Goal: Feedback & Contribution: Submit feedback/report problem

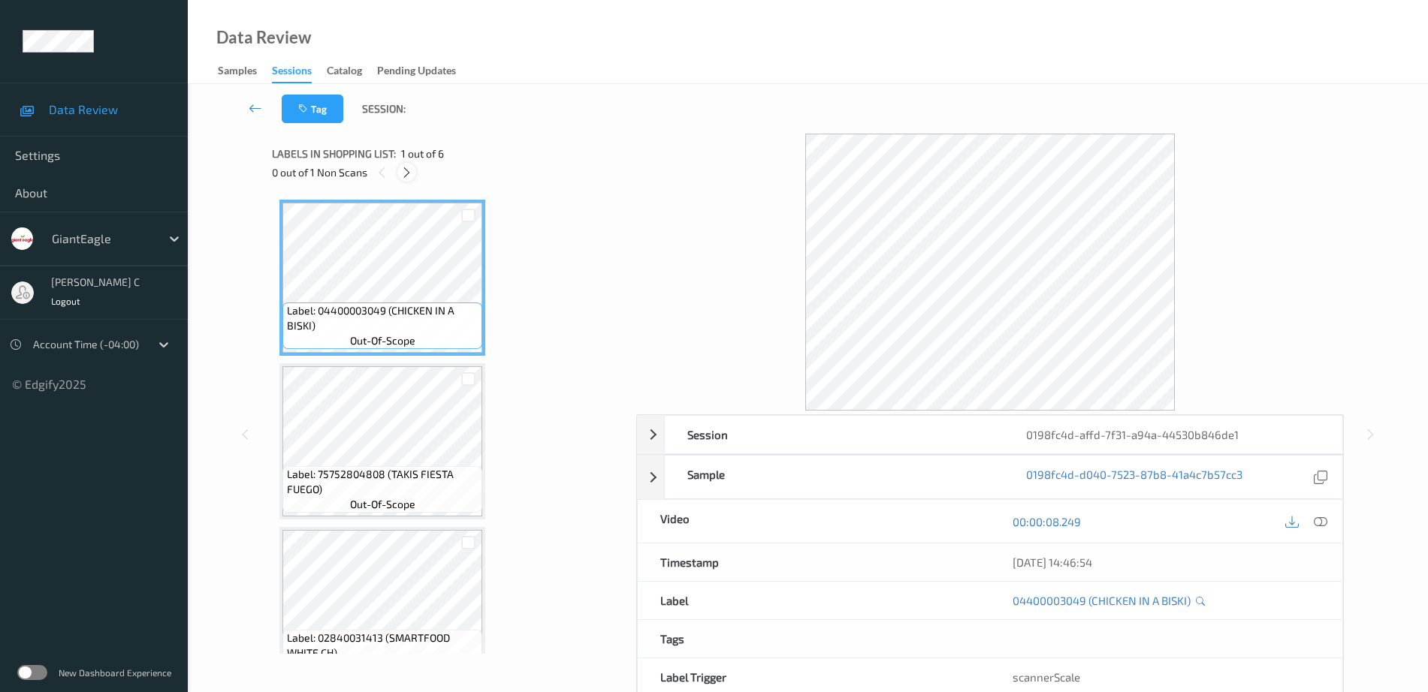
click at [405, 170] on icon at bounding box center [406, 173] width 13 height 14
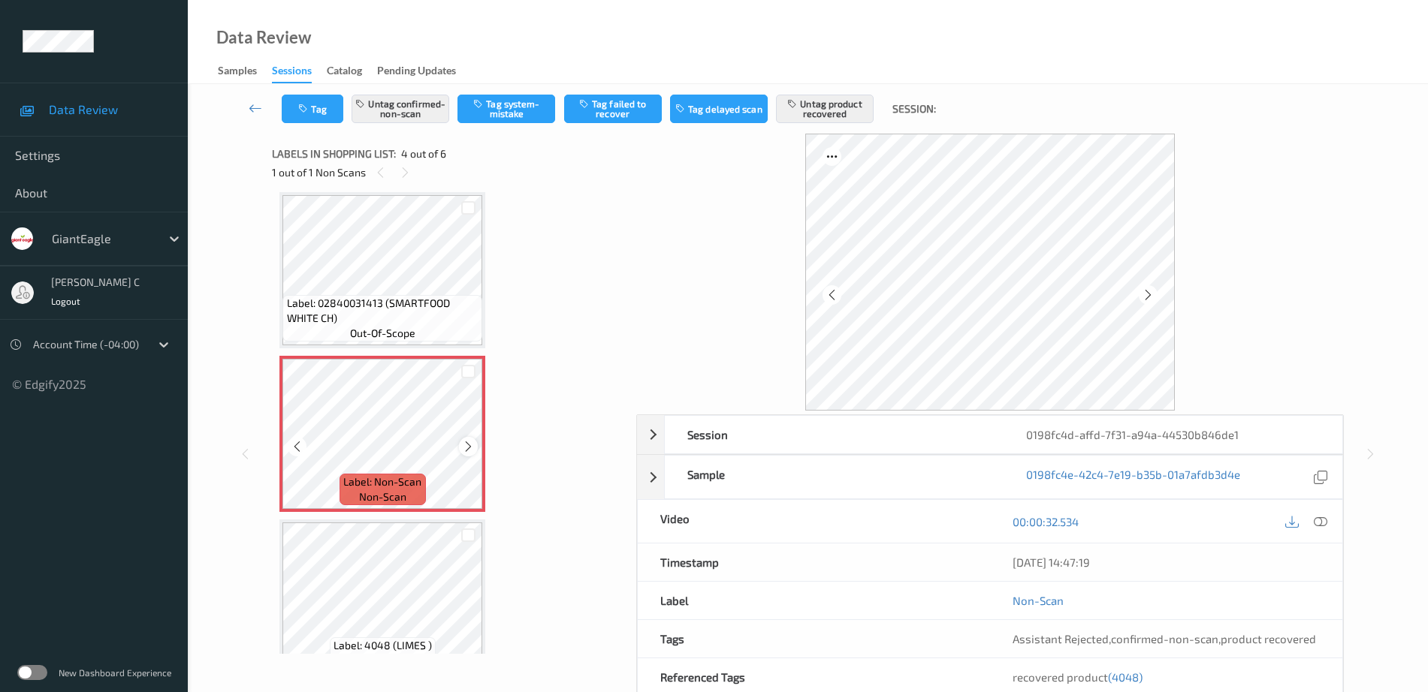
click at [472, 442] on icon at bounding box center [468, 447] width 13 height 14
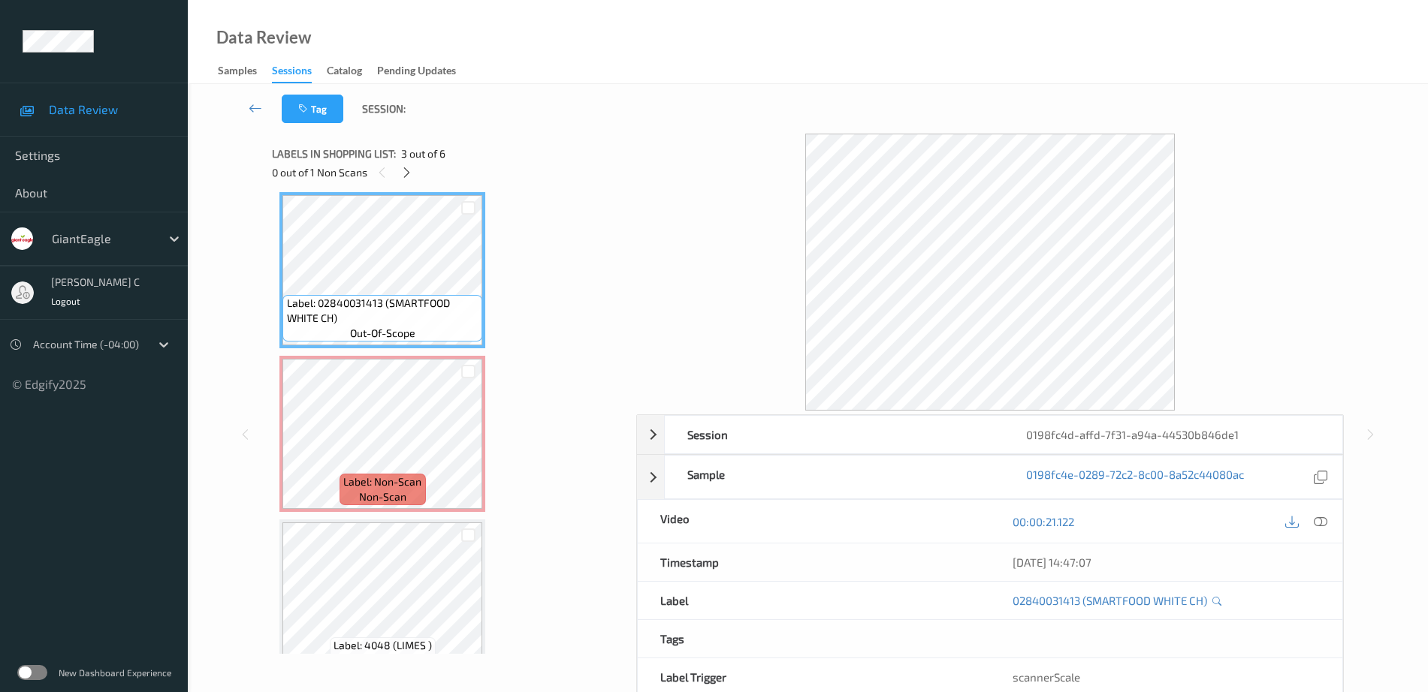
scroll to position [241, 0]
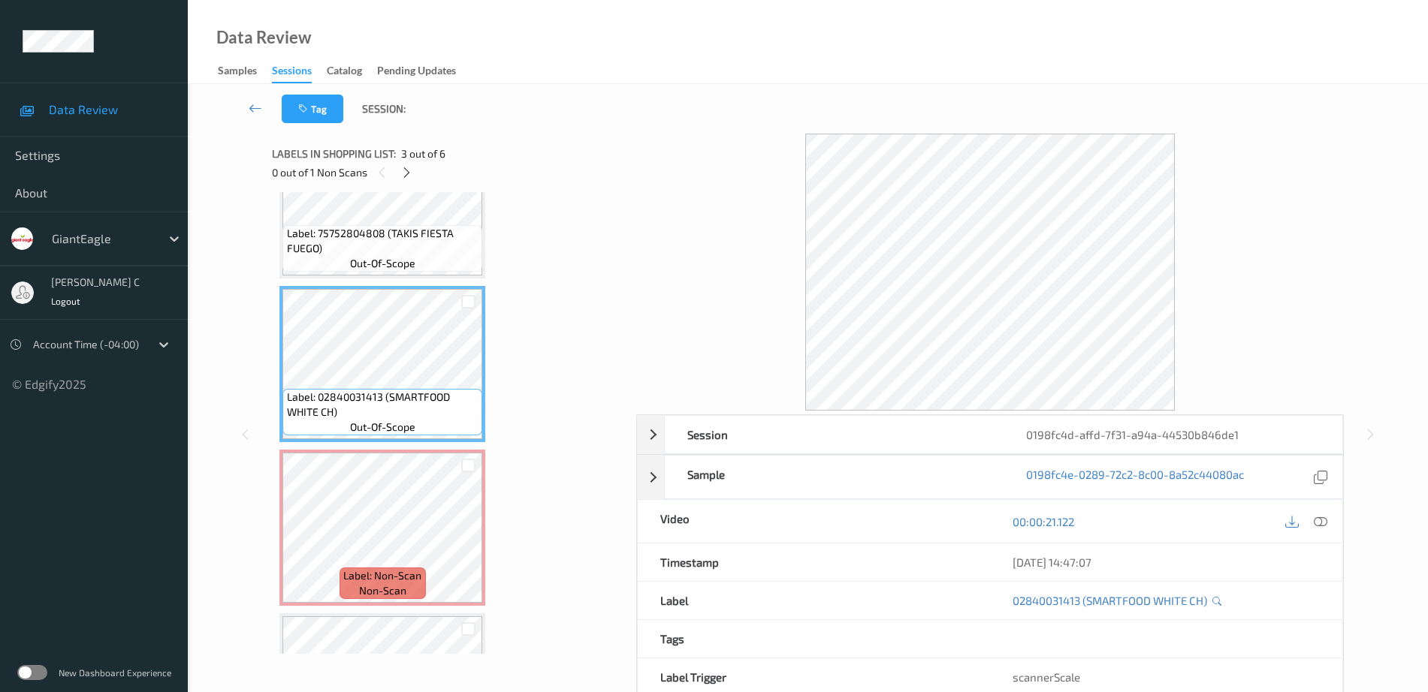
click at [399, 247] on span "Label: 75752804808 (TAKIS FIESTA FUEGO)" at bounding box center [383, 241] width 192 height 30
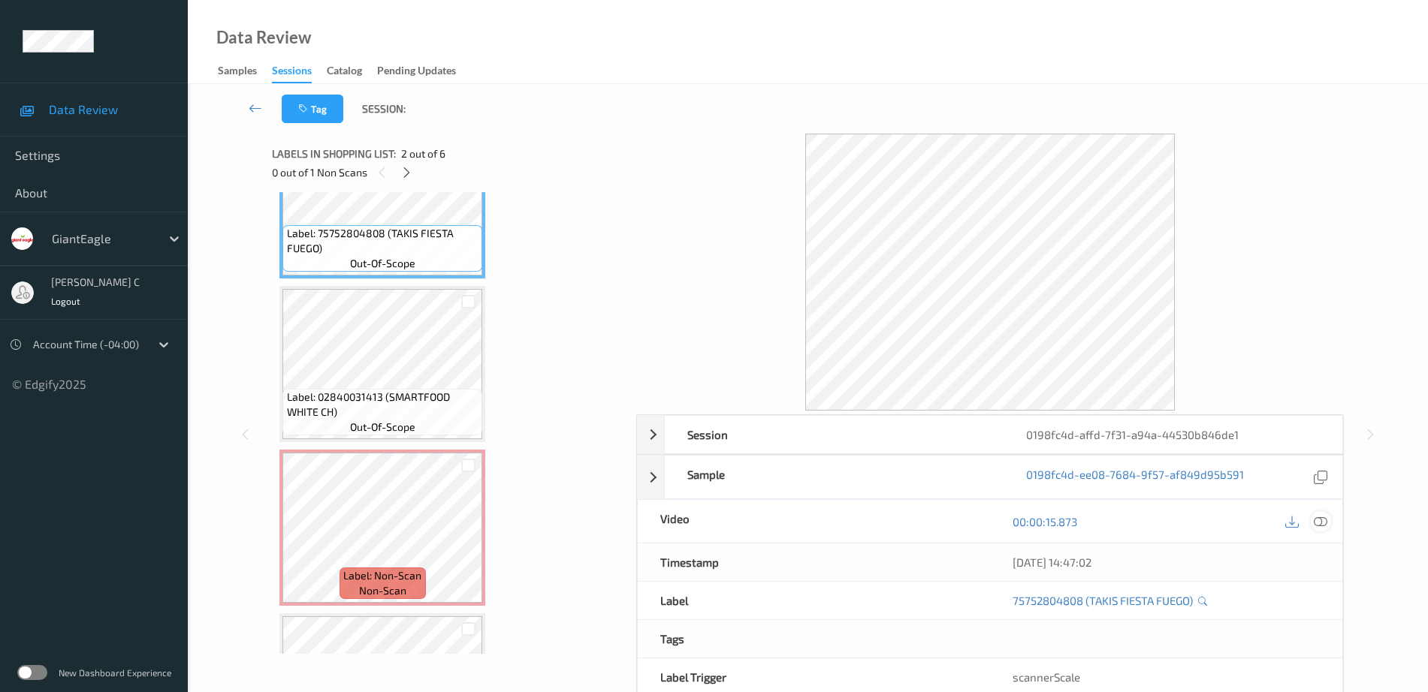
click at [1320, 524] on icon at bounding box center [1321, 522] width 14 height 14
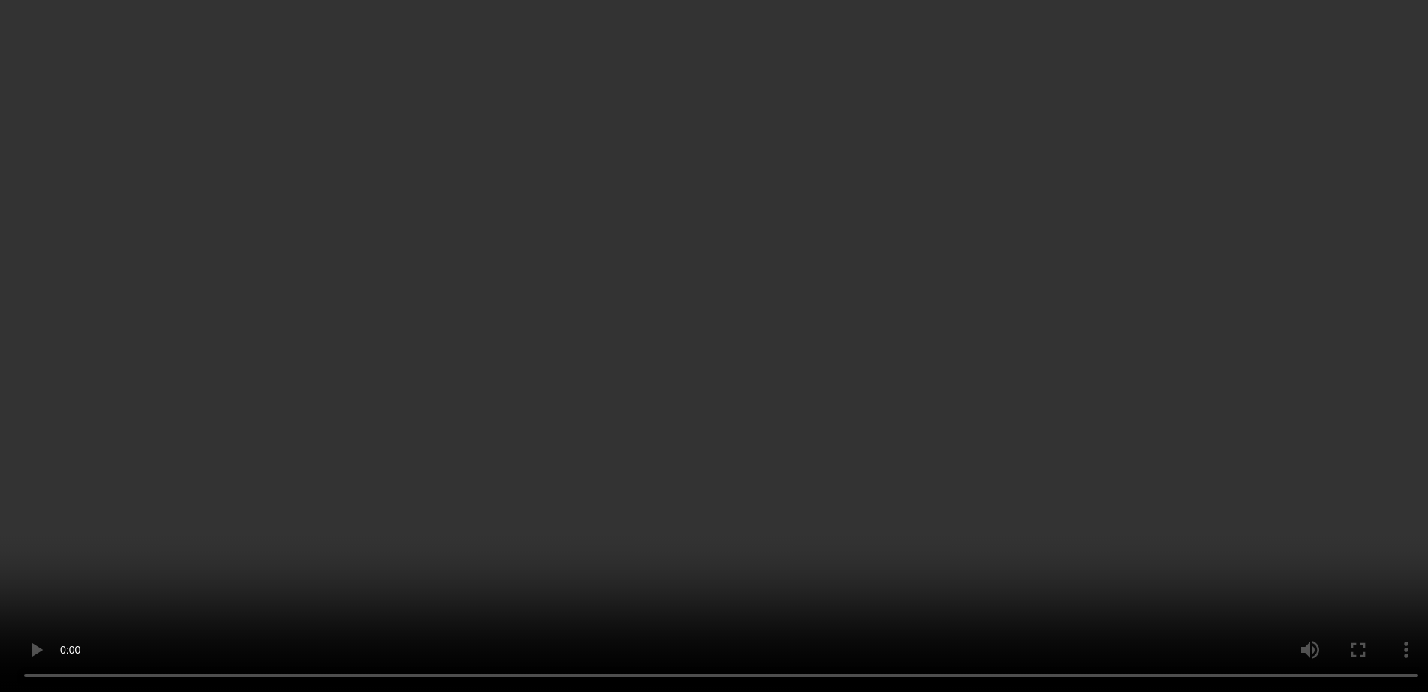
scroll to position [340, 0]
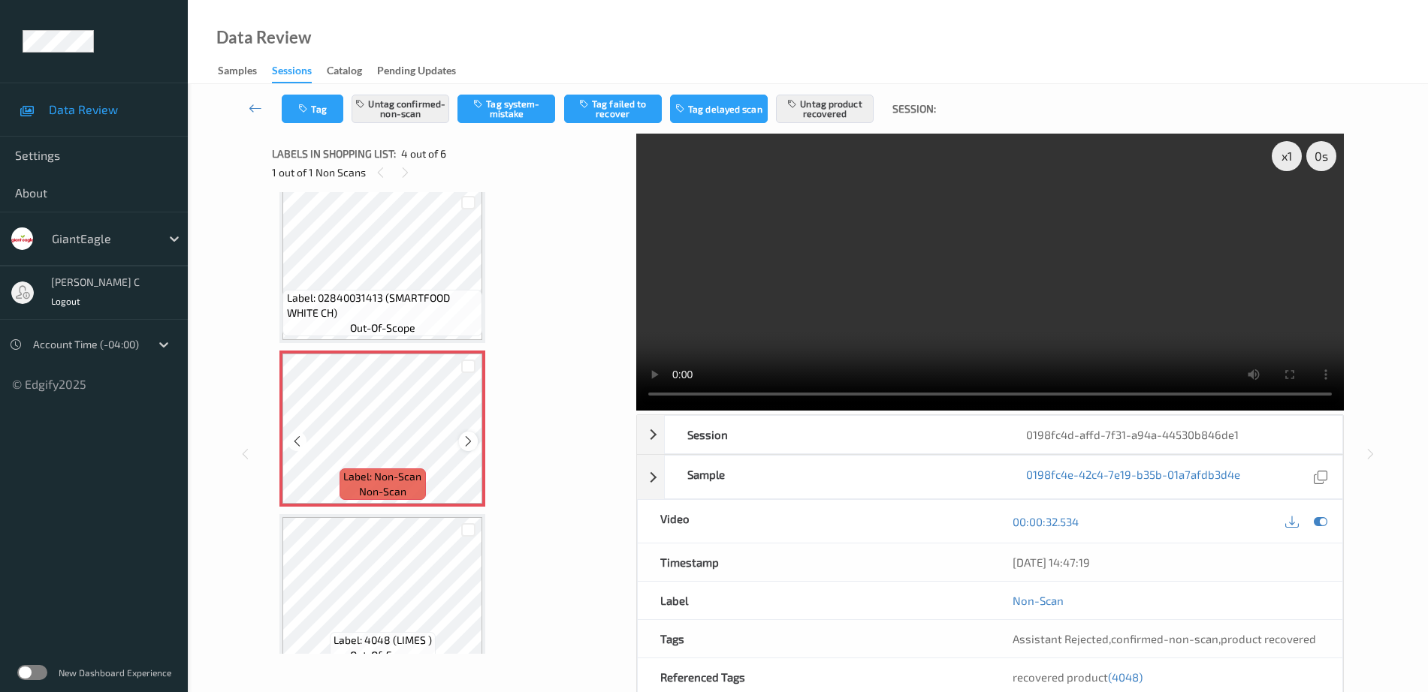
click at [470, 445] on icon at bounding box center [468, 442] width 13 height 14
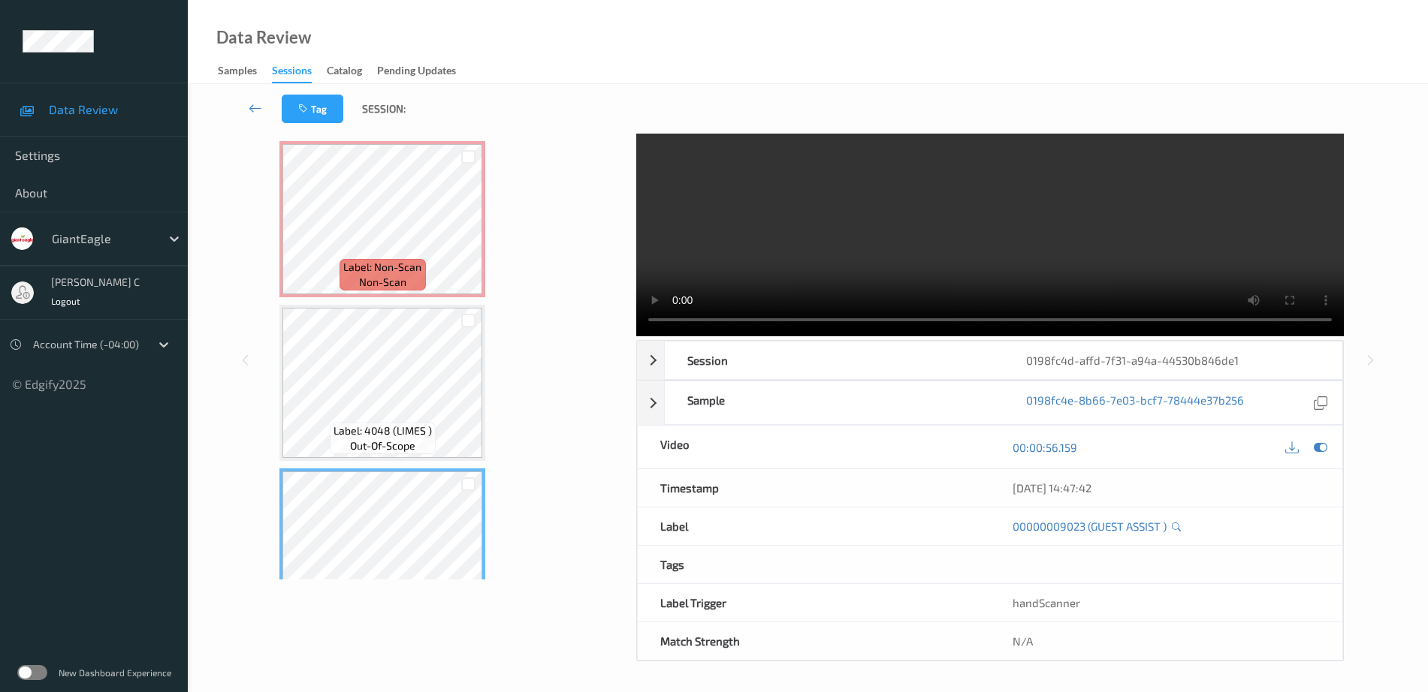
scroll to position [434, 0]
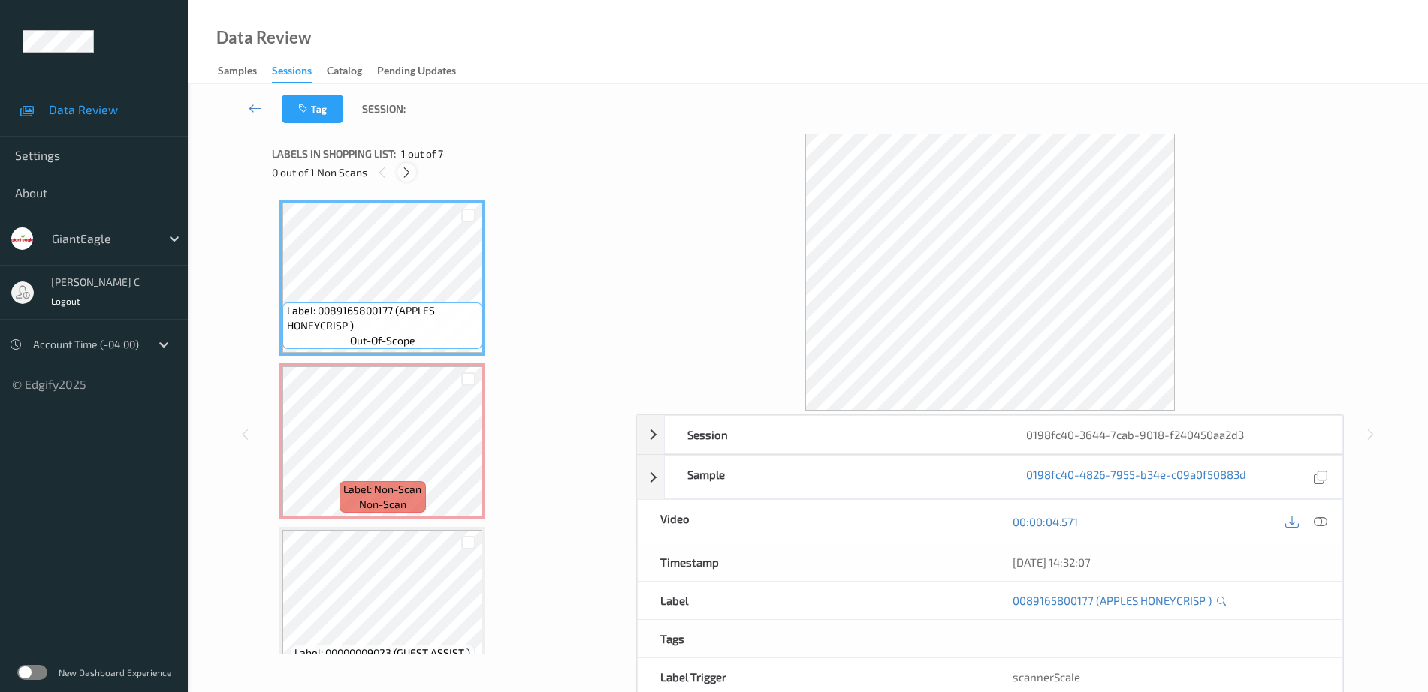
click at [414, 173] on div at bounding box center [406, 172] width 19 height 19
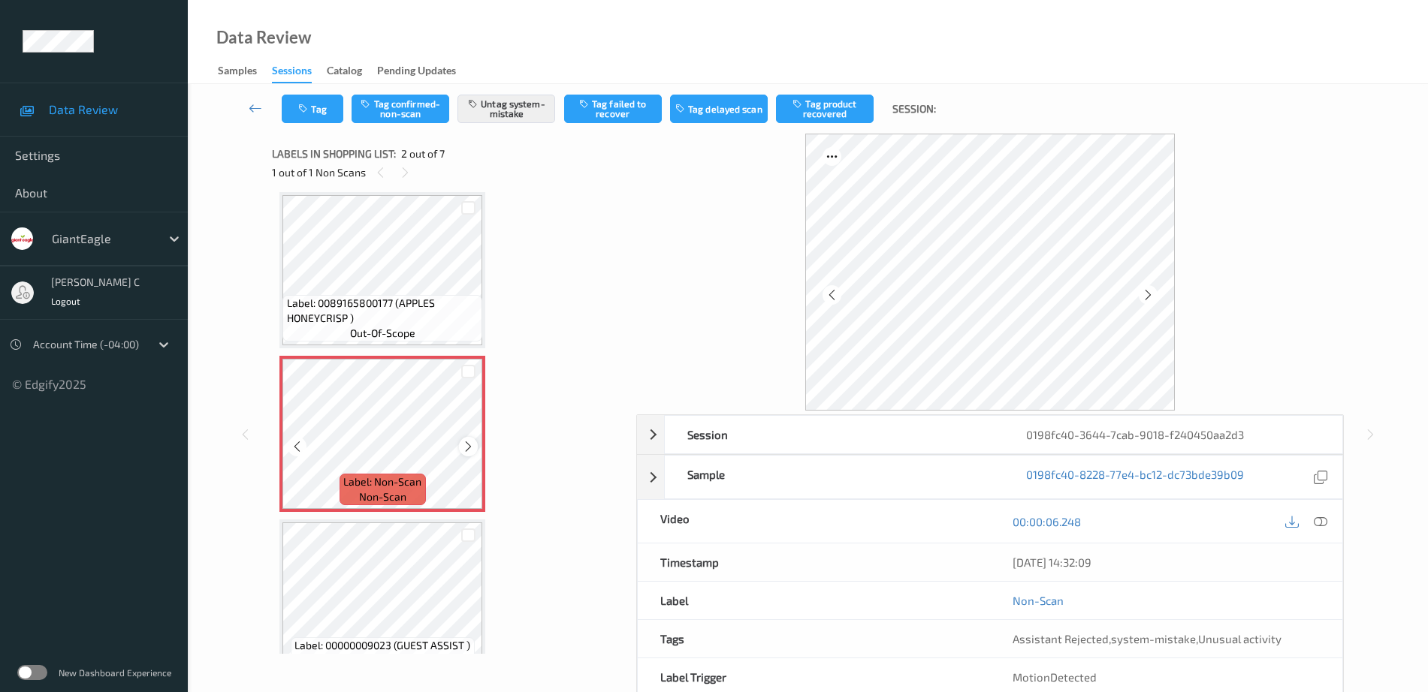
click at [472, 445] on icon at bounding box center [468, 447] width 13 height 14
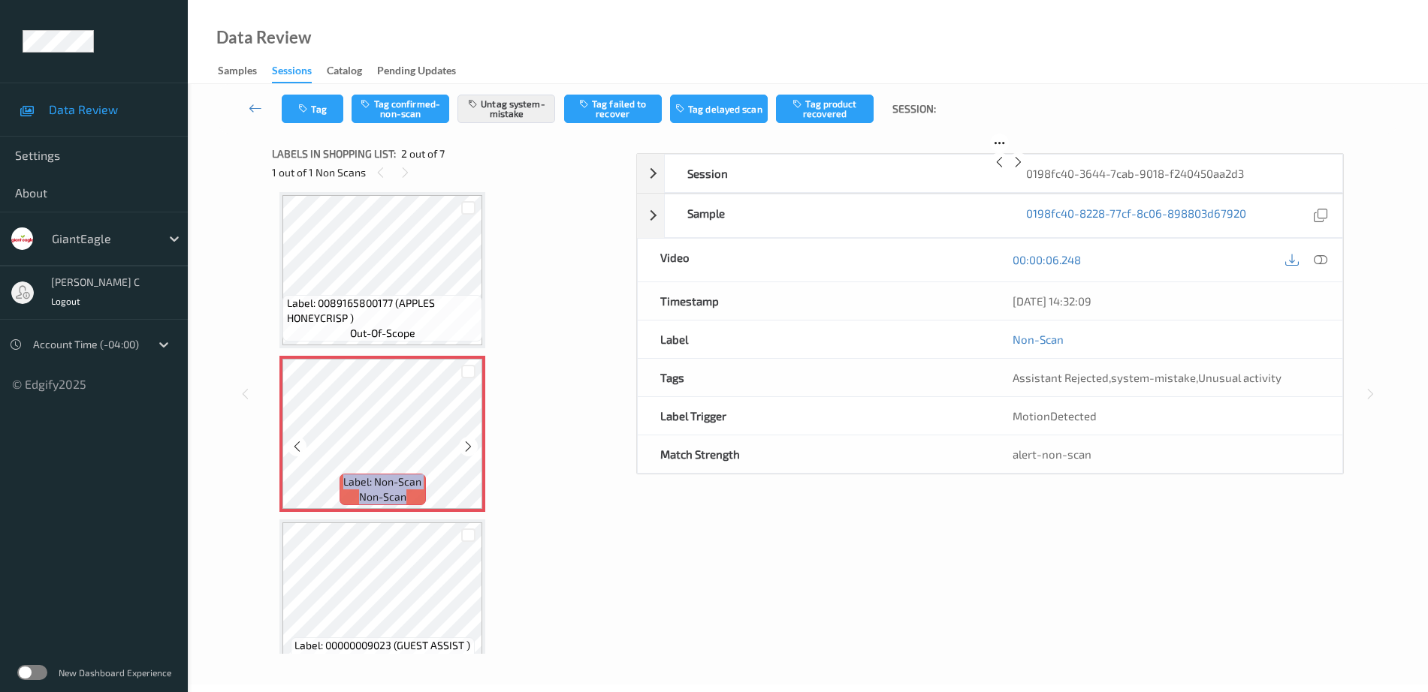
click at [472, 445] on icon at bounding box center [468, 447] width 13 height 14
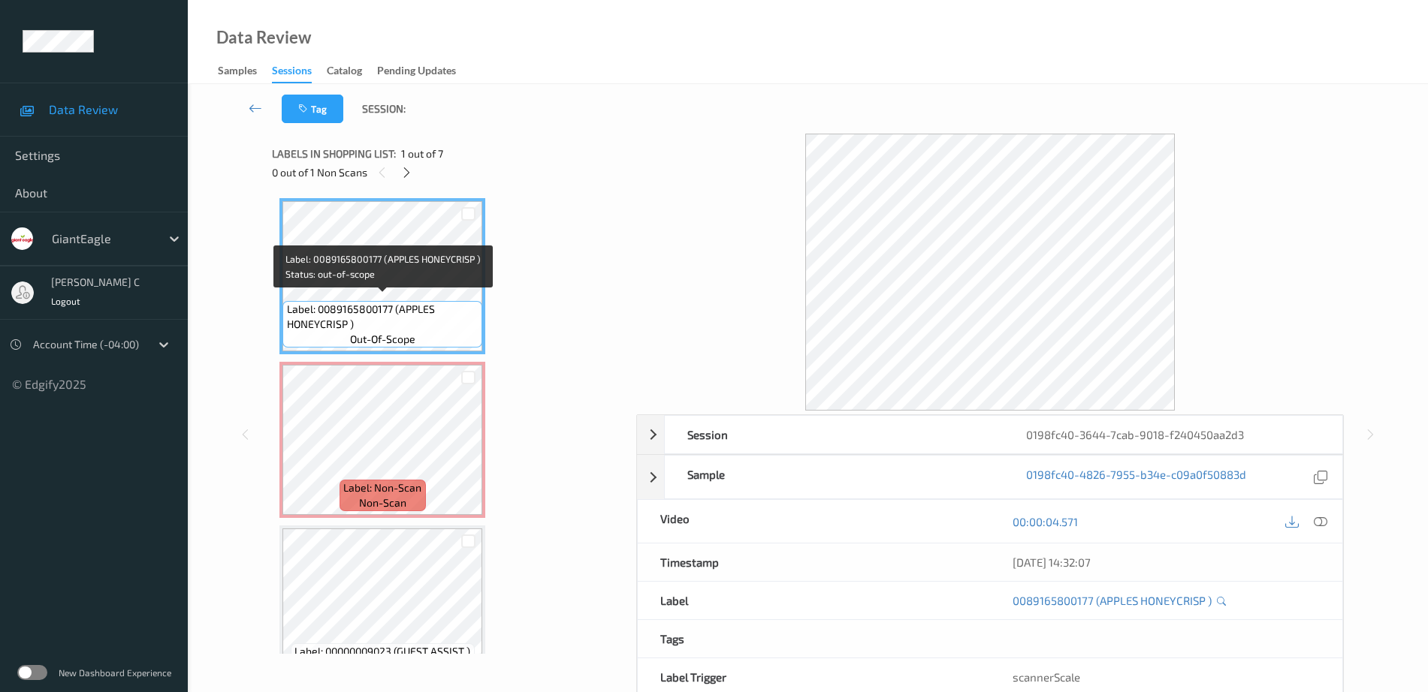
scroll to position [0, 0]
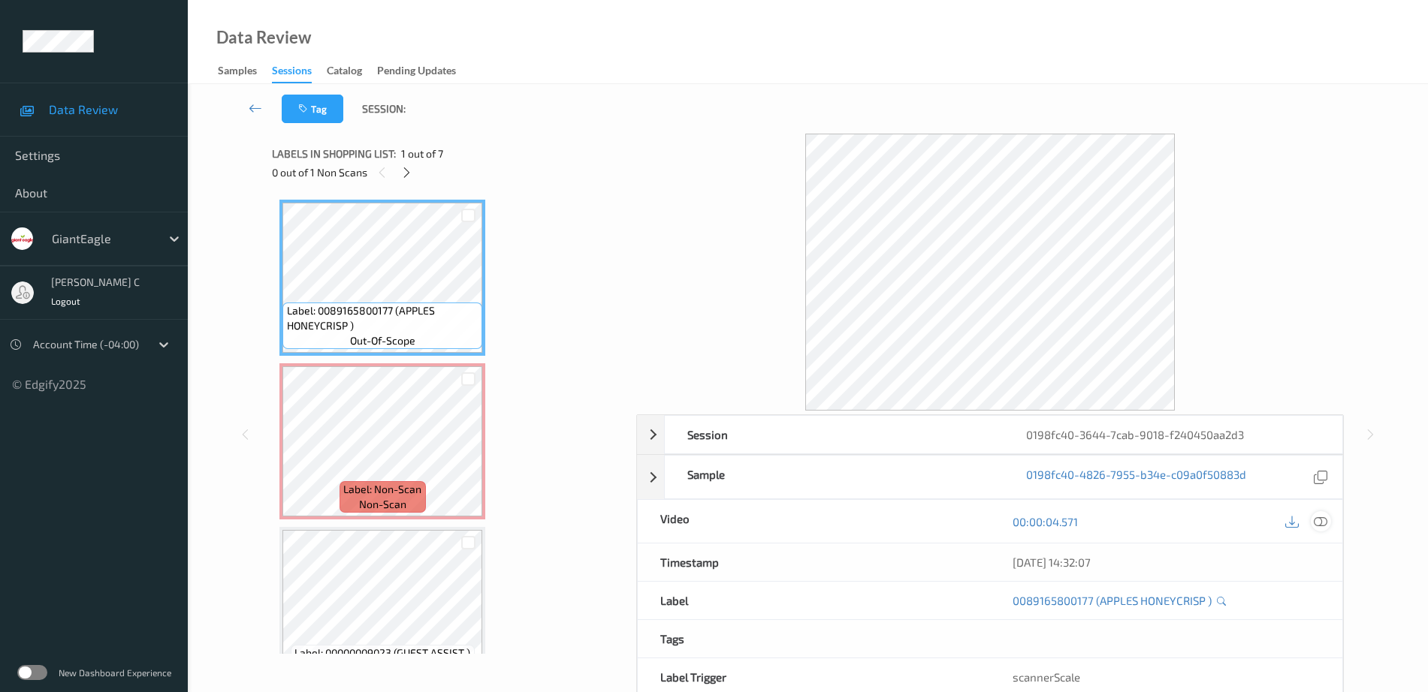
click at [1325, 520] on icon at bounding box center [1321, 522] width 14 height 14
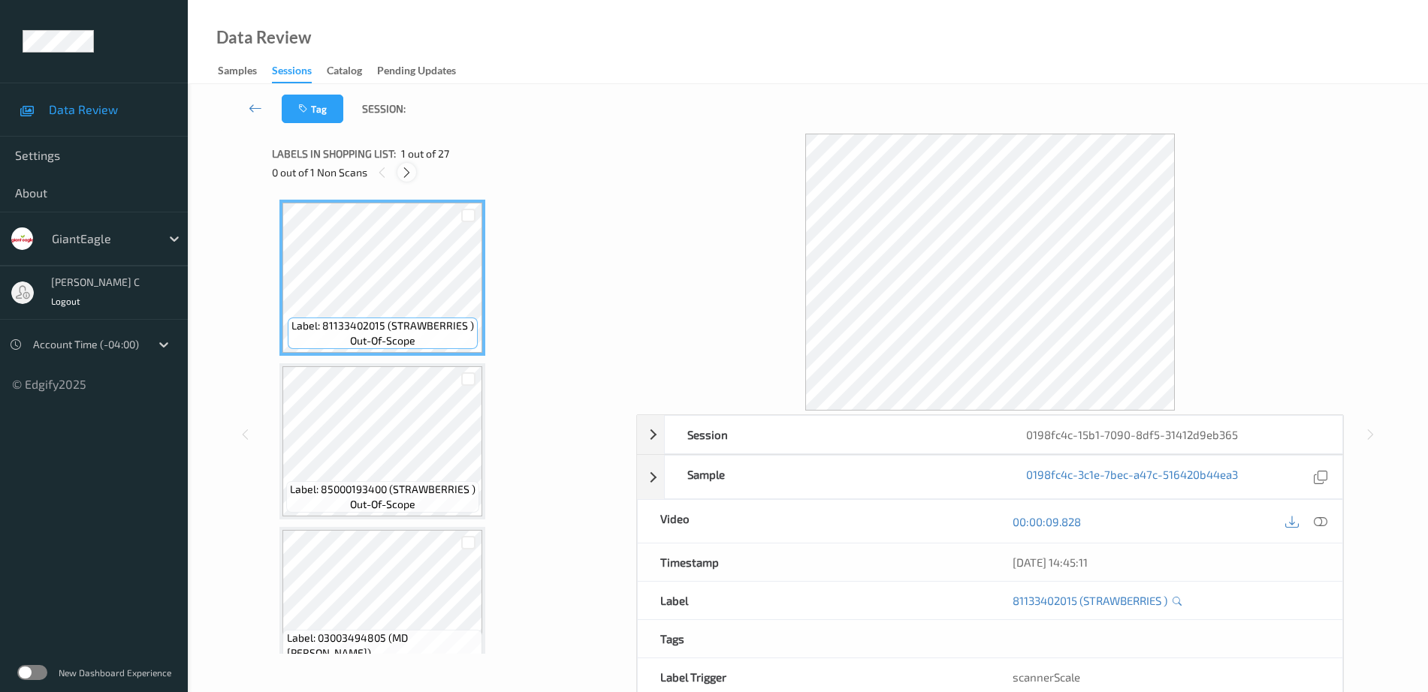
click at [409, 172] on icon at bounding box center [406, 173] width 13 height 14
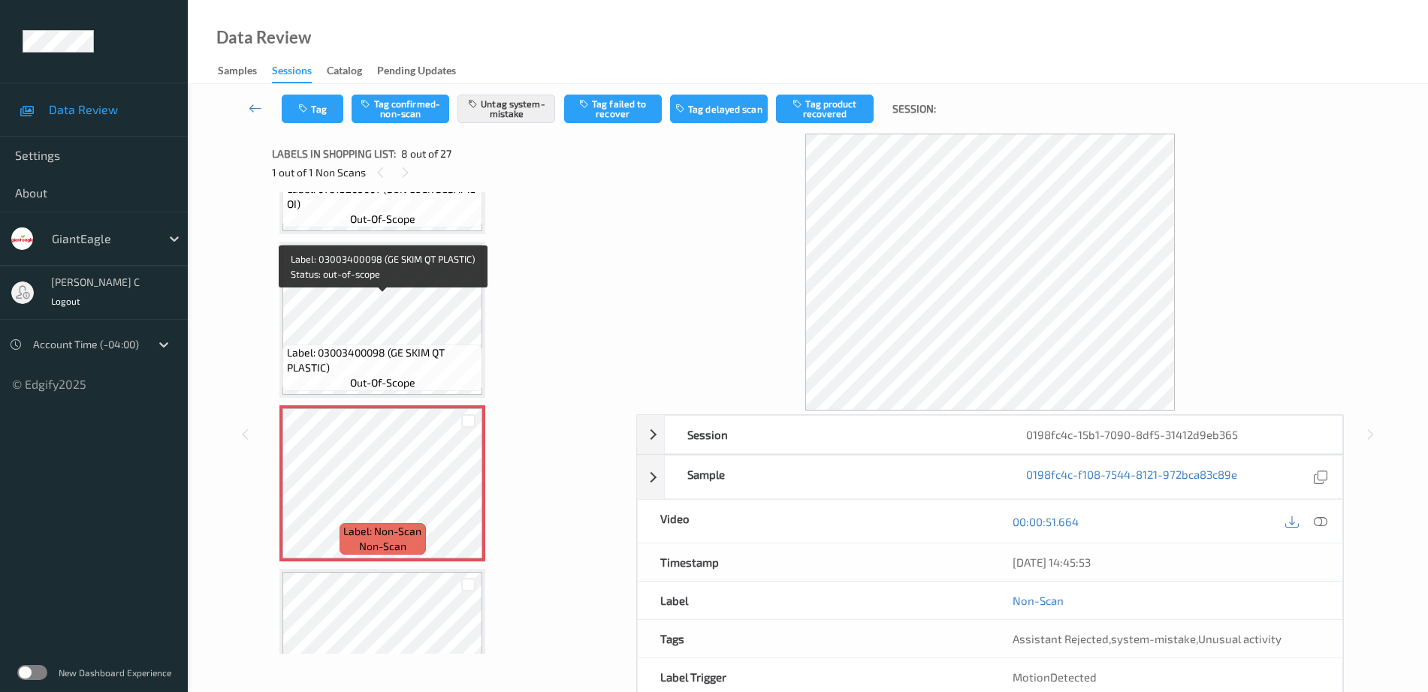
scroll to position [896, 0]
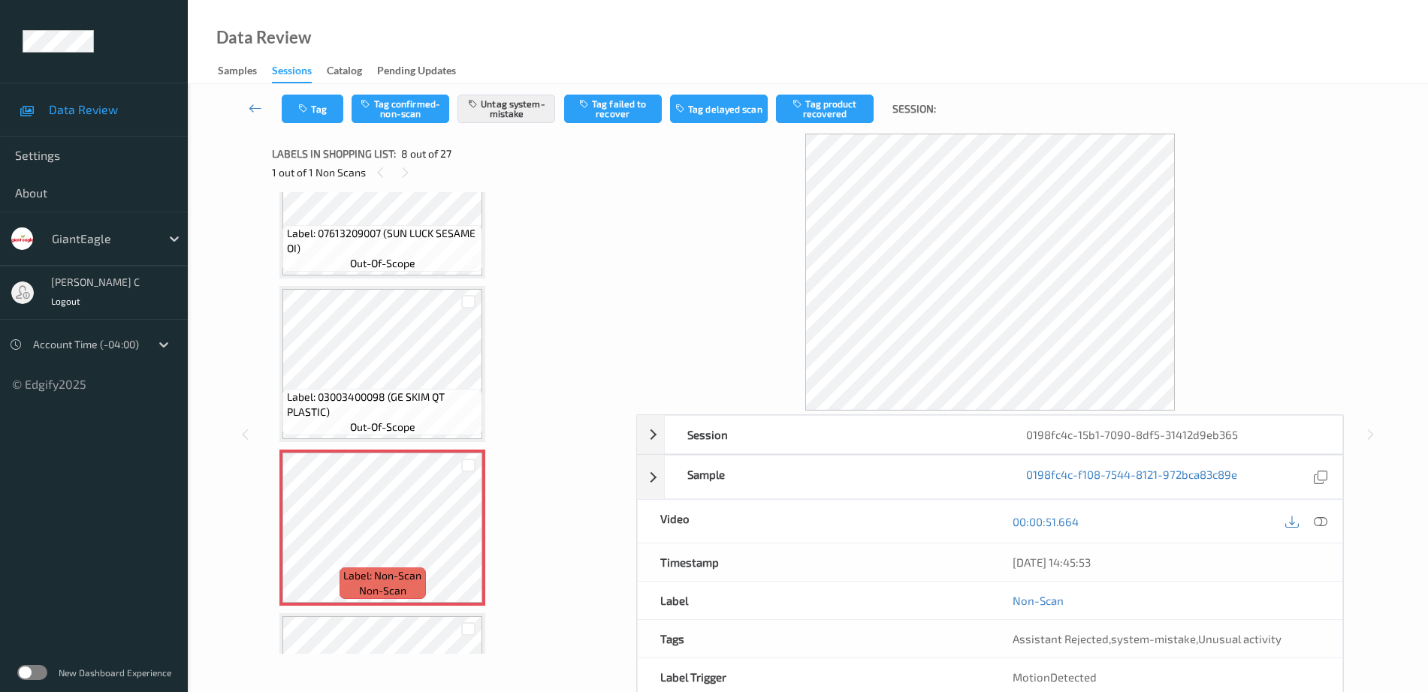
click at [399, 233] on span "Label: 07613209007 (SUN LUCK SESAME OI)" at bounding box center [383, 241] width 192 height 30
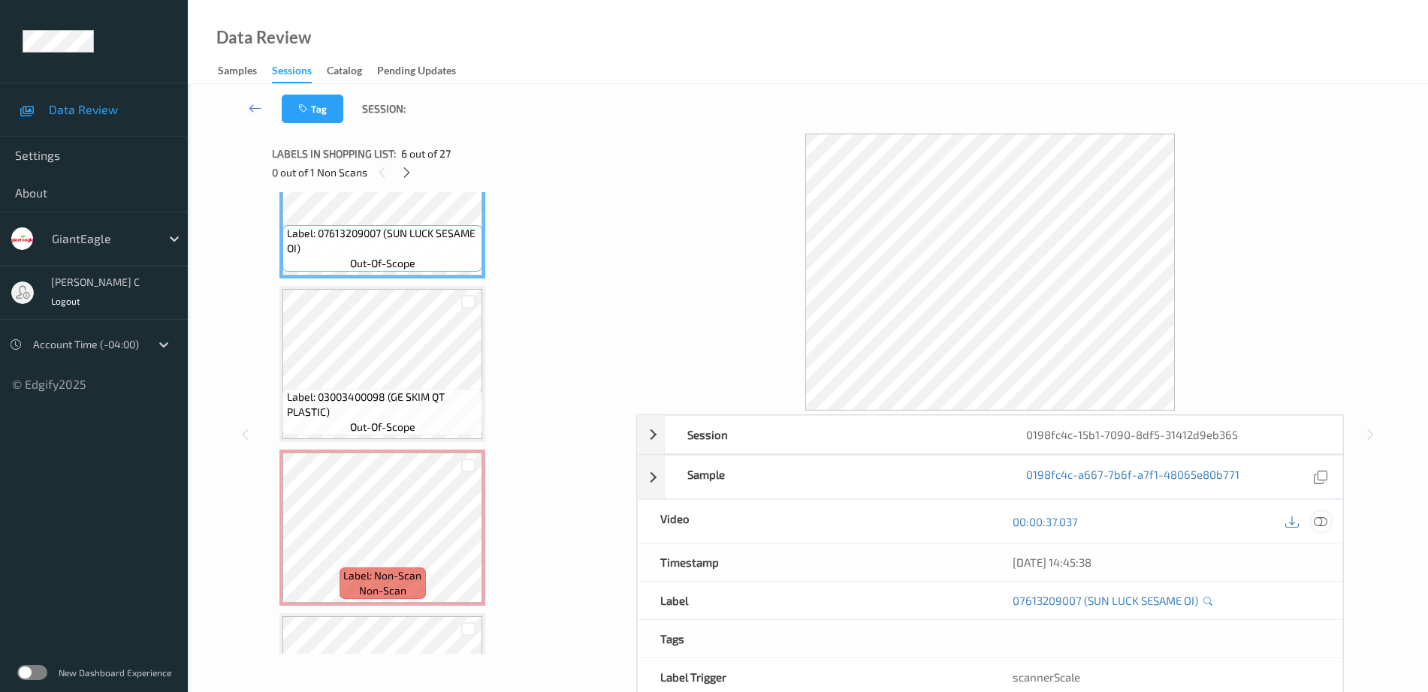
click at [1321, 521] on icon at bounding box center [1321, 522] width 14 height 14
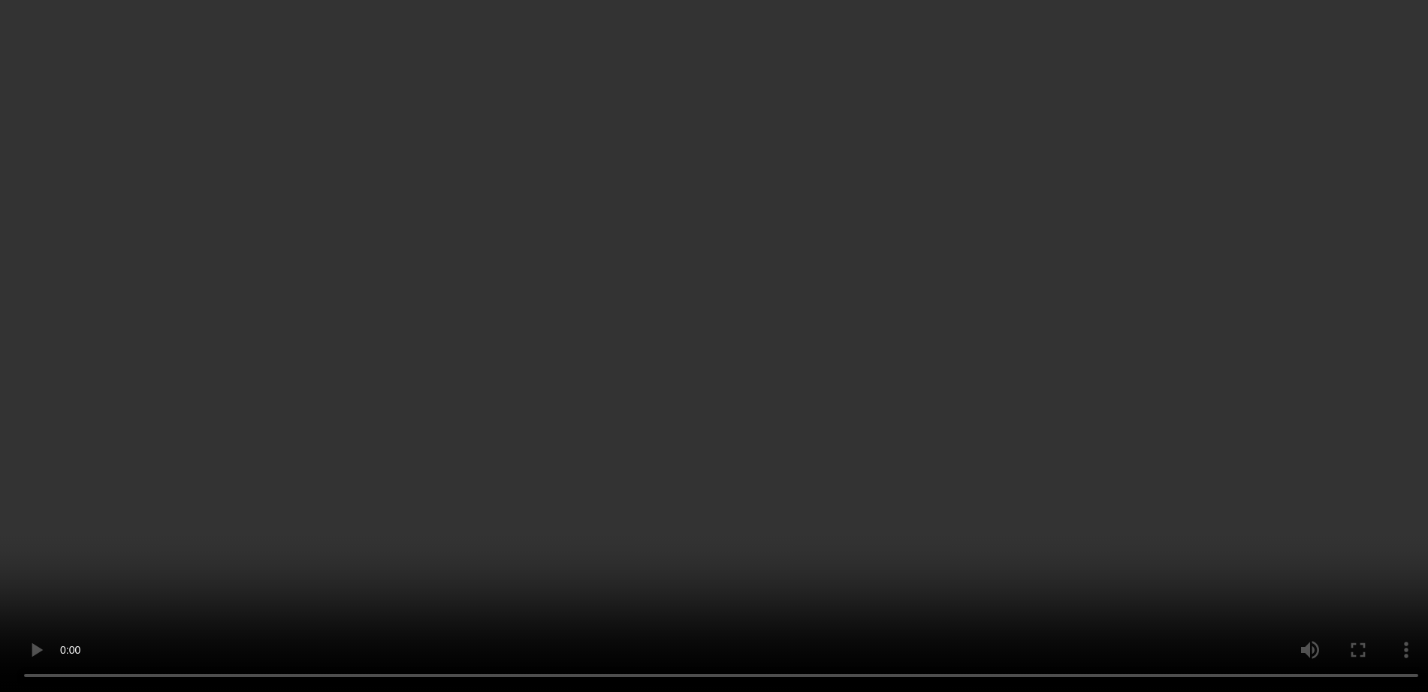
scroll to position [990, 0]
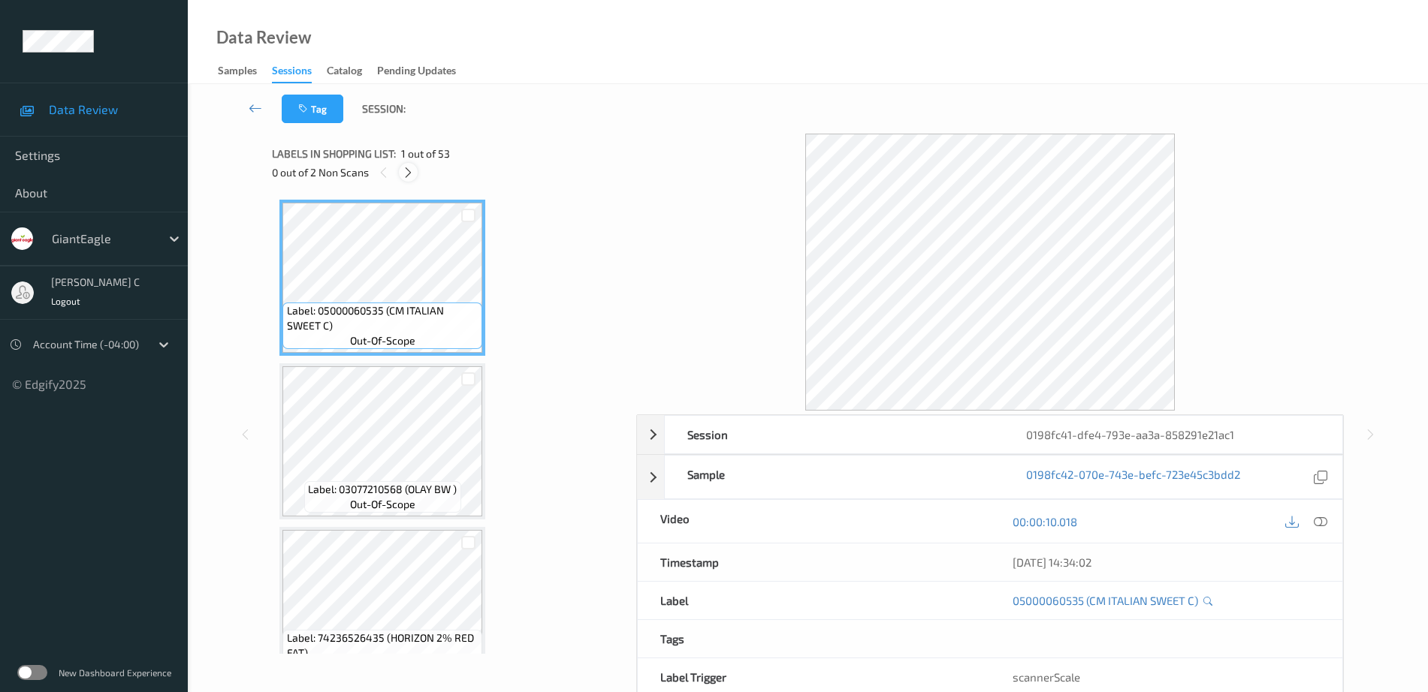
click at [409, 171] on icon at bounding box center [408, 173] width 13 height 14
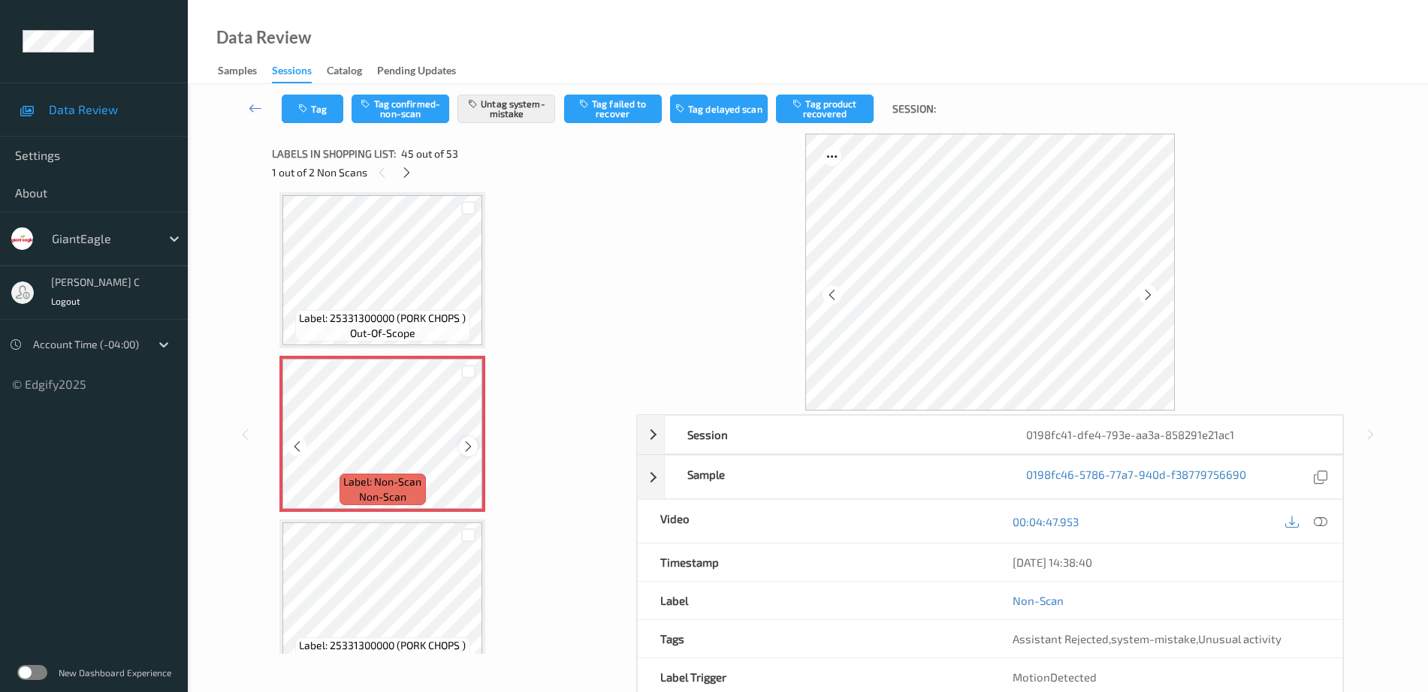
click at [466, 441] on icon at bounding box center [468, 447] width 13 height 14
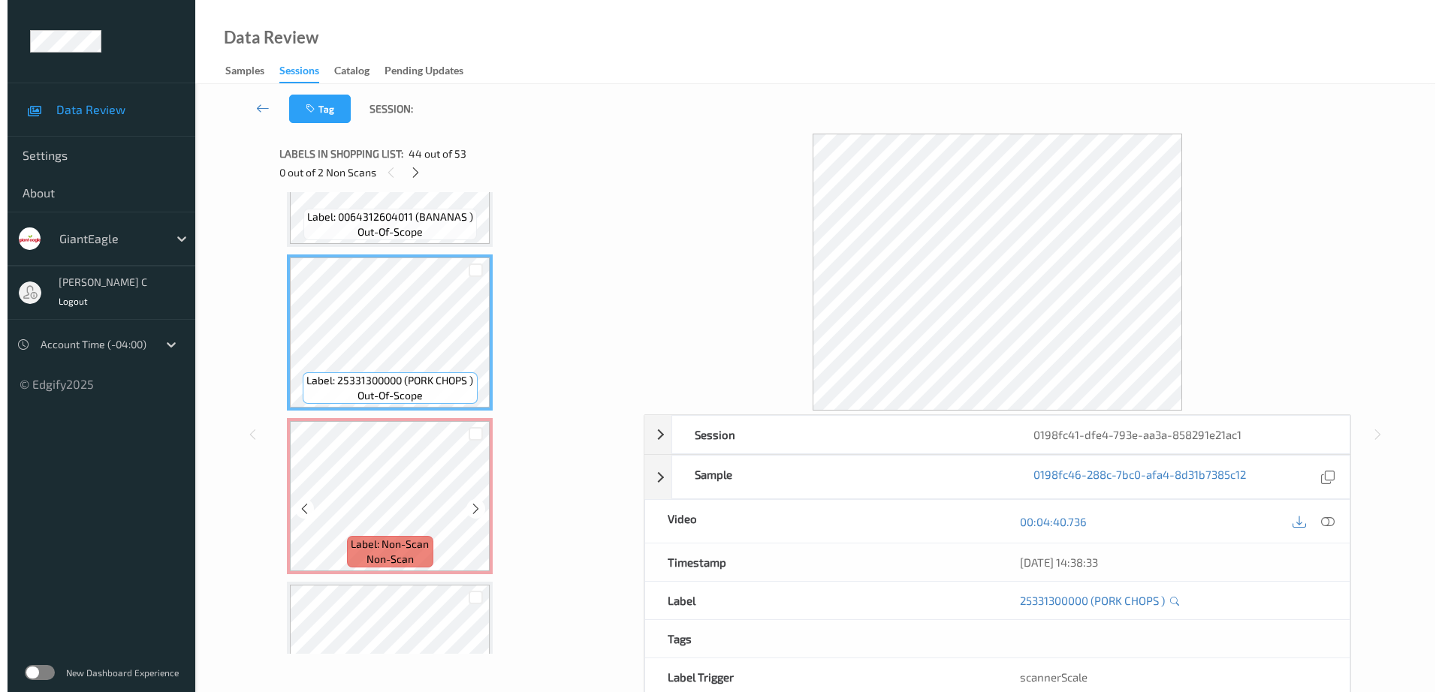
scroll to position [6954, 0]
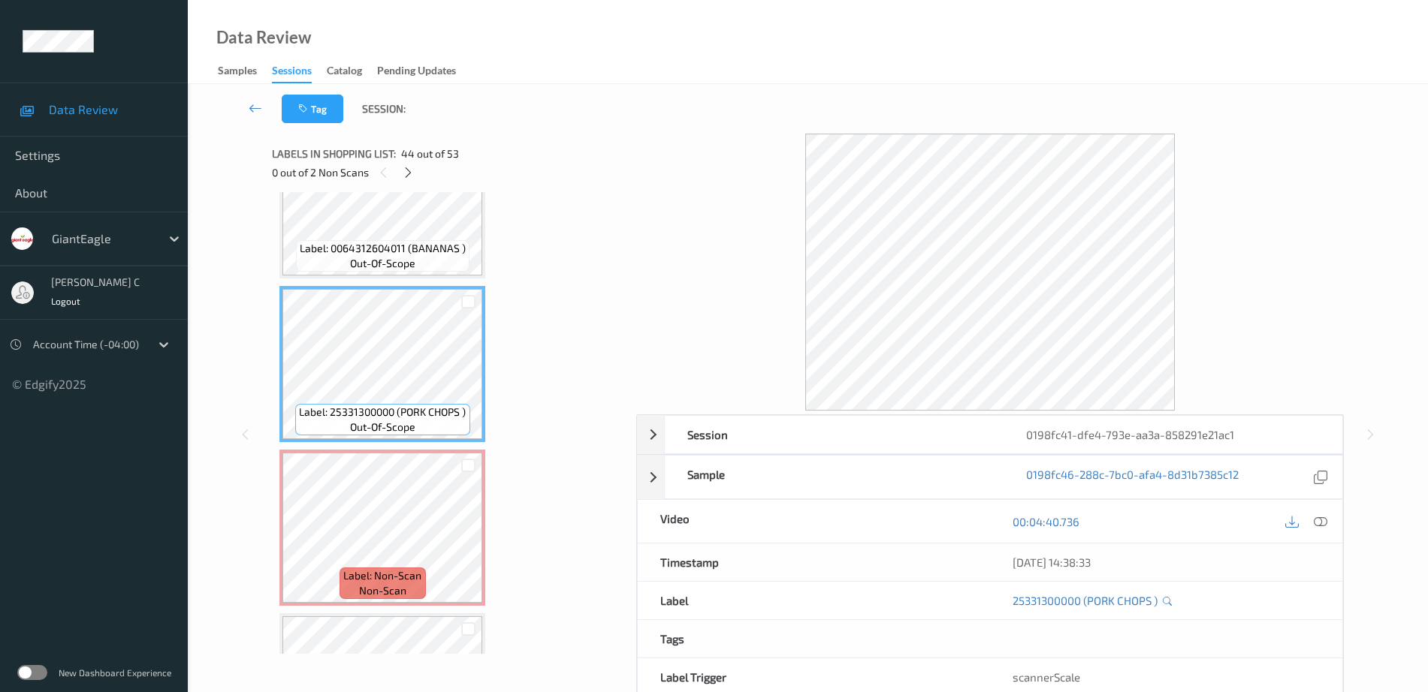
click at [395, 258] on span "out-of-scope" at bounding box center [382, 263] width 65 height 15
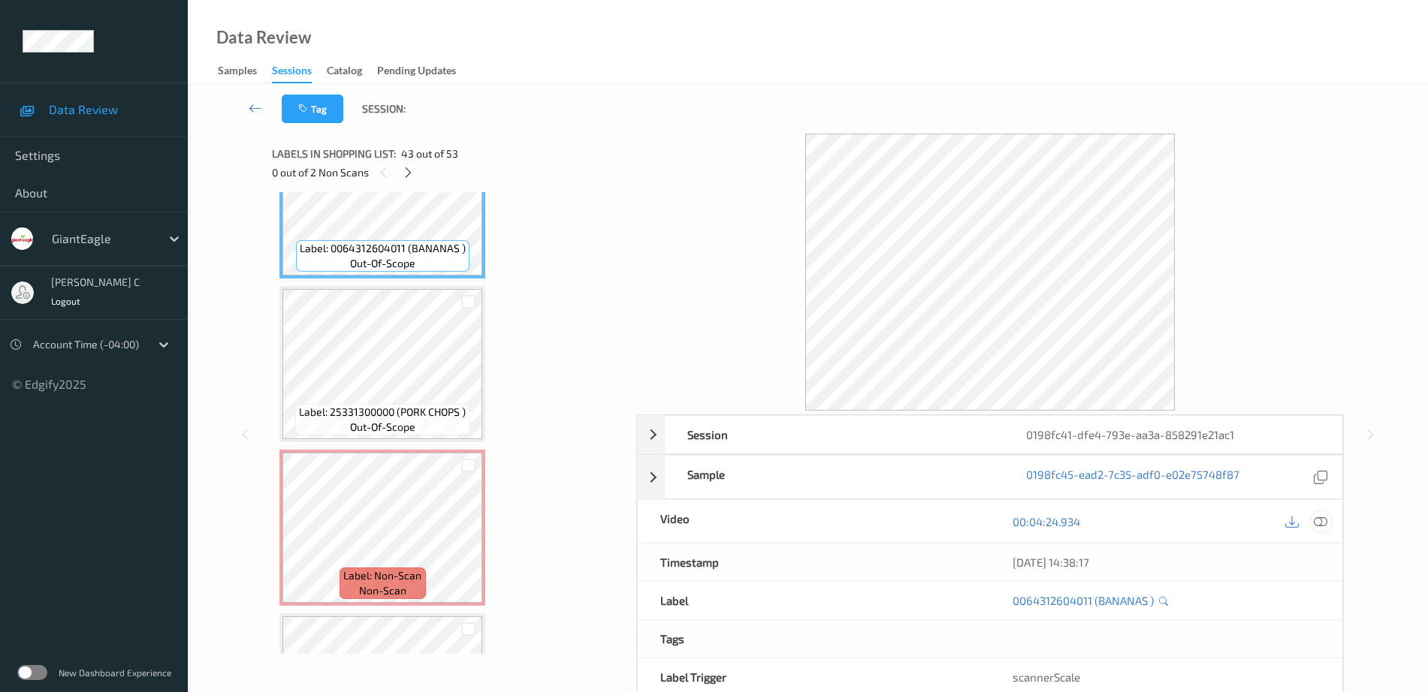
click at [1323, 522] on icon at bounding box center [1321, 522] width 14 height 14
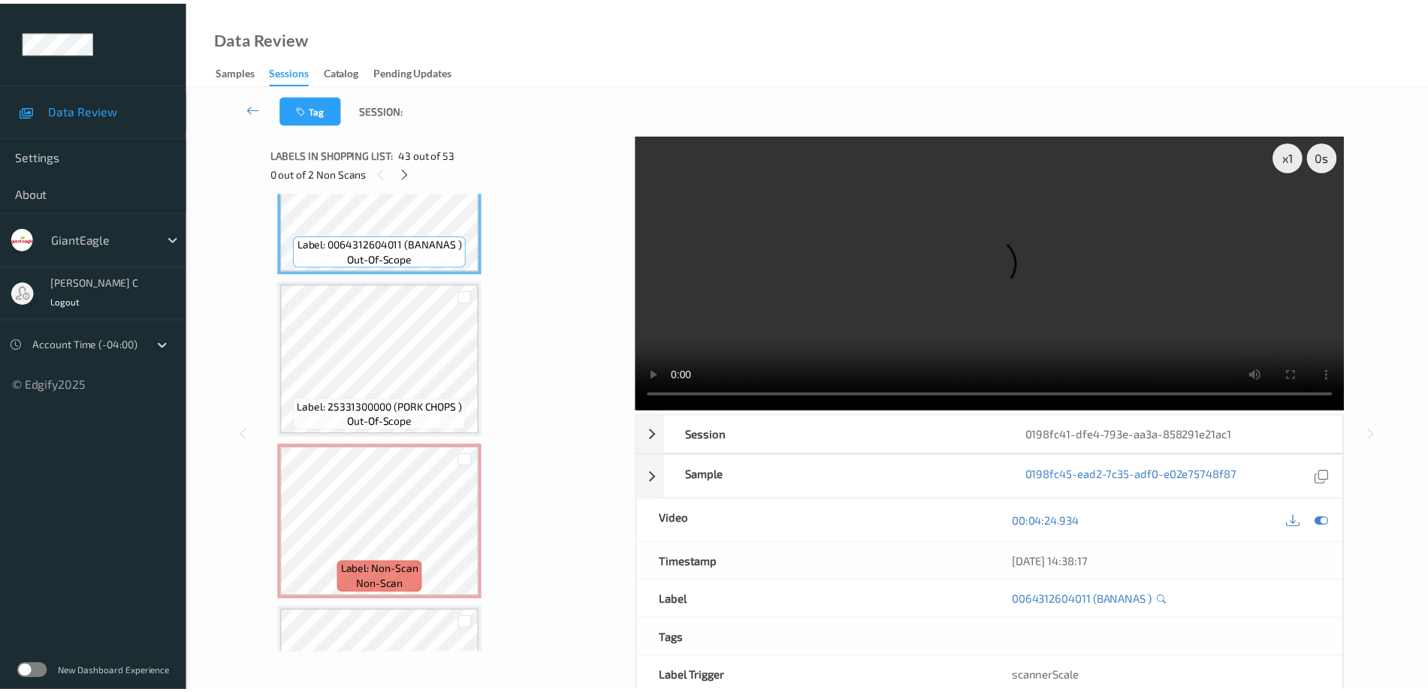
scroll to position [6860, 0]
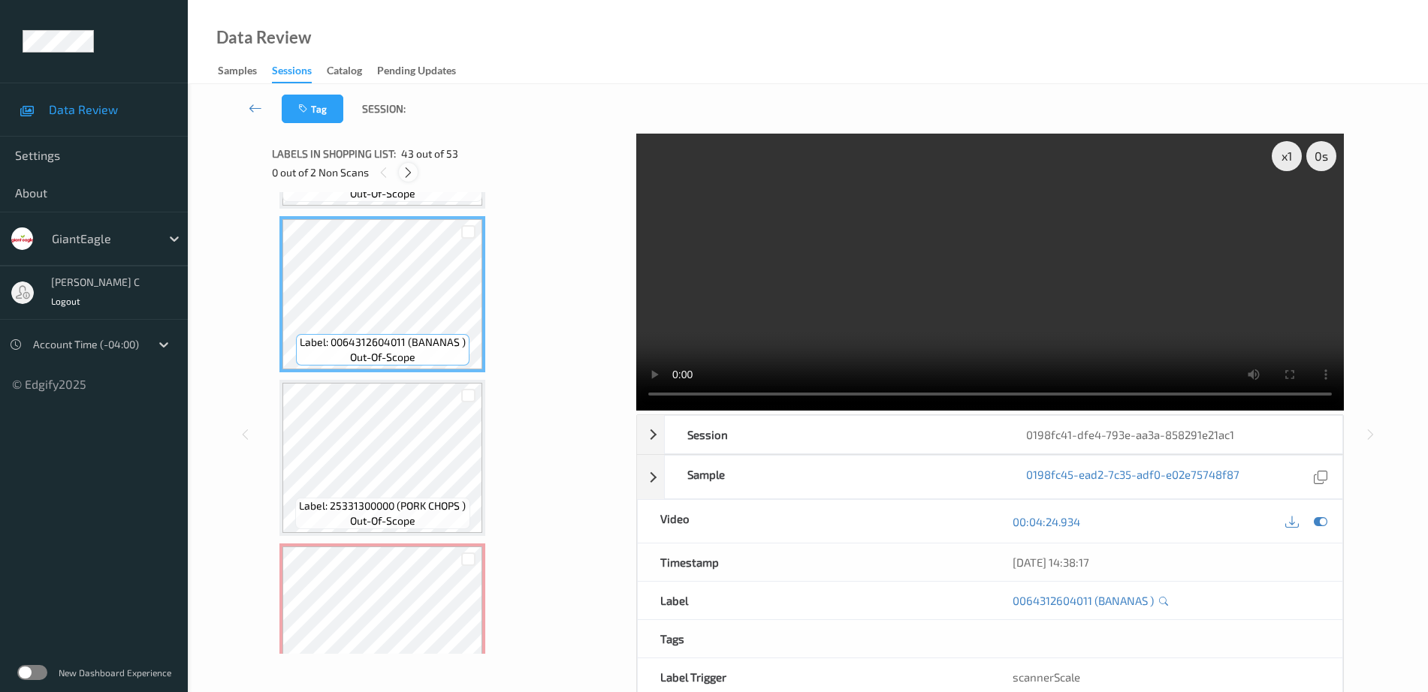
click at [409, 173] on icon at bounding box center [408, 173] width 13 height 14
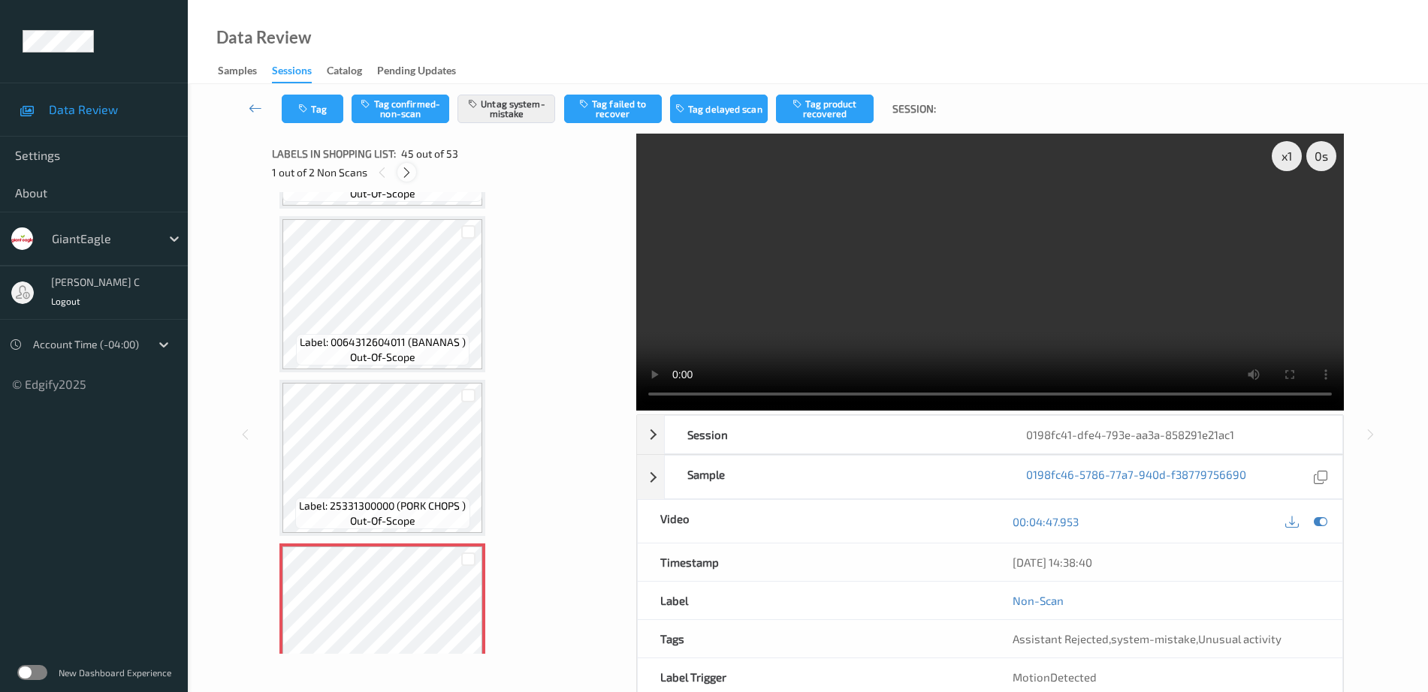
scroll to position [7048, 0]
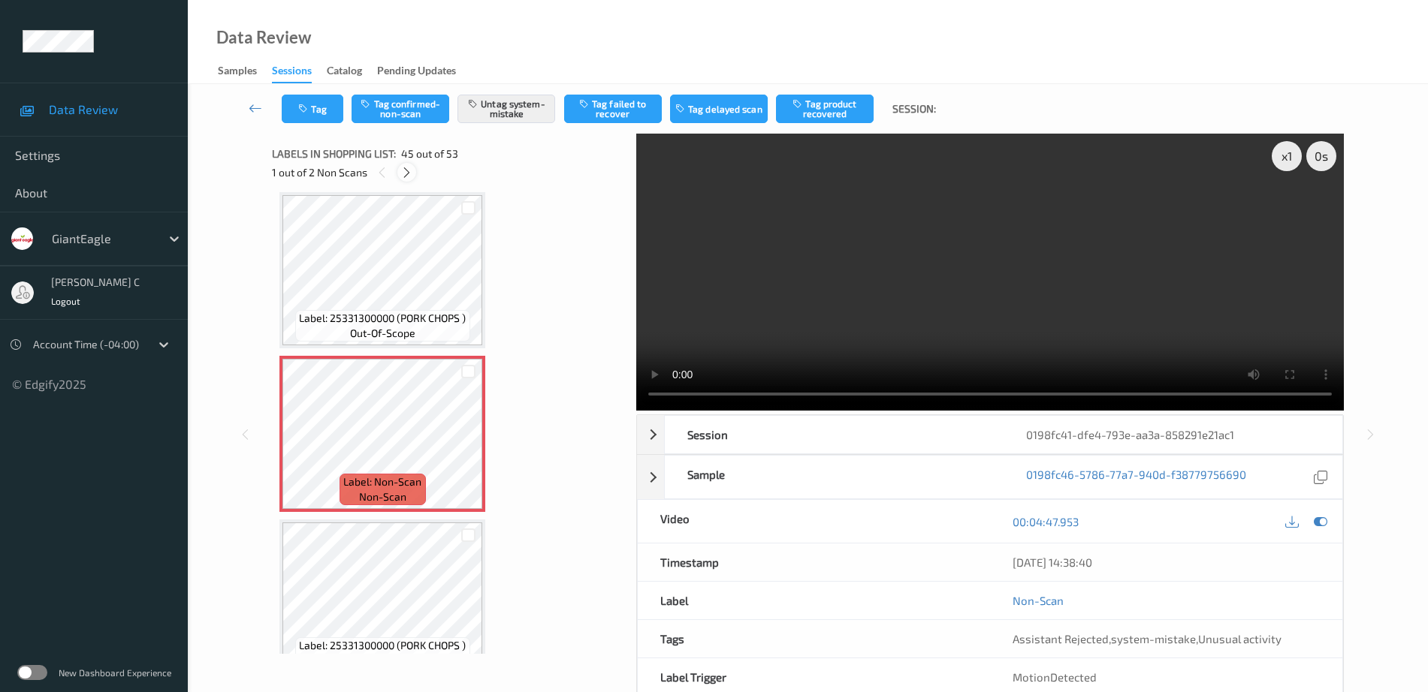
click at [408, 173] on icon at bounding box center [406, 173] width 13 height 14
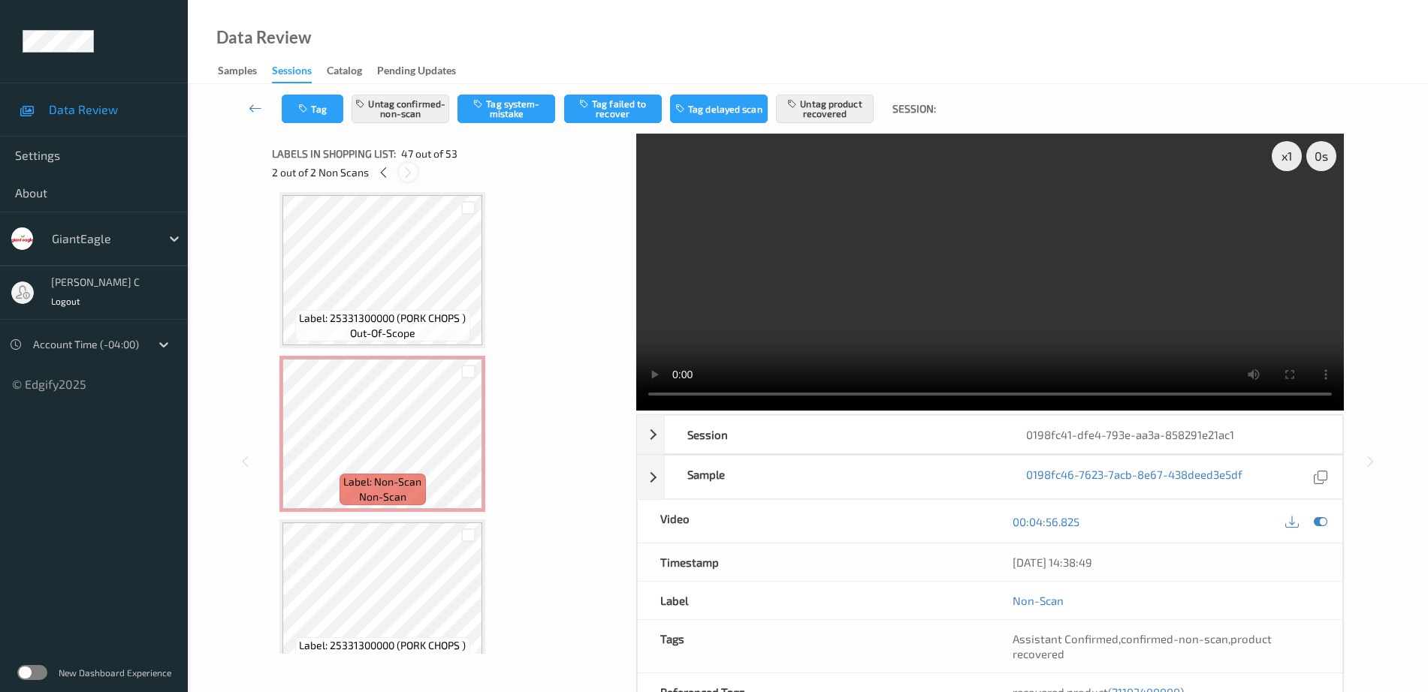
scroll to position [7376, 0]
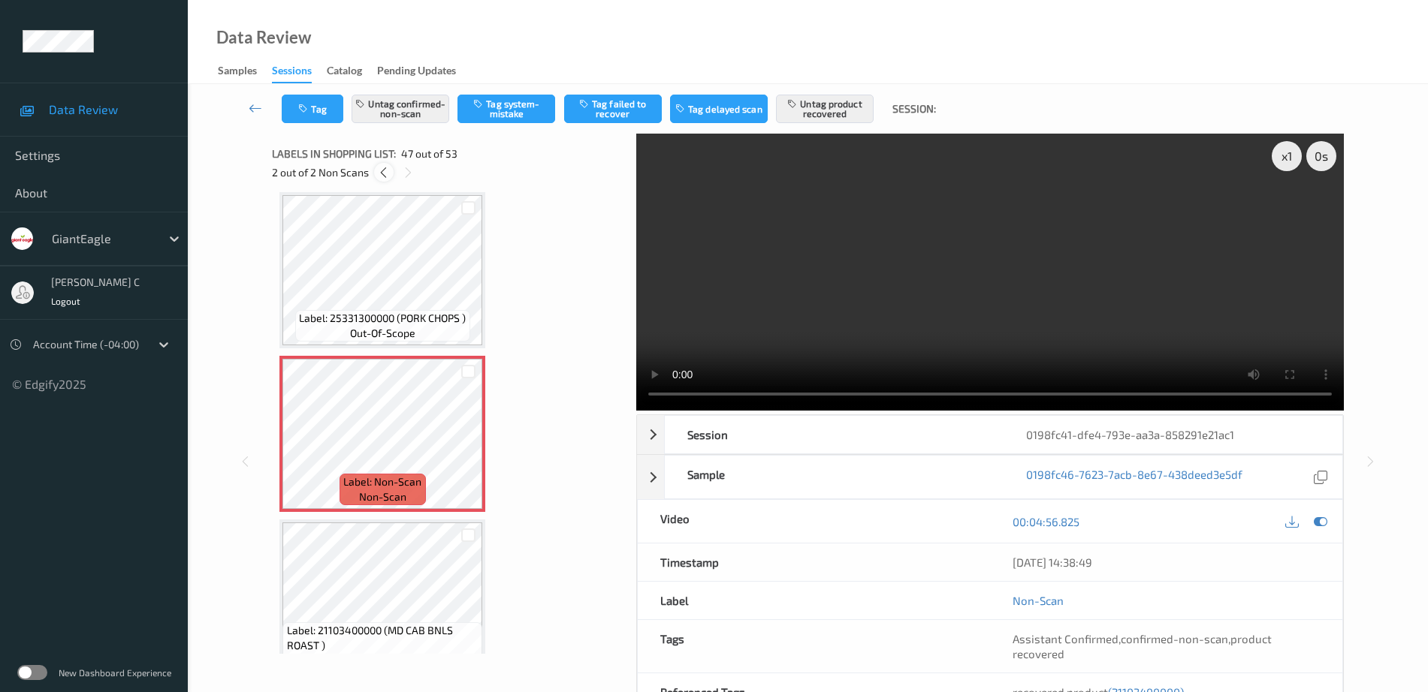
click at [388, 169] on icon at bounding box center [383, 173] width 13 height 14
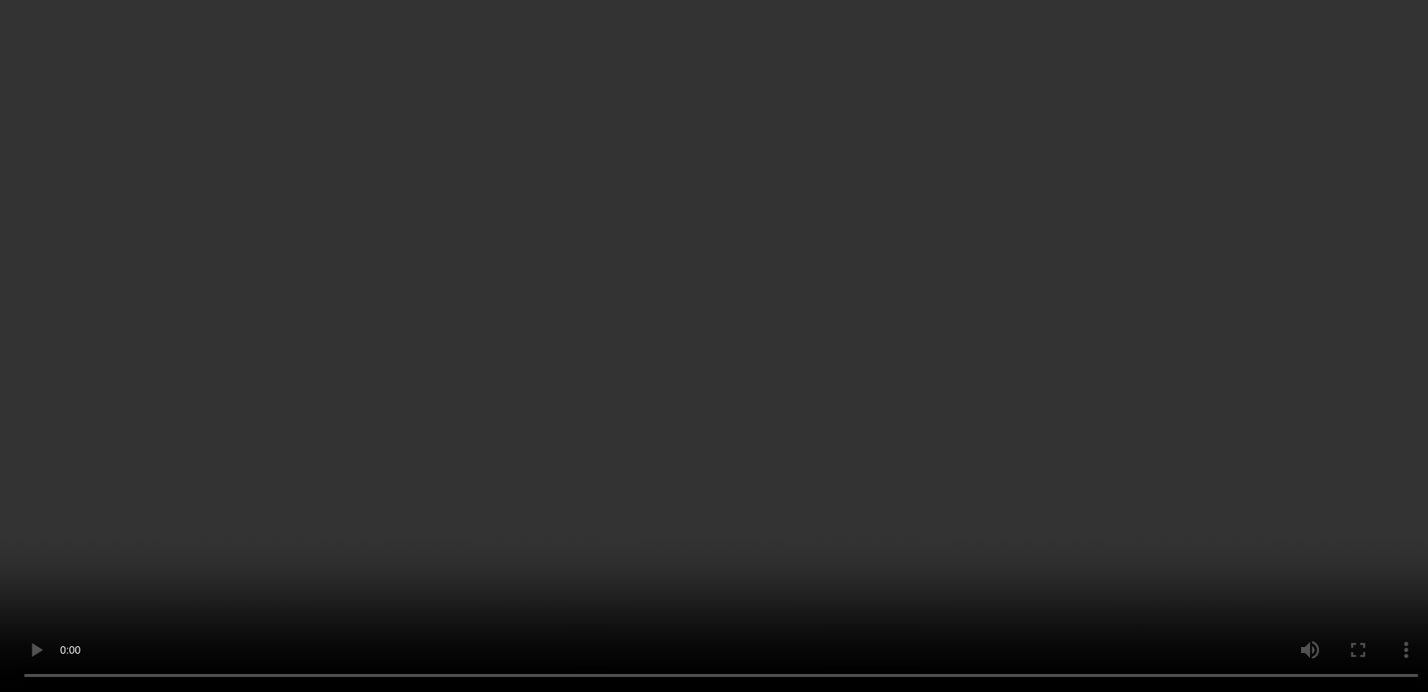
scroll to position [7518, 0]
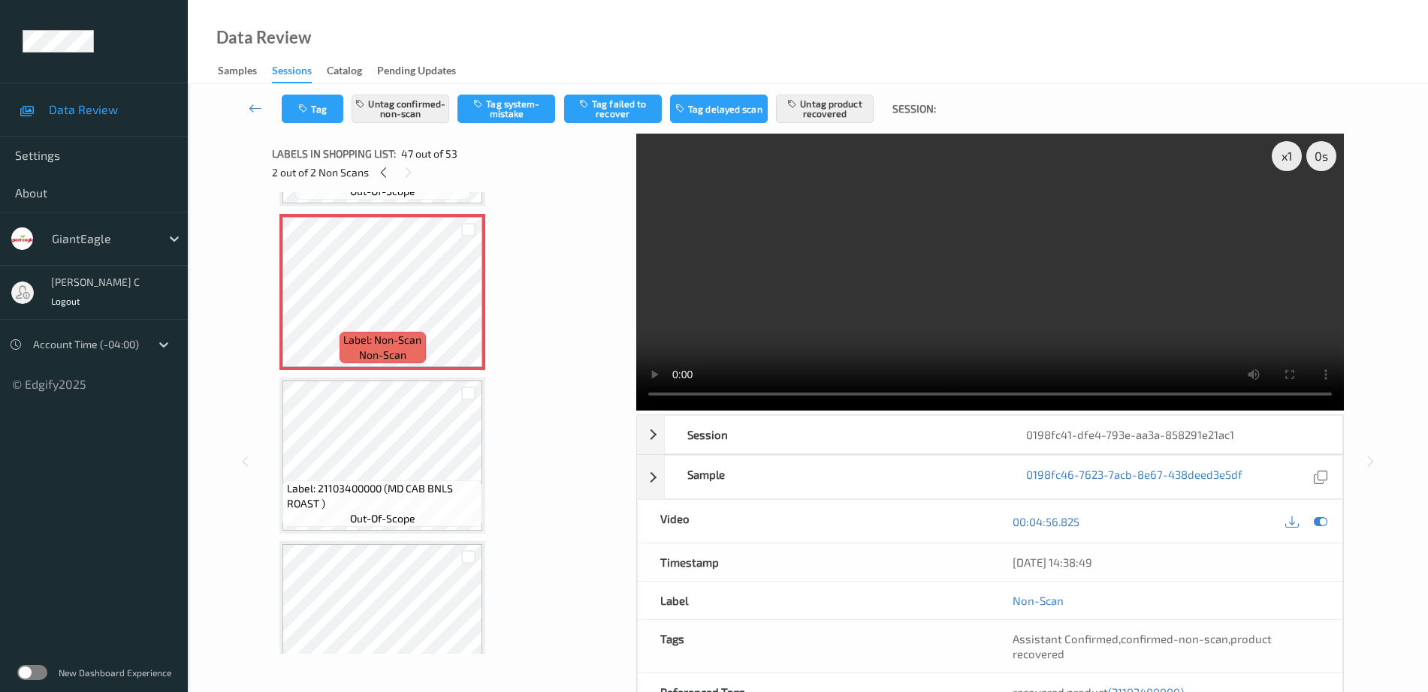
click at [403, 499] on span "Label: 21103400000 (MD CAB BNLS ROAST )" at bounding box center [383, 496] width 192 height 30
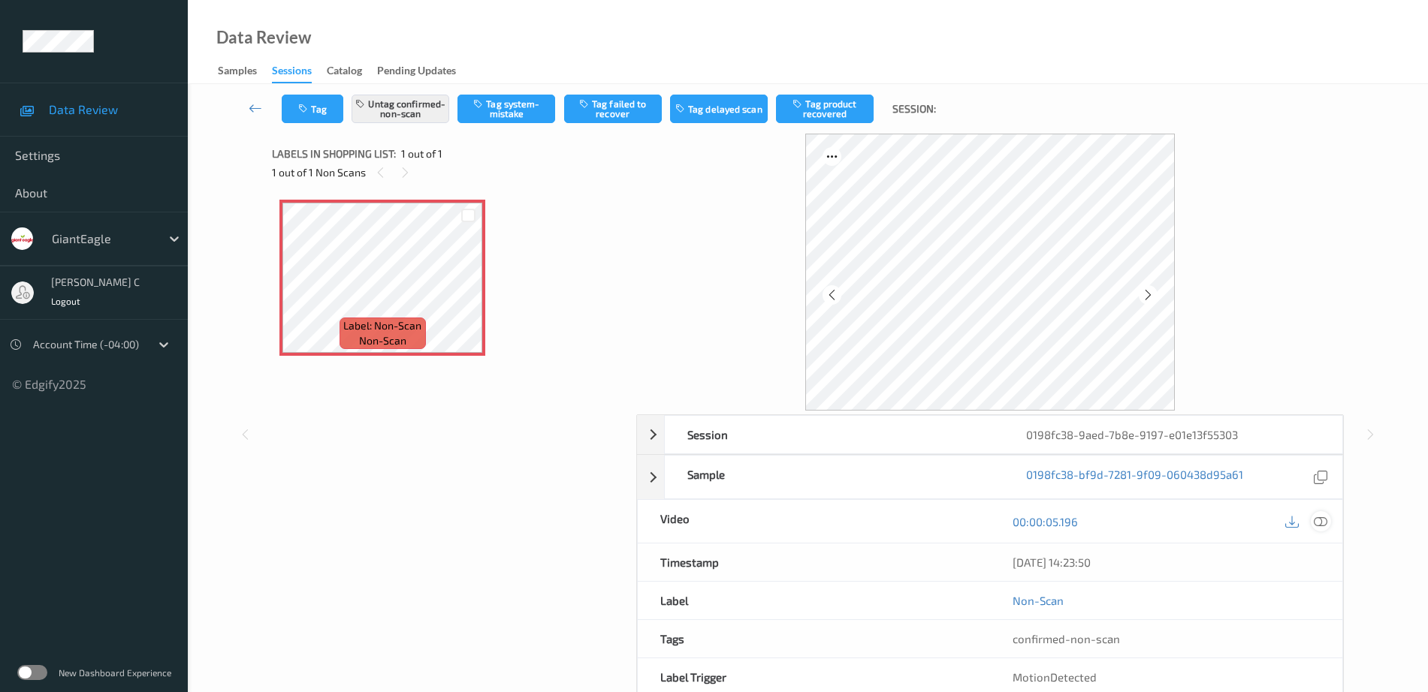
click at [1317, 529] on div at bounding box center [1321, 521] width 20 height 20
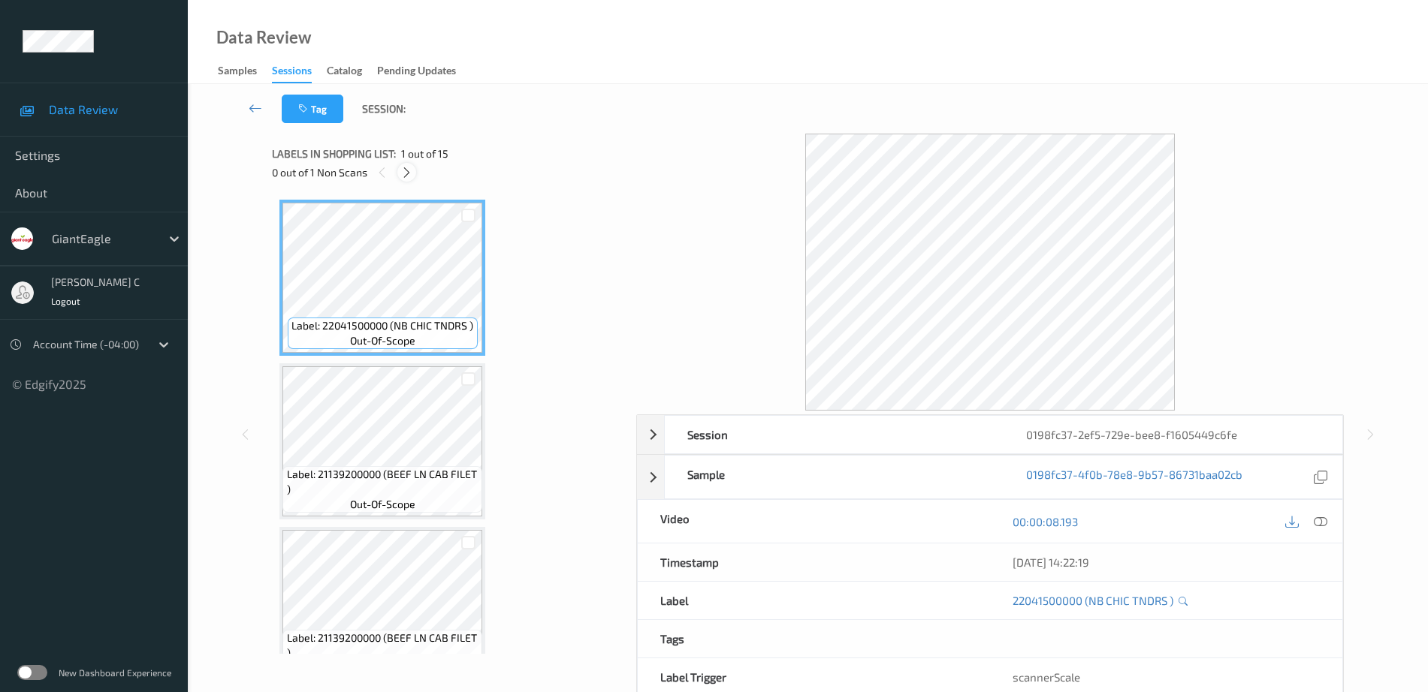
click at [402, 171] on icon at bounding box center [406, 173] width 13 height 14
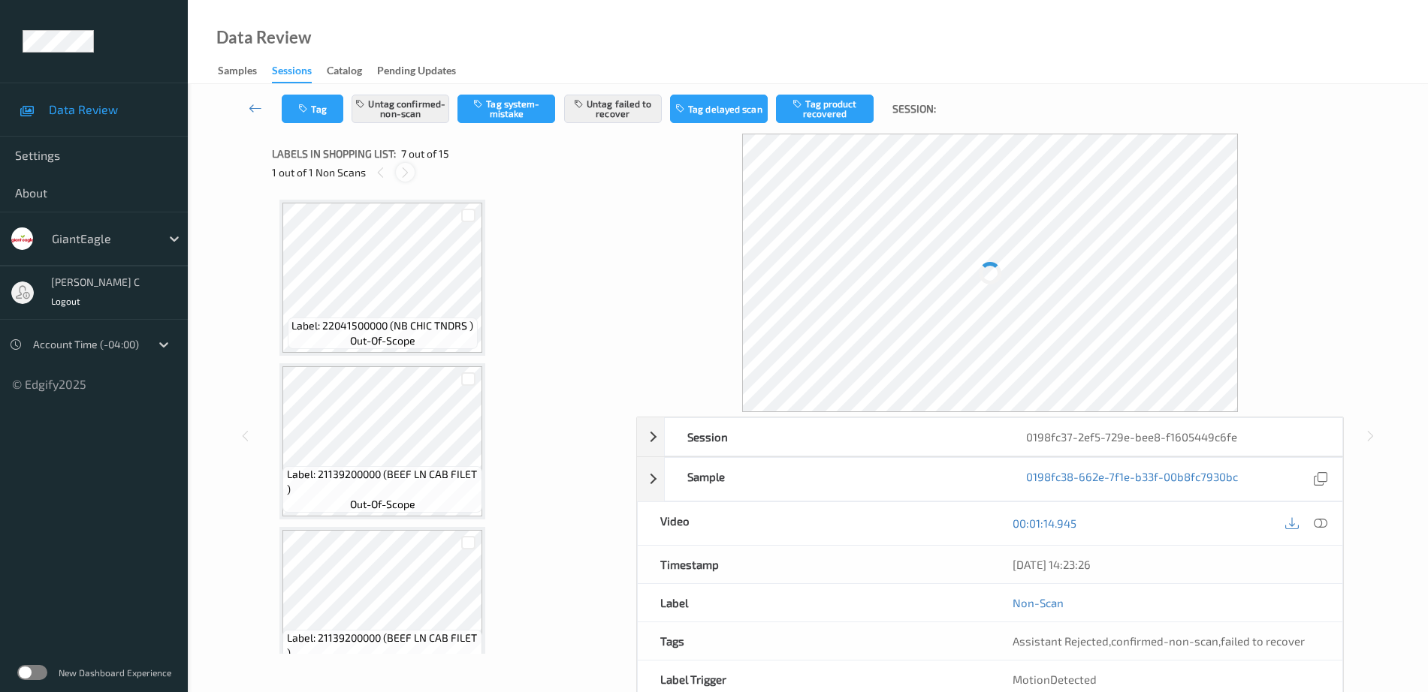
scroll to position [826, 0]
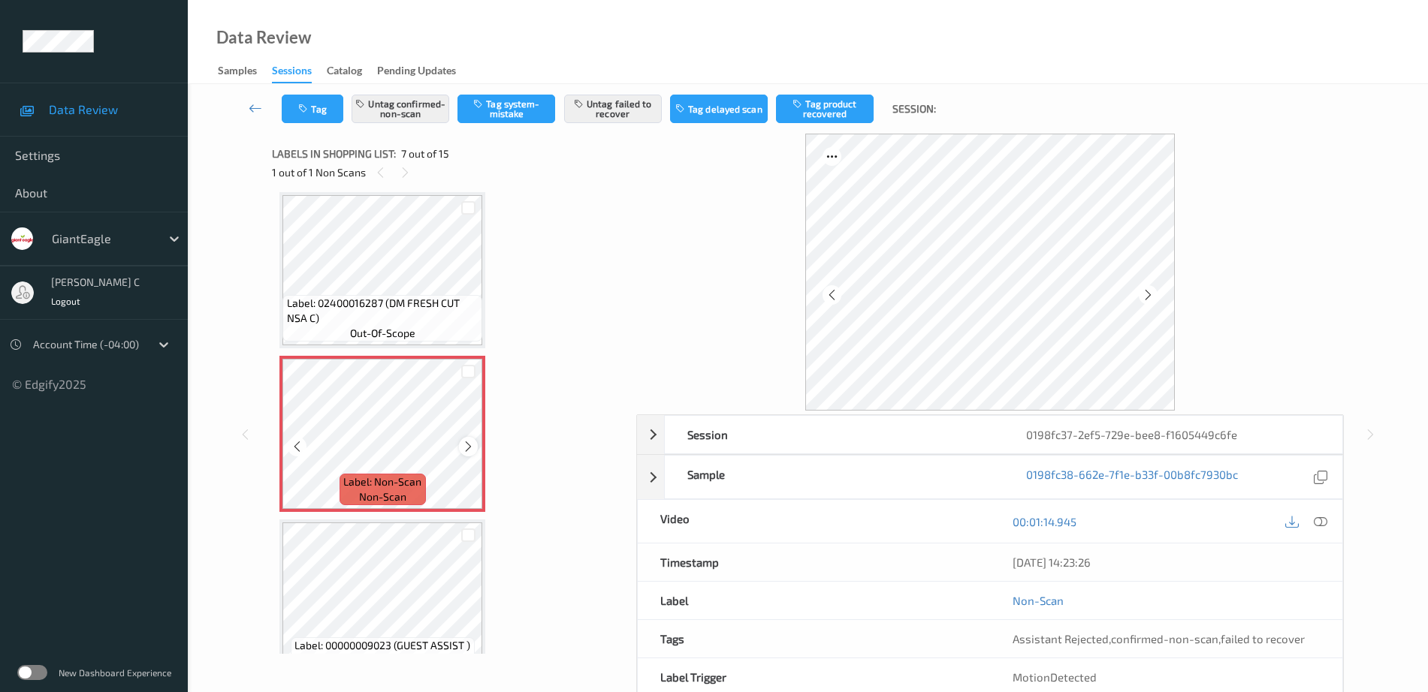
click at [469, 448] on icon at bounding box center [468, 447] width 13 height 14
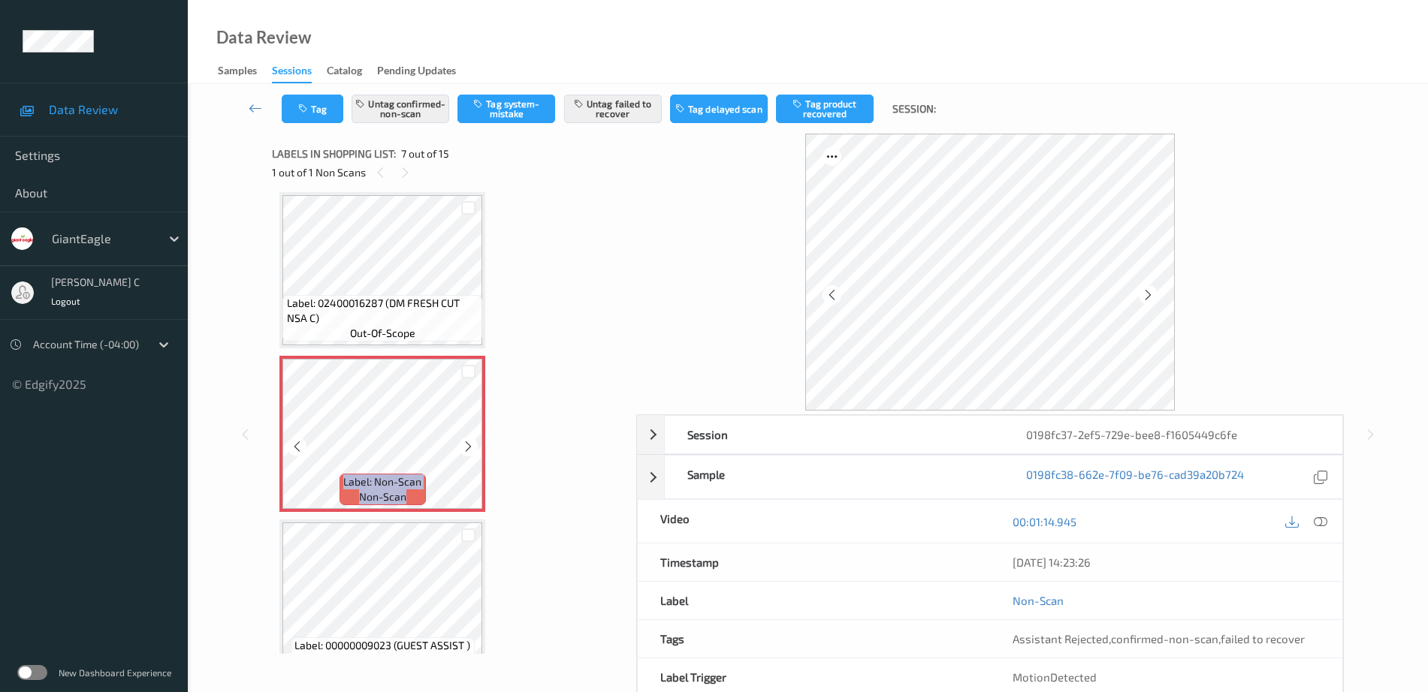
click at [469, 448] on icon at bounding box center [468, 447] width 13 height 14
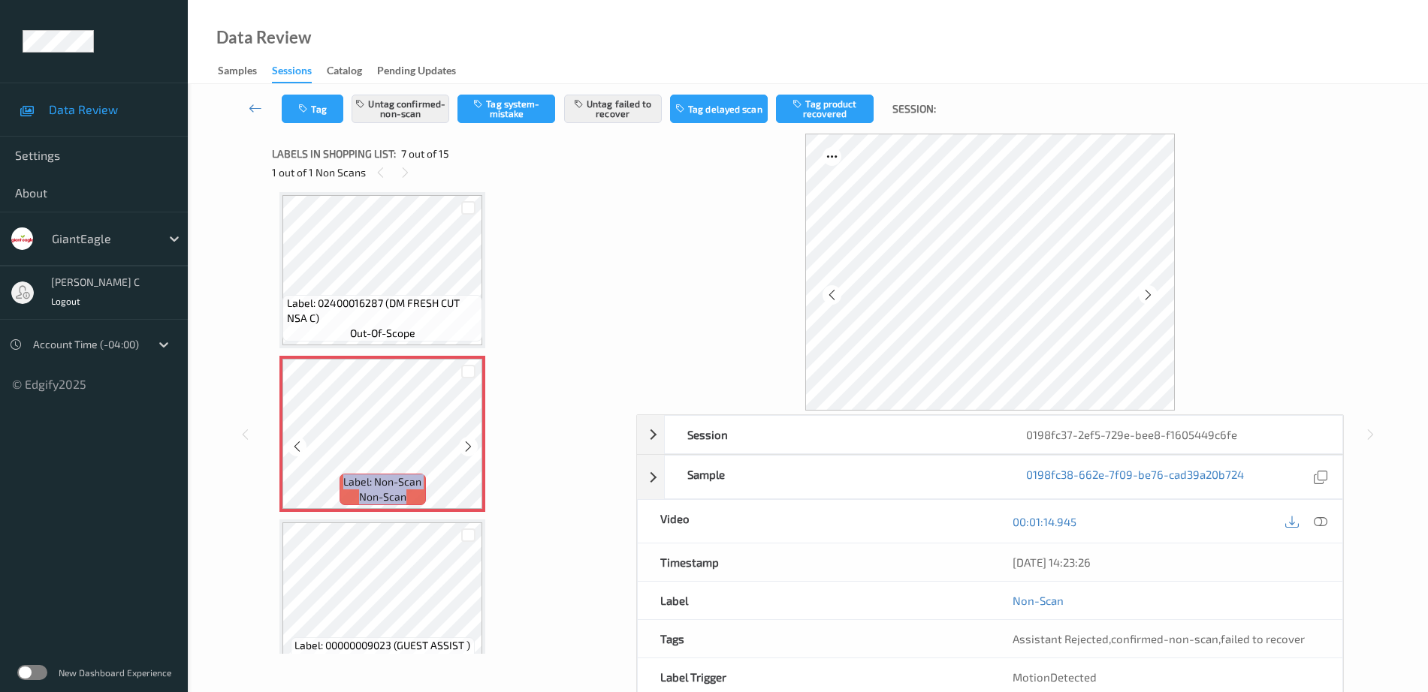
click at [469, 448] on icon at bounding box center [468, 447] width 13 height 14
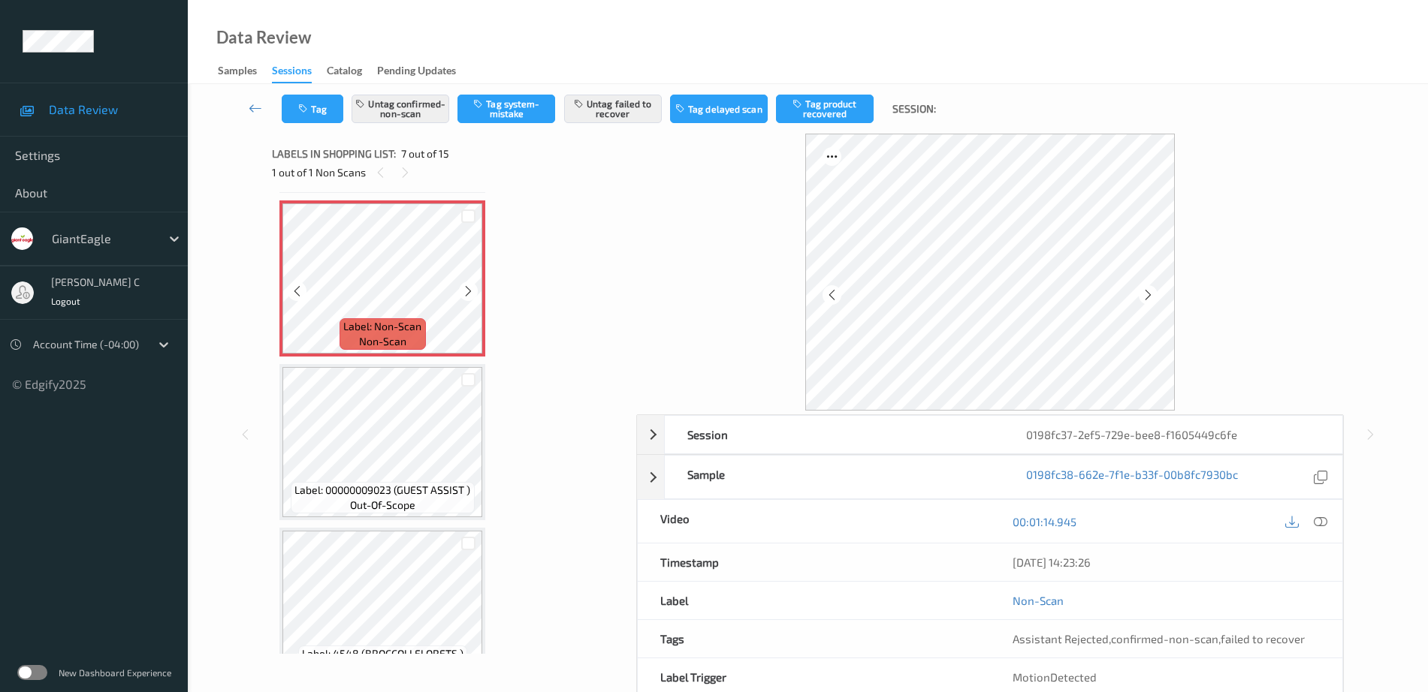
scroll to position [1014, 0]
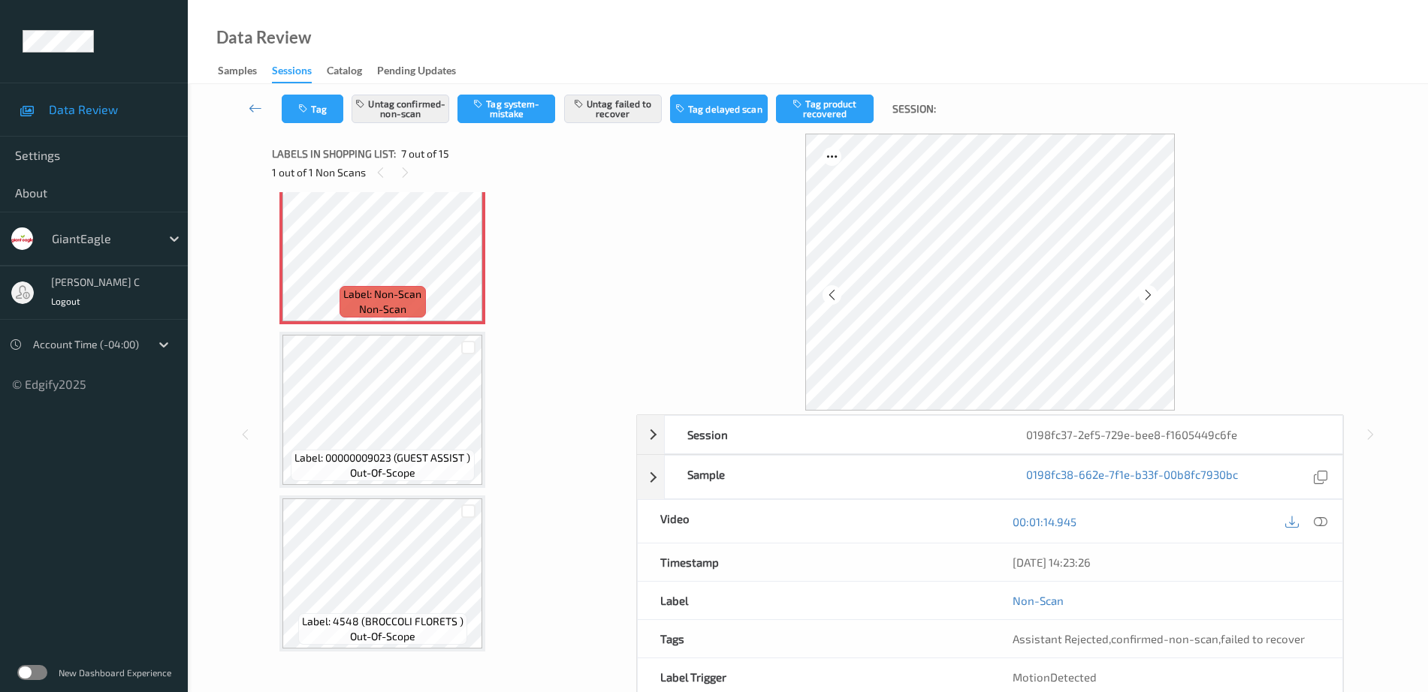
click at [387, 488] on div "Label: 00000009023 (GUEST ASSIST ) out-of-scope" at bounding box center [382, 410] width 206 height 156
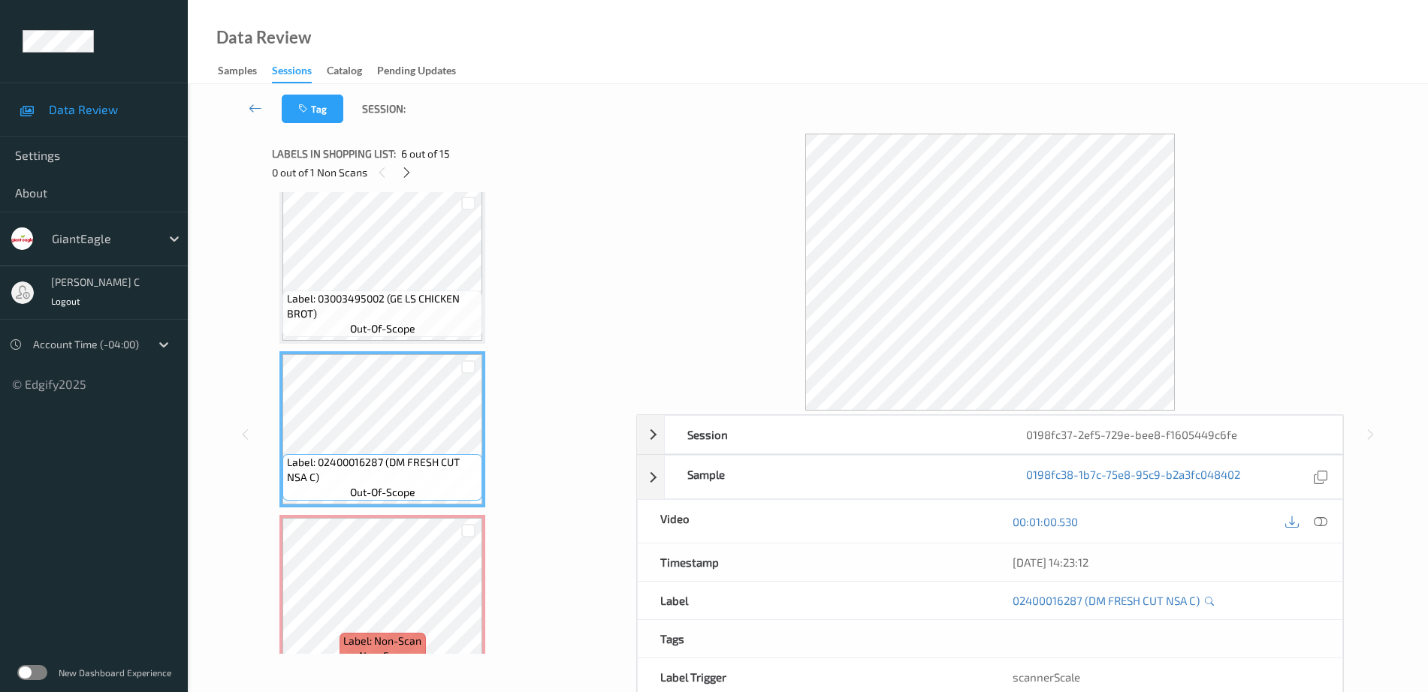
scroll to position [638, 0]
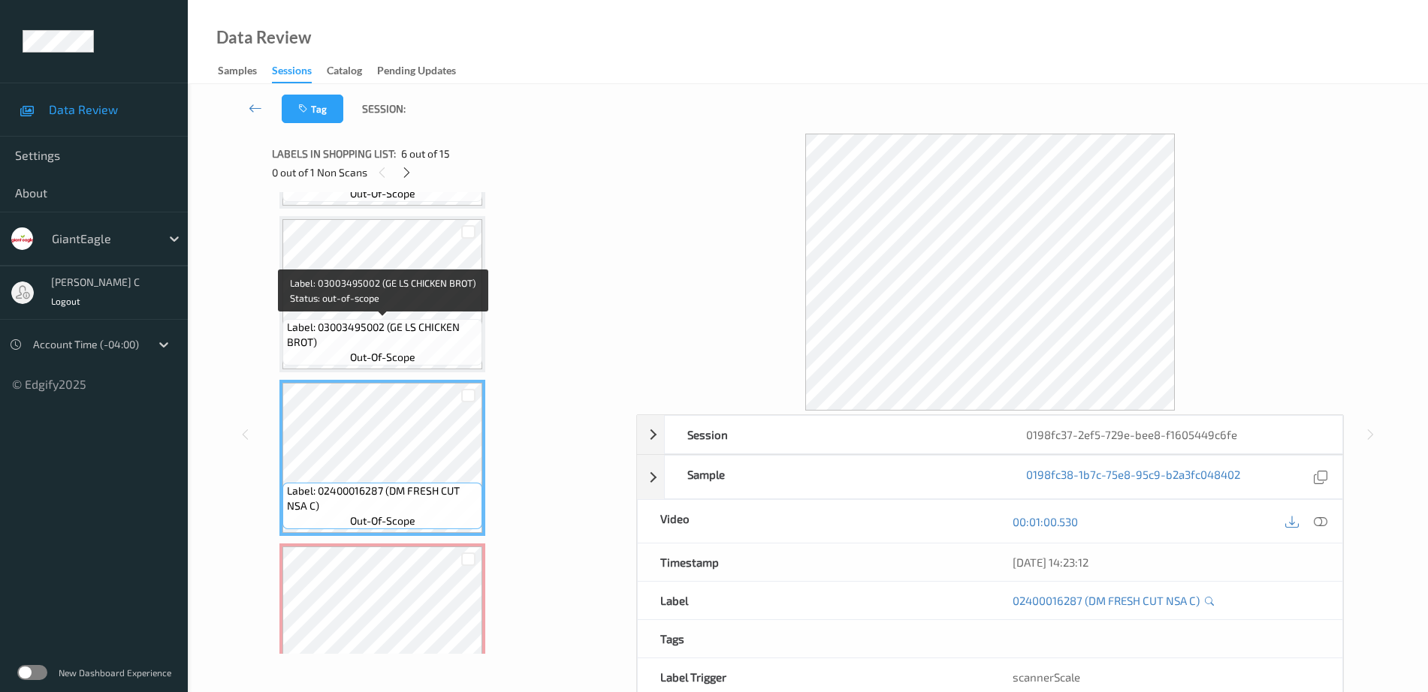
click at [387, 324] on span "Label: 03003495002 (GE LS CHICKEN BROT)" at bounding box center [383, 335] width 192 height 30
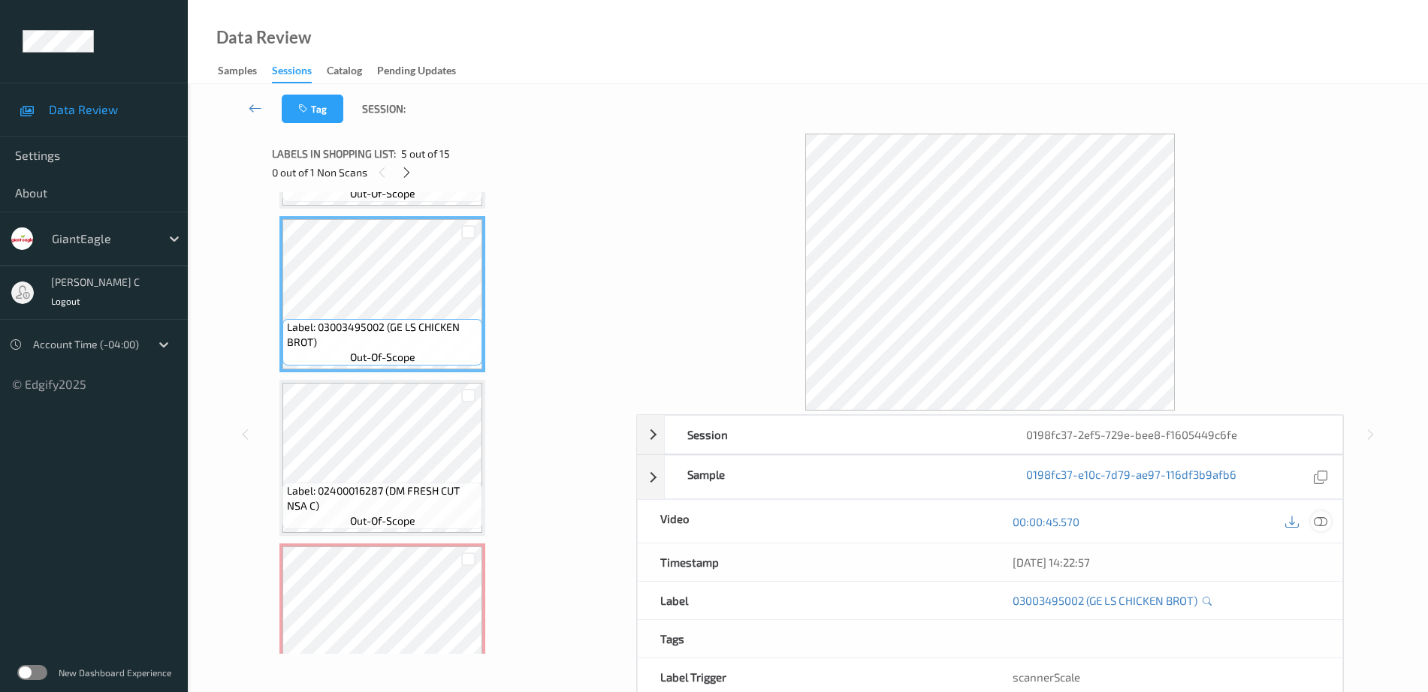
click at [1315, 524] on icon at bounding box center [1321, 522] width 14 height 14
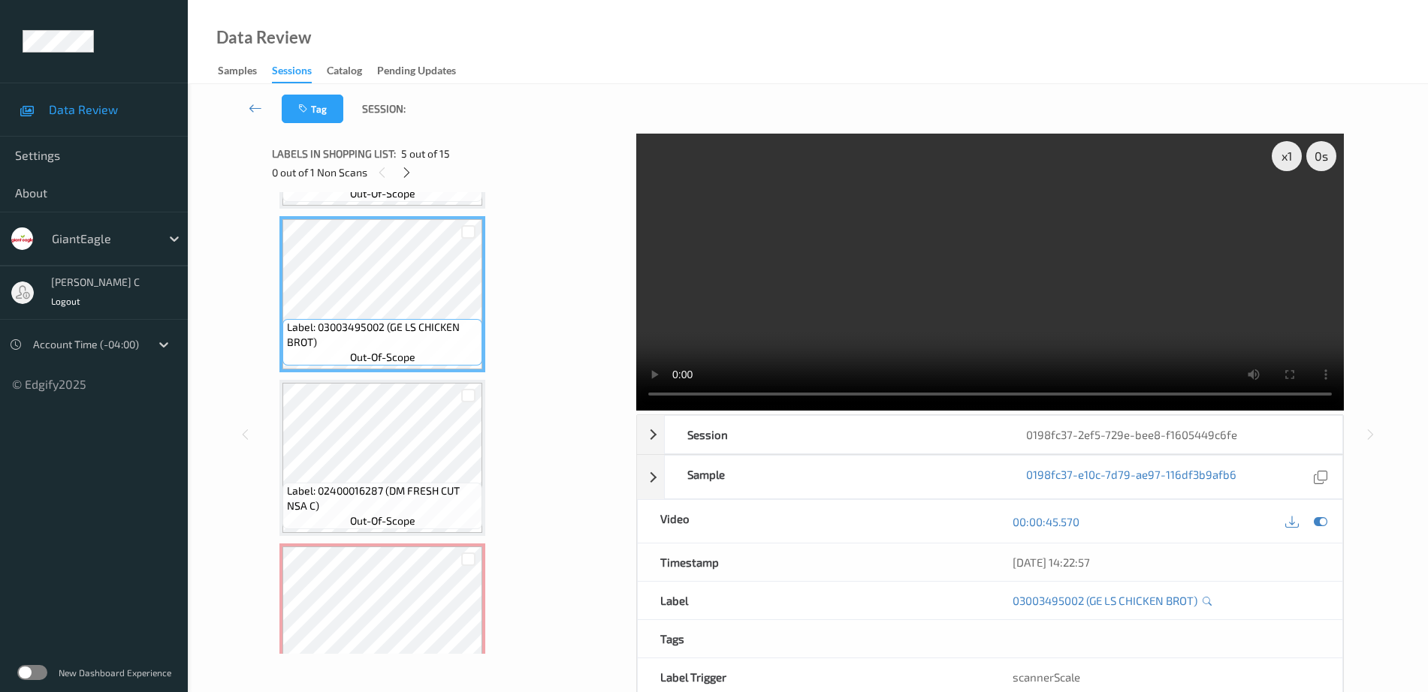
click at [394, 319] on div "Label: 03003495002 (GE LS CHICKEN BROT) out-of-scope" at bounding box center [382, 342] width 200 height 47
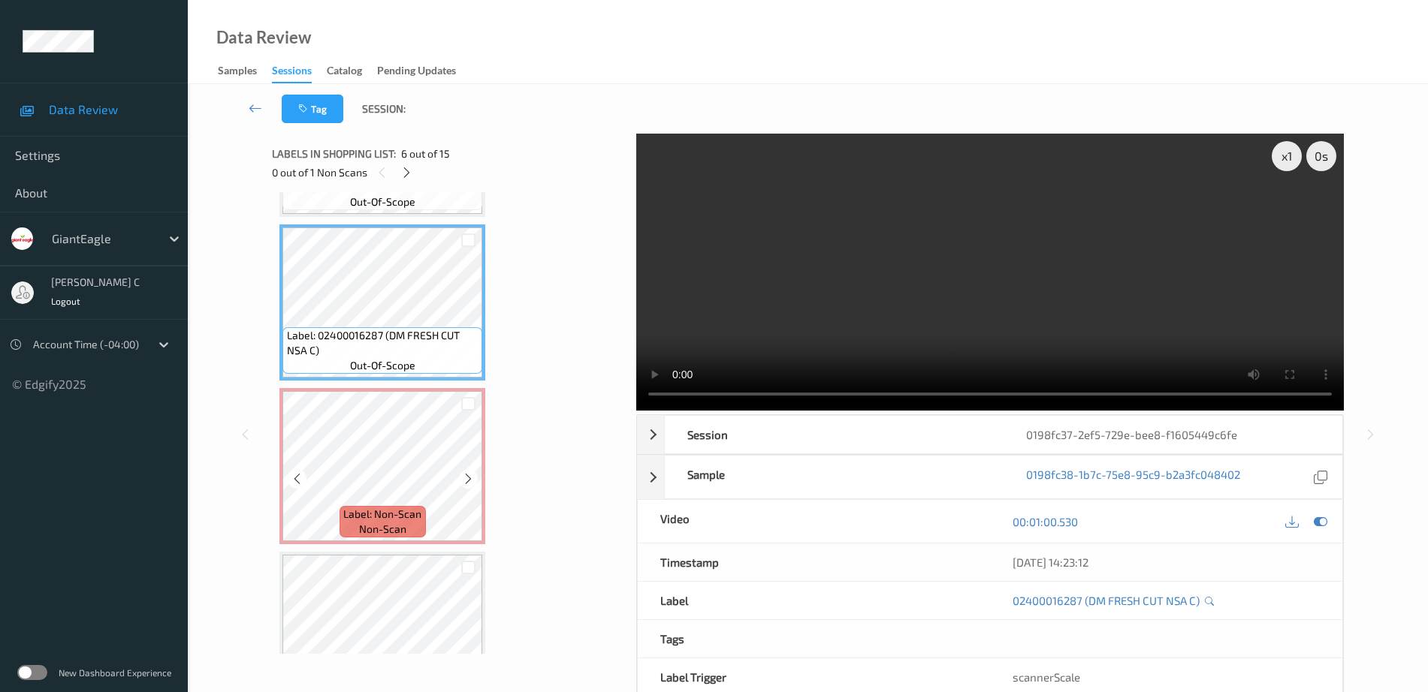
scroll to position [826, 0]
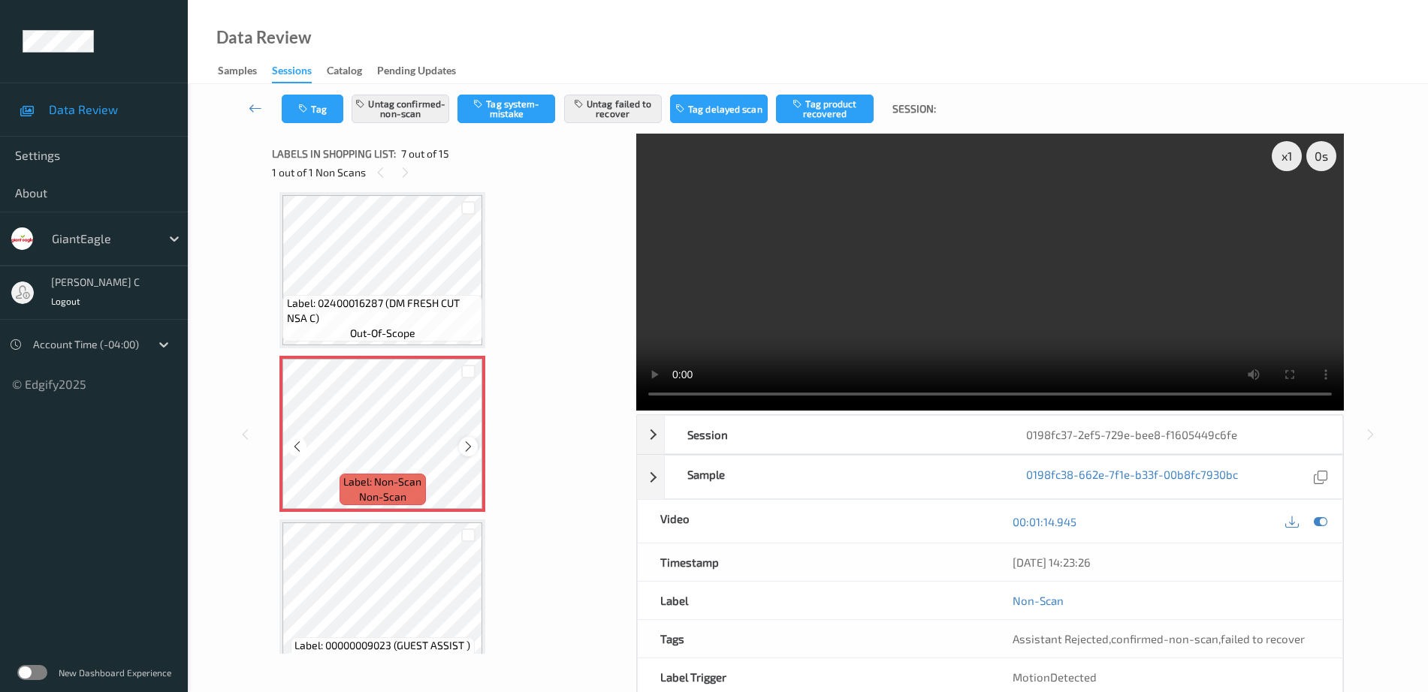
click at [472, 450] on icon at bounding box center [468, 447] width 13 height 14
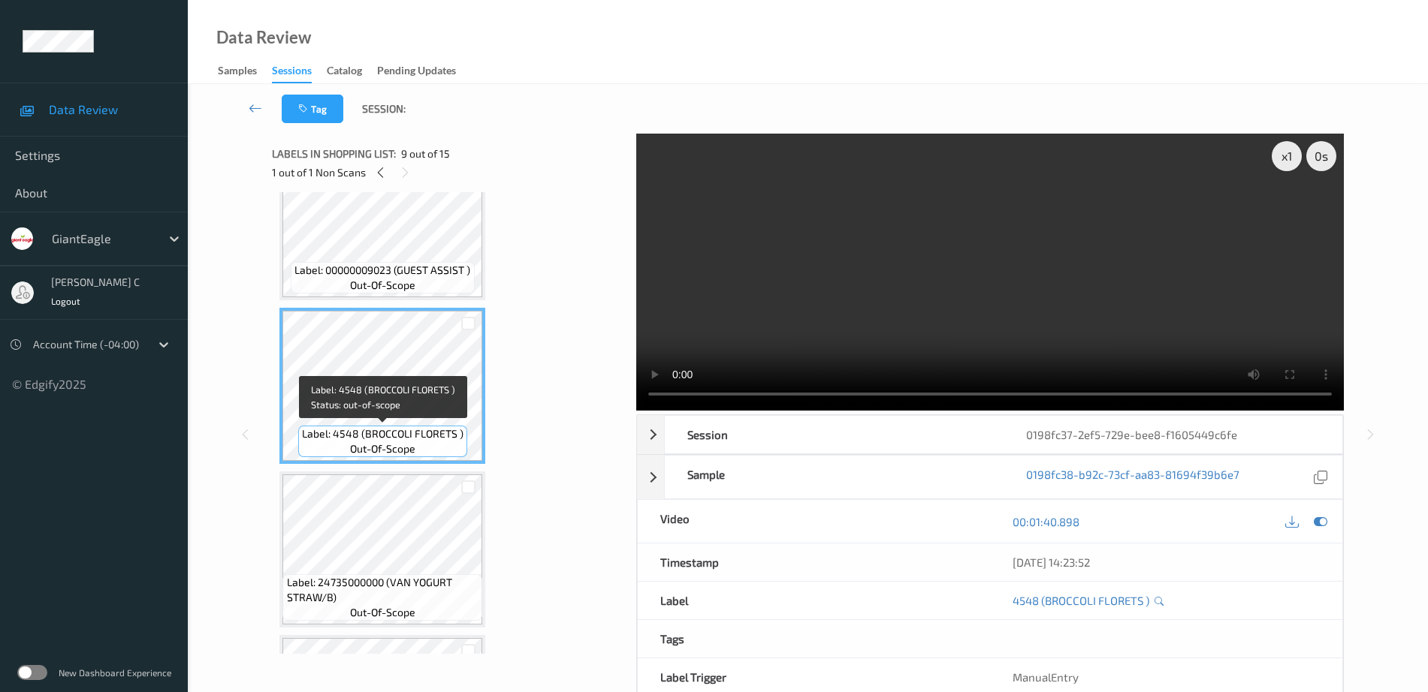
scroll to position [1296, 0]
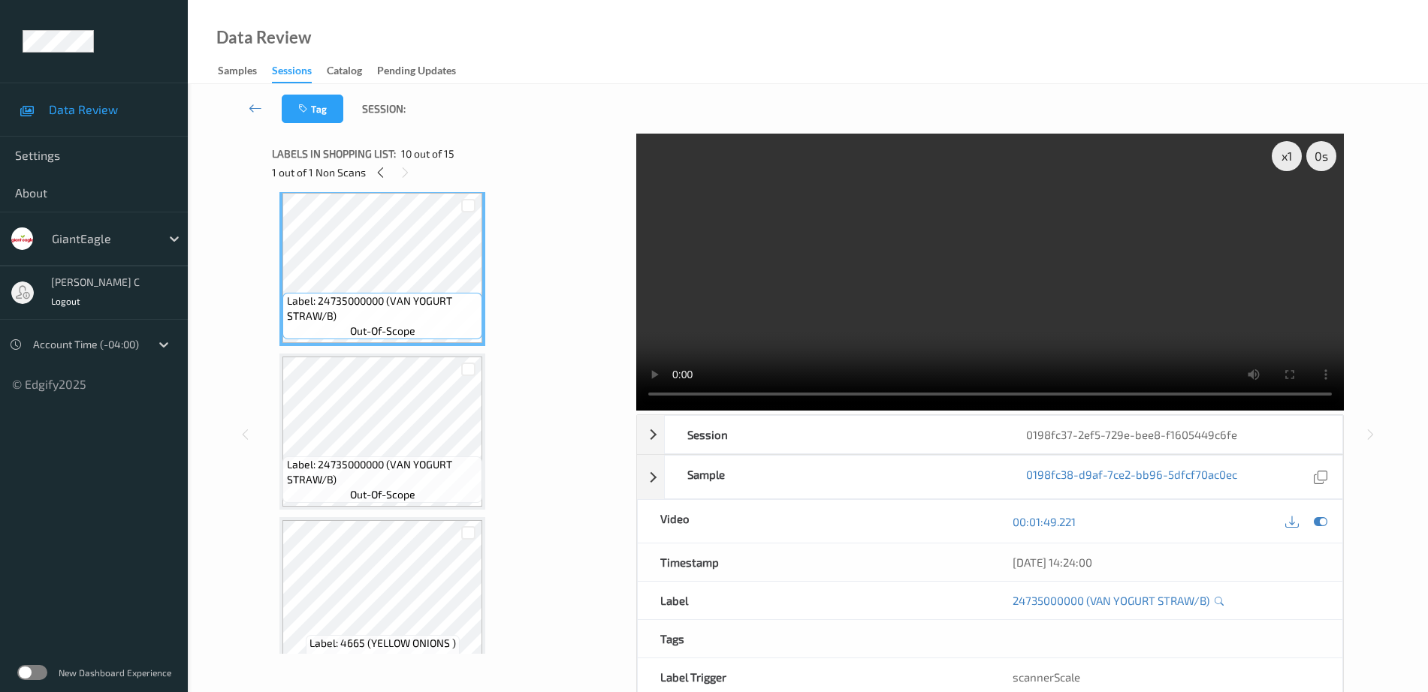
click at [365, 510] on div "Label: 24735000000 (VAN YOGURT STRAW/B) out-of-scope" at bounding box center [382, 432] width 206 height 156
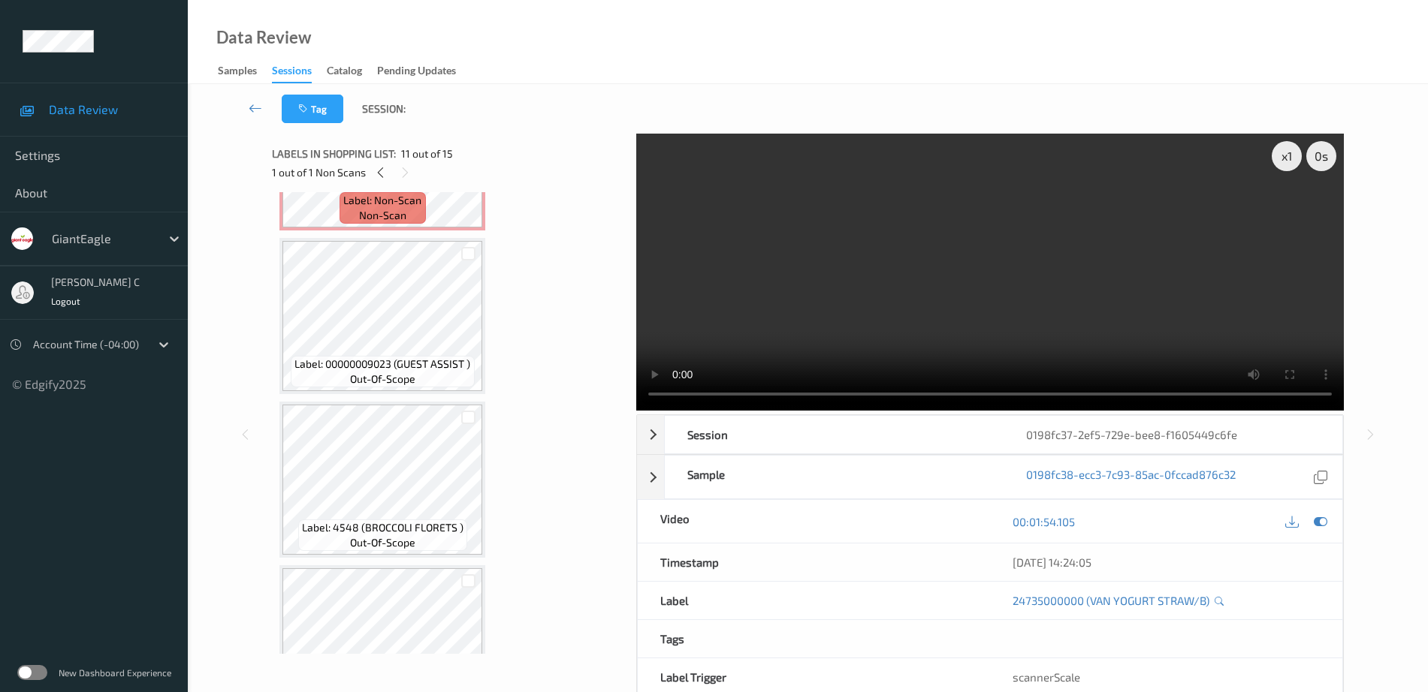
scroll to position [920, 0]
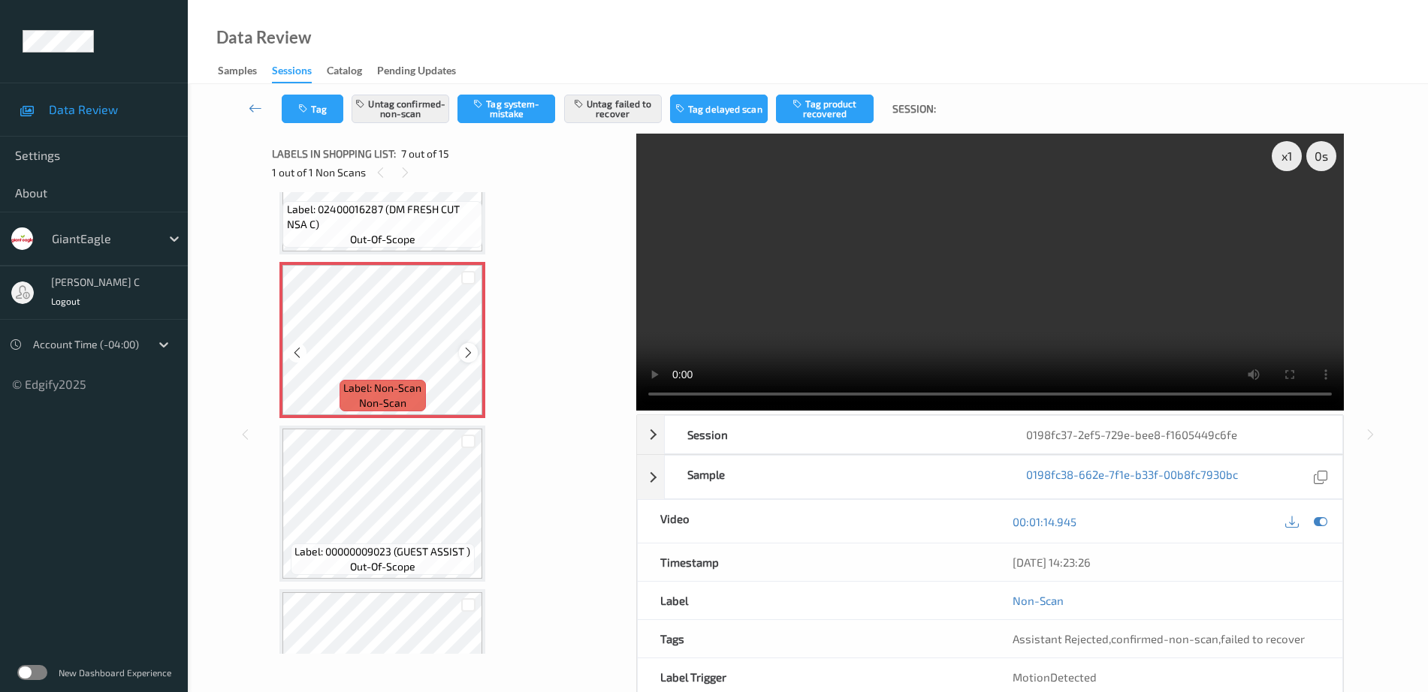
click at [471, 356] on icon at bounding box center [468, 353] width 13 height 14
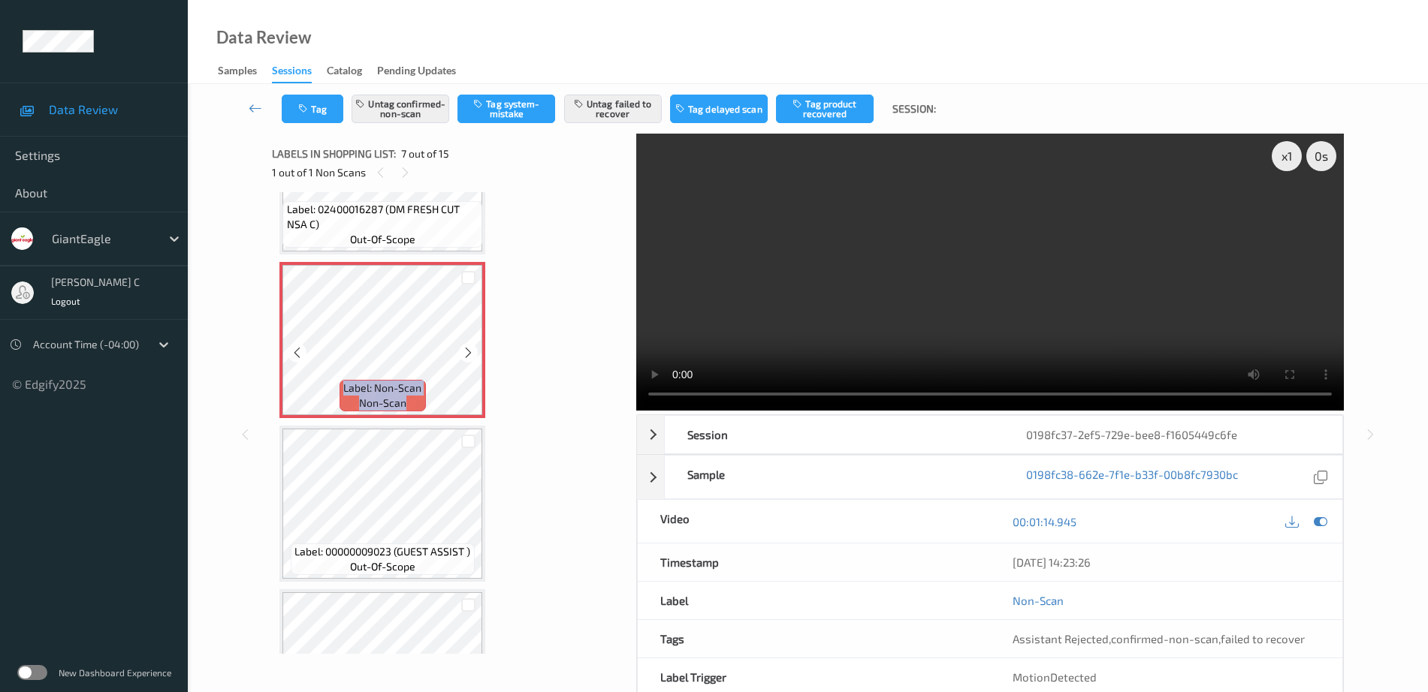
click at [471, 356] on icon at bounding box center [468, 353] width 13 height 14
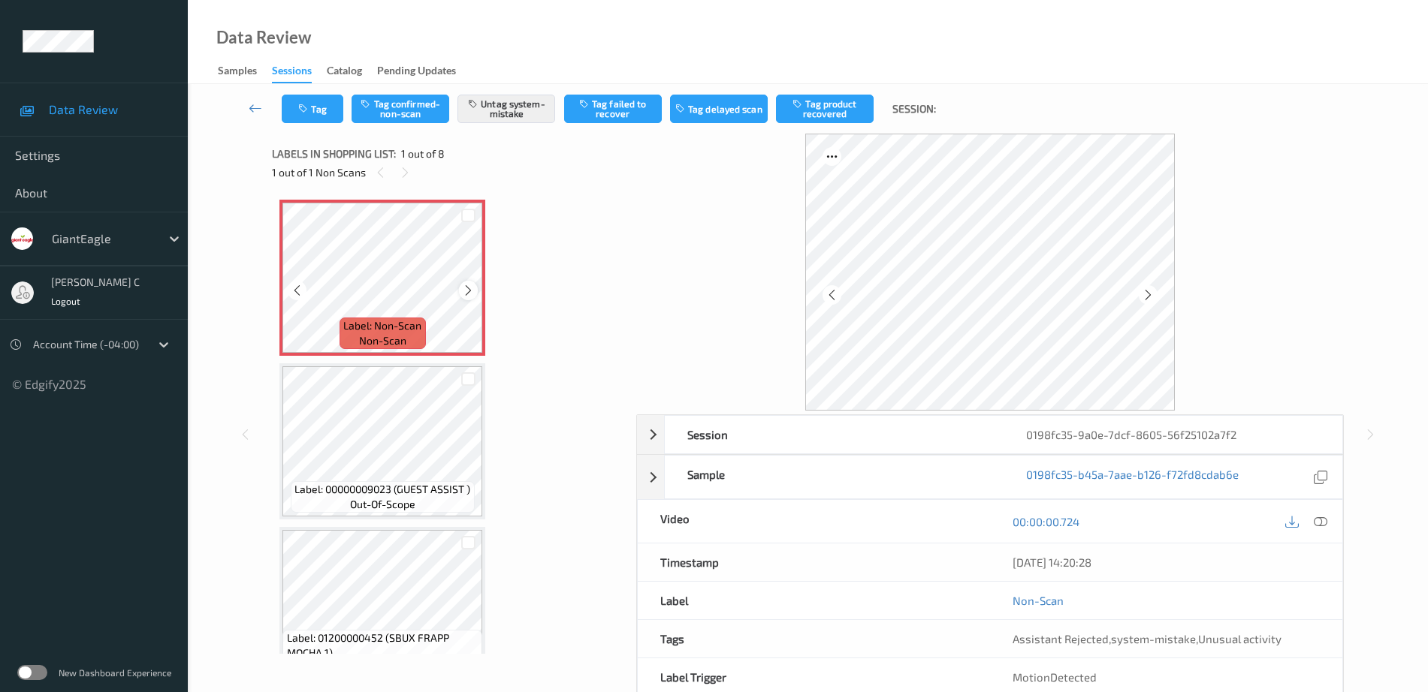
click at [472, 286] on icon at bounding box center [468, 291] width 13 height 14
click at [1313, 525] on div at bounding box center [1321, 521] width 20 height 20
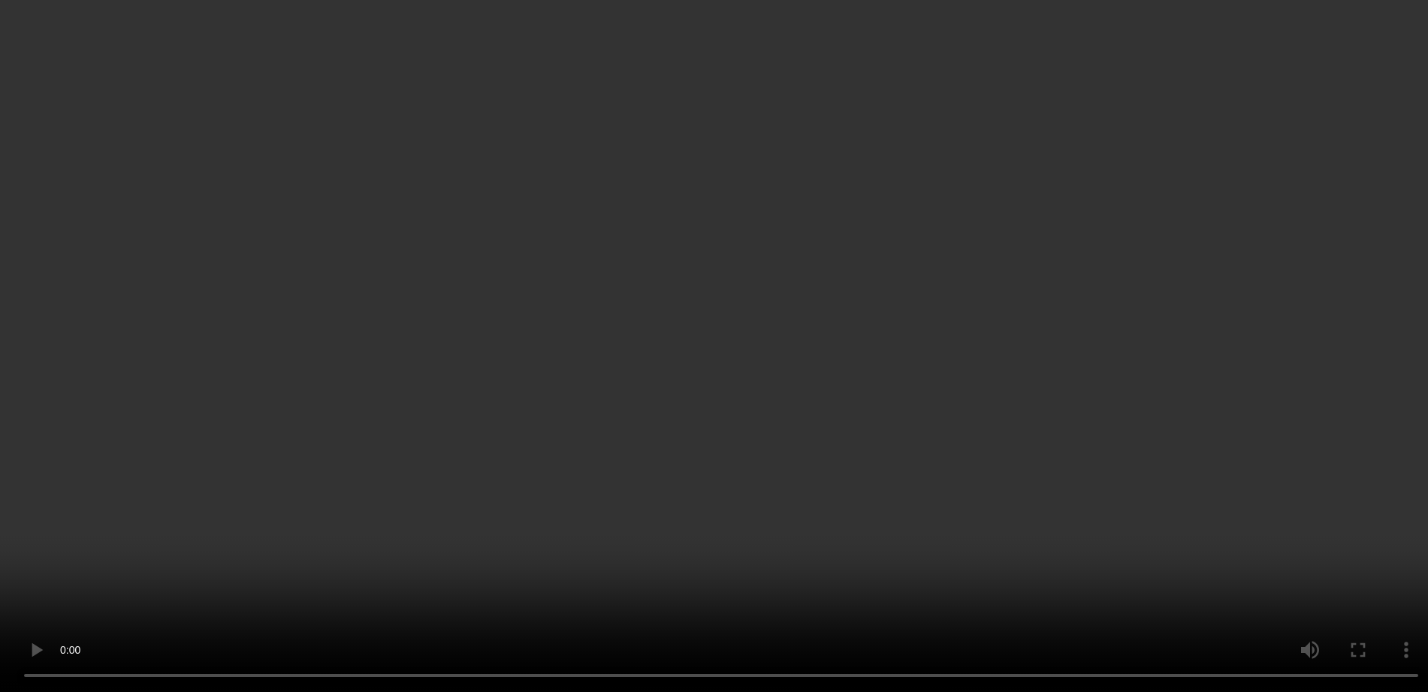
scroll to position [94, 0]
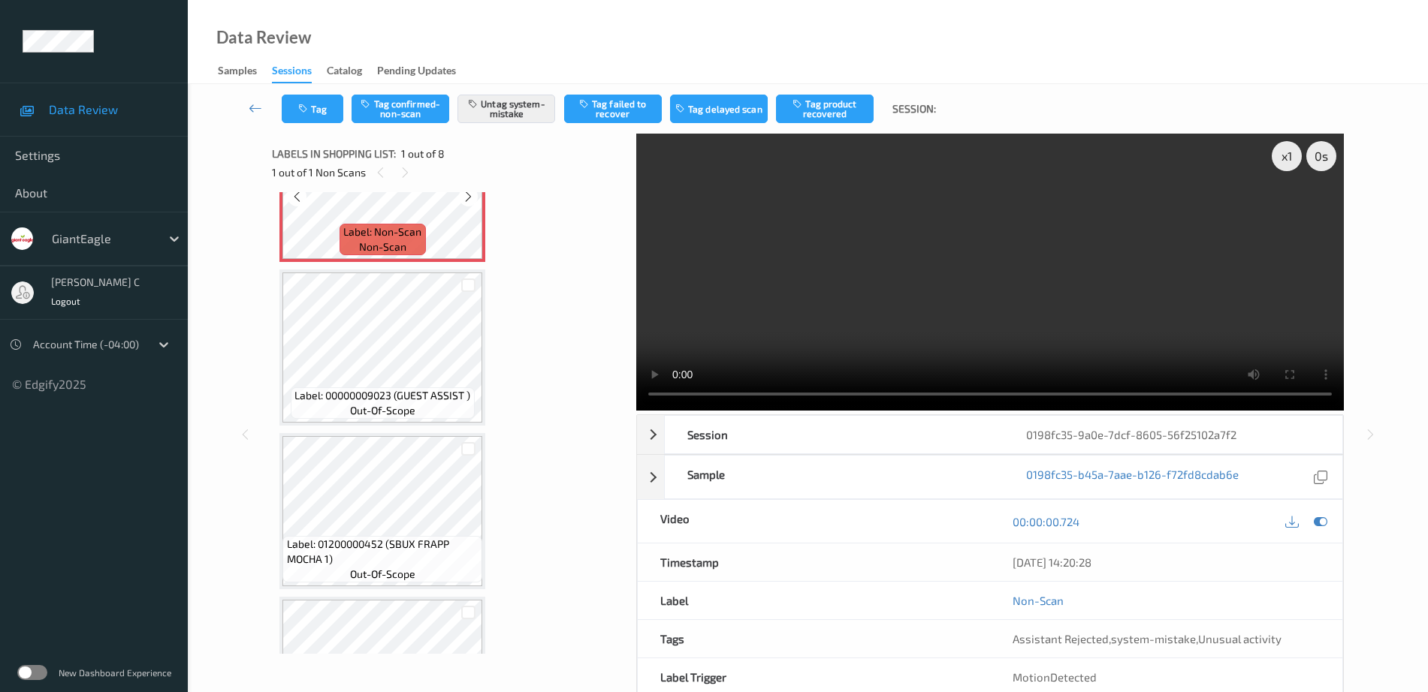
click at [391, 243] on span "non-scan" at bounding box center [382, 247] width 47 height 15
click at [320, 105] on button "Tag" at bounding box center [313, 109] width 62 height 29
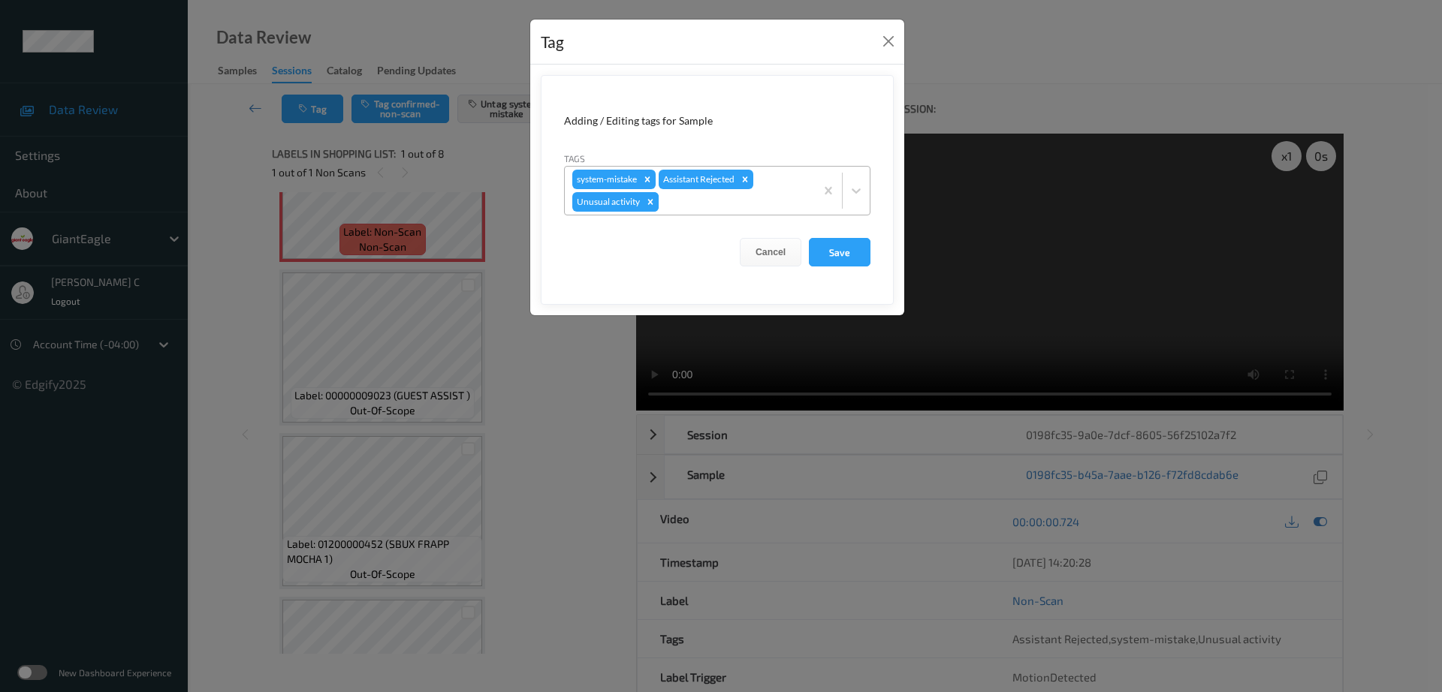
click at [658, 204] on div "Remove Unusual activity" at bounding box center [650, 202] width 17 height 20
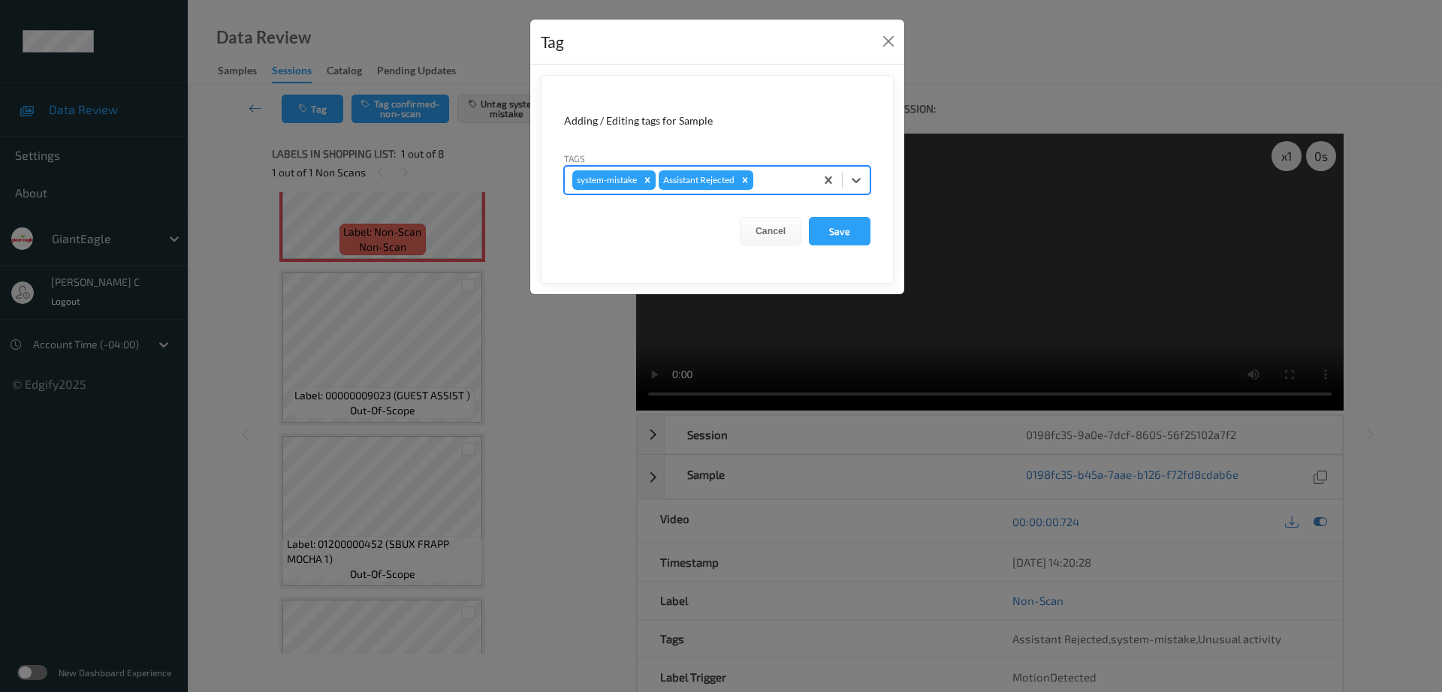
type input "b"
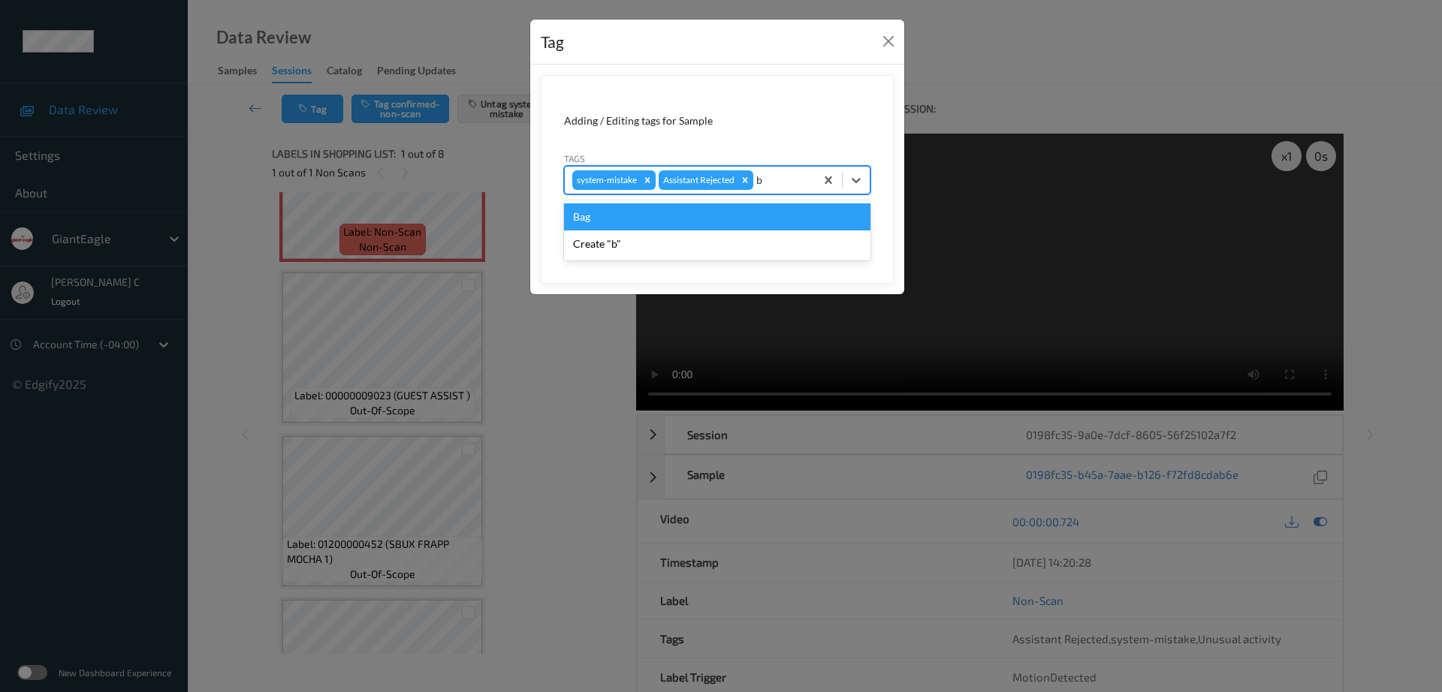
drag, startPoint x: 603, startPoint y: 210, endPoint x: 729, endPoint y: 255, distance: 134.0
click at [603, 209] on div "Bag" at bounding box center [717, 217] width 306 height 27
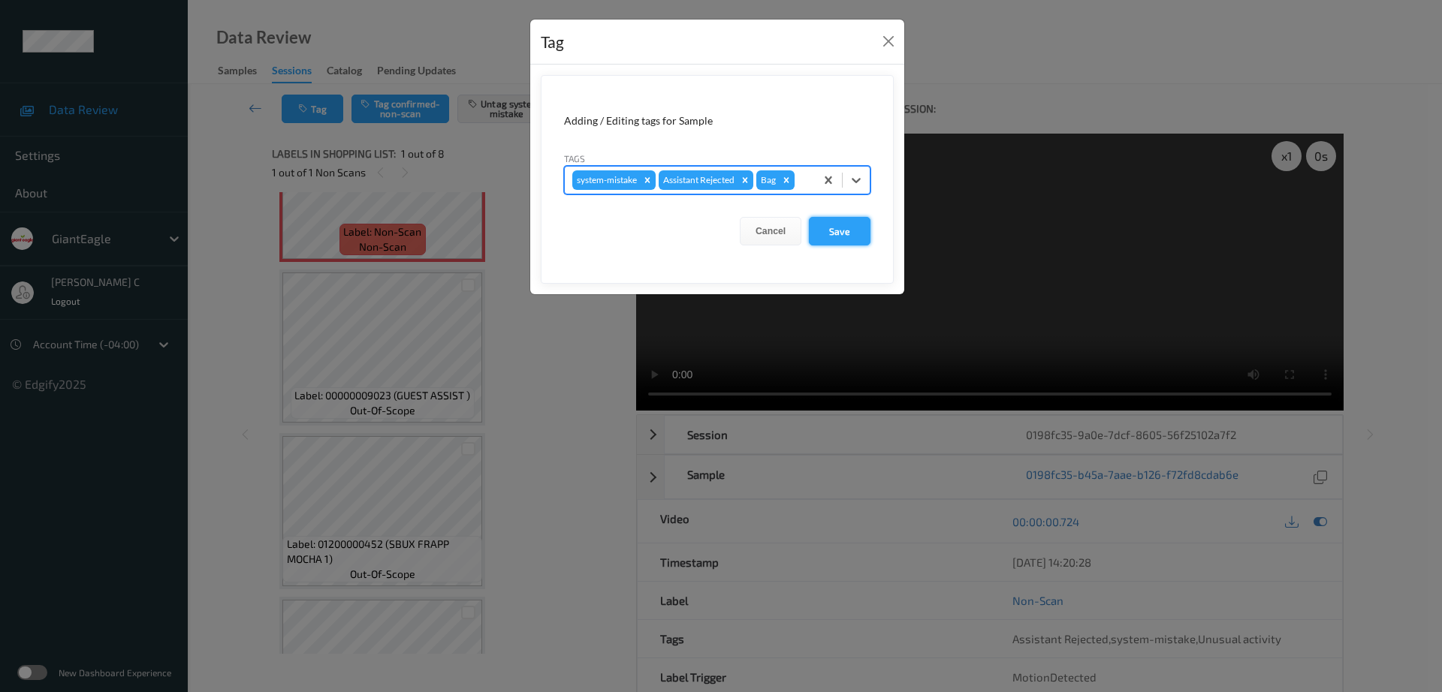
click at [853, 235] on button "Save" at bounding box center [840, 231] width 62 height 29
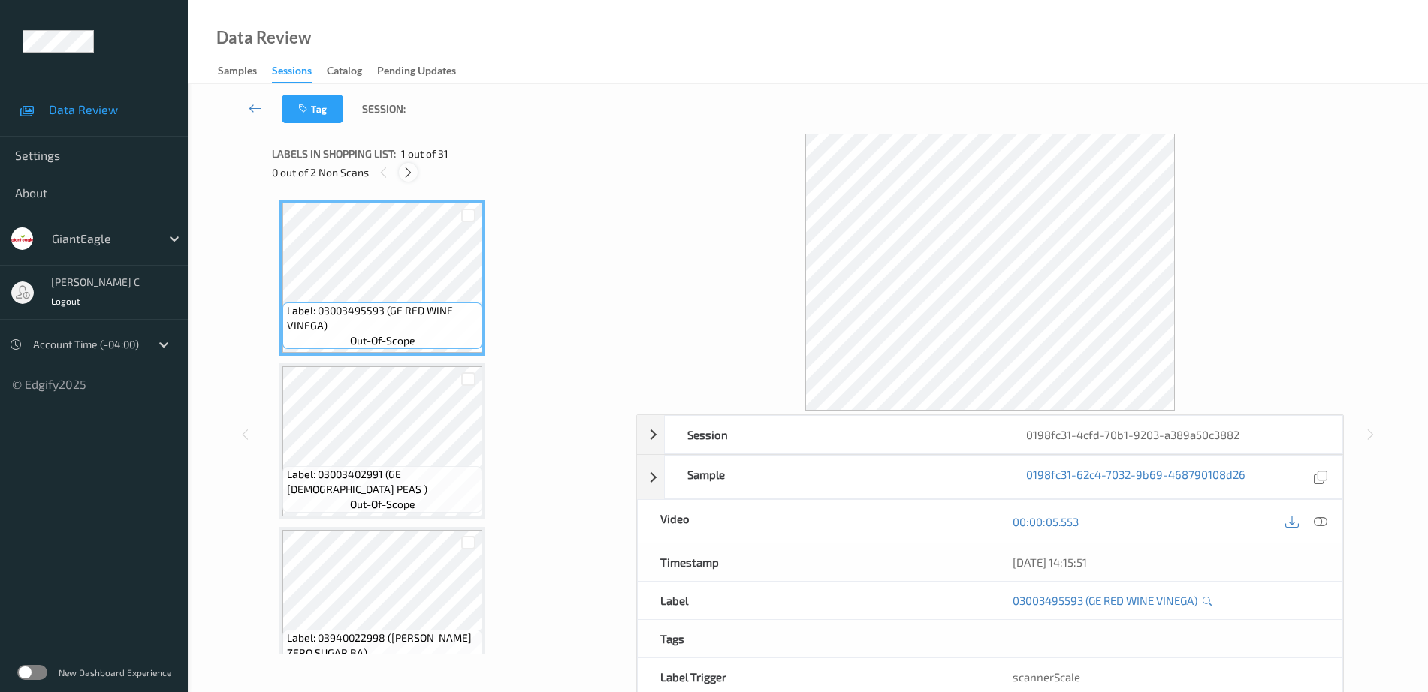
click at [400, 173] on div at bounding box center [408, 172] width 19 height 19
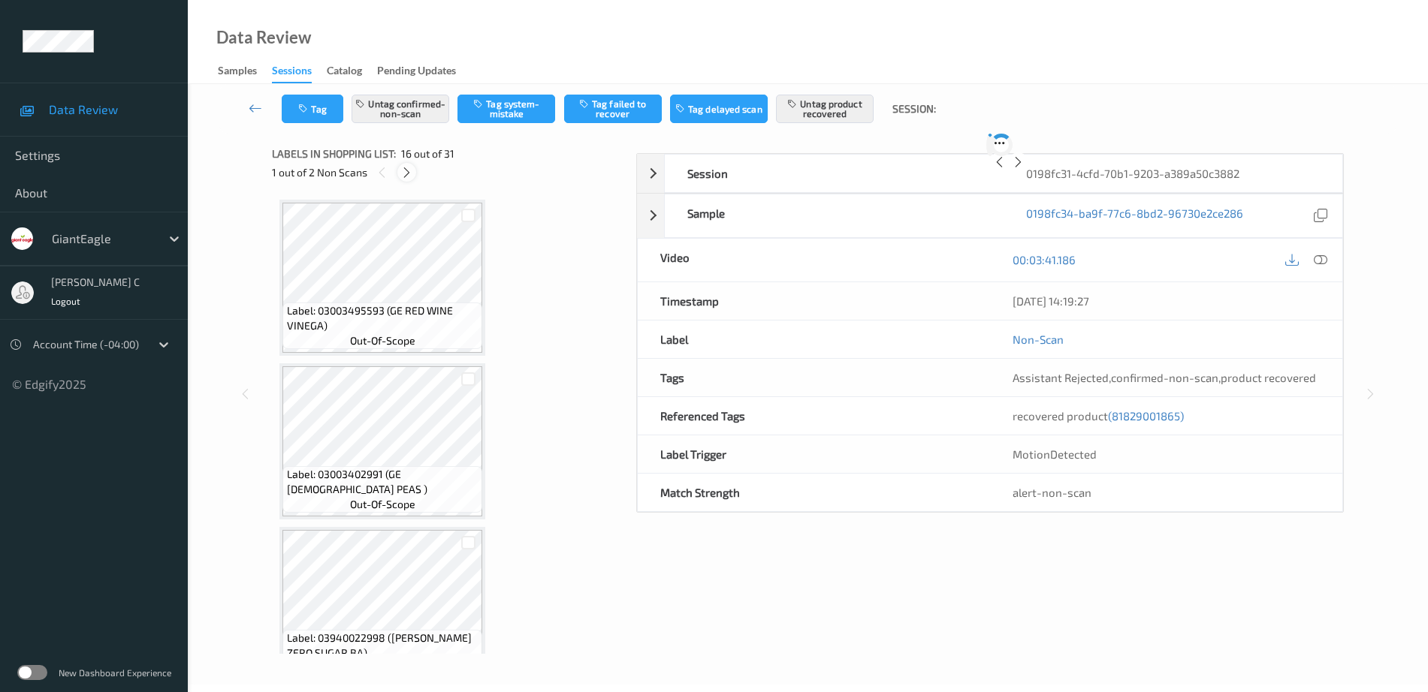
scroll to position [2300, 0]
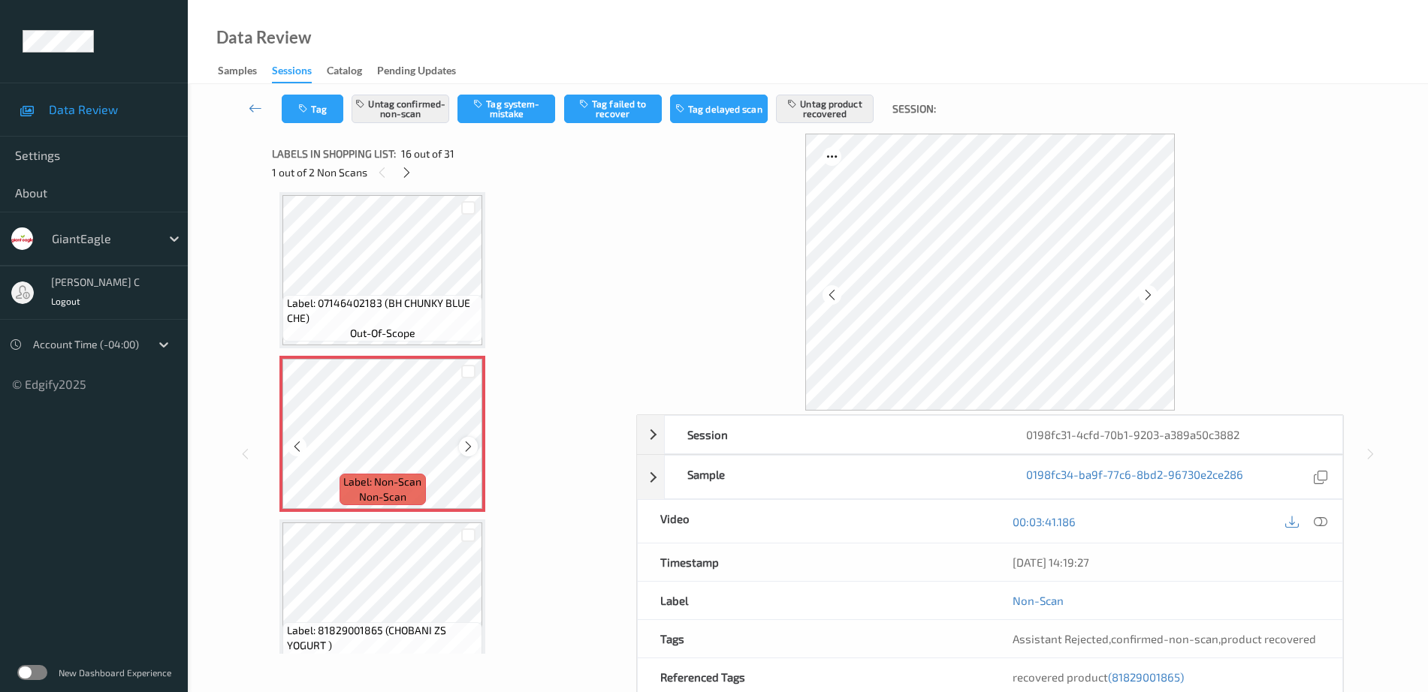
click at [465, 444] on icon at bounding box center [468, 447] width 13 height 14
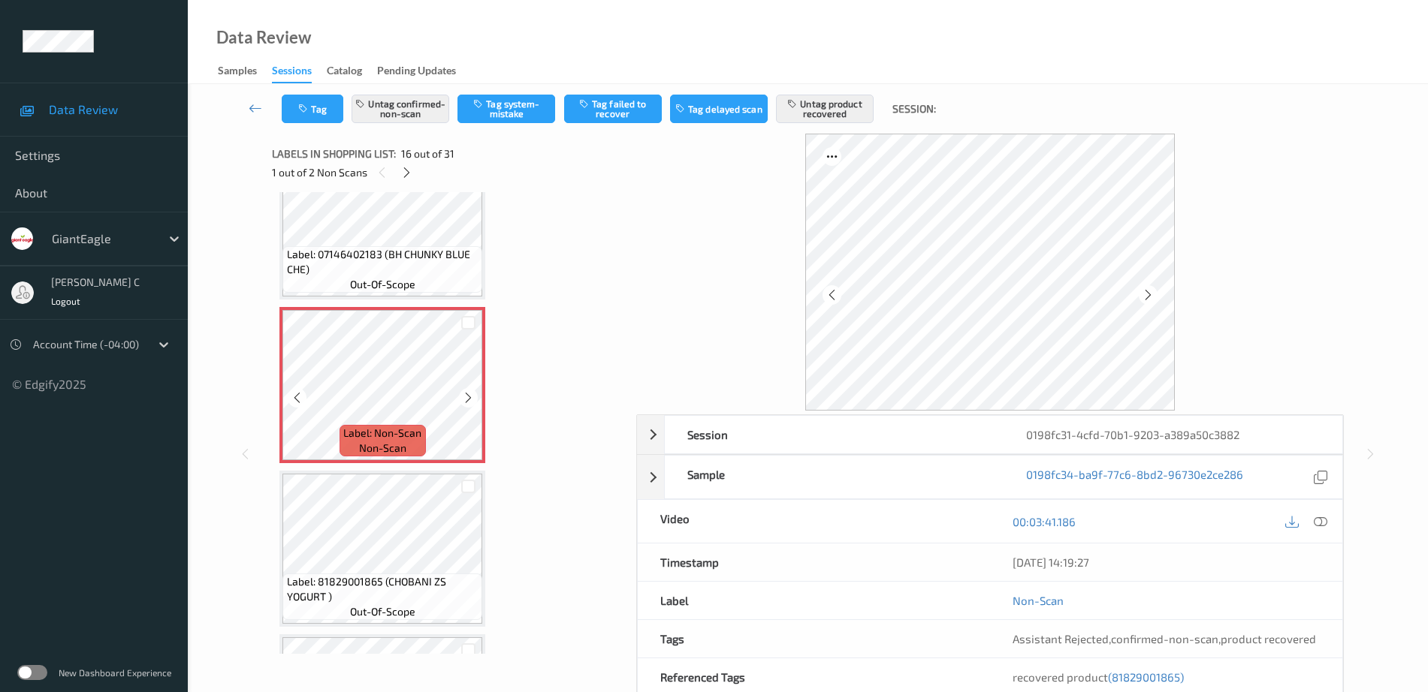
scroll to position [2394, 0]
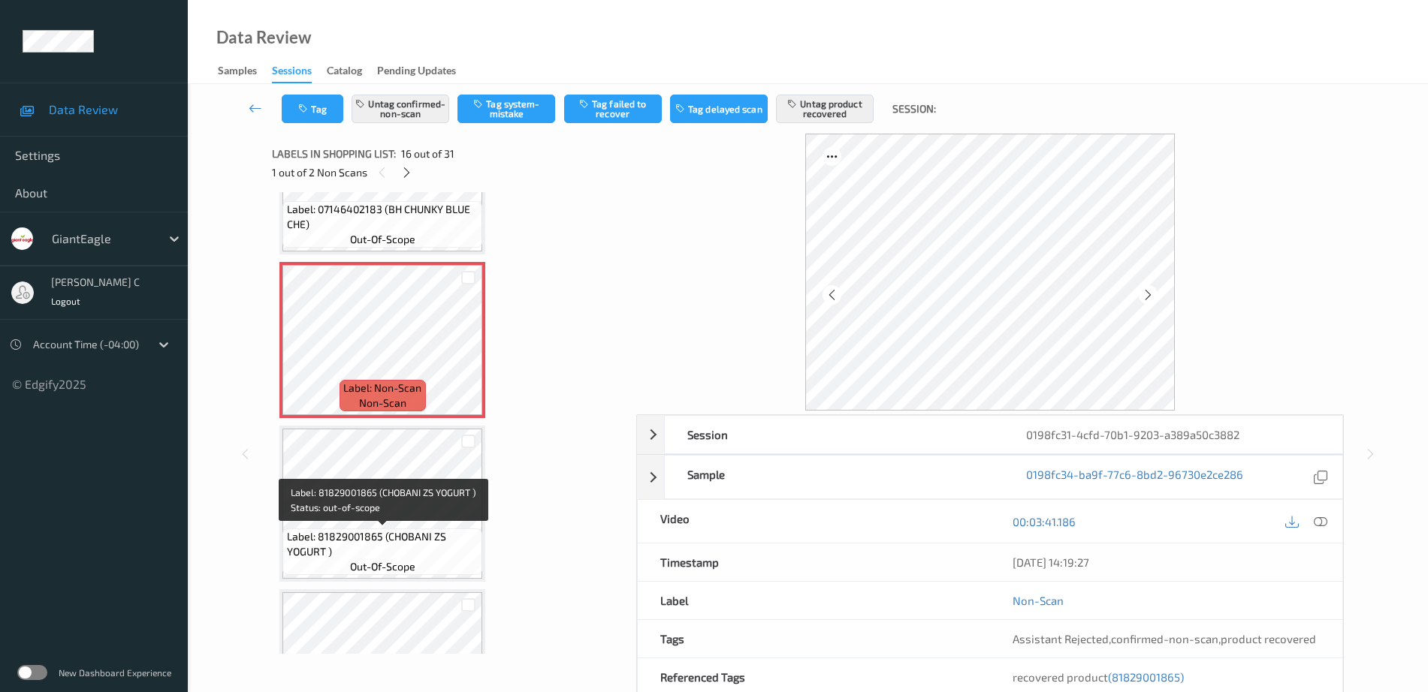
click at [397, 539] on span "Label: 81829001865 (CHOBANI ZS YOGURT )" at bounding box center [383, 545] width 192 height 30
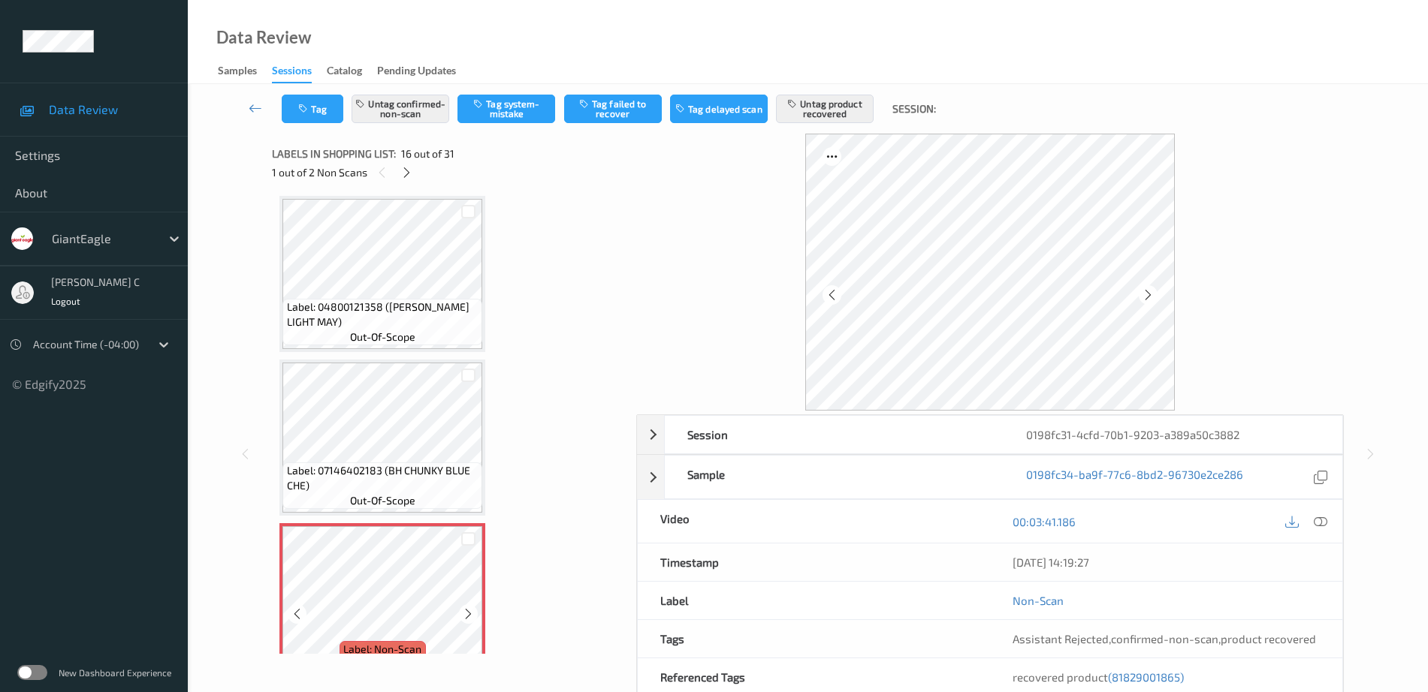
scroll to position [2112, 0]
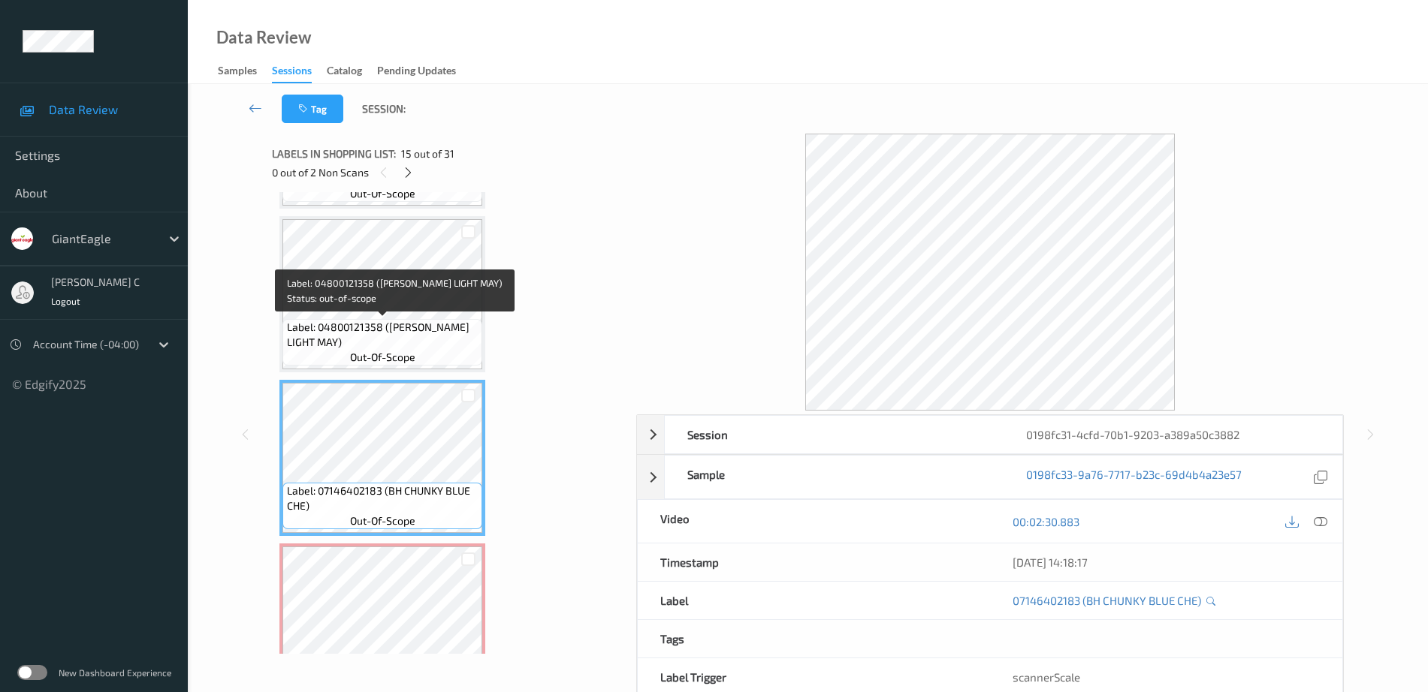
click at [379, 339] on span "Label: 04800121358 (HELLMANN LIGHT MAY)" at bounding box center [383, 335] width 192 height 30
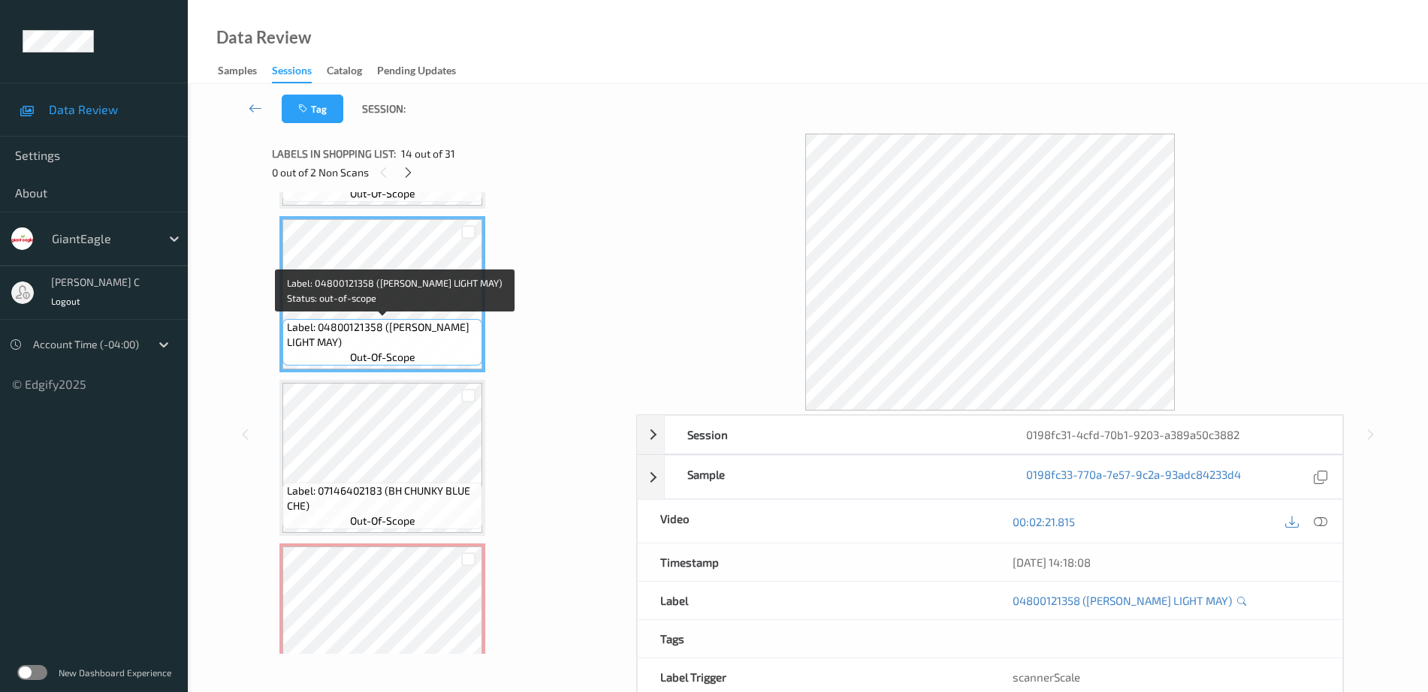
scroll to position [2018, 0]
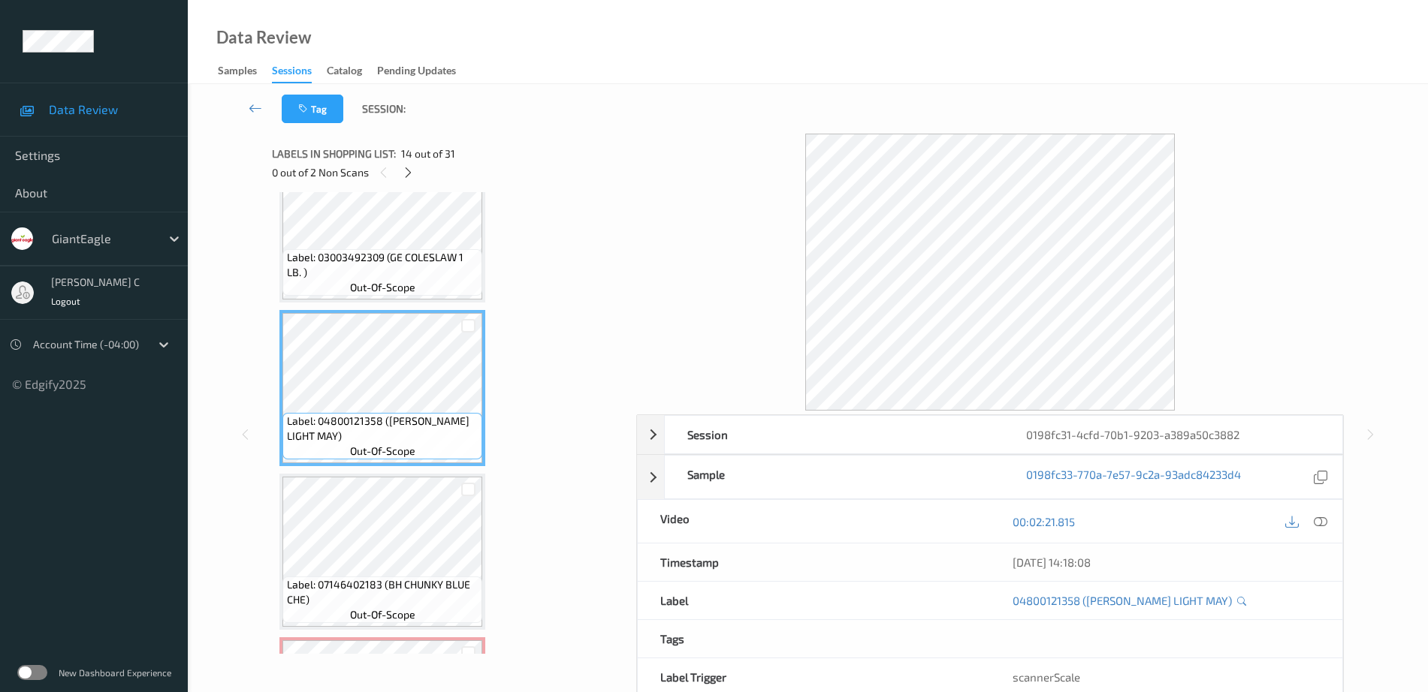
click at [404, 256] on span "Label: 03003492309 (GE COLESLAW 1 LB. )" at bounding box center [383, 265] width 192 height 30
click at [1326, 528] on icon at bounding box center [1321, 522] width 14 height 14
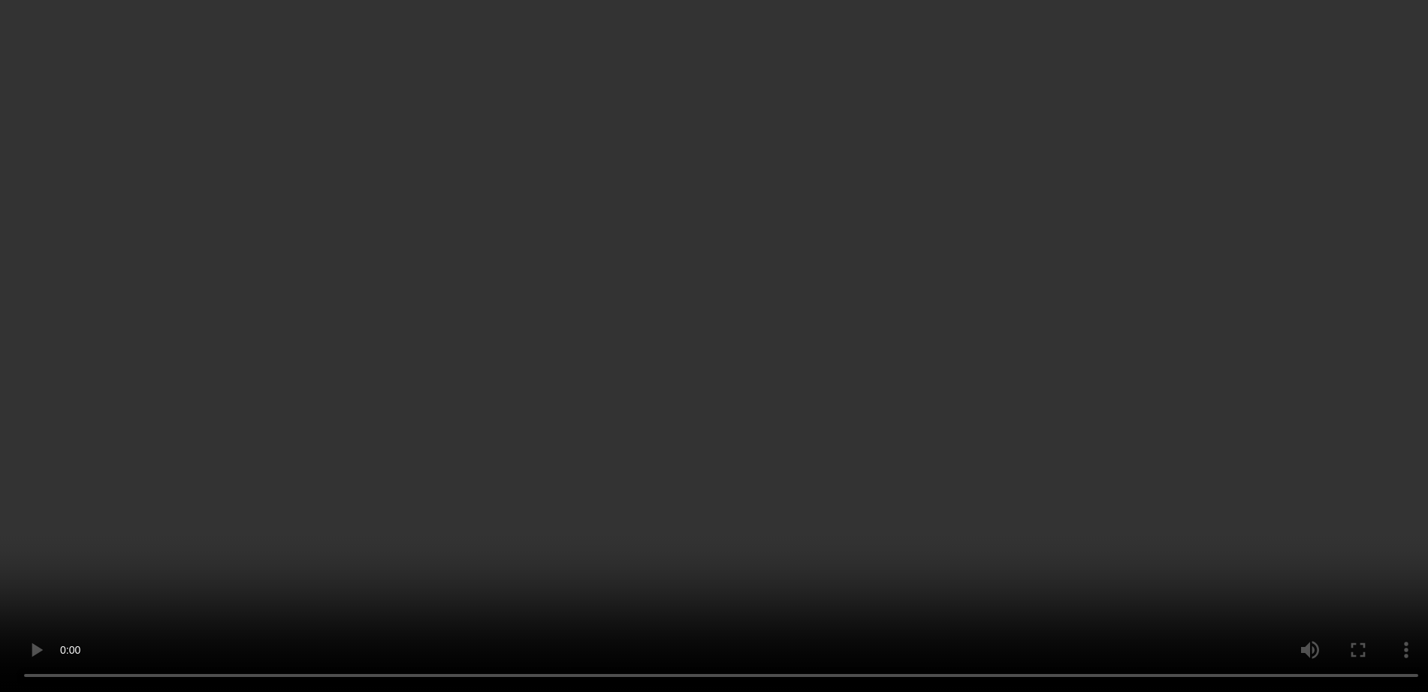
scroll to position [2488, 0]
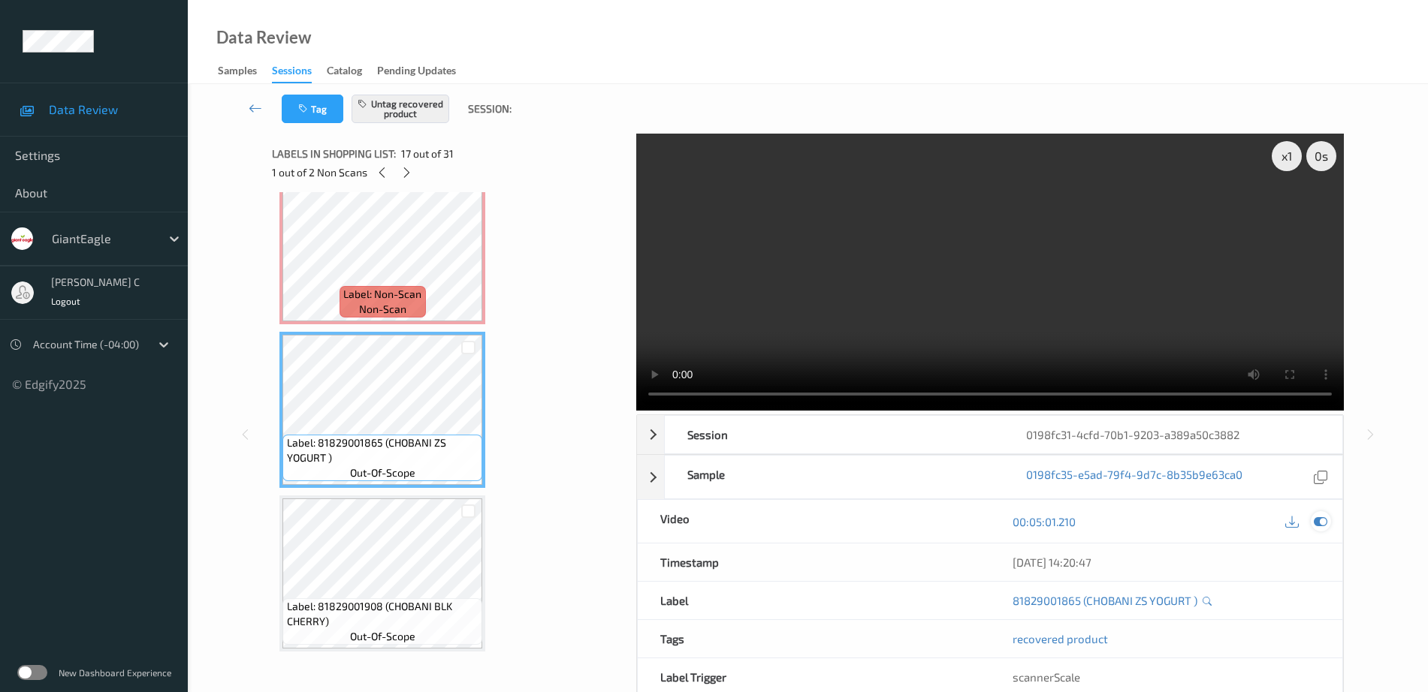
click at [1321, 524] on icon at bounding box center [1321, 522] width 14 height 14
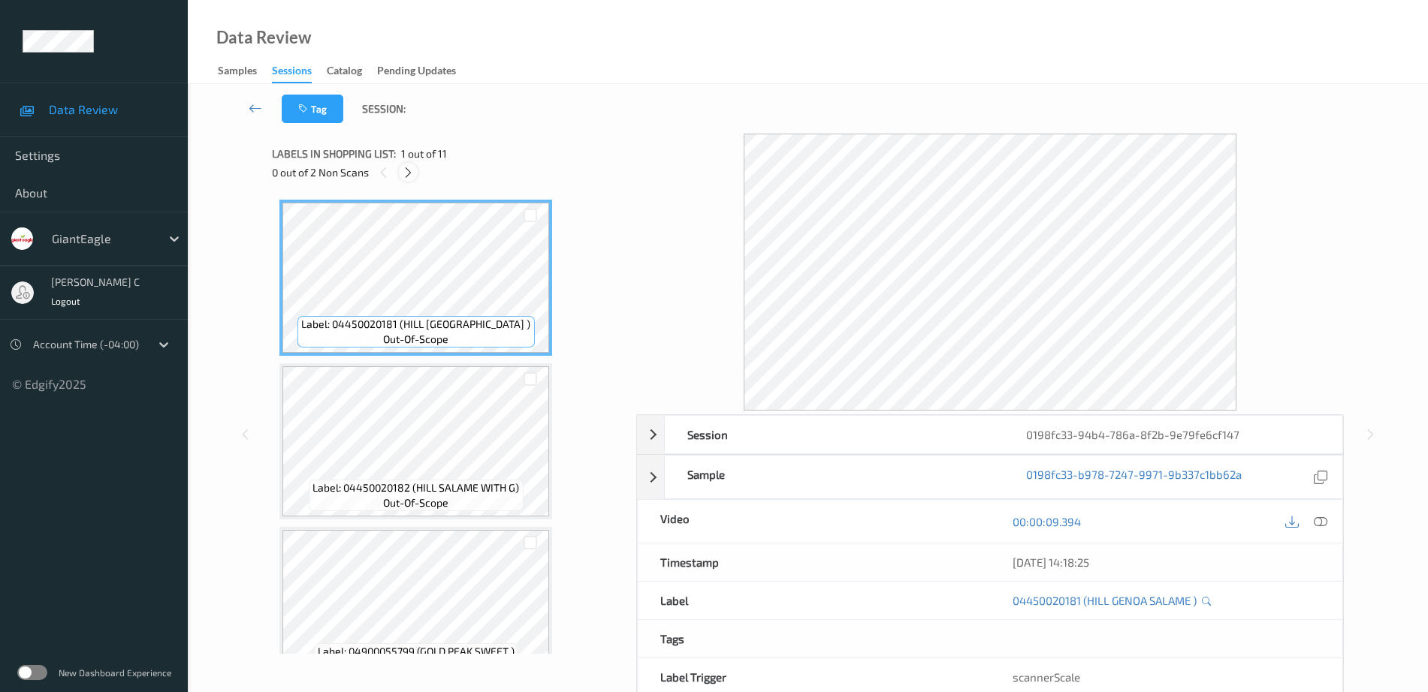
click at [410, 175] on icon at bounding box center [408, 173] width 13 height 14
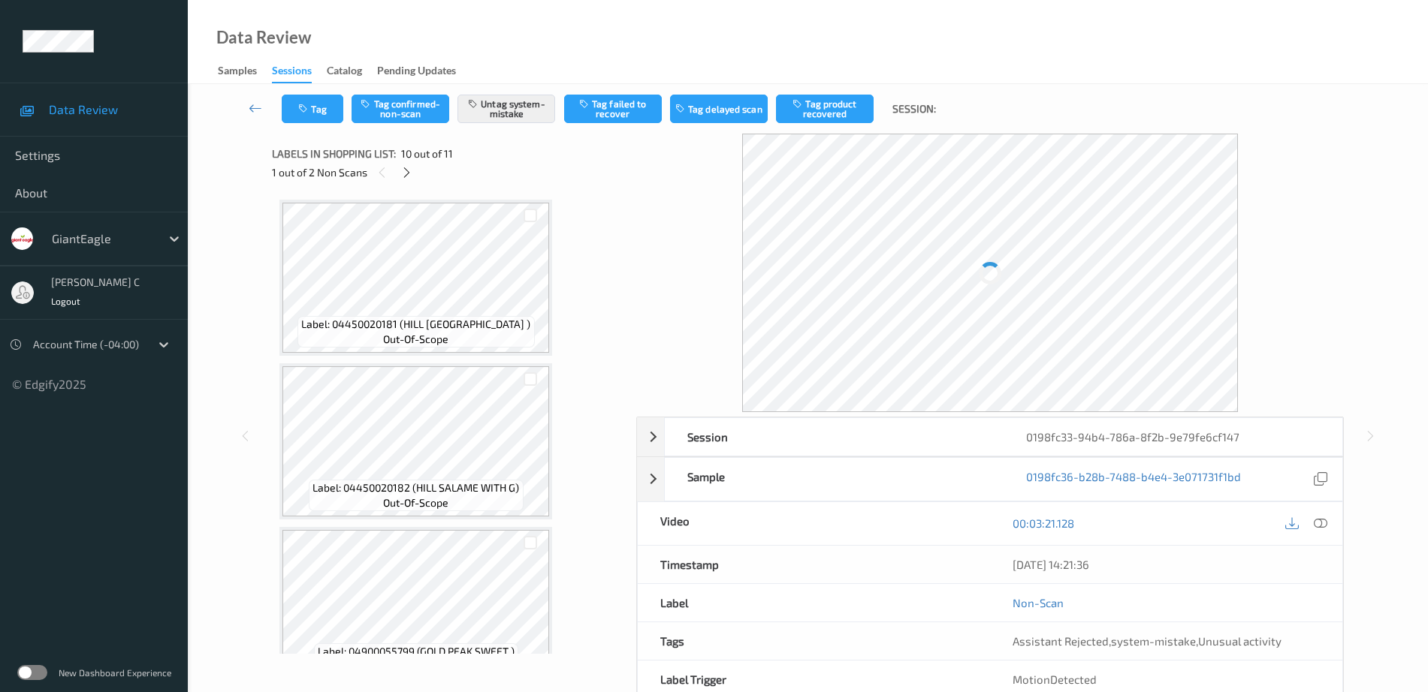
scroll to position [1317, 0]
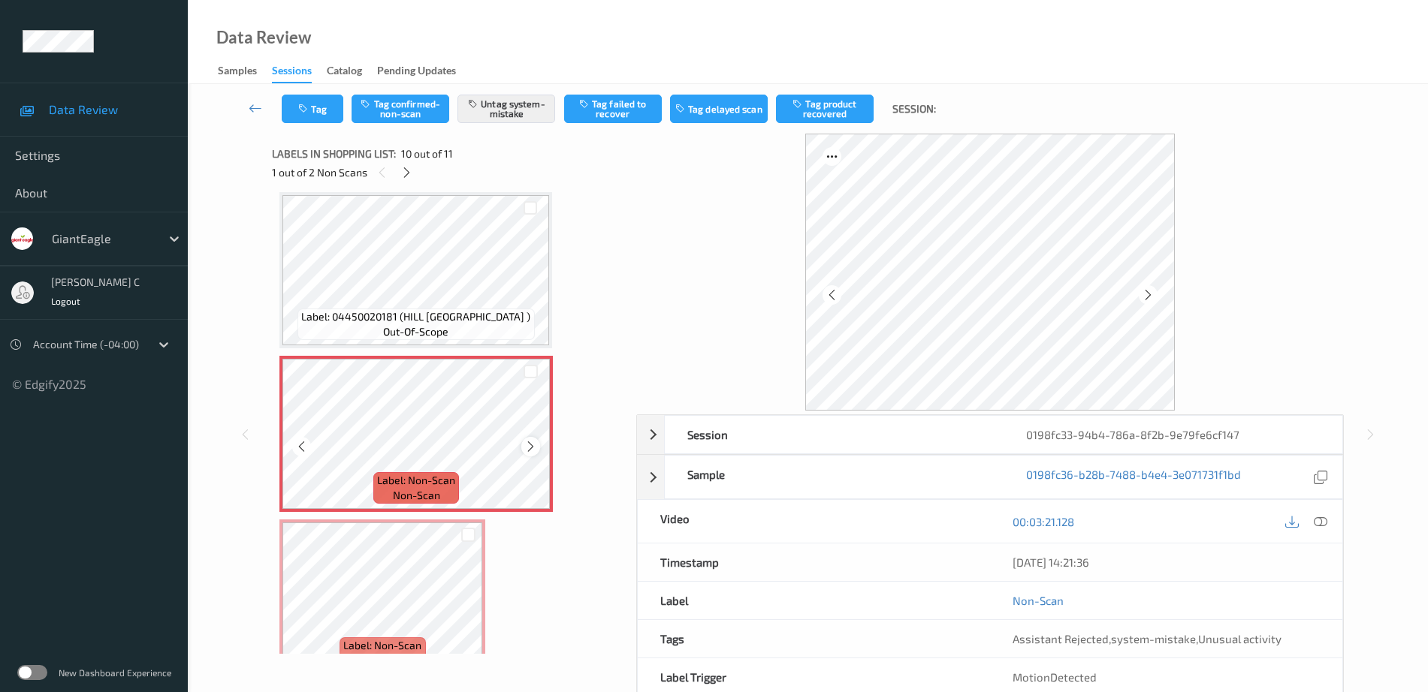
click at [533, 440] on icon at bounding box center [530, 447] width 13 height 14
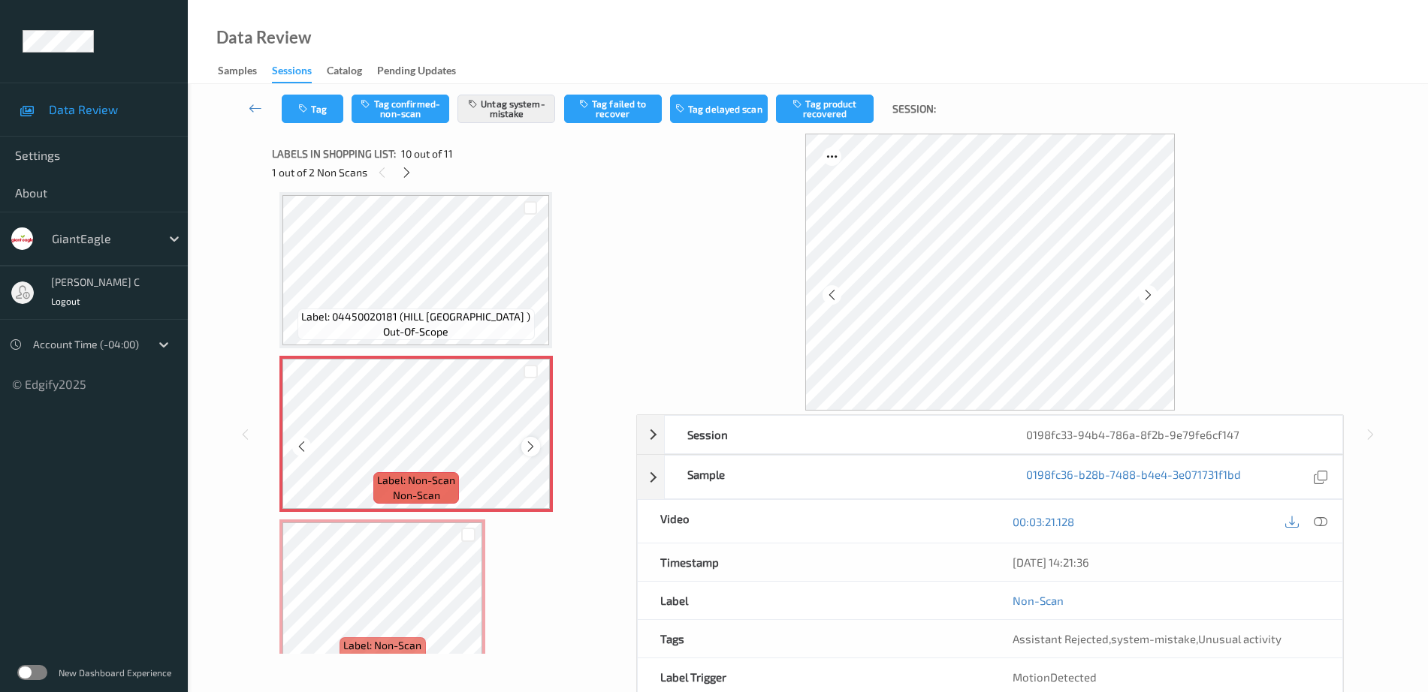
click at [539, 445] on div at bounding box center [530, 446] width 19 height 19
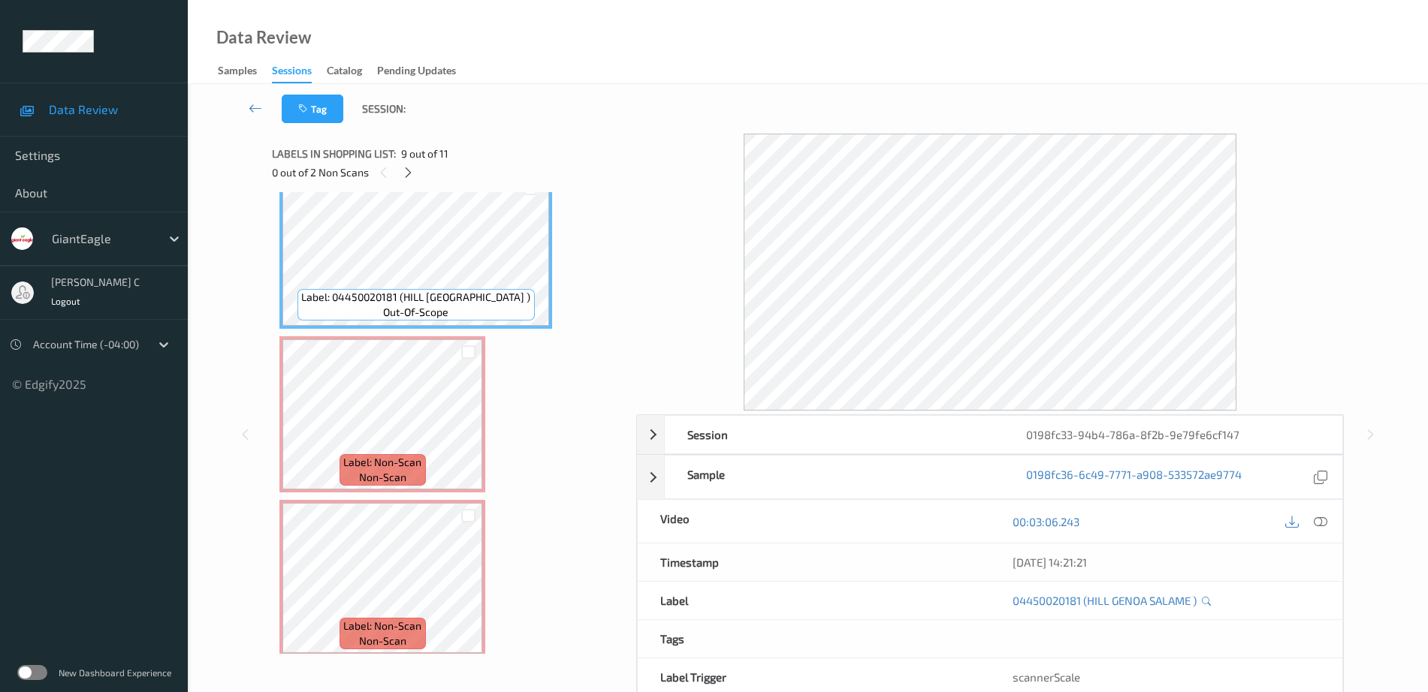
scroll to position [1347, 0]
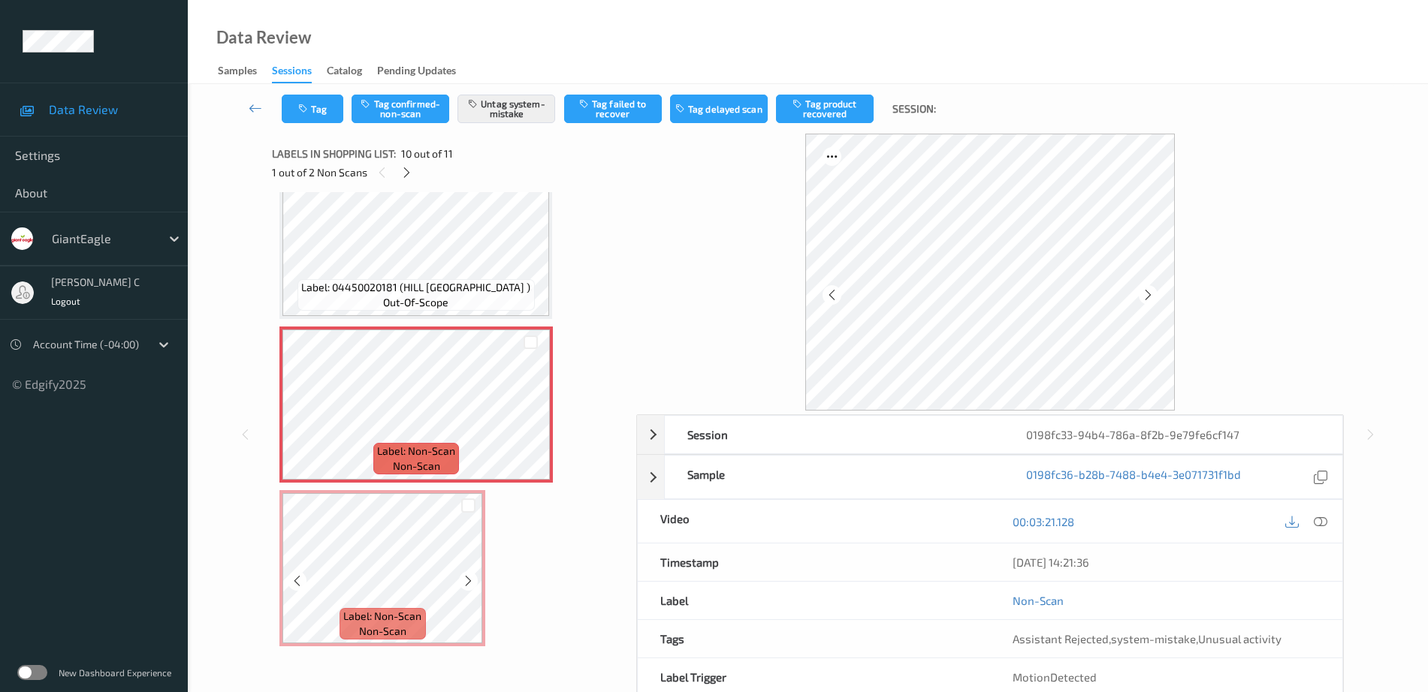
click at [415, 609] on span "Label: Non-Scan" at bounding box center [382, 616] width 78 height 15
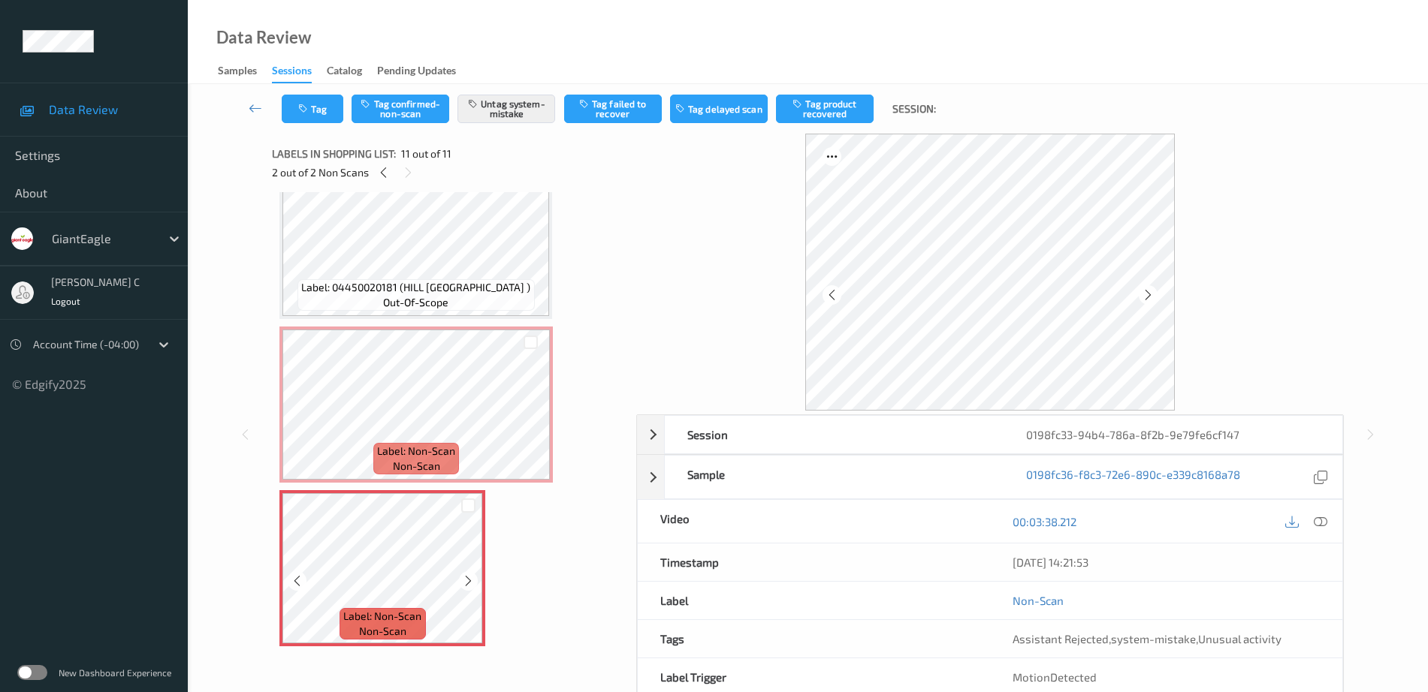
click at [473, 573] on div at bounding box center [468, 581] width 19 height 19
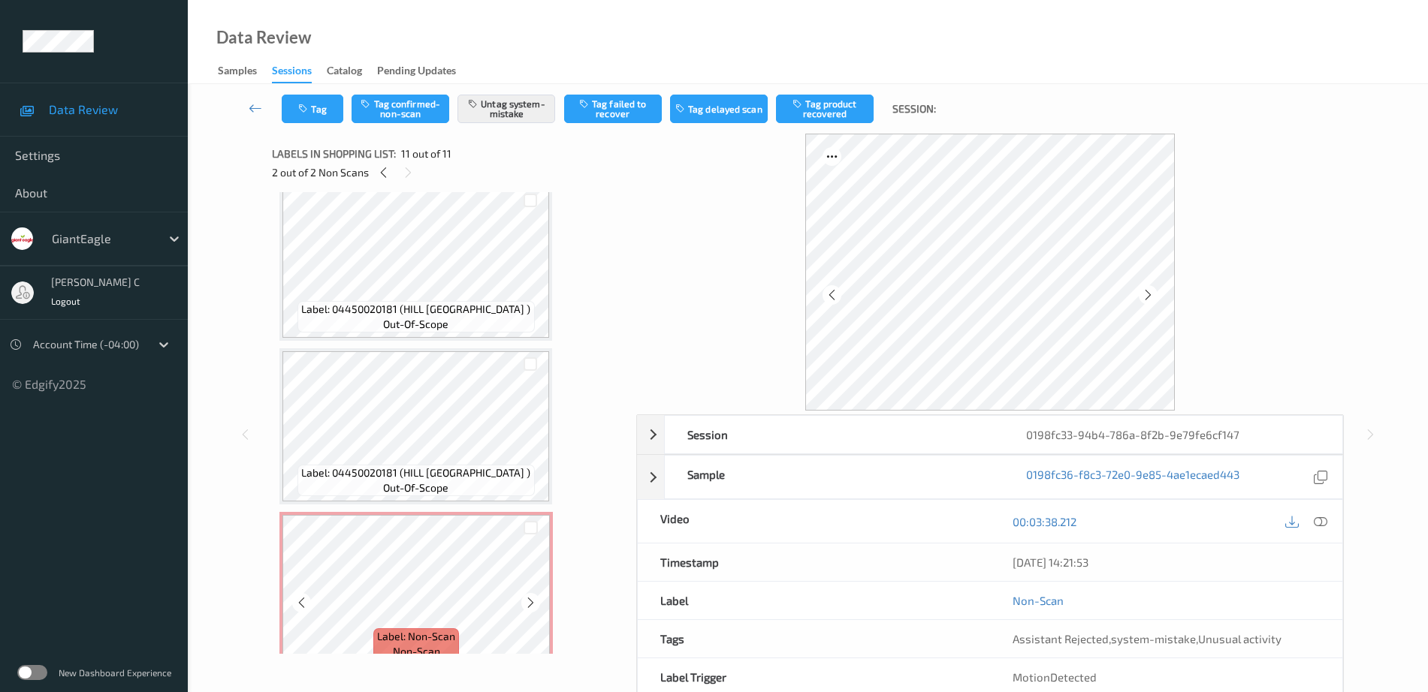
scroll to position [1159, 0]
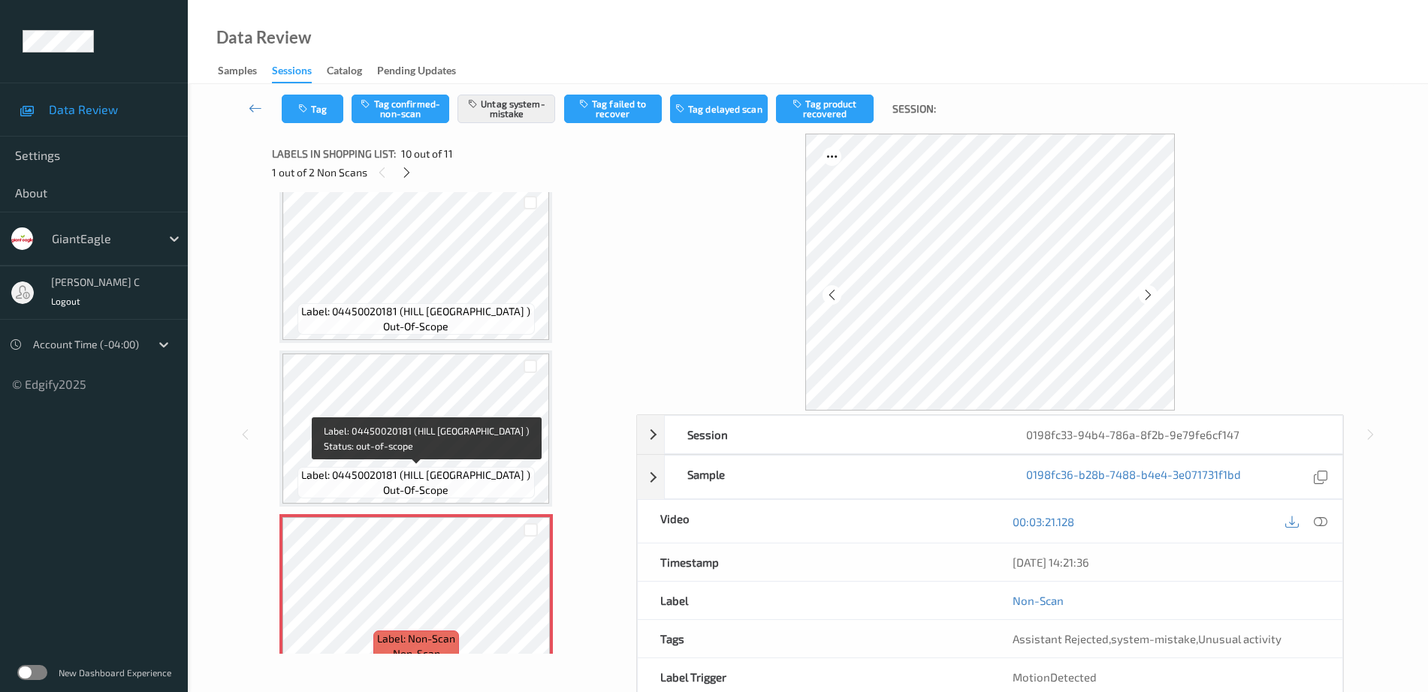
click at [427, 470] on span "Label: 04450020181 (HILL GENOA SALAME )" at bounding box center [415, 475] width 229 height 15
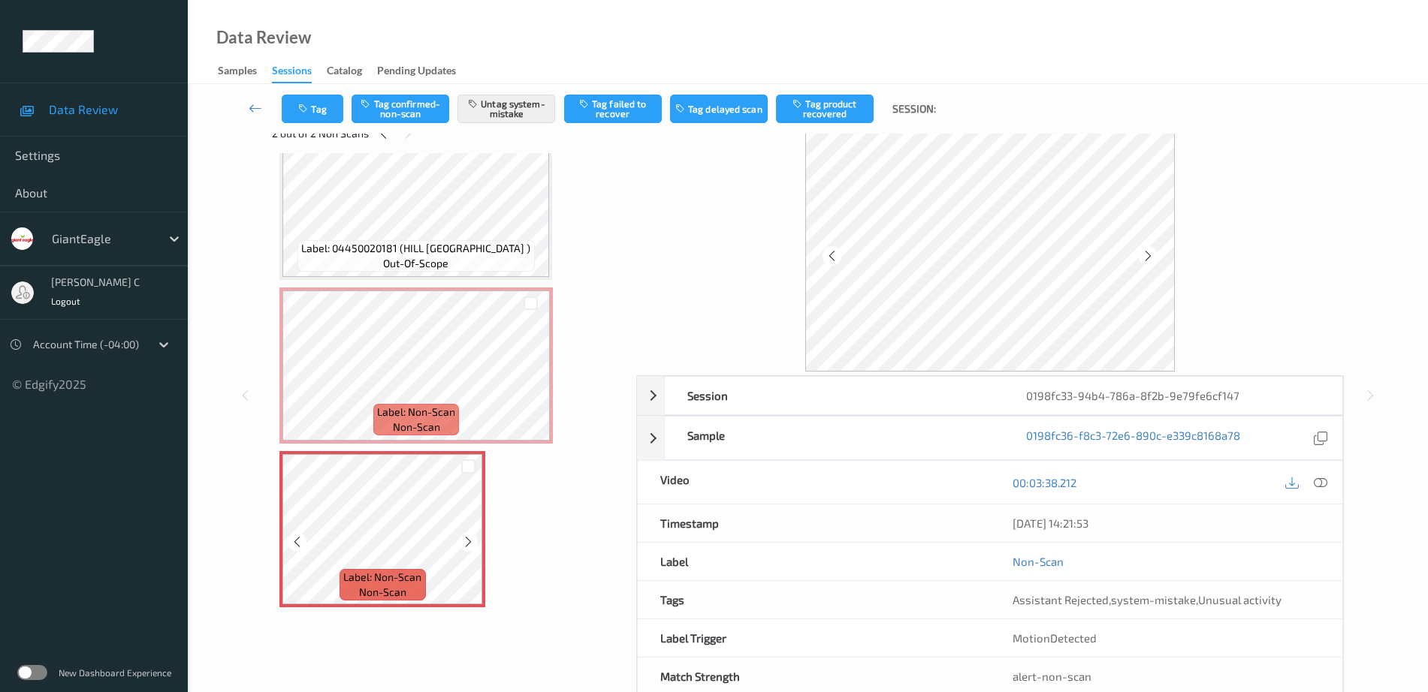
scroll to position [74, 0]
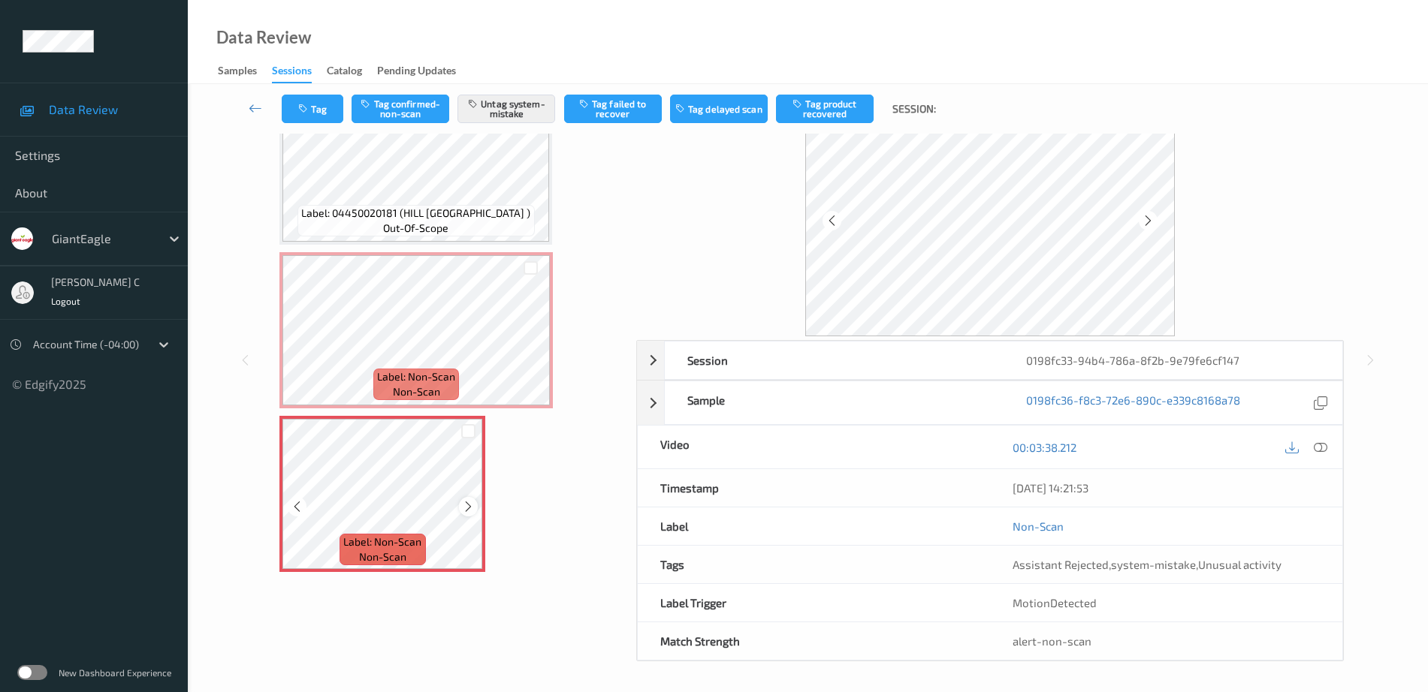
click at [467, 505] on icon at bounding box center [468, 507] width 13 height 14
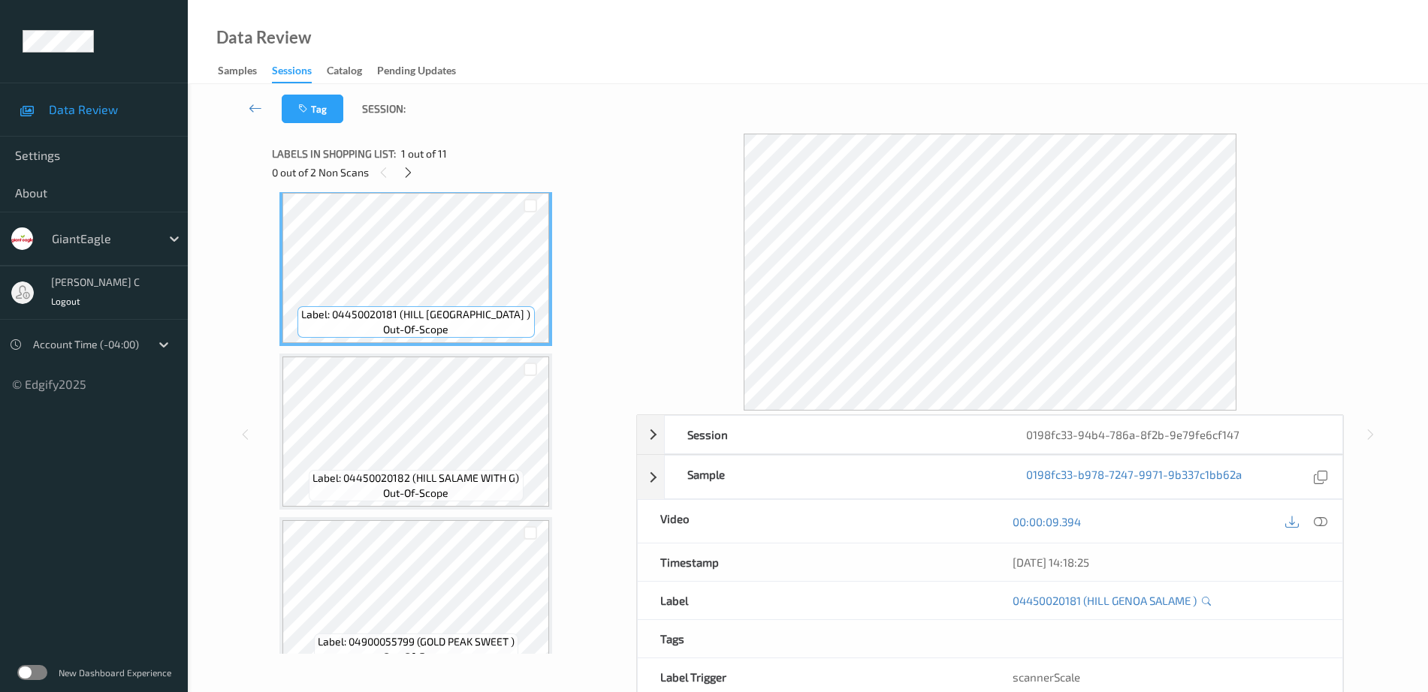
scroll to position [0, 0]
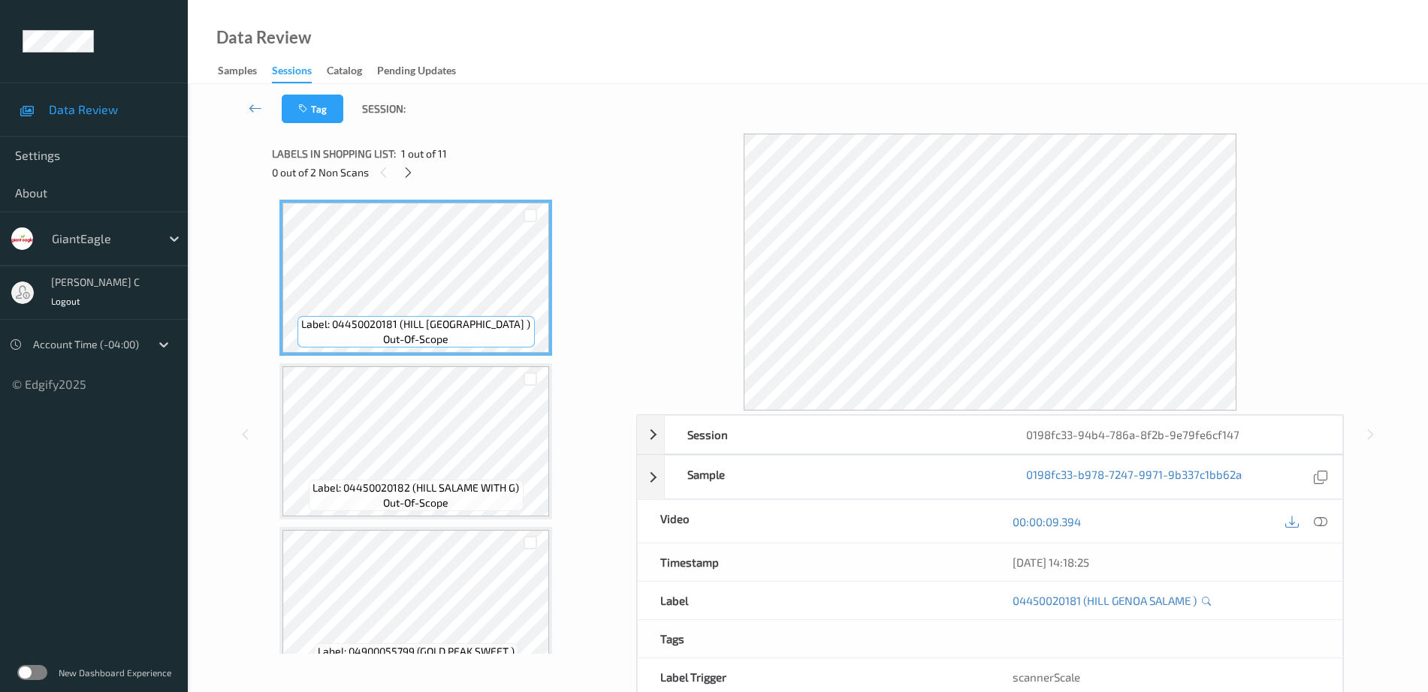
click at [1308, 520] on div at bounding box center [1305, 521] width 49 height 20
click at [1316, 519] on icon at bounding box center [1321, 522] width 14 height 14
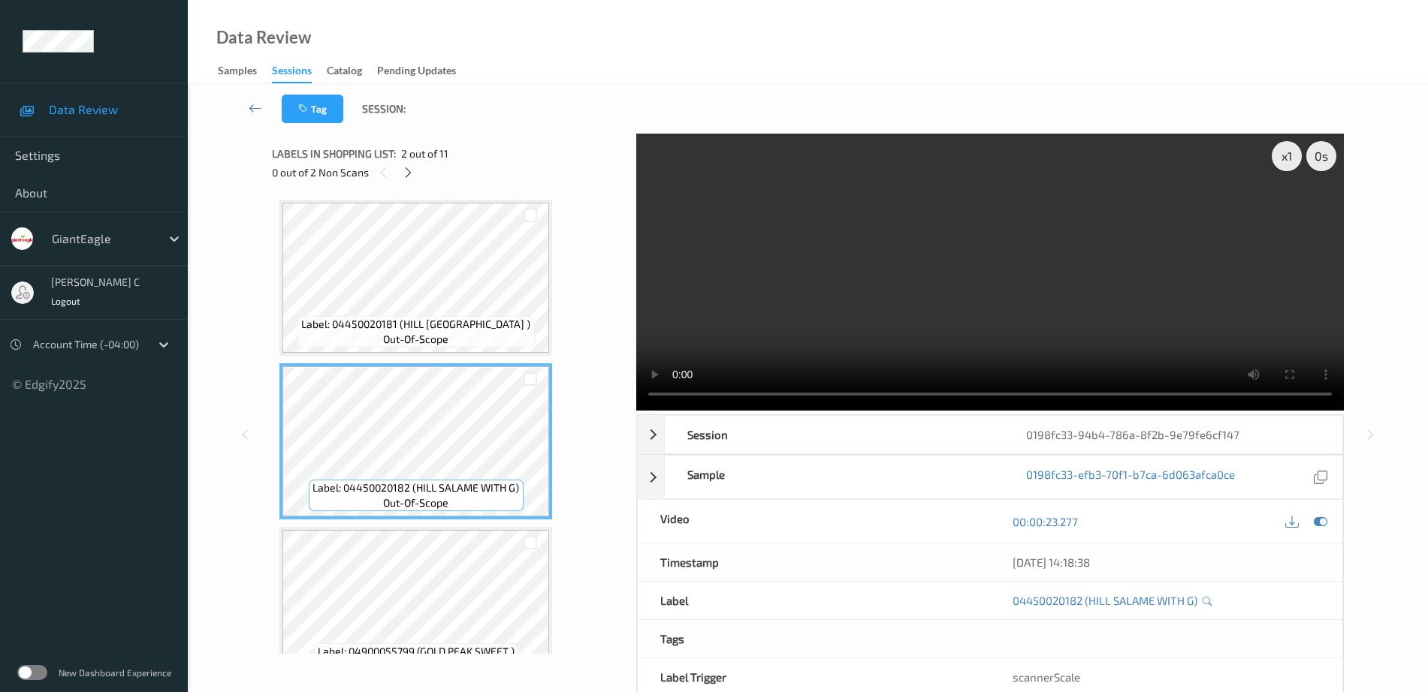
click at [418, 339] on span "out-of-scope" at bounding box center [415, 339] width 65 height 15
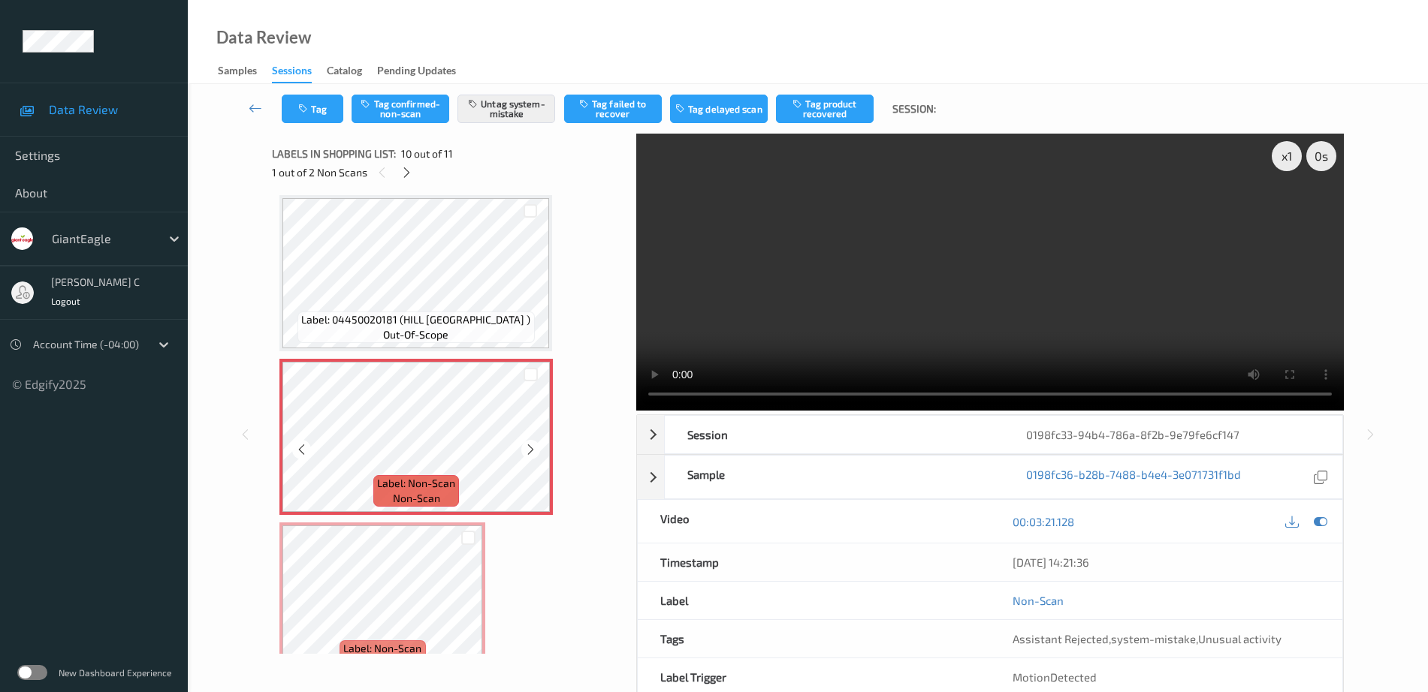
scroll to position [1347, 0]
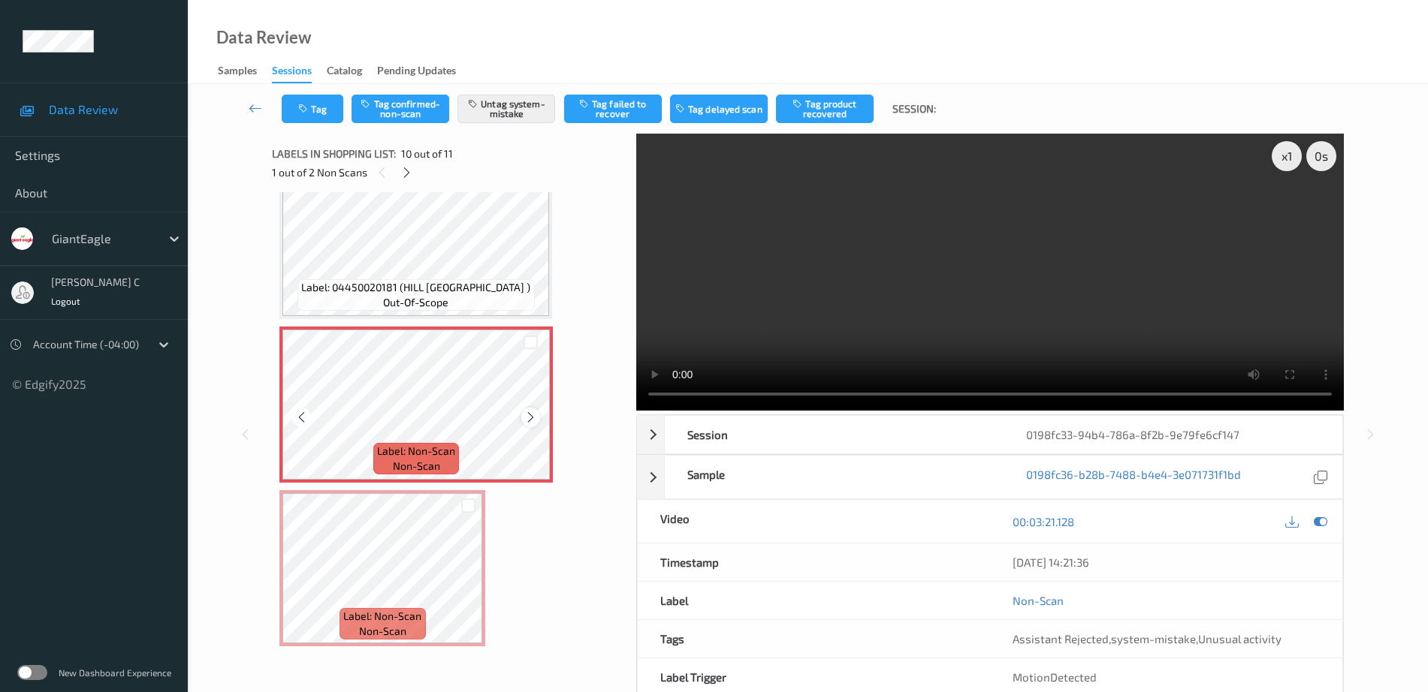
click at [534, 418] on icon at bounding box center [530, 418] width 13 height 14
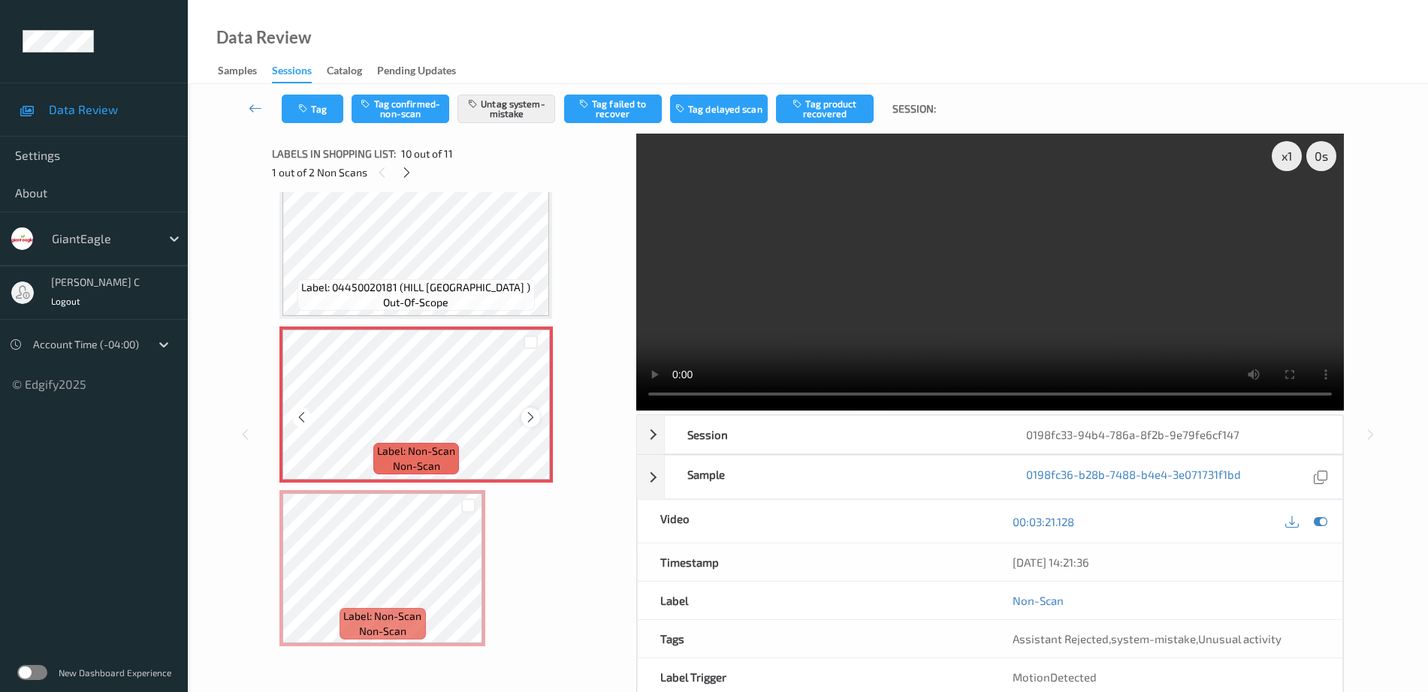
click at [531, 418] on icon at bounding box center [530, 418] width 13 height 14
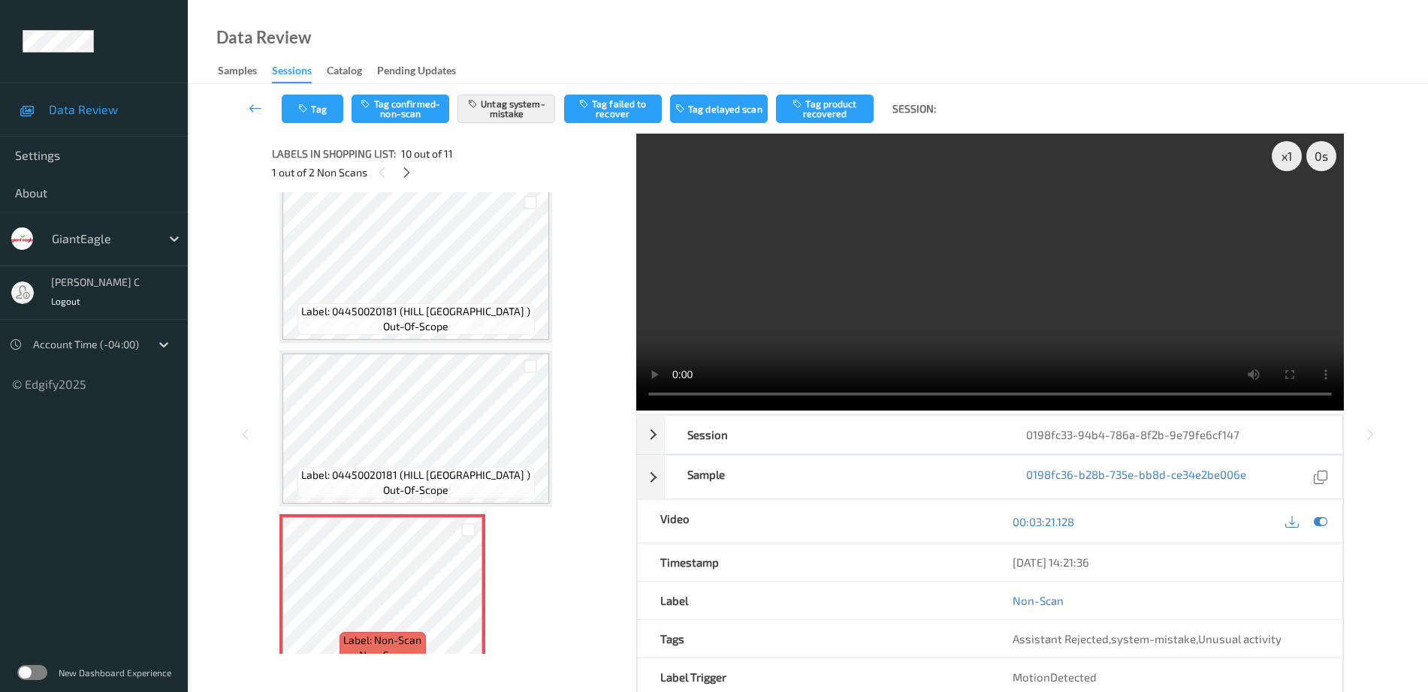
click at [464, 342] on div "Label: 04450020181 (HILL GENOA SALAME ) out-of-scope" at bounding box center [415, 265] width 273 height 156
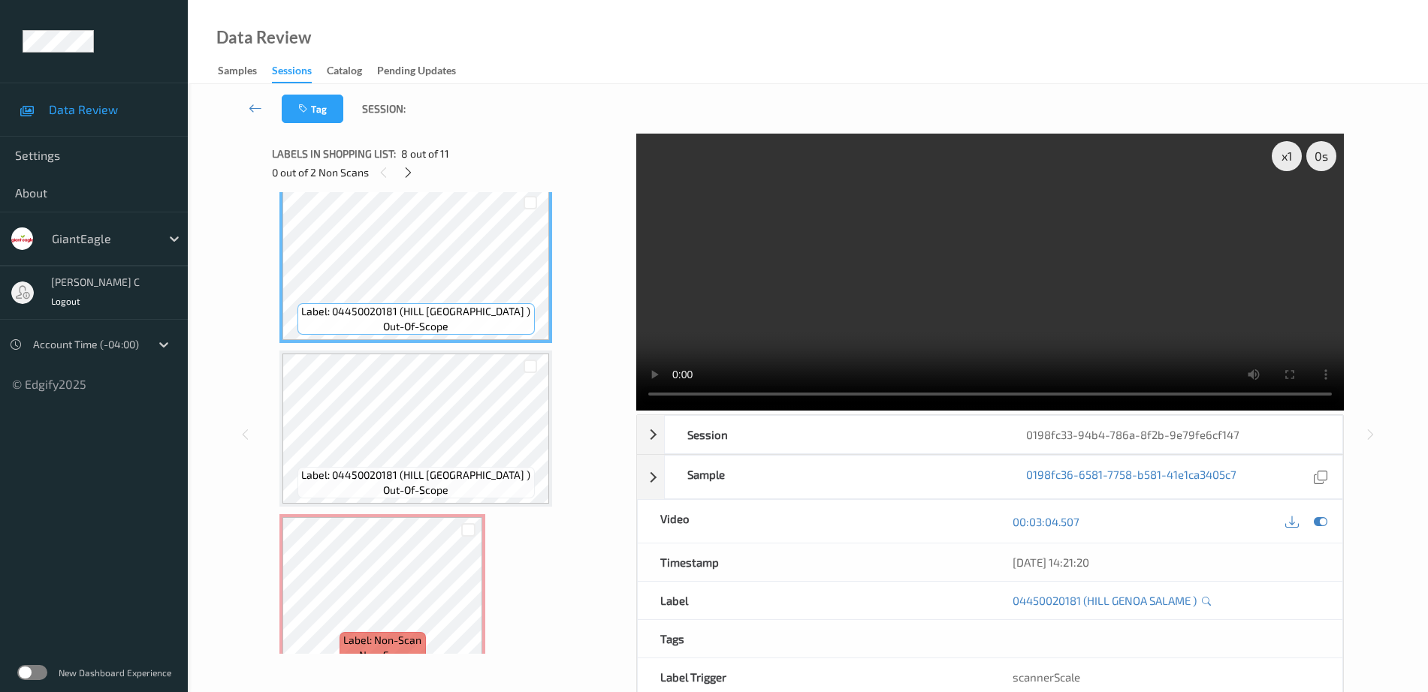
scroll to position [1065, 0]
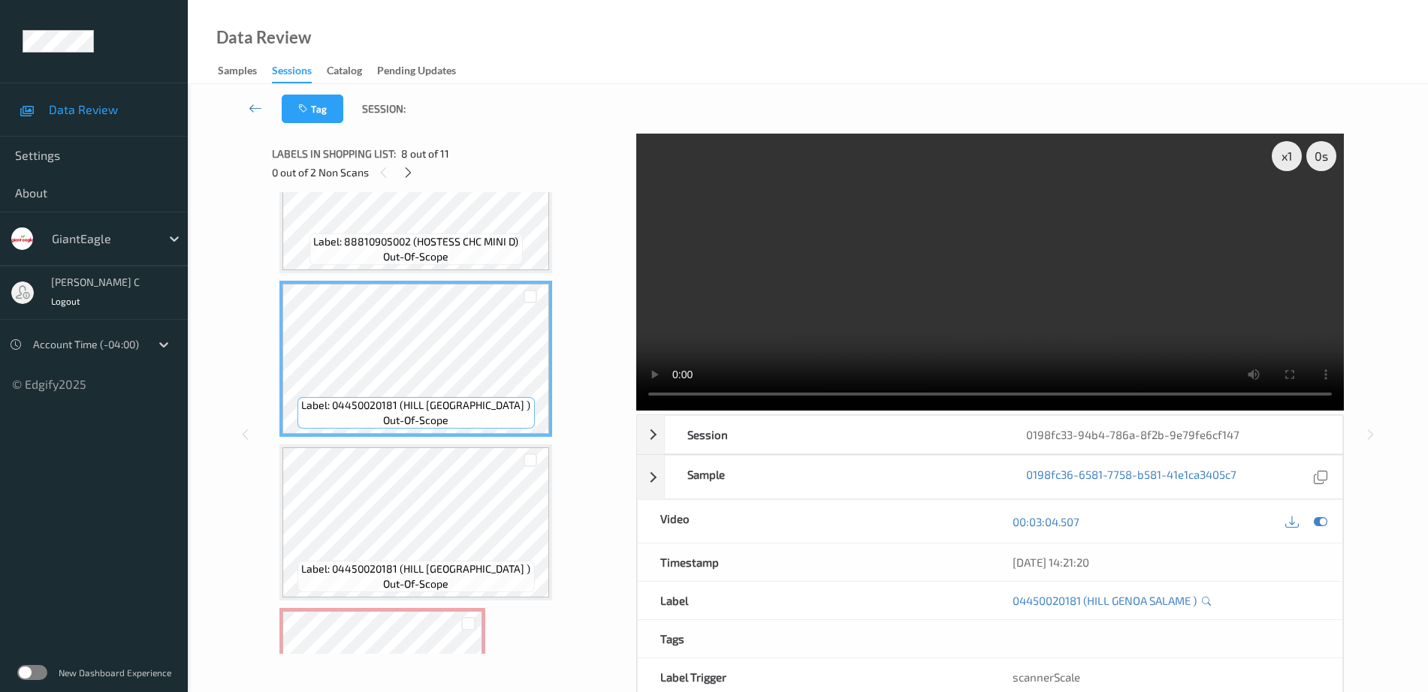
click at [441, 279] on div "Label: 04450020181 (HILL GENOA SALAME ) out-of-scope Label: 04450020182 (HILL S…" at bounding box center [448, 32] width 339 height 1794
click at [439, 262] on span "out-of-scope" at bounding box center [415, 256] width 65 height 15
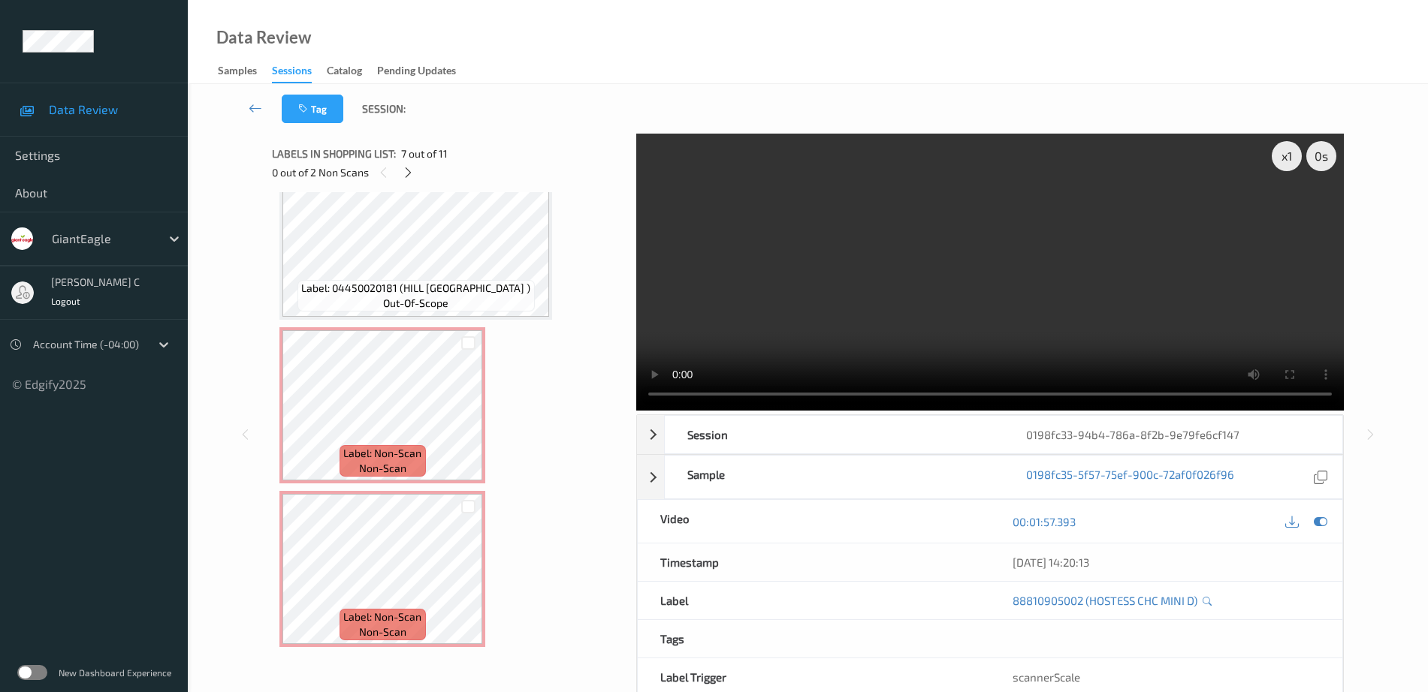
scroll to position [1347, 0]
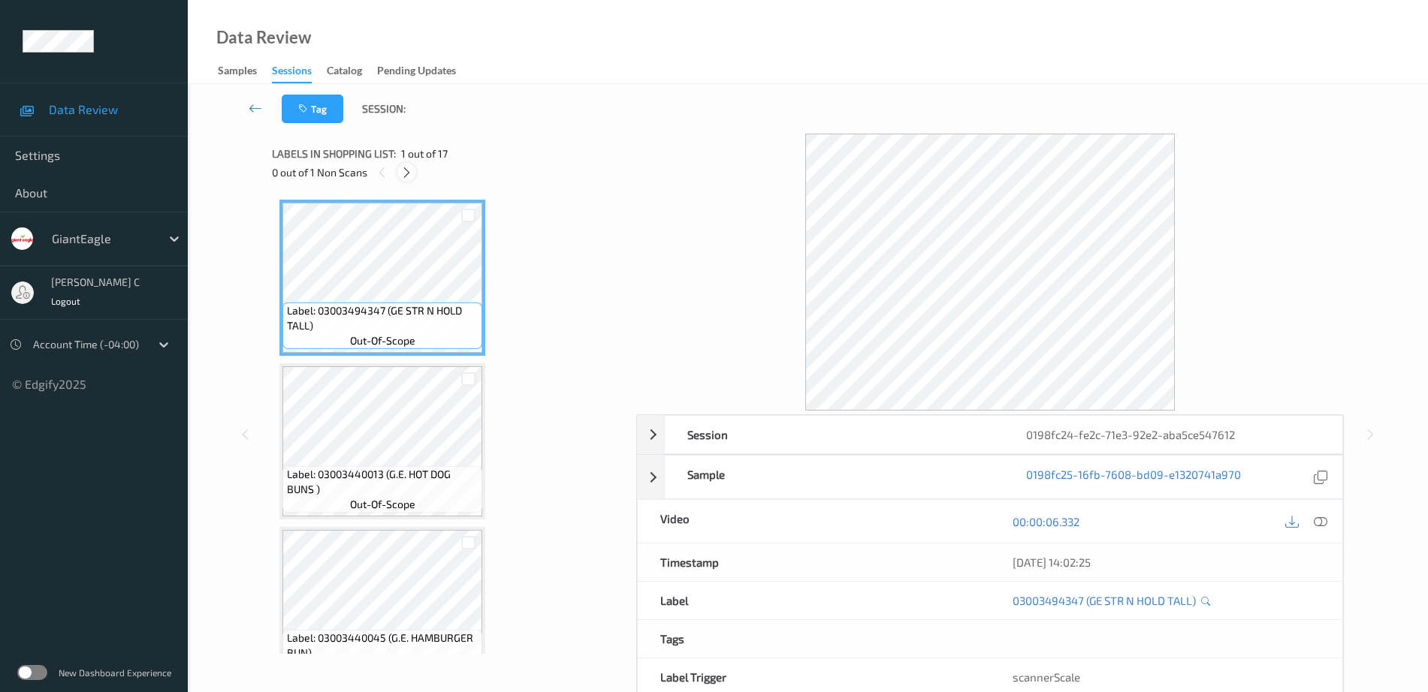
click at [410, 171] on icon at bounding box center [406, 173] width 13 height 14
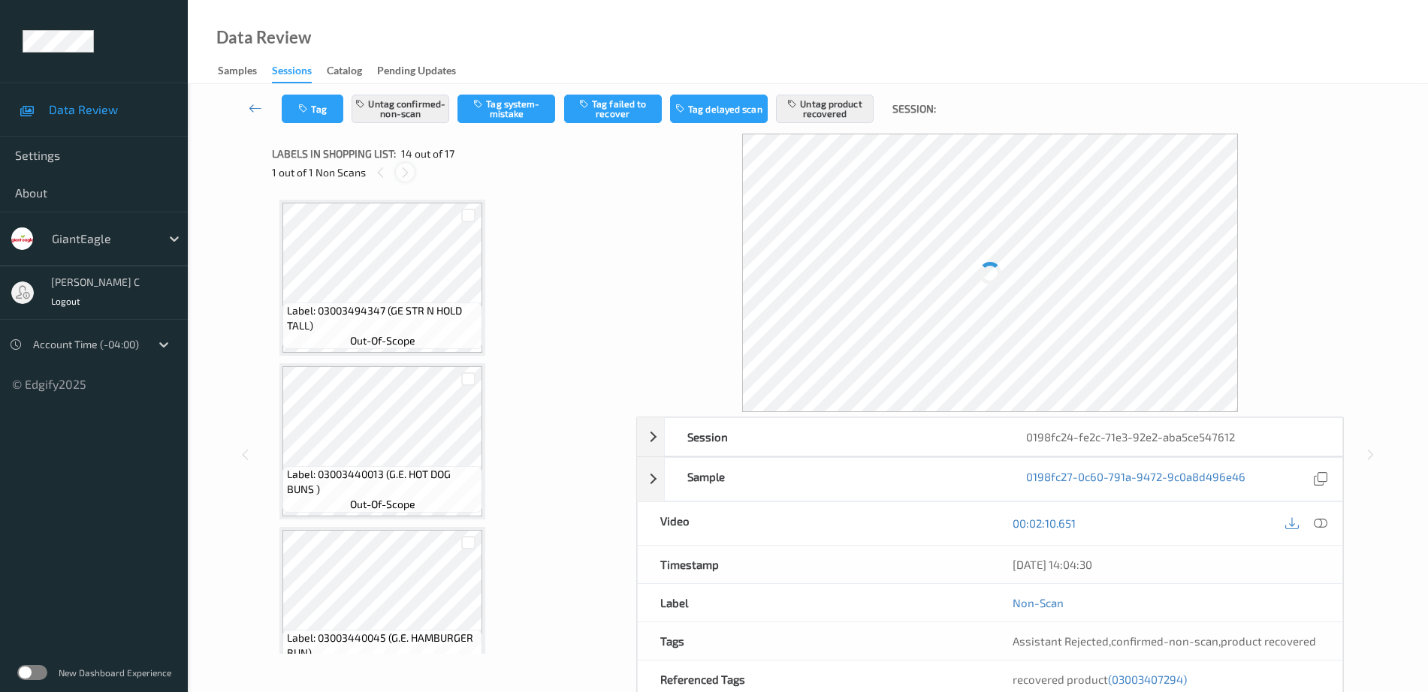
scroll to position [1972, 0]
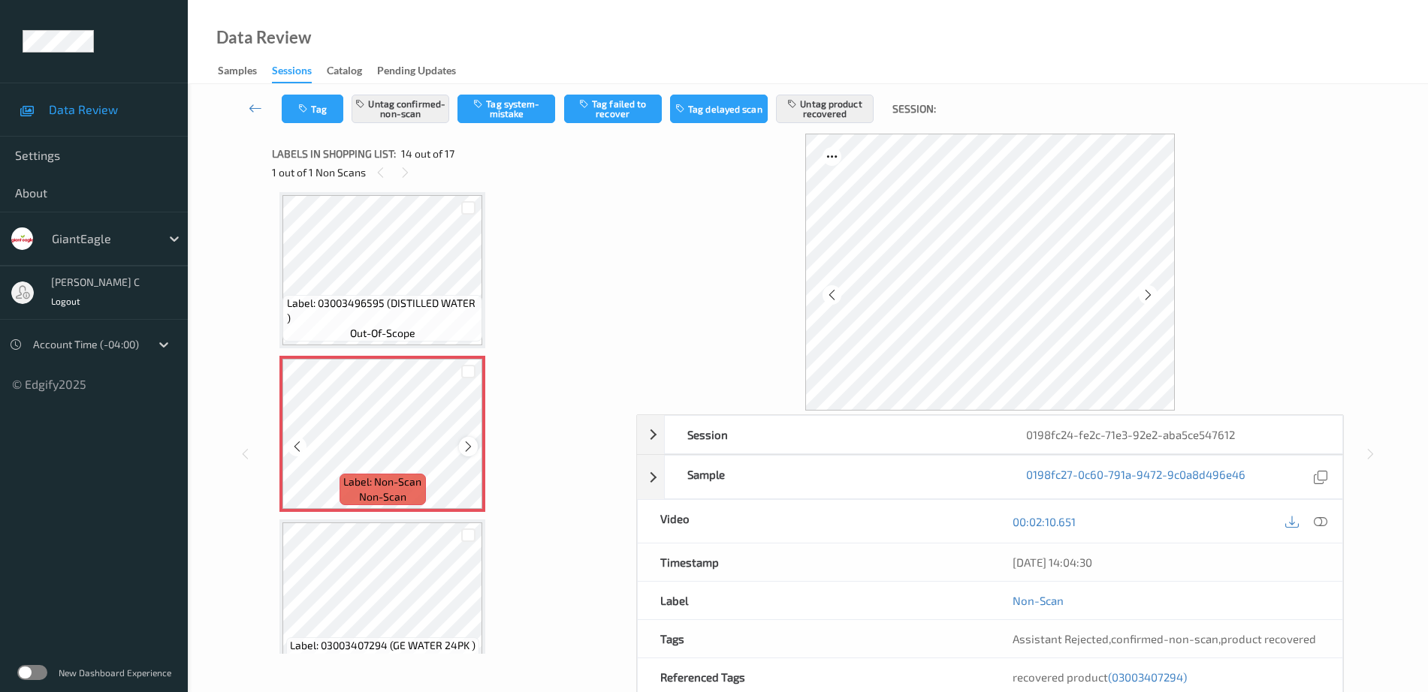
click at [463, 448] on icon at bounding box center [468, 447] width 13 height 14
click at [415, 300] on span "Label: 03003496595 (DISTILLED WATER )" at bounding box center [383, 311] width 192 height 30
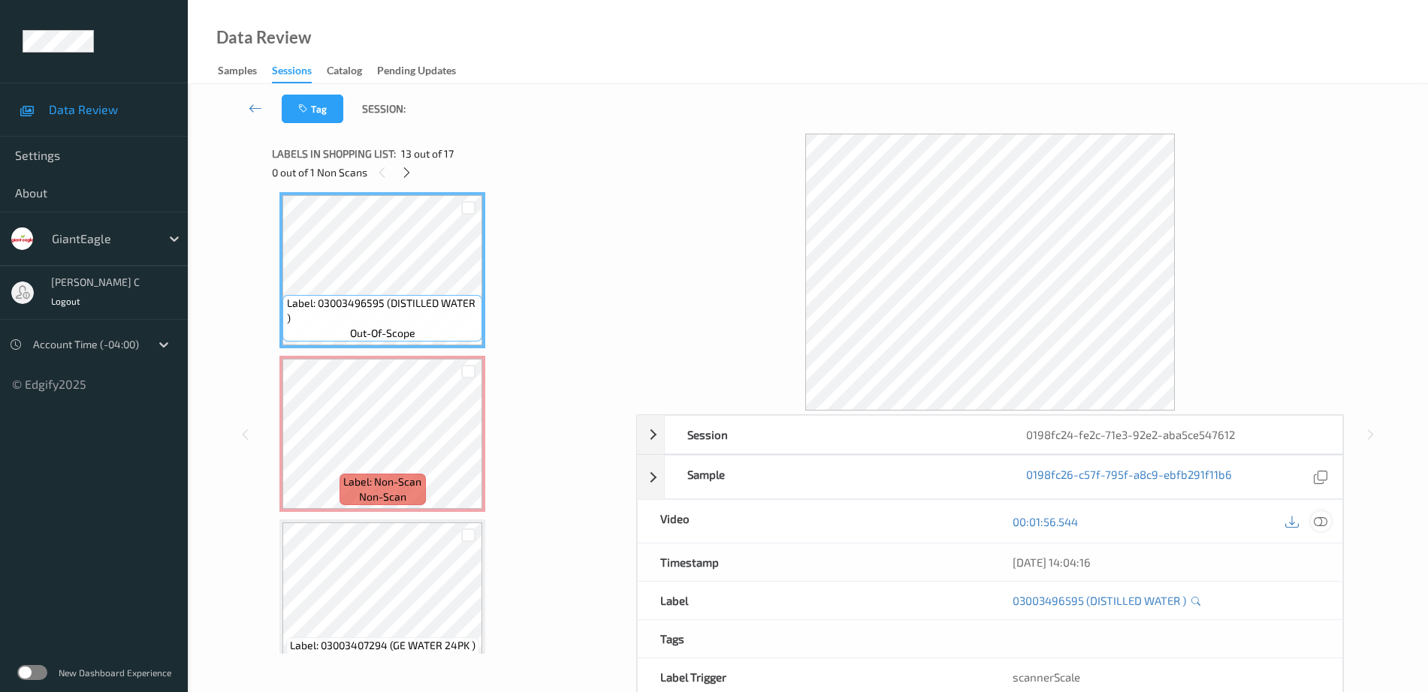
click at [1319, 520] on icon at bounding box center [1321, 522] width 14 height 14
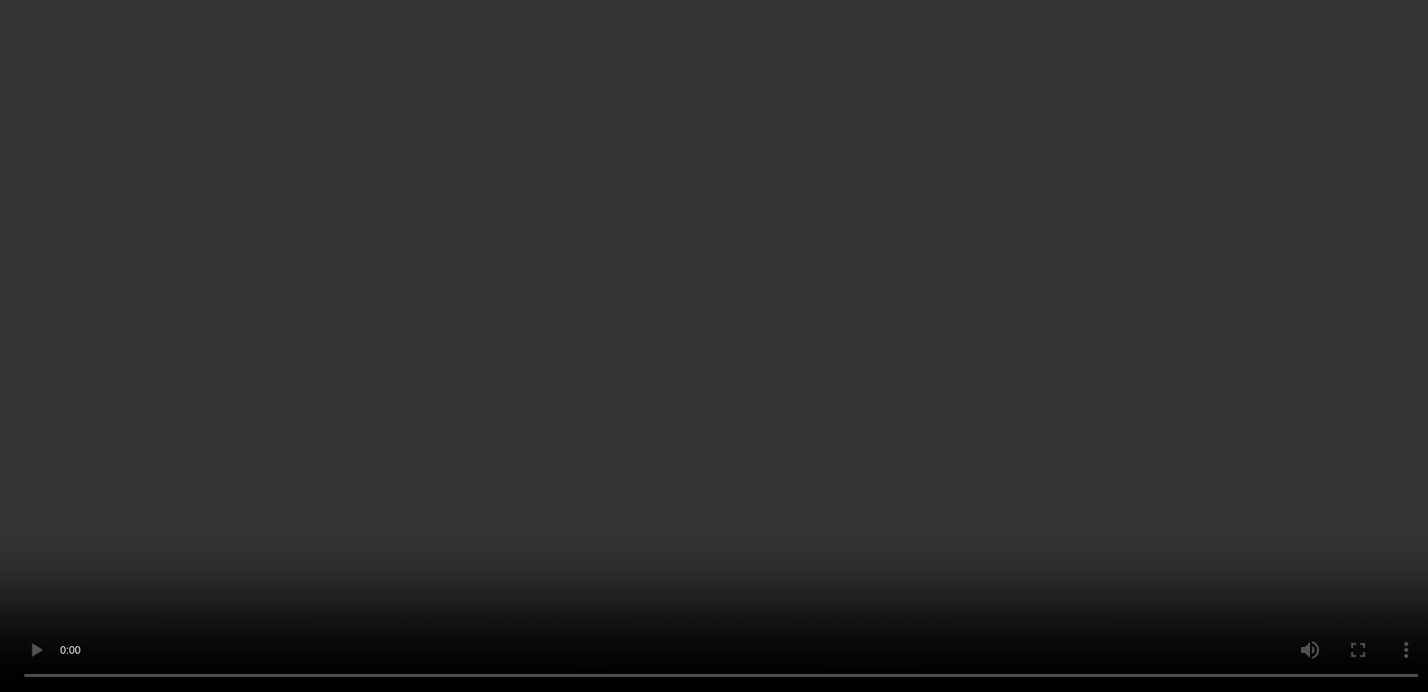
scroll to position [2160, 0]
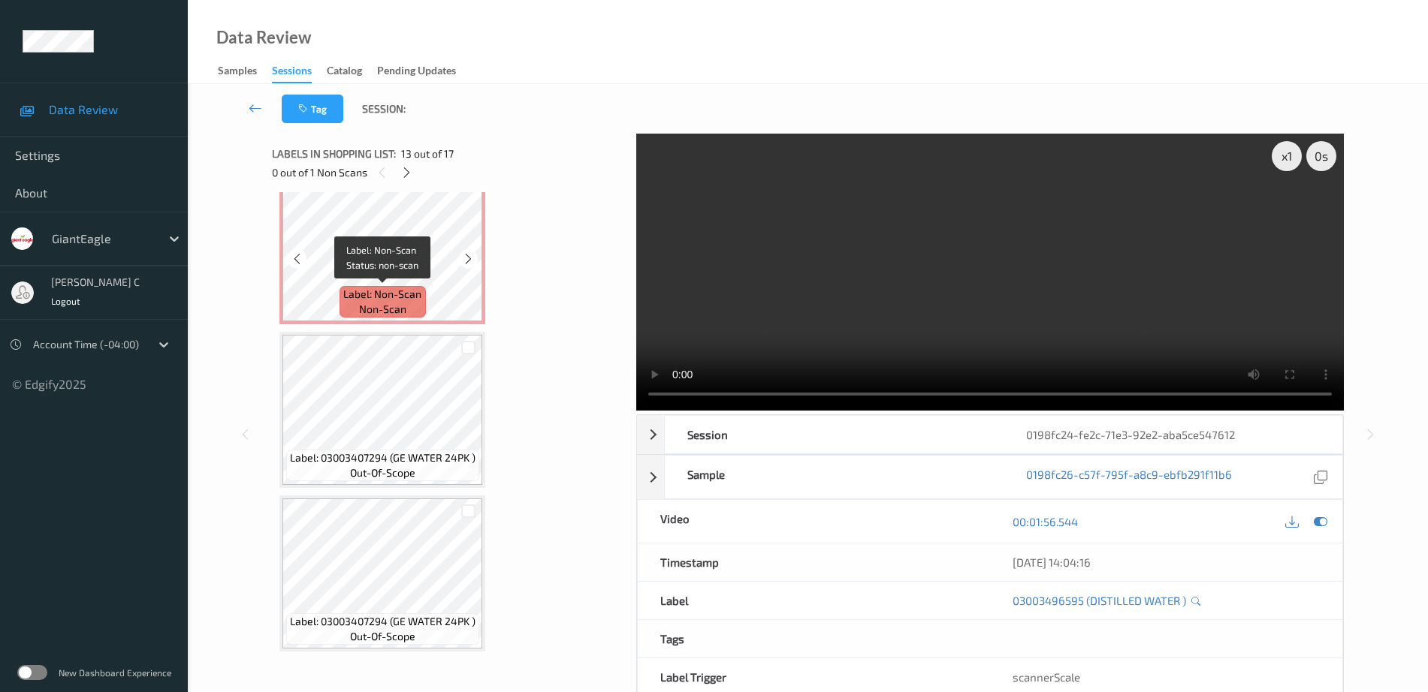
click at [403, 287] on span "Label: Non-Scan" at bounding box center [382, 294] width 78 height 15
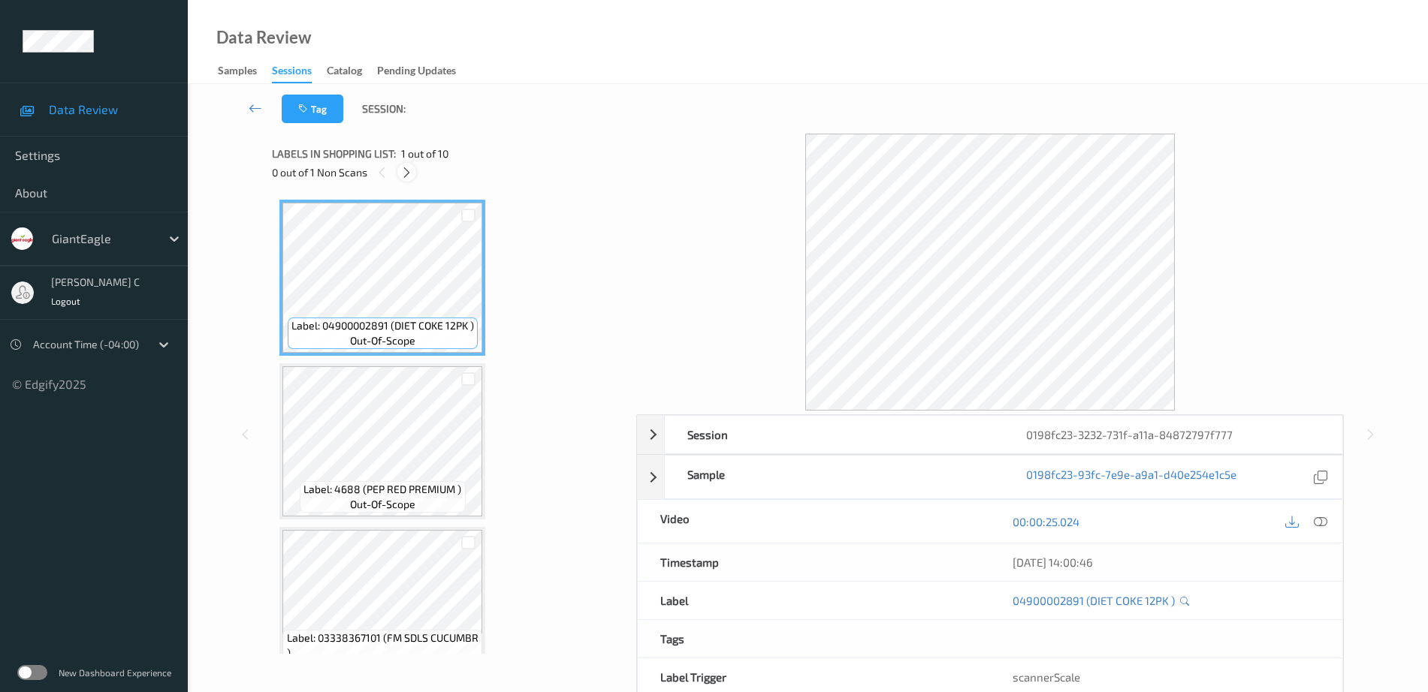
click at [406, 177] on icon at bounding box center [406, 173] width 13 height 14
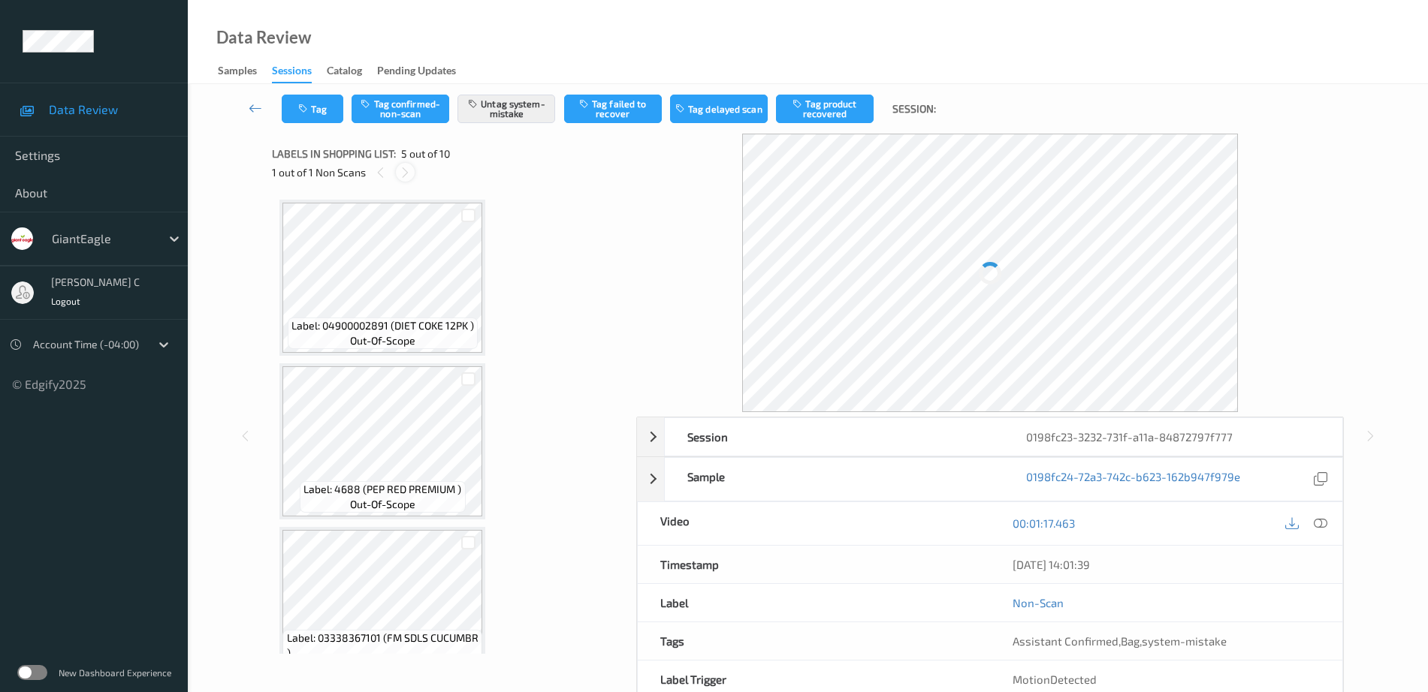
scroll to position [499, 0]
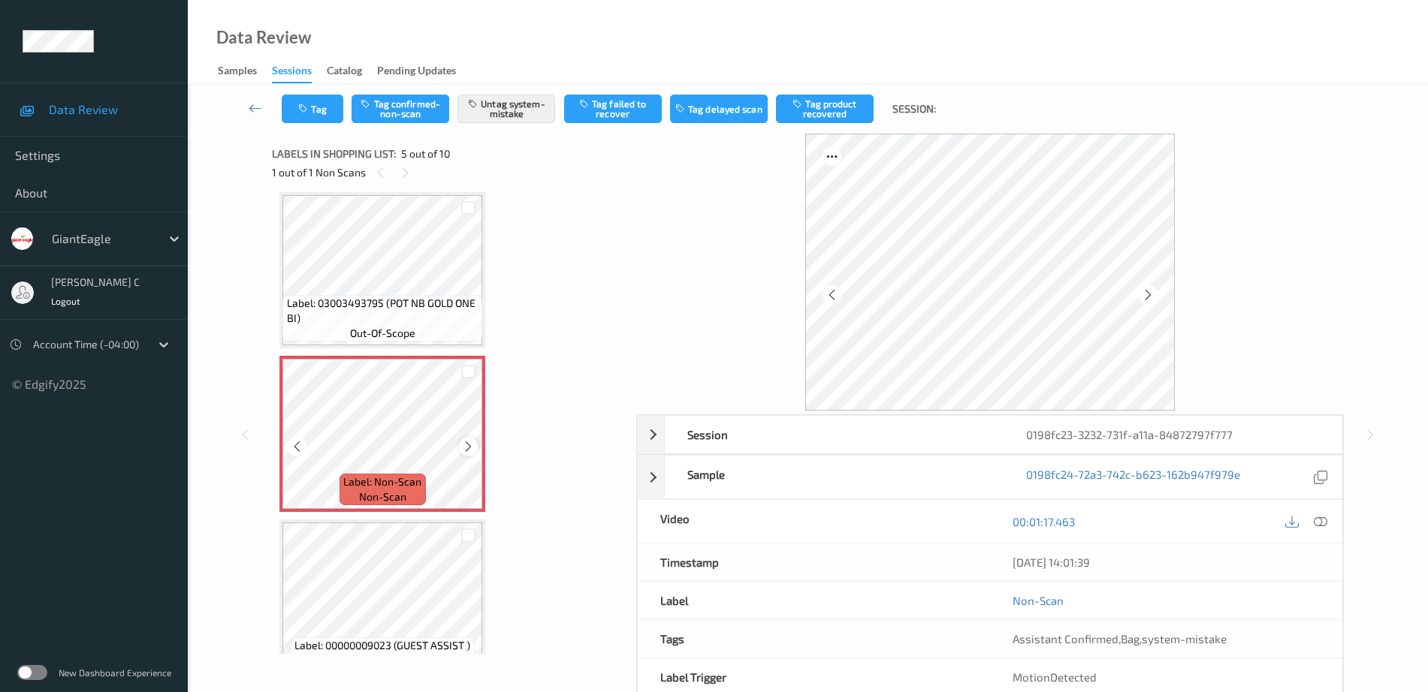
click at [466, 448] on icon at bounding box center [468, 447] width 13 height 14
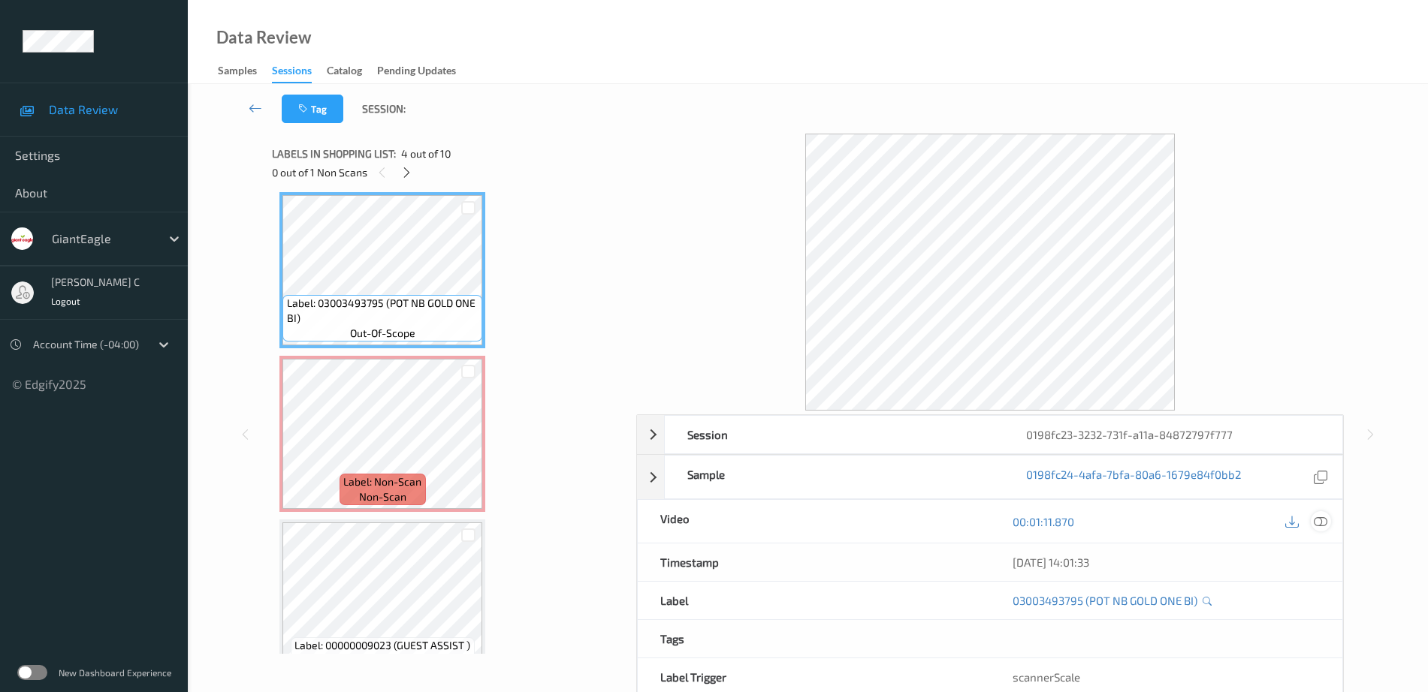
click at [1321, 523] on icon at bounding box center [1321, 522] width 14 height 14
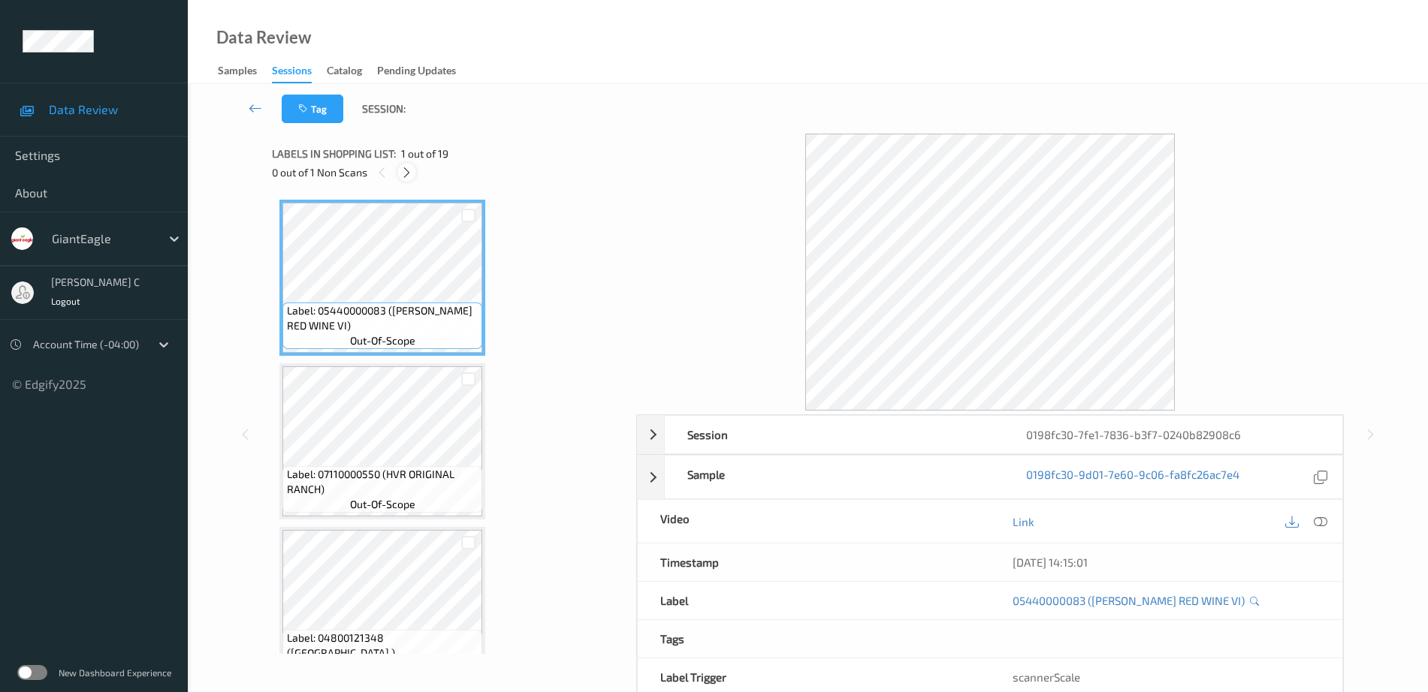
click at [408, 167] on icon at bounding box center [406, 173] width 13 height 14
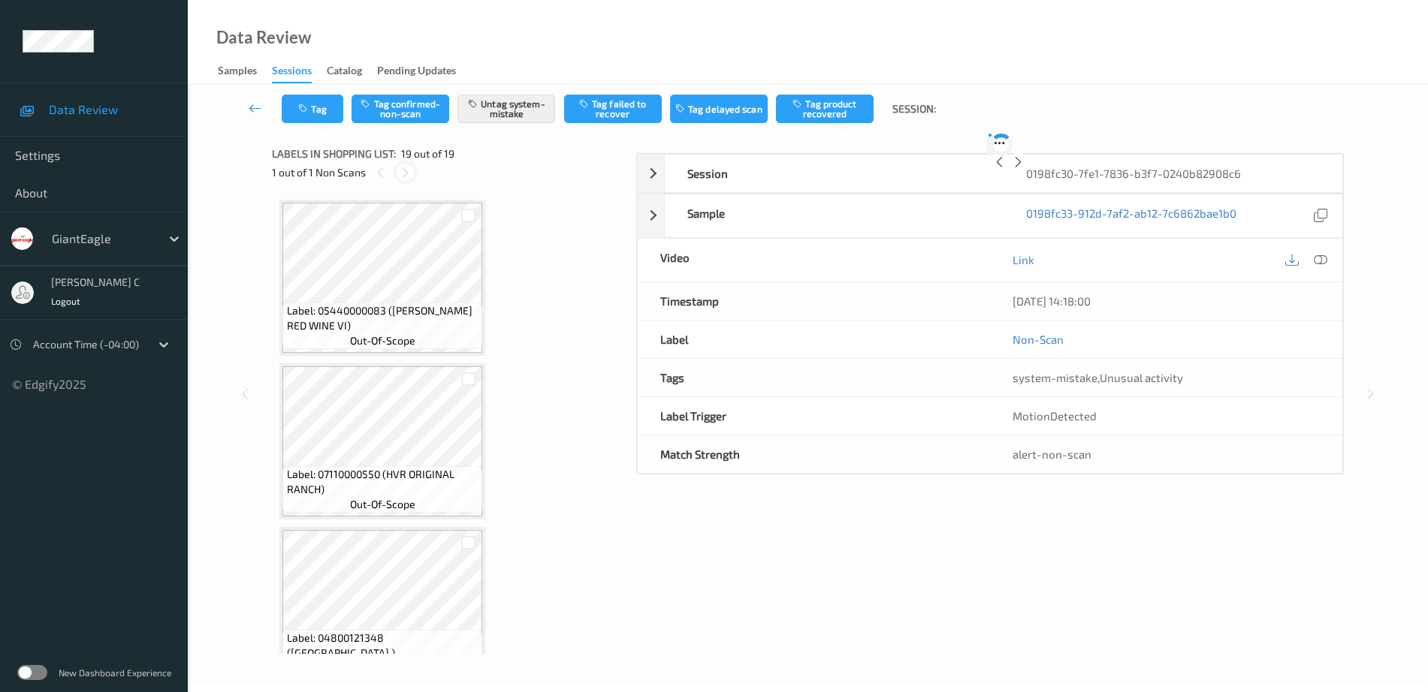
scroll to position [2657, 0]
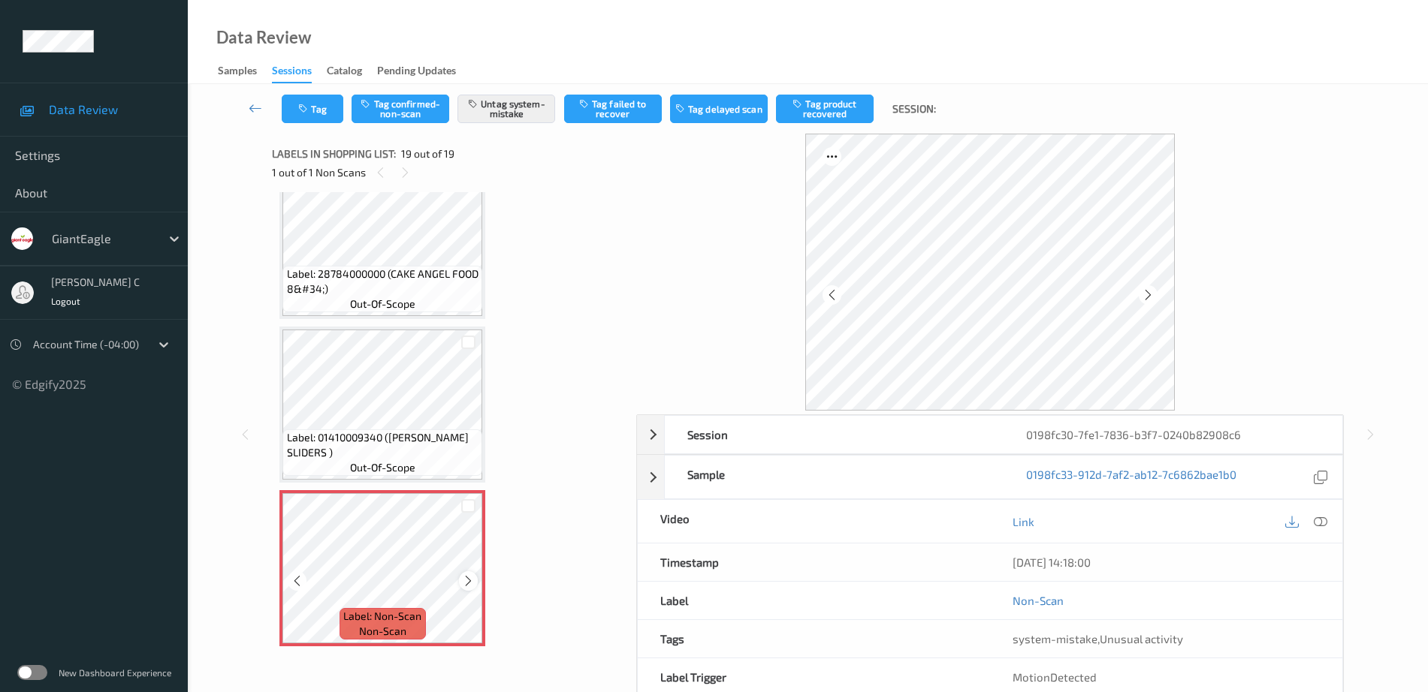
click at [462, 579] on icon at bounding box center [468, 582] width 13 height 14
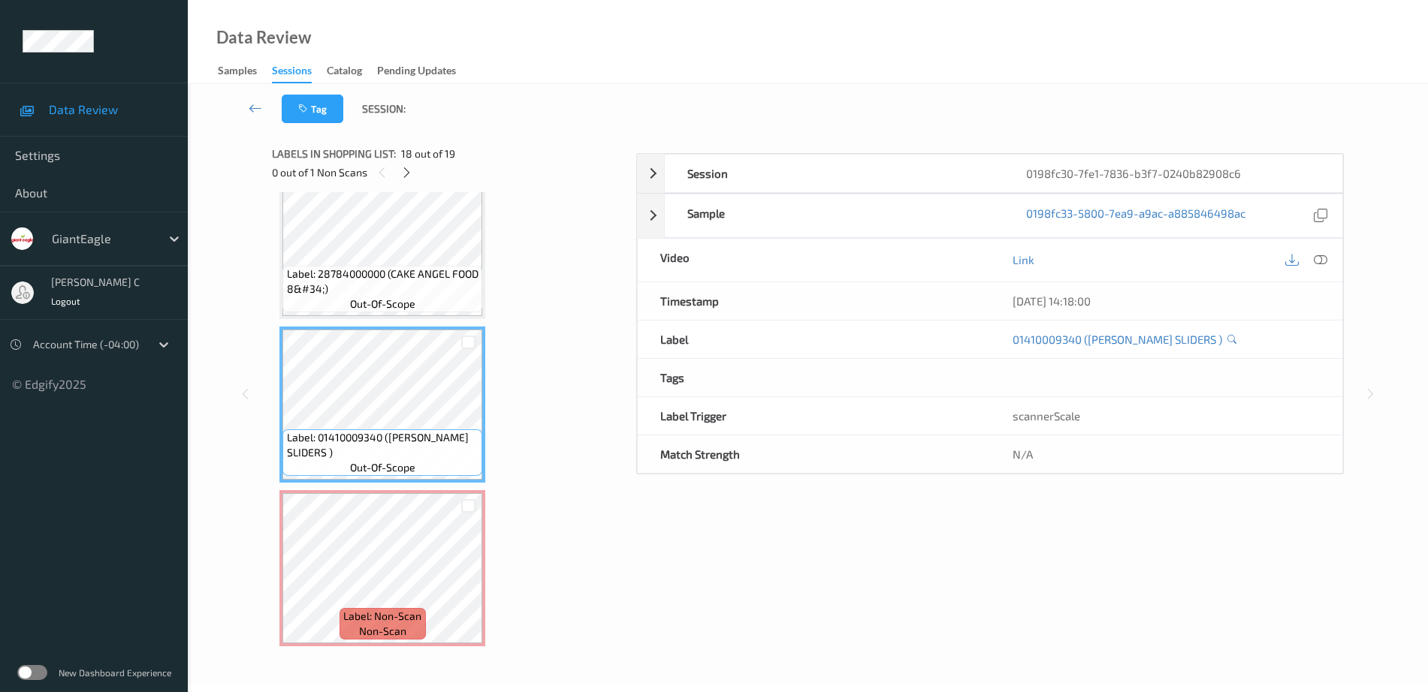
scroll to position [2563, 0]
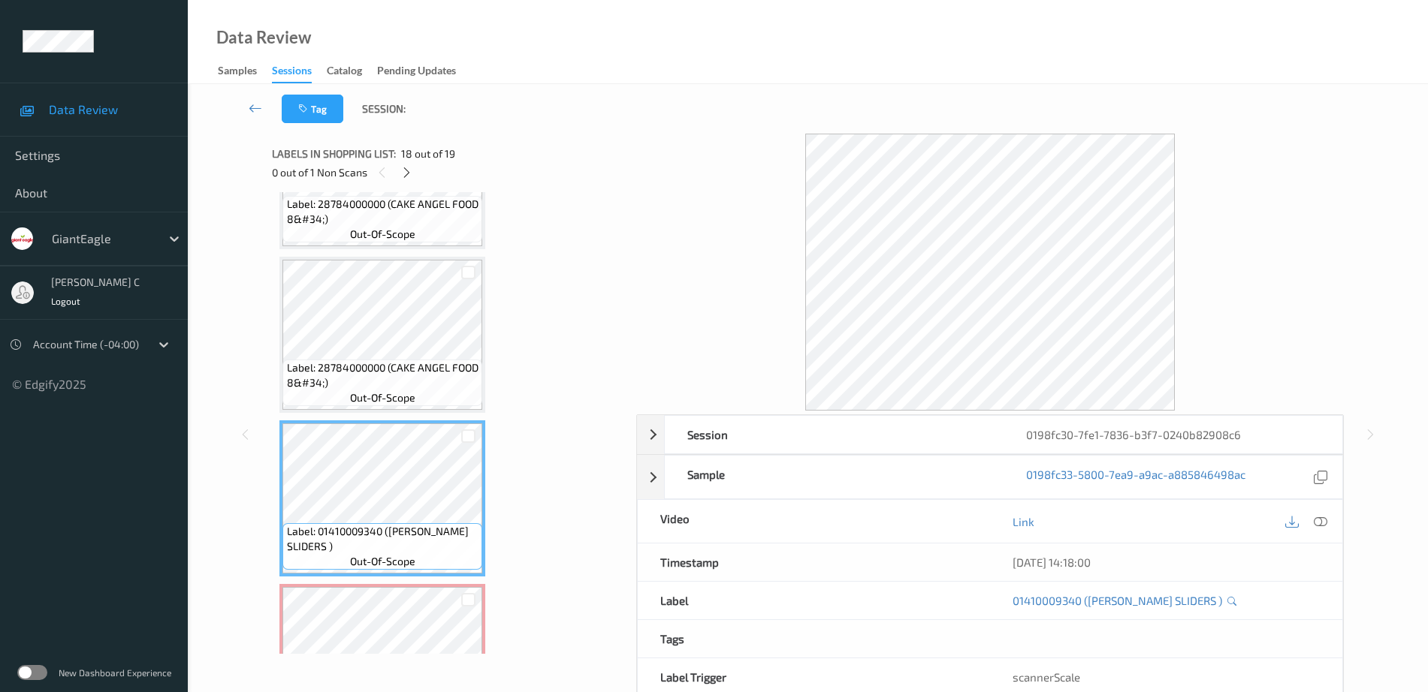
click at [388, 362] on span "Label: 28784000000 (CAKE ANGEL FOOD 8&#34;)" at bounding box center [383, 376] width 192 height 30
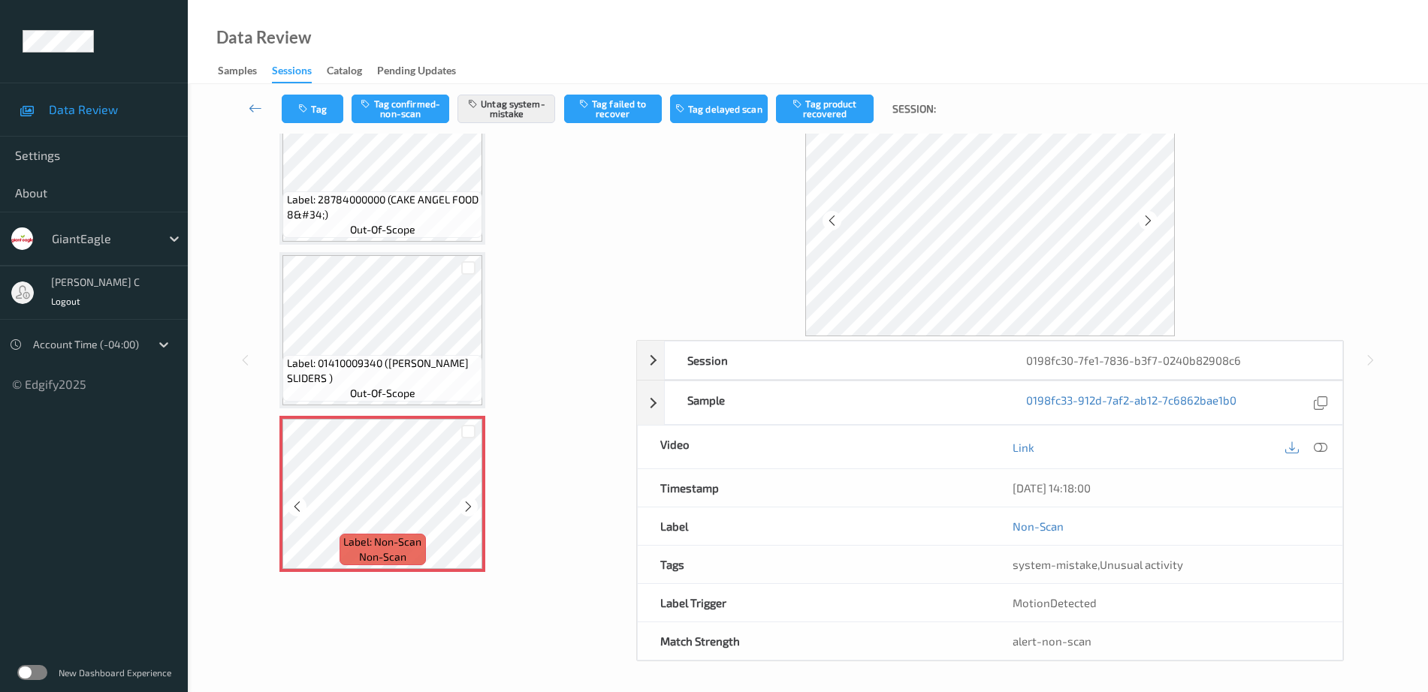
scroll to position [2469, 0]
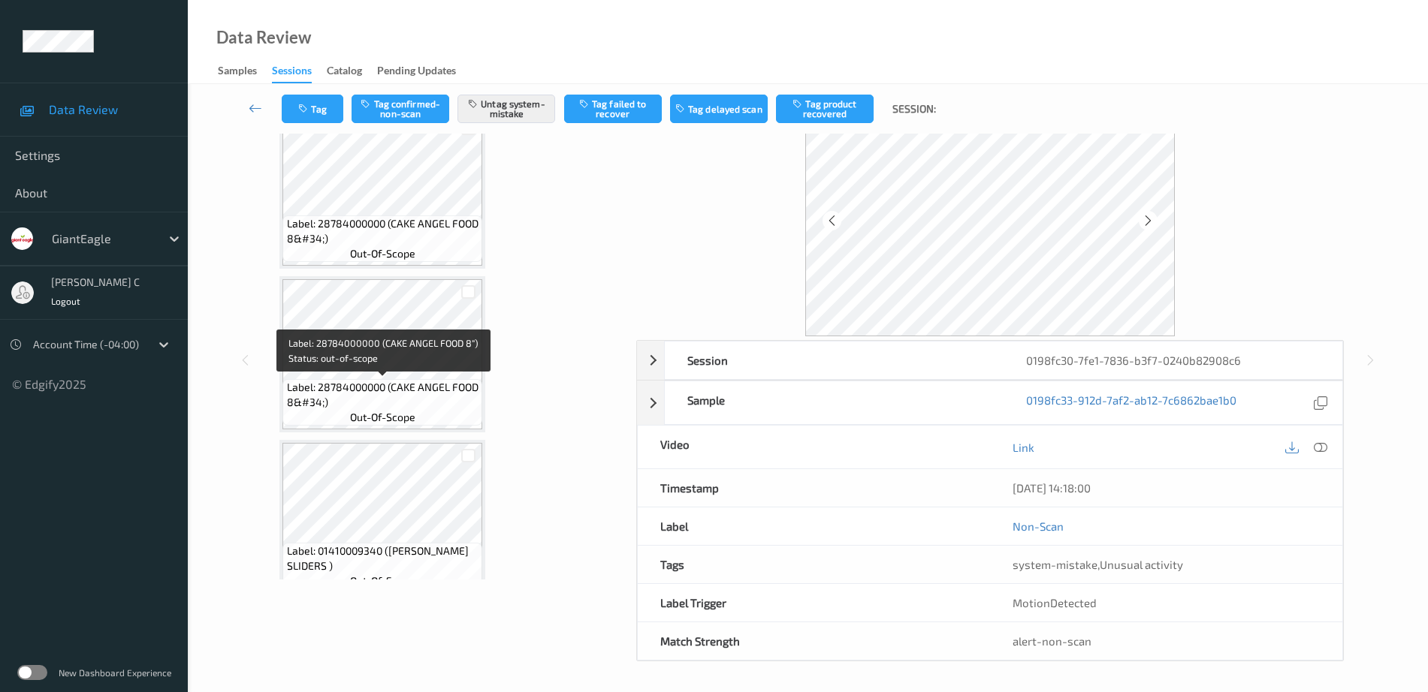
click at [399, 395] on span "Label: 28784000000 (CAKE ANGEL FOOD 8&#34;)" at bounding box center [383, 395] width 192 height 30
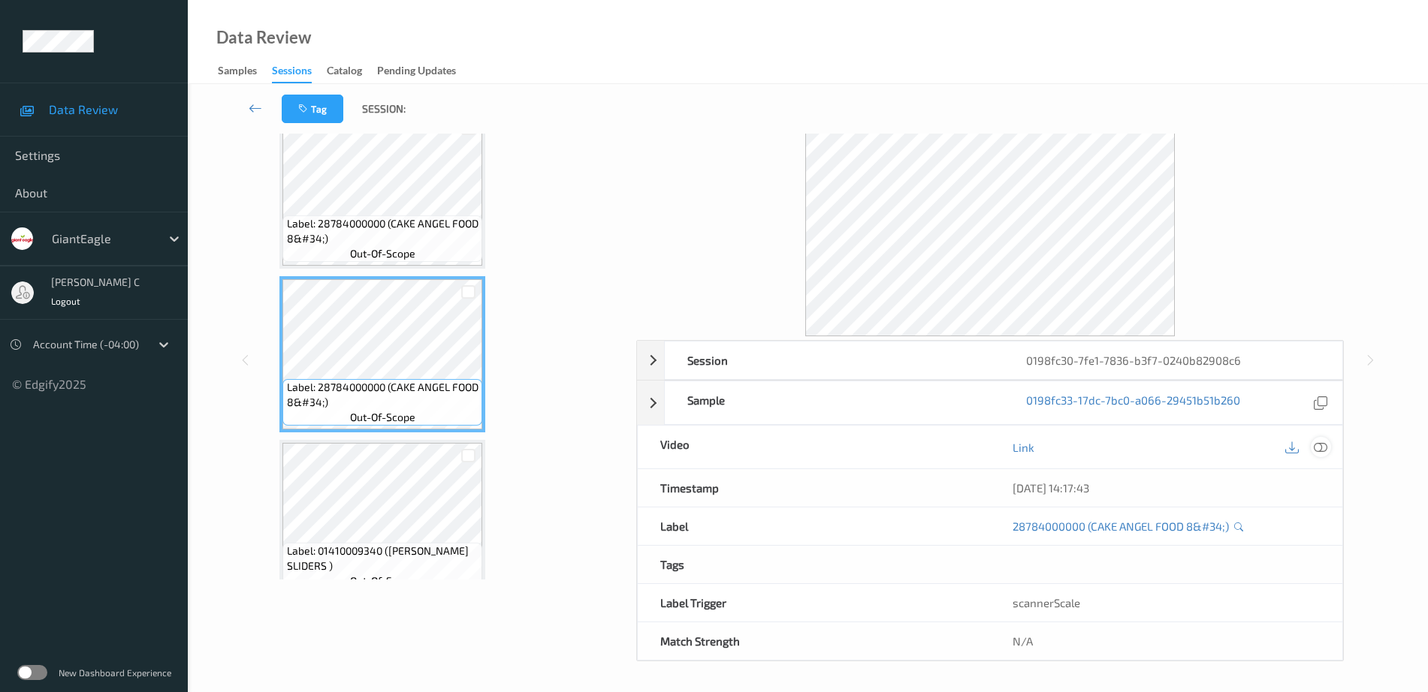
click at [1316, 441] on icon at bounding box center [1321, 448] width 14 height 14
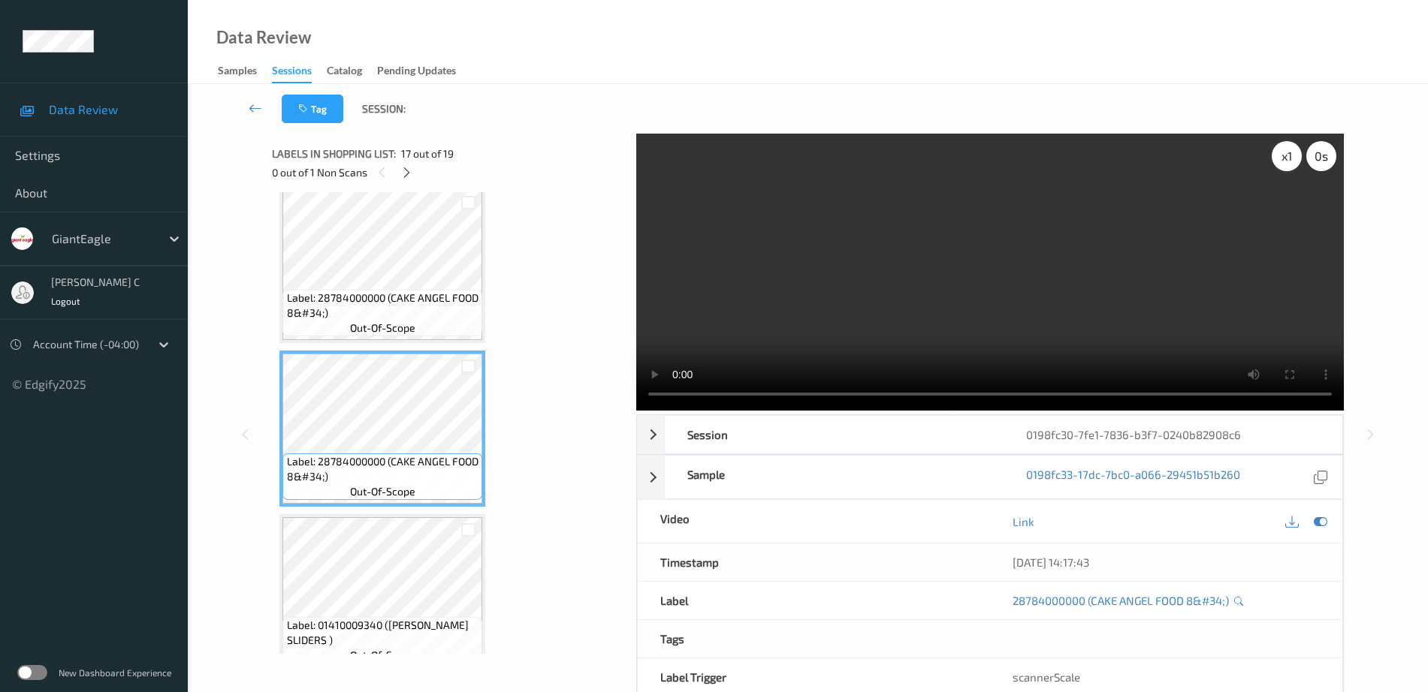
click at [1293, 161] on div "x 1" at bounding box center [1287, 156] width 30 height 30
click at [1293, 161] on div "x 2" at bounding box center [1287, 156] width 30 height 30
click at [1293, 161] on div "x 4" at bounding box center [1287, 156] width 30 height 30
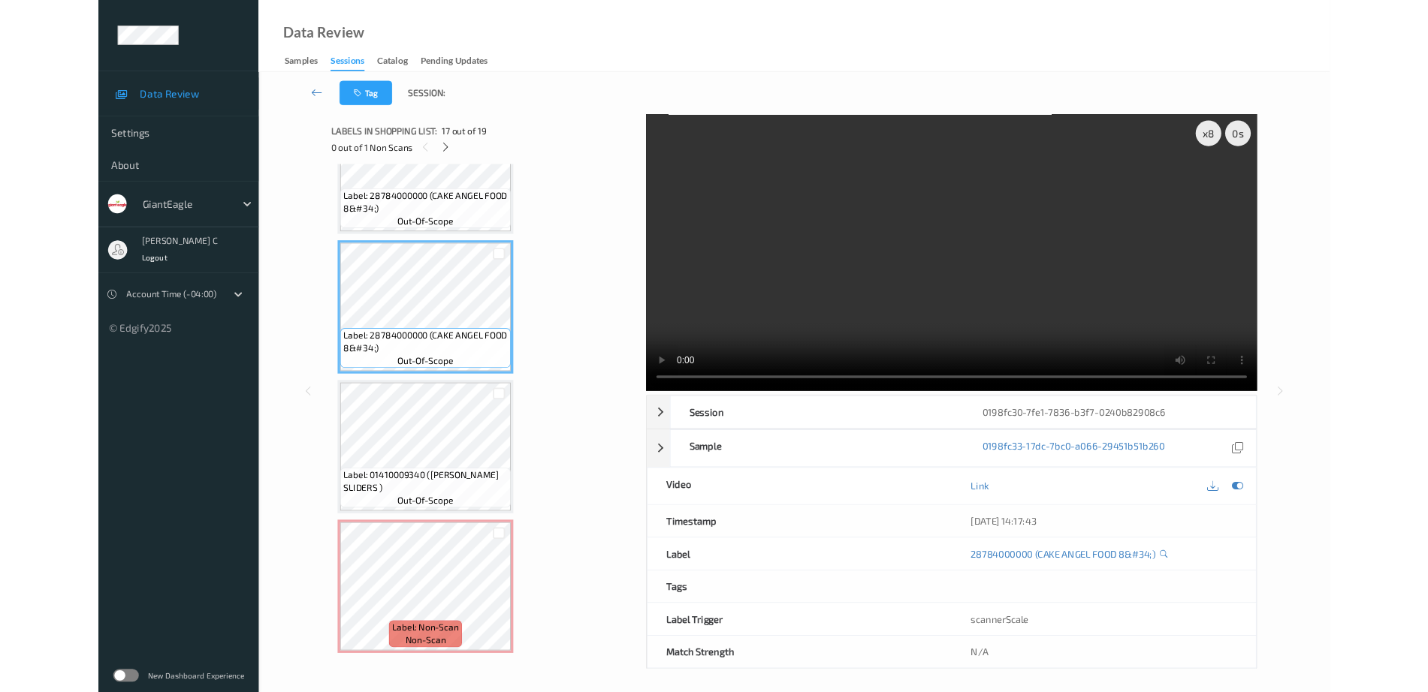
scroll to position [2538, 0]
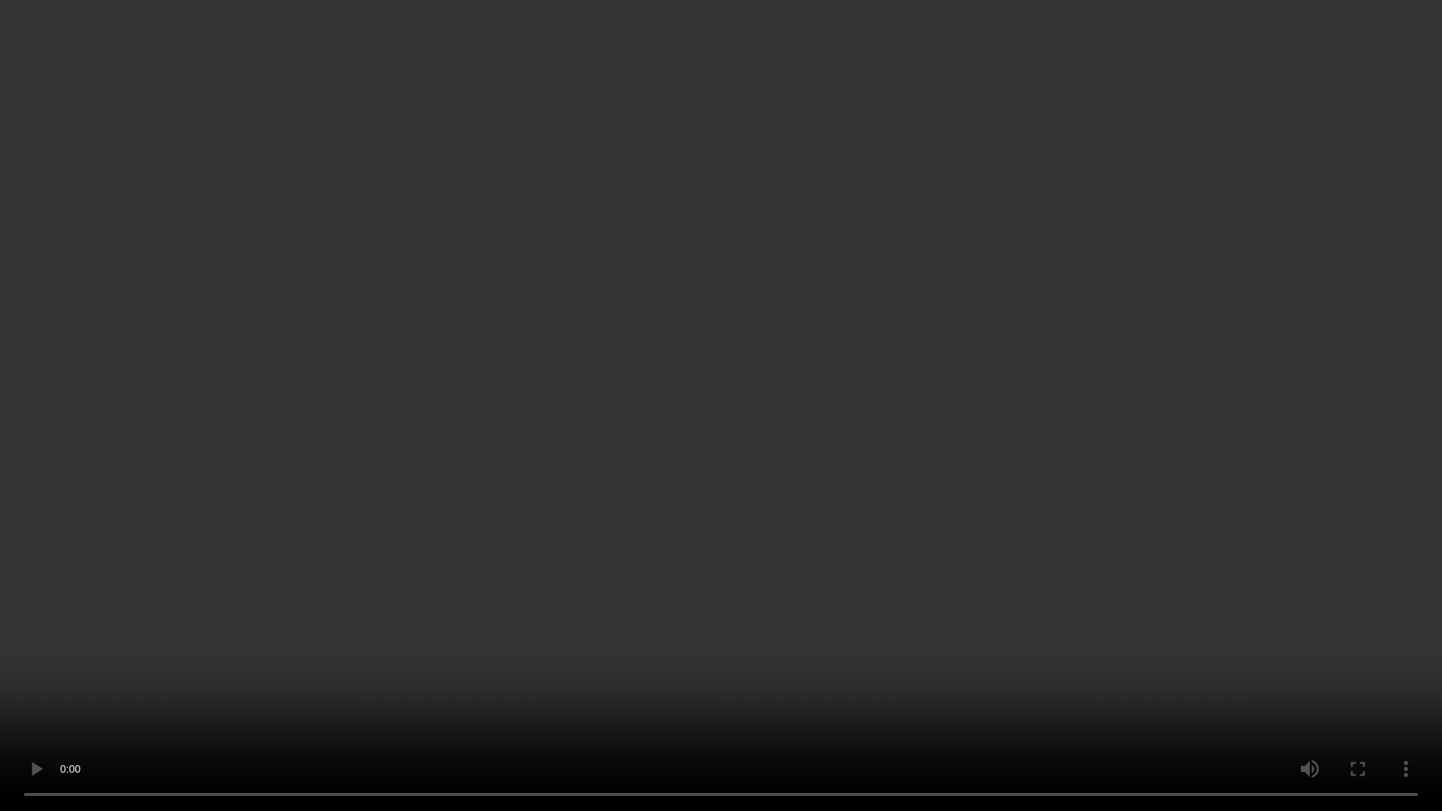
click at [1089, 419] on video at bounding box center [721, 405] width 1442 height 811
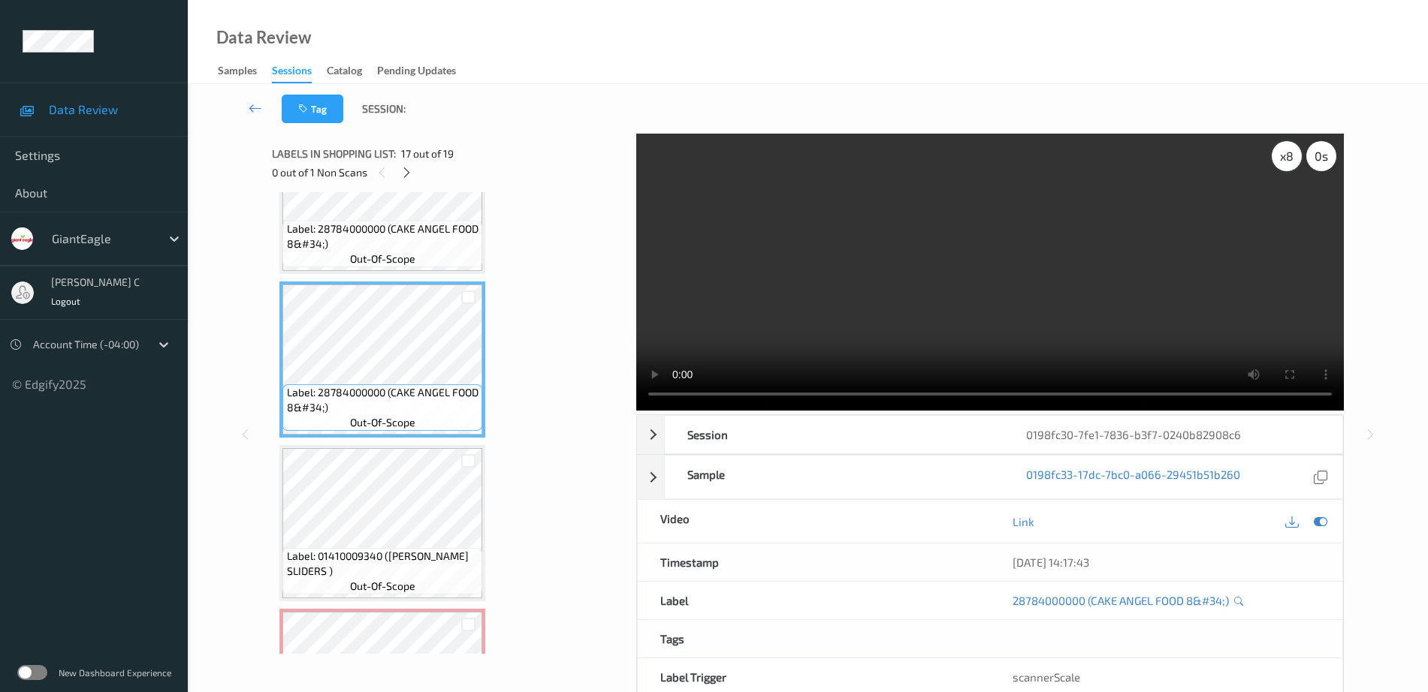
click at [1300, 154] on div "x 8" at bounding box center [1287, 156] width 30 height 30
click at [1298, 157] on div "x 1" at bounding box center [1287, 156] width 30 height 30
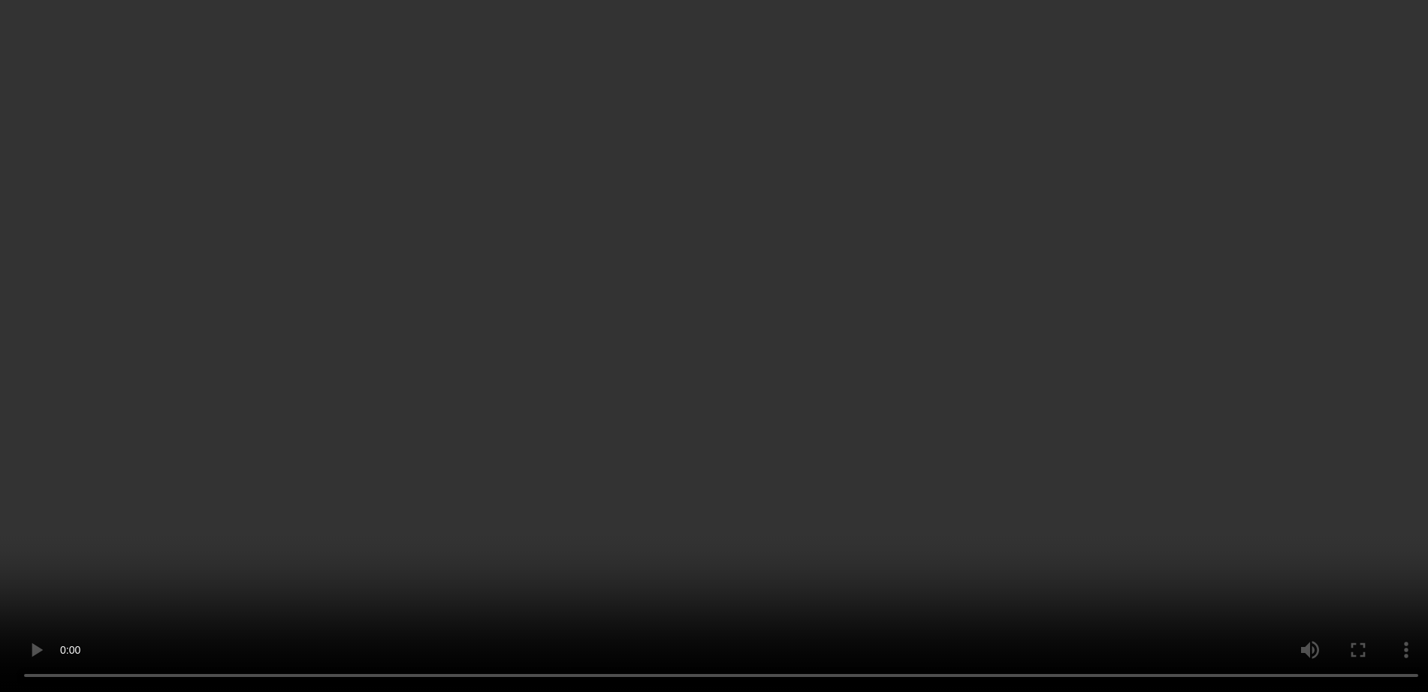
scroll to position [2657, 0]
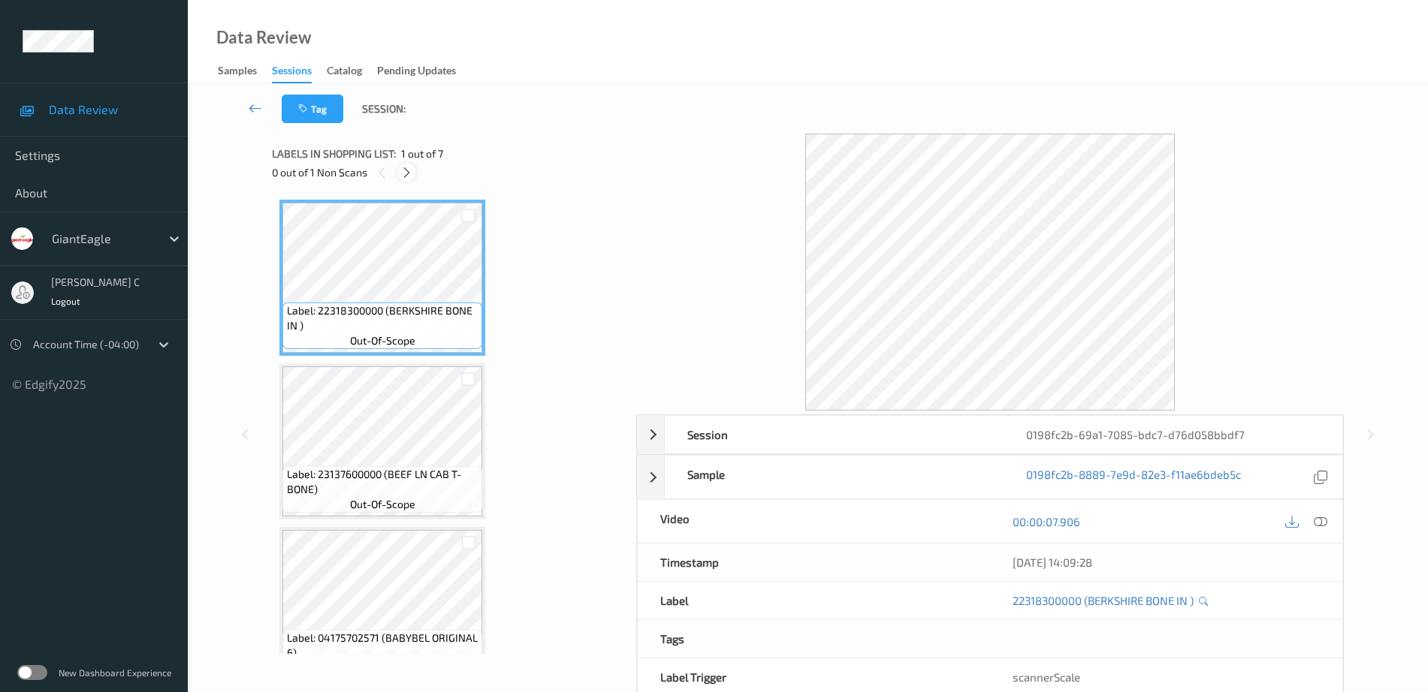
click at [407, 173] on icon at bounding box center [406, 173] width 13 height 14
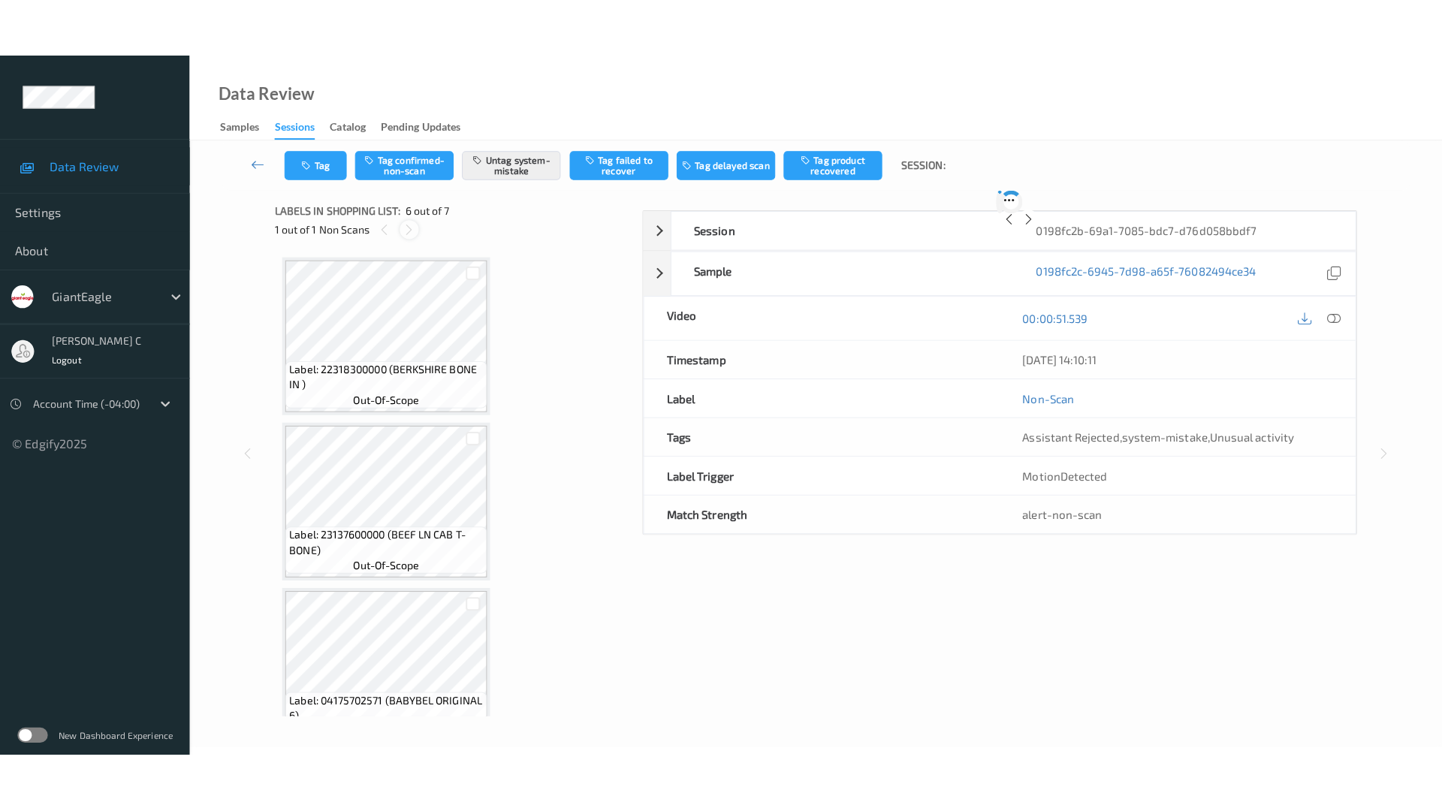
scroll to position [662, 0]
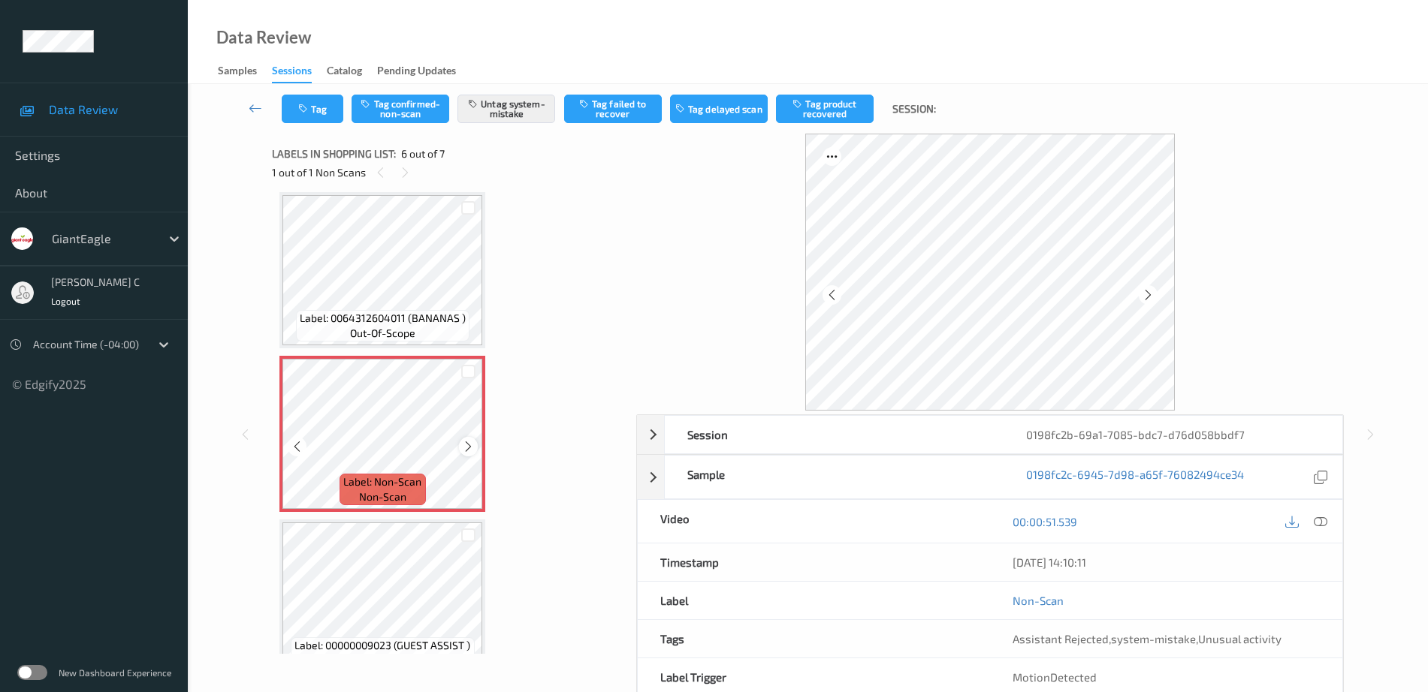
click at [471, 451] on icon at bounding box center [468, 447] width 13 height 14
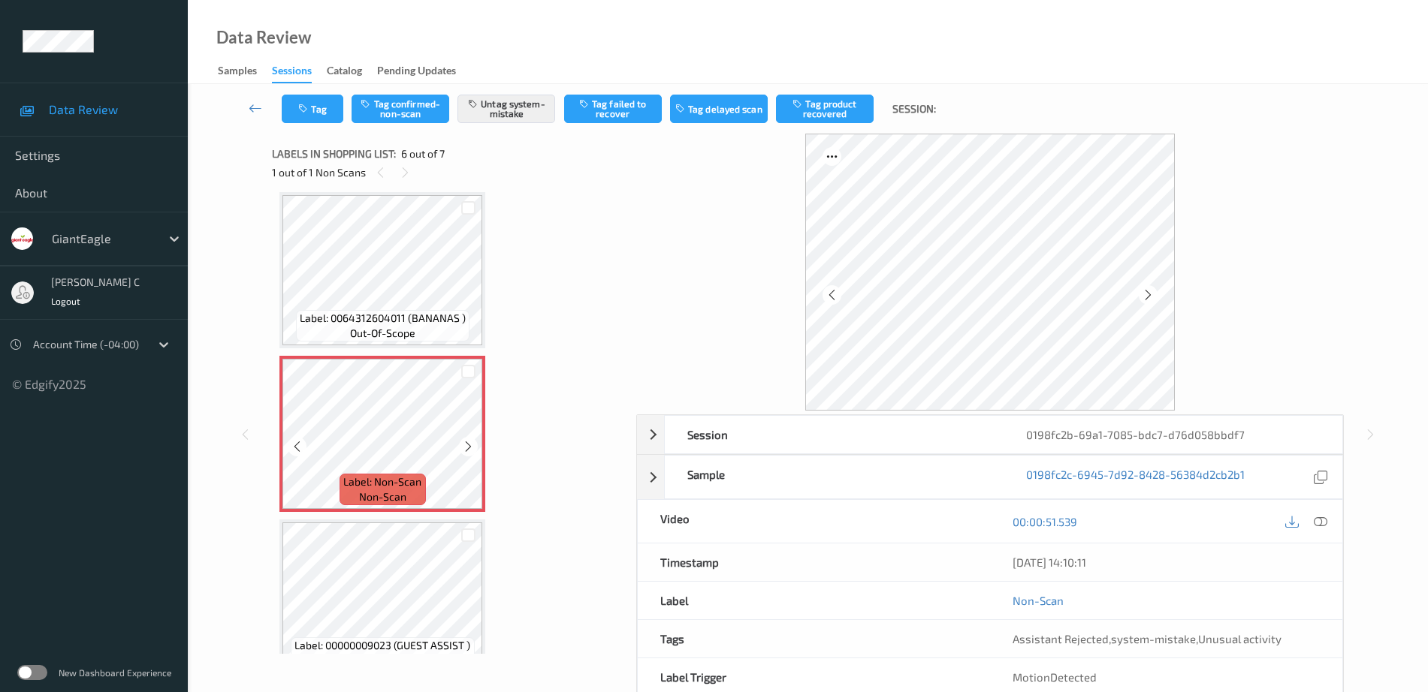
click at [471, 451] on icon at bounding box center [468, 447] width 13 height 14
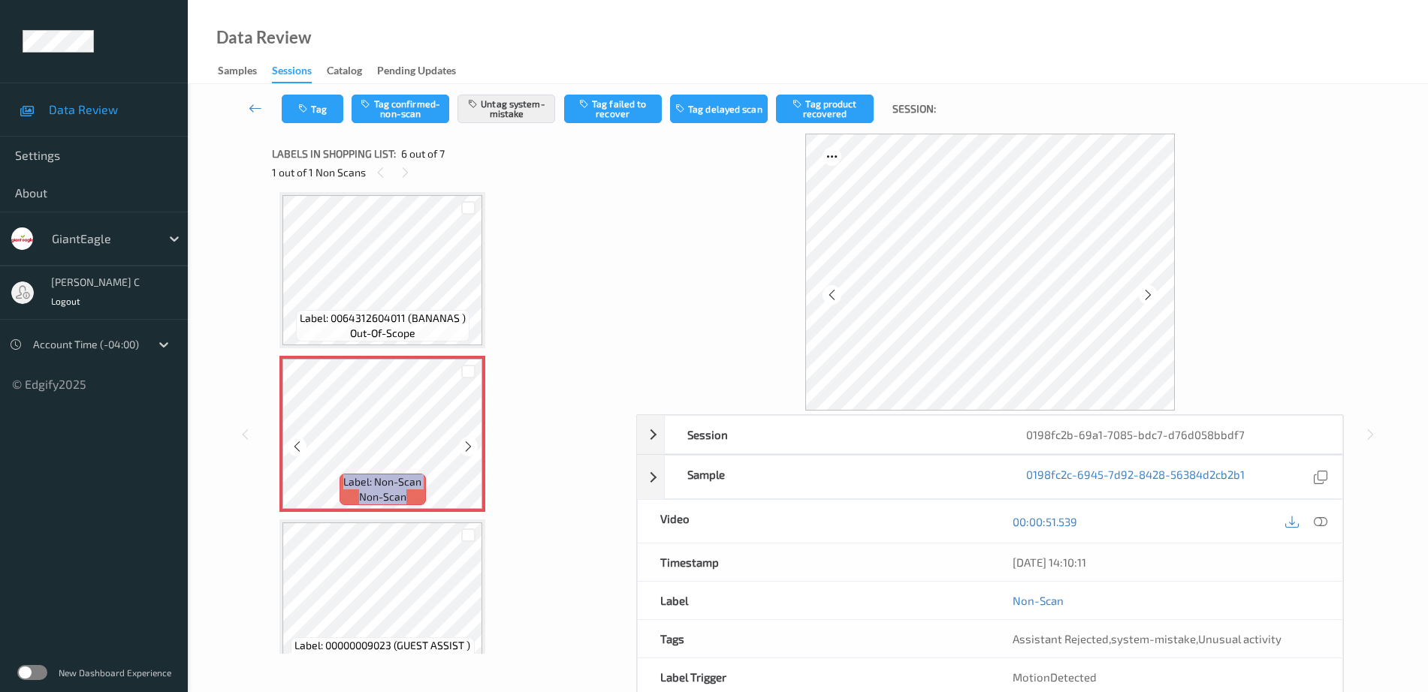
click at [471, 451] on icon at bounding box center [468, 447] width 13 height 14
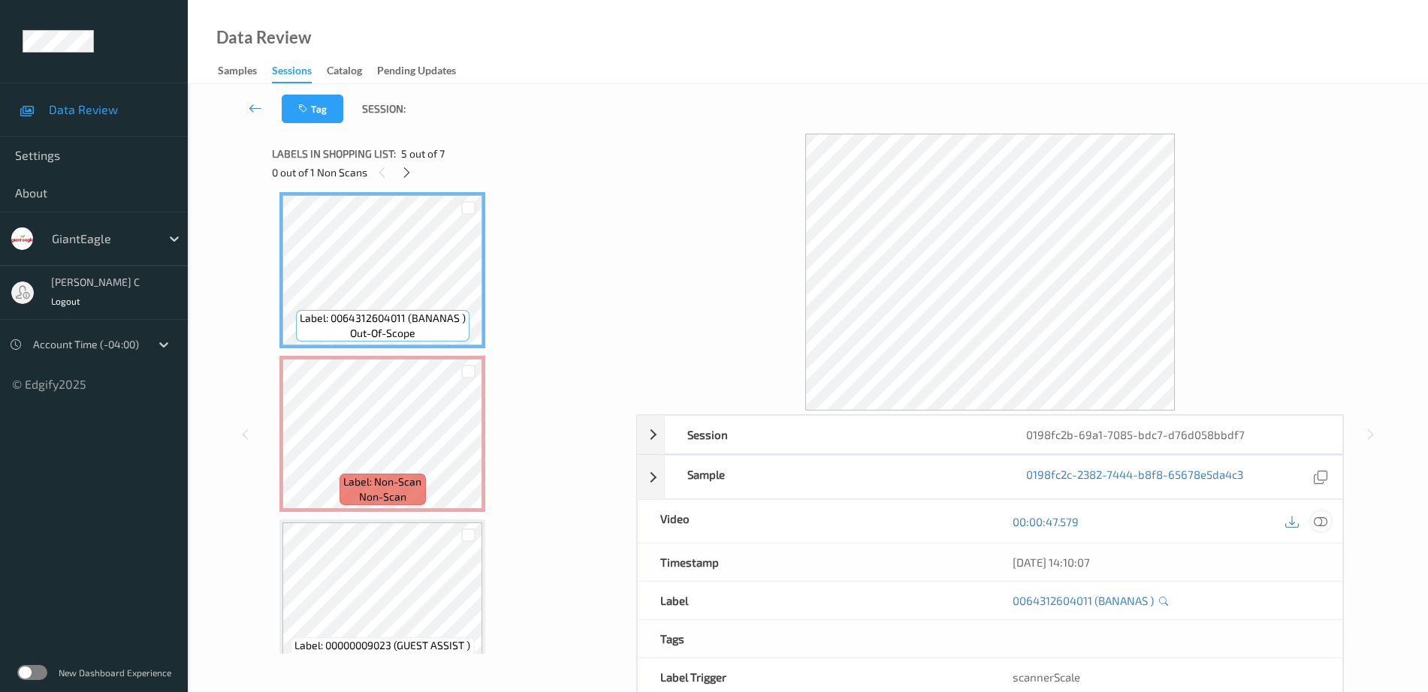
click at [1323, 516] on icon at bounding box center [1321, 522] width 14 height 14
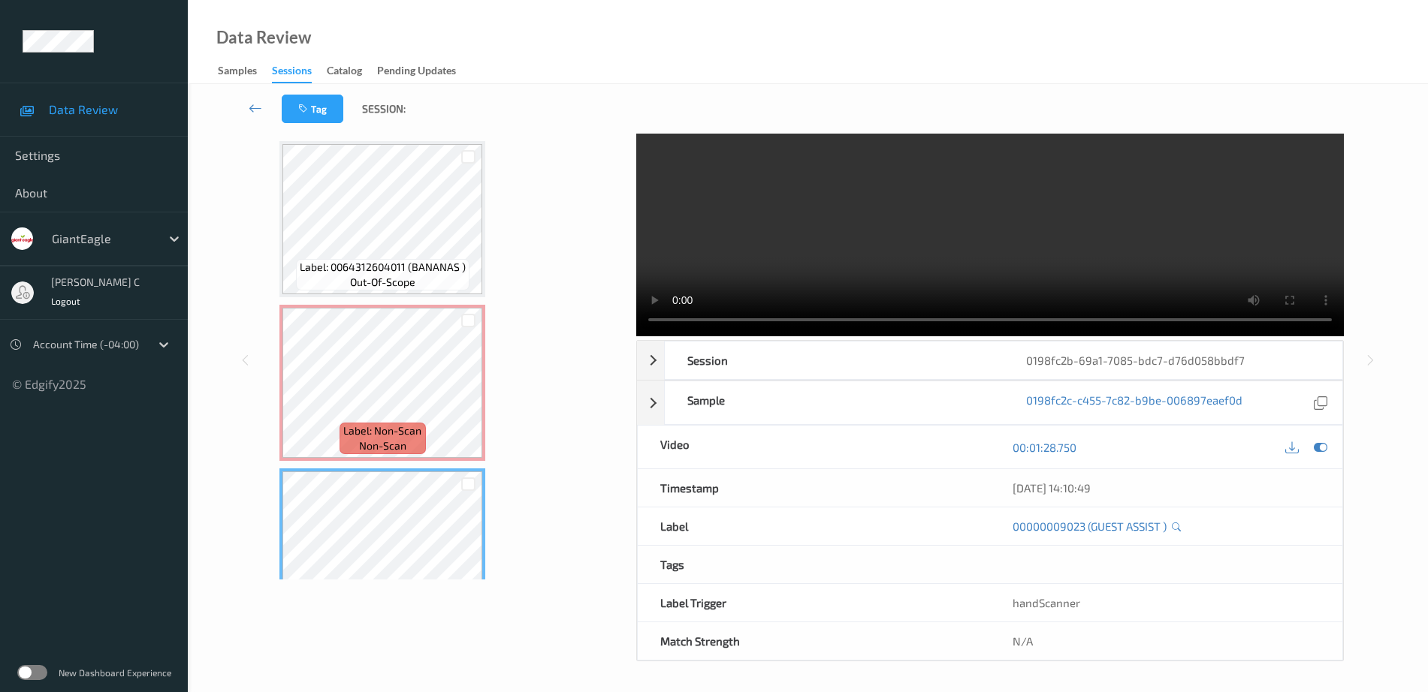
scroll to position [598, 0]
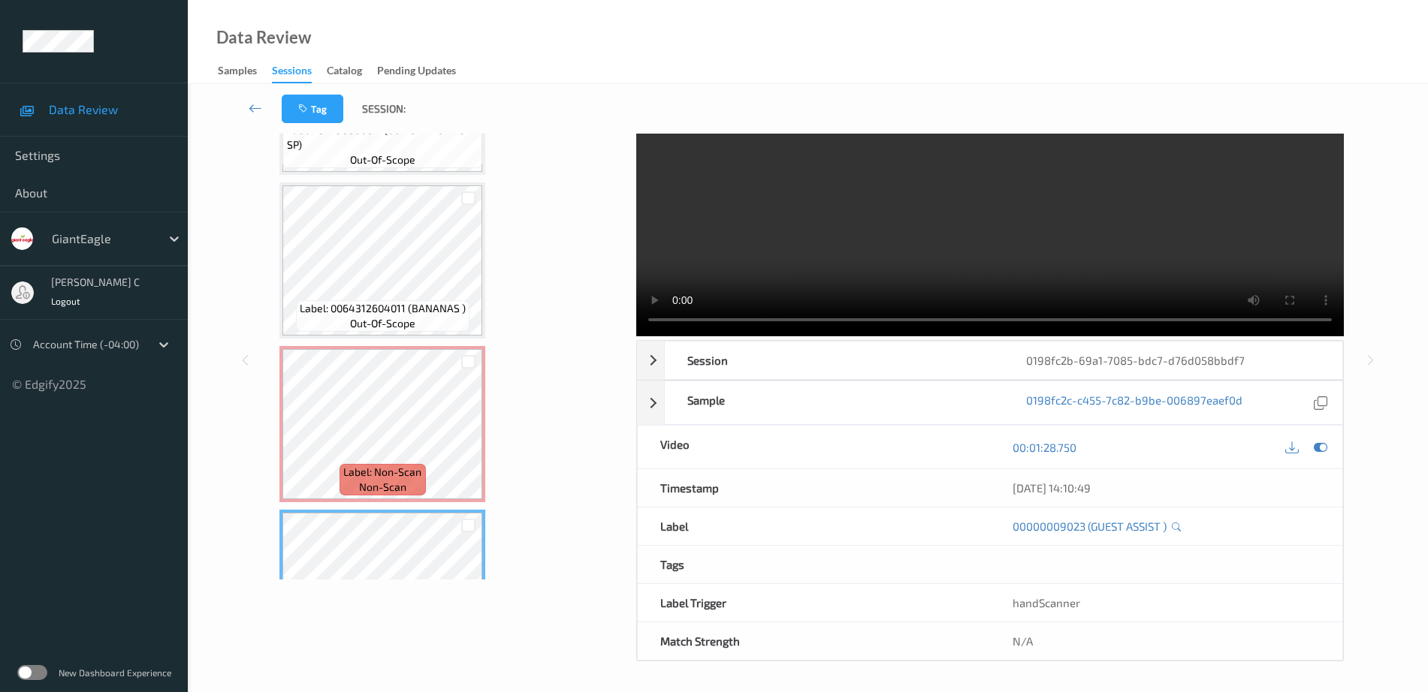
click at [370, 339] on div "Label: 0064312604011 (BANANAS ) out-of-scope" at bounding box center [382, 261] width 206 height 156
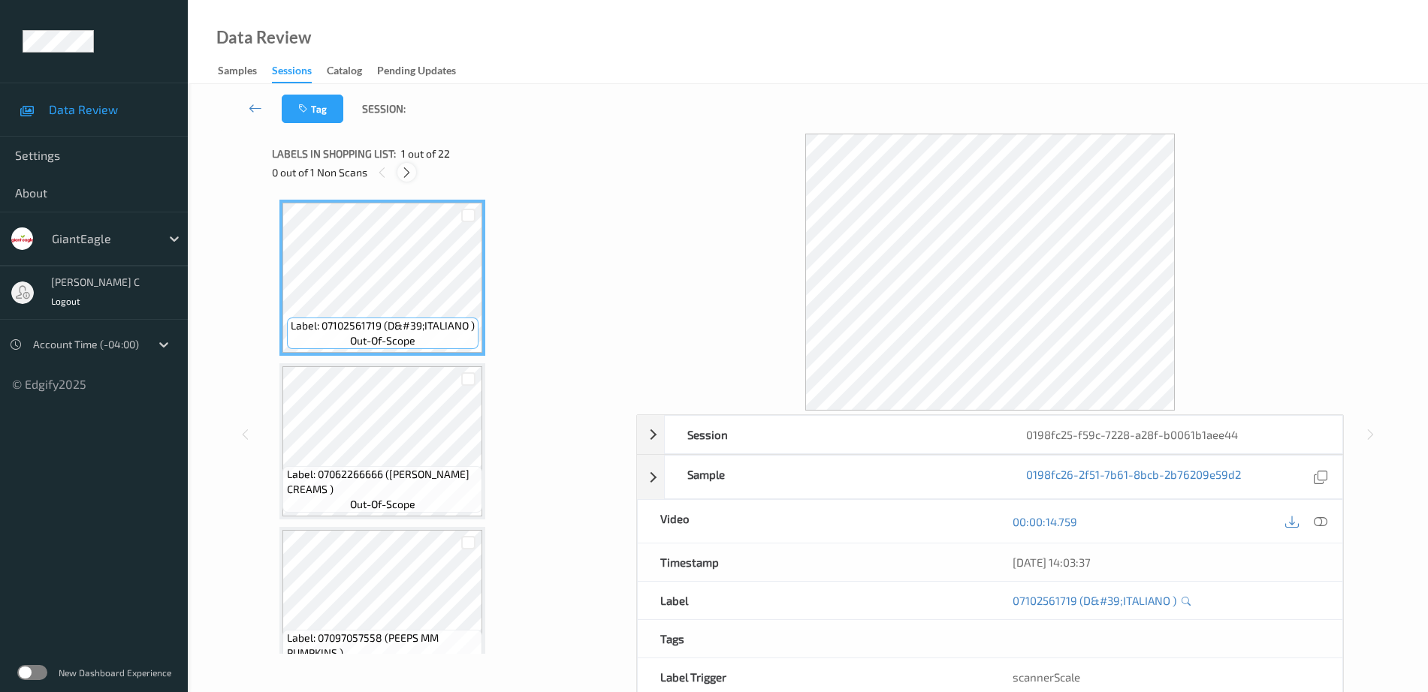
click at [403, 173] on icon at bounding box center [406, 173] width 13 height 14
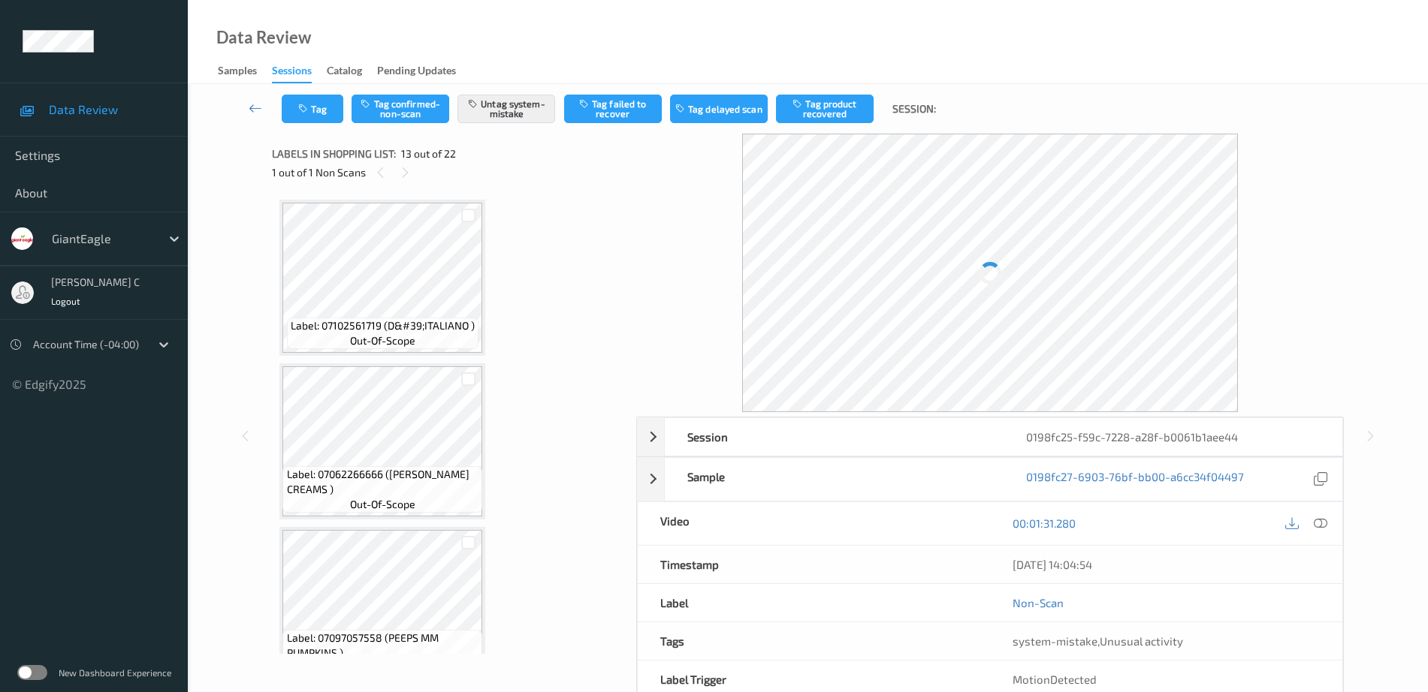
scroll to position [1809, 0]
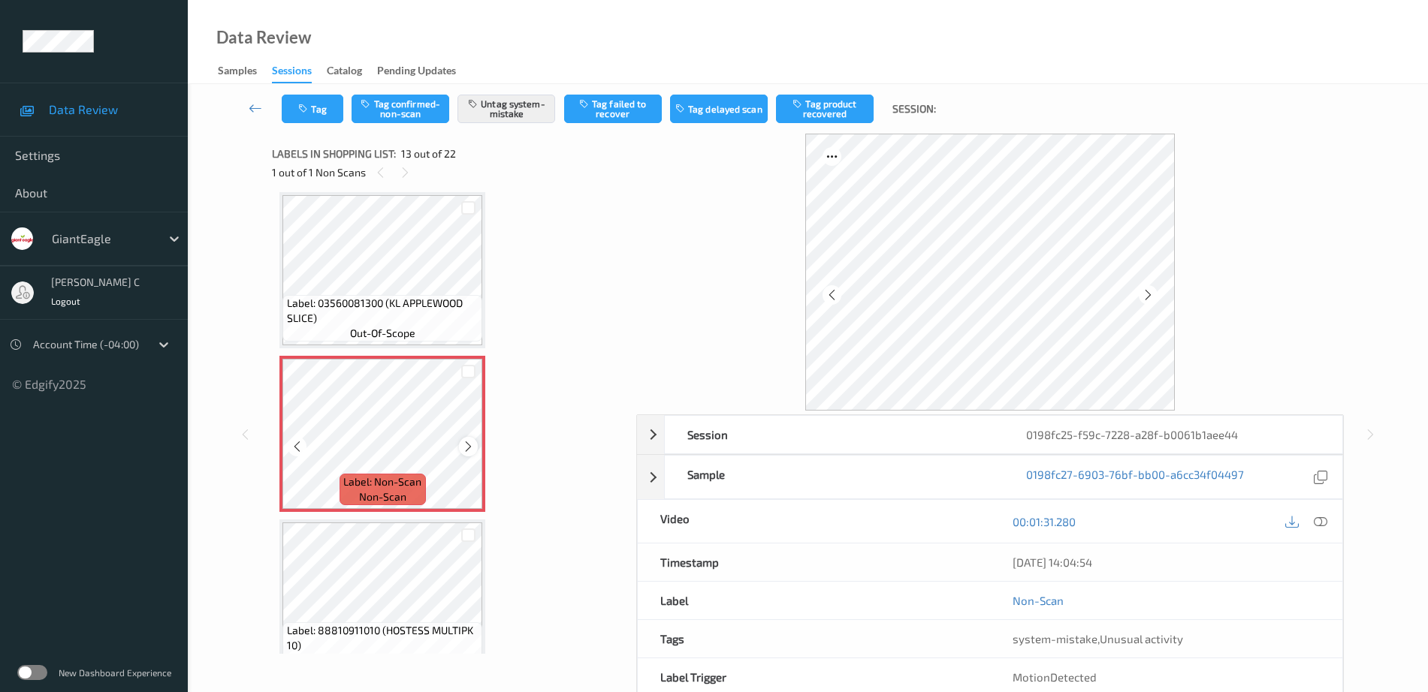
click at [467, 439] on div at bounding box center [468, 446] width 19 height 19
click at [467, 442] on icon at bounding box center [468, 447] width 13 height 14
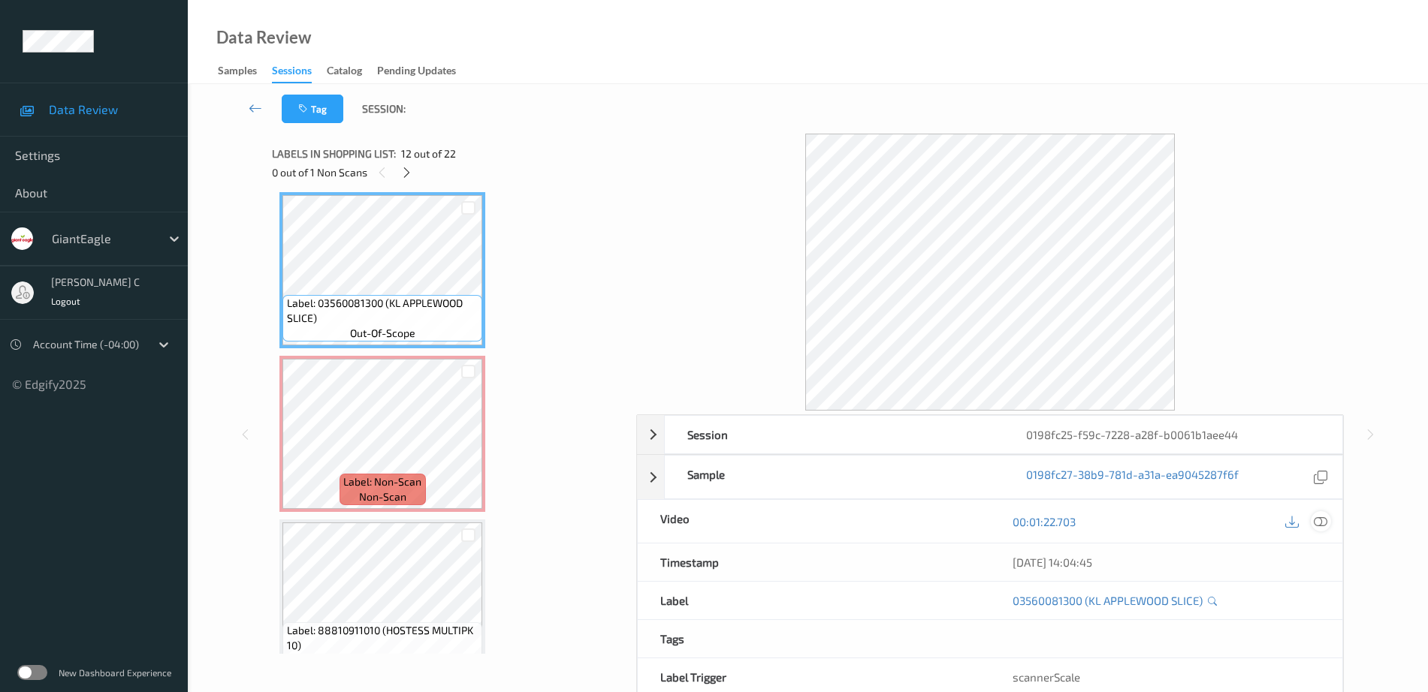
click at [1319, 530] on div at bounding box center [1321, 521] width 20 height 20
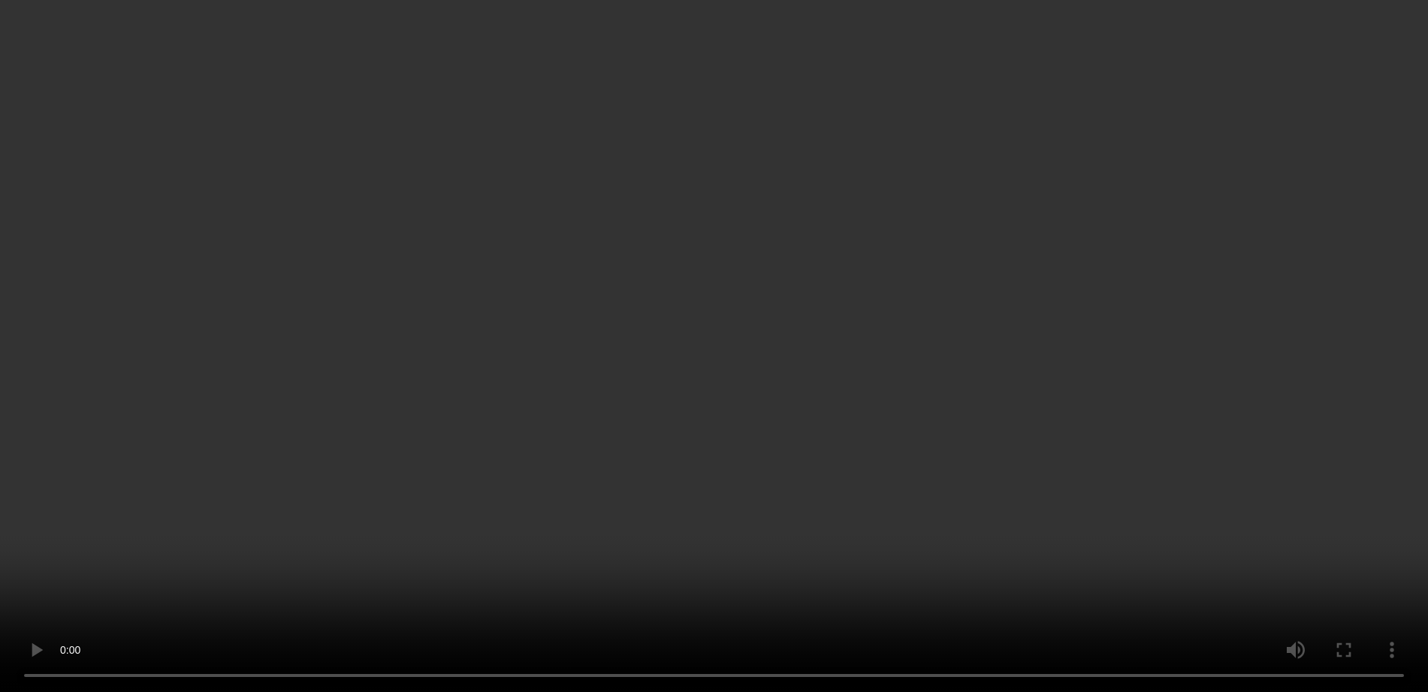
scroll to position [1902, 0]
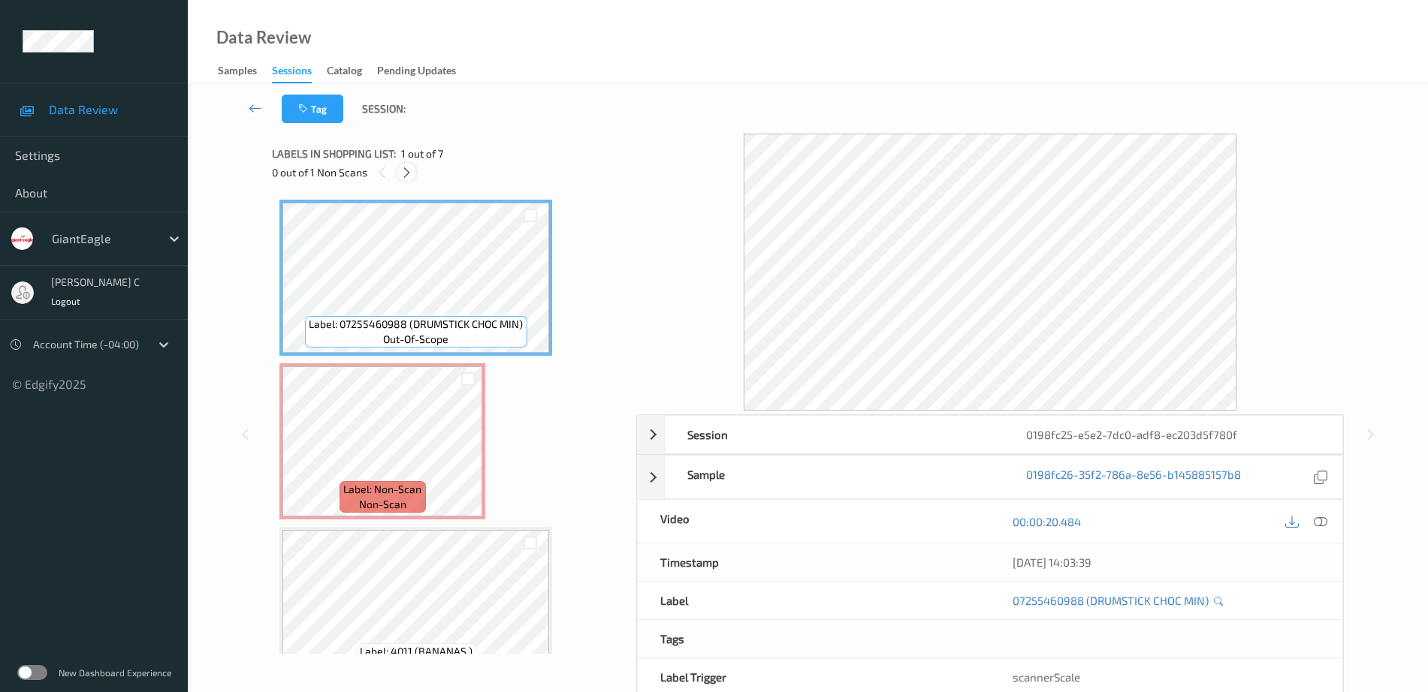
click at [401, 171] on icon at bounding box center [406, 173] width 13 height 14
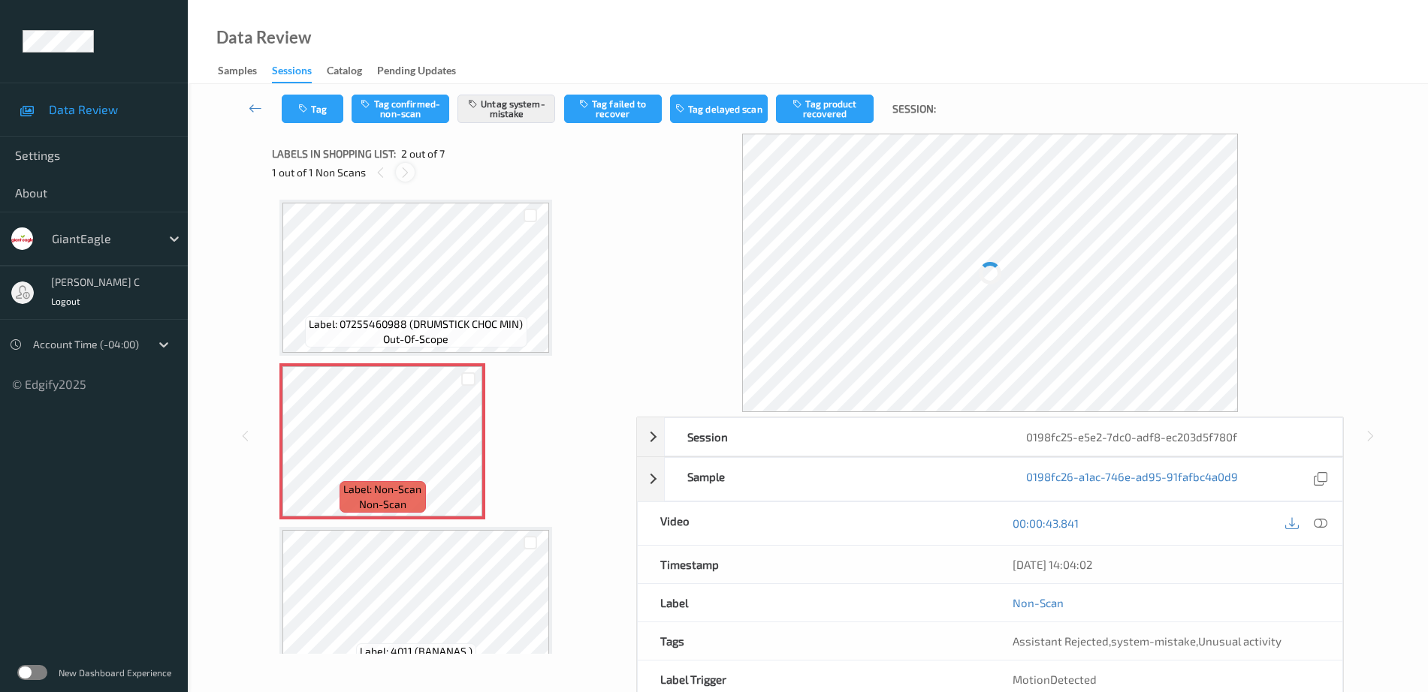
scroll to position [8, 0]
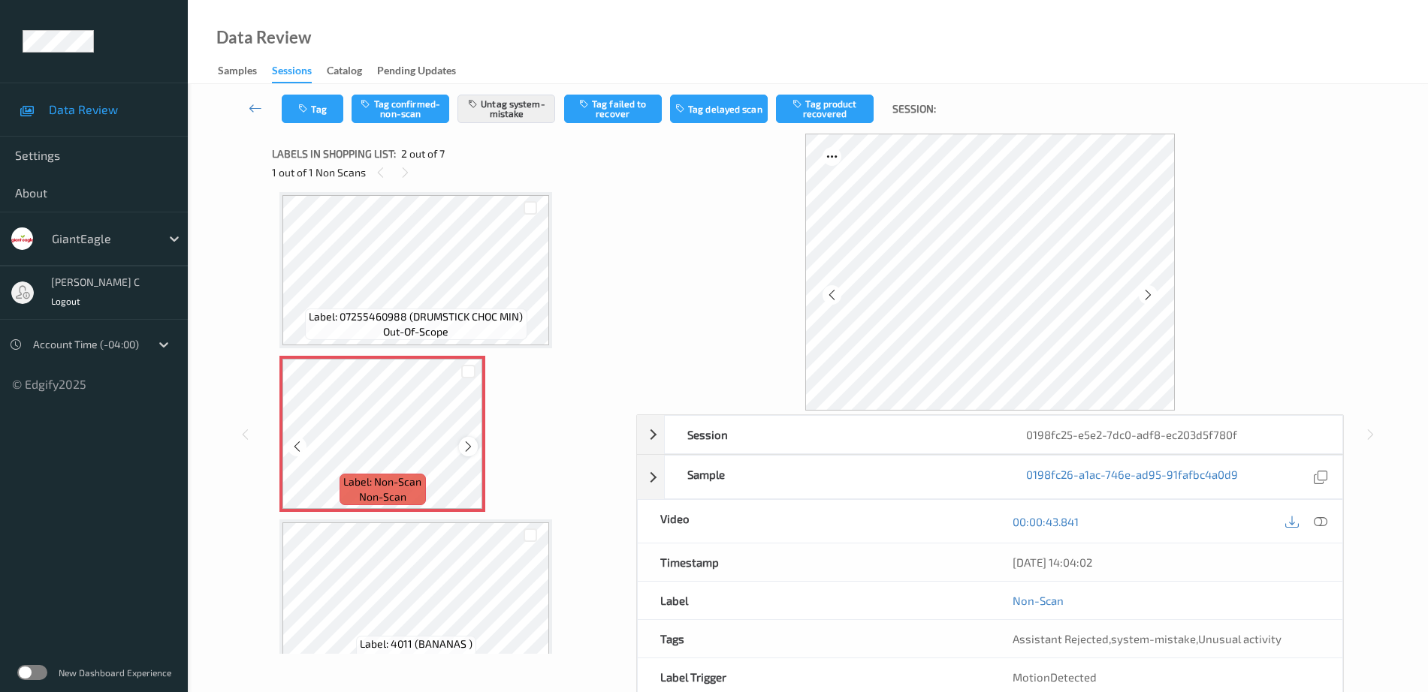
click at [463, 445] on icon at bounding box center [468, 447] width 13 height 14
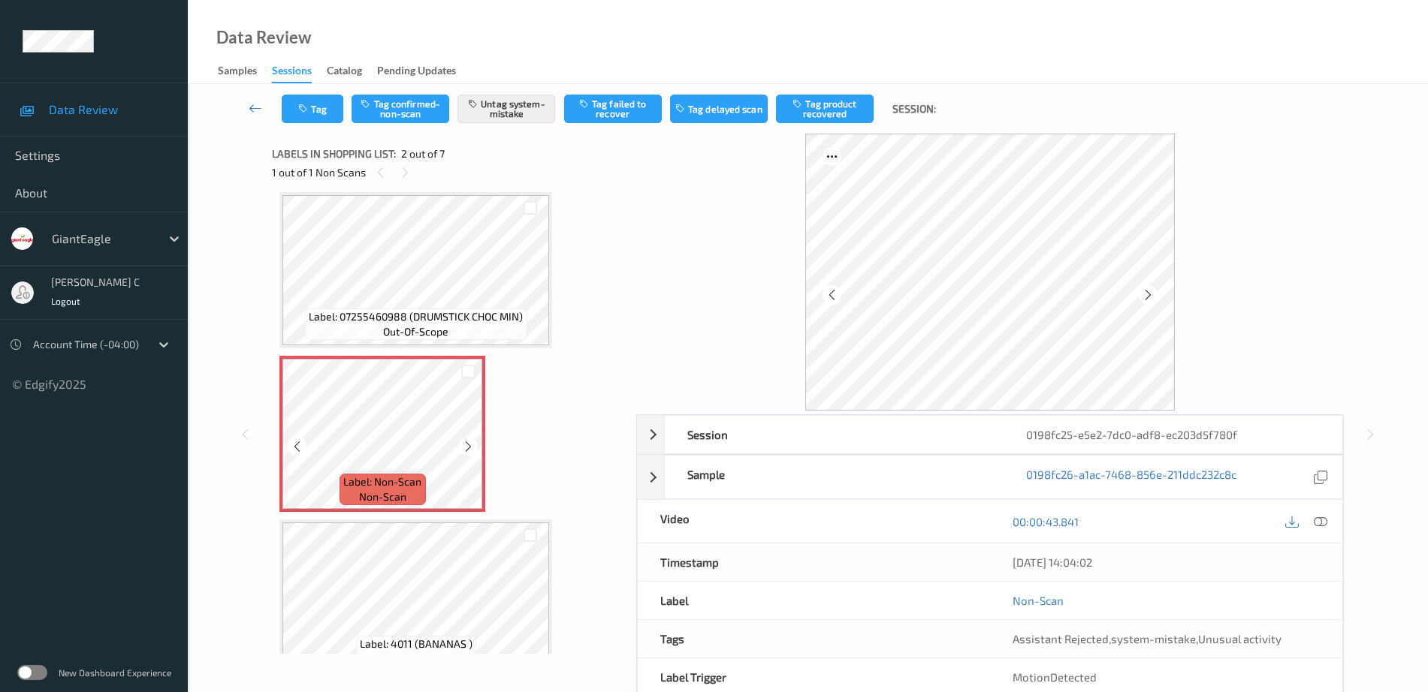
click at [463, 445] on icon at bounding box center [468, 447] width 13 height 14
click at [416, 336] on span "out-of-scope" at bounding box center [415, 331] width 65 height 15
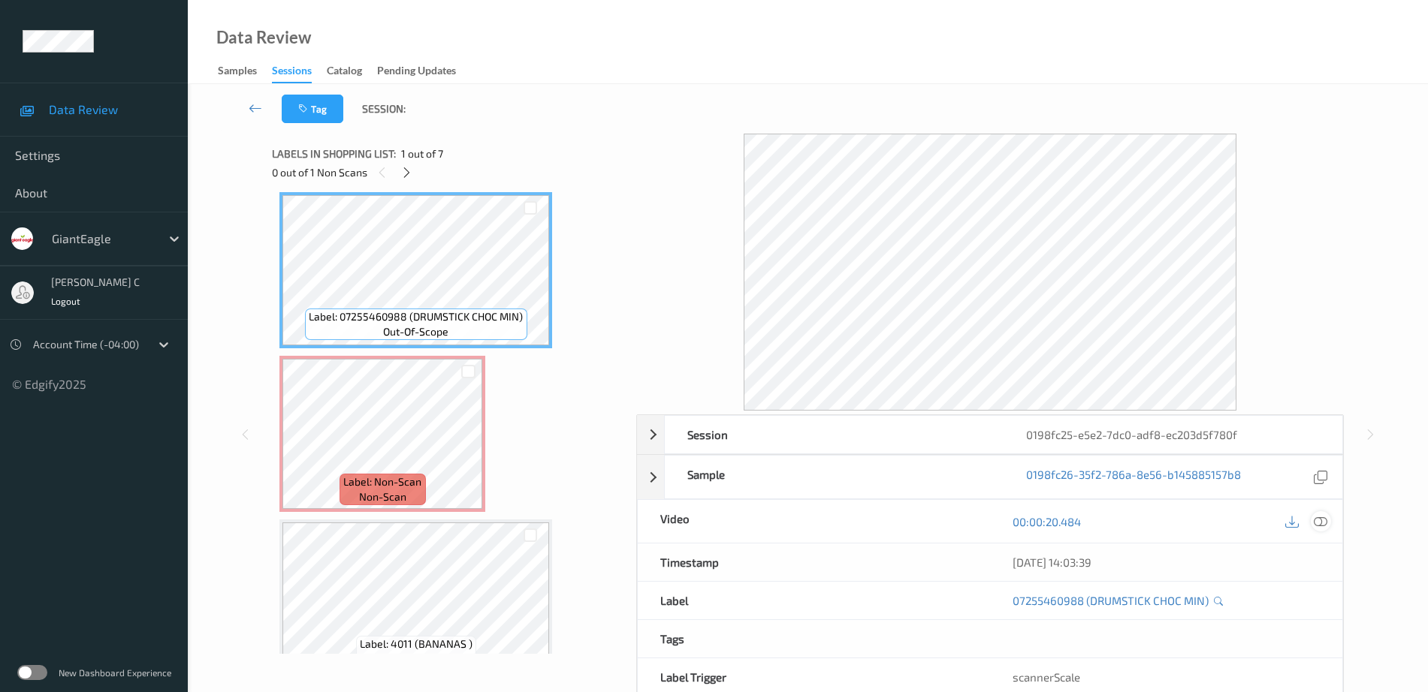
click at [1316, 528] on icon at bounding box center [1321, 522] width 14 height 14
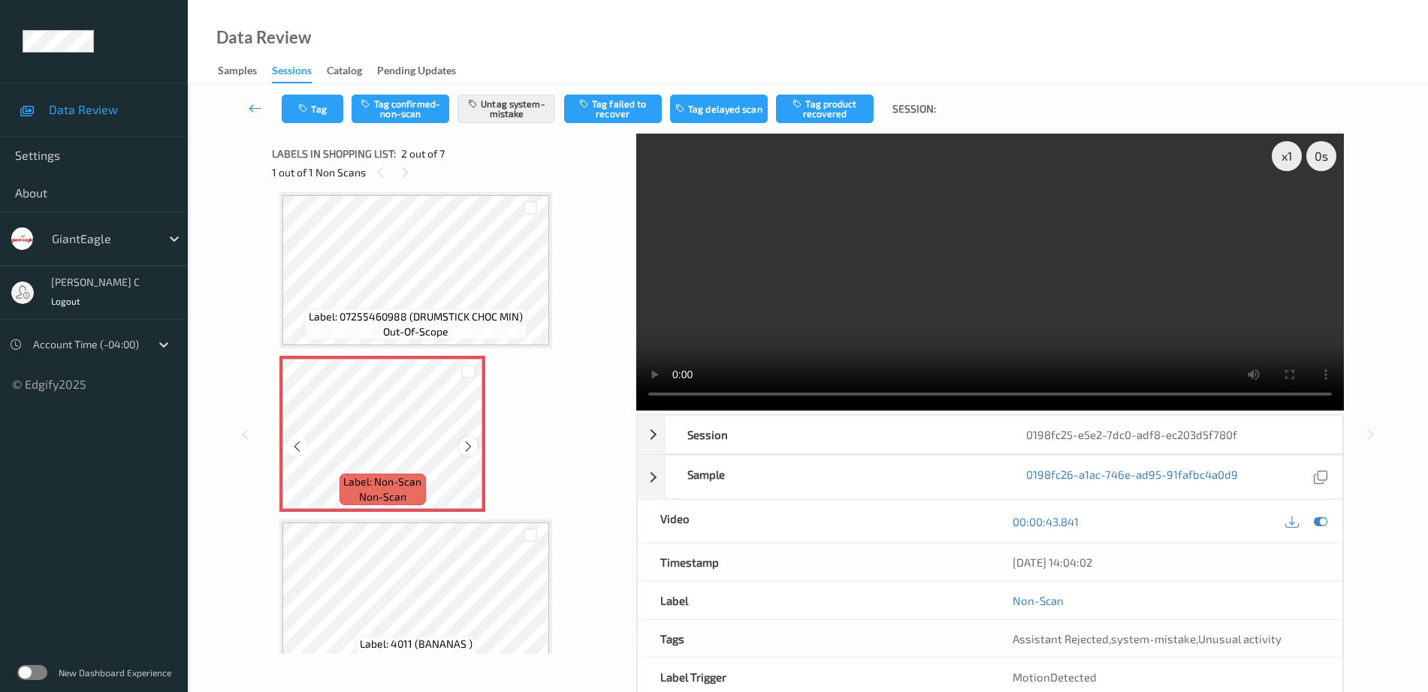
click at [462, 445] on icon at bounding box center [468, 447] width 13 height 14
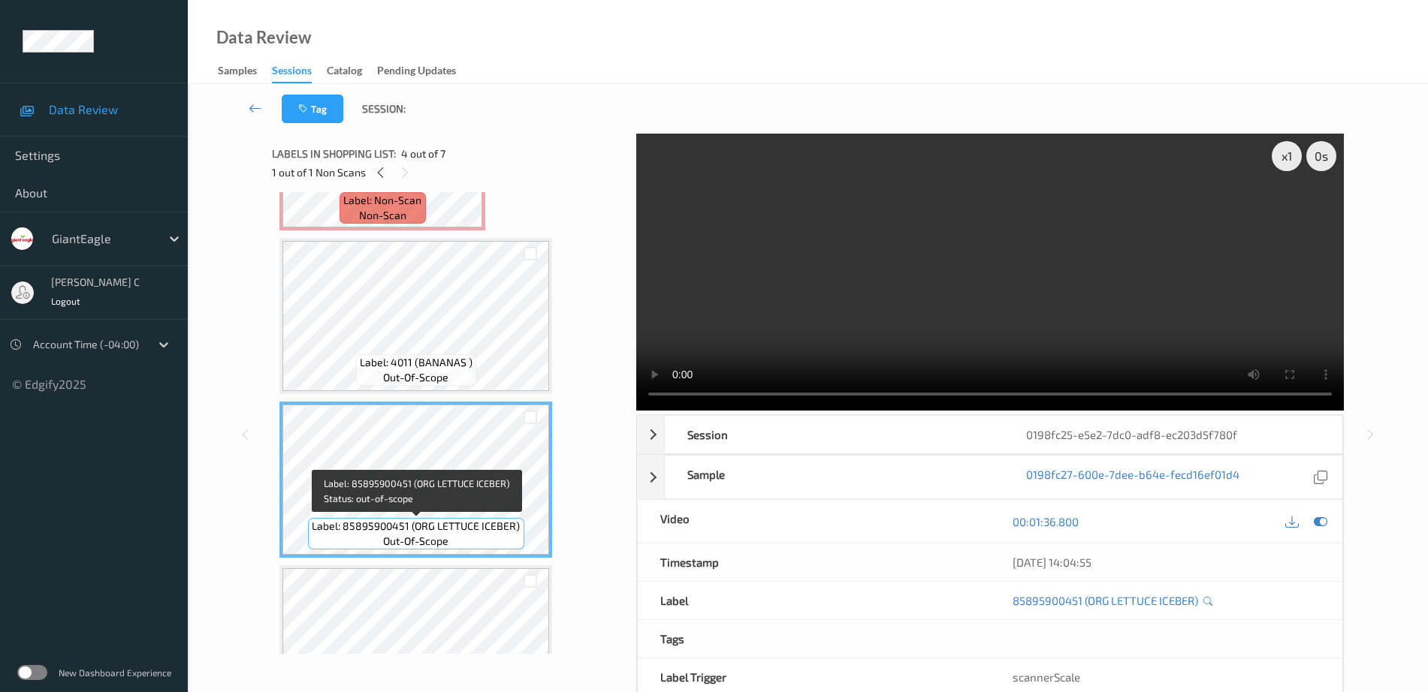
scroll to position [101, 0]
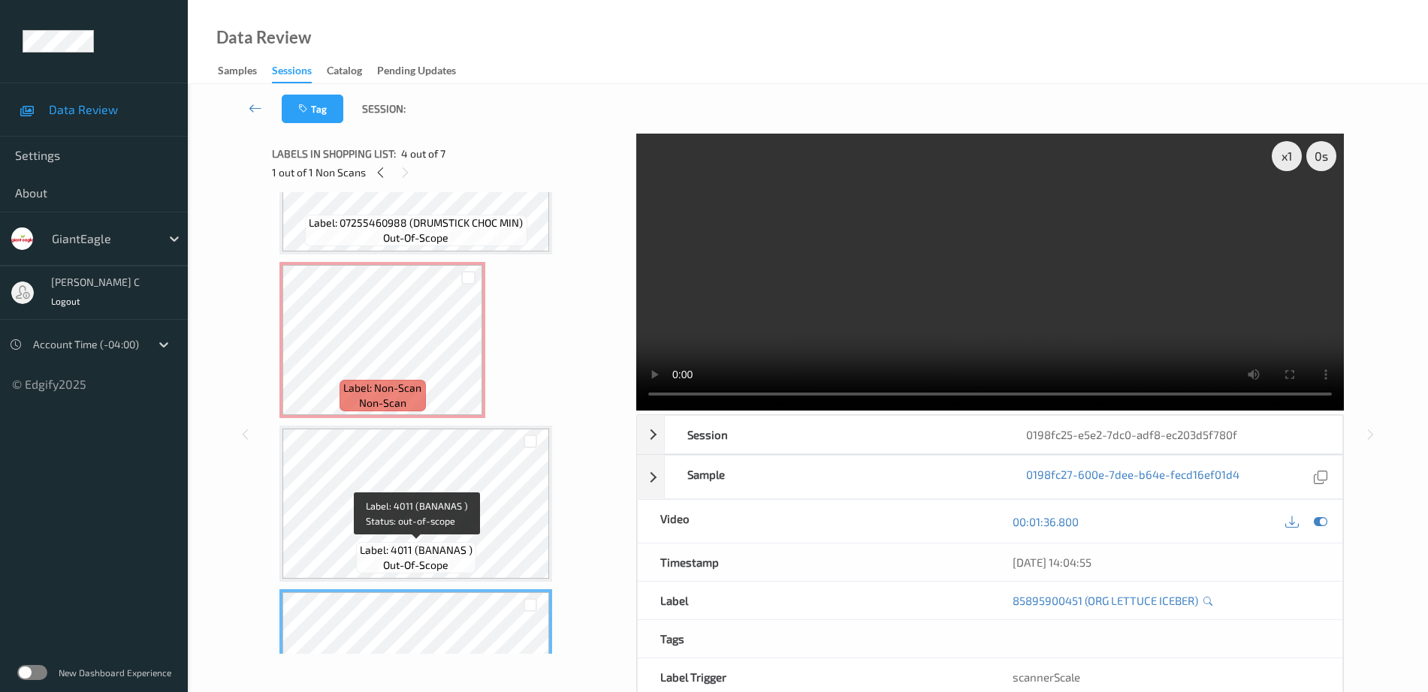
click at [367, 396] on span "non-scan" at bounding box center [382, 403] width 47 height 15
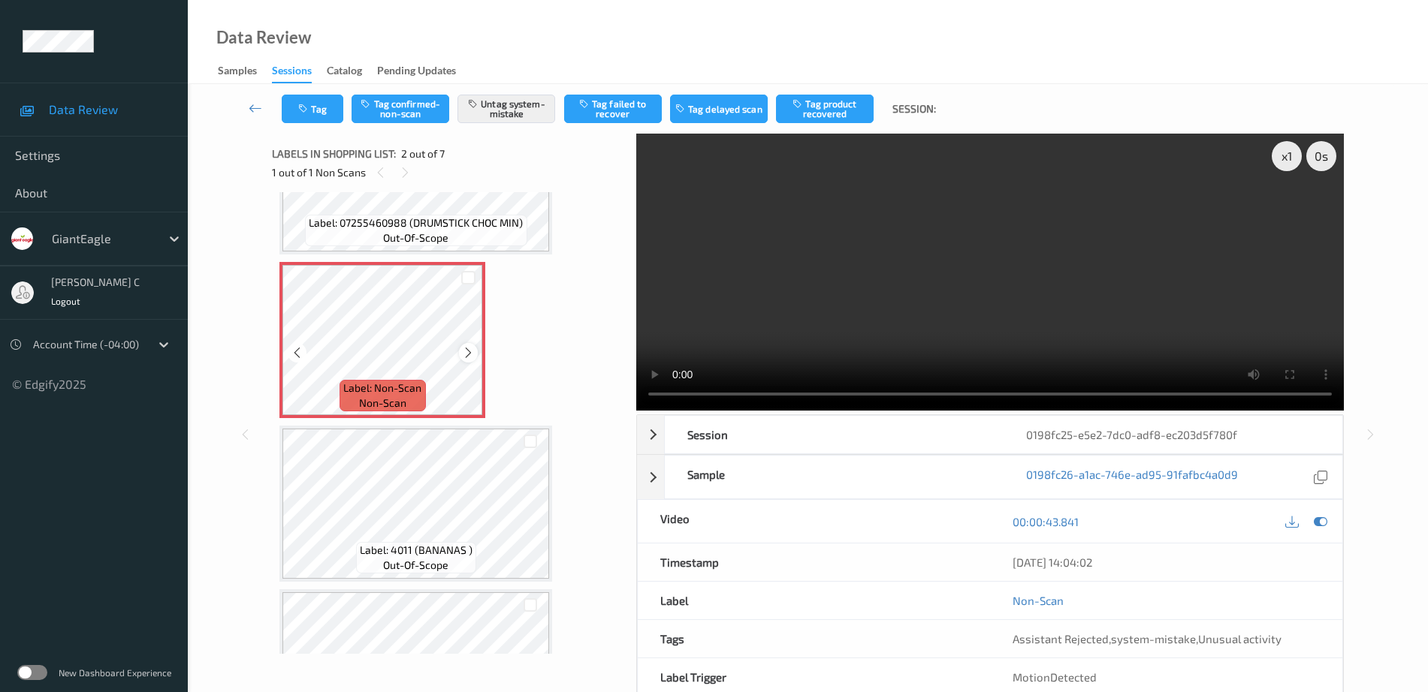
click at [471, 353] on icon at bounding box center [468, 353] width 13 height 14
click at [472, 356] on icon at bounding box center [468, 353] width 13 height 14
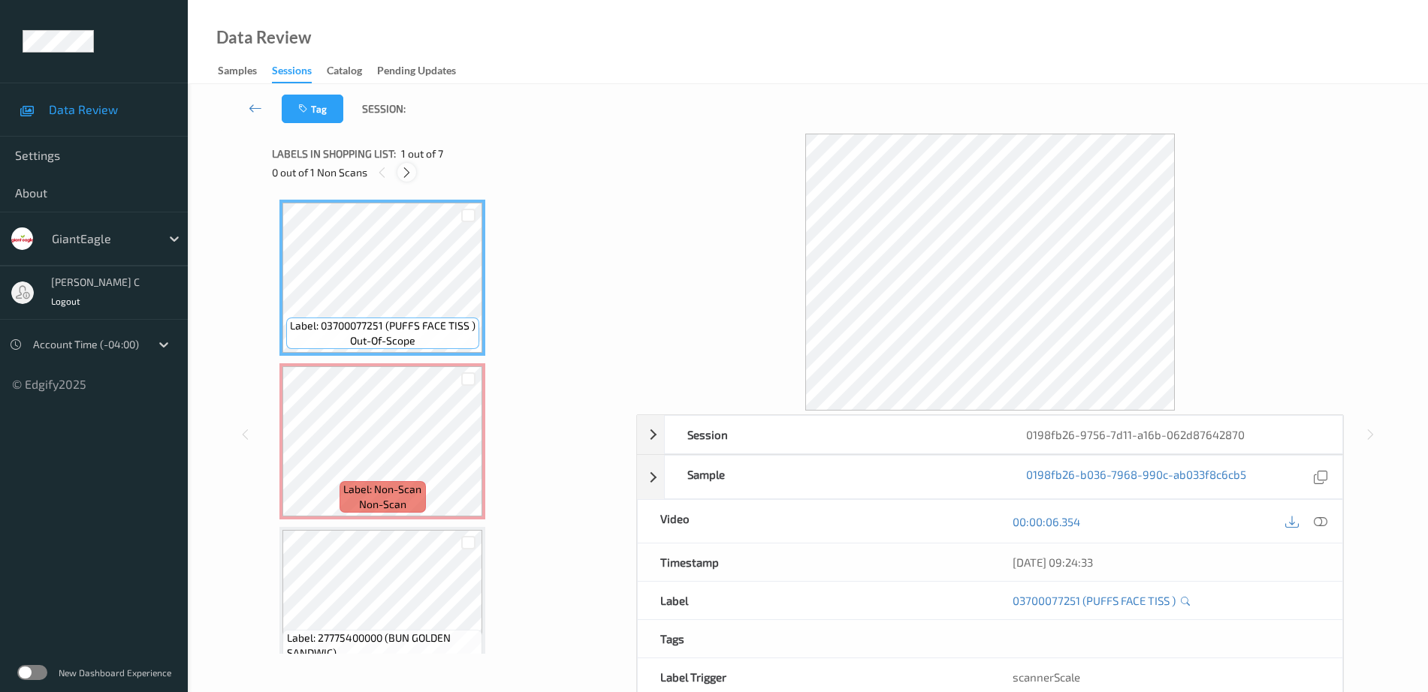
click at [406, 171] on icon at bounding box center [406, 173] width 13 height 14
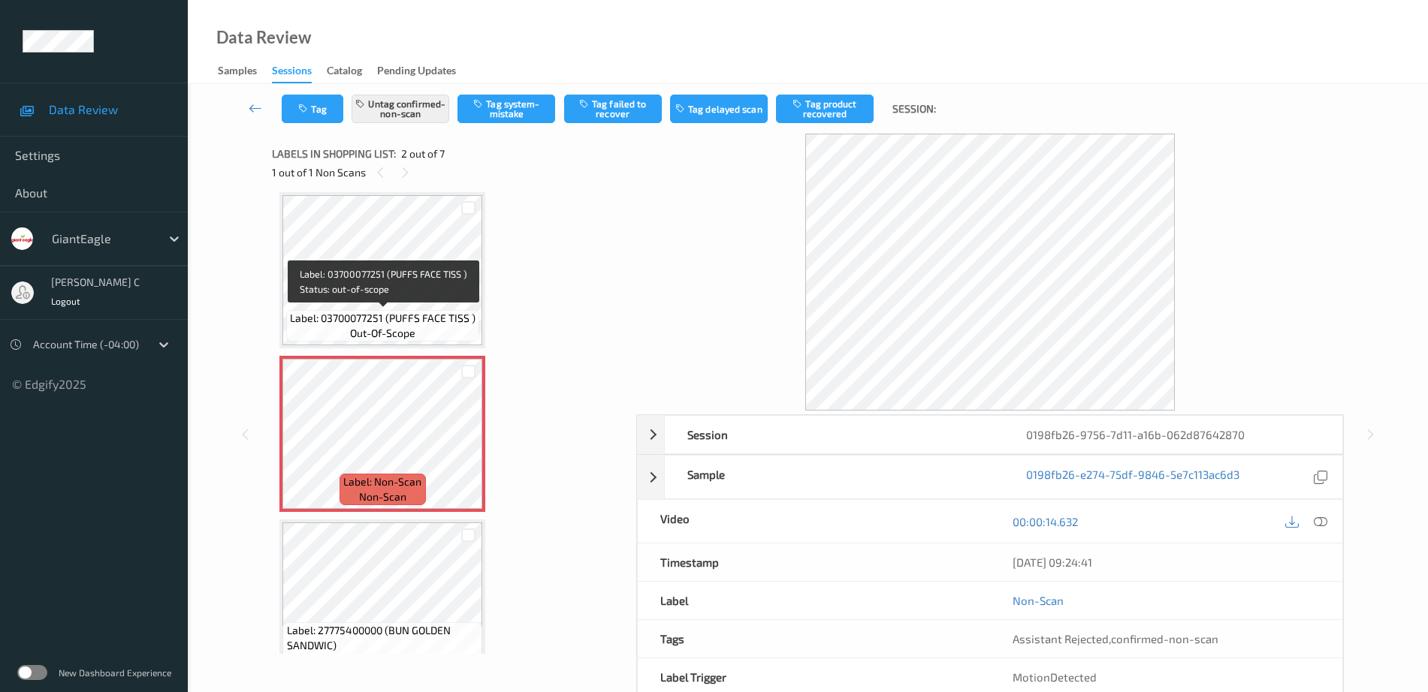
click at [389, 310] on div "Label: 03700077251 (PUFFS FACE TISS ) out-of-scope" at bounding box center [382, 326] width 193 height 32
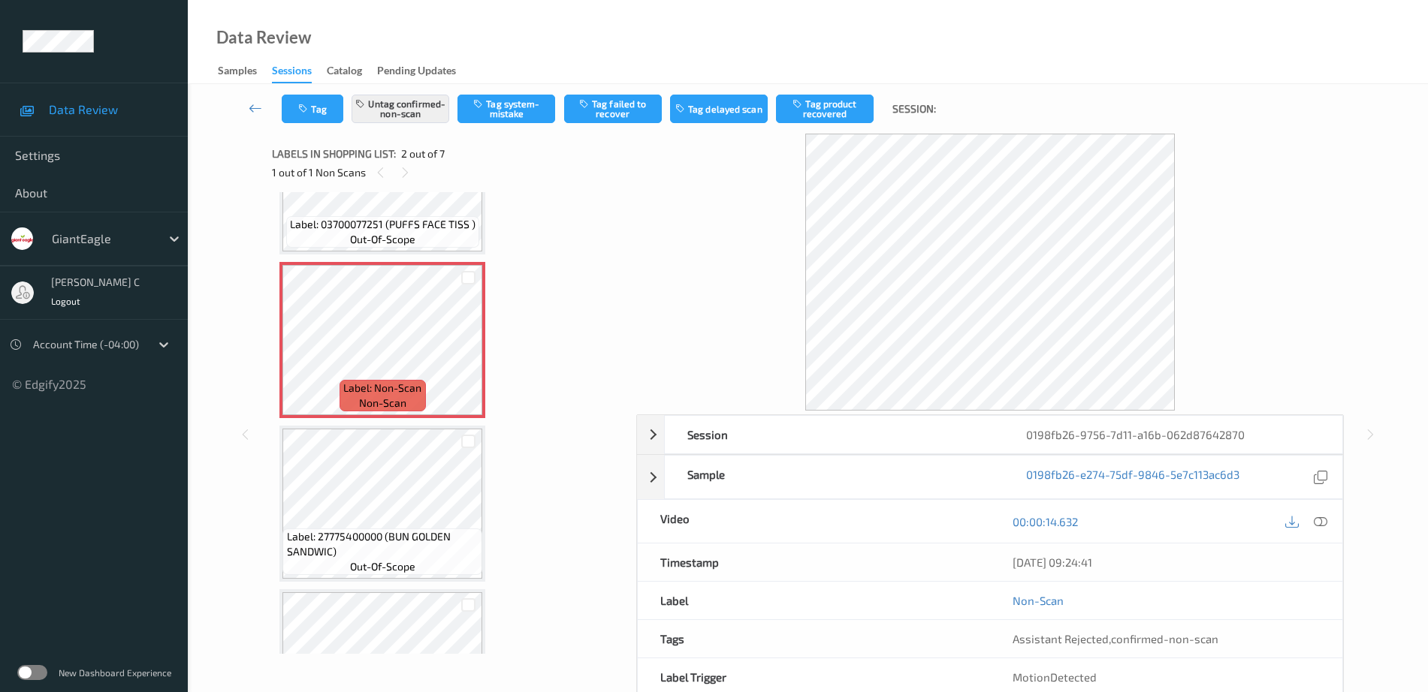
scroll to position [195, 0]
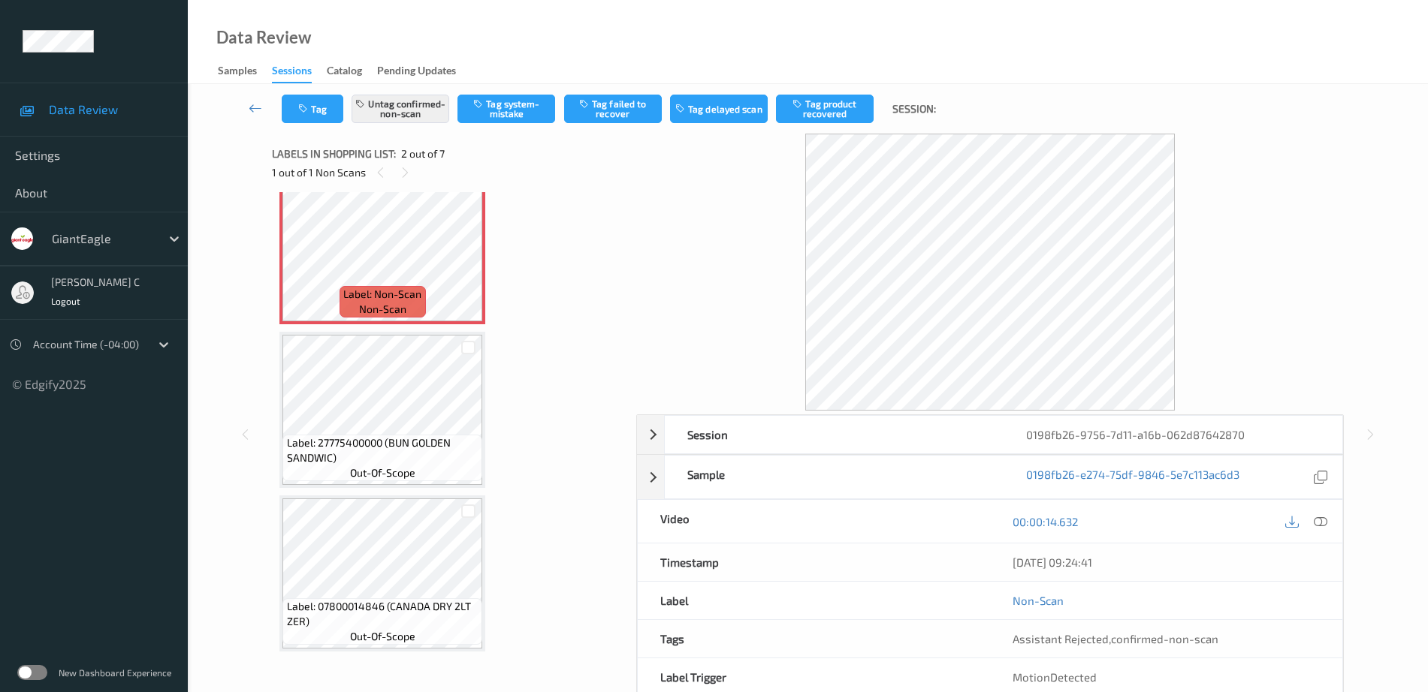
click at [424, 466] on div "Label: 27775400000 (BUN GOLDEN SANDWIC) out-of-scope" at bounding box center [382, 458] width 200 height 47
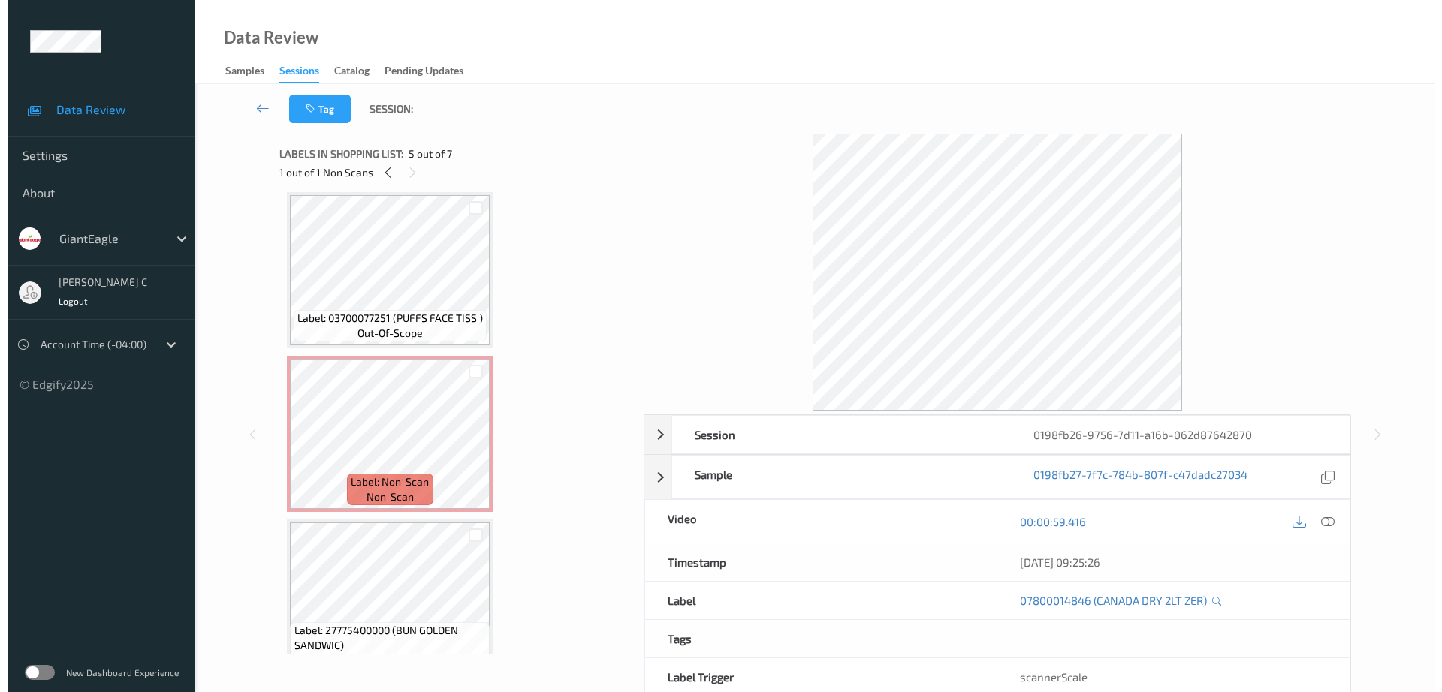
scroll to position [0, 0]
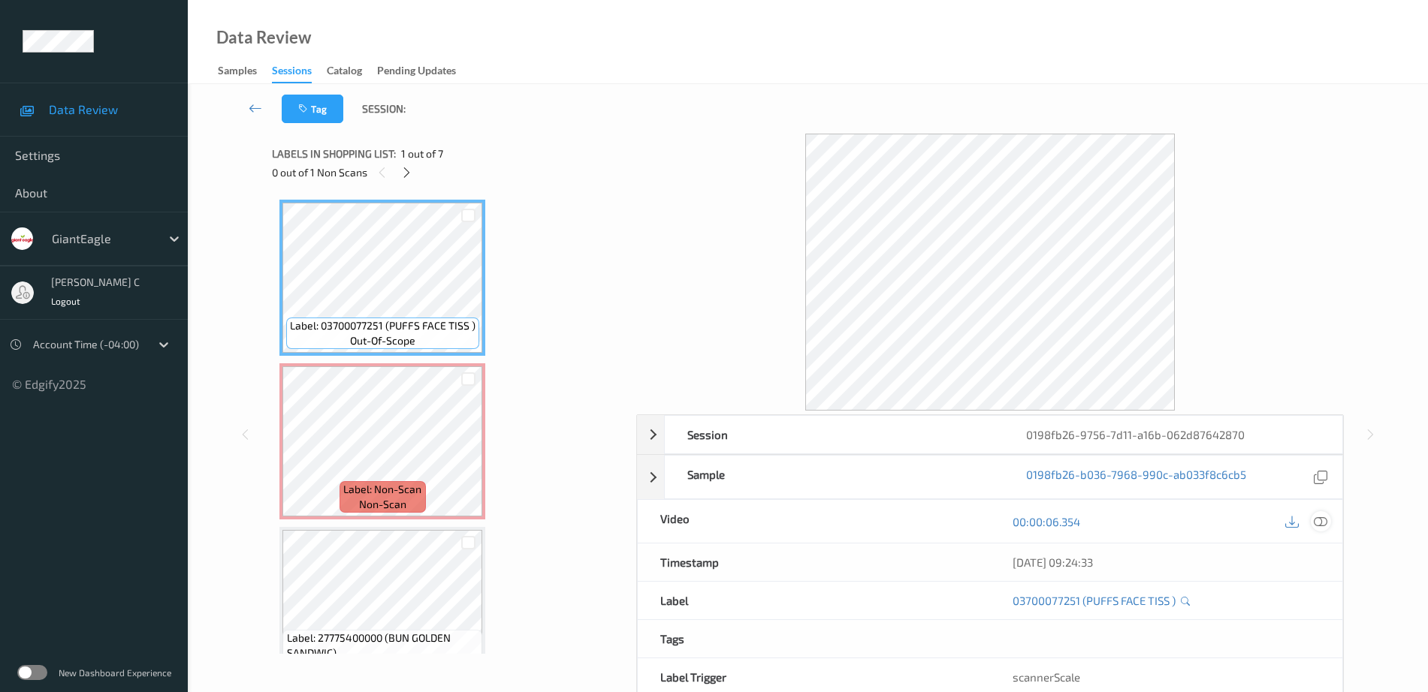
click at [1322, 515] on icon at bounding box center [1321, 522] width 14 height 14
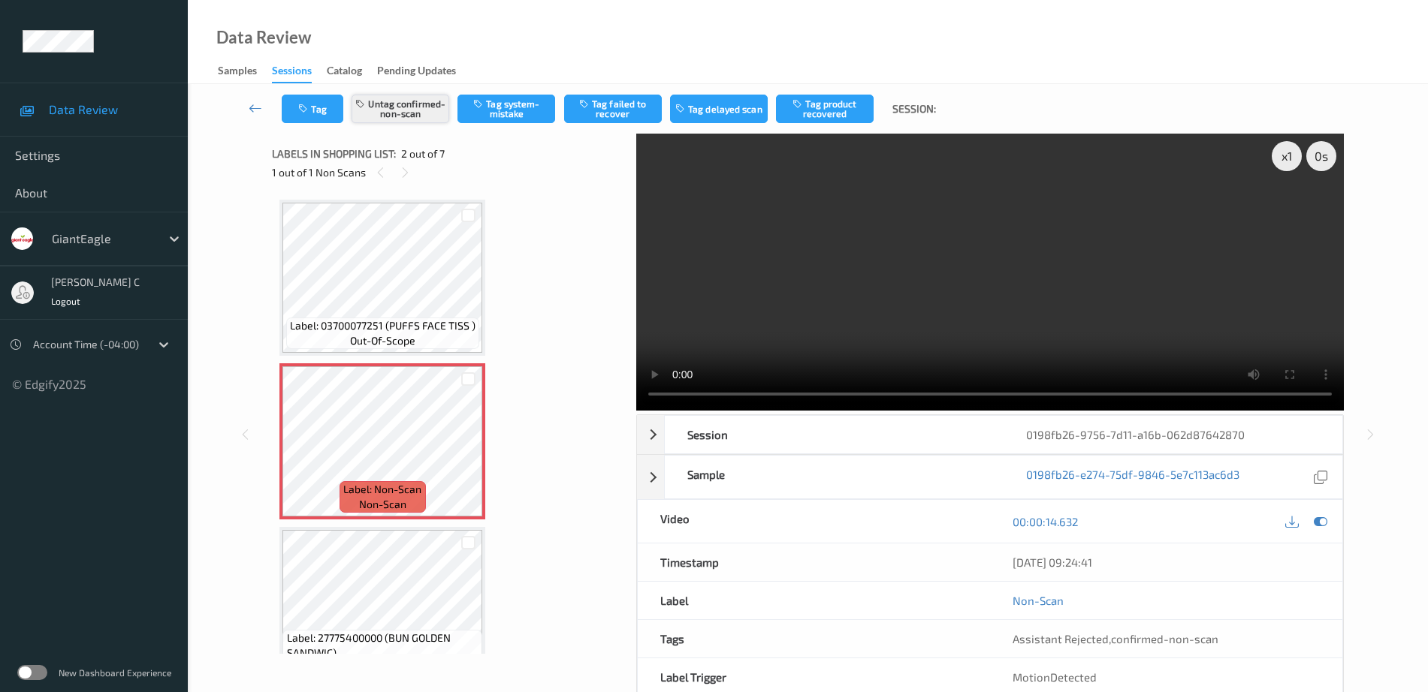
click at [412, 104] on button "Untag confirmed-non-scan" at bounding box center [401, 109] width 98 height 29
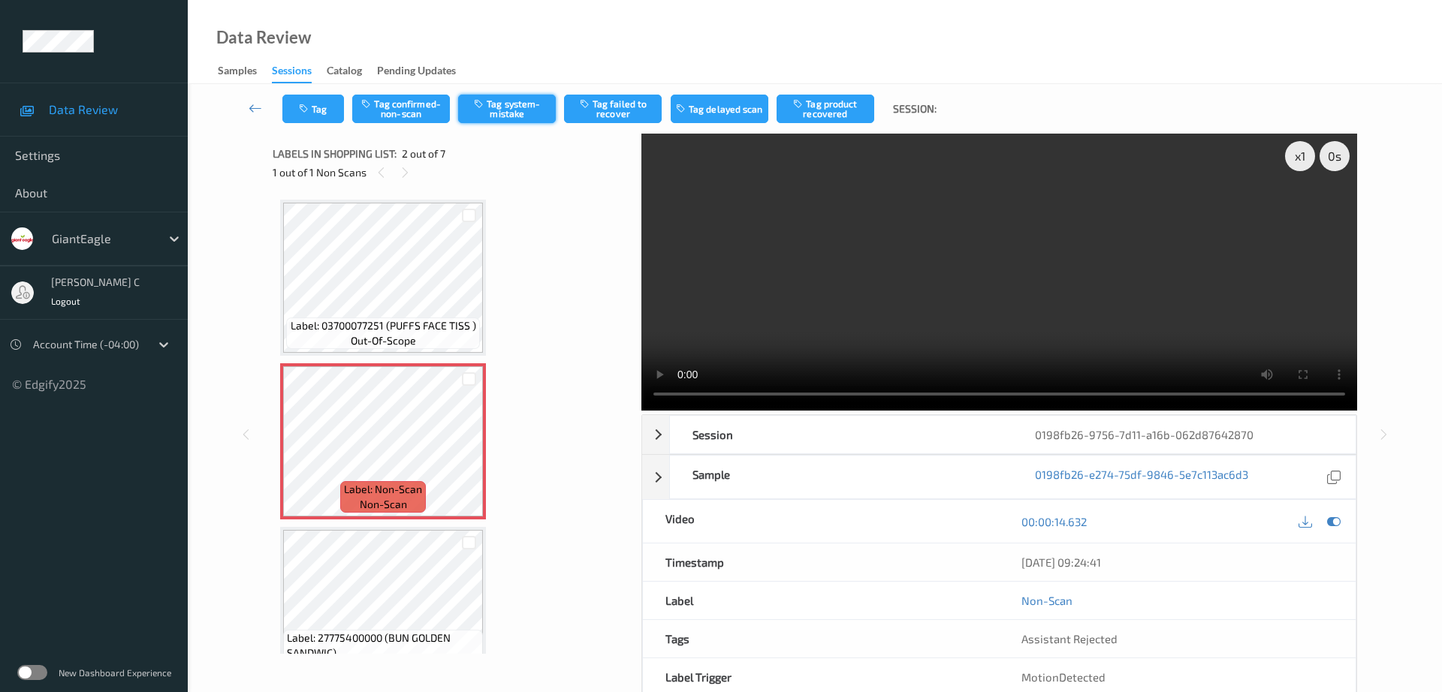
click at [509, 118] on button "Tag system-mistake" at bounding box center [507, 109] width 98 height 29
click at [326, 115] on button "Tag" at bounding box center [313, 109] width 62 height 29
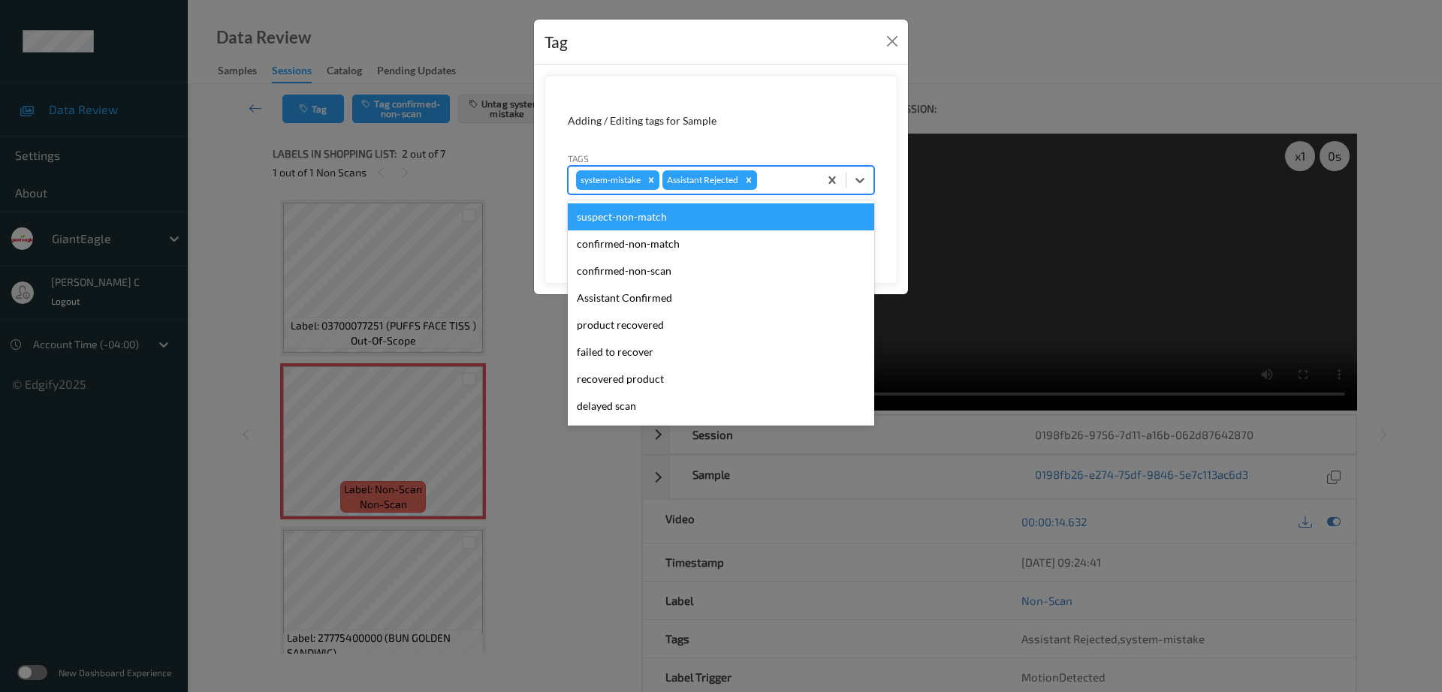
click at [789, 178] on div at bounding box center [785, 180] width 51 height 18
type input "un"
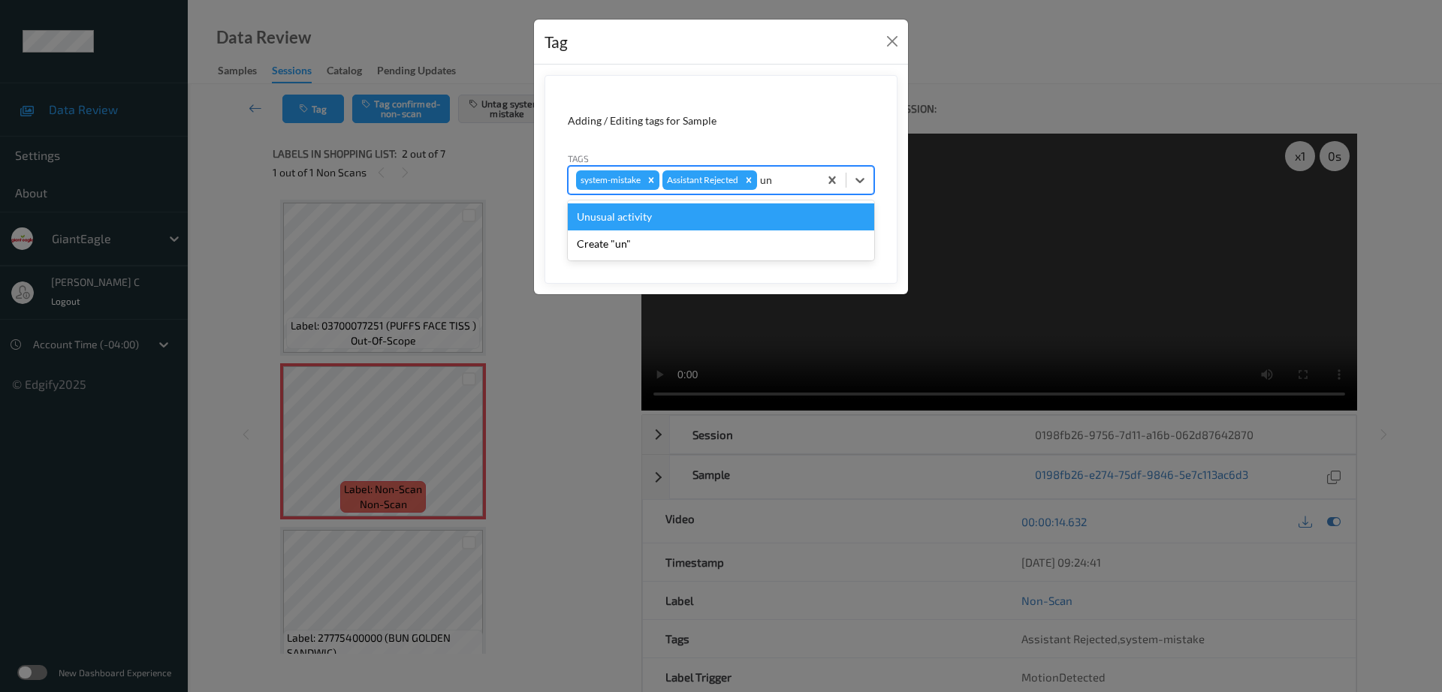
click at [682, 216] on div "Unusual activity" at bounding box center [721, 217] width 306 height 27
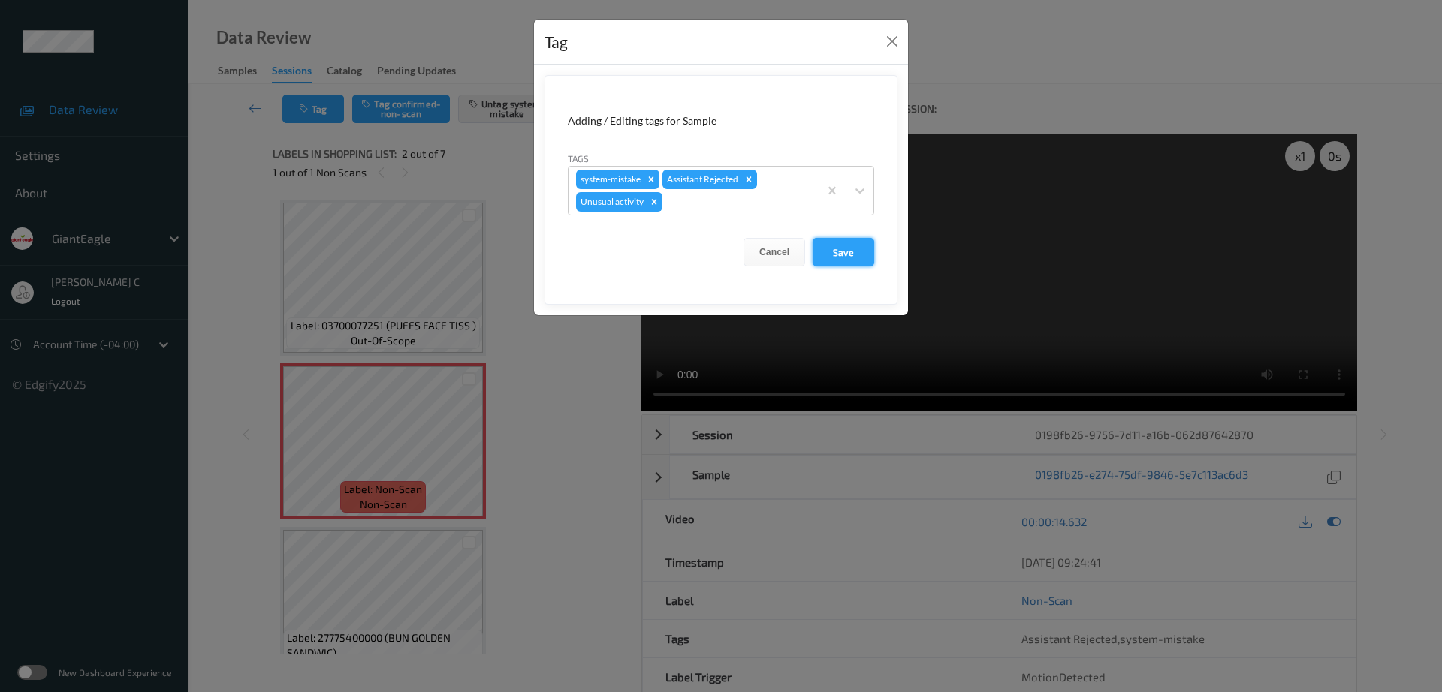
click at [825, 241] on button "Save" at bounding box center [844, 252] width 62 height 29
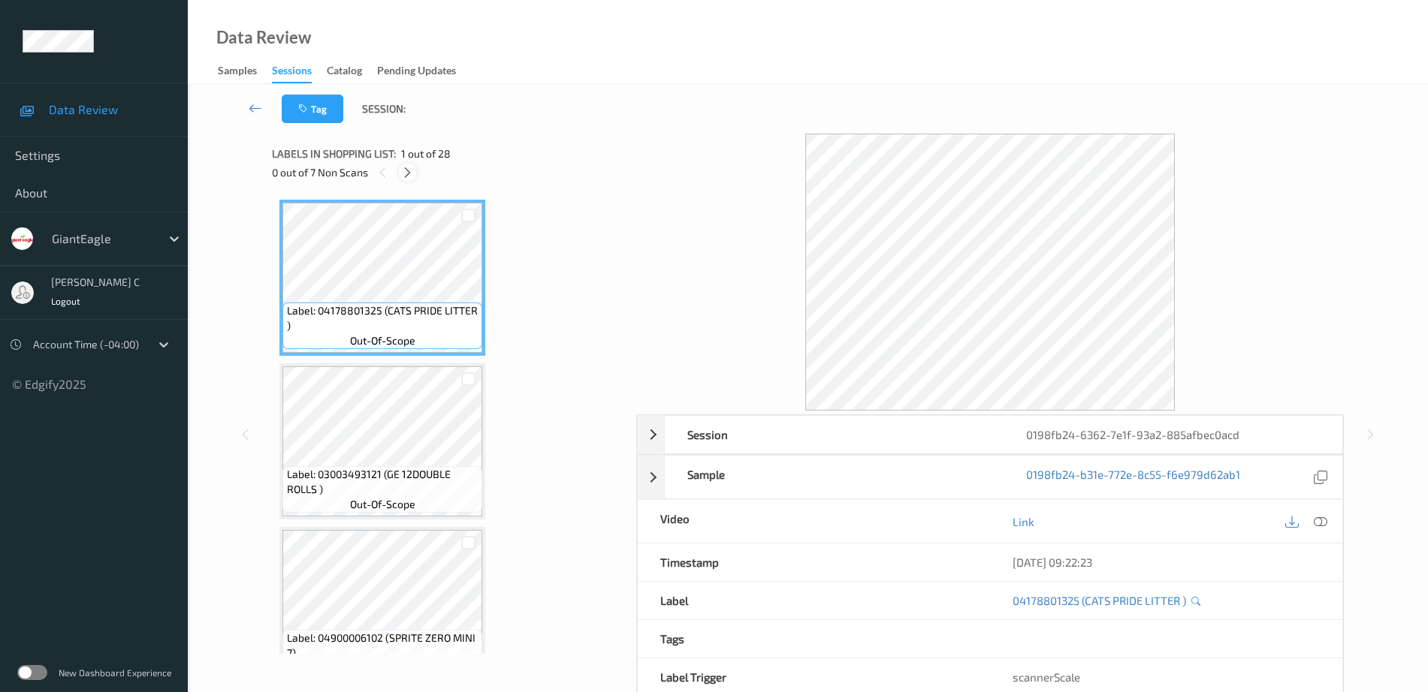
click at [407, 167] on icon at bounding box center [407, 173] width 13 height 14
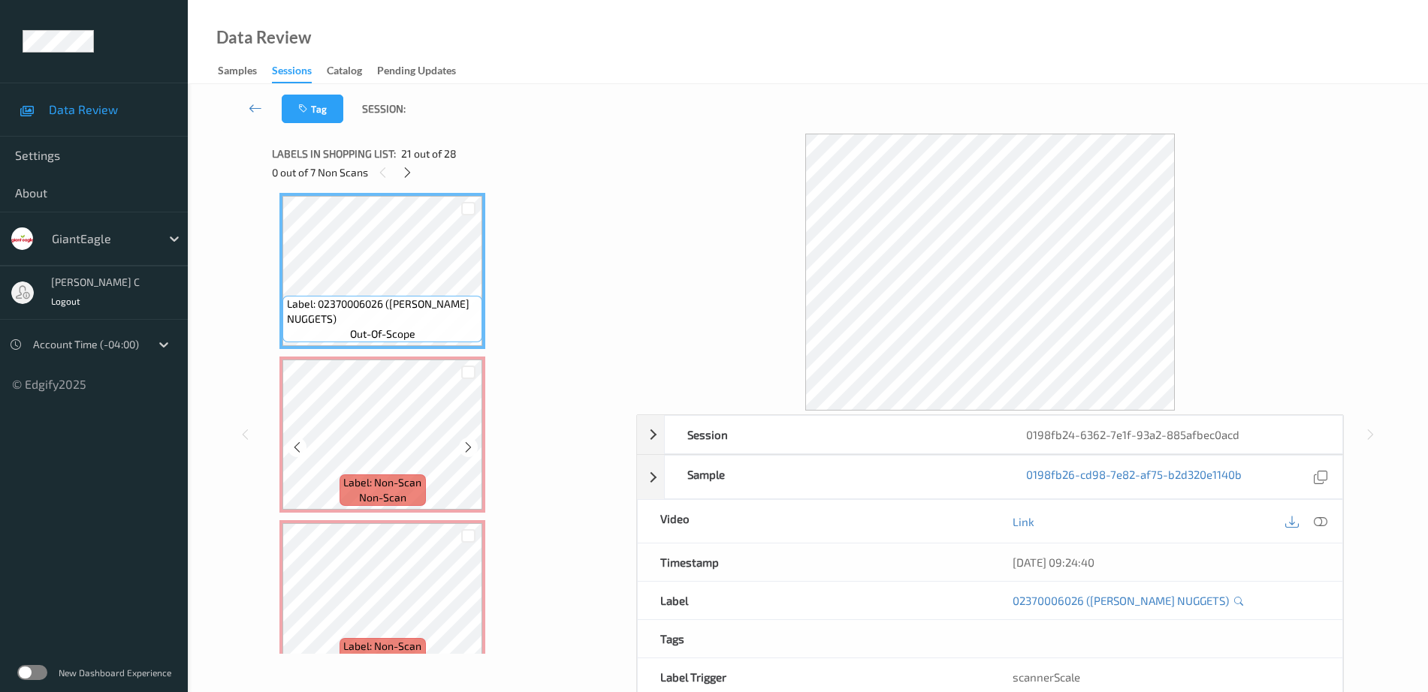
scroll to position [3285, 0]
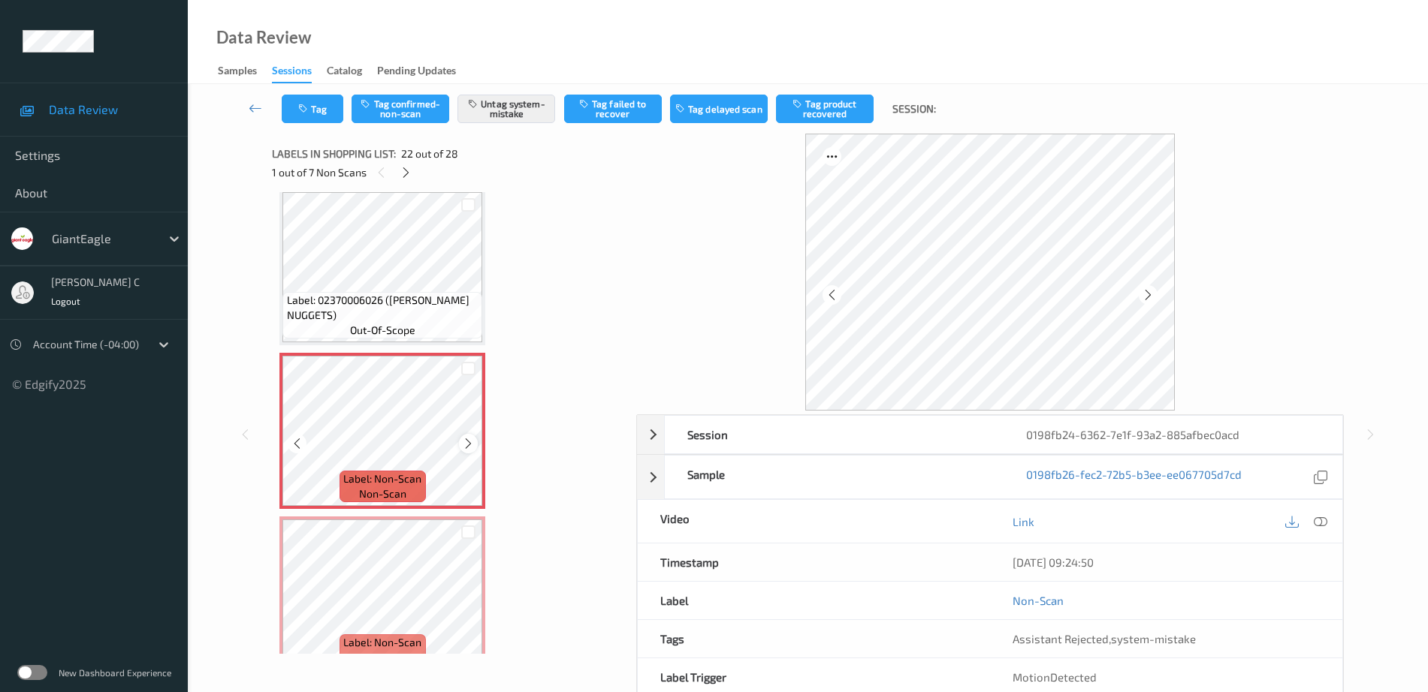
click at [467, 448] on icon at bounding box center [468, 444] width 13 height 14
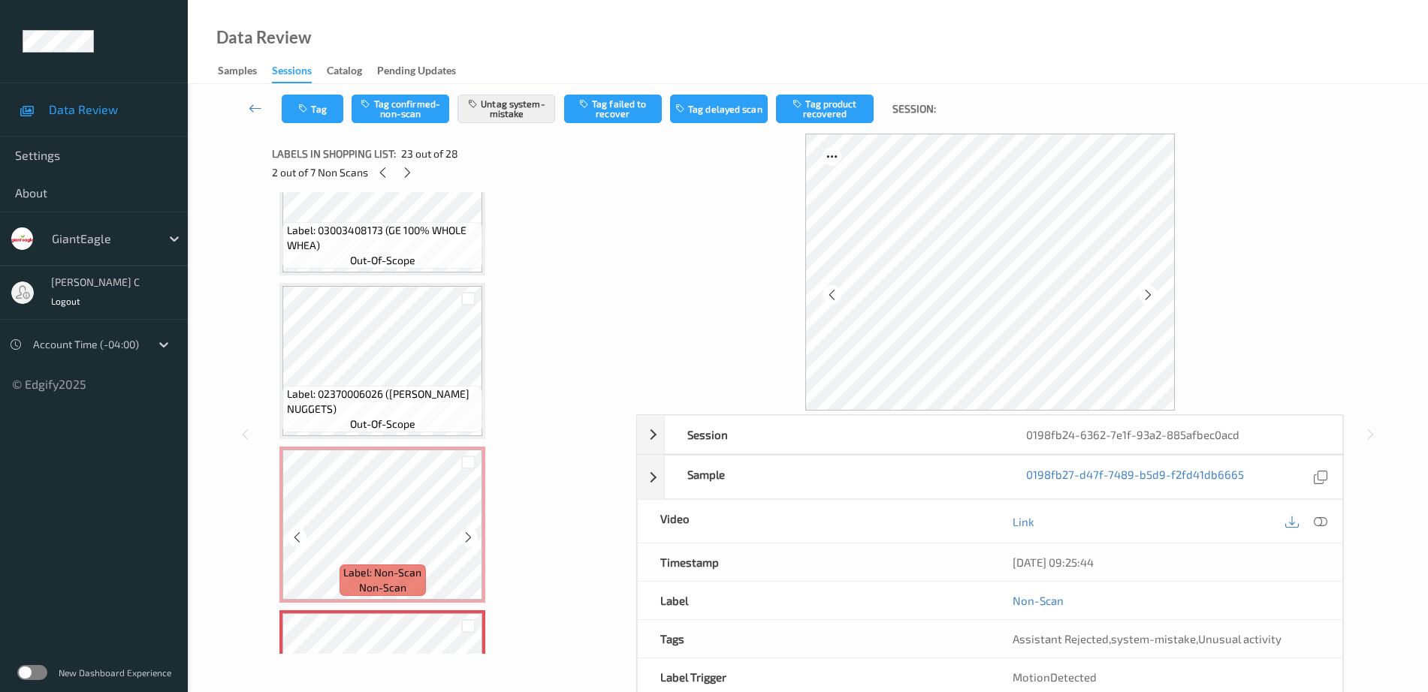
scroll to position [3097, 0]
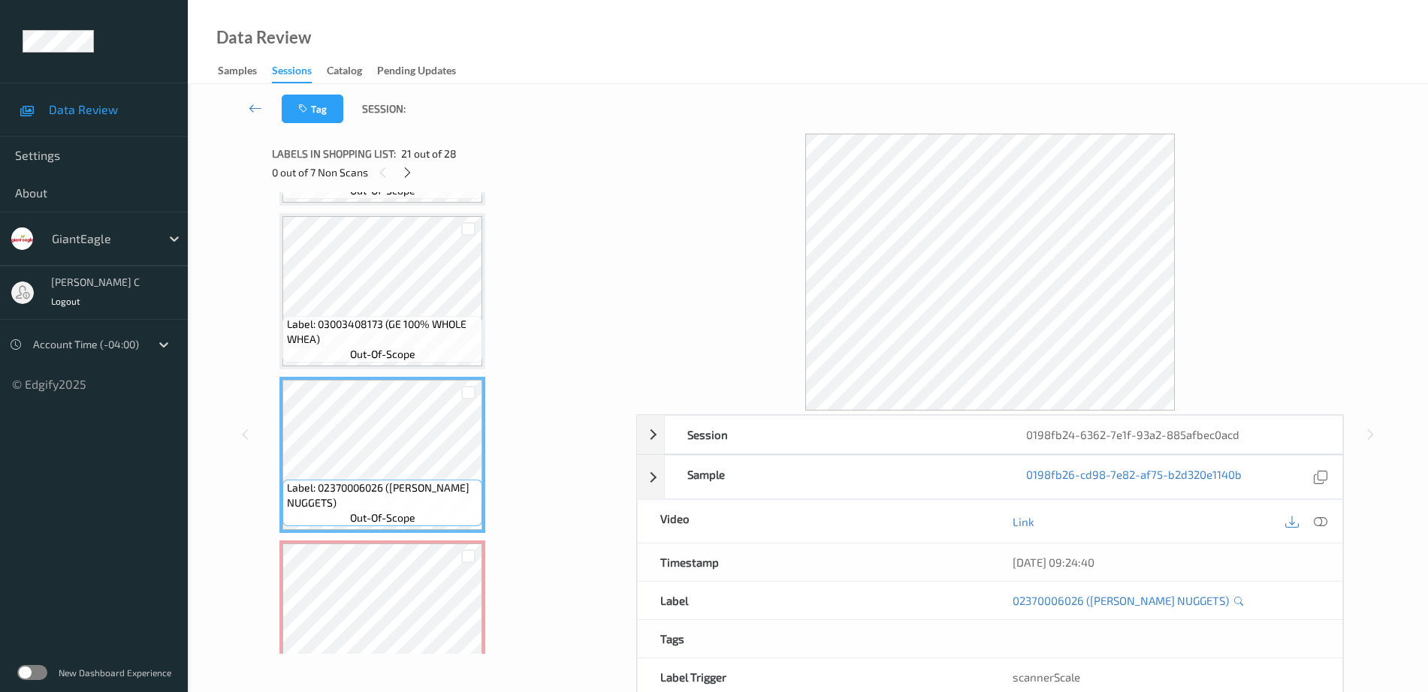
click at [400, 340] on span "Label: 03003408173 (GE 100% WHOLE WHEA)" at bounding box center [383, 332] width 192 height 30
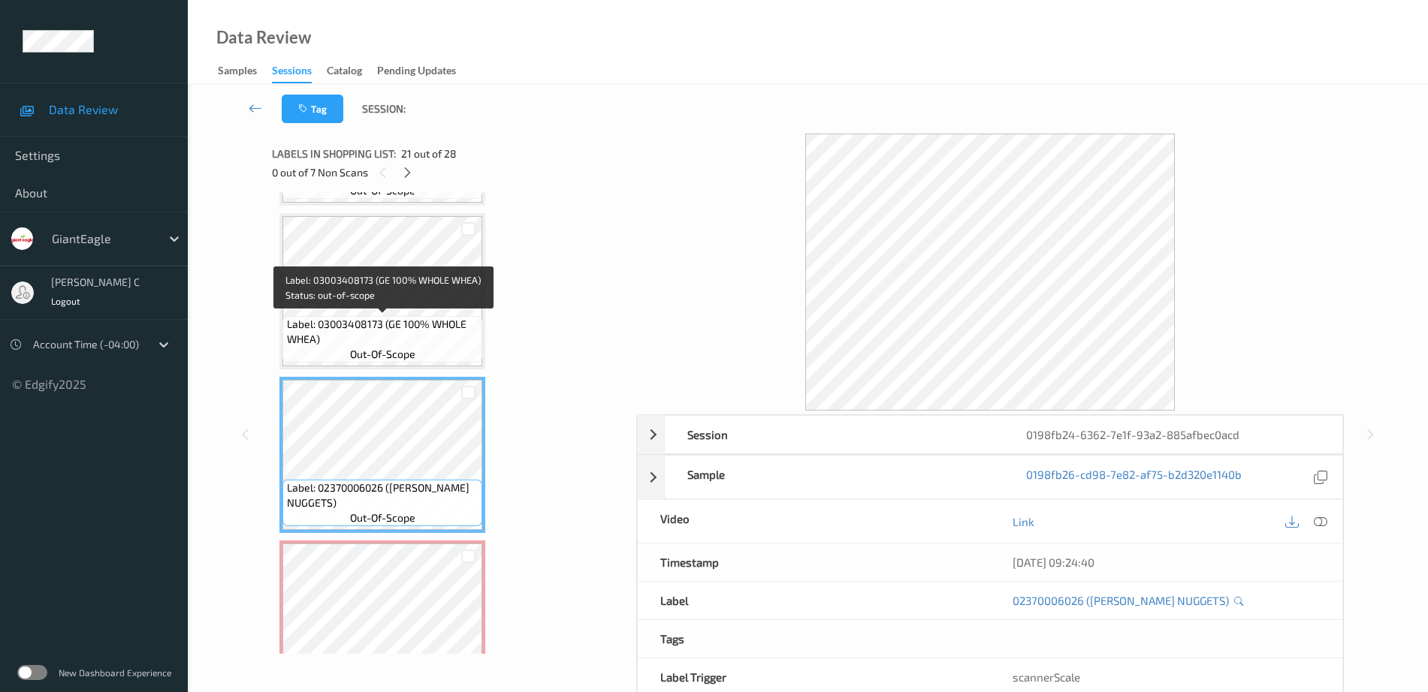
click at [377, 336] on span "Label: 03003408173 (GE 100% WHOLE WHEA)" at bounding box center [383, 332] width 192 height 30
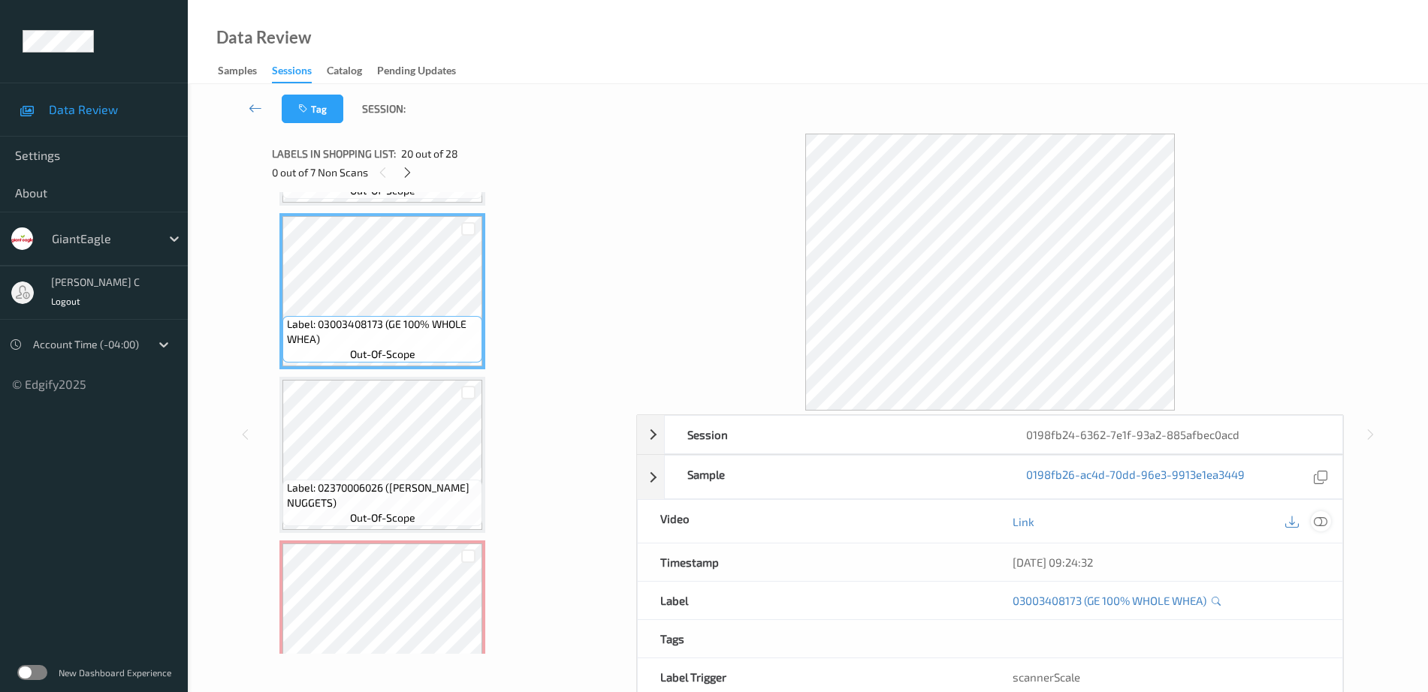
click at [1318, 519] on icon at bounding box center [1321, 522] width 14 height 14
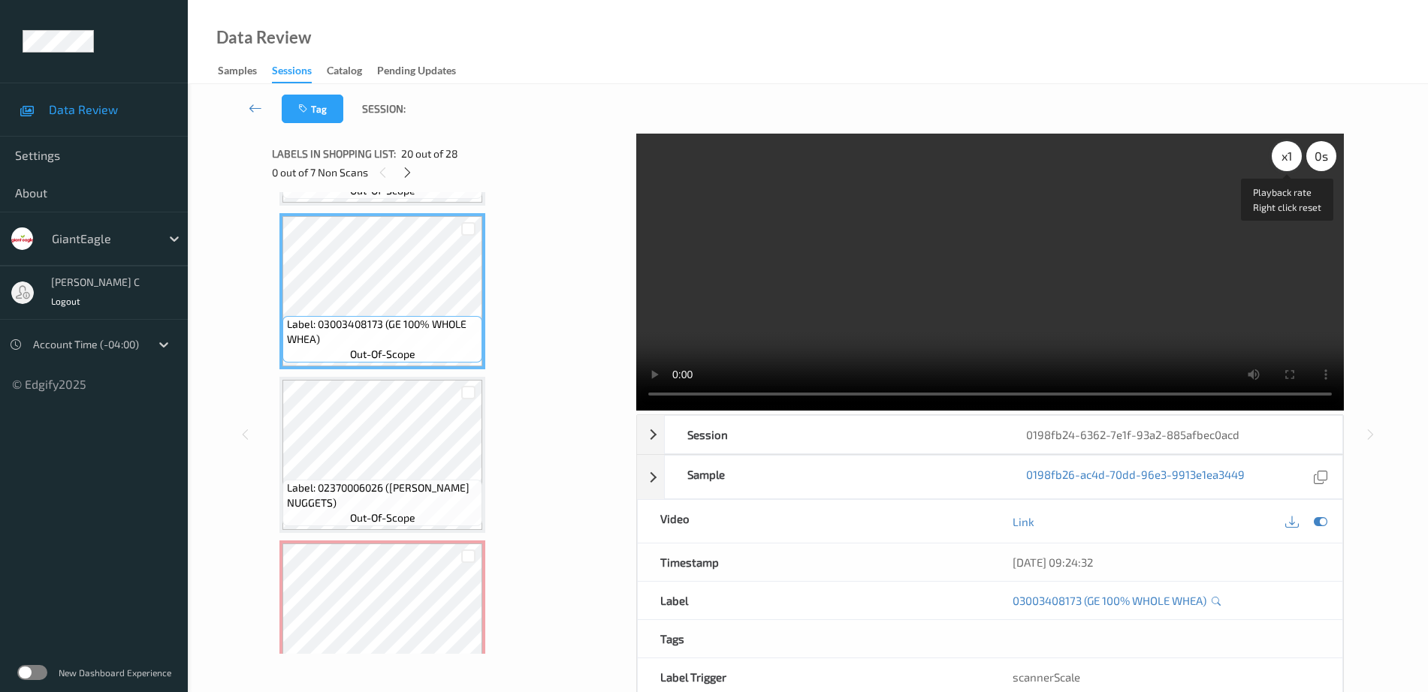
click at [1282, 161] on div "x 1" at bounding box center [1287, 156] width 30 height 30
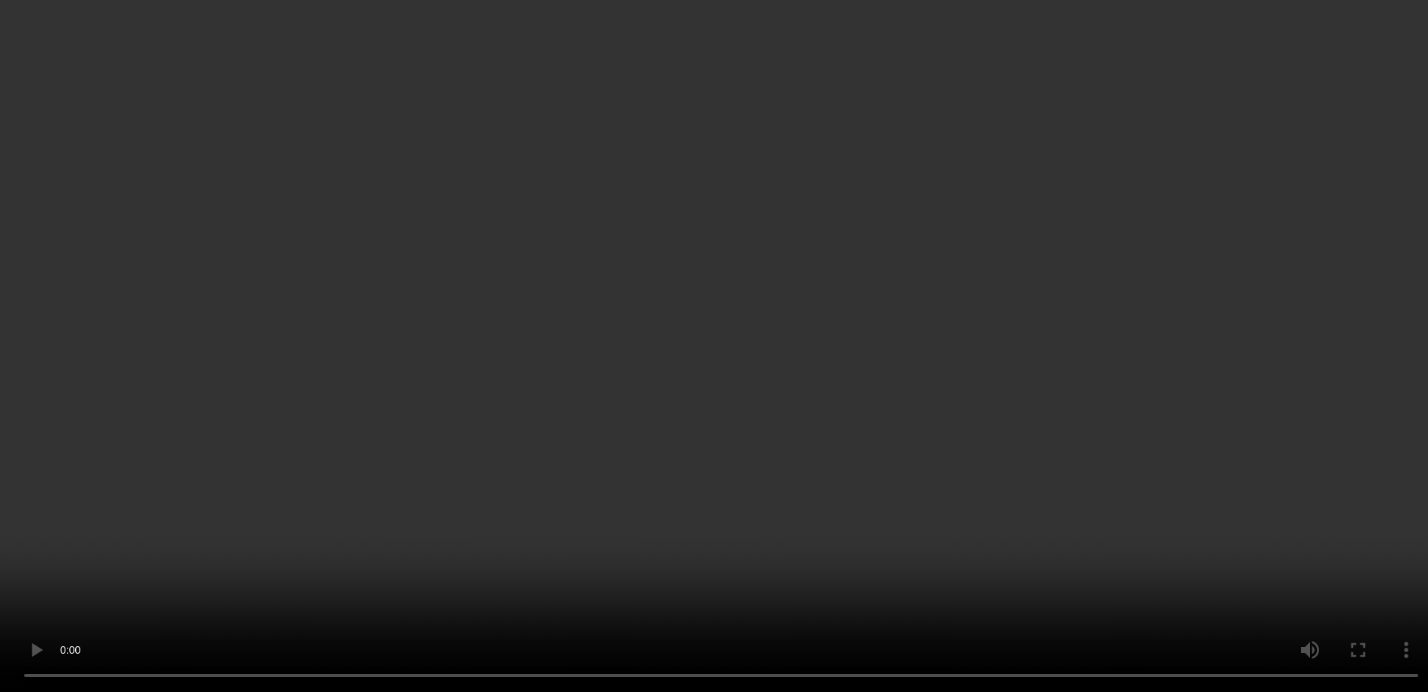
scroll to position [750, 0]
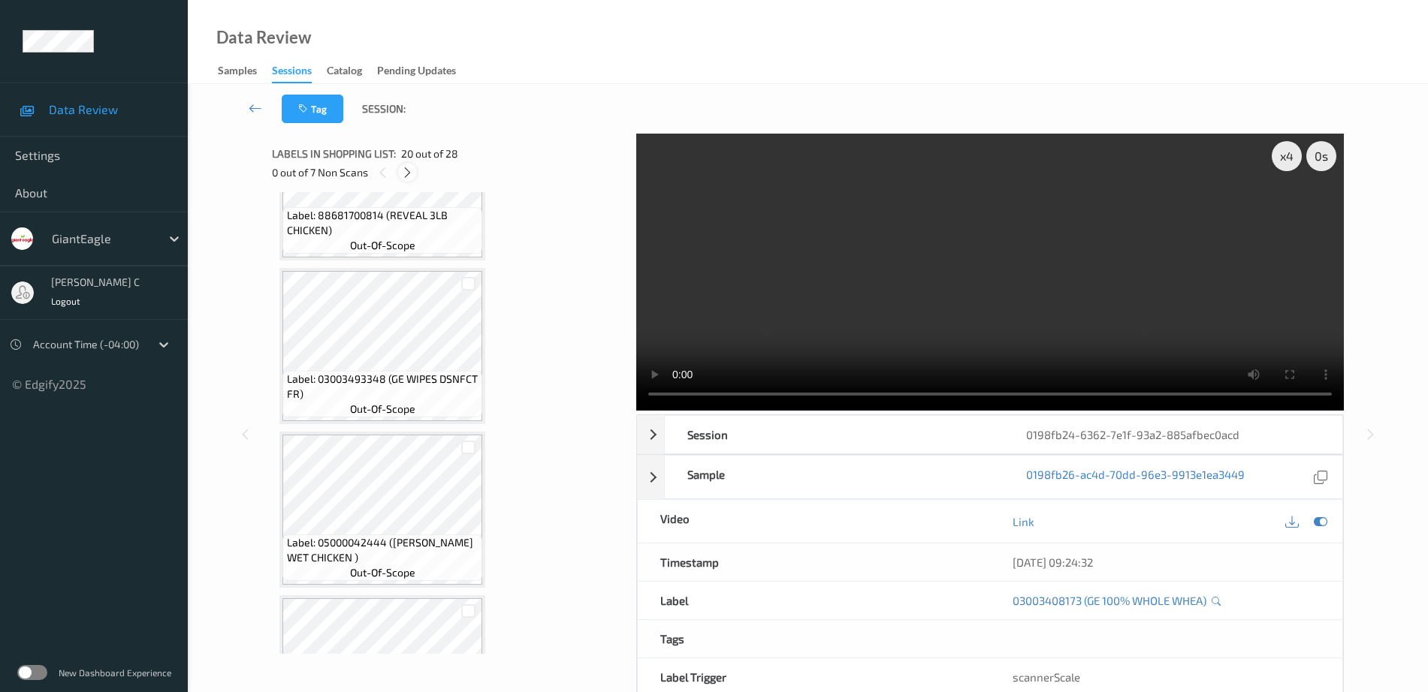
click at [404, 170] on icon at bounding box center [407, 173] width 13 height 14
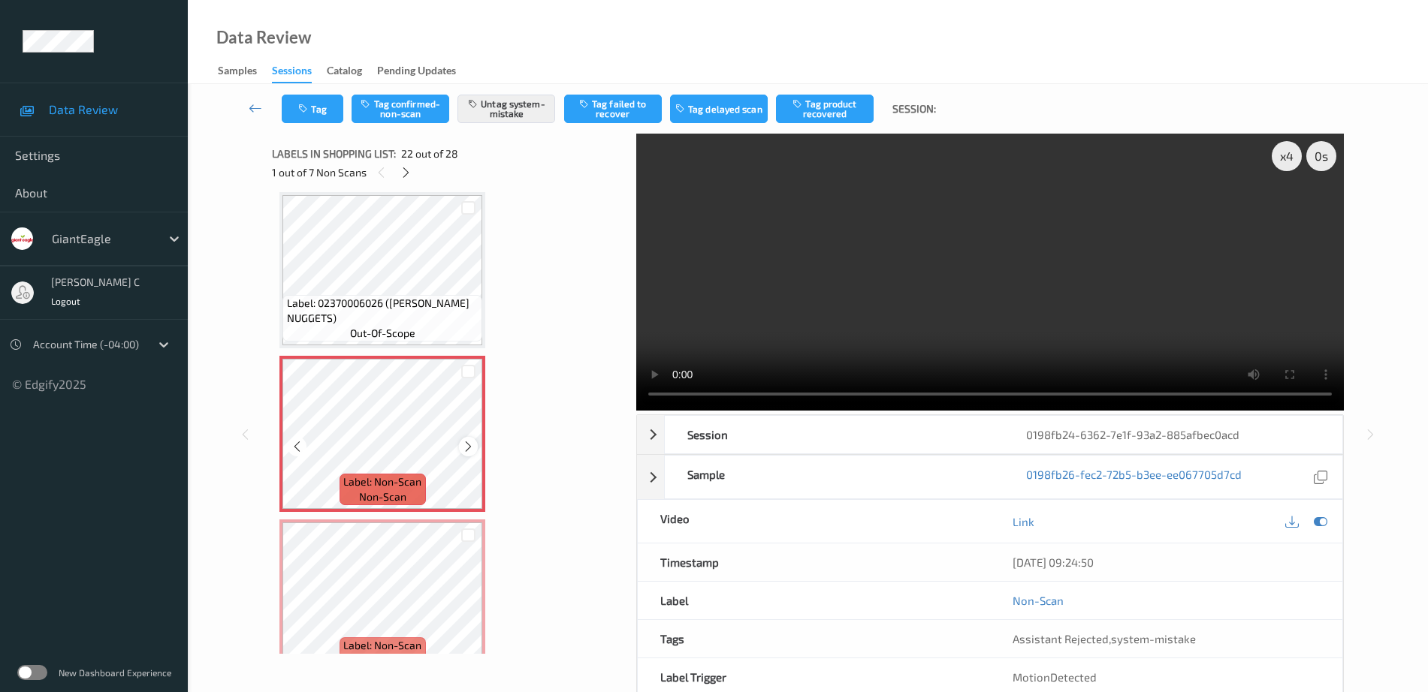
click at [470, 442] on icon at bounding box center [468, 447] width 13 height 14
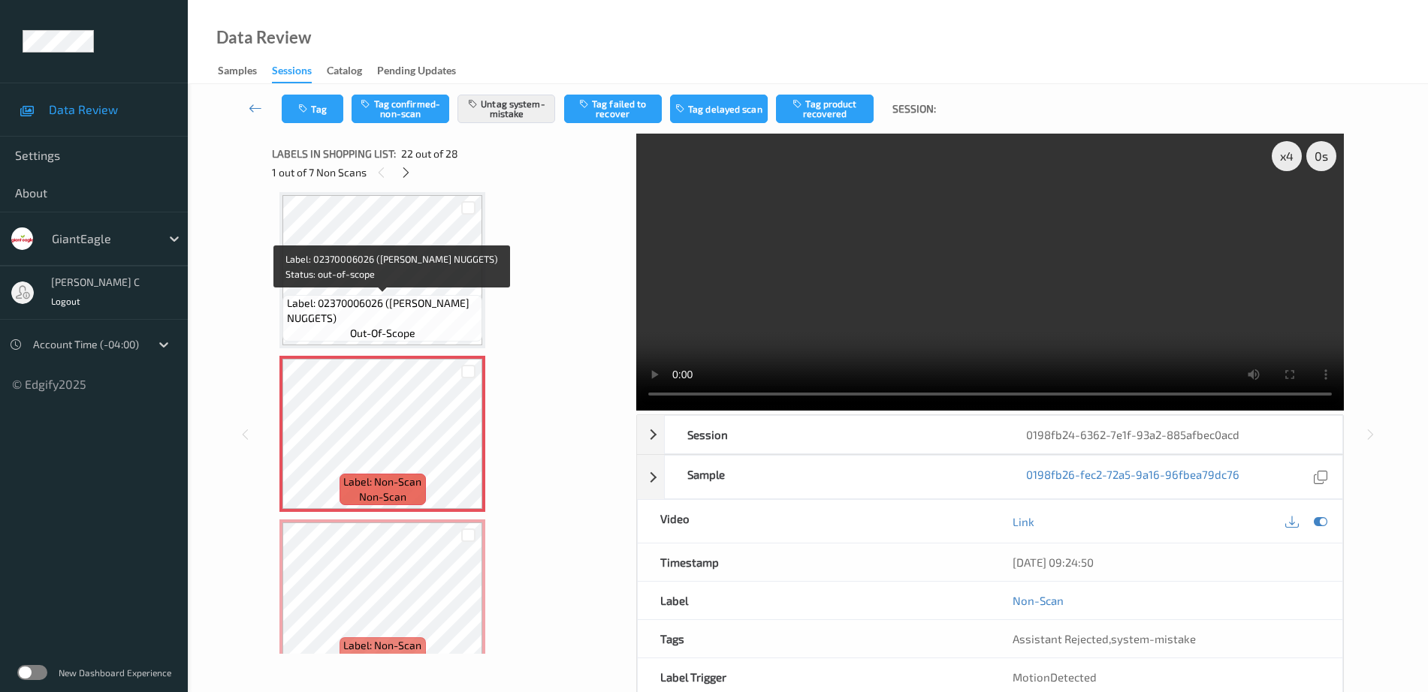
click at [405, 296] on span "Label: 02370006026 (TYSON CHKN NUGGETS)" at bounding box center [383, 311] width 192 height 30
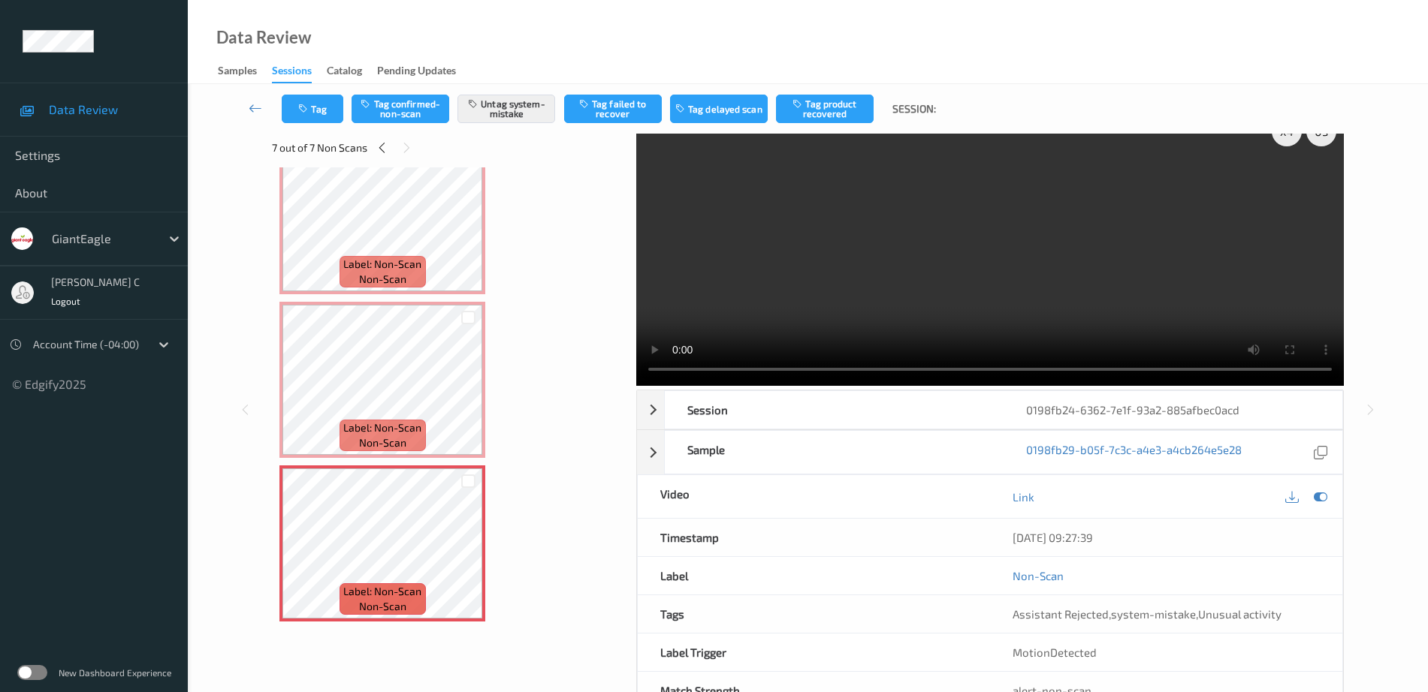
scroll to position [0, 0]
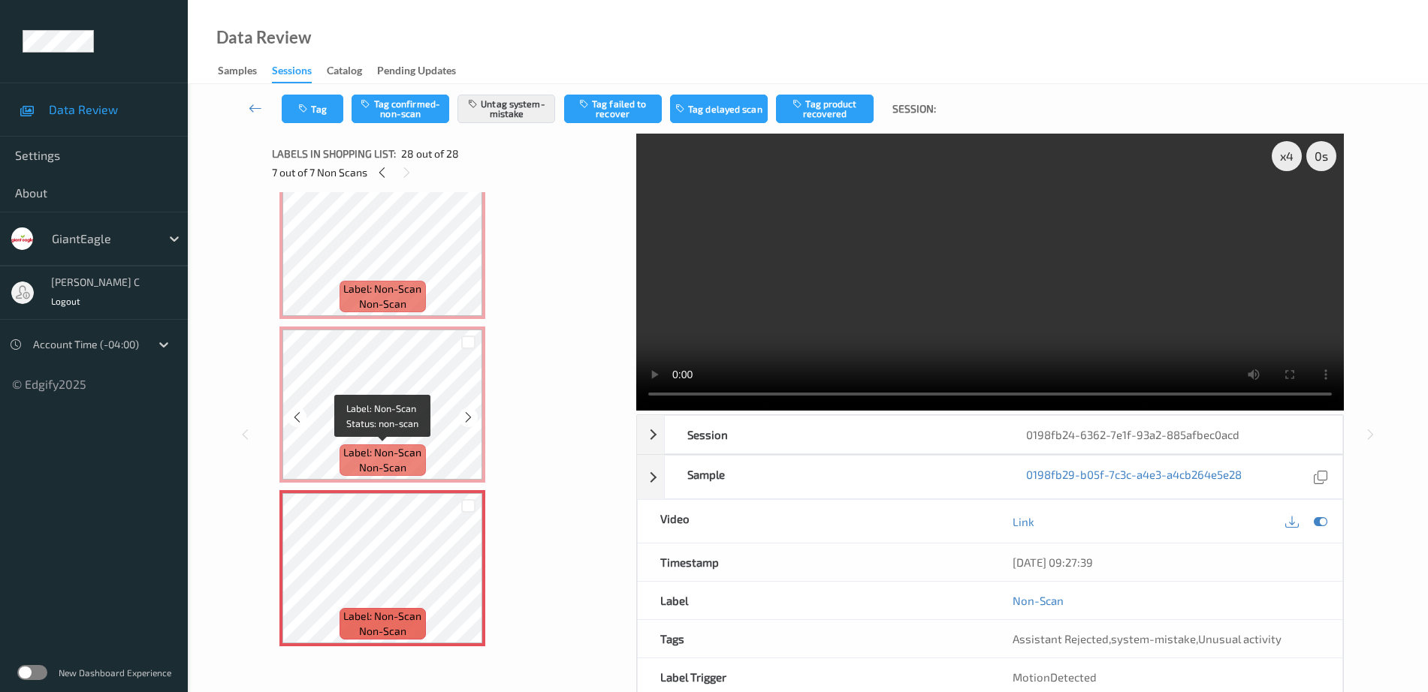
click at [402, 449] on span "Label: Non-Scan" at bounding box center [382, 452] width 78 height 15
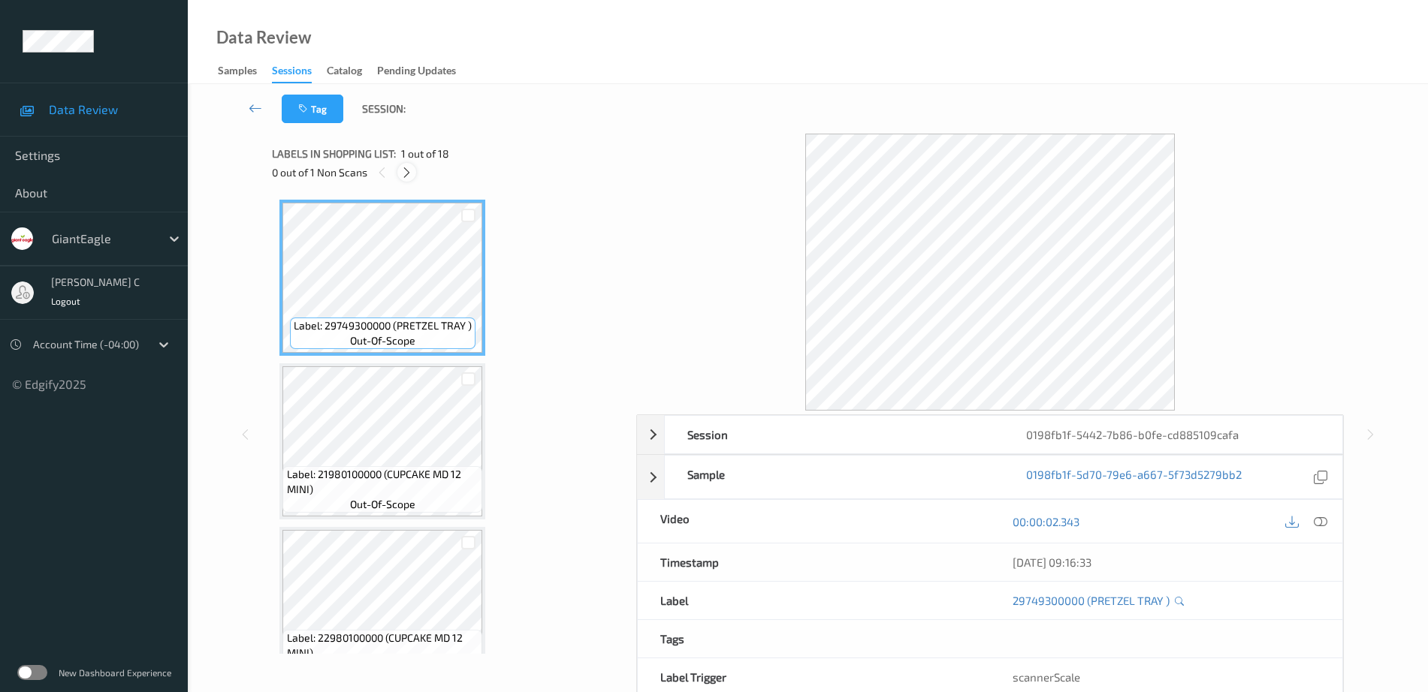
click at [406, 178] on icon at bounding box center [406, 173] width 13 height 14
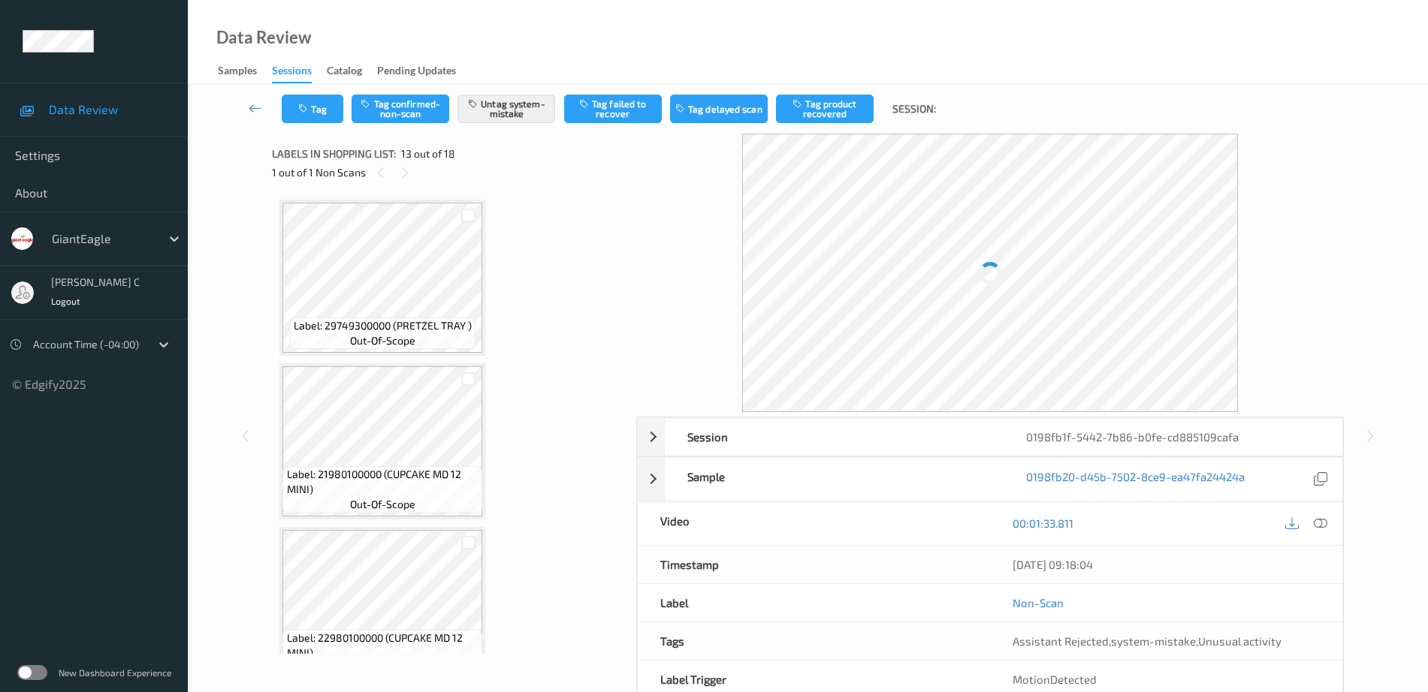
scroll to position [1809, 0]
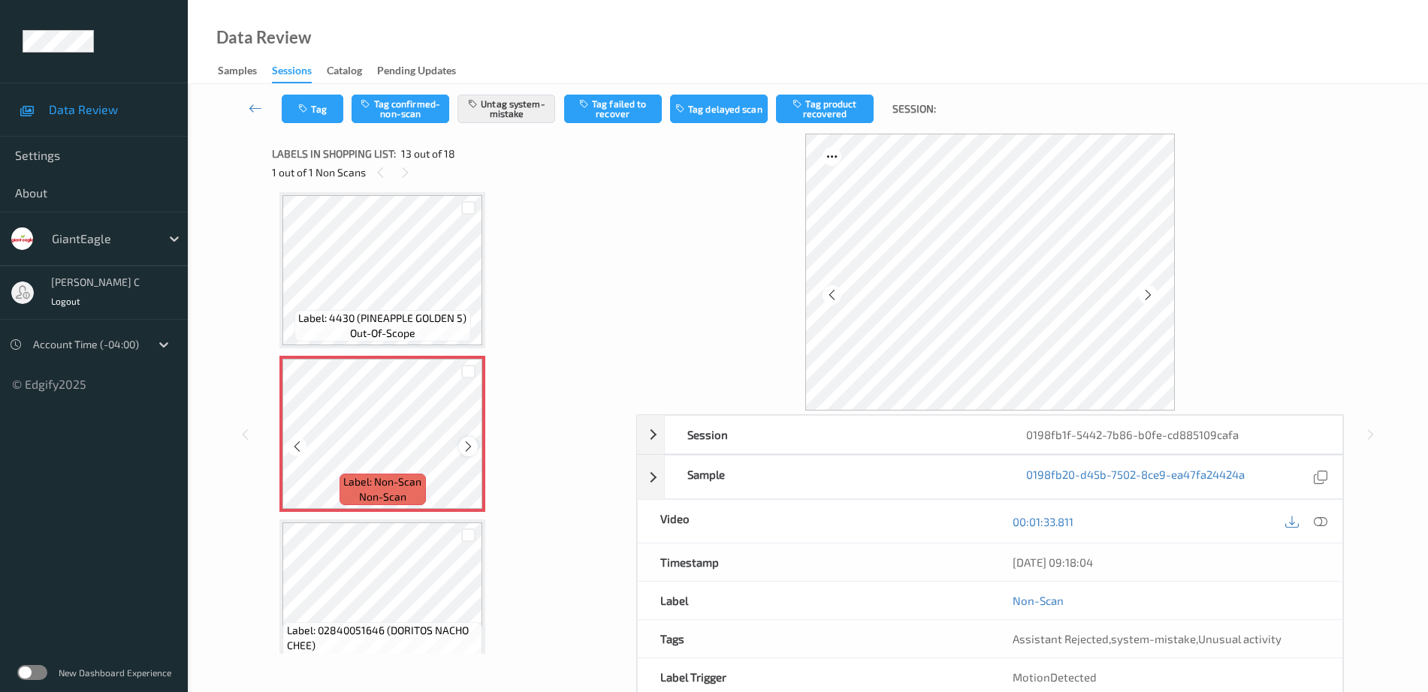
click at [474, 448] on icon at bounding box center [468, 447] width 13 height 14
click at [472, 448] on icon at bounding box center [468, 447] width 13 height 14
click at [379, 330] on span "out-of-scope" at bounding box center [382, 333] width 65 height 15
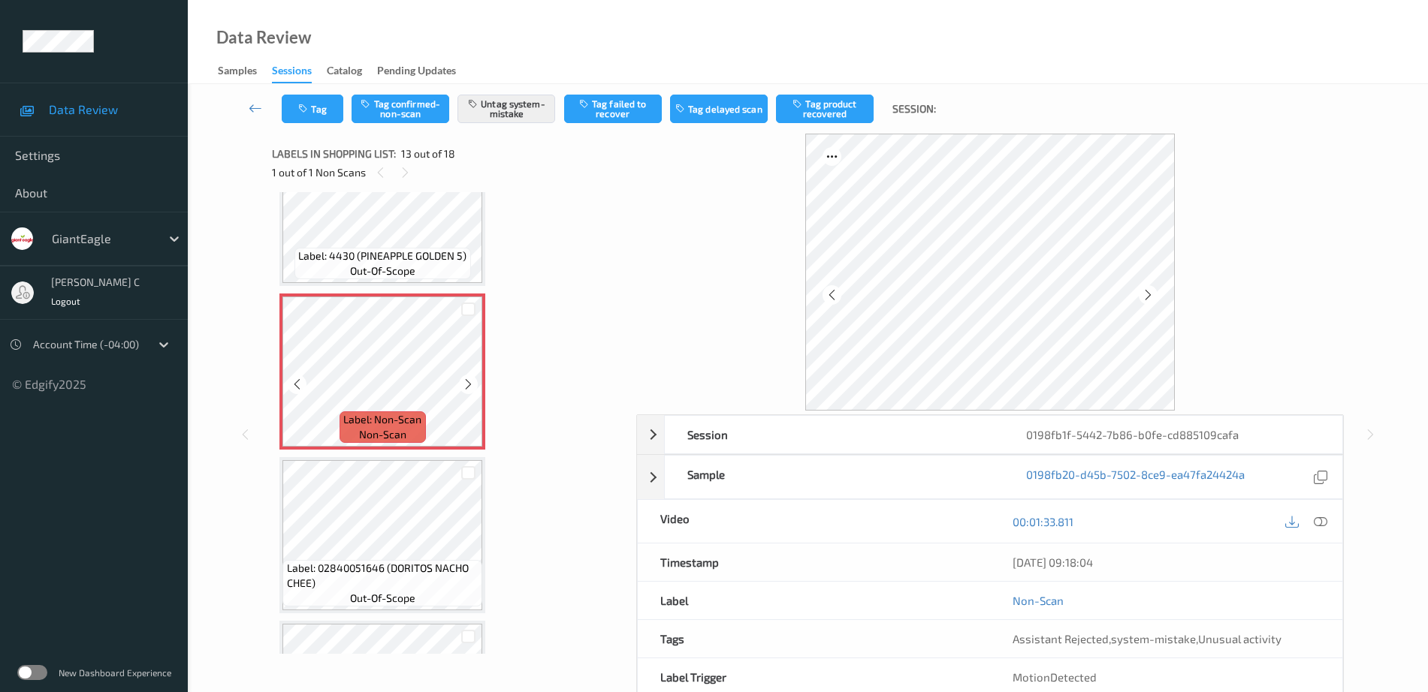
scroll to position [1902, 0]
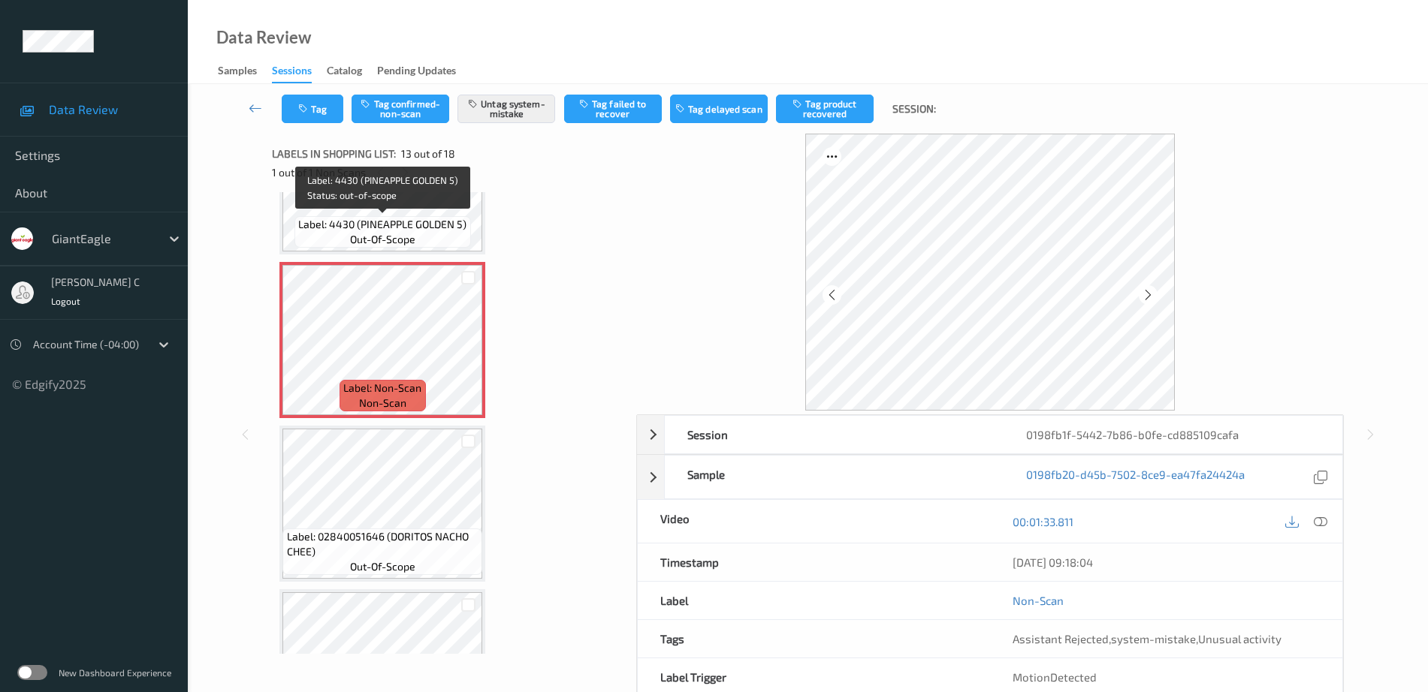
click at [396, 227] on span "Label: 4430 (PINEAPPLE GOLDEN 5)" at bounding box center [382, 224] width 168 height 15
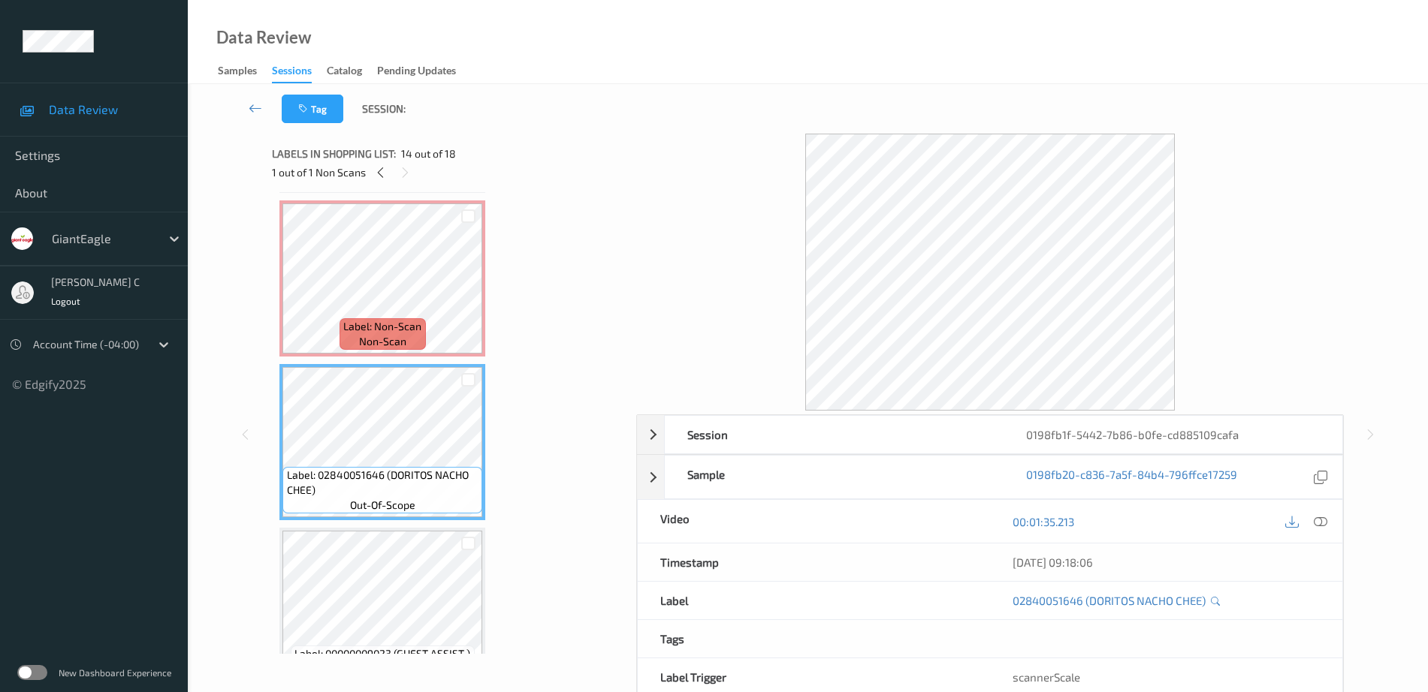
scroll to position [1996, 0]
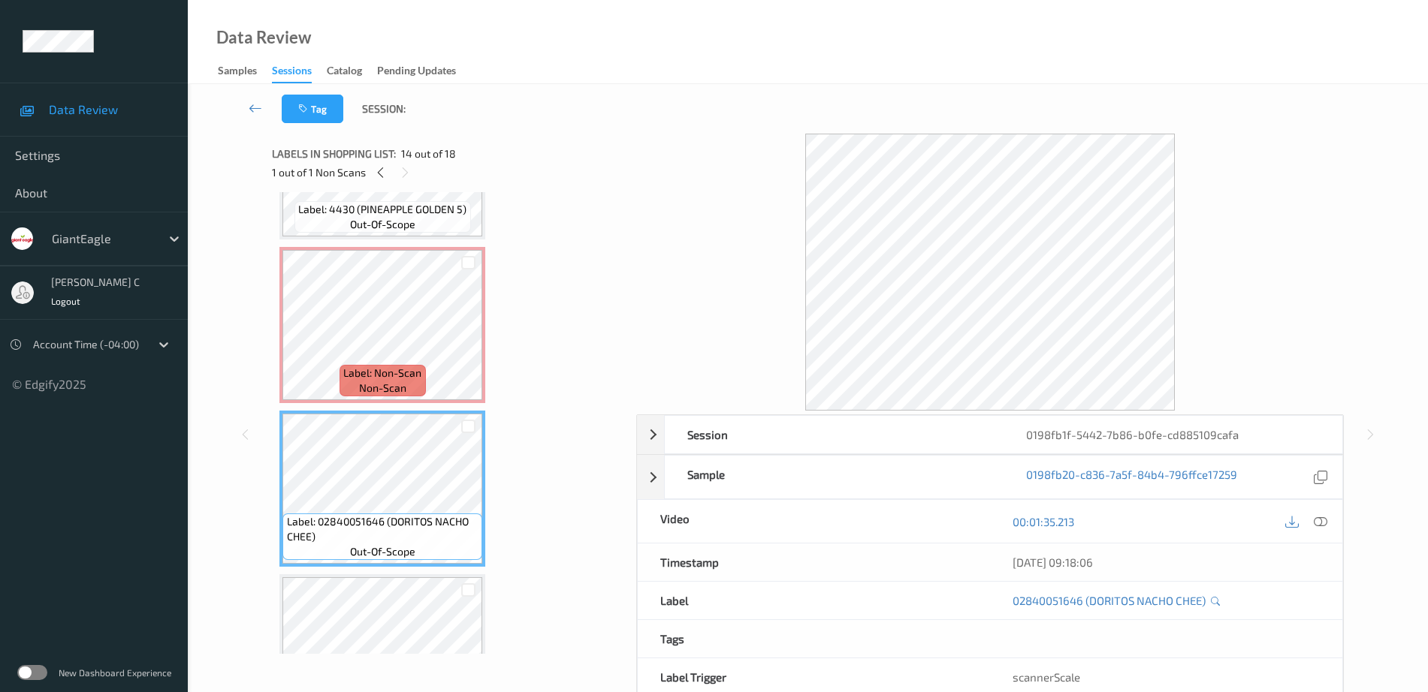
scroll to position [1809, 0]
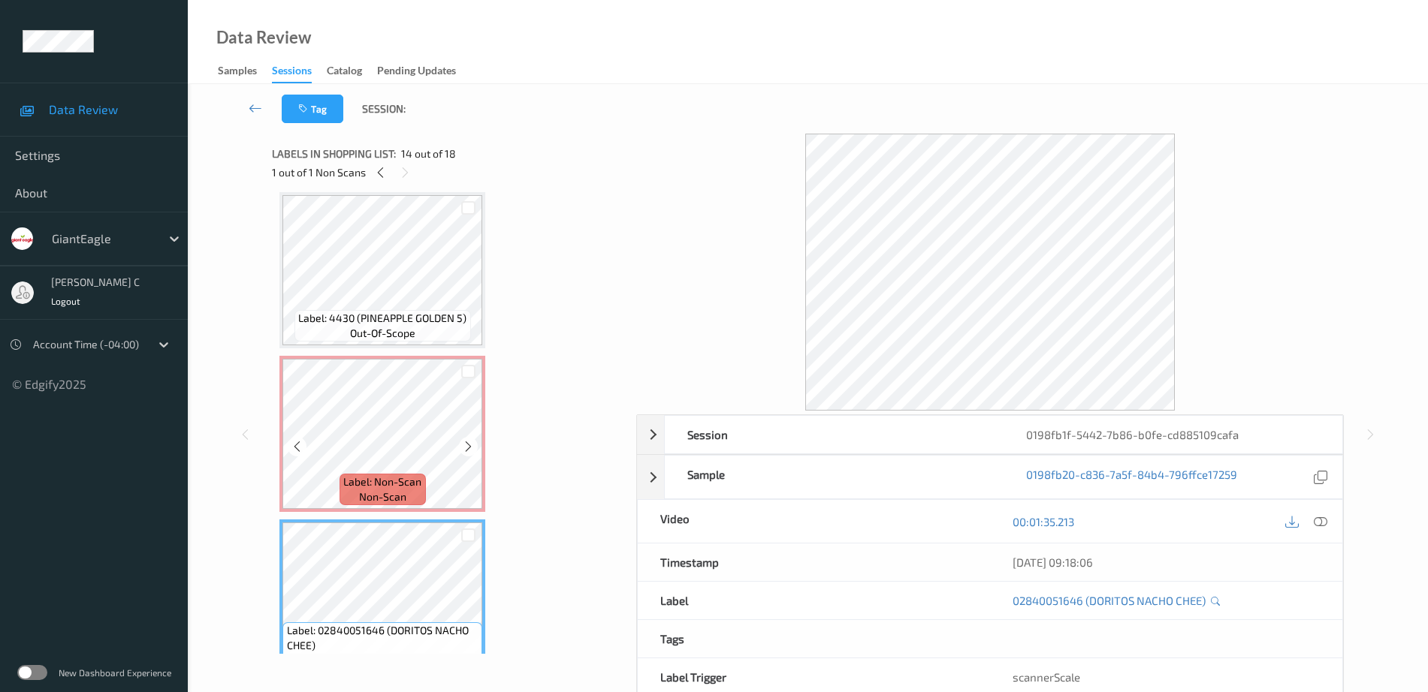
click at [415, 311] on span "Label: 4430 (PINEAPPLE GOLDEN 5)" at bounding box center [382, 318] width 168 height 15
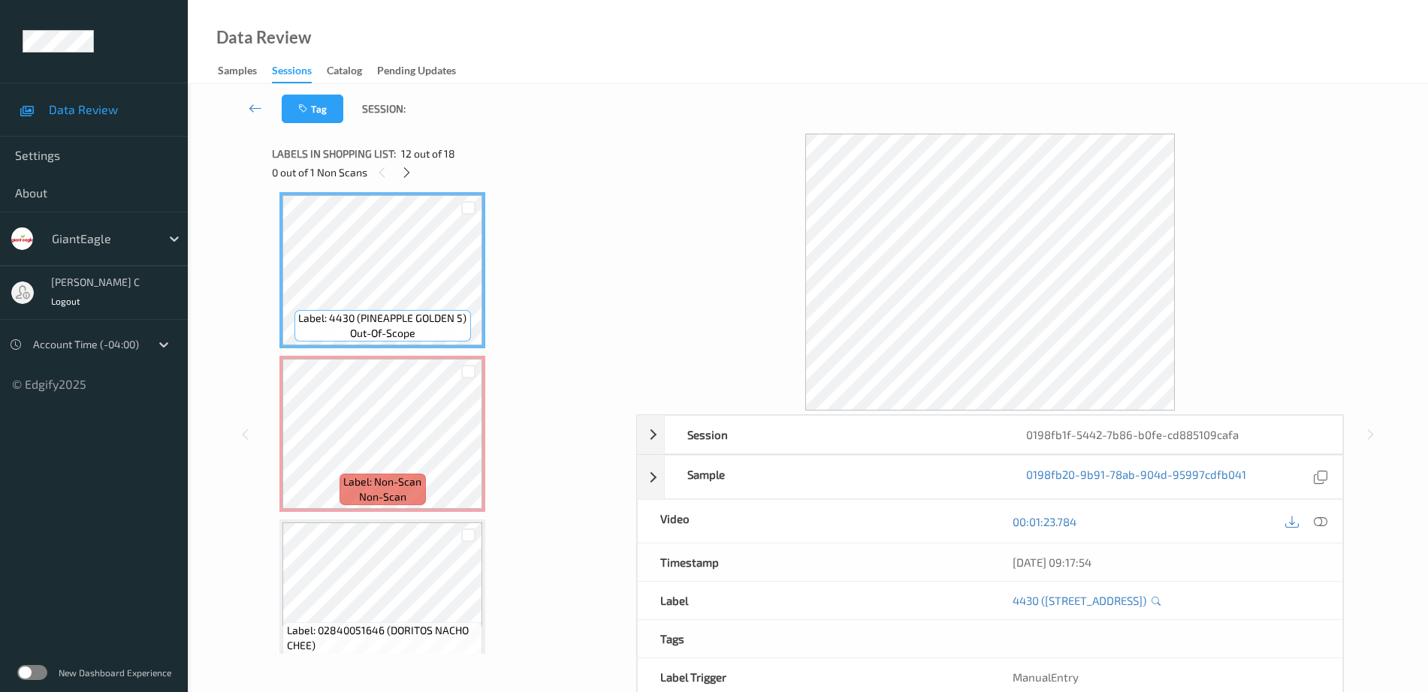
click at [1324, 525] on icon at bounding box center [1321, 522] width 14 height 14
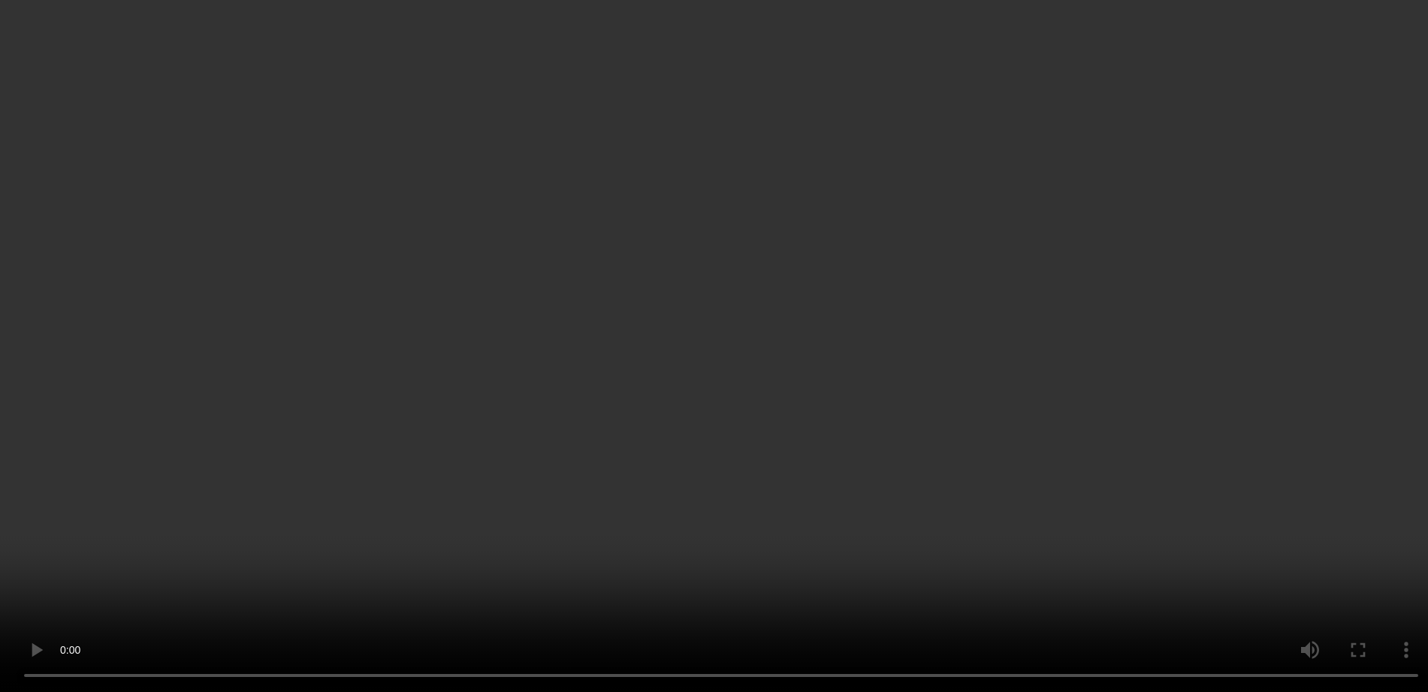
scroll to position [1996, 0]
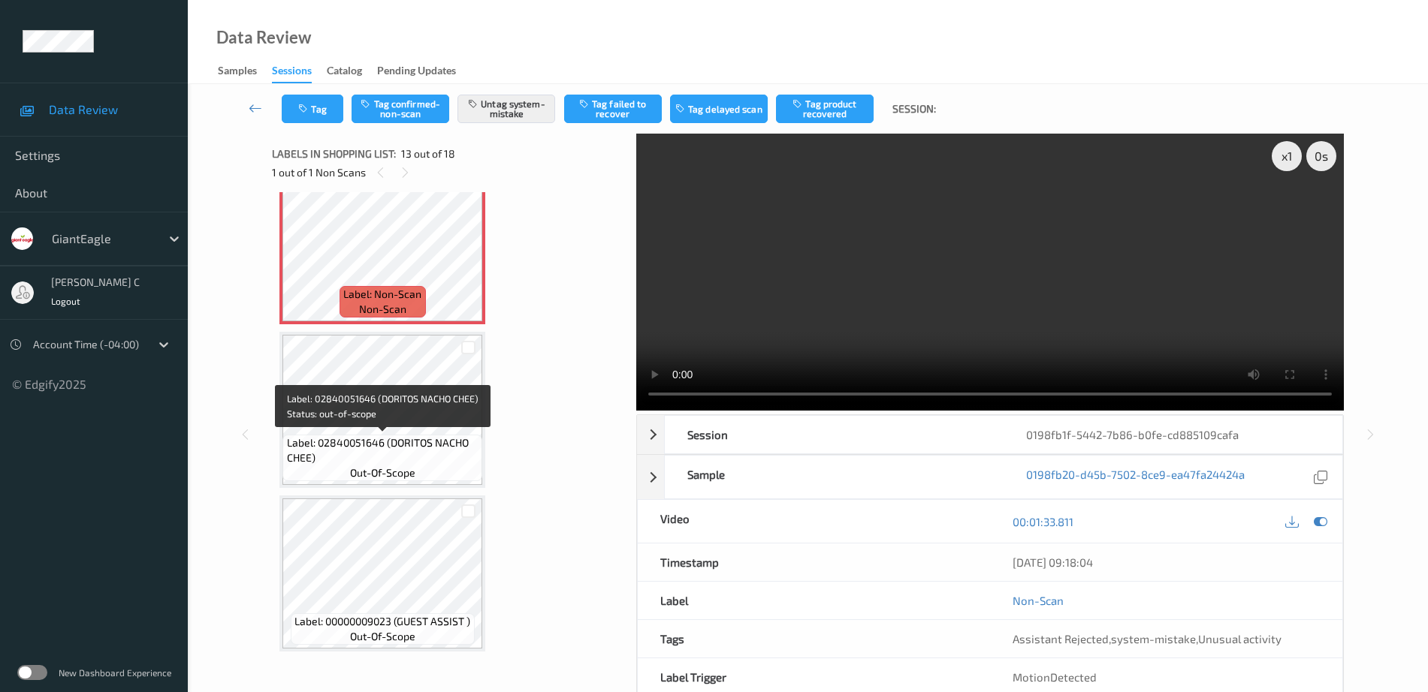
click at [412, 435] on div "Label: 02840051646 (DORITOS NACHO CHEE) out-of-scope" at bounding box center [382, 458] width 200 height 47
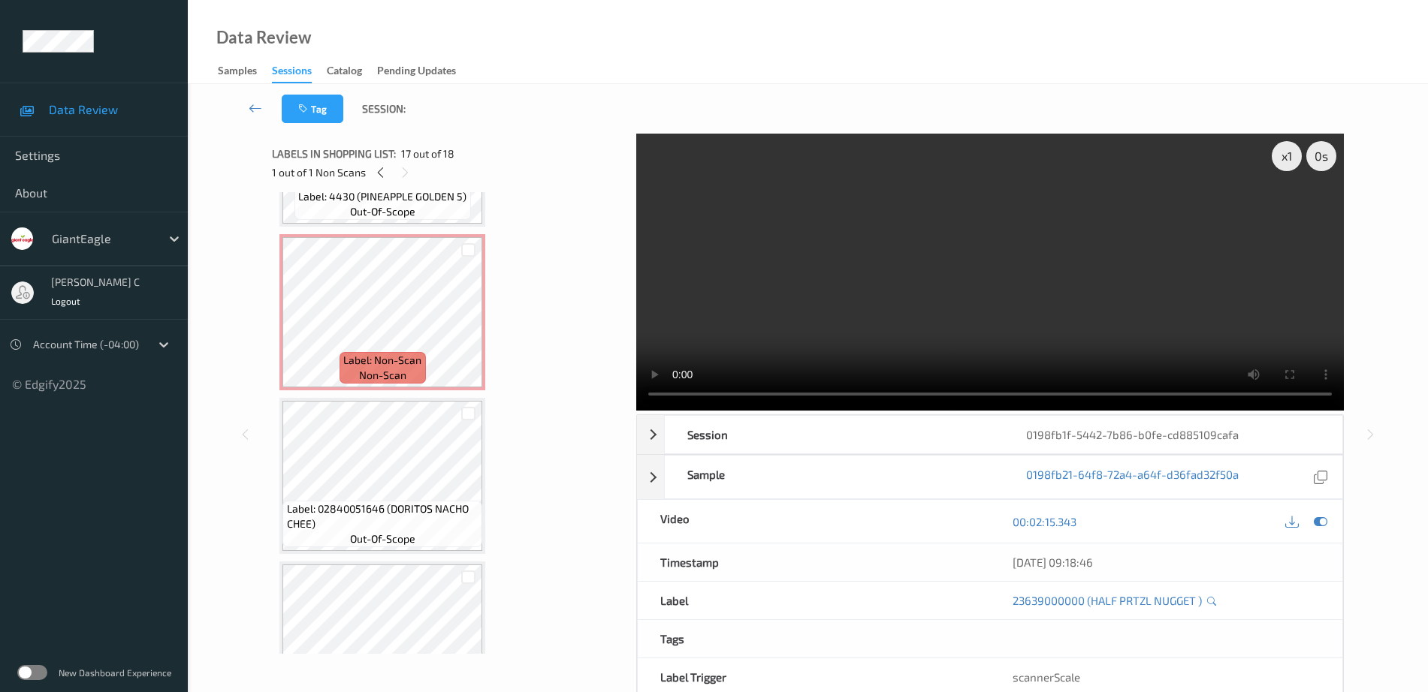
scroll to position [1715, 0]
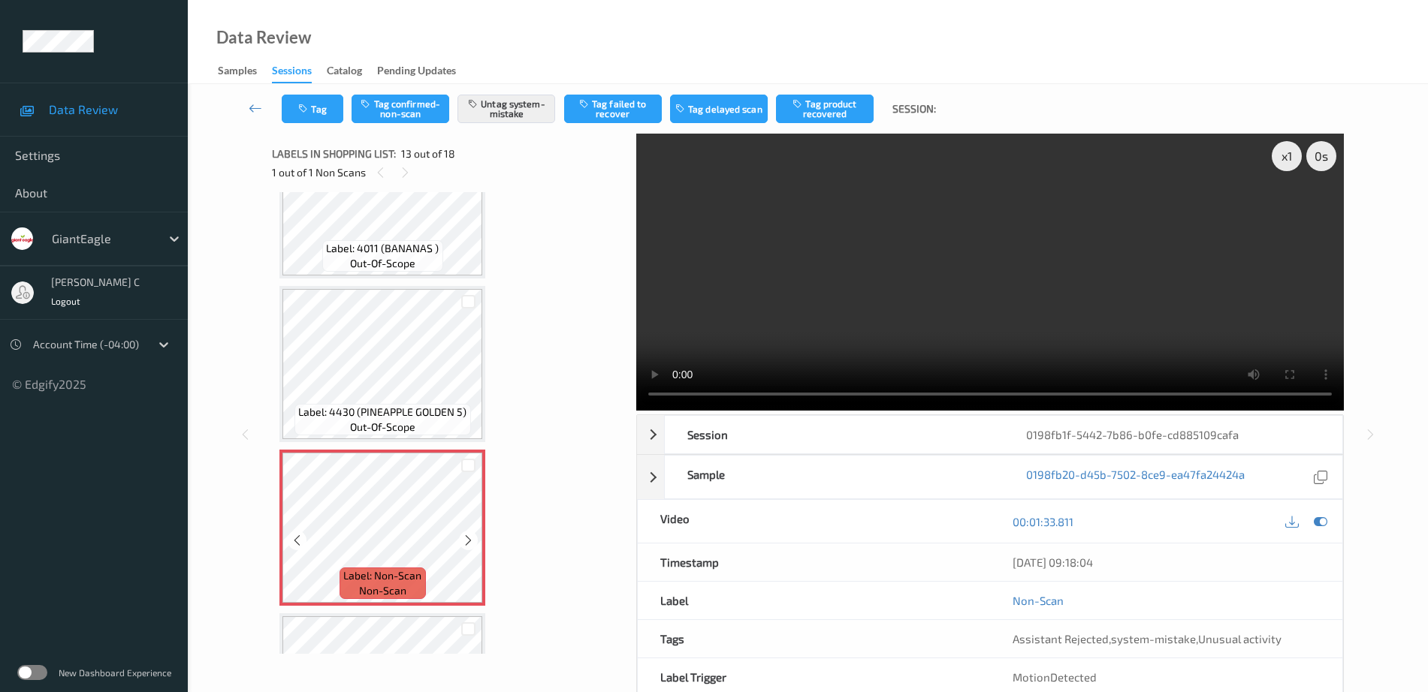
click at [413, 570] on span "Label: Non-Scan" at bounding box center [382, 576] width 78 height 15
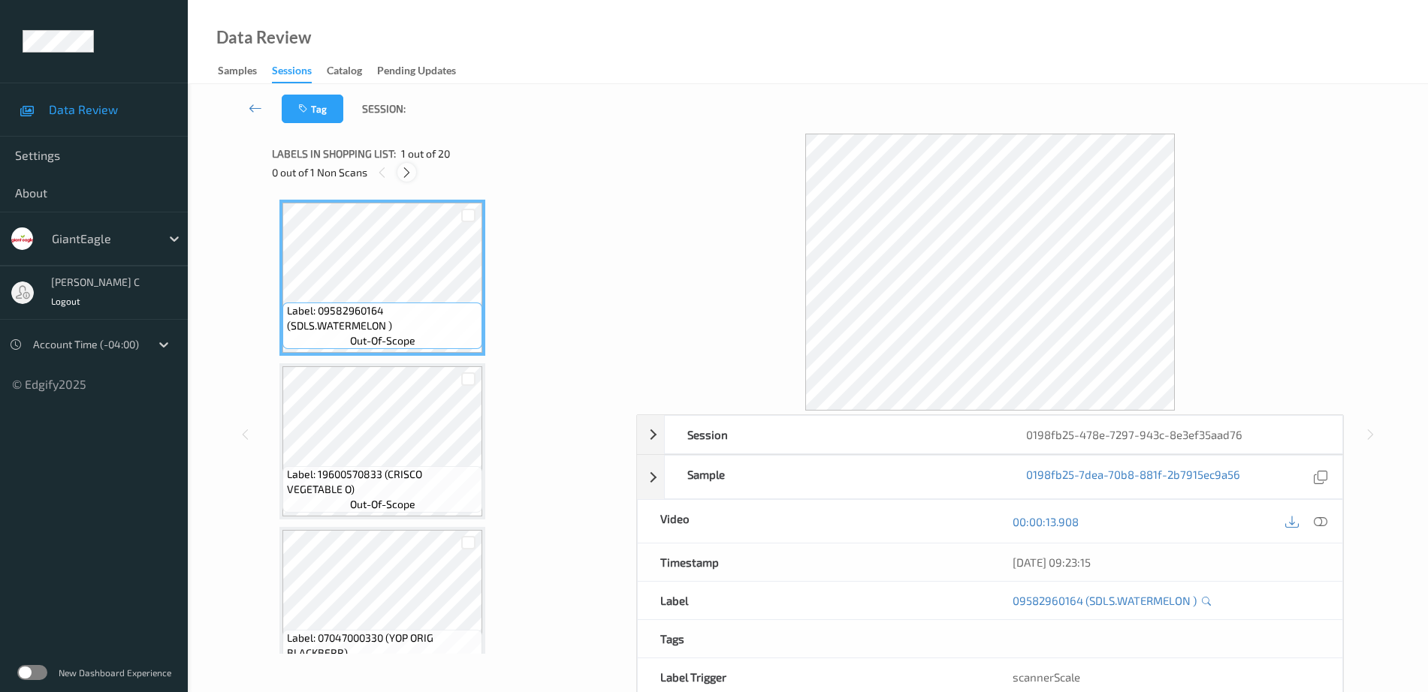
click at [406, 172] on icon at bounding box center [406, 173] width 13 height 14
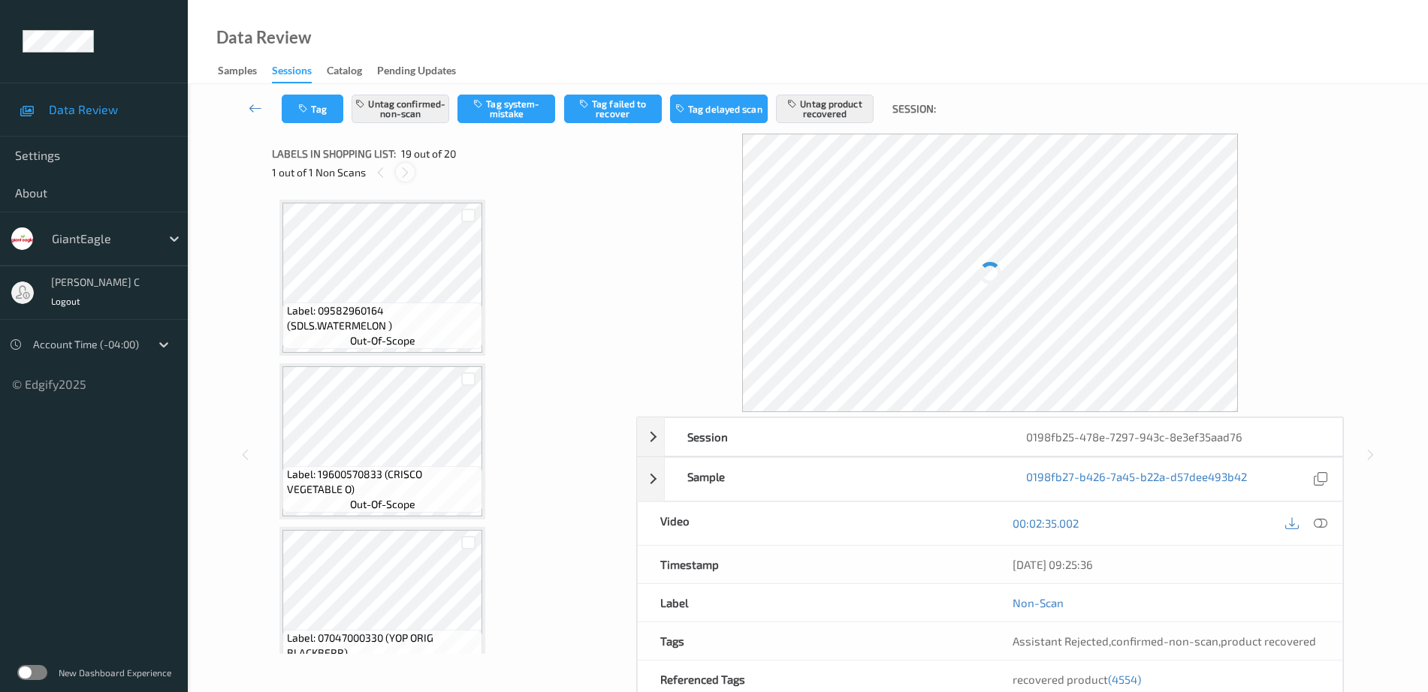
scroll to position [2791, 0]
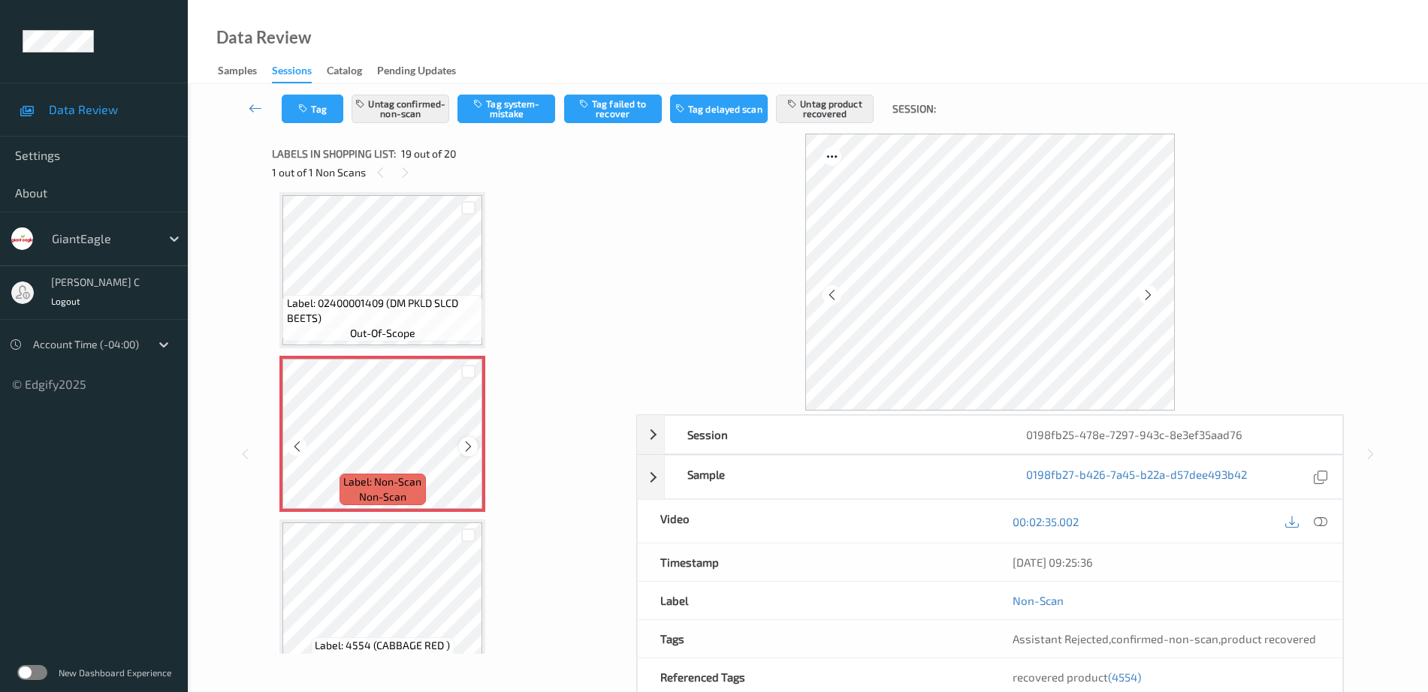
click at [464, 449] on icon at bounding box center [468, 447] width 13 height 14
click at [357, 299] on span "Label: 02400001409 (DM PKLD SLCD BEETS)" at bounding box center [383, 311] width 192 height 30
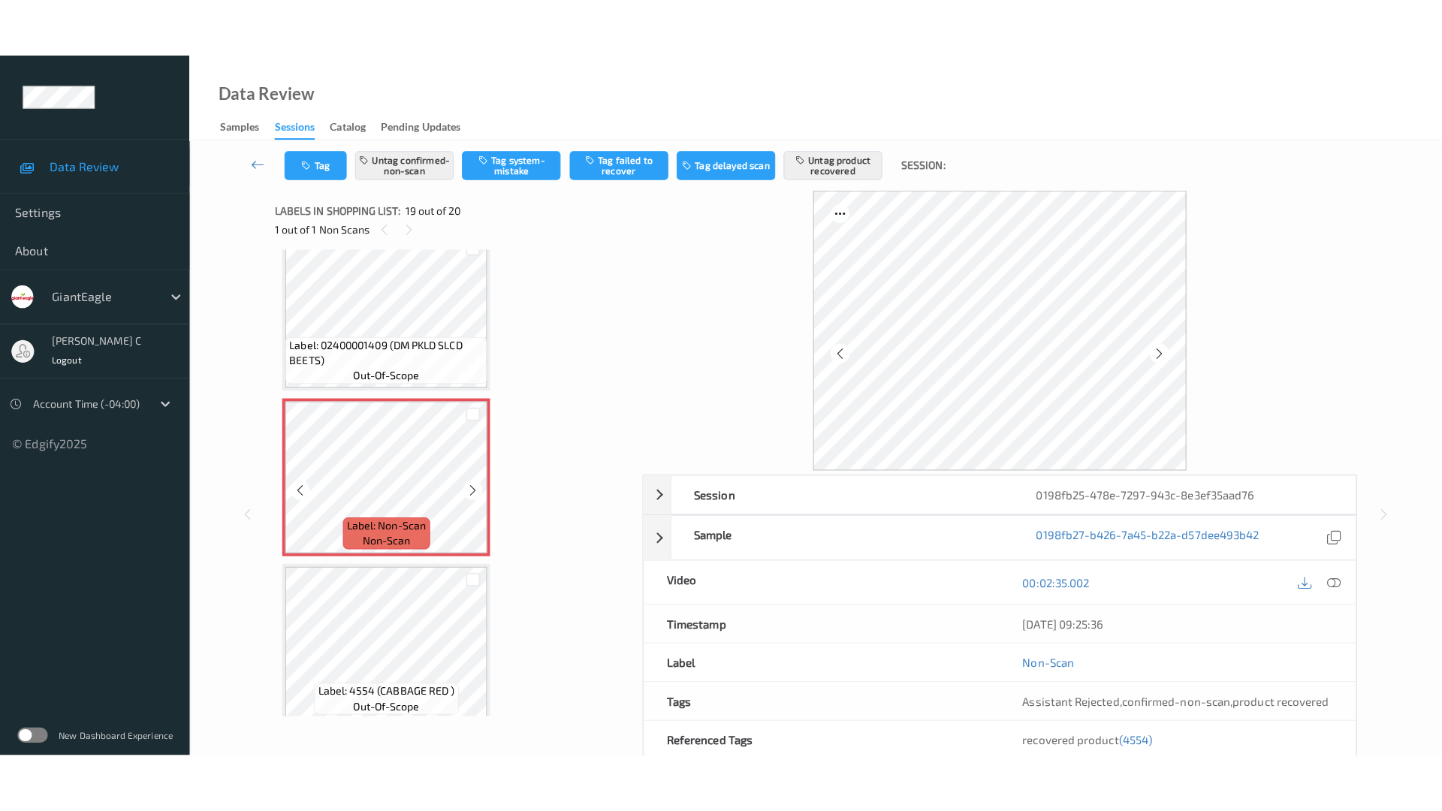
scroll to position [2820, 0]
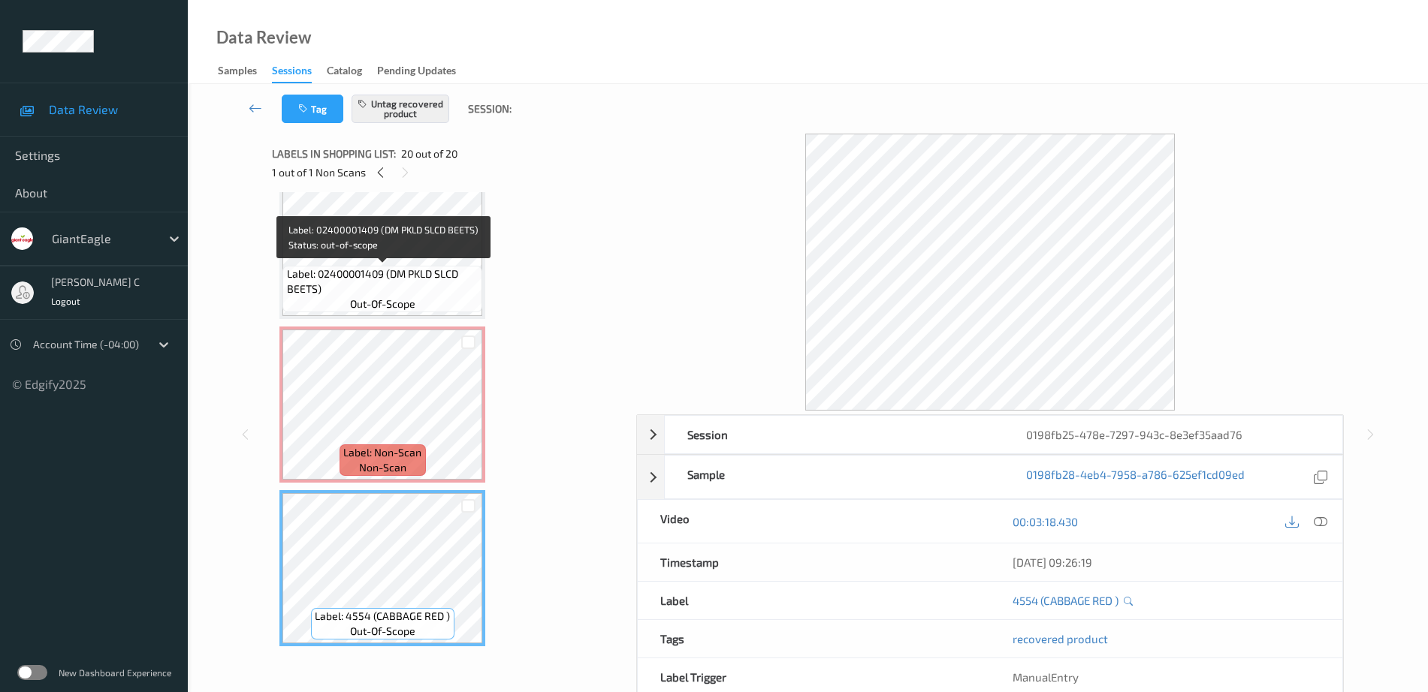
click at [346, 270] on span "Label: 02400001409 (DM PKLD SLCD BEETS)" at bounding box center [383, 282] width 192 height 30
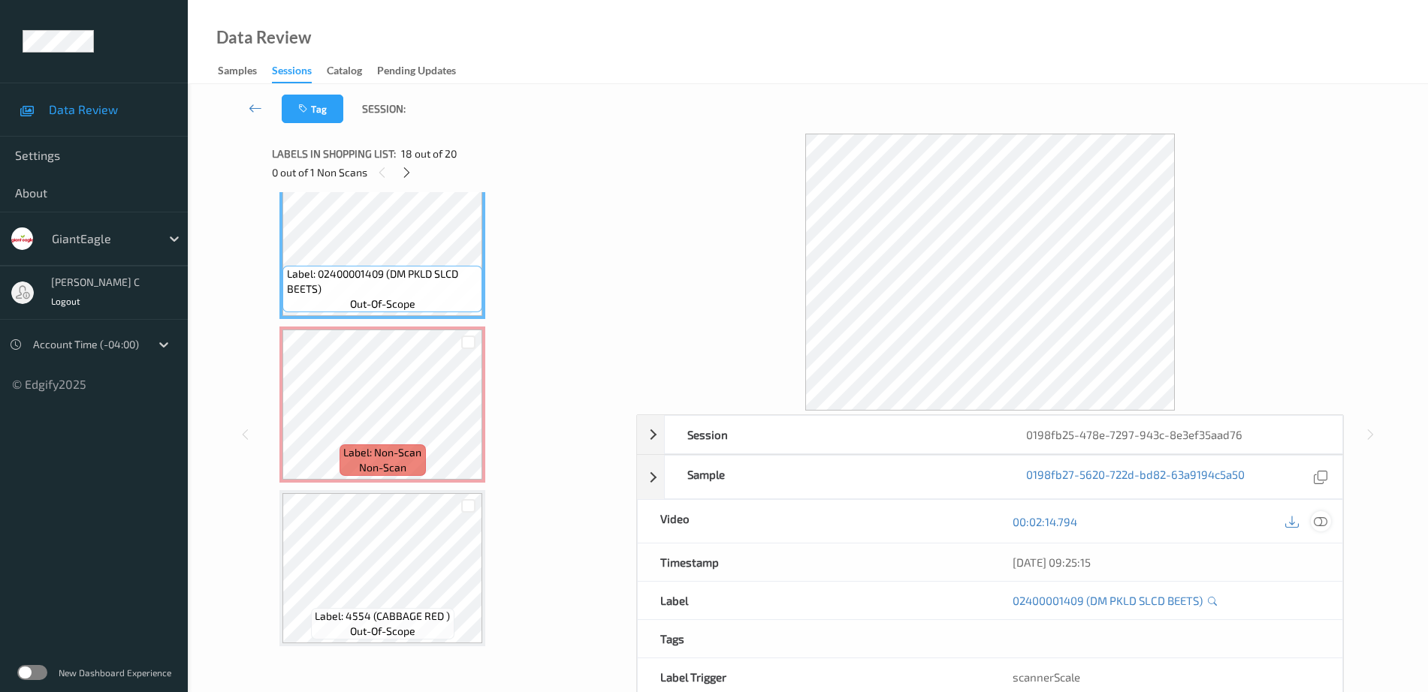
click at [1320, 520] on icon at bounding box center [1321, 522] width 14 height 14
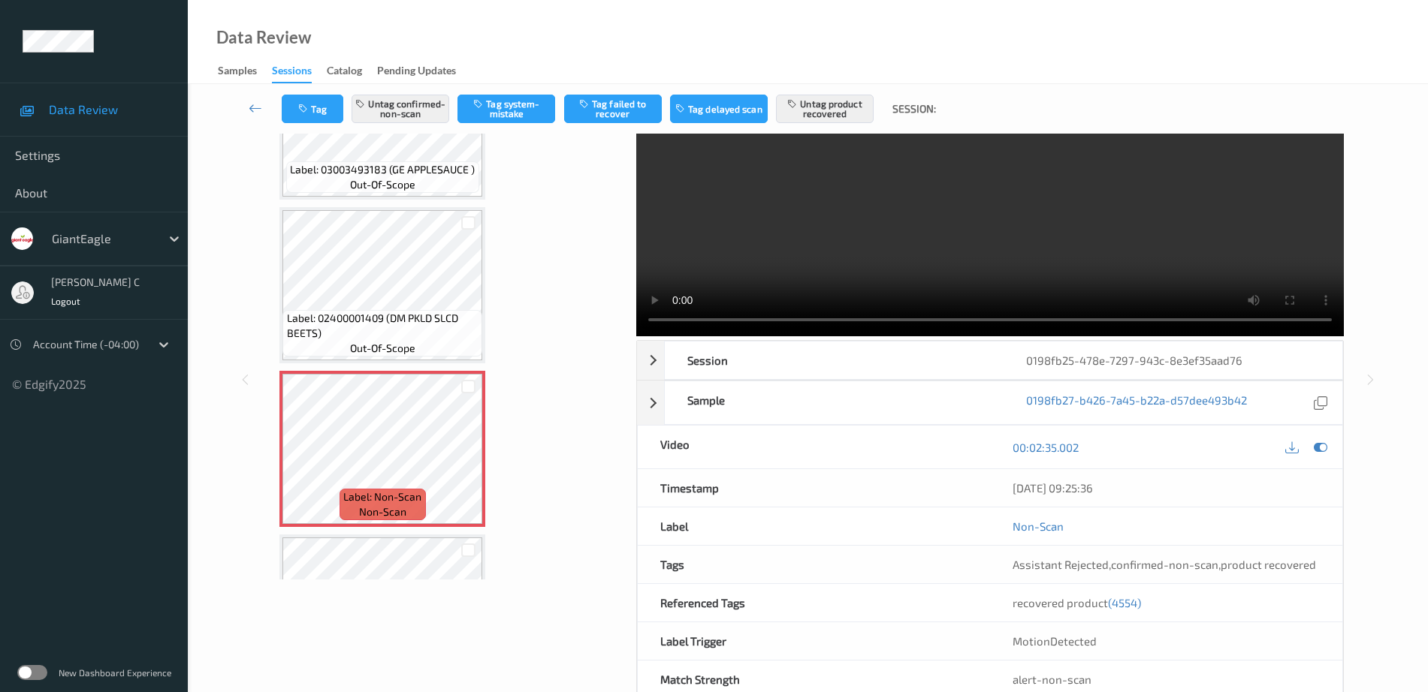
scroll to position [2796, 0]
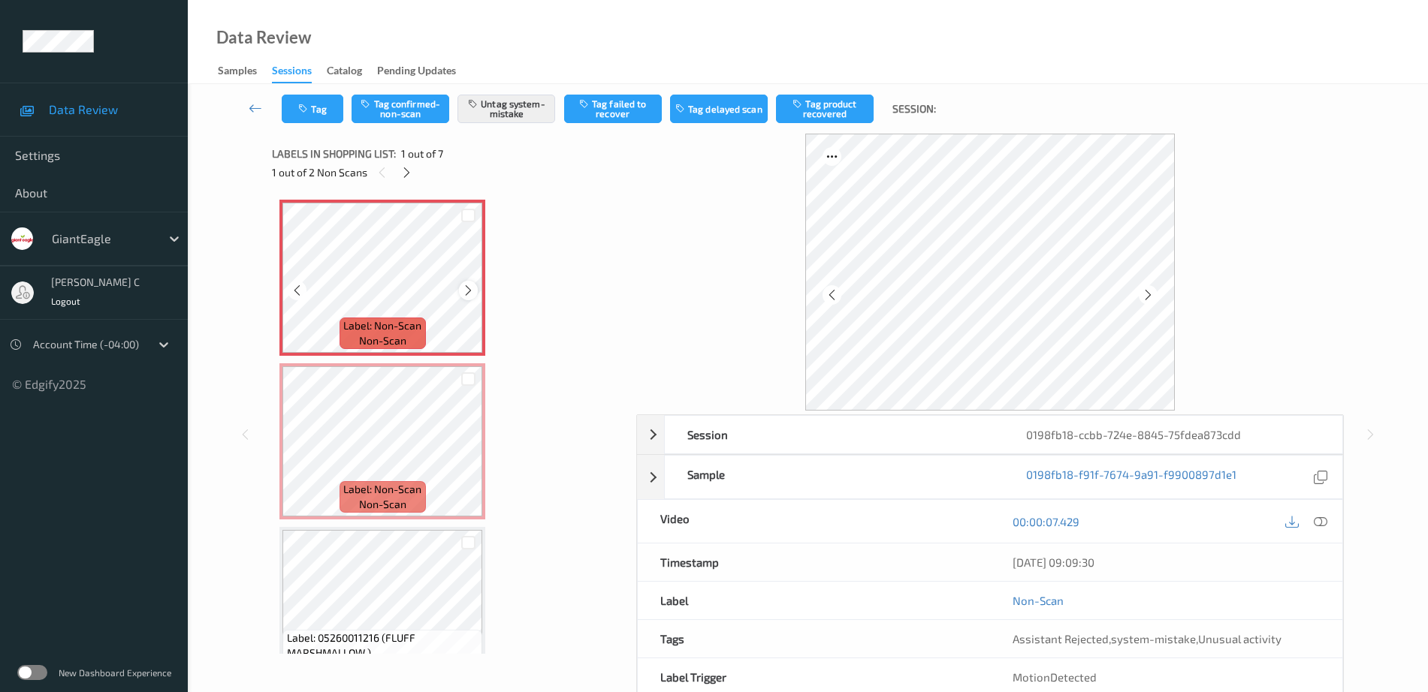
click at [468, 291] on icon at bounding box center [468, 291] width 13 height 14
click at [467, 291] on icon at bounding box center [468, 291] width 13 height 14
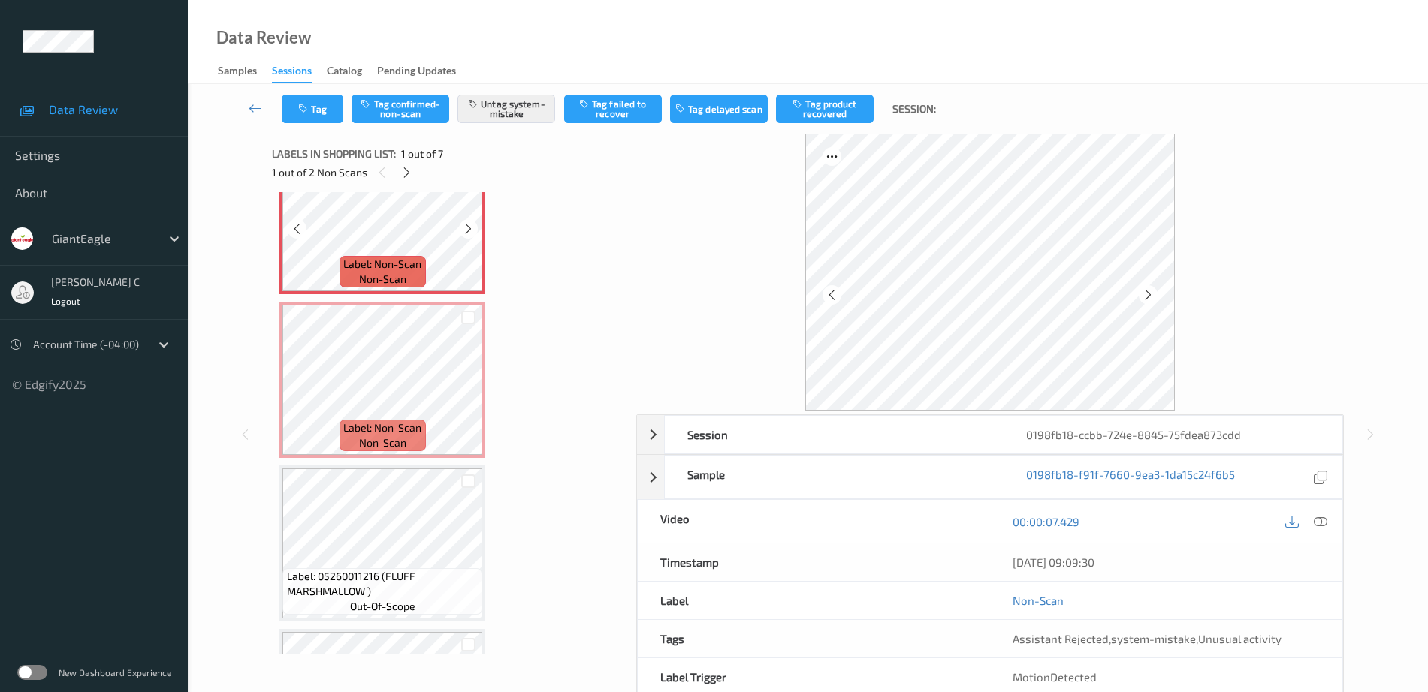
scroll to position [94, 0]
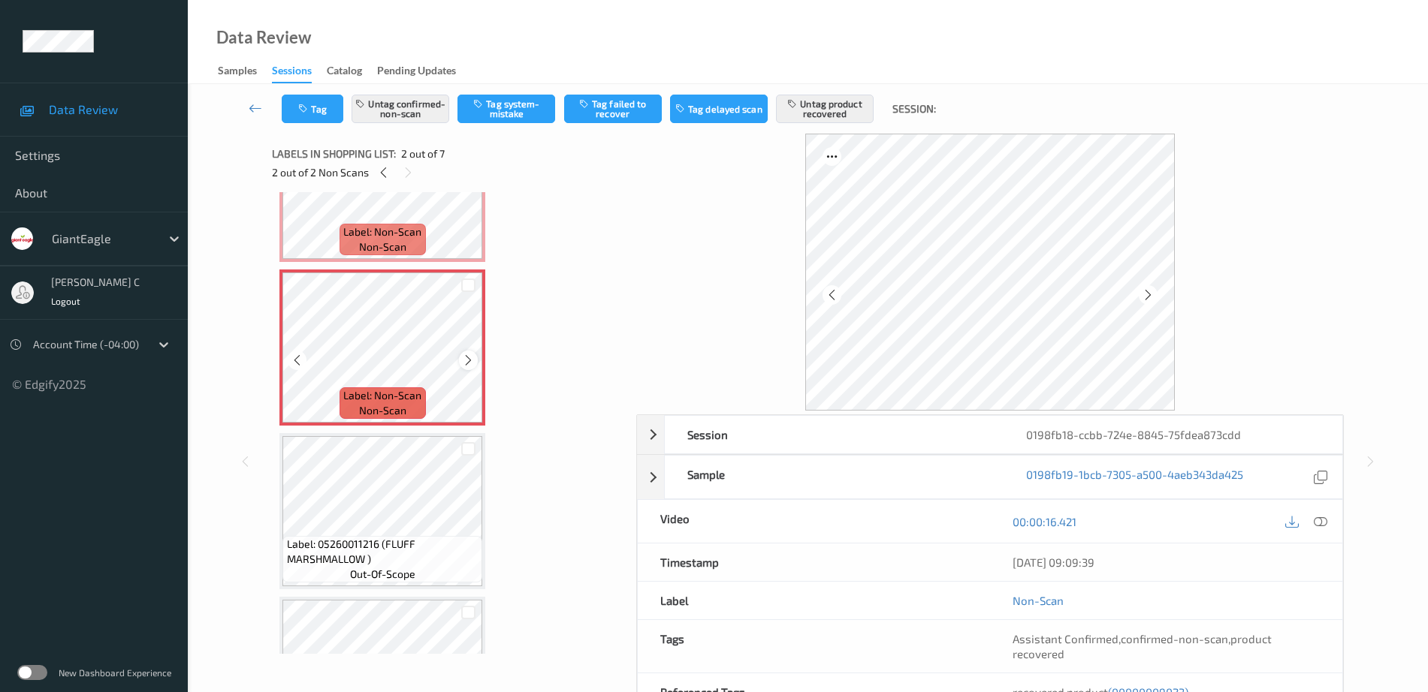
click at [471, 363] on icon at bounding box center [468, 361] width 13 height 14
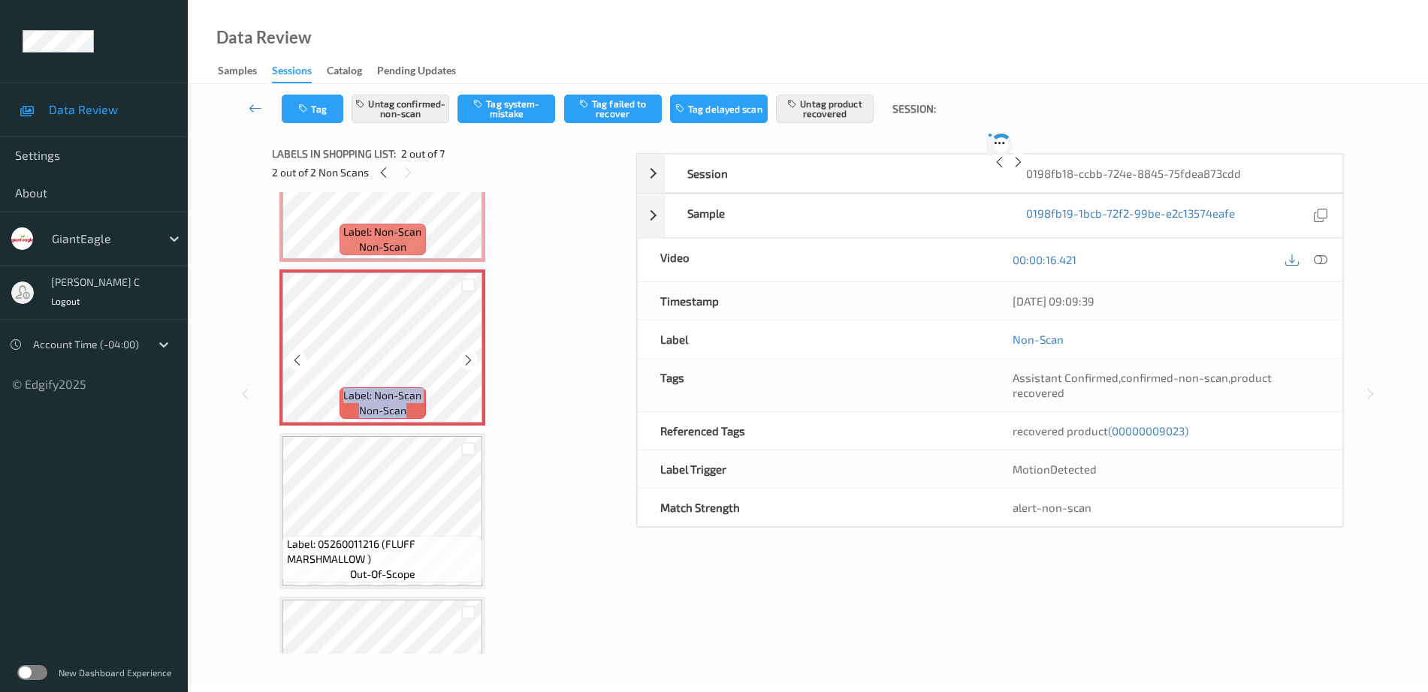
click at [471, 363] on icon at bounding box center [468, 361] width 13 height 14
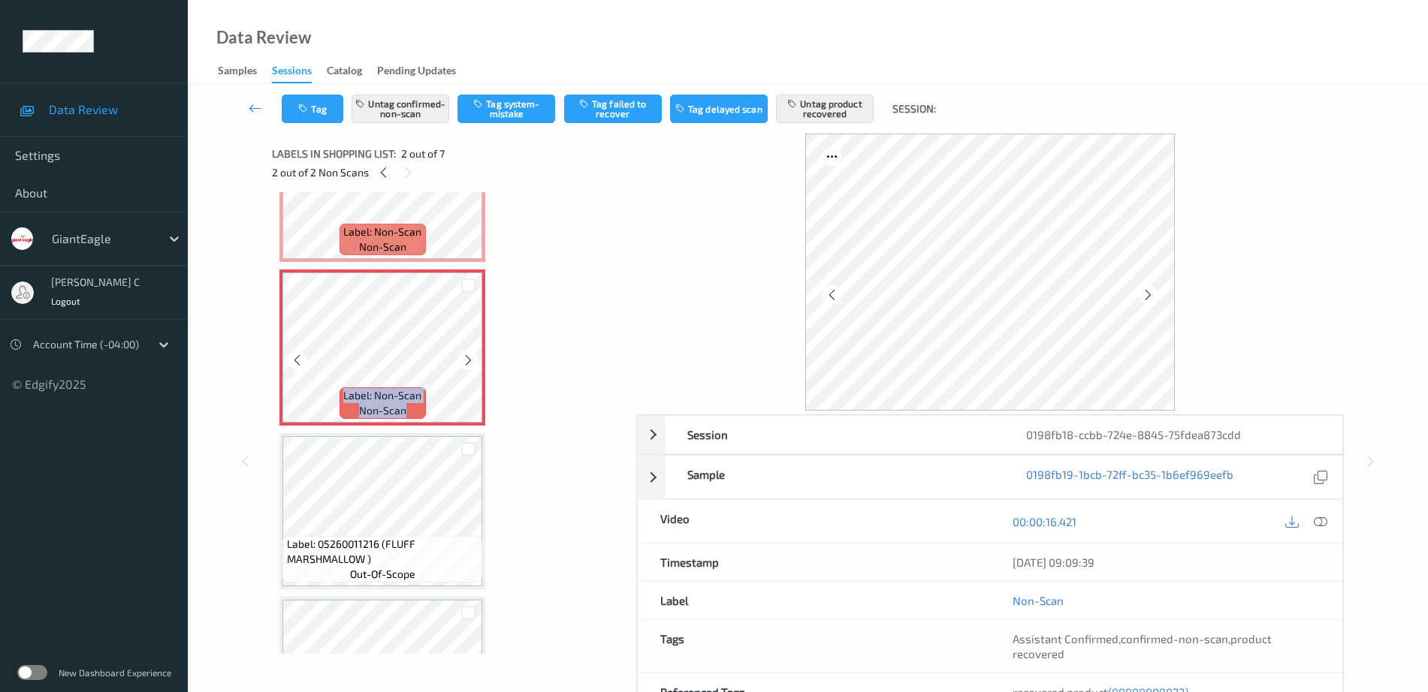
click at [471, 363] on icon at bounding box center [468, 361] width 13 height 14
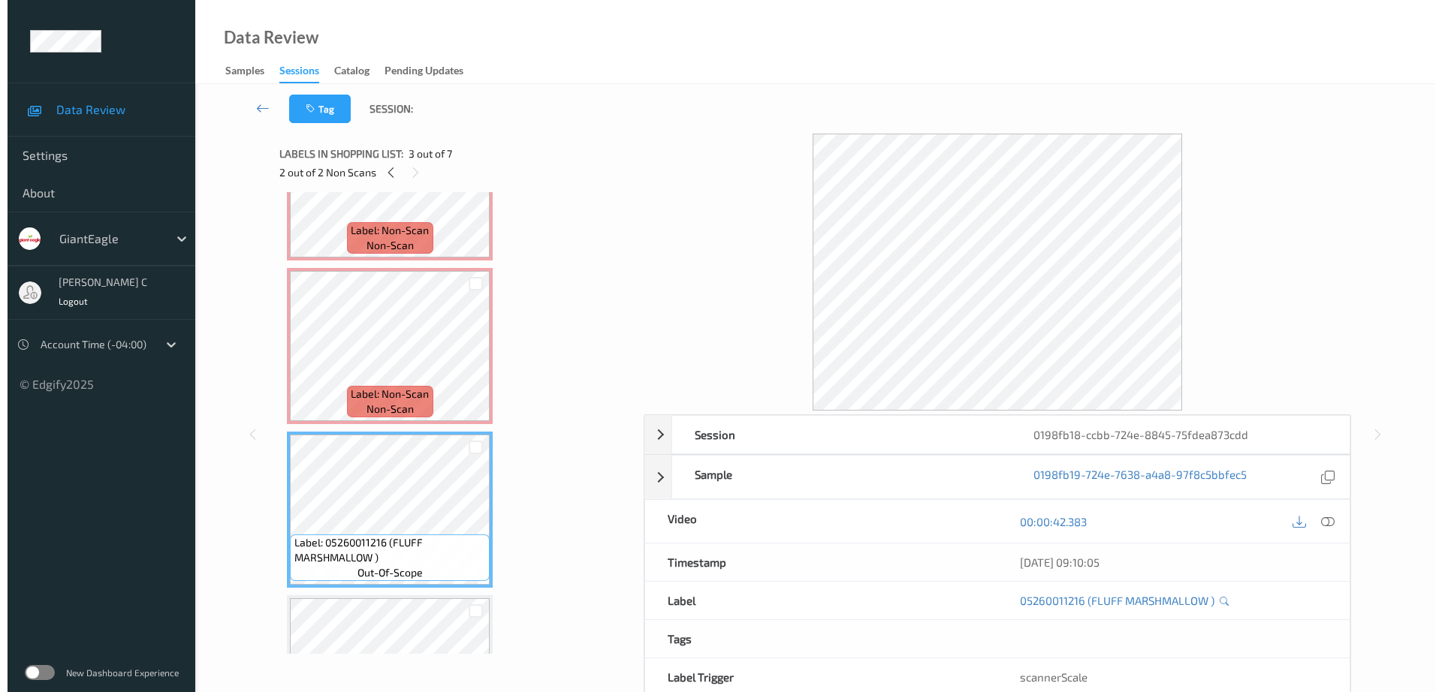
scroll to position [0, 0]
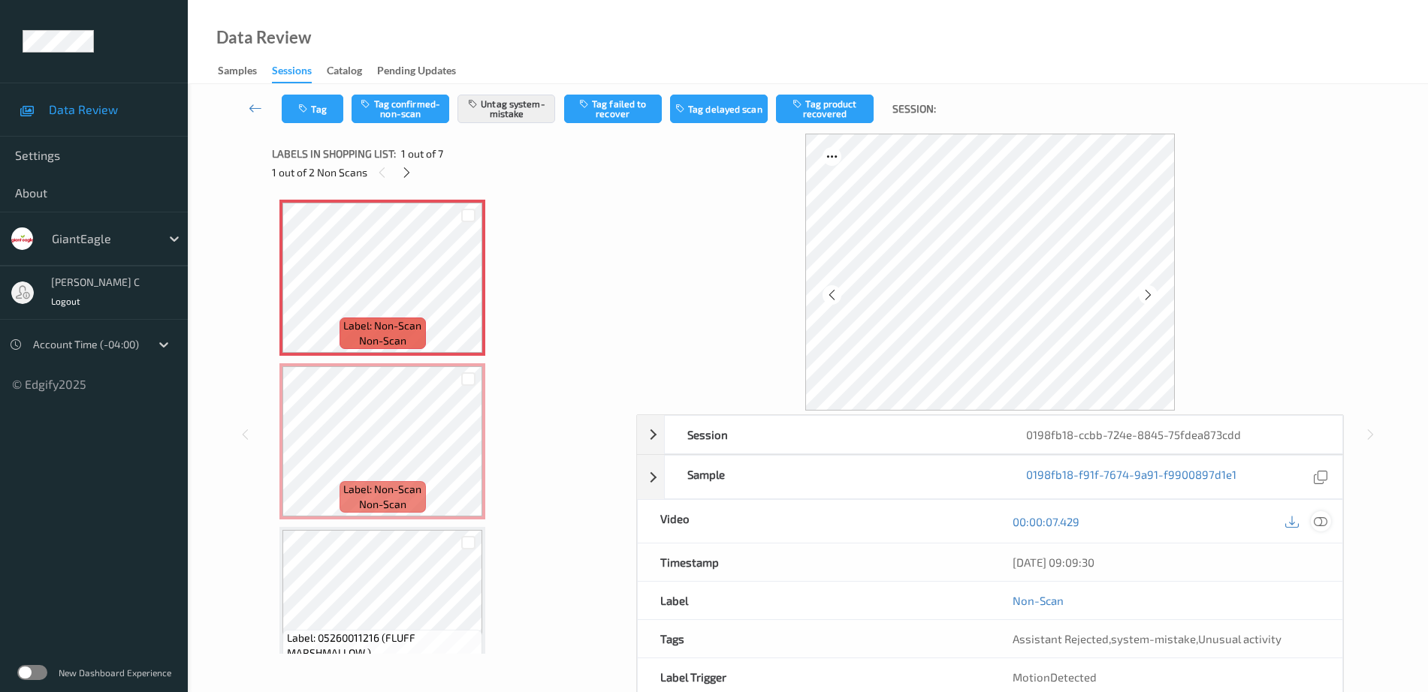
click at [1320, 524] on icon at bounding box center [1321, 522] width 14 height 14
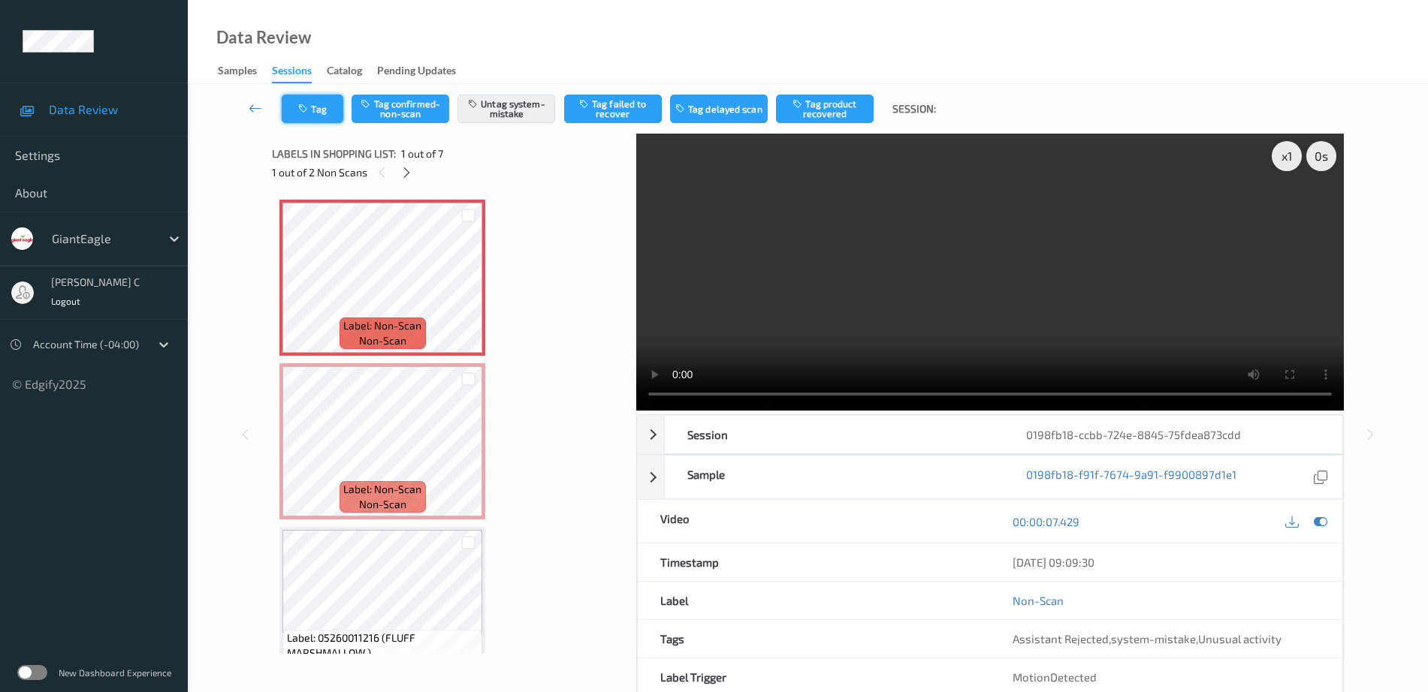
click at [314, 117] on button "Tag" at bounding box center [313, 109] width 62 height 29
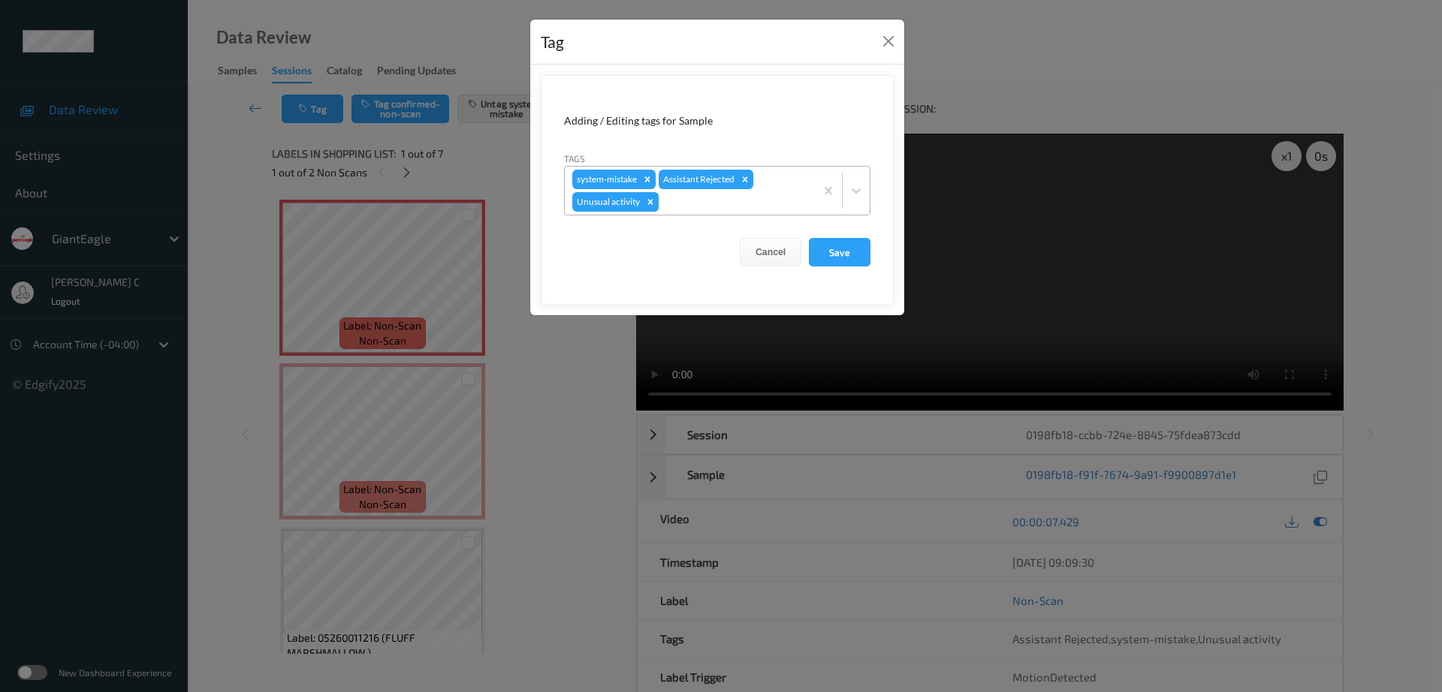
click at [650, 204] on icon "Remove Unusual activity" at bounding box center [650, 202] width 11 height 11
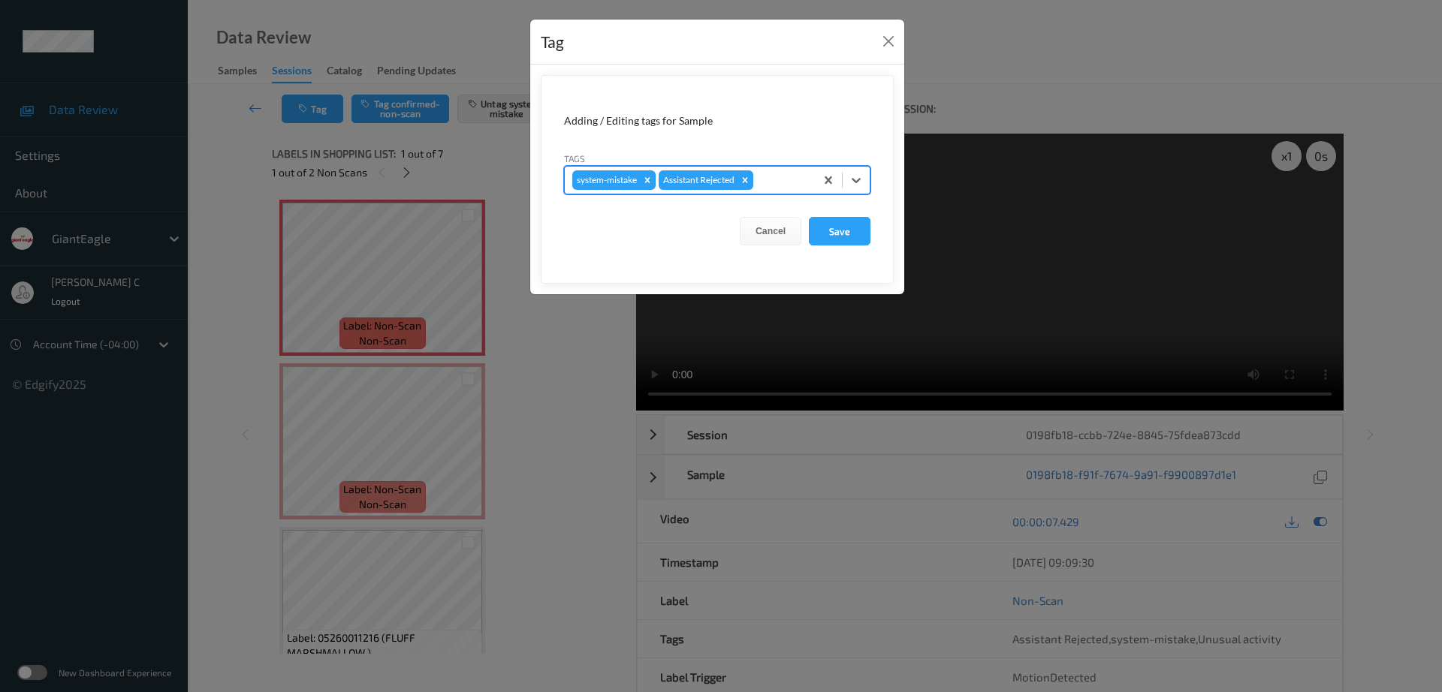
type input "b"
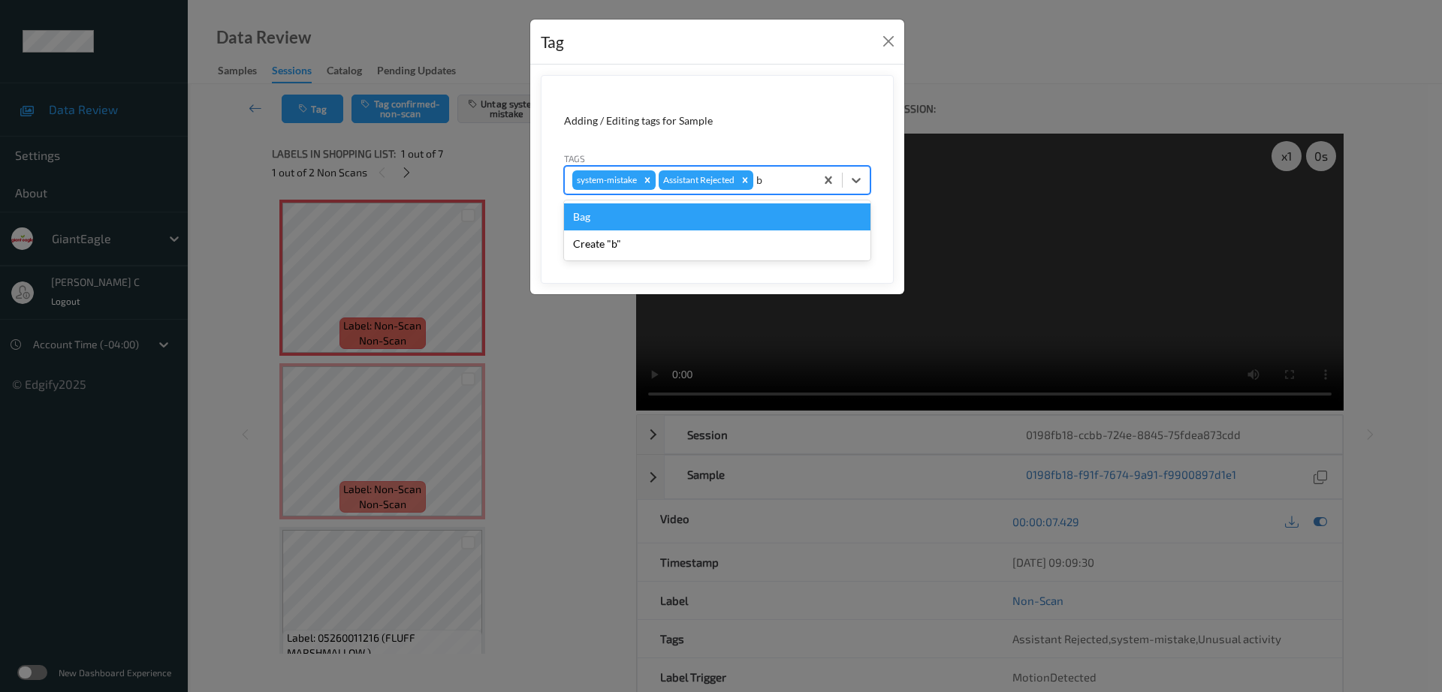
click at [633, 225] on div "Bag" at bounding box center [717, 217] width 306 height 27
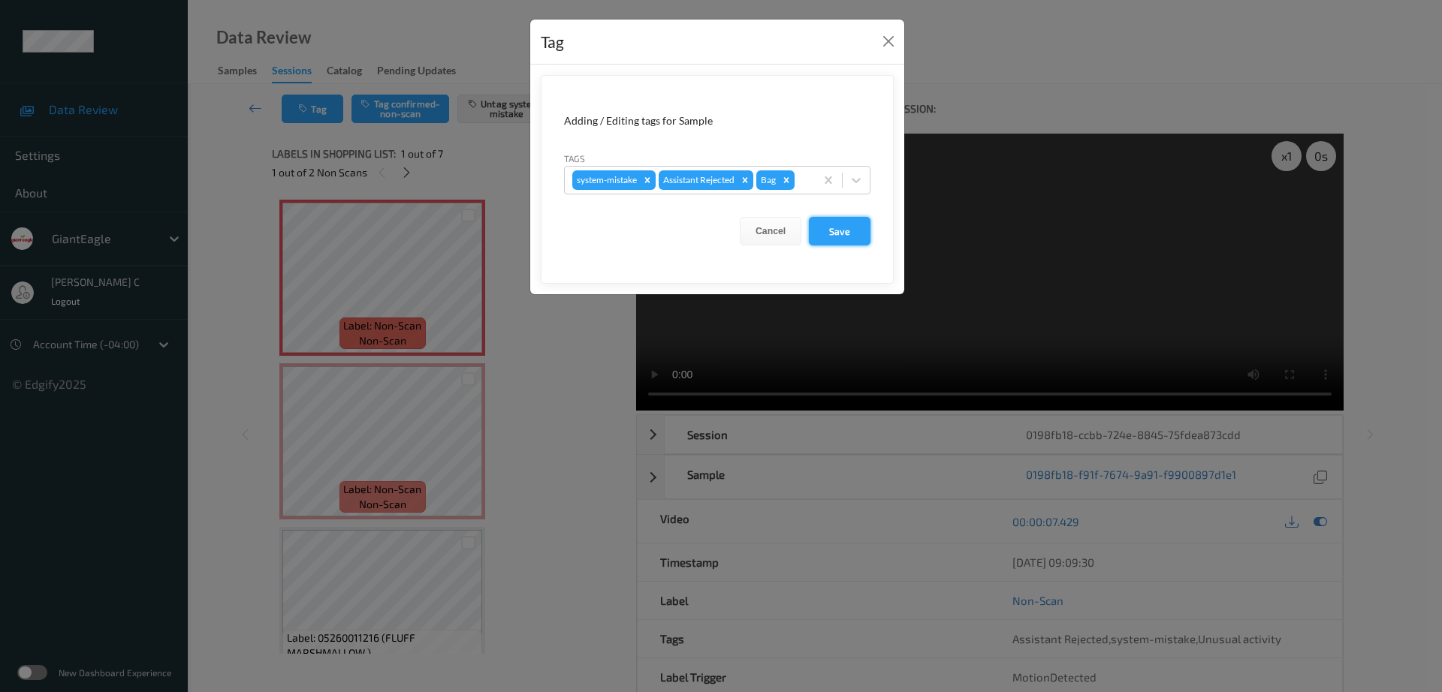
click at [852, 237] on button "Save" at bounding box center [840, 231] width 62 height 29
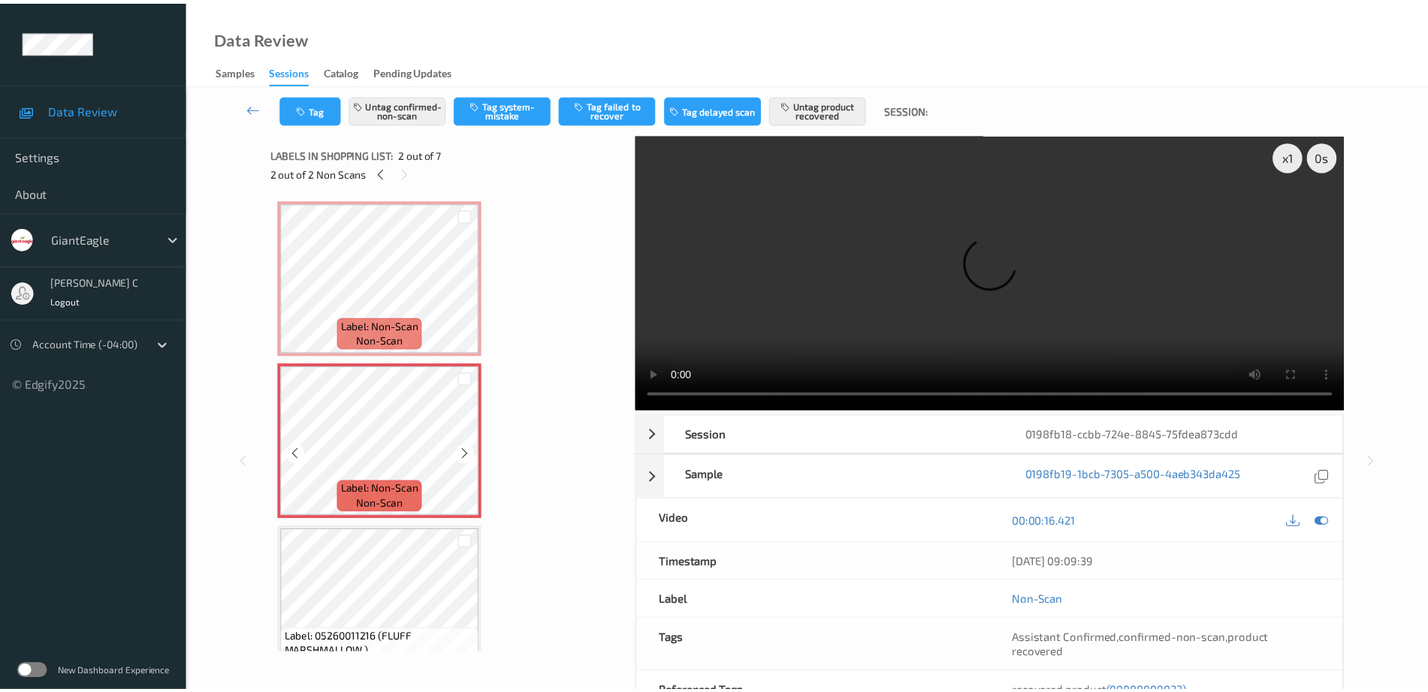
scroll to position [94, 0]
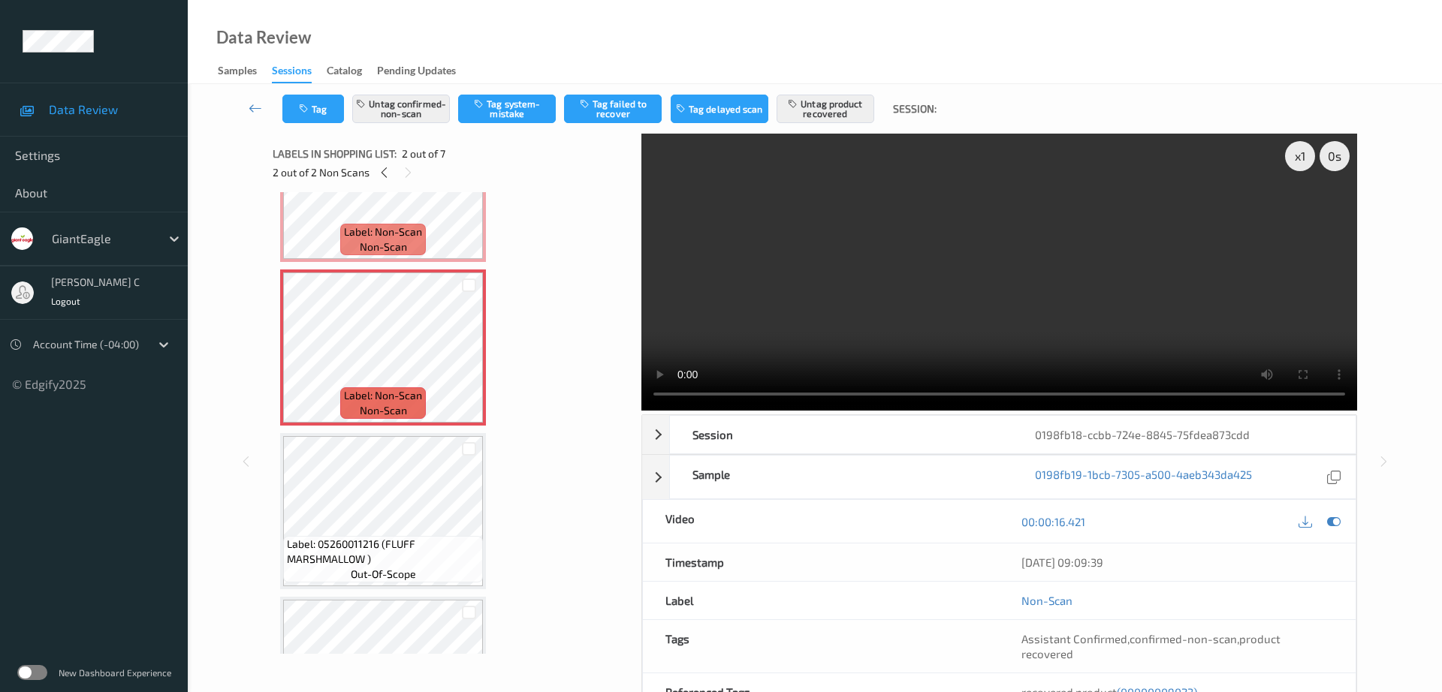
click at [385, 540] on span "Label: 05260011216 (FLUFF MARSHMALLOW )" at bounding box center [383, 552] width 192 height 30
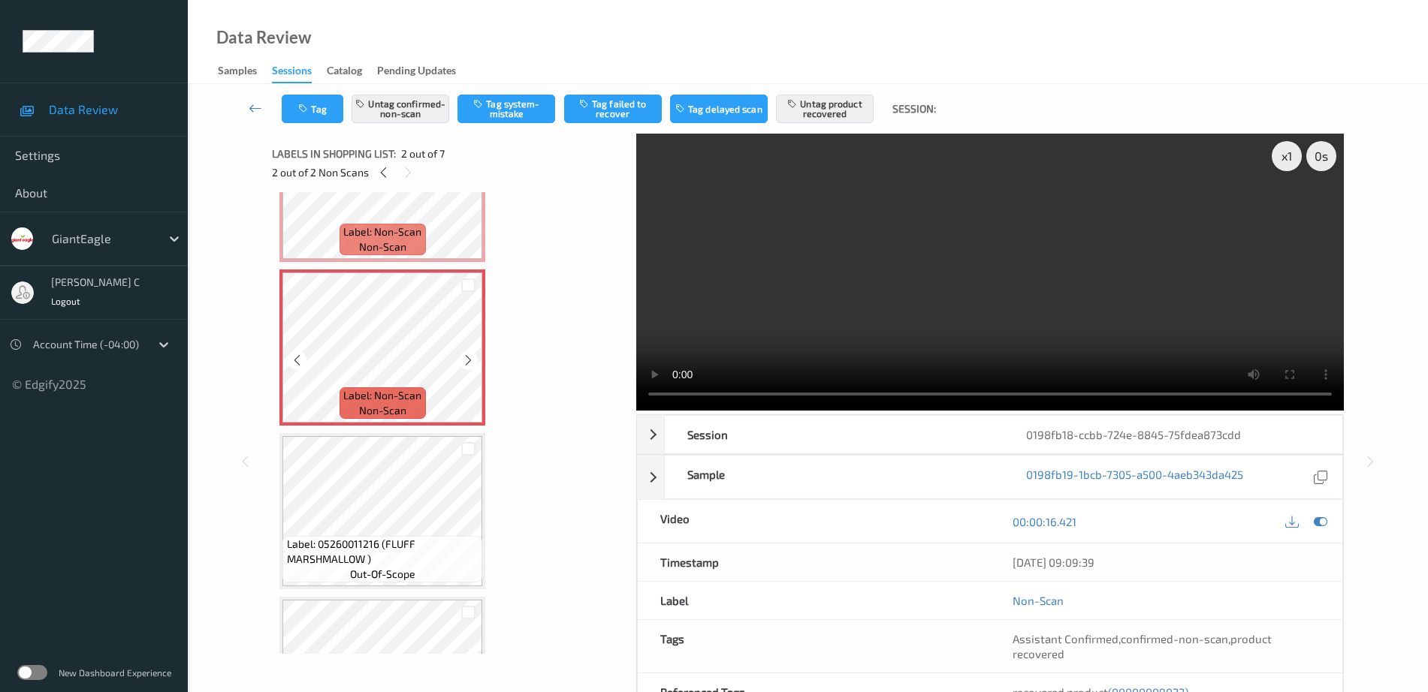
scroll to position [188, 0]
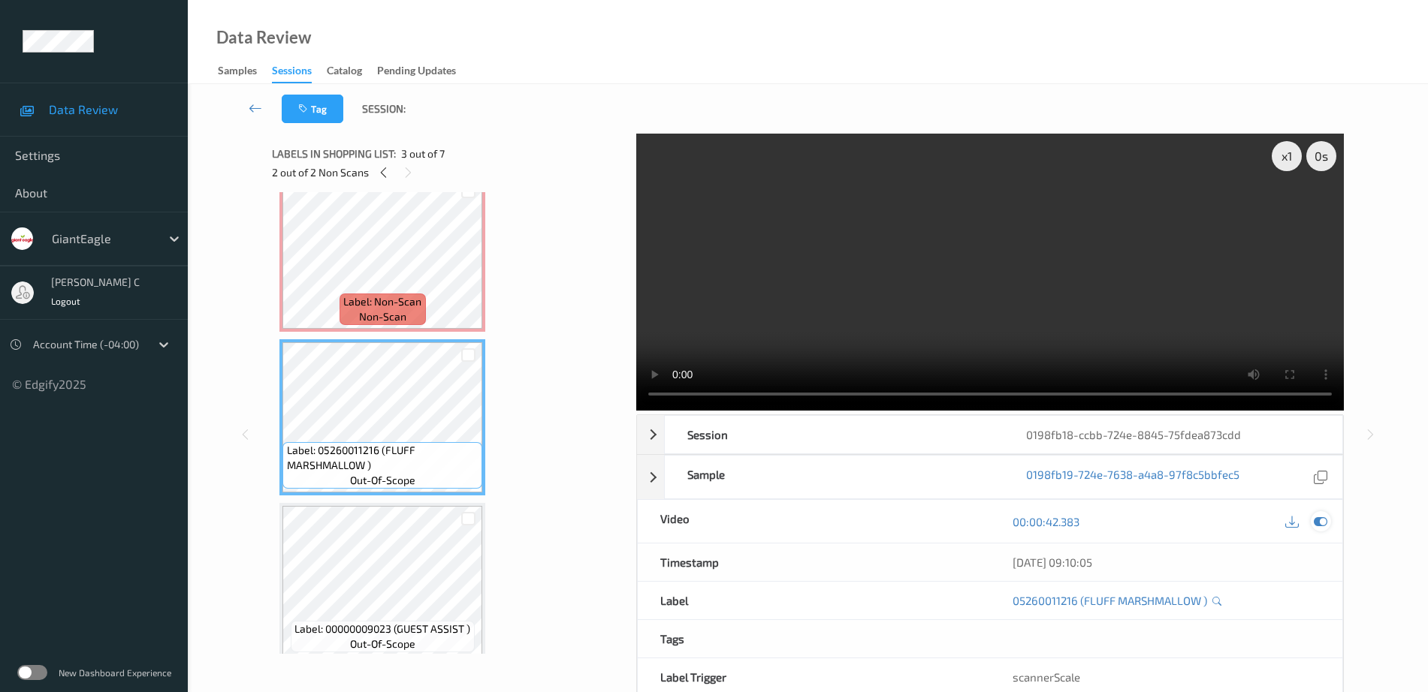
click at [1322, 521] on icon at bounding box center [1321, 522] width 14 height 14
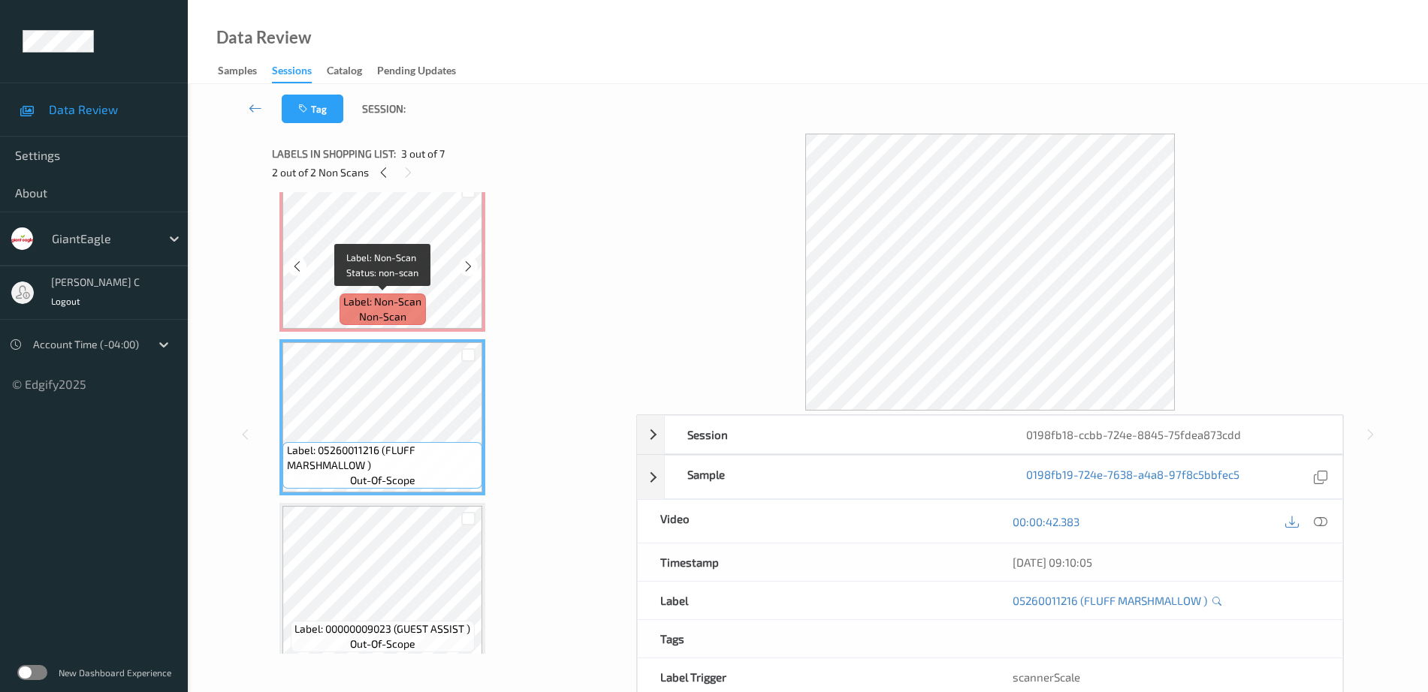
click at [373, 306] on span "Label: Non-Scan" at bounding box center [382, 301] width 78 height 15
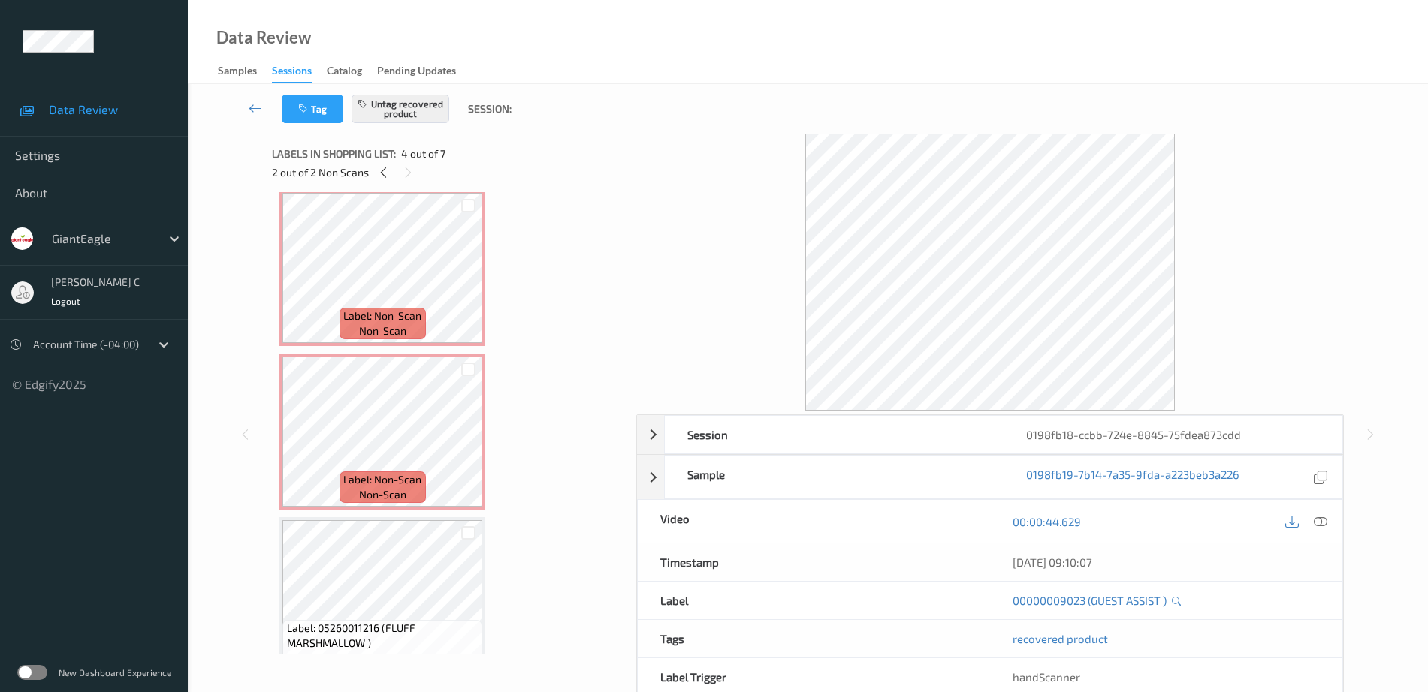
scroll to position [0, 0]
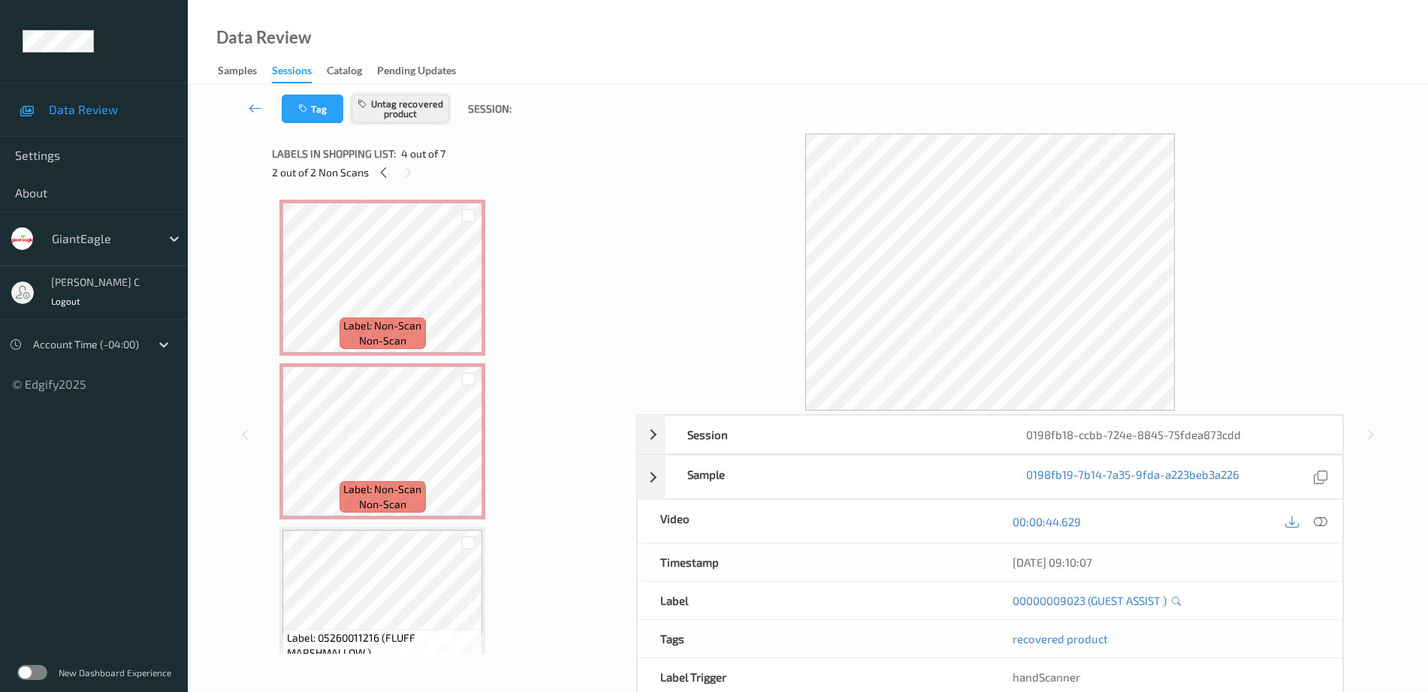
click at [394, 116] on button "Untag recovered product" at bounding box center [401, 109] width 98 height 29
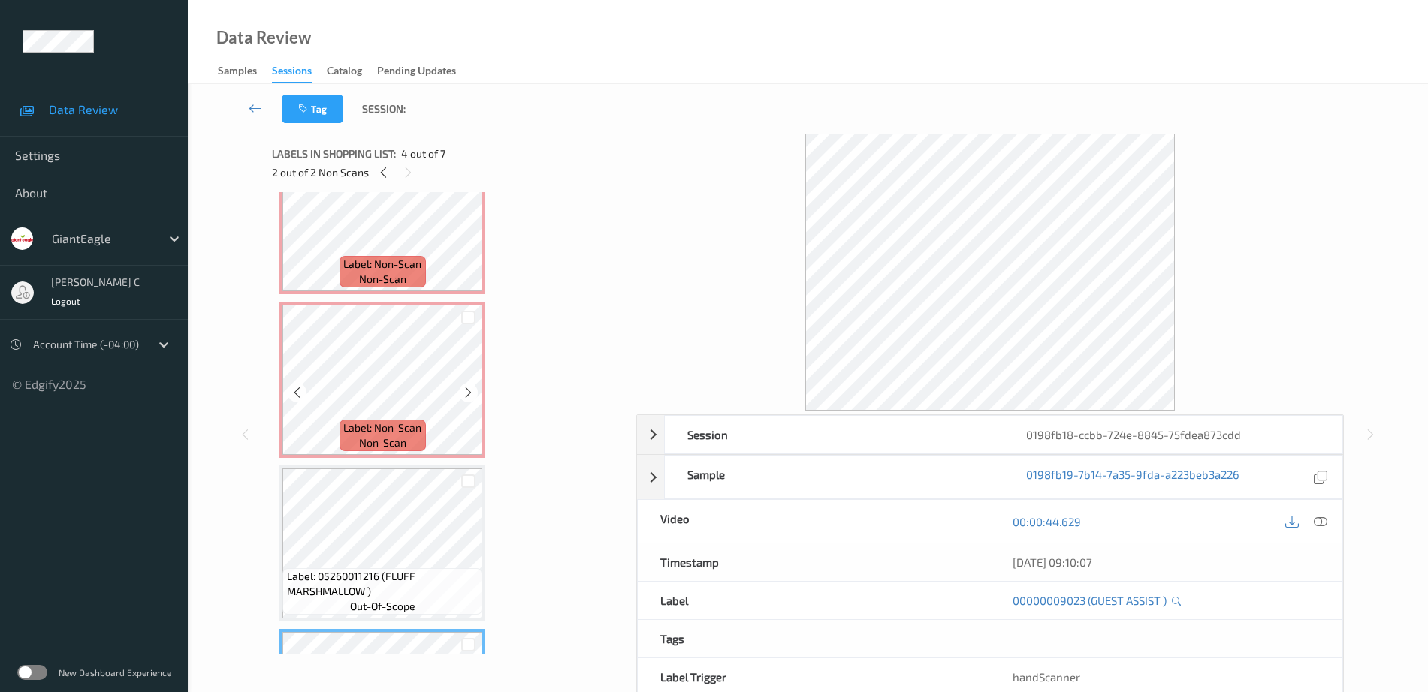
scroll to position [94, 0]
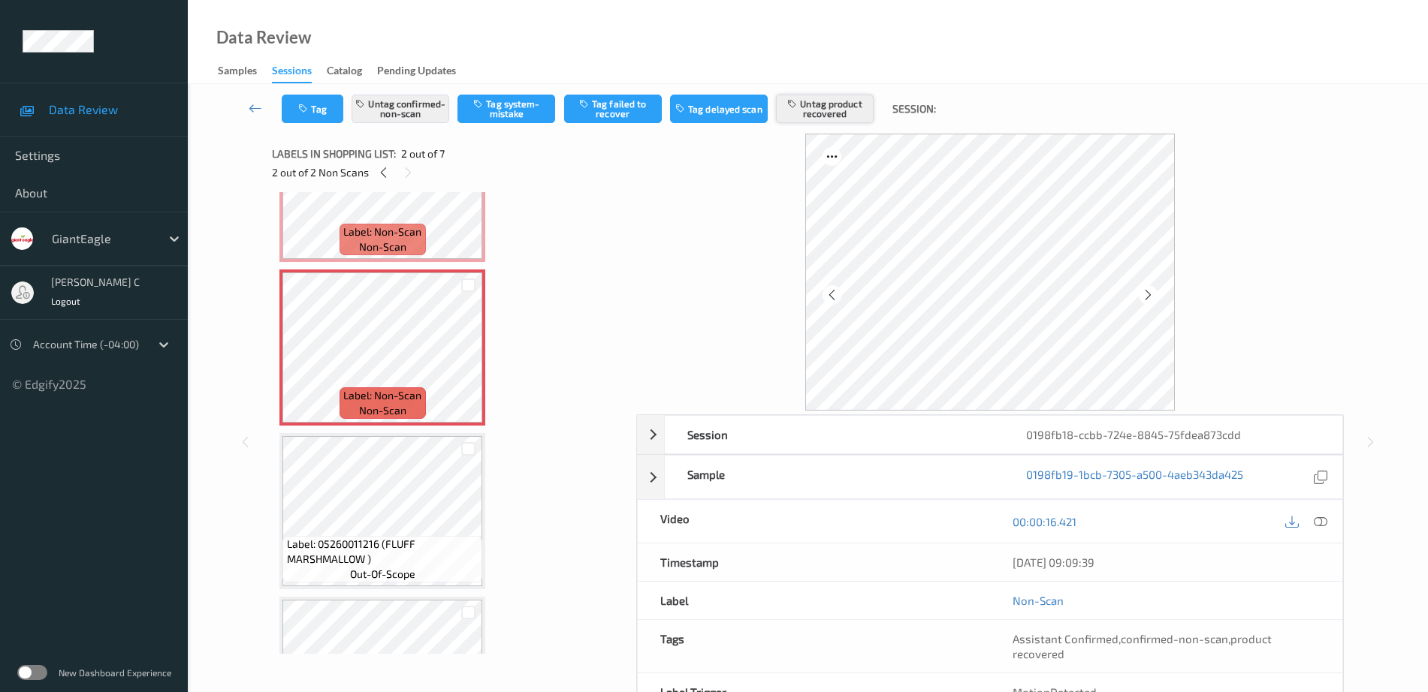
click at [841, 114] on button "Untag product recovered" at bounding box center [825, 109] width 98 height 29
click at [841, 114] on button "Tag product recovered" at bounding box center [825, 109] width 98 height 29
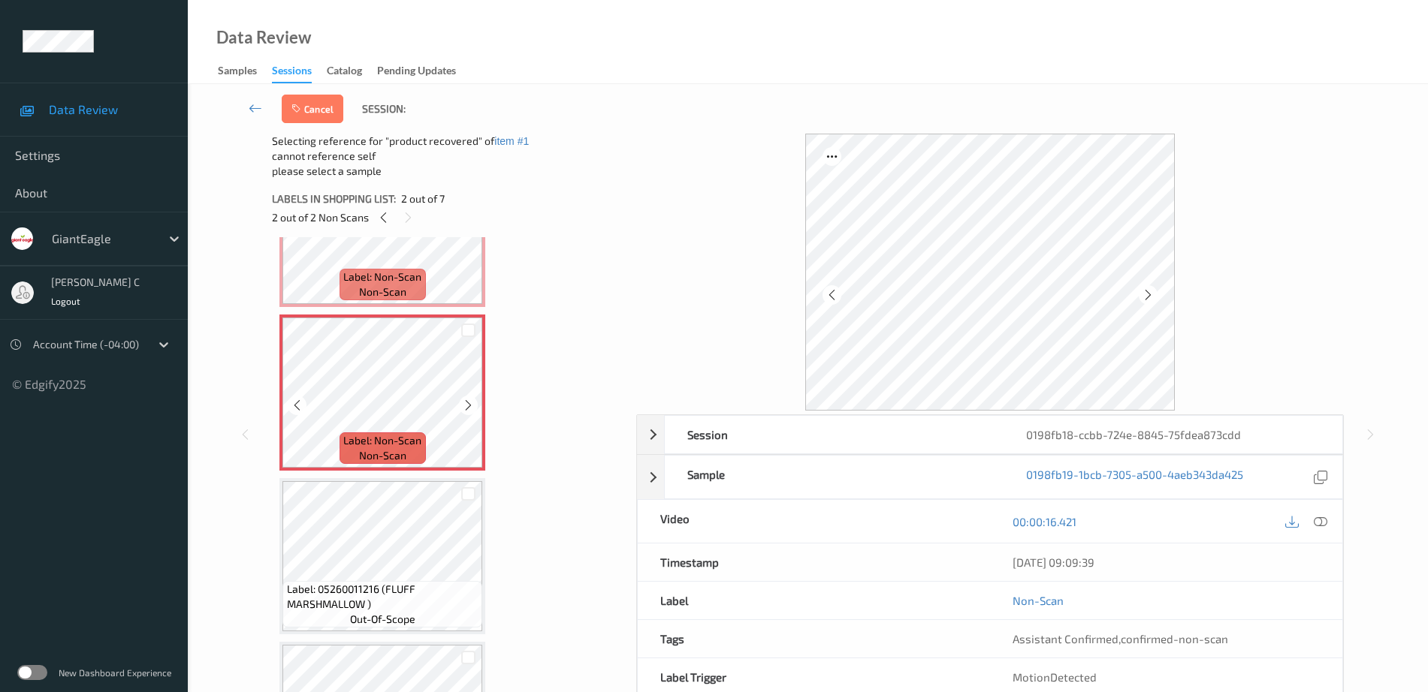
scroll to position [188, 0]
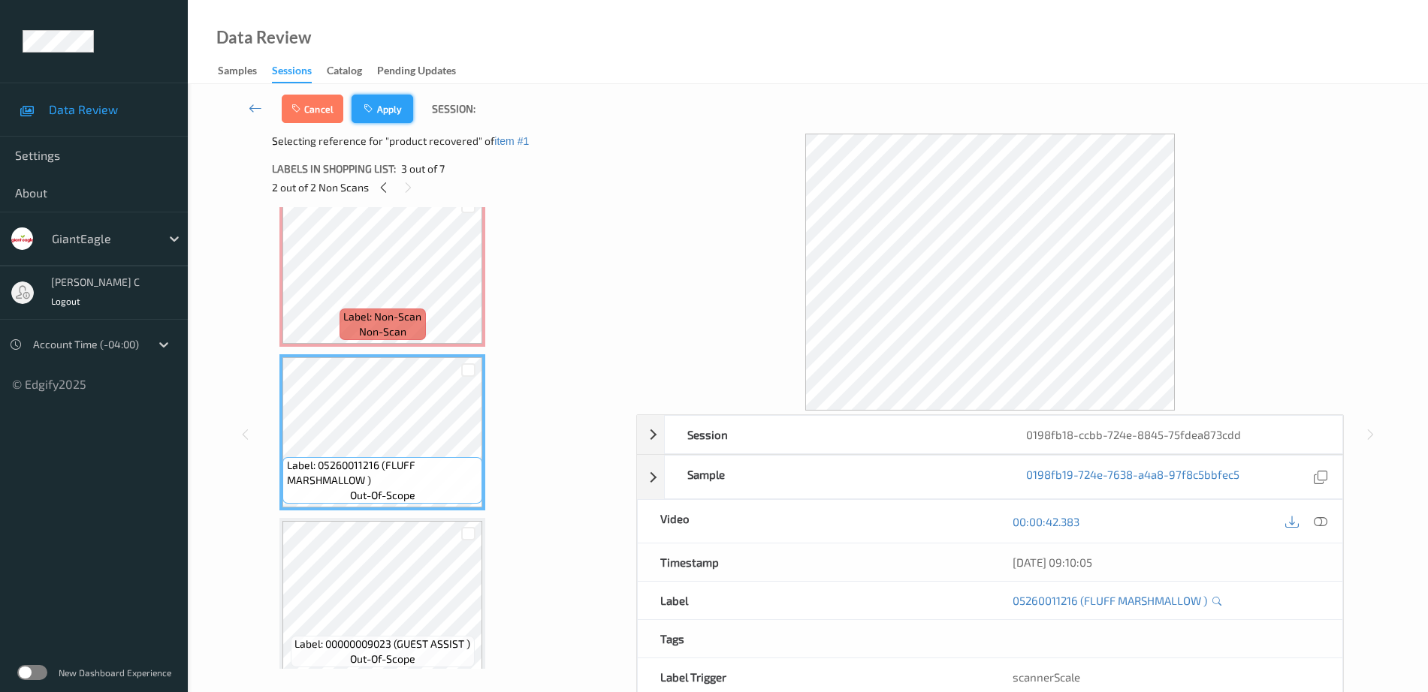
click at [383, 112] on button "Apply" at bounding box center [383, 109] width 62 height 29
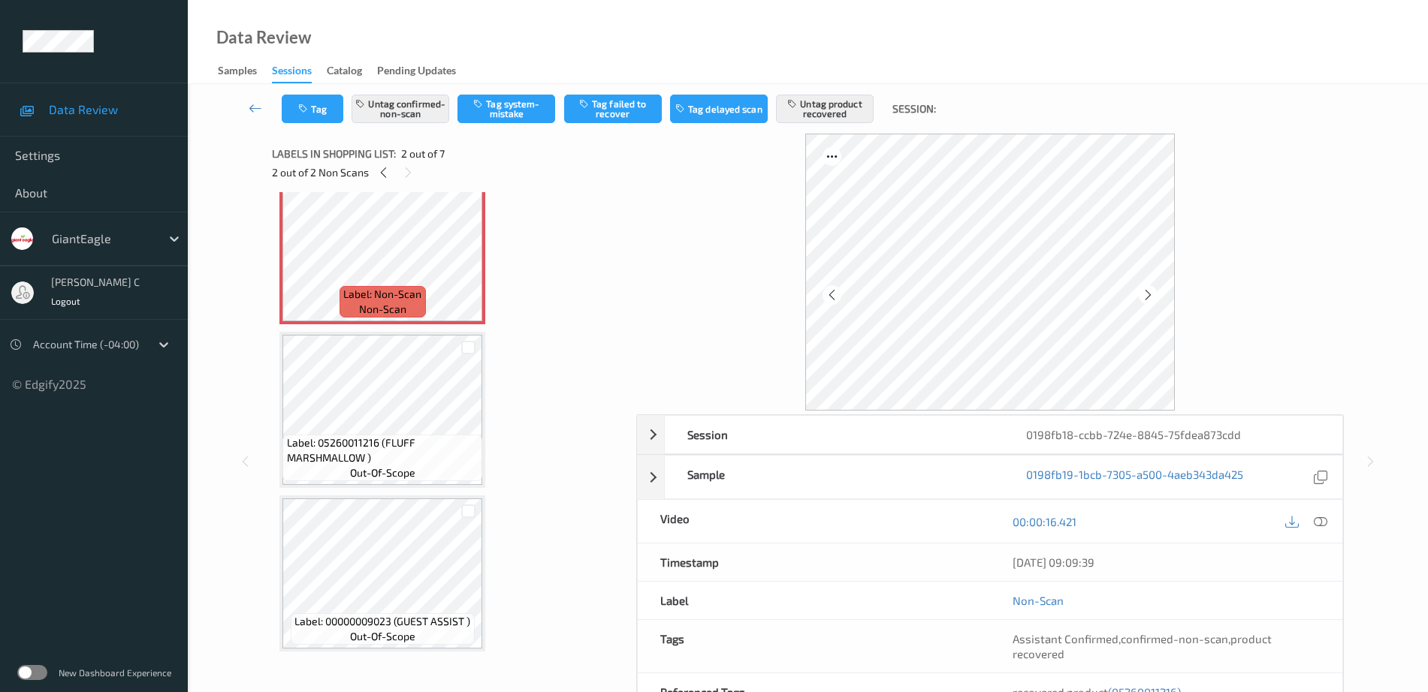
click at [395, 451] on span "Label: 05260011216 (FLUFF MARSHMALLOW )" at bounding box center [383, 451] width 192 height 30
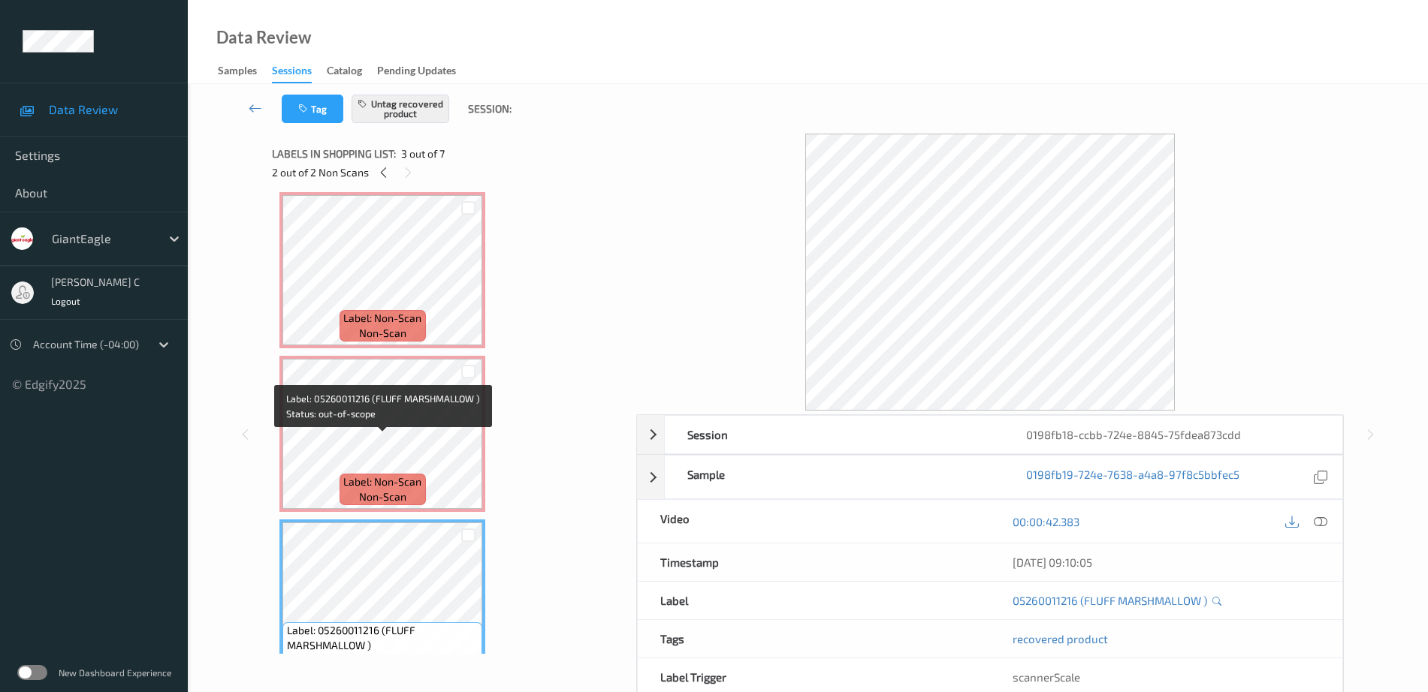
scroll to position [0, 0]
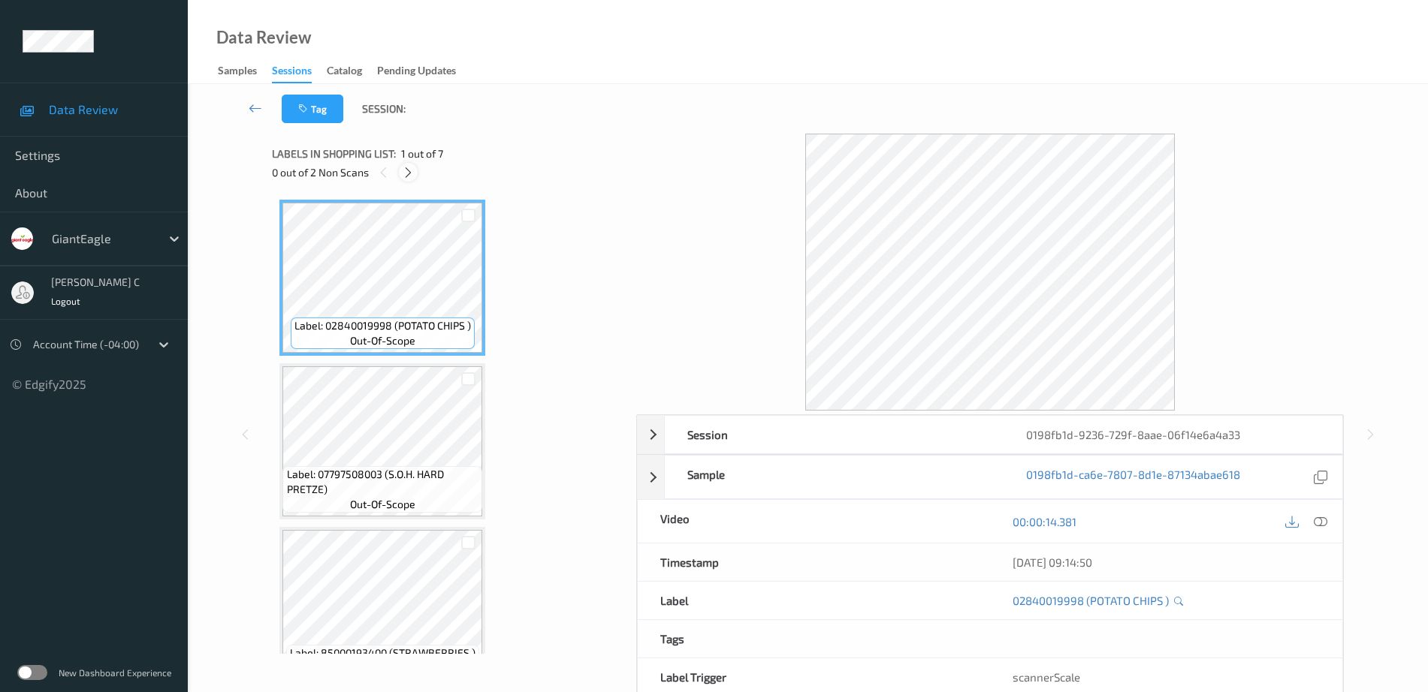
click at [409, 173] on icon at bounding box center [408, 173] width 13 height 14
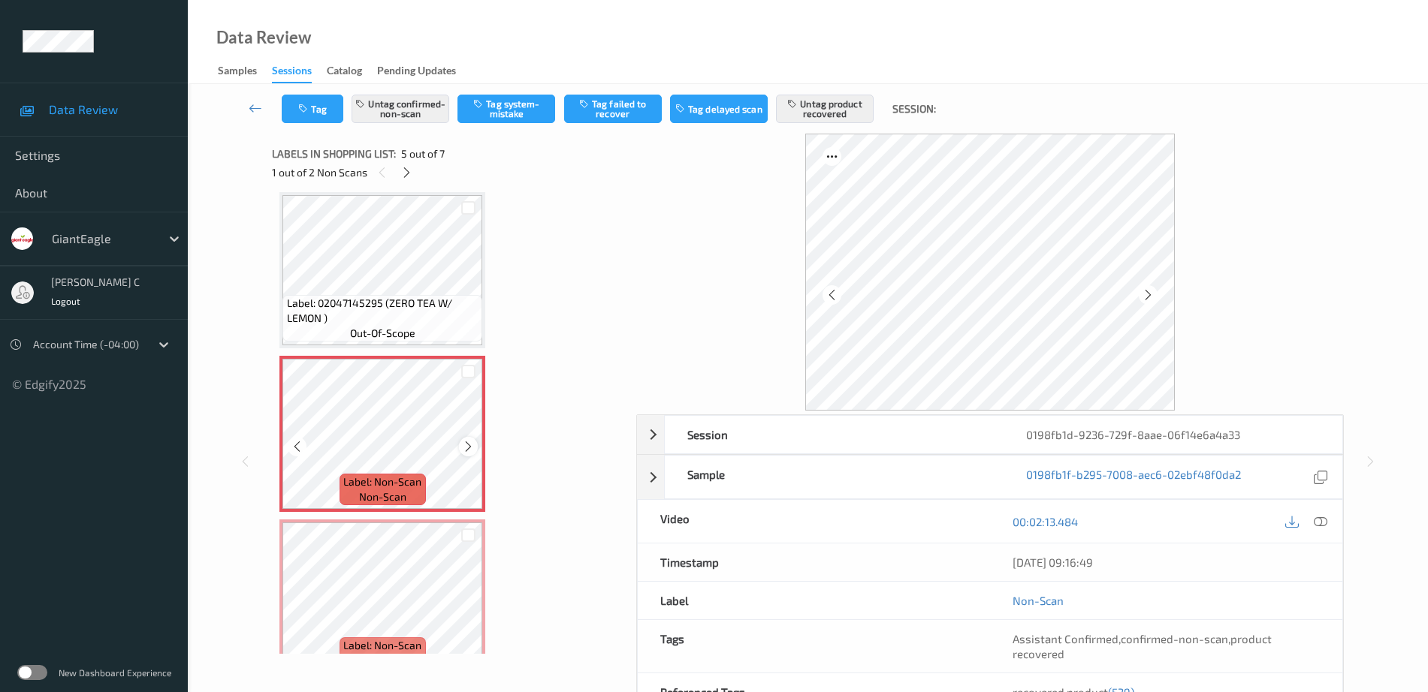
click at [467, 451] on icon at bounding box center [468, 447] width 13 height 14
click at [359, 312] on span "Label: 02047145295 (ZERO TEA W/ LEMON )" at bounding box center [383, 311] width 192 height 30
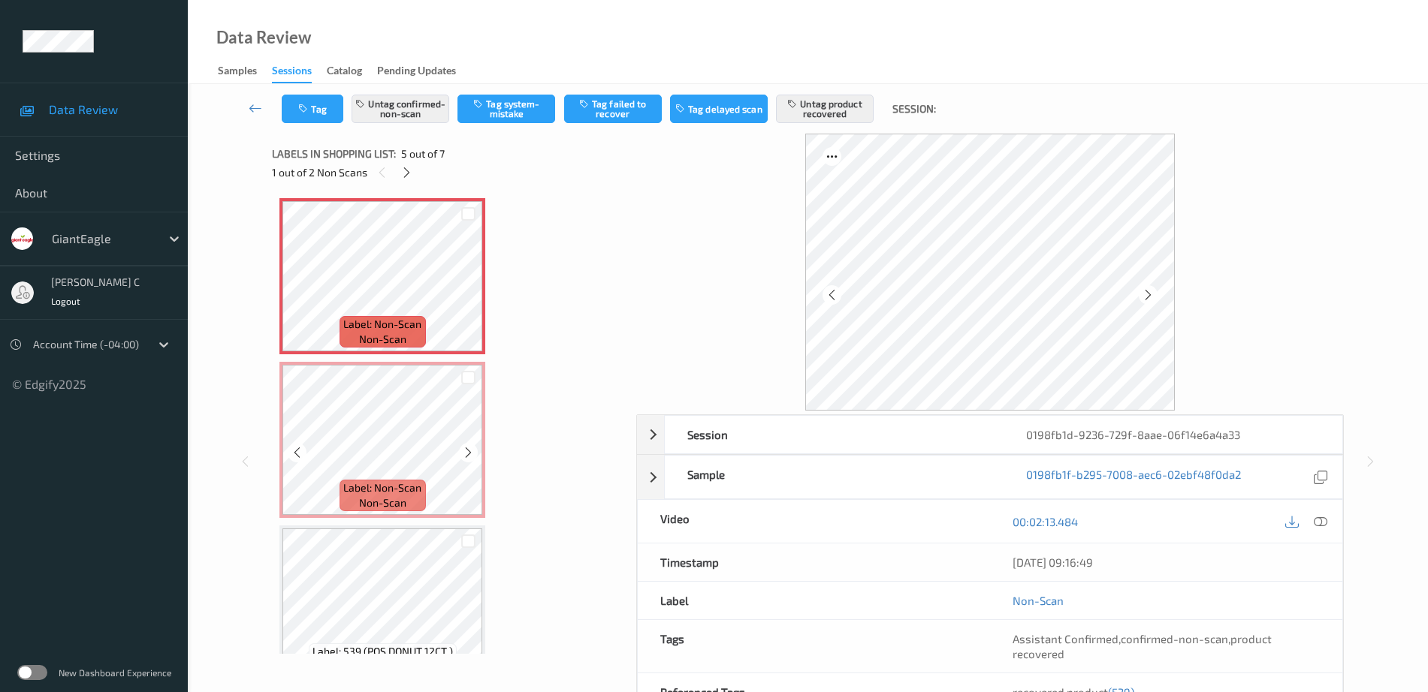
scroll to position [686, 0]
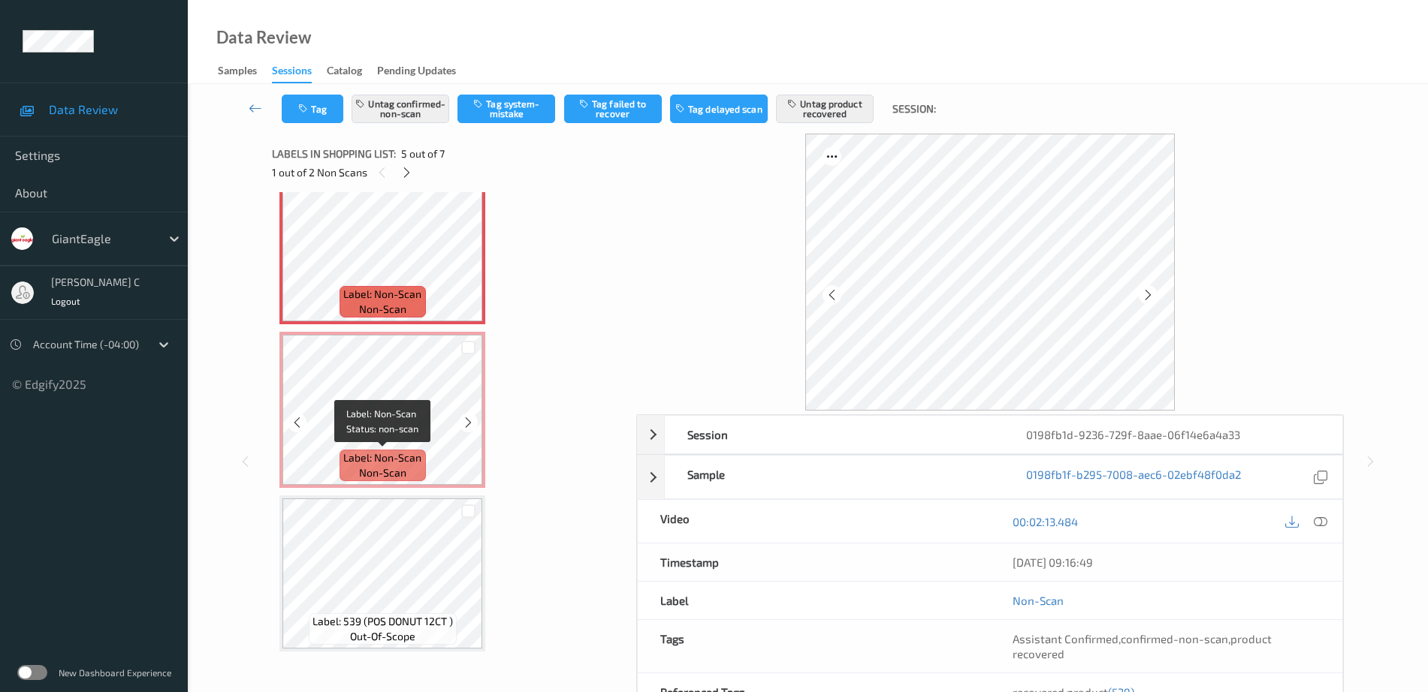
click at [397, 469] on span "non-scan" at bounding box center [382, 473] width 47 height 15
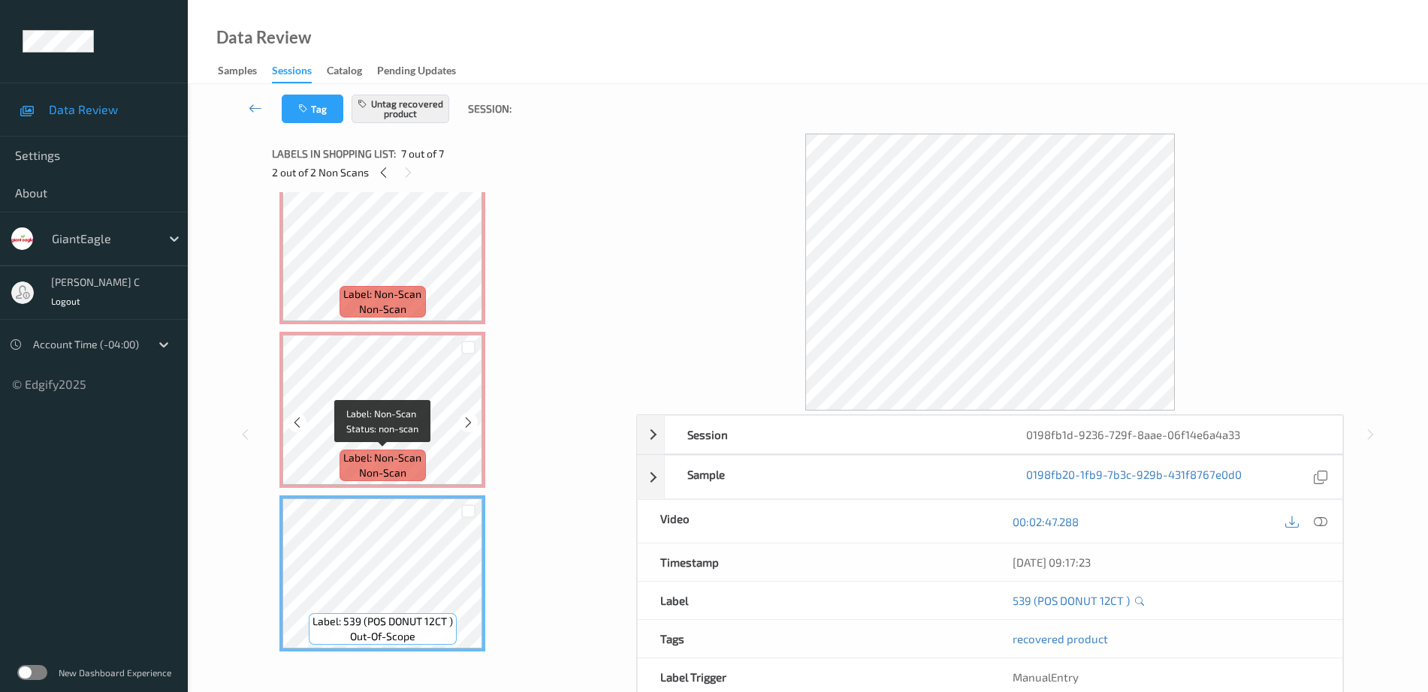
scroll to position [692, 0]
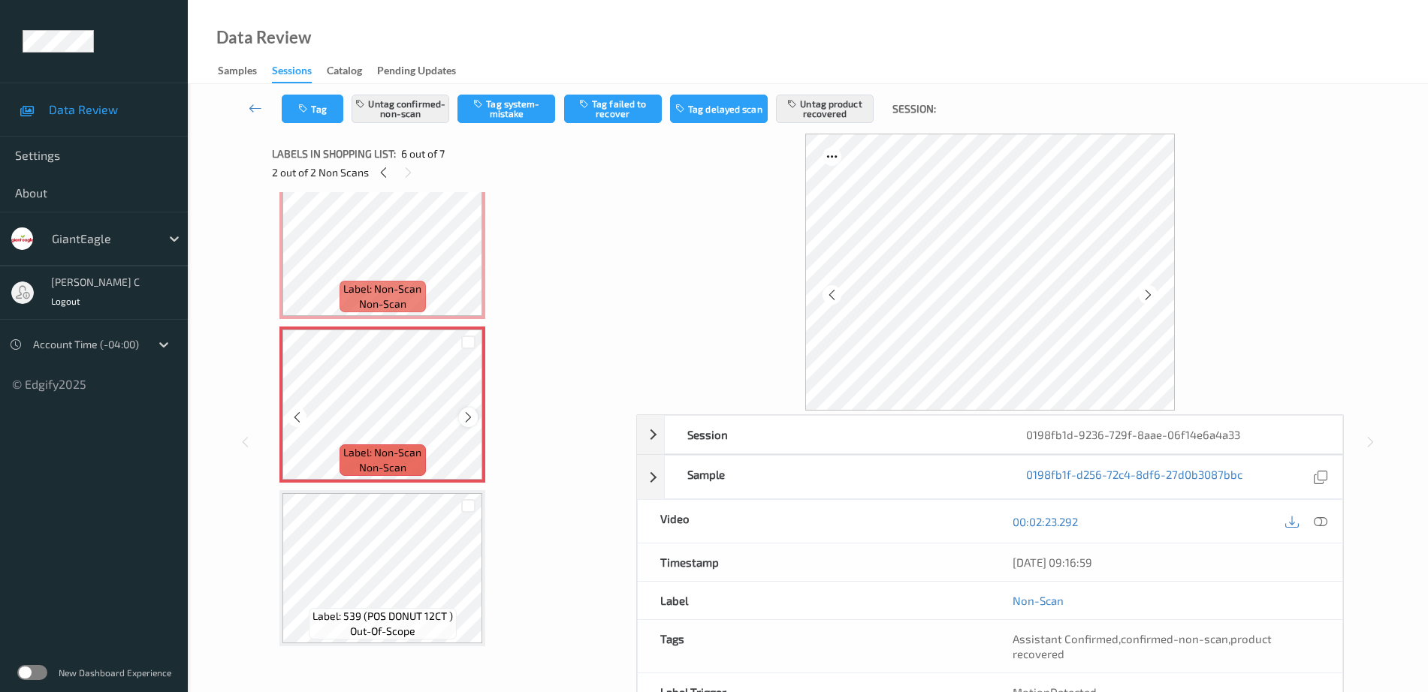
click at [466, 426] on div at bounding box center [468, 417] width 19 height 19
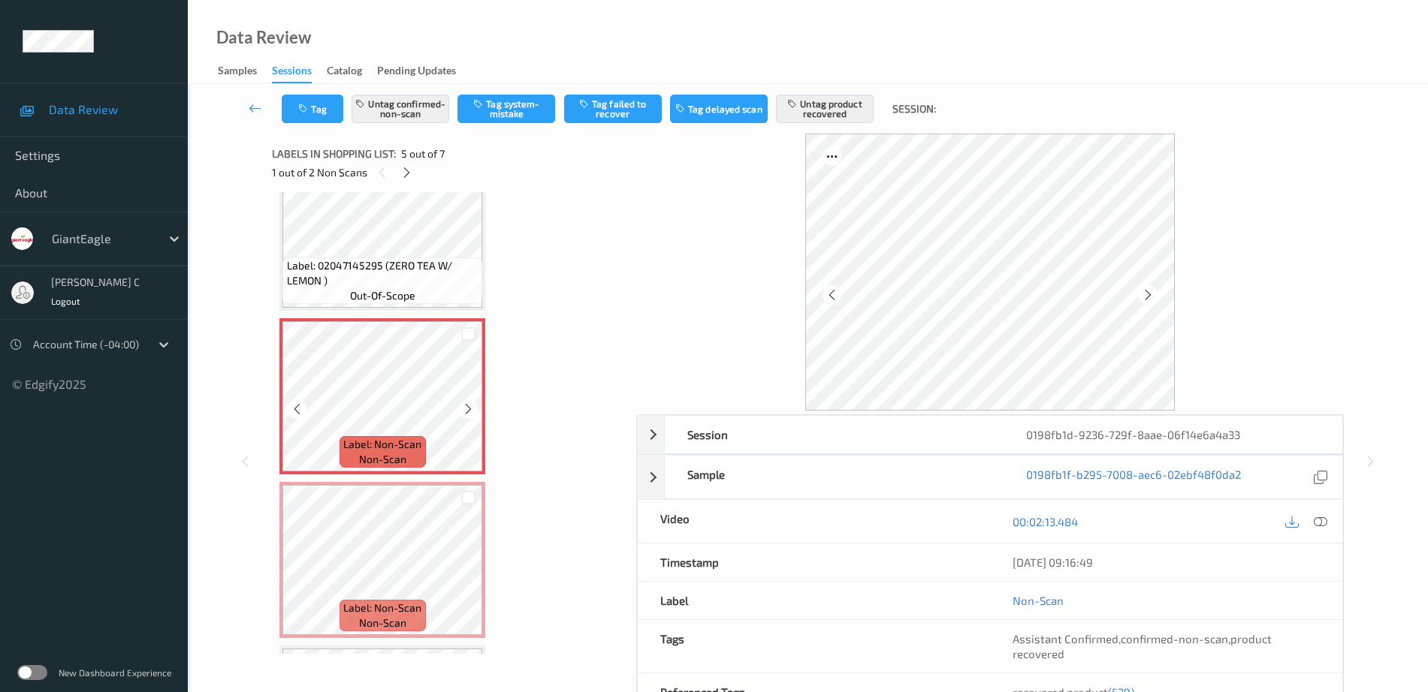
scroll to position [504, 0]
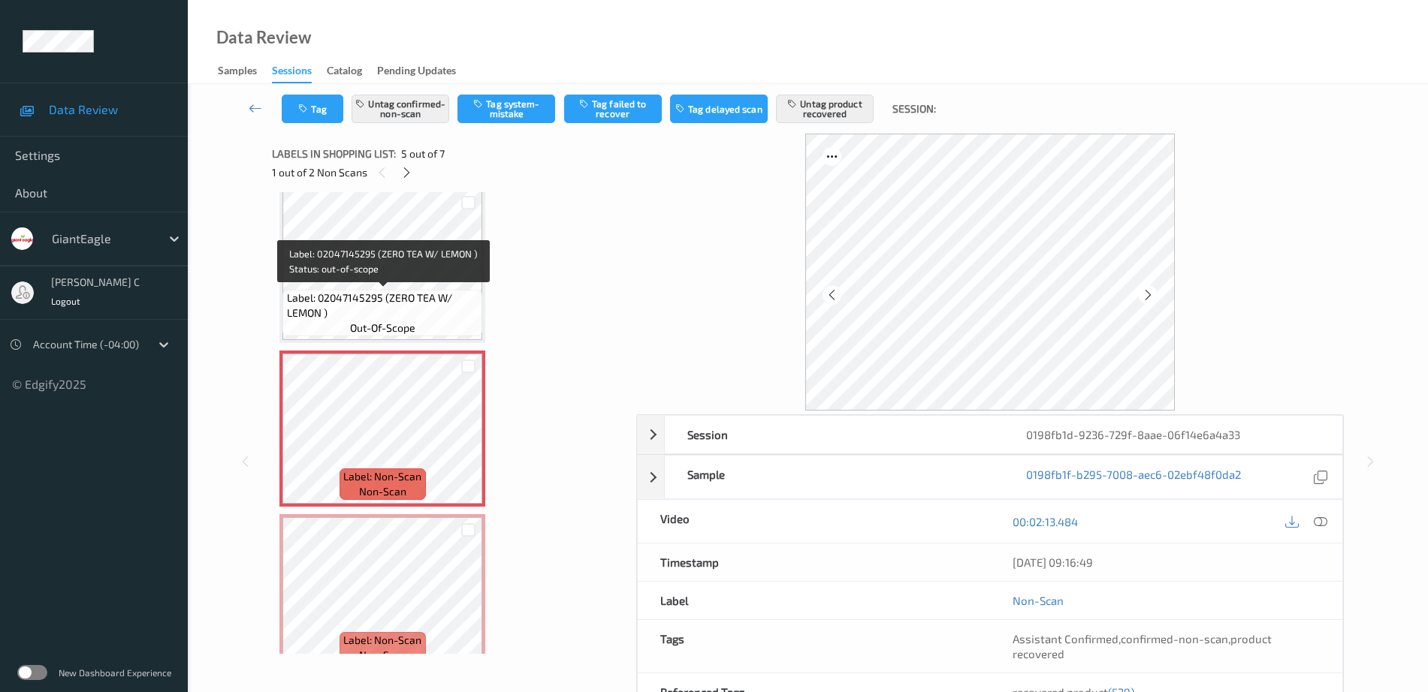
click at [413, 290] on div "Label: 02047145295 (ZERO TEA W/ LEMON ) out-of-scope" at bounding box center [382, 313] width 200 height 47
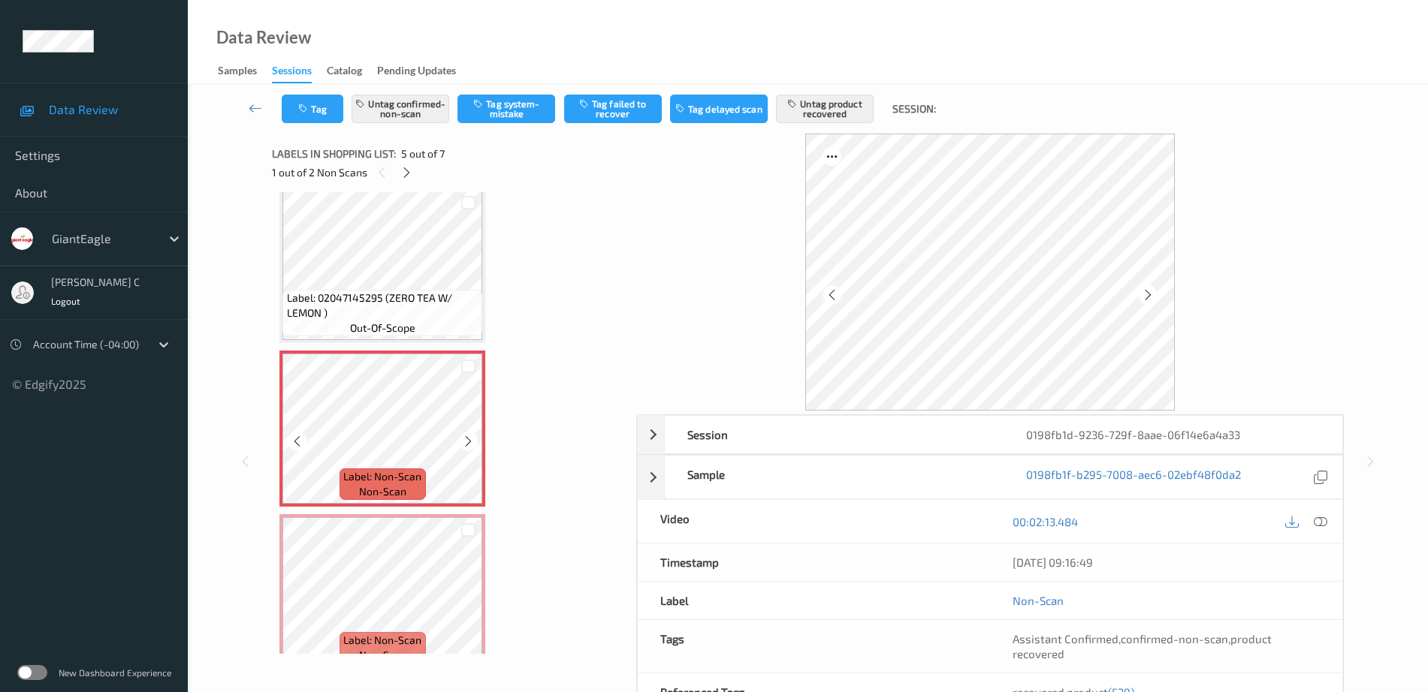
scroll to position [316, 0]
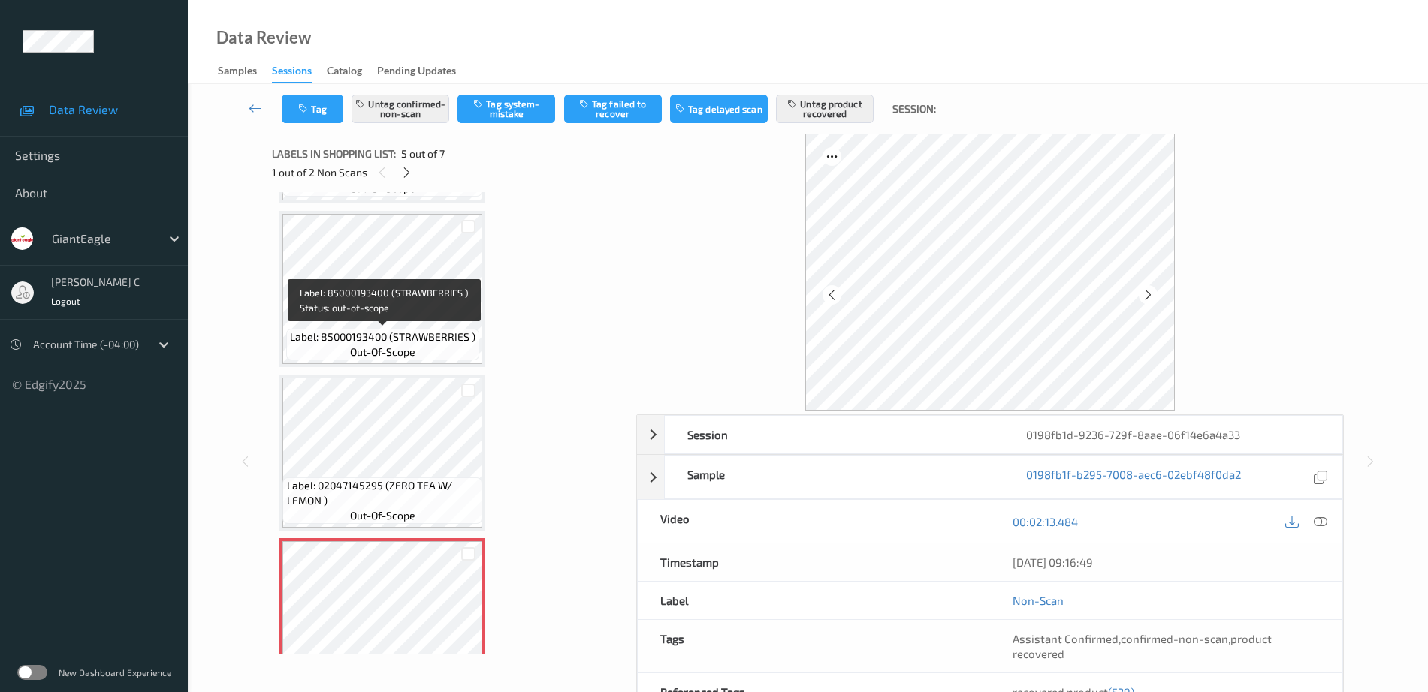
click at [376, 335] on span "Label: 85000193400 (STRAWBERRIES )" at bounding box center [383, 337] width 186 height 15
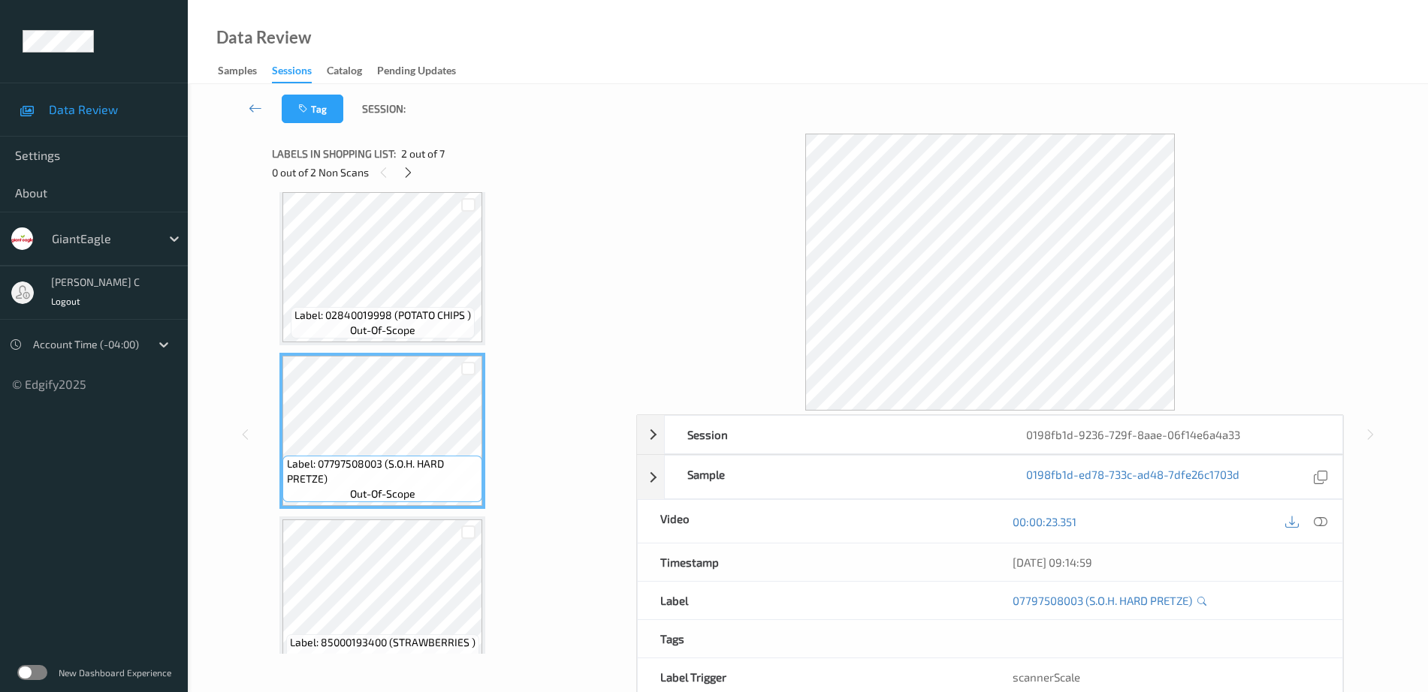
scroll to position [0, 0]
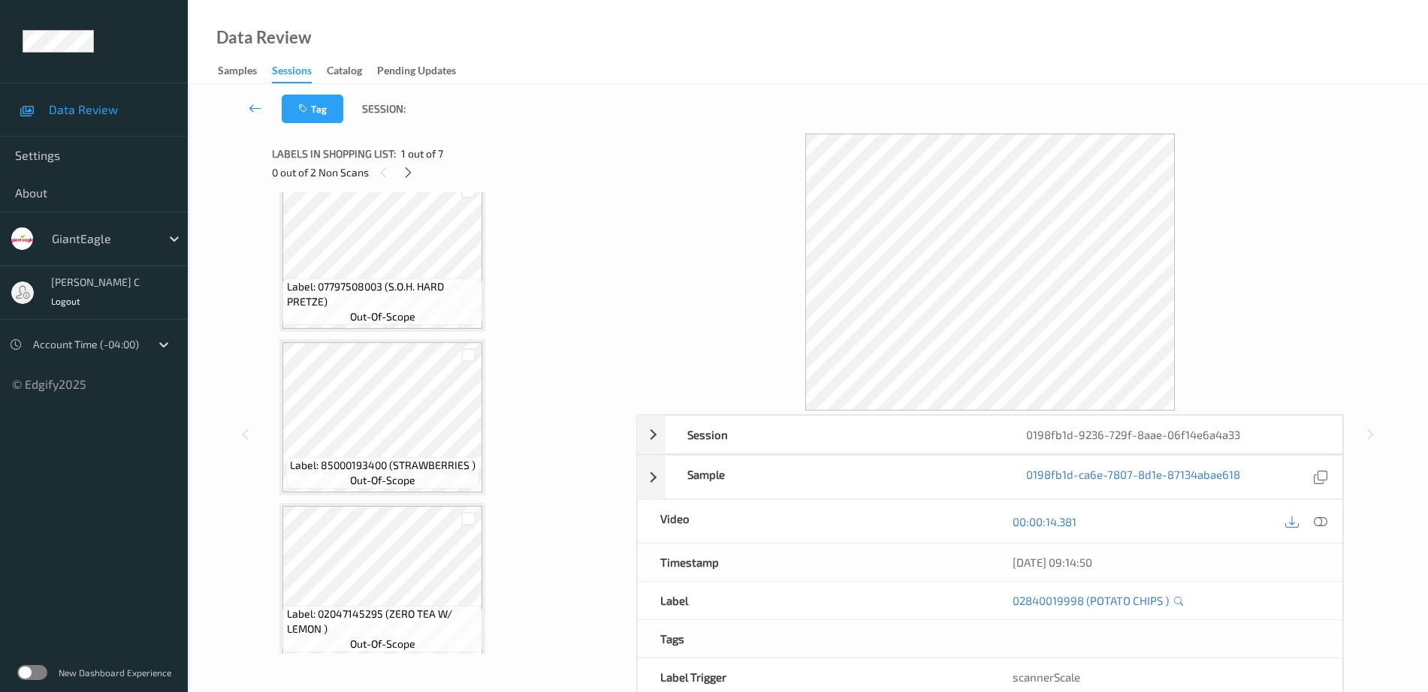
click at [403, 459] on span "Label: 85000193400 (STRAWBERRIES )" at bounding box center [383, 465] width 186 height 15
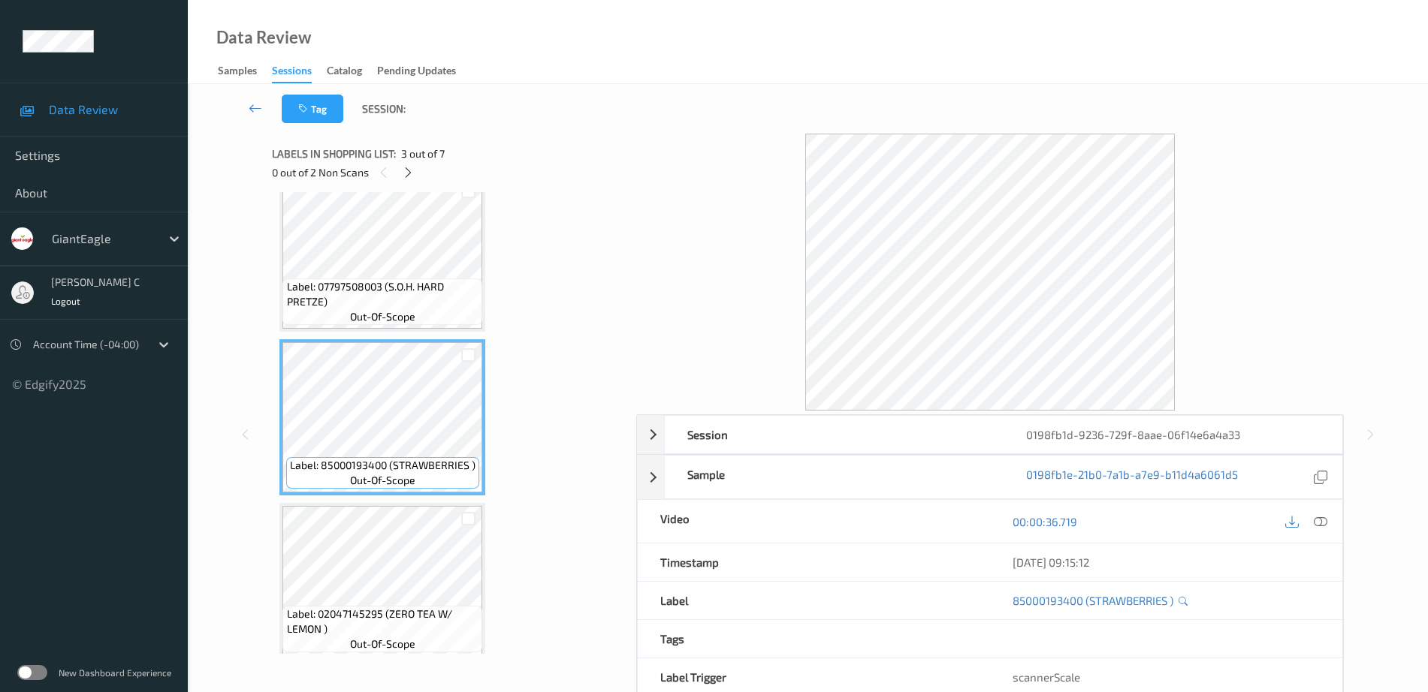
scroll to position [376, 0]
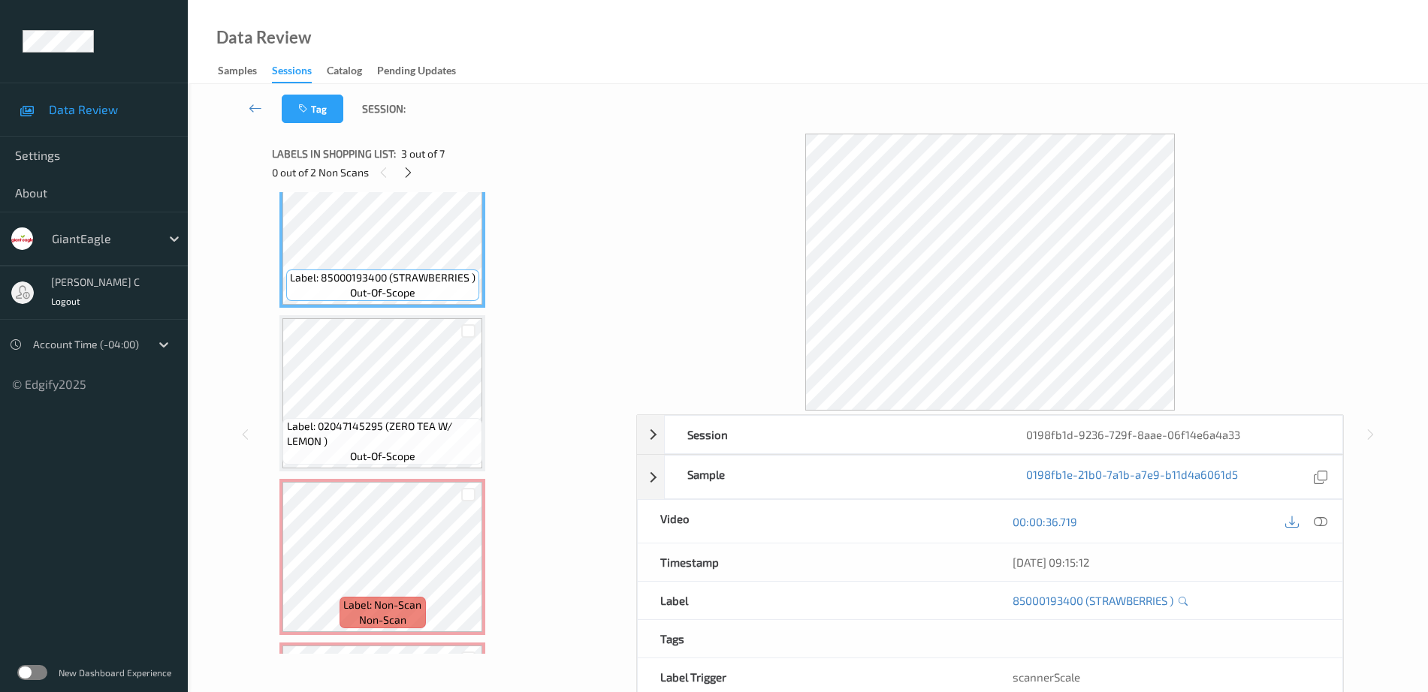
click at [403, 459] on span "out-of-scope" at bounding box center [382, 456] width 65 height 15
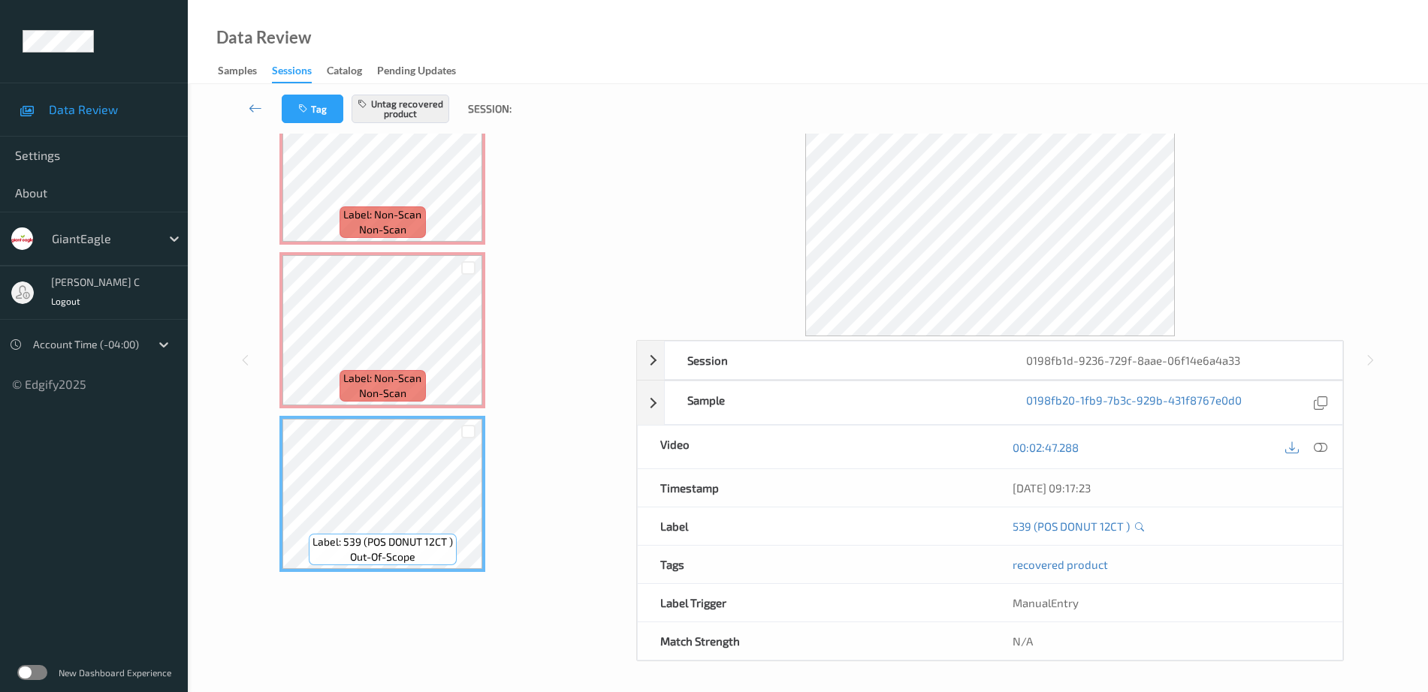
scroll to position [410, 0]
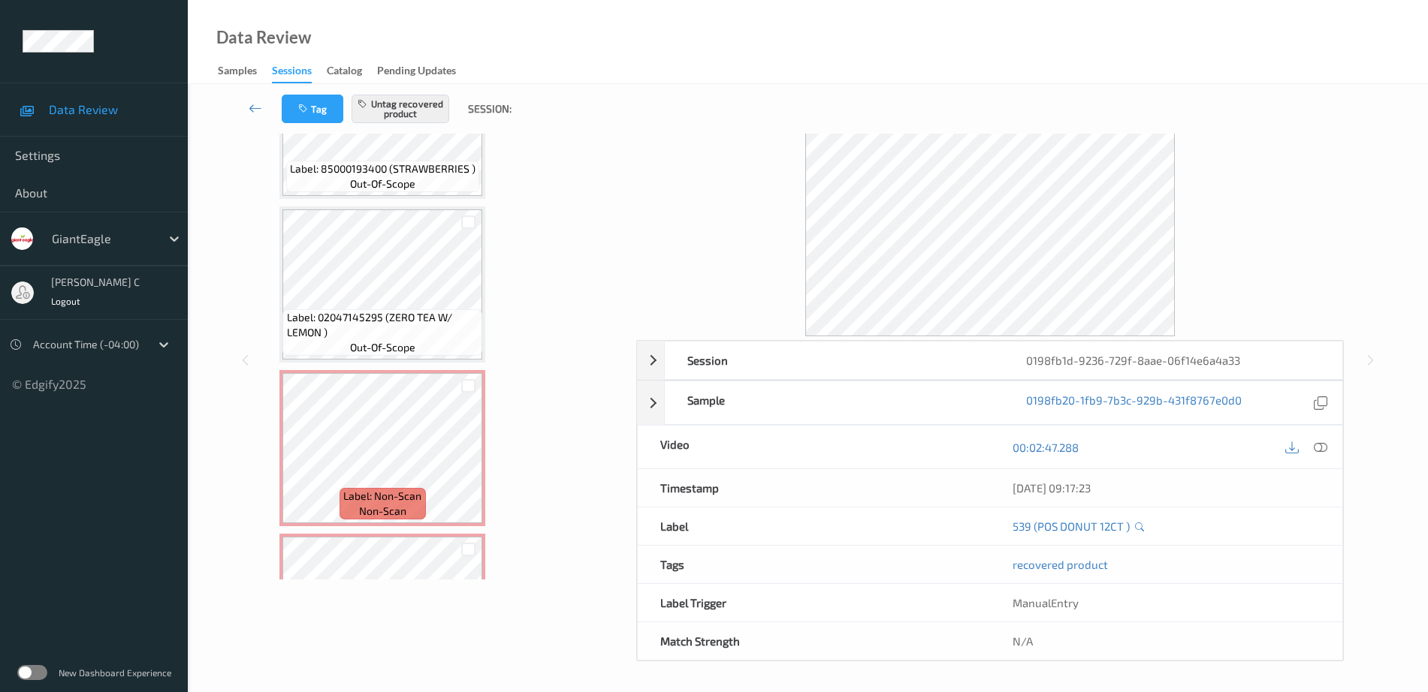
click at [369, 332] on span "Label: 02047145295 (ZERO TEA W/ LEMON )" at bounding box center [383, 325] width 192 height 30
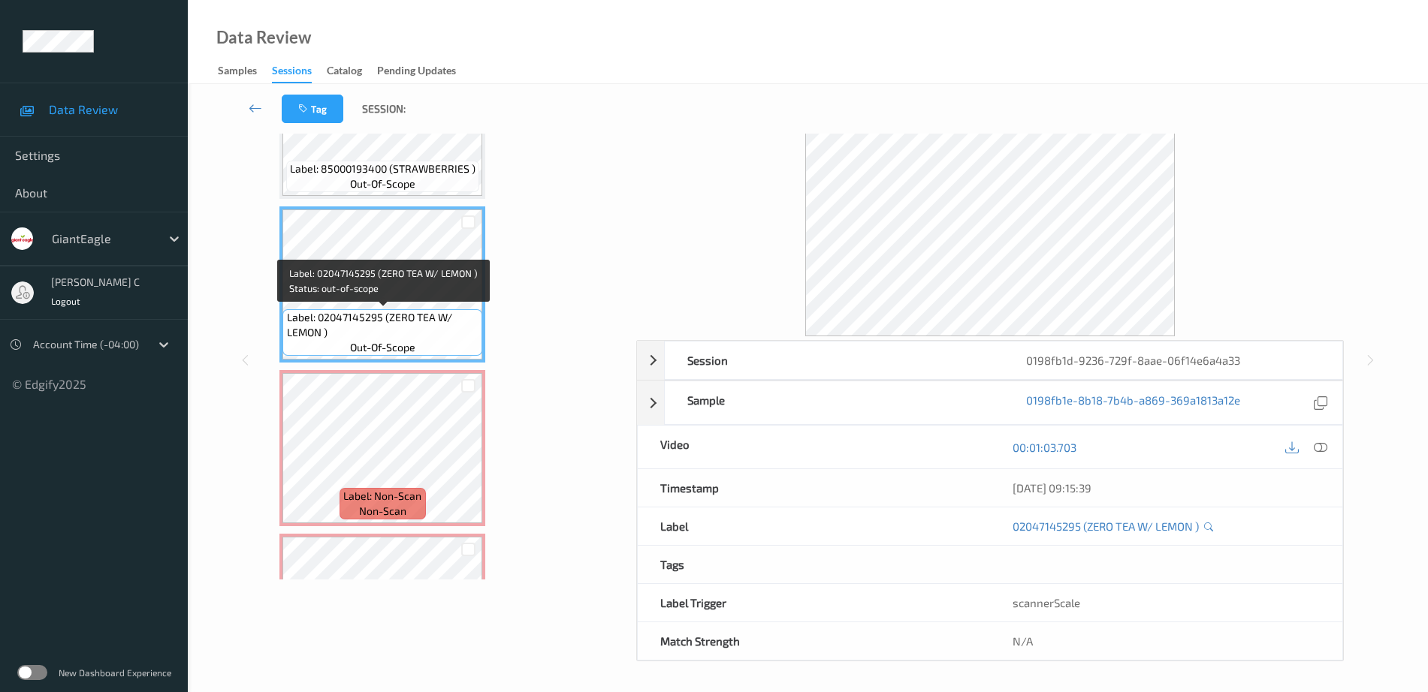
scroll to position [316, 0]
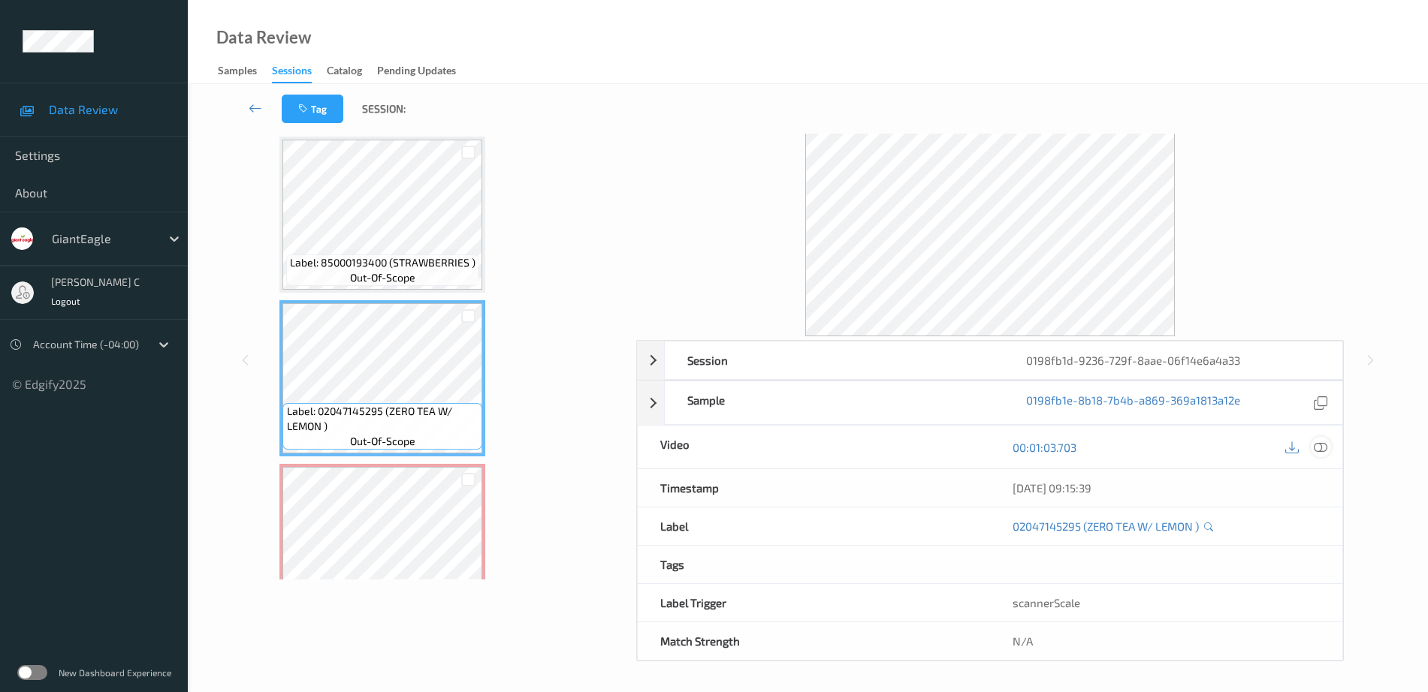
click at [1323, 452] on icon at bounding box center [1321, 448] width 14 height 14
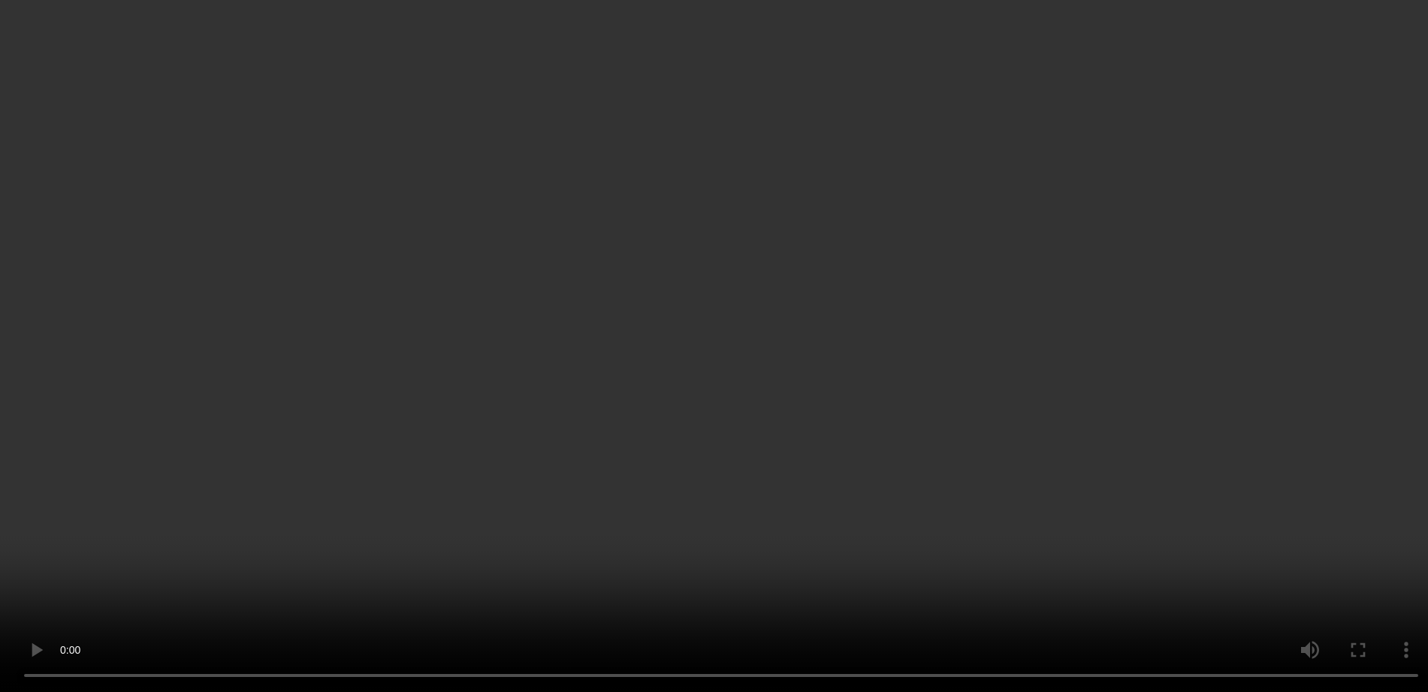
scroll to position [598, 0]
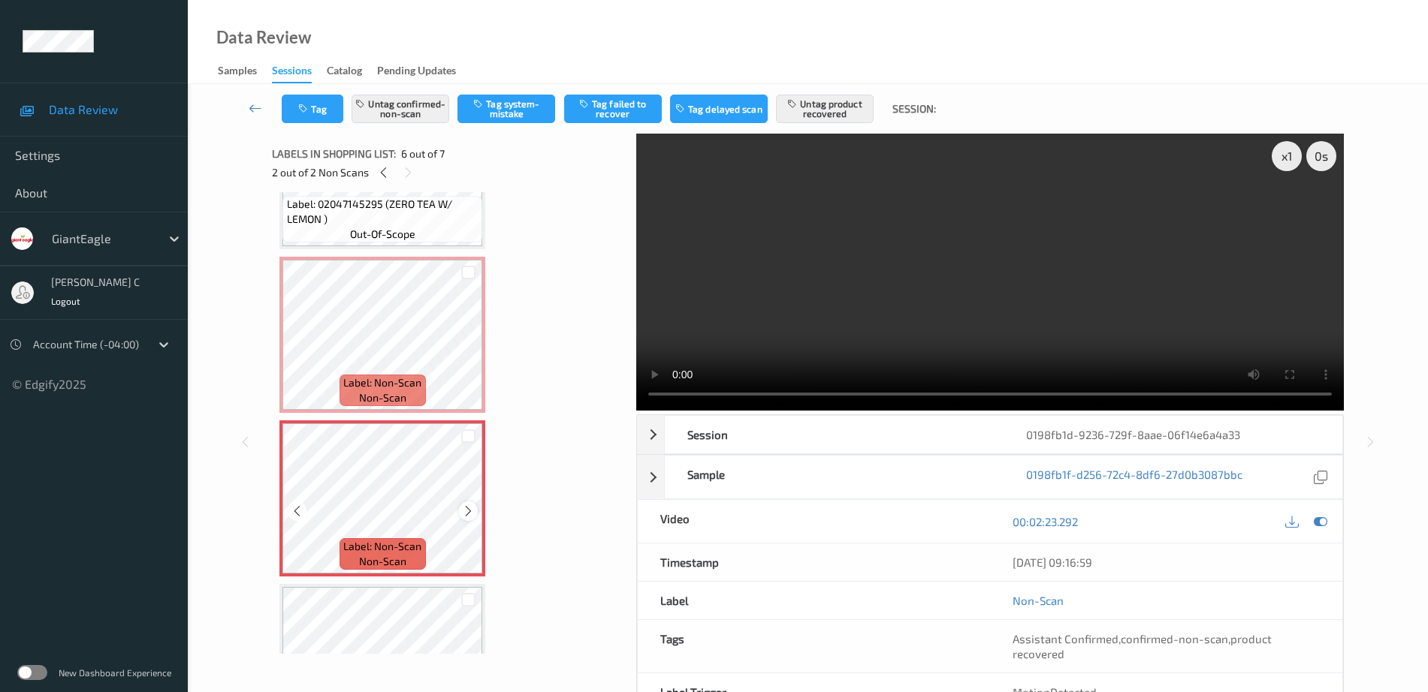
click at [463, 509] on icon at bounding box center [468, 512] width 13 height 14
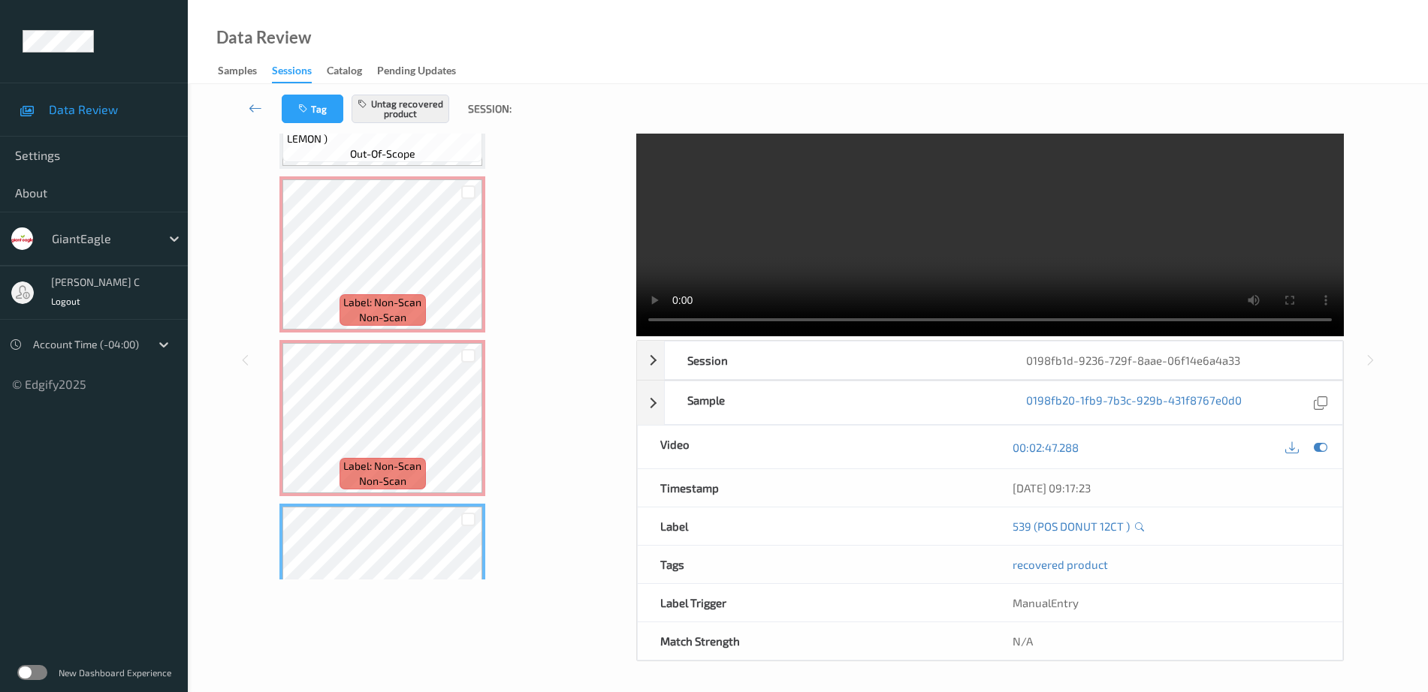
scroll to position [504, 0]
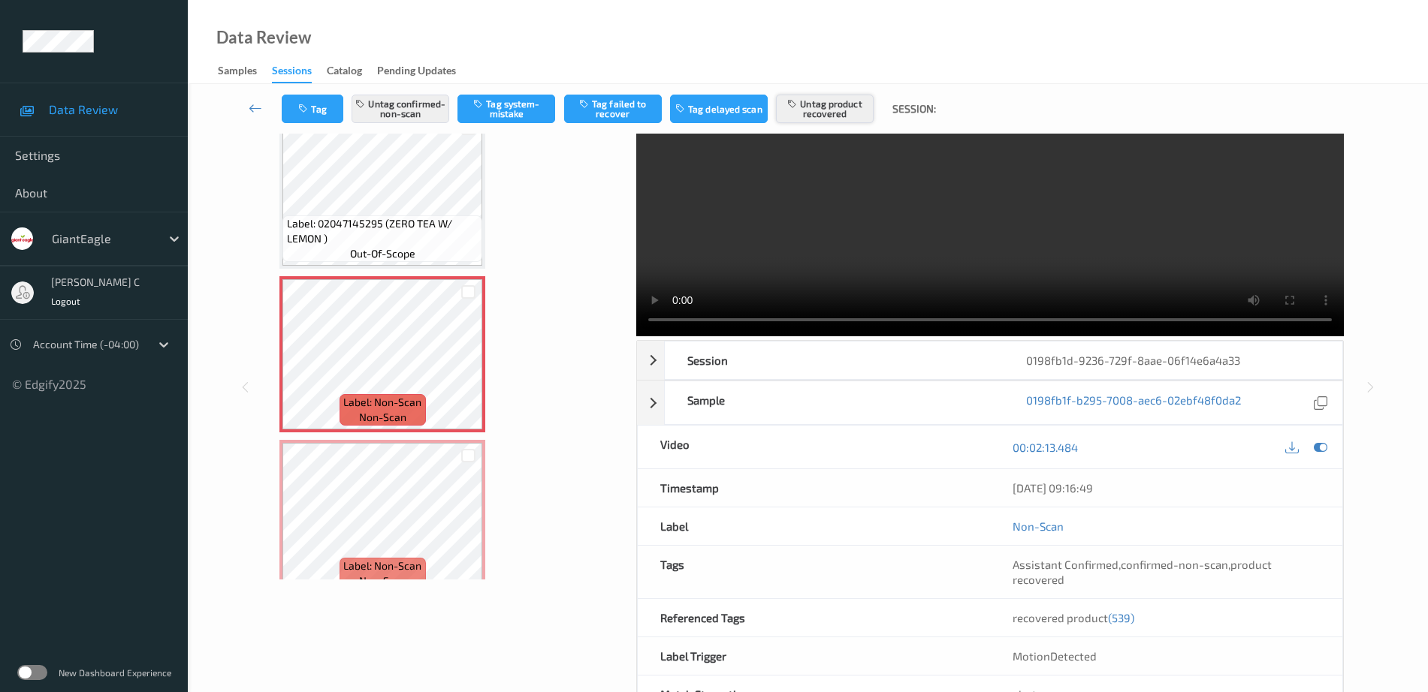
click at [846, 110] on button "Untag product recovered" at bounding box center [825, 109] width 98 height 29
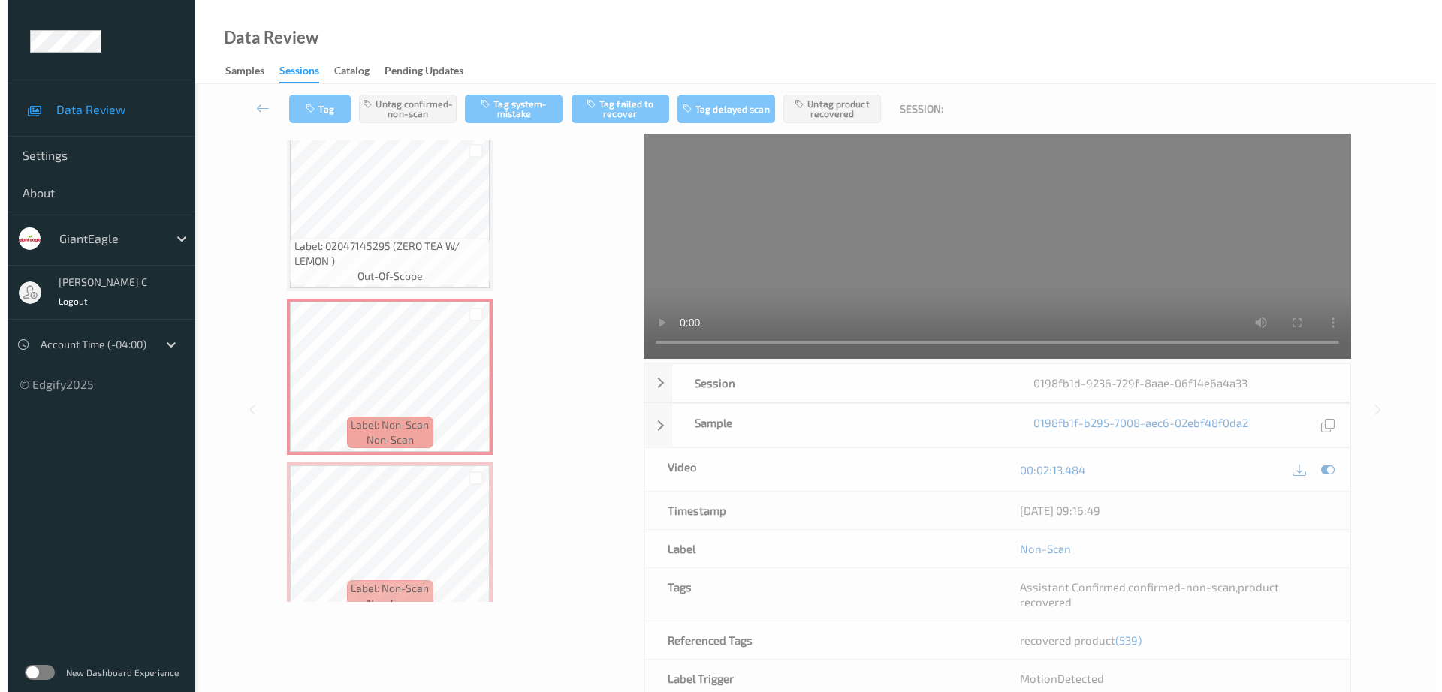
scroll to position [0, 0]
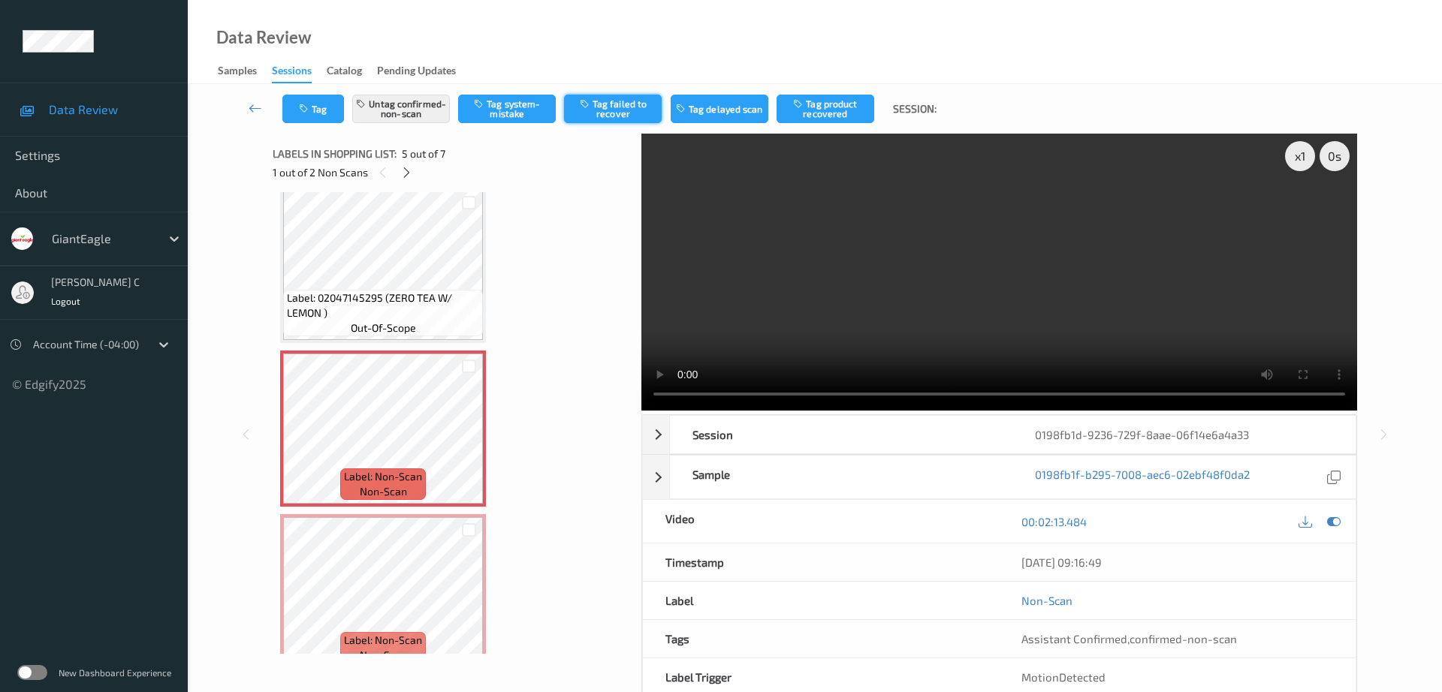
click at [601, 116] on button "Tag failed to recover" at bounding box center [613, 109] width 98 height 29
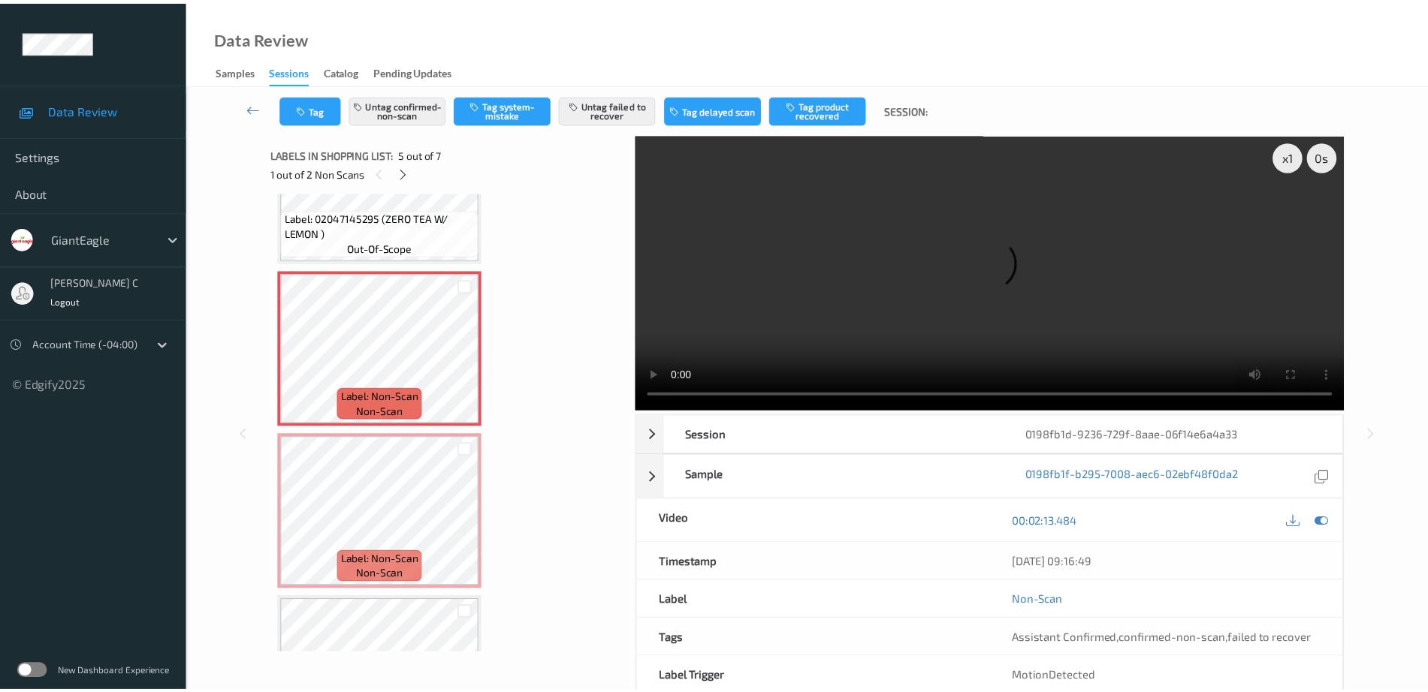
scroll to position [692, 0]
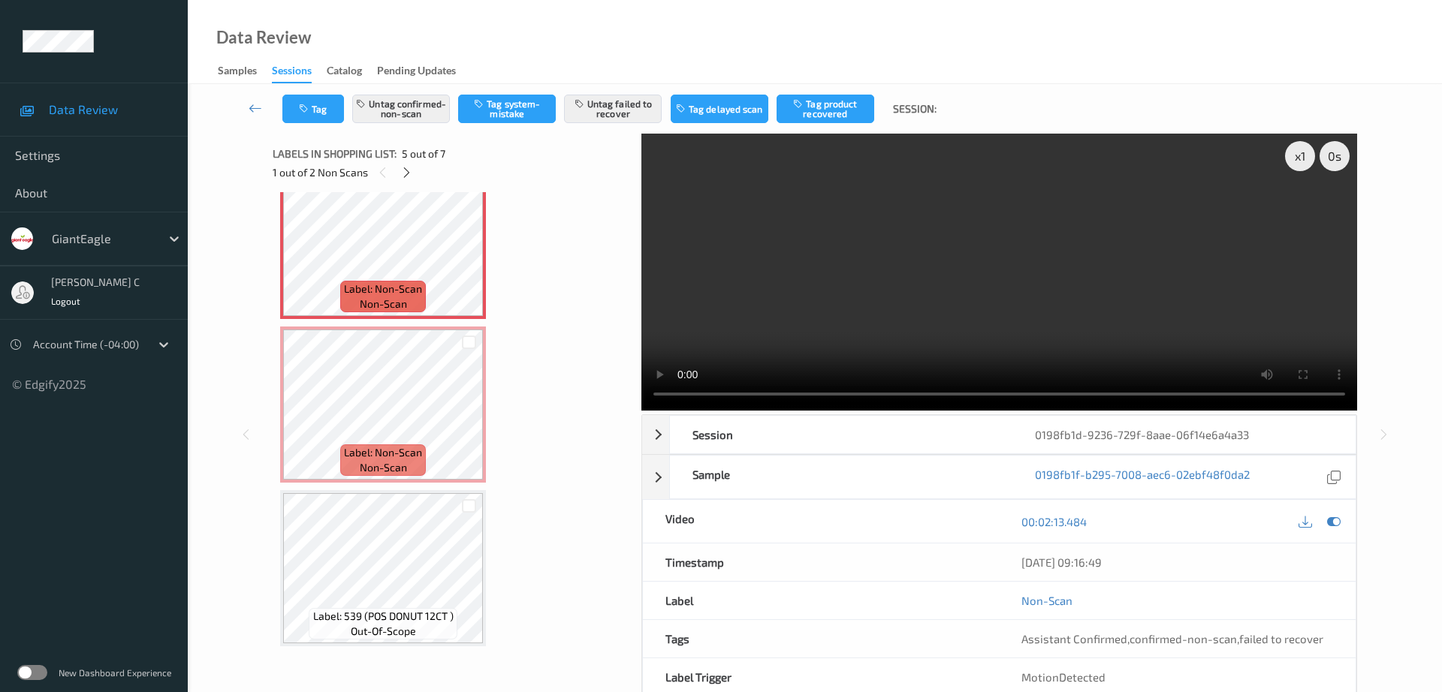
click at [376, 456] on span "Label: Non-Scan" at bounding box center [383, 452] width 78 height 15
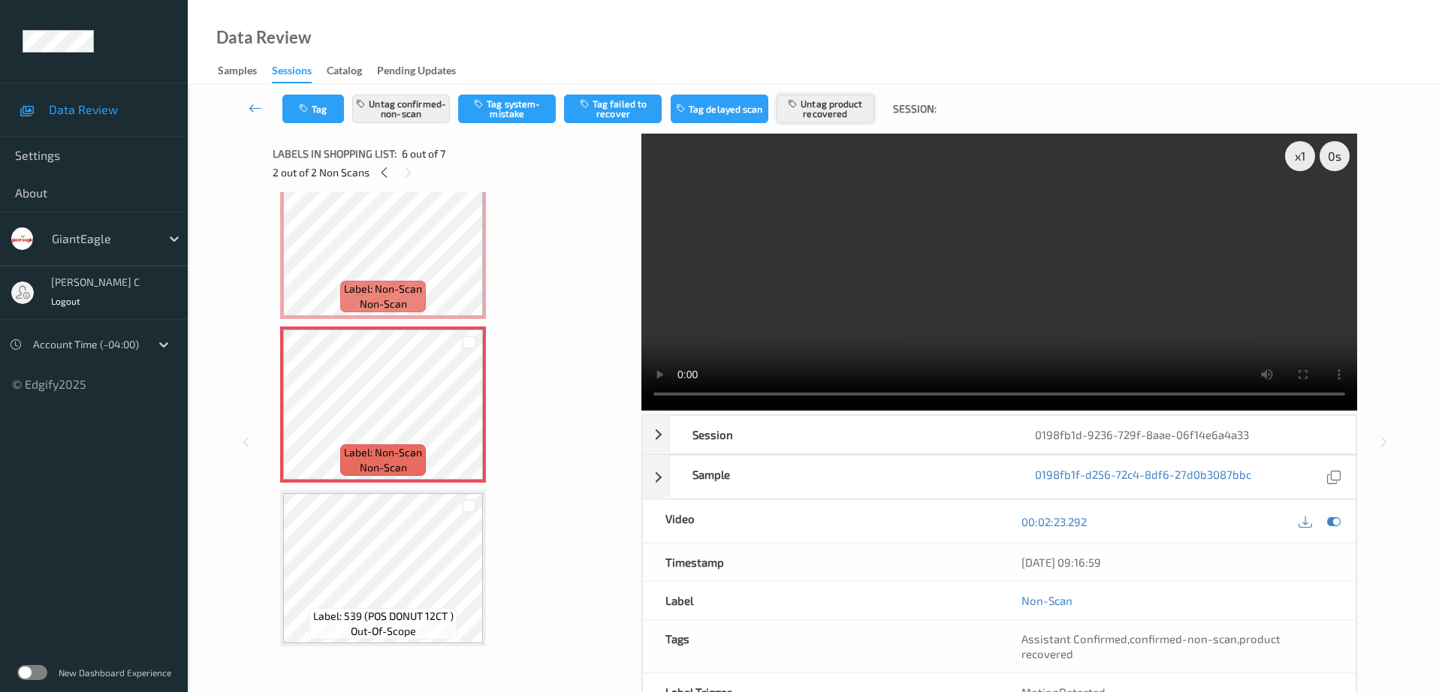
click at [843, 107] on button "Untag product recovered" at bounding box center [826, 109] width 98 height 29
click at [824, 101] on button "Tag product recovered" at bounding box center [826, 109] width 98 height 29
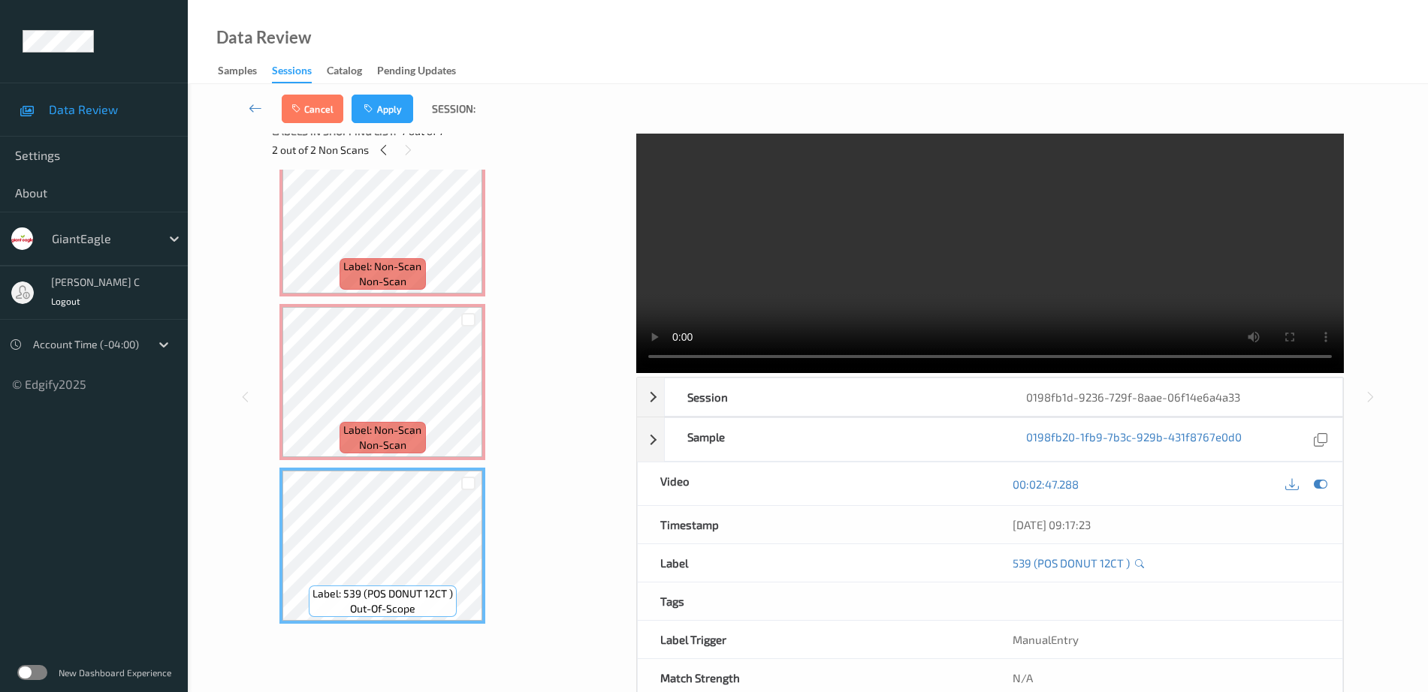
scroll to position [8, 0]
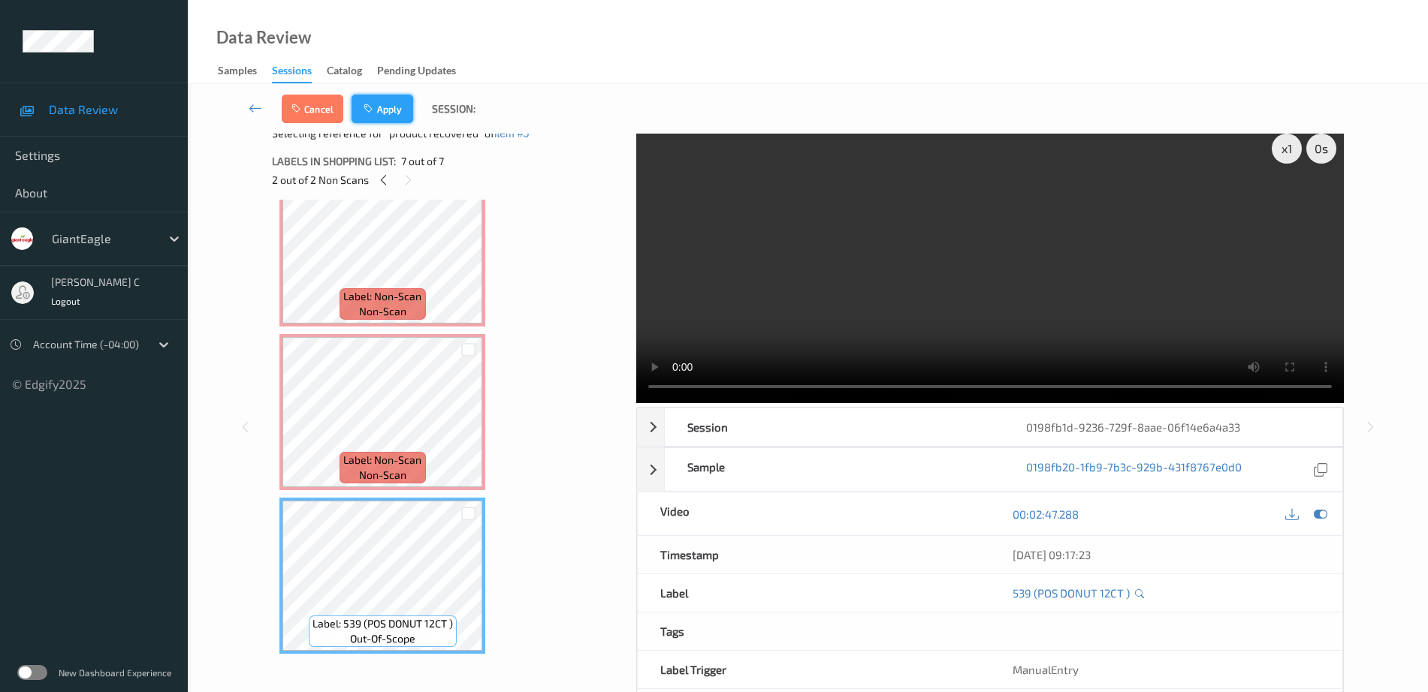
click at [397, 110] on button "Apply" at bounding box center [383, 109] width 62 height 29
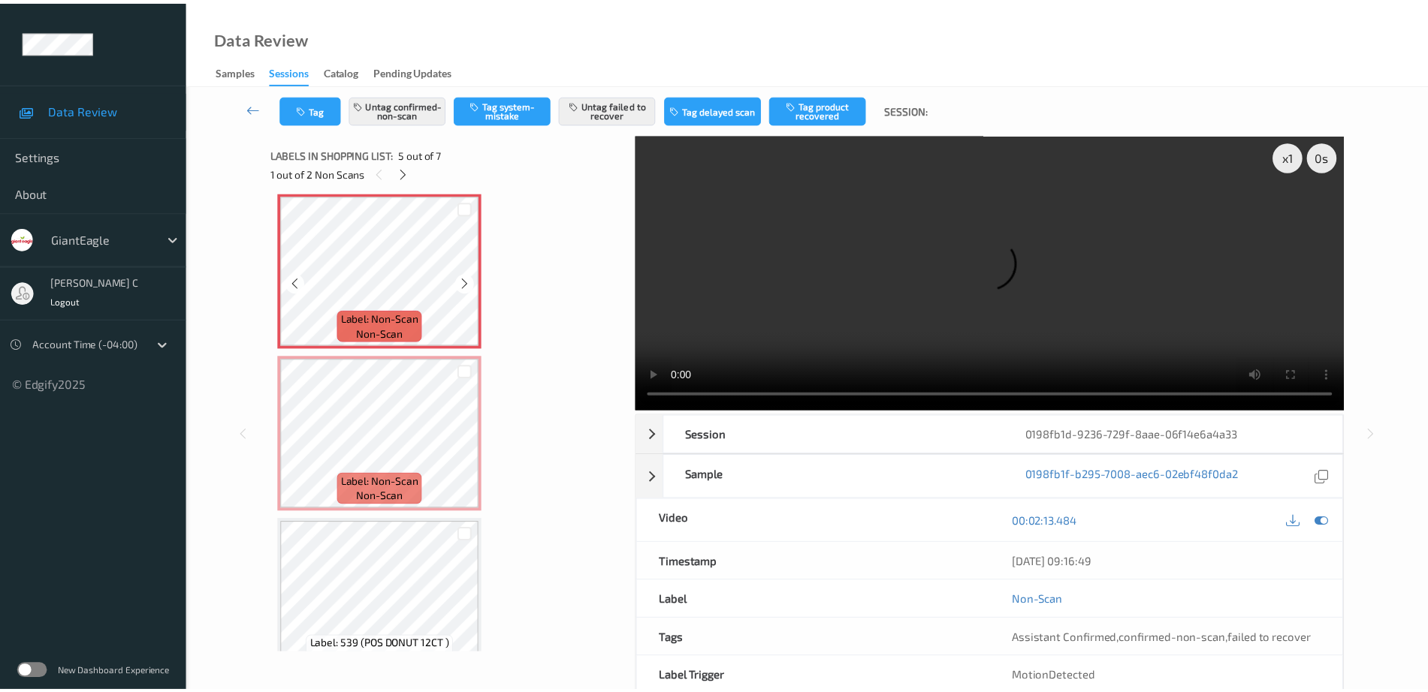
scroll to position [692, 0]
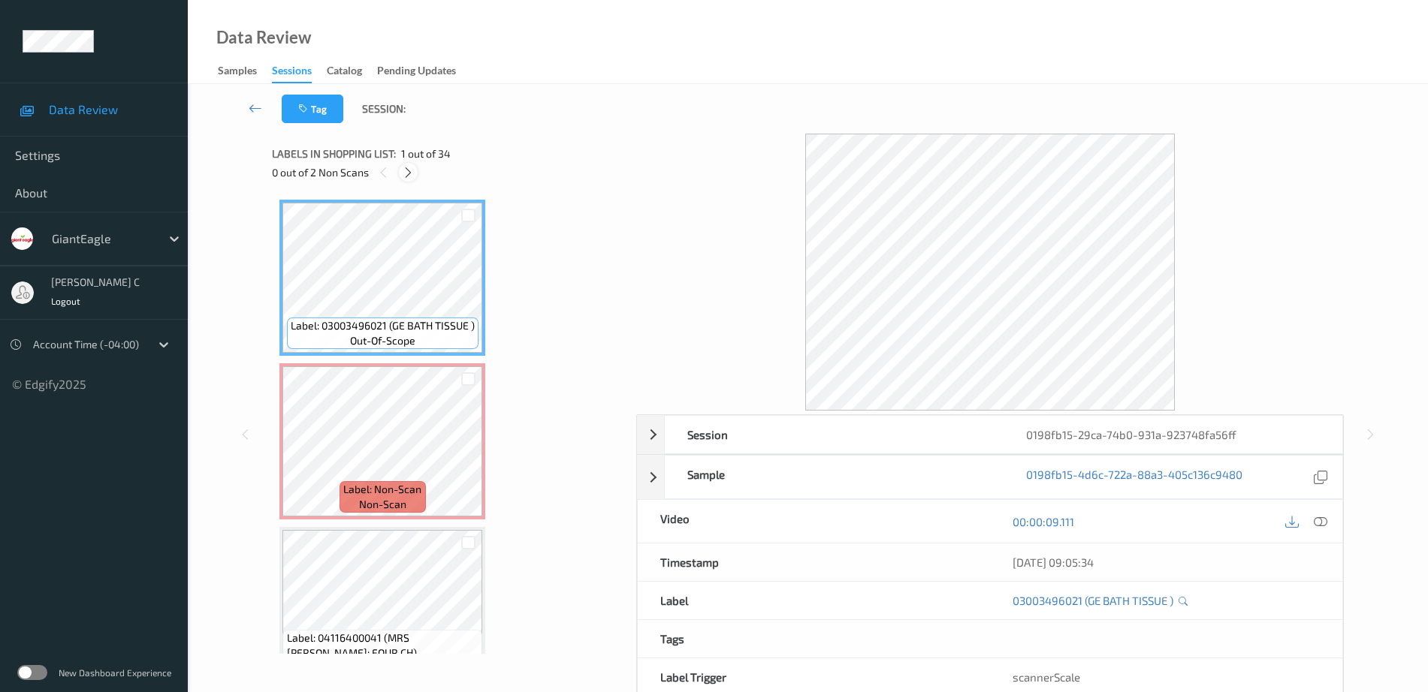
click at [404, 174] on icon at bounding box center [408, 173] width 13 height 14
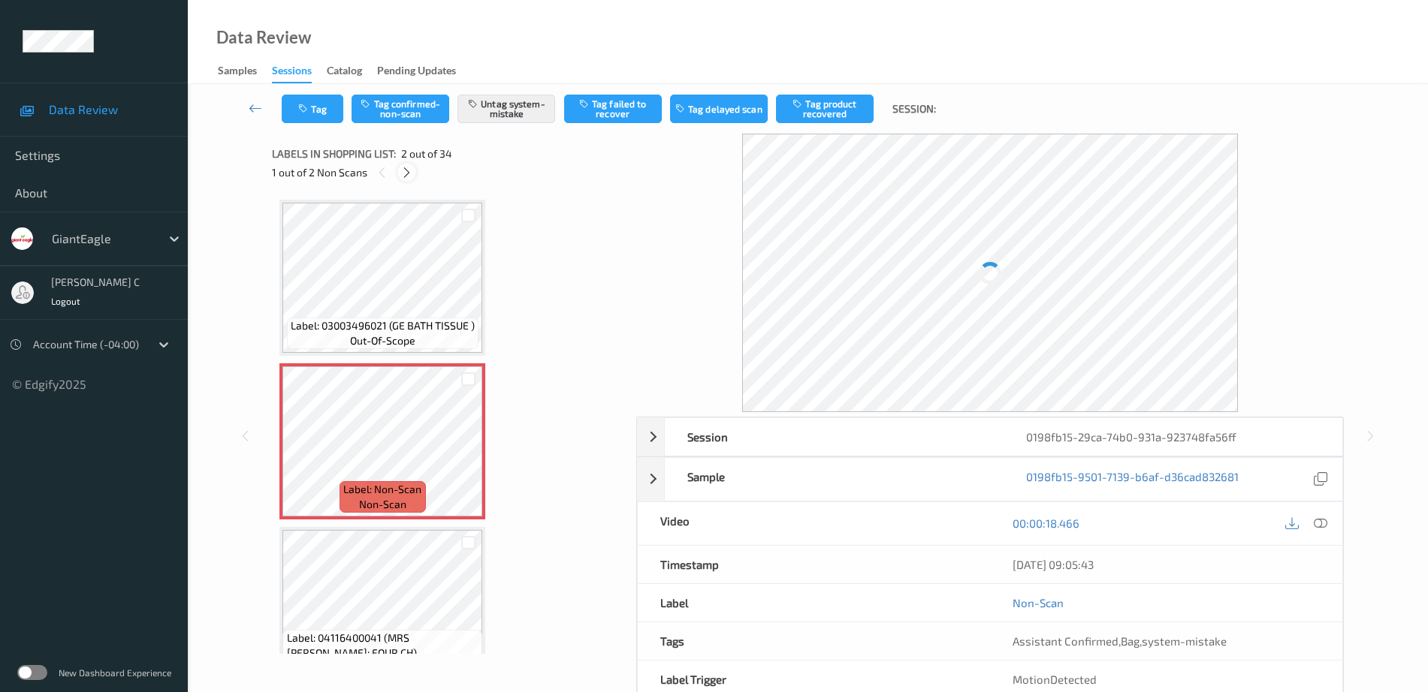
scroll to position [8, 0]
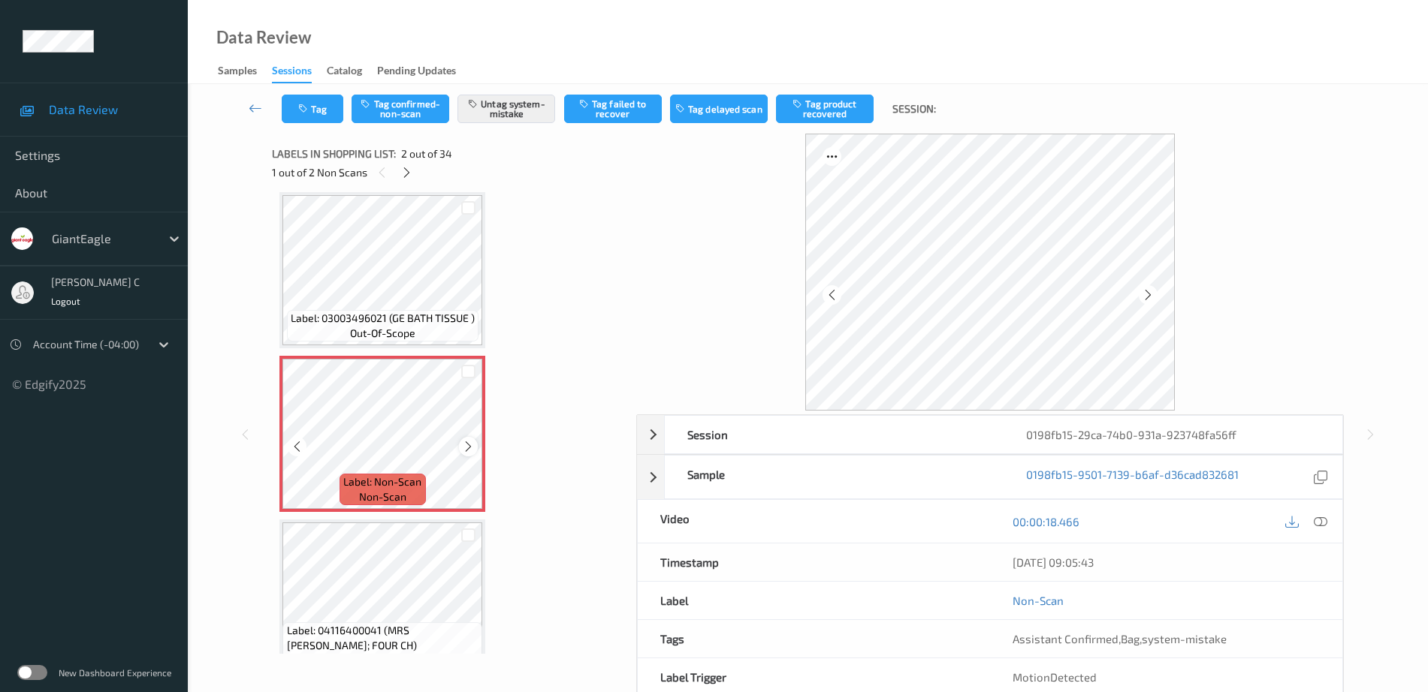
click at [466, 444] on icon at bounding box center [468, 447] width 13 height 14
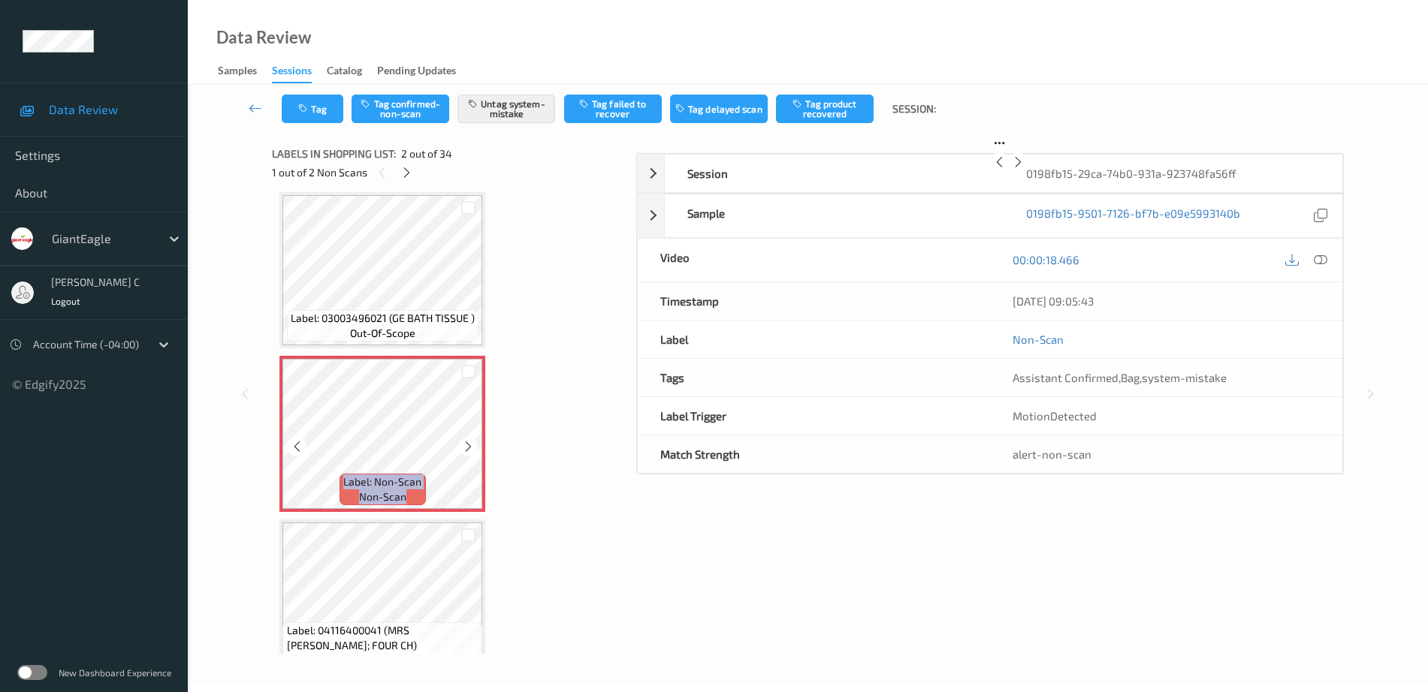
click at [466, 444] on icon at bounding box center [468, 447] width 13 height 14
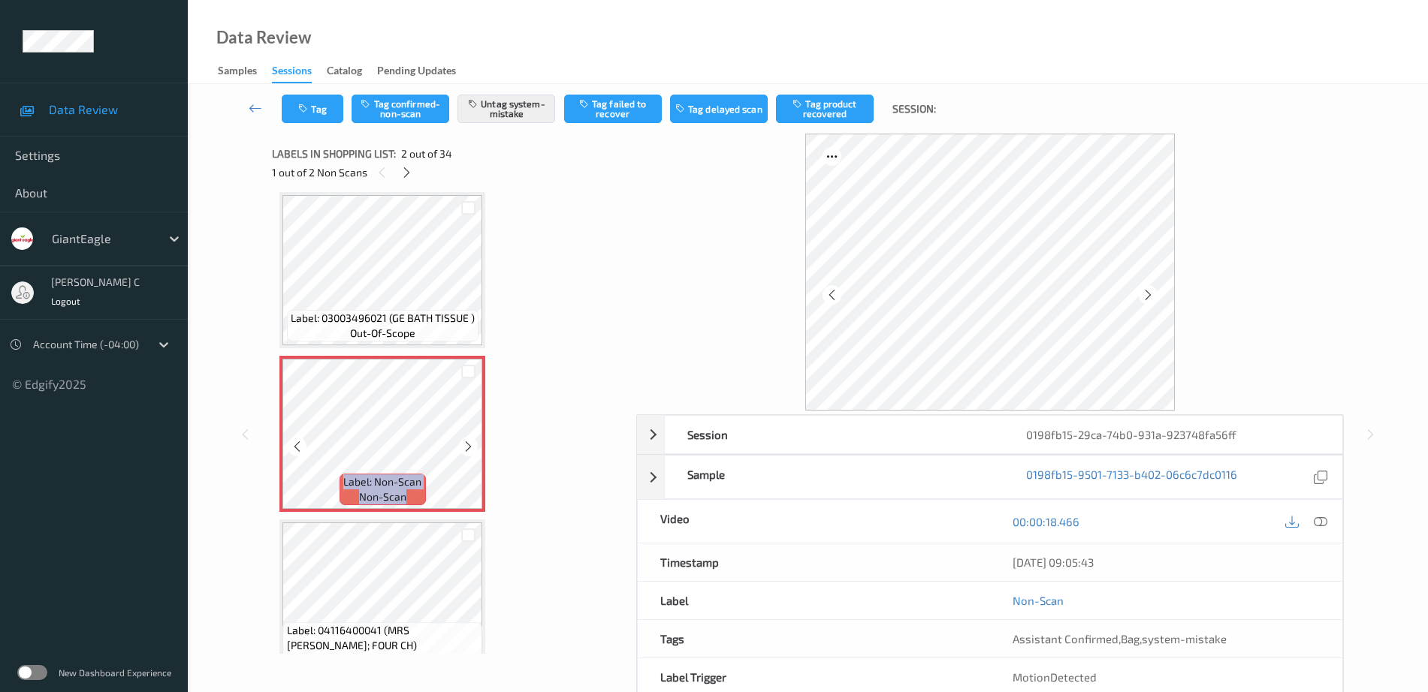
click at [466, 444] on icon at bounding box center [468, 447] width 13 height 14
click at [467, 440] on icon at bounding box center [468, 447] width 13 height 14
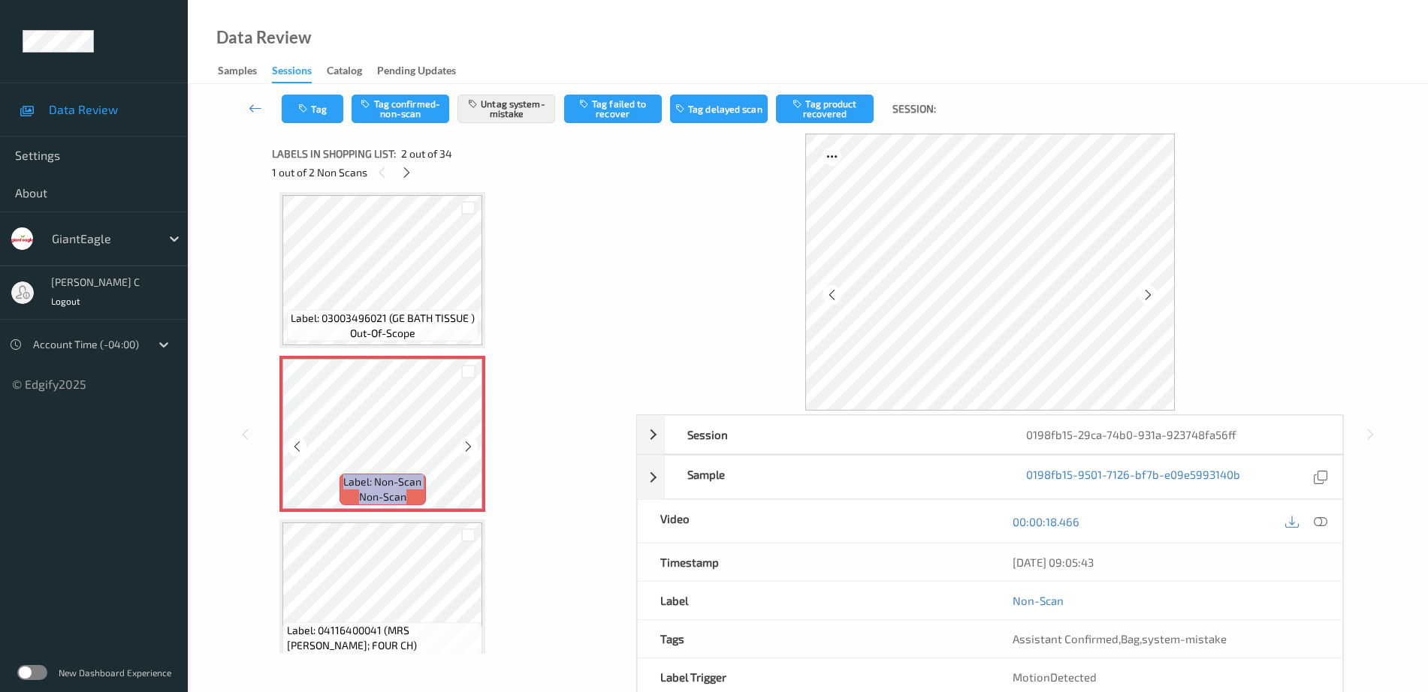
click at [467, 440] on icon at bounding box center [468, 447] width 13 height 14
click at [305, 122] on button "Tag" at bounding box center [313, 109] width 62 height 29
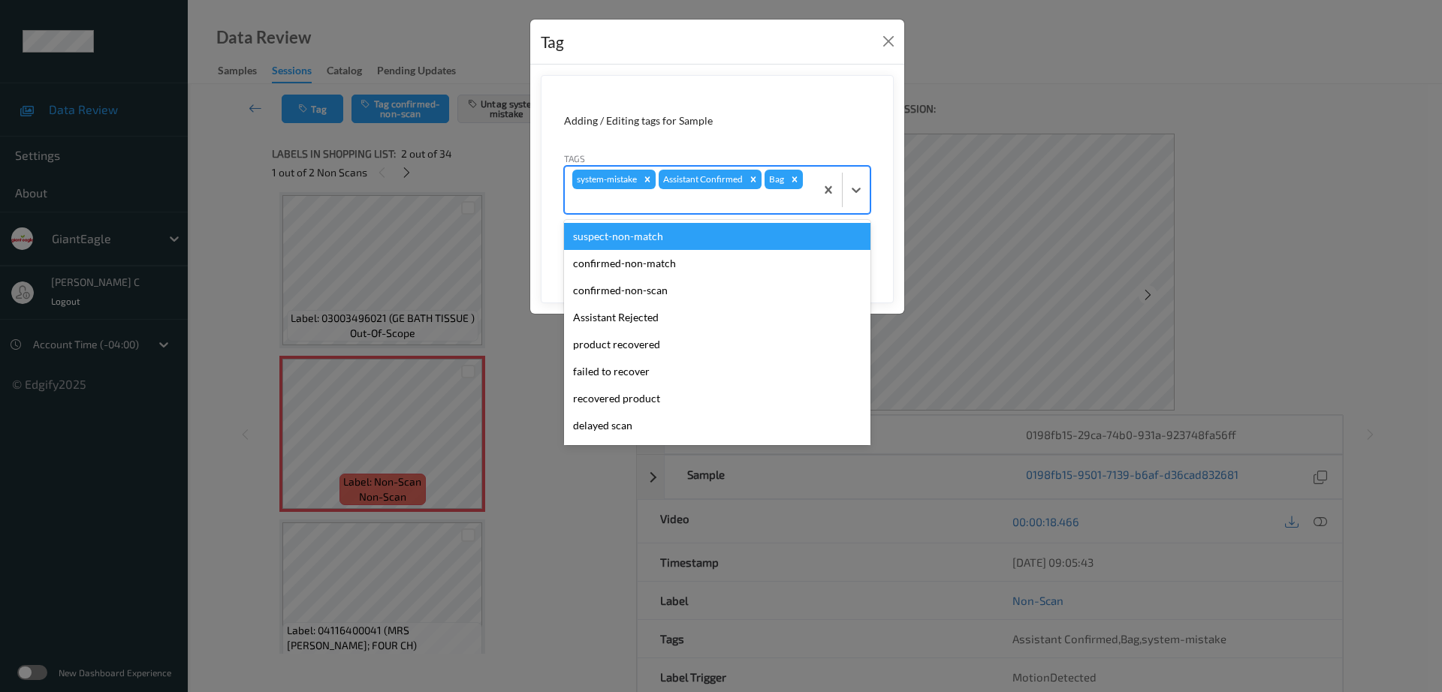
click at [801, 204] on div at bounding box center [689, 201] width 235 height 18
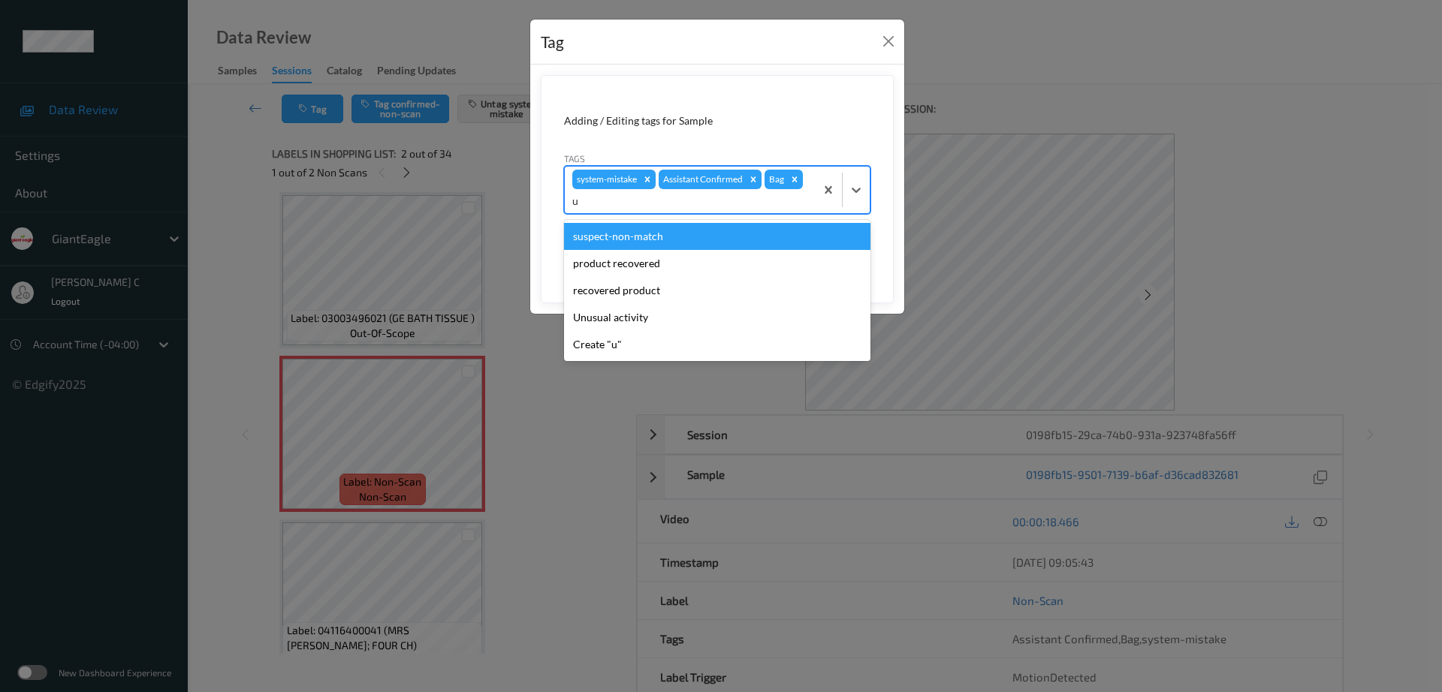
type input "un"
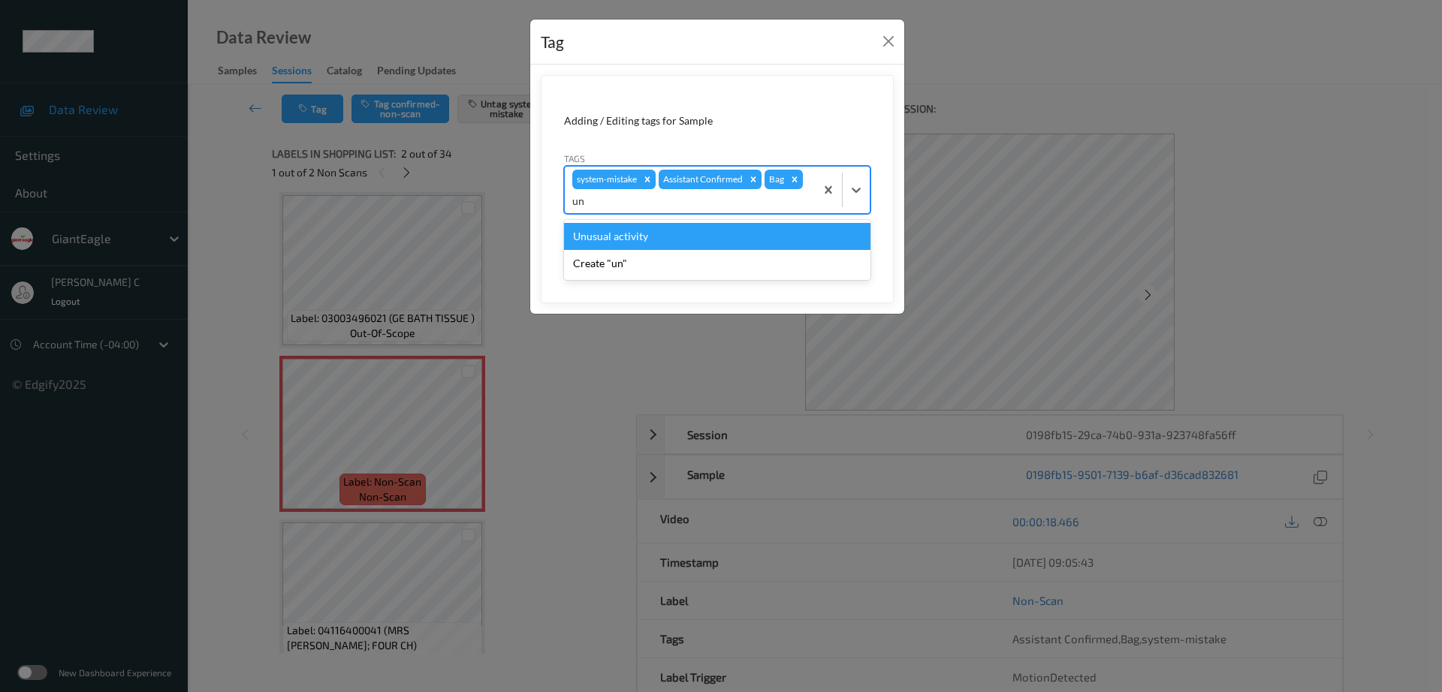
click at [602, 241] on div "Unusual activity" at bounding box center [717, 236] width 306 height 27
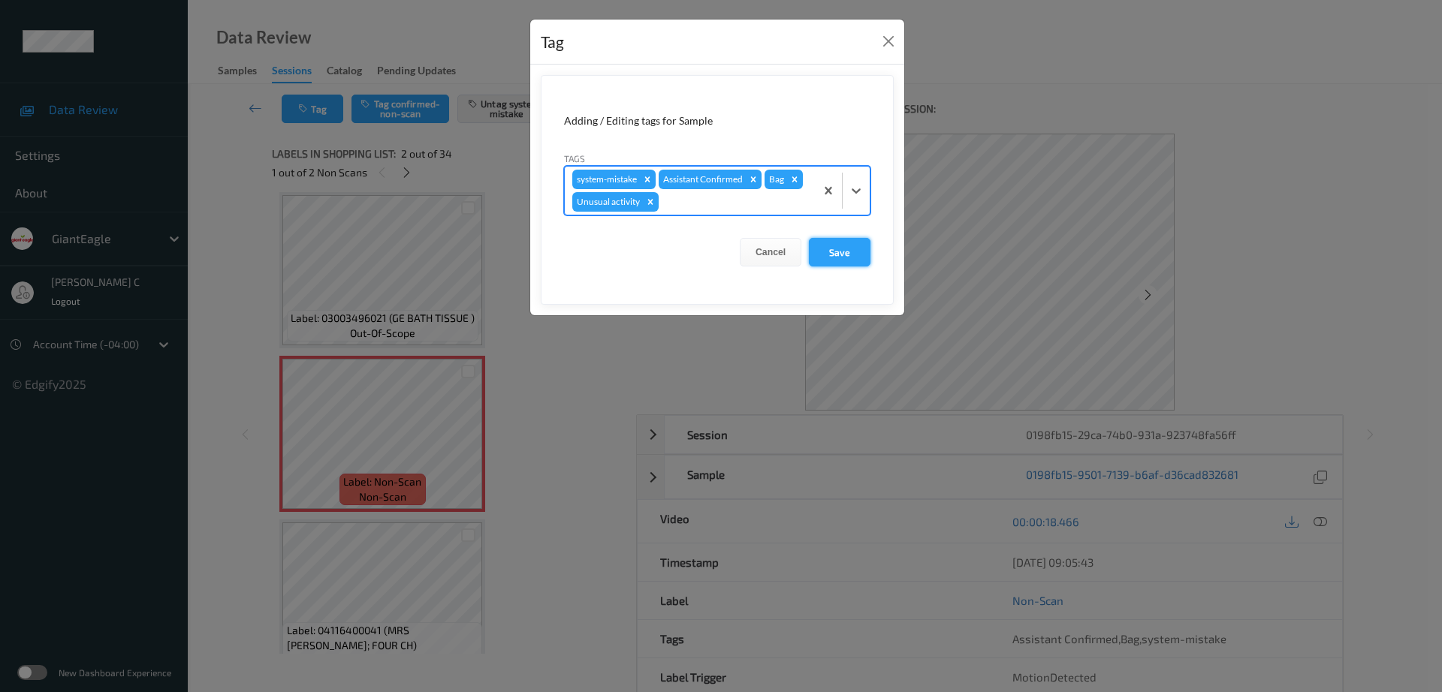
click at [860, 250] on button "Save" at bounding box center [840, 252] width 62 height 29
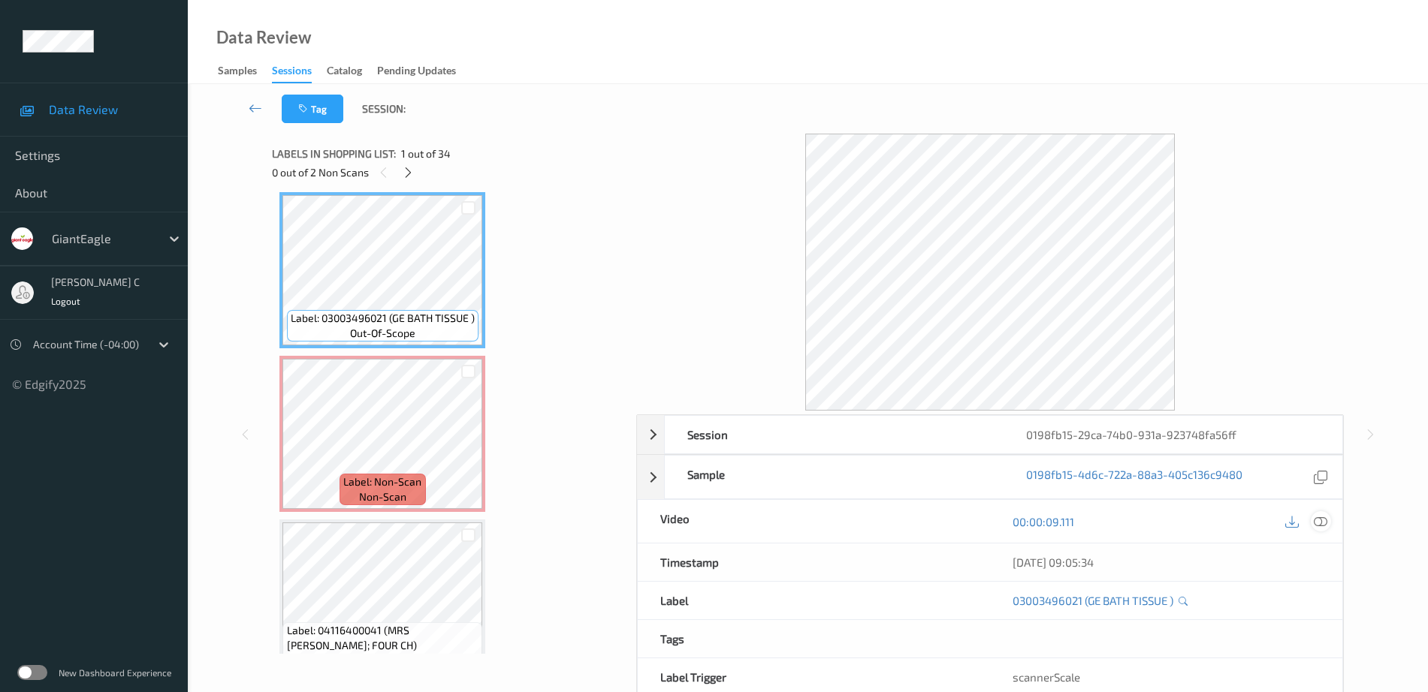
click at [1327, 522] on icon at bounding box center [1321, 522] width 14 height 14
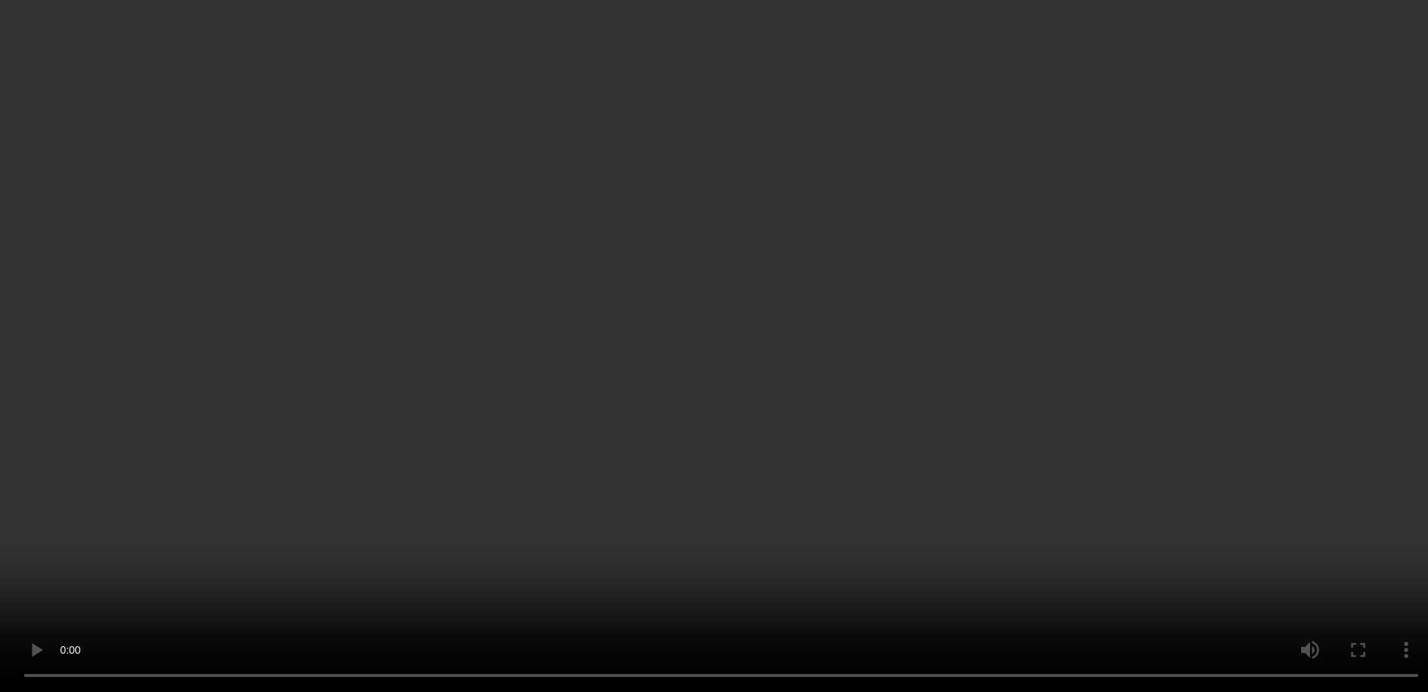
scroll to position [383, 0]
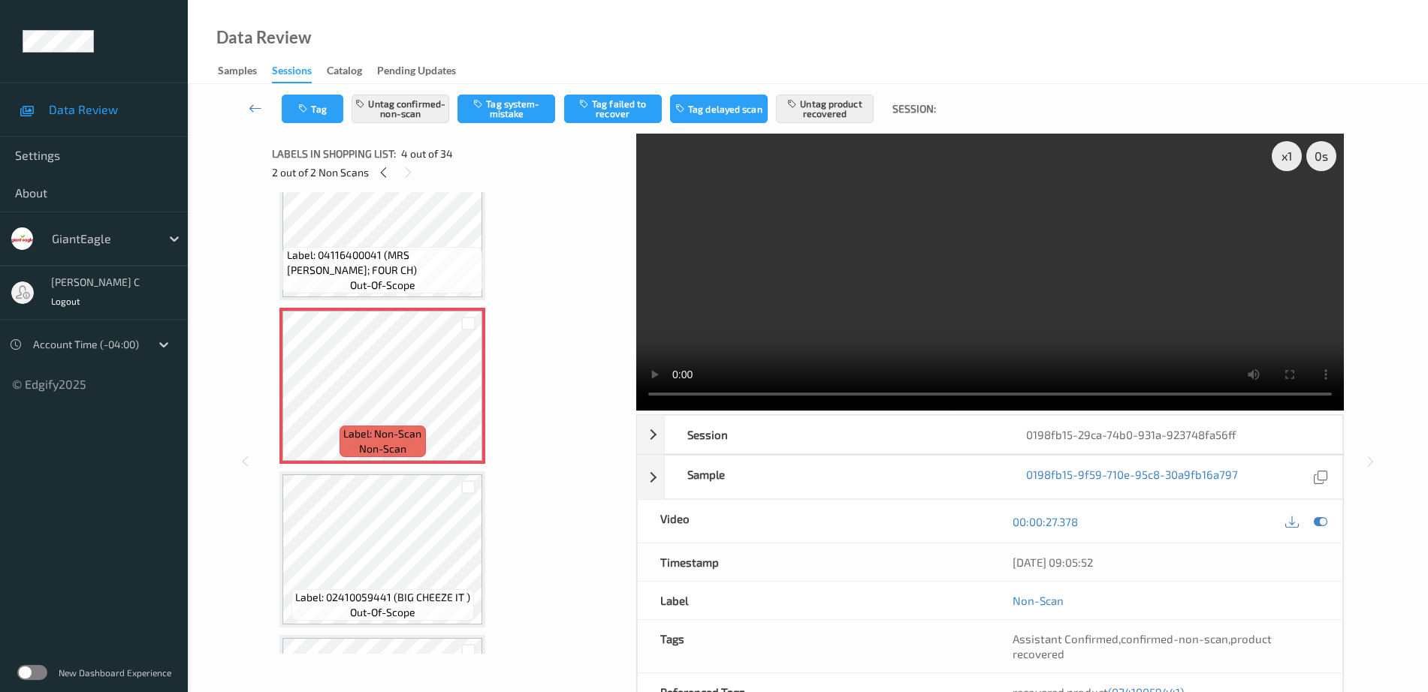
click at [391, 266] on span "Label: 04116400041 (MRS T POT&amp; FOUR CH)" at bounding box center [383, 263] width 192 height 30
click at [412, 111] on button "Untag confirmed-non-scan" at bounding box center [401, 109] width 98 height 29
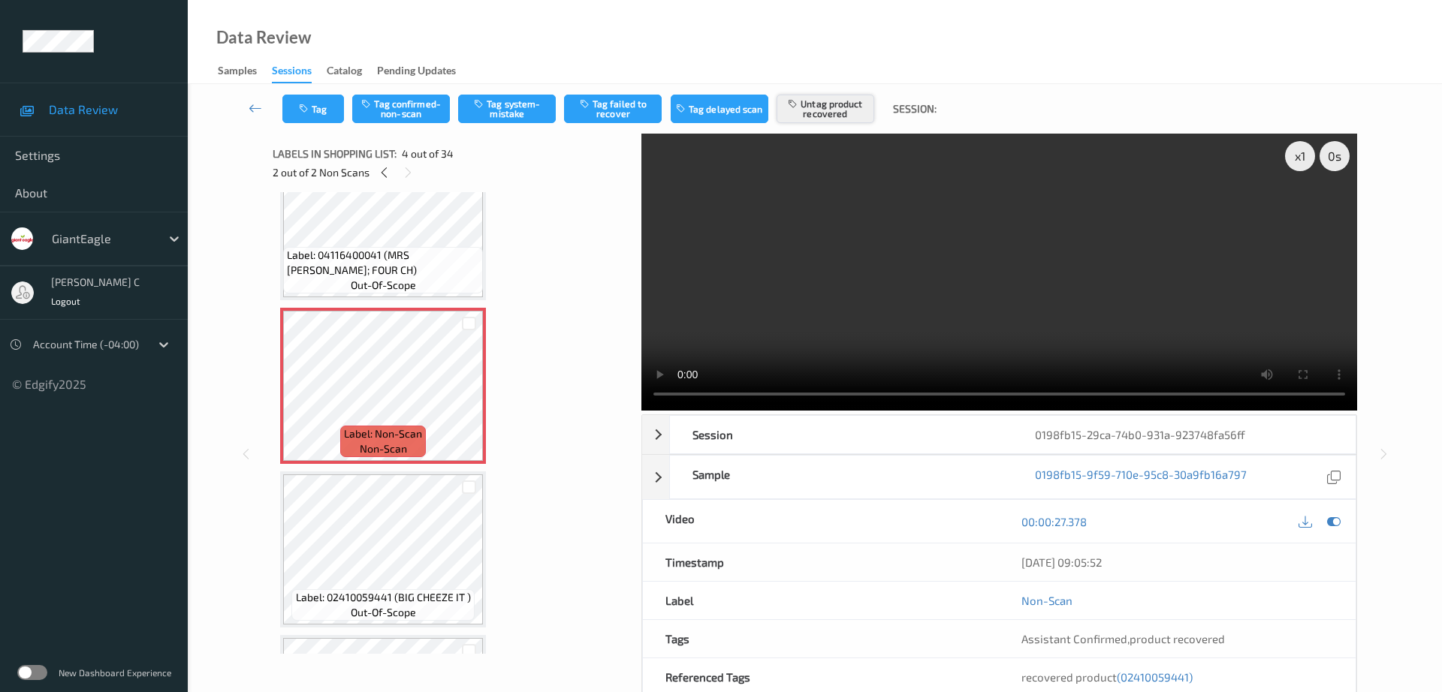
click at [867, 101] on button "Untag product recovered" at bounding box center [826, 109] width 98 height 29
click at [517, 113] on button "Tag system-mistake" at bounding box center [507, 109] width 98 height 29
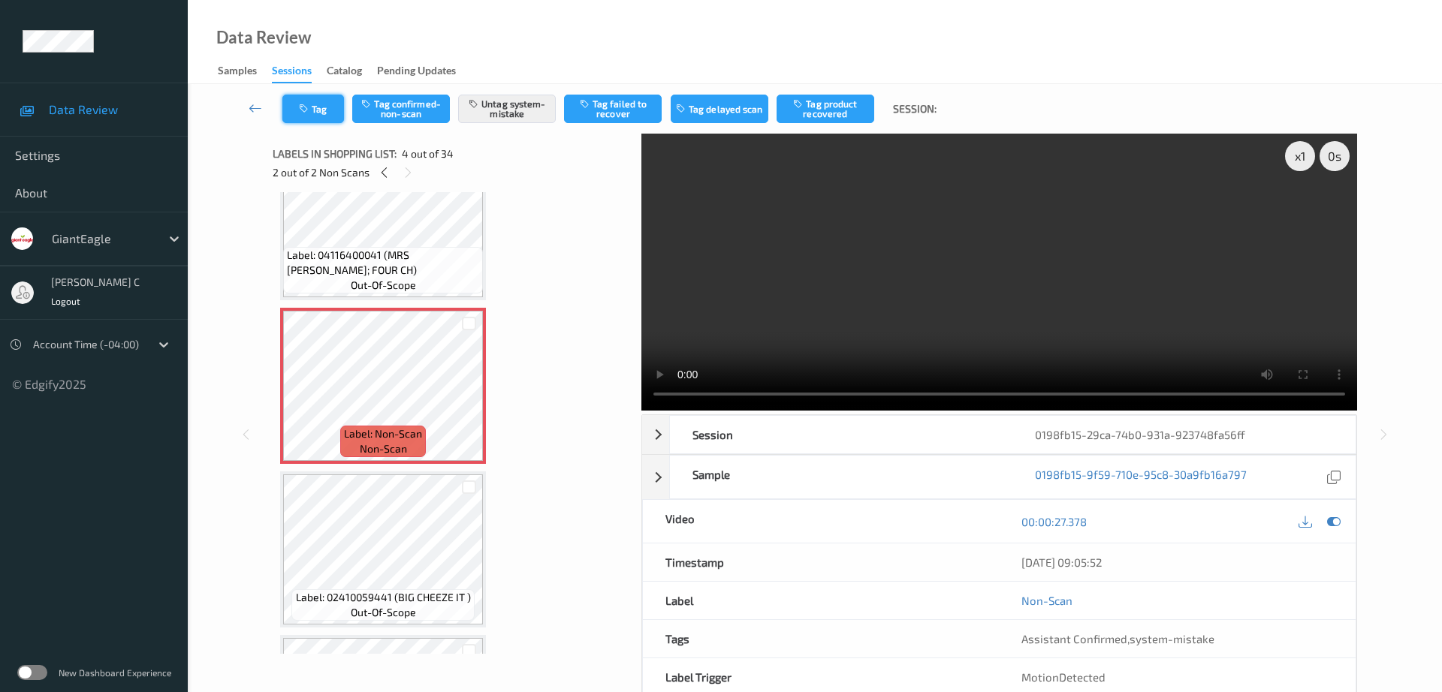
click at [297, 95] on button "Tag" at bounding box center [313, 109] width 62 height 29
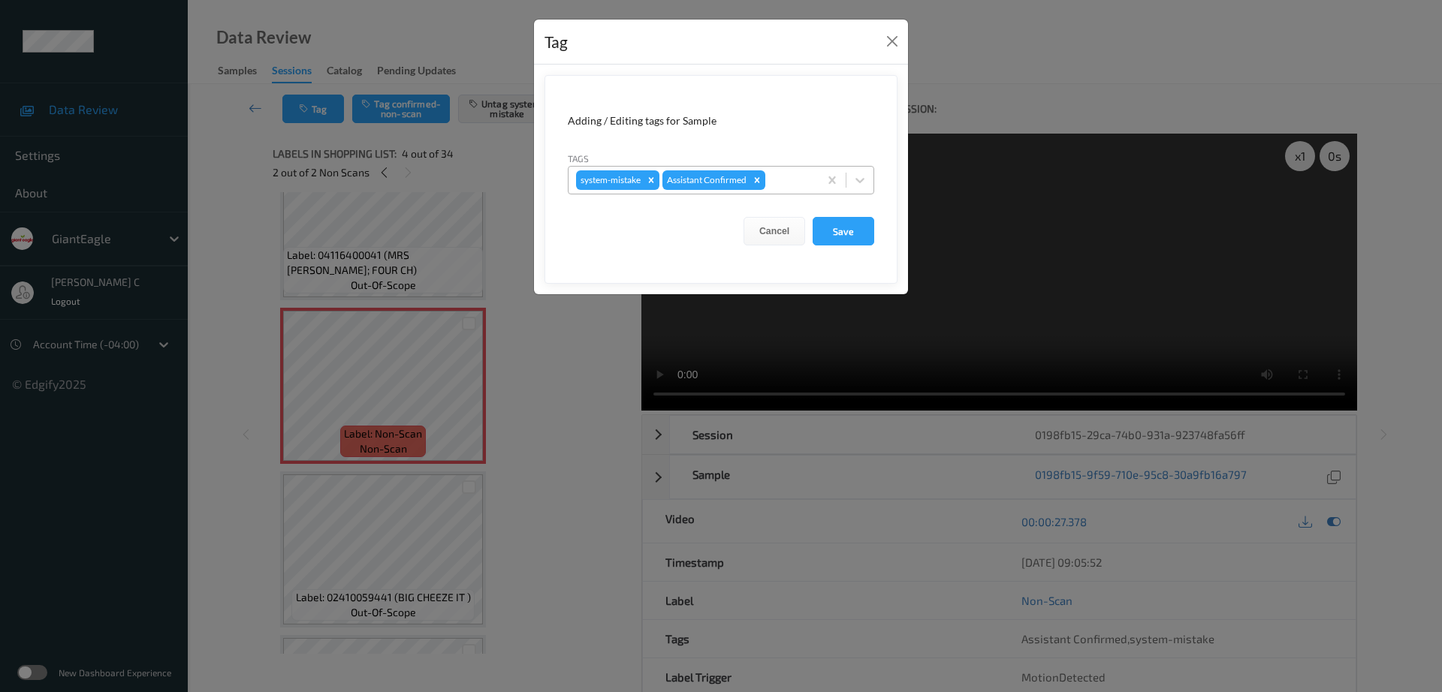
click at [792, 187] on div at bounding box center [789, 180] width 43 height 18
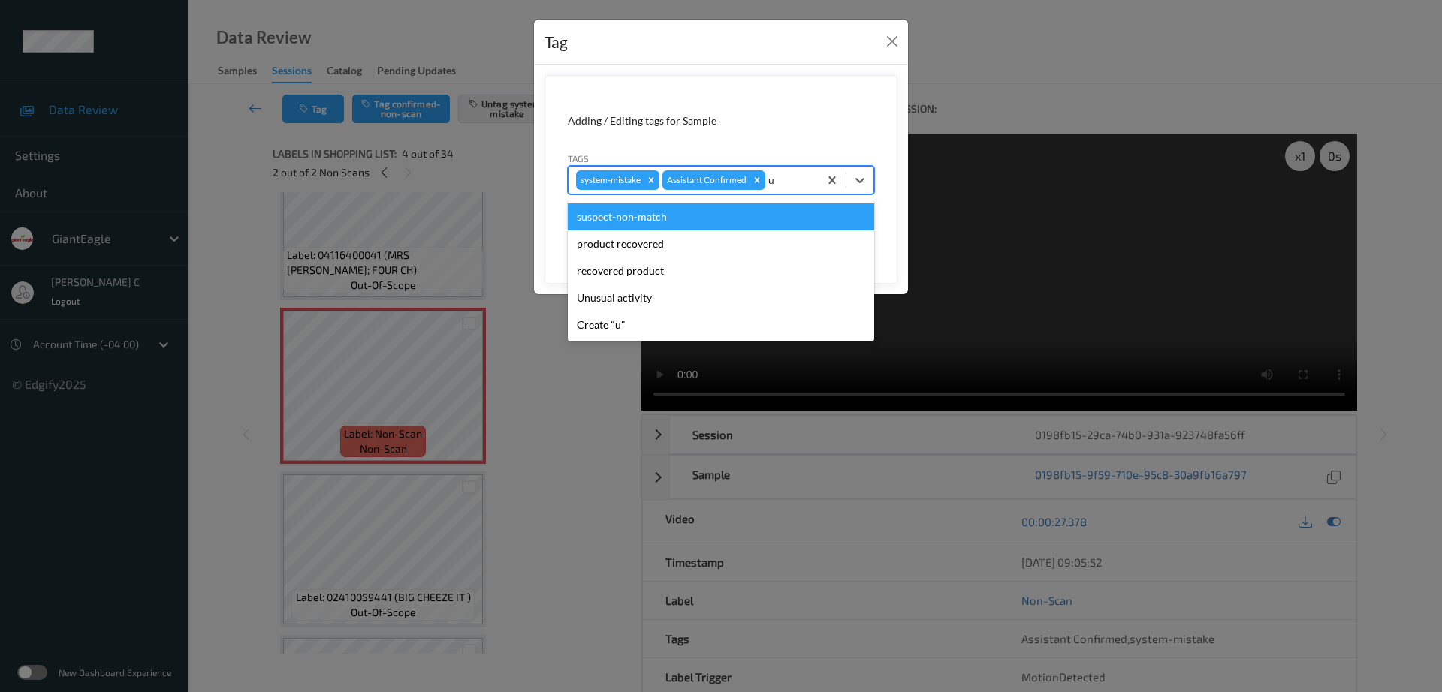
type input "un"
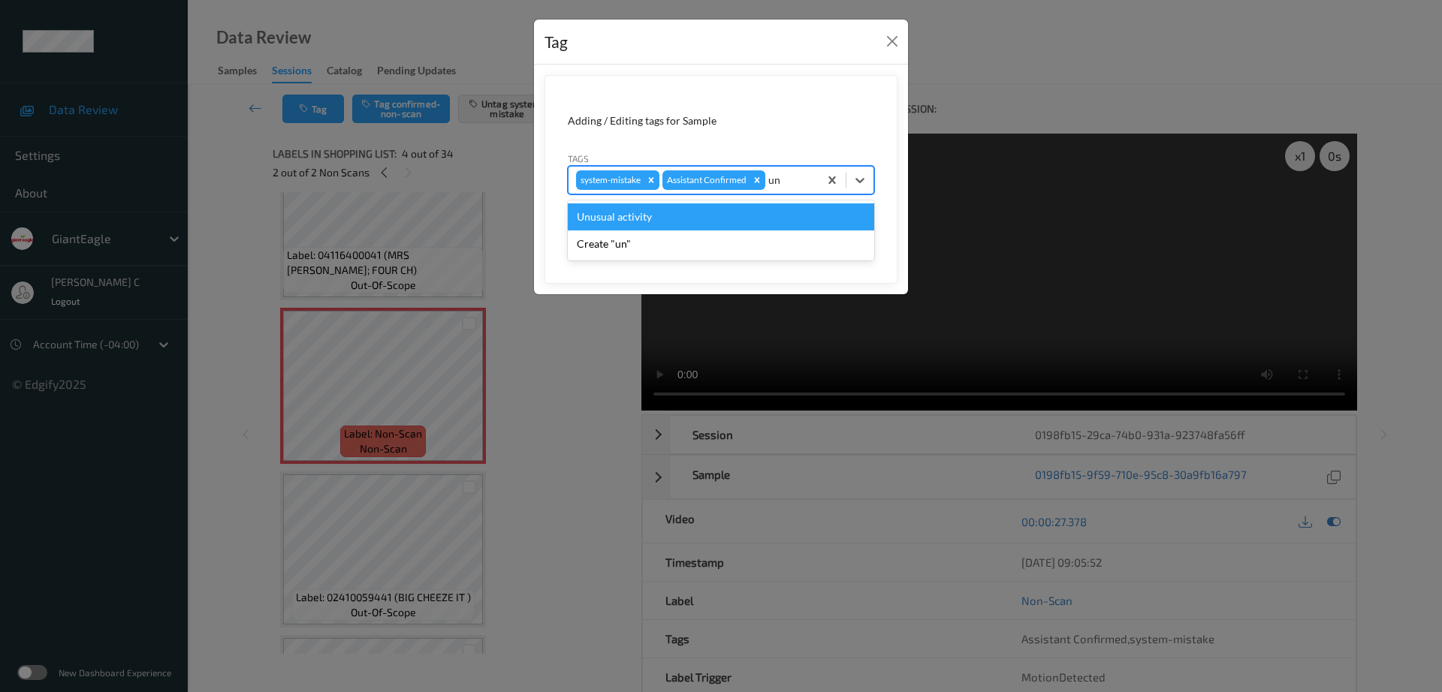
click at [633, 214] on div "Unusual activity" at bounding box center [721, 217] width 306 height 27
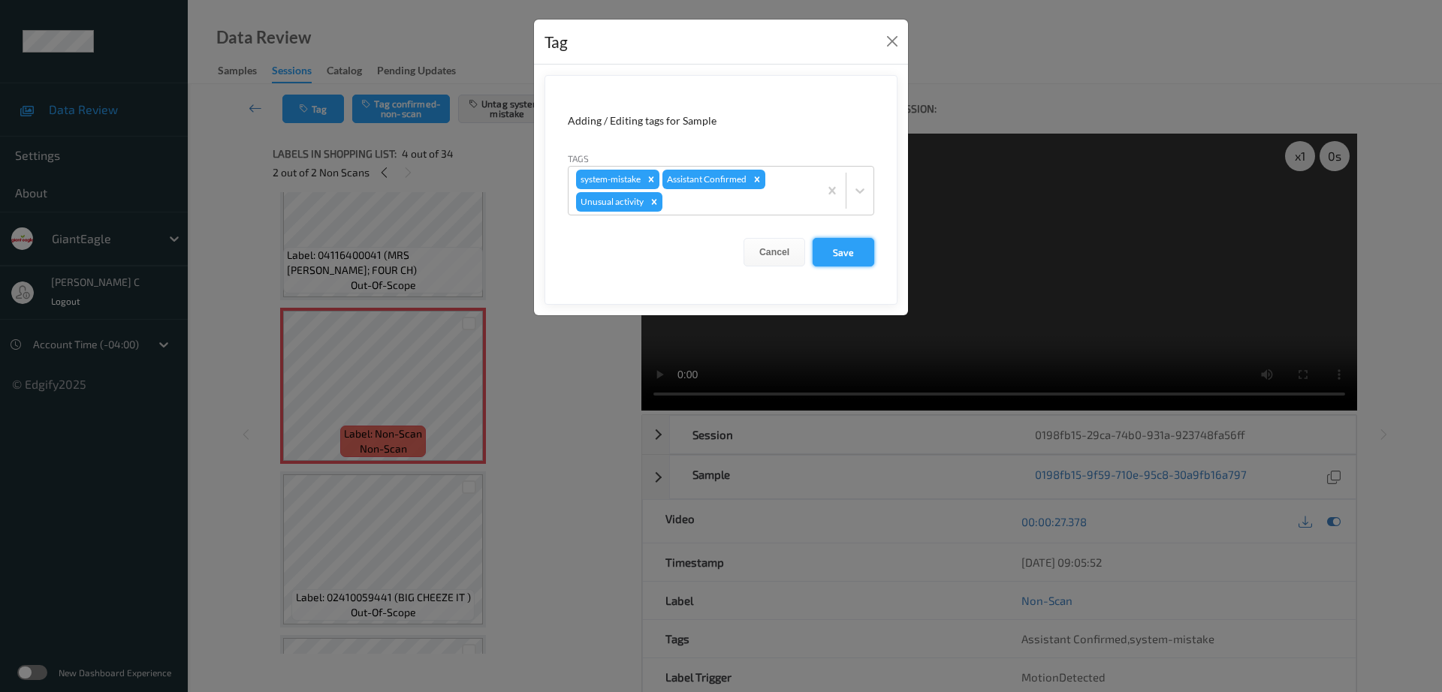
click at [838, 255] on button "Save" at bounding box center [844, 252] width 62 height 29
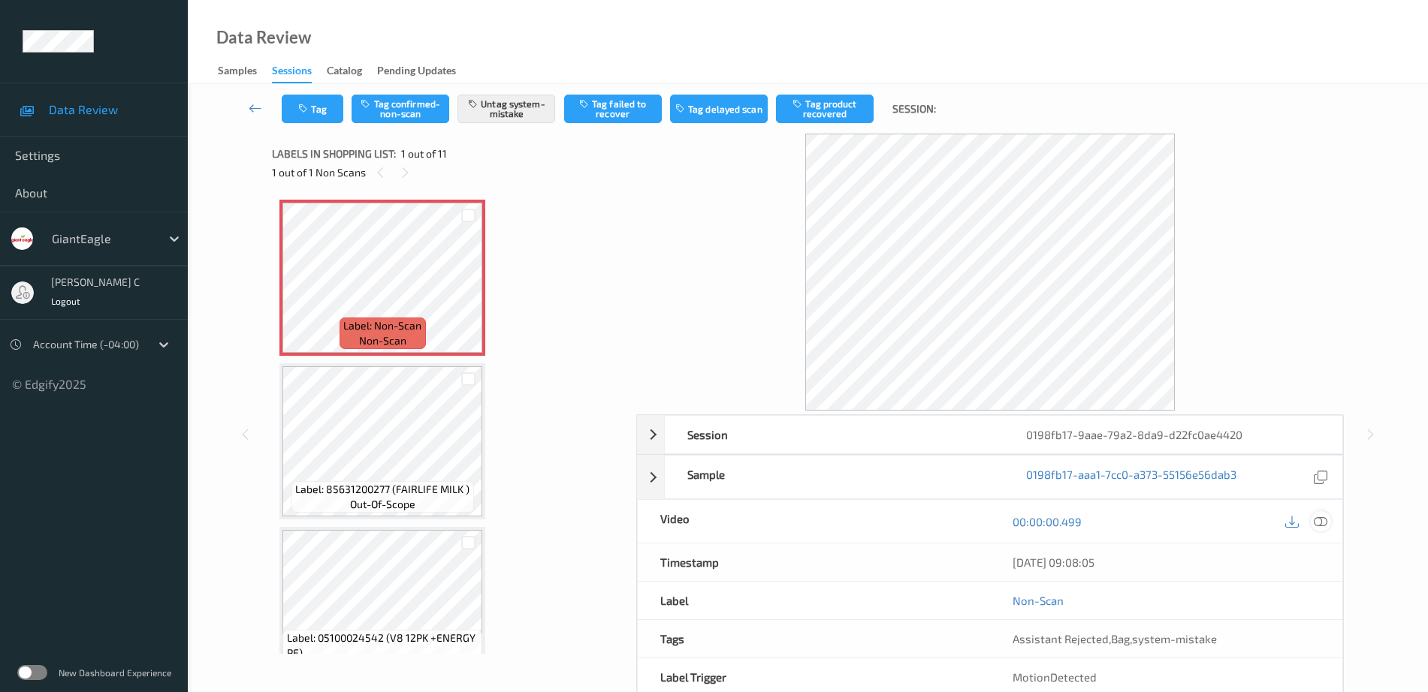
click at [1323, 525] on icon at bounding box center [1321, 522] width 14 height 14
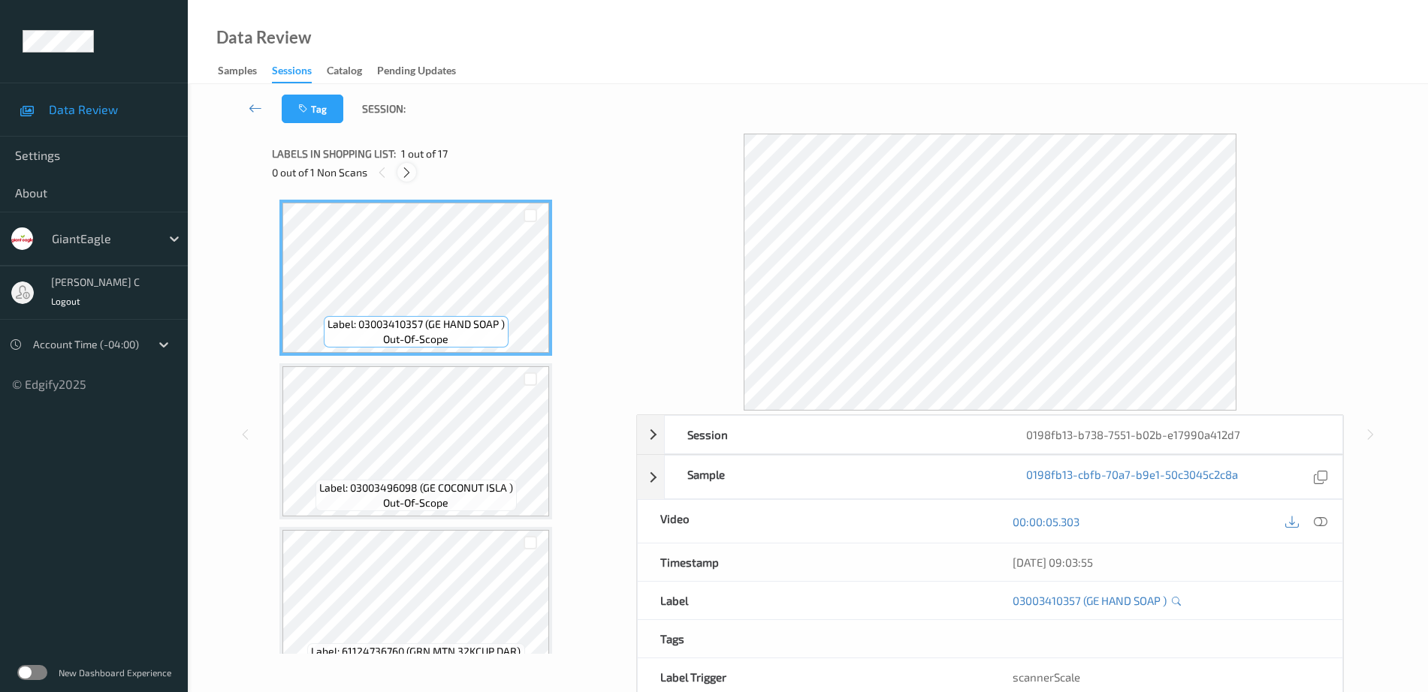
click at [404, 173] on icon at bounding box center [406, 173] width 13 height 14
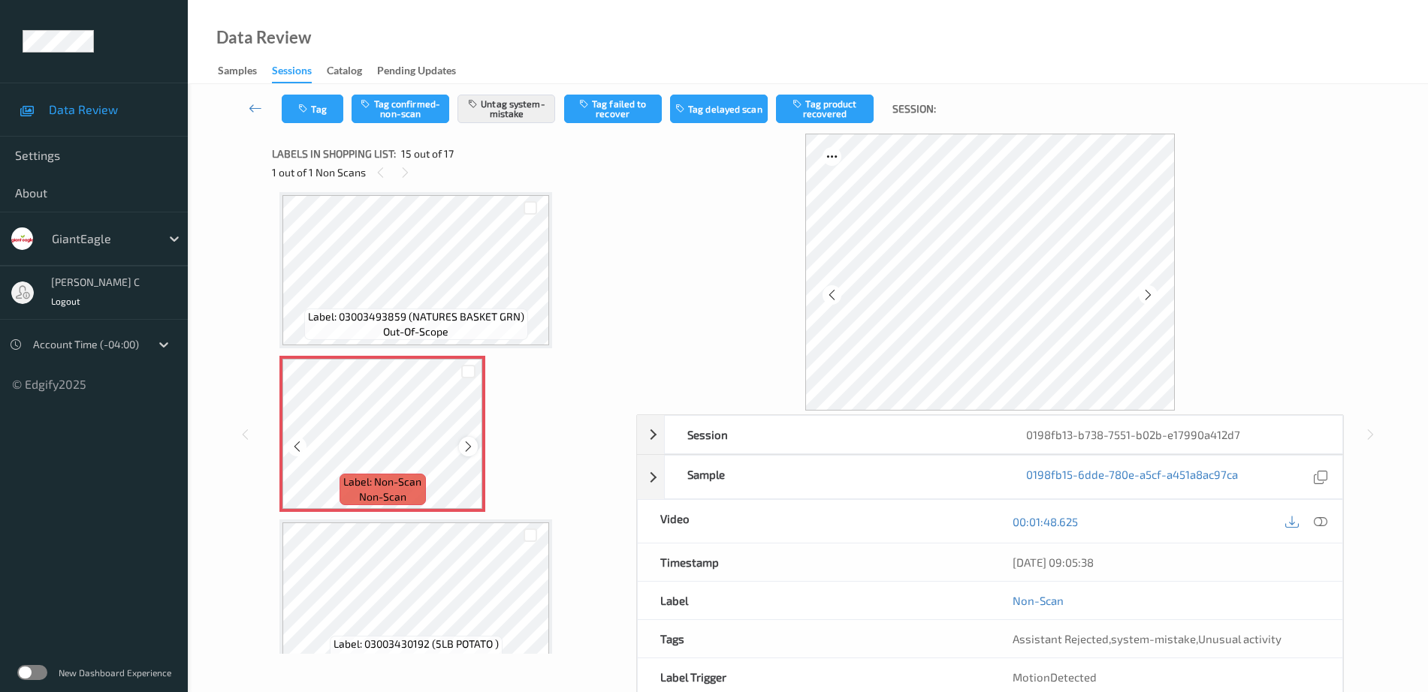
click at [475, 446] on div at bounding box center [468, 446] width 19 height 19
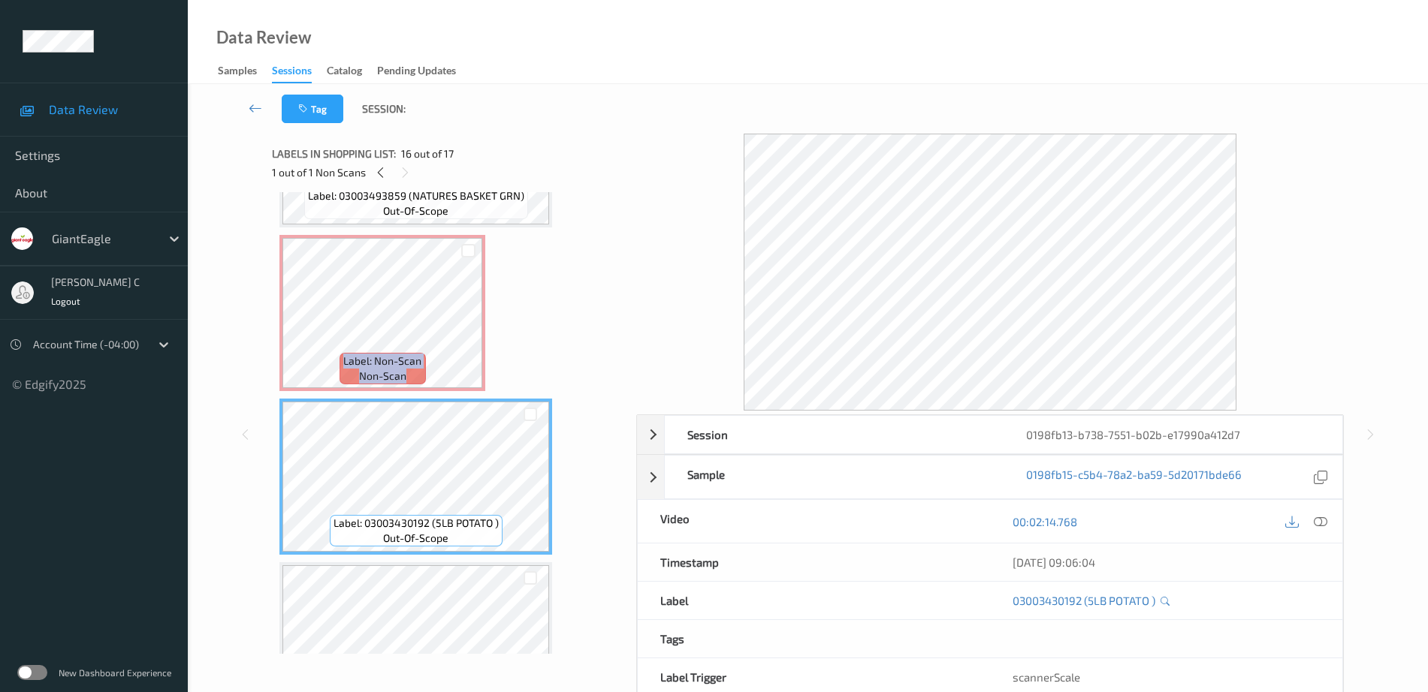
scroll to position [2230, 0]
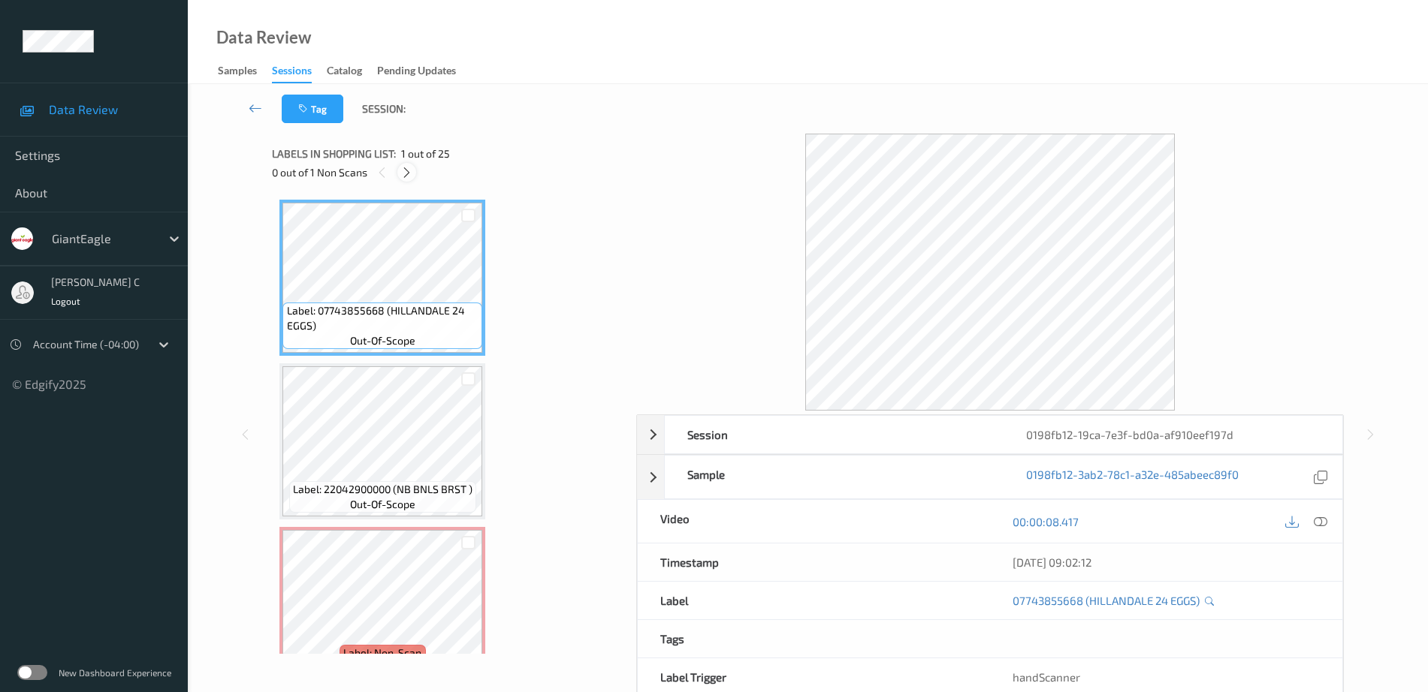
click at [411, 175] on icon at bounding box center [406, 173] width 13 height 14
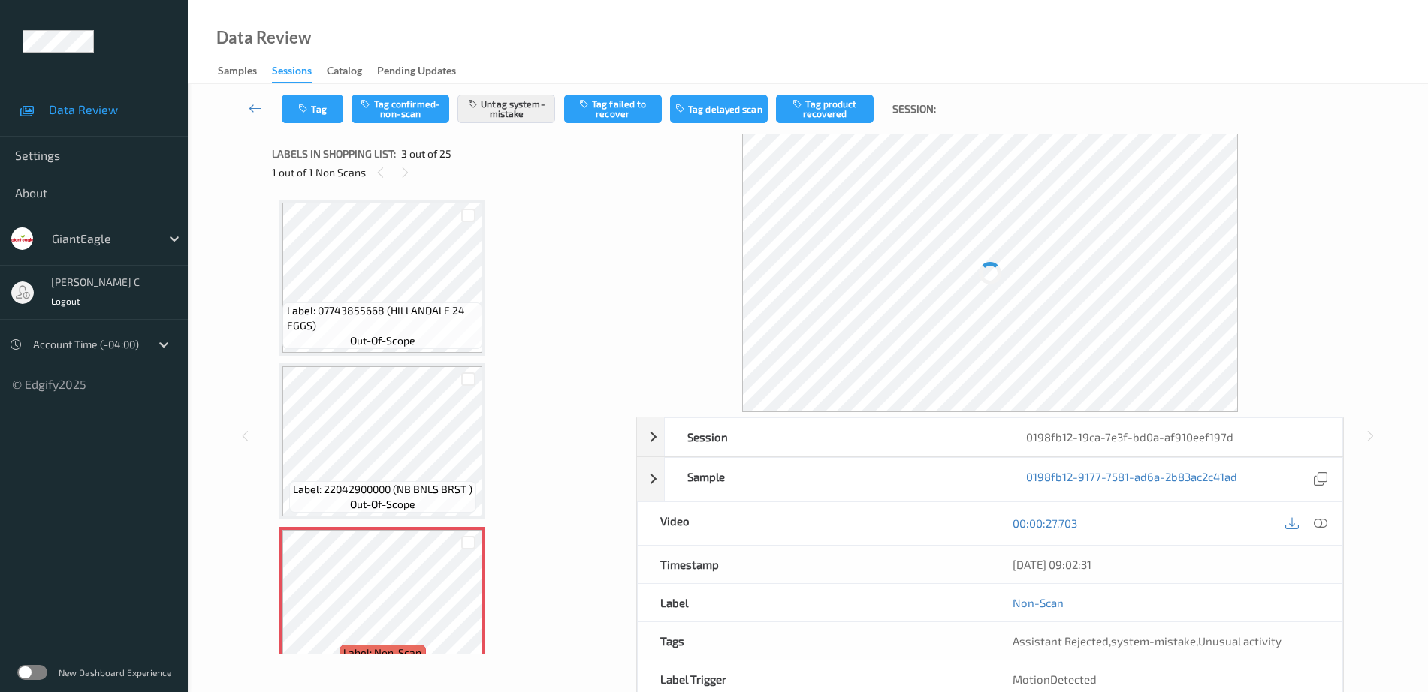
scroll to position [171, 0]
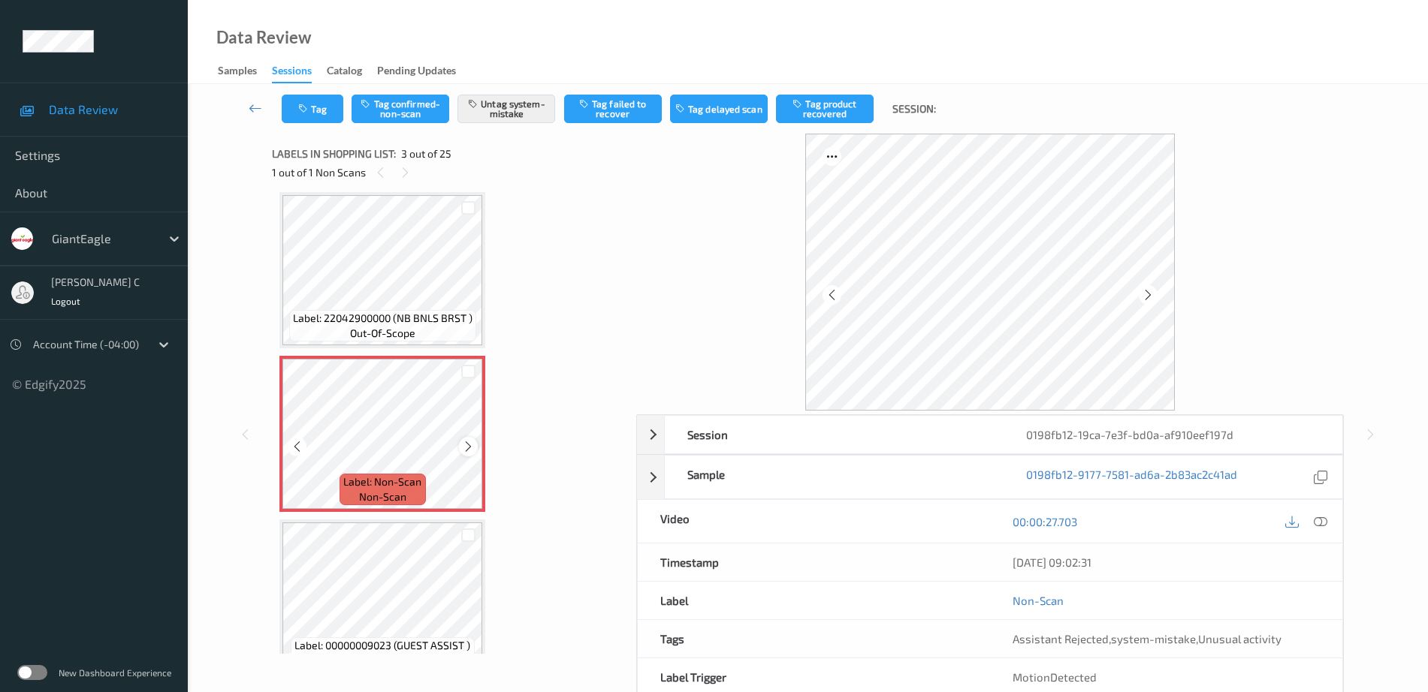
click at [469, 445] on icon at bounding box center [468, 447] width 13 height 14
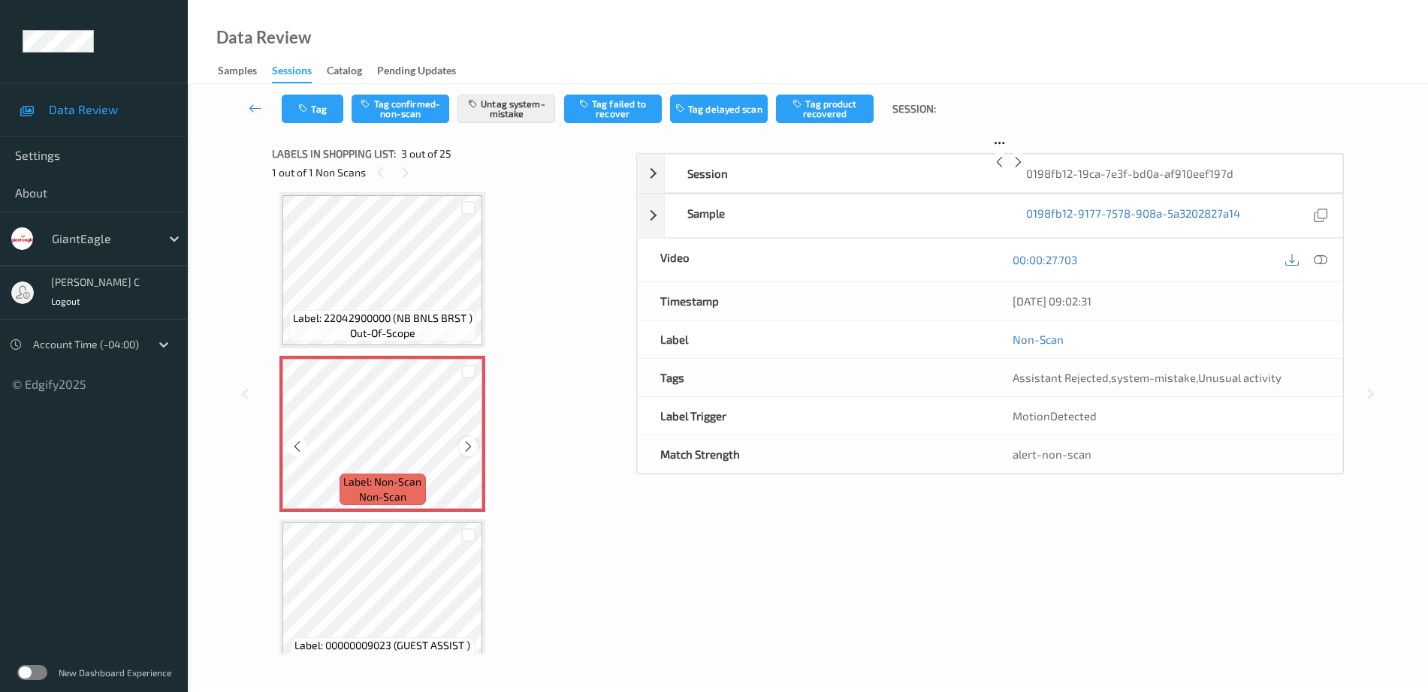
click at [471, 442] on icon at bounding box center [468, 447] width 13 height 14
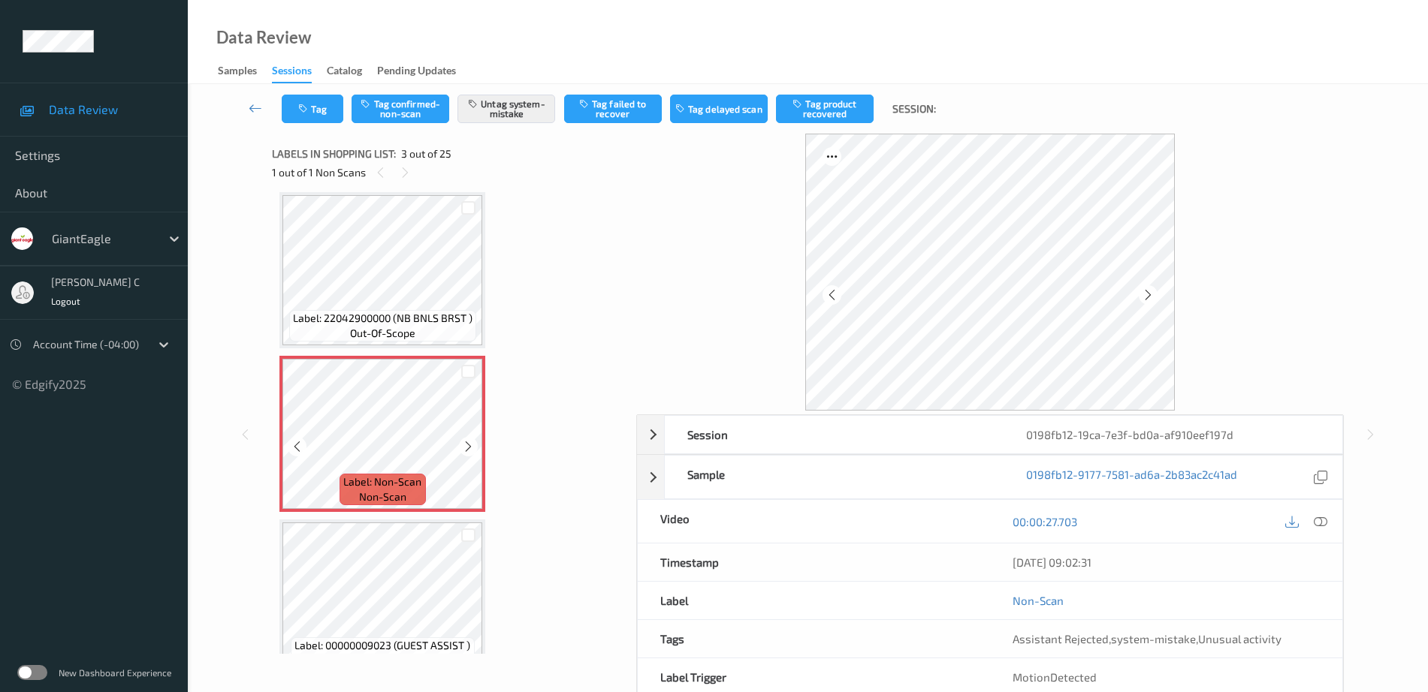
click at [471, 442] on icon at bounding box center [468, 447] width 13 height 14
click at [432, 321] on span "Label: 22042900000 (NB BNLS BRST )" at bounding box center [383, 318] width 180 height 15
click at [463, 445] on icon at bounding box center [468, 447] width 13 height 14
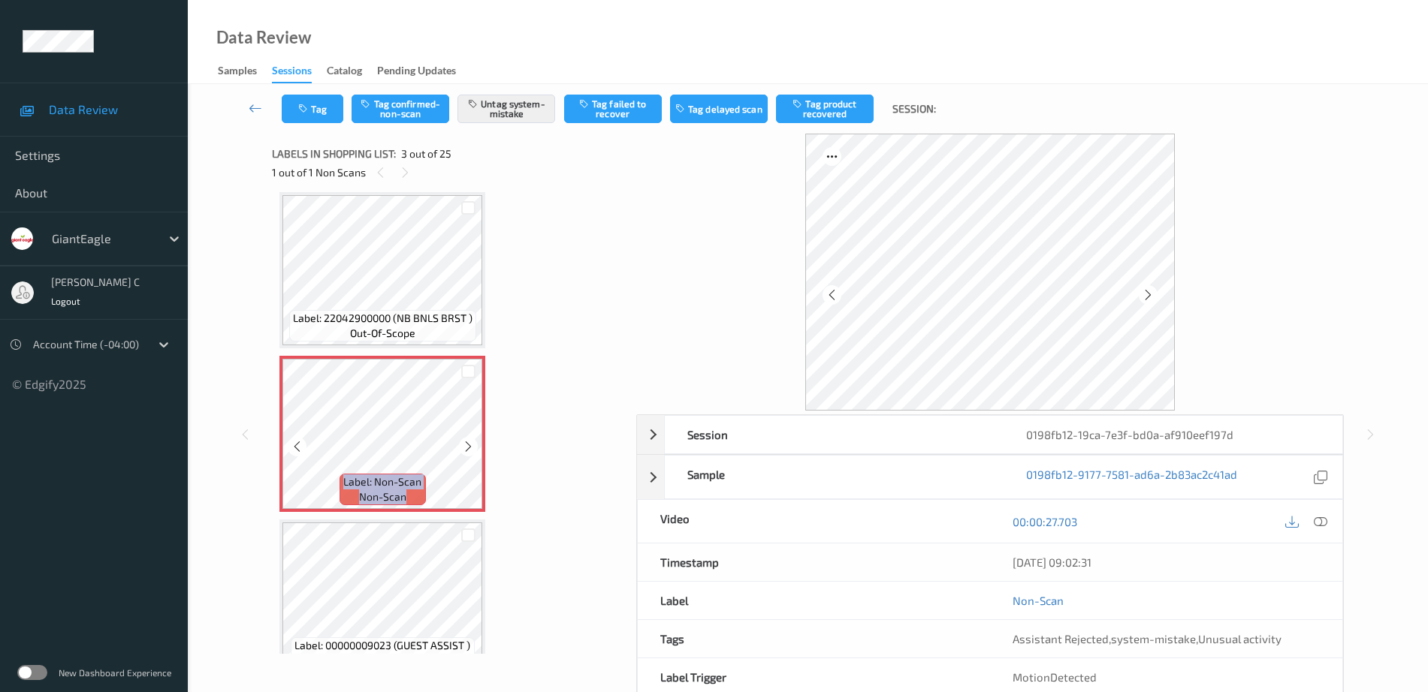
click at [463, 445] on icon at bounding box center [468, 447] width 13 height 14
click at [324, 113] on button "Tag" at bounding box center [313, 109] width 62 height 29
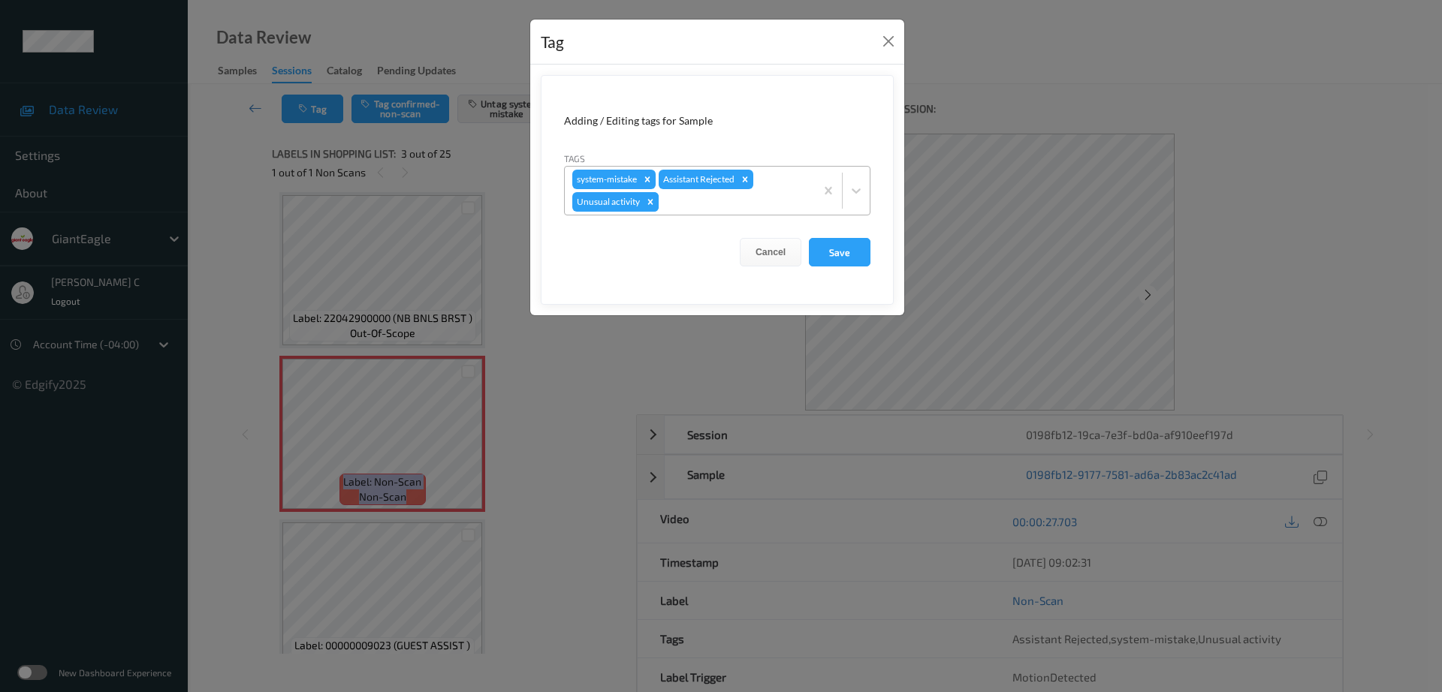
click at [647, 204] on icon "Remove Unusual activity" at bounding box center [650, 202] width 11 height 11
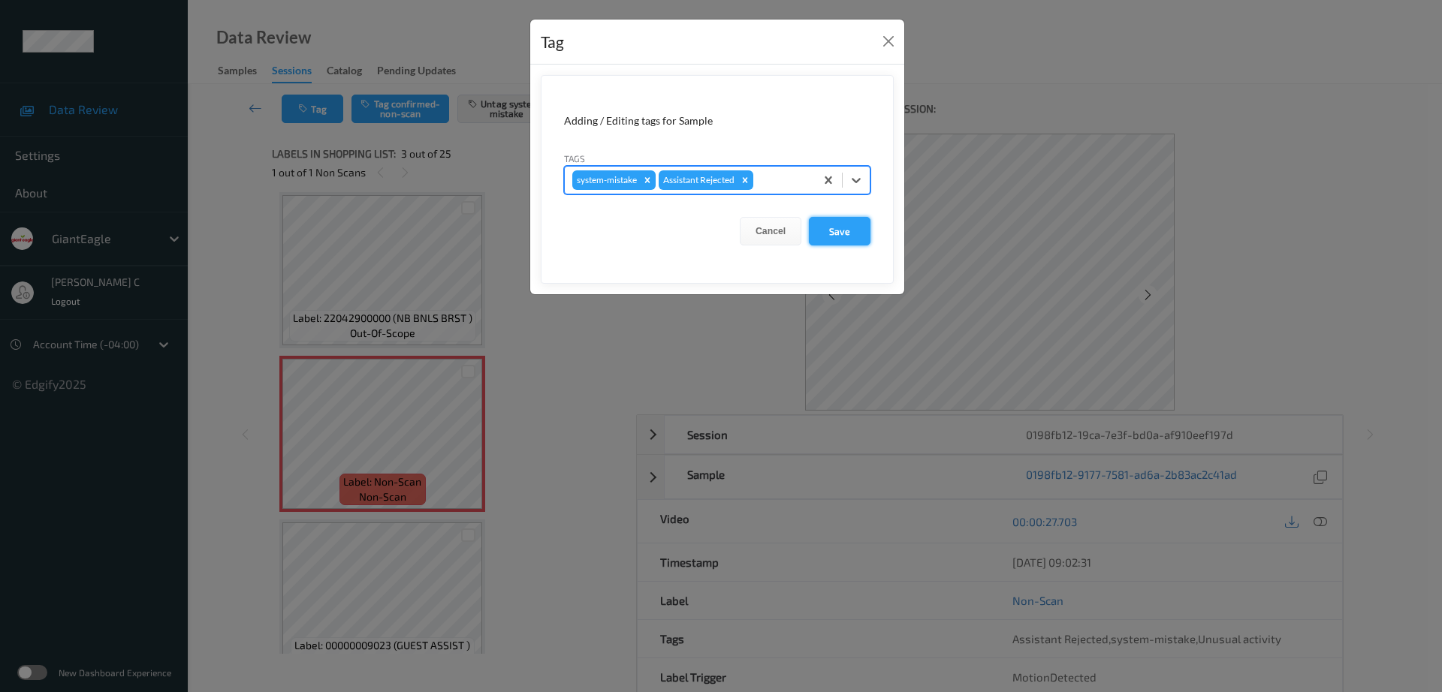
click at [863, 235] on button "Save" at bounding box center [840, 231] width 62 height 29
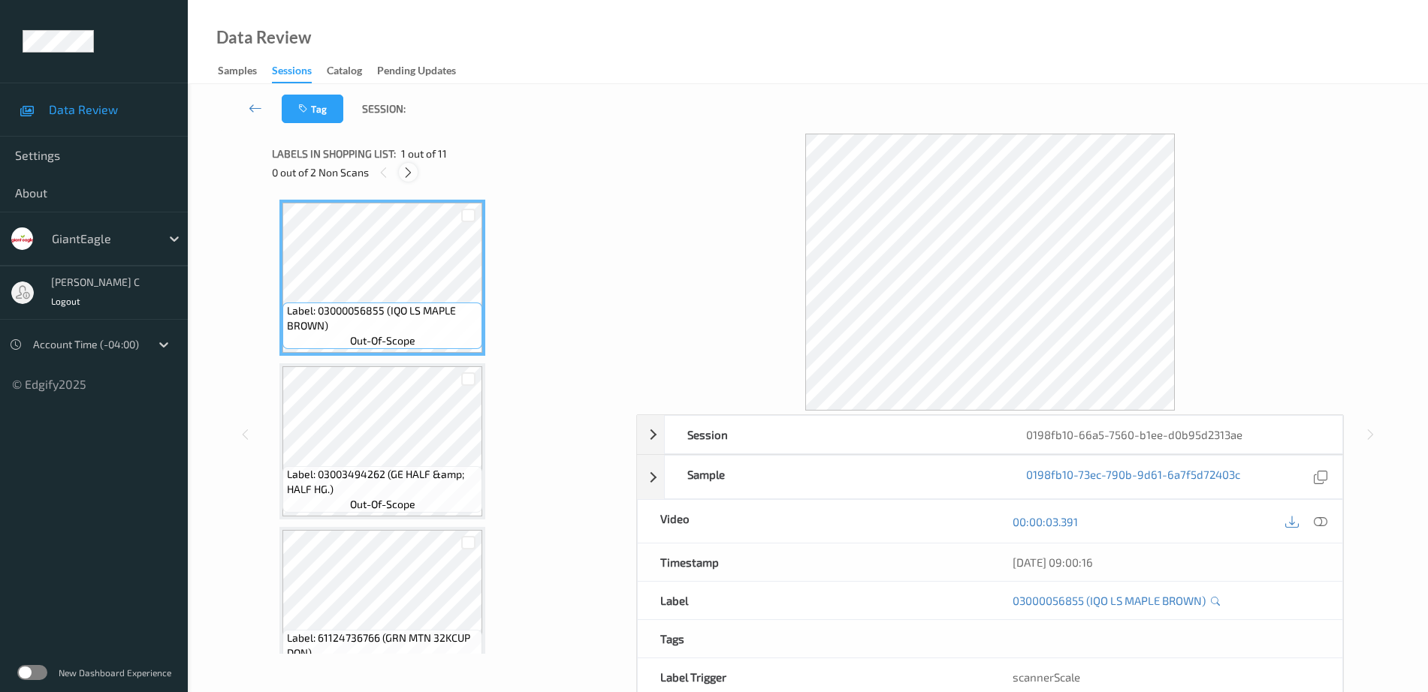
click at [410, 174] on icon at bounding box center [408, 173] width 13 height 14
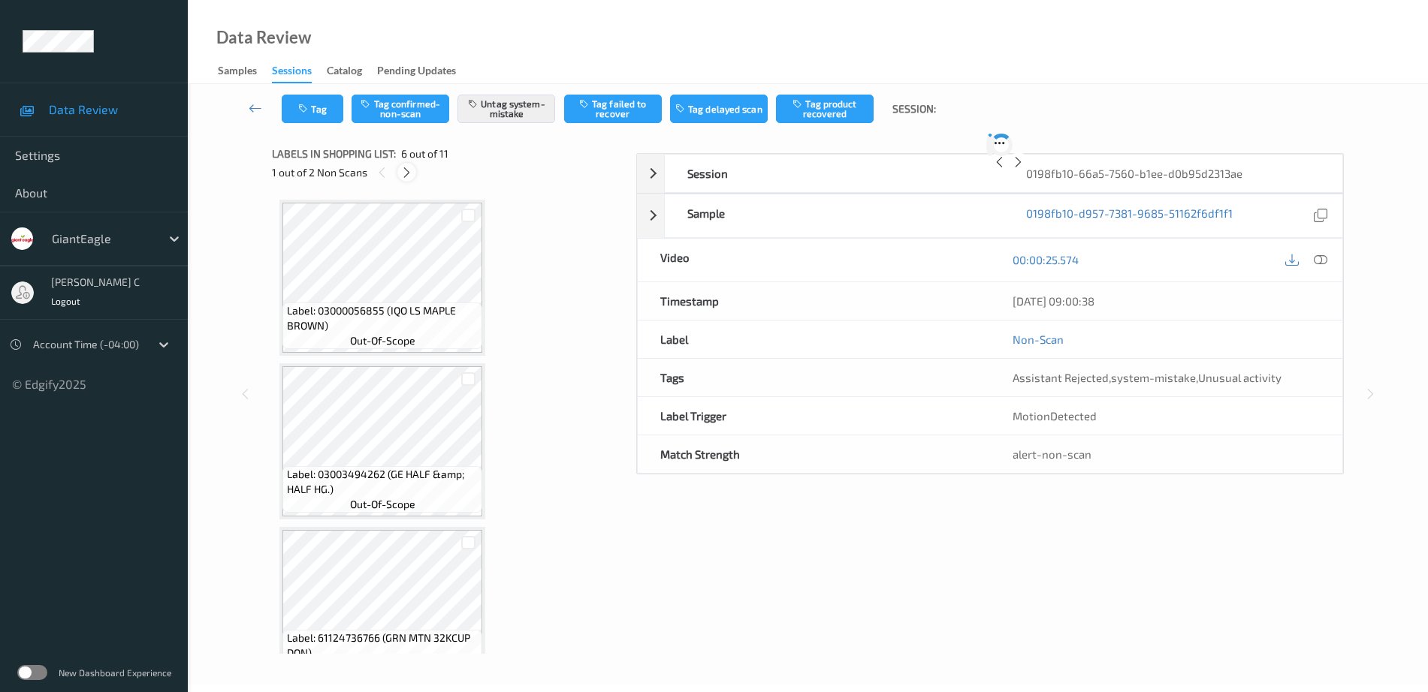
scroll to position [662, 0]
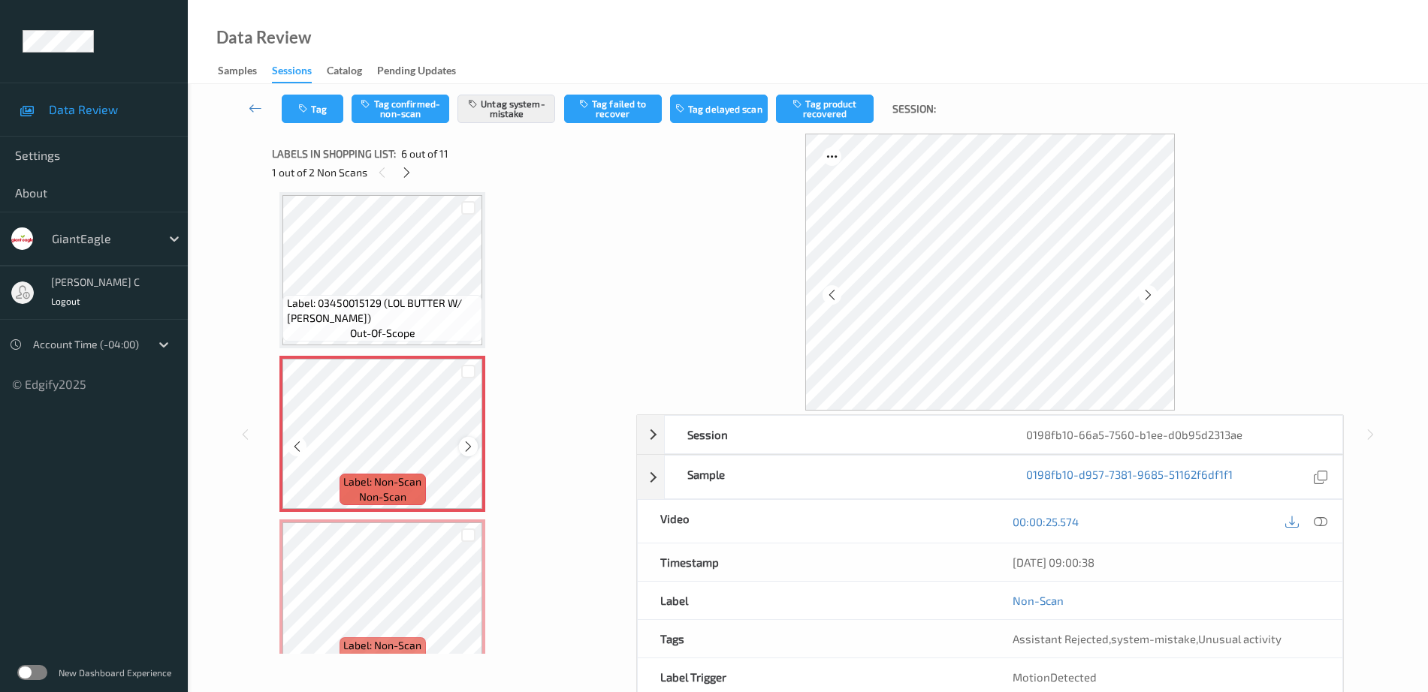
click at [462, 445] on icon at bounding box center [468, 447] width 13 height 14
click at [465, 447] on icon at bounding box center [468, 447] width 13 height 14
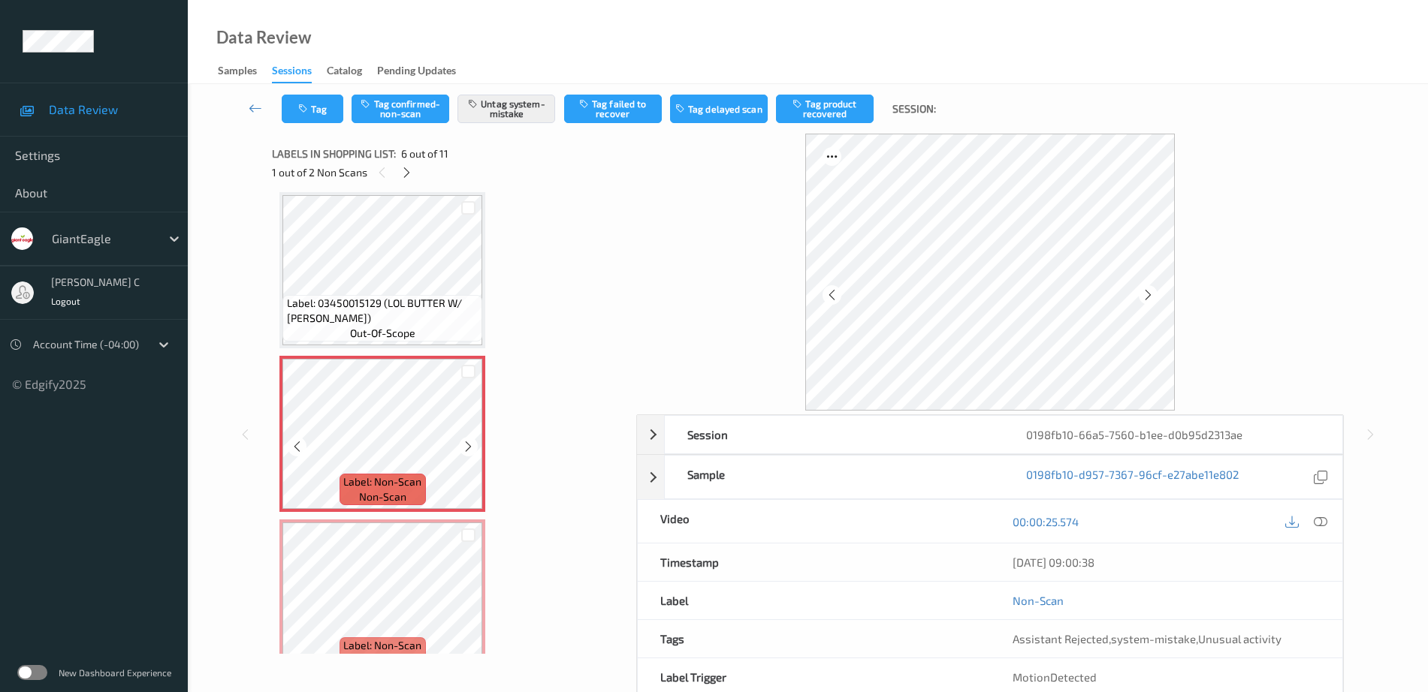
click at [386, 300] on span "Label: 03450015129 (LOL BUTTER W/ CANO)" at bounding box center [383, 311] width 192 height 30
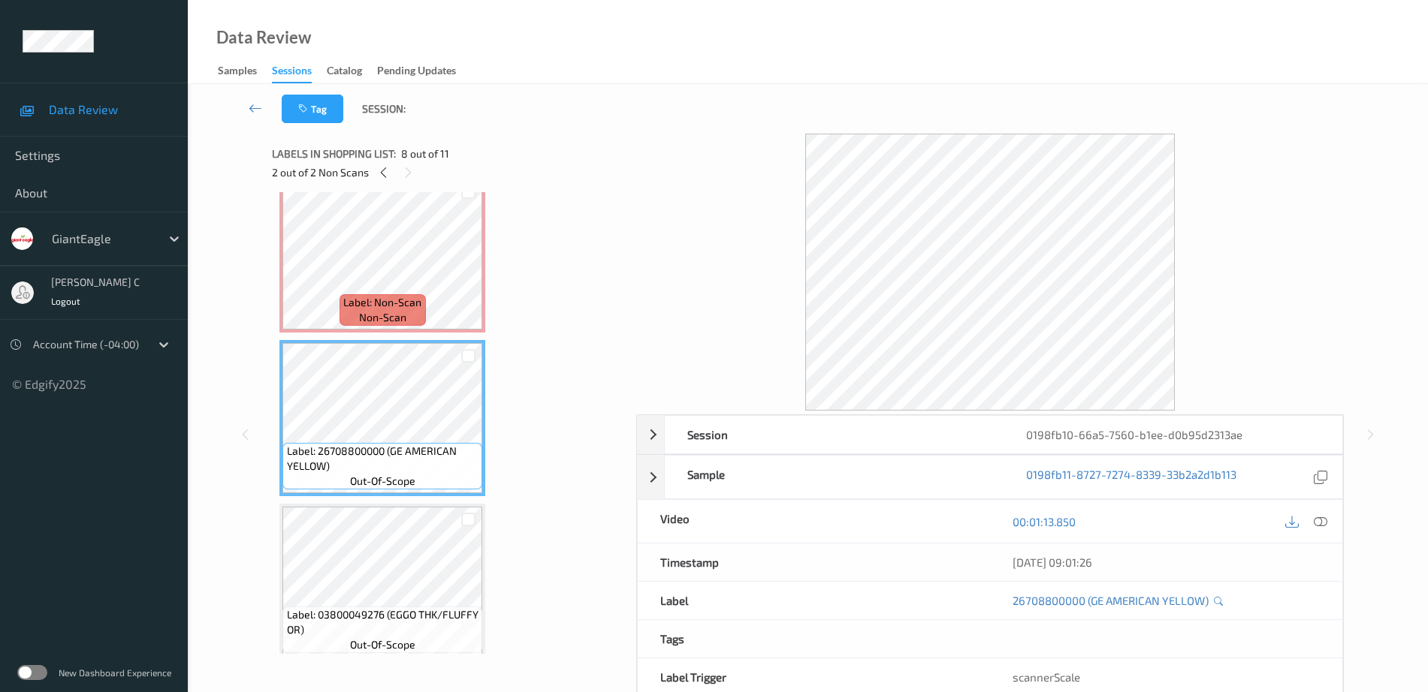
scroll to position [1038, 0]
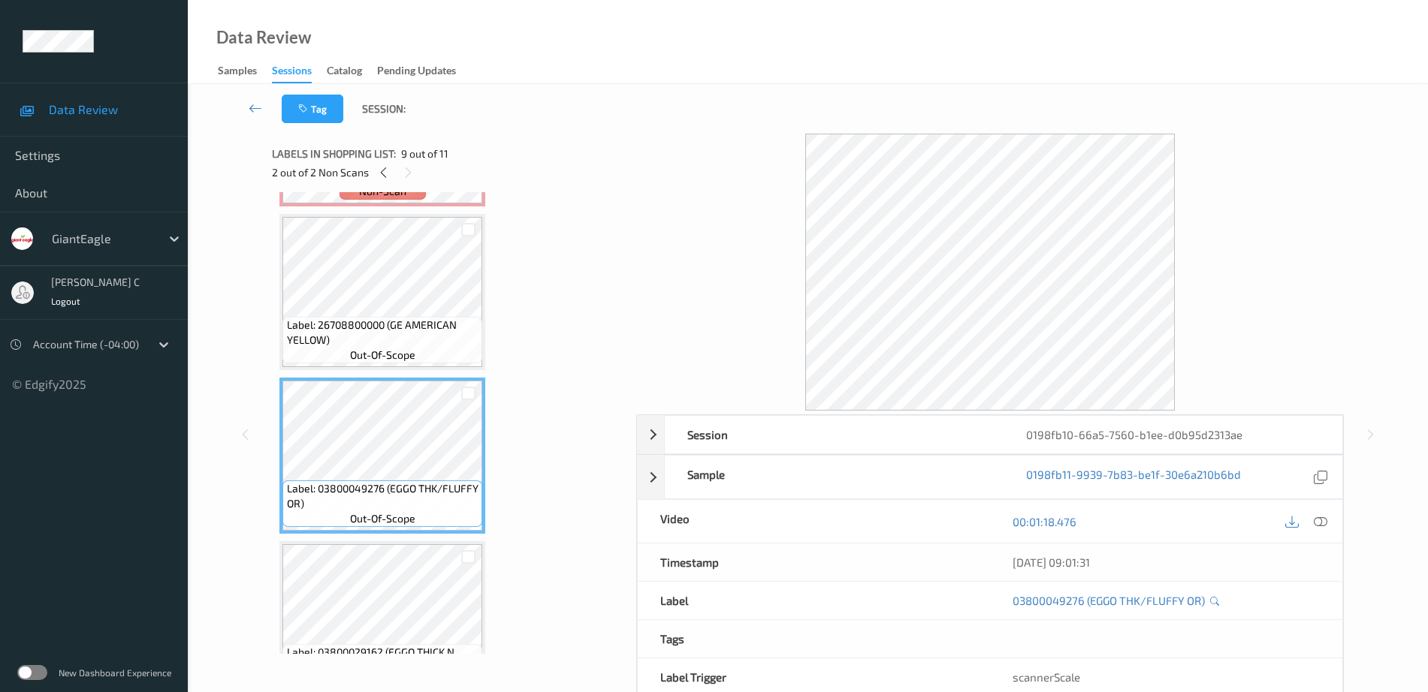
click at [370, 534] on div "Label: 03800049276 (EGGO THK/FLUFFY OR) out-of-scope" at bounding box center [382, 456] width 206 height 156
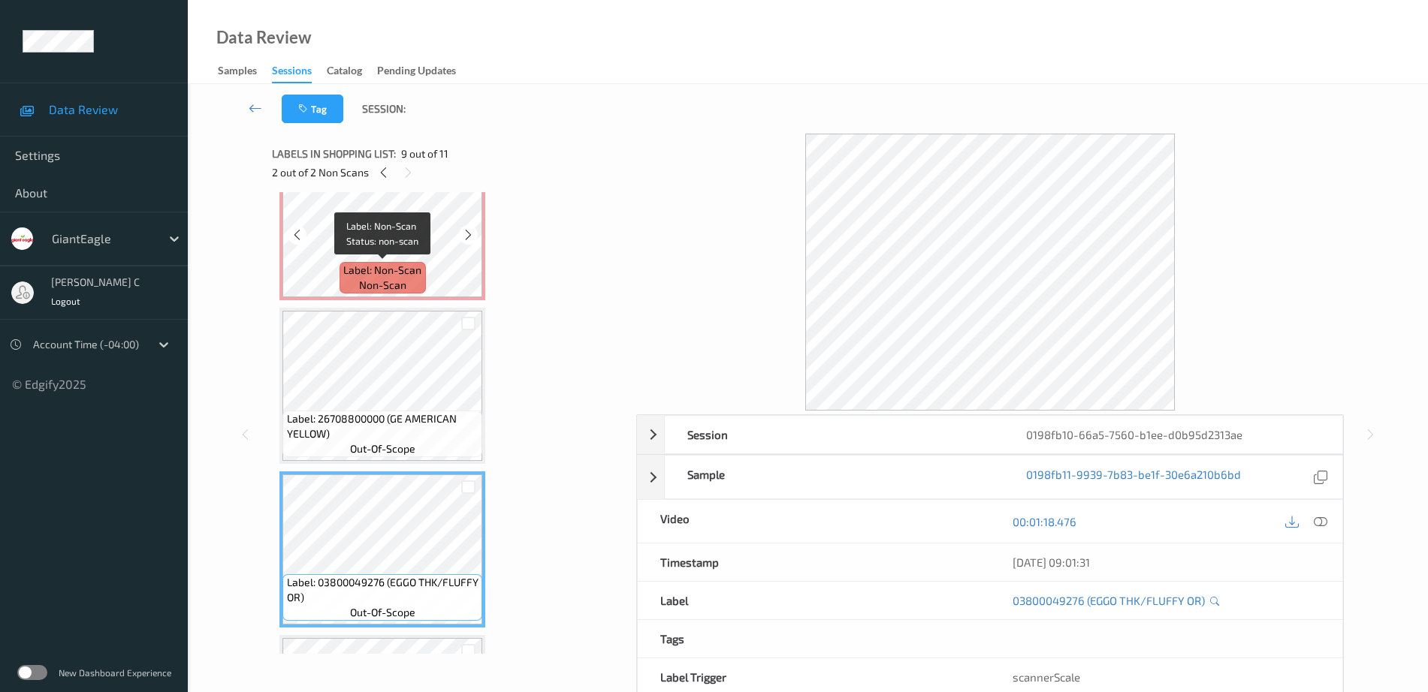
click at [360, 280] on span "non-scan" at bounding box center [382, 285] width 47 height 15
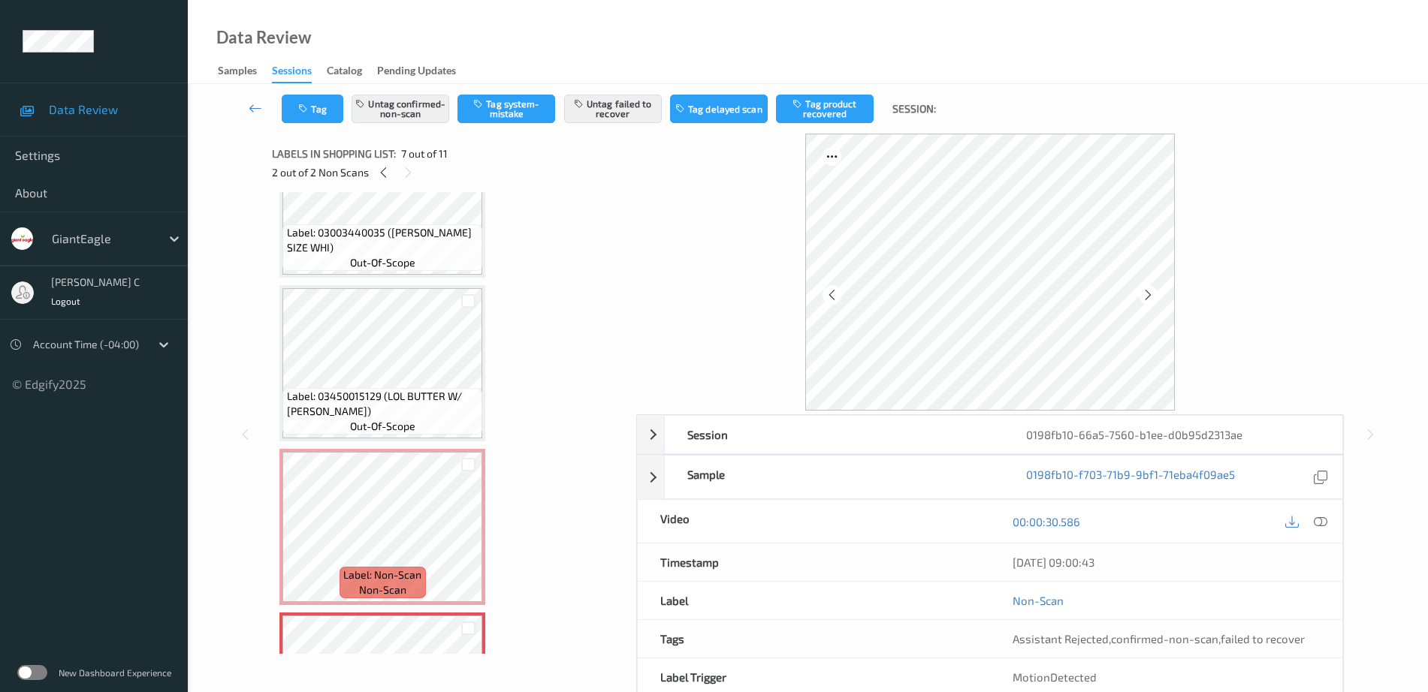
scroll to position [569, 0]
click at [369, 256] on span "out-of-scope" at bounding box center [382, 263] width 65 height 15
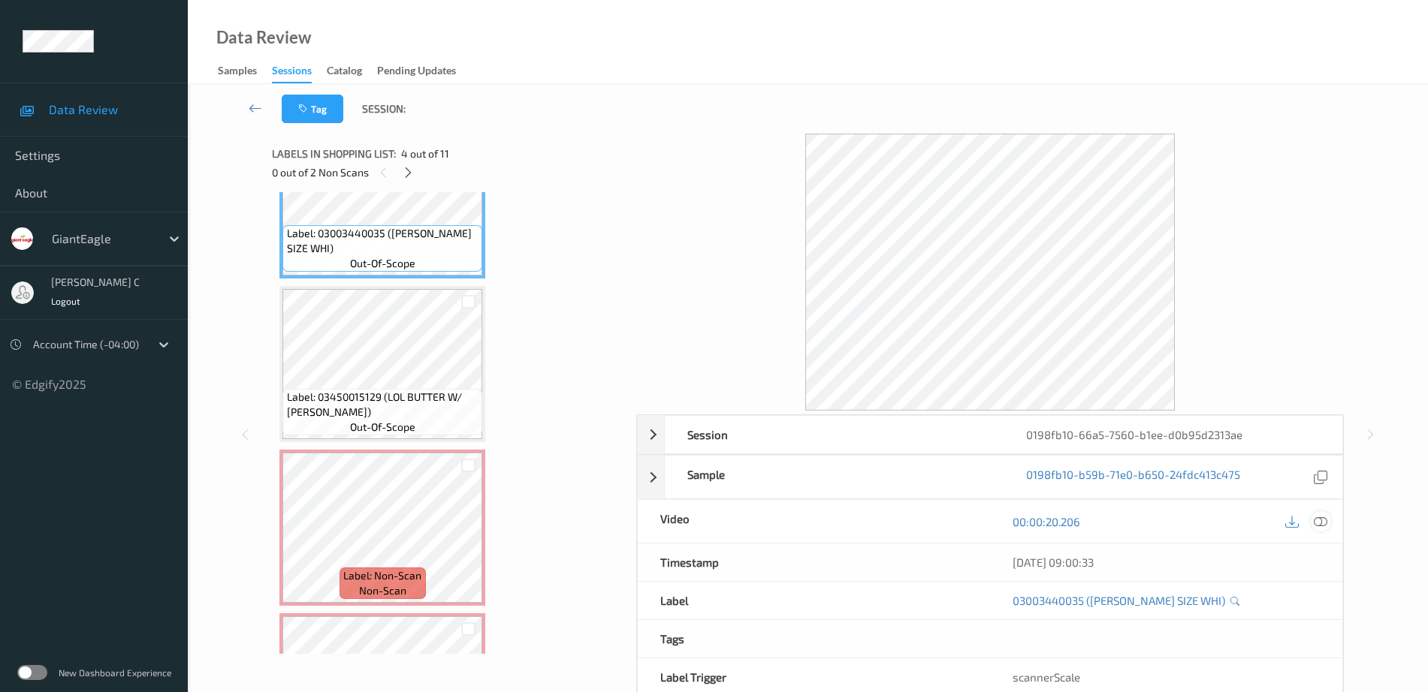
click at [1313, 517] on div at bounding box center [1321, 521] width 20 height 20
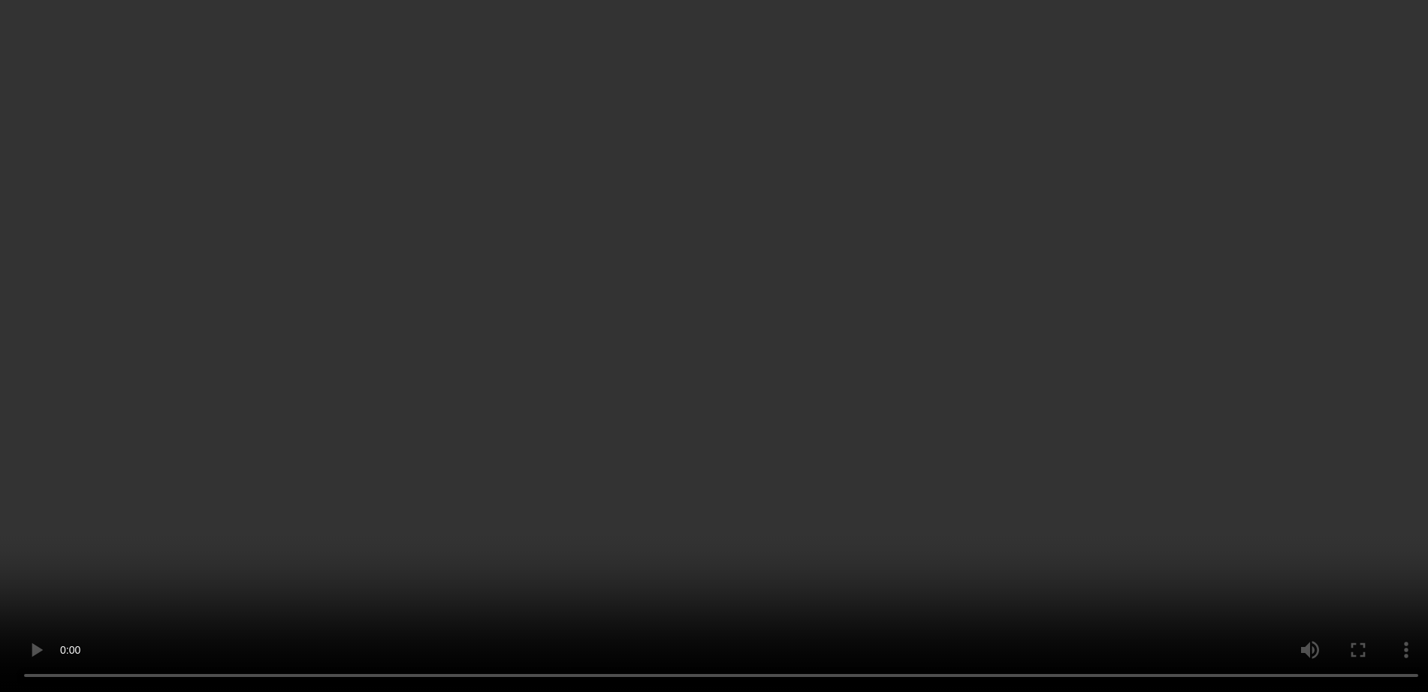
scroll to position [662, 0]
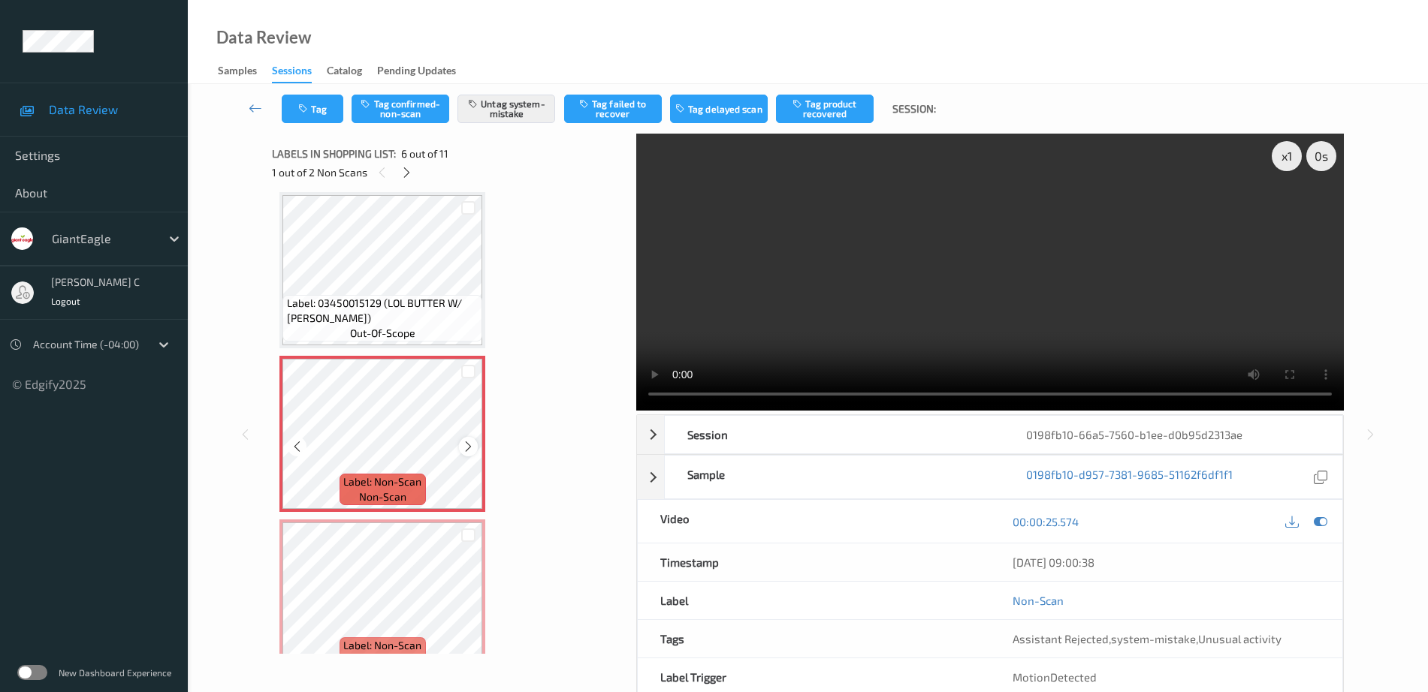
click at [467, 444] on icon at bounding box center [468, 447] width 13 height 14
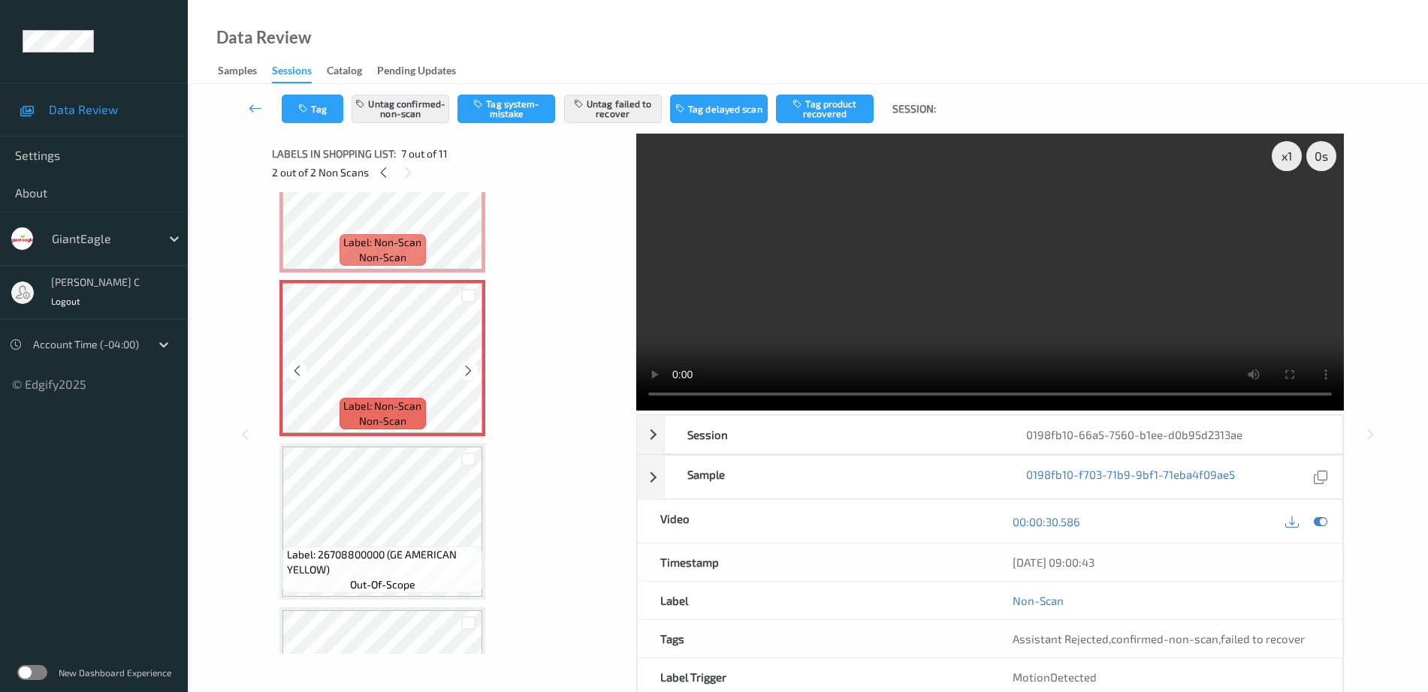
scroll to position [944, 0]
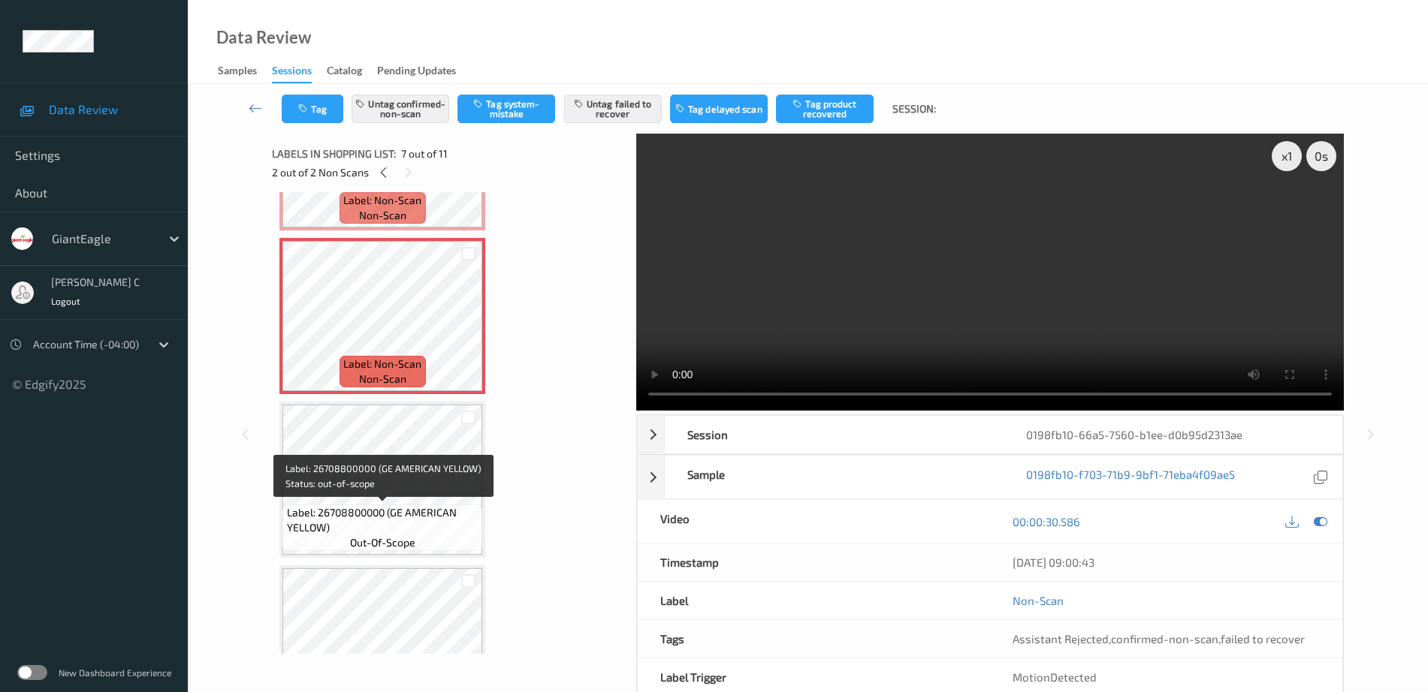
click at [399, 515] on span "Label: 26708800000 (GE AMERICAN YELLOW)" at bounding box center [383, 520] width 192 height 30
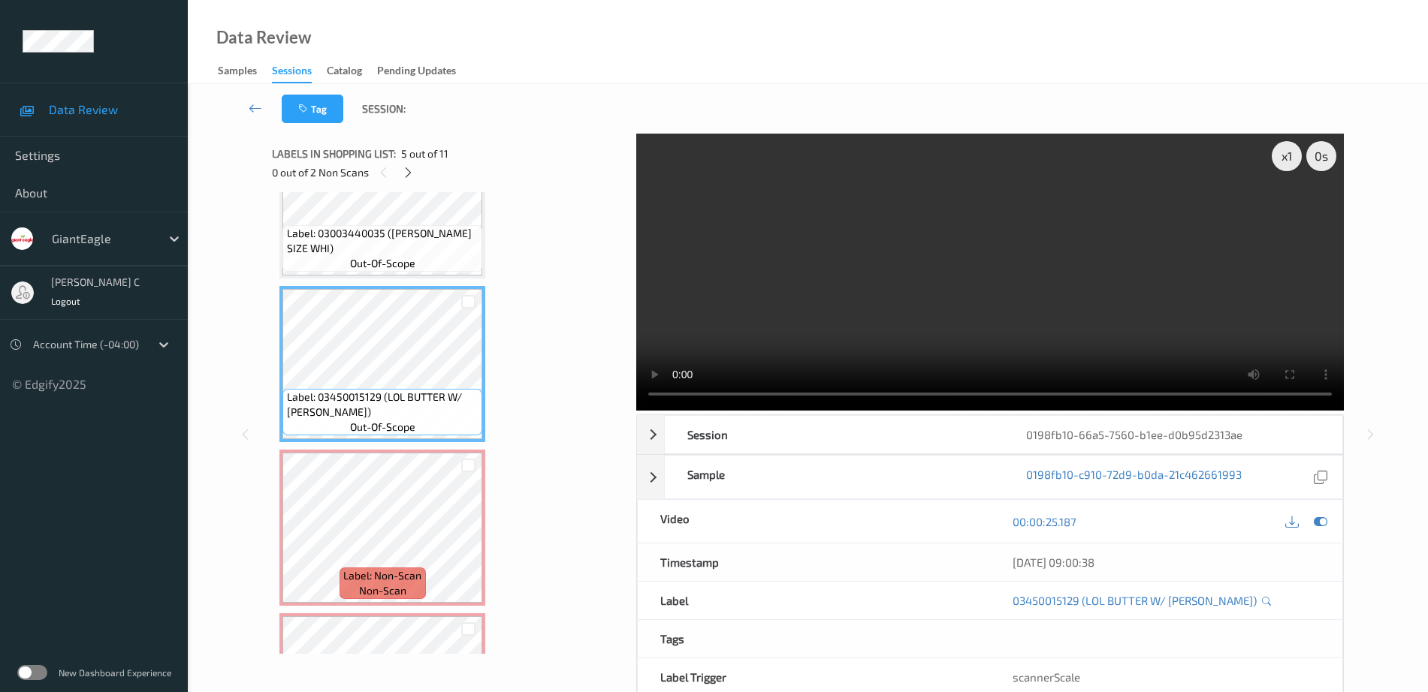
scroll to position [475, 0]
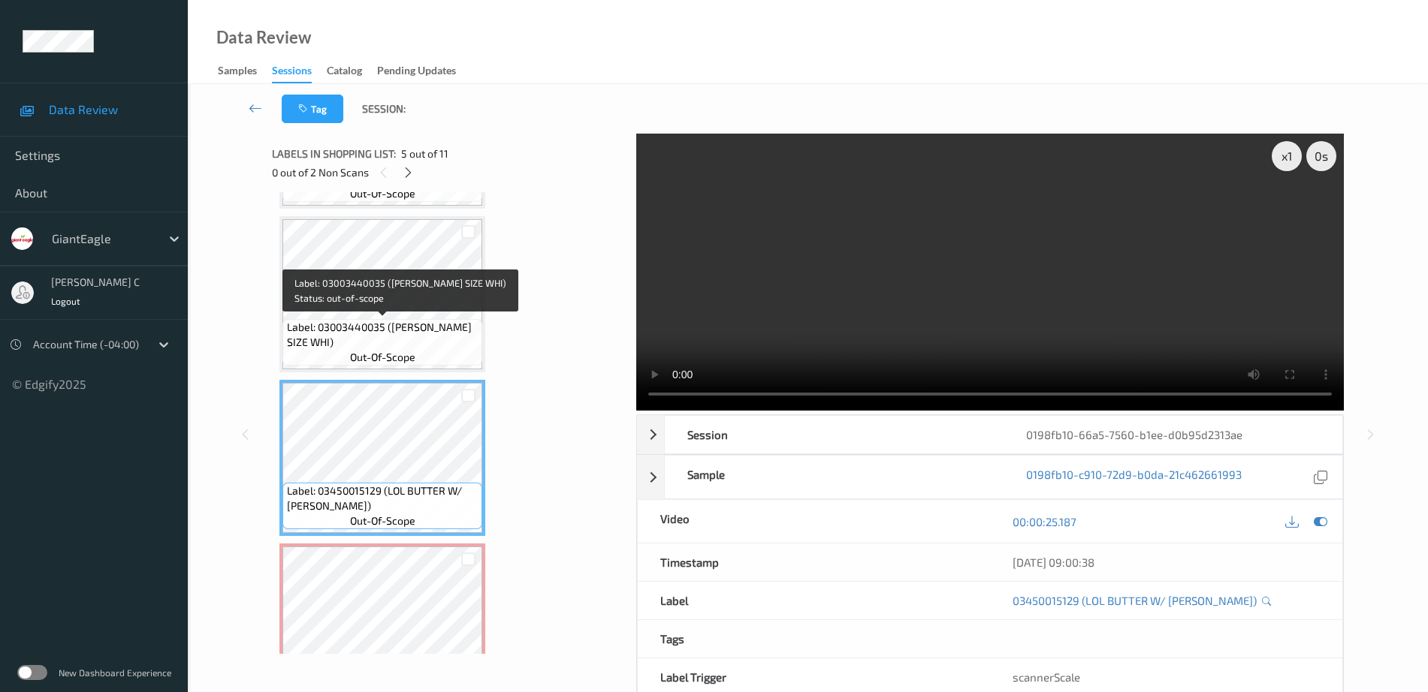
click at [400, 336] on span "Label: 03003440035 (G.E. KING SIZE WHI)" at bounding box center [383, 335] width 192 height 30
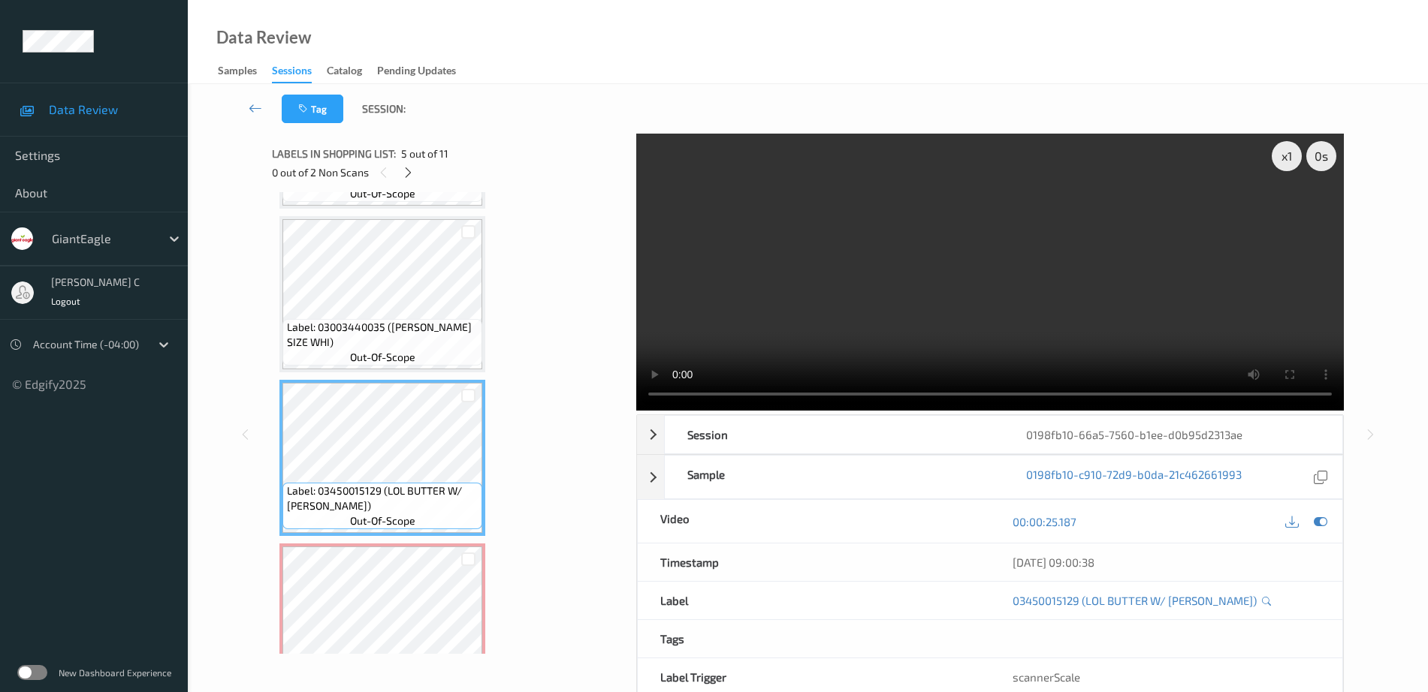
scroll to position [662, 0]
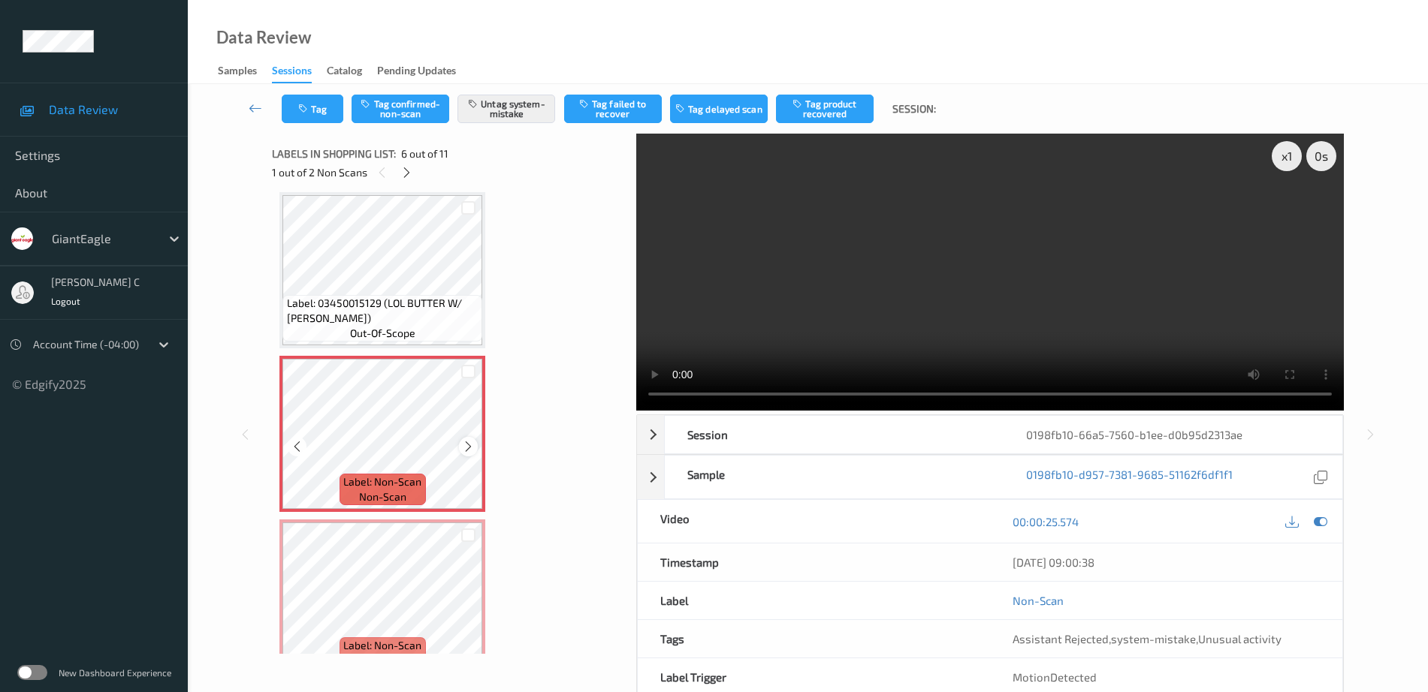
click at [462, 446] on icon at bounding box center [468, 447] width 13 height 14
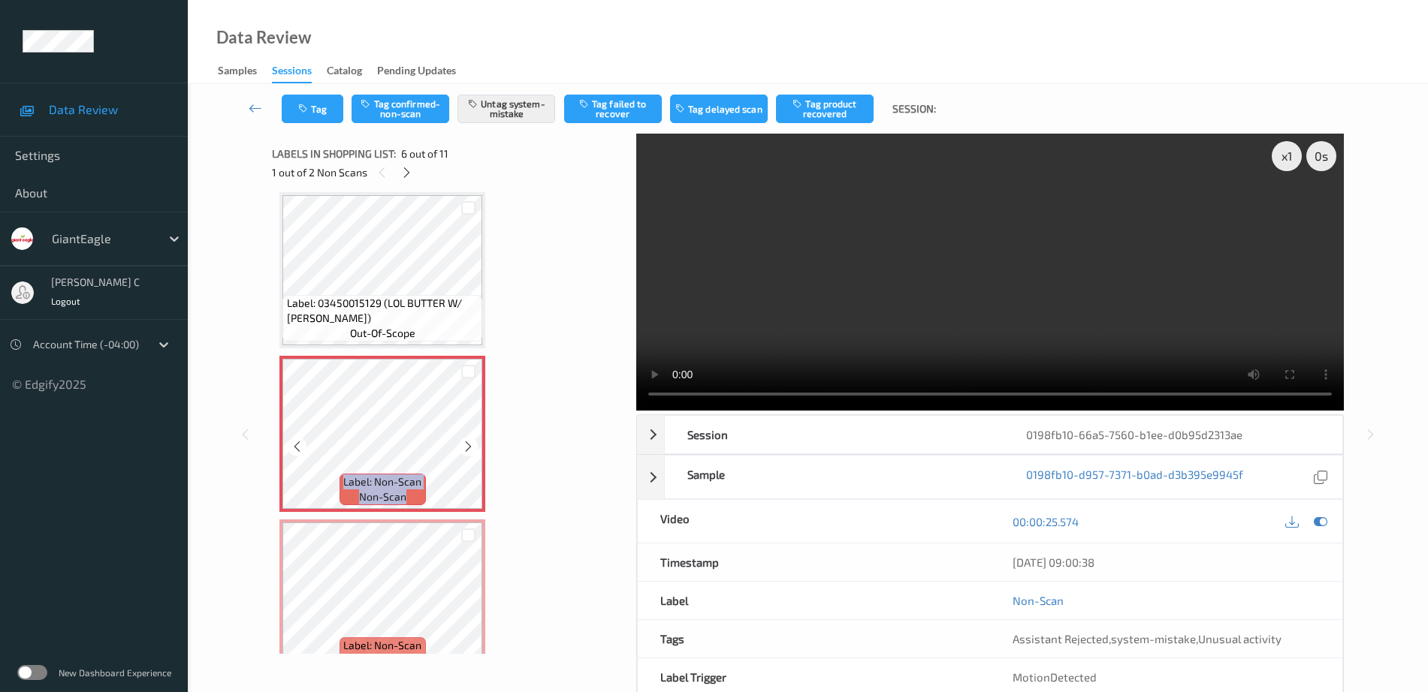
click at [462, 446] on icon at bounding box center [468, 447] width 13 height 14
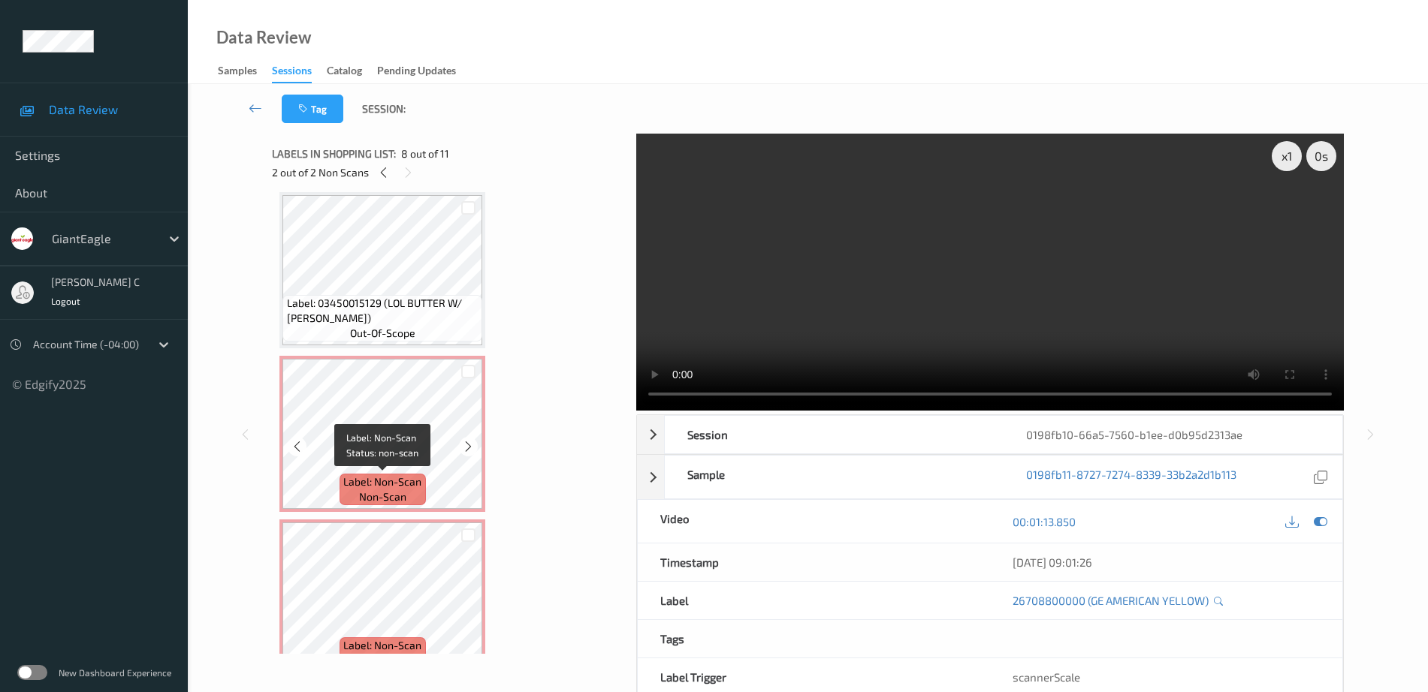
click at [352, 335] on span "out-of-scope" at bounding box center [382, 333] width 65 height 15
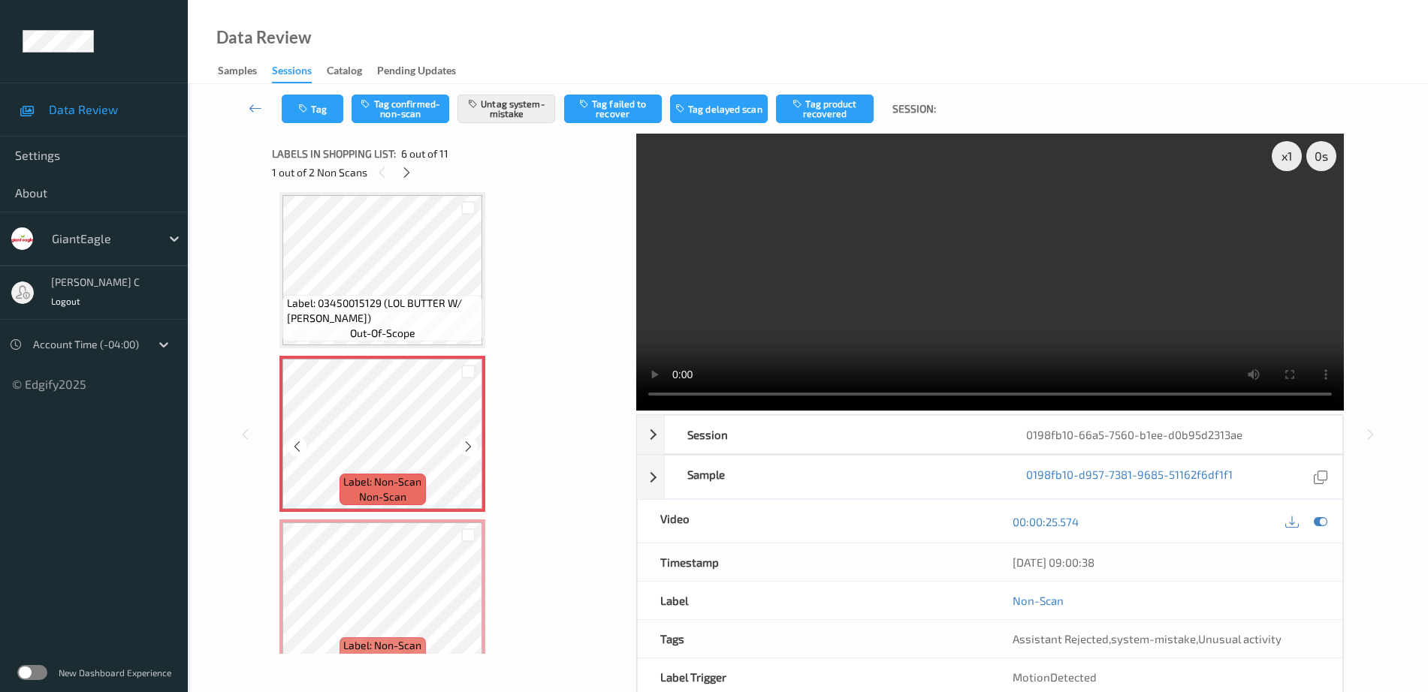
scroll to position [756, 0]
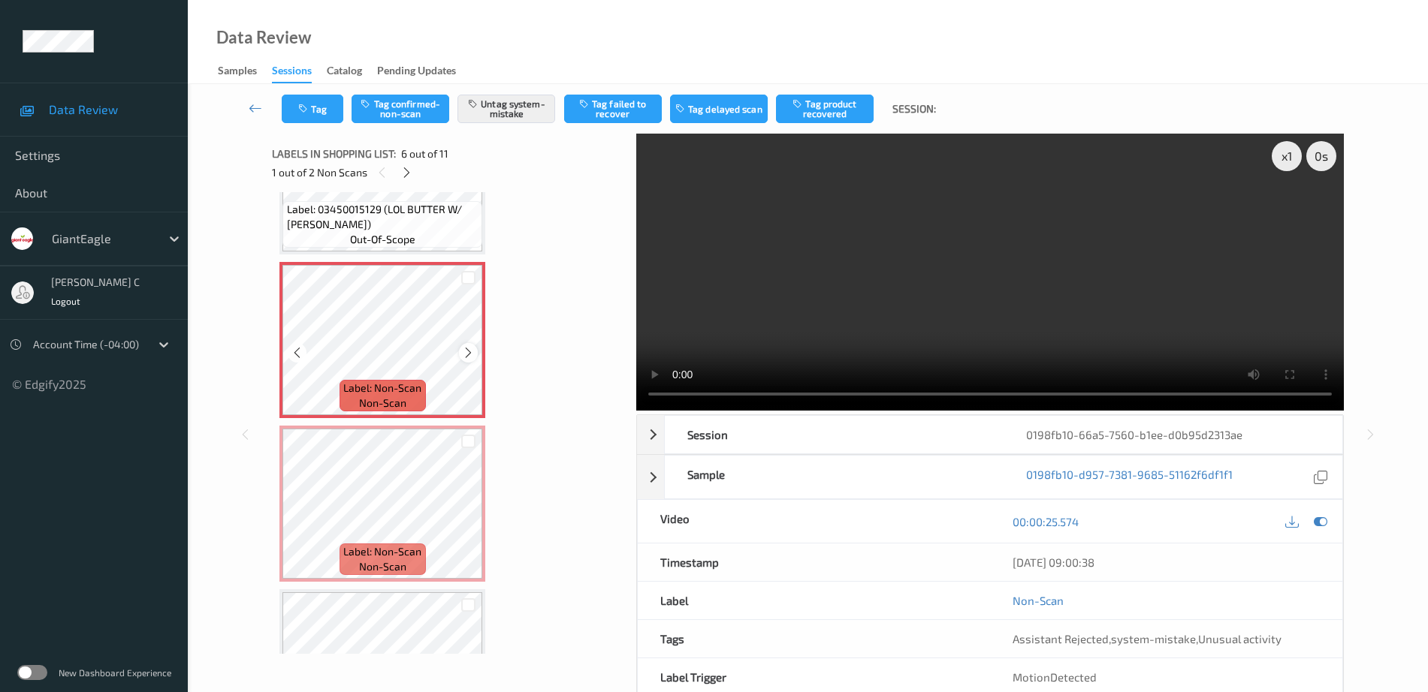
click at [468, 358] on icon at bounding box center [468, 353] width 13 height 14
click at [493, 97] on button "Untag system-mistake" at bounding box center [506, 109] width 98 height 29
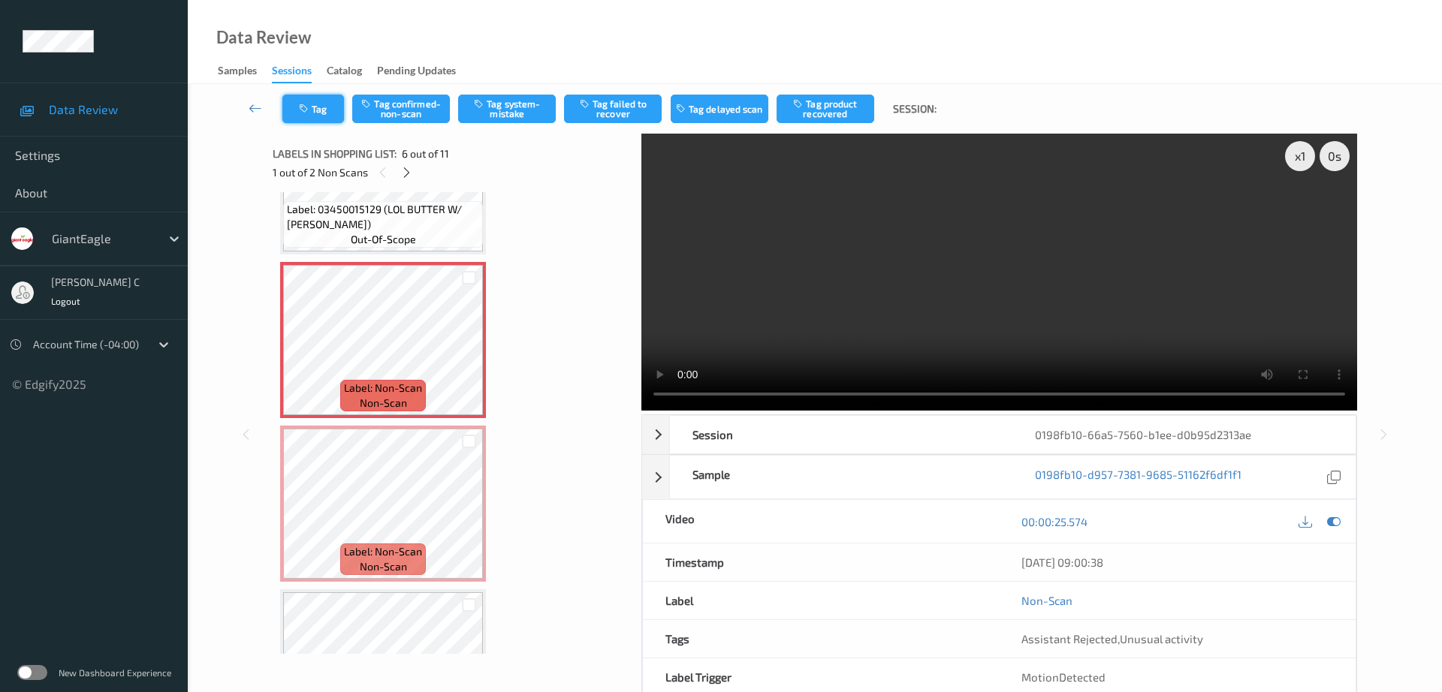
click at [319, 119] on button "Tag" at bounding box center [313, 109] width 62 height 29
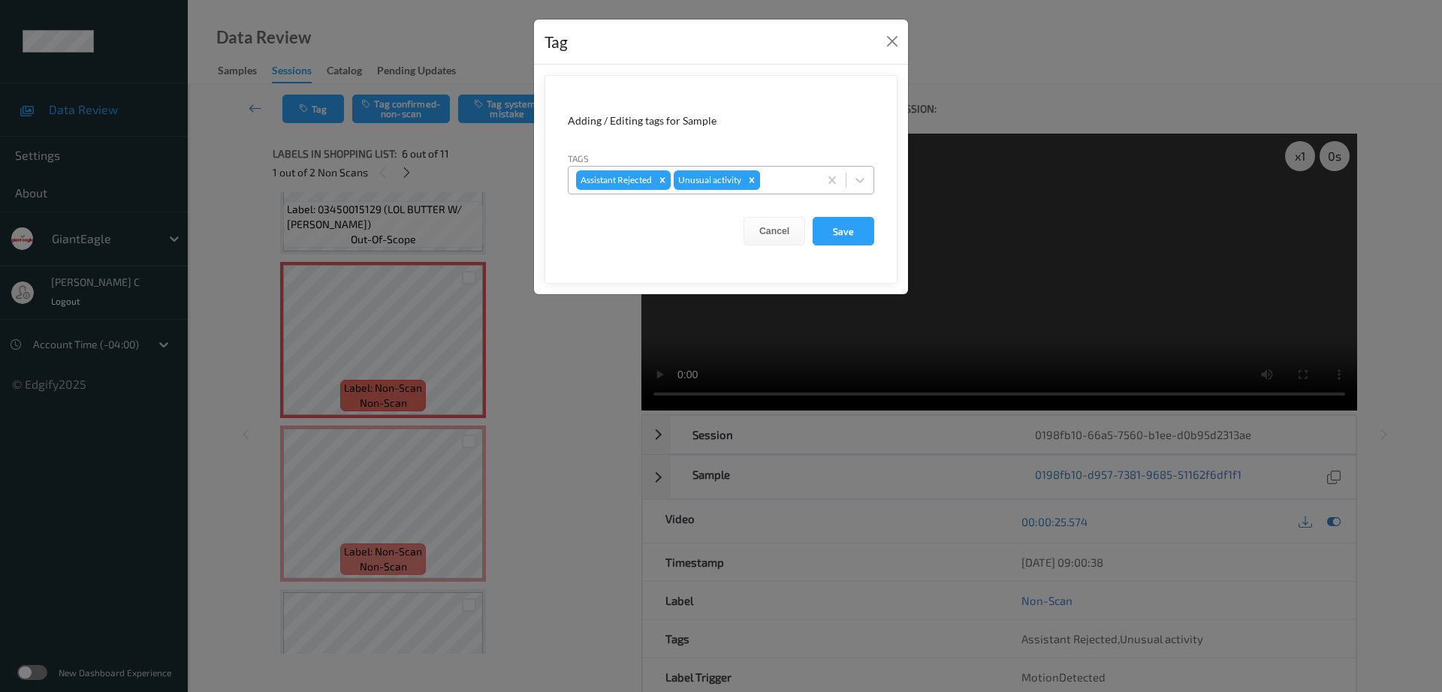
click at [747, 177] on div "Remove Unusual activity" at bounding box center [752, 180] width 17 height 20
click at [859, 222] on button "Save" at bounding box center [844, 231] width 62 height 29
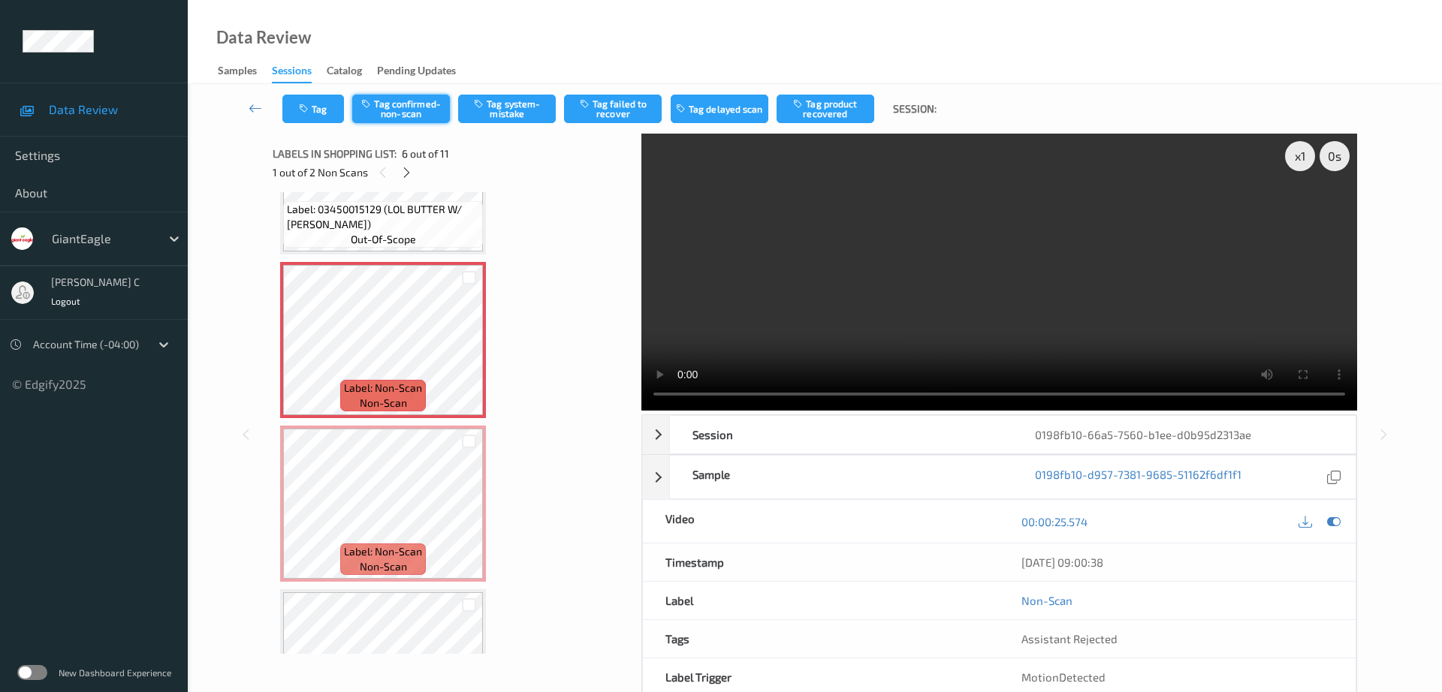
click at [405, 116] on button "Tag confirmed-non-scan" at bounding box center [401, 109] width 98 height 29
click at [849, 116] on button "Tag product recovered" at bounding box center [826, 109] width 98 height 29
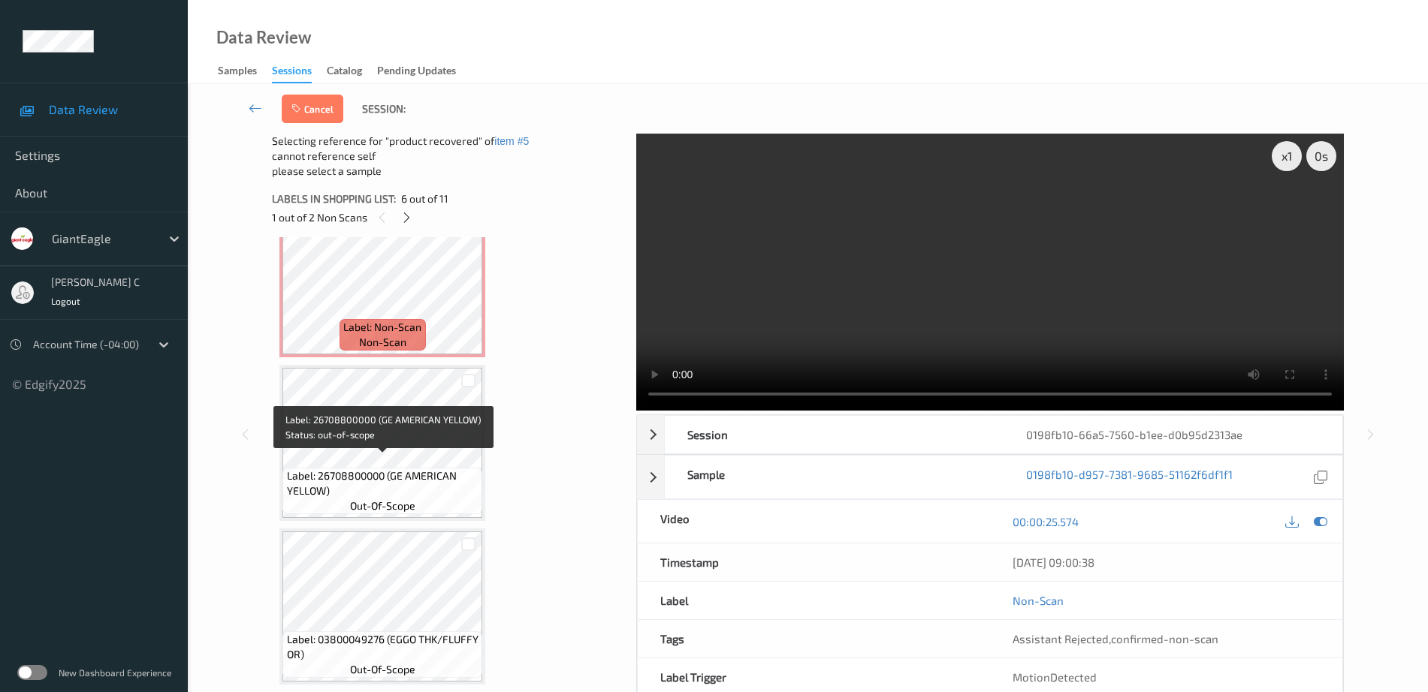
scroll to position [1038, 0]
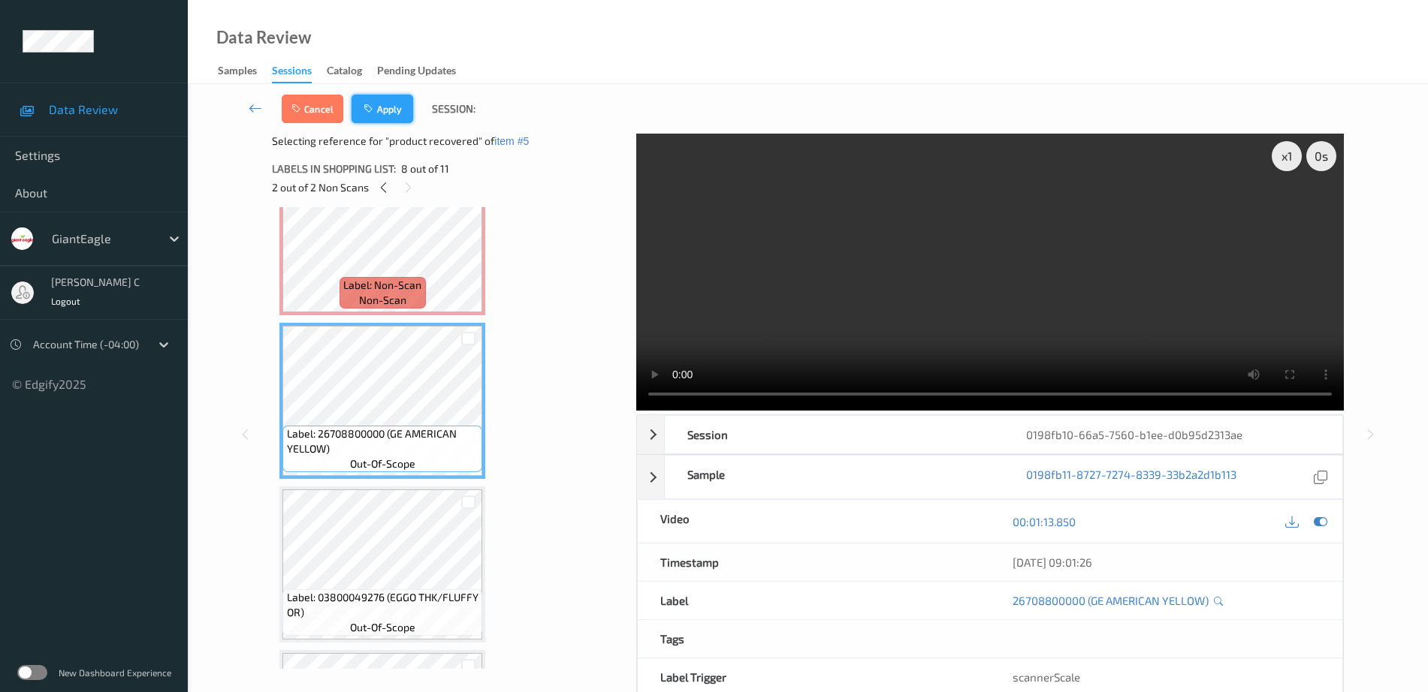
click at [385, 111] on button "Apply" at bounding box center [383, 109] width 62 height 29
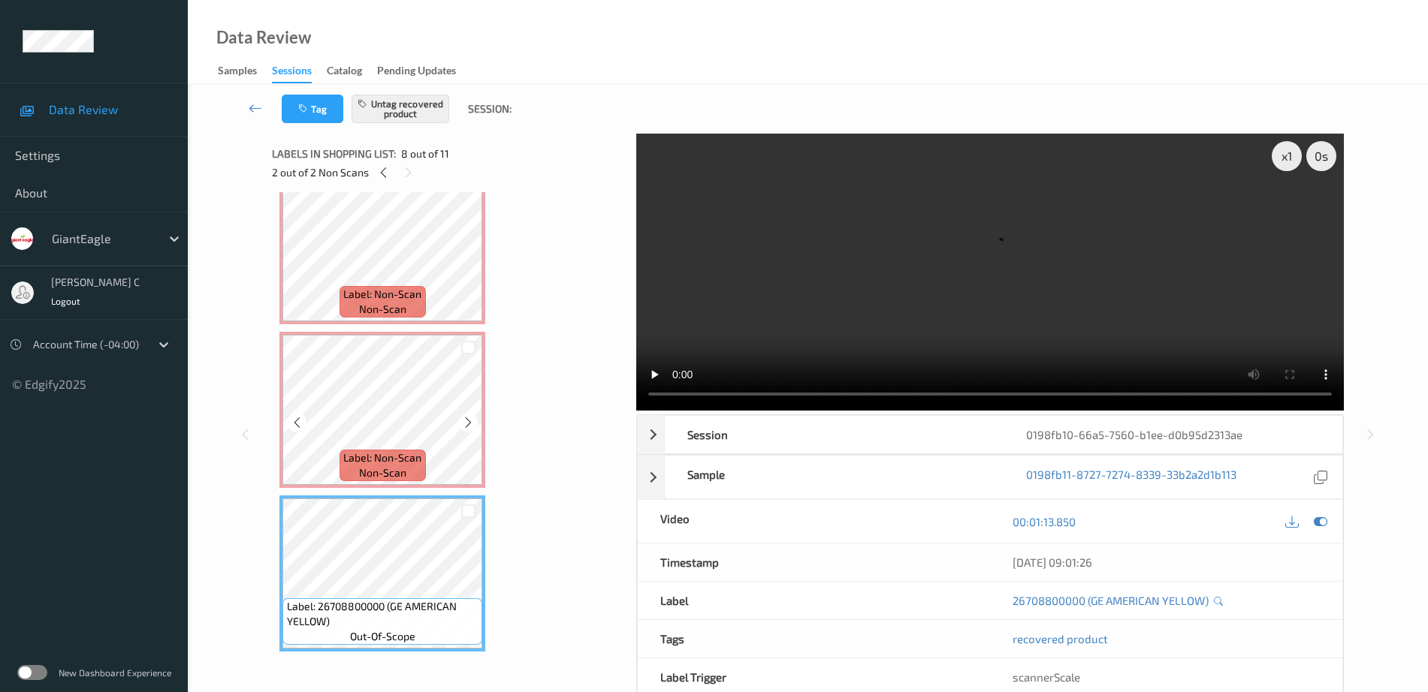
scroll to position [662, 0]
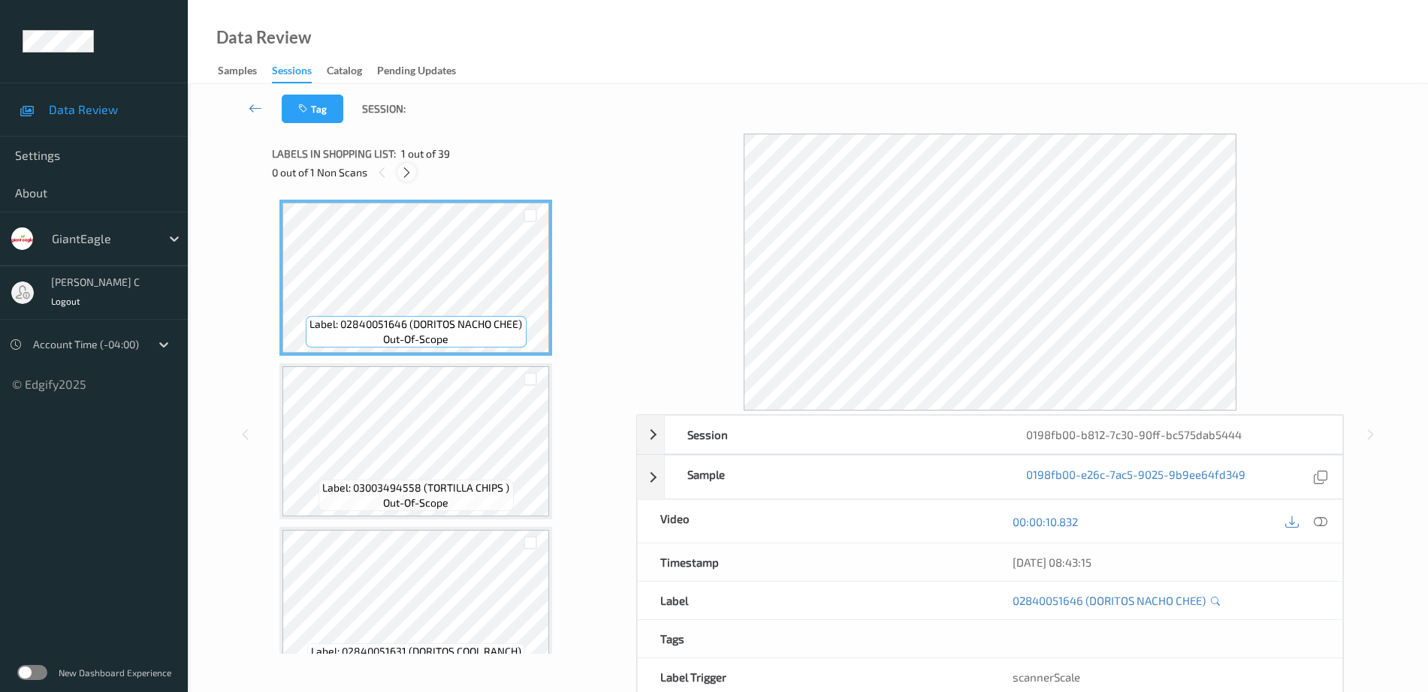
click at [409, 177] on icon at bounding box center [406, 173] width 13 height 14
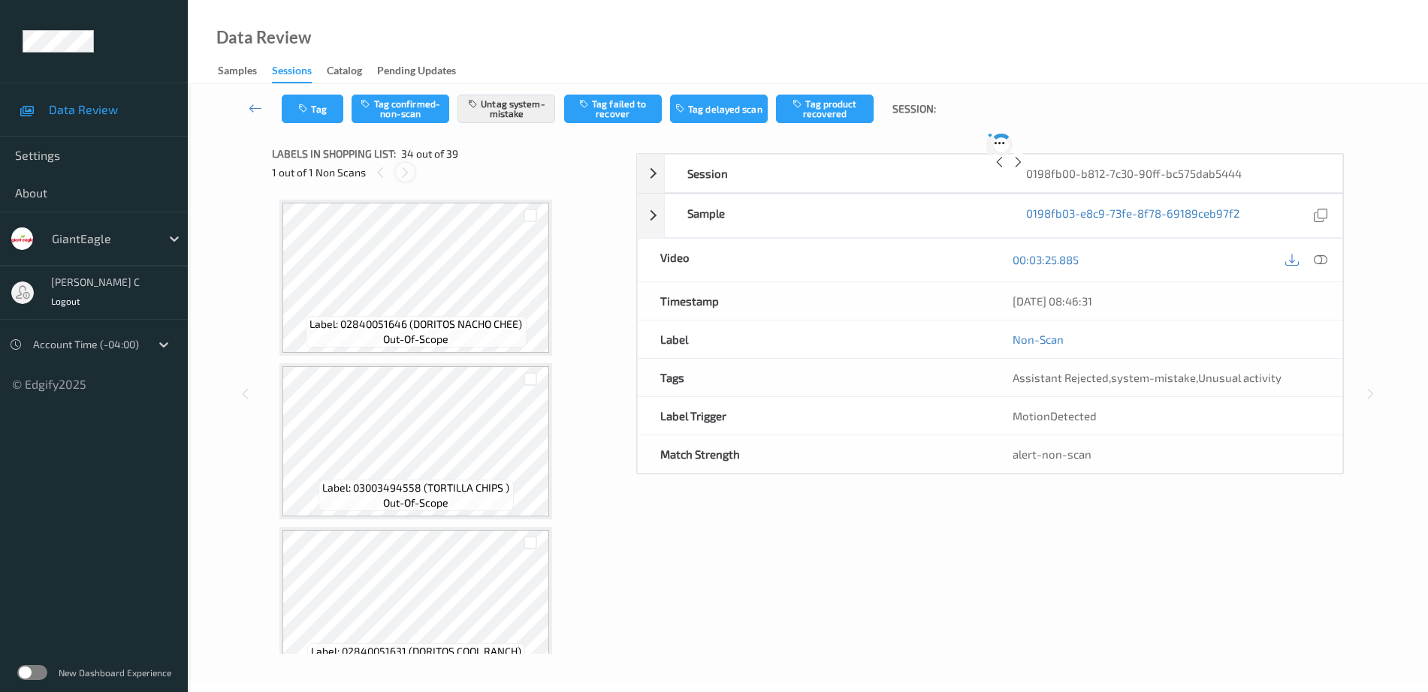
scroll to position [5247, 0]
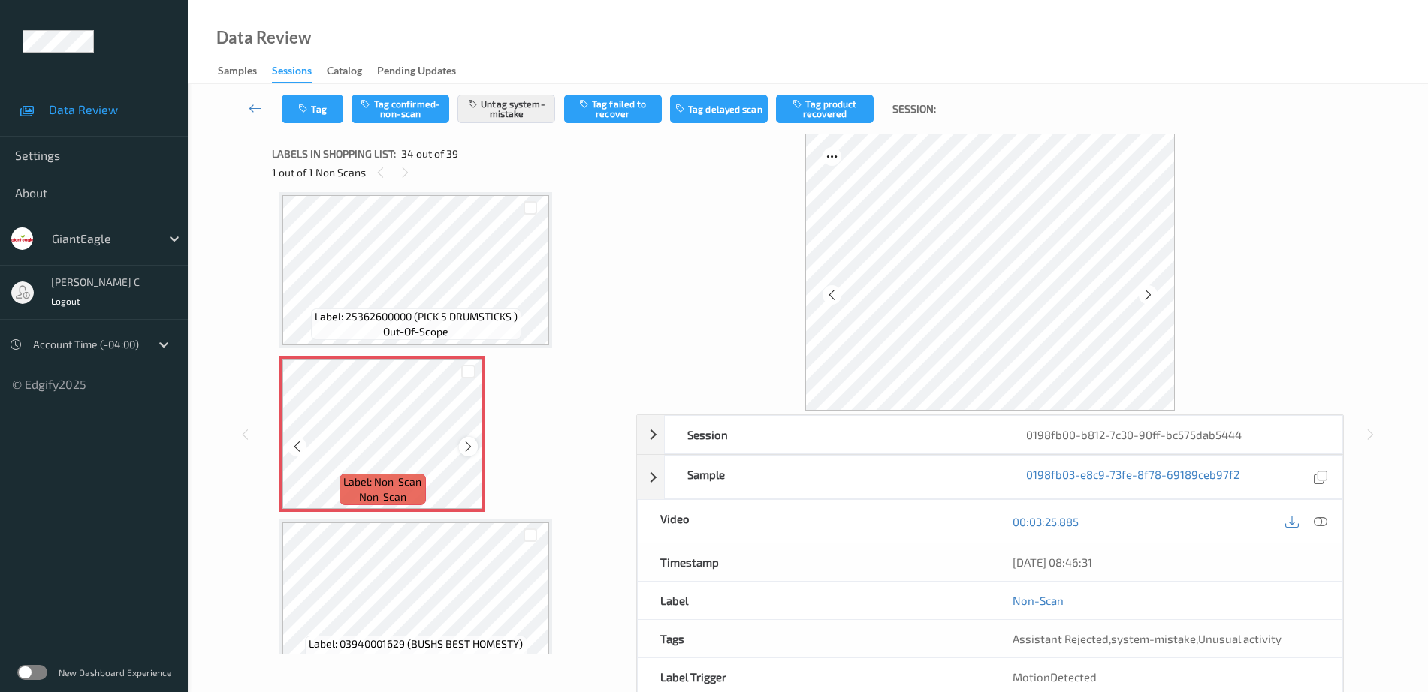
click at [469, 447] on icon at bounding box center [468, 447] width 13 height 14
click at [415, 311] on span "Label: 25362600000 (PICK 5 DRUMSTICKS )" at bounding box center [416, 316] width 203 height 15
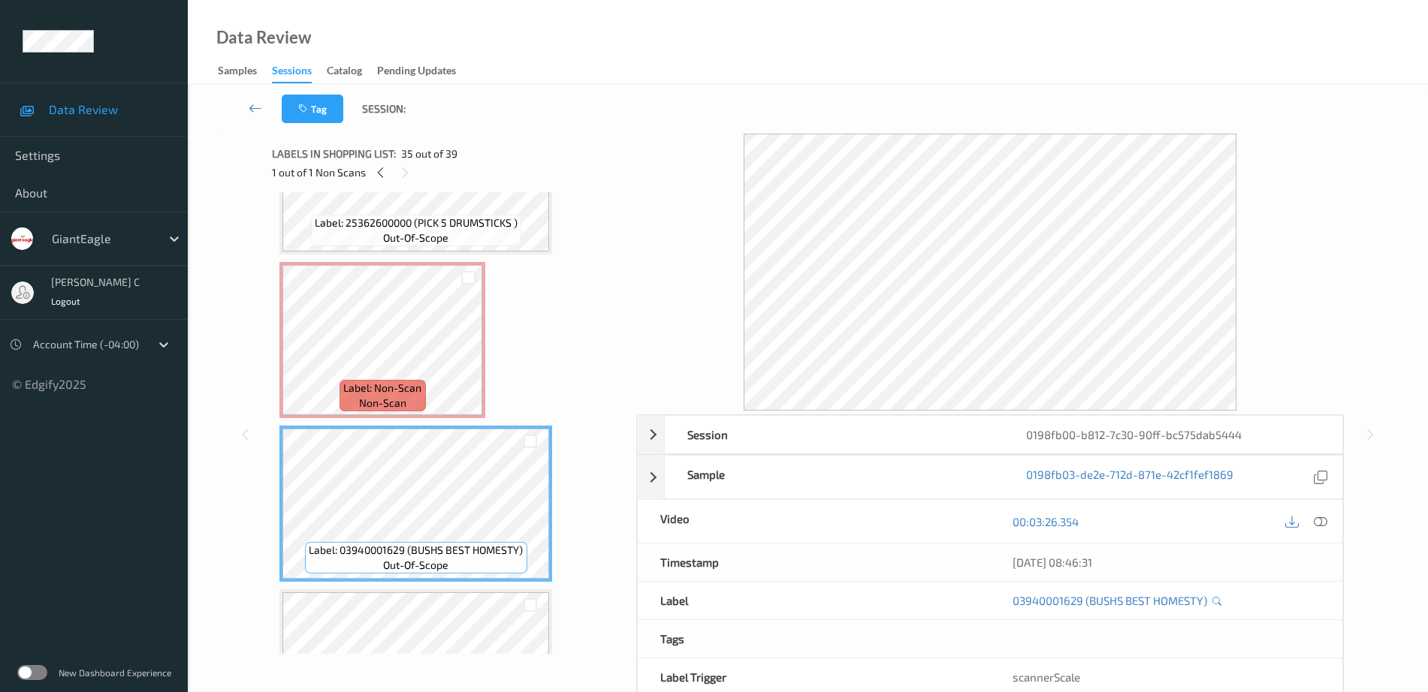
scroll to position [5529, 0]
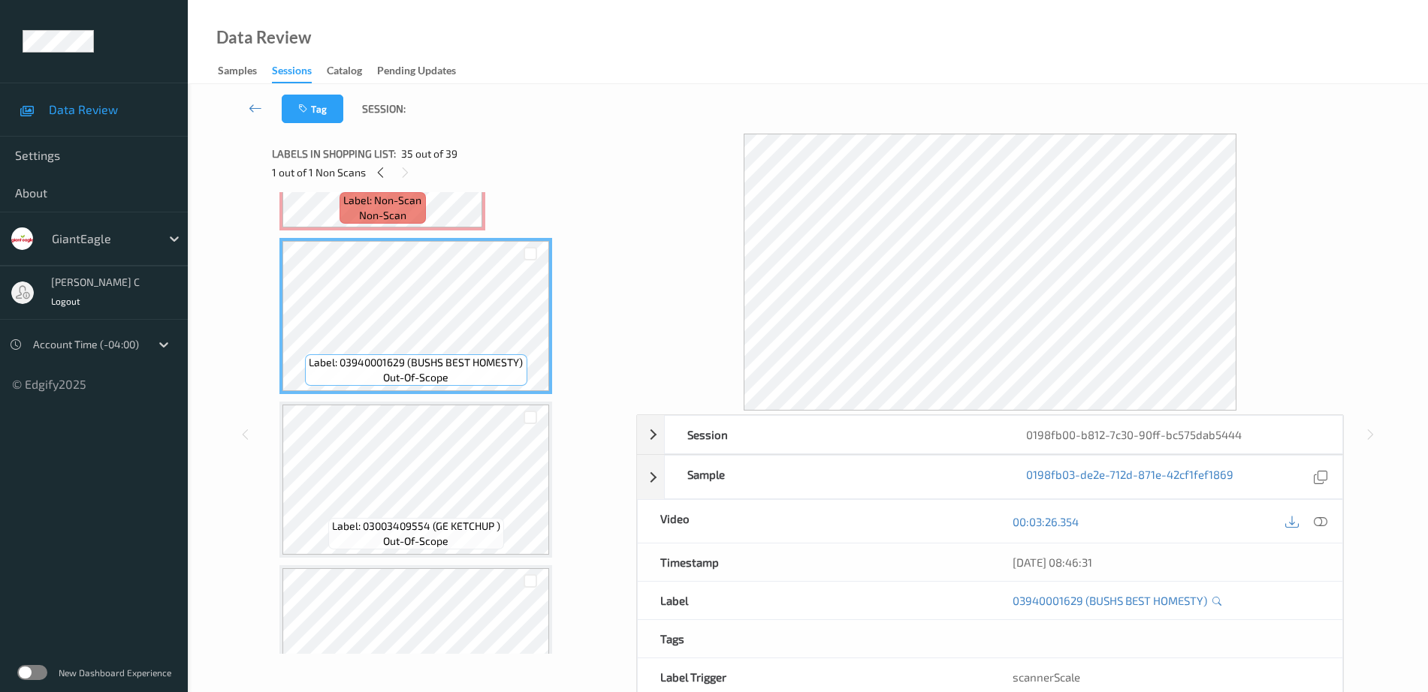
click at [410, 557] on div "Label: 03003409554 (GE KETCHUP ) out-of-scope" at bounding box center [415, 480] width 273 height 156
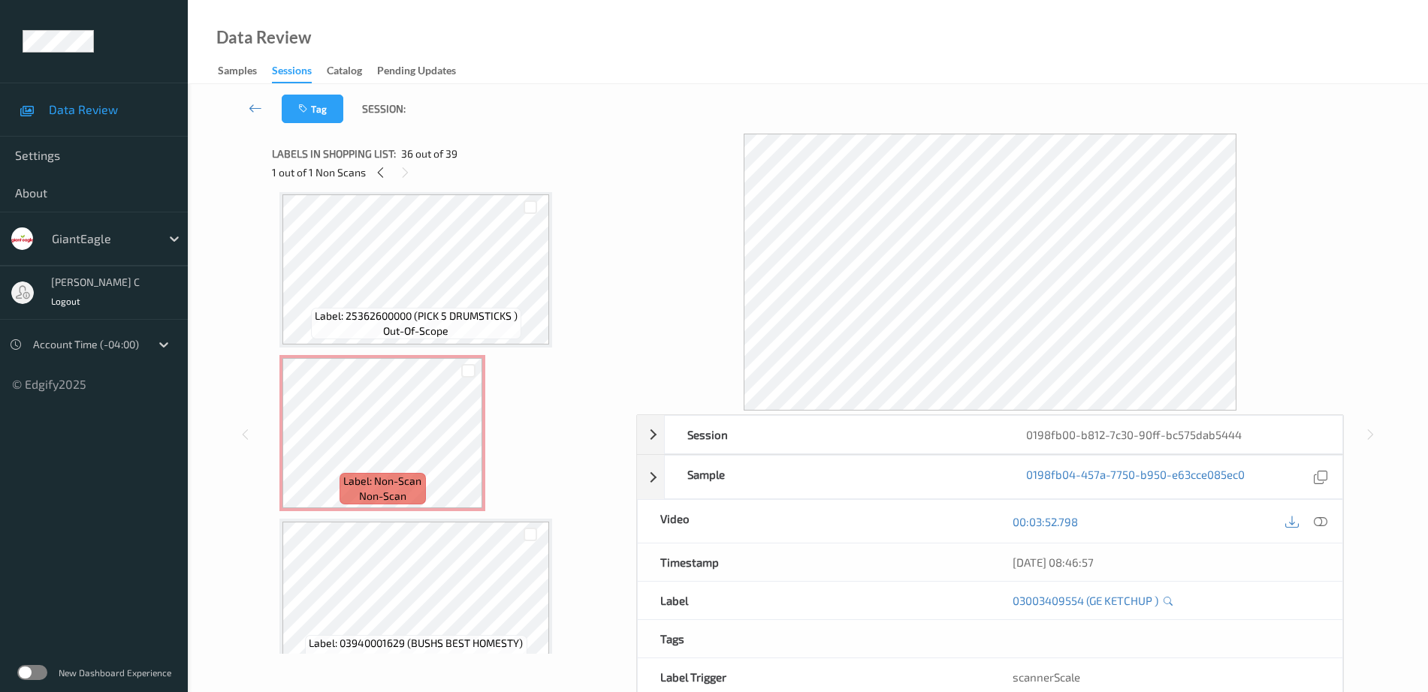
scroll to position [5247, 0]
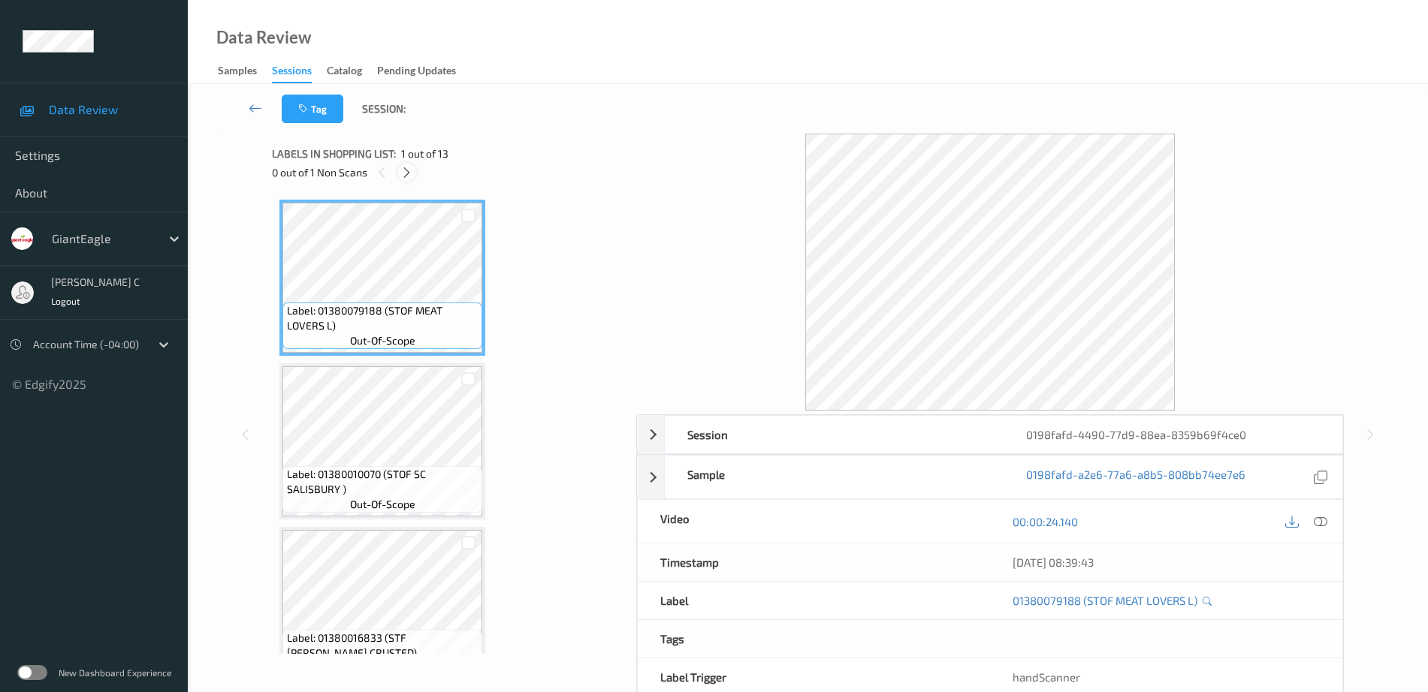
click at [407, 176] on icon at bounding box center [406, 173] width 13 height 14
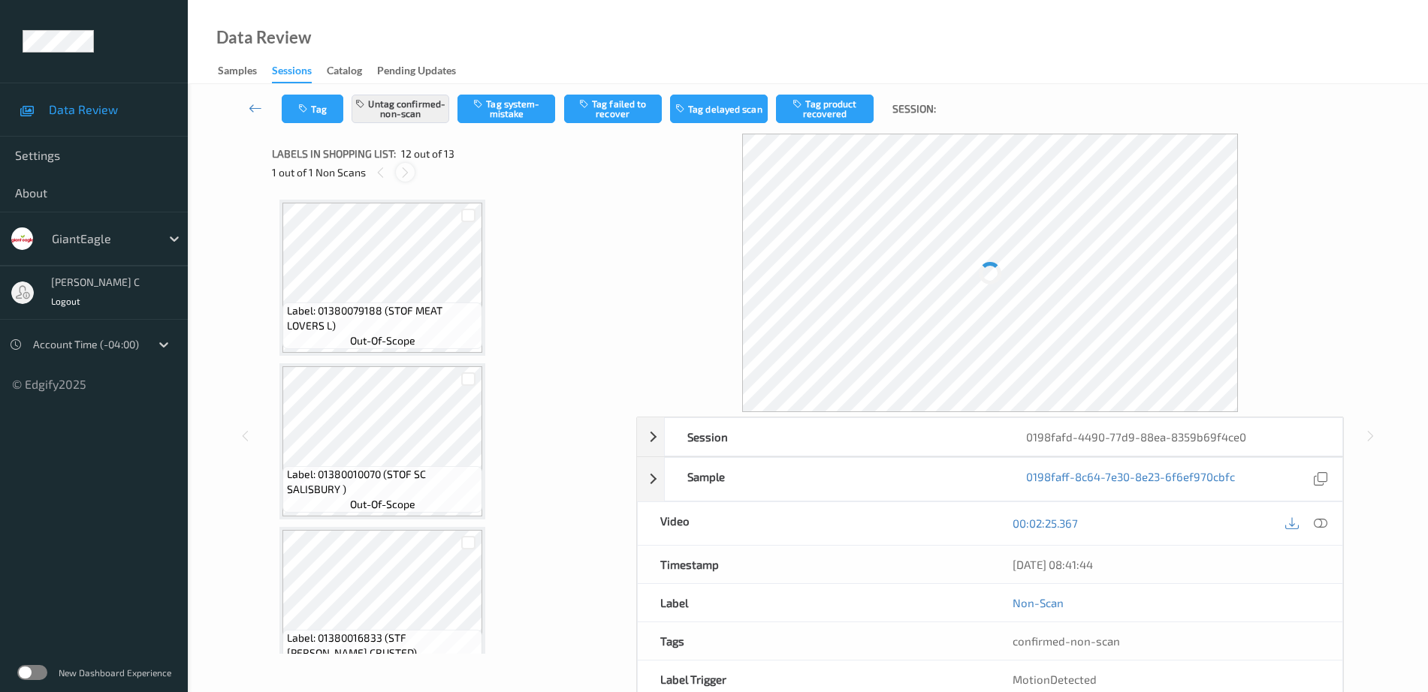
scroll to position [1645, 0]
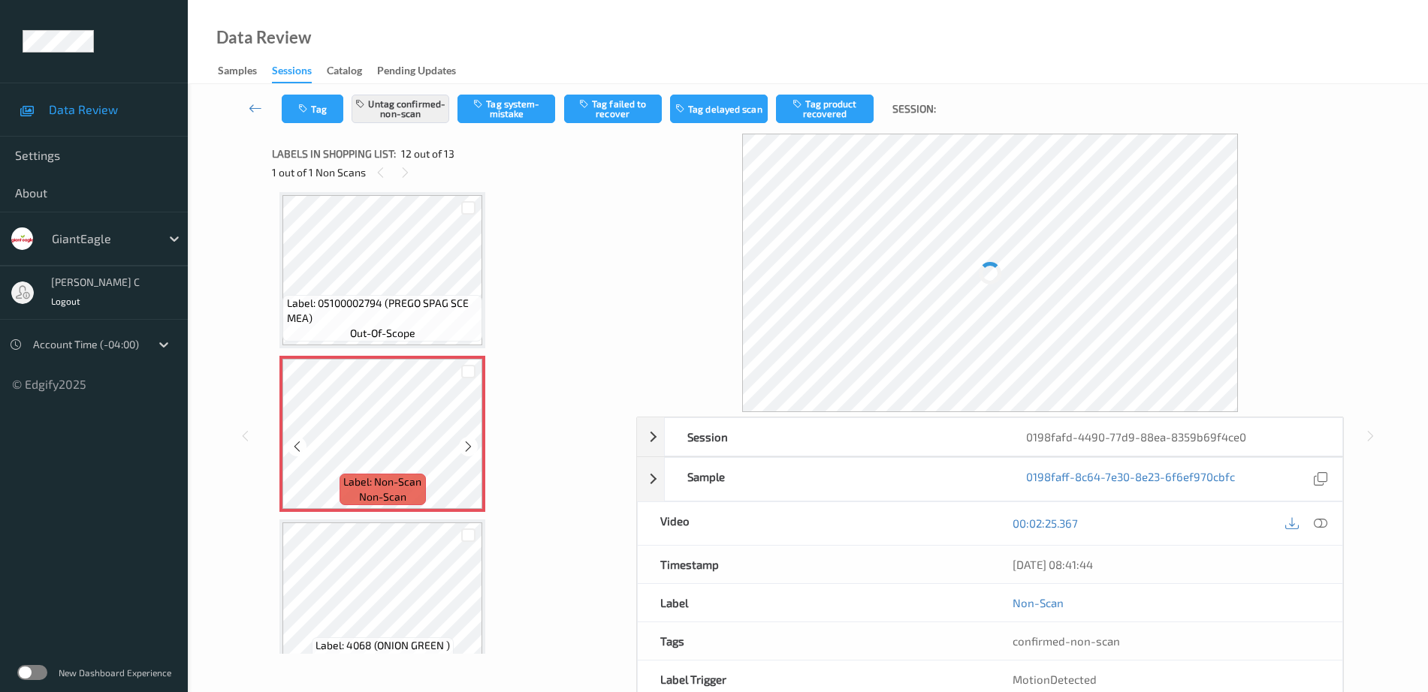
click at [423, 511] on div "Label: Non-Scan non-scan" at bounding box center [382, 434] width 206 height 156
click at [463, 448] on icon at bounding box center [468, 447] width 13 height 14
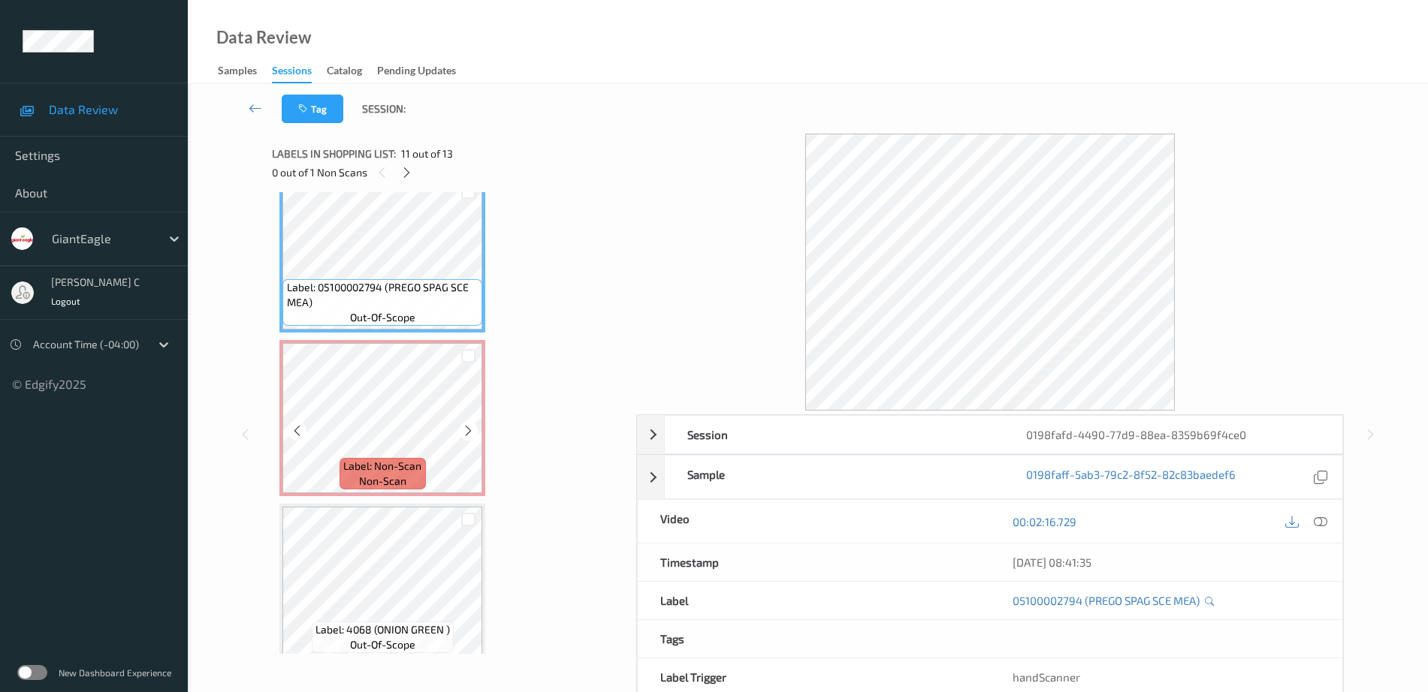
scroll to position [1674, 0]
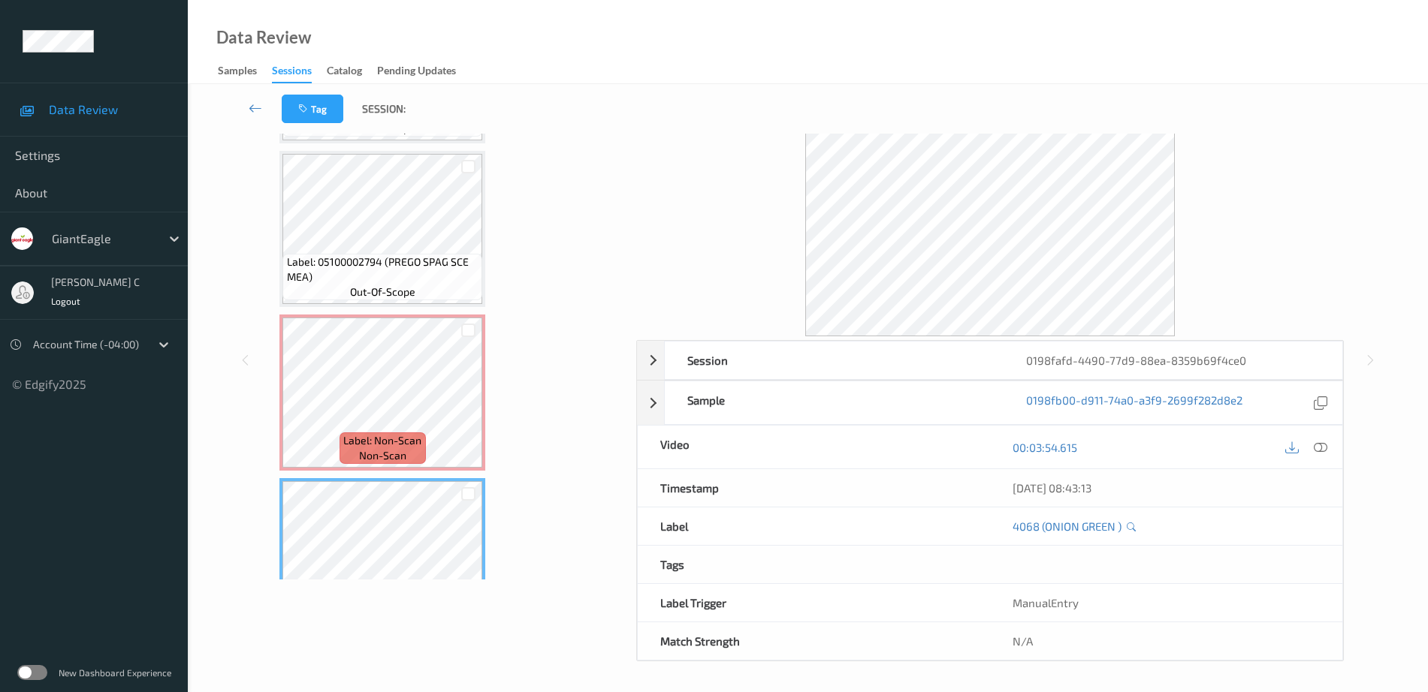
scroll to position [1580, 0]
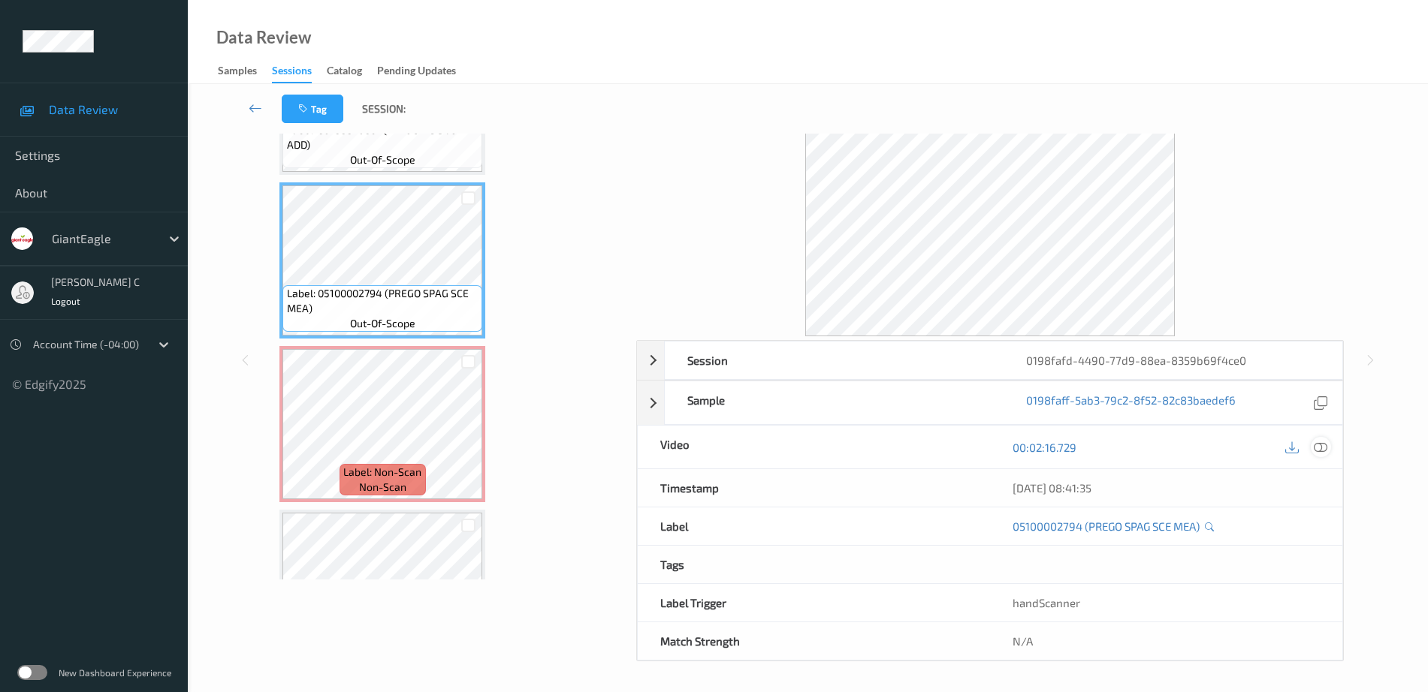
click at [1320, 454] on div at bounding box center [1321, 447] width 20 height 20
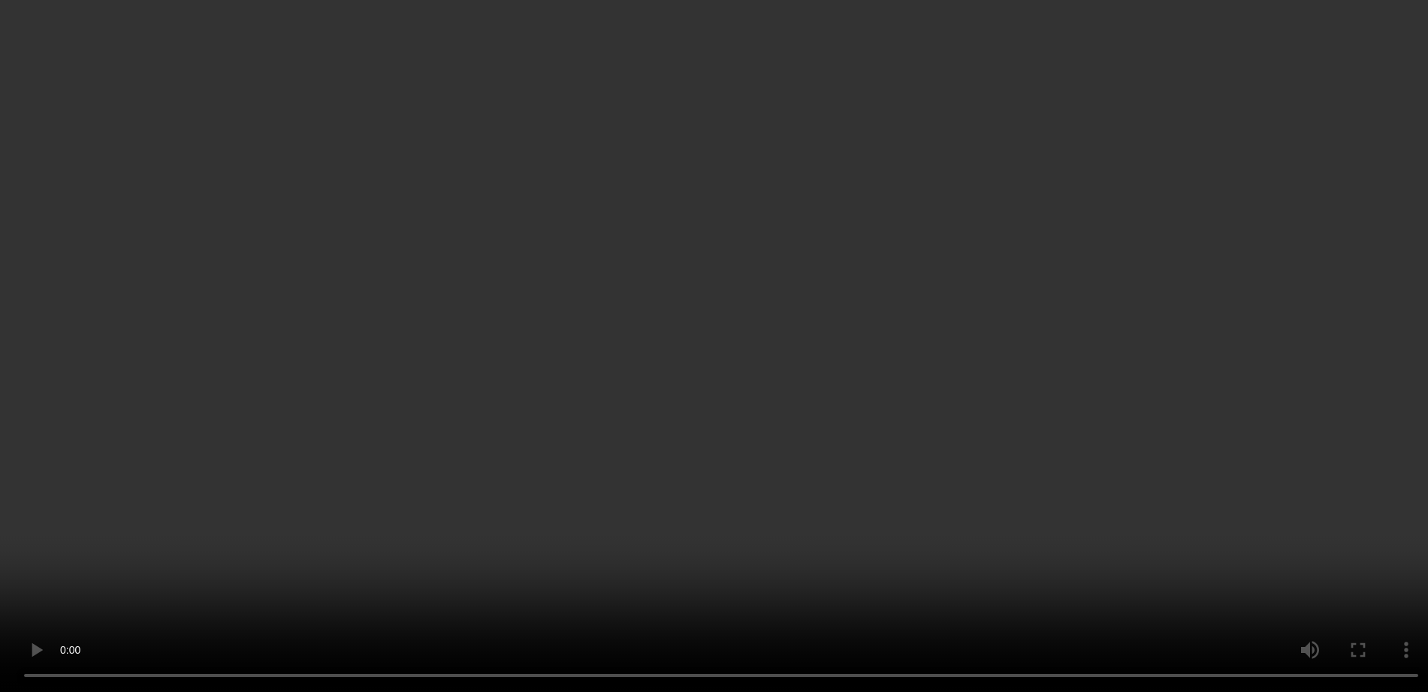
scroll to position [1649, 0]
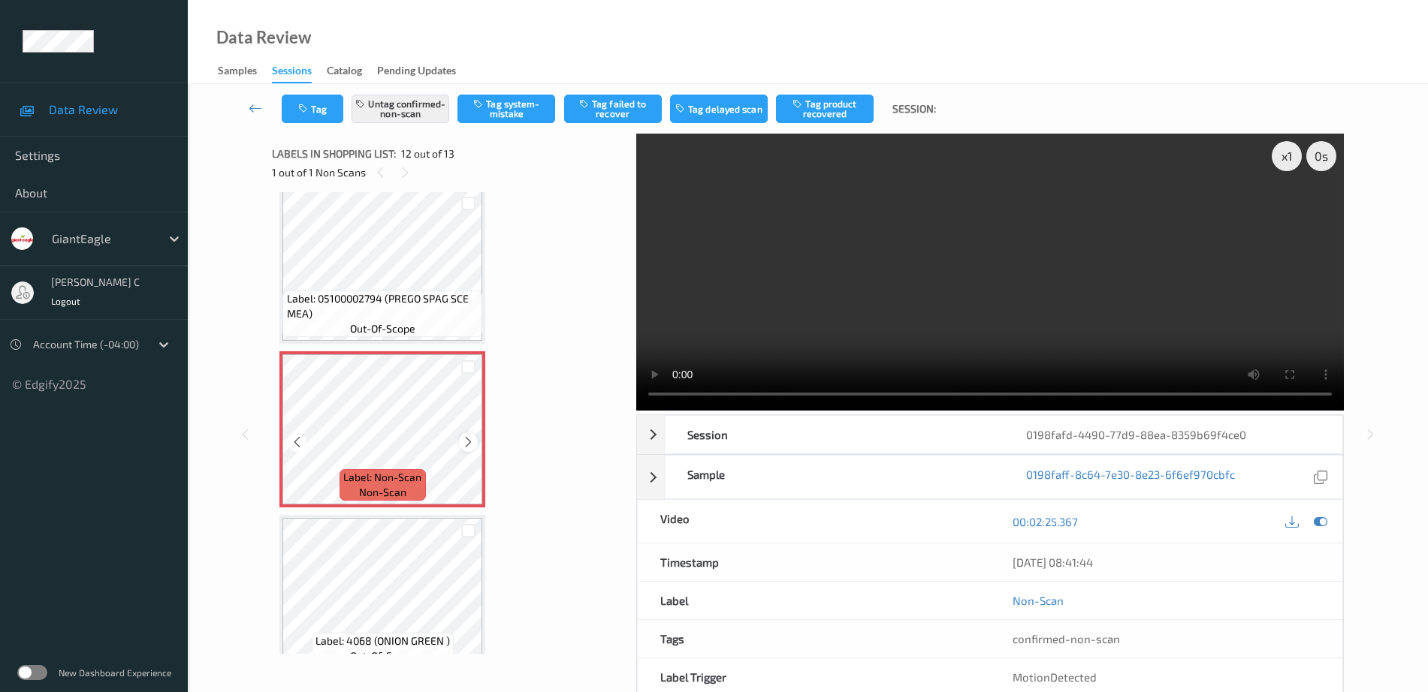
click at [462, 445] on icon at bounding box center [468, 443] width 13 height 14
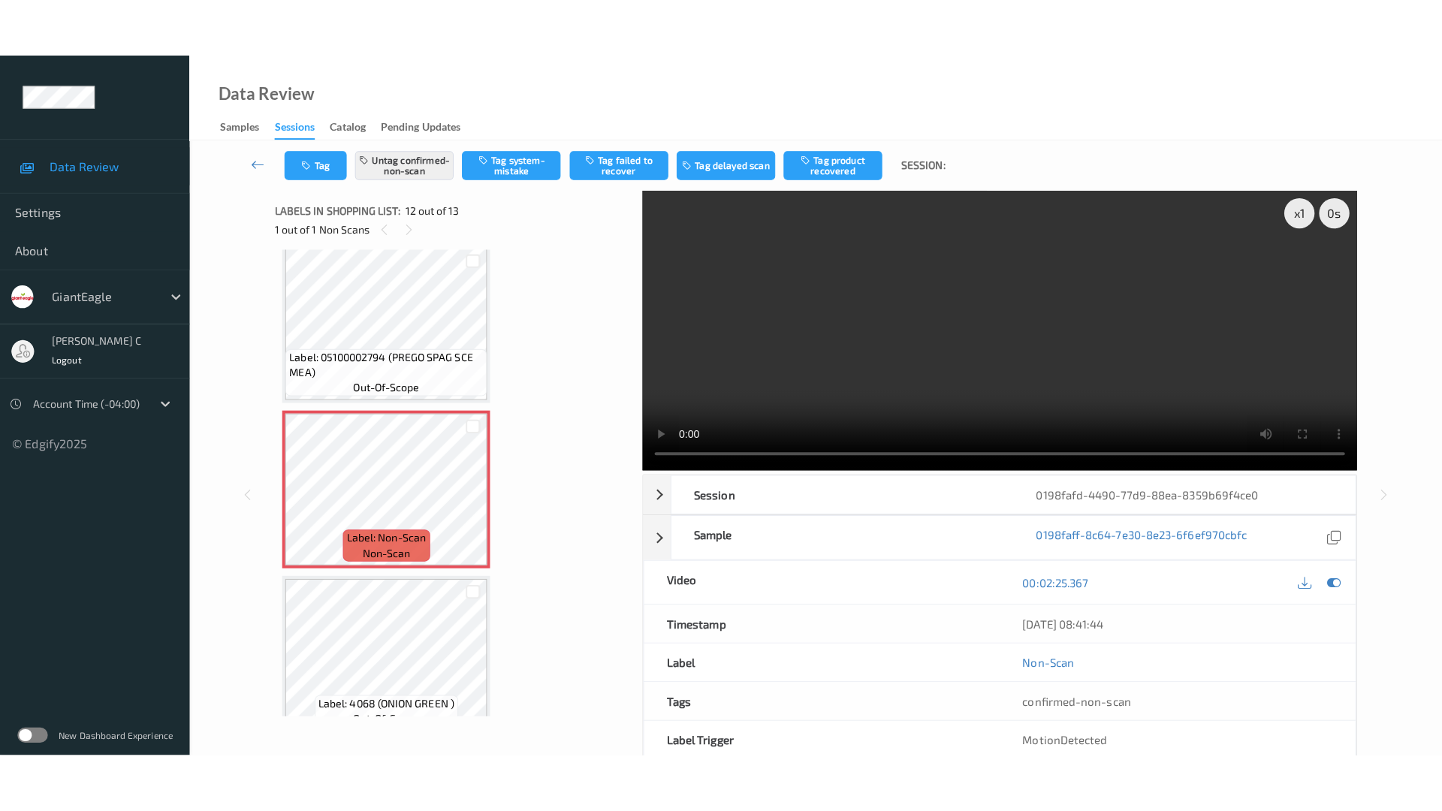
scroll to position [1674, 0]
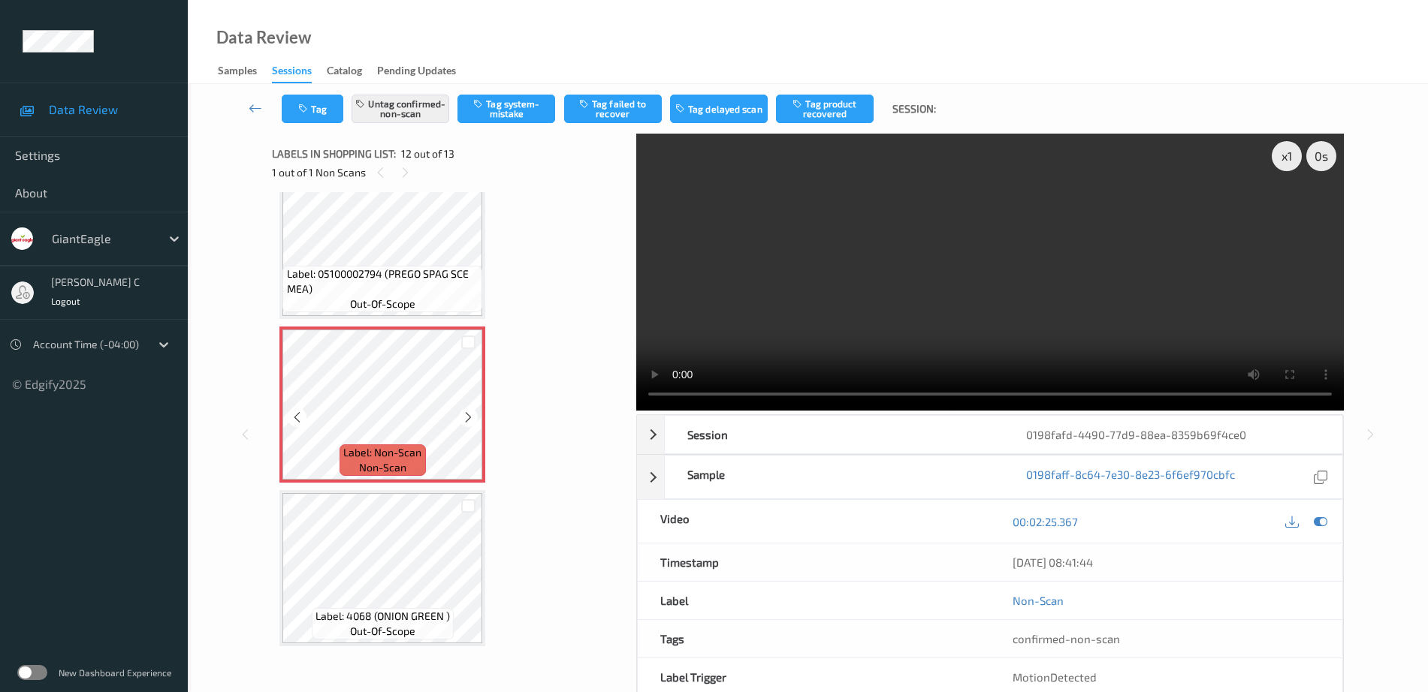
click at [394, 297] on span "out-of-scope" at bounding box center [382, 304] width 65 height 15
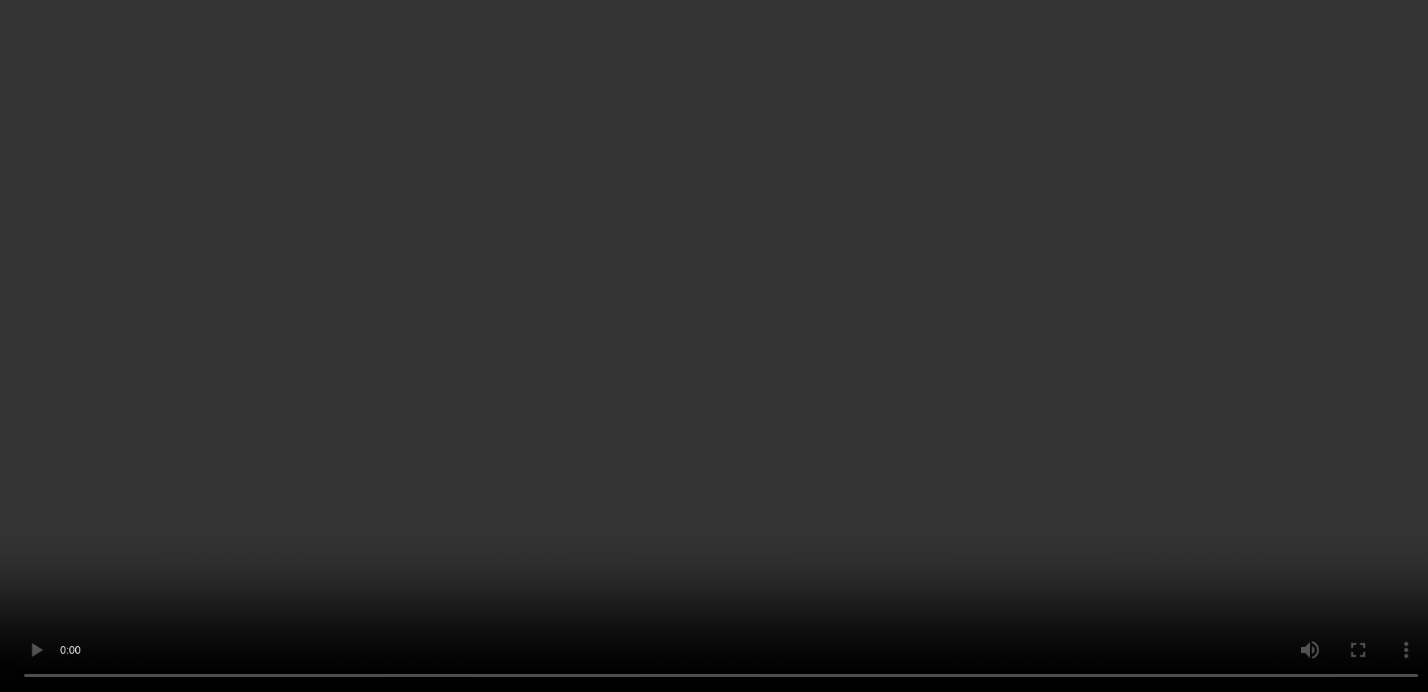
scroll to position [1649, 0]
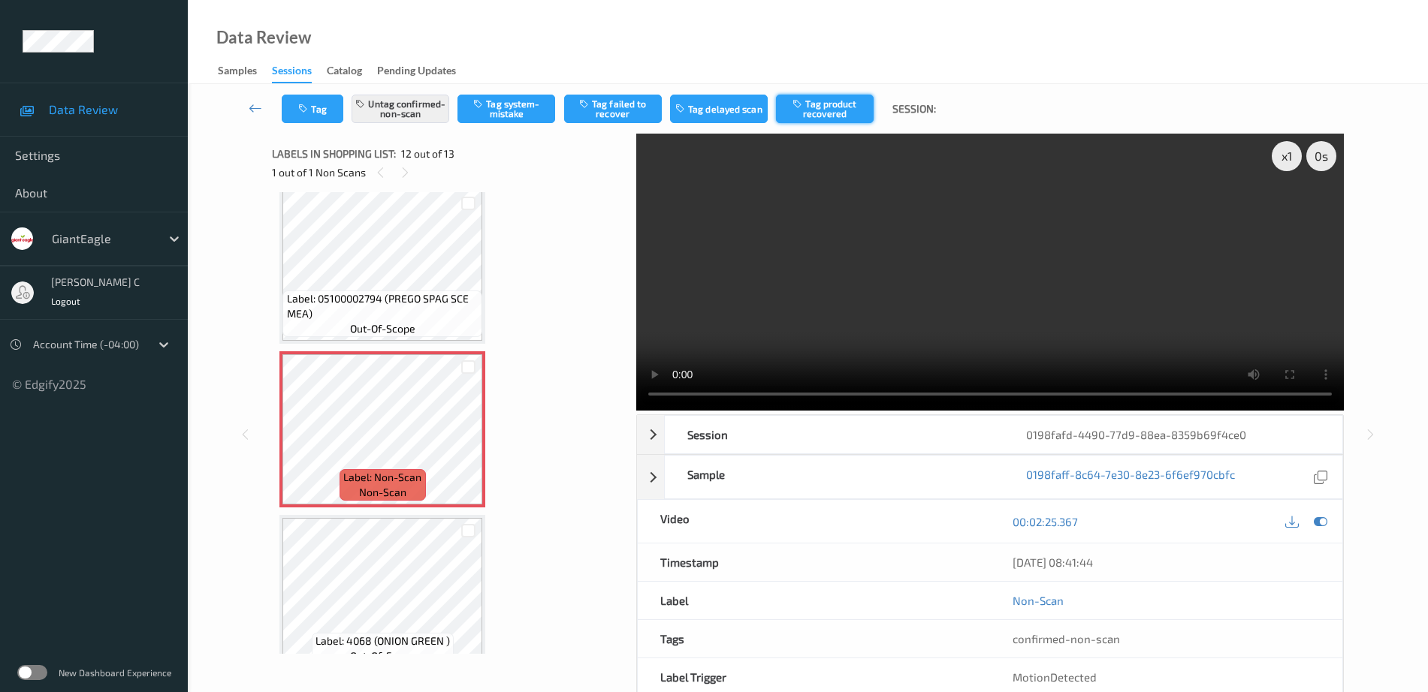
click at [835, 116] on button "Tag product recovered" at bounding box center [825, 109] width 98 height 29
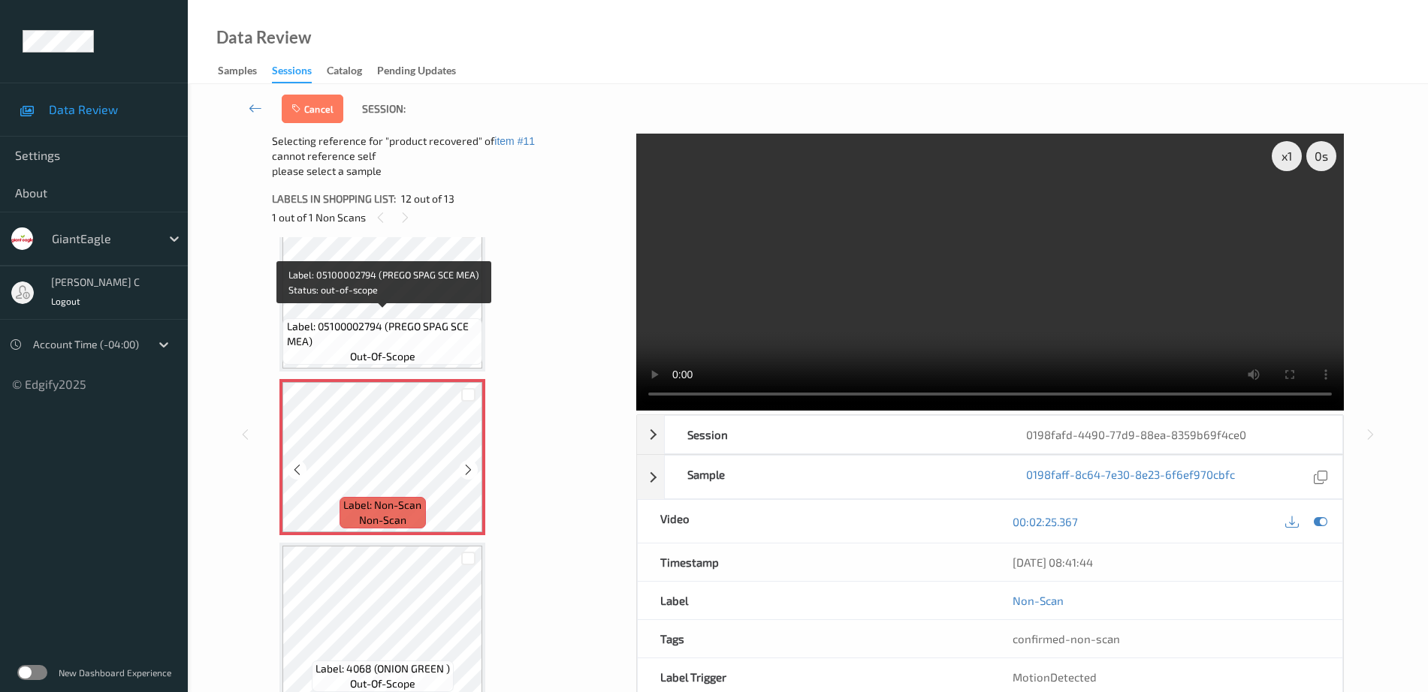
scroll to position [1674, 0]
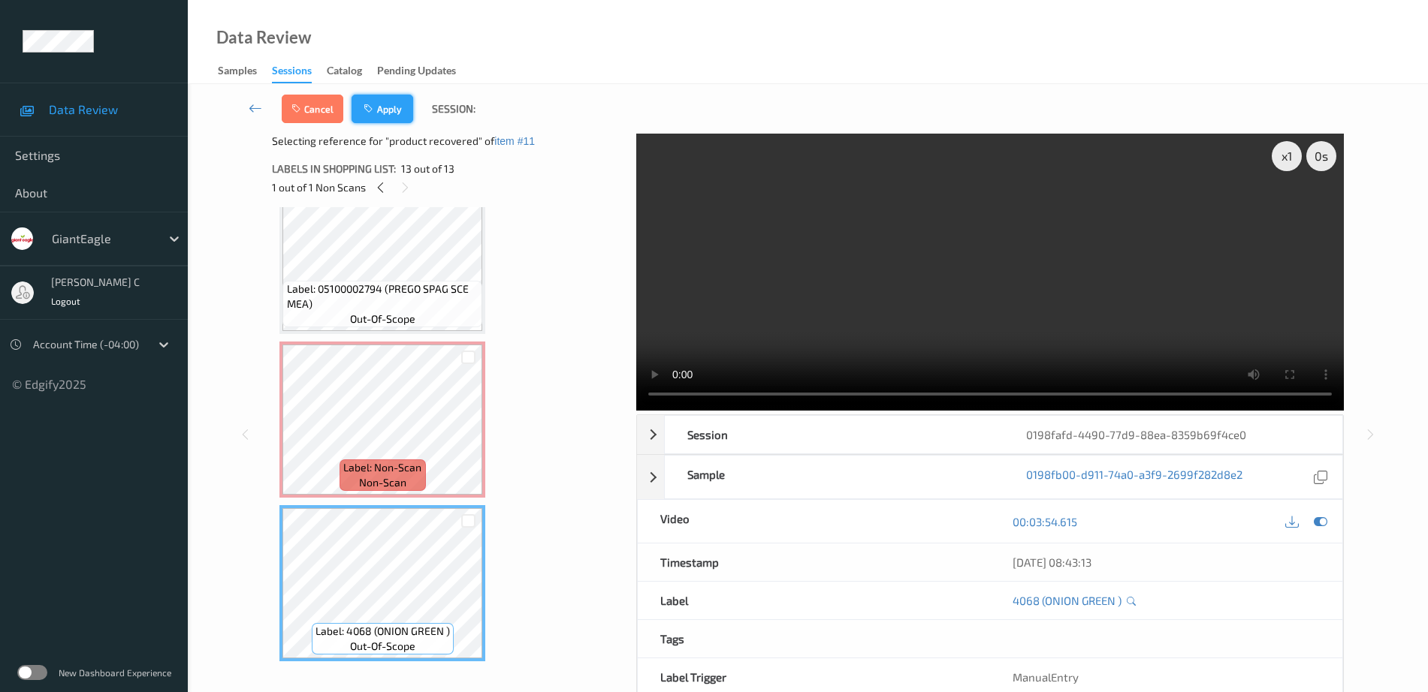
click at [386, 95] on button "Apply" at bounding box center [383, 109] width 62 height 29
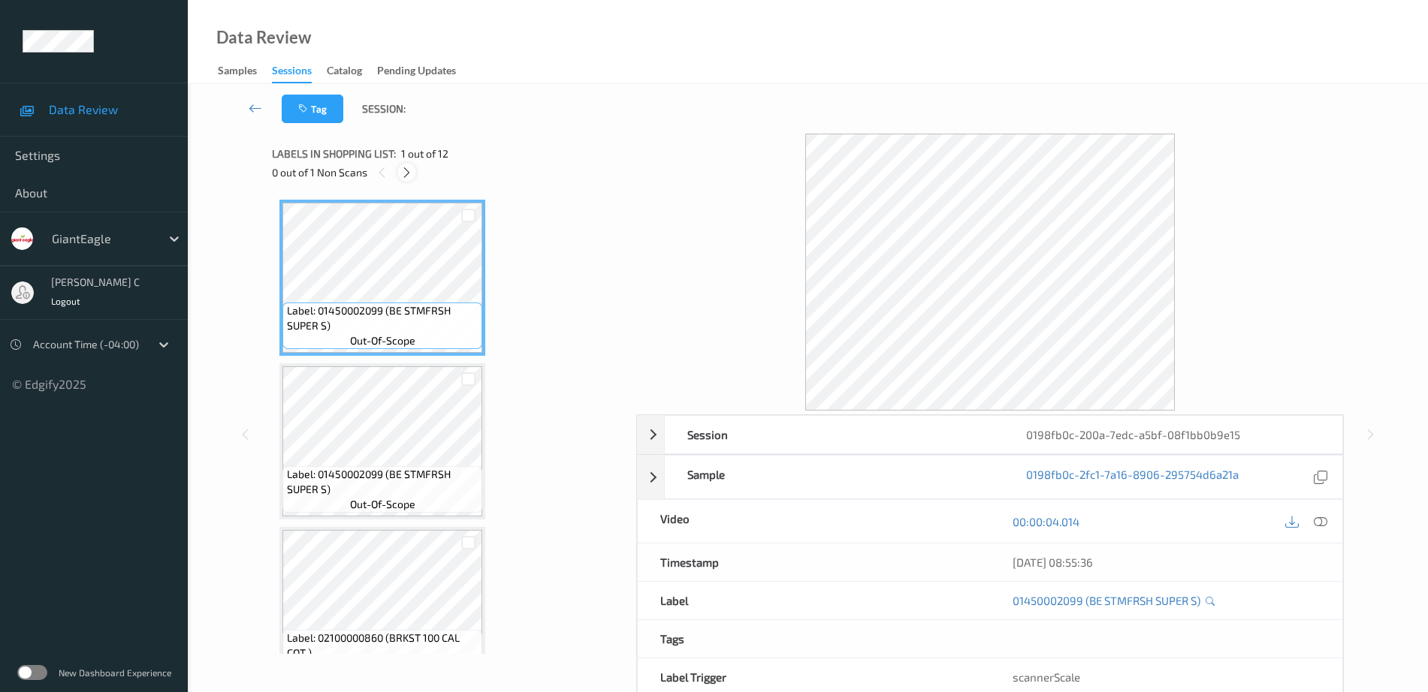
click at [409, 174] on icon at bounding box center [406, 173] width 13 height 14
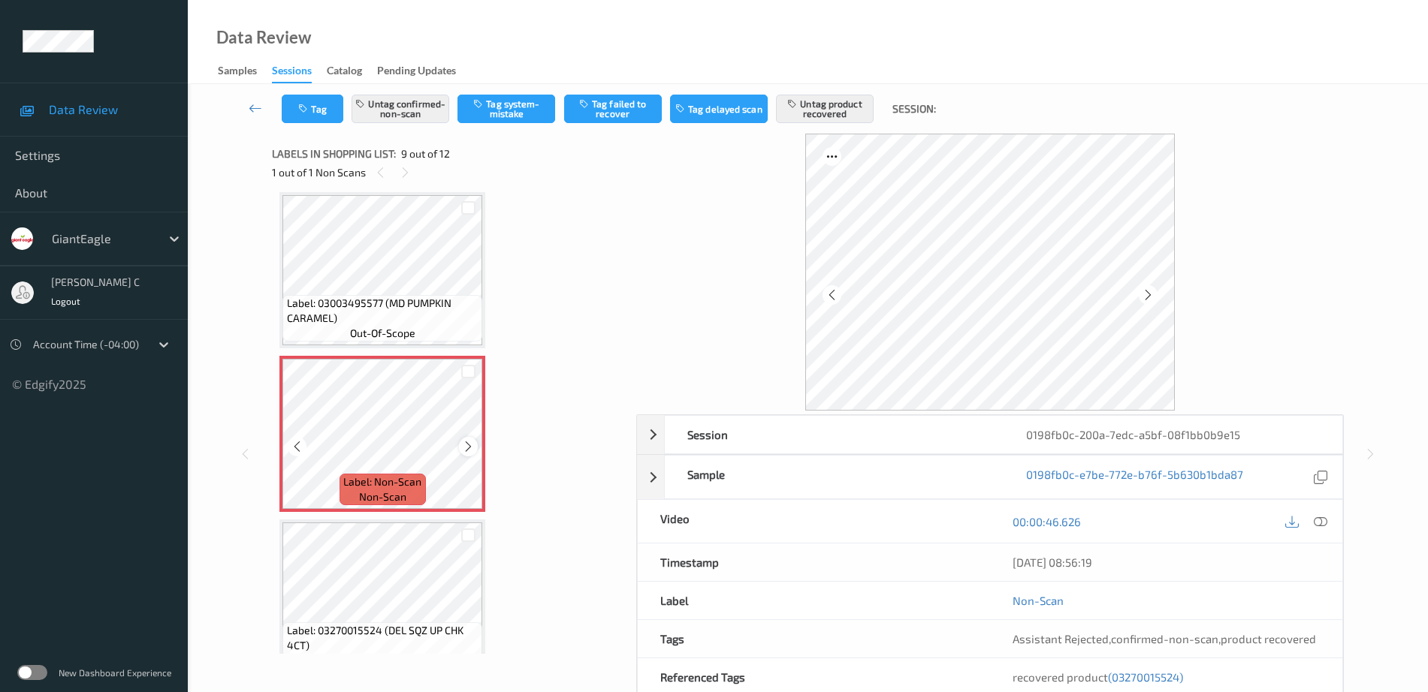
click at [460, 445] on div at bounding box center [468, 446] width 19 height 19
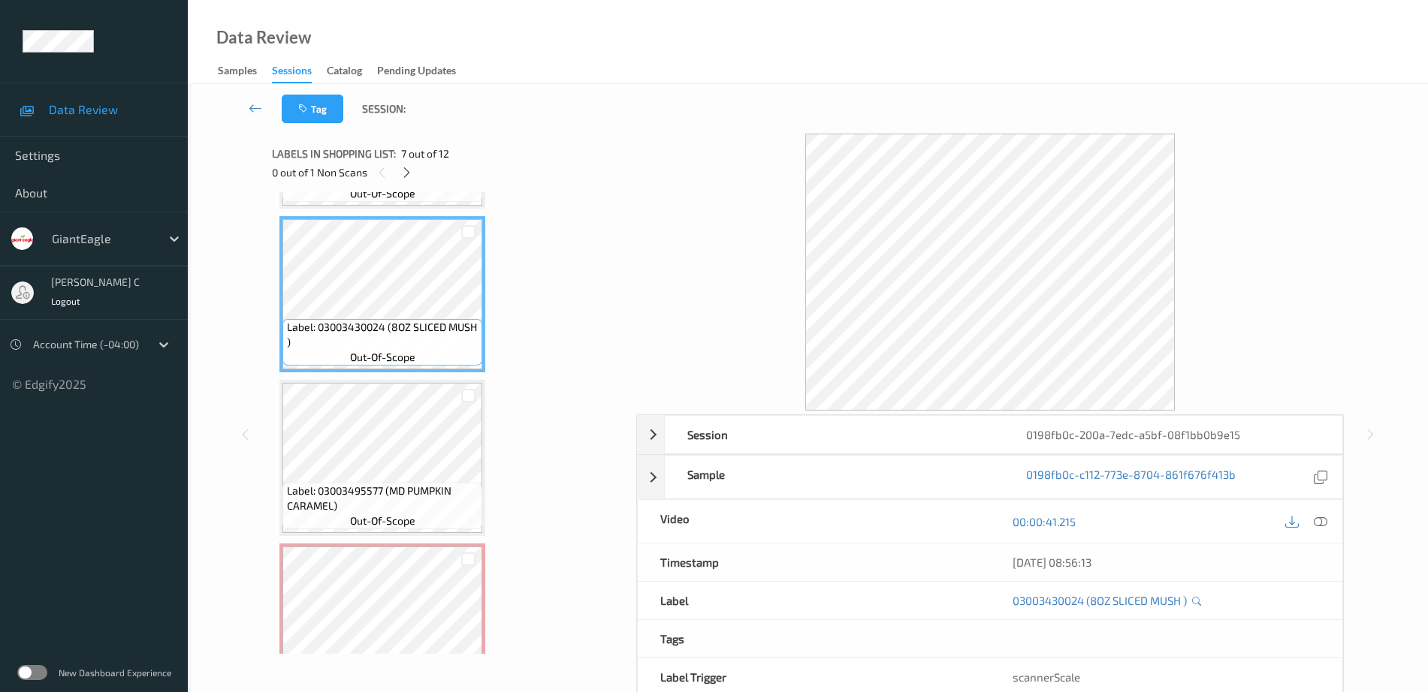
scroll to position [872, 0]
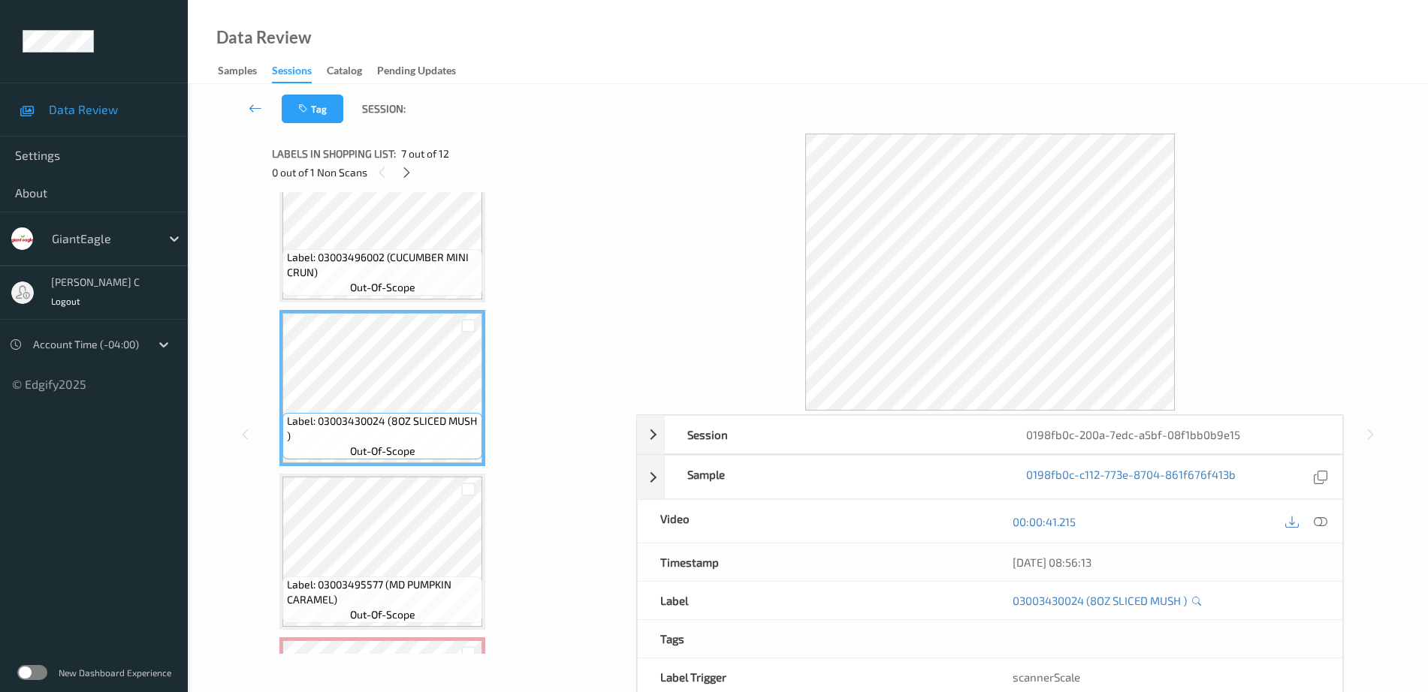
click at [395, 255] on span "Label: 03003496002 (CUCUMBER MINI CRUN)" at bounding box center [383, 265] width 192 height 30
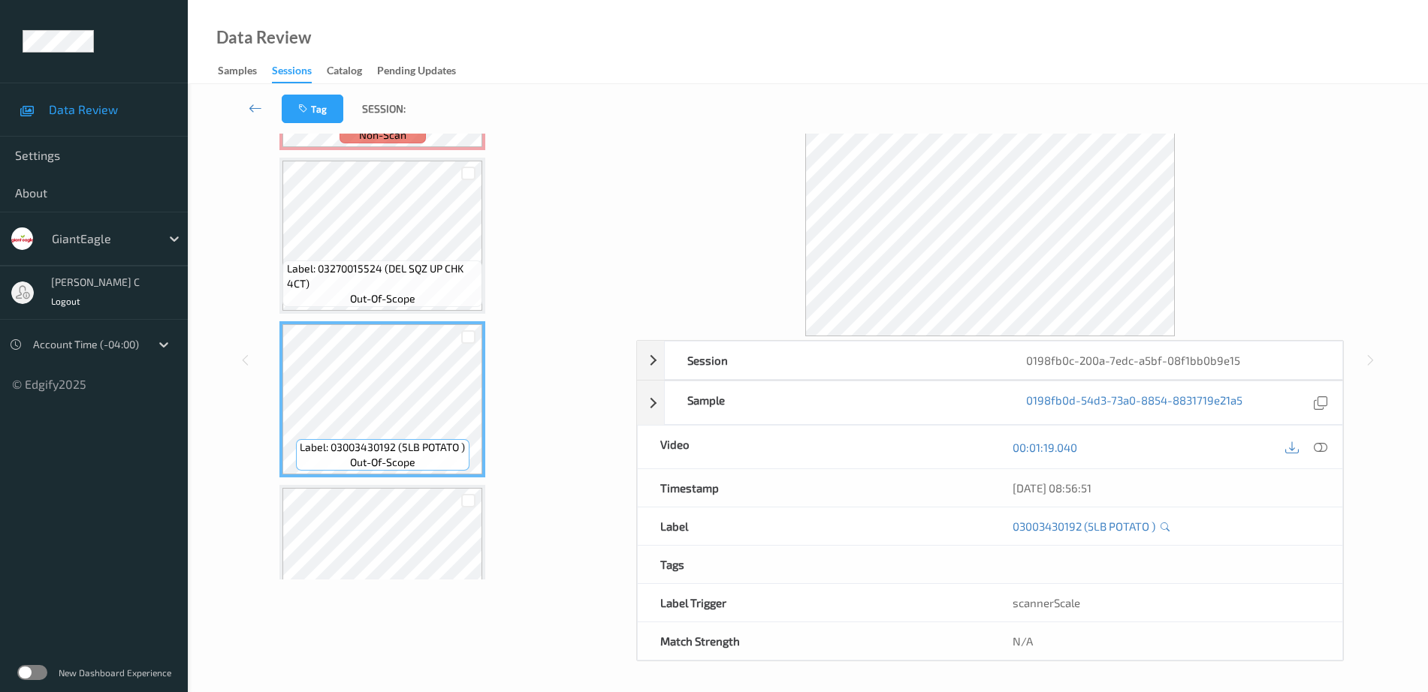
scroll to position [1135, 0]
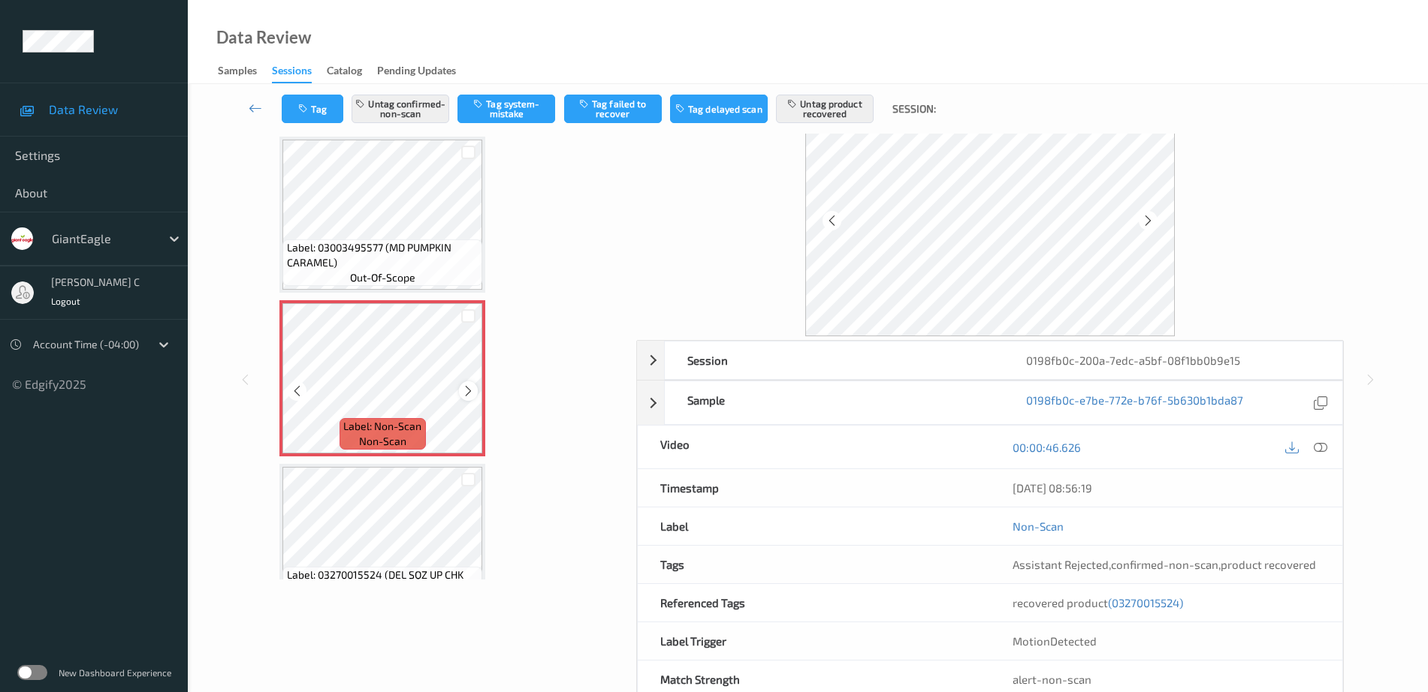
click at [467, 390] on icon at bounding box center [468, 392] width 13 height 14
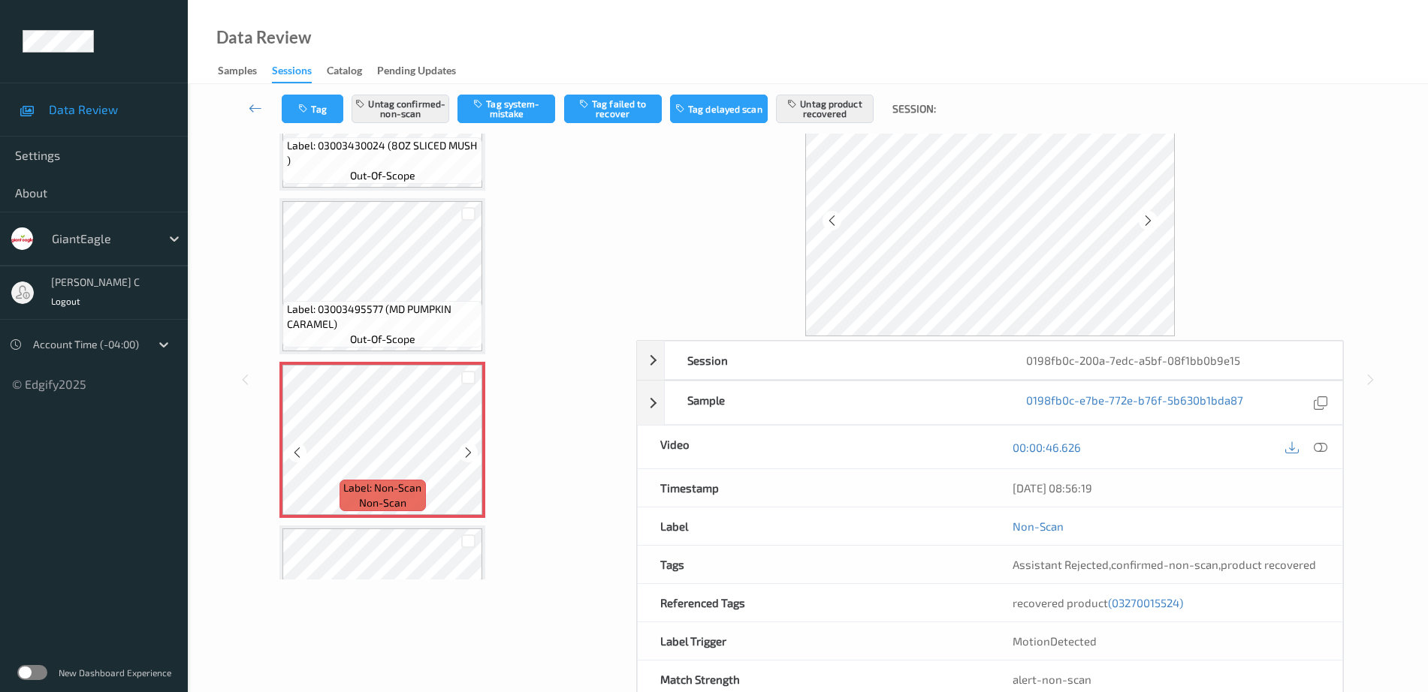
scroll to position [1041, 0]
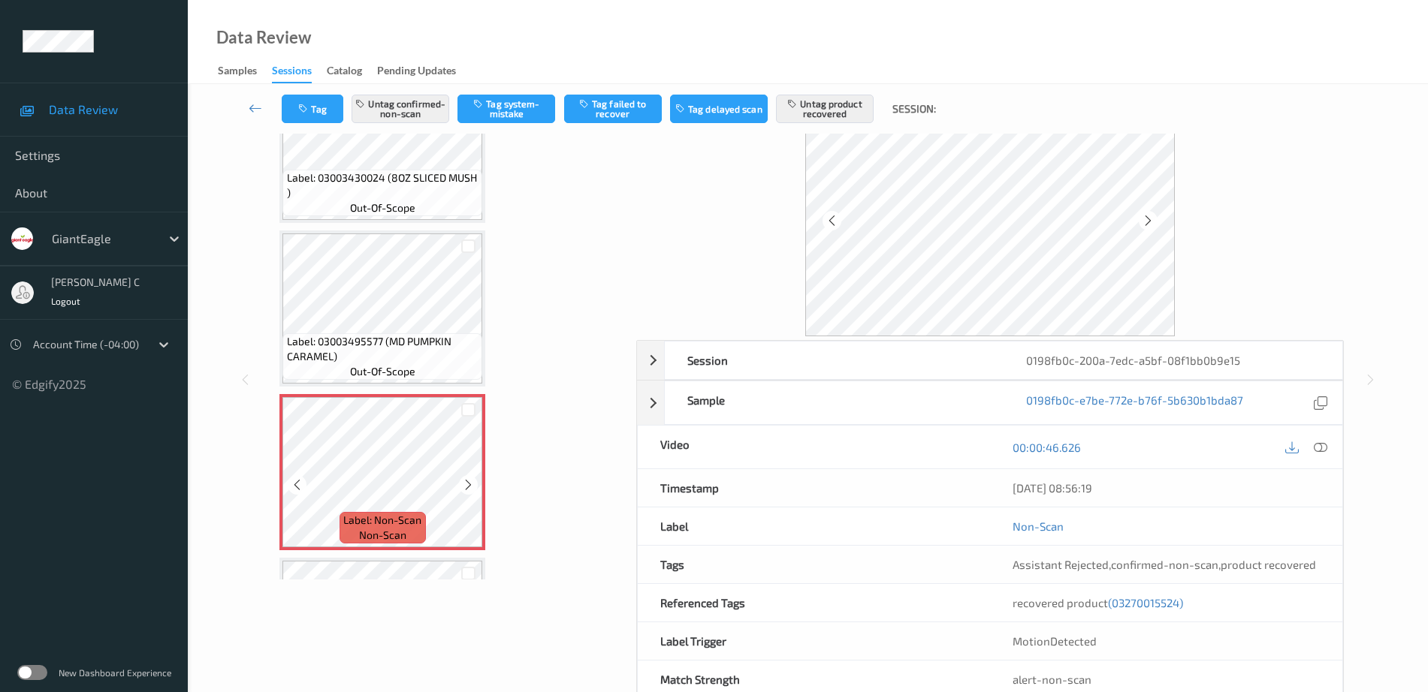
click at [430, 355] on span "Label: 03003495577 (MD PUMPKIN CARAMEL)" at bounding box center [383, 349] width 192 height 30
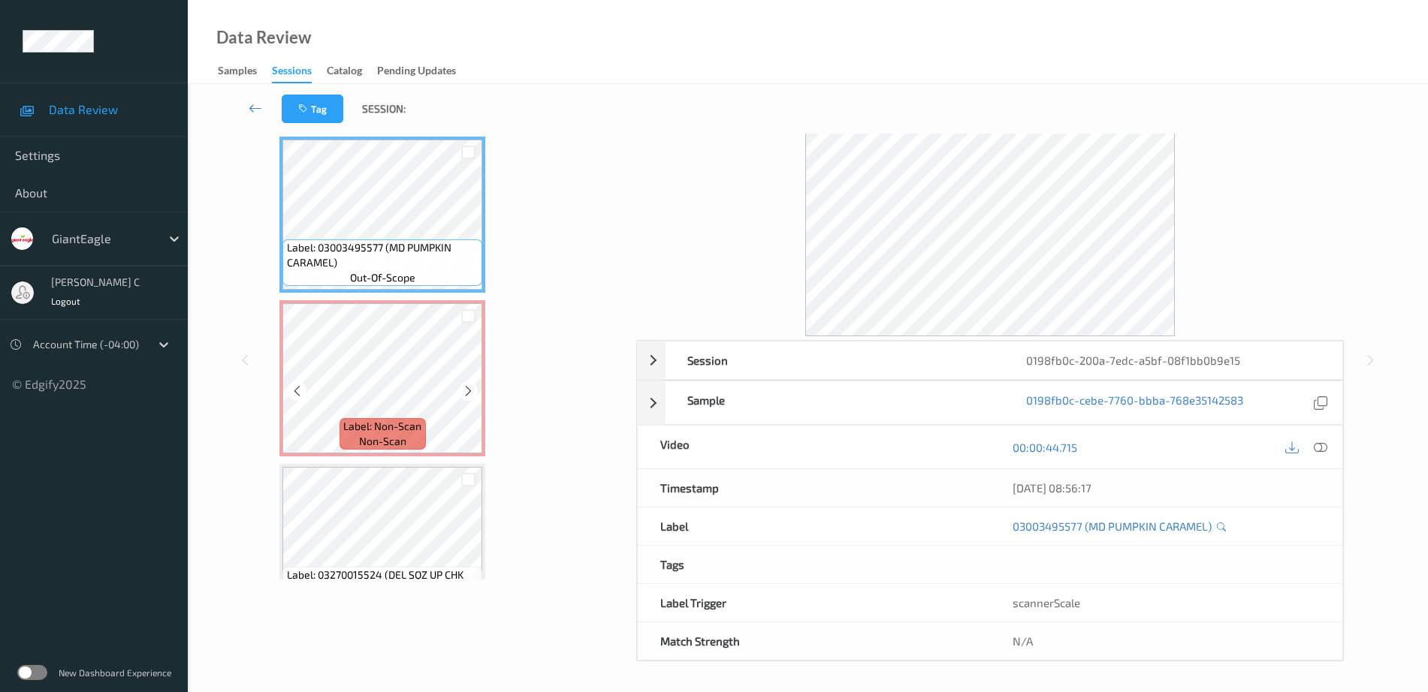
click at [403, 423] on span "Label: Non-Scan" at bounding box center [382, 426] width 78 height 15
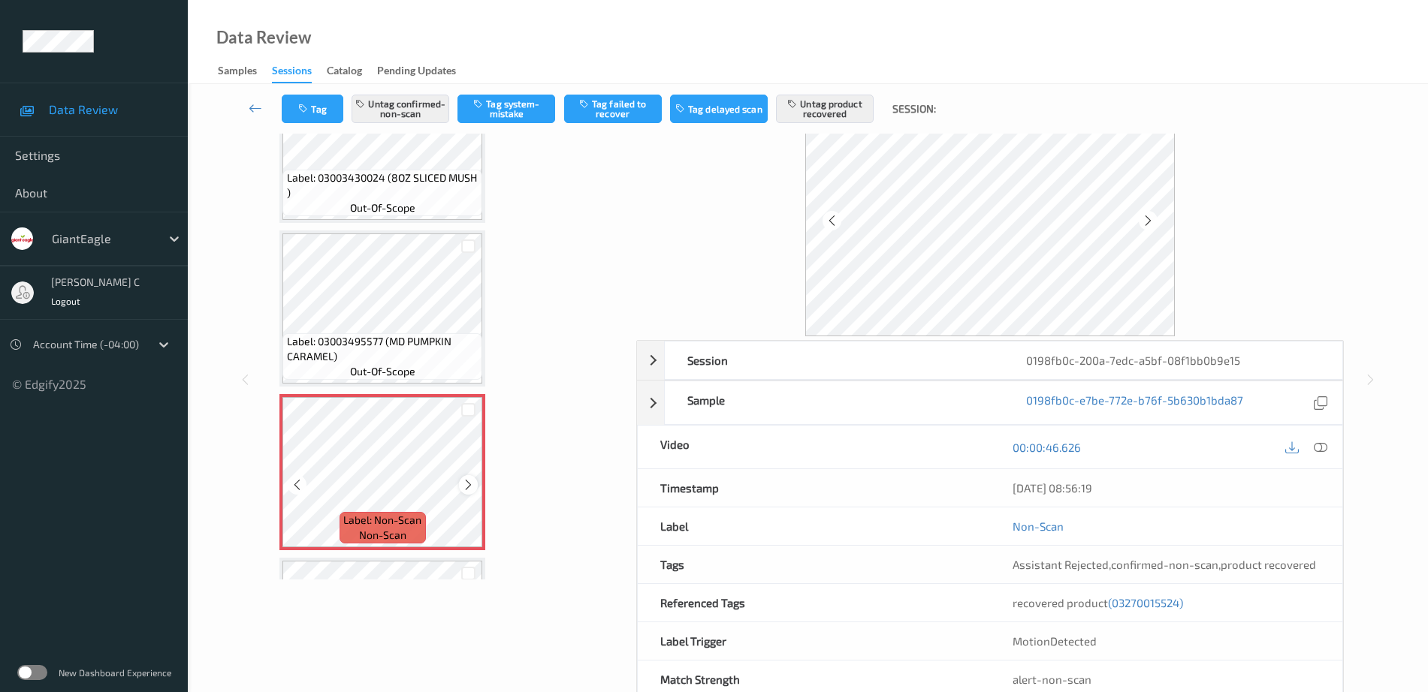
click at [466, 483] on icon at bounding box center [468, 485] width 13 height 14
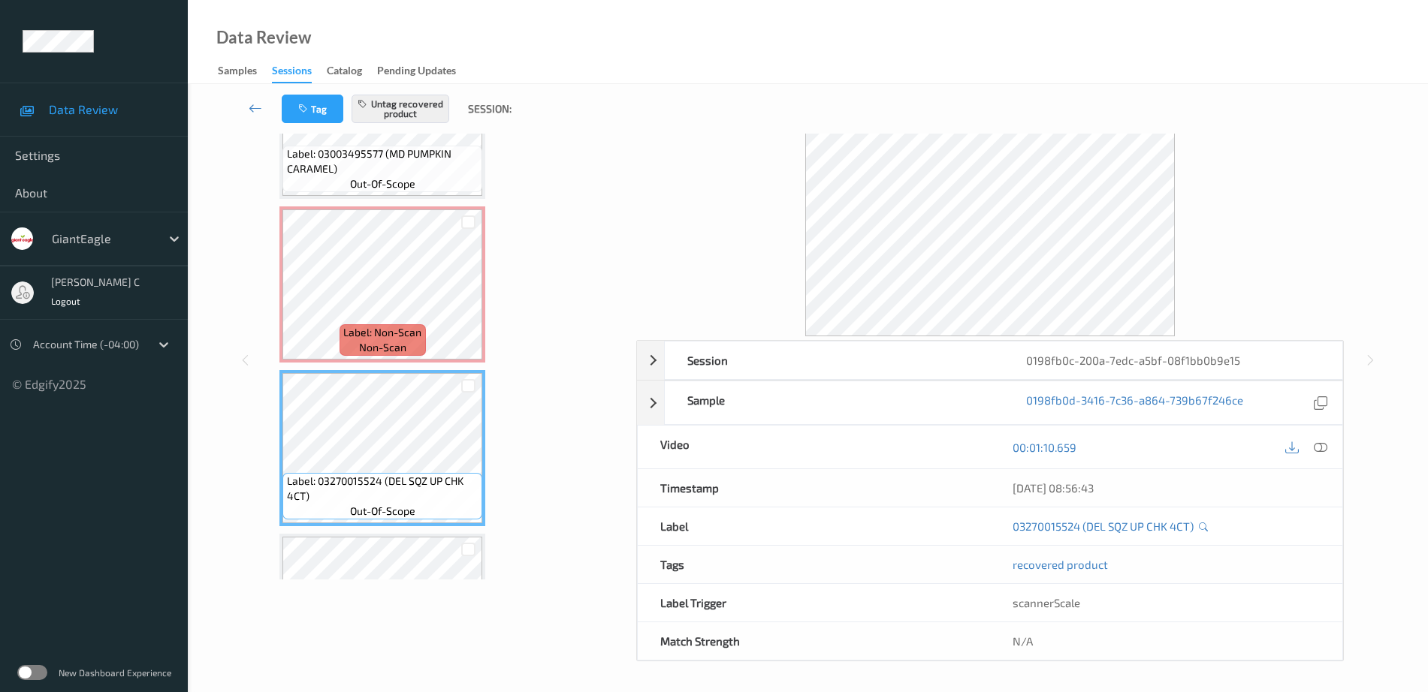
scroll to position [1323, 0]
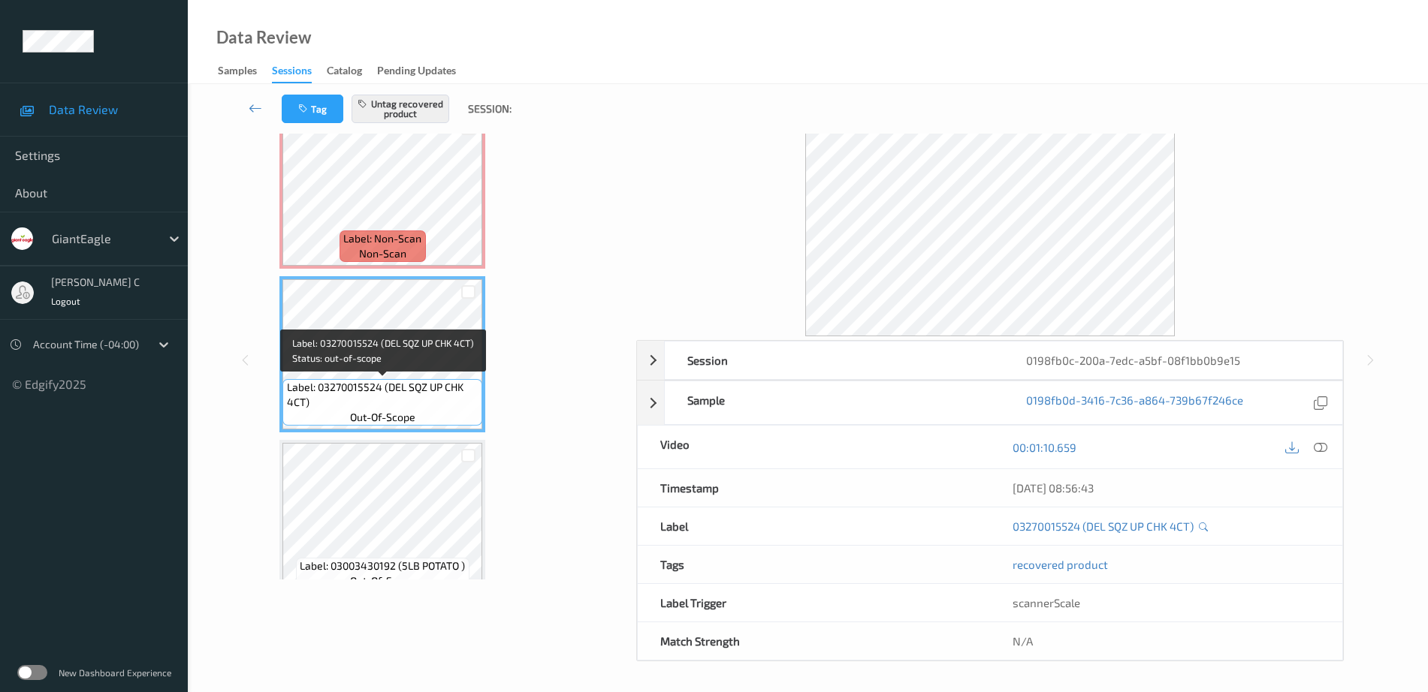
click at [375, 418] on span "out-of-scope" at bounding box center [382, 417] width 65 height 15
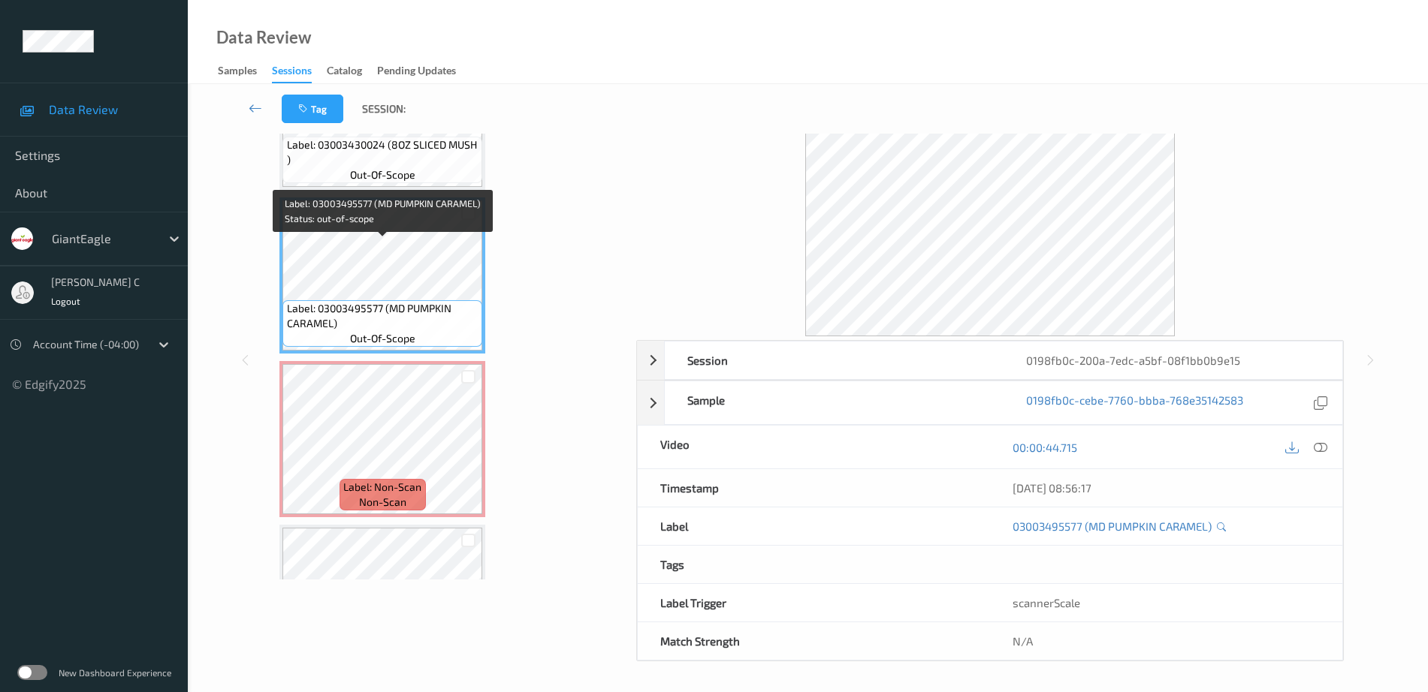
scroll to position [1041, 0]
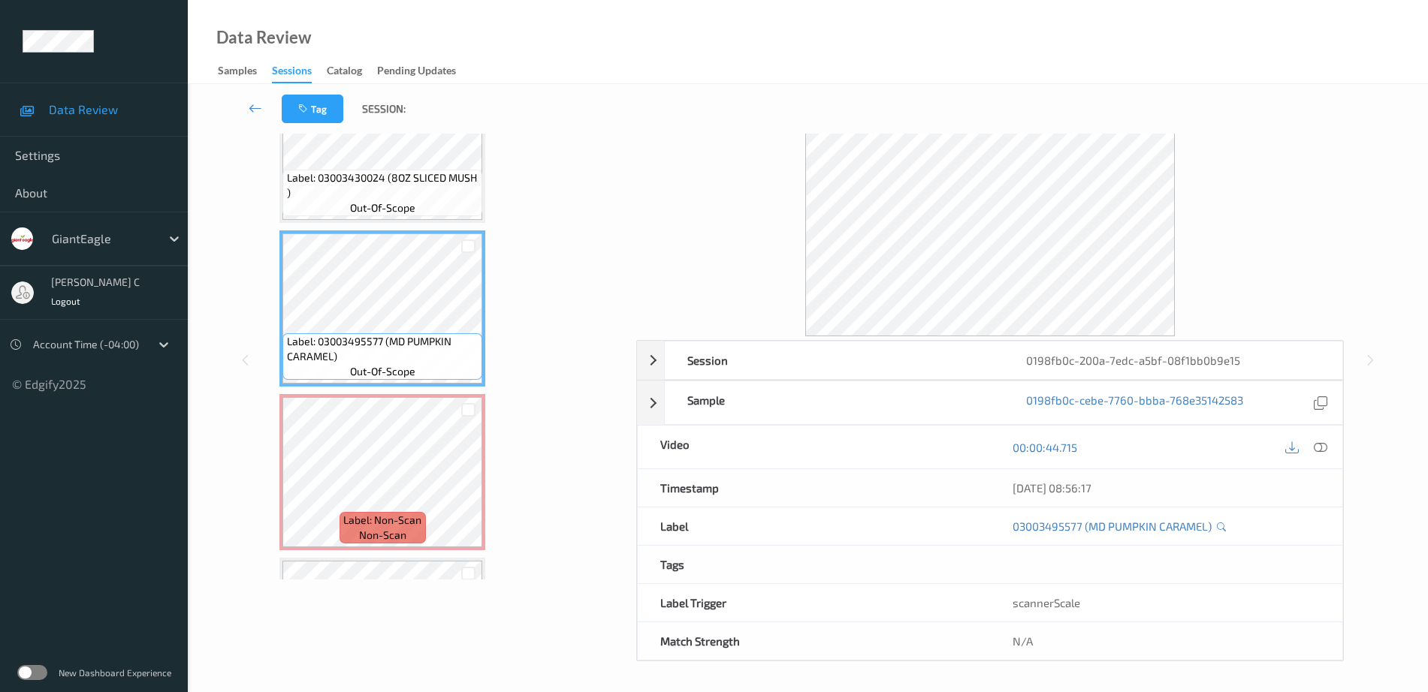
click at [339, 186] on span "Label: 03003430024 (8OZ SLICED MUSH )" at bounding box center [383, 185] width 192 height 30
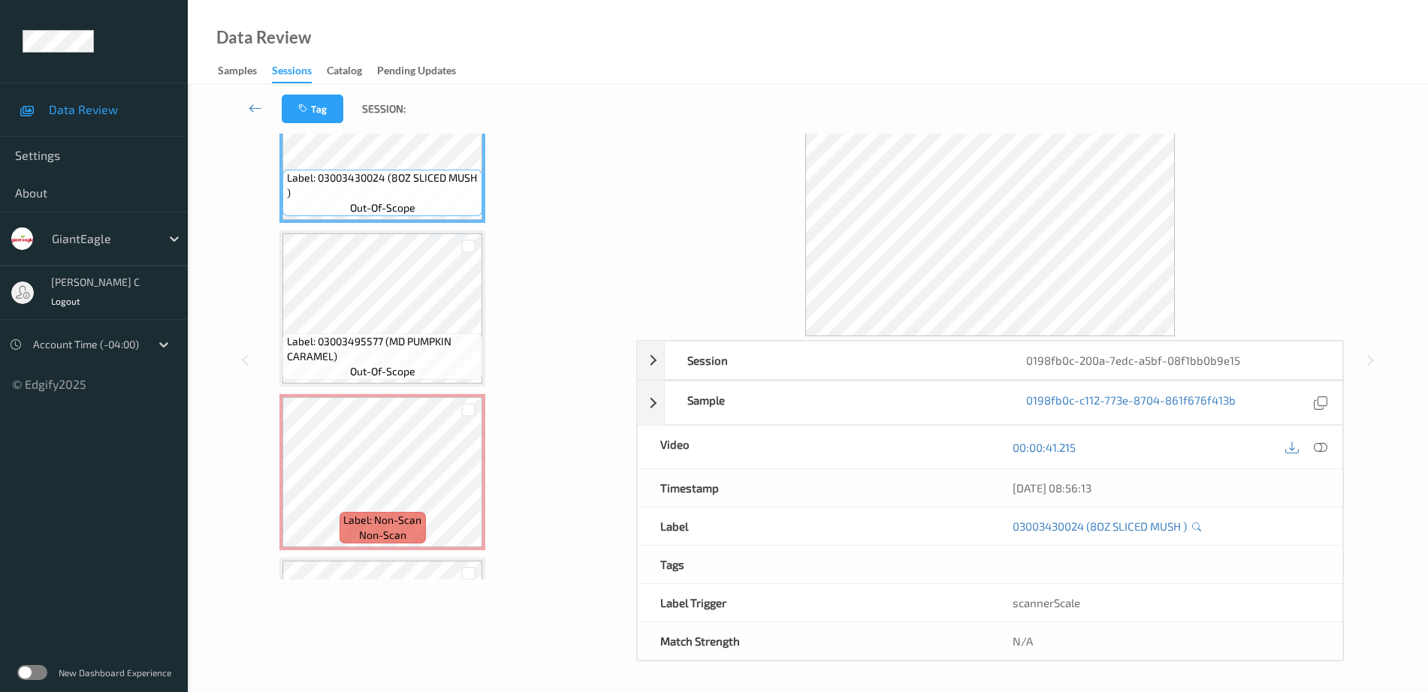
click at [1320, 441] on icon at bounding box center [1321, 448] width 14 height 14
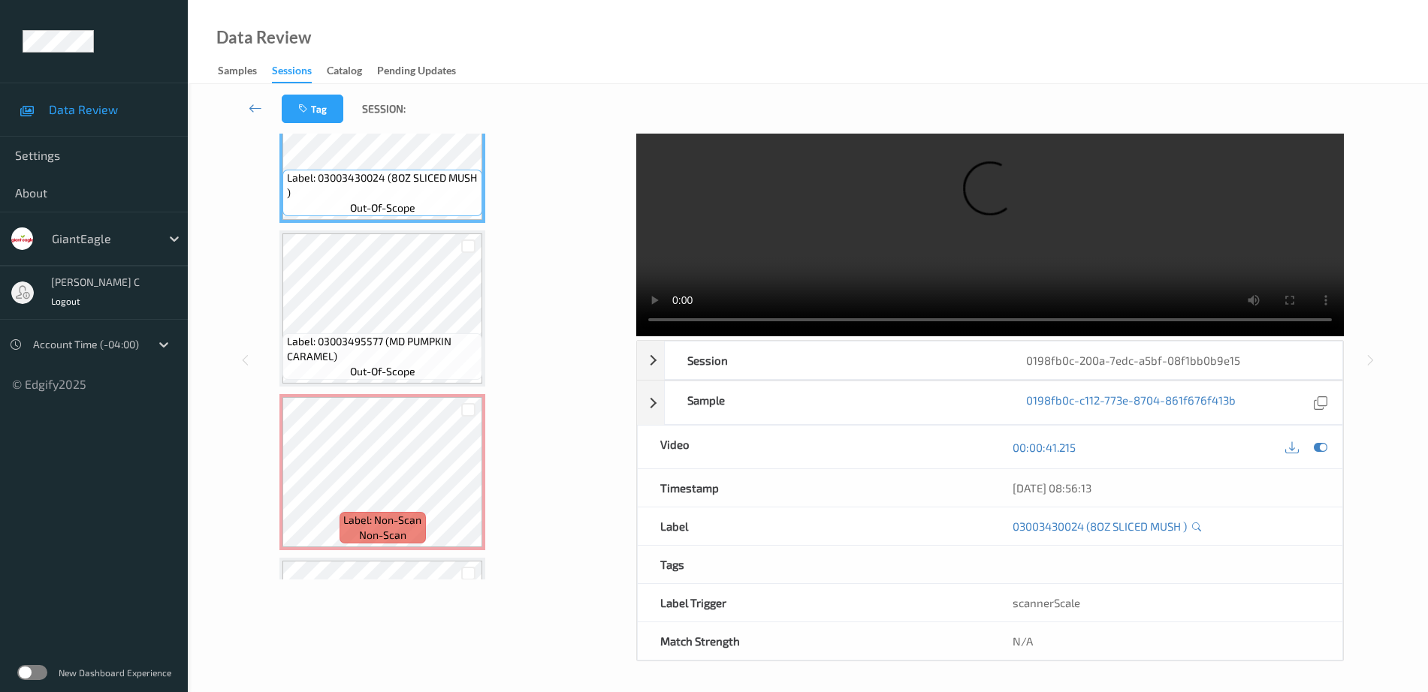
scroll to position [0, 0]
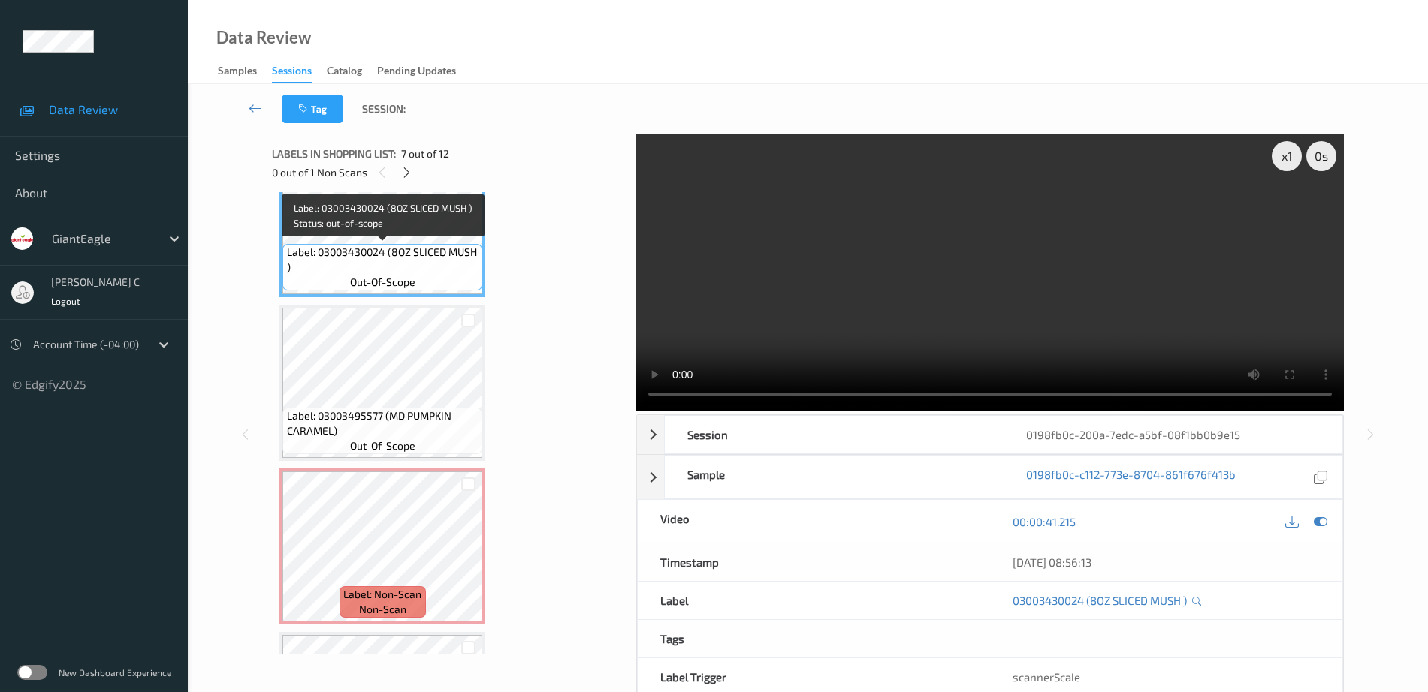
click at [391, 245] on span "Label: 03003430024 (8OZ SLICED MUSH )" at bounding box center [383, 260] width 192 height 30
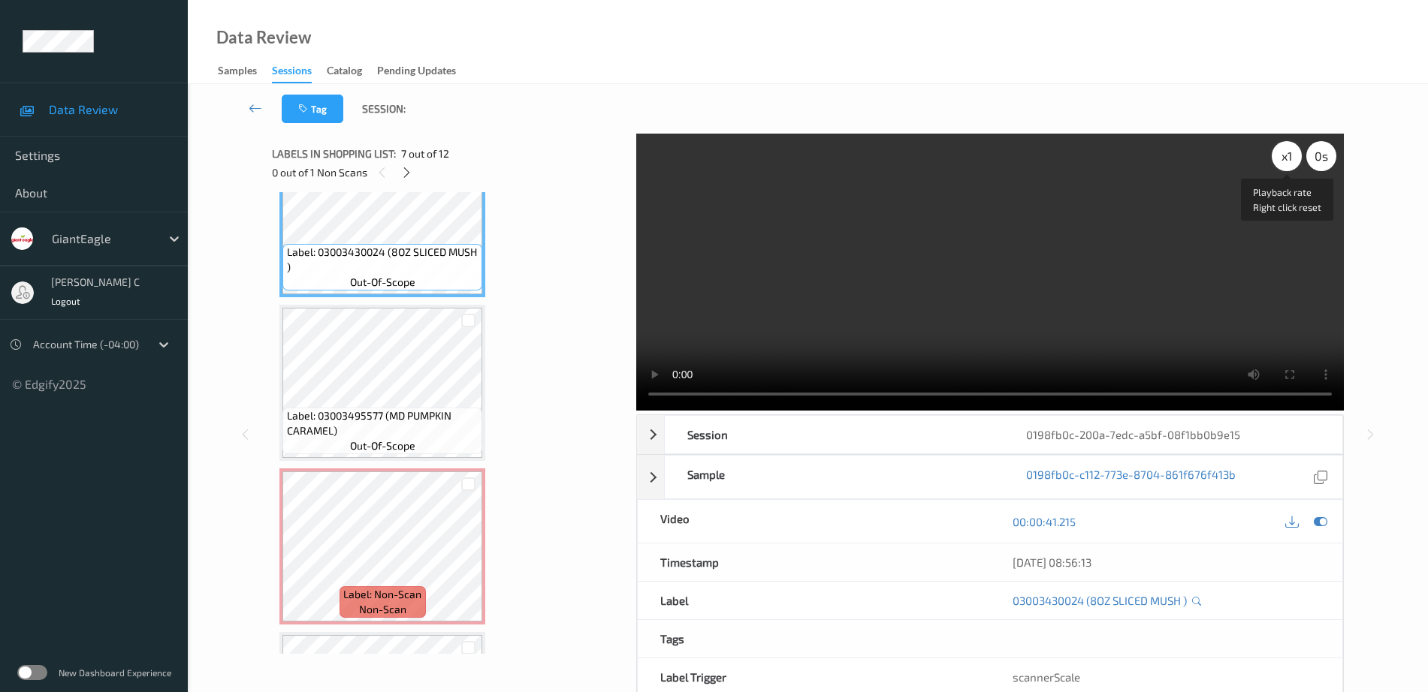
click at [1278, 152] on div "x 1" at bounding box center [1287, 156] width 30 height 30
click at [1275, 149] on div "x 2" at bounding box center [1287, 156] width 30 height 30
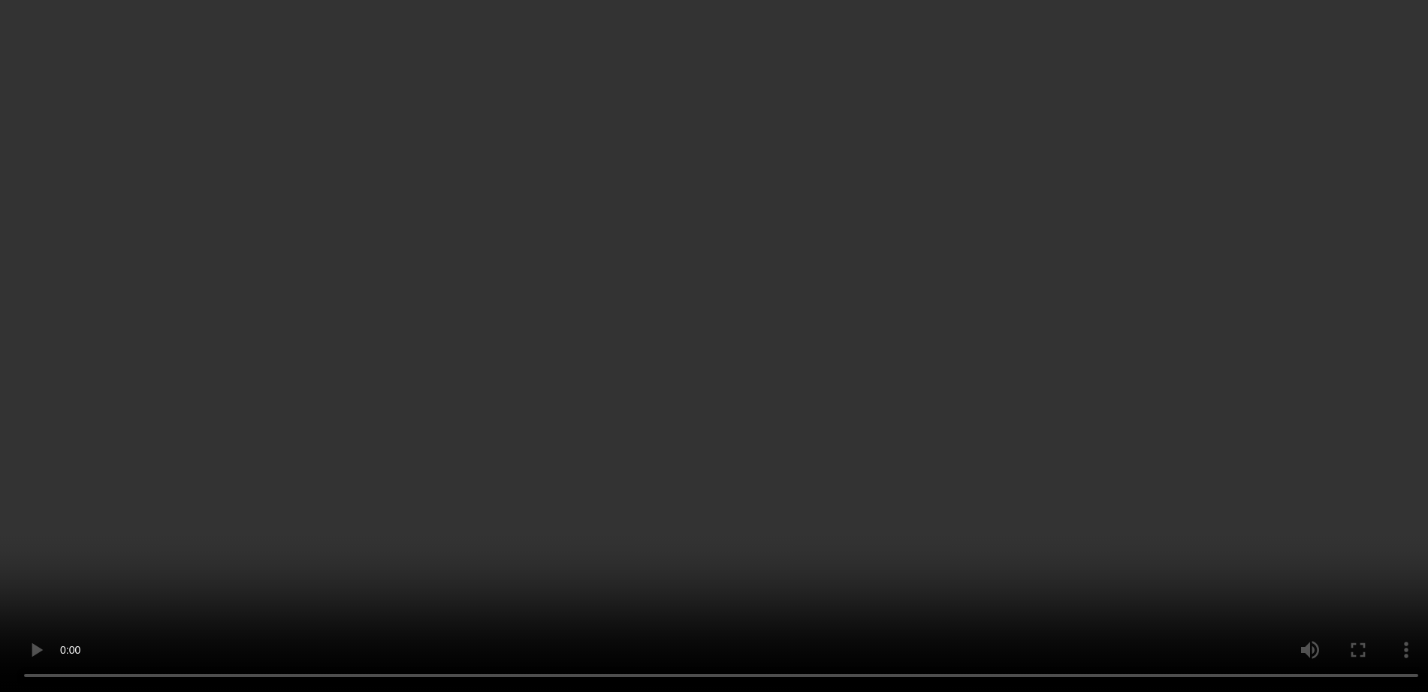
scroll to position [1229, 0]
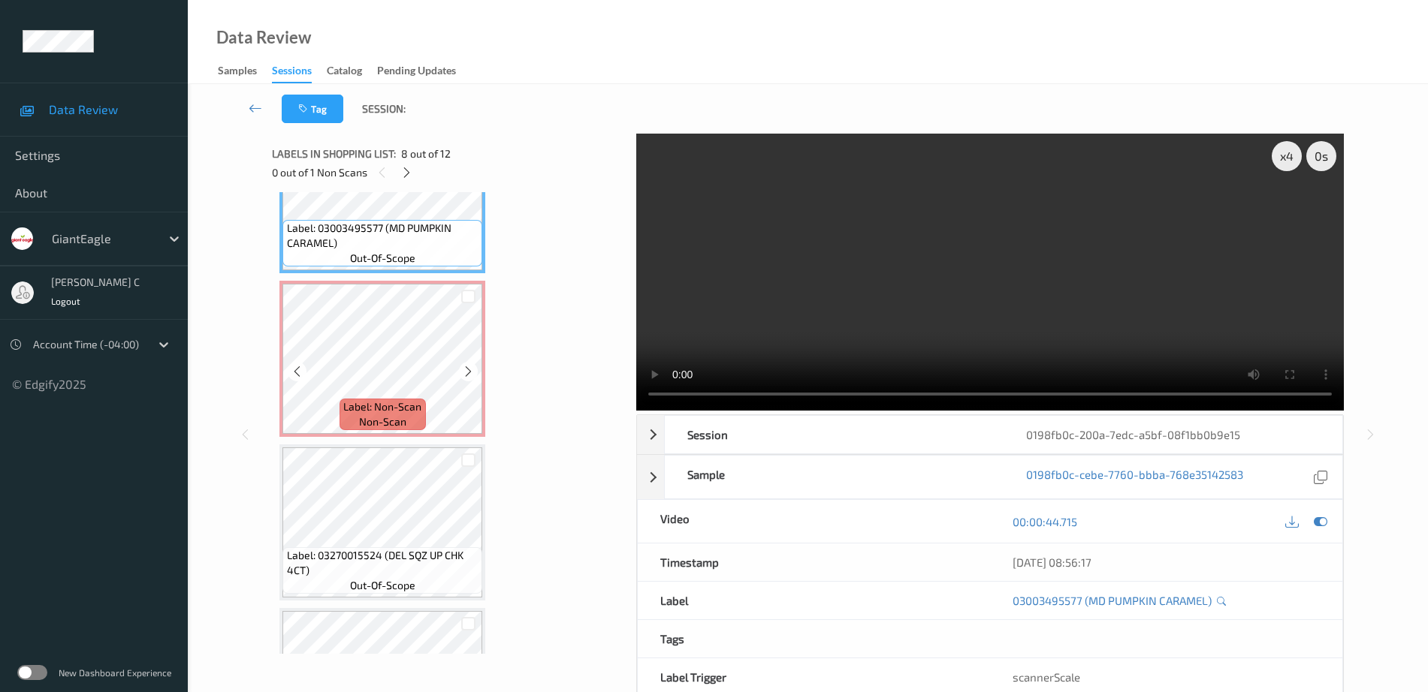
click at [367, 408] on span "Label: Non-Scan" at bounding box center [382, 407] width 78 height 15
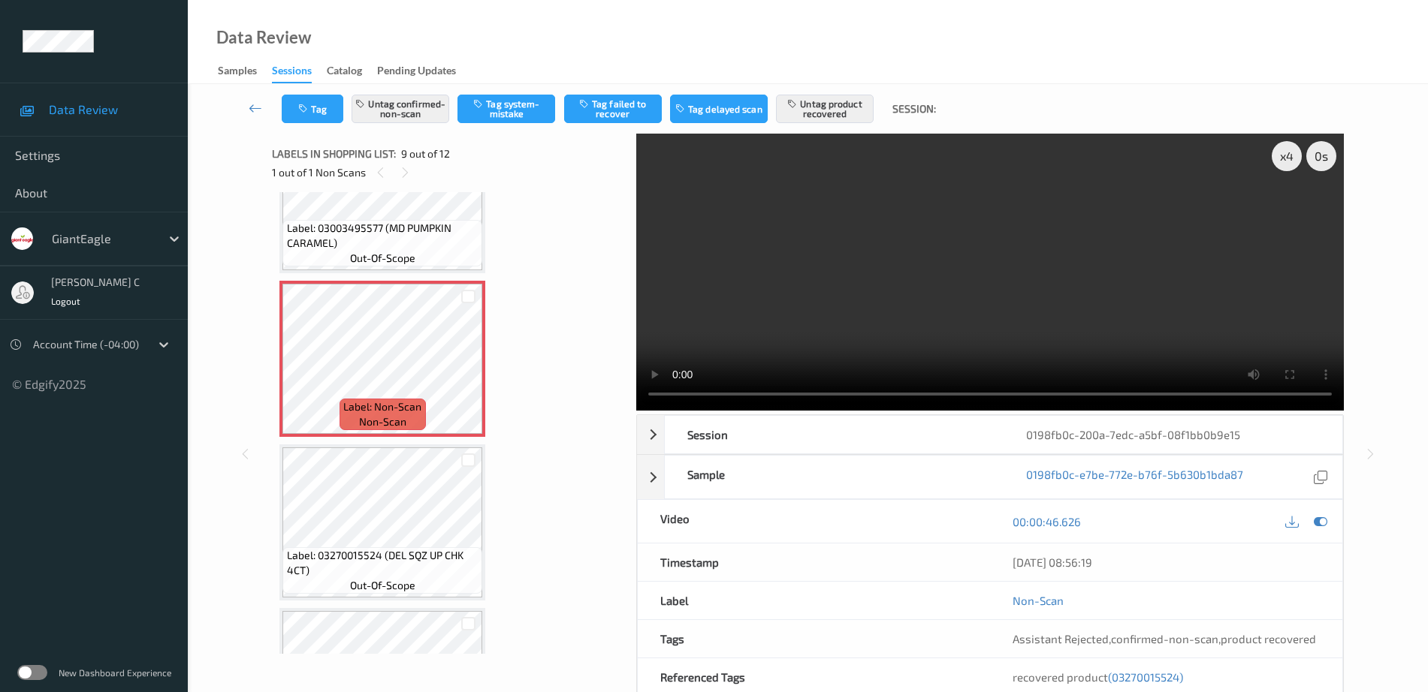
click at [349, 566] on span "Label: 03270015524 (DEL SQZ UP CHK 4CT)" at bounding box center [383, 563] width 192 height 30
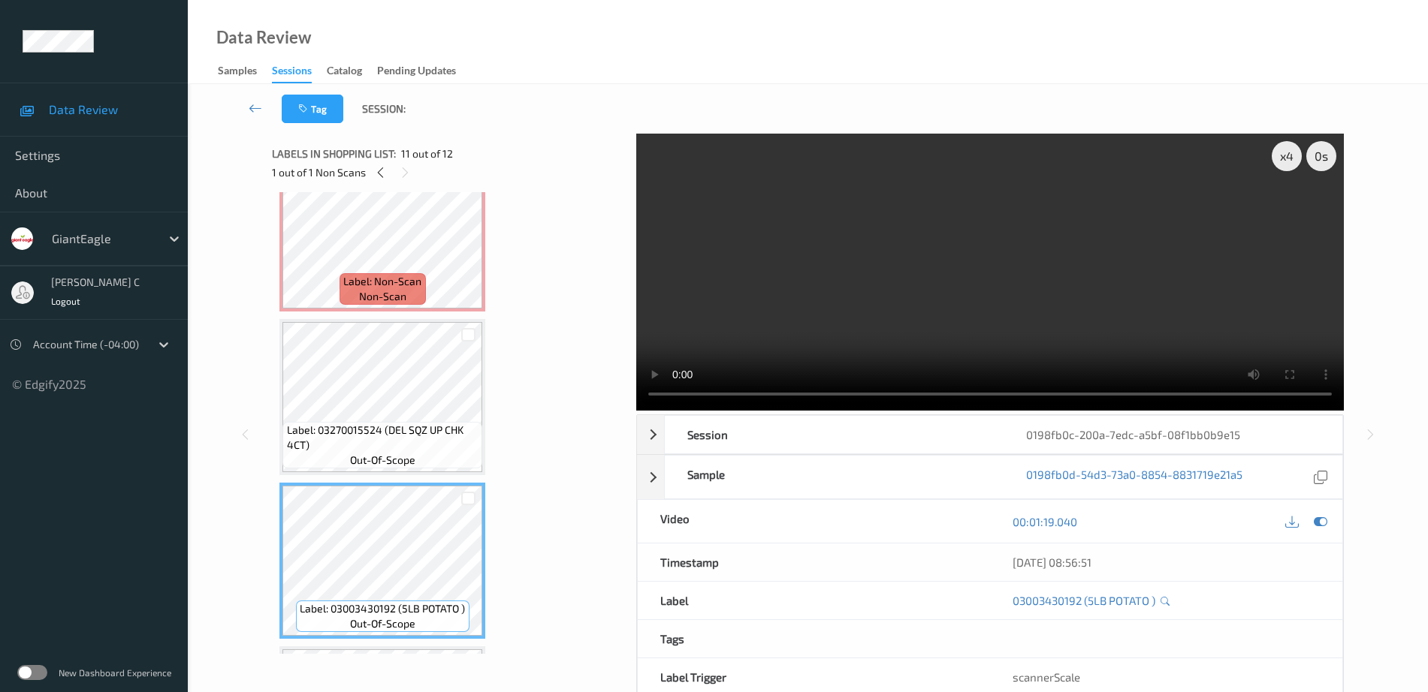
scroll to position [1323, 0]
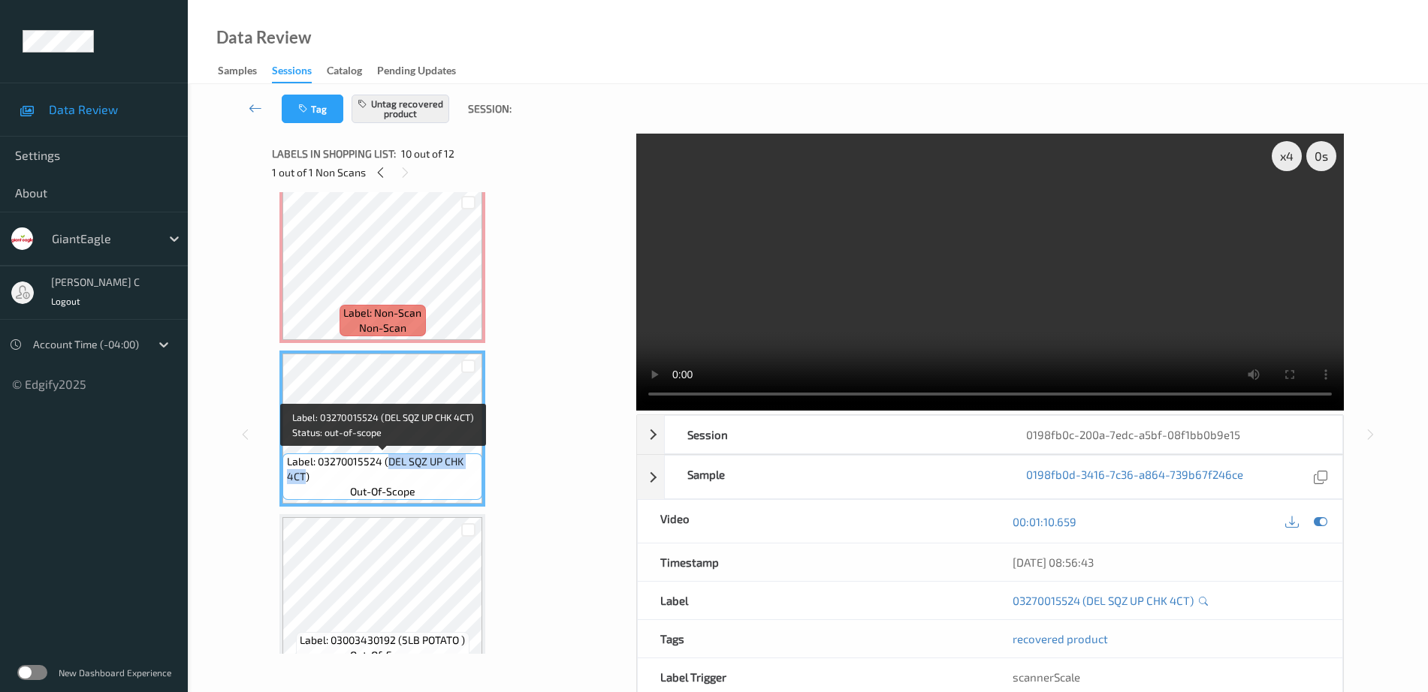
drag, startPoint x: 391, startPoint y: 460, endPoint x: 306, endPoint y: 478, distance: 87.3
click at [306, 478] on span "Label: 03270015524 (DEL SQZ UP CHK 4CT)" at bounding box center [383, 469] width 192 height 30
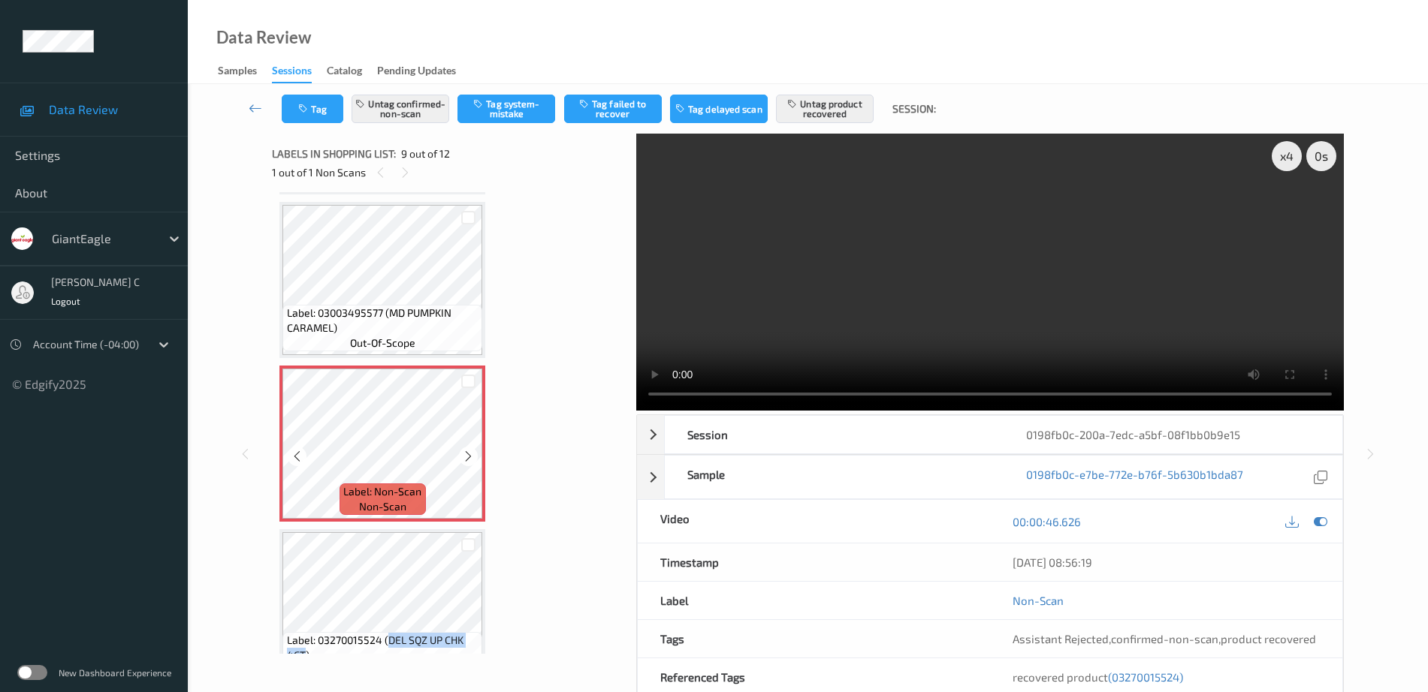
scroll to position [1135, 0]
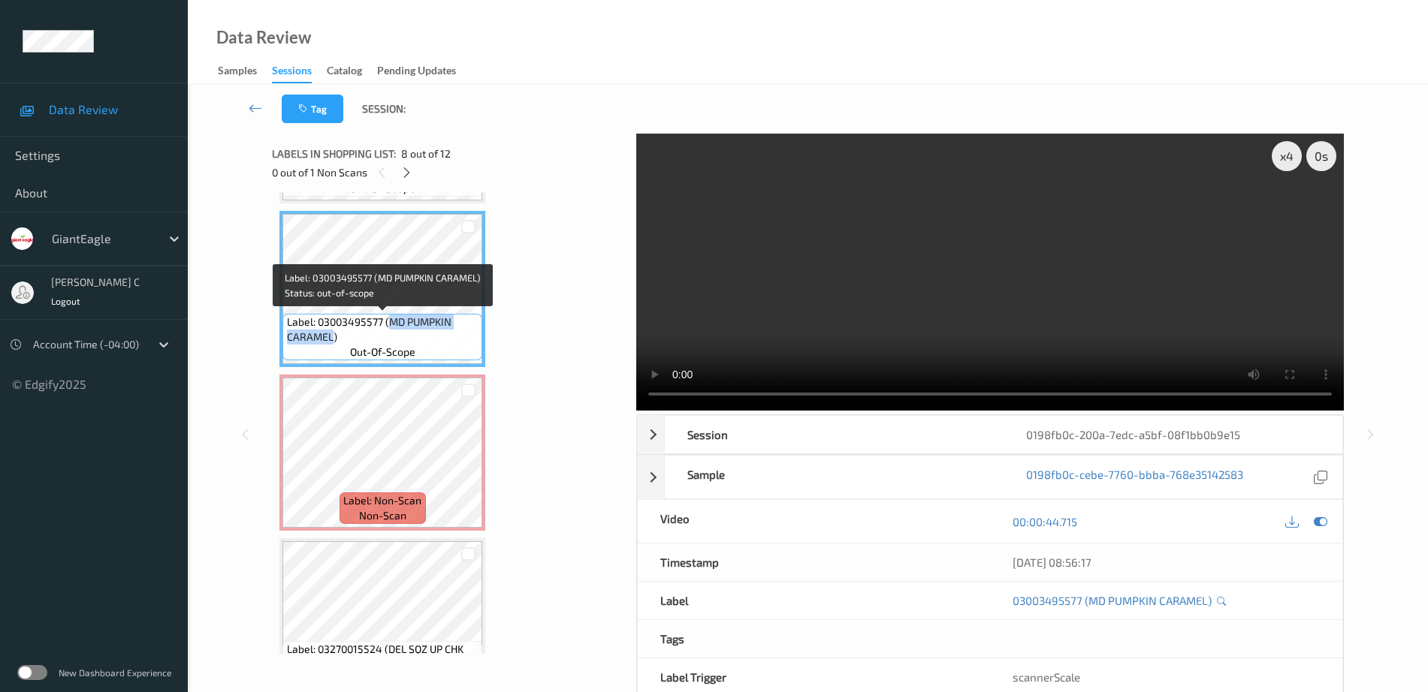
drag, startPoint x: 391, startPoint y: 321, endPoint x: 333, endPoint y: 335, distance: 60.1
click at [333, 335] on span "Label: 03003495577 (MD PUMPKIN CARAMEL)" at bounding box center [383, 330] width 192 height 30
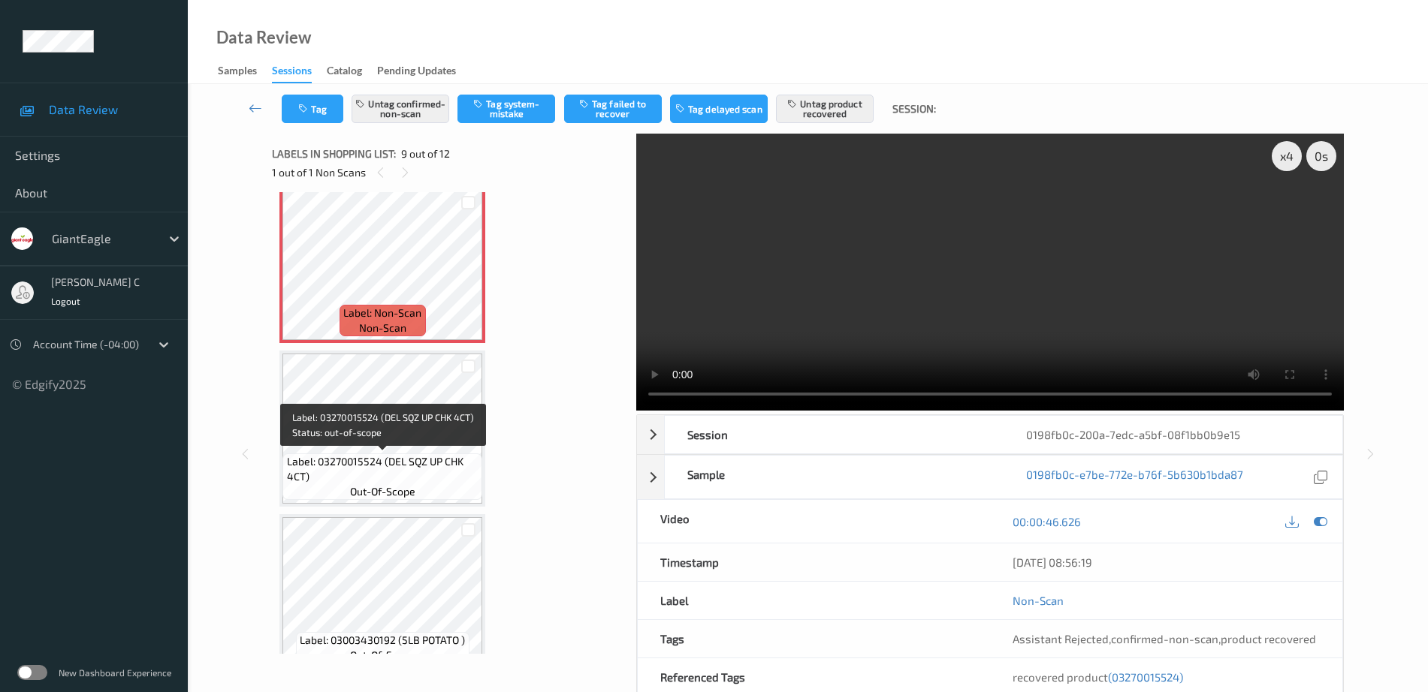
click at [382, 475] on span "Label: 03270015524 (DEL SQZ UP CHK 4CT)" at bounding box center [383, 469] width 192 height 30
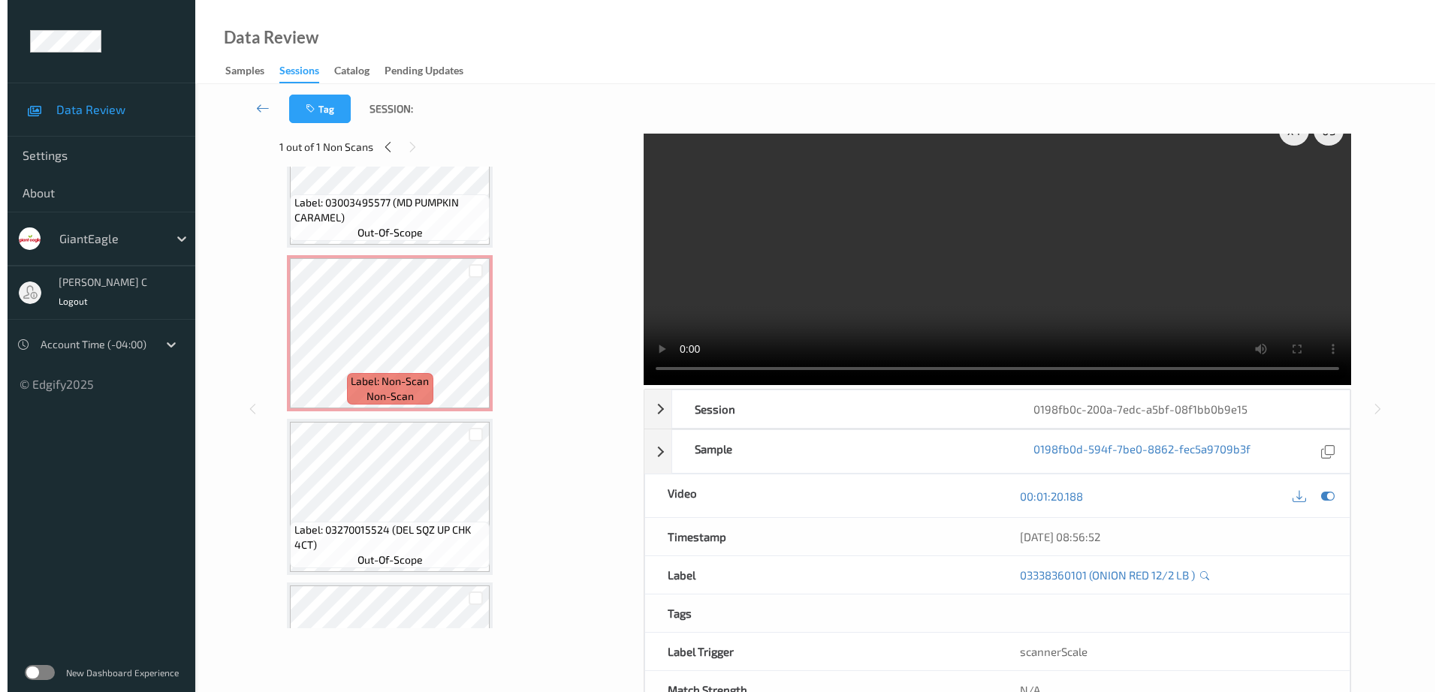
scroll to position [0, 0]
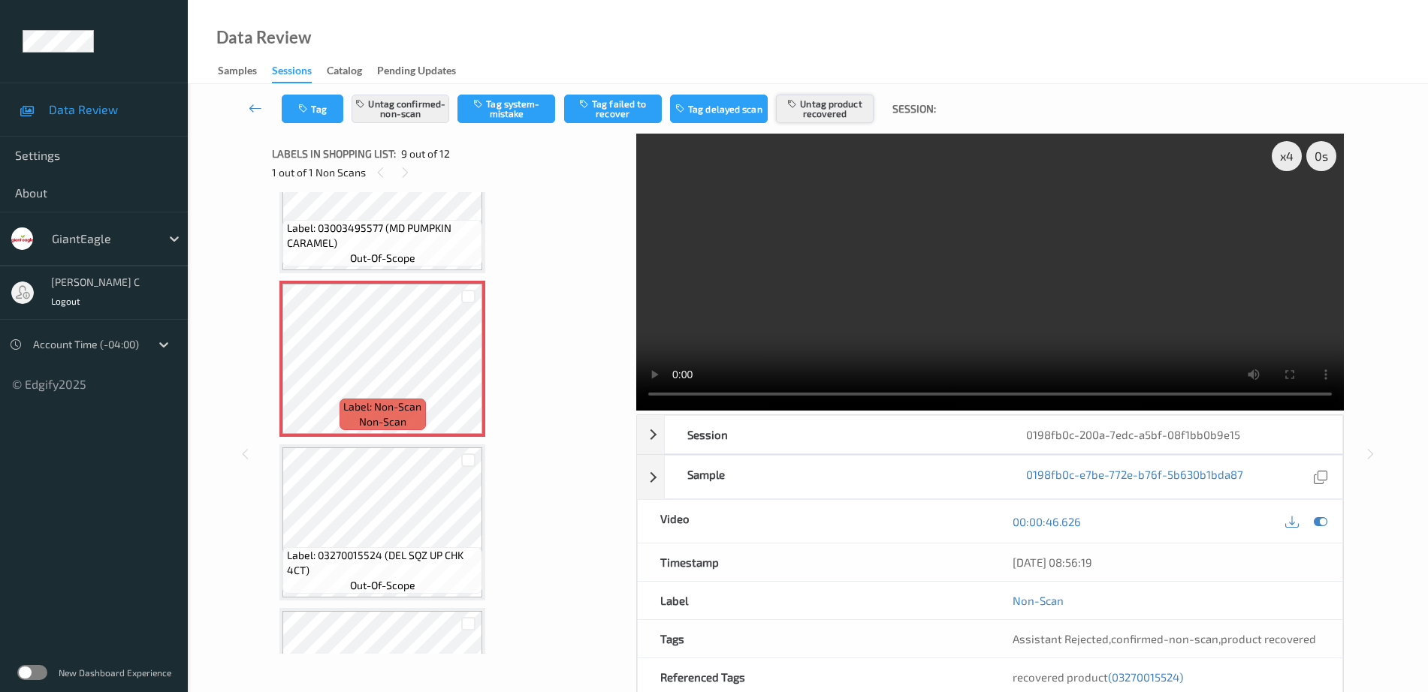
click at [829, 113] on button "Untag product recovered" at bounding box center [825, 109] width 98 height 29
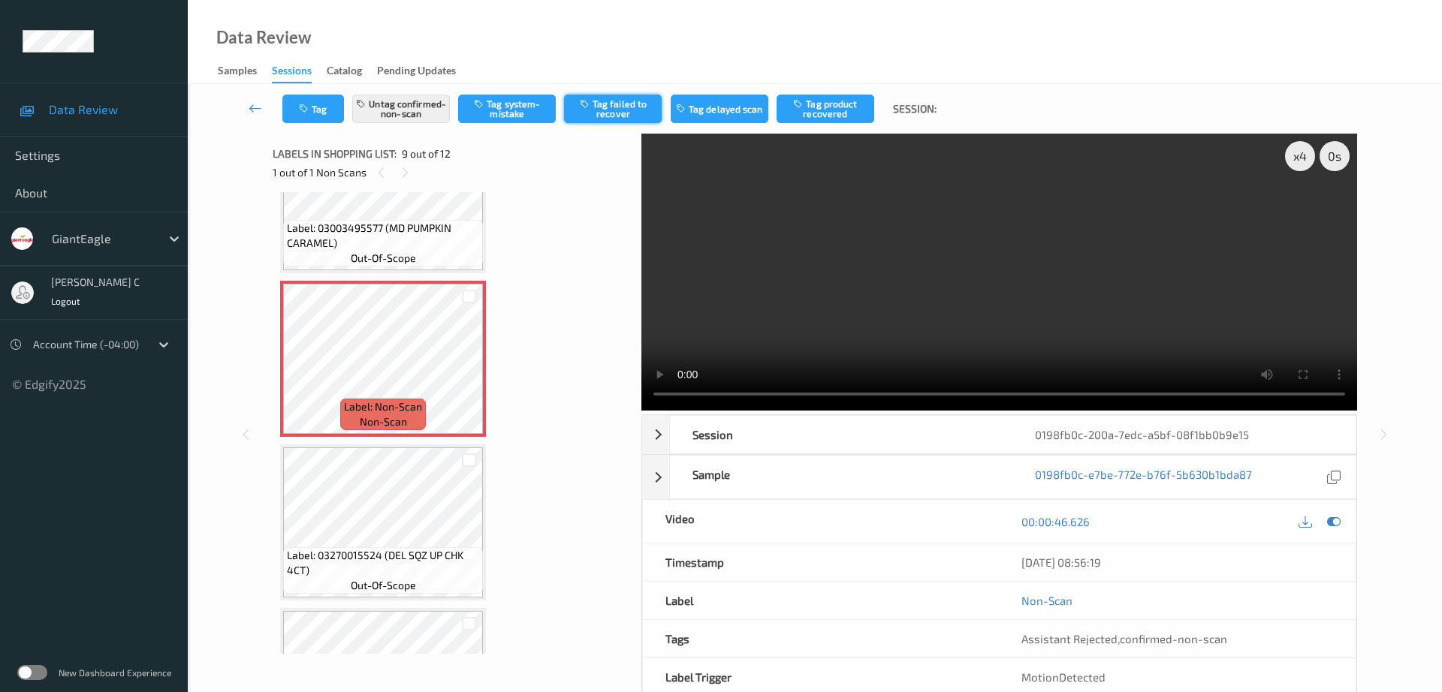
click at [622, 111] on button "Tag failed to recover" at bounding box center [613, 109] width 98 height 29
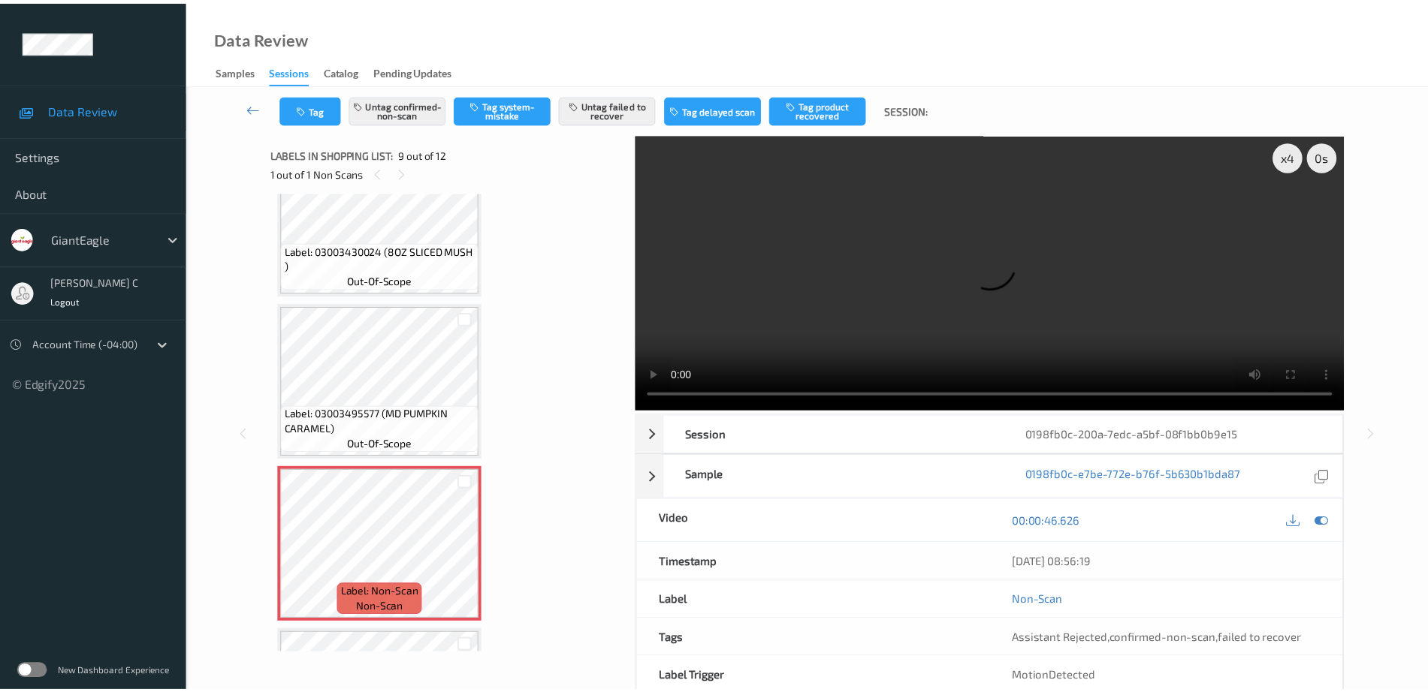
scroll to position [1041, 0]
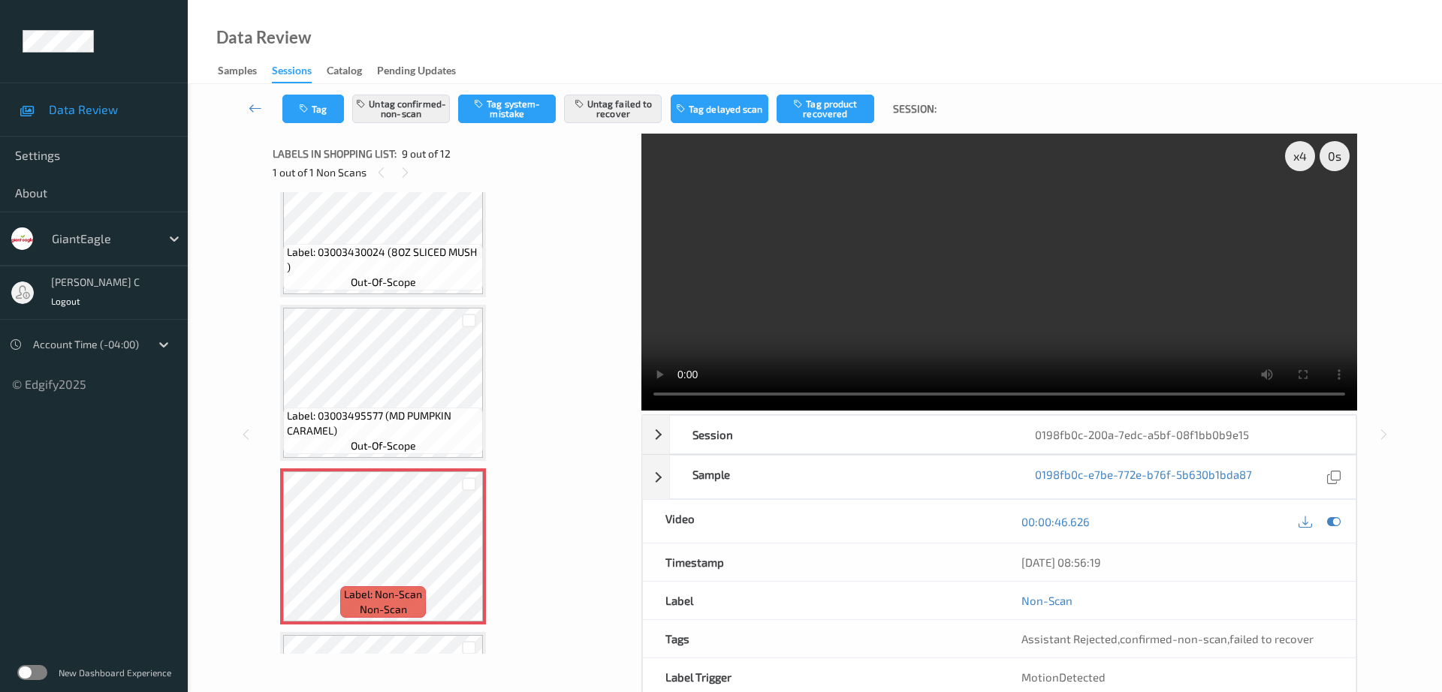
click at [358, 298] on div "Label: 01450002099 (BE STMFRSH SUPER S) out-of-scope Label: 01450002099 (BE STM…" at bounding box center [451, 137] width 343 height 1957
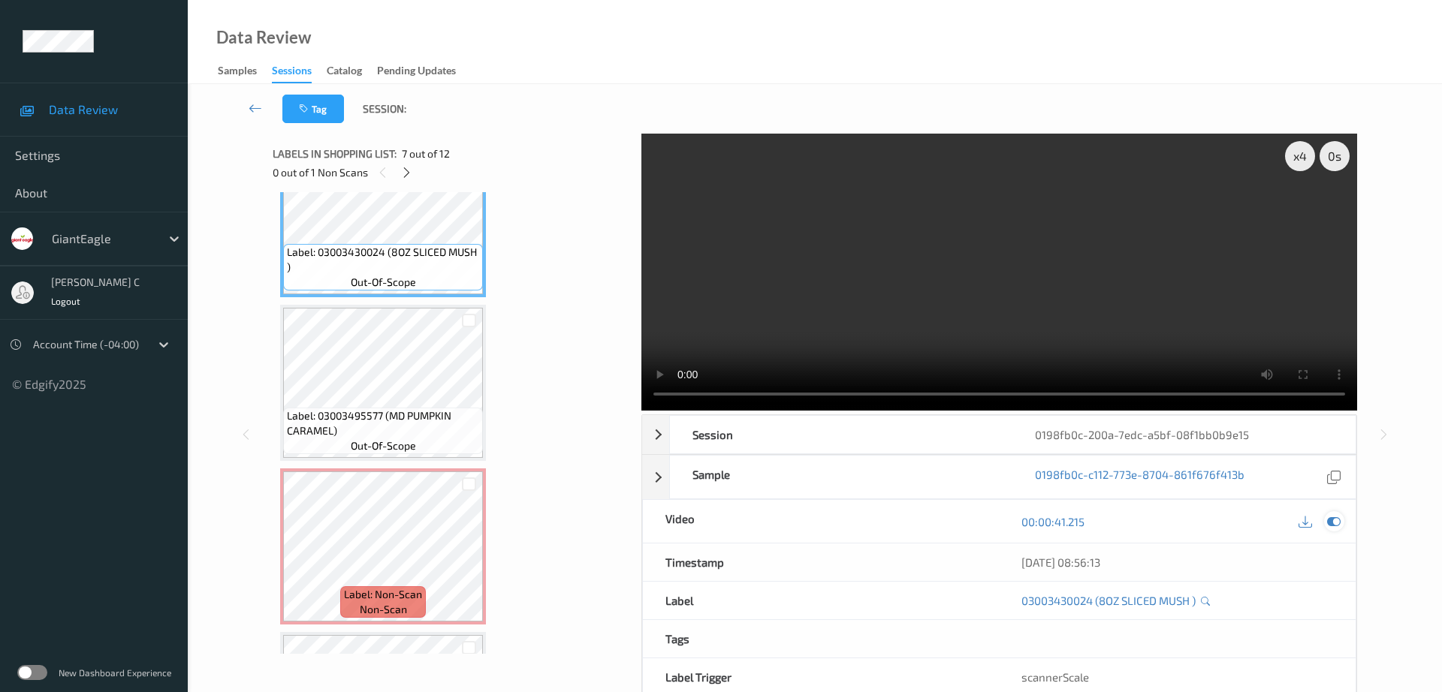
click at [1332, 515] on icon at bounding box center [1334, 522] width 14 height 14
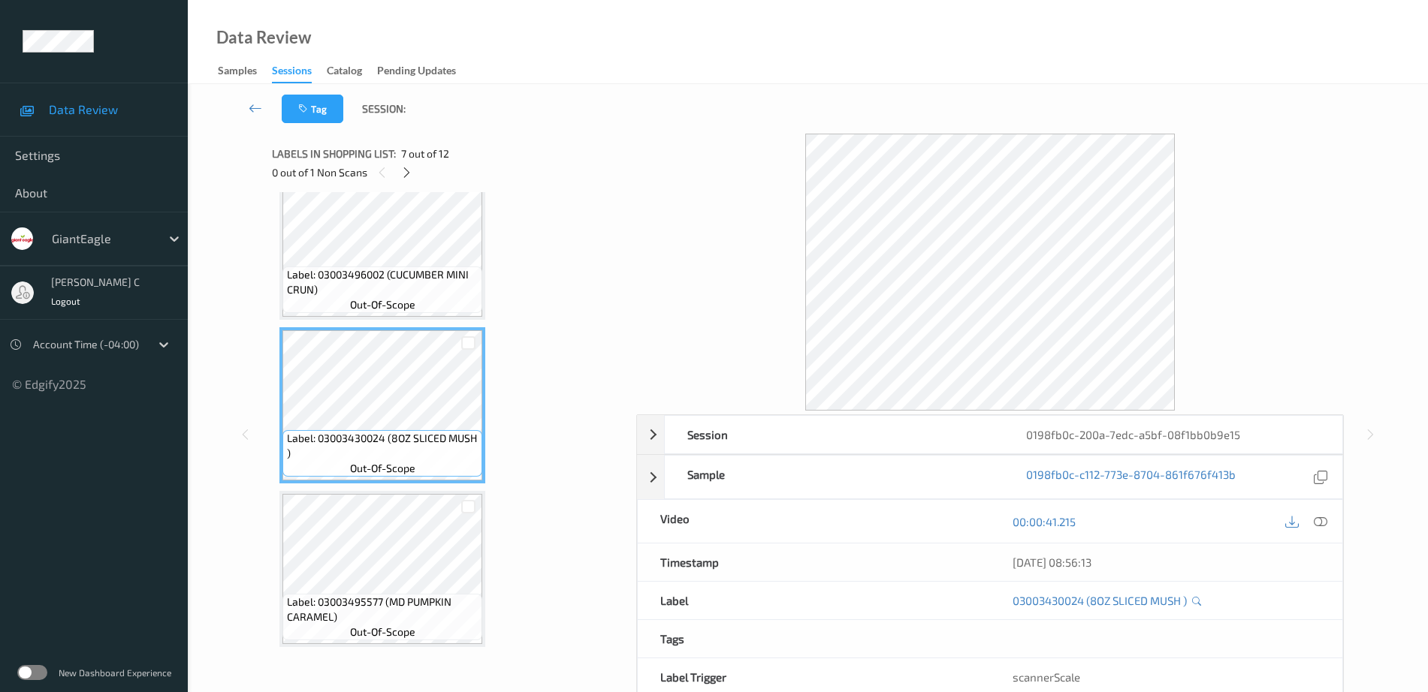
scroll to position [853, 0]
click at [417, 290] on span "Label: 03003496002 (CUCUMBER MINI CRUN)" at bounding box center [383, 284] width 192 height 30
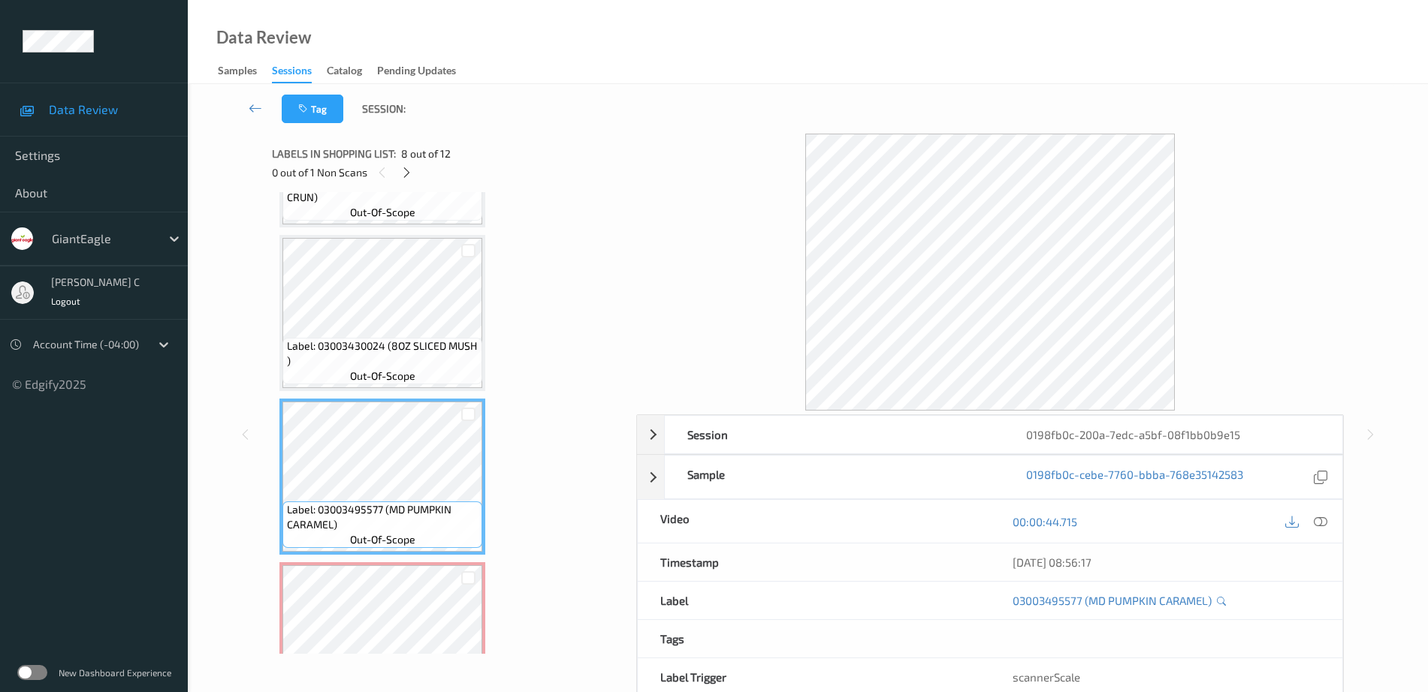
scroll to position [1135, 0]
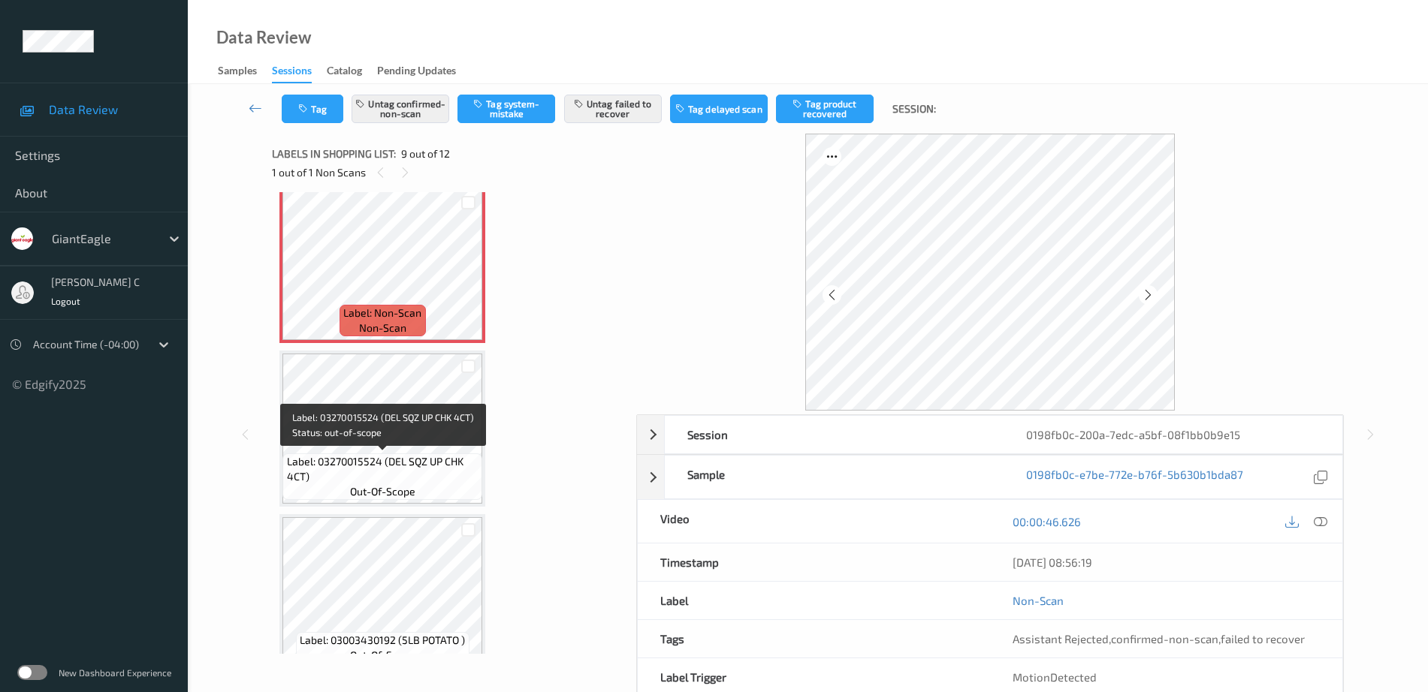
click at [402, 472] on span "Label: 03270015524 (DEL SQZ UP CHK 4CT)" at bounding box center [383, 469] width 192 height 30
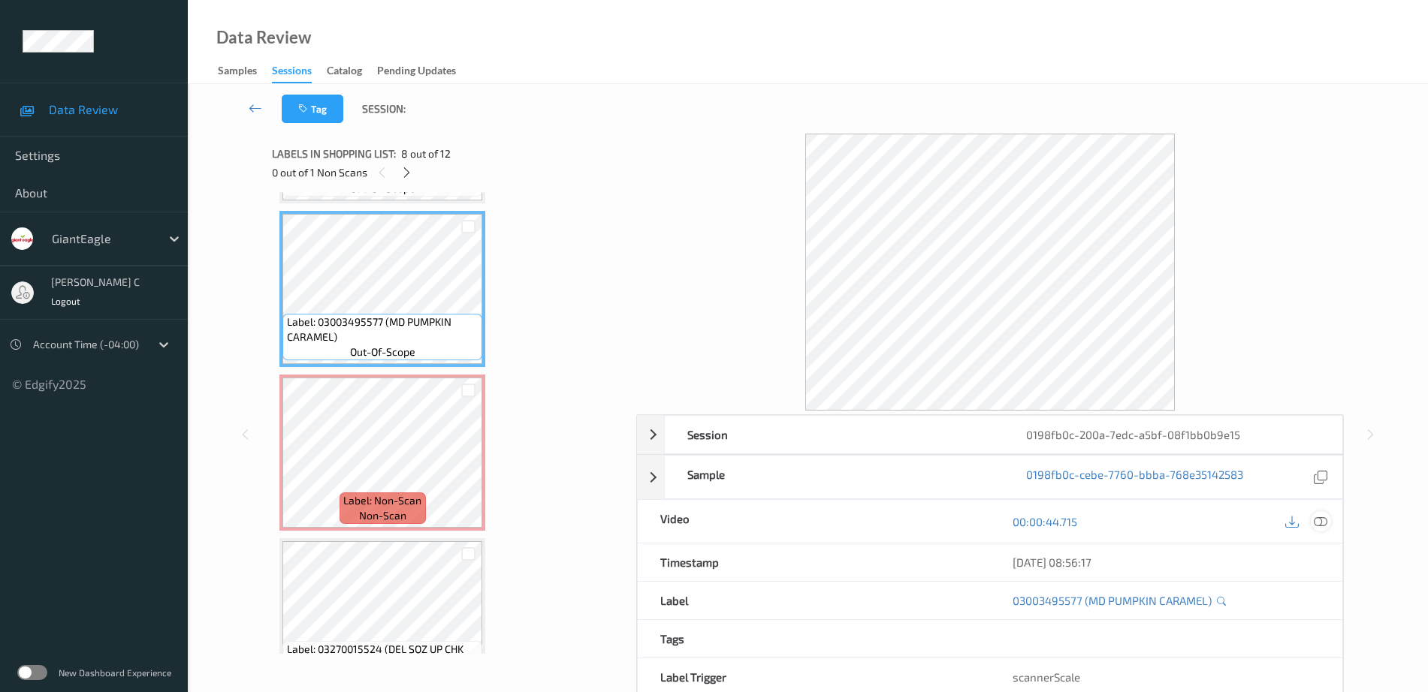
click at [1320, 524] on icon at bounding box center [1321, 522] width 14 height 14
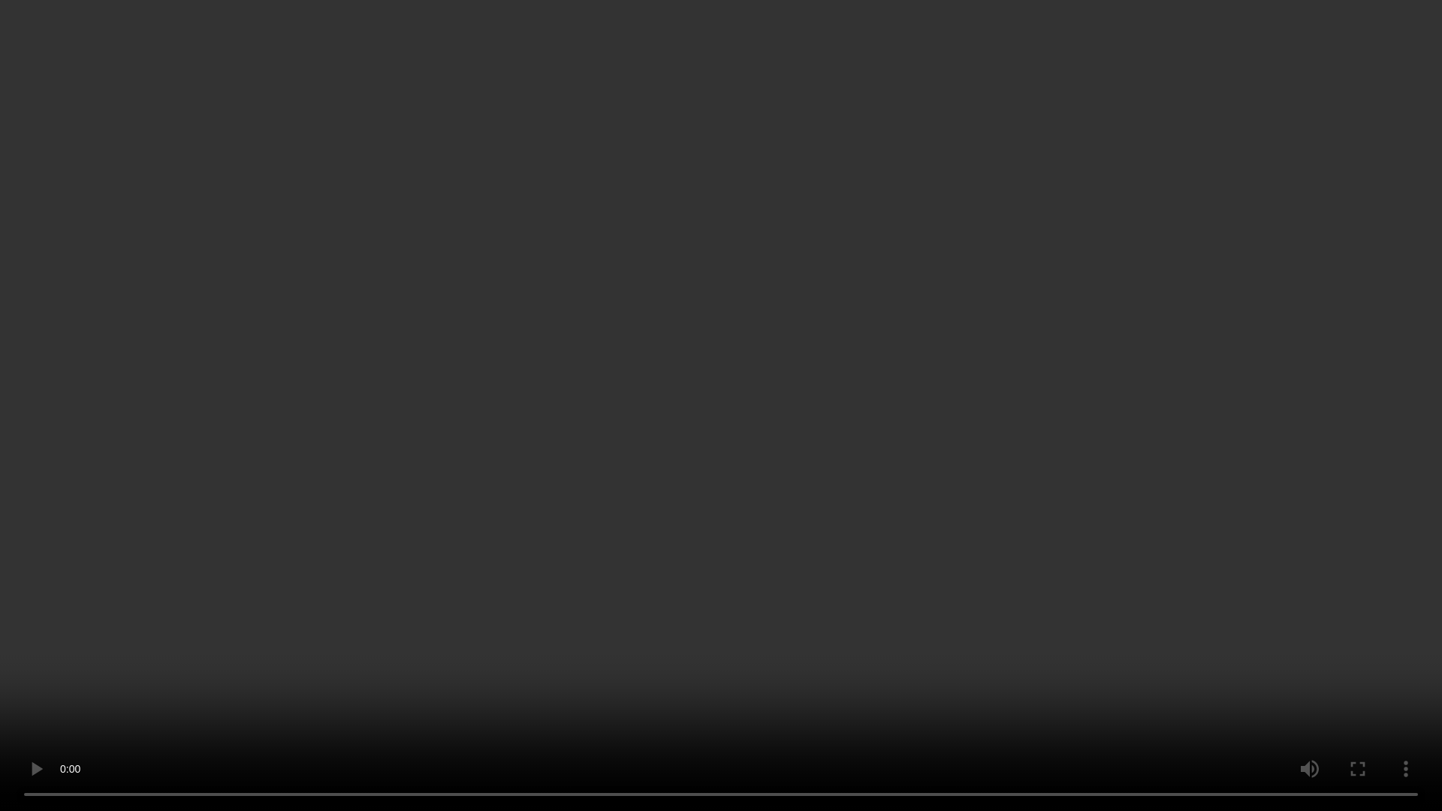
drag, startPoint x: 51, startPoint y: 732, endPoint x: 53, endPoint y: 765, distance: 33.8
click at [51, 659] on video at bounding box center [721, 405] width 1442 height 811
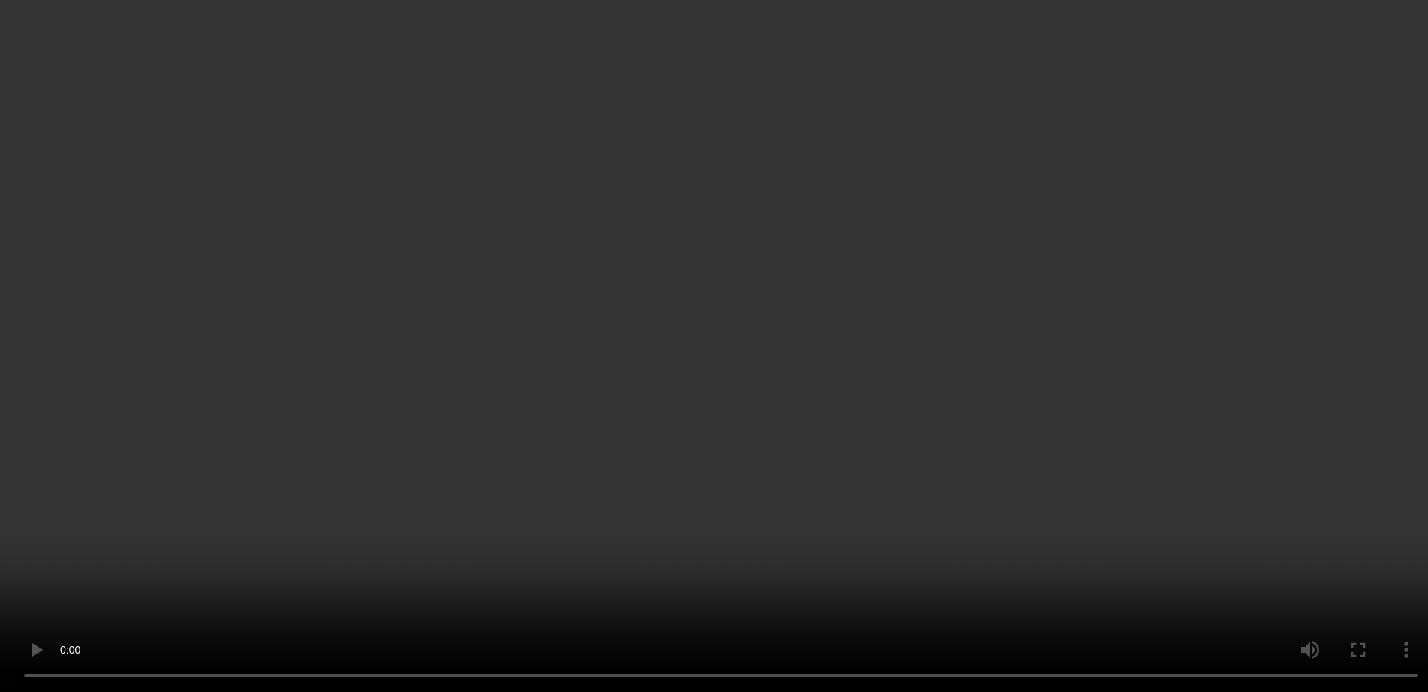
scroll to position [1229, 0]
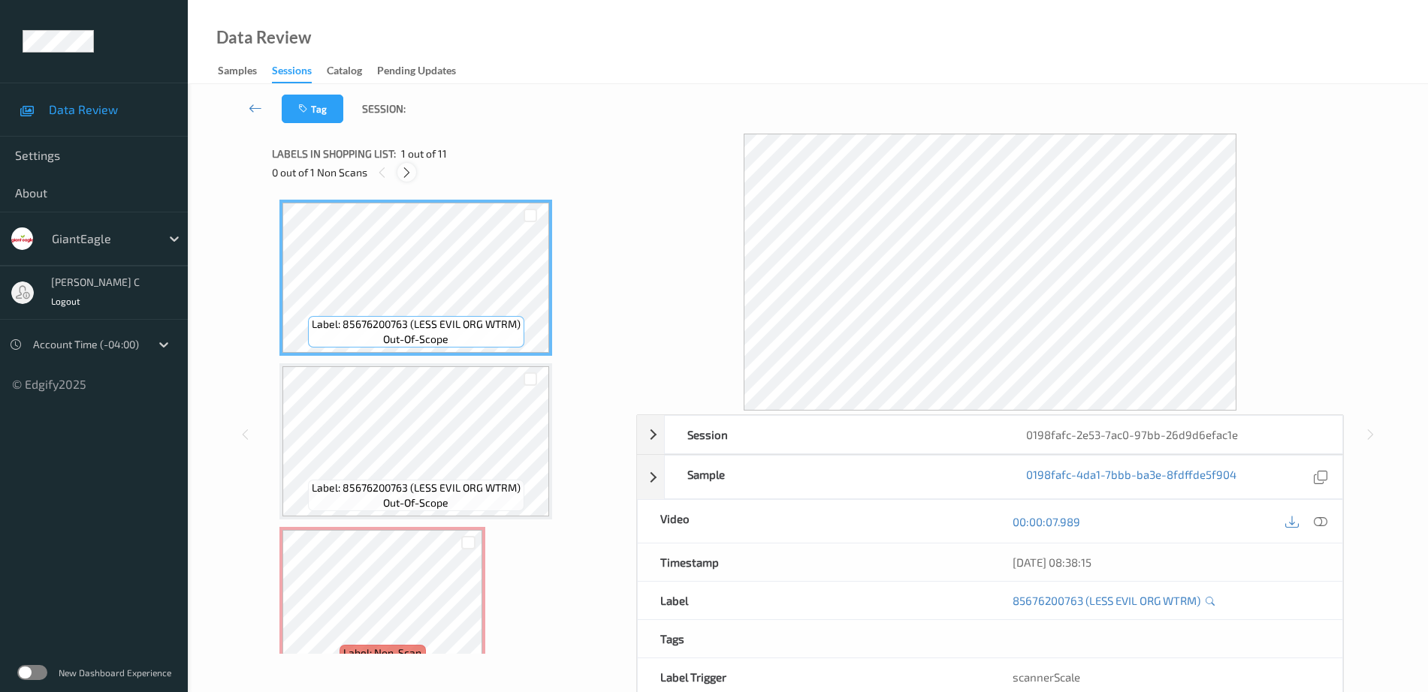
click at [418, 167] on div "0 out of 1 Non Scans" at bounding box center [449, 172] width 354 height 19
click at [412, 170] on icon at bounding box center [406, 173] width 13 height 14
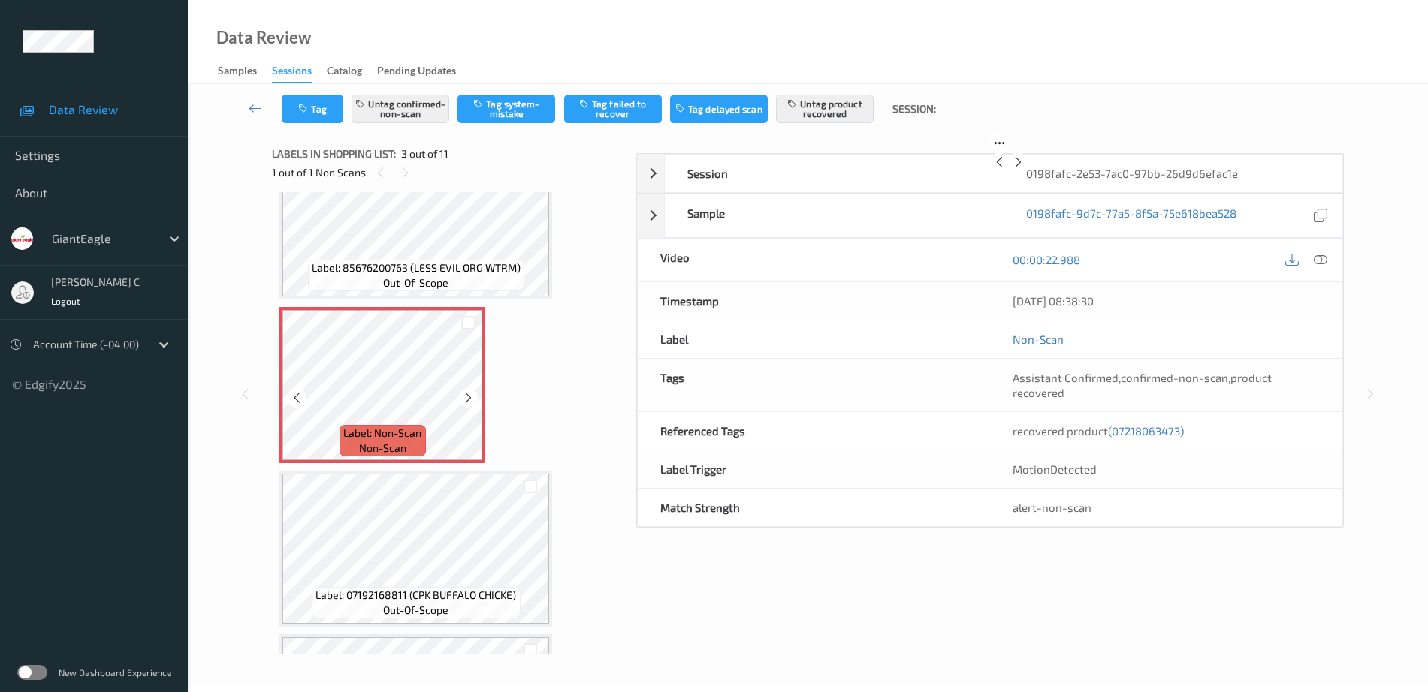
scroll to position [265, 0]
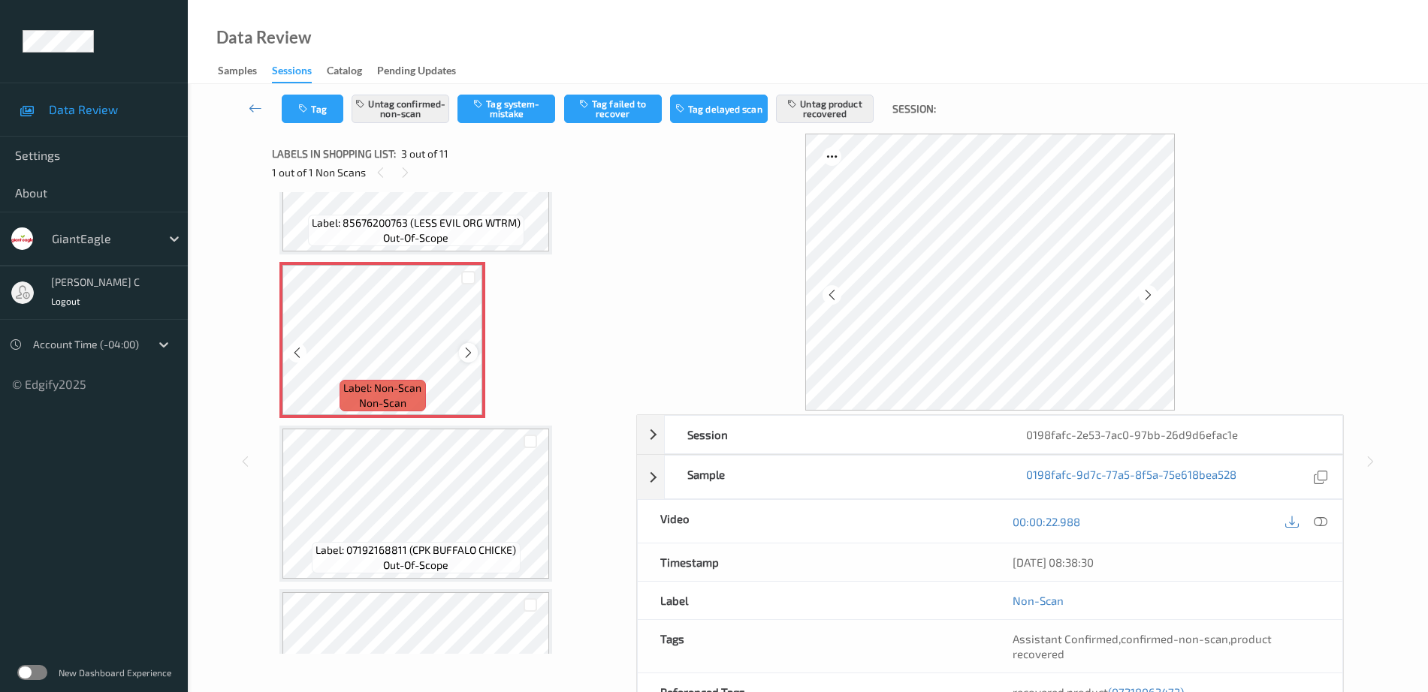
click at [462, 355] on icon at bounding box center [468, 353] width 13 height 14
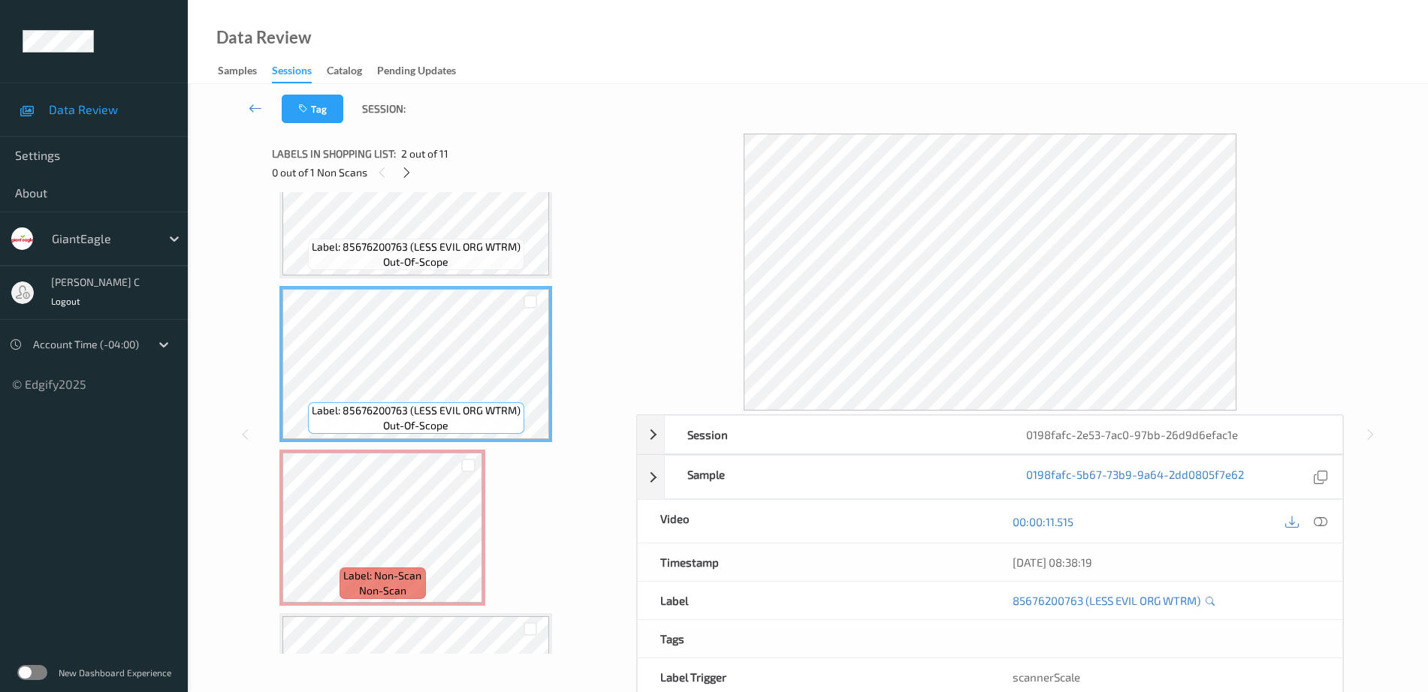
drag, startPoint x: 1325, startPoint y: 521, endPoint x: 1169, endPoint y: 530, distance: 155.7
click at [1324, 521] on icon at bounding box center [1321, 522] width 14 height 14
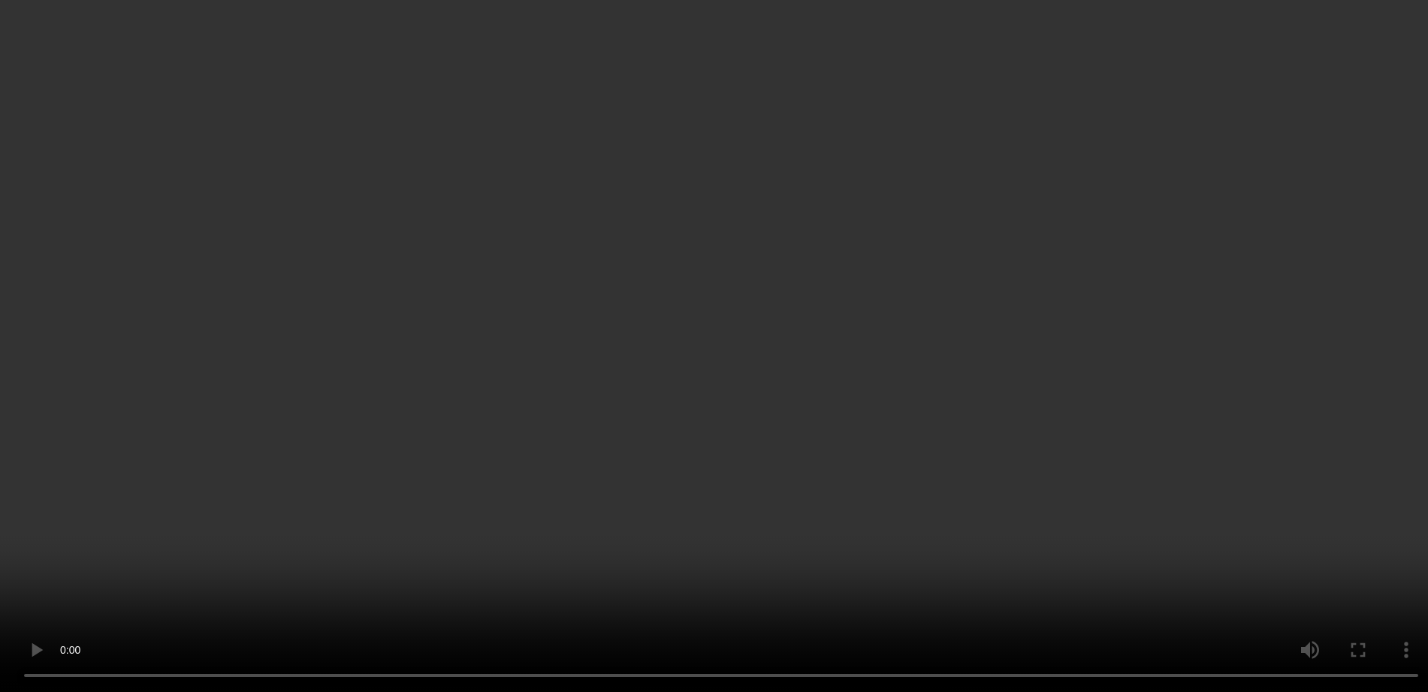
scroll to position [171, 0]
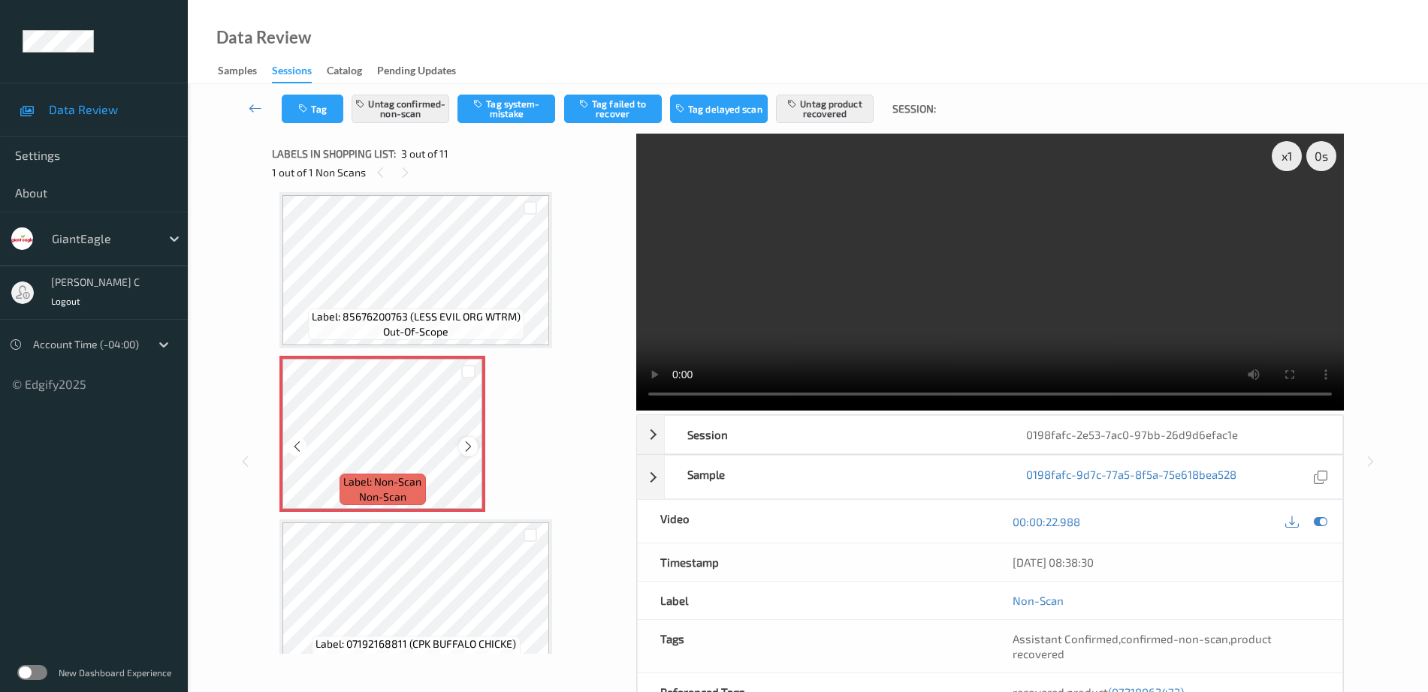
click at [472, 449] on icon at bounding box center [468, 447] width 13 height 14
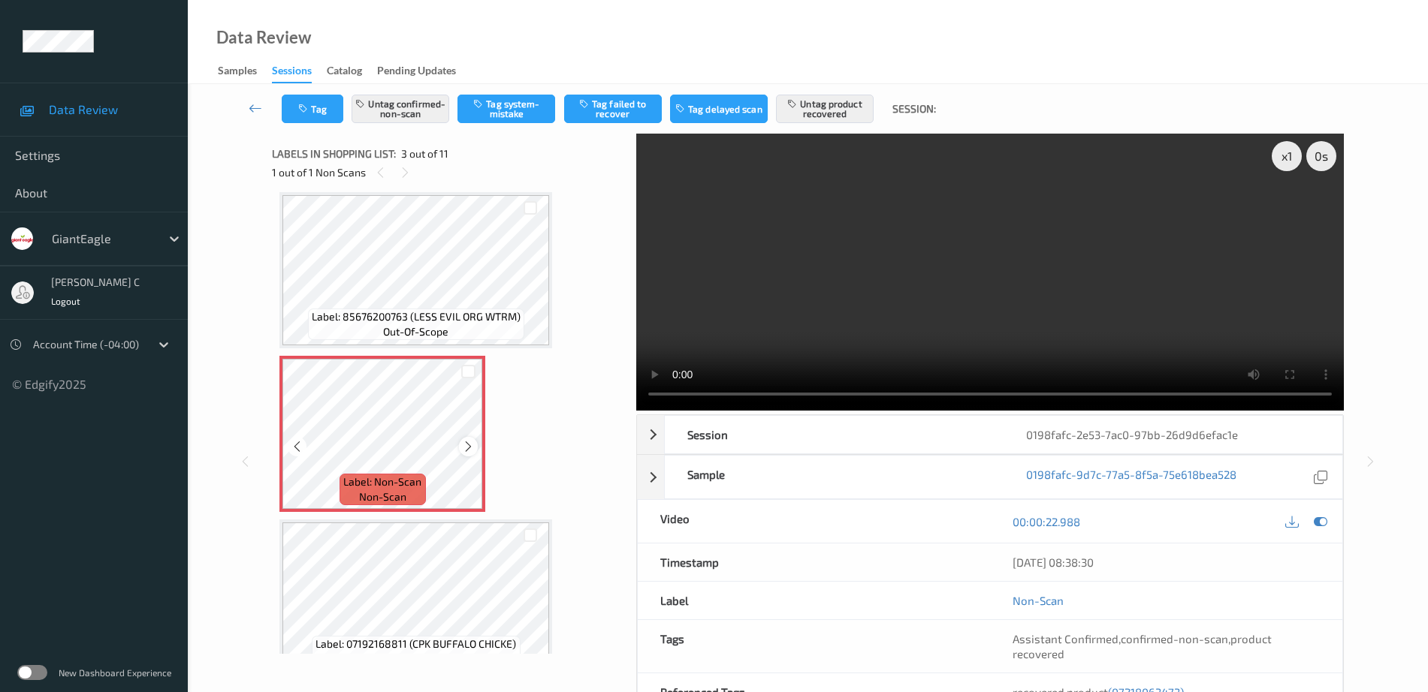
click at [466, 449] on icon at bounding box center [468, 447] width 13 height 14
click at [469, 450] on icon at bounding box center [468, 447] width 13 height 14
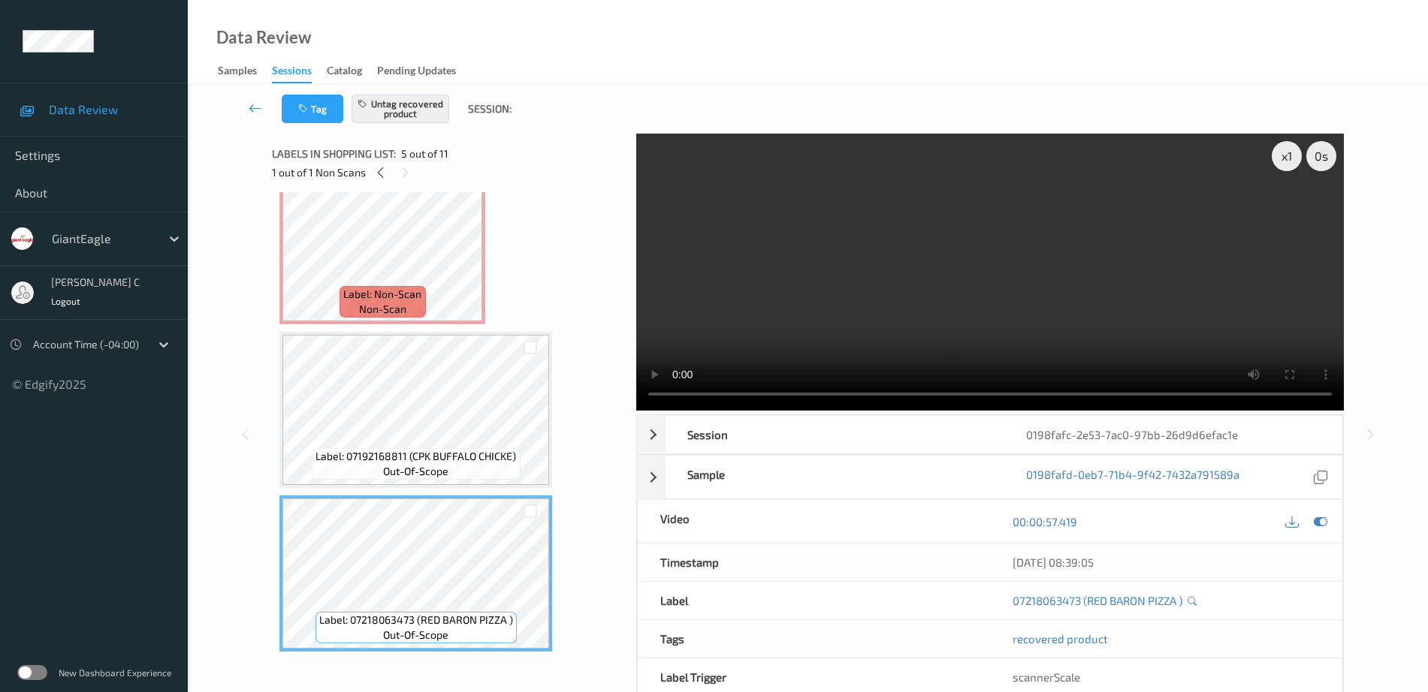
scroll to position [77, 0]
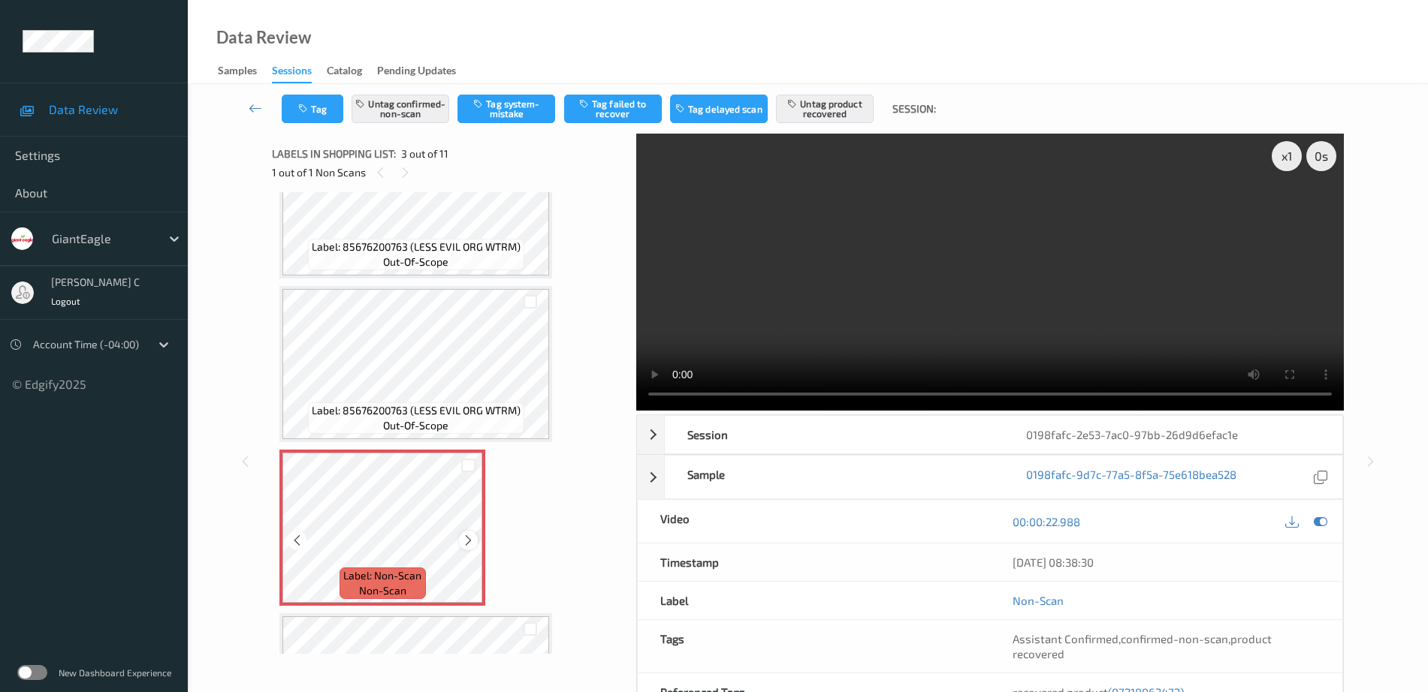
click at [466, 539] on icon at bounding box center [468, 541] width 13 height 14
click at [462, 539] on icon at bounding box center [468, 541] width 13 height 14
click at [463, 539] on icon at bounding box center [468, 541] width 13 height 14
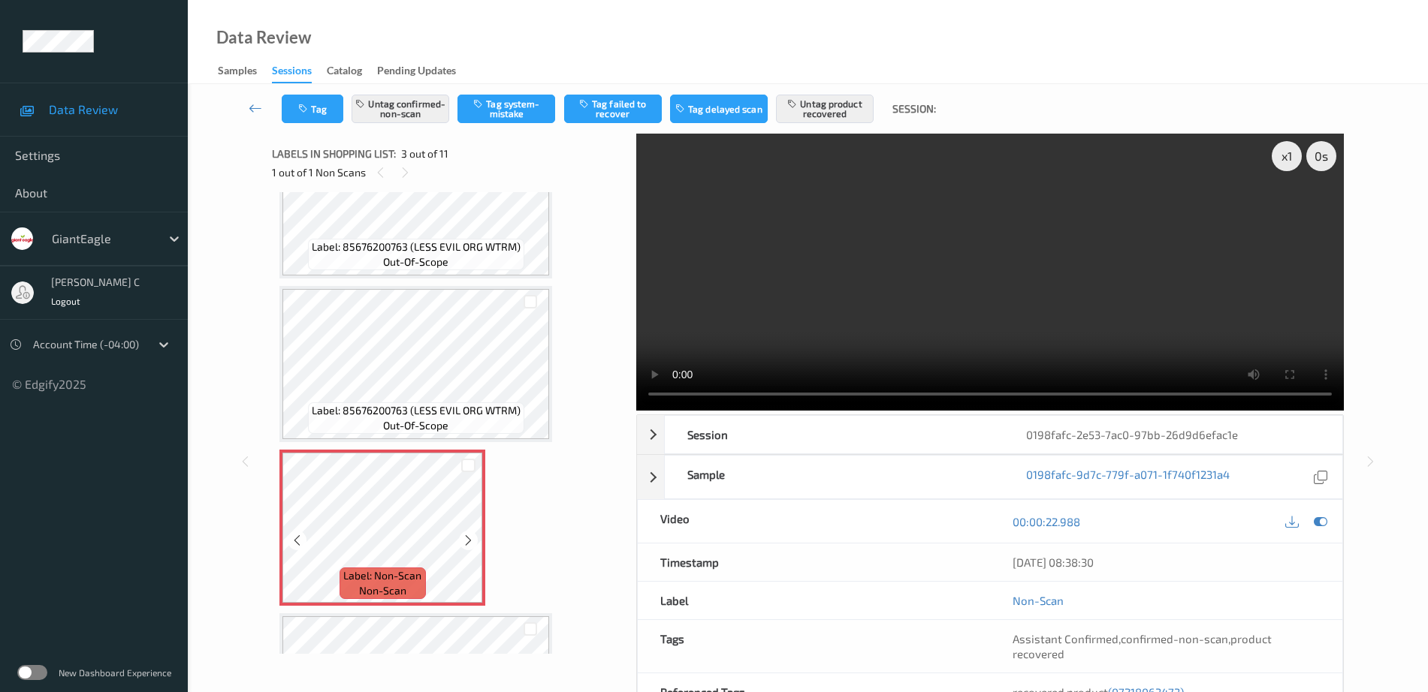
click at [463, 539] on icon at bounding box center [468, 541] width 13 height 14
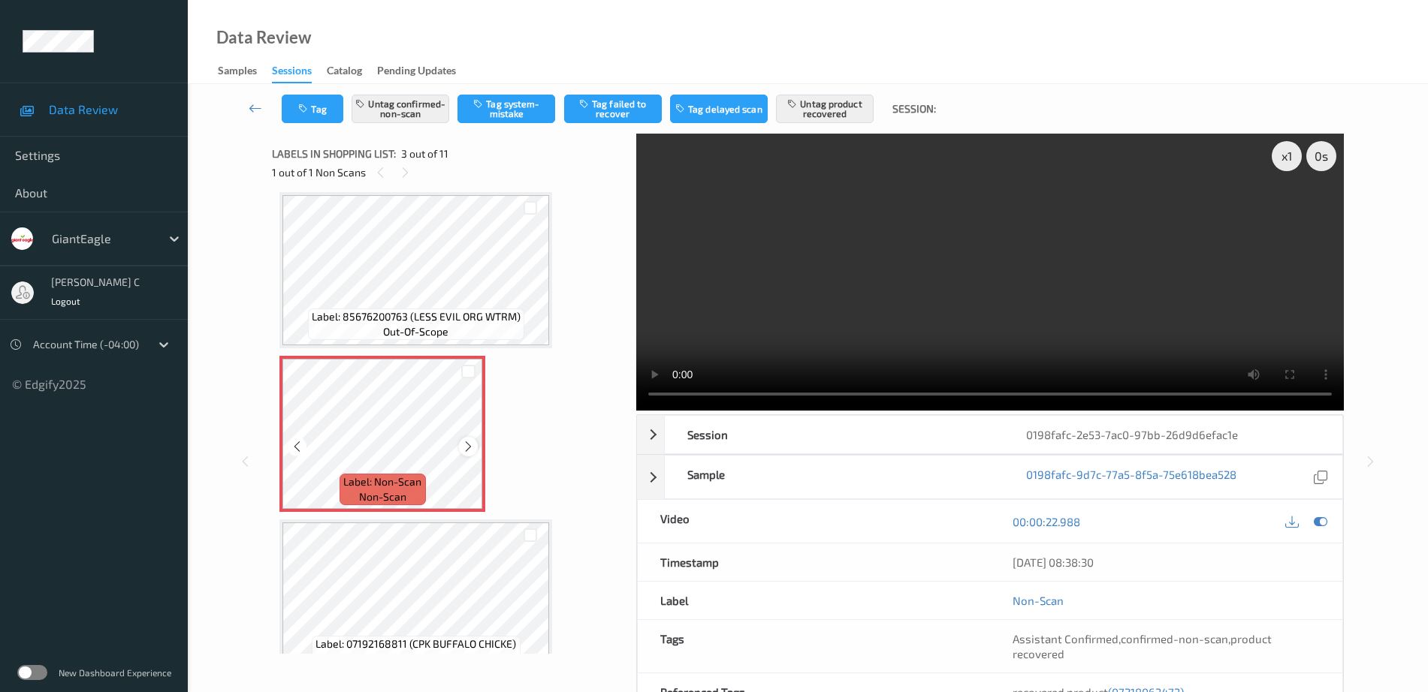
click at [466, 449] on icon at bounding box center [468, 447] width 13 height 14
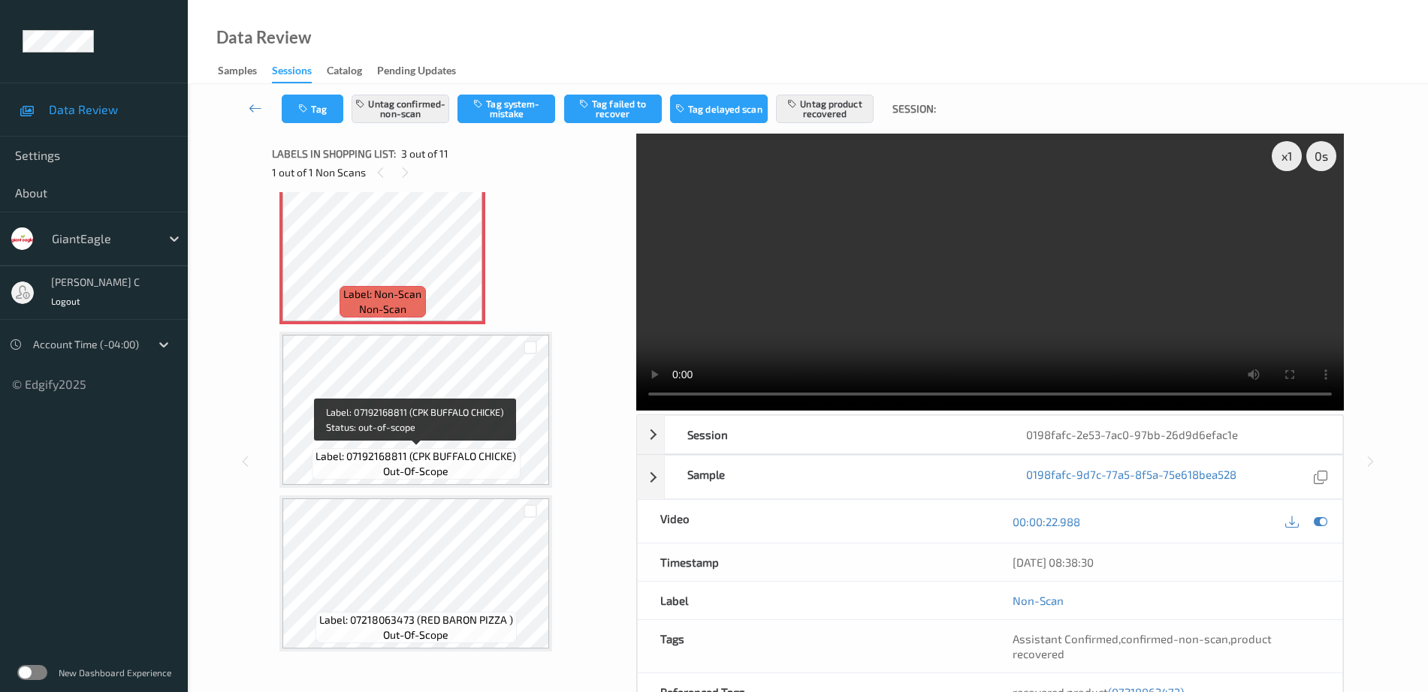
click at [423, 450] on span "Label: 07192168811 (CPK BUFFALO CHICKE)" at bounding box center [415, 456] width 201 height 15
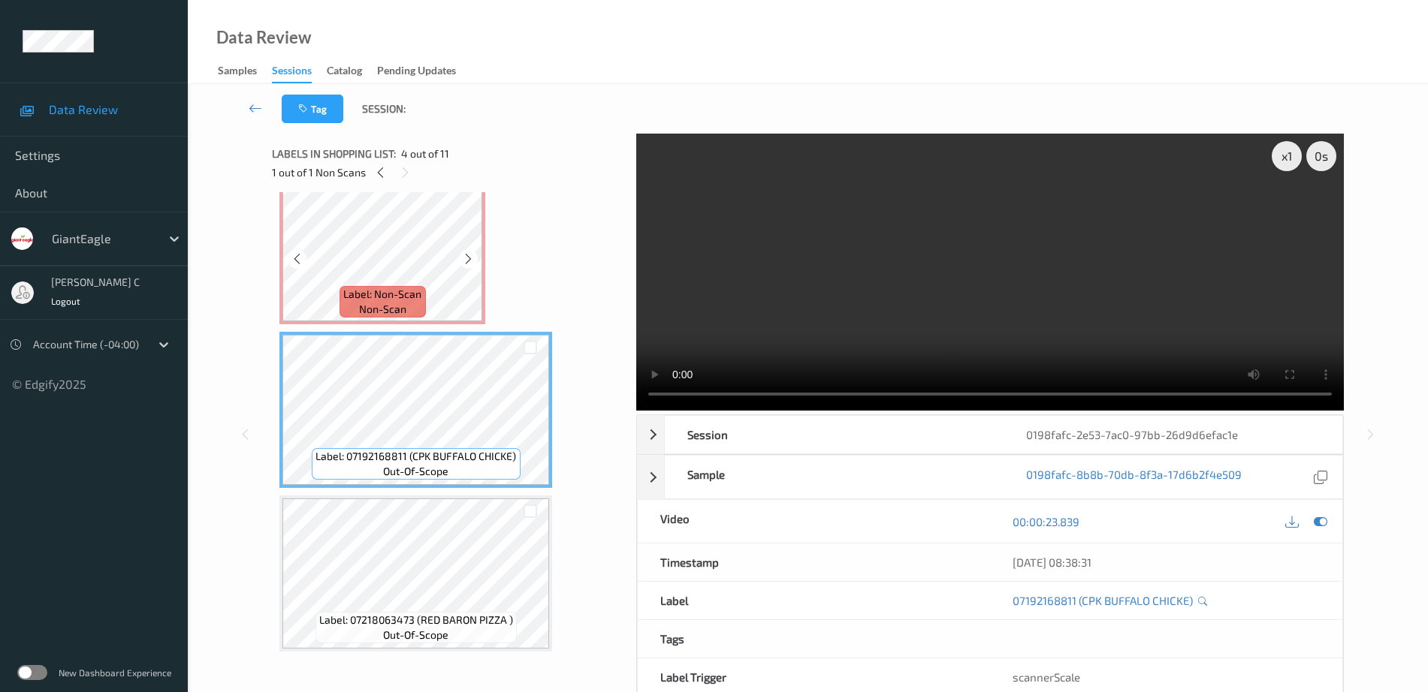
click at [391, 317] on div "Label: Non-Scan non-scan" at bounding box center [382, 246] width 206 height 156
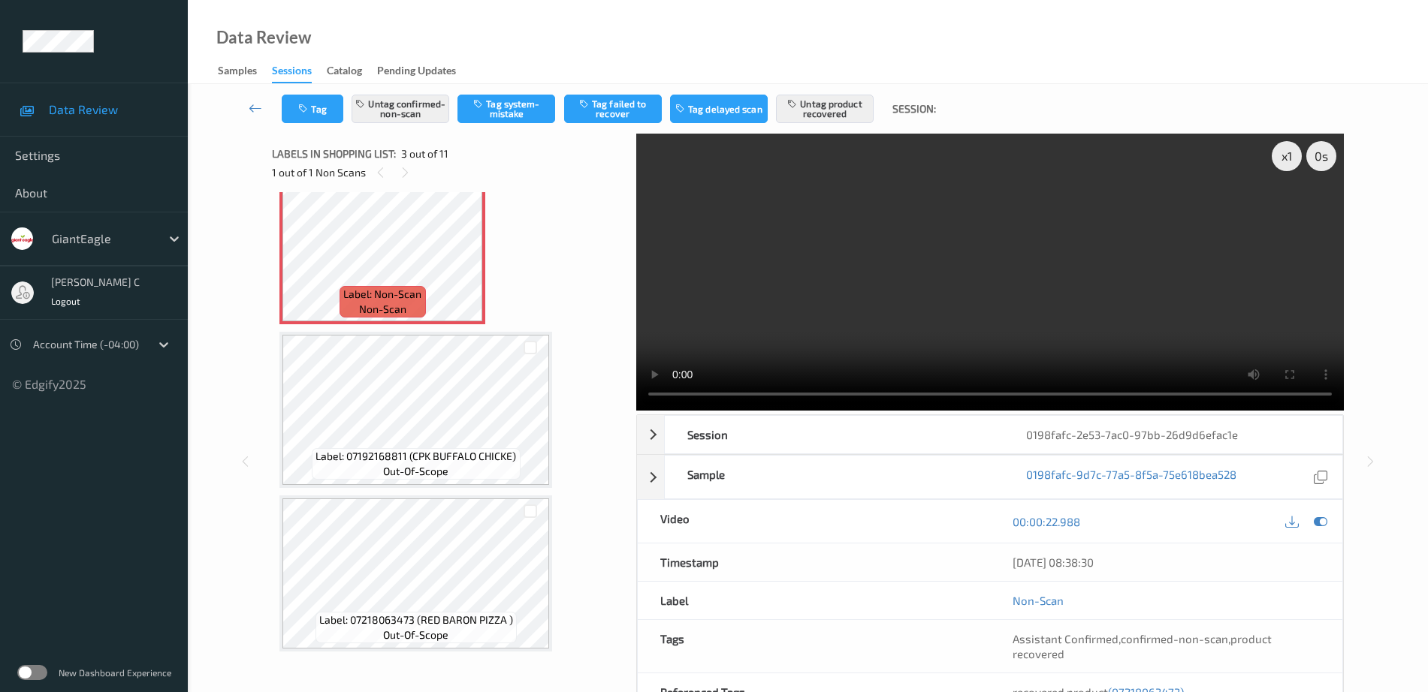
scroll to position [265, 0]
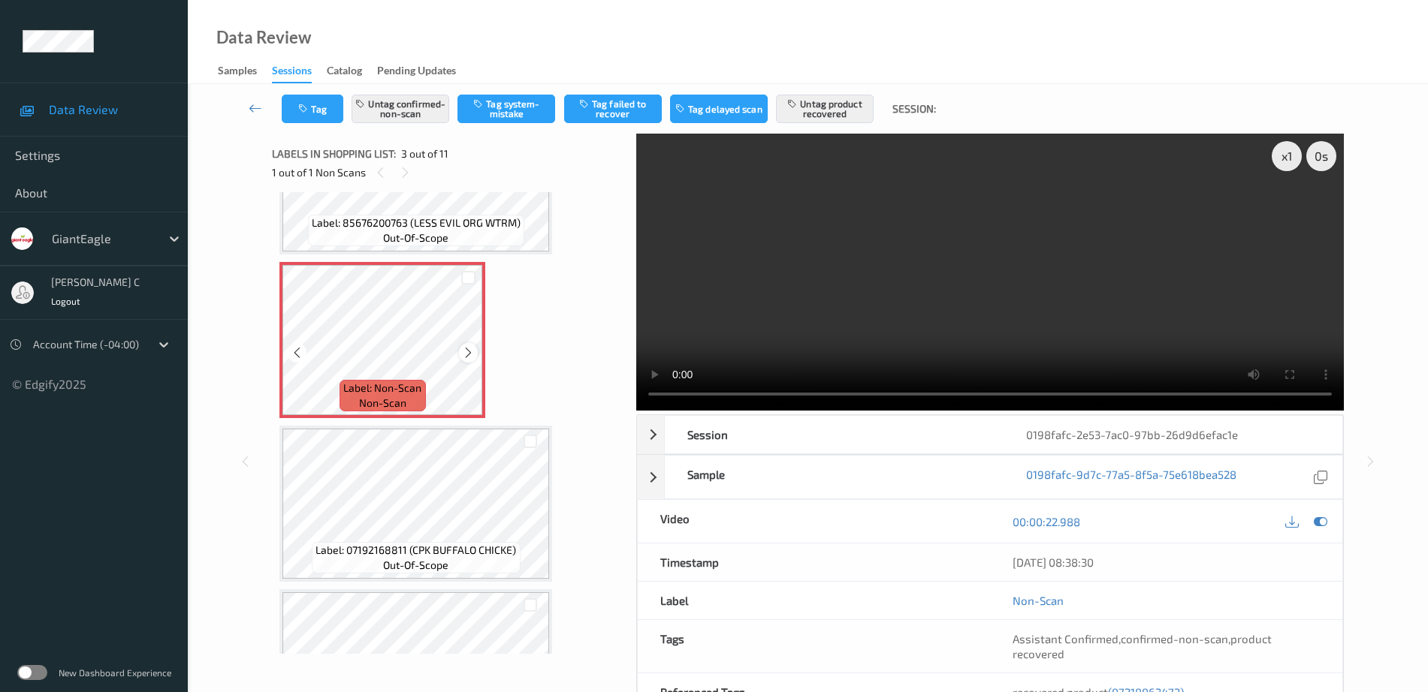
click at [466, 358] on icon at bounding box center [468, 353] width 13 height 14
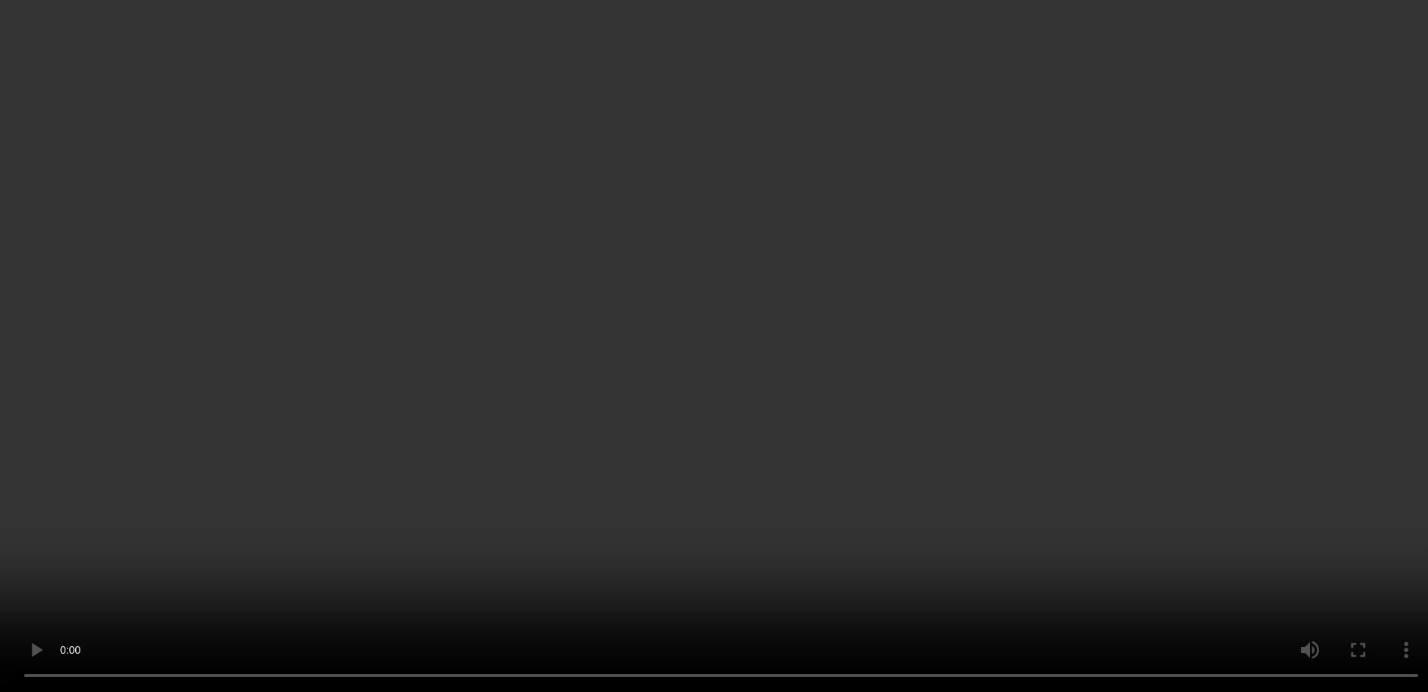
scroll to position [359, 0]
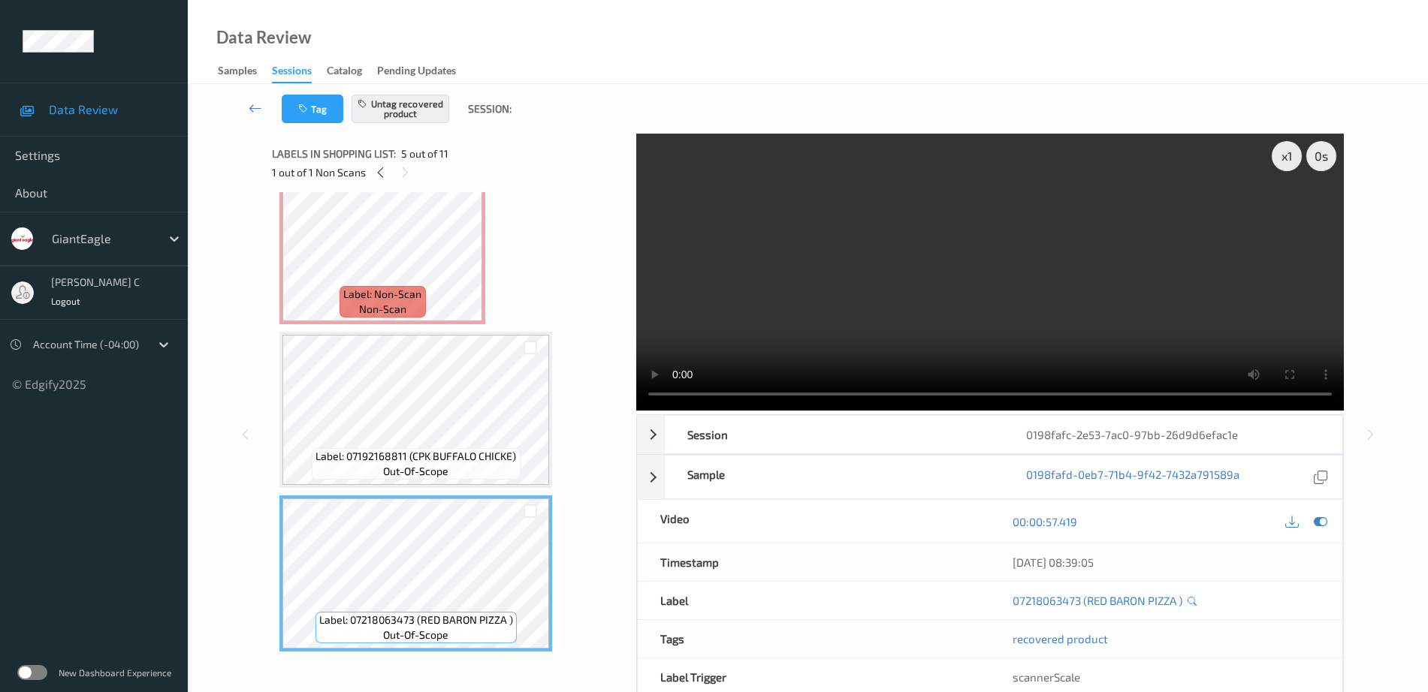
click at [413, 304] on div "Label: Non-Scan non-scan" at bounding box center [382, 302] width 86 height 32
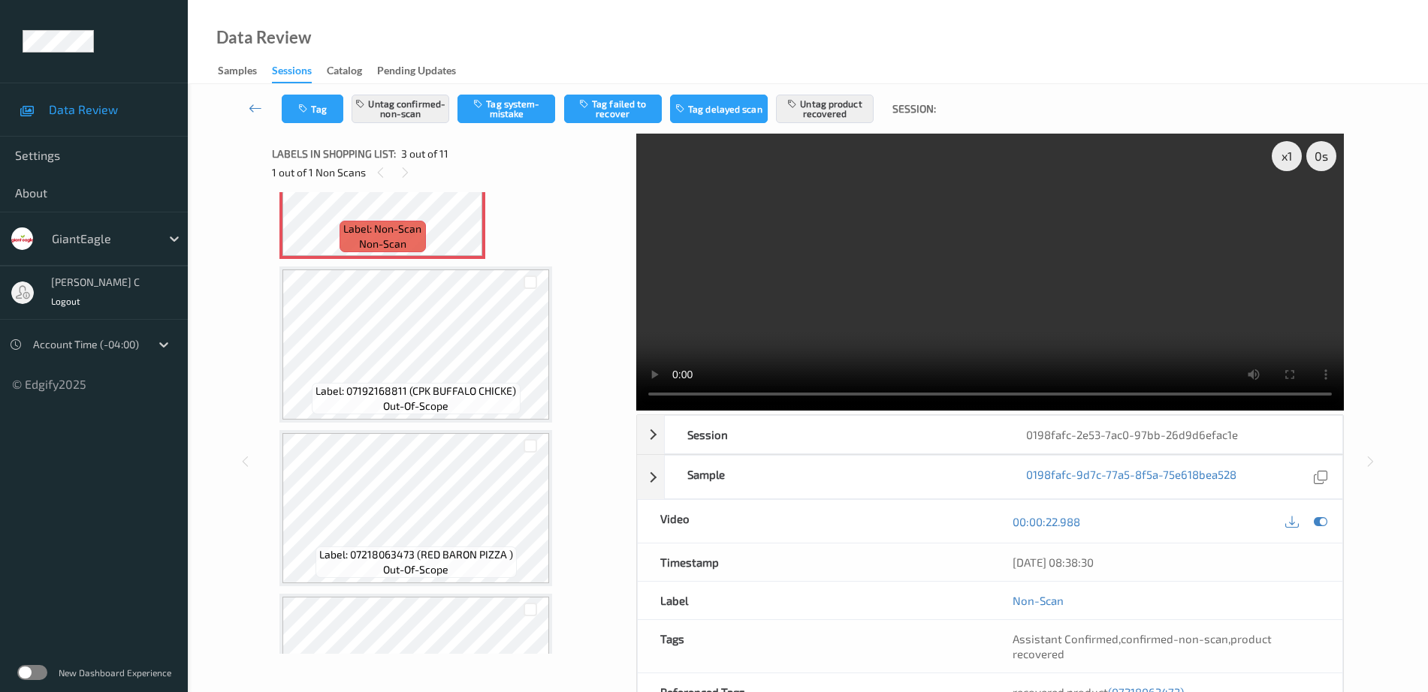
scroll to position [453, 0]
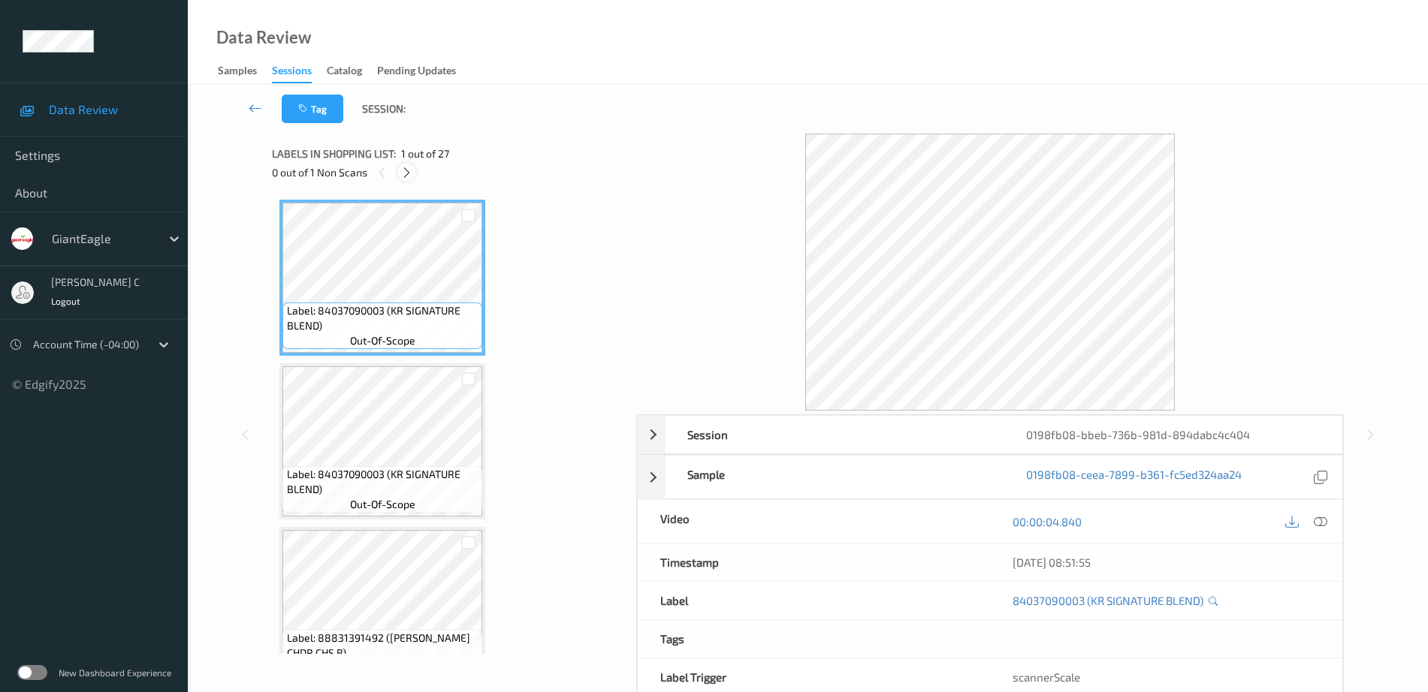
click at [410, 172] on icon at bounding box center [406, 173] width 13 height 14
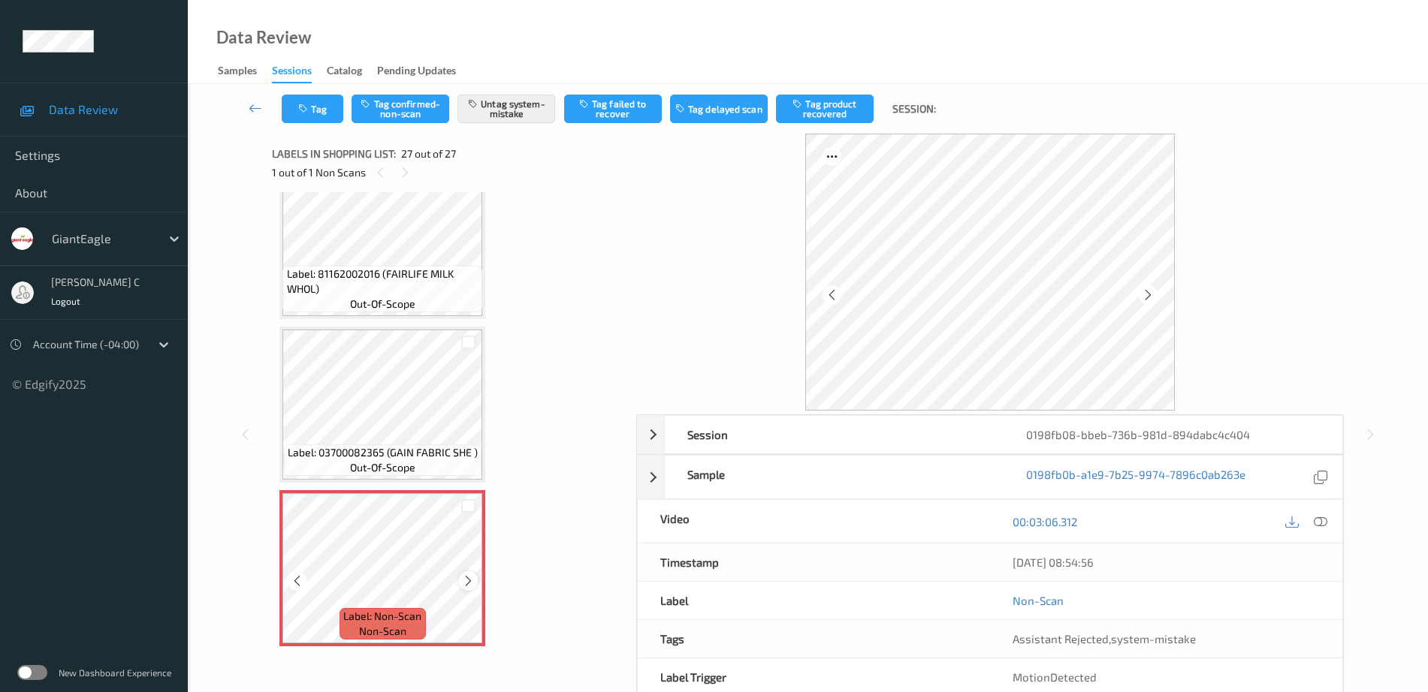
click at [469, 579] on icon at bounding box center [468, 582] width 13 height 14
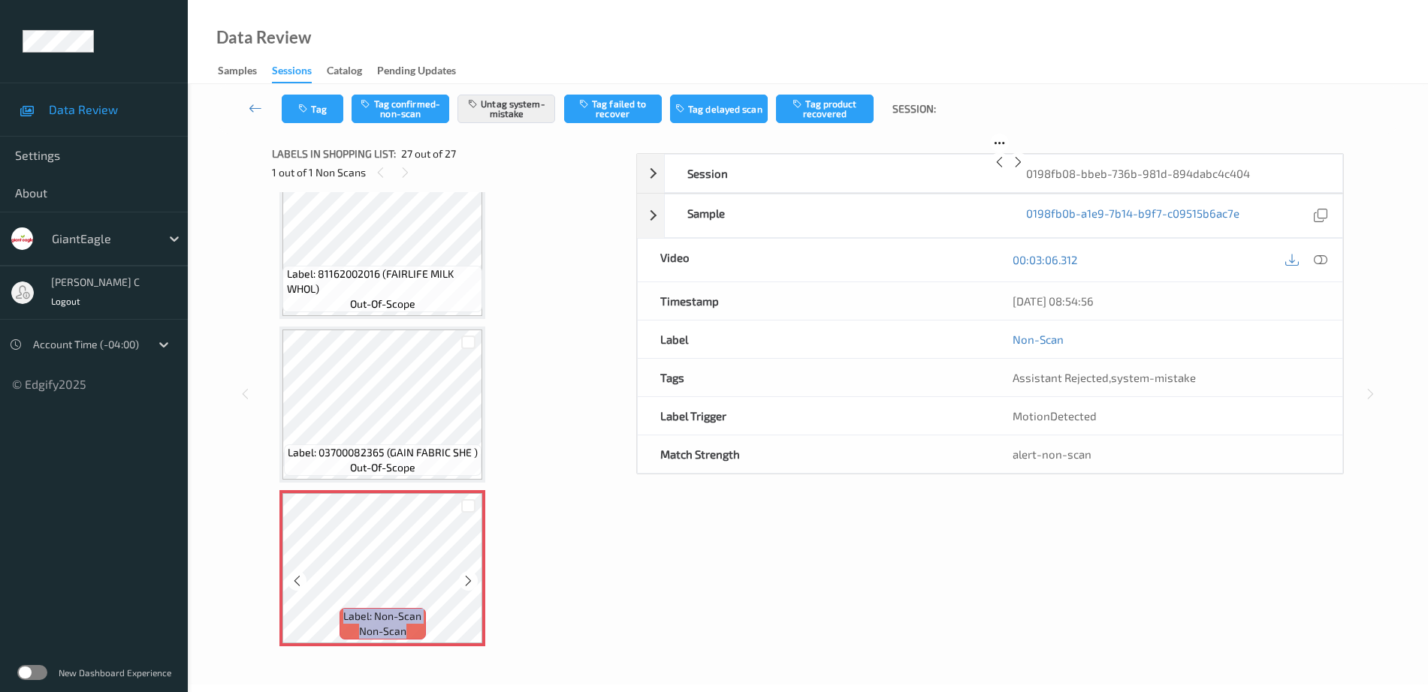
click at [469, 579] on icon at bounding box center [468, 582] width 13 height 14
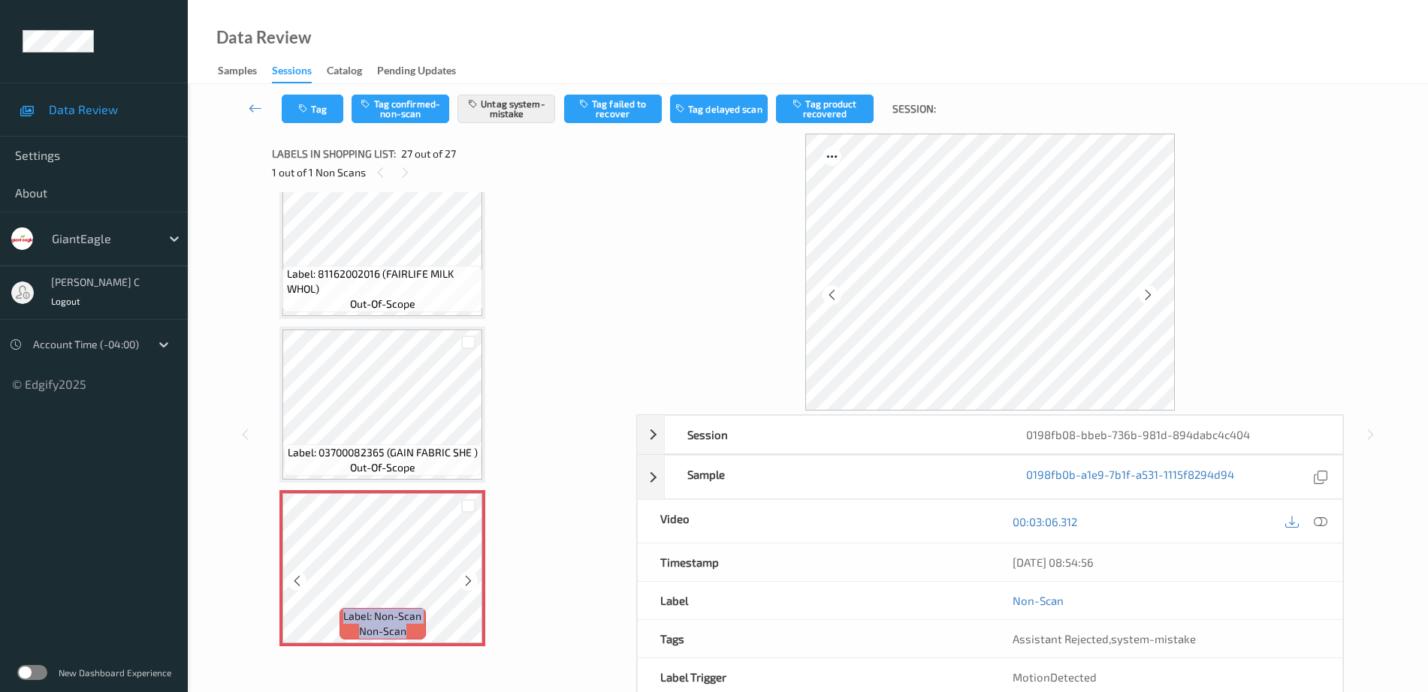
click at [469, 579] on icon at bounding box center [468, 582] width 13 height 14
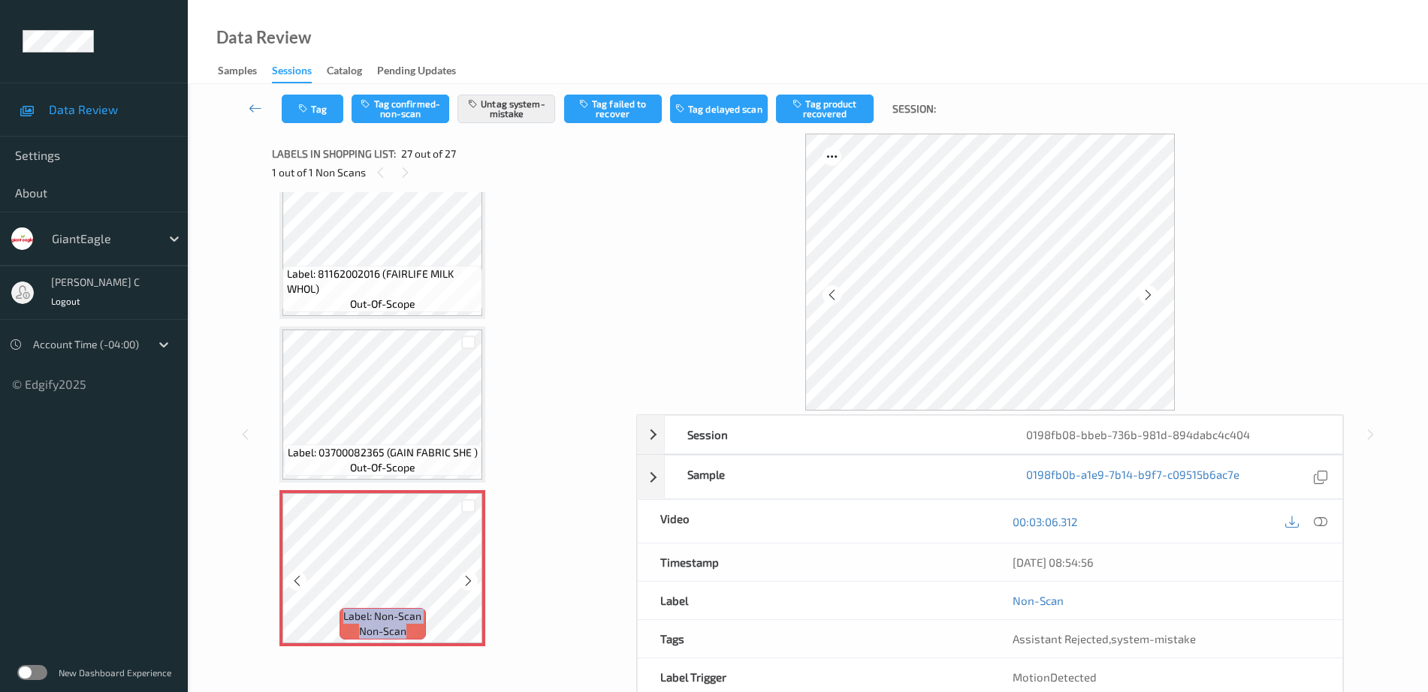
click at [469, 579] on icon at bounding box center [468, 582] width 13 height 14
click at [472, 589] on div at bounding box center [468, 581] width 19 height 19
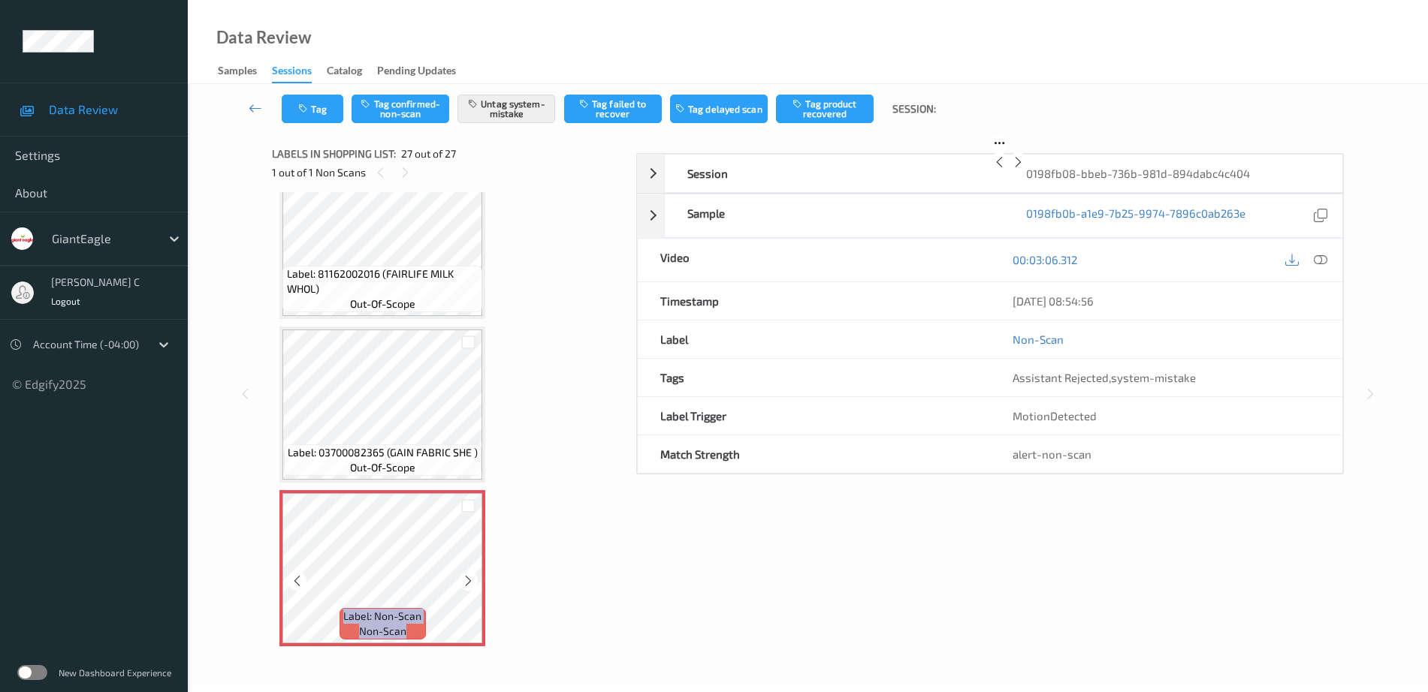
click at [472, 589] on div at bounding box center [468, 581] width 19 height 19
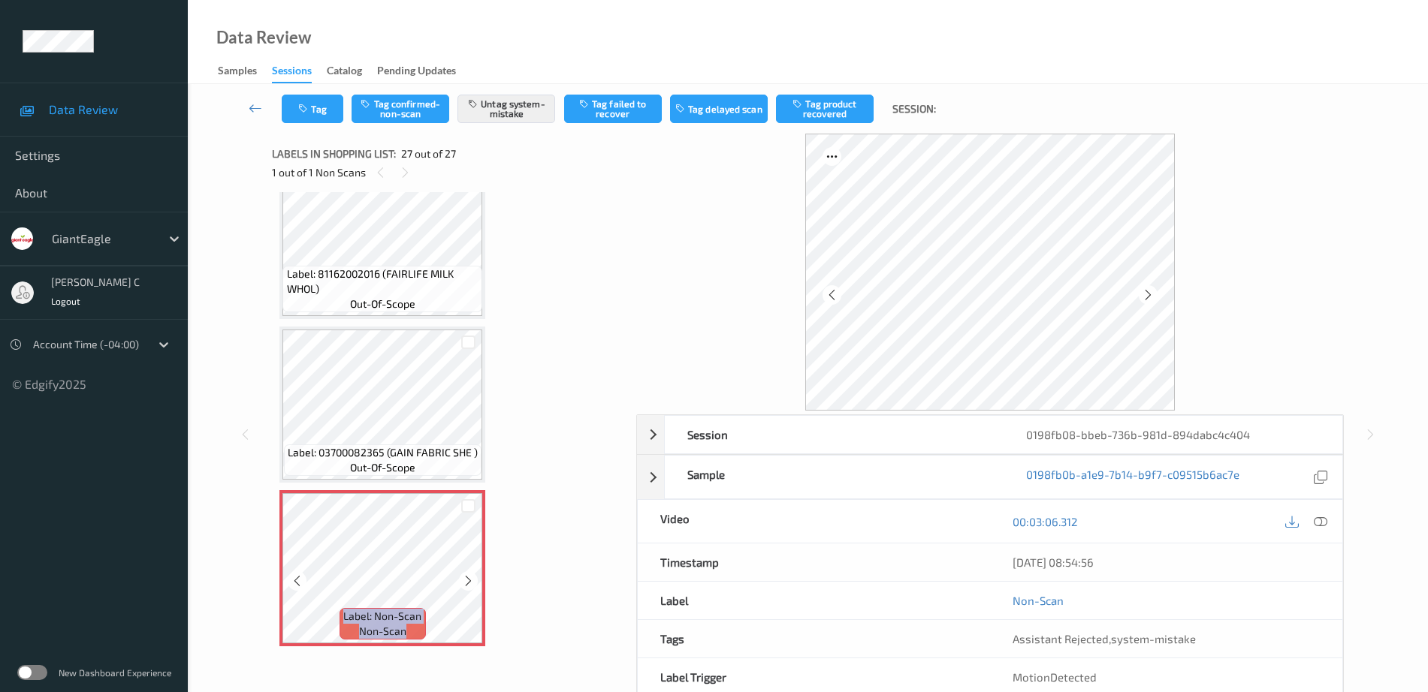
click at [472, 589] on div at bounding box center [468, 581] width 19 height 19
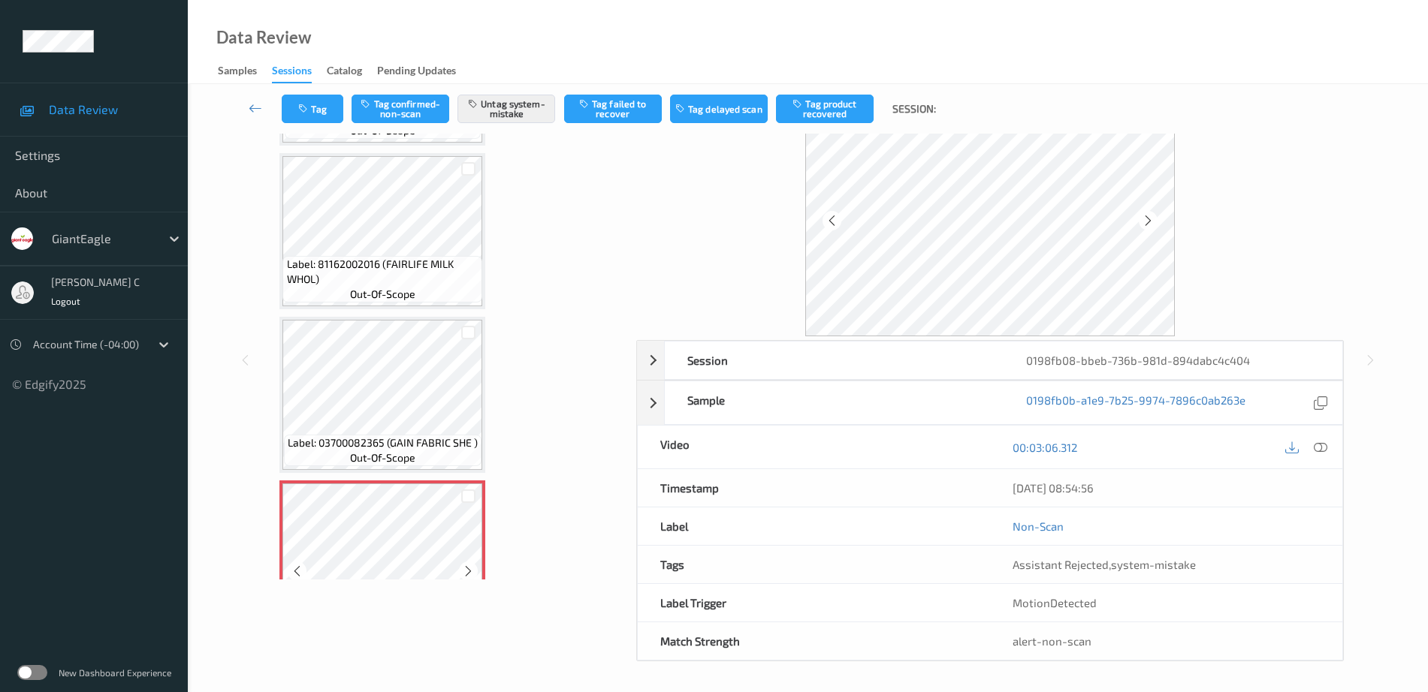
scroll to position [3873, 0]
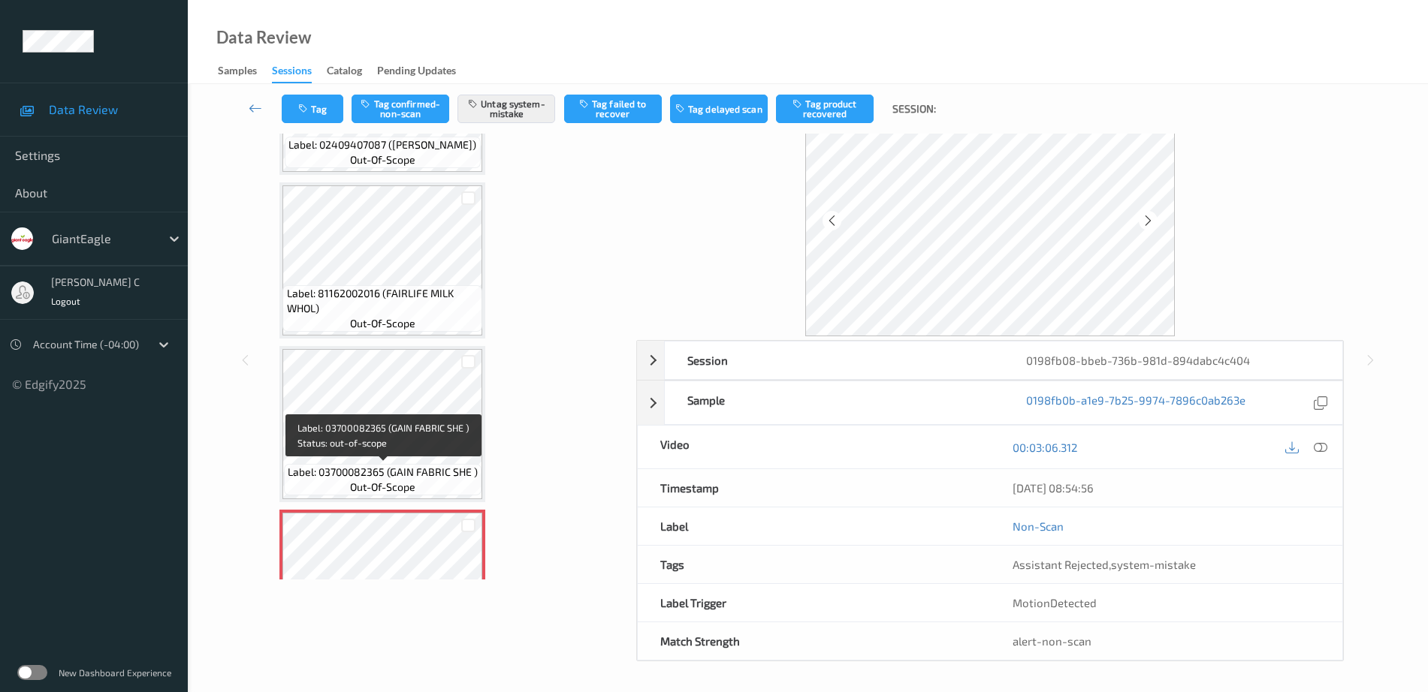
click at [385, 348] on div "Label: 03700082365 (GAIN FABRIC SHE ) out-of-scope" at bounding box center [382, 424] width 206 height 156
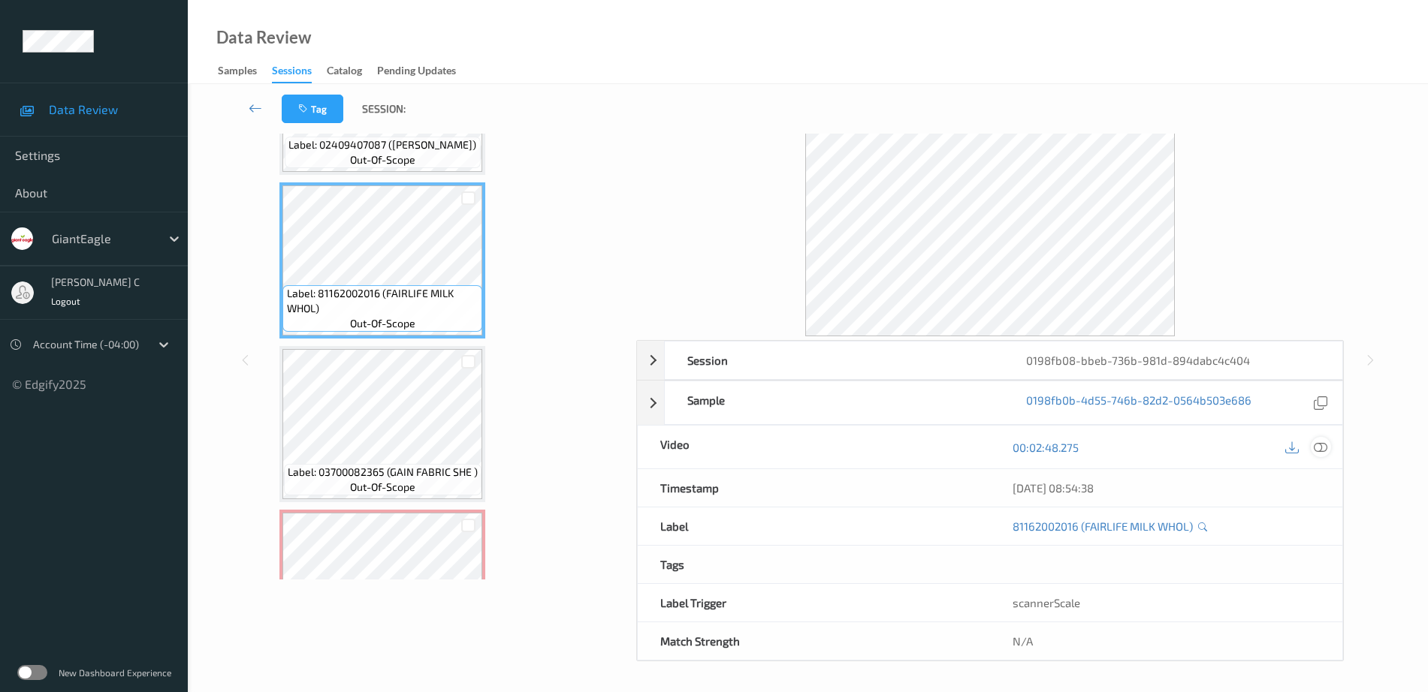
click at [1326, 456] on div at bounding box center [1305, 447] width 49 height 20
click at [1318, 445] on icon at bounding box center [1321, 448] width 14 height 14
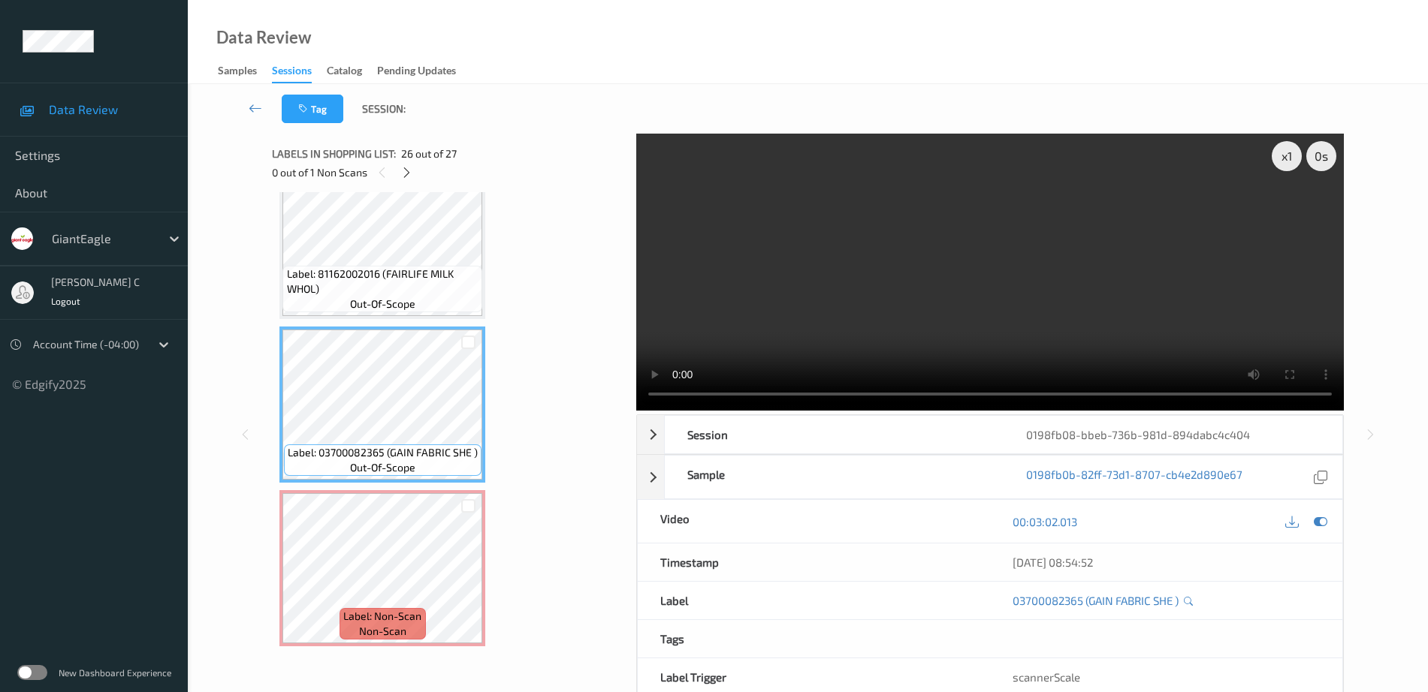
scroll to position [74, 0]
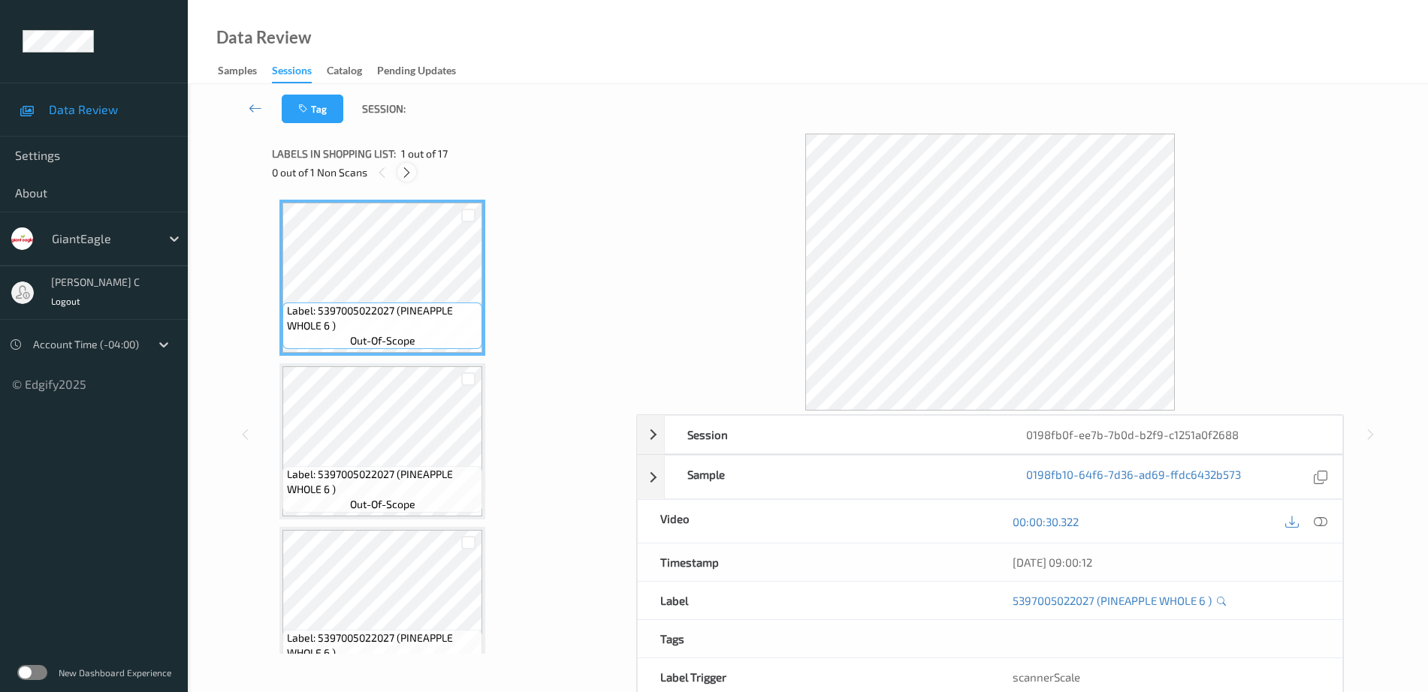
click at [406, 173] on icon at bounding box center [406, 173] width 13 height 14
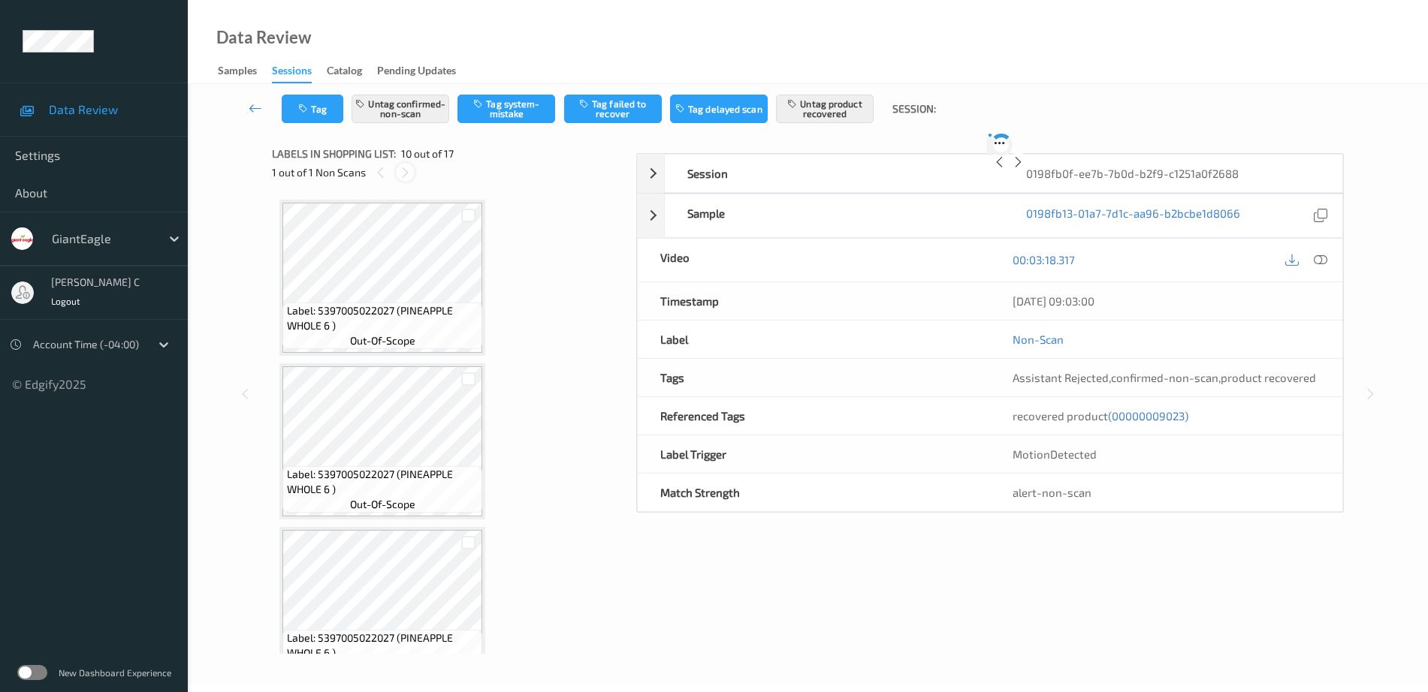
scroll to position [1317, 0]
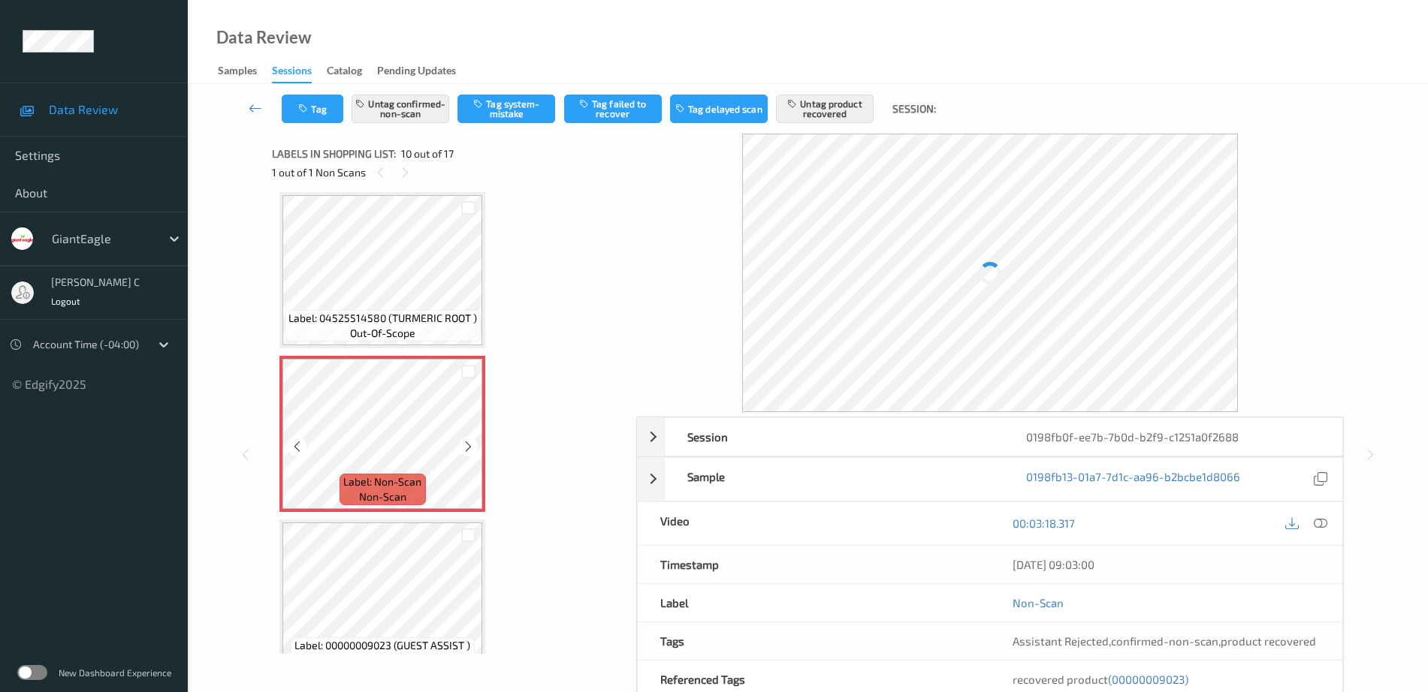
click at [391, 477] on span "Label: Non-Scan" at bounding box center [382, 482] width 78 height 15
click at [471, 451] on icon at bounding box center [468, 447] width 13 height 14
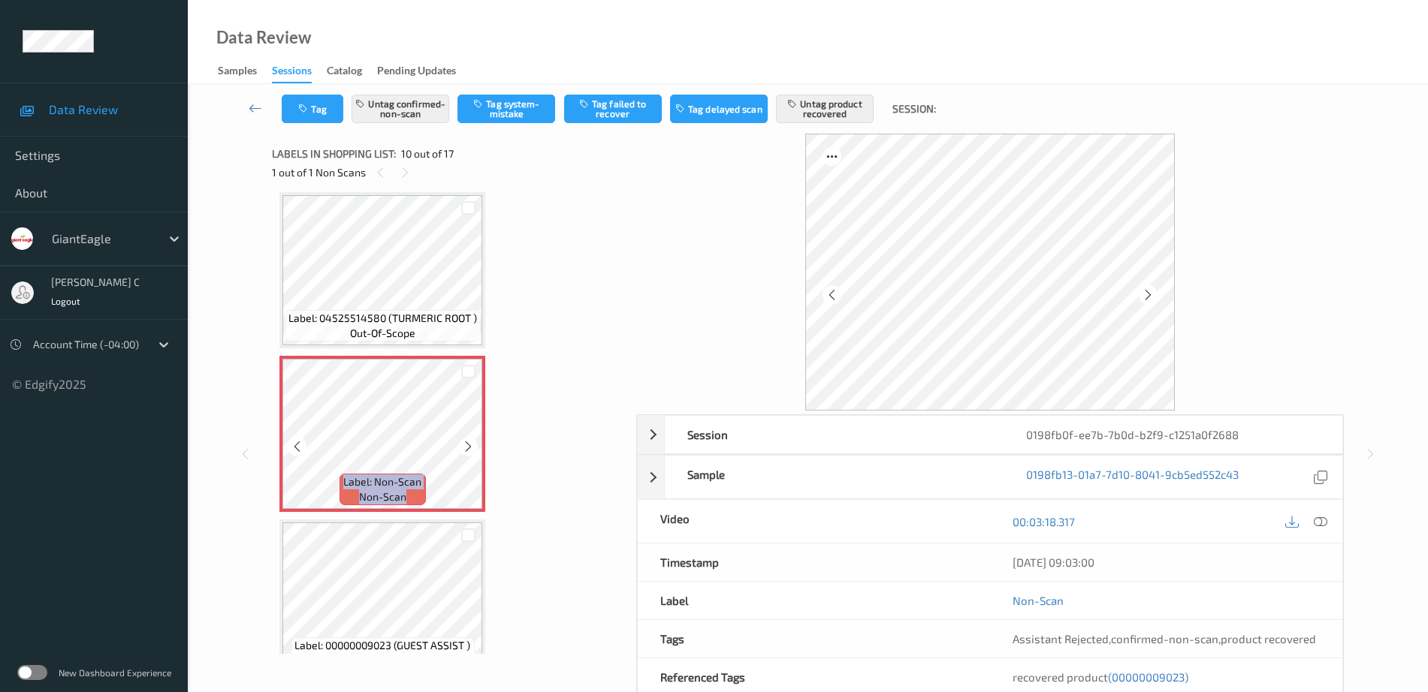
click at [471, 451] on icon at bounding box center [468, 447] width 13 height 14
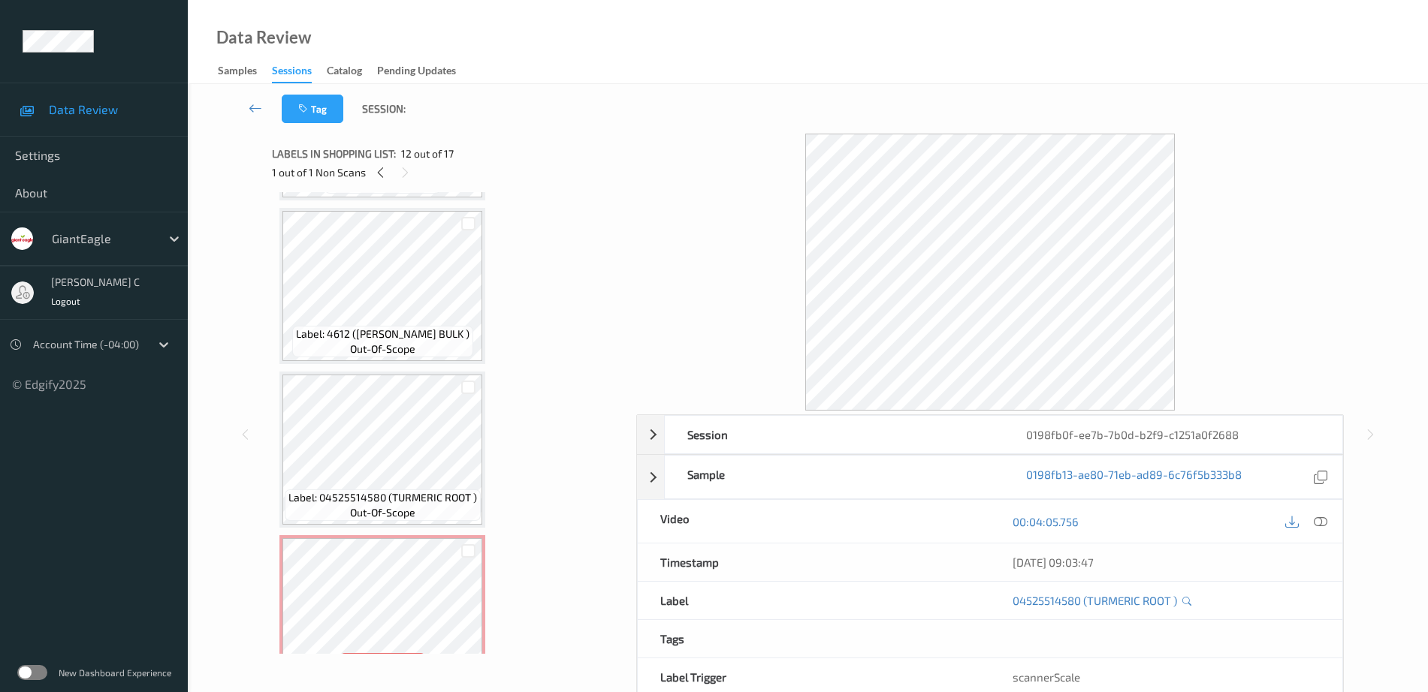
scroll to position [1130, 0]
click at [398, 340] on span "Label: 4612 ([PERSON_NAME] BULK )" at bounding box center [382, 342] width 173 height 15
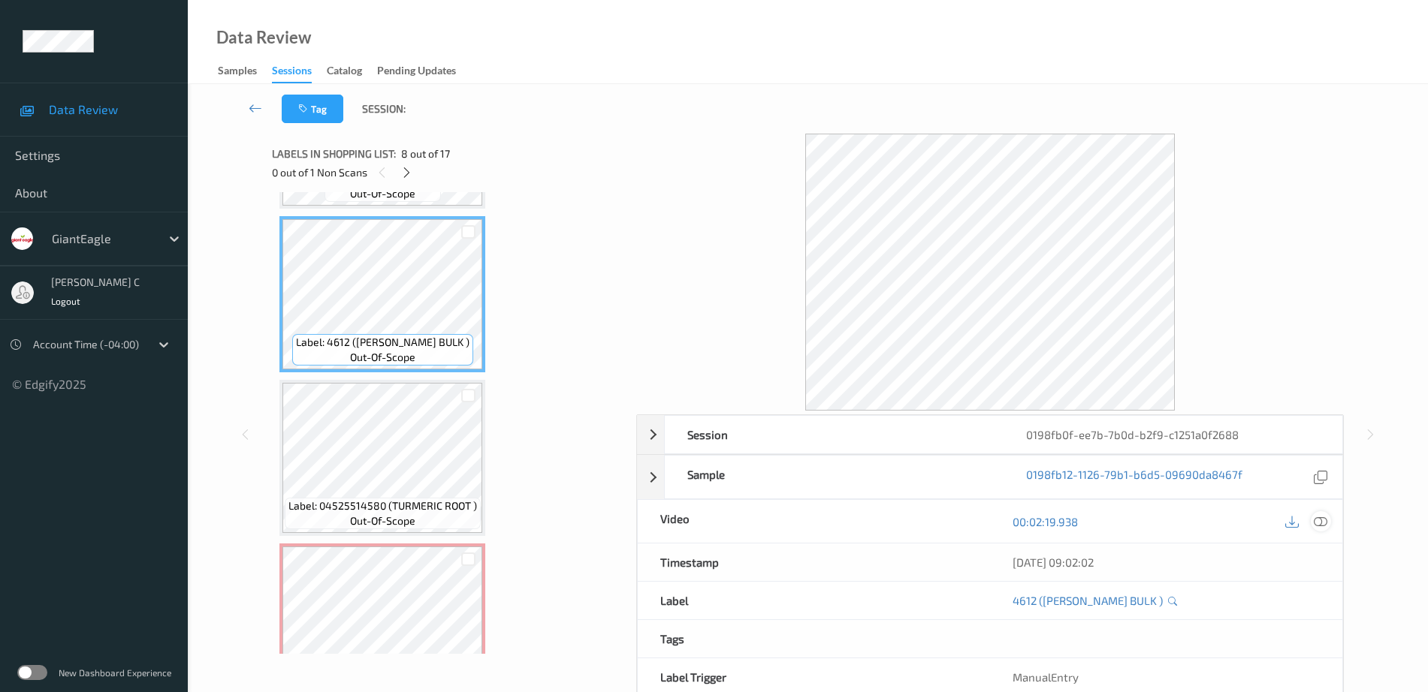
click at [1323, 517] on icon at bounding box center [1321, 522] width 14 height 14
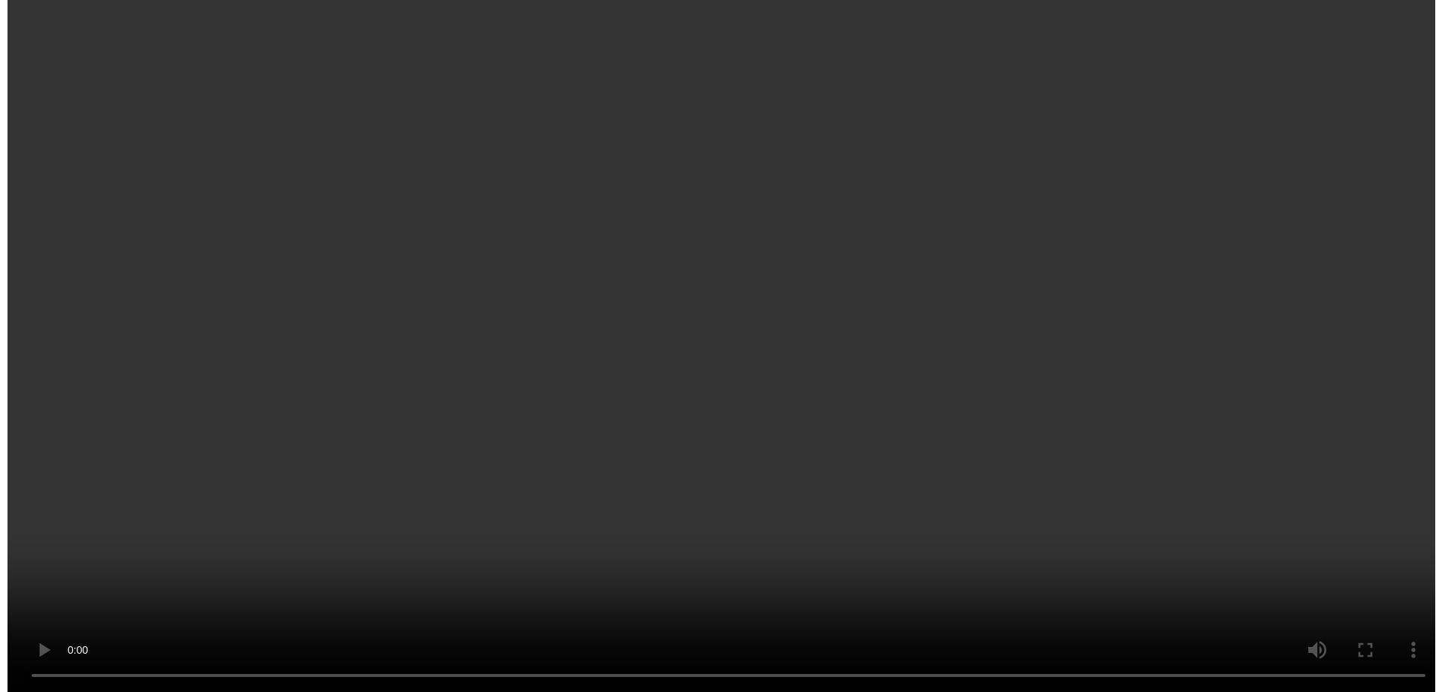
scroll to position [1317, 0]
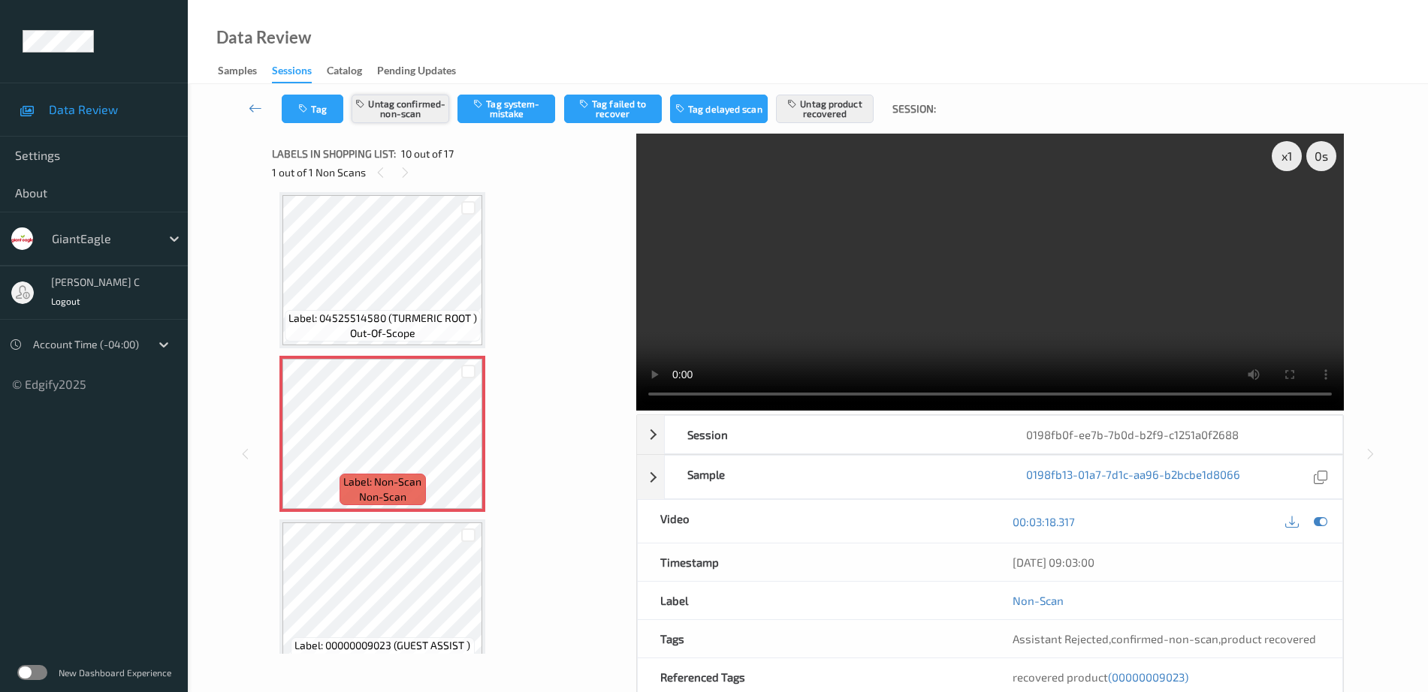
click at [370, 116] on button "Untag confirmed-non-scan" at bounding box center [401, 109] width 98 height 29
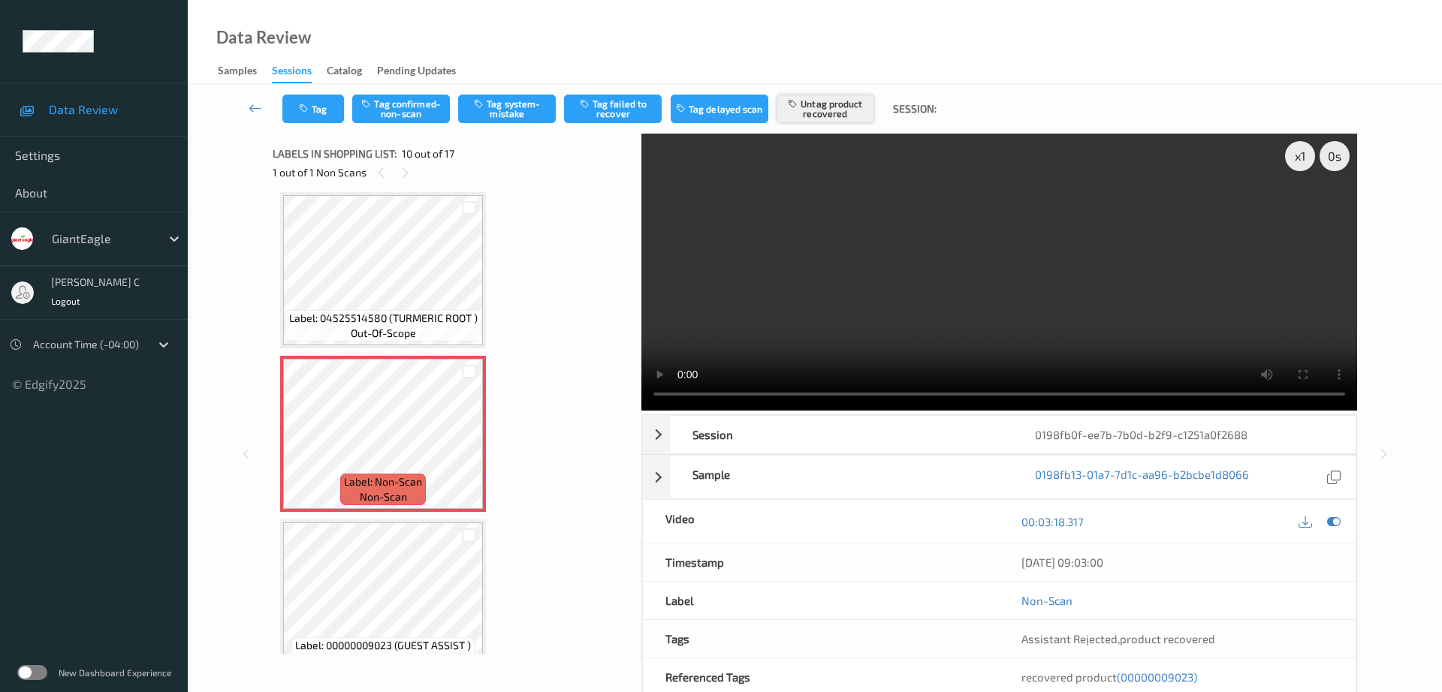
click at [843, 107] on button "Untag product recovered" at bounding box center [826, 109] width 98 height 29
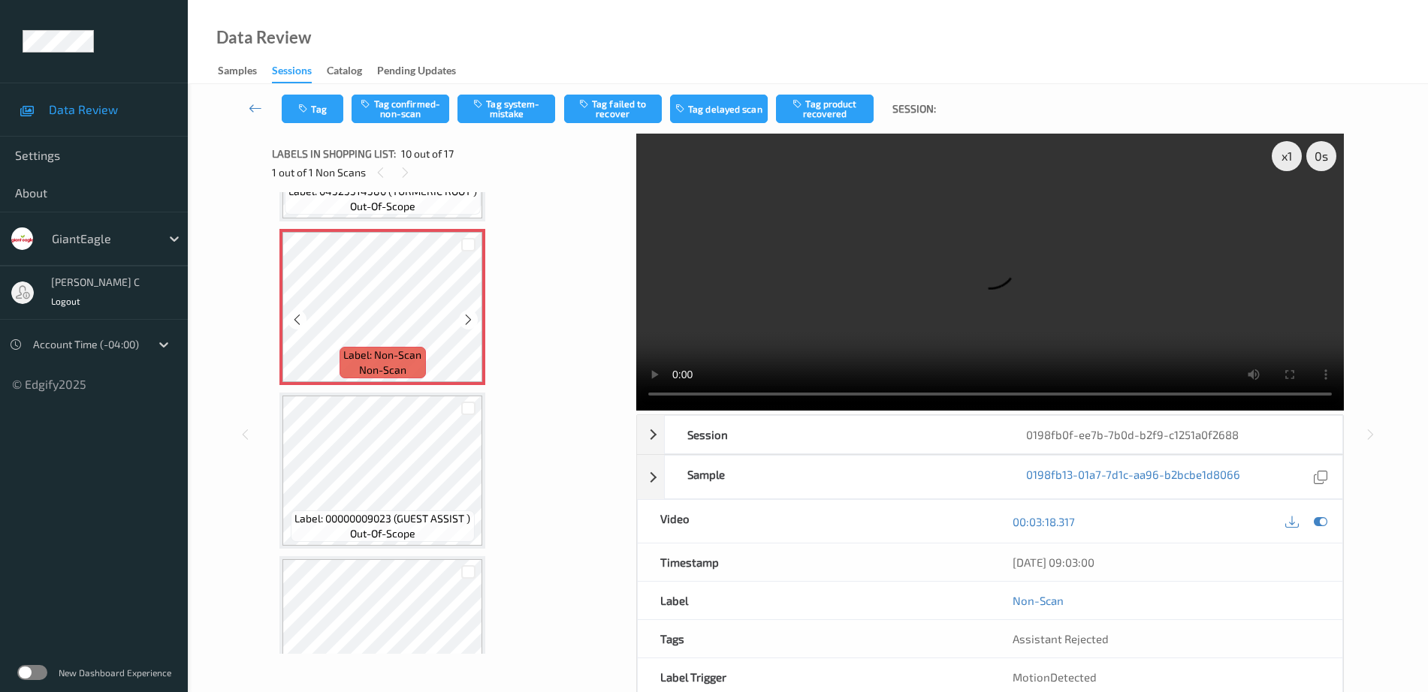
scroll to position [1411, 0]
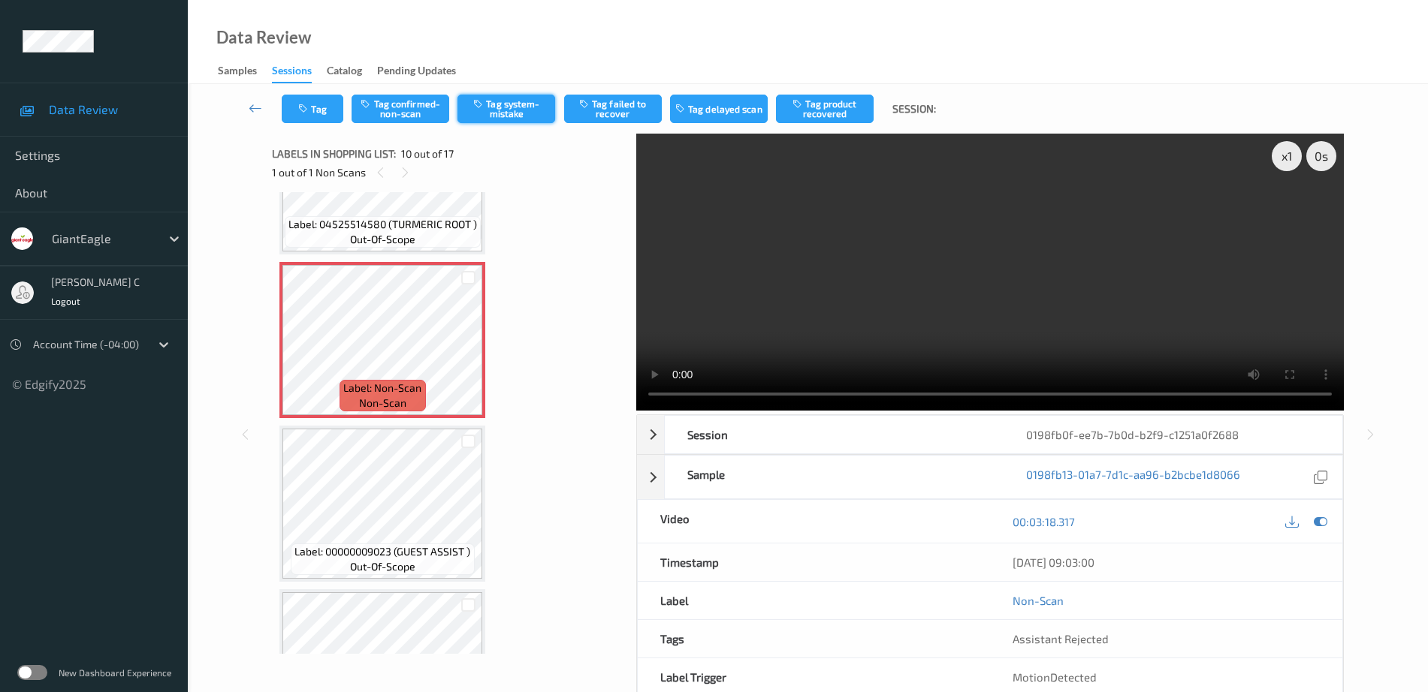
click at [517, 108] on button "Tag system-mistake" at bounding box center [506, 109] width 98 height 29
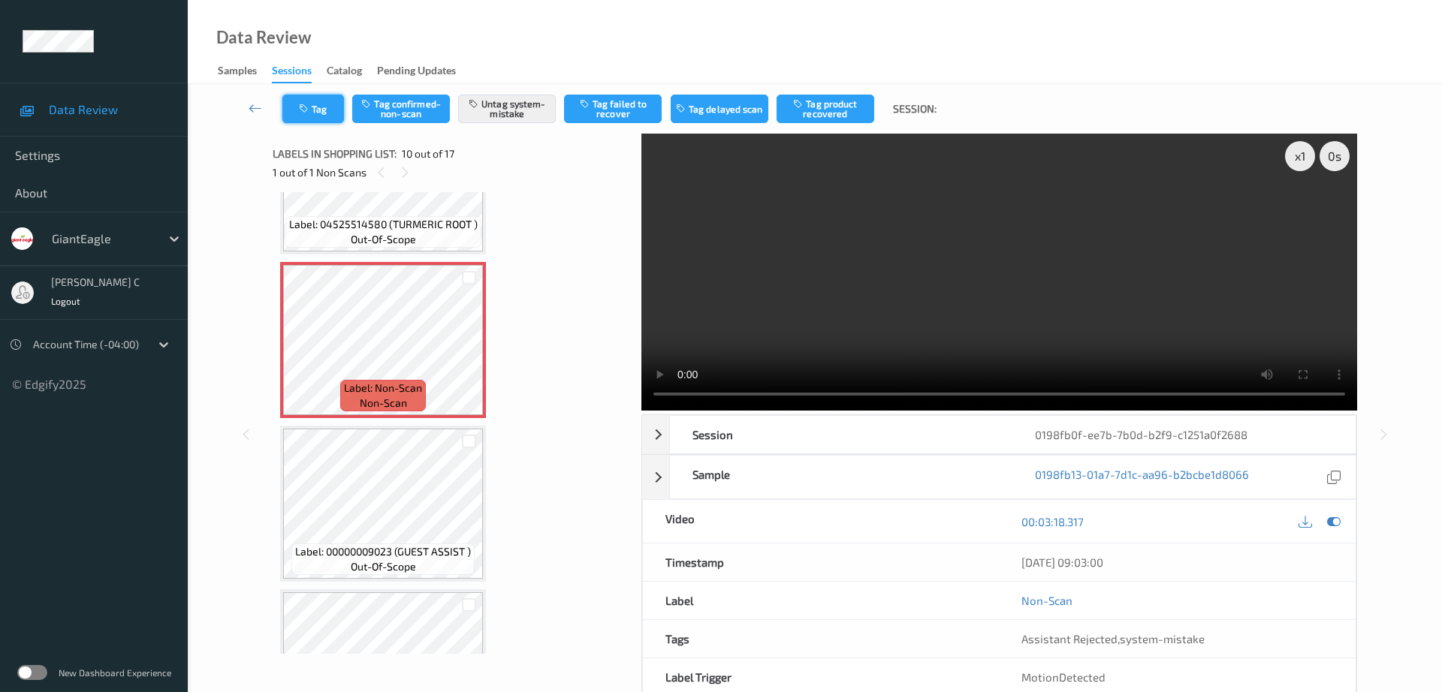
click at [298, 121] on button "Tag" at bounding box center [313, 109] width 62 height 29
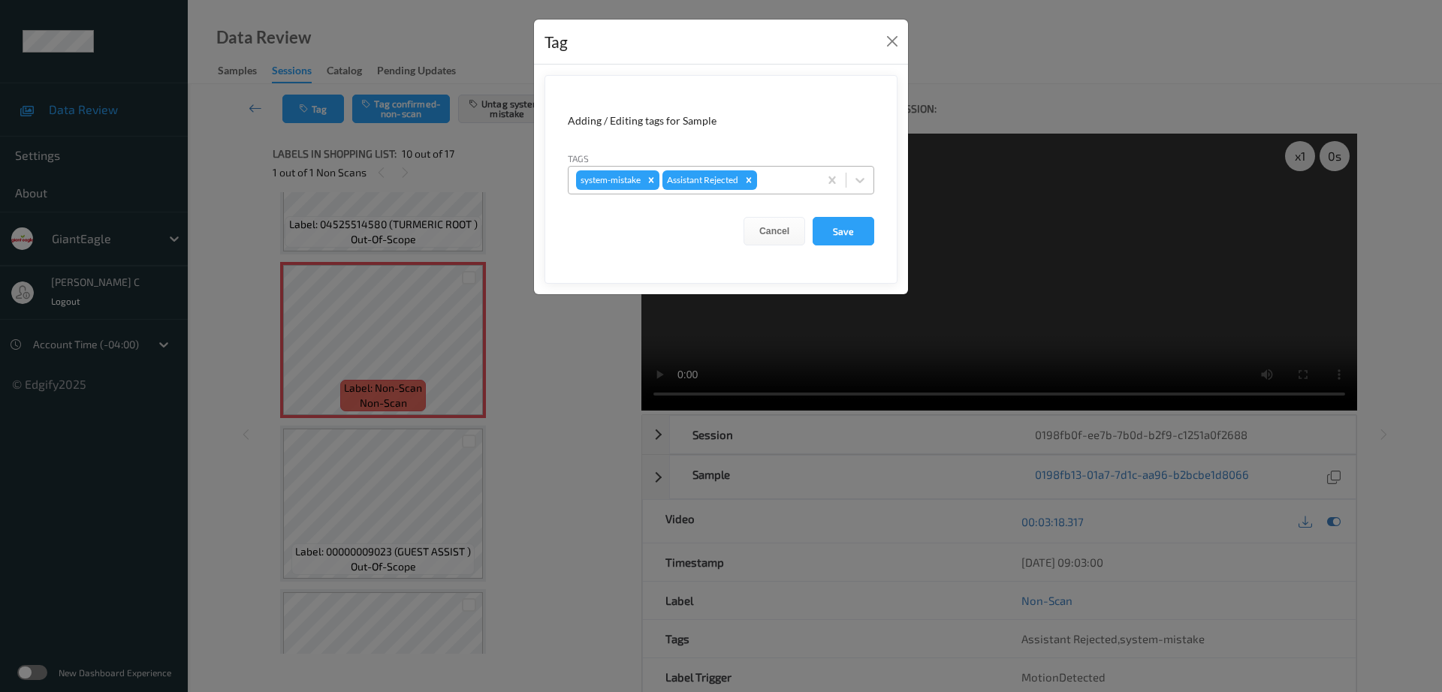
click at [768, 177] on div at bounding box center [785, 180] width 51 height 18
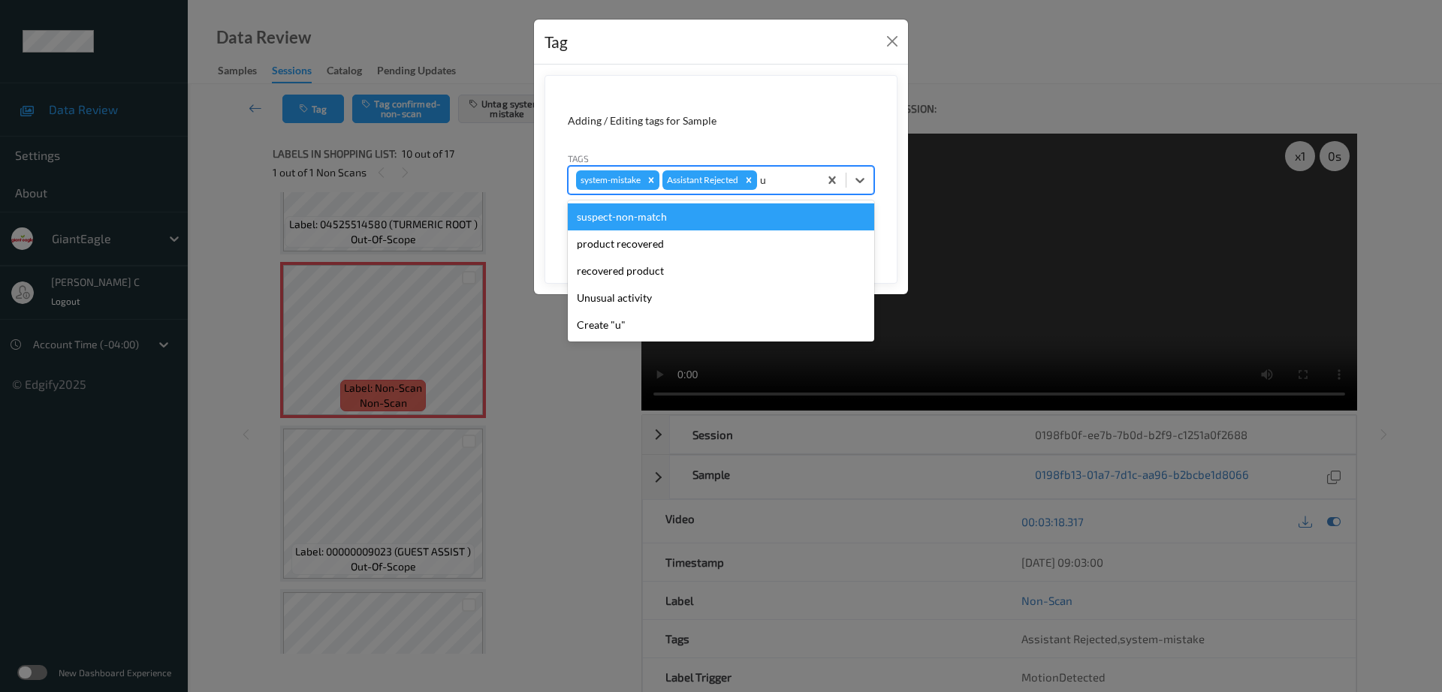
type input "un"
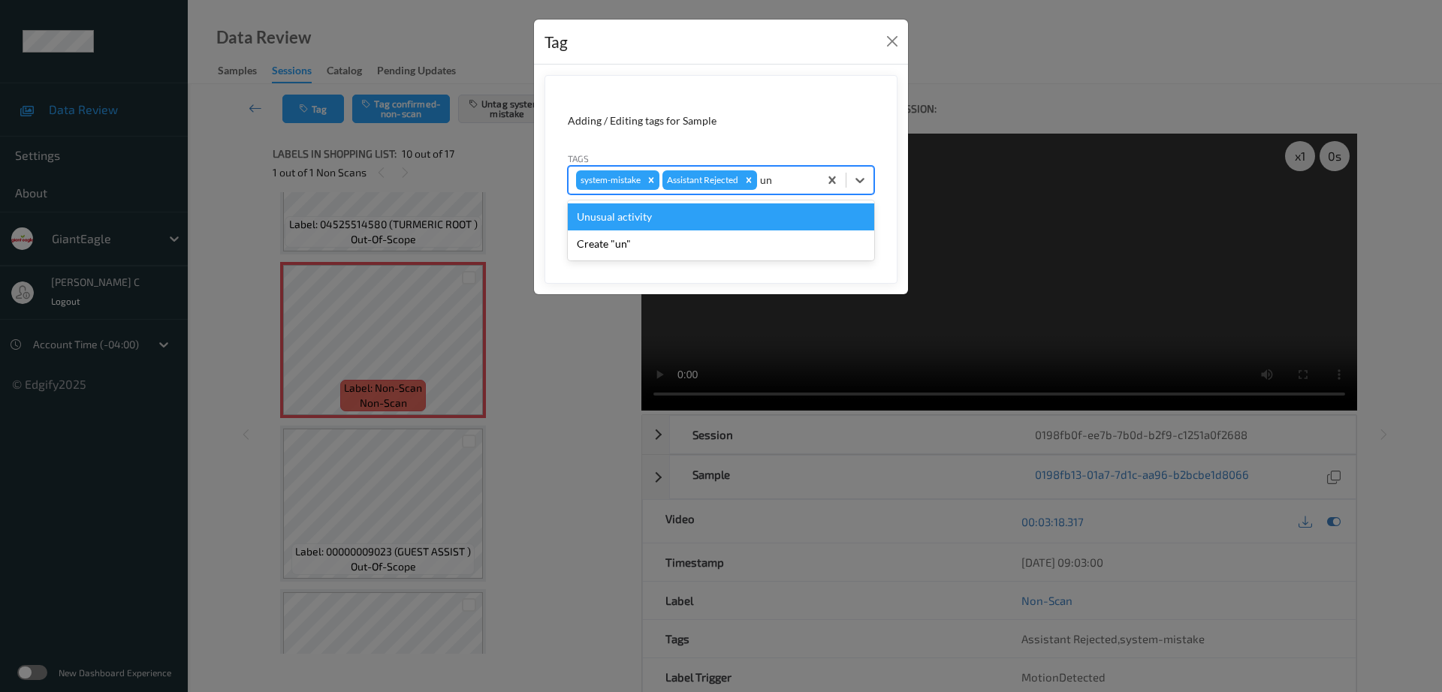
click at [666, 222] on div "Unusual activity" at bounding box center [721, 217] width 306 height 27
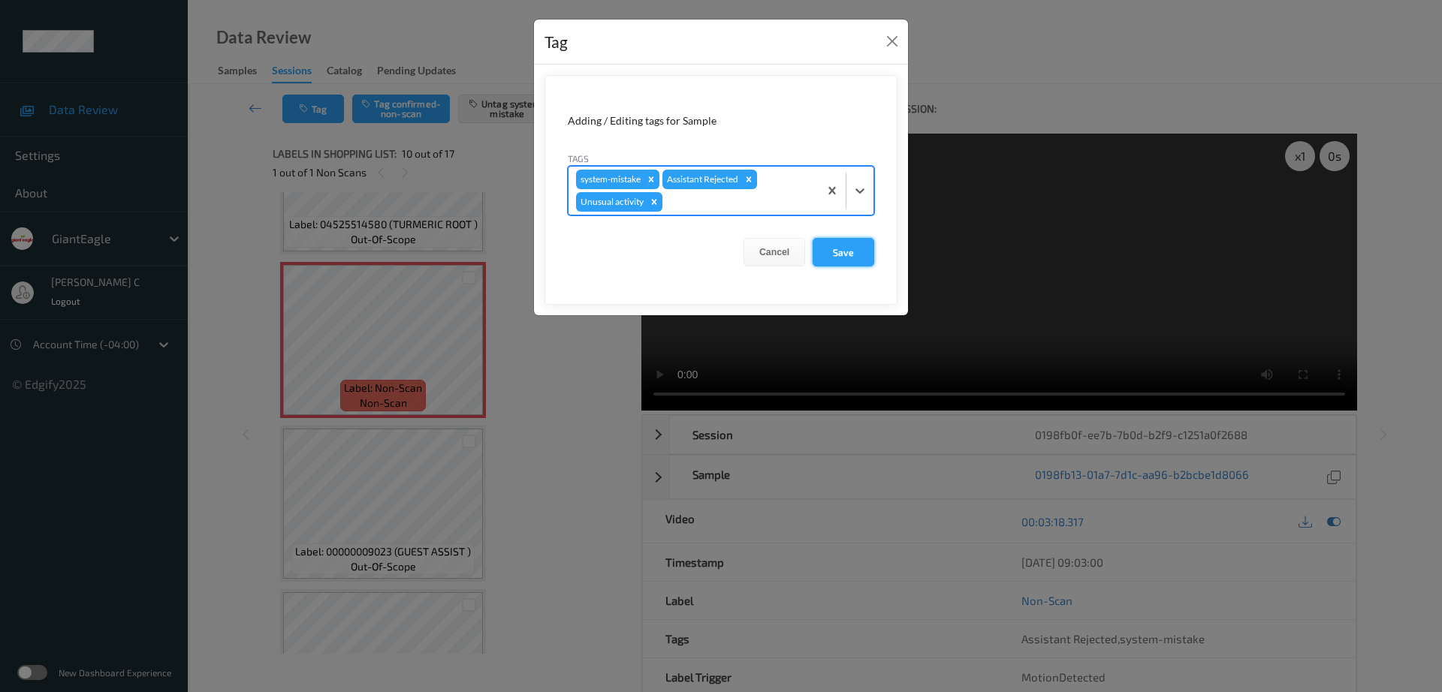
click at [837, 257] on button "Save" at bounding box center [844, 252] width 62 height 29
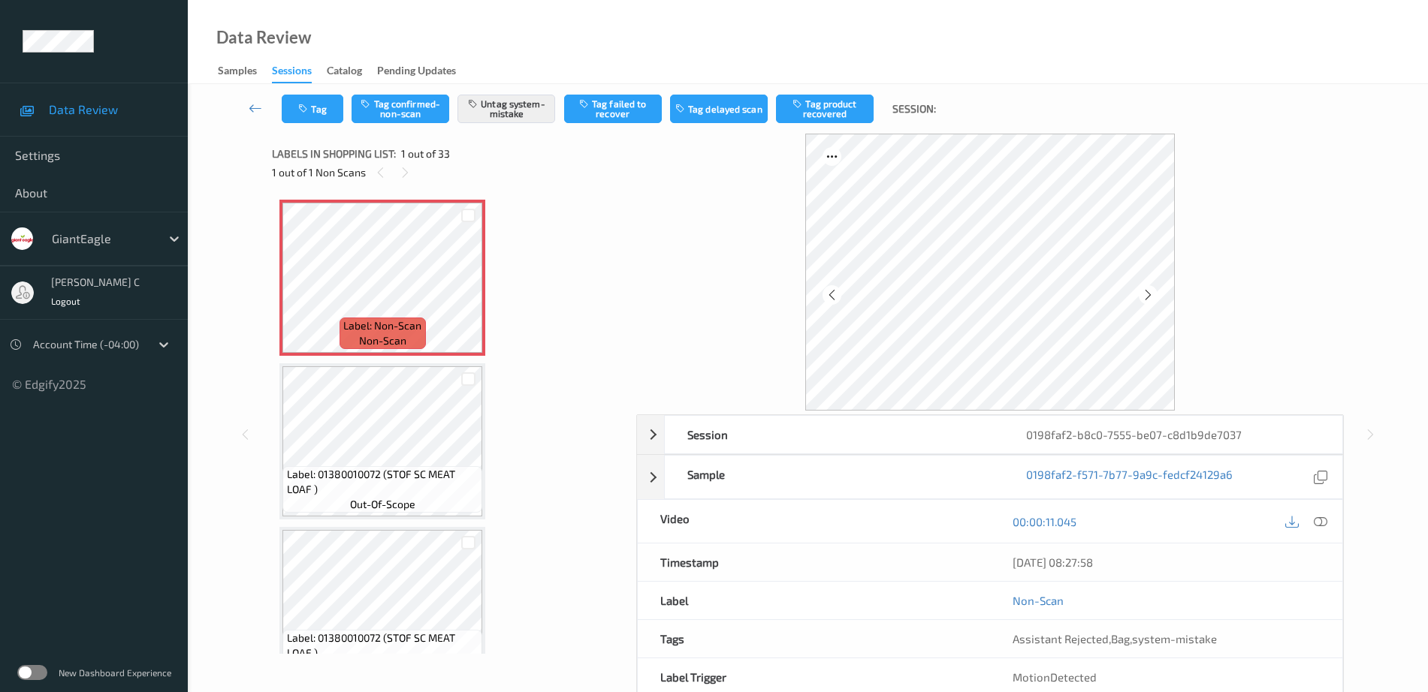
click at [1319, 520] on icon at bounding box center [1321, 522] width 14 height 14
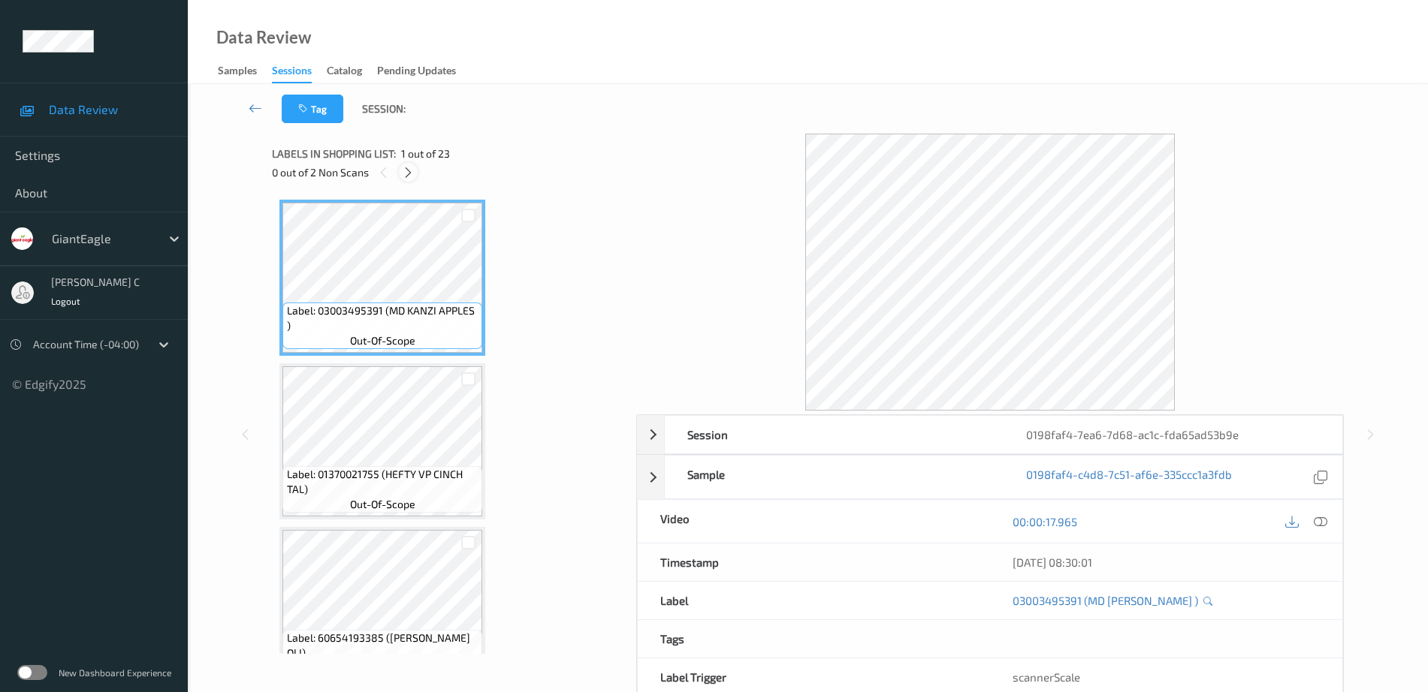
click at [414, 174] on icon at bounding box center [408, 173] width 13 height 14
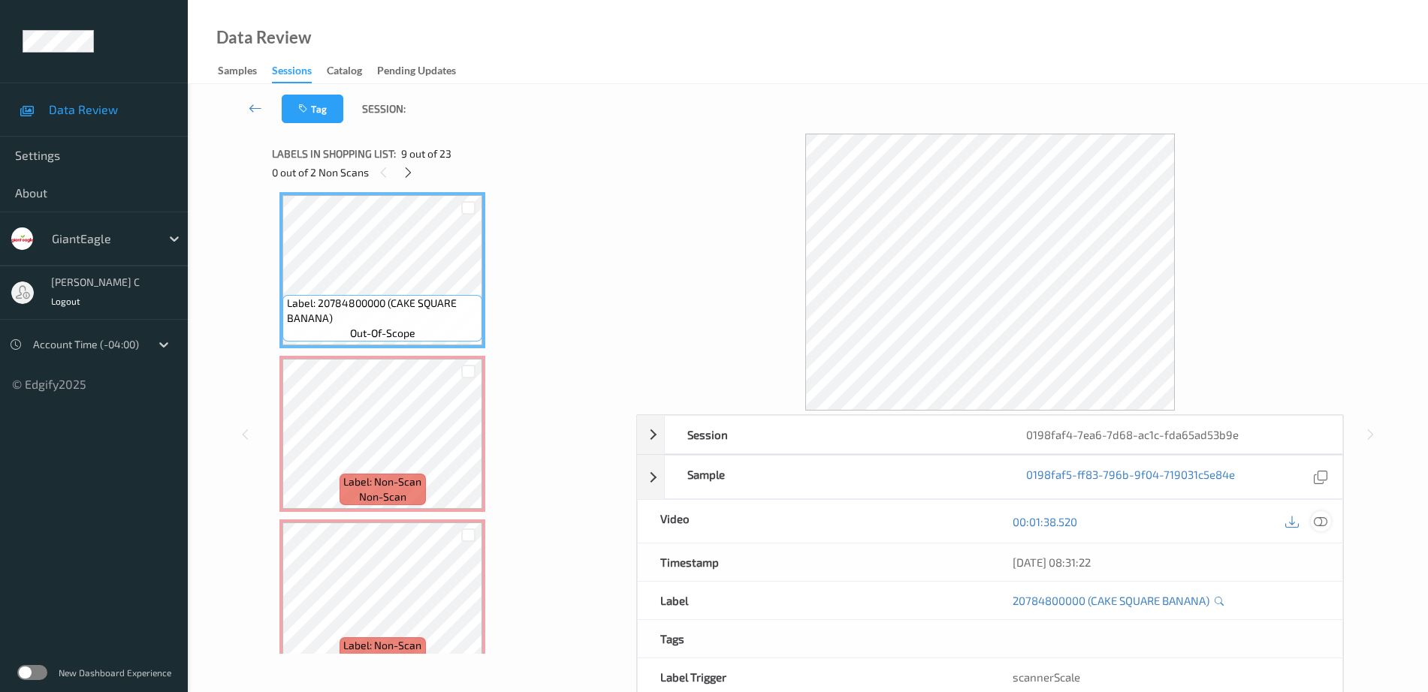
click at [1314, 517] on icon at bounding box center [1321, 522] width 14 height 14
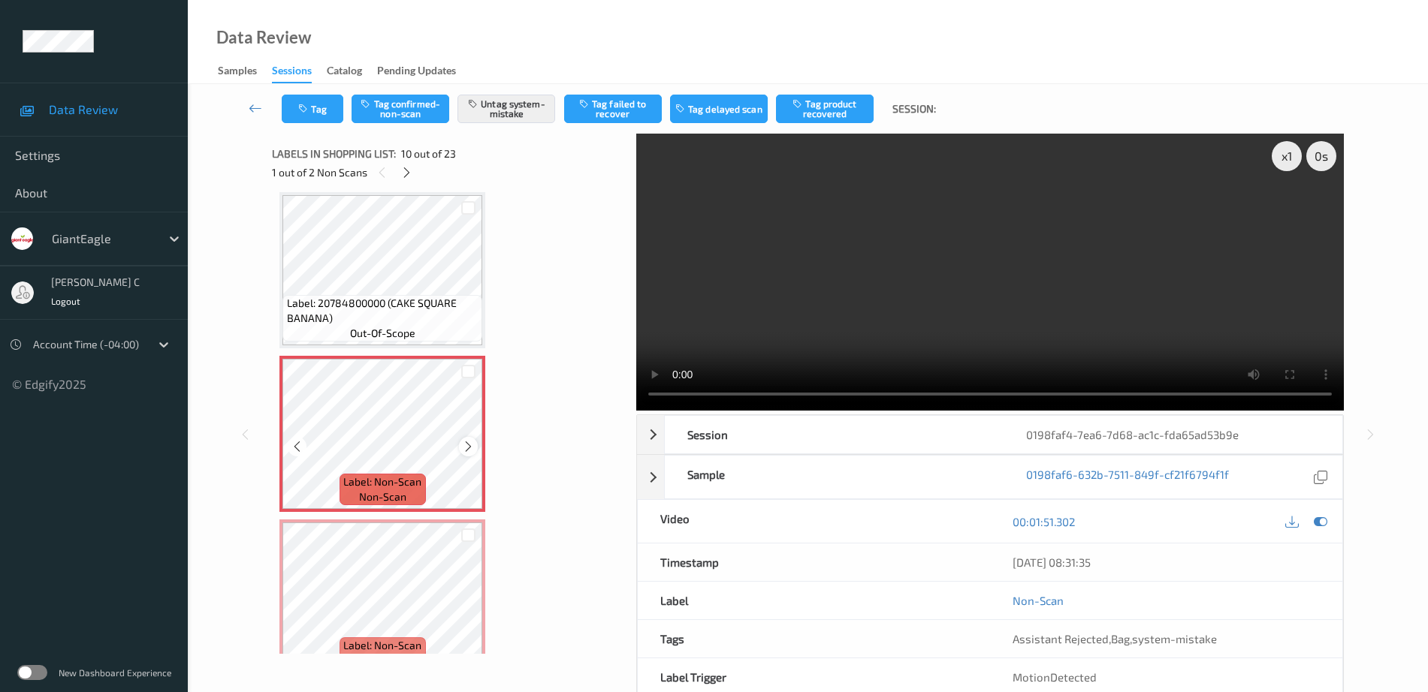
click at [475, 444] on div at bounding box center [468, 446] width 19 height 19
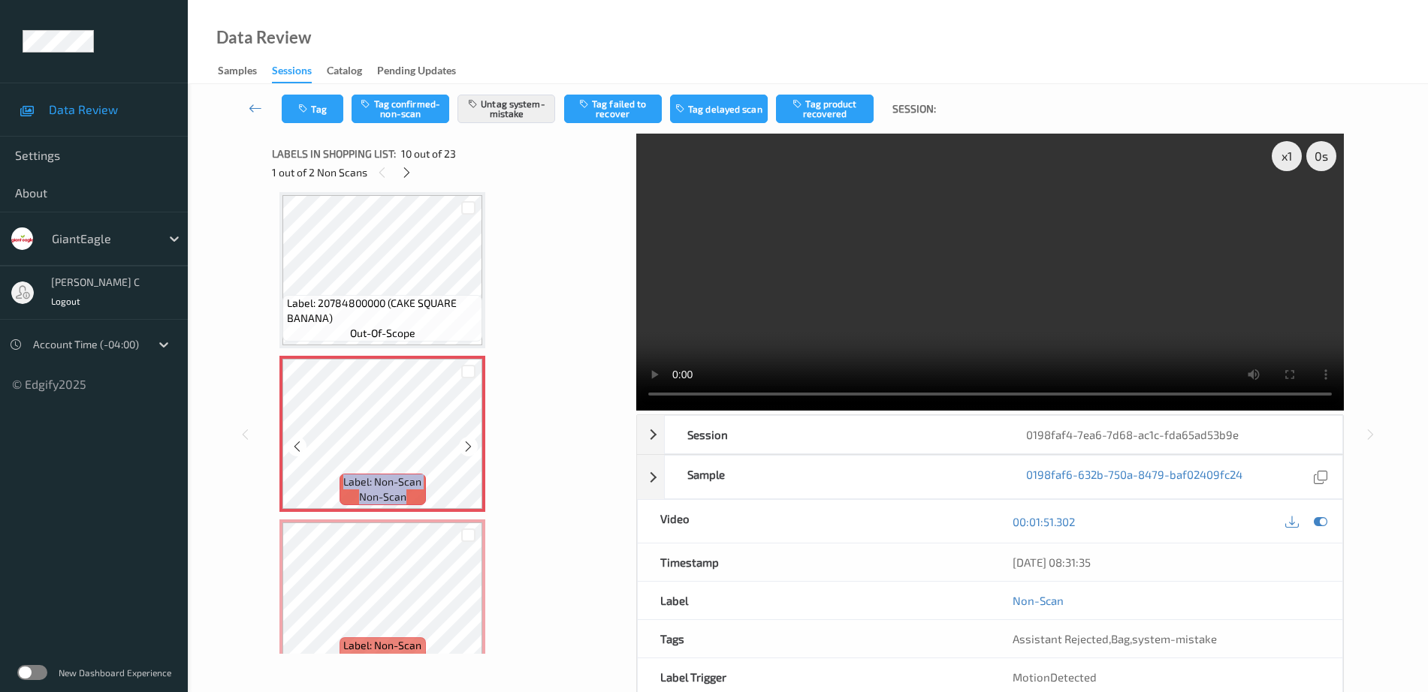
click at [475, 444] on div at bounding box center [468, 446] width 19 height 19
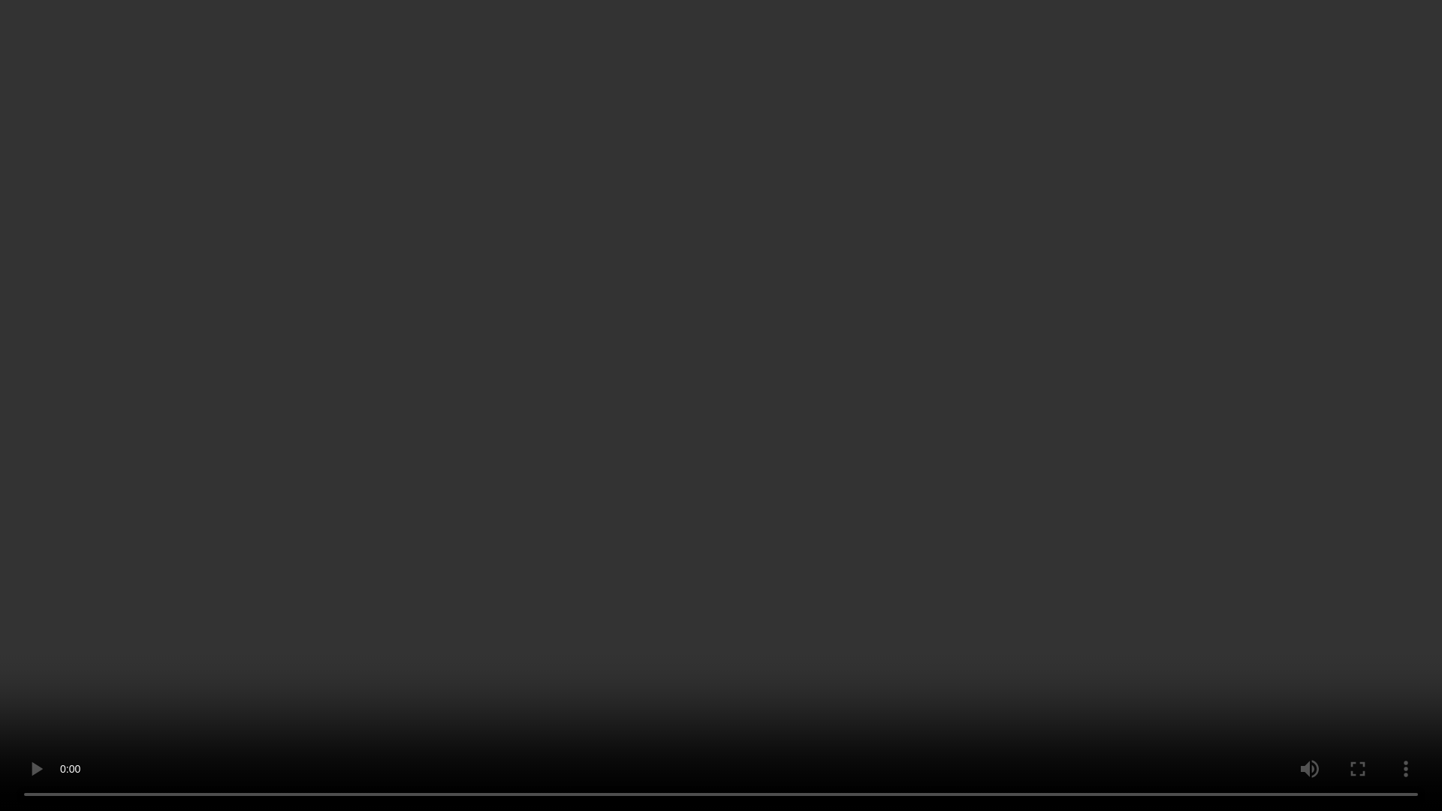
click at [566, 659] on video at bounding box center [721, 405] width 1442 height 811
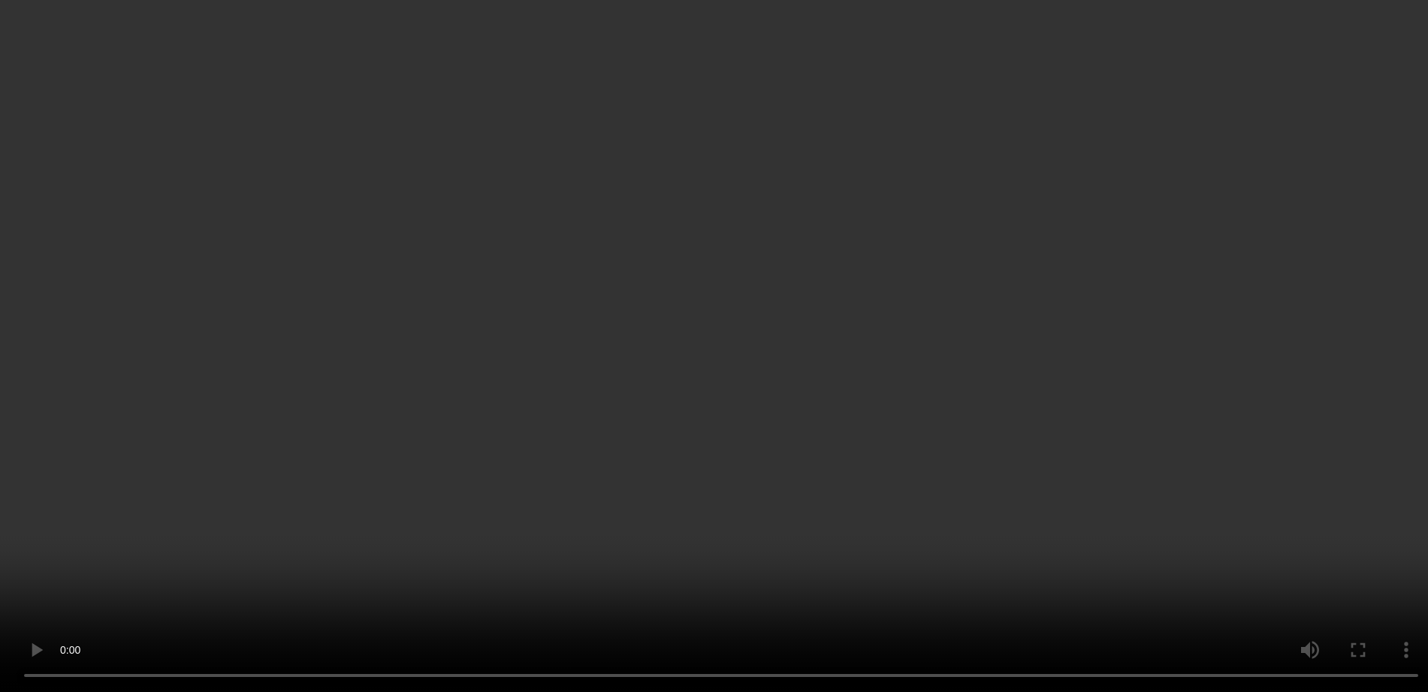
scroll to position [1505, 0]
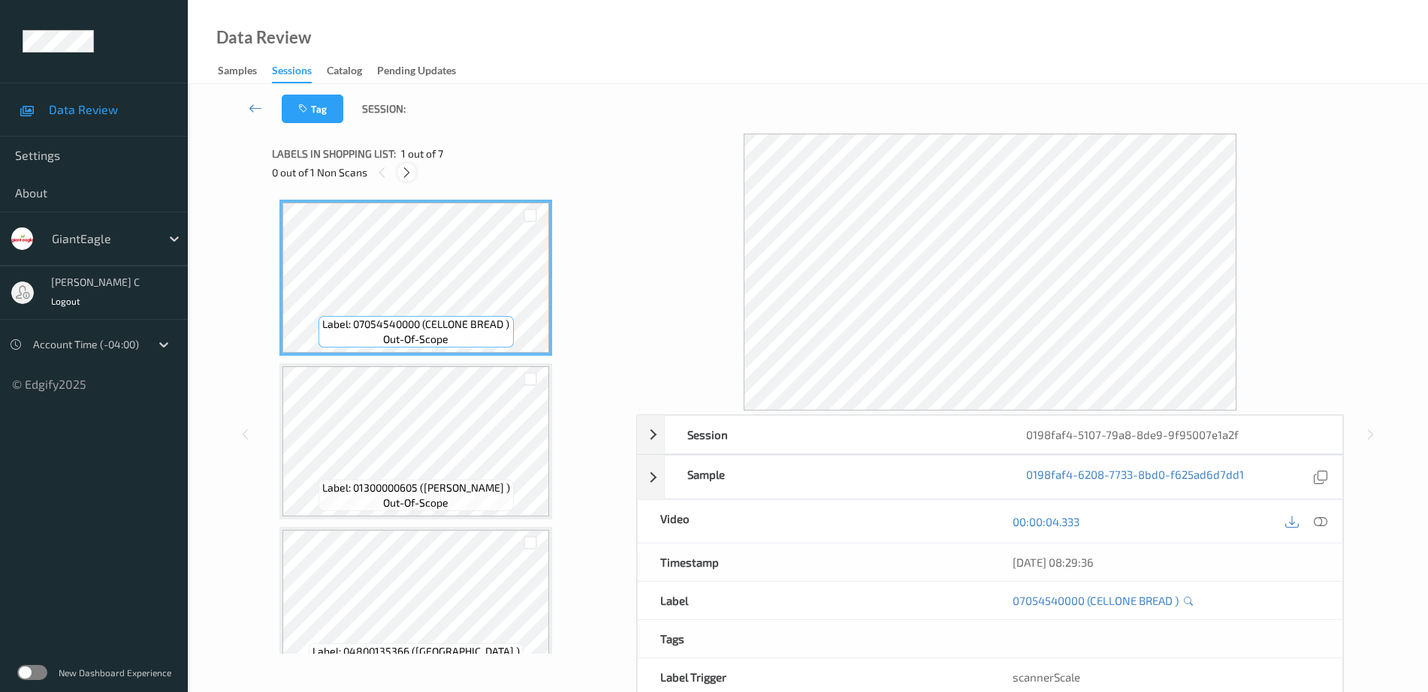
click at [413, 173] on div at bounding box center [406, 172] width 19 height 19
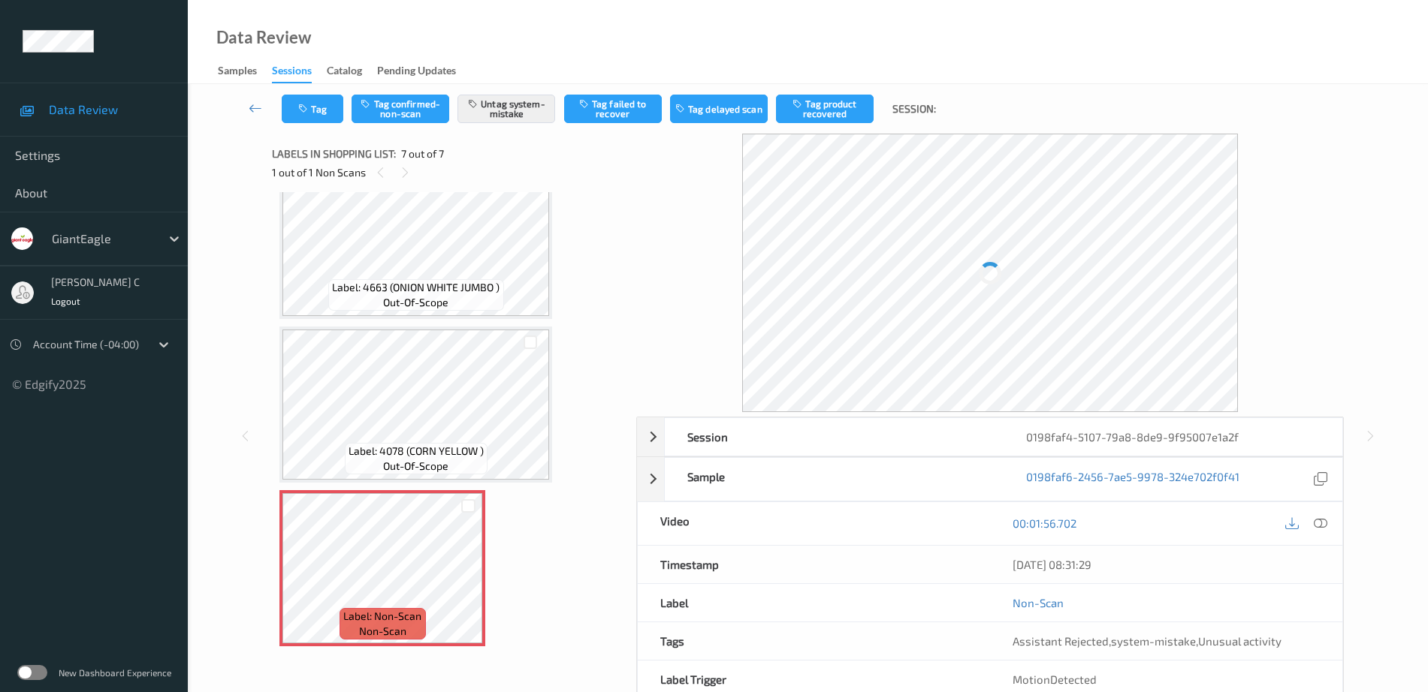
scroll to position [74, 0]
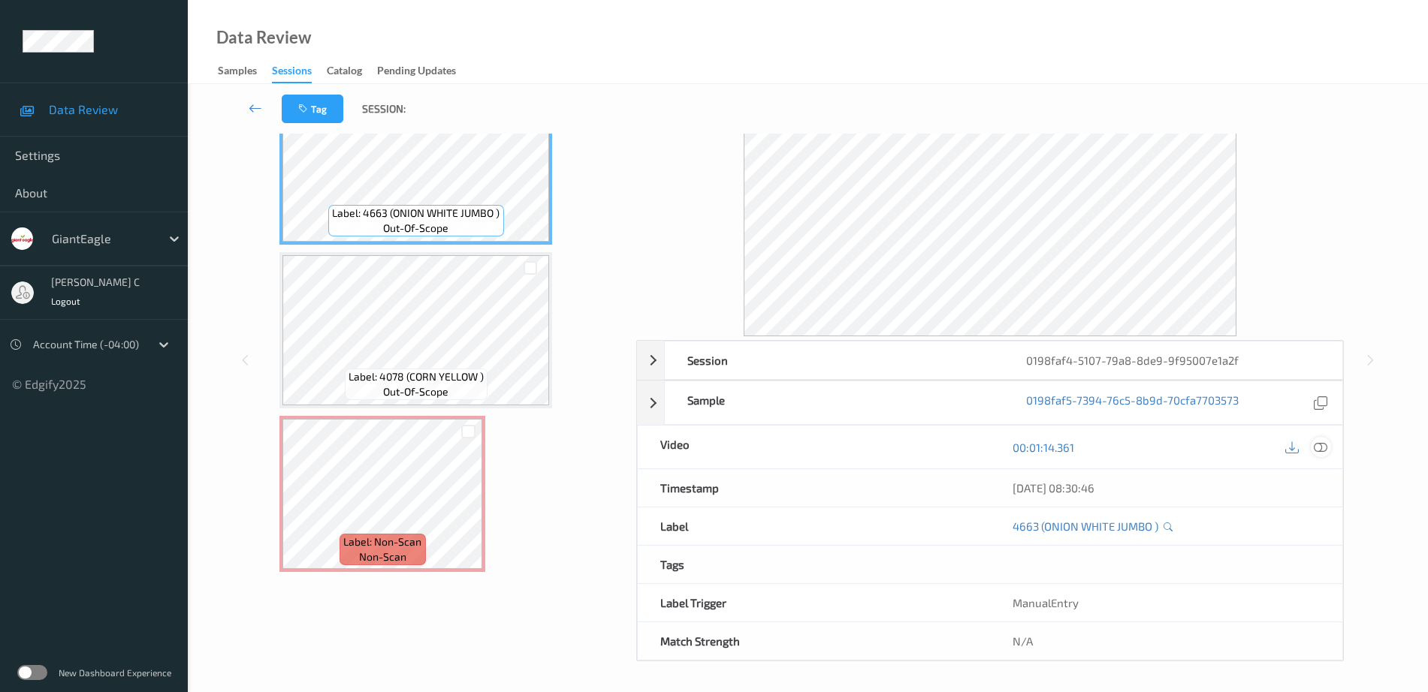
click at [1322, 442] on icon at bounding box center [1321, 448] width 14 height 14
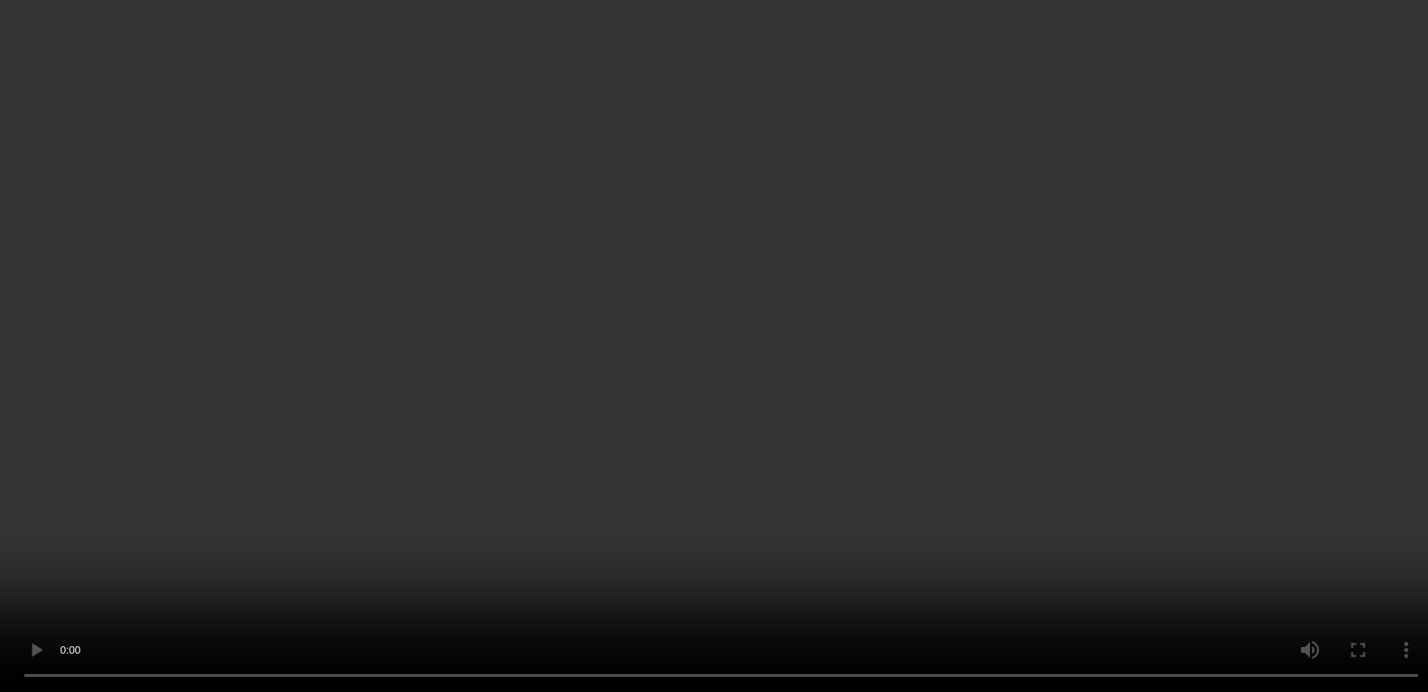
scroll to position [692, 0]
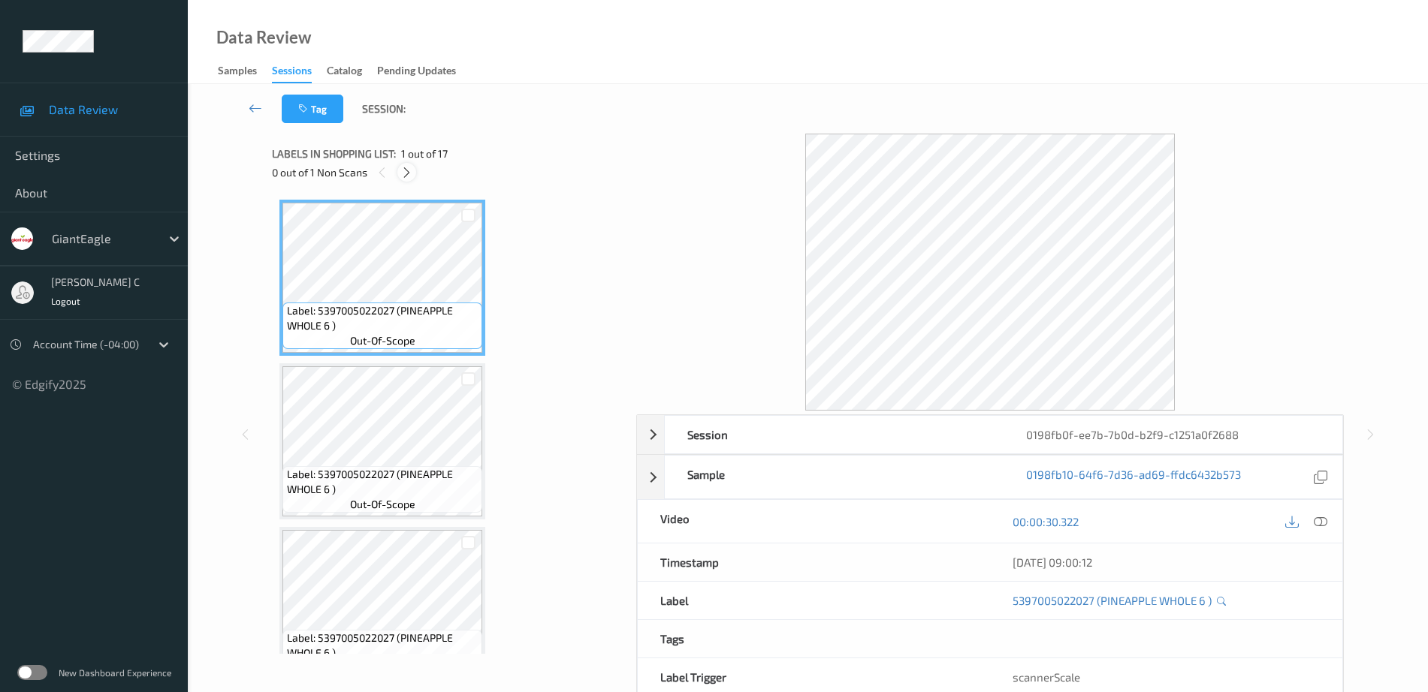
click at [403, 167] on icon at bounding box center [406, 173] width 13 height 14
click at [405, 169] on icon at bounding box center [406, 173] width 13 height 14
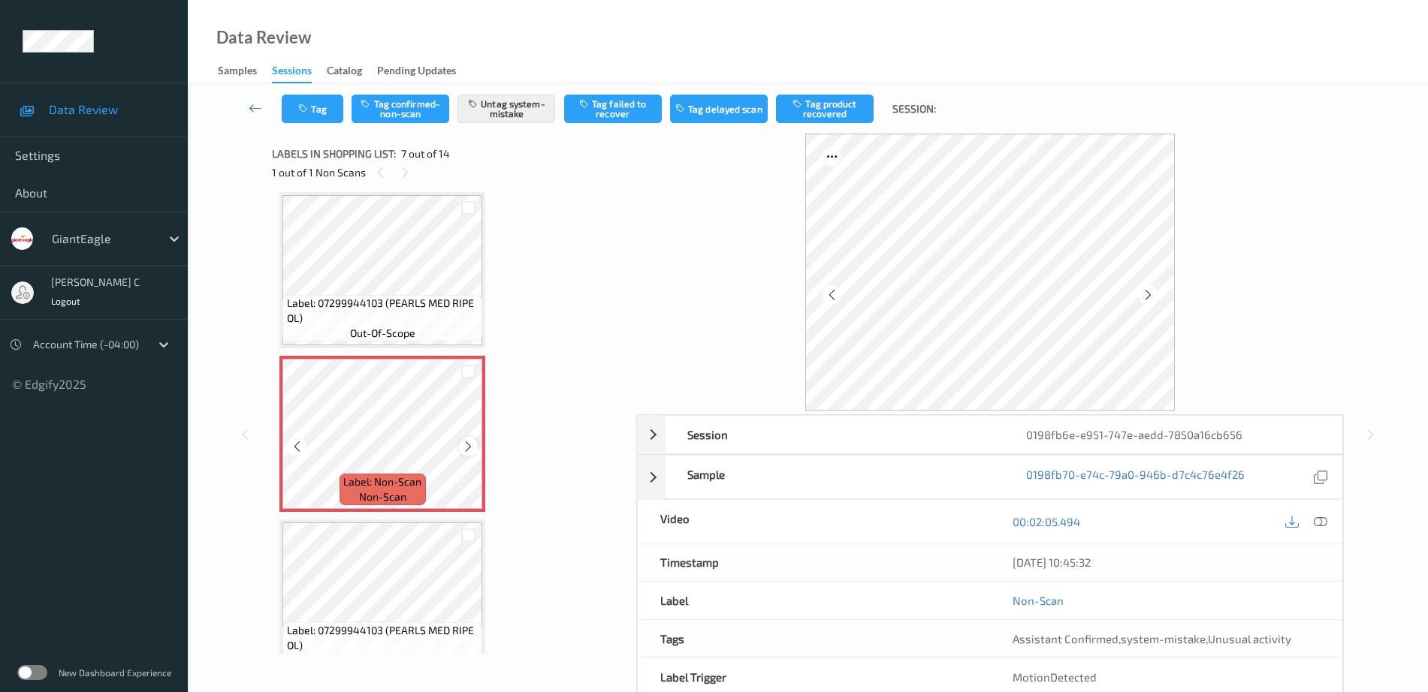
click at [467, 449] on icon at bounding box center [468, 447] width 13 height 14
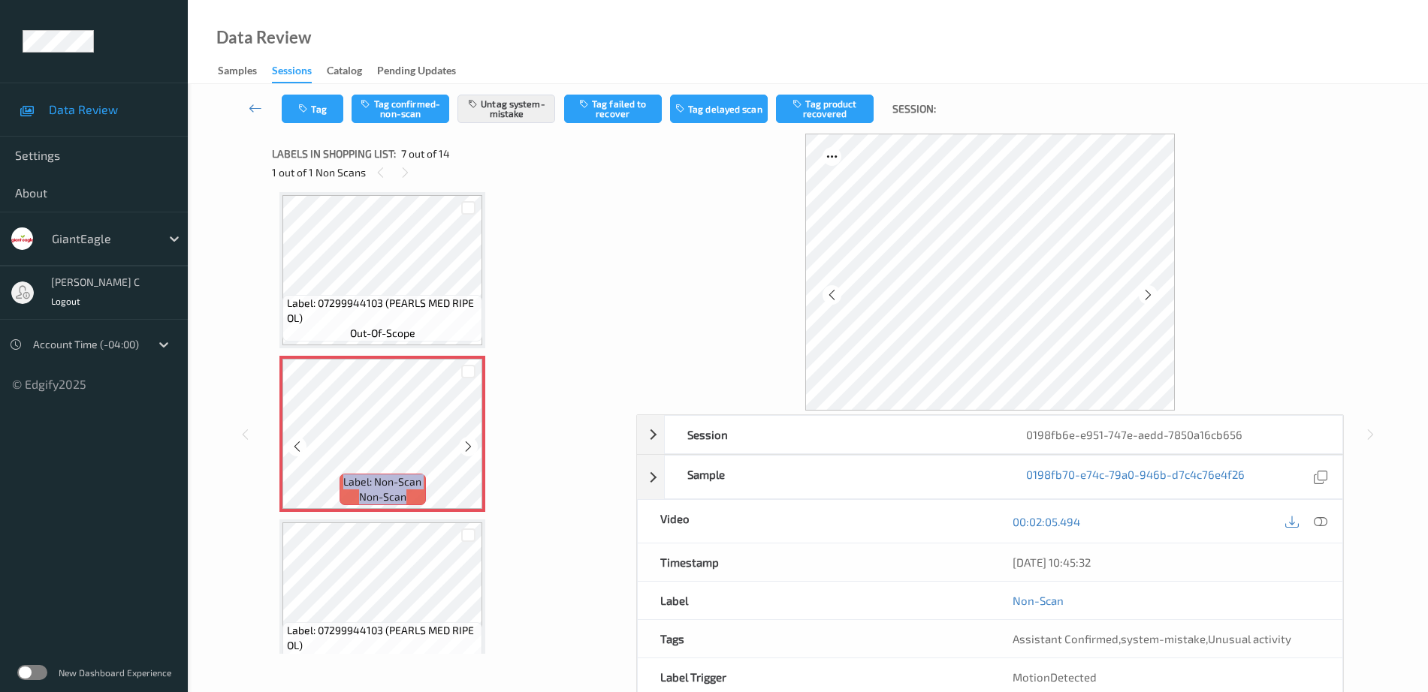
click at [467, 449] on icon at bounding box center [468, 447] width 13 height 14
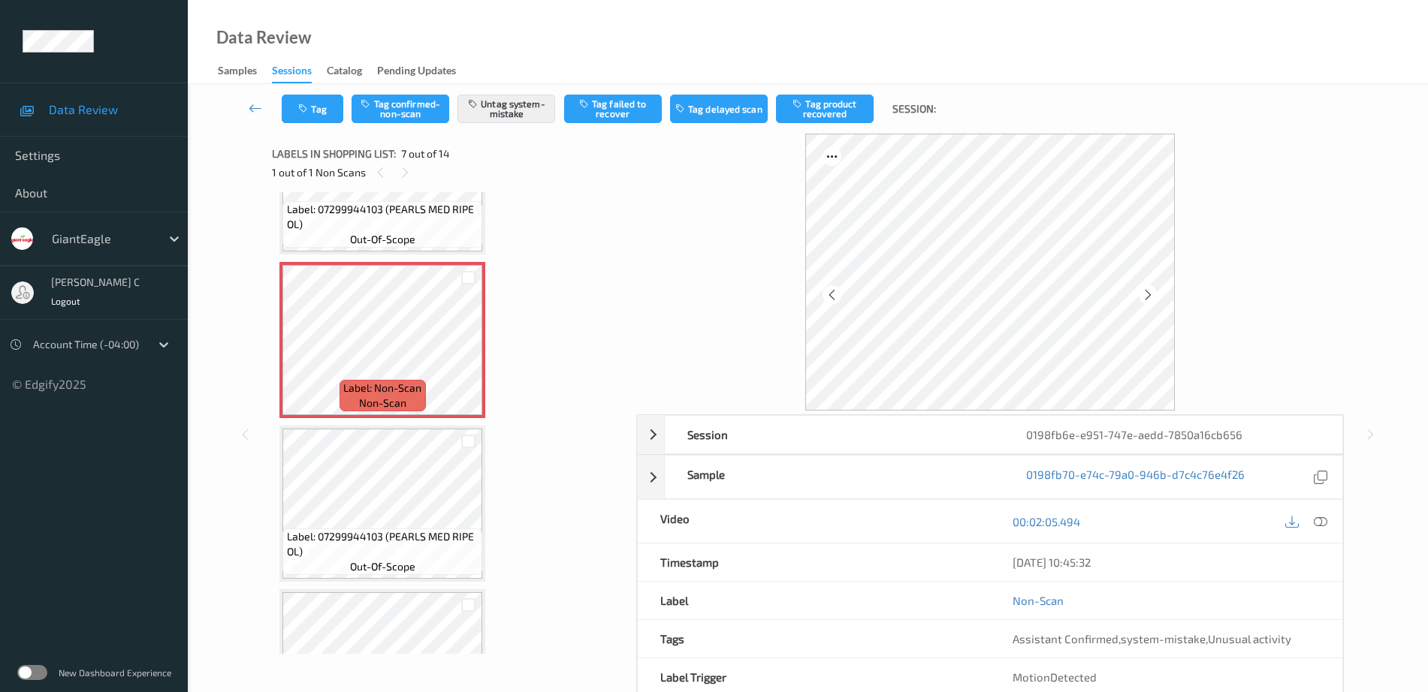
click at [374, 536] on span "Label: 07299944103 (PEARLS MED RIPE OL)" at bounding box center [383, 545] width 192 height 30
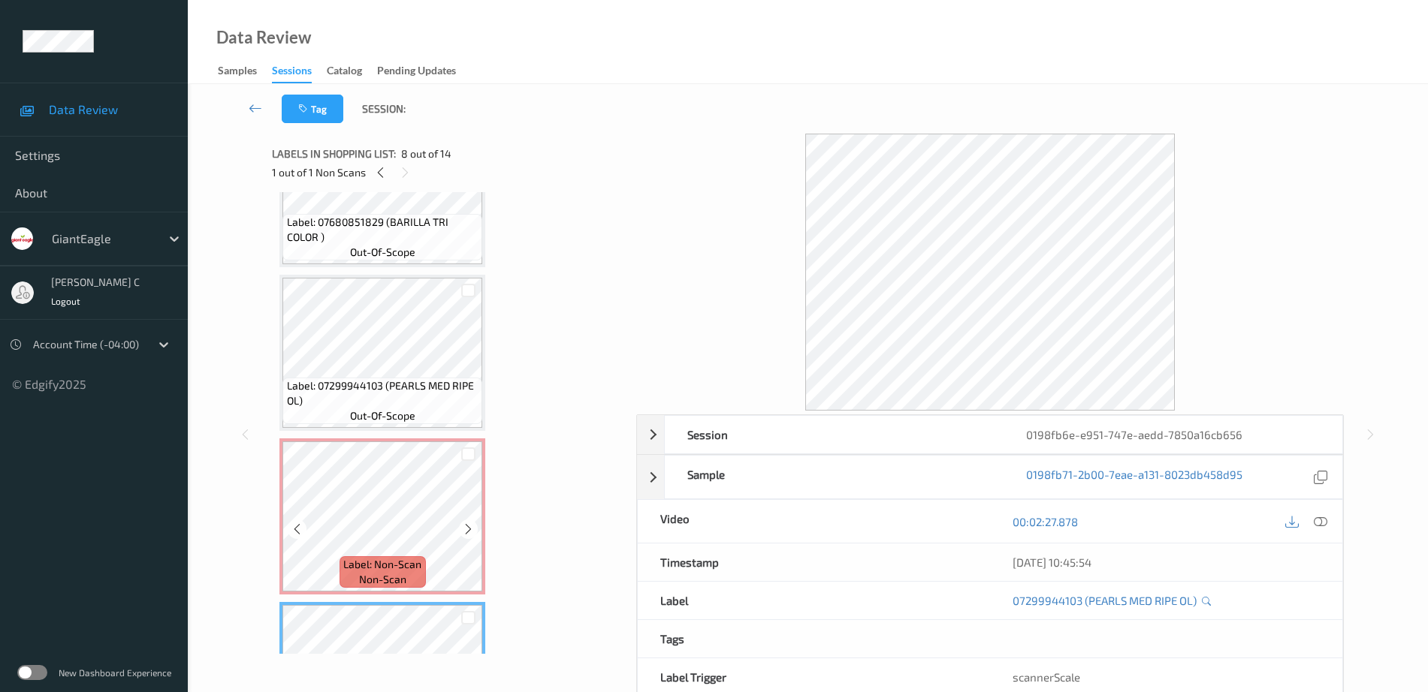
scroll to position [732, 0]
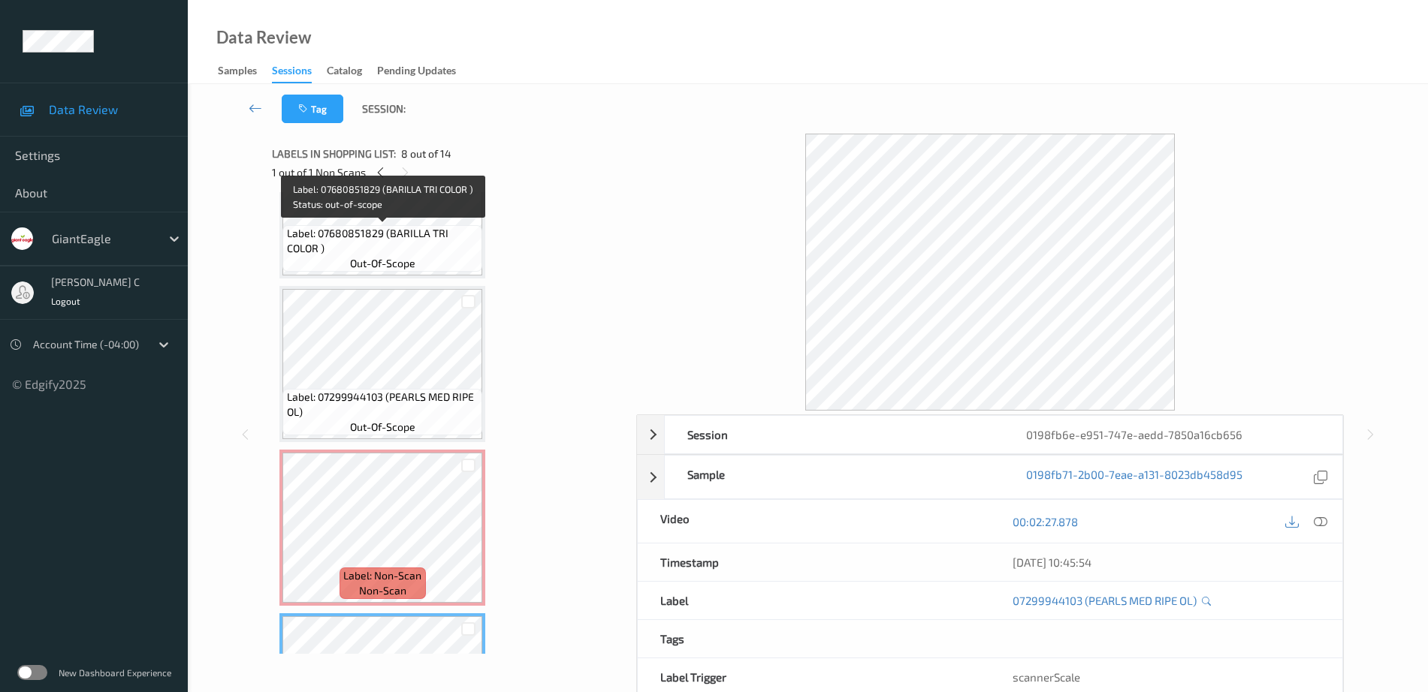
click at [379, 264] on span "out-of-scope" at bounding box center [382, 263] width 65 height 15
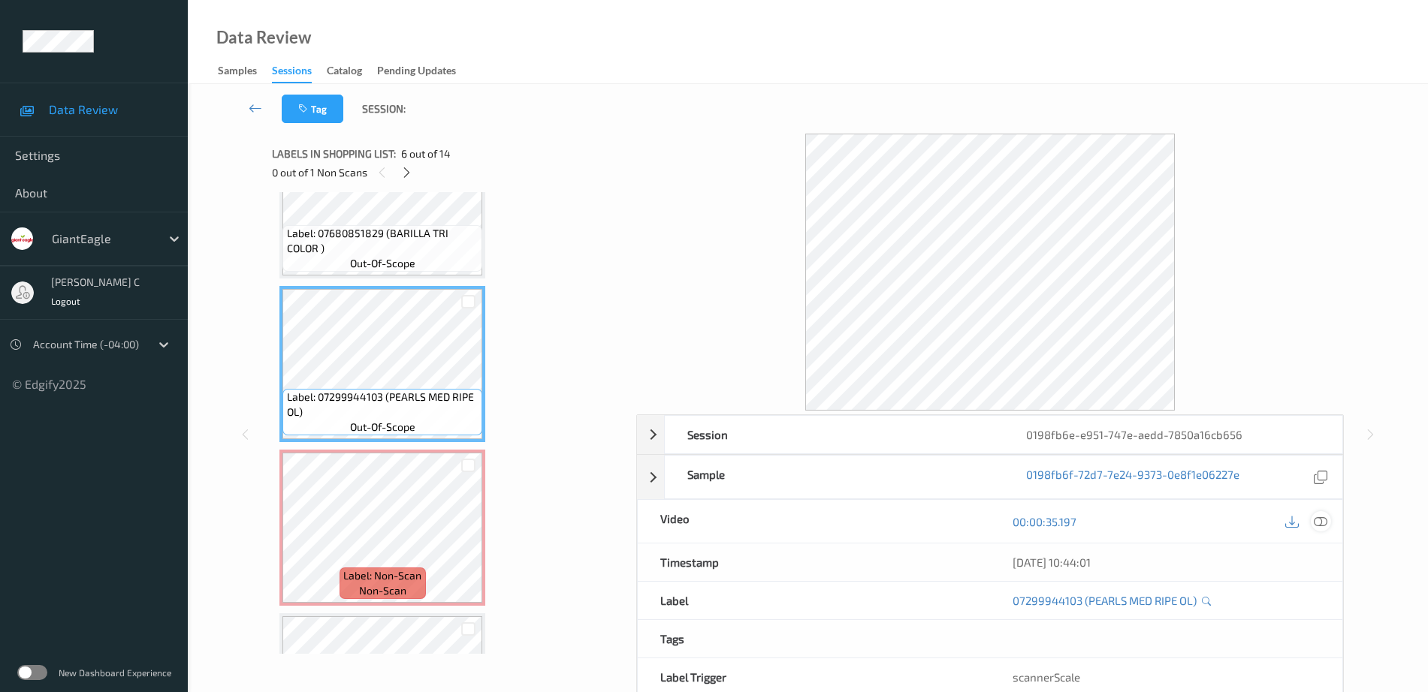
click at [1317, 522] on icon at bounding box center [1321, 522] width 14 height 14
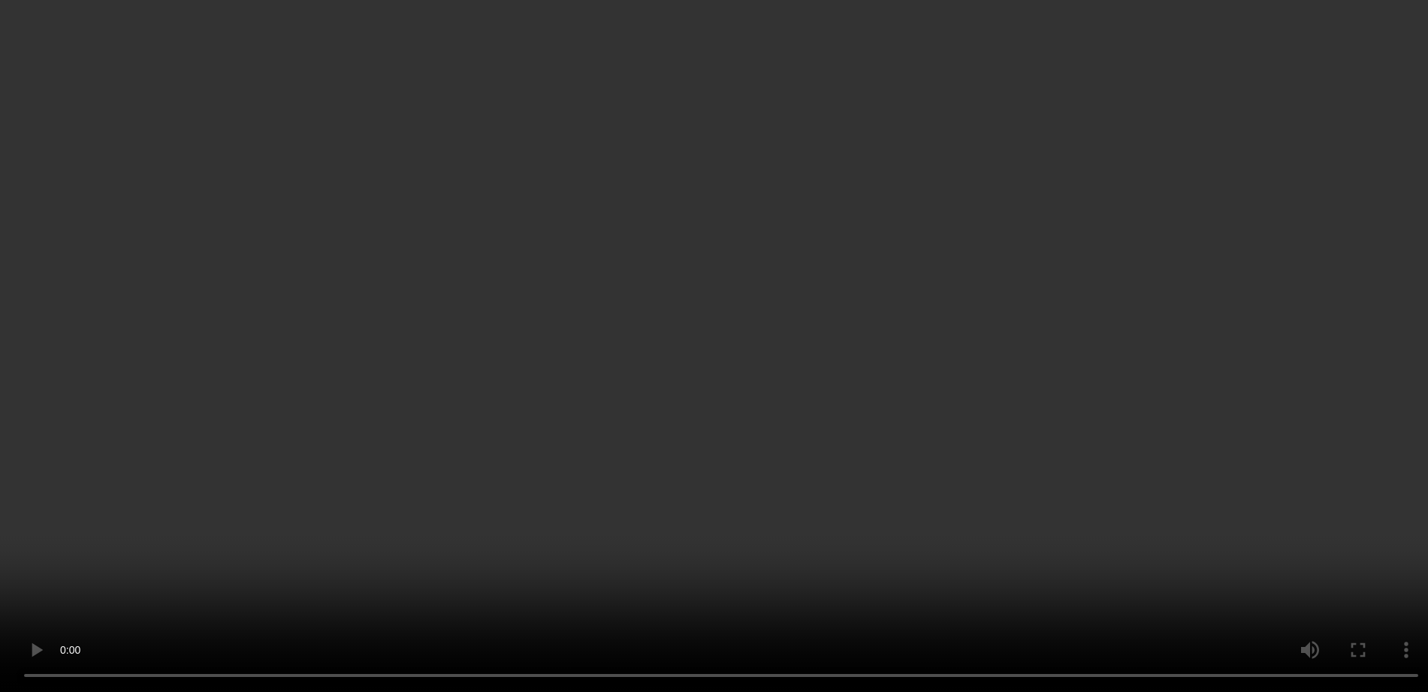
scroll to position [826, 0]
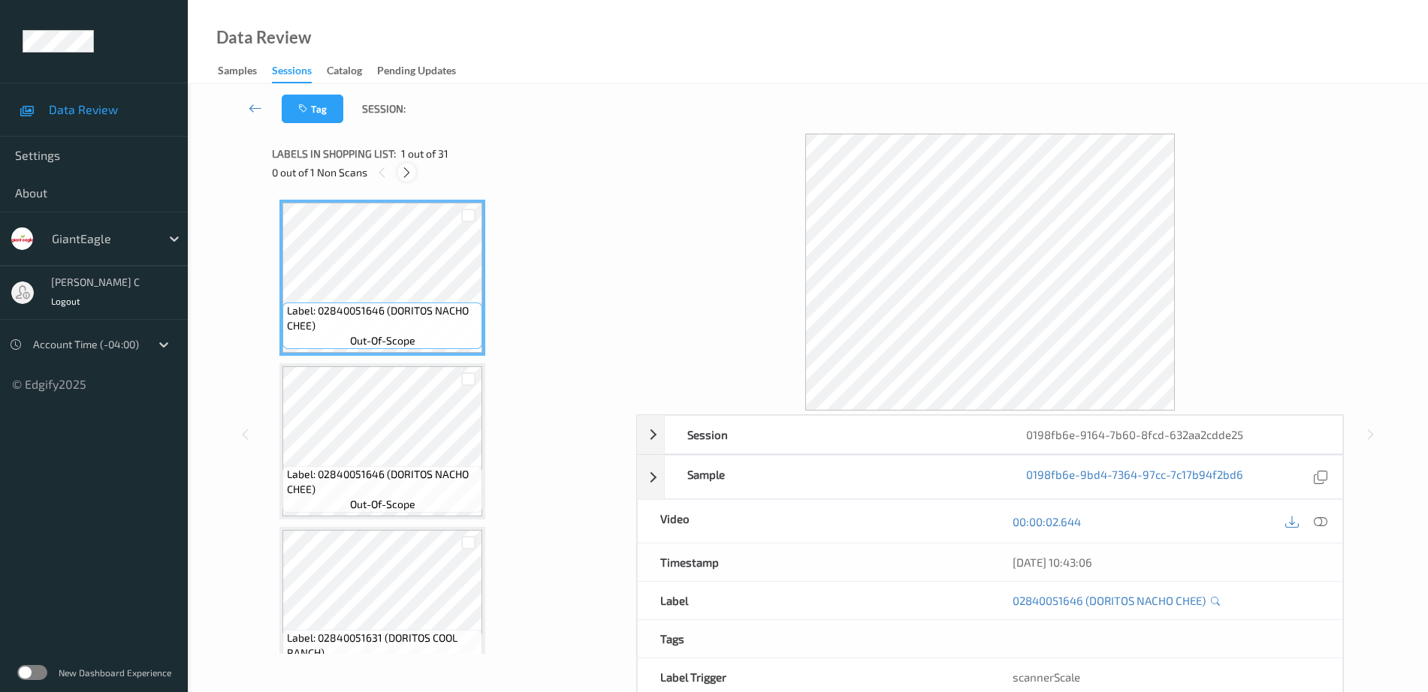
click at [408, 172] on icon at bounding box center [406, 173] width 13 height 14
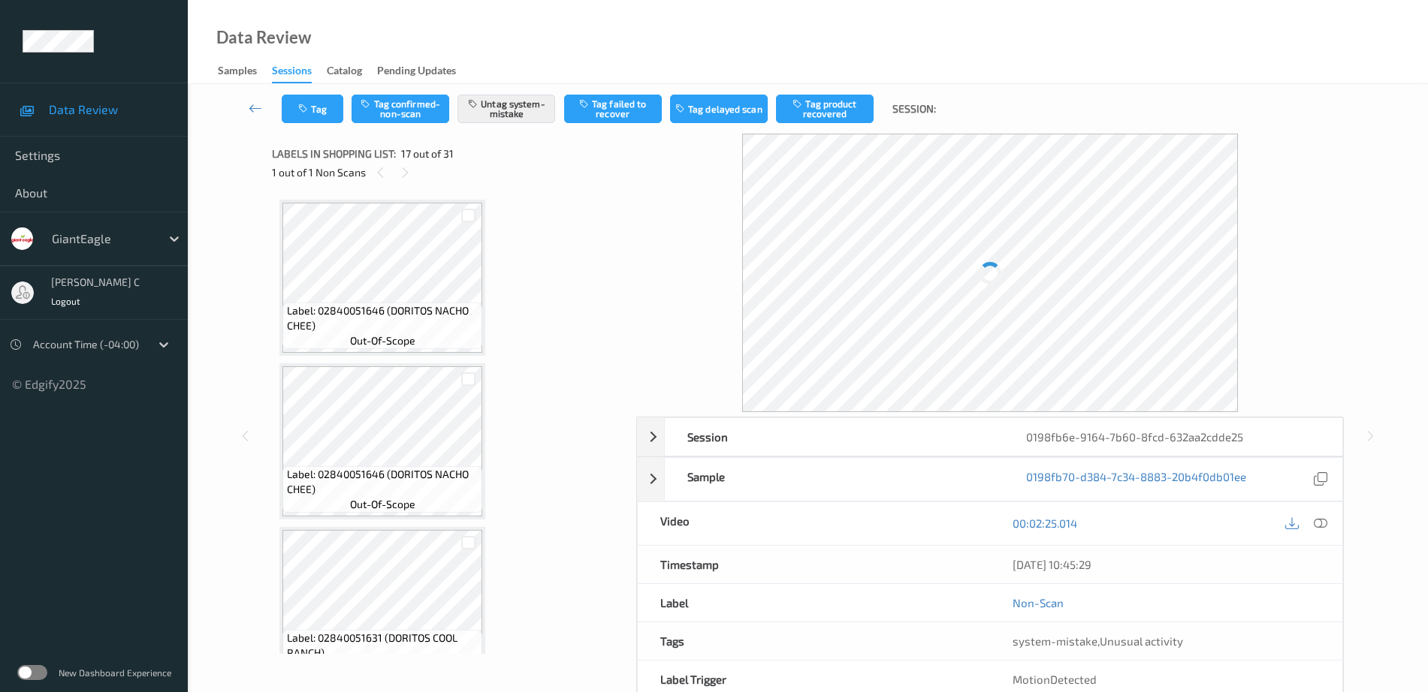
scroll to position [2464, 0]
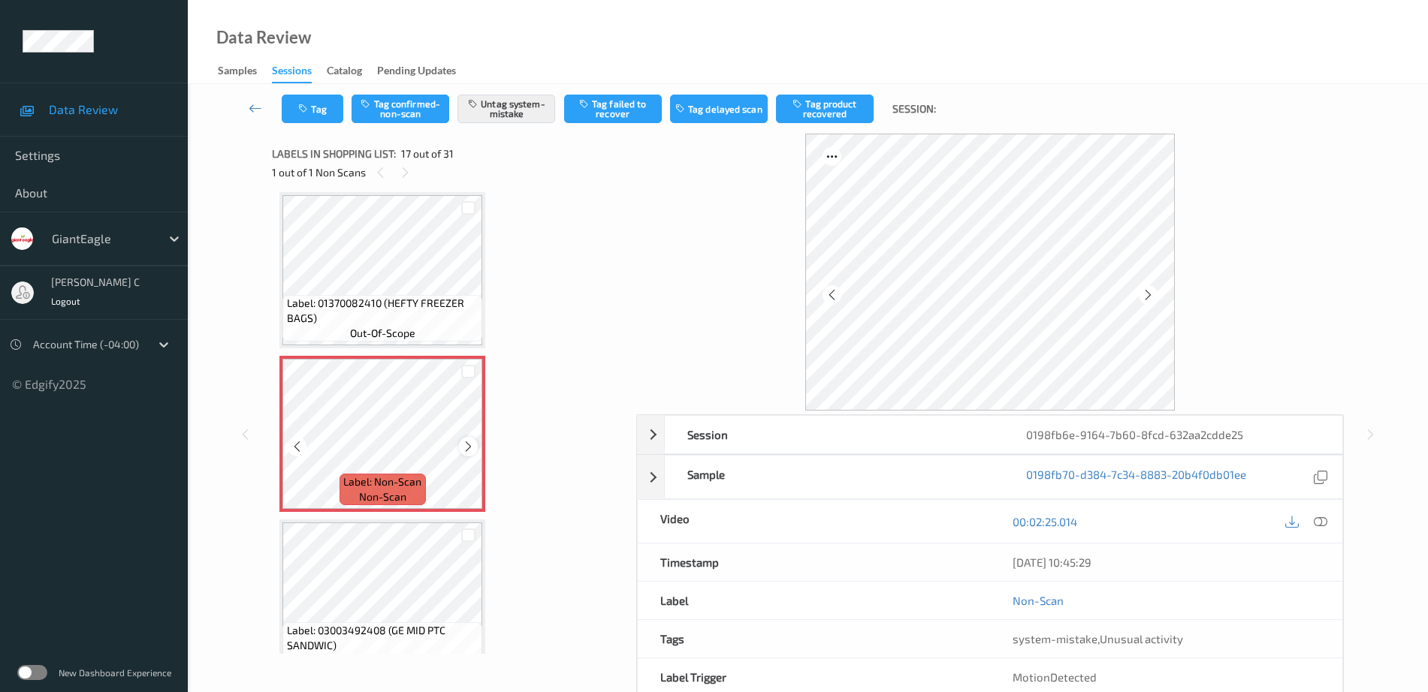
click at [463, 442] on icon at bounding box center [468, 447] width 13 height 14
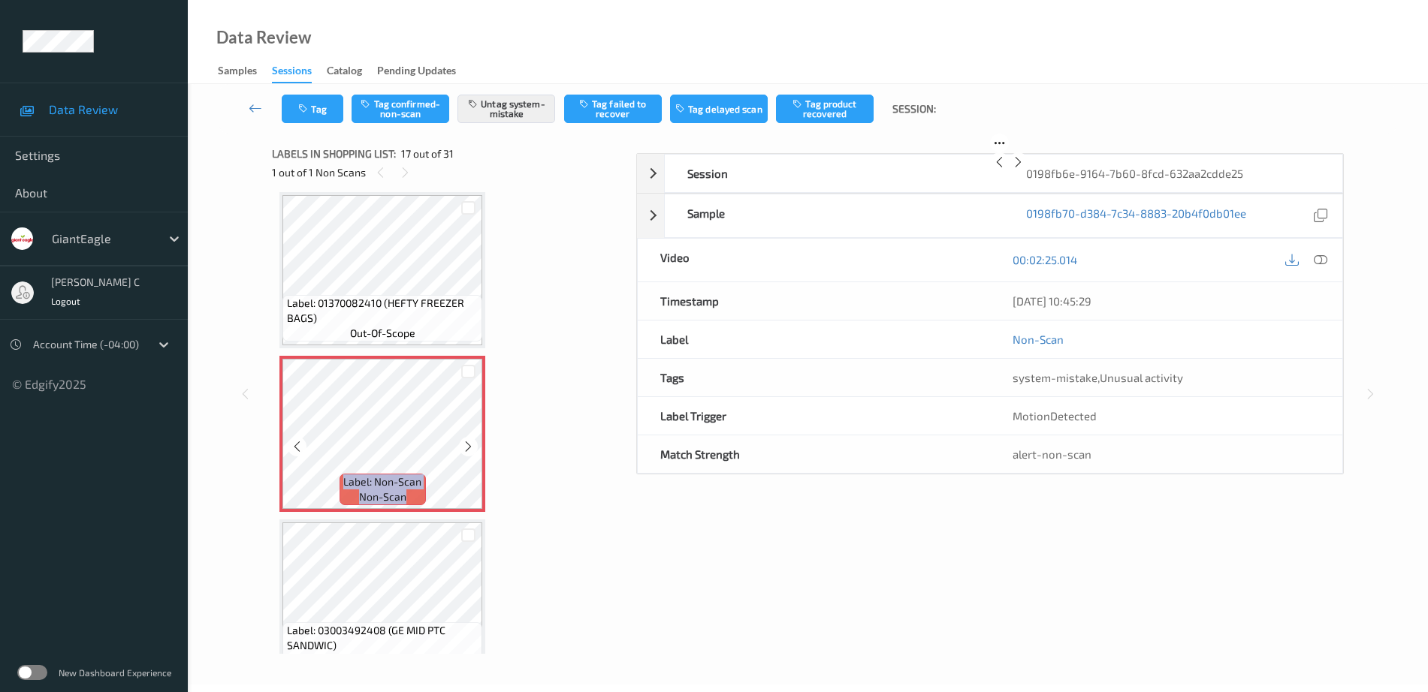
click at [463, 442] on icon at bounding box center [468, 447] width 13 height 14
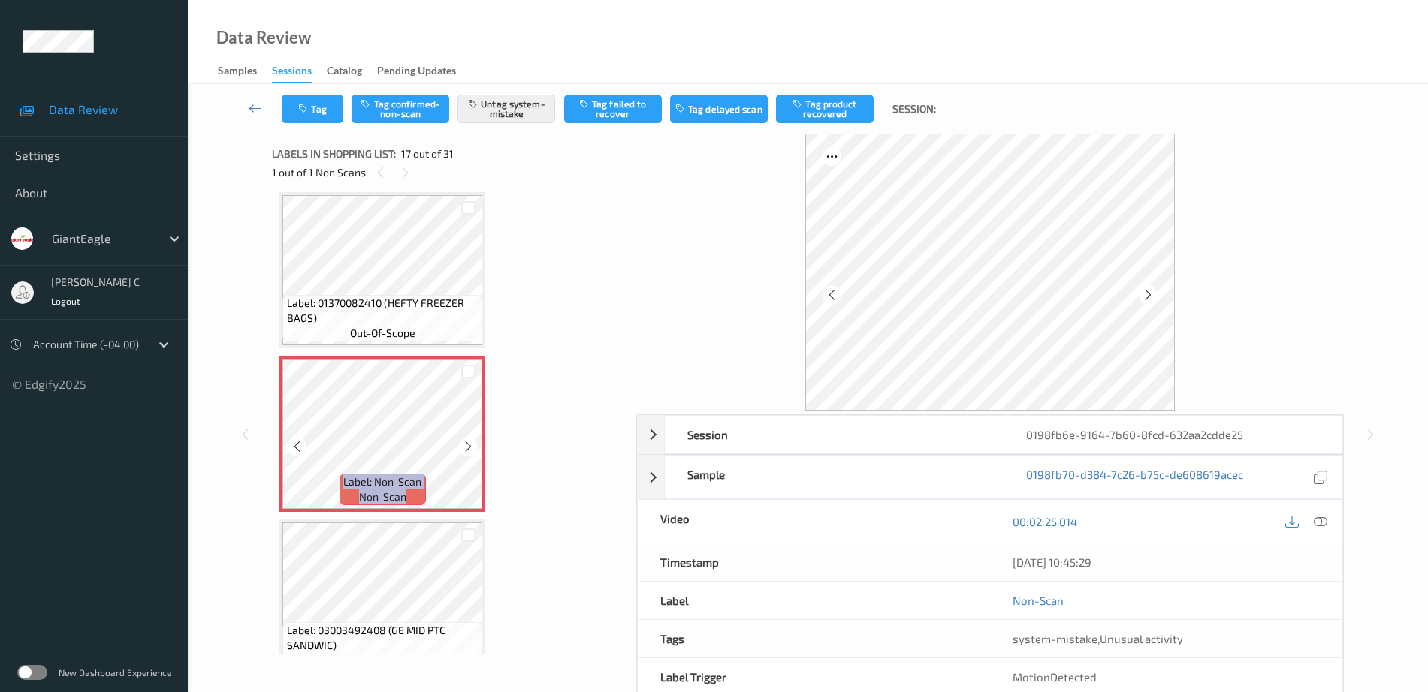
click at [463, 442] on icon at bounding box center [468, 447] width 13 height 14
click at [392, 301] on span "Label: 01370082410 (HEFTY FREEZER BAGS)" at bounding box center [383, 311] width 192 height 30
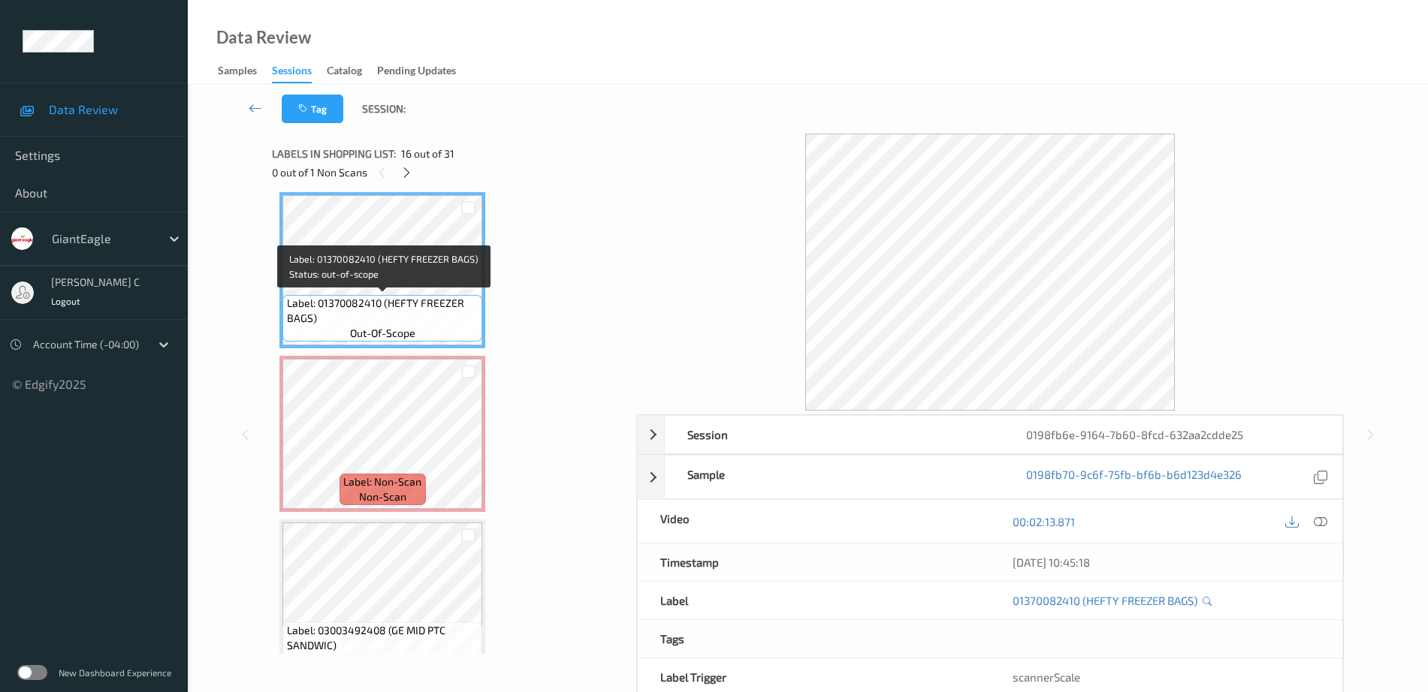
scroll to position [2370, 0]
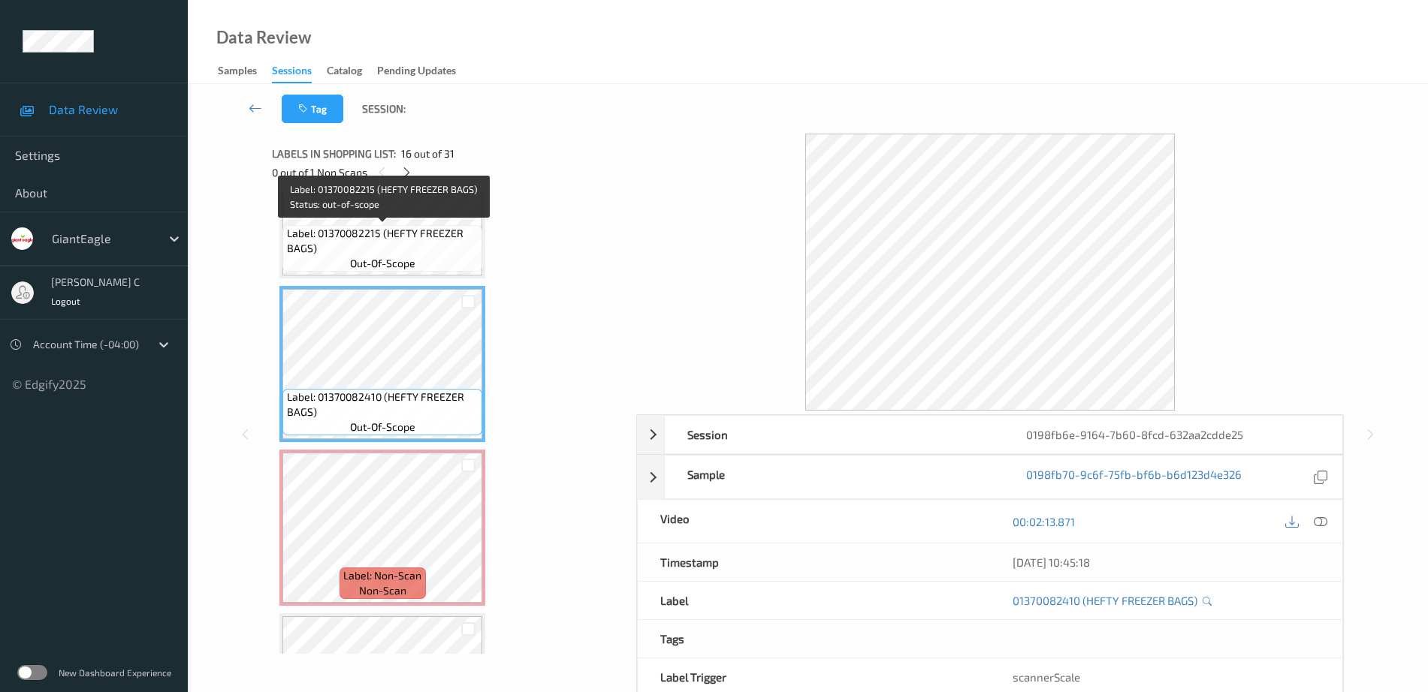
click at [358, 237] on span "Label: 01370082215 (HEFTY FREEZER BAGS)" at bounding box center [383, 241] width 192 height 30
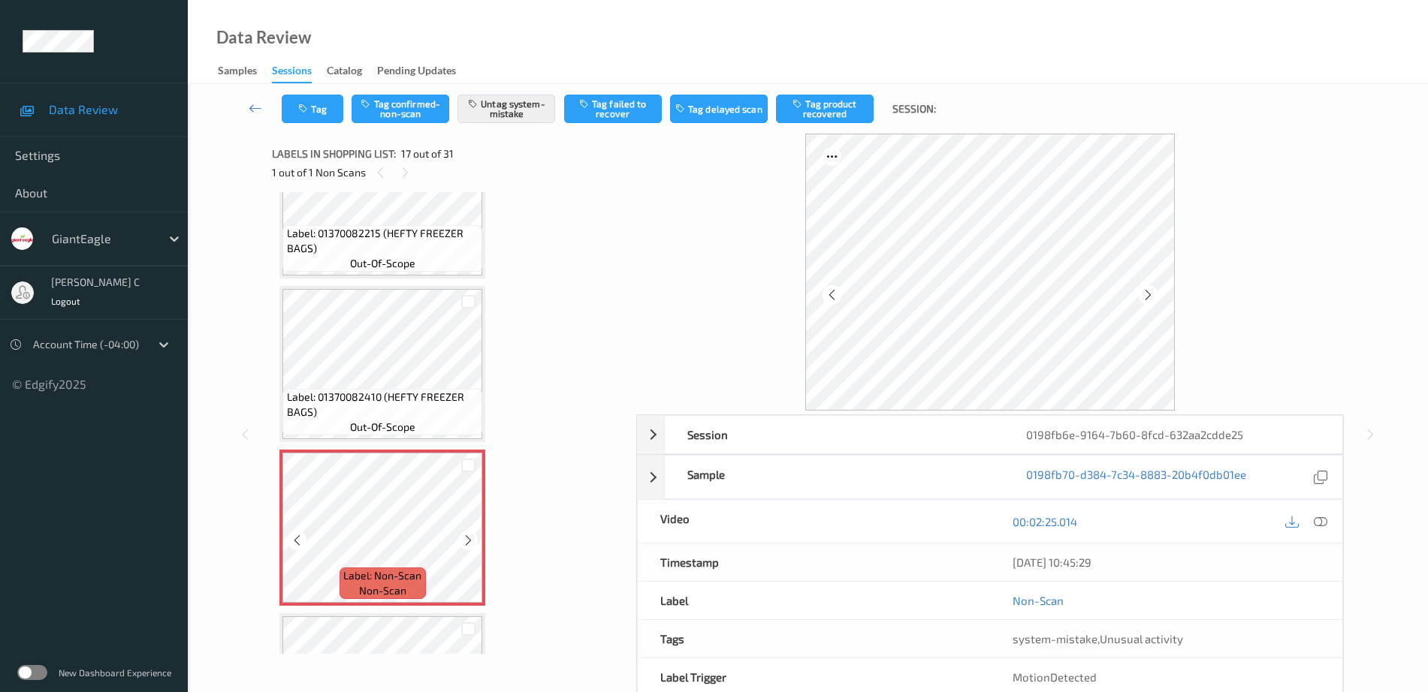
click at [398, 395] on span "Label: 01370082410 (HEFTY FREEZER BAGS)" at bounding box center [383, 405] width 192 height 30
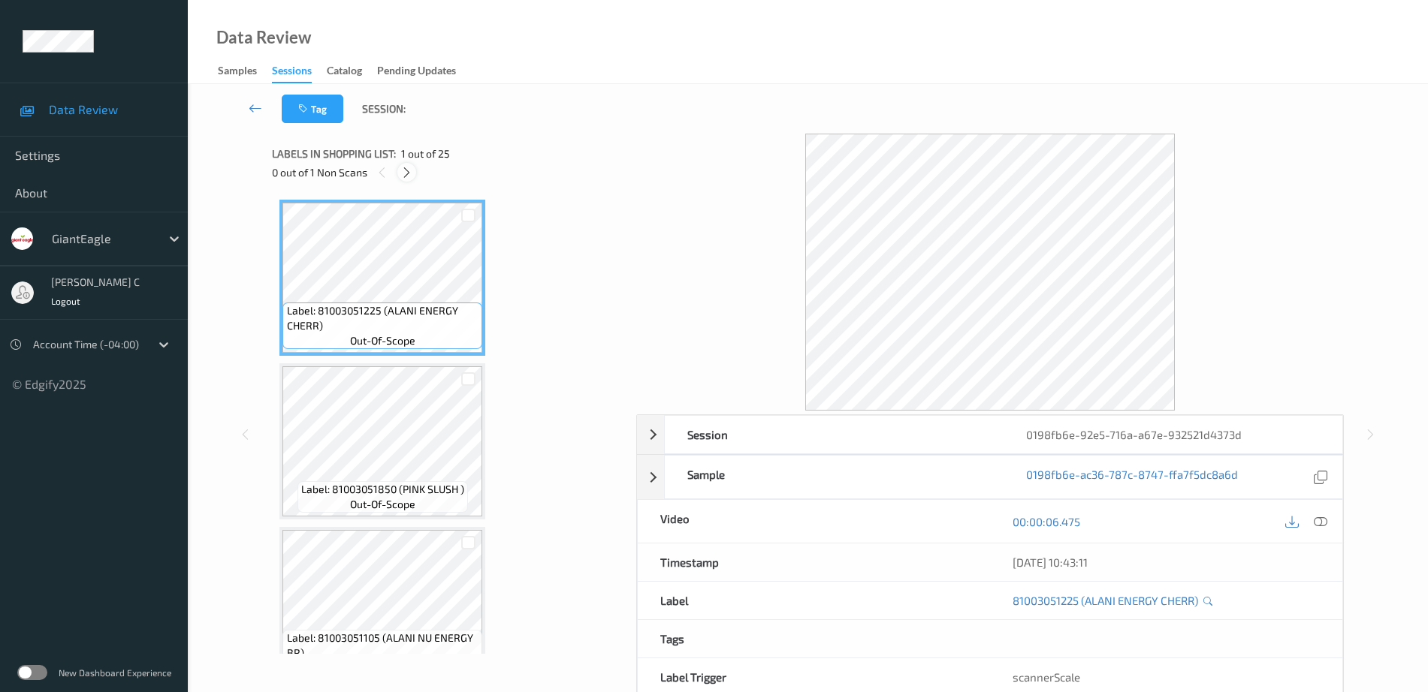
click at [410, 176] on icon at bounding box center [406, 173] width 13 height 14
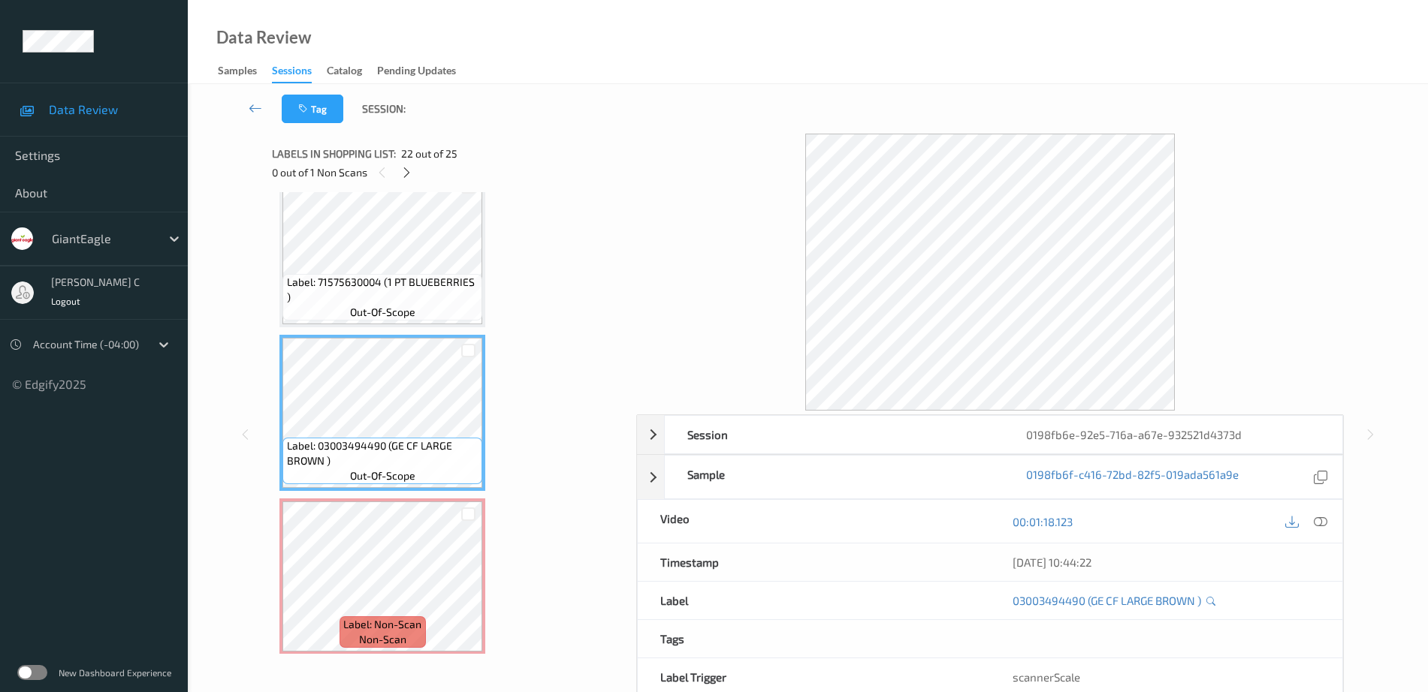
scroll to position [3258, 0]
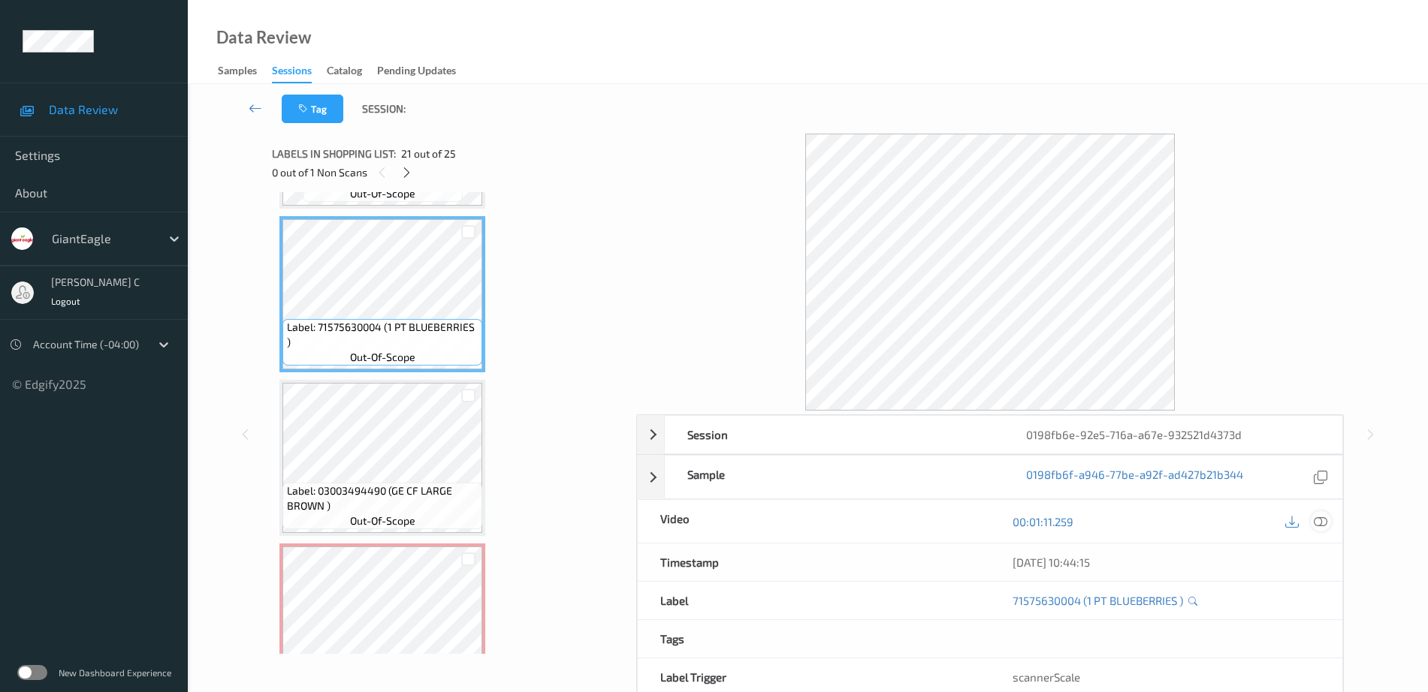
click at [1323, 518] on icon at bounding box center [1321, 522] width 14 height 14
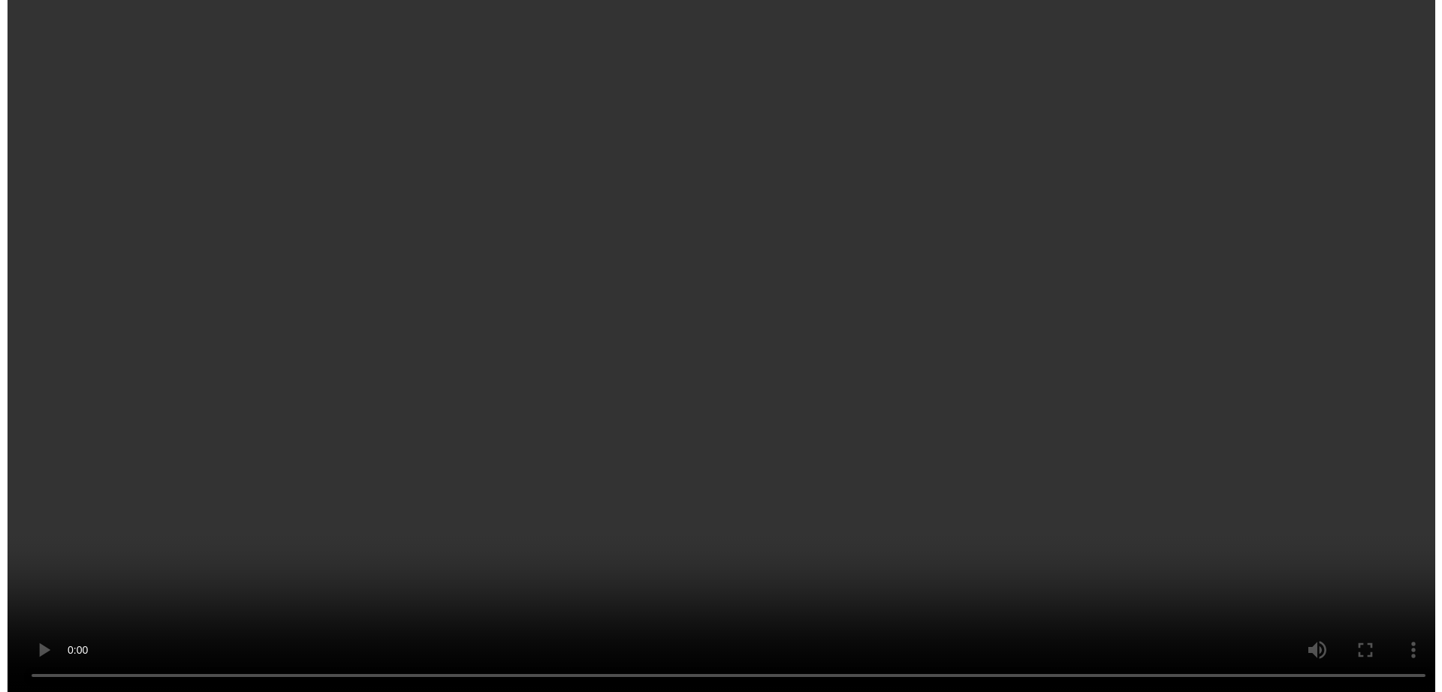
scroll to position [3446, 0]
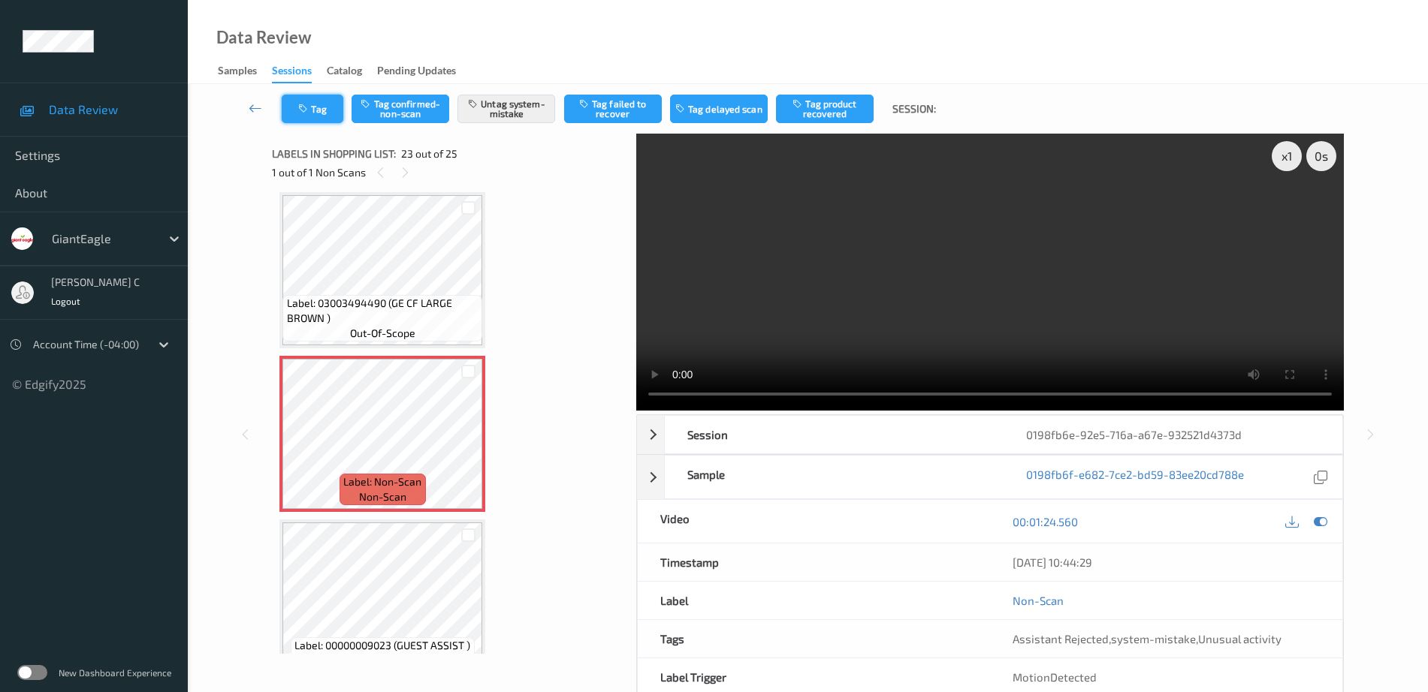
click at [297, 119] on button "Tag" at bounding box center [313, 109] width 62 height 29
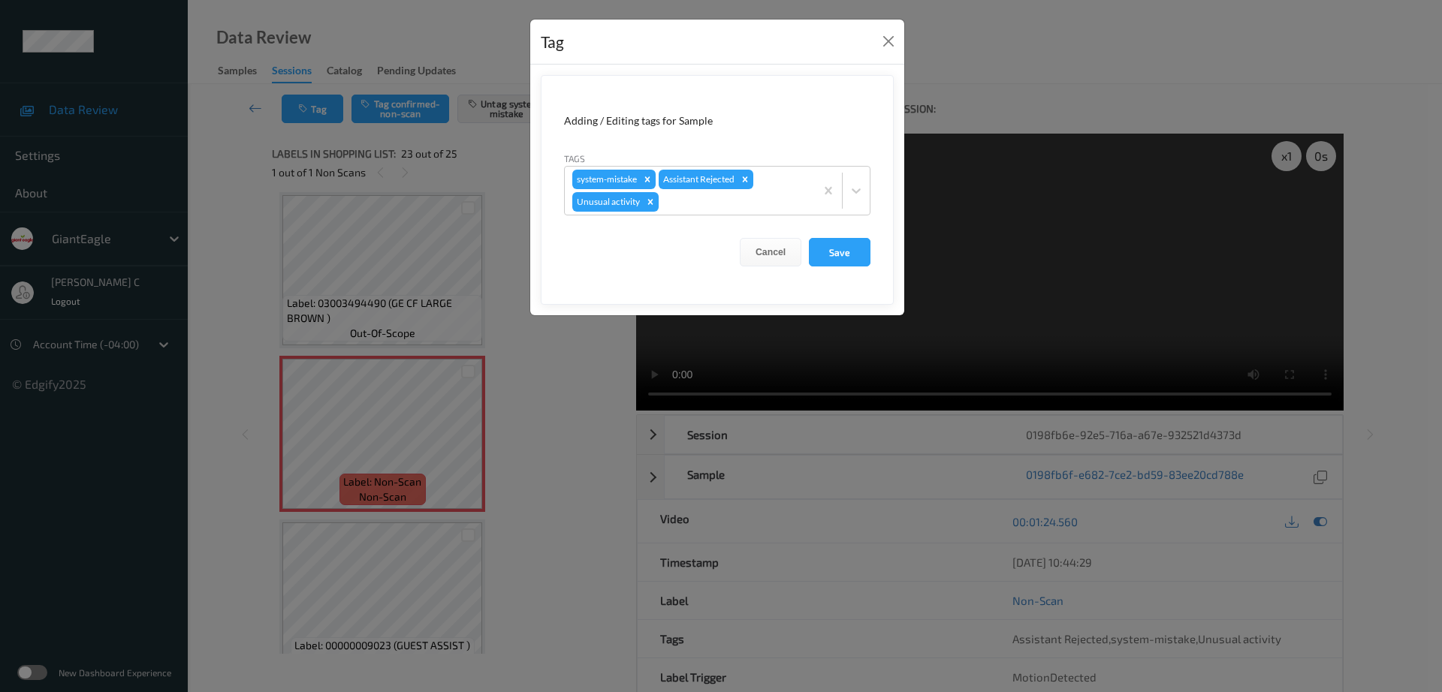
drag, startPoint x: 649, startPoint y: 203, endPoint x: 867, endPoint y: 263, distance: 225.9
click at [649, 204] on icon "Remove Unusual activity" at bounding box center [650, 201] width 5 height 5
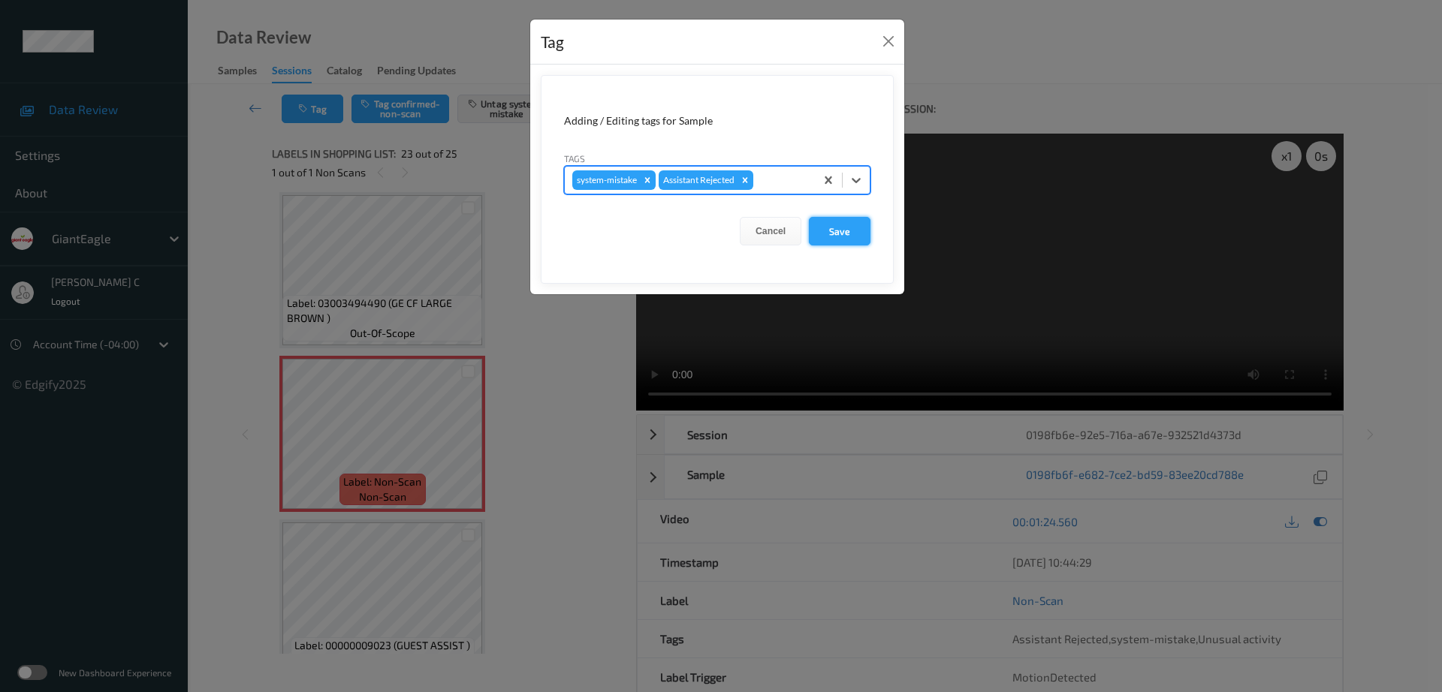
click at [852, 237] on button "Save" at bounding box center [840, 231] width 62 height 29
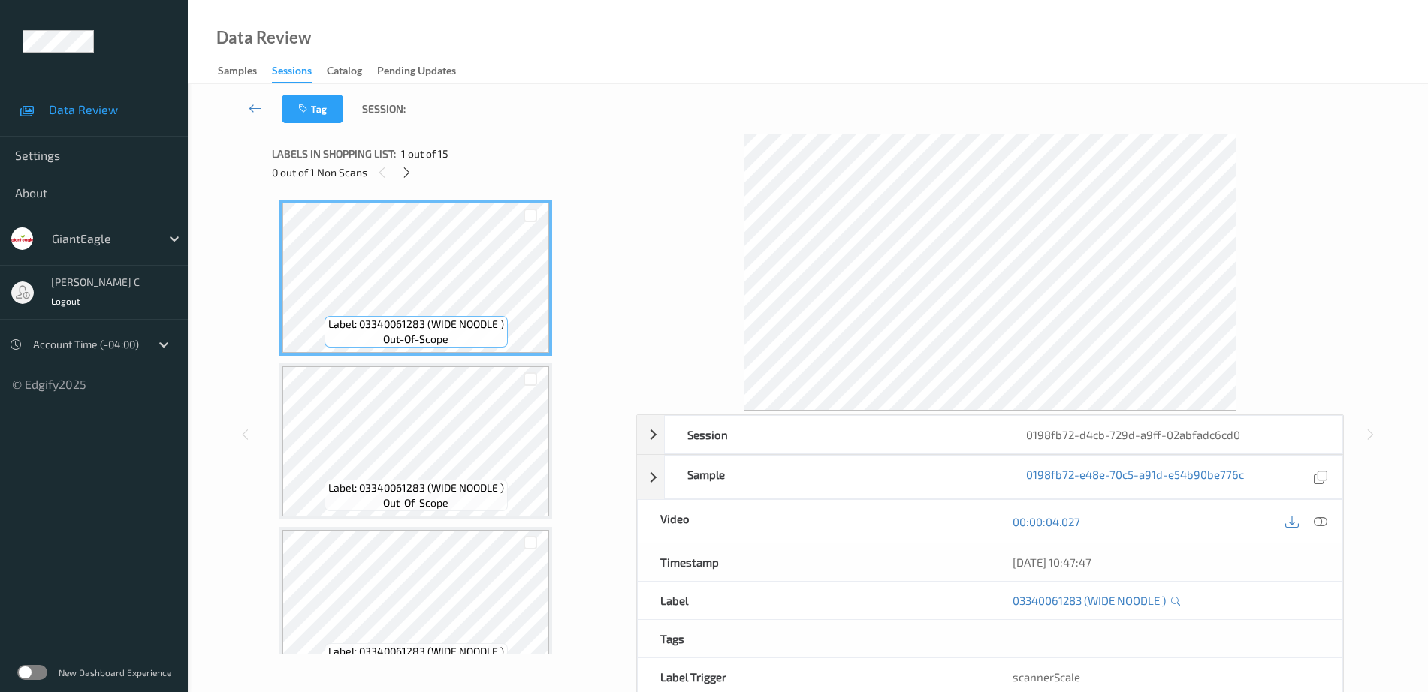
drag, startPoint x: 404, startPoint y: 171, endPoint x: 439, endPoint y: 355, distance: 187.4
click at [404, 170] on icon at bounding box center [406, 173] width 13 height 14
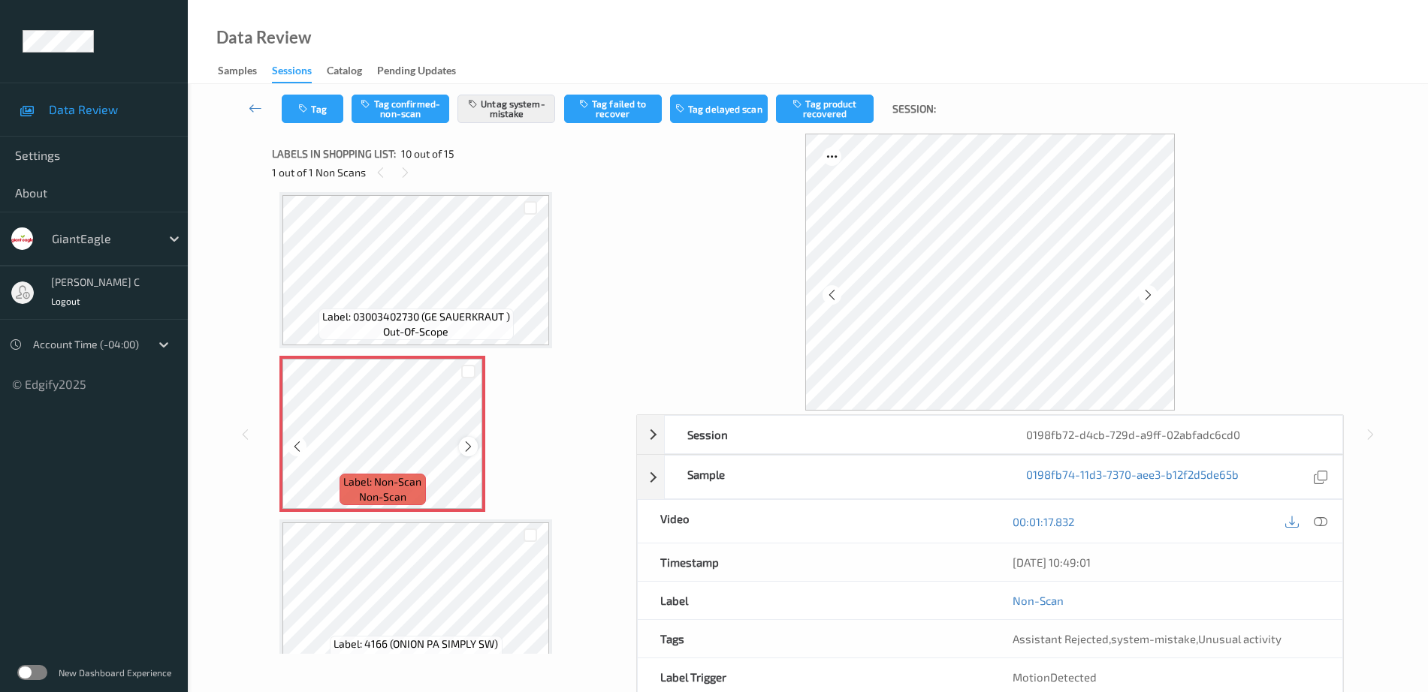
click at [466, 443] on icon at bounding box center [468, 447] width 13 height 14
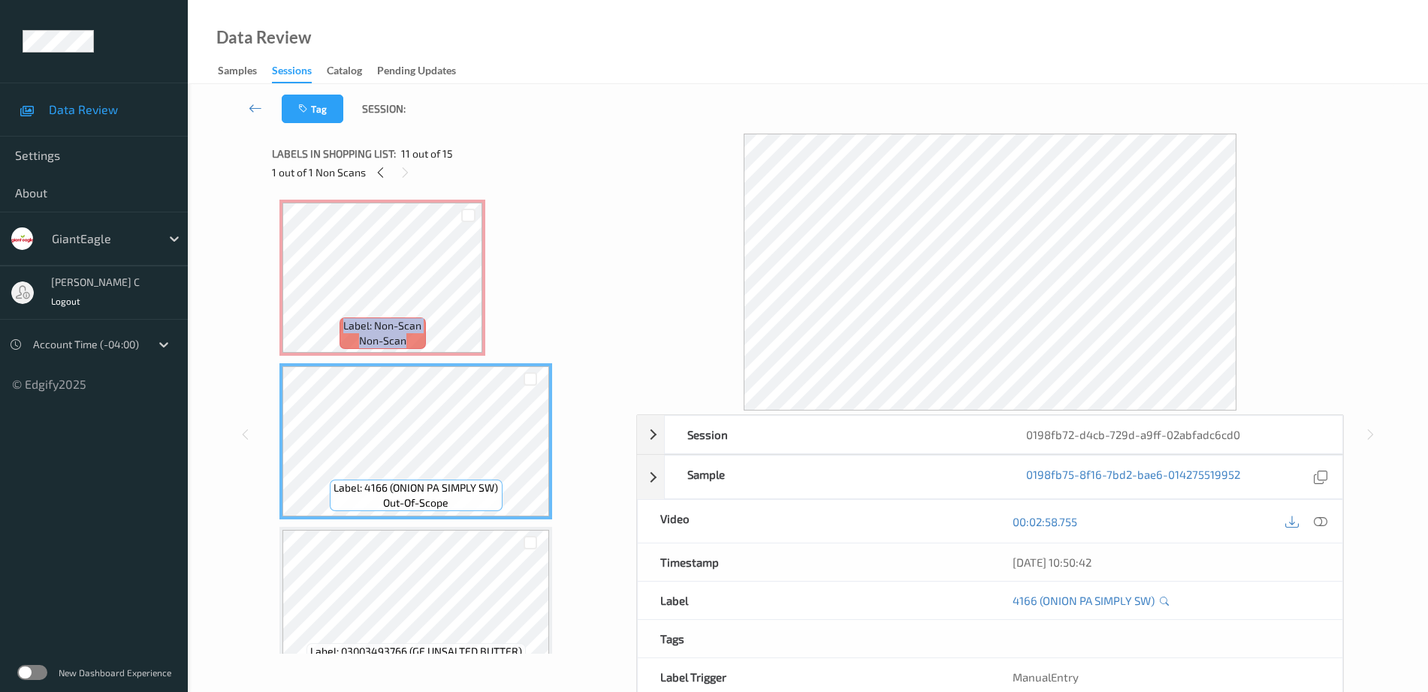
scroll to position [1505, 0]
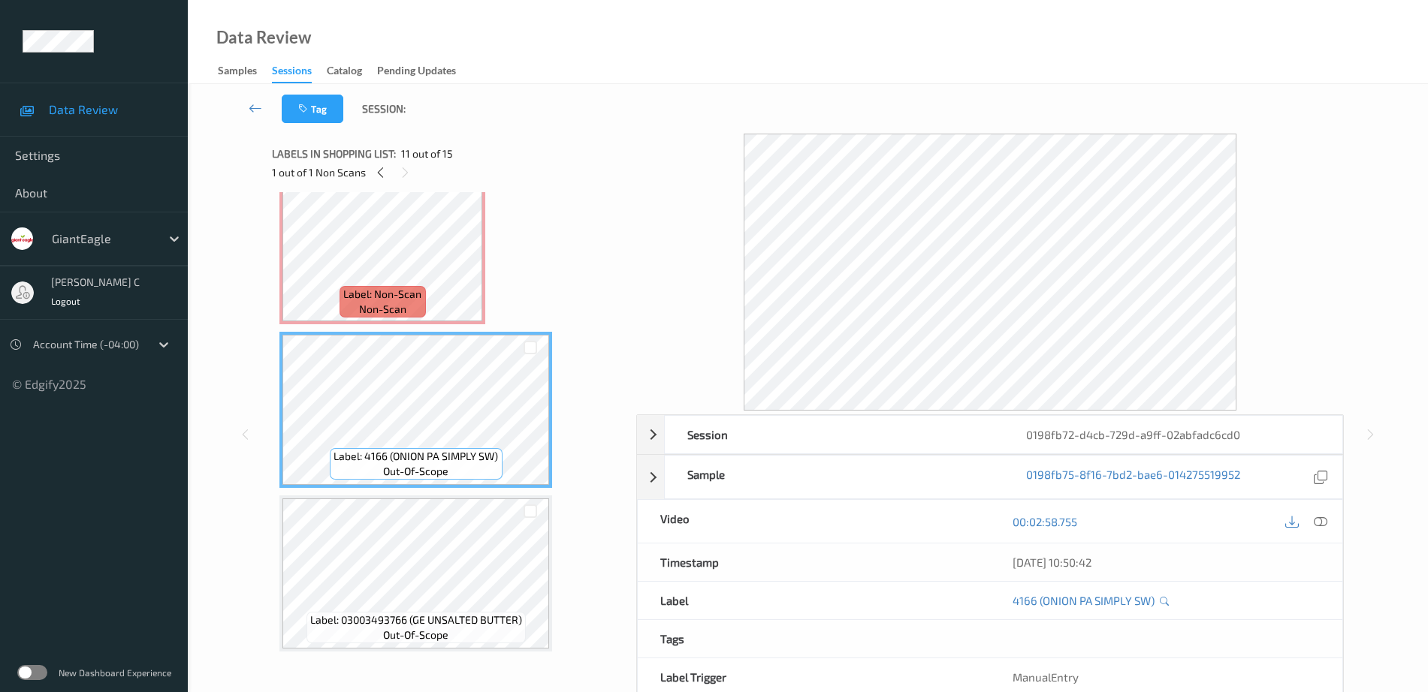
click at [400, 297] on span "Label: Non-Scan" at bounding box center [382, 294] width 78 height 15
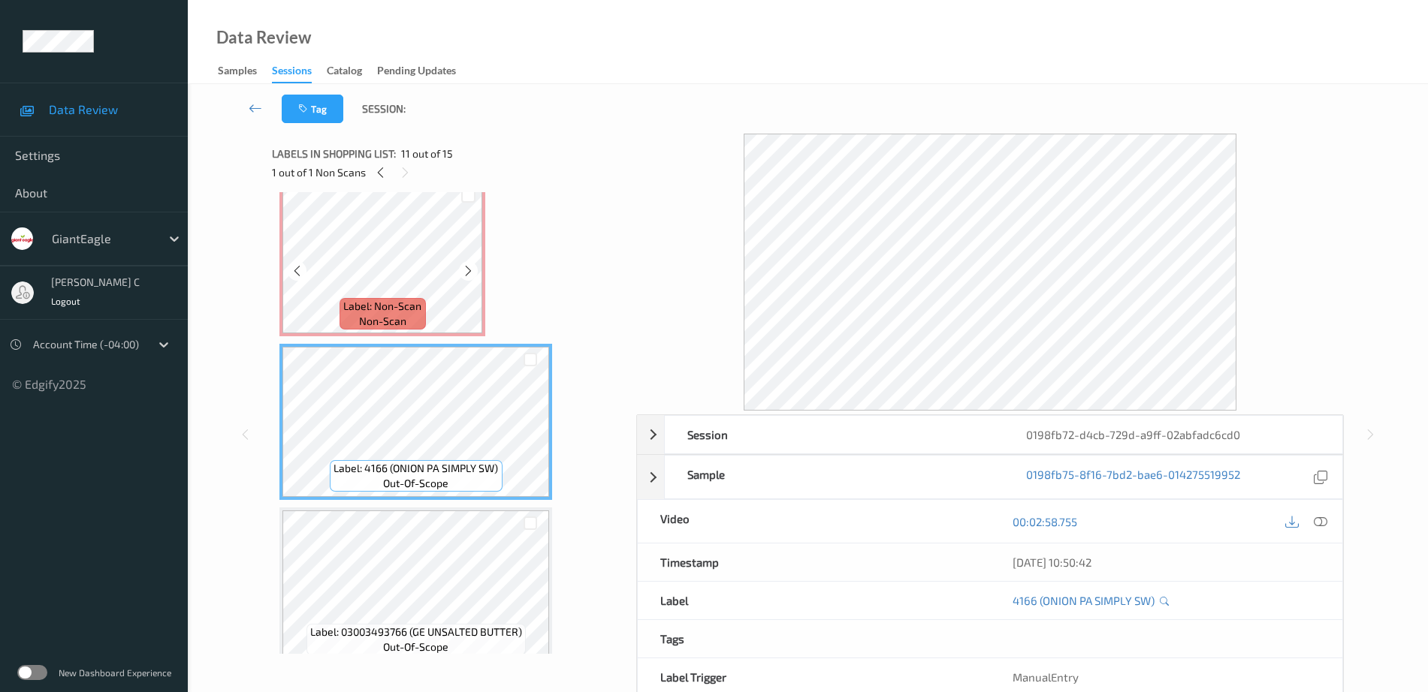
scroll to position [1317, 0]
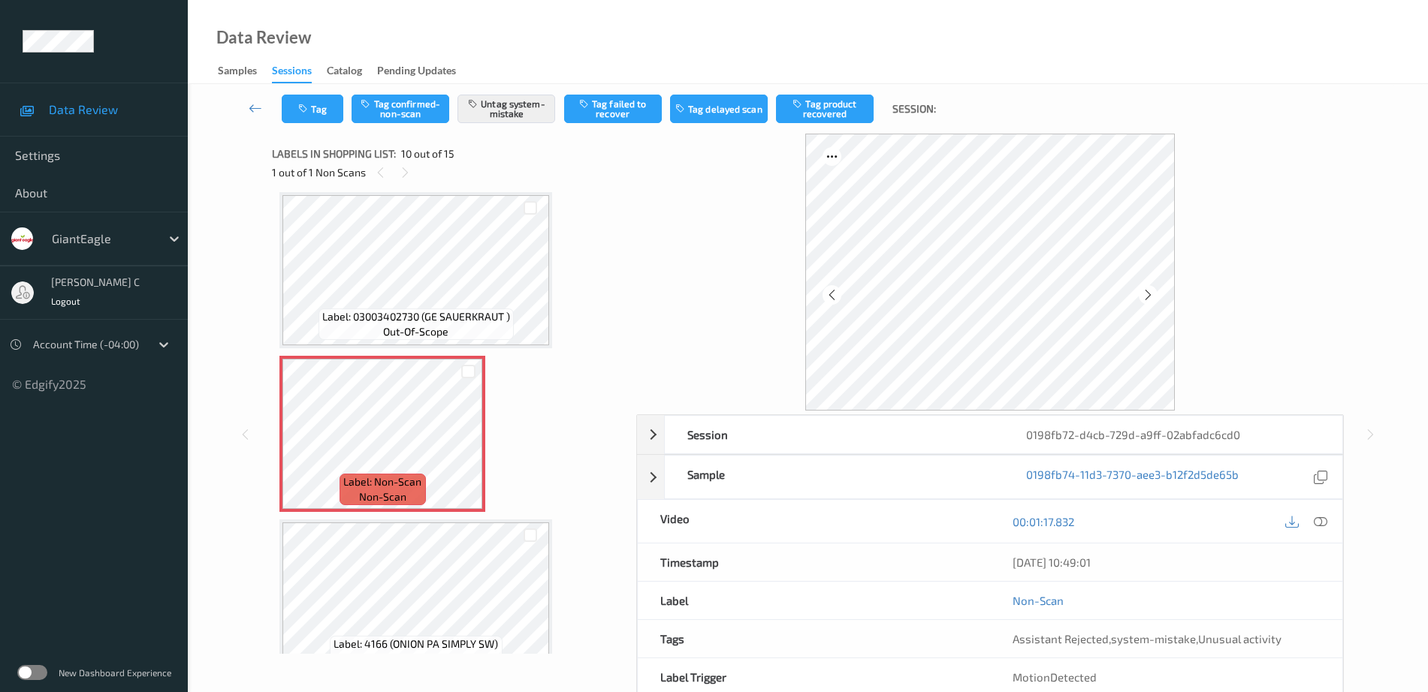
click at [1317, 524] on icon at bounding box center [1321, 522] width 14 height 14
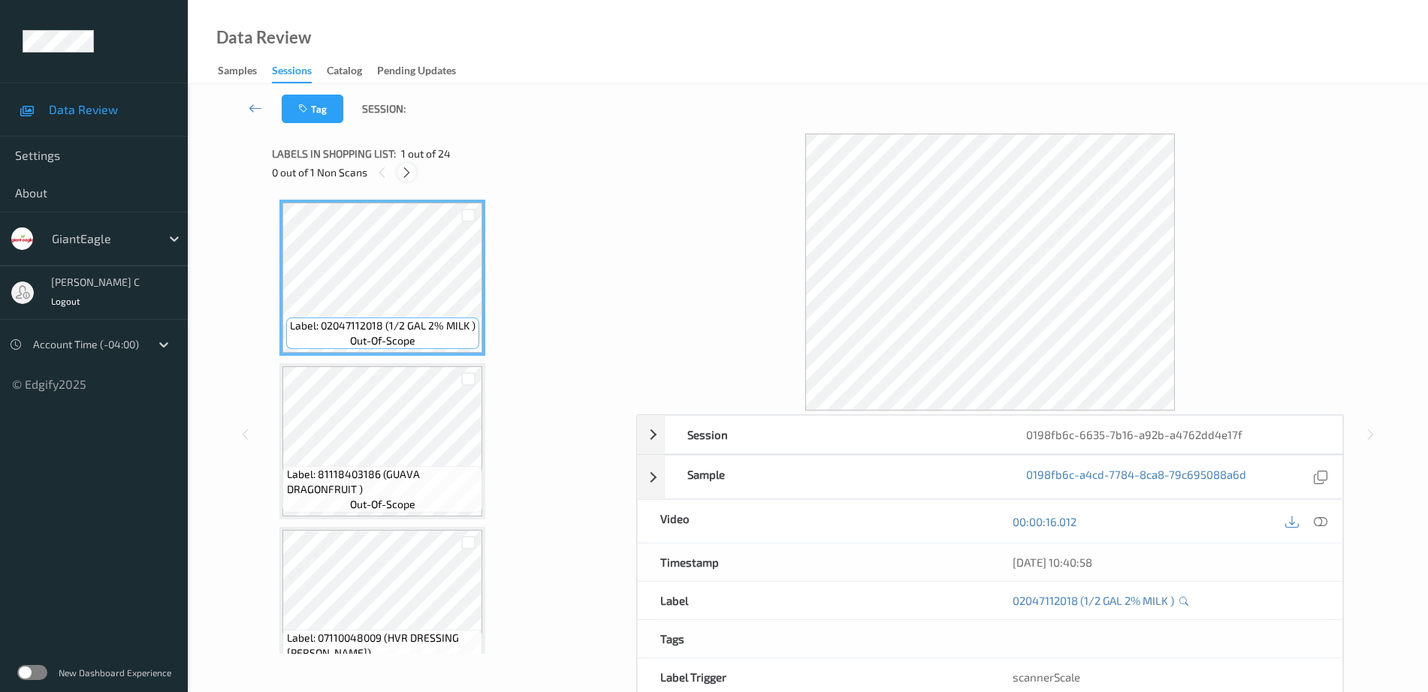
click at [411, 170] on icon at bounding box center [406, 173] width 13 height 14
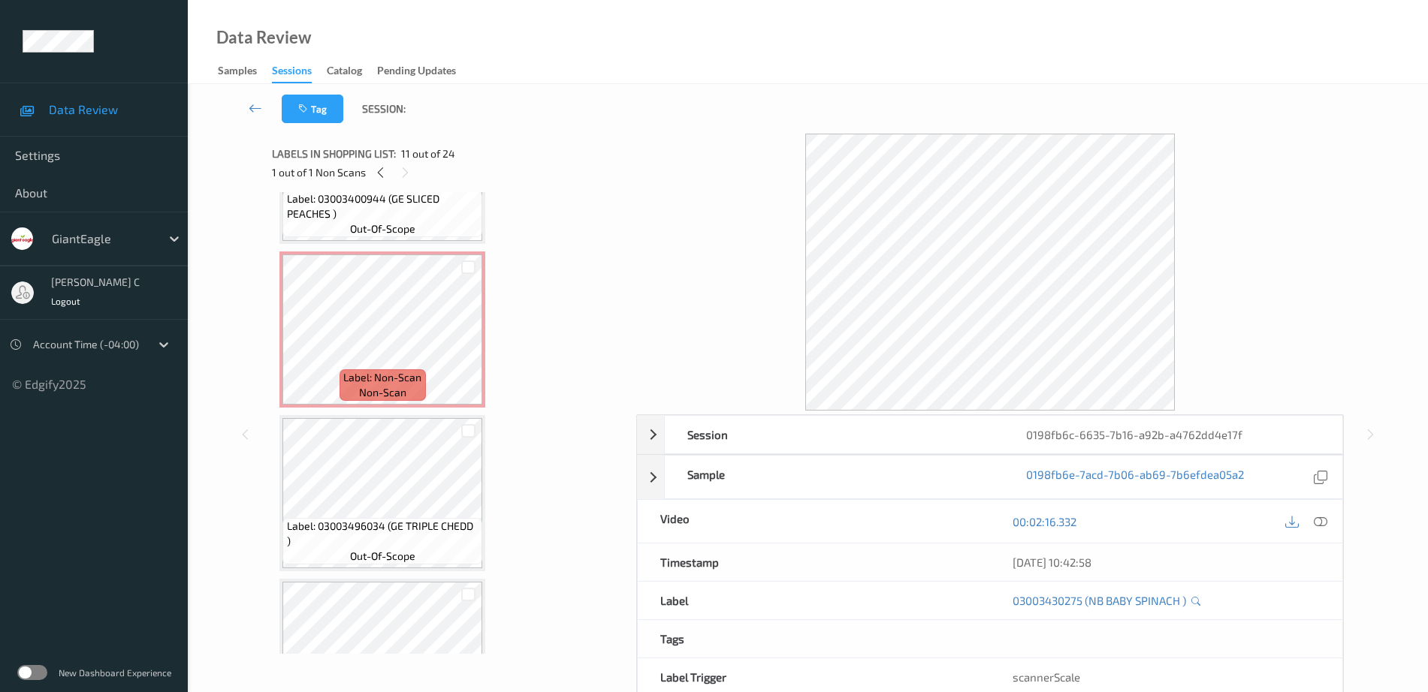
scroll to position [920, 0]
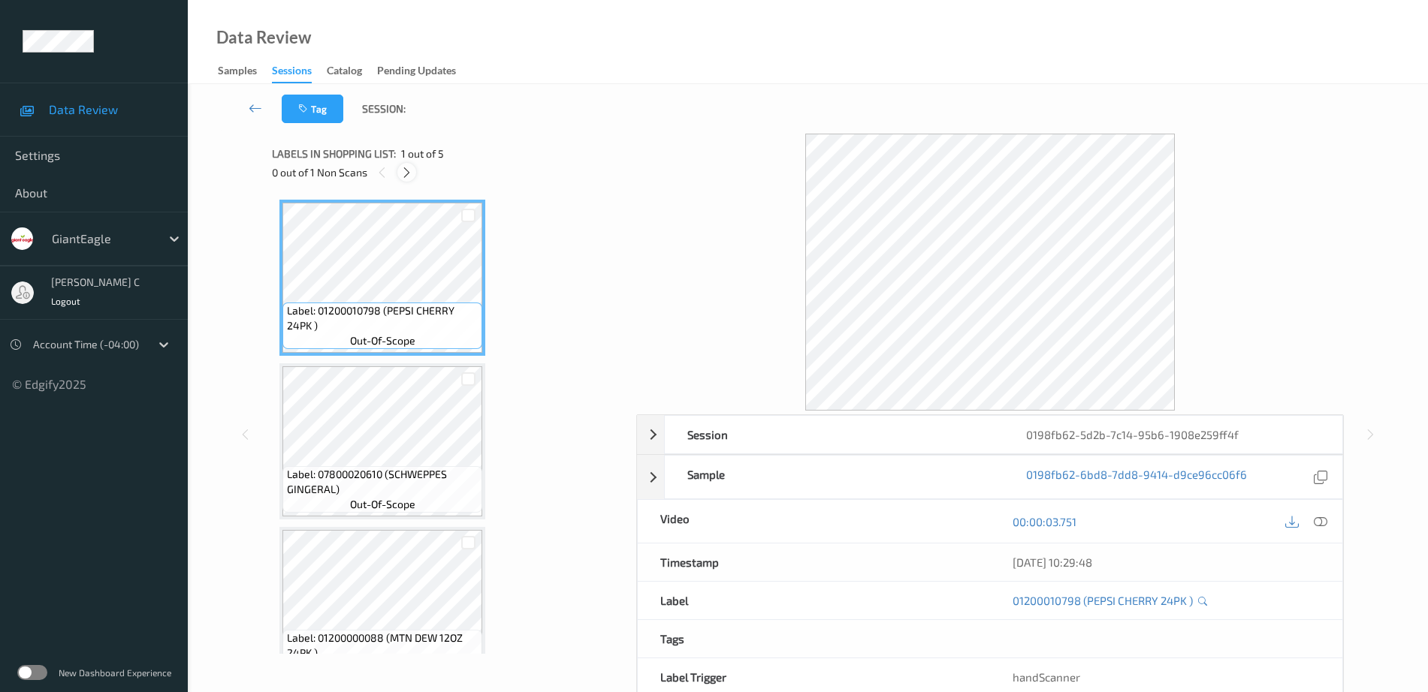
click at [408, 176] on icon at bounding box center [406, 173] width 13 height 14
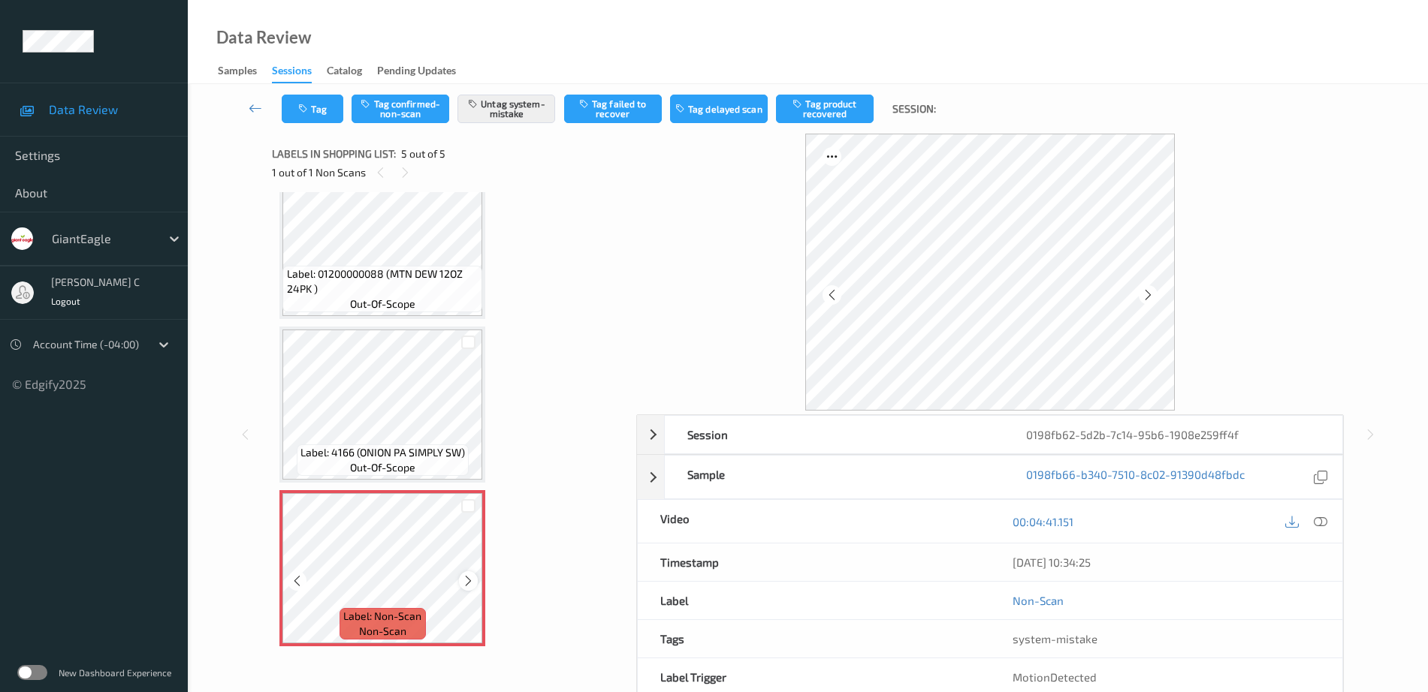
click at [474, 579] on icon at bounding box center [468, 582] width 13 height 14
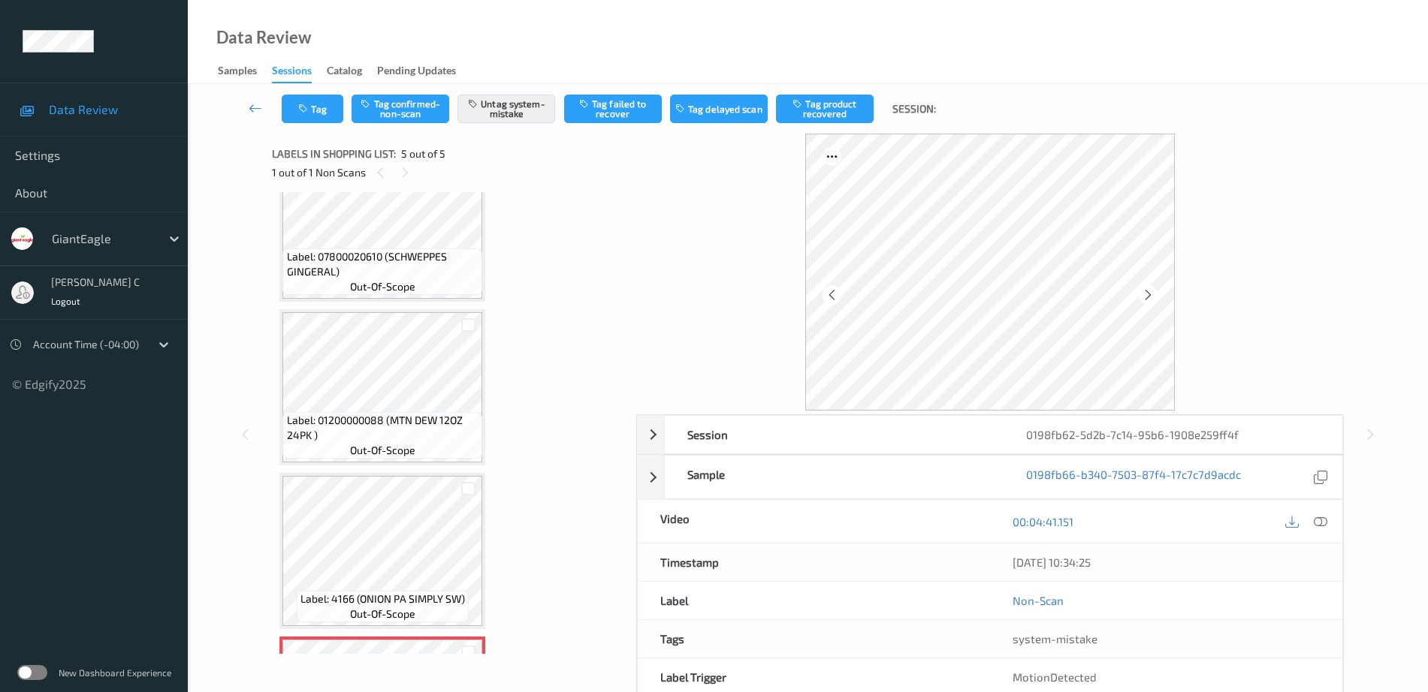
scroll to position [177, 0]
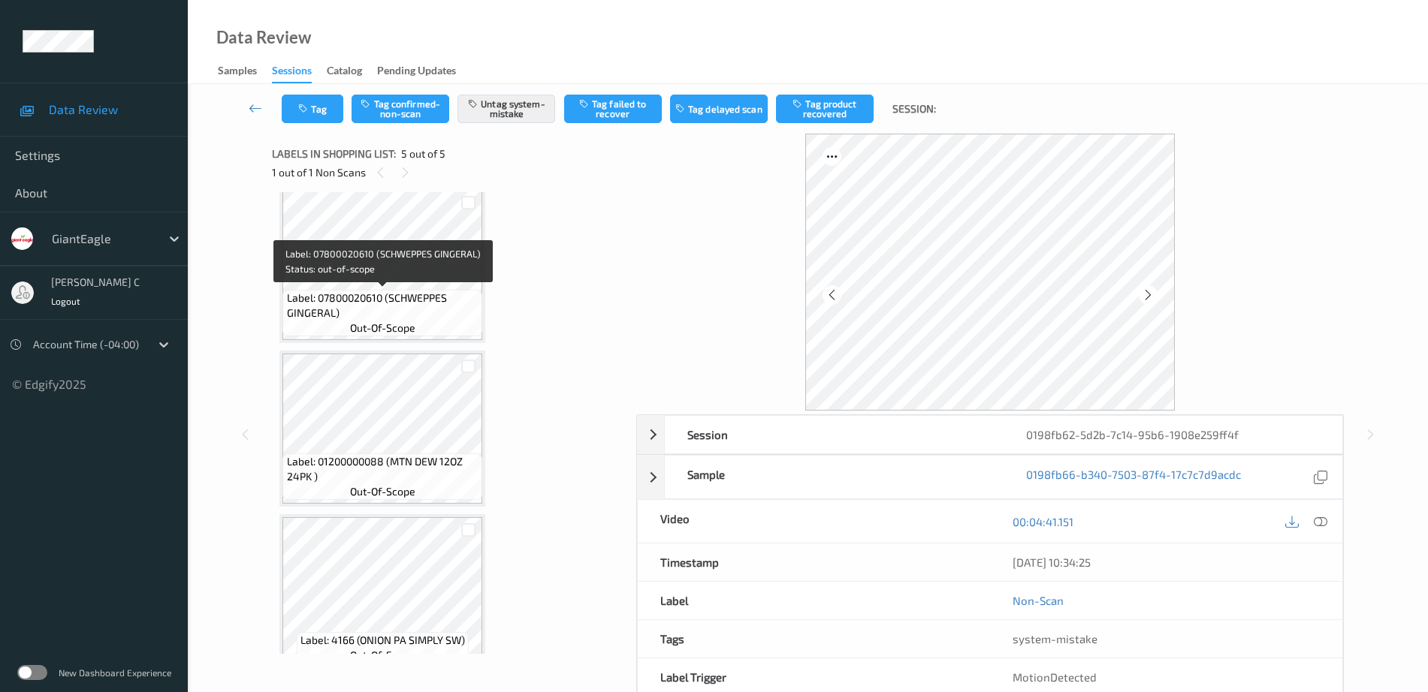
click at [375, 330] on span "out-of-scope" at bounding box center [382, 328] width 65 height 15
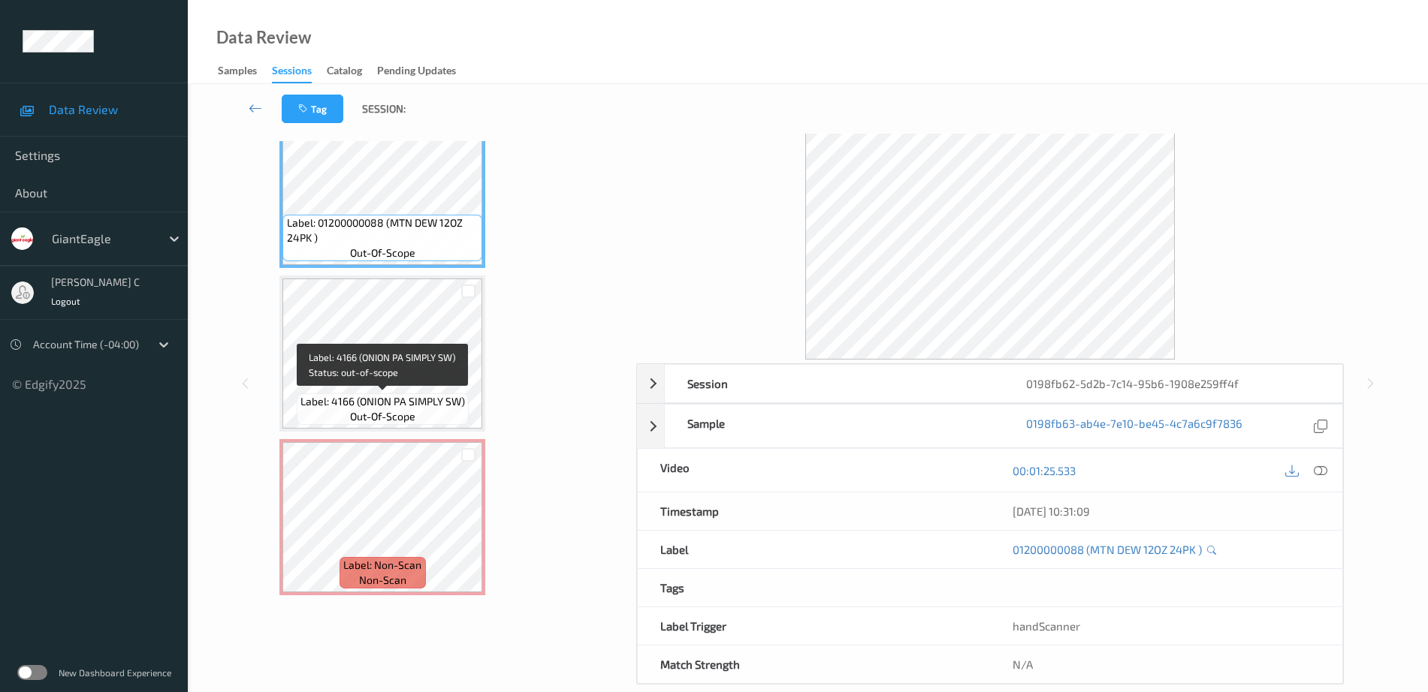
scroll to position [74, 0]
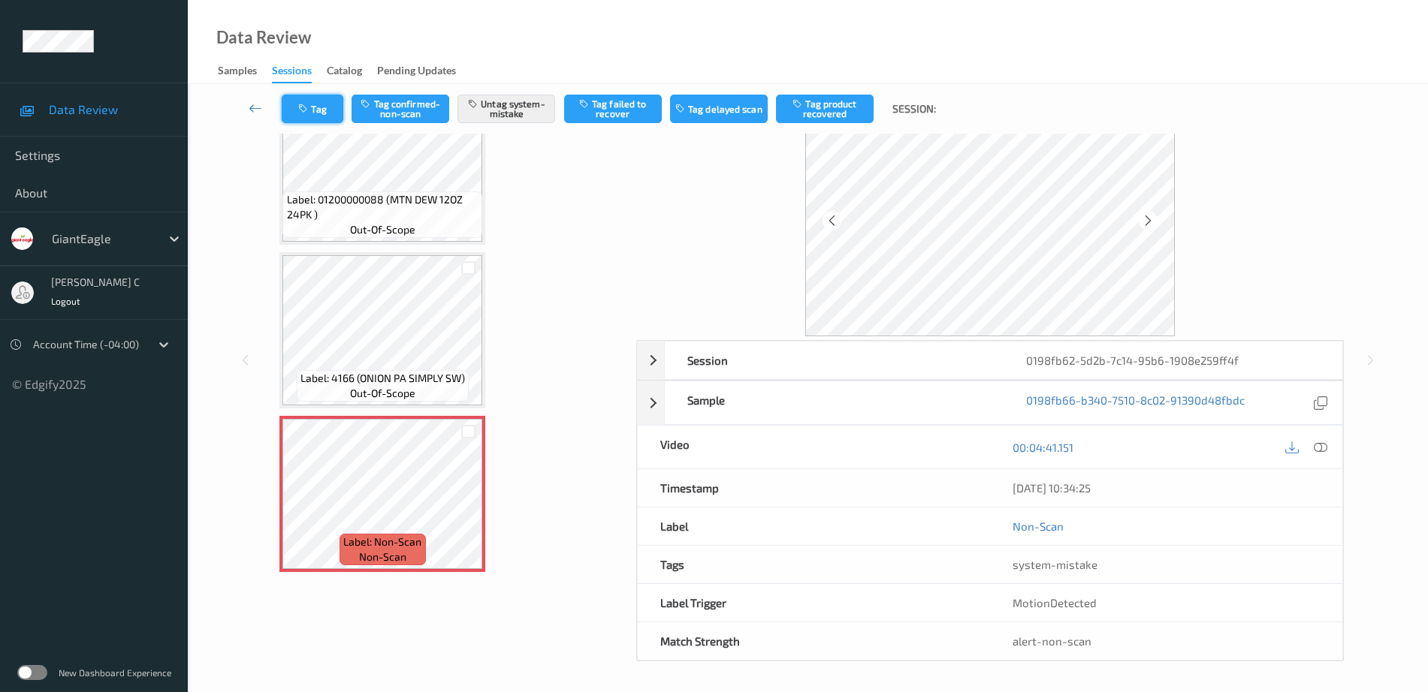
click at [316, 96] on button "Tag" at bounding box center [313, 109] width 62 height 29
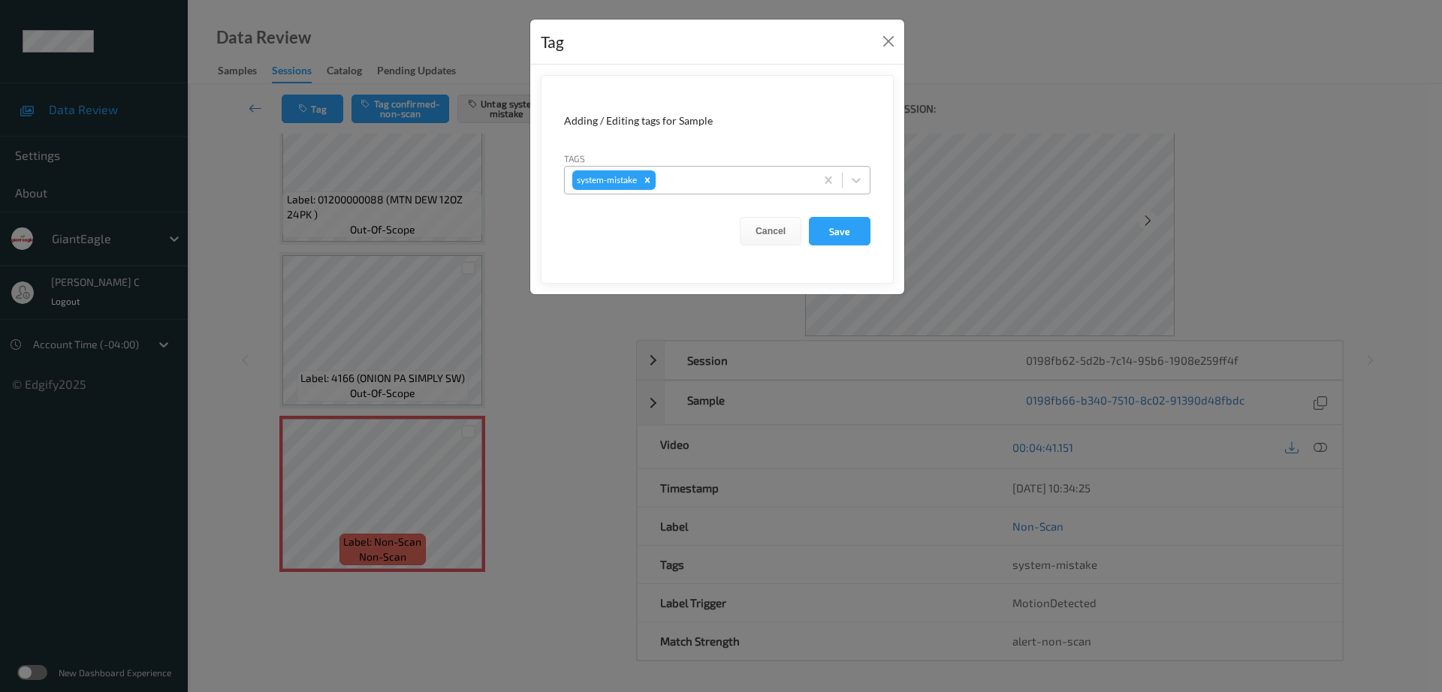
click at [696, 190] on div "system-mistake" at bounding box center [690, 180] width 250 height 26
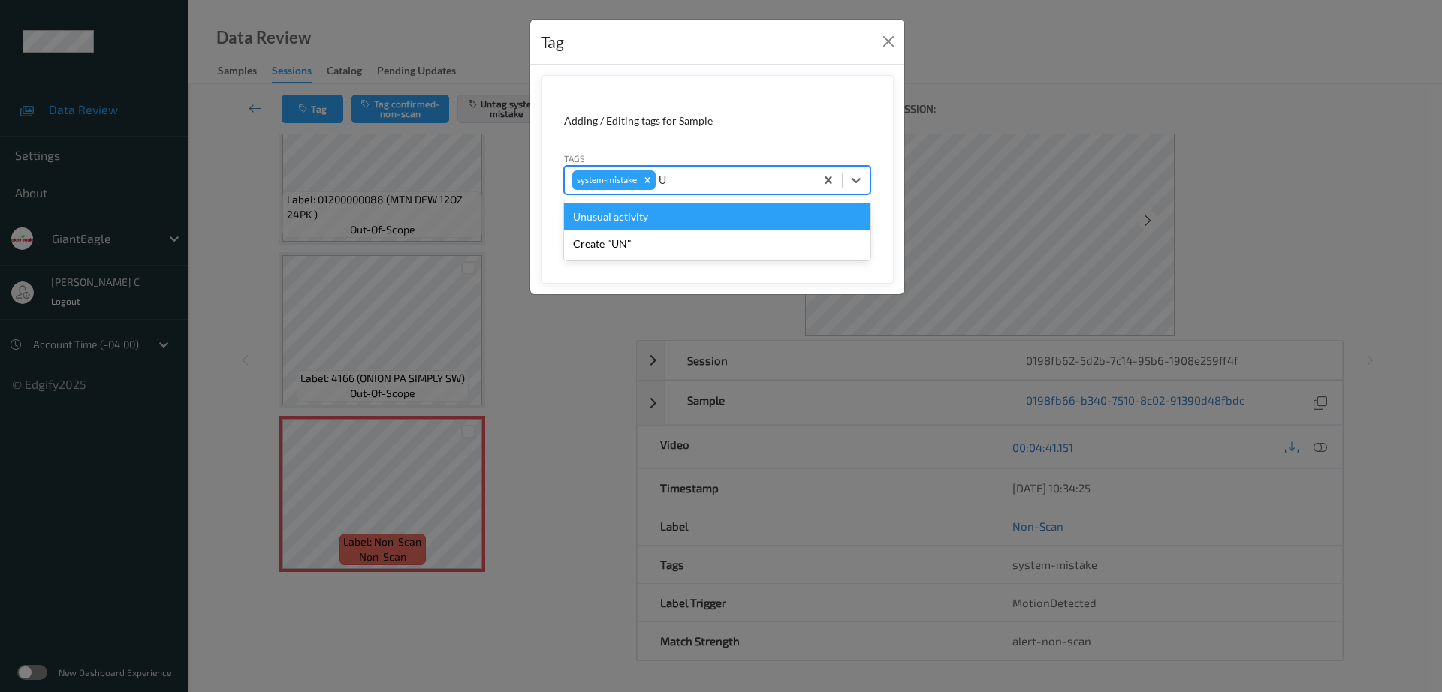
type input "UN"
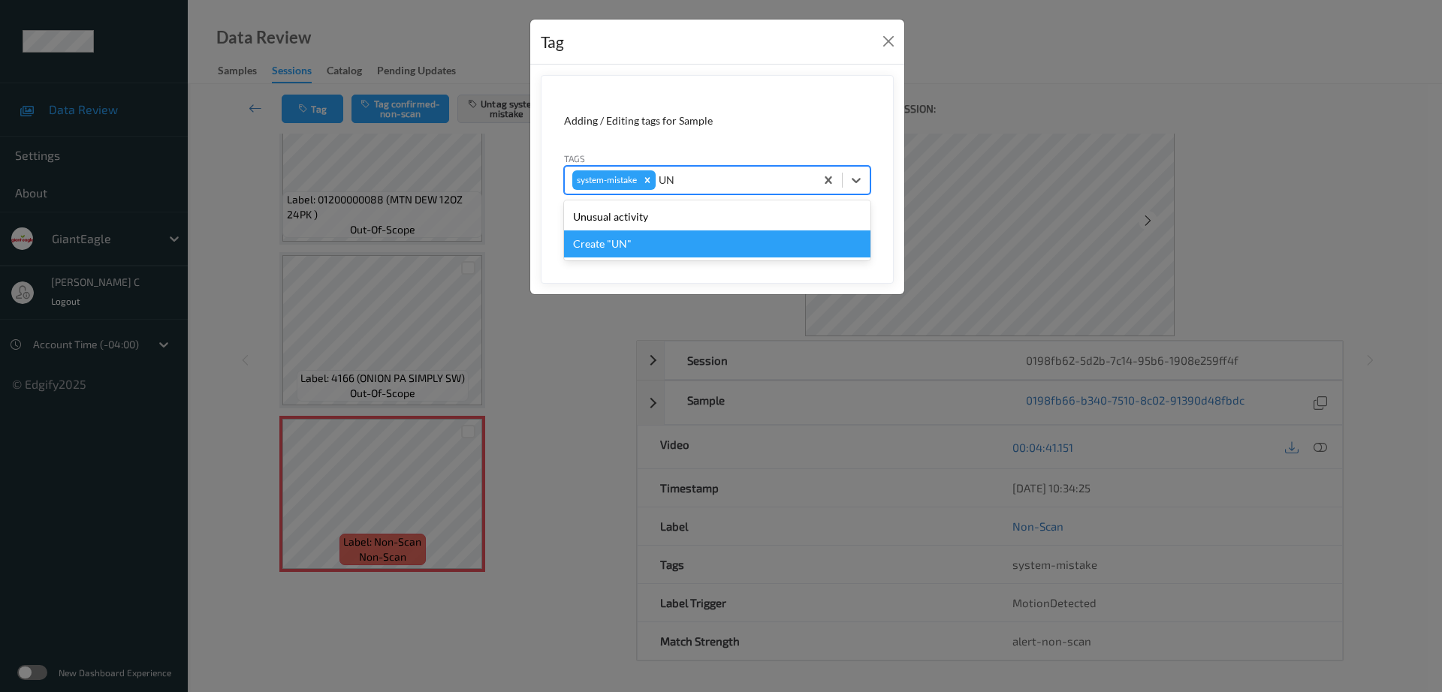
click at [632, 219] on div "Unusual activity" at bounding box center [717, 217] width 306 height 27
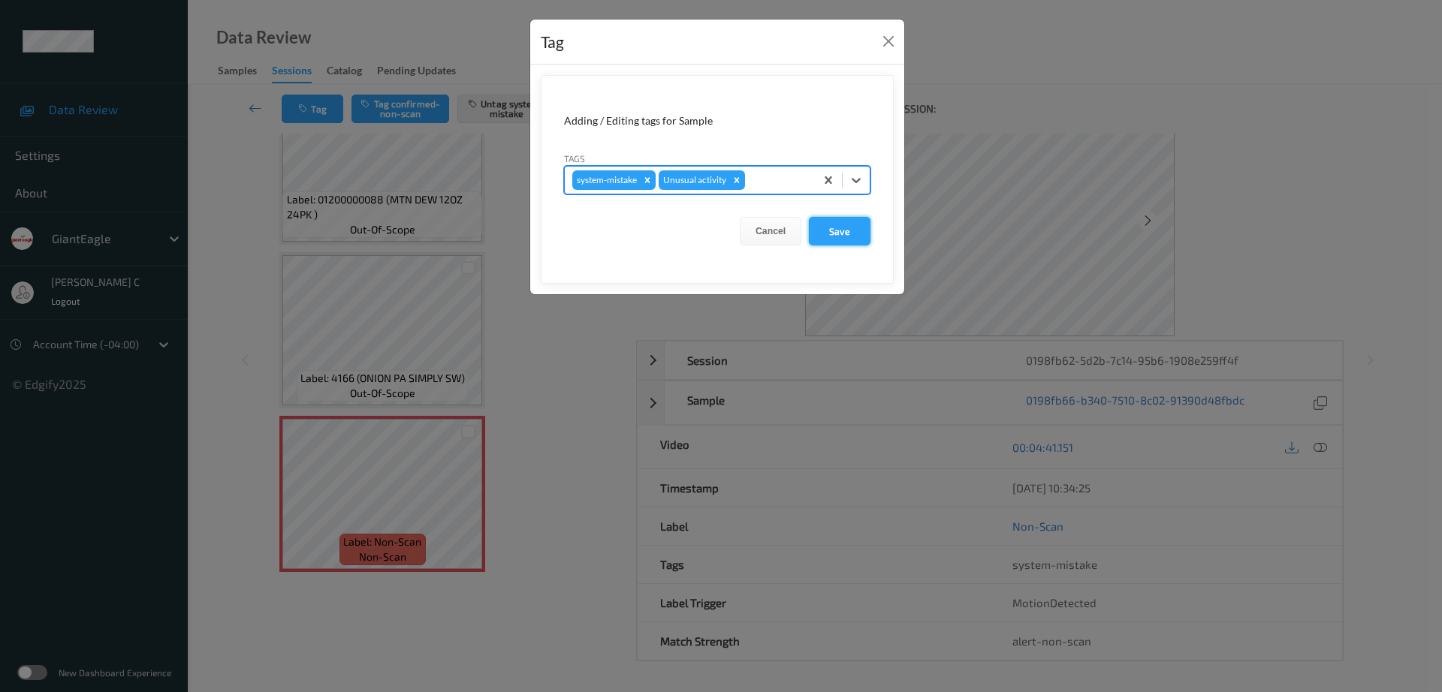
click at [829, 241] on button "Save" at bounding box center [840, 231] width 62 height 29
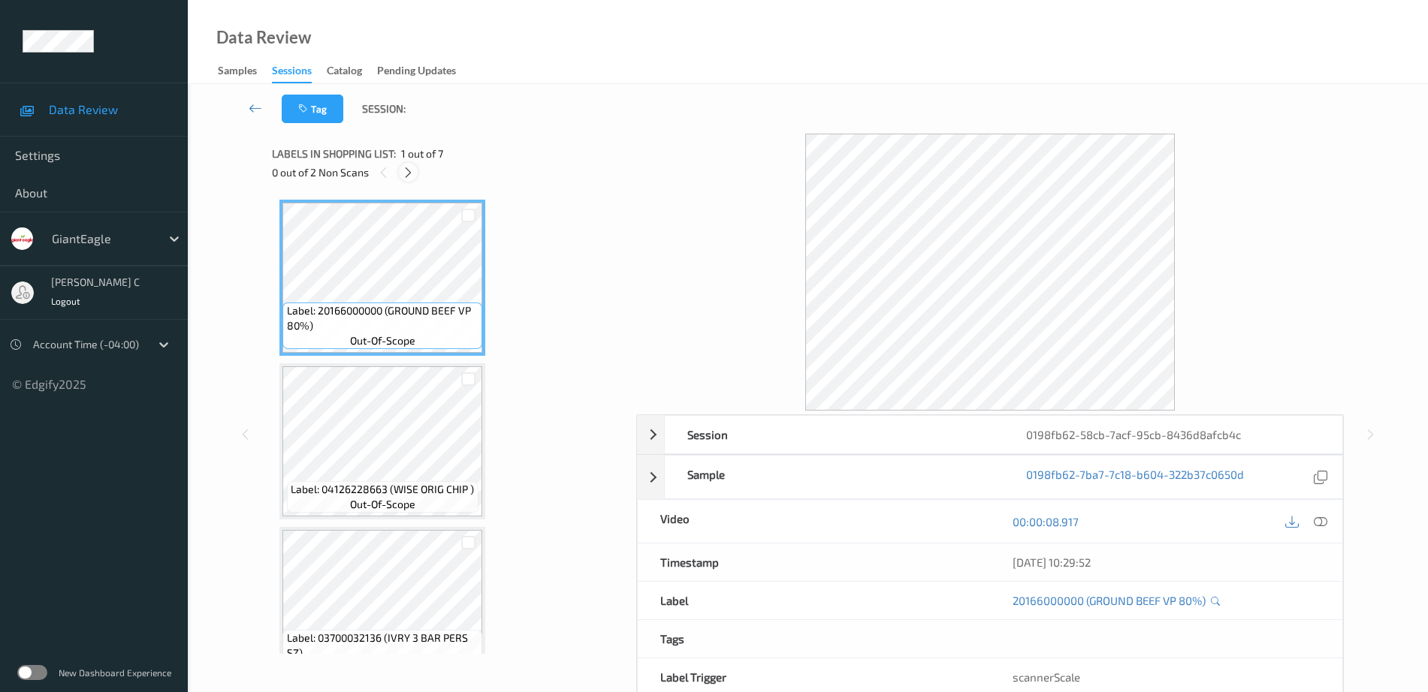
click at [411, 172] on icon at bounding box center [408, 173] width 13 height 14
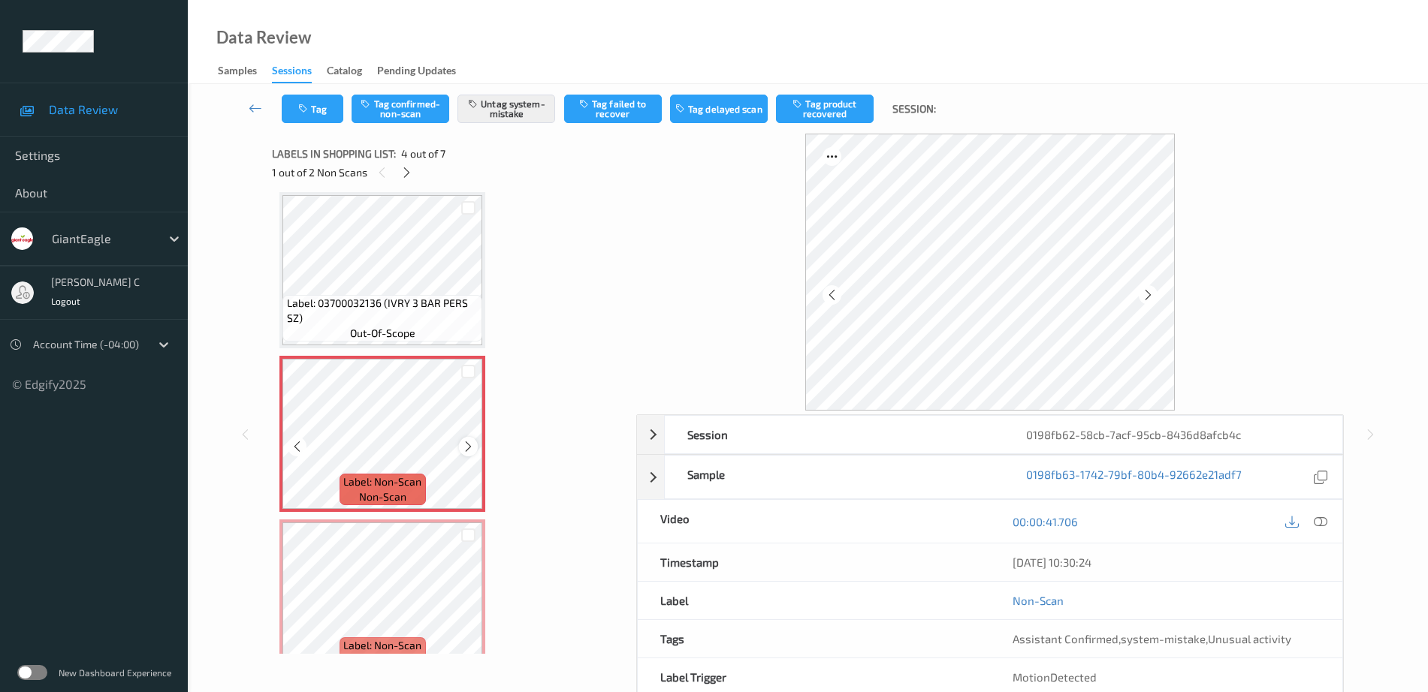
click at [466, 448] on icon at bounding box center [468, 447] width 13 height 14
click at [416, 311] on span "Label: 03700032136 (IVRY 3 BAR PERS SZ)" at bounding box center [383, 311] width 192 height 30
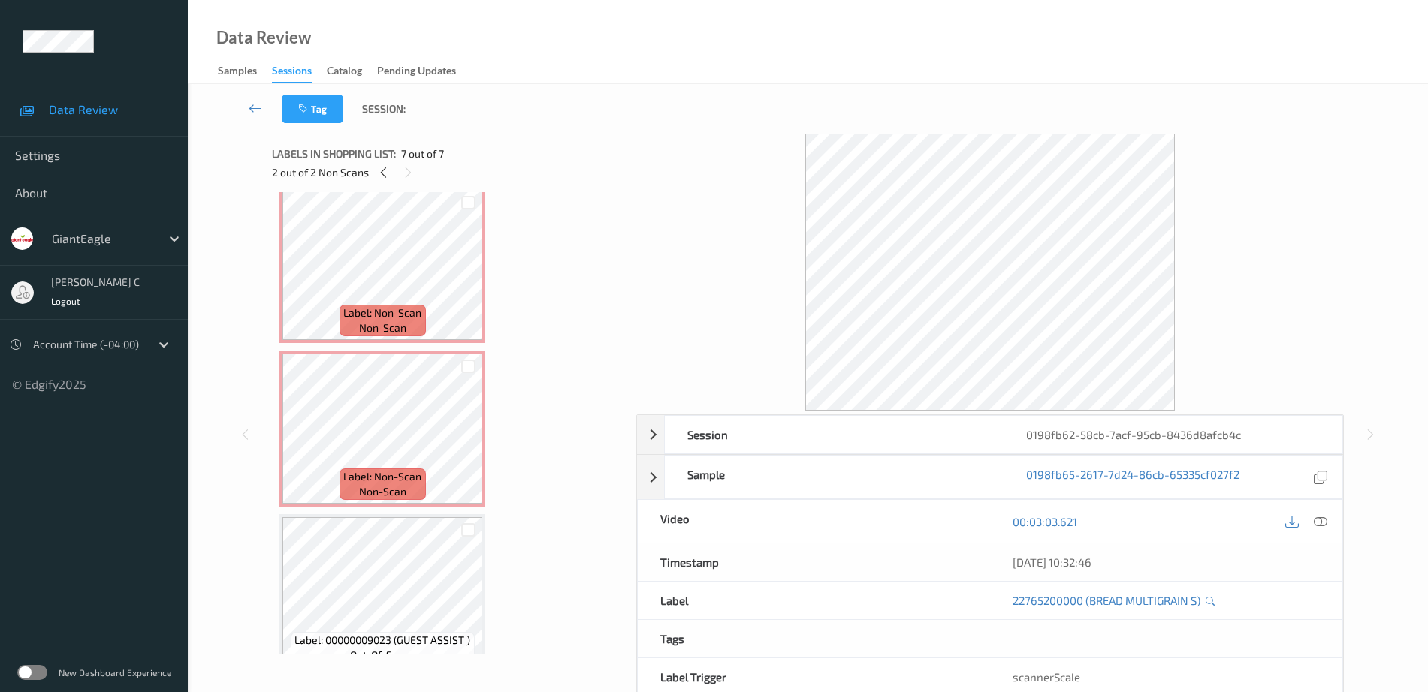
scroll to position [316, 0]
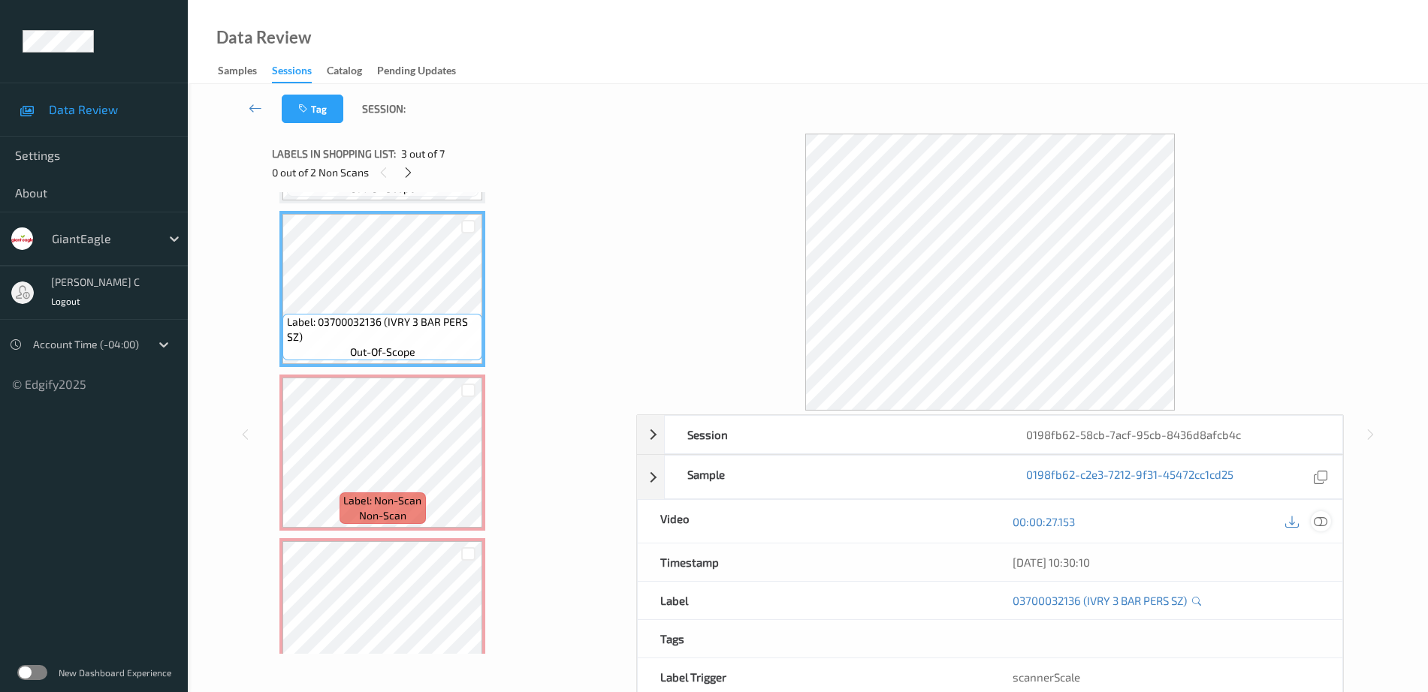
click at [1323, 515] on icon at bounding box center [1321, 522] width 14 height 14
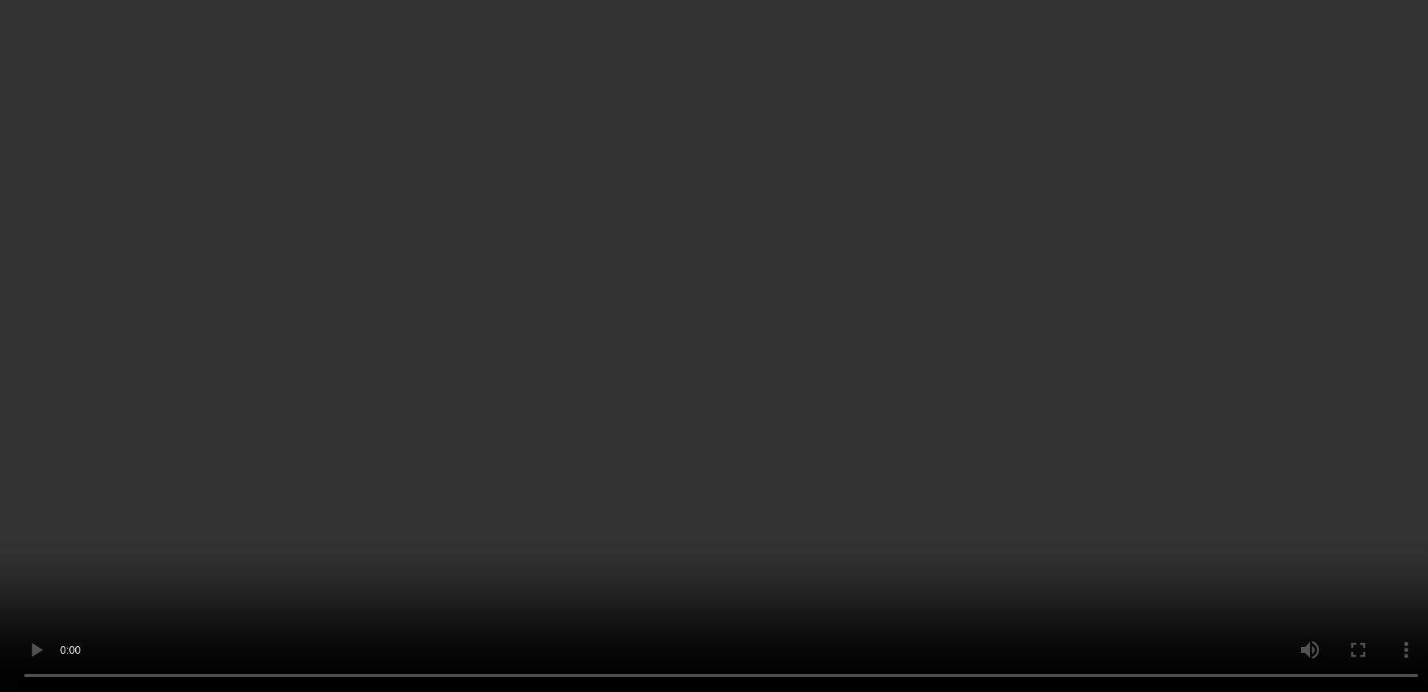
scroll to position [504, 0]
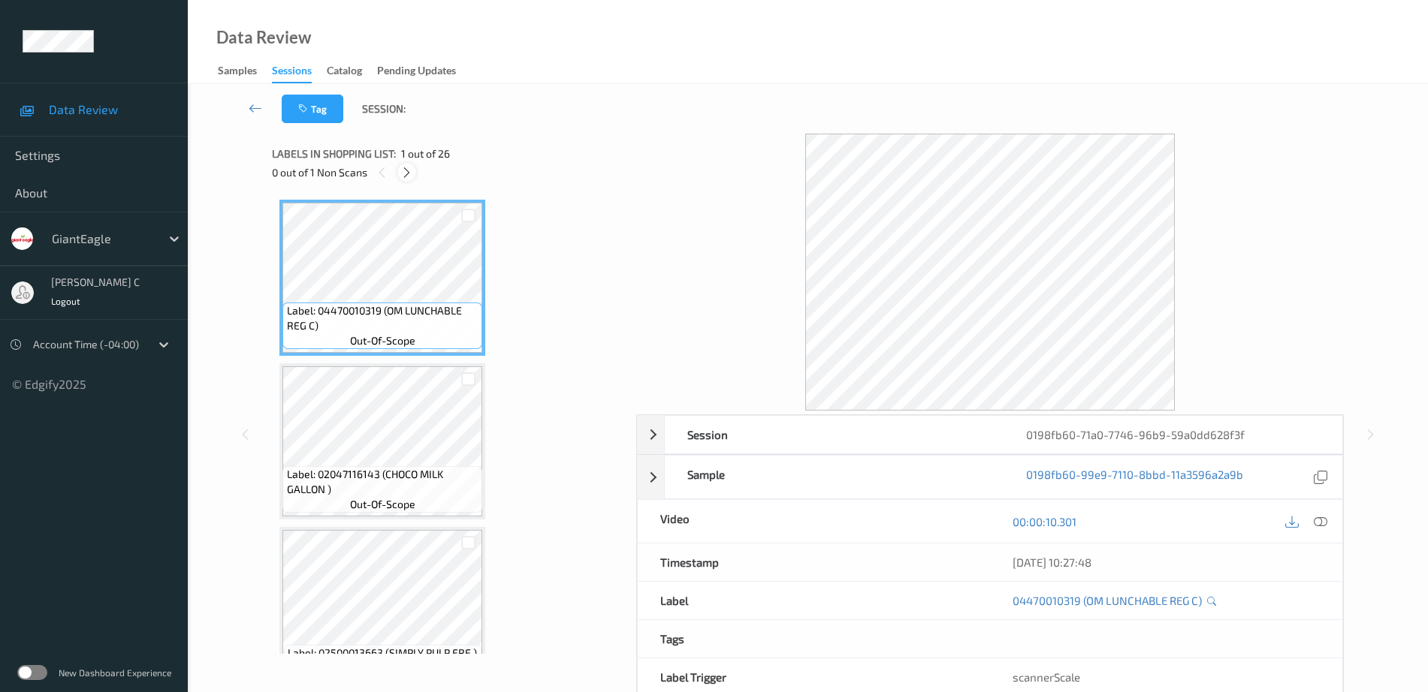
click at [403, 175] on icon at bounding box center [406, 173] width 13 height 14
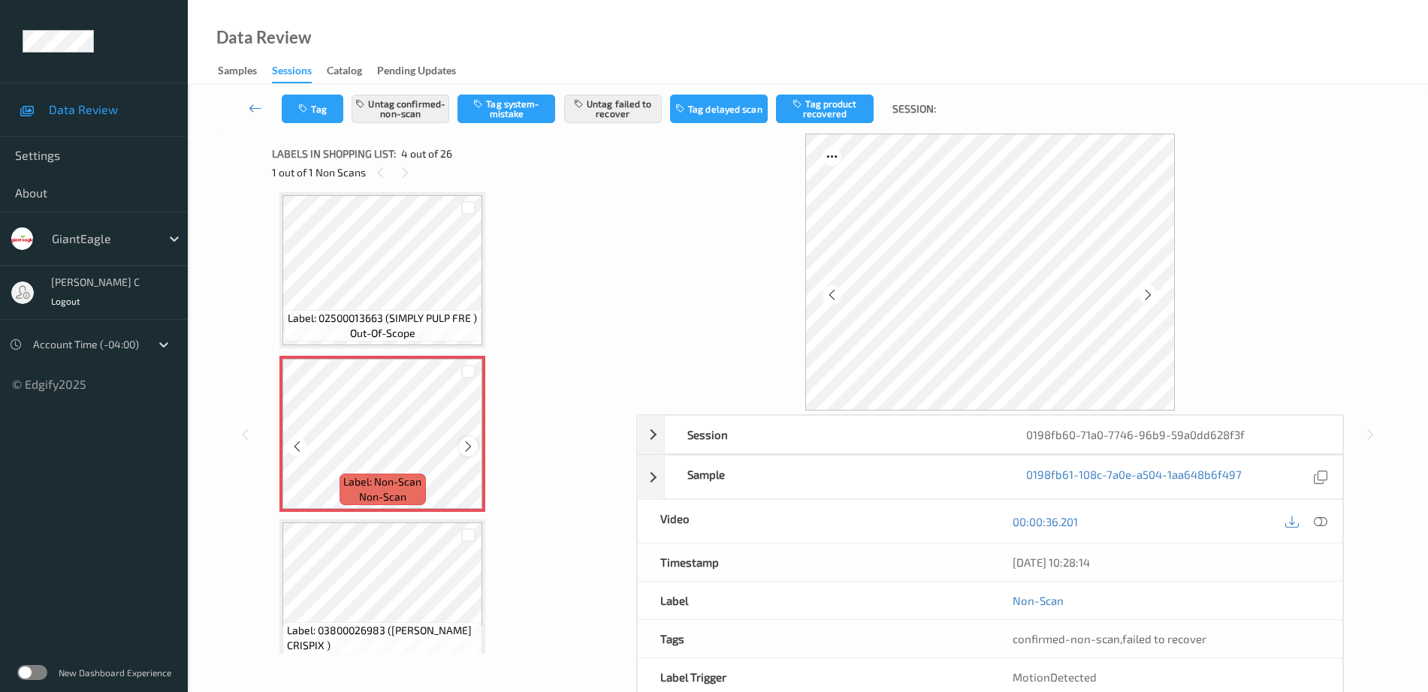
click at [469, 446] on icon at bounding box center [468, 447] width 13 height 14
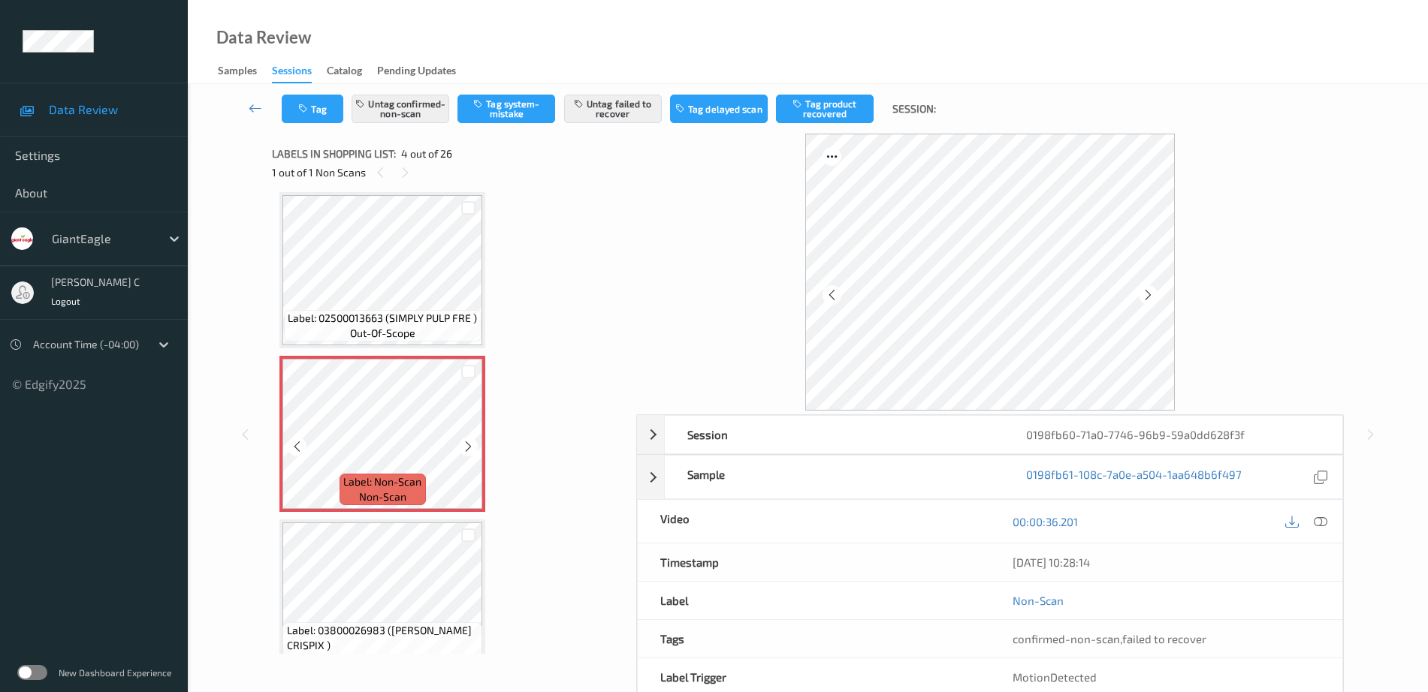
scroll to position [147, 0]
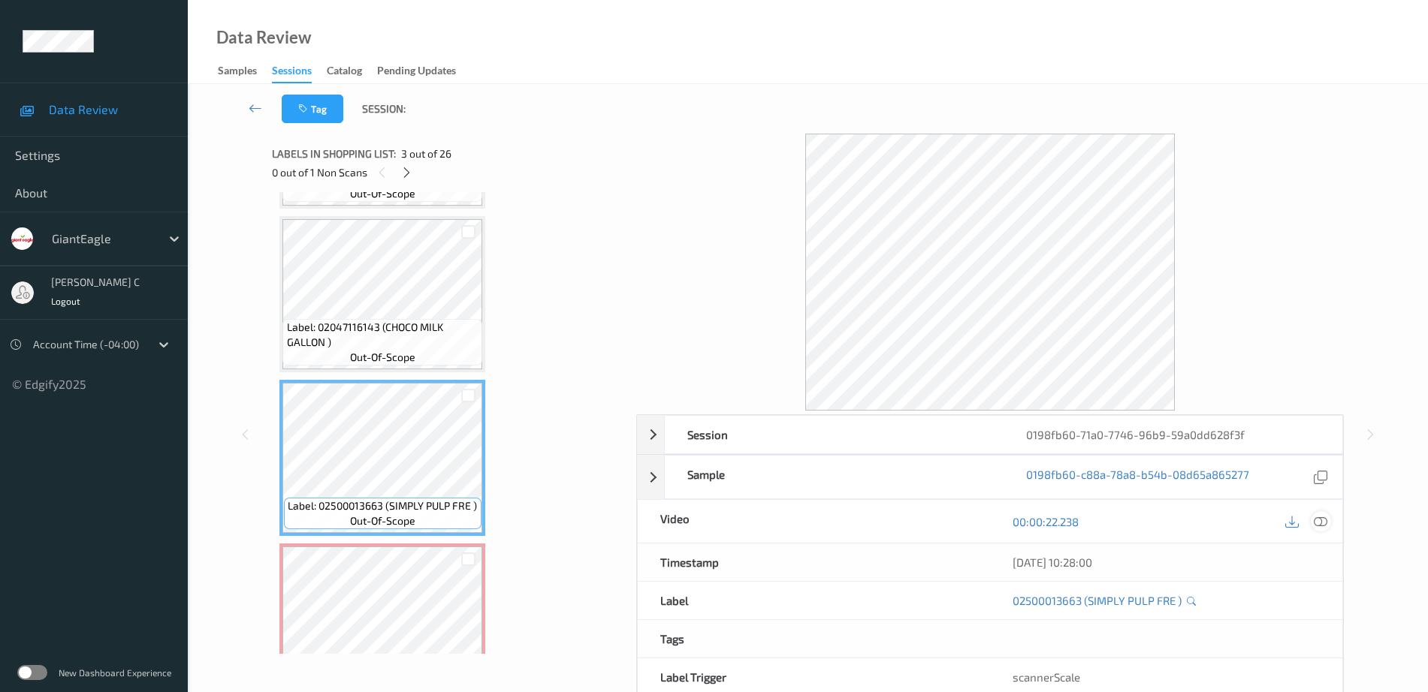
click at [1324, 524] on icon at bounding box center [1321, 522] width 14 height 14
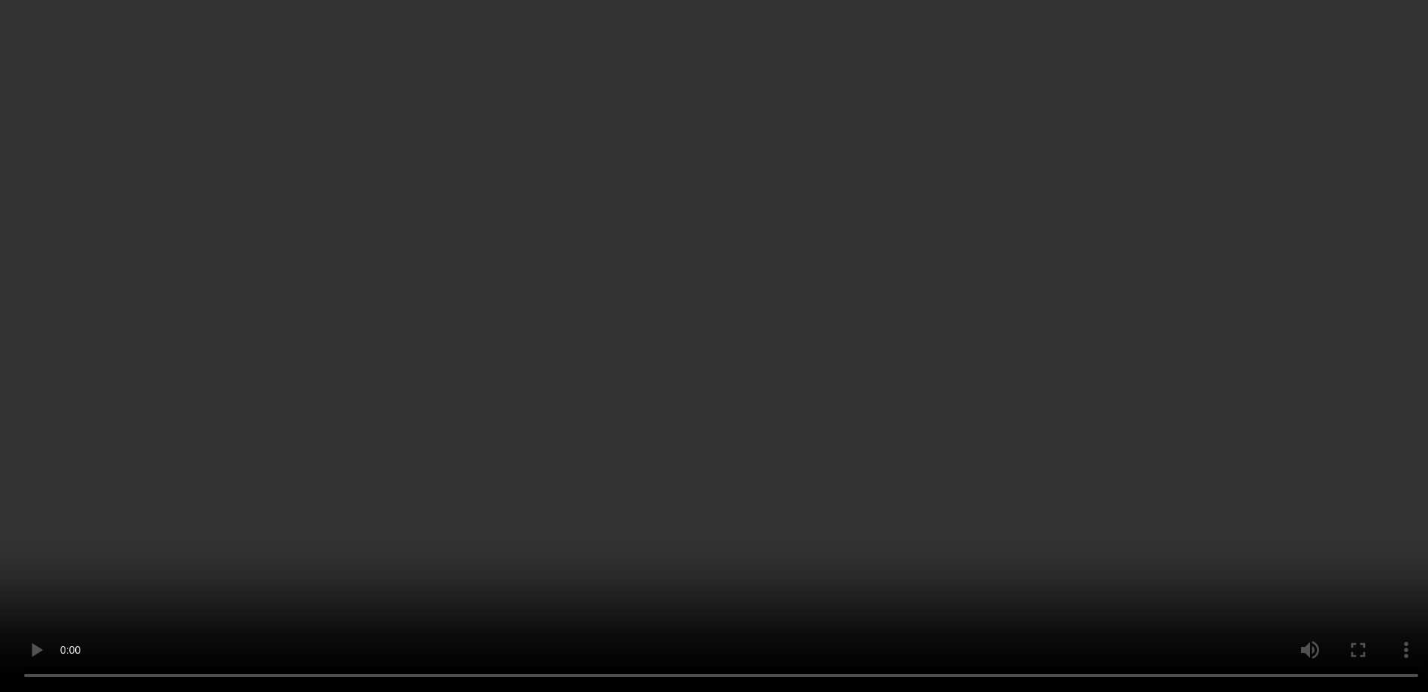
scroll to position [429, 0]
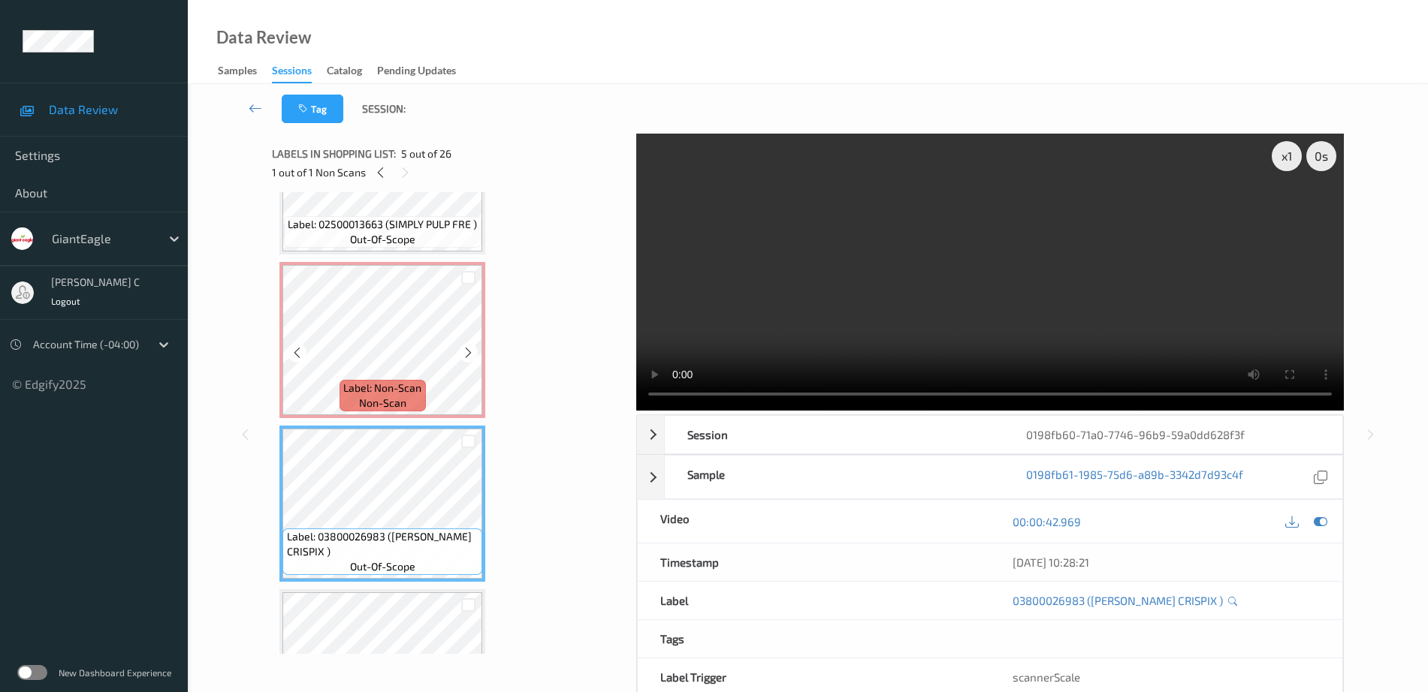
click at [409, 386] on span "Label: Non-Scan" at bounding box center [382, 388] width 78 height 15
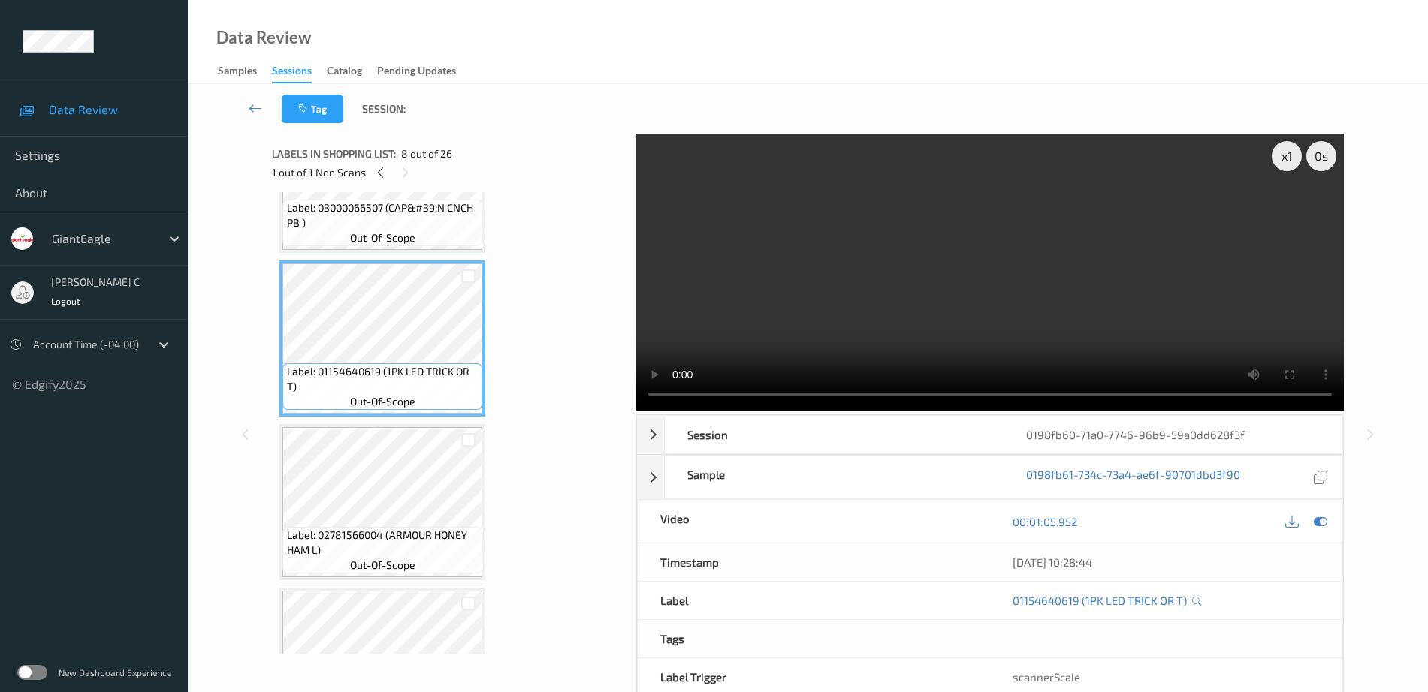
scroll to position [1086, 0]
click at [411, 533] on span "Label: 02781566004 (ARMOUR HONEY HAM L)" at bounding box center [383, 542] width 192 height 30
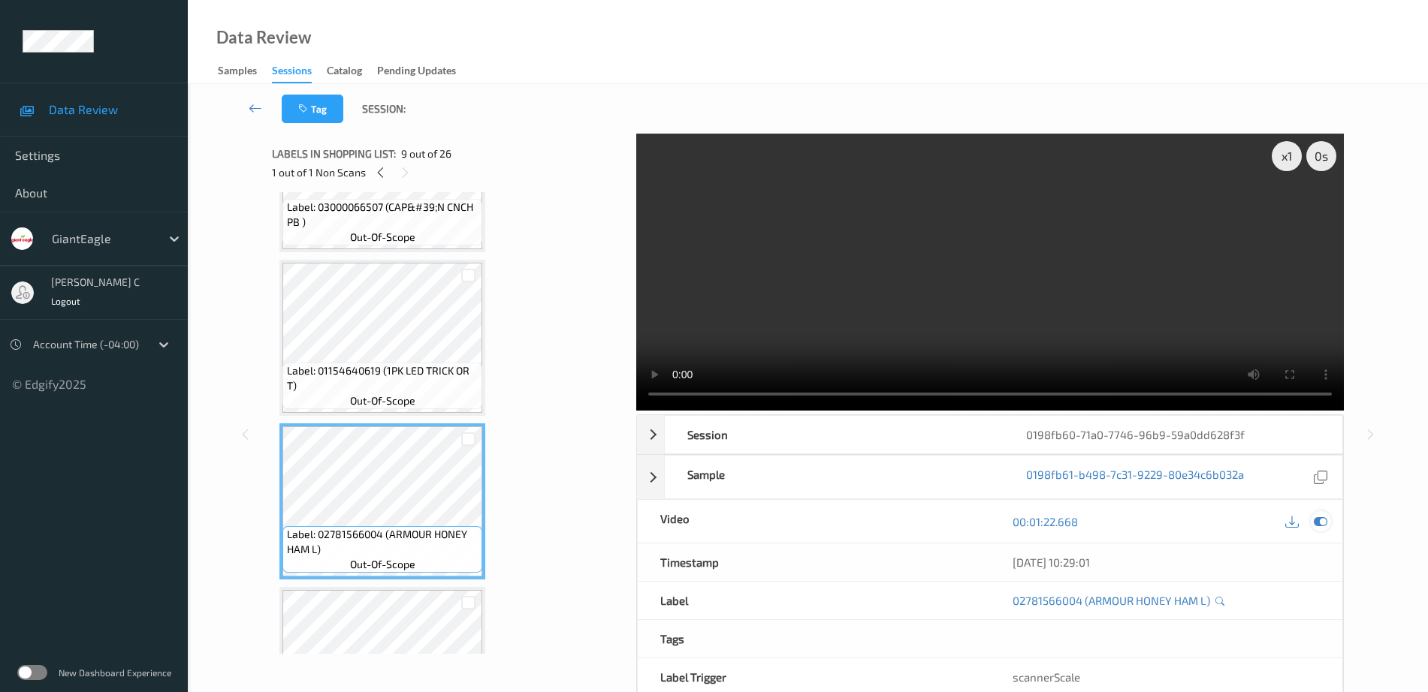
click at [1316, 517] on icon at bounding box center [1321, 522] width 14 height 14
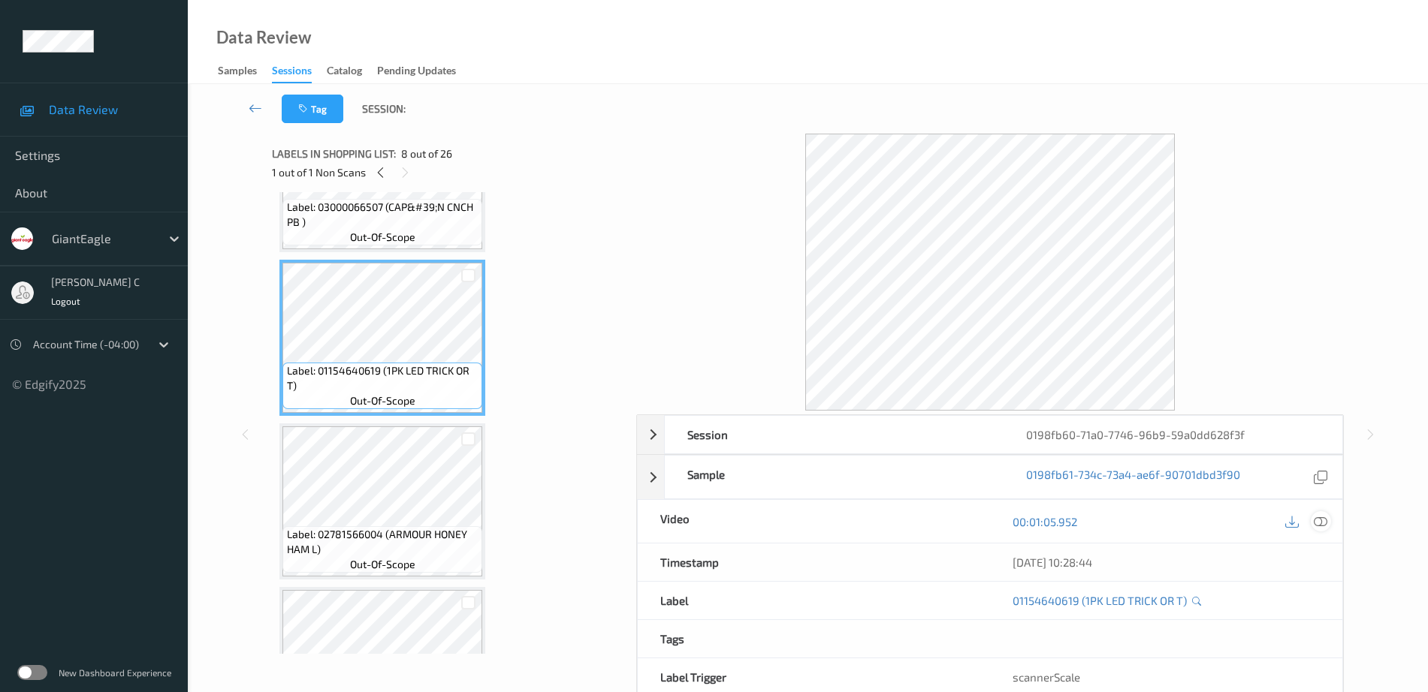
click at [1319, 517] on icon at bounding box center [1321, 522] width 14 height 14
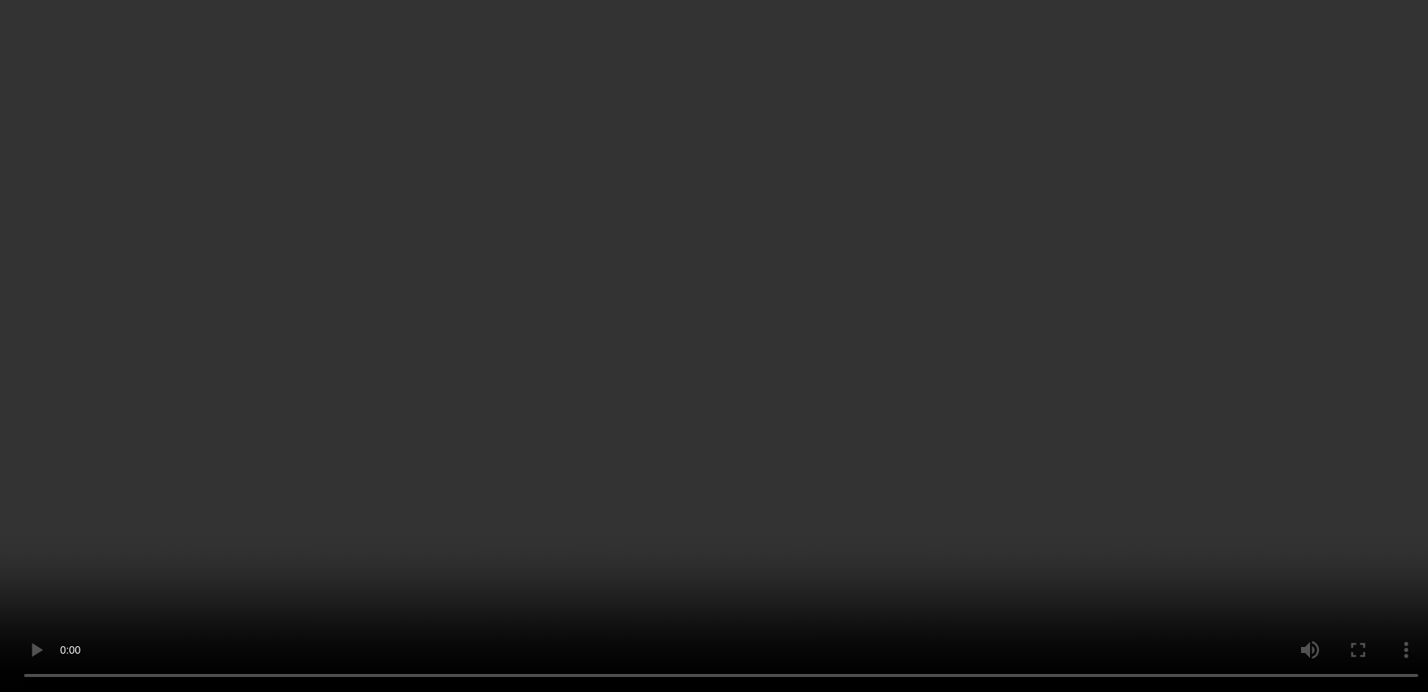
scroll to position [241, 0]
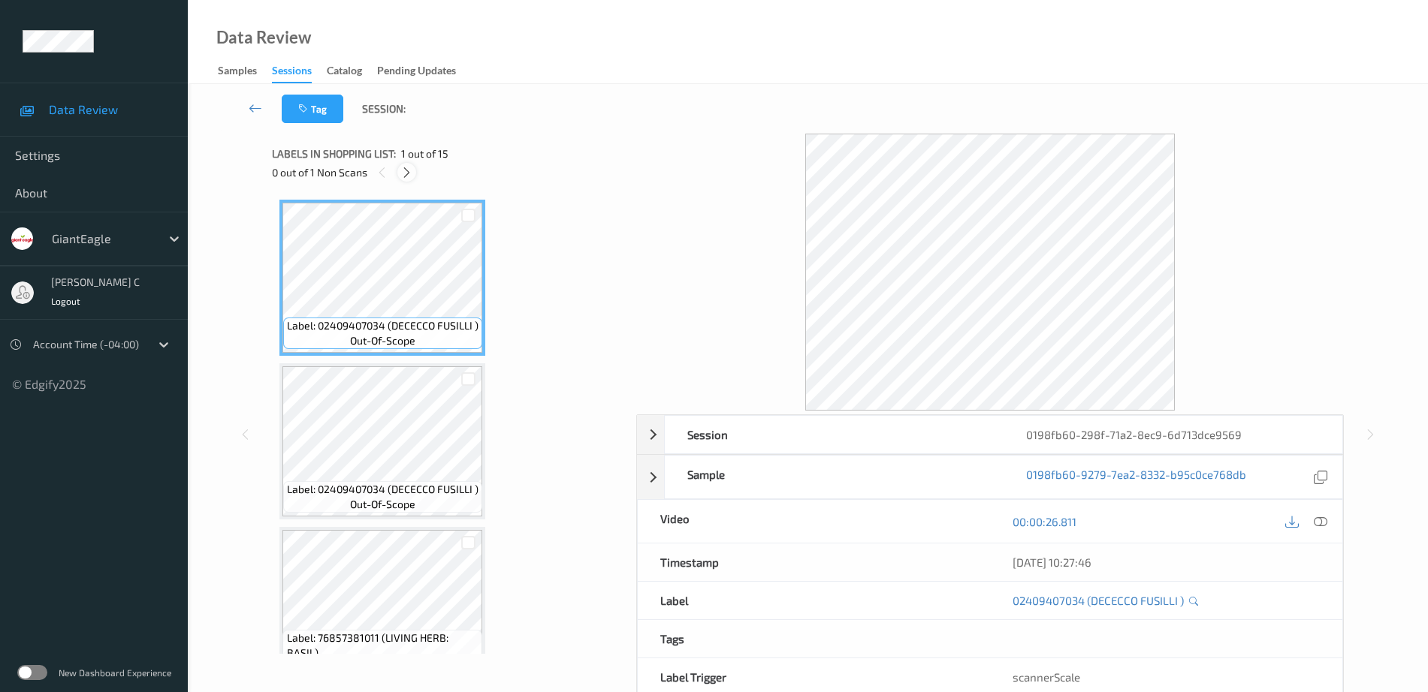
click at [409, 175] on icon at bounding box center [406, 173] width 13 height 14
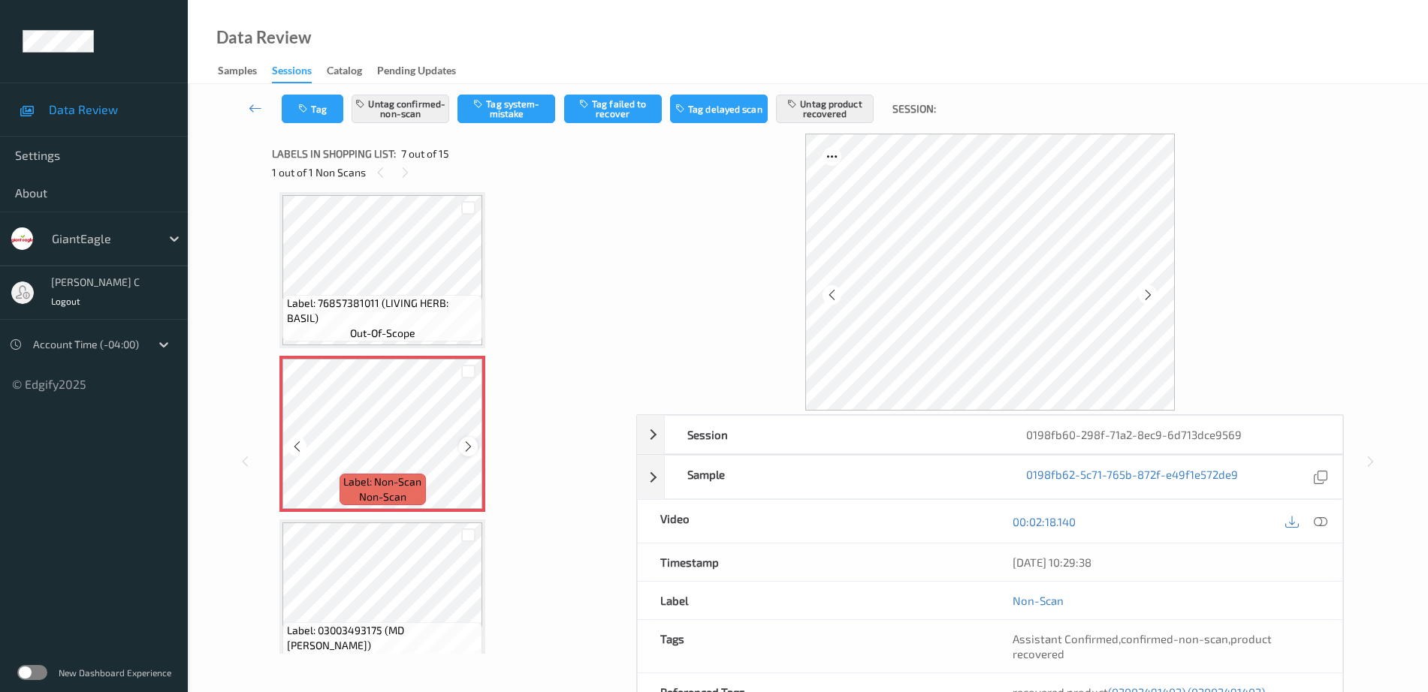
click at [466, 448] on icon at bounding box center [468, 447] width 13 height 14
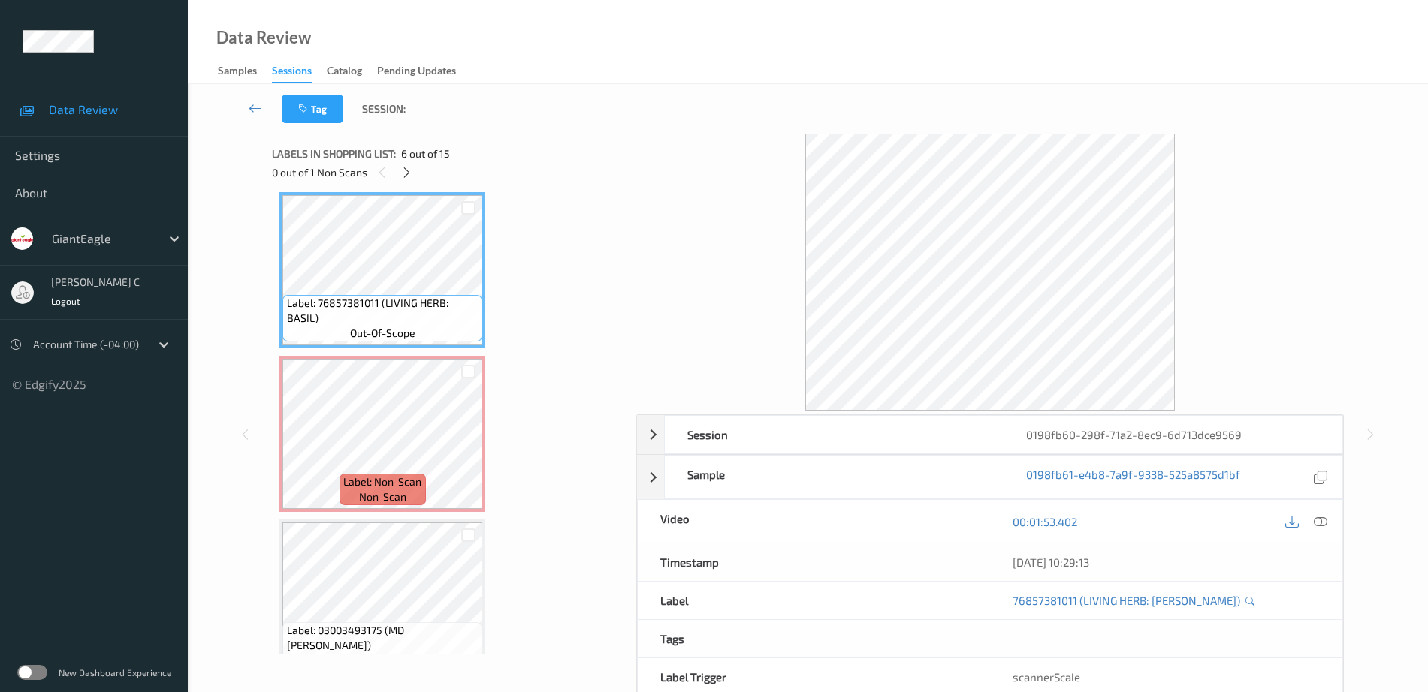
click at [1326, 516] on icon at bounding box center [1321, 522] width 14 height 14
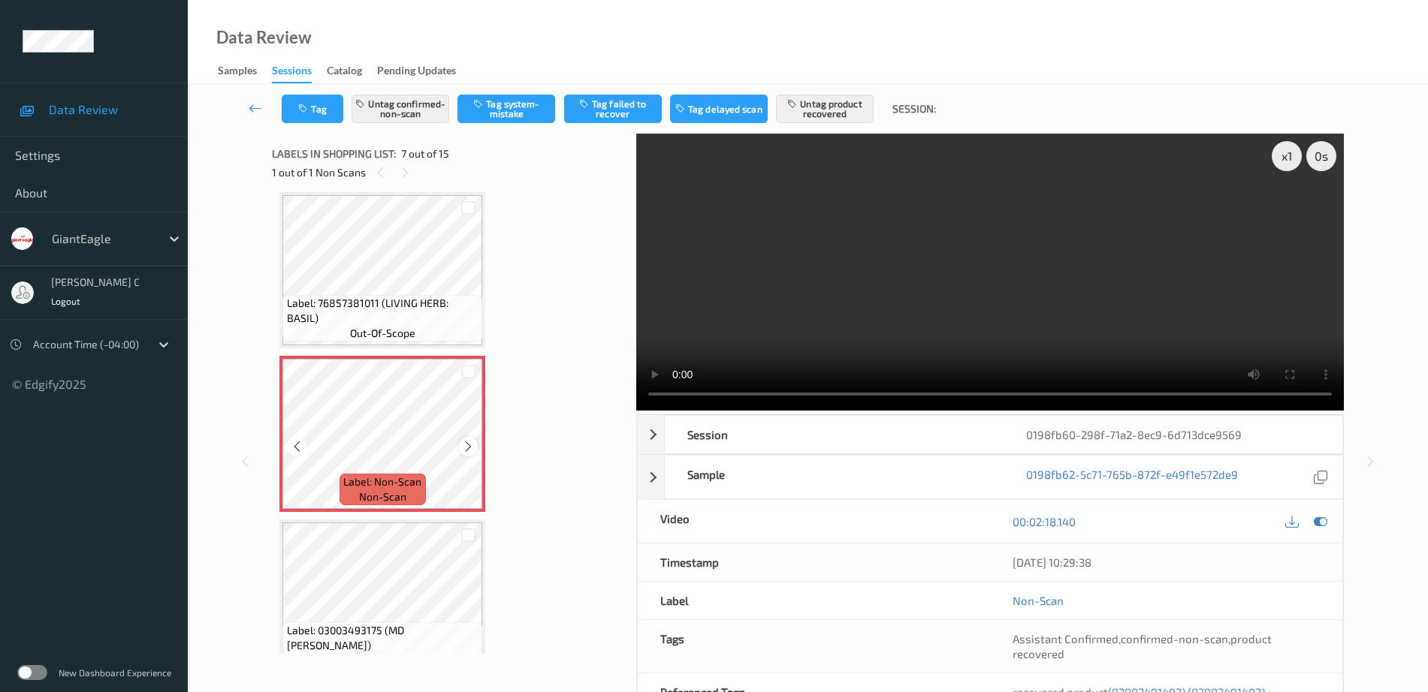
click at [470, 446] on icon at bounding box center [468, 447] width 13 height 14
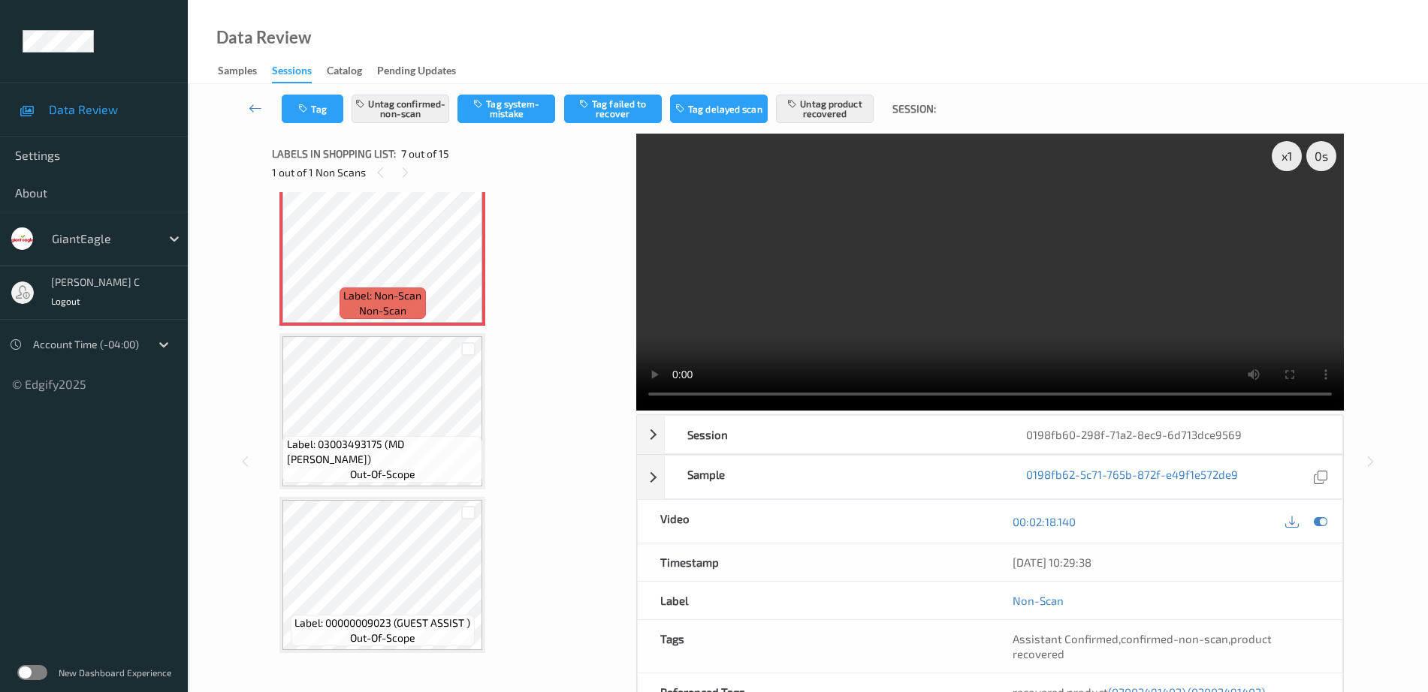
scroll to position [1014, 0]
click at [374, 476] on span "out-of-scope" at bounding box center [382, 473] width 65 height 15
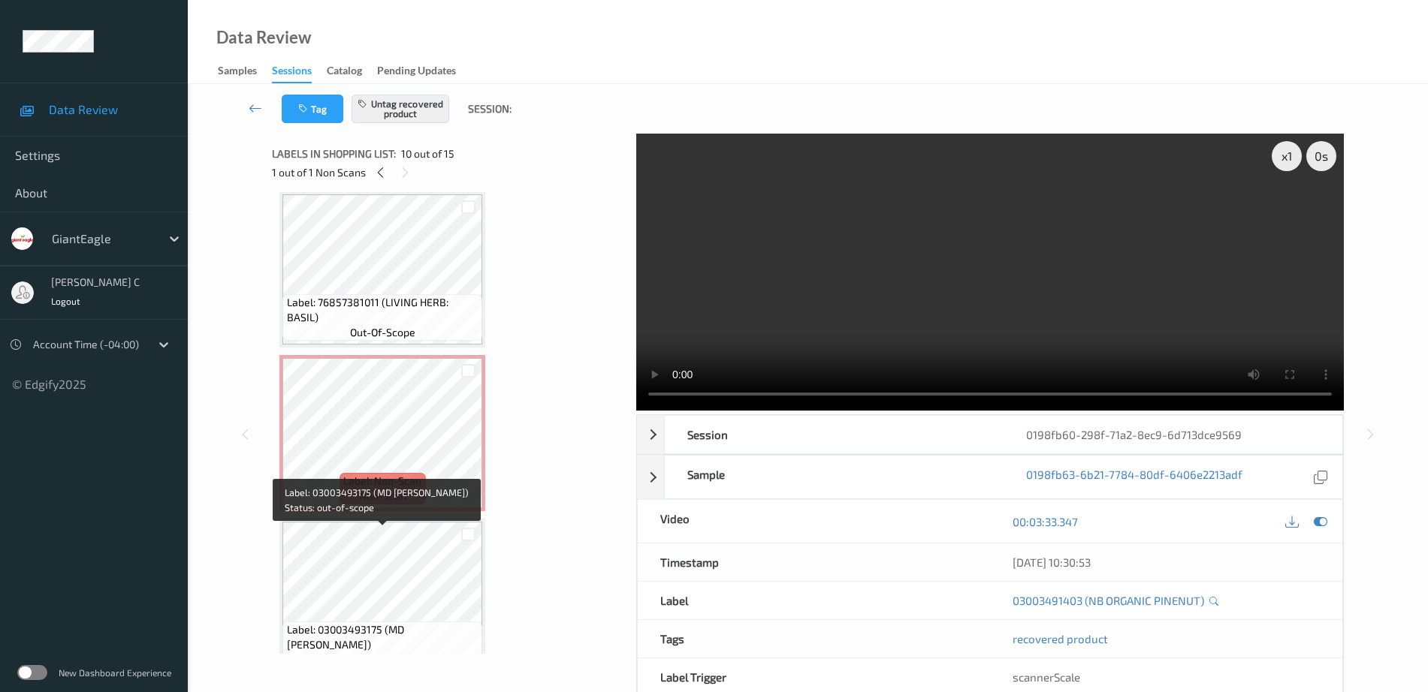
scroll to position [826, 0]
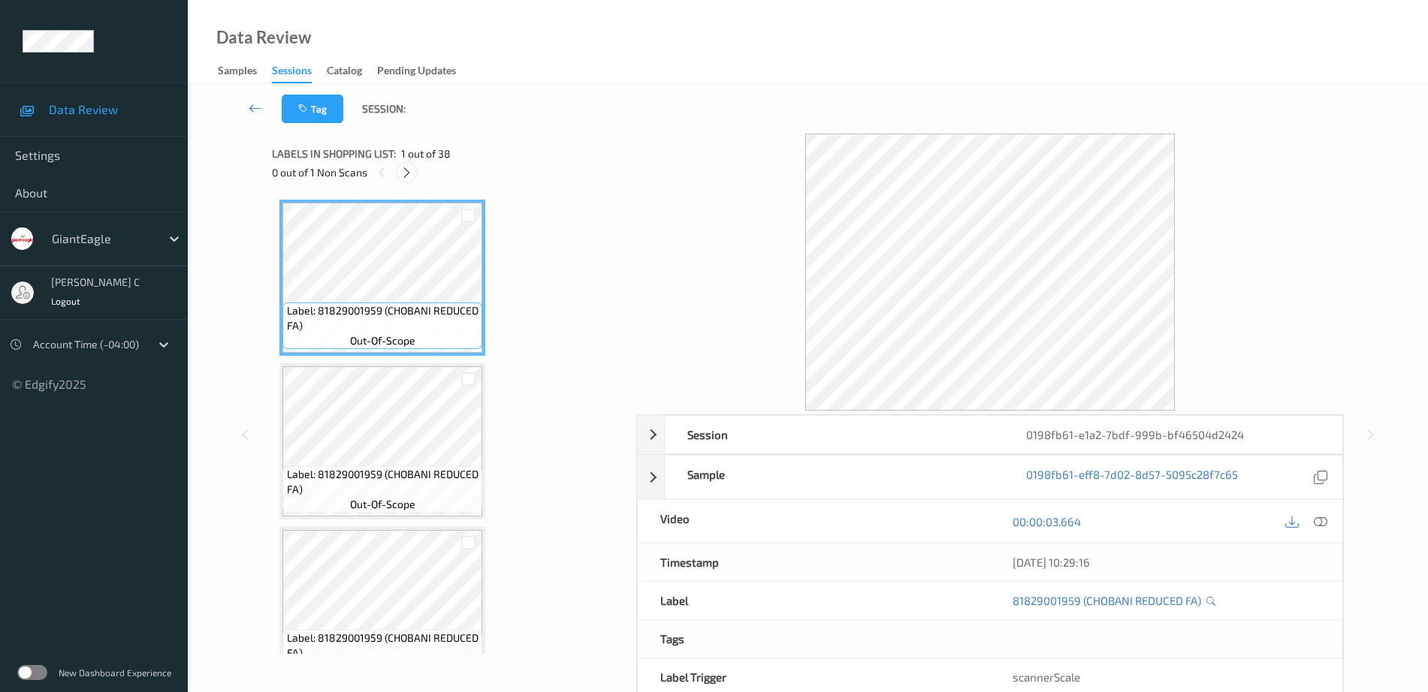
click at [407, 171] on icon at bounding box center [406, 173] width 13 height 14
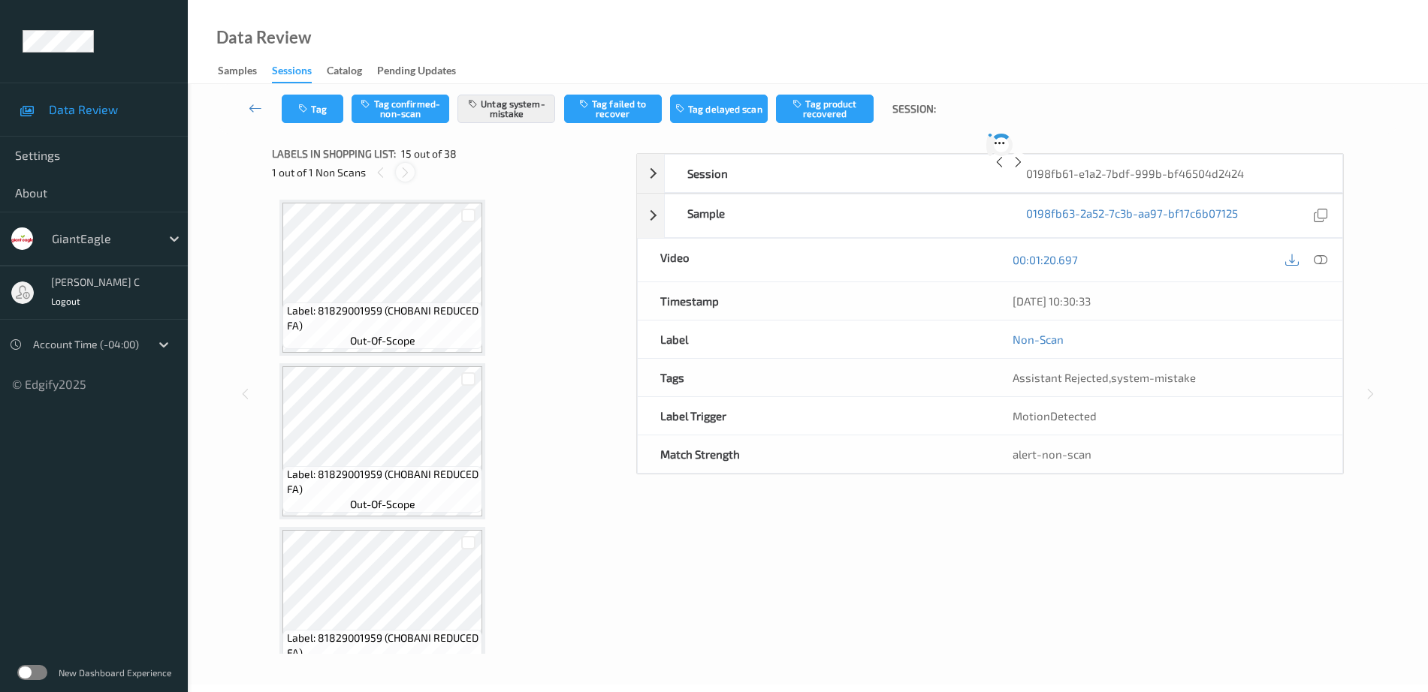
scroll to position [2136, 0]
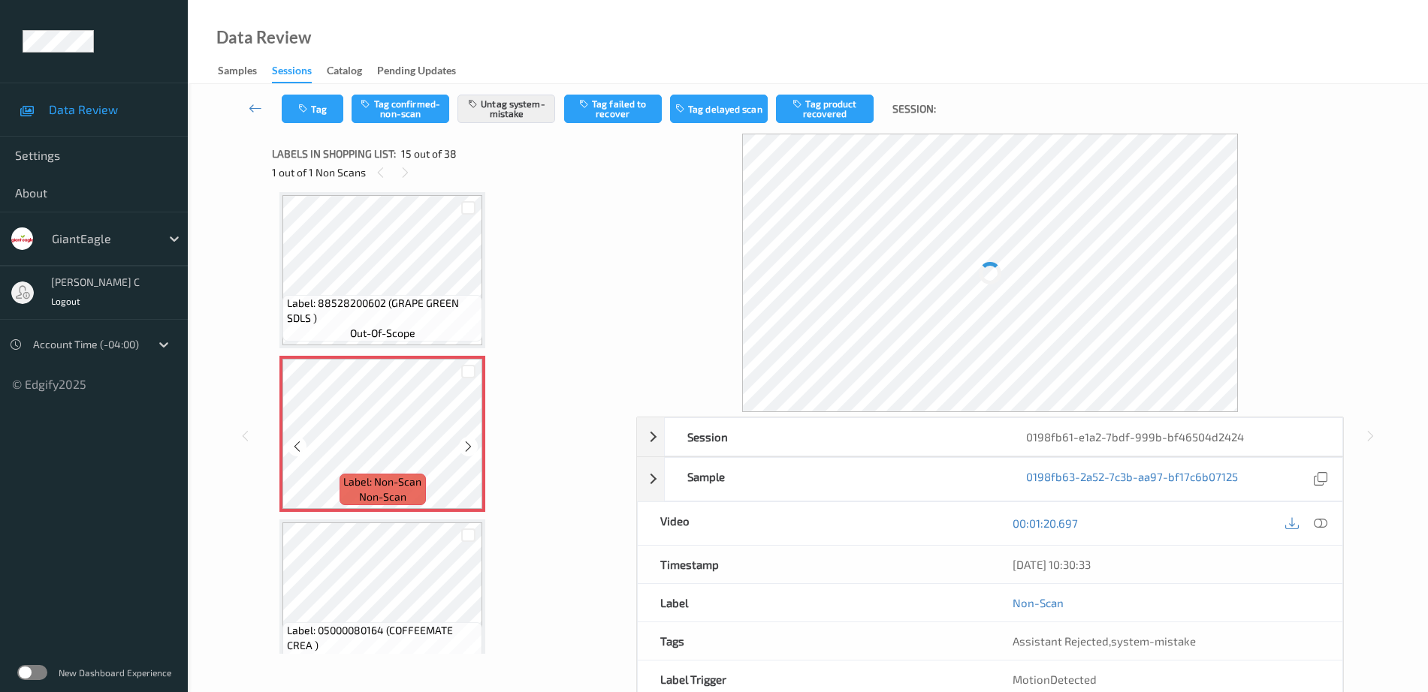
click at [378, 475] on span "Label: Non-Scan" at bounding box center [382, 482] width 78 height 15
click at [467, 449] on icon at bounding box center [468, 447] width 13 height 14
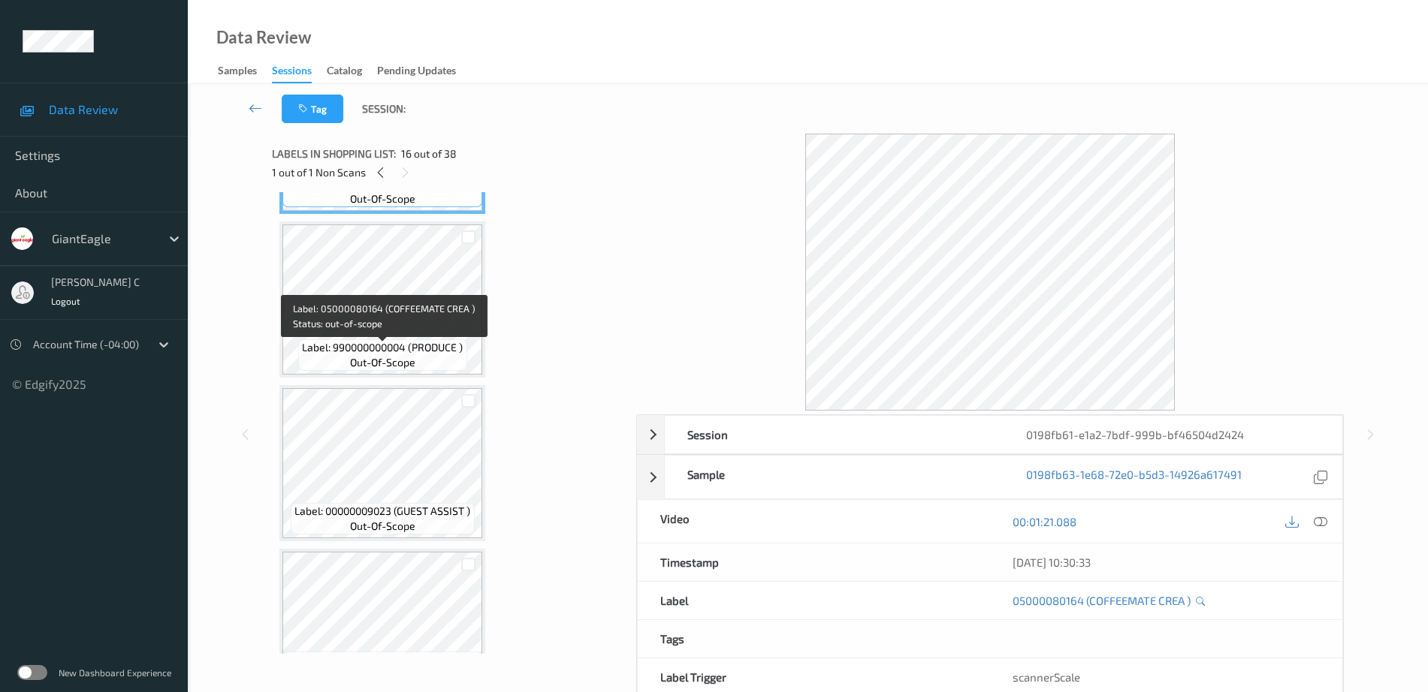
scroll to position [2605, 0]
click at [372, 380] on div "Label: 00000009023 (GUEST ASSIST ) out-of-scope" at bounding box center [382, 456] width 206 height 156
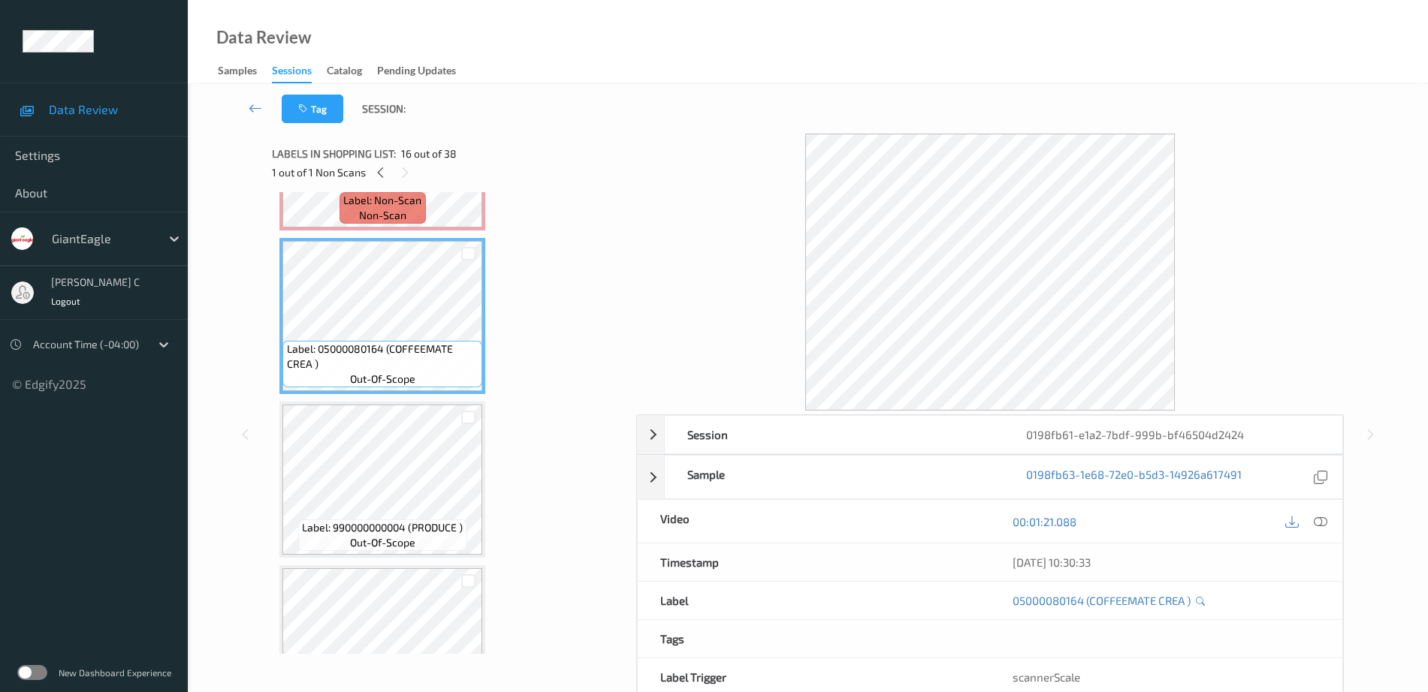
scroll to position [2324, 0]
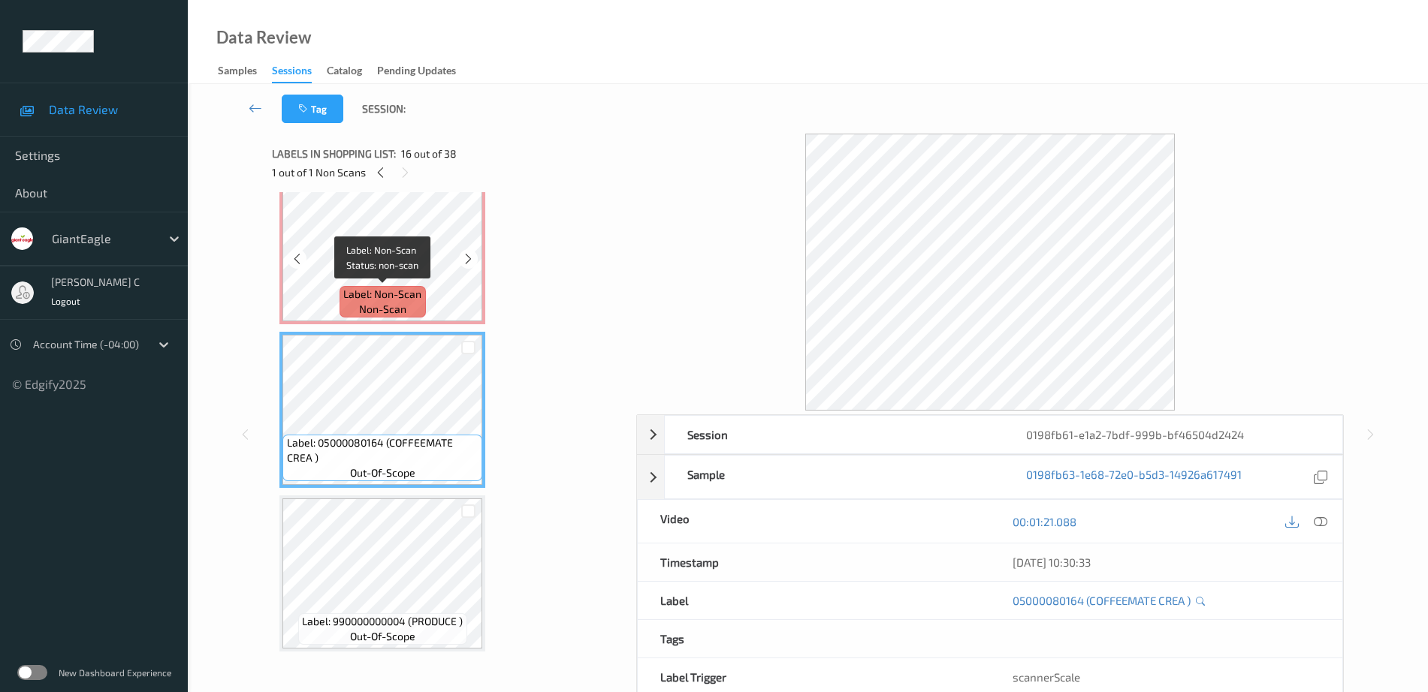
click at [355, 294] on span "Label: Non-Scan" at bounding box center [382, 294] width 78 height 15
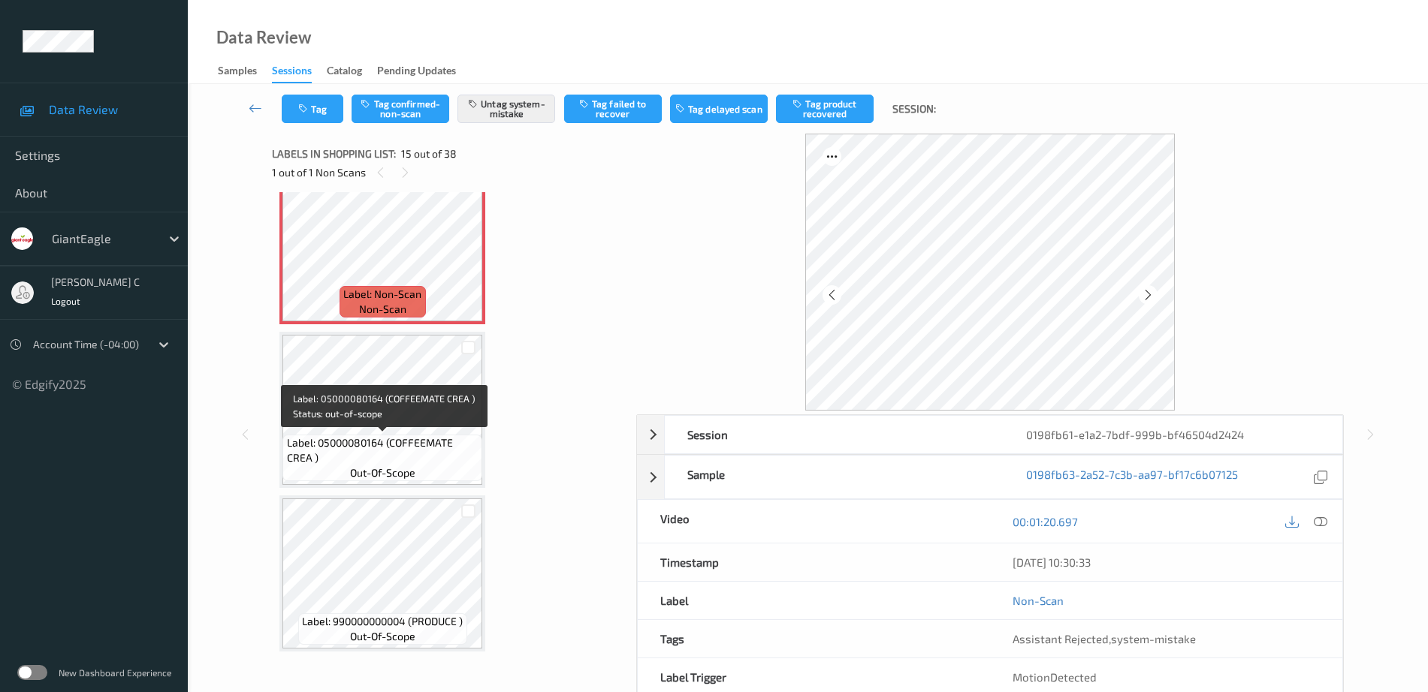
click at [366, 458] on span "Label: 05000080164 (COFFEEMATE CREA )" at bounding box center [383, 451] width 192 height 30
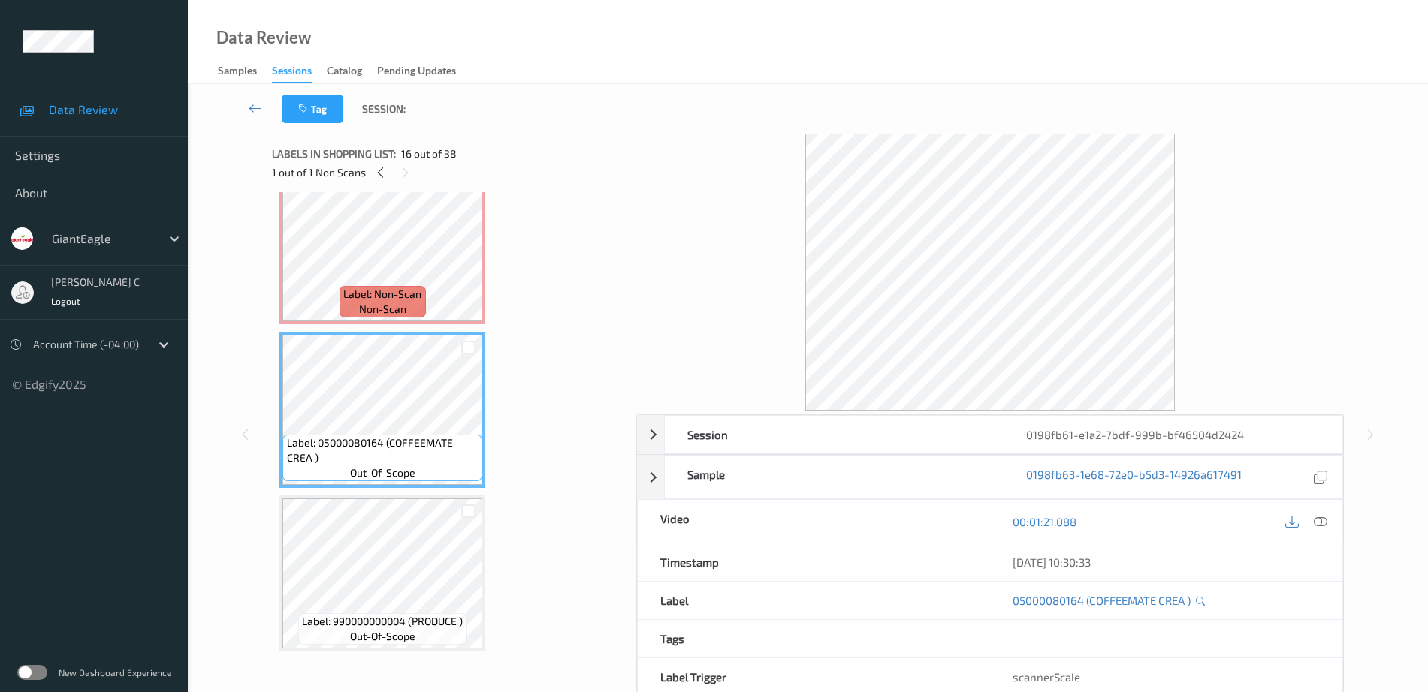
click at [402, 289] on span "Label: Non-Scan" at bounding box center [382, 294] width 78 height 15
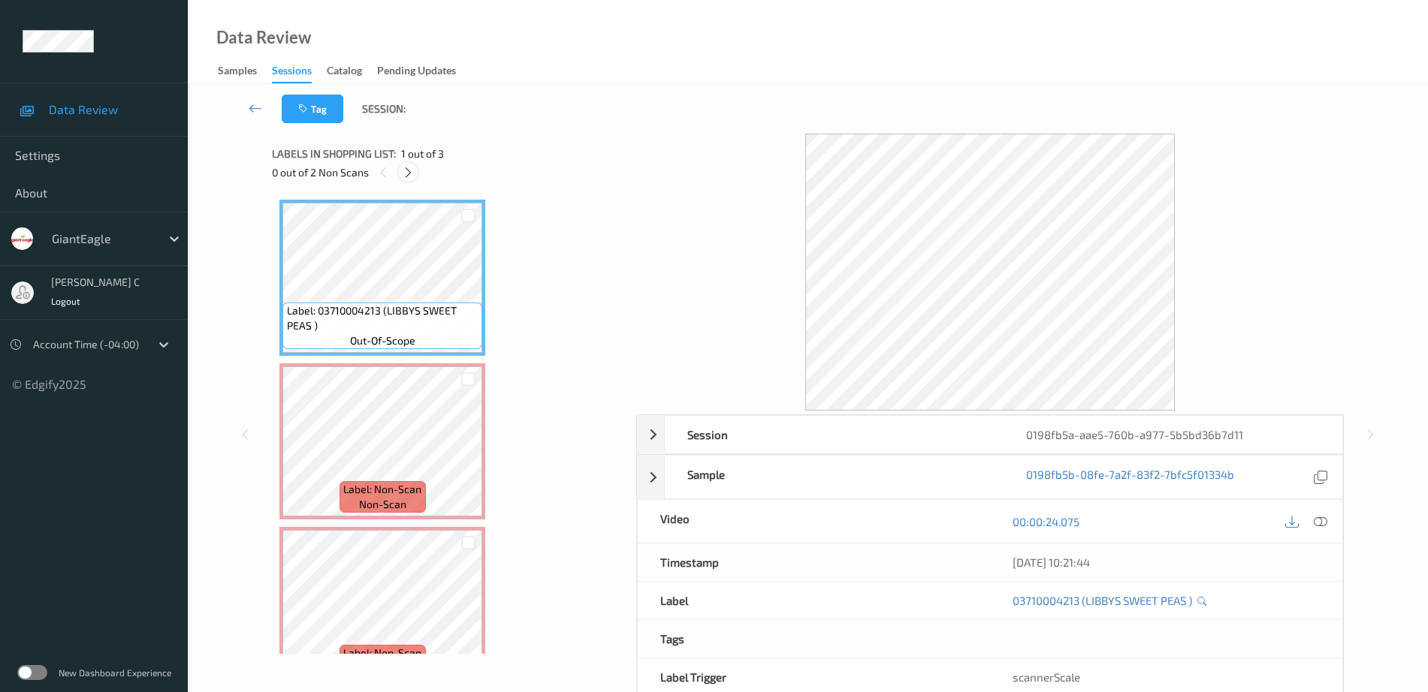
click at [408, 164] on div at bounding box center [408, 172] width 19 height 19
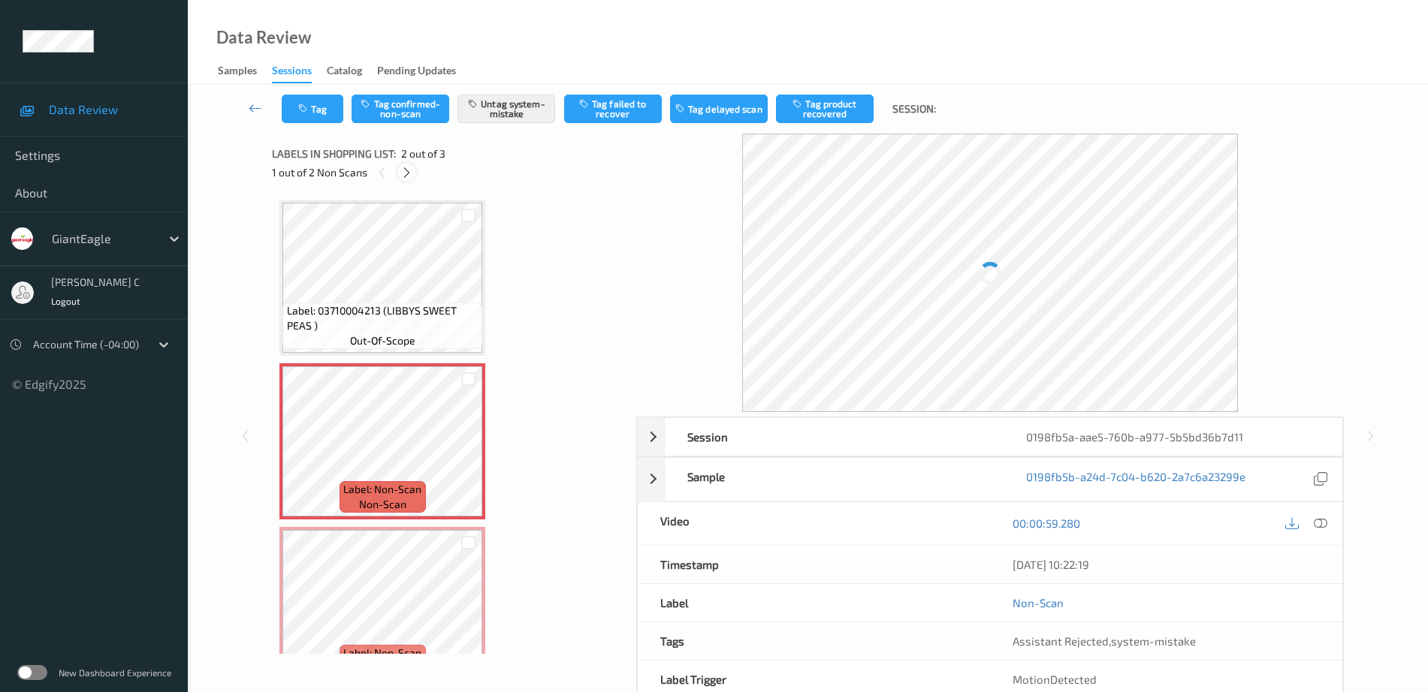
scroll to position [8, 0]
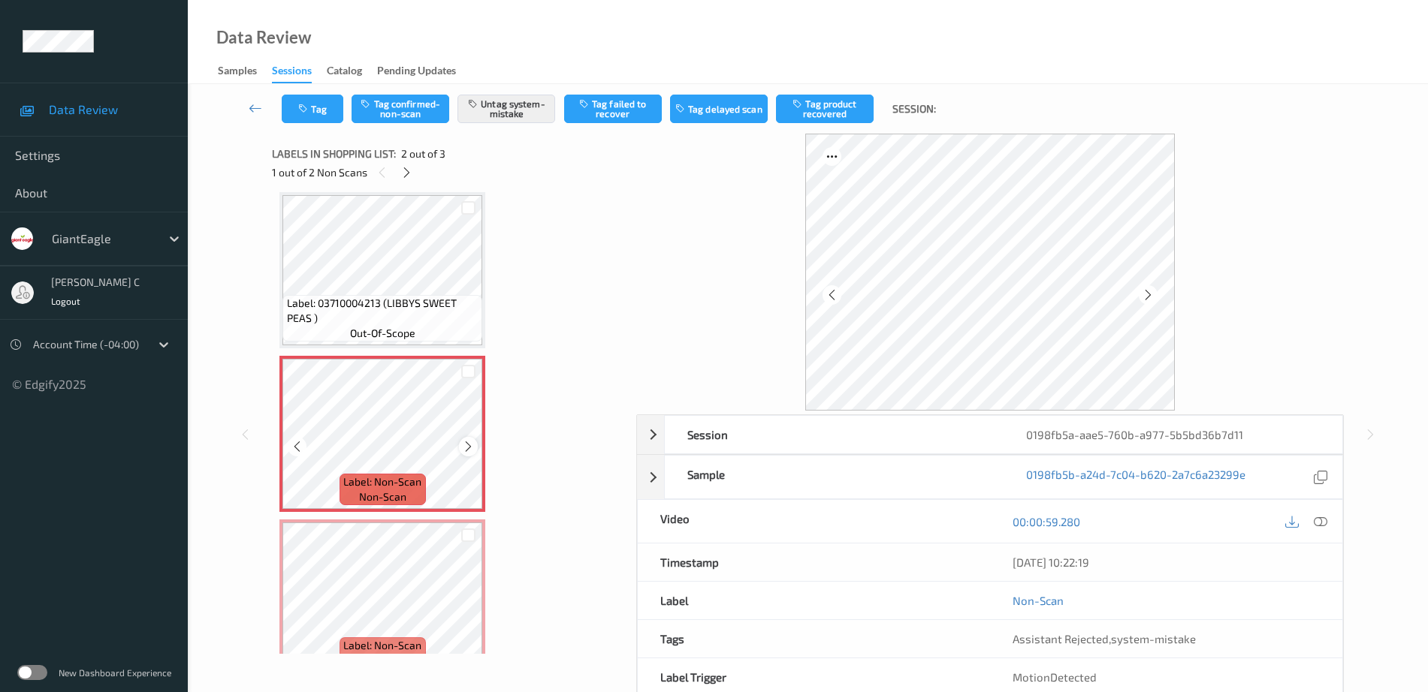
click at [472, 452] on icon at bounding box center [468, 447] width 13 height 14
click at [472, 453] on icon at bounding box center [468, 447] width 13 height 14
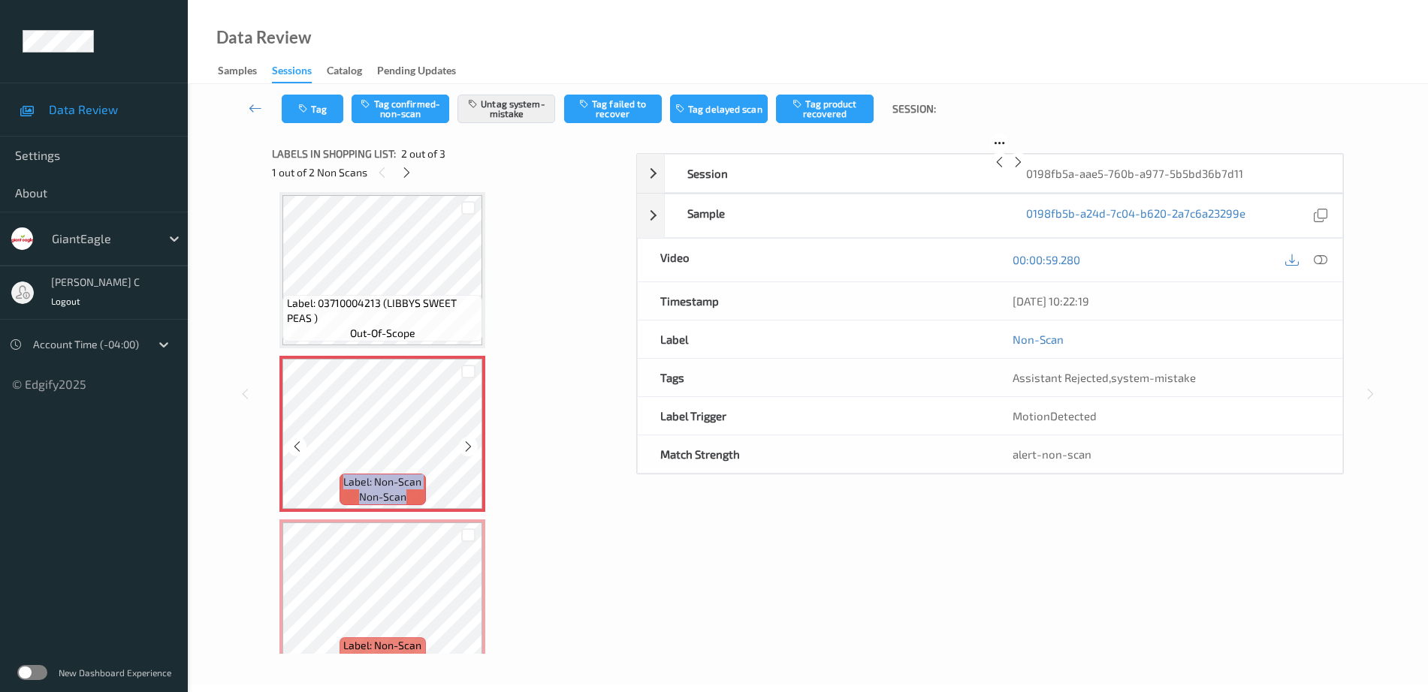
click at [472, 453] on icon at bounding box center [468, 447] width 13 height 14
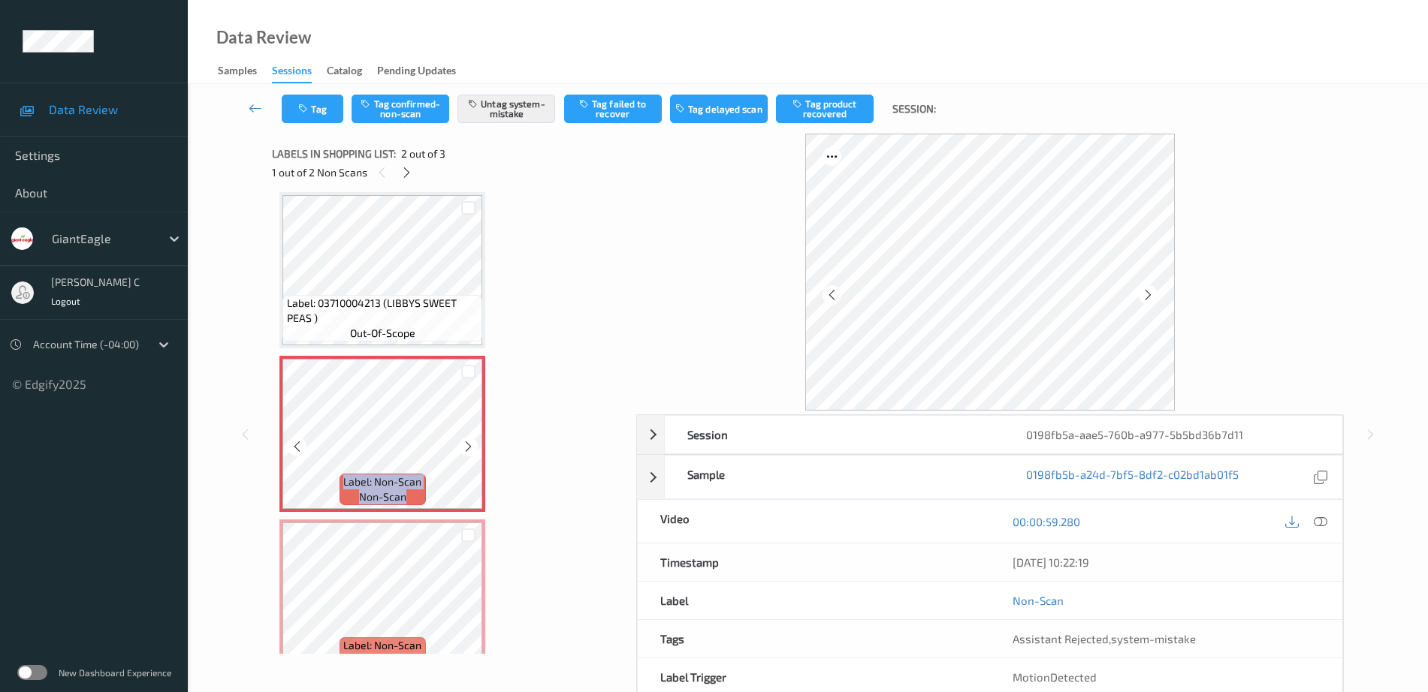
click at [472, 453] on icon at bounding box center [468, 447] width 13 height 14
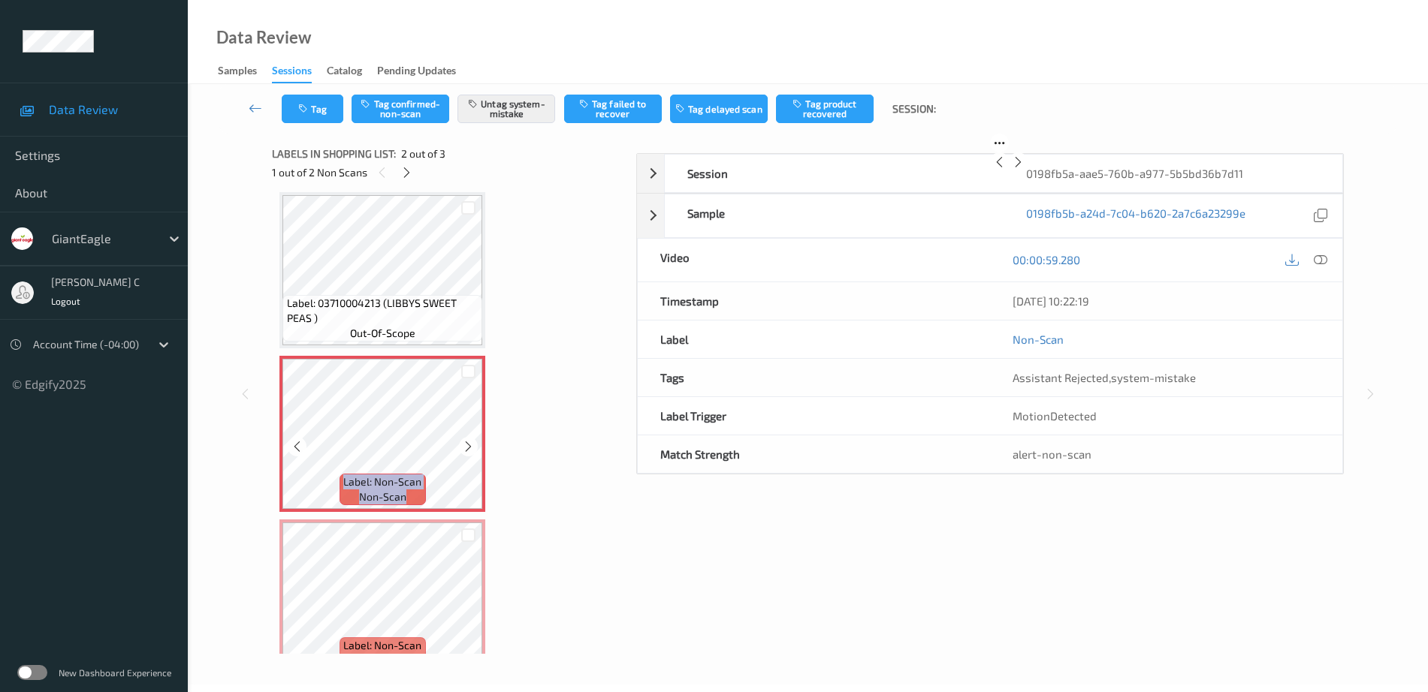
click at [472, 453] on icon at bounding box center [468, 447] width 13 height 14
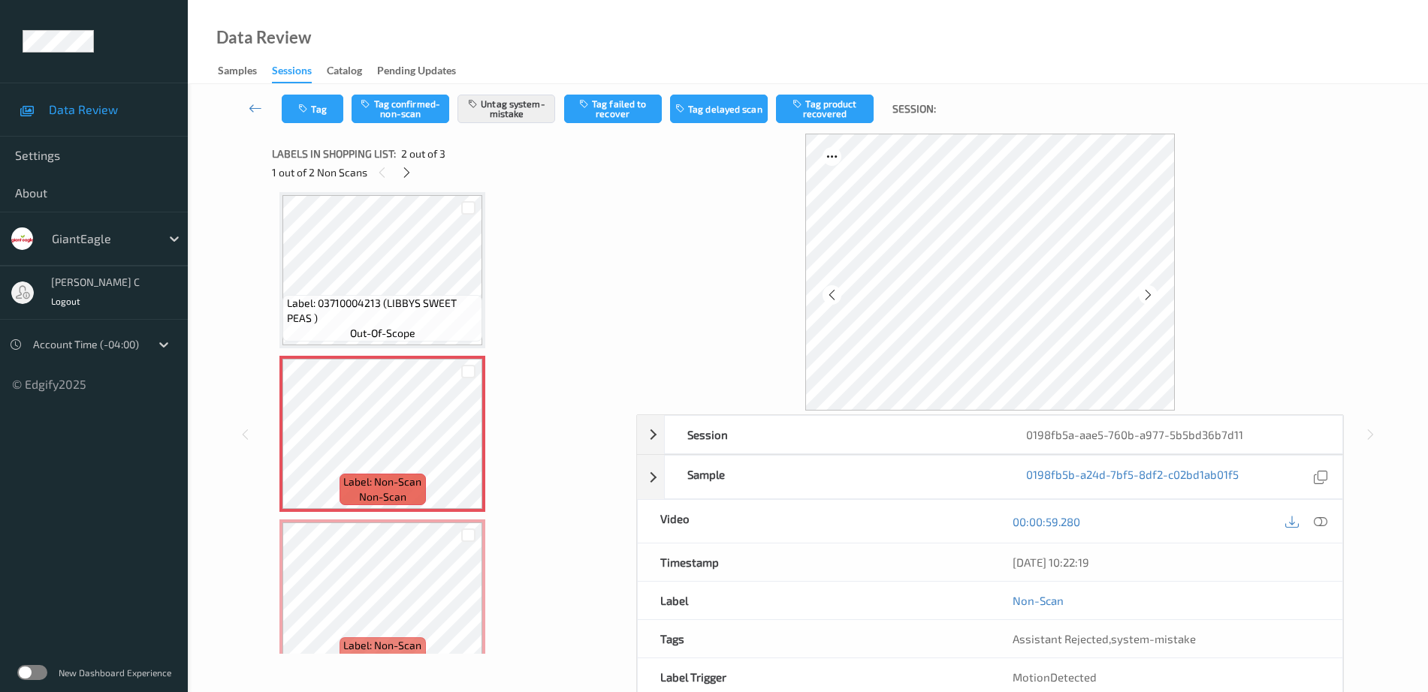
click at [339, 306] on span "Label: 03710004213 (LIBBYS SWEET PEAS )" at bounding box center [383, 311] width 192 height 30
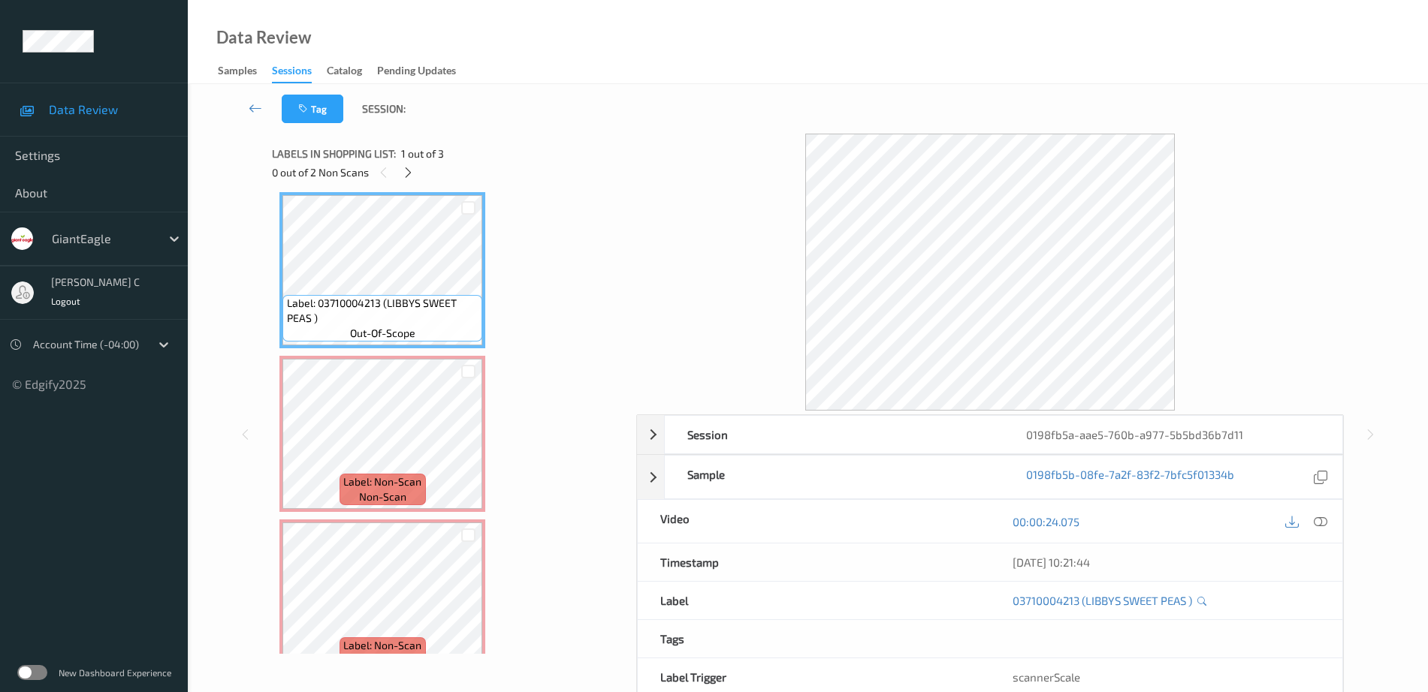
scroll to position [37, 0]
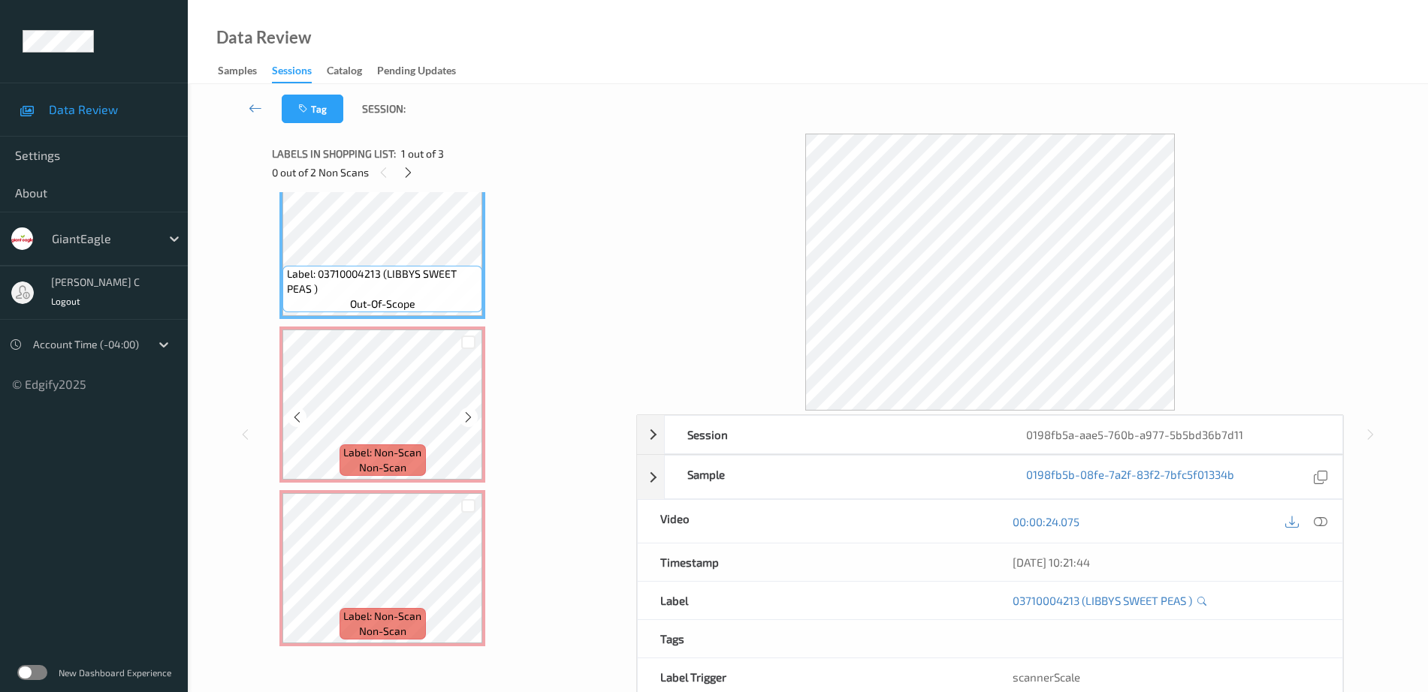
click at [379, 478] on div "Label: Non-Scan non-scan" at bounding box center [382, 405] width 206 height 156
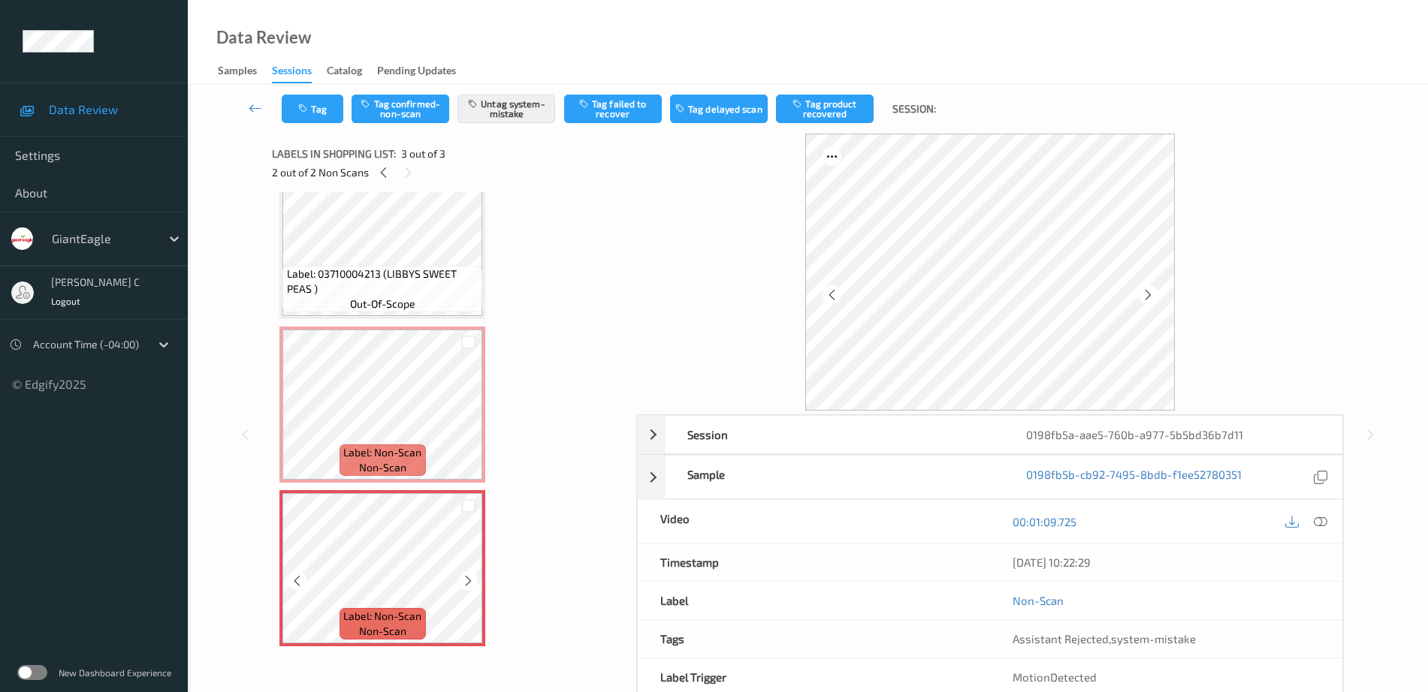
scroll to position [74, 0]
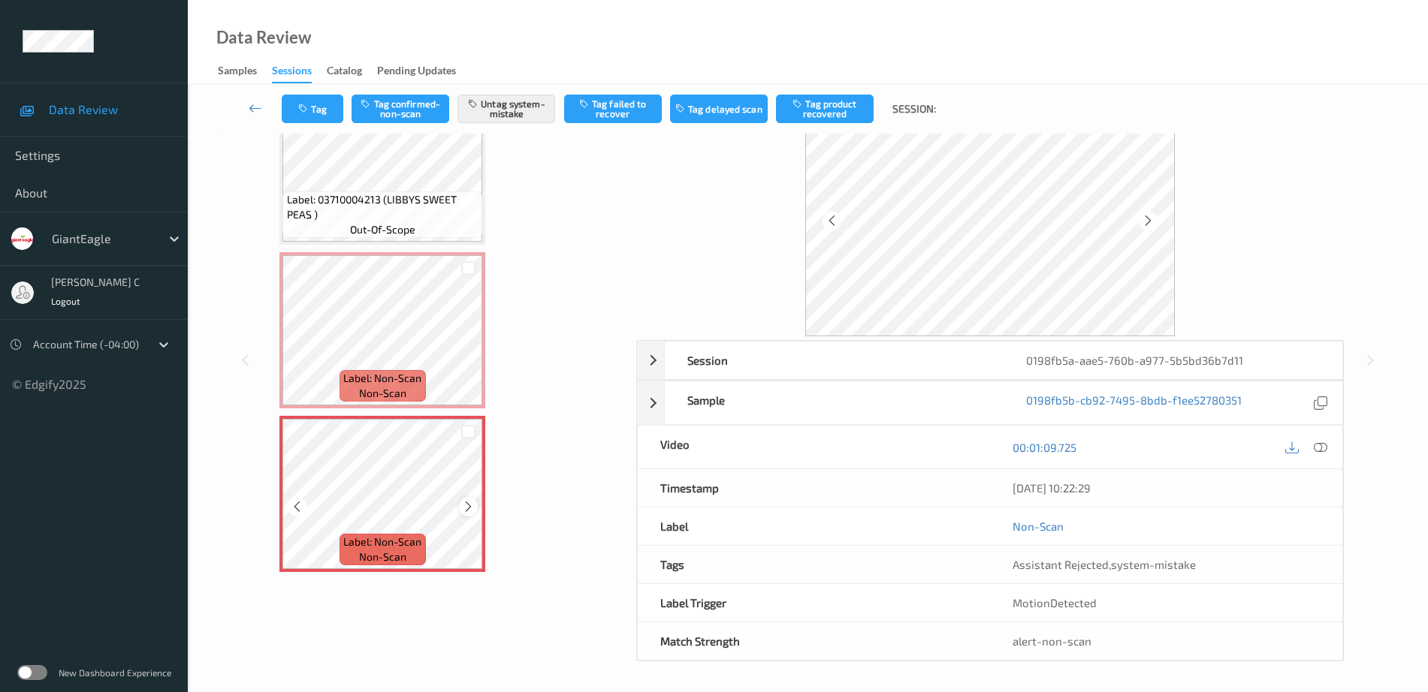
click at [471, 507] on icon at bounding box center [468, 507] width 13 height 14
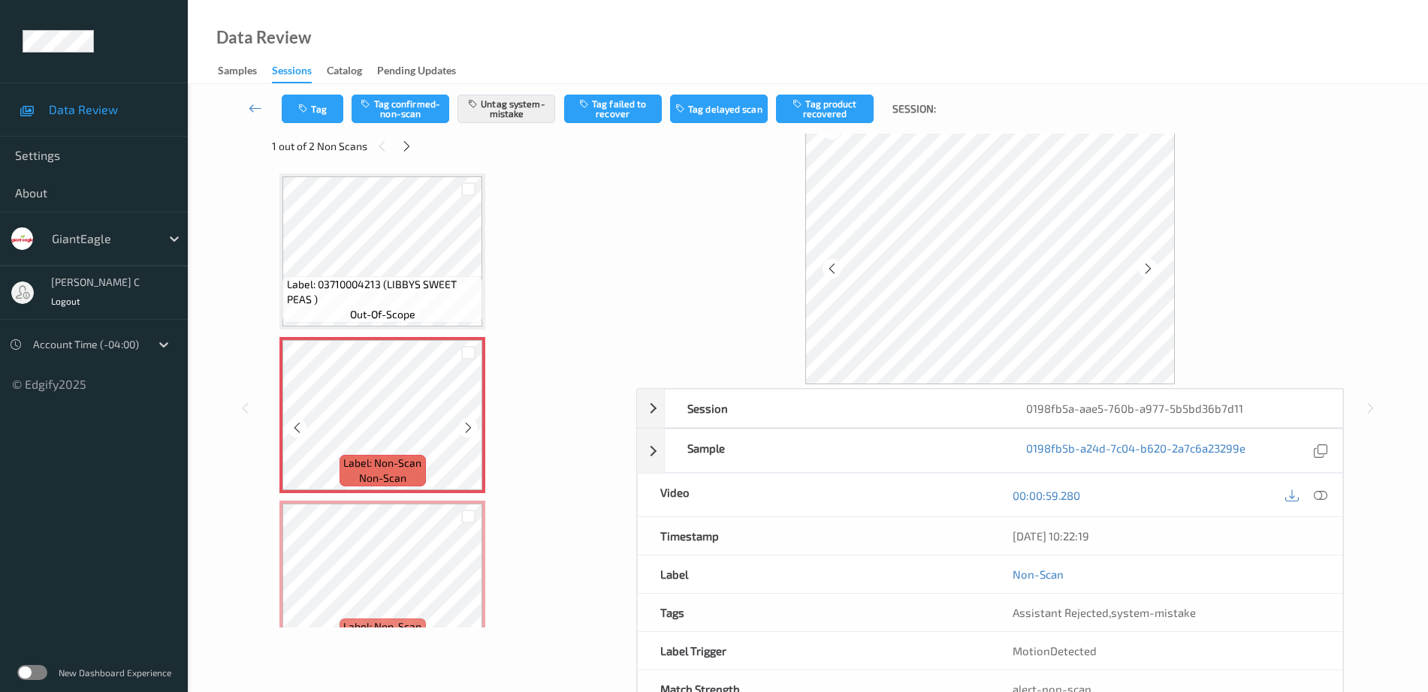
scroll to position [0, 0]
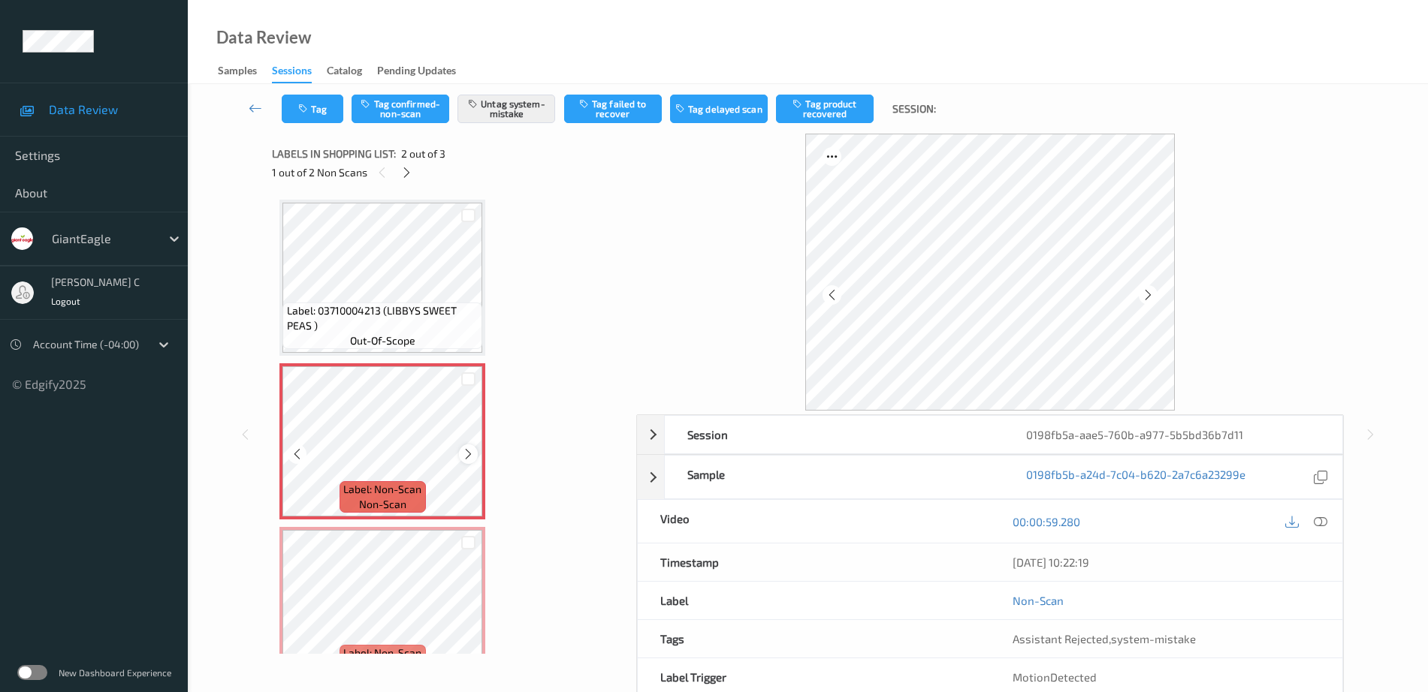
click at [463, 455] on icon at bounding box center [468, 455] width 13 height 14
click at [463, 454] on icon at bounding box center [468, 455] width 13 height 14
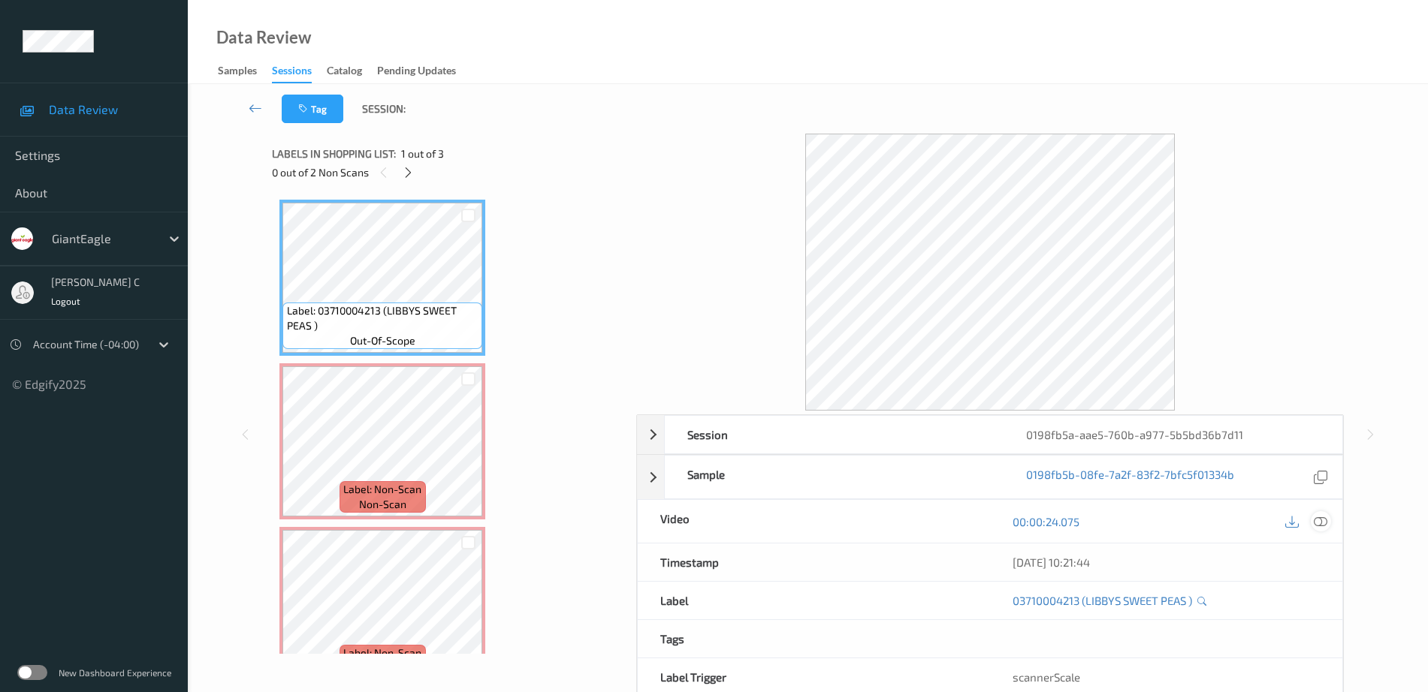
click at [1323, 524] on icon at bounding box center [1321, 522] width 14 height 14
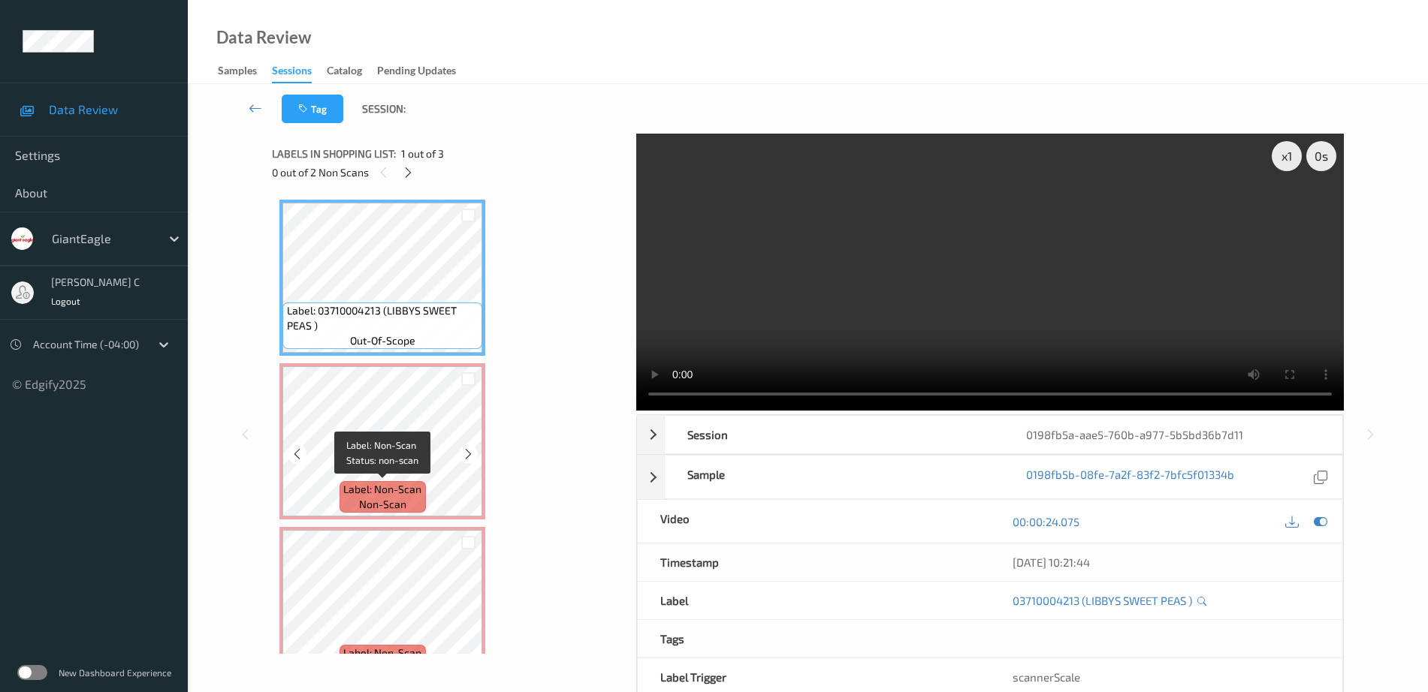
click at [399, 487] on span "Label: Non-Scan" at bounding box center [382, 489] width 78 height 15
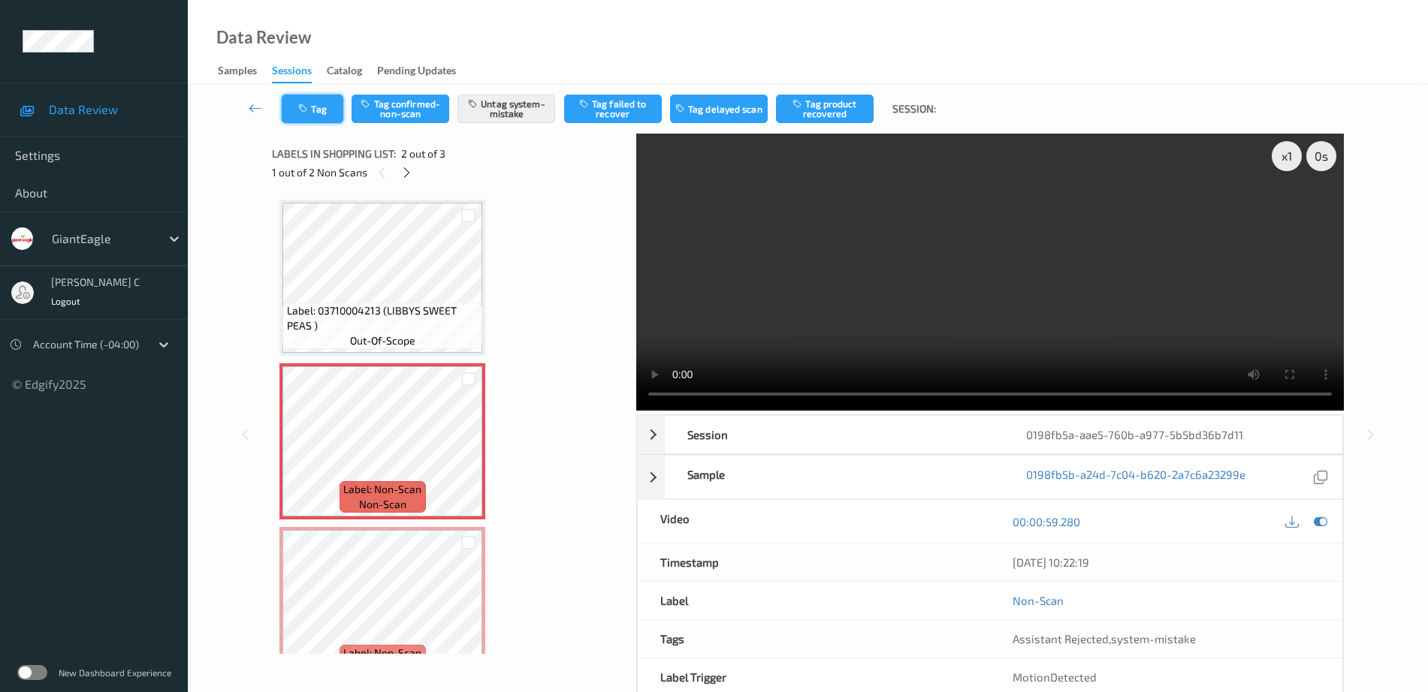
click at [328, 101] on button "Tag" at bounding box center [313, 109] width 62 height 29
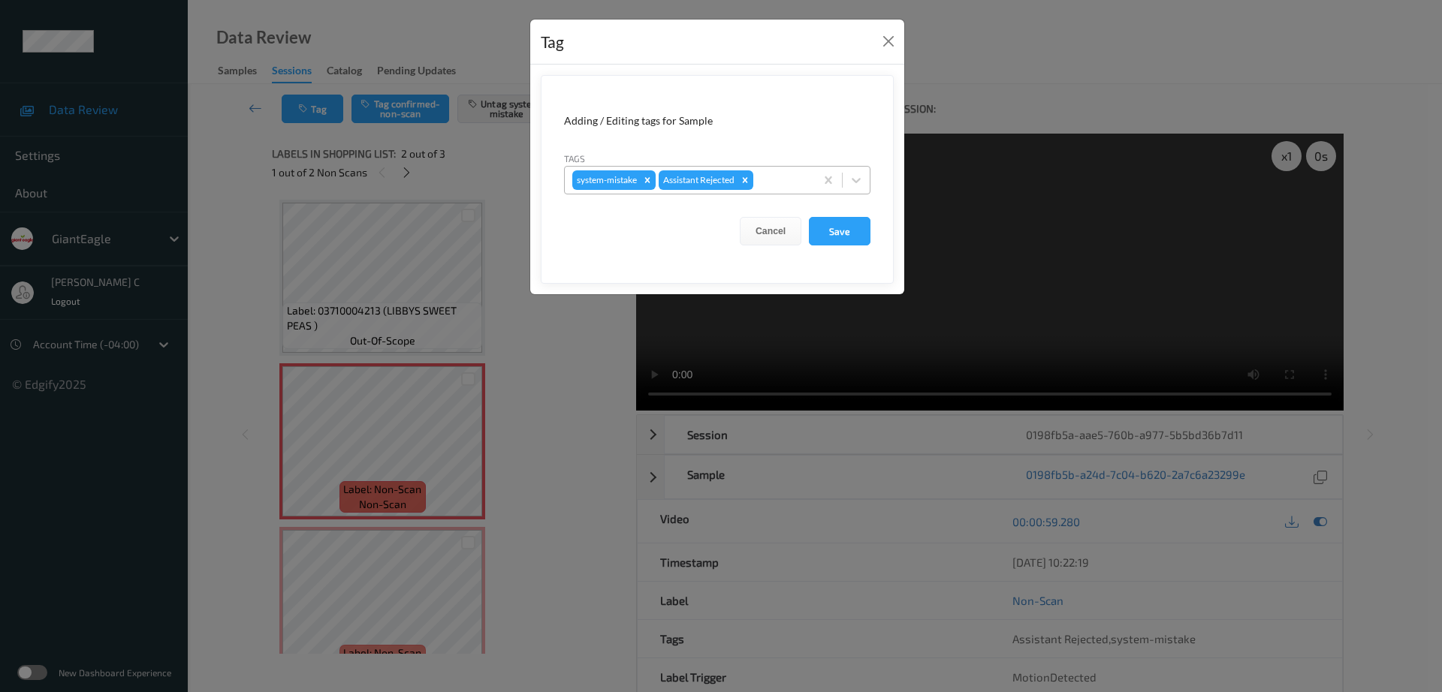
click at [762, 176] on div at bounding box center [781, 180] width 51 height 18
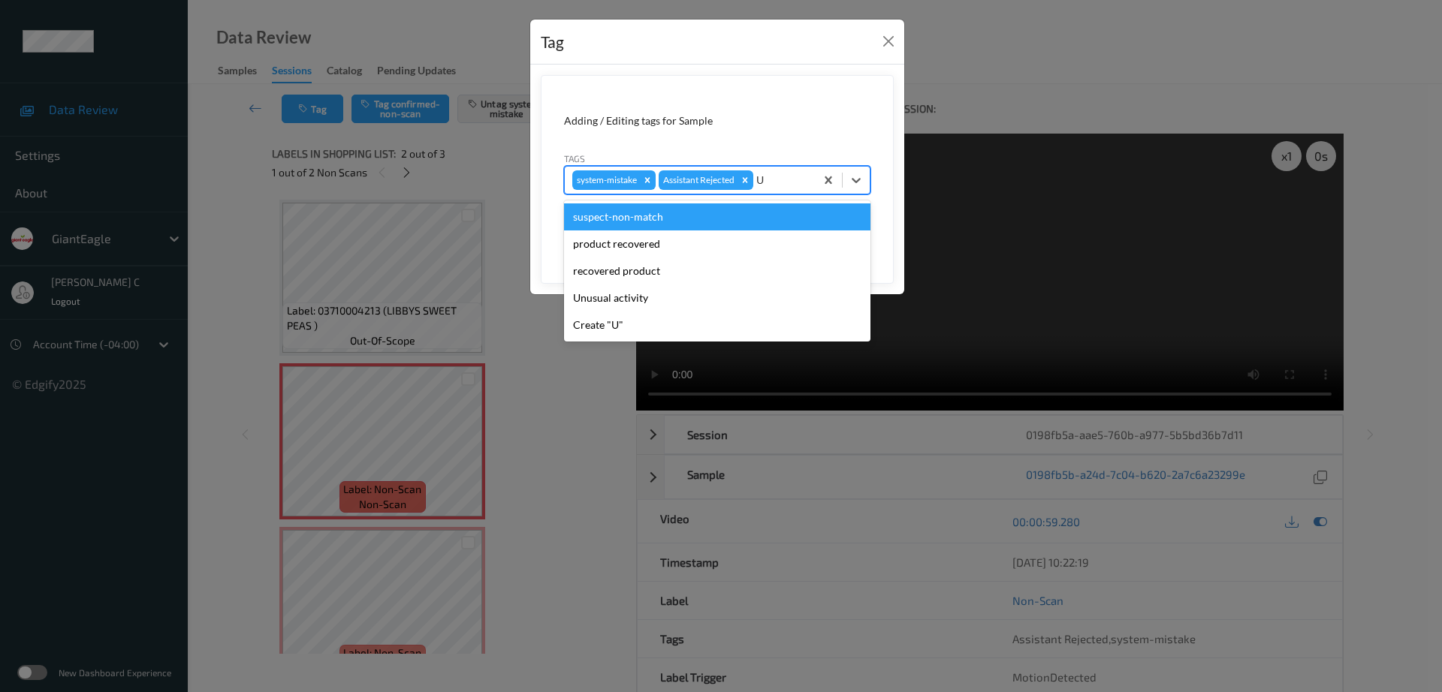
type input "UN"
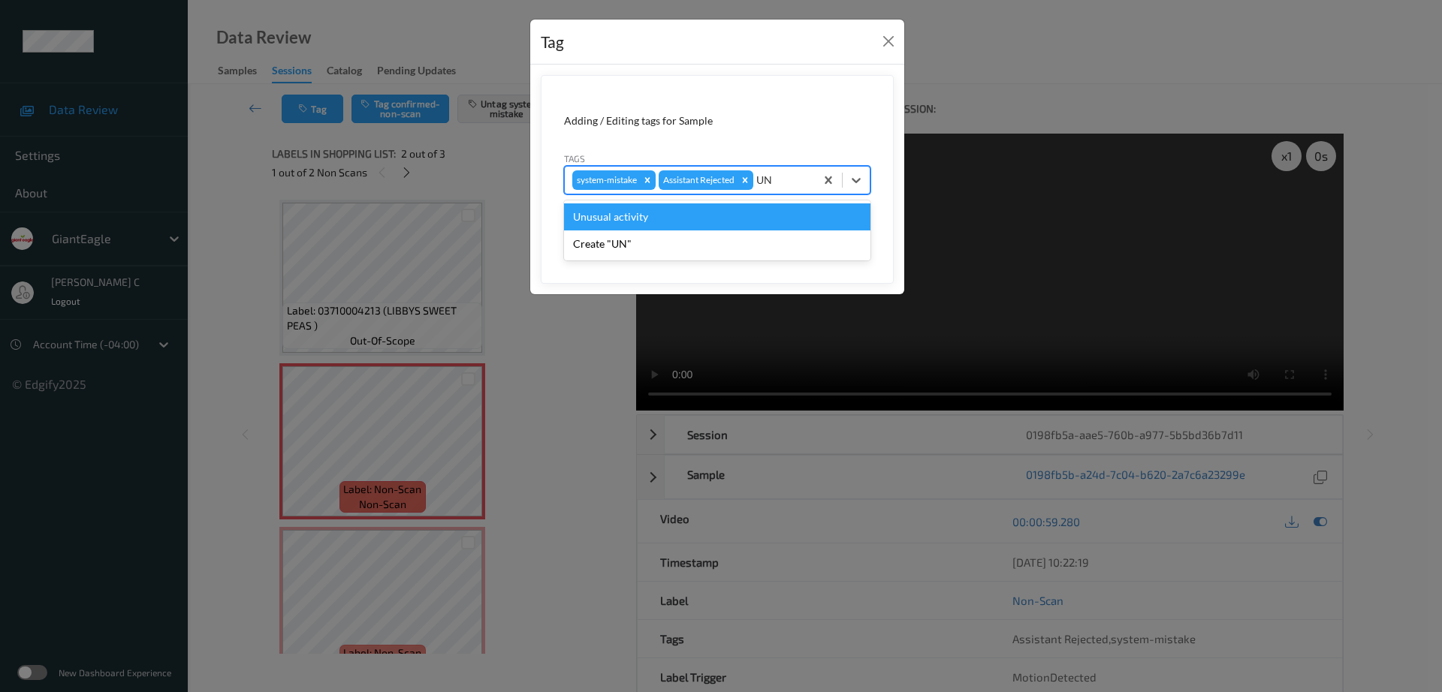
click at [648, 224] on div "Unusual activity" at bounding box center [717, 217] width 306 height 27
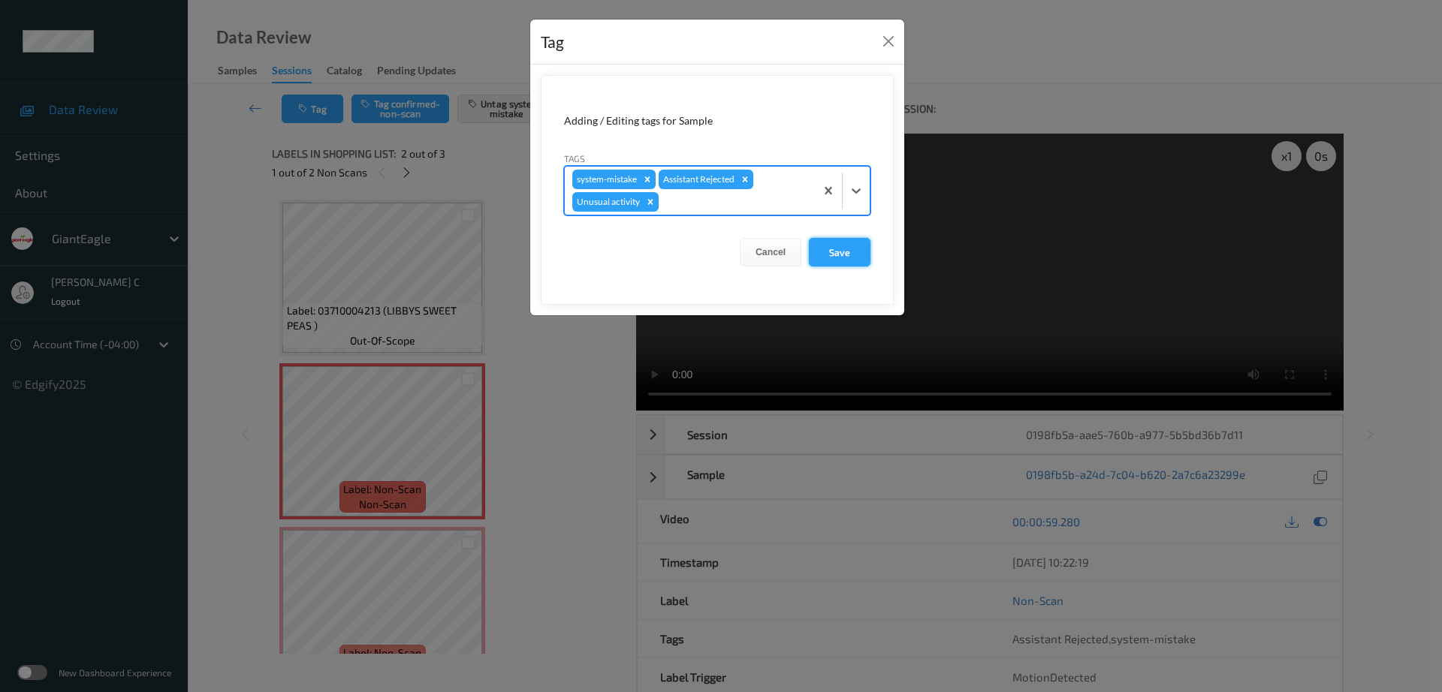
click at [854, 249] on button "Save" at bounding box center [840, 252] width 62 height 29
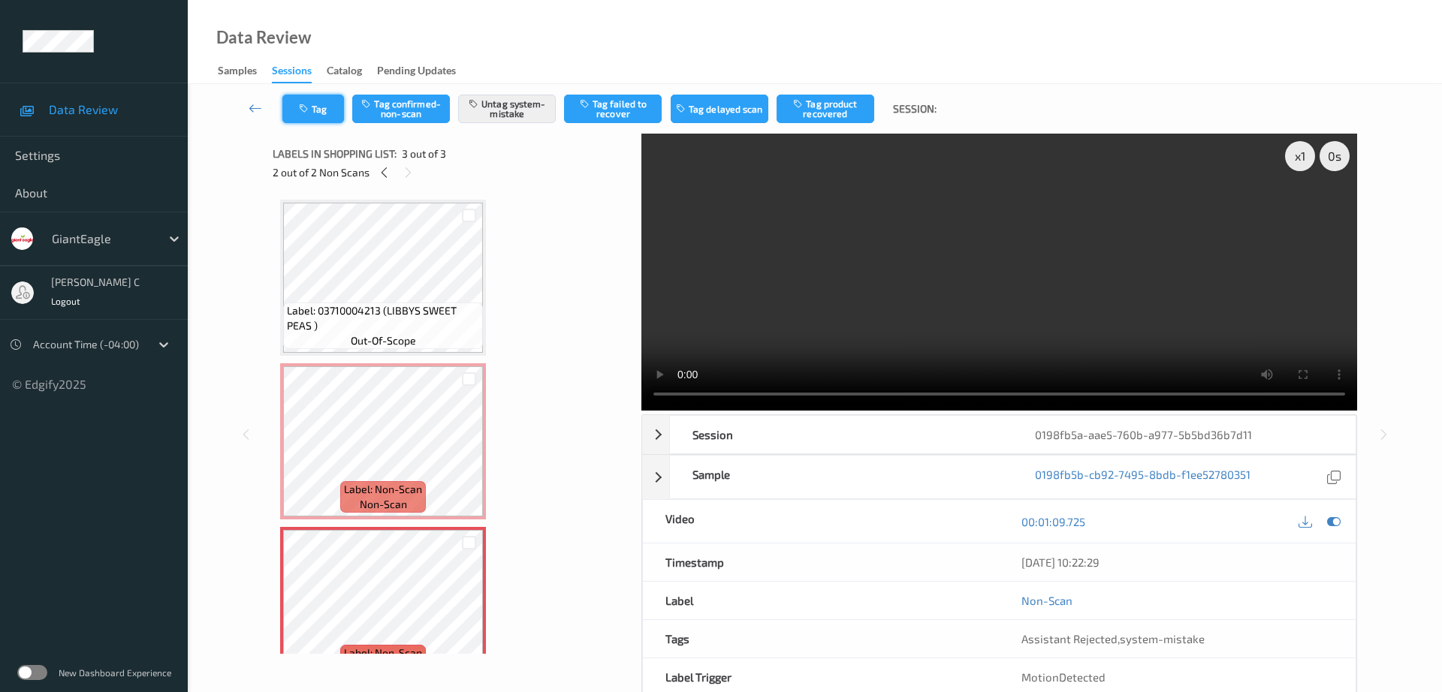
click at [321, 105] on button "Tag" at bounding box center [313, 109] width 62 height 29
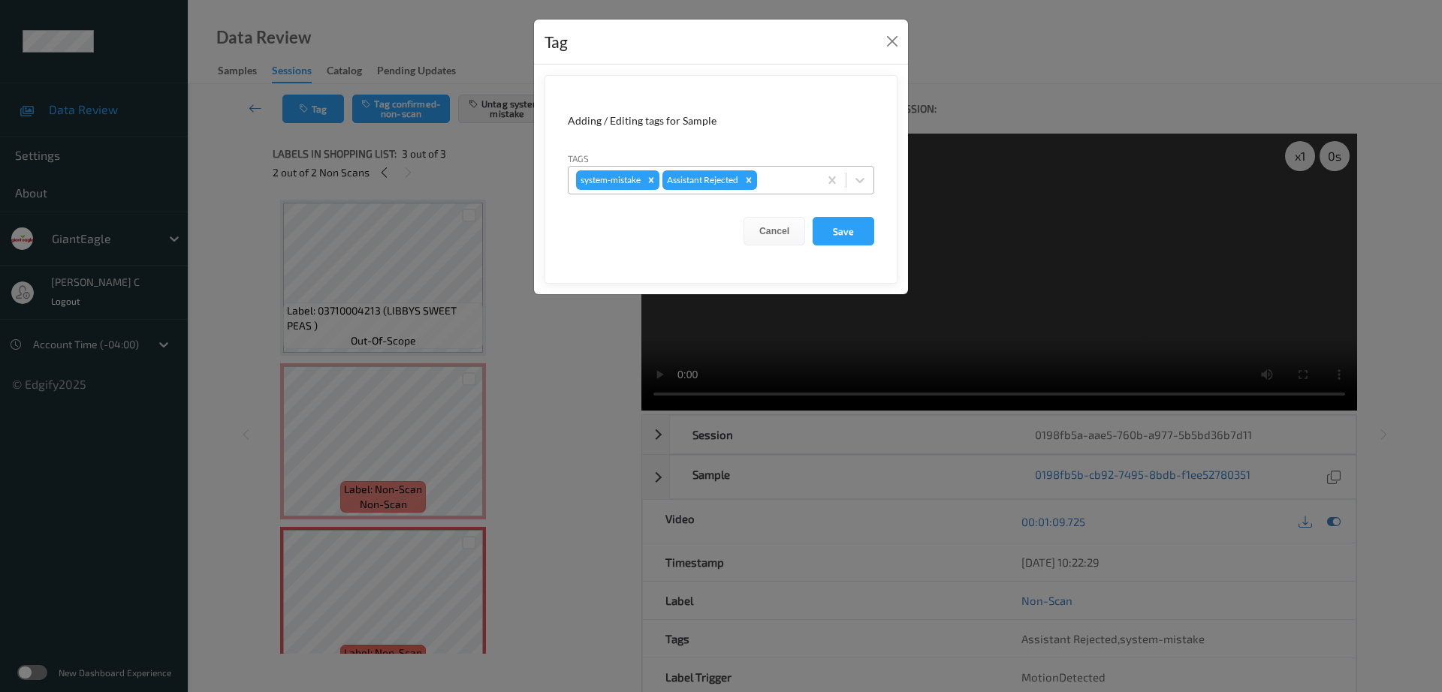
click at [768, 176] on div at bounding box center [785, 180] width 51 height 18
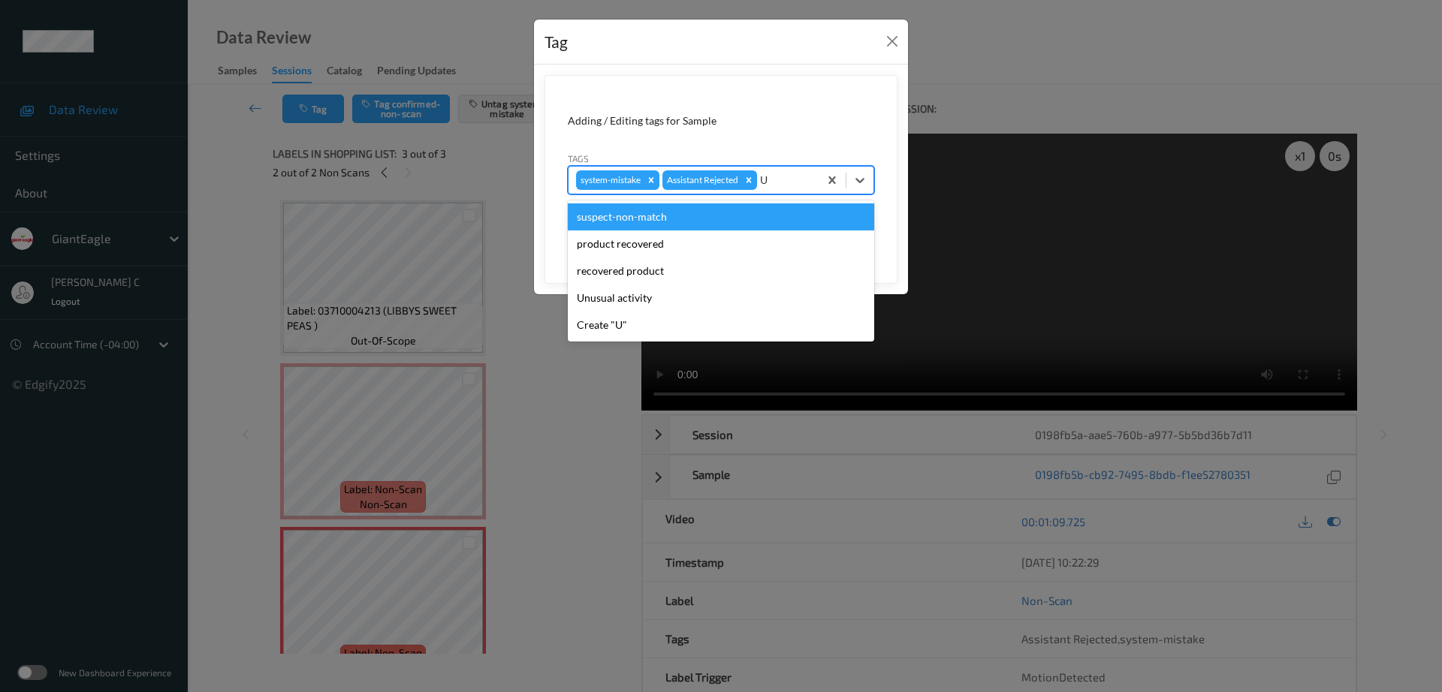
type input "UN"
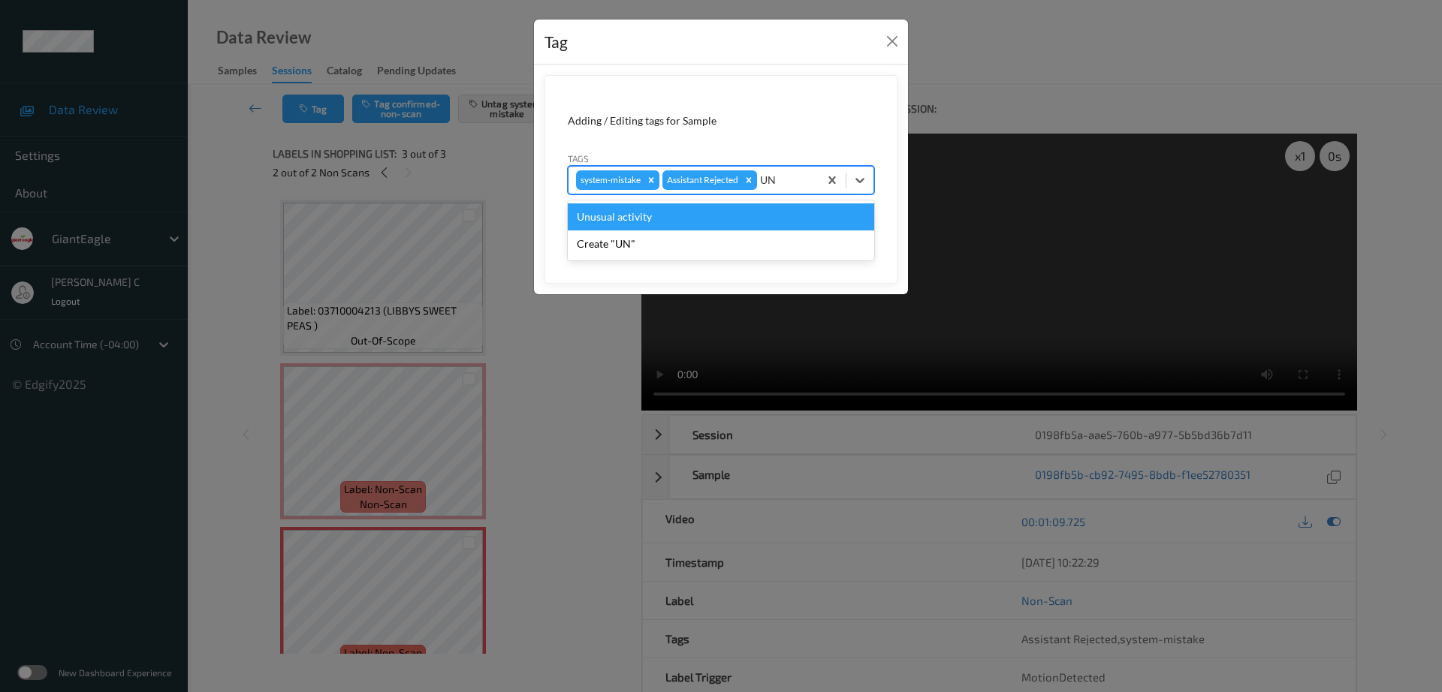
click at [686, 226] on div "Unusual activity" at bounding box center [721, 217] width 306 height 27
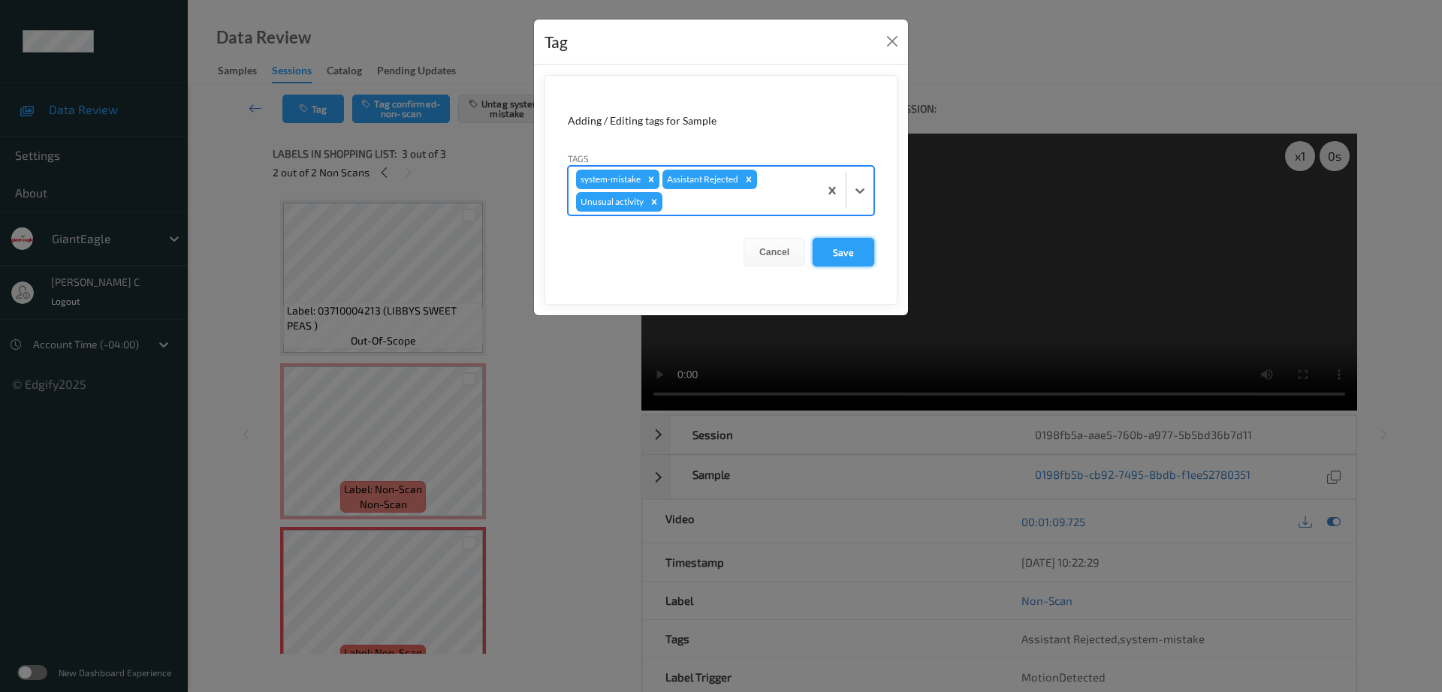
click at [819, 256] on button "Save" at bounding box center [844, 252] width 62 height 29
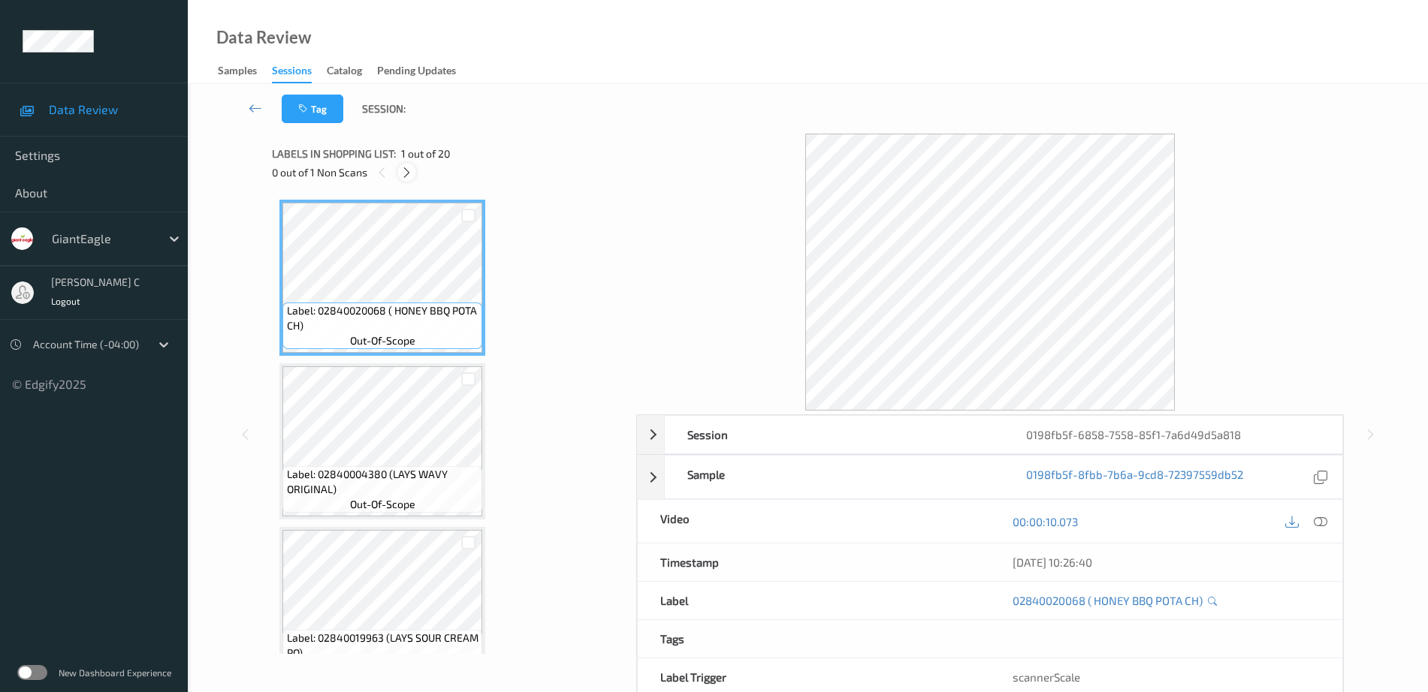
click at [405, 169] on icon at bounding box center [406, 173] width 13 height 14
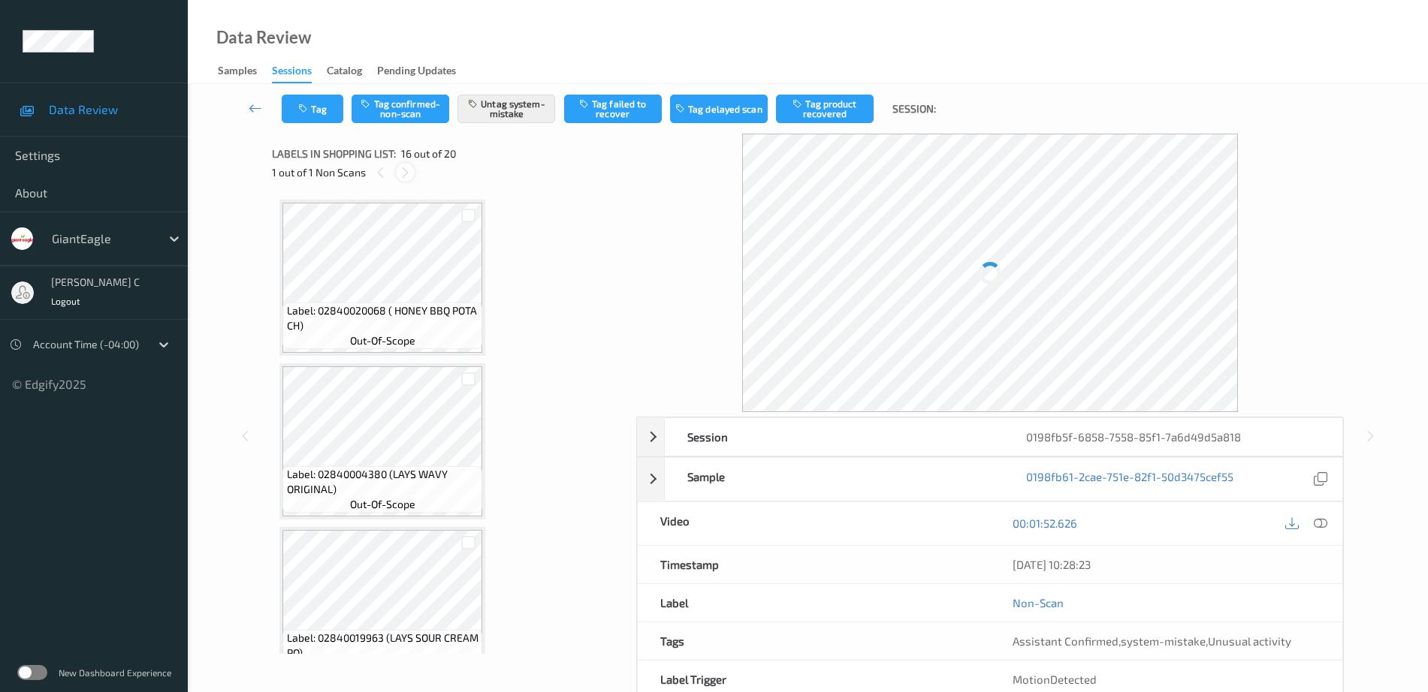
scroll to position [2300, 0]
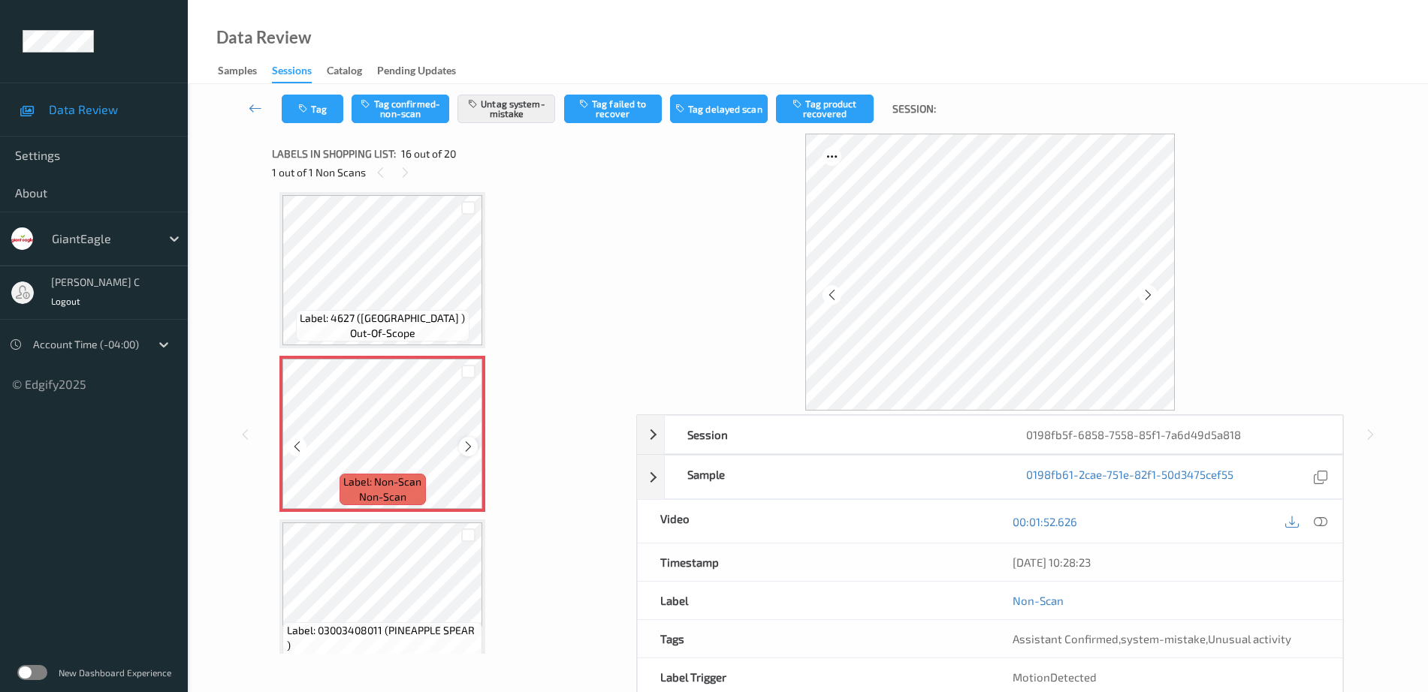
click at [466, 445] on icon at bounding box center [468, 447] width 13 height 14
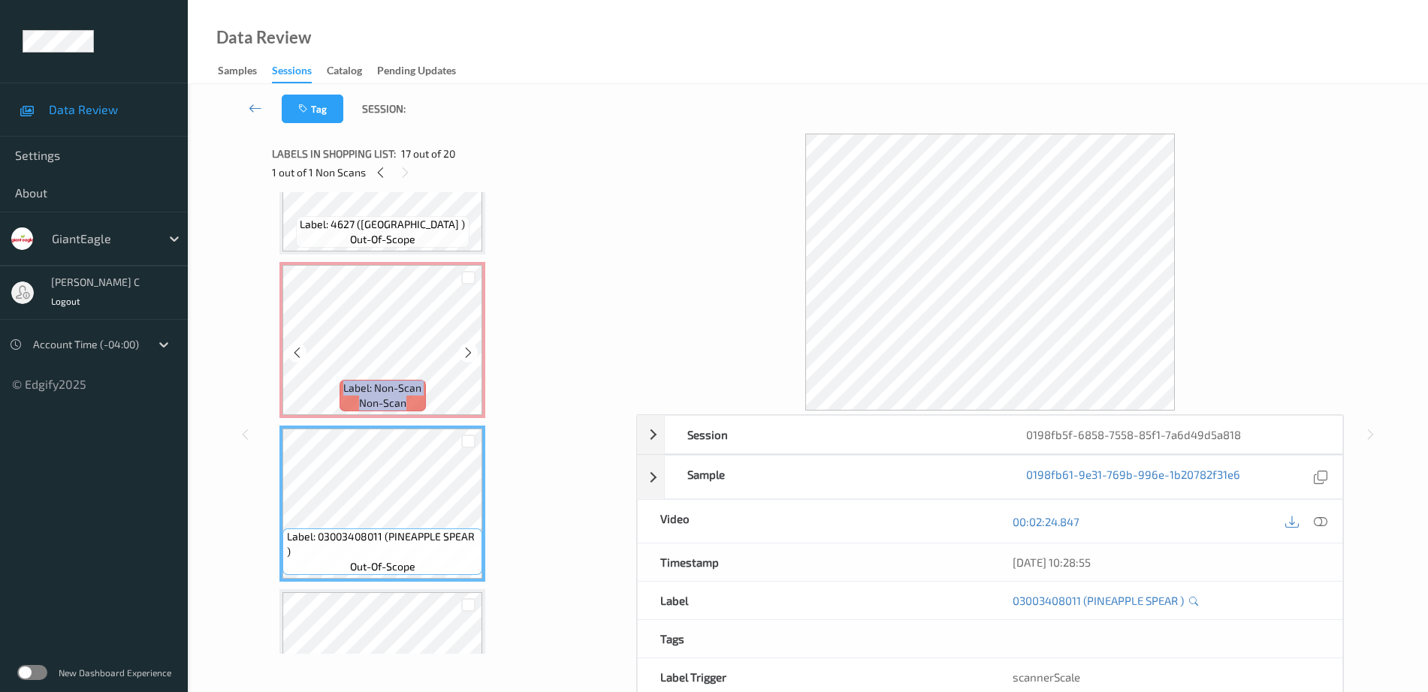
scroll to position [2206, 0]
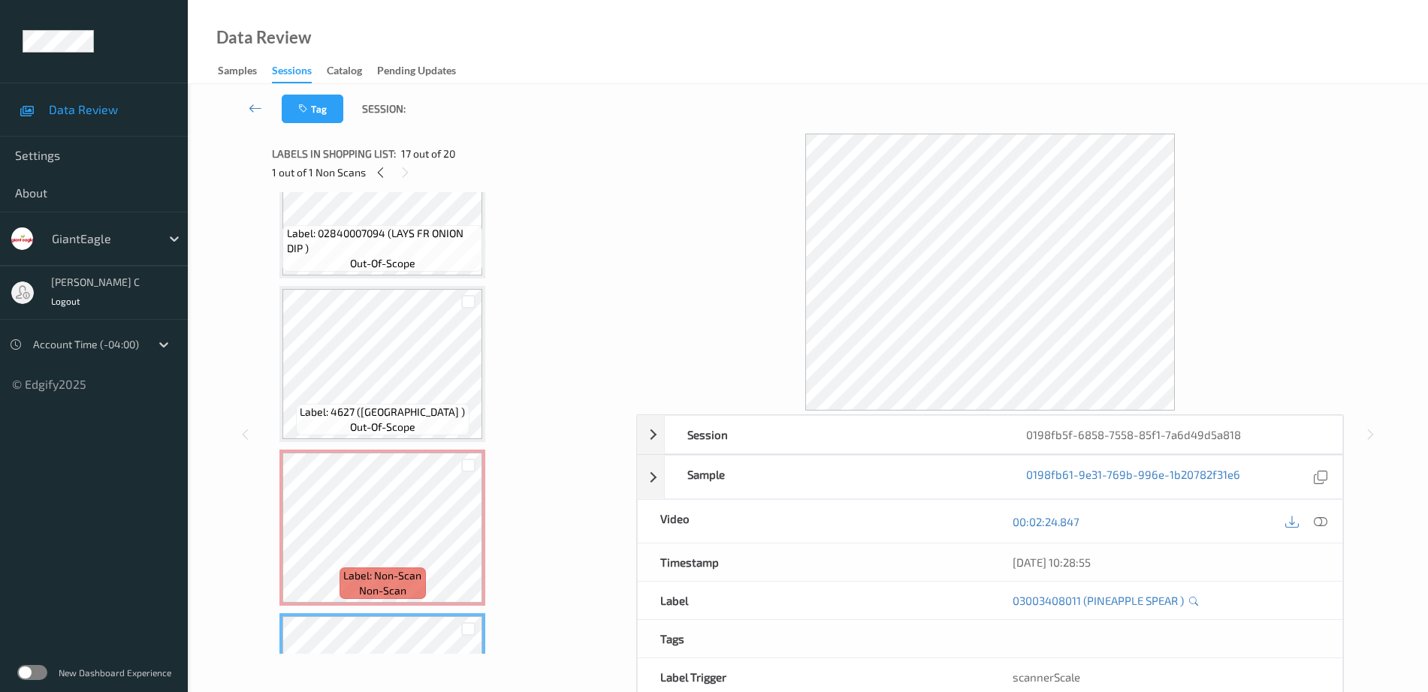
click at [425, 427] on div "Label: 4627 (GREENS KALE ) out-of-scope" at bounding box center [382, 420] width 173 height 32
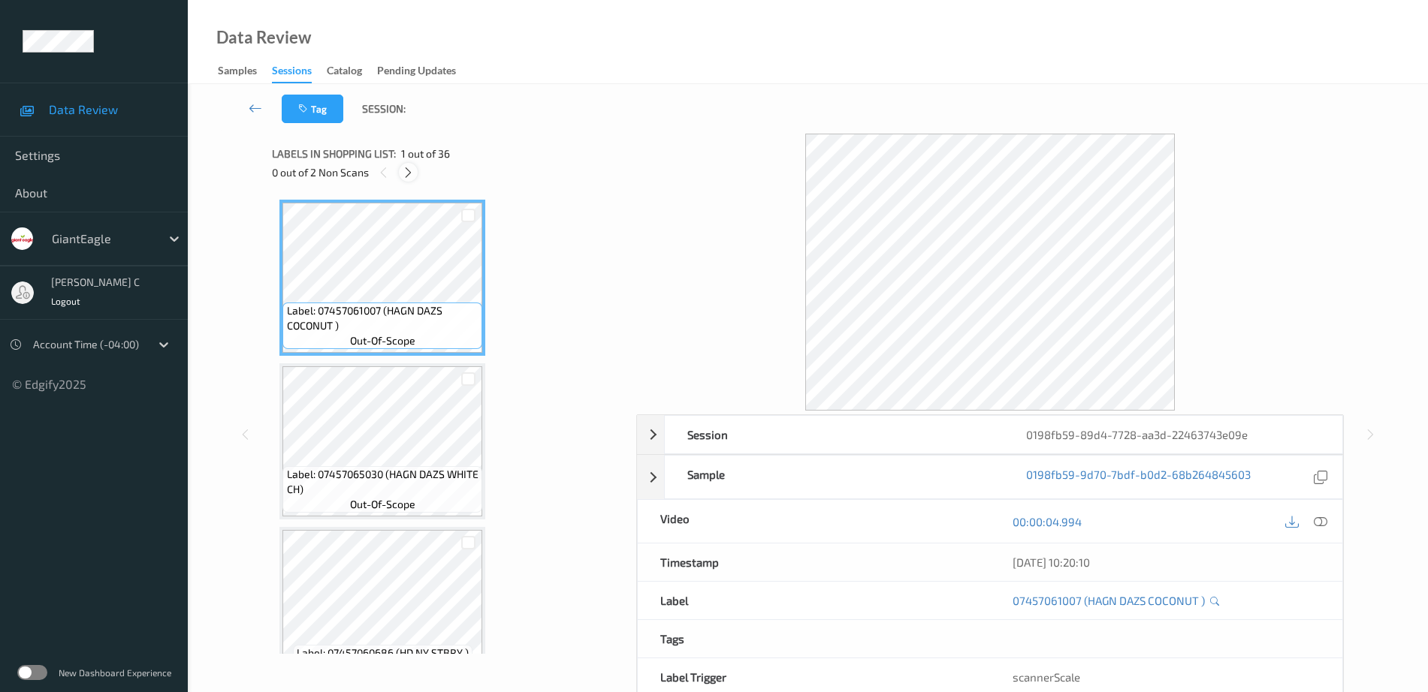
click at [407, 180] on div at bounding box center [408, 172] width 19 height 19
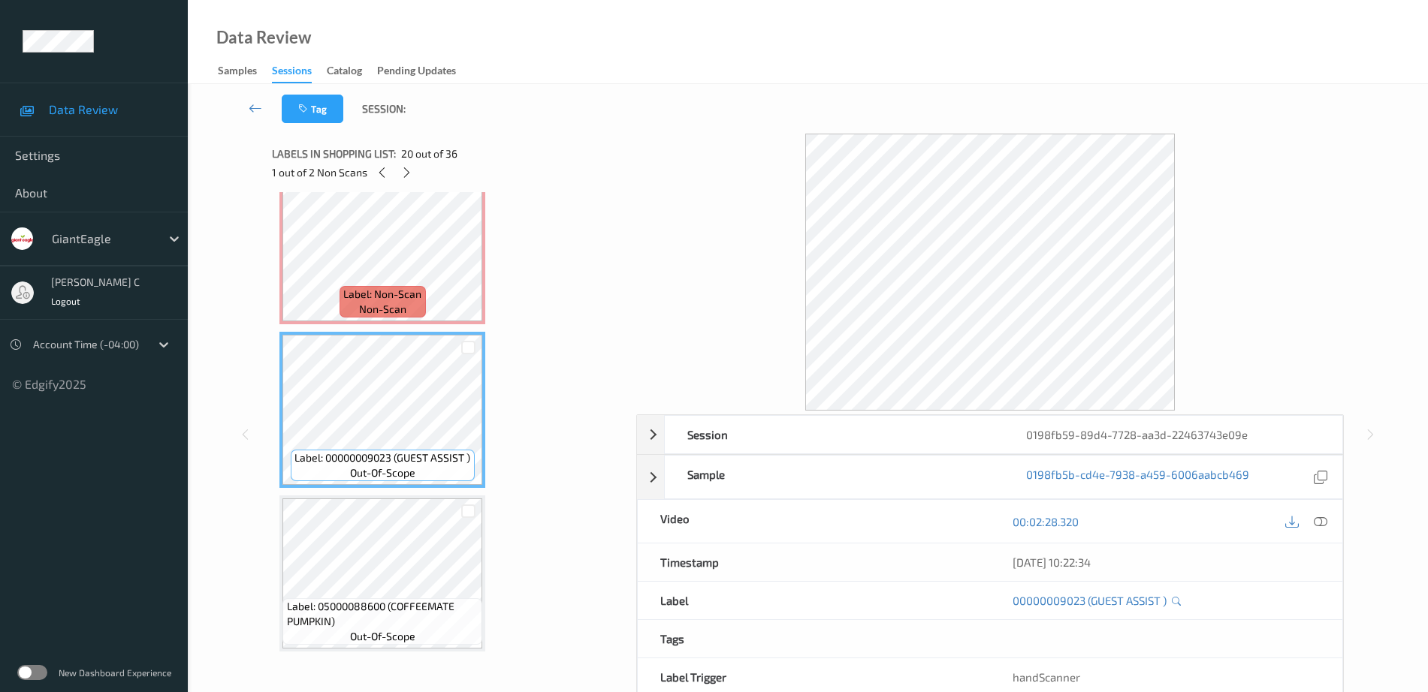
scroll to position [2885, 0]
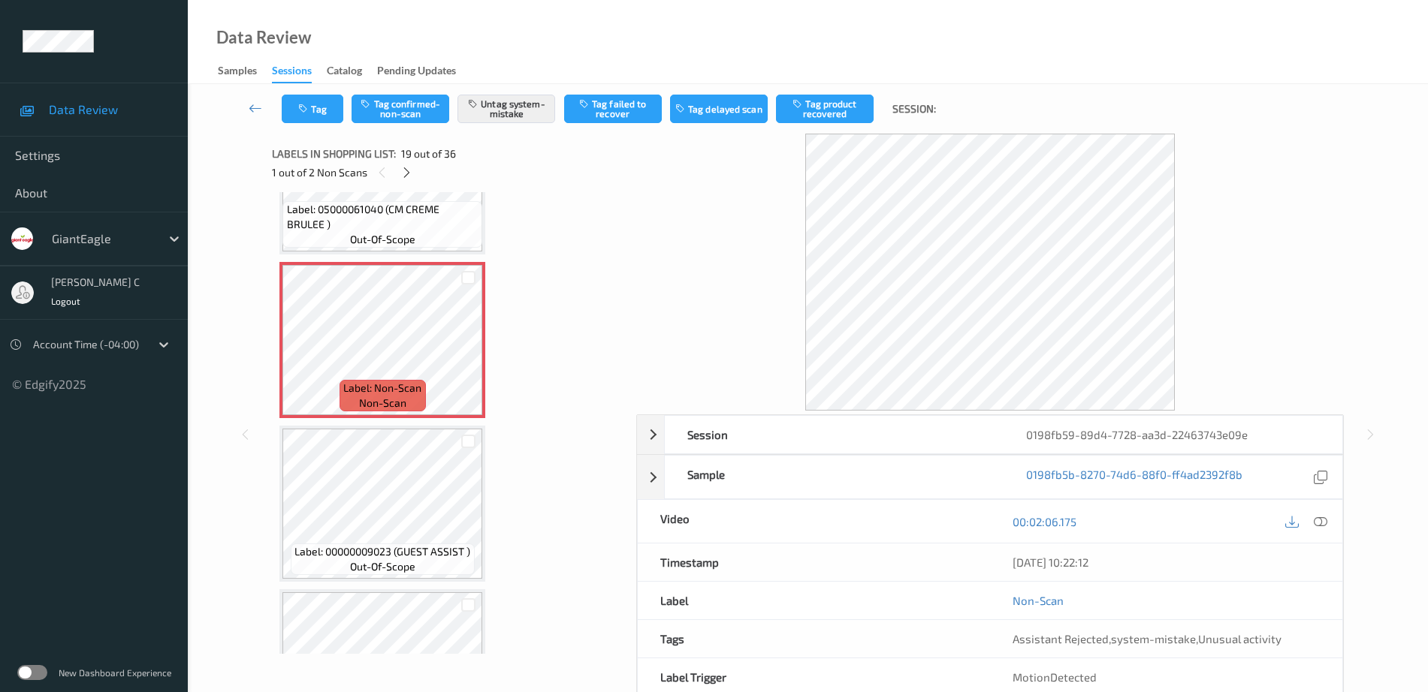
click at [372, 262] on div "Label: Non-Scan non-scan" at bounding box center [382, 340] width 206 height 156
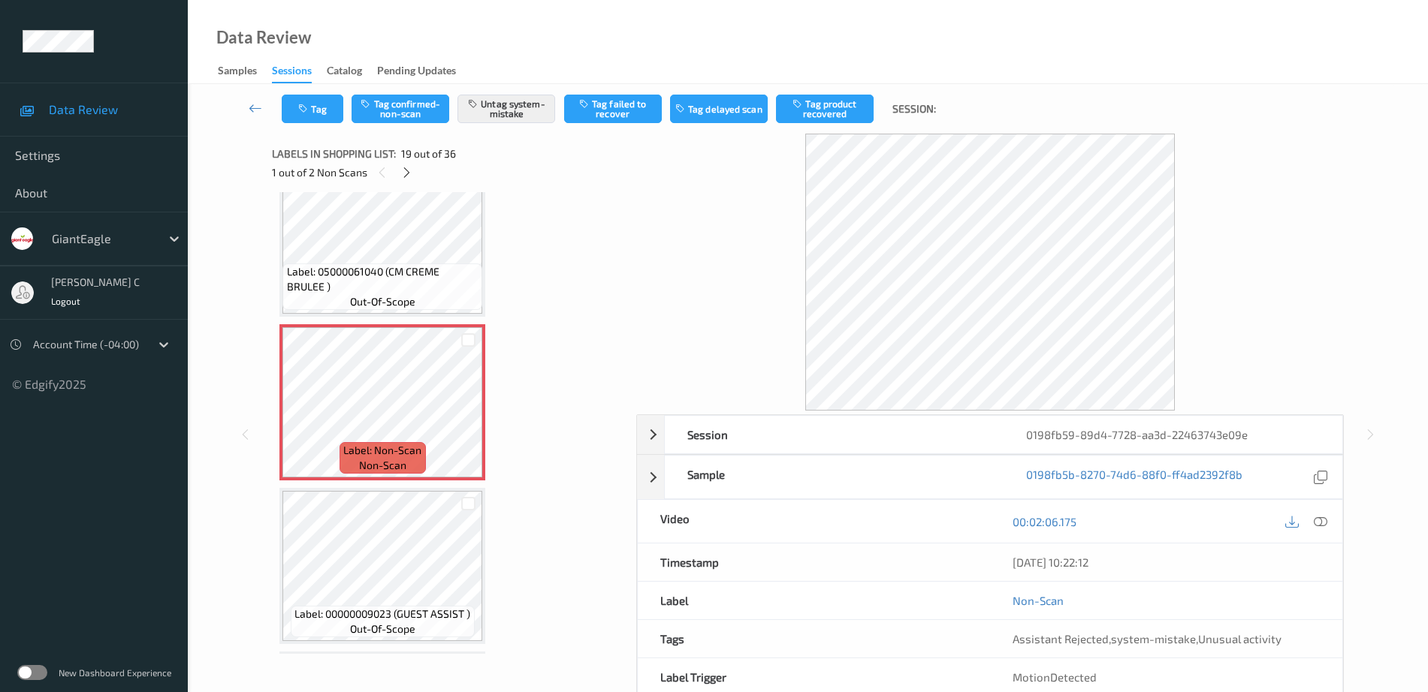
scroll to position [2791, 0]
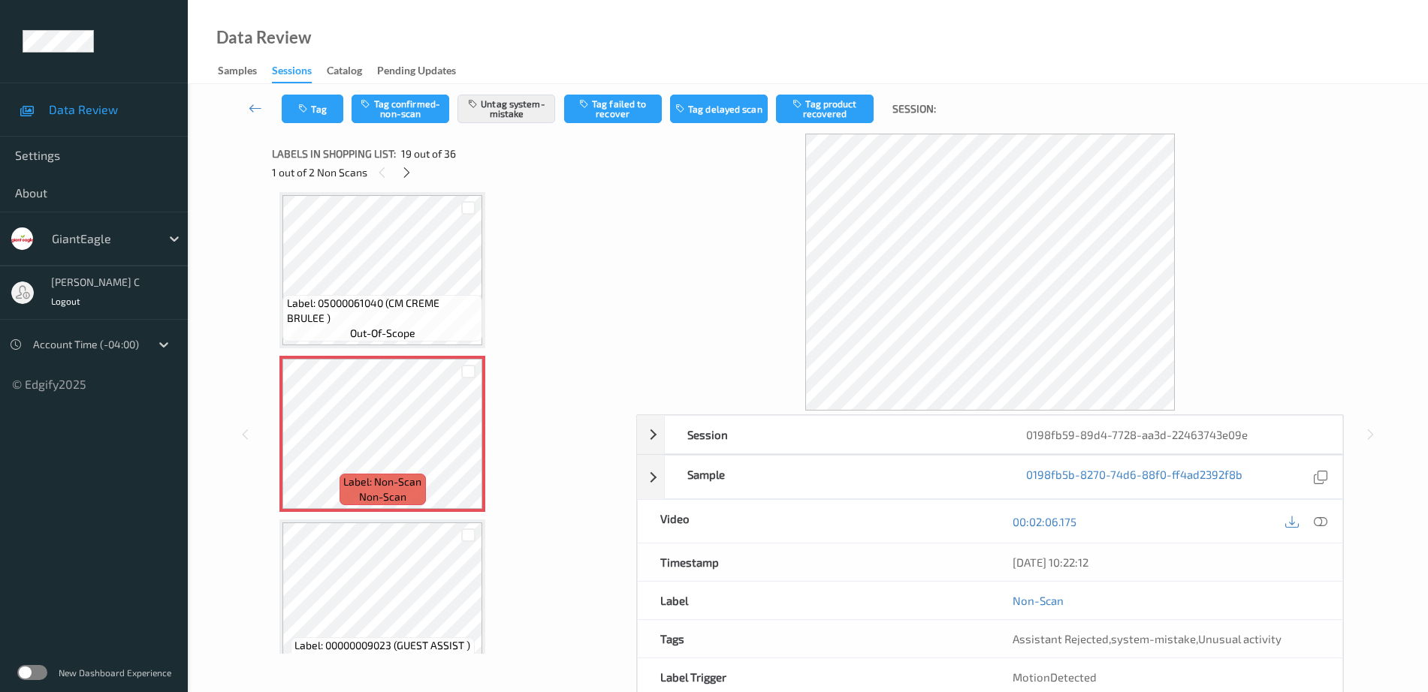
click at [385, 312] on span "Label: 05000061040 (CM CREME BRULEE )" at bounding box center [383, 311] width 192 height 30
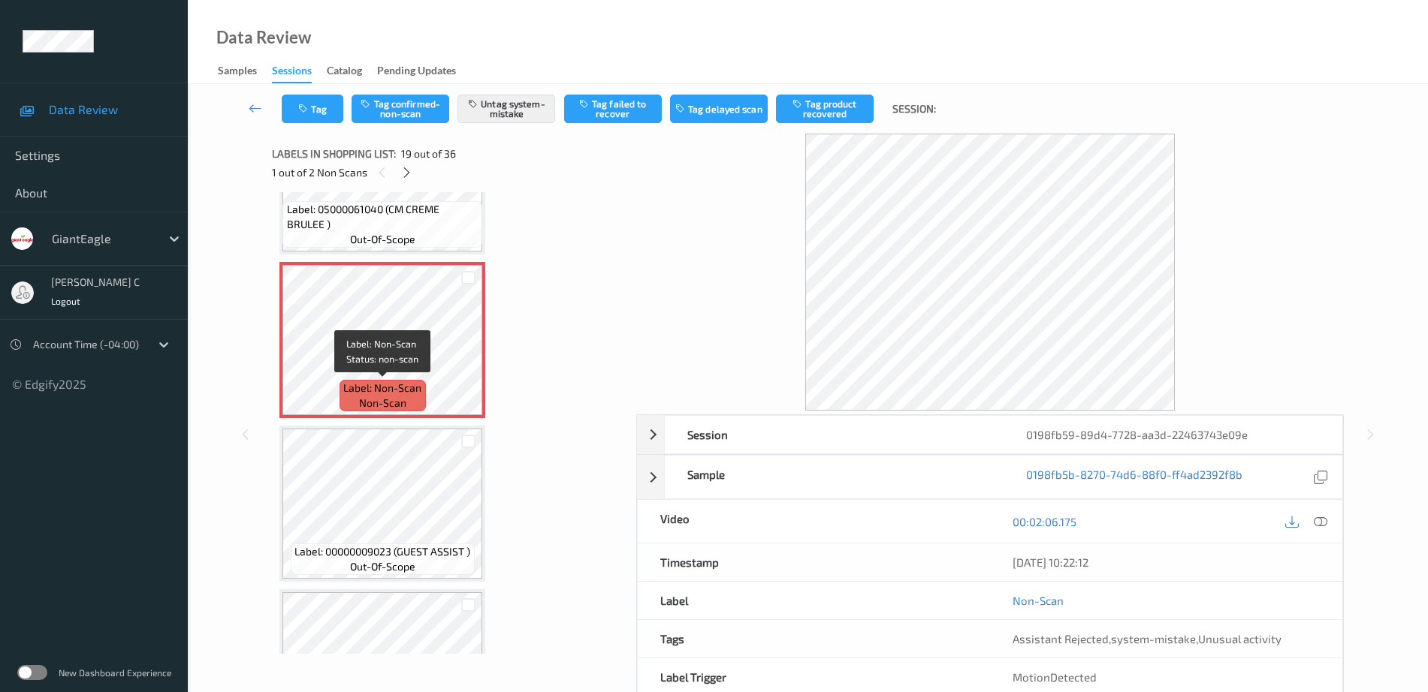
scroll to position [2697, 0]
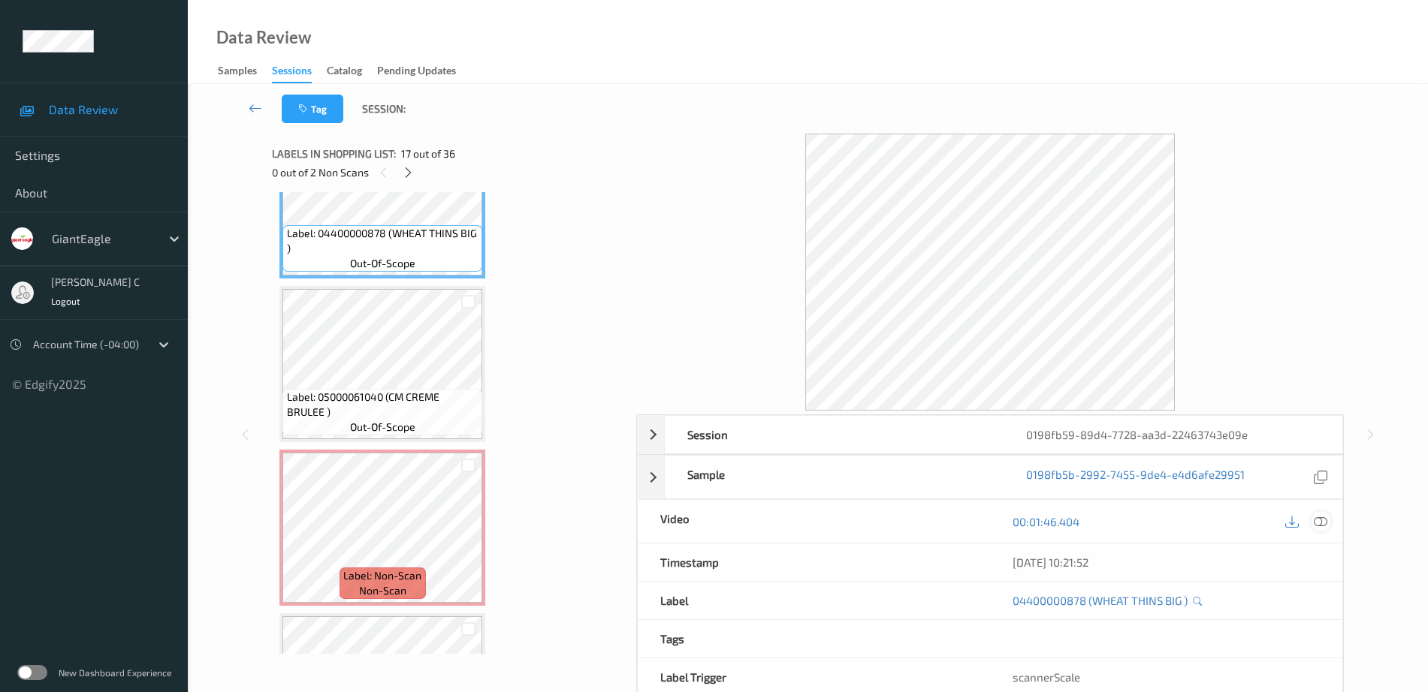
click at [1323, 529] on div at bounding box center [1321, 521] width 20 height 20
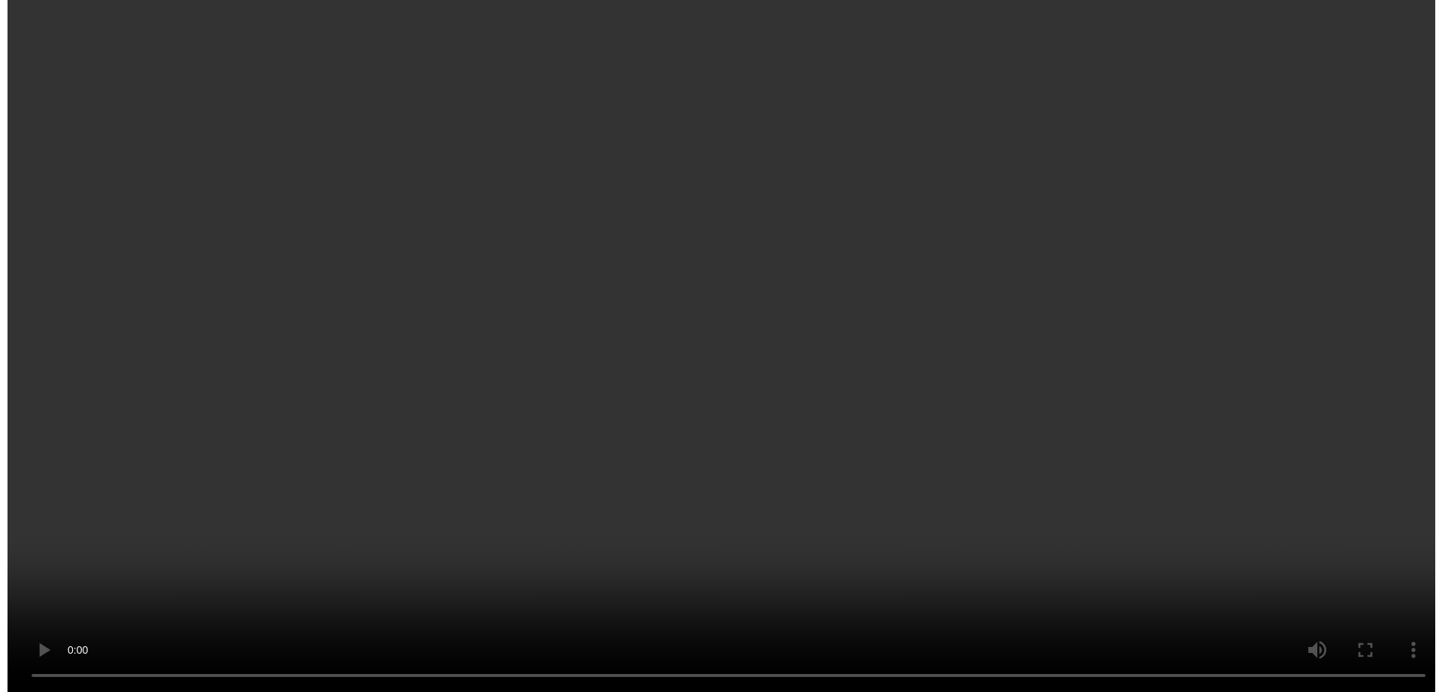
scroll to position [2885, 0]
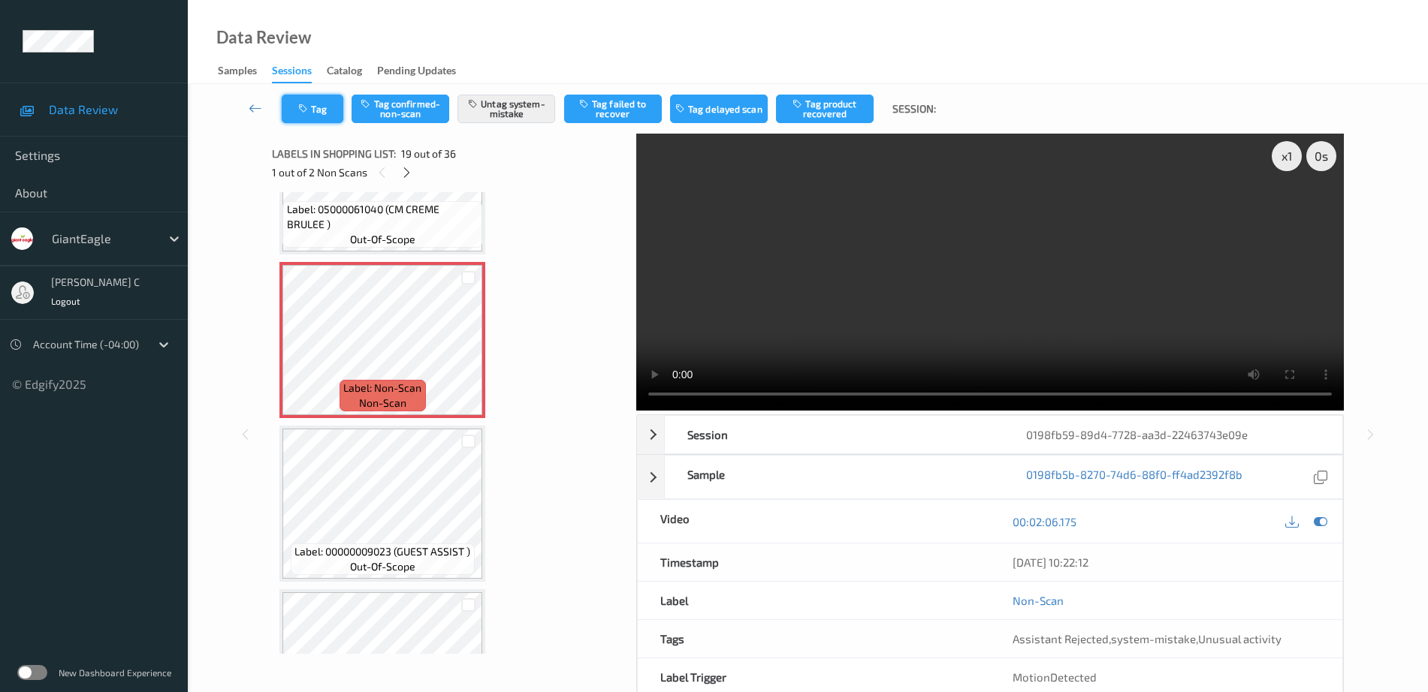
click at [315, 112] on button "Tag" at bounding box center [313, 109] width 62 height 29
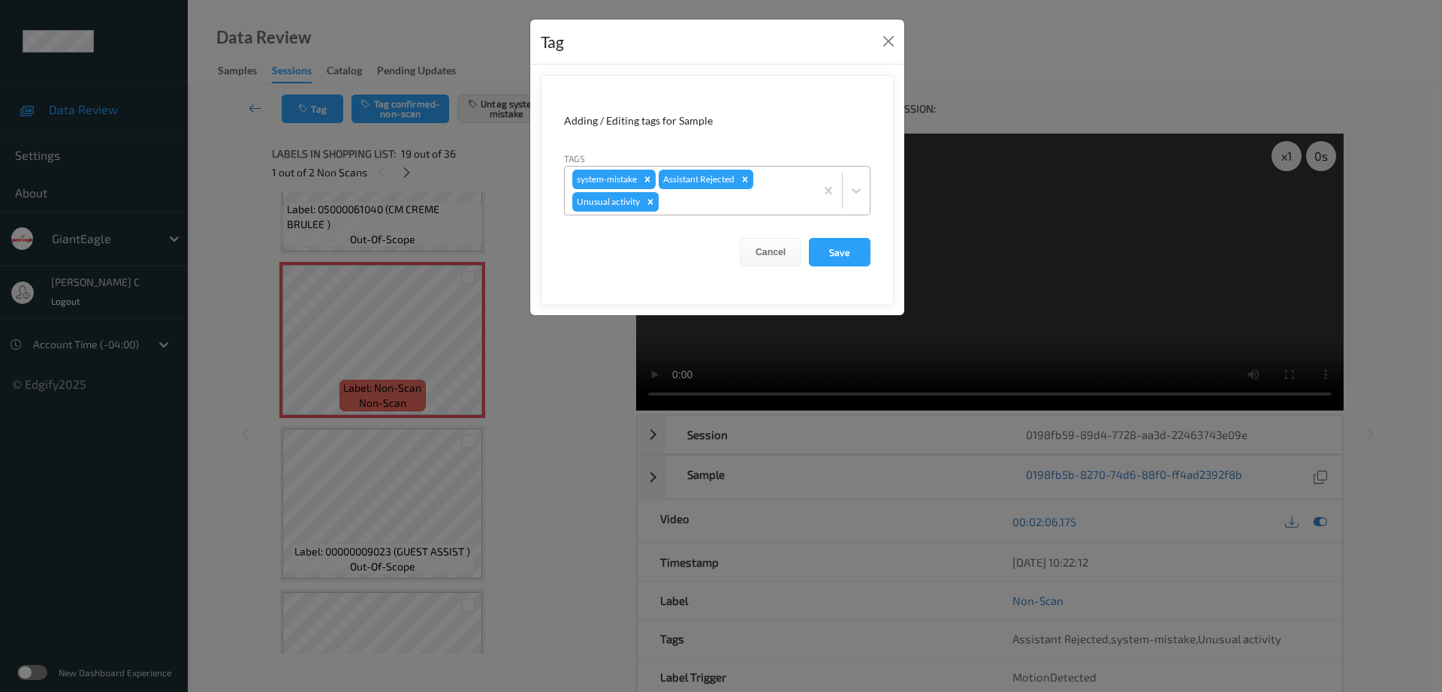
click at [648, 204] on icon "Remove Unusual activity" at bounding box center [650, 201] width 5 height 5
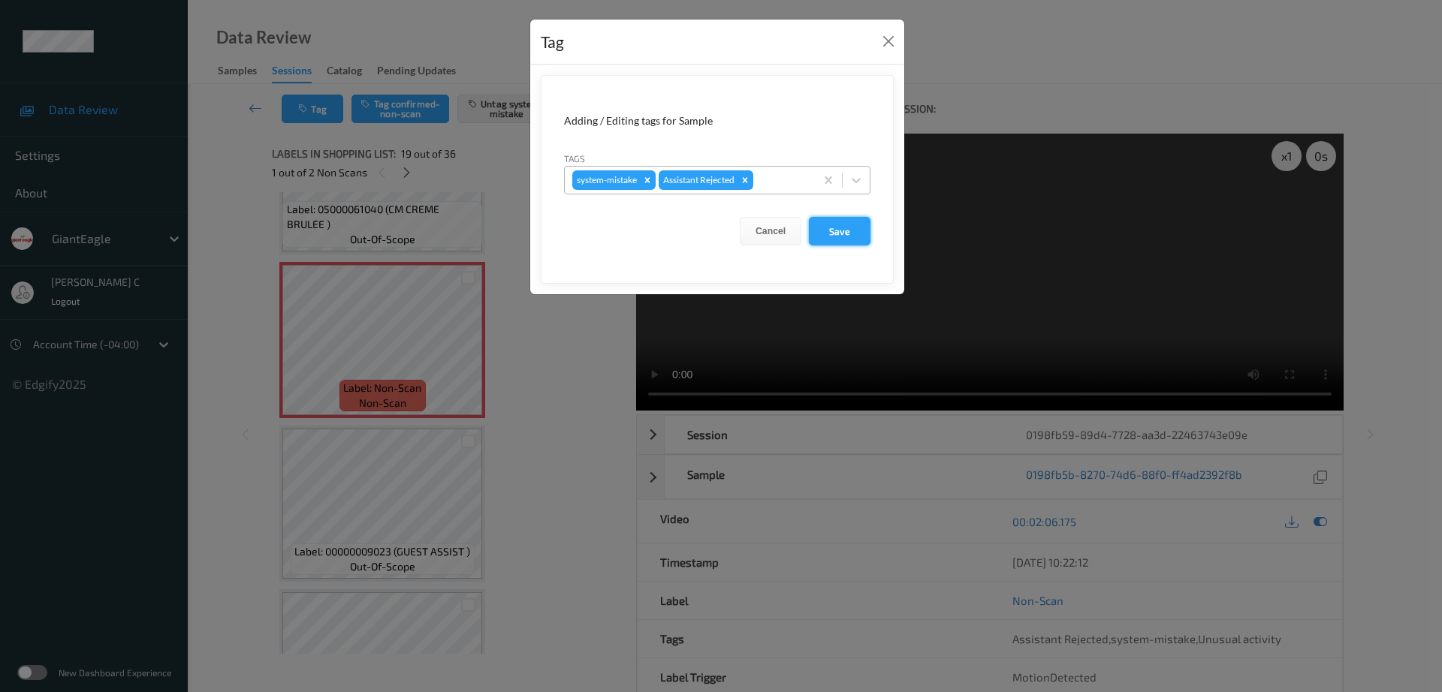
click at [819, 234] on button "Save" at bounding box center [840, 231] width 62 height 29
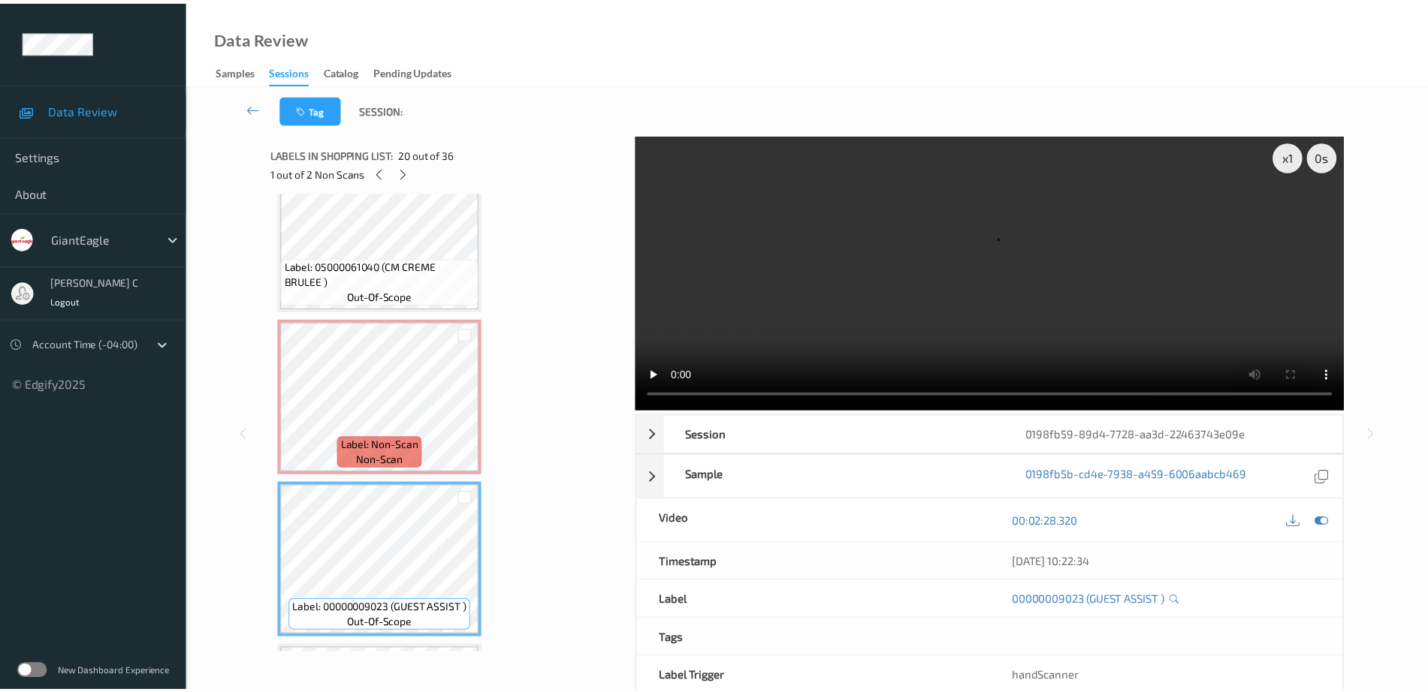
scroll to position [2791, 0]
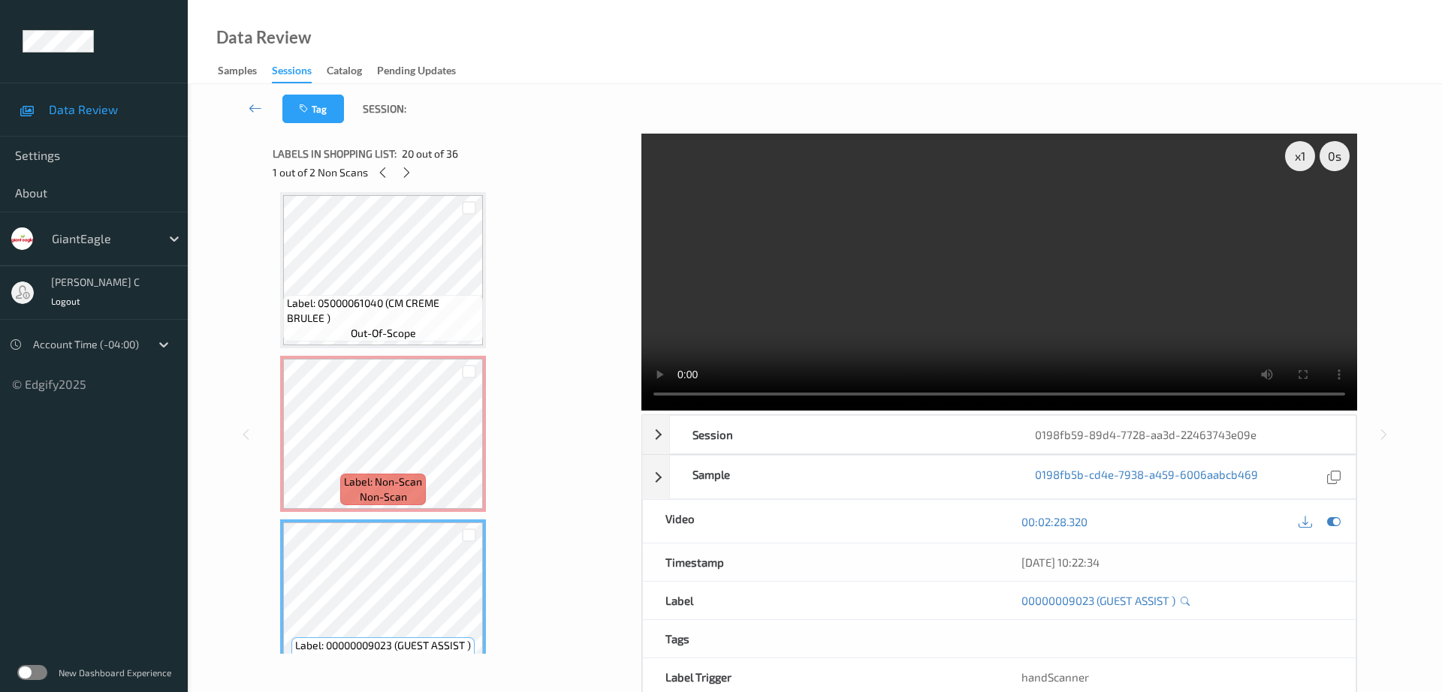
click at [379, 324] on span "Label: 05000061040 (CM CREME BRULEE )" at bounding box center [383, 311] width 192 height 30
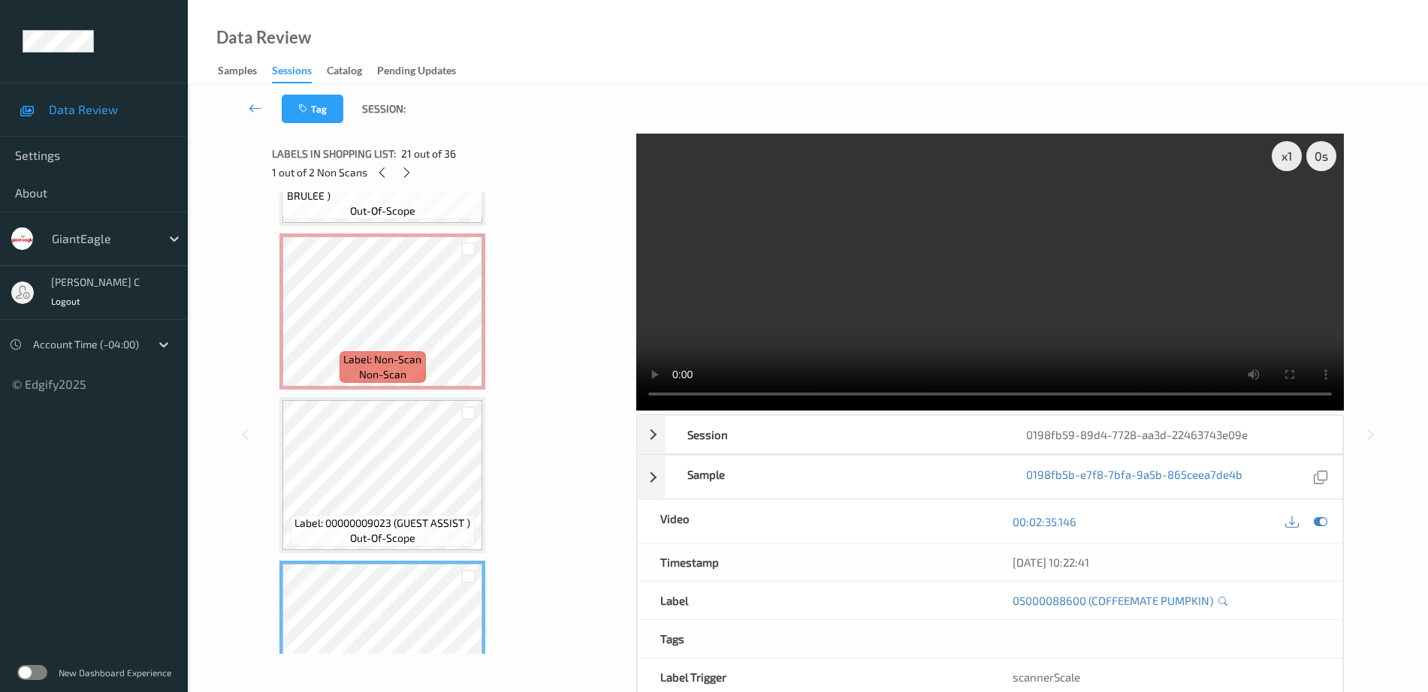
scroll to position [2885, 0]
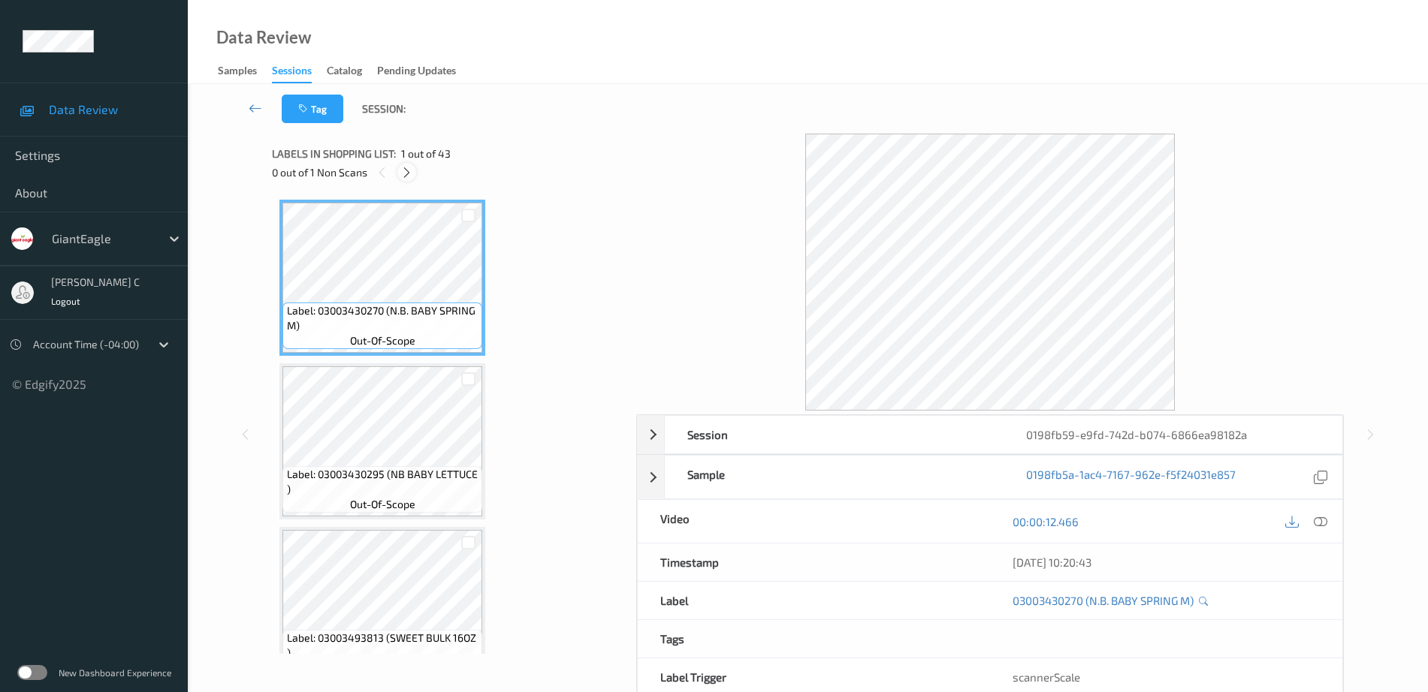
click at [406, 168] on icon at bounding box center [406, 173] width 13 height 14
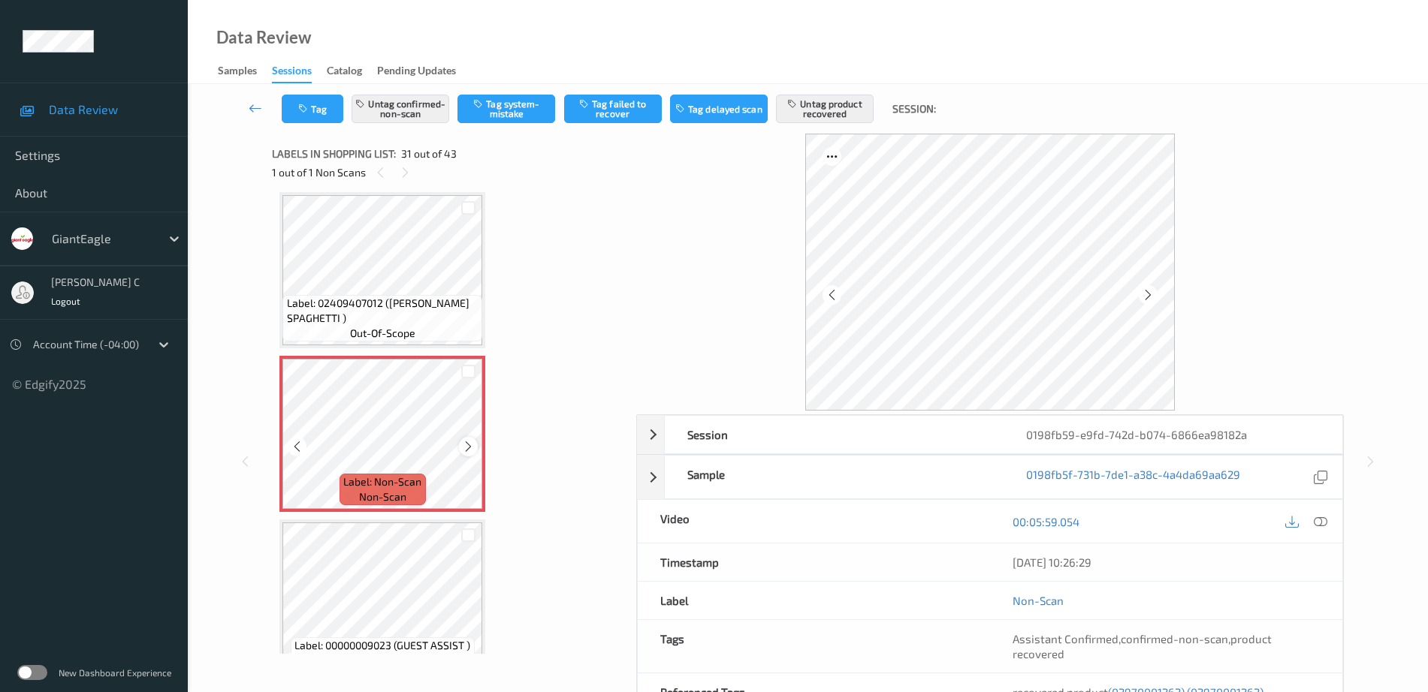
click at [465, 445] on icon at bounding box center [468, 447] width 13 height 14
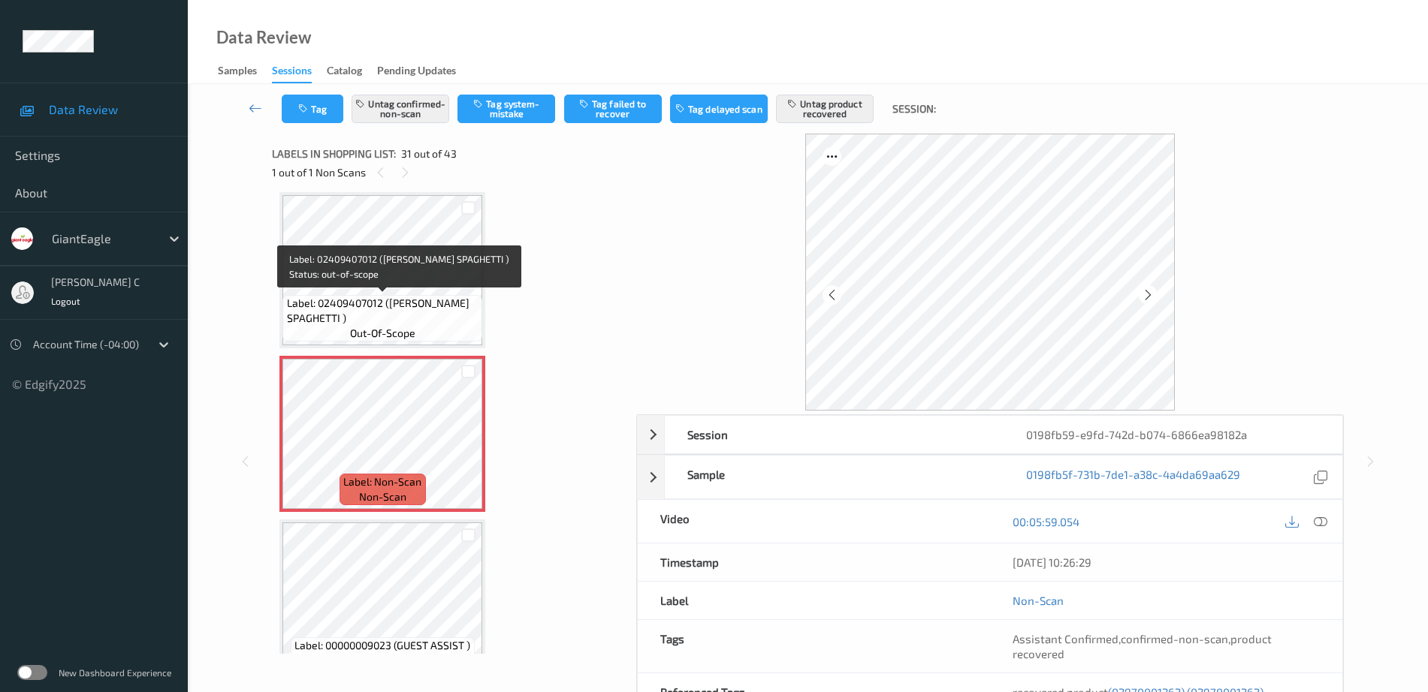
click at [400, 313] on span "Label: 02409407012 (DECECCO SPAGHETTI )" at bounding box center [383, 311] width 192 height 30
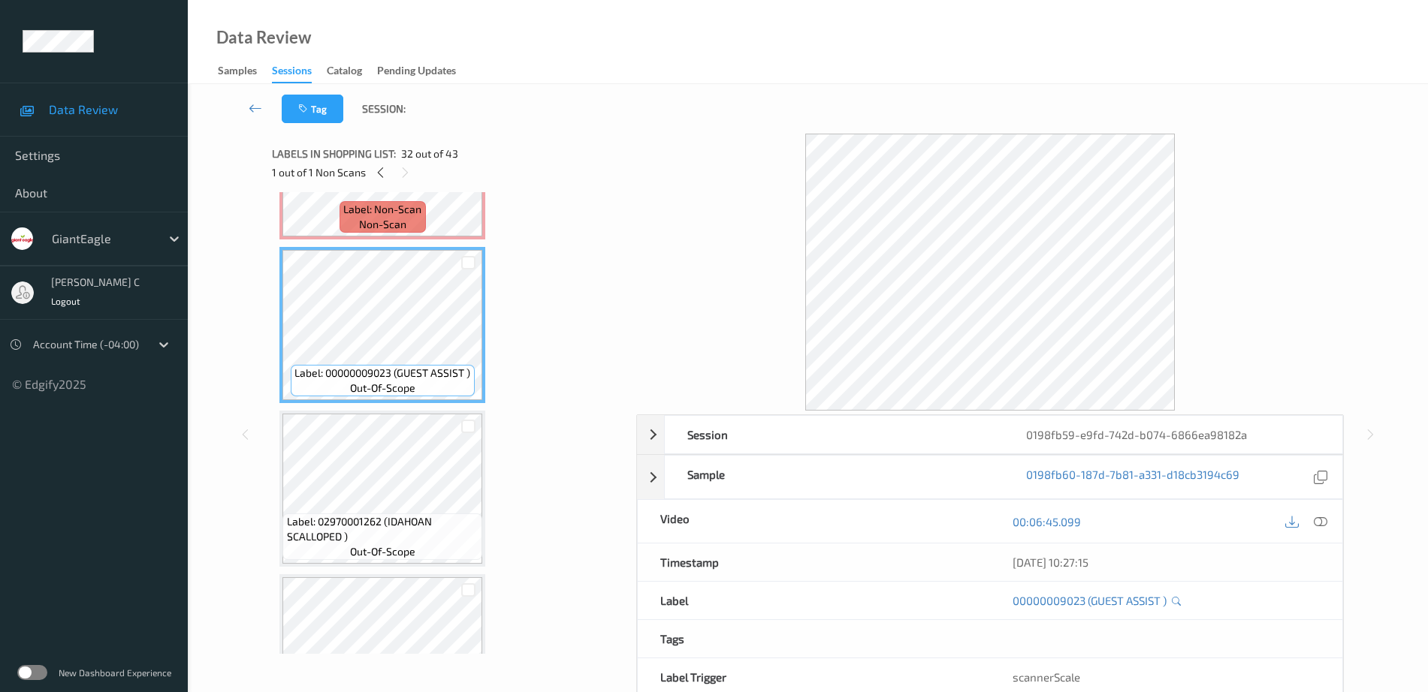
scroll to position [5037, 0]
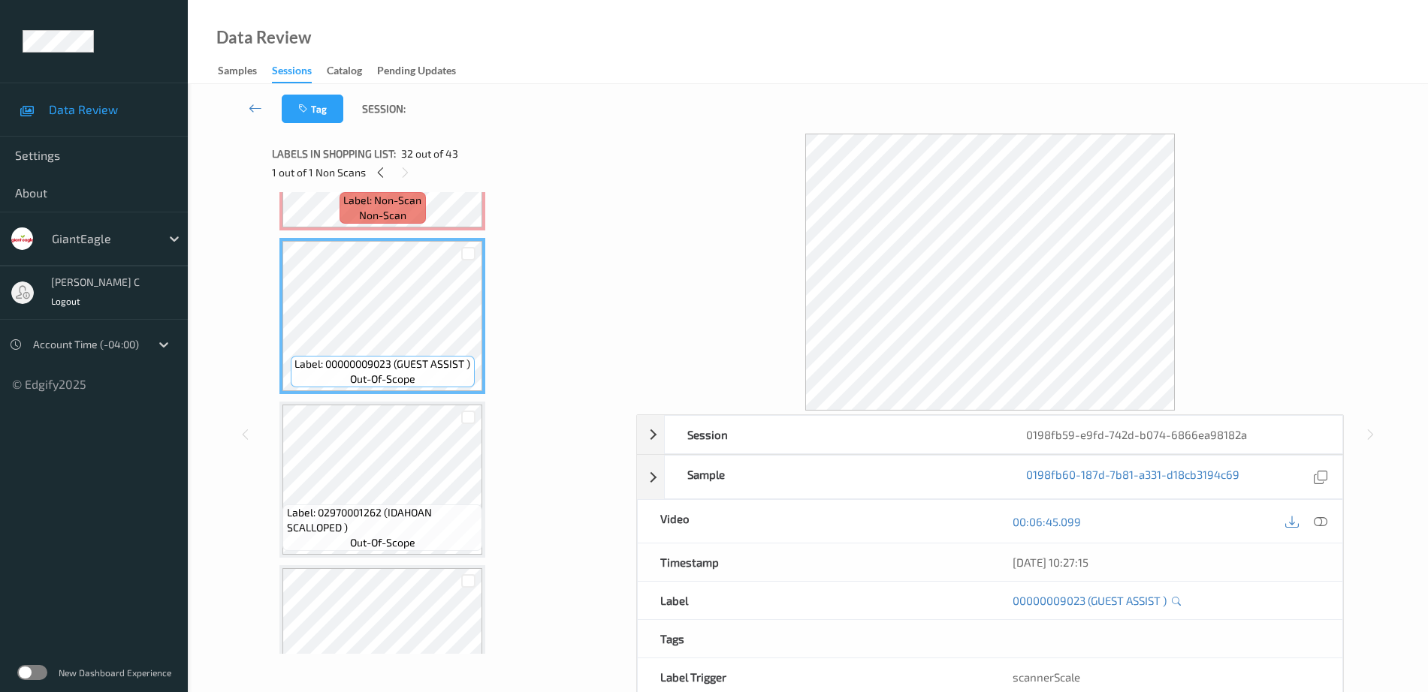
click at [362, 521] on span "Label: 02970001262 (IDAHOAN SCALLOPED )" at bounding box center [383, 520] width 192 height 30
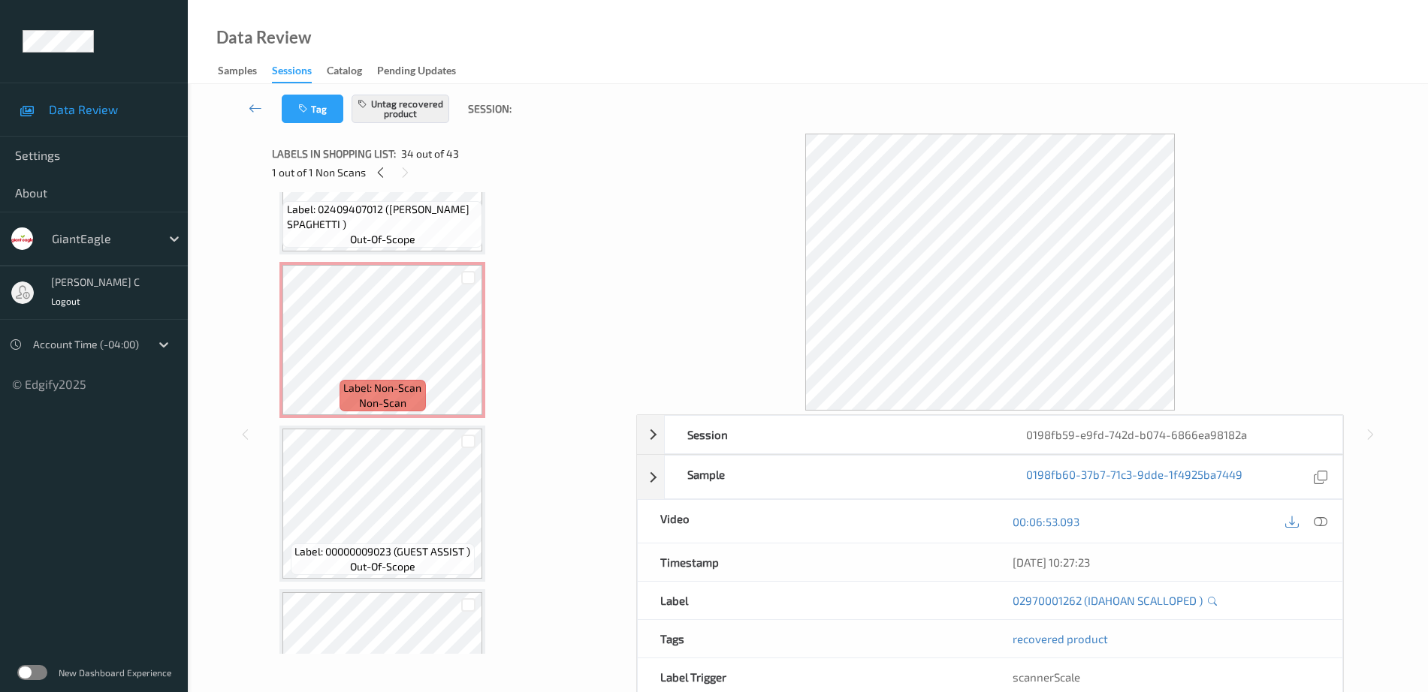
scroll to position [4662, 0]
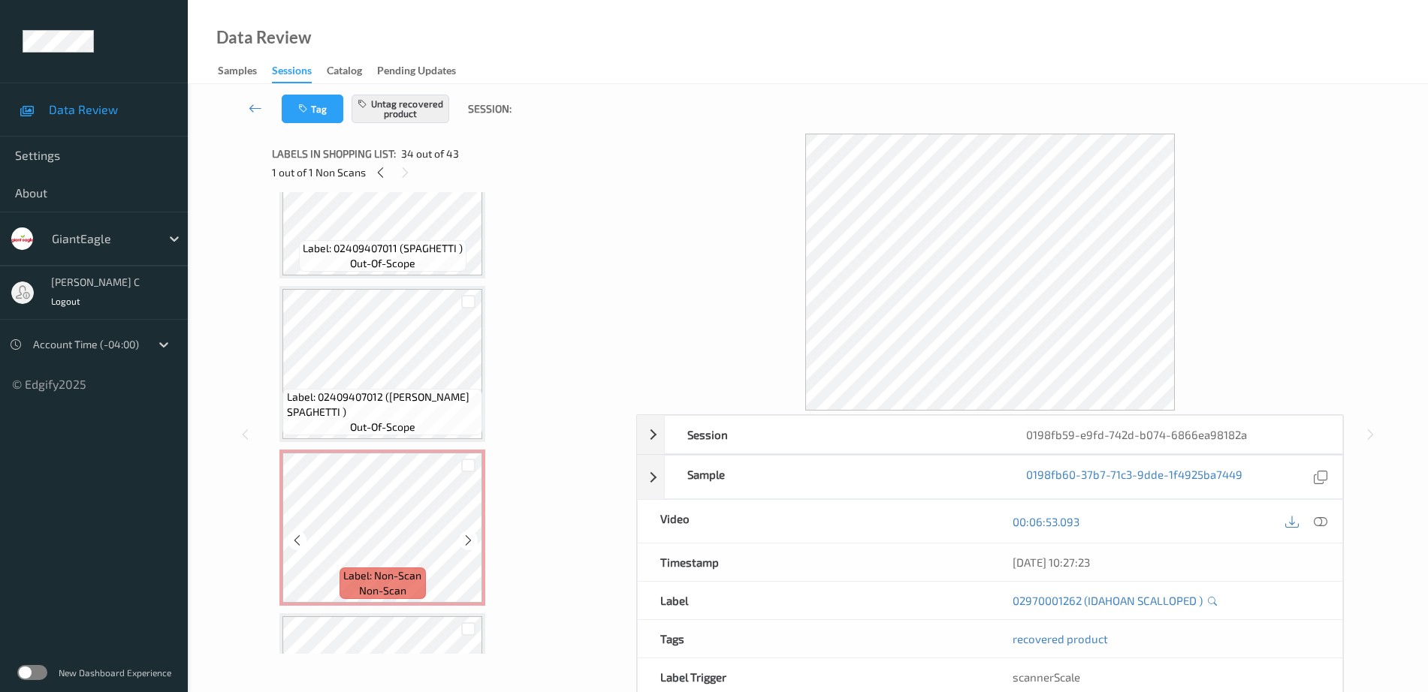
click at [360, 426] on span "out-of-scope" at bounding box center [382, 427] width 65 height 15
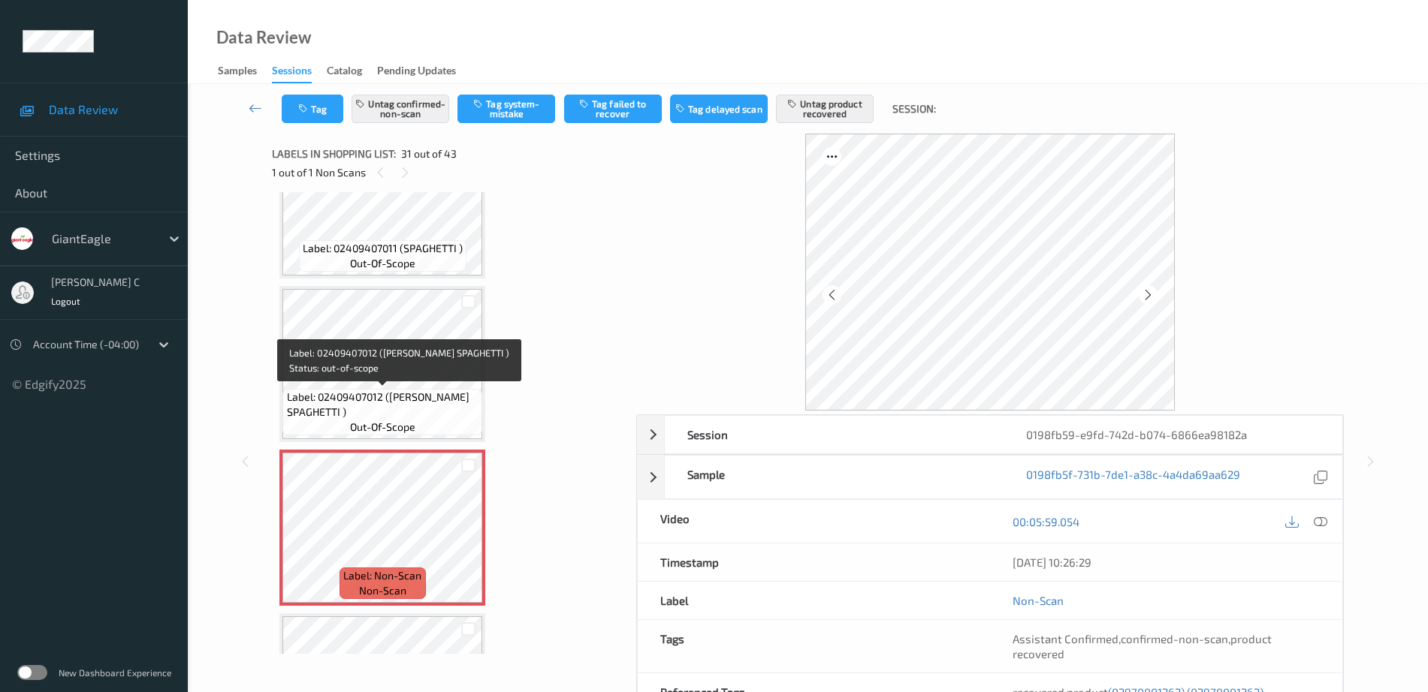
click at [391, 399] on span "Label: 02409407012 (DECECCO SPAGHETTI )" at bounding box center [383, 405] width 192 height 30
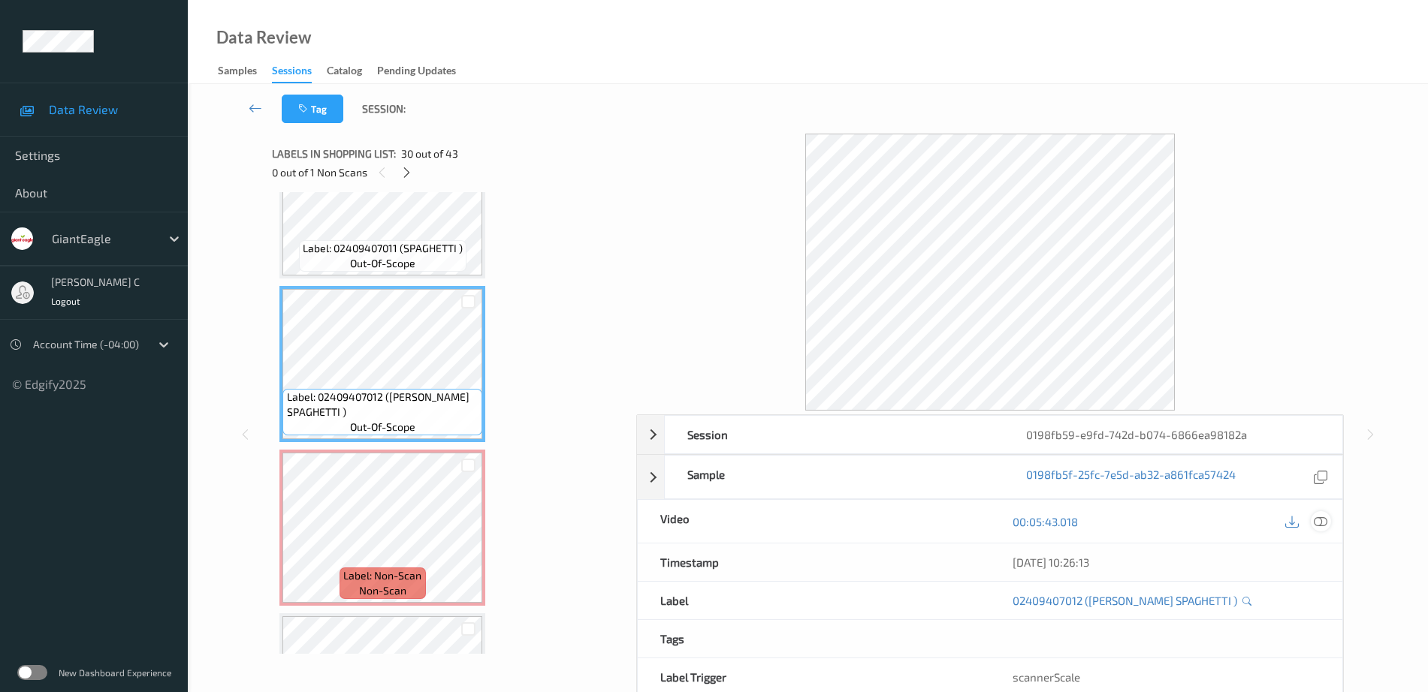
click at [1324, 522] on icon at bounding box center [1321, 522] width 14 height 14
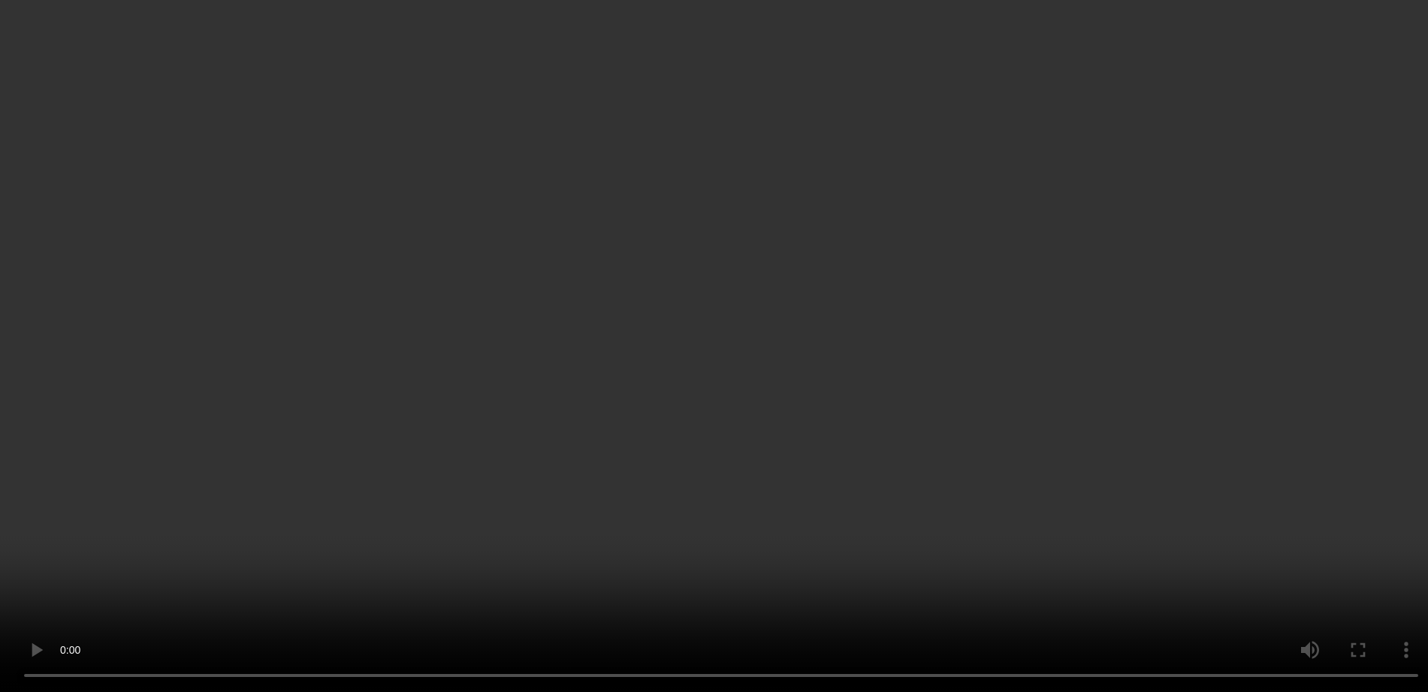
scroll to position [4944, 0]
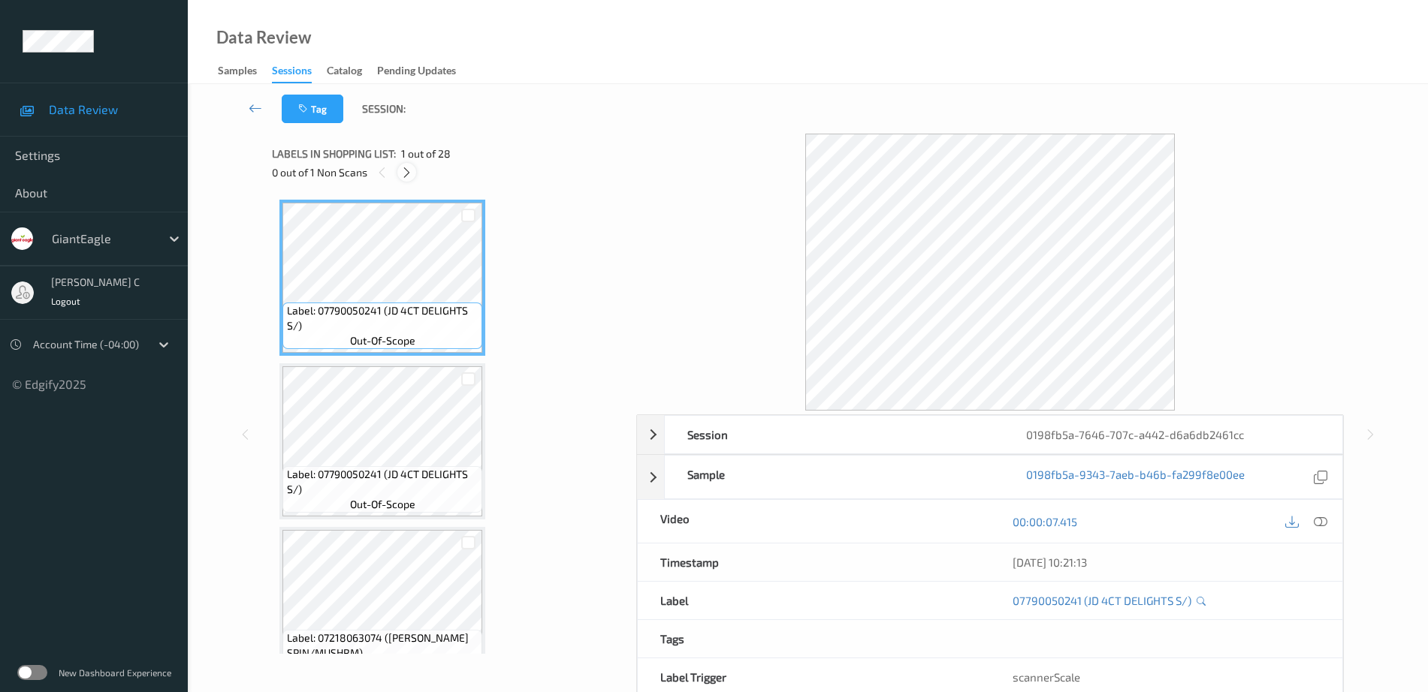
click at [410, 166] on icon at bounding box center [406, 173] width 13 height 14
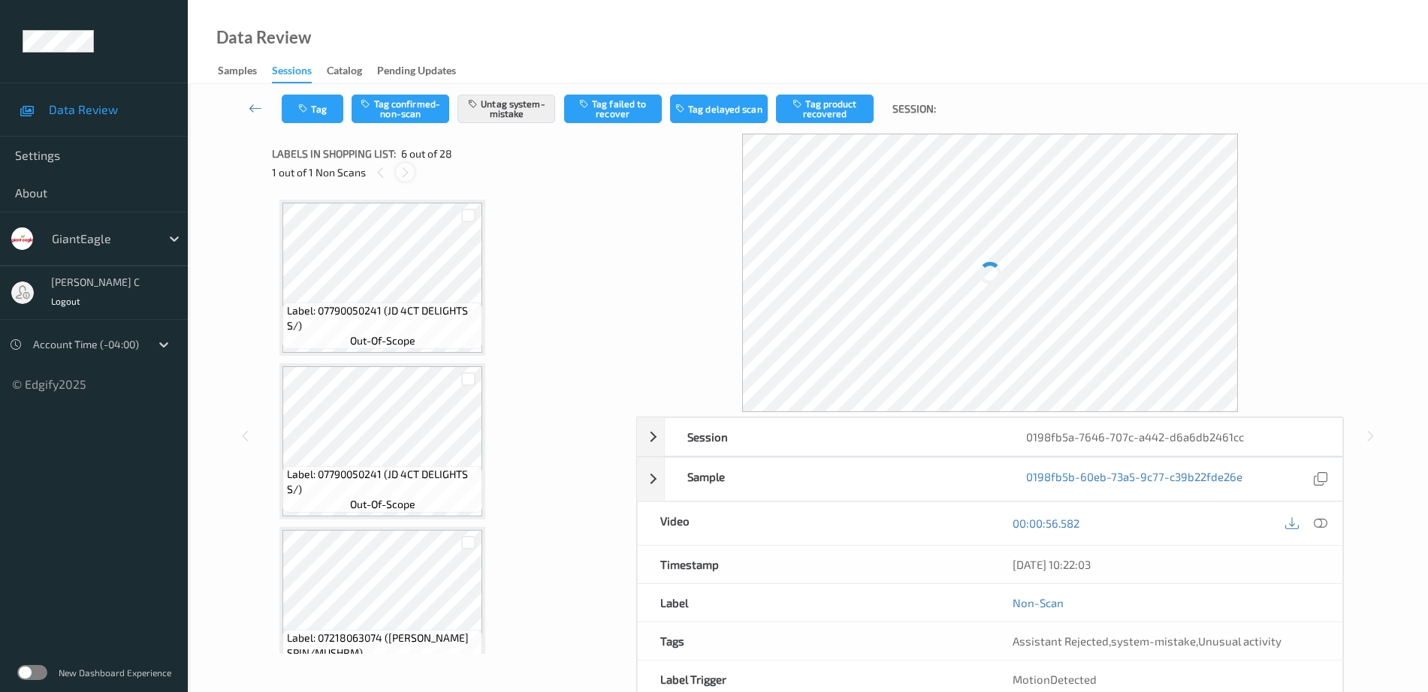
scroll to position [662, 0]
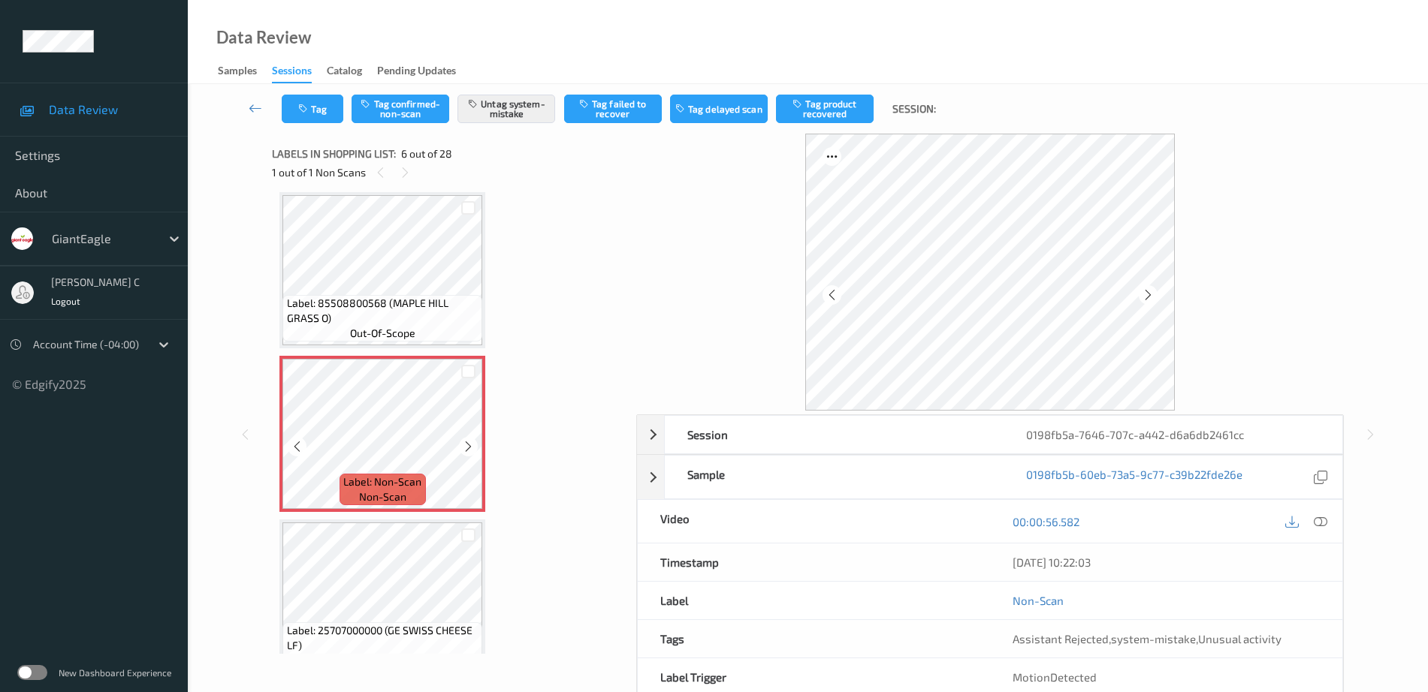
click at [466, 445] on icon at bounding box center [468, 447] width 13 height 14
click at [386, 339] on span "out-of-scope" at bounding box center [382, 333] width 65 height 15
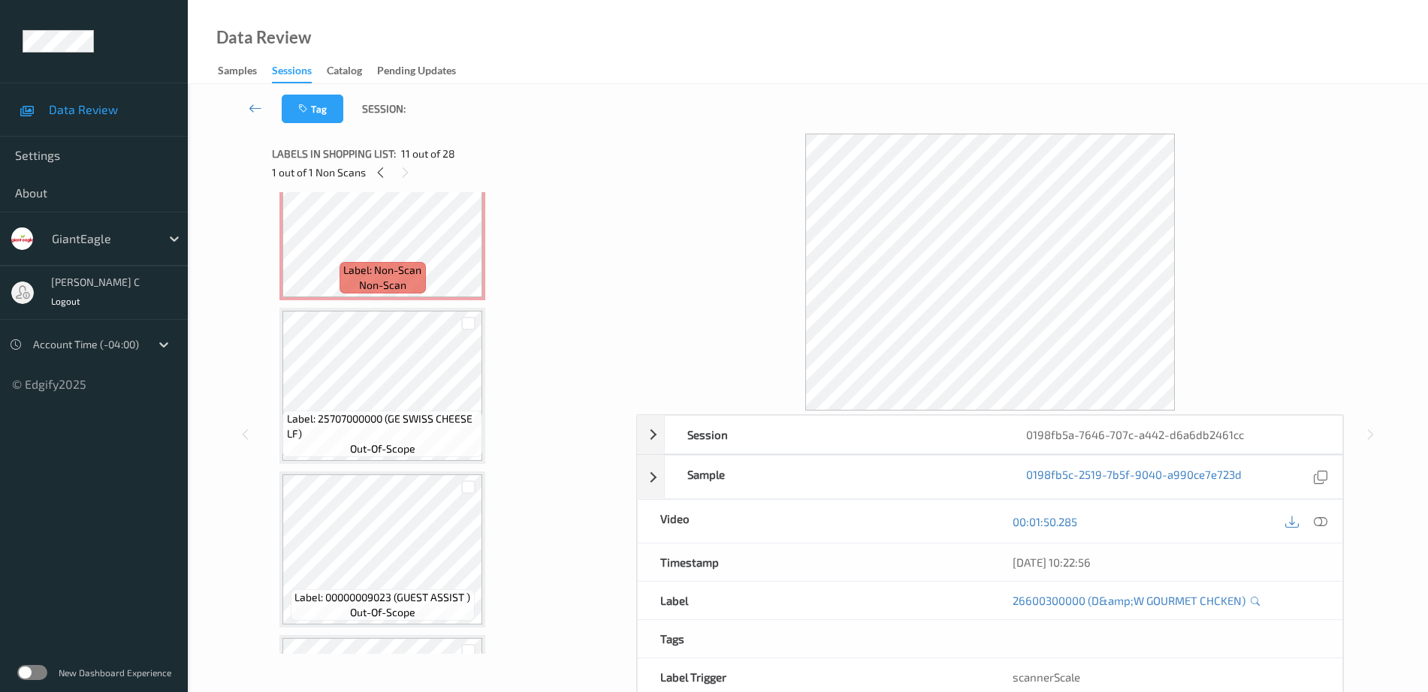
scroll to position [756, 0]
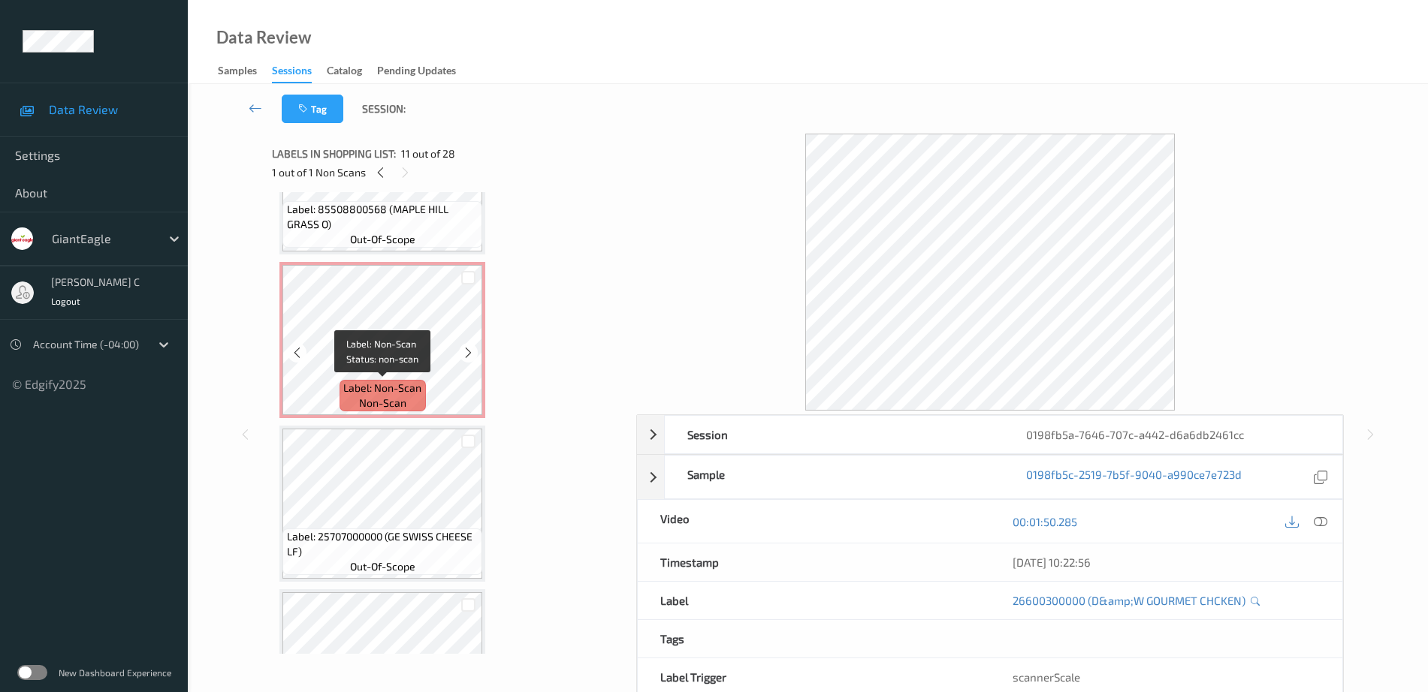
click at [412, 385] on span "Label: Non-Scan" at bounding box center [382, 388] width 78 height 15
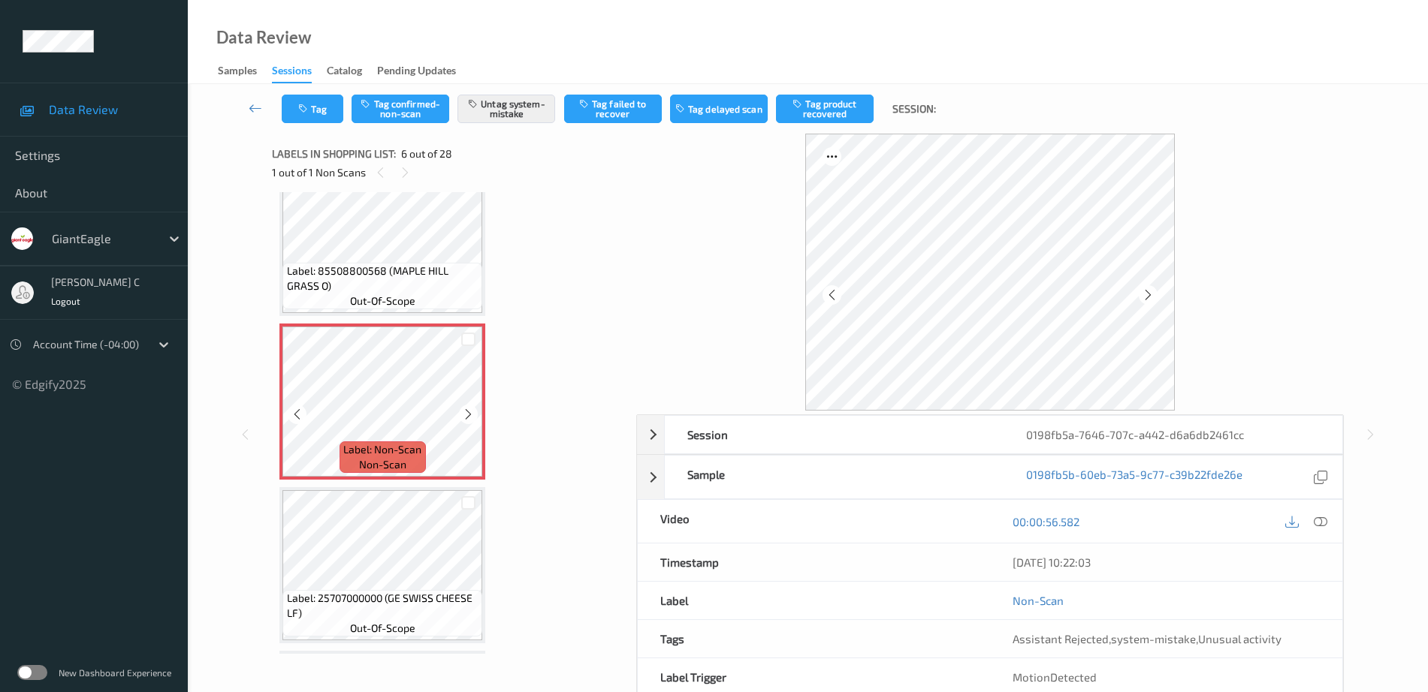
scroll to position [662, 0]
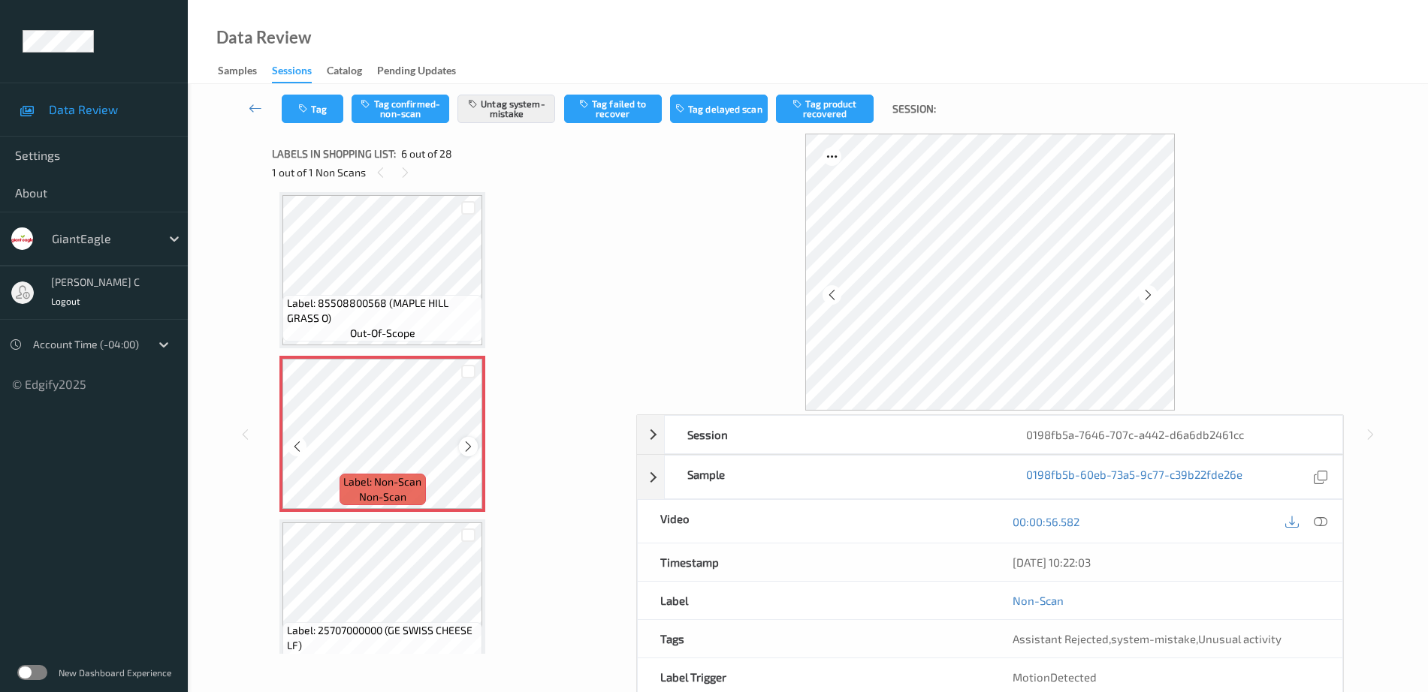
click at [466, 446] on icon at bounding box center [468, 447] width 13 height 14
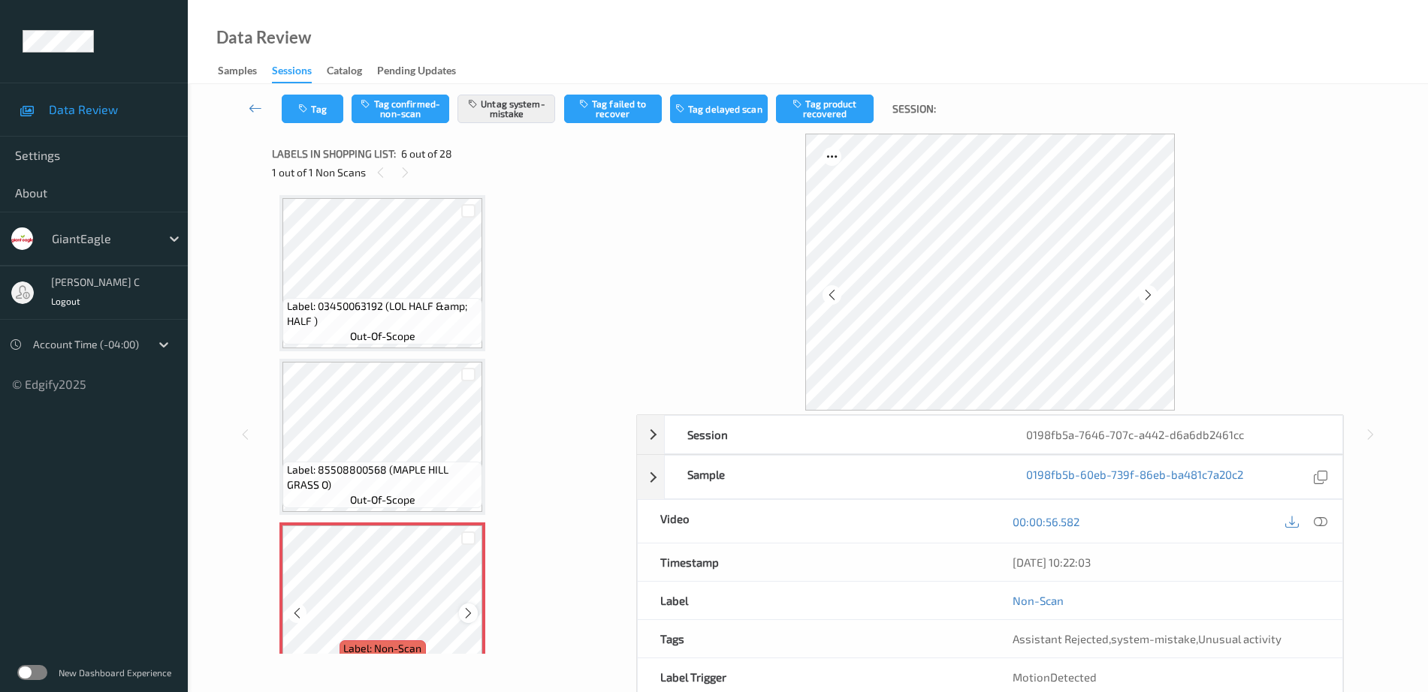
scroll to position [475, 0]
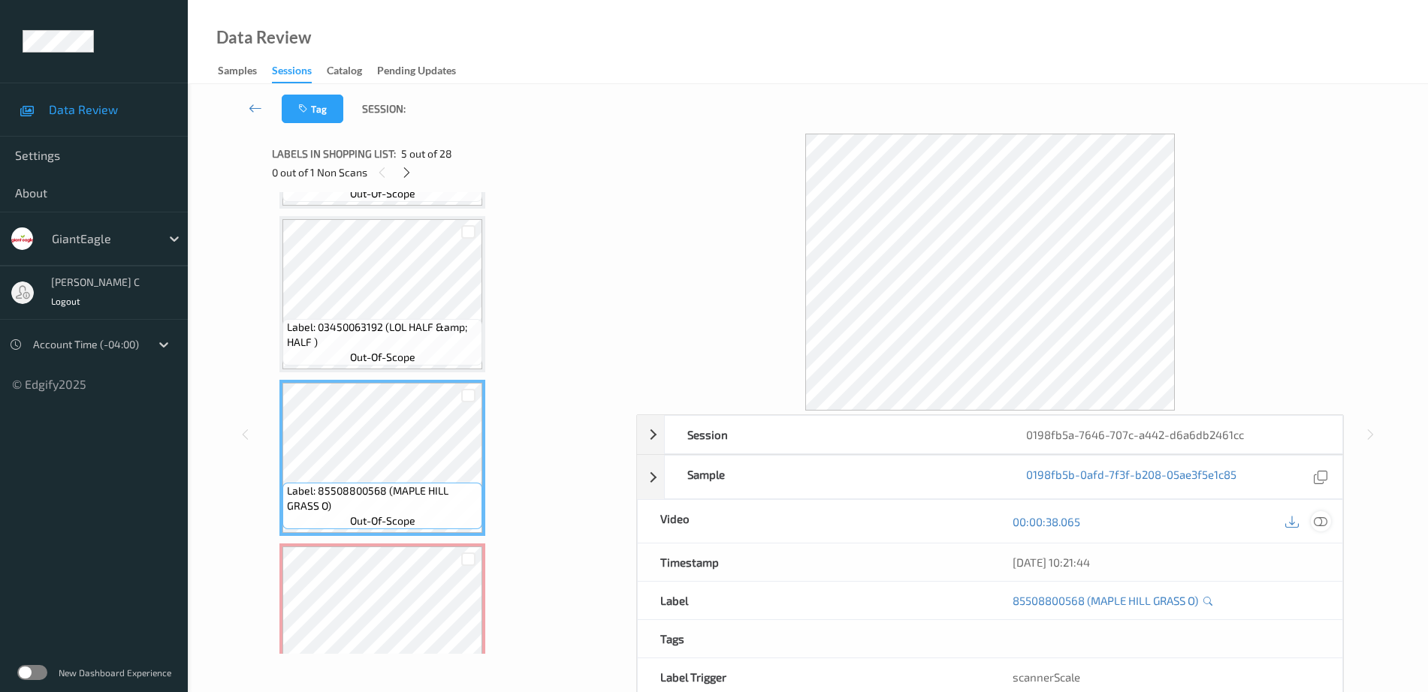
click at [1324, 525] on icon at bounding box center [1321, 522] width 14 height 14
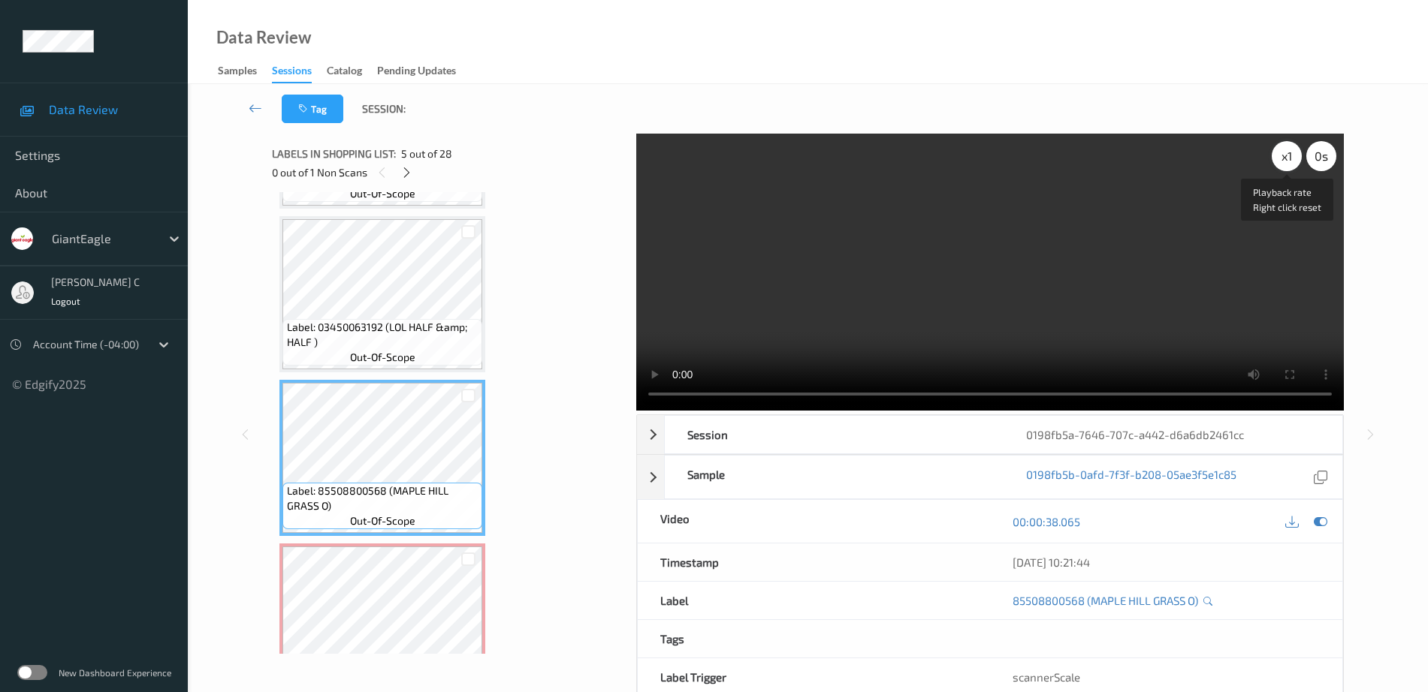
click at [1284, 155] on div "x 1" at bounding box center [1287, 156] width 30 height 30
click at [1284, 155] on div "x 2" at bounding box center [1287, 156] width 30 height 30
click at [1284, 155] on div "x 4" at bounding box center [1287, 156] width 30 height 30
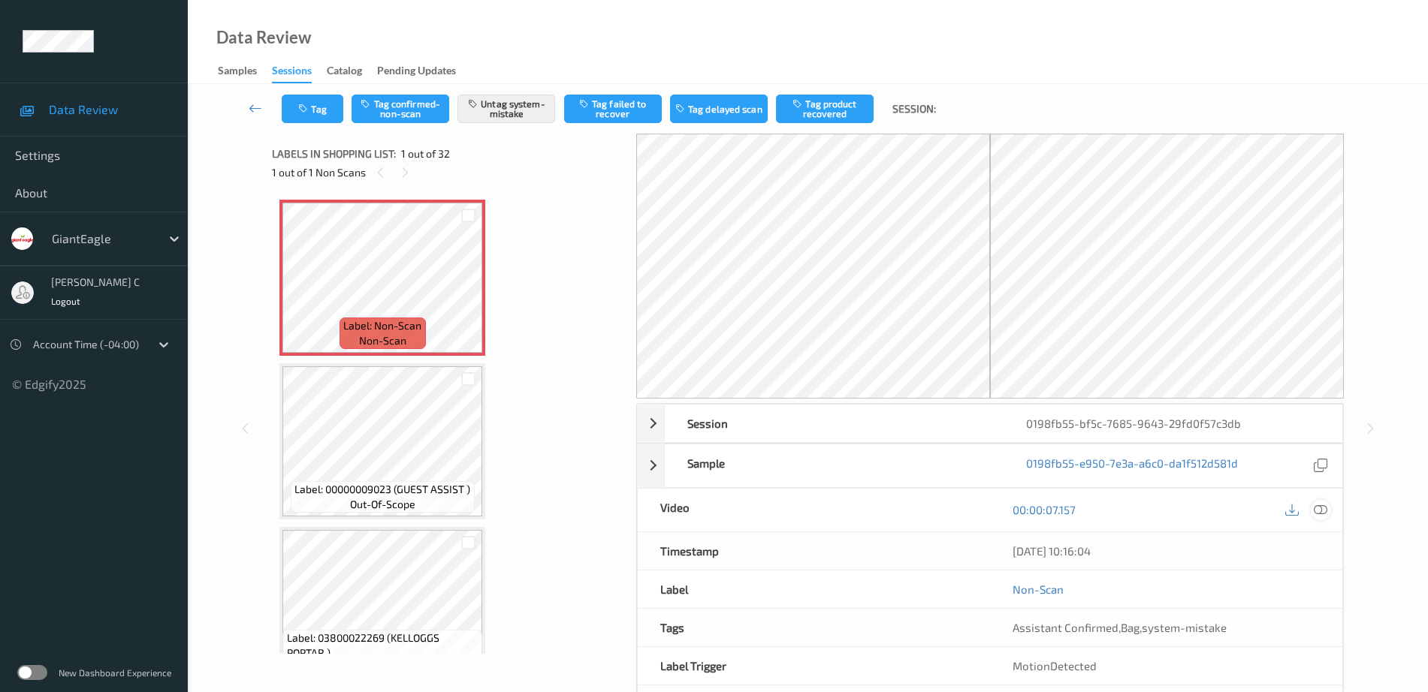
click at [1325, 508] on icon at bounding box center [1321, 510] width 14 height 14
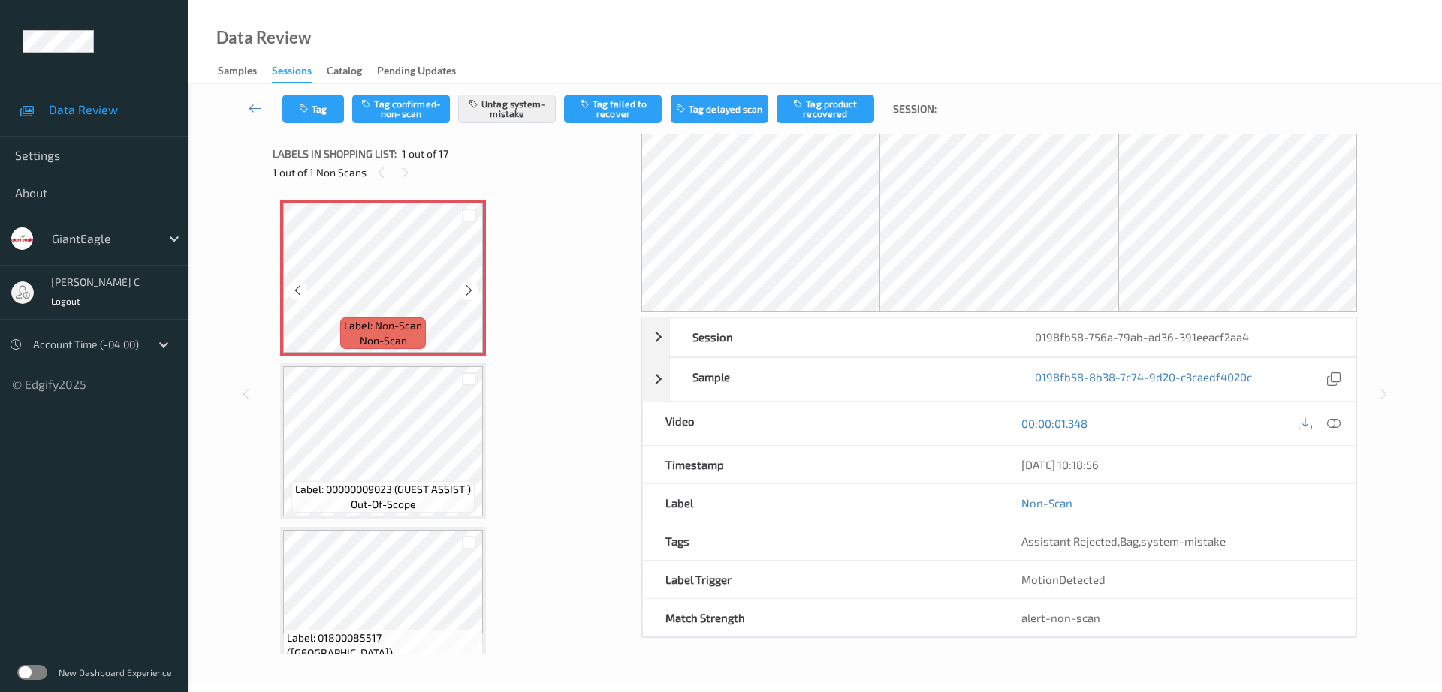
click at [395, 318] on span "Label: Non-Scan" at bounding box center [383, 325] width 78 height 15
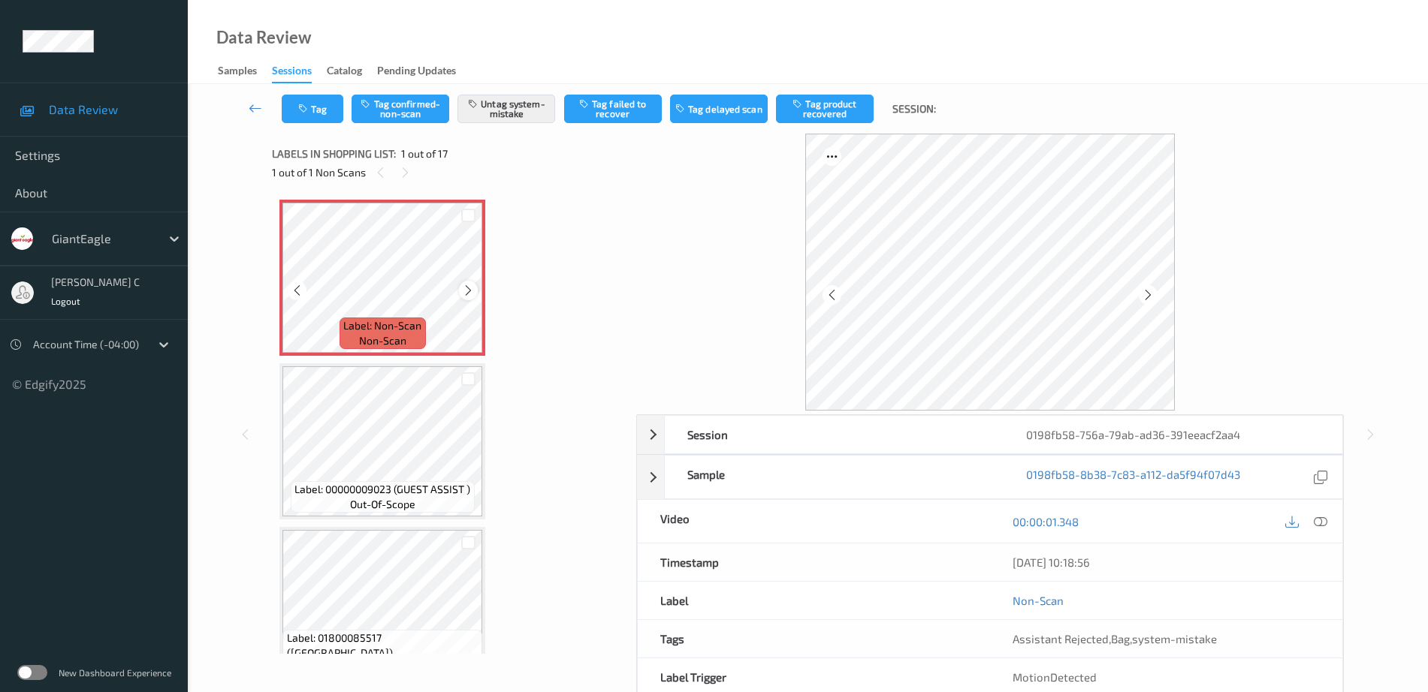
click at [465, 288] on icon at bounding box center [468, 291] width 13 height 14
click at [1317, 520] on icon at bounding box center [1321, 522] width 14 height 14
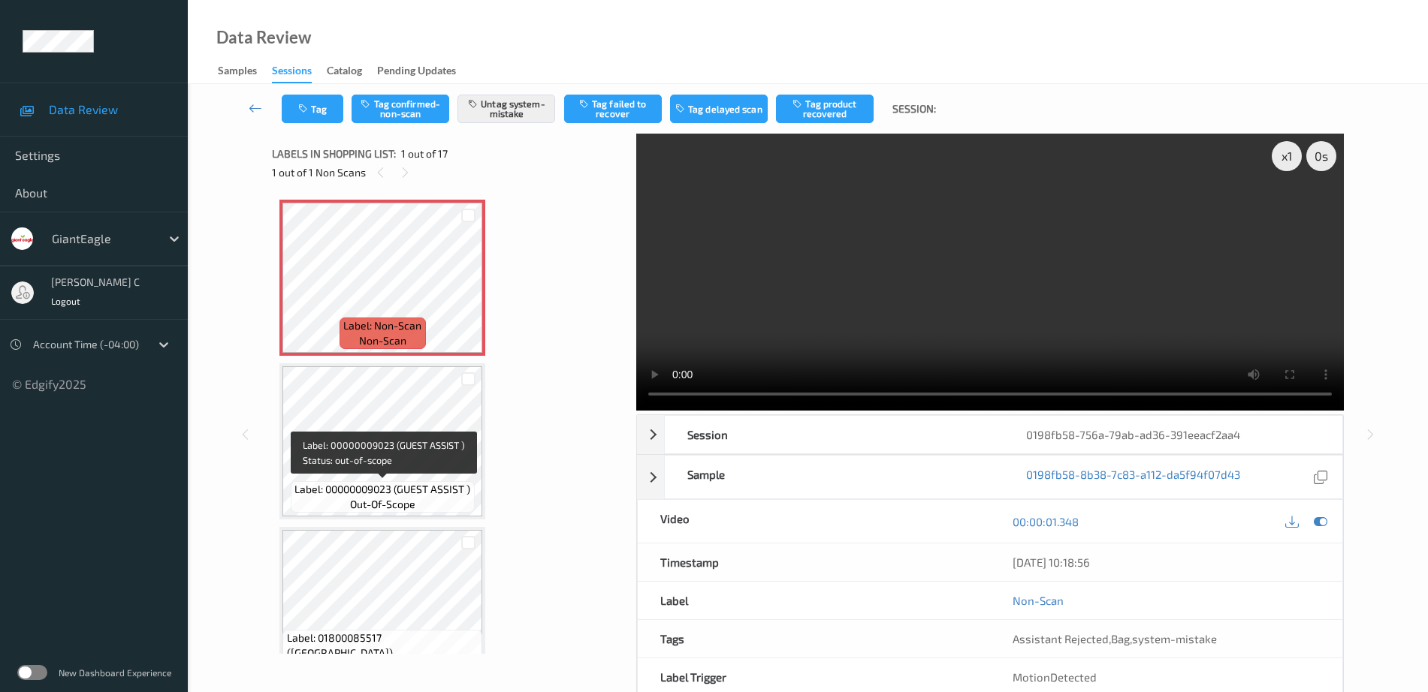
click at [358, 318] on span "Label: Non-Scan" at bounding box center [382, 325] width 78 height 15
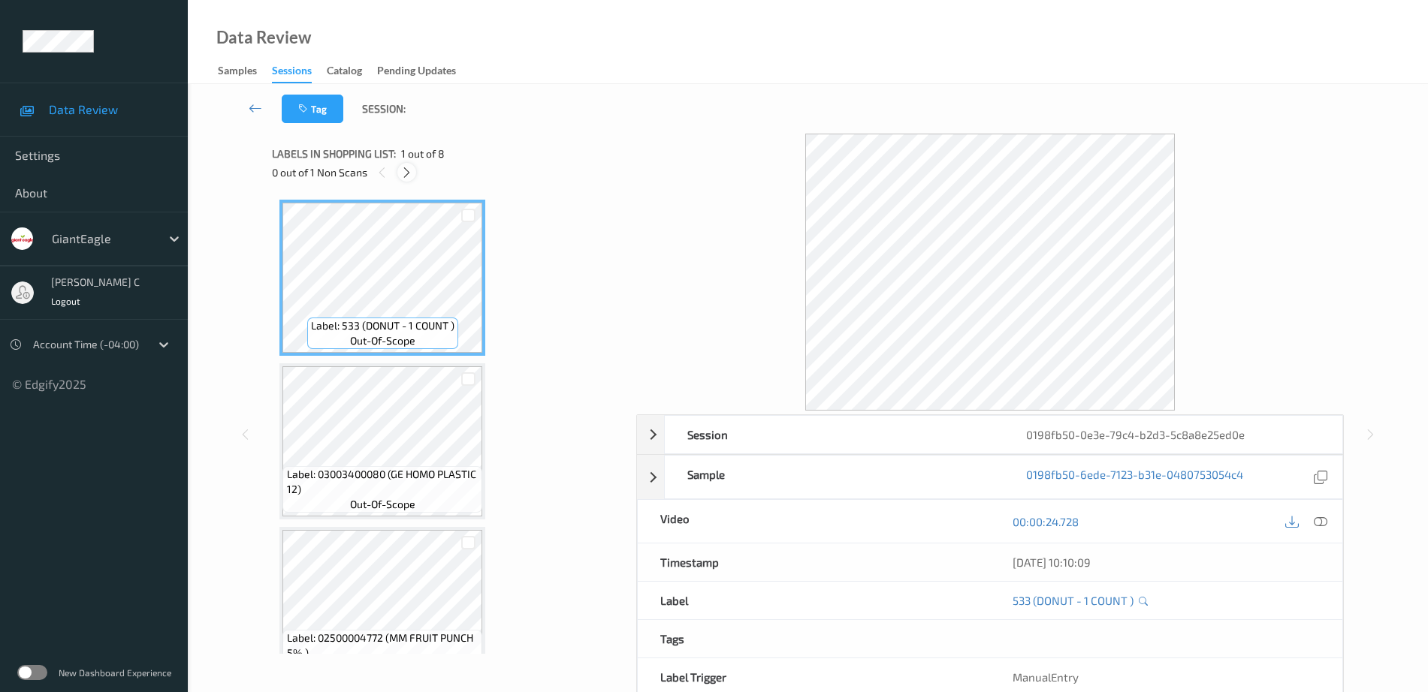
click at [408, 176] on icon at bounding box center [406, 173] width 13 height 14
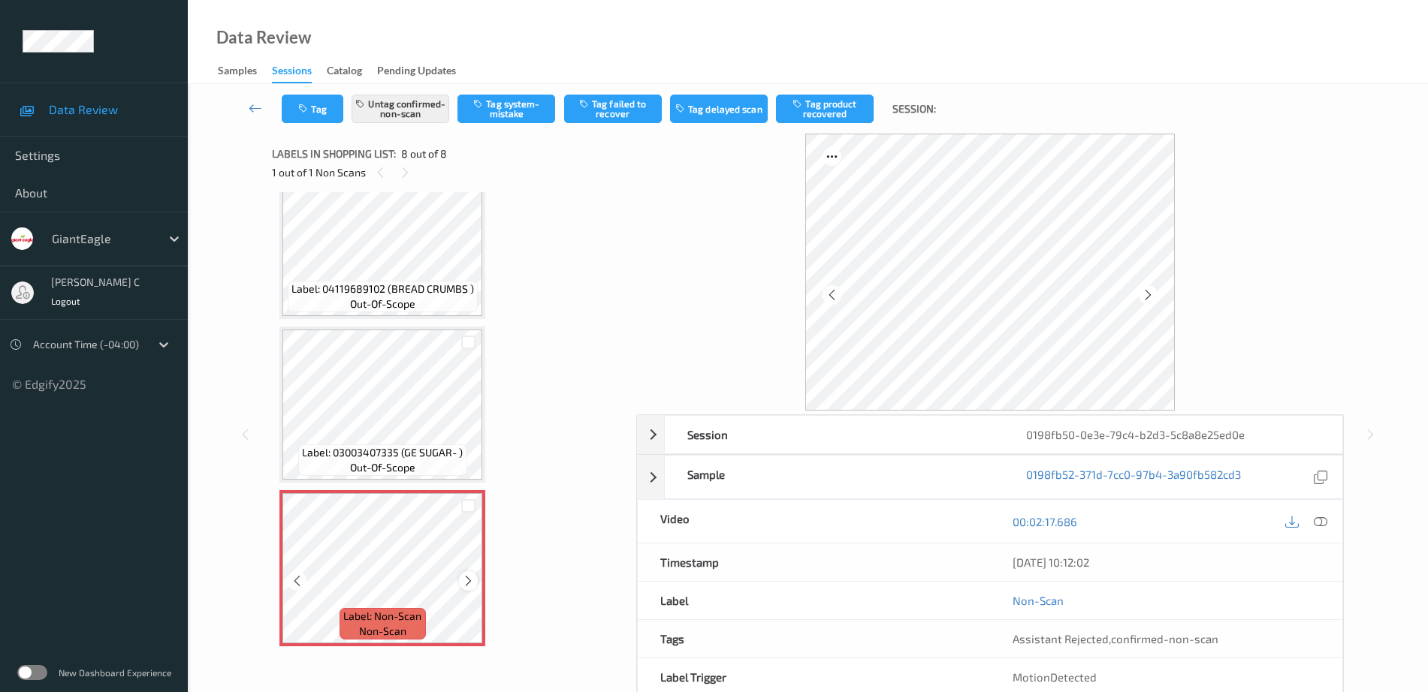
click at [466, 585] on icon at bounding box center [468, 582] width 13 height 14
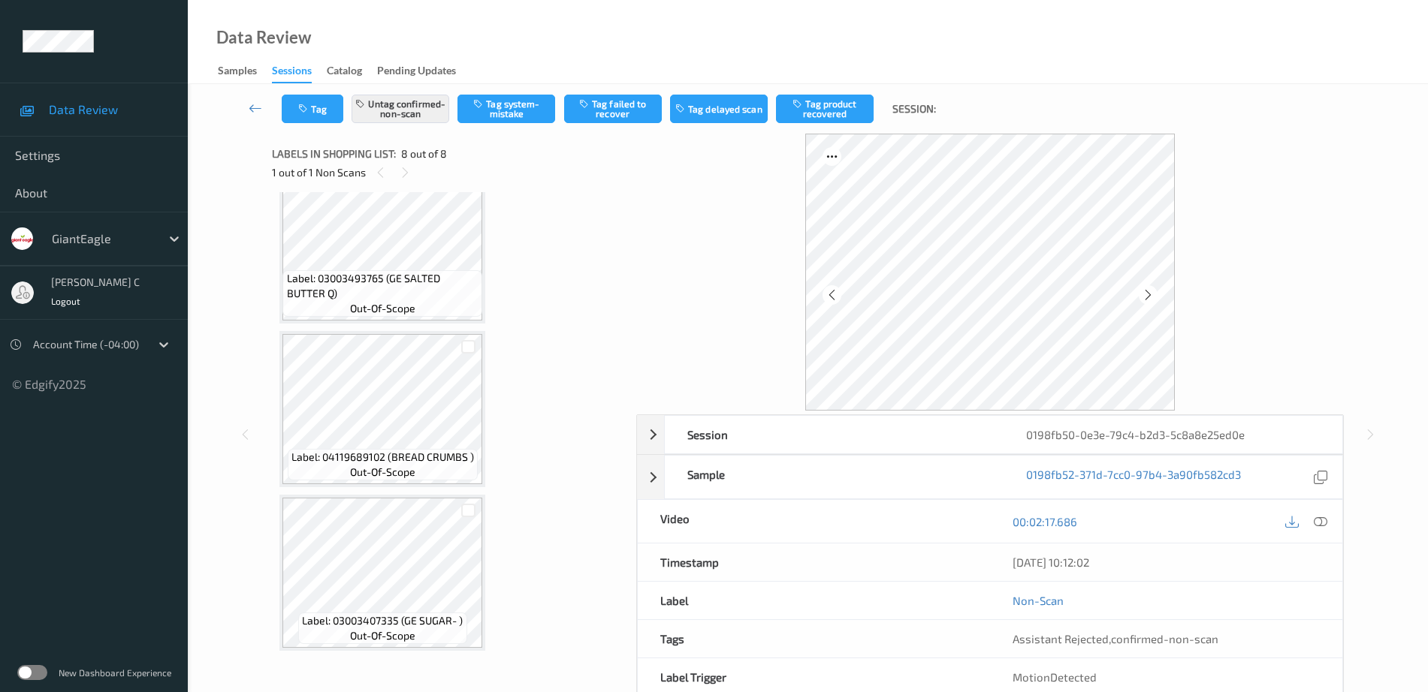
scroll to position [668, 0]
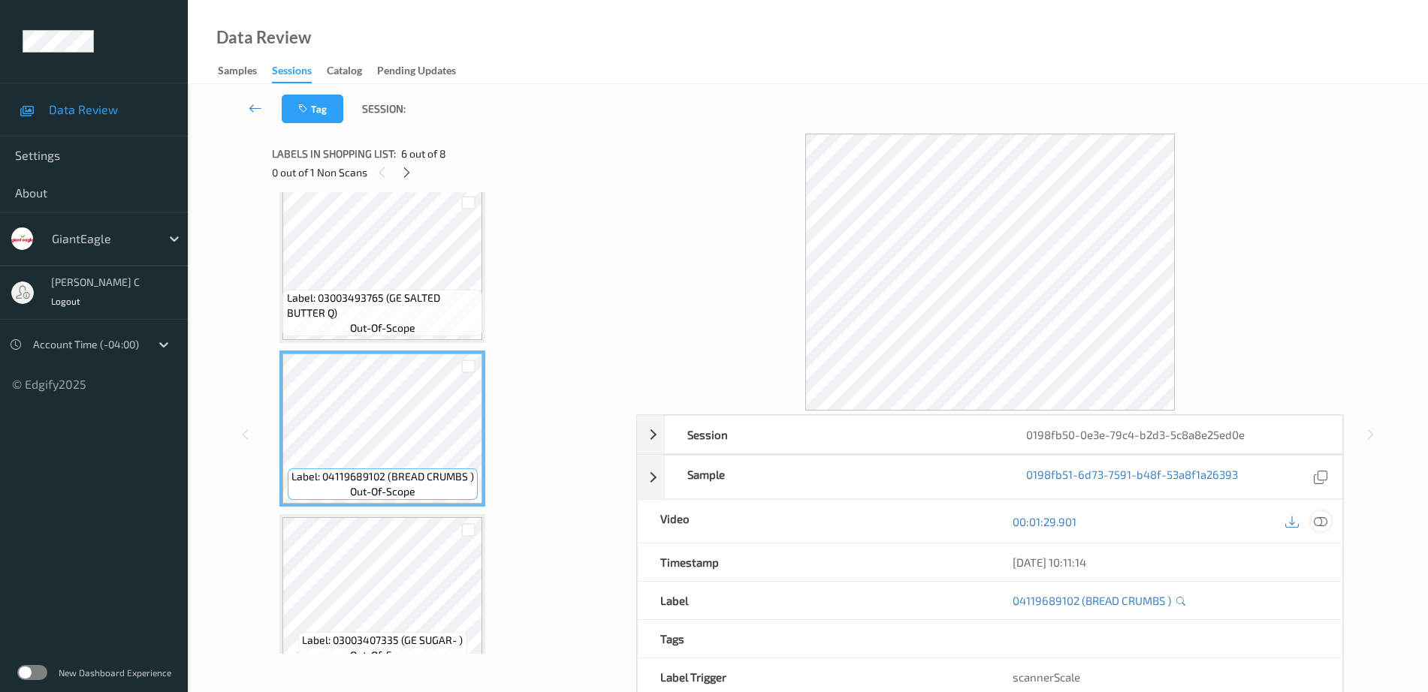
click at [1321, 527] on icon at bounding box center [1321, 522] width 14 height 14
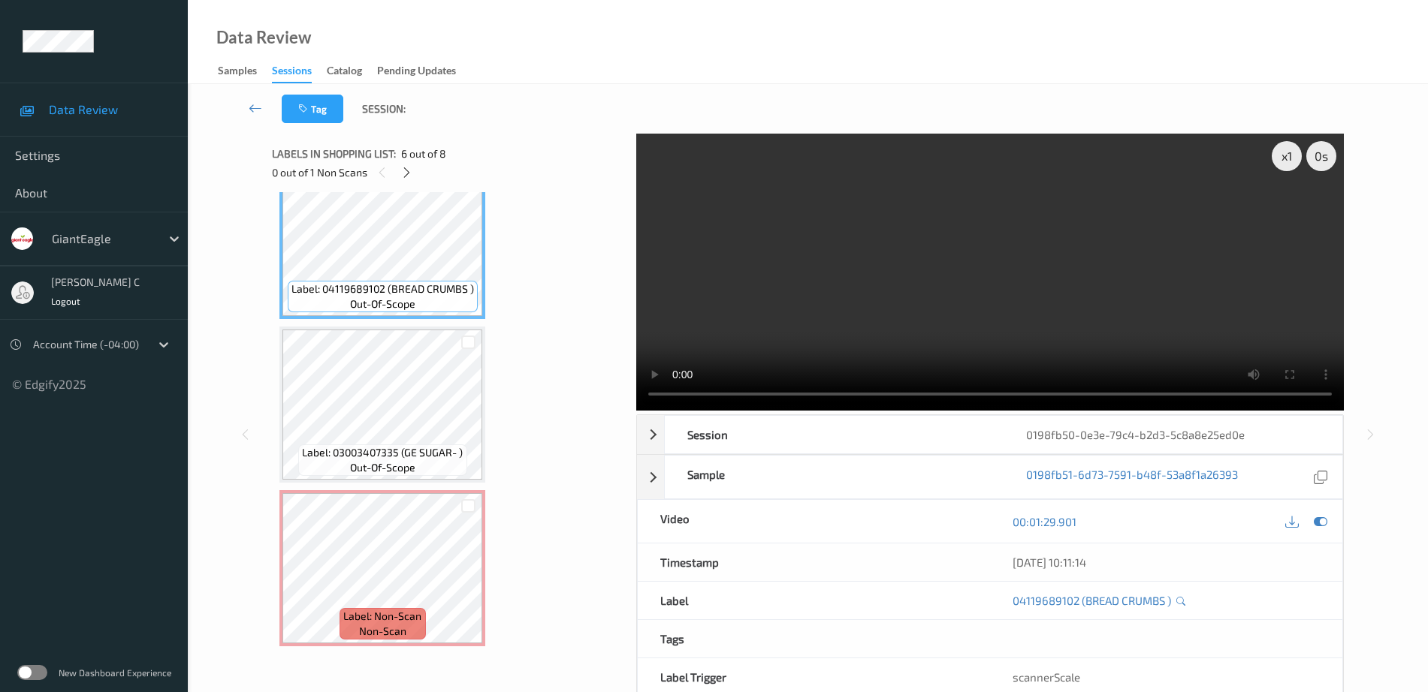
scroll to position [737, 0]
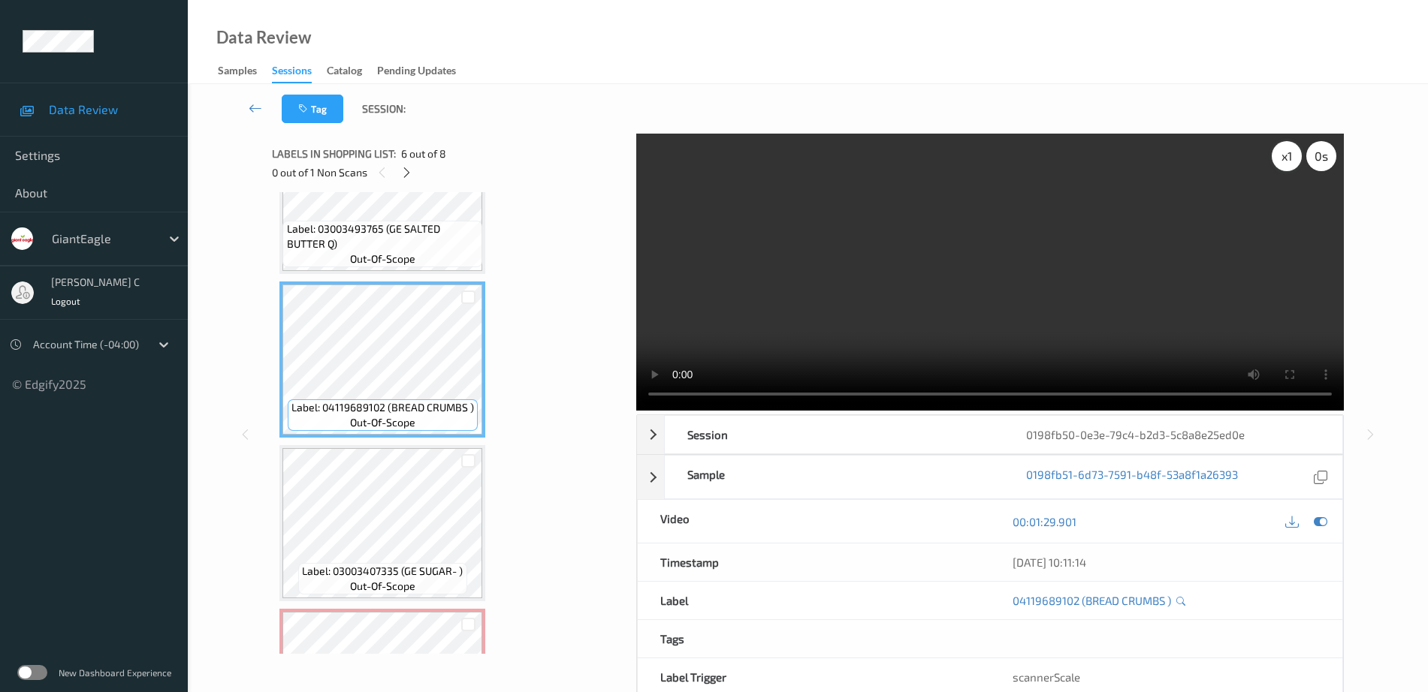
click at [1286, 147] on div "x 1" at bounding box center [1287, 156] width 30 height 30
click at [1286, 147] on div "x 2" at bounding box center [1287, 156] width 30 height 30
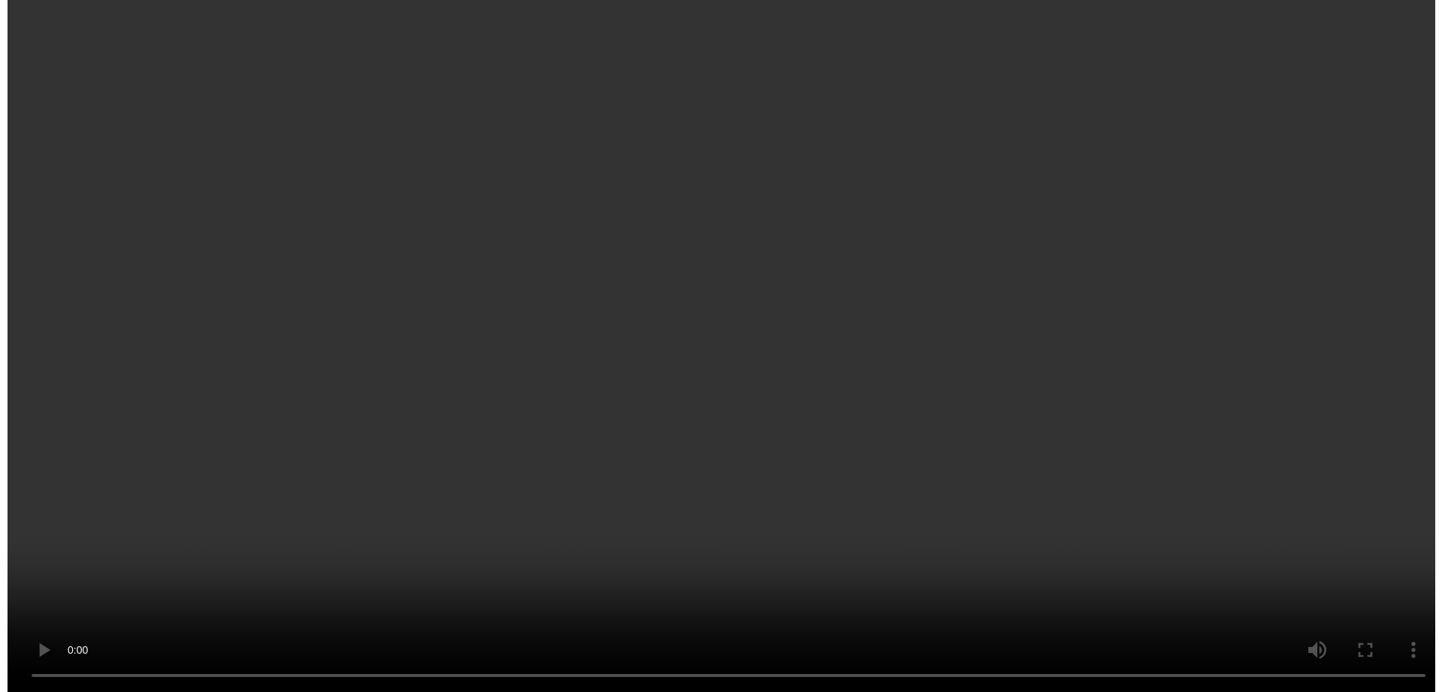
scroll to position [855, 0]
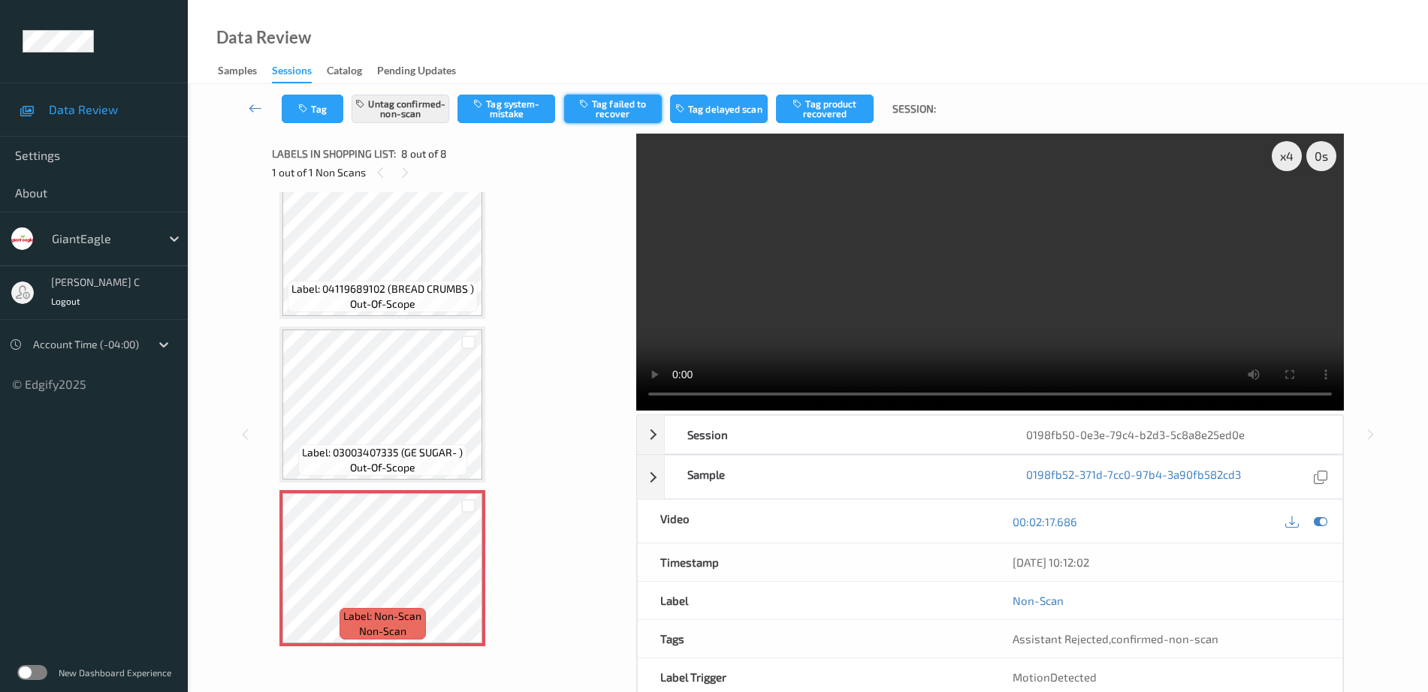
click at [599, 106] on button "Tag failed to recover" at bounding box center [613, 109] width 98 height 29
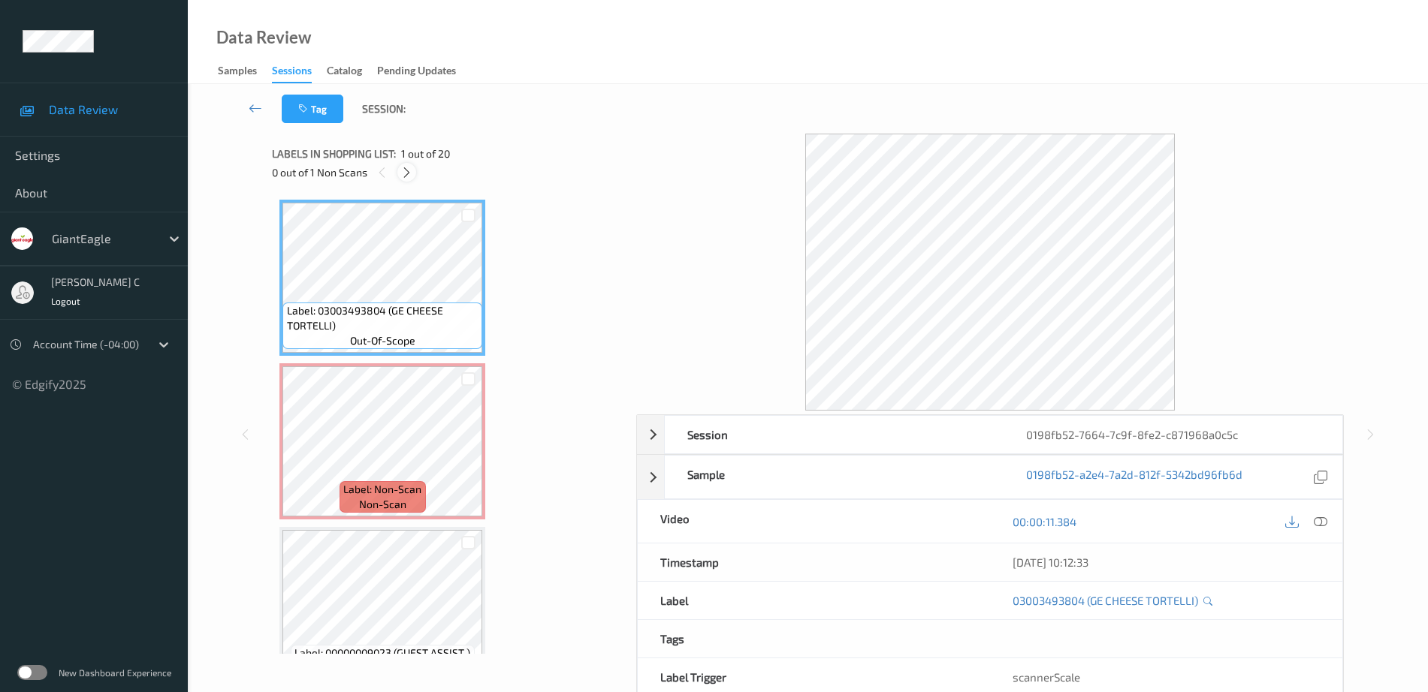
click at [403, 167] on icon at bounding box center [406, 173] width 13 height 14
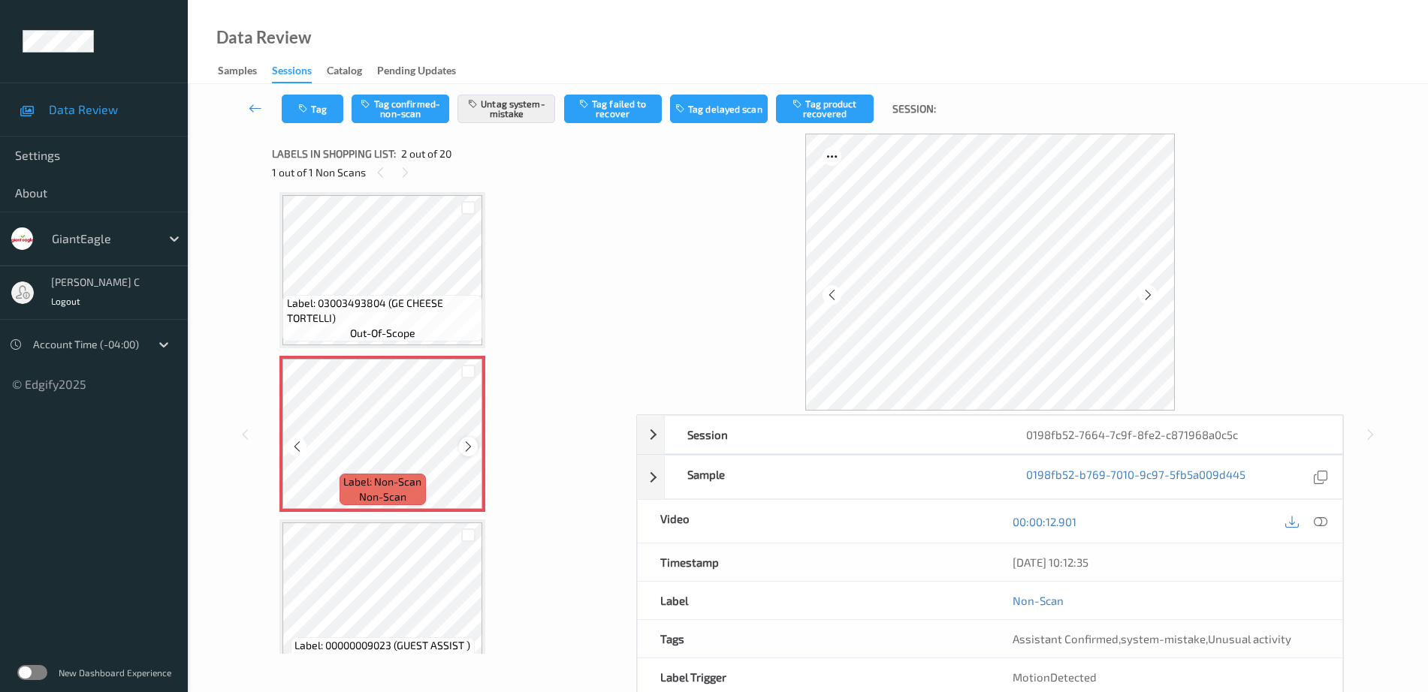
click at [471, 448] on icon at bounding box center [468, 447] width 13 height 14
click at [380, 297] on span "Label: 03003493804 (GE CHEESE TORTELLI)" at bounding box center [383, 311] width 192 height 30
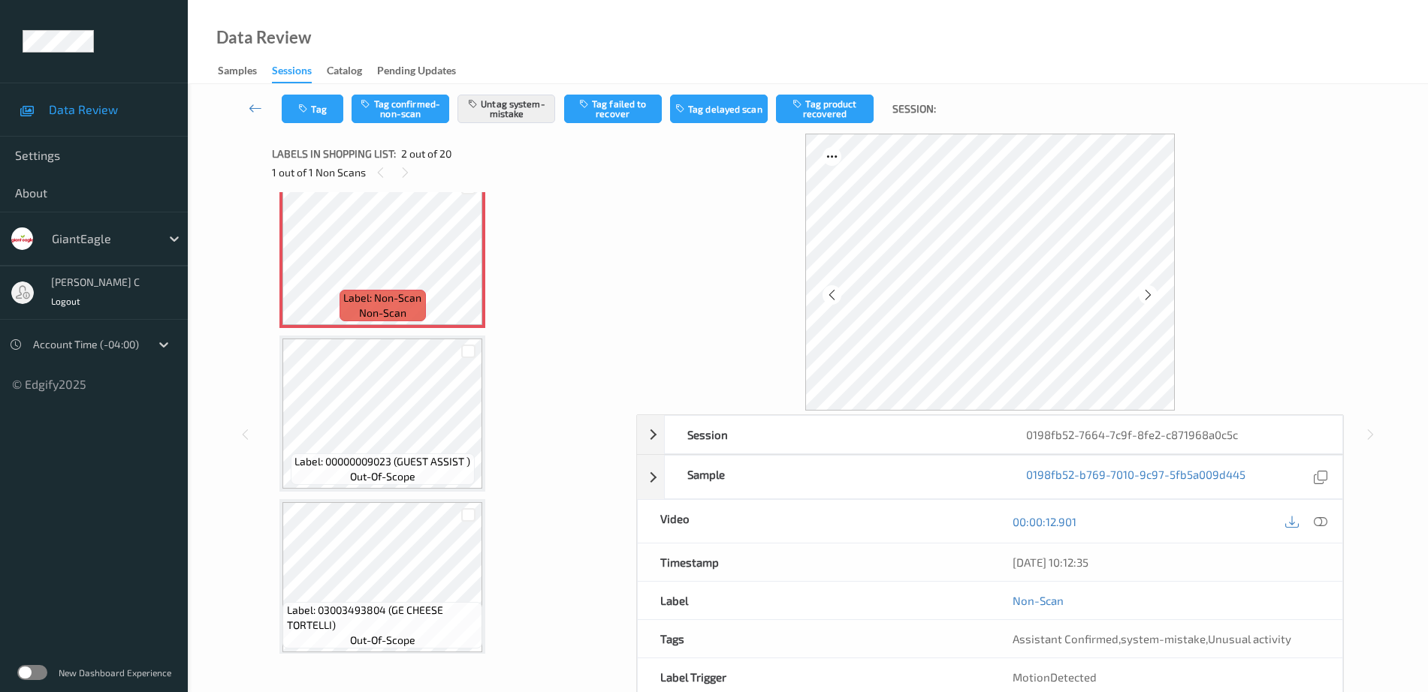
scroll to position [195, 0]
click at [355, 471] on span "out-of-scope" at bounding box center [382, 473] width 65 height 15
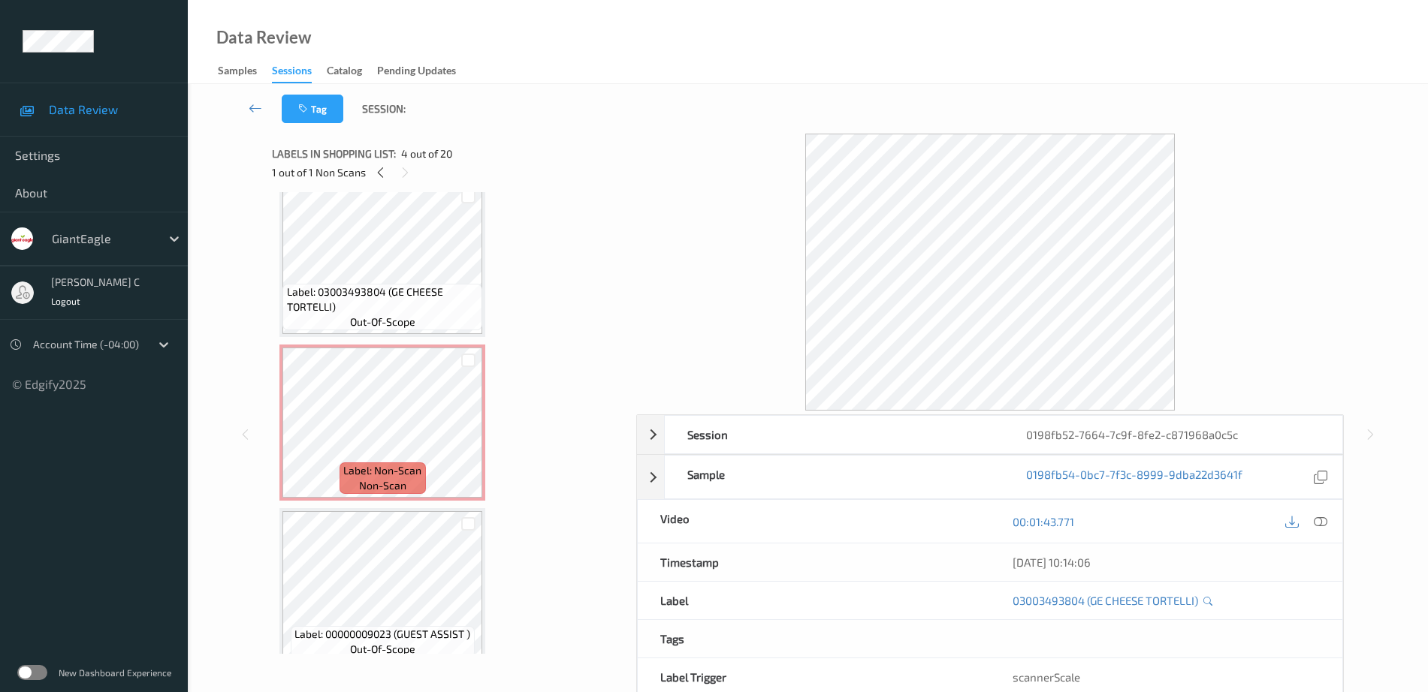
scroll to position [8, 0]
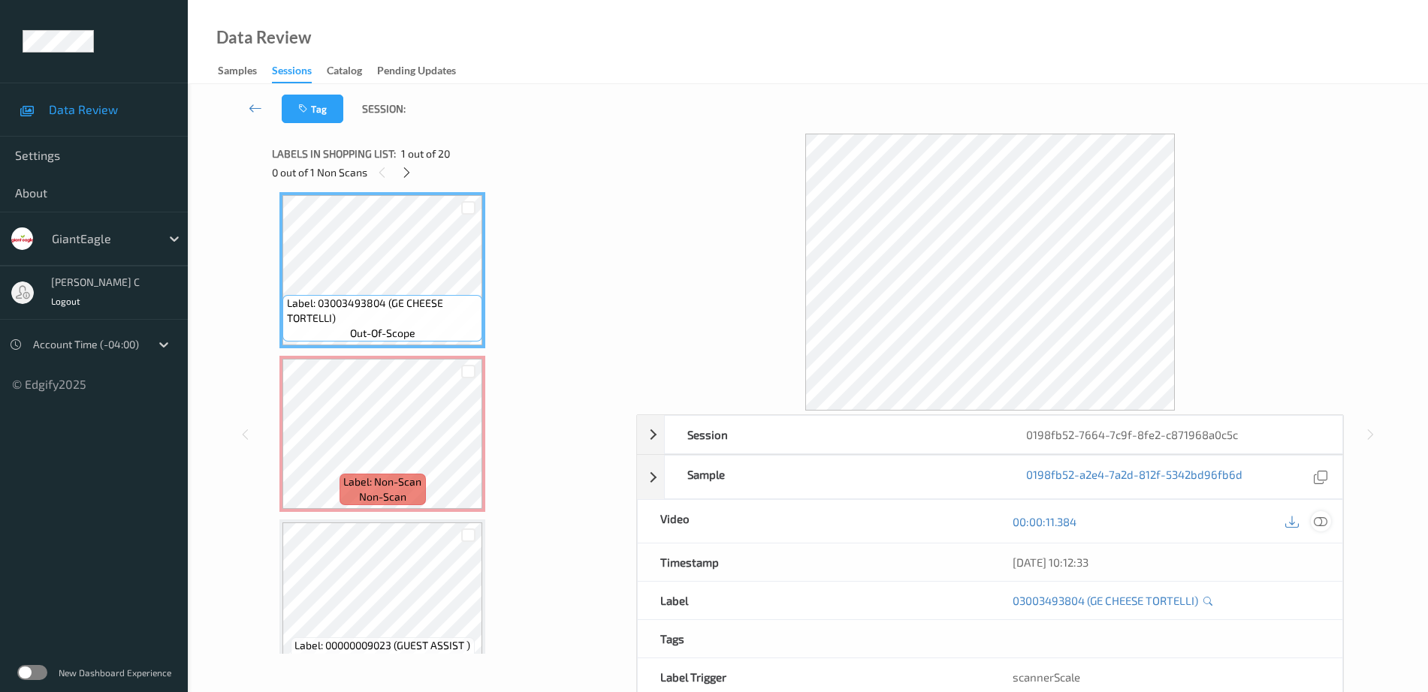
click at [1318, 513] on div at bounding box center [1321, 521] width 20 height 20
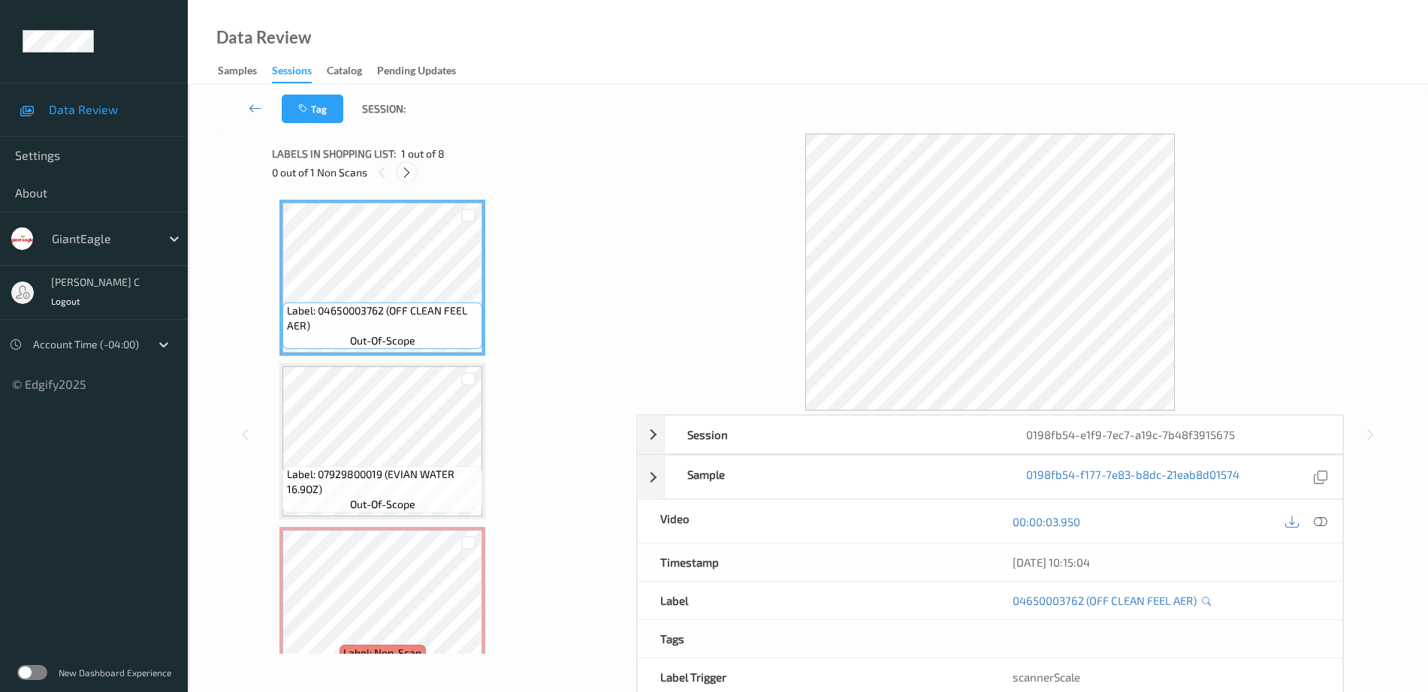
click at [406, 175] on icon at bounding box center [406, 173] width 13 height 14
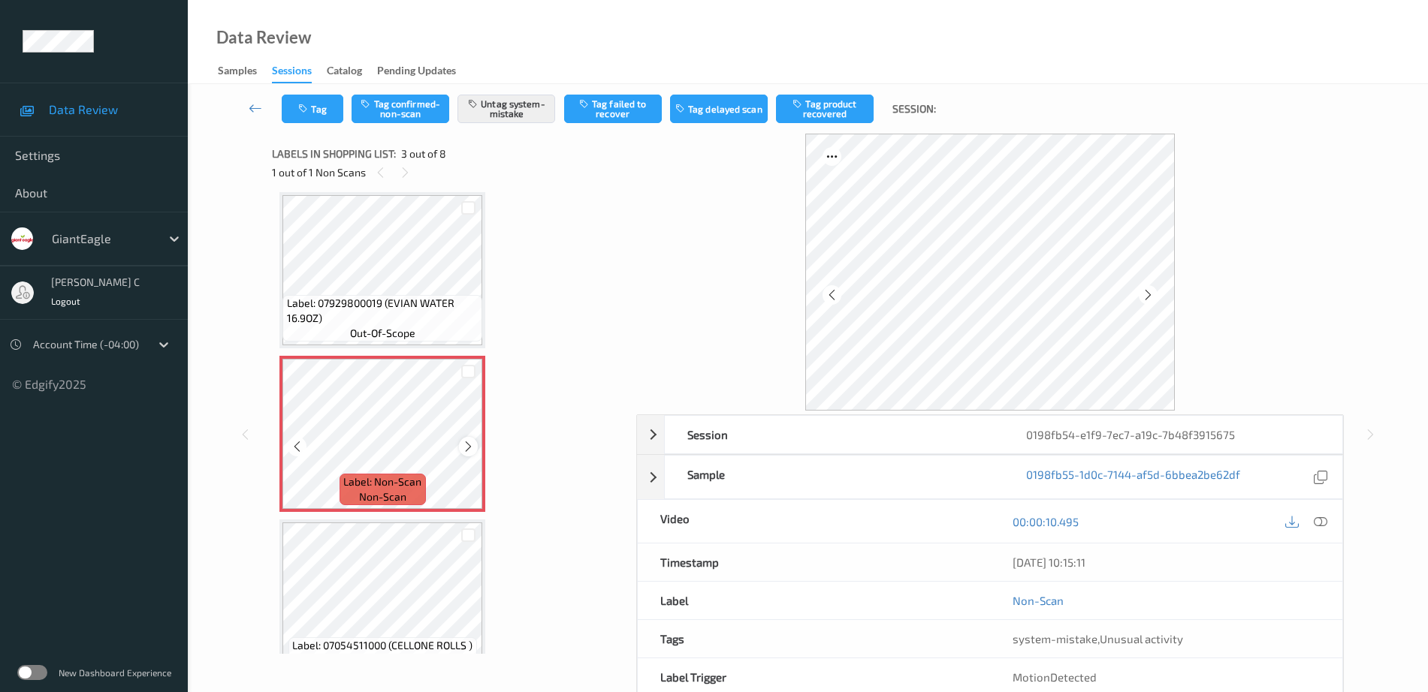
click at [465, 450] on icon at bounding box center [468, 447] width 13 height 14
click at [466, 448] on icon at bounding box center [468, 447] width 13 height 14
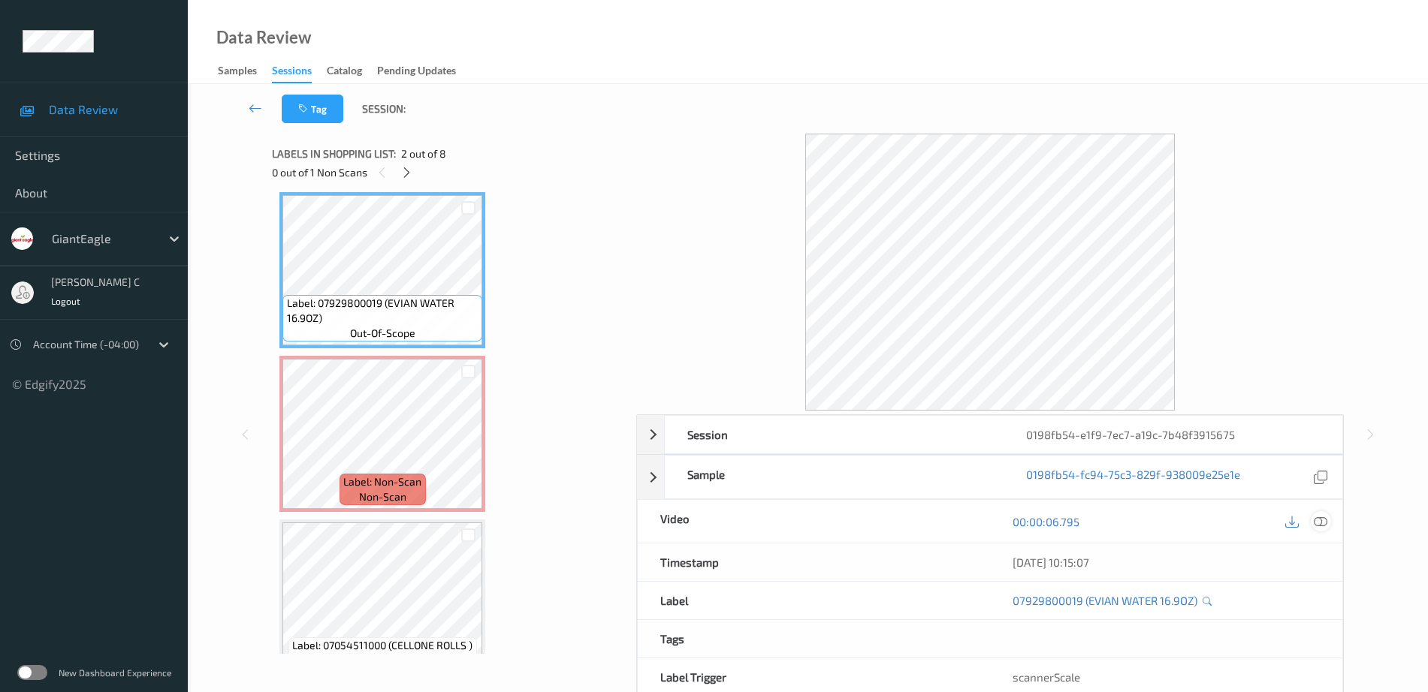
click at [1319, 522] on icon at bounding box center [1321, 522] width 14 height 14
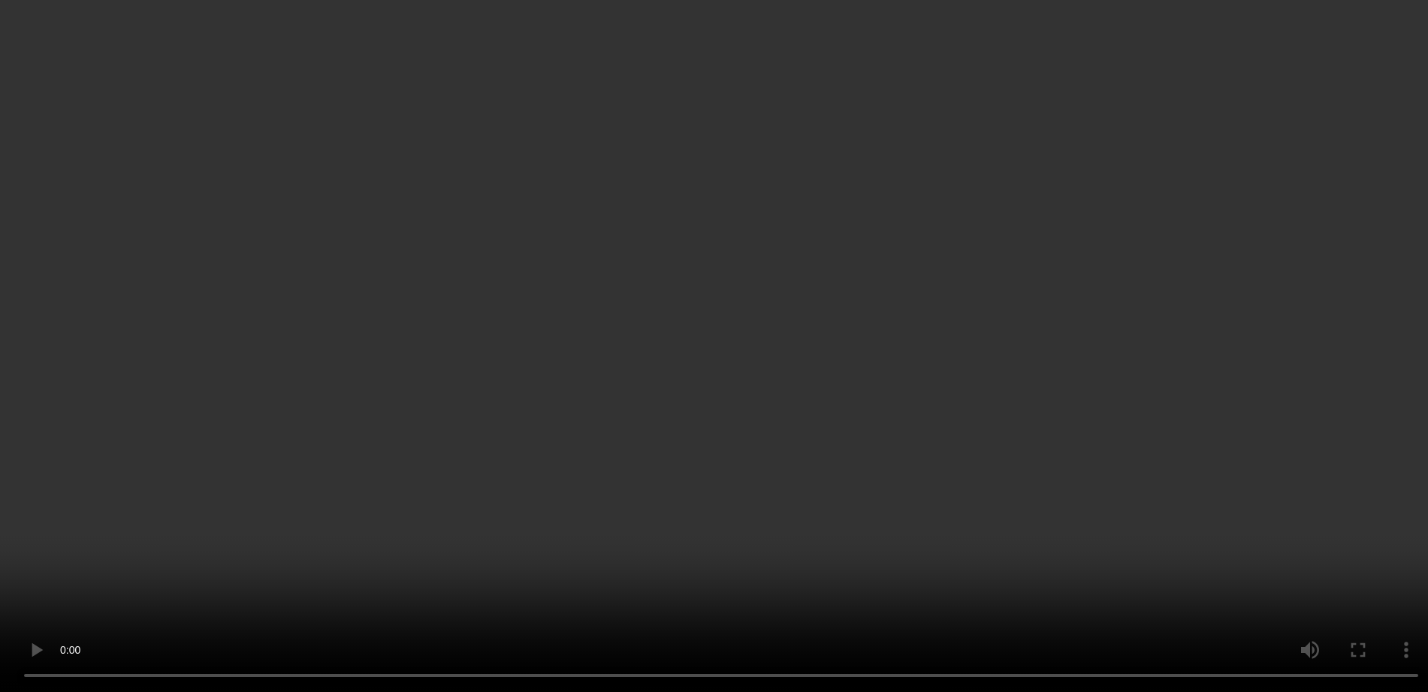
scroll to position [359, 0]
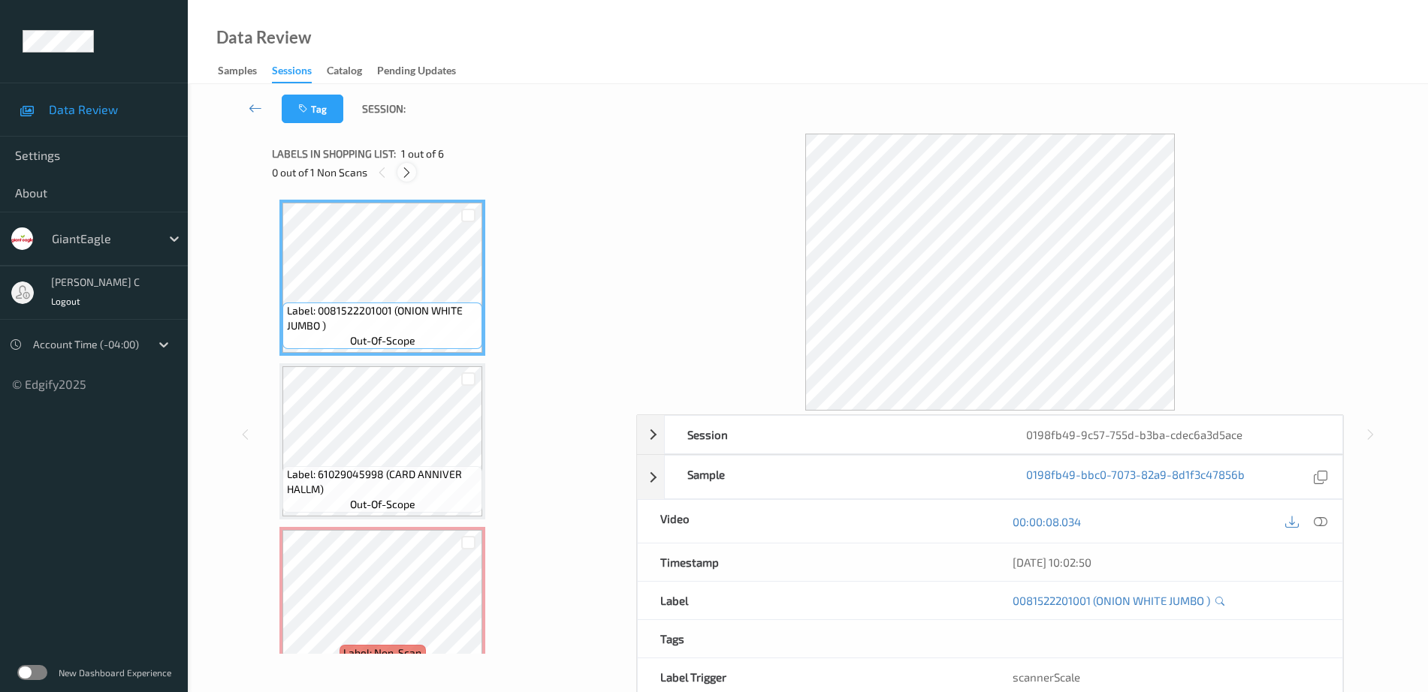
click at [403, 173] on icon at bounding box center [406, 173] width 13 height 14
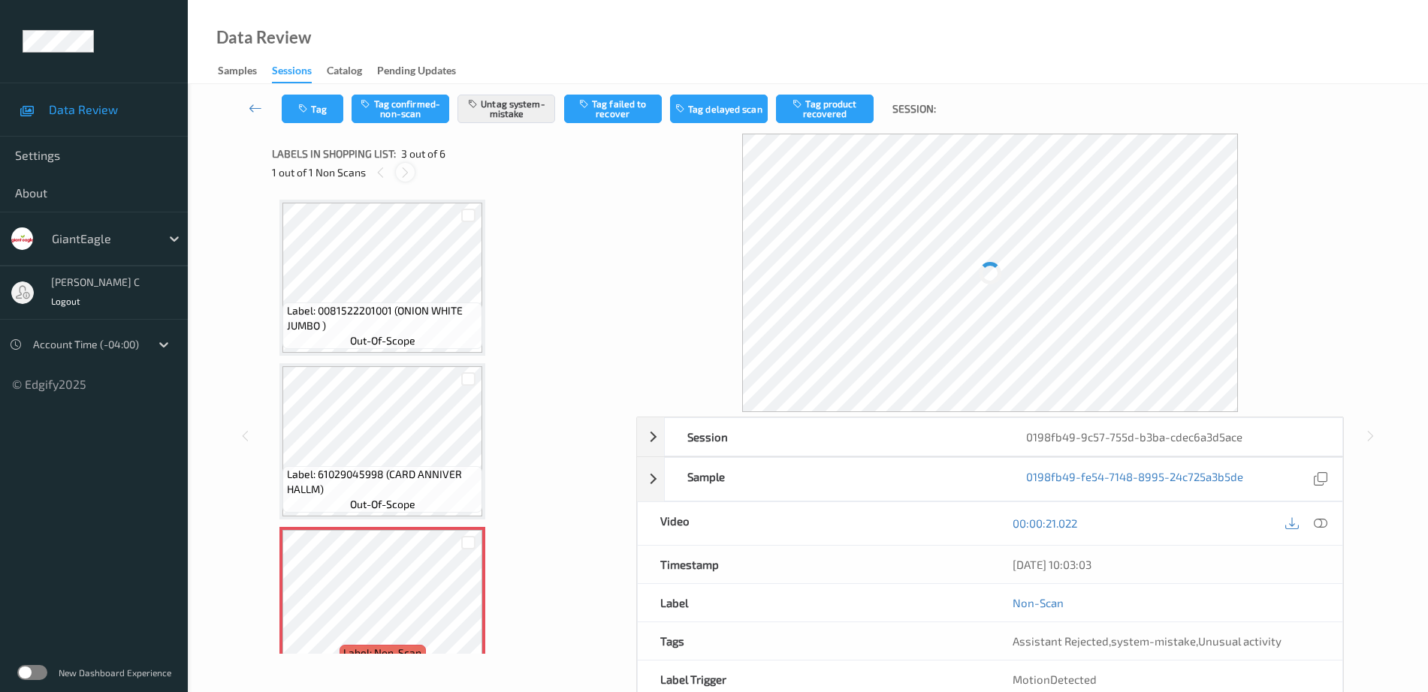
scroll to position [171, 0]
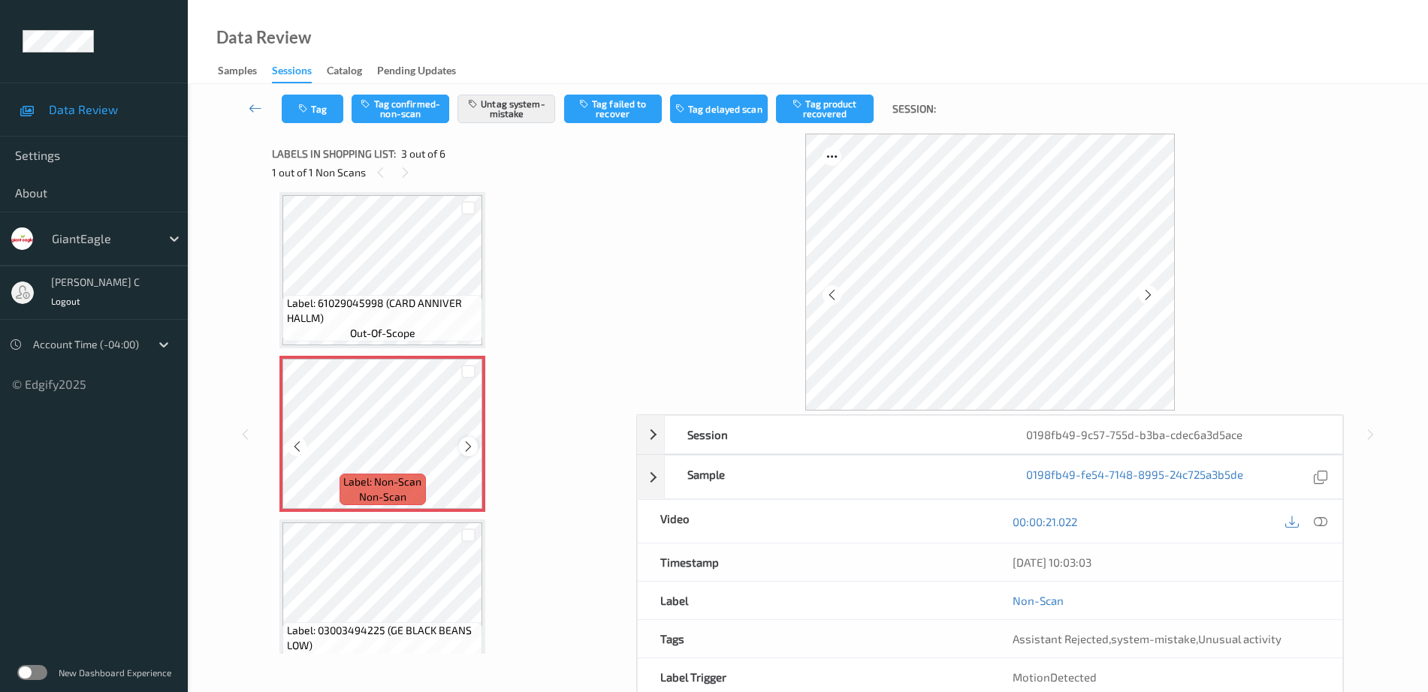
click at [469, 439] on div at bounding box center [468, 446] width 19 height 19
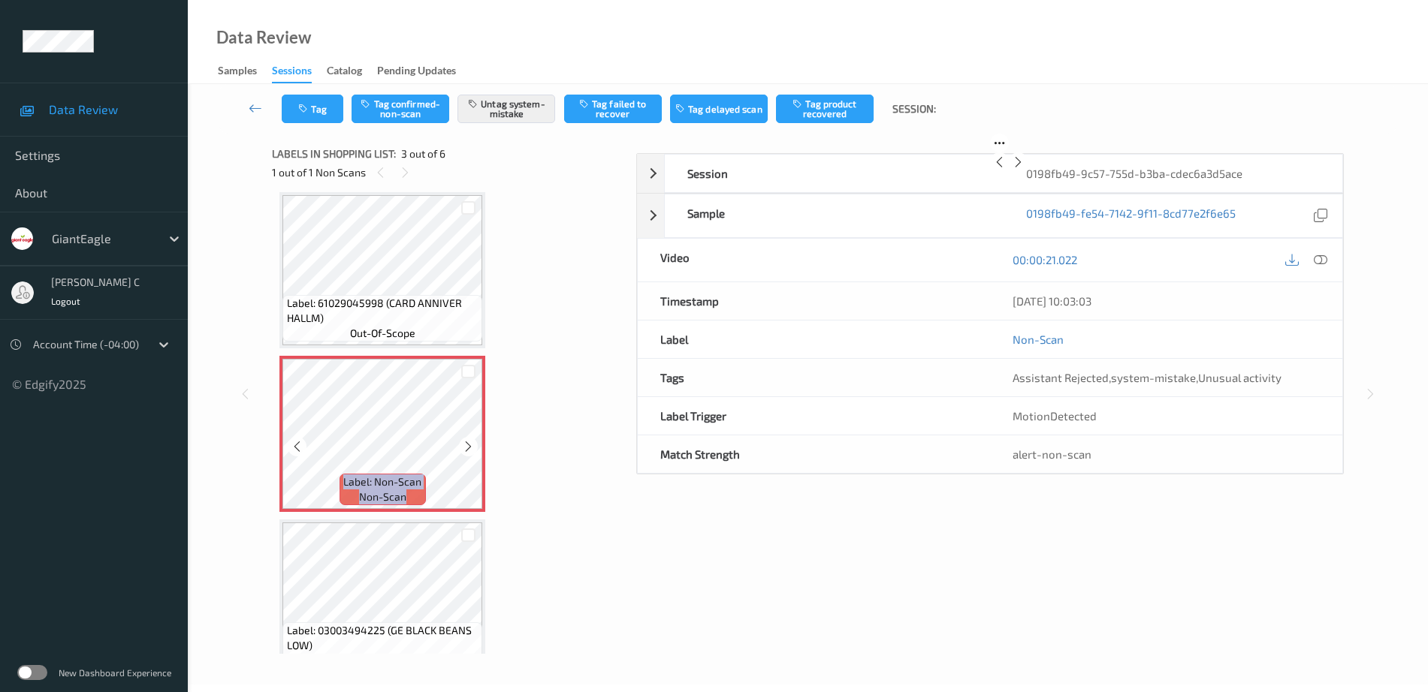
click at [469, 440] on icon at bounding box center [468, 447] width 13 height 14
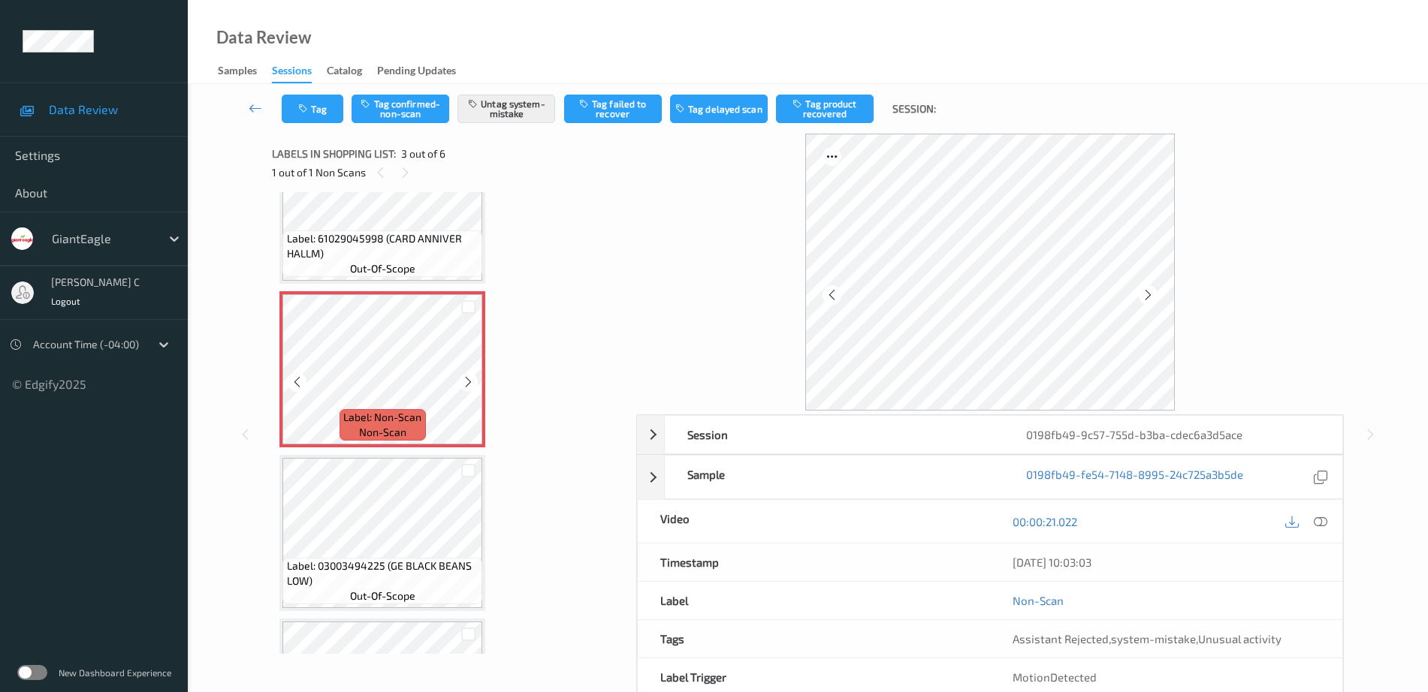
scroll to position [265, 0]
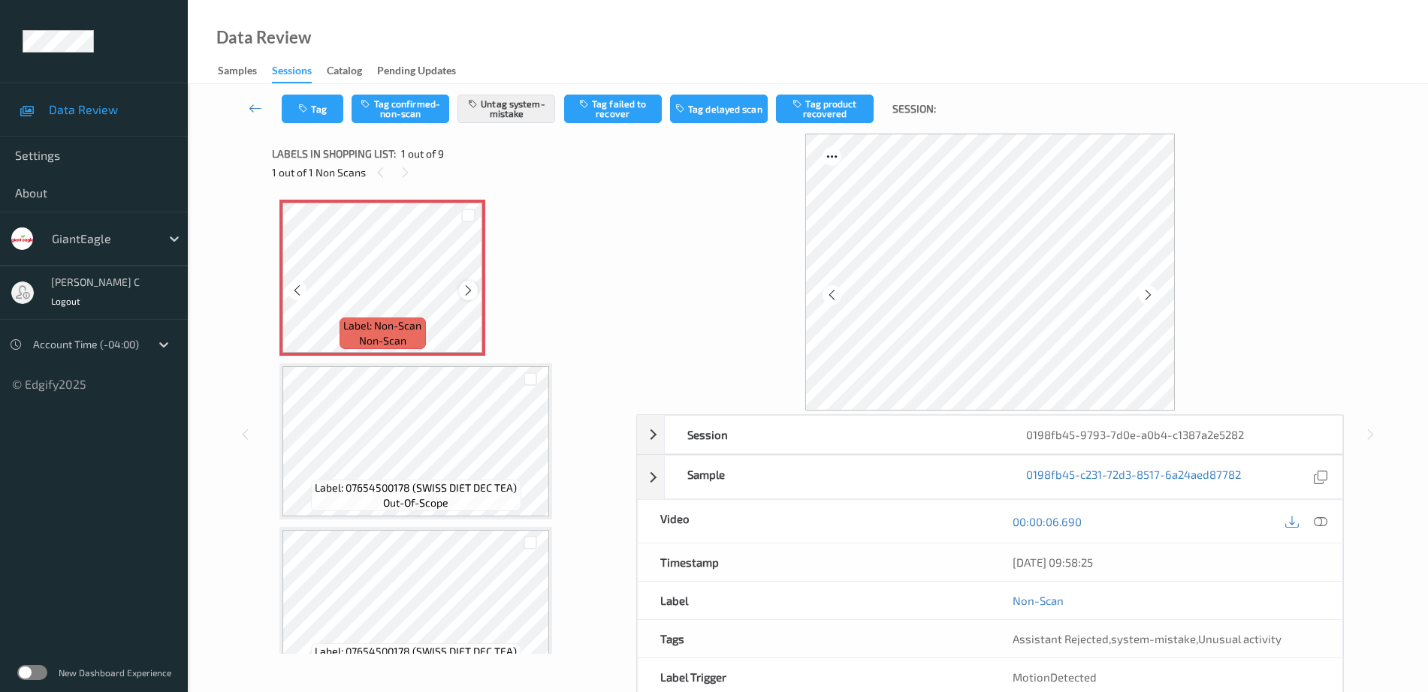
click at [468, 284] on icon at bounding box center [468, 291] width 13 height 14
click at [1314, 526] on div at bounding box center [1321, 521] width 20 height 20
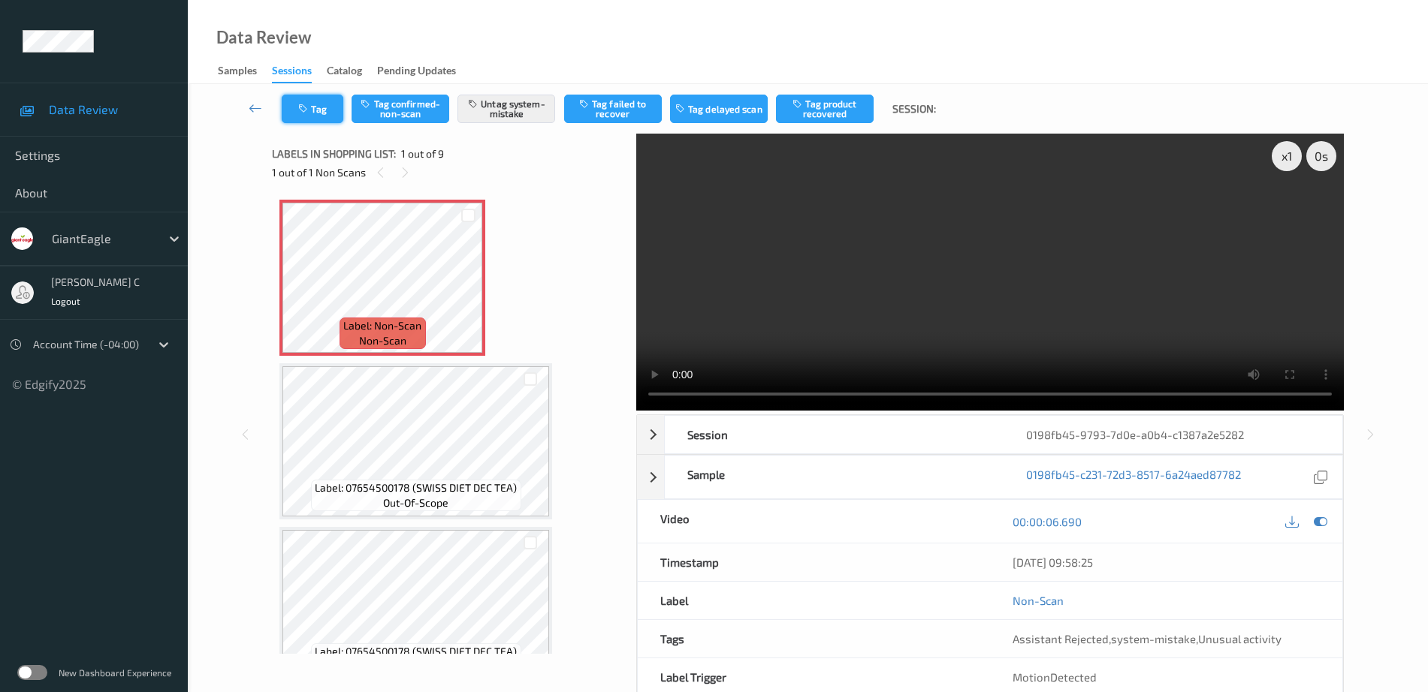
click at [315, 106] on button "Tag" at bounding box center [313, 109] width 62 height 29
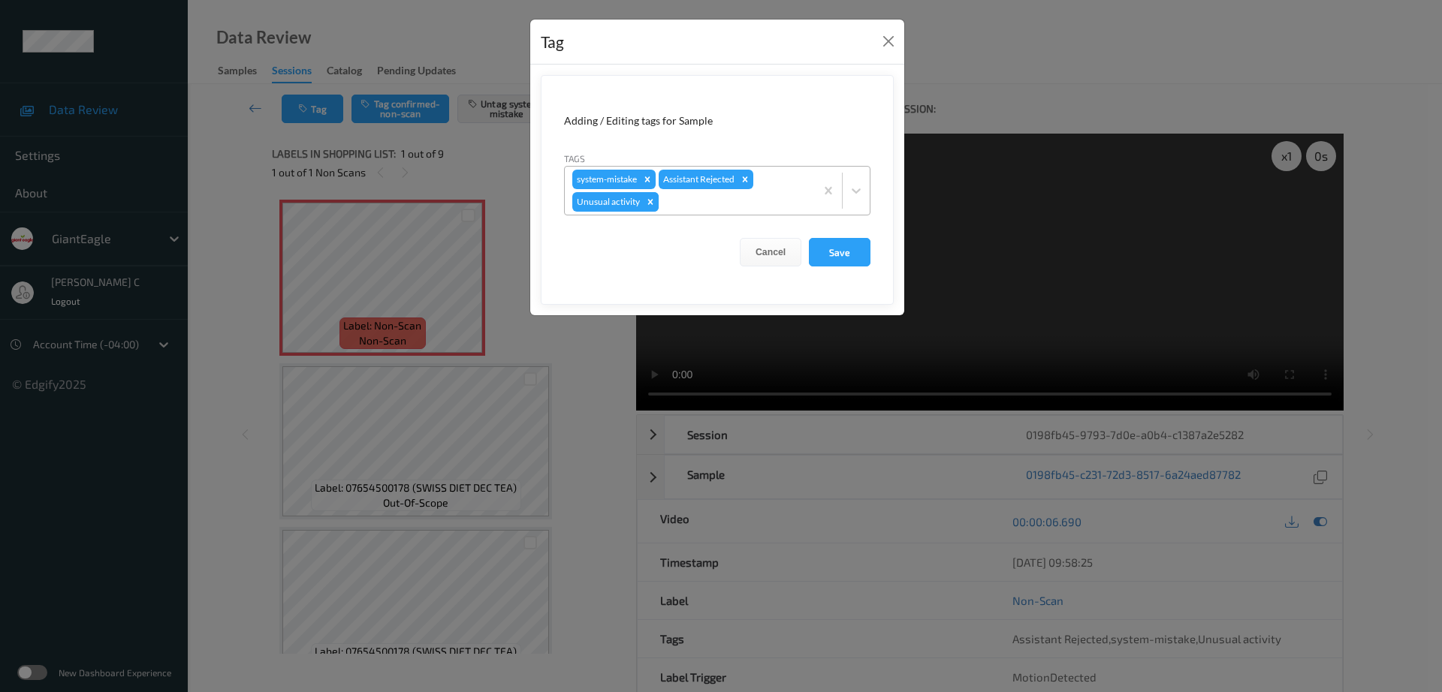
click at [644, 203] on div "Remove Unusual activity" at bounding box center [650, 202] width 17 height 20
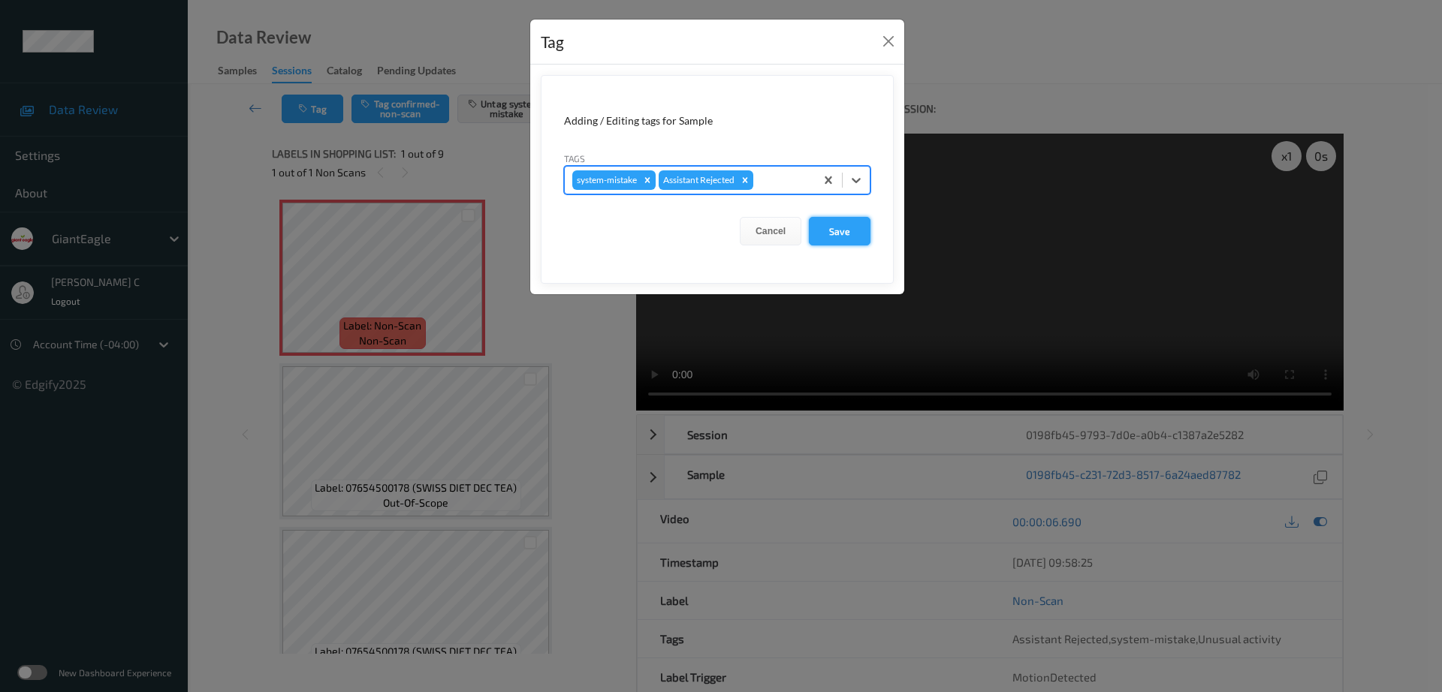
click at [858, 217] on button "Save" at bounding box center [840, 231] width 62 height 29
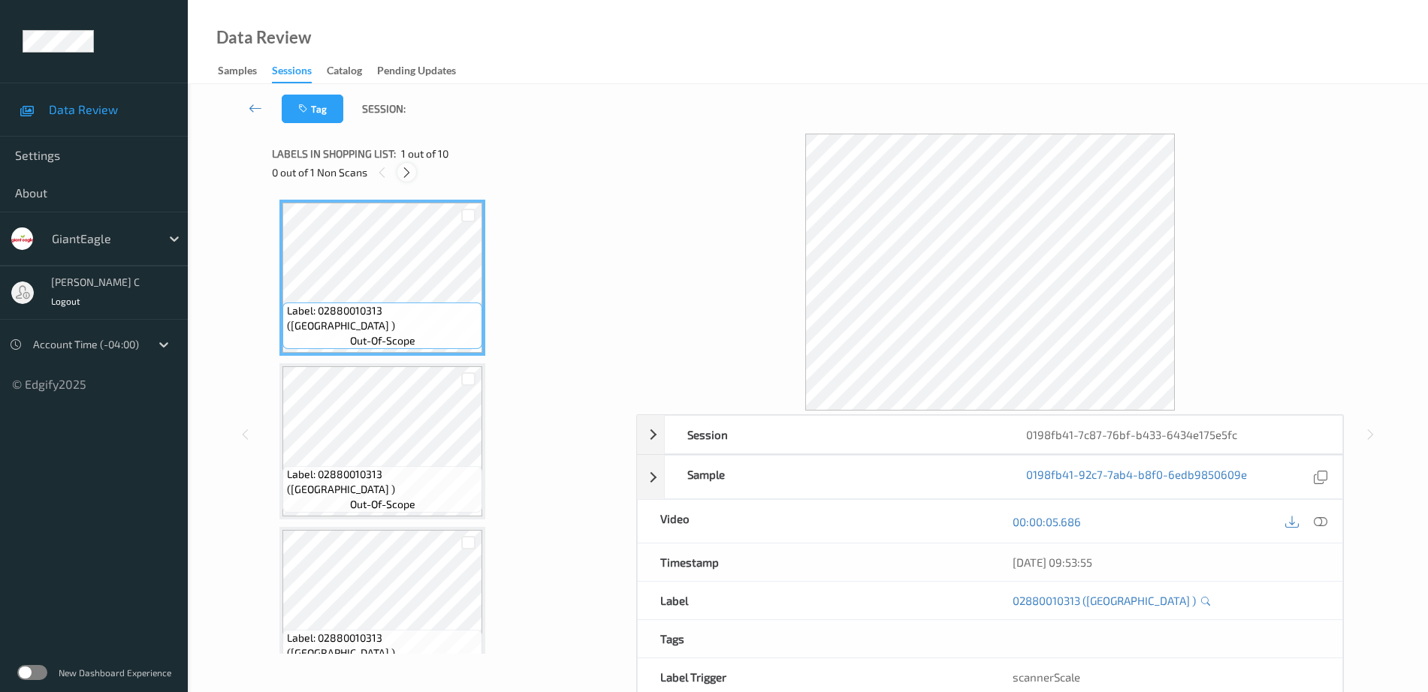
click at [407, 174] on icon at bounding box center [406, 173] width 13 height 14
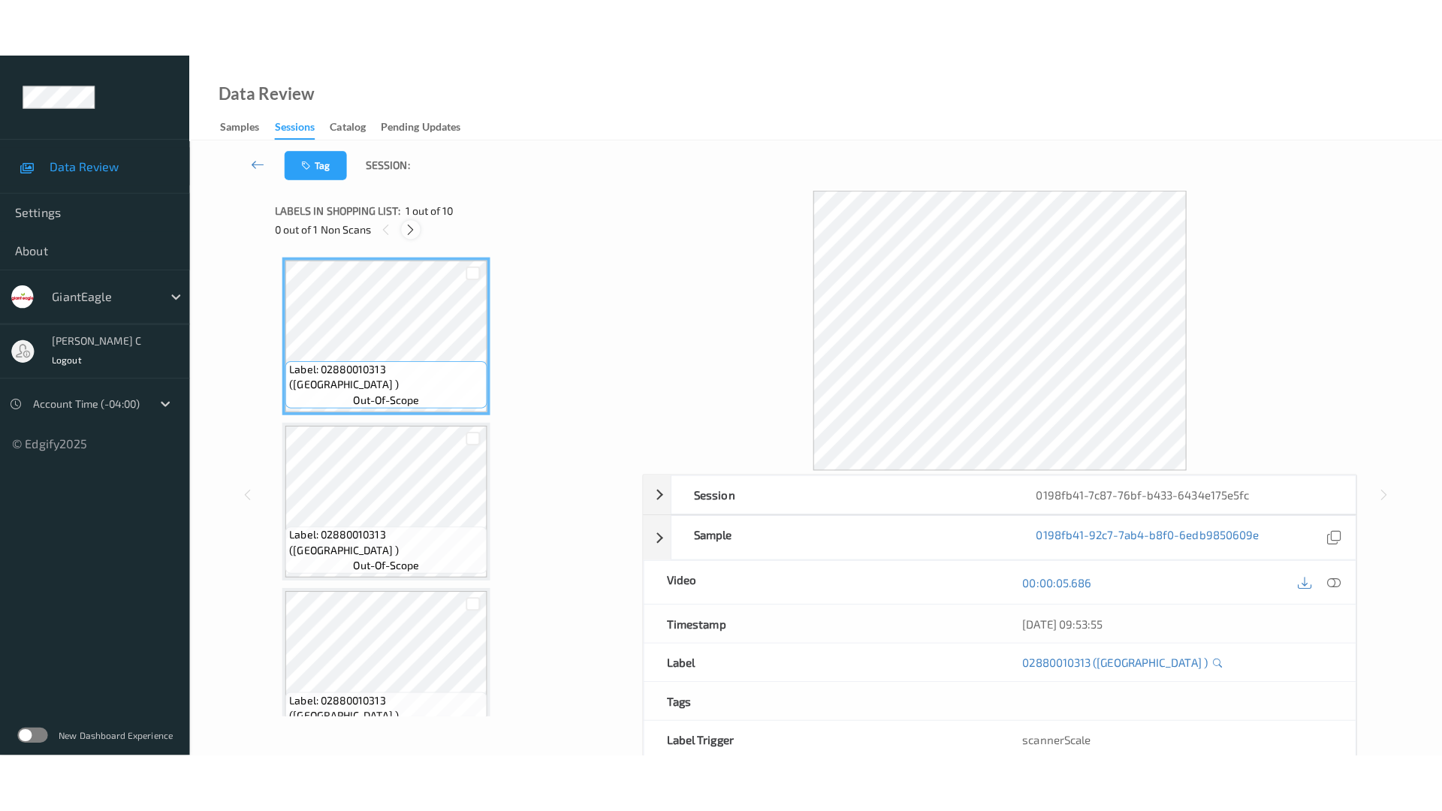
scroll to position [1154, 0]
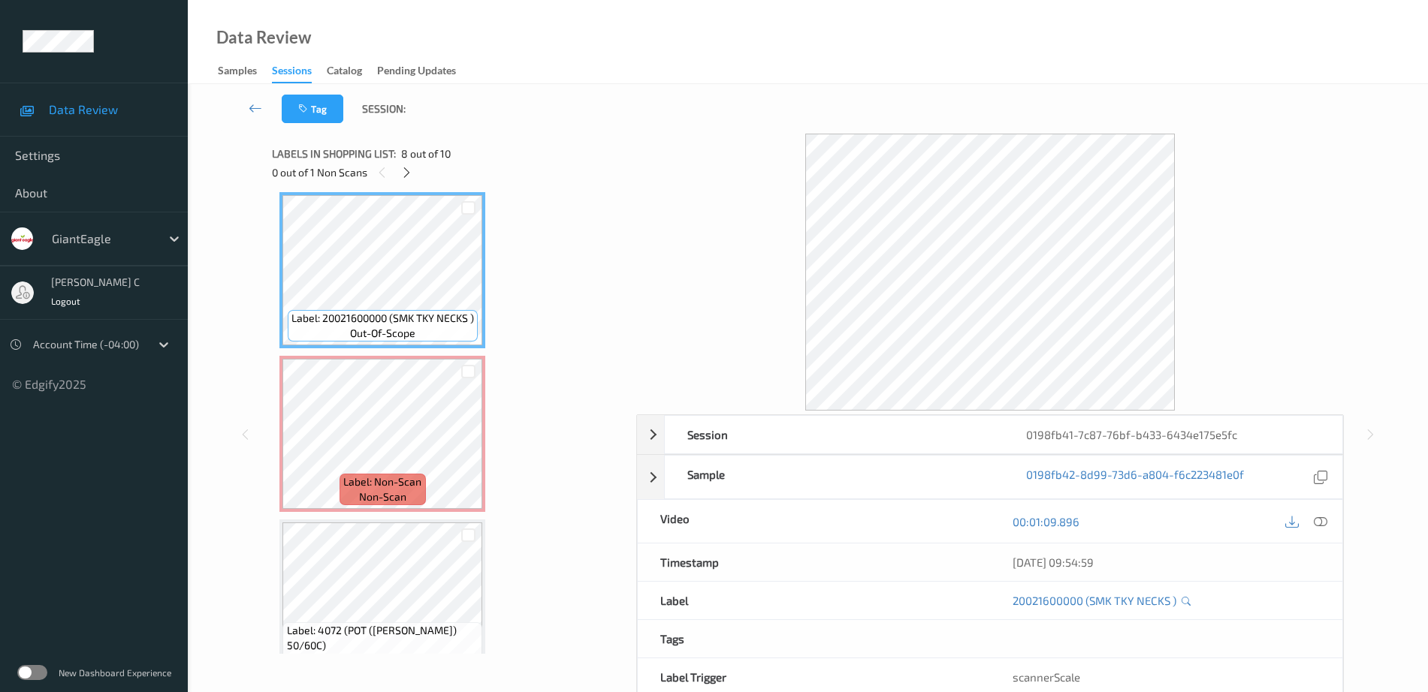
click at [1317, 522] on icon at bounding box center [1321, 522] width 14 height 14
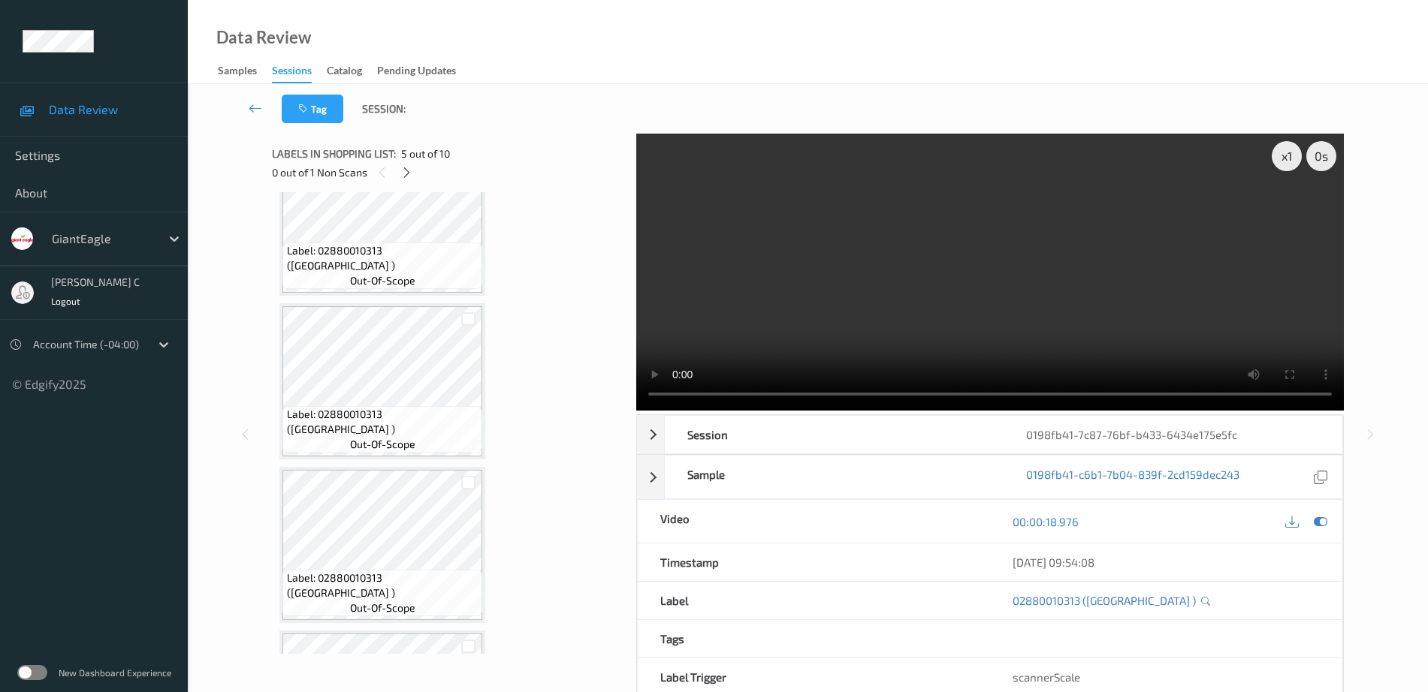
scroll to position [0, 0]
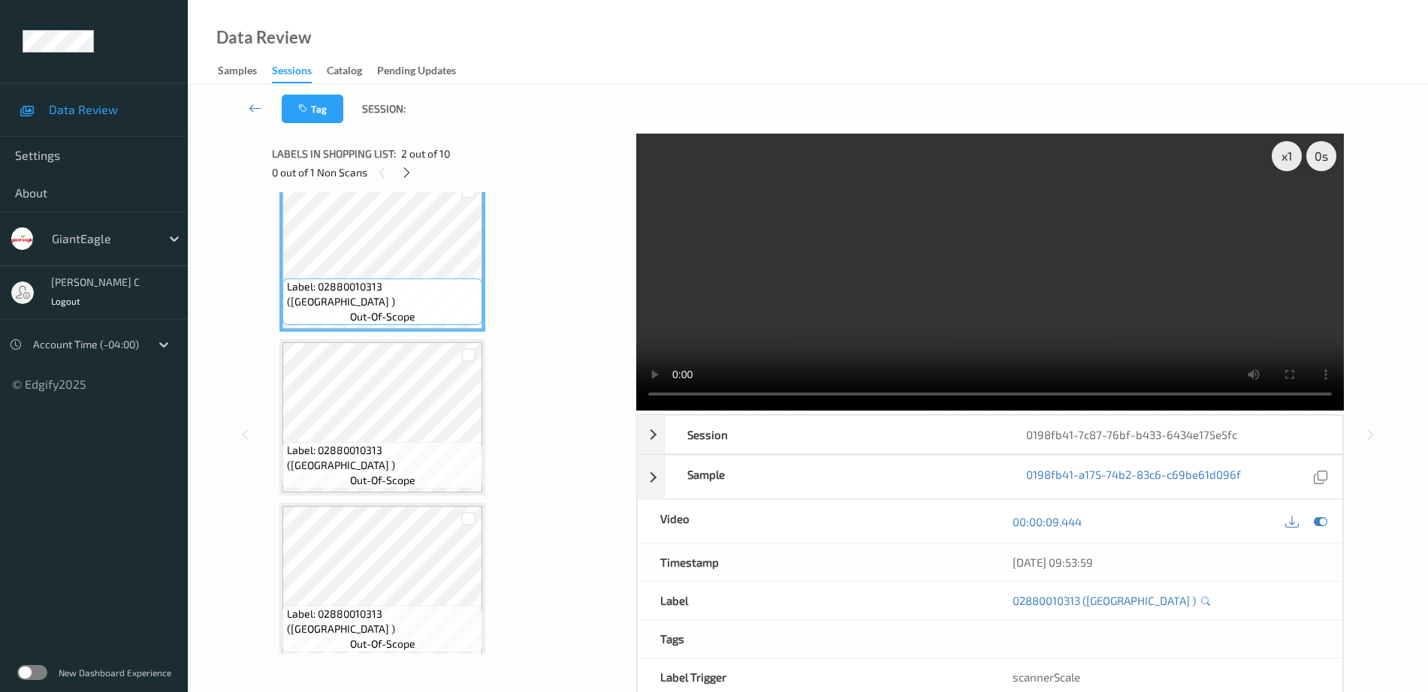
click at [385, 451] on span "Label: 02880010313 ([GEOGRAPHIC_DATA] )" at bounding box center [383, 458] width 192 height 30
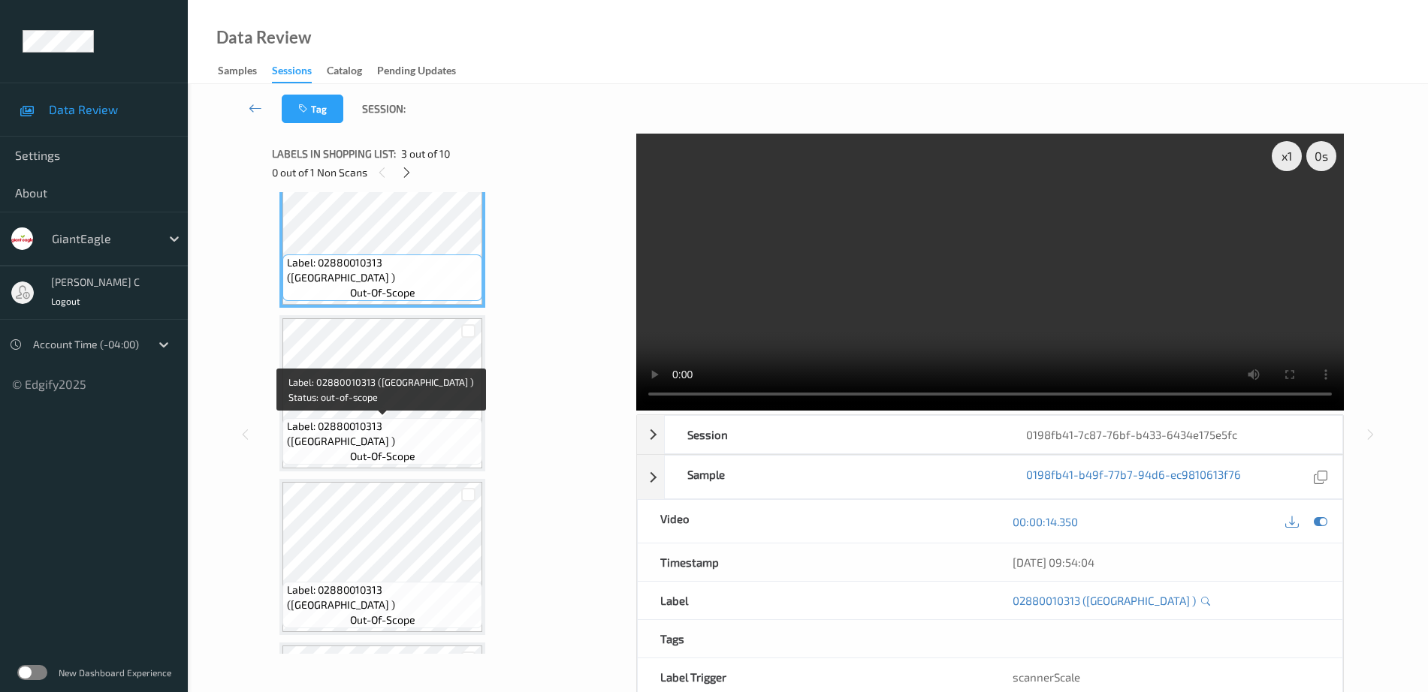
click at [394, 426] on span "Label: 02880010313 ([GEOGRAPHIC_DATA] )" at bounding box center [383, 434] width 192 height 30
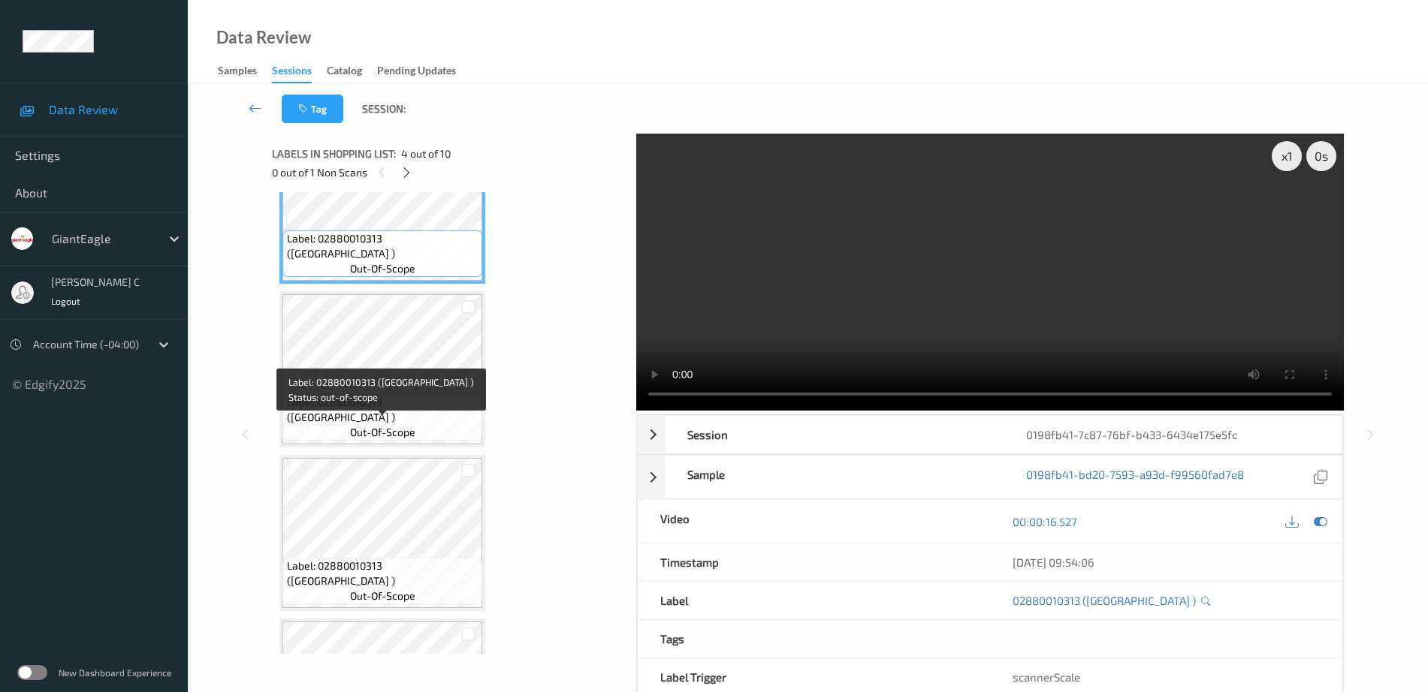
click at [384, 450] on div "Label: 02880010313 (HANOVER CUT GREEN ) out-of-scope Label: 02880010313 (HANOVE…" at bounding box center [448, 451] width 339 height 1630
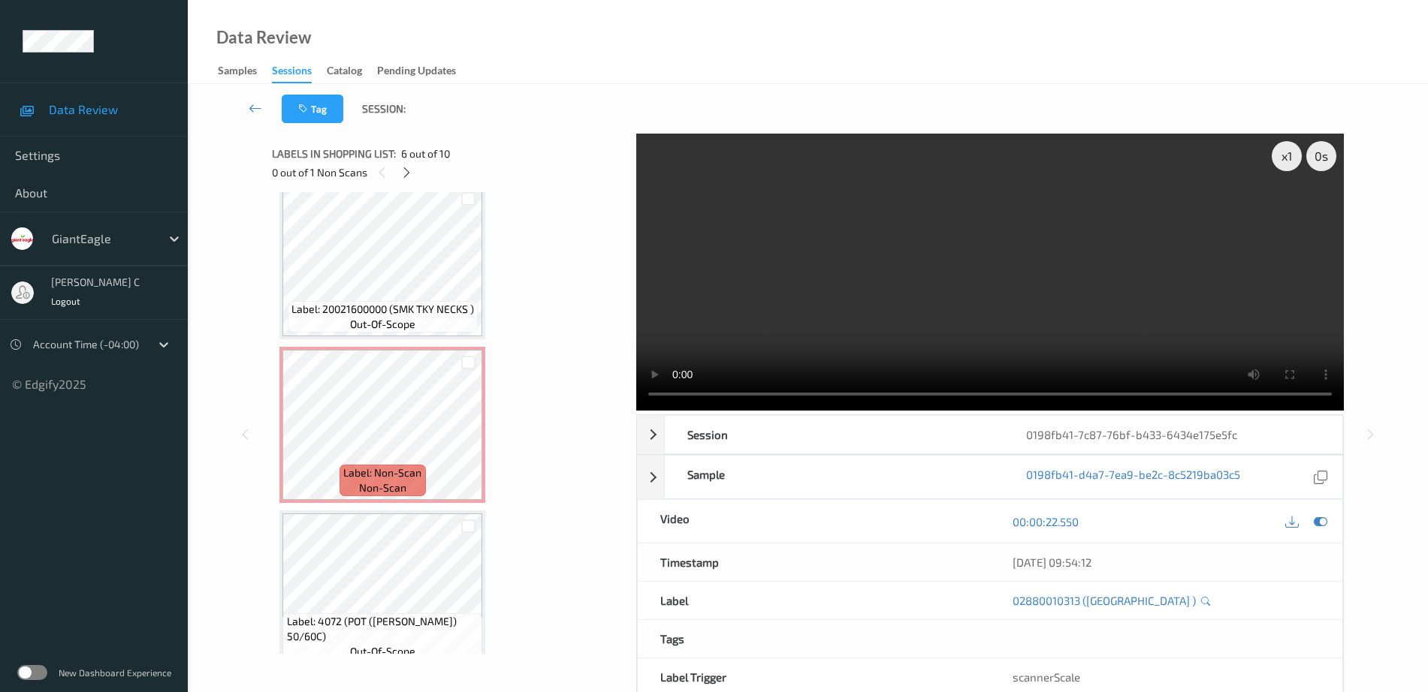
scroll to position [1183, 0]
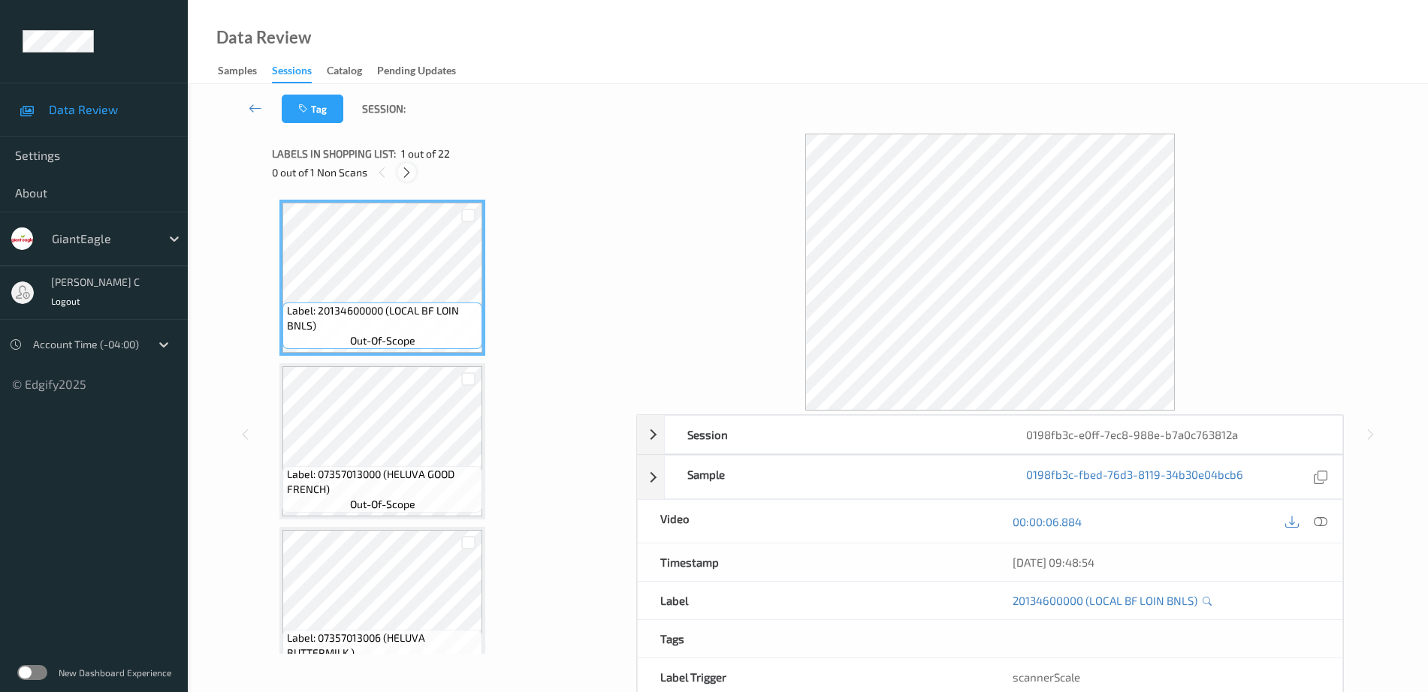
click at [409, 167] on icon at bounding box center [406, 173] width 13 height 14
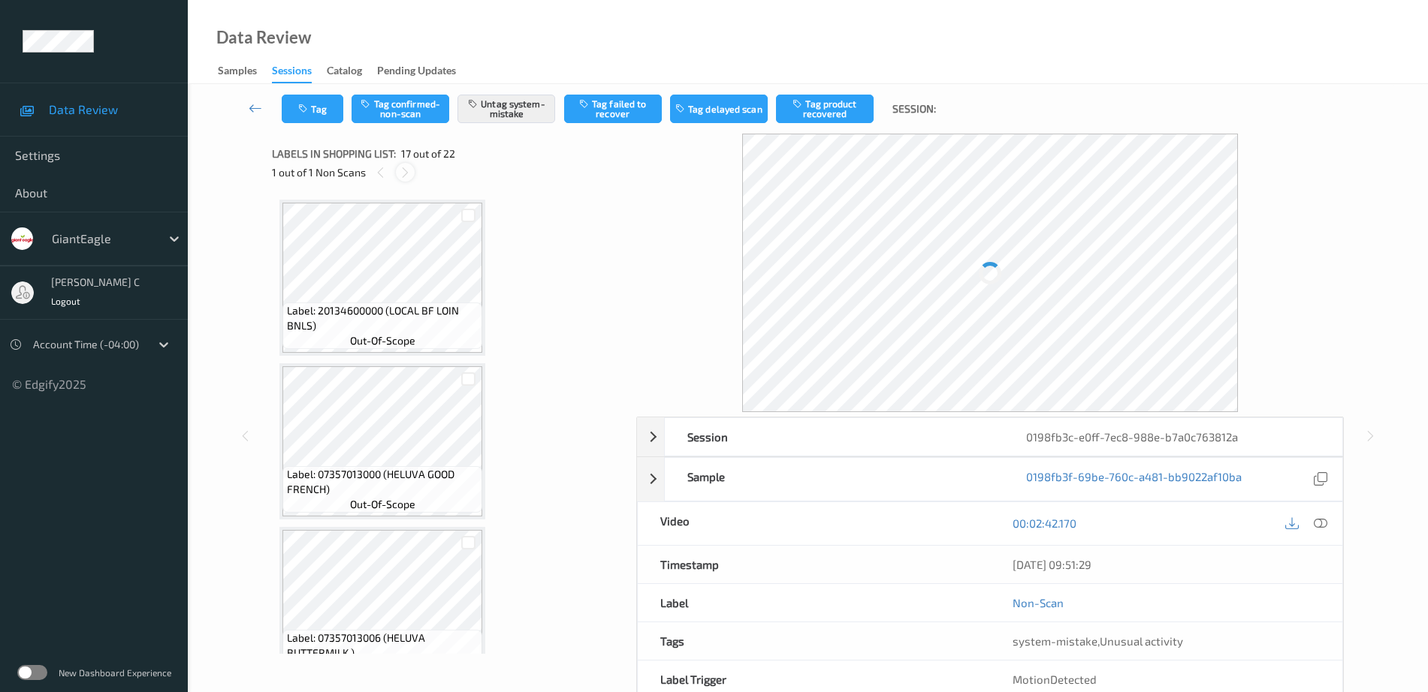
scroll to position [2464, 0]
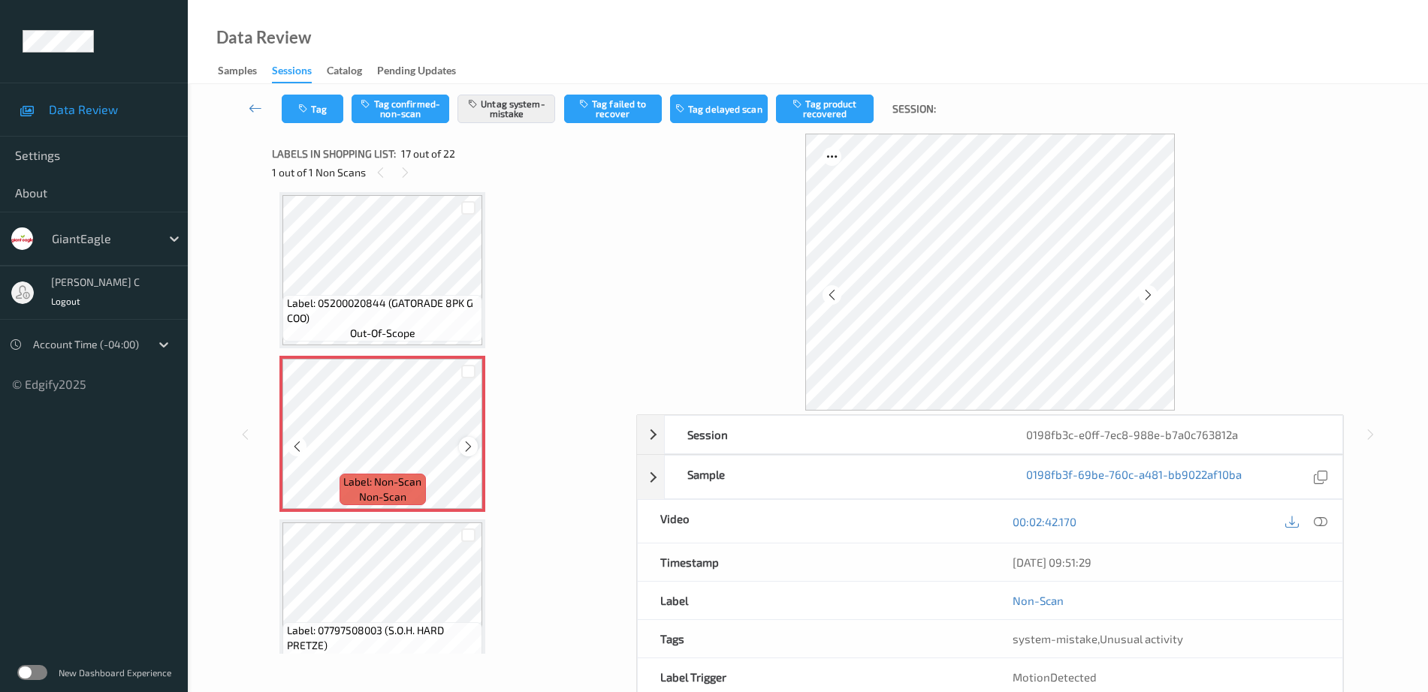
click at [466, 447] on icon at bounding box center [468, 447] width 13 height 14
click at [406, 312] on span "Label: 05200020844 (GATORADE 8PK G COO)" at bounding box center [383, 311] width 192 height 30
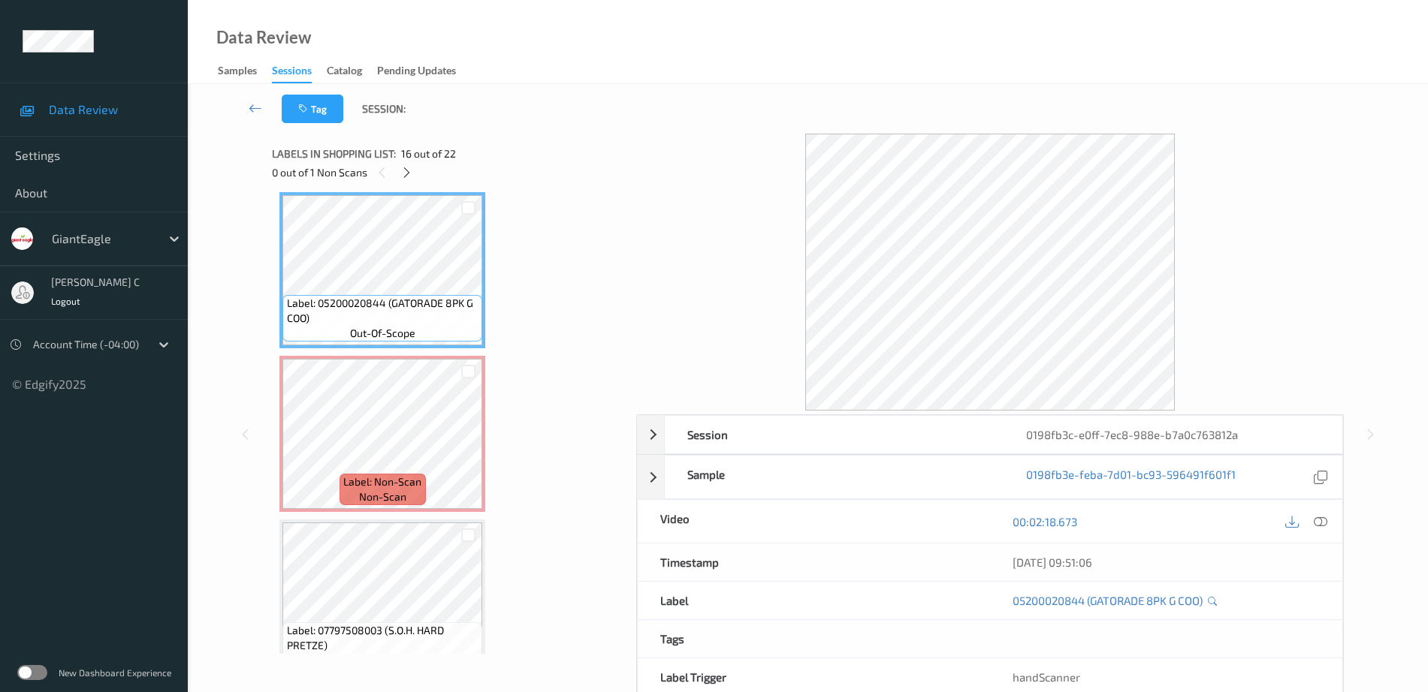
click at [1323, 524] on icon at bounding box center [1321, 522] width 14 height 14
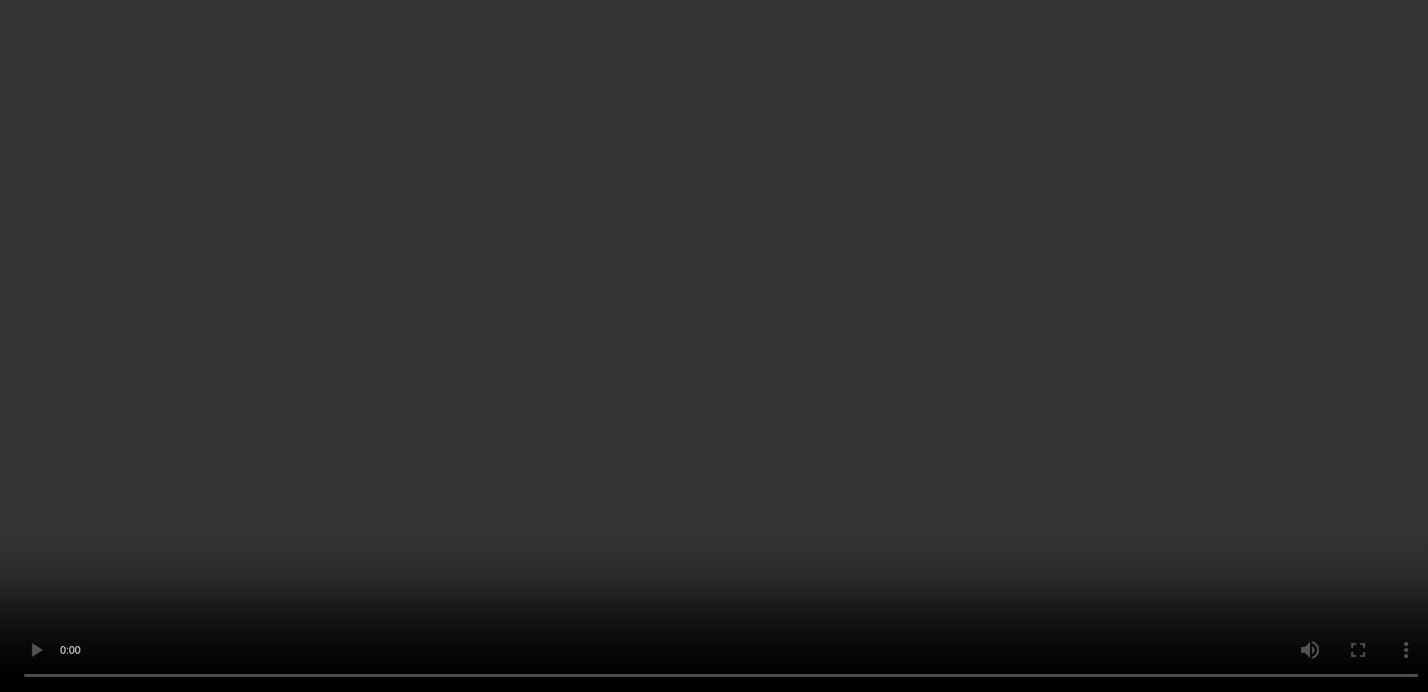
scroll to position [2651, 0]
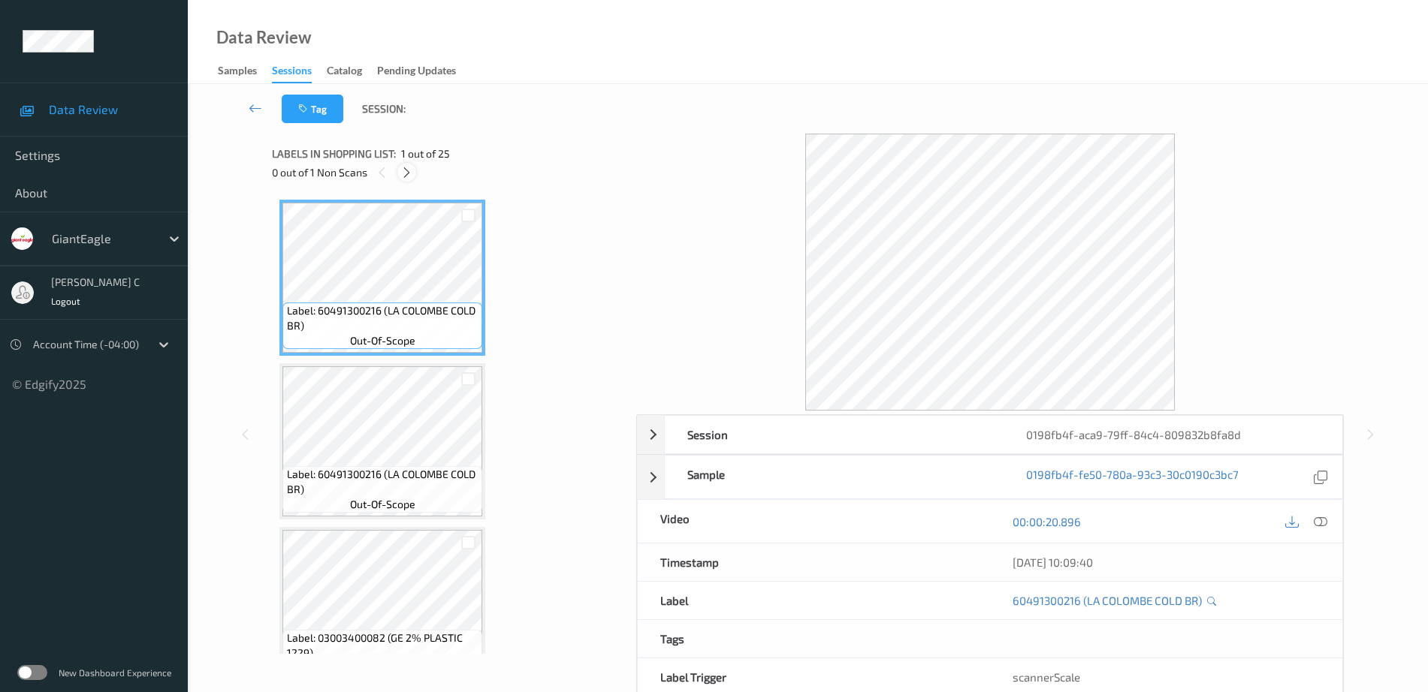
click at [406, 173] on icon at bounding box center [406, 173] width 13 height 14
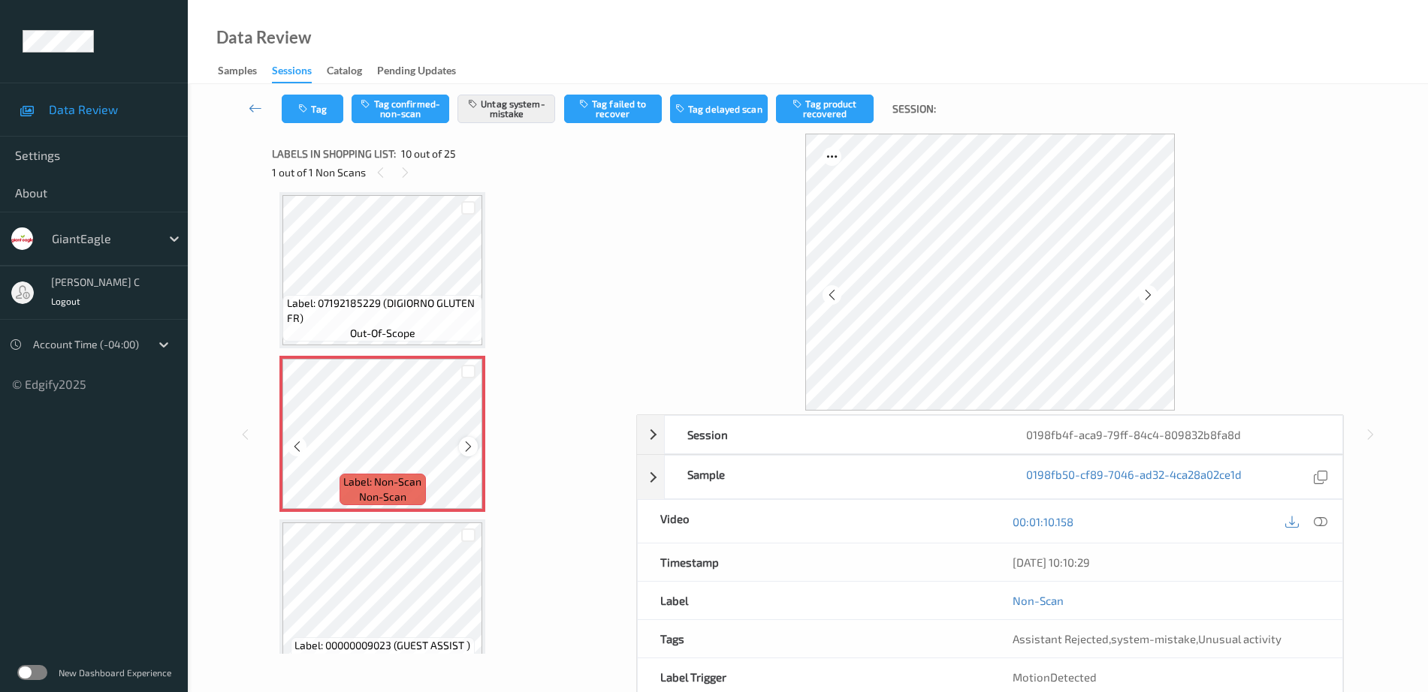
click at [467, 446] on icon at bounding box center [468, 447] width 13 height 14
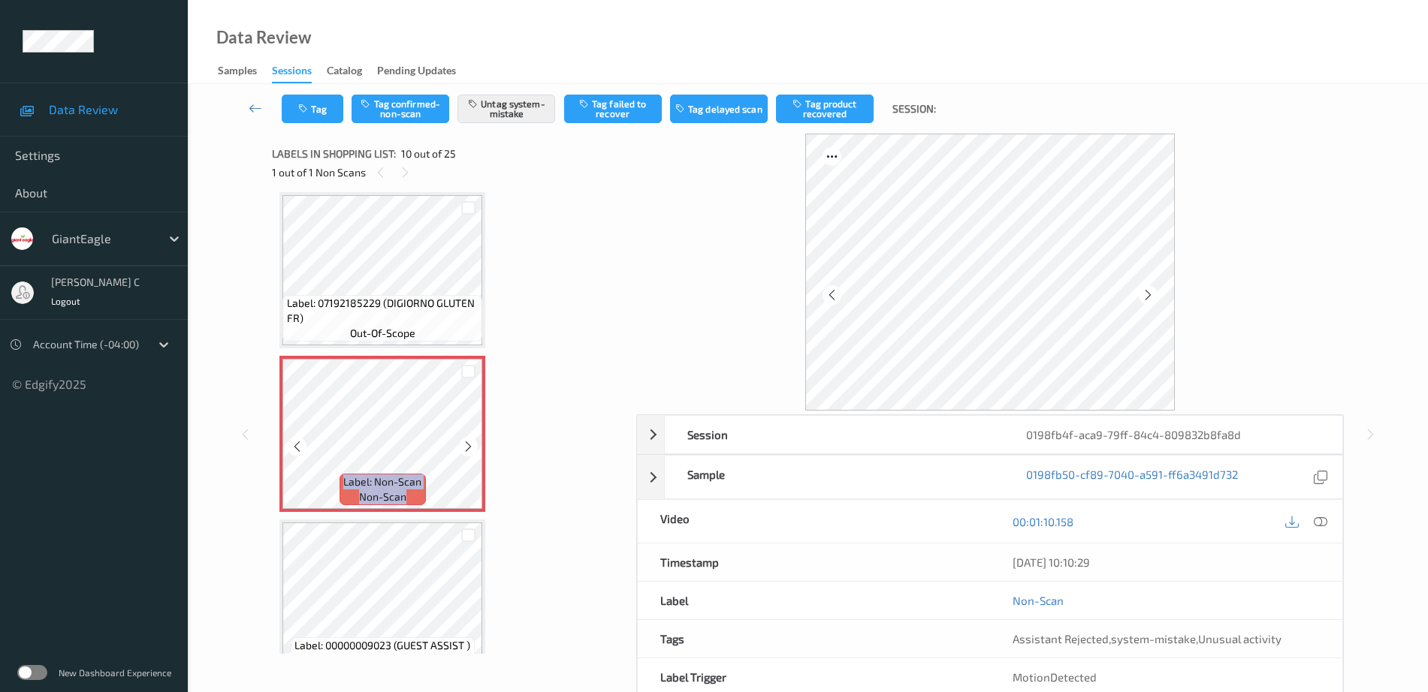
click at [467, 446] on icon at bounding box center [468, 447] width 13 height 14
click at [355, 308] on span "Label: 07192185229 (DIGIORNO GLUTEN FR)" at bounding box center [383, 311] width 192 height 30
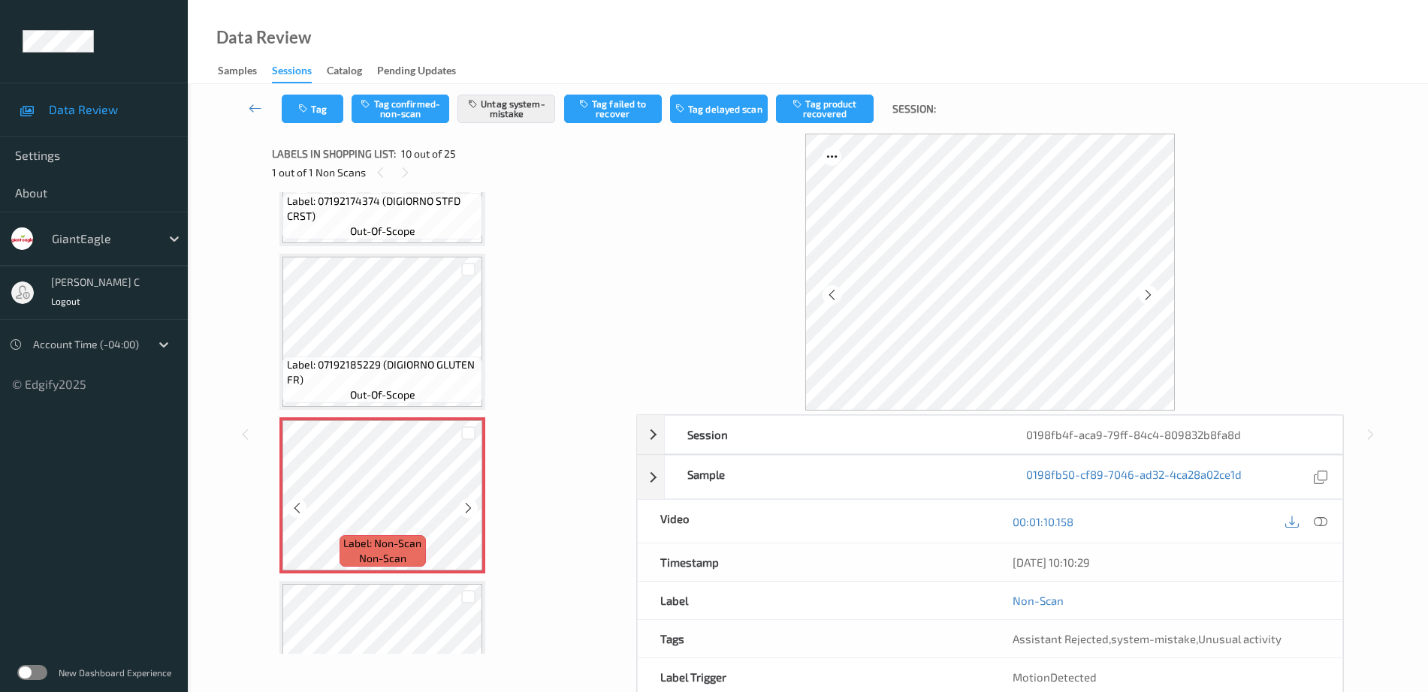
scroll to position [1224, 0]
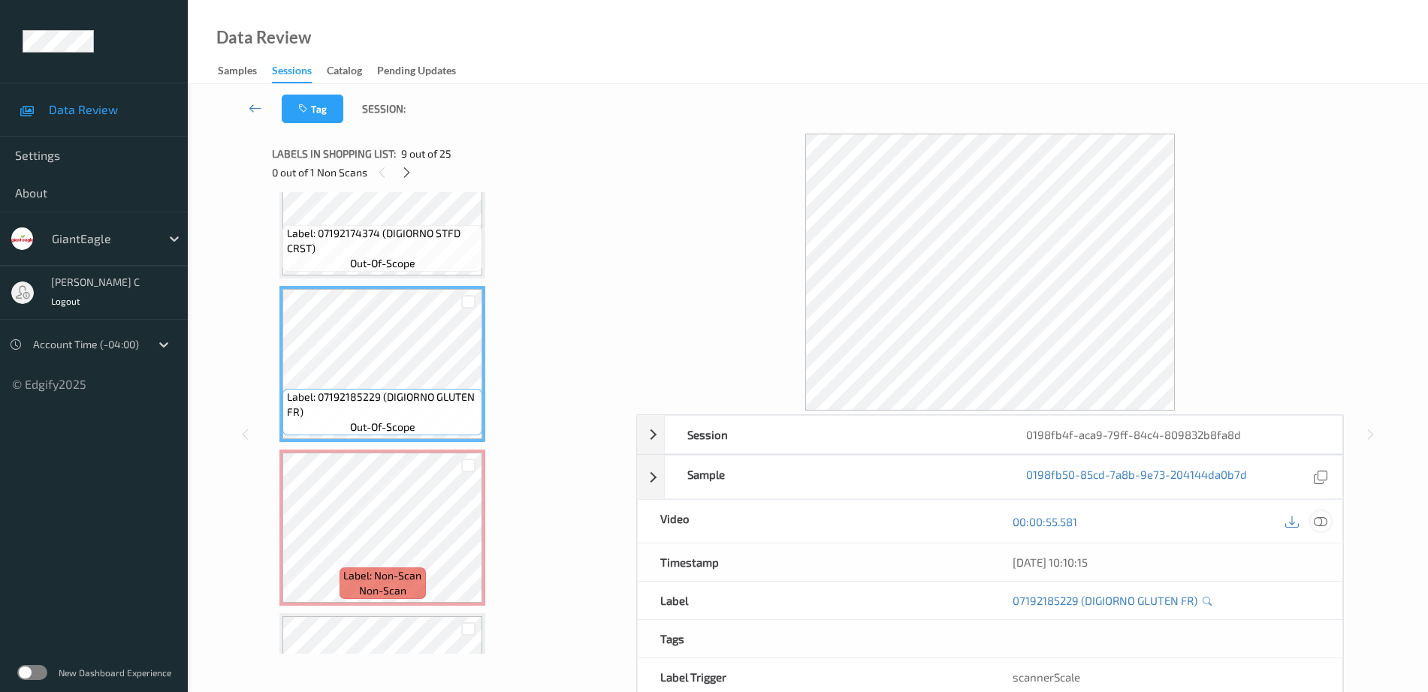
click at [1321, 525] on icon at bounding box center [1321, 522] width 14 height 14
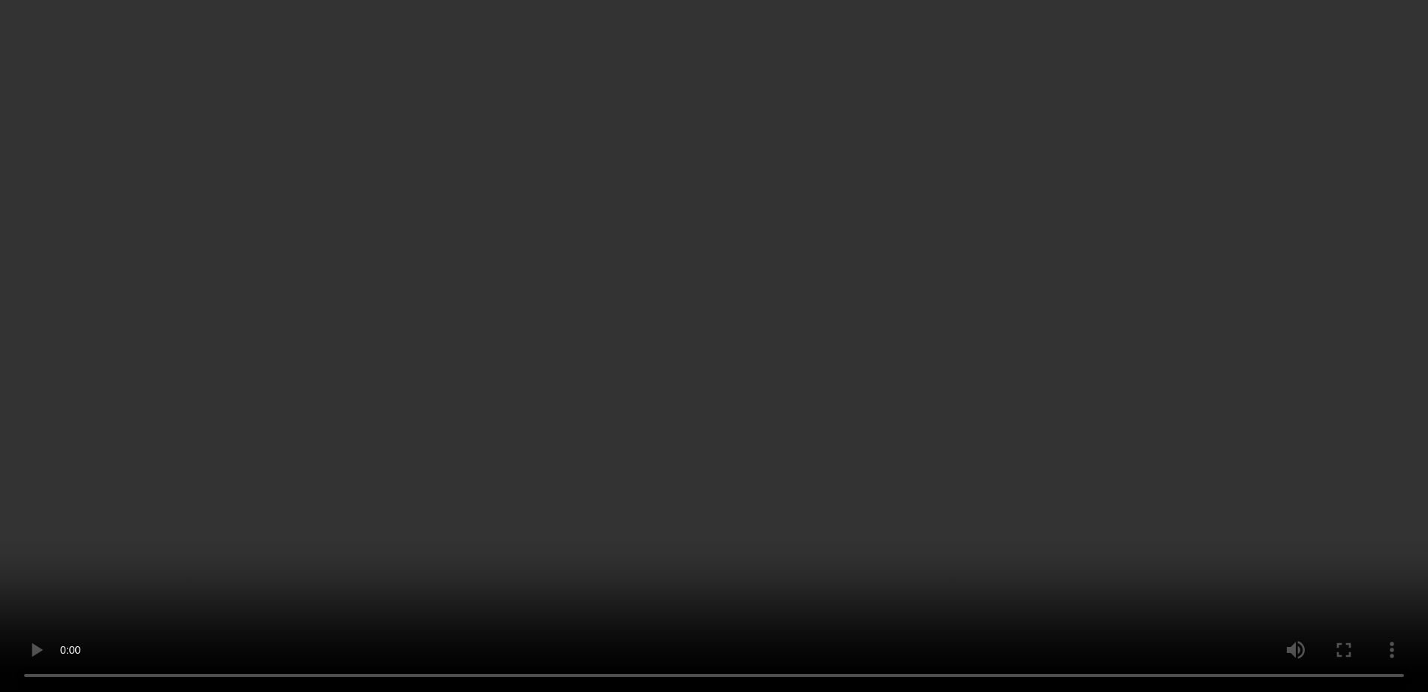
scroll to position [1130, 0]
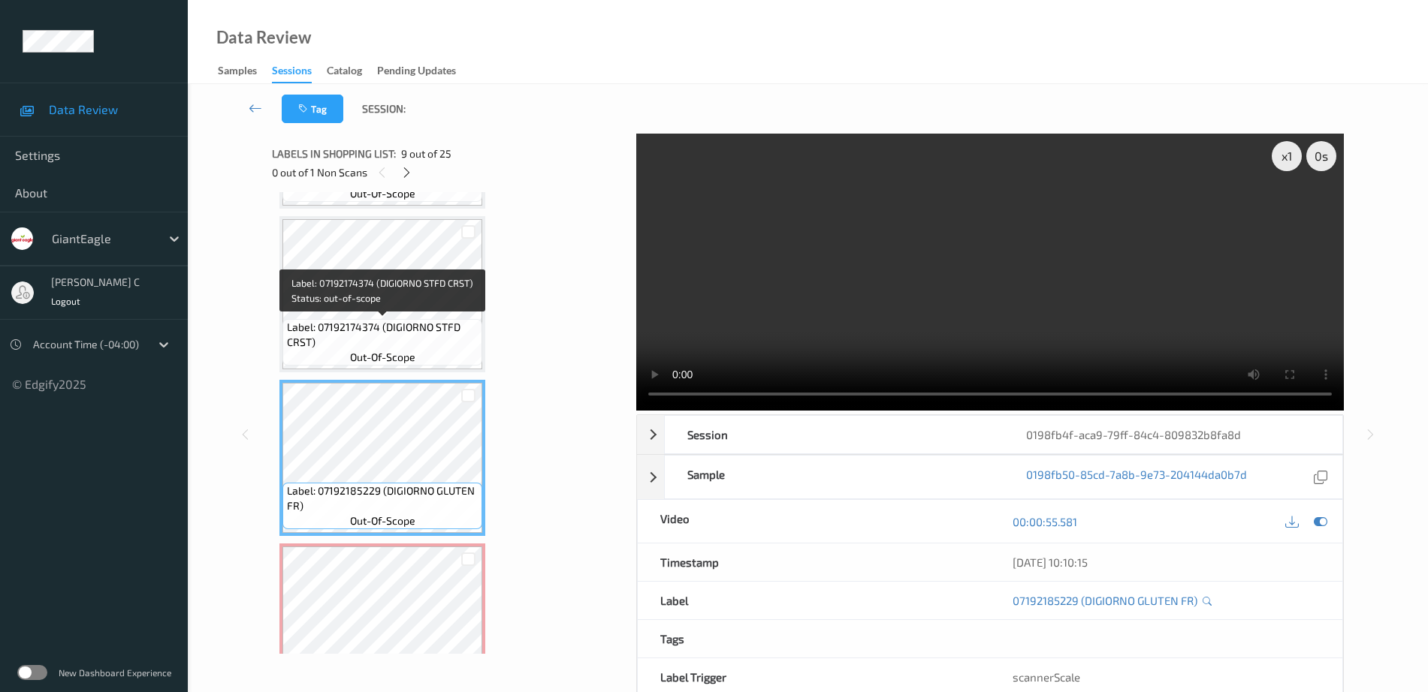
click at [406, 341] on span "Label: 07192174374 (DIGIORNO STFD CRST)" at bounding box center [383, 335] width 192 height 30
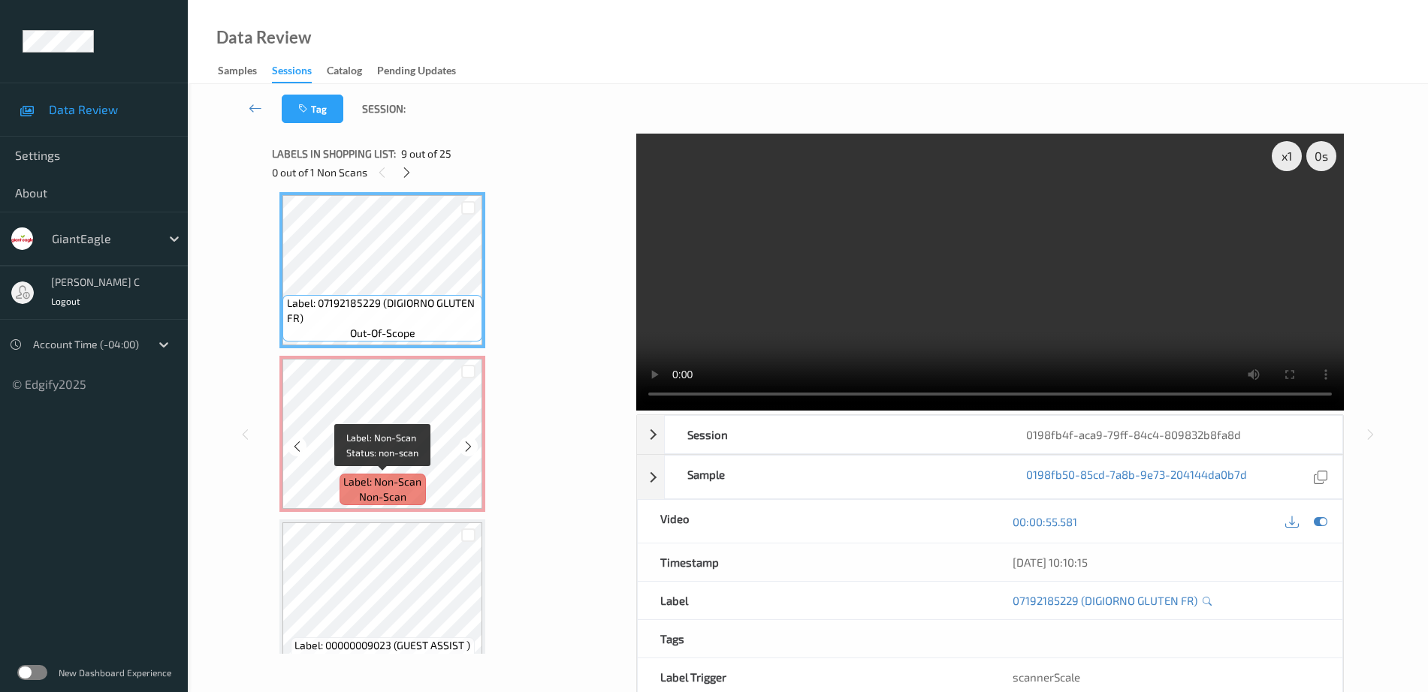
click at [418, 481] on span "Label: Non-Scan" at bounding box center [382, 482] width 78 height 15
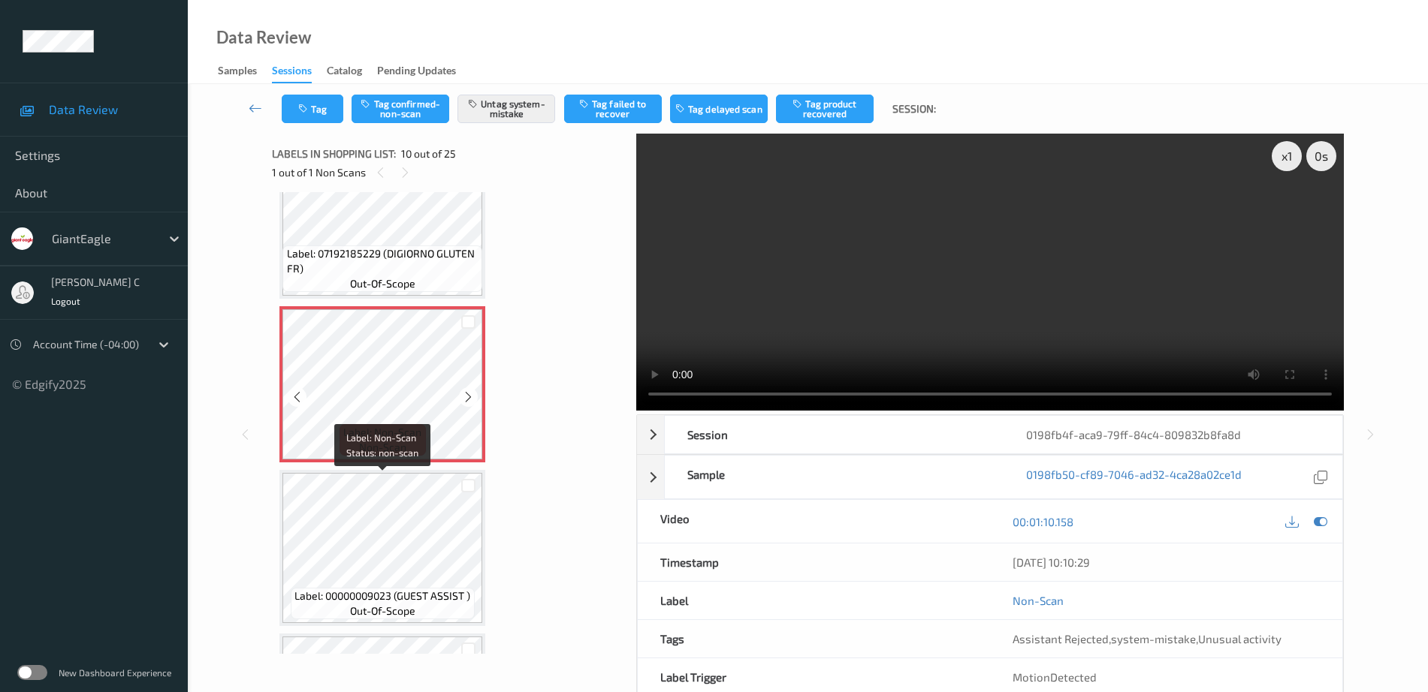
scroll to position [1411, 0]
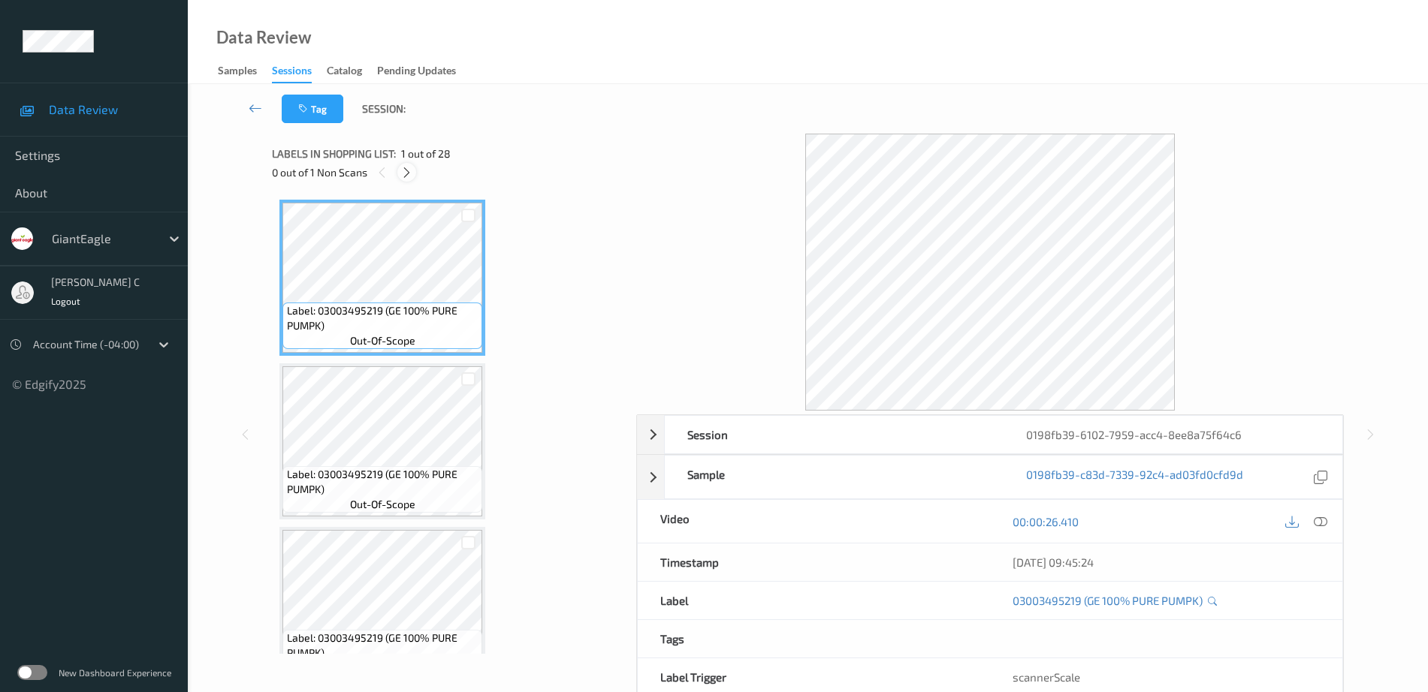
click at [409, 170] on icon at bounding box center [406, 173] width 13 height 14
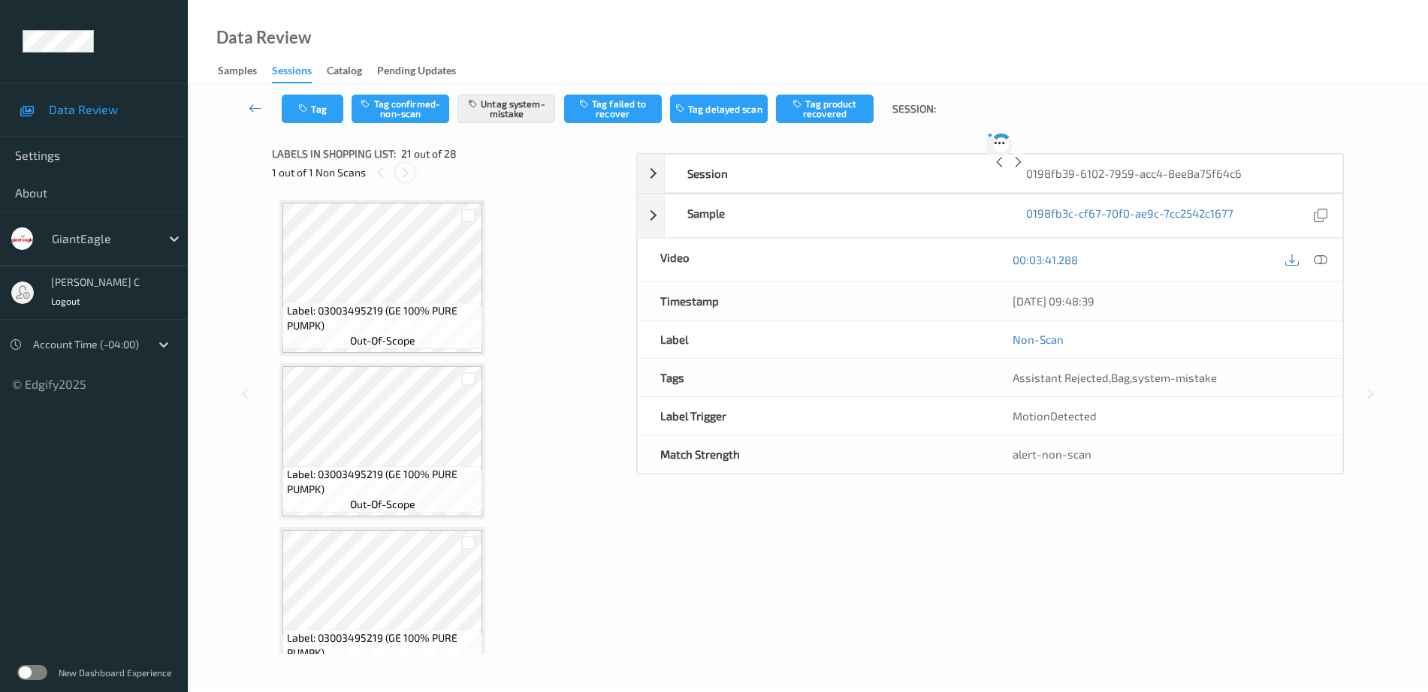
scroll to position [3118, 0]
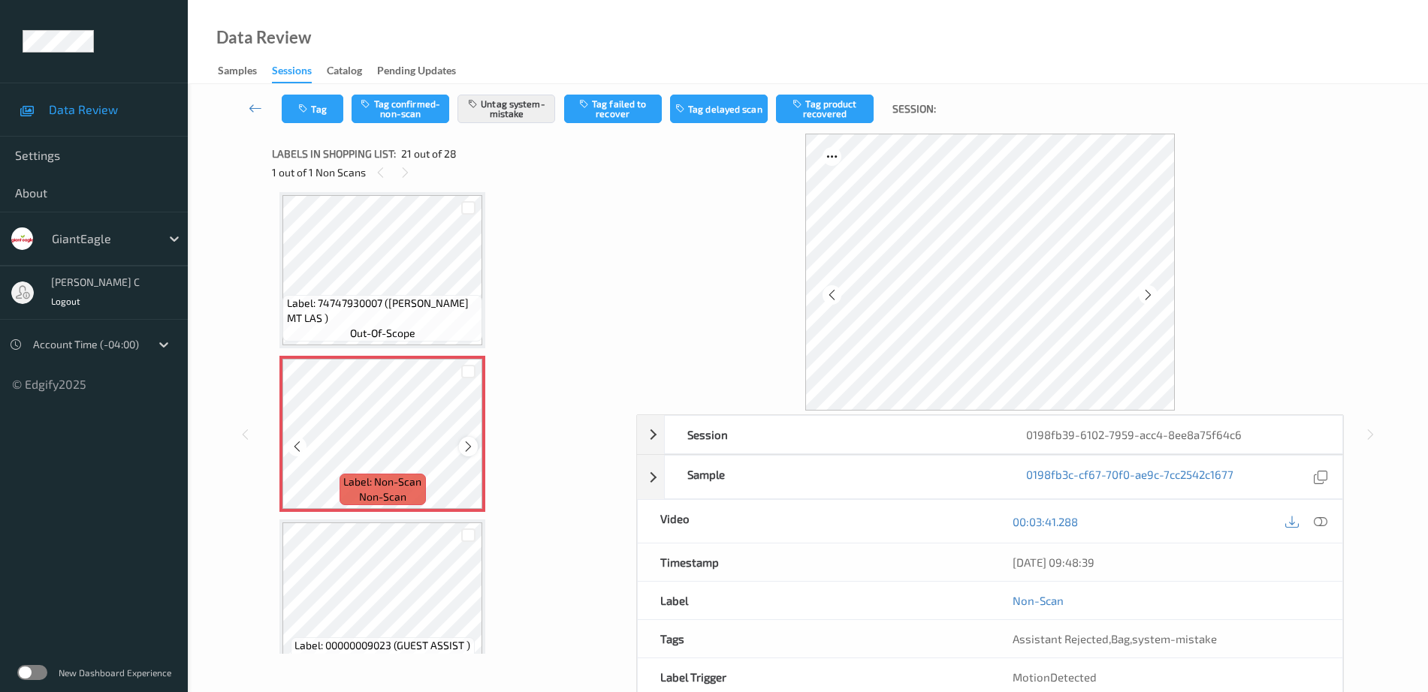
click at [465, 449] on icon at bounding box center [468, 447] width 13 height 14
click at [1323, 523] on icon at bounding box center [1321, 522] width 14 height 14
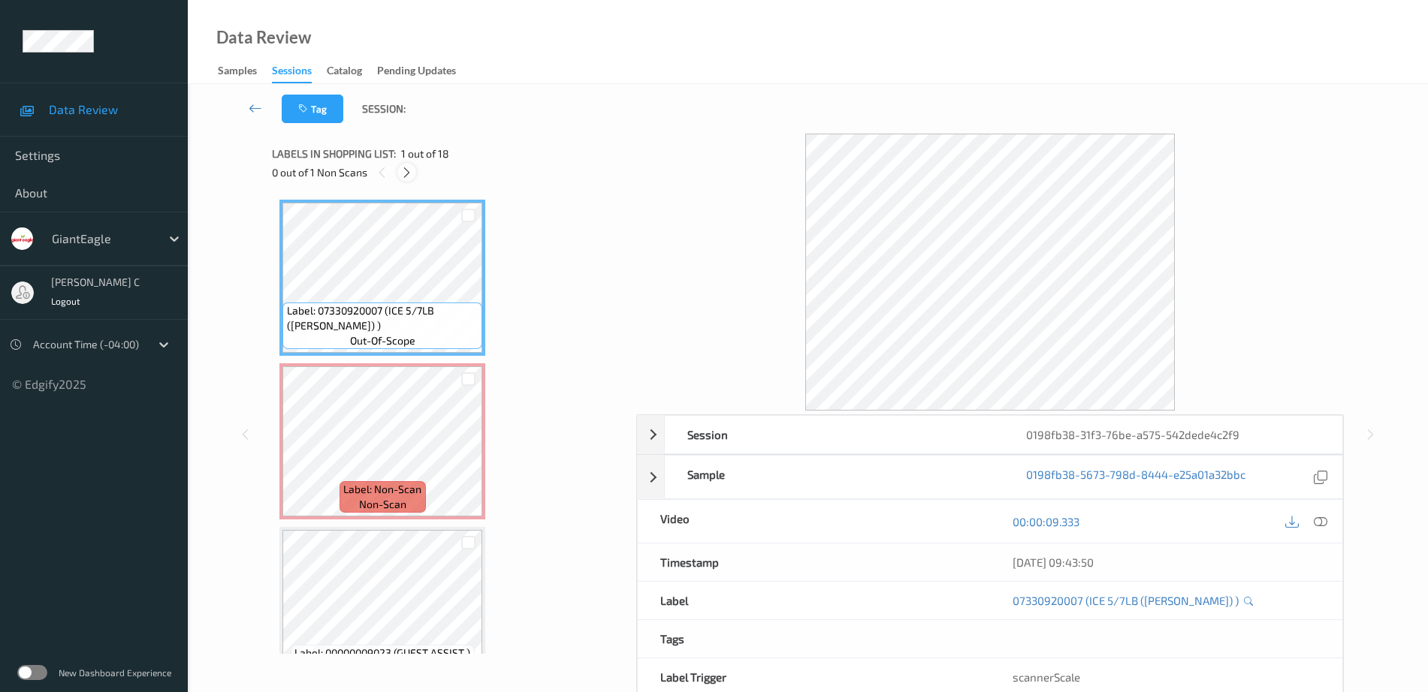
click at [404, 174] on icon at bounding box center [406, 173] width 13 height 14
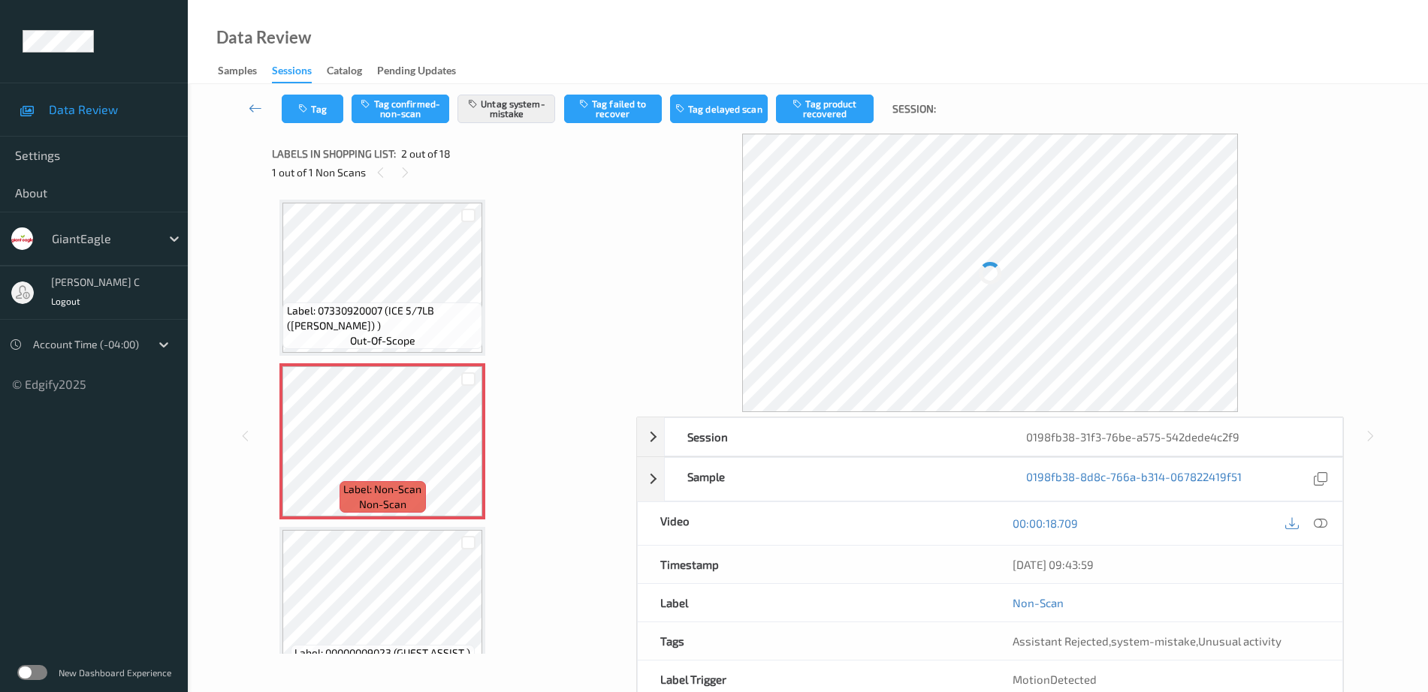
scroll to position [8, 0]
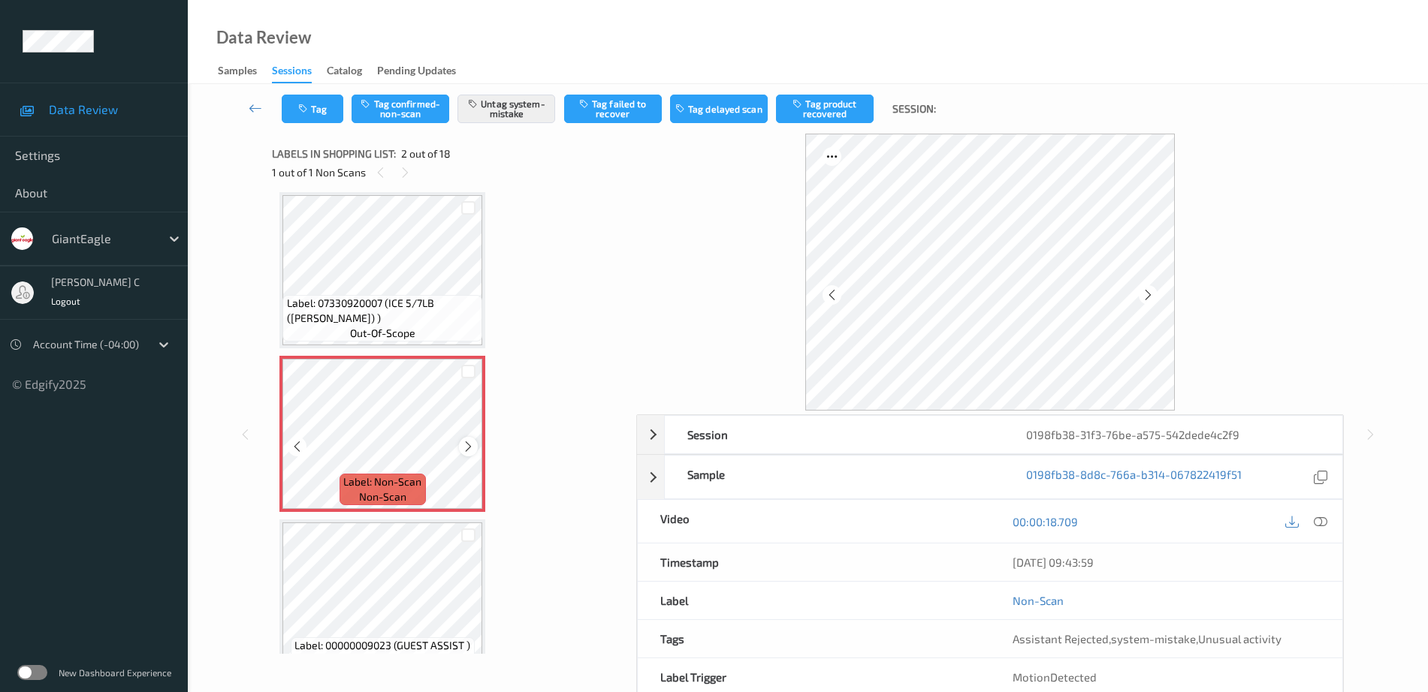
click at [468, 449] on icon at bounding box center [468, 447] width 13 height 14
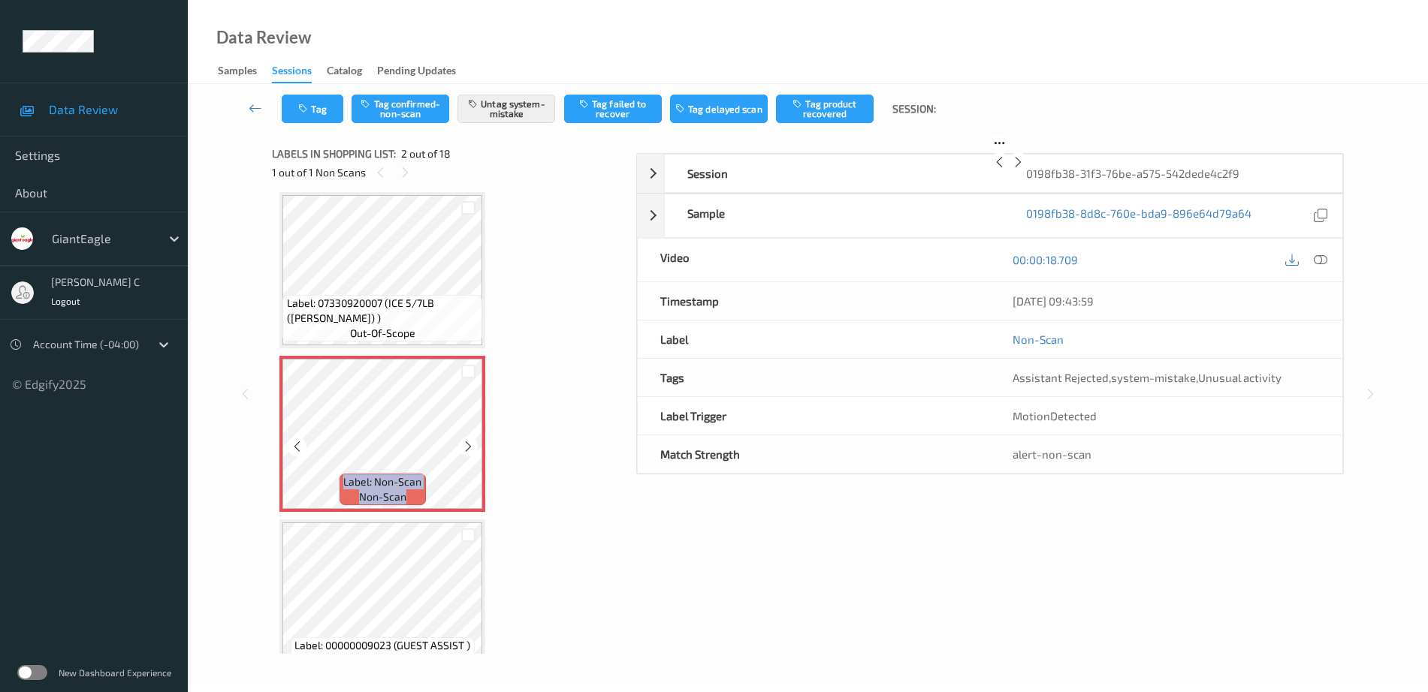
click at [468, 449] on icon at bounding box center [468, 447] width 13 height 14
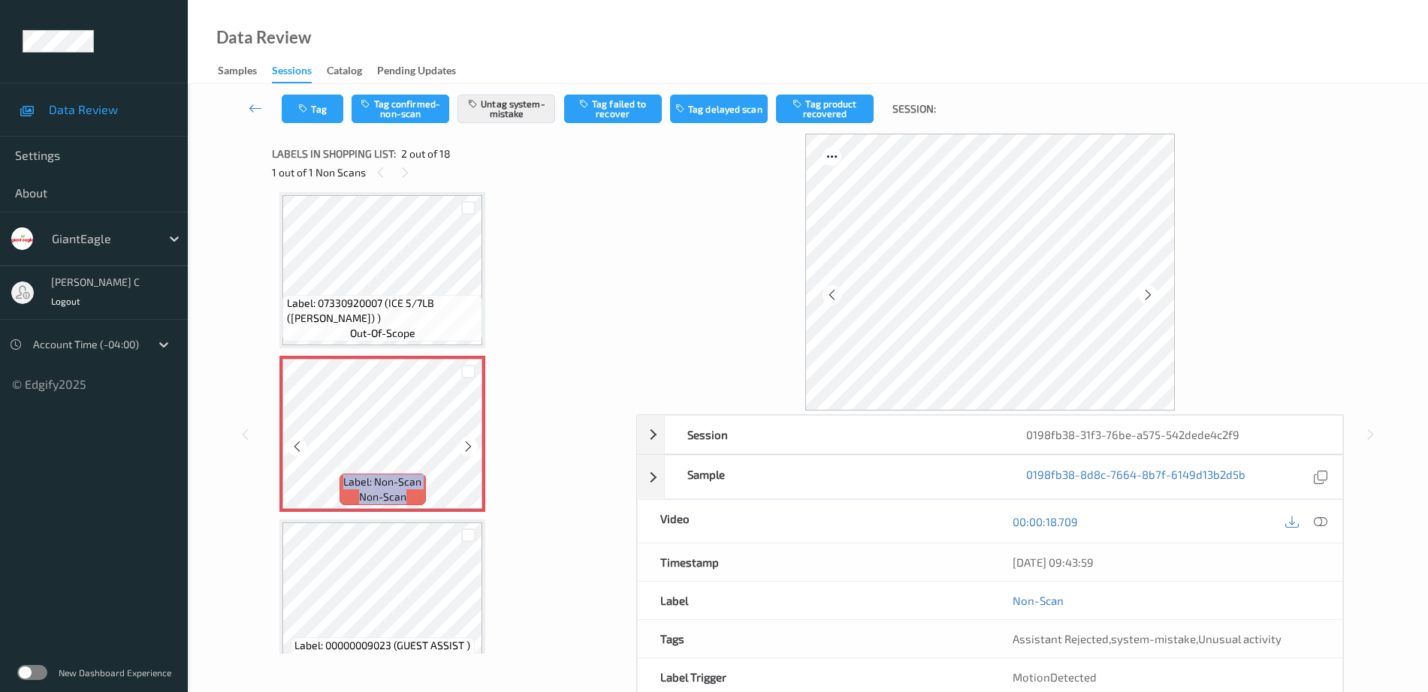
click at [468, 449] on icon at bounding box center [468, 447] width 13 height 14
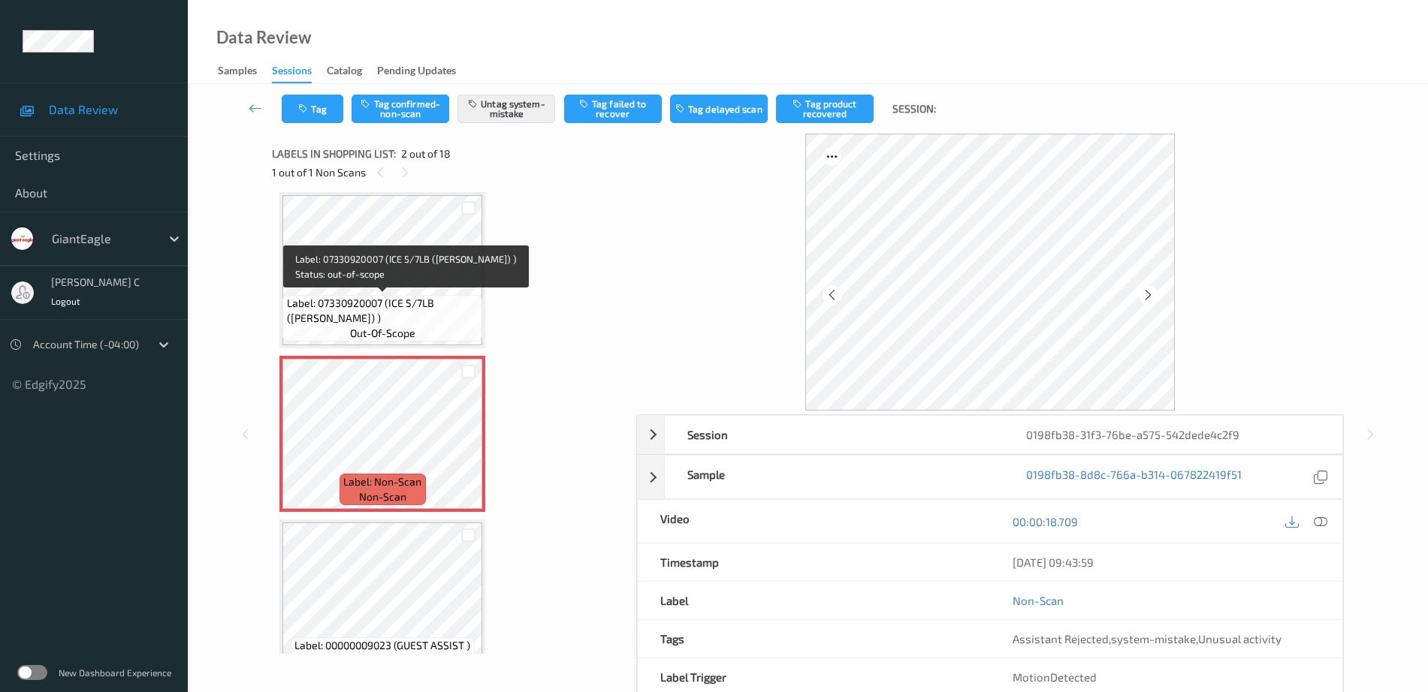
click at [376, 309] on span "Label: 07330920007 (ICE 5/7LB (BALES) )" at bounding box center [383, 311] width 192 height 30
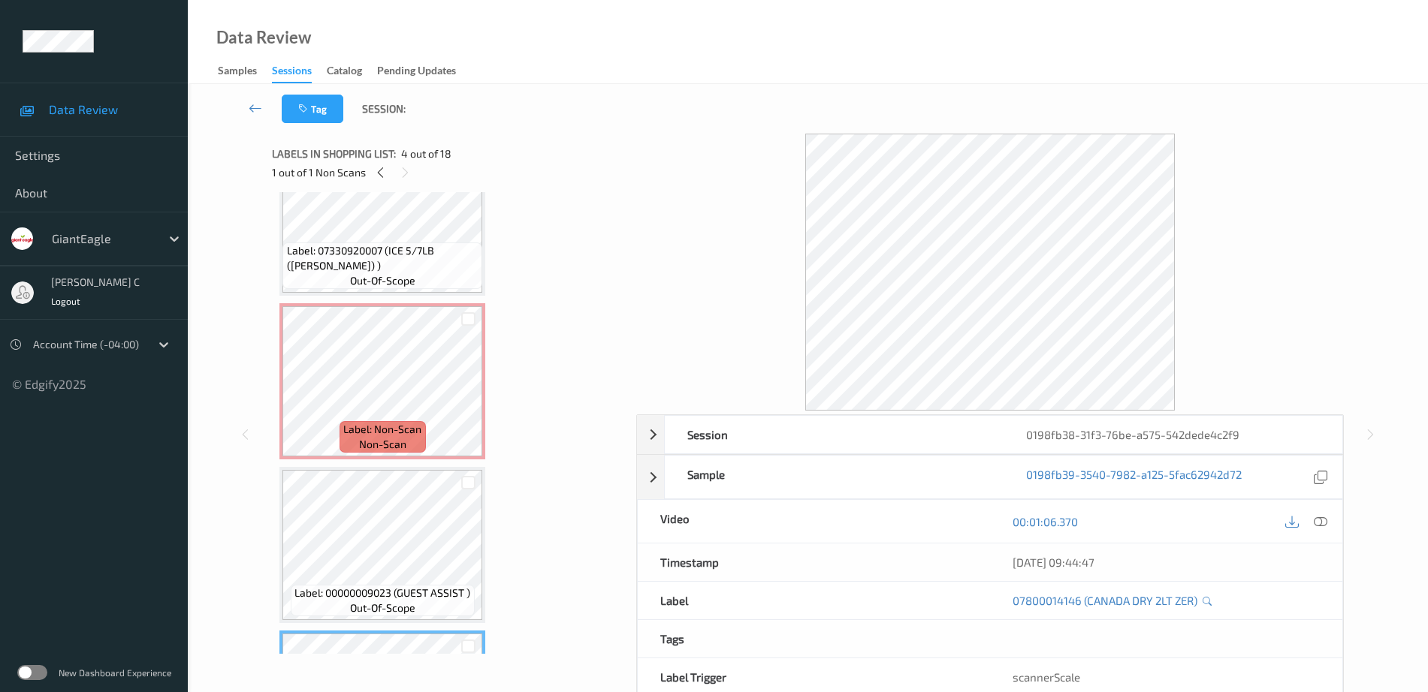
scroll to position [0, 0]
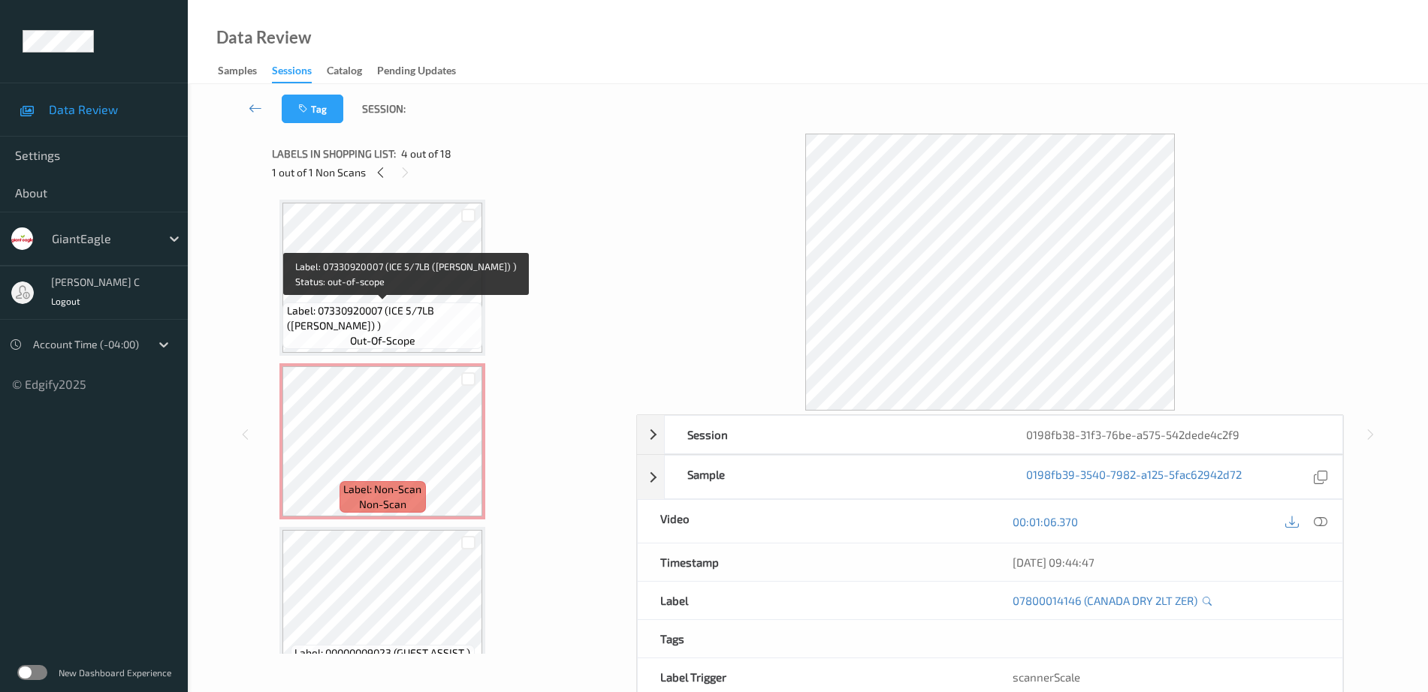
click at [408, 345] on span "out-of-scope" at bounding box center [382, 340] width 65 height 15
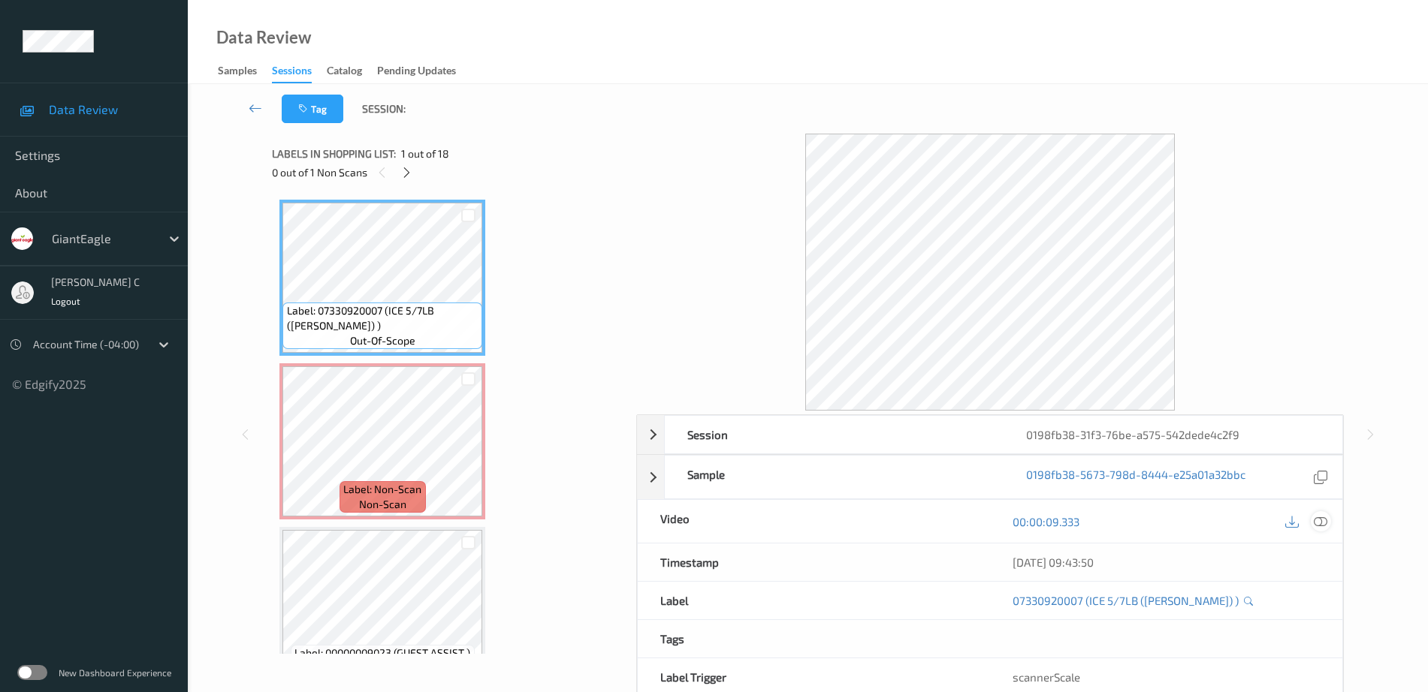
click at [1321, 515] on icon at bounding box center [1321, 522] width 14 height 14
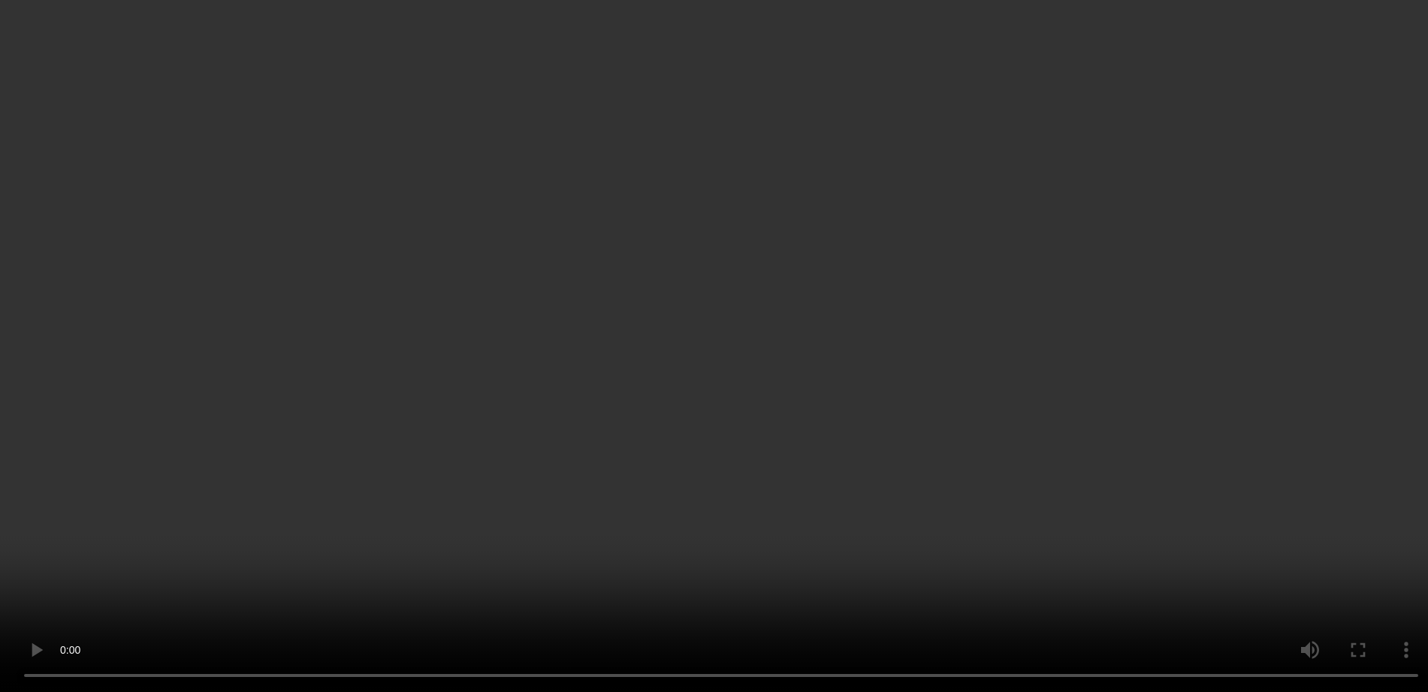
scroll to position [94, 0]
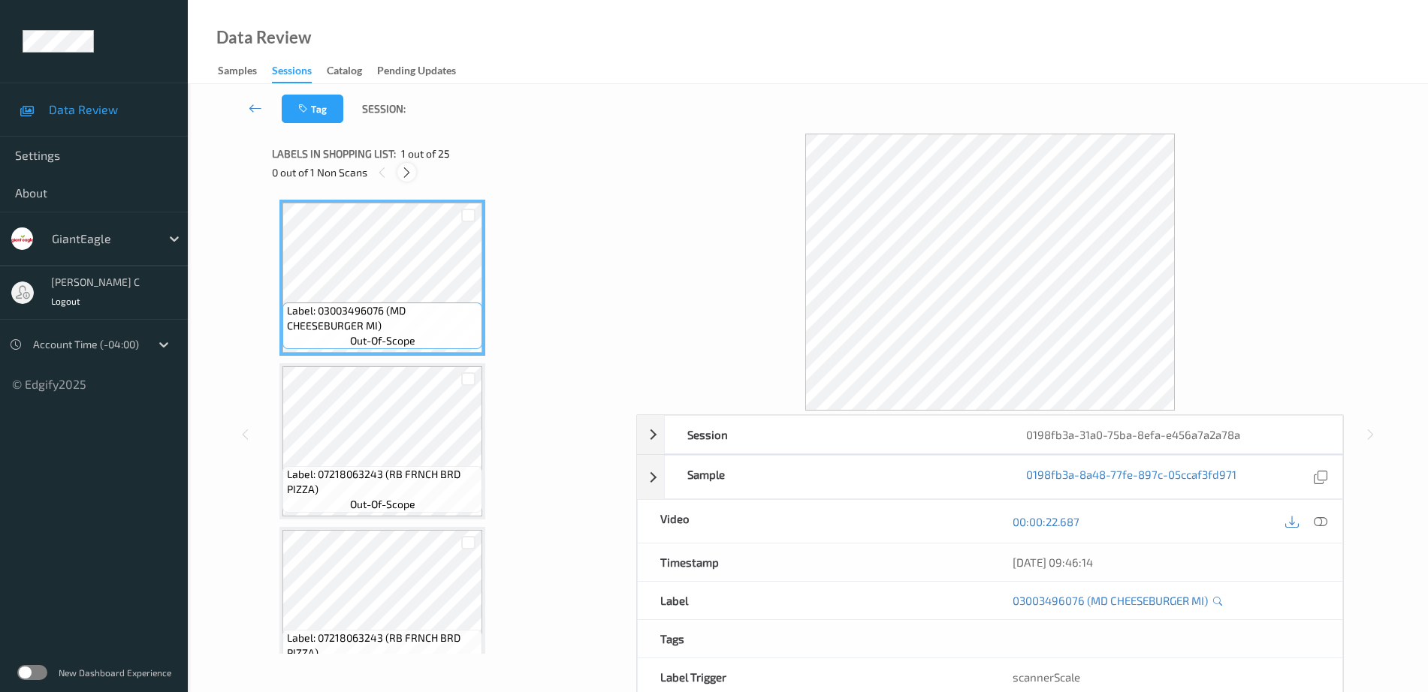
click at [411, 170] on icon at bounding box center [406, 173] width 13 height 14
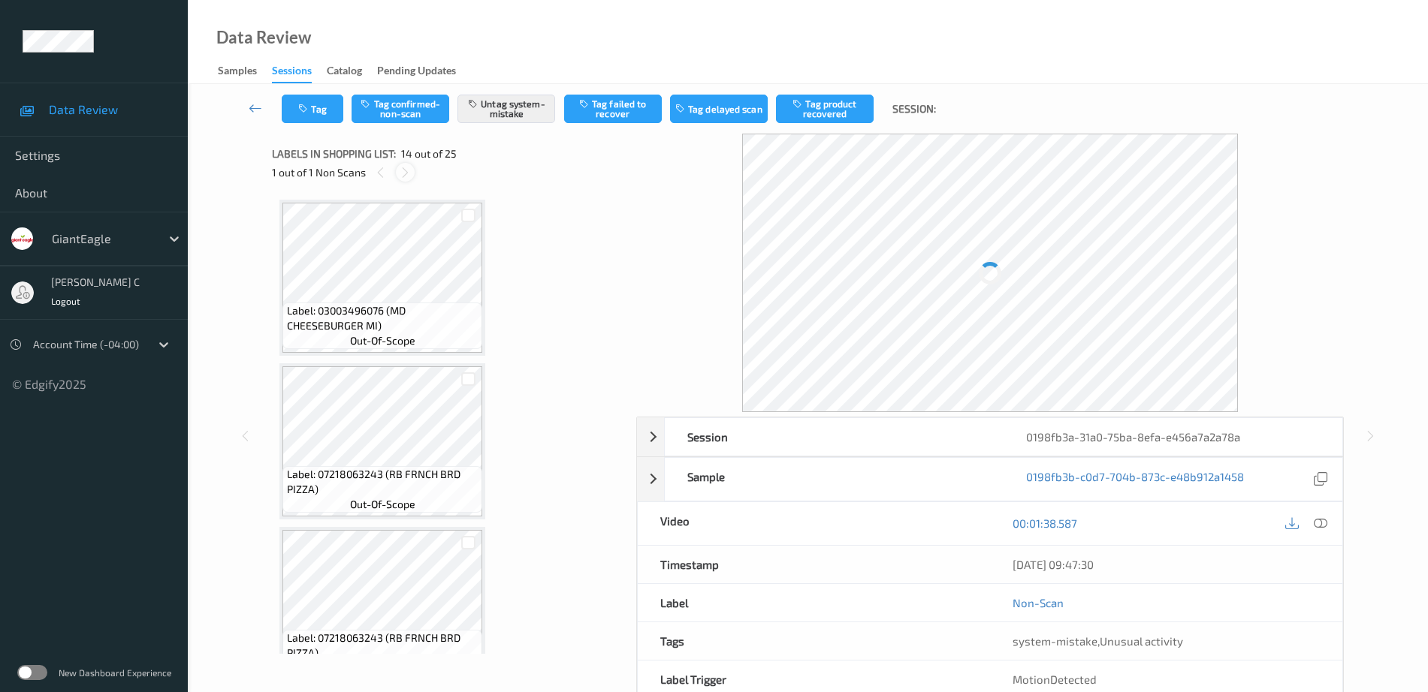
scroll to position [1972, 0]
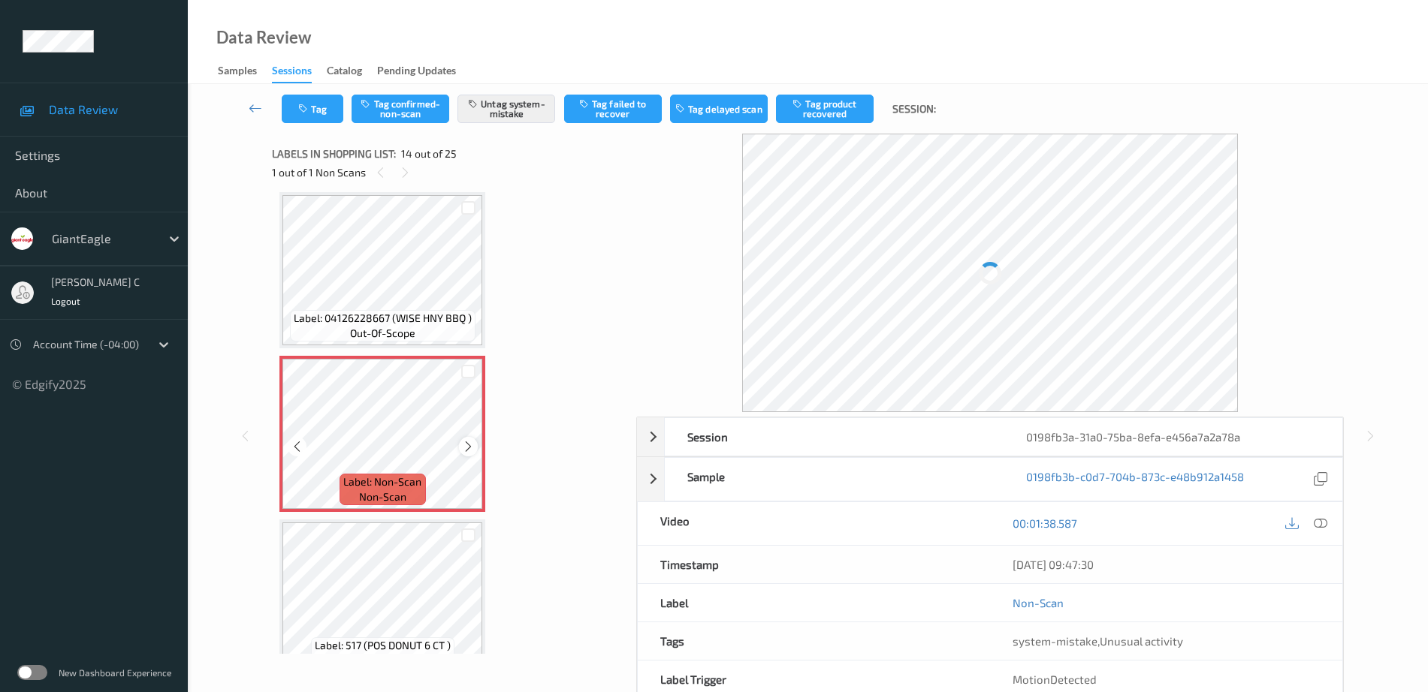
click at [463, 443] on icon at bounding box center [468, 447] width 13 height 14
click at [472, 448] on icon at bounding box center [468, 447] width 13 height 14
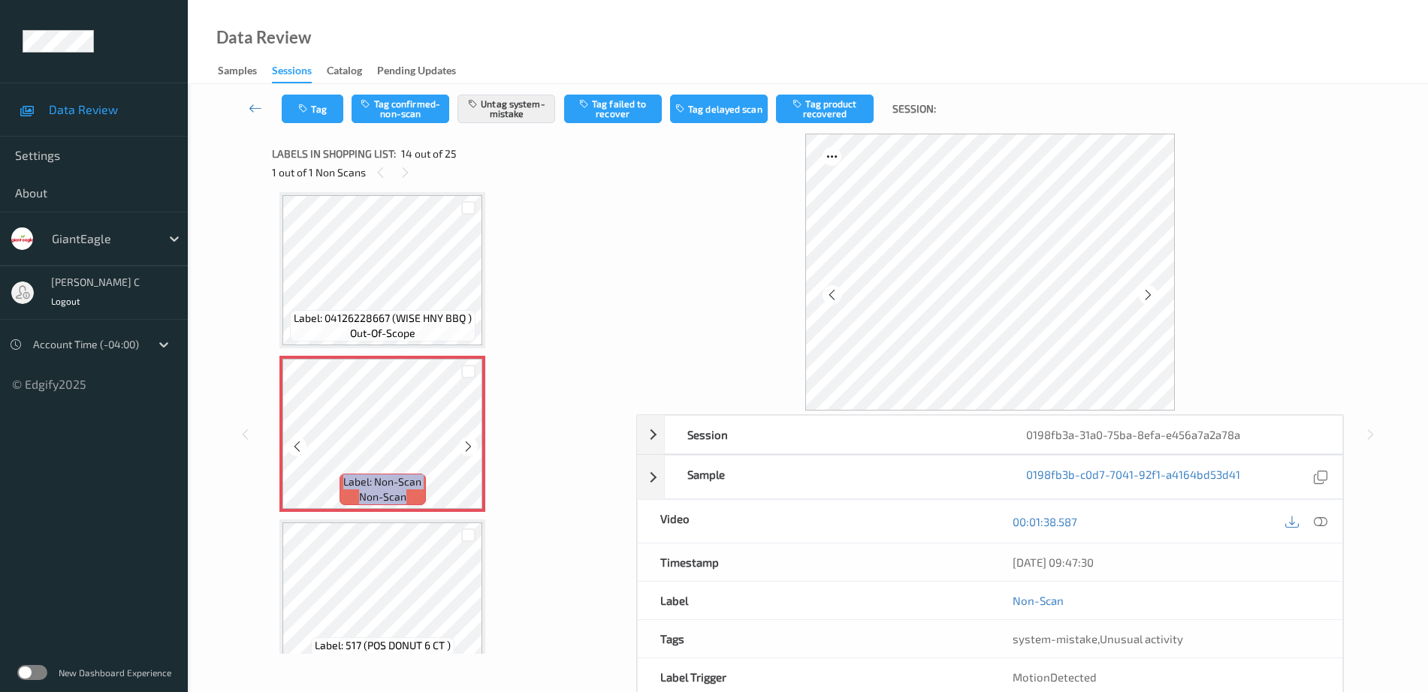
click at [472, 448] on icon at bounding box center [468, 447] width 13 height 14
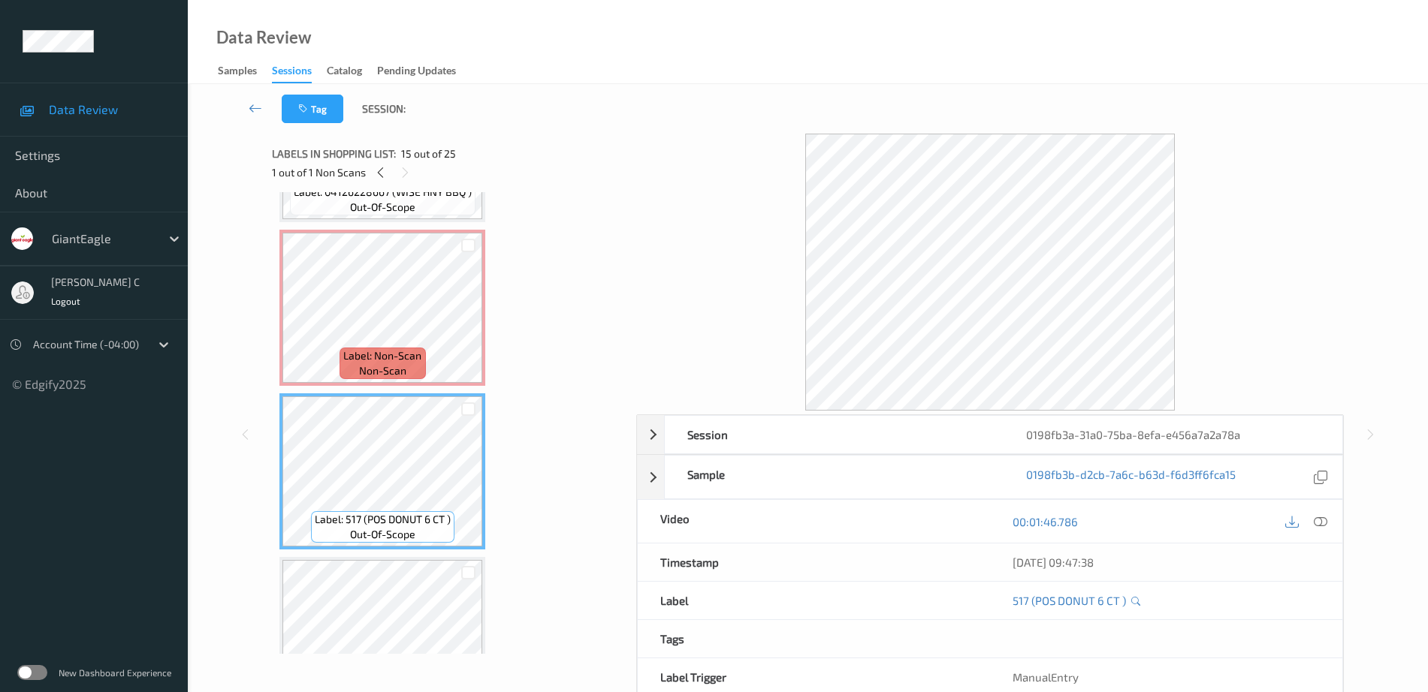
scroll to position [2066, 0]
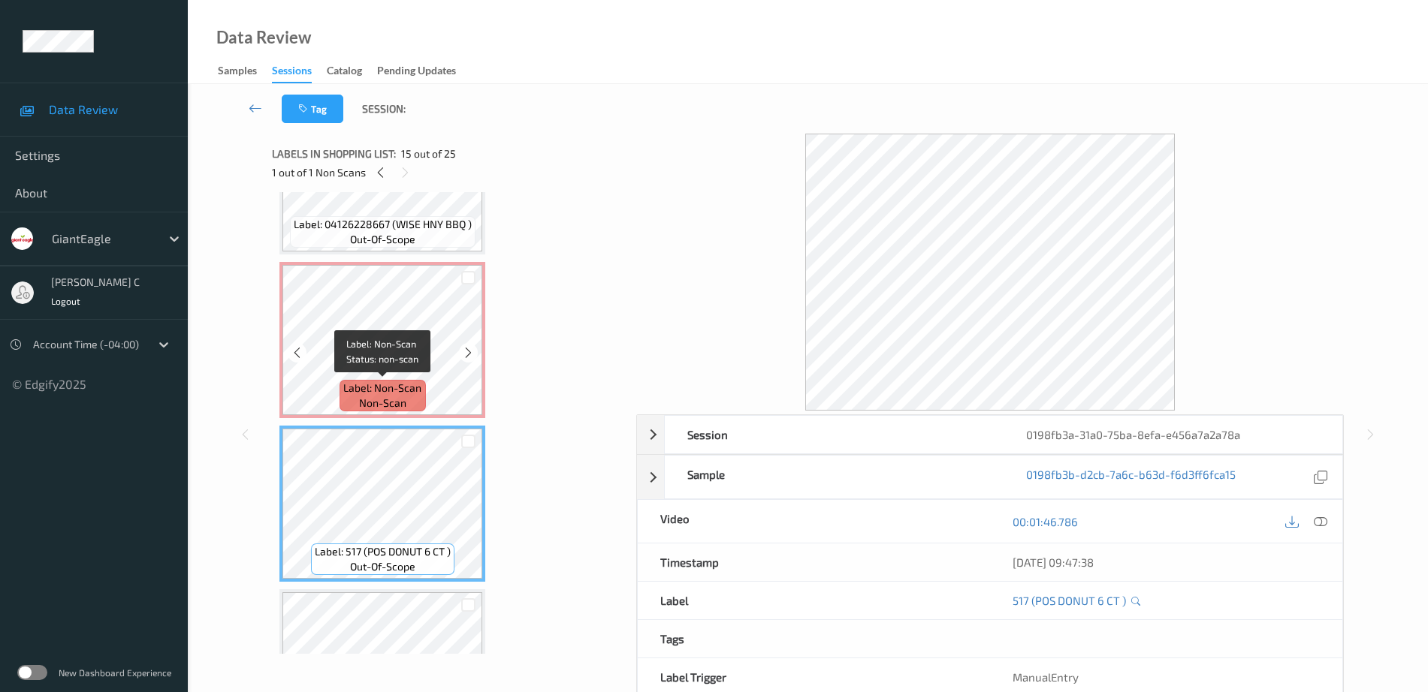
click at [382, 388] on span "Label: Non-Scan" at bounding box center [382, 388] width 78 height 15
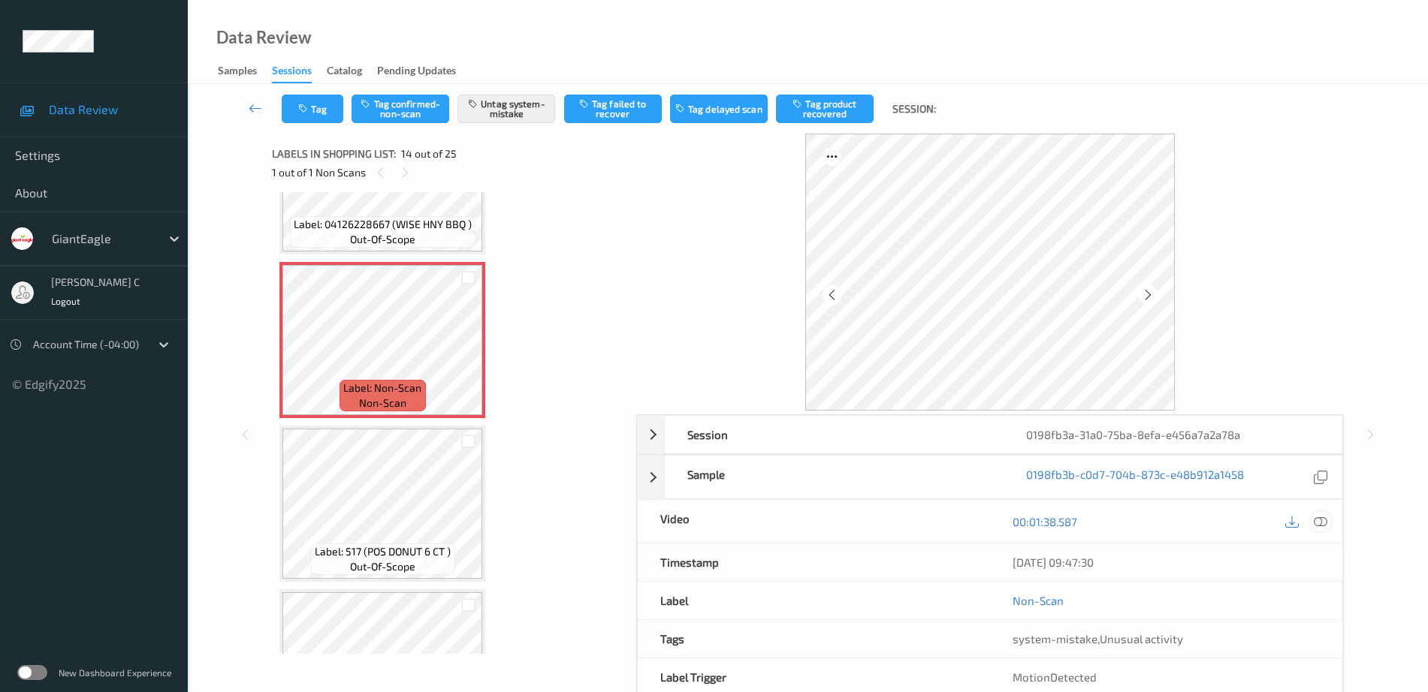
click at [1317, 517] on icon at bounding box center [1321, 522] width 14 height 14
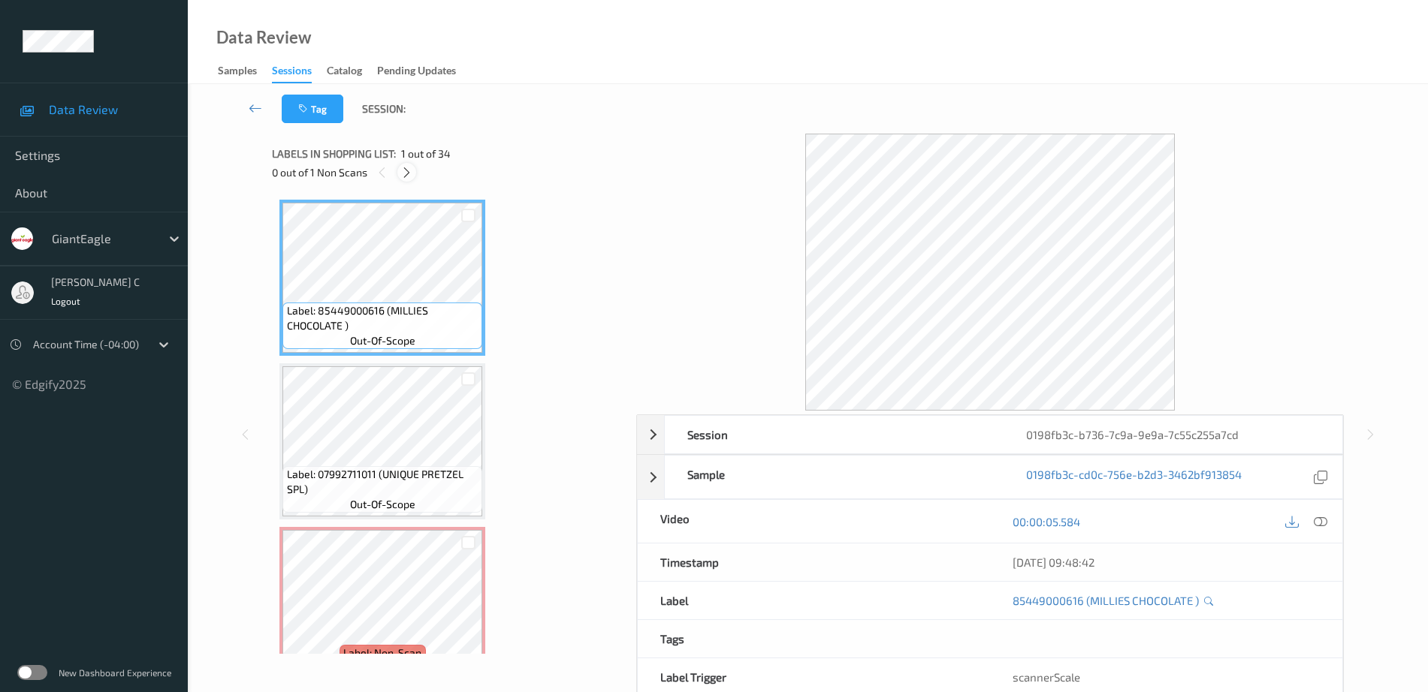
click at [408, 171] on icon at bounding box center [406, 173] width 13 height 14
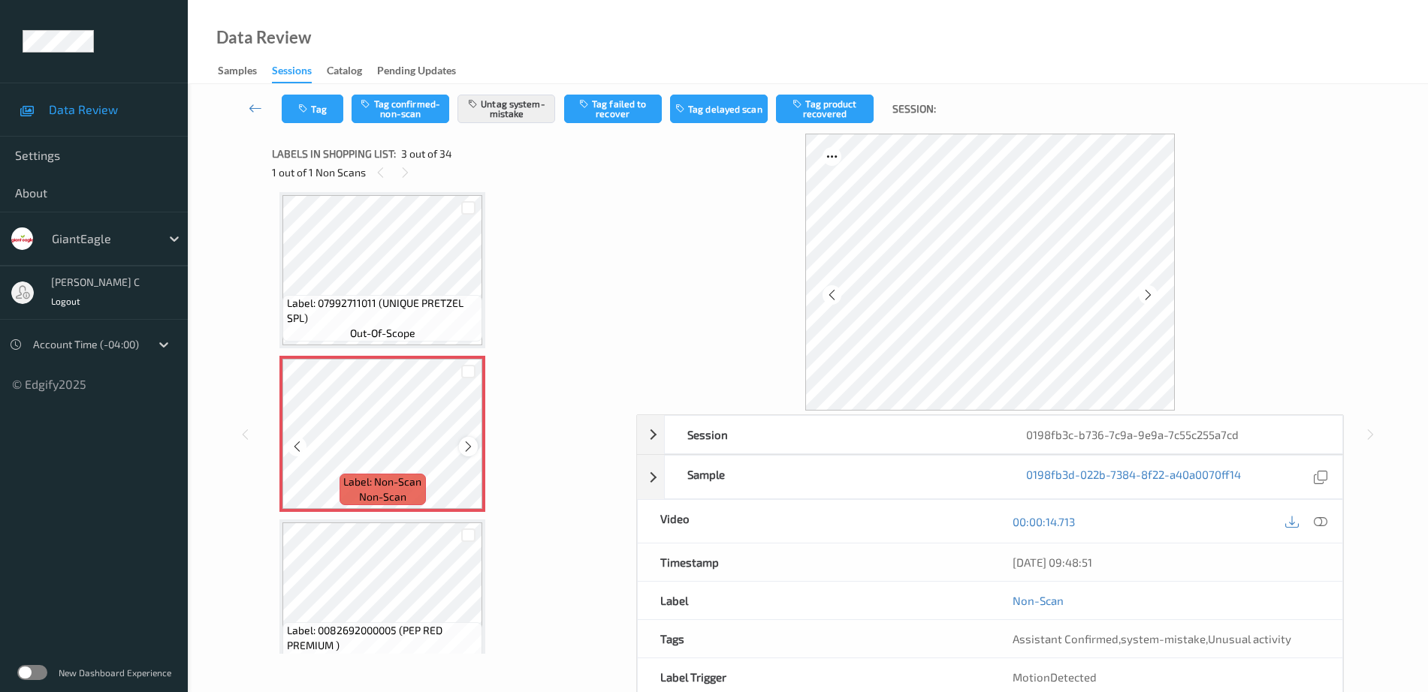
click at [469, 448] on icon at bounding box center [468, 447] width 13 height 14
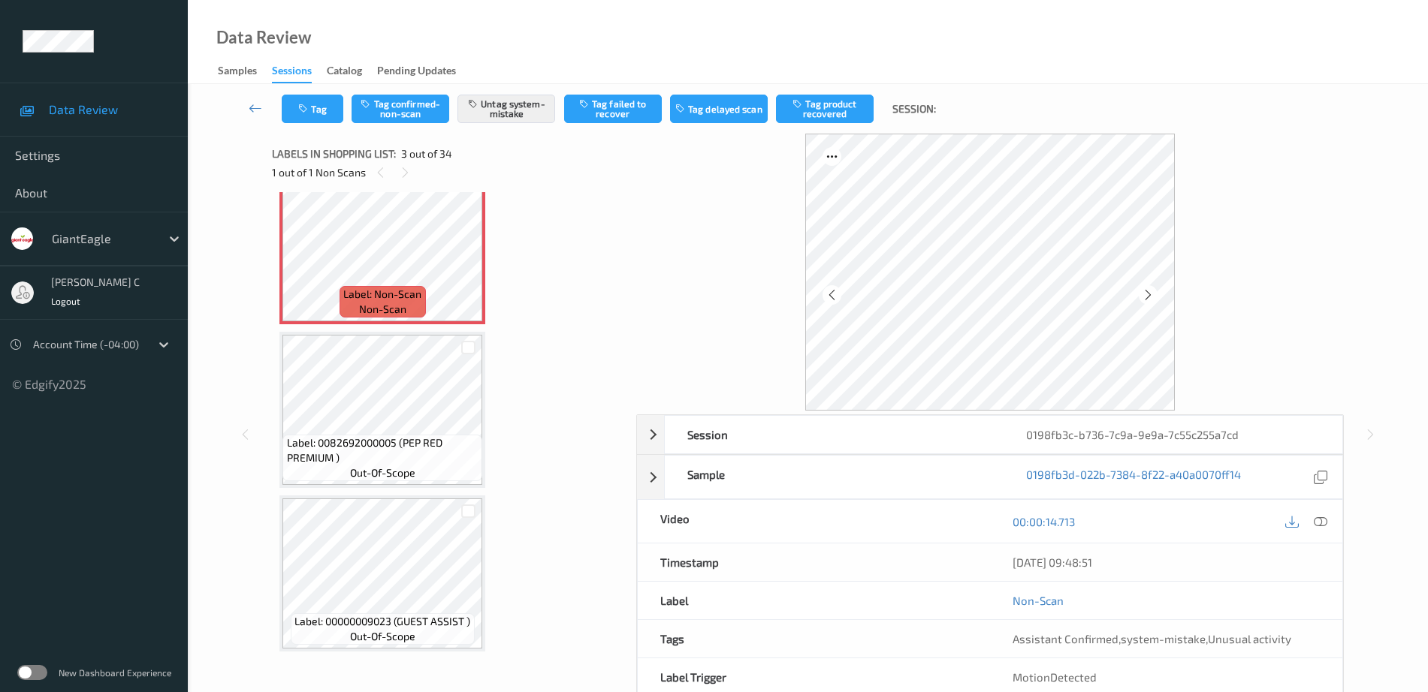
click at [402, 466] on span "out-of-scope" at bounding box center [382, 473] width 65 height 15
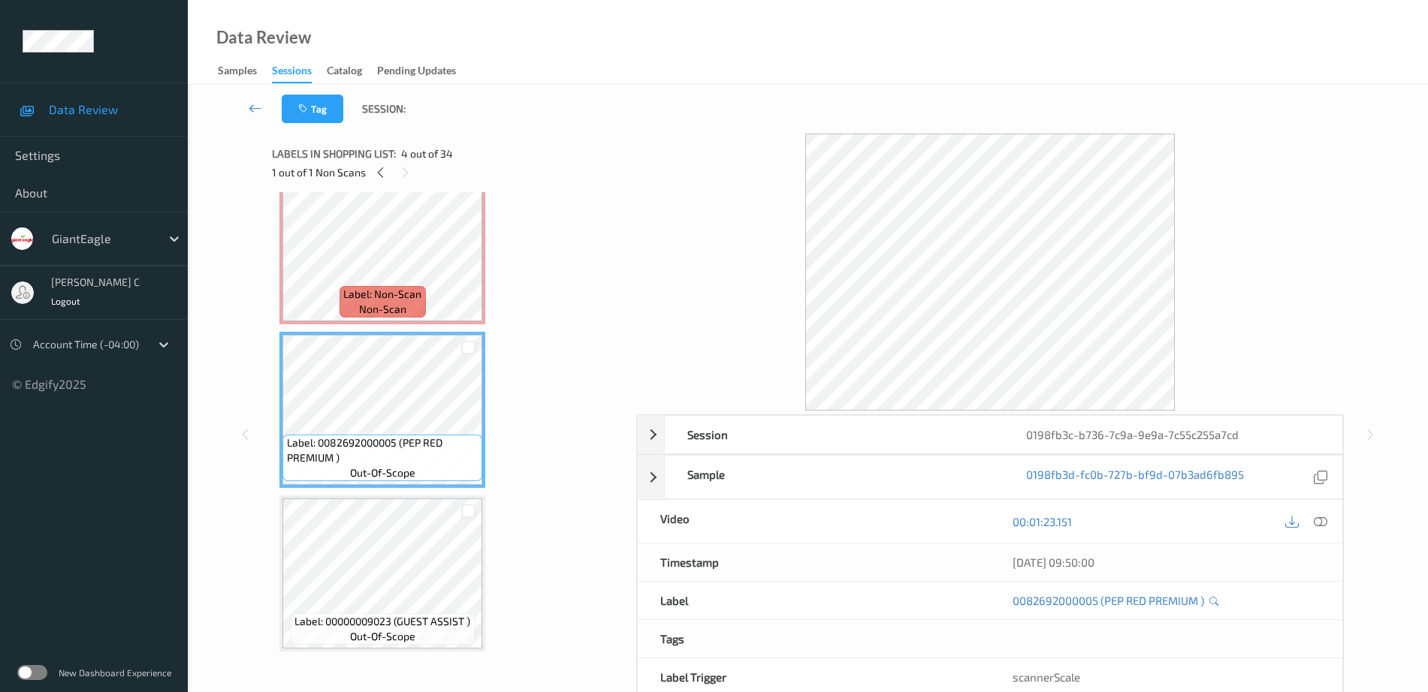
scroll to position [265, 0]
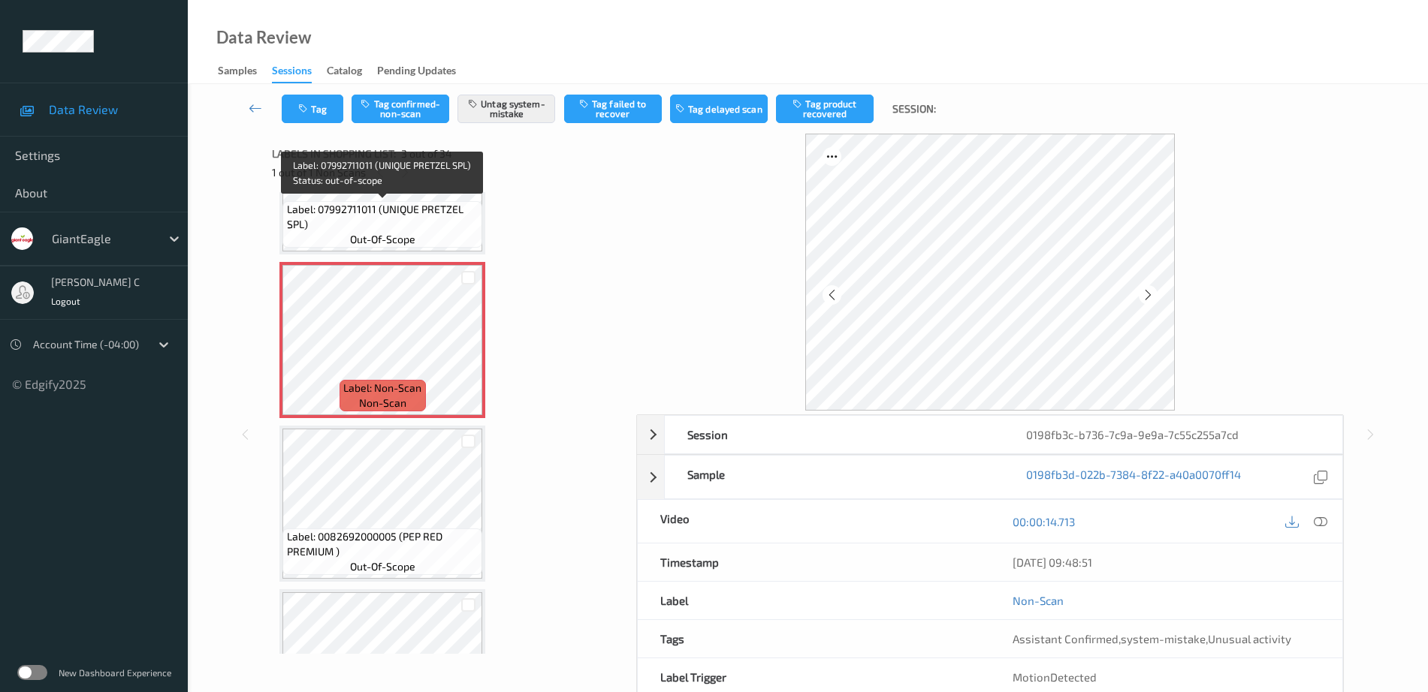
click at [349, 239] on div "Label: 07992711011 (UNIQUE PRETZEL SPL) out-of-scope" at bounding box center [382, 224] width 200 height 47
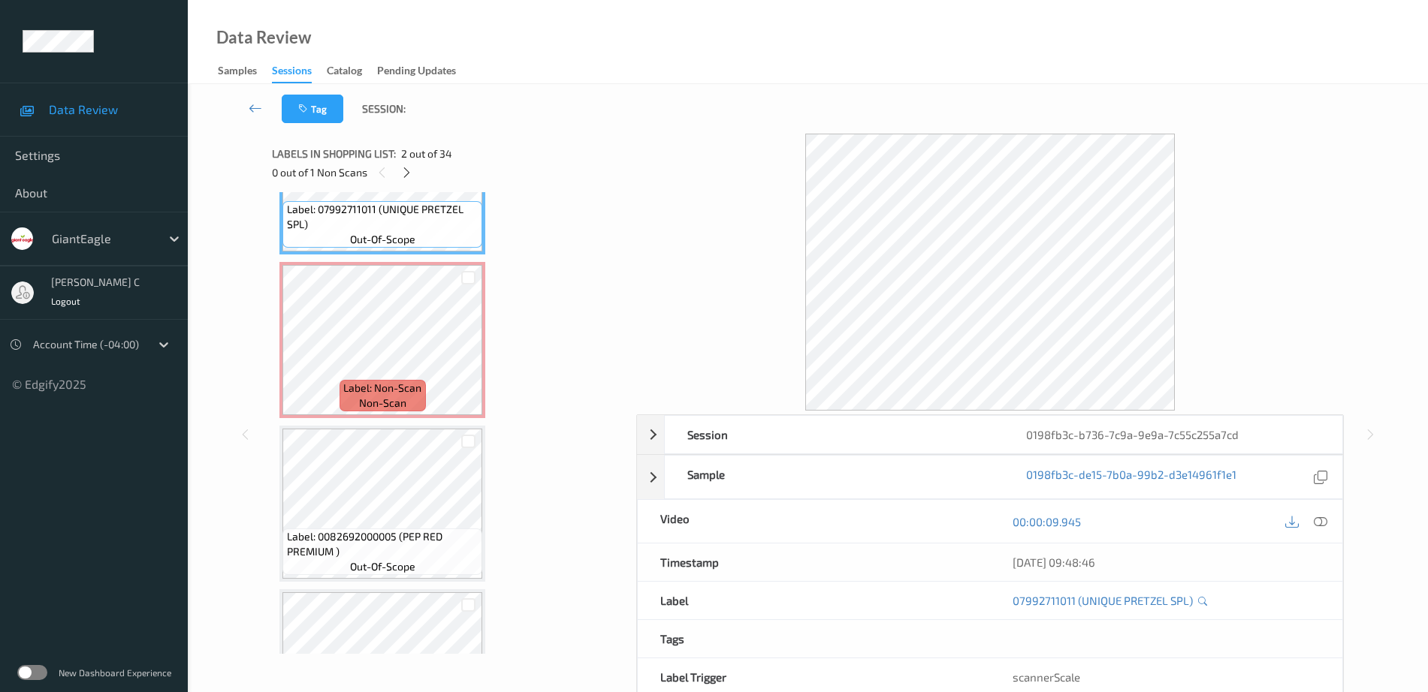
click at [1320, 531] on div at bounding box center [1321, 521] width 20 height 20
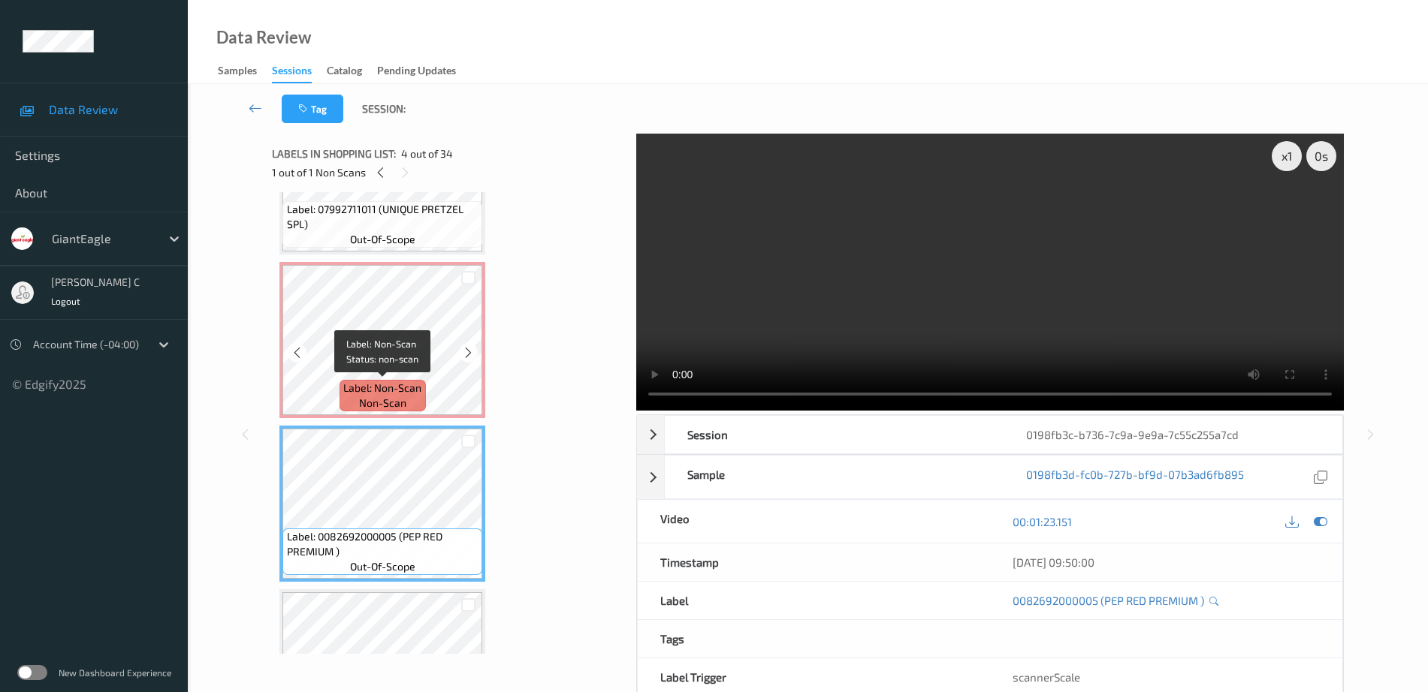
click at [415, 394] on span "Label: Non-Scan" at bounding box center [382, 388] width 78 height 15
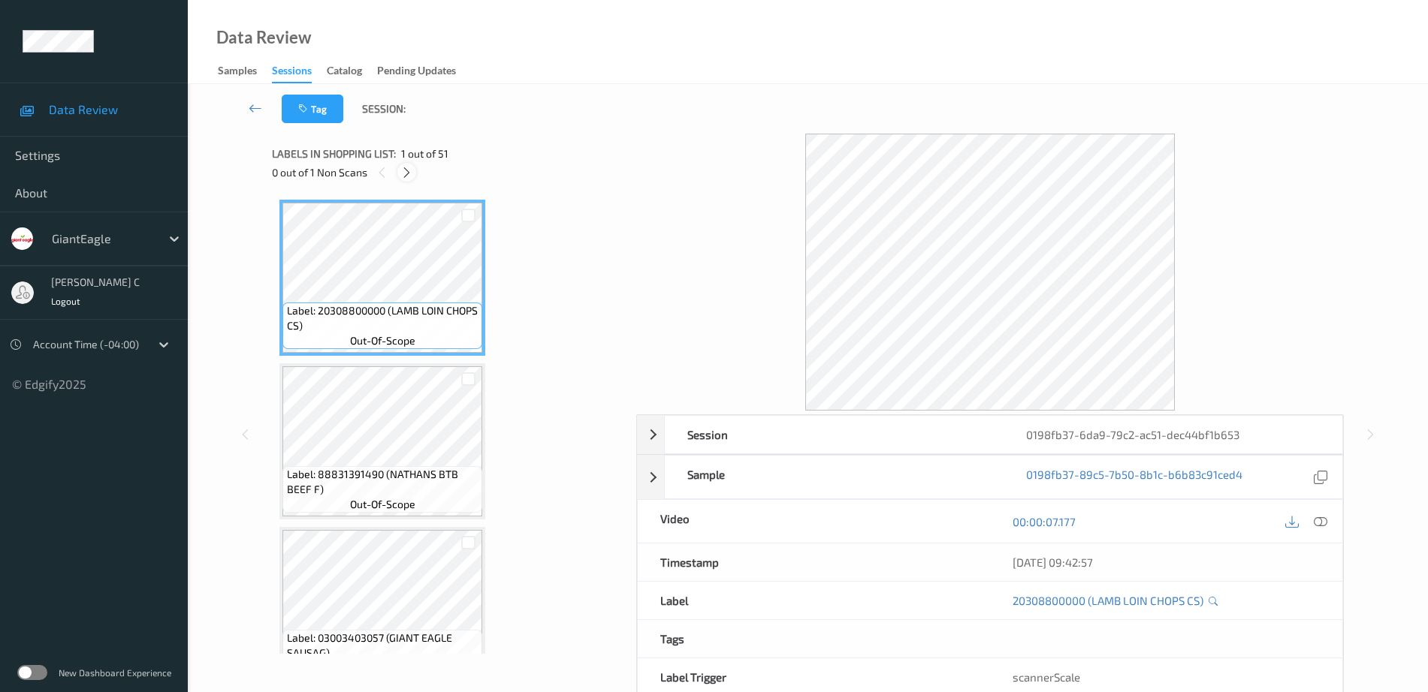
click at [405, 167] on icon at bounding box center [406, 173] width 13 height 14
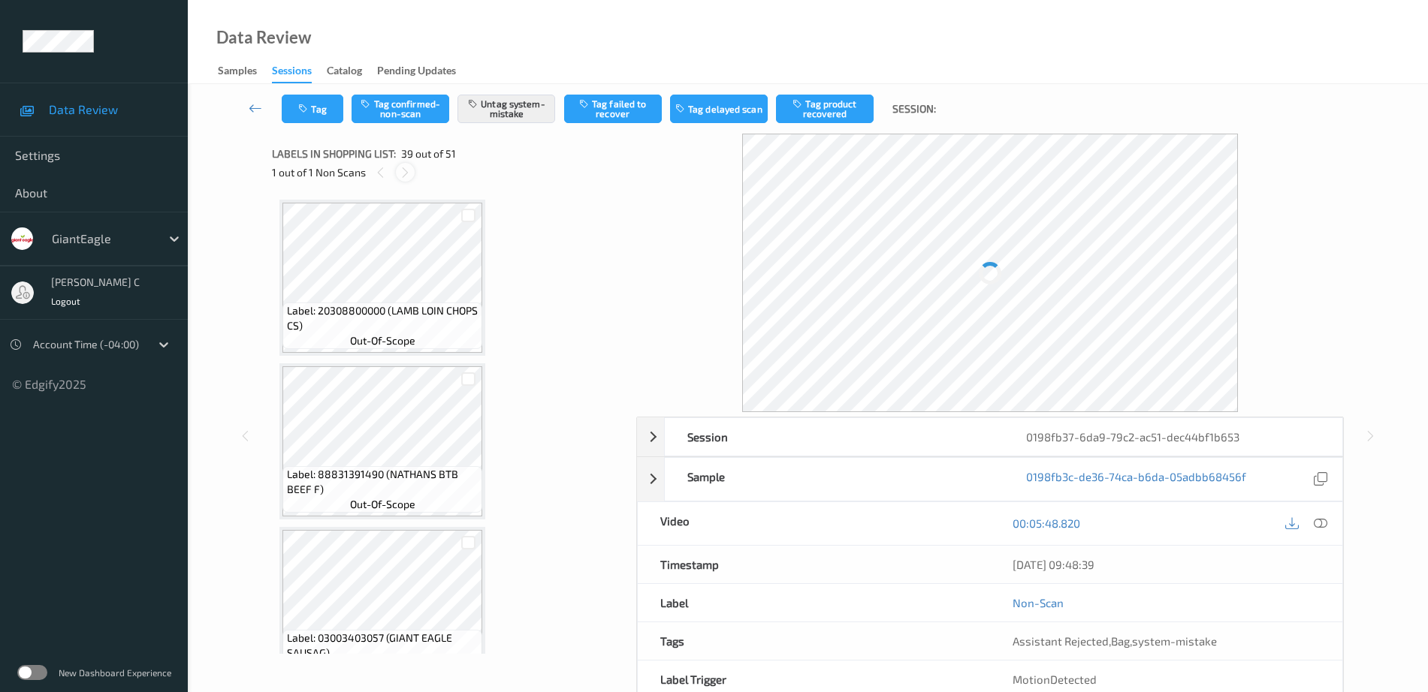
scroll to position [6066, 0]
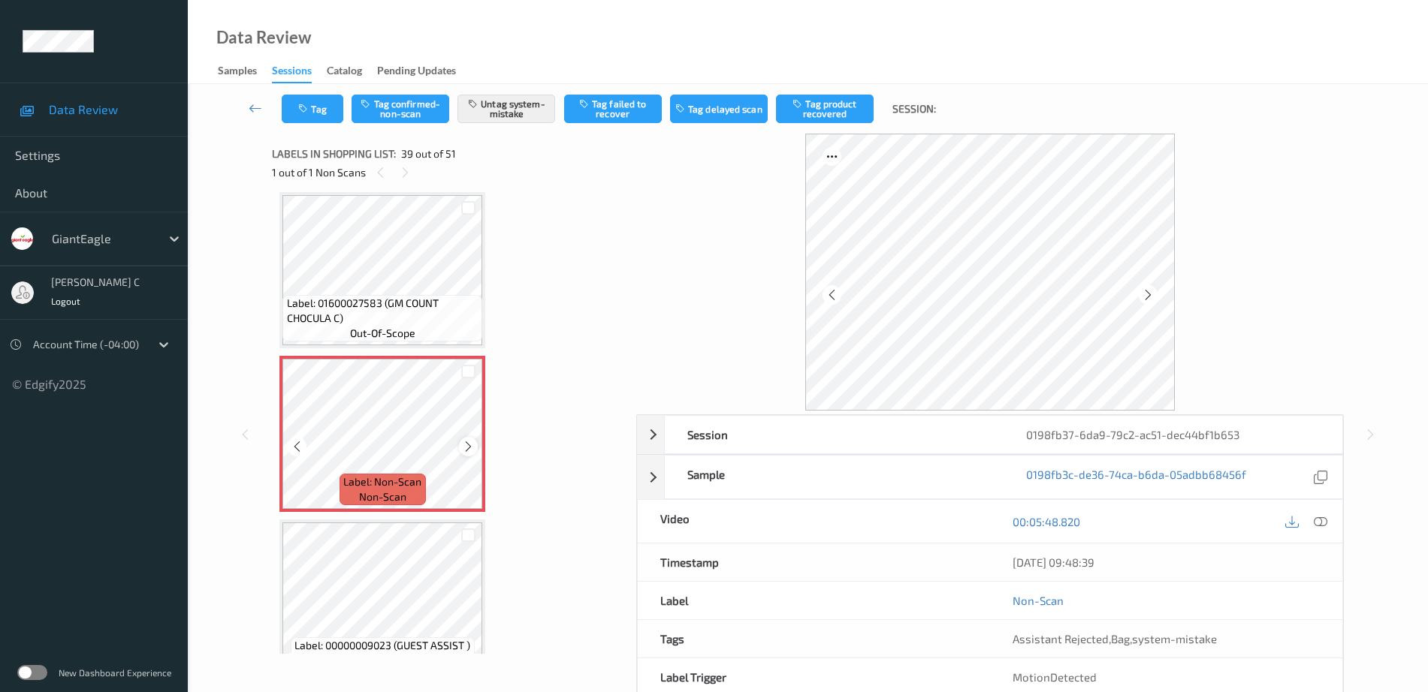
click at [465, 446] on icon at bounding box center [468, 447] width 13 height 14
click at [362, 318] on span "Label: 01600027583 (GM COUNT CHOCULA C)" at bounding box center [383, 311] width 192 height 30
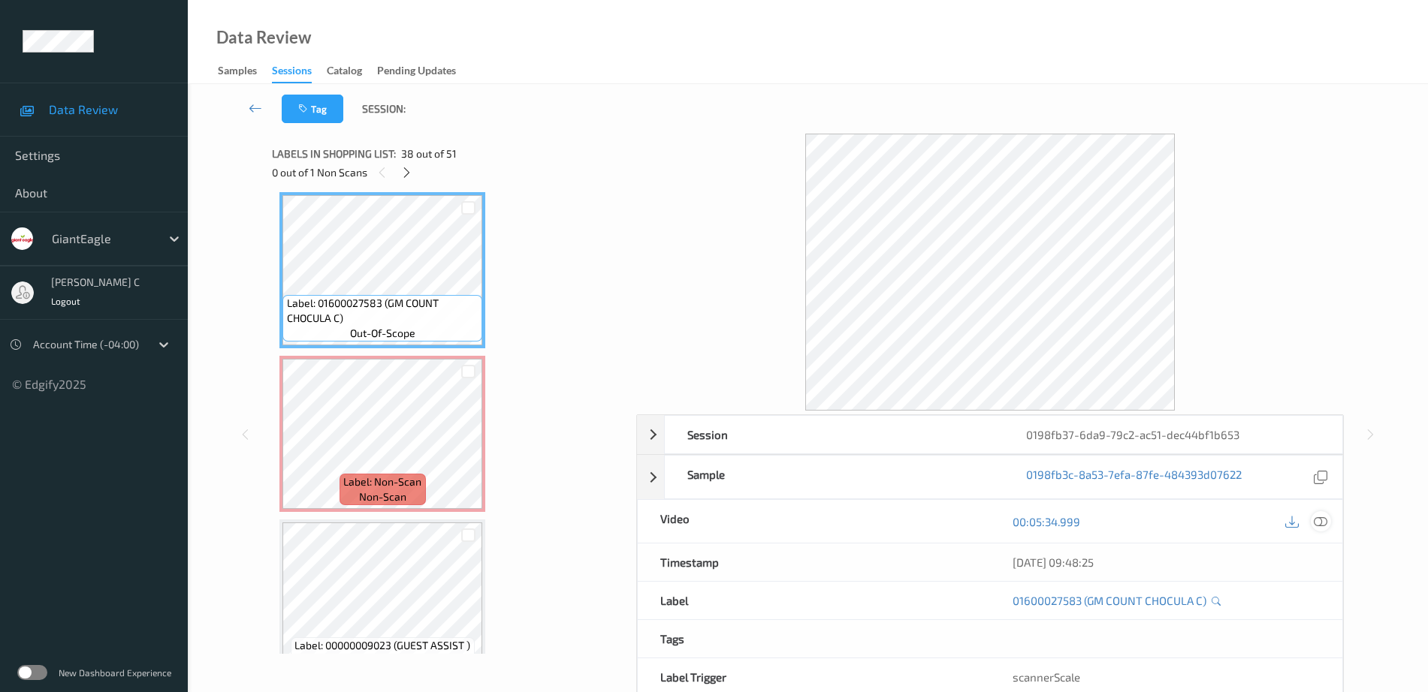
click at [1323, 521] on icon at bounding box center [1321, 522] width 14 height 14
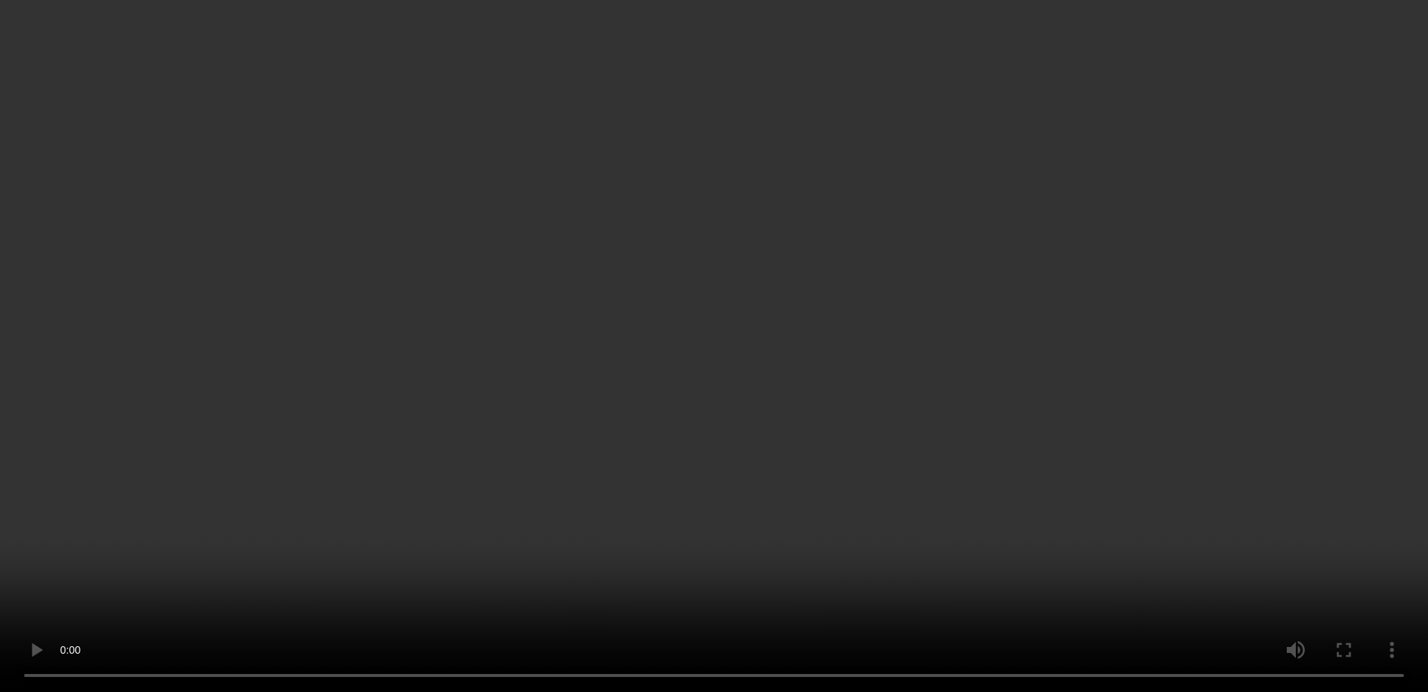
scroll to position [5972, 0]
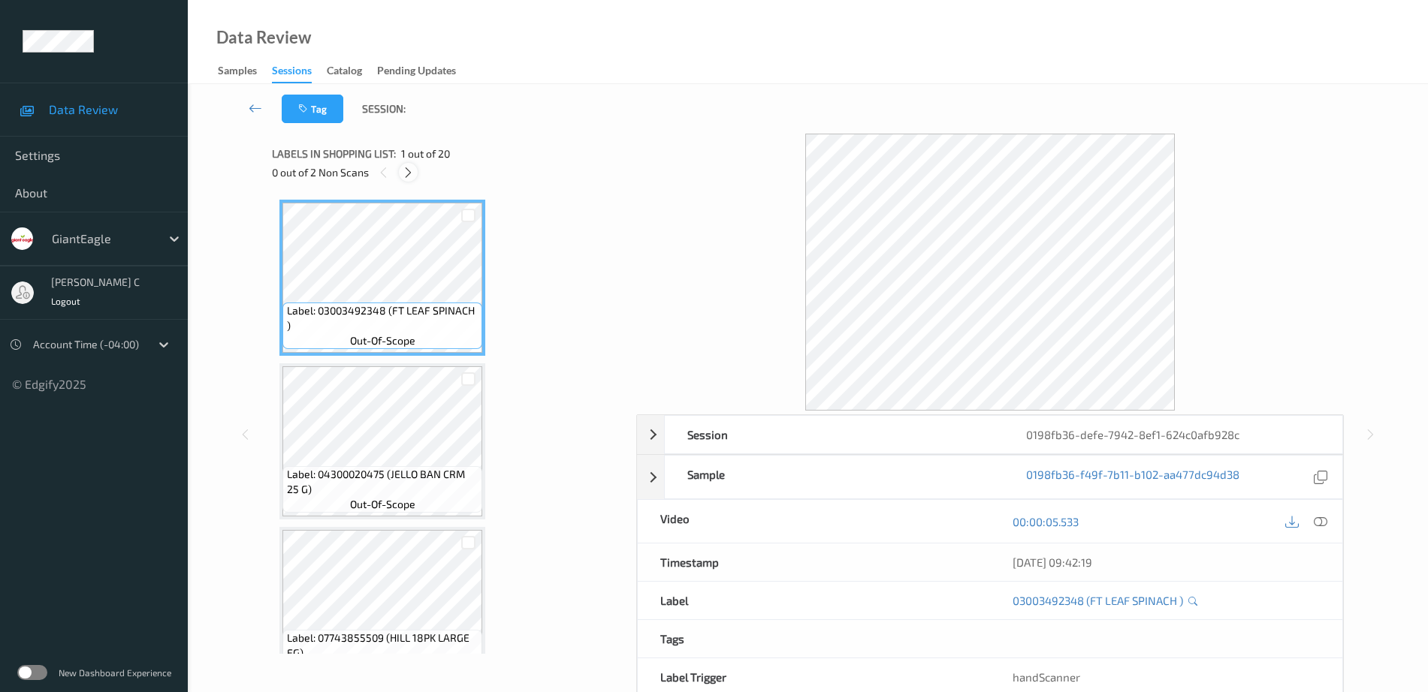
click at [411, 173] on icon at bounding box center [408, 173] width 13 height 14
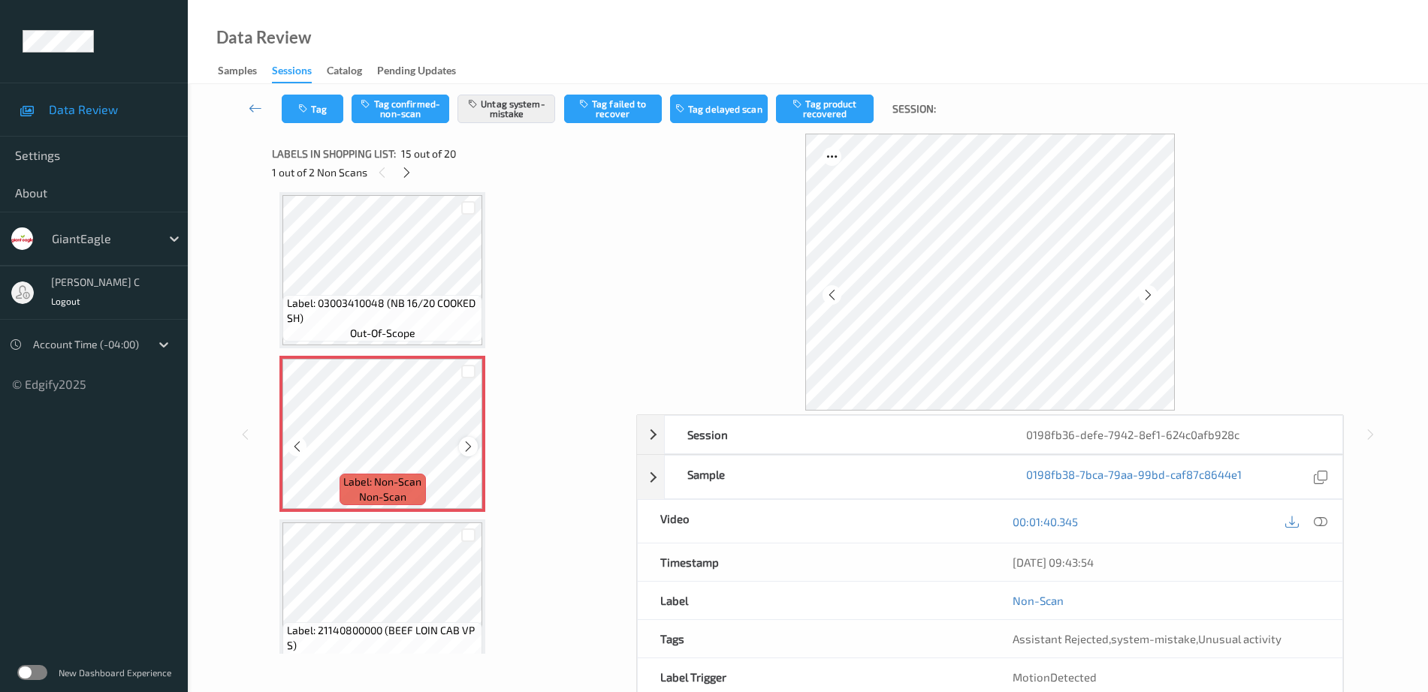
click at [466, 447] on icon at bounding box center [468, 447] width 13 height 14
click at [354, 307] on span "Label: 03003410048 (NB 16/20 COOKED SH)" at bounding box center [383, 311] width 192 height 30
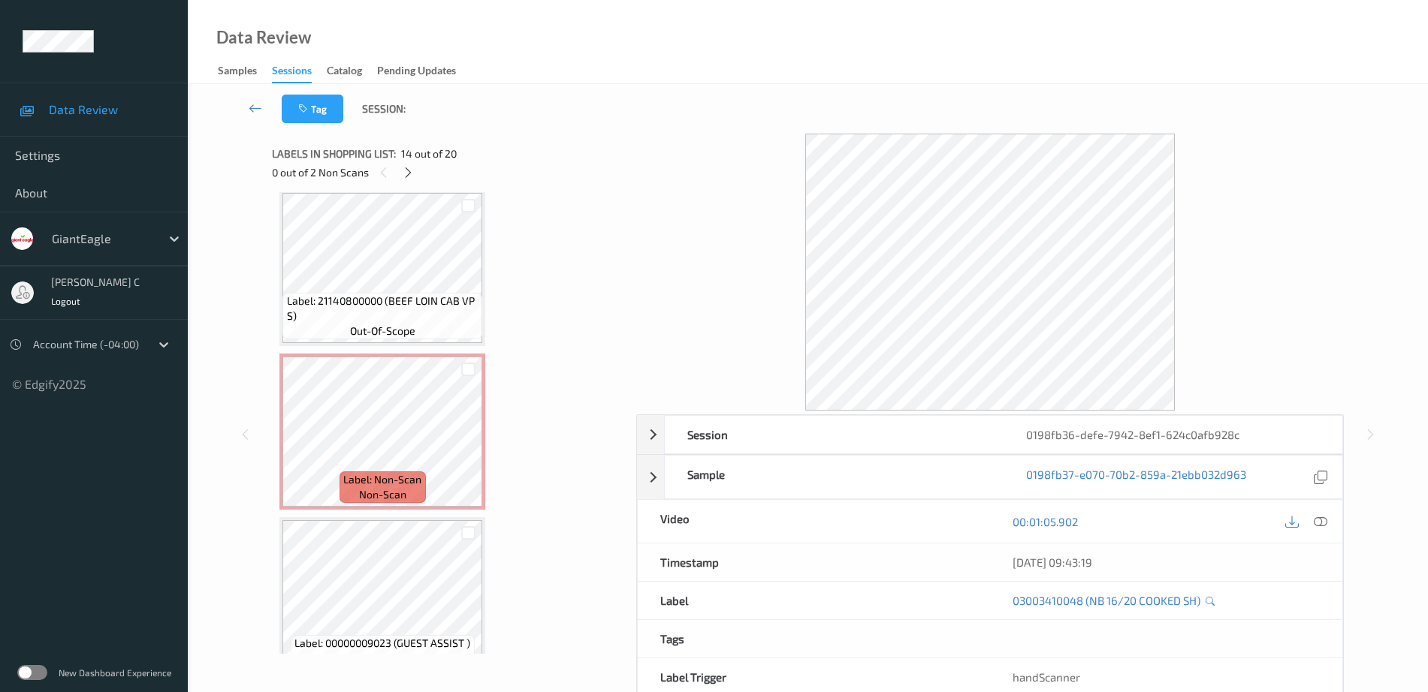
scroll to position [2820, 0]
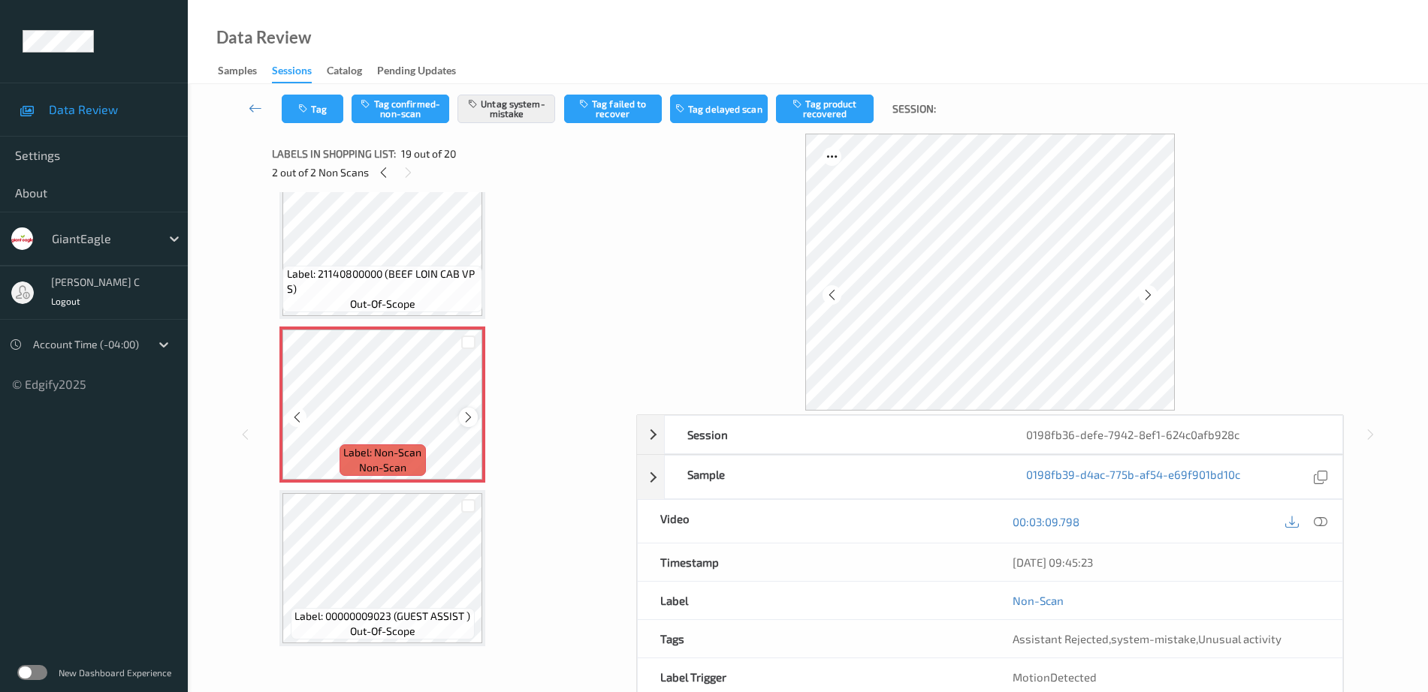
click at [467, 419] on icon at bounding box center [468, 418] width 13 height 14
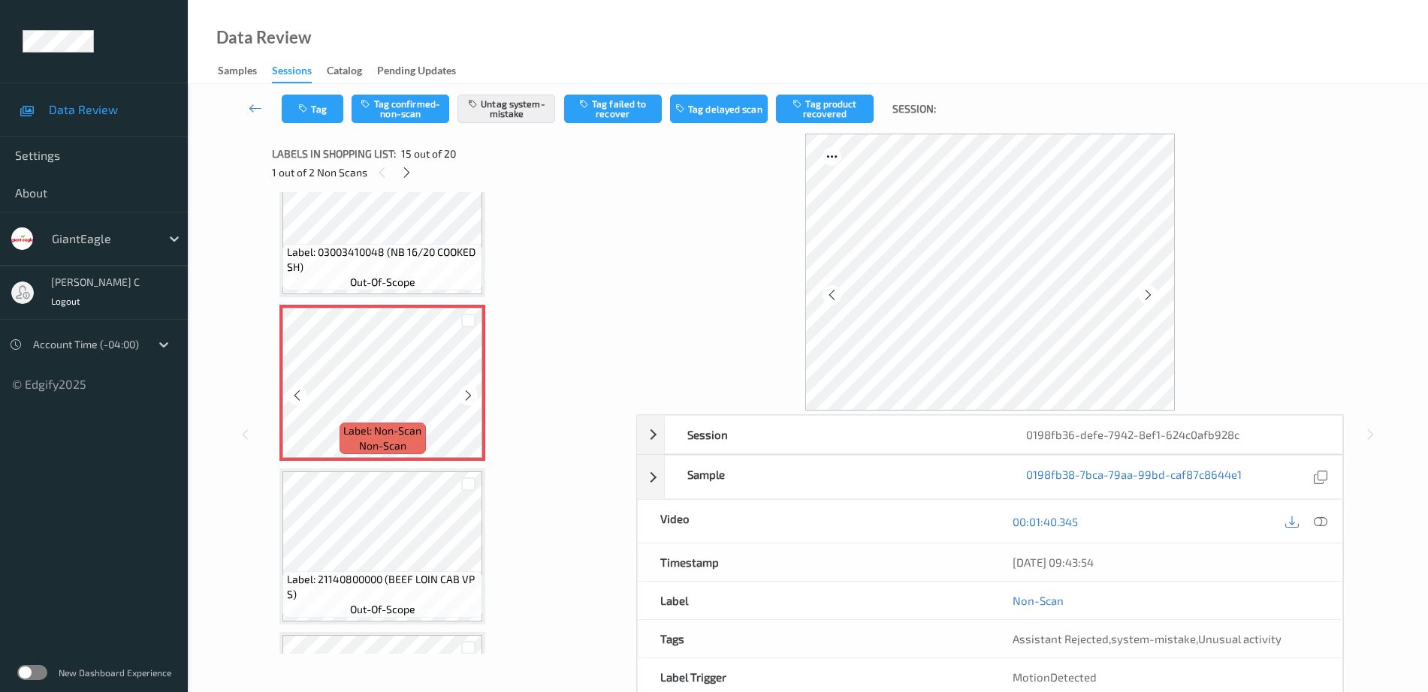
scroll to position [2069, 0]
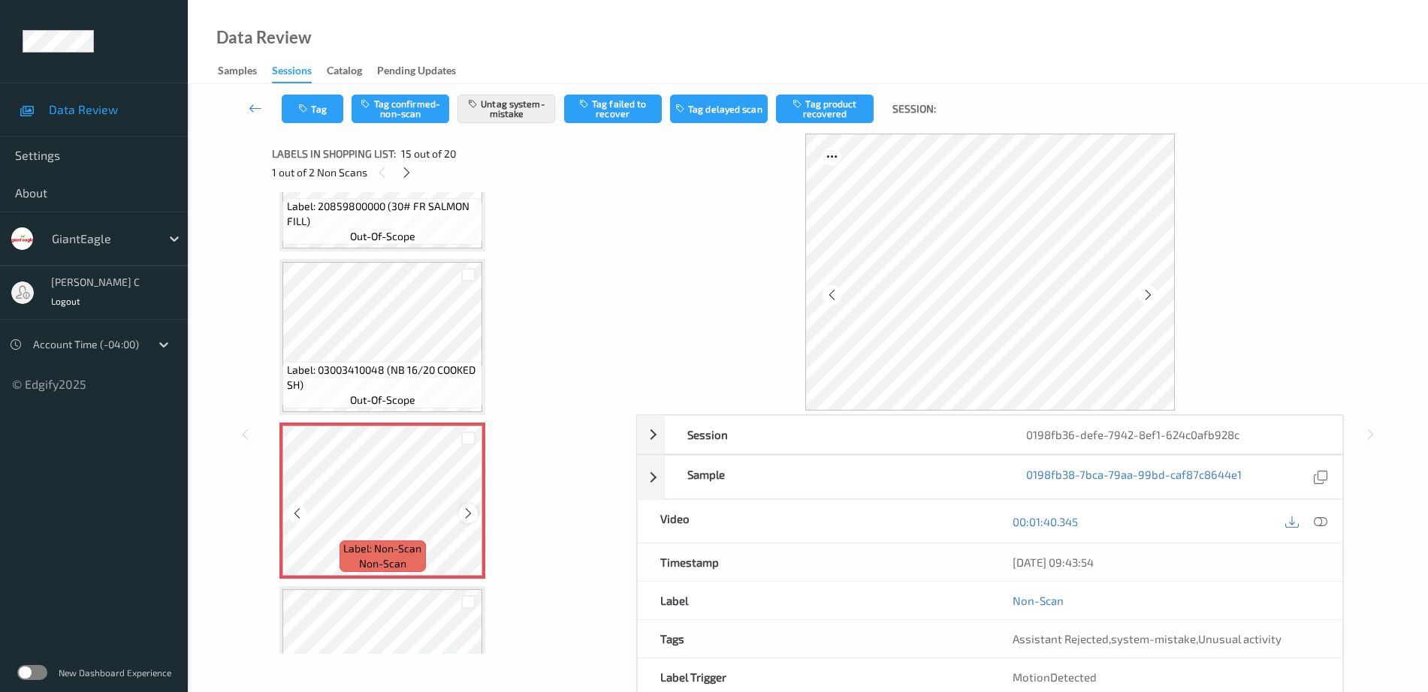
click at [470, 511] on icon at bounding box center [468, 514] width 13 height 14
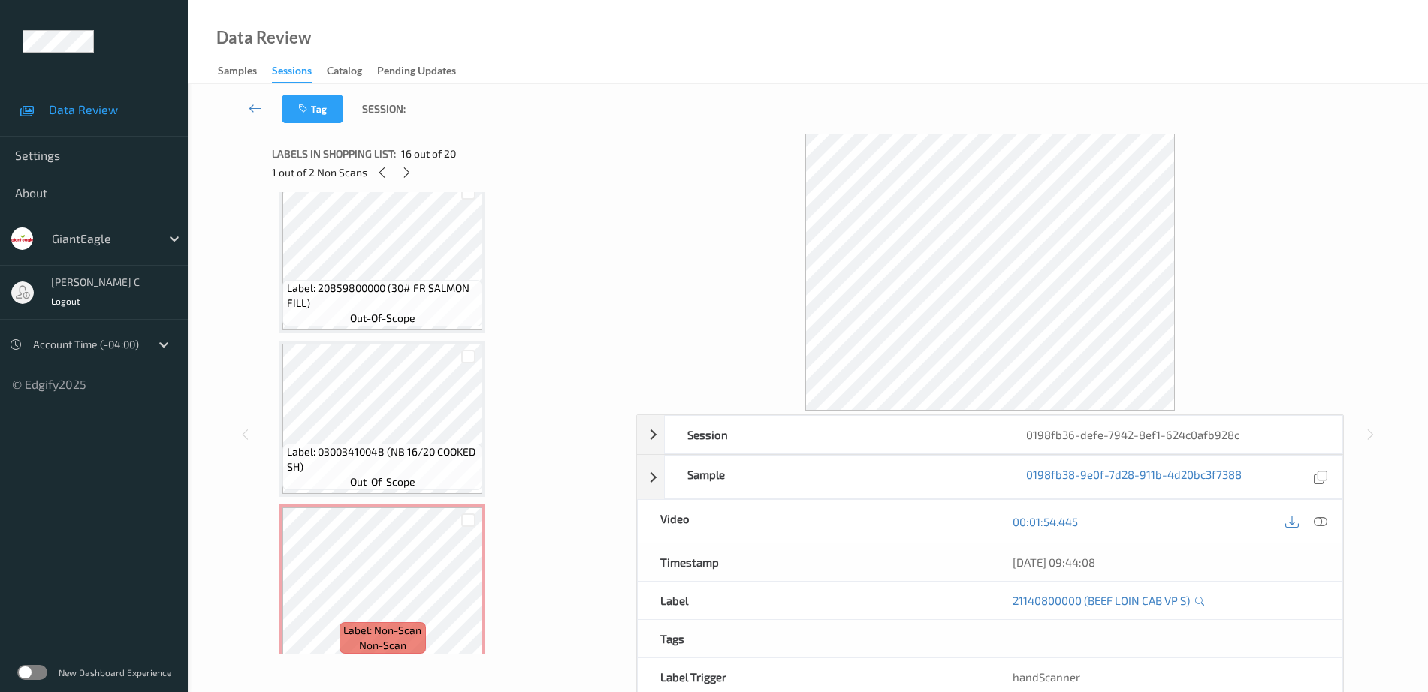
scroll to position [1975, 0]
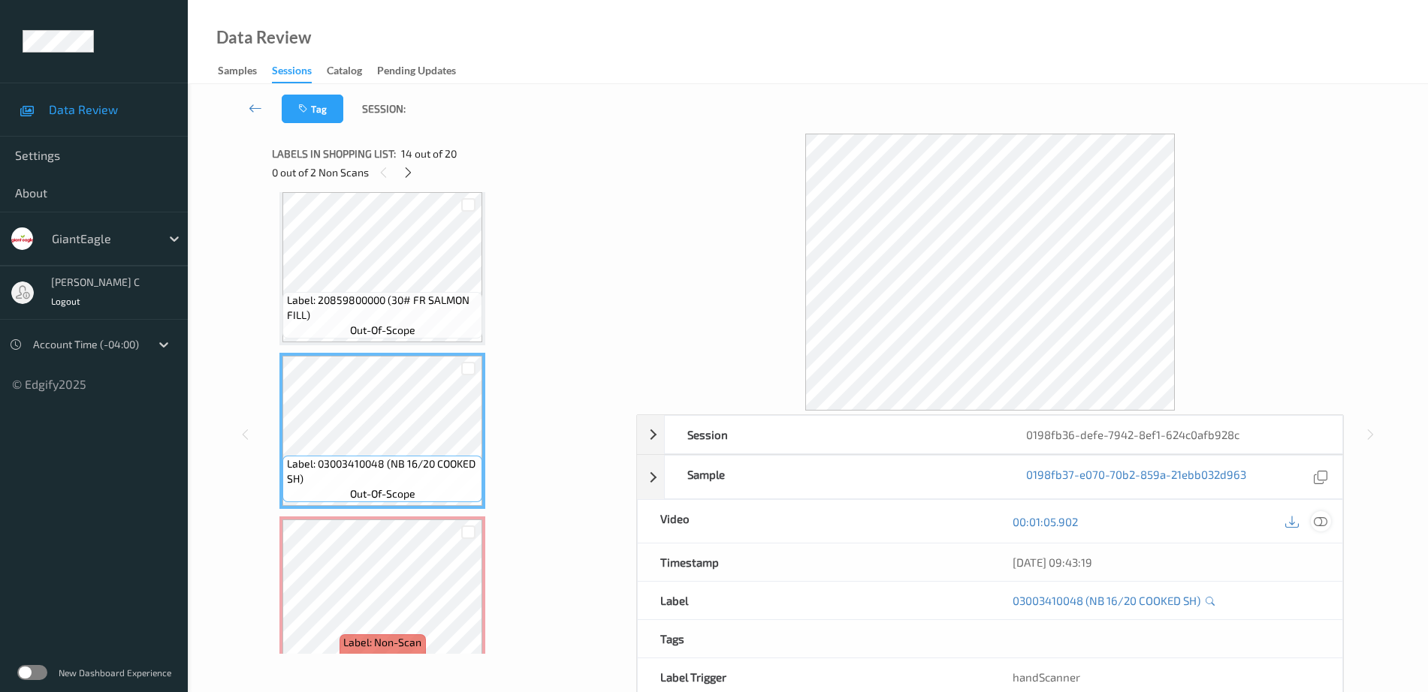
click at [1322, 522] on icon at bounding box center [1321, 522] width 14 height 14
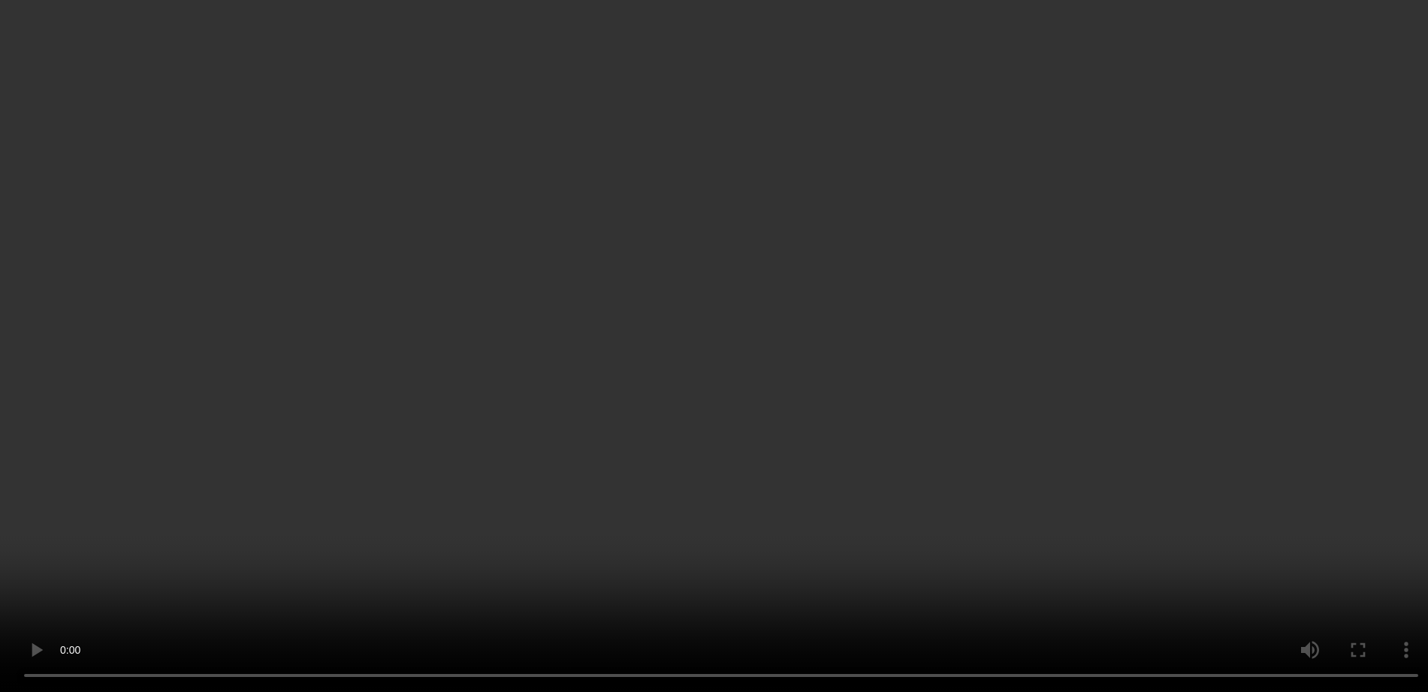
scroll to position [2257, 0]
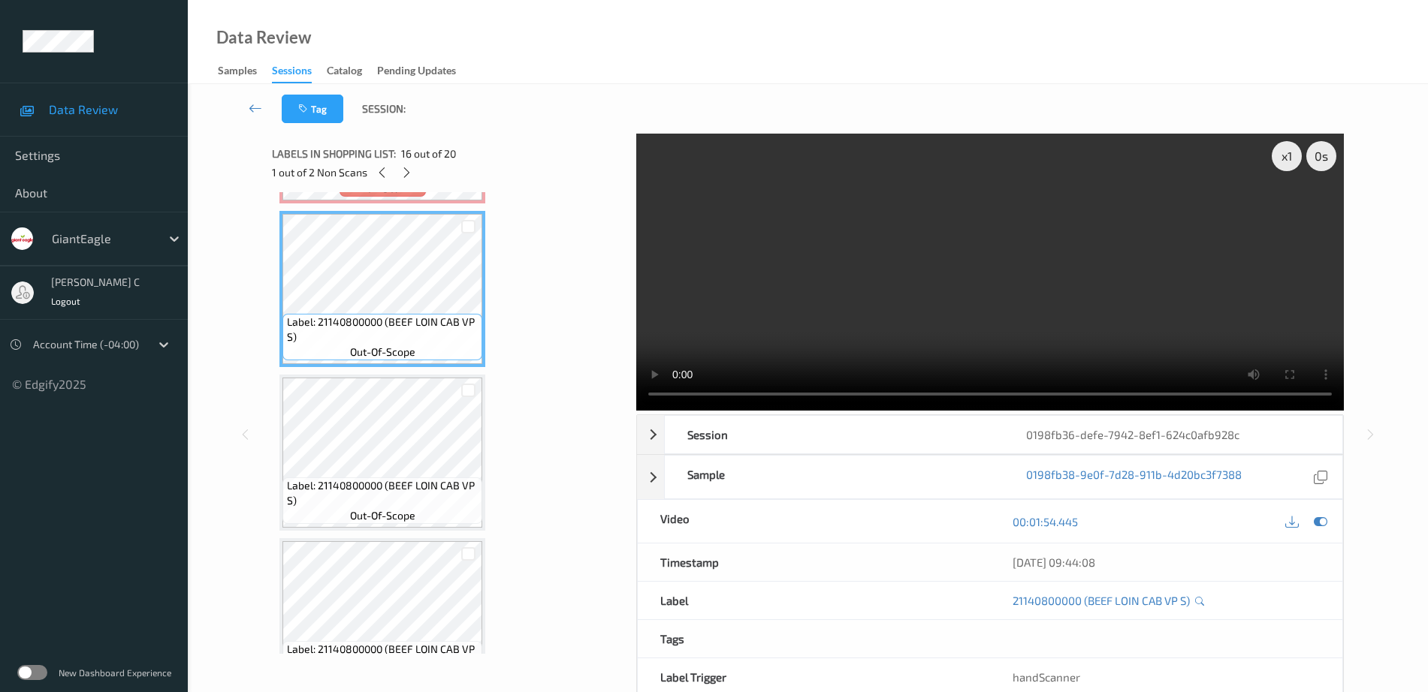
click at [382, 489] on span "Label: 21140800000 (BEEF LOIN CAB VP S)" at bounding box center [383, 493] width 192 height 30
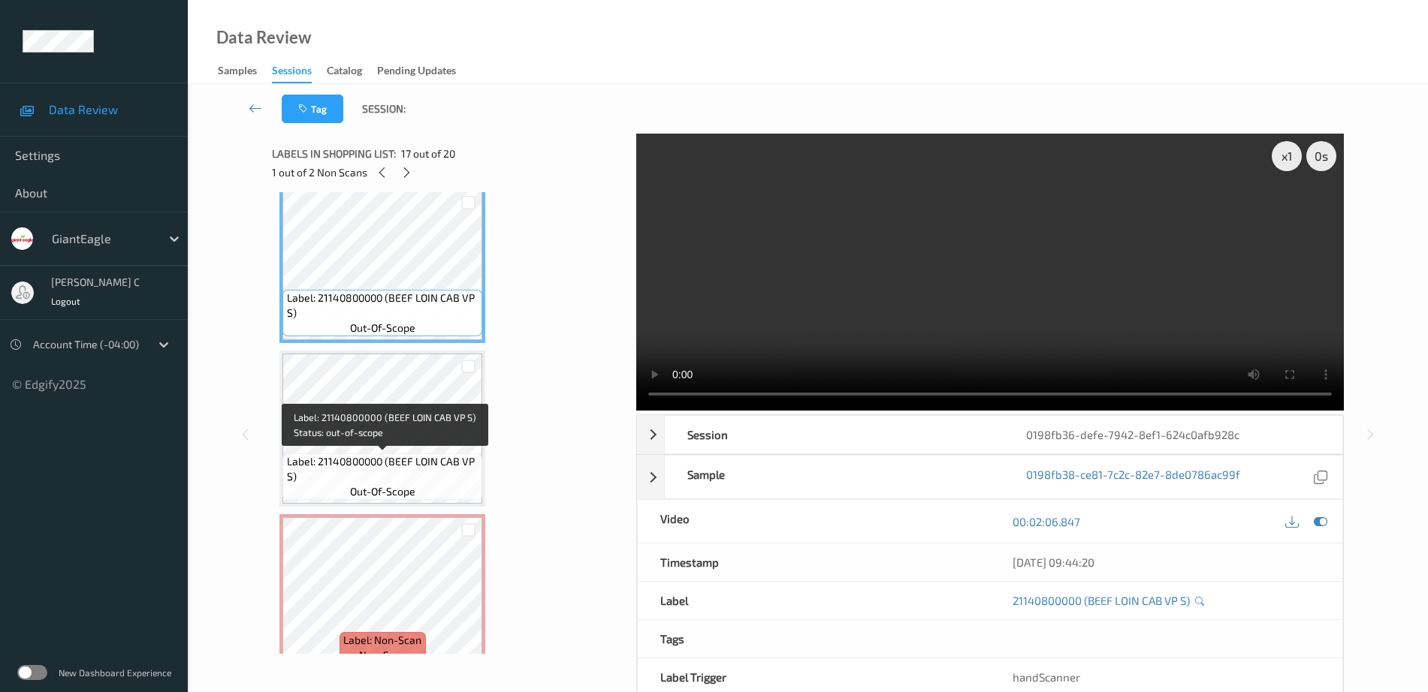
click at [383, 490] on span "out-of-scope" at bounding box center [382, 491] width 65 height 15
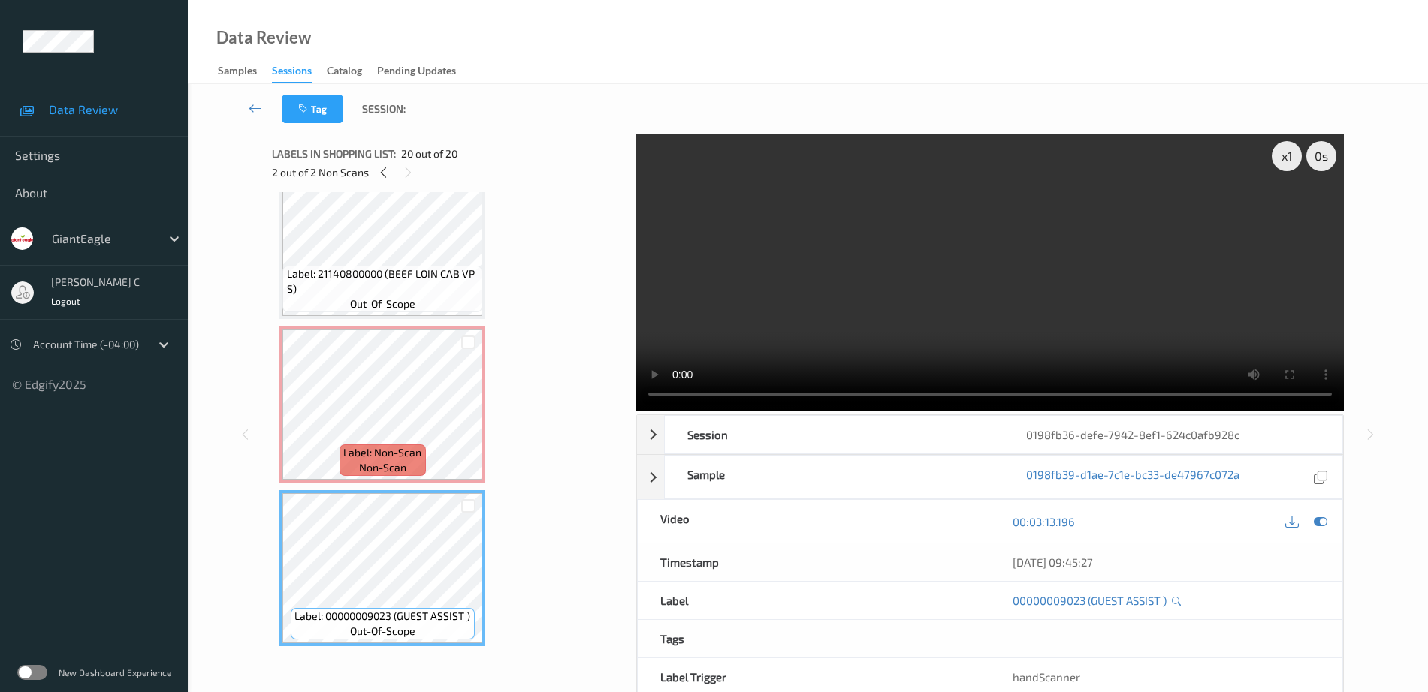
scroll to position [74, 0]
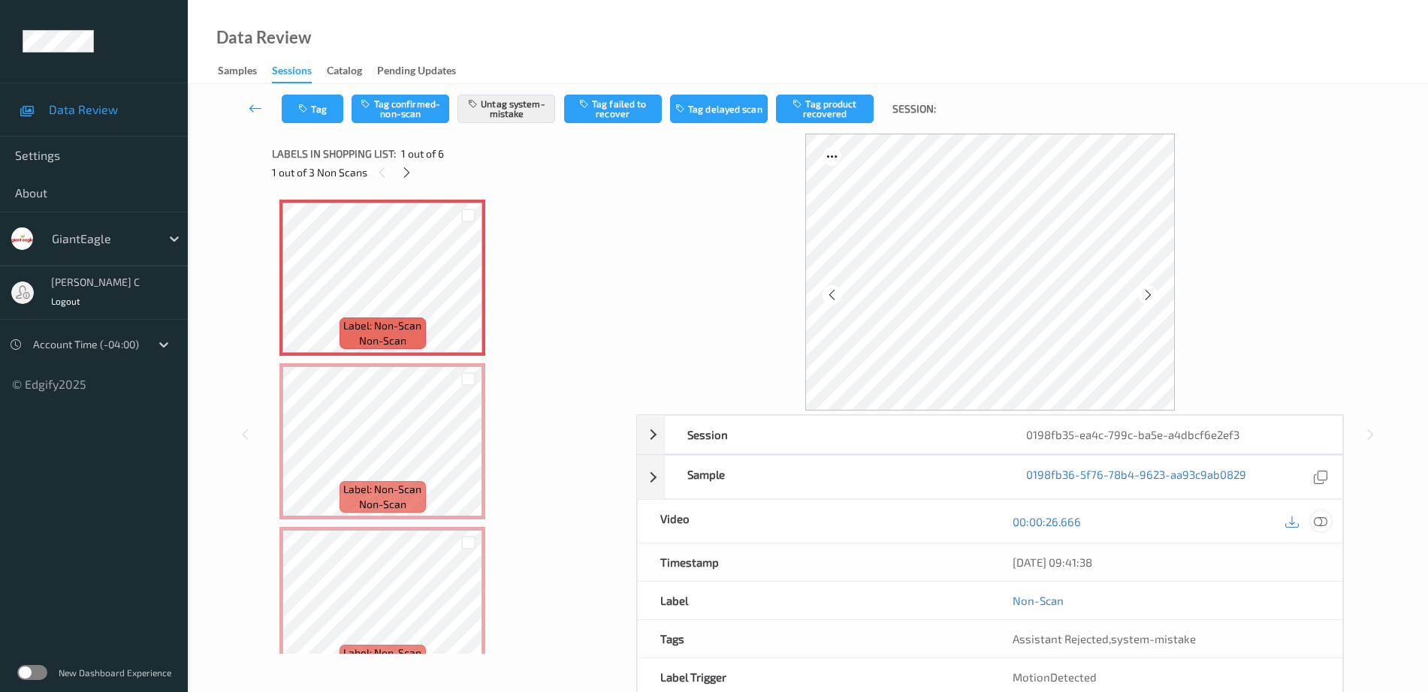
click at [1320, 521] on icon at bounding box center [1321, 522] width 14 height 14
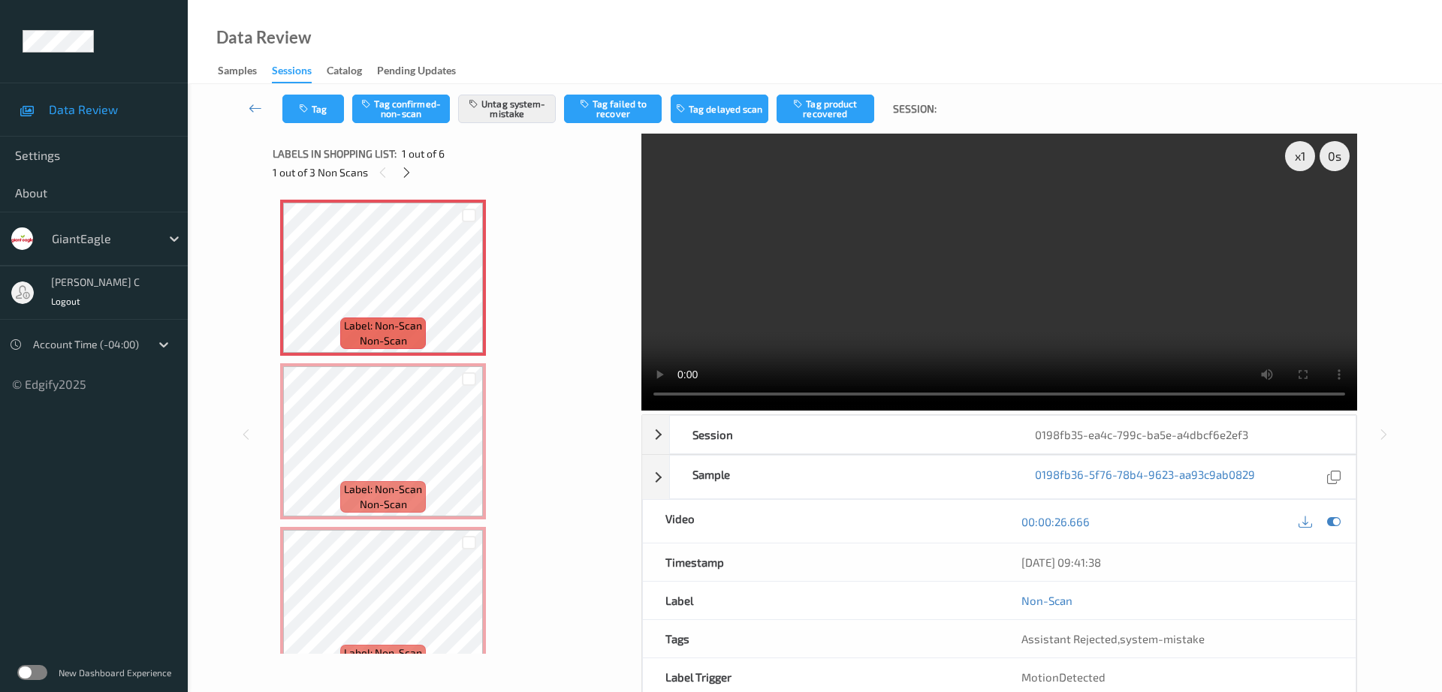
click at [640, 201] on div "x 1 0 s Session 0198fb35-ea4c-799c-ba5e-a4dbcf6e2ef3 Session ID 0198fb35-ea4c-7…" at bounding box center [815, 435] width 1085 height 602
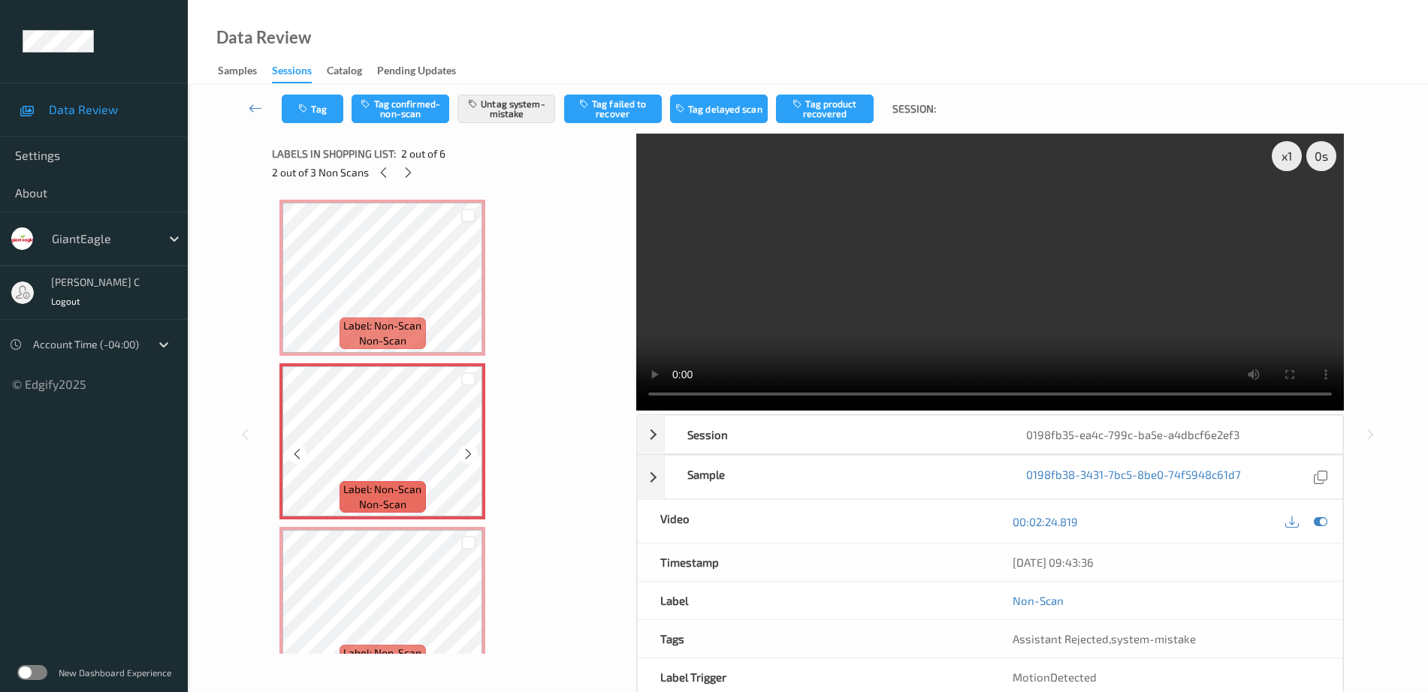
click at [385, 320] on span "Label: Non-Scan" at bounding box center [382, 325] width 78 height 15
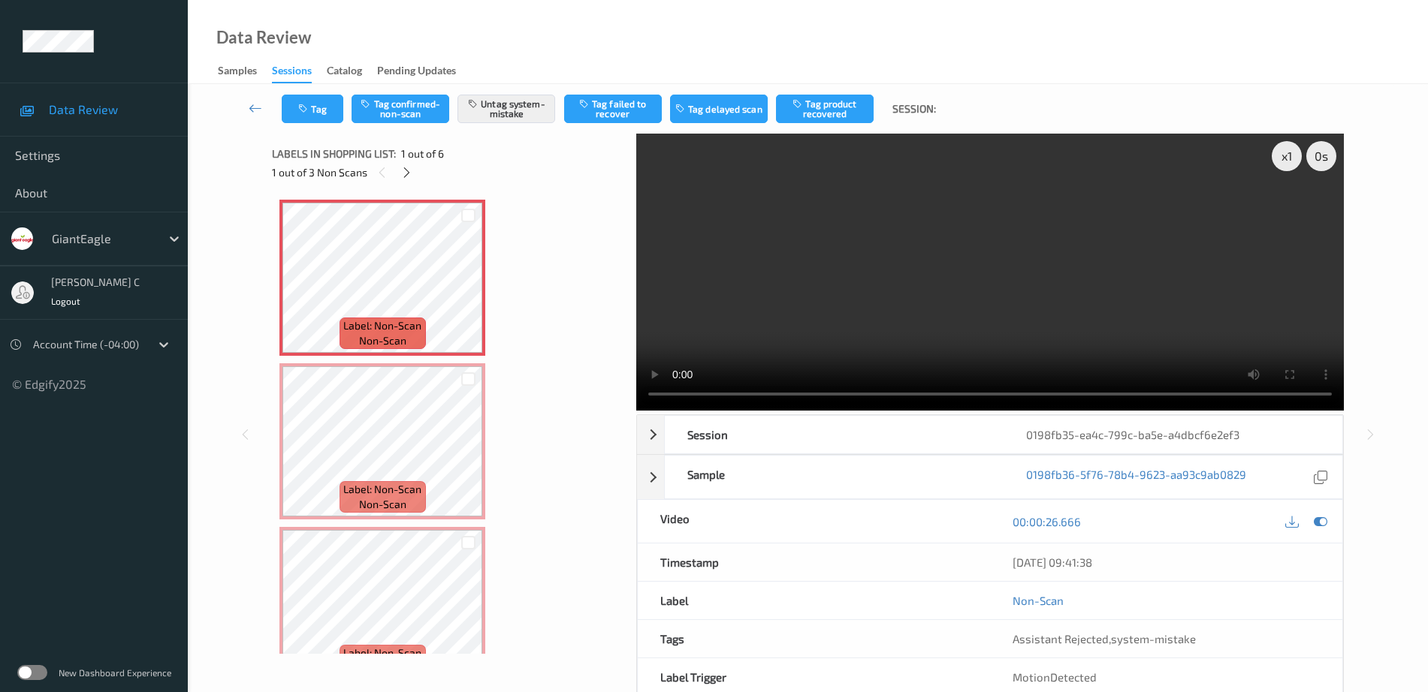
click at [330, 130] on div "Tag Tag confirmed-non-scan Untag system-mistake Tag failed to recover Tag delay…" at bounding box center [808, 109] width 1178 height 50
click at [326, 119] on button "Tag" at bounding box center [313, 109] width 62 height 29
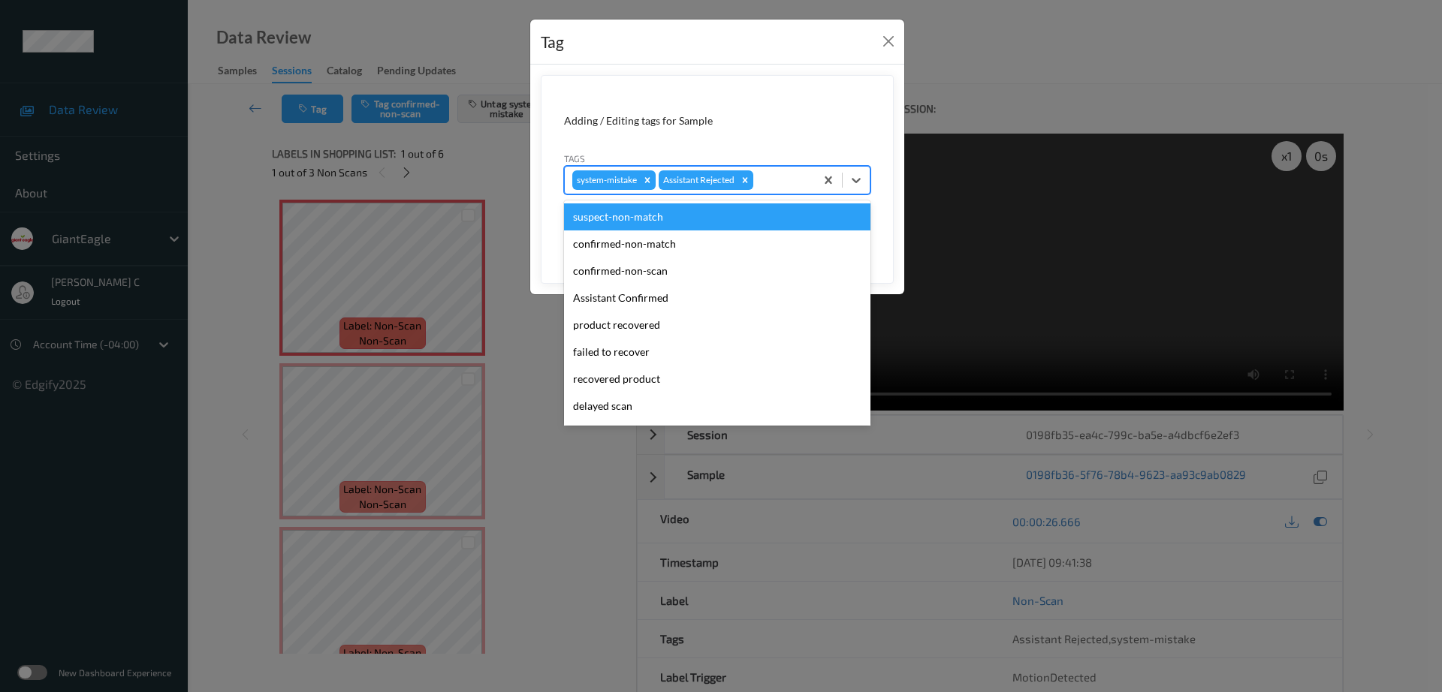
click at [776, 178] on div at bounding box center [781, 180] width 51 height 18
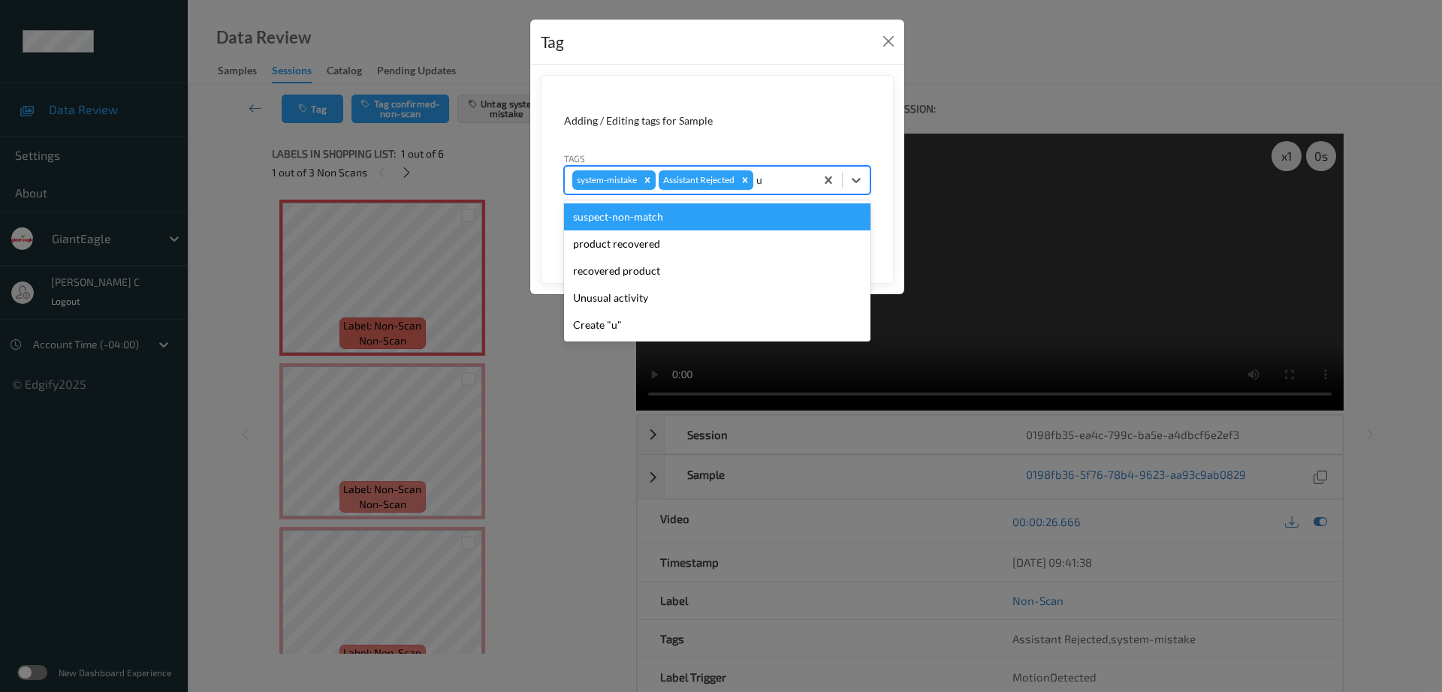
type input "un"
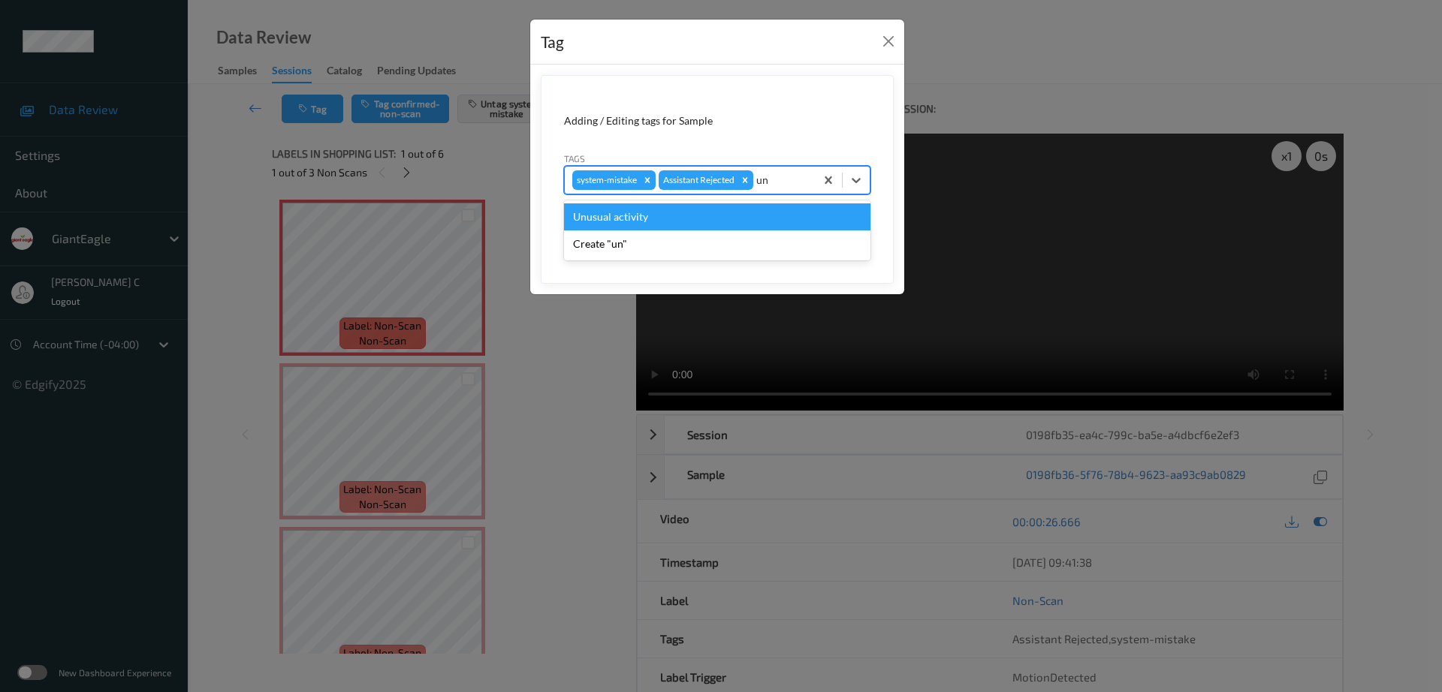
click at [641, 221] on div "Unusual activity" at bounding box center [717, 217] width 306 height 27
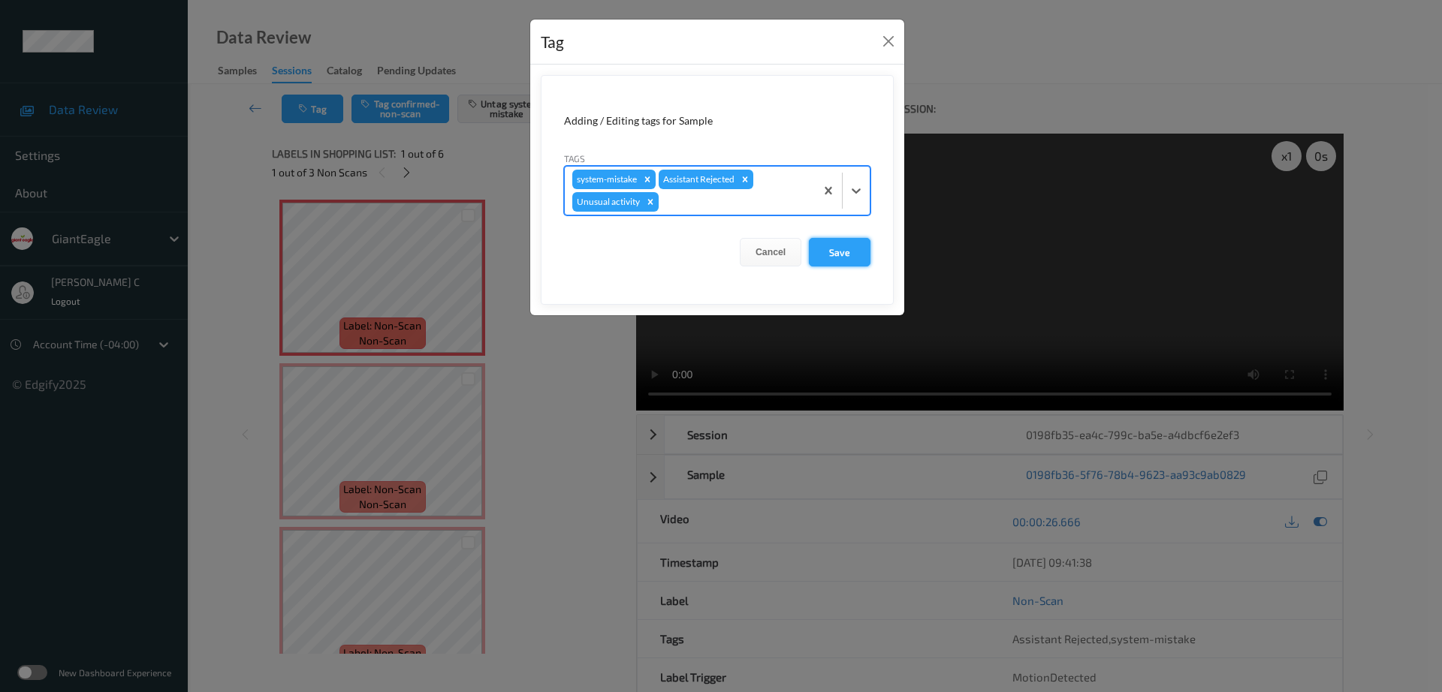
click at [842, 240] on button "Save" at bounding box center [840, 252] width 62 height 29
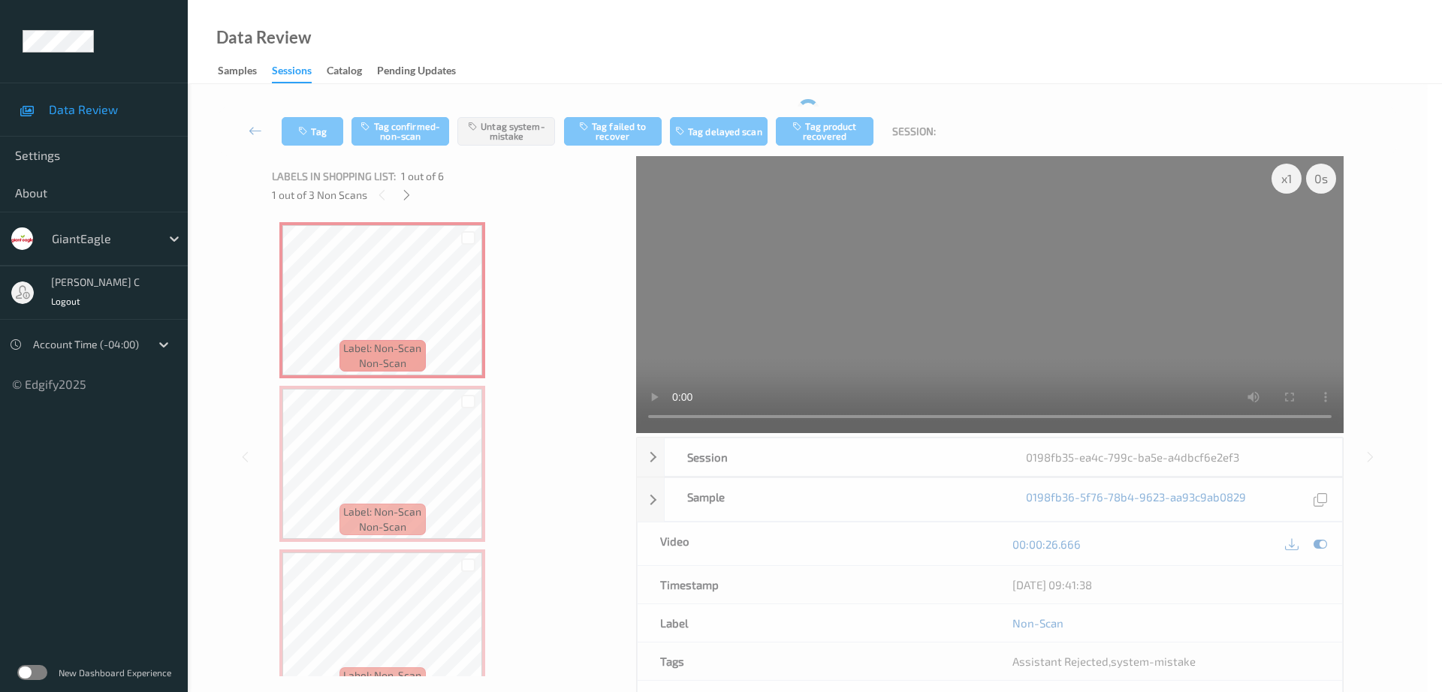
click at [844, 246] on form "Adding / Editing tags for Sample Tags system-mistake Assistant Rejected Cancel …" at bounding box center [717, 142] width 353 height 209
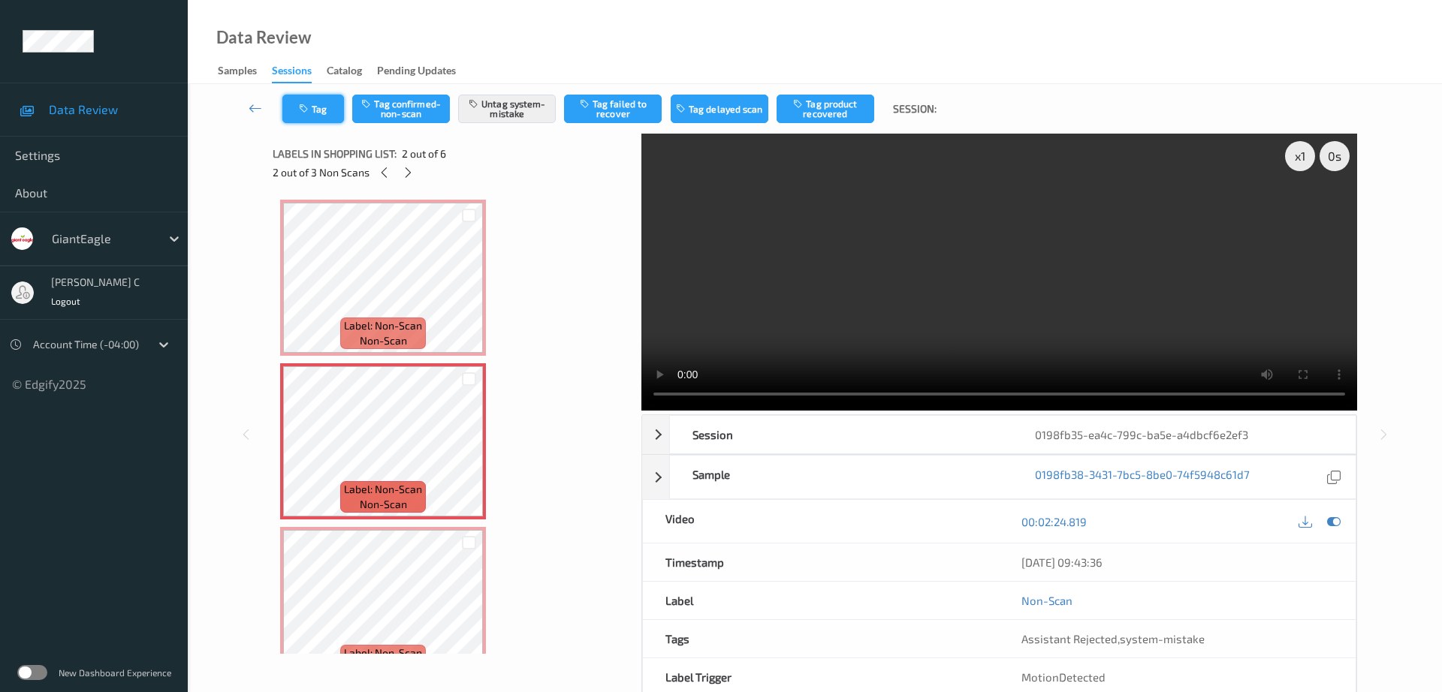
click at [330, 122] on button "Tag" at bounding box center [313, 109] width 62 height 29
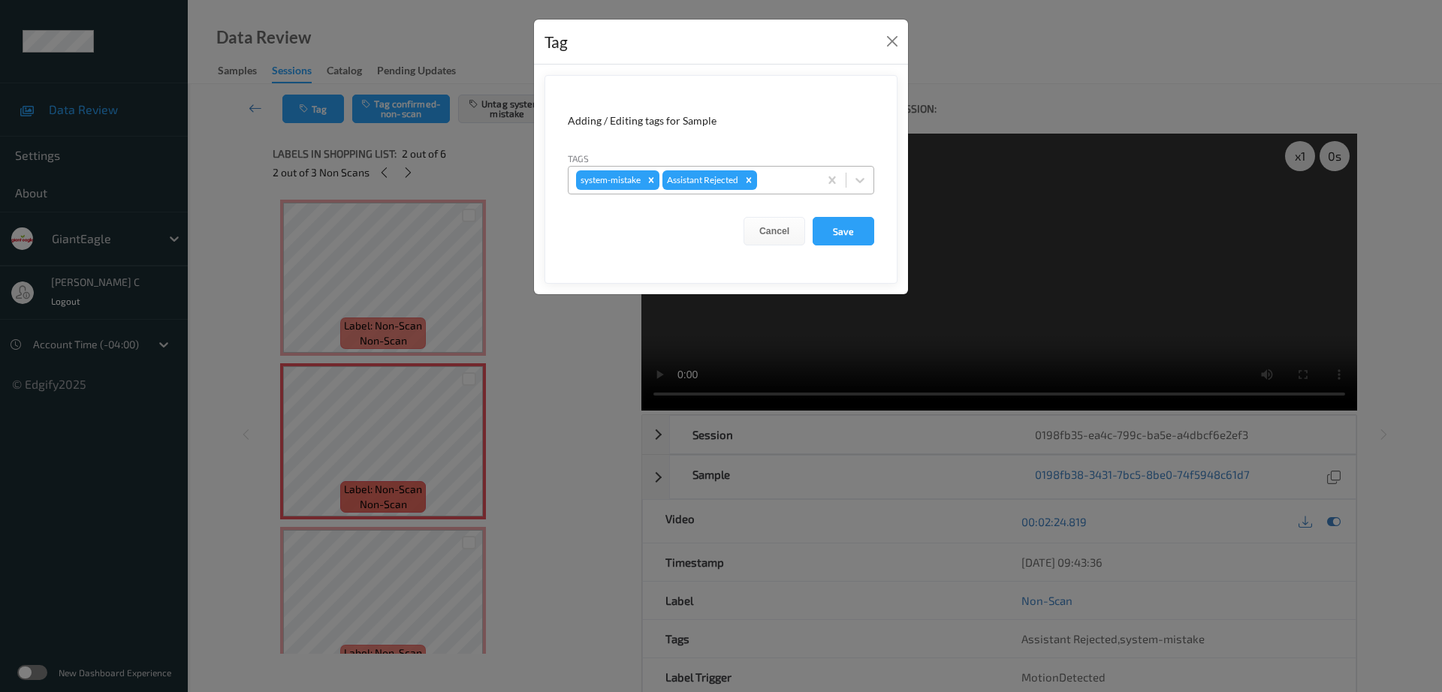
click at [787, 174] on div at bounding box center [785, 180] width 51 height 18
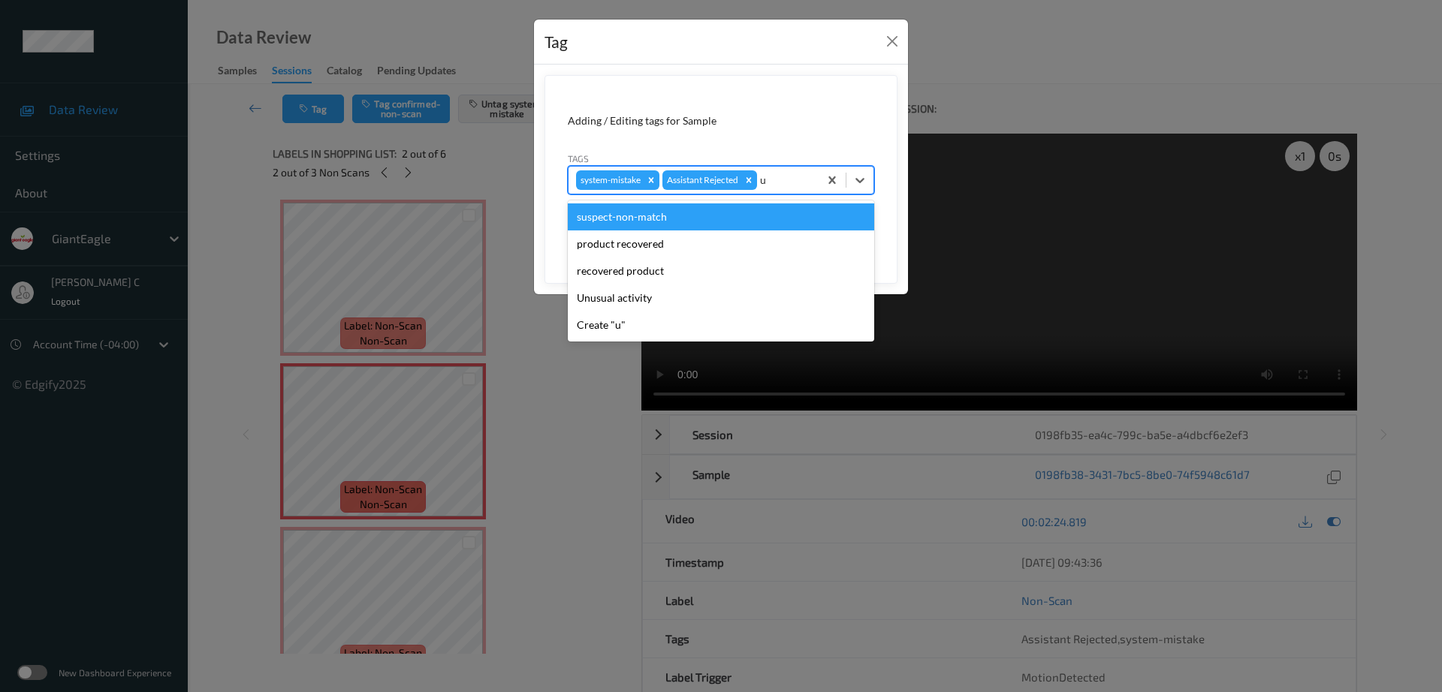
type input "un"
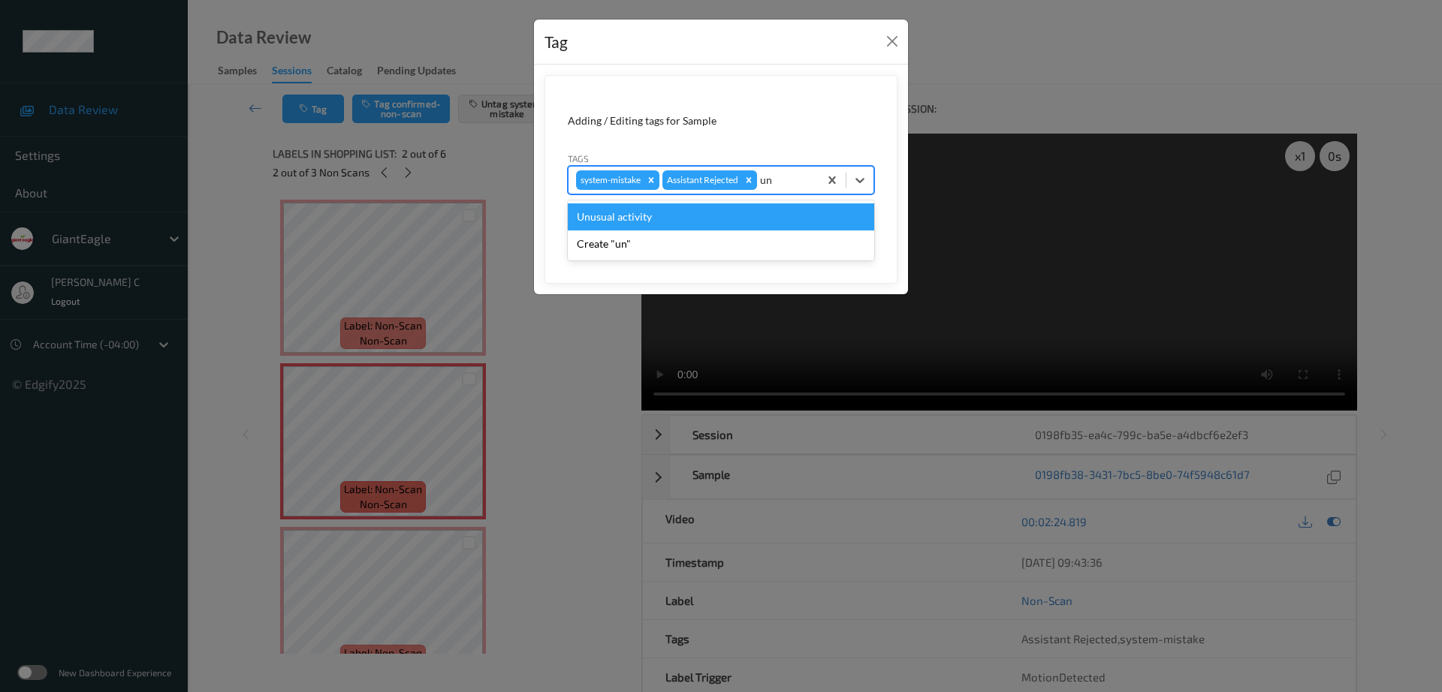
click at [651, 216] on div "Unusual activity" at bounding box center [721, 217] width 306 height 27
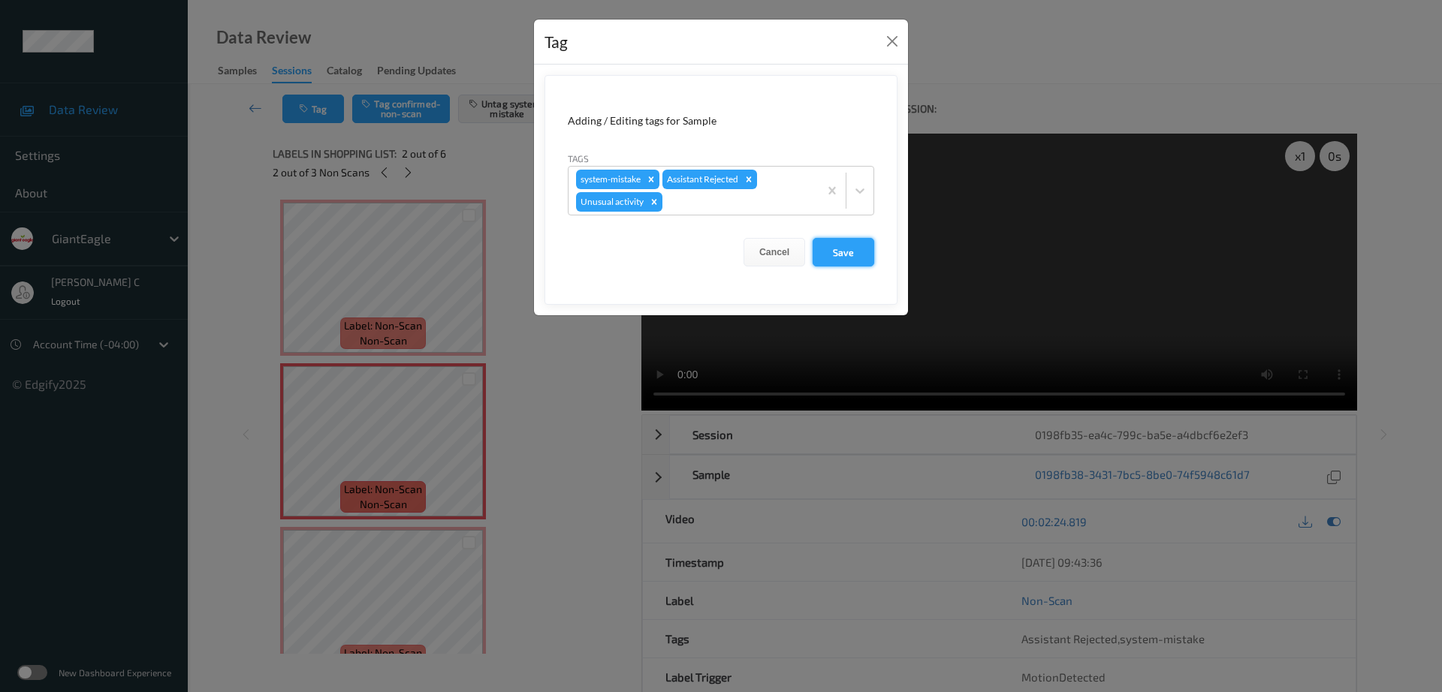
click at [835, 247] on button "Save" at bounding box center [844, 252] width 62 height 29
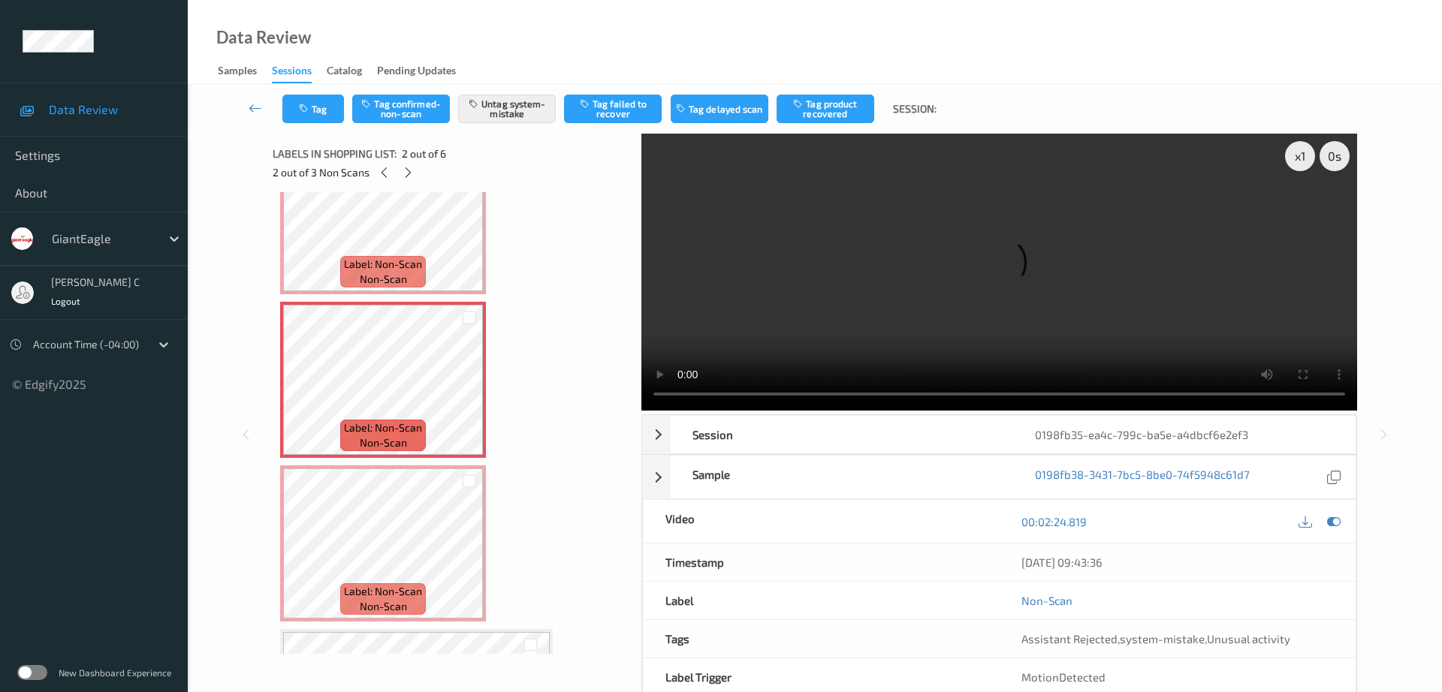
scroll to position [94, 0]
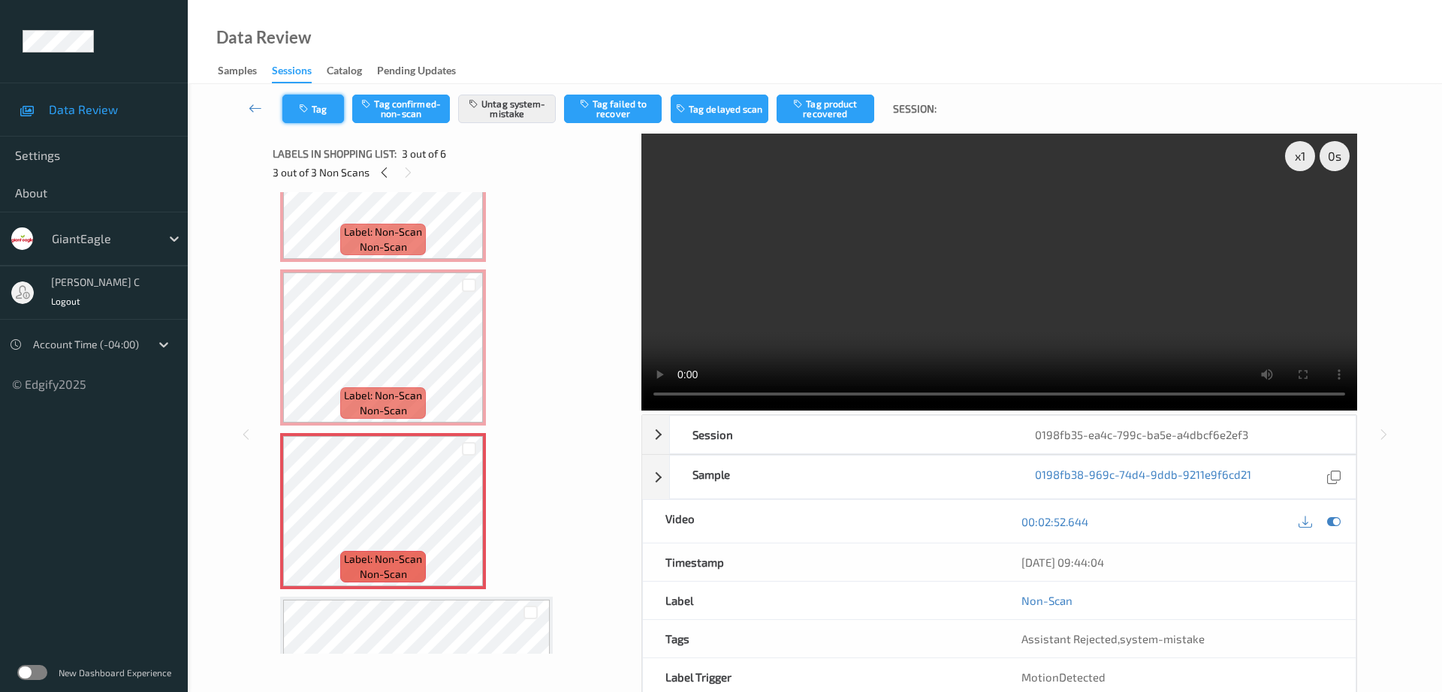
click at [320, 101] on button "Tag" at bounding box center [313, 109] width 62 height 29
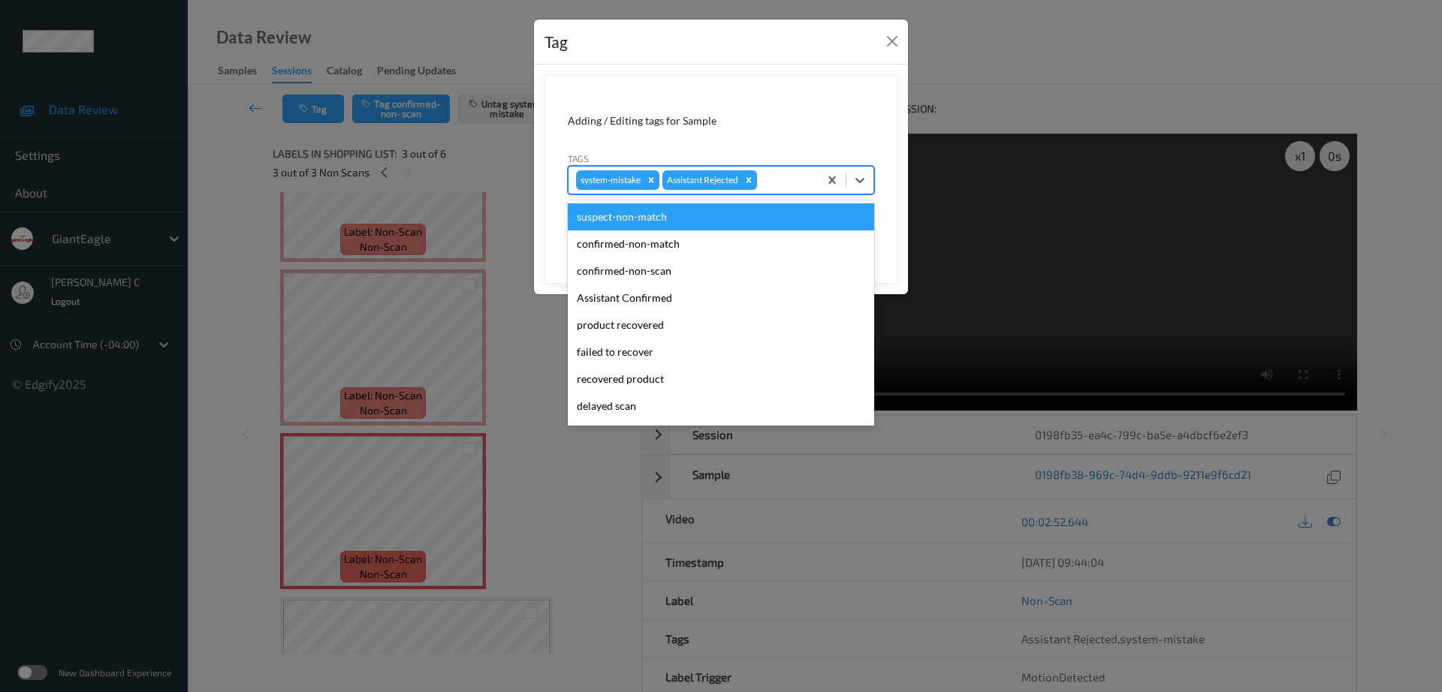
click at [785, 180] on div at bounding box center [785, 180] width 51 height 18
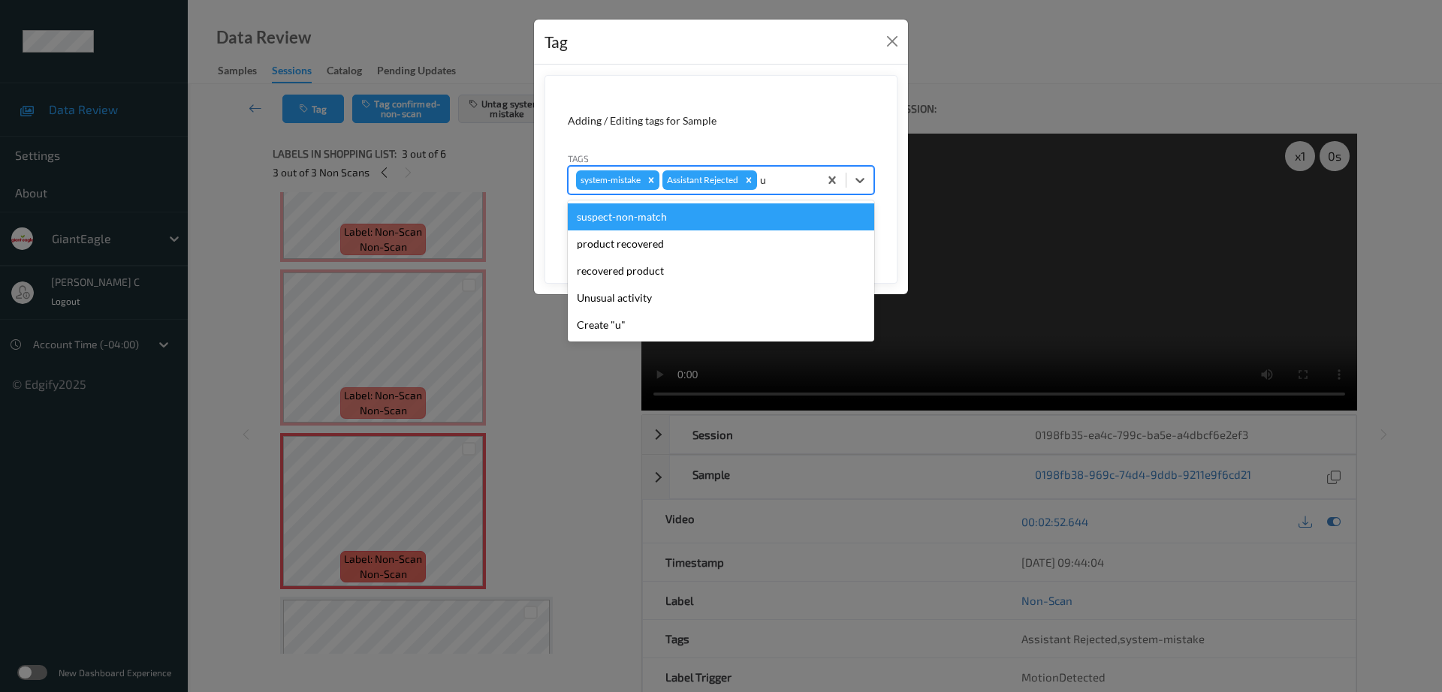
type input "un"
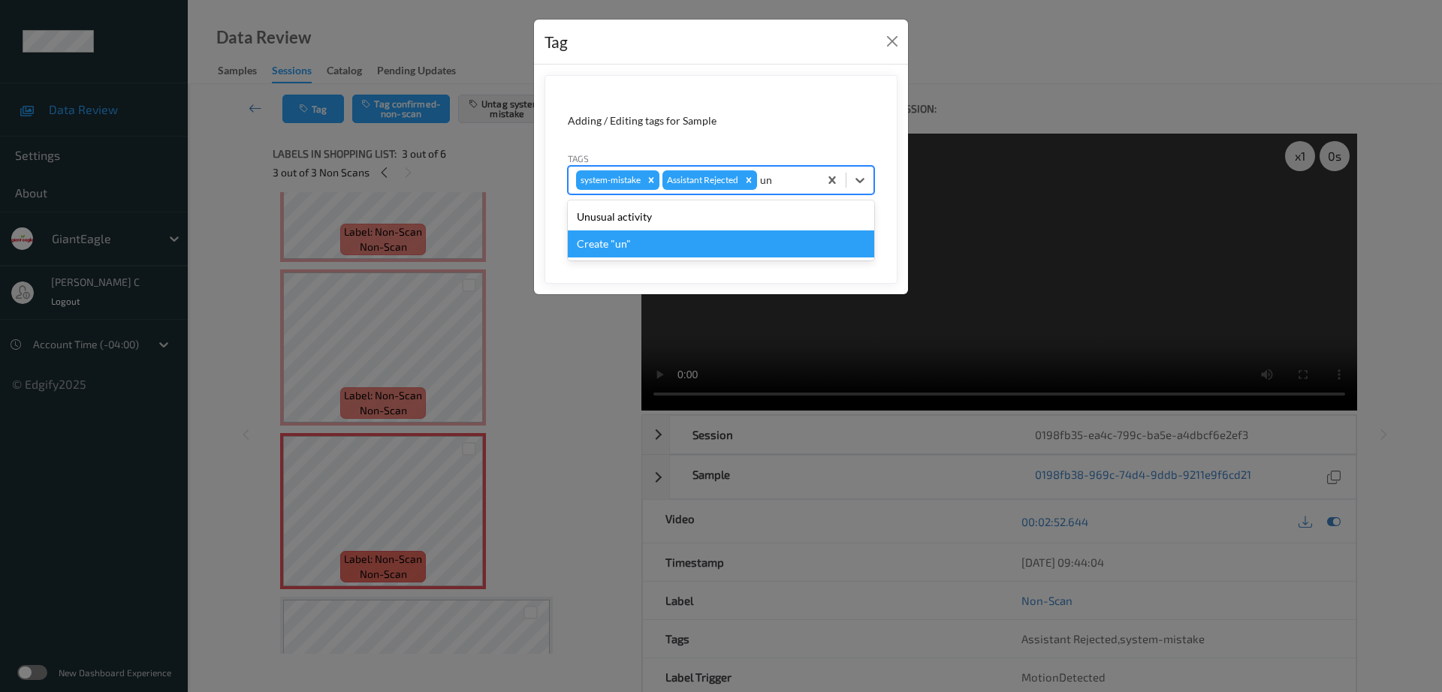
click at [684, 234] on div "Create "un"" at bounding box center [721, 244] width 306 height 27
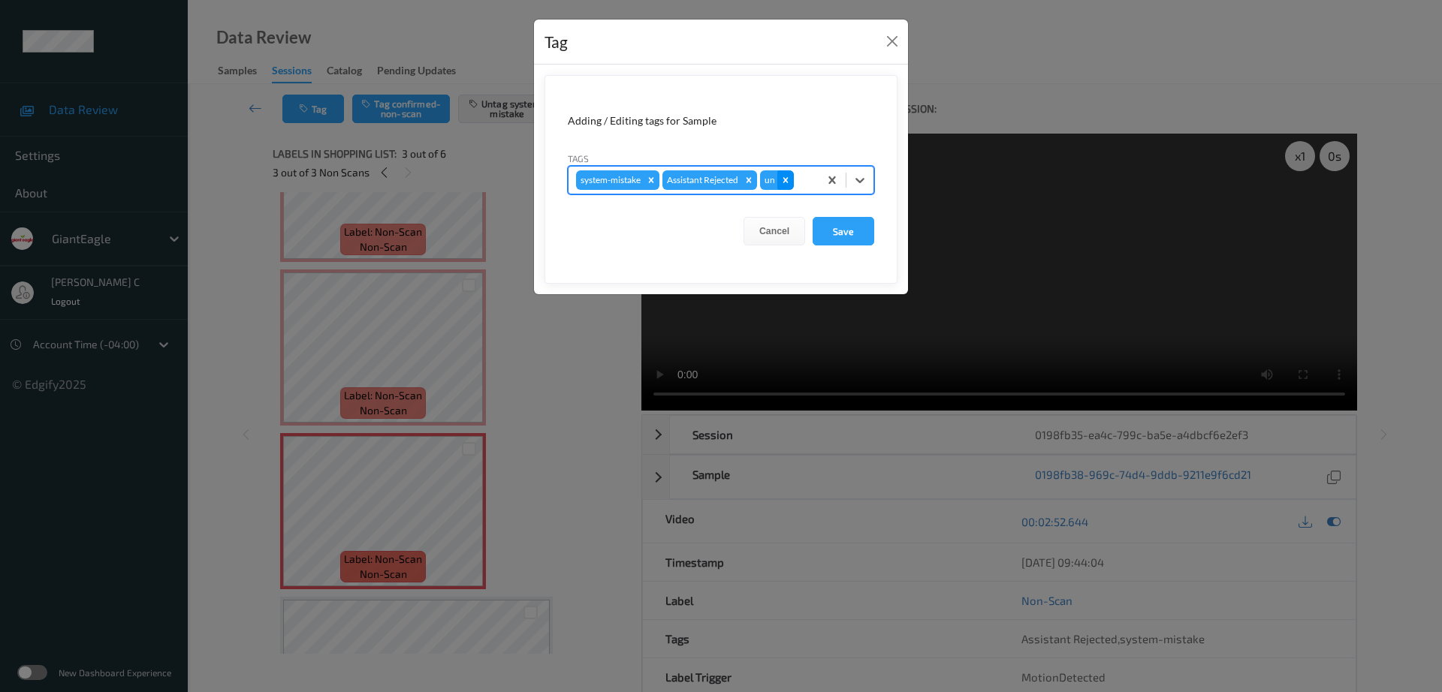
click at [786, 183] on icon "Remove un" at bounding box center [785, 179] width 5 height 5
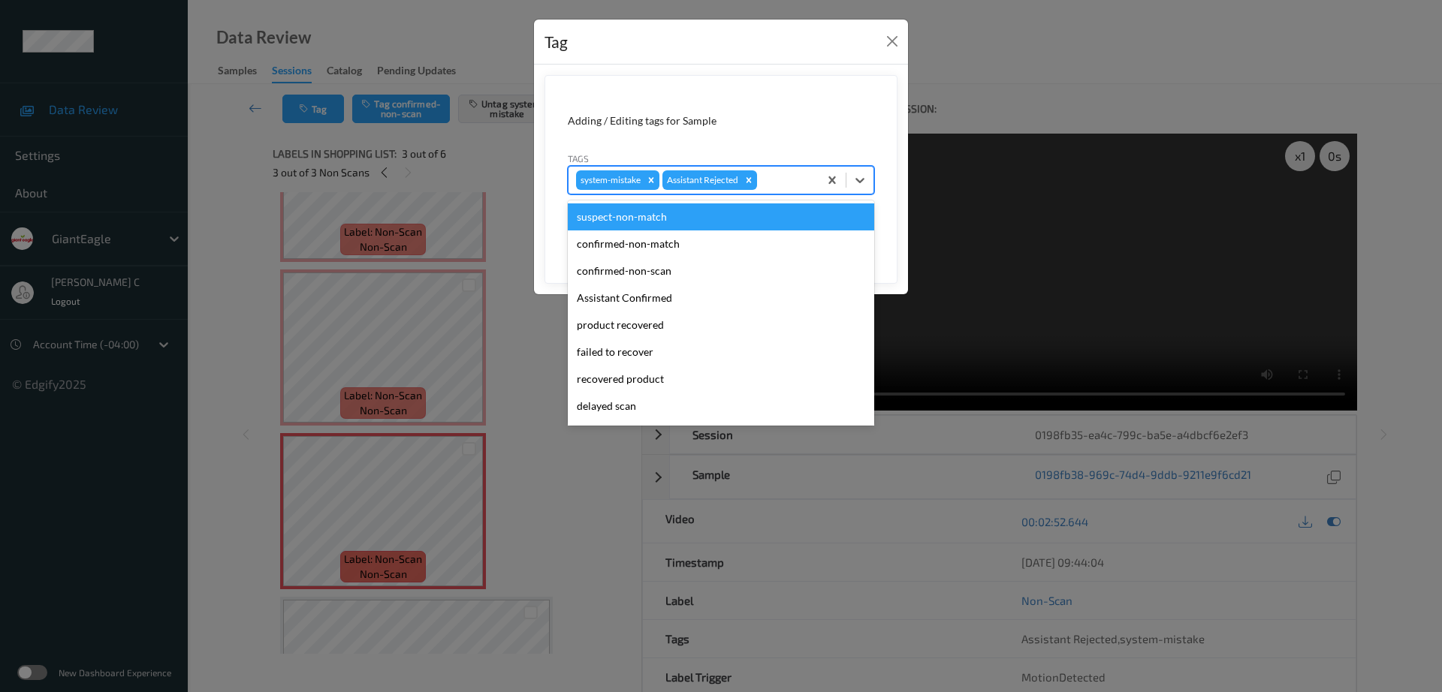
click at [785, 177] on div at bounding box center [785, 180] width 51 height 18
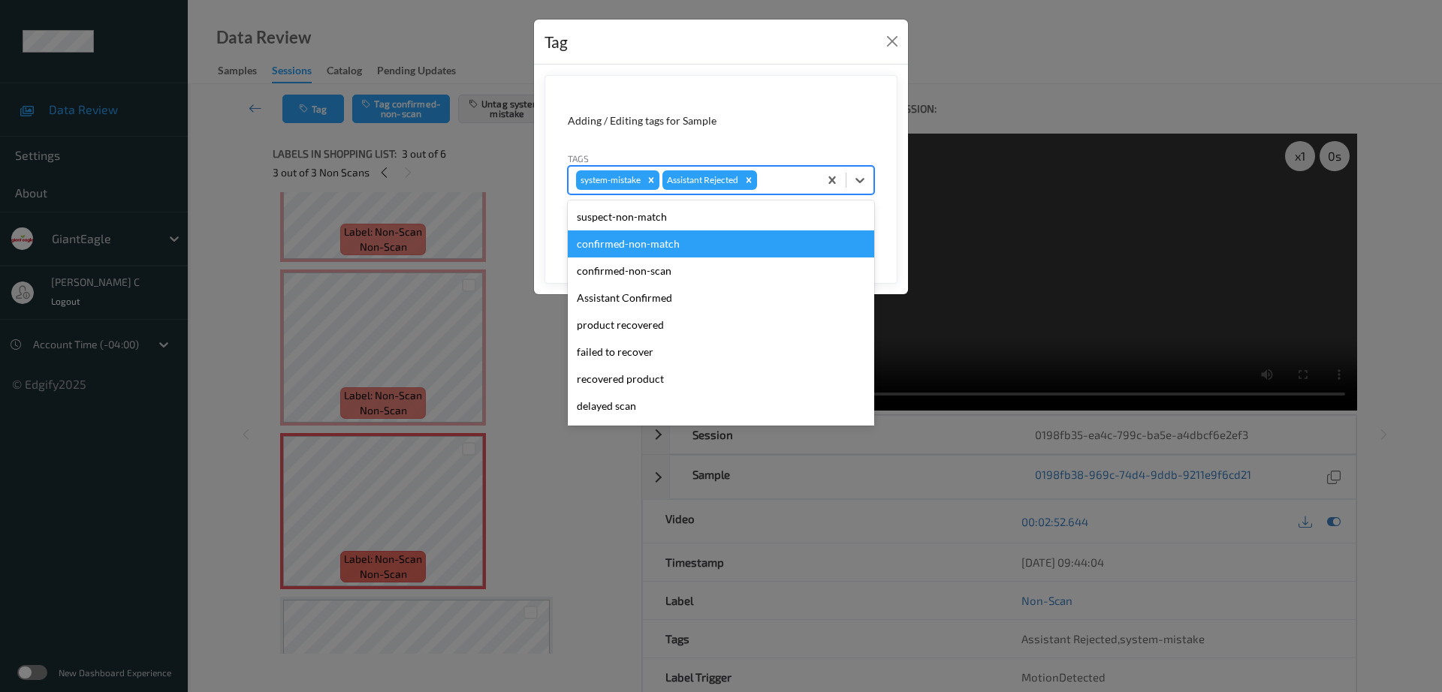
type input "u"
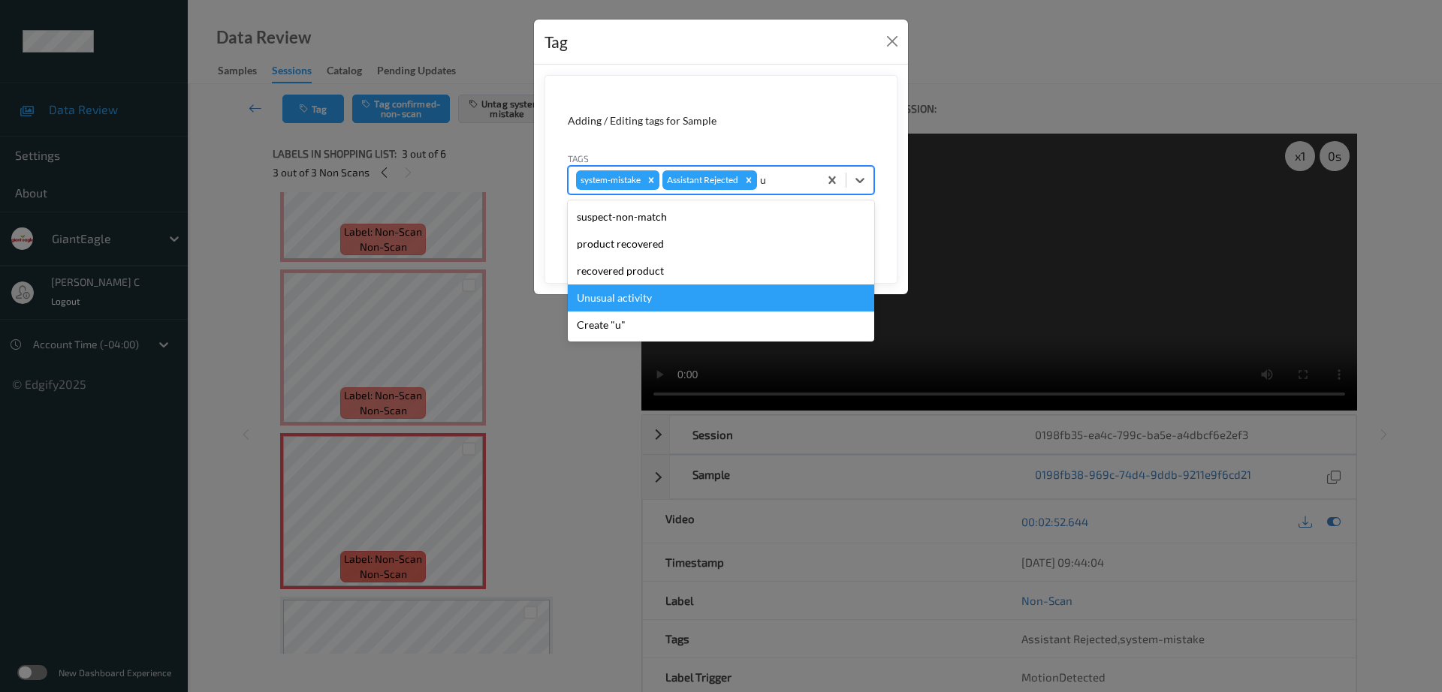
click at [646, 295] on div "Unusual activity" at bounding box center [721, 298] width 306 height 27
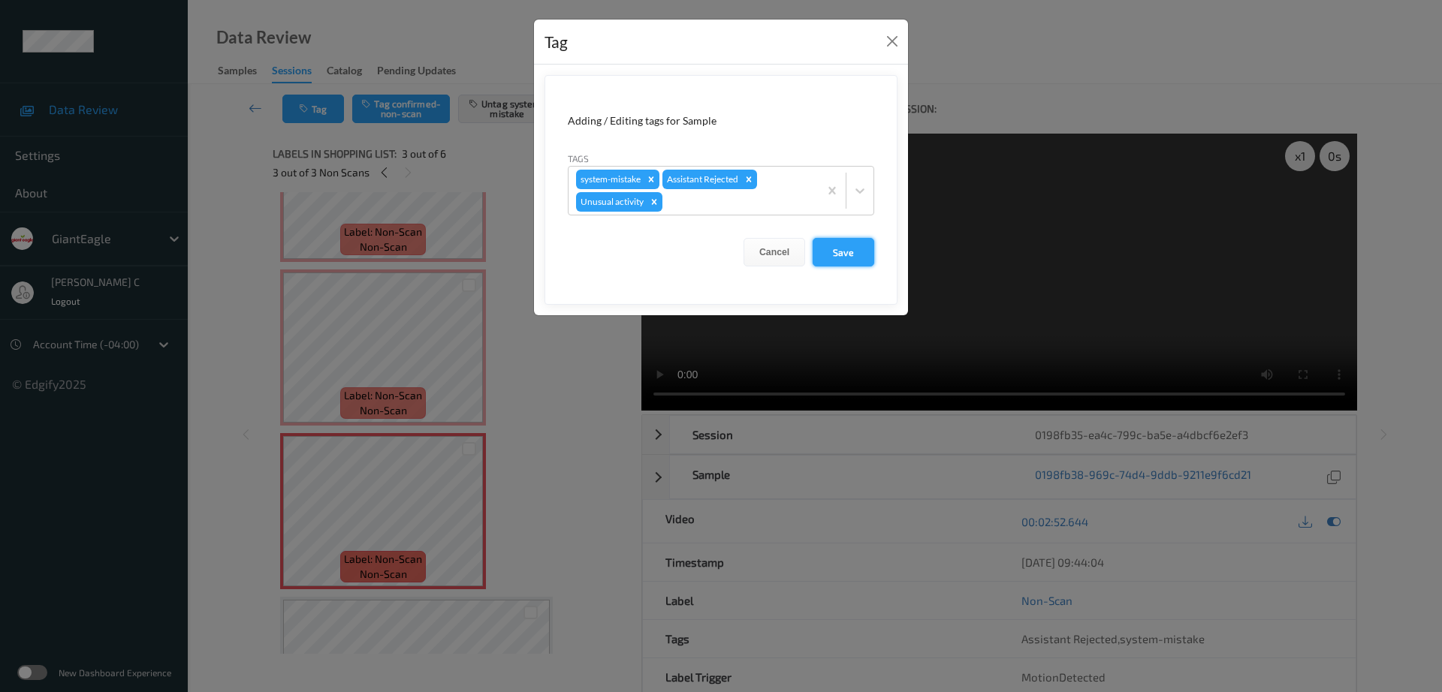
click at [827, 253] on button "Save" at bounding box center [844, 252] width 62 height 29
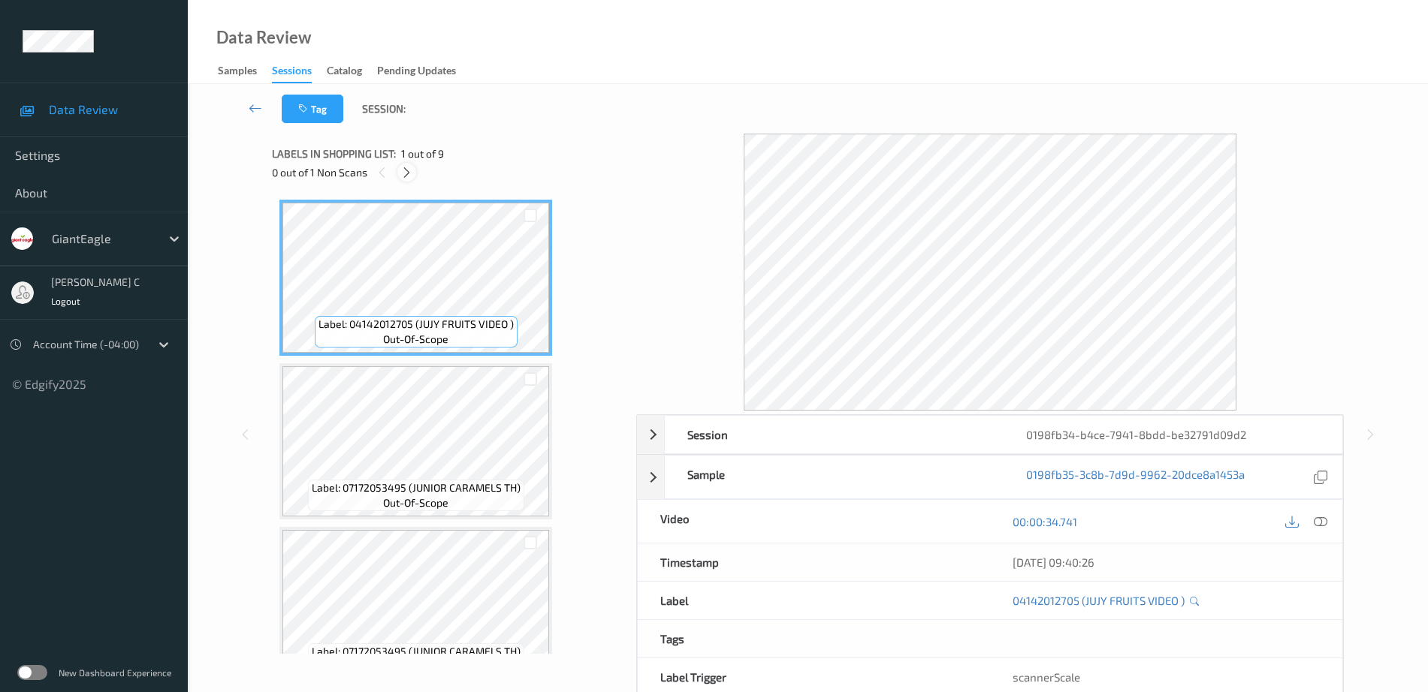
click at [406, 174] on icon at bounding box center [406, 173] width 13 height 14
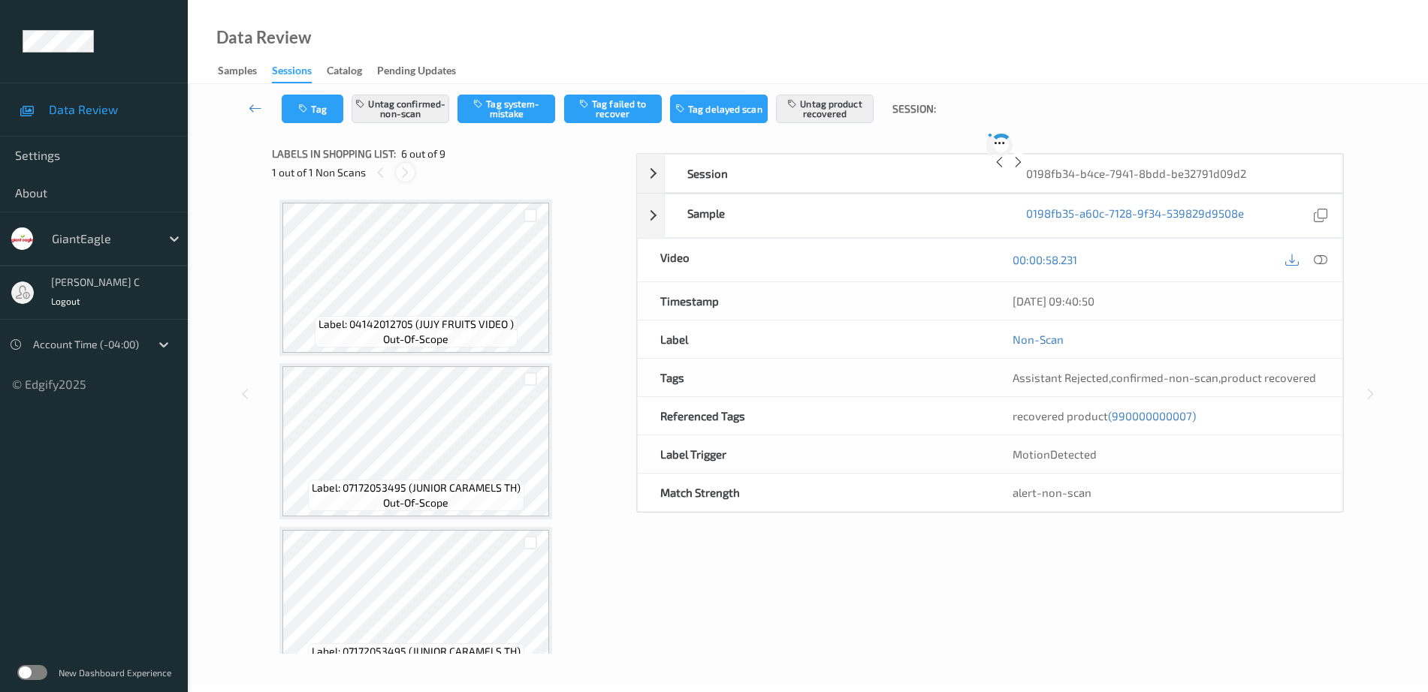
scroll to position [662, 0]
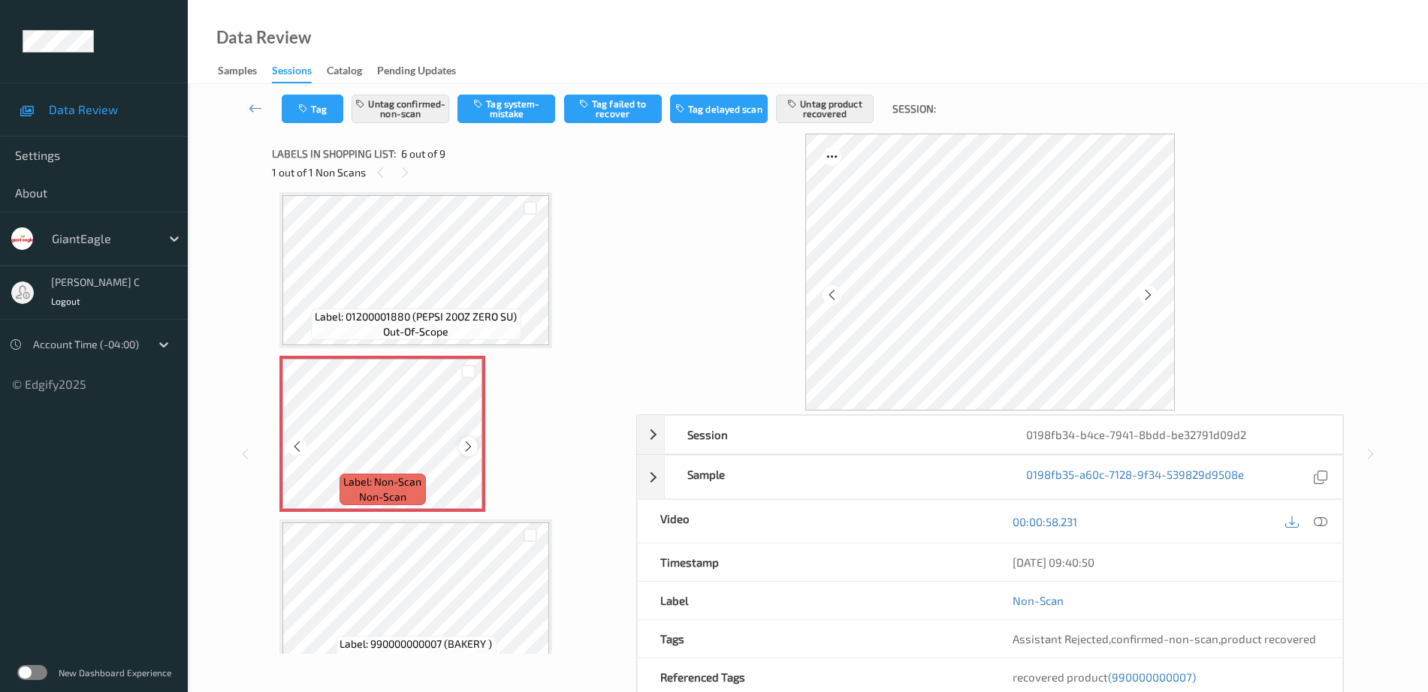
click at [470, 445] on icon at bounding box center [468, 447] width 13 height 14
click at [427, 313] on span "Label: 01200001880 (PEPSI 20OZ ZERO SU)" at bounding box center [416, 316] width 202 height 15
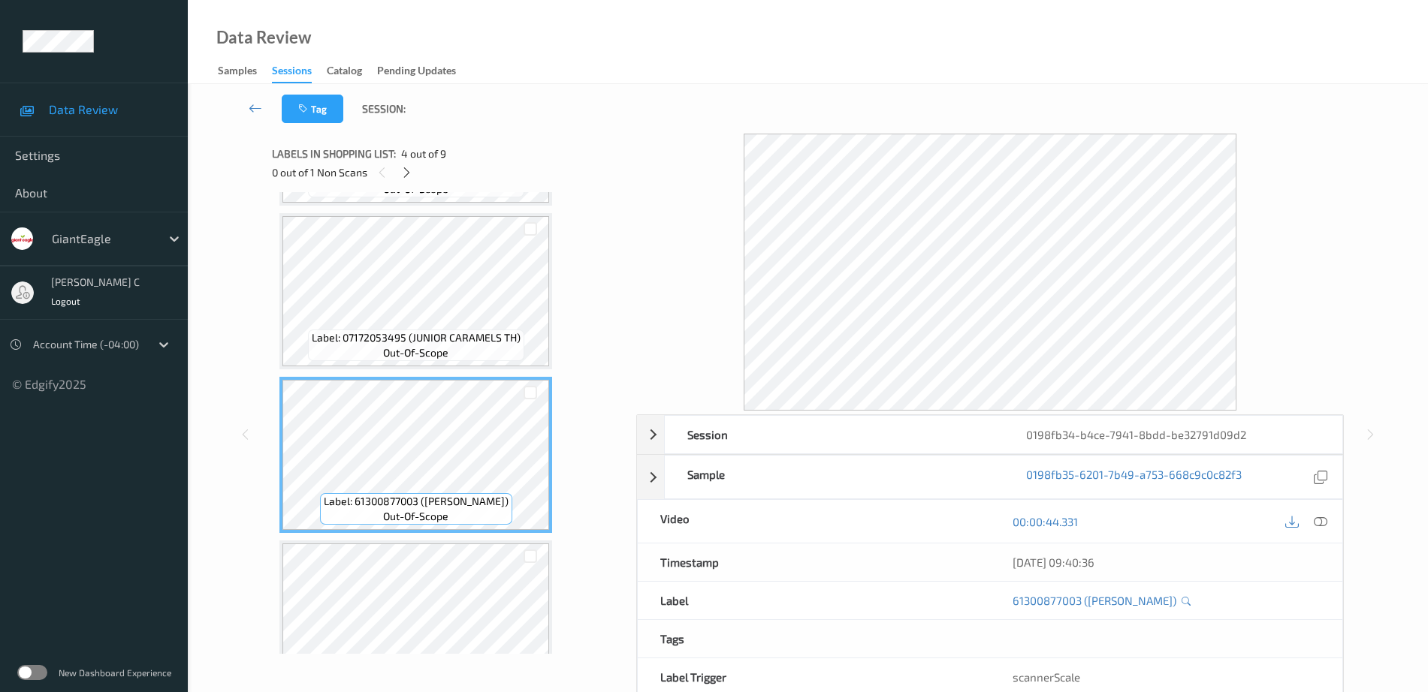
scroll to position [287, 0]
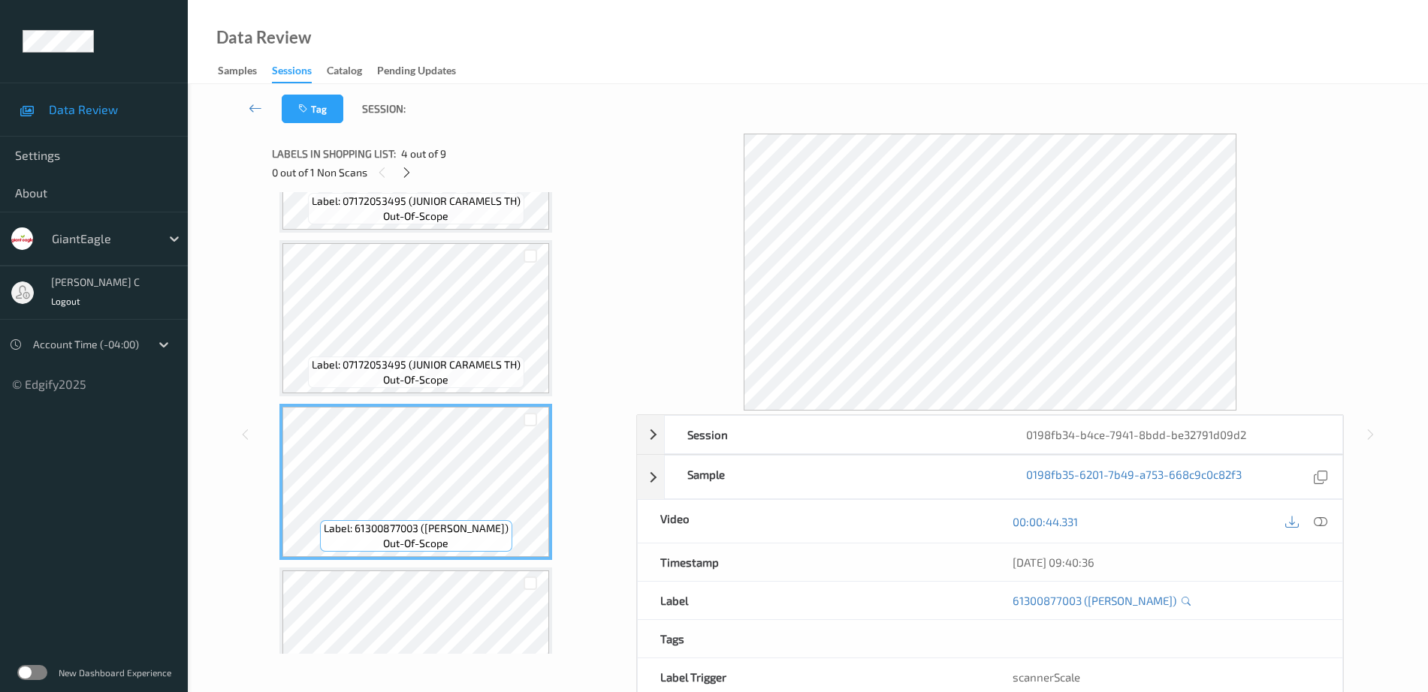
click at [416, 359] on span "Label: 07172053495 (JUNIOR CARAMELS TH)" at bounding box center [416, 365] width 209 height 15
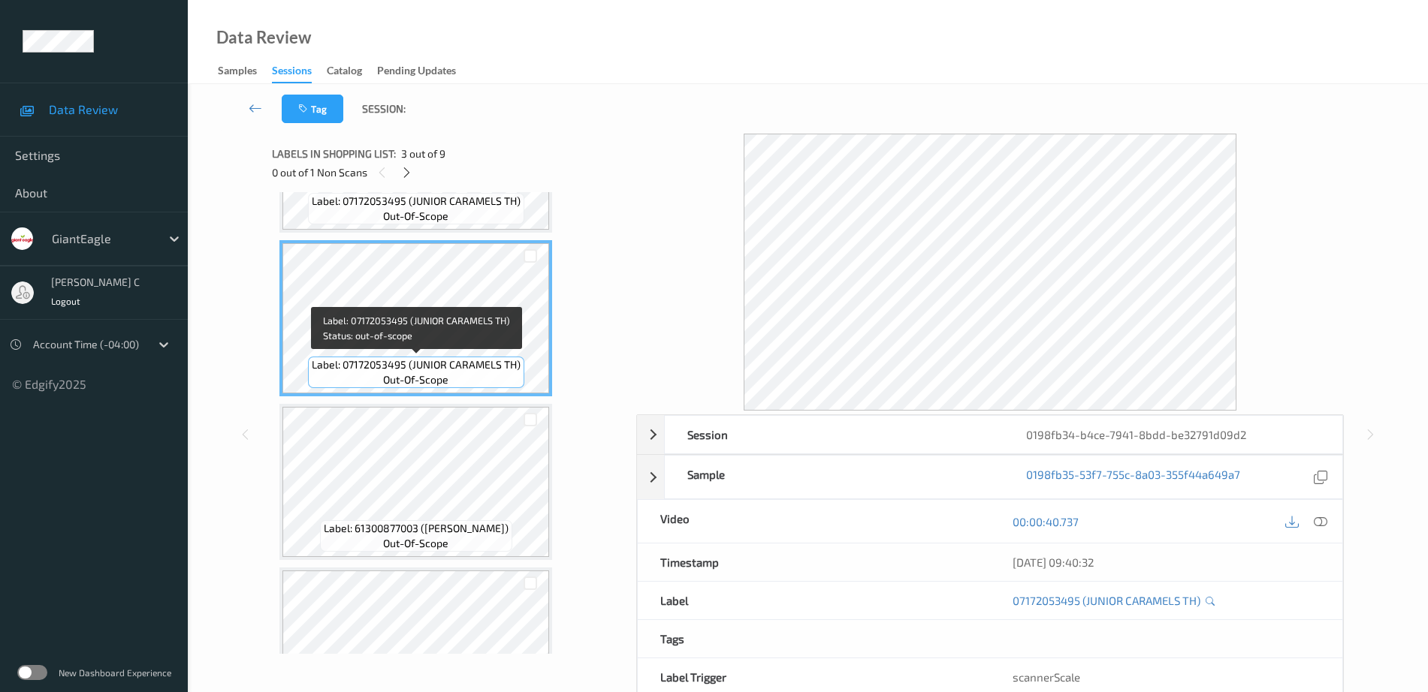
scroll to position [193, 0]
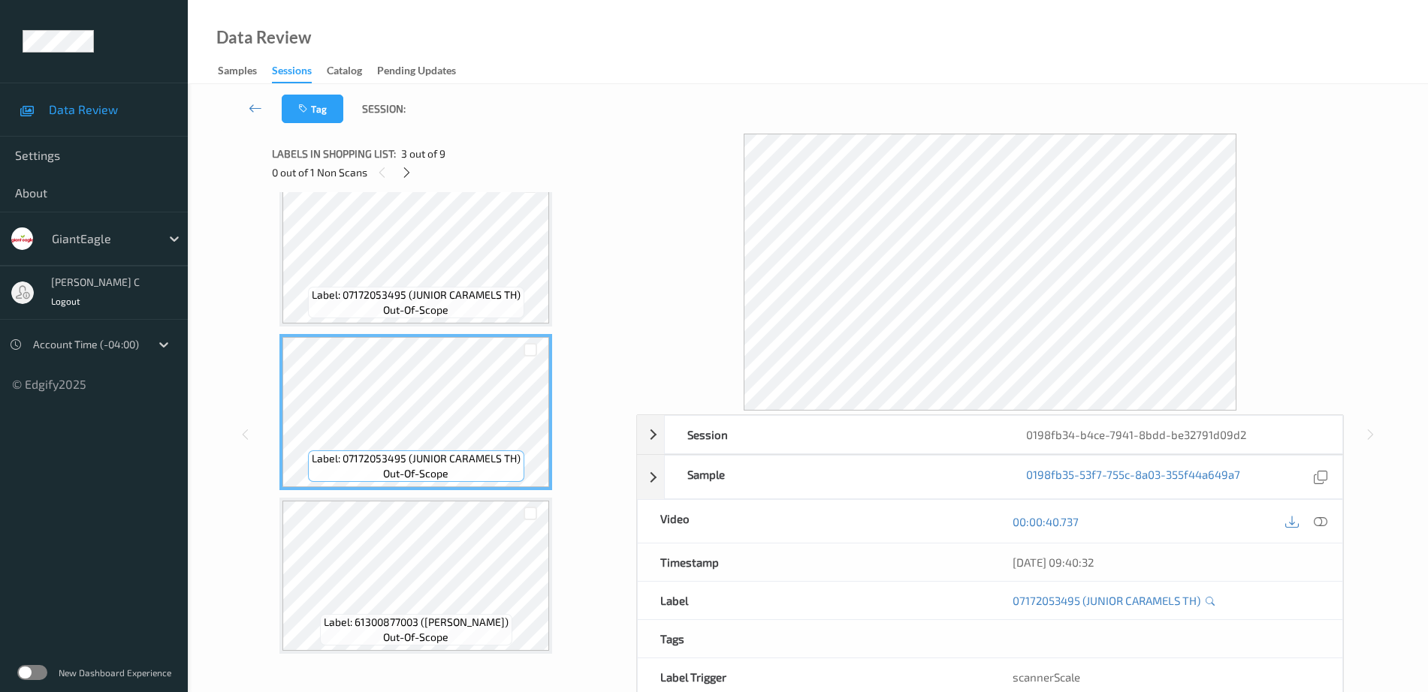
click at [400, 288] on span "Label: 07172053495 (JUNIOR CARAMELS TH)" at bounding box center [416, 295] width 209 height 15
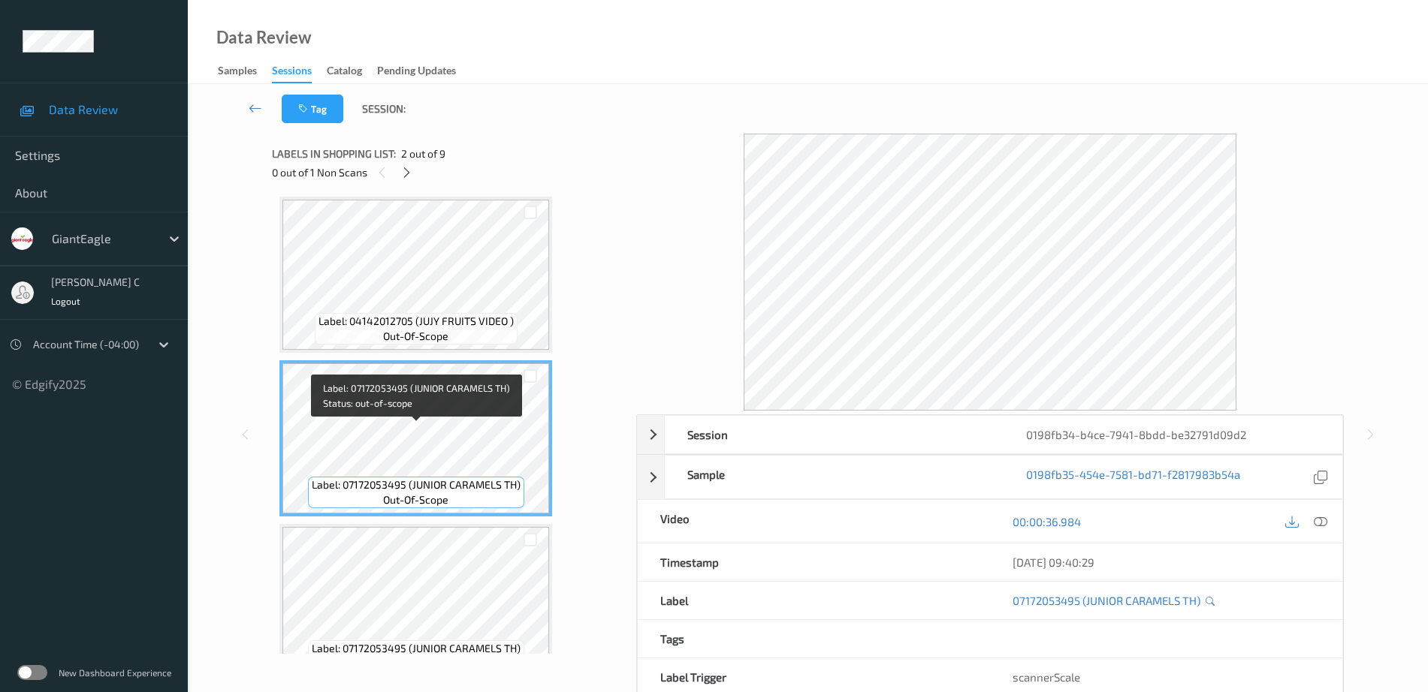
scroll to position [0, 0]
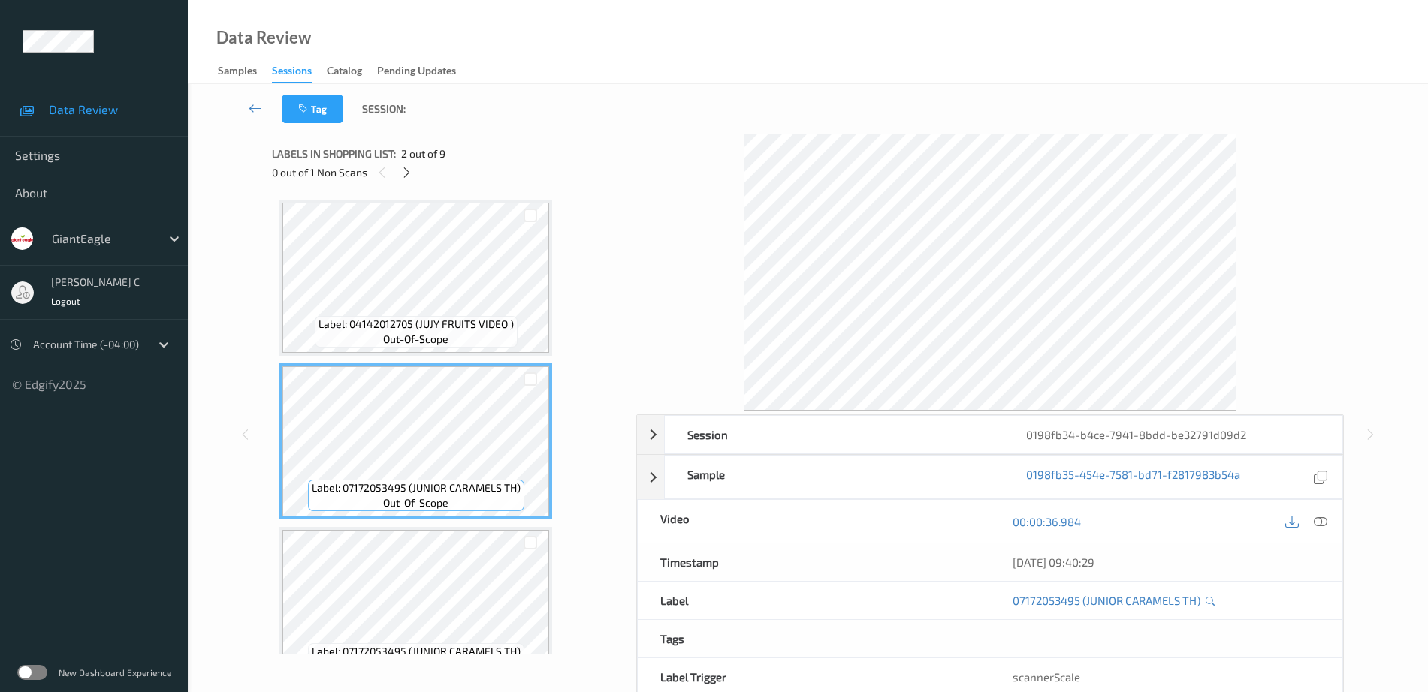
click at [418, 339] on span "out-of-scope" at bounding box center [415, 339] width 65 height 15
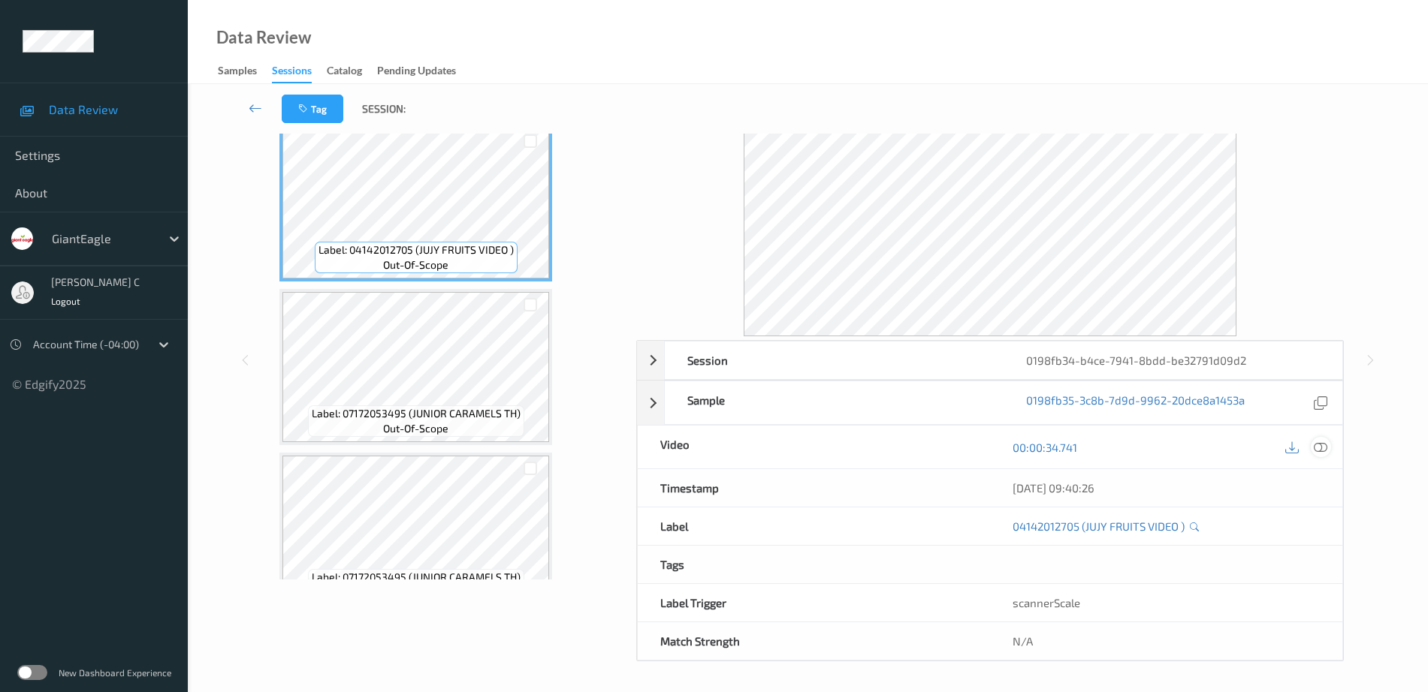
click at [1322, 454] on icon at bounding box center [1321, 448] width 14 height 14
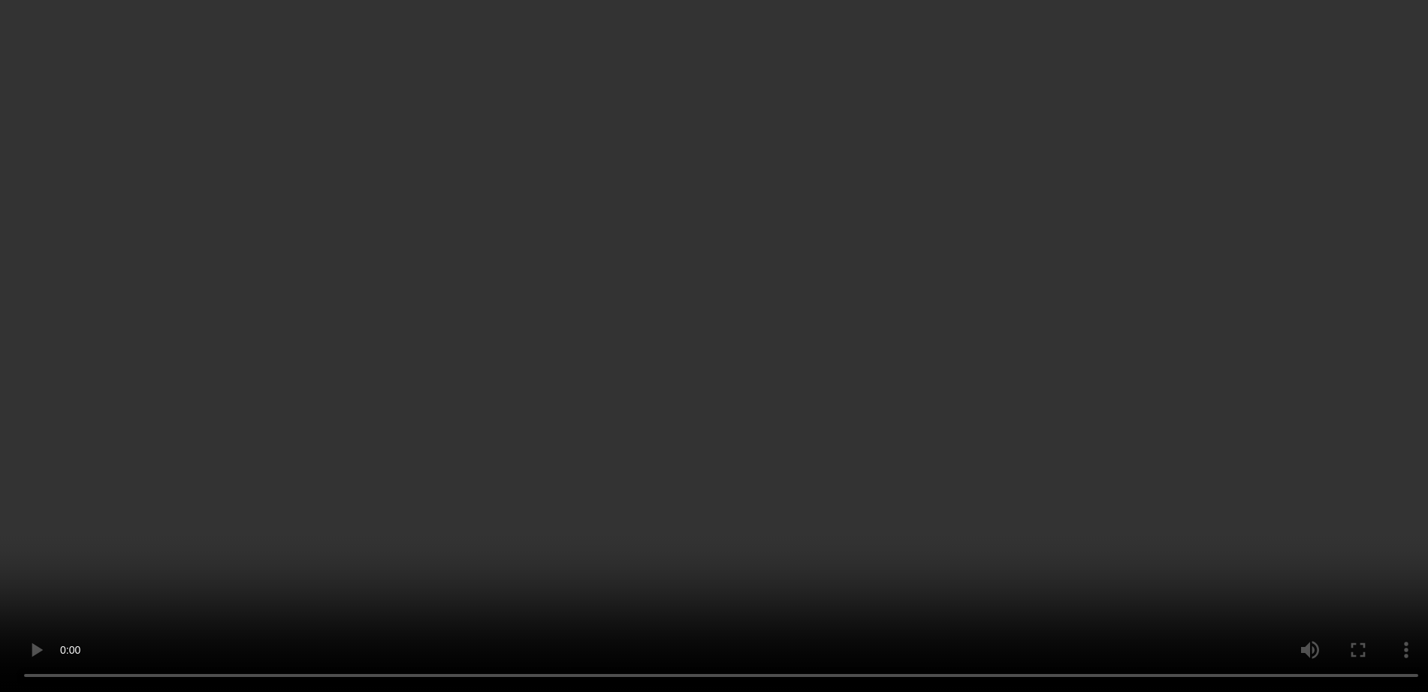
scroll to position [845, 0]
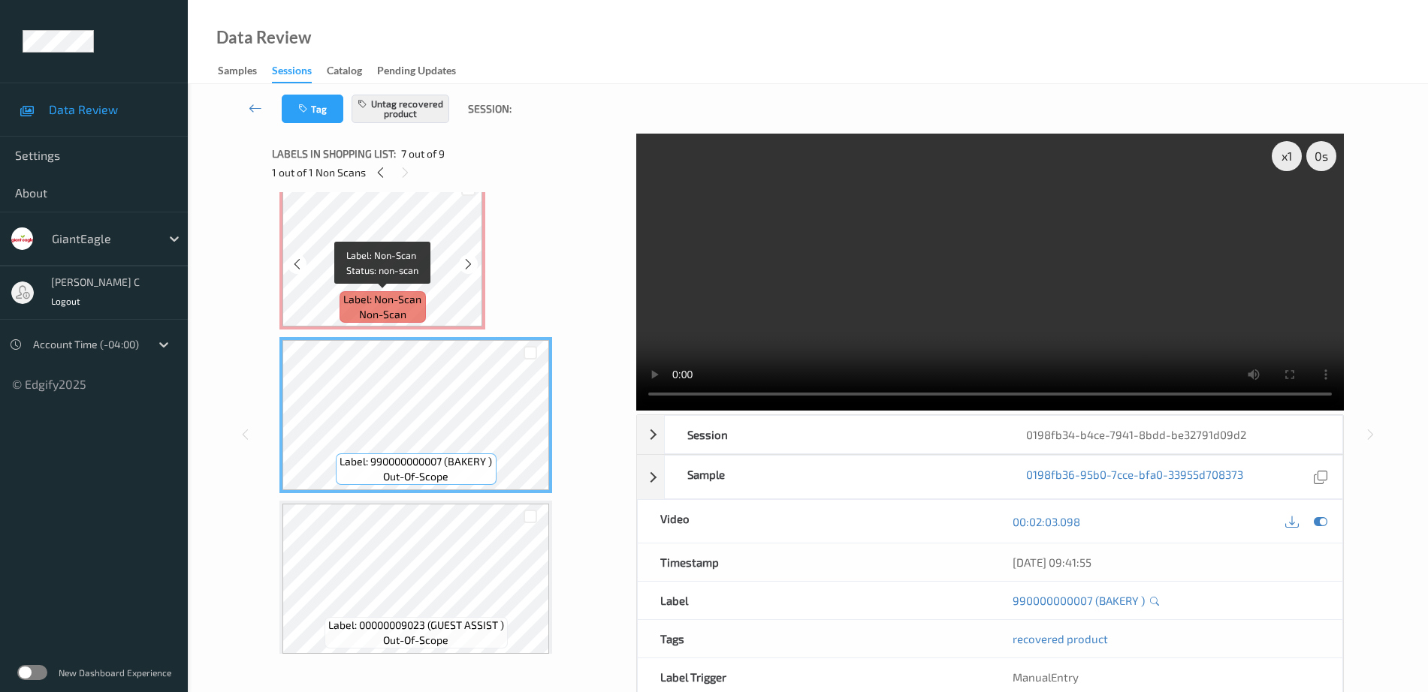
click at [379, 292] on span "Label: Non-Scan" at bounding box center [382, 299] width 78 height 15
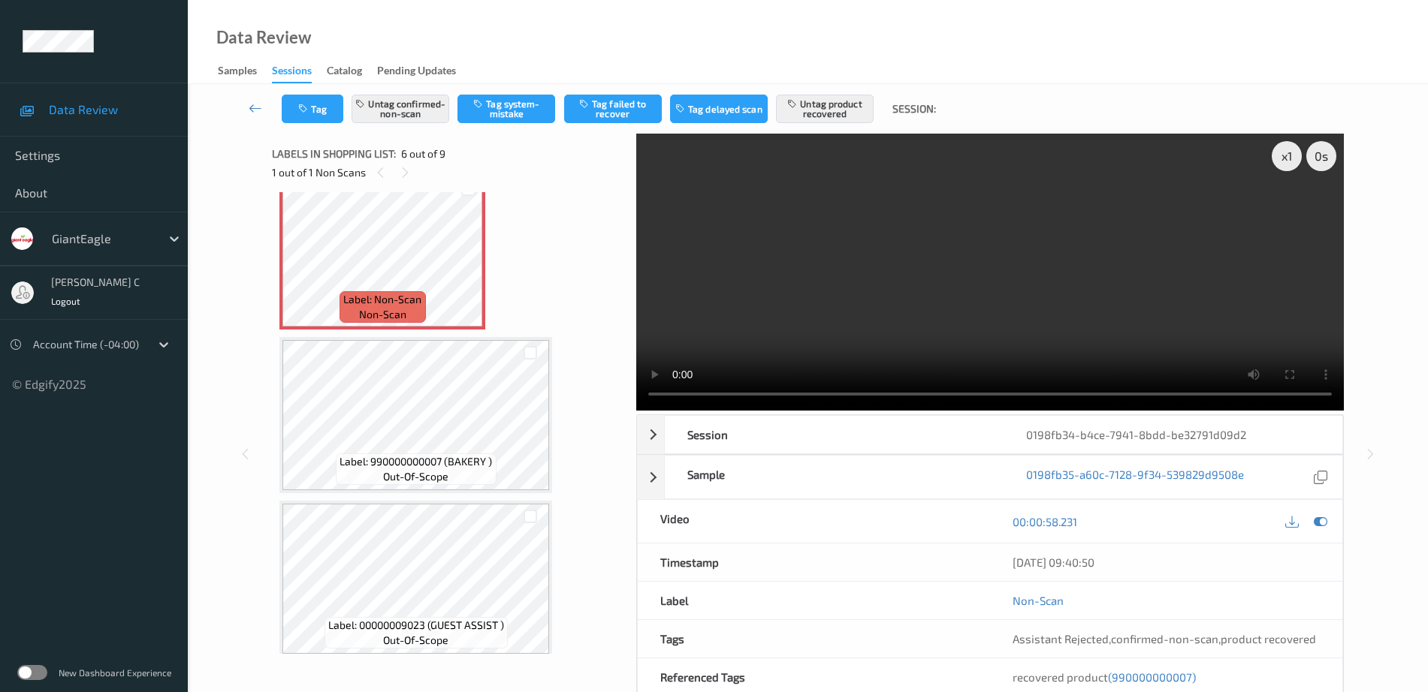
click at [483, 278] on div "Label: Non-Scan non-scan" at bounding box center [382, 251] width 206 height 156
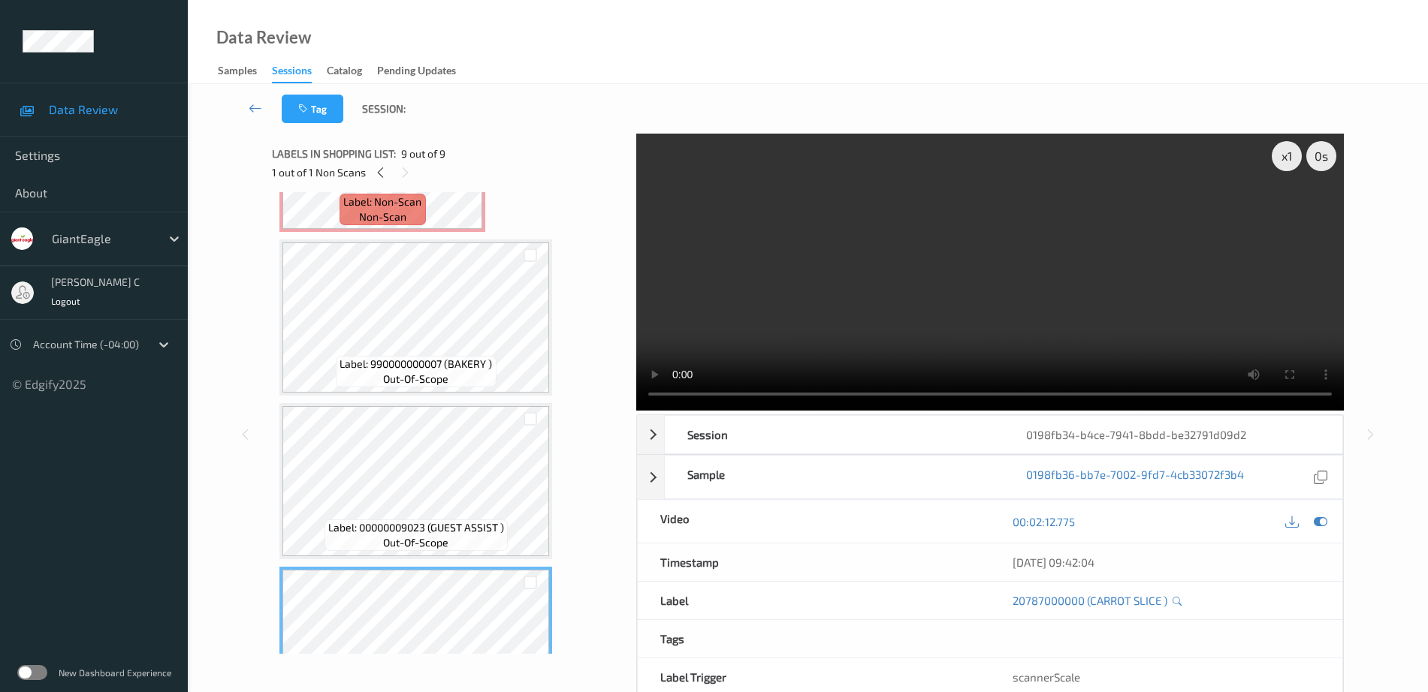
scroll to position [831, 0]
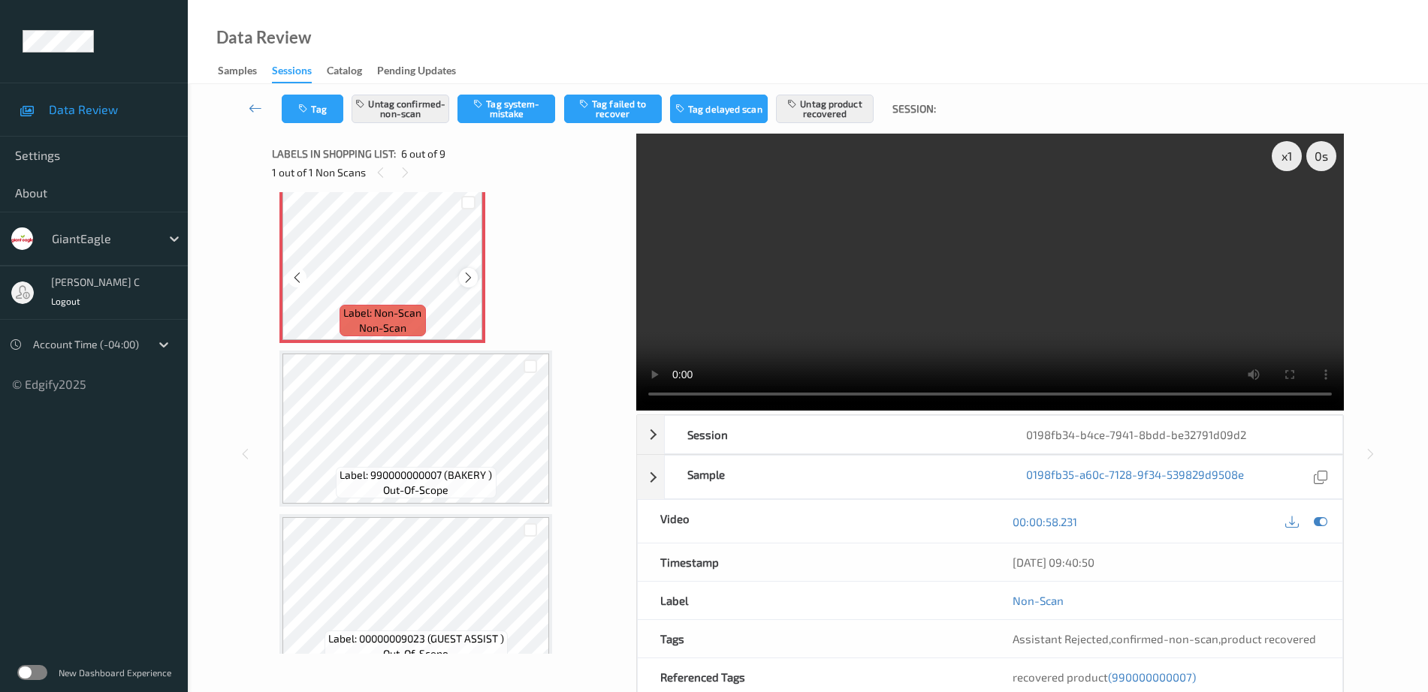
click at [463, 276] on icon at bounding box center [468, 278] width 13 height 14
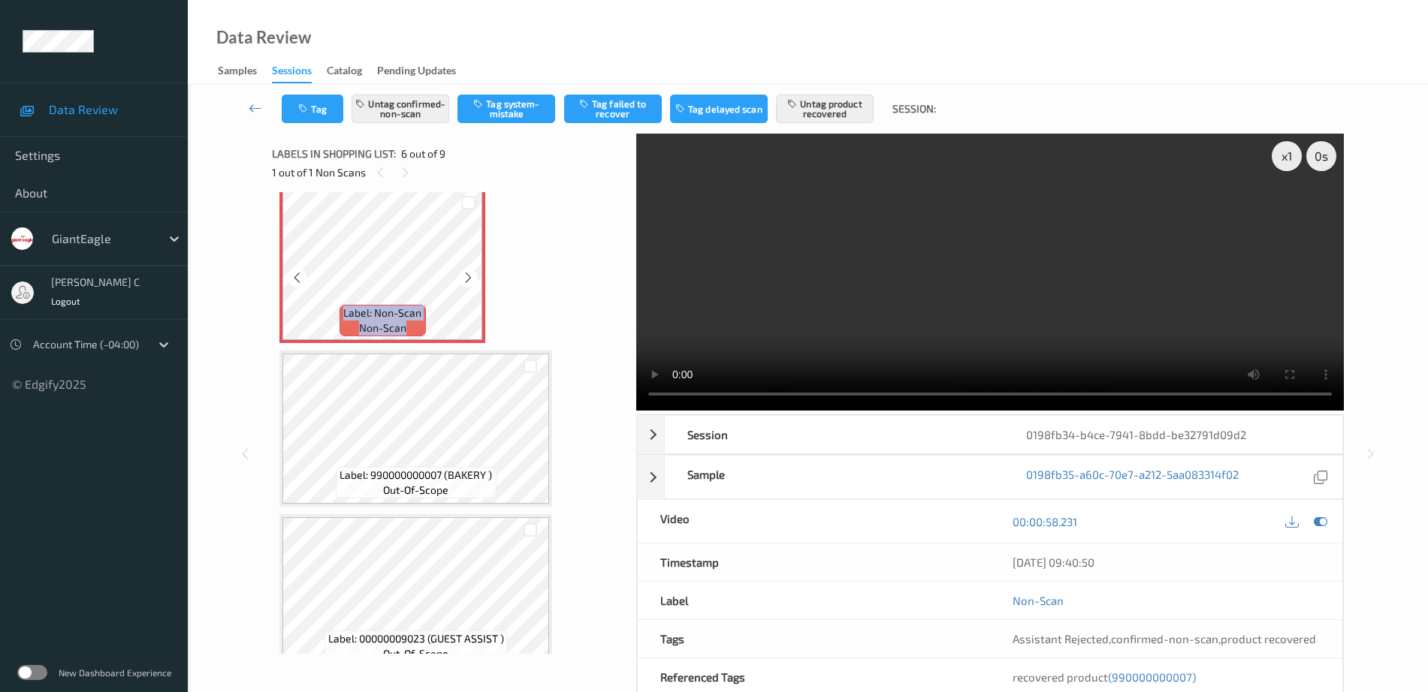
click at [463, 276] on icon at bounding box center [468, 278] width 13 height 14
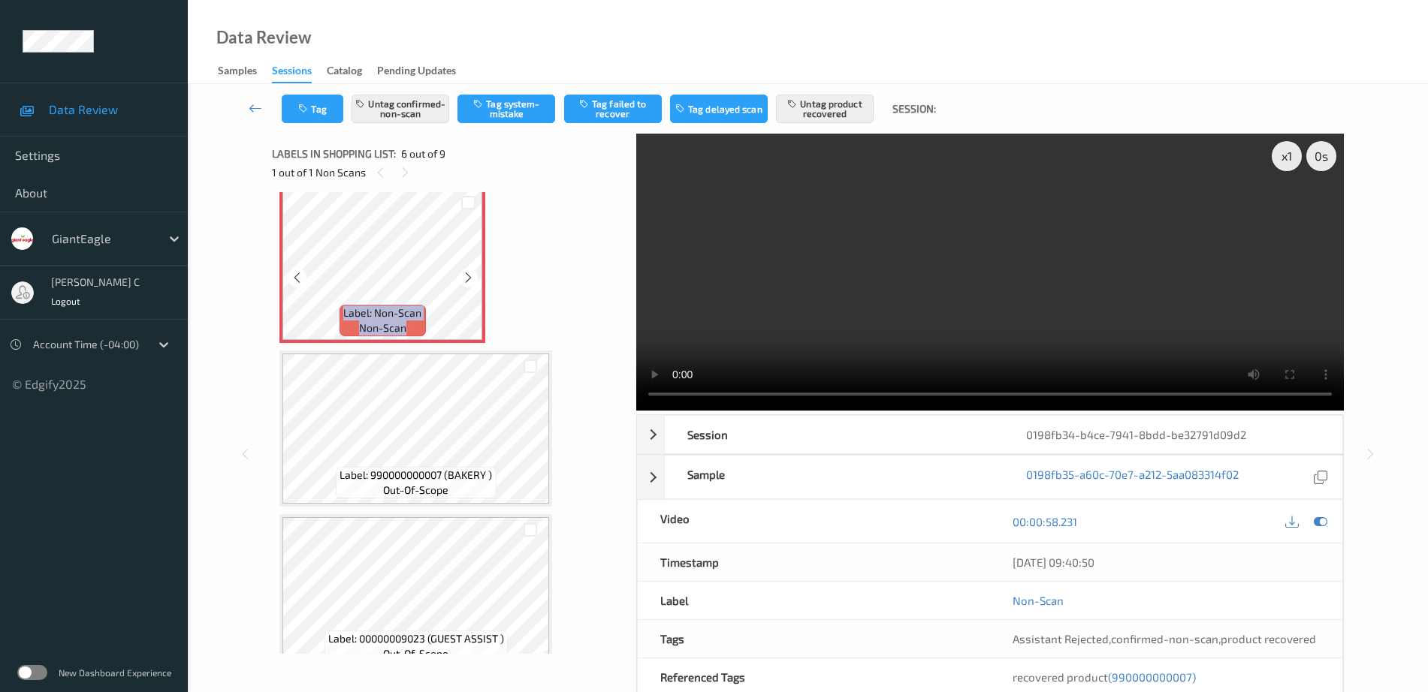
click at [463, 276] on icon at bounding box center [468, 278] width 13 height 14
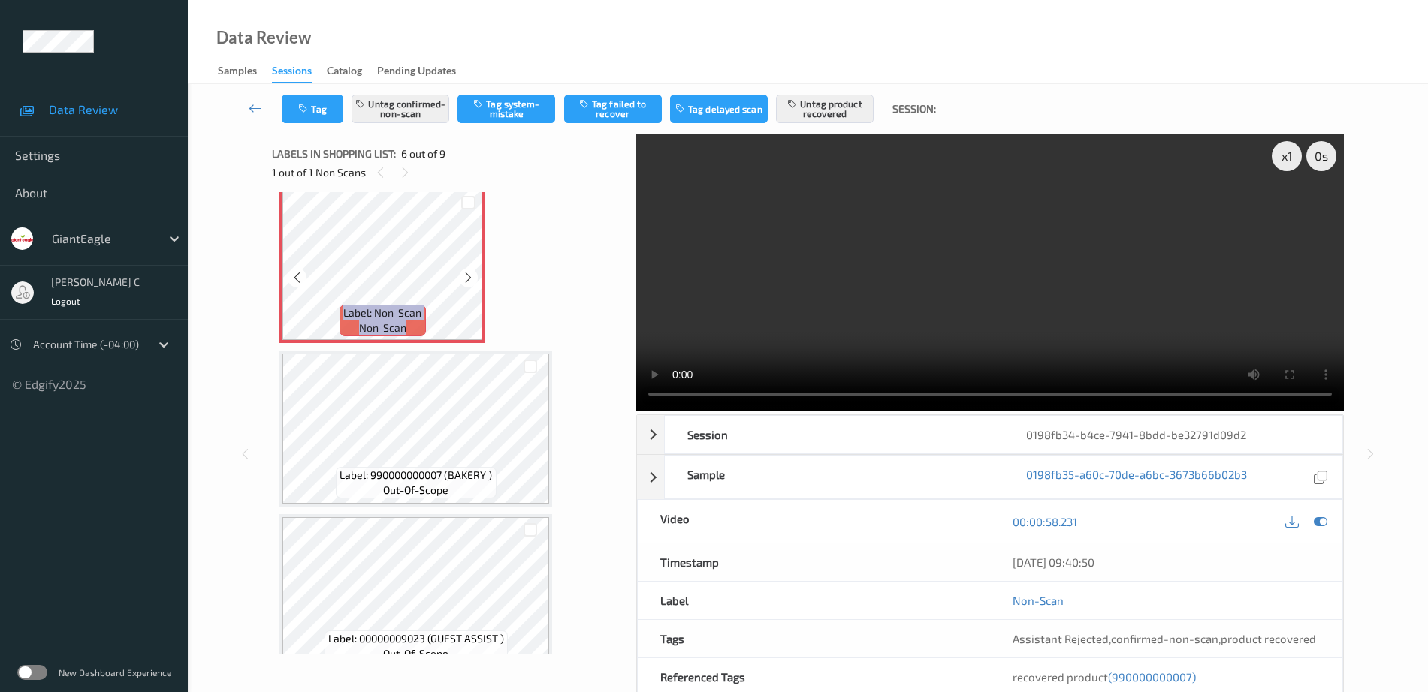
click at [463, 276] on icon at bounding box center [468, 278] width 13 height 14
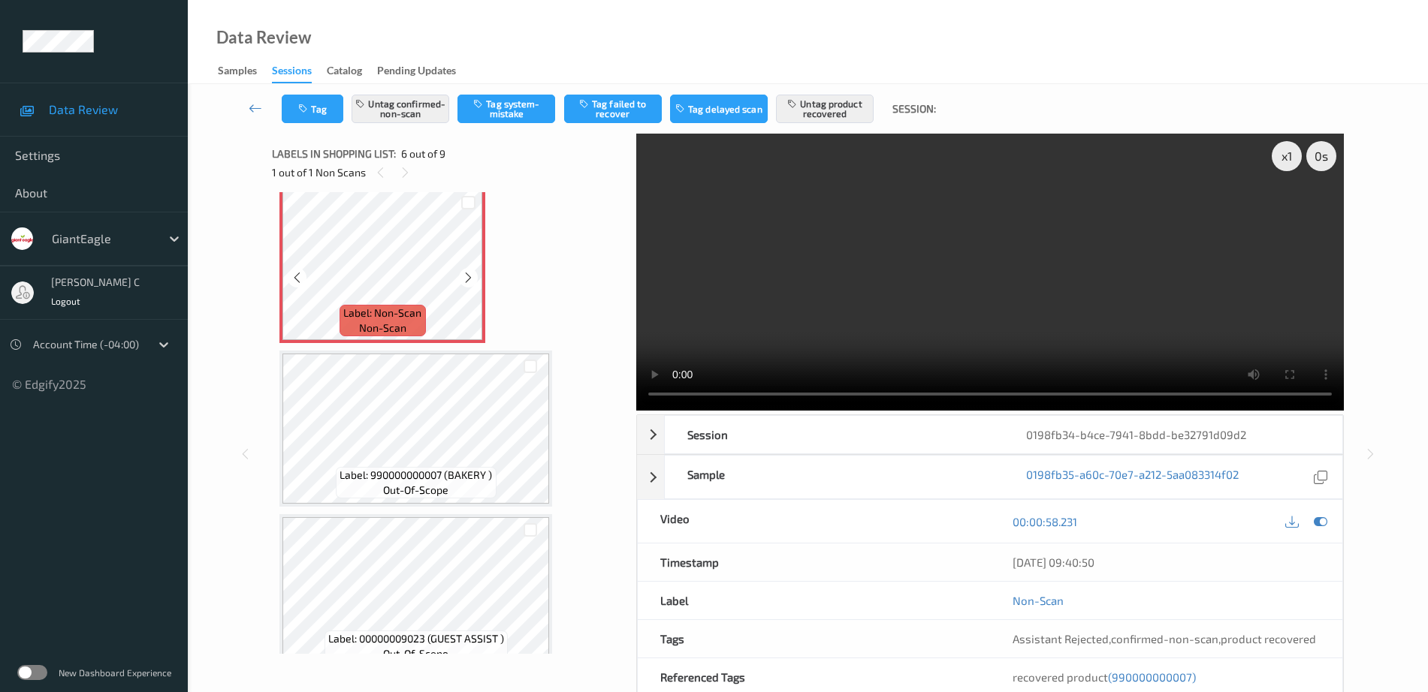
click at [463, 276] on icon at bounding box center [468, 278] width 13 height 14
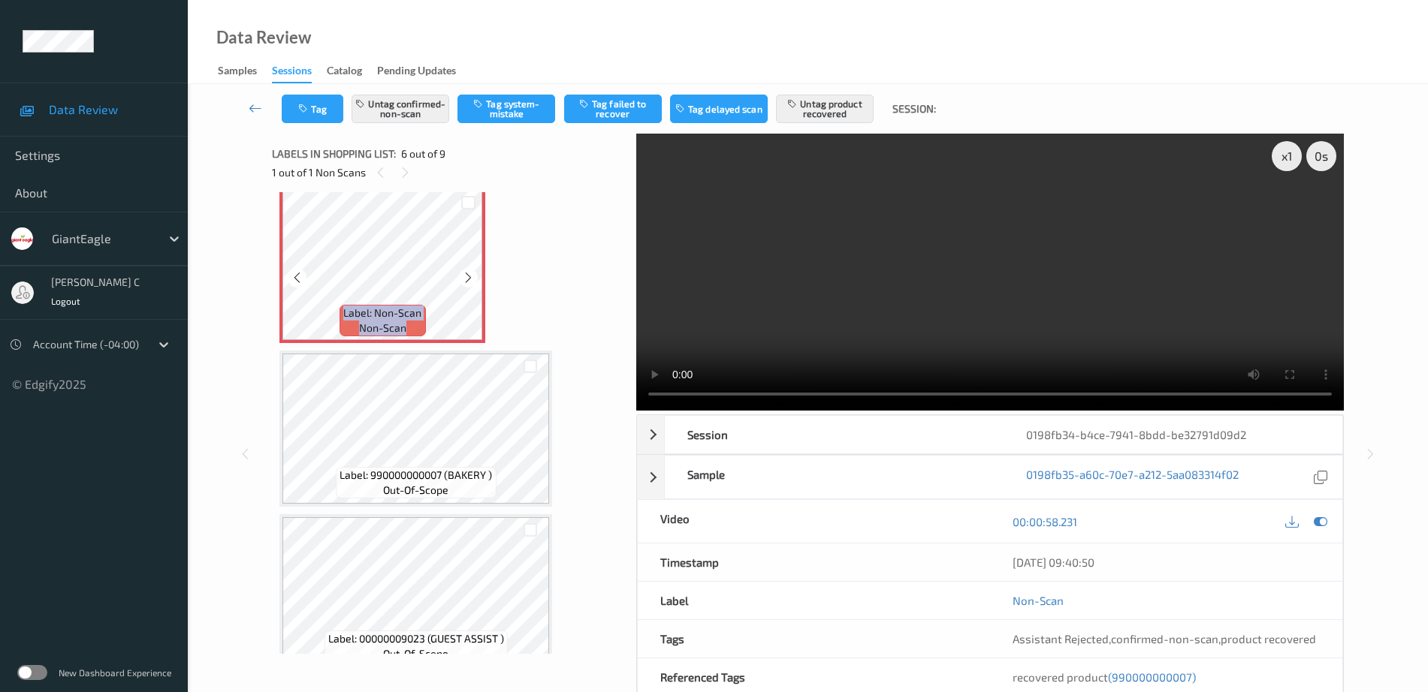
click at [463, 276] on icon at bounding box center [468, 278] width 13 height 14
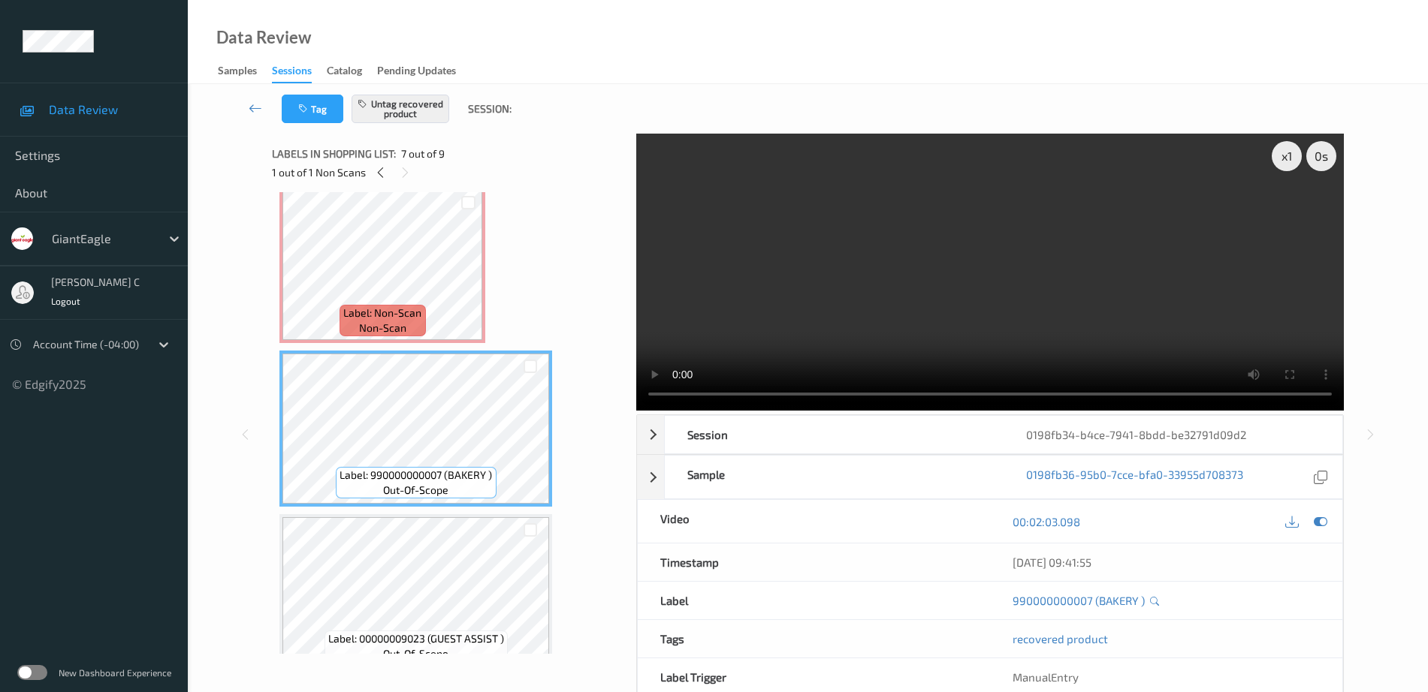
click at [382, 313] on span "Label: Non-Scan" at bounding box center [382, 313] width 78 height 15
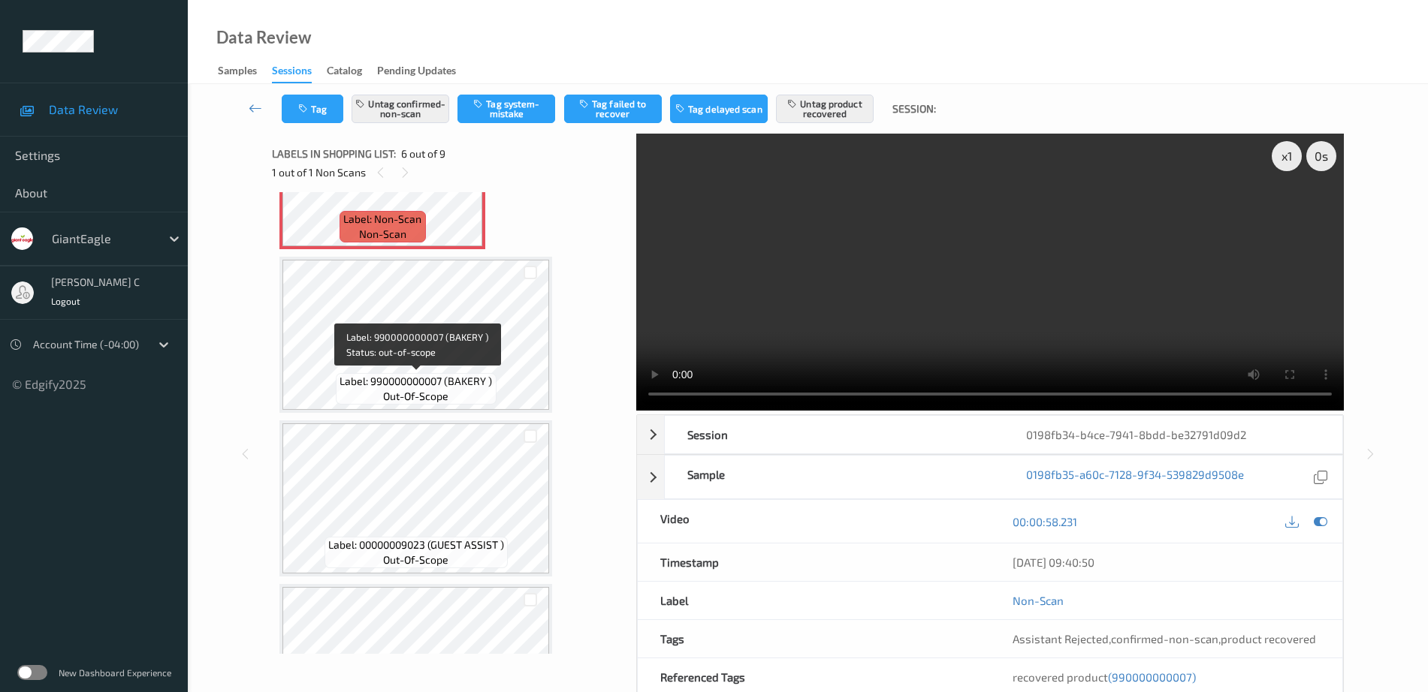
click at [406, 403] on span "out-of-scope" at bounding box center [415, 396] width 65 height 15
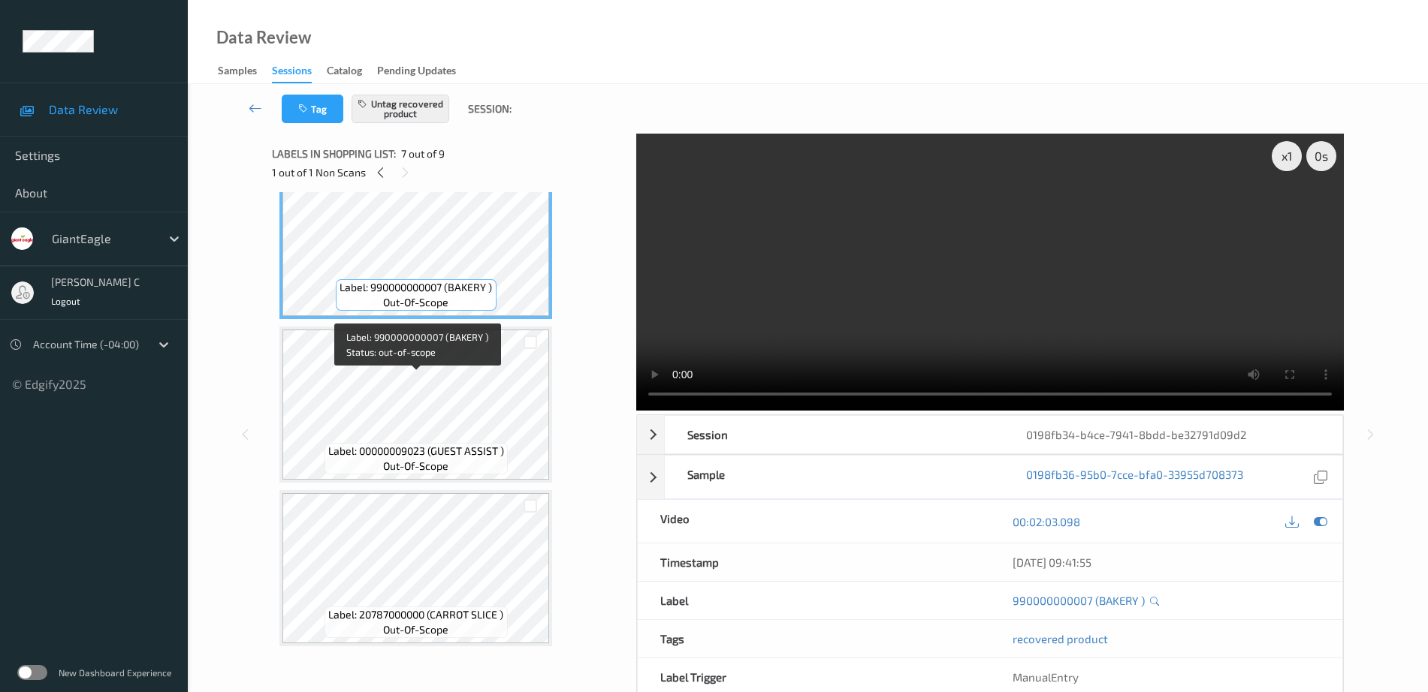
scroll to position [925, 0]
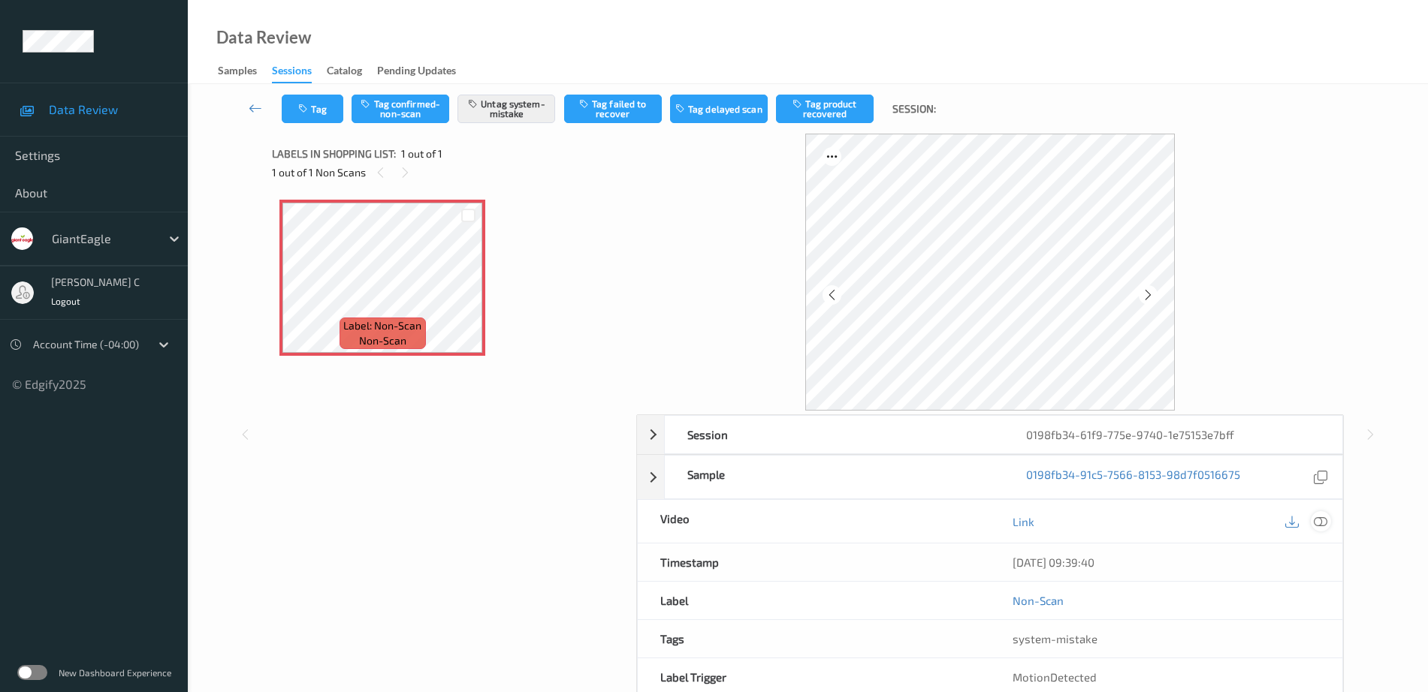
click at [1324, 530] on div at bounding box center [1305, 521] width 49 height 20
click at [1322, 527] on icon at bounding box center [1321, 522] width 14 height 14
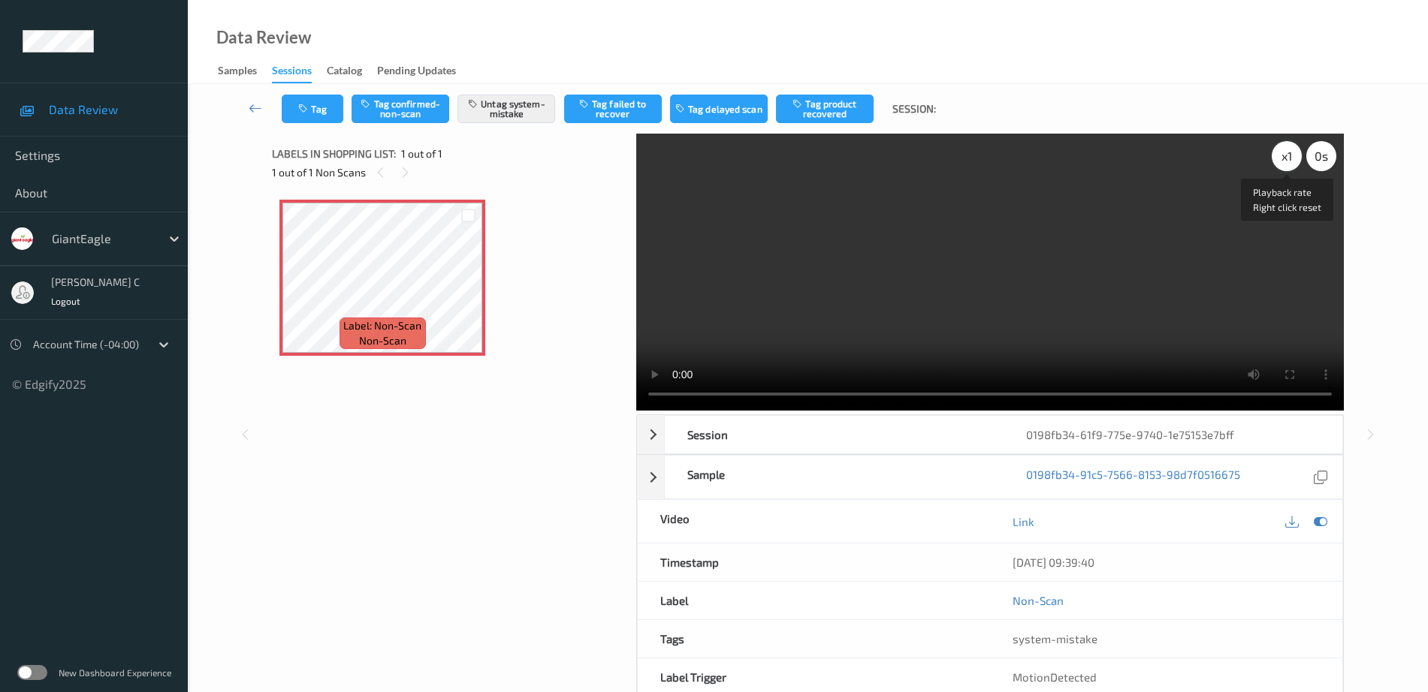
click at [1293, 152] on div "x 1" at bounding box center [1287, 156] width 30 height 30
click at [1293, 154] on div "x 2" at bounding box center [1287, 156] width 30 height 30
click at [312, 113] on button "Tag" at bounding box center [313, 109] width 62 height 29
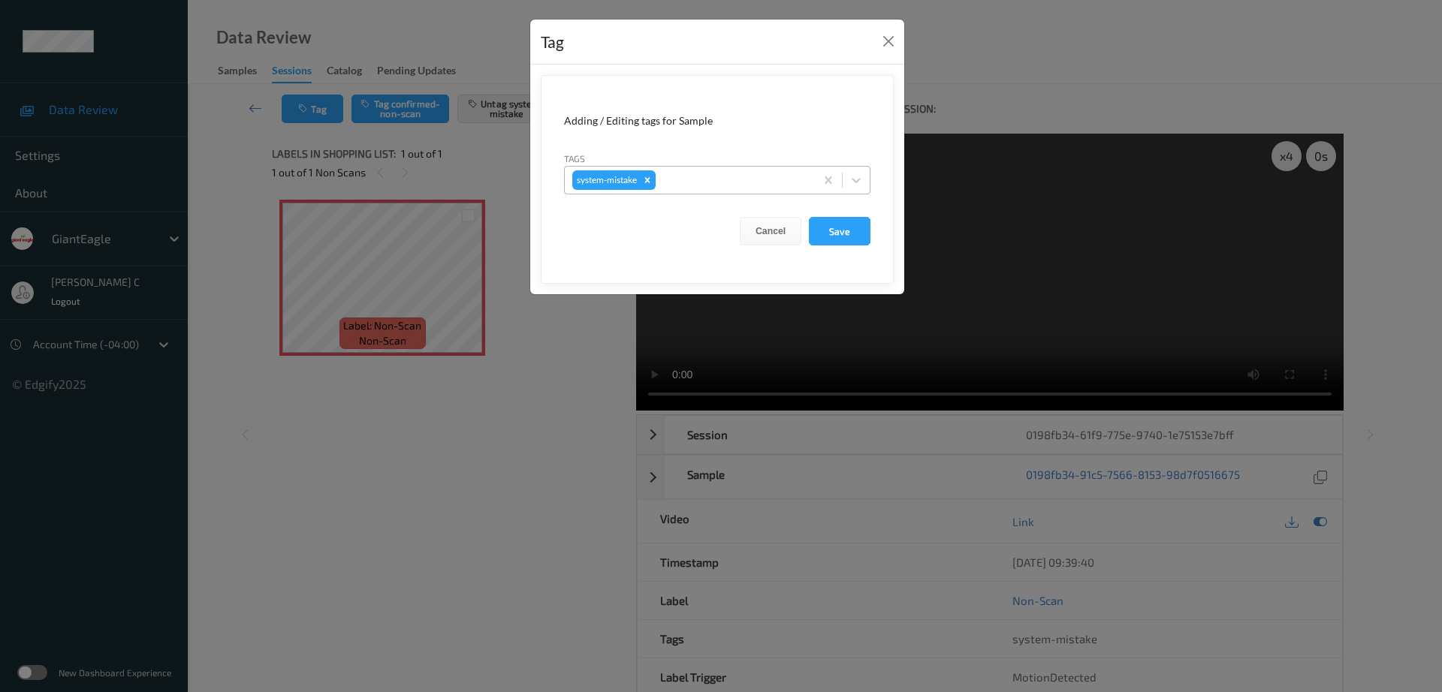
click at [688, 183] on div at bounding box center [733, 180] width 149 height 18
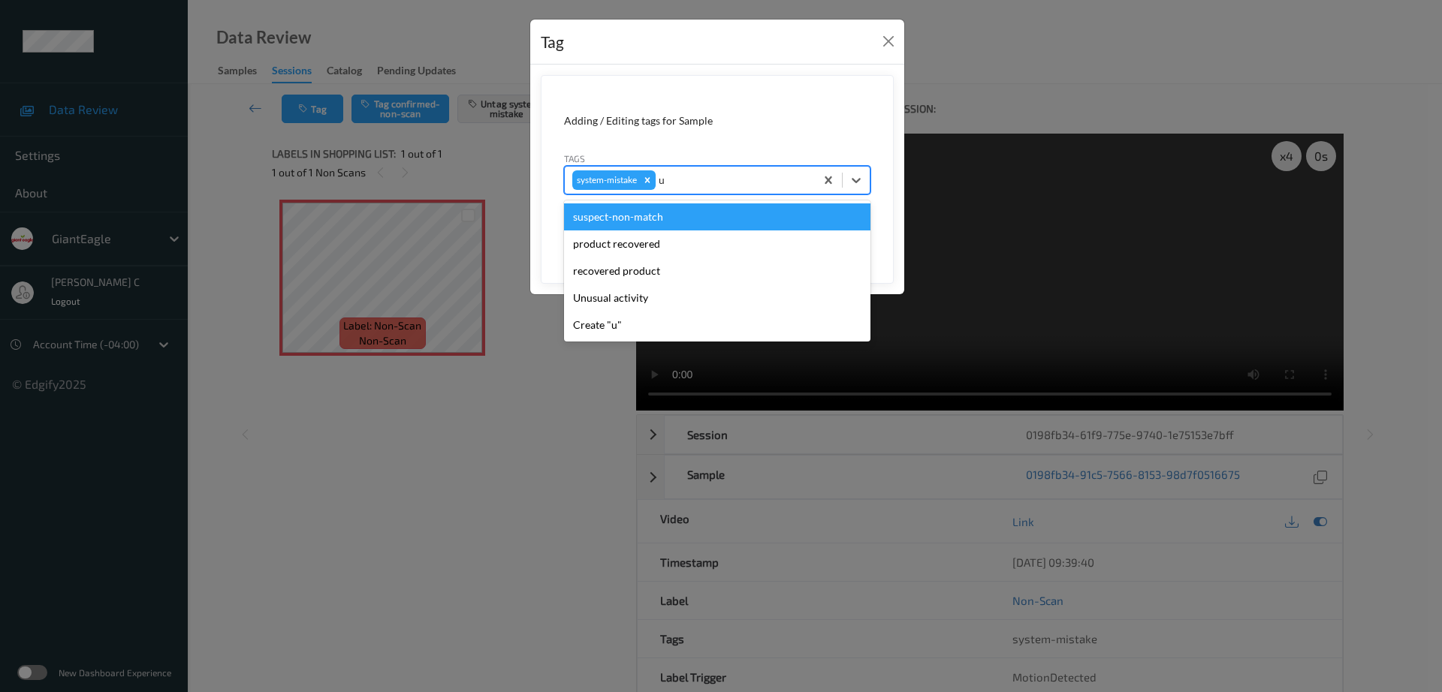
type input "un"
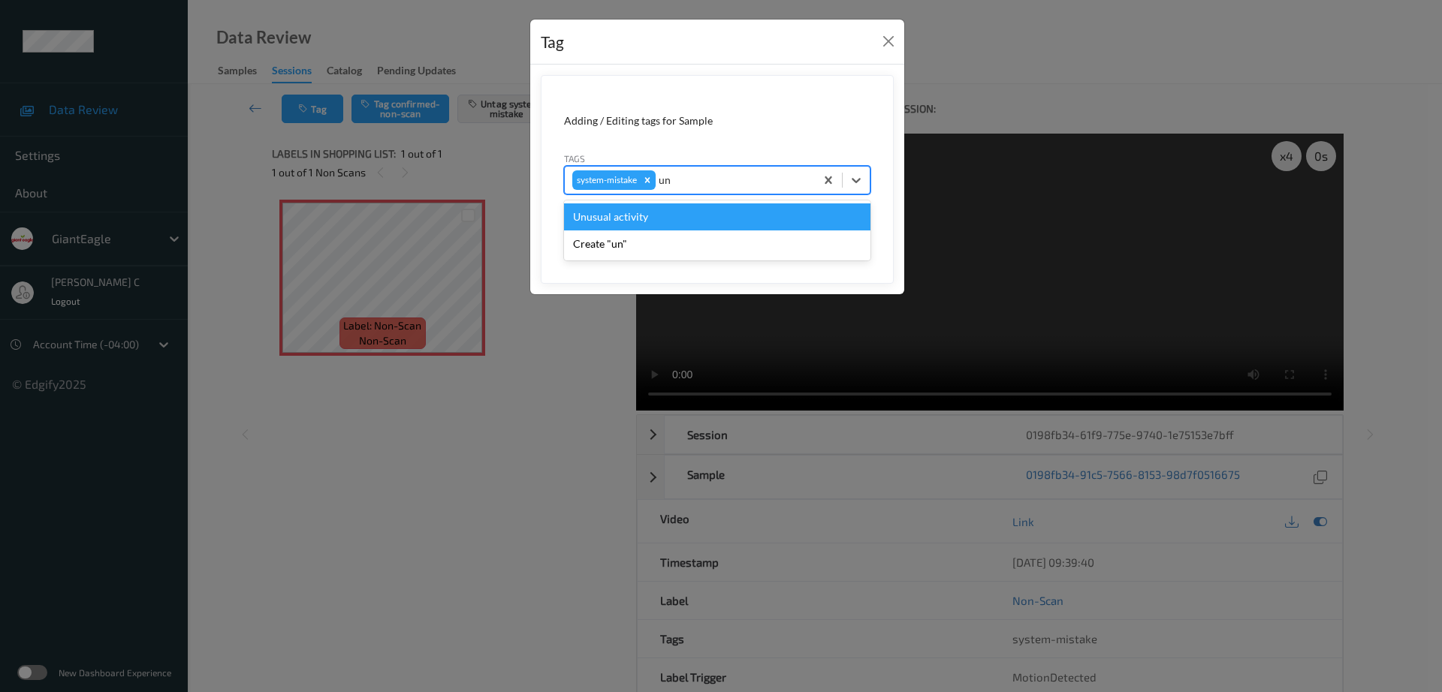
click at [639, 225] on div "Unusual activity" at bounding box center [717, 217] width 306 height 27
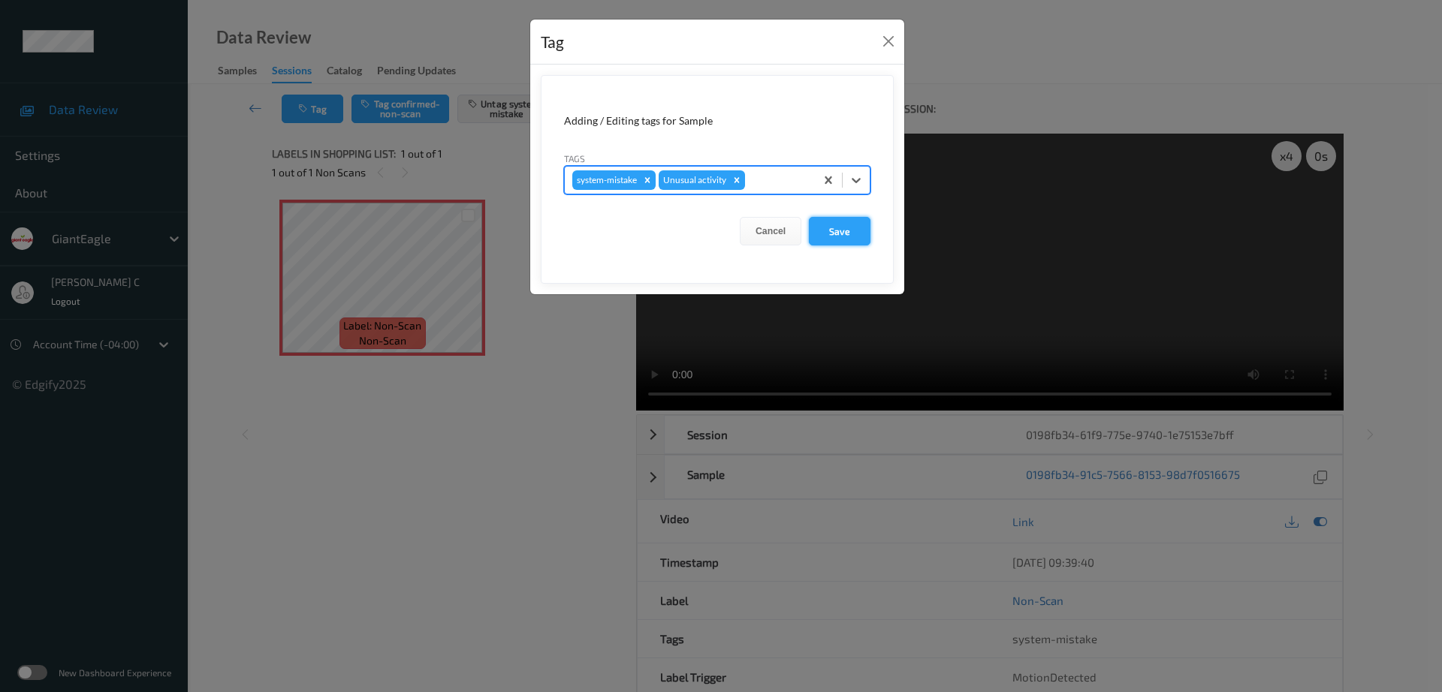
click at [861, 229] on button "Save" at bounding box center [840, 231] width 62 height 29
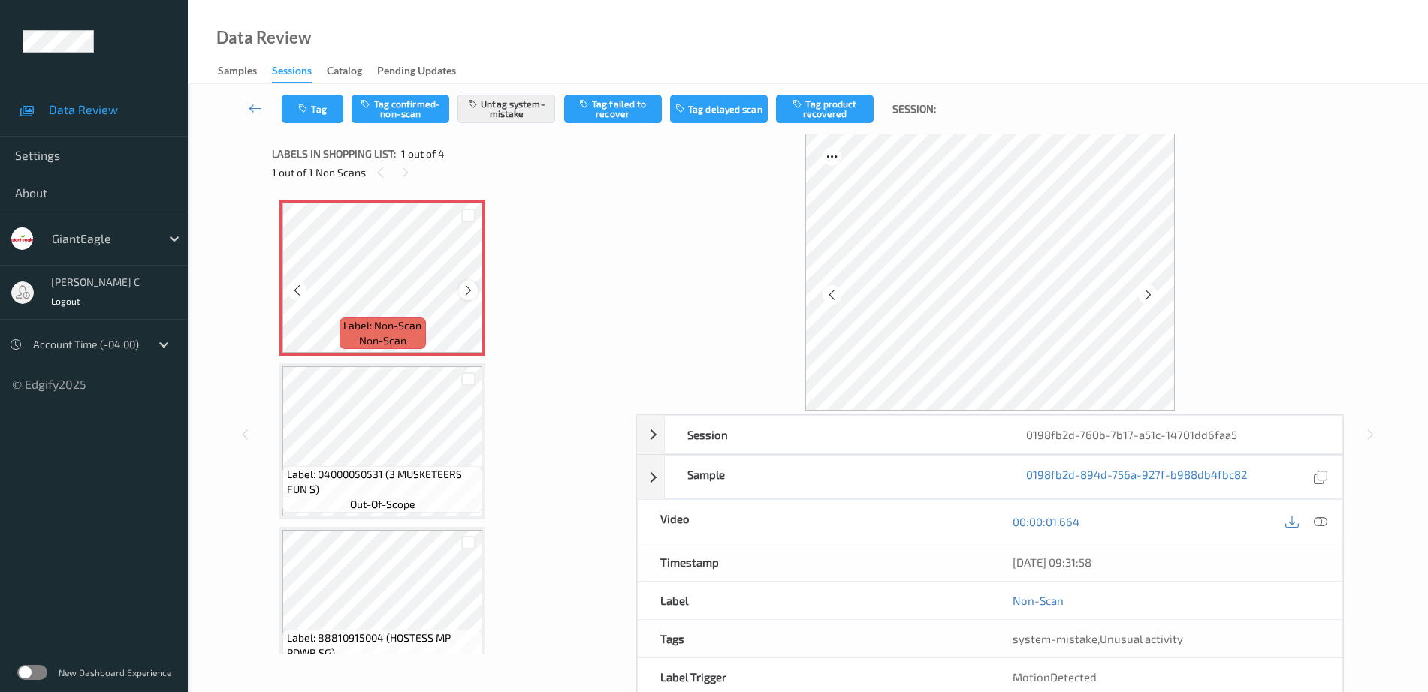
click at [466, 294] on icon at bounding box center [468, 291] width 13 height 14
click at [474, 292] on icon at bounding box center [468, 291] width 13 height 14
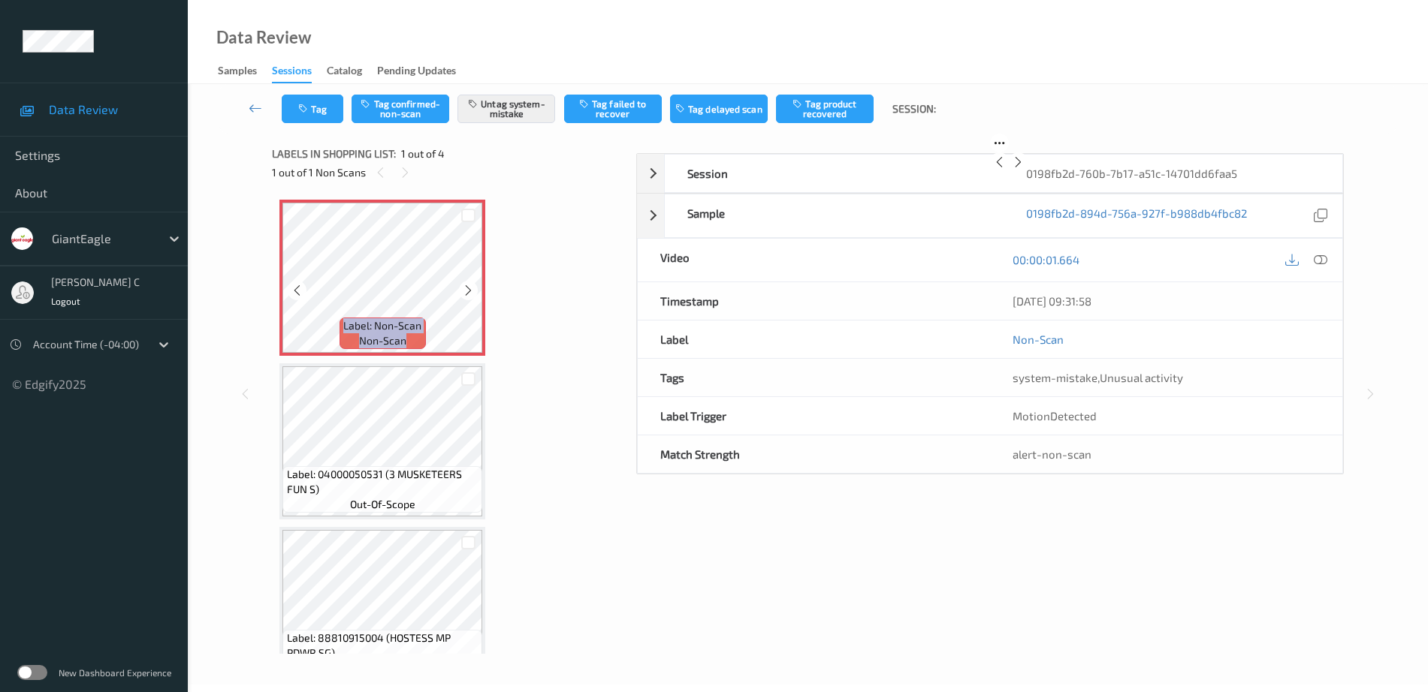
click at [474, 292] on icon at bounding box center [468, 291] width 13 height 14
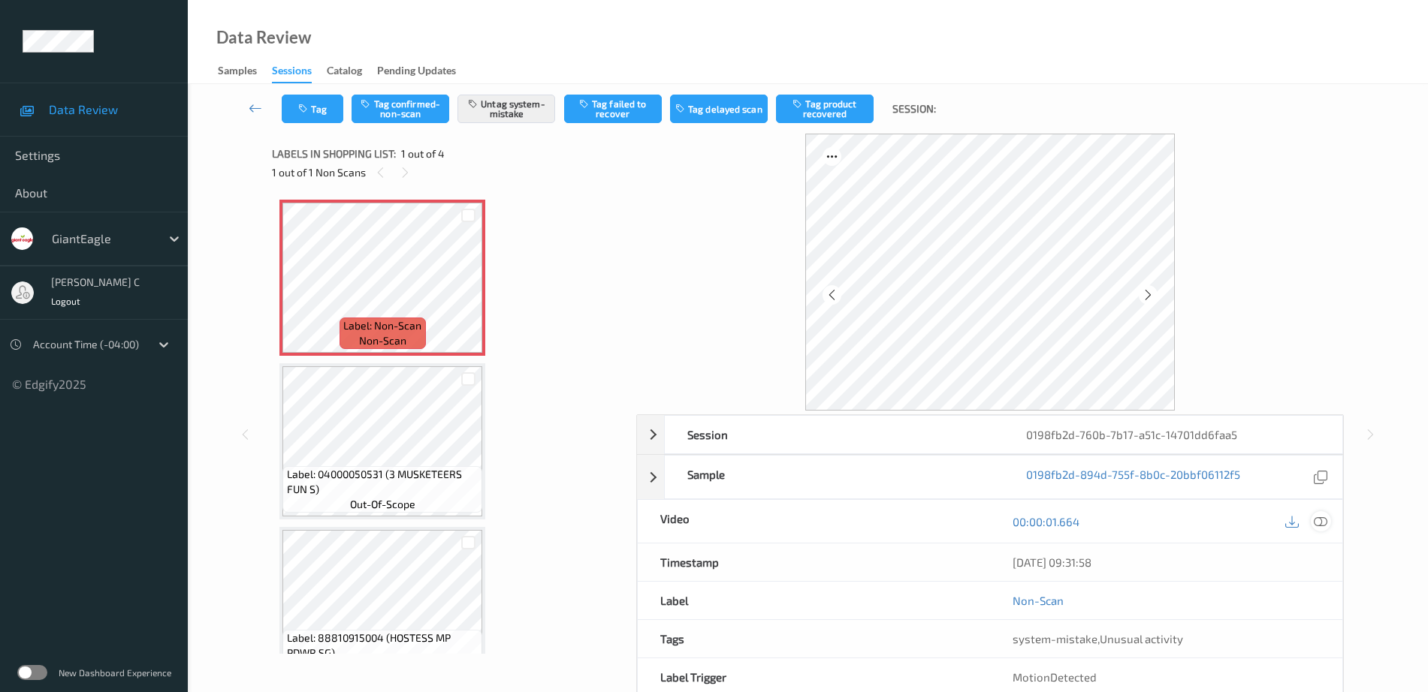
click at [1317, 526] on icon at bounding box center [1321, 522] width 14 height 14
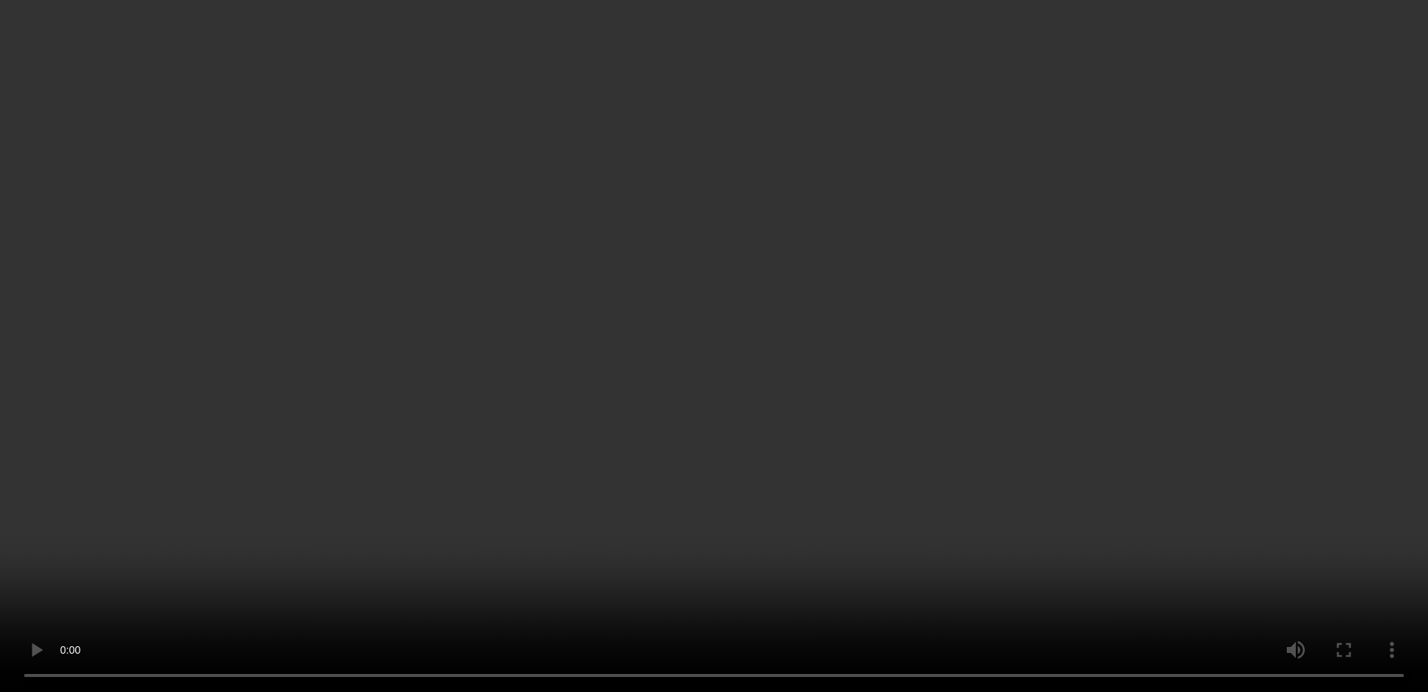
scroll to position [13, 0]
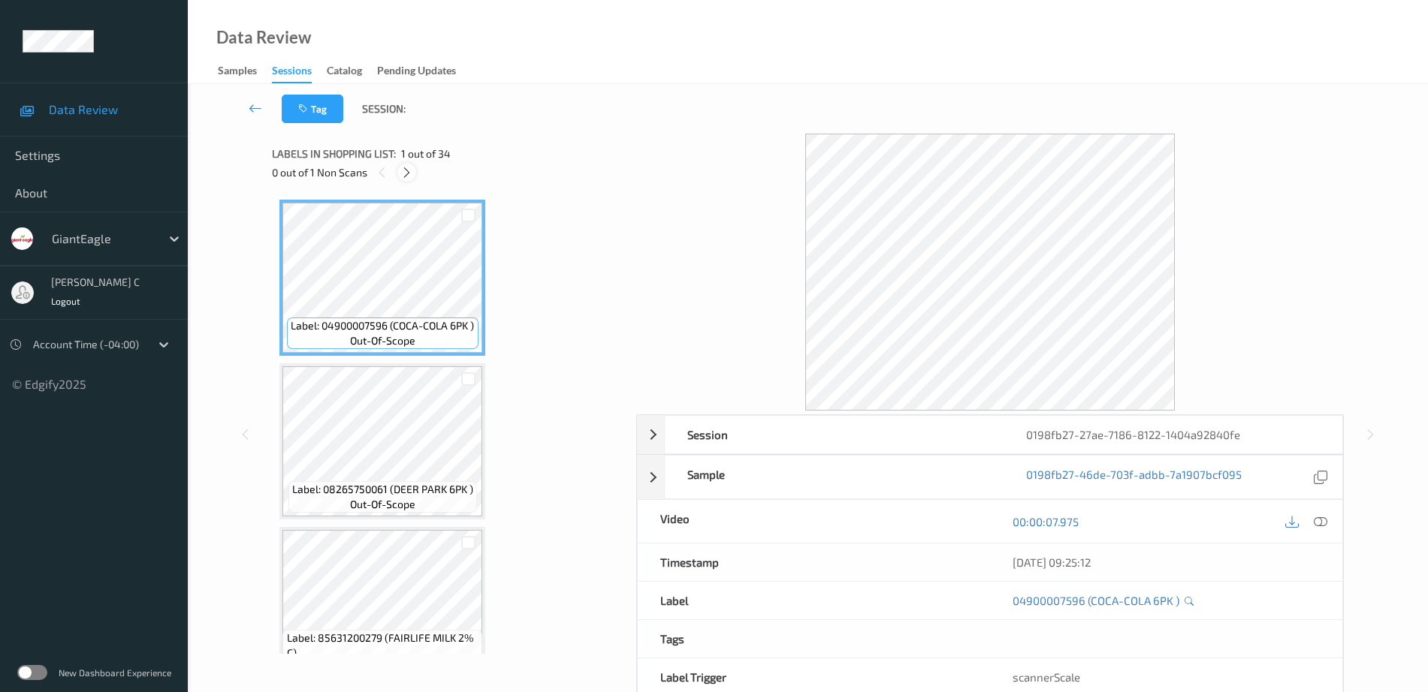
click at [409, 170] on icon at bounding box center [406, 173] width 13 height 14
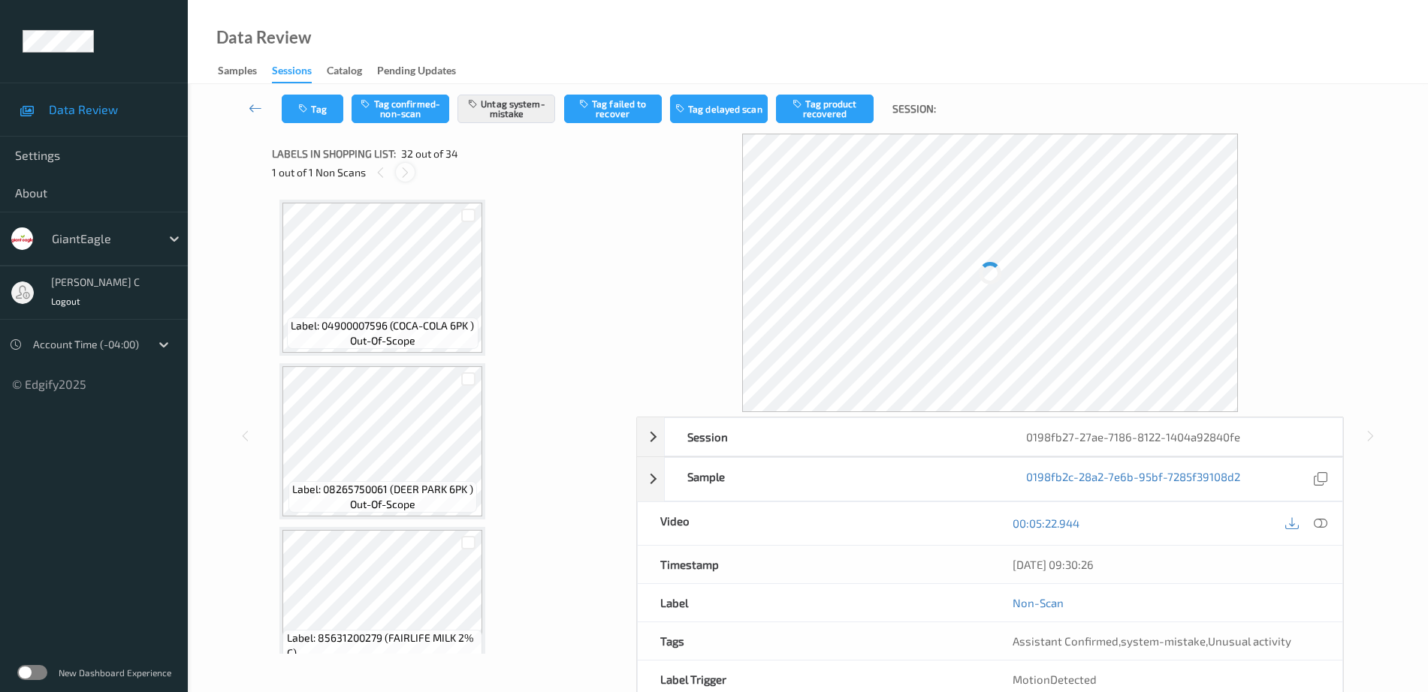
scroll to position [4920, 0]
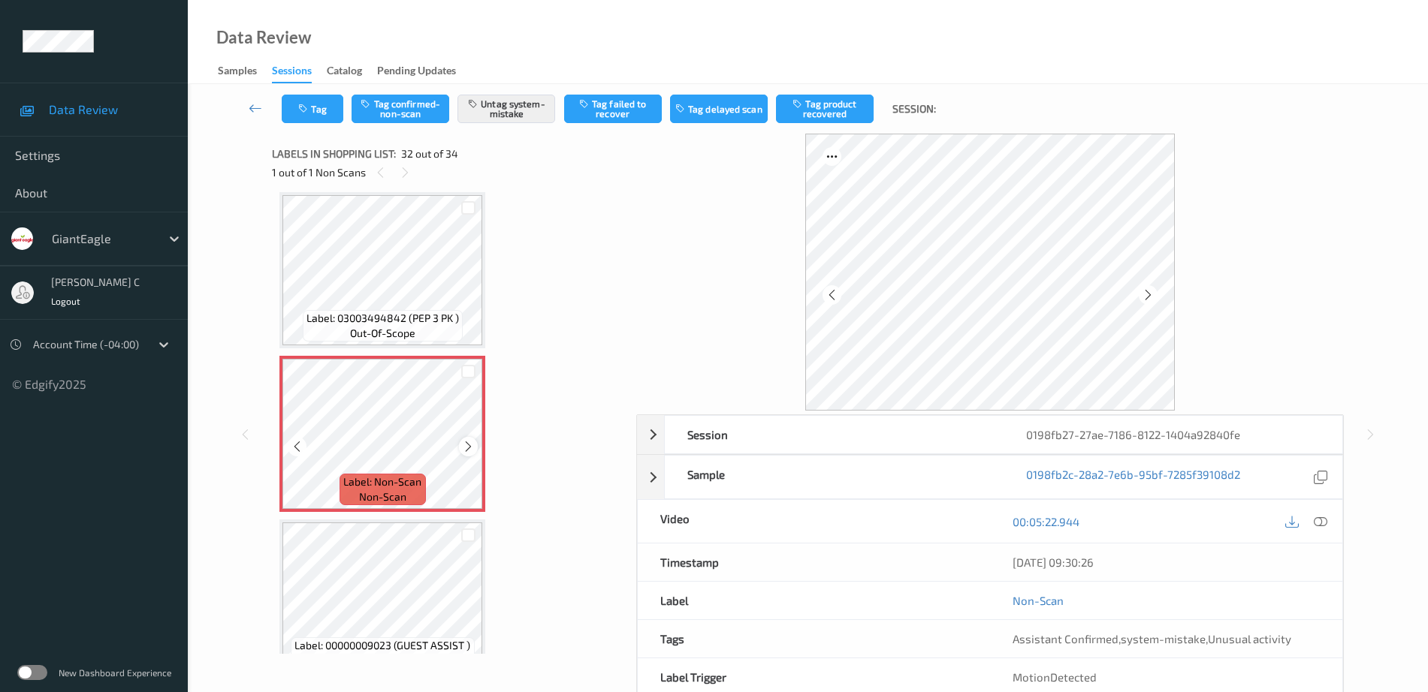
click at [465, 445] on icon at bounding box center [468, 447] width 13 height 14
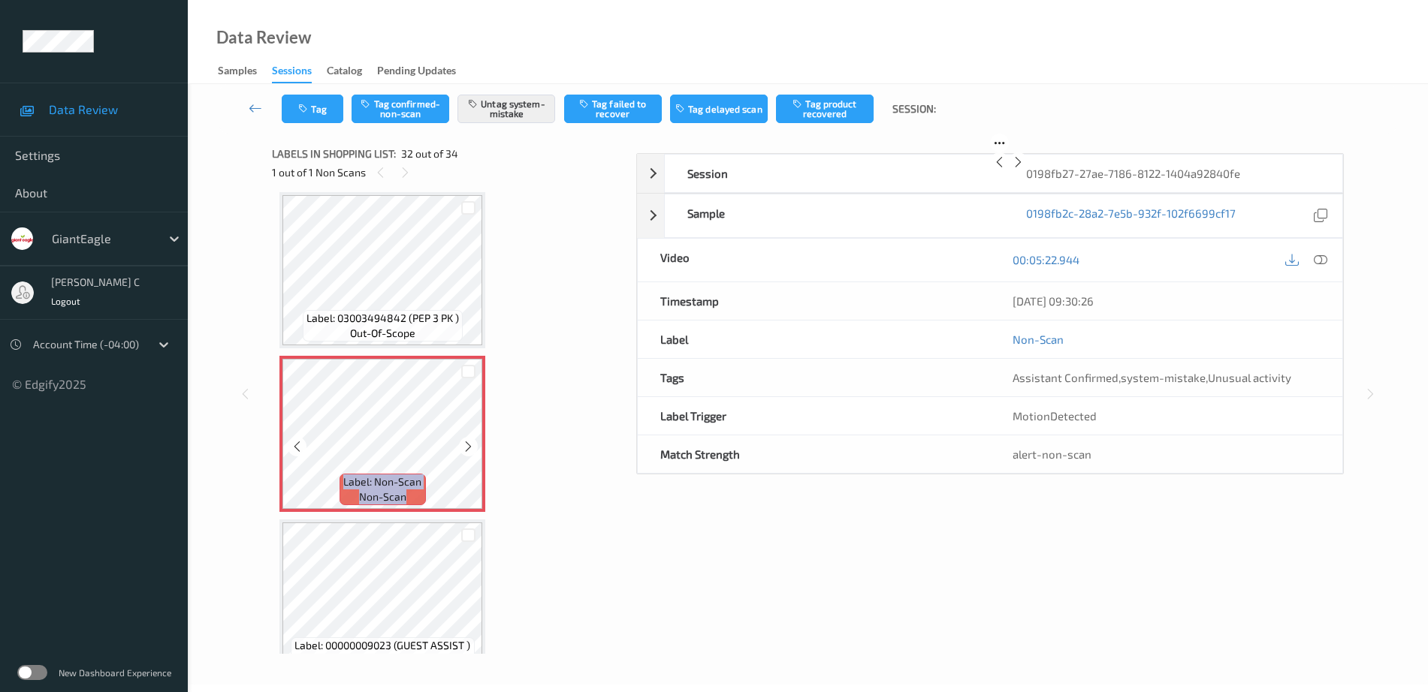
click at [465, 445] on icon at bounding box center [468, 447] width 13 height 14
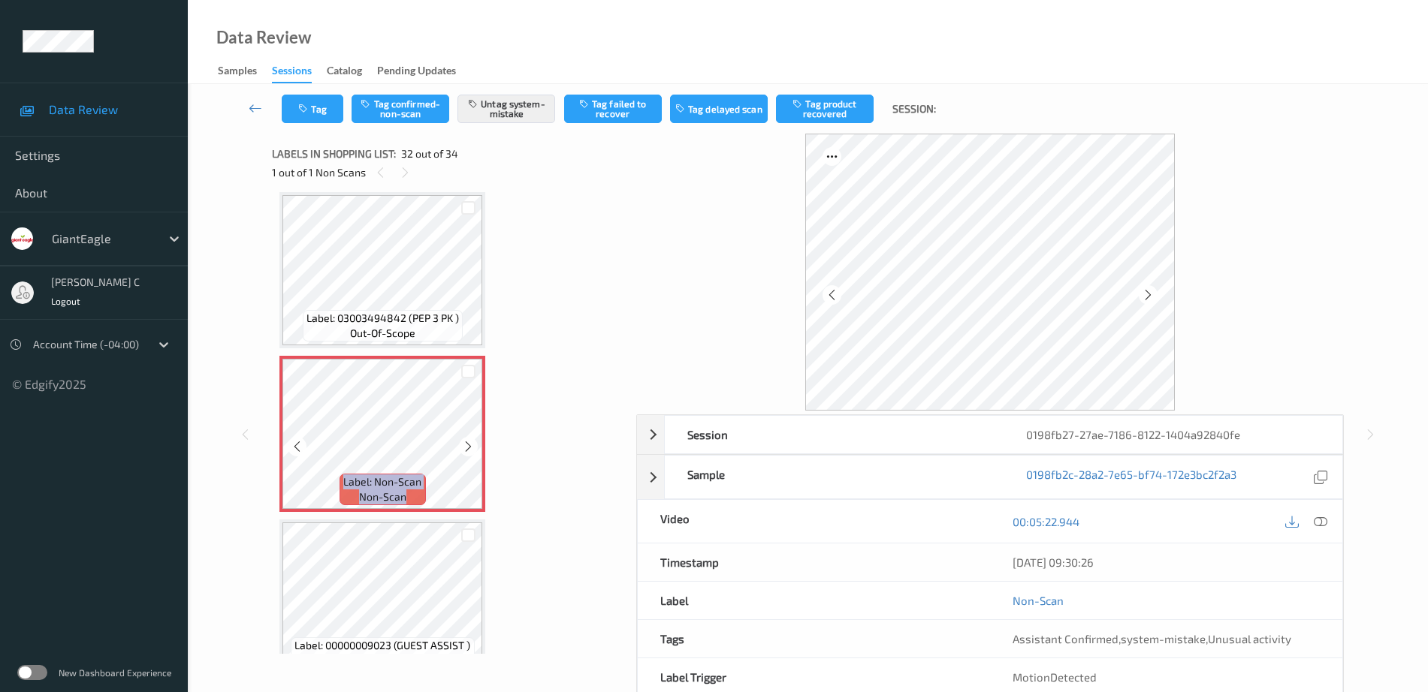
click at [465, 445] on icon at bounding box center [468, 447] width 13 height 14
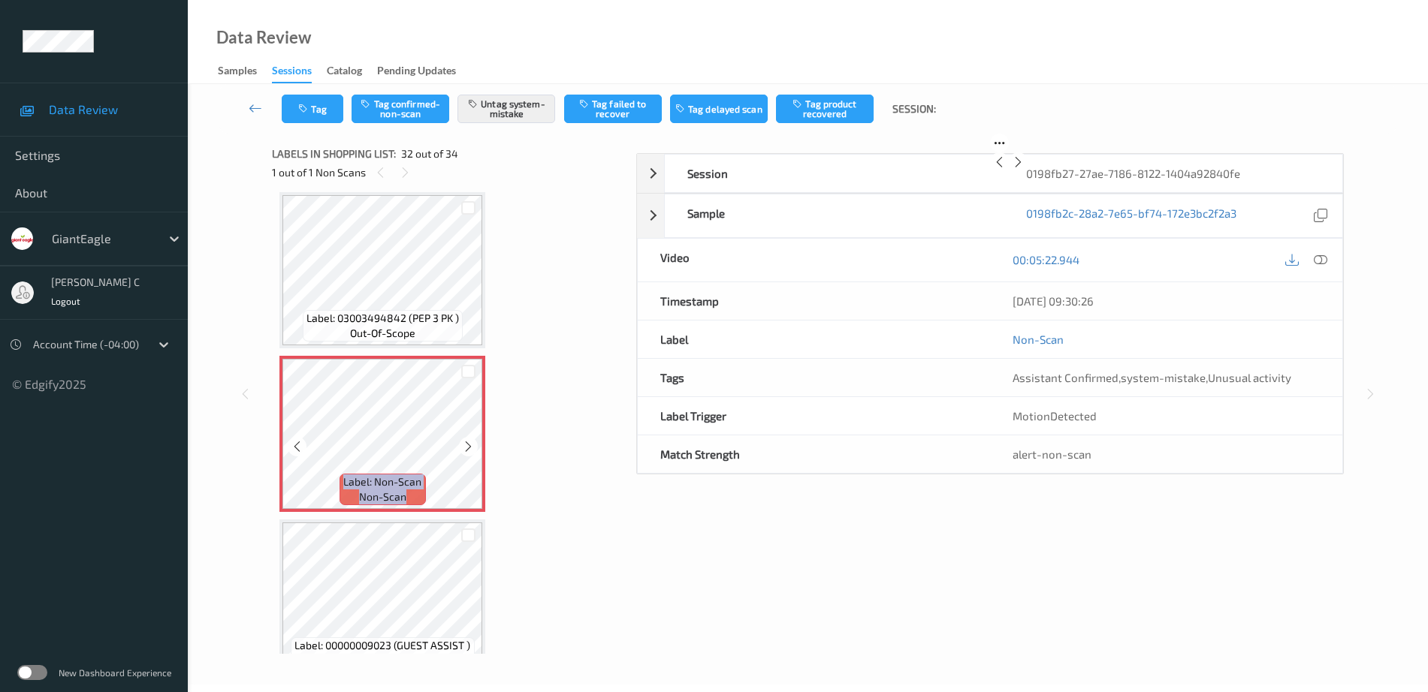
click at [465, 445] on icon at bounding box center [468, 447] width 13 height 14
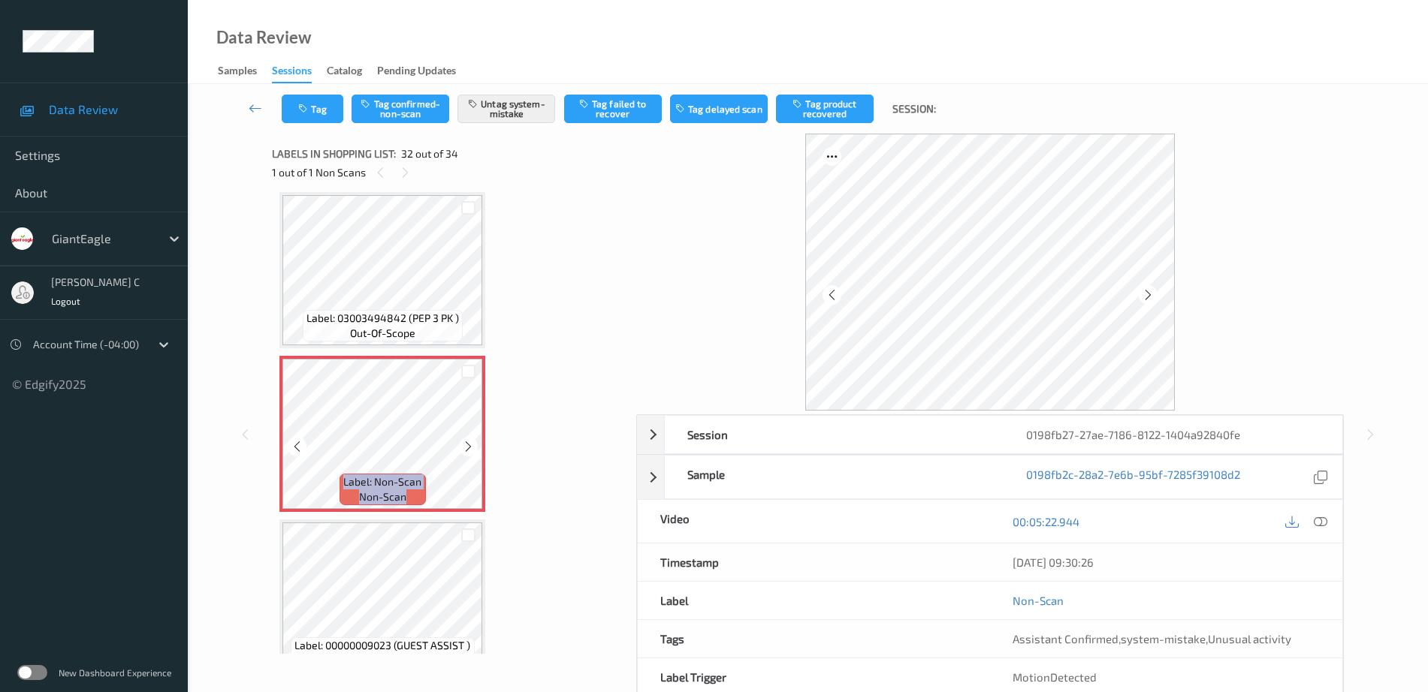
click at [465, 445] on icon at bounding box center [468, 447] width 13 height 14
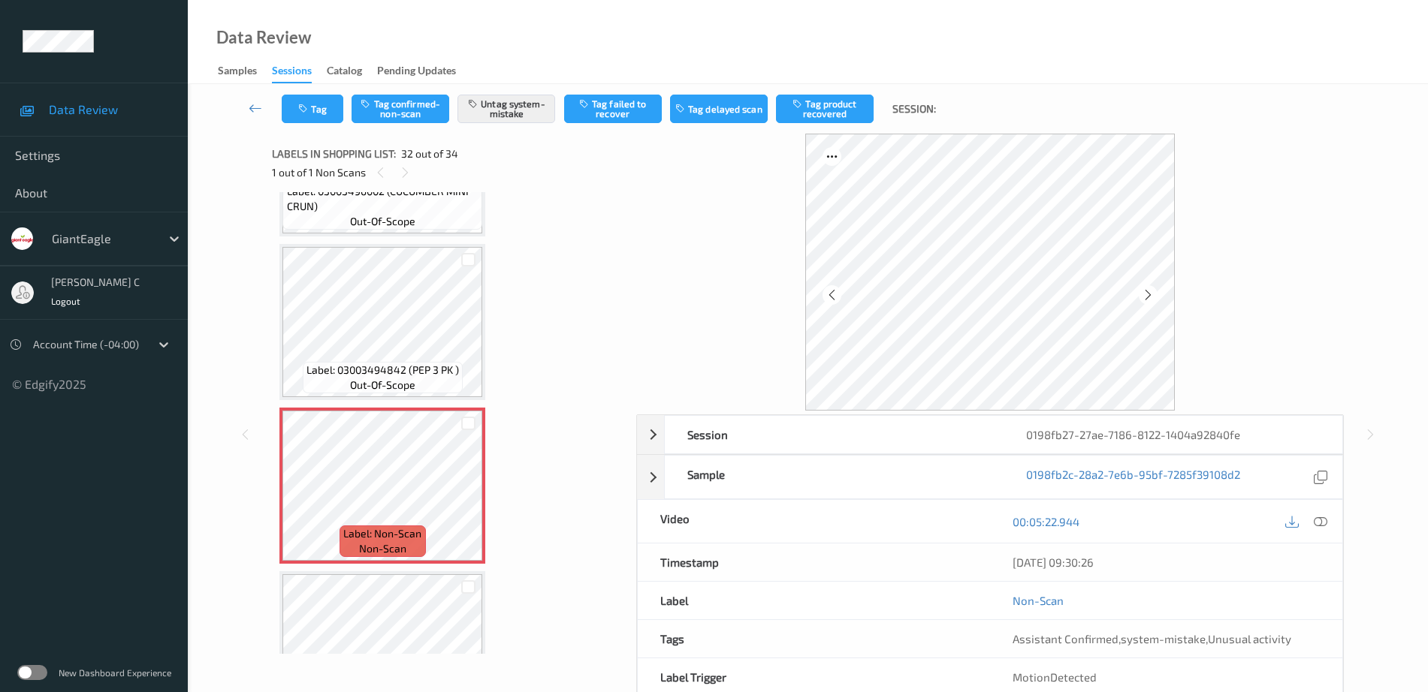
scroll to position [4826, 0]
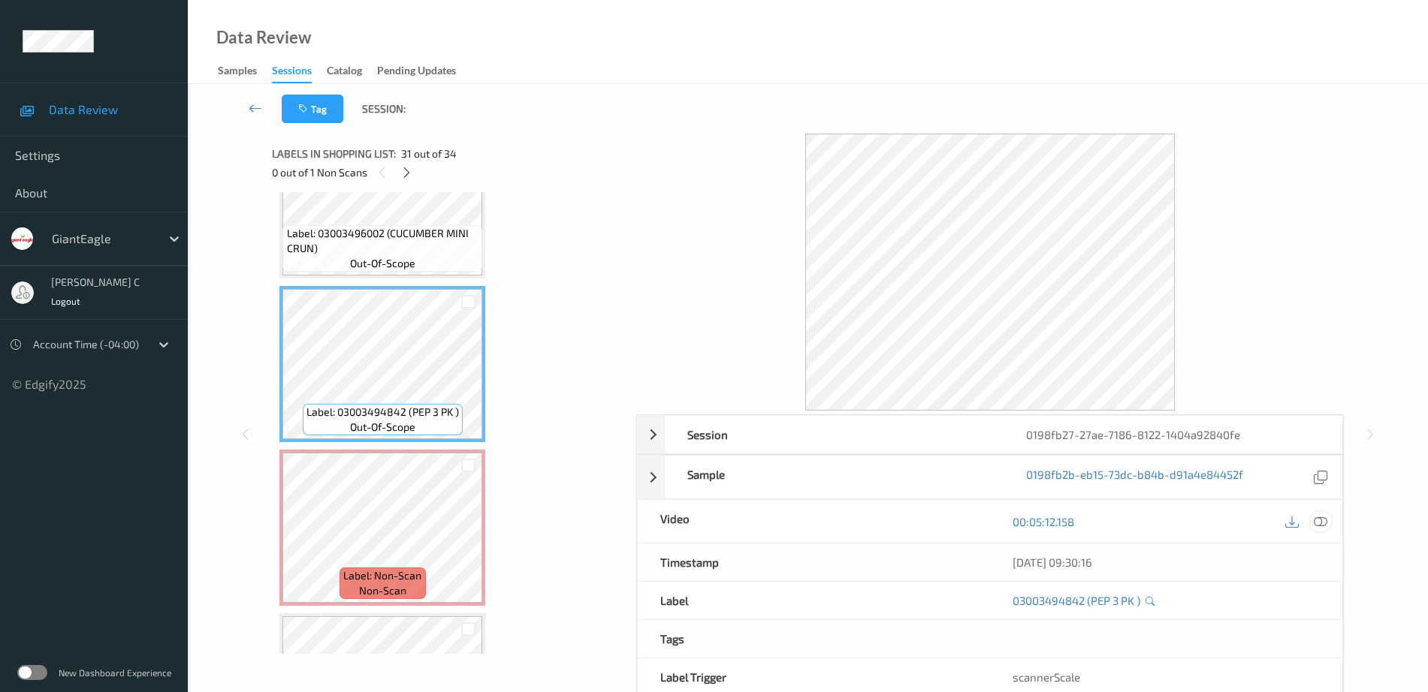
click at [1322, 521] on icon at bounding box center [1321, 522] width 14 height 14
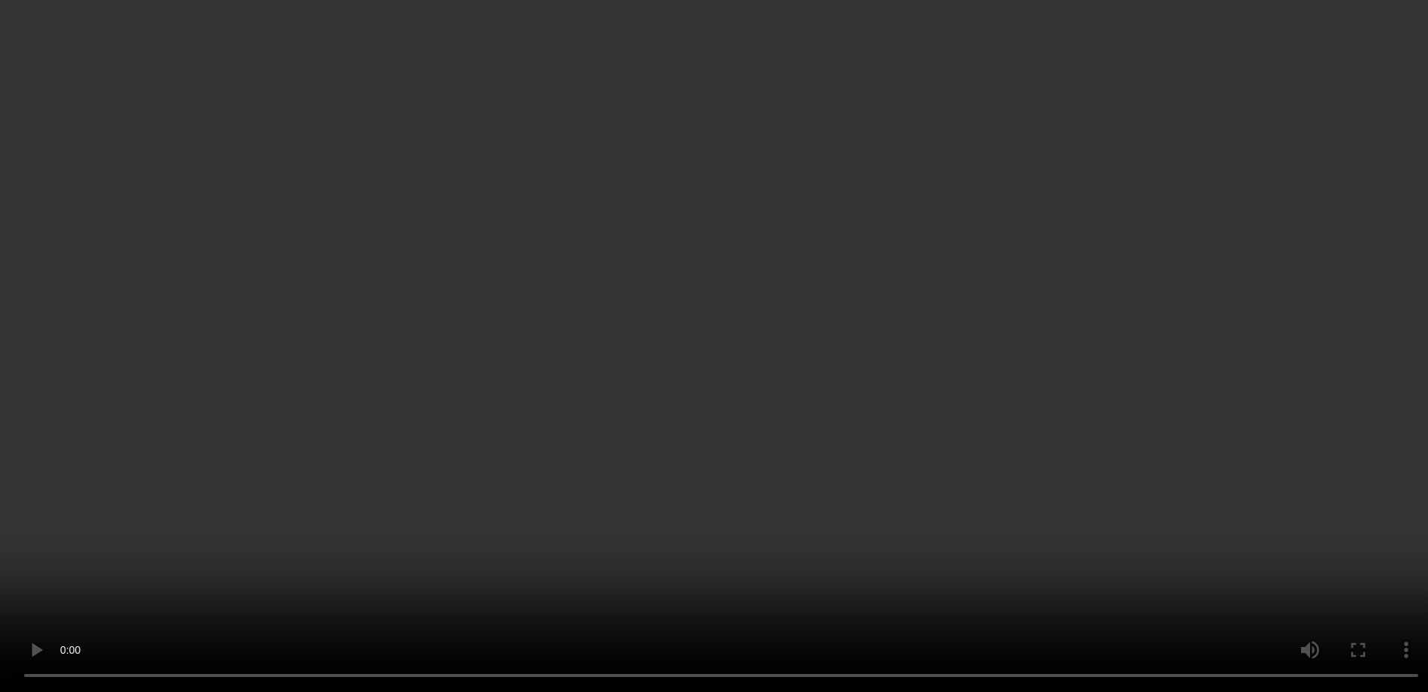
scroll to position [3511, 0]
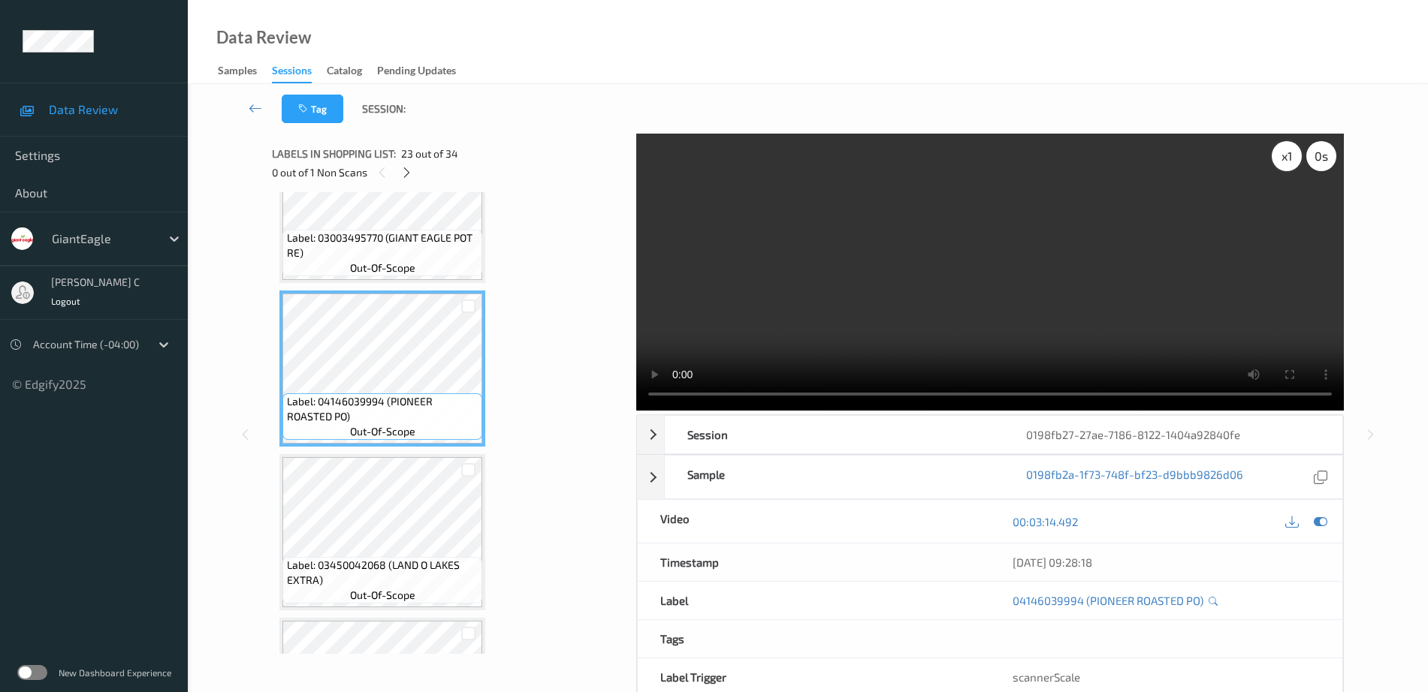
click at [1277, 161] on div "x 1" at bounding box center [1287, 156] width 30 height 30
click at [1277, 161] on div "x 2" at bounding box center [1287, 156] width 30 height 30
click at [1277, 161] on div "x 4" at bounding box center [1287, 156] width 30 height 30
click at [1285, 161] on div "x 8" at bounding box center [1287, 156] width 30 height 30
click at [1285, 161] on div "x 1" at bounding box center [1287, 156] width 30 height 30
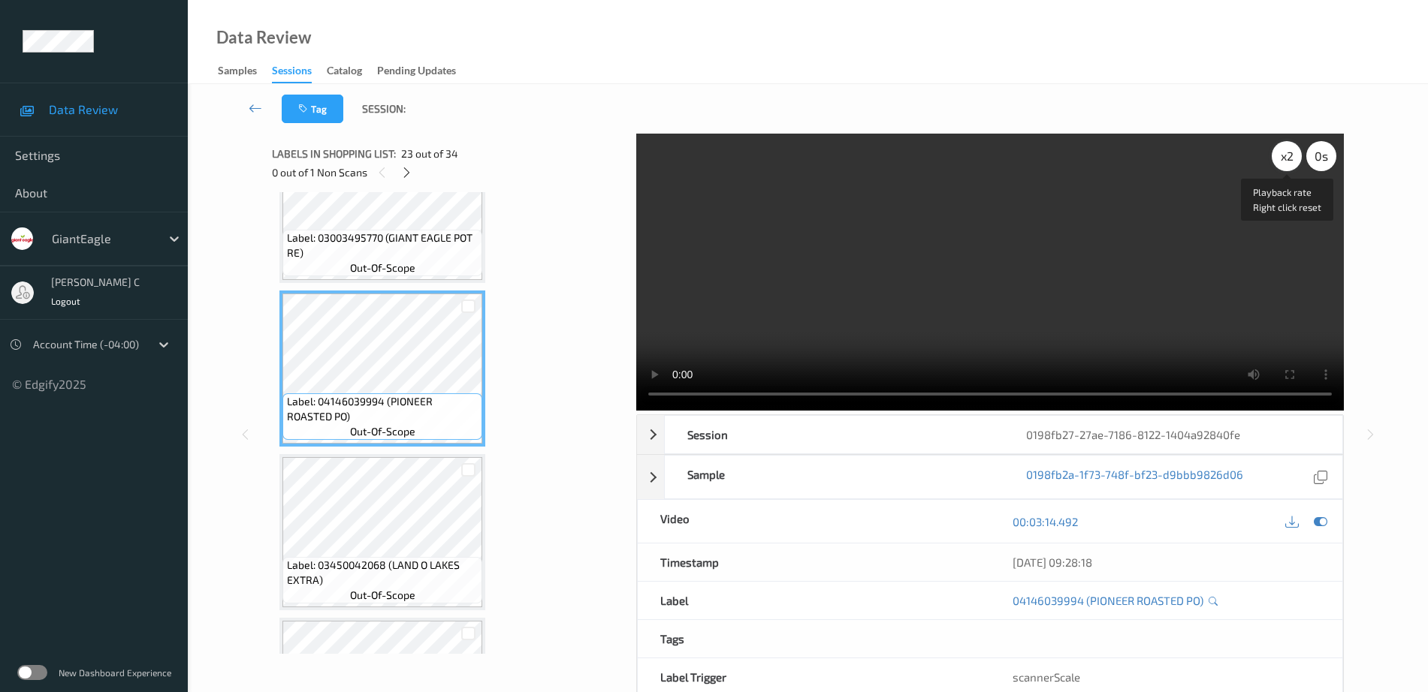
click at [1285, 161] on div "x 2" at bounding box center [1287, 156] width 30 height 30
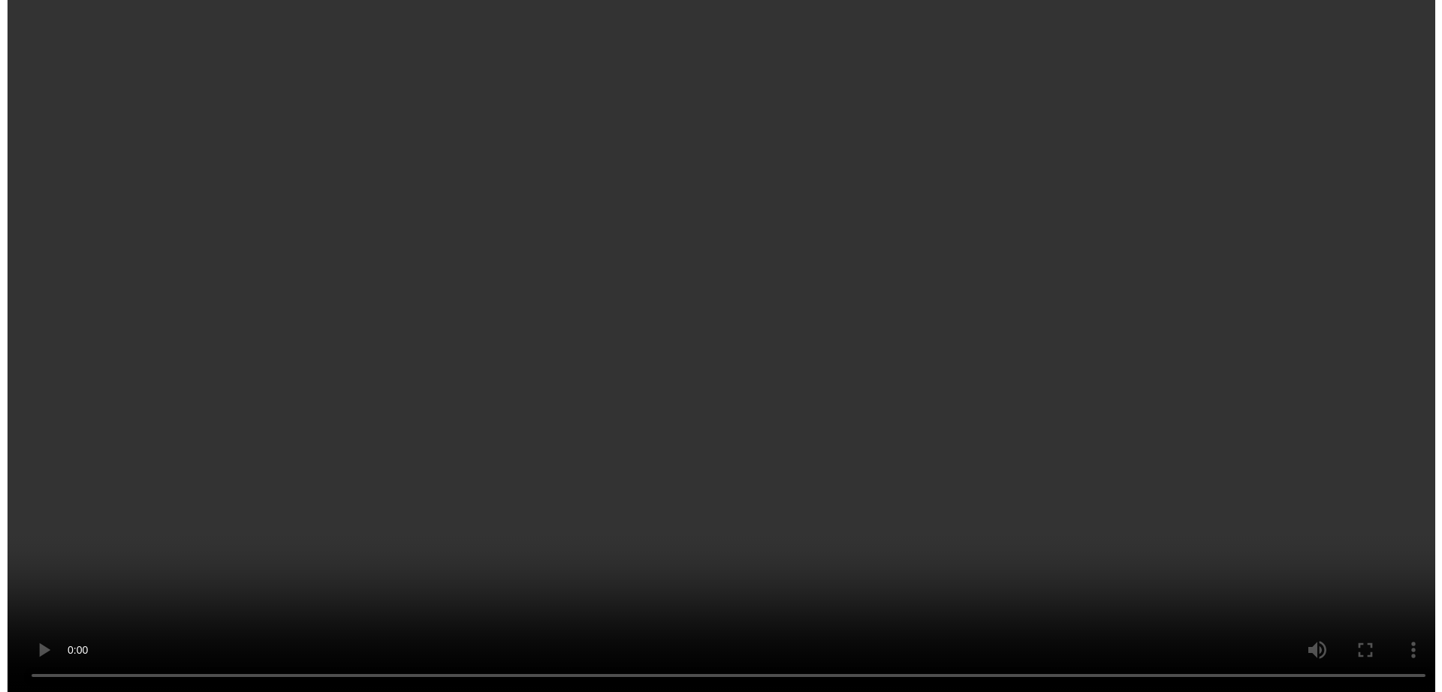
scroll to position [5013, 0]
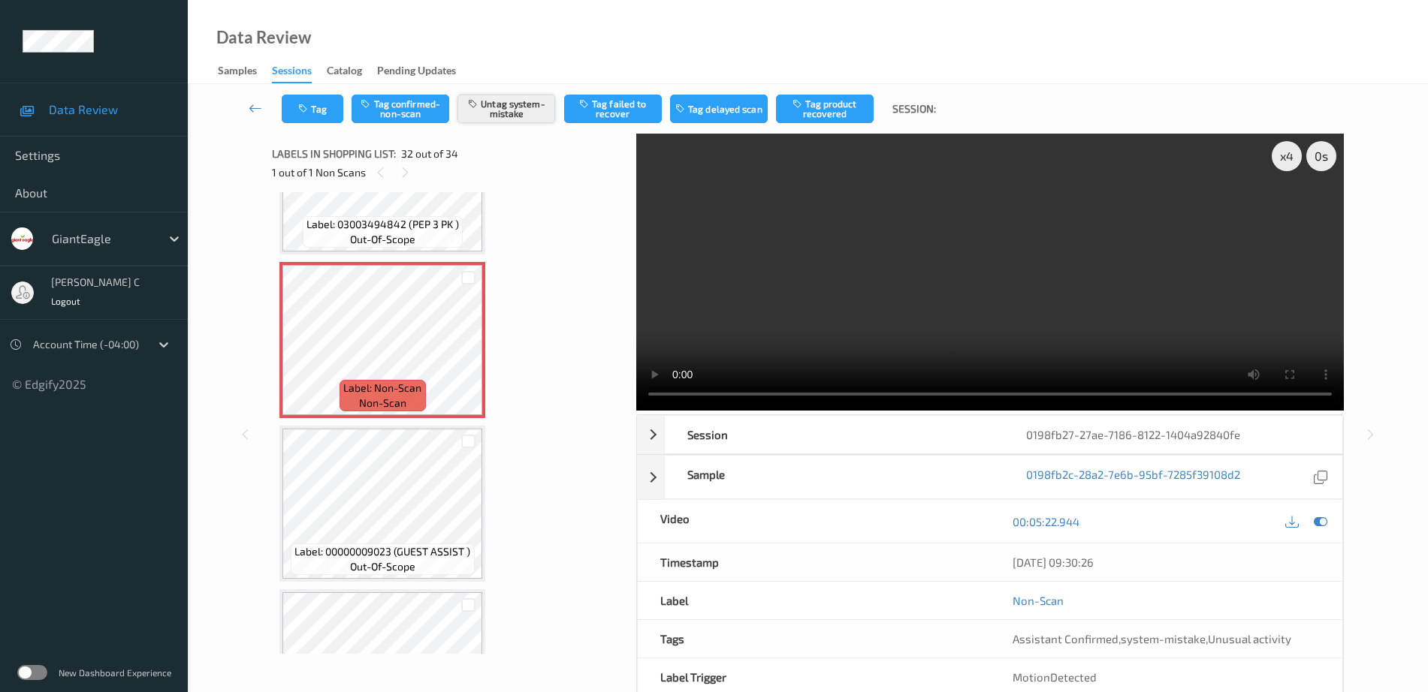
click at [530, 115] on button "Untag system-mistake" at bounding box center [506, 109] width 98 height 29
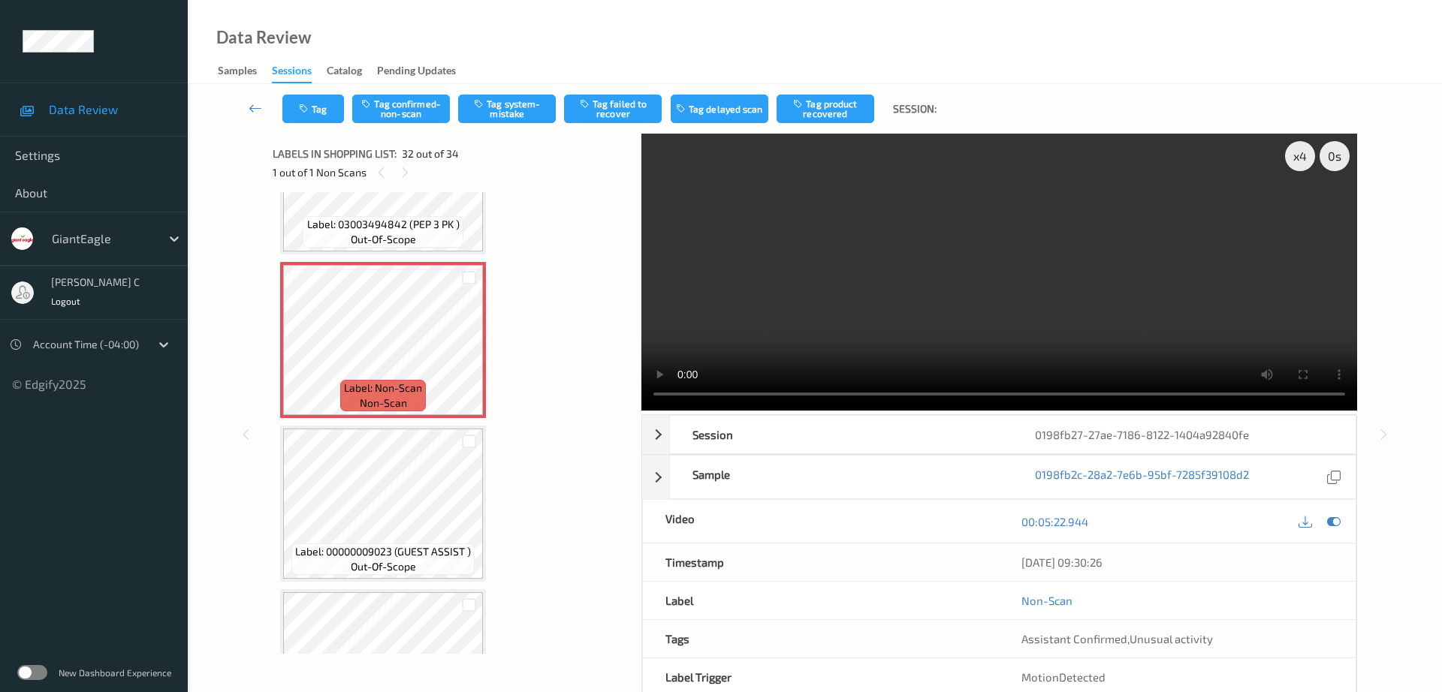
click at [309, 125] on div "Tag Tag confirmed-non-scan Tag system-mistake Tag failed to recover Tag delayed…" at bounding box center [815, 109] width 1193 height 50
click at [308, 111] on icon "button" at bounding box center [305, 109] width 13 height 11
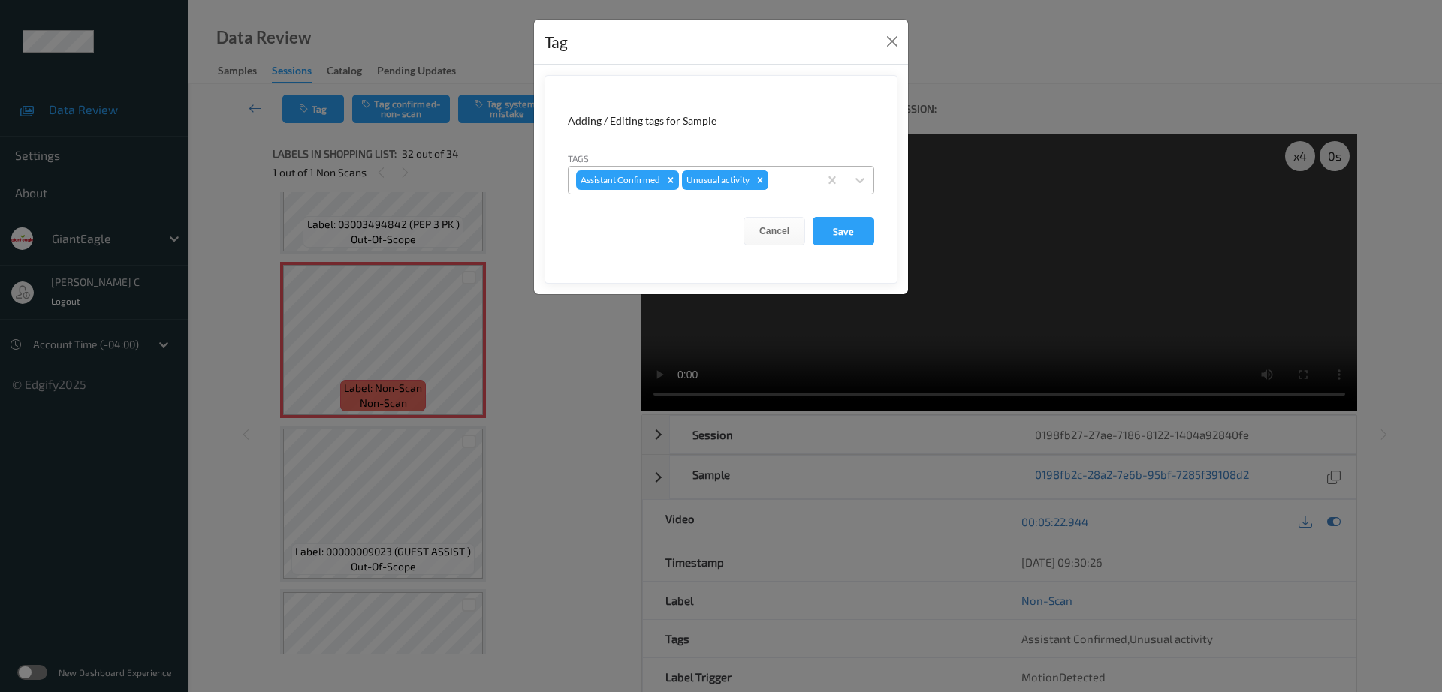
click at [760, 180] on icon "Remove Unusual activity" at bounding box center [760, 179] width 5 height 5
click at [820, 224] on button "Save" at bounding box center [844, 231] width 62 height 29
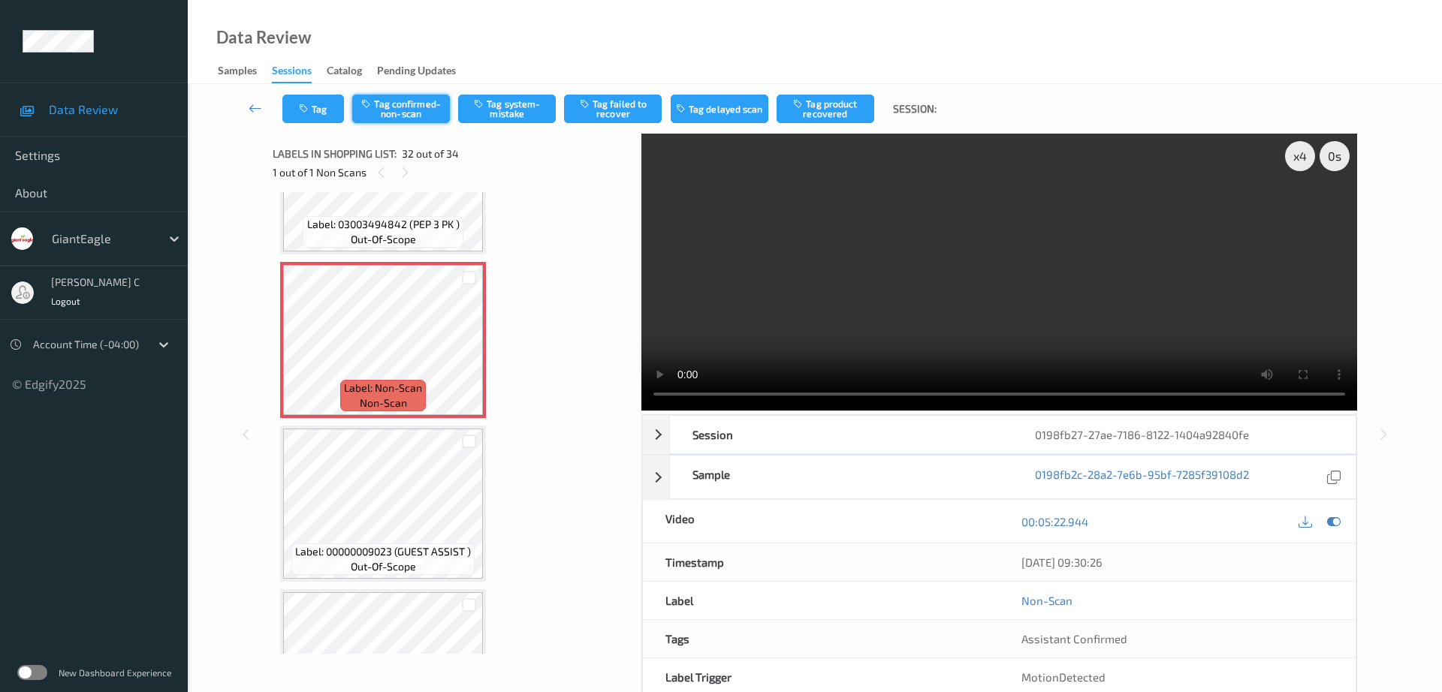
click at [396, 113] on button "Tag confirmed-non-scan" at bounding box center [401, 109] width 98 height 29
click at [831, 107] on button "Tag product recovered" at bounding box center [826, 109] width 98 height 29
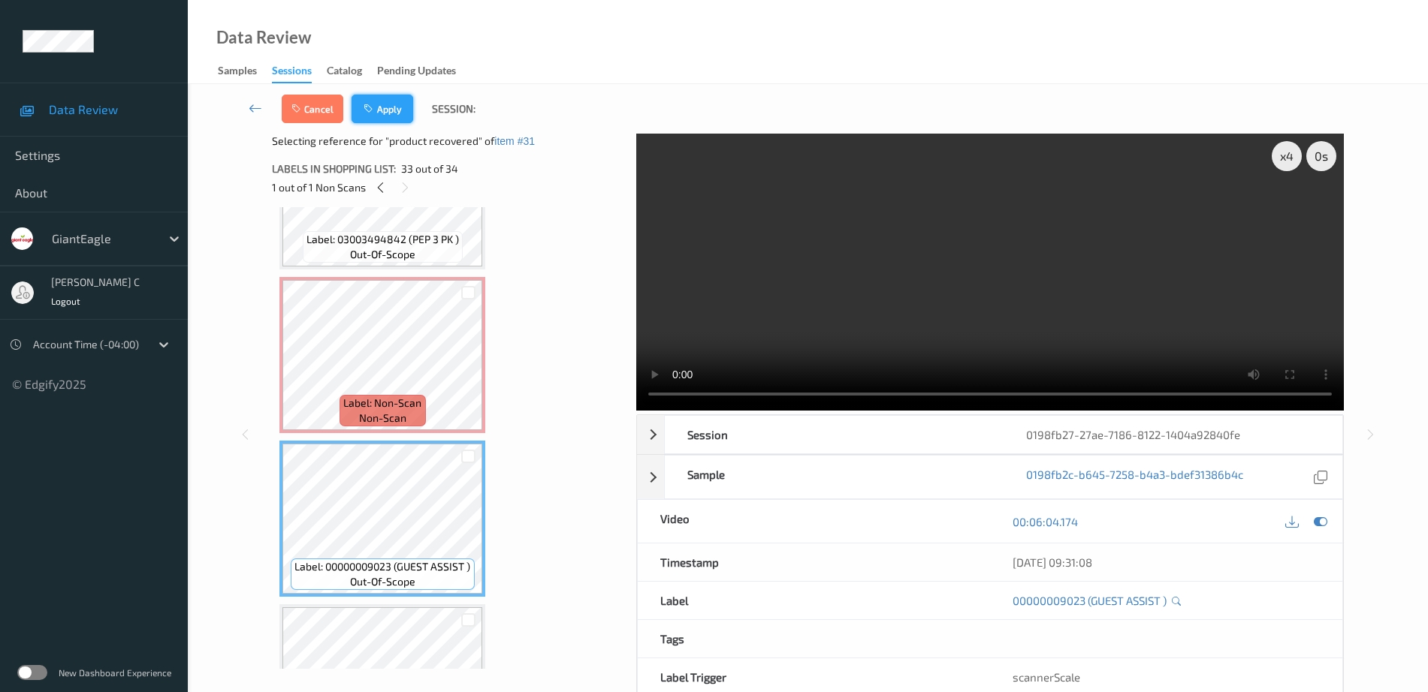
click at [394, 110] on button "Apply" at bounding box center [383, 109] width 62 height 29
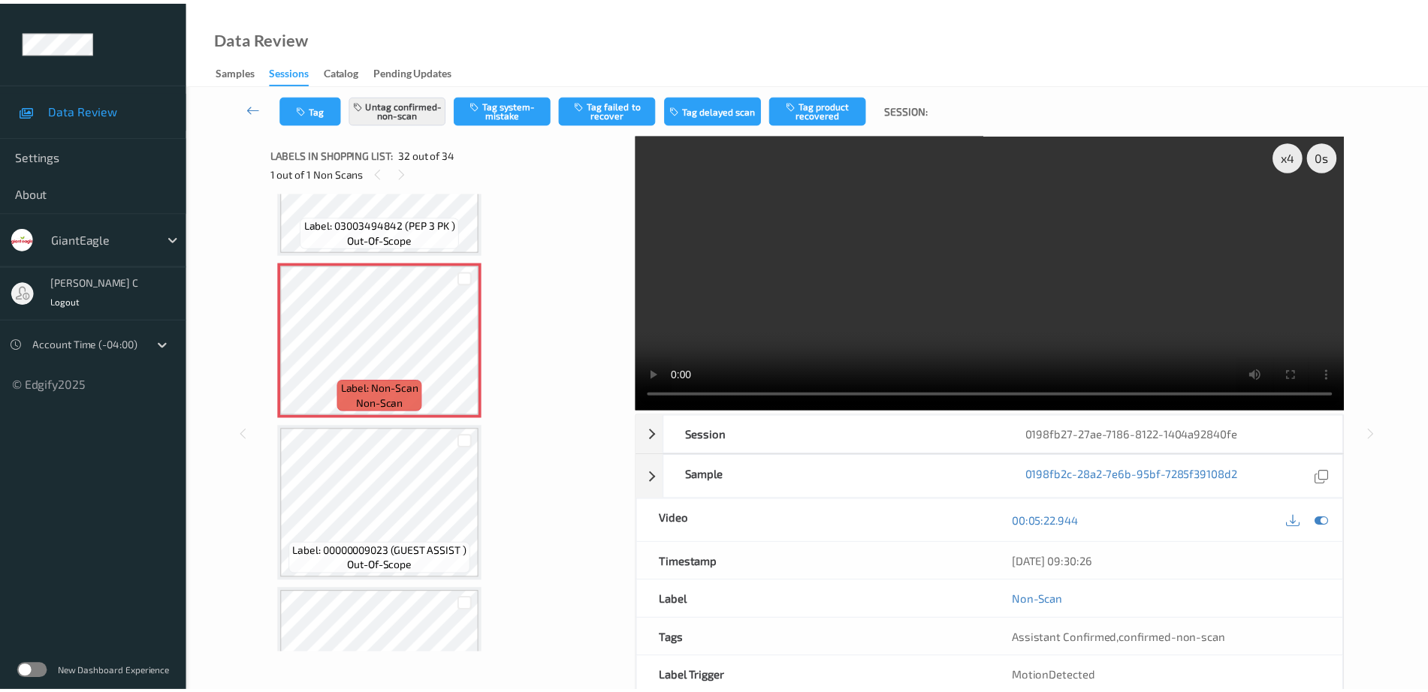
scroll to position [4920, 0]
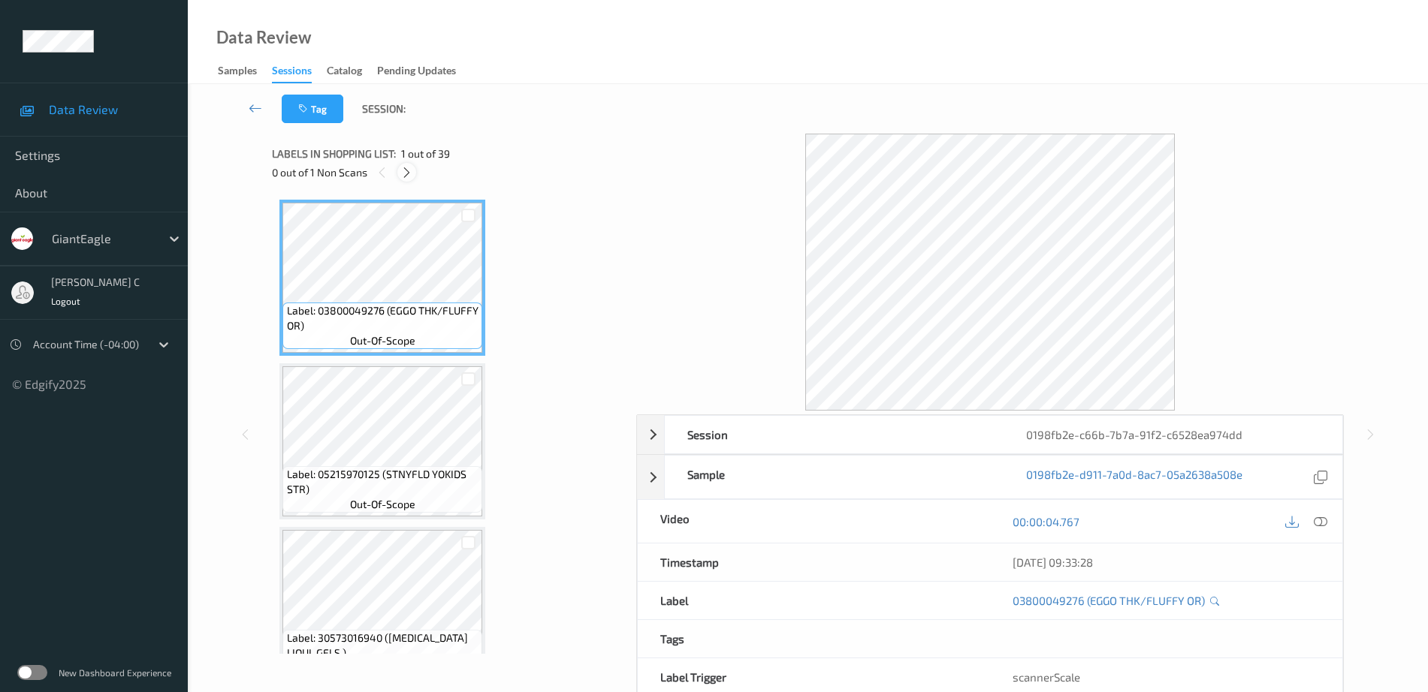
click at [407, 173] on icon at bounding box center [406, 173] width 13 height 14
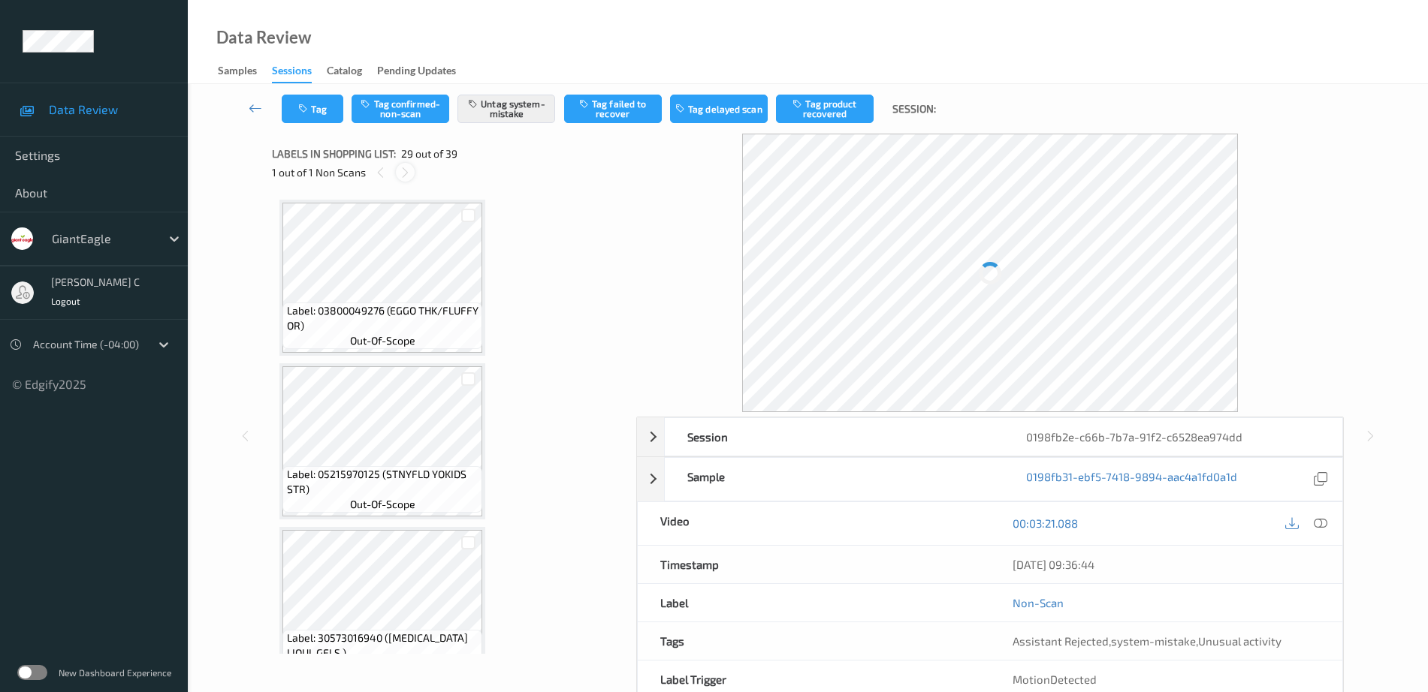
scroll to position [4428, 0]
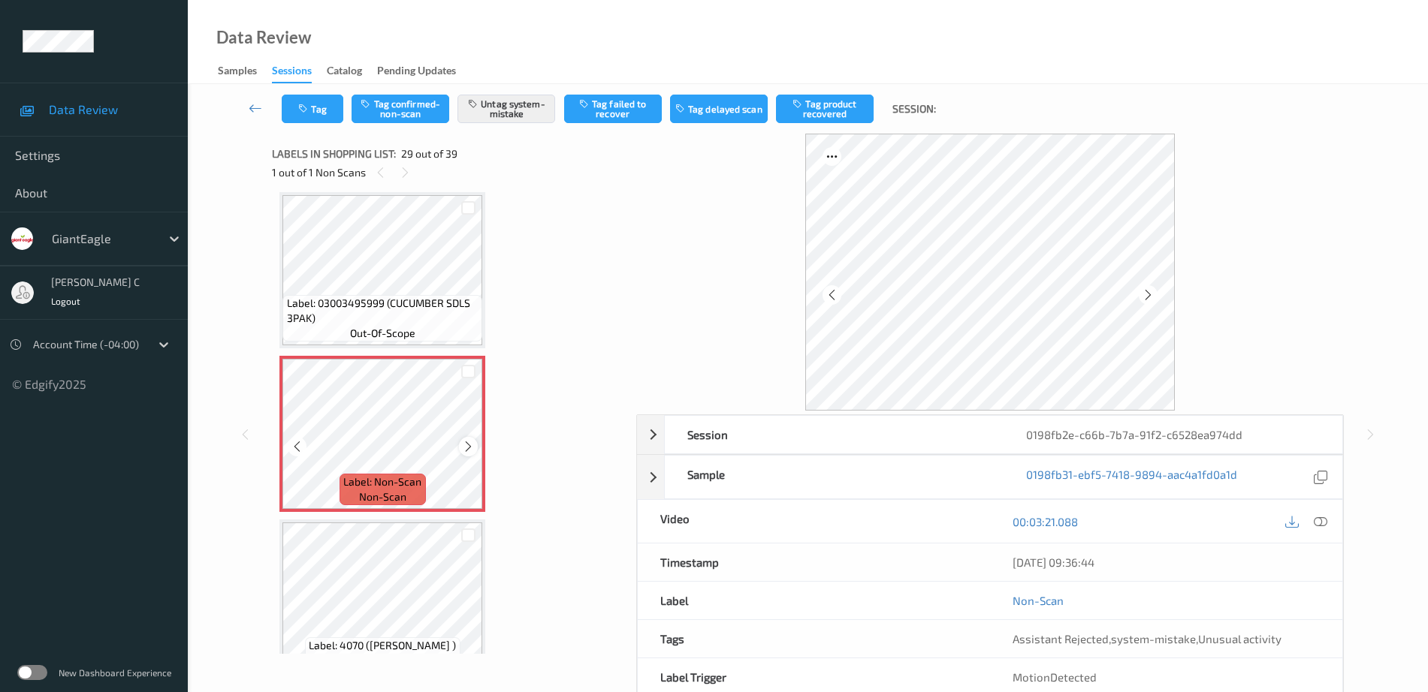
click at [468, 443] on icon at bounding box center [468, 447] width 13 height 14
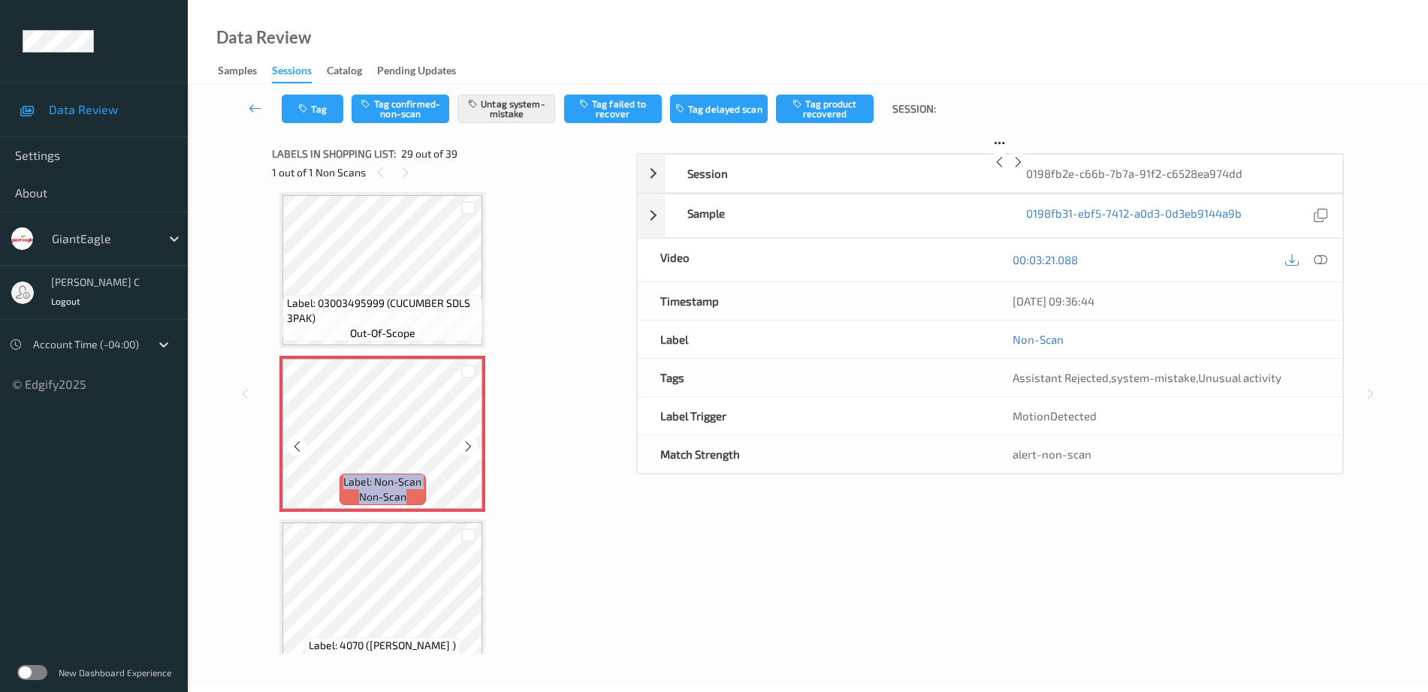
click at [468, 443] on icon at bounding box center [468, 447] width 13 height 14
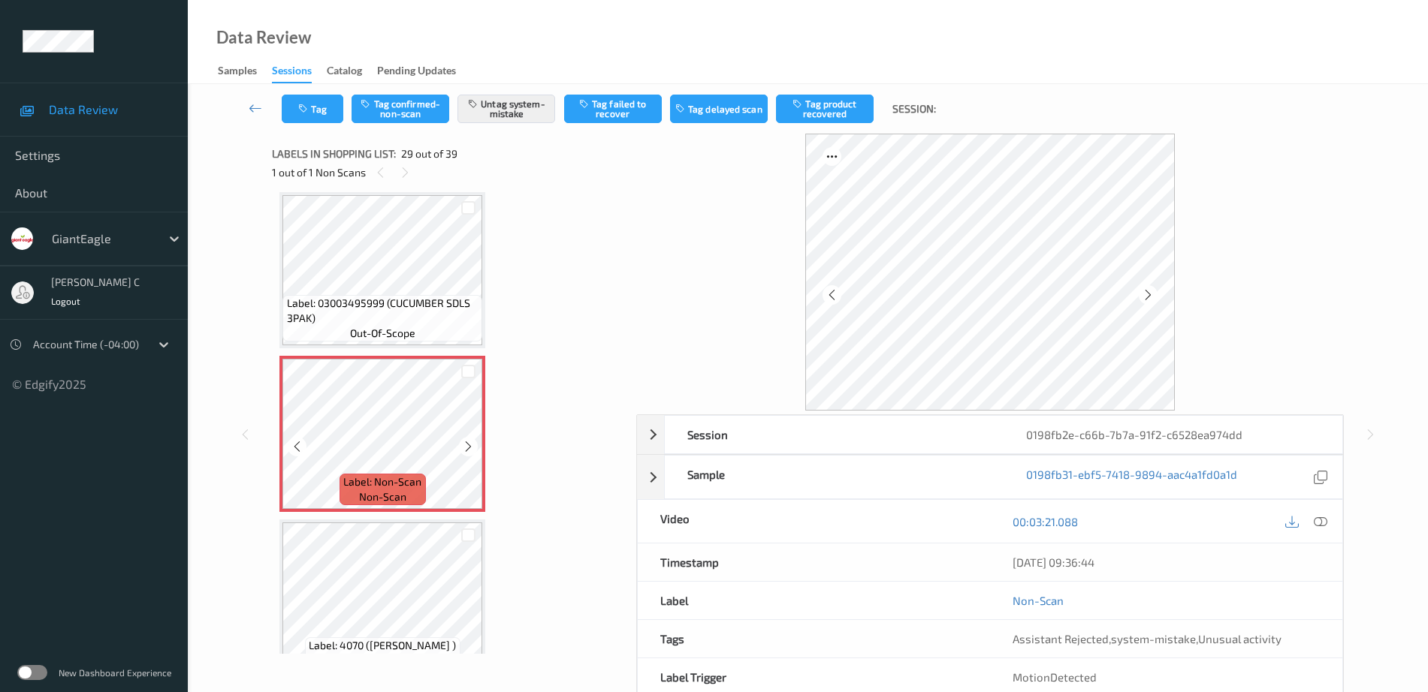
scroll to position [4616, 0]
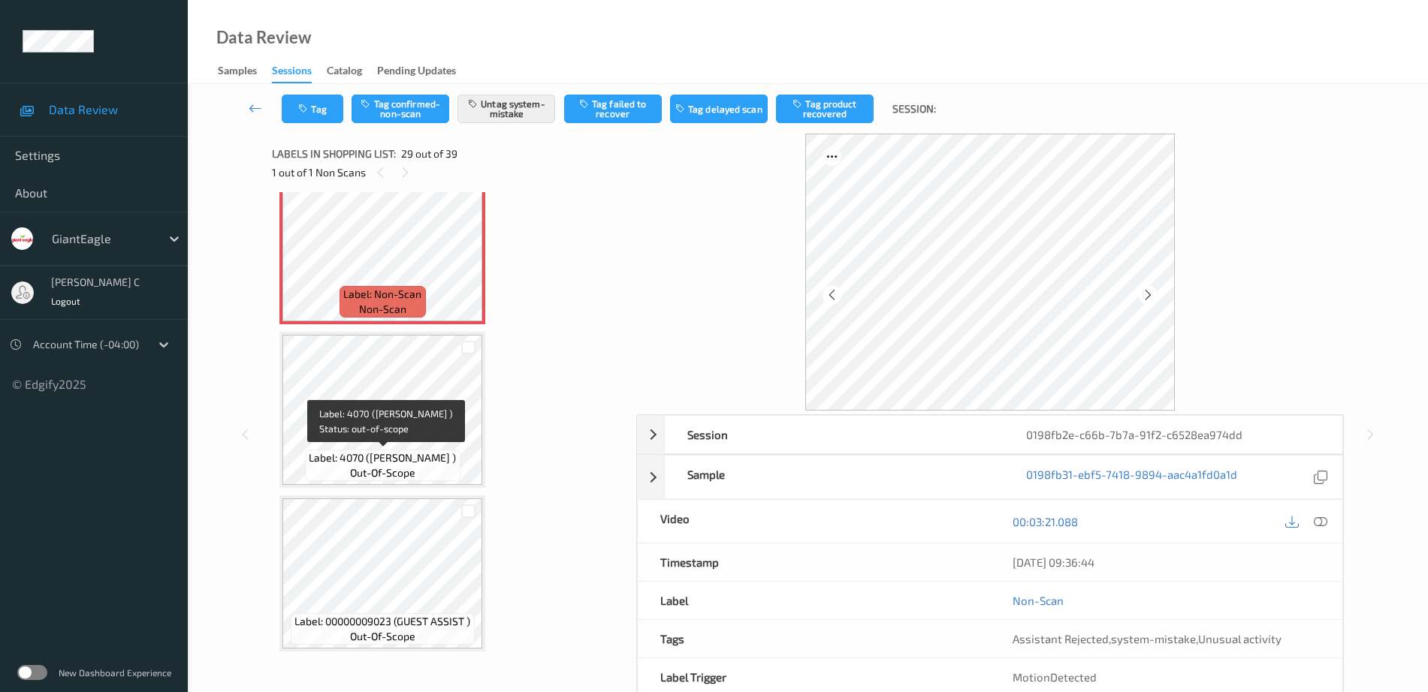
click at [374, 481] on div "Label: 4070 (CELERY PASCAL ) out-of-scope" at bounding box center [382, 466] width 155 height 32
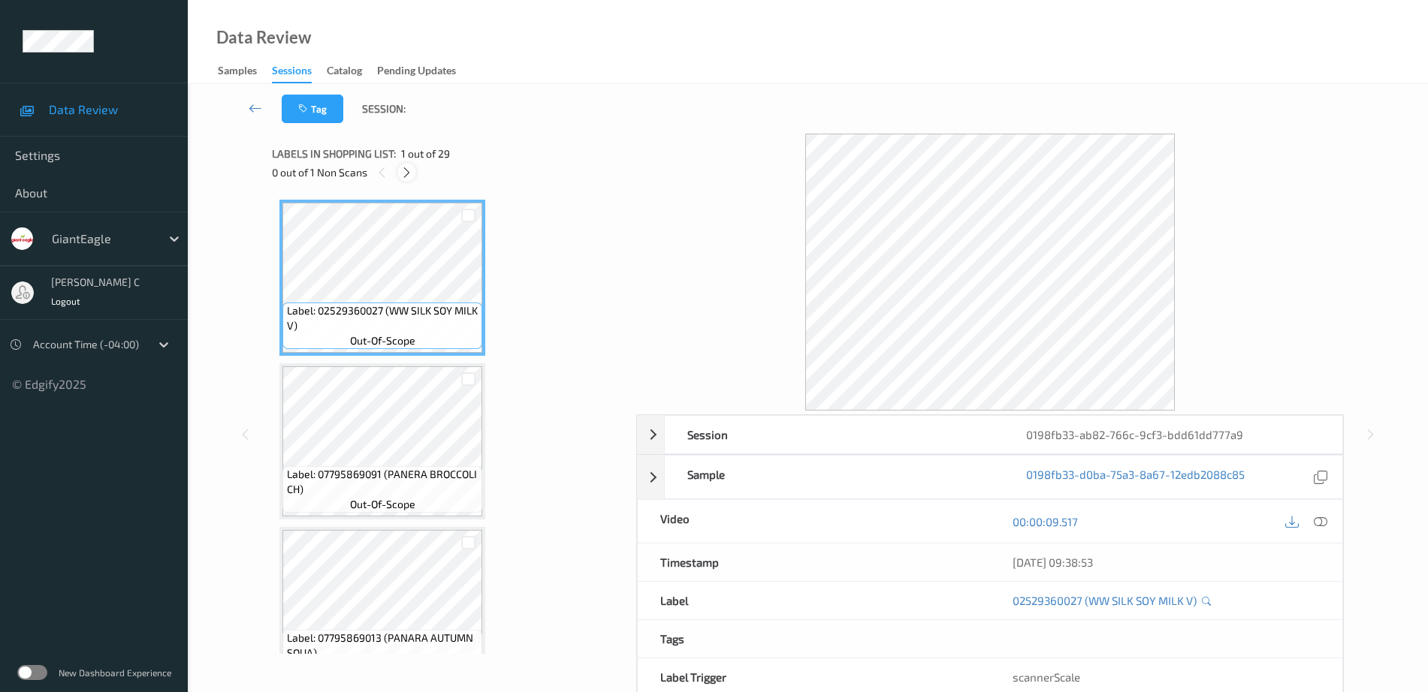
click at [404, 170] on icon at bounding box center [406, 173] width 13 height 14
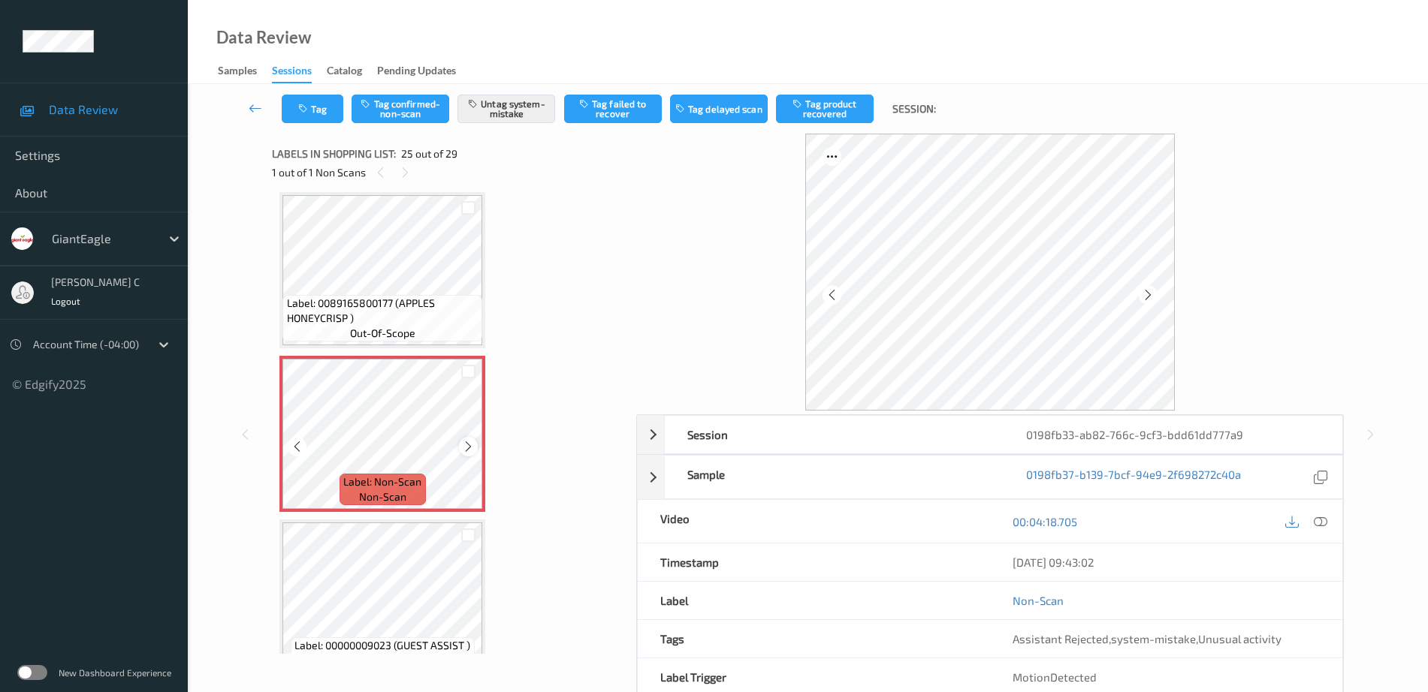
click at [471, 450] on icon at bounding box center [468, 447] width 13 height 14
click at [343, 310] on span "Label: 0089165800177 (APPLES HONEYCRISP )" at bounding box center [383, 311] width 192 height 30
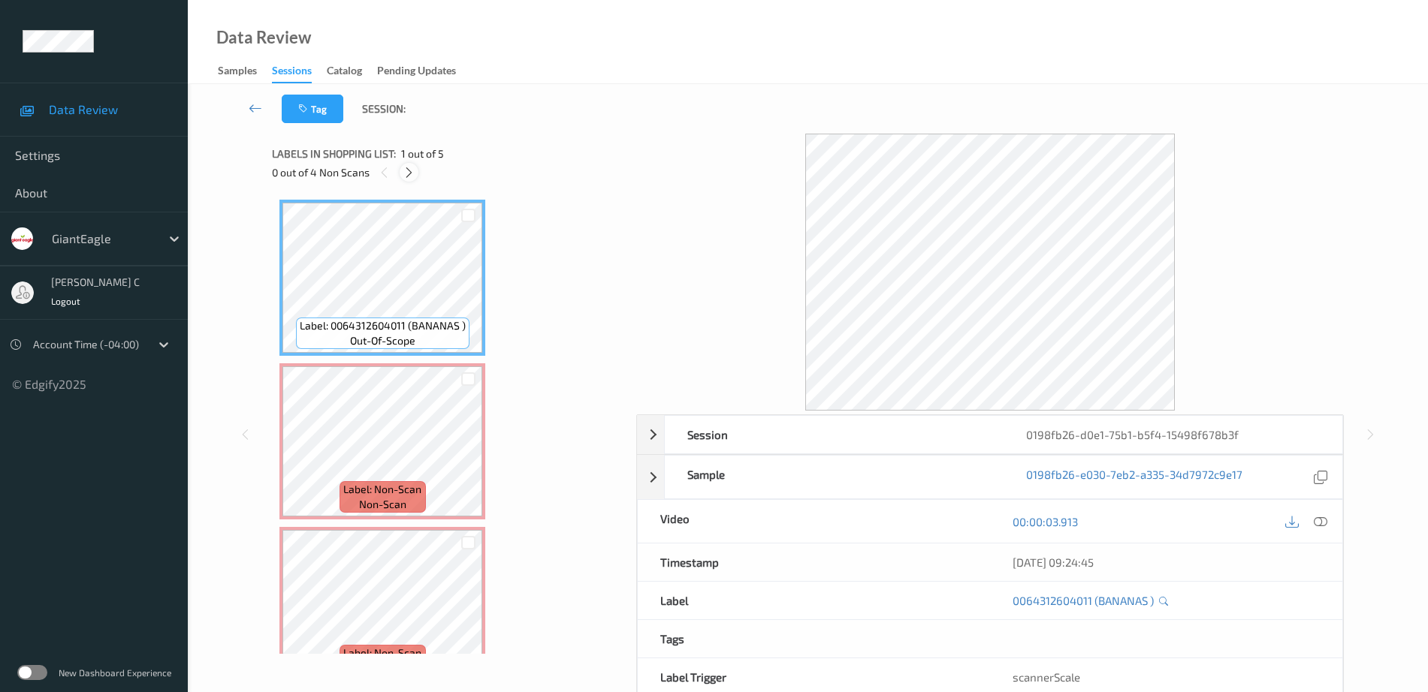
click at [409, 174] on icon at bounding box center [409, 173] width 13 height 14
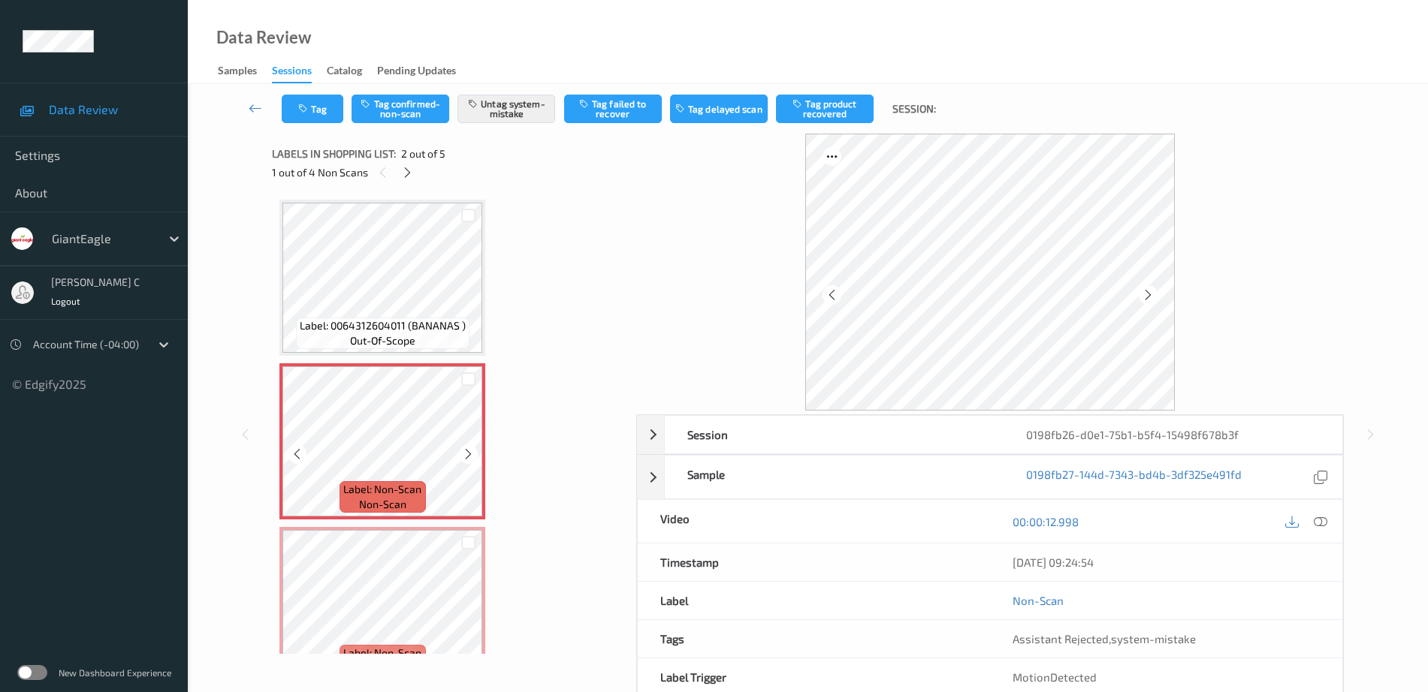
click at [380, 336] on span "out-of-scope" at bounding box center [382, 340] width 65 height 15
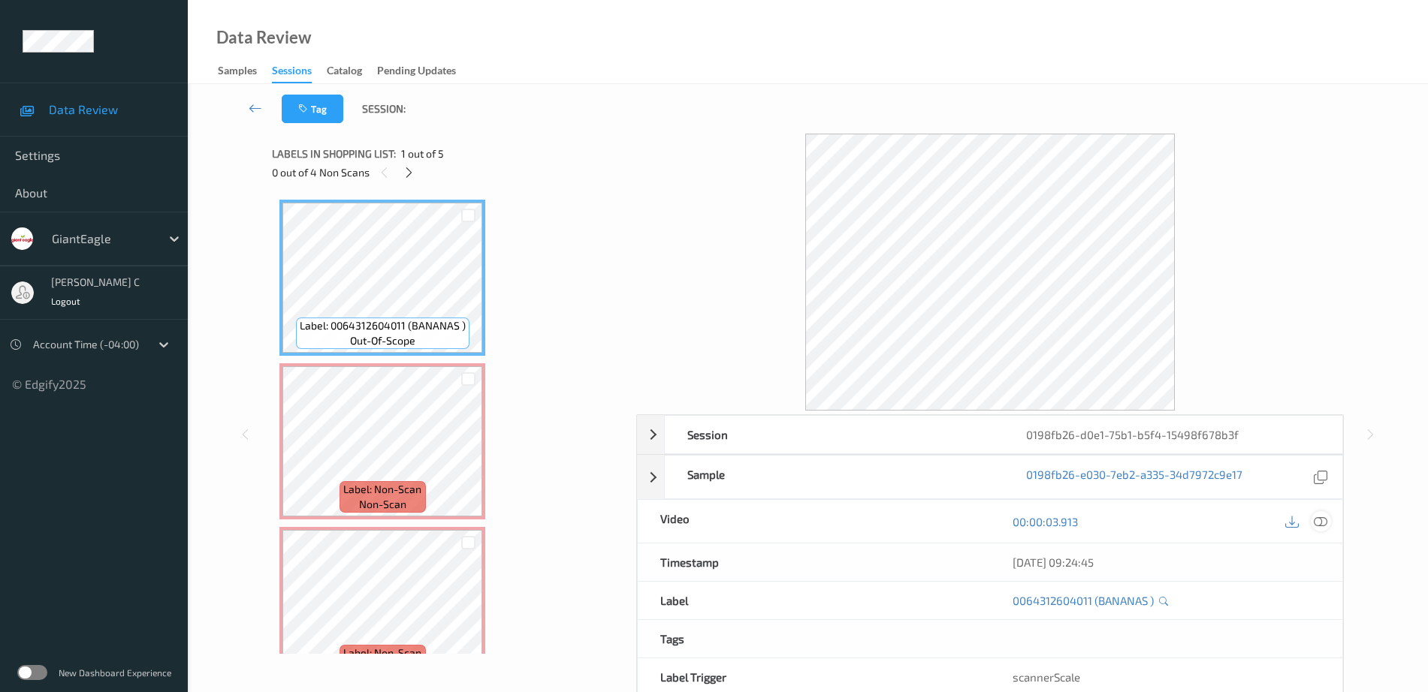
click at [1326, 520] on icon at bounding box center [1321, 522] width 14 height 14
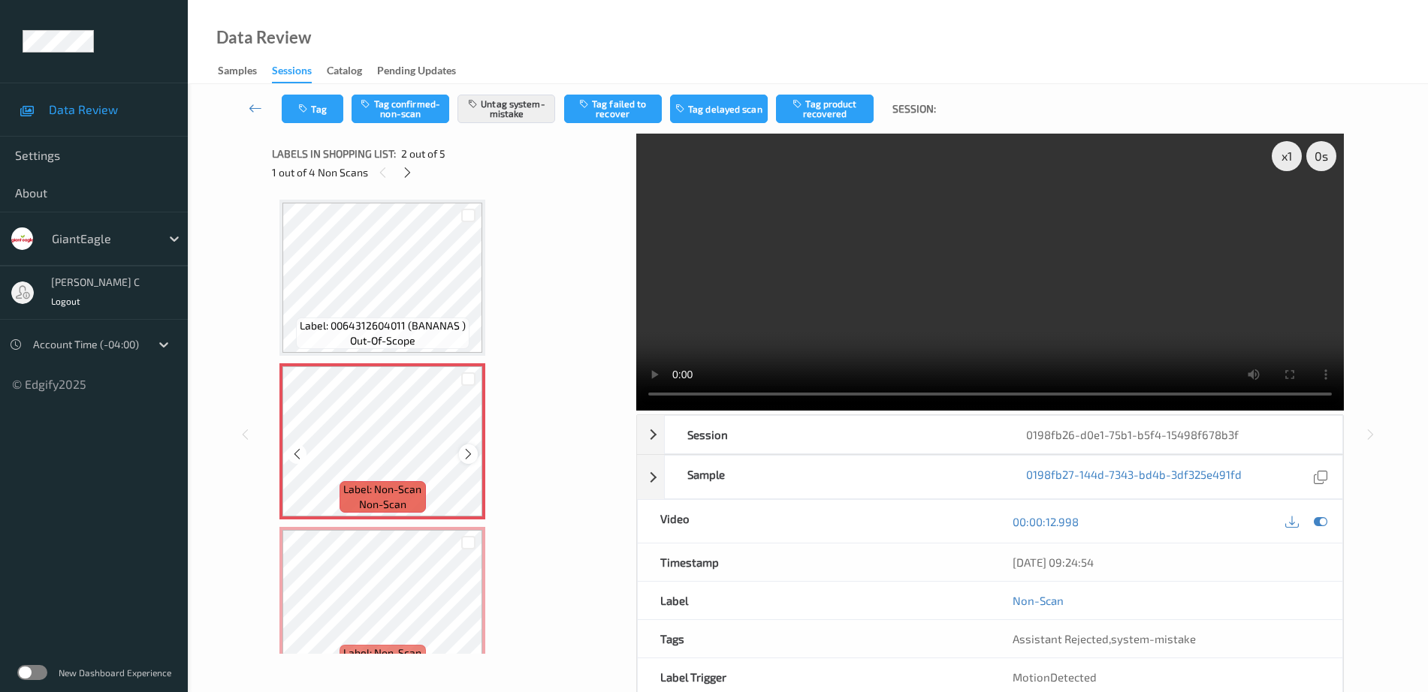
click at [467, 454] on icon at bounding box center [468, 455] width 13 height 14
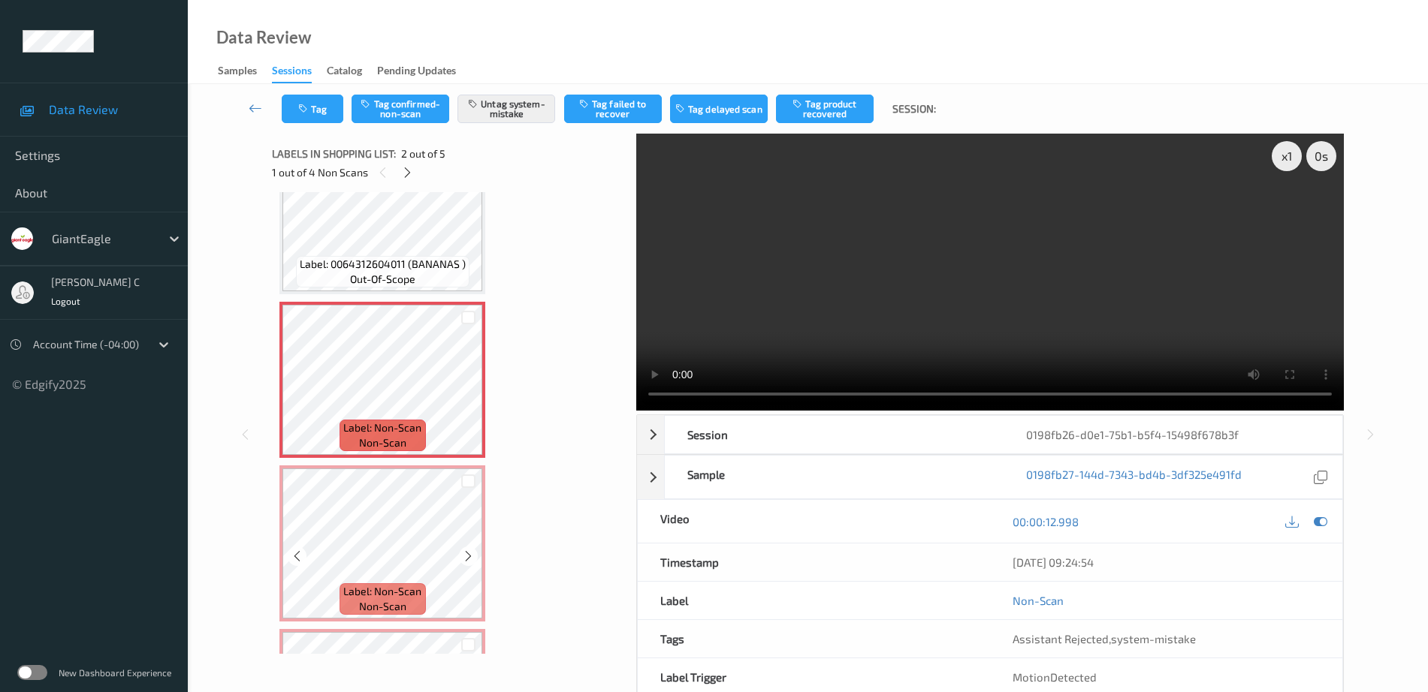
scroll to position [94, 0]
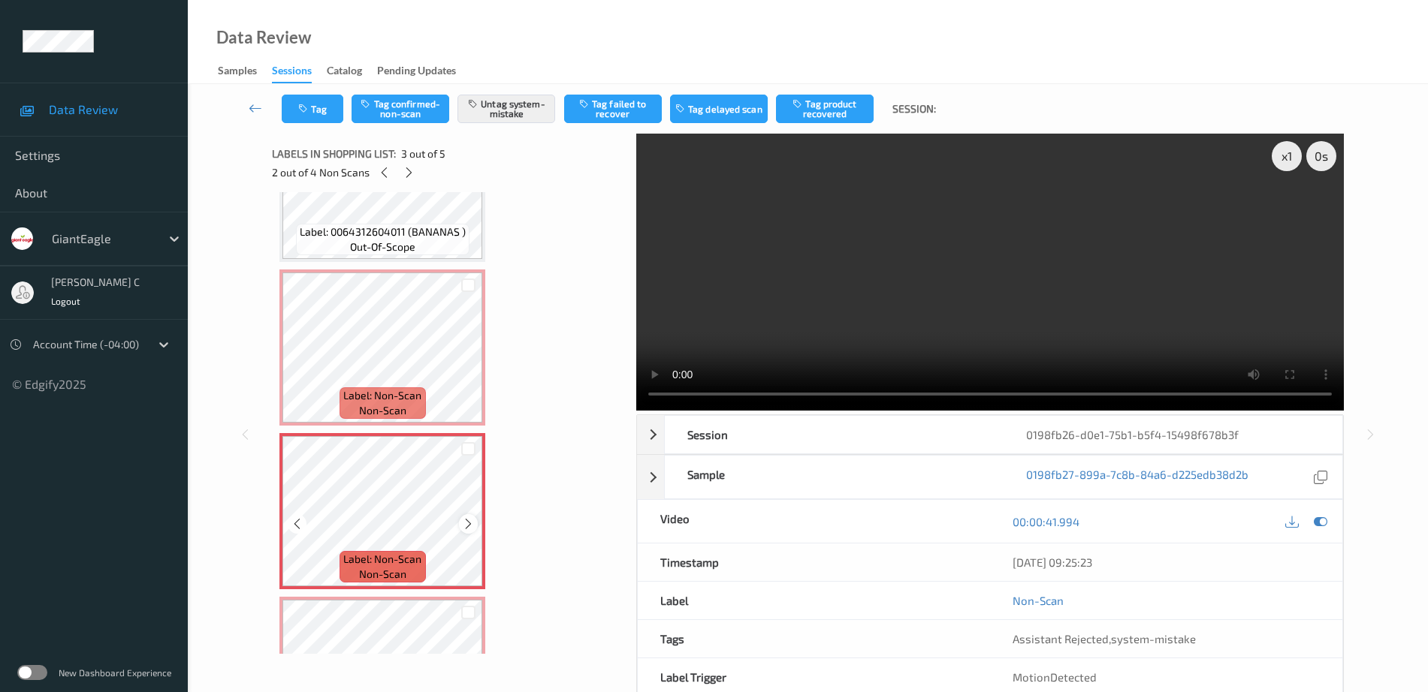
click at [473, 524] on icon at bounding box center [468, 524] width 13 height 14
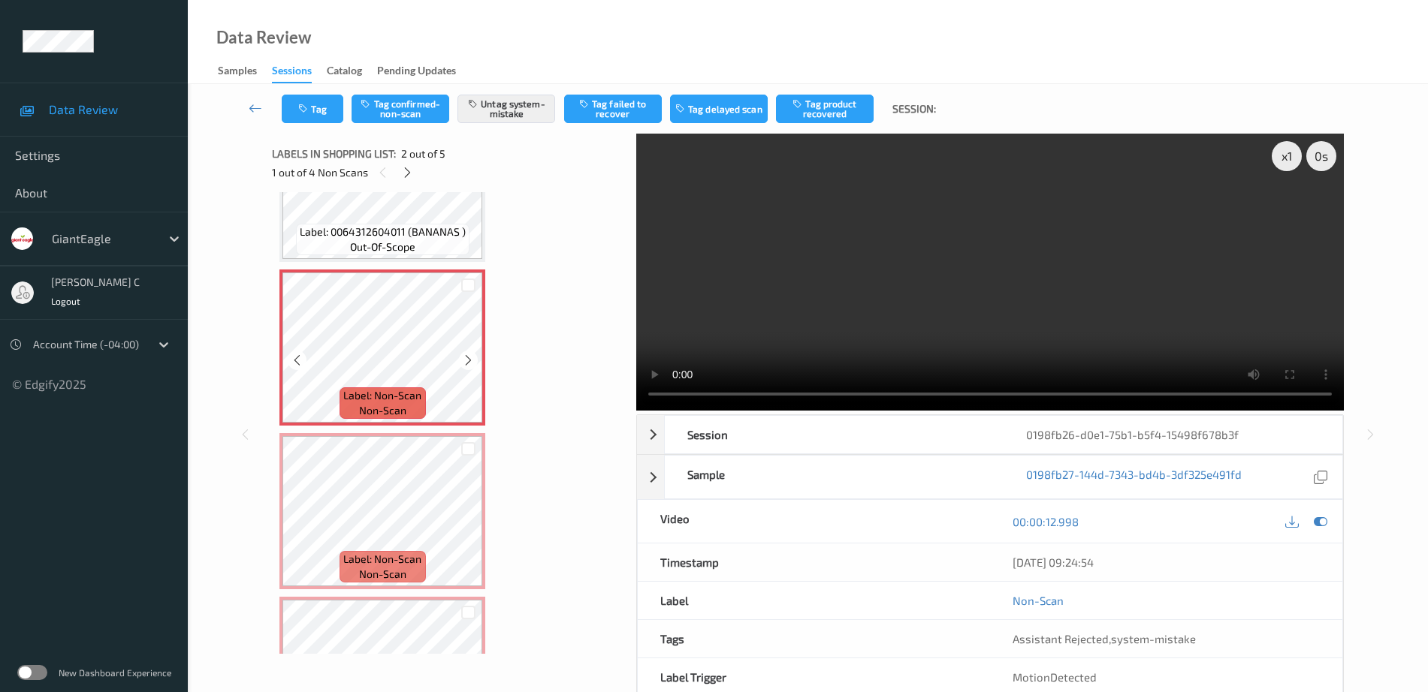
scroll to position [188, 0]
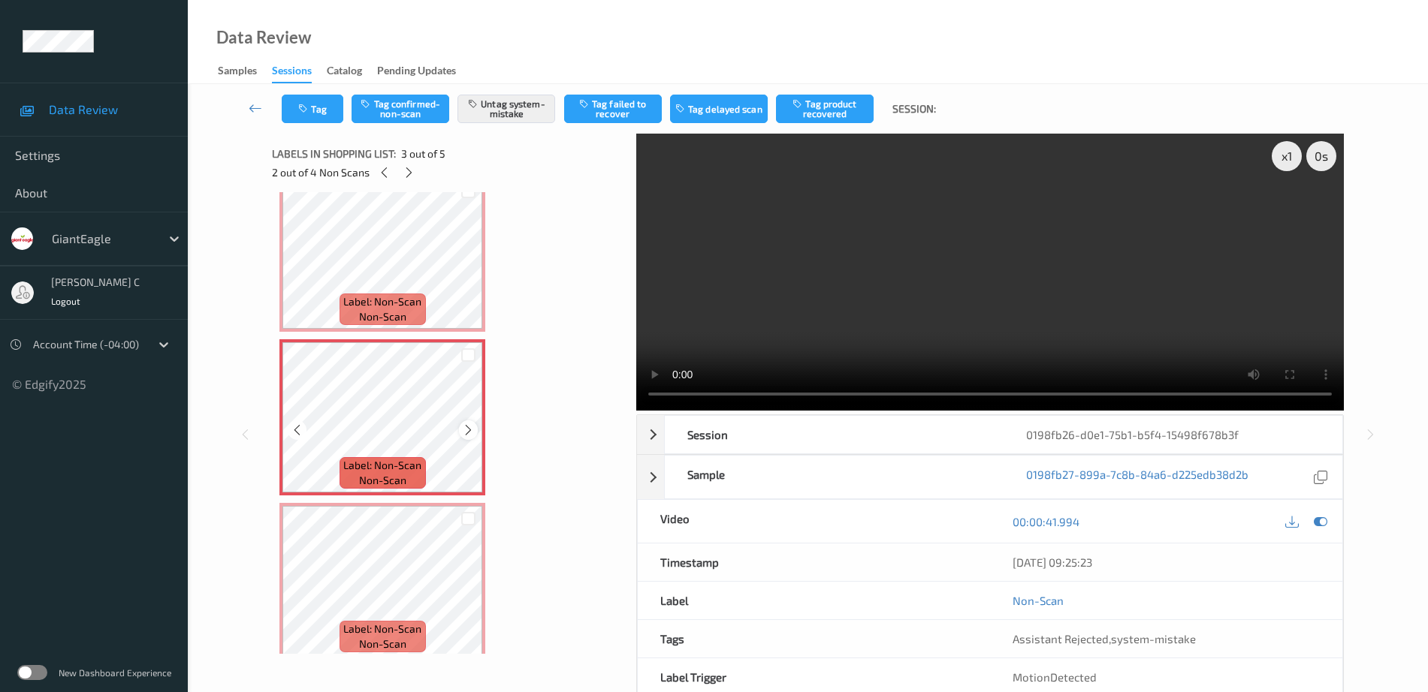
click at [463, 429] on icon at bounding box center [468, 431] width 13 height 14
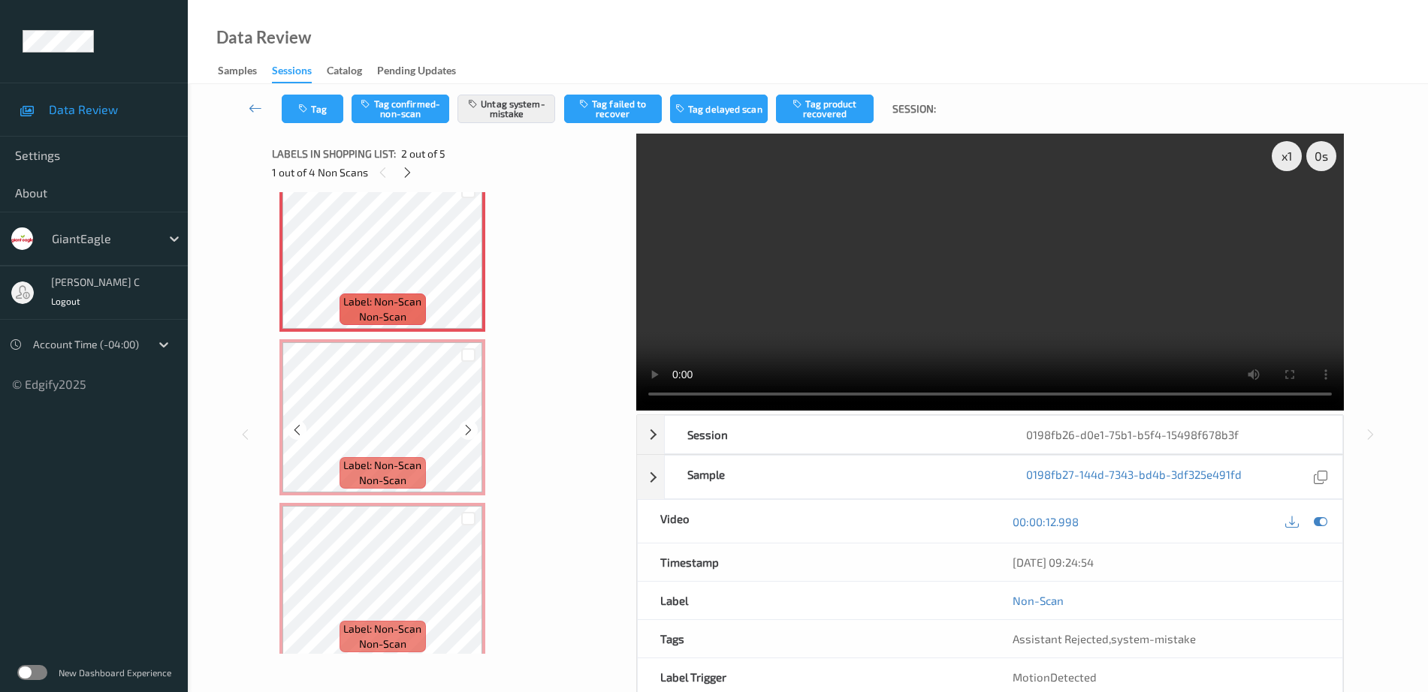
click at [400, 459] on span "Label: Non-Scan" at bounding box center [382, 465] width 78 height 15
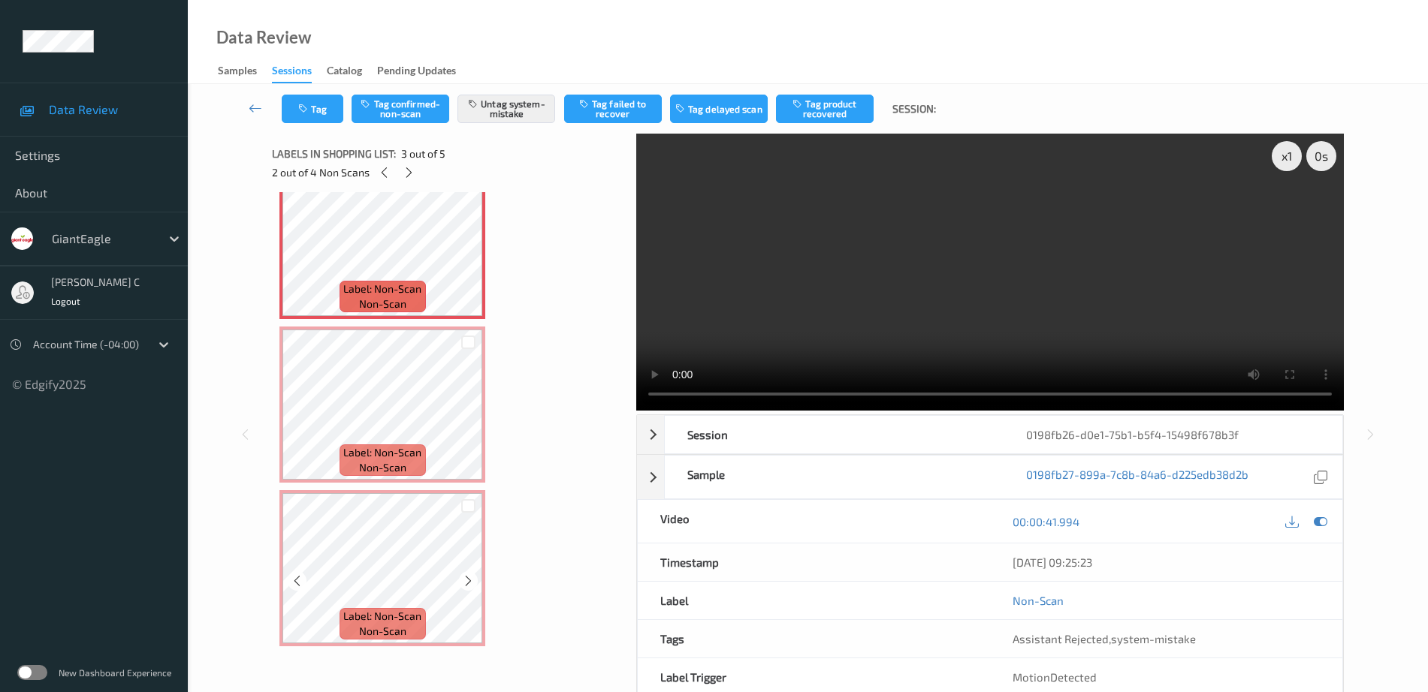
scroll to position [74, 0]
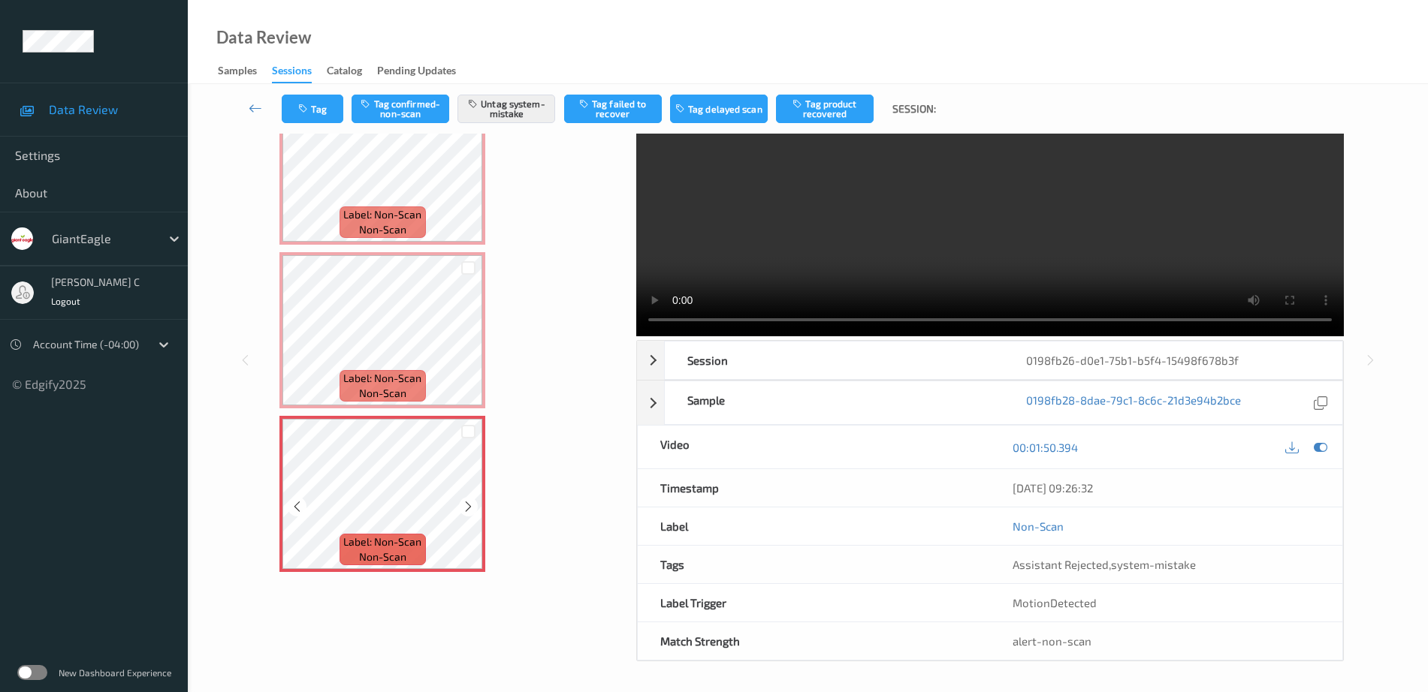
click at [468, 513] on icon at bounding box center [468, 507] width 13 height 14
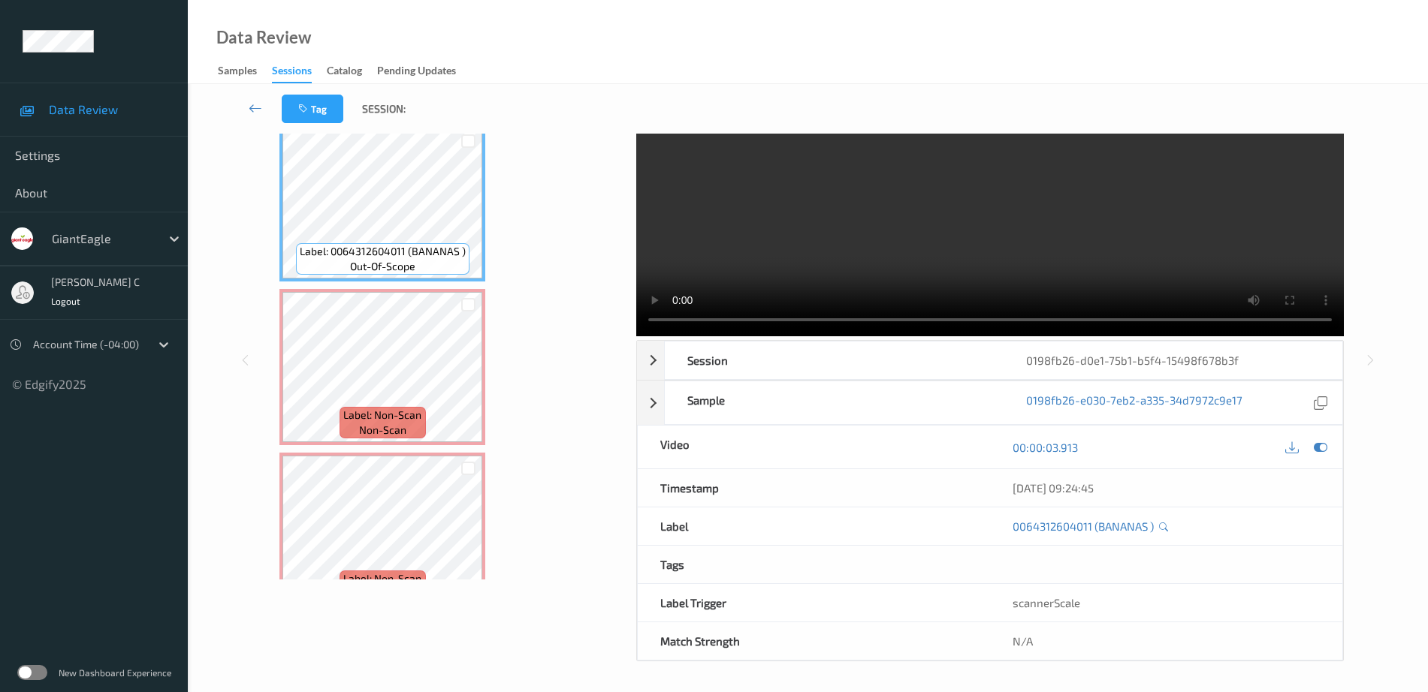
scroll to position [0, 0]
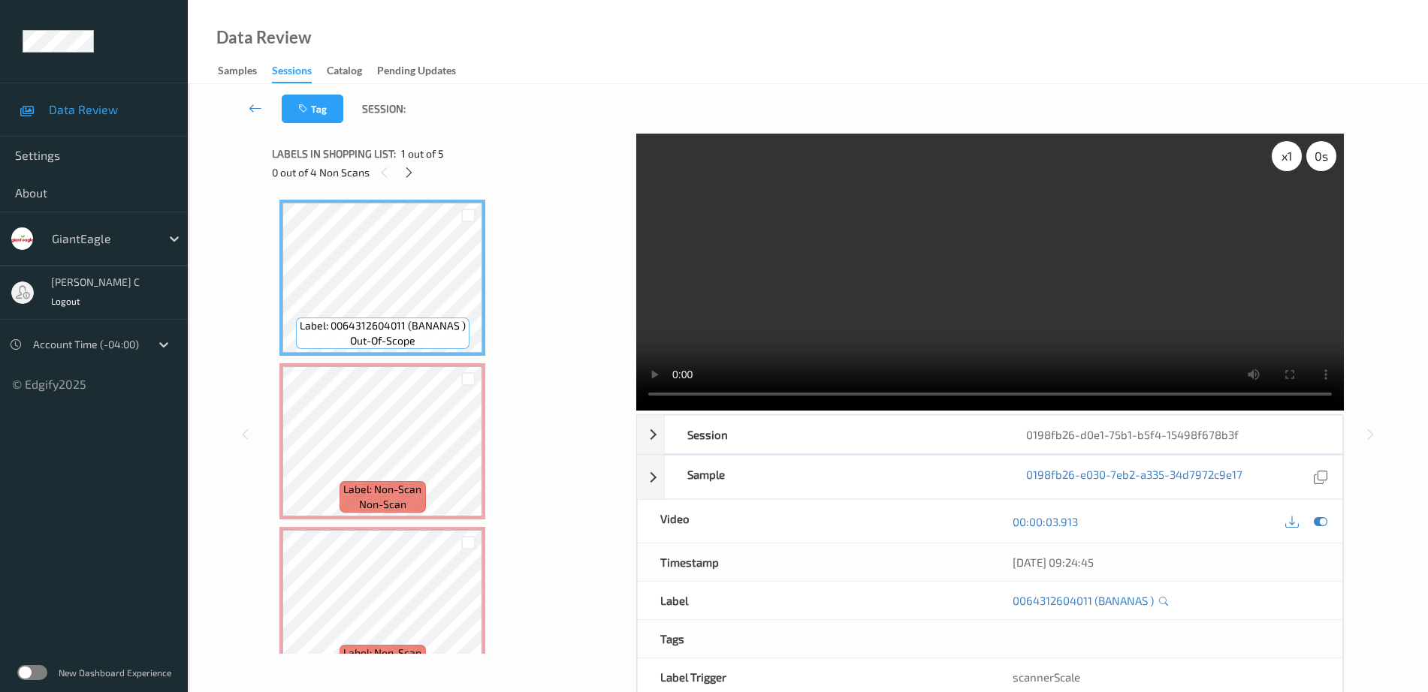
click at [1278, 164] on div "x 1" at bounding box center [1287, 156] width 30 height 30
click at [1278, 164] on div "x 2" at bounding box center [1287, 156] width 30 height 30
click at [398, 338] on span "out-of-scope" at bounding box center [382, 340] width 65 height 15
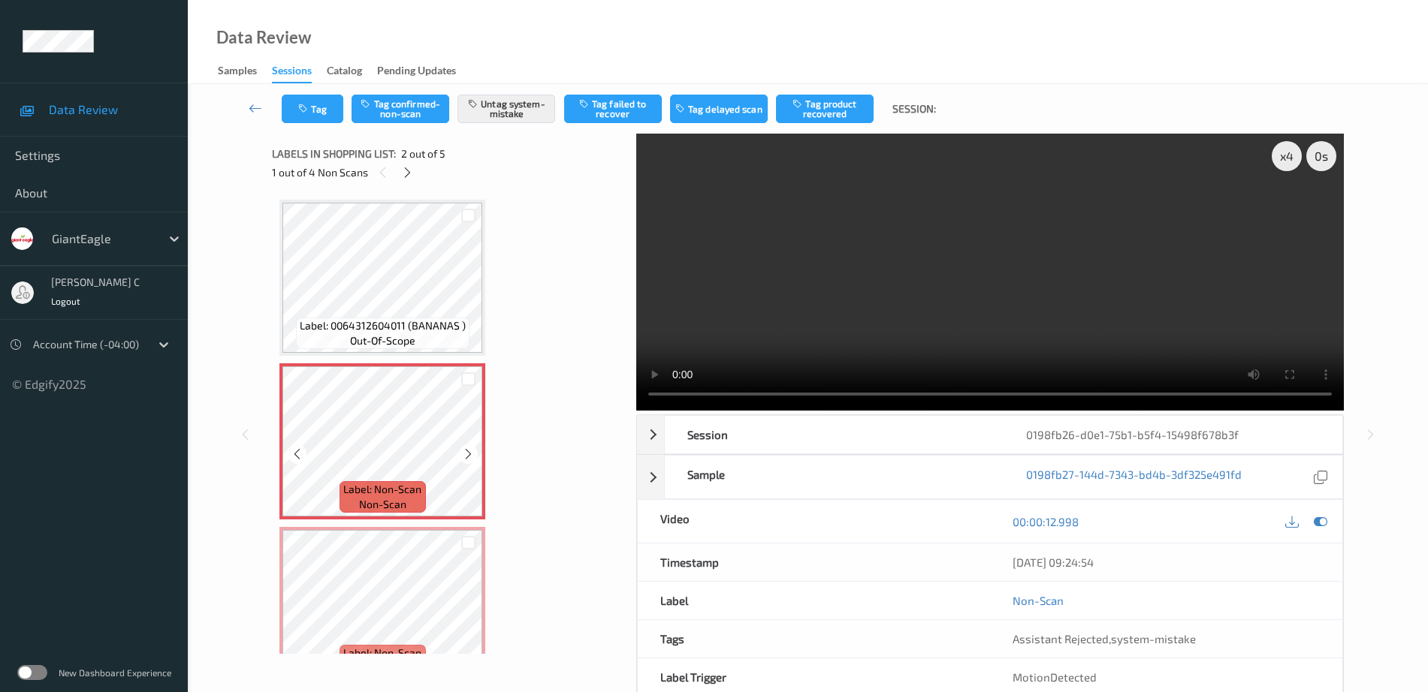
scroll to position [94, 0]
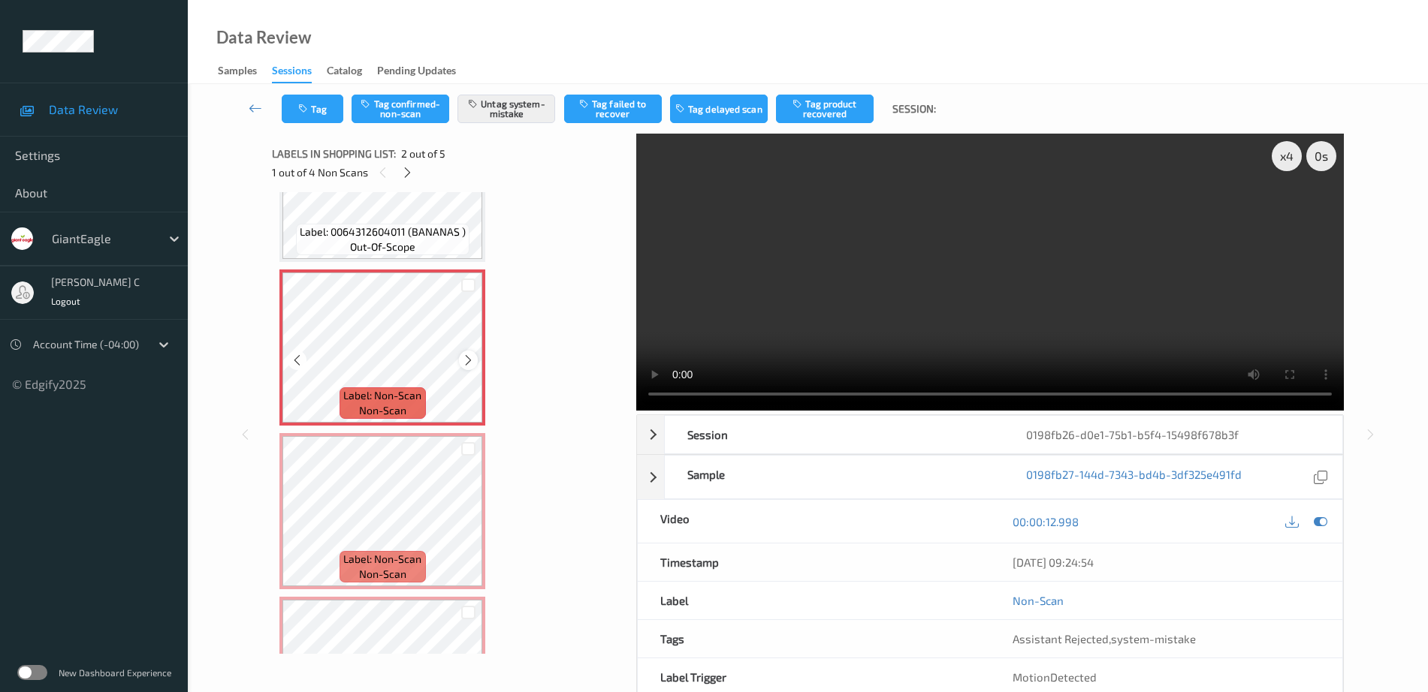
click at [475, 360] on div at bounding box center [468, 360] width 19 height 19
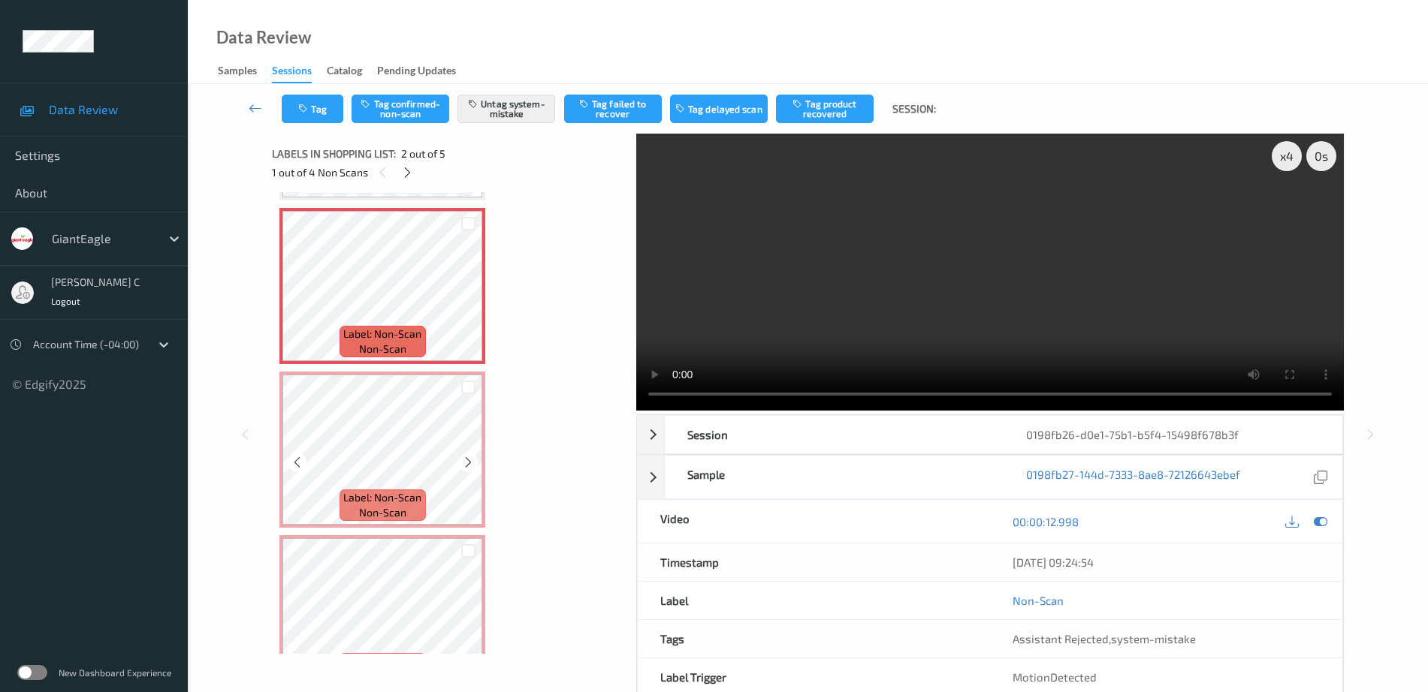
scroll to position [188, 0]
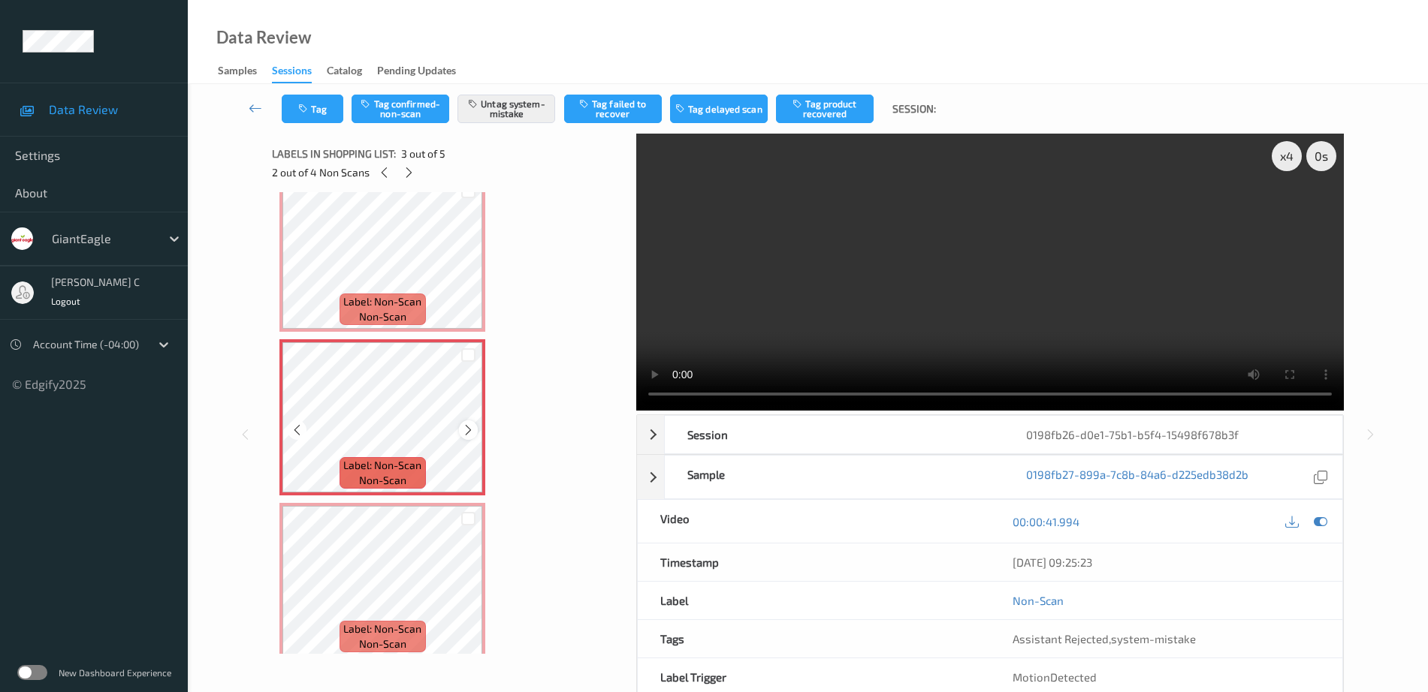
click at [468, 436] on icon at bounding box center [468, 431] width 13 height 14
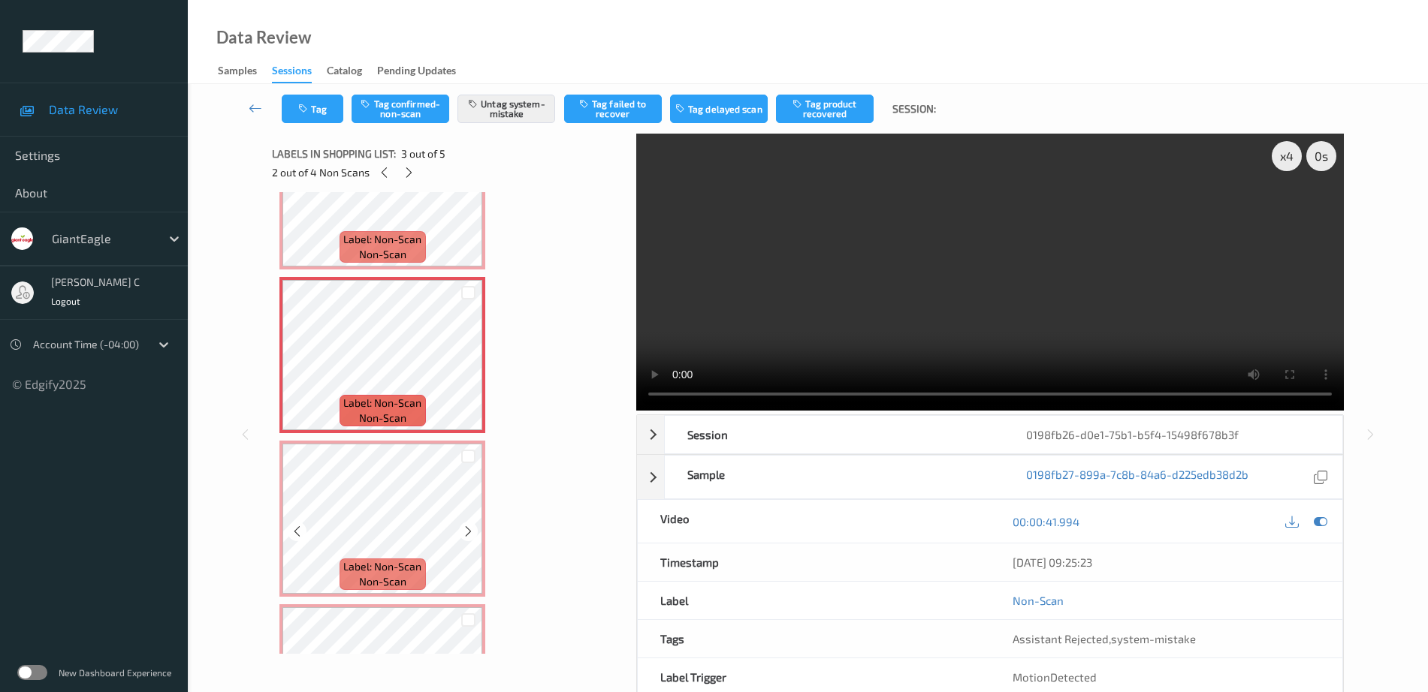
scroll to position [282, 0]
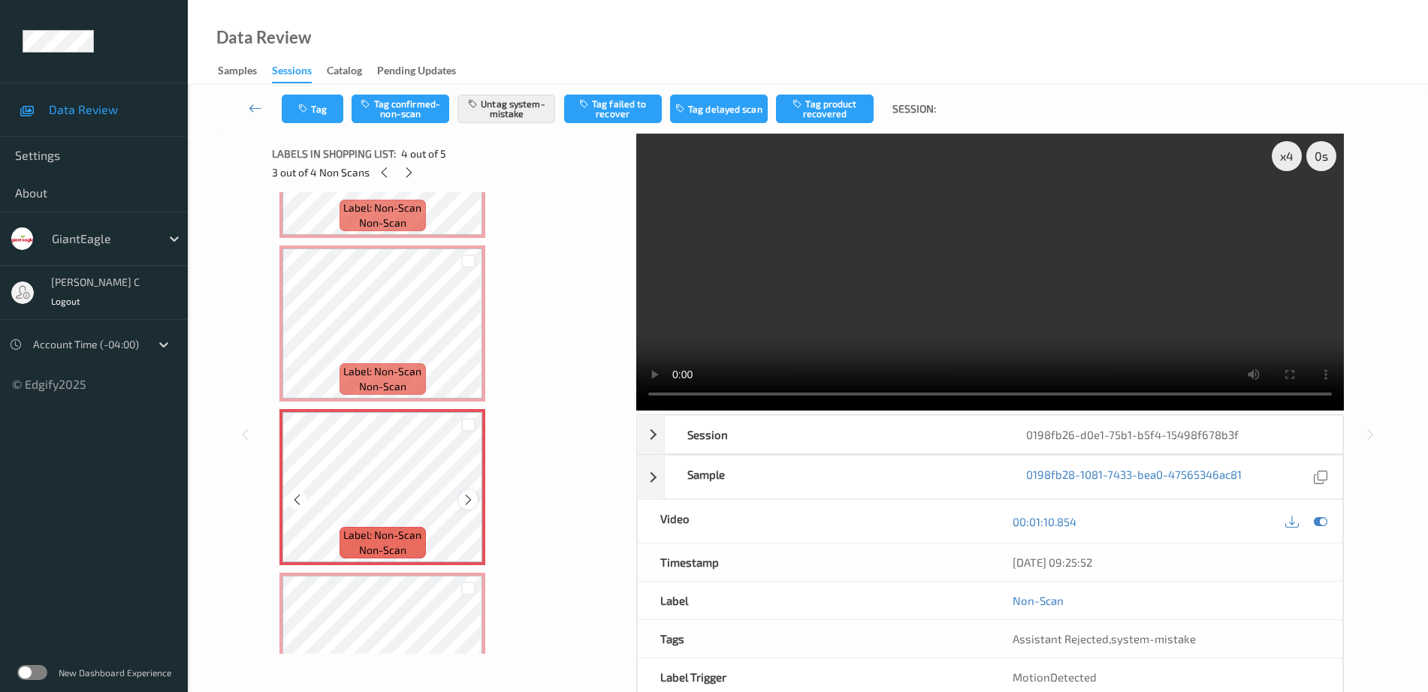
click at [464, 499] on icon at bounding box center [468, 500] width 13 height 14
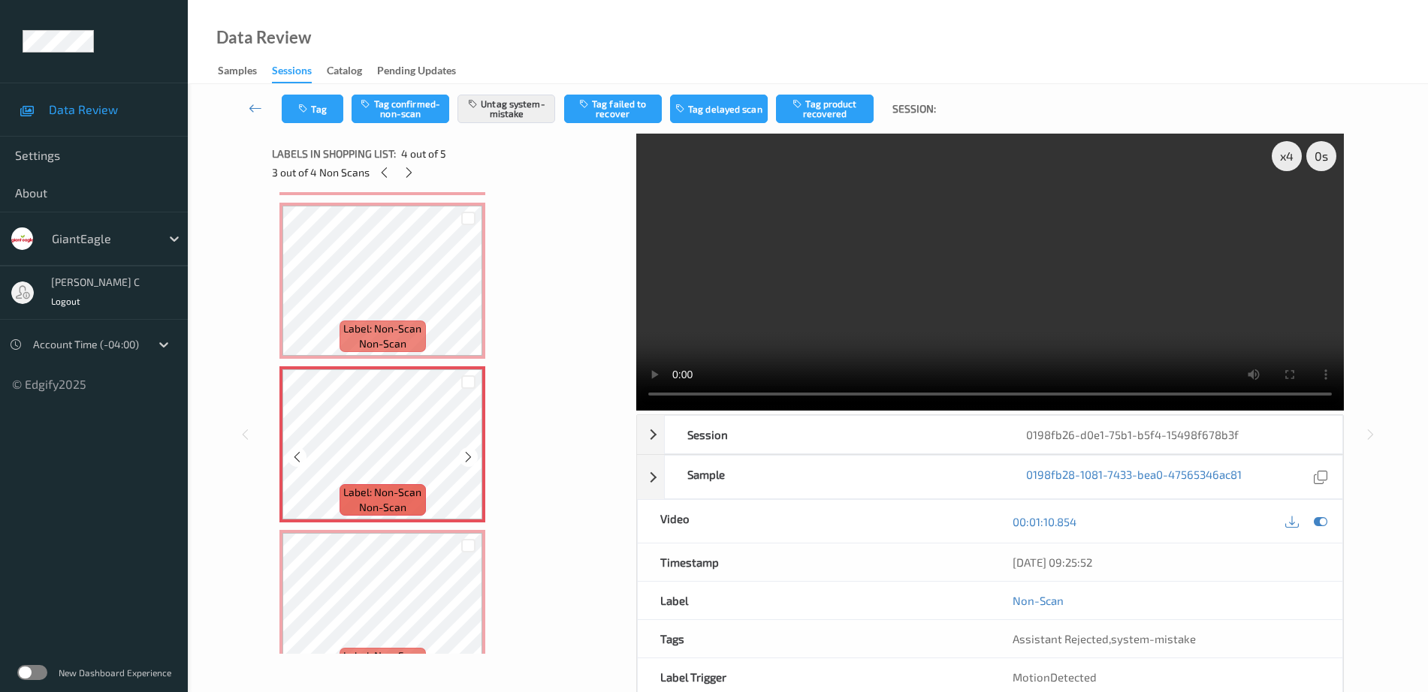
scroll to position [364, 0]
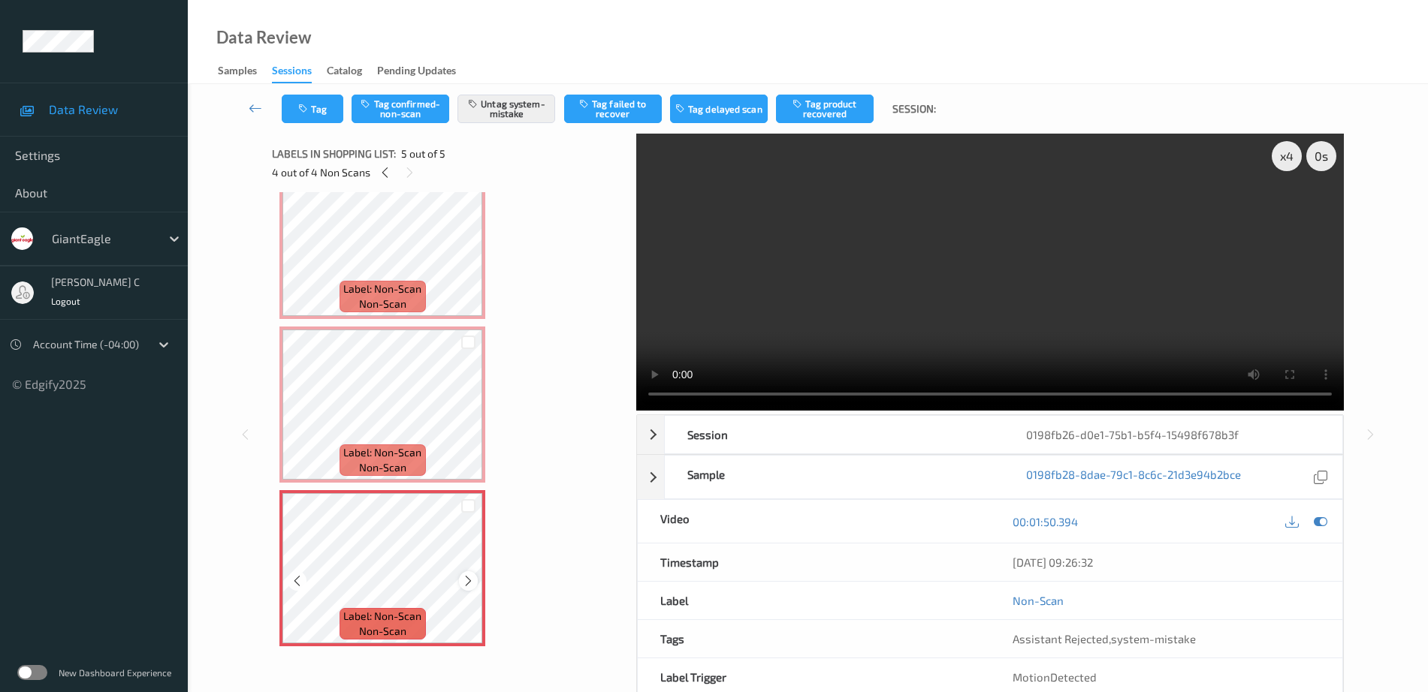
click at [465, 581] on icon at bounding box center [468, 582] width 13 height 14
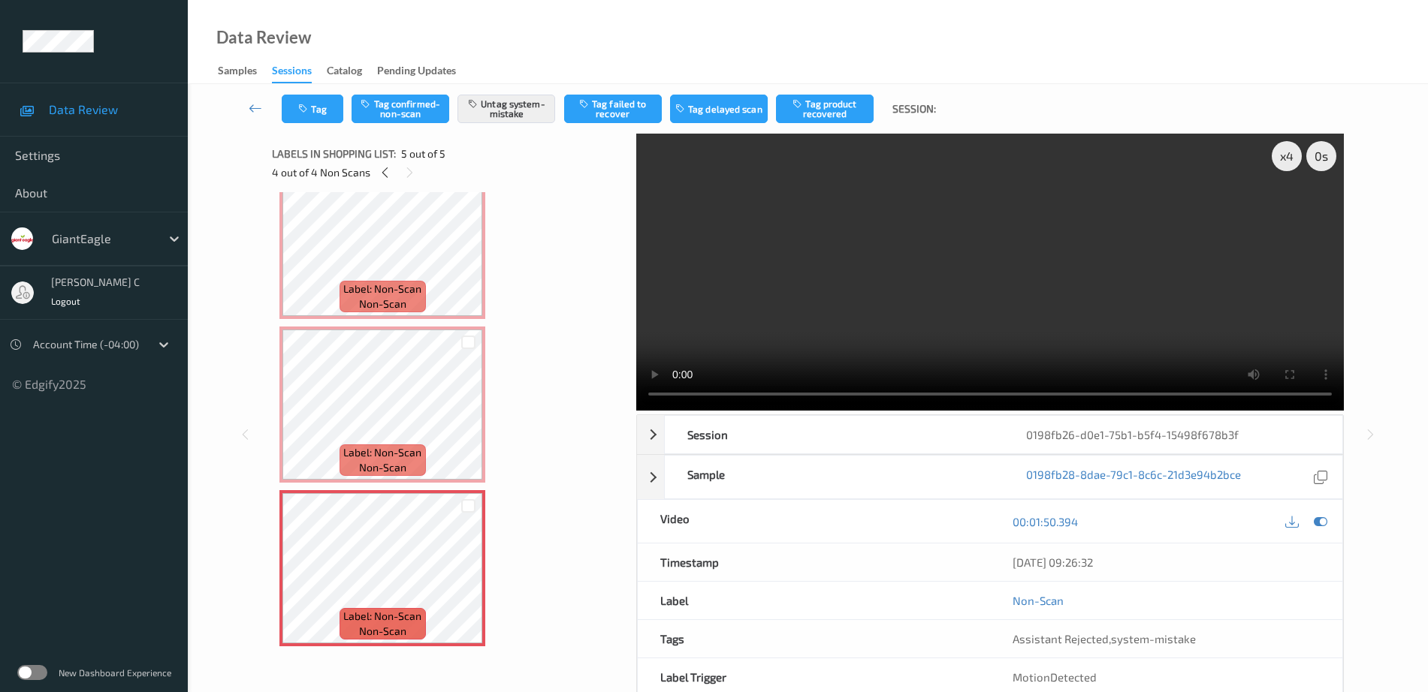
click at [514, 93] on div "Tag Tag confirmed-non-scan Untag system-mistake Tag failed to recover Tag delay…" at bounding box center [808, 109] width 1178 height 50
click at [520, 115] on button "Untag system-mistake" at bounding box center [506, 109] width 98 height 29
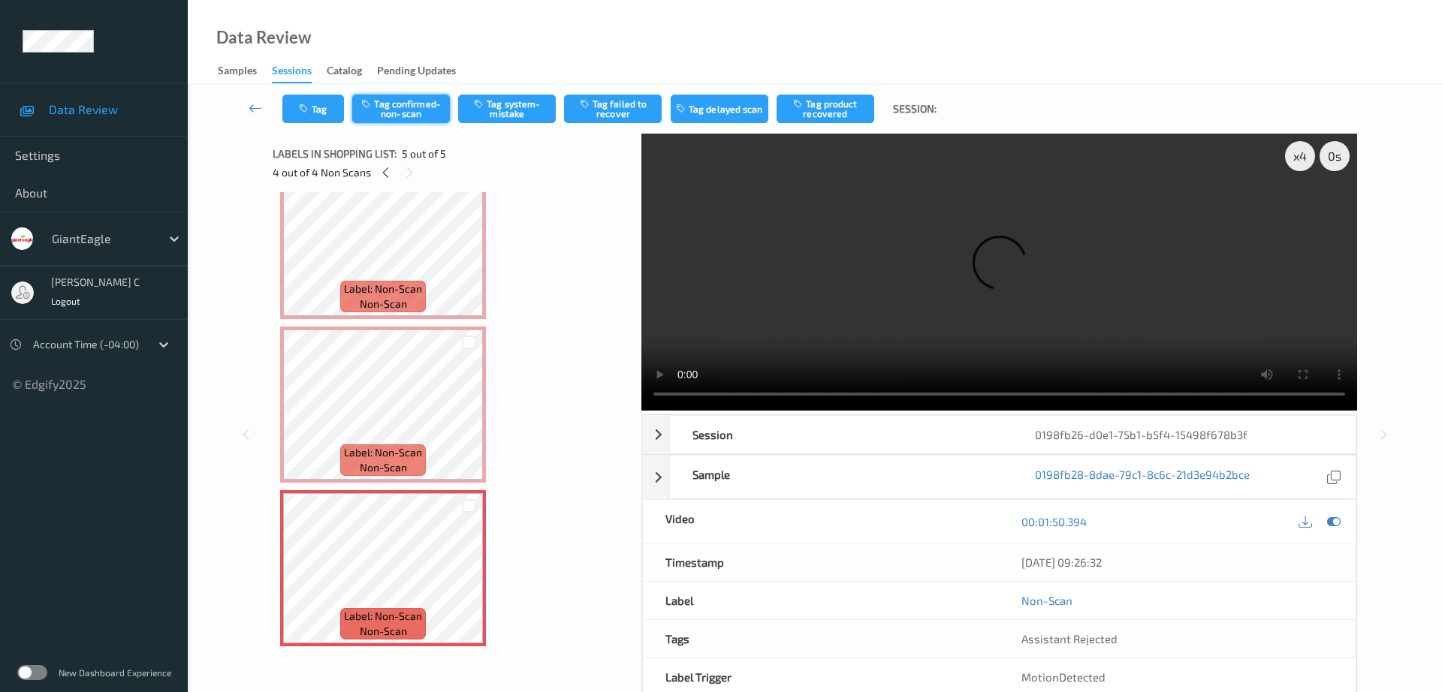
click at [397, 105] on button "Tag confirmed-non-scan" at bounding box center [401, 109] width 98 height 29
click at [604, 105] on button "Tag failed to recover" at bounding box center [613, 109] width 98 height 29
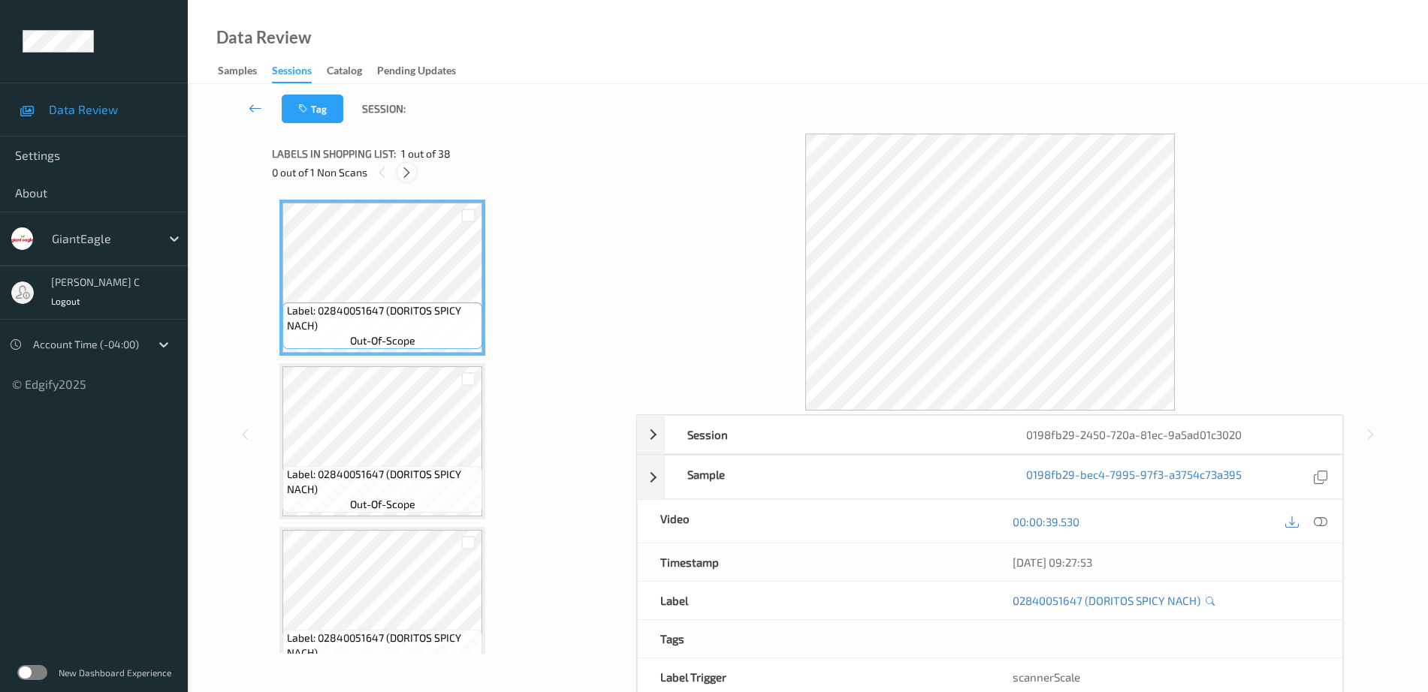
click at [401, 170] on icon at bounding box center [406, 173] width 13 height 14
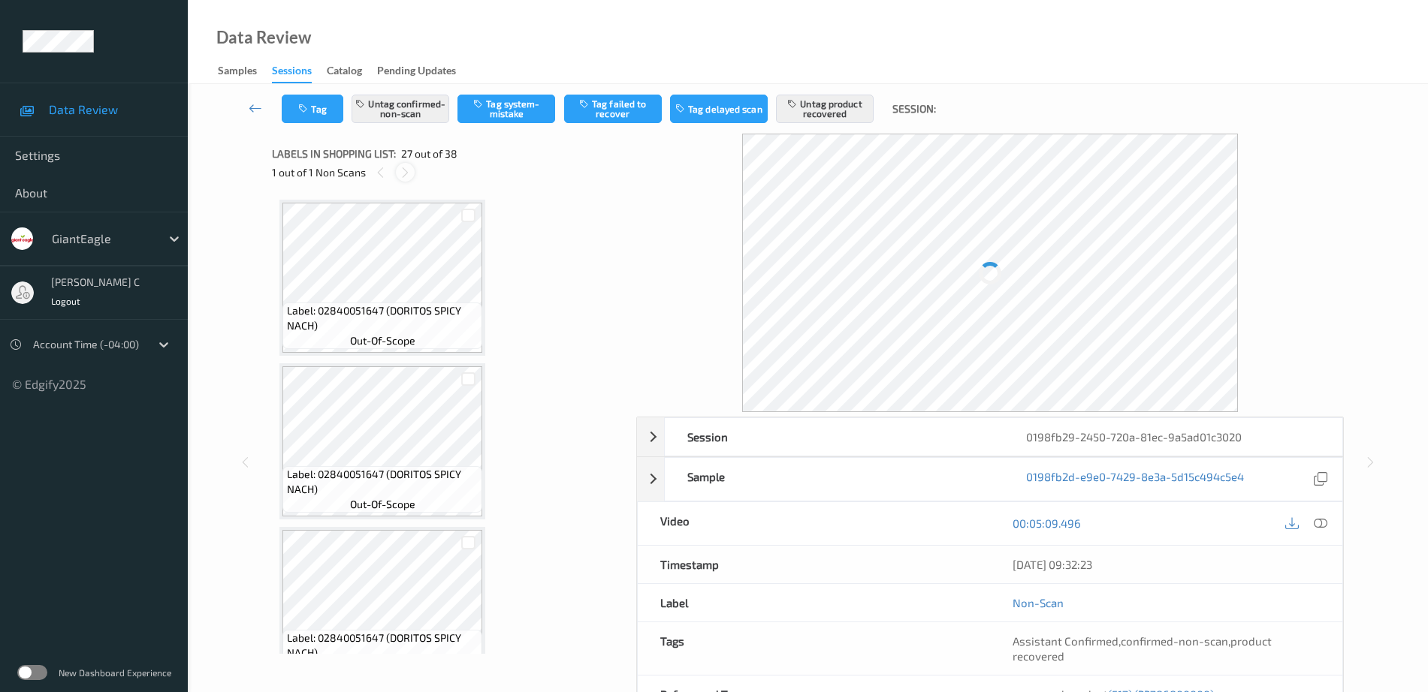
scroll to position [4101, 0]
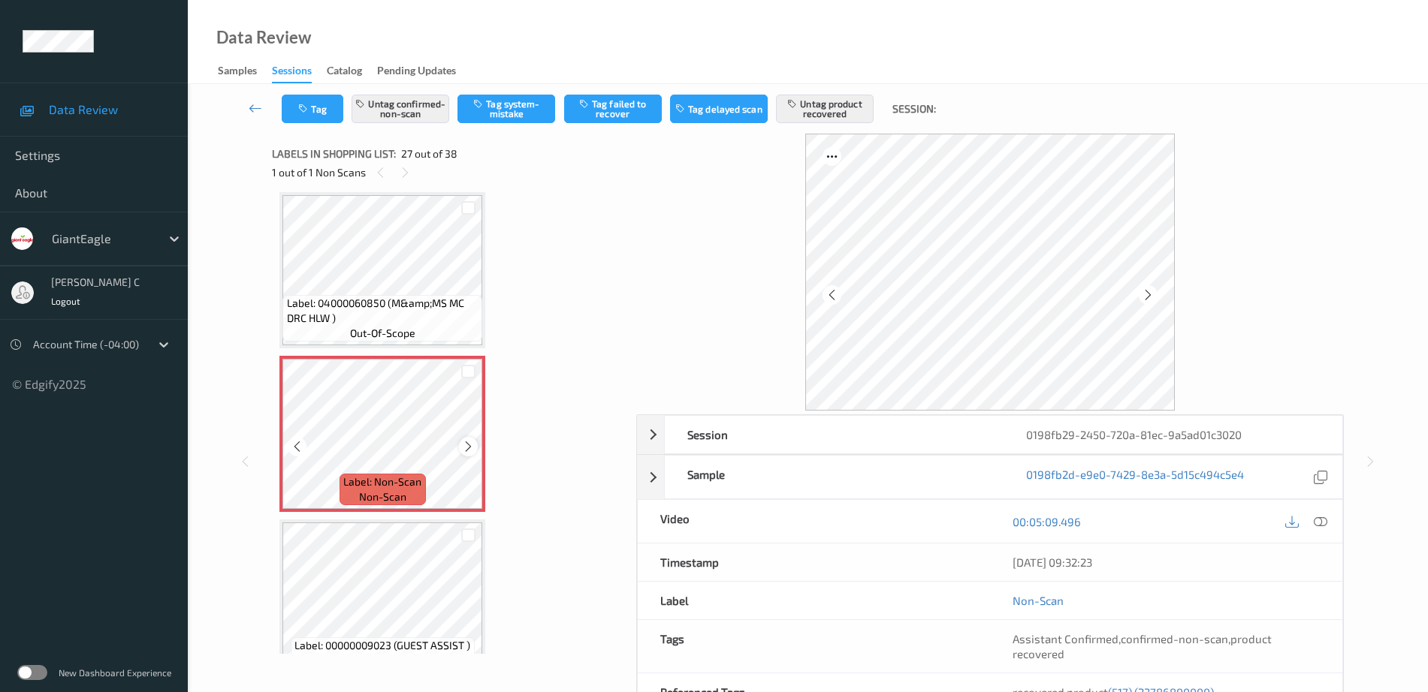
click at [462, 443] on icon at bounding box center [468, 447] width 13 height 14
click at [364, 305] on span "Label: 04000060850 (M&amp;MS MC DRC HLW )" at bounding box center [383, 311] width 192 height 30
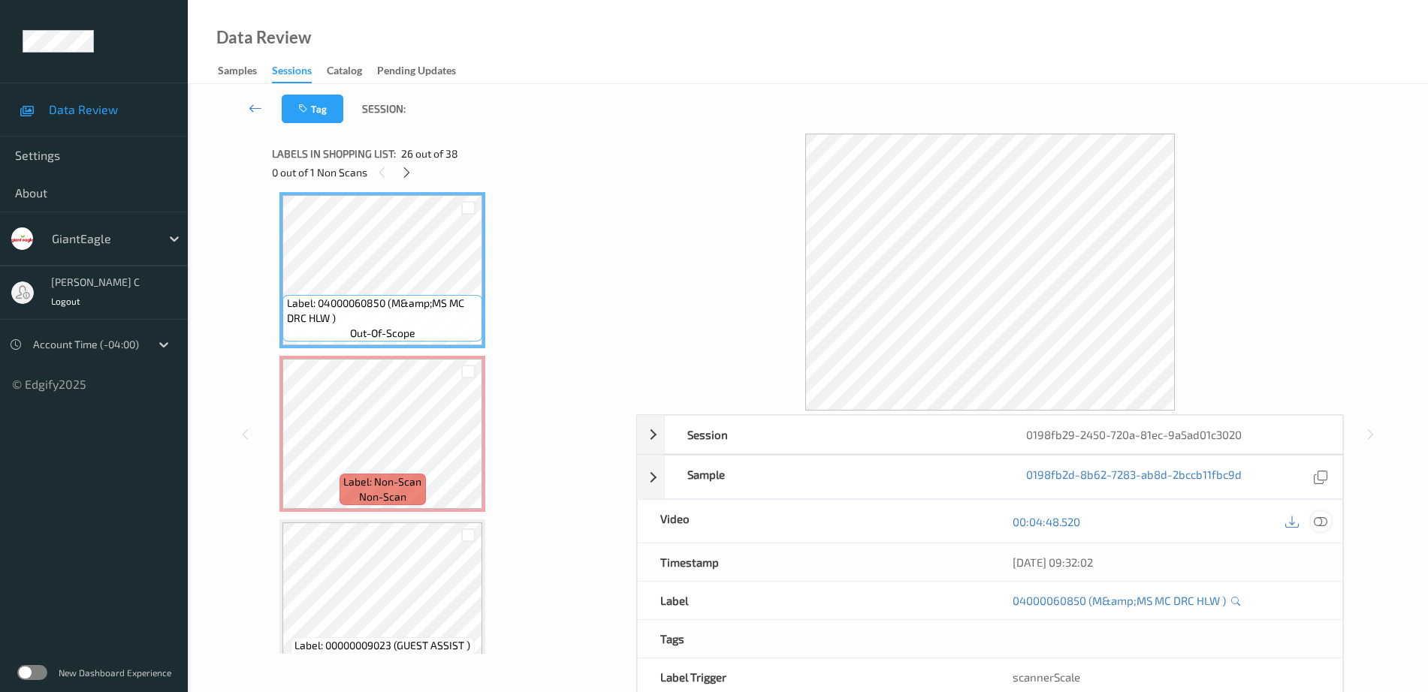
click at [1327, 525] on icon at bounding box center [1321, 522] width 14 height 14
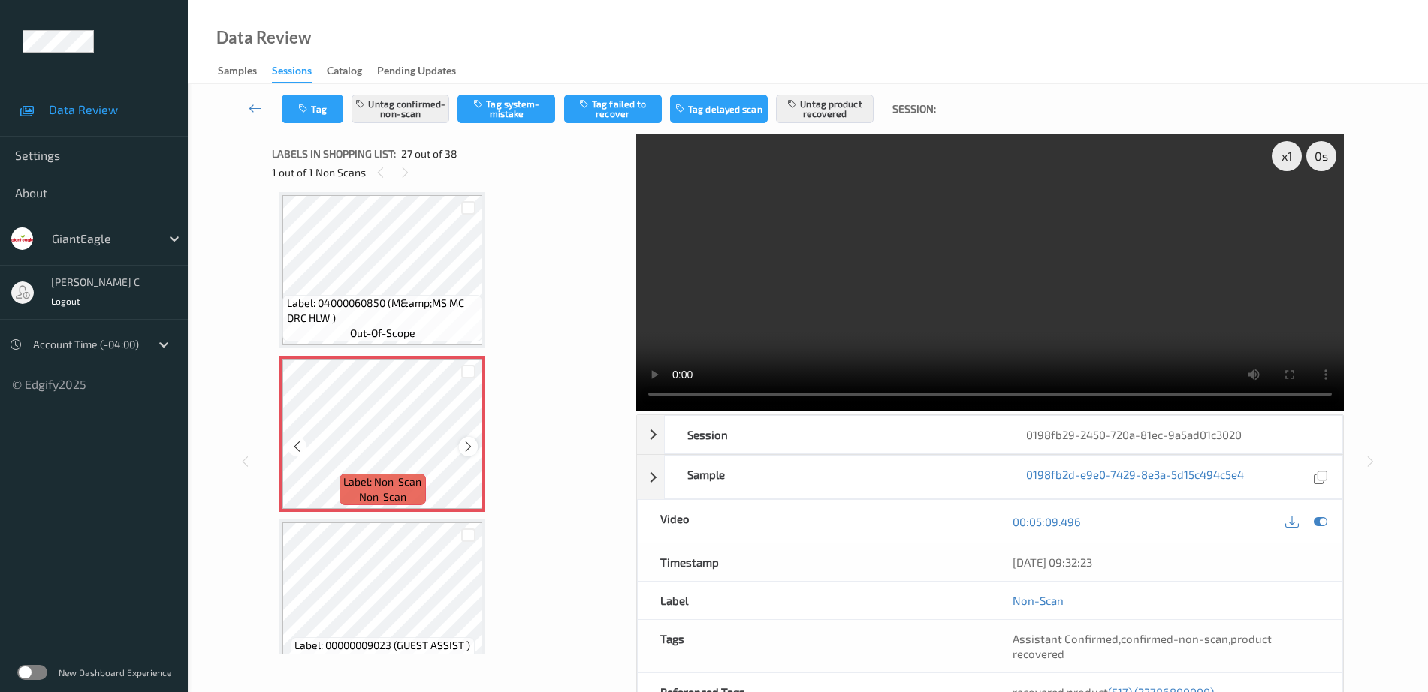
click at [472, 448] on icon at bounding box center [468, 447] width 13 height 14
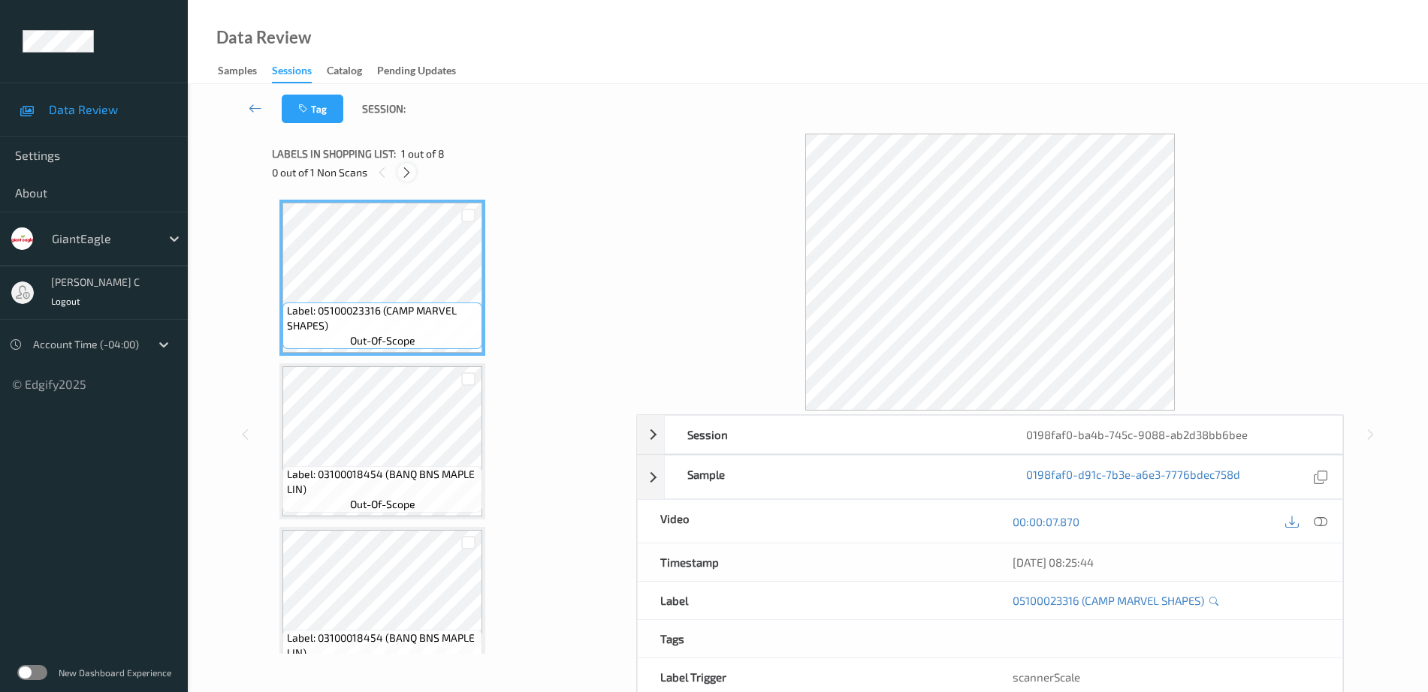
click at [409, 178] on icon at bounding box center [406, 173] width 13 height 14
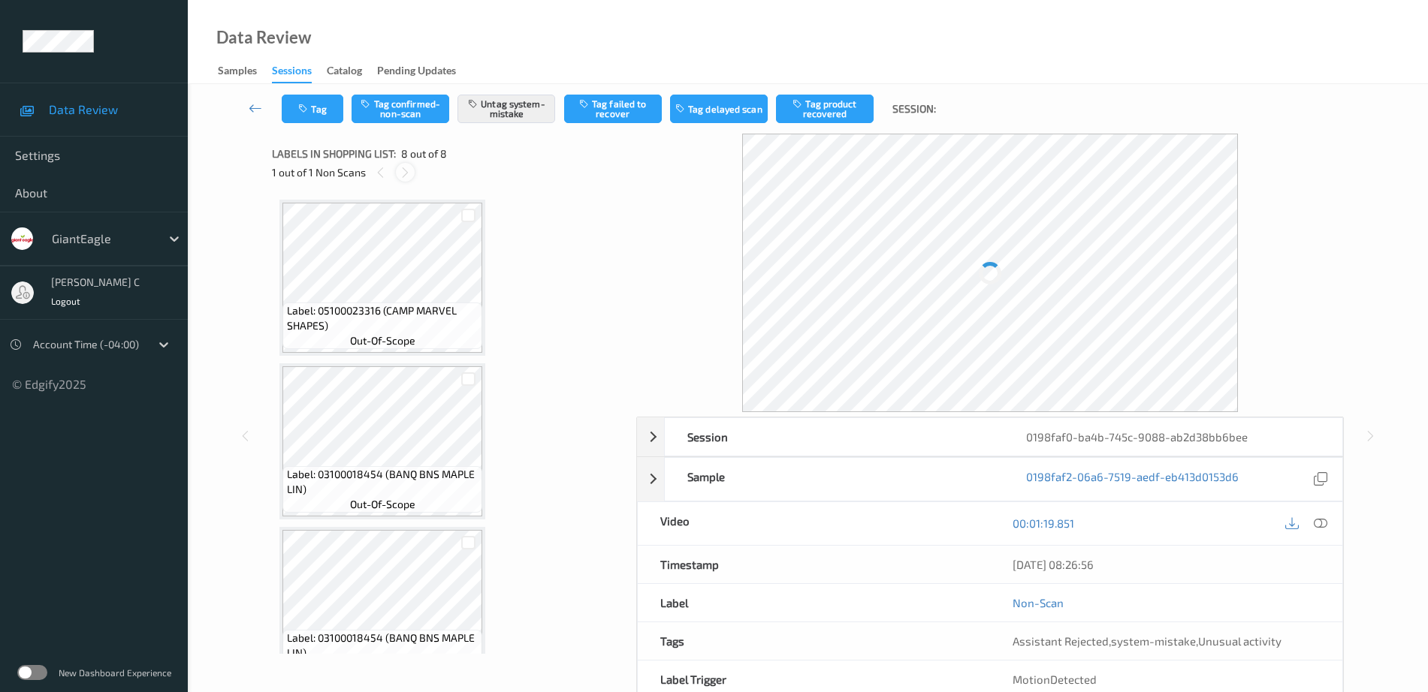
scroll to position [855, 0]
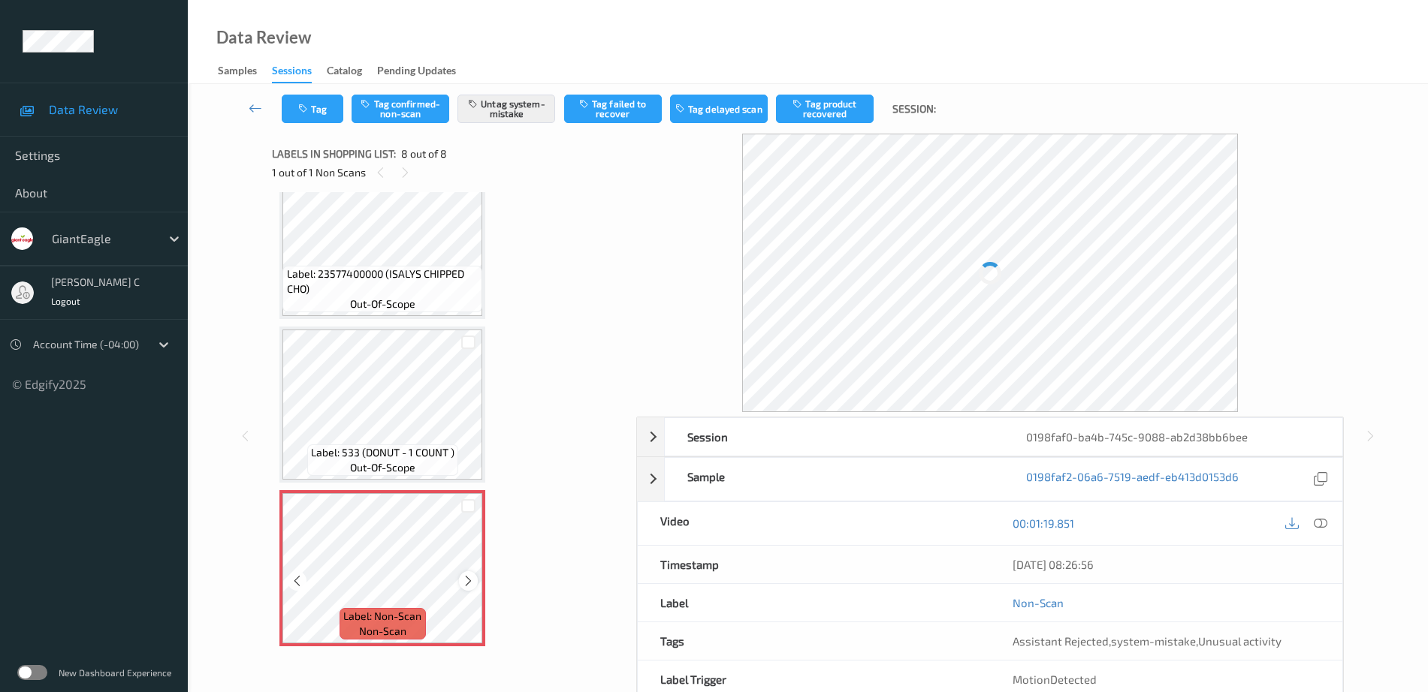
click at [469, 578] on icon at bounding box center [468, 582] width 13 height 14
click at [409, 445] on span "Label: 533 (DONUT - 1 COUNT )" at bounding box center [382, 452] width 143 height 15
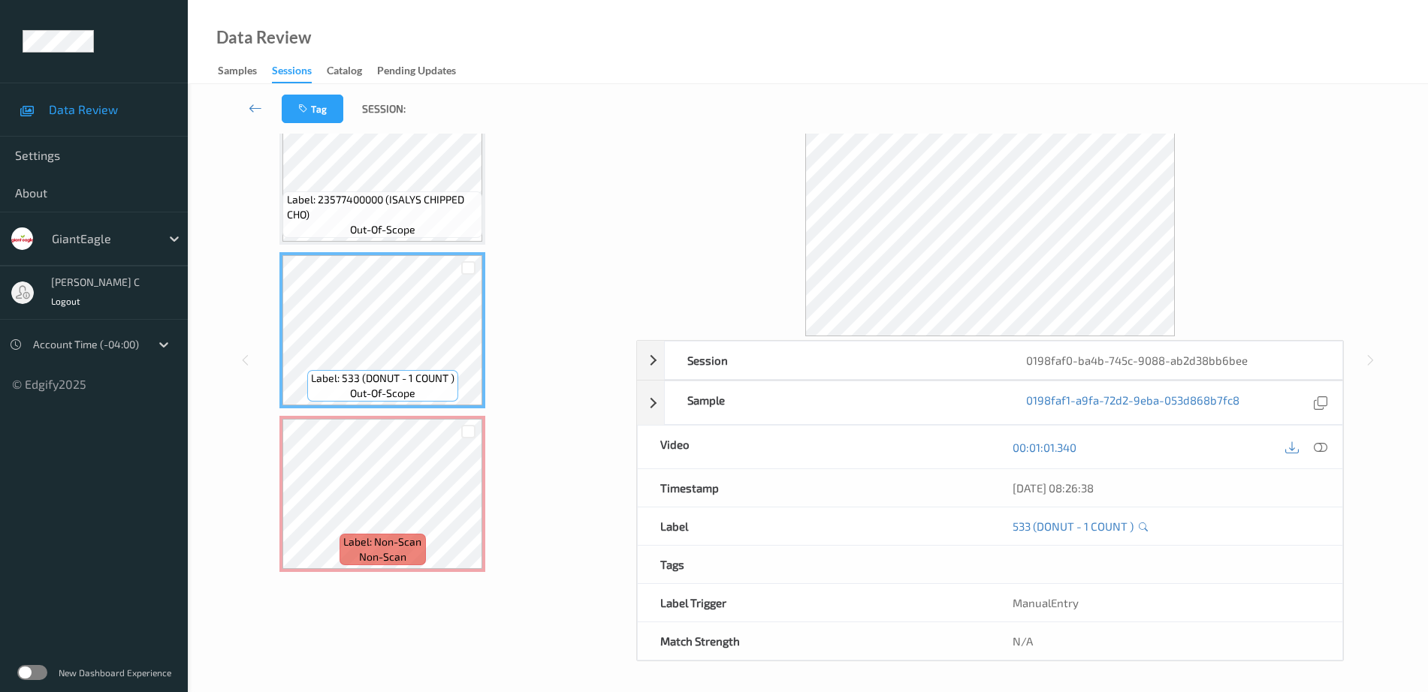
scroll to position [762, 0]
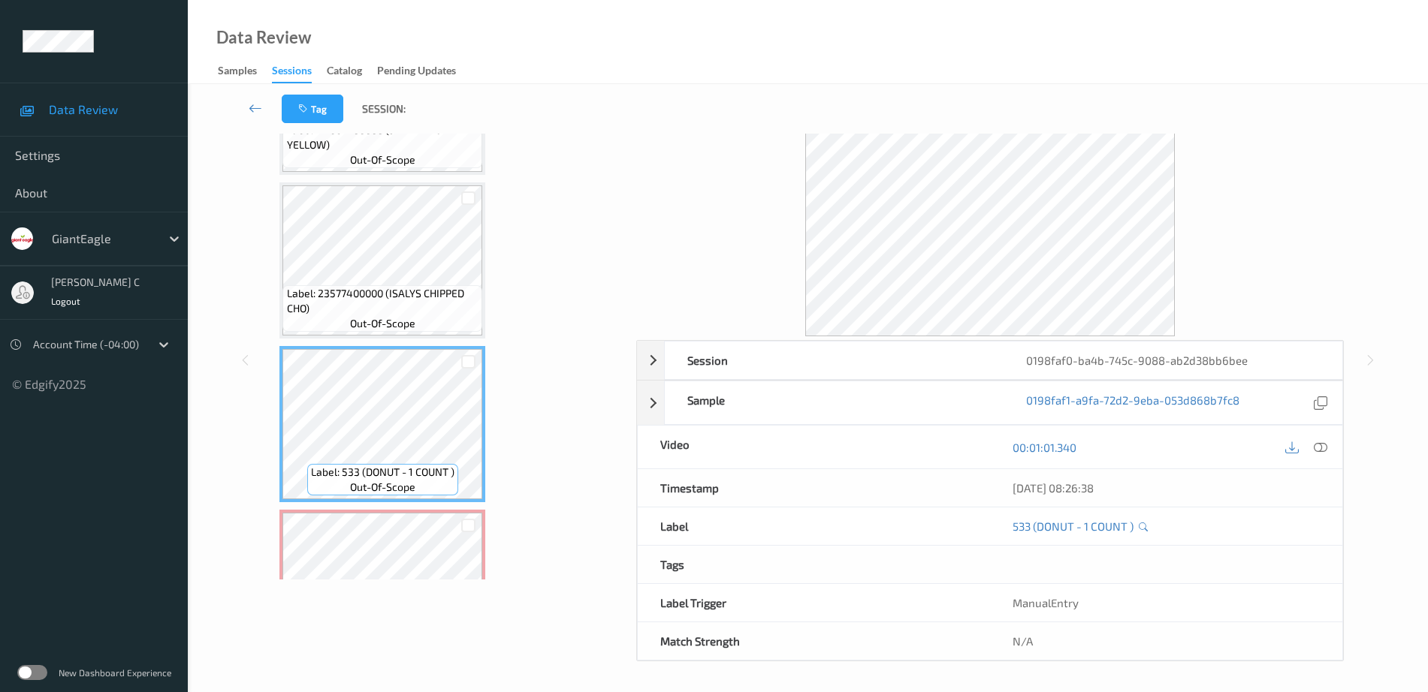
click at [488, 297] on div "Label: 05100023316 (CAMP MARVEL SHAPES) out-of-scope Label: 03100018454 (BANQ B…" at bounding box center [448, 15] width 339 height 1302
click at [423, 286] on span "Label: 23577400000 (ISALYS CHIPPED CHO)" at bounding box center [383, 301] width 192 height 30
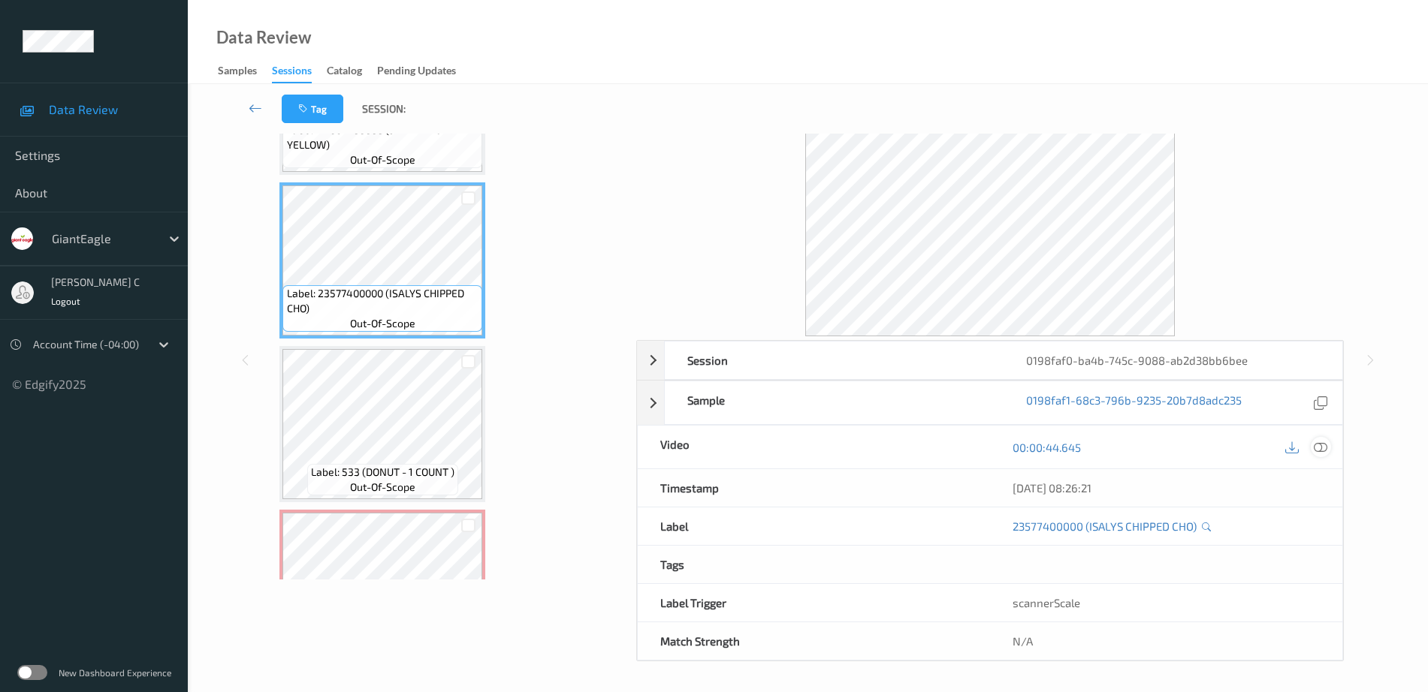
click at [1320, 447] on icon at bounding box center [1321, 448] width 14 height 14
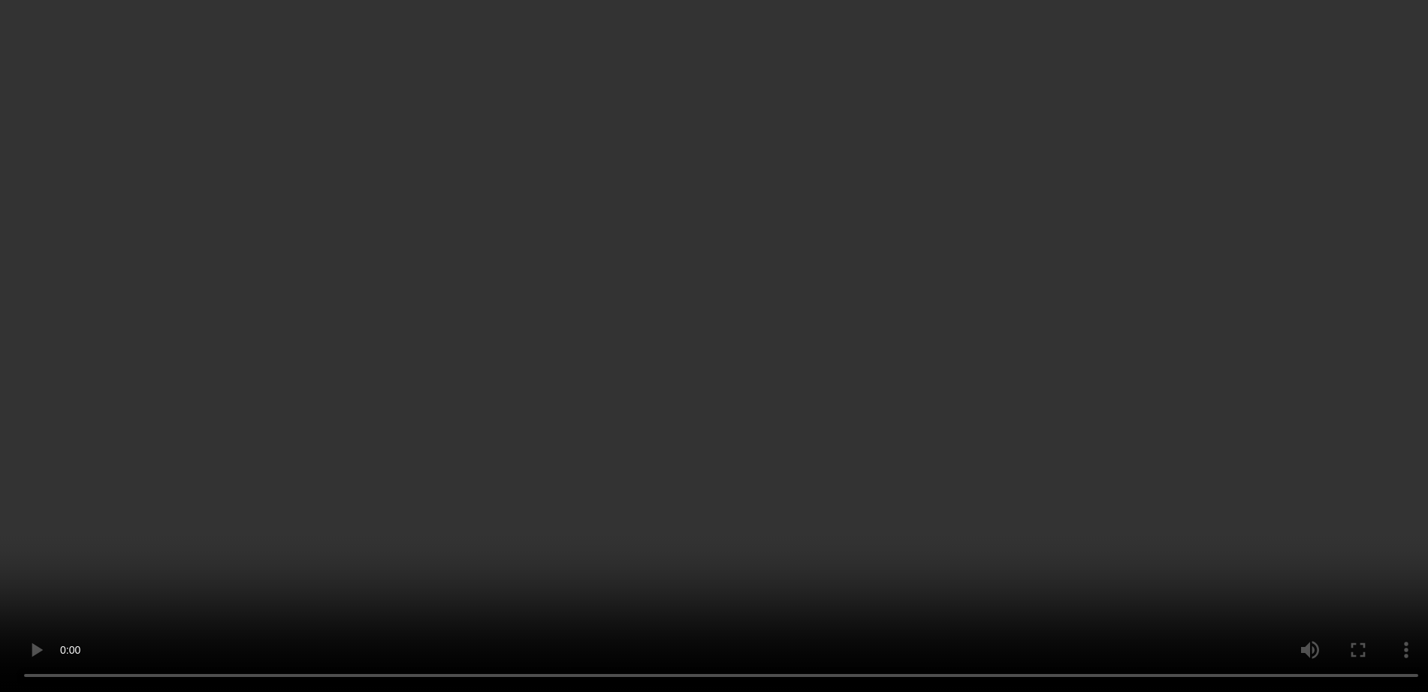
scroll to position [855, 0]
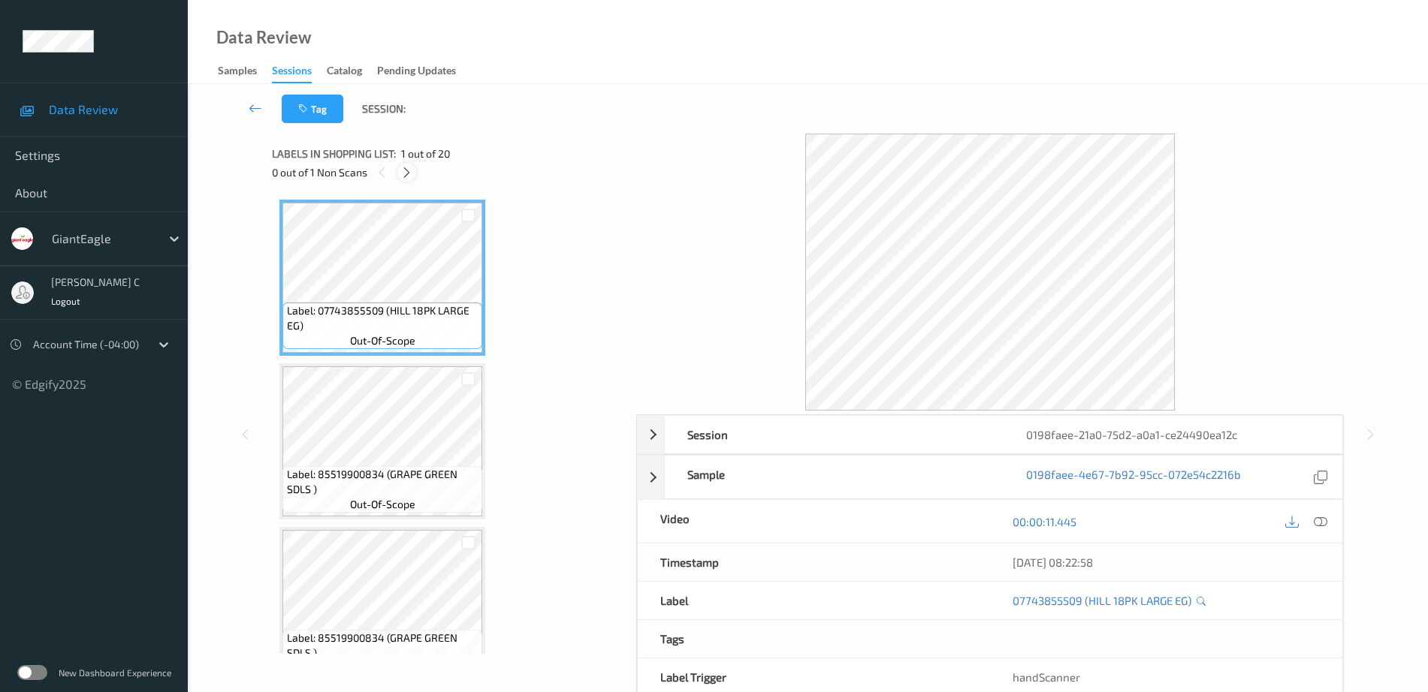
click at [404, 170] on icon at bounding box center [406, 173] width 13 height 14
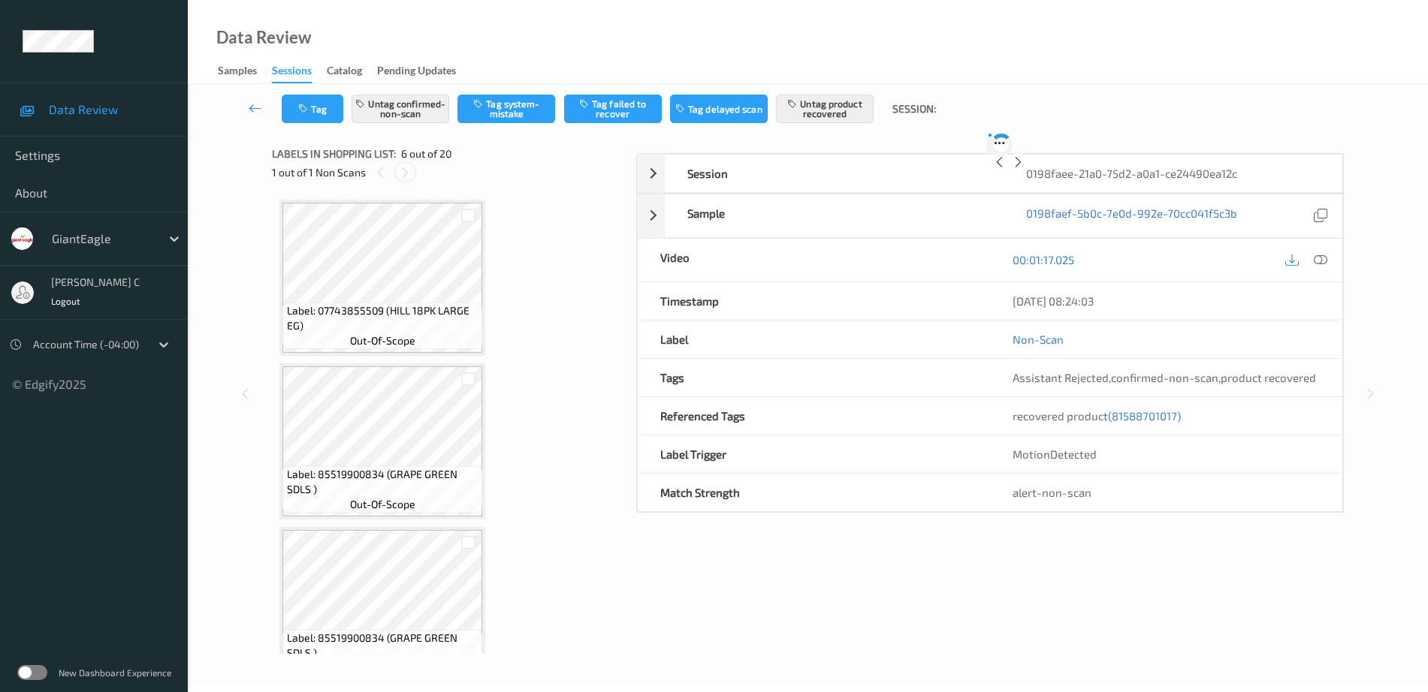
scroll to position [662, 0]
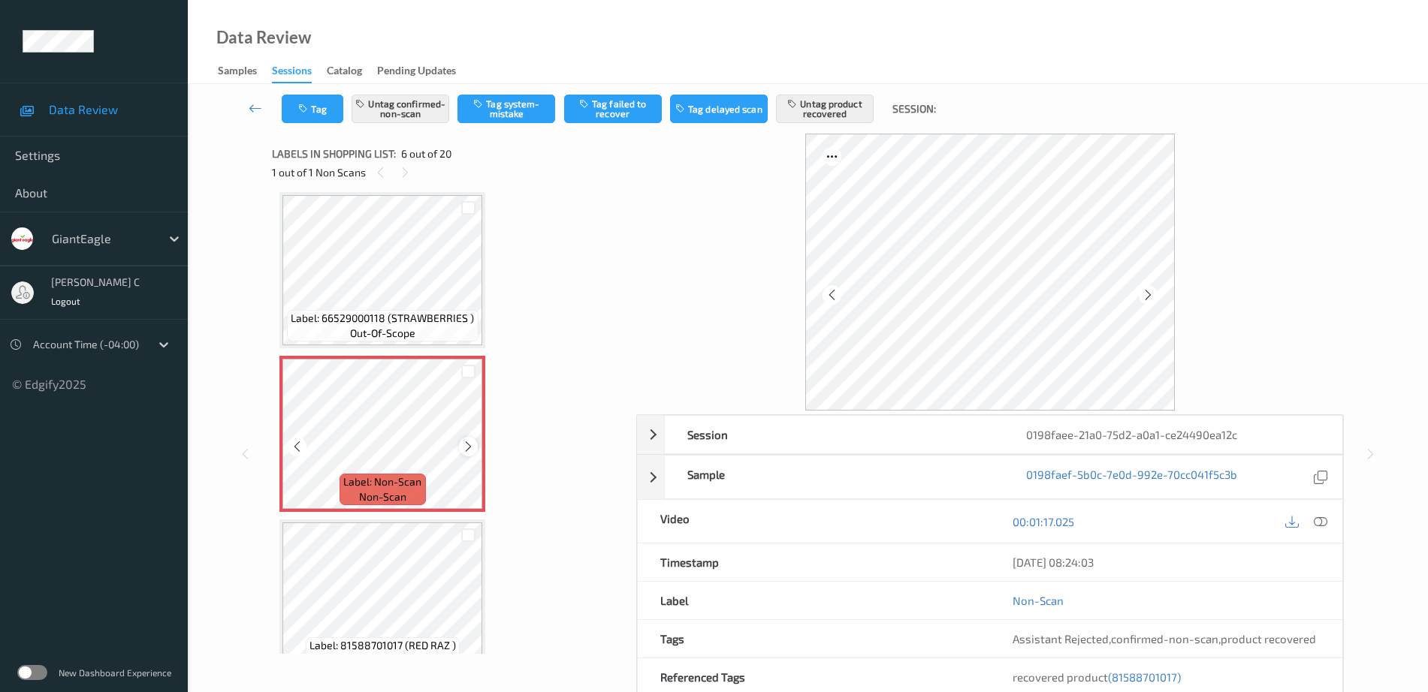
click at [469, 447] on icon at bounding box center [468, 447] width 13 height 14
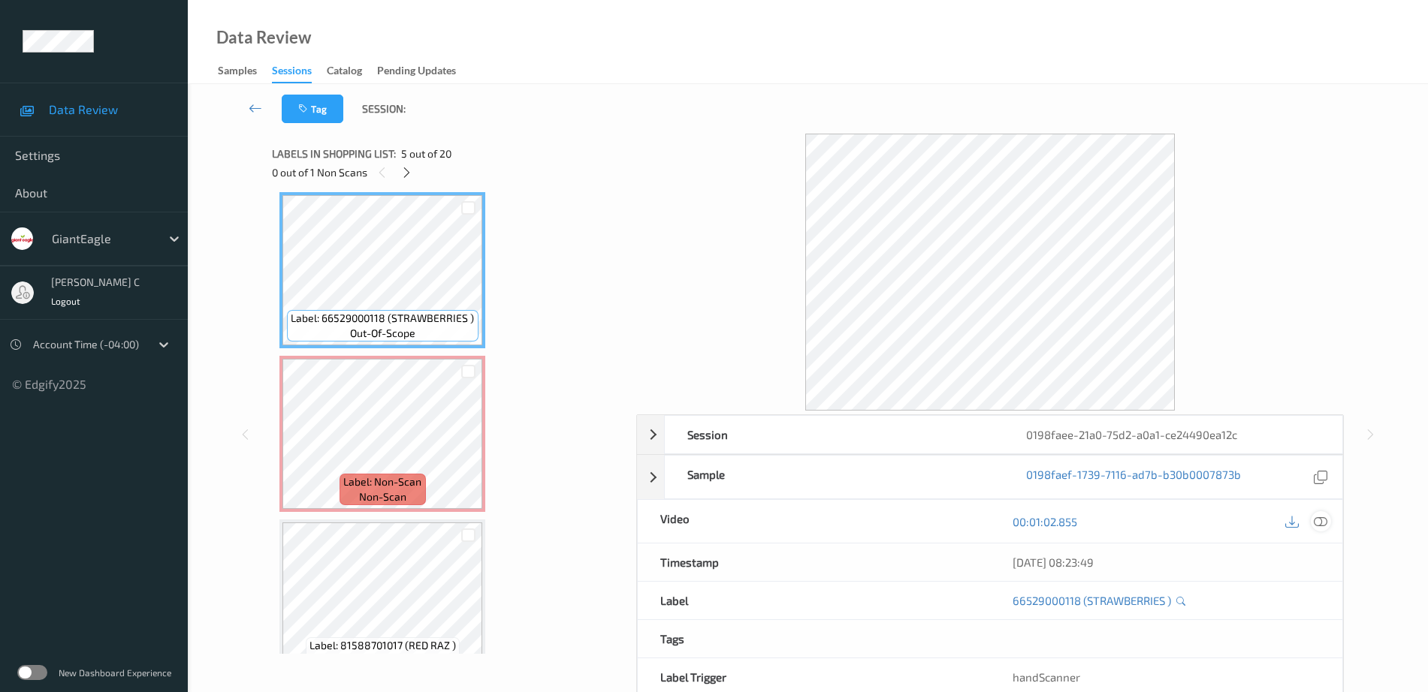
click at [1320, 520] on icon at bounding box center [1321, 522] width 14 height 14
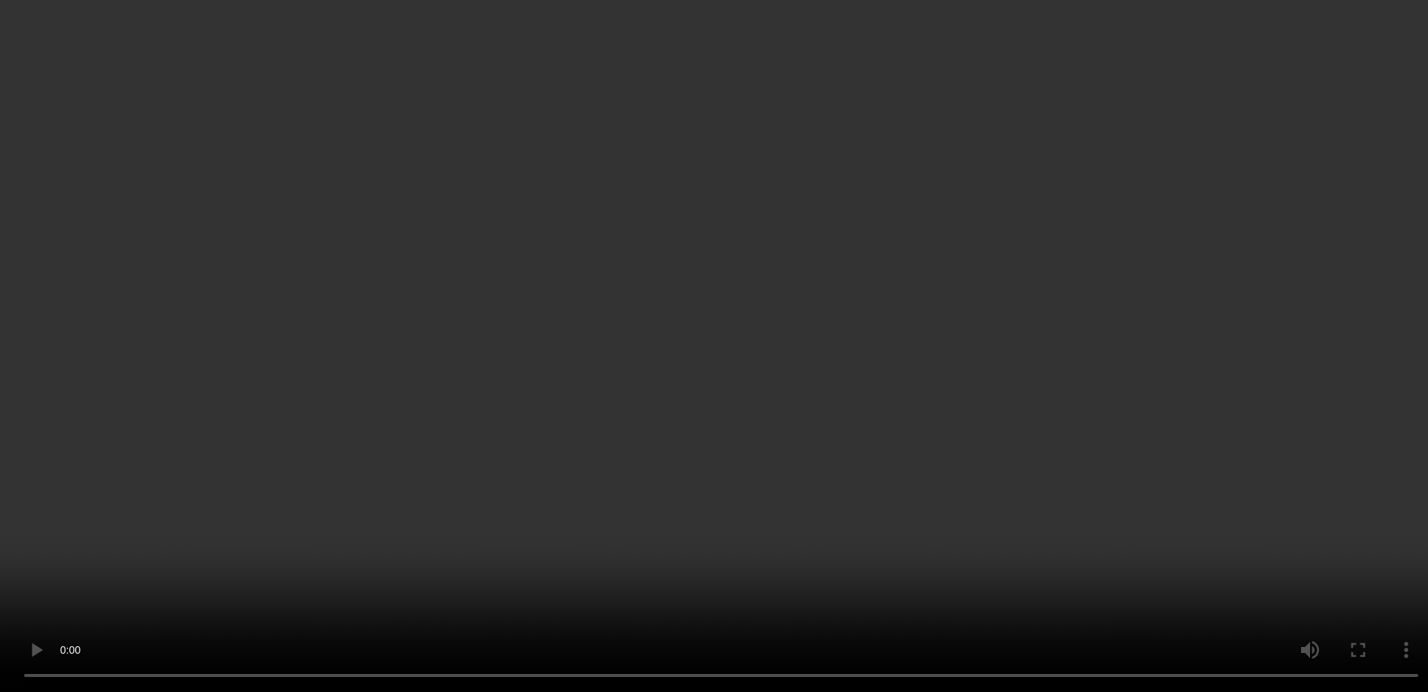
scroll to position [756, 0]
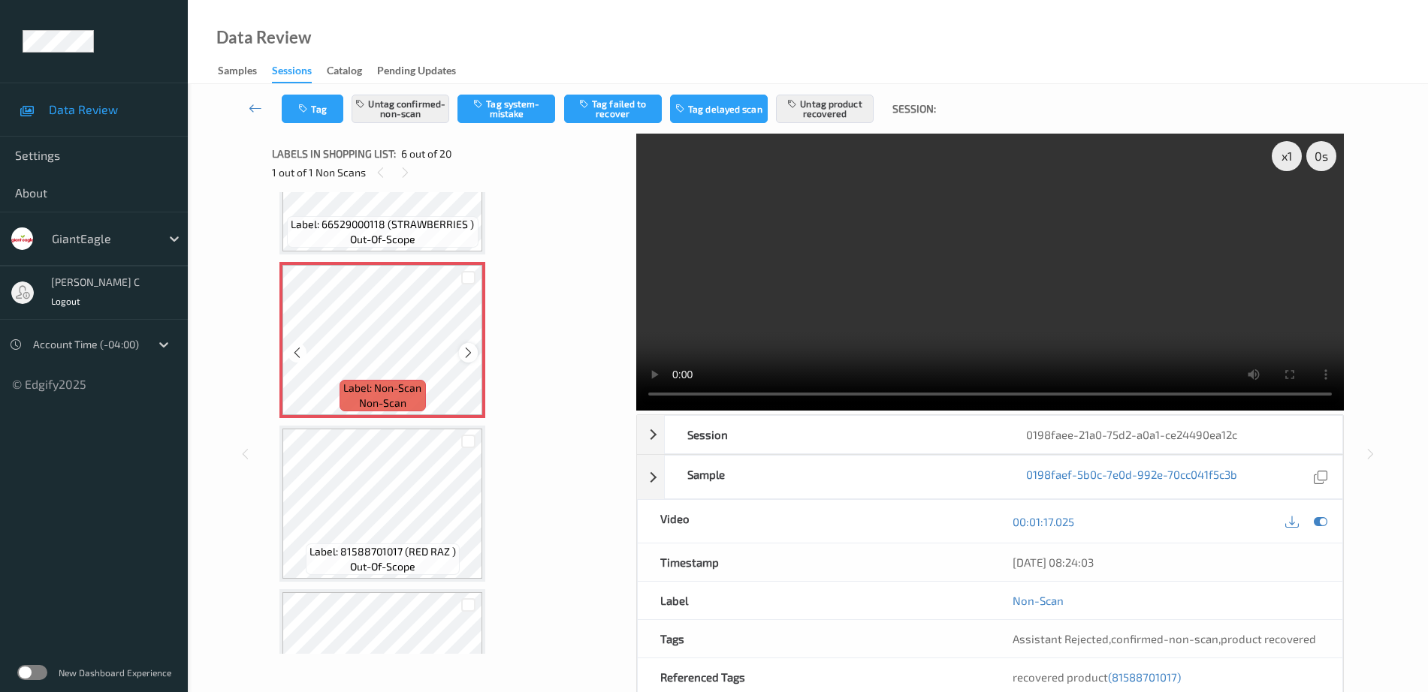
click at [467, 350] on icon at bounding box center [468, 353] width 13 height 14
click at [465, 352] on icon at bounding box center [468, 353] width 13 height 14
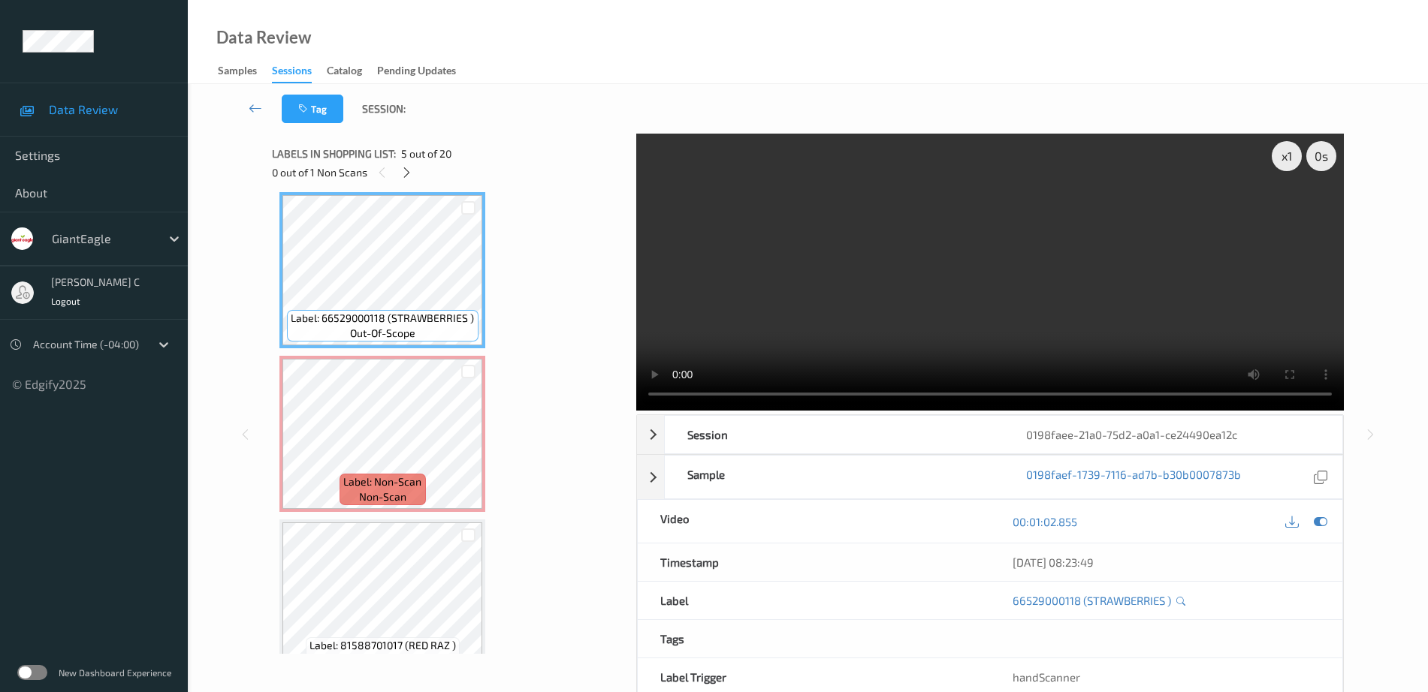
scroll to position [569, 0]
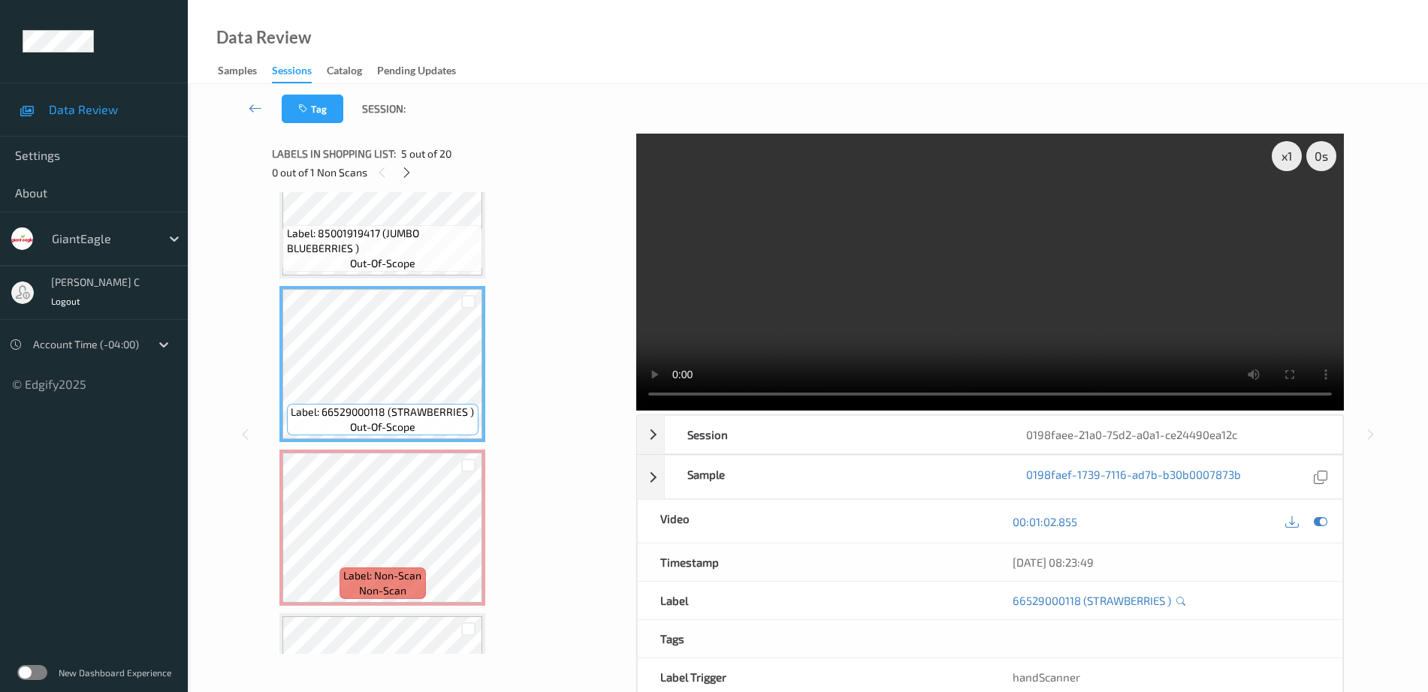
click at [394, 239] on span "Label: 85001919417 (JUMBO BLUEBERRIES )" at bounding box center [383, 241] width 192 height 30
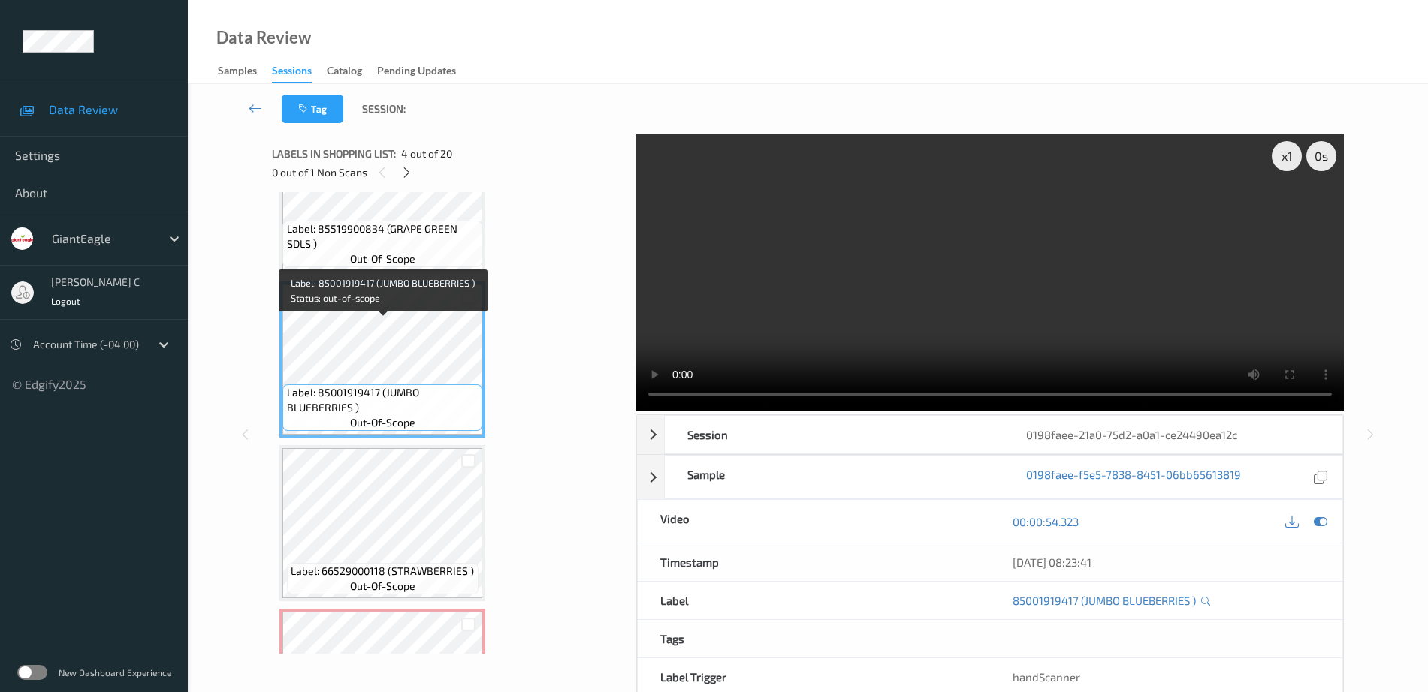
scroll to position [381, 0]
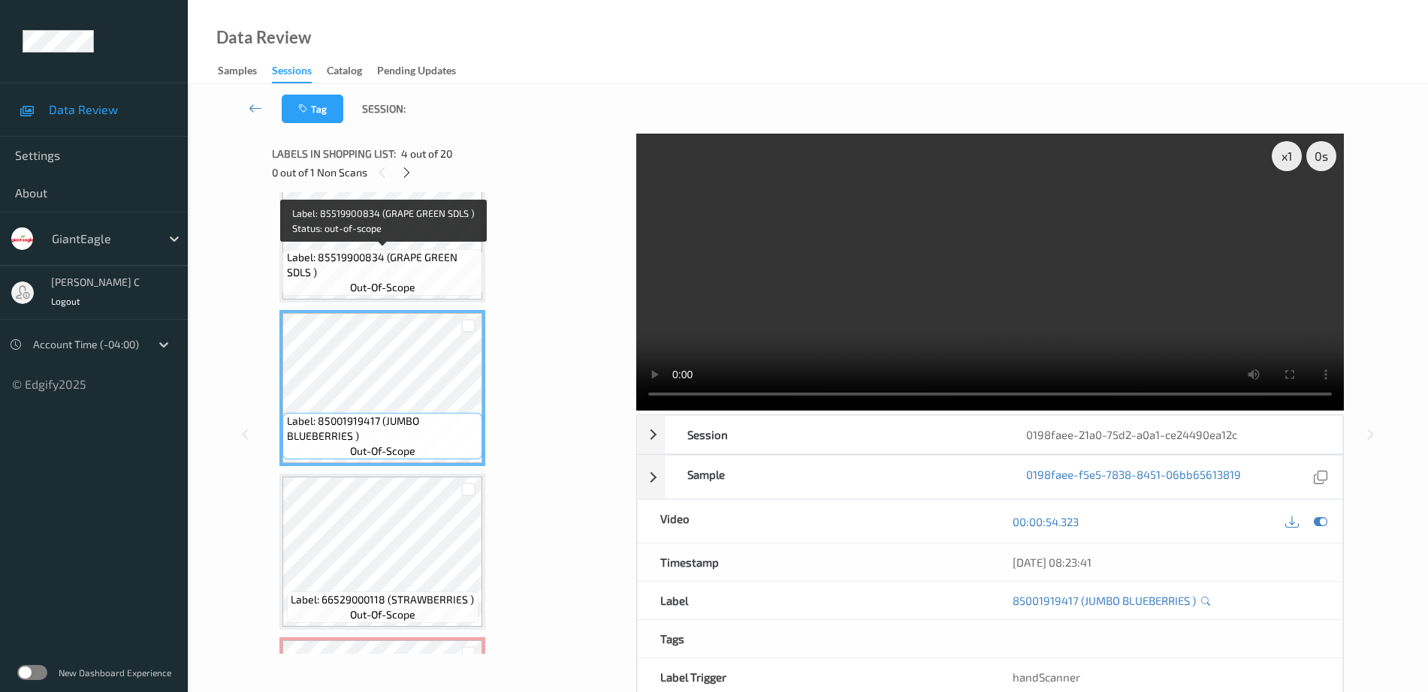
click at [415, 260] on span "Label: 85519900834 (GRAPE GREEN SDLS )" at bounding box center [383, 265] width 192 height 30
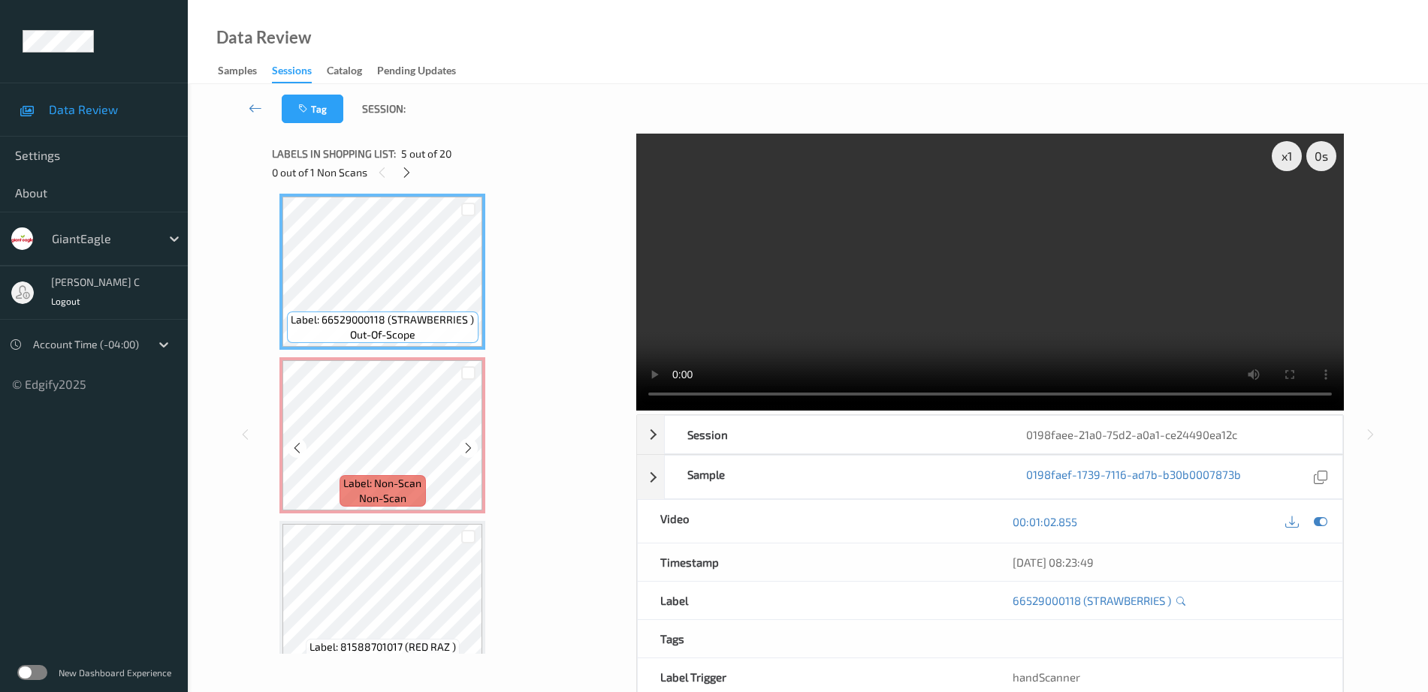
scroll to position [662, 0]
click at [379, 512] on div "Label: Non-Scan non-scan" at bounding box center [382, 434] width 206 height 156
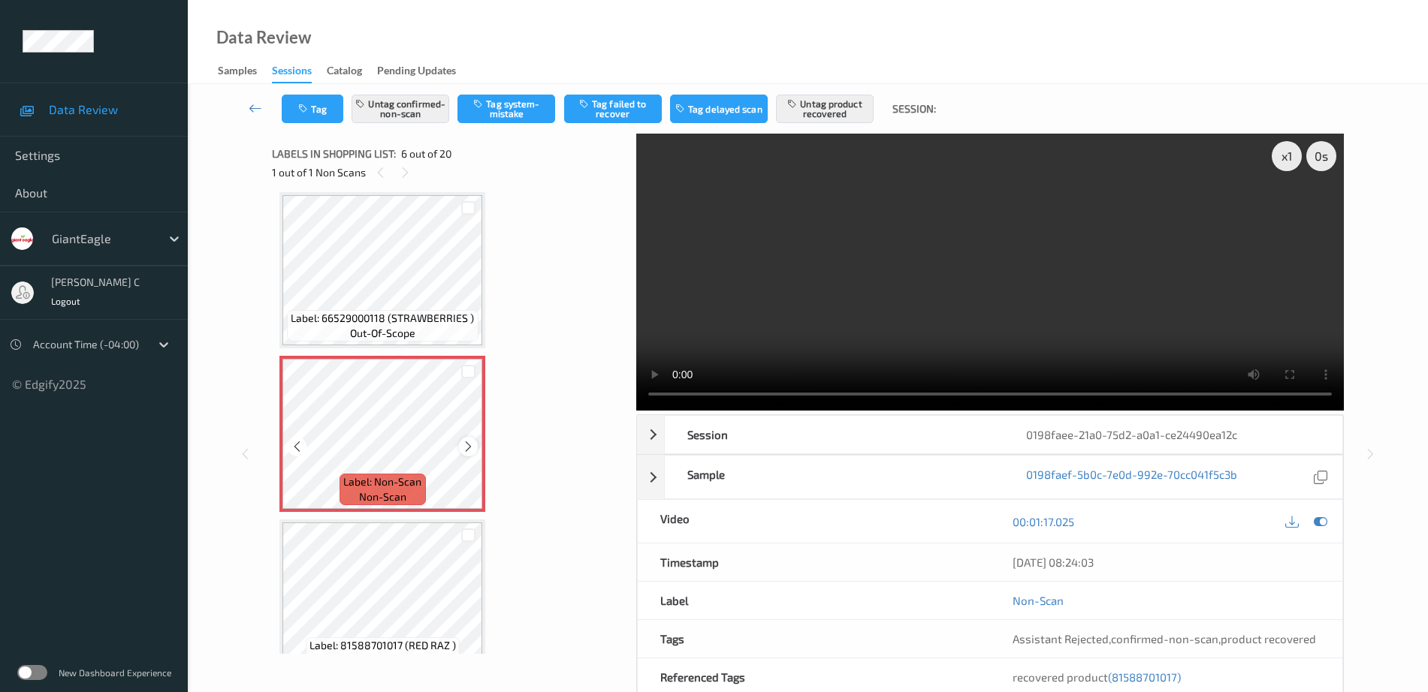
click at [469, 445] on icon at bounding box center [468, 447] width 13 height 14
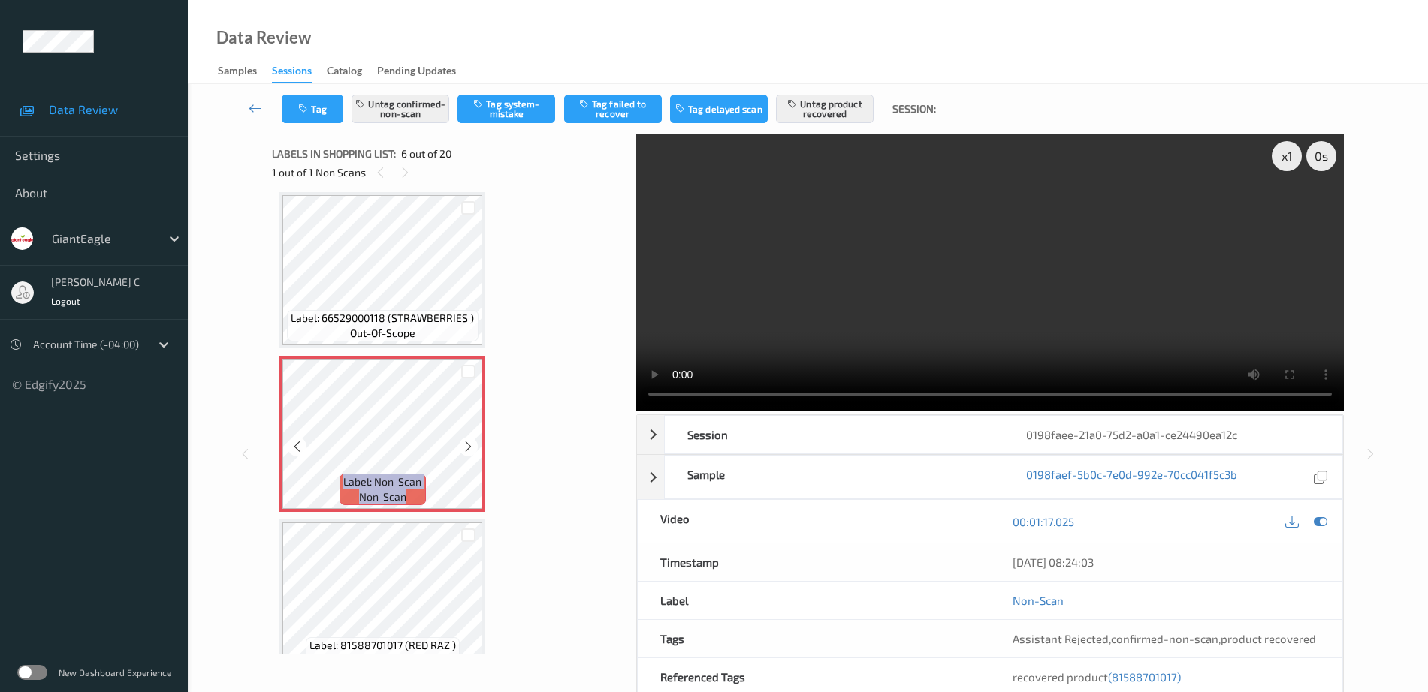
click at [469, 445] on icon at bounding box center [468, 447] width 13 height 14
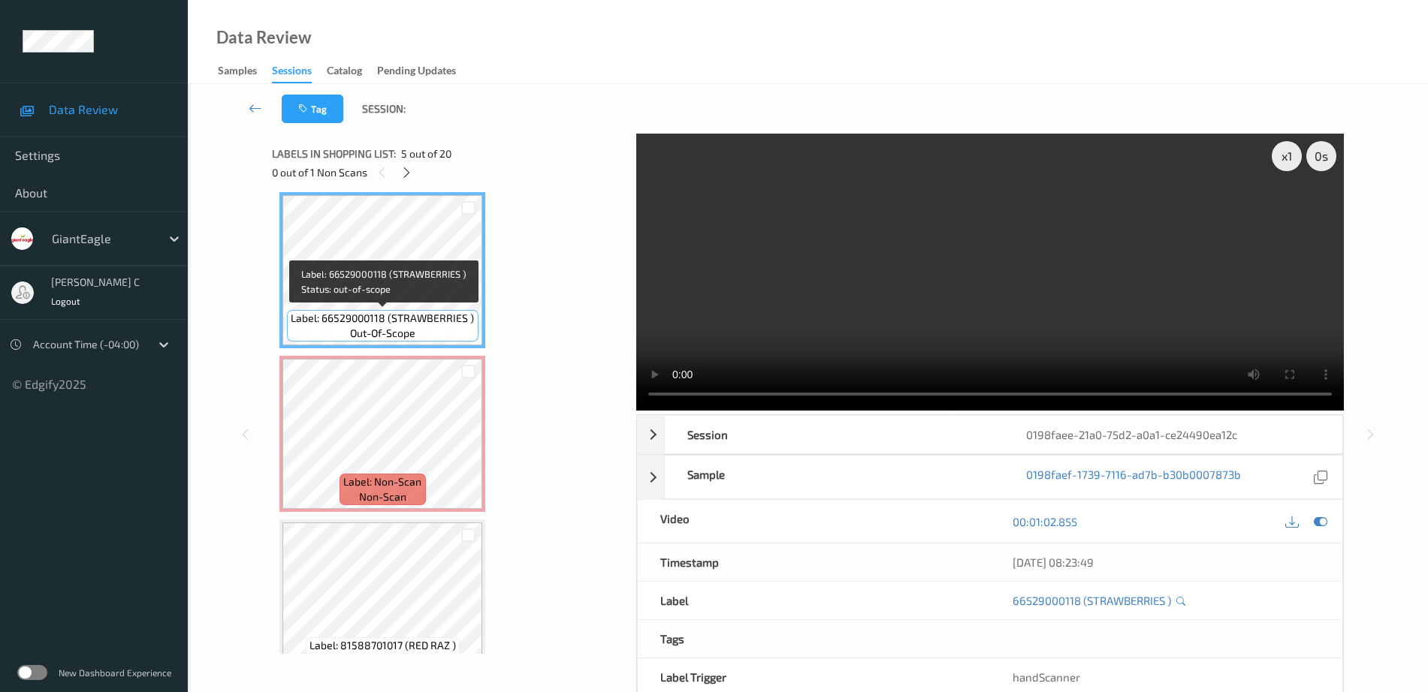
click at [371, 321] on span "Label: 66529000118 (STRAWBERRIES )" at bounding box center [382, 318] width 183 height 15
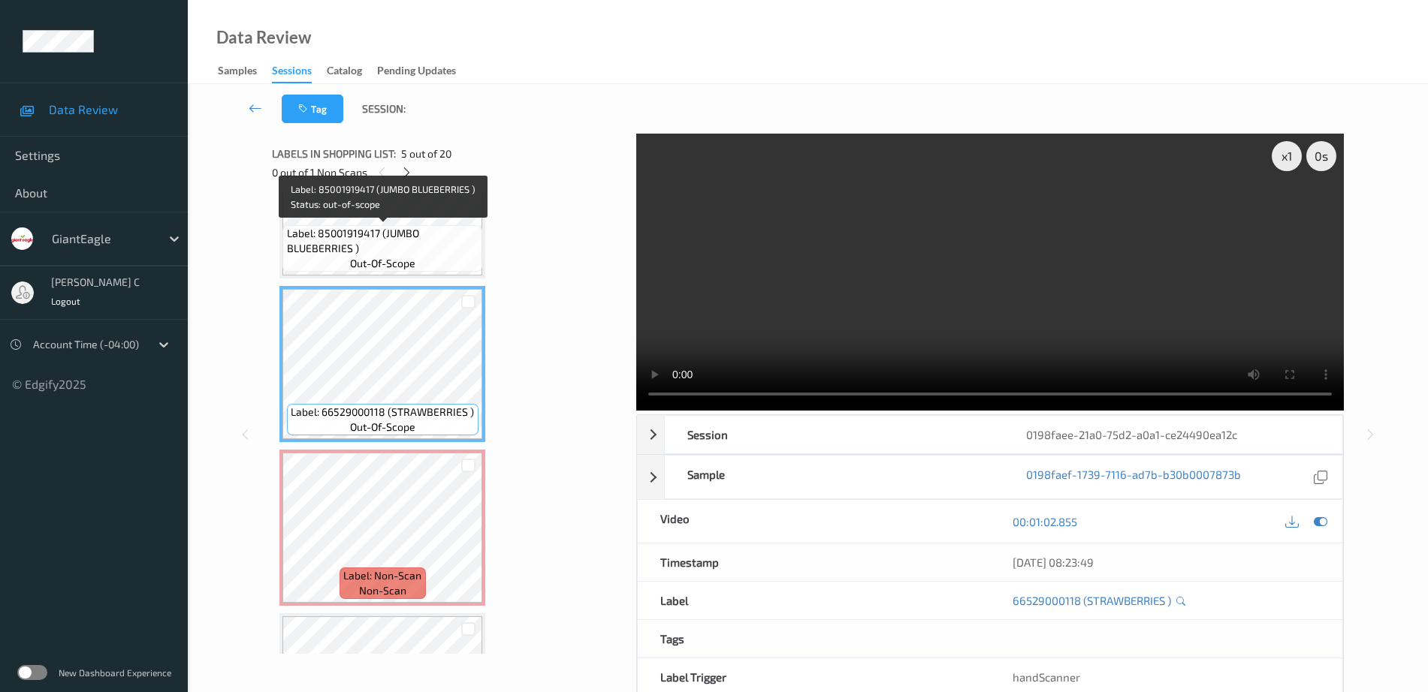
click at [407, 240] on span "Label: 85001919417 (JUMBO BLUEBERRIES )" at bounding box center [383, 241] width 192 height 30
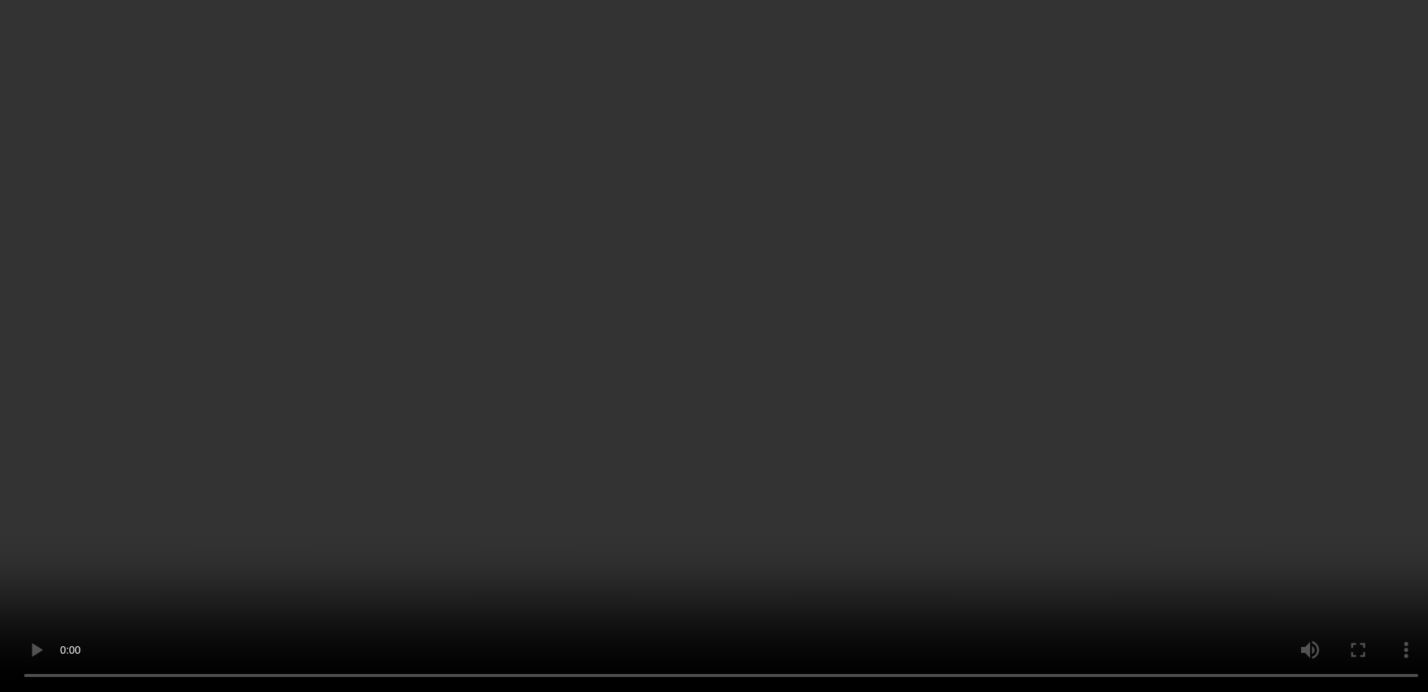
scroll to position [475, 0]
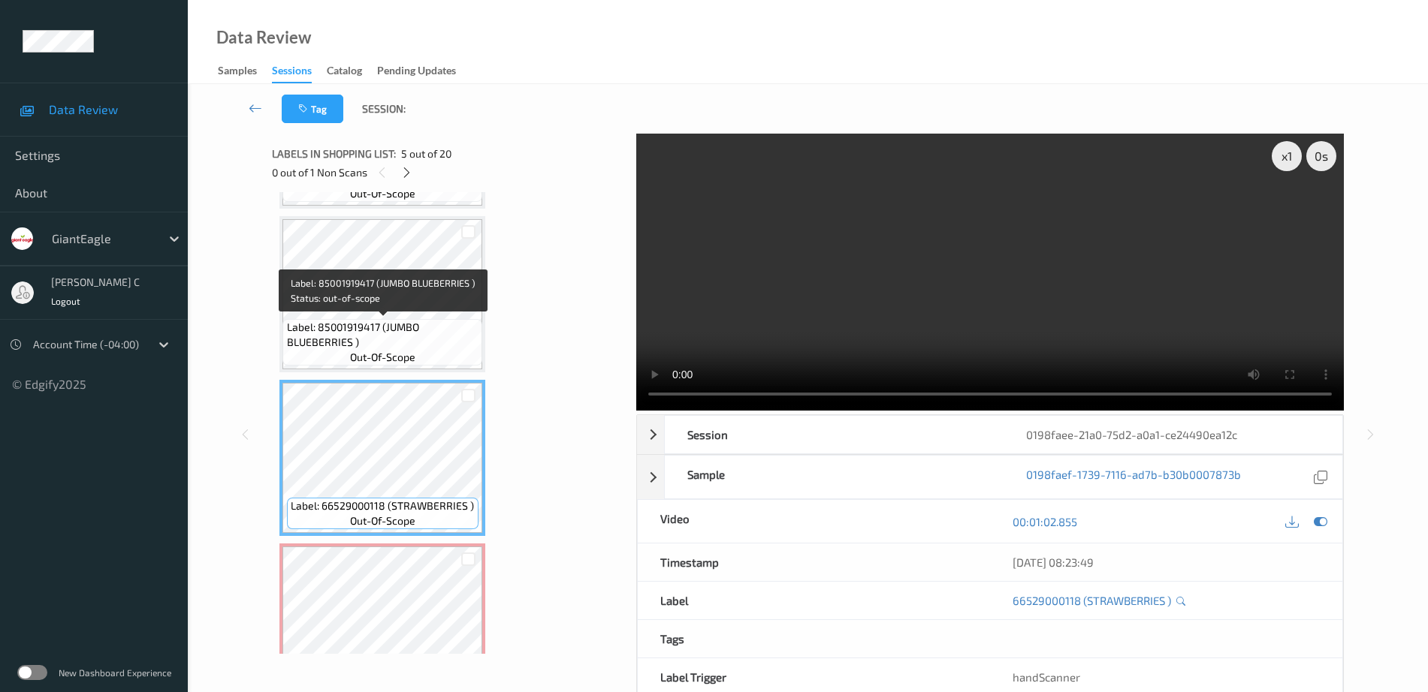
click at [384, 323] on span "Label: 85001919417 (JUMBO BLUEBERRIES )" at bounding box center [383, 335] width 192 height 30
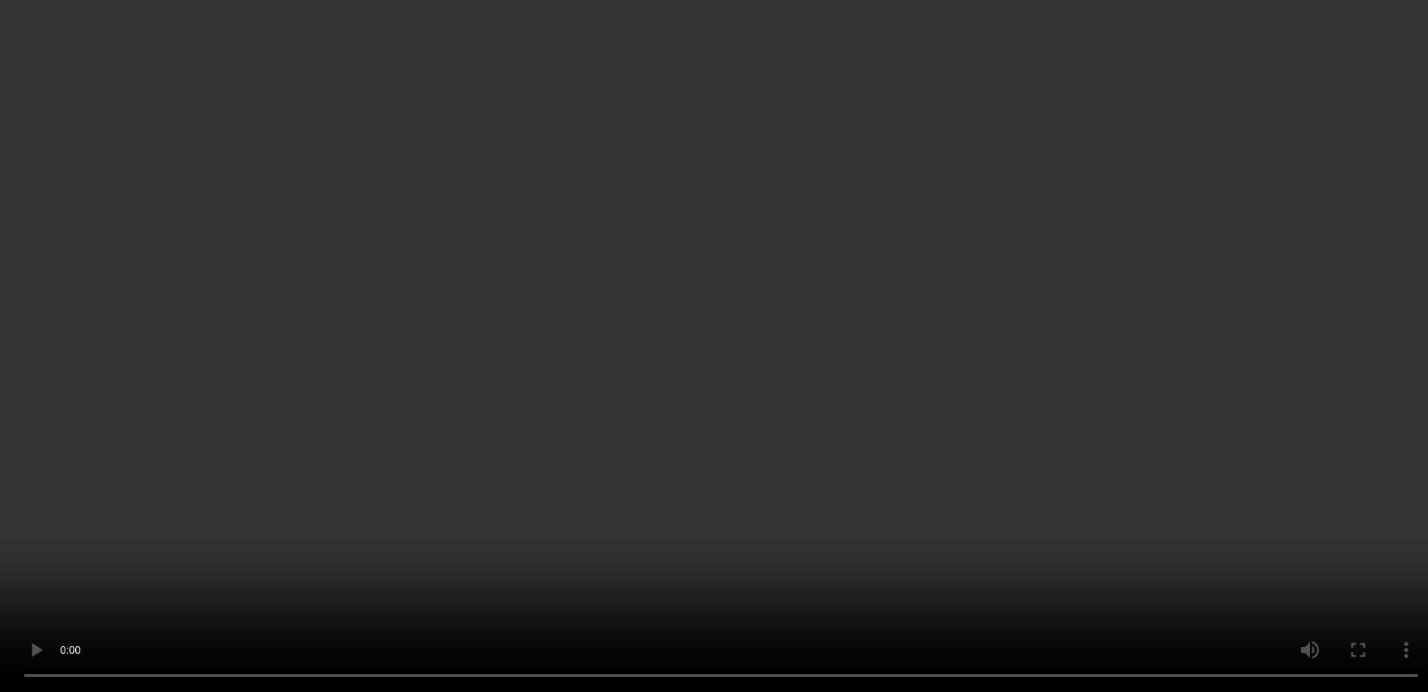
scroll to position [756, 0]
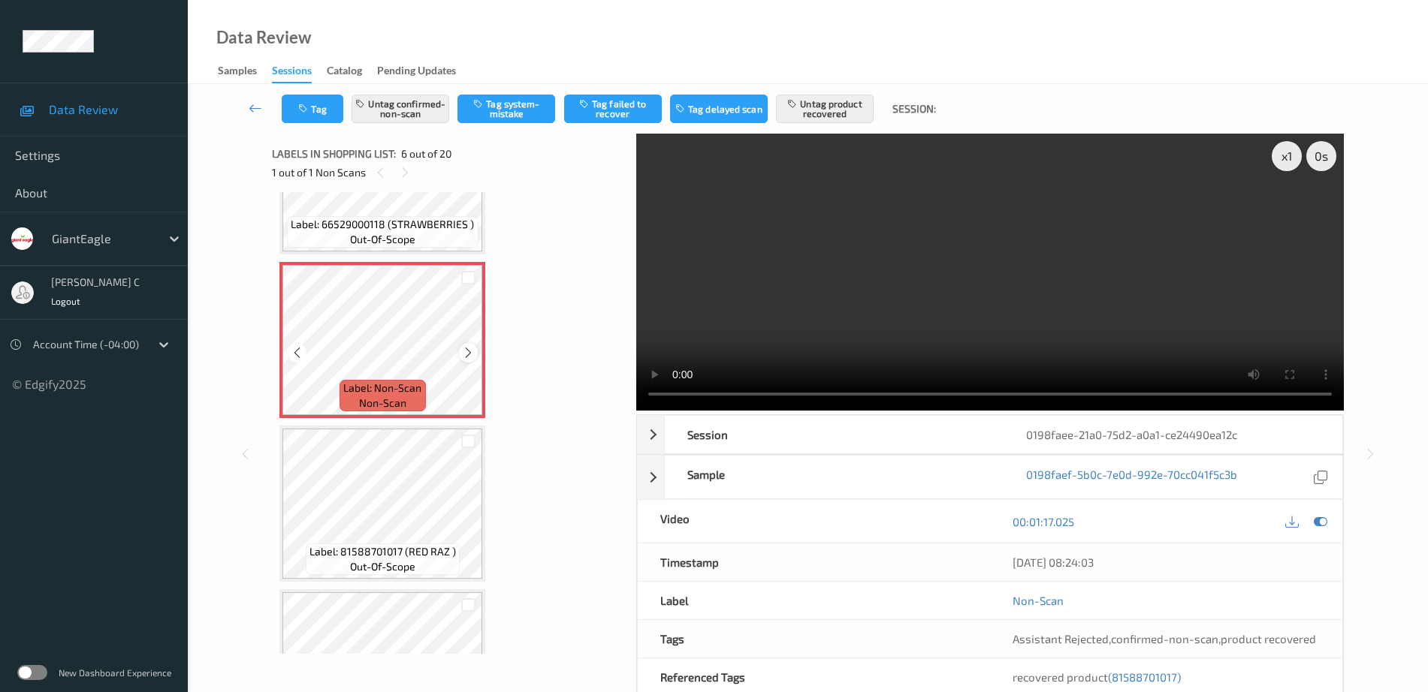
click at [469, 357] on icon at bounding box center [468, 353] width 13 height 14
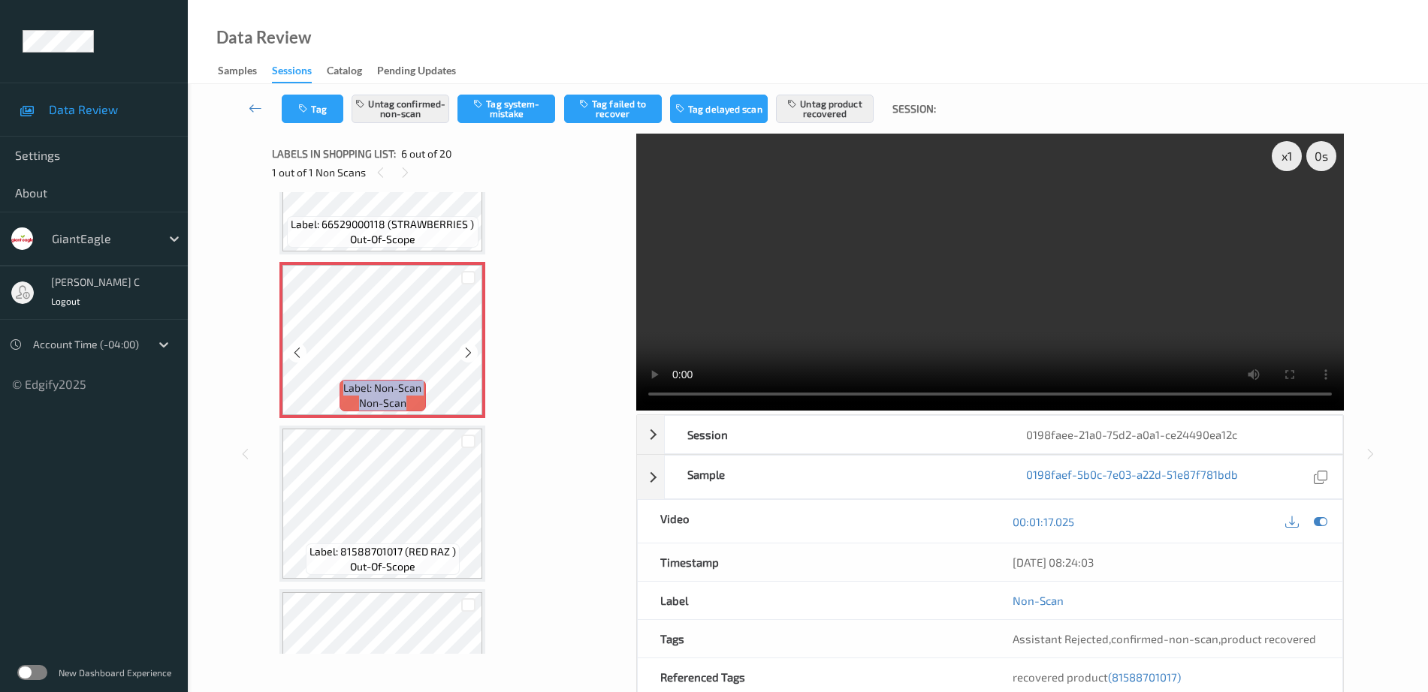
click at [469, 357] on icon at bounding box center [468, 353] width 13 height 14
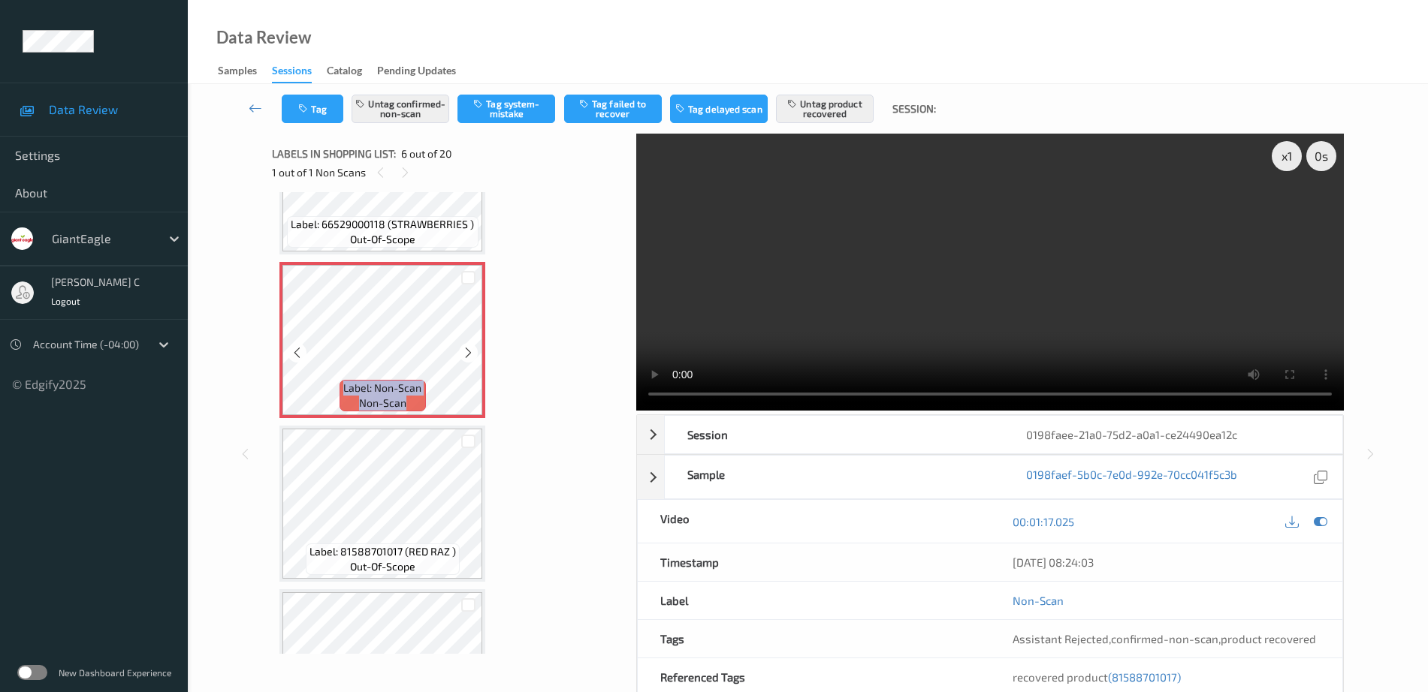
click at [469, 357] on icon at bounding box center [468, 353] width 13 height 14
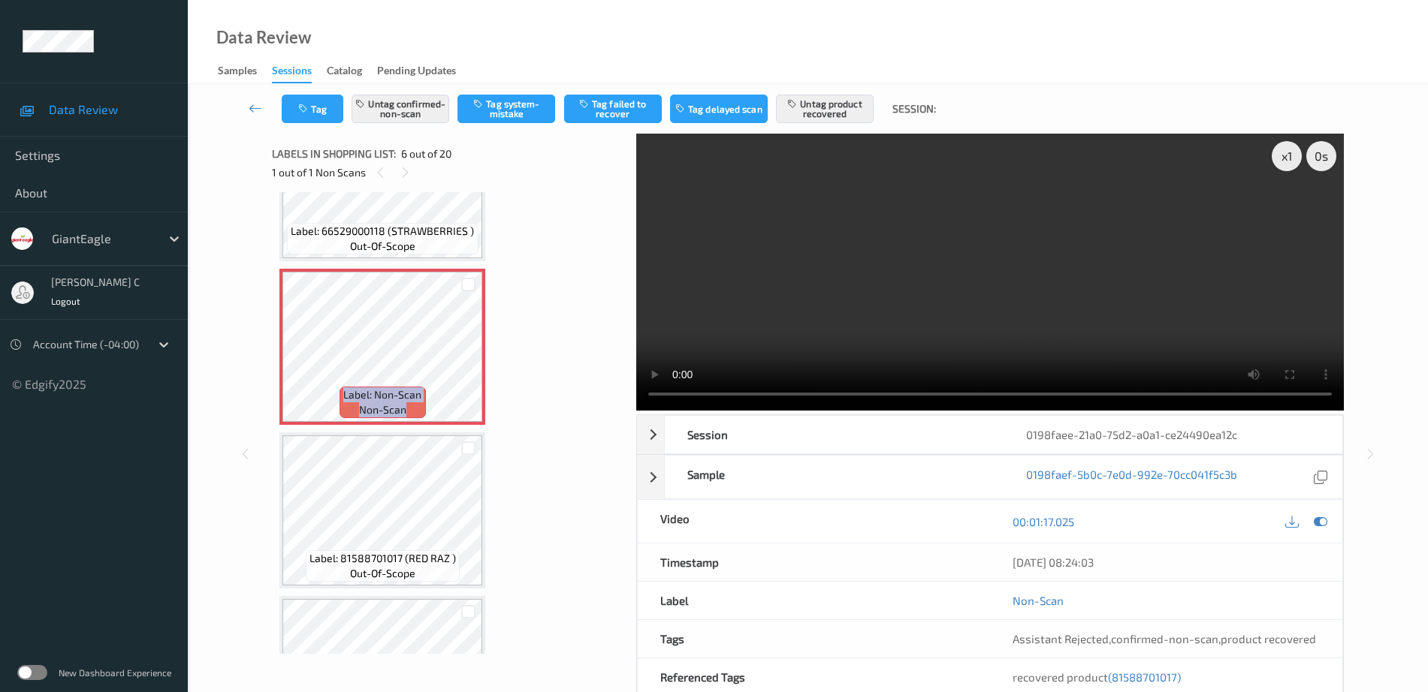
scroll to position [850, 0]
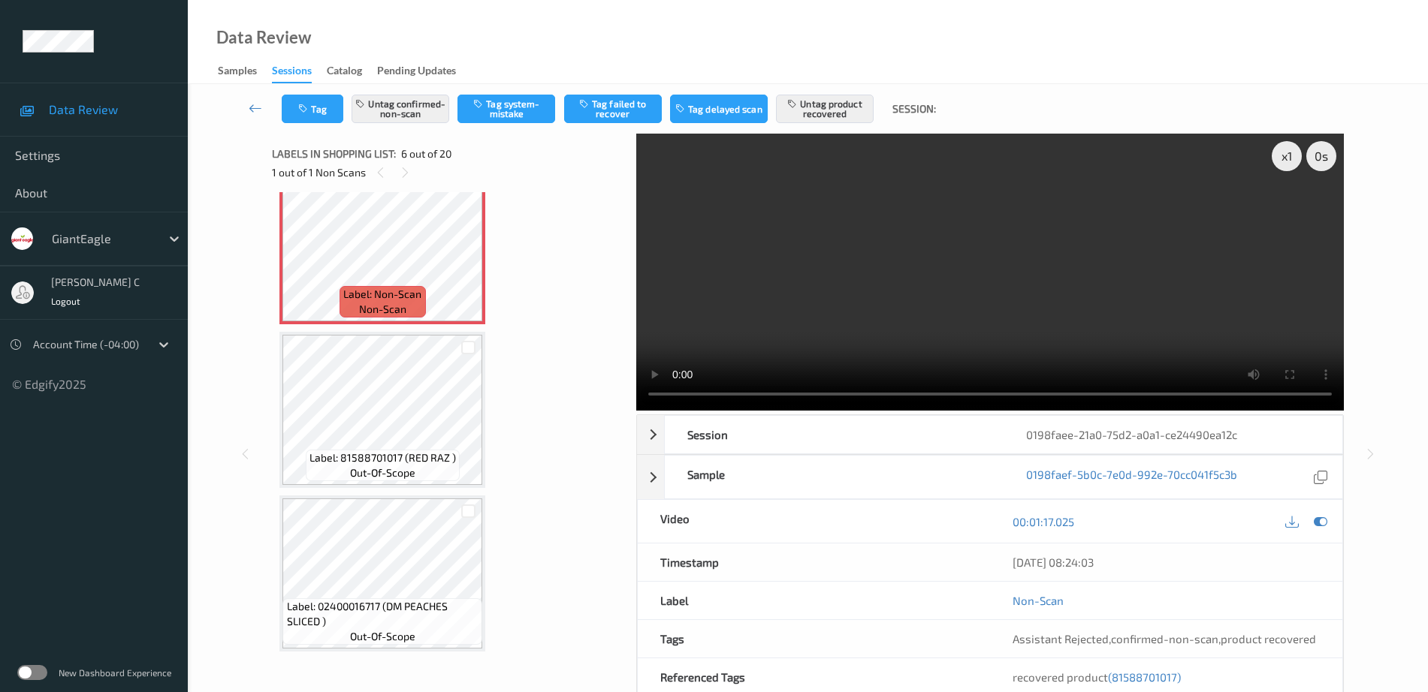
click at [387, 450] on div "Label: 81588701017 (RED RAZ ) out-of-scope" at bounding box center [383, 466] width 154 height 32
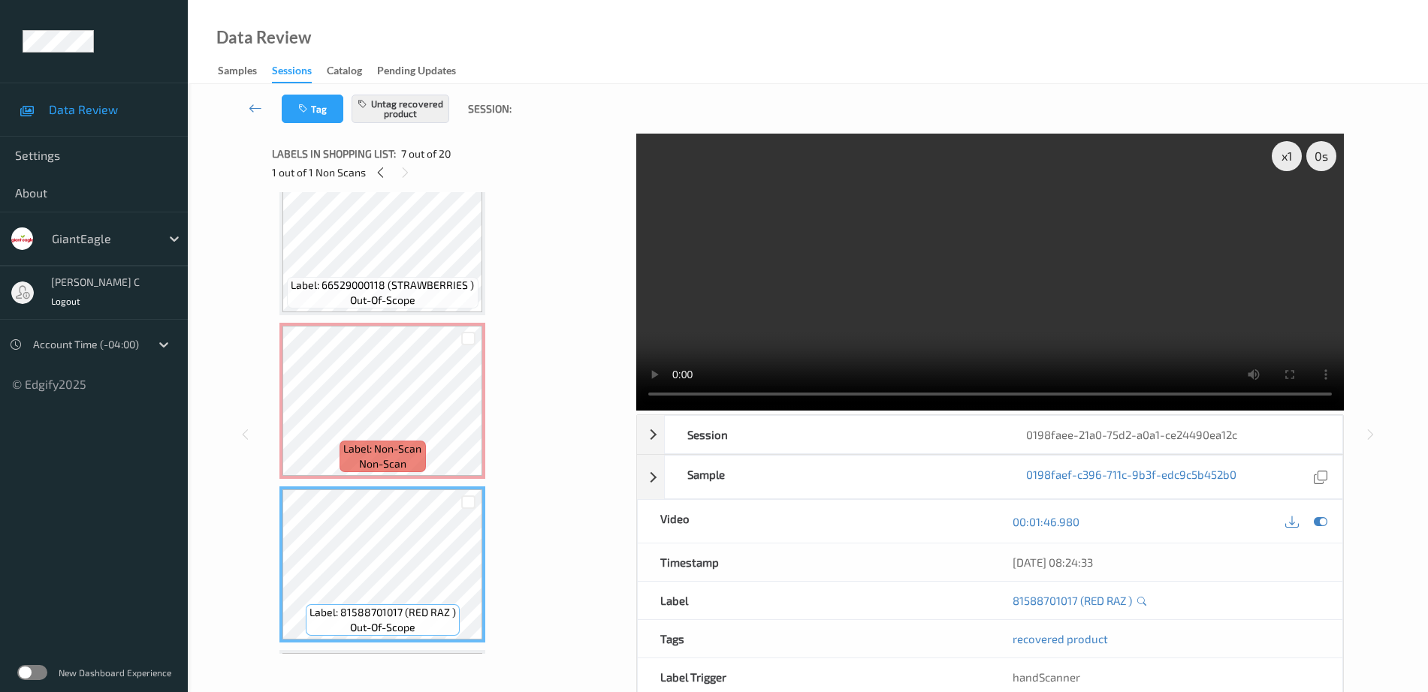
scroll to position [662, 0]
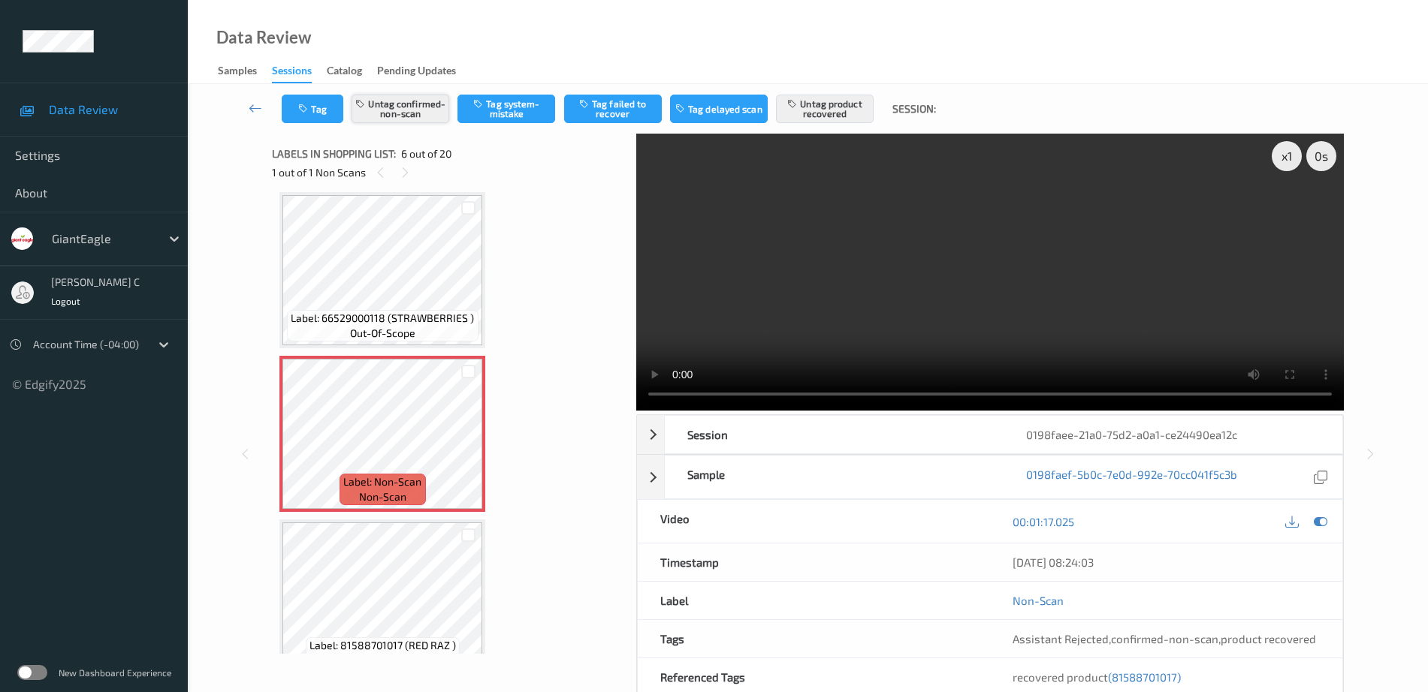
click at [422, 115] on button "Untag confirmed-non-scan" at bounding box center [401, 109] width 98 height 29
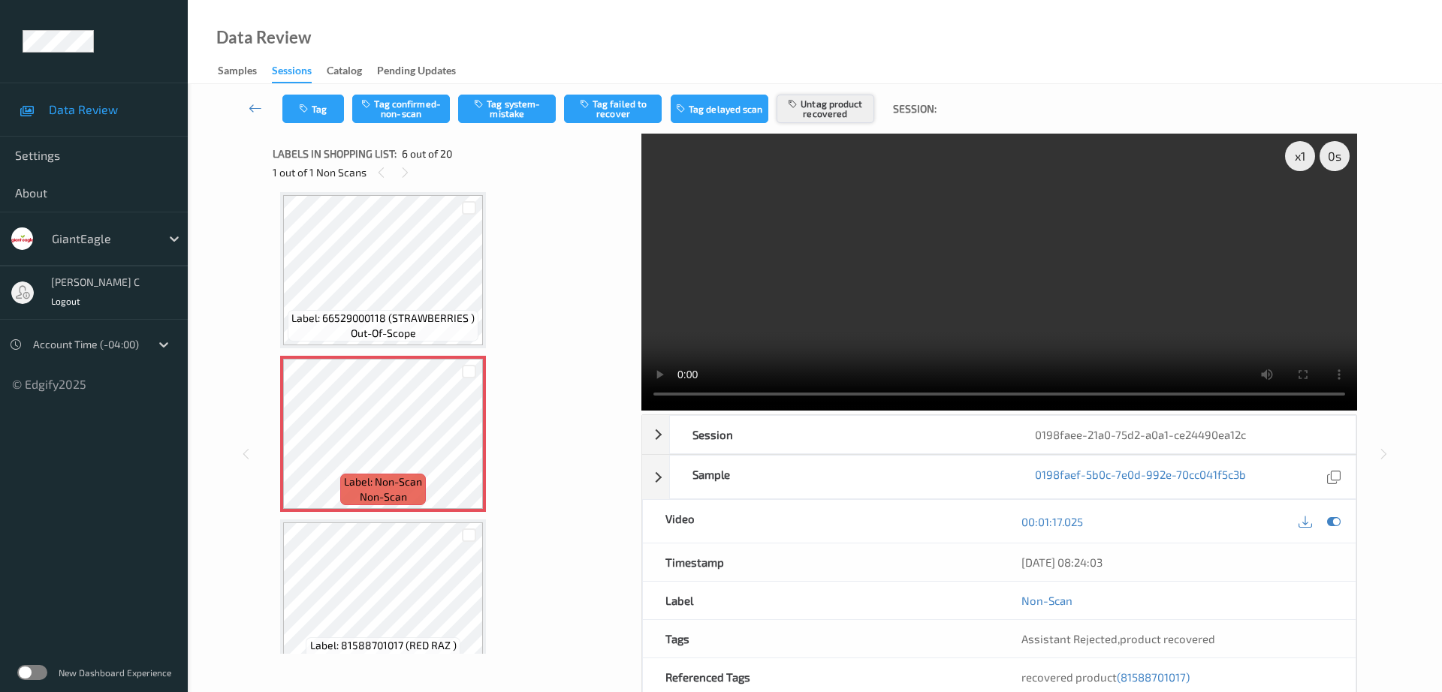
click at [855, 109] on button "Untag product recovered" at bounding box center [826, 109] width 98 height 29
click at [510, 116] on button "Tag system-mistake" at bounding box center [507, 109] width 98 height 29
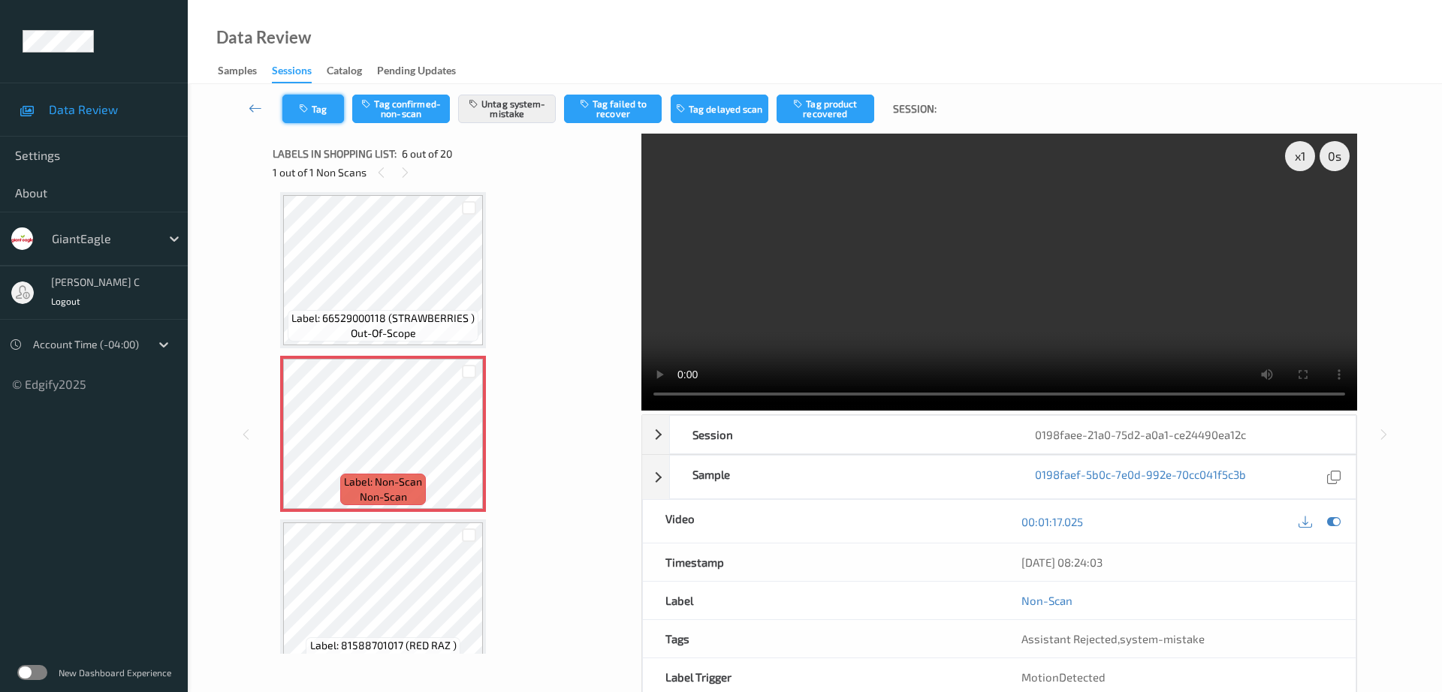
click at [312, 110] on button "Tag" at bounding box center [313, 109] width 62 height 29
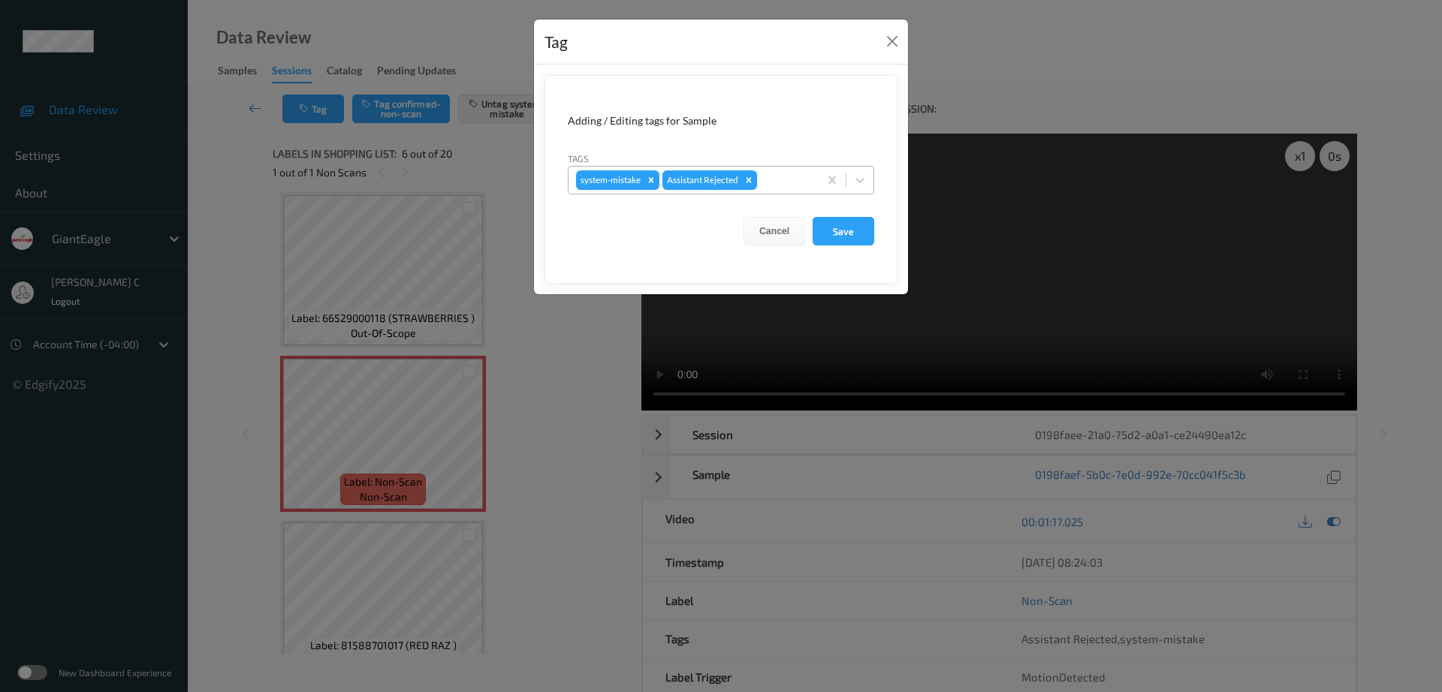
click at [778, 187] on div at bounding box center [785, 180] width 51 height 18
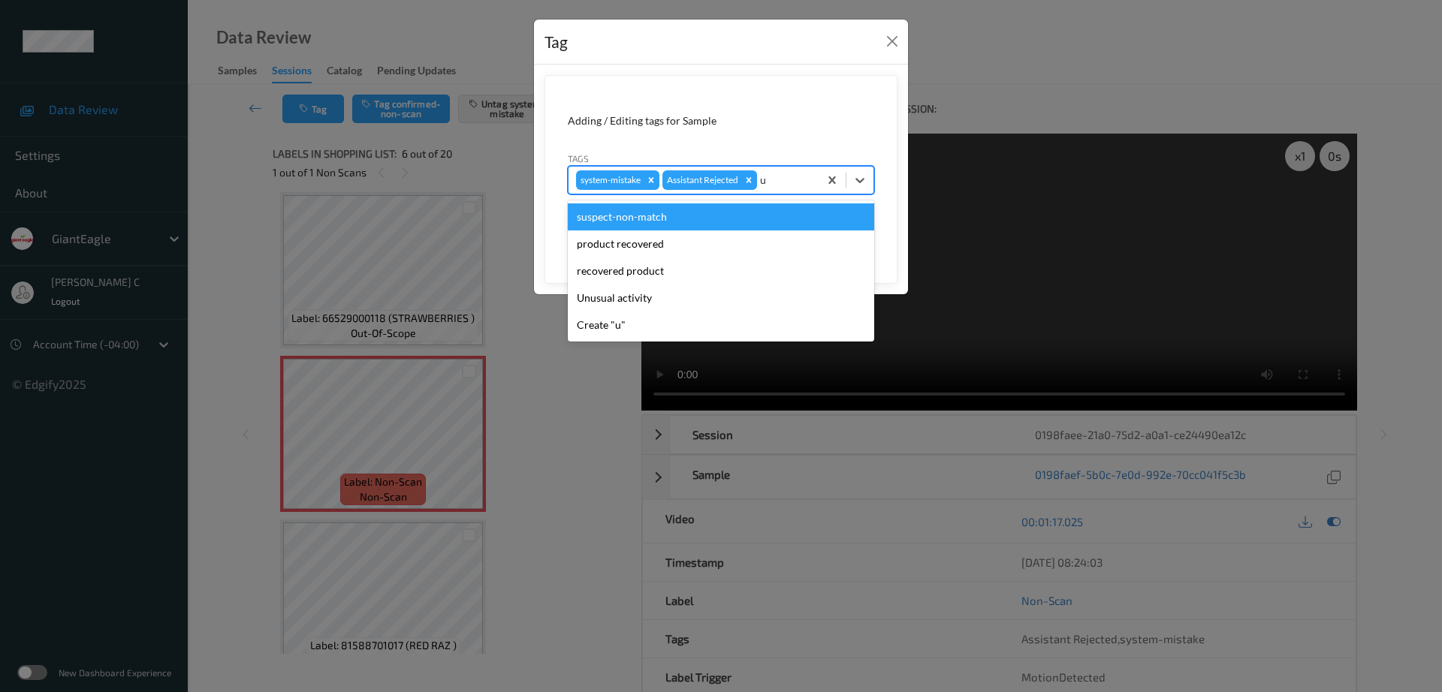
type input "un"
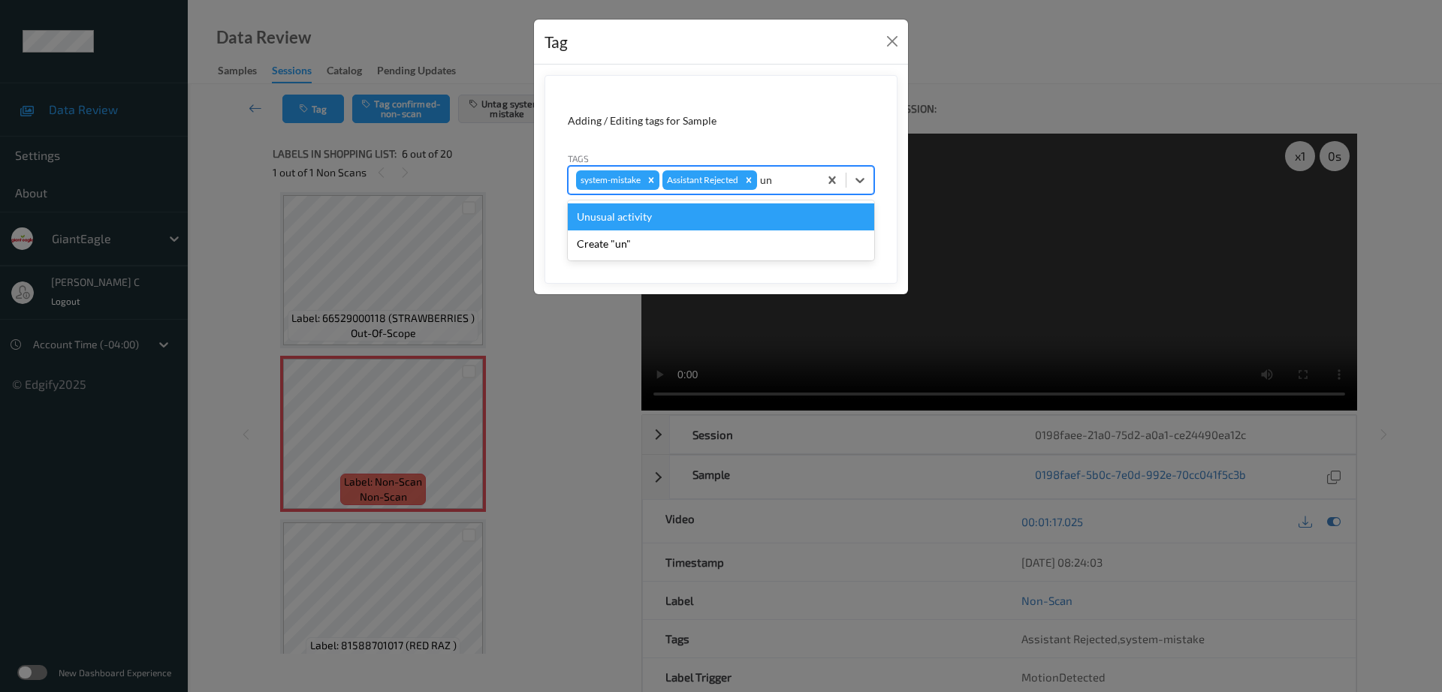
drag, startPoint x: 663, startPoint y: 219, endPoint x: 741, endPoint y: 231, distance: 78.4
click at [664, 219] on div "Unusual activity" at bounding box center [721, 217] width 306 height 27
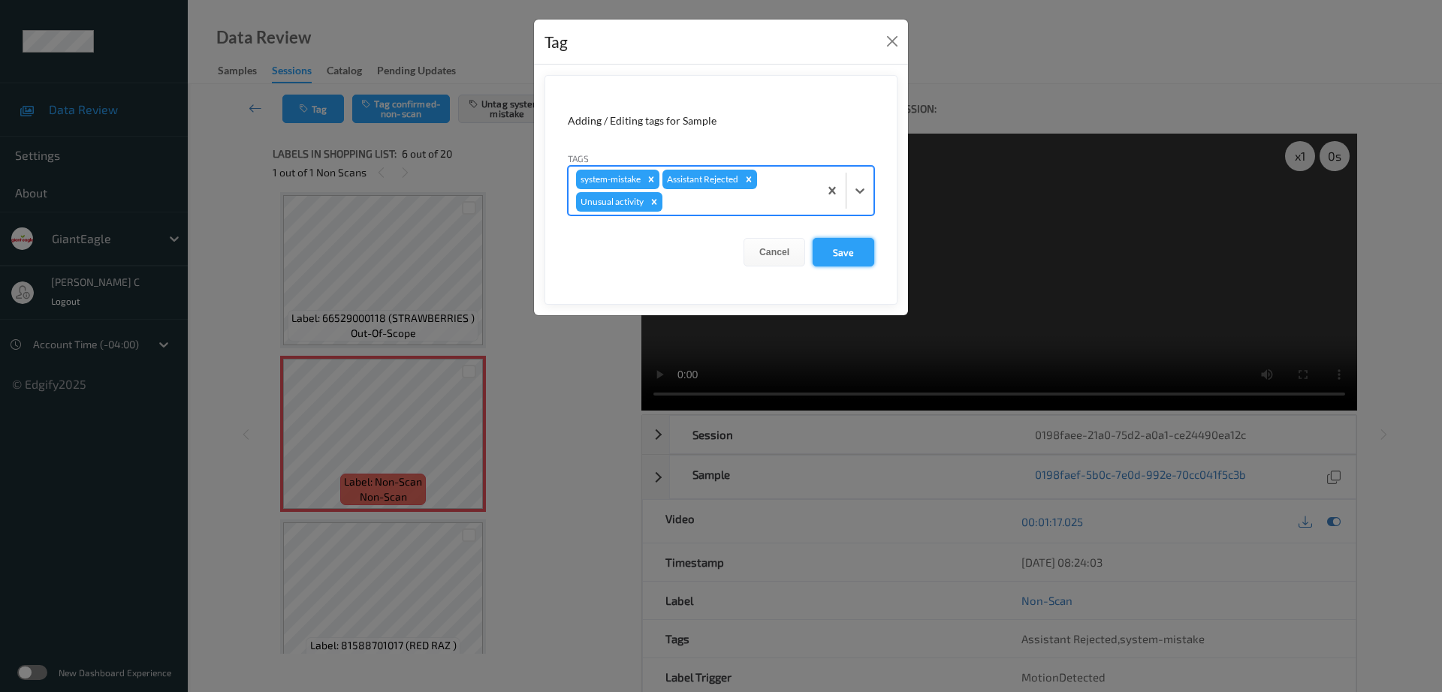
click at [821, 246] on button "Save" at bounding box center [844, 252] width 62 height 29
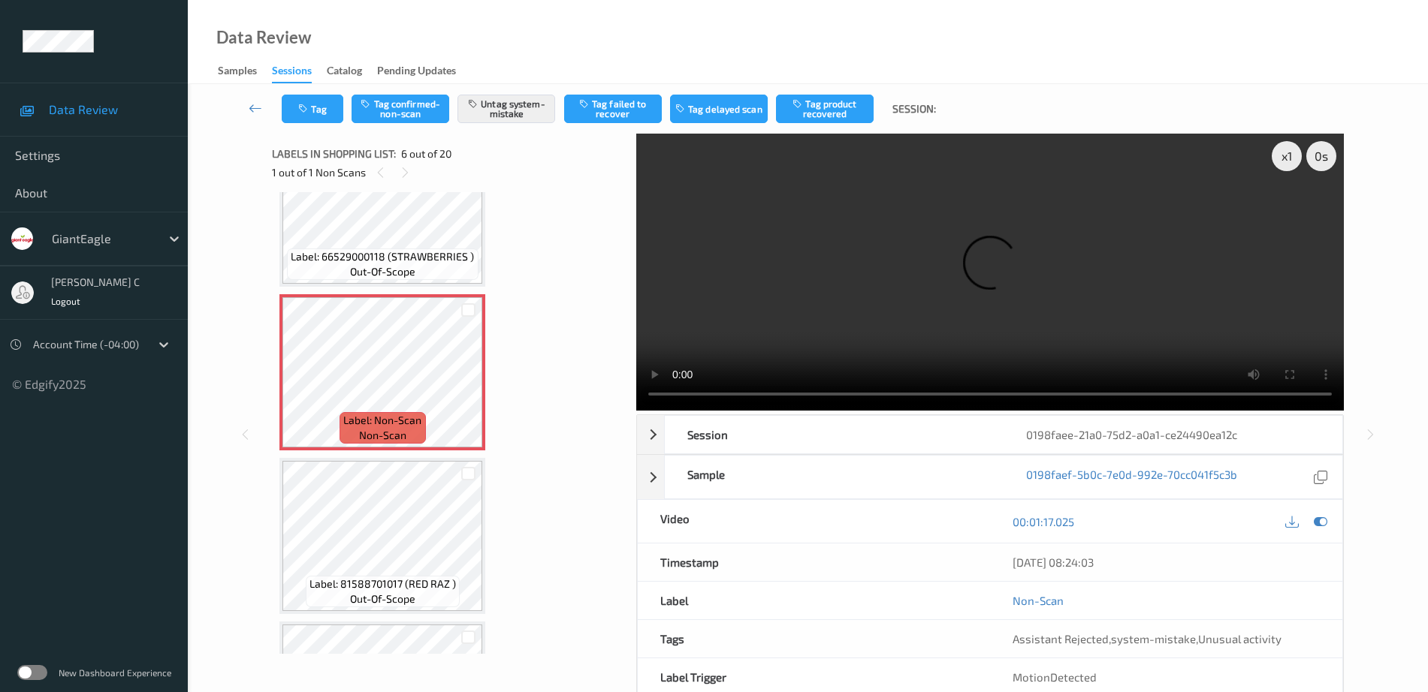
scroll to position [756, 0]
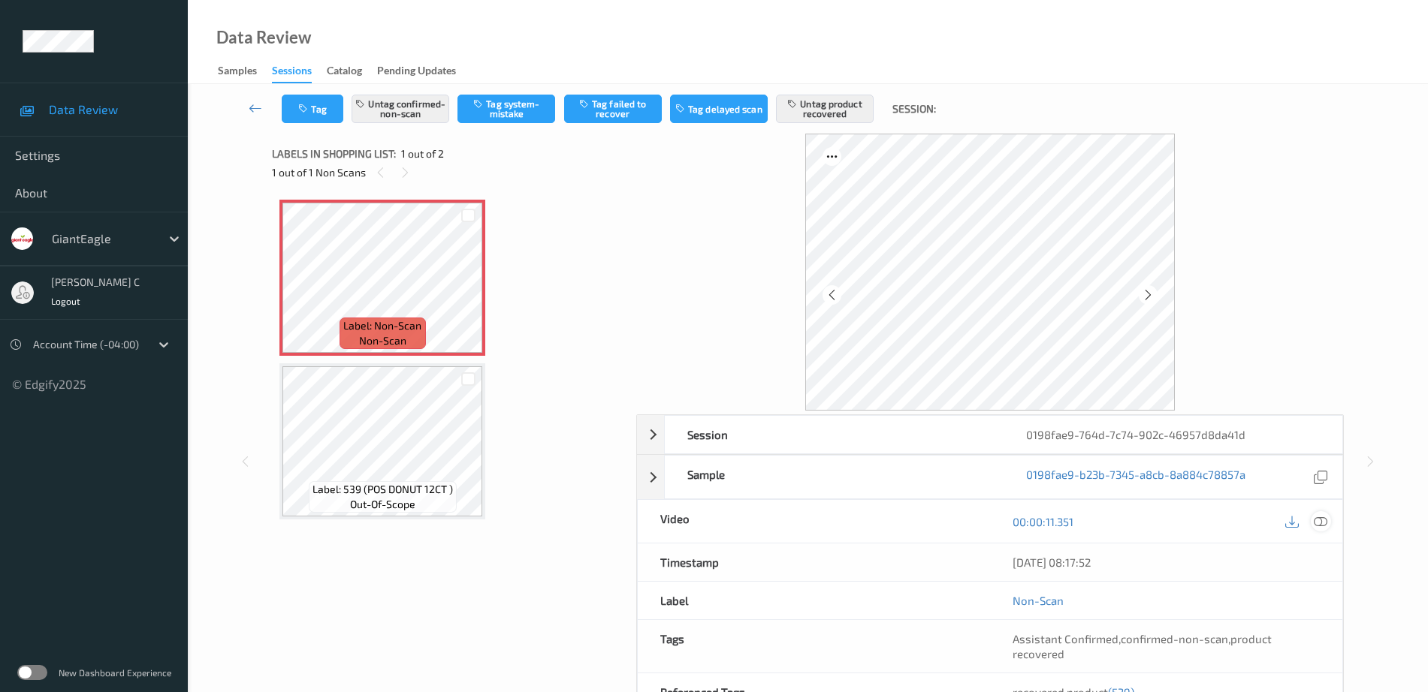
click at [1317, 520] on icon at bounding box center [1321, 522] width 14 height 14
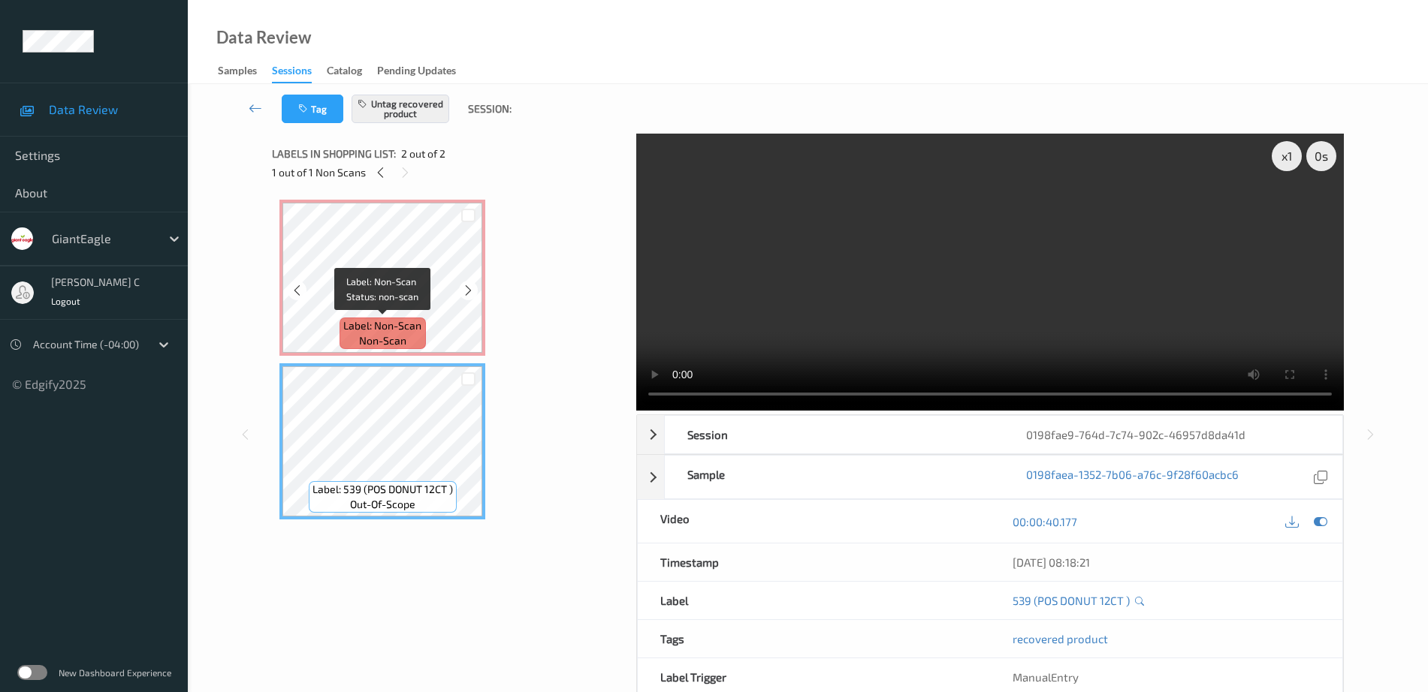
click at [390, 327] on span "Label: Non-Scan" at bounding box center [382, 325] width 78 height 15
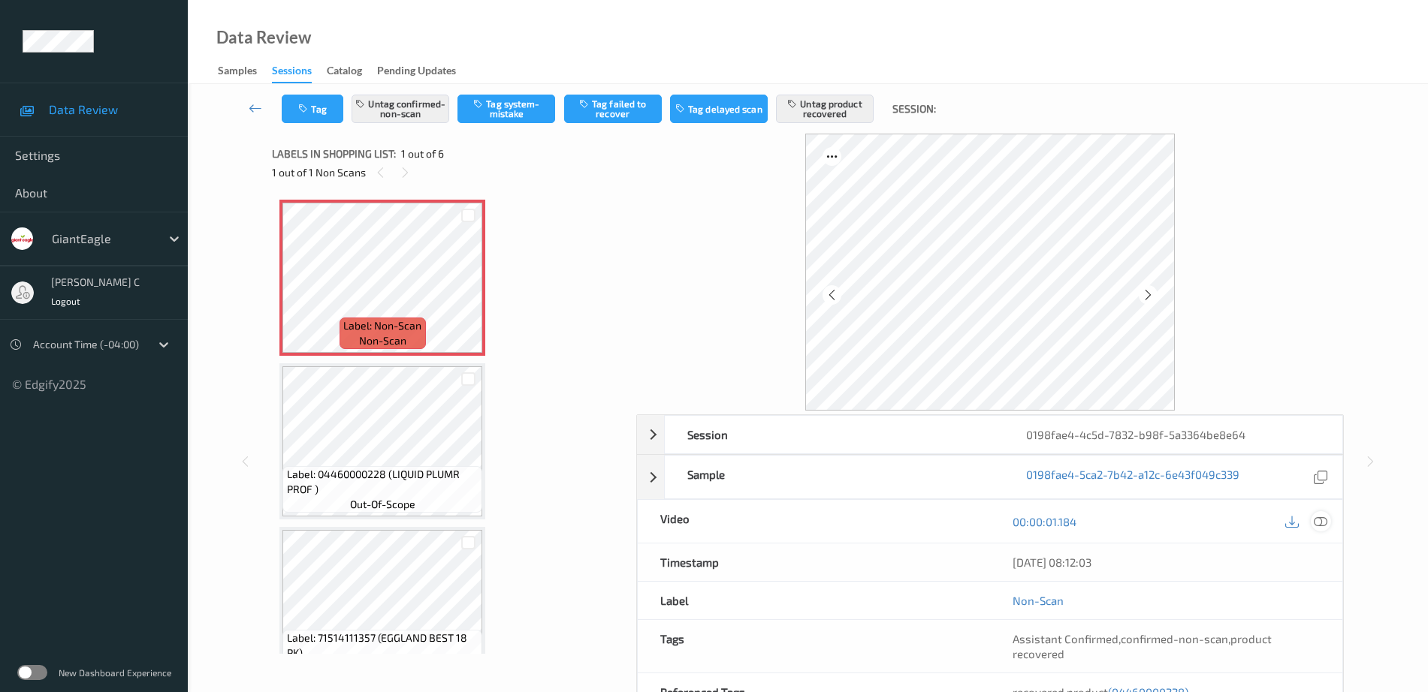
click at [1320, 524] on icon at bounding box center [1321, 522] width 14 height 14
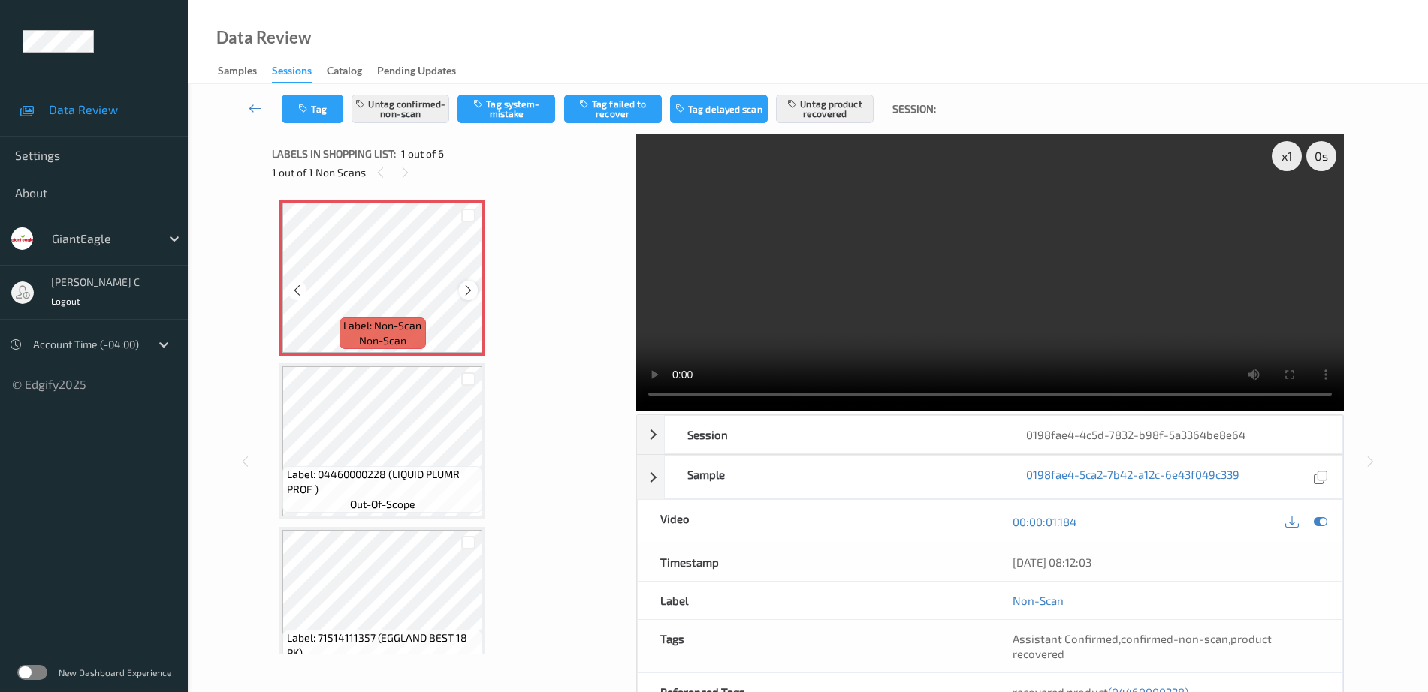
click at [469, 288] on icon at bounding box center [468, 291] width 13 height 14
click at [468, 287] on icon at bounding box center [468, 291] width 13 height 14
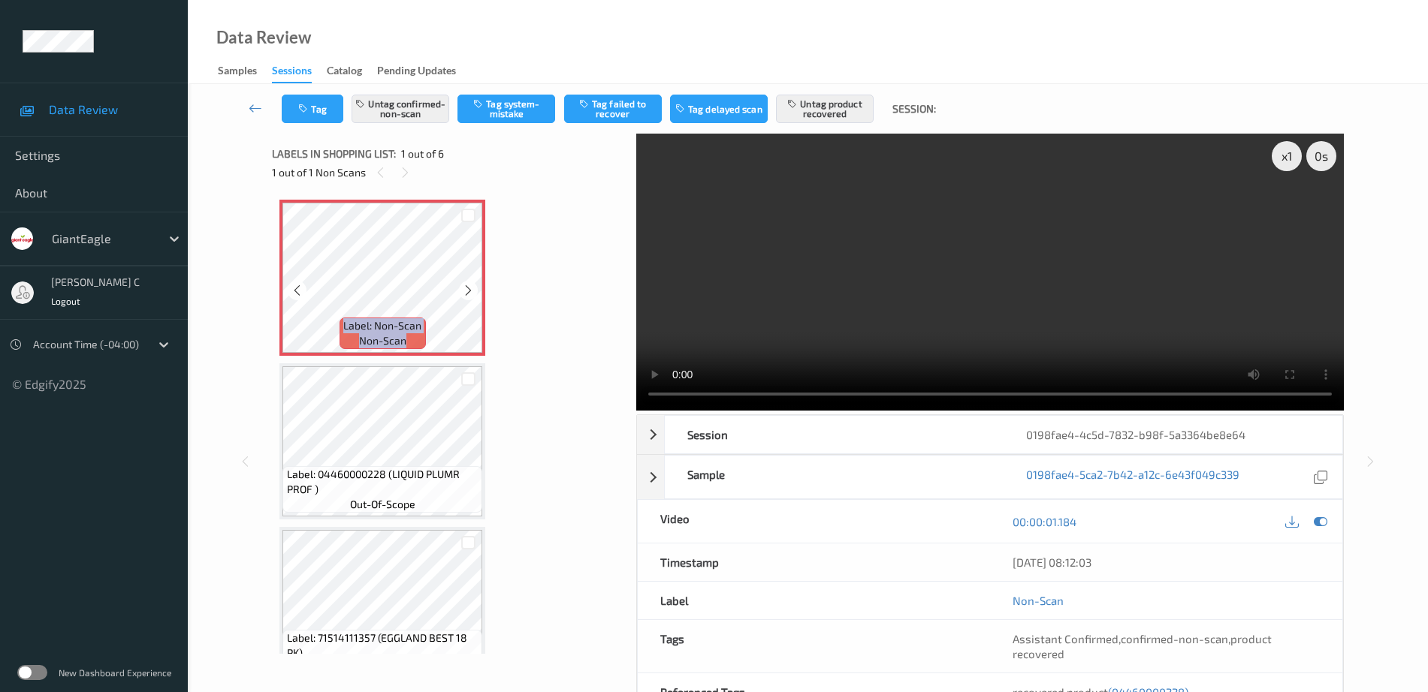
click at [468, 287] on icon at bounding box center [468, 291] width 13 height 14
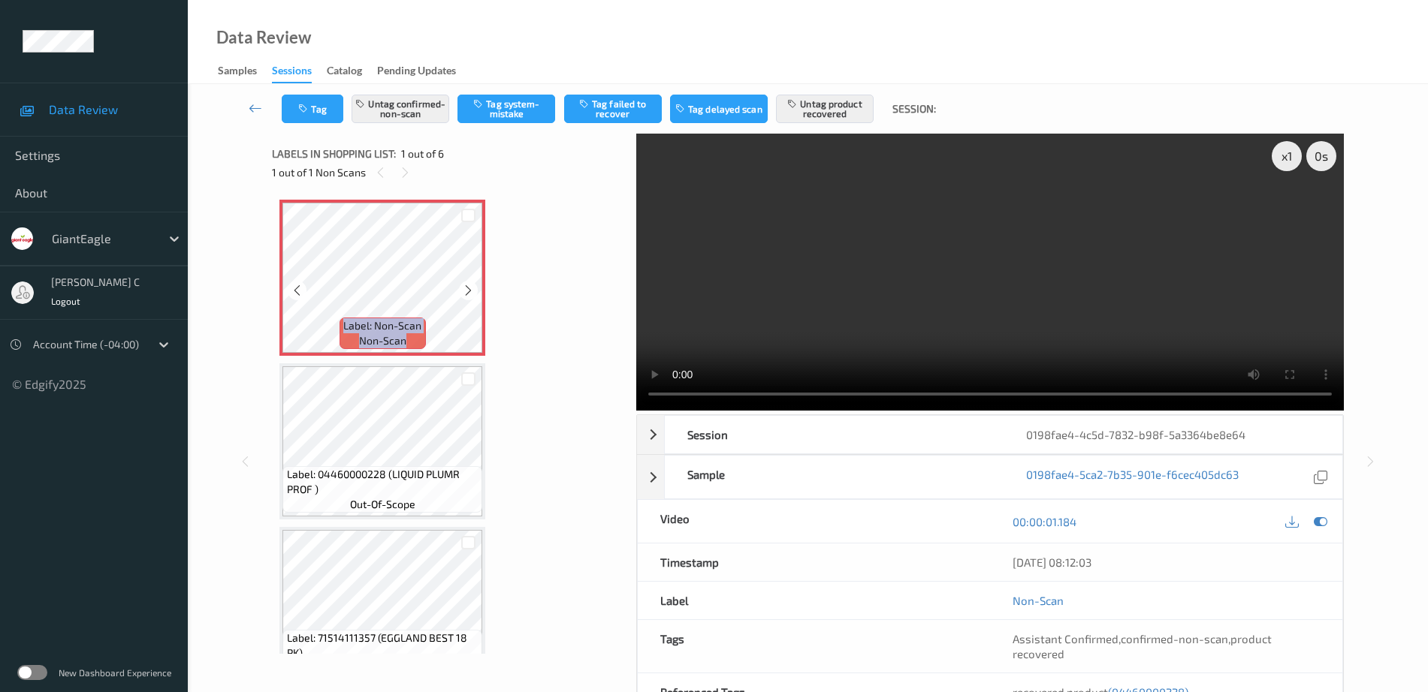
click at [468, 287] on icon at bounding box center [468, 291] width 13 height 14
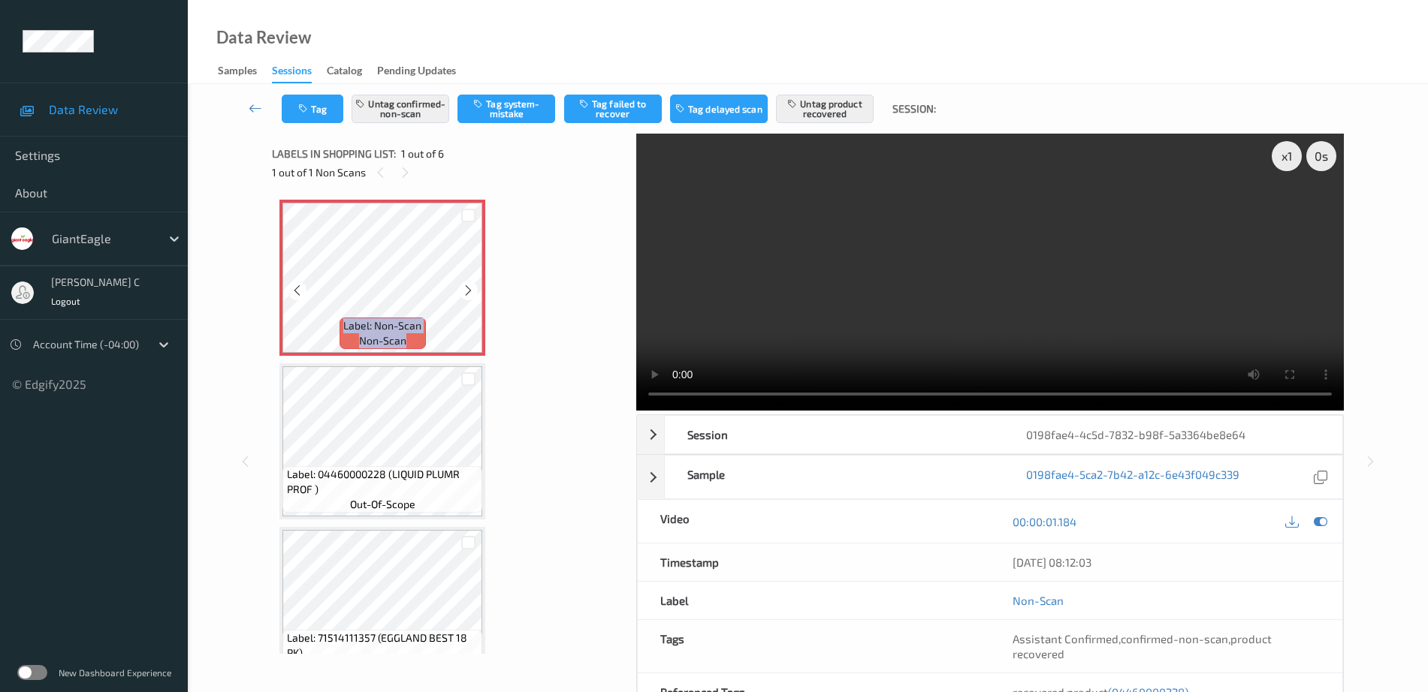
click at [468, 287] on icon at bounding box center [468, 291] width 13 height 14
click at [340, 339] on div "Label: Non-Scan non-scan" at bounding box center [382, 334] width 86 height 32
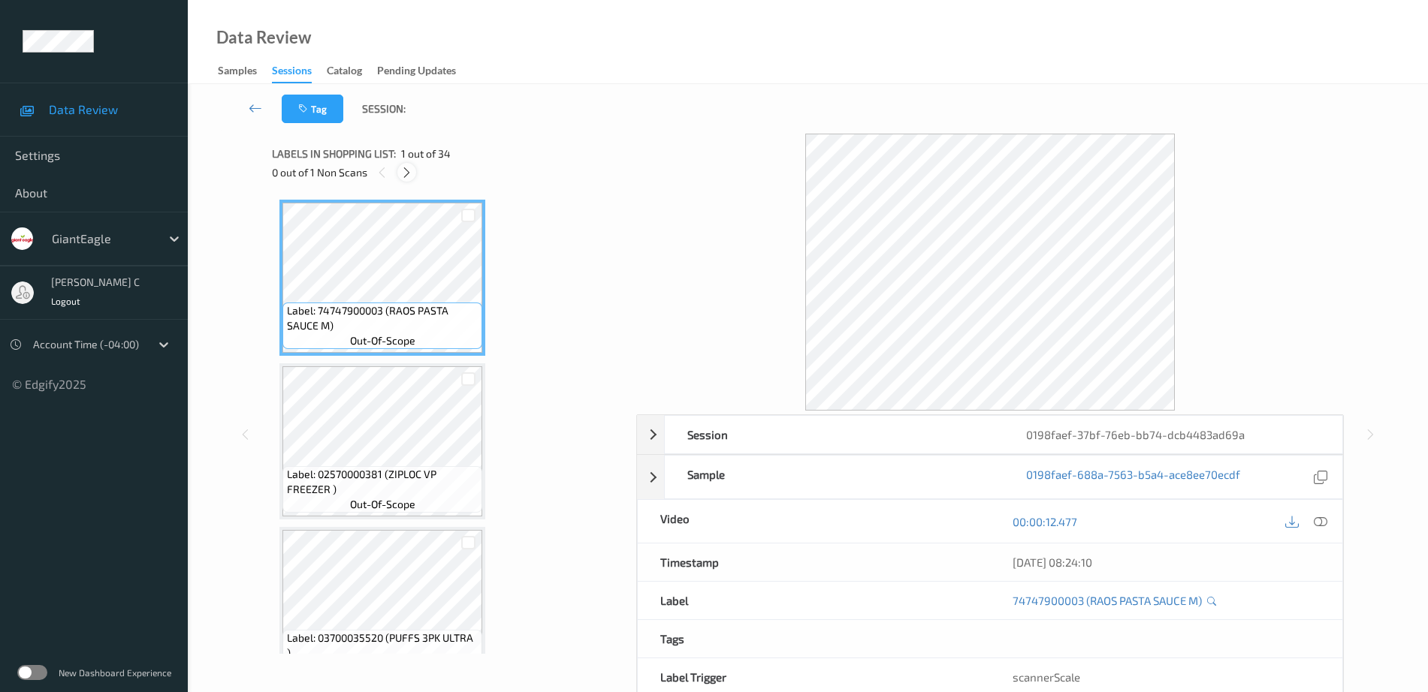
click at [400, 172] on icon at bounding box center [406, 173] width 13 height 14
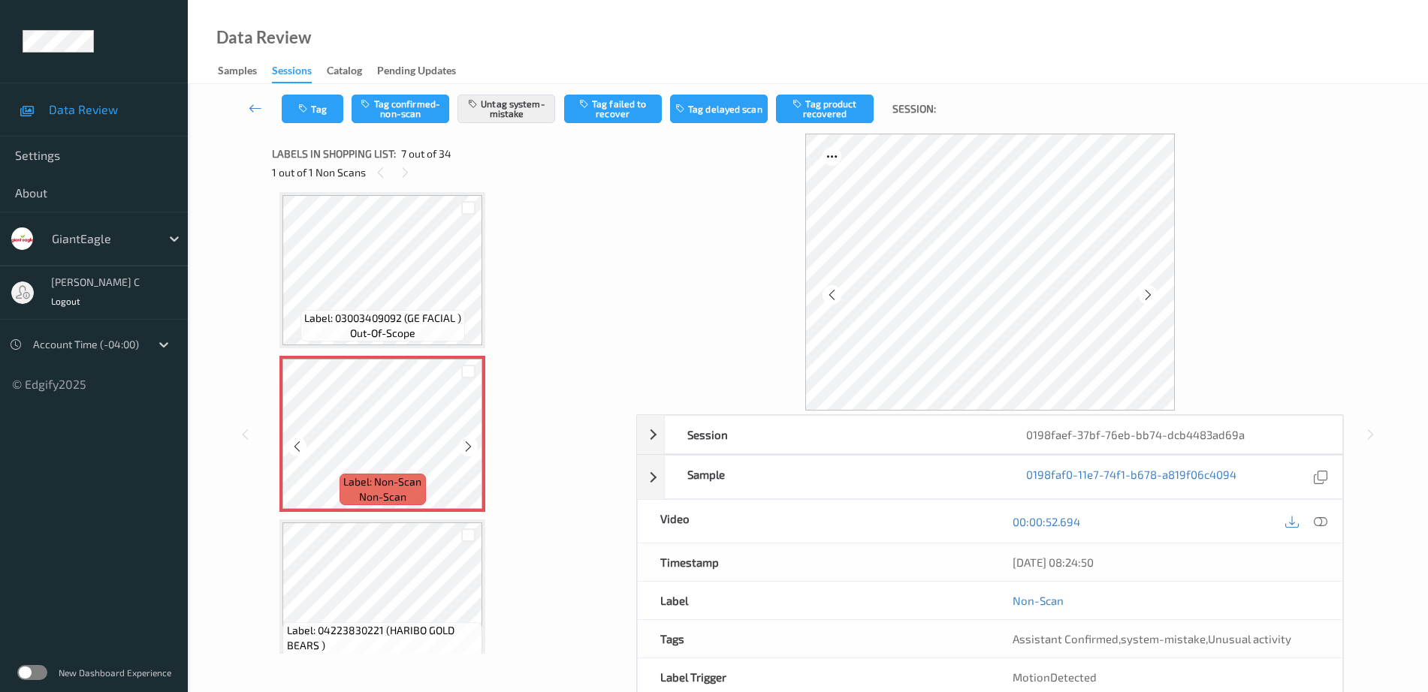
click at [356, 496] on div "Label: Non-Scan non-scan" at bounding box center [382, 490] width 86 height 32
click at [462, 447] on div at bounding box center [468, 446] width 19 height 19
click at [468, 448] on icon at bounding box center [468, 447] width 13 height 14
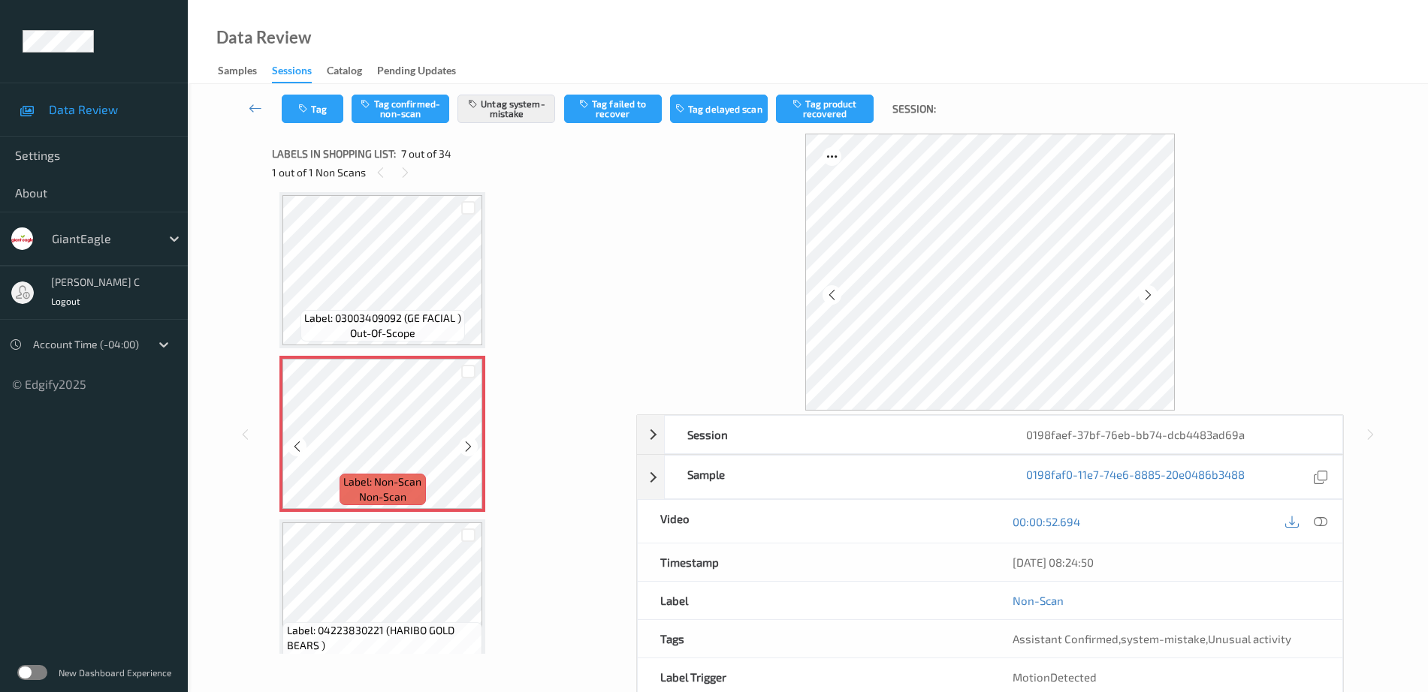
click at [468, 448] on icon at bounding box center [468, 447] width 13 height 14
click at [332, 341] on div "Label: 03003409092 (GE FACIAL ) out-of-scope" at bounding box center [382, 326] width 164 height 32
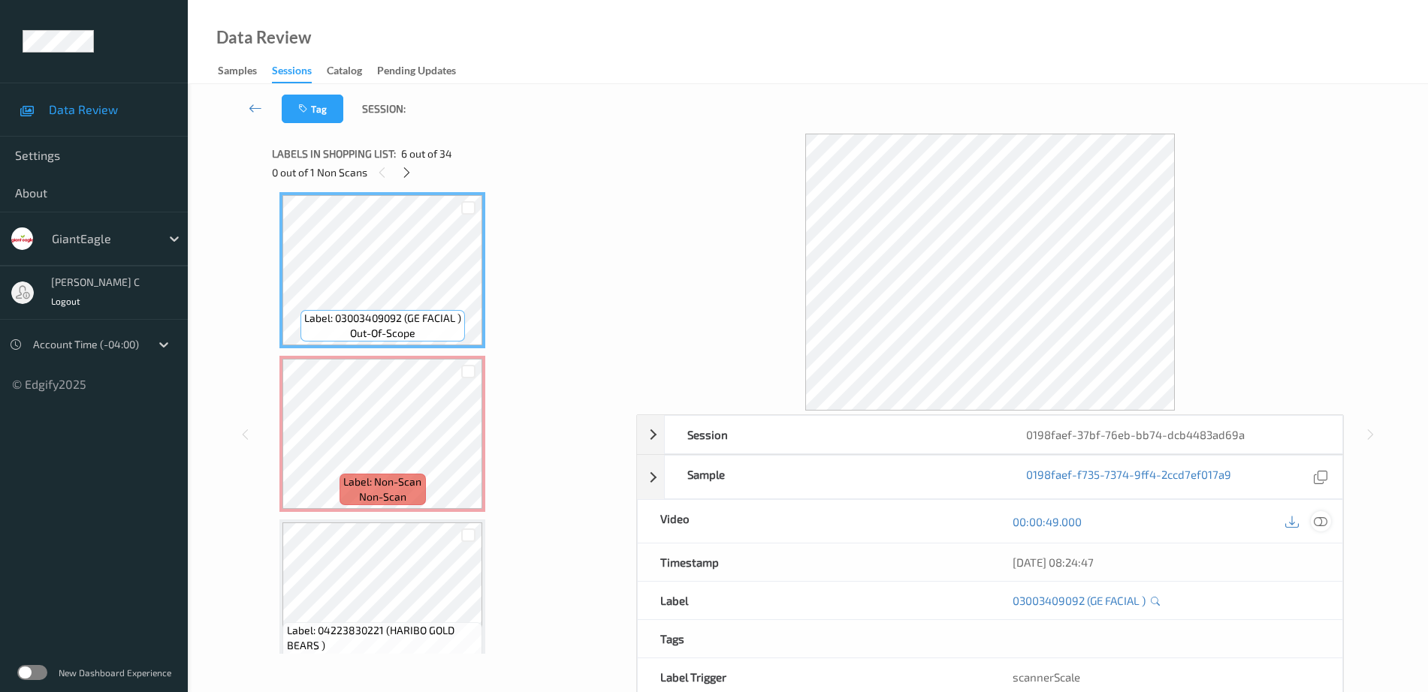
click at [1325, 518] on icon at bounding box center [1321, 522] width 14 height 14
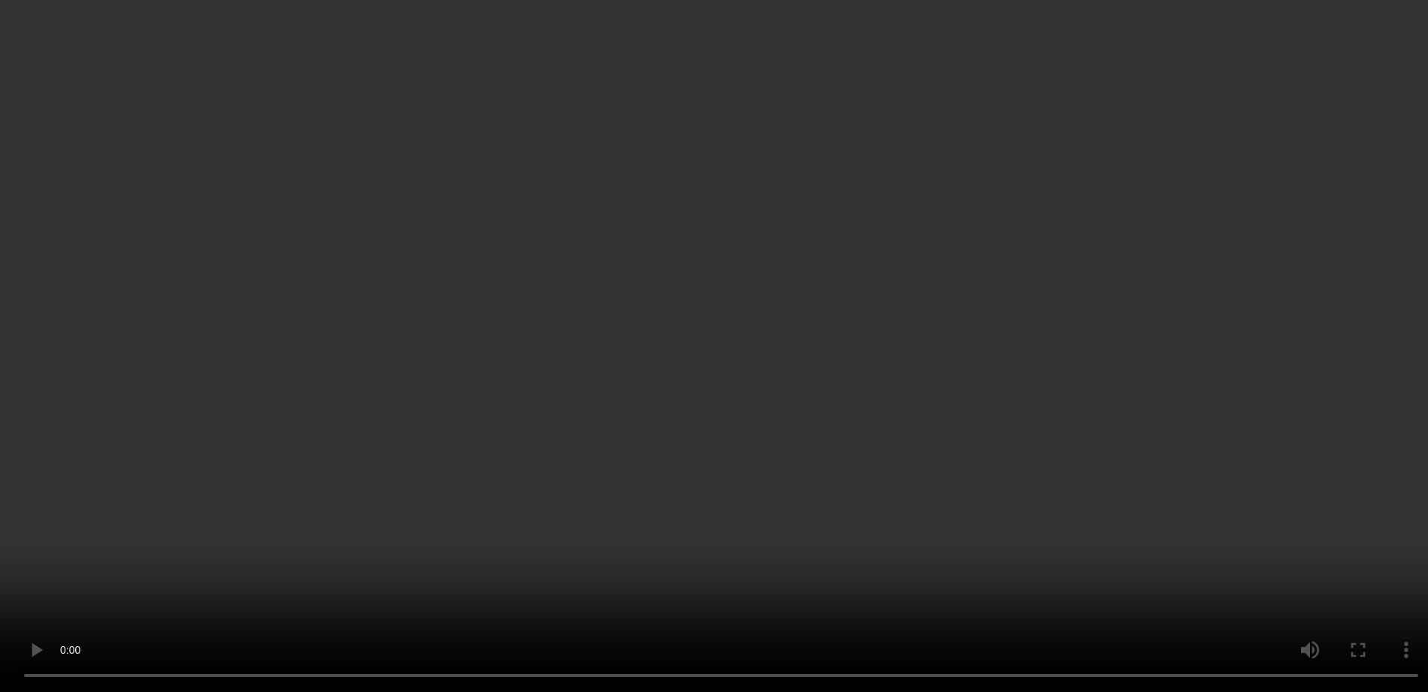
scroll to position [1014, 0]
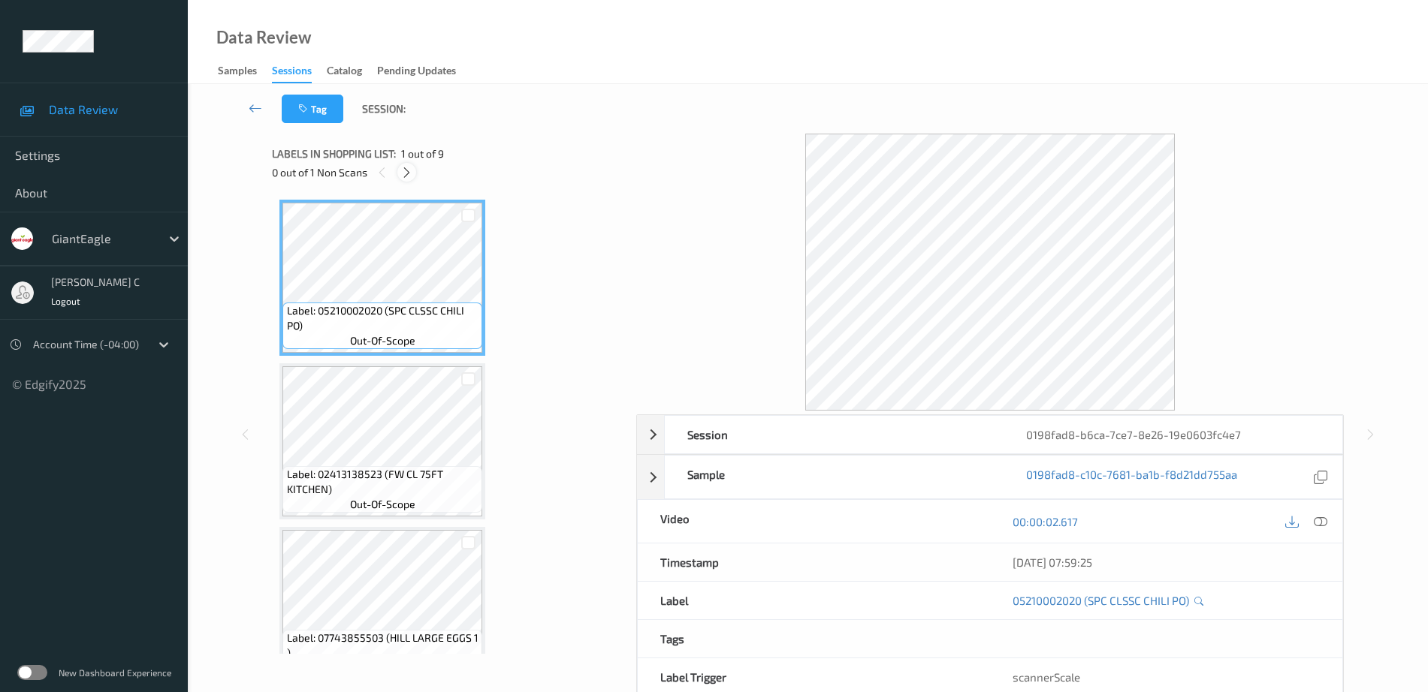
click at [403, 177] on icon at bounding box center [406, 173] width 13 height 14
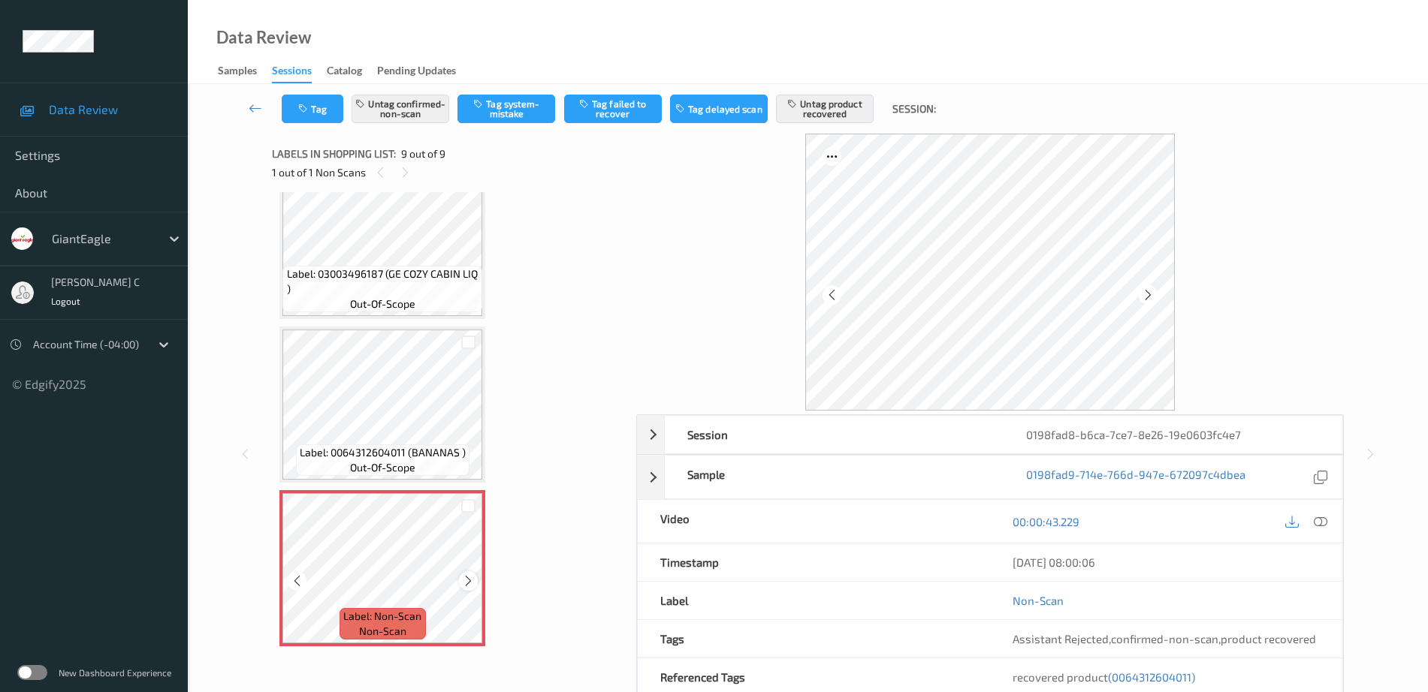
click at [469, 576] on icon at bounding box center [468, 582] width 13 height 14
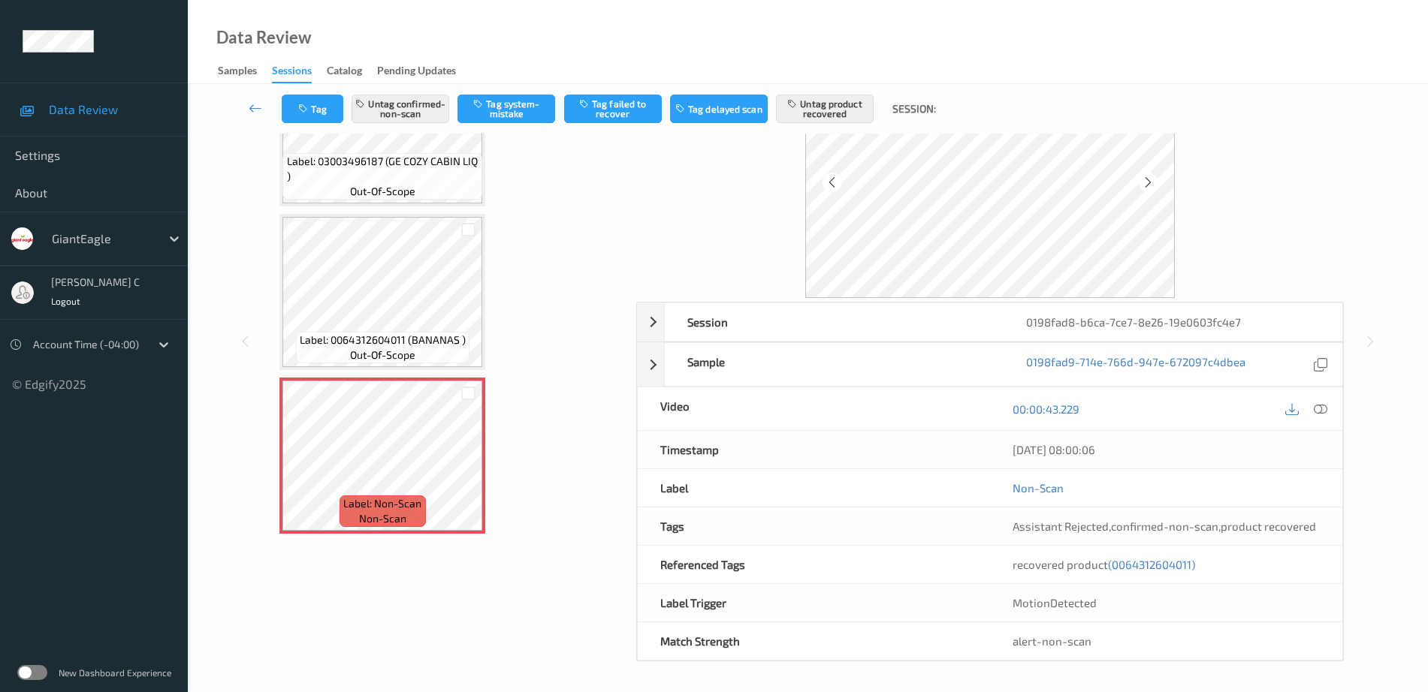
scroll to position [74, 0]
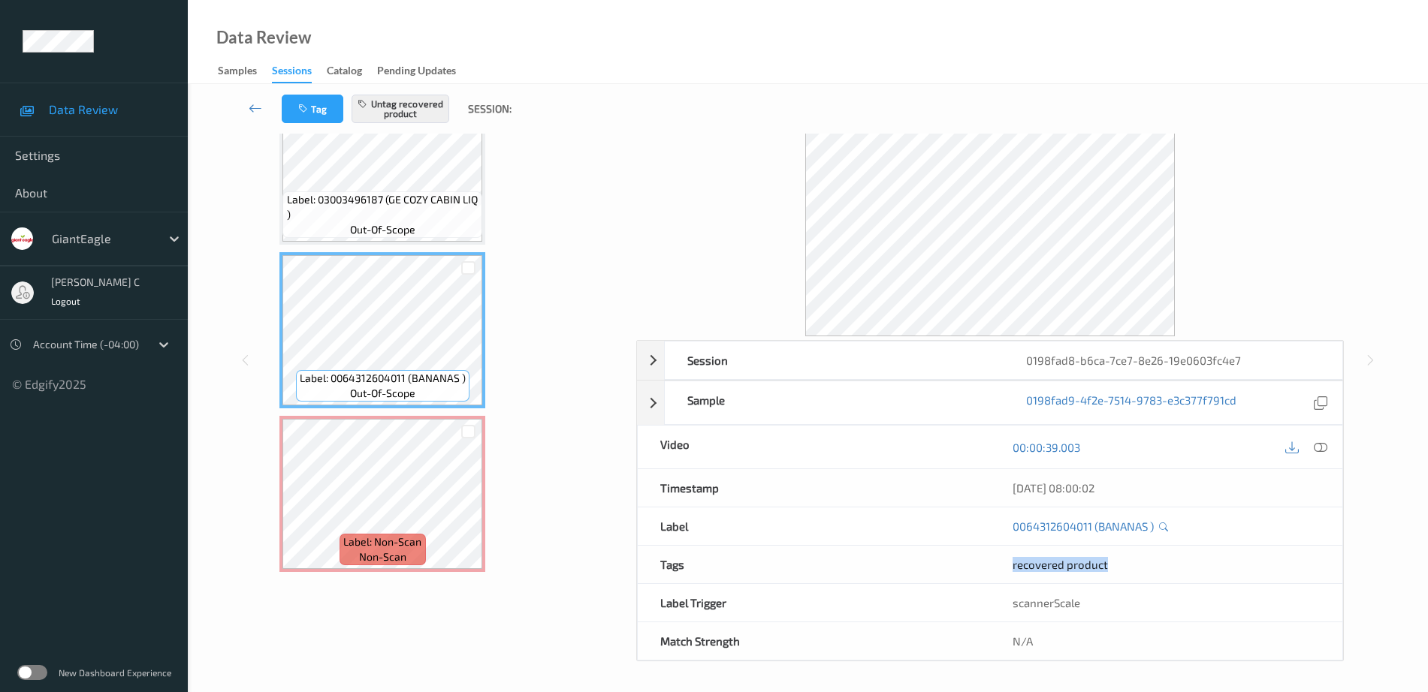
drag, startPoint x: 1000, startPoint y: 553, endPoint x: 1272, endPoint y: 554, distance: 271.9
click at [1270, 554] on div "recovered product" at bounding box center [1166, 565] width 352 height 38
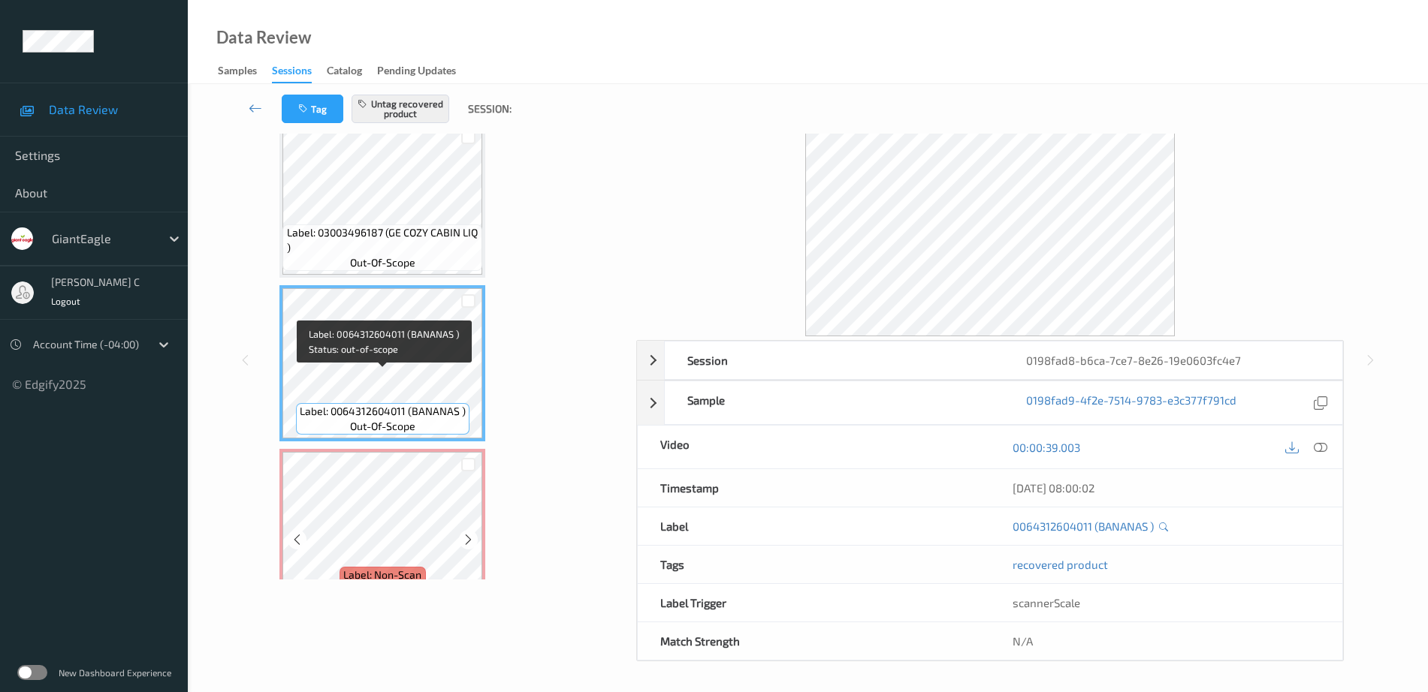
scroll to position [1019, 0]
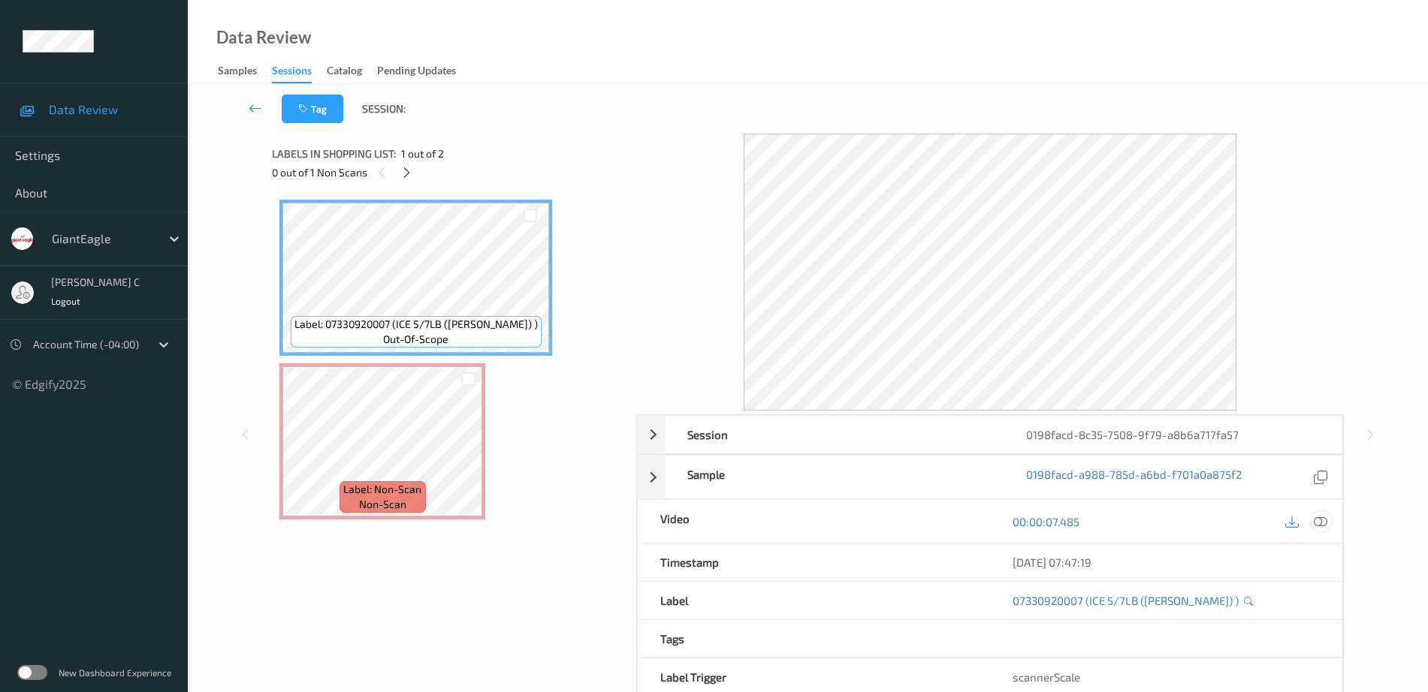
click at [1326, 524] on icon at bounding box center [1321, 522] width 14 height 14
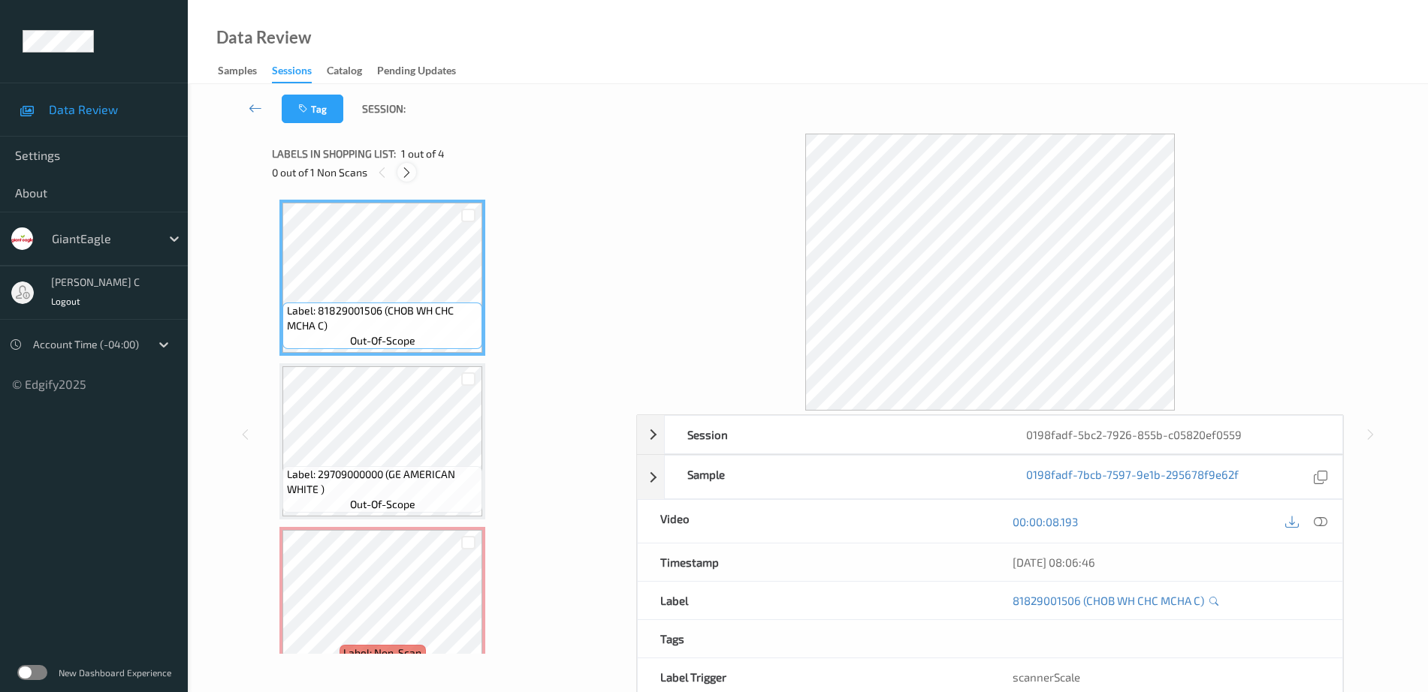
click at [410, 173] on icon at bounding box center [406, 173] width 13 height 14
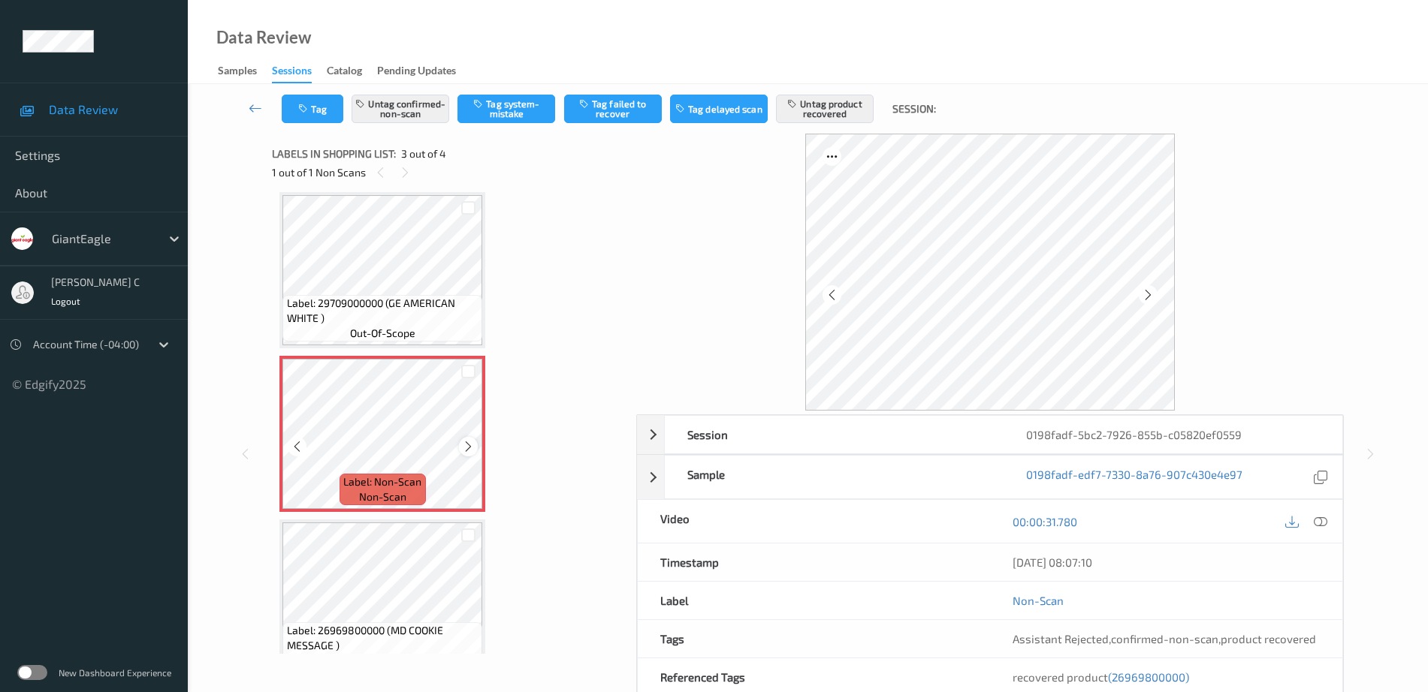
click at [464, 448] on icon at bounding box center [468, 447] width 13 height 14
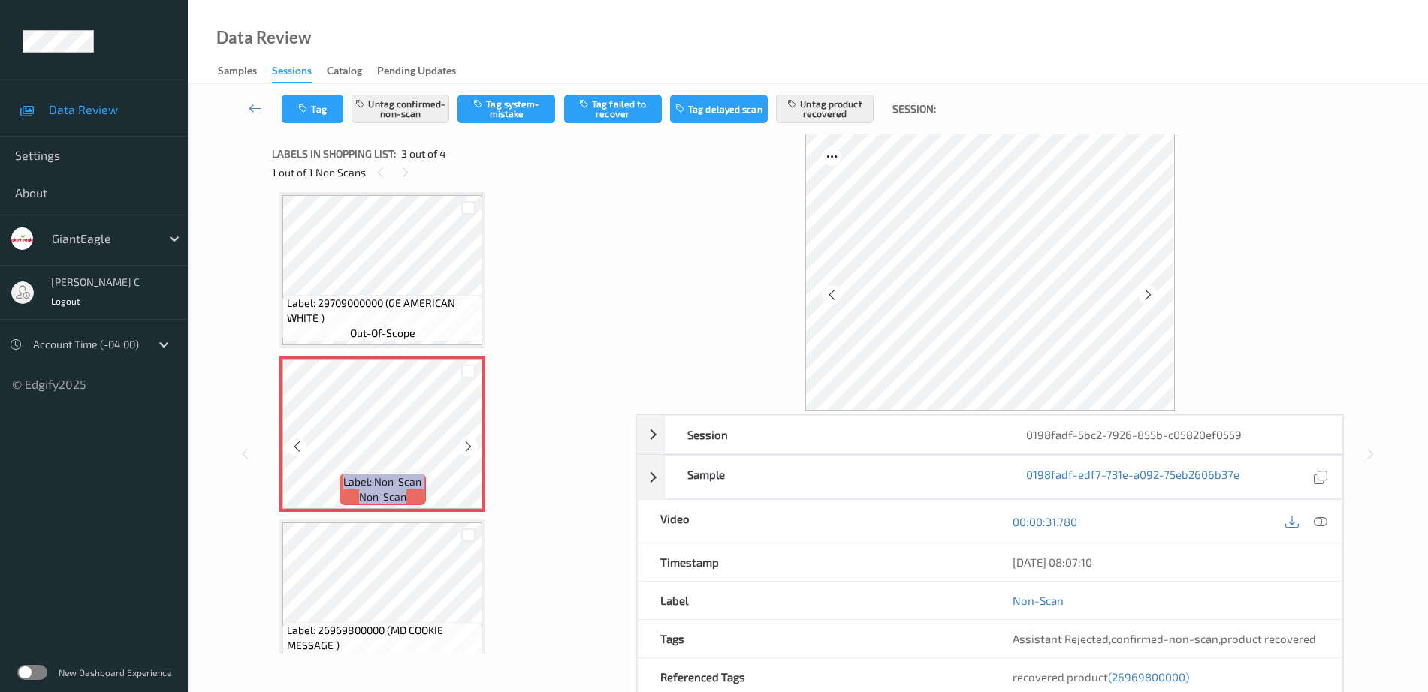
click at [464, 448] on icon at bounding box center [468, 447] width 13 height 14
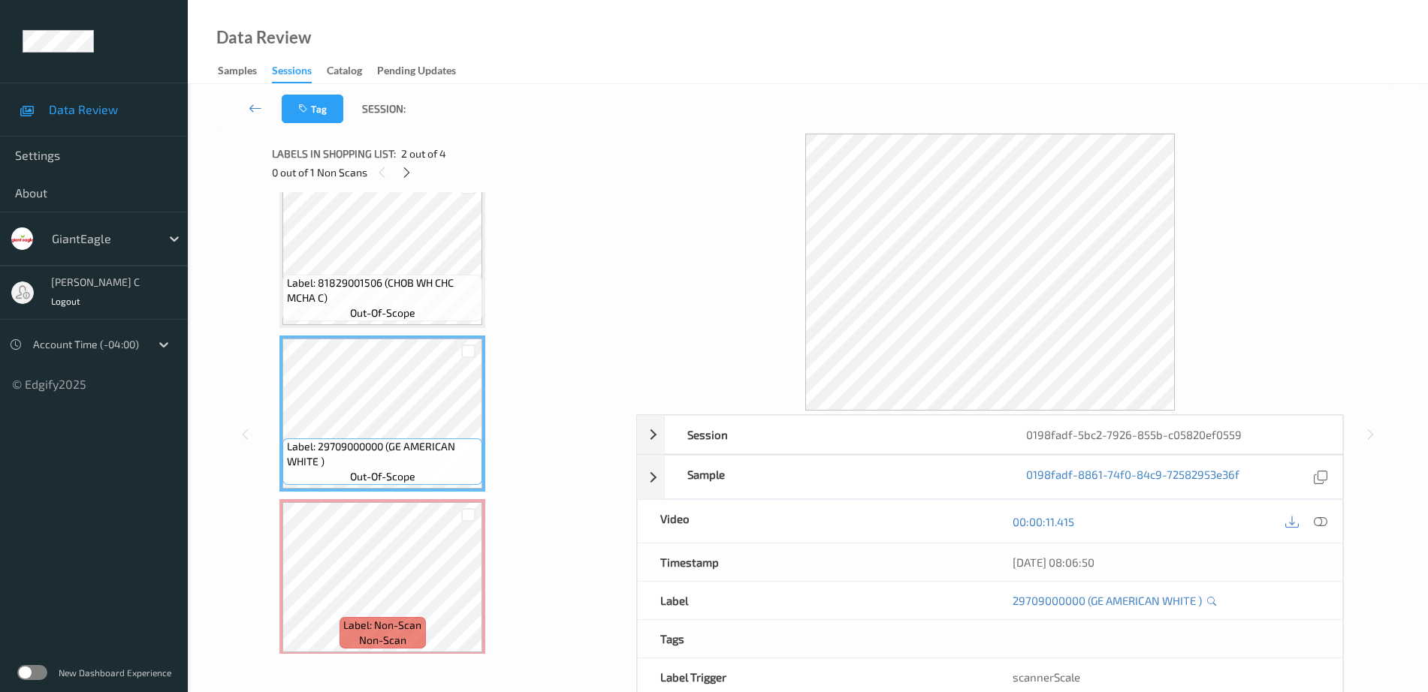
scroll to position [0, 0]
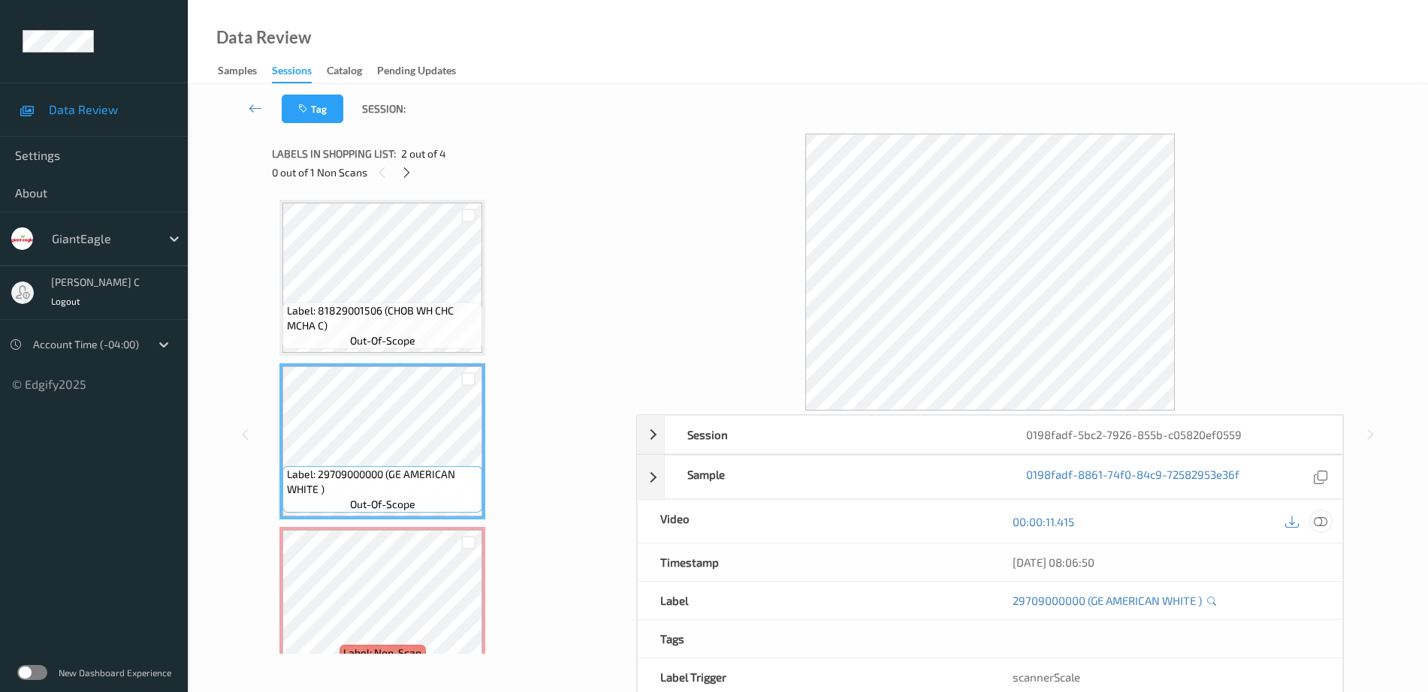
click at [1324, 520] on icon at bounding box center [1321, 522] width 14 height 14
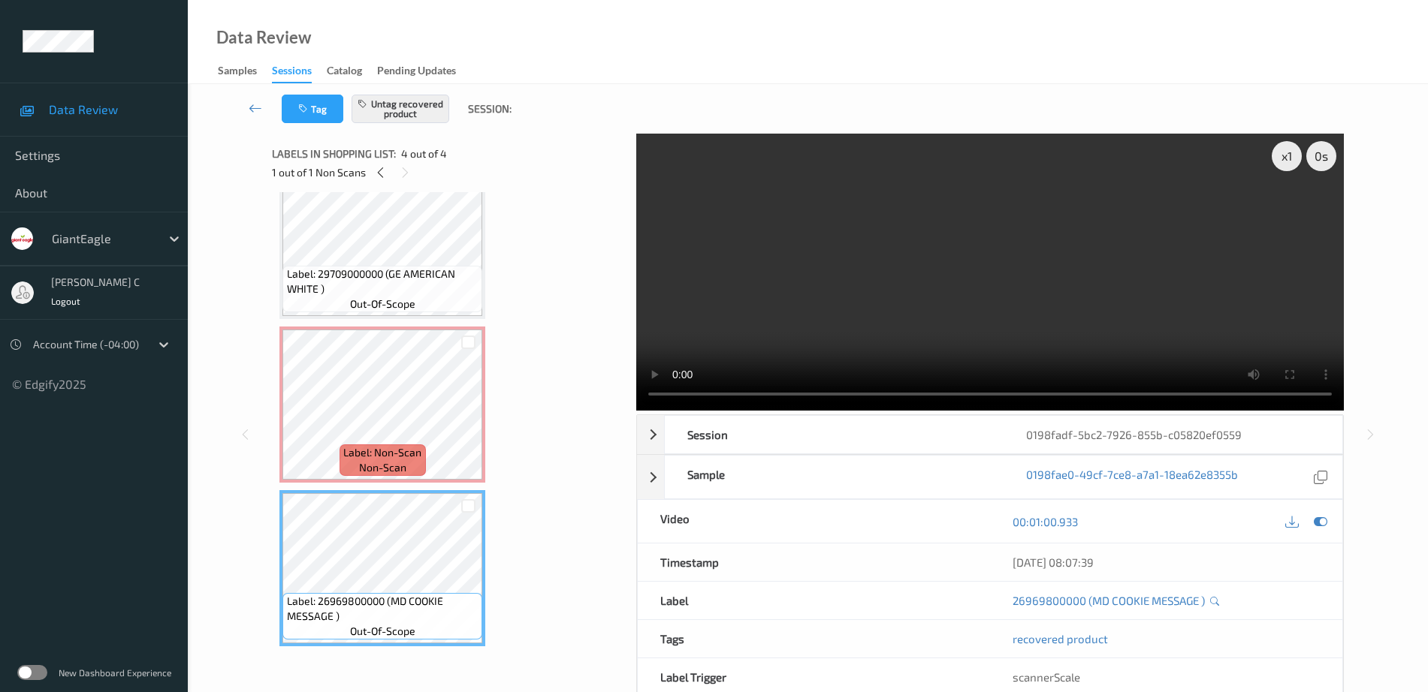
scroll to position [74, 0]
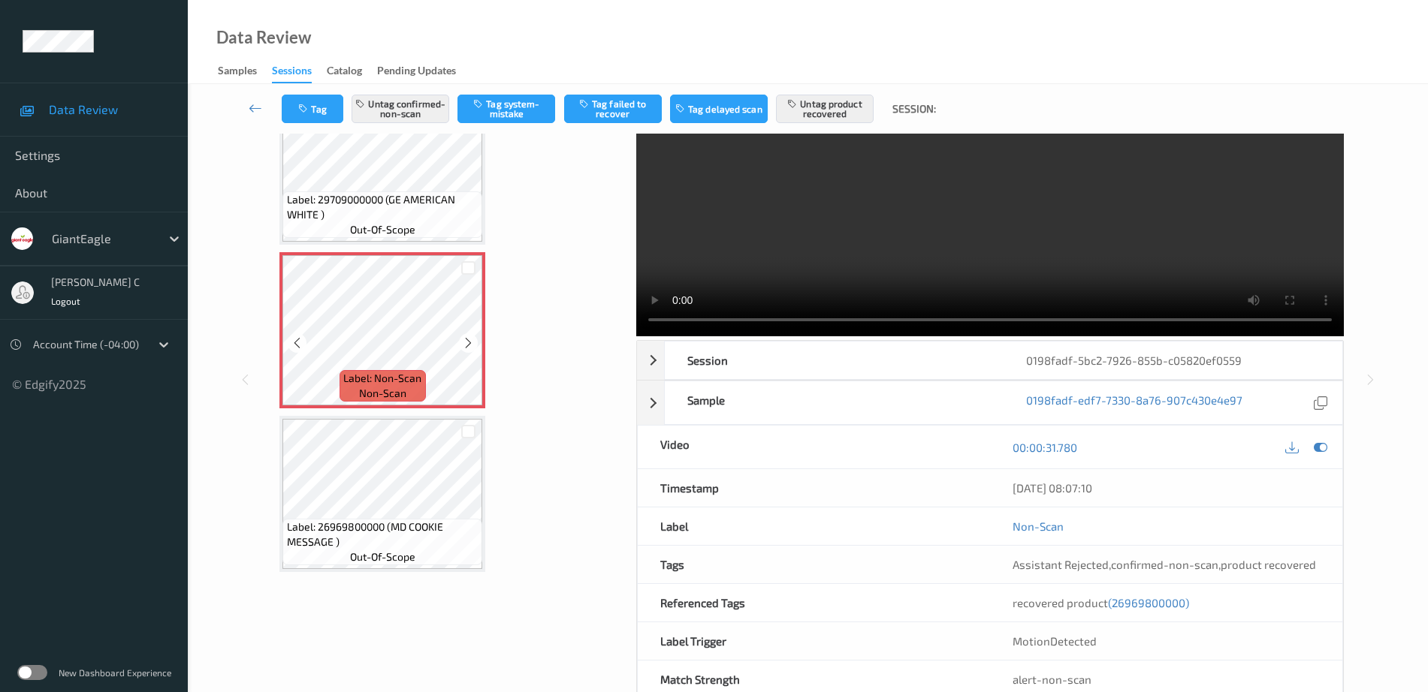
click at [419, 527] on span "Label: 26969800000 (MD COOKIE MESSAGE )" at bounding box center [383, 535] width 192 height 30
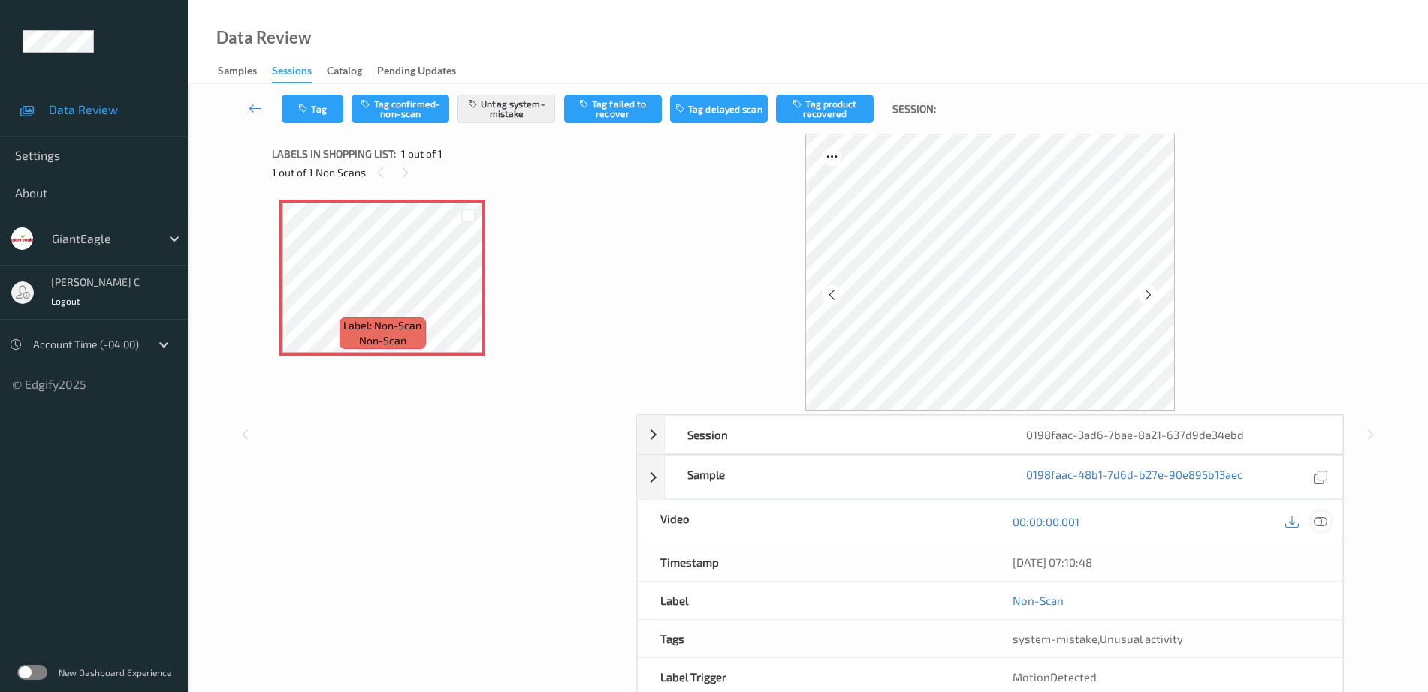
click at [1326, 520] on icon at bounding box center [1321, 522] width 14 height 14
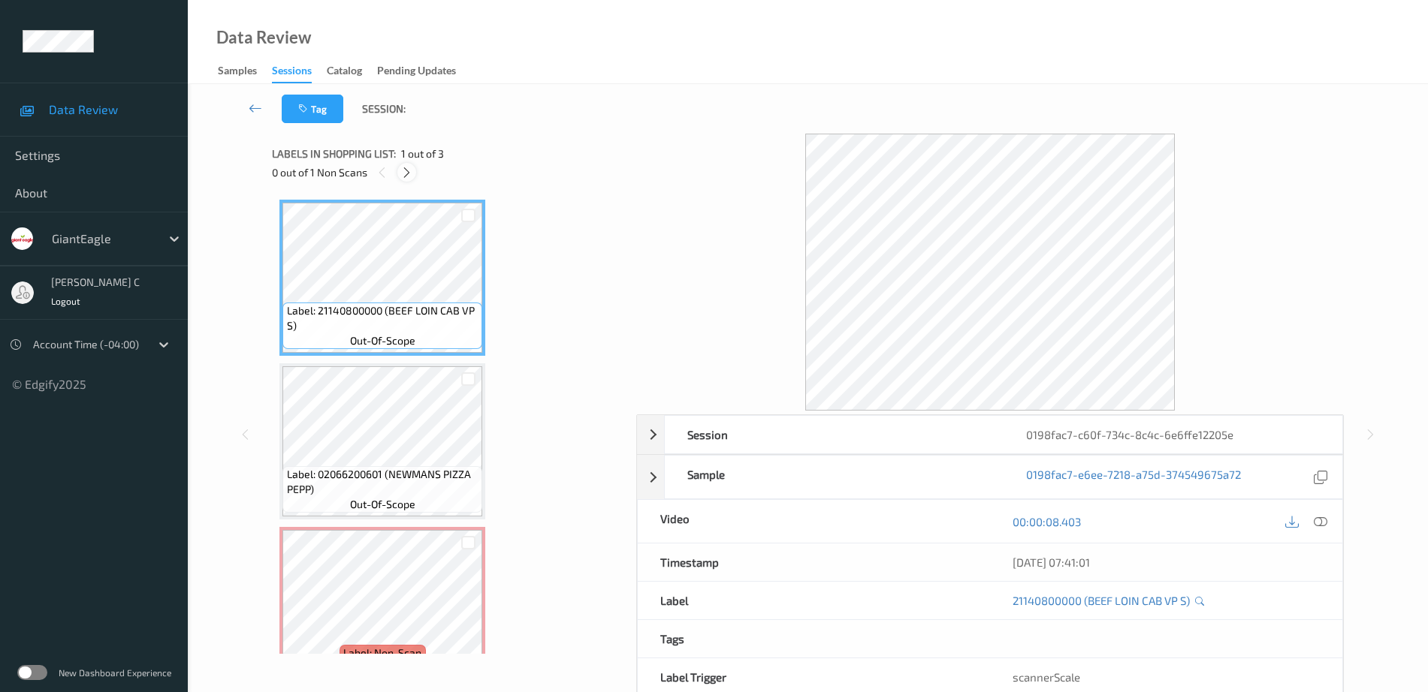
click at [406, 172] on icon at bounding box center [406, 173] width 13 height 14
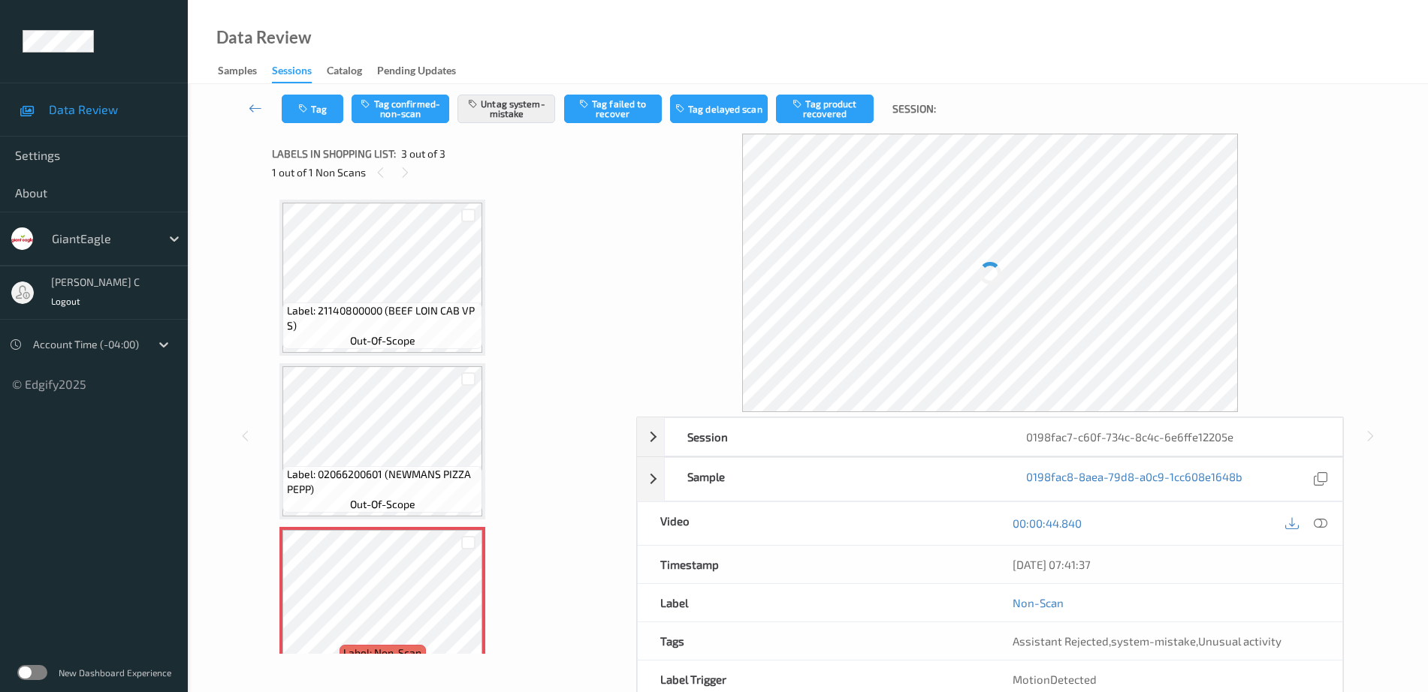
scroll to position [37, 0]
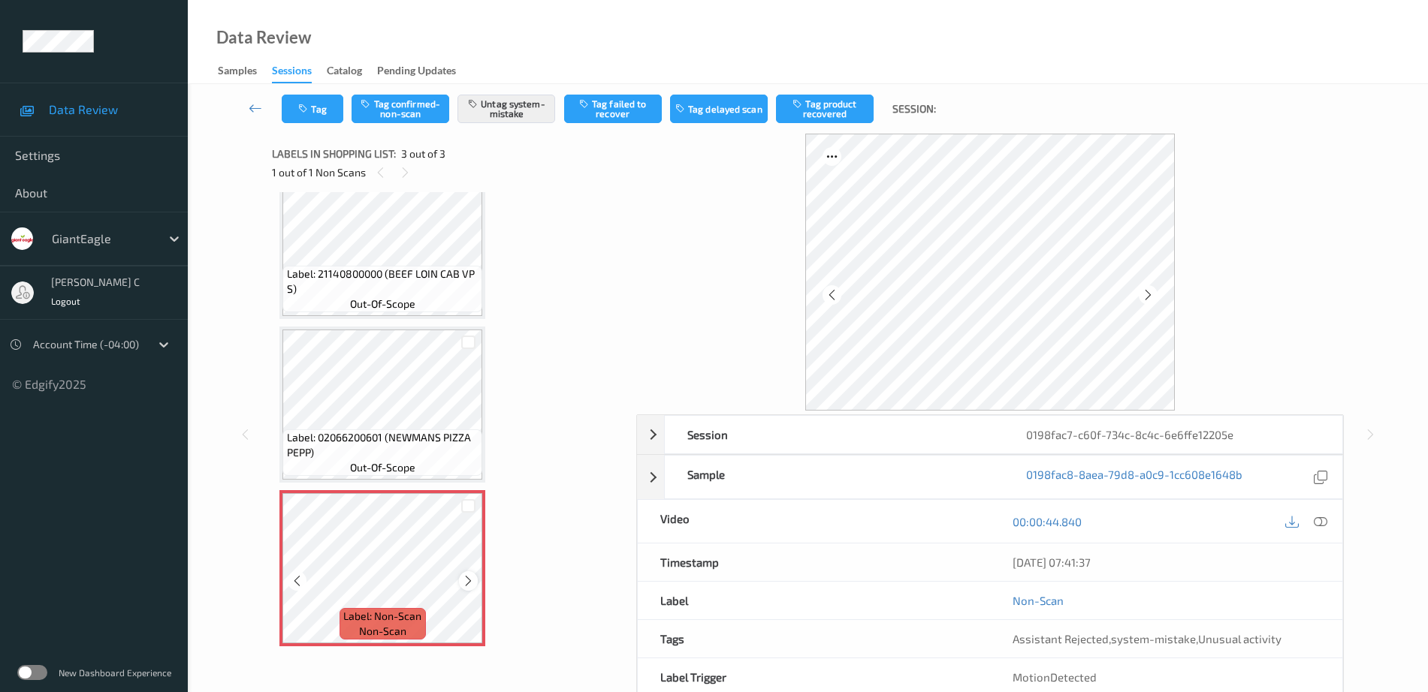
click at [471, 578] on icon at bounding box center [468, 582] width 13 height 14
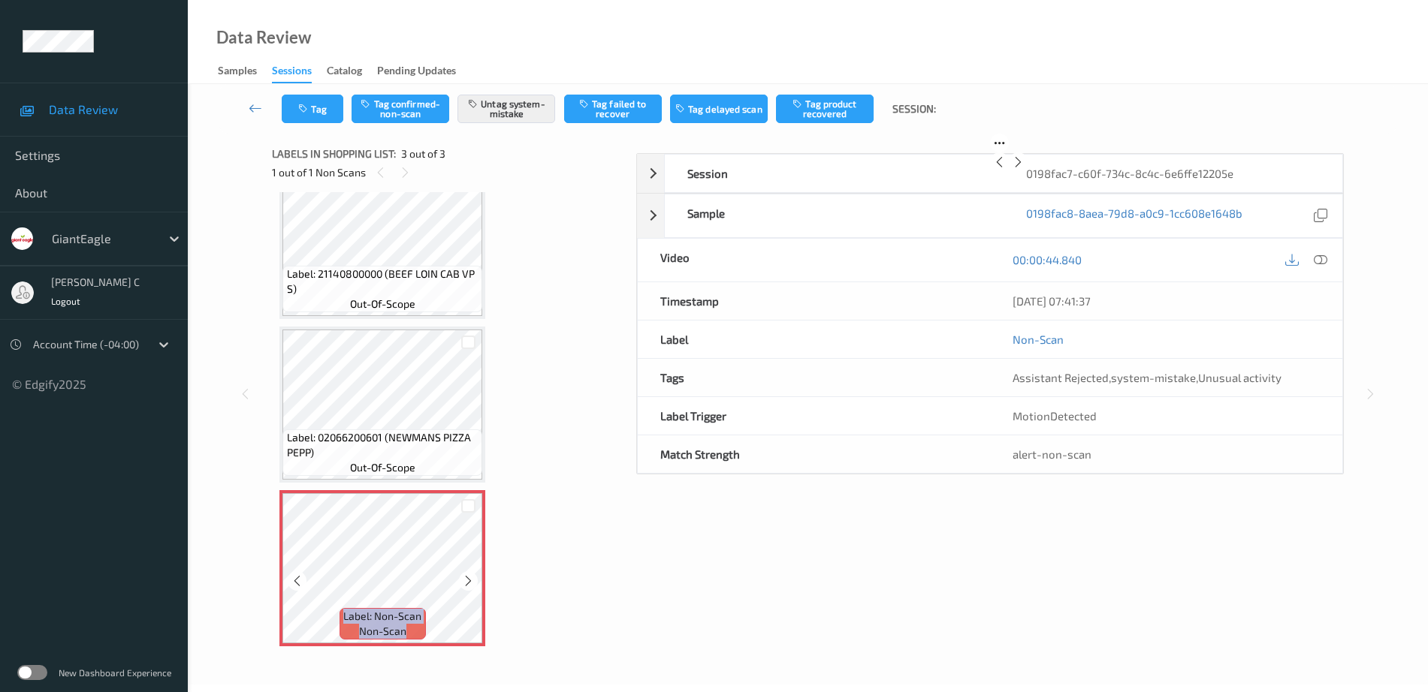
click at [471, 578] on icon at bounding box center [468, 582] width 13 height 14
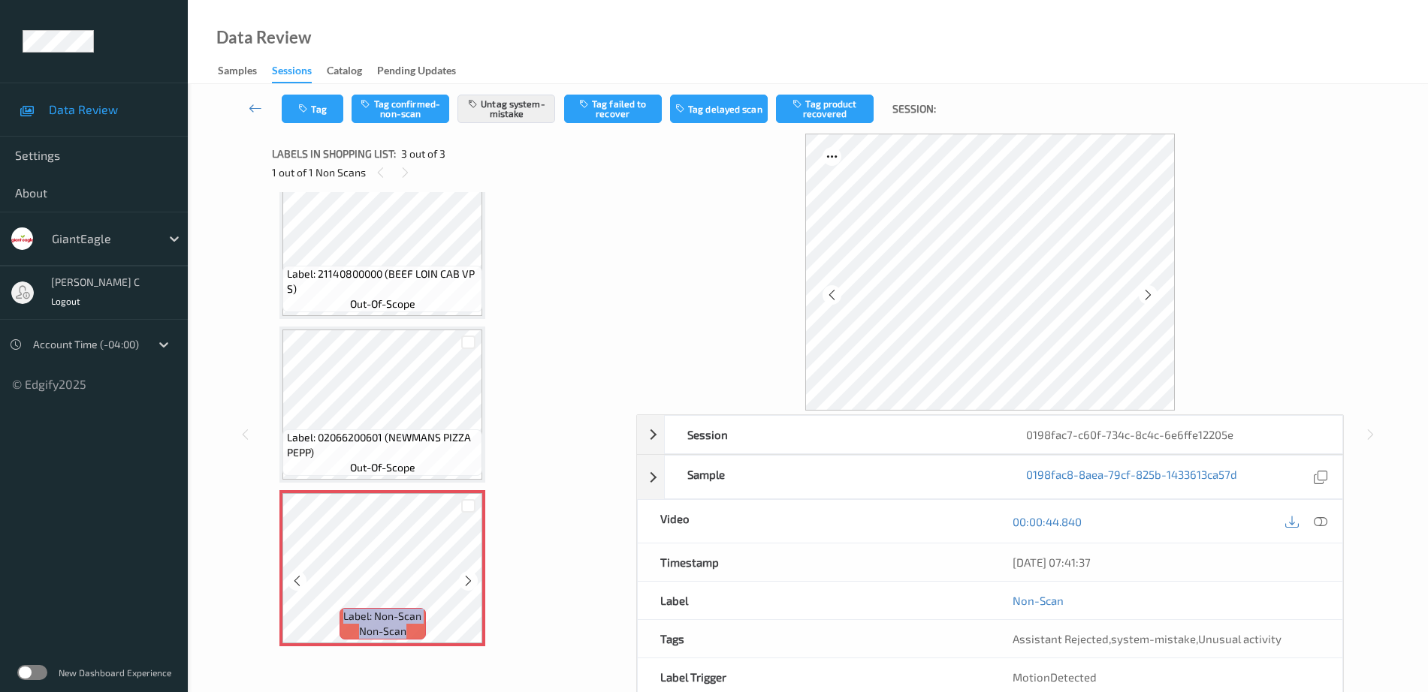
click at [471, 578] on icon at bounding box center [468, 582] width 13 height 14
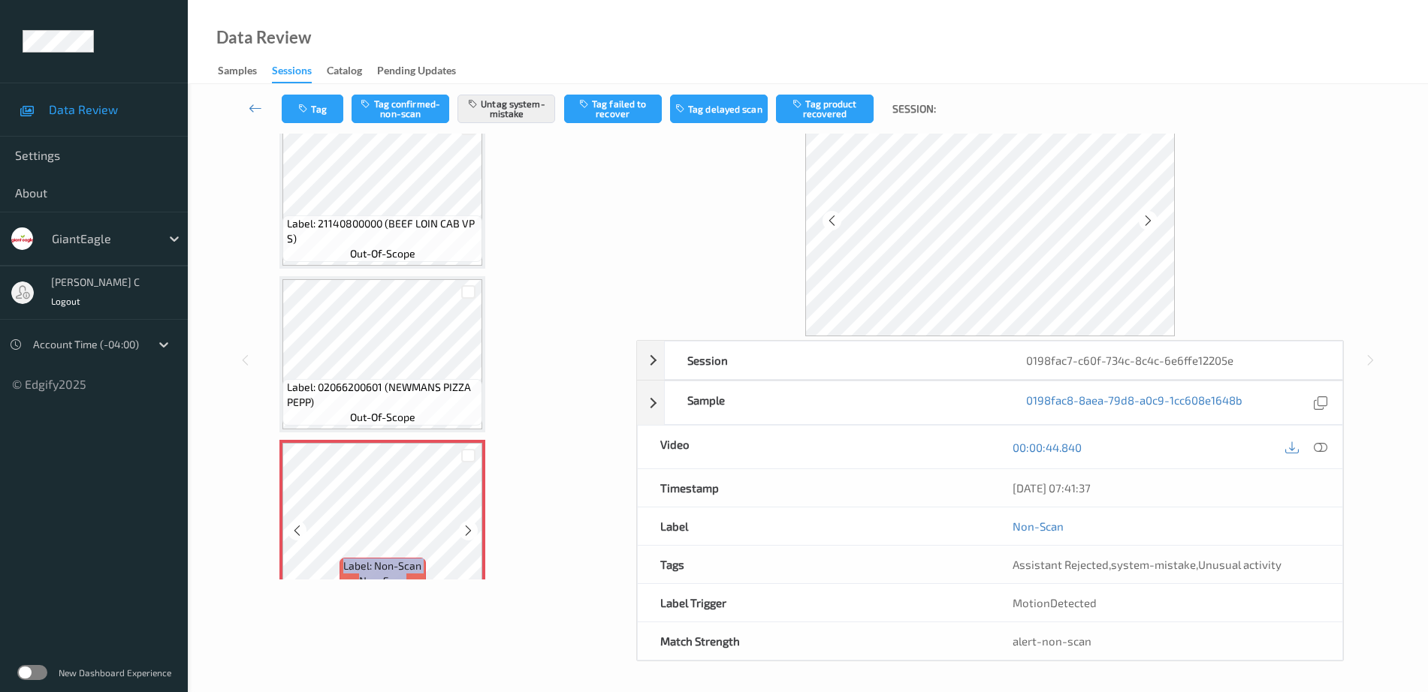
scroll to position [0, 0]
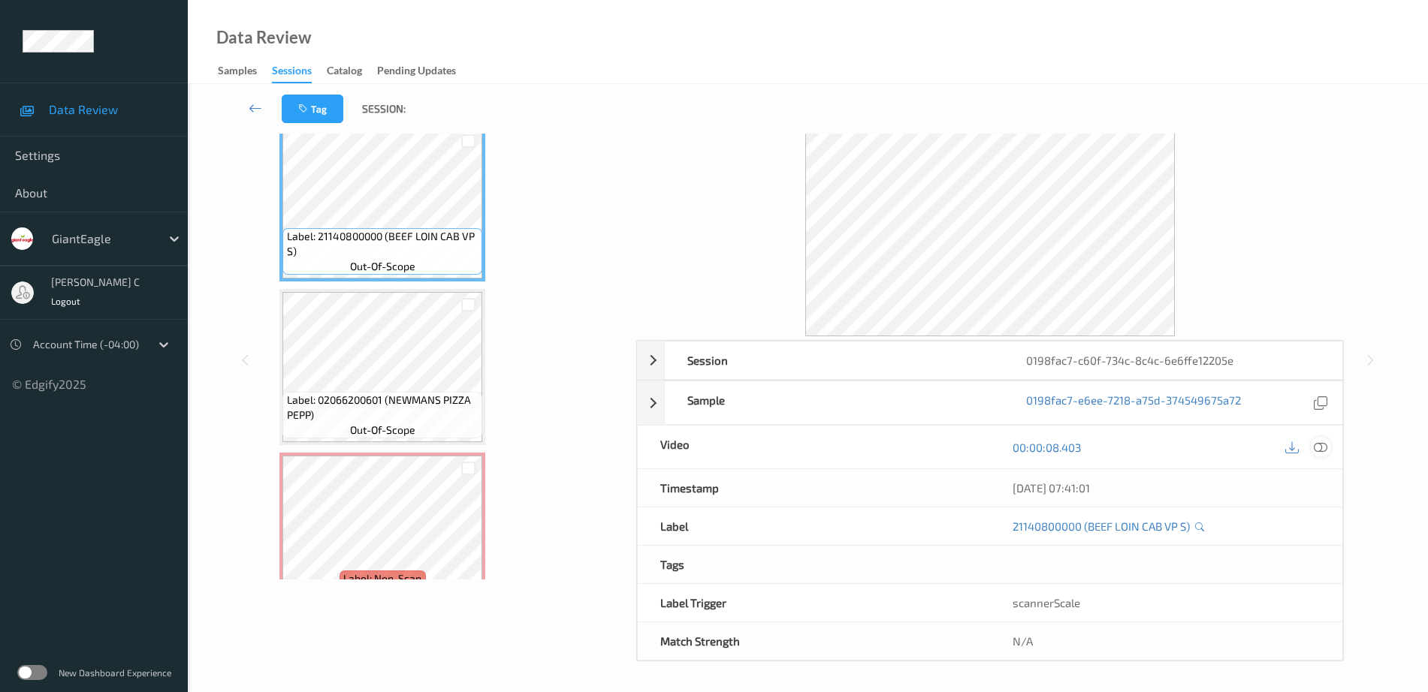
click at [1323, 448] on icon at bounding box center [1321, 448] width 14 height 14
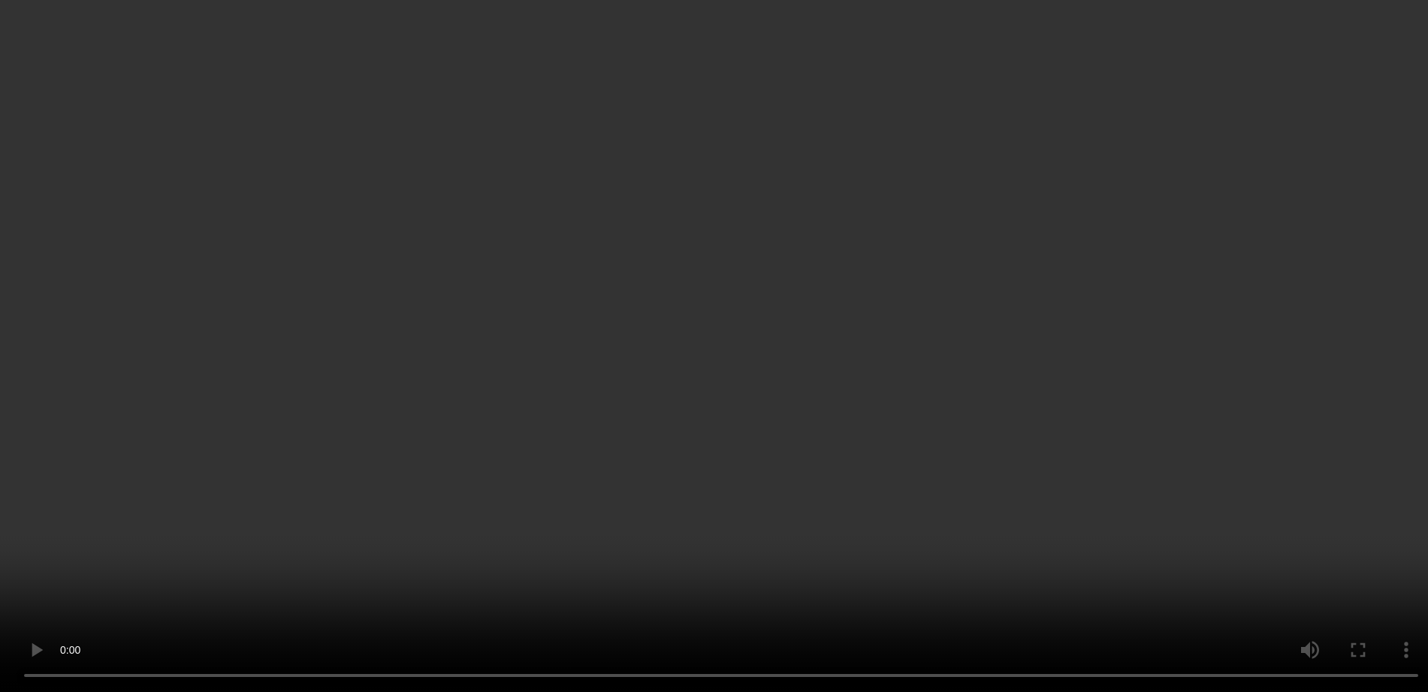
scroll to position [37, 0]
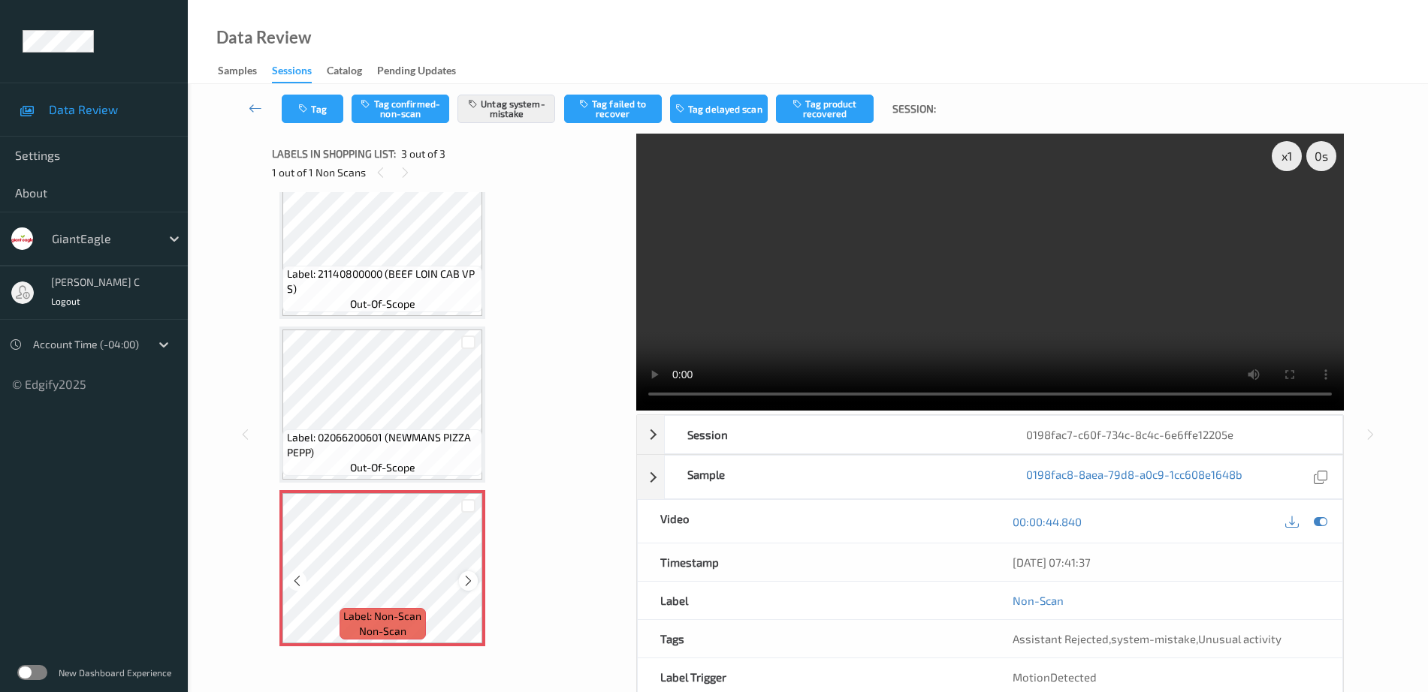
click at [466, 573] on div at bounding box center [468, 581] width 19 height 19
click at [473, 585] on icon at bounding box center [468, 582] width 13 height 14
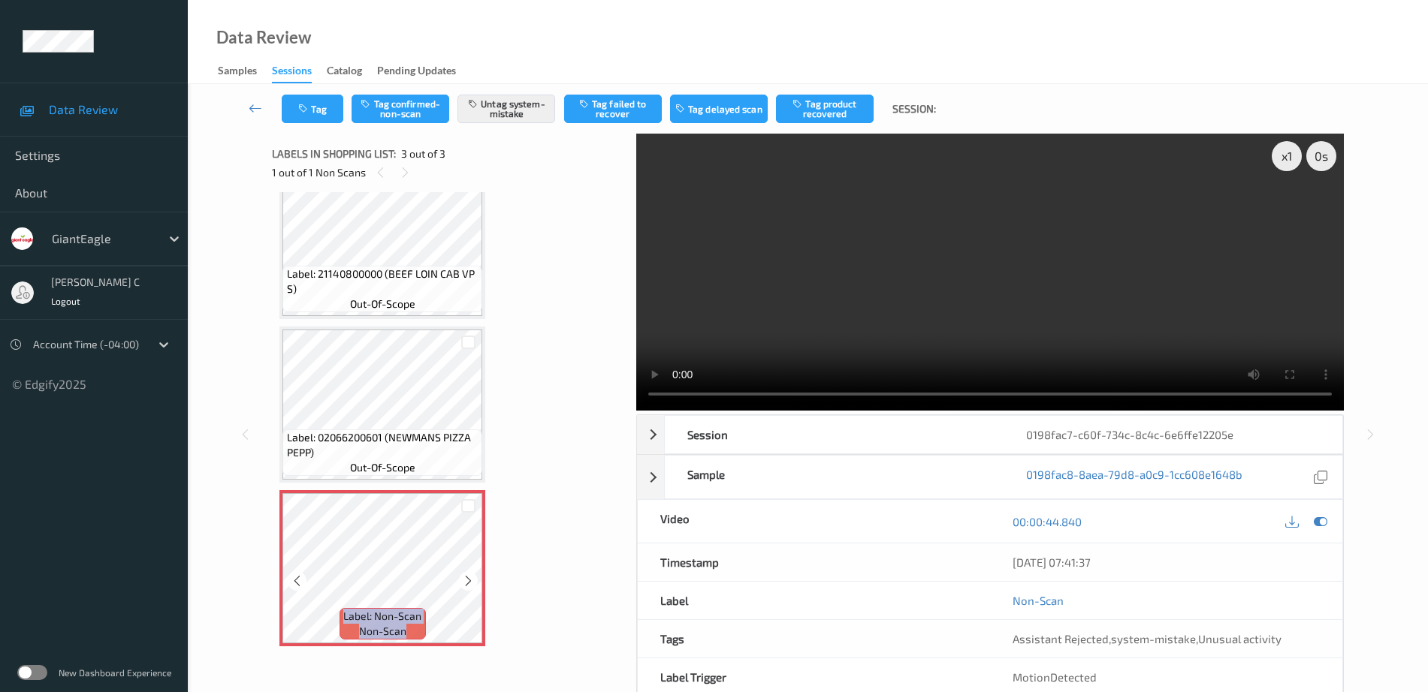
click at [473, 585] on icon at bounding box center [468, 582] width 13 height 14
click at [324, 329] on div "Label: 02066200601 (NEWMANS PIZZA PEPP) out-of-scope" at bounding box center [382, 405] width 206 height 156
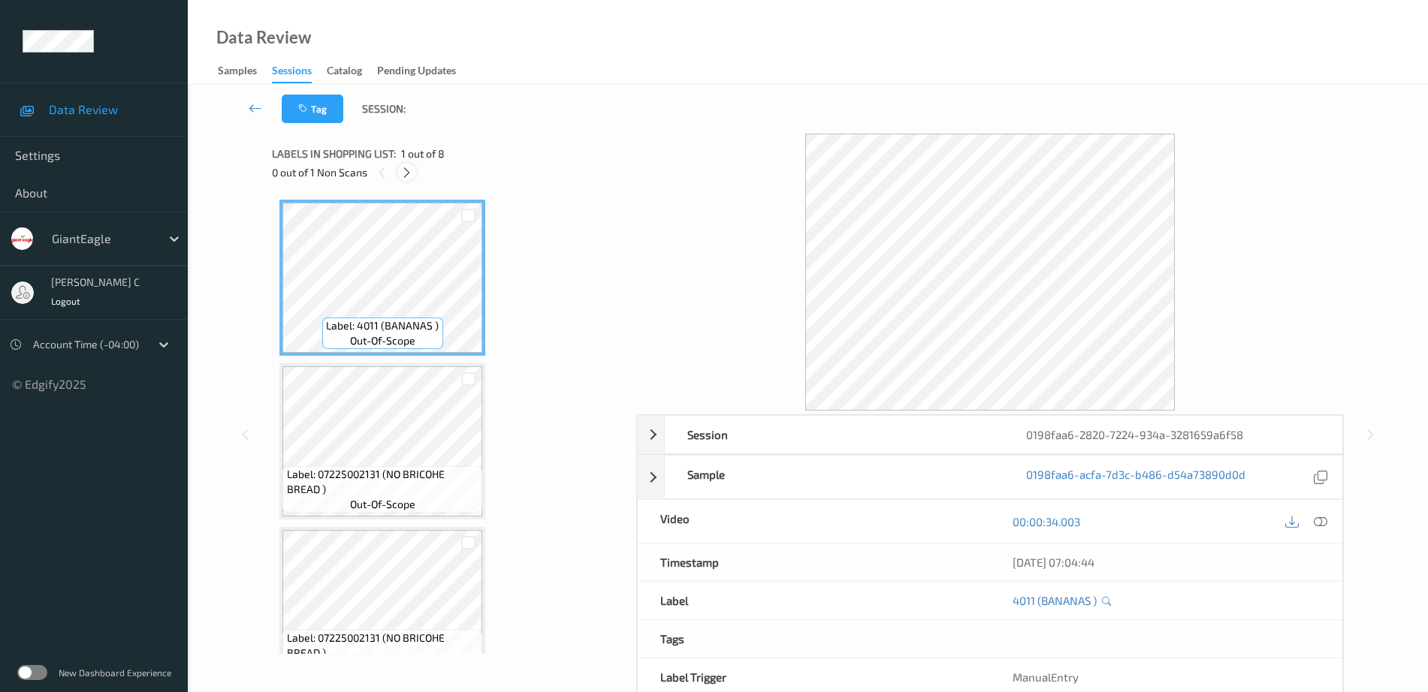
click at [401, 171] on icon at bounding box center [406, 173] width 13 height 14
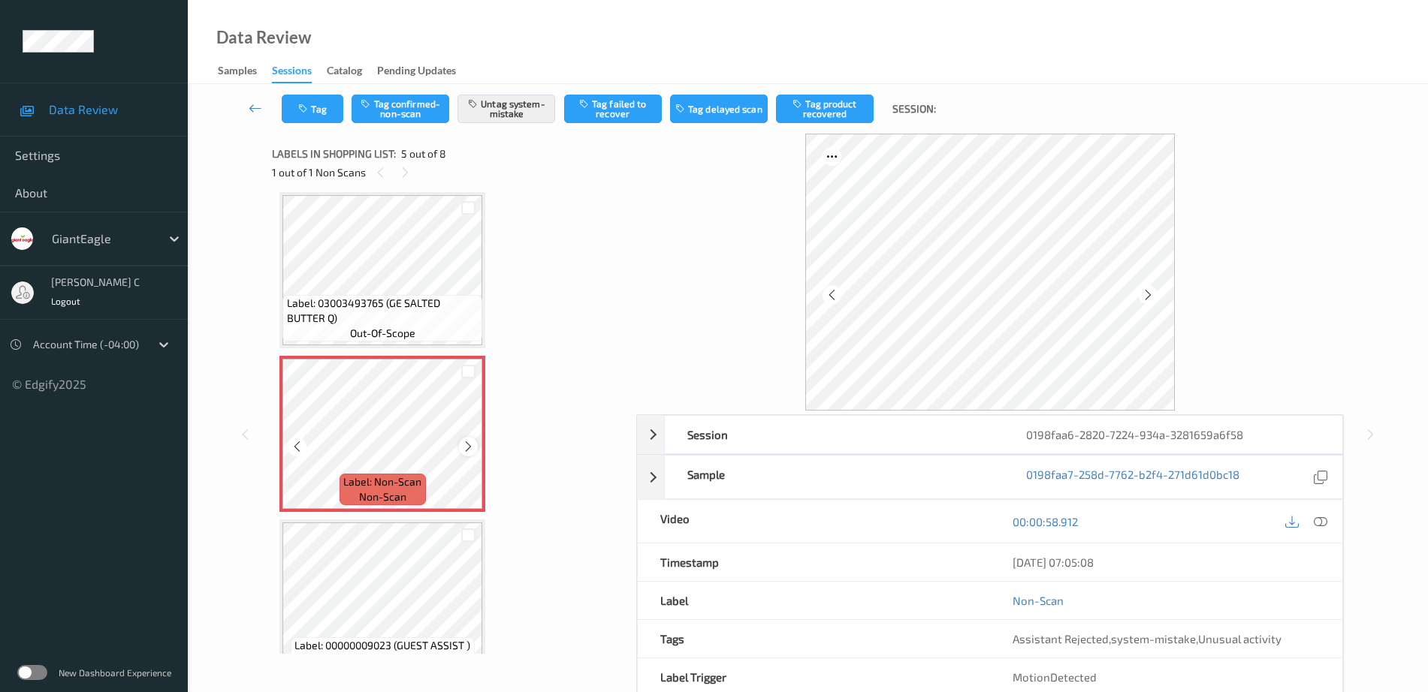
click at [462, 448] on icon at bounding box center [468, 447] width 13 height 14
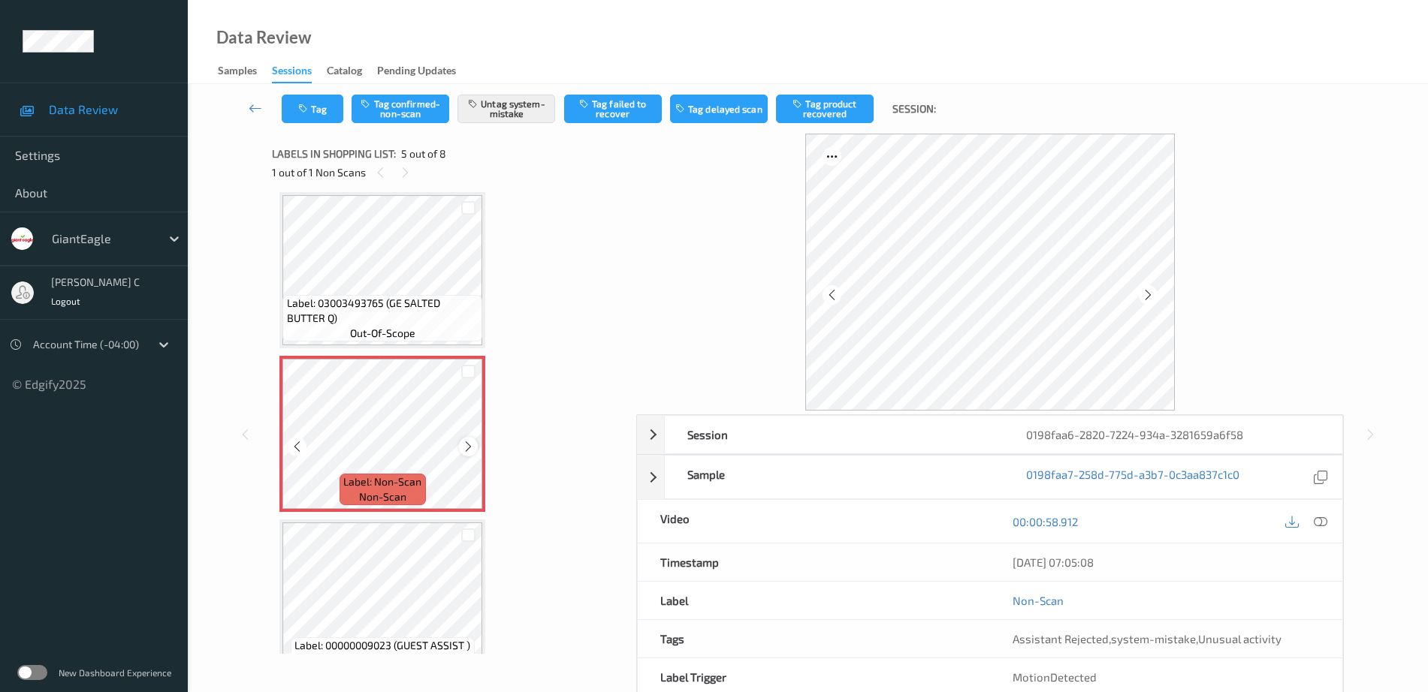
click at [462, 451] on icon at bounding box center [468, 447] width 13 height 14
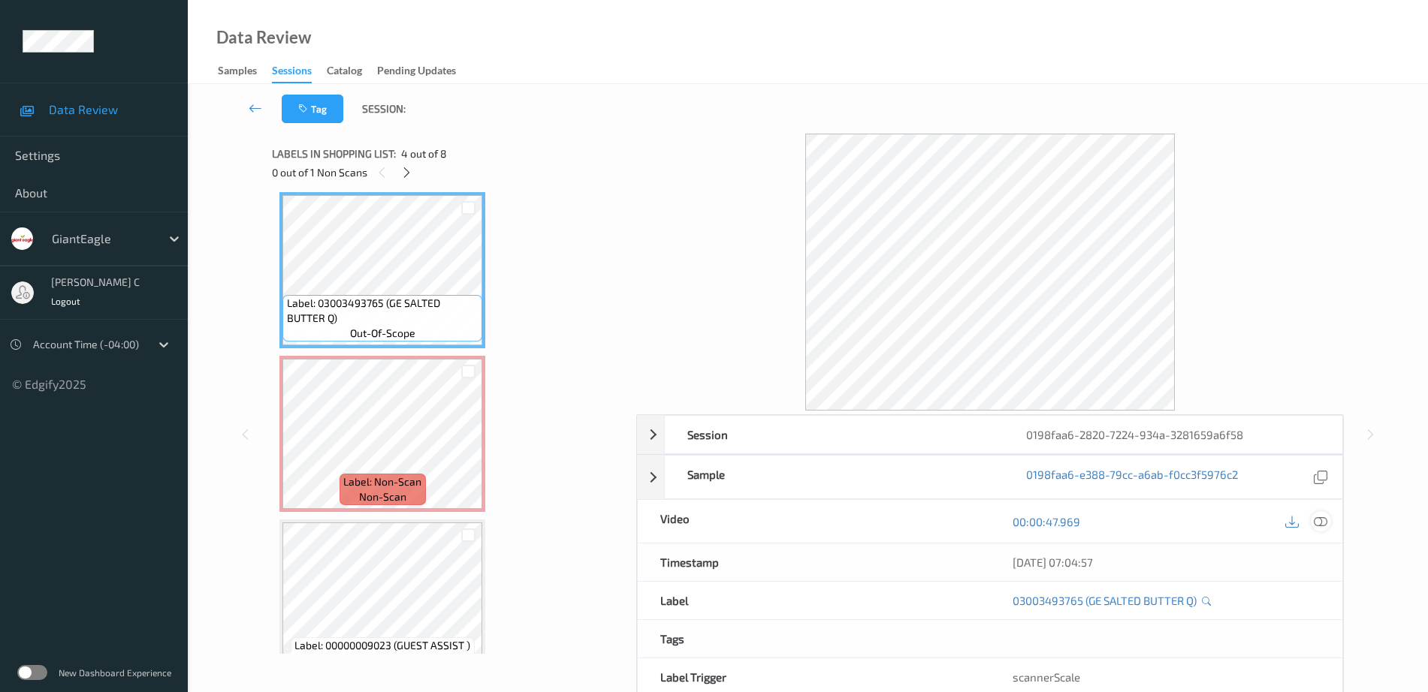
click at [1321, 520] on icon at bounding box center [1321, 522] width 14 height 14
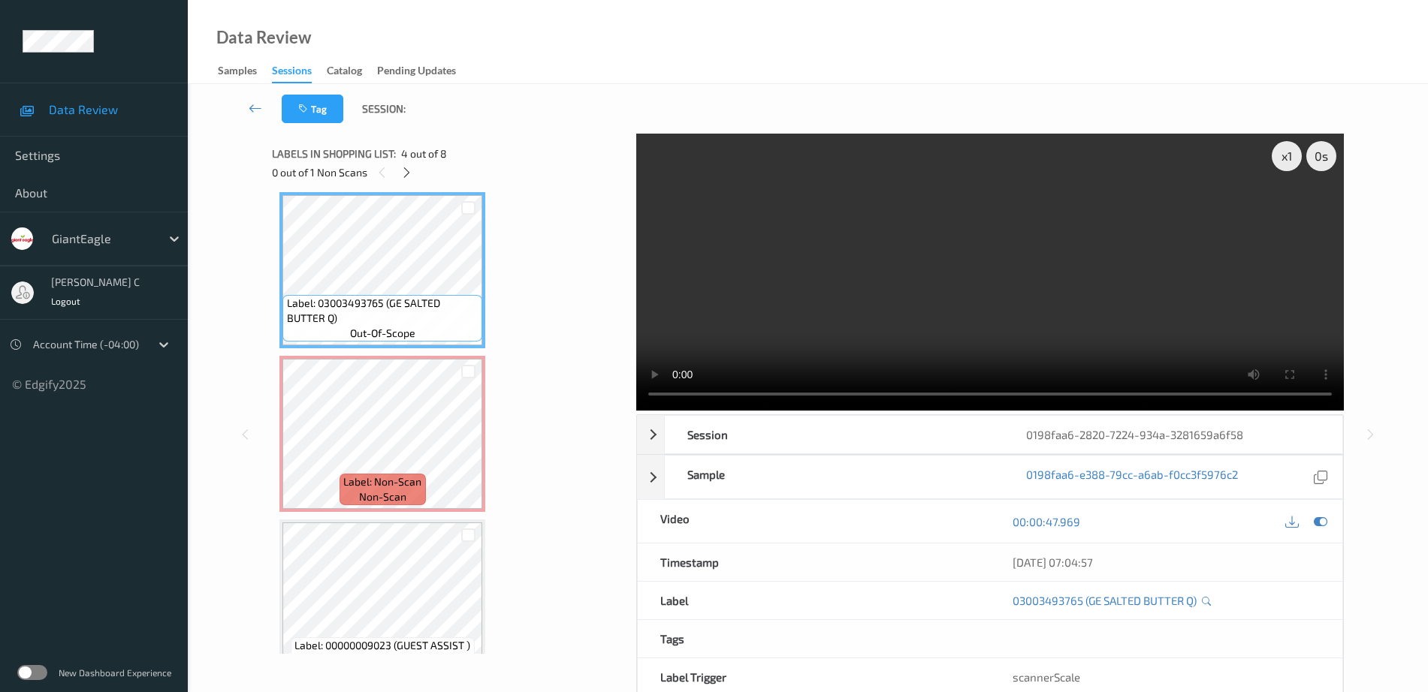
click at [391, 299] on span "Label: 03003493765 (GE SALTED BUTTER Q)" at bounding box center [383, 311] width 192 height 30
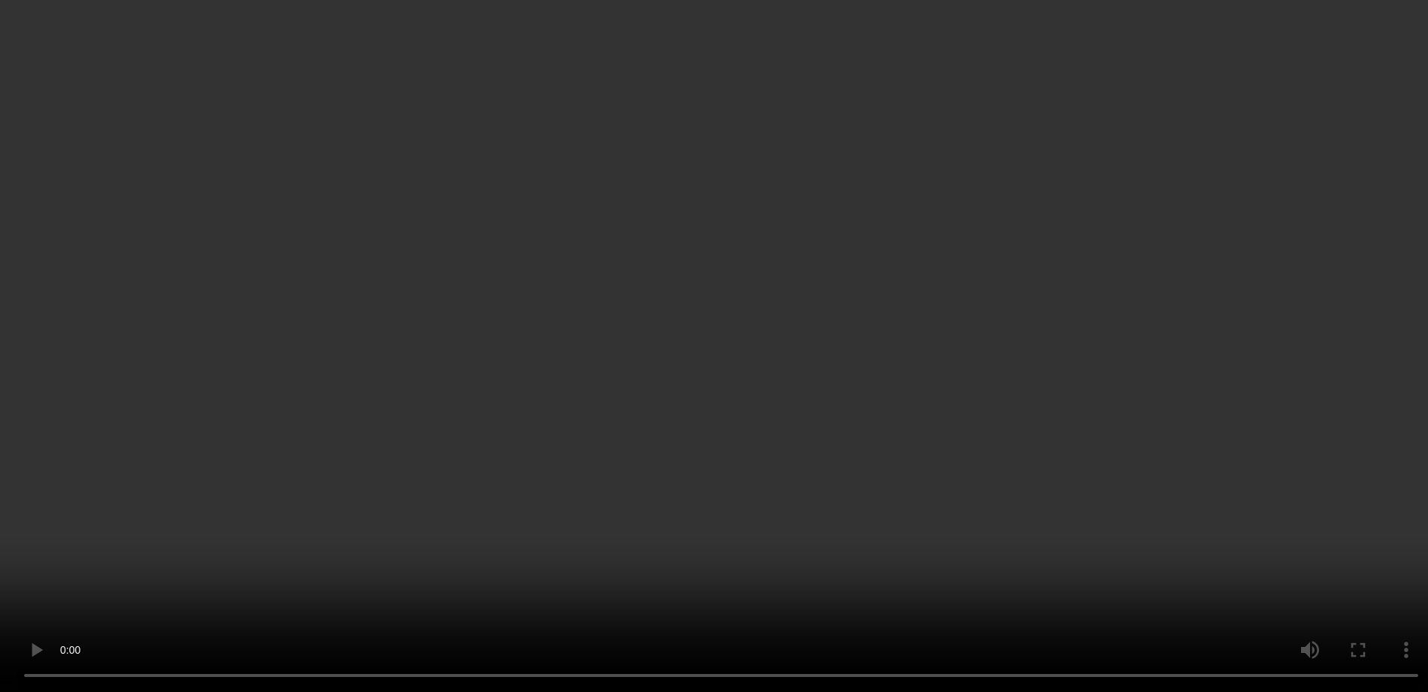
scroll to position [311, 0]
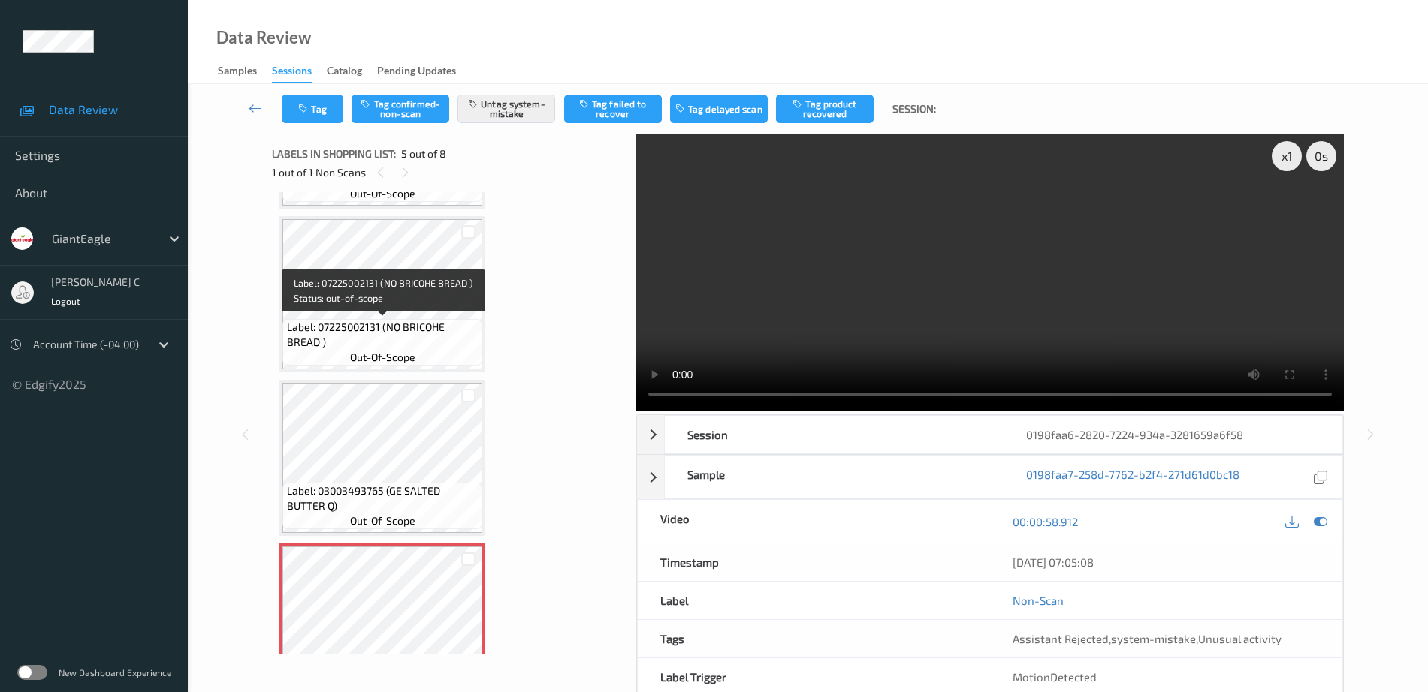
click at [390, 350] on span "out-of-scope" at bounding box center [382, 357] width 65 height 15
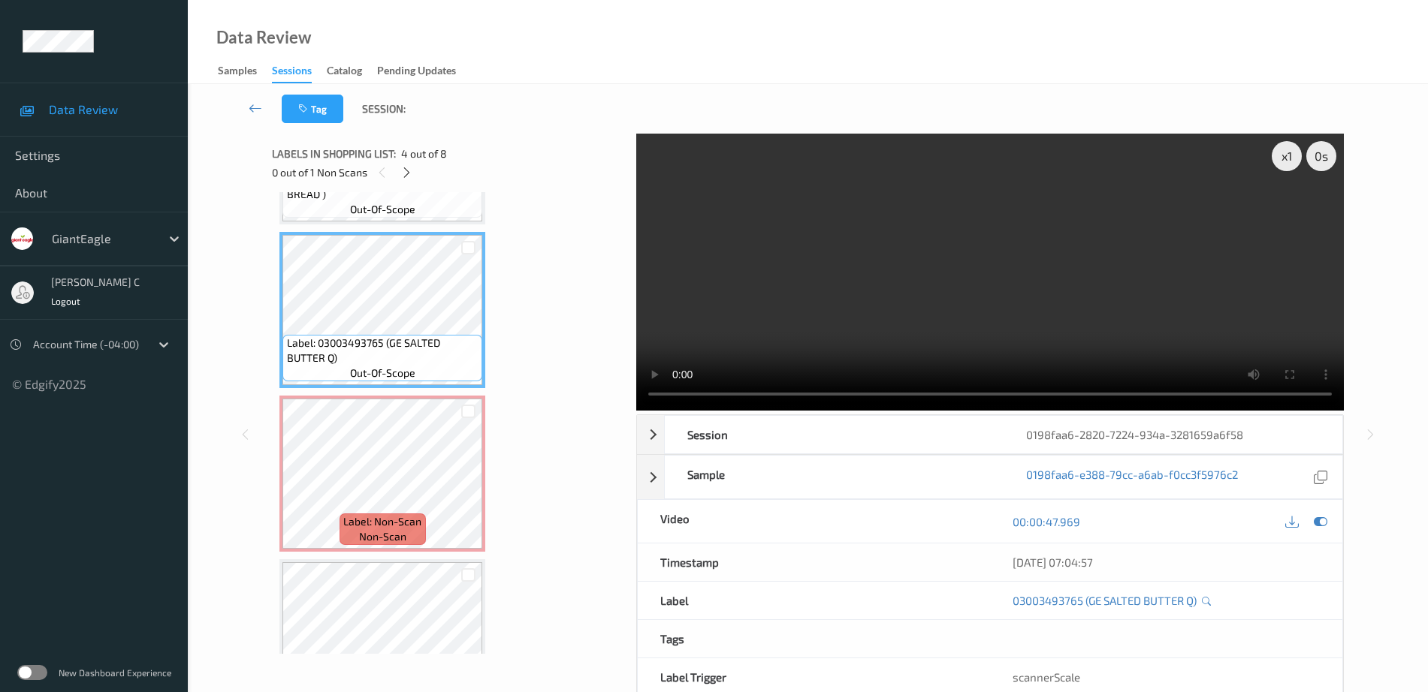
scroll to position [499, 0]
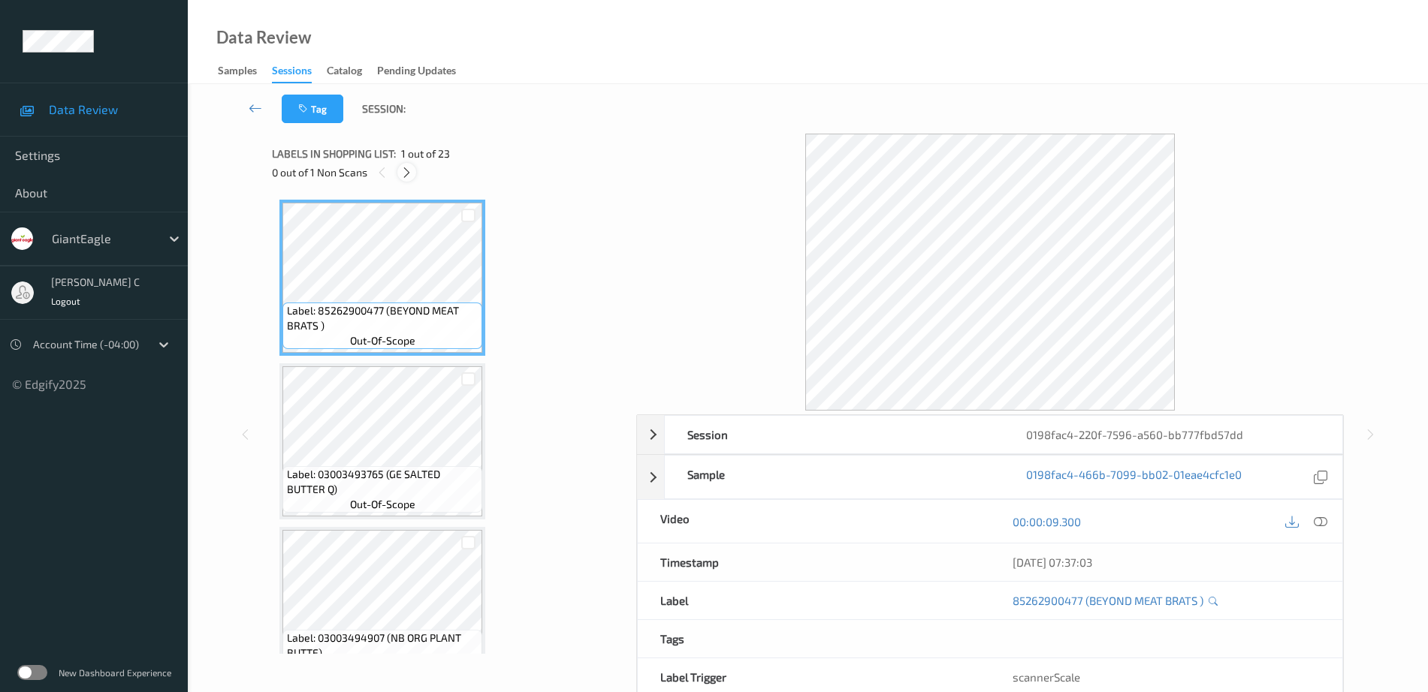
click at [409, 172] on icon at bounding box center [406, 173] width 13 height 14
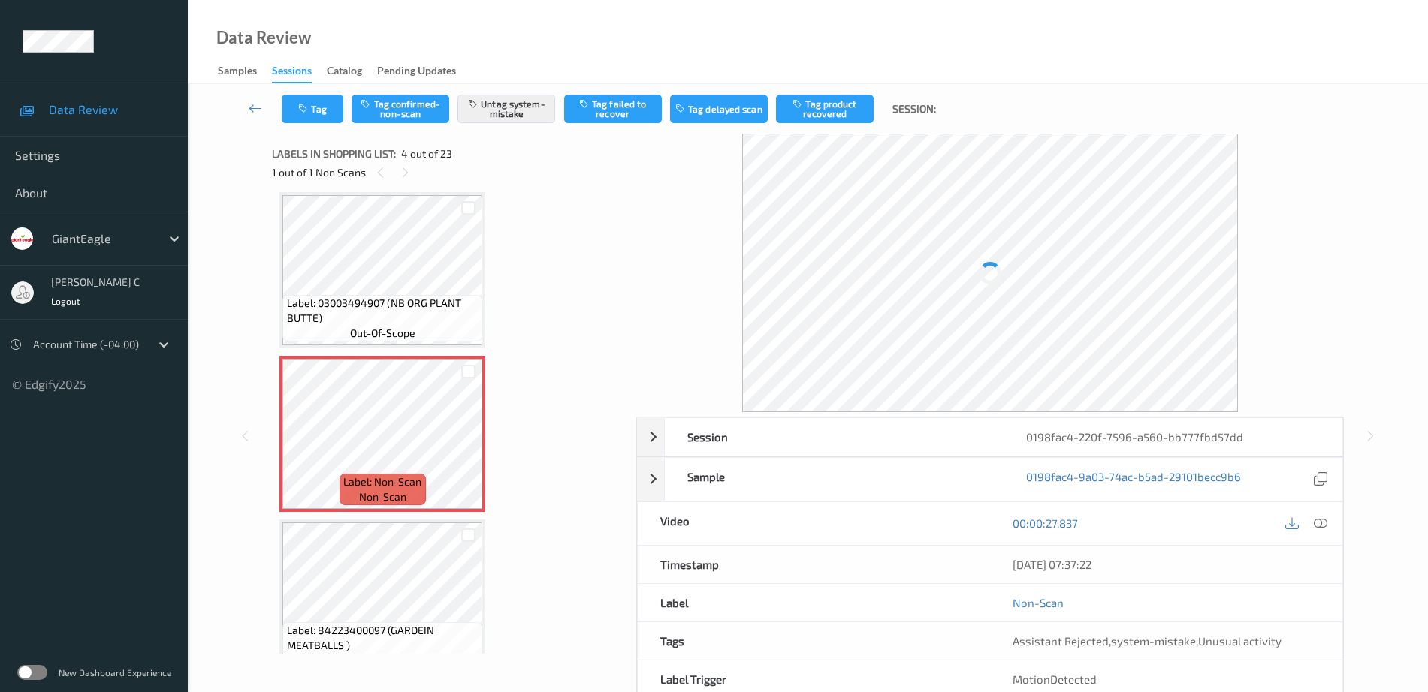
click at [418, 489] on span "Label: Non-Scan" at bounding box center [382, 482] width 78 height 15
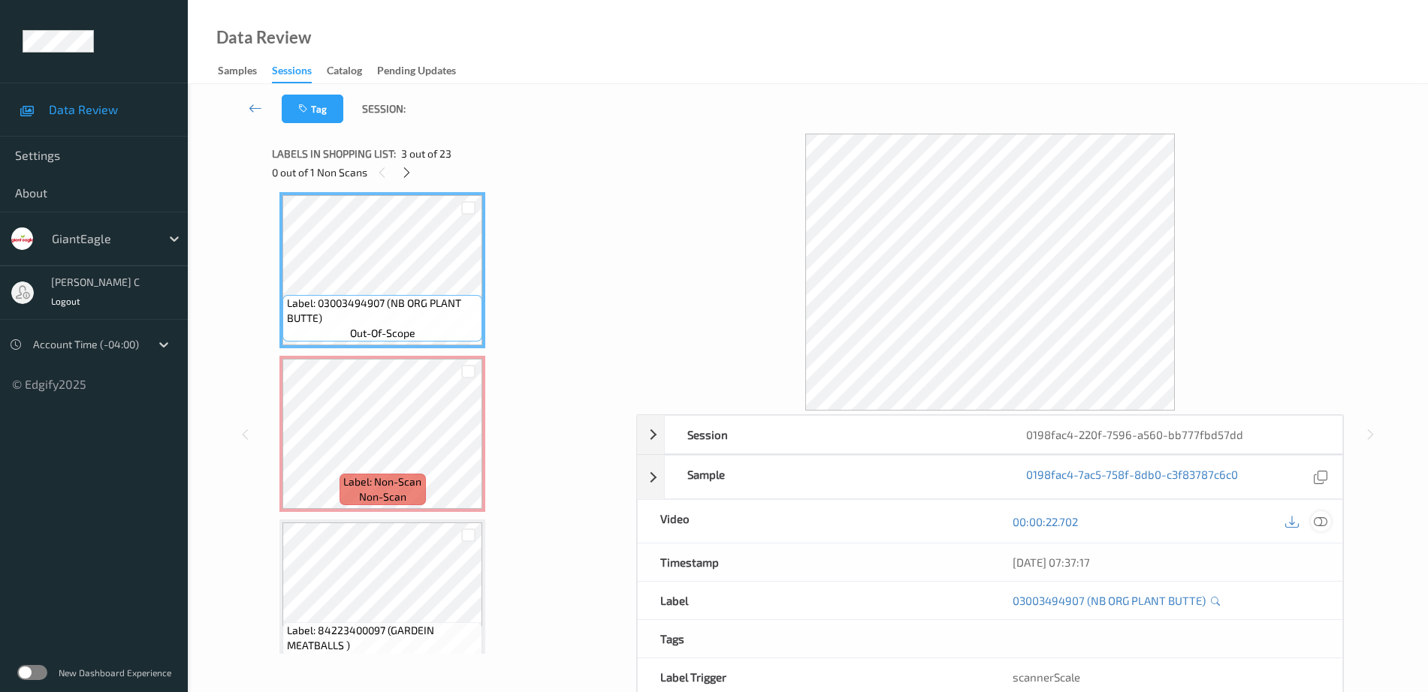
click at [1323, 517] on icon at bounding box center [1321, 522] width 14 height 14
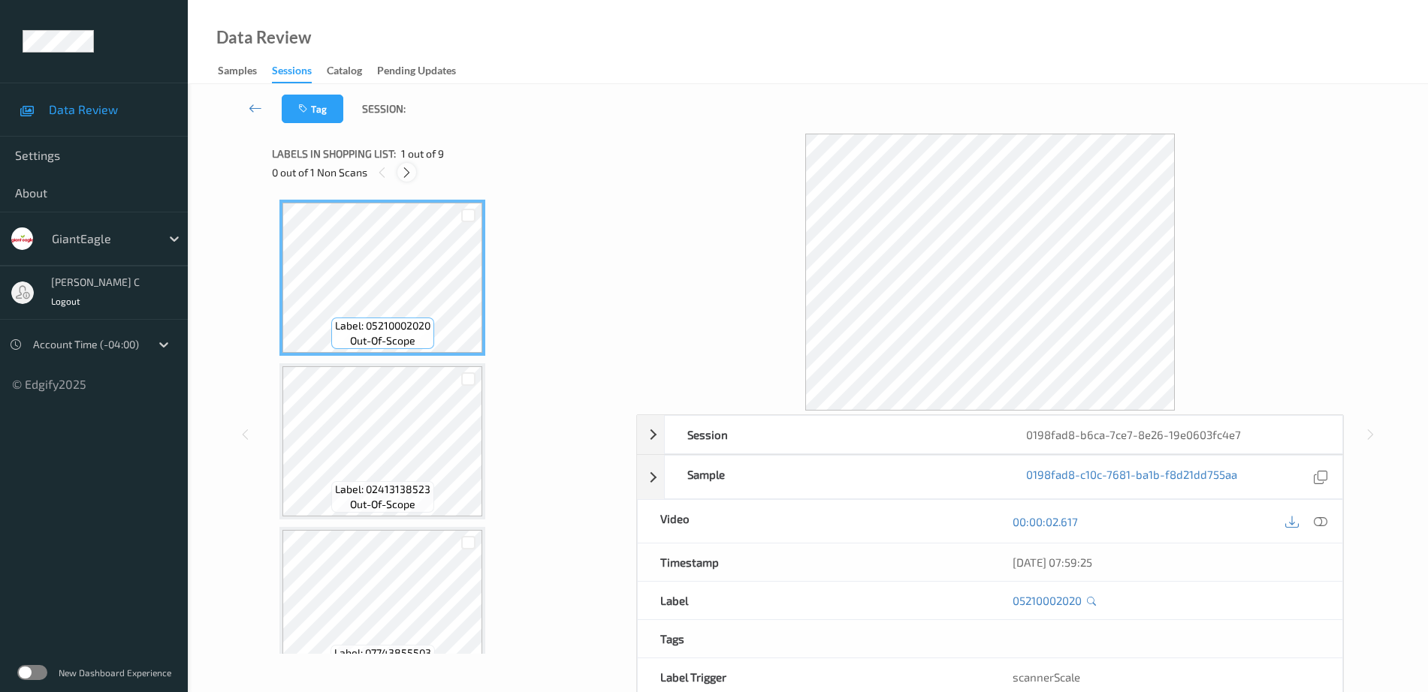
click at [407, 167] on icon at bounding box center [406, 173] width 13 height 14
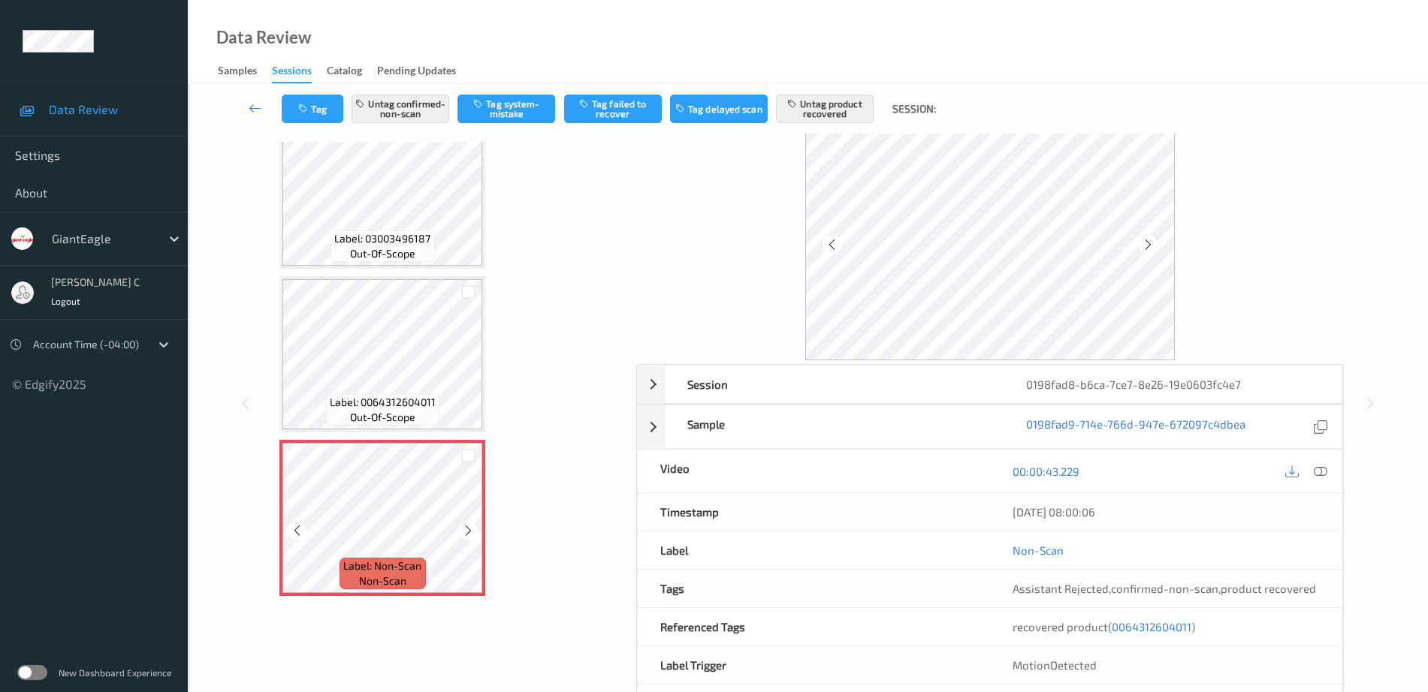
scroll to position [94, 0]
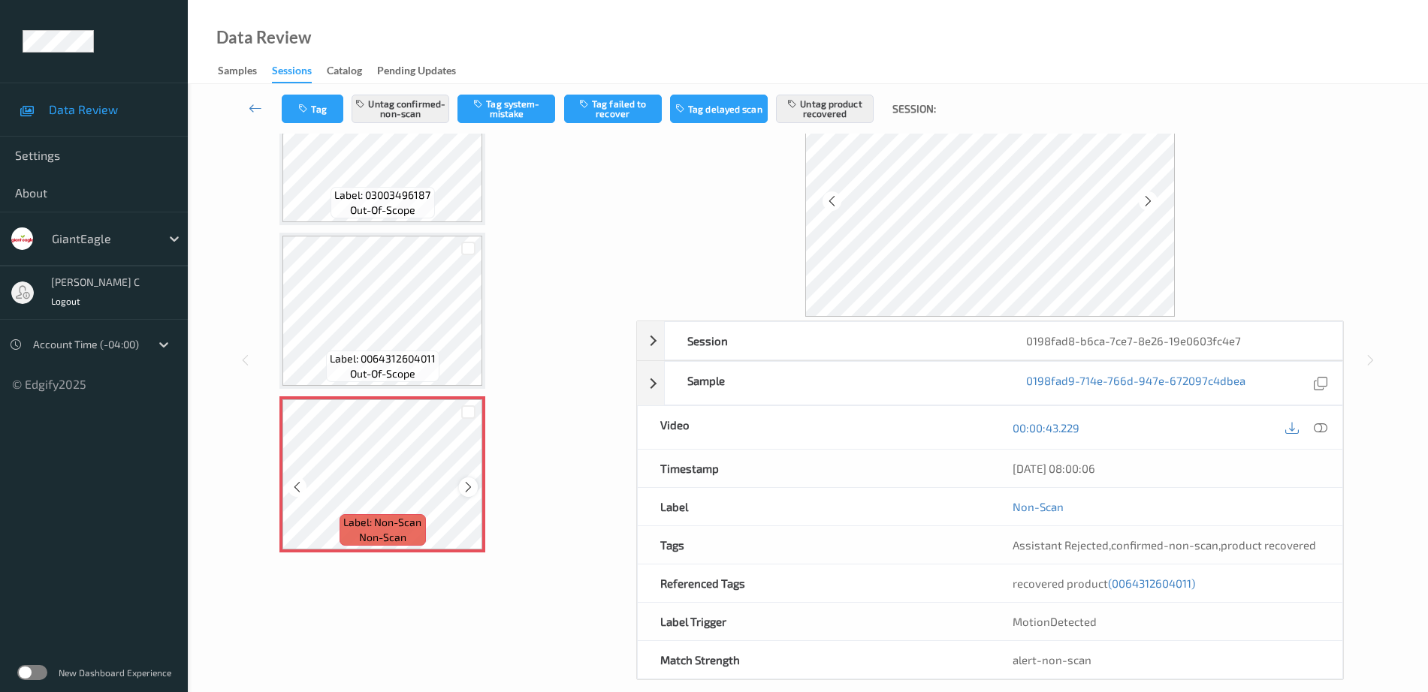
click at [469, 487] on icon at bounding box center [468, 488] width 13 height 14
click at [421, 113] on button "Untag confirmed-non-scan" at bounding box center [401, 109] width 98 height 29
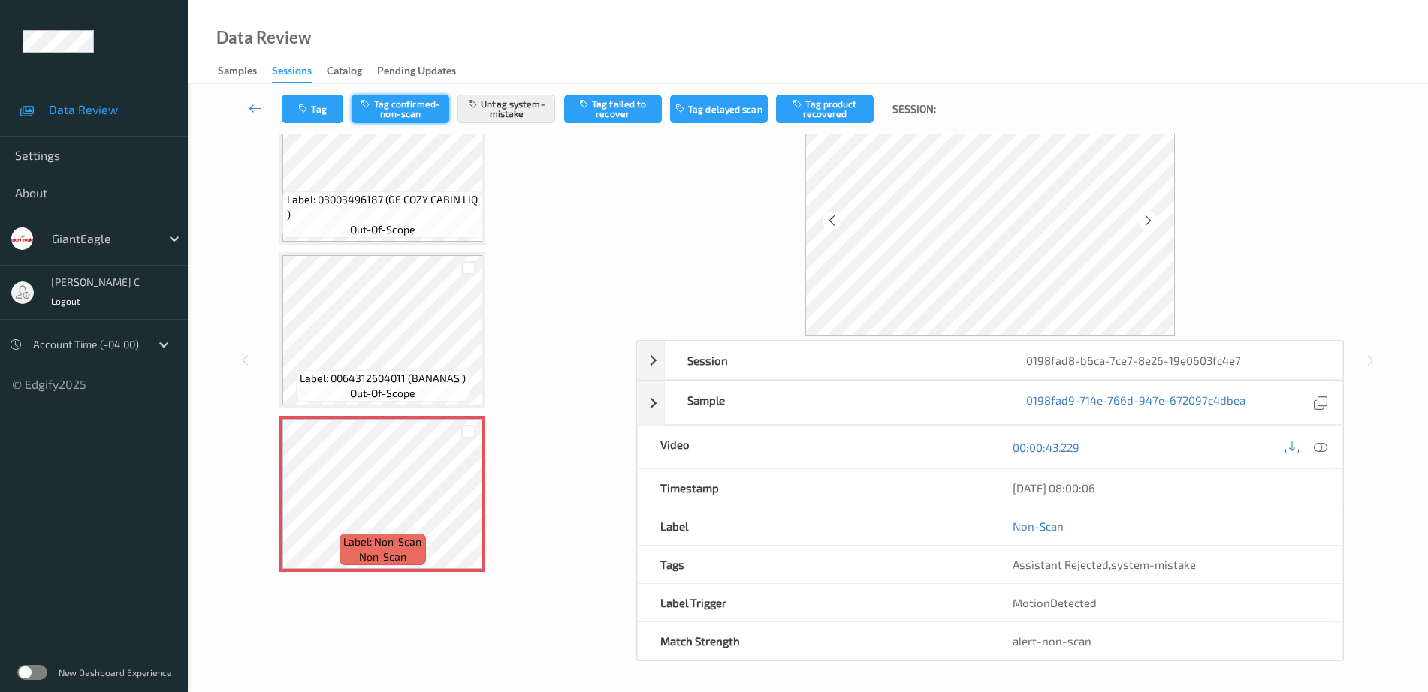
scroll to position [74, 0]
click at [810, 113] on button "Tag product recovered" at bounding box center [825, 109] width 98 height 29
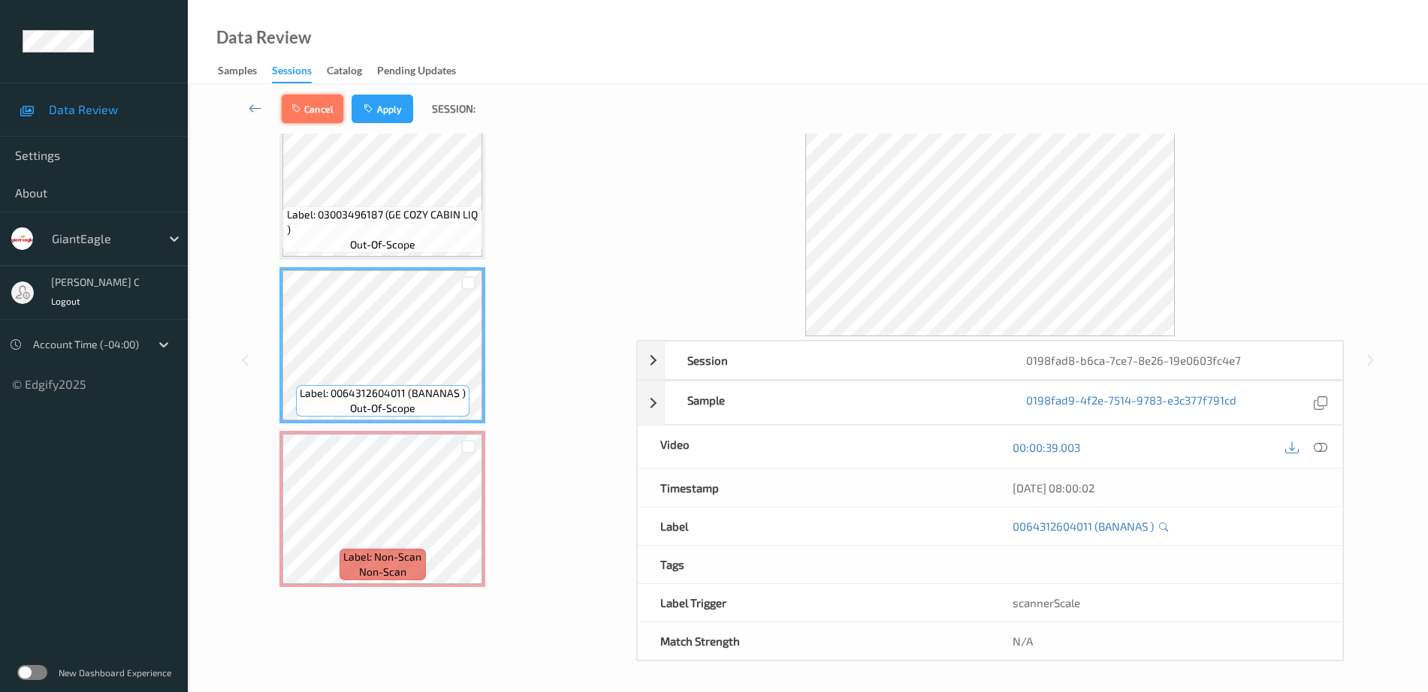
click at [314, 114] on button "Cancel" at bounding box center [313, 109] width 62 height 29
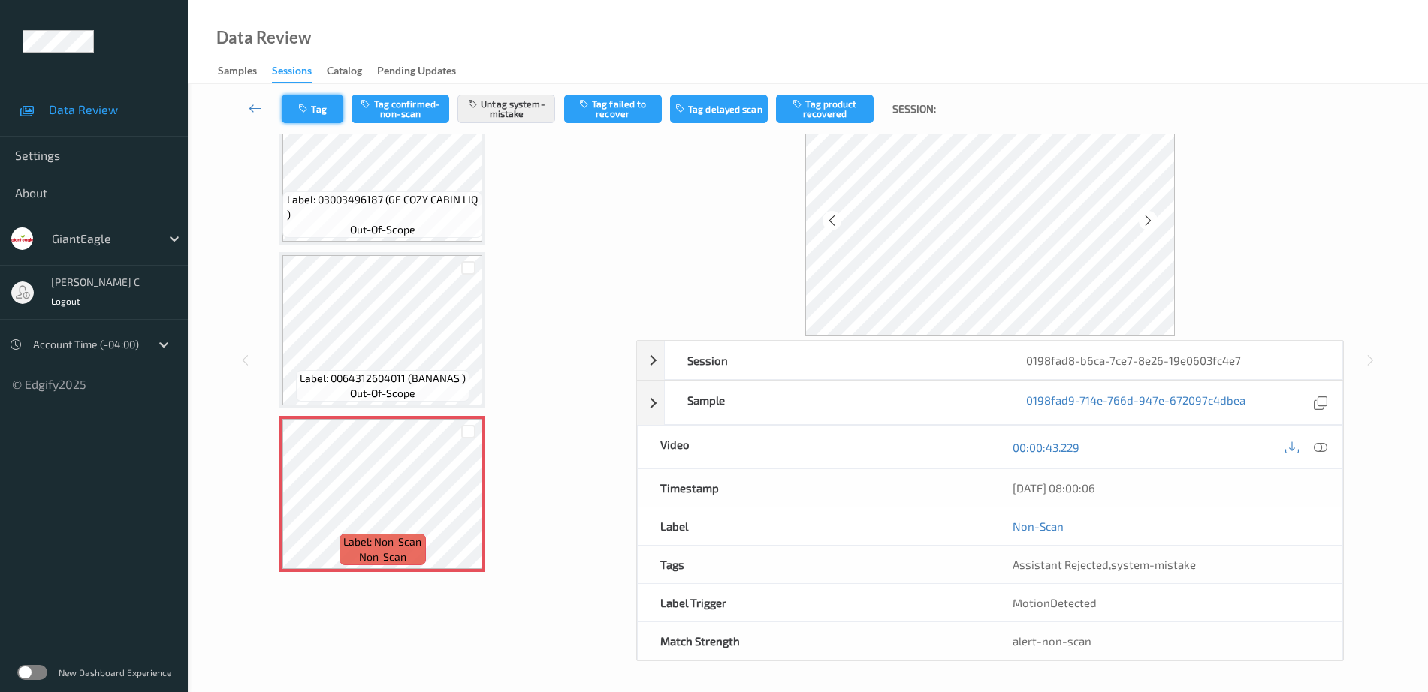
click at [331, 113] on button "Tag" at bounding box center [313, 109] width 62 height 29
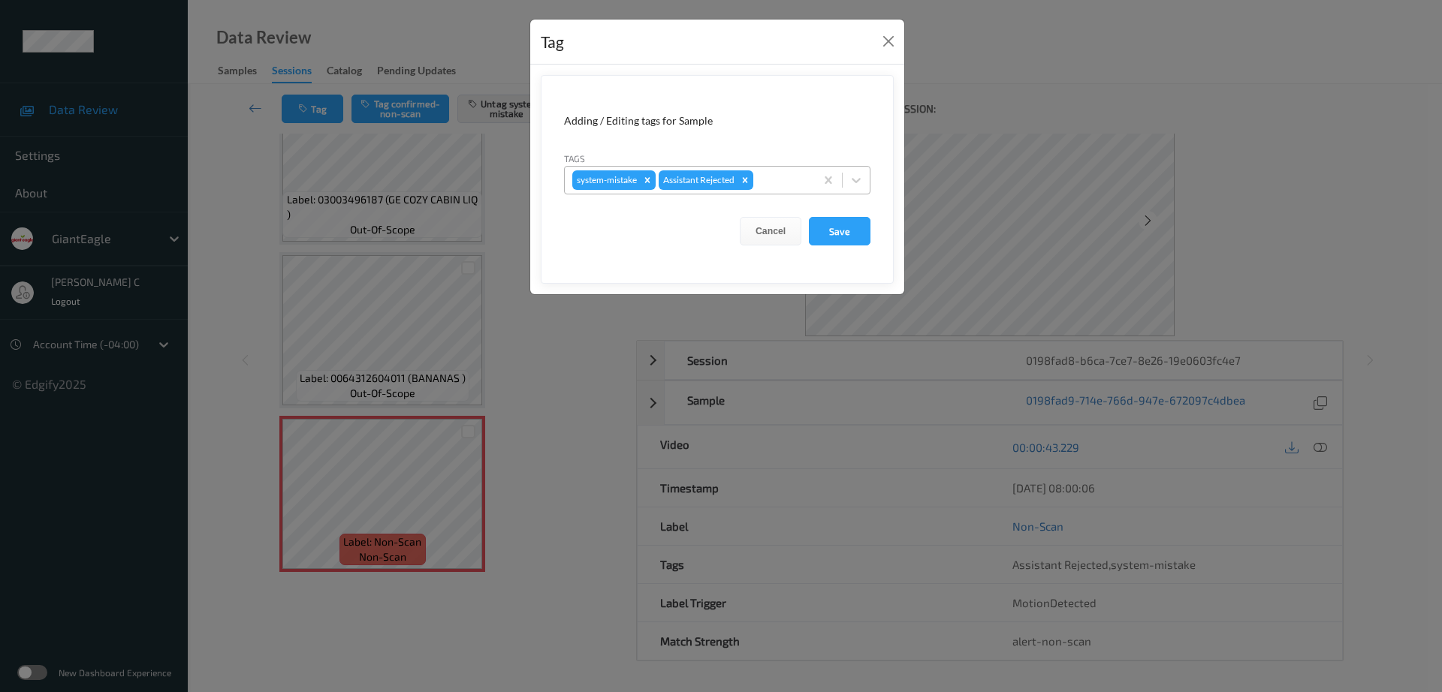
click at [772, 187] on div at bounding box center [781, 180] width 51 height 18
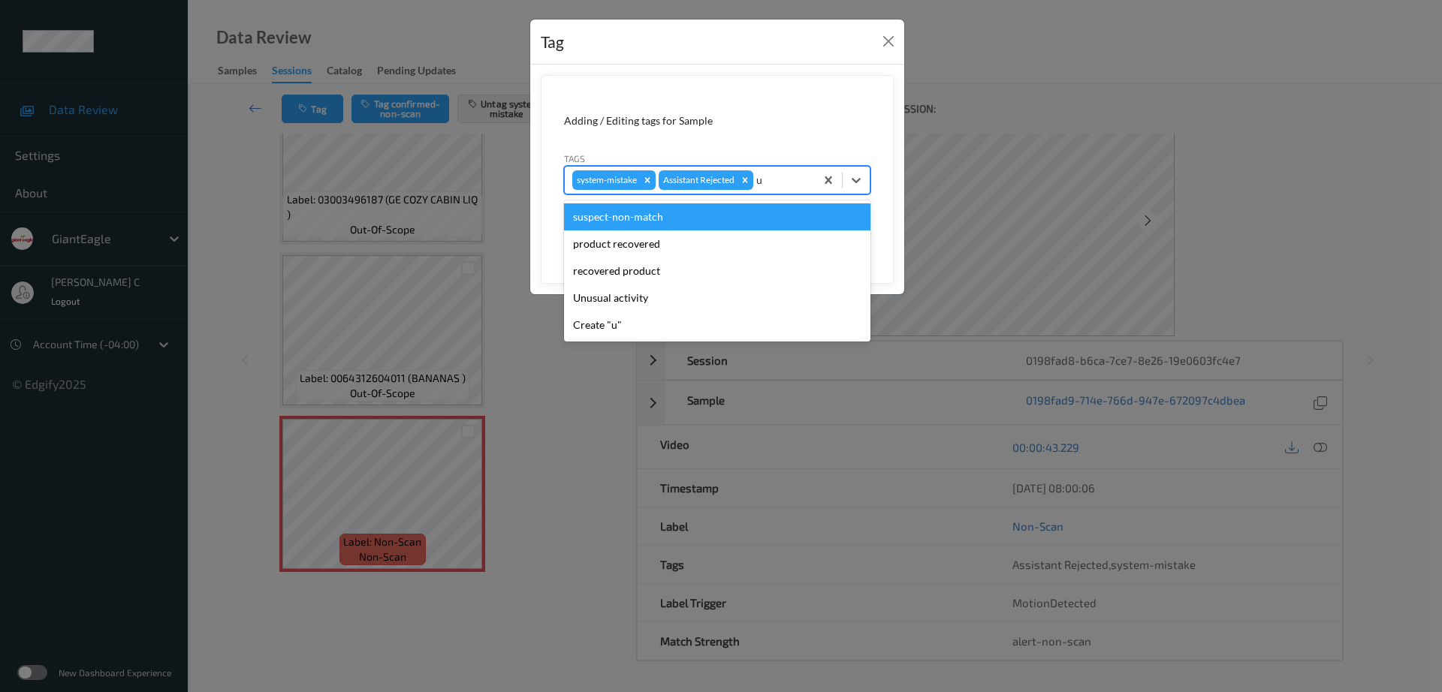
type input "un"
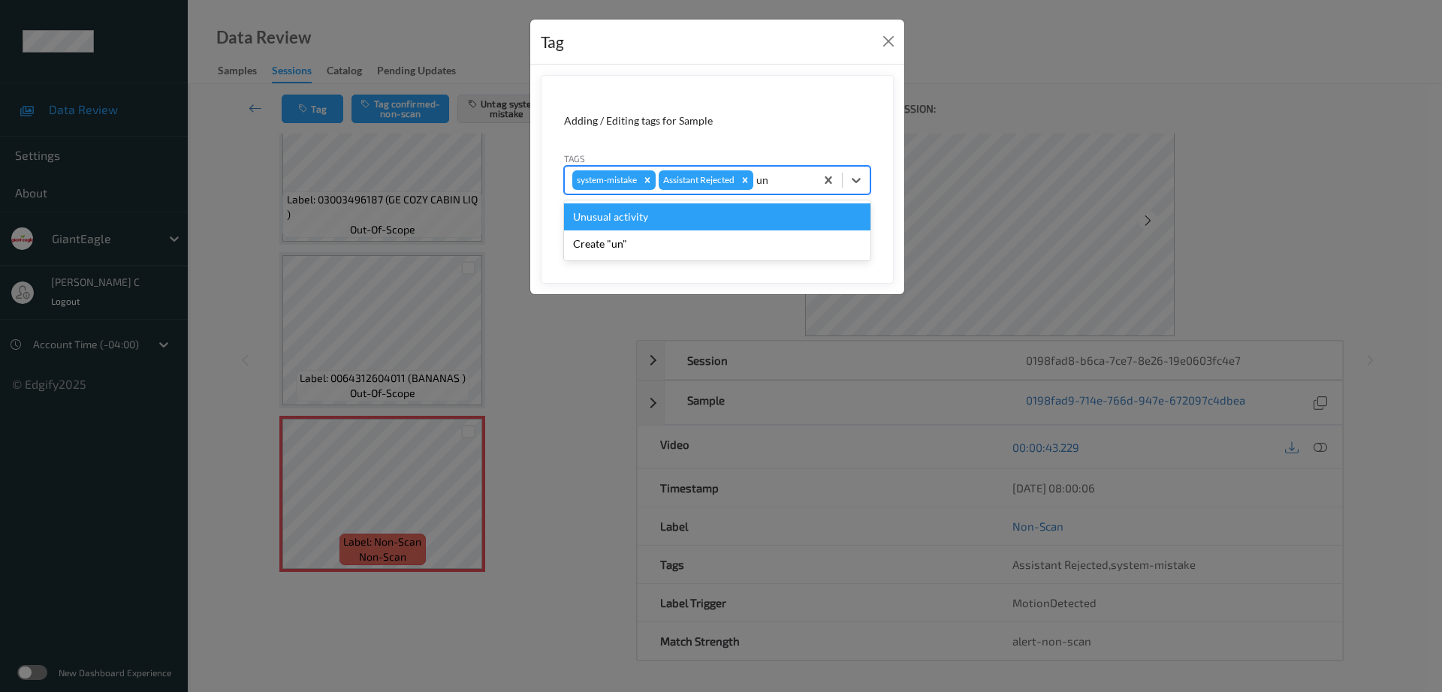
click at [687, 225] on div "Unusual activity" at bounding box center [717, 217] width 306 height 27
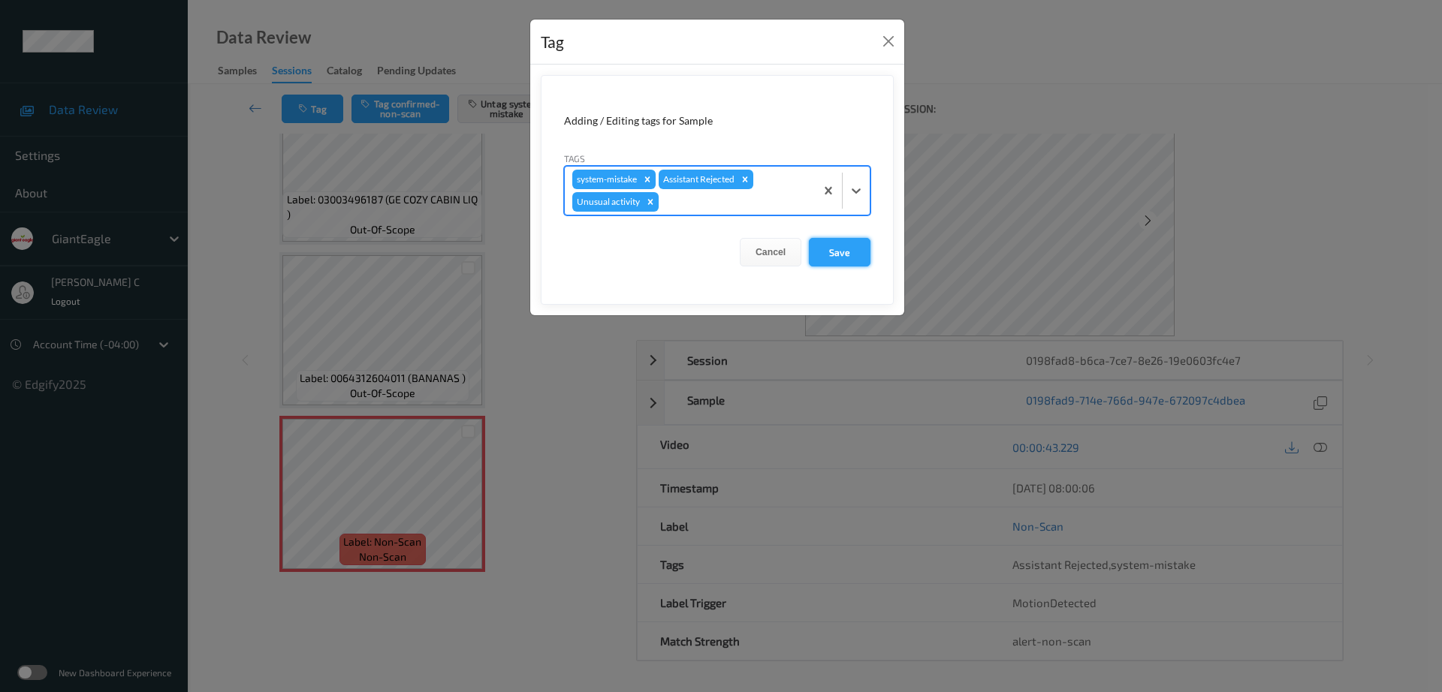
click at [822, 257] on button "Save" at bounding box center [840, 252] width 62 height 29
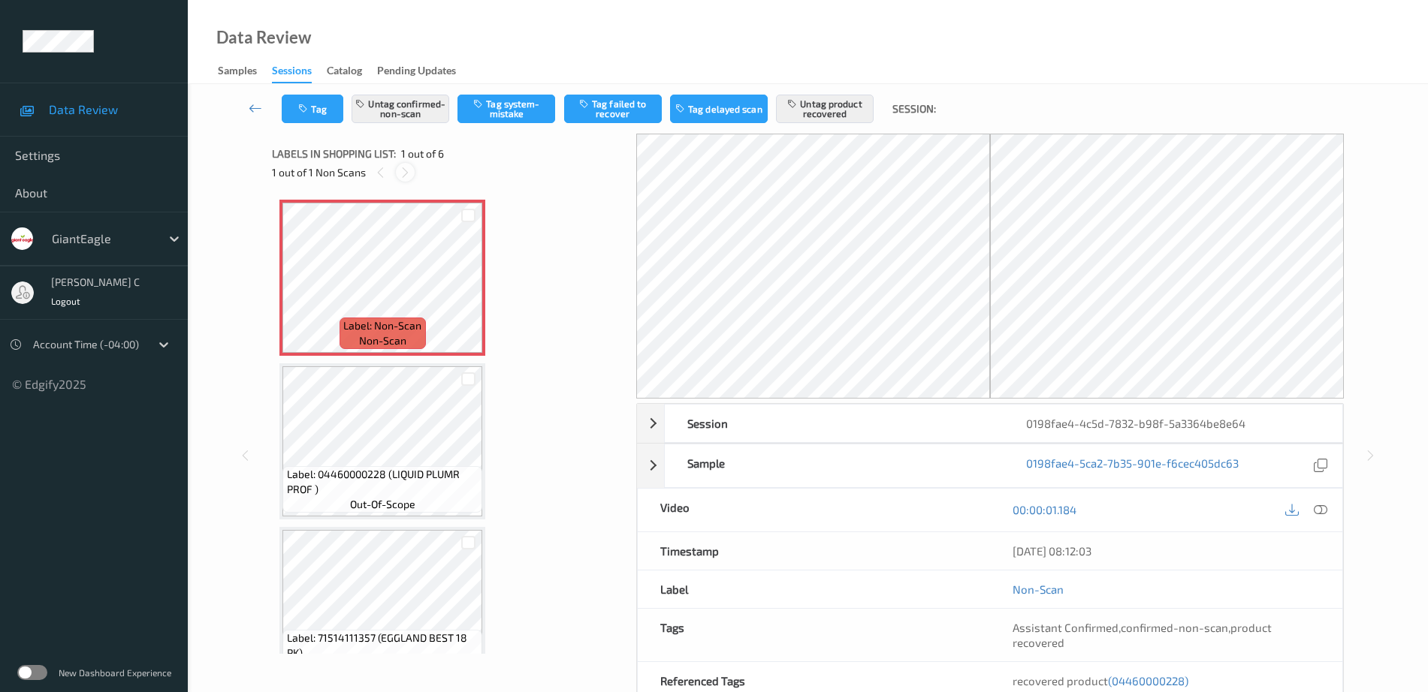
click at [405, 172] on icon at bounding box center [405, 173] width 13 height 14
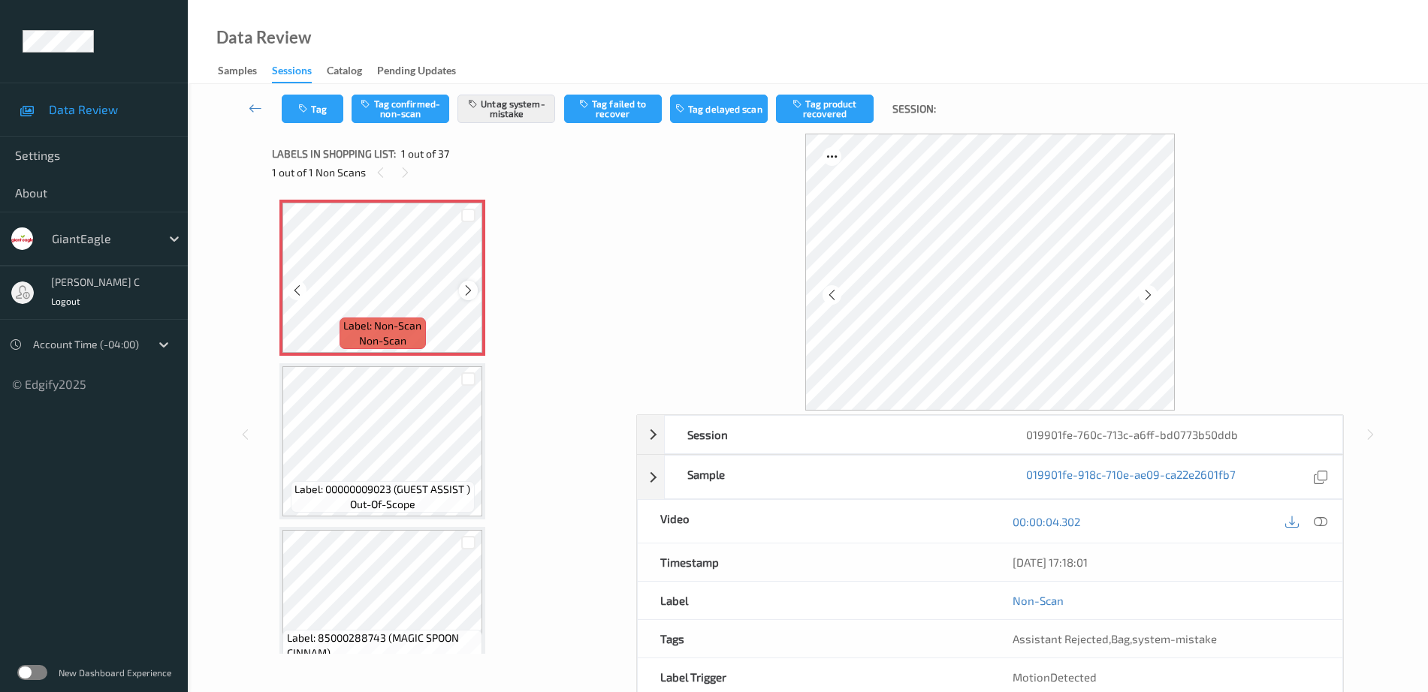
click at [476, 296] on div at bounding box center [468, 290] width 19 height 19
click at [463, 288] on icon at bounding box center [468, 291] width 13 height 14
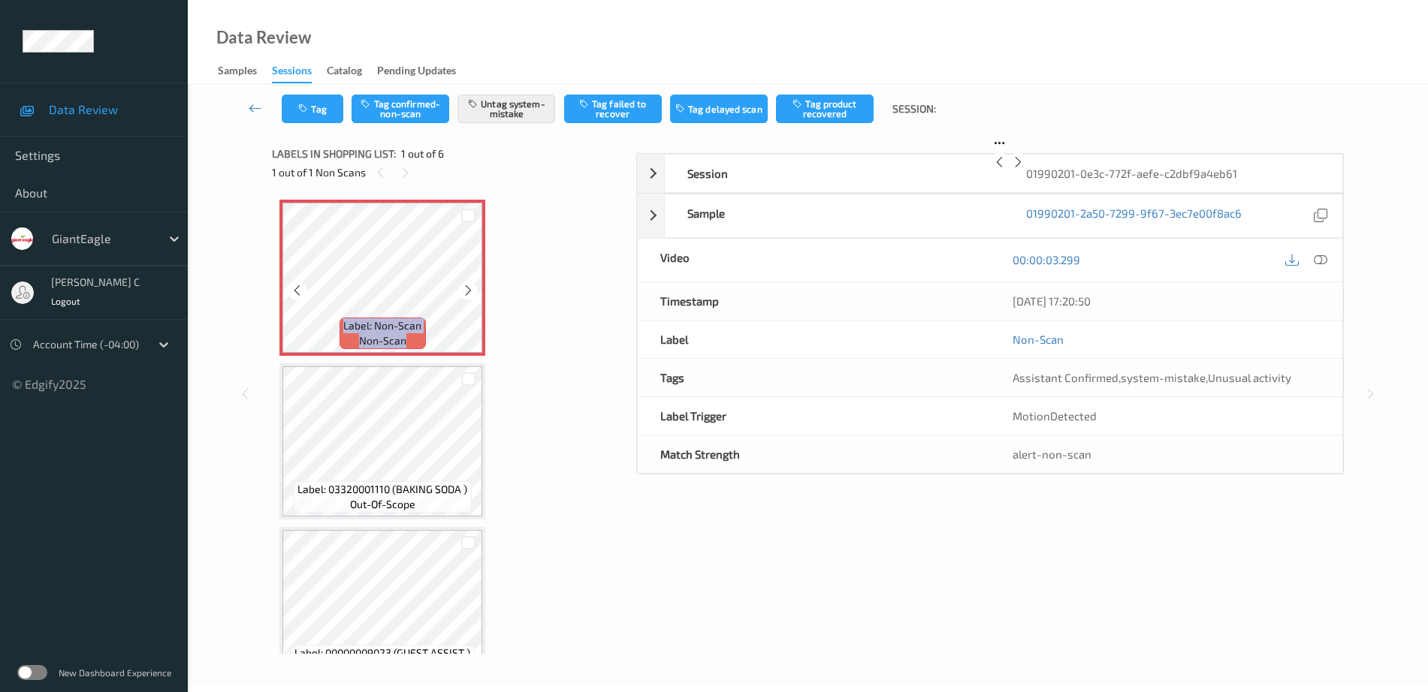
click at [463, 288] on icon at bounding box center [468, 291] width 13 height 14
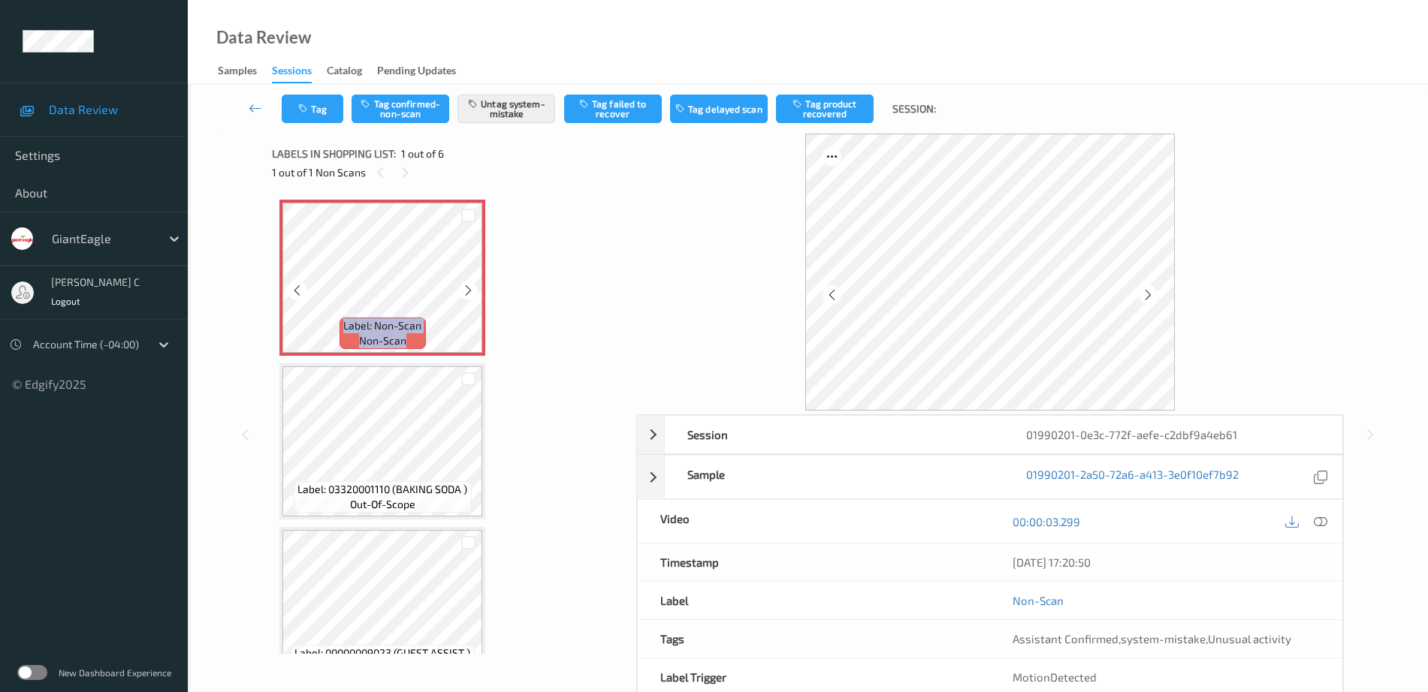
click at [463, 288] on icon at bounding box center [468, 291] width 13 height 14
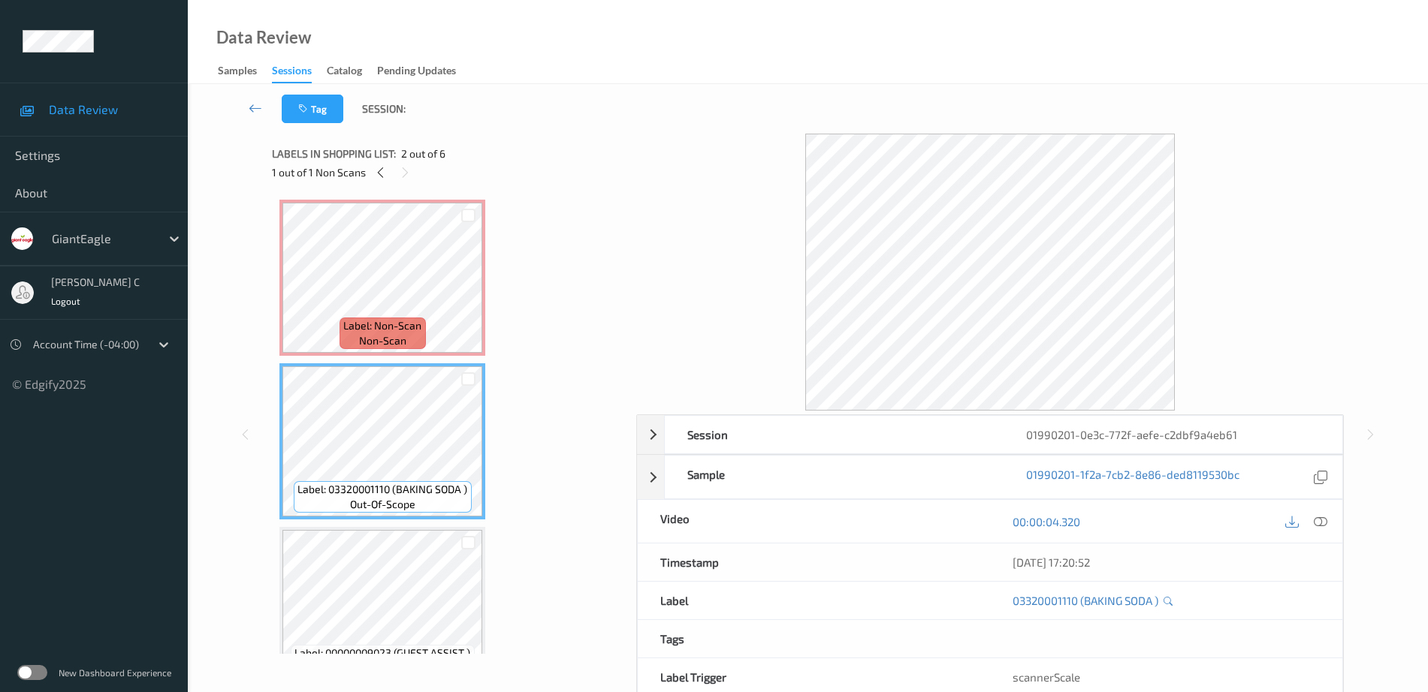
click at [388, 340] on span "non-scan" at bounding box center [382, 340] width 47 height 15
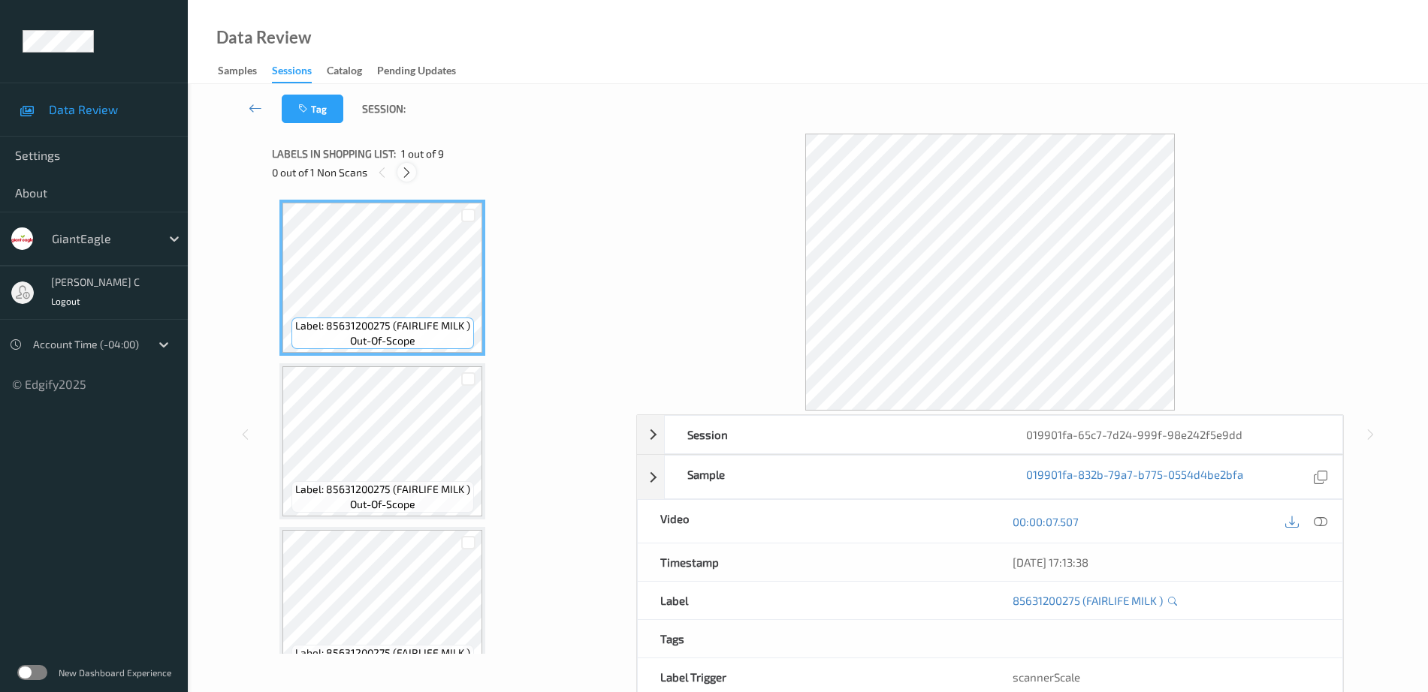
click at [408, 171] on icon at bounding box center [406, 173] width 13 height 14
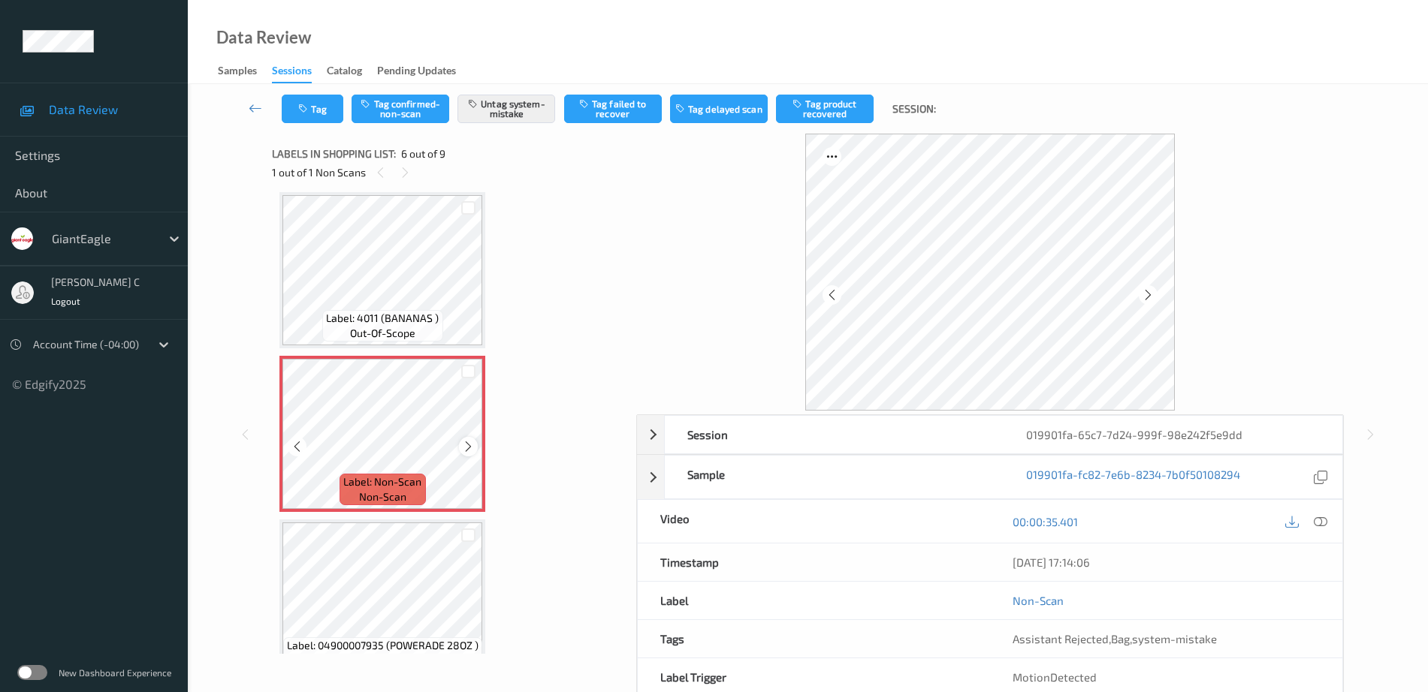
click at [462, 442] on icon at bounding box center [468, 447] width 13 height 14
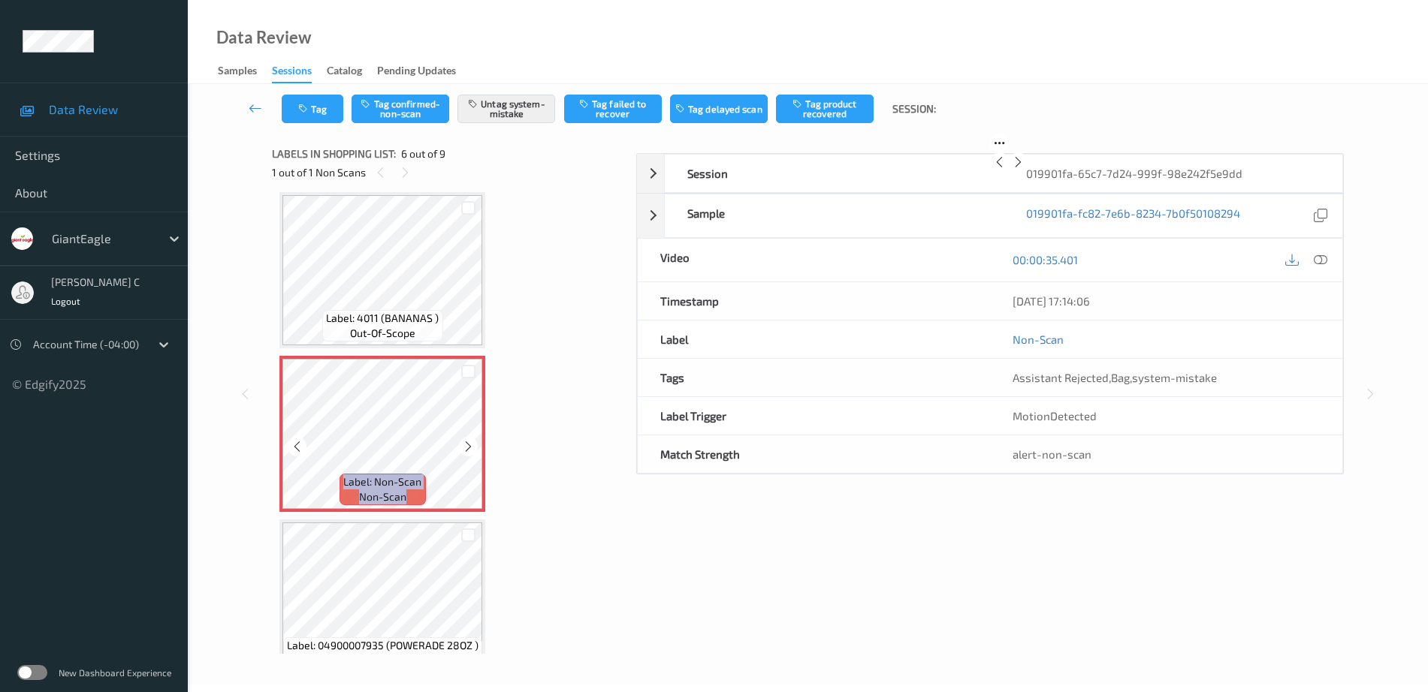
click at [462, 442] on icon at bounding box center [468, 447] width 13 height 14
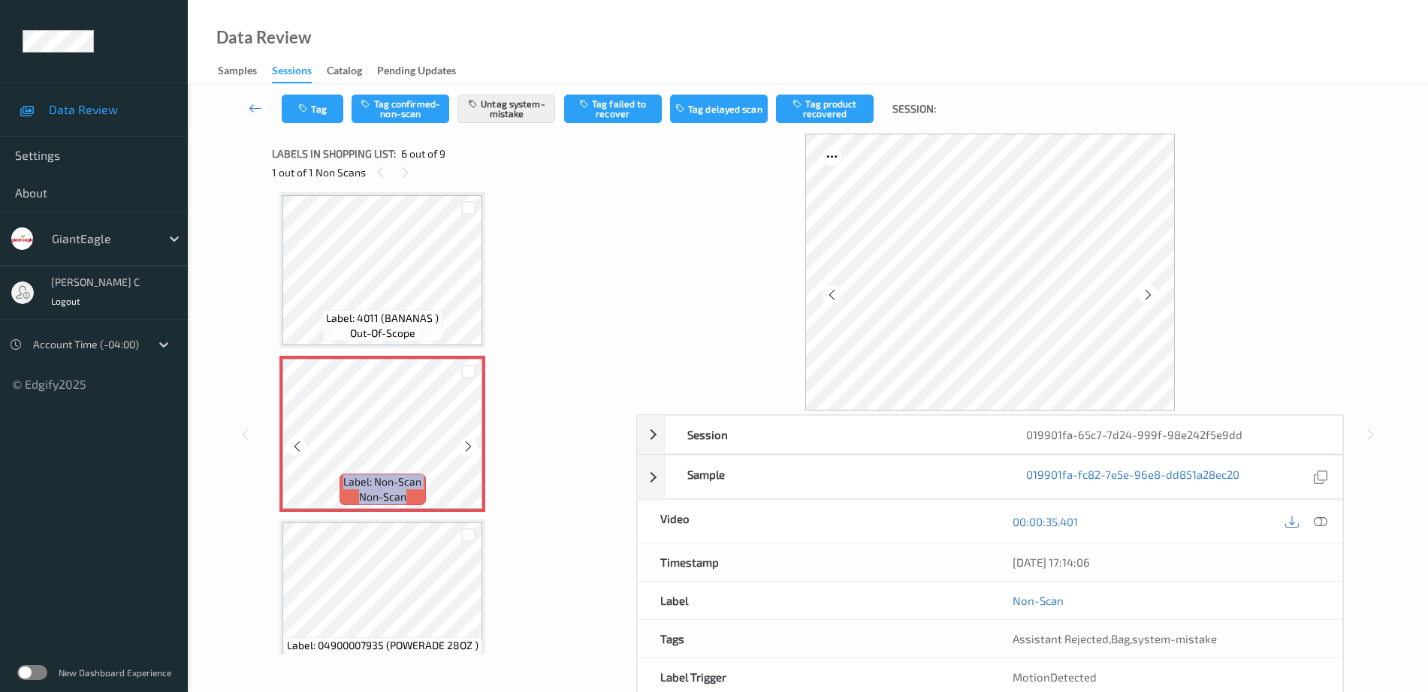
click at [462, 442] on icon at bounding box center [468, 447] width 13 height 14
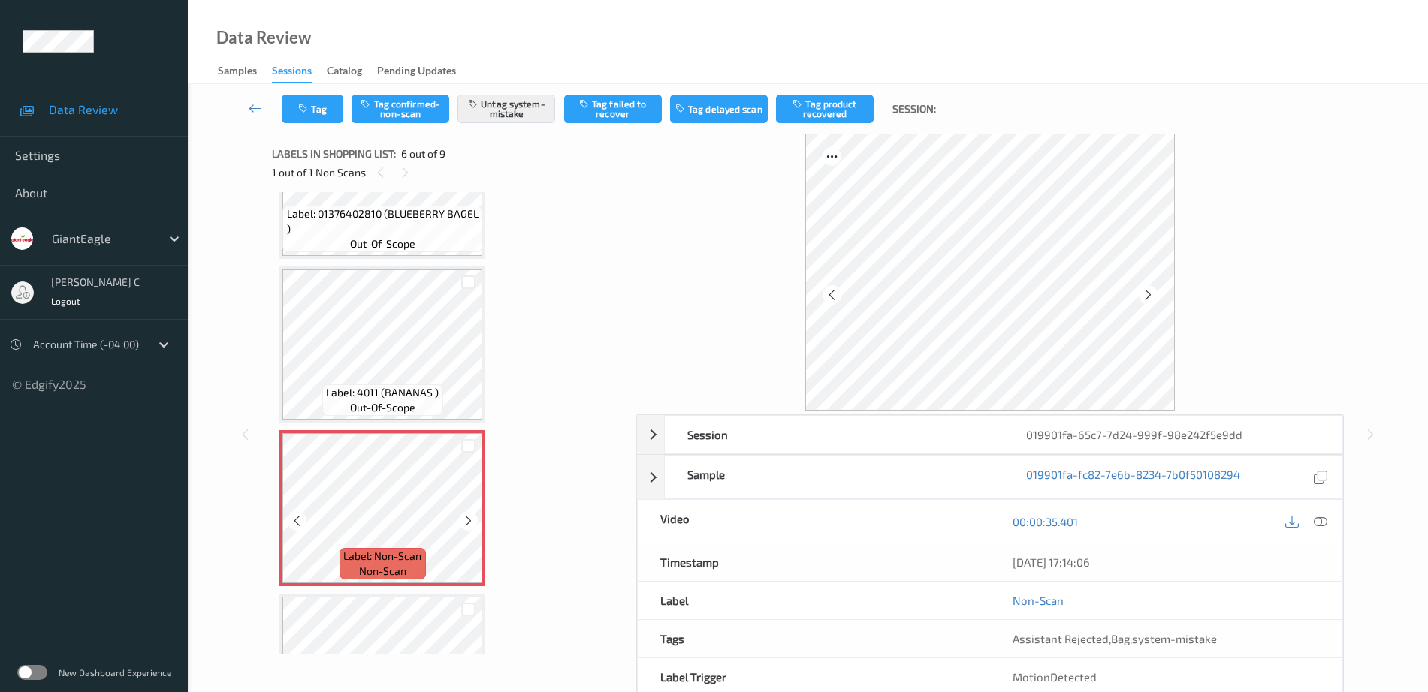
scroll to position [569, 0]
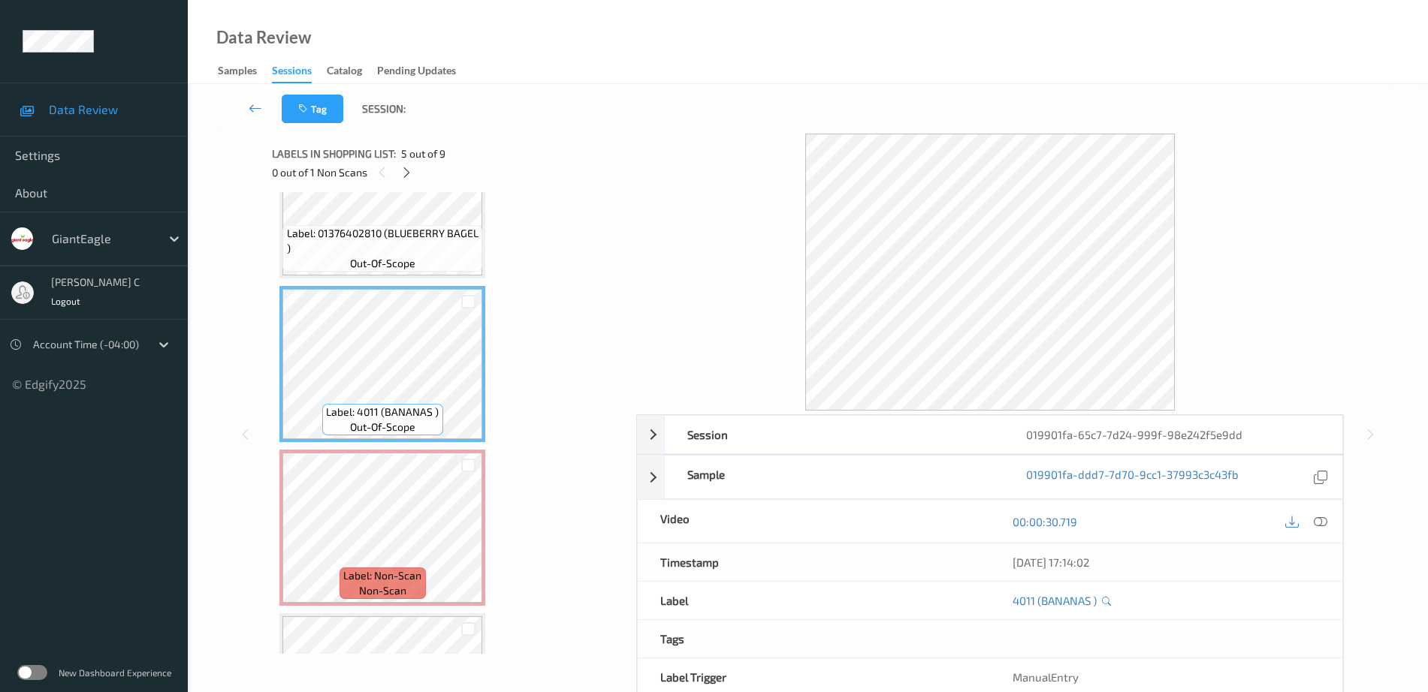
drag, startPoint x: 1320, startPoint y: 525, endPoint x: 1313, endPoint y: 557, distance: 32.4
click at [1320, 524] on icon at bounding box center [1321, 522] width 14 height 14
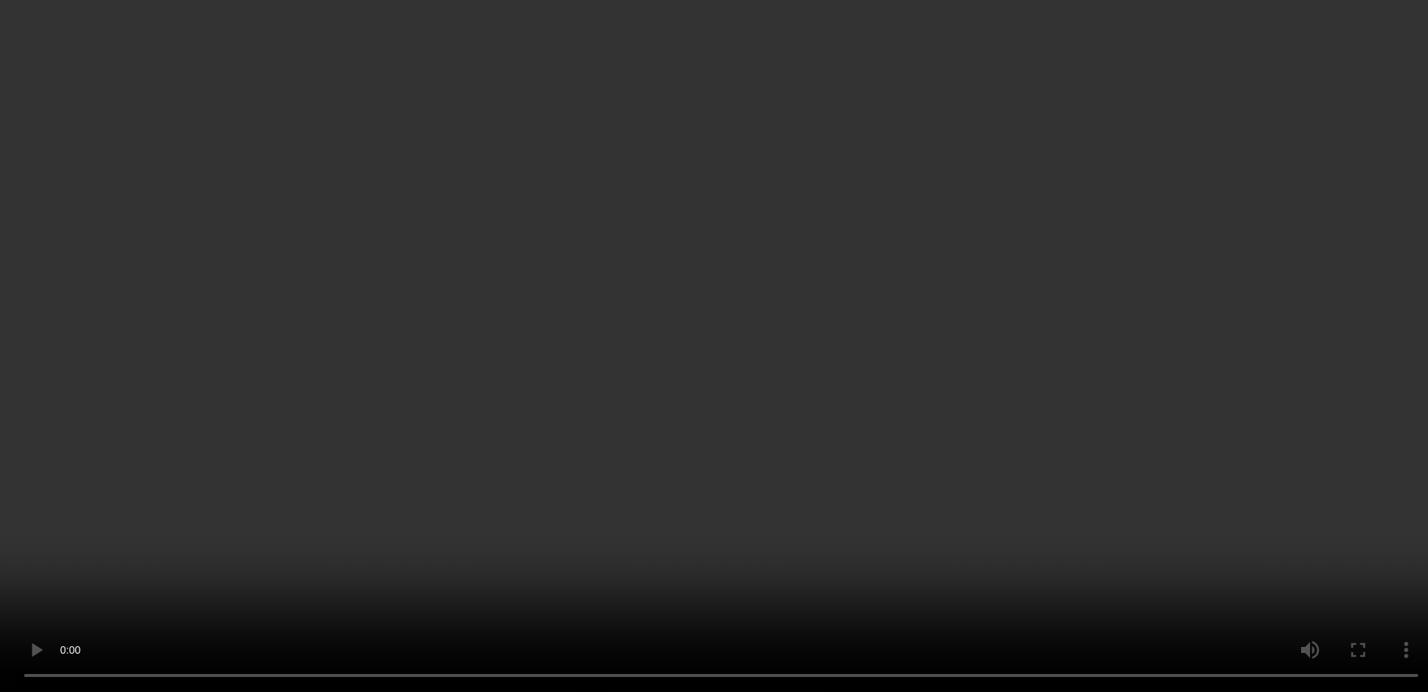
scroll to position [662, 0]
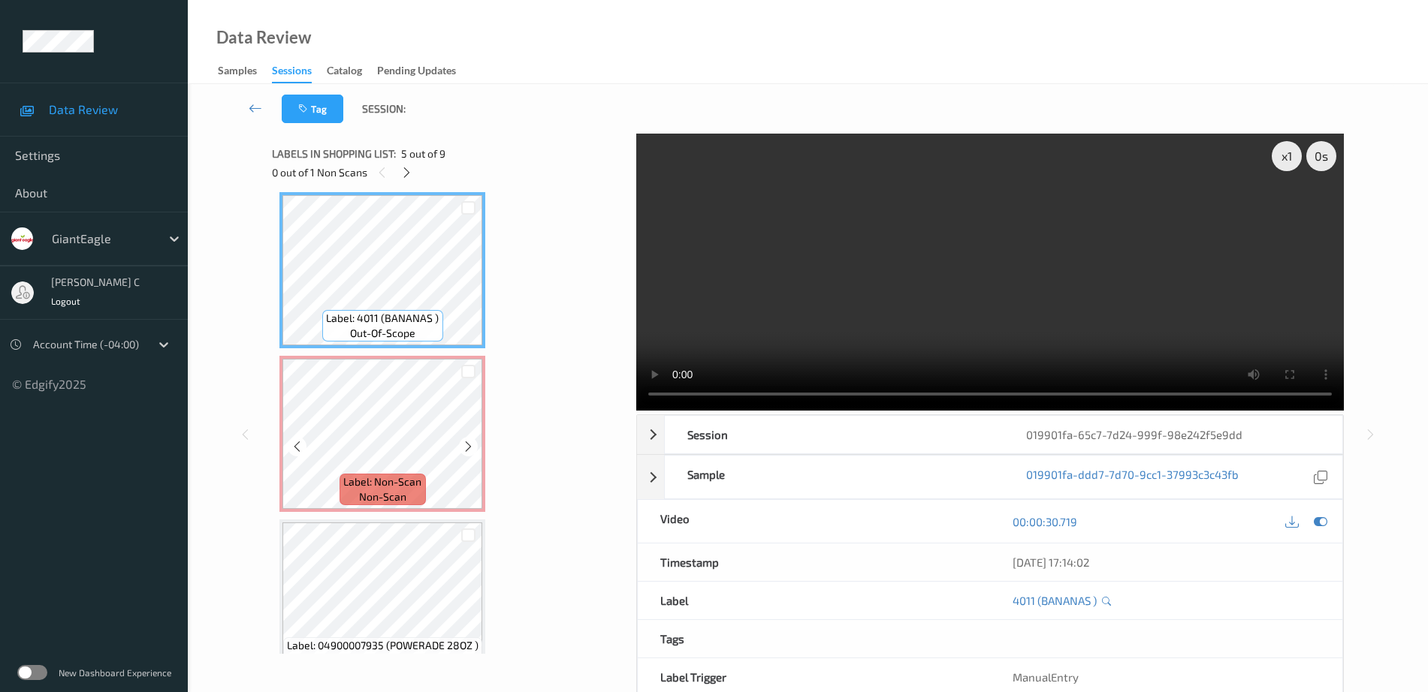
click at [484, 419] on div "Label: Non-Scan non-scan" at bounding box center [382, 434] width 206 height 156
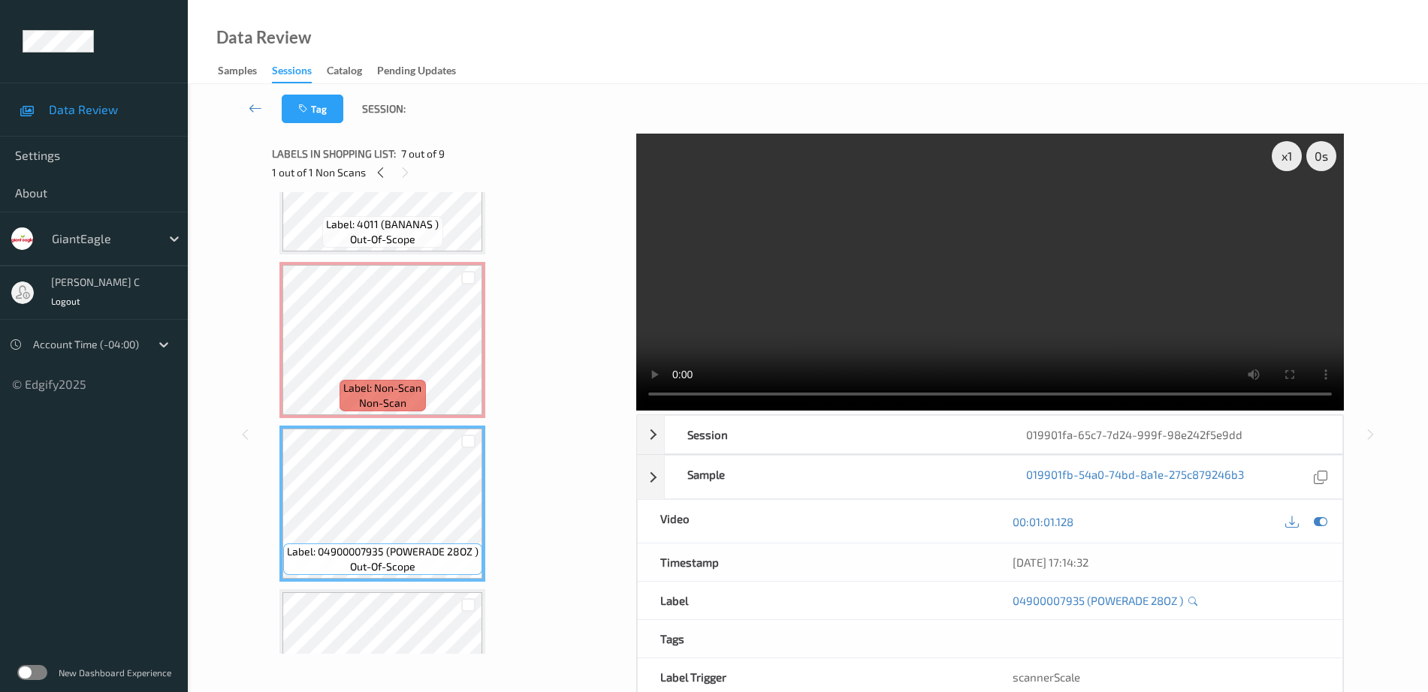
scroll to position [850, 0]
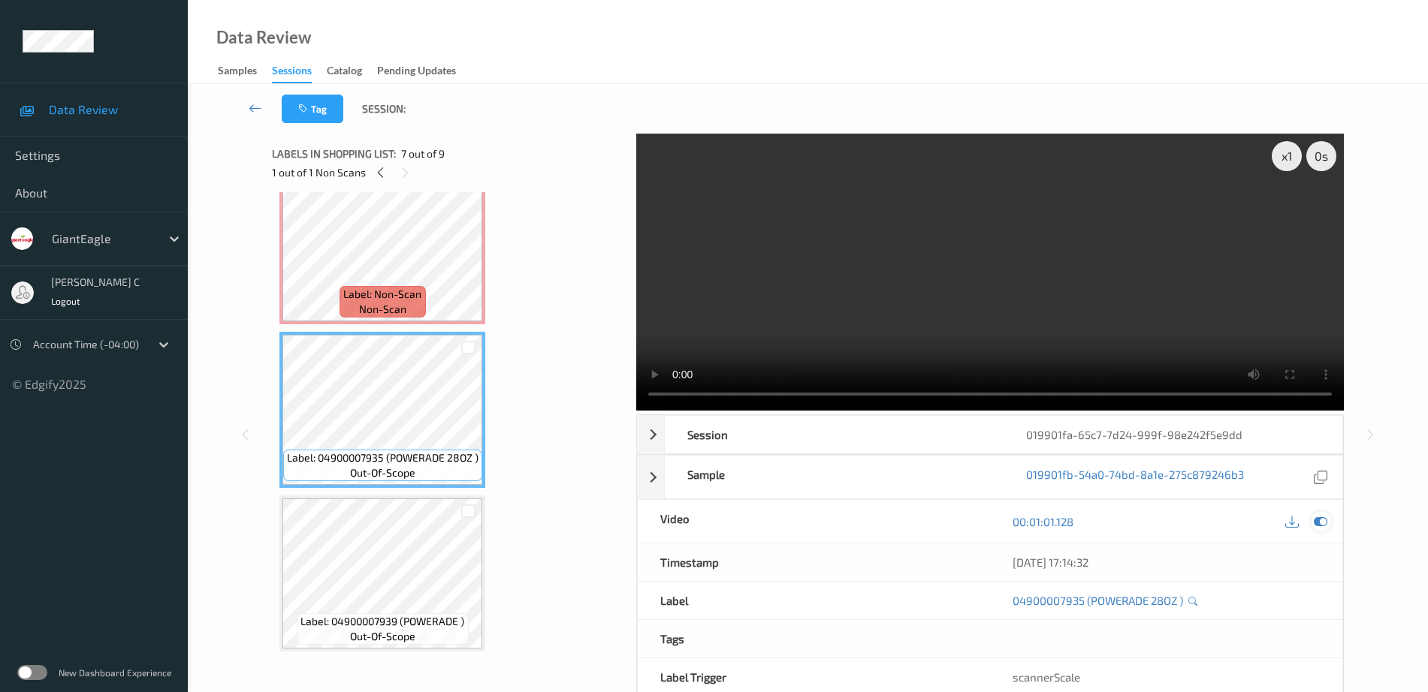
click at [1325, 521] on icon at bounding box center [1321, 522] width 14 height 14
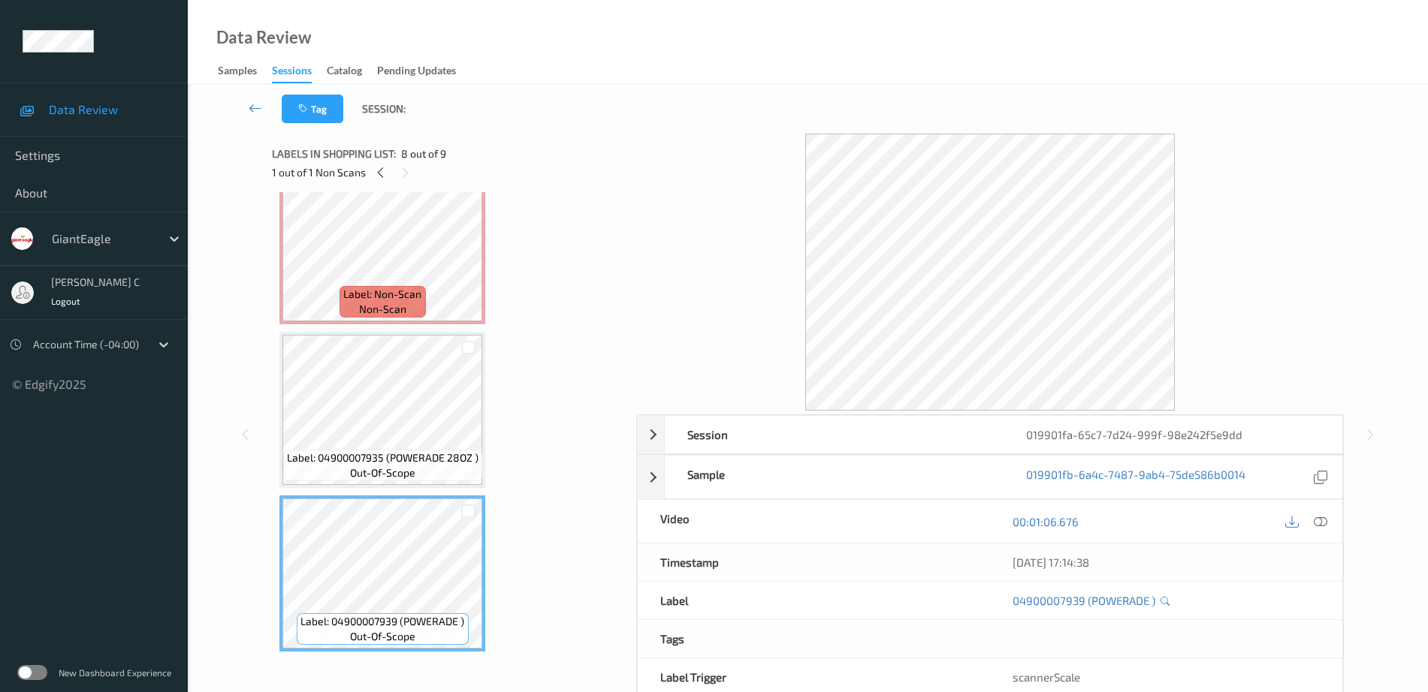
scroll to position [756, 0]
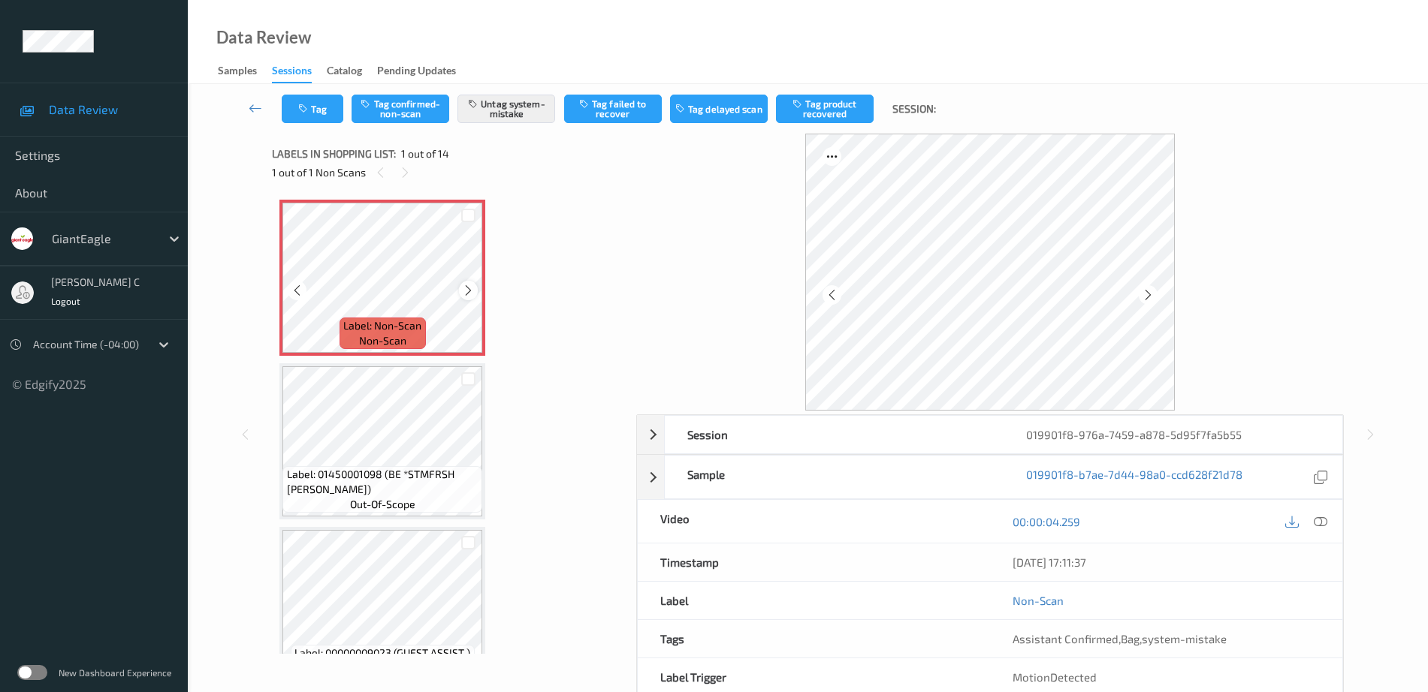
click at [459, 290] on div at bounding box center [468, 290] width 19 height 19
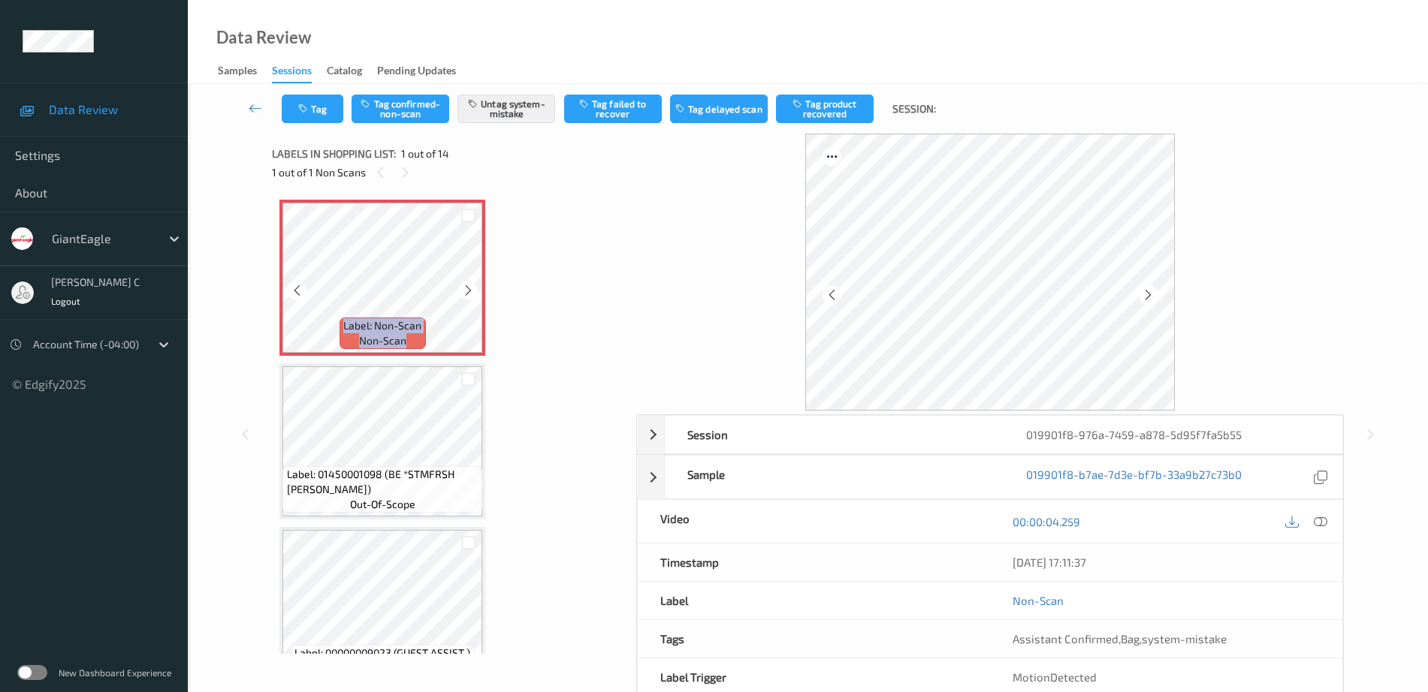
click at [459, 290] on div at bounding box center [468, 290] width 19 height 19
click at [368, 496] on span "Label: 01450001098 (BE *STMFRSH BROCCO)" at bounding box center [383, 482] width 192 height 30
click at [1323, 509] on div "00:00:04.259" at bounding box center [1166, 521] width 352 height 43
click at [1324, 517] on icon at bounding box center [1321, 522] width 14 height 14
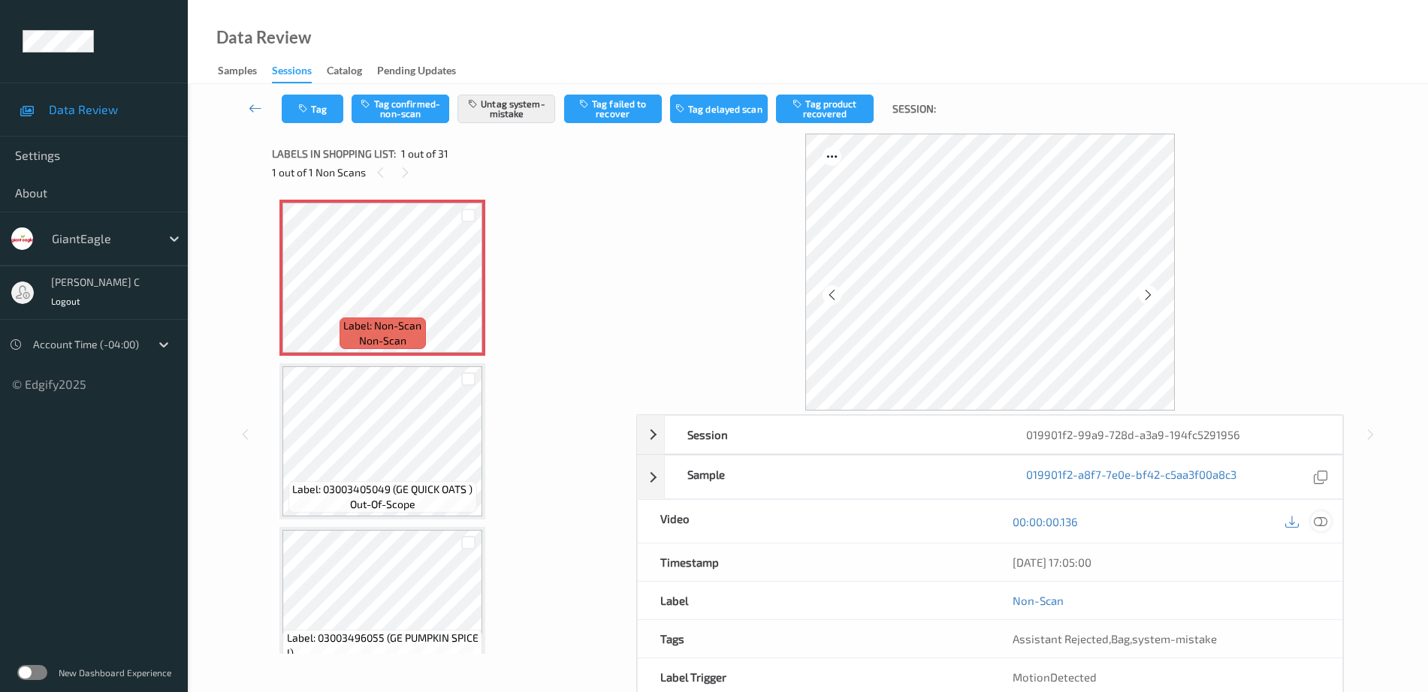
click at [1326, 523] on icon at bounding box center [1321, 522] width 14 height 14
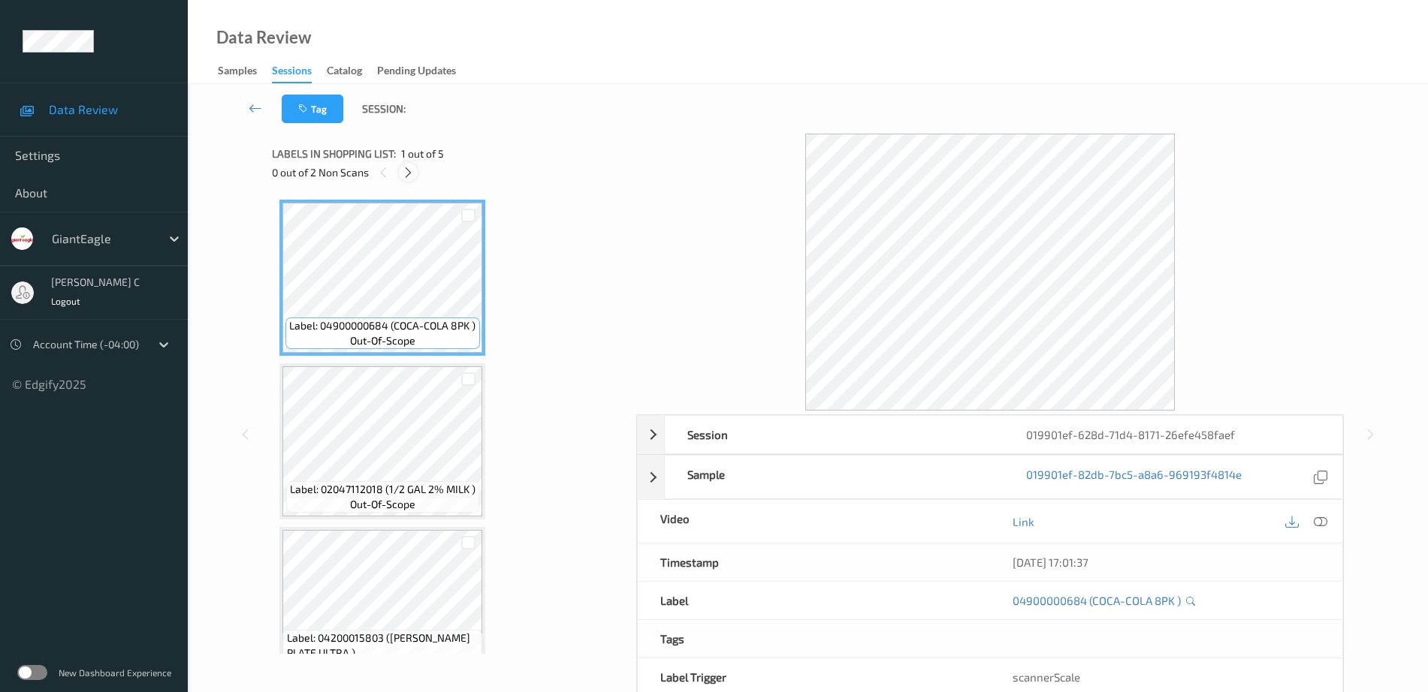
click at [407, 173] on icon at bounding box center [408, 173] width 13 height 14
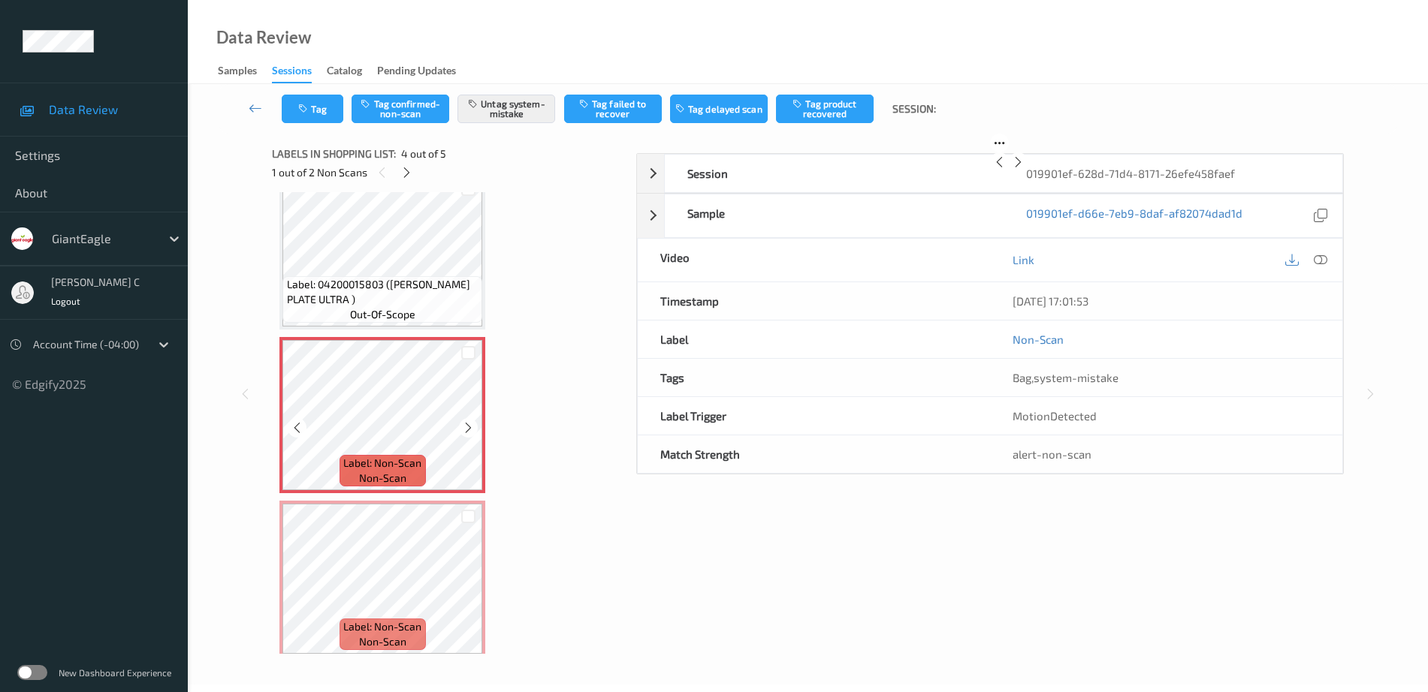
scroll to position [364, 0]
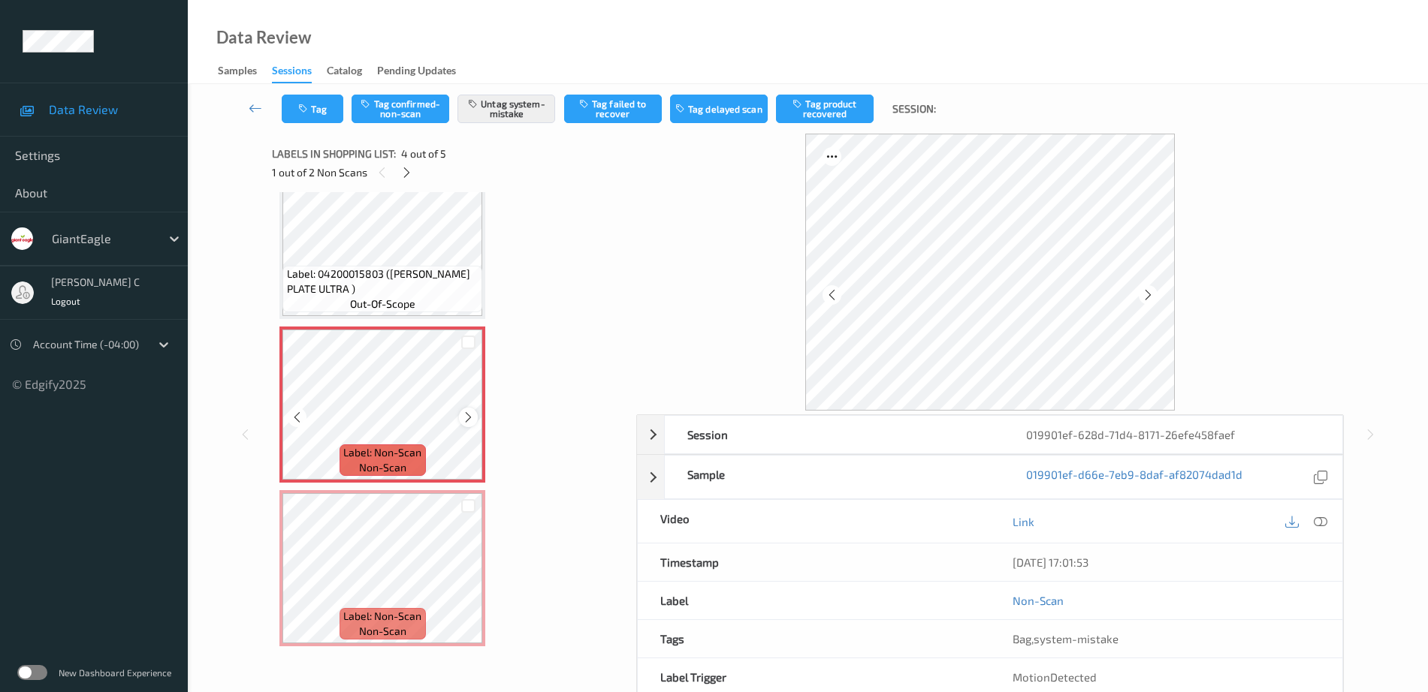
click at [468, 418] on icon at bounding box center [468, 418] width 13 height 14
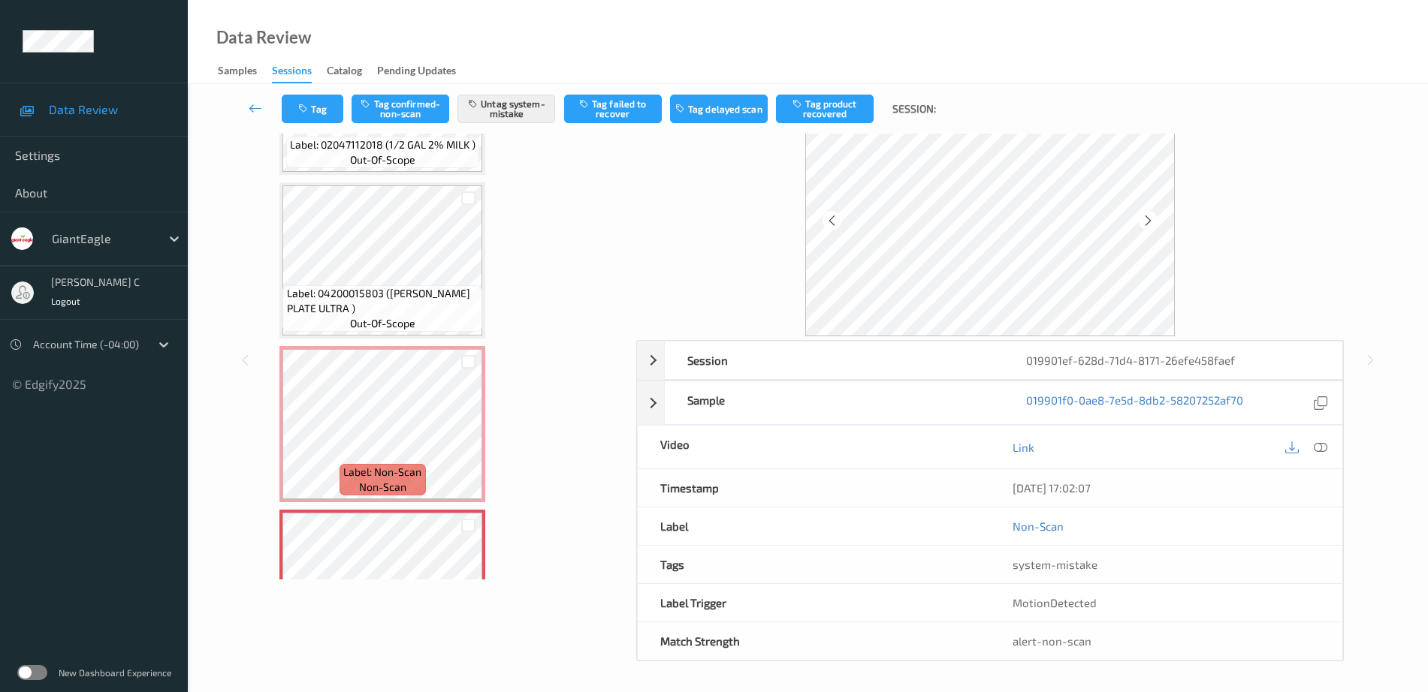
scroll to position [177, 0]
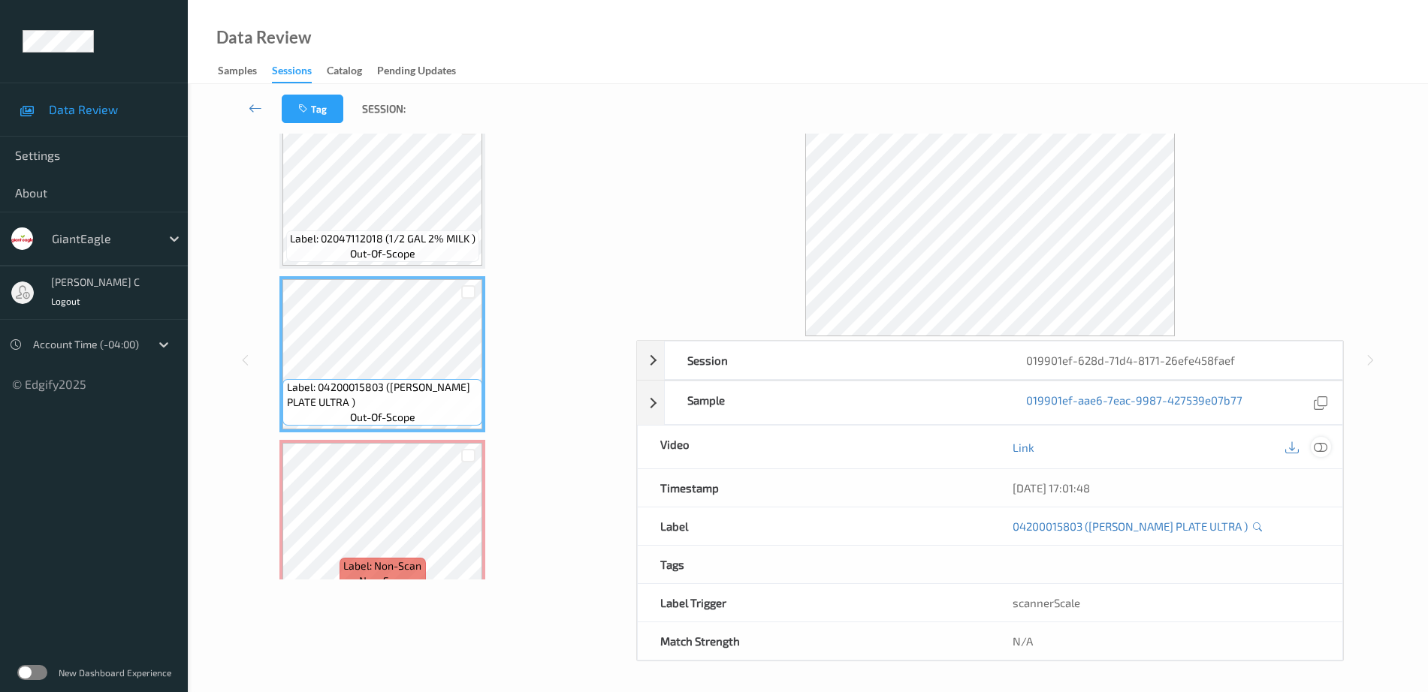
click at [1324, 451] on icon at bounding box center [1321, 448] width 14 height 14
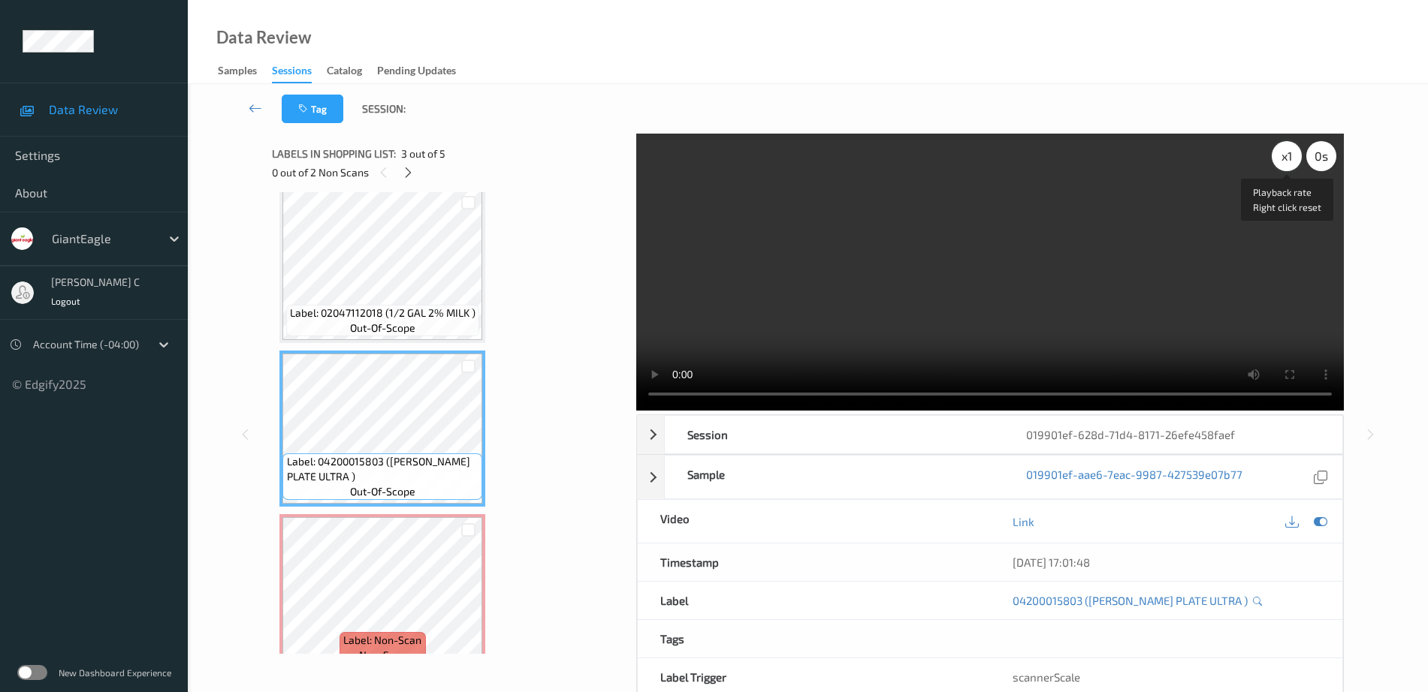
click at [1294, 157] on div "x 1" at bounding box center [1287, 156] width 30 height 30
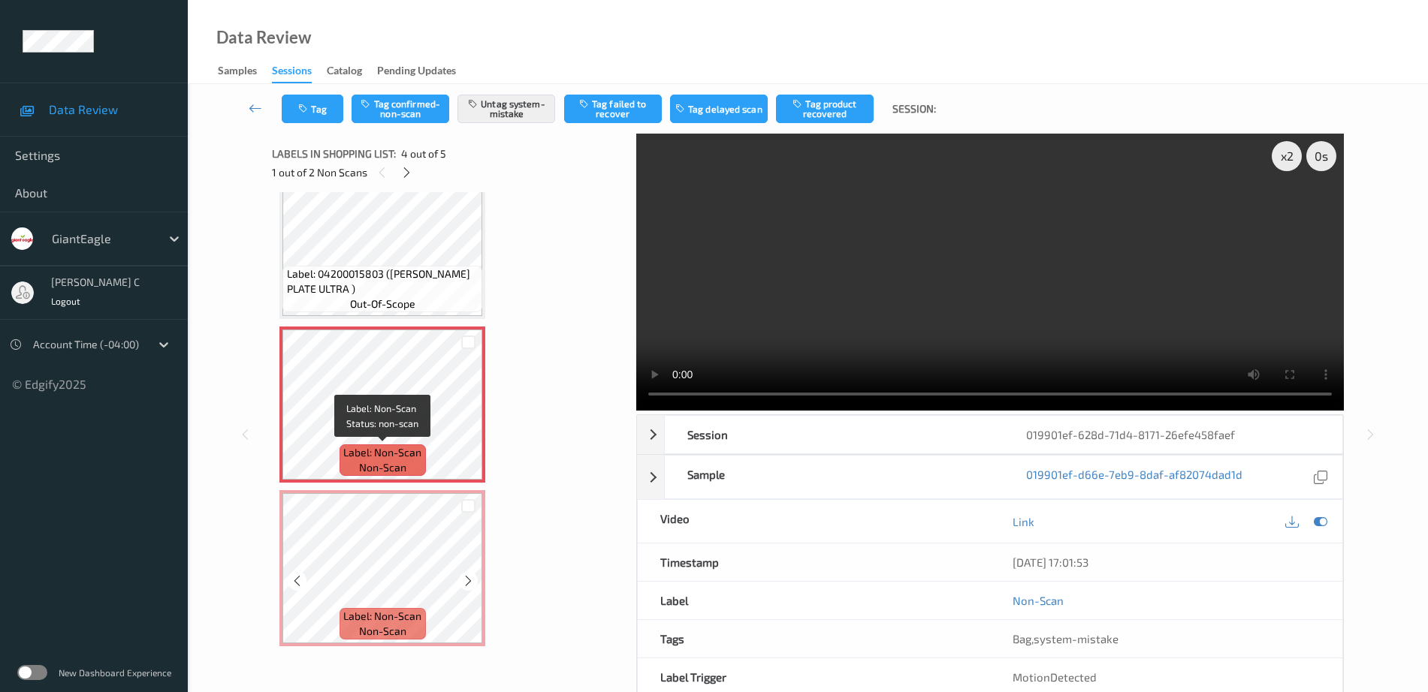
scroll to position [74, 0]
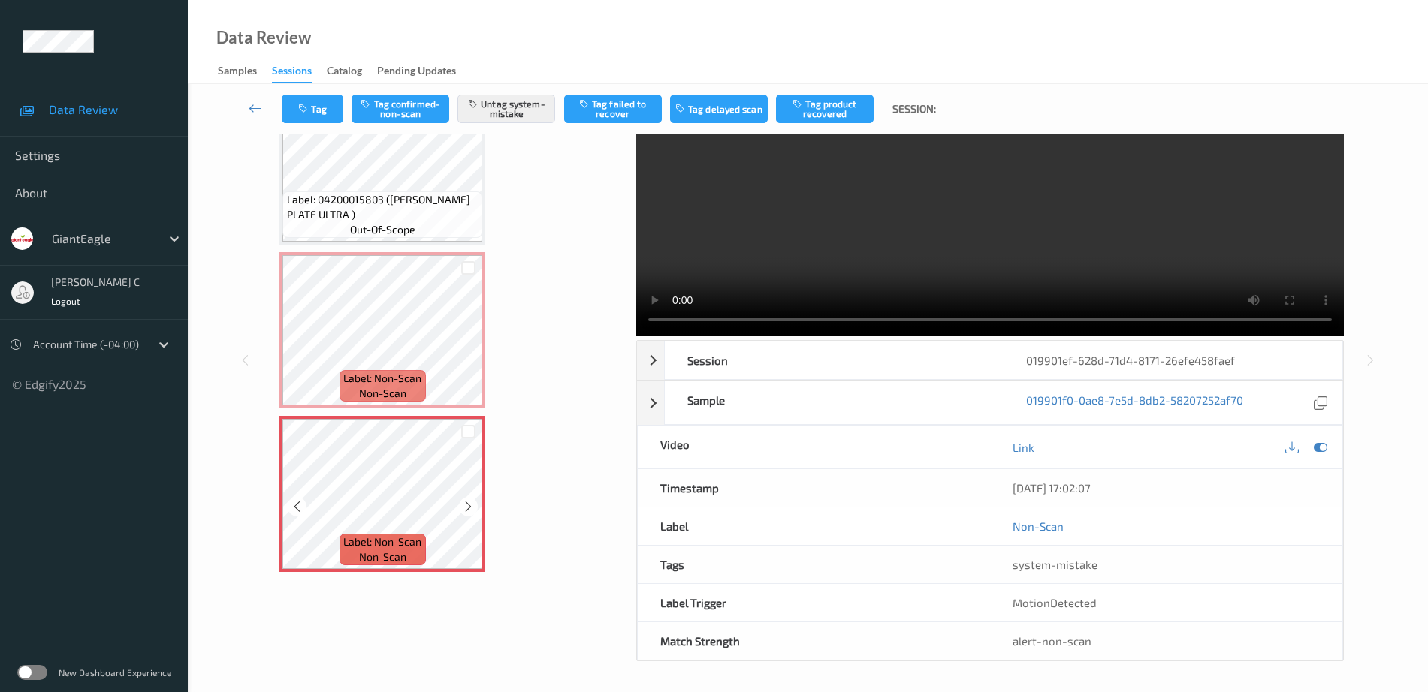
click at [464, 508] on icon at bounding box center [468, 507] width 13 height 14
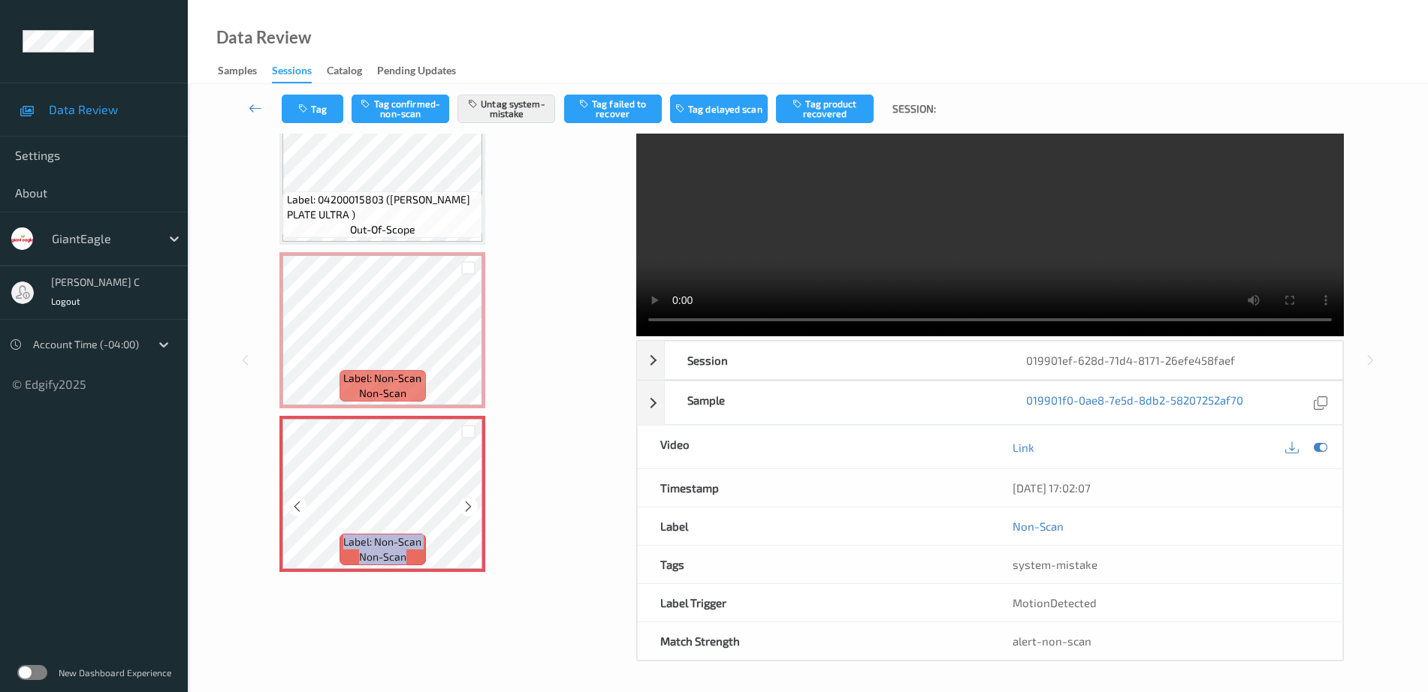
click at [464, 508] on icon at bounding box center [468, 507] width 13 height 14
click at [318, 115] on button "Tag" at bounding box center [313, 109] width 62 height 29
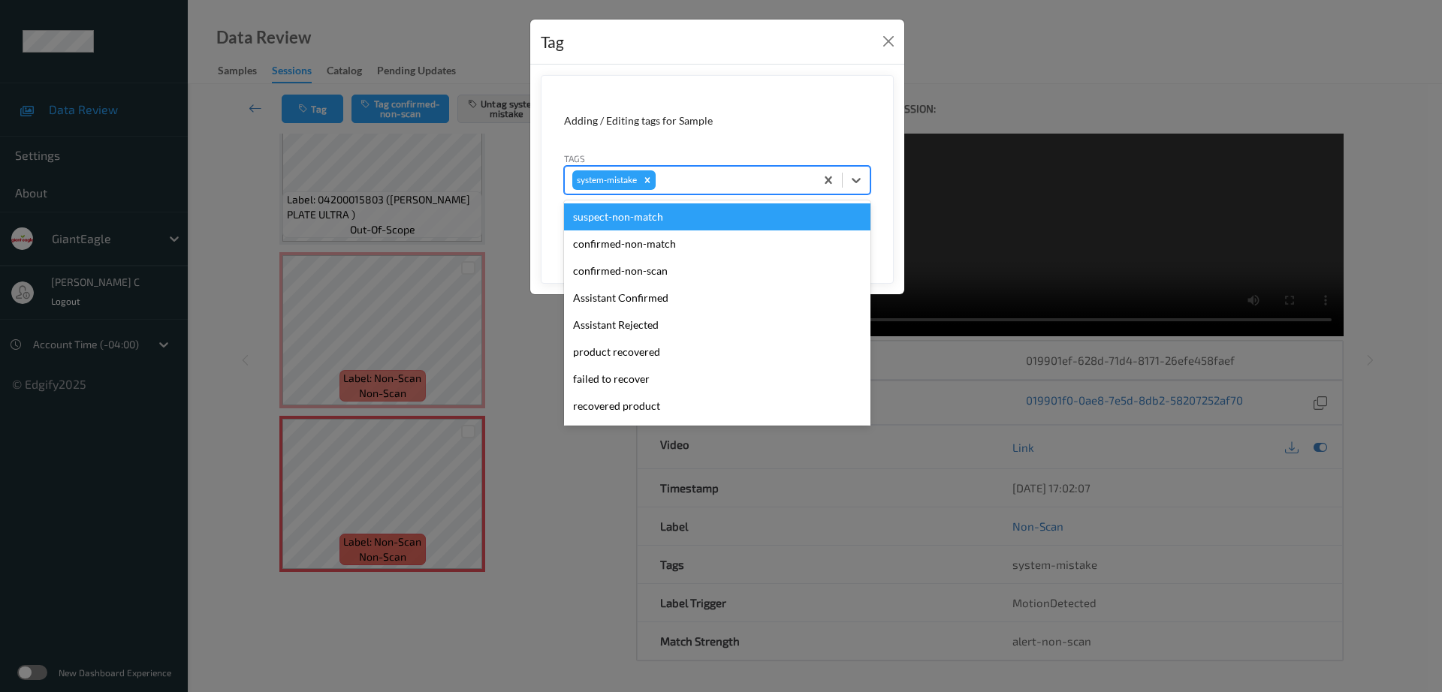
click at [696, 188] on div at bounding box center [733, 180] width 149 height 18
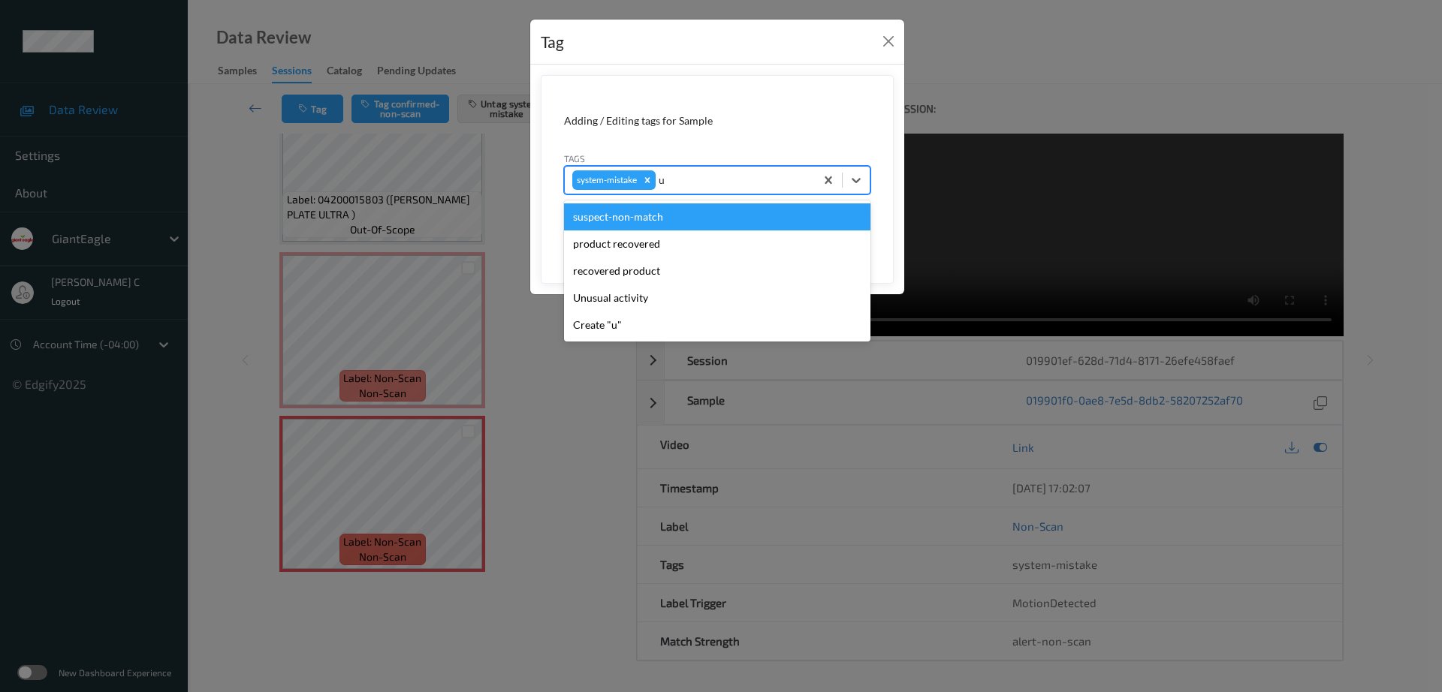
type input "un"
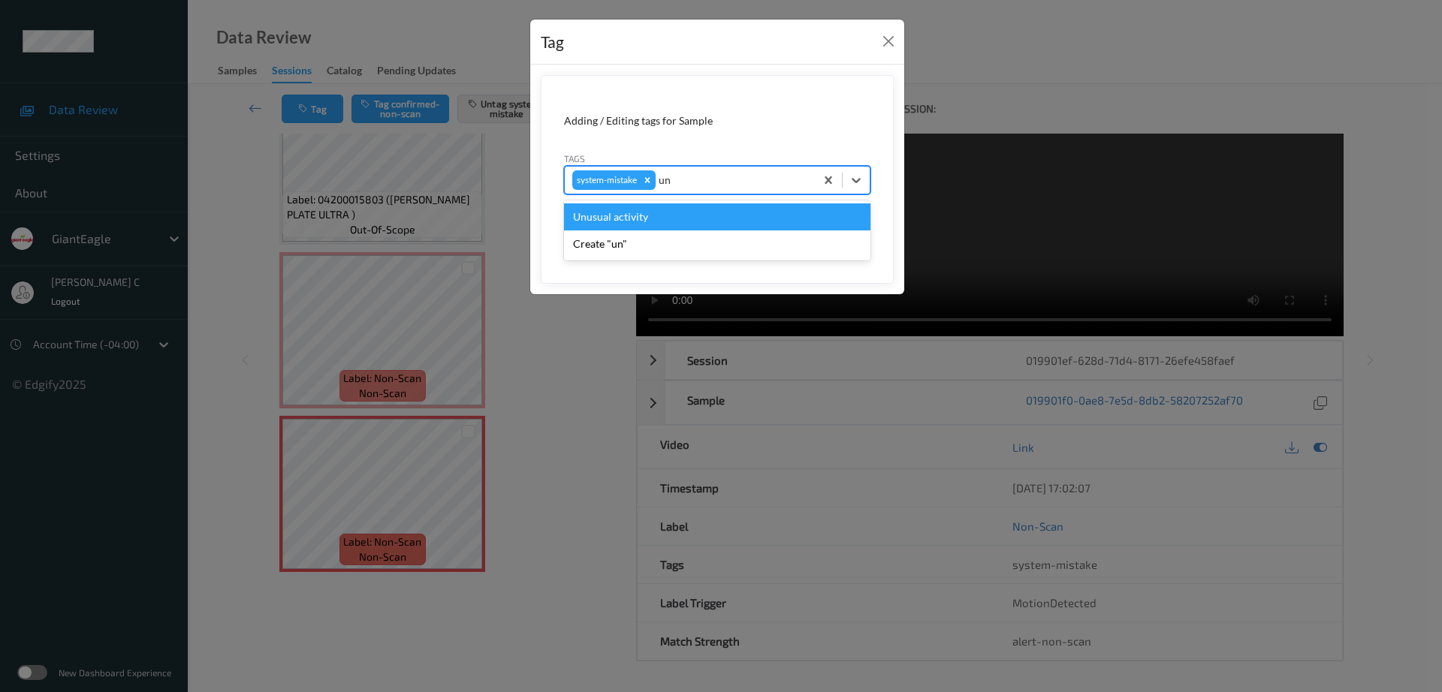
click at [624, 220] on div "Unusual activity" at bounding box center [717, 217] width 306 height 27
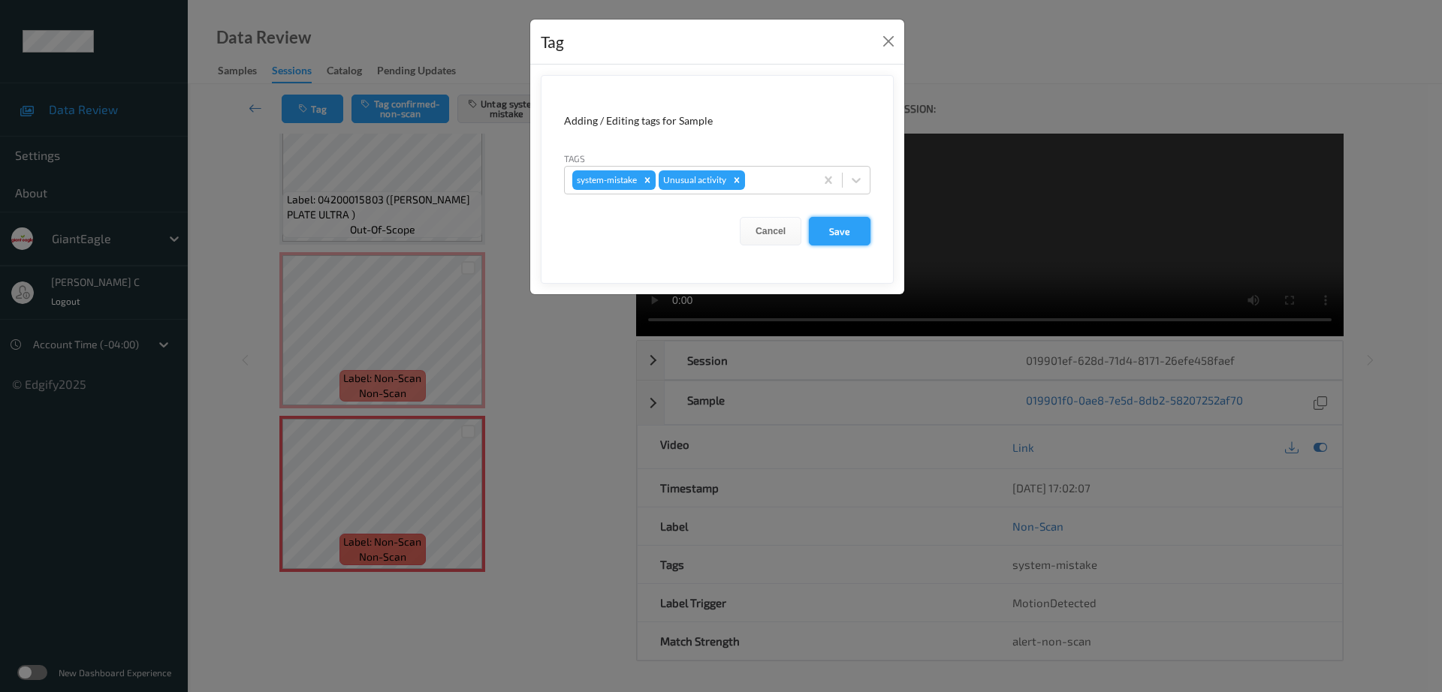
click at [845, 237] on button "Save" at bounding box center [840, 231] width 62 height 29
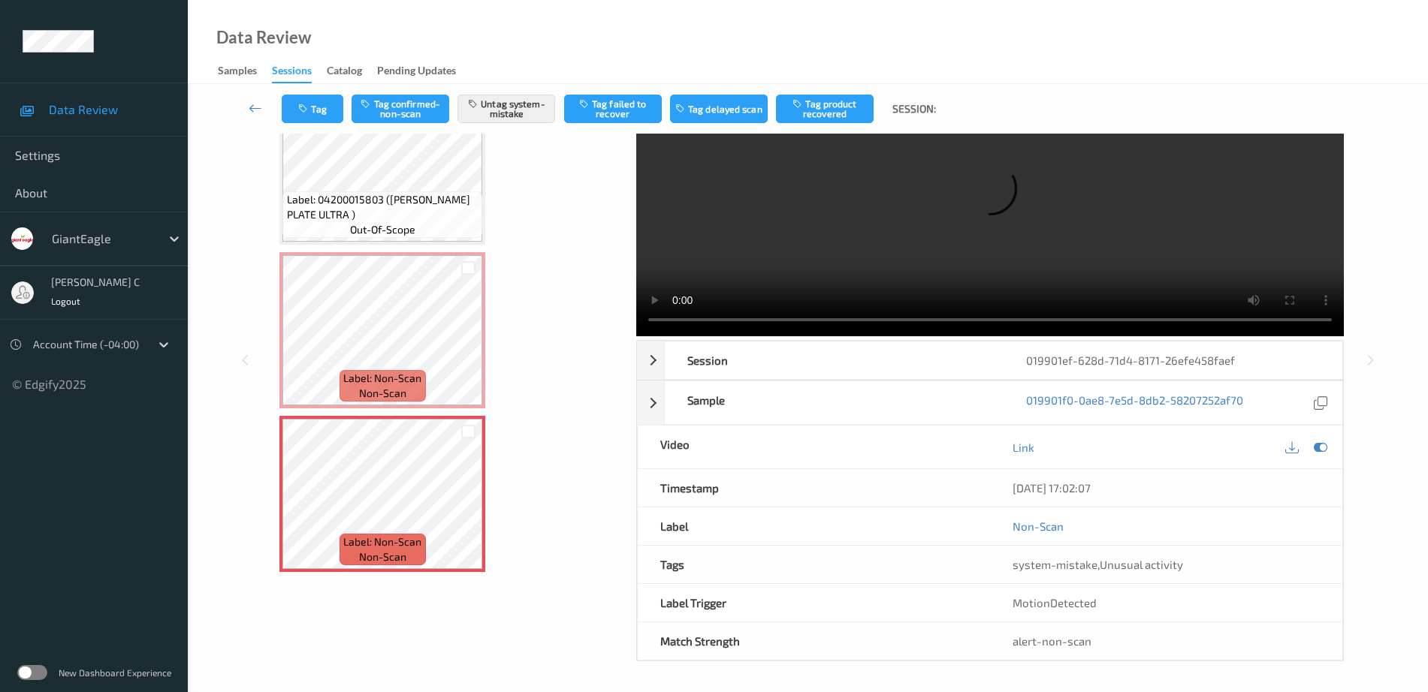
scroll to position [0, 0]
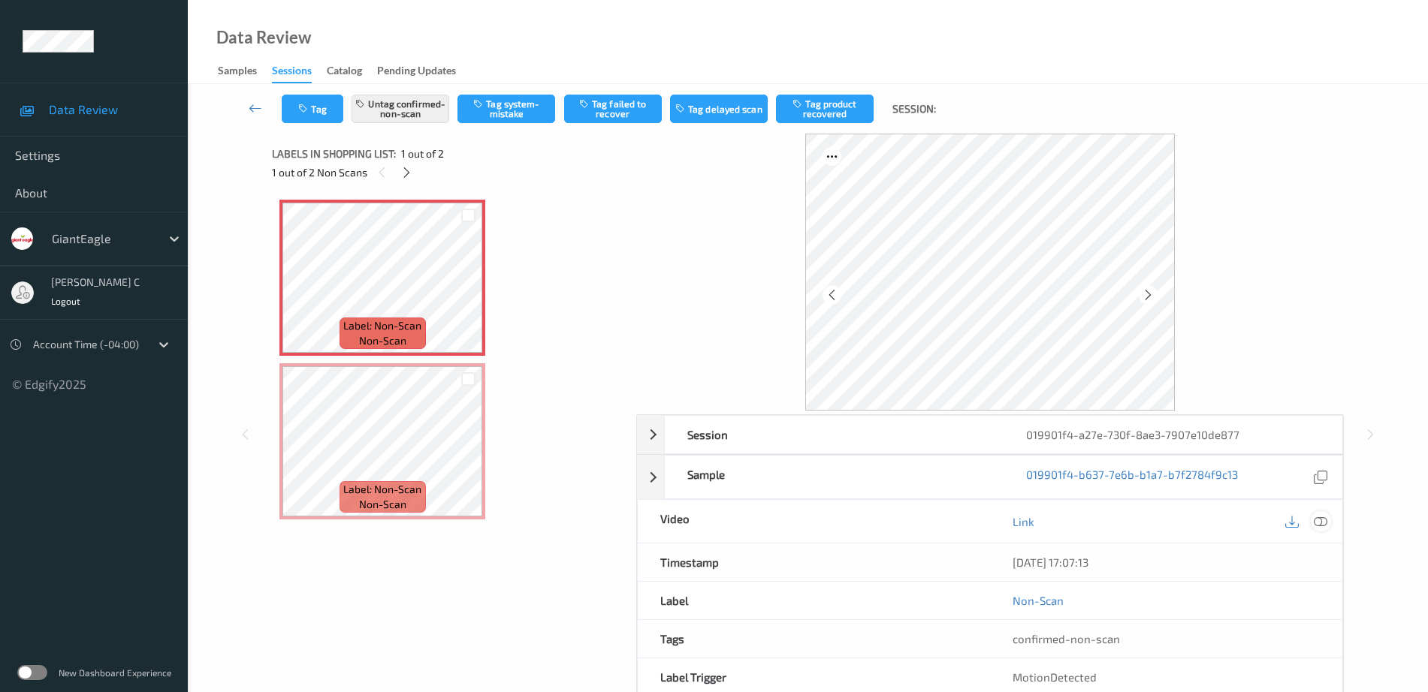
click at [1320, 522] on icon at bounding box center [1321, 522] width 14 height 14
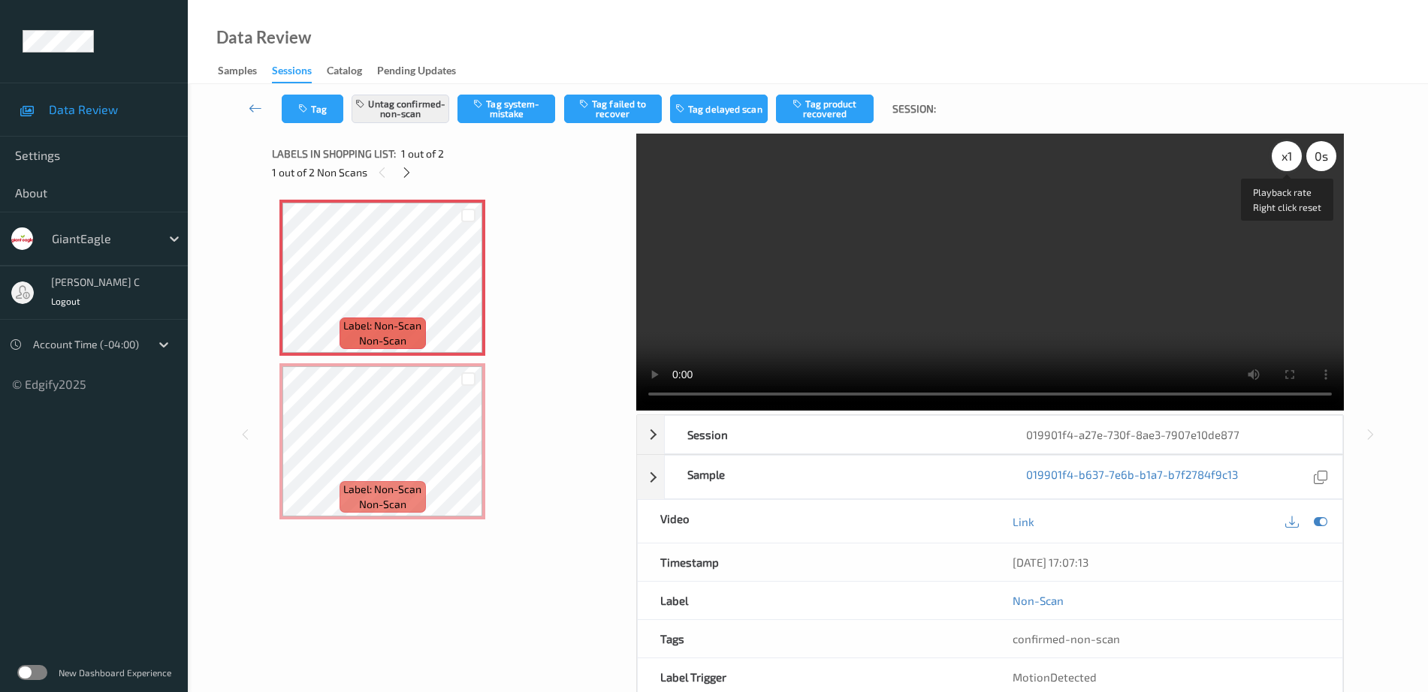
click at [1285, 161] on div "x 1" at bounding box center [1287, 156] width 30 height 30
click at [1285, 161] on div "x 2" at bounding box center [1287, 156] width 30 height 30
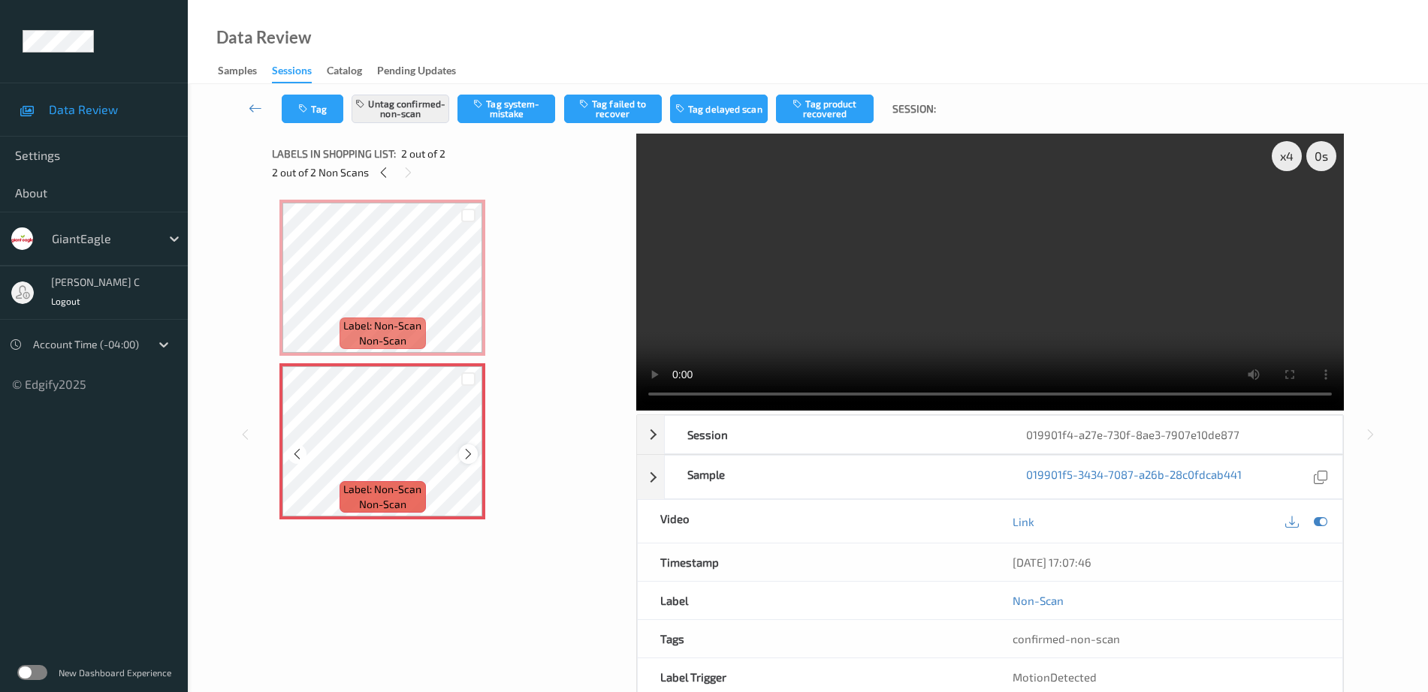
click at [460, 449] on div at bounding box center [468, 454] width 19 height 19
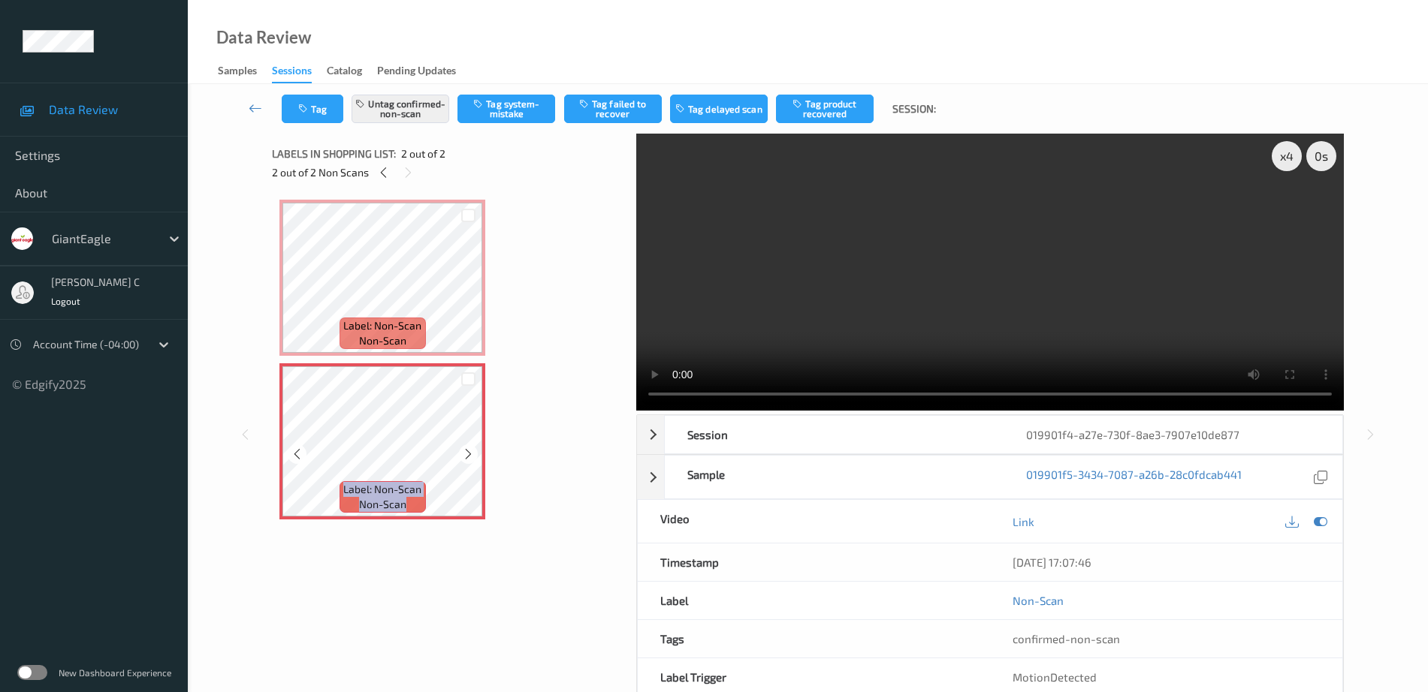
click at [460, 449] on div at bounding box center [468, 454] width 19 height 19
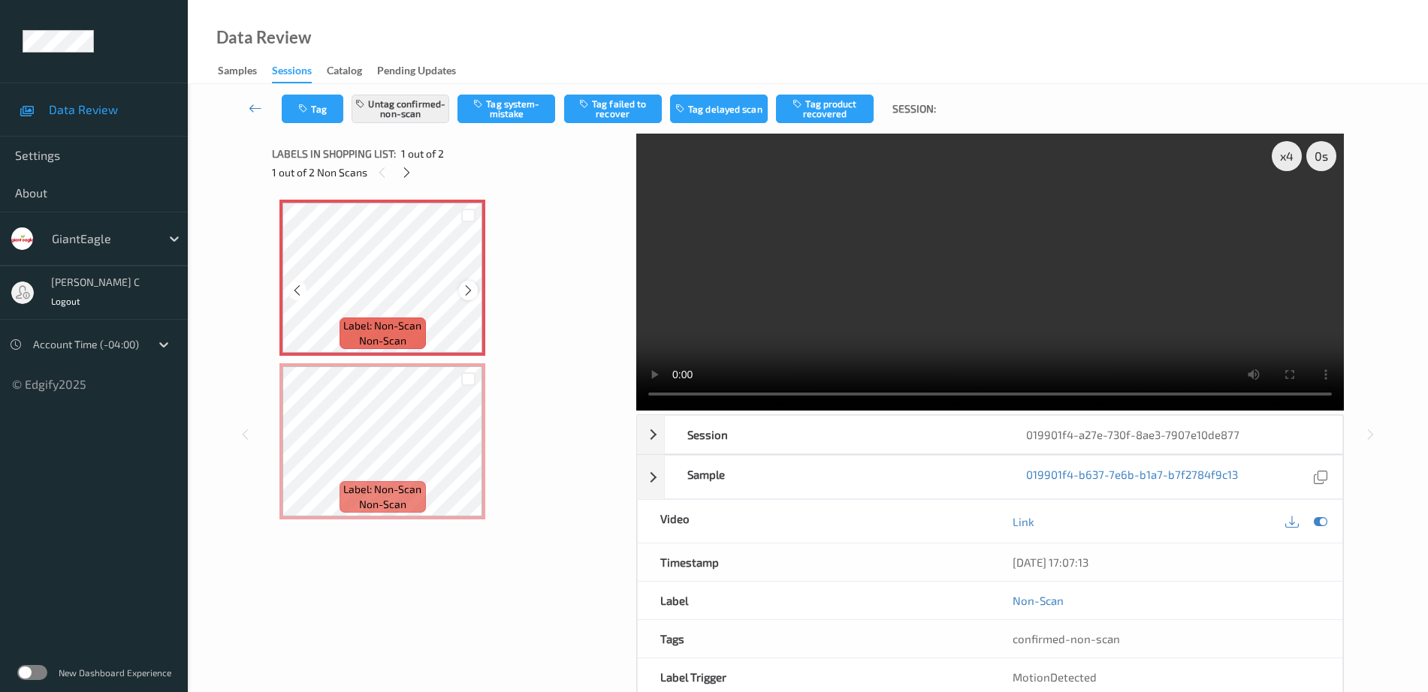
click at [467, 290] on icon at bounding box center [468, 291] width 13 height 14
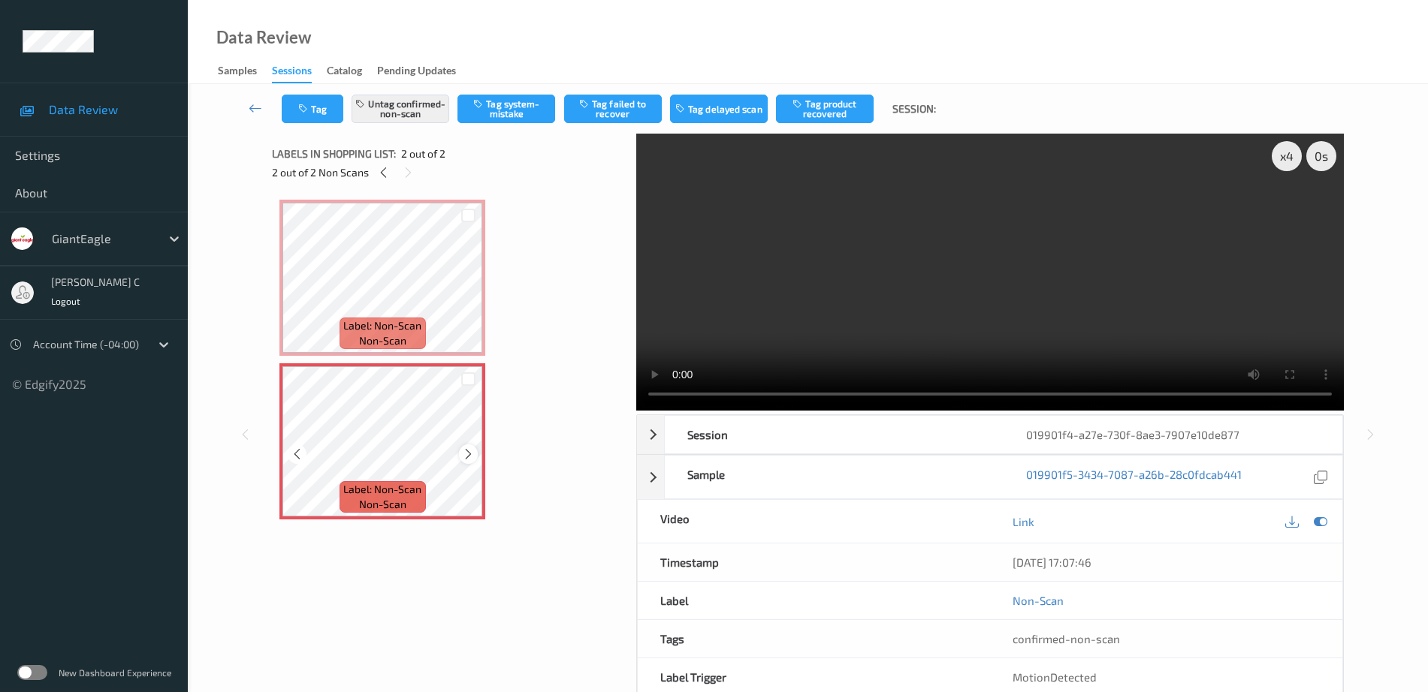
click at [469, 454] on icon at bounding box center [468, 455] width 13 height 14
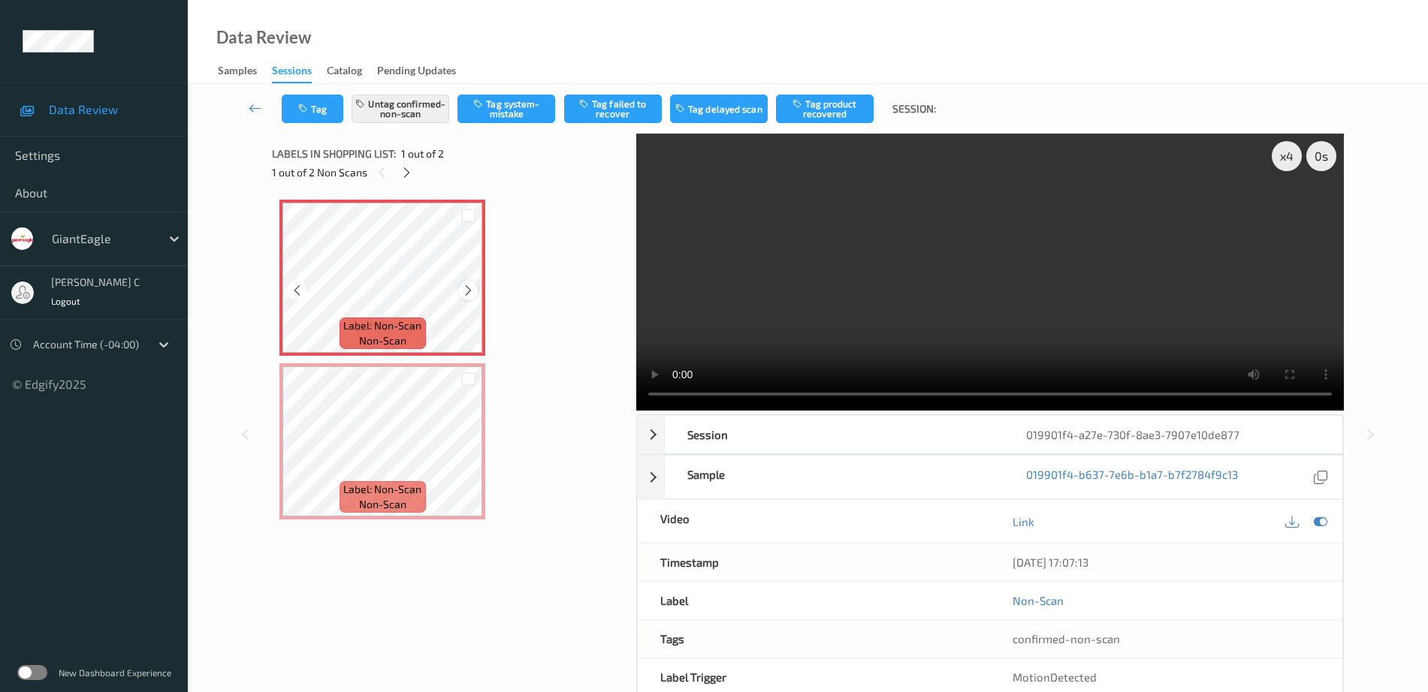
click at [470, 292] on icon at bounding box center [468, 291] width 13 height 14
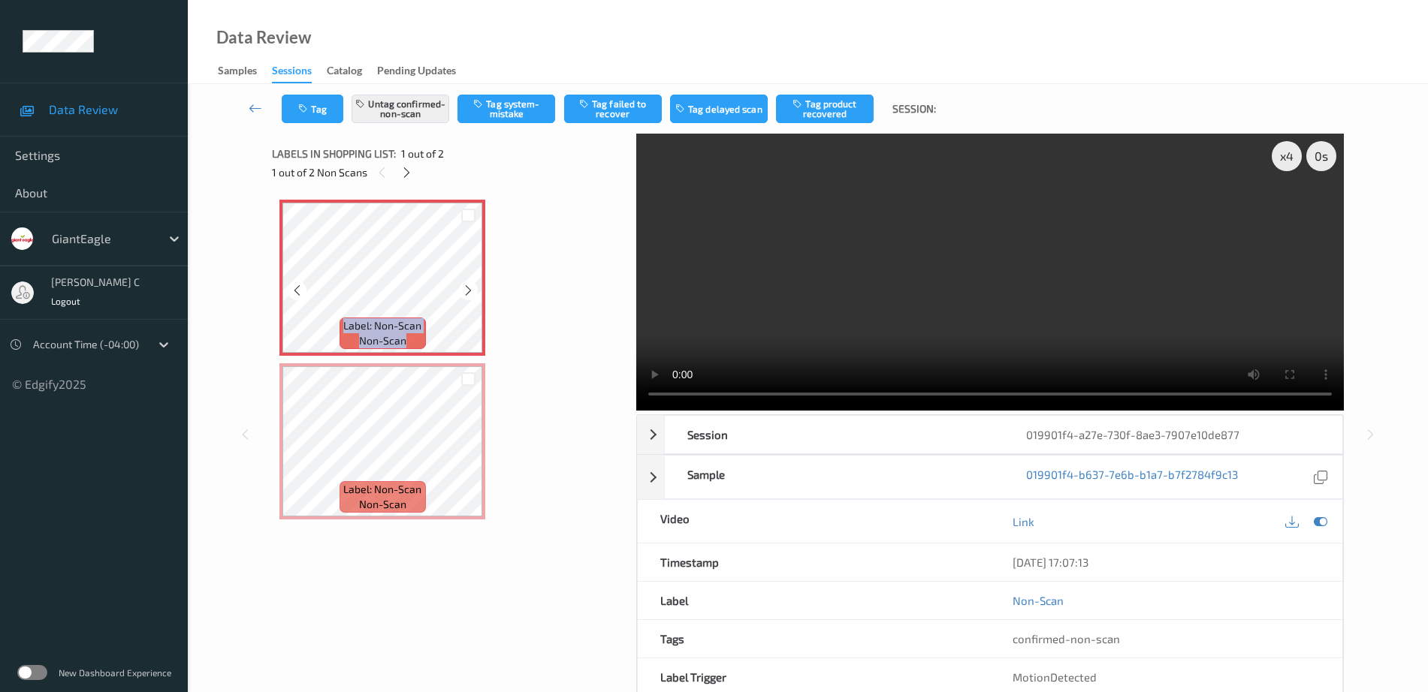
click at [470, 292] on icon at bounding box center [468, 291] width 13 height 14
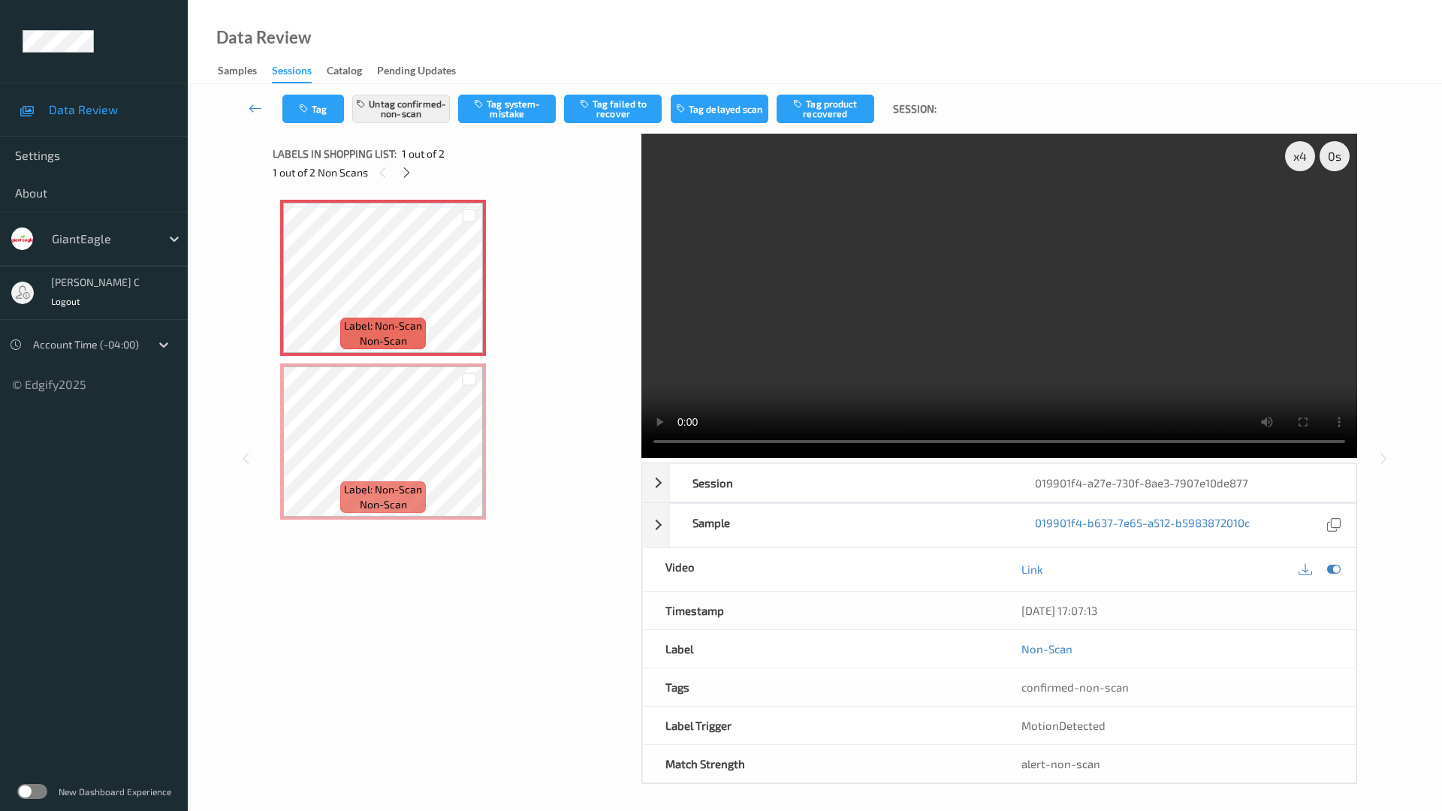
click at [641, 458] on video at bounding box center [999, 296] width 716 height 324
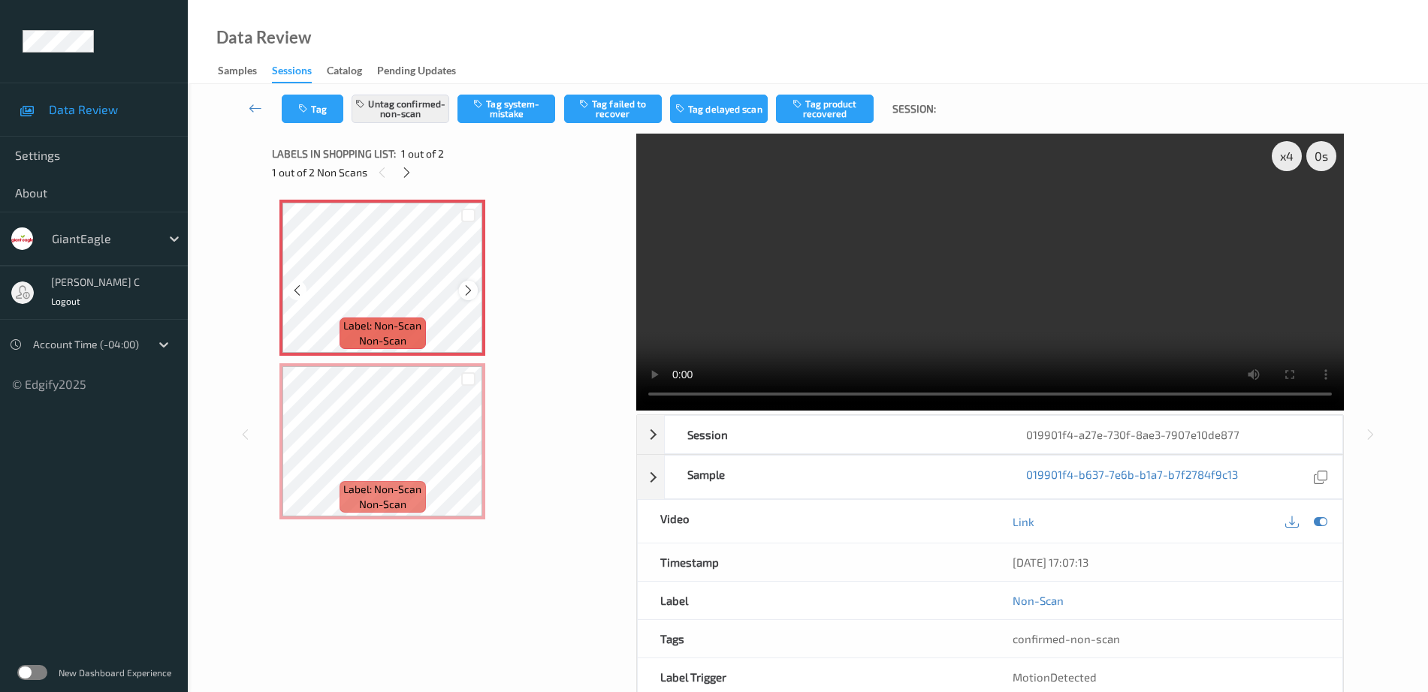
click at [474, 291] on icon at bounding box center [468, 291] width 13 height 14
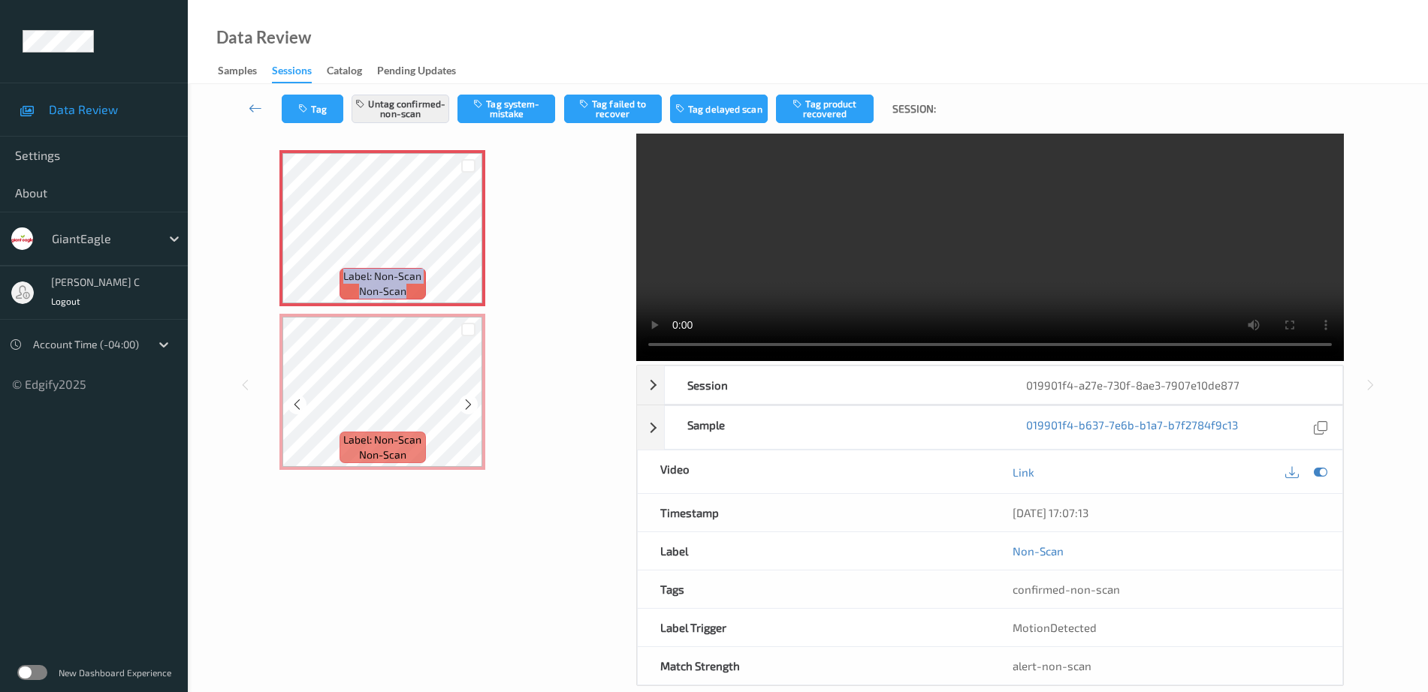
scroll to position [74, 0]
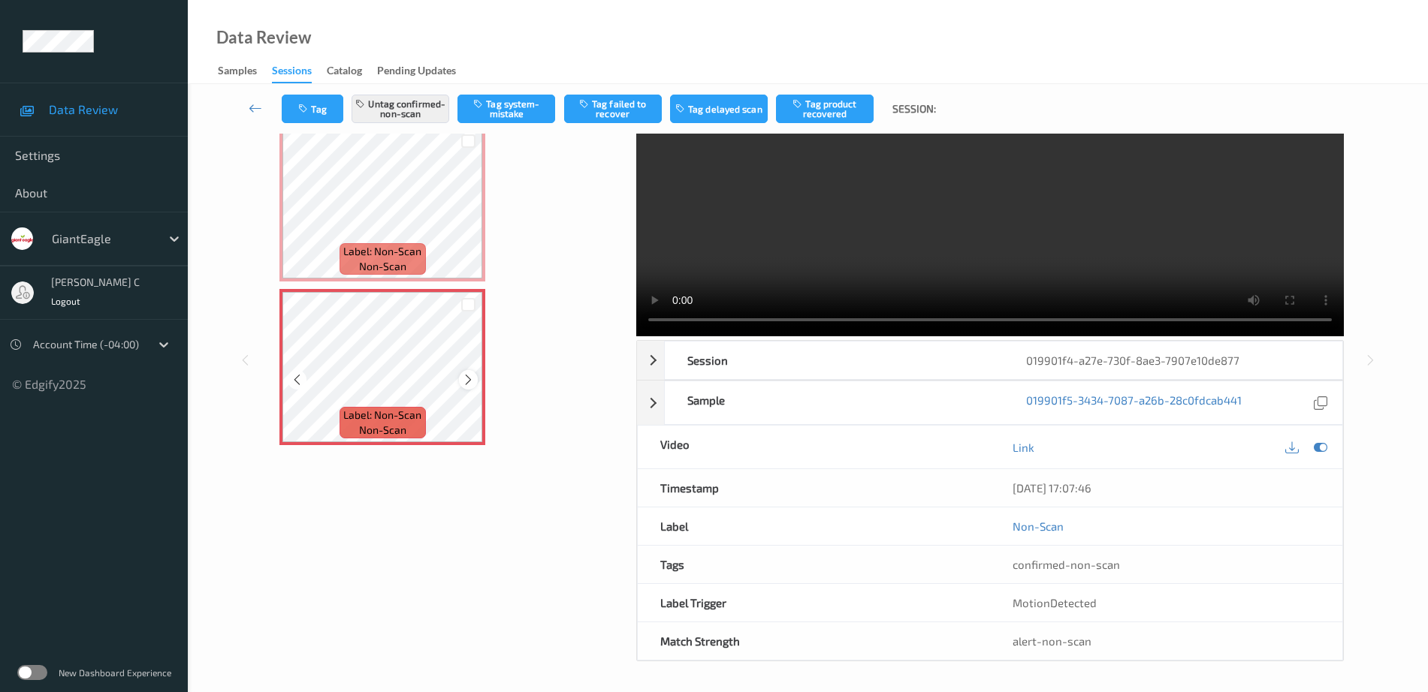
click at [467, 372] on div at bounding box center [468, 379] width 19 height 19
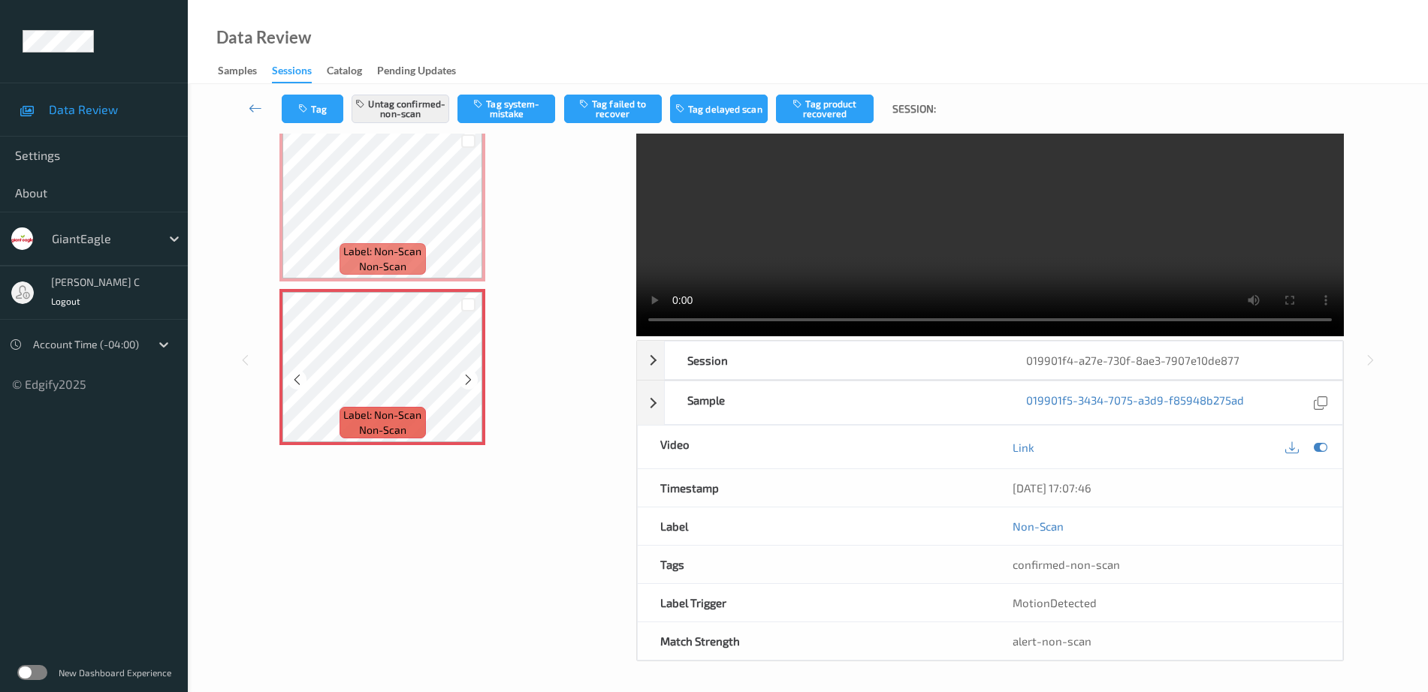
click at [467, 372] on div at bounding box center [468, 379] width 19 height 19
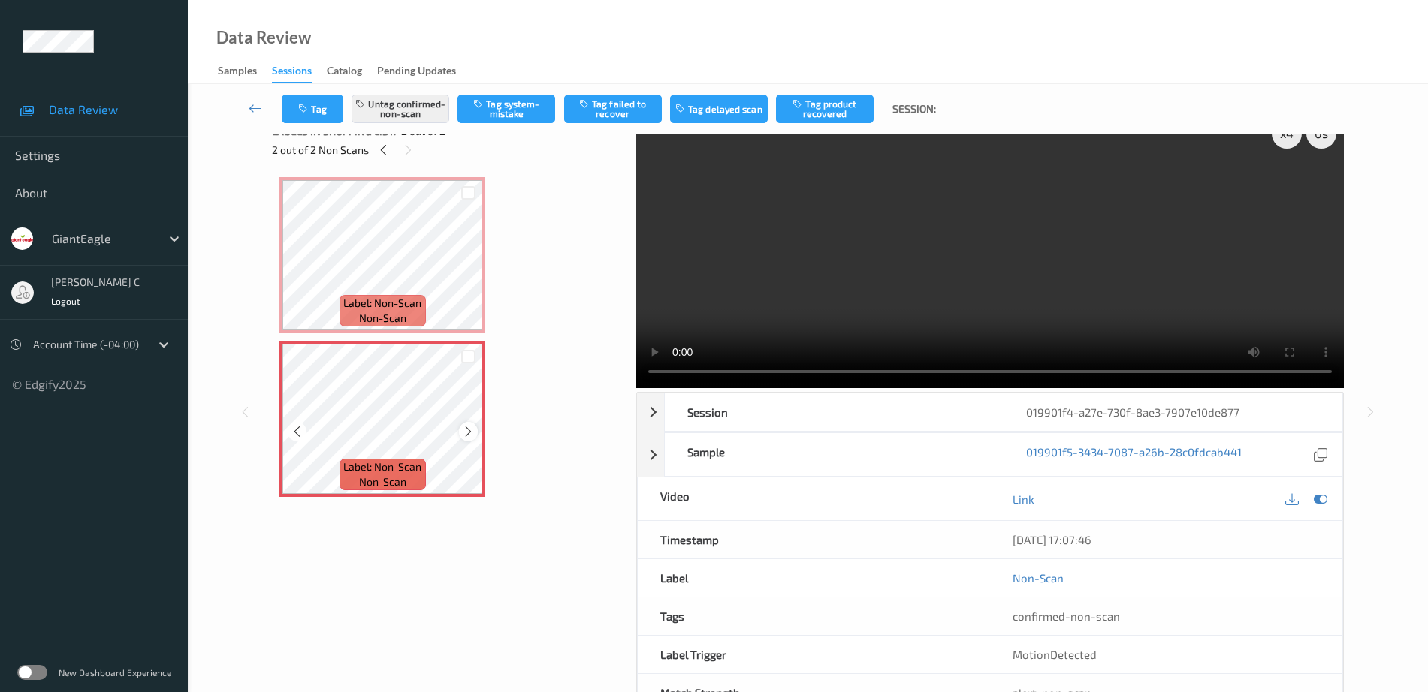
scroll to position [0, 0]
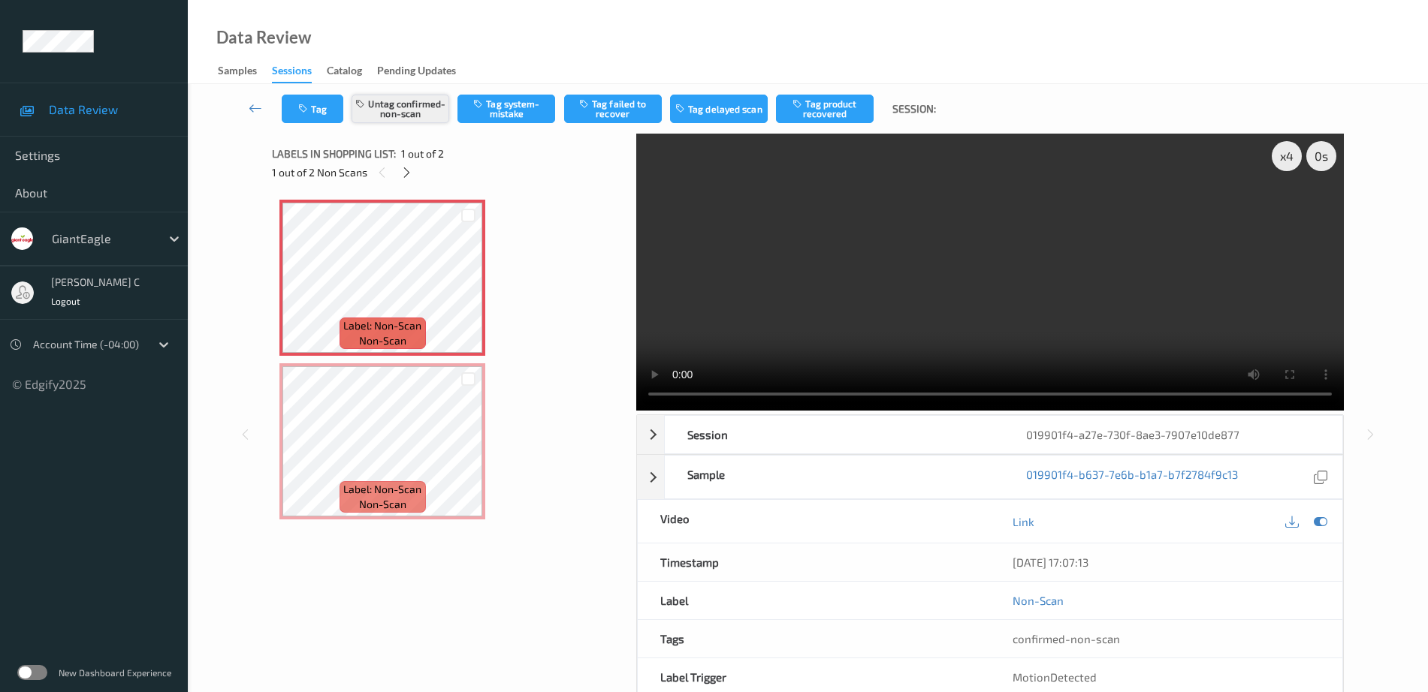
click at [412, 104] on button "Untag confirmed-non-scan" at bounding box center [401, 109] width 98 height 29
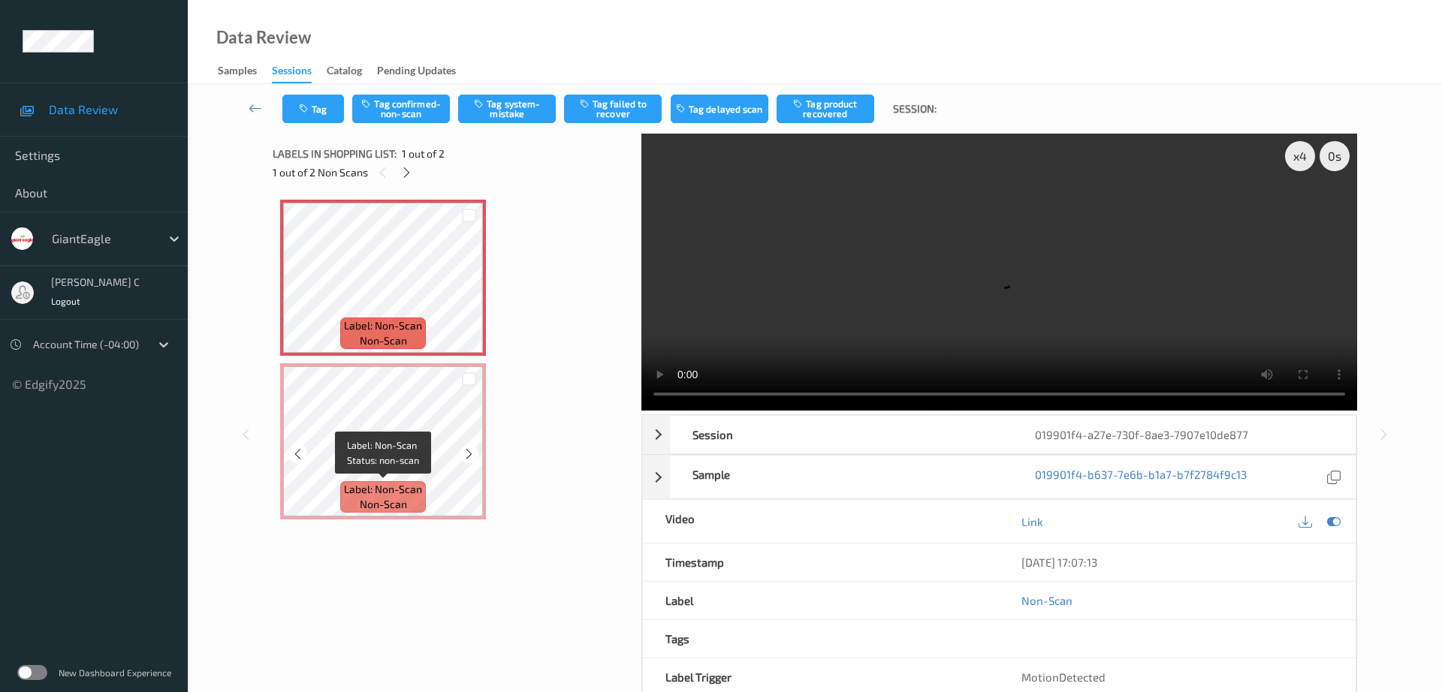
click at [409, 505] on div "Label: Non-Scan non-scan" at bounding box center [383, 497] width 86 height 32
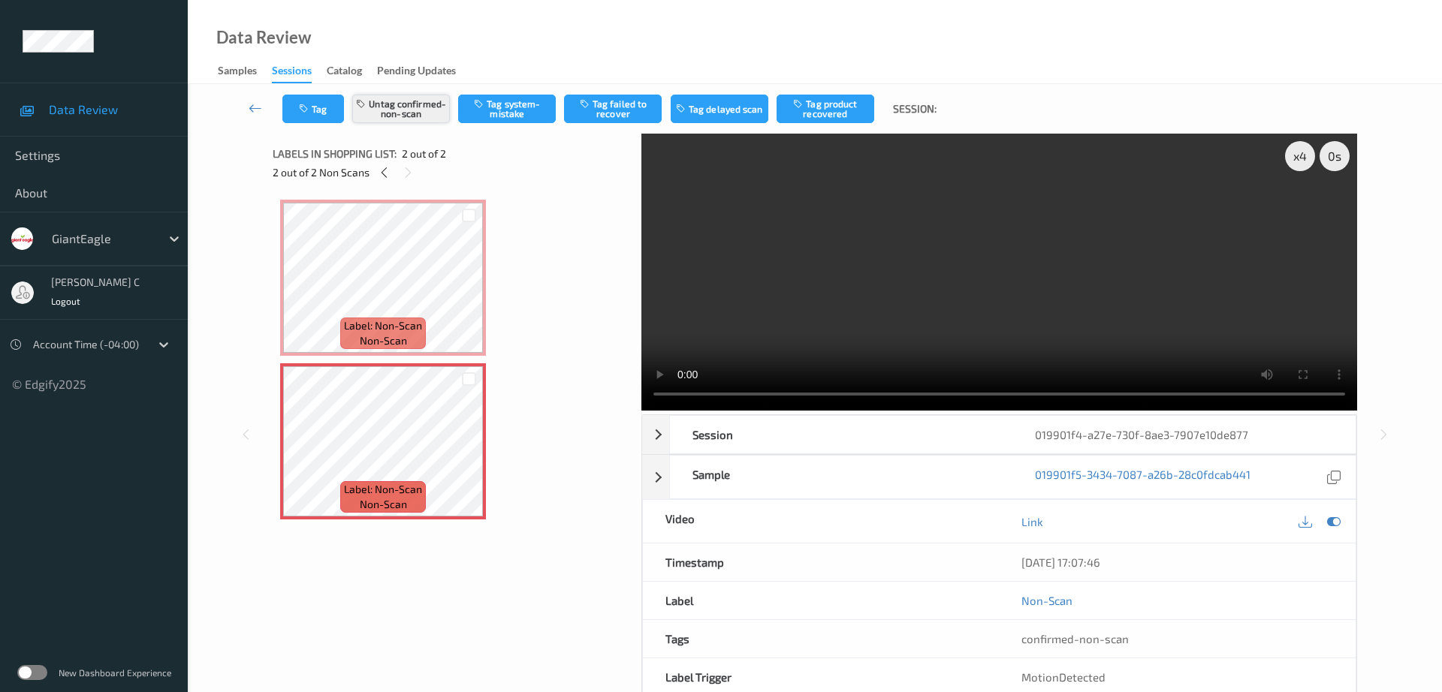
click at [427, 106] on button "Untag confirmed-non-scan" at bounding box center [401, 109] width 98 height 29
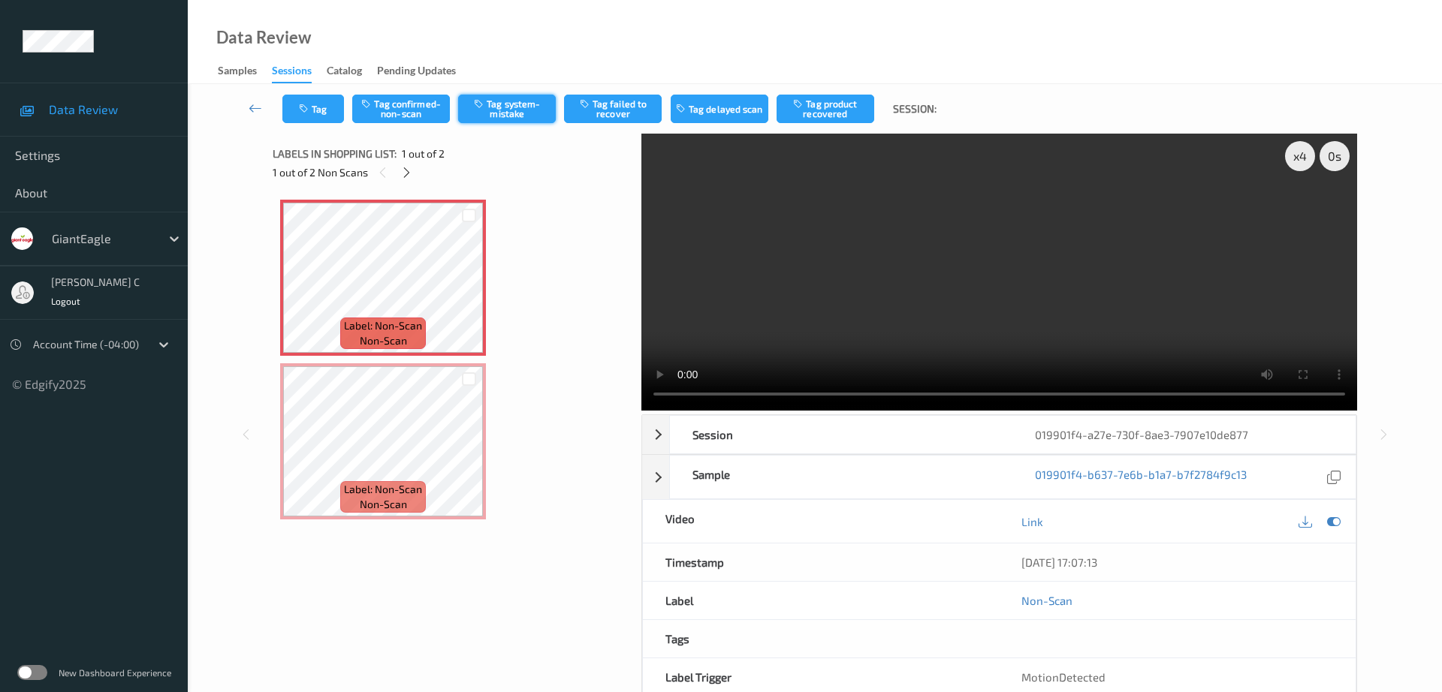
click at [539, 100] on button "Tag system-mistake" at bounding box center [507, 109] width 98 height 29
click at [313, 113] on button "Tag" at bounding box center [313, 109] width 62 height 29
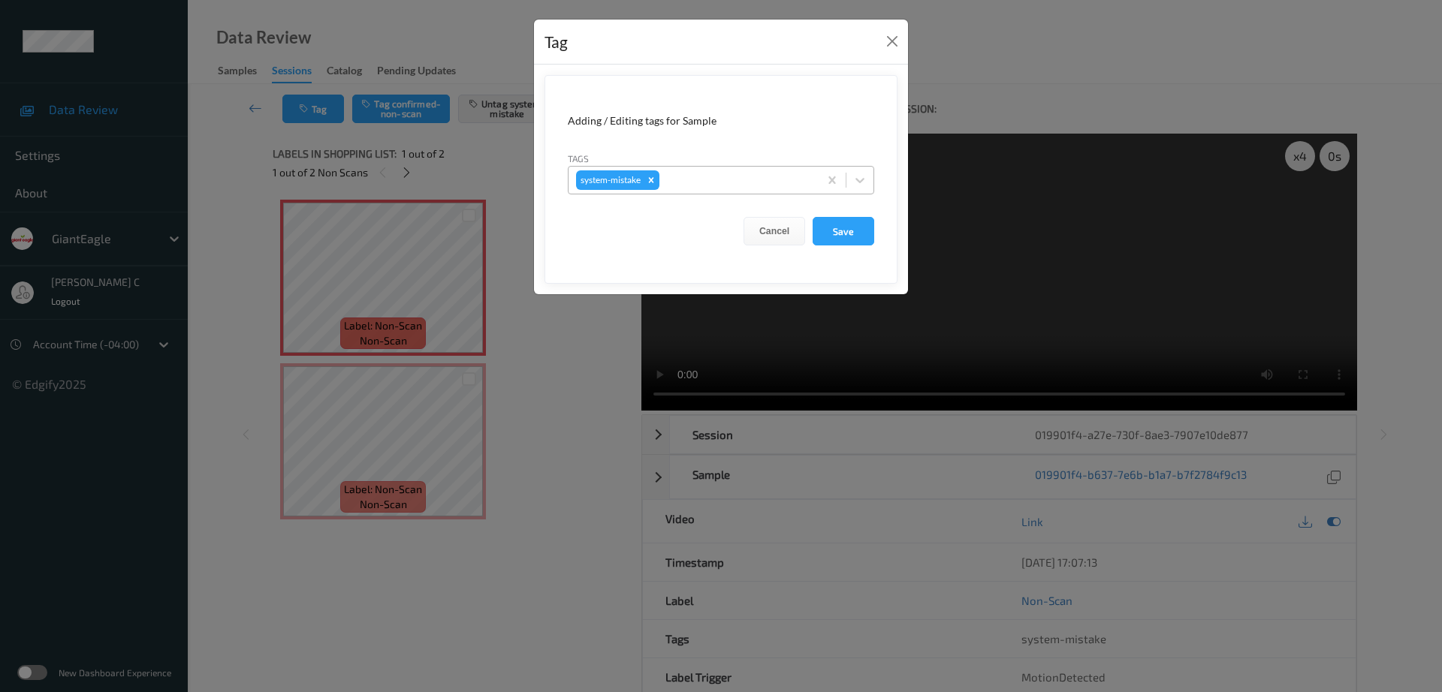
click at [703, 177] on div at bounding box center [736, 180] width 149 height 18
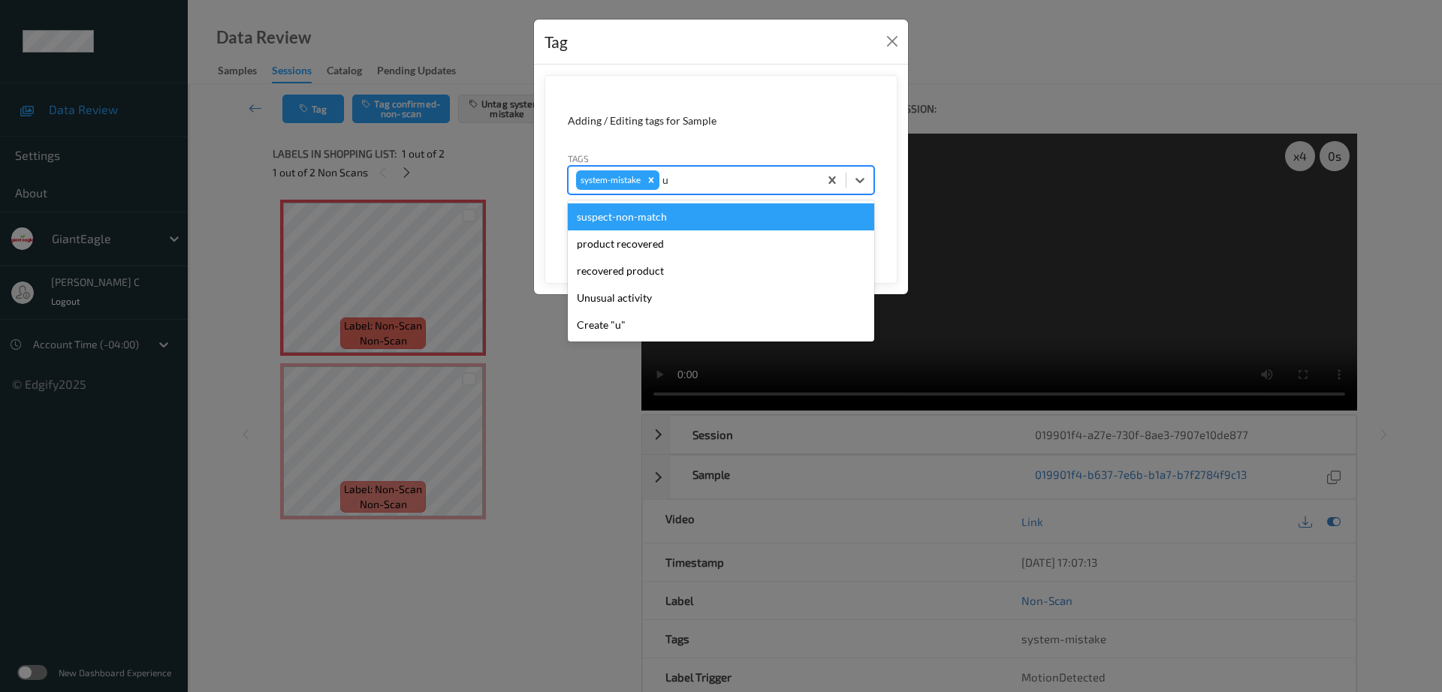
type input "un"
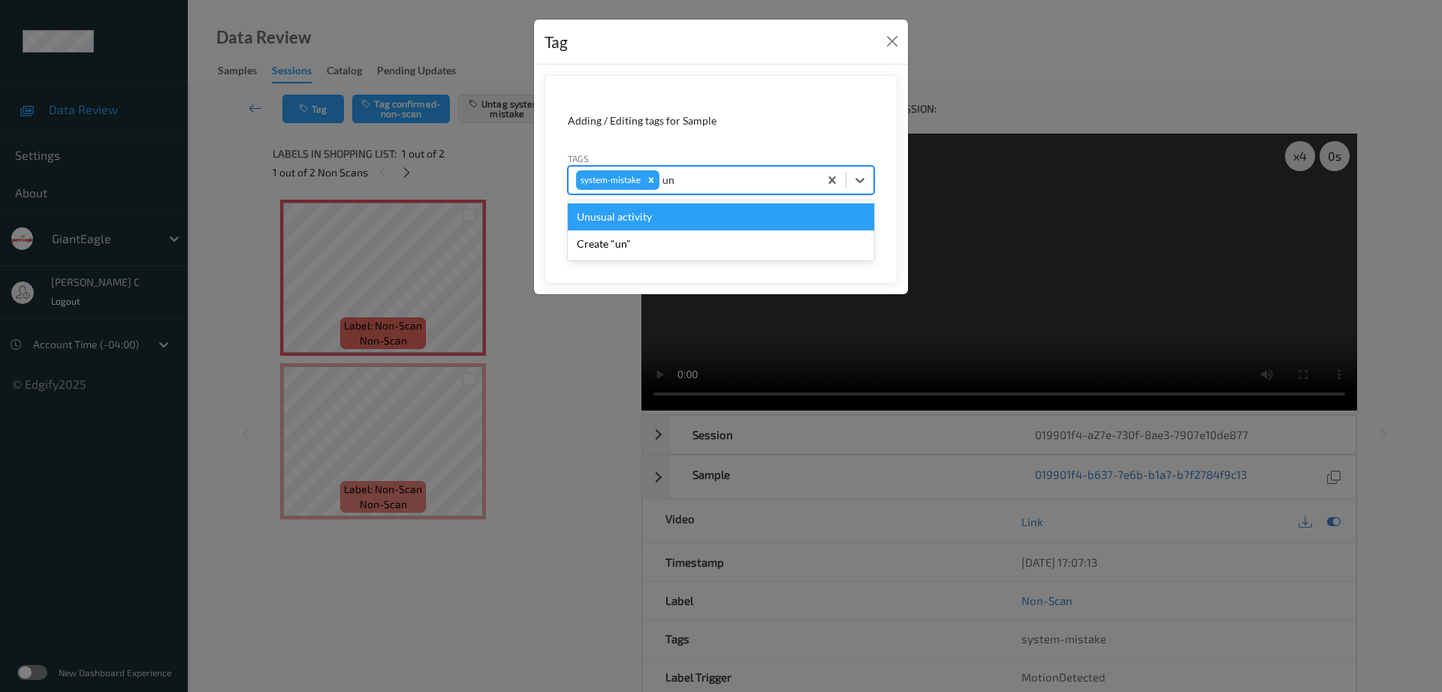
click at [612, 217] on div "Unusual activity" at bounding box center [721, 217] width 306 height 27
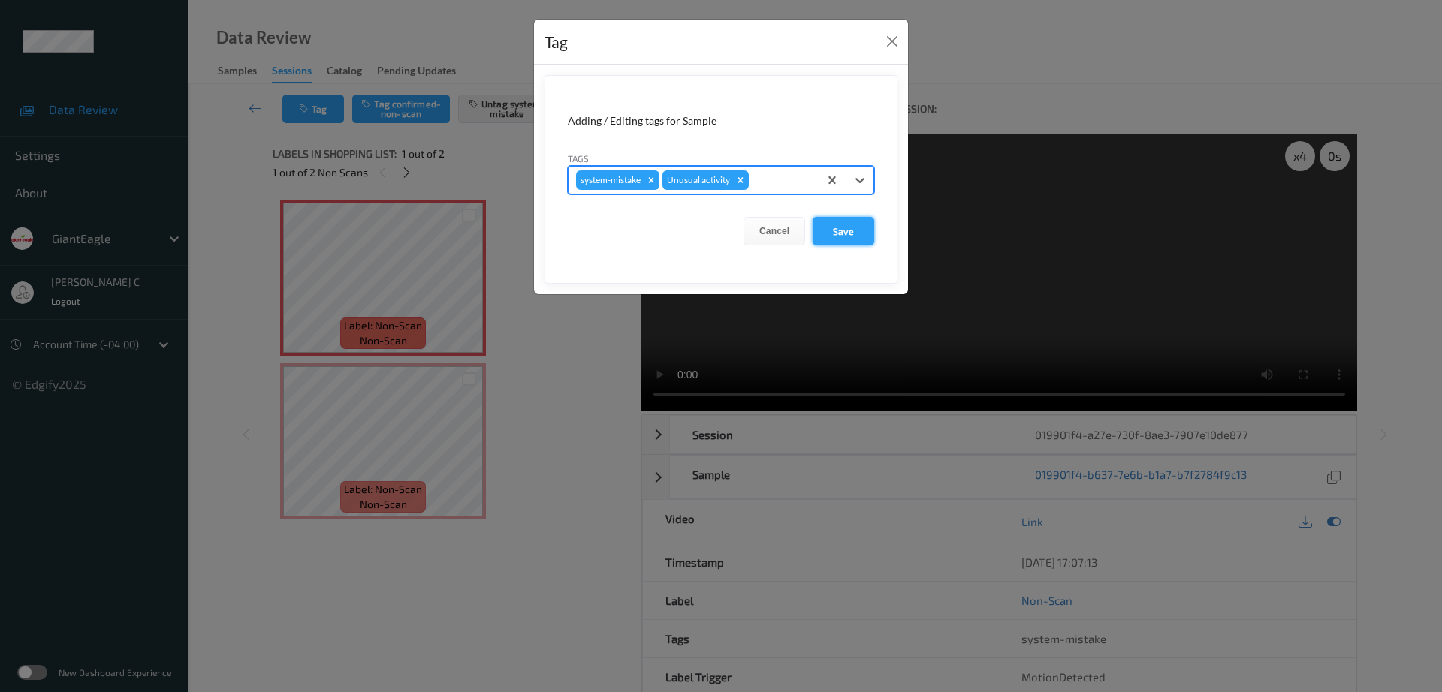
click at [845, 217] on button "Save" at bounding box center [844, 231] width 62 height 29
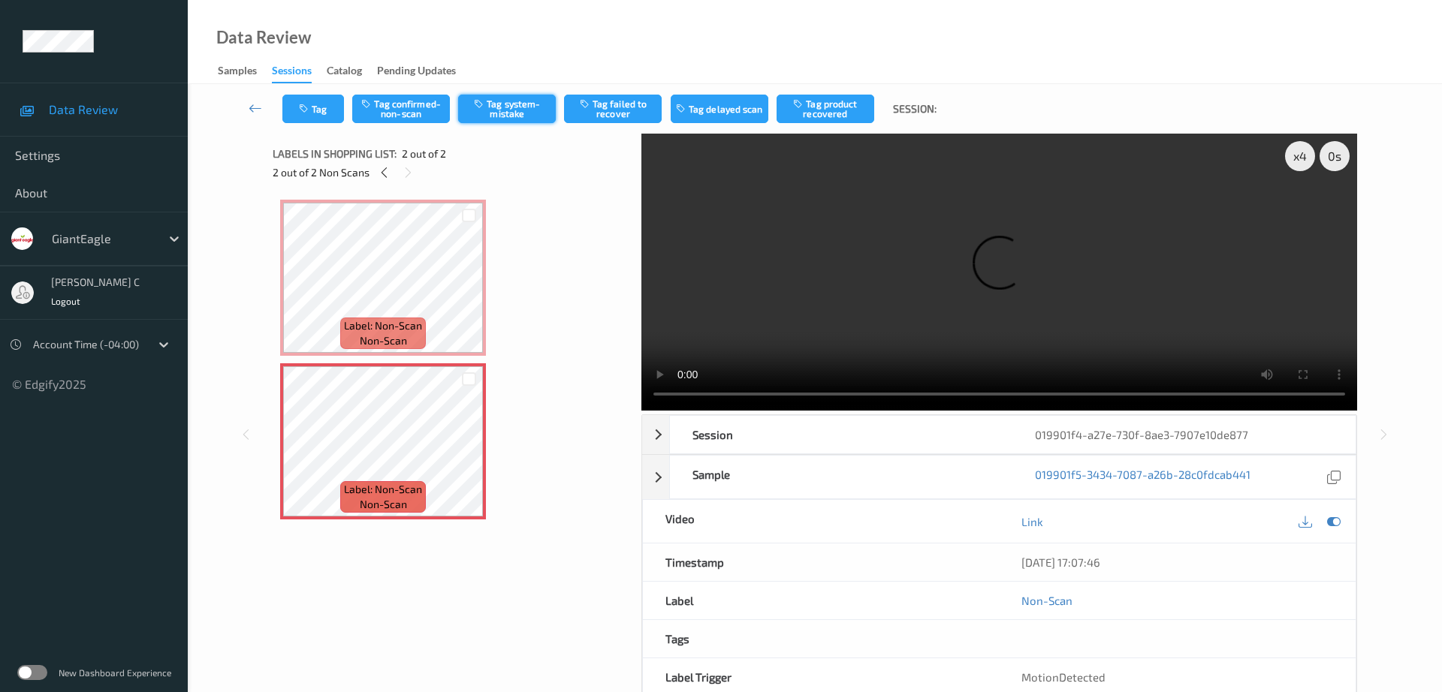
click at [505, 114] on button "Tag system-mistake" at bounding box center [507, 109] width 98 height 29
click at [321, 117] on button "Tag" at bounding box center [313, 109] width 62 height 29
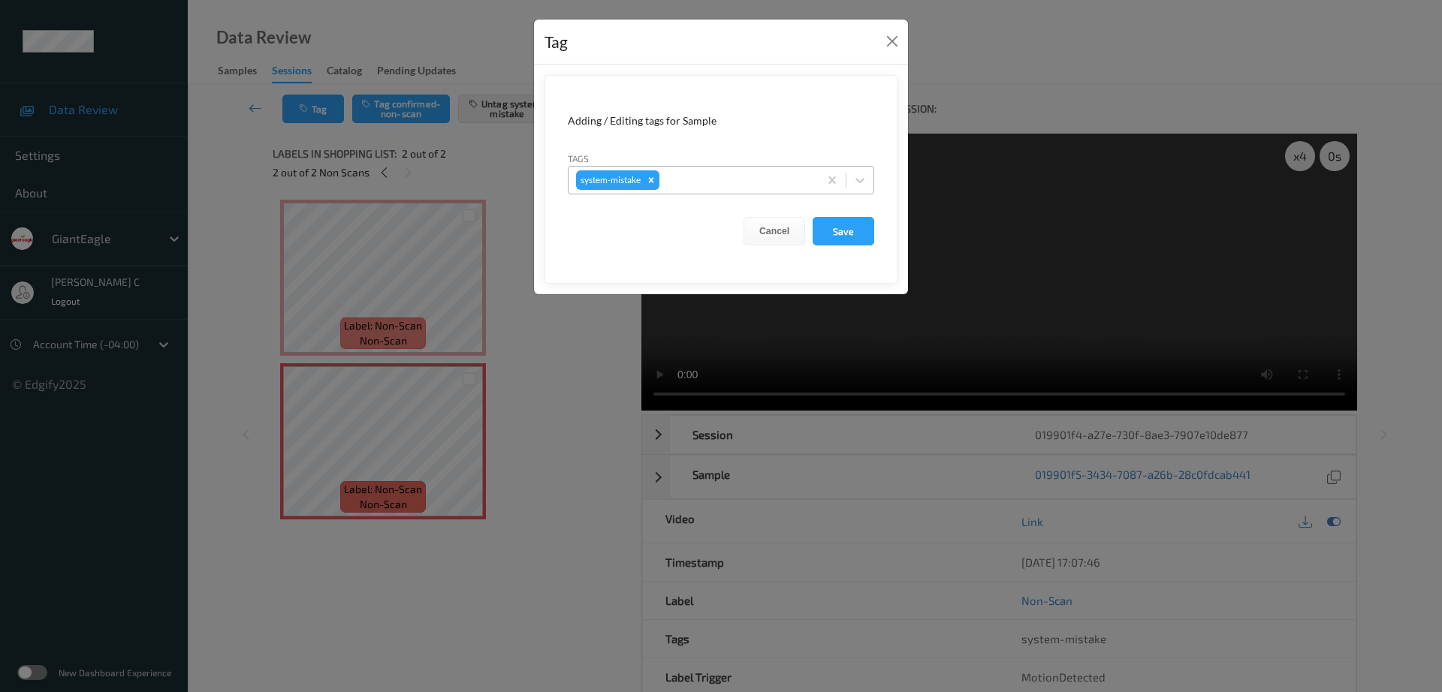
click at [729, 181] on div at bounding box center [736, 180] width 149 height 18
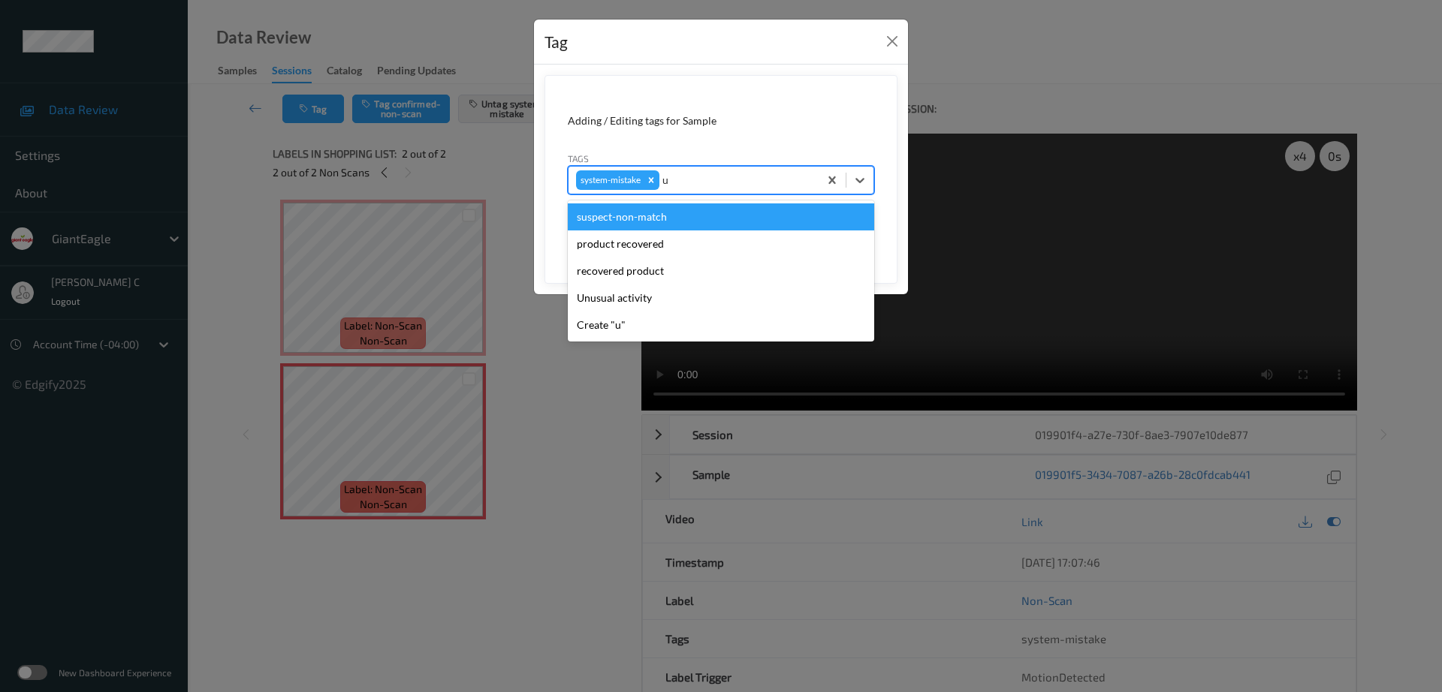
type input "un"
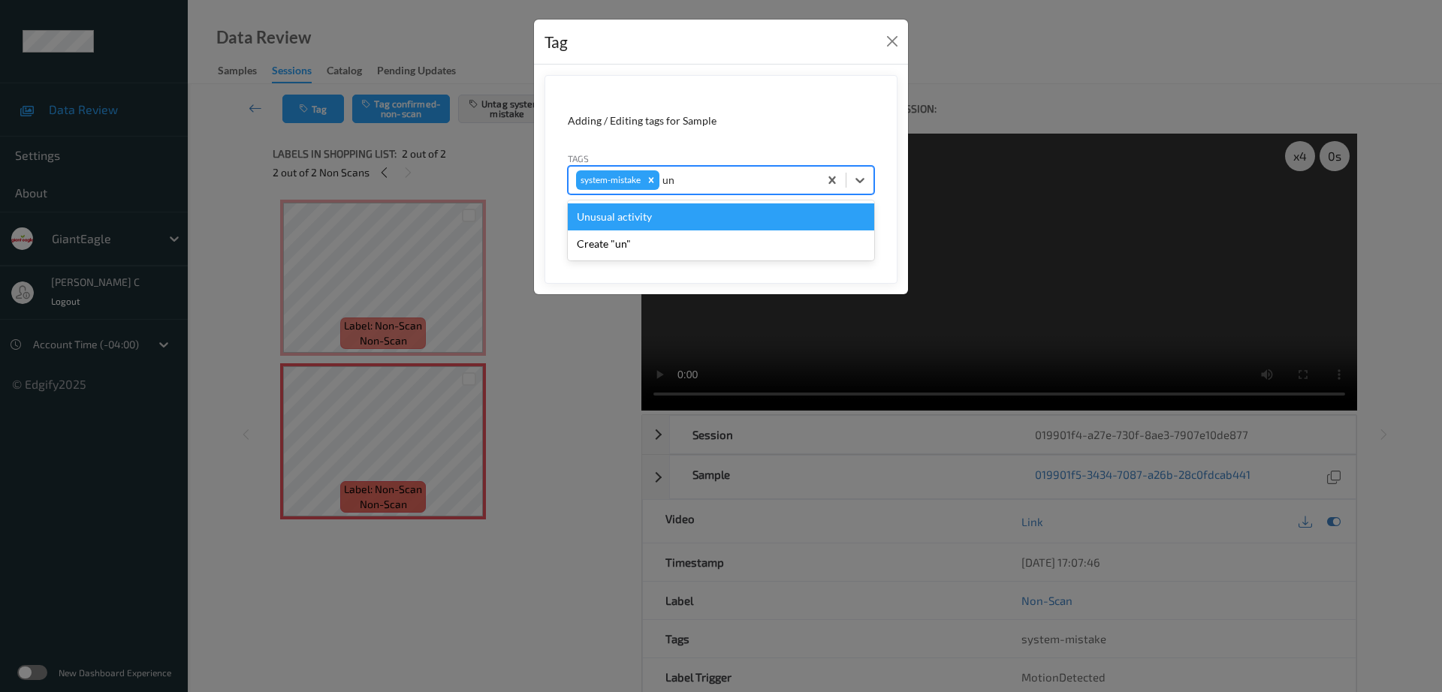
click at [620, 218] on div "Unusual activity" at bounding box center [721, 217] width 306 height 27
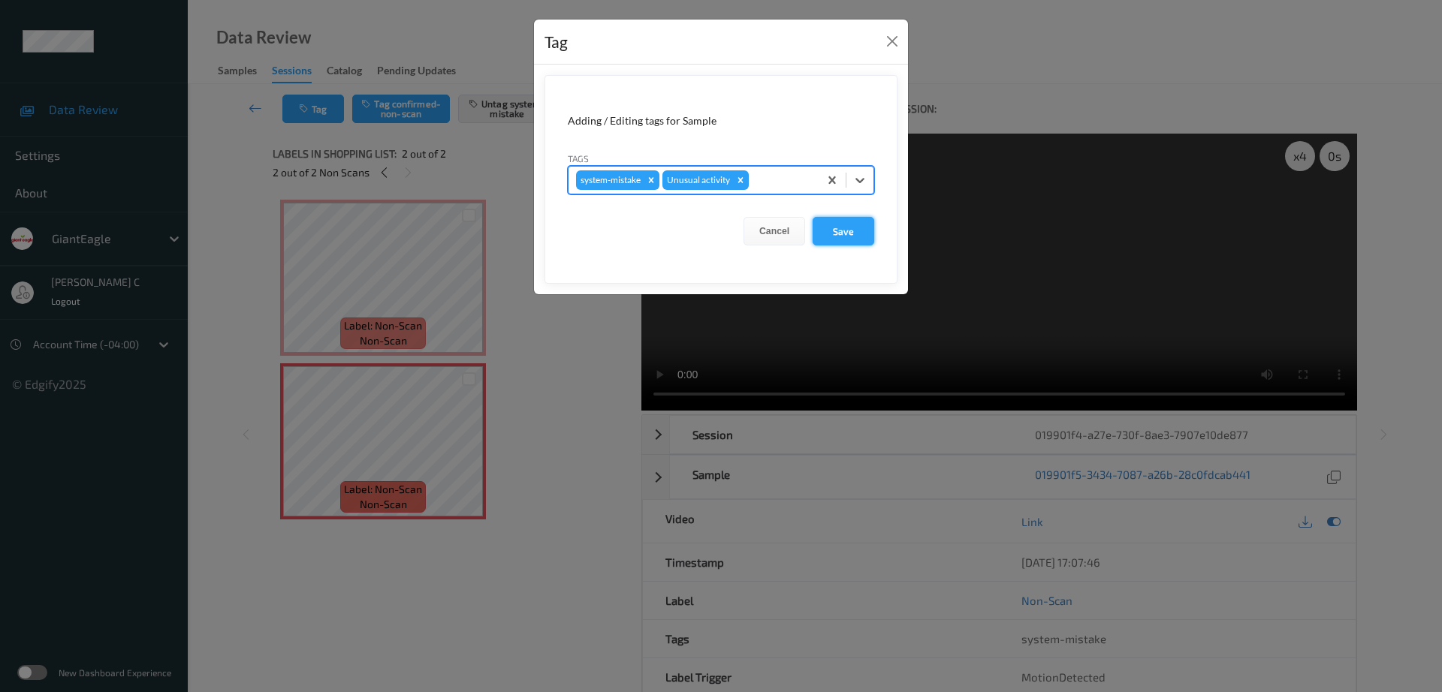
click at [844, 229] on button "Save" at bounding box center [844, 231] width 62 height 29
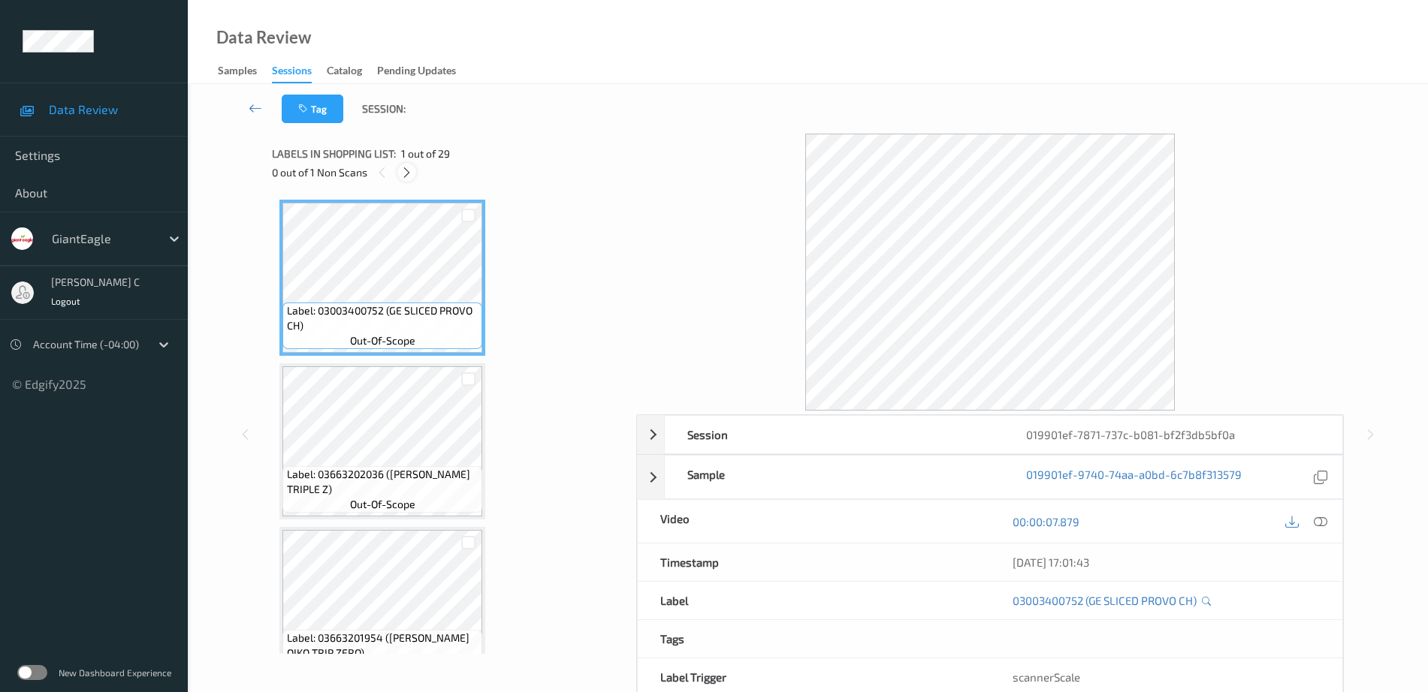
click at [409, 167] on icon at bounding box center [406, 173] width 13 height 14
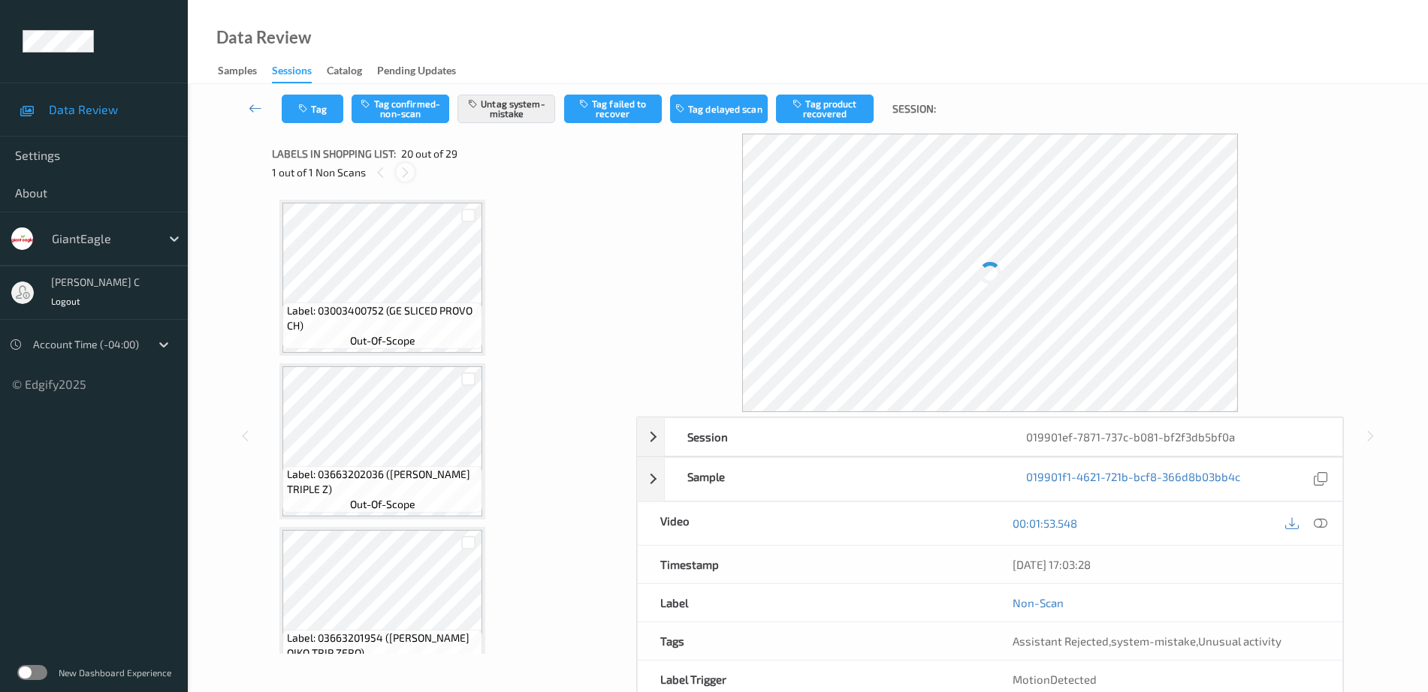
scroll to position [2955, 0]
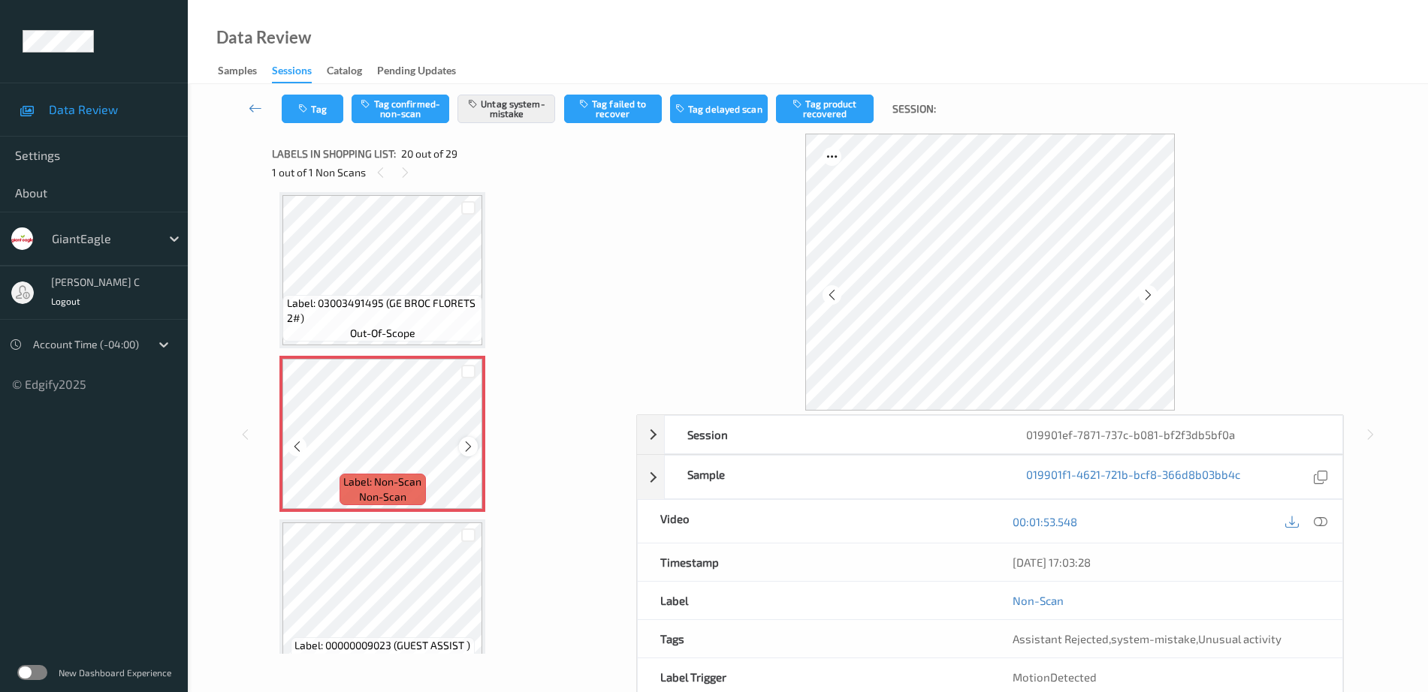
click at [472, 445] on icon at bounding box center [468, 447] width 13 height 14
click at [310, 302] on span "Label: 03003491495 (GE BROC FLORETS 2#)" at bounding box center [383, 311] width 192 height 30
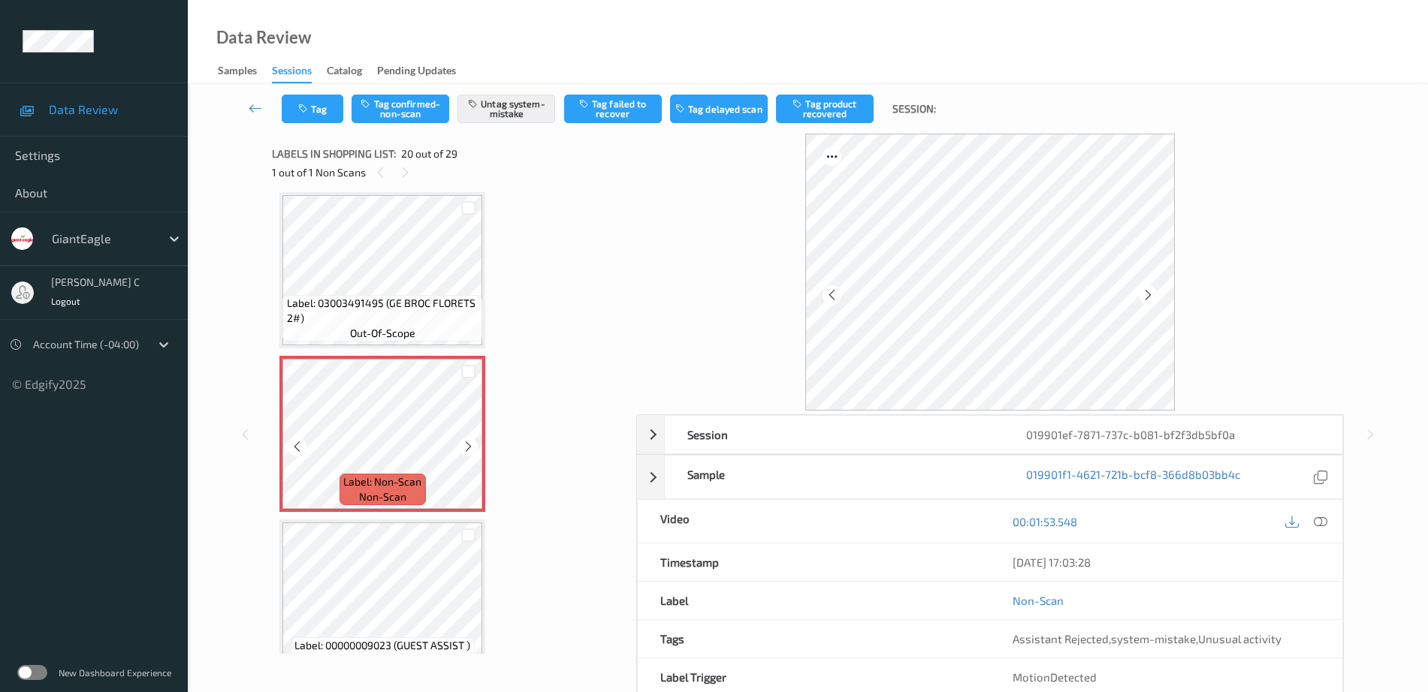
click at [389, 330] on span "out-of-scope" at bounding box center [382, 333] width 65 height 15
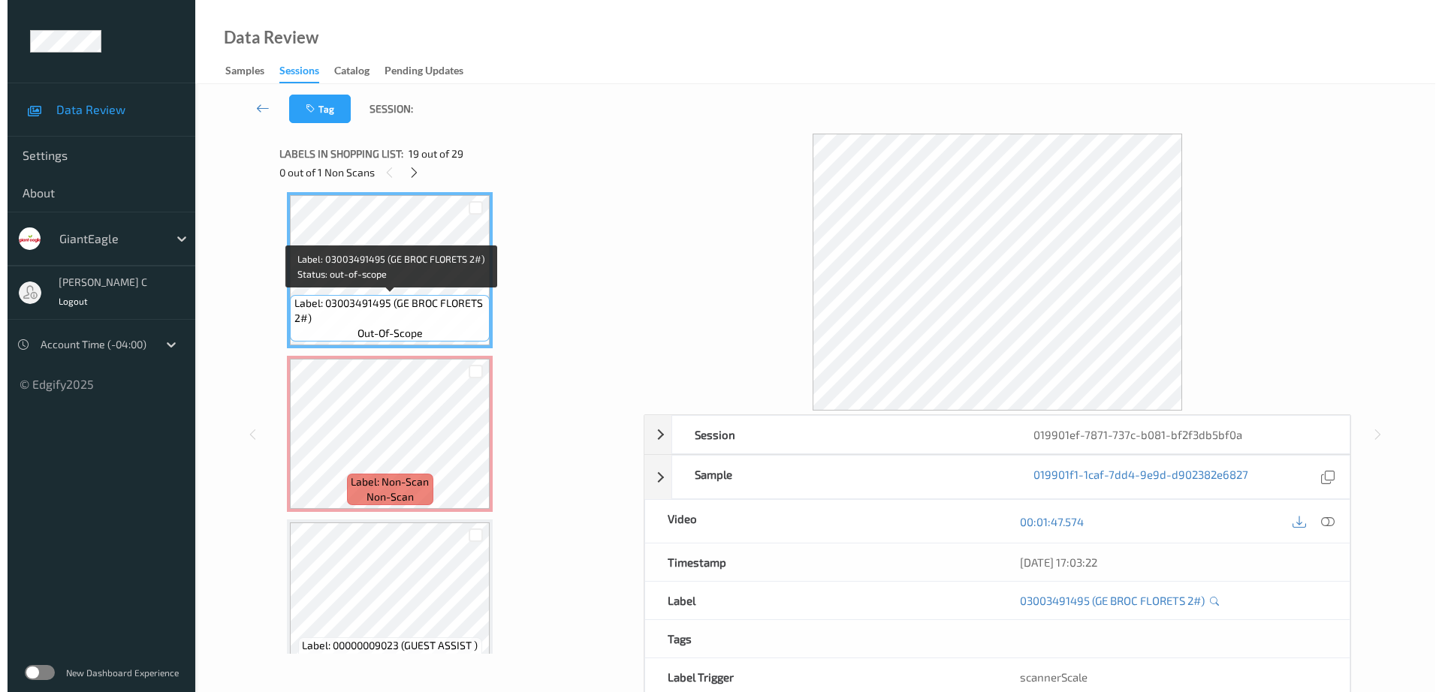
scroll to position [2861, 0]
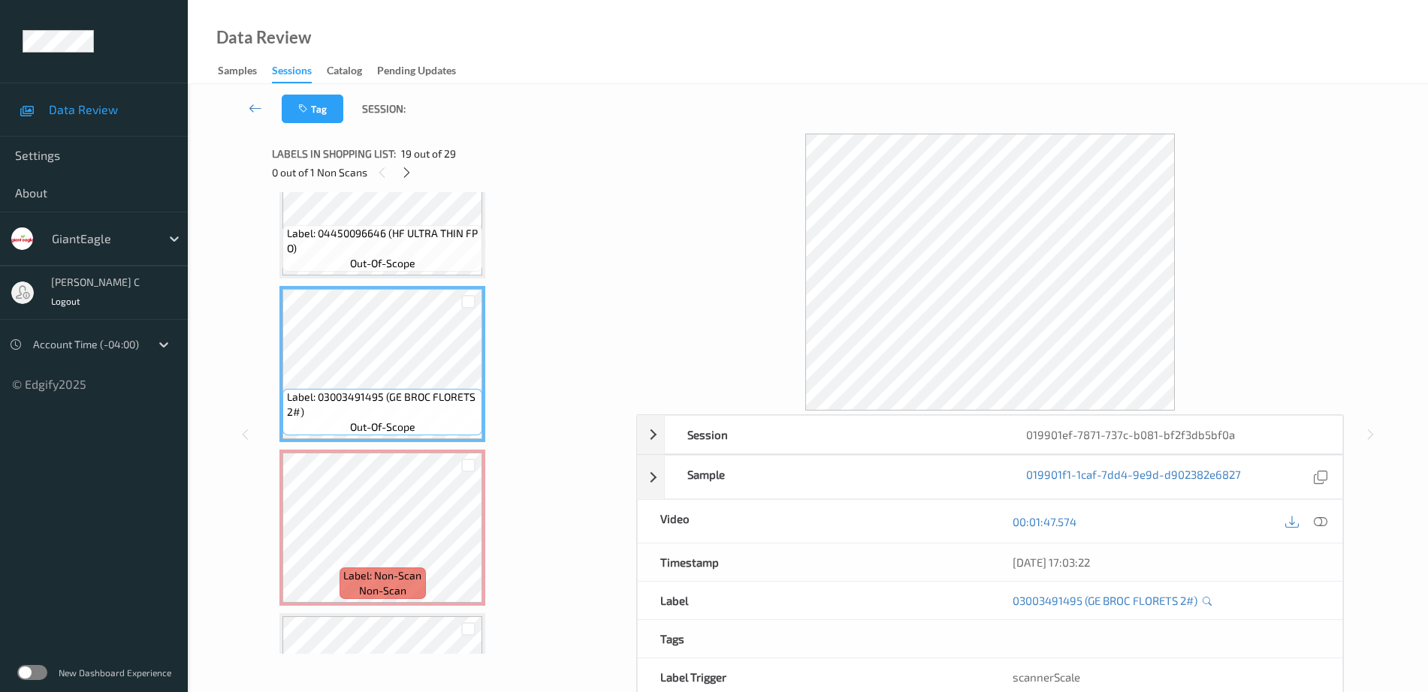
click at [352, 256] on span "out-of-scope" at bounding box center [382, 263] width 65 height 15
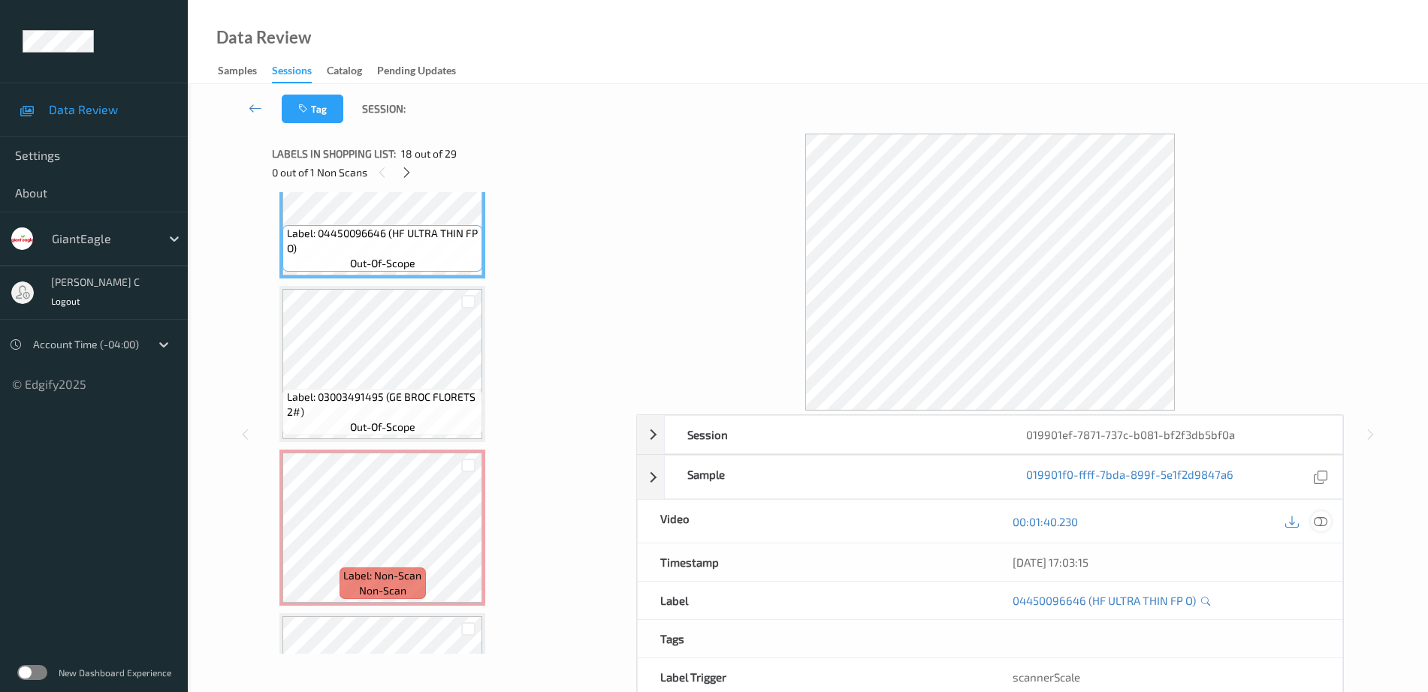
click at [1317, 517] on icon at bounding box center [1321, 522] width 14 height 14
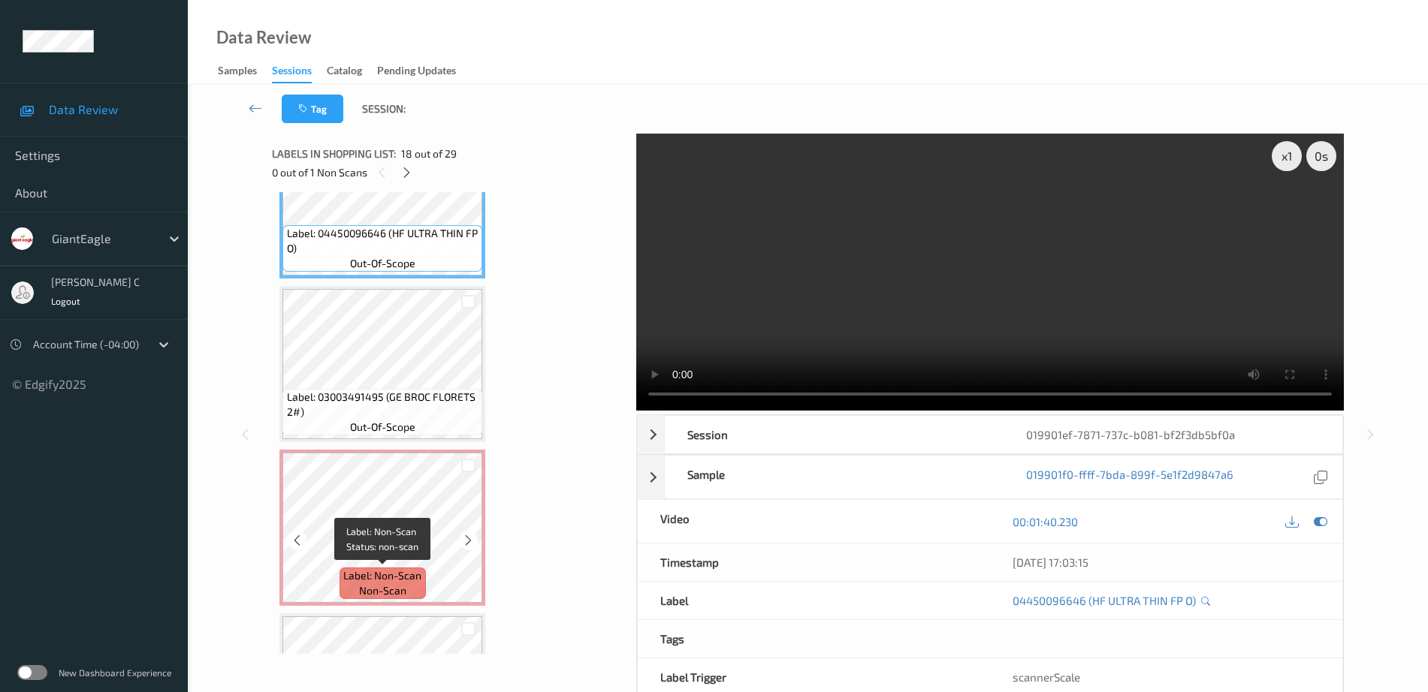
click at [373, 587] on span "non-scan" at bounding box center [382, 591] width 47 height 15
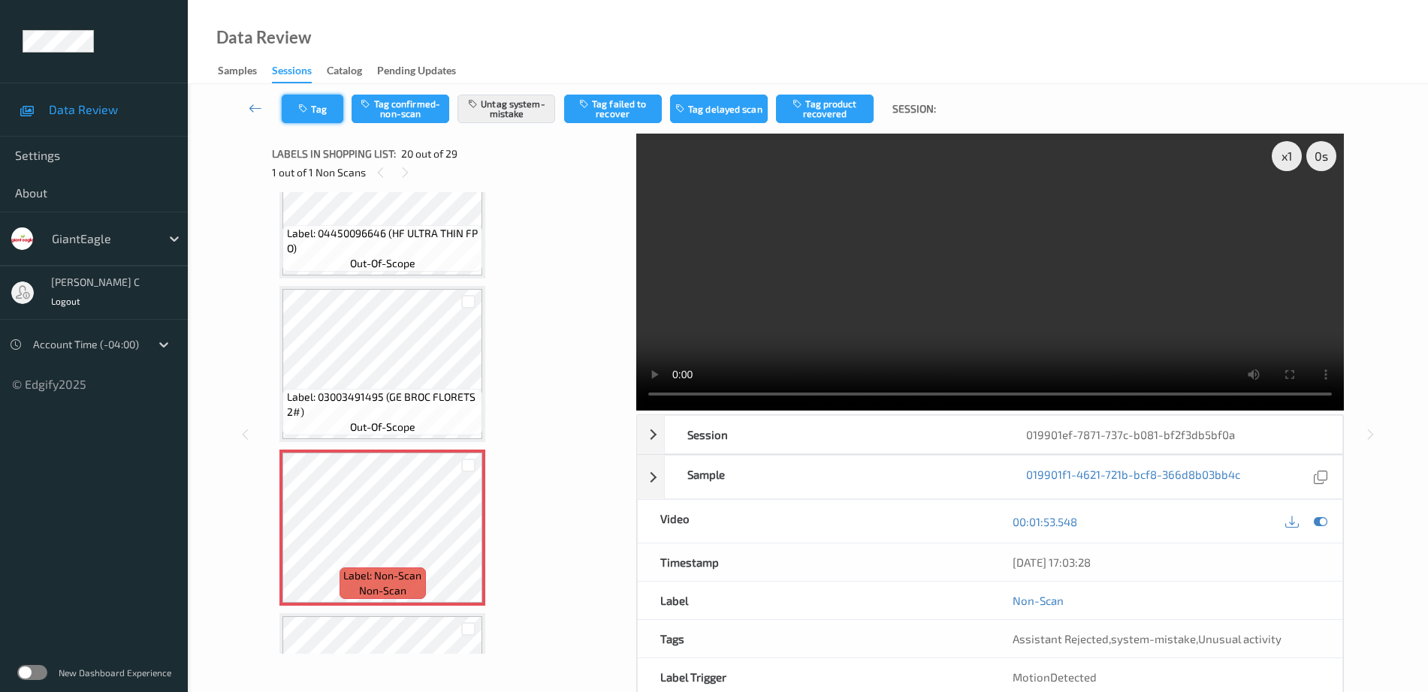
click at [316, 113] on button "Tag" at bounding box center [313, 109] width 62 height 29
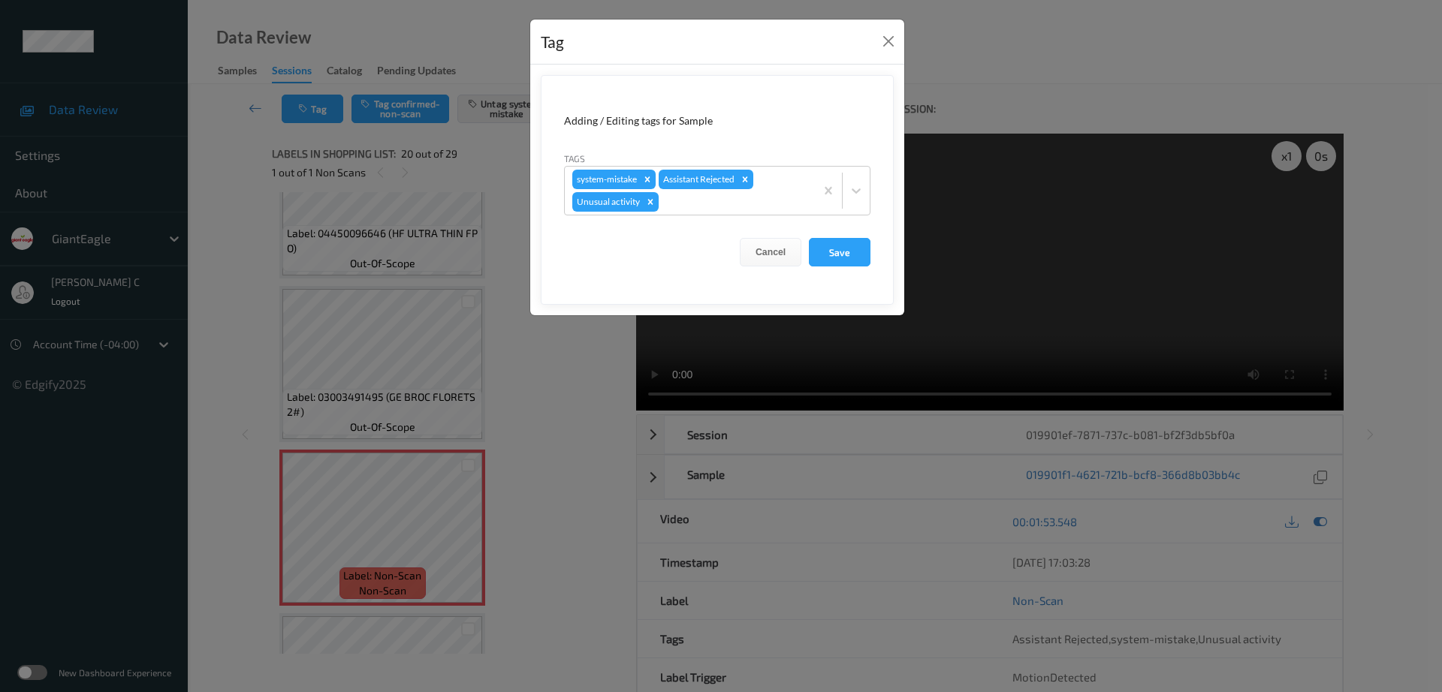
click at [649, 202] on icon "Remove Unusual activity" at bounding box center [650, 202] width 11 height 11
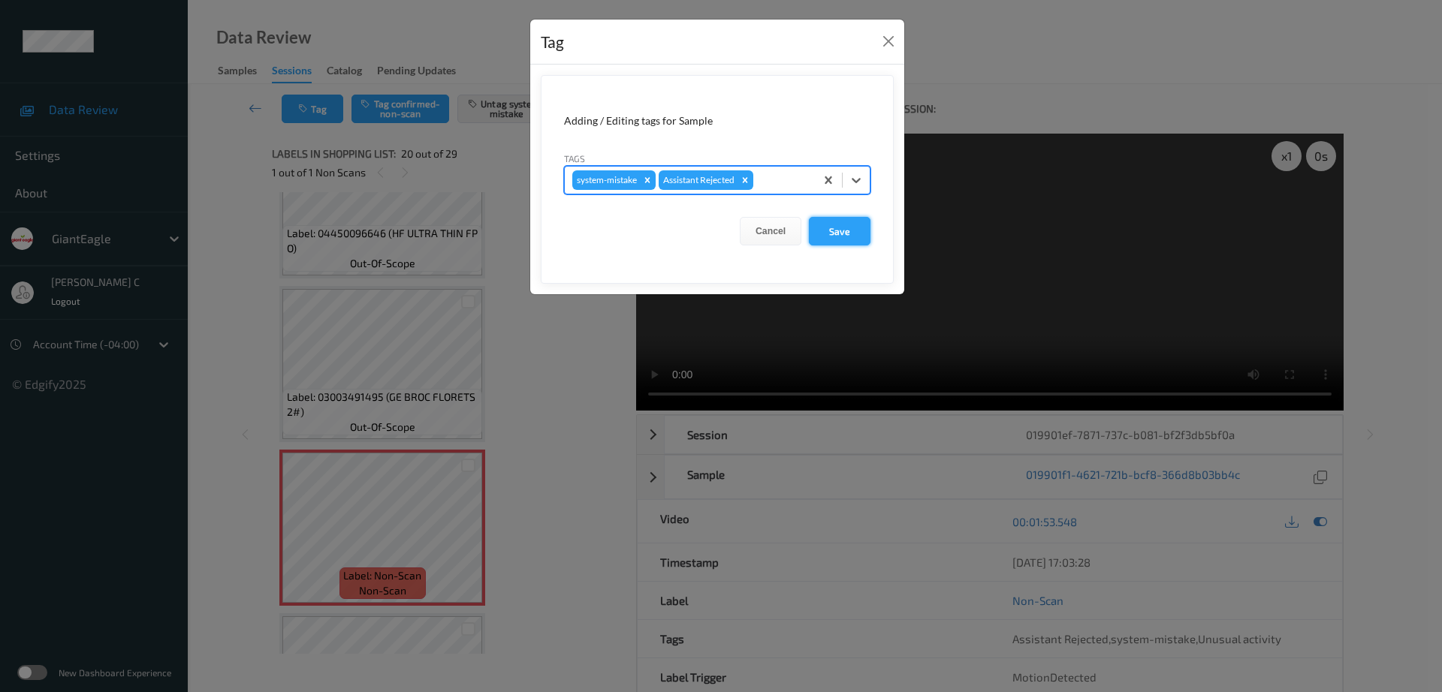
click at [870, 231] on button "Save" at bounding box center [840, 231] width 62 height 29
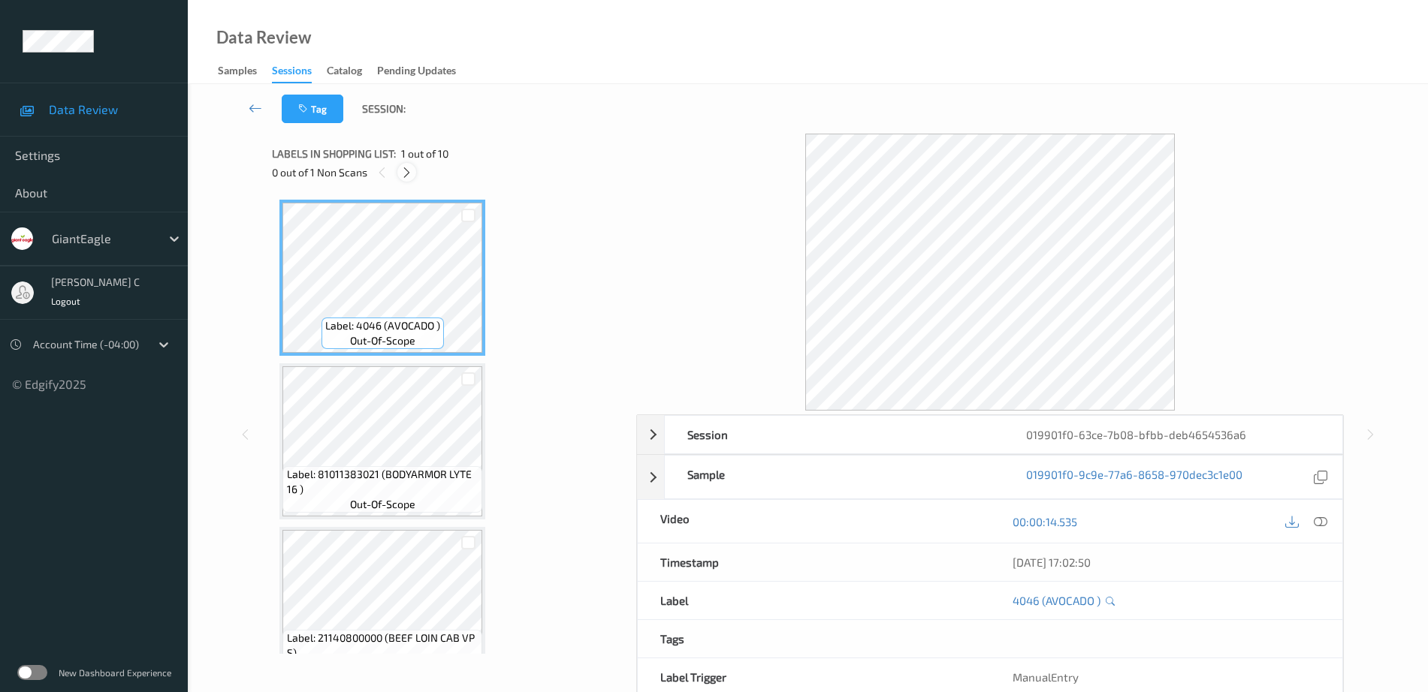
click at [403, 174] on icon at bounding box center [406, 173] width 13 height 14
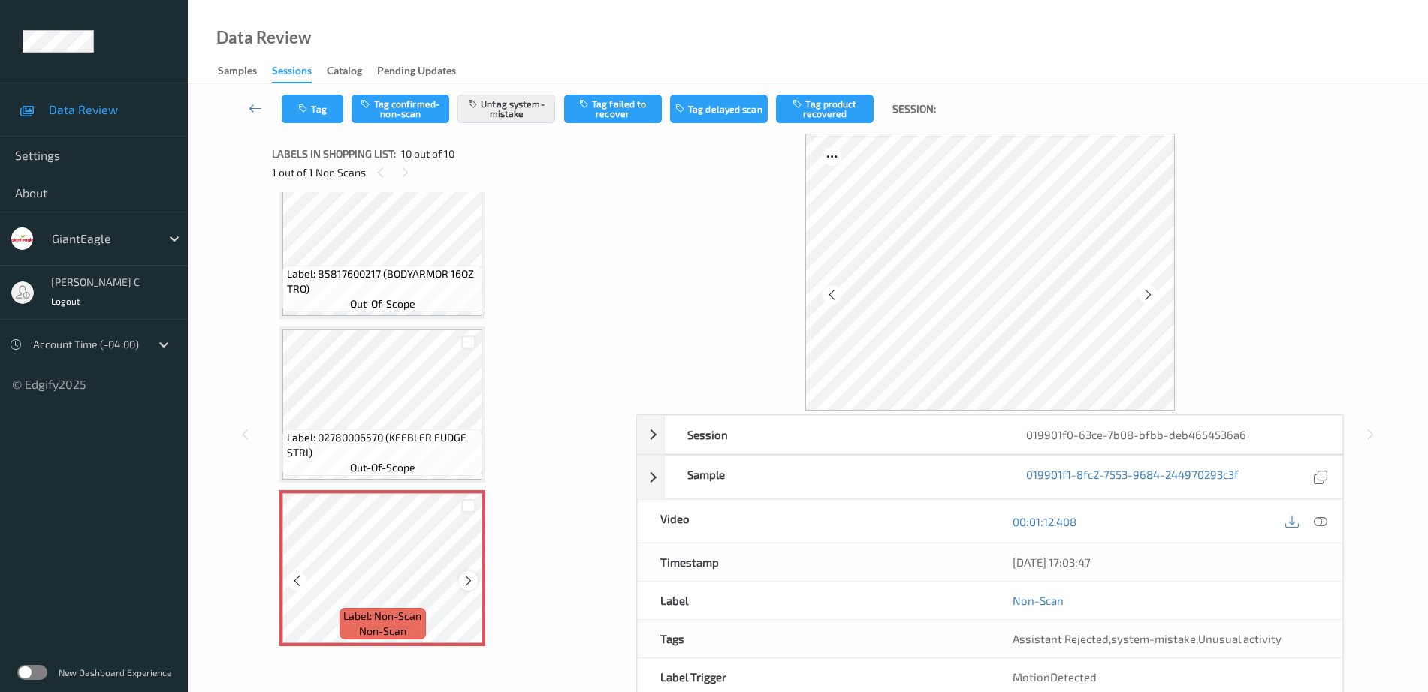
click at [468, 583] on icon at bounding box center [468, 582] width 13 height 14
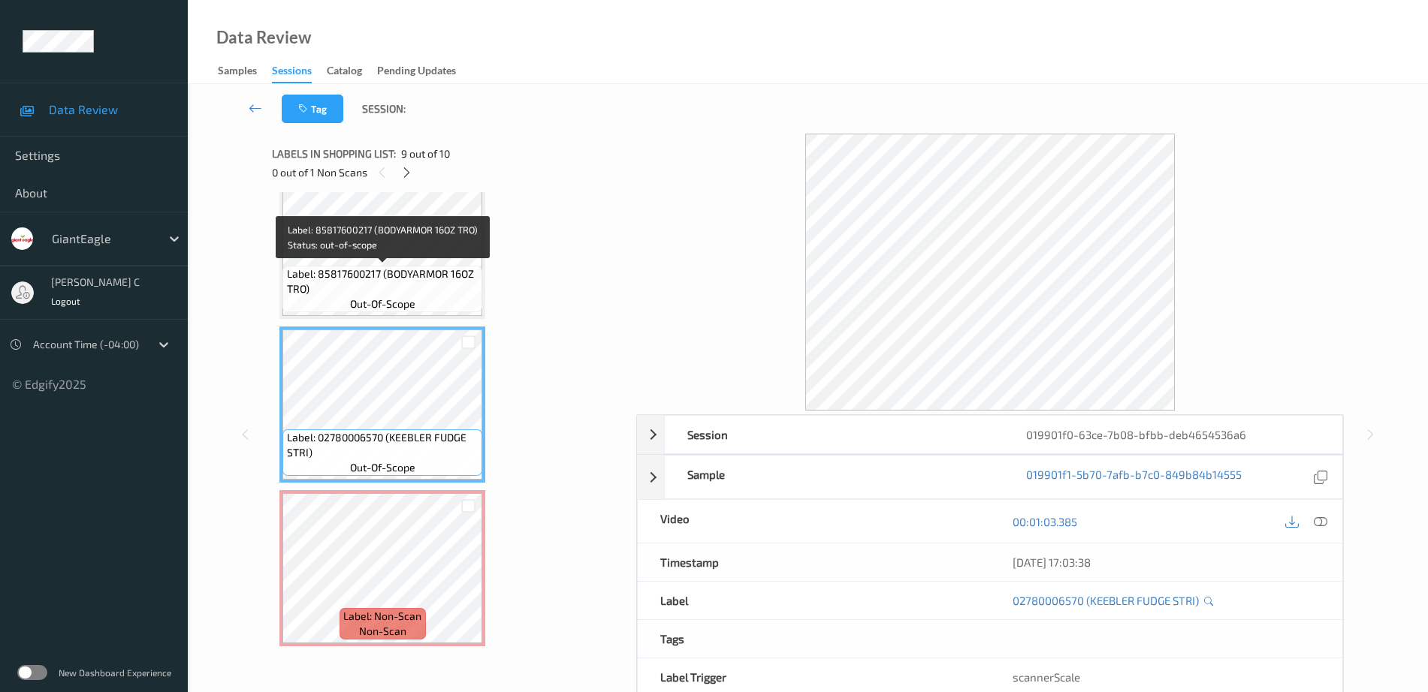
click at [358, 280] on span "Label: 85817600217 (BODYARMOR 16OZ TRO)" at bounding box center [383, 282] width 192 height 30
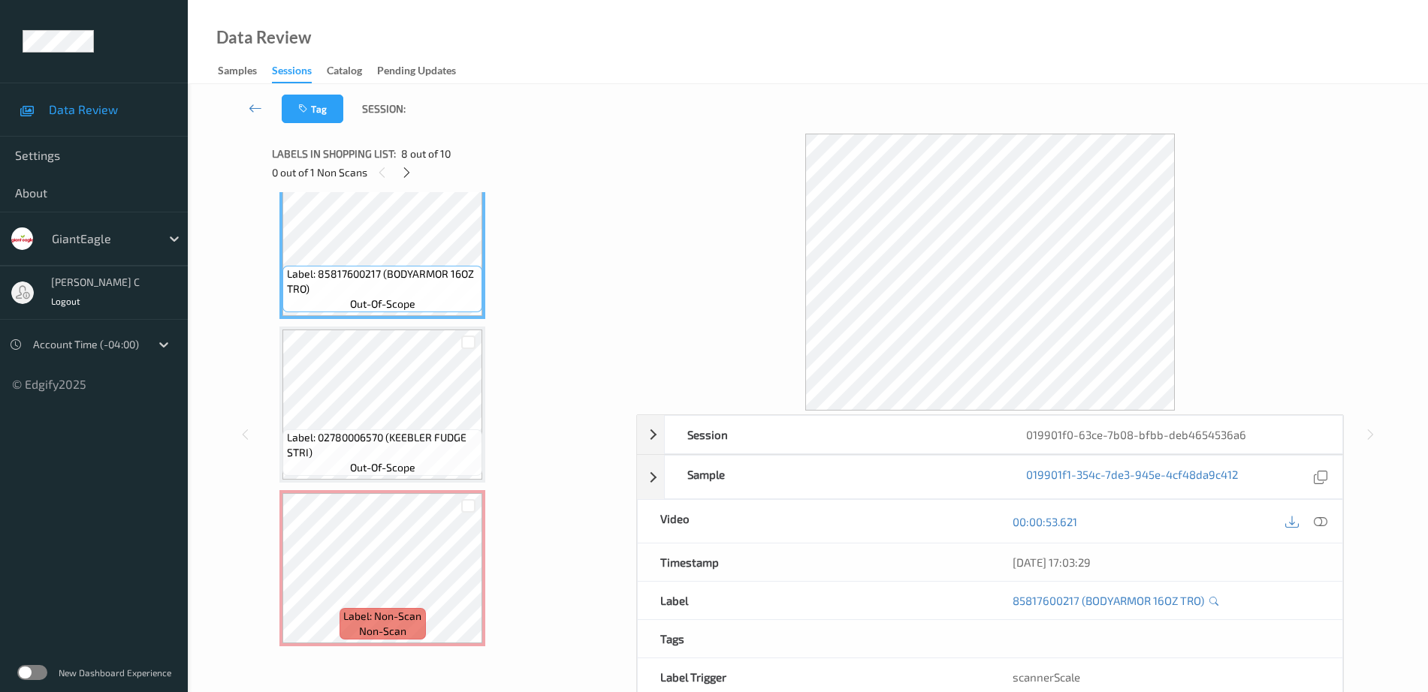
scroll to position [1089, 0]
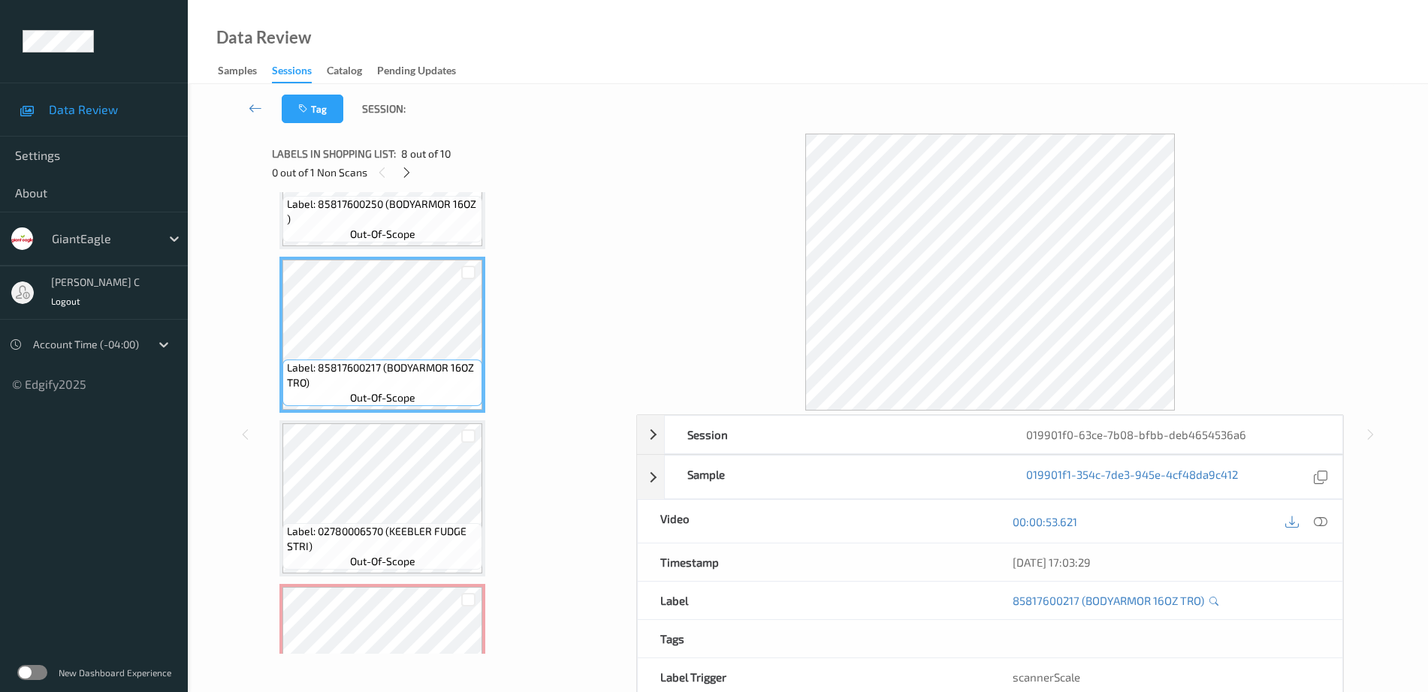
click at [390, 361] on span "Label: 85817600217 (BODYARMOR 16OZ TRO)" at bounding box center [383, 376] width 192 height 30
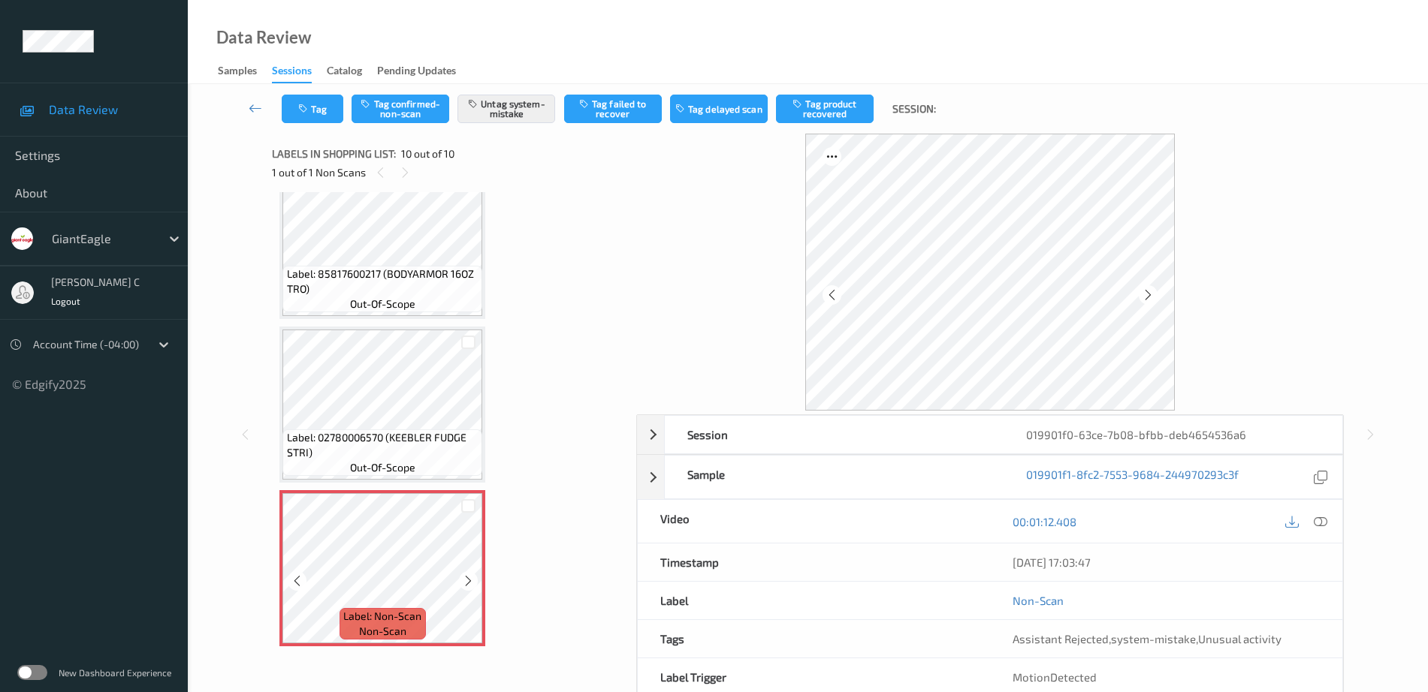
scroll to position [74, 0]
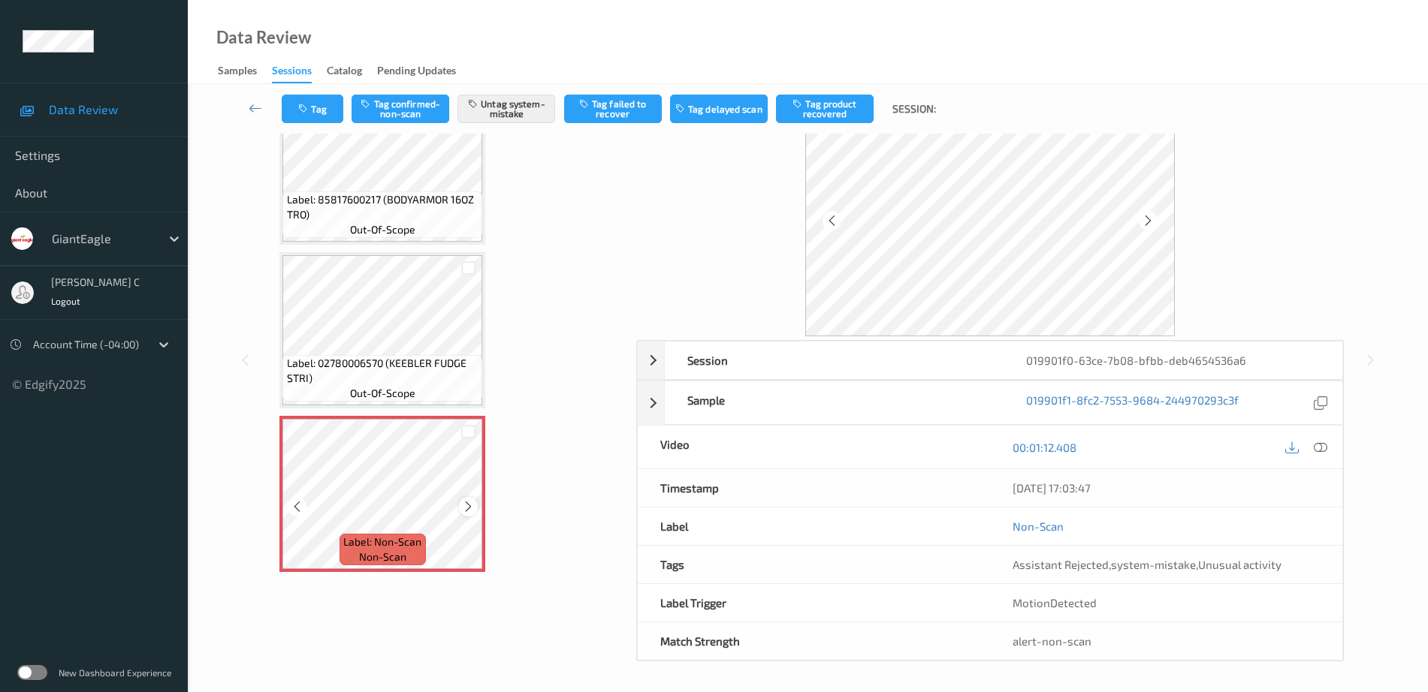
click at [462, 502] on icon at bounding box center [468, 507] width 13 height 14
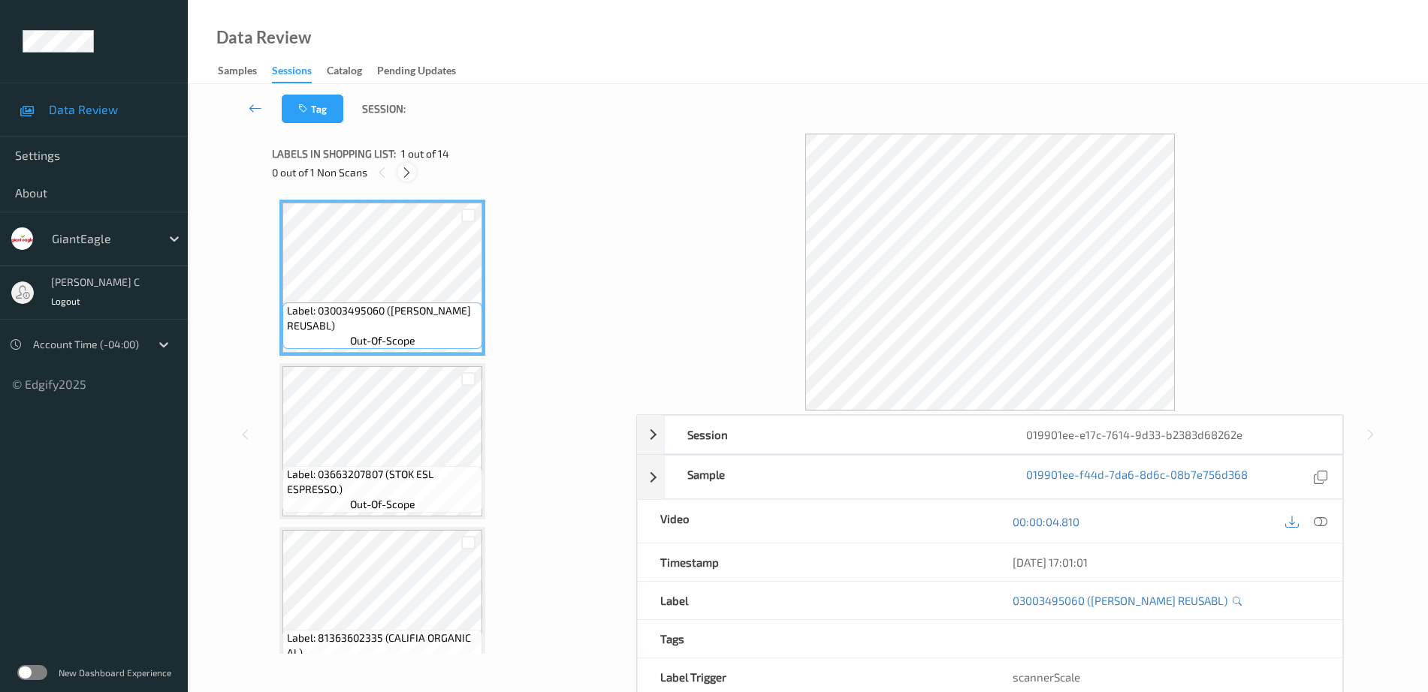
click at [410, 175] on icon at bounding box center [406, 173] width 13 height 14
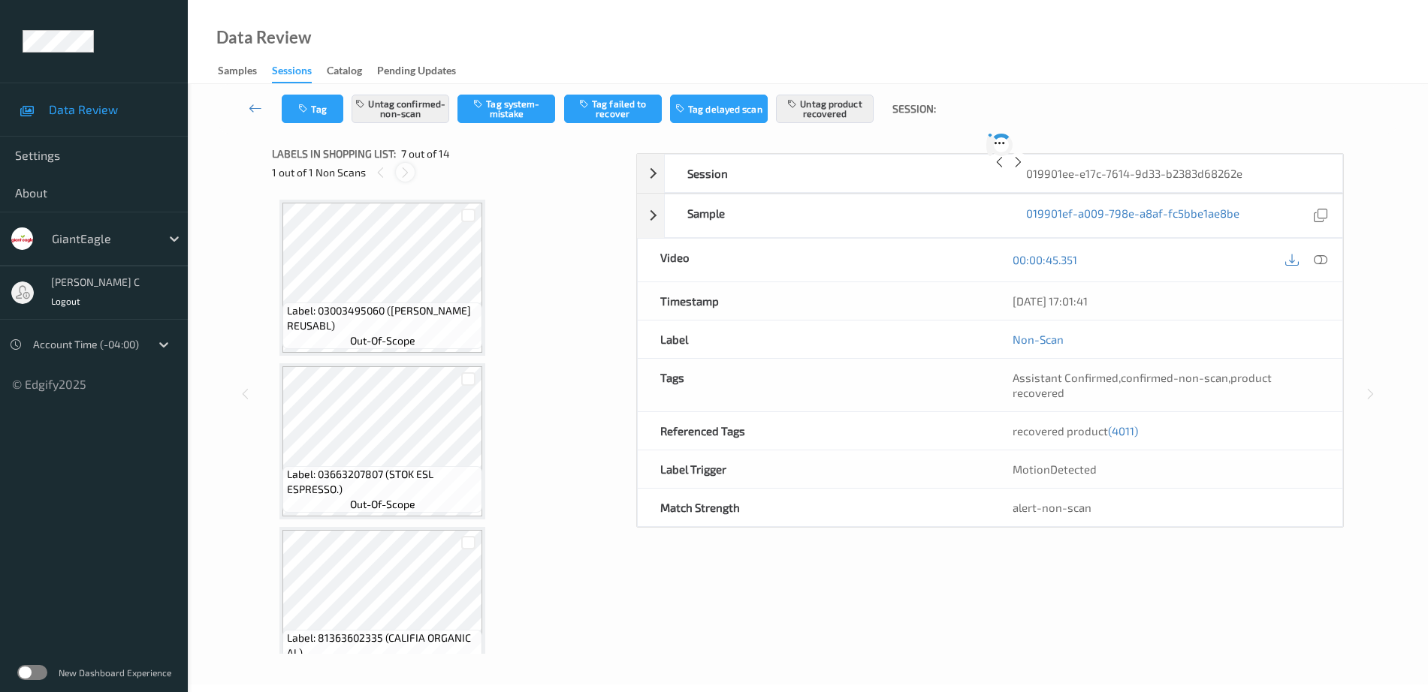
scroll to position [826, 0]
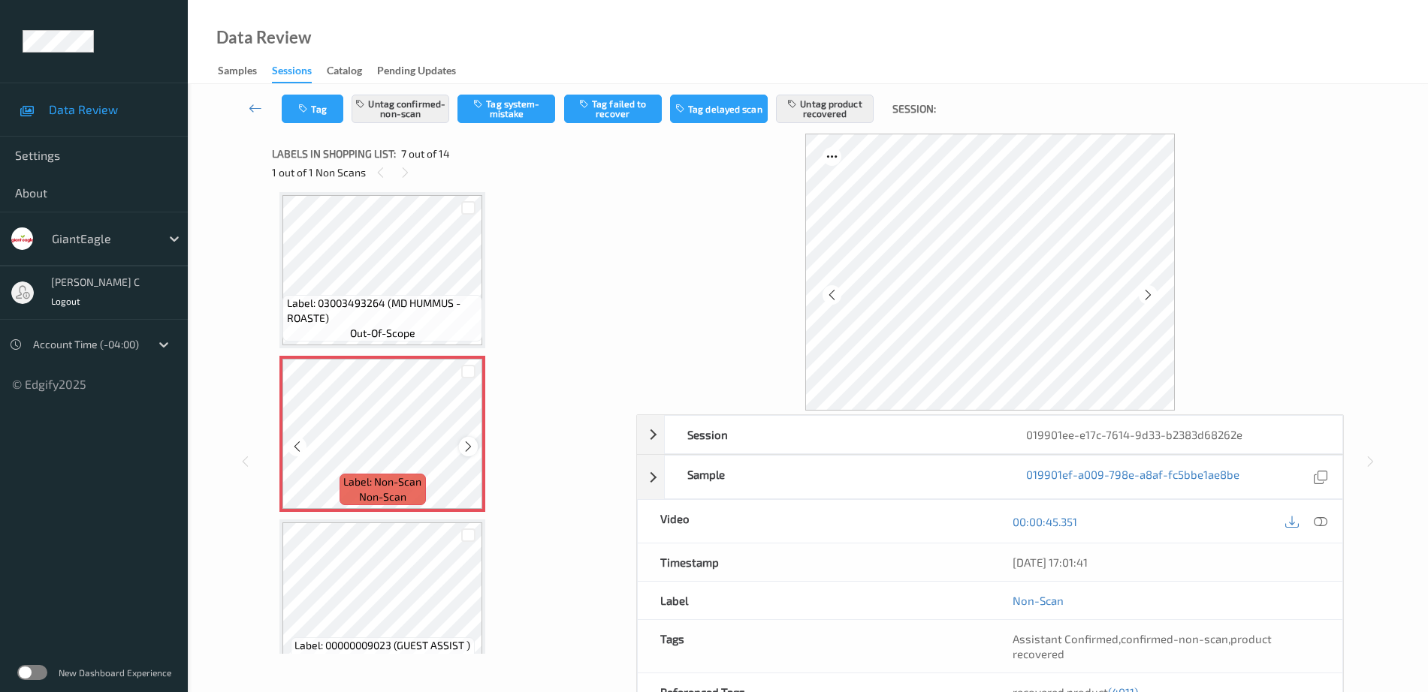
click at [471, 455] on div at bounding box center [468, 446] width 19 height 19
click at [379, 300] on span "Label: 03003493264 (MD HUMMUS - ROASTE)" at bounding box center [383, 311] width 192 height 30
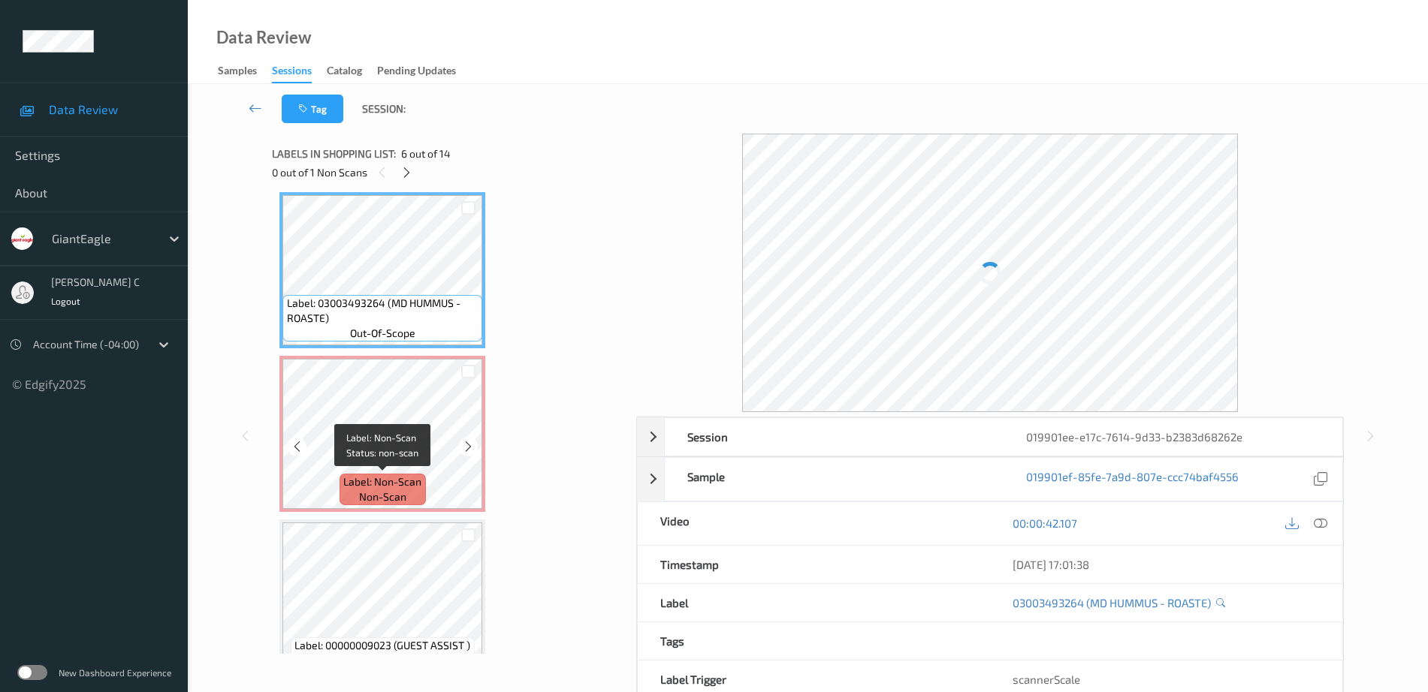
click at [416, 488] on span "Label: Non-Scan" at bounding box center [382, 482] width 78 height 15
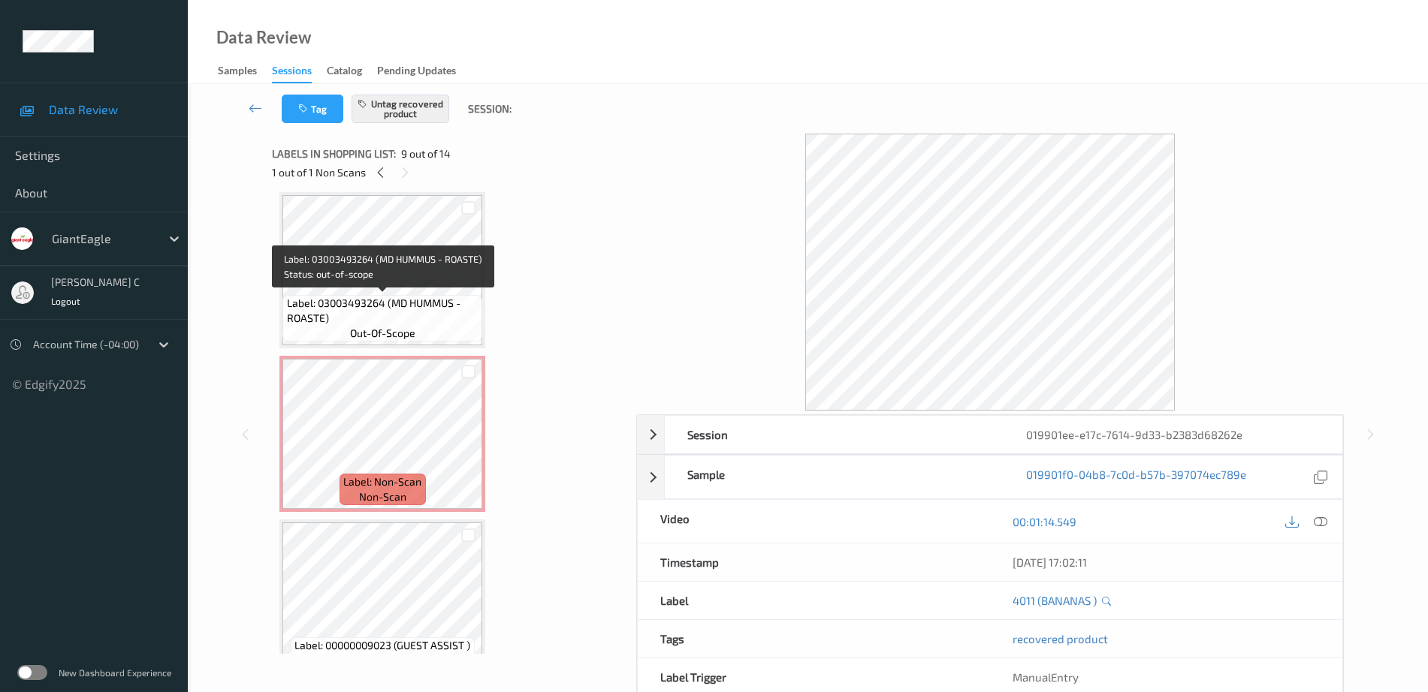
click at [365, 332] on span "out-of-scope" at bounding box center [382, 333] width 65 height 15
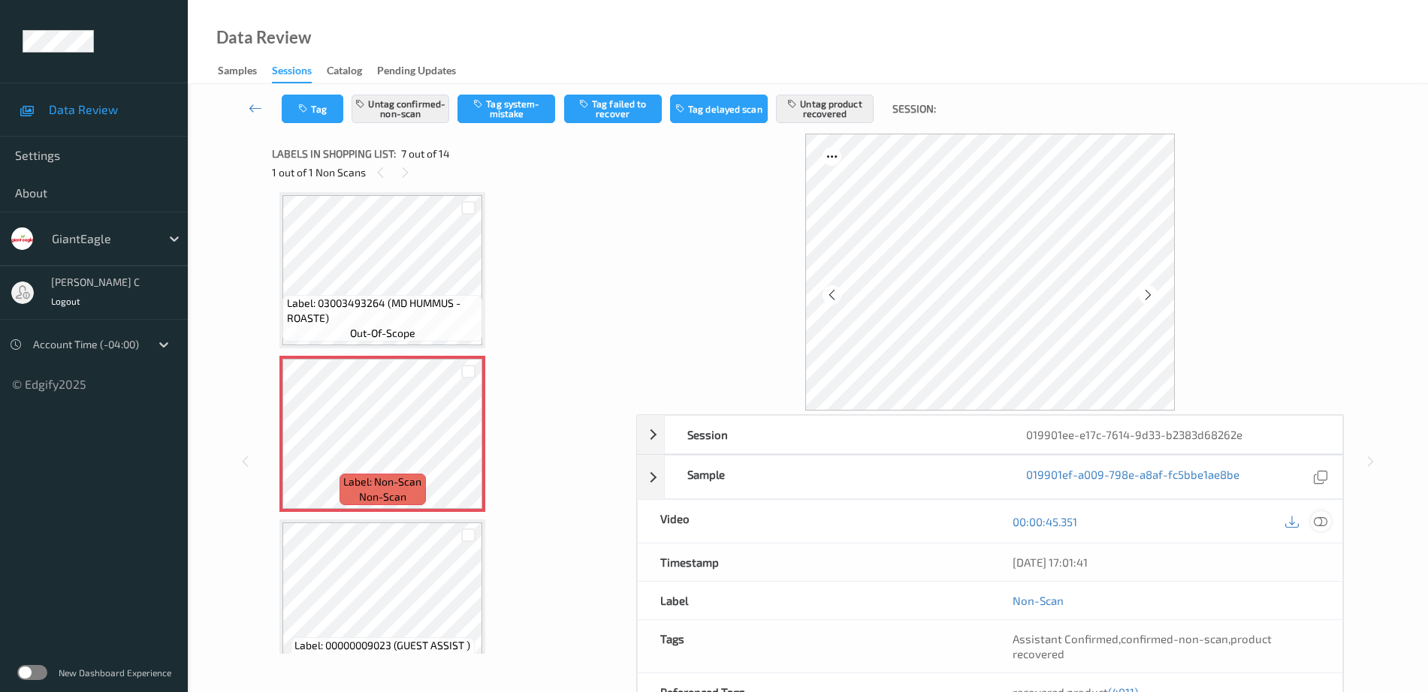
click at [1322, 525] on icon at bounding box center [1321, 522] width 14 height 14
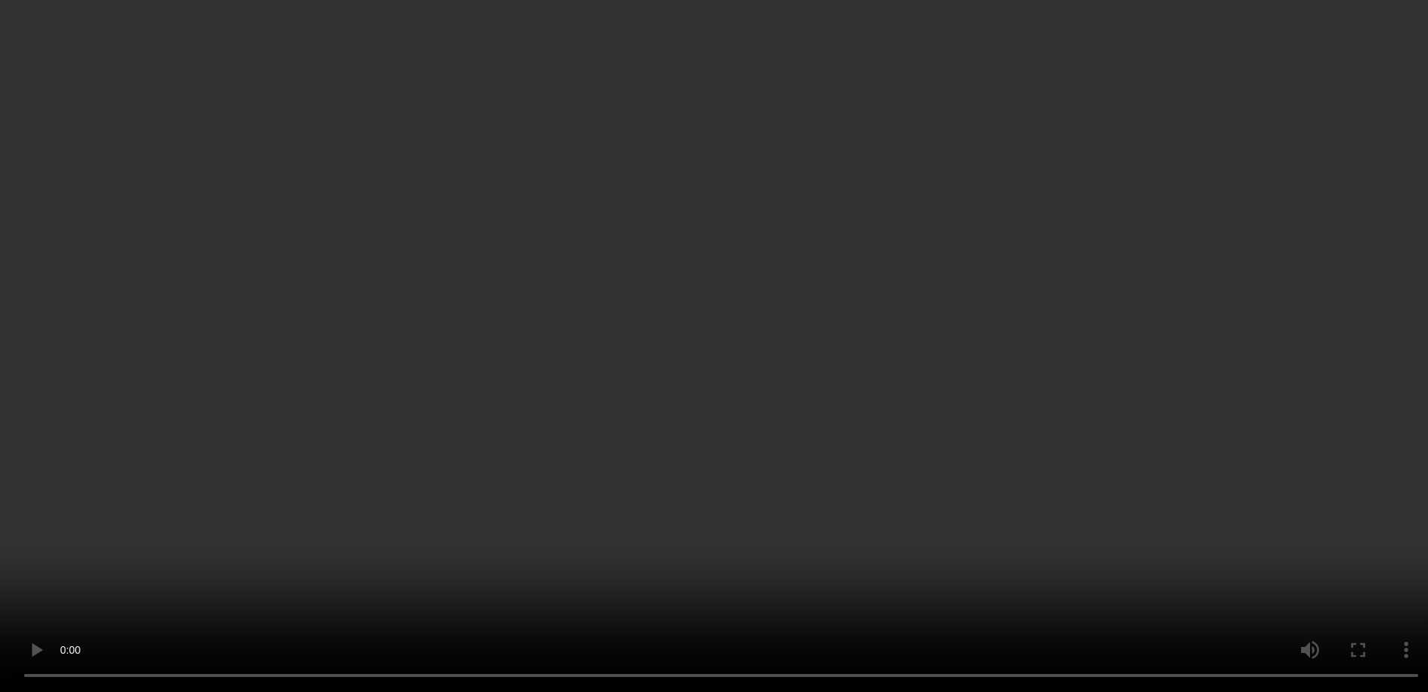
scroll to position [1014, 0]
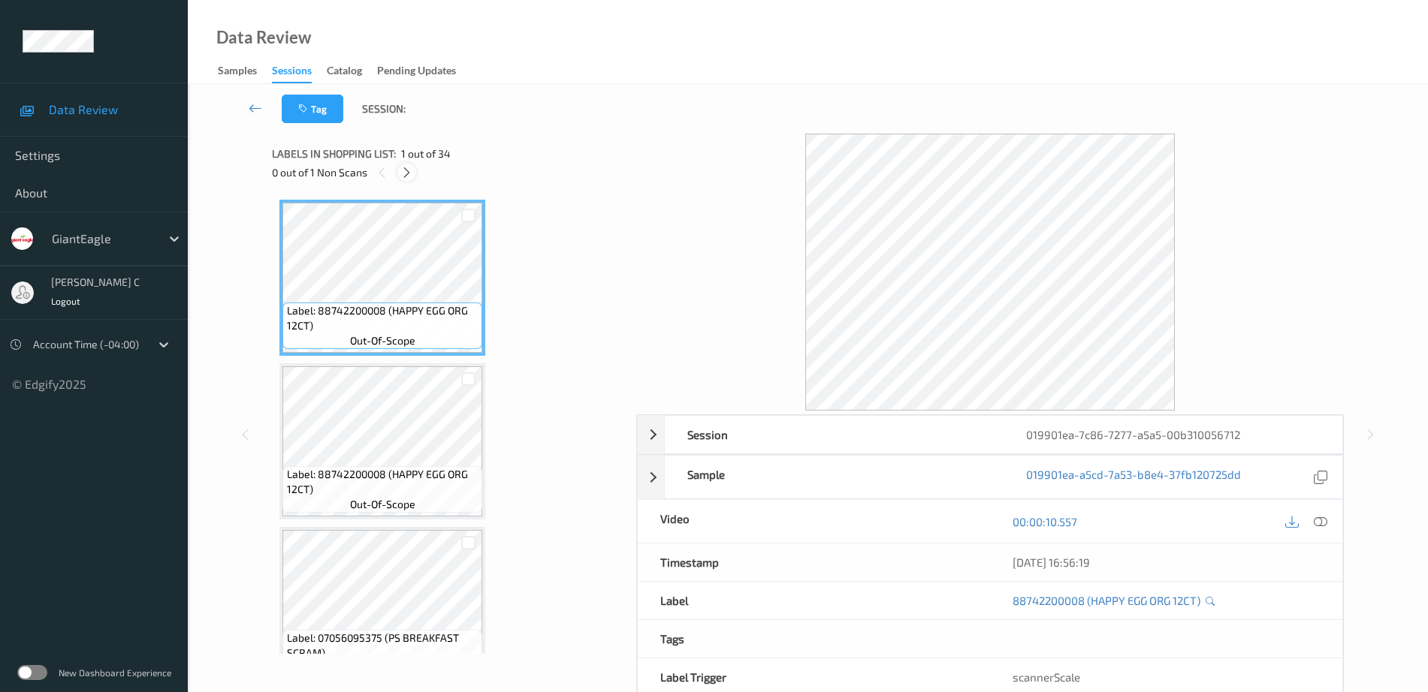
click at [410, 173] on icon at bounding box center [406, 173] width 13 height 14
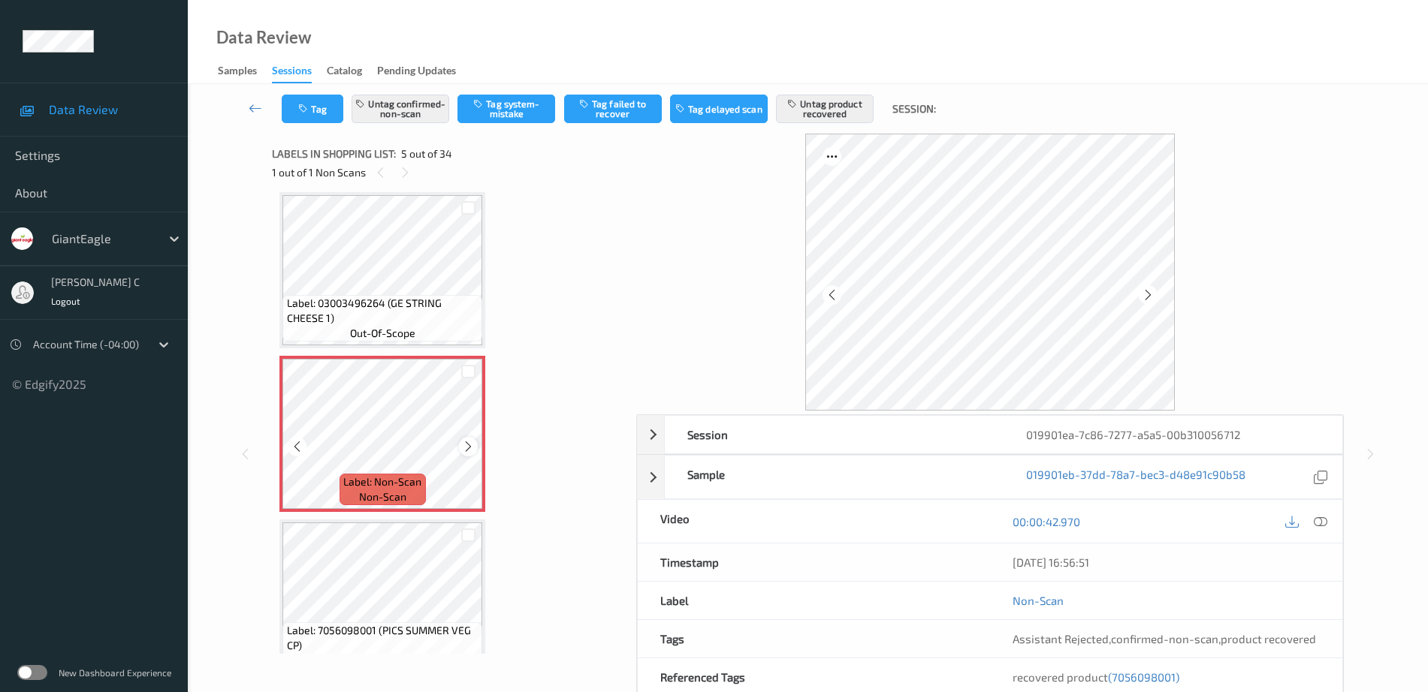
click at [470, 448] on icon at bounding box center [468, 447] width 13 height 14
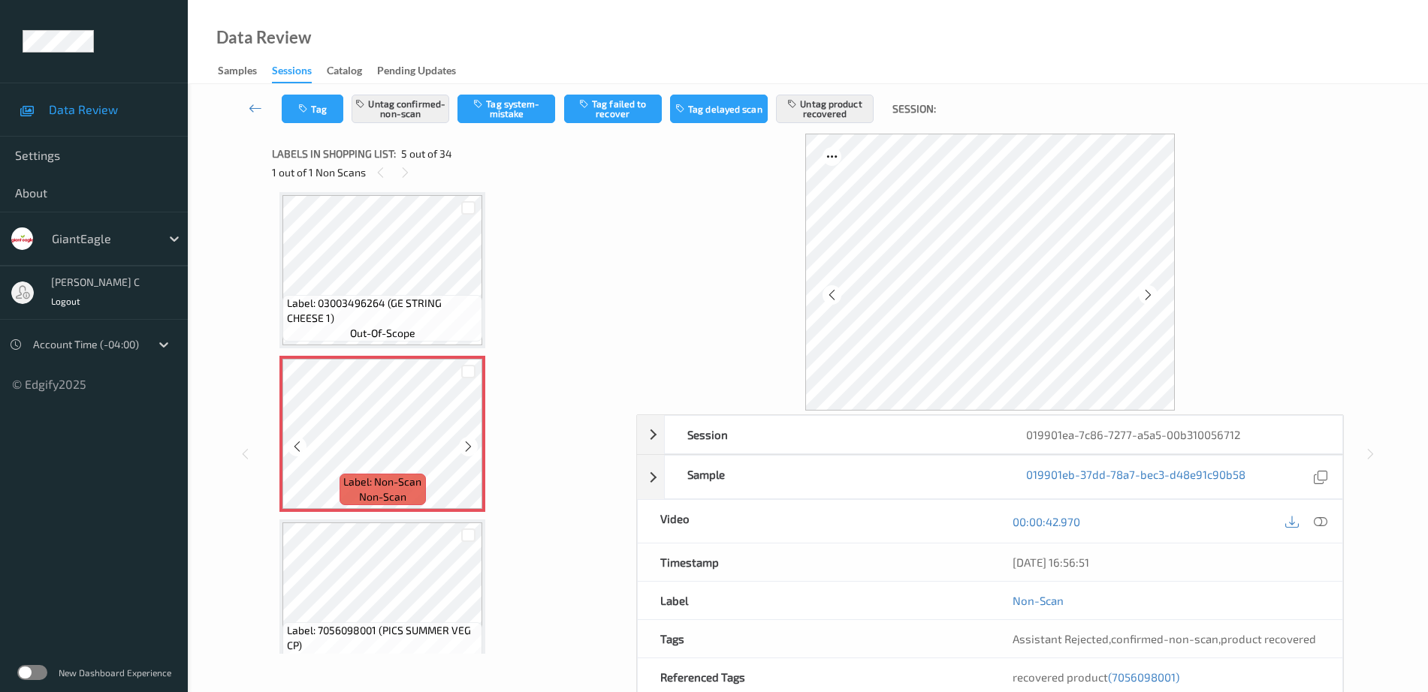
click at [470, 448] on icon at bounding box center [468, 447] width 13 height 14
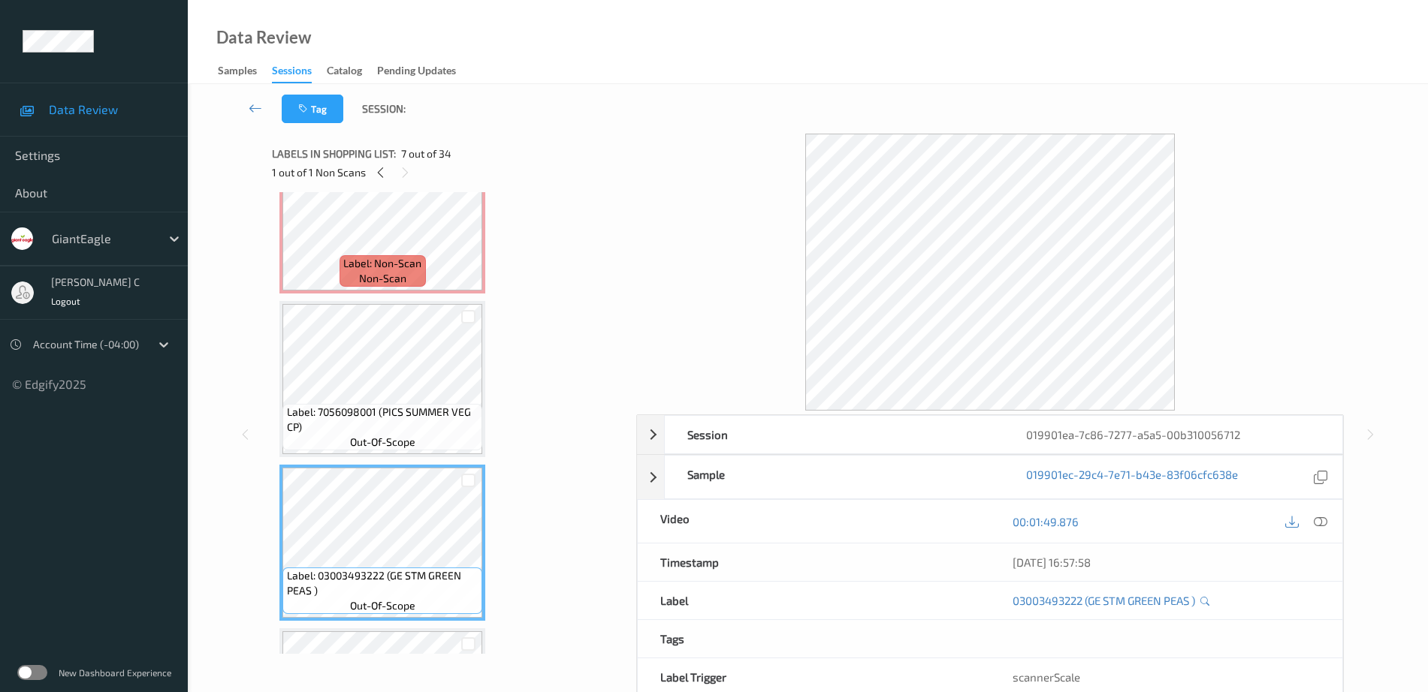
scroll to position [686, 0]
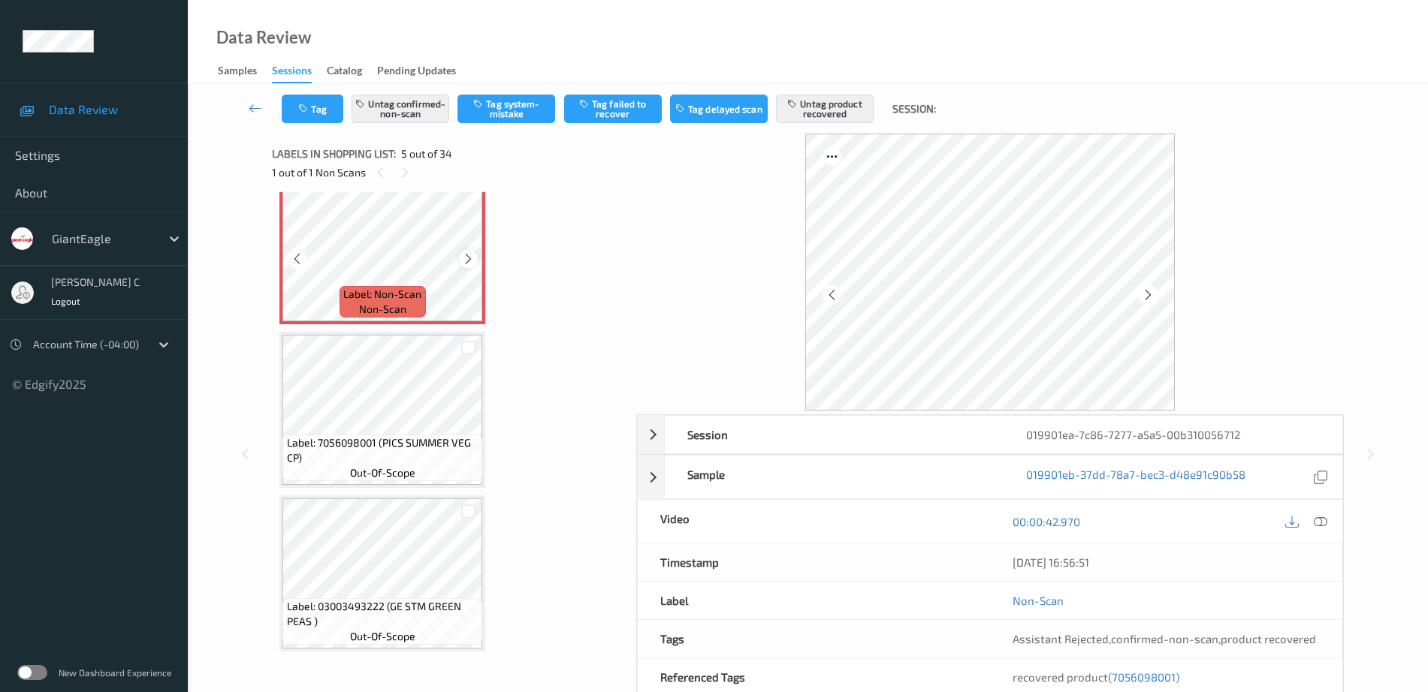
click at [476, 255] on div at bounding box center [468, 258] width 19 height 19
click at [475, 256] on div at bounding box center [468, 258] width 19 height 19
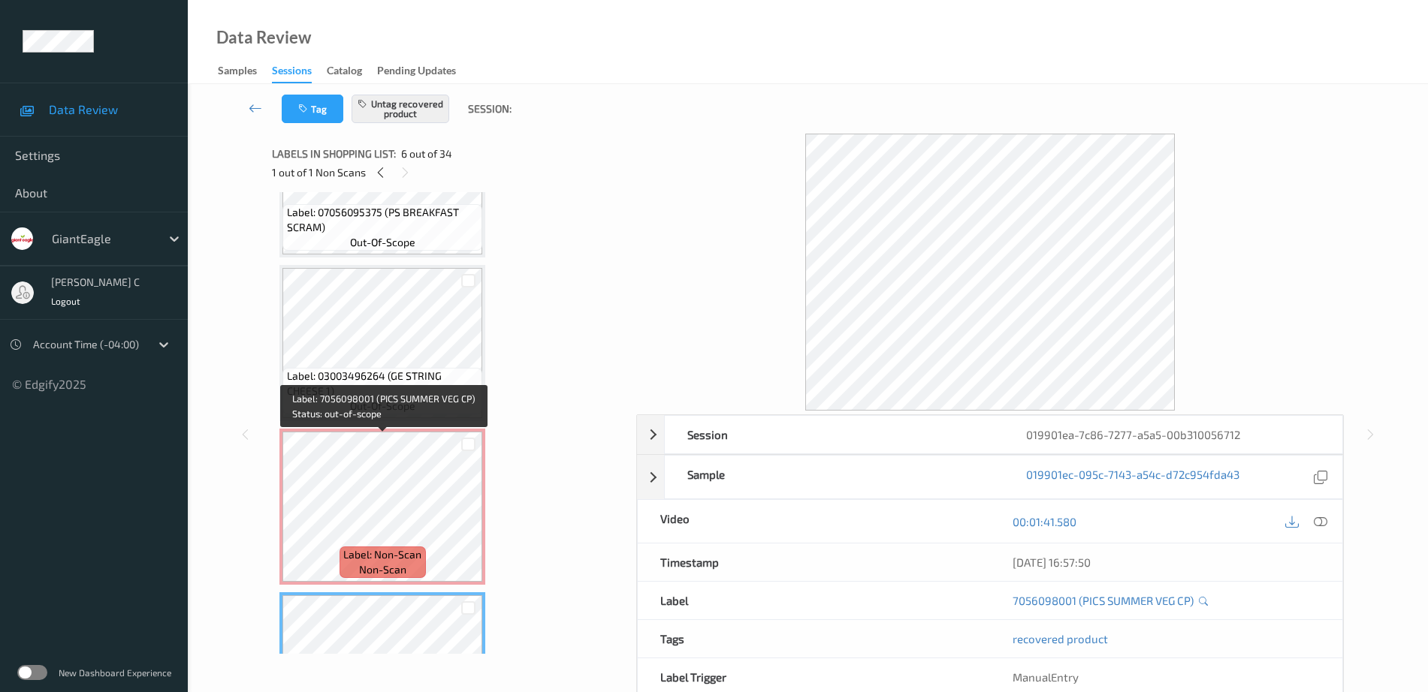
scroll to position [405, 0]
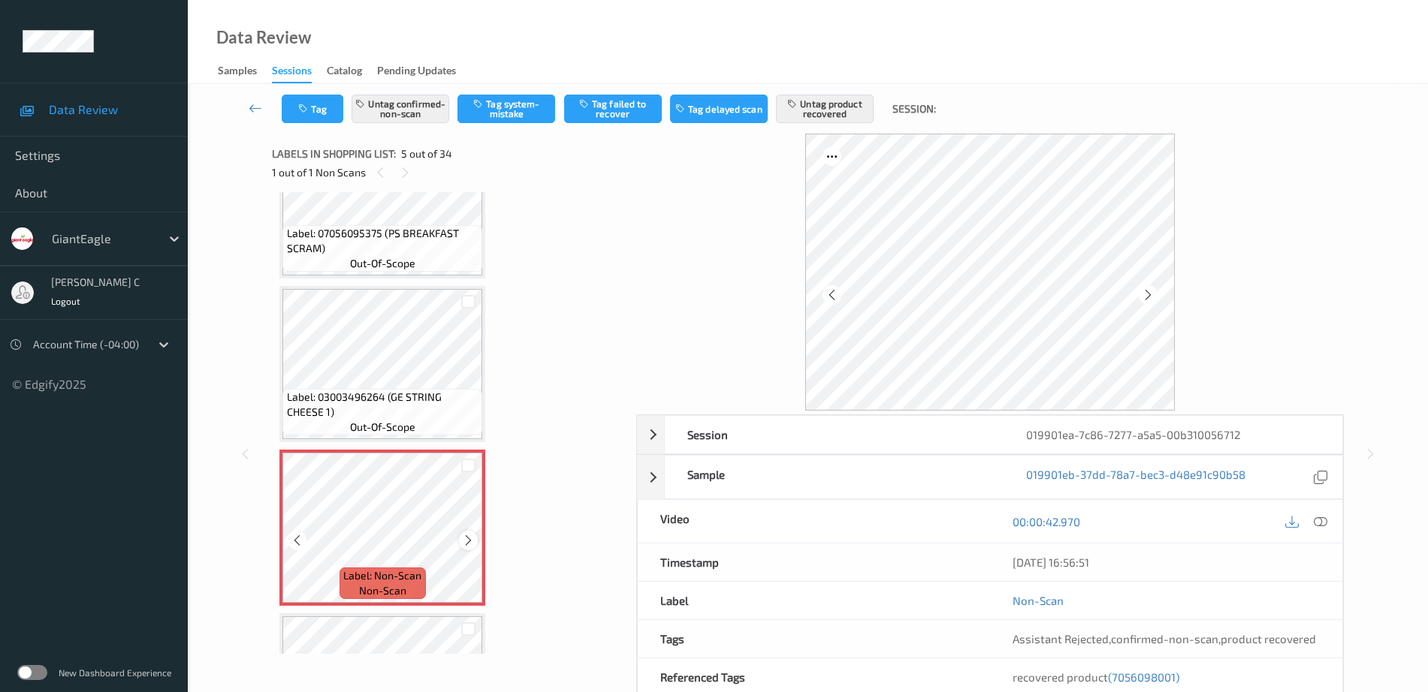
click at [460, 542] on div at bounding box center [468, 540] width 19 height 19
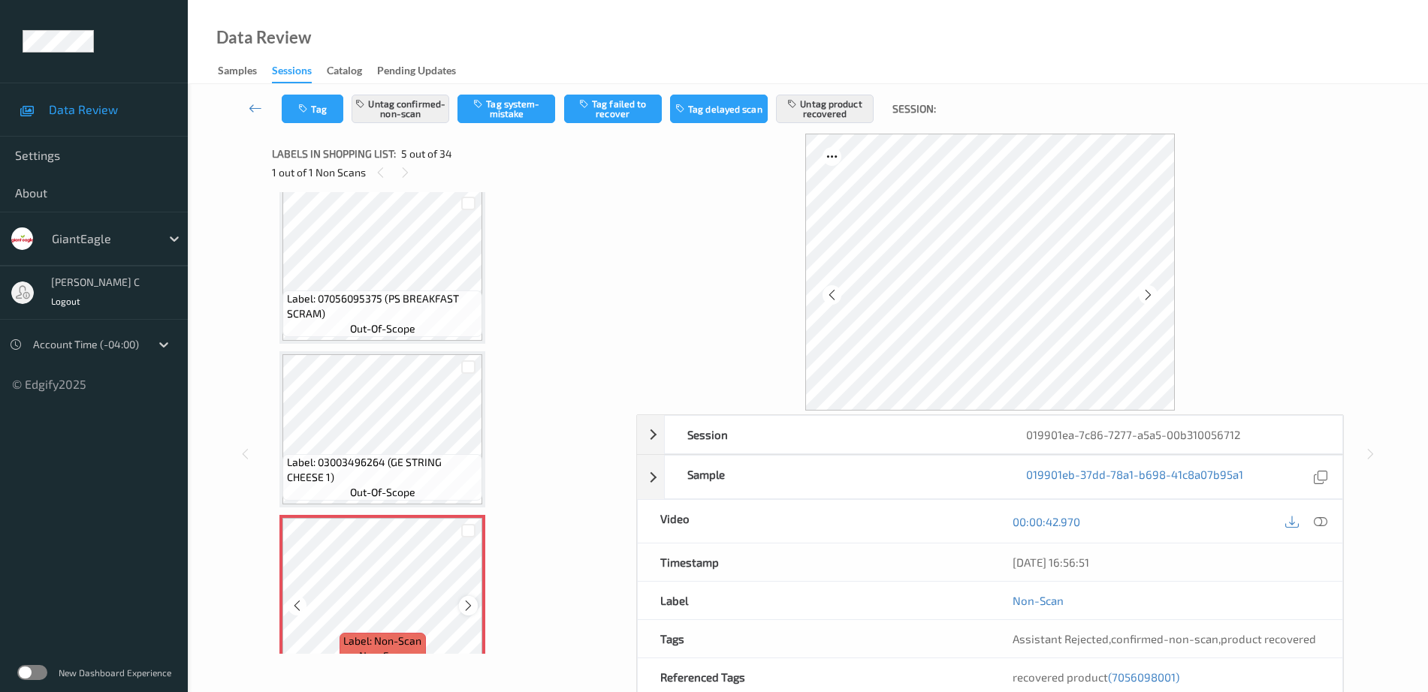
scroll to position [311, 0]
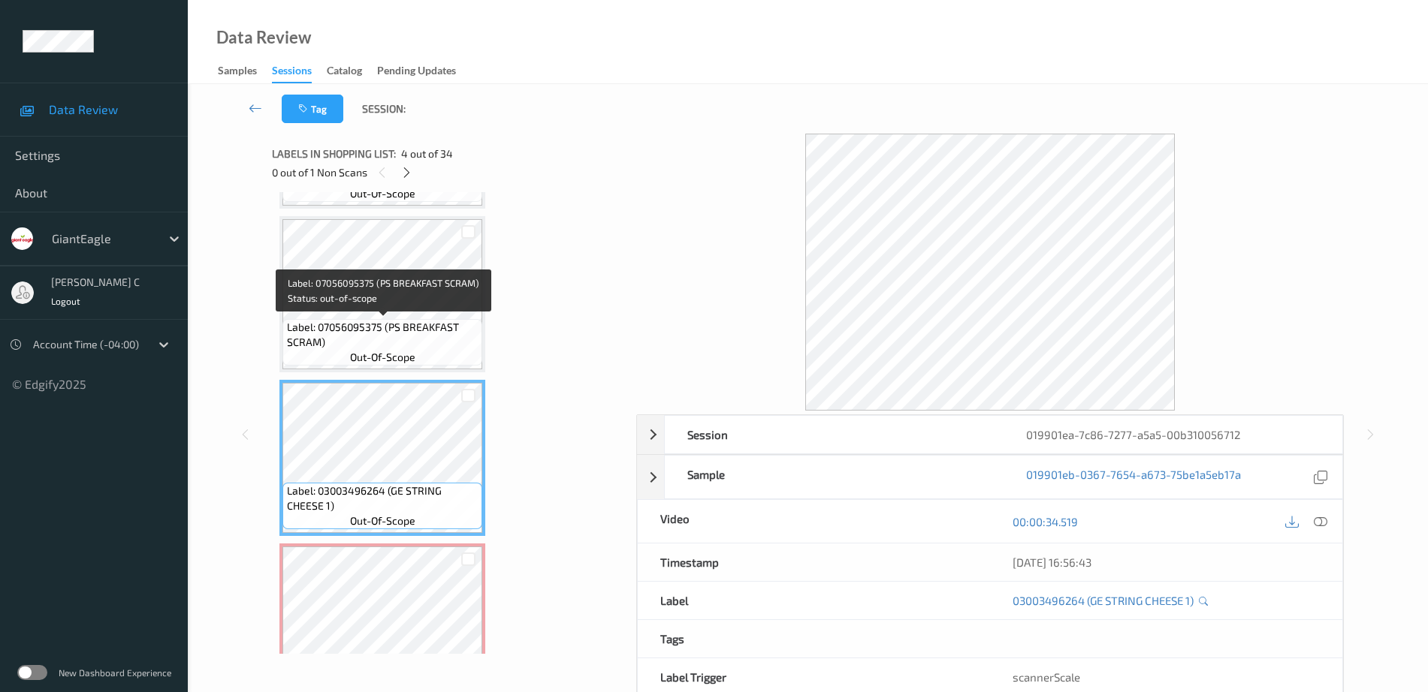
click at [387, 320] on span "Label: 07056095375 (PS BREAKFAST SCRAM)" at bounding box center [383, 335] width 192 height 30
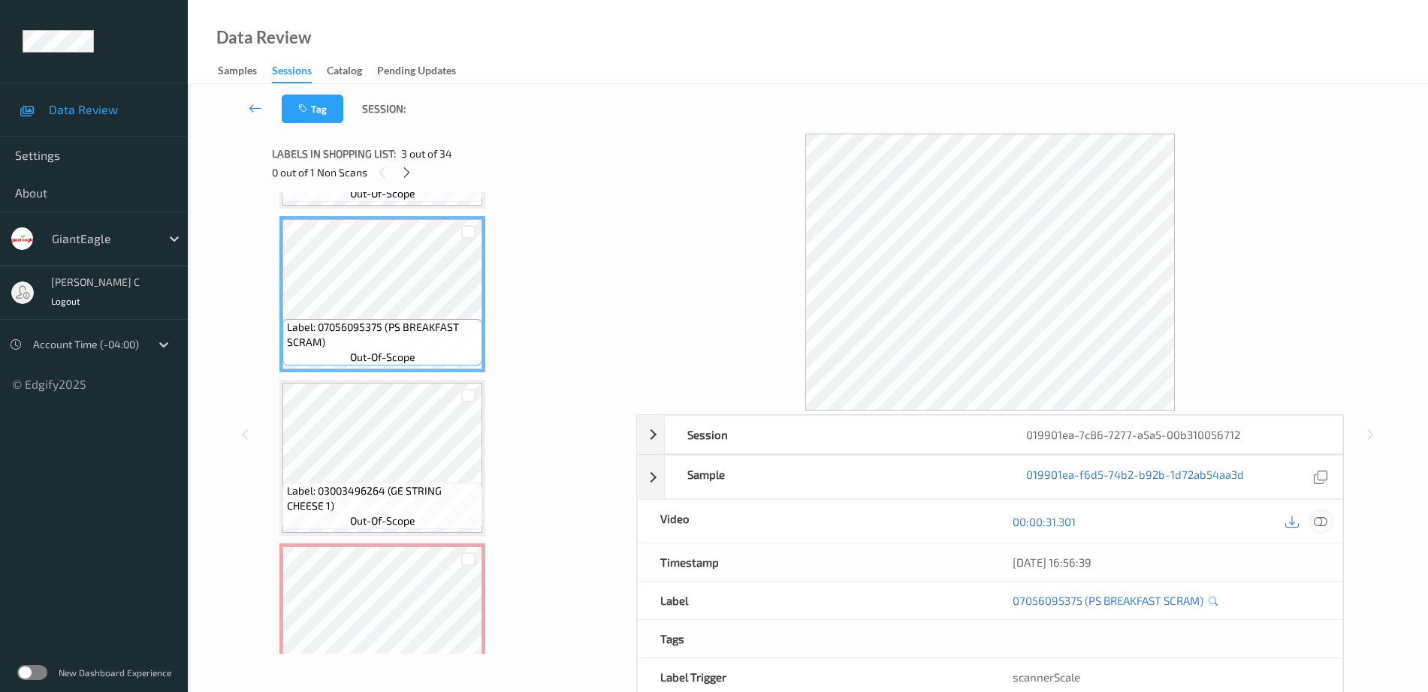
click at [1318, 517] on icon at bounding box center [1321, 522] width 14 height 14
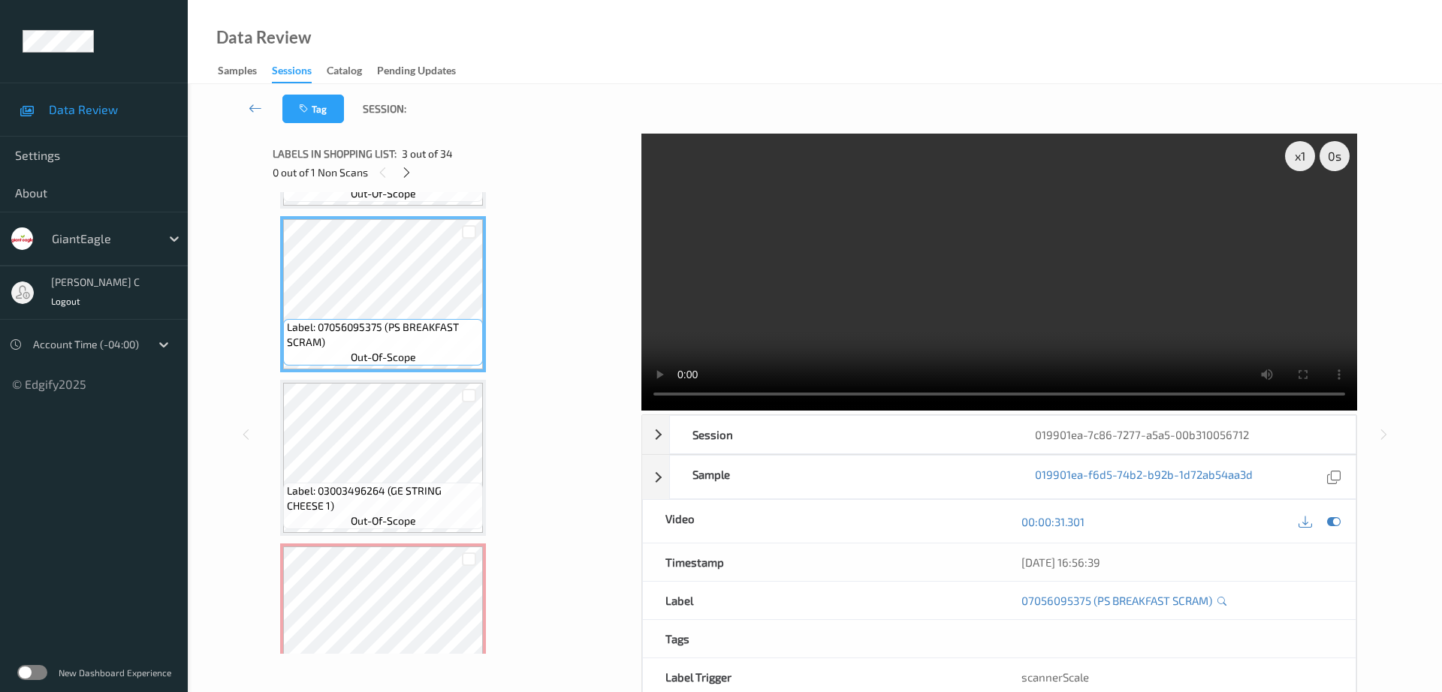
click at [649, 187] on video at bounding box center [999, 272] width 716 height 277
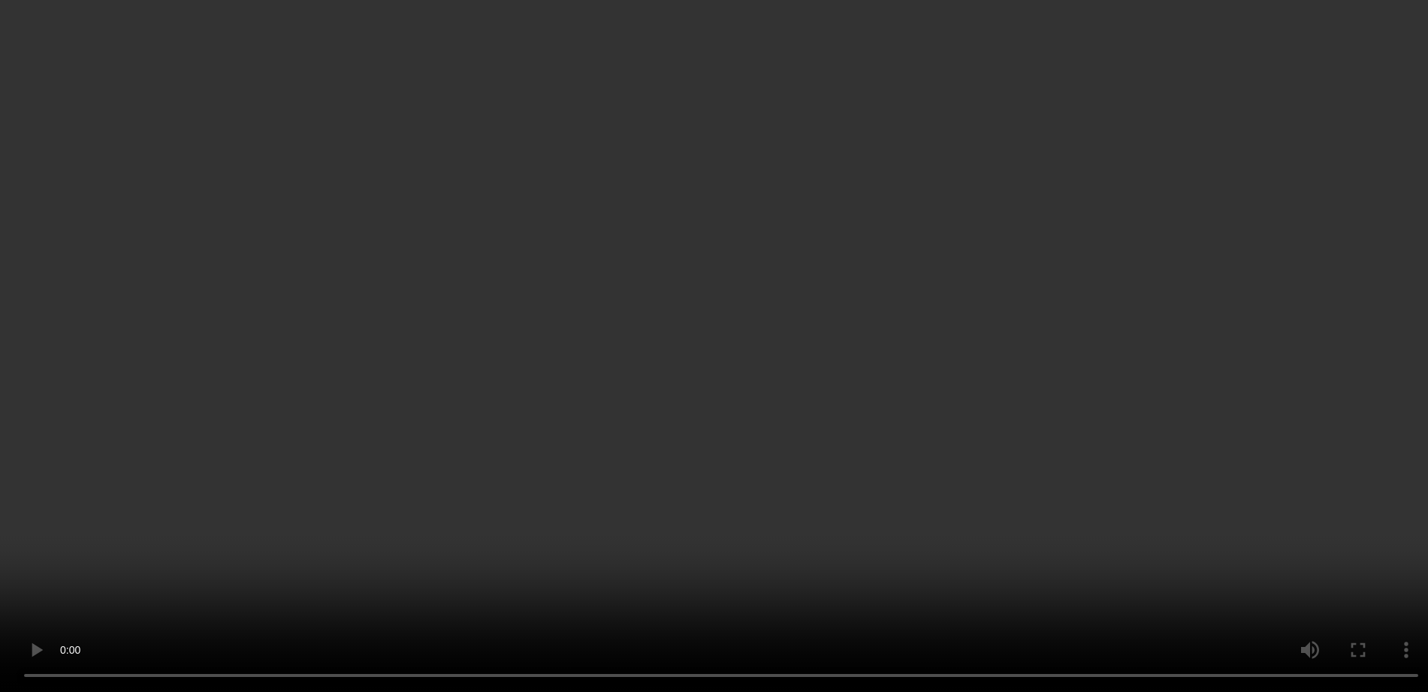
scroll to position [499, 0]
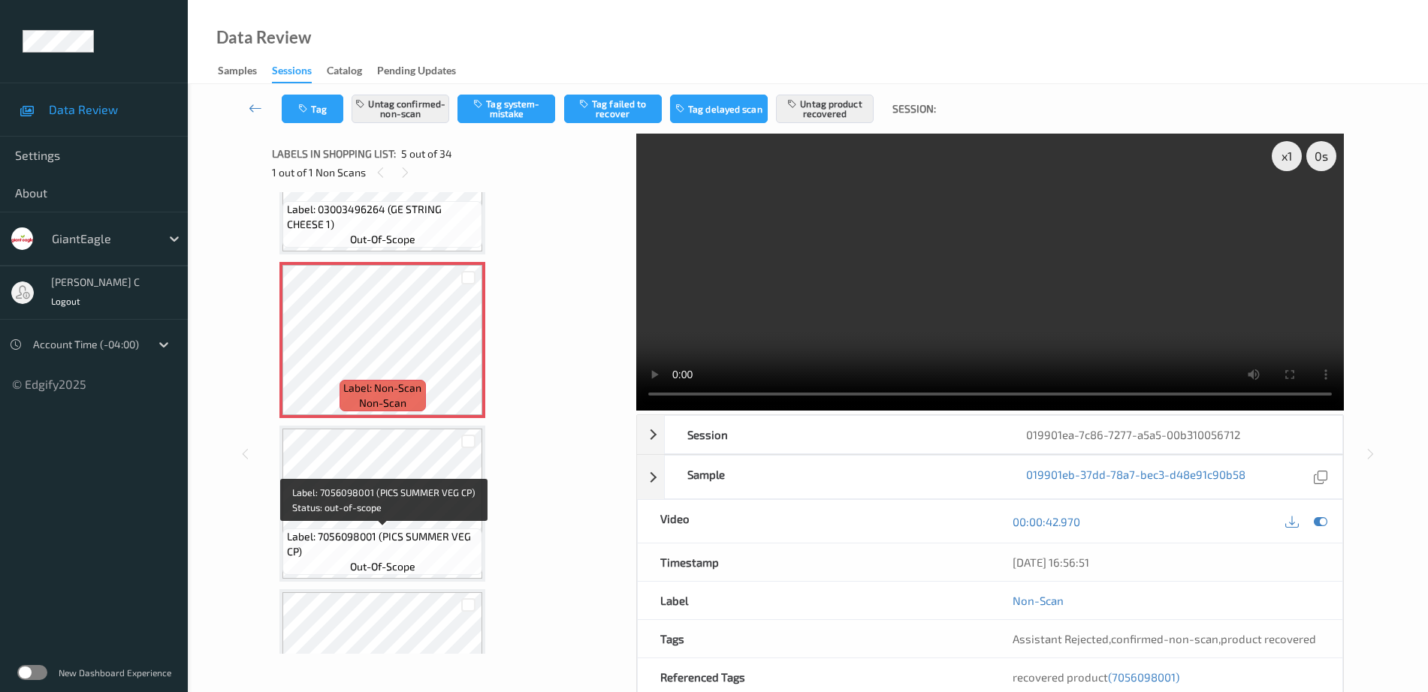
click at [403, 534] on span "Label: 7056098001 (PICS SUMMER VEG CP)" at bounding box center [383, 545] width 192 height 30
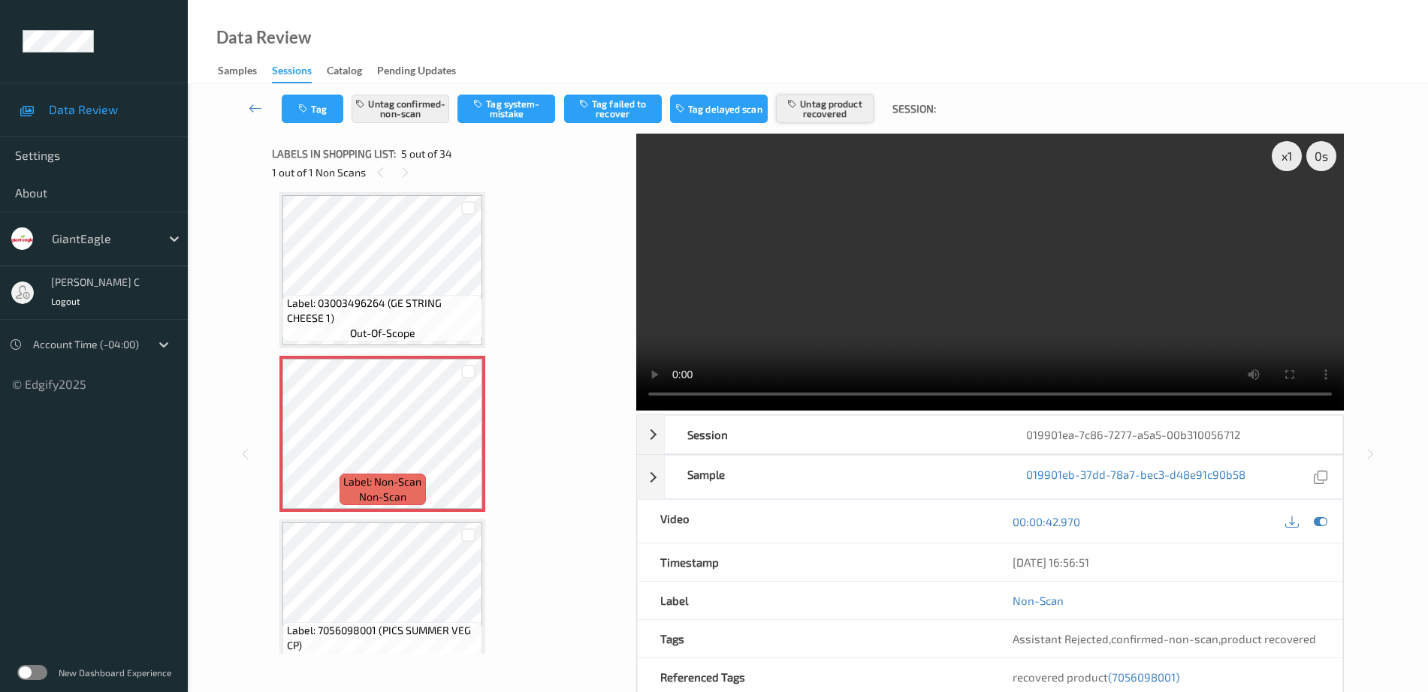
click at [835, 107] on button "Untag product recovered" at bounding box center [825, 109] width 98 height 29
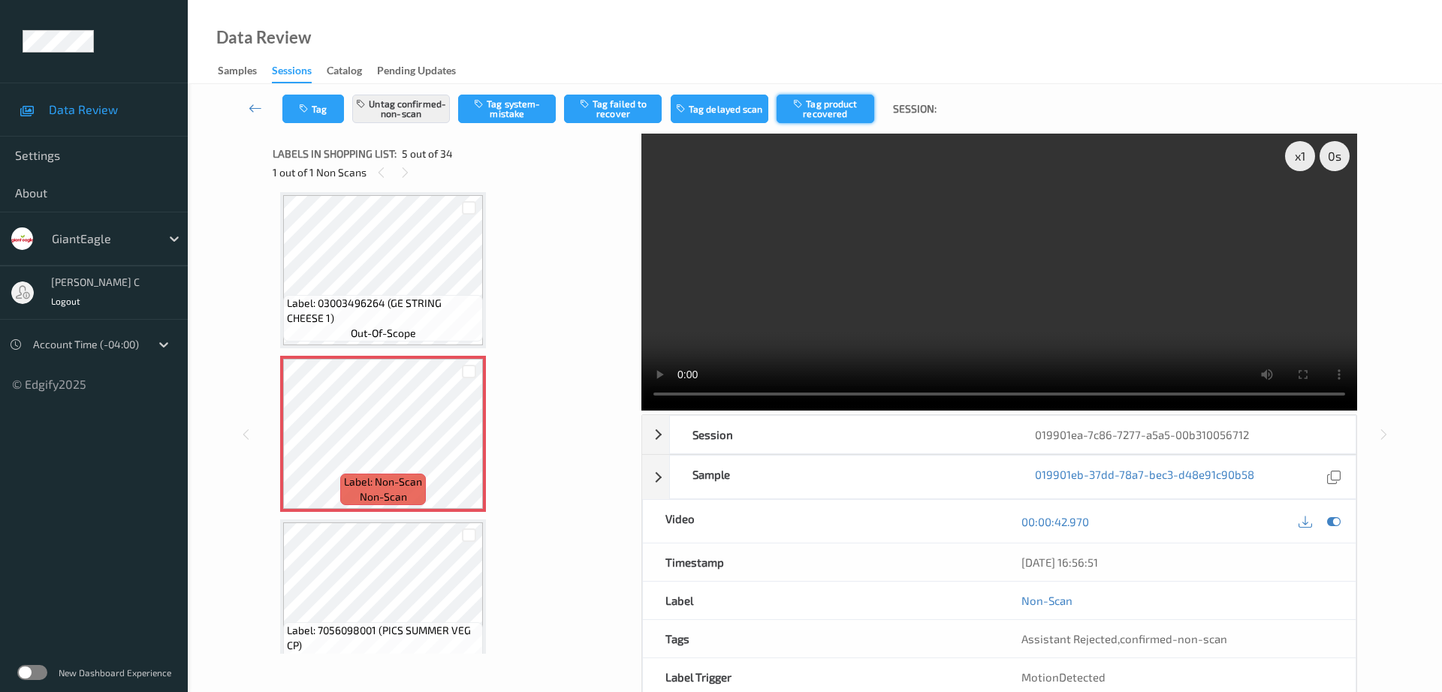
click at [824, 103] on button "Tag product recovered" at bounding box center [826, 109] width 98 height 29
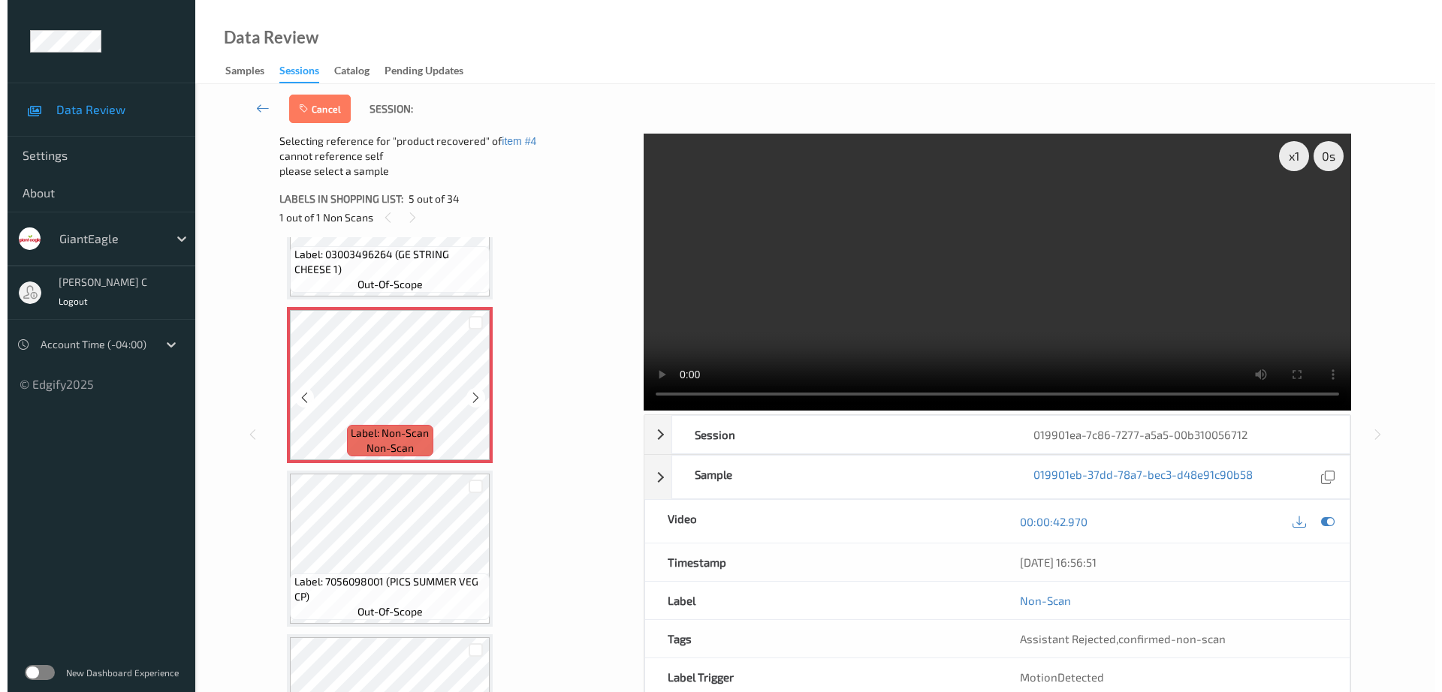
scroll to position [686, 0]
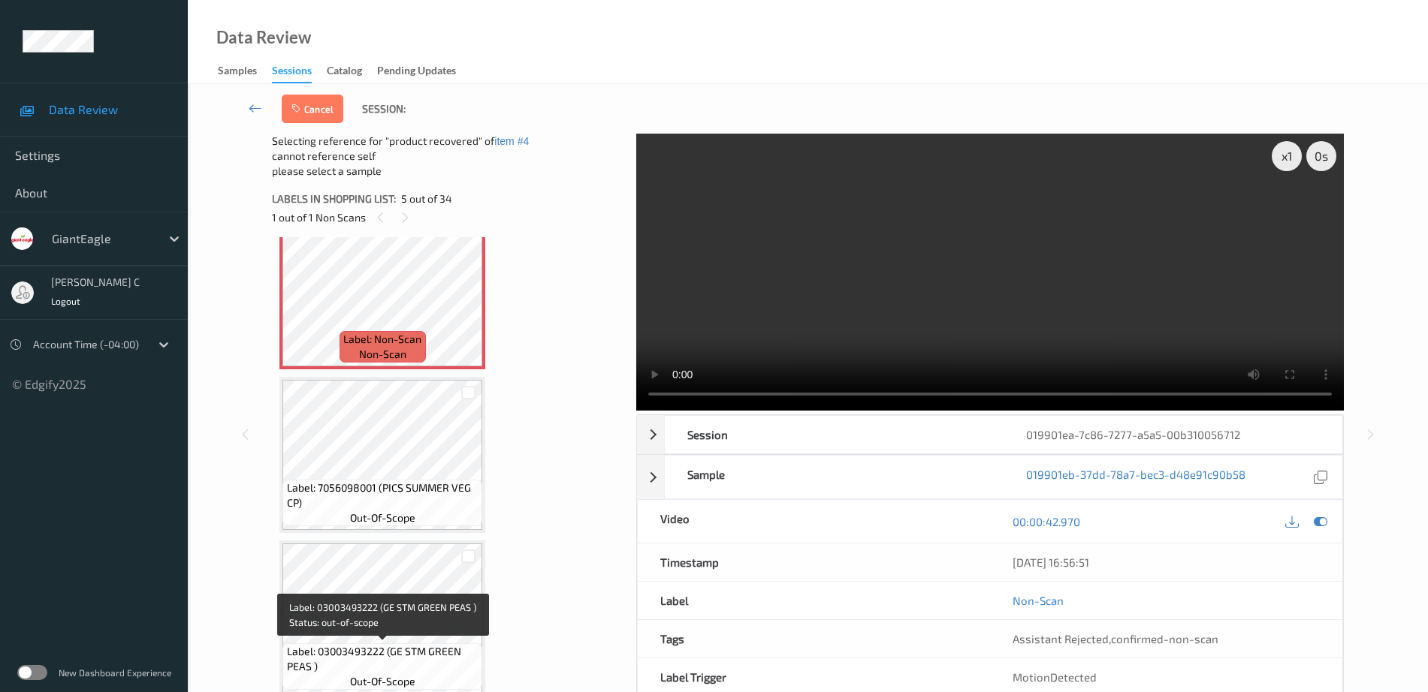
click at [343, 649] on span "Label: 03003493222 (GE STM GREEN PEAS )" at bounding box center [383, 659] width 192 height 30
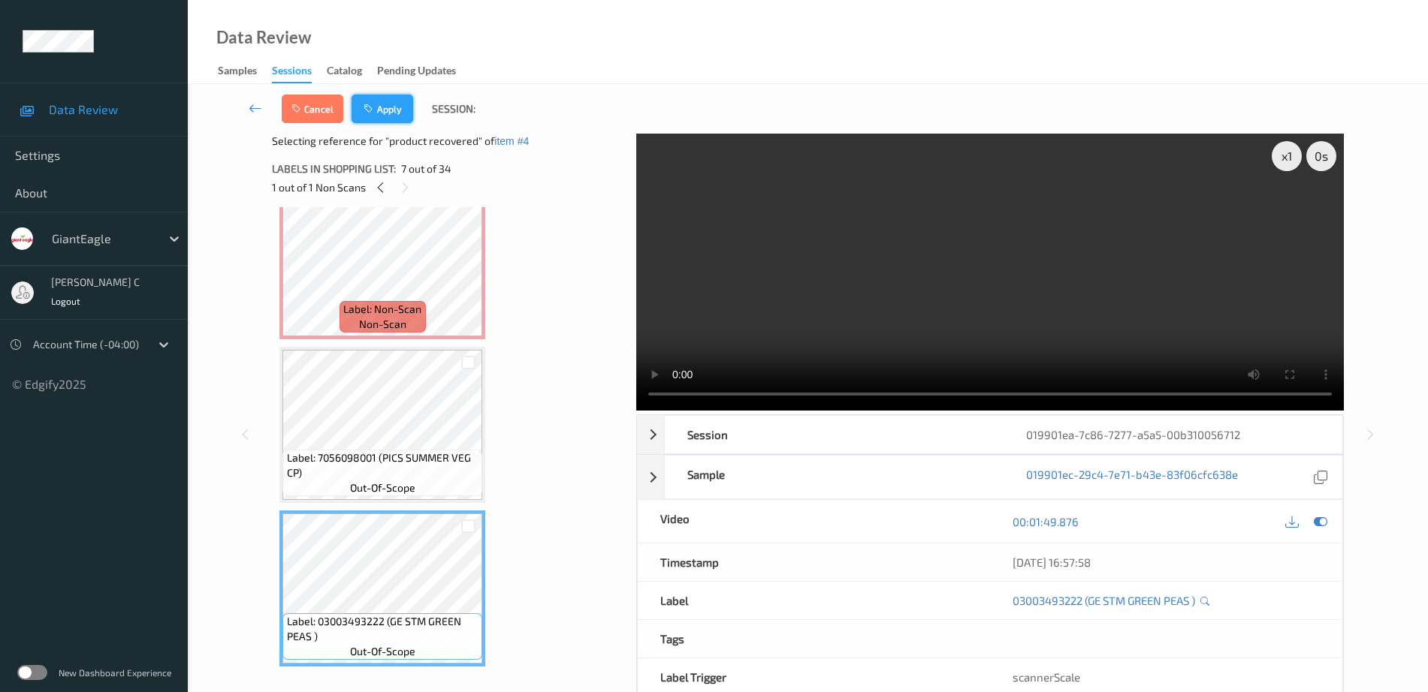
click at [377, 118] on button "Apply" at bounding box center [383, 109] width 62 height 29
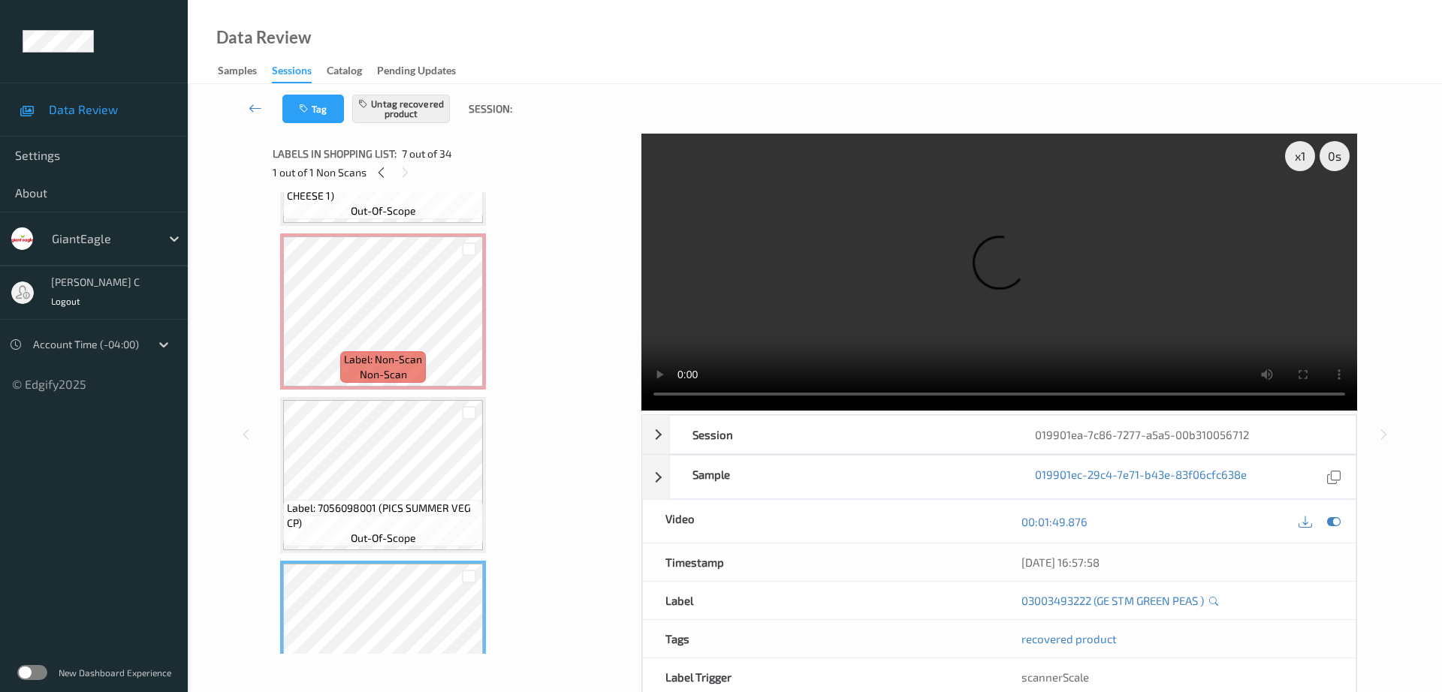
scroll to position [593, 0]
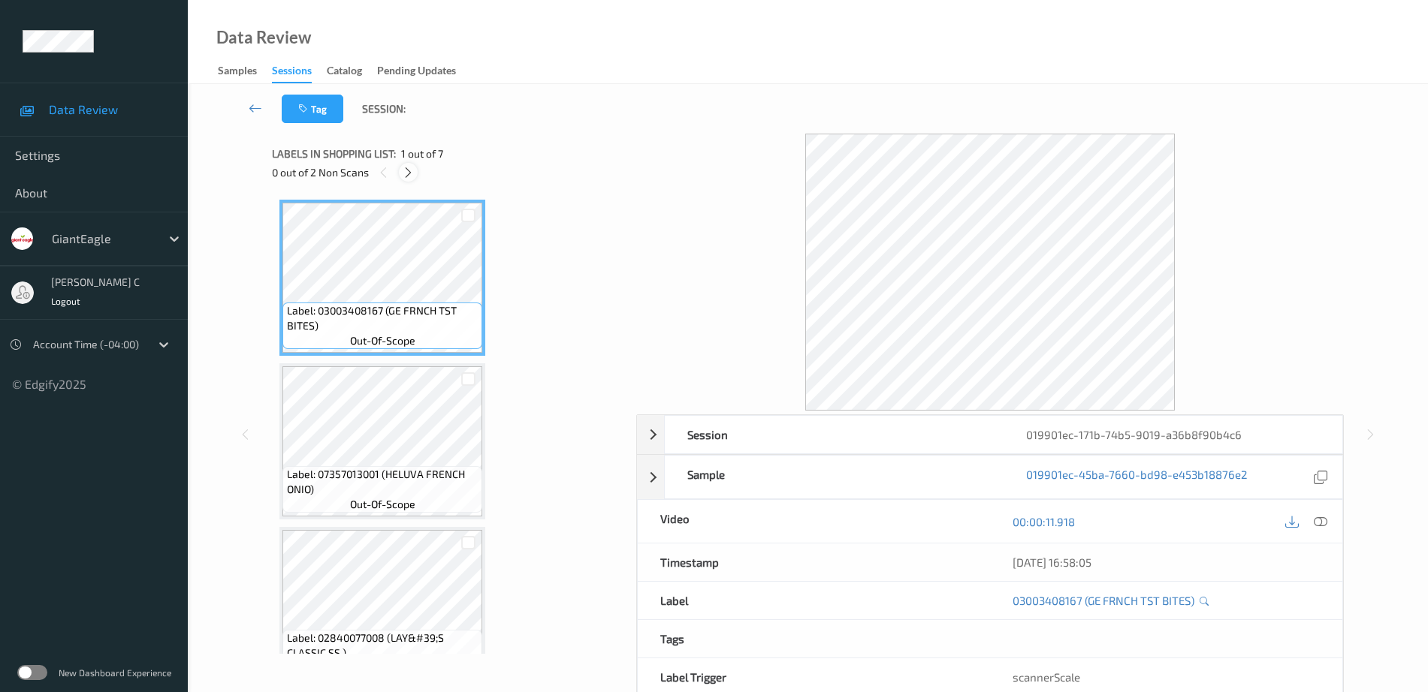
click at [406, 178] on icon at bounding box center [408, 173] width 13 height 14
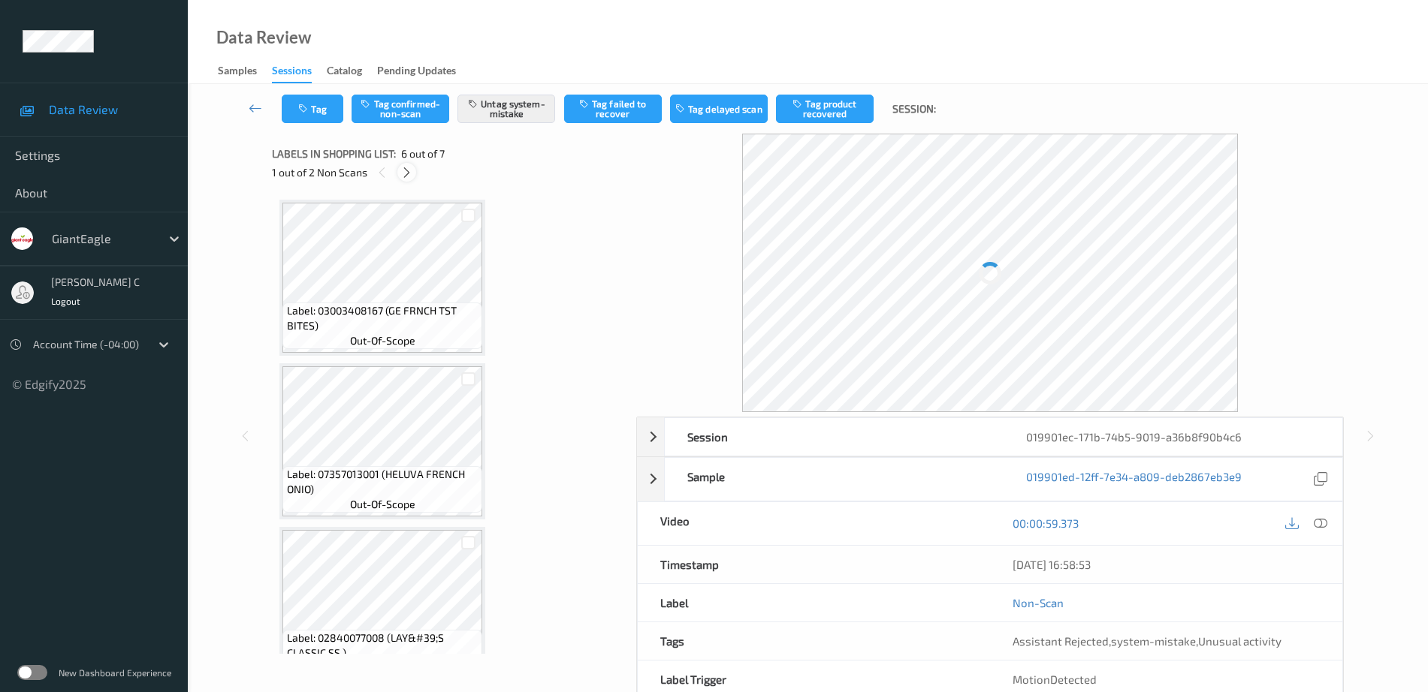
scroll to position [662, 0]
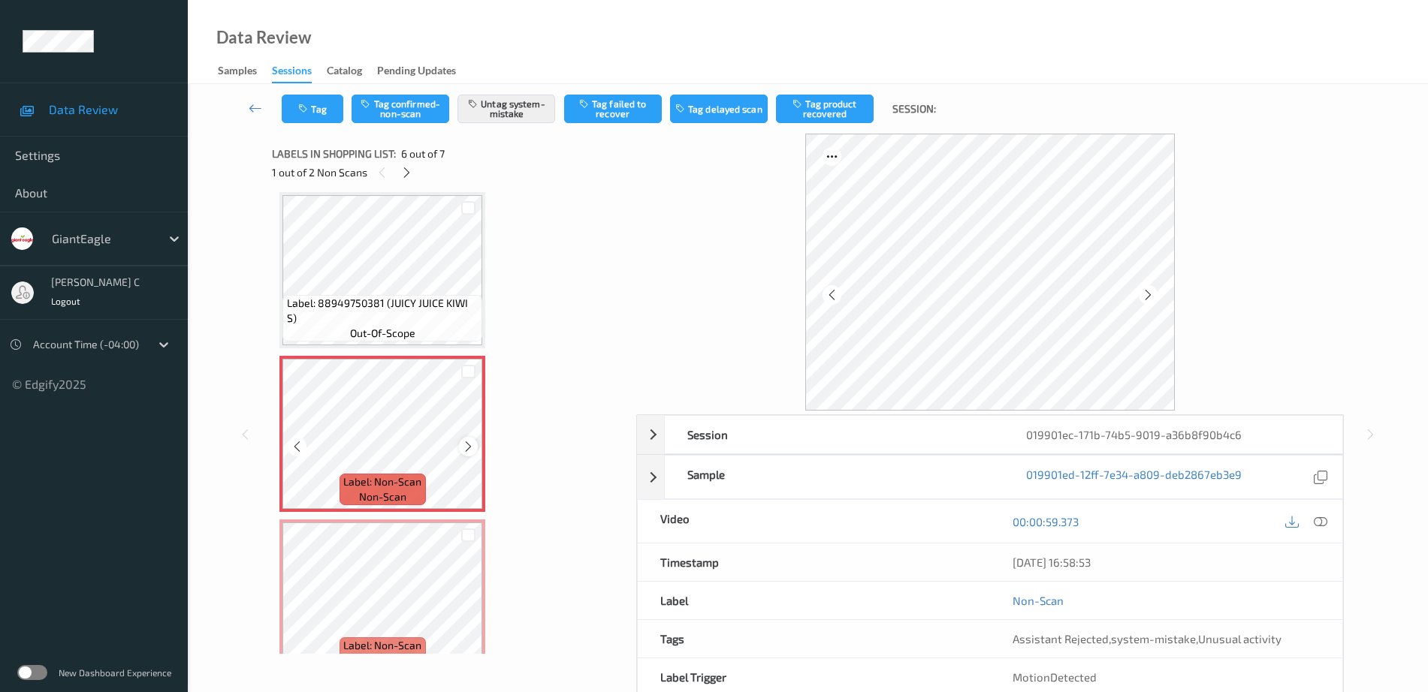
click at [467, 445] on icon at bounding box center [468, 447] width 13 height 14
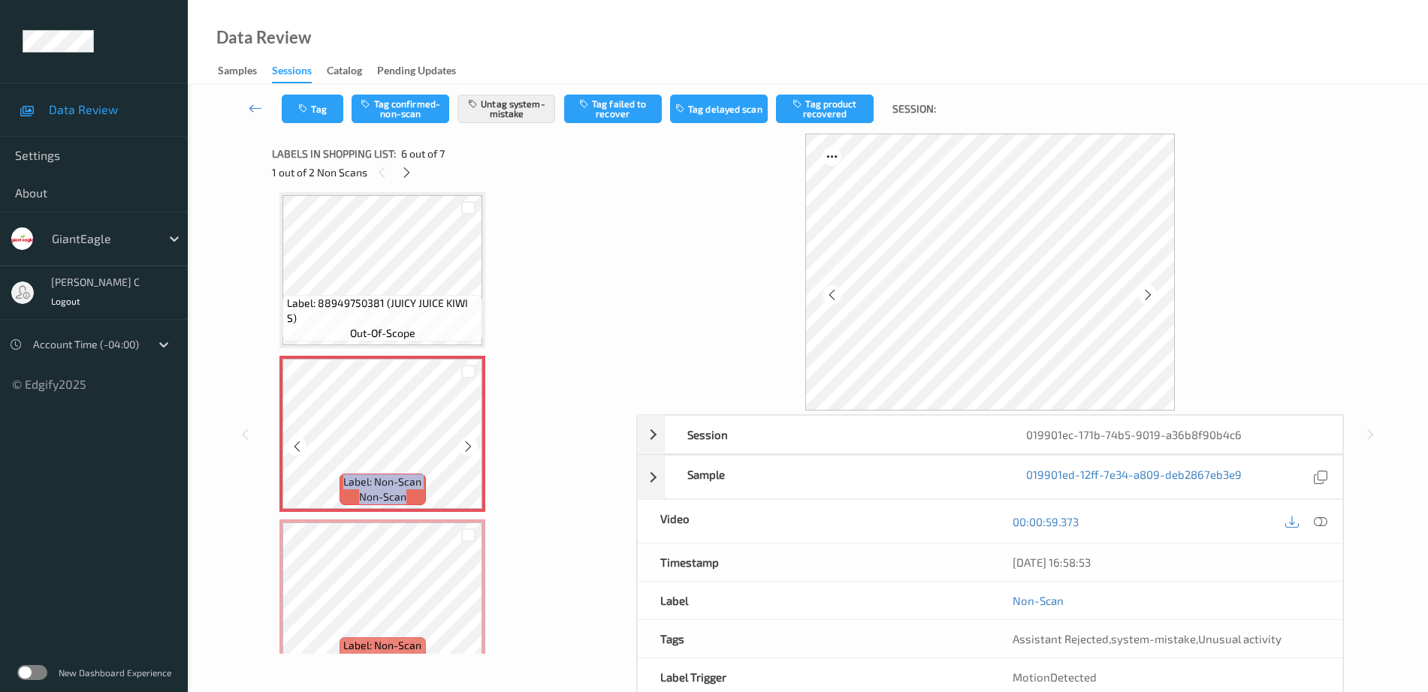
click at [467, 445] on icon at bounding box center [468, 447] width 13 height 14
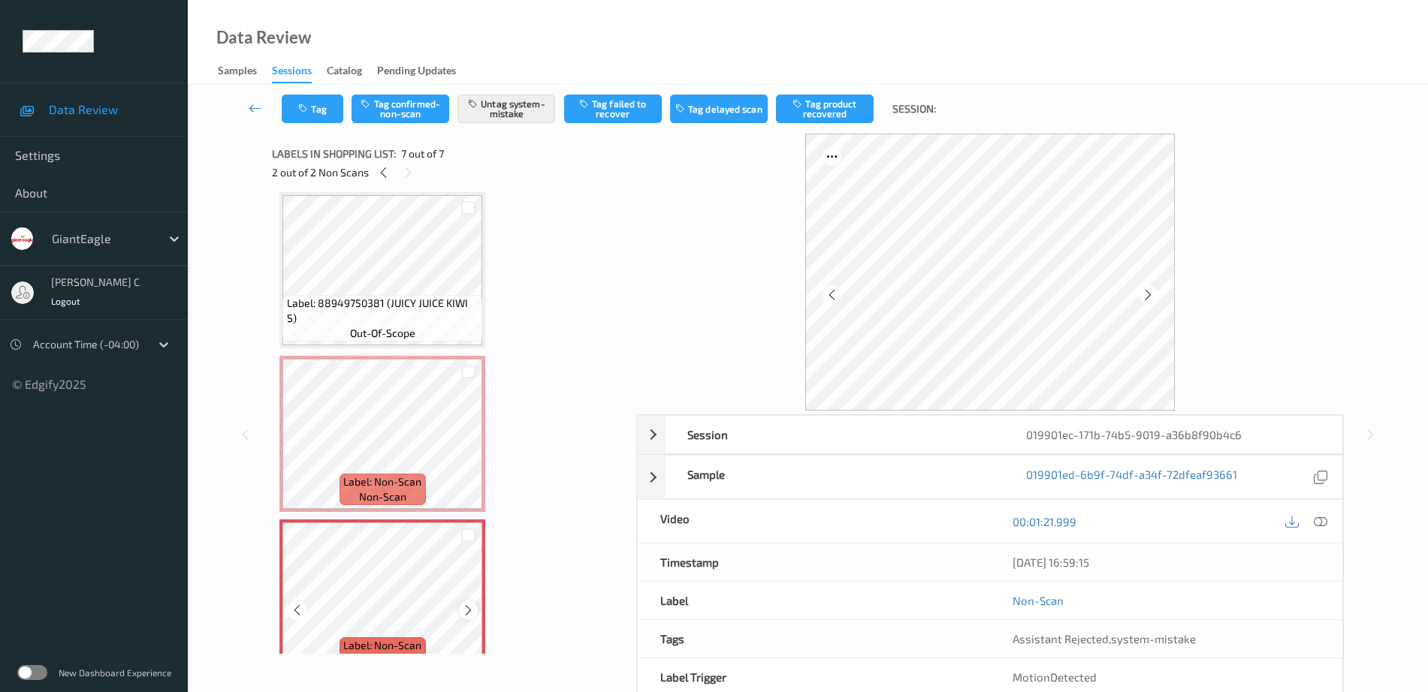
click at [466, 614] on icon at bounding box center [468, 611] width 13 height 14
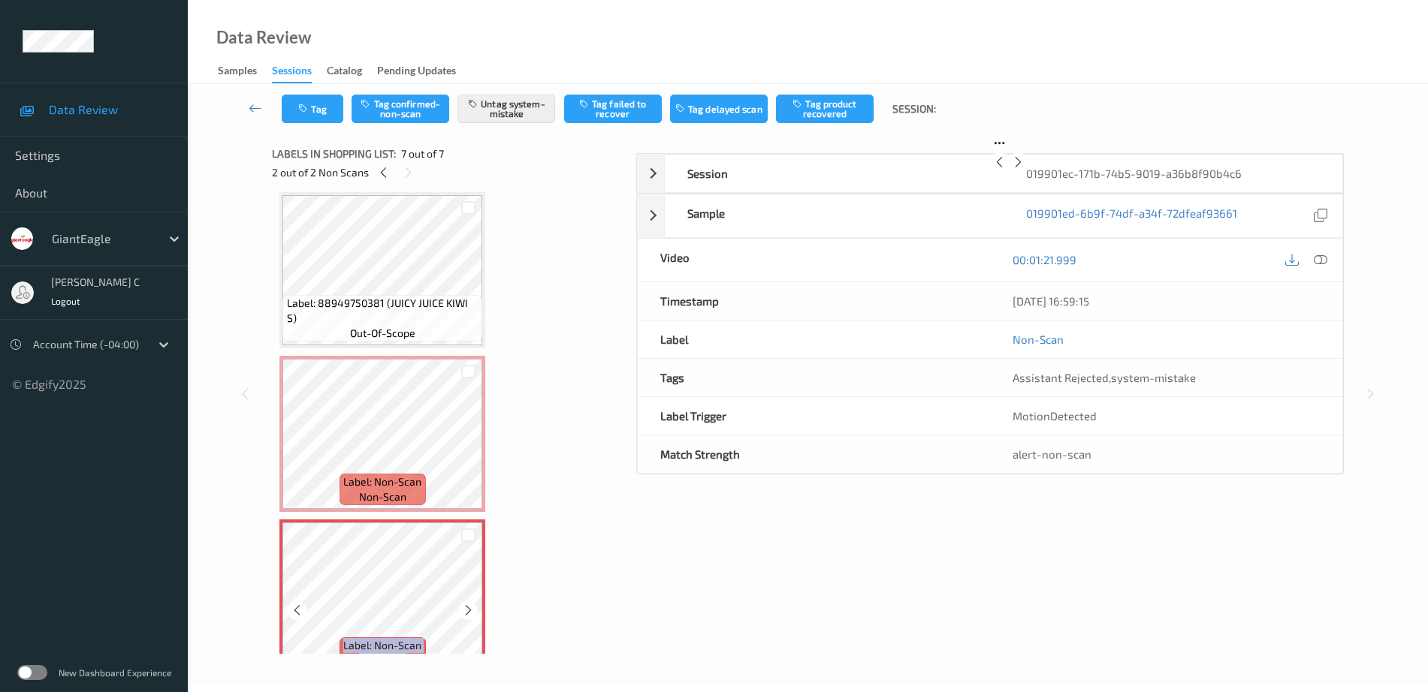
click at [466, 614] on icon at bounding box center [468, 611] width 13 height 14
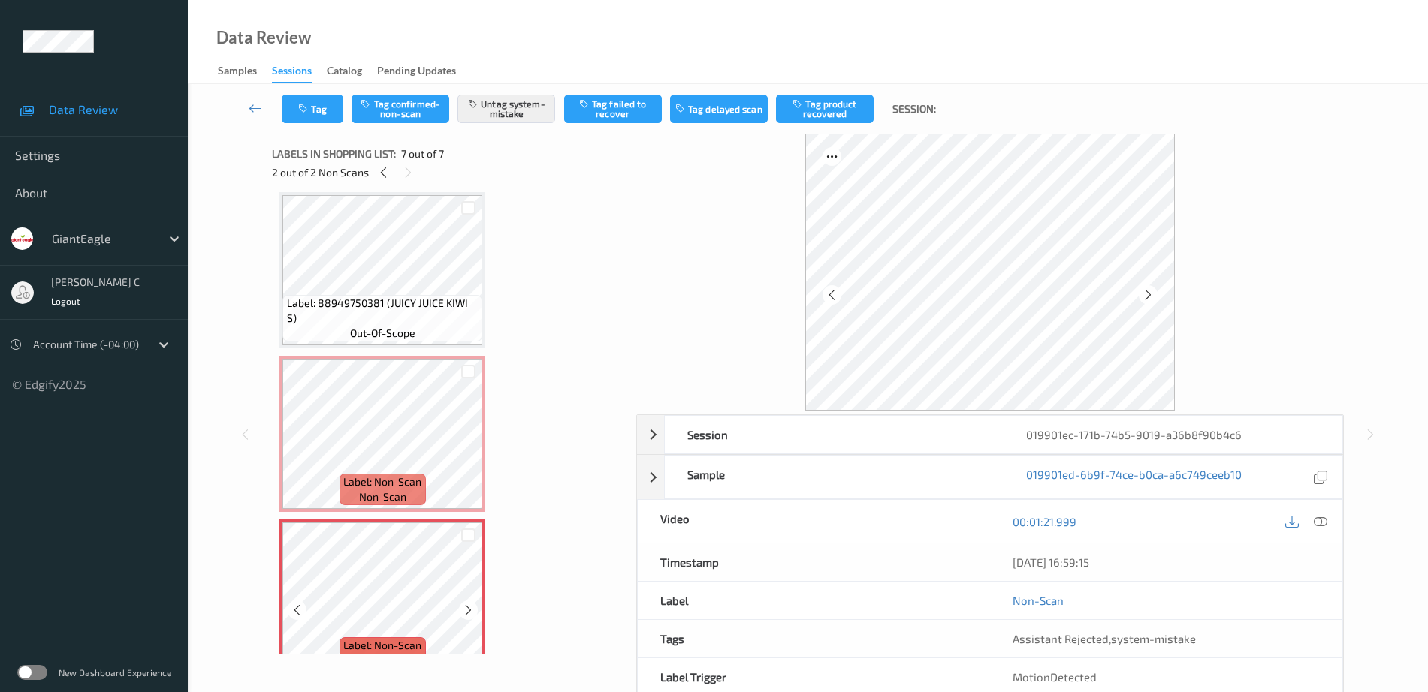
click at [466, 614] on icon at bounding box center [468, 611] width 13 height 14
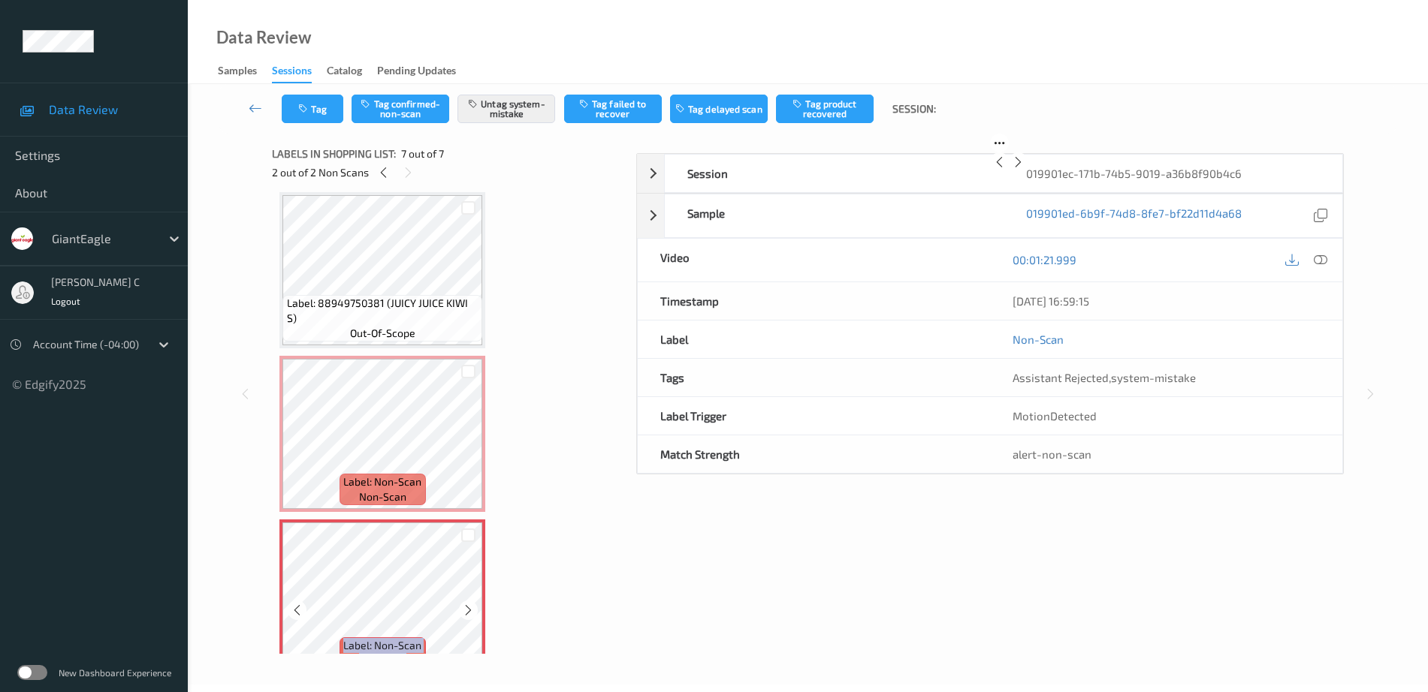
click at [466, 614] on icon at bounding box center [468, 611] width 13 height 14
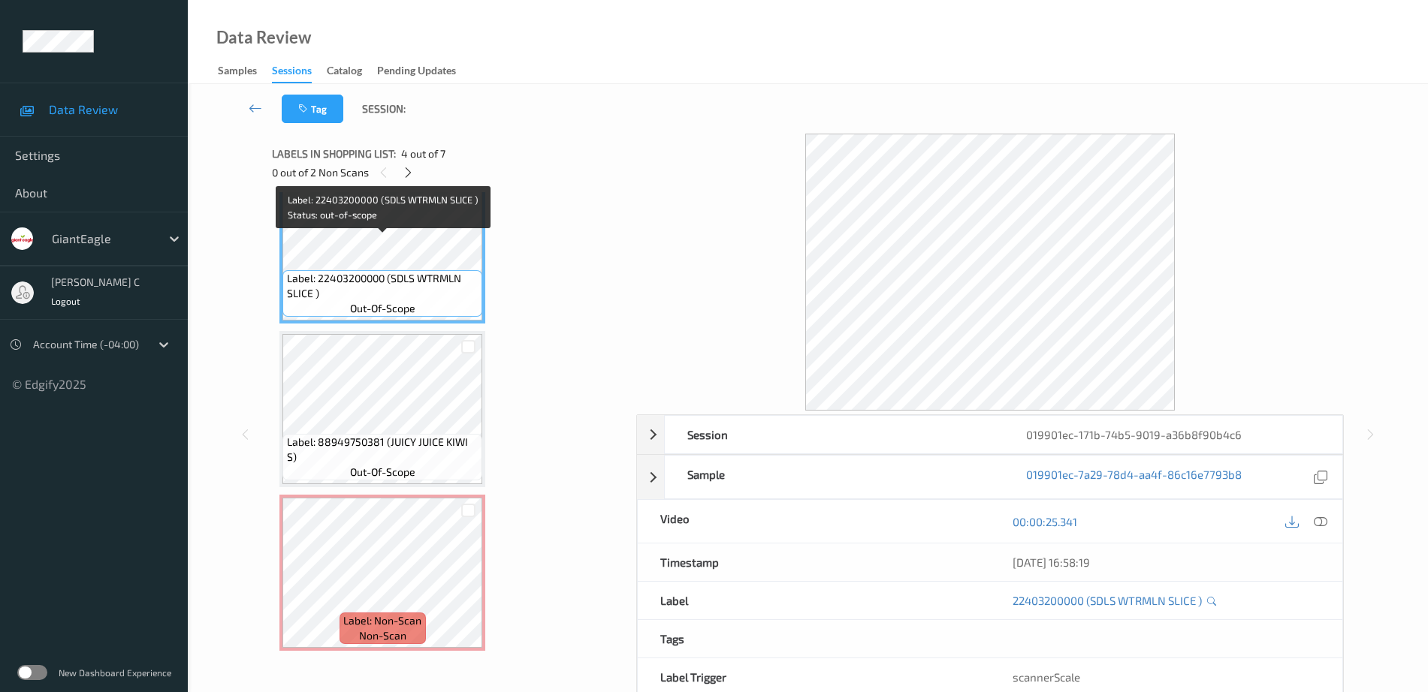
scroll to position [569, 0]
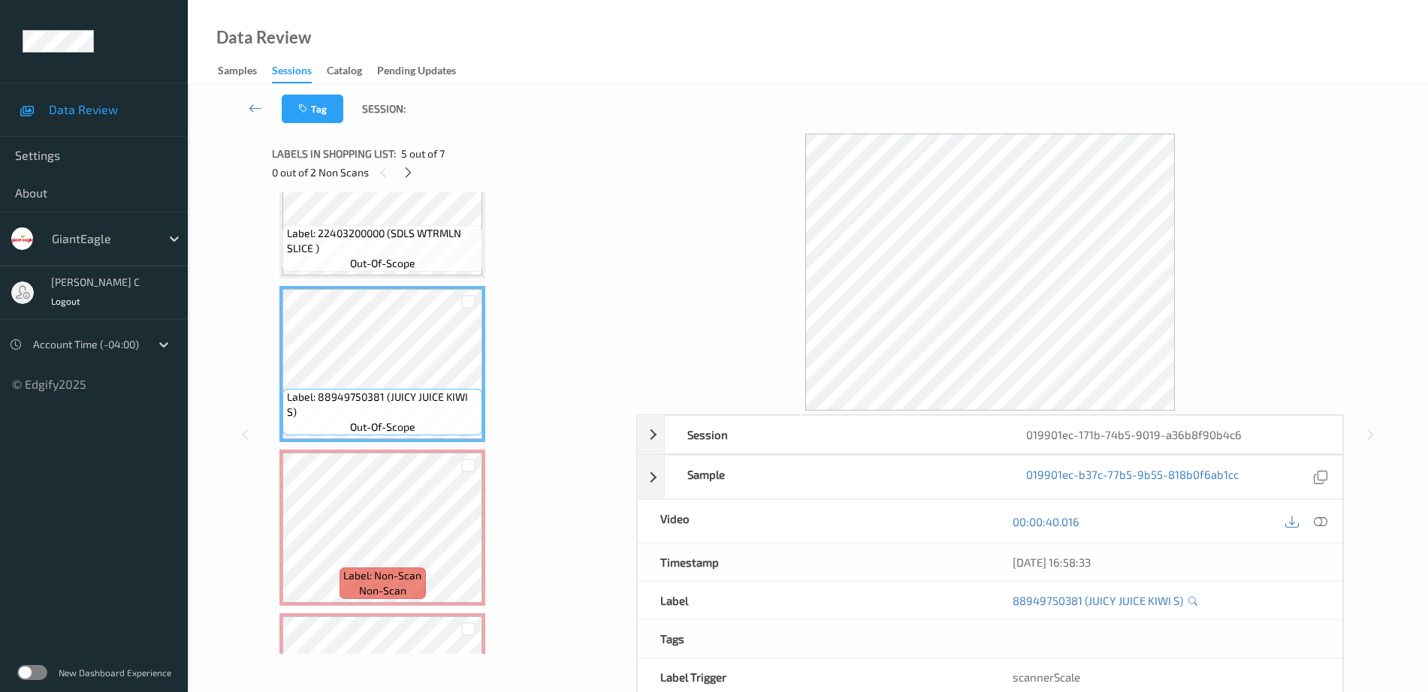
click at [373, 446] on div "Label: 03003408167 (GE FRNCH TST BITES) out-of-scope Label: 07357013001 (HELUVA…" at bounding box center [448, 200] width 339 height 1139
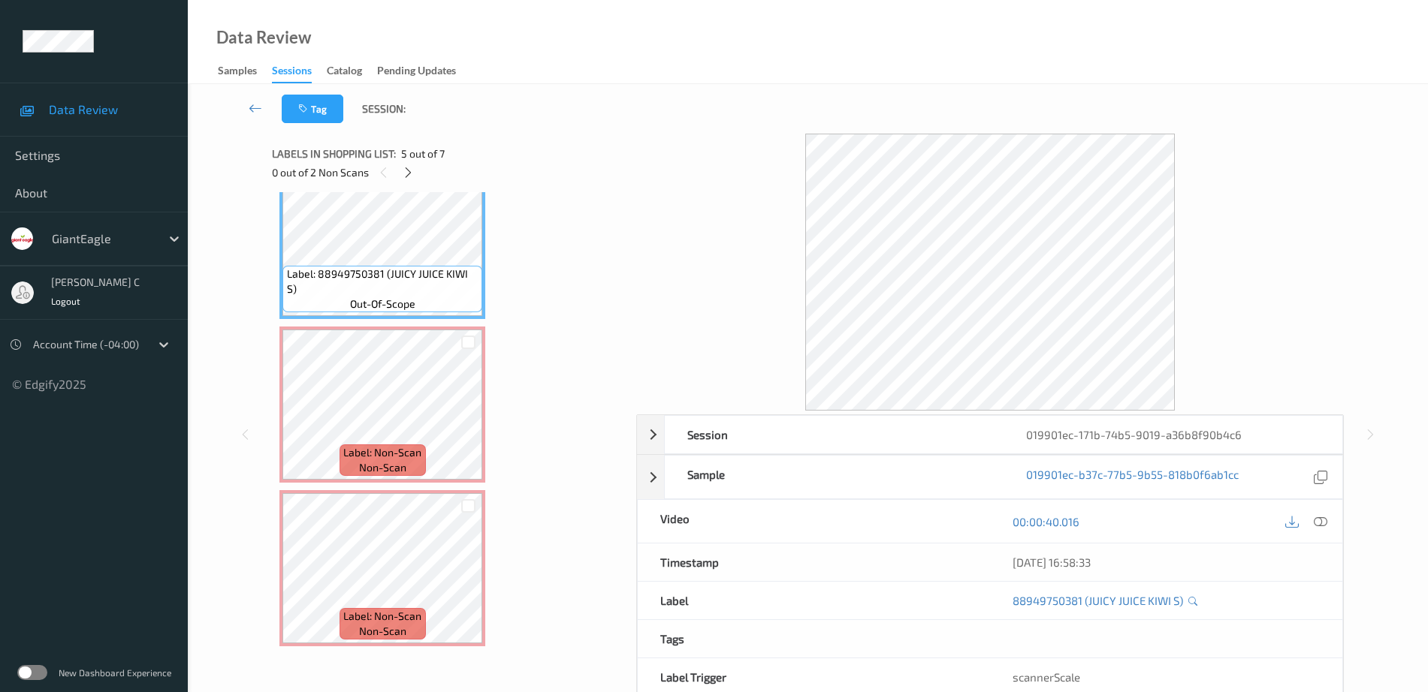
click at [373, 446] on span "Label: Non-Scan" at bounding box center [382, 452] width 78 height 15
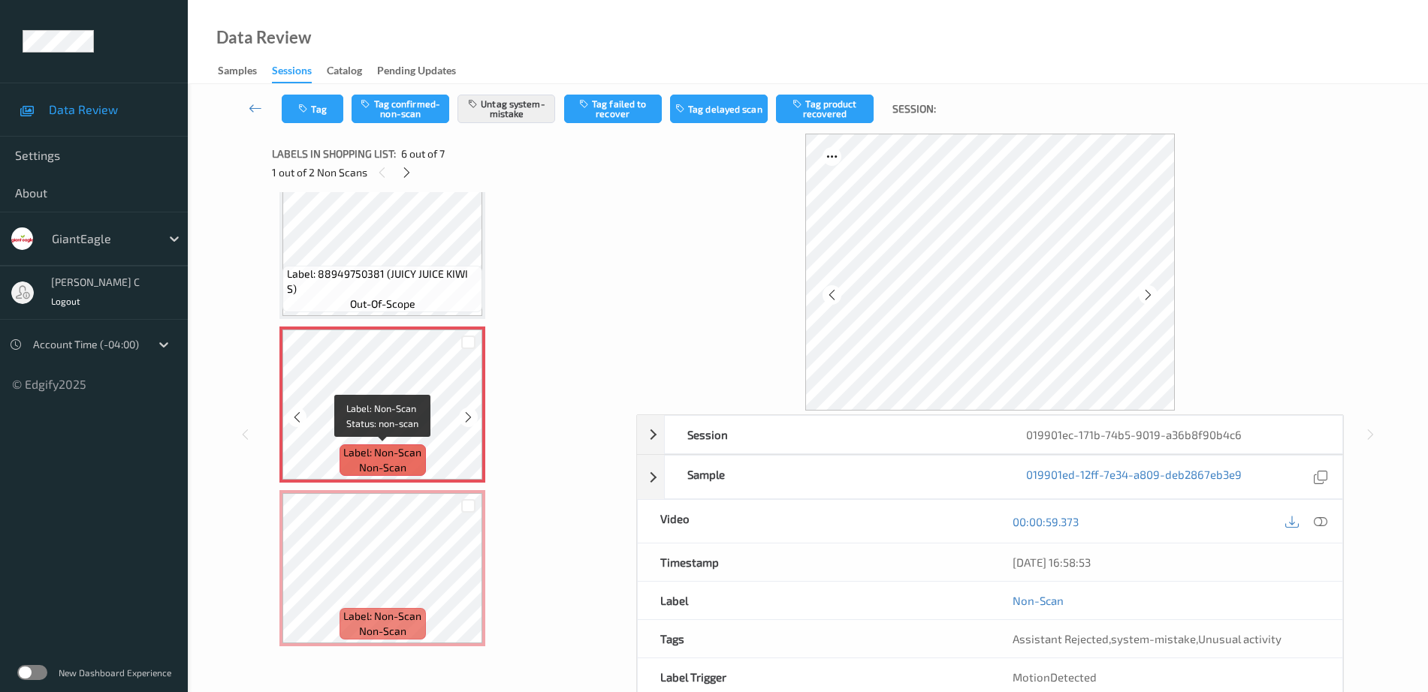
scroll to position [74, 0]
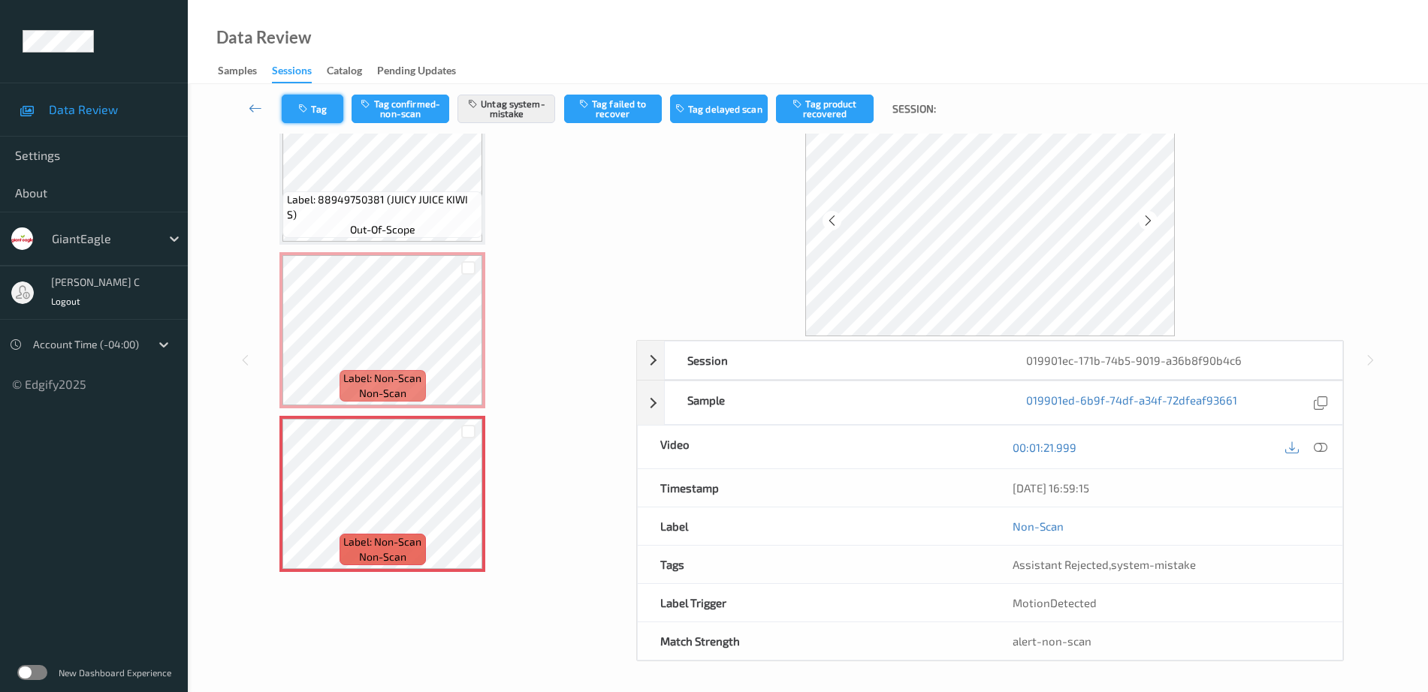
click at [311, 109] on icon "button" at bounding box center [304, 109] width 13 height 11
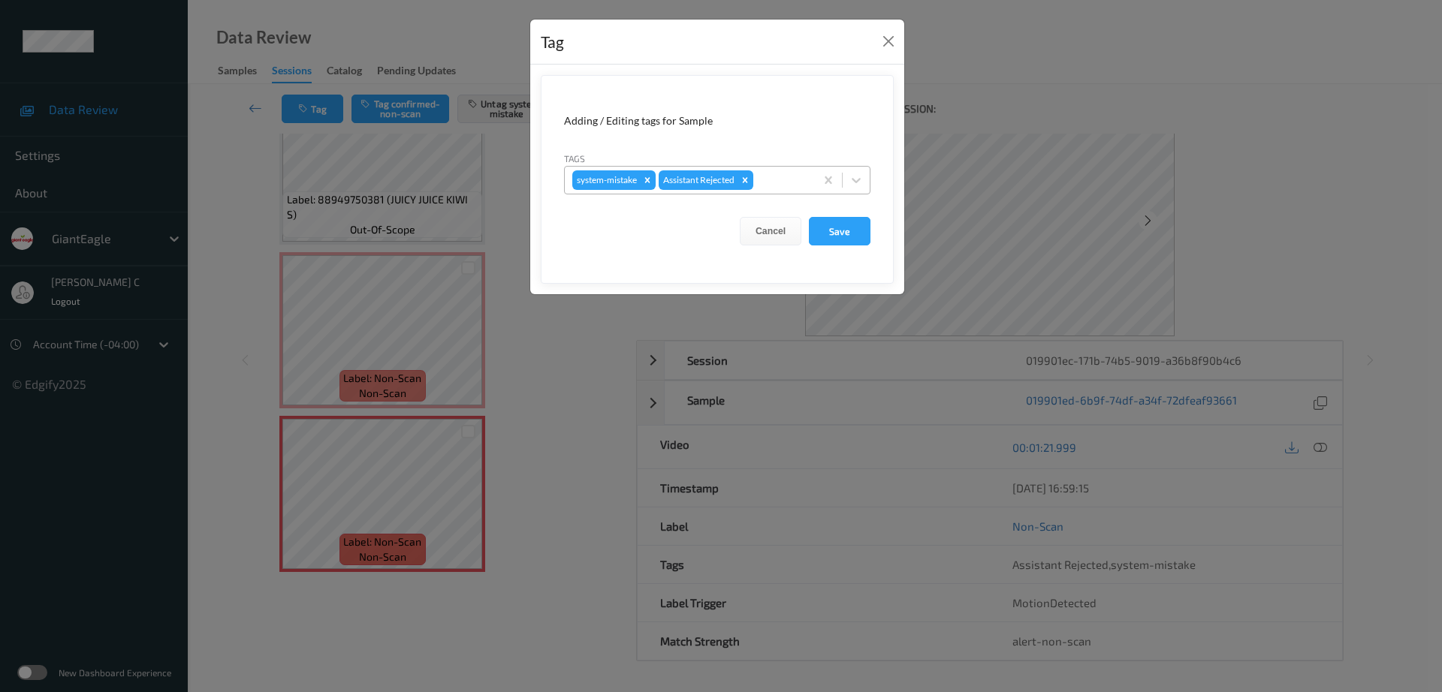
click at [767, 180] on div at bounding box center [781, 180] width 51 height 18
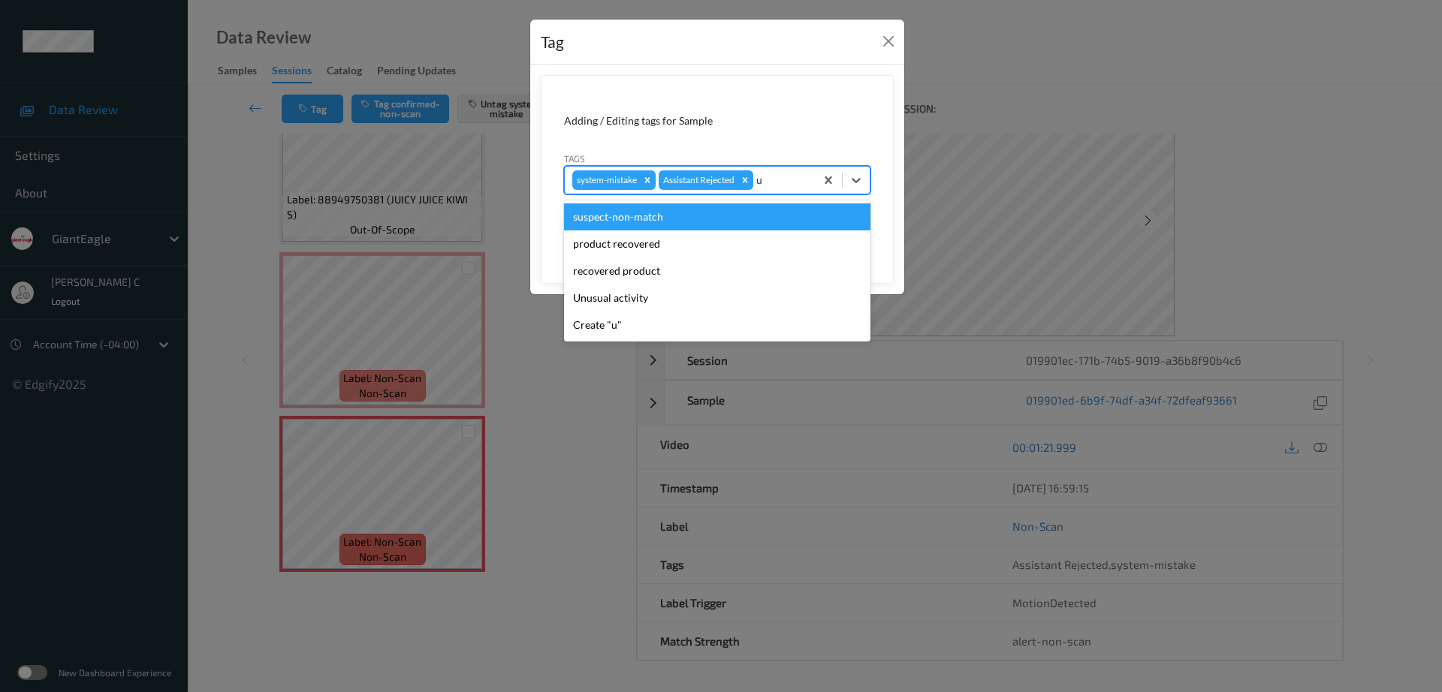
type input "un"
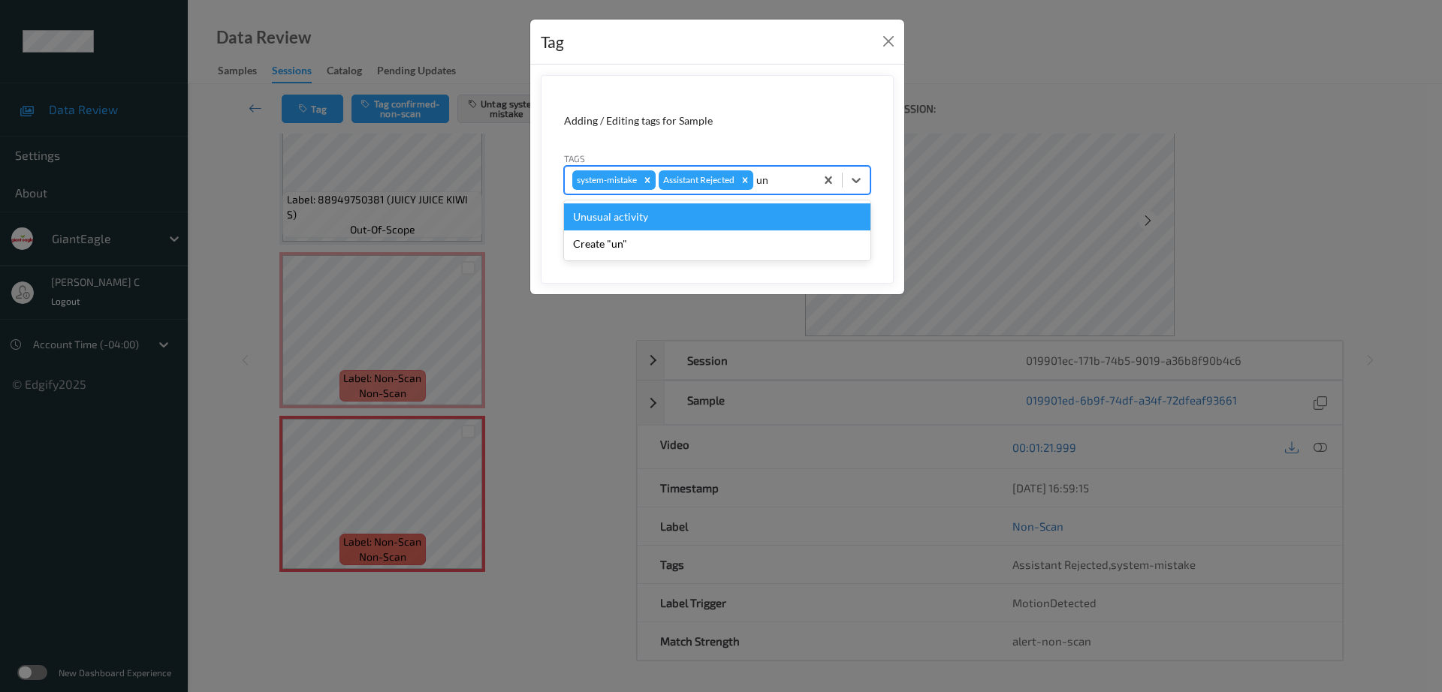
click at [681, 223] on div "Unusual activity" at bounding box center [717, 217] width 306 height 27
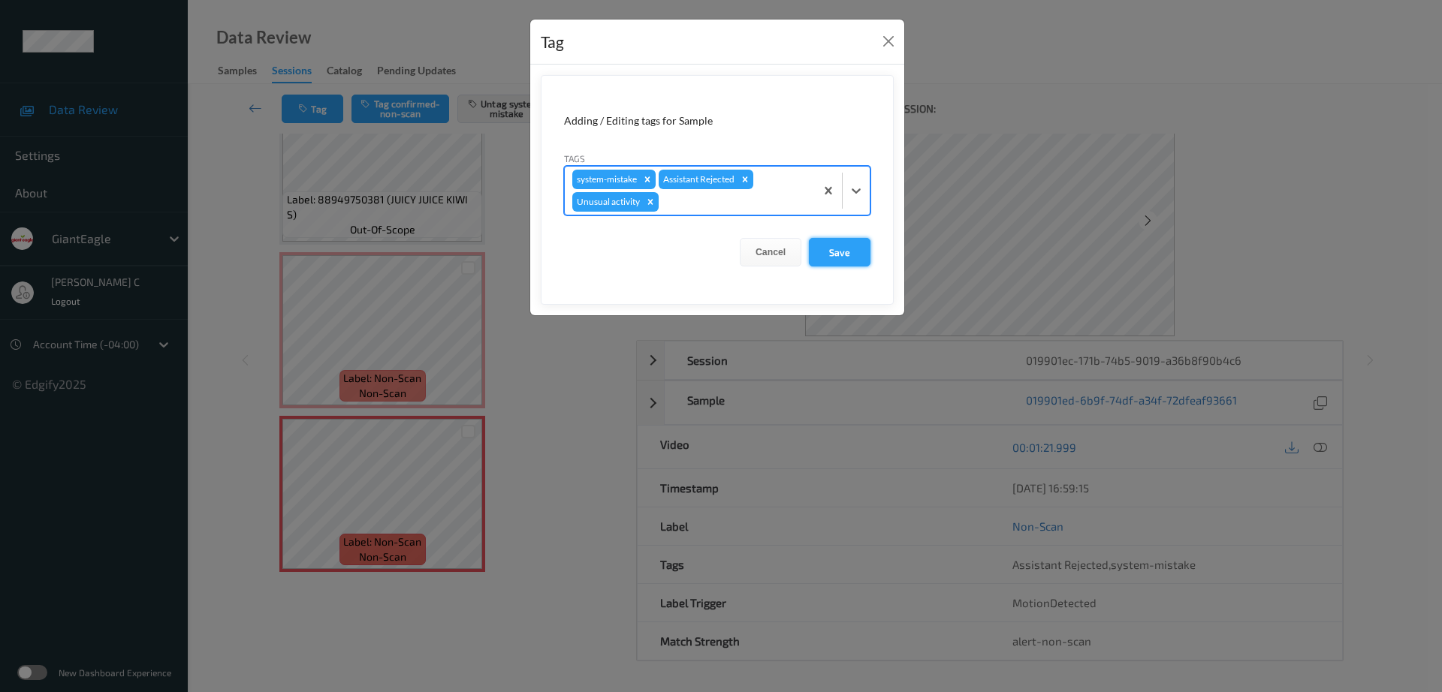
click at [838, 245] on button "Save" at bounding box center [840, 252] width 62 height 29
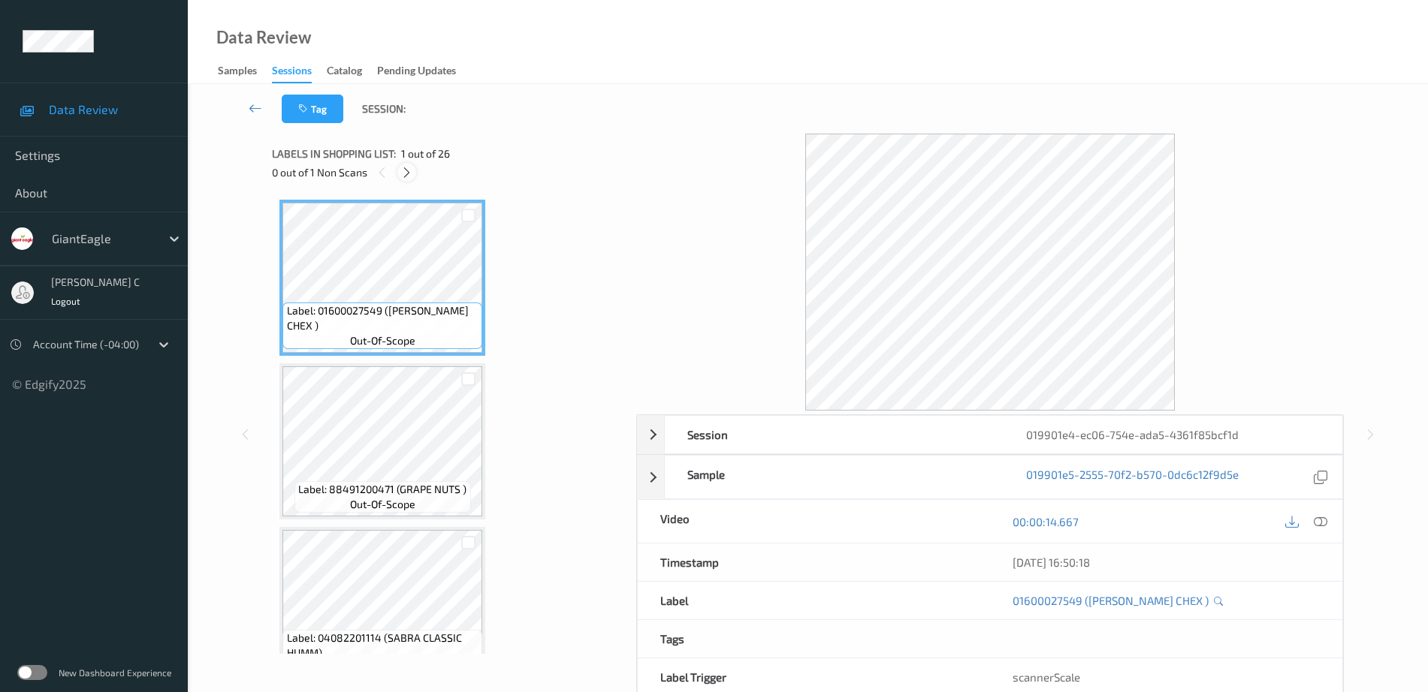
click at [406, 176] on icon at bounding box center [406, 173] width 13 height 14
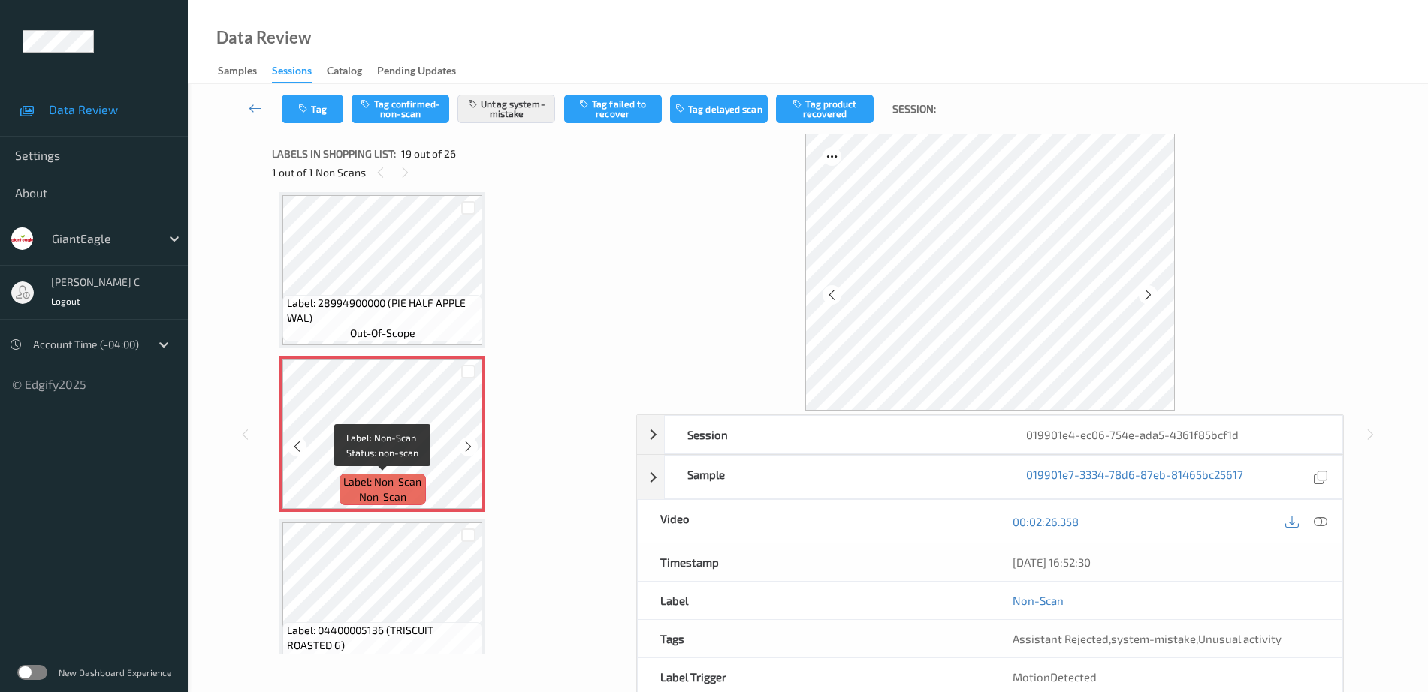
click at [370, 478] on span "Label: Non-Scan" at bounding box center [382, 482] width 78 height 15
click at [470, 450] on icon at bounding box center [468, 447] width 13 height 14
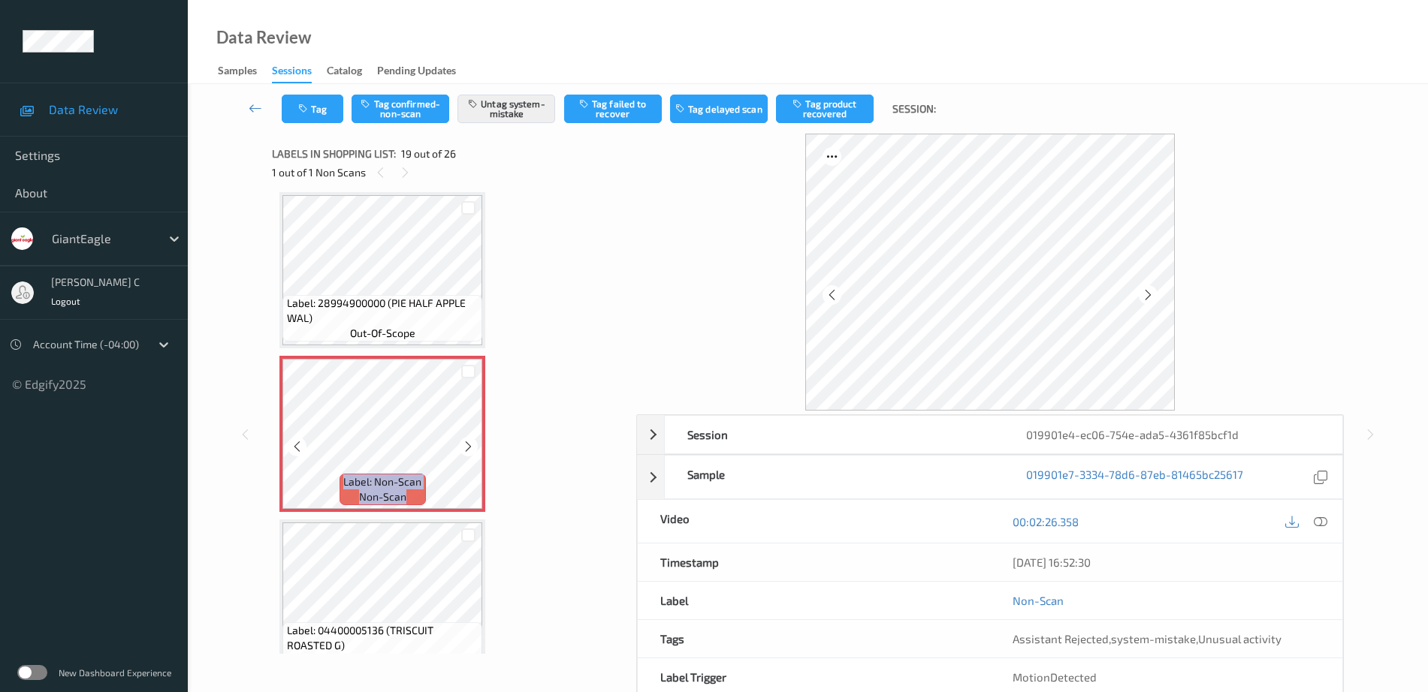
click at [470, 450] on icon at bounding box center [468, 447] width 13 height 14
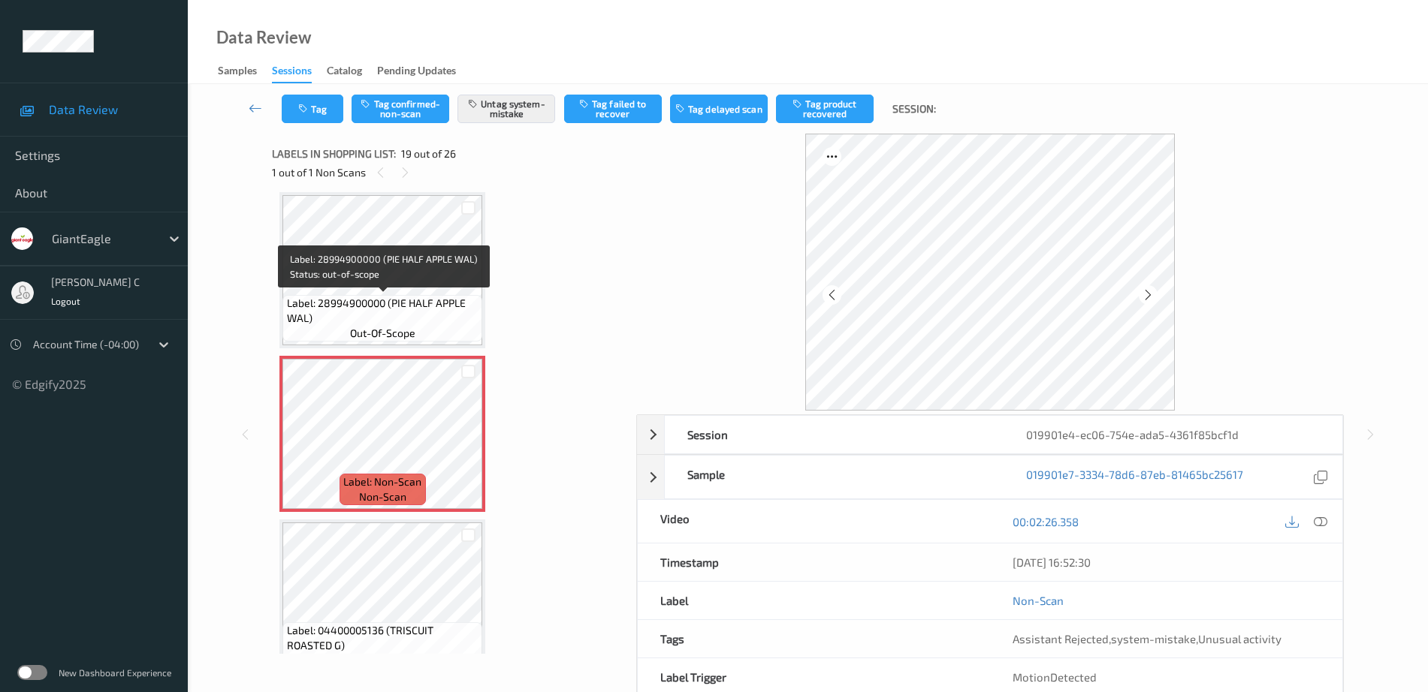
click at [339, 305] on span "Label: 28994900000 (PIE HALF APPLE WAL)" at bounding box center [383, 311] width 192 height 30
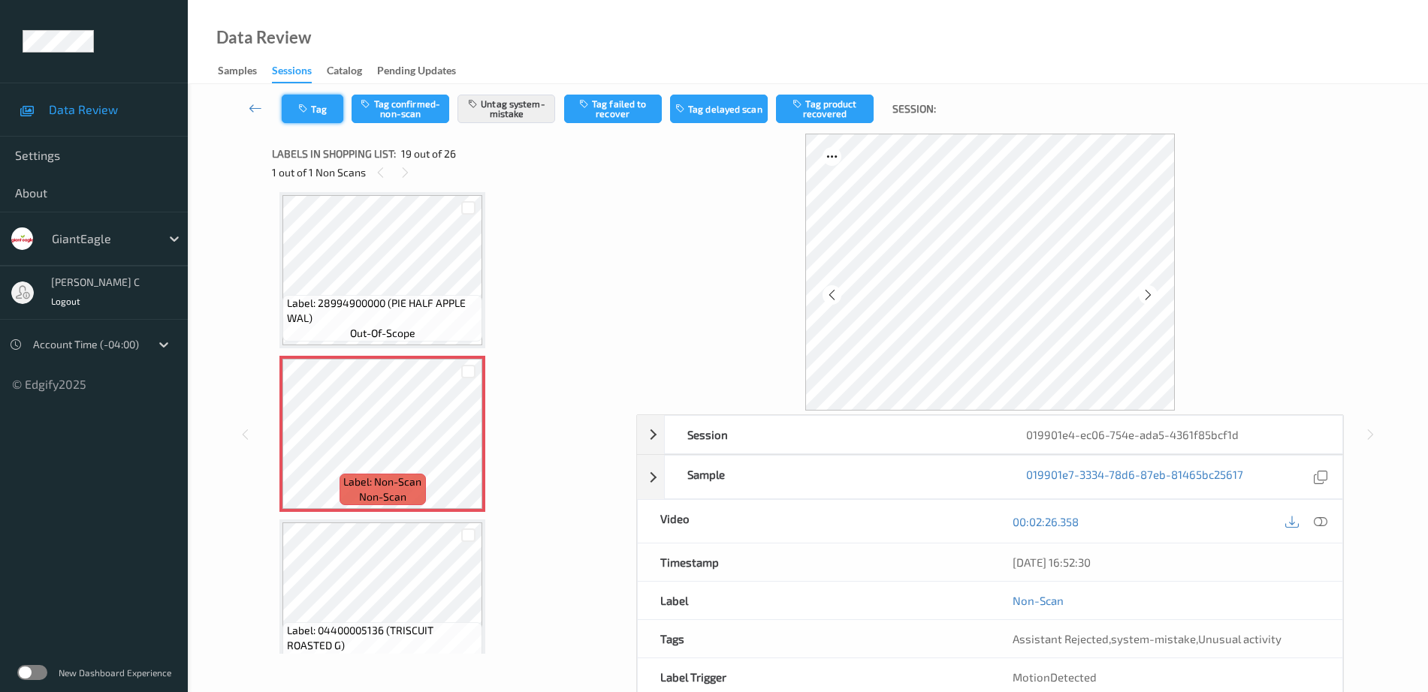
click at [317, 105] on button "Tag" at bounding box center [313, 109] width 62 height 29
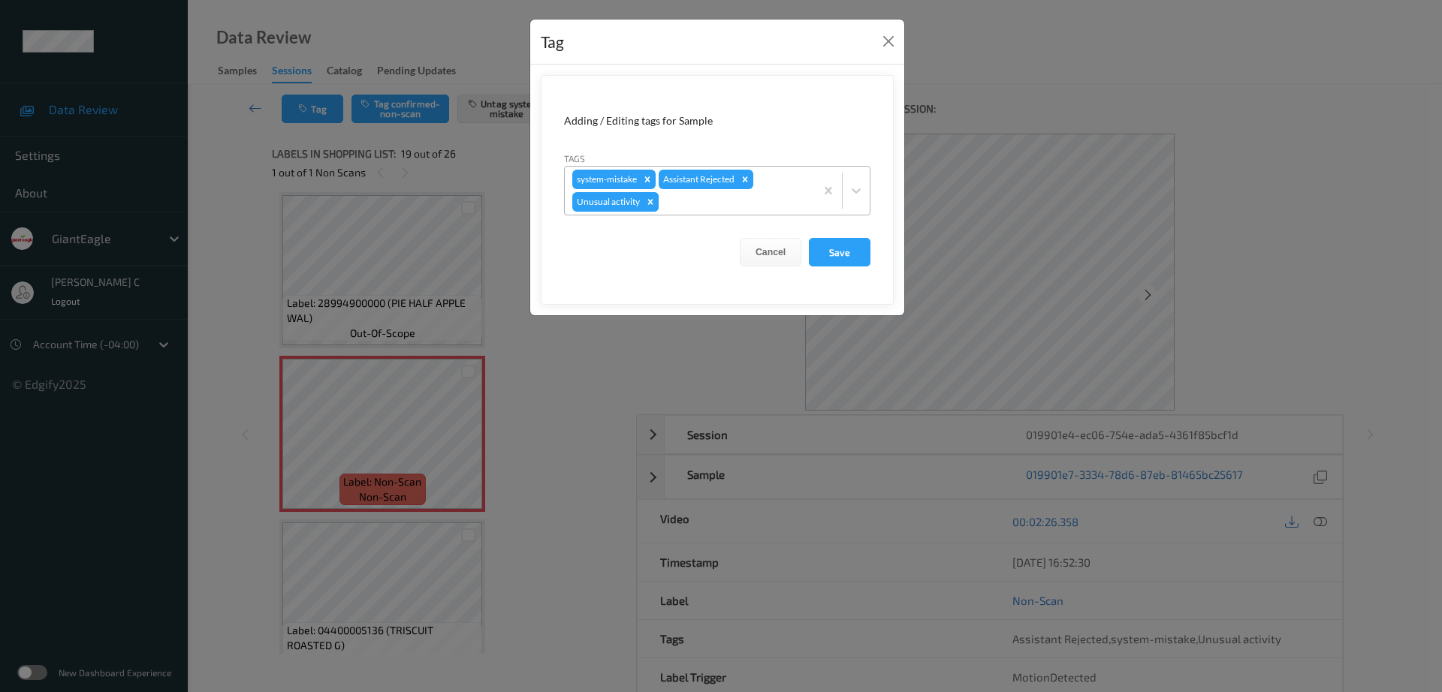
click at [652, 205] on icon "Remove Unusual activity" at bounding box center [650, 202] width 11 height 11
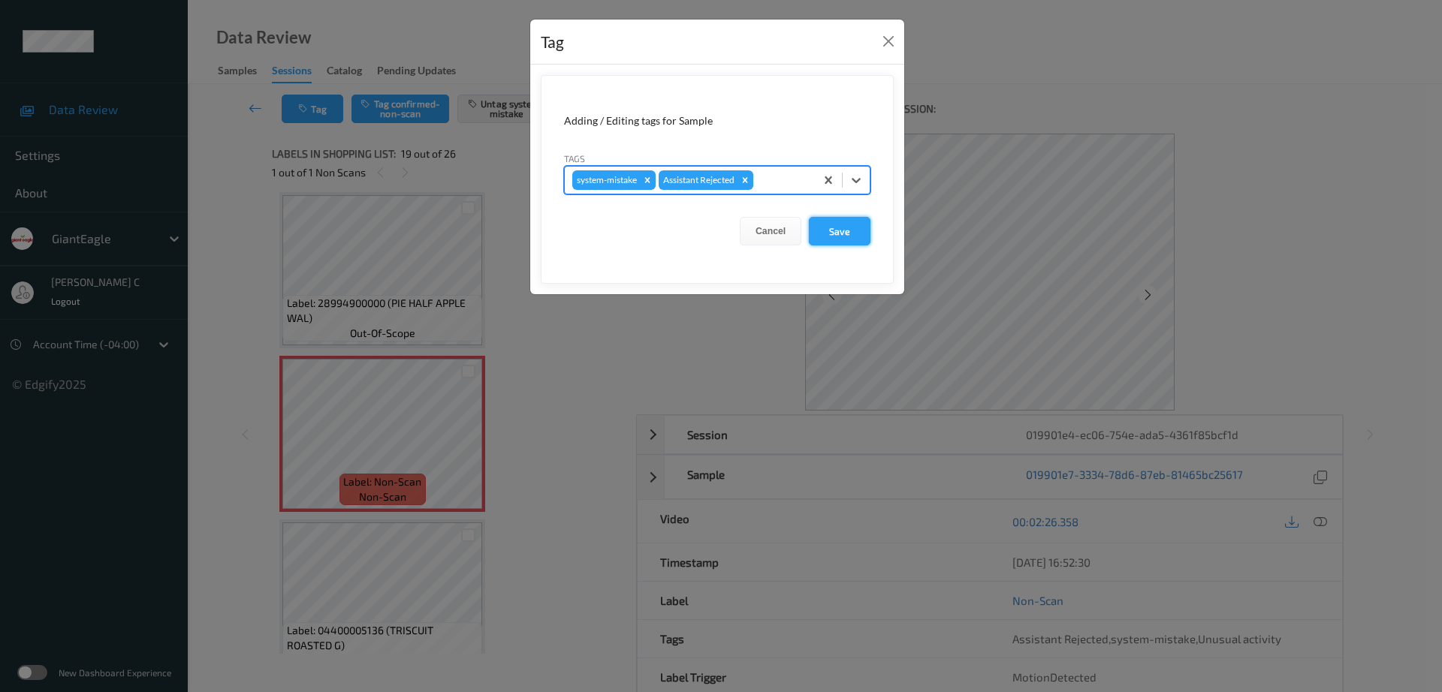
click at [856, 237] on button "Save" at bounding box center [840, 231] width 62 height 29
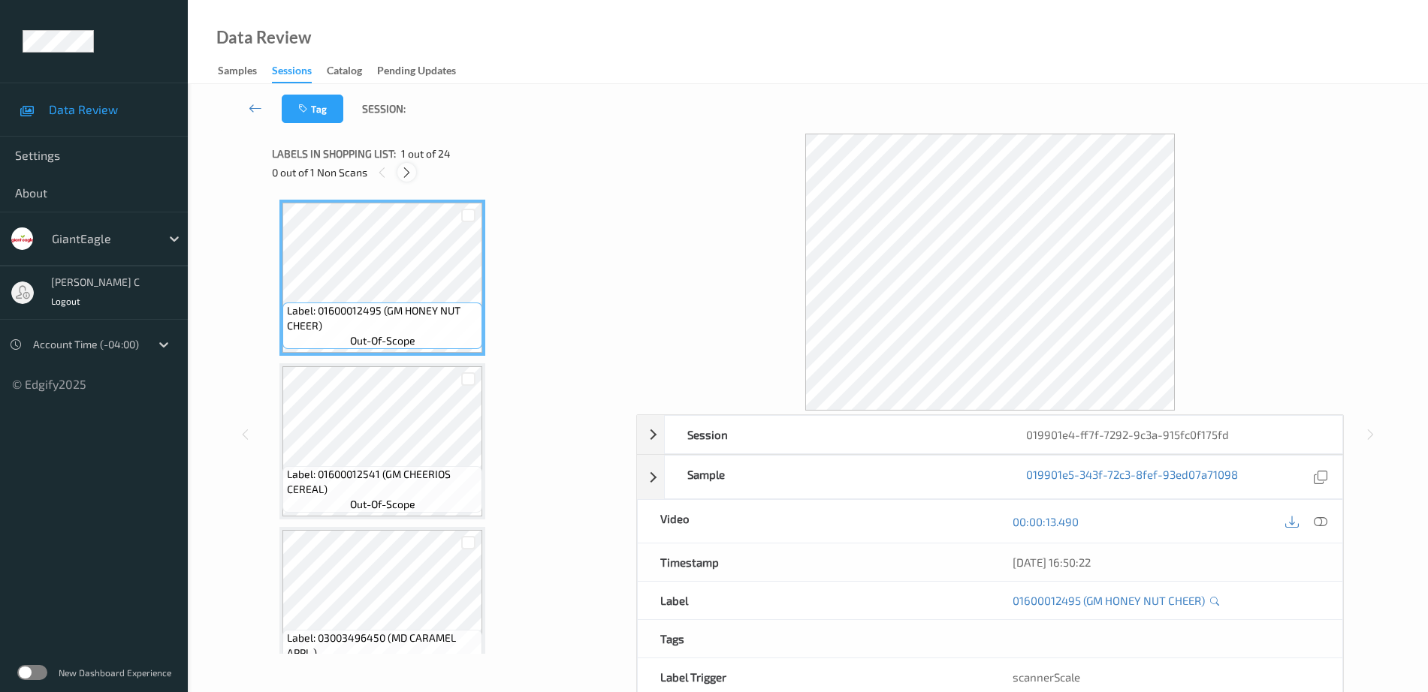
click at [411, 167] on icon at bounding box center [406, 173] width 13 height 14
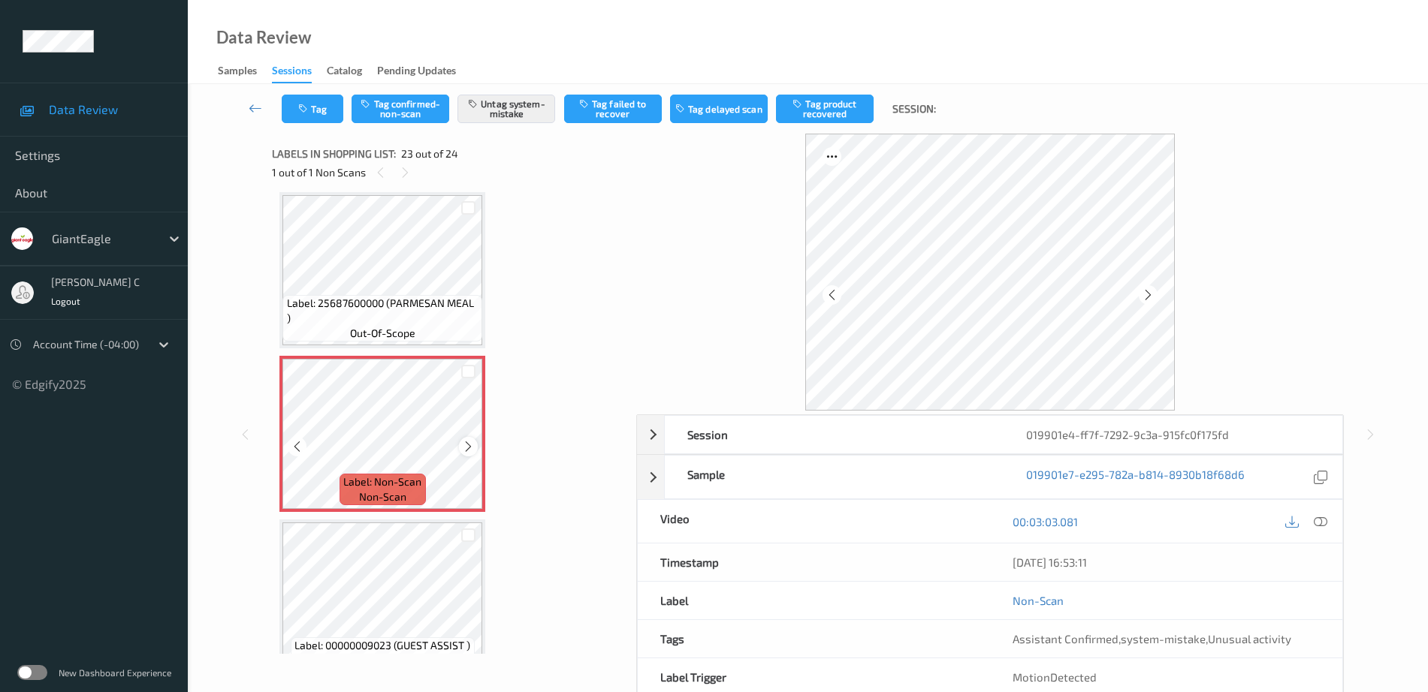
click at [463, 448] on icon at bounding box center [468, 447] width 13 height 14
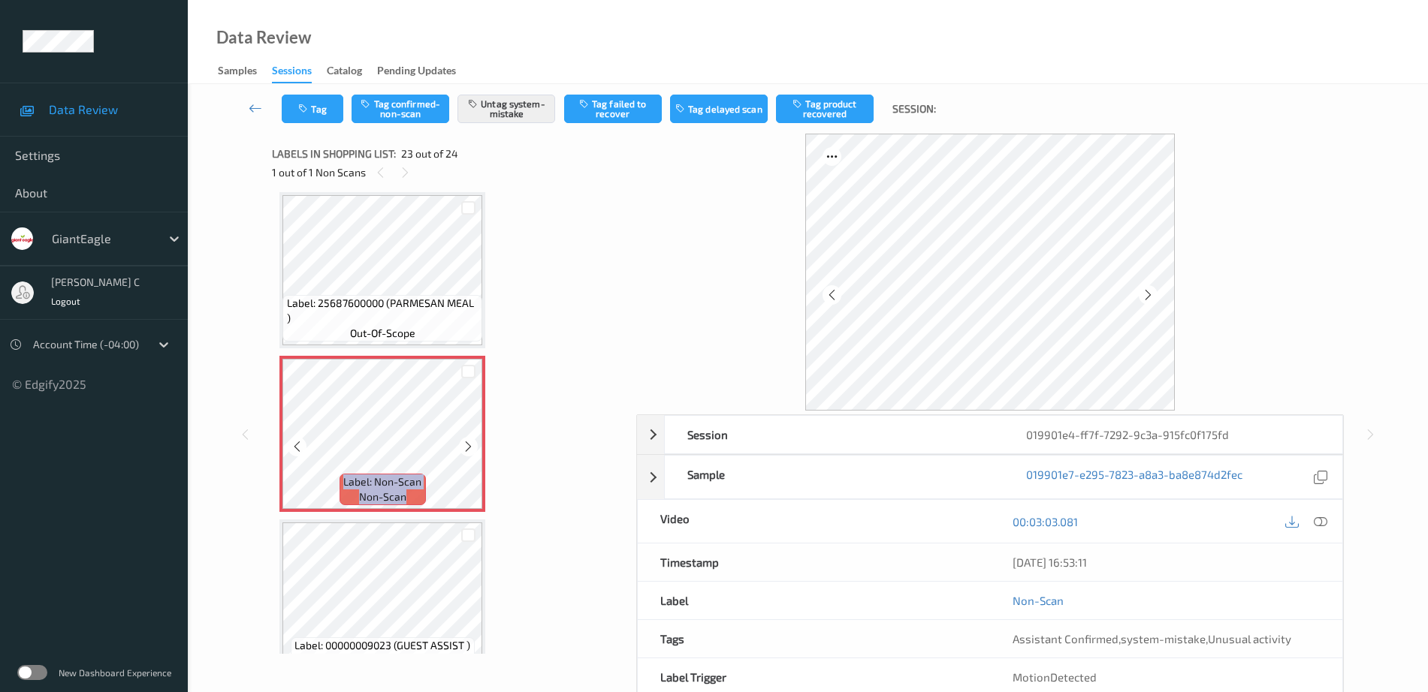
click at [463, 448] on icon at bounding box center [468, 447] width 13 height 14
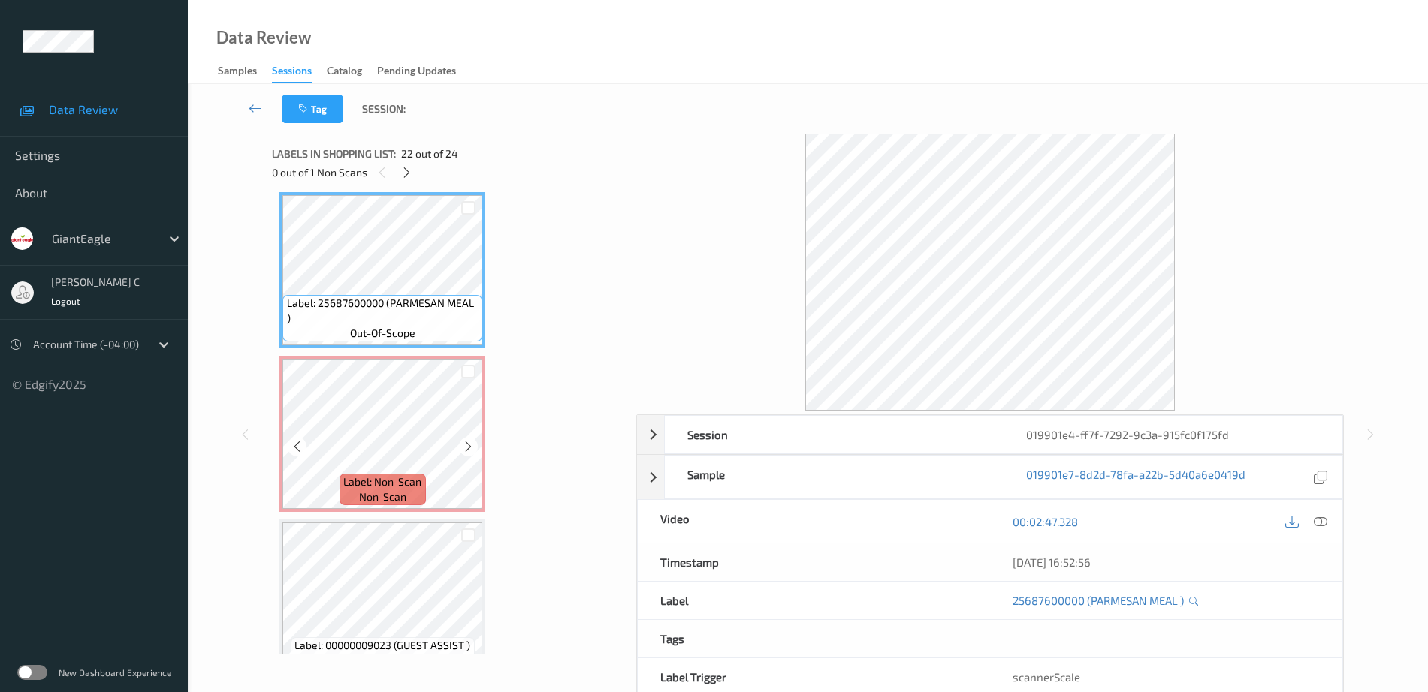
scroll to position [3352, 0]
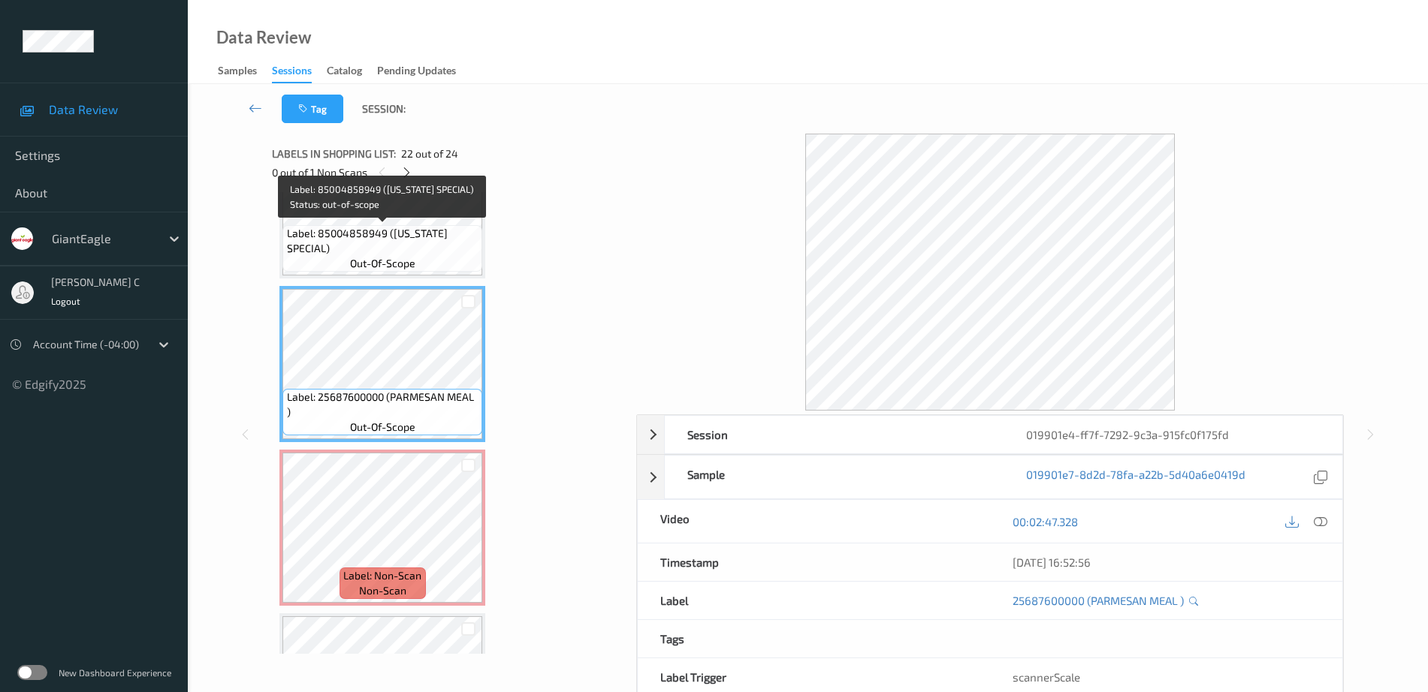
click at [353, 251] on span "Label: 85004858949 (CALIFORNIA SPECIAL)" at bounding box center [383, 241] width 192 height 30
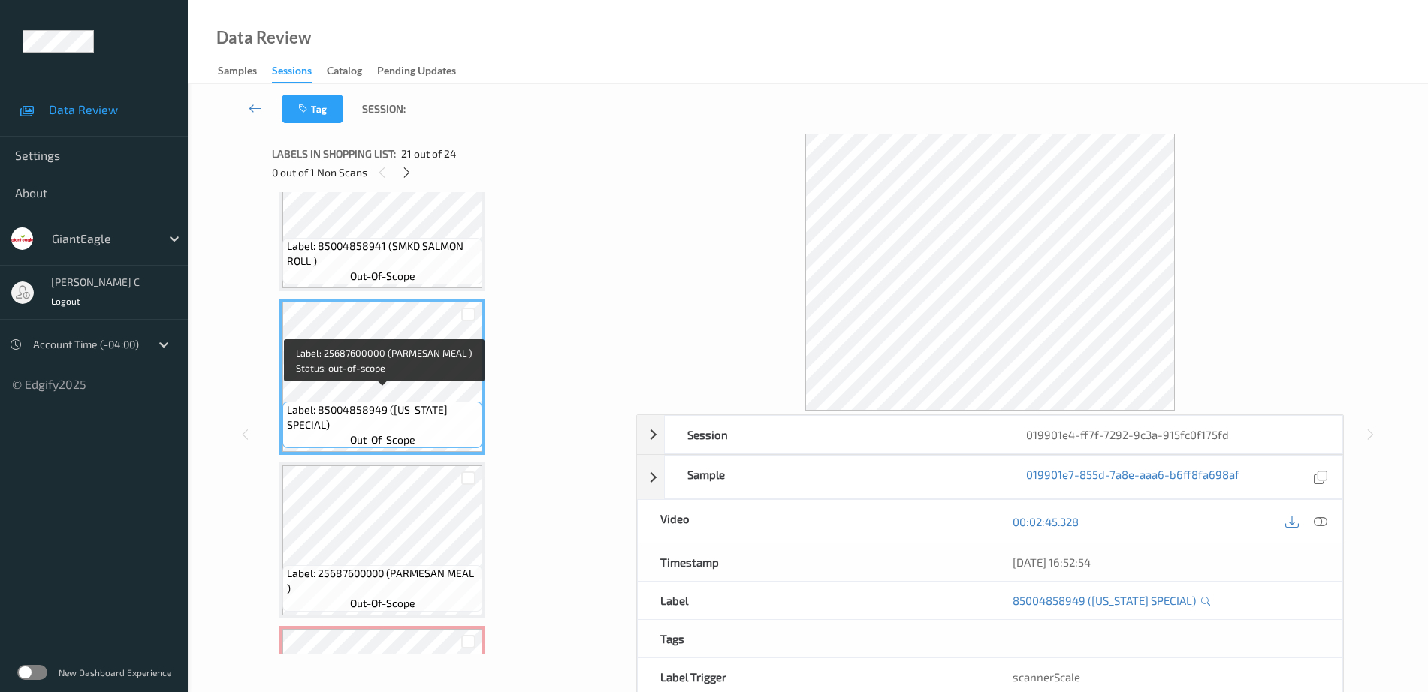
scroll to position [3164, 0]
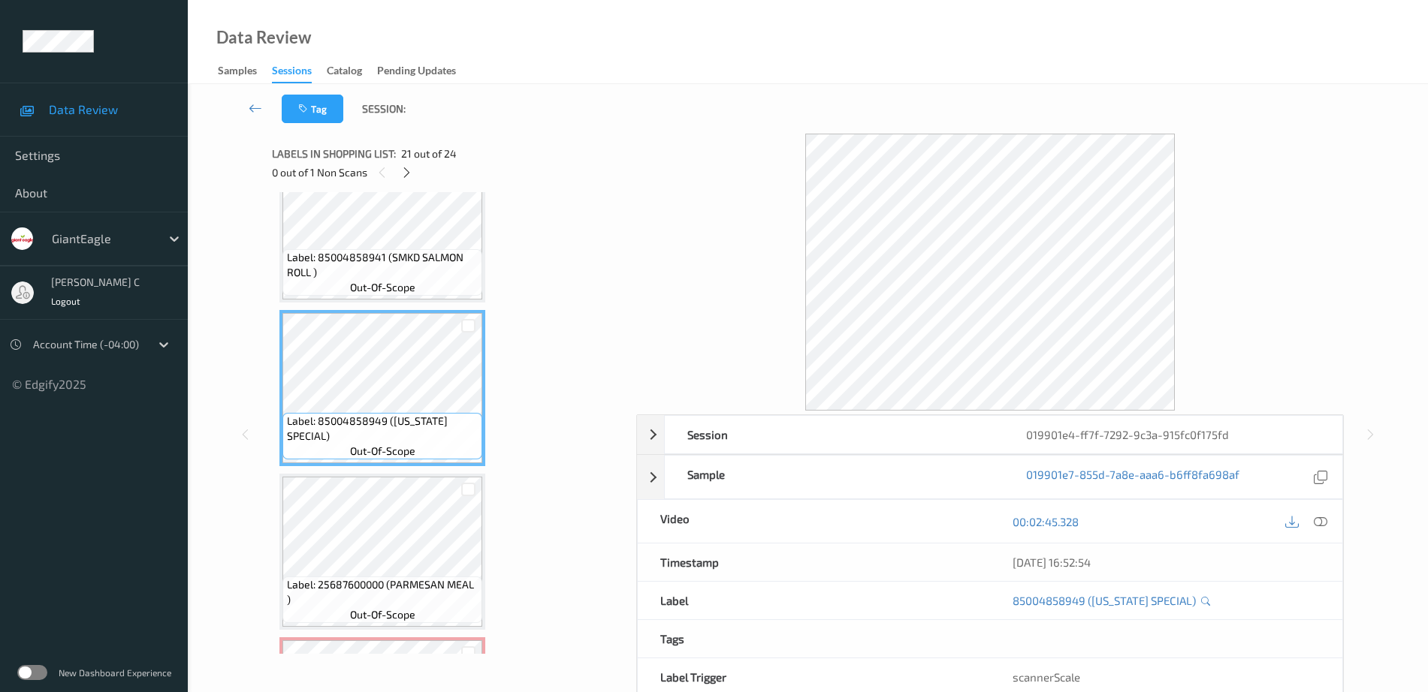
click at [386, 275] on span "Label: 85004858941 (SMKD SALMON ROLL )" at bounding box center [383, 265] width 192 height 30
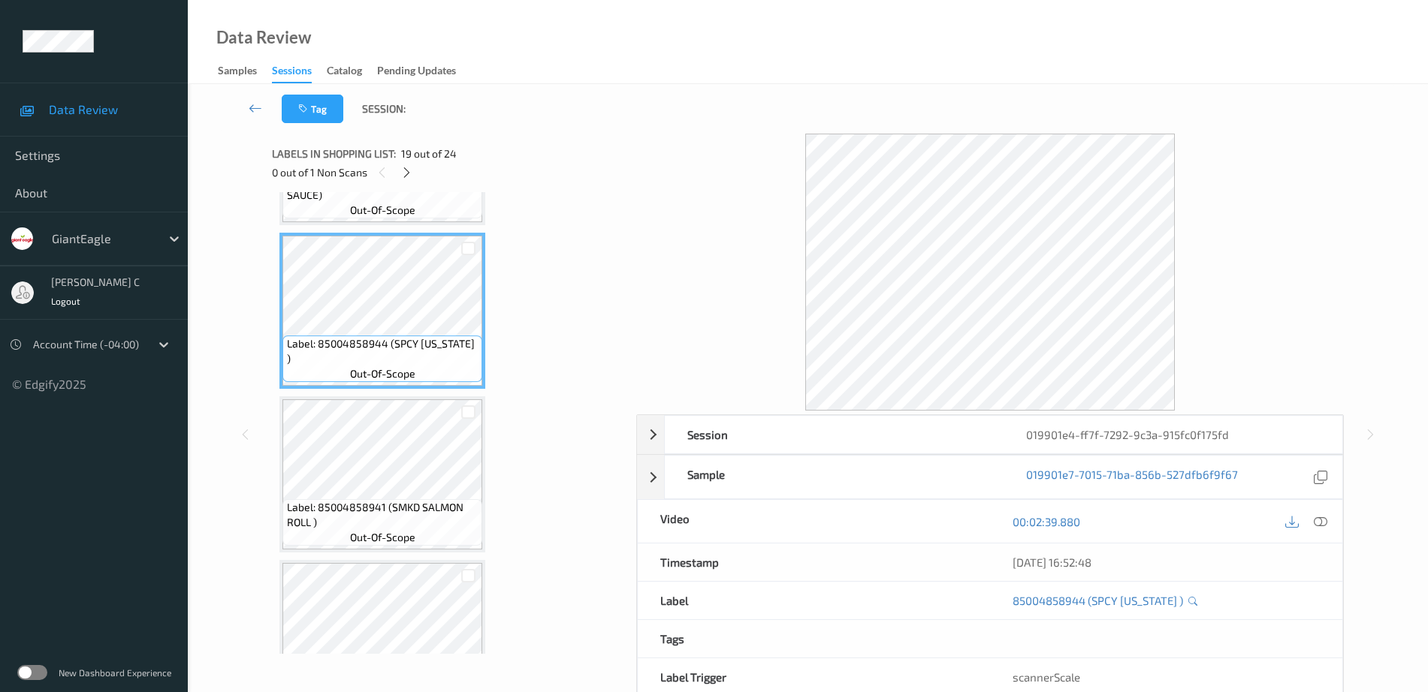
scroll to position [2883, 0]
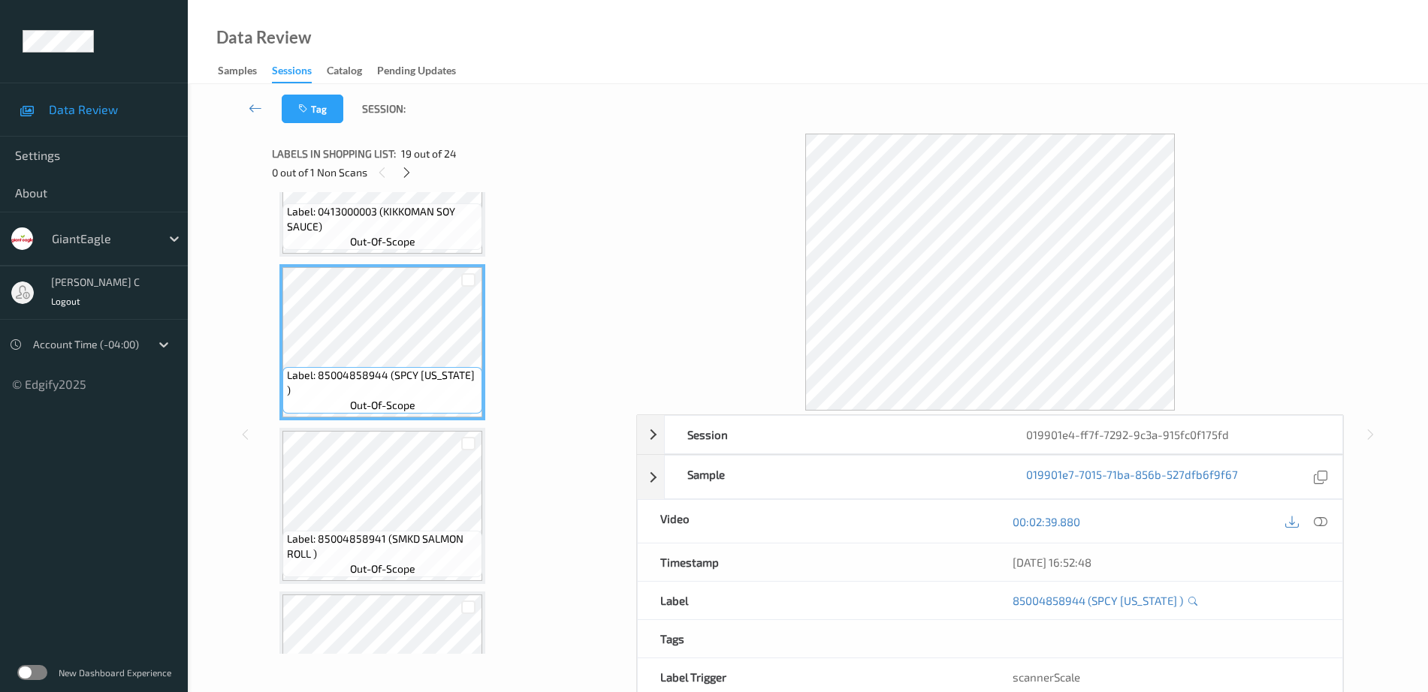
click at [365, 247] on span "out-of-scope" at bounding box center [382, 241] width 65 height 15
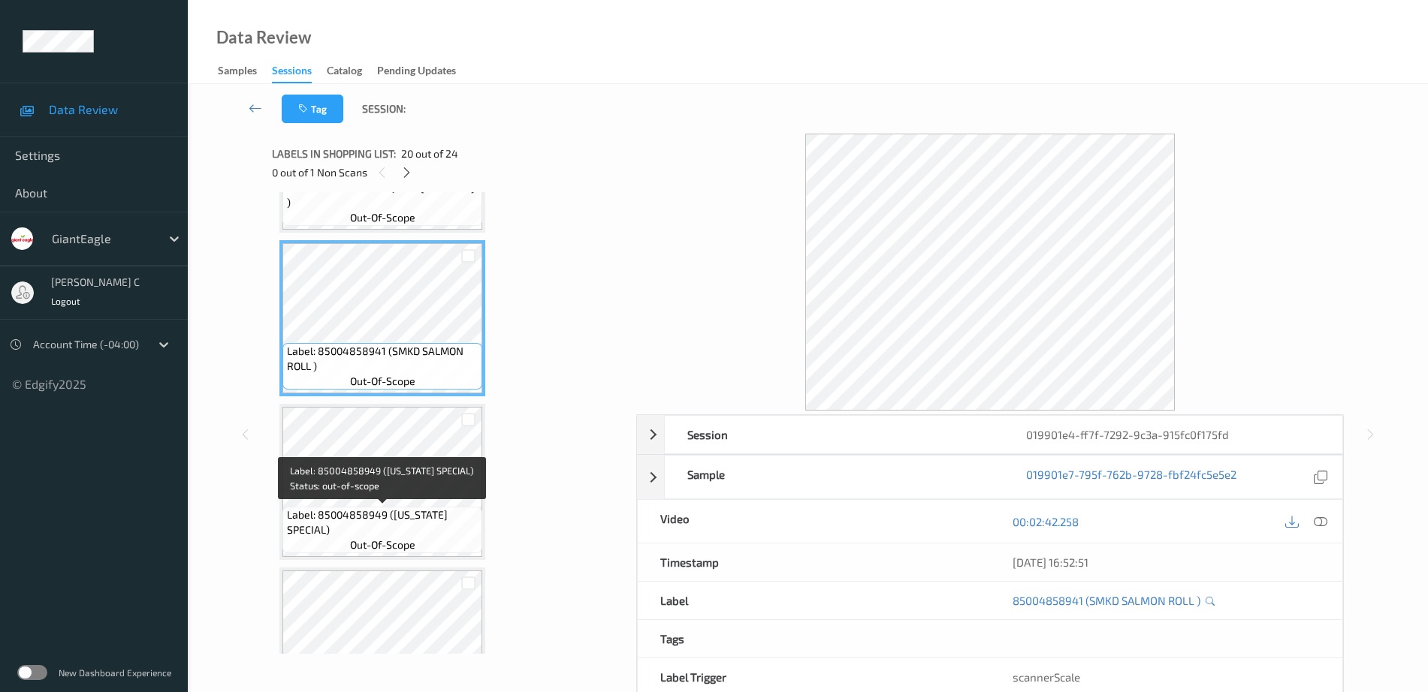
click at [407, 530] on span "Label: 85004858949 (CALIFORNIA SPECIAL)" at bounding box center [383, 523] width 192 height 30
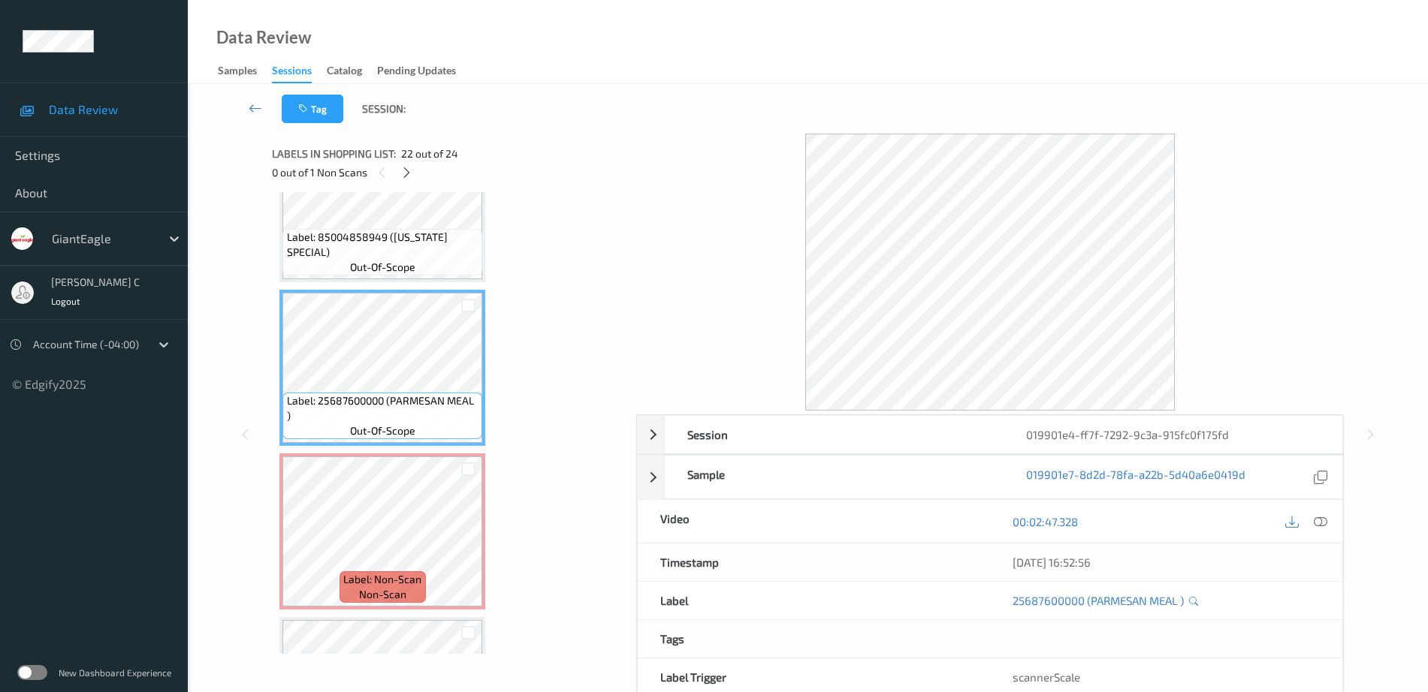
scroll to position [3352, 0]
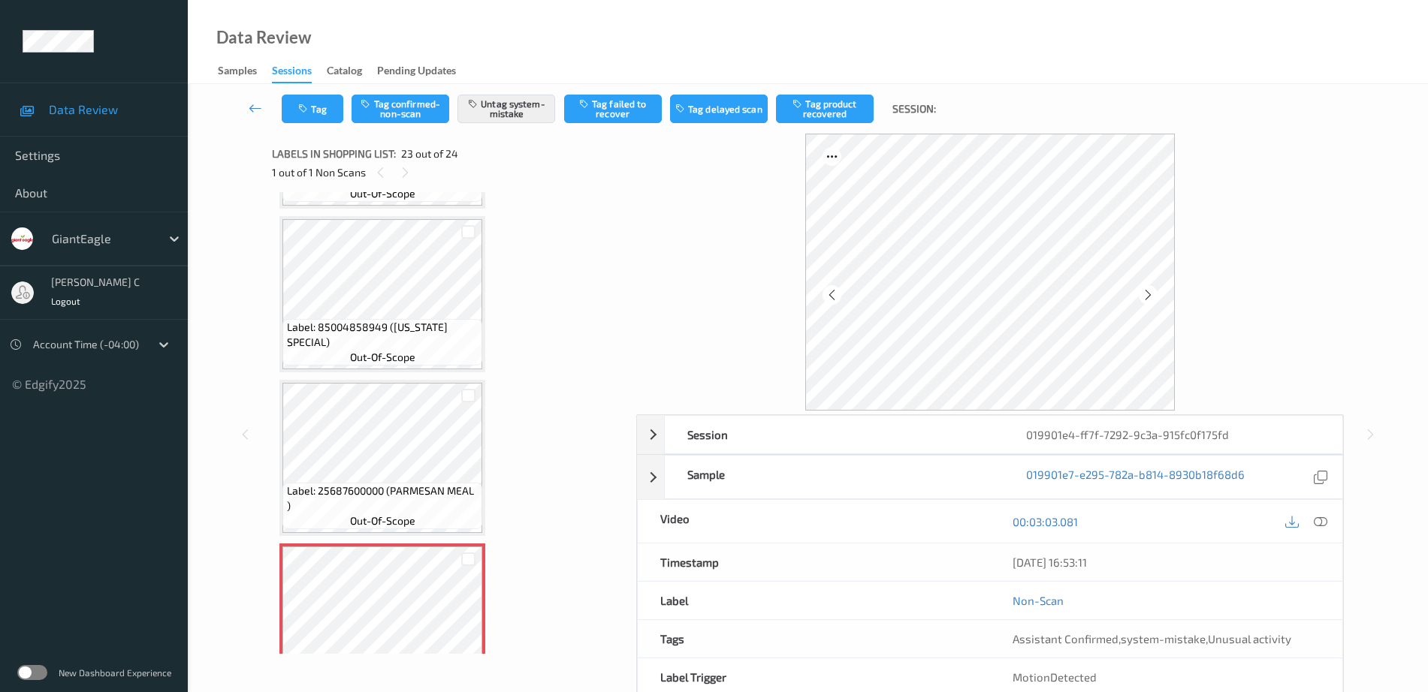
click at [380, 487] on span "Label: 25687600000 (PARMESAN MEAL )" at bounding box center [383, 499] width 192 height 30
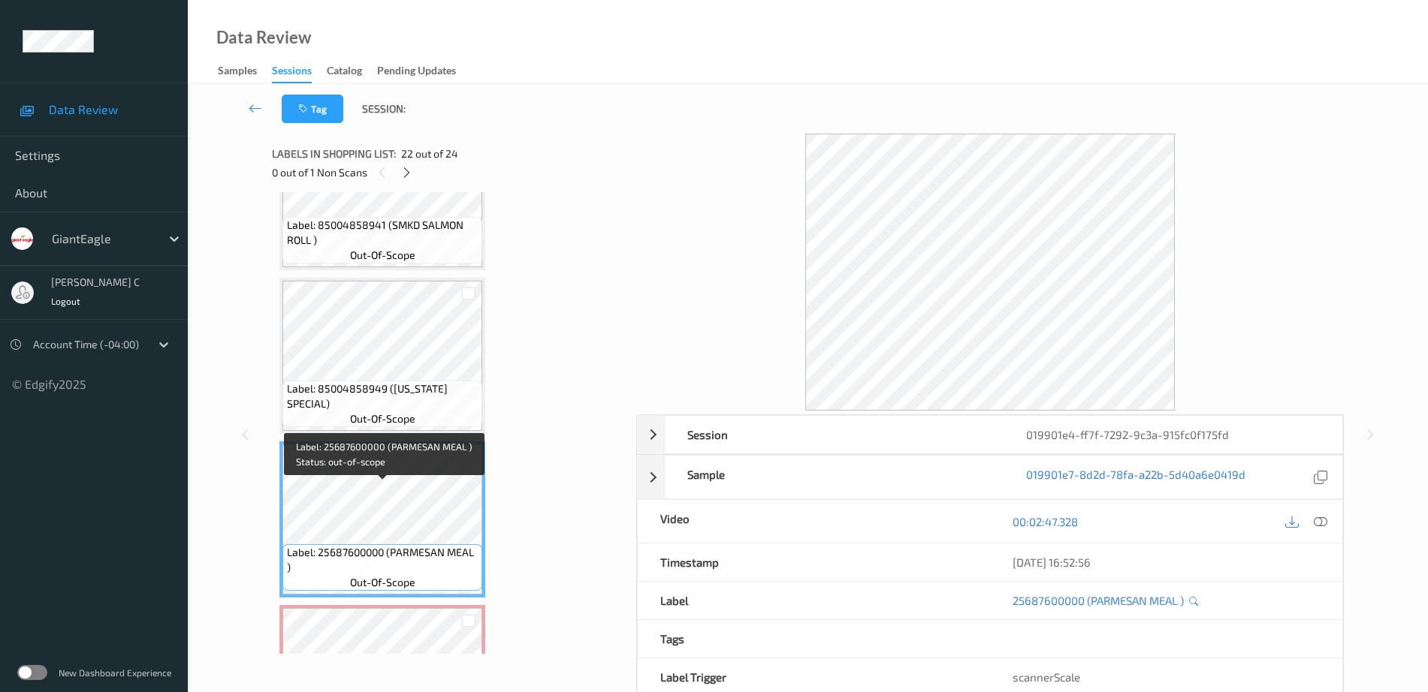
scroll to position [3164, 0]
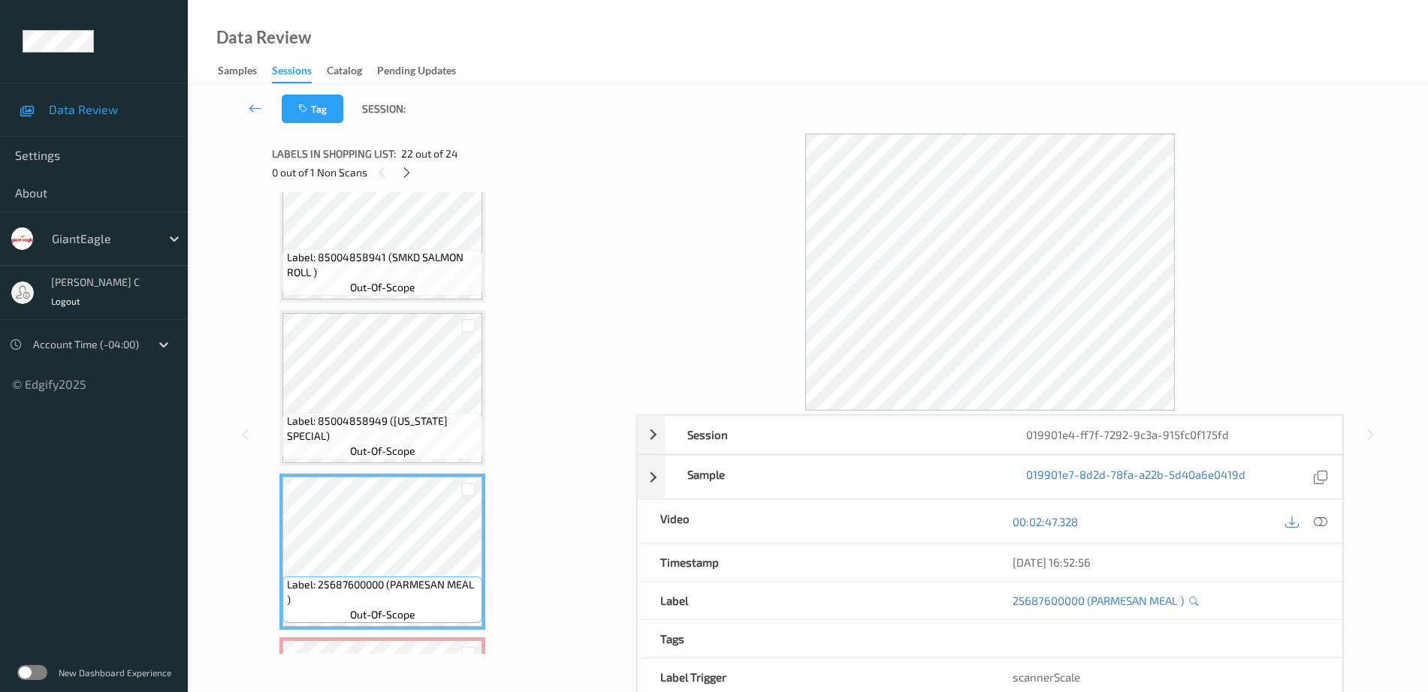
click at [367, 448] on span "out-of-scope" at bounding box center [382, 451] width 65 height 15
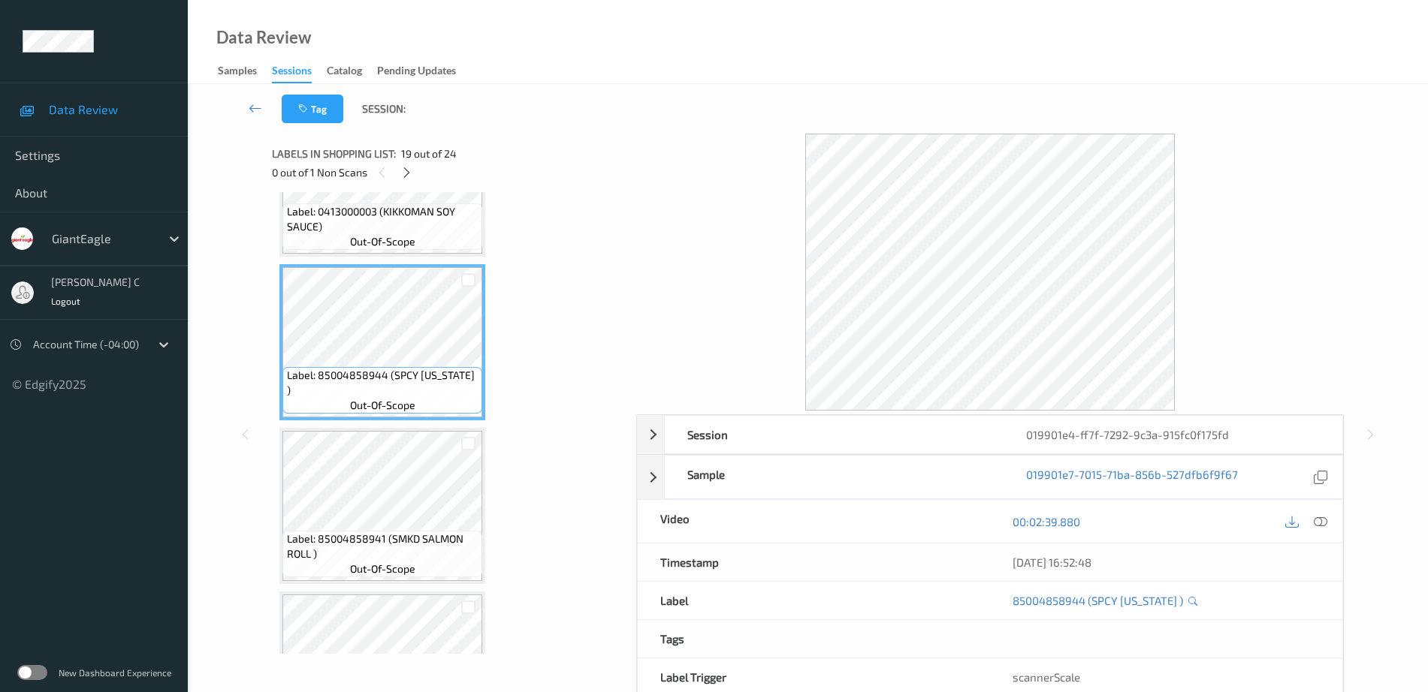
scroll to position [2789, 0]
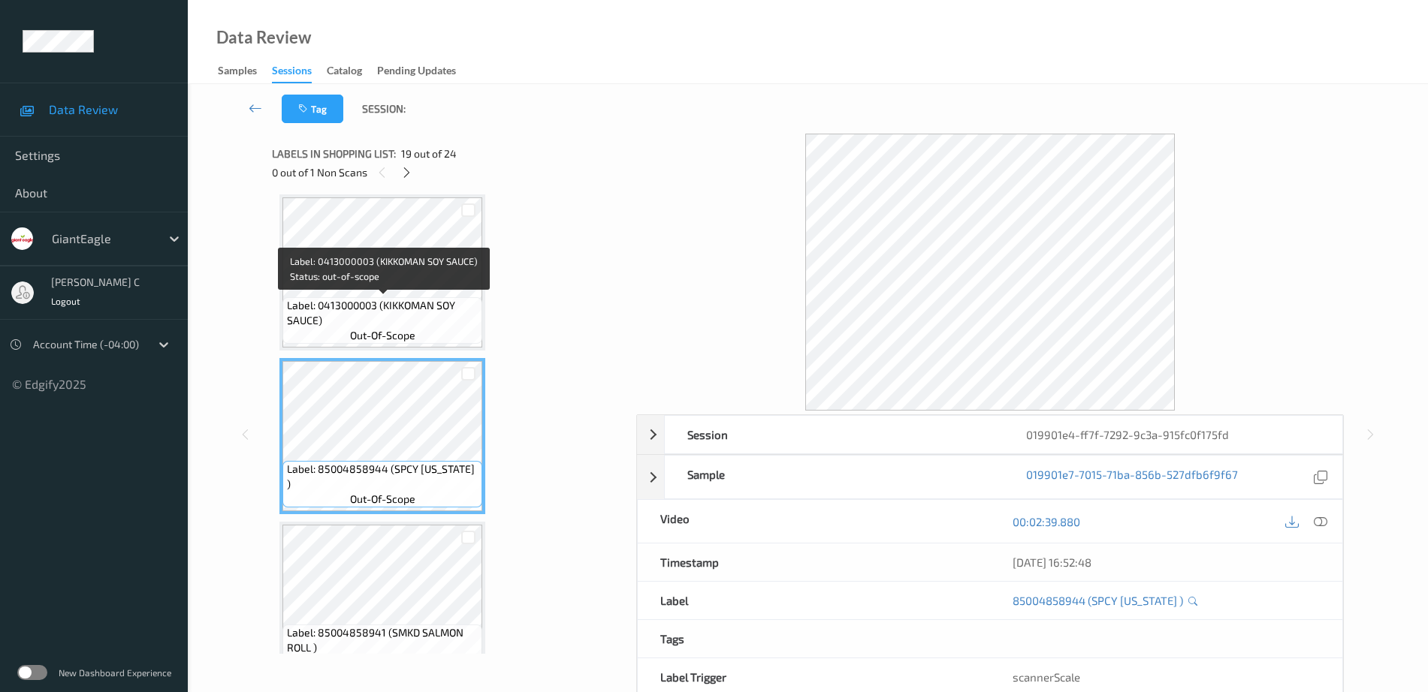
click at [349, 314] on span "Label: 0413000003 (KIKKOMAN SOY SAUCE)" at bounding box center [383, 313] width 192 height 30
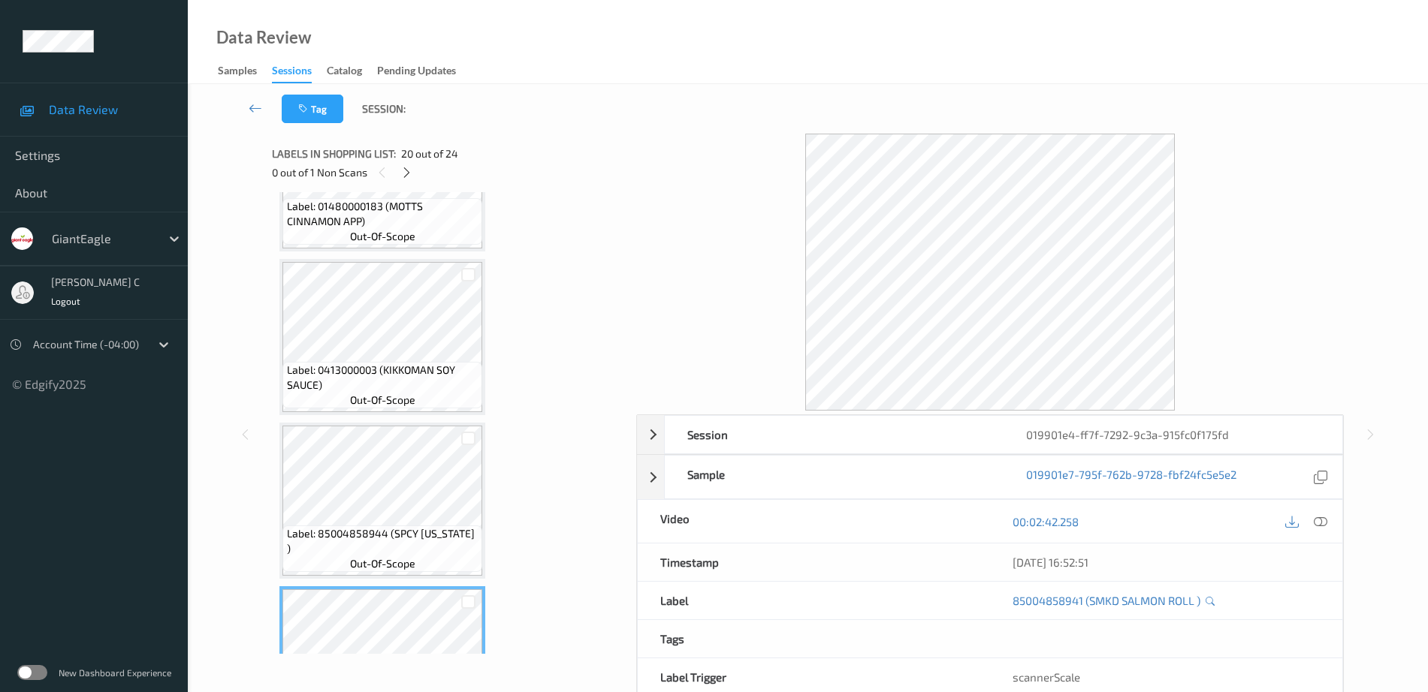
scroll to position [2695, 0]
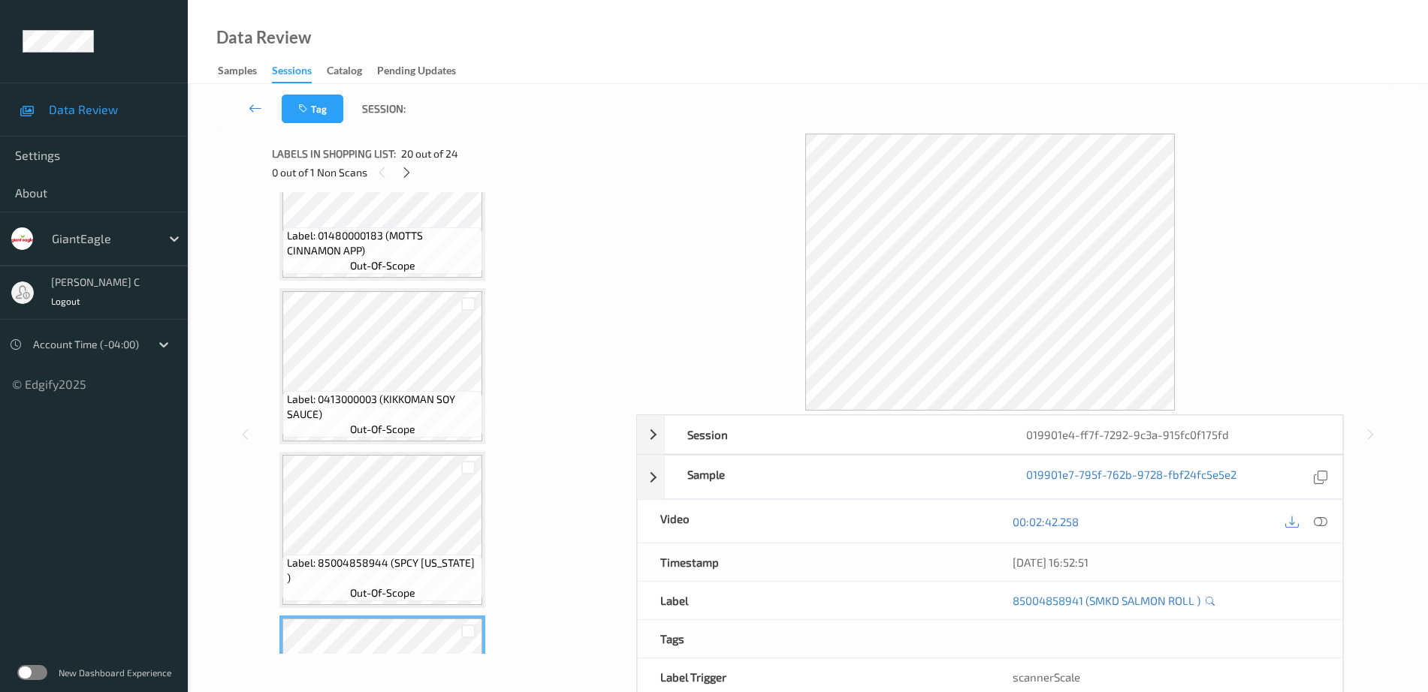
click at [350, 430] on span "out-of-scope" at bounding box center [382, 429] width 65 height 15
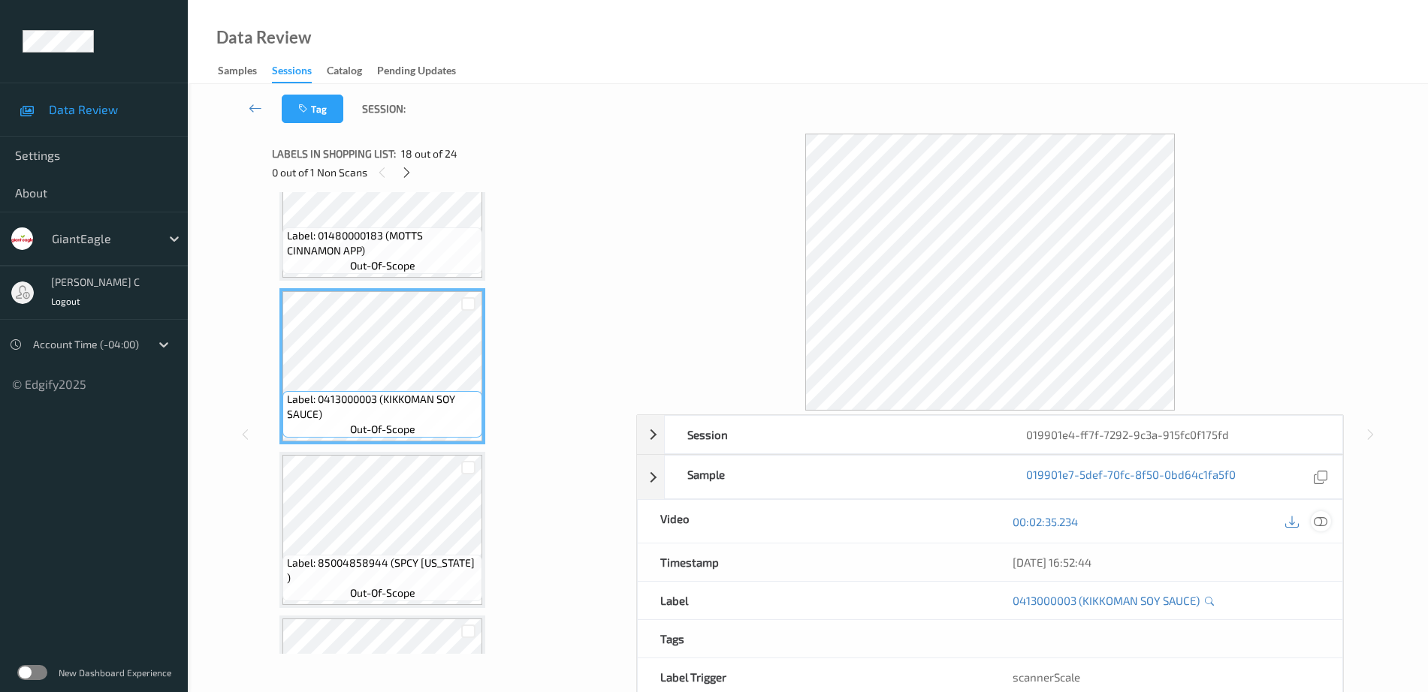
click at [1318, 527] on icon at bounding box center [1321, 522] width 14 height 14
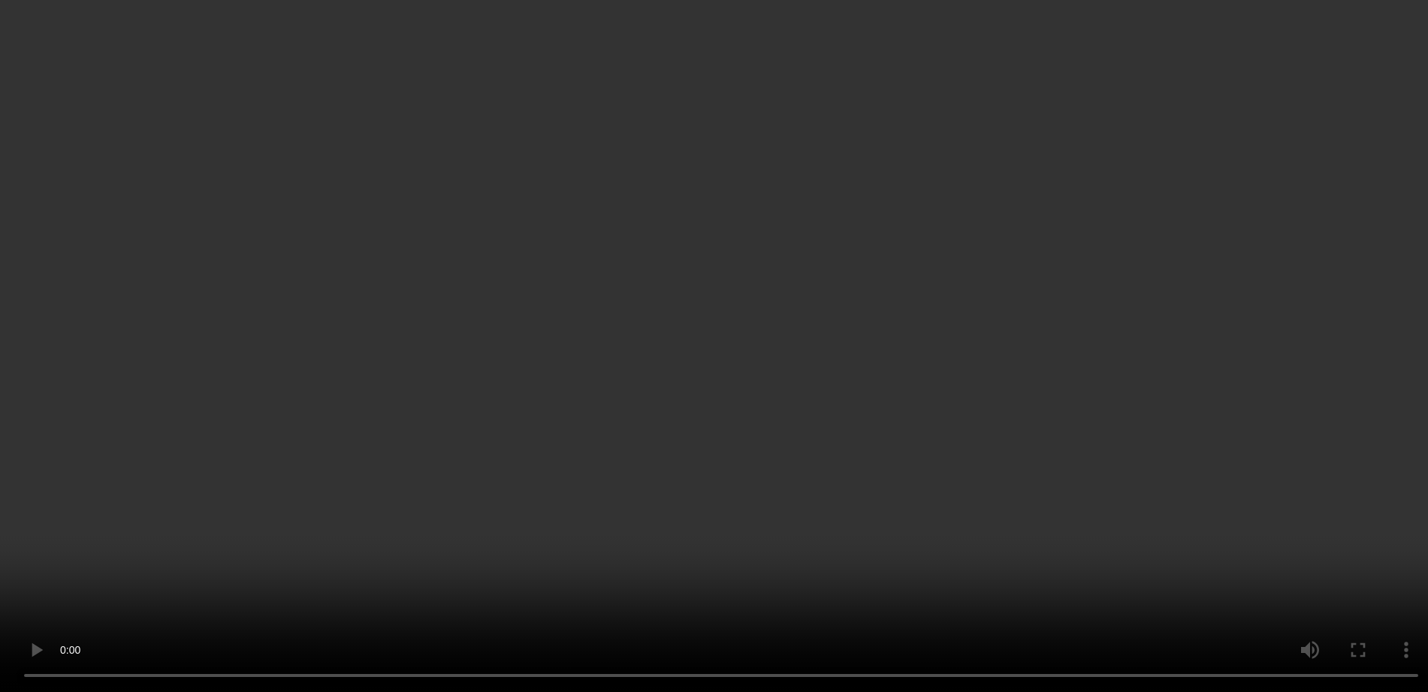
scroll to position [3475, 0]
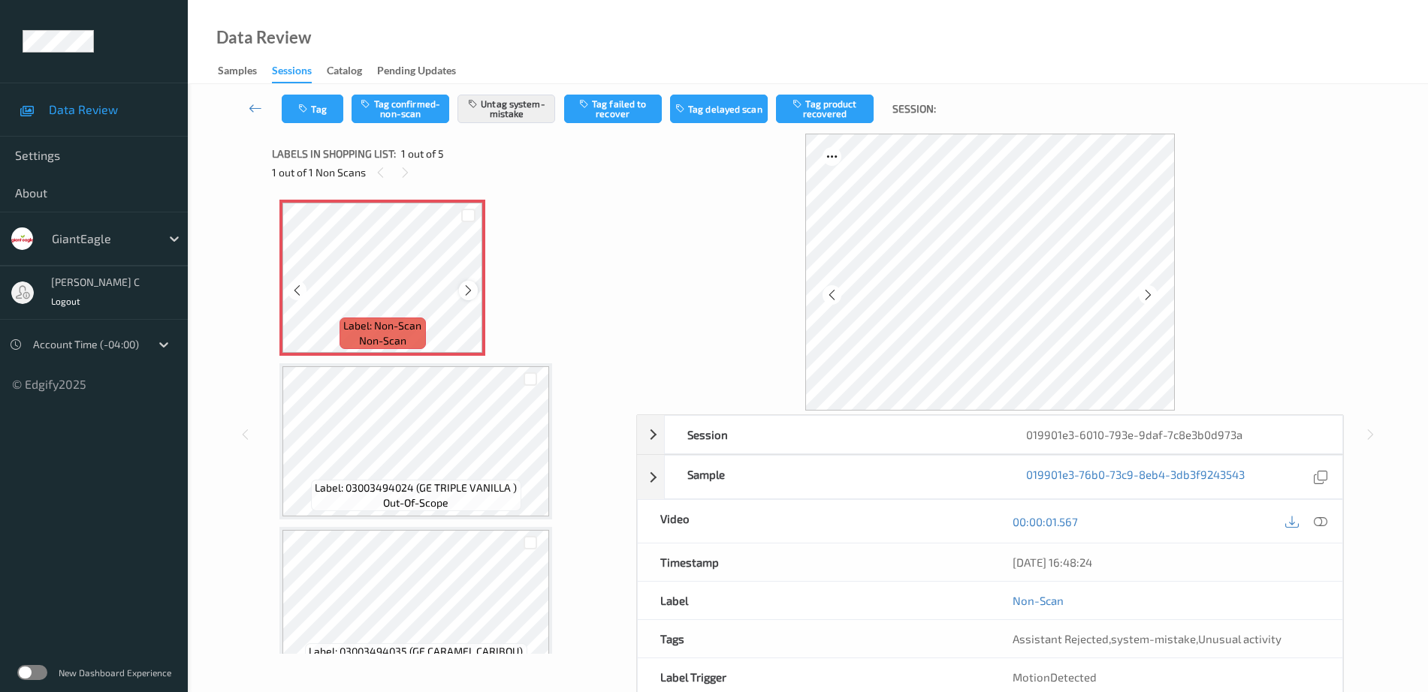
click at [468, 296] on icon at bounding box center [468, 291] width 13 height 14
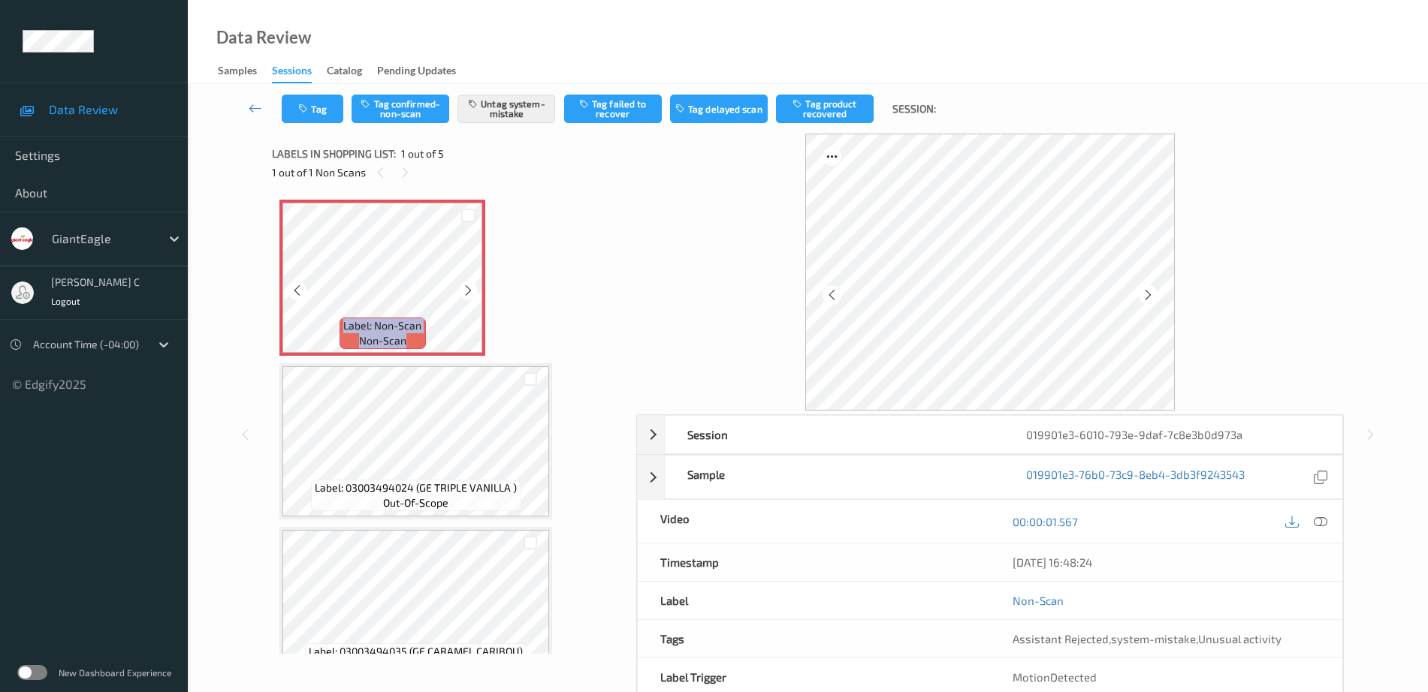
click at [468, 296] on icon at bounding box center [468, 291] width 13 height 14
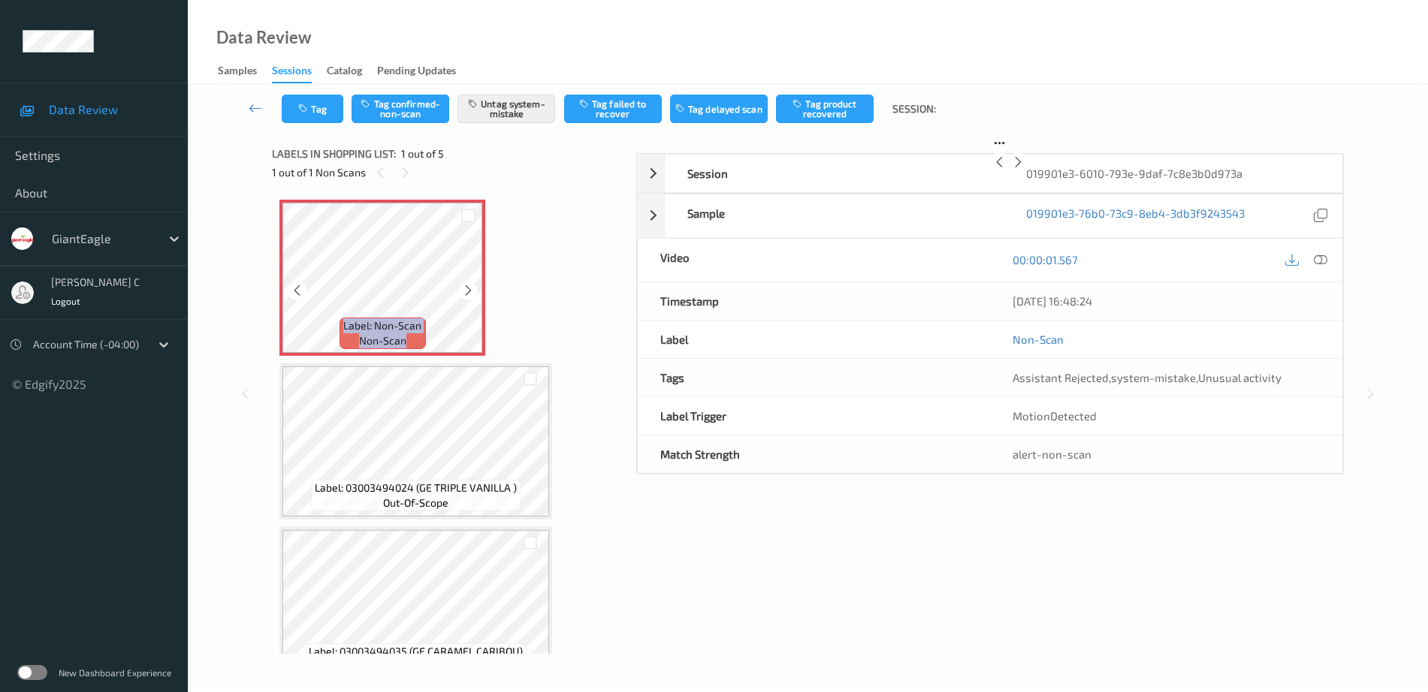
click at [468, 296] on icon at bounding box center [468, 291] width 13 height 14
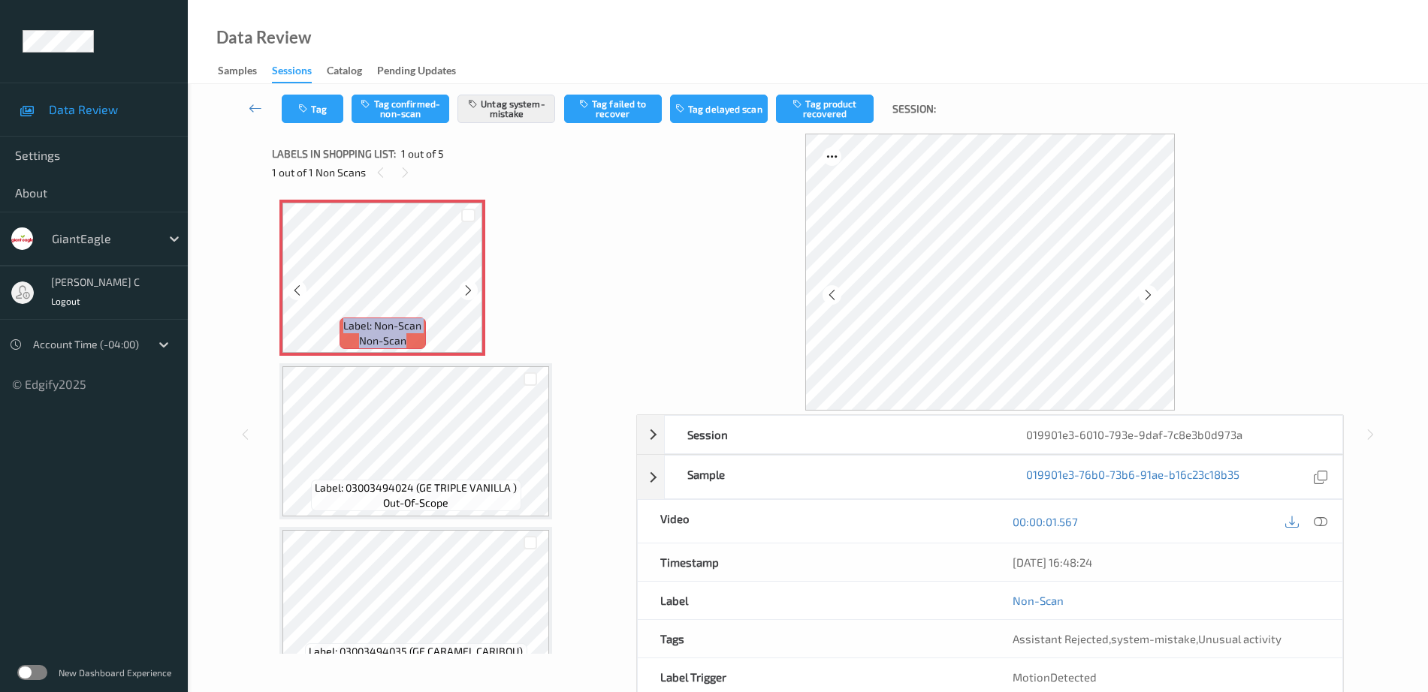
click at [468, 296] on icon at bounding box center [468, 291] width 13 height 14
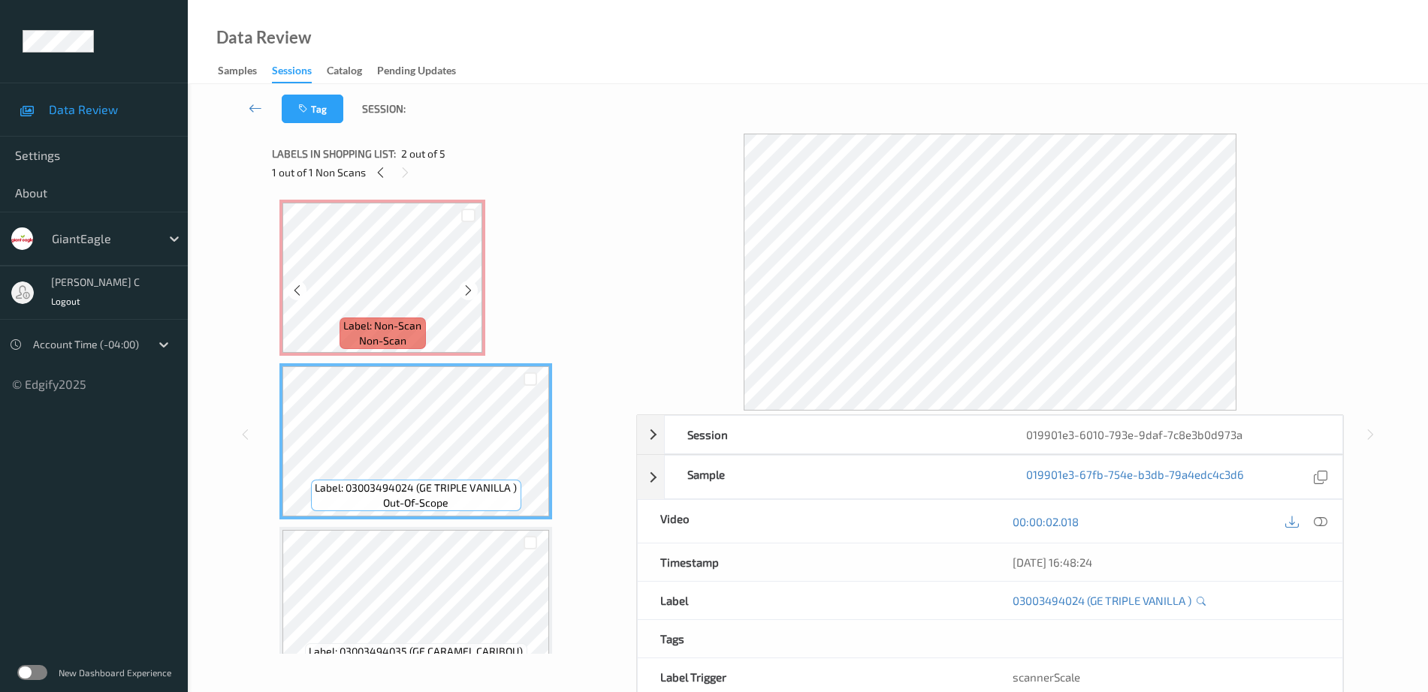
click at [402, 355] on div "Label: Non-Scan non-scan" at bounding box center [382, 278] width 206 height 156
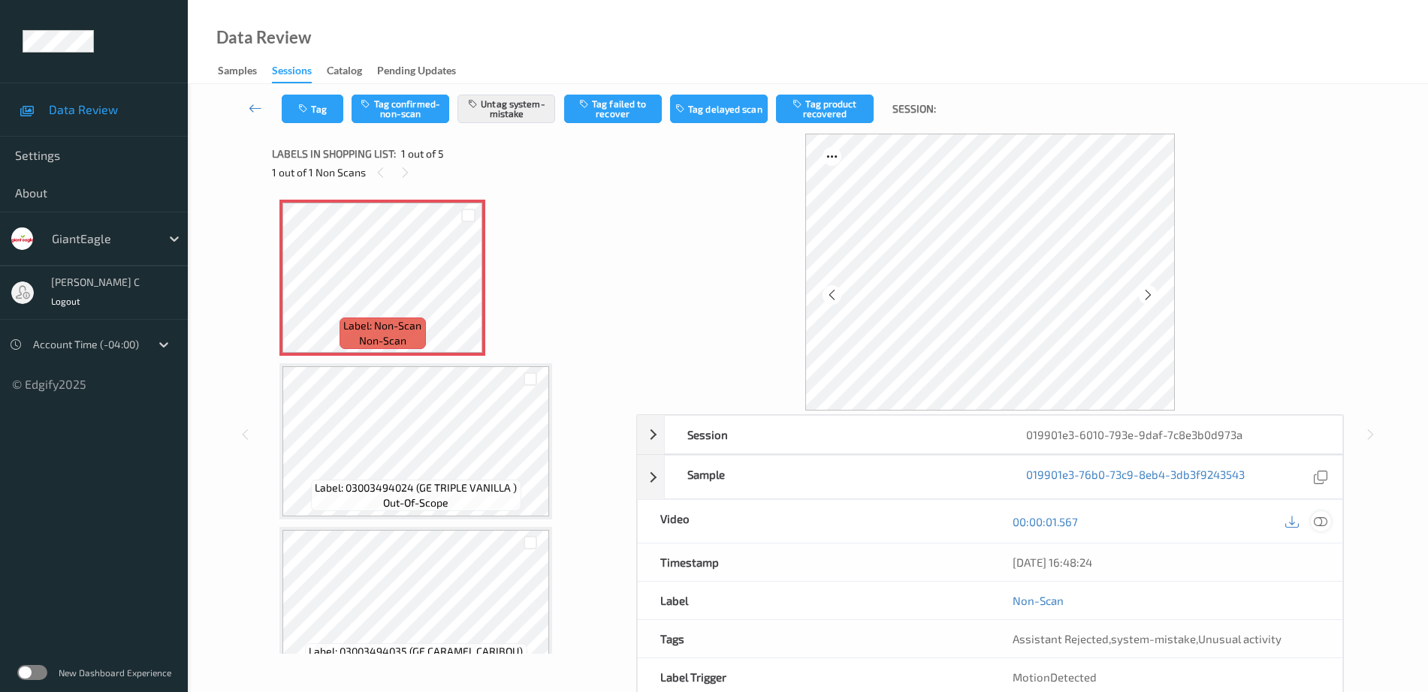
click at [1319, 519] on icon at bounding box center [1321, 522] width 14 height 14
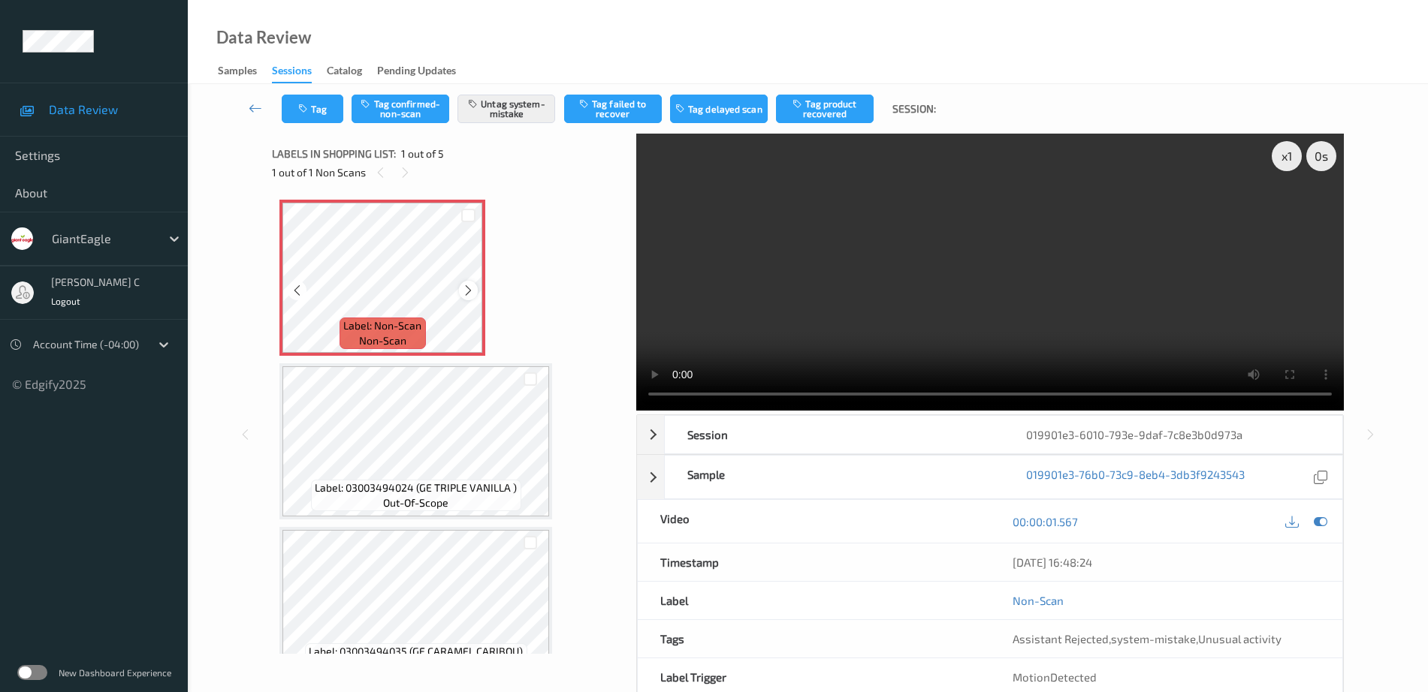
click at [464, 291] on icon at bounding box center [468, 291] width 13 height 14
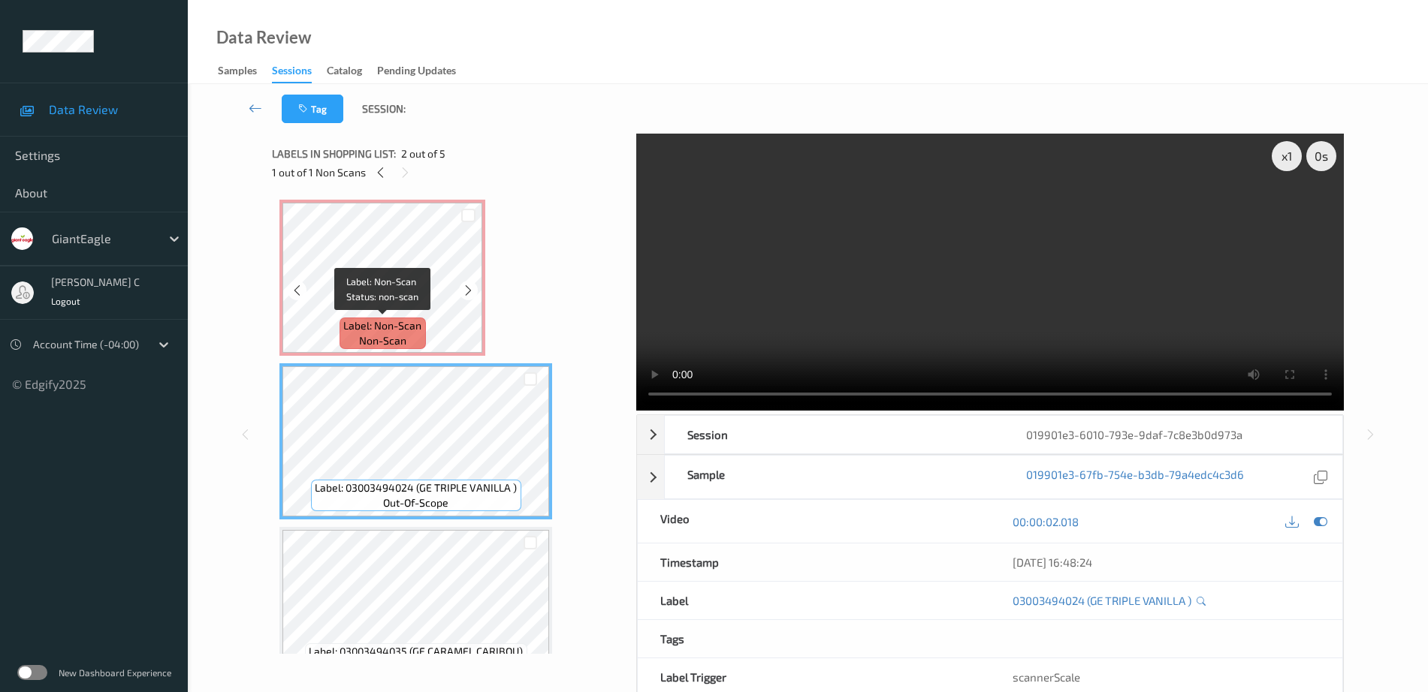
click at [374, 320] on span "Label: Non-Scan" at bounding box center [382, 325] width 78 height 15
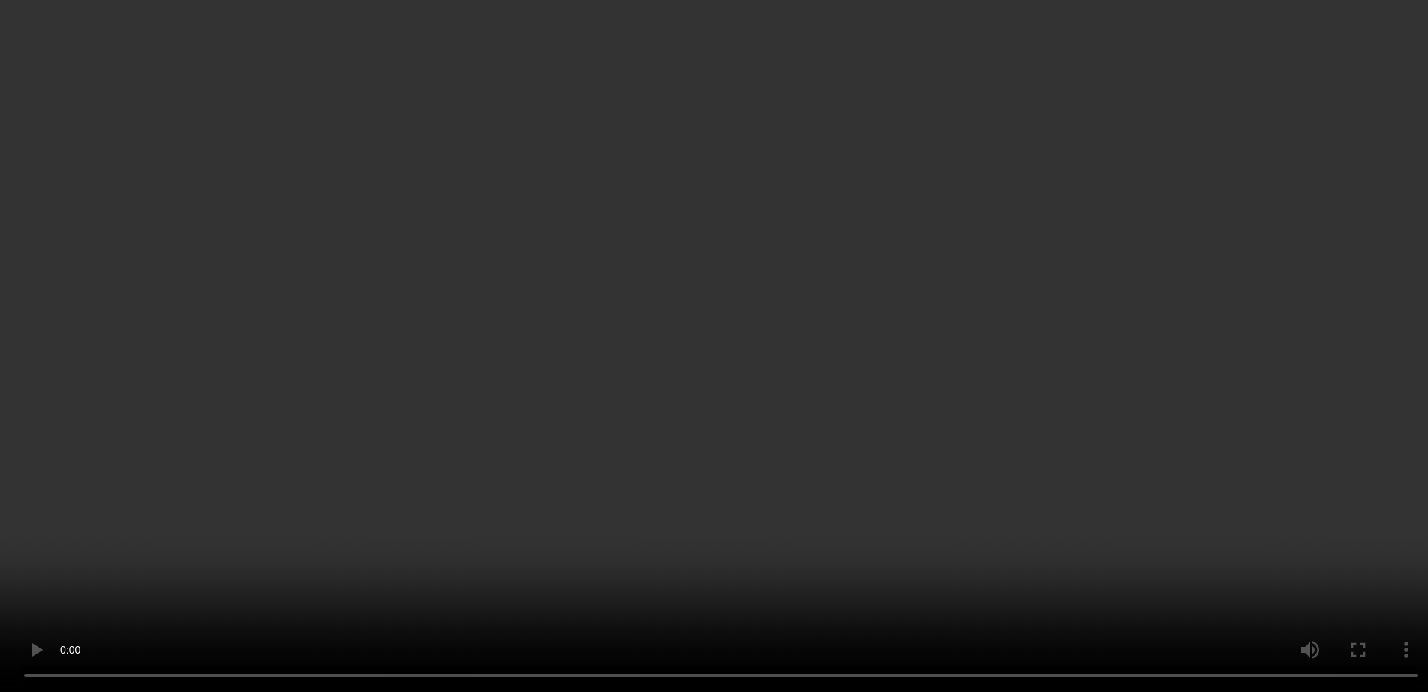
scroll to position [188, 0]
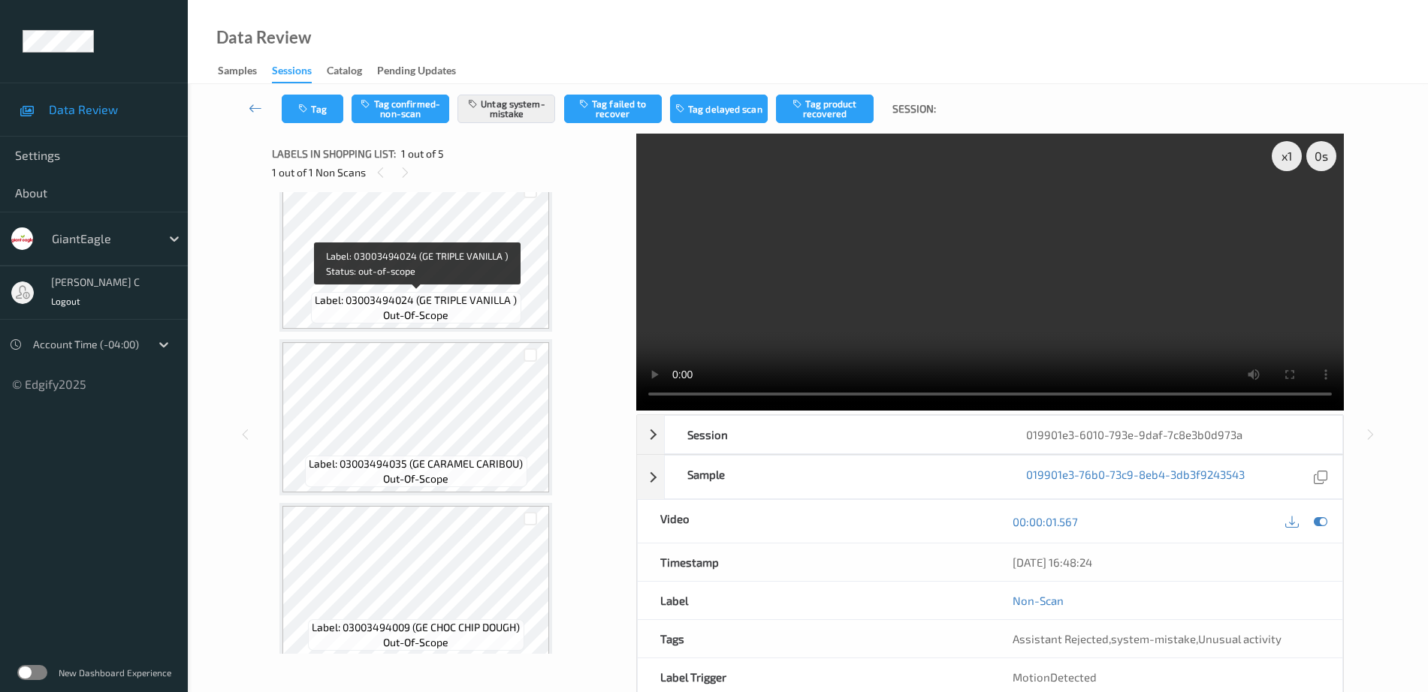
click at [405, 299] on span "Label: 03003494024 (GE TRIPLE VANILLA )" at bounding box center [416, 300] width 202 height 15
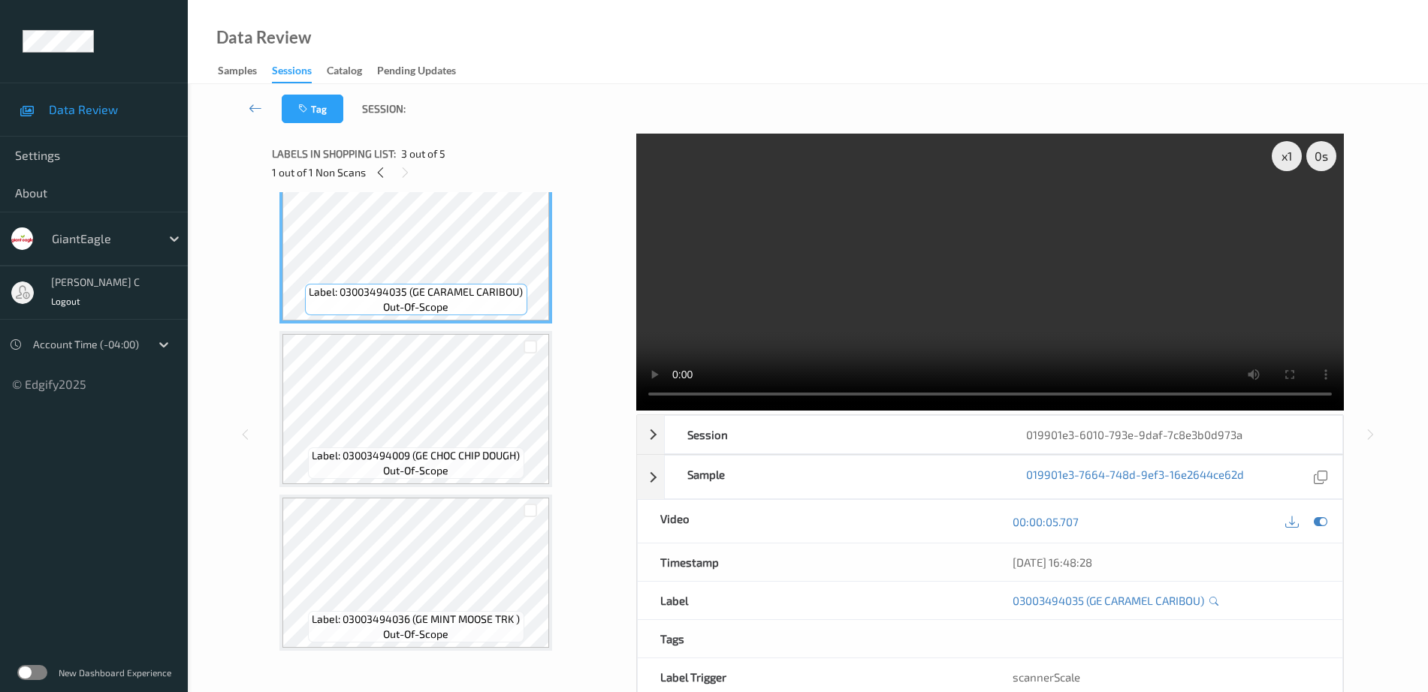
scroll to position [364, 0]
click at [393, 467] on span "out-of-scope" at bounding box center [415, 466] width 65 height 15
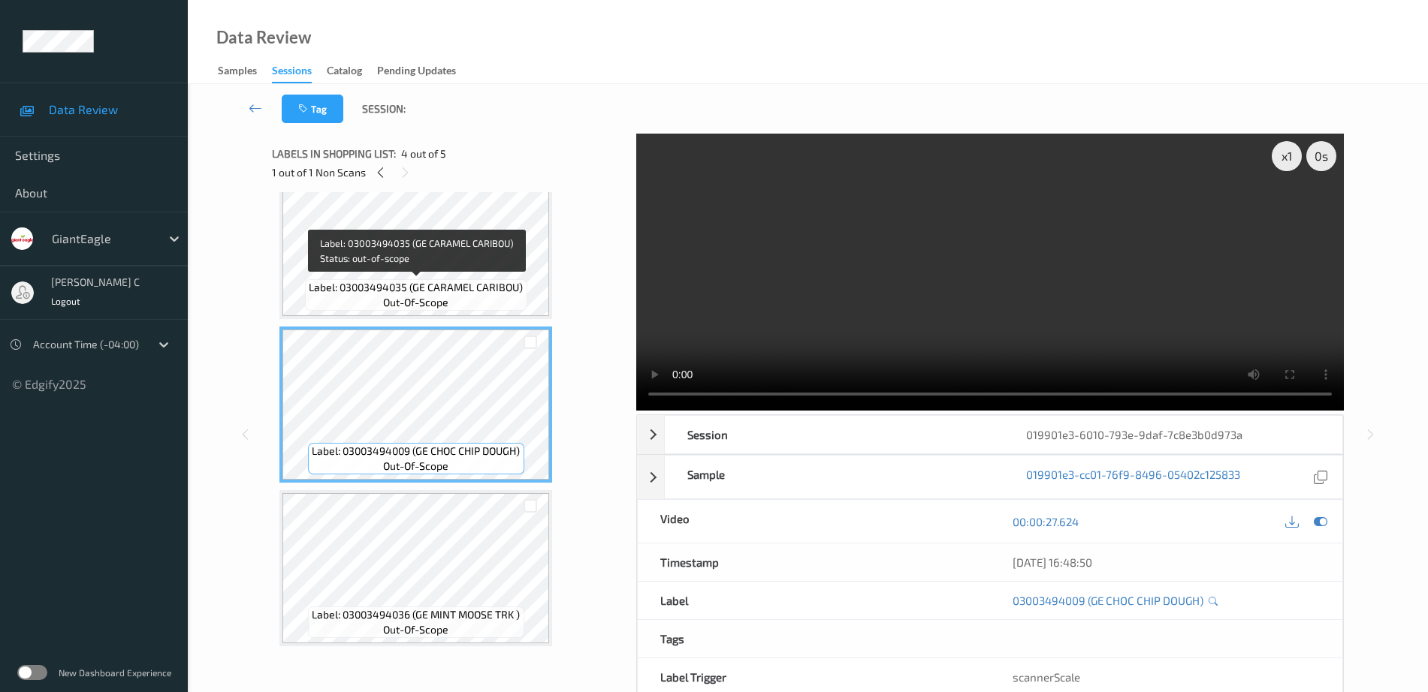
click at [414, 299] on span "out-of-scope" at bounding box center [415, 302] width 65 height 15
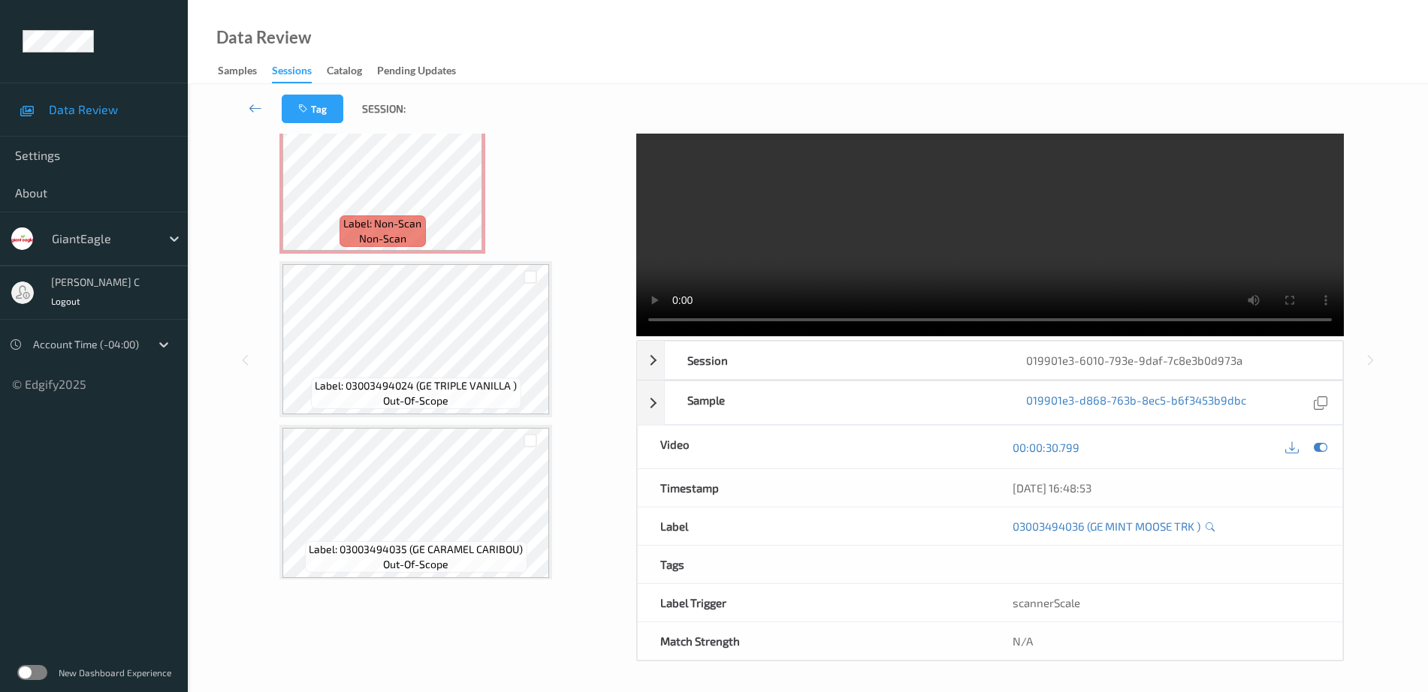
scroll to position [0, 0]
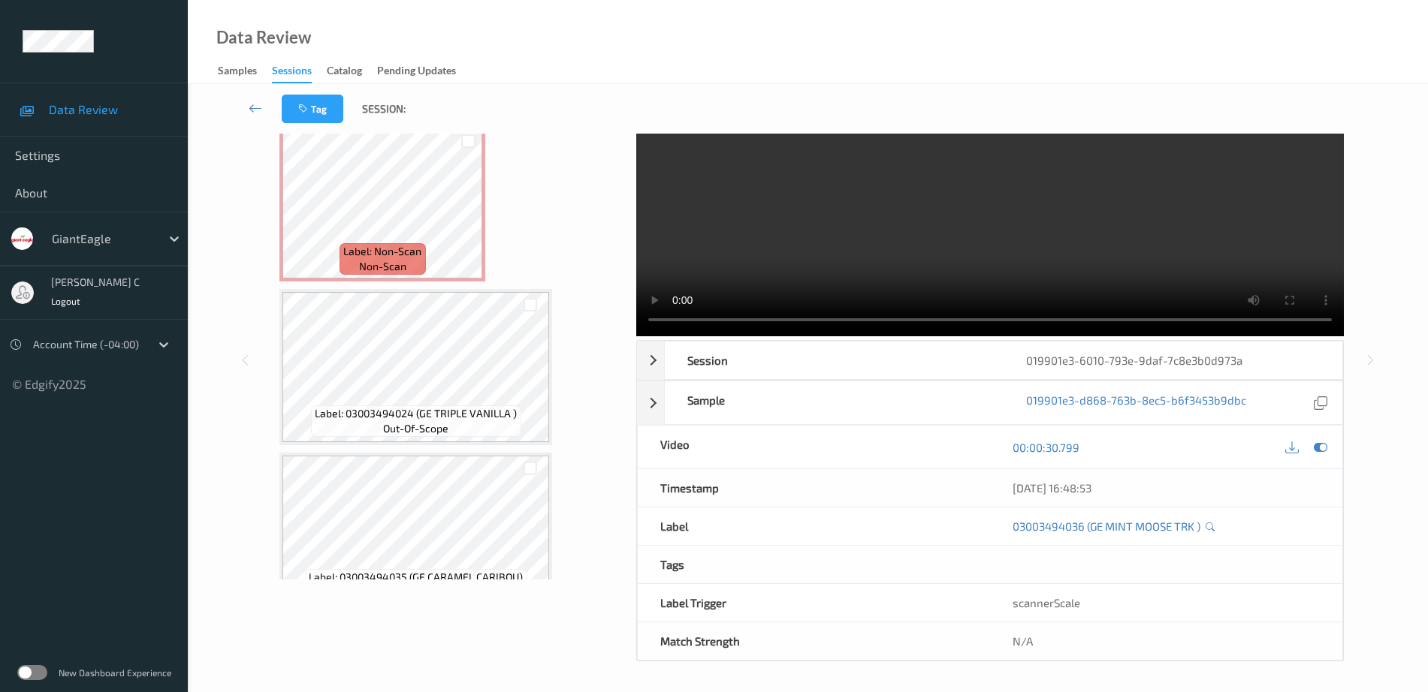
click at [394, 253] on span "Label: Non-Scan" at bounding box center [382, 251] width 78 height 15
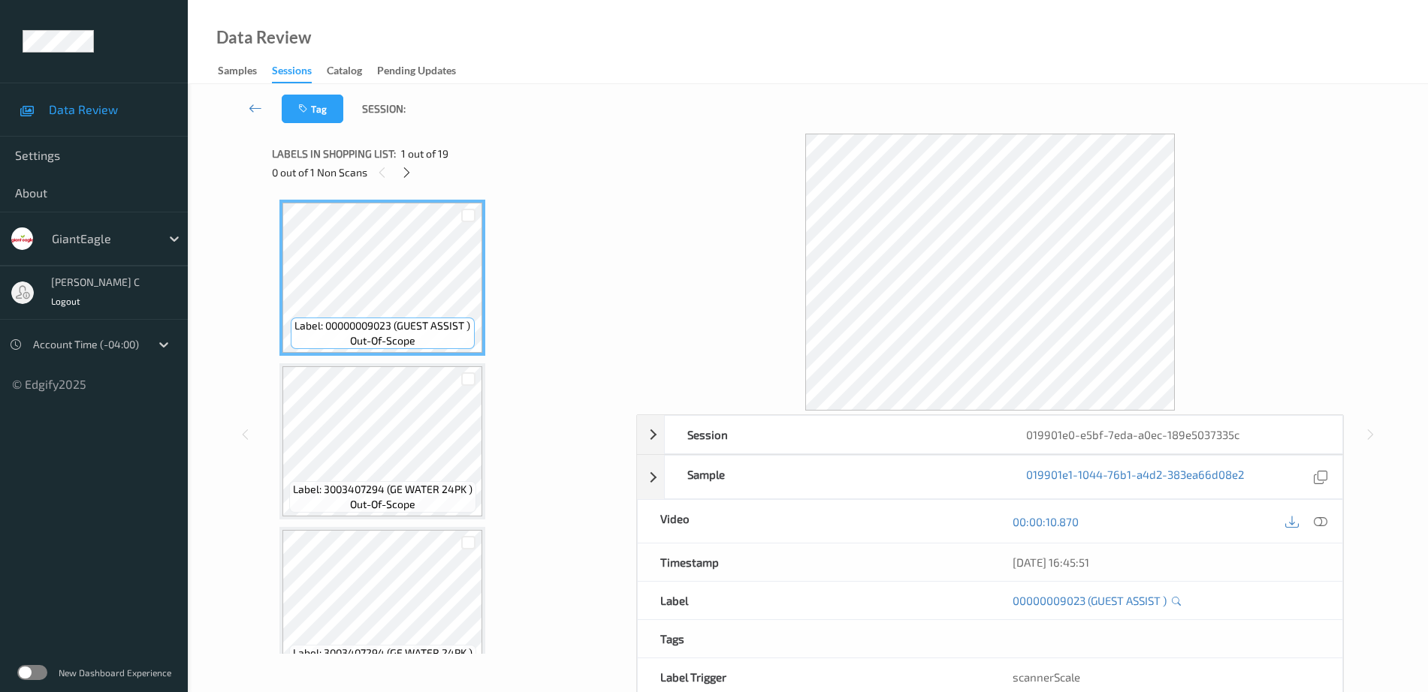
click at [407, 161] on div "Labels in shopping list: 1 out of 19" at bounding box center [449, 153] width 354 height 19
click at [407, 166] on icon at bounding box center [406, 173] width 13 height 14
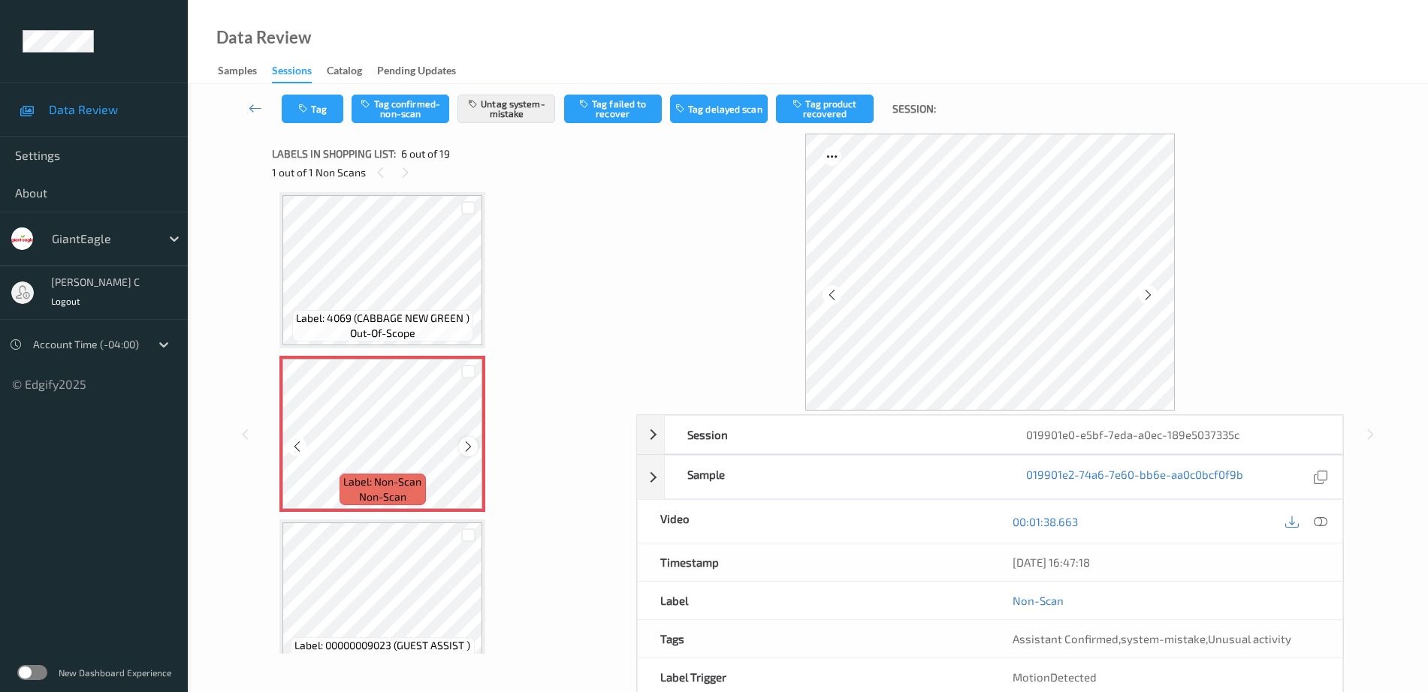
click at [475, 450] on div at bounding box center [468, 446] width 19 height 19
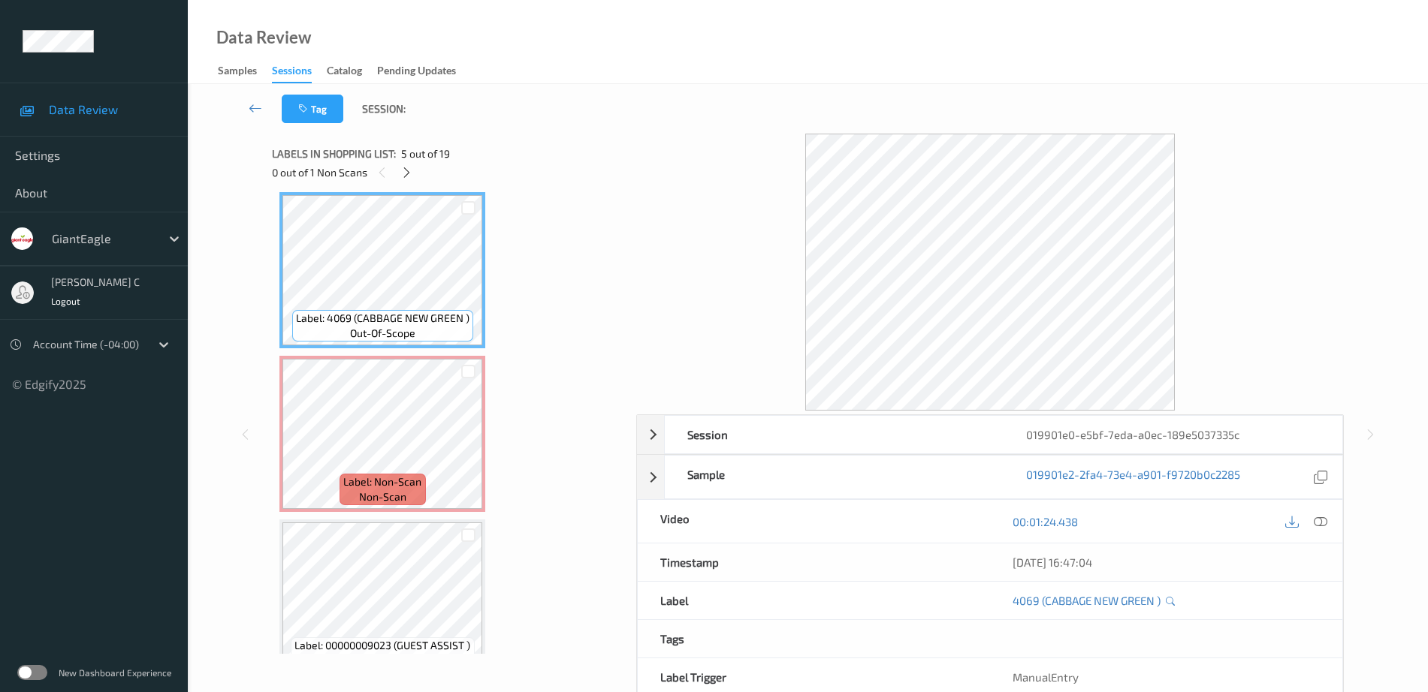
scroll to position [569, 0]
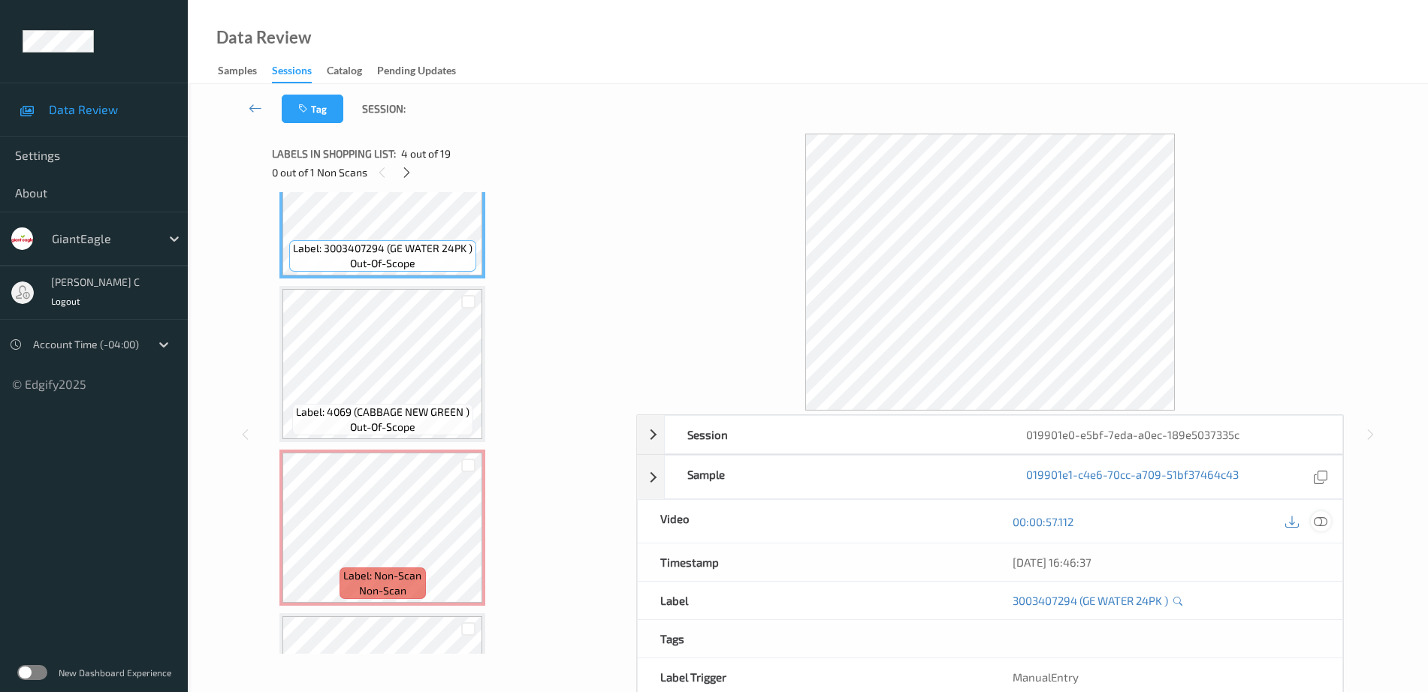
click at [1322, 520] on icon at bounding box center [1321, 522] width 14 height 14
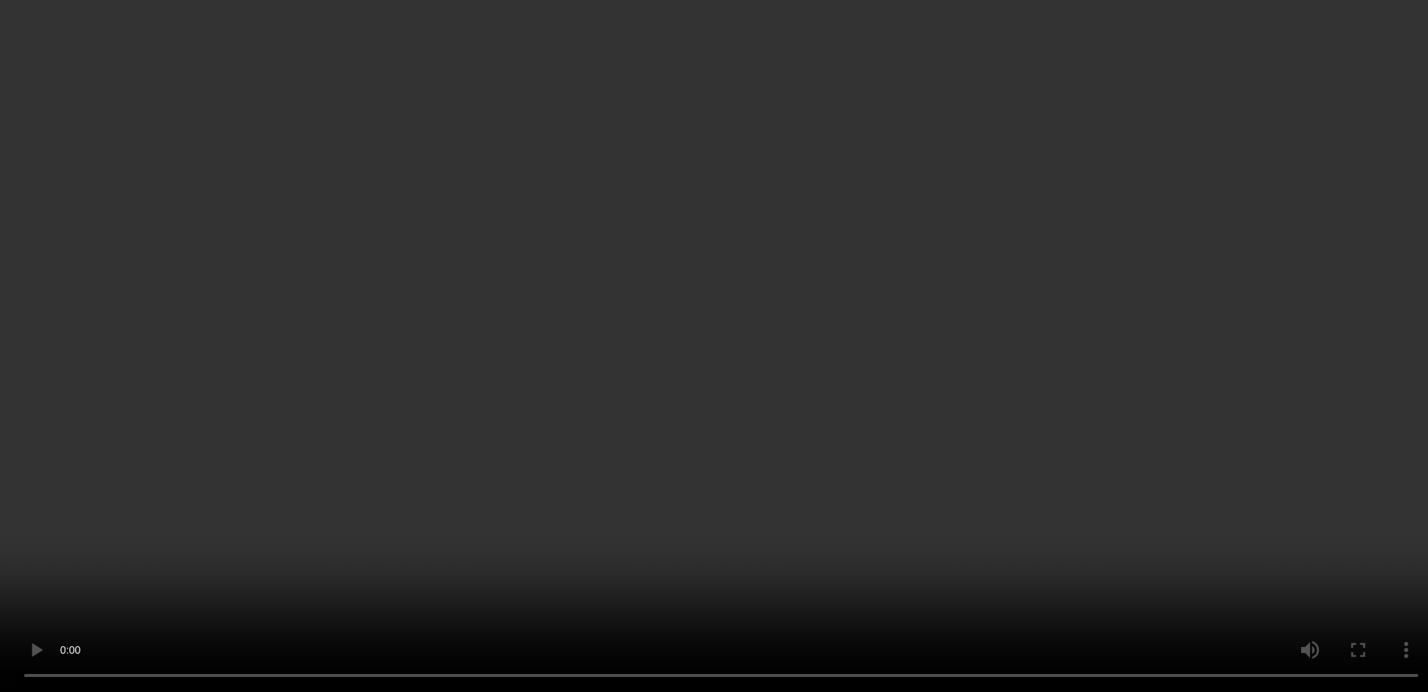
scroll to position [662, 0]
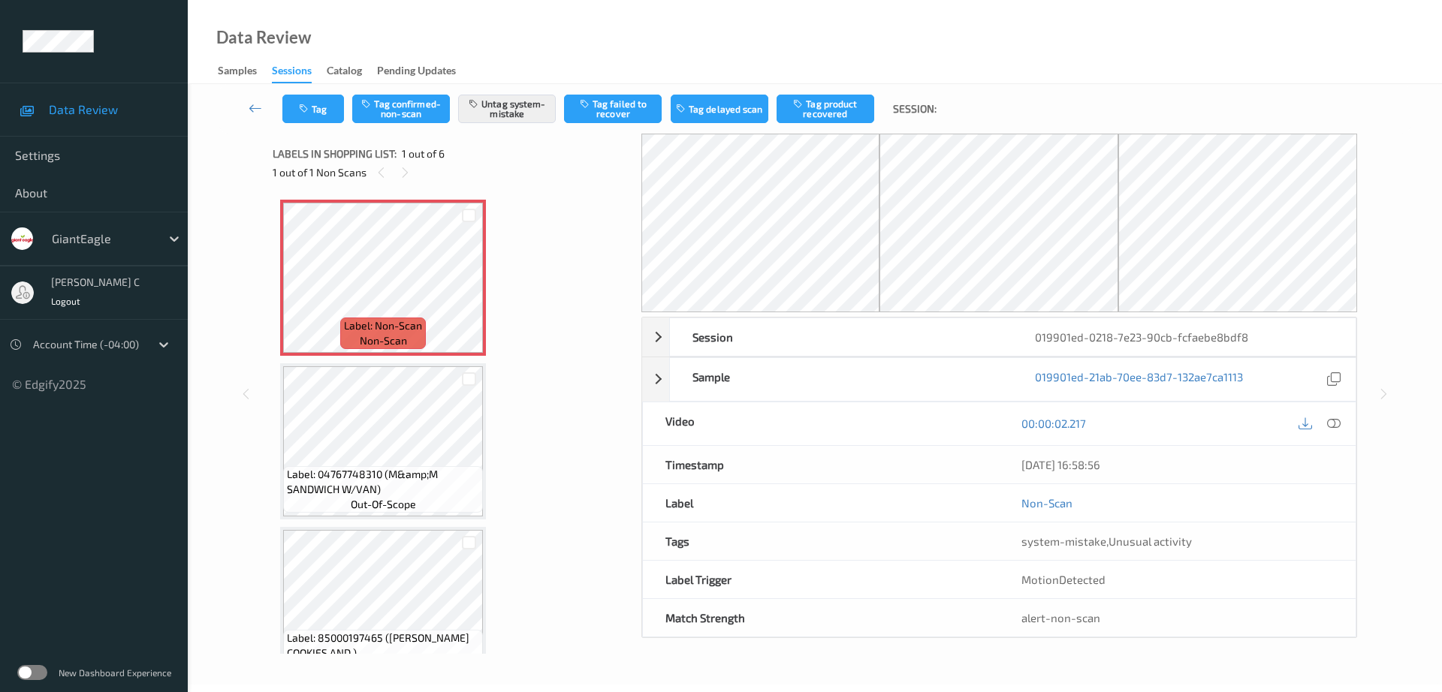
click at [387, 328] on span "Label: Non-Scan" at bounding box center [383, 325] width 78 height 15
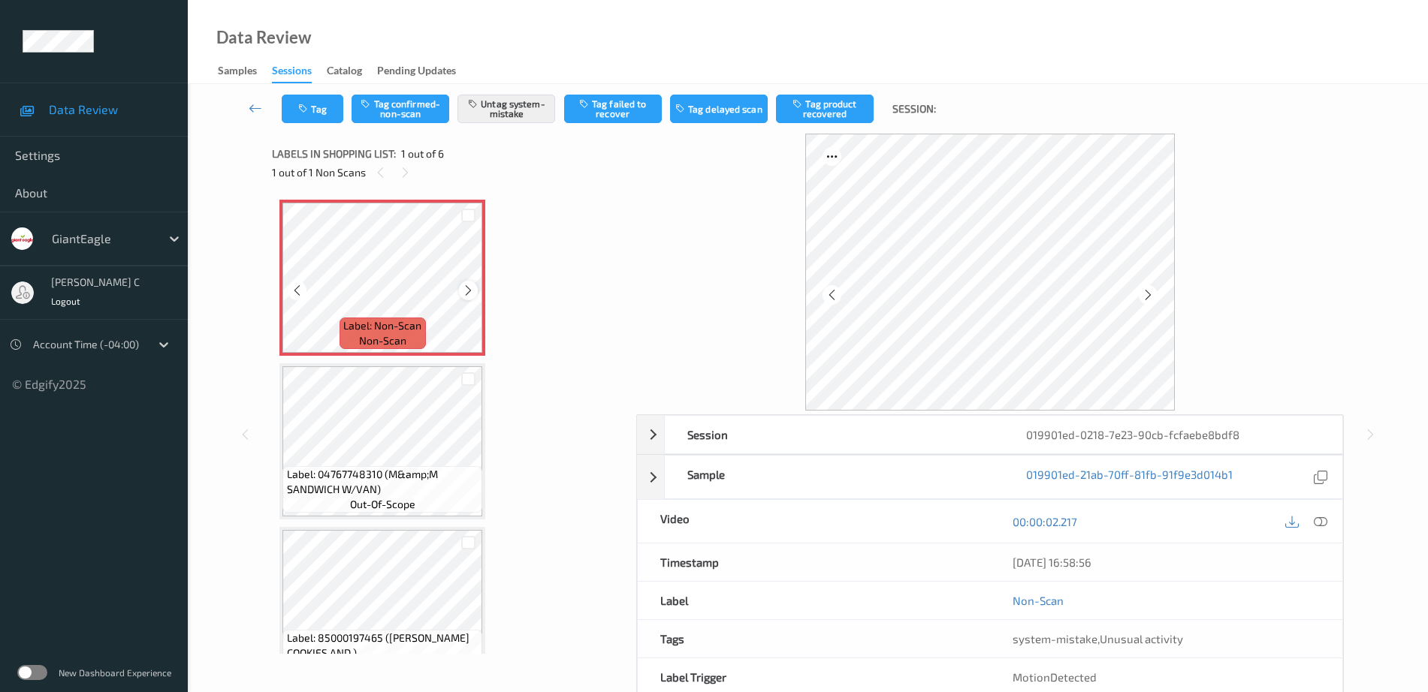
click at [466, 294] on icon at bounding box center [468, 291] width 13 height 14
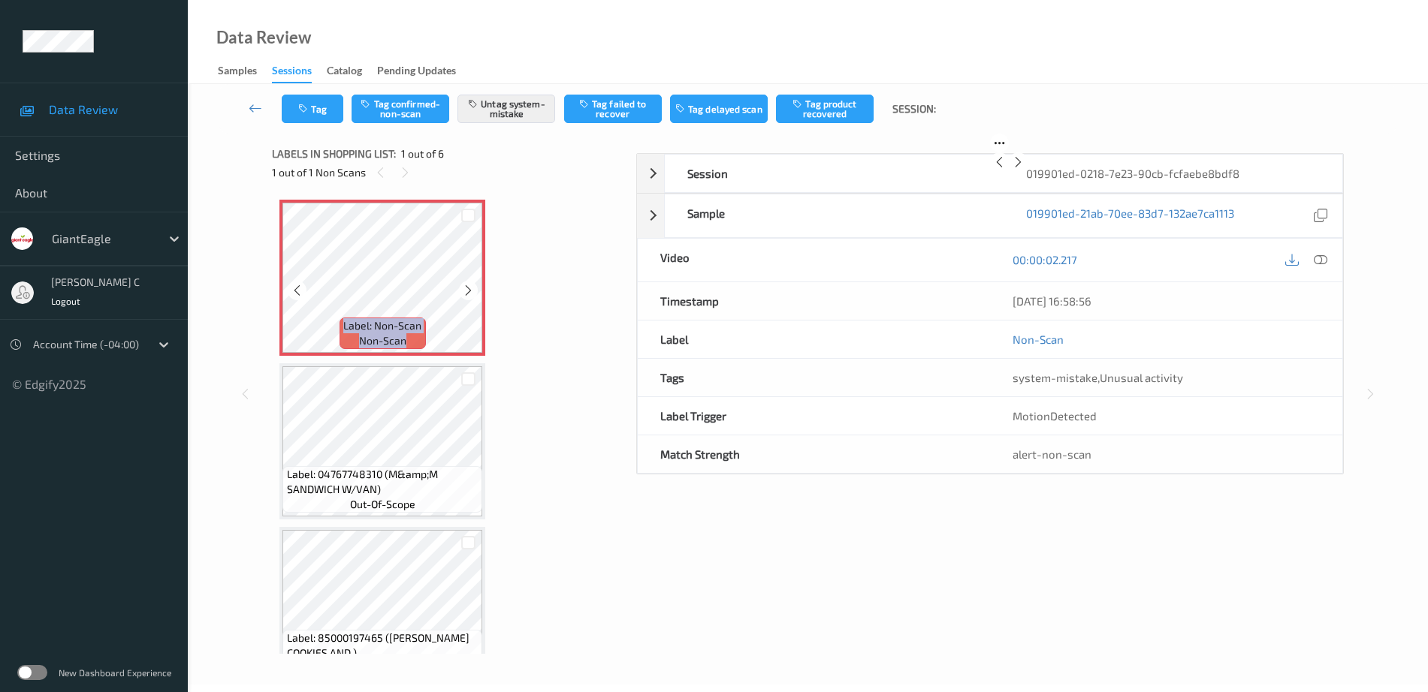
click at [466, 294] on icon at bounding box center [468, 291] width 13 height 14
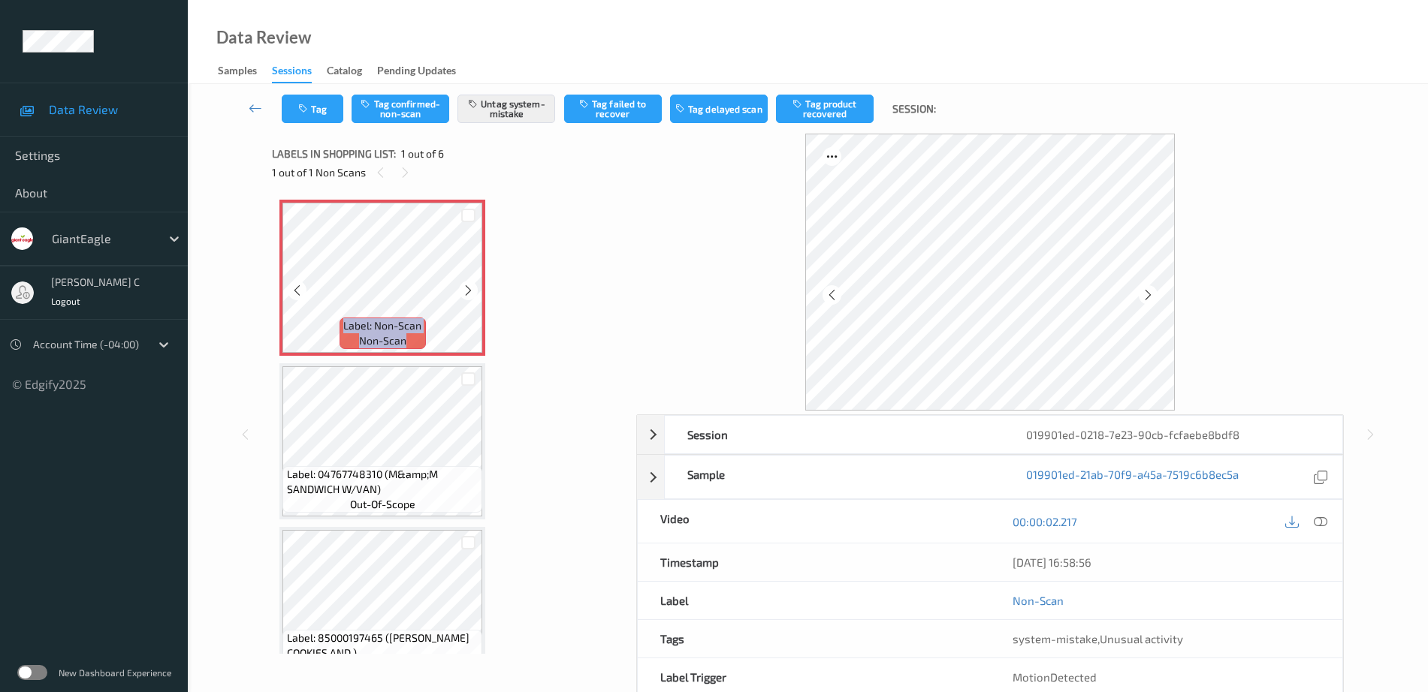
click at [466, 294] on icon at bounding box center [468, 291] width 13 height 14
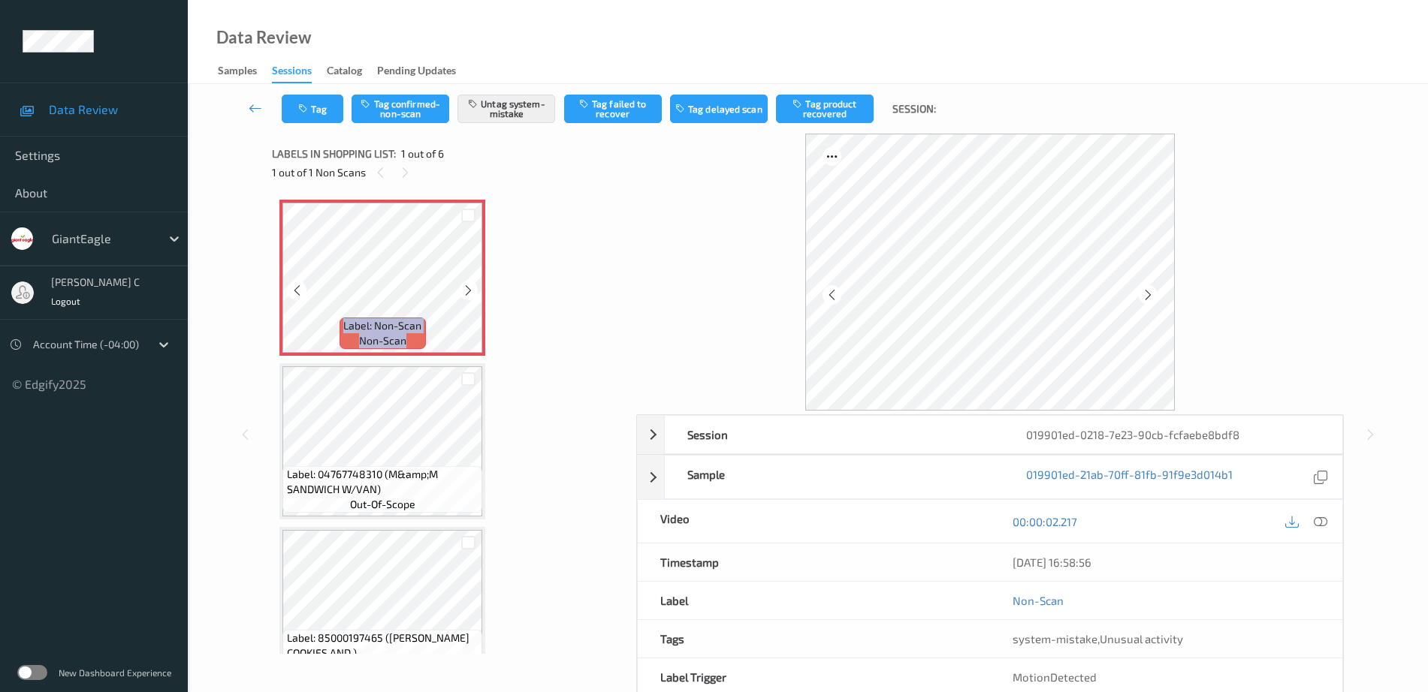
click at [466, 294] on icon at bounding box center [468, 291] width 13 height 14
click at [1320, 524] on icon at bounding box center [1321, 522] width 14 height 14
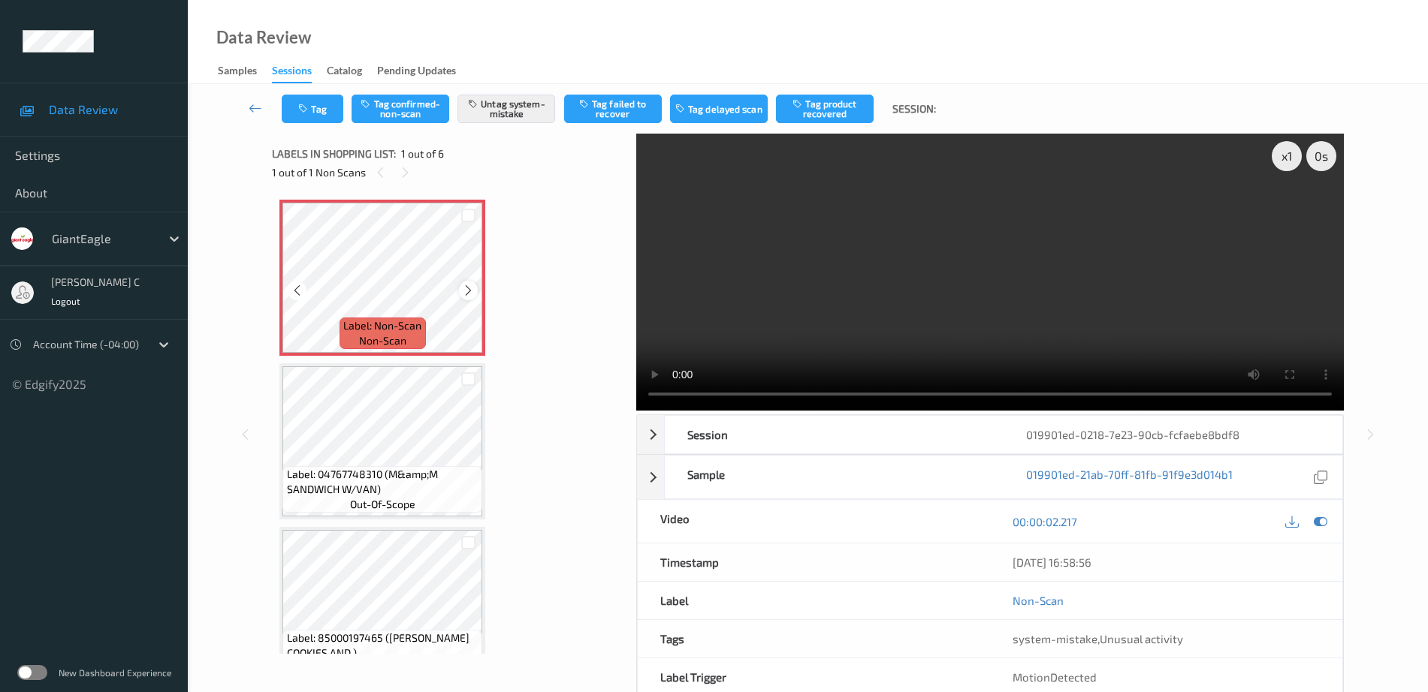
click at [465, 285] on icon at bounding box center [468, 291] width 13 height 14
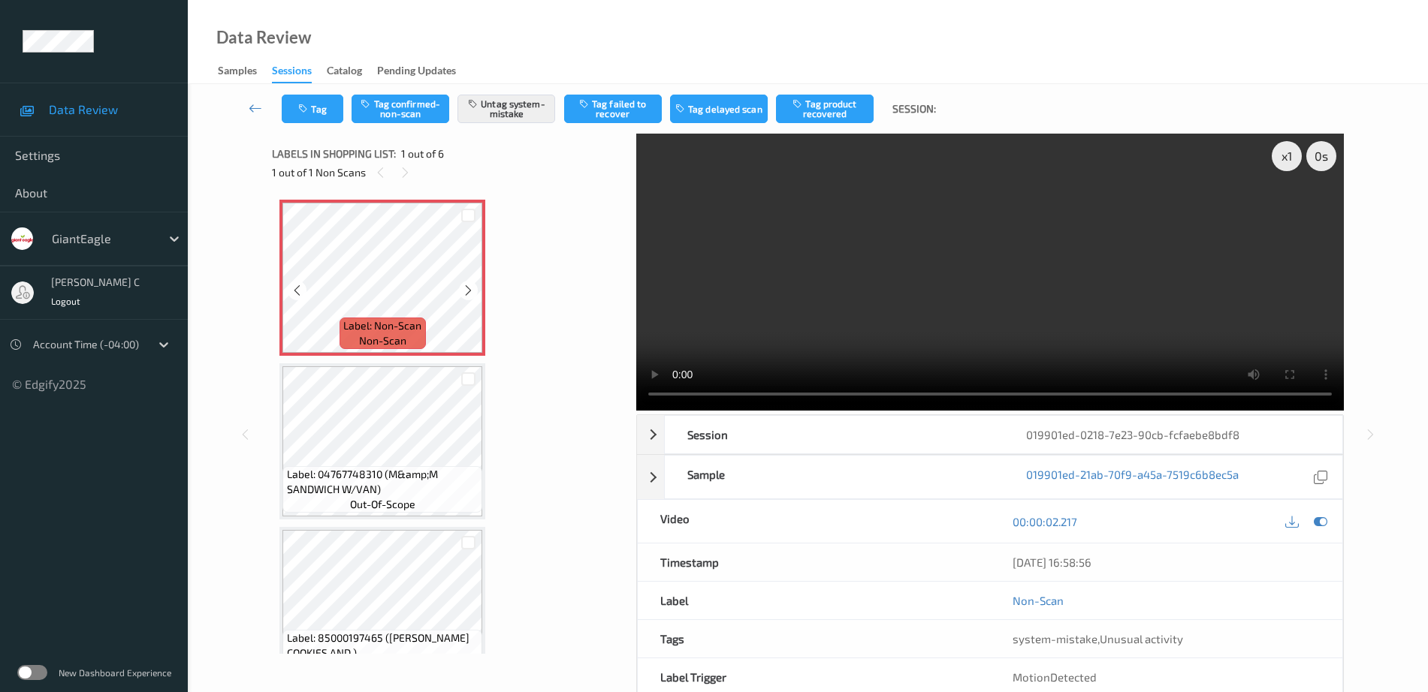
click at [465, 285] on icon at bounding box center [468, 291] width 13 height 14
click at [1321, 523] on icon at bounding box center [1321, 522] width 14 height 14
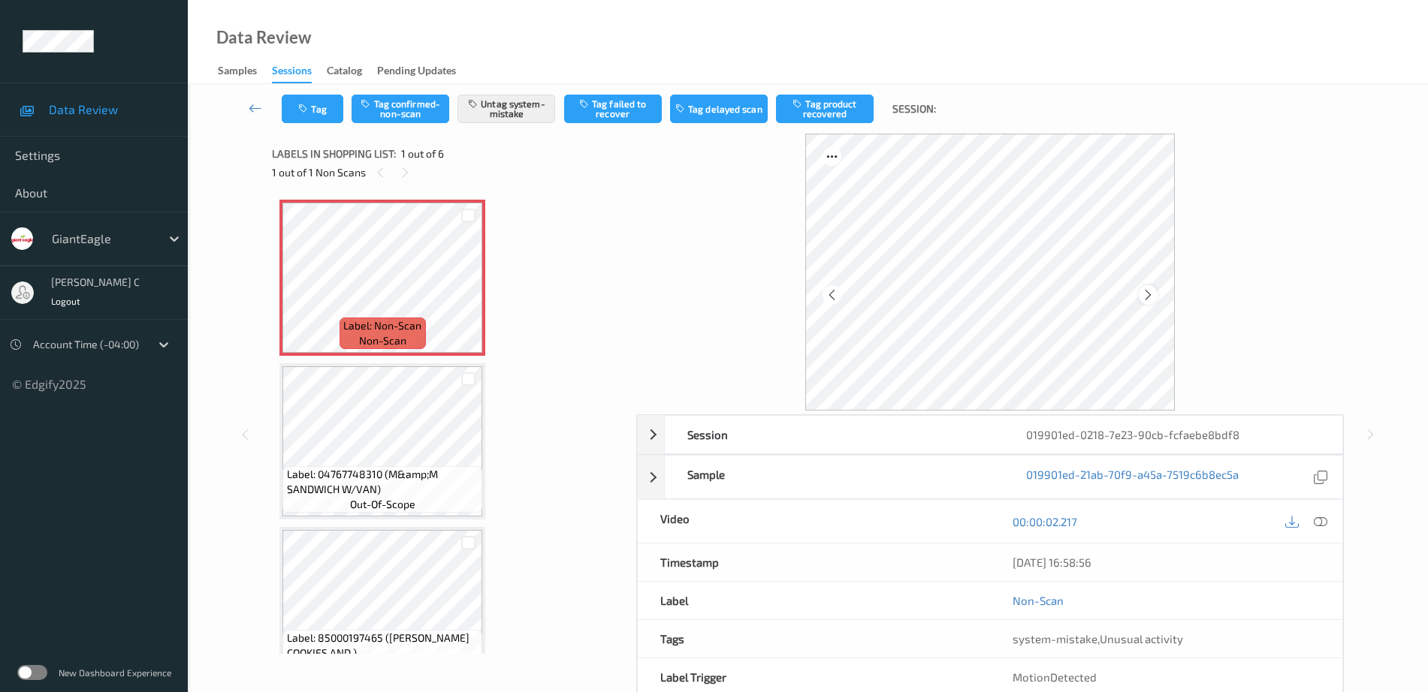
click at [1148, 299] on icon at bounding box center [1148, 295] width 13 height 14
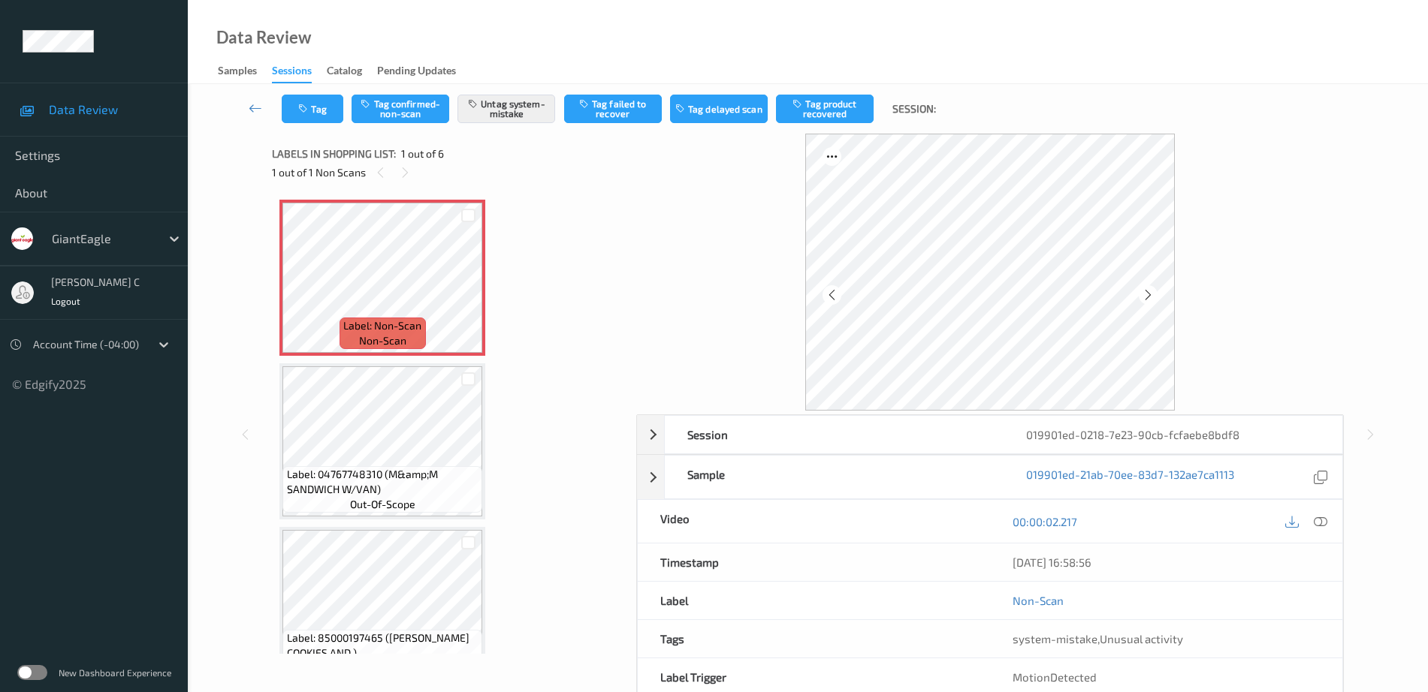
click at [1148, 299] on icon at bounding box center [1148, 295] width 13 height 14
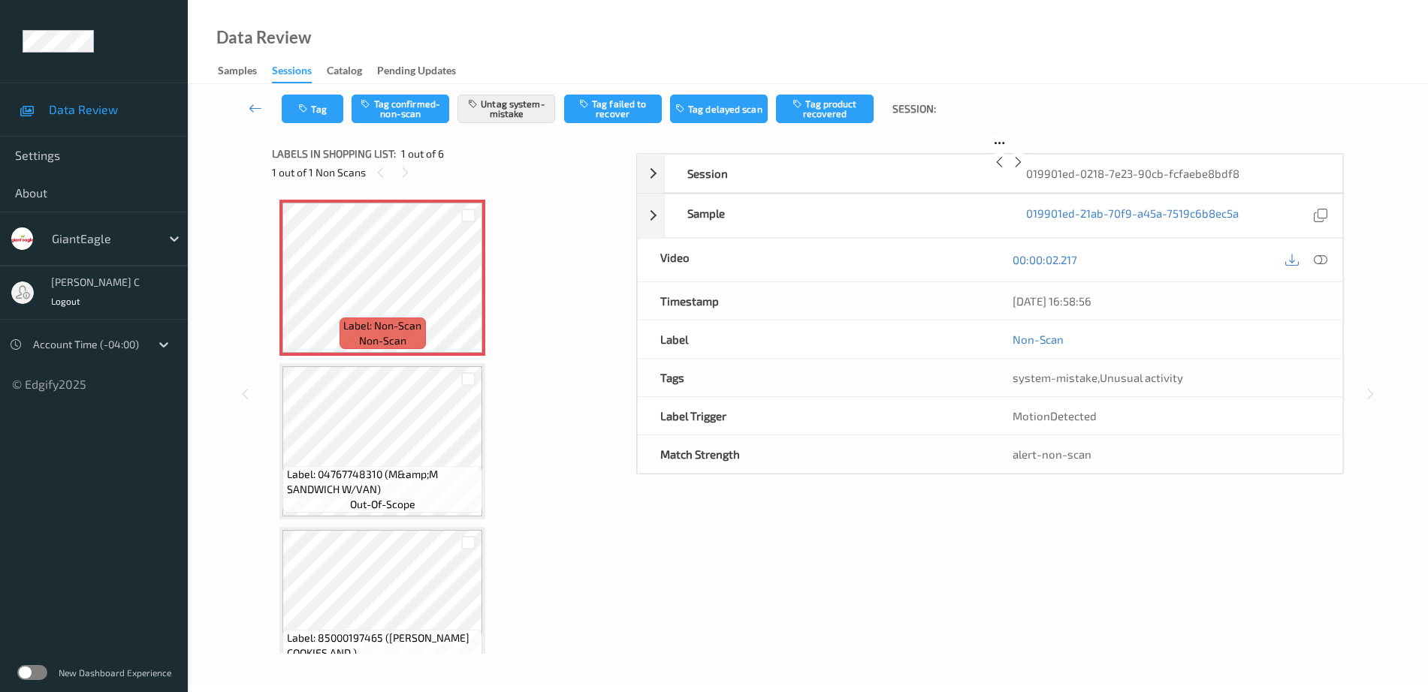
click at [1024, 169] on icon at bounding box center [1018, 162] width 13 height 14
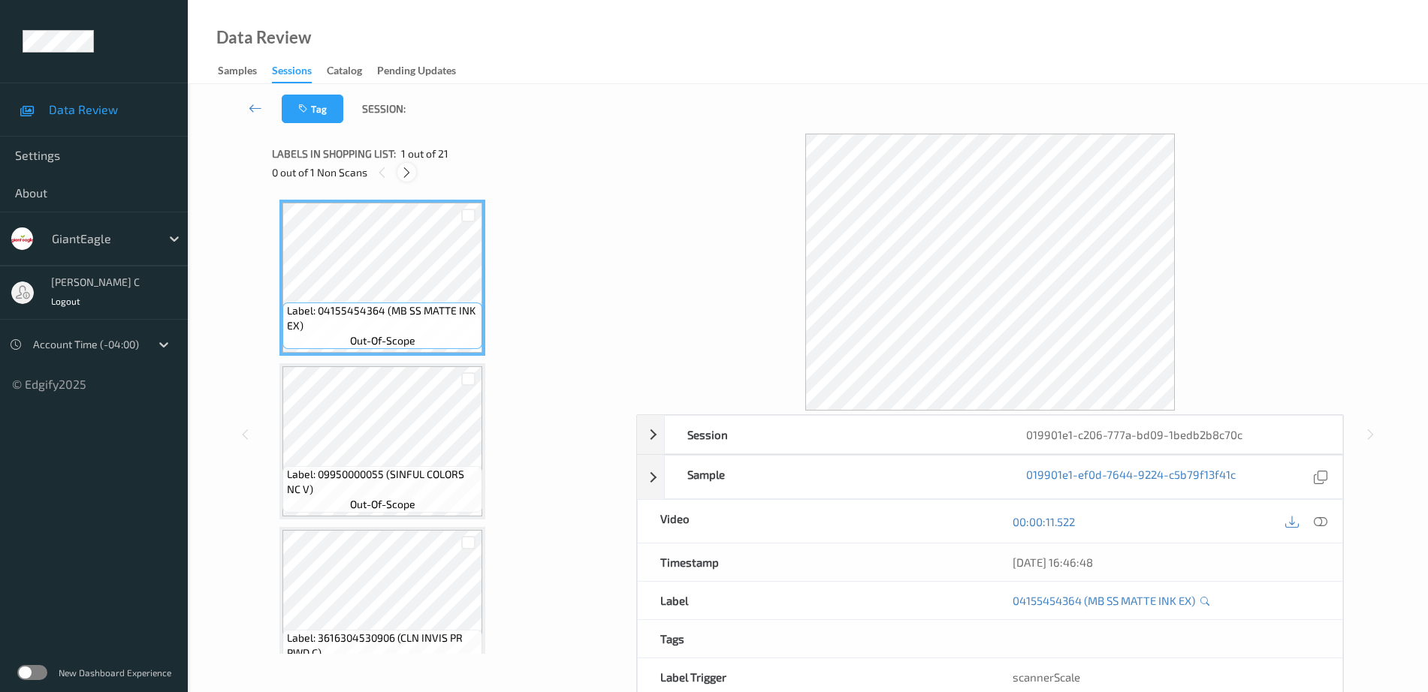
click at [415, 171] on div at bounding box center [406, 172] width 19 height 19
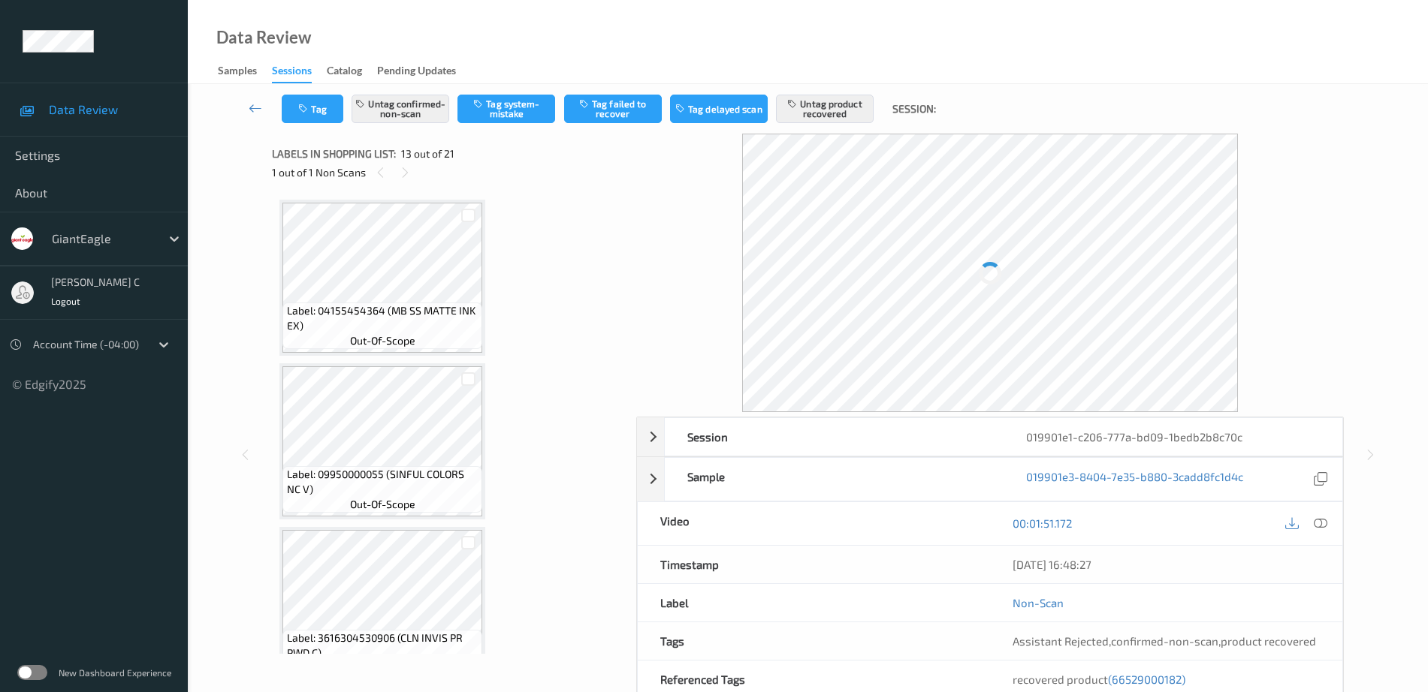
scroll to position [1809, 0]
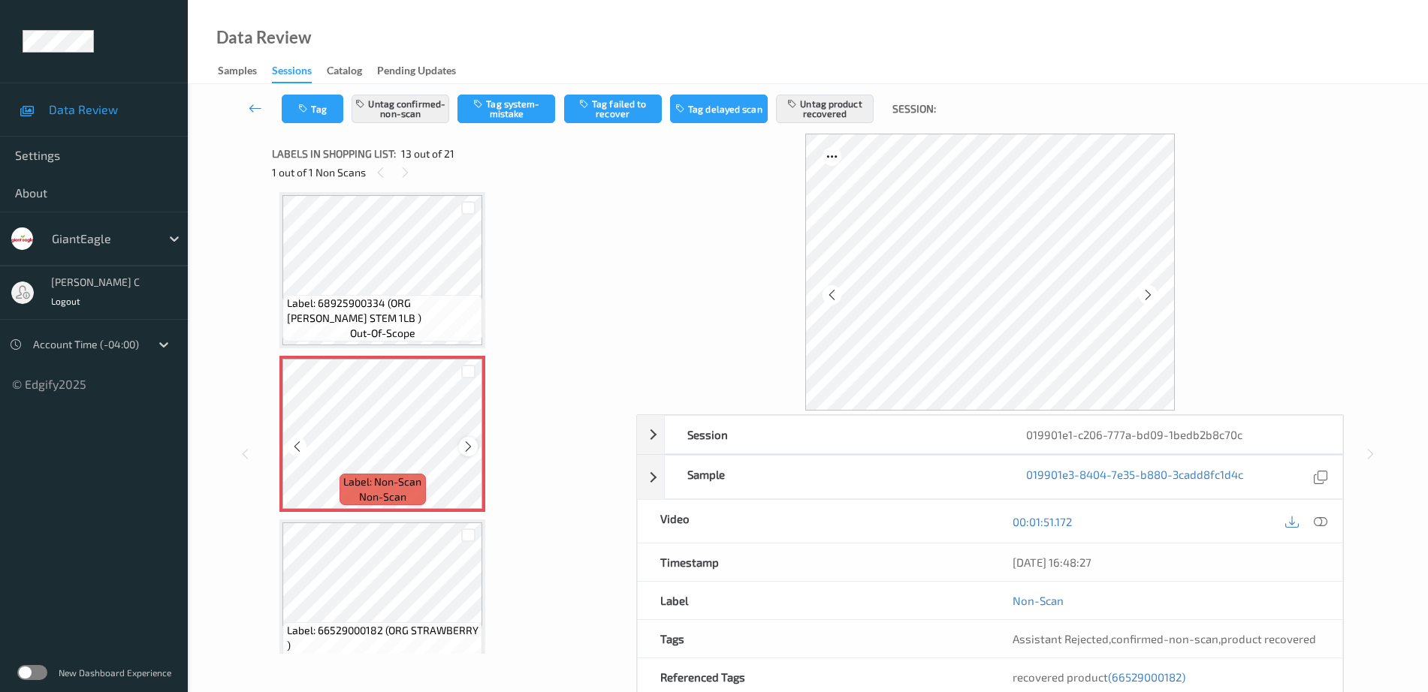
click at [464, 443] on icon at bounding box center [468, 447] width 13 height 14
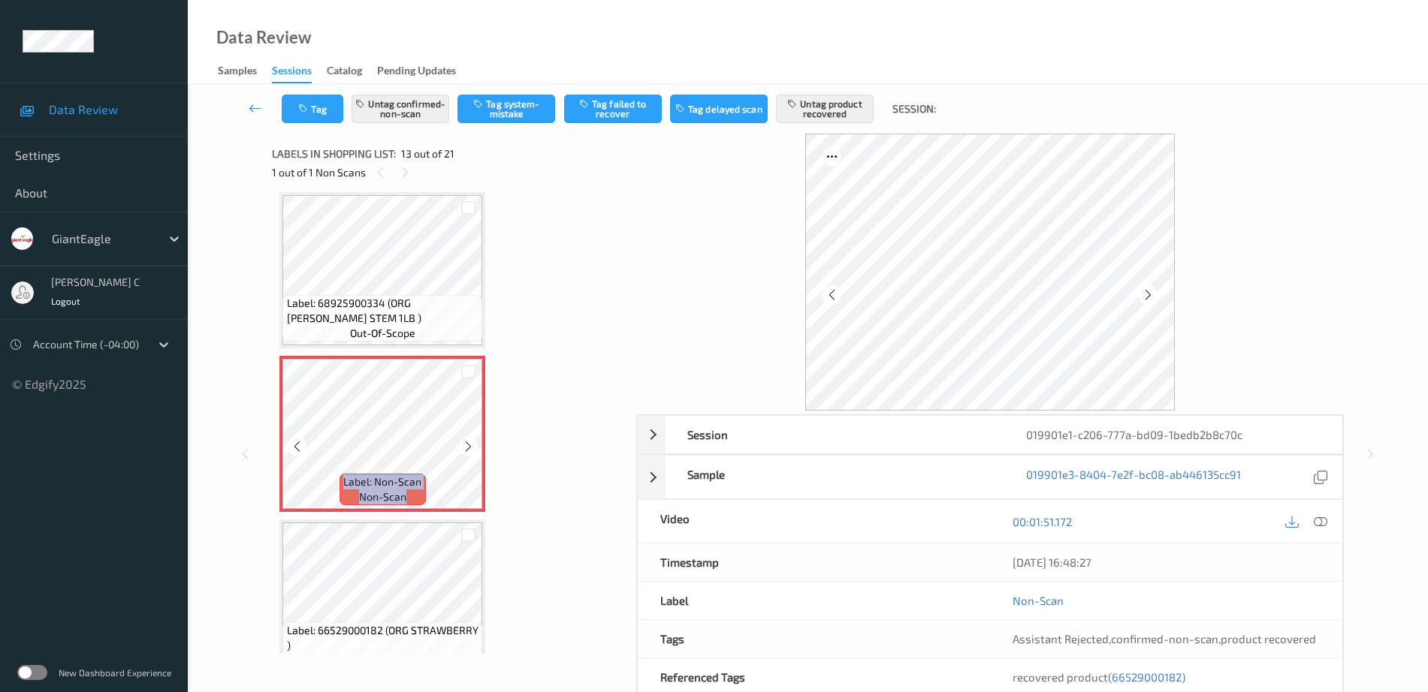
click at [464, 443] on icon at bounding box center [468, 447] width 13 height 14
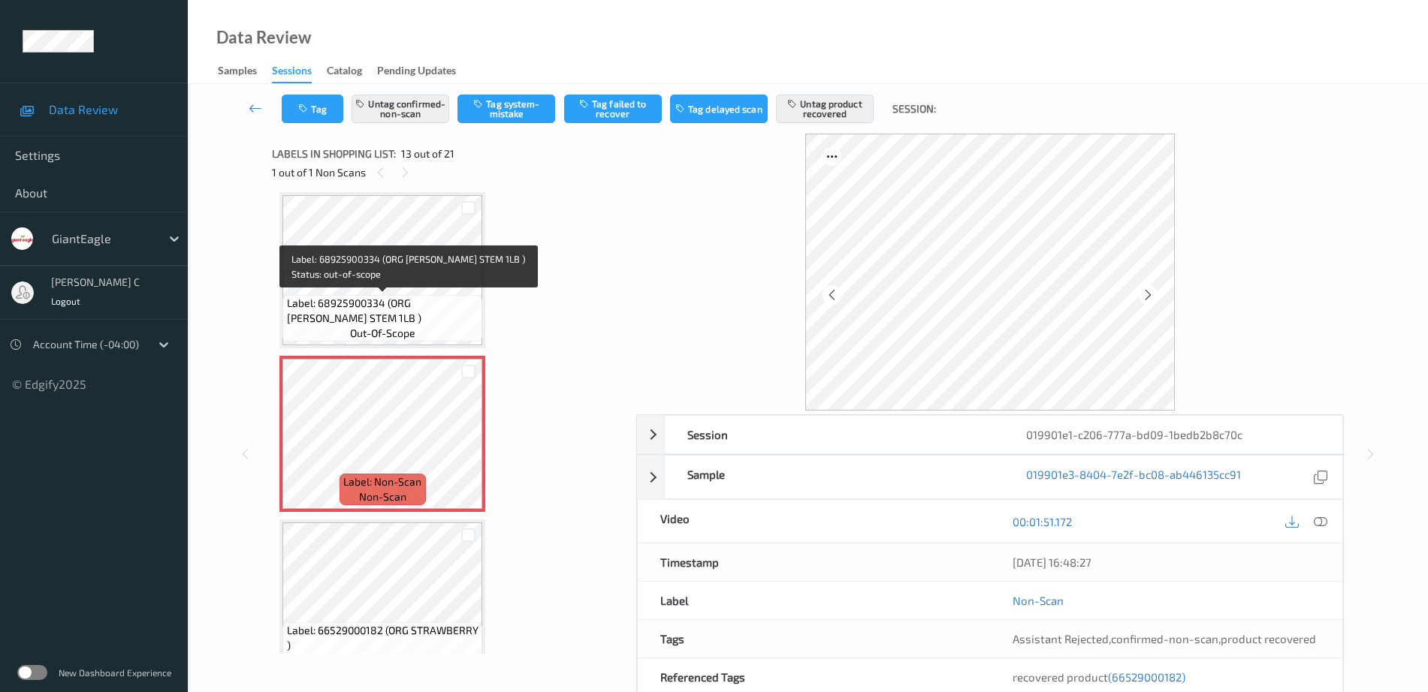
click at [400, 326] on span "out-of-scope" at bounding box center [382, 333] width 65 height 15
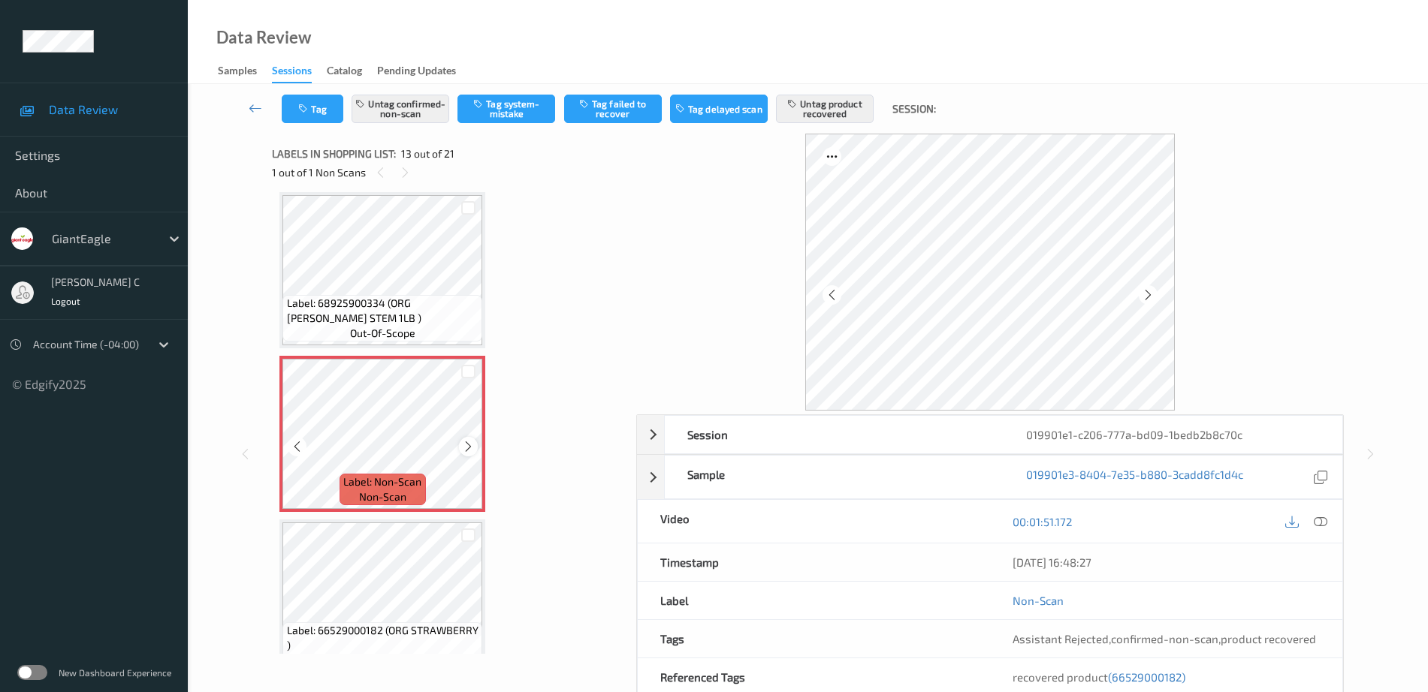
click at [472, 453] on icon at bounding box center [468, 447] width 13 height 14
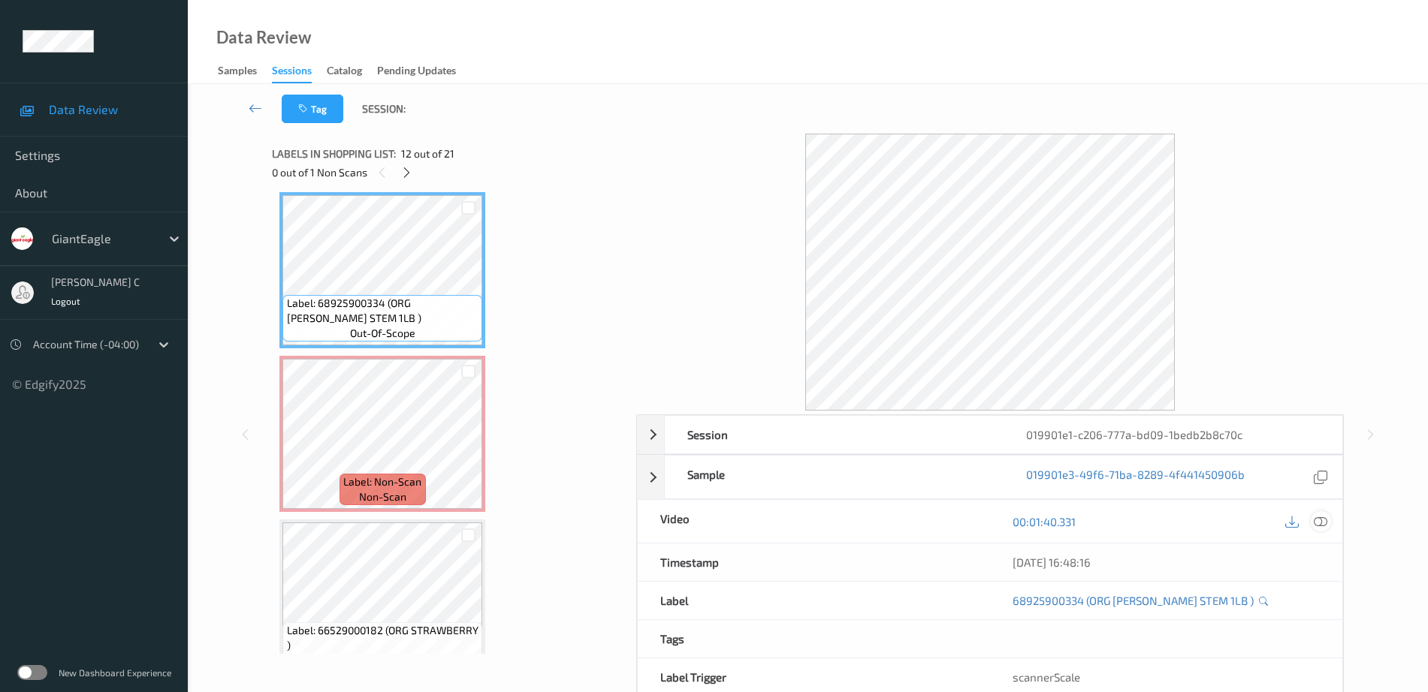
click at [1320, 524] on icon at bounding box center [1321, 522] width 14 height 14
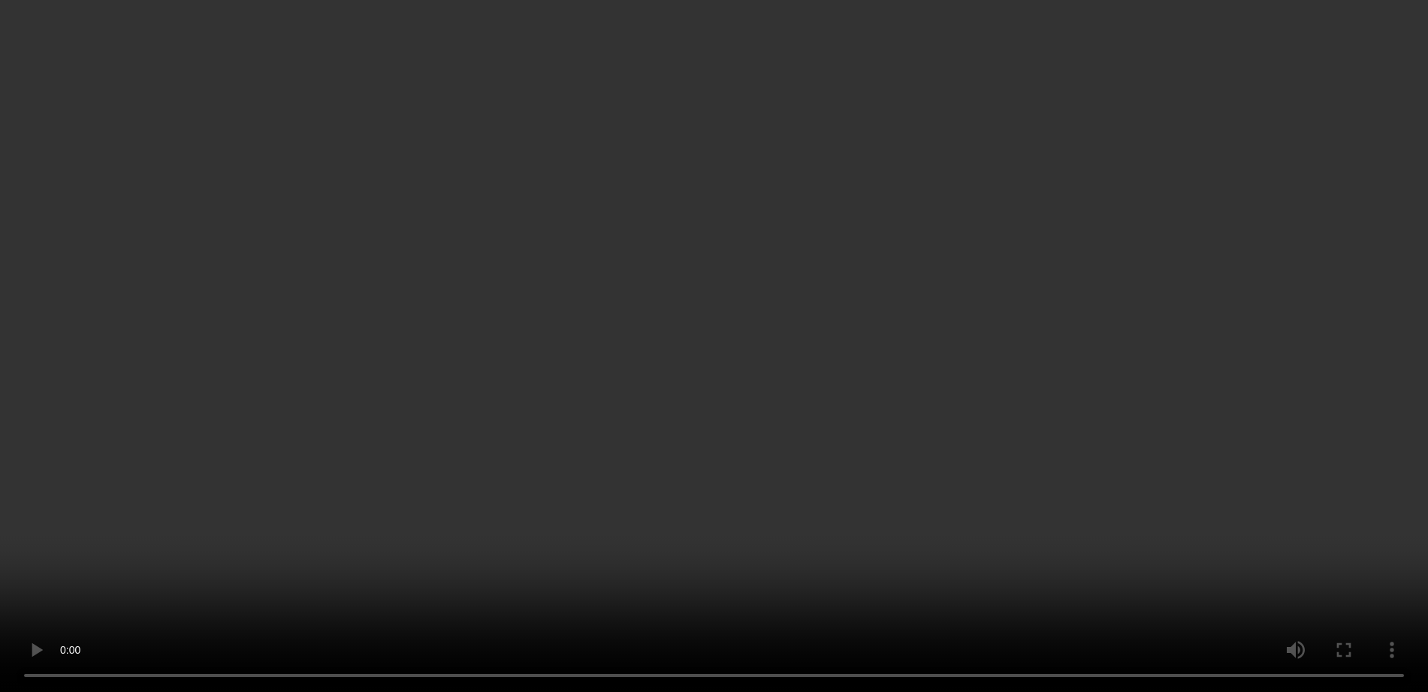
scroll to position [2090, 0]
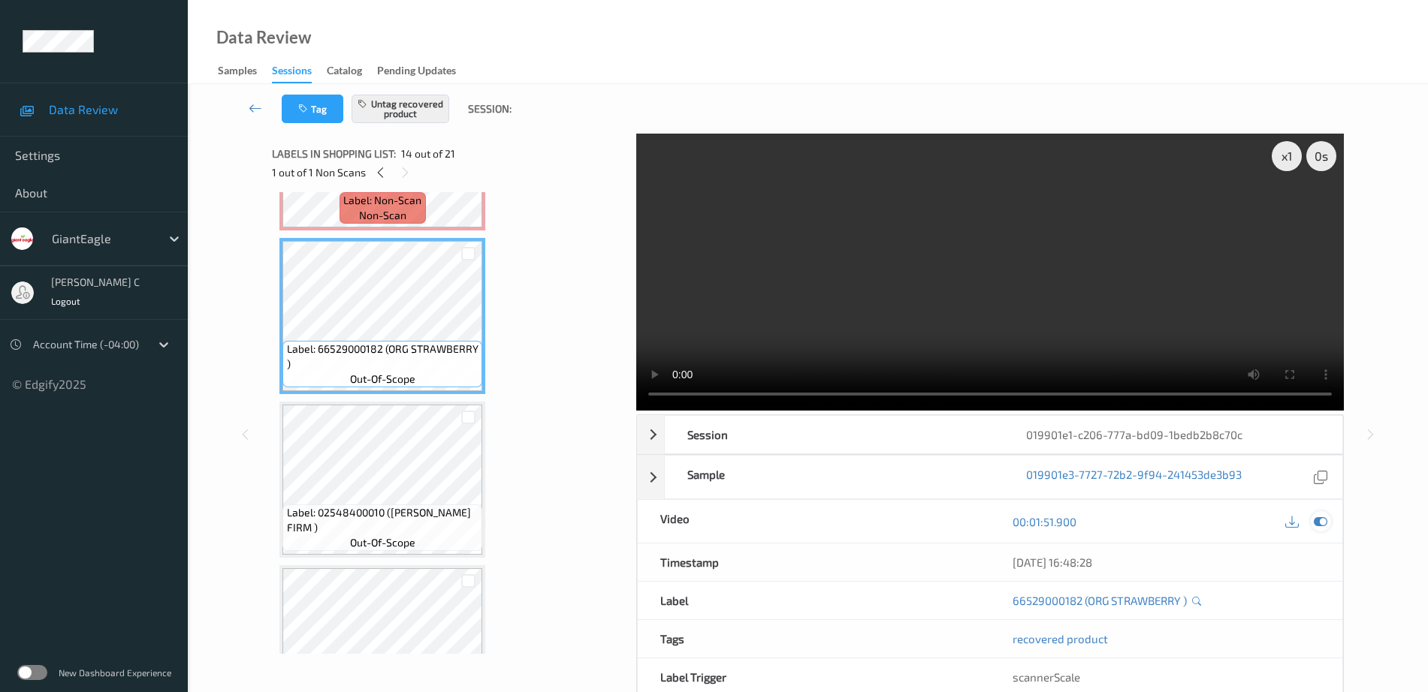
click at [1317, 527] on icon at bounding box center [1321, 522] width 14 height 14
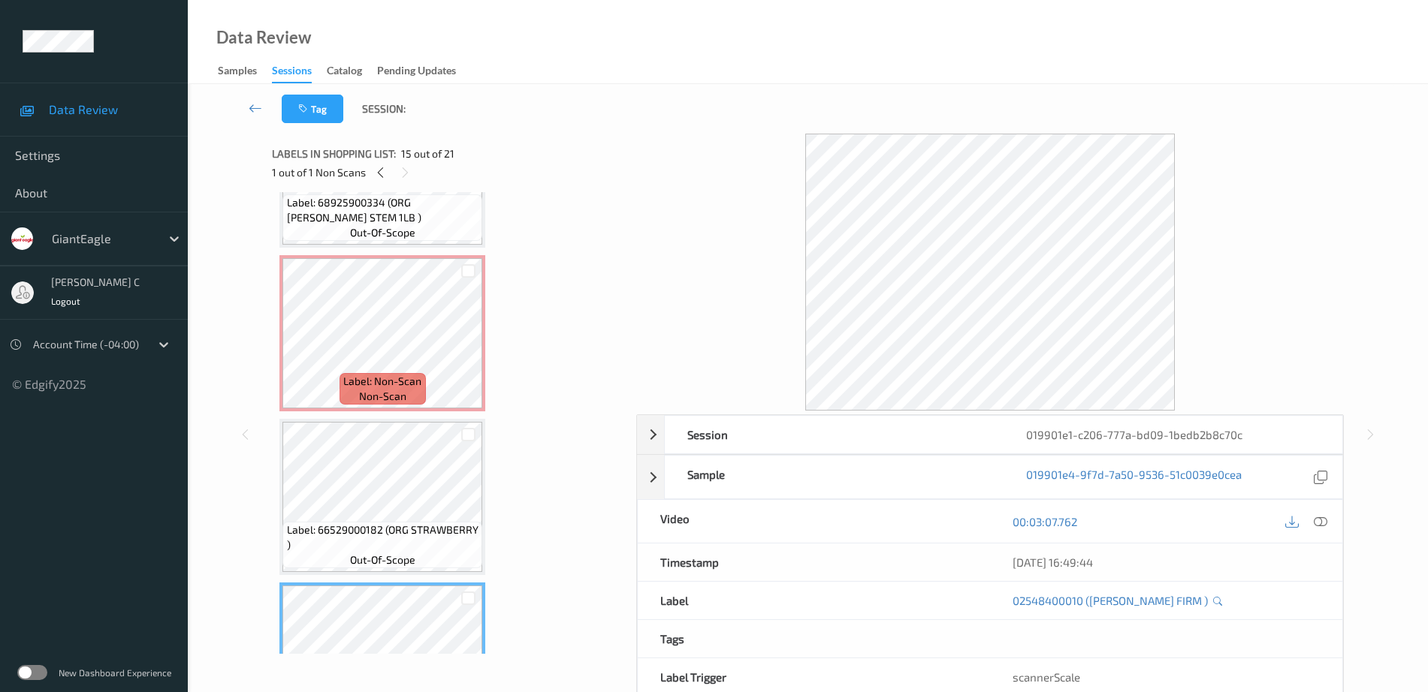
scroll to position [1902, 0]
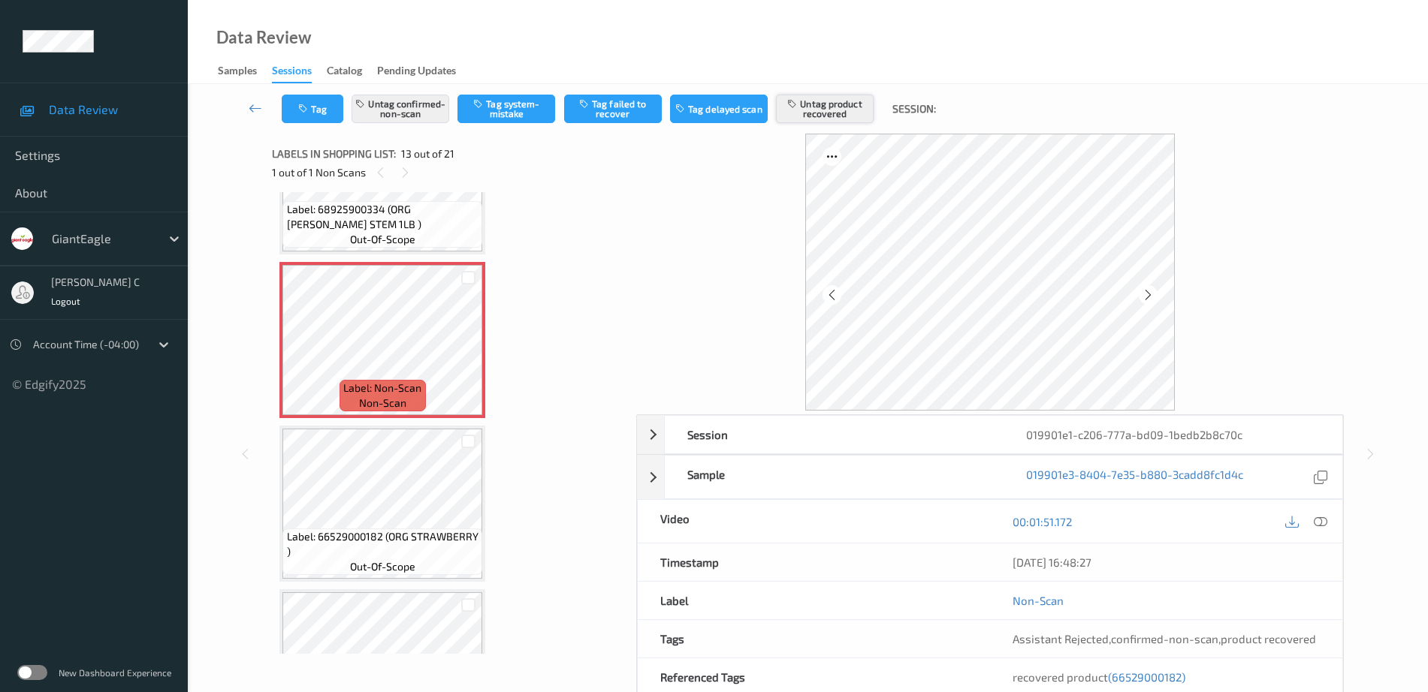
click at [863, 104] on button "Untag product recovered" at bounding box center [825, 109] width 98 height 29
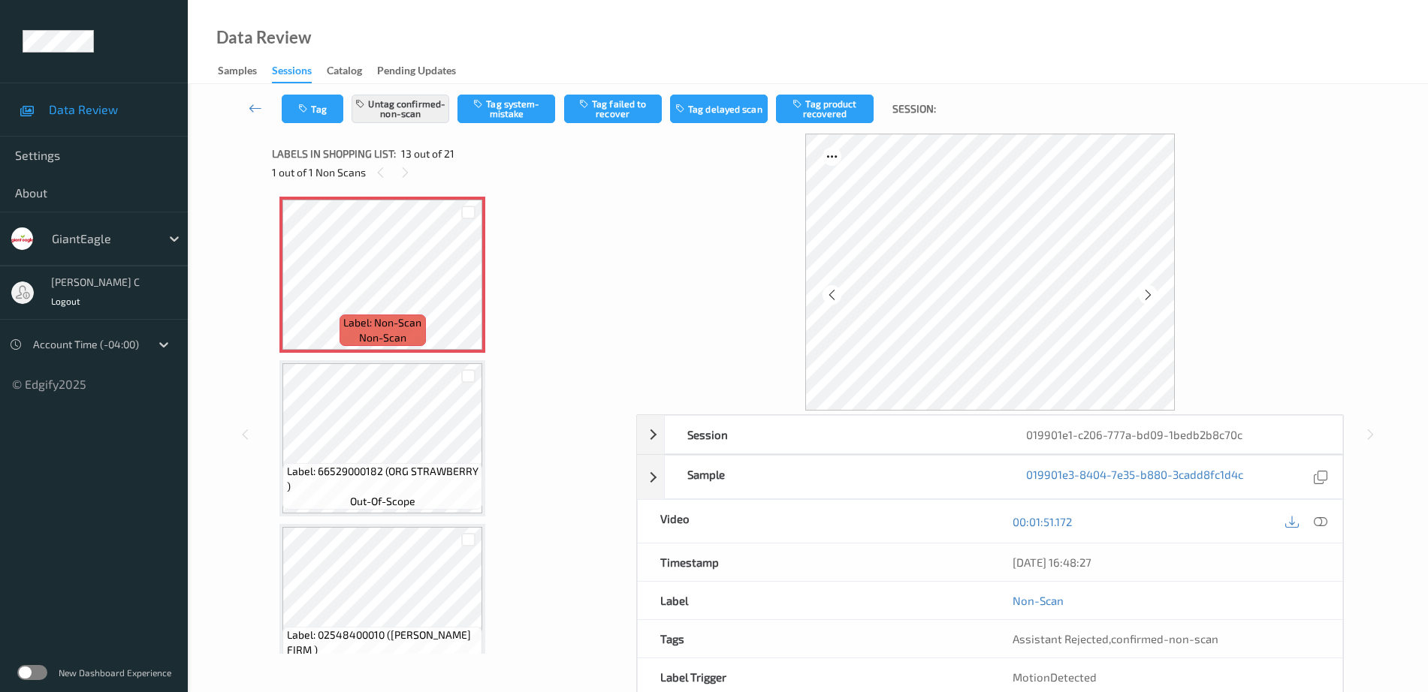
scroll to position [1996, 0]
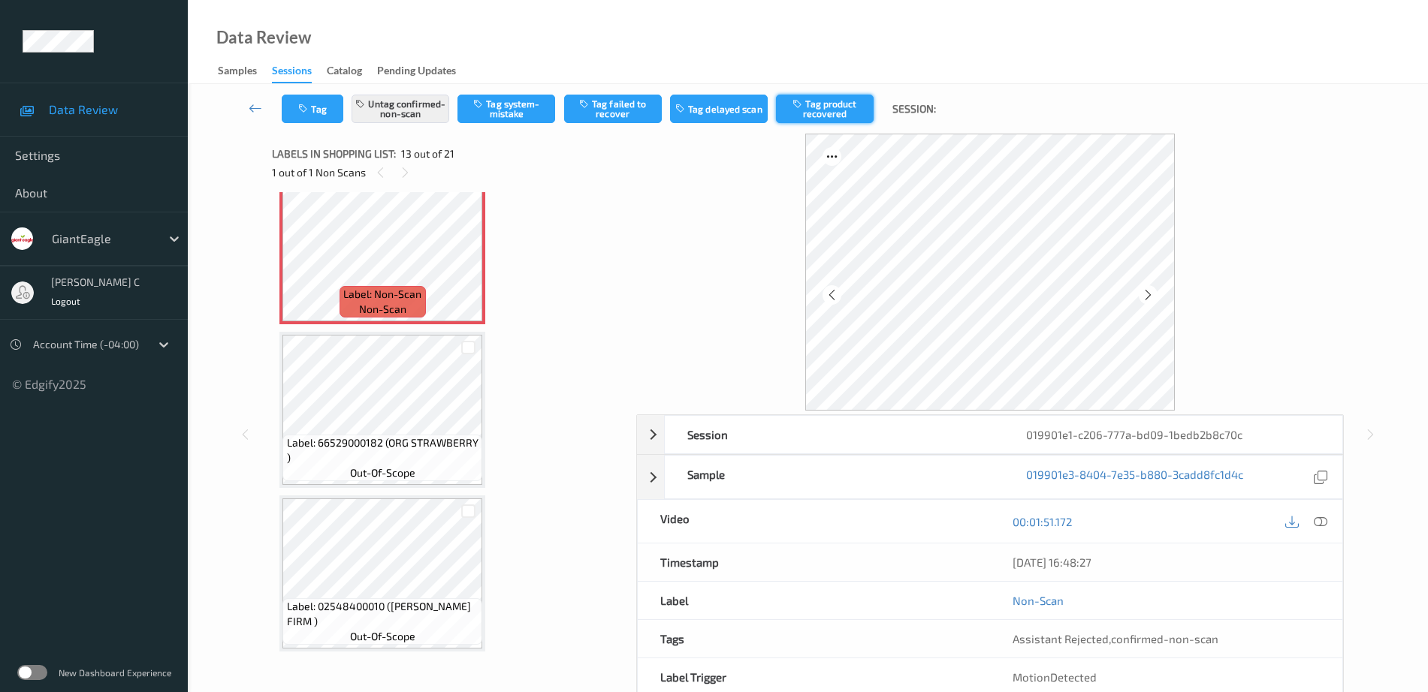
click at [812, 121] on button "Tag product recovered" at bounding box center [825, 109] width 98 height 29
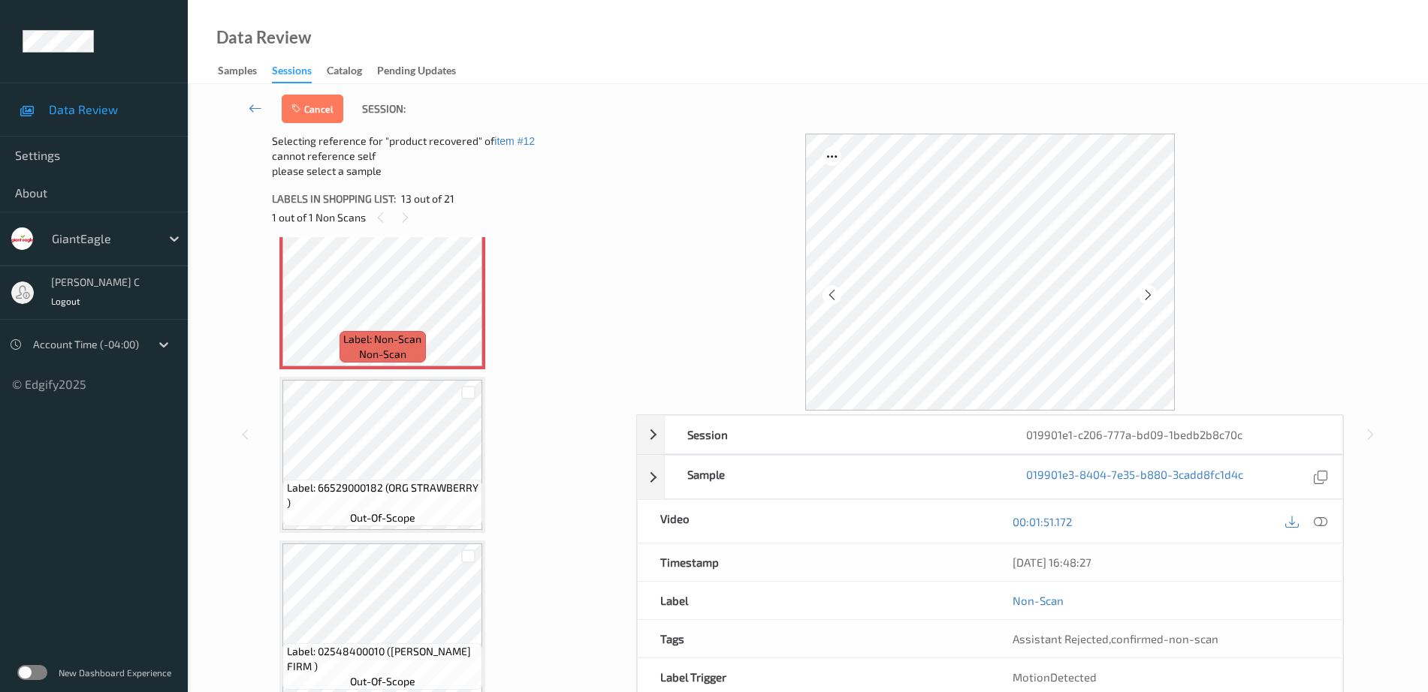
scroll to position [2090, 0]
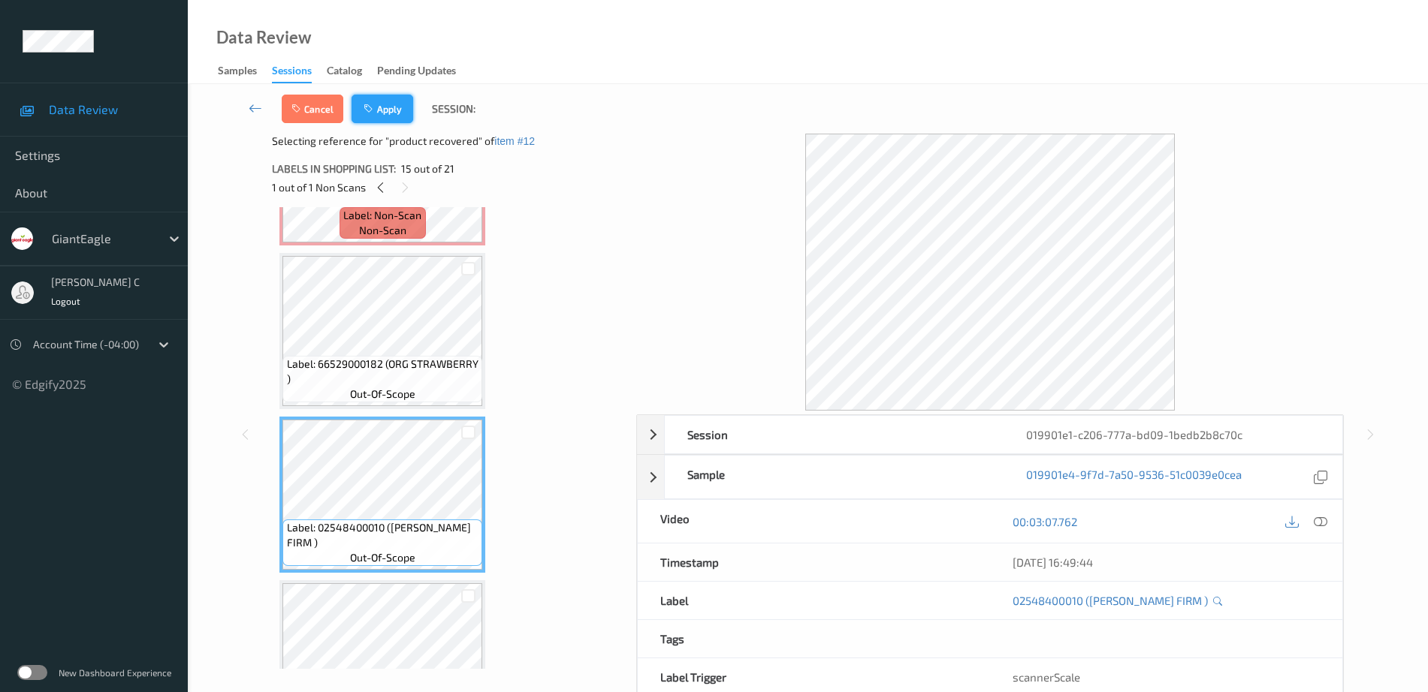
click at [383, 119] on button "Apply" at bounding box center [383, 109] width 62 height 29
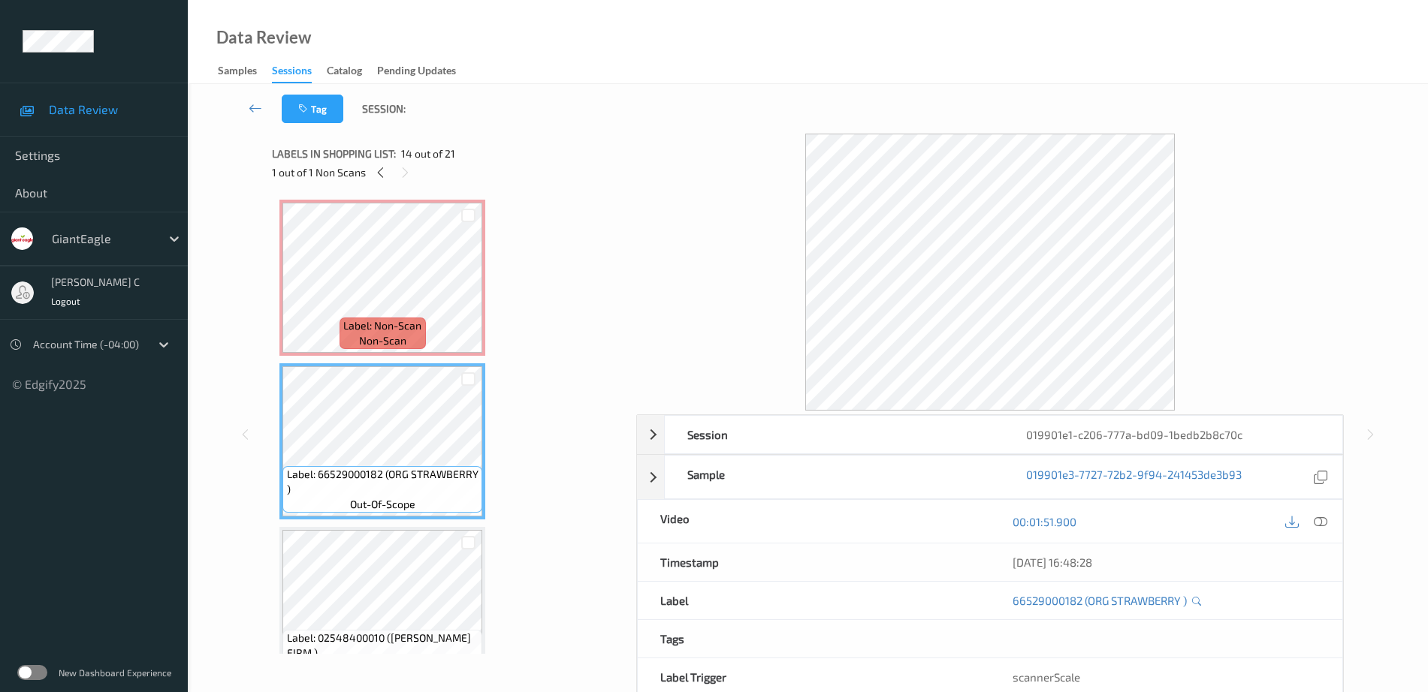
scroll to position [1996, 0]
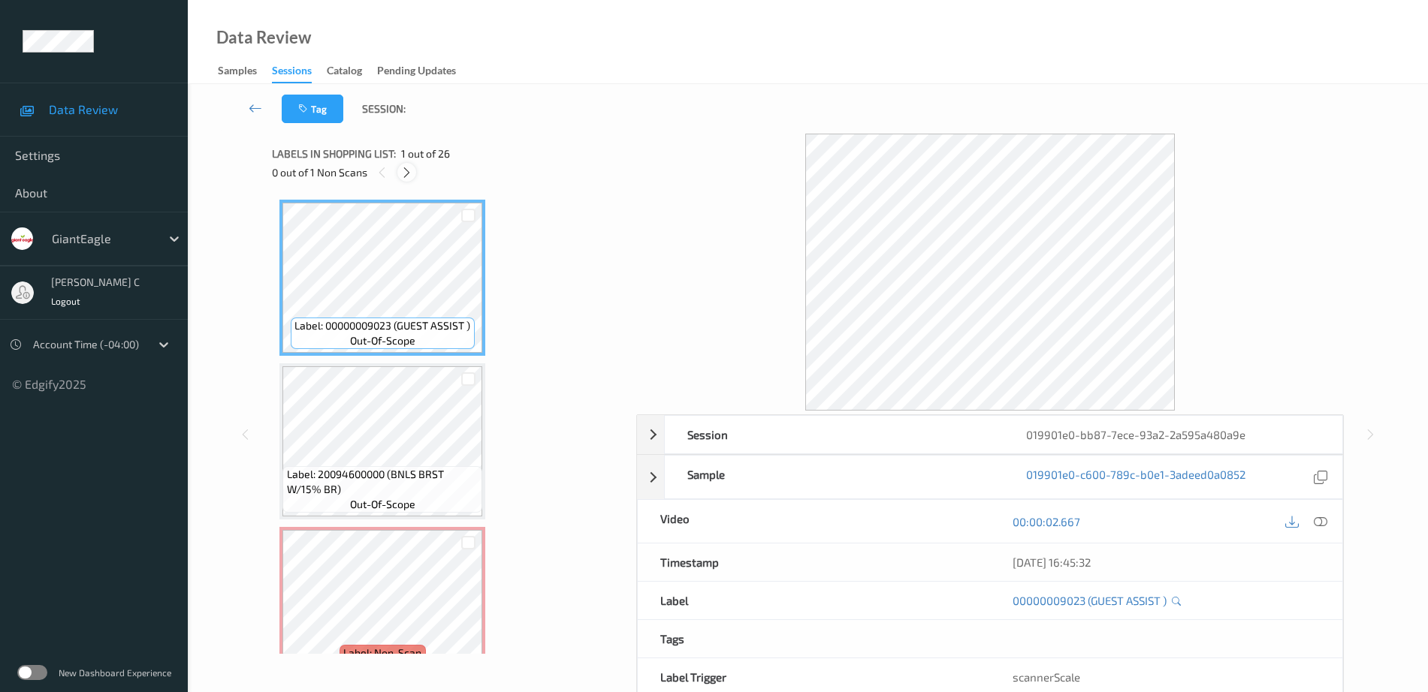
click at [406, 169] on icon at bounding box center [406, 173] width 13 height 14
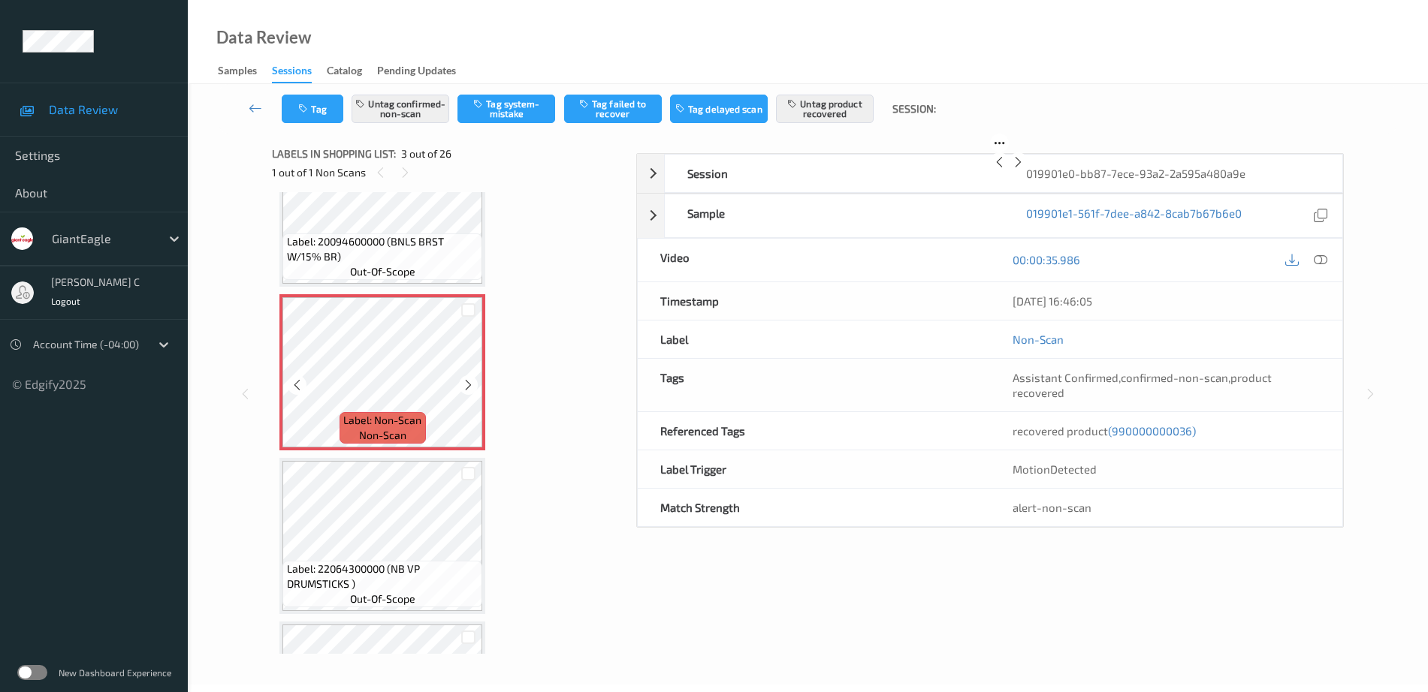
scroll to position [265, 0]
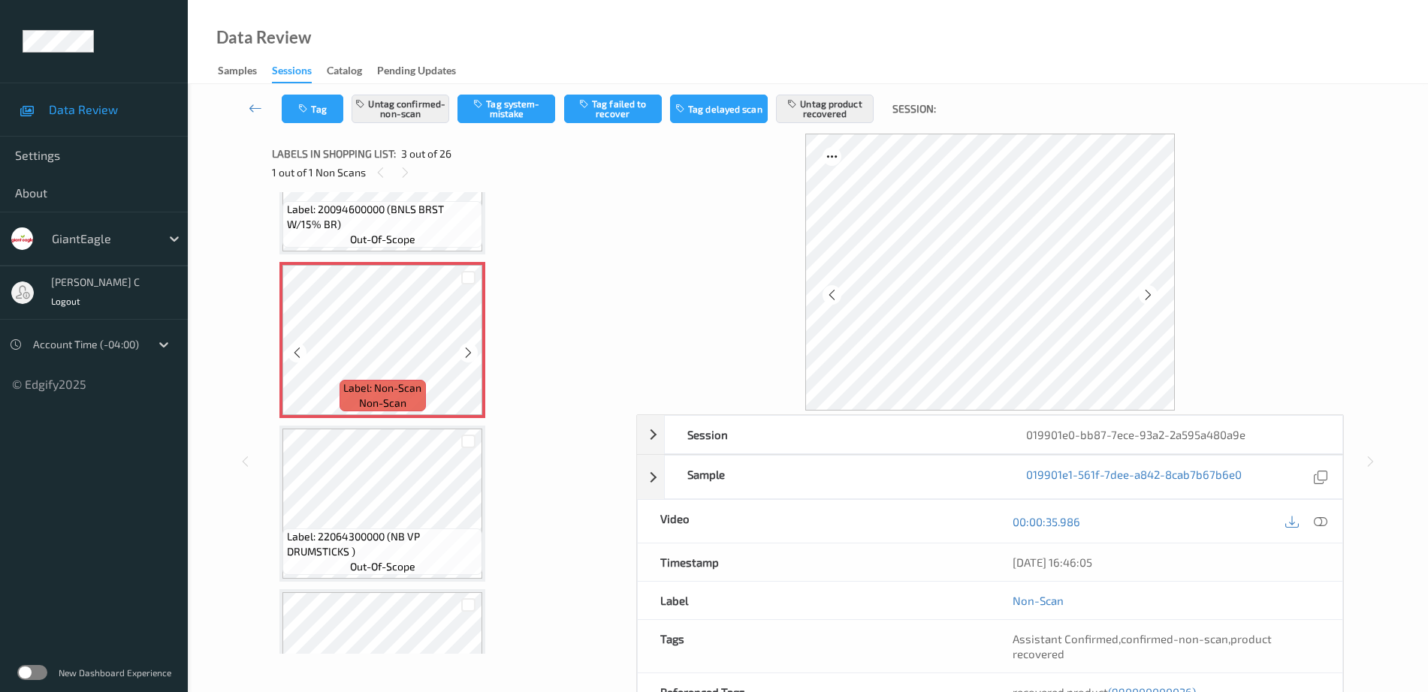
click at [411, 384] on span "Label: Non-Scan" at bounding box center [382, 388] width 78 height 15
click at [469, 352] on icon at bounding box center [468, 353] width 13 height 14
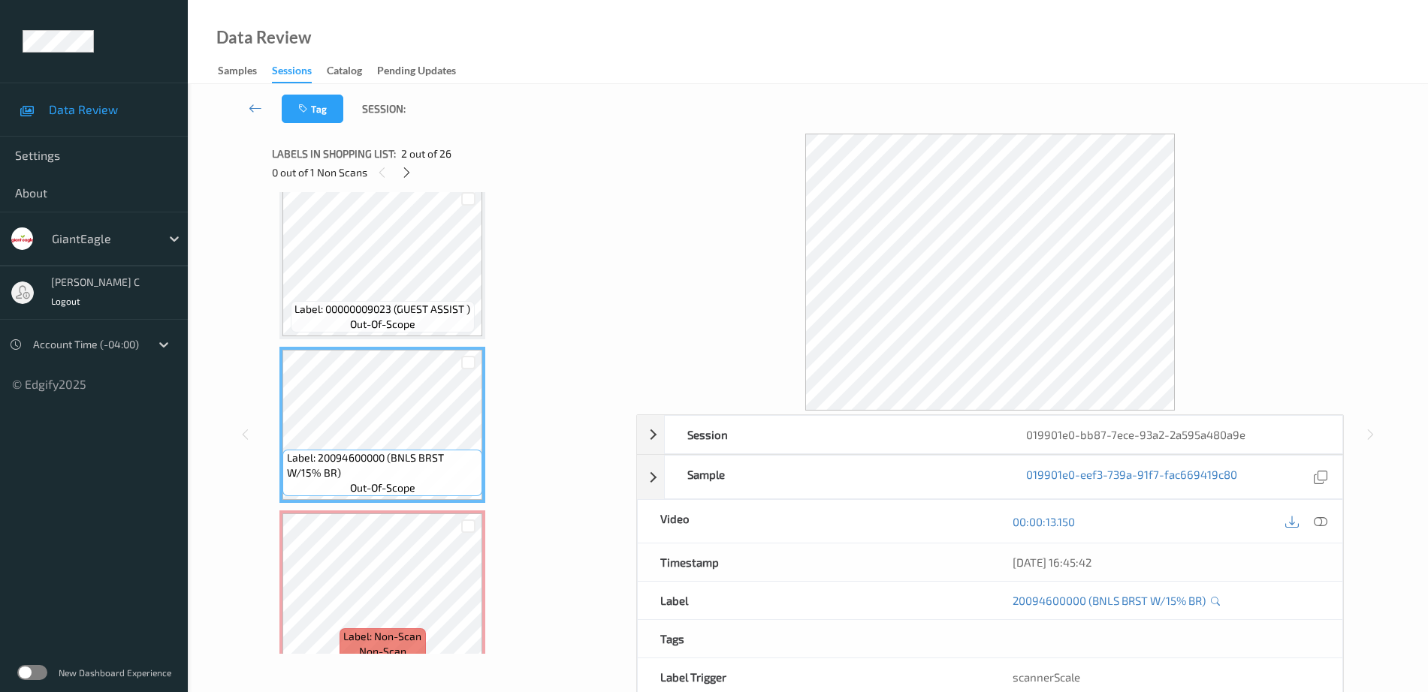
scroll to position [0, 0]
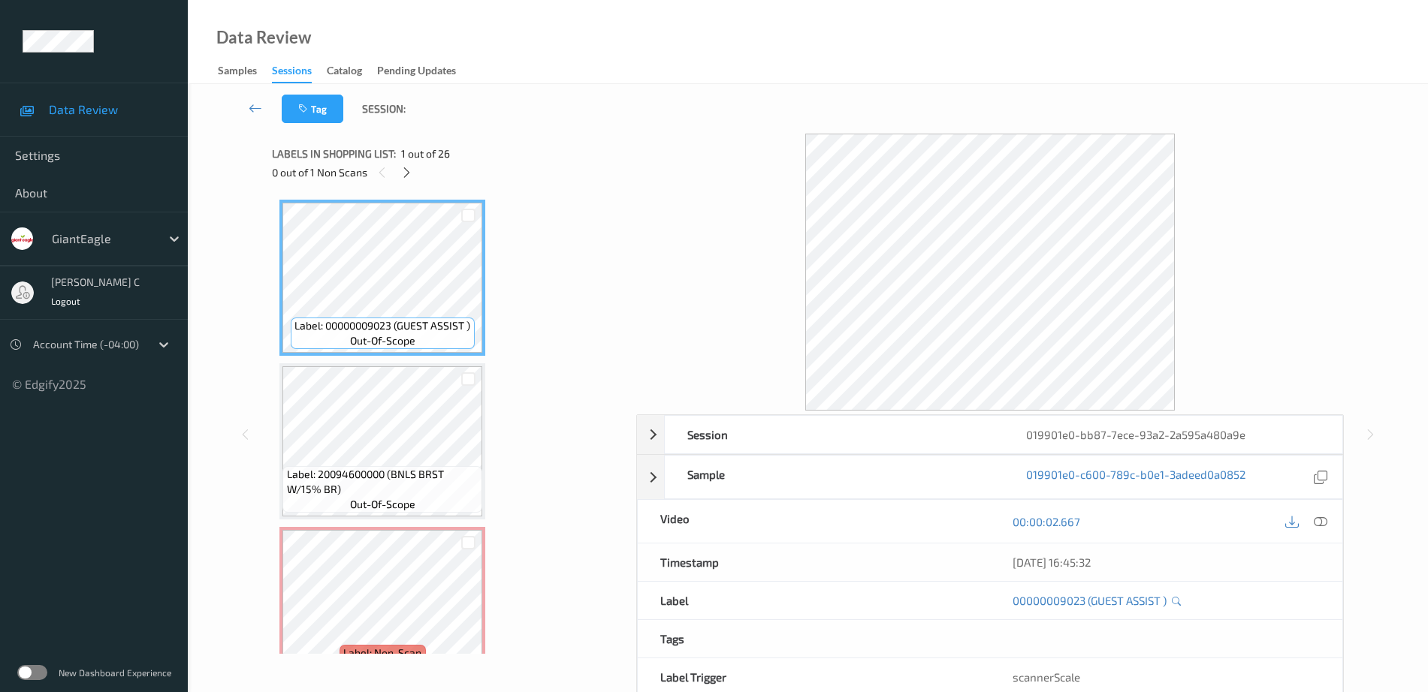
click at [1320, 533] on div "00:00:02.667" at bounding box center [1166, 521] width 352 height 43
click at [1320, 523] on icon at bounding box center [1321, 522] width 14 height 14
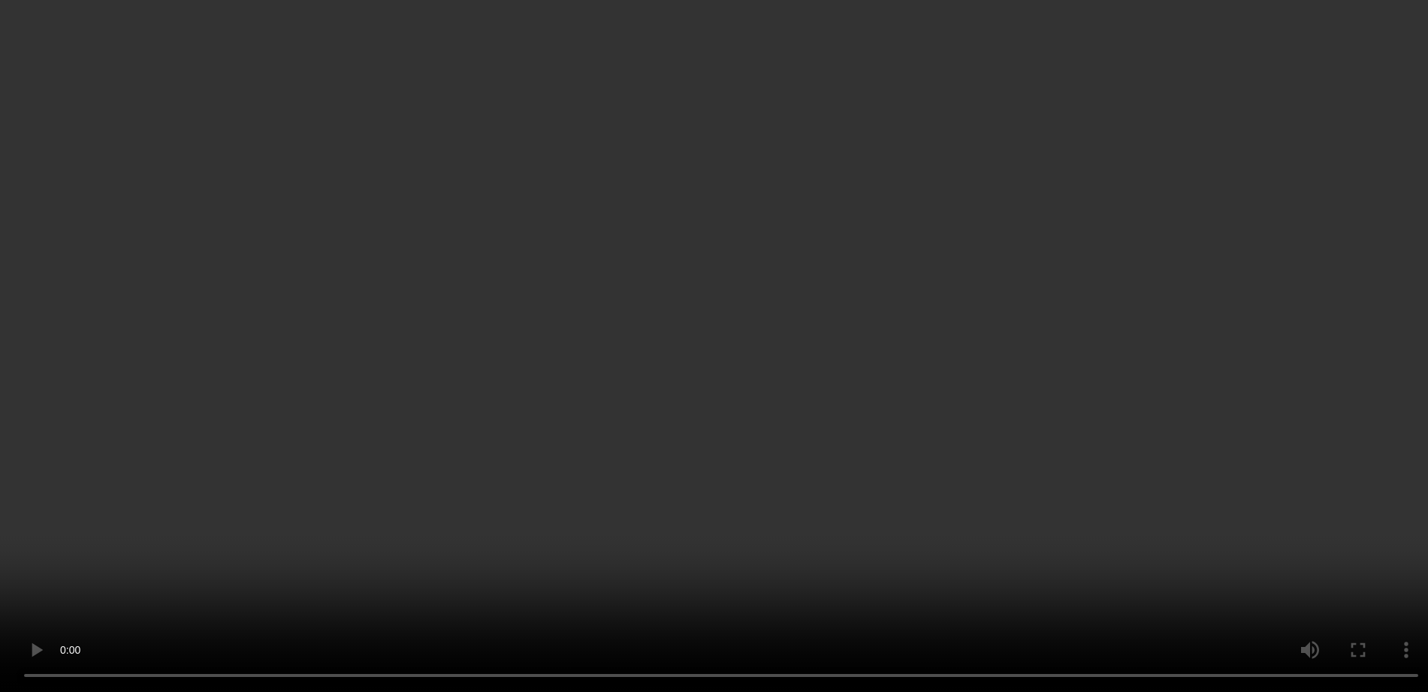
scroll to position [188, 0]
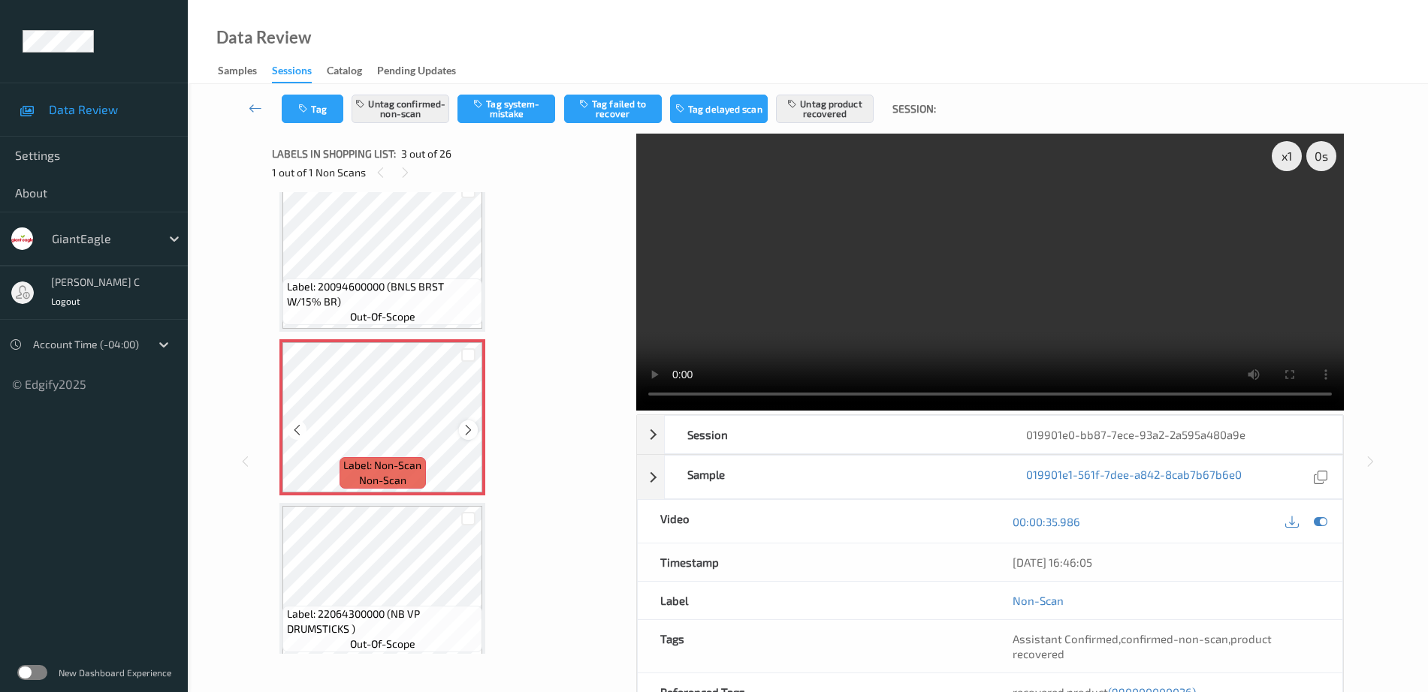
click at [471, 425] on icon at bounding box center [468, 431] width 13 height 14
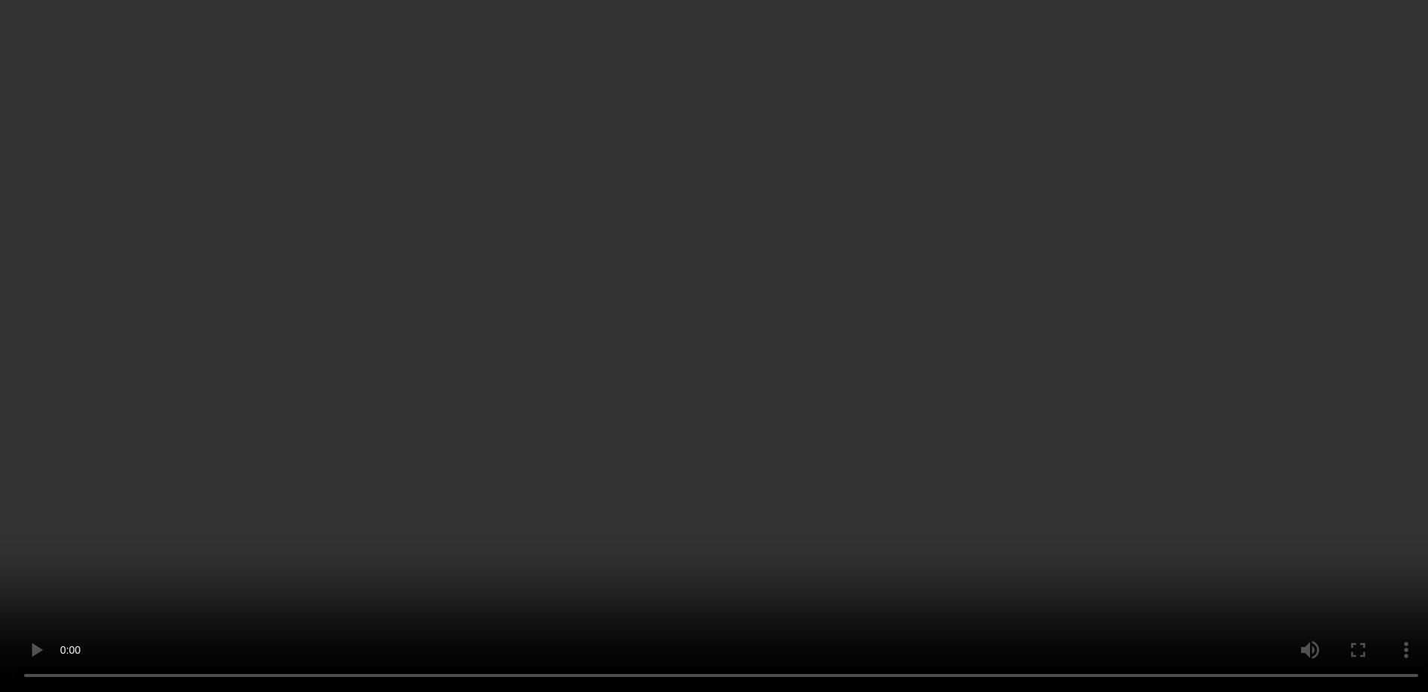
scroll to position [657, 0]
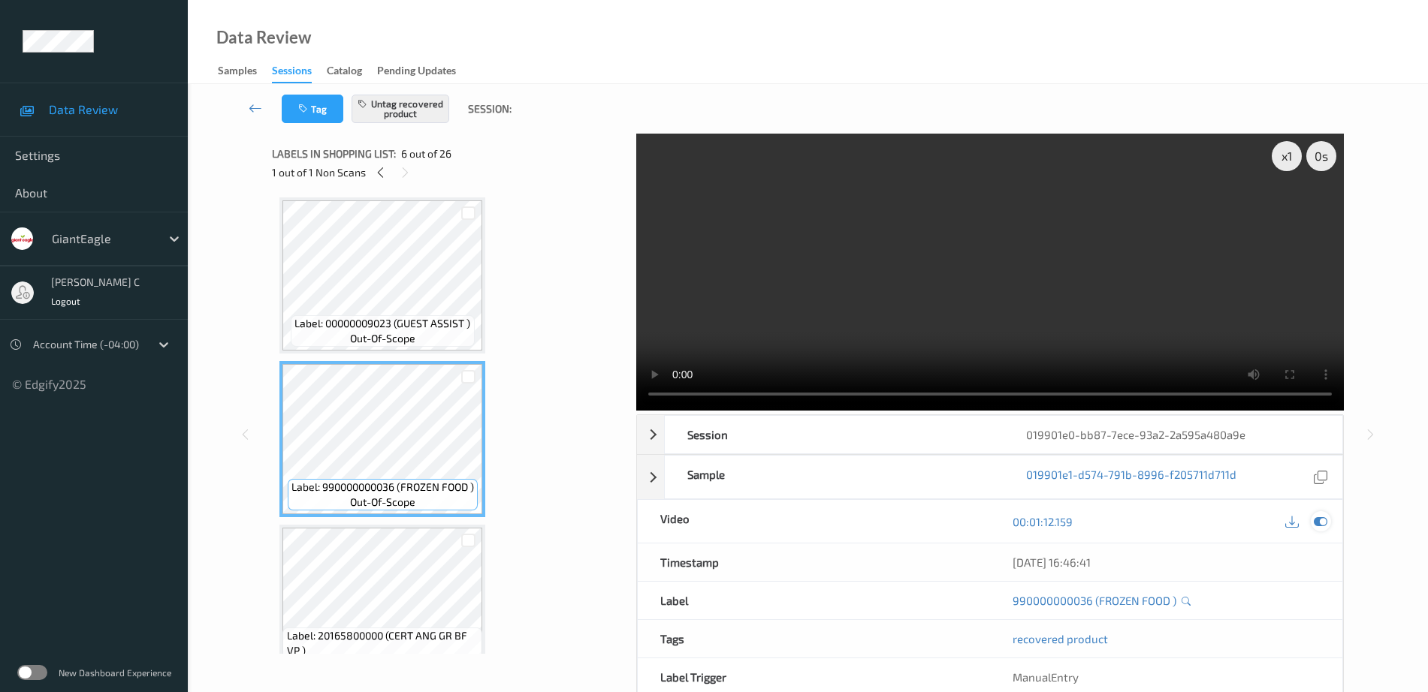
click at [1325, 523] on icon at bounding box center [1321, 522] width 14 height 14
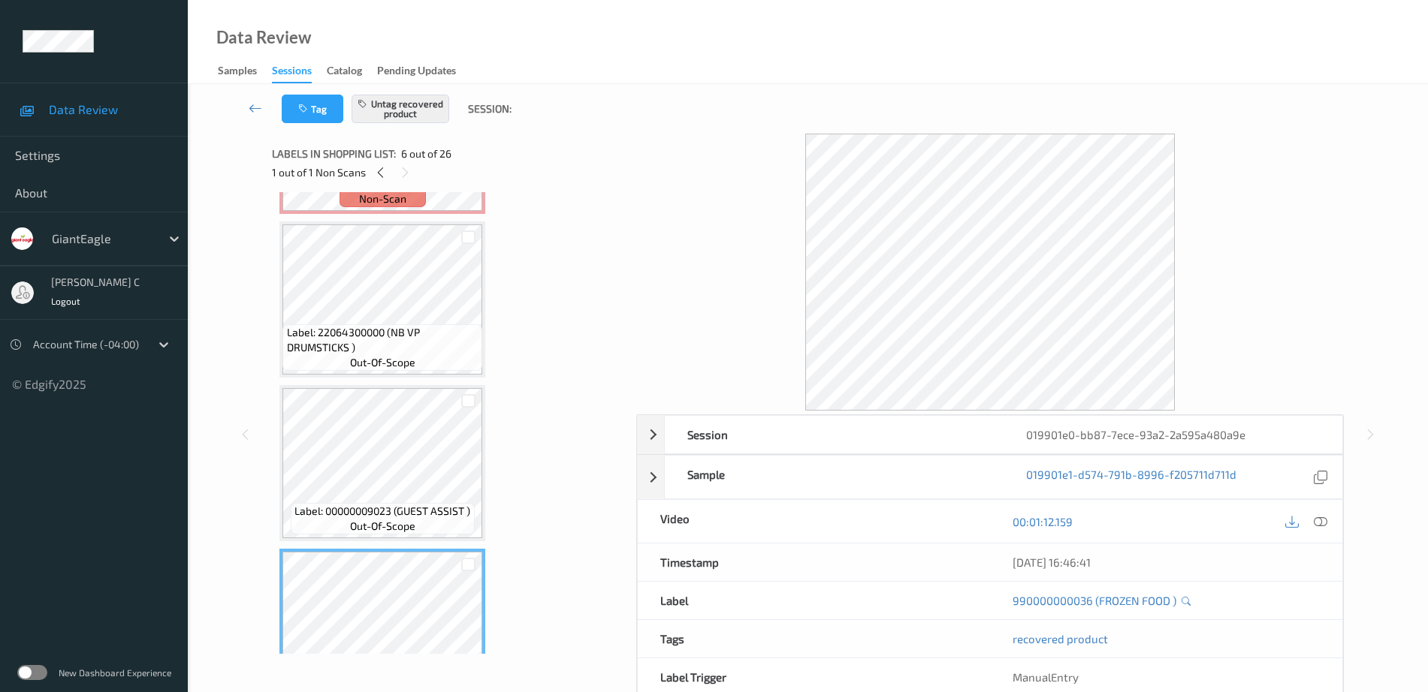
scroll to position [188, 0]
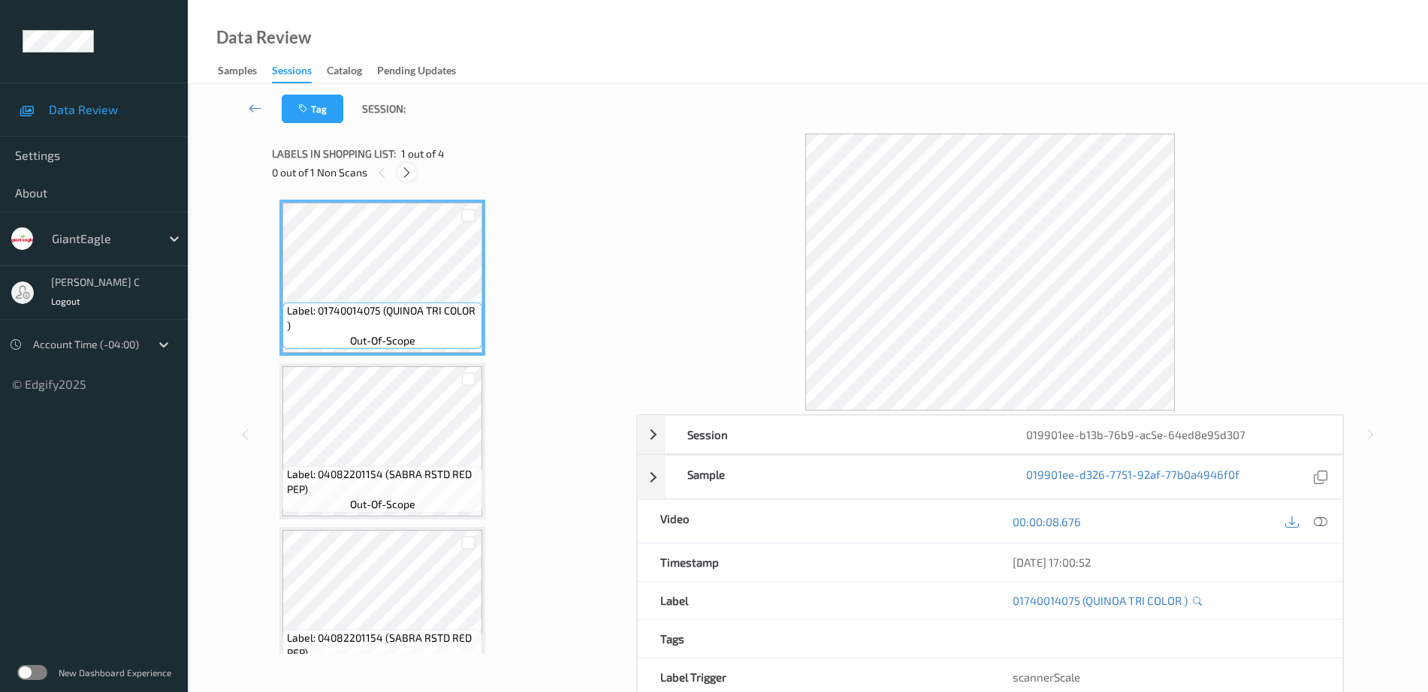
click at [406, 172] on icon at bounding box center [406, 173] width 13 height 14
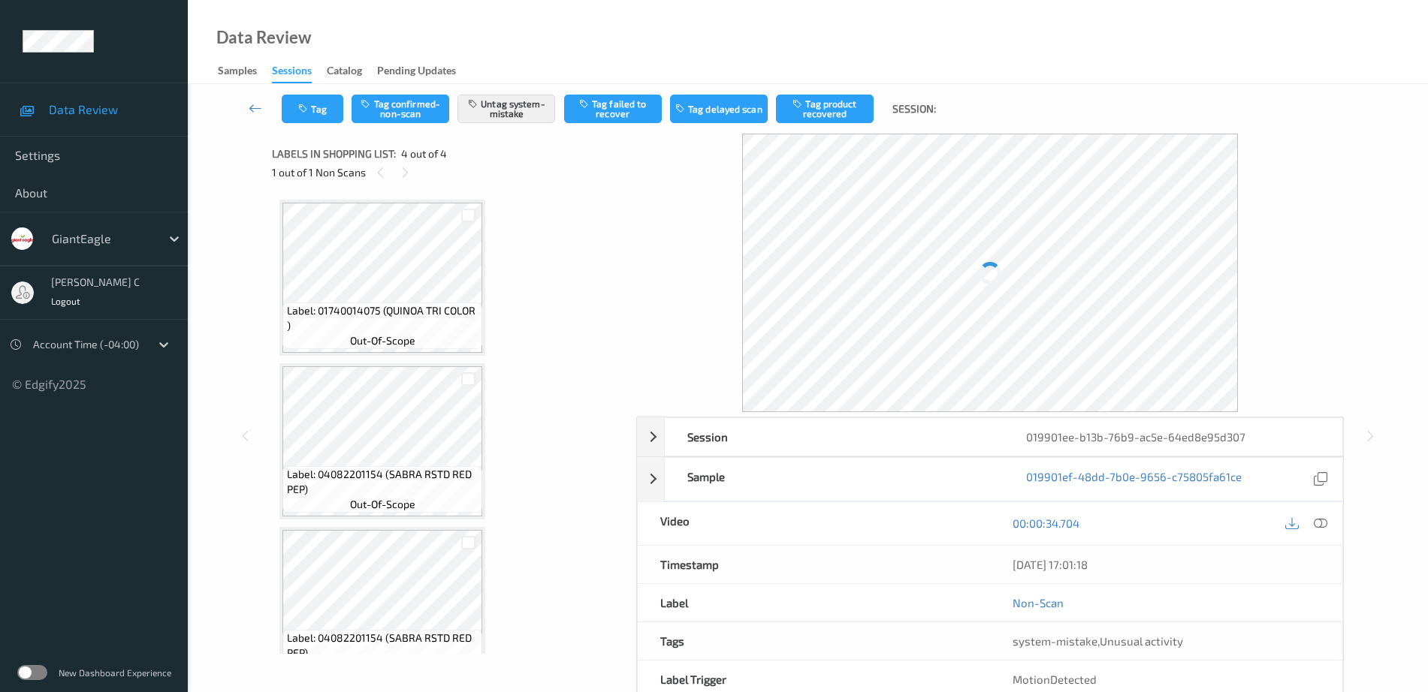
scroll to position [201, 0]
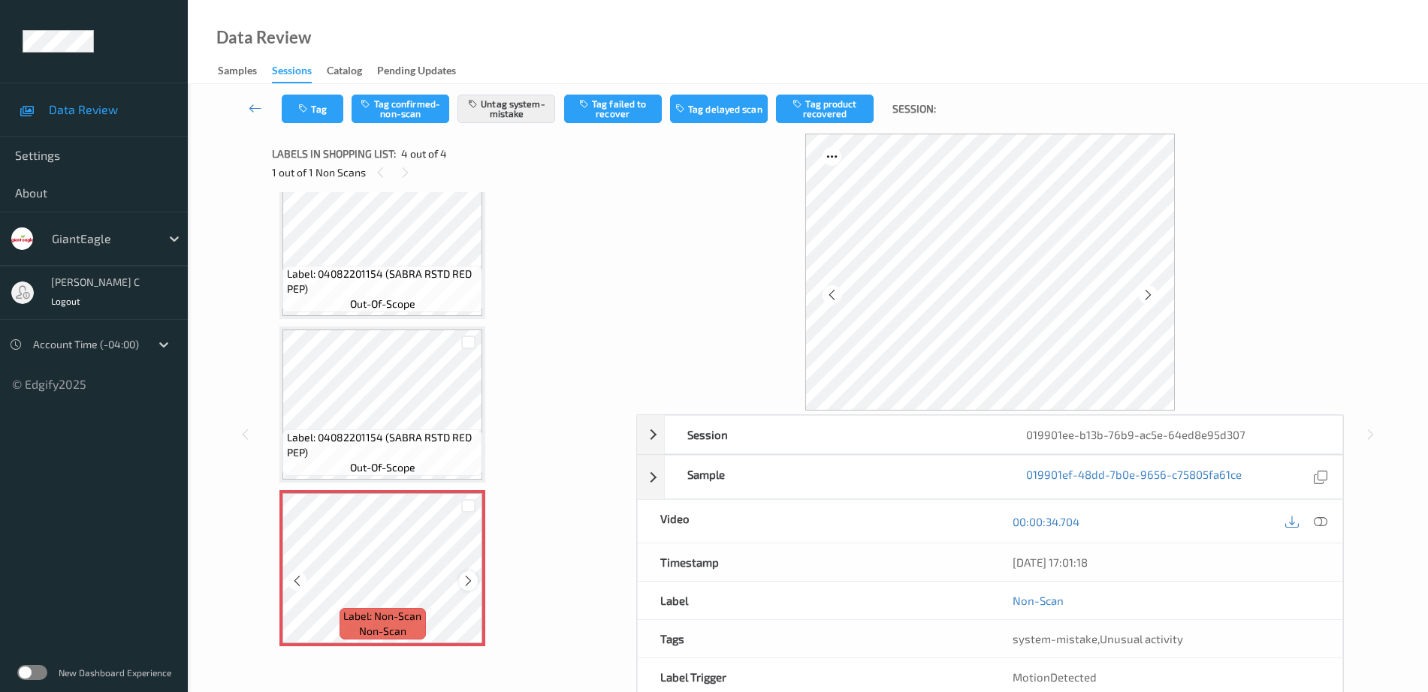
click at [463, 584] on icon at bounding box center [468, 582] width 13 height 14
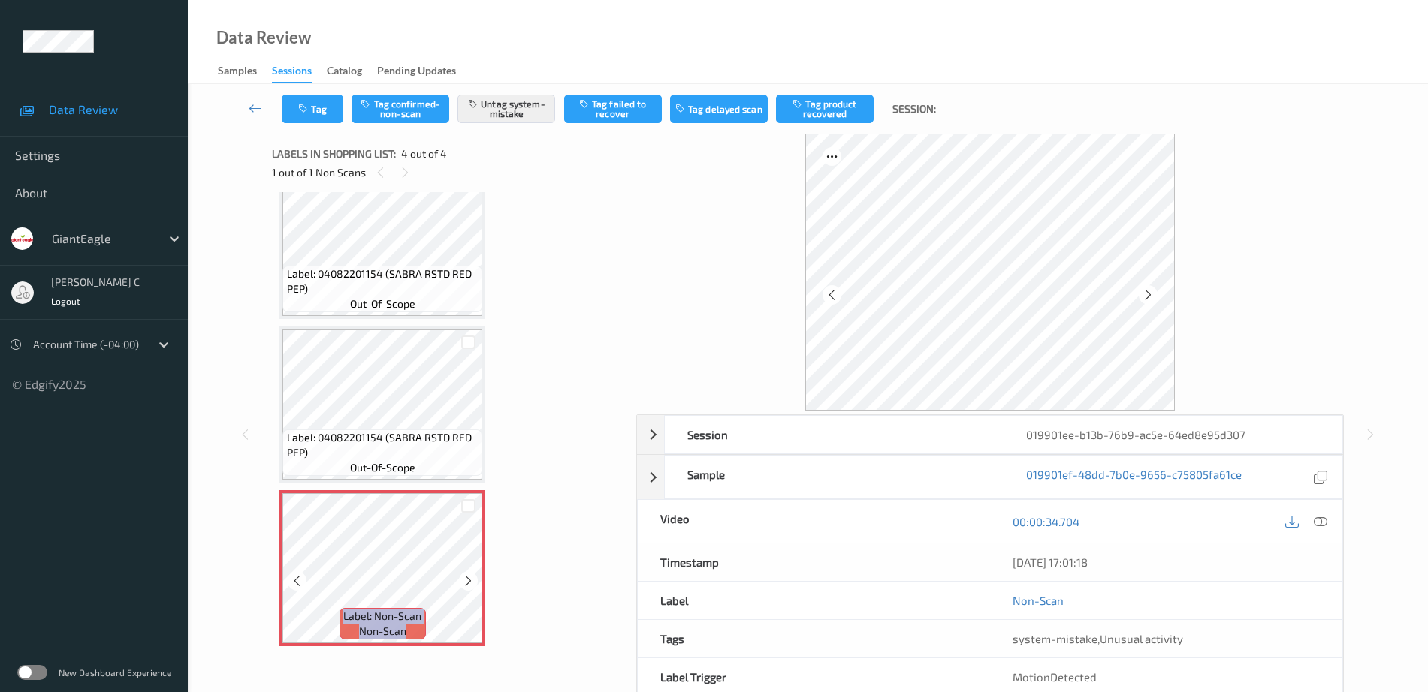
click at [463, 584] on icon at bounding box center [468, 582] width 13 height 14
click at [350, 472] on span "out-of-scope" at bounding box center [382, 467] width 65 height 15
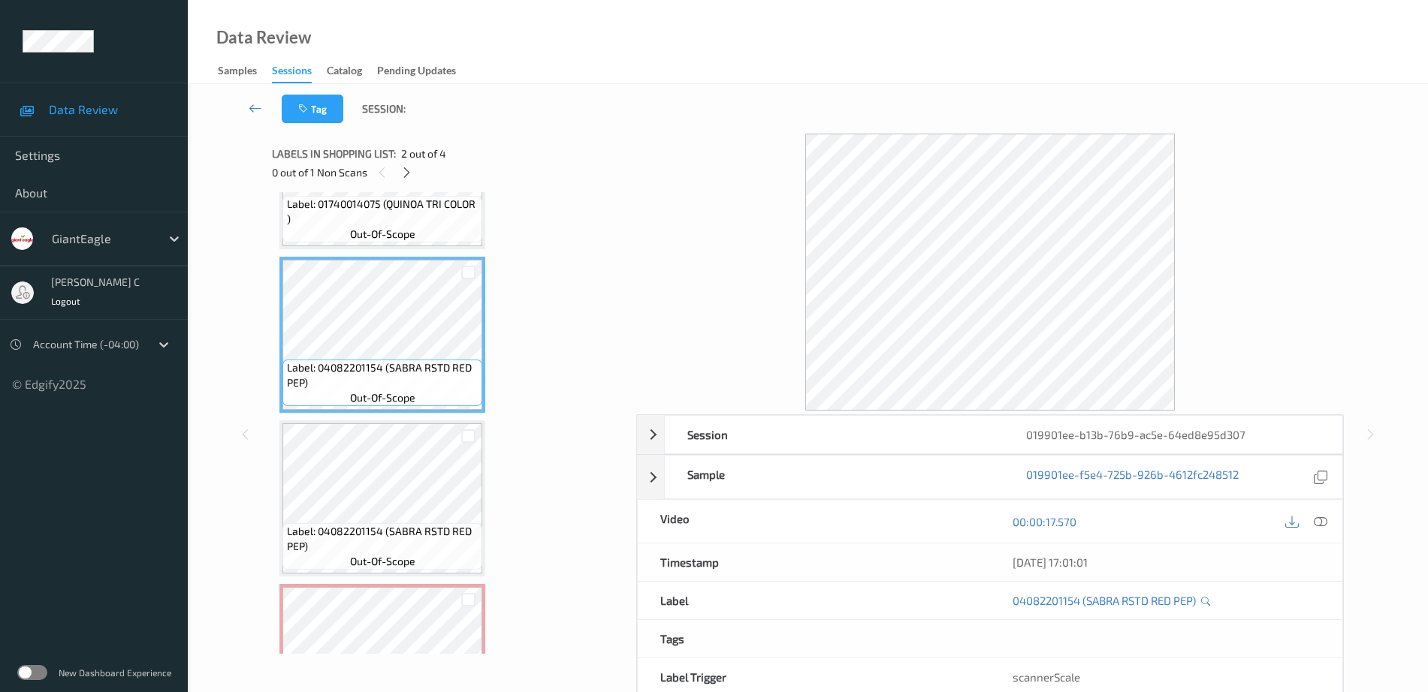
scroll to position [13, 0]
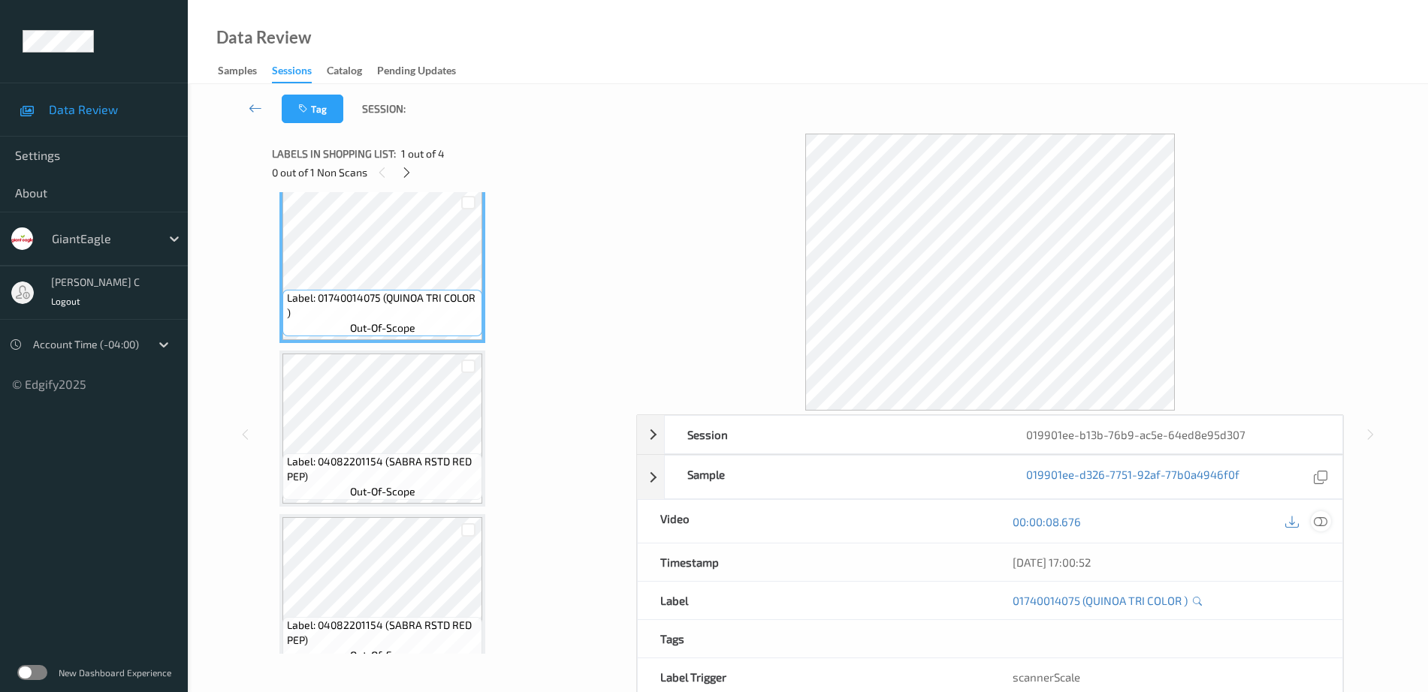
click at [1320, 523] on icon at bounding box center [1321, 522] width 14 height 14
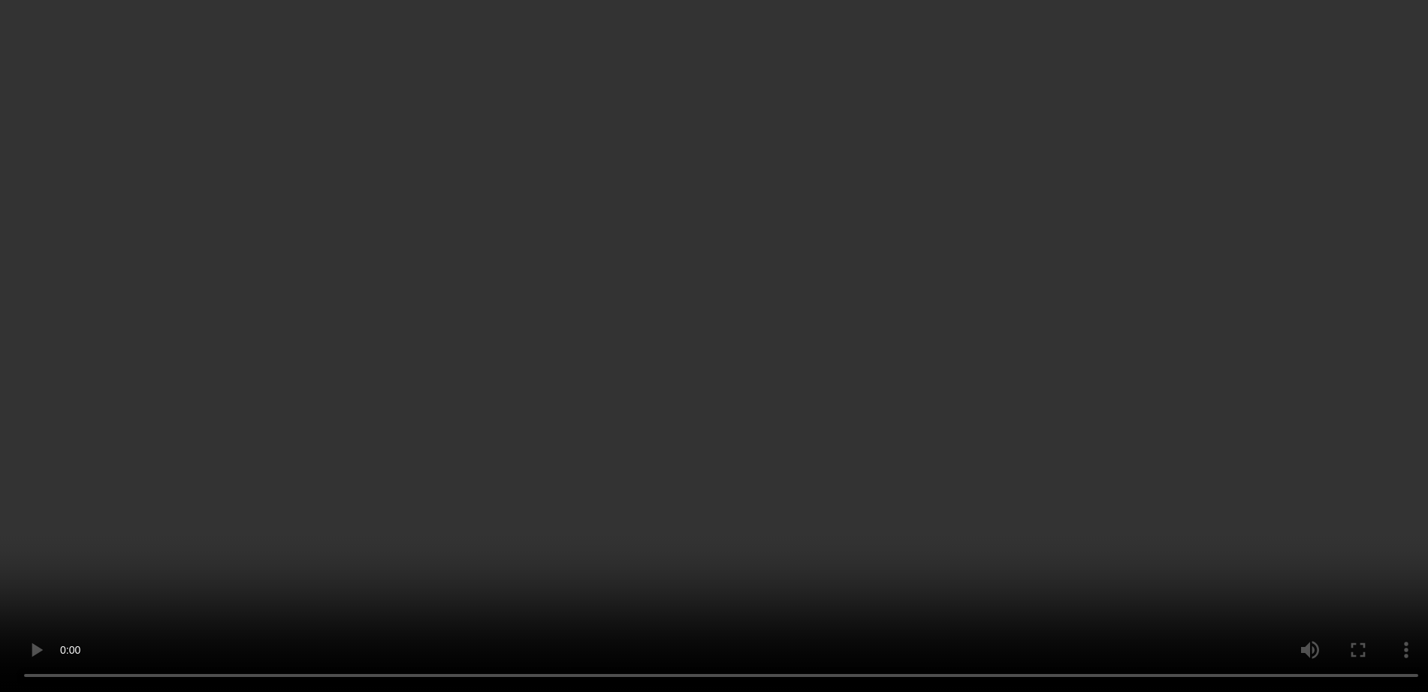
scroll to position [201, 0]
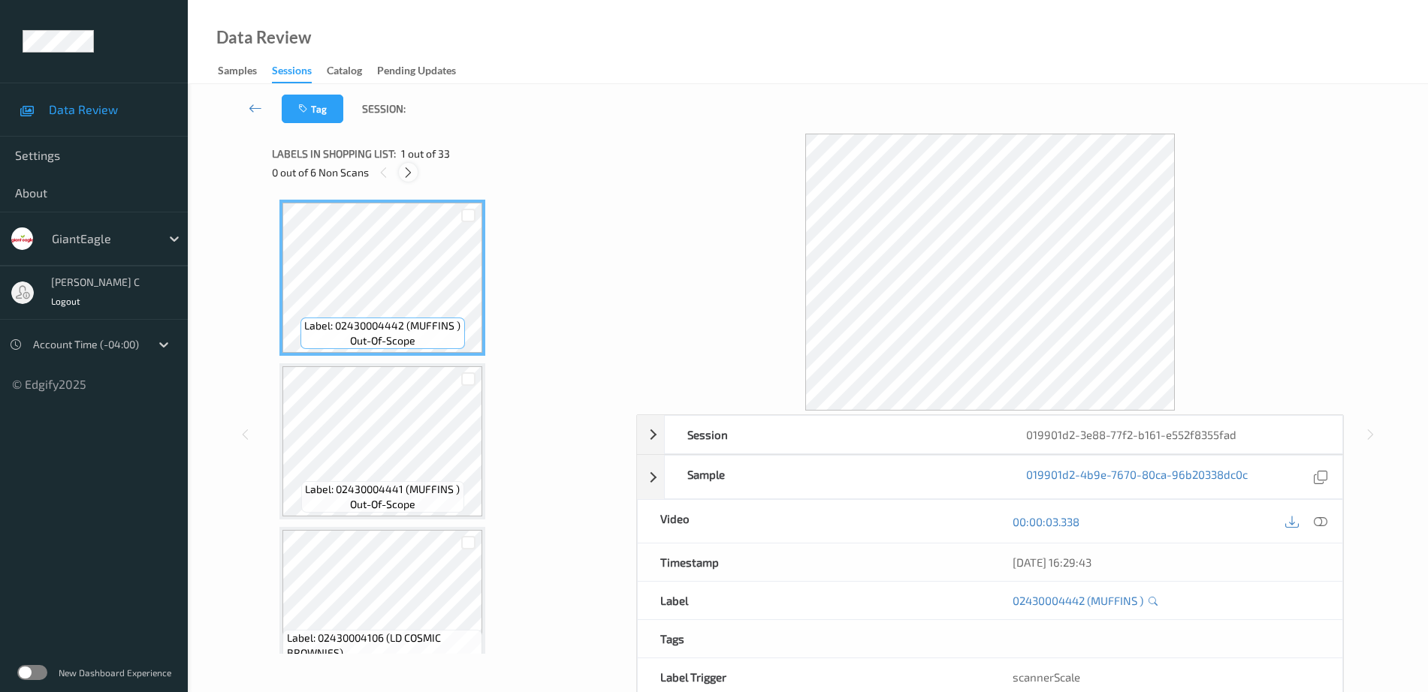
click at [409, 170] on icon at bounding box center [408, 173] width 13 height 14
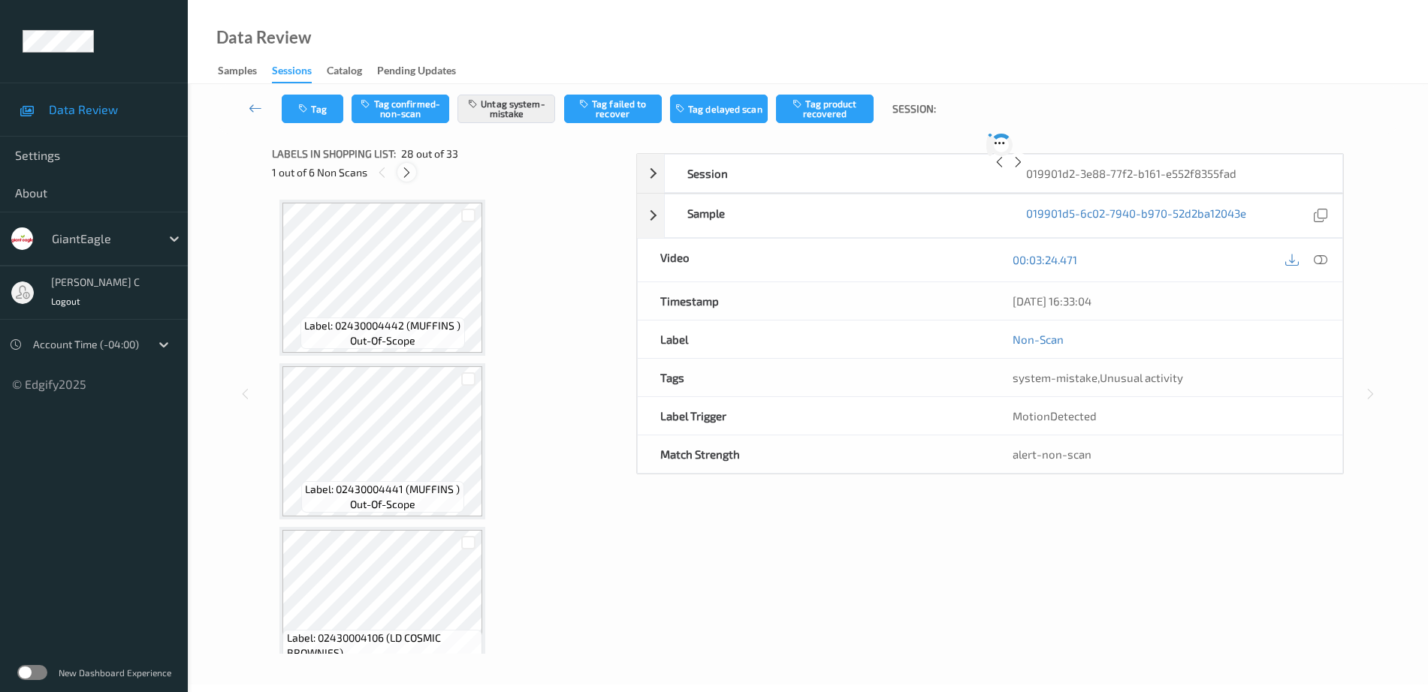
scroll to position [4265, 0]
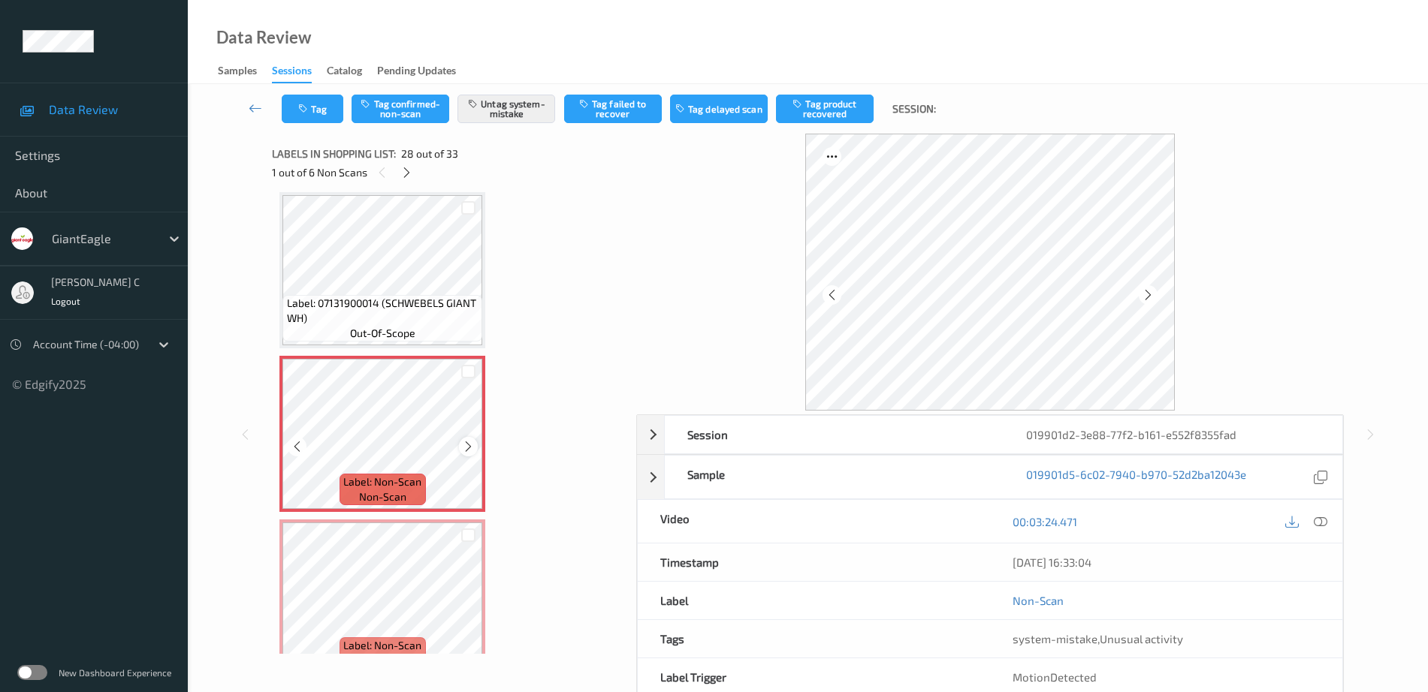
click at [467, 448] on icon at bounding box center [468, 447] width 13 height 14
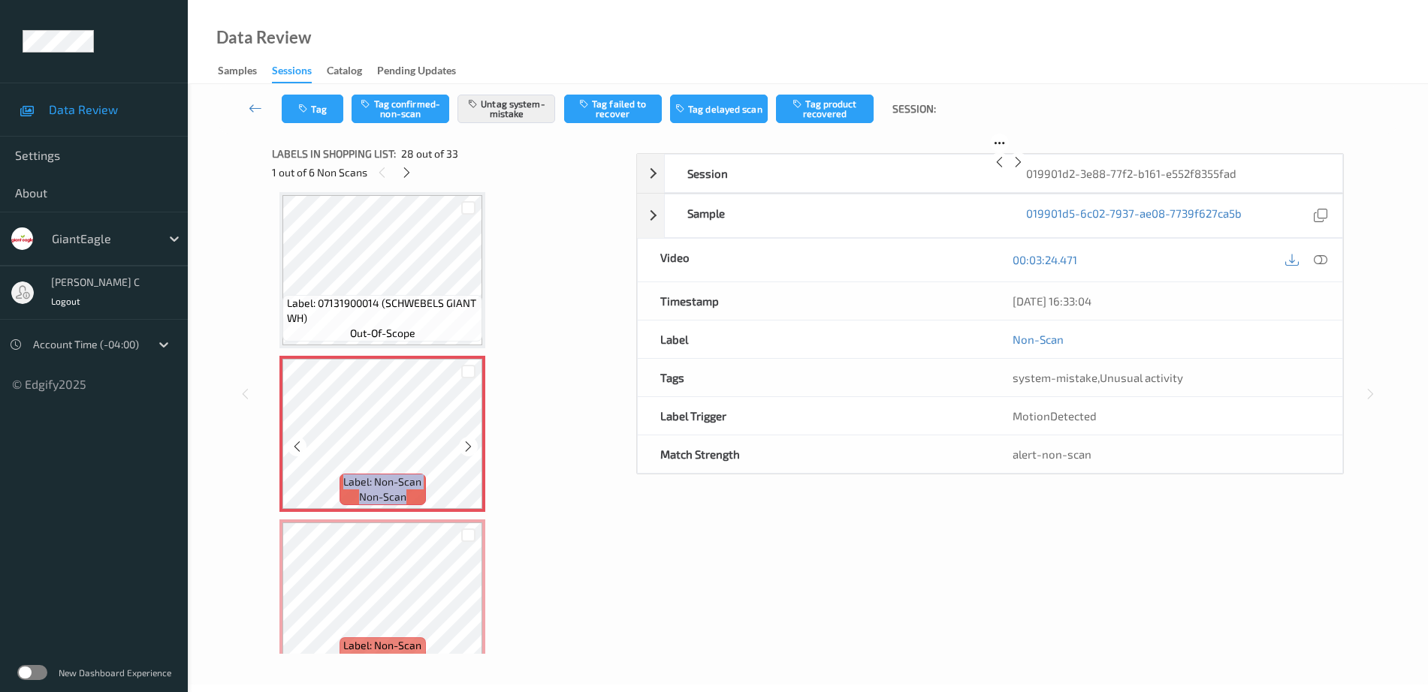
click at [467, 448] on icon at bounding box center [468, 447] width 13 height 14
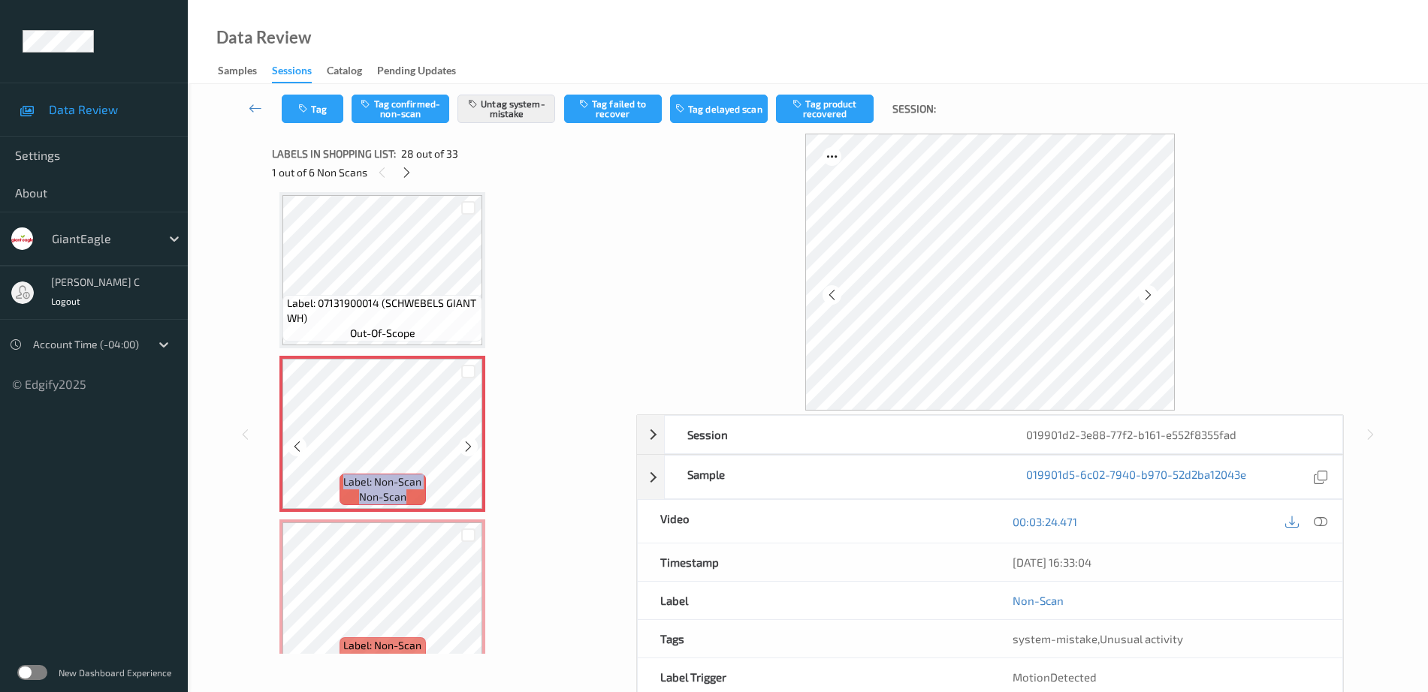
click at [467, 448] on icon at bounding box center [468, 447] width 13 height 14
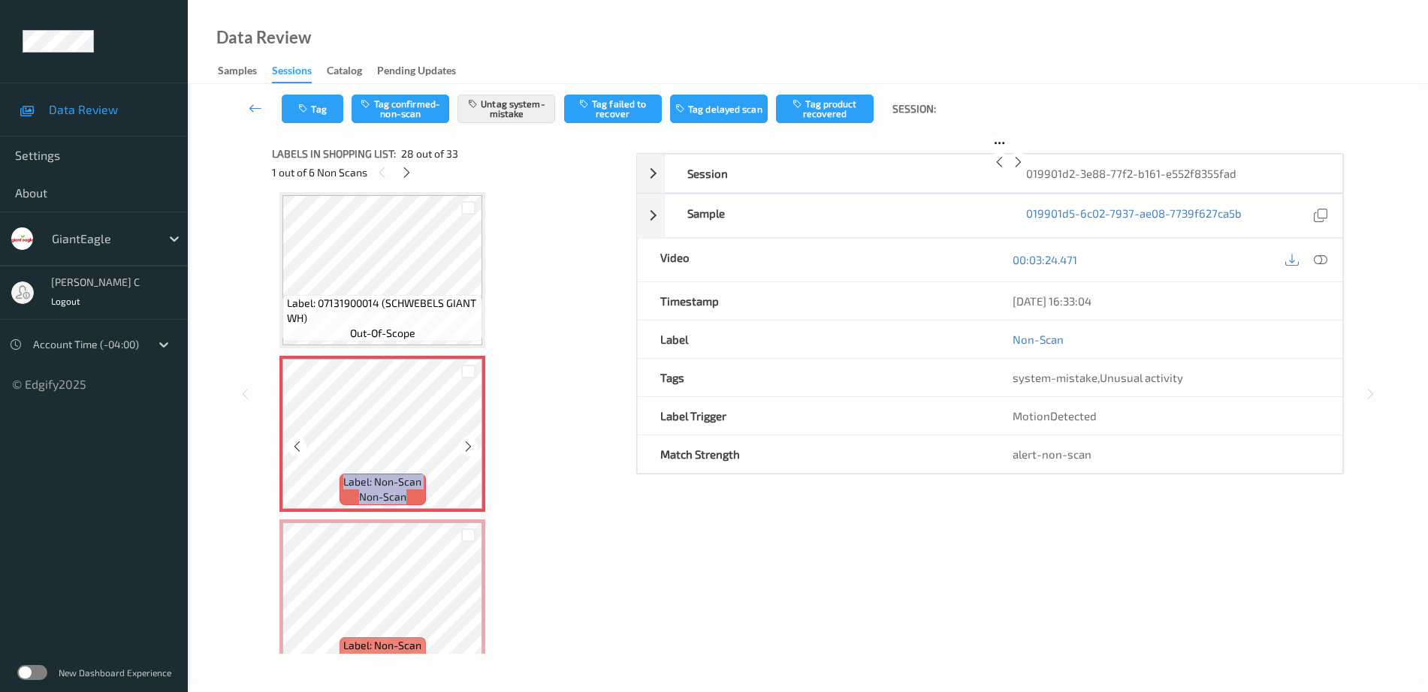
click at [467, 448] on icon at bounding box center [468, 447] width 13 height 14
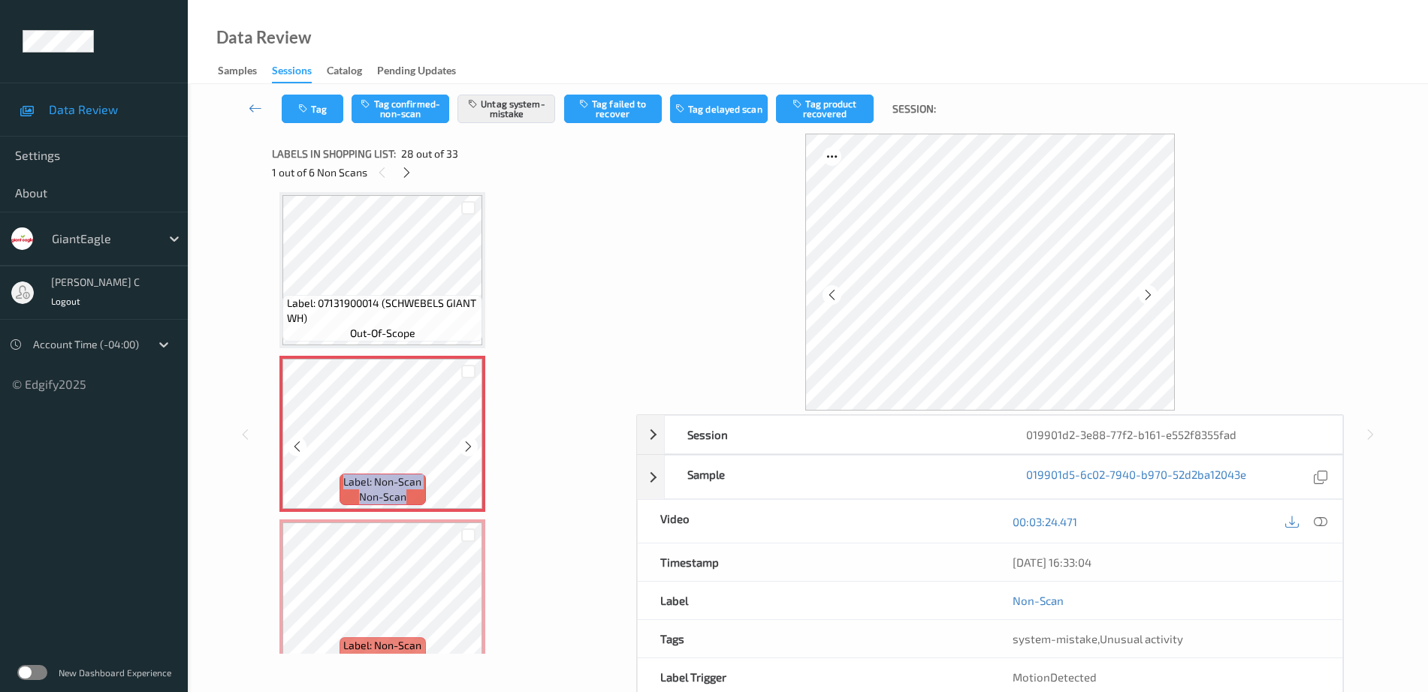
click at [467, 448] on icon at bounding box center [468, 447] width 13 height 14
click at [409, 332] on span "out-of-scope" at bounding box center [382, 333] width 65 height 15
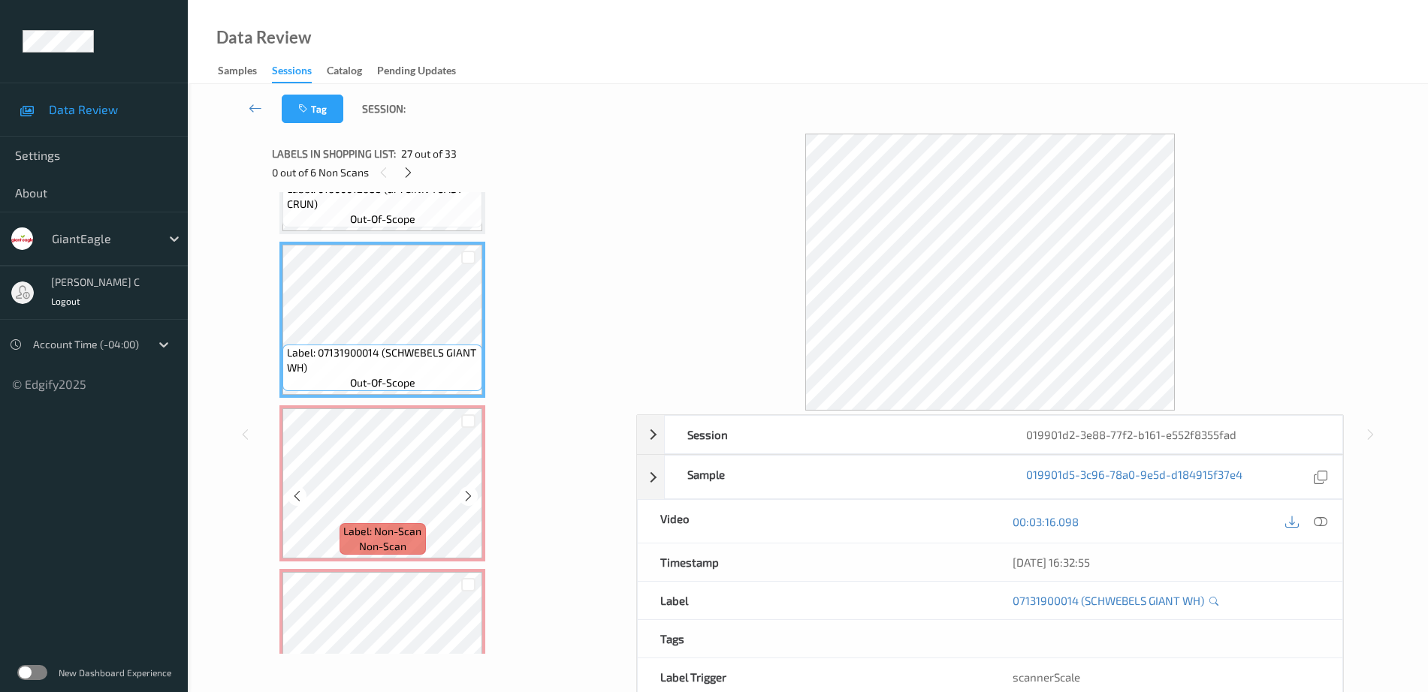
scroll to position [4171, 0]
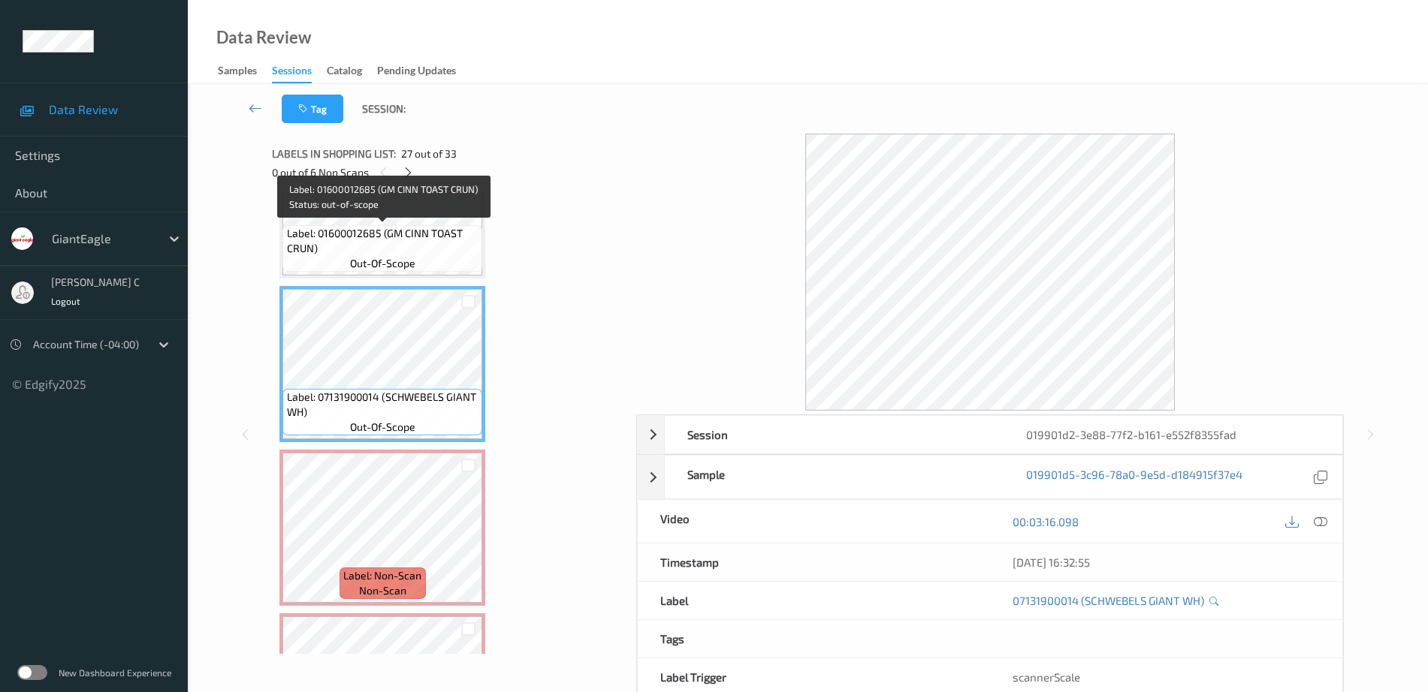
click at [391, 258] on span "out-of-scope" at bounding box center [382, 263] width 65 height 15
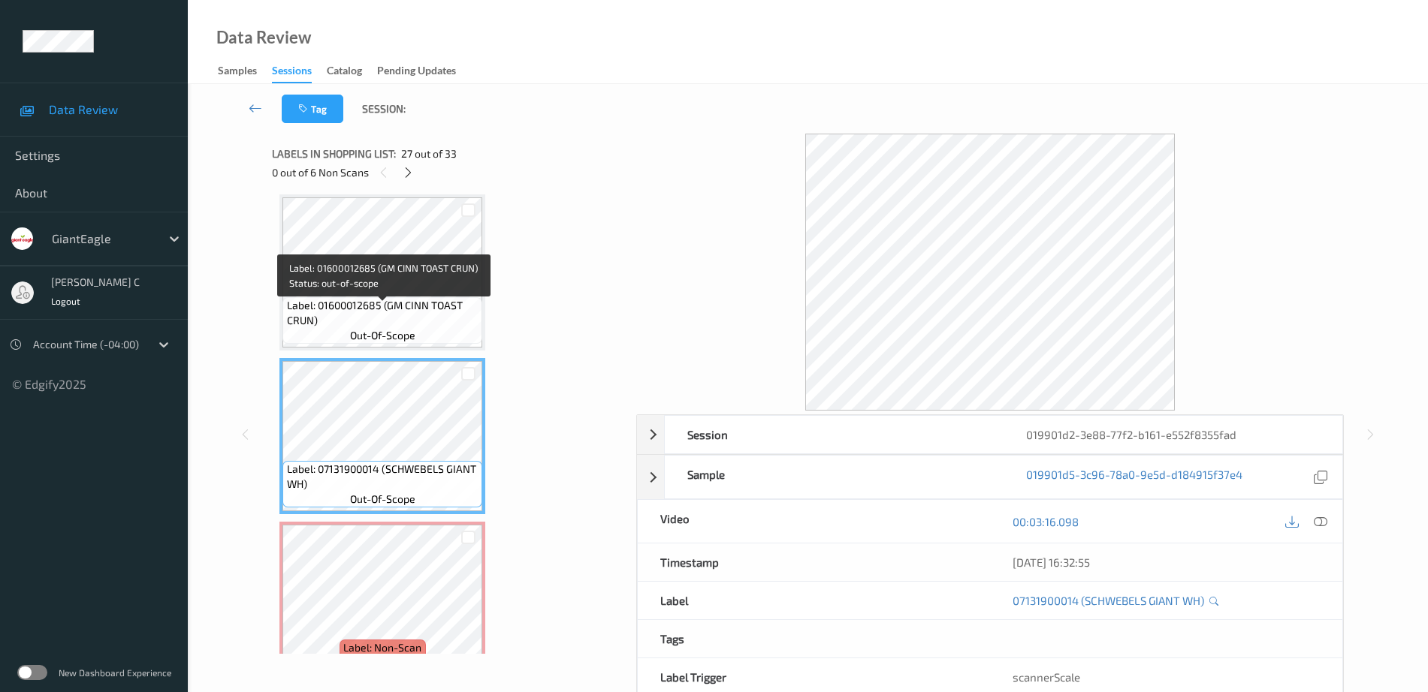
scroll to position [4010, 0]
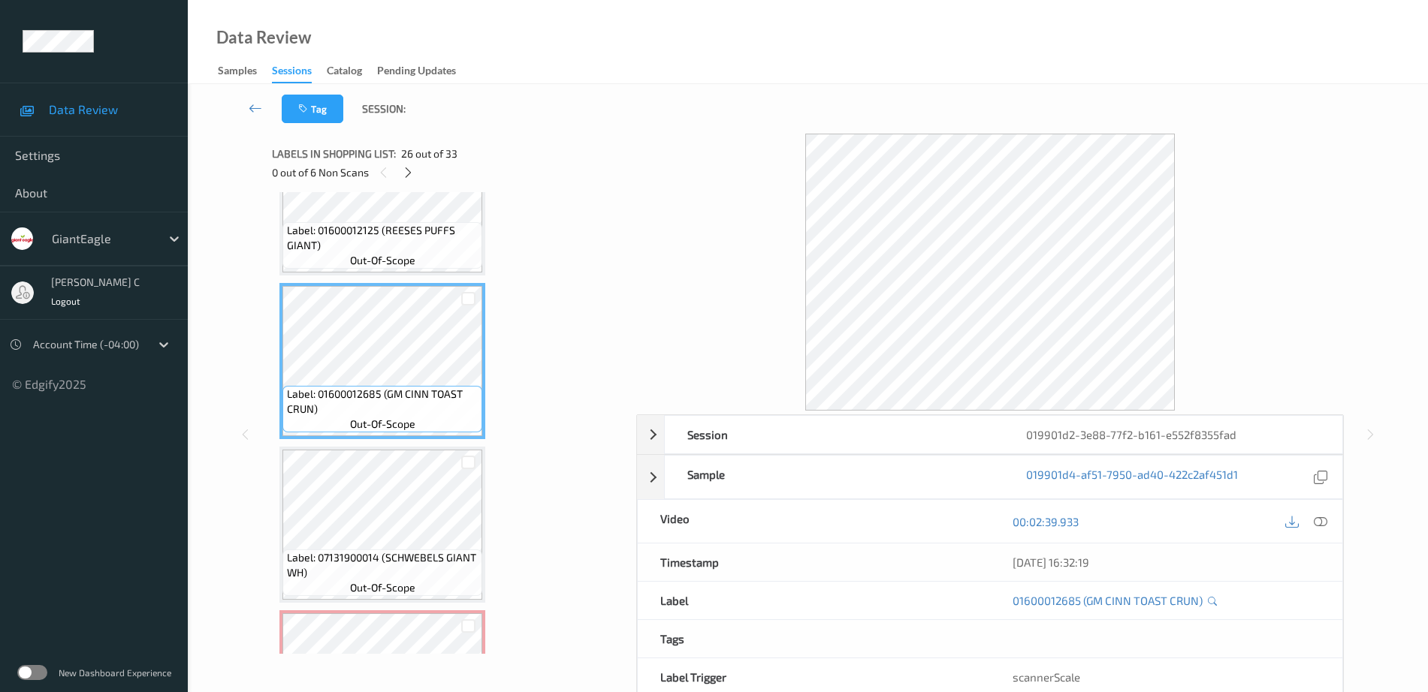
click at [1325, 522] on icon at bounding box center [1321, 522] width 14 height 14
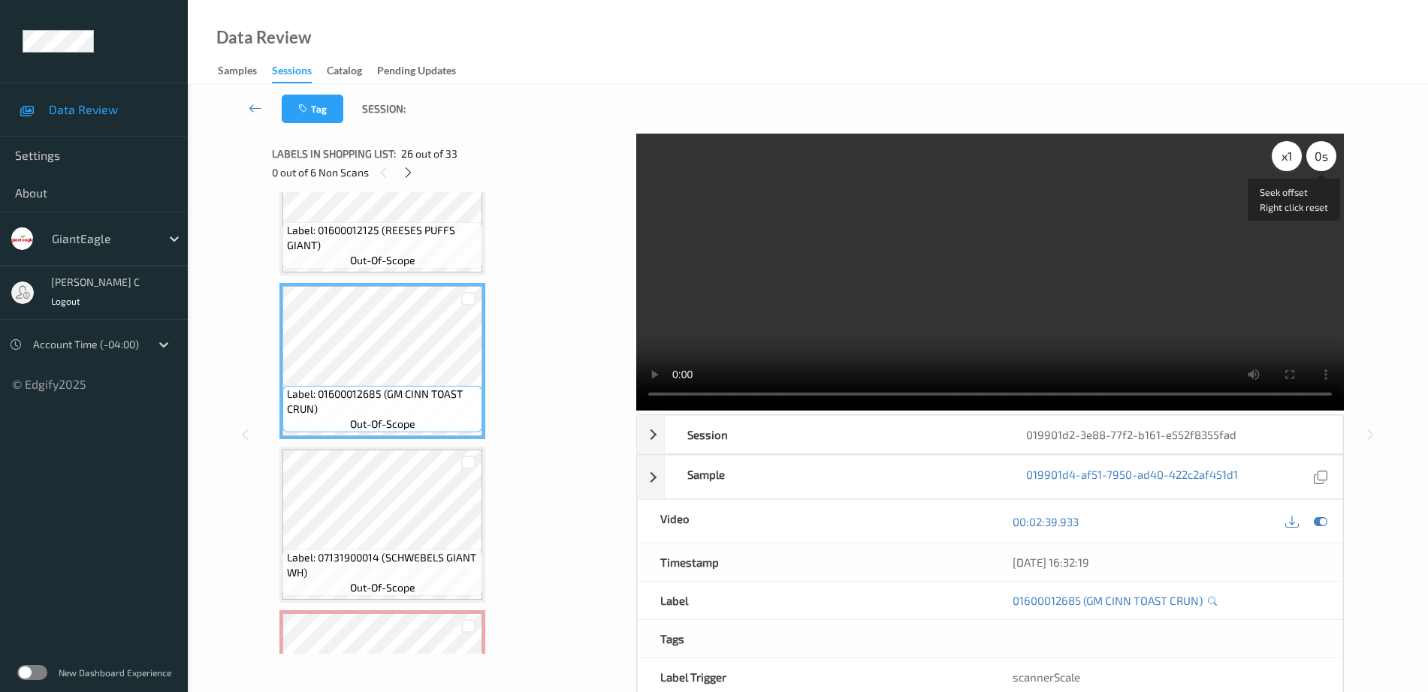
click at [1294, 154] on div "x 1" at bounding box center [1287, 156] width 30 height 30
click at [1294, 154] on div "x 2" at bounding box center [1287, 156] width 30 height 30
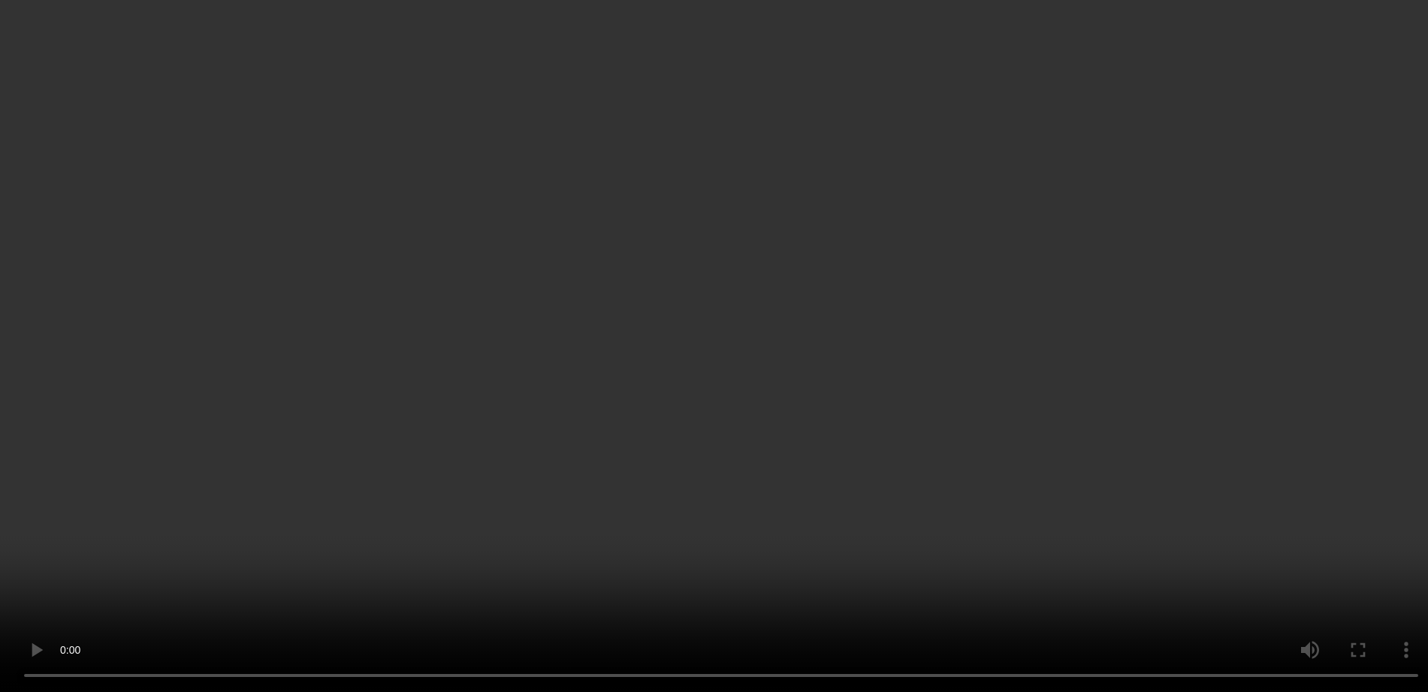
scroll to position [4292, 0]
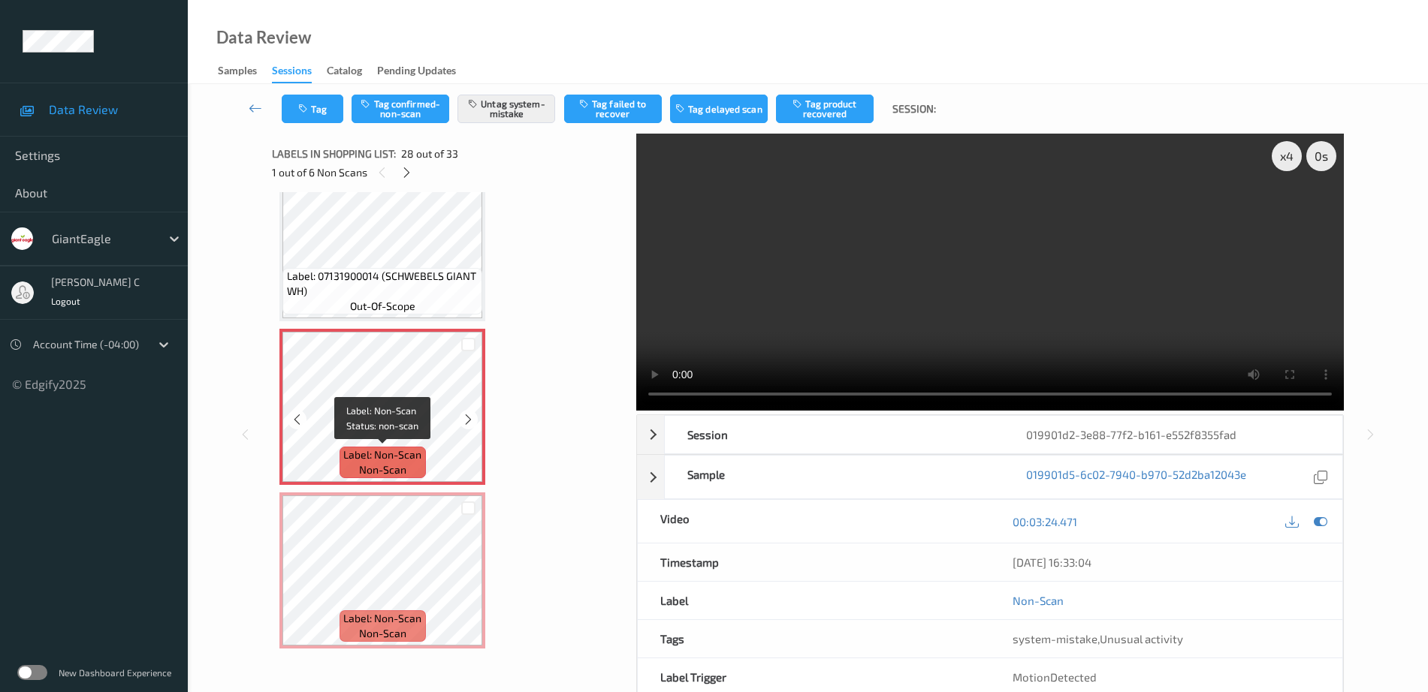
click at [382, 447] on div "Label: Non-Scan non-scan" at bounding box center [382, 463] width 86 height 32
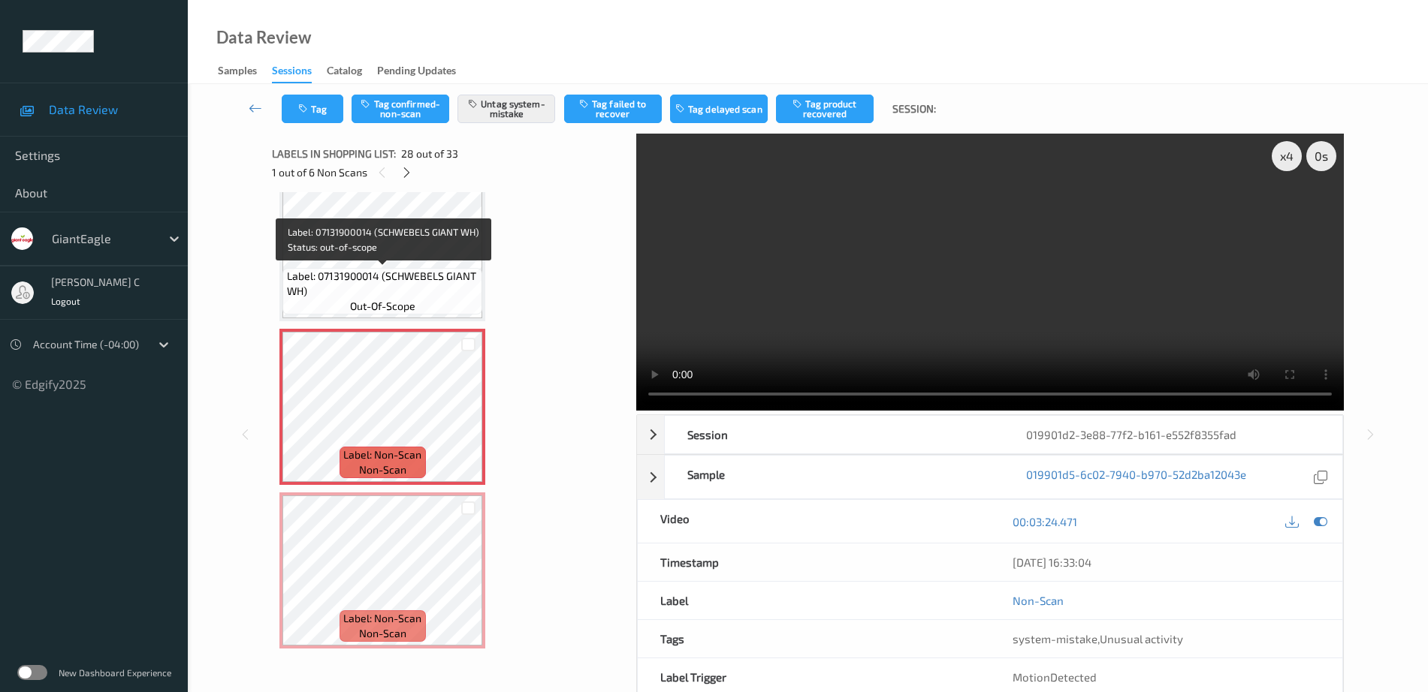
click at [386, 285] on span "Label: 07131900014 (SCHWEBELS GIANT WH)" at bounding box center [383, 284] width 192 height 30
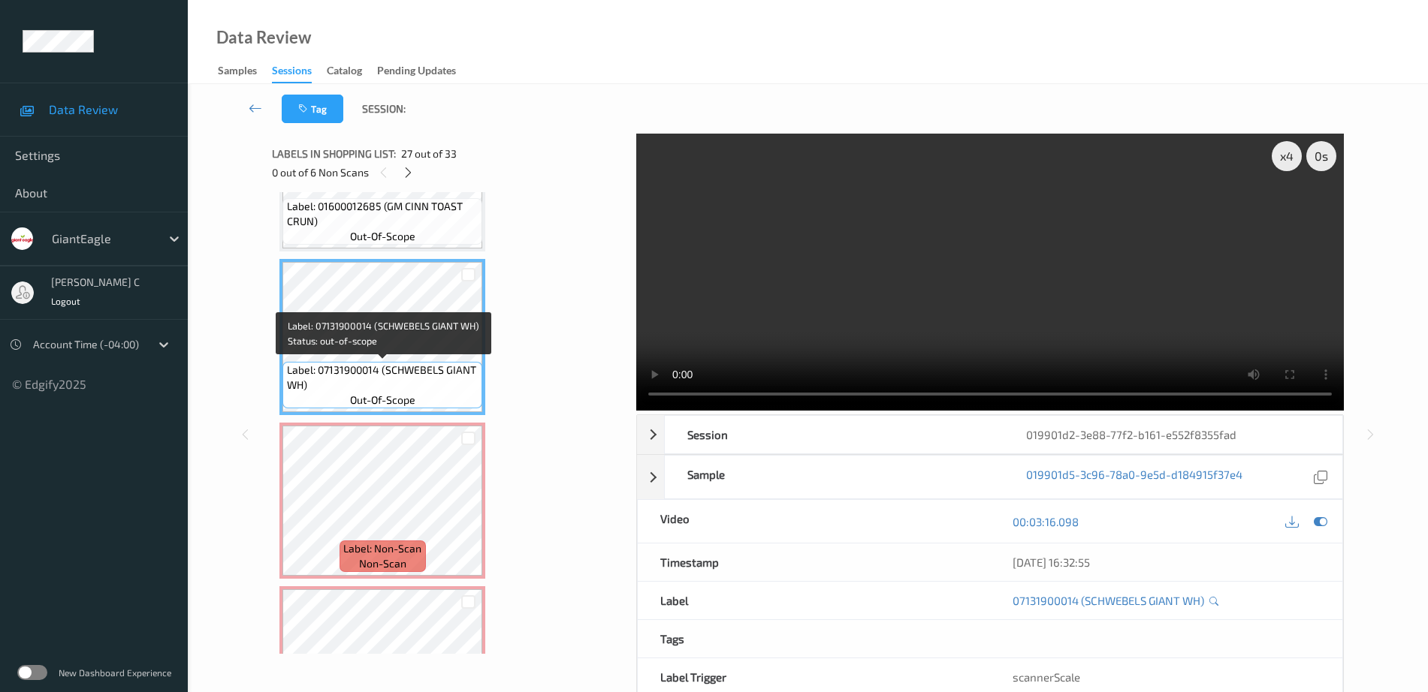
scroll to position [3916, 0]
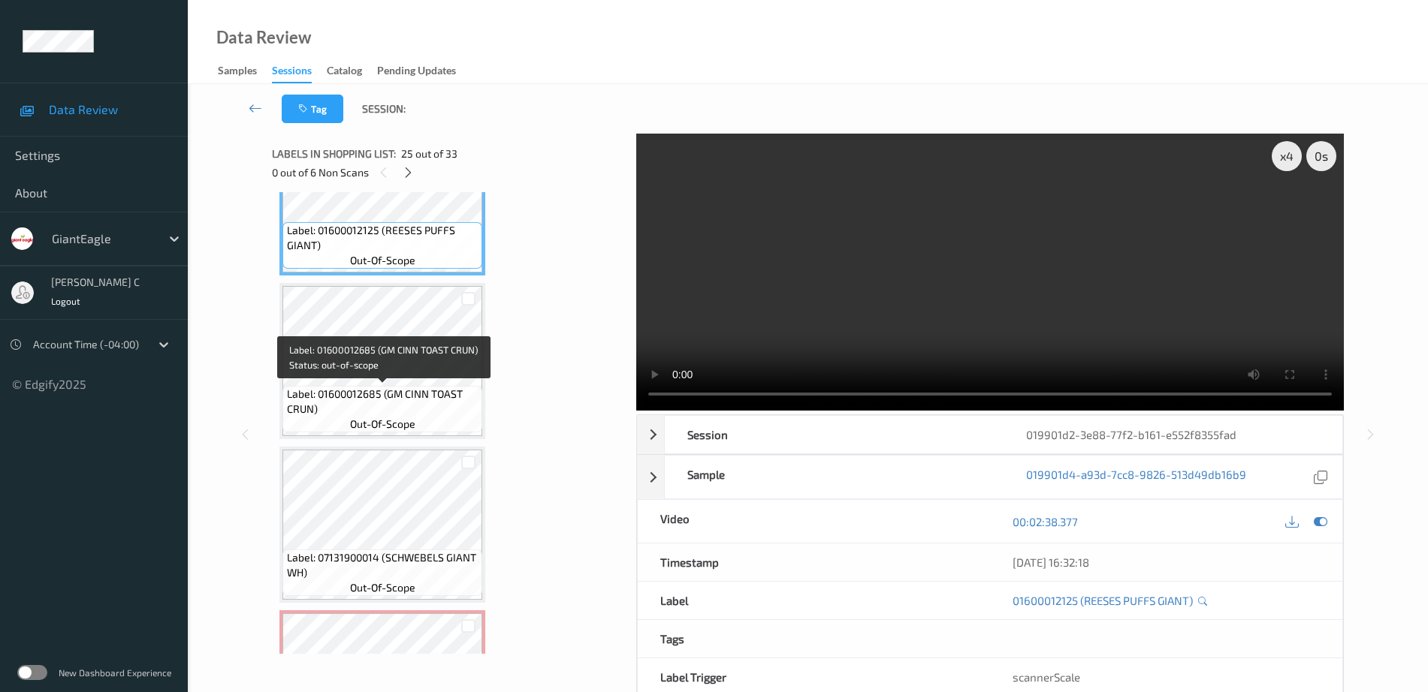
click at [392, 412] on span "Label: 01600012685 (GM CINN TOAST CRUN)" at bounding box center [383, 402] width 192 height 30
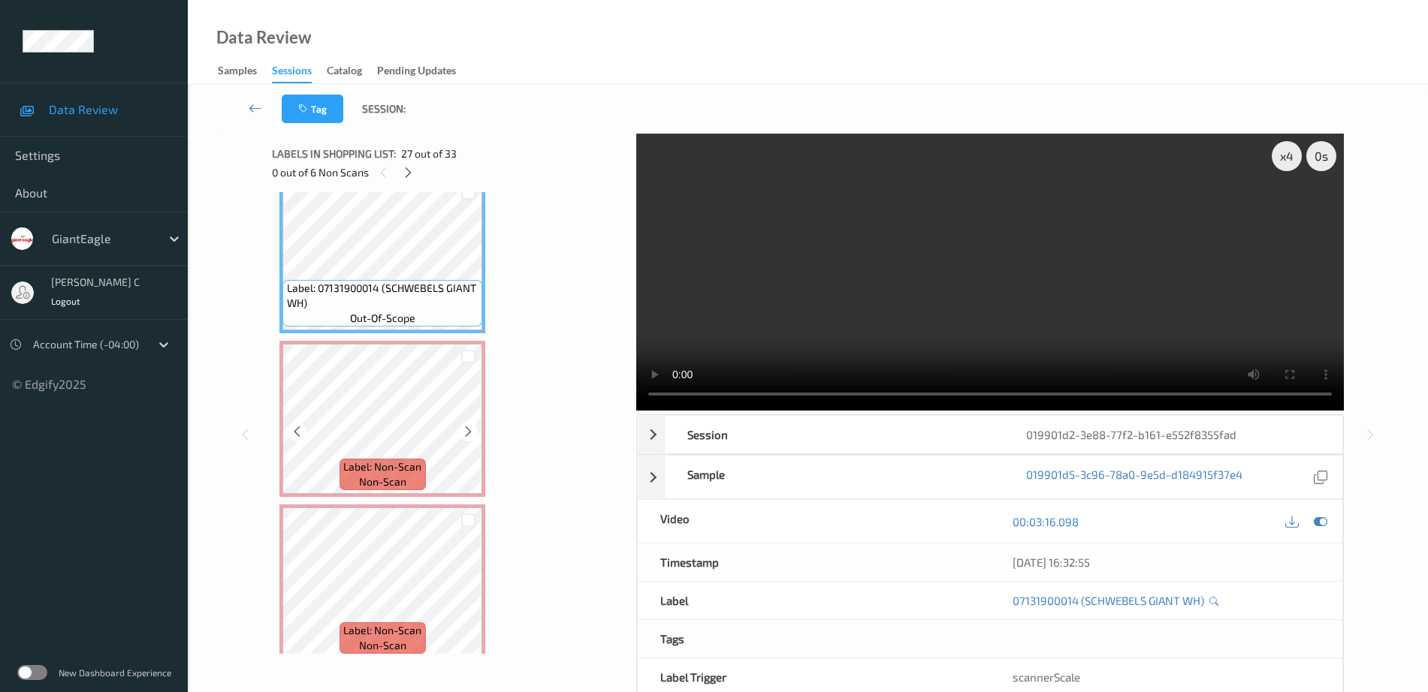
scroll to position [4292, 0]
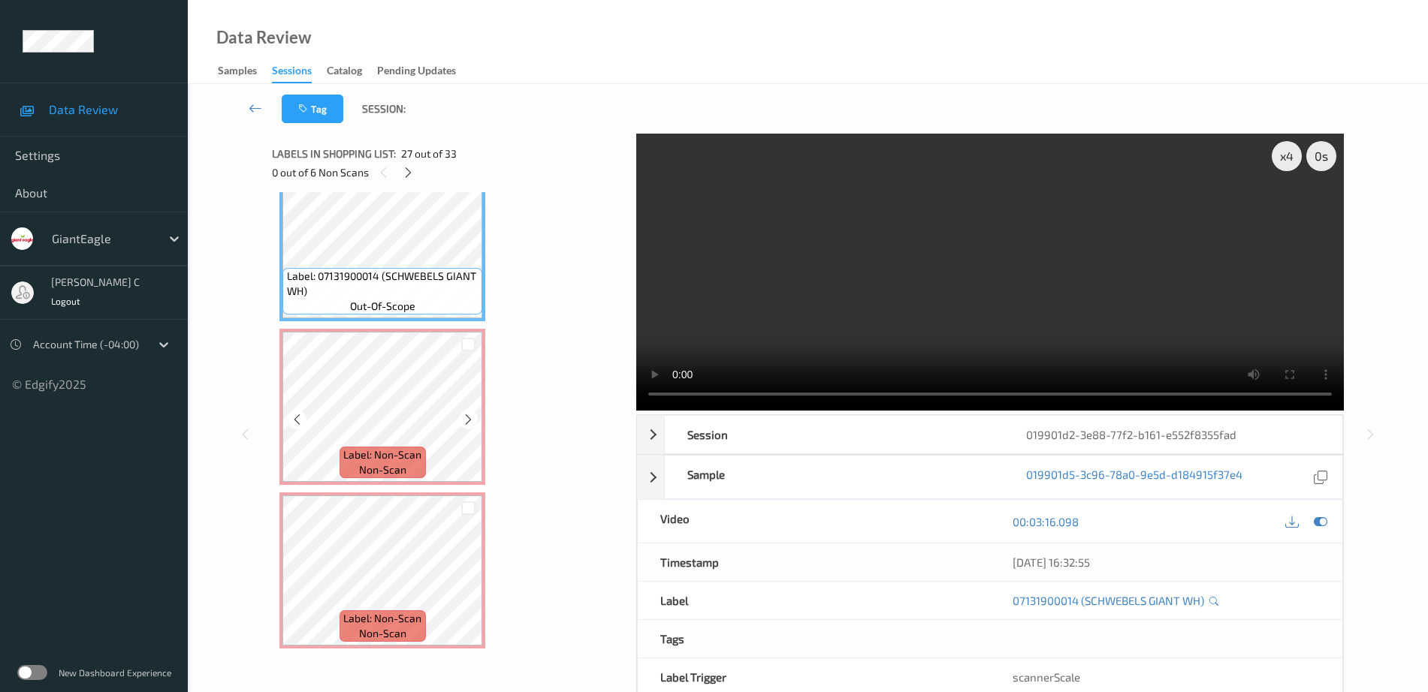
click at [388, 448] on span "Label: Non-Scan" at bounding box center [382, 455] width 78 height 15
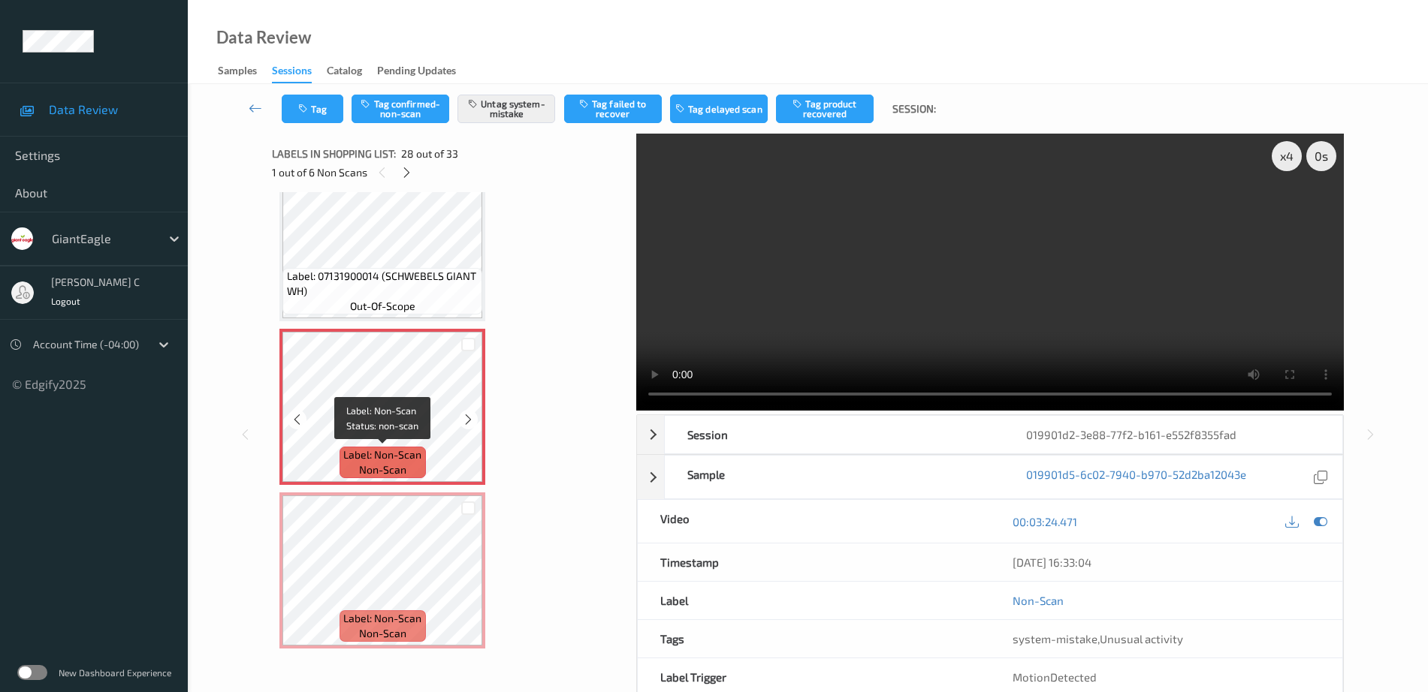
click at [412, 279] on span "Label: 07131900014 (SCHWEBELS GIANT WH)" at bounding box center [383, 284] width 192 height 30
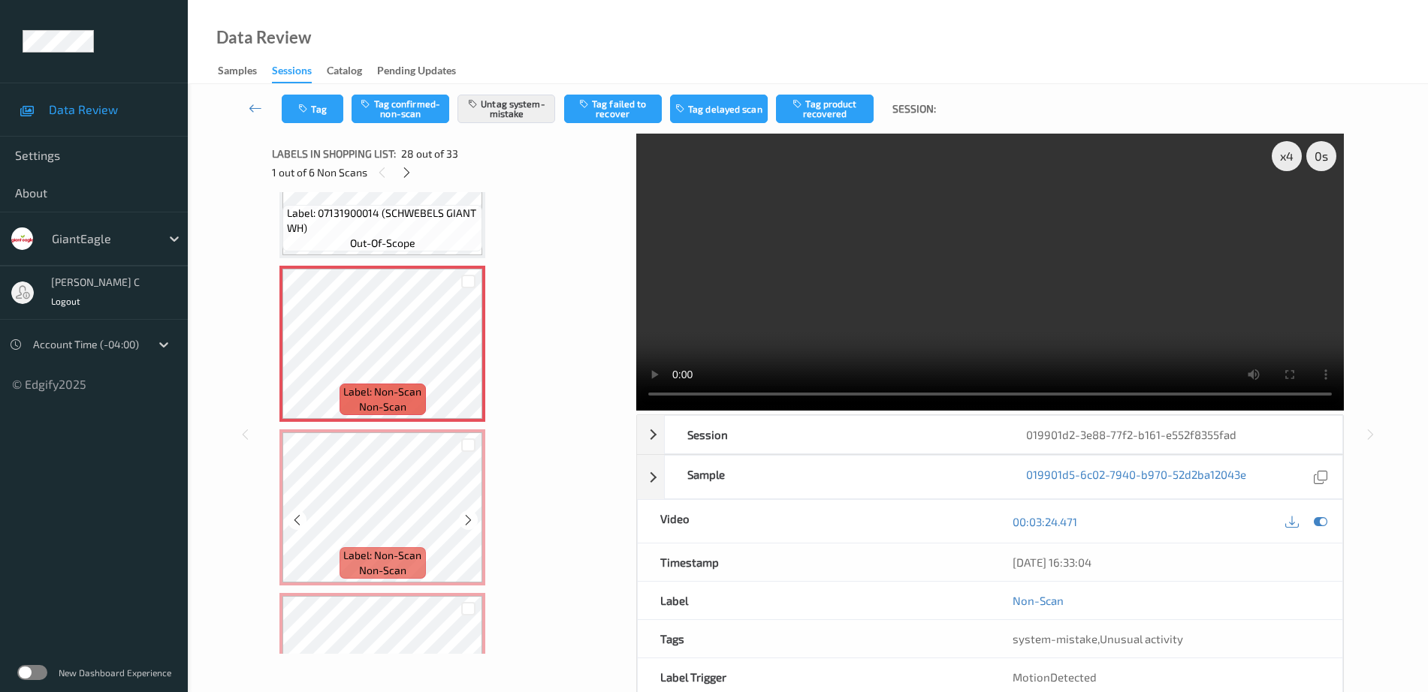
scroll to position [4386, 0]
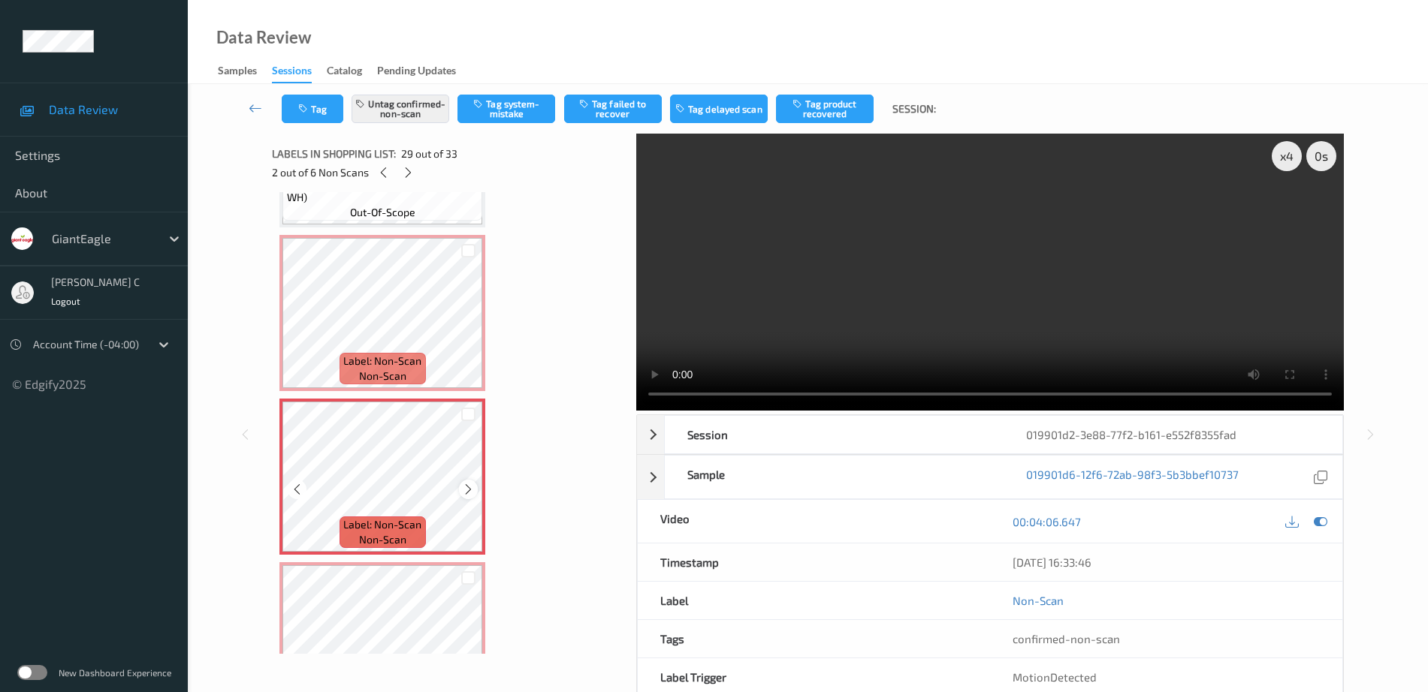
click at [470, 488] on icon at bounding box center [468, 490] width 13 height 14
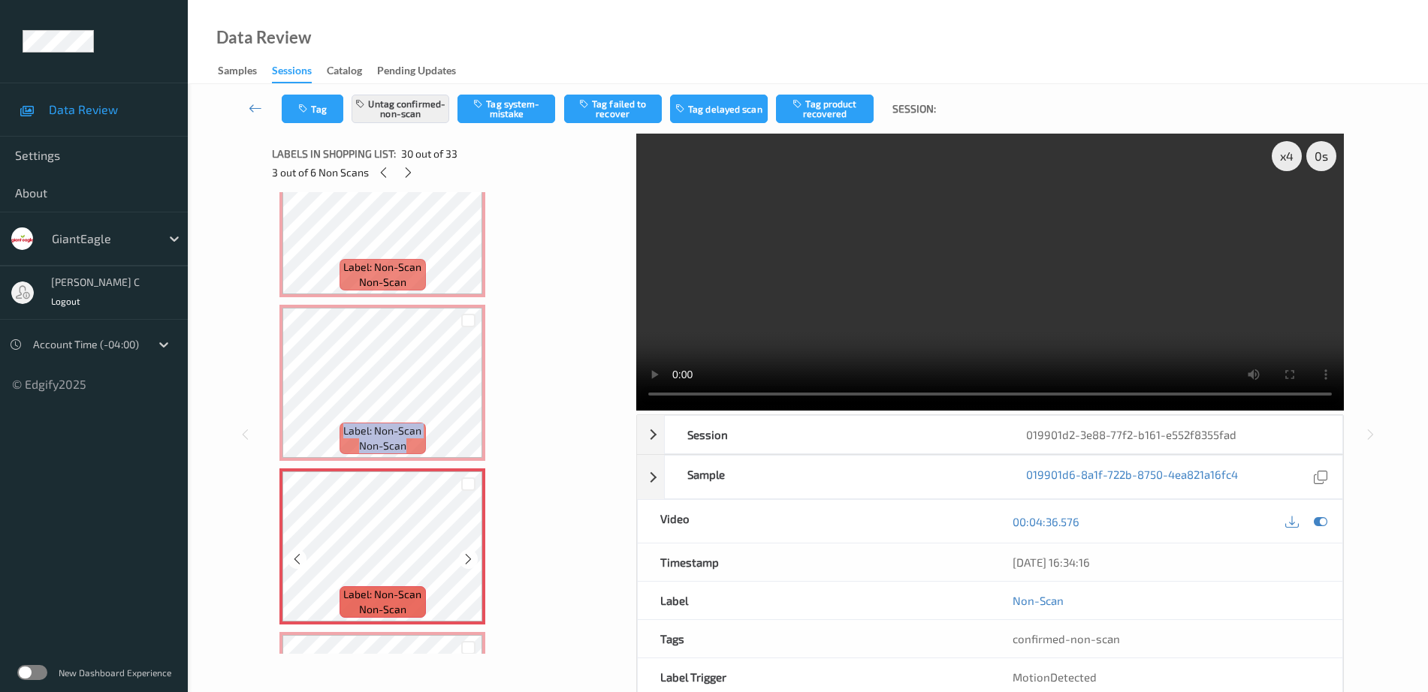
scroll to position [4667, 0]
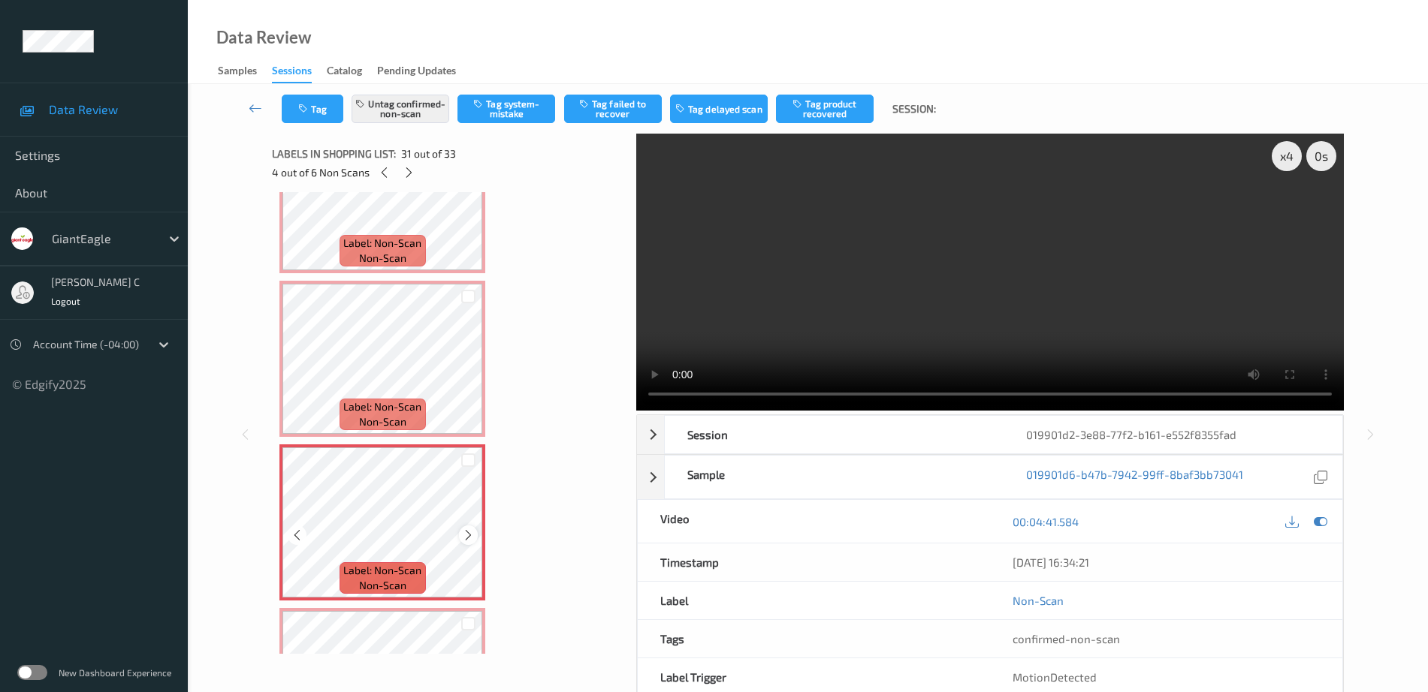
click at [466, 532] on icon at bounding box center [468, 536] width 13 height 14
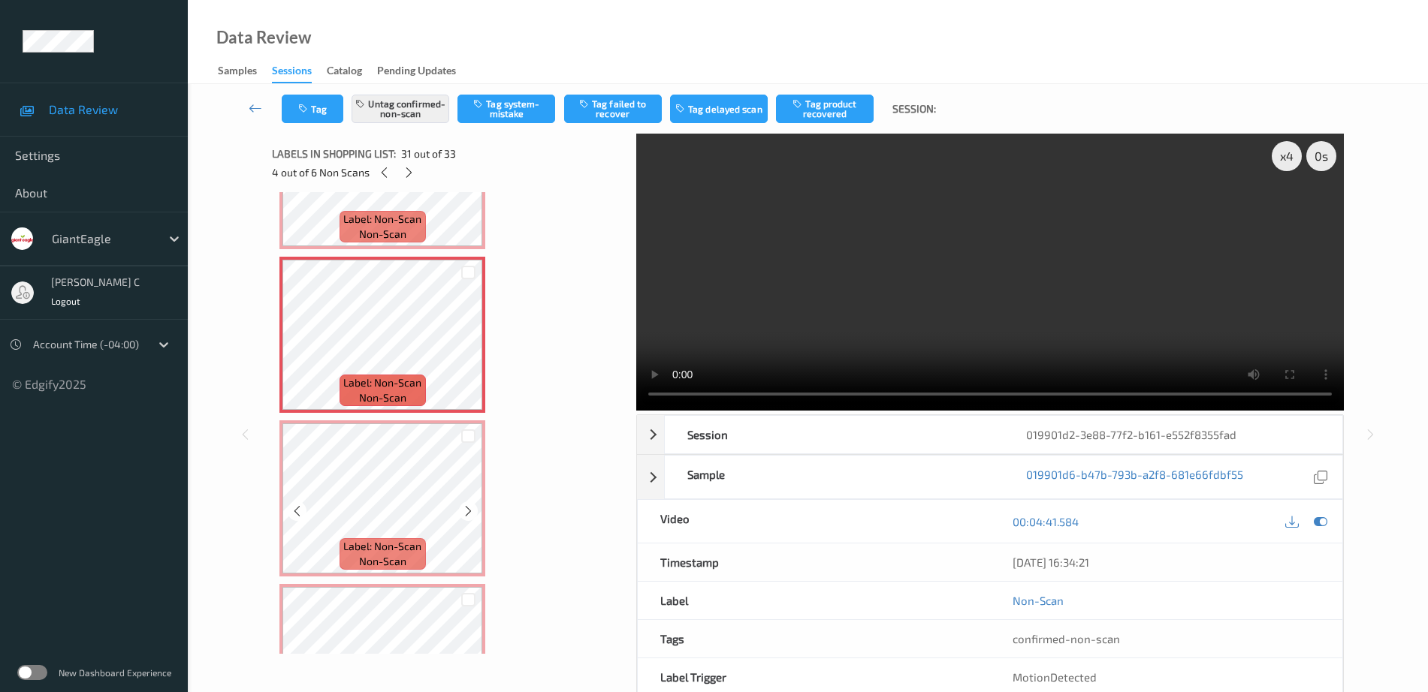
click at [412, 539] on div "Label: Non-Scan non-scan" at bounding box center [382, 555] width 86 height 32
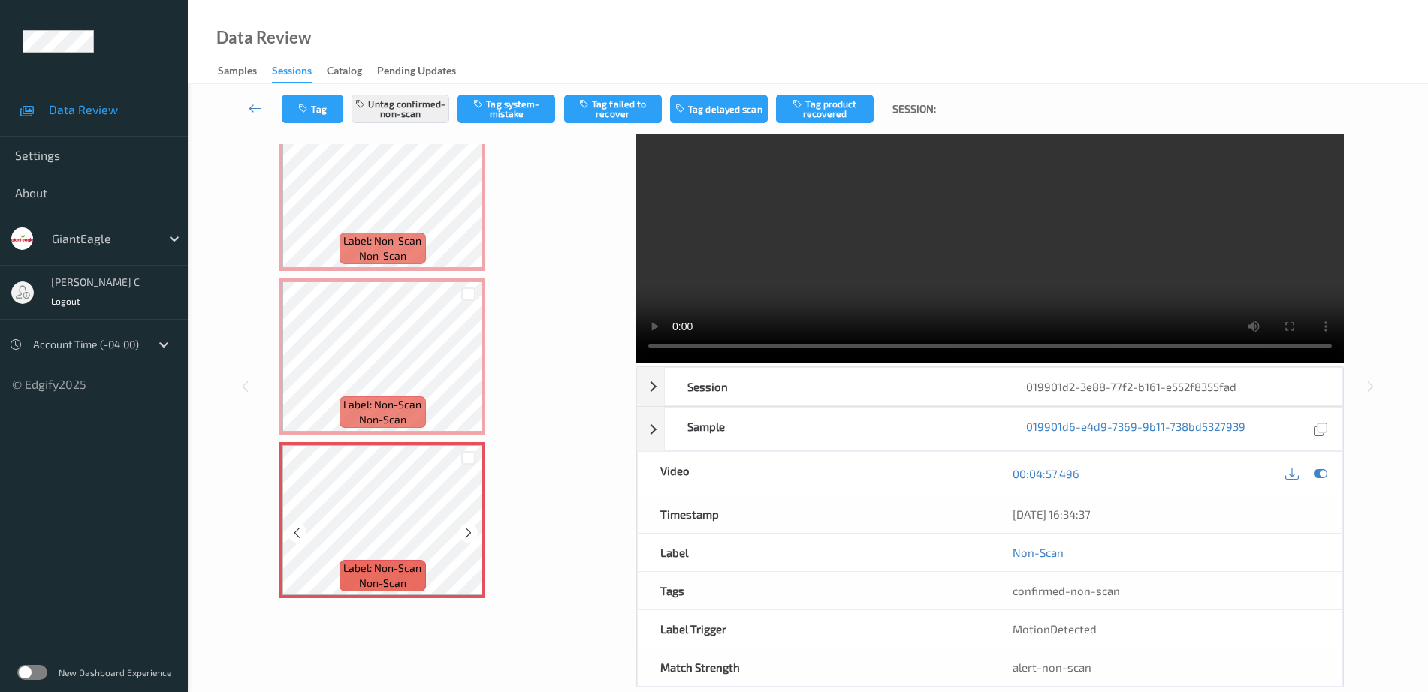
scroll to position [74, 0]
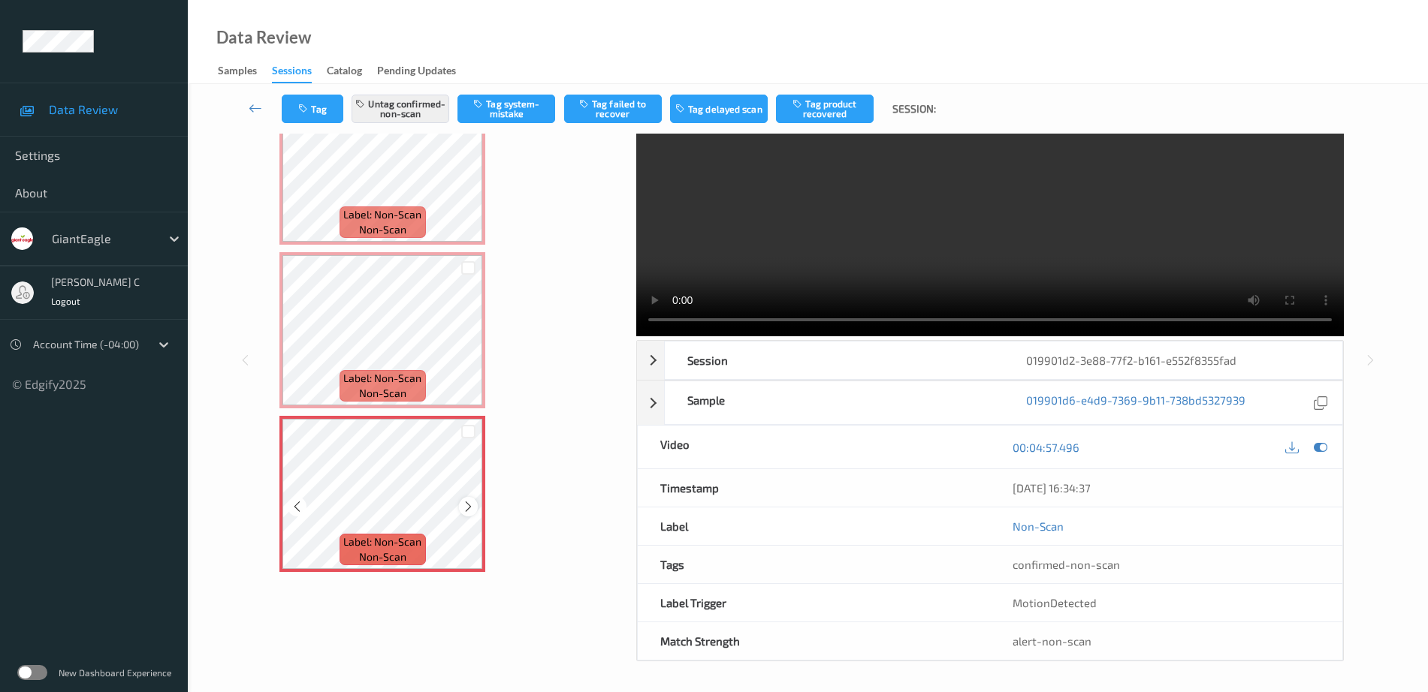
click at [464, 511] on icon at bounding box center [468, 507] width 13 height 14
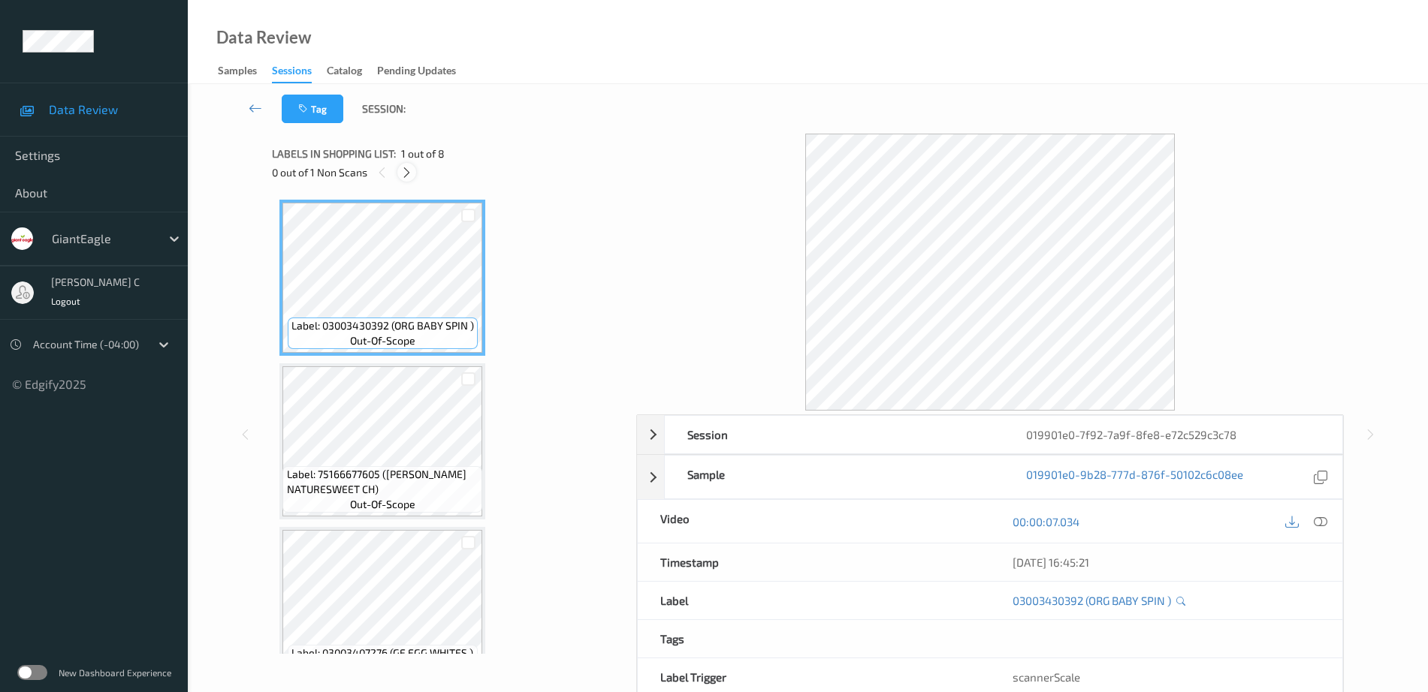
click at [409, 173] on icon at bounding box center [406, 173] width 13 height 14
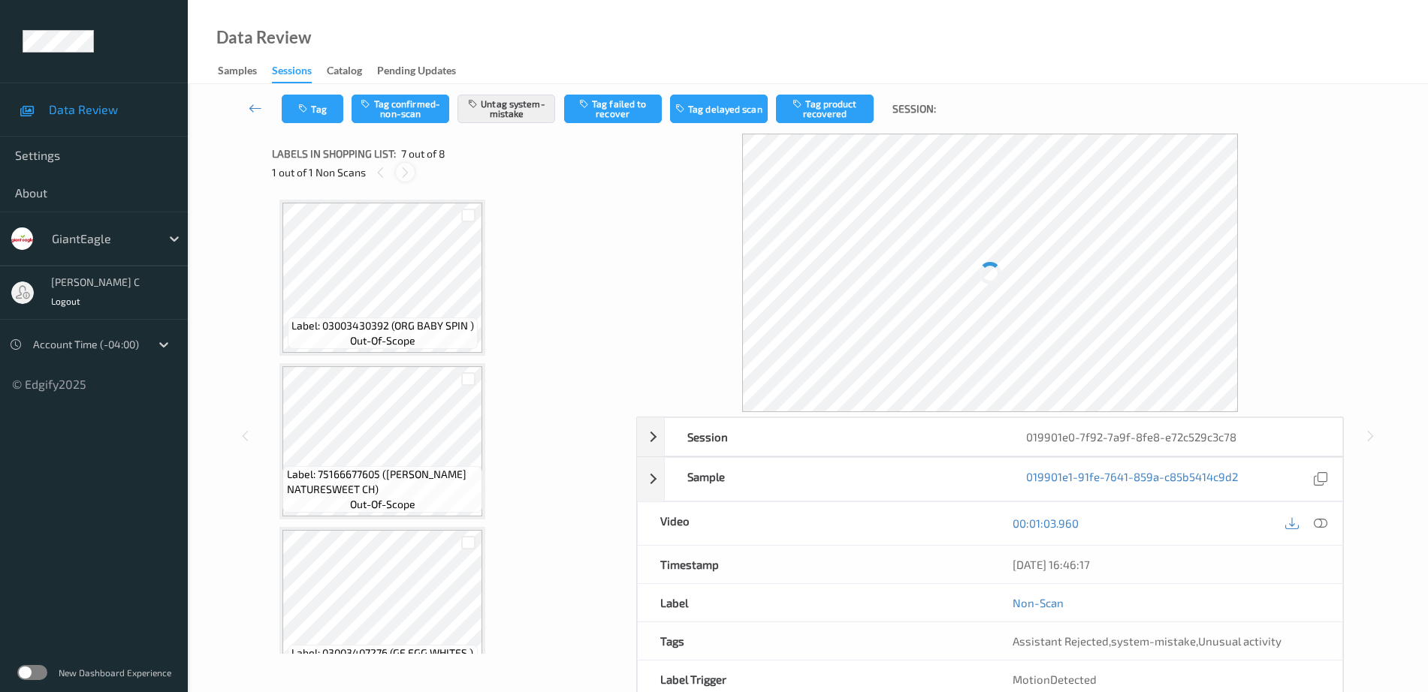
scroll to position [826, 0]
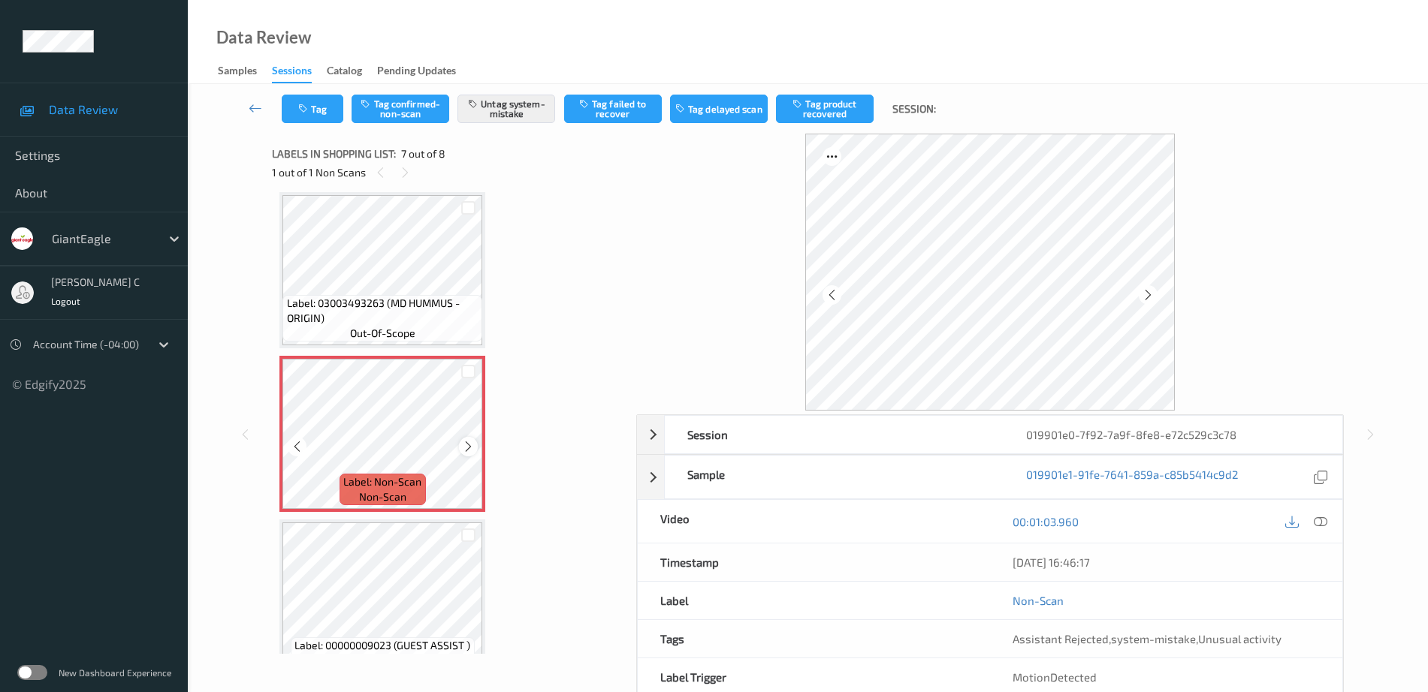
click at [466, 447] on icon at bounding box center [468, 447] width 13 height 14
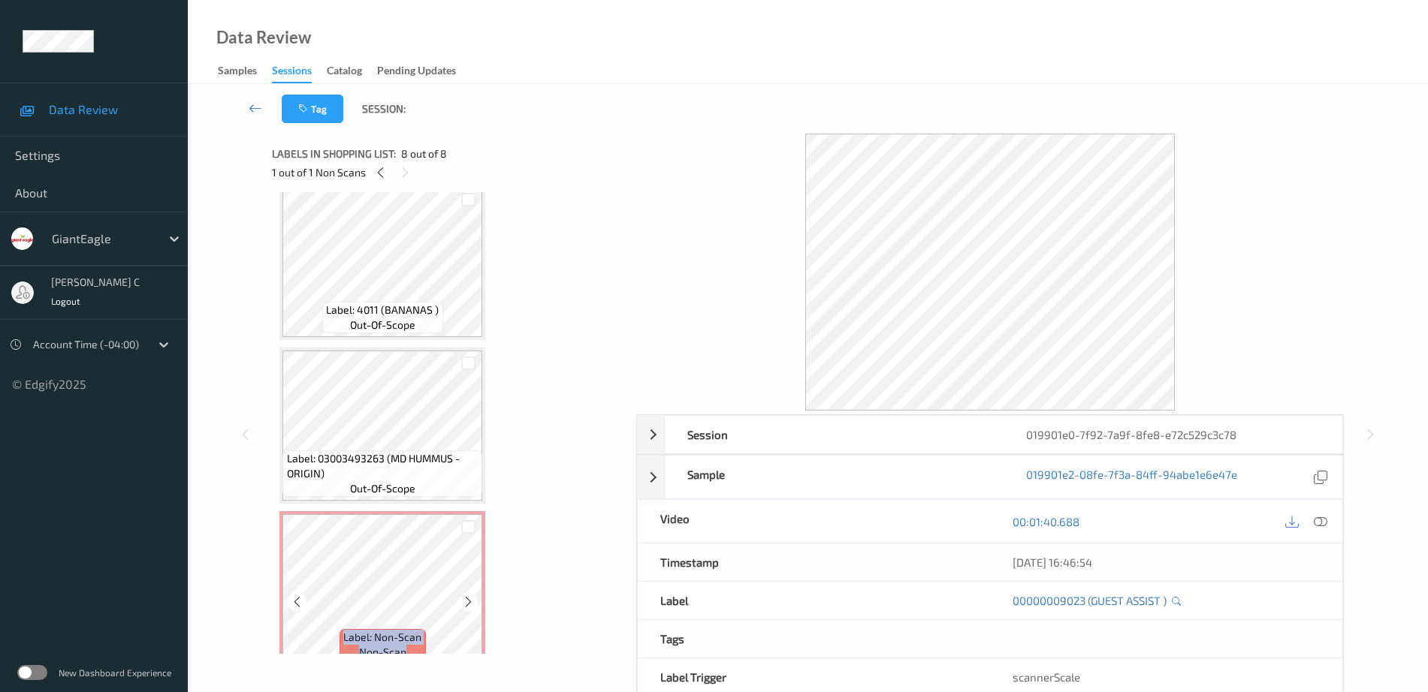
scroll to position [668, 0]
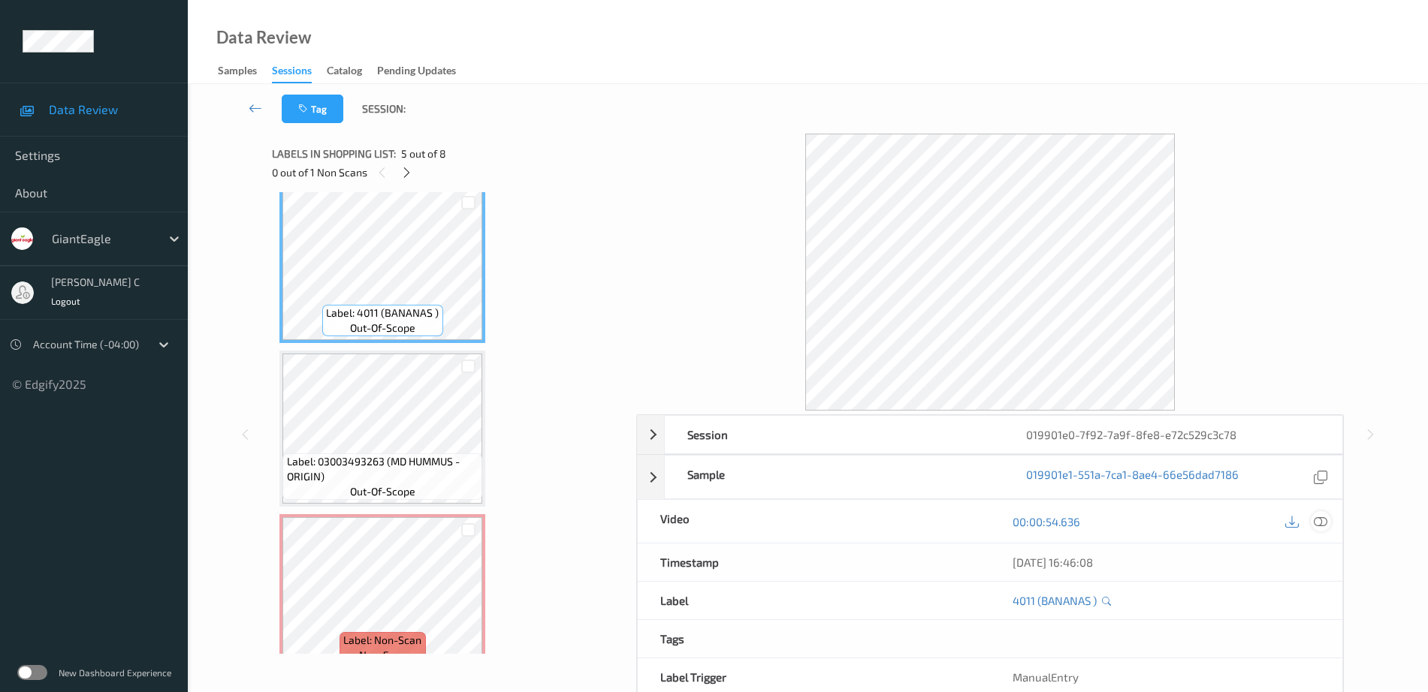
click at [1323, 522] on icon at bounding box center [1321, 522] width 14 height 14
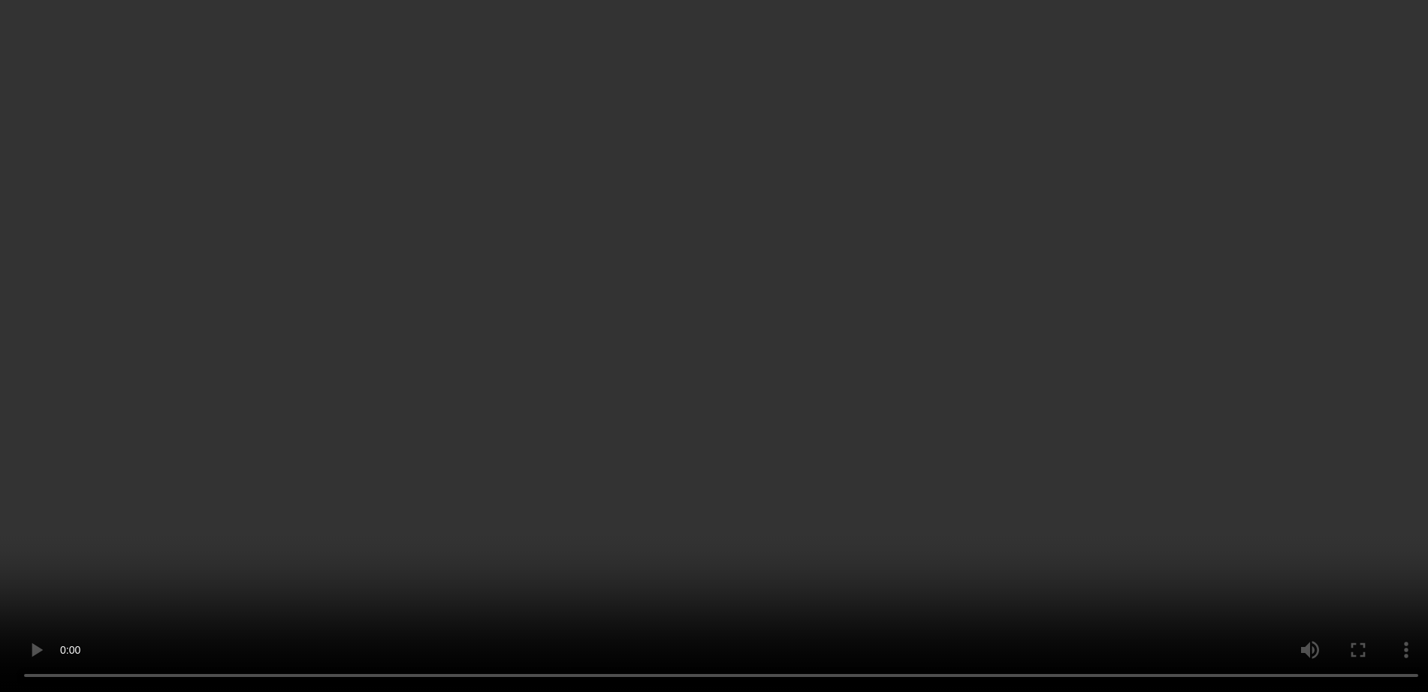
scroll to position [762, 0]
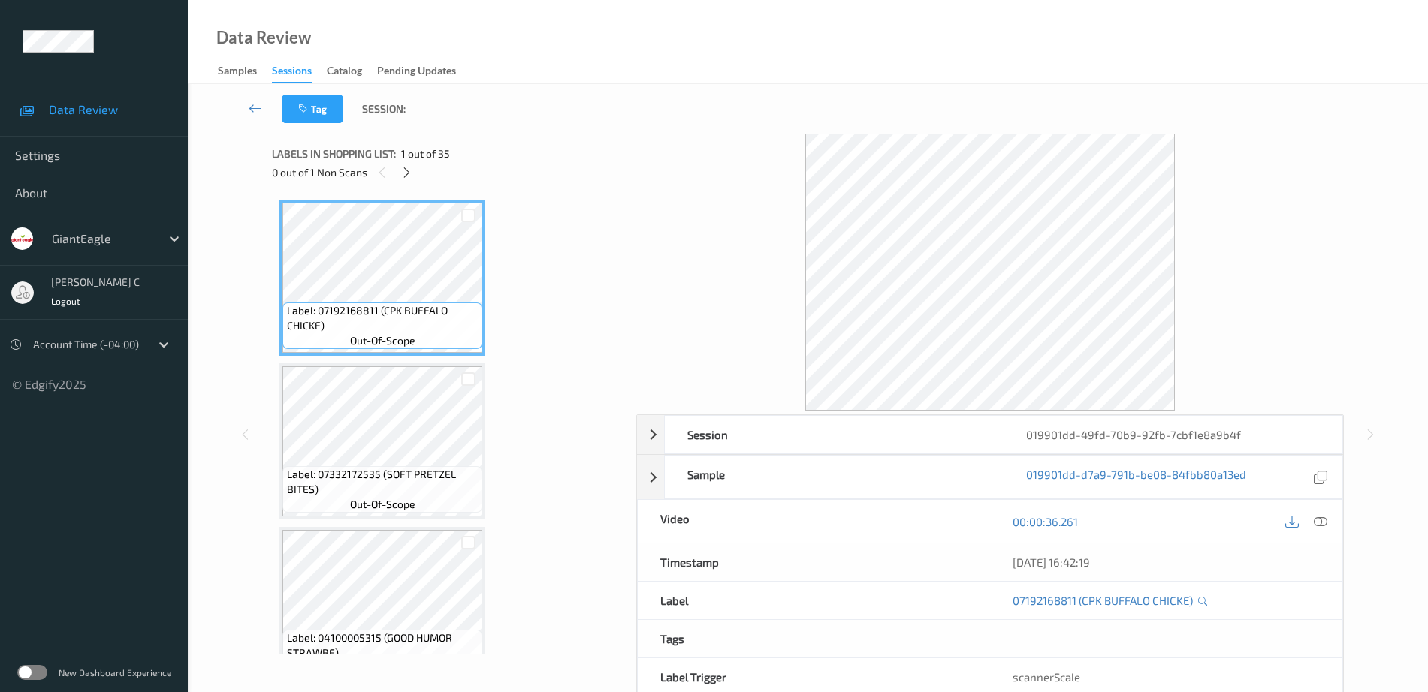
click at [409, 183] on div "Labels in shopping list: 1 out of 35 0 out of 1 Non Scans" at bounding box center [449, 163] width 354 height 59
click at [412, 174] on icon at bounding box center [406, 173] width 13 height 14
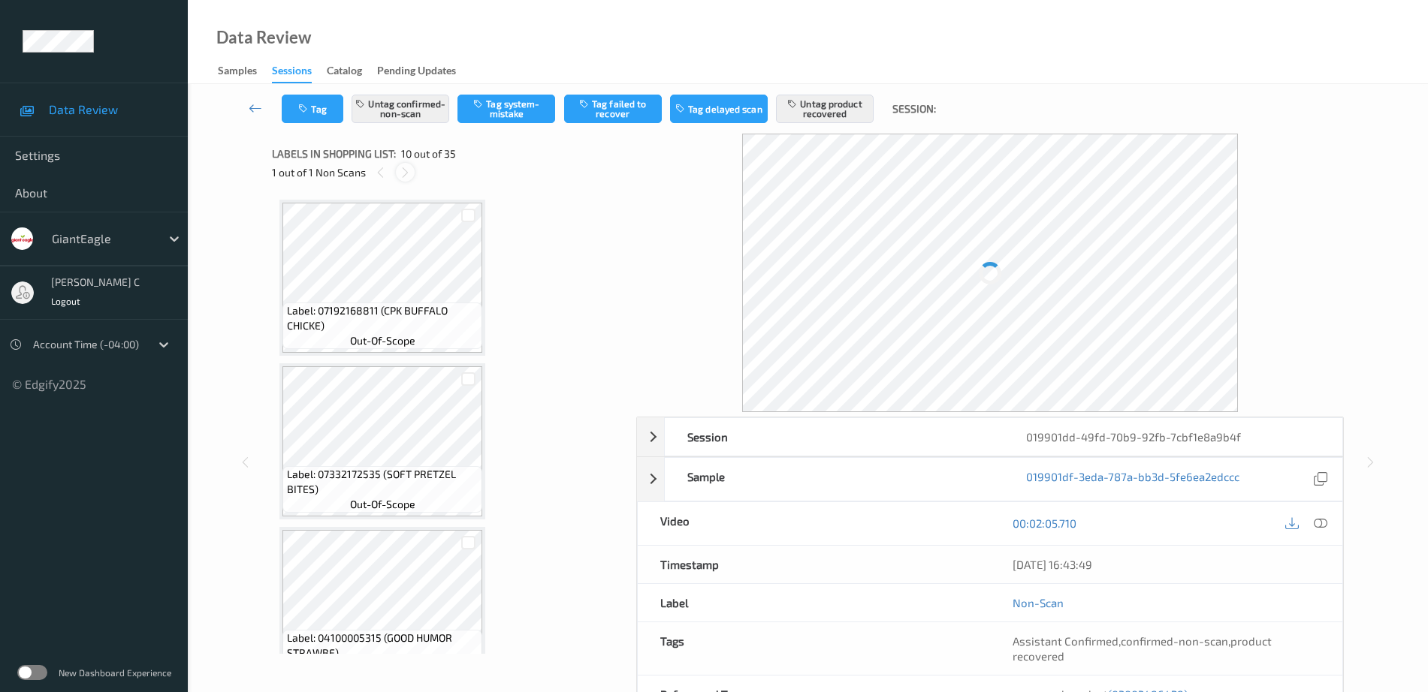
scroll to position [1317, 0]
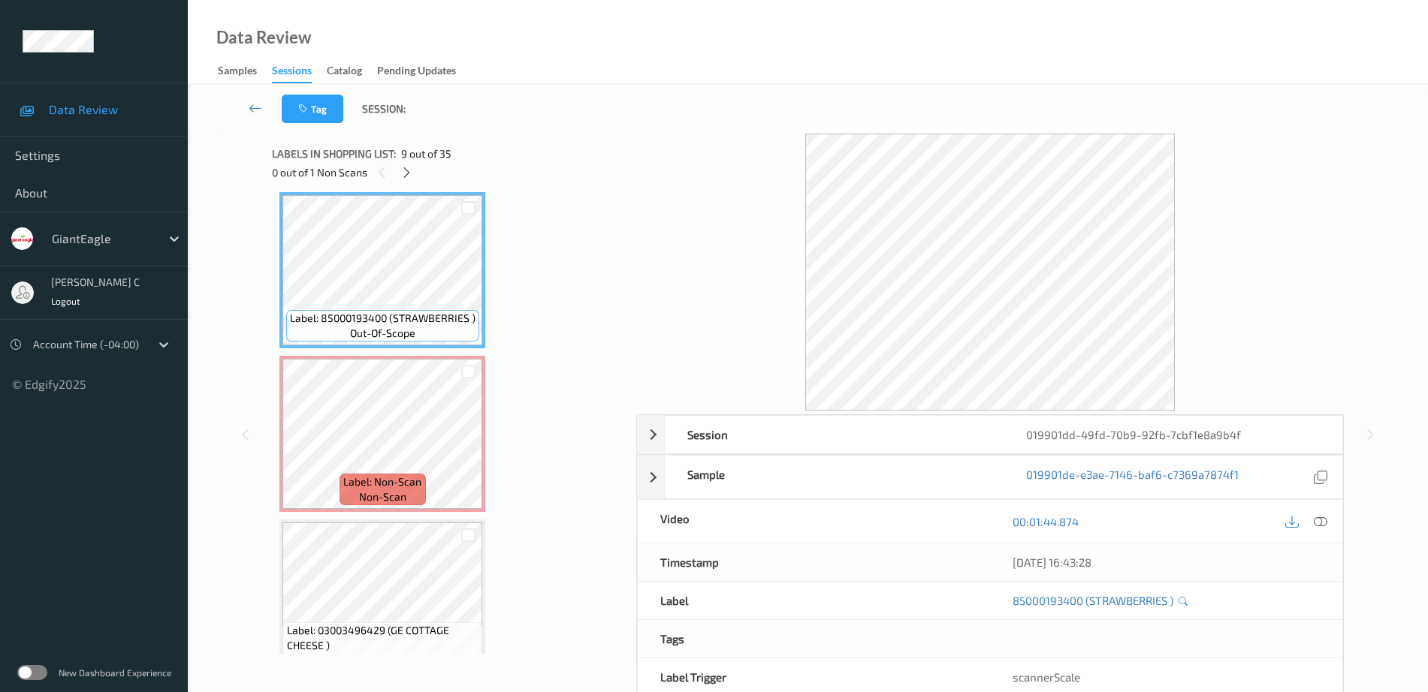
click at [1323, 533] on div "00:01:44.874" at bounding box center [1166, 521] width 352 height 43
click at [1320, 520] on icon at bounding box center [1321, 522] width 14 height 14
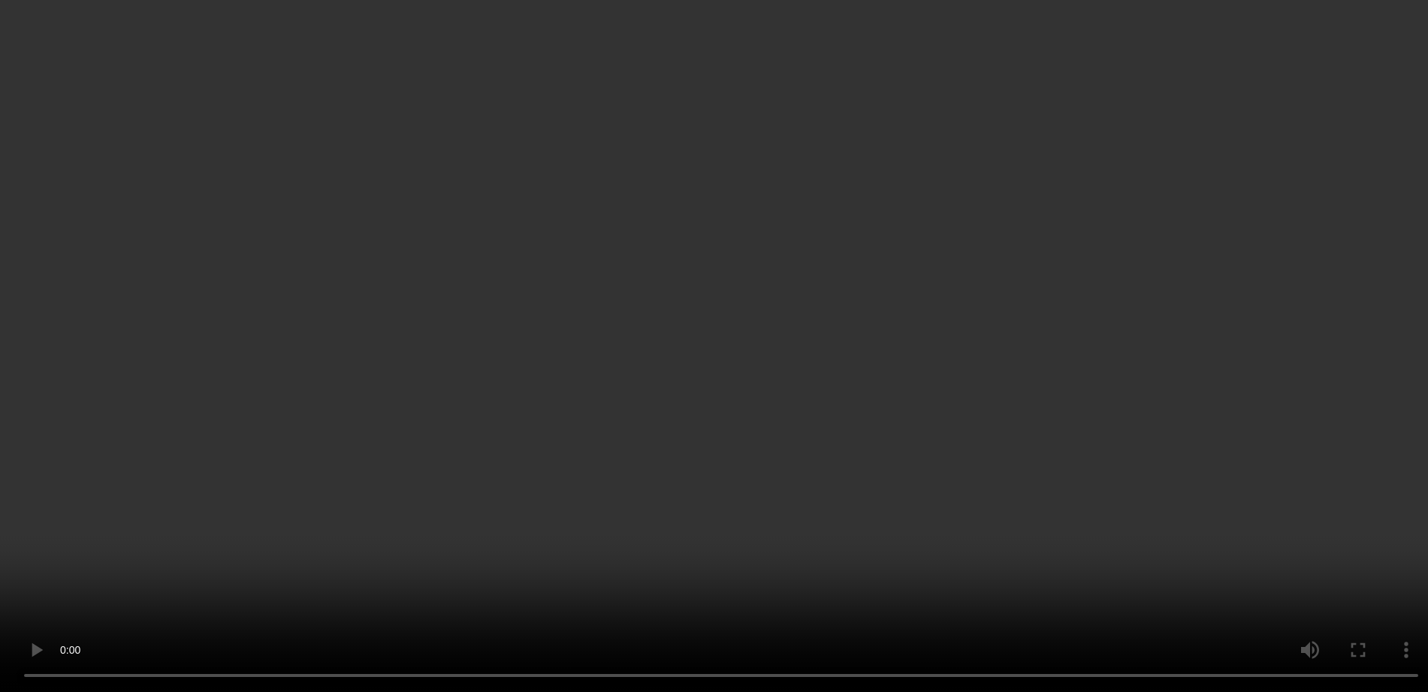
scroll to position [1411, 0]
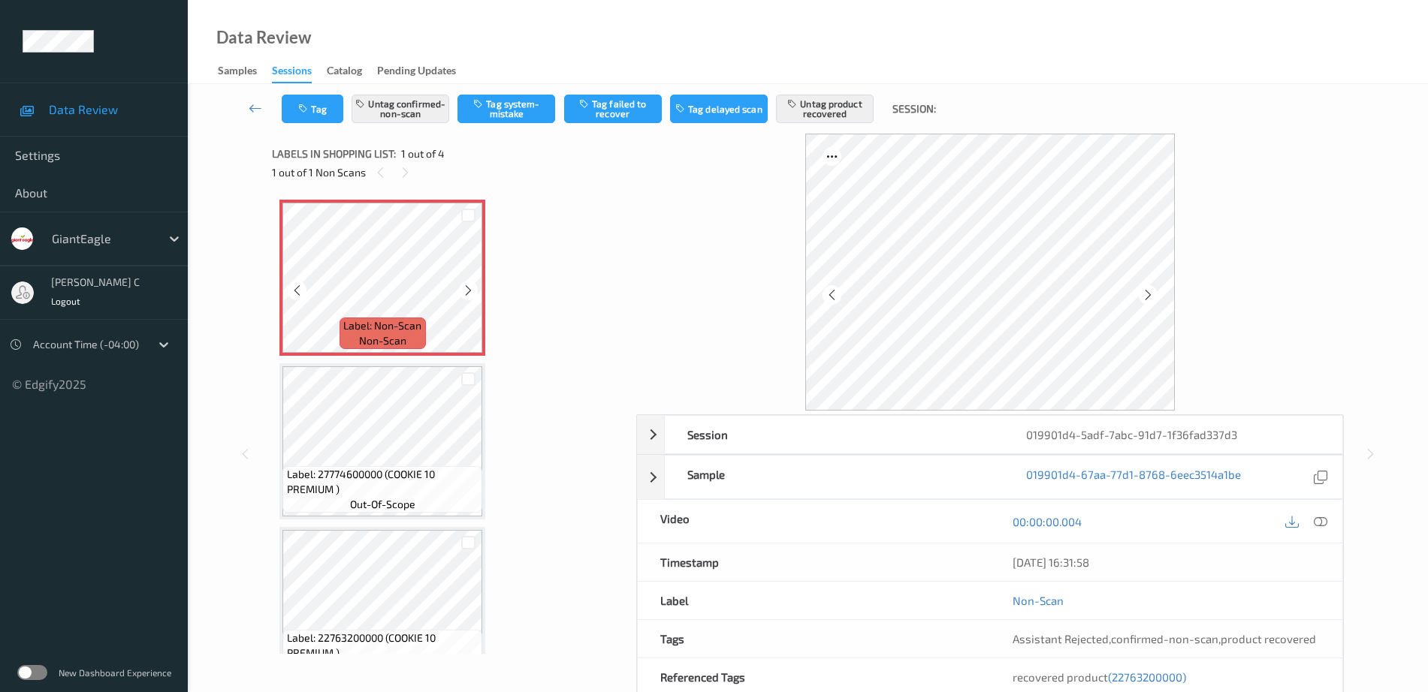
click at [469, 288] on icon at bounding box center [468, 291] width 13 height 14
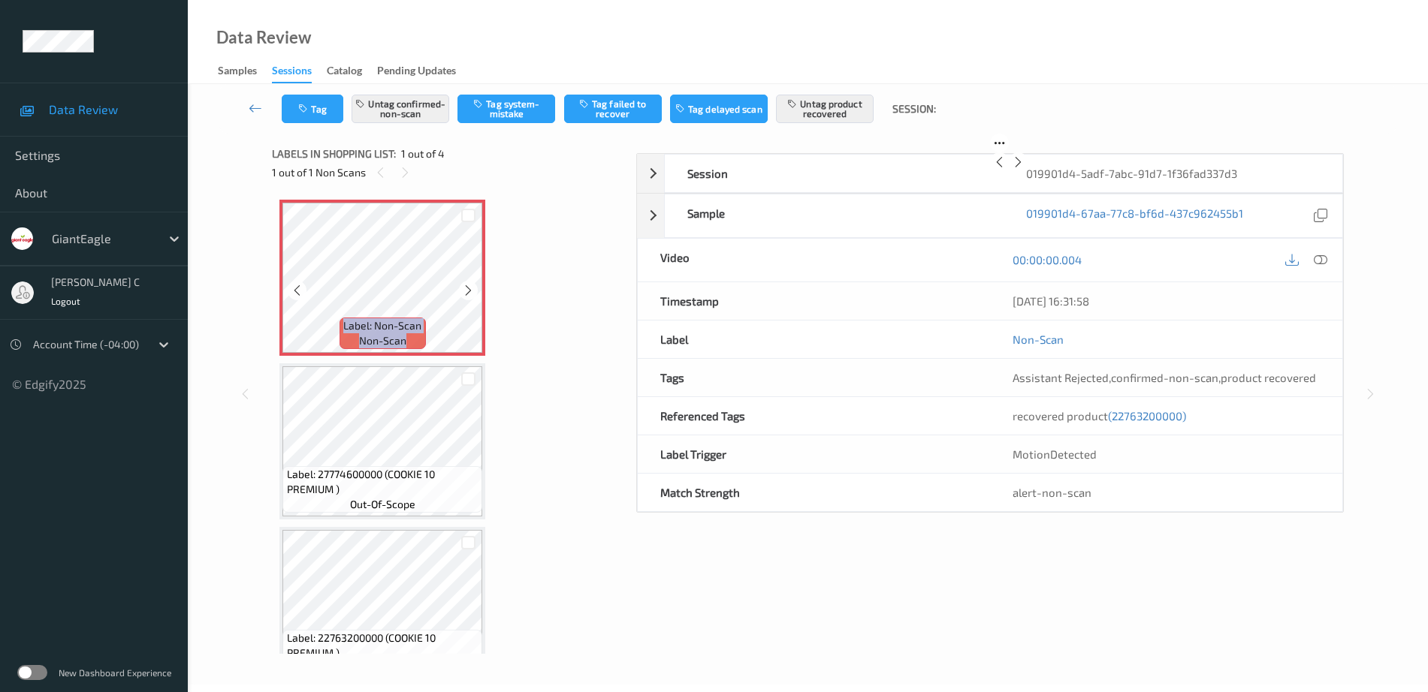
click at [469, 288] on icon at bounding box center [468, 291] width 13 height 14
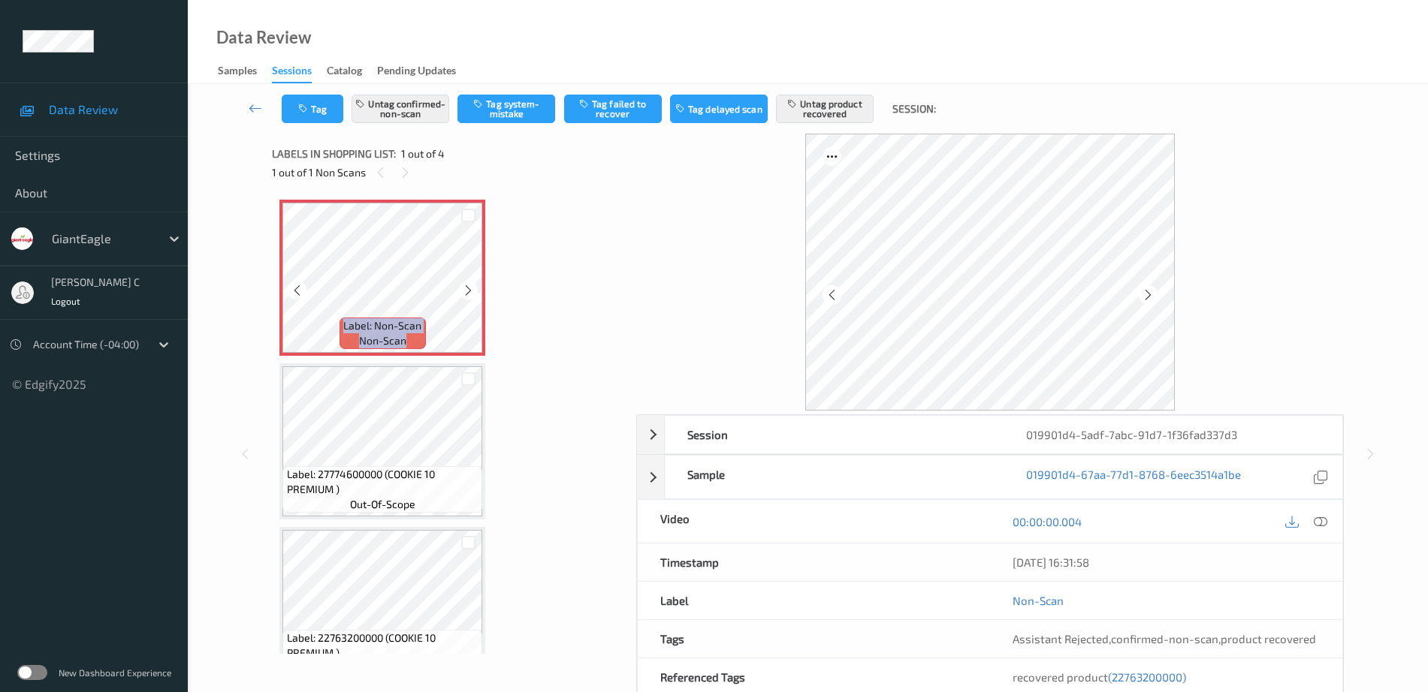
click at [469, 288] on icon at bounding box center [468, 291] width 13 height 14
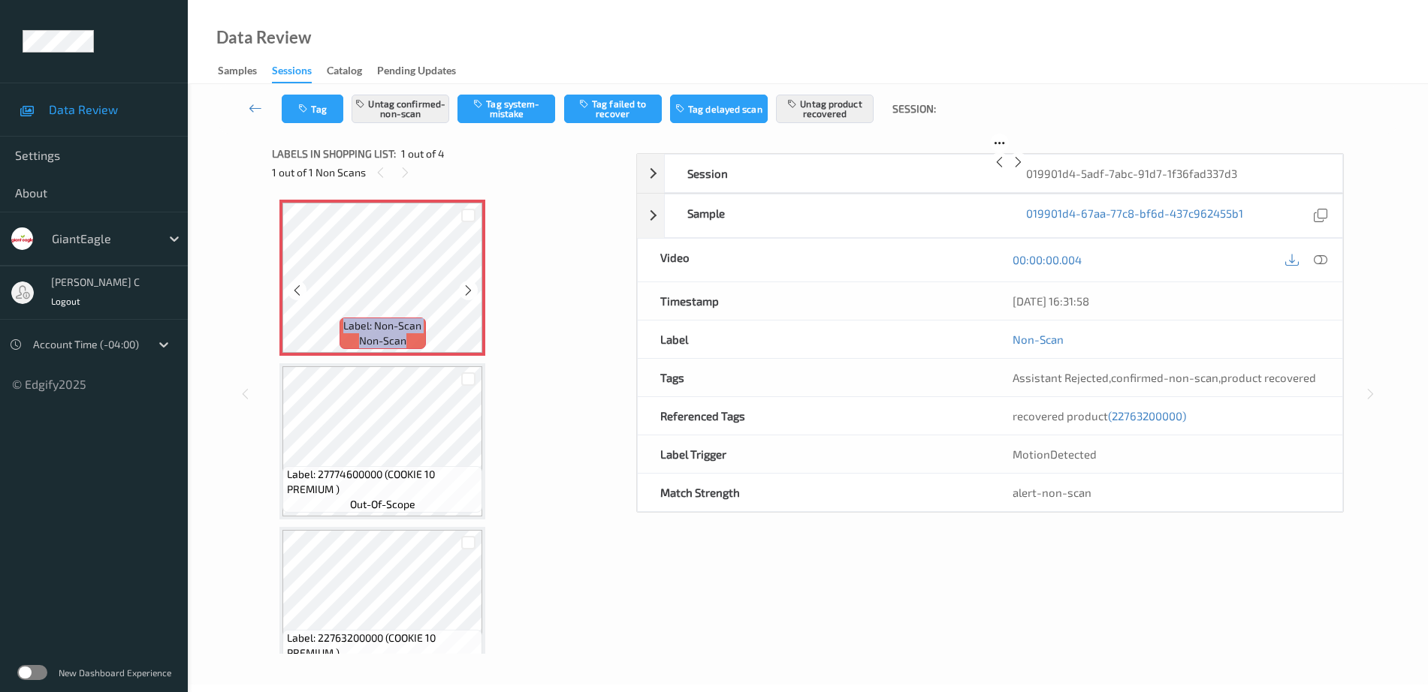
click at [469, 288] on icon at bounding box center [468, 291] width 13 height 14
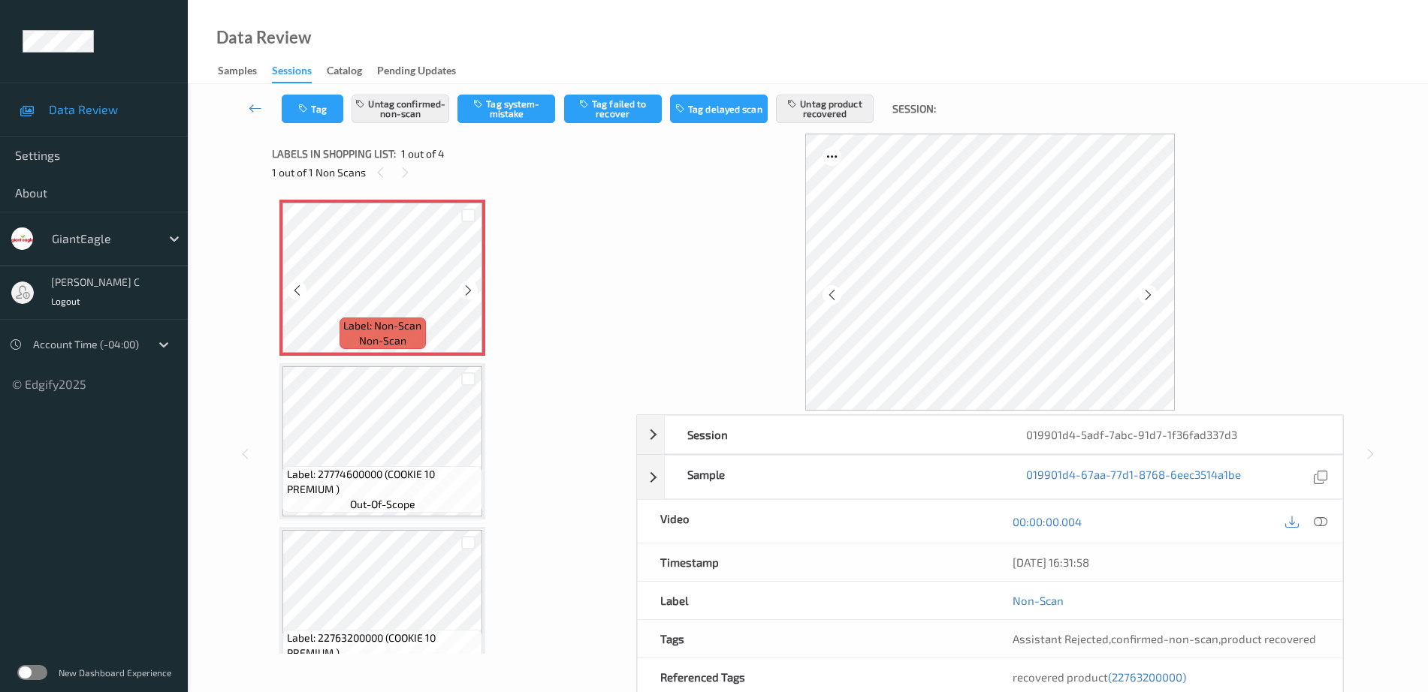
click at [469, 288] on icon at bounding box center [468, 291] width 13 height 14
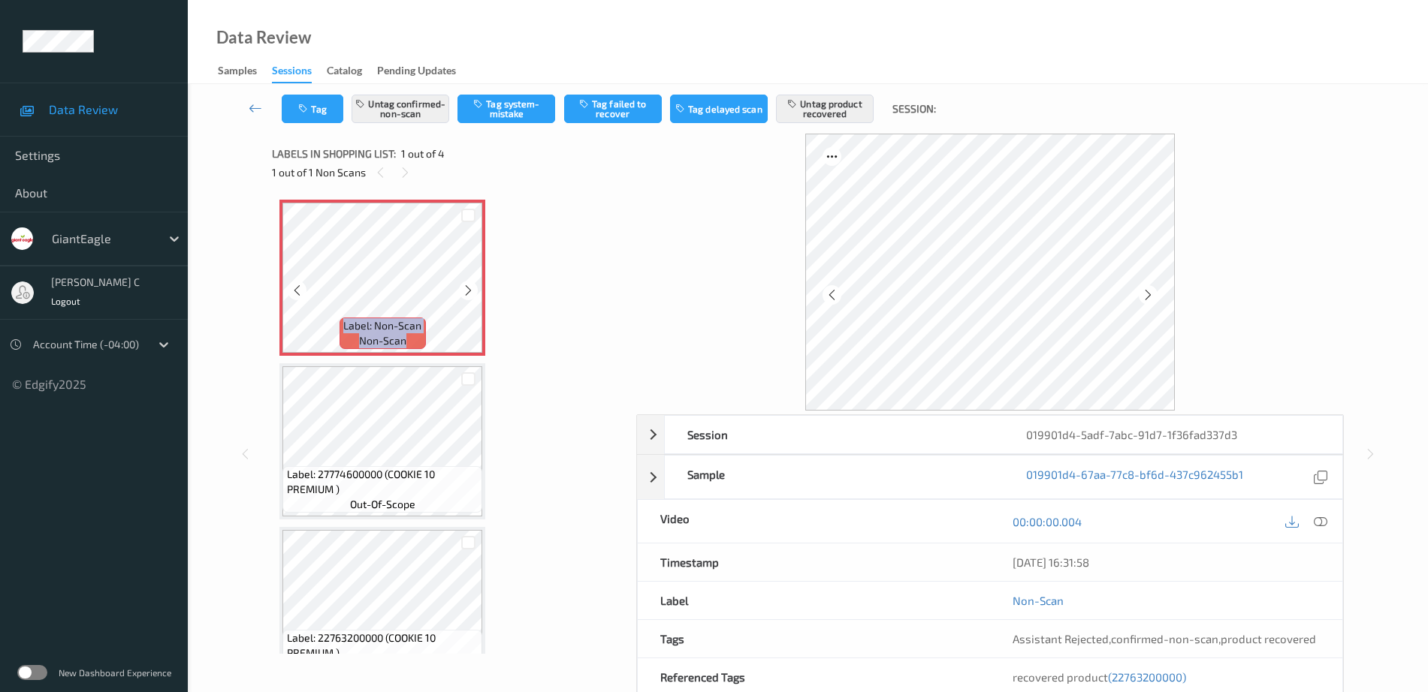
click at [469, 288] on icon at bounding box center [468, 291] width 13 height 14
click at [1319, 524] on icon at bounding box center [1321, 522] width 14 height 14
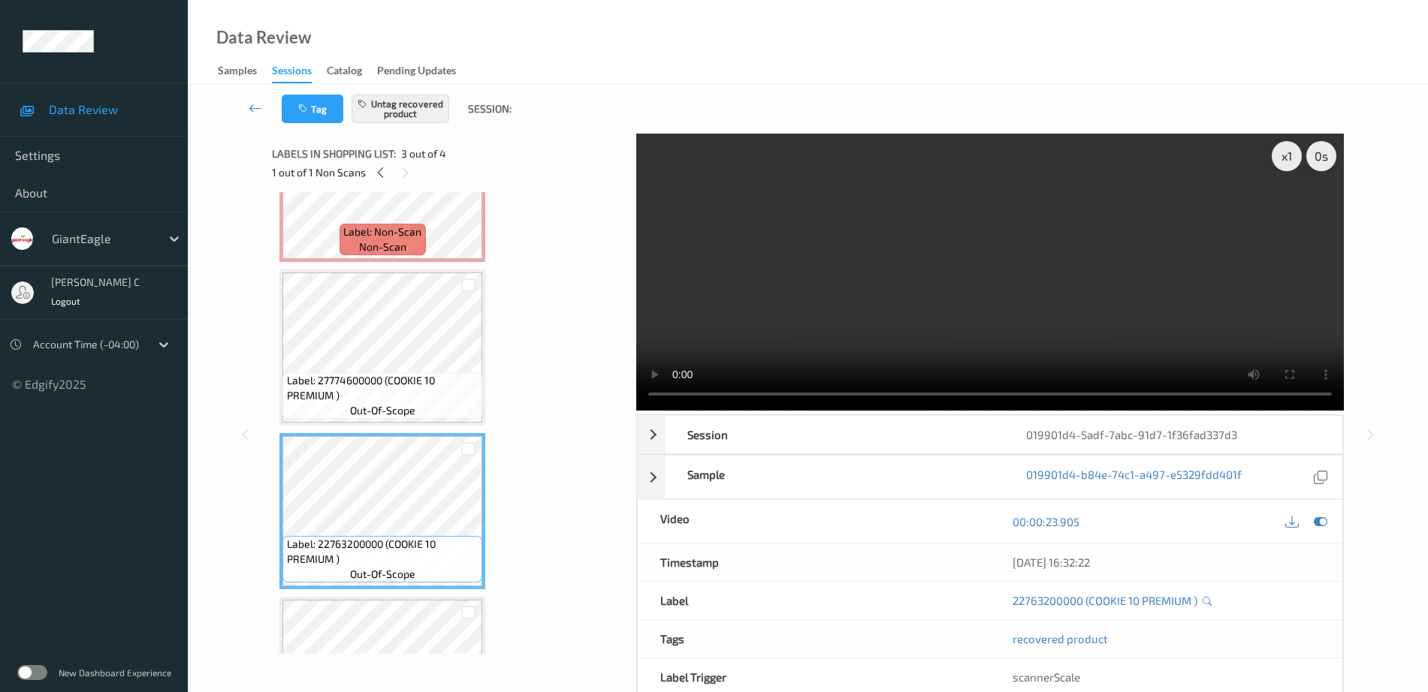
scroll to position [188, 0]
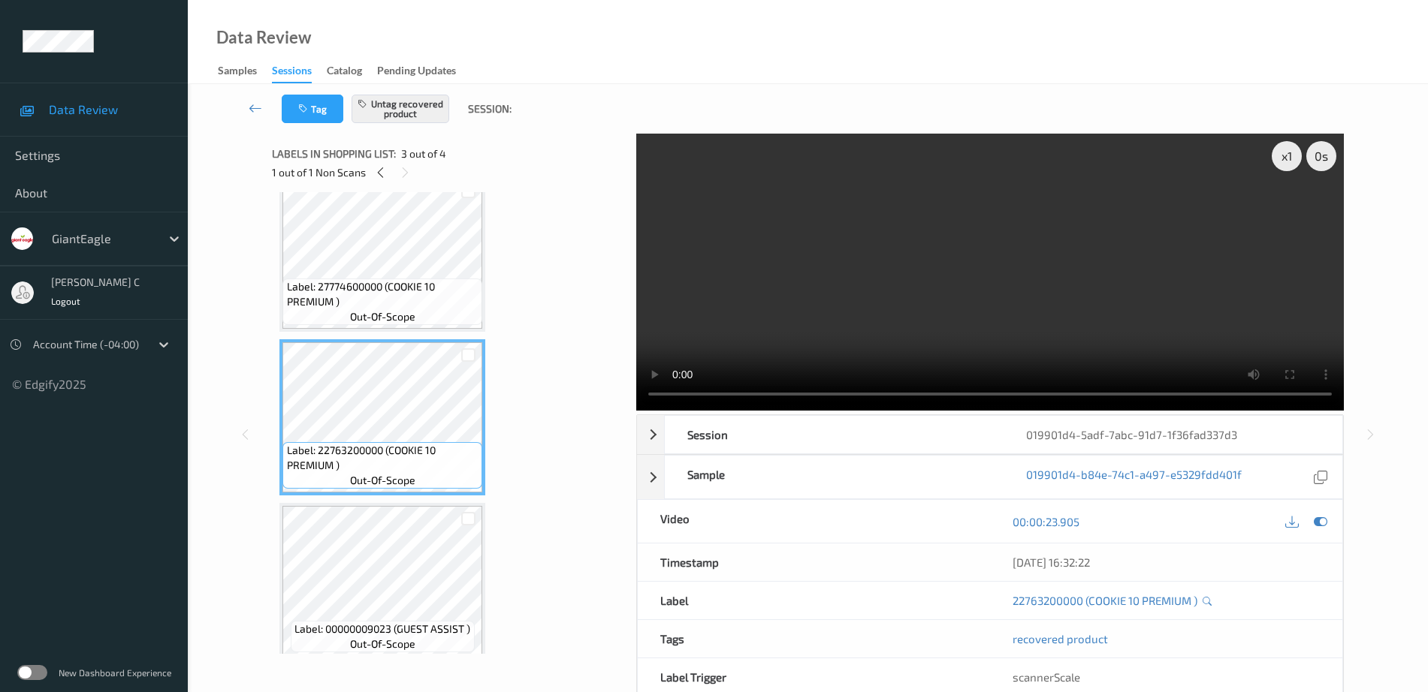
click at [373, 160] on span "Labels in shopping list:" at bounding box center [334, 153] width 124 height 15
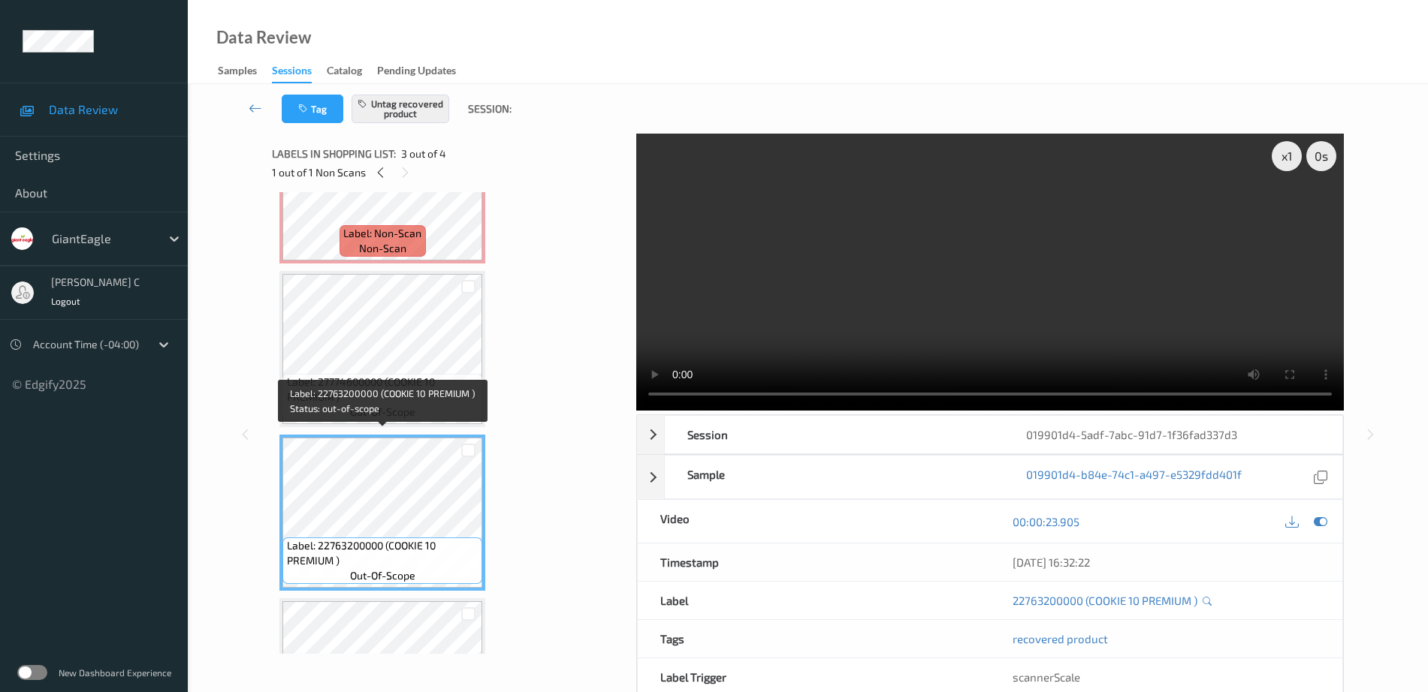
scroll to position [13, 0]
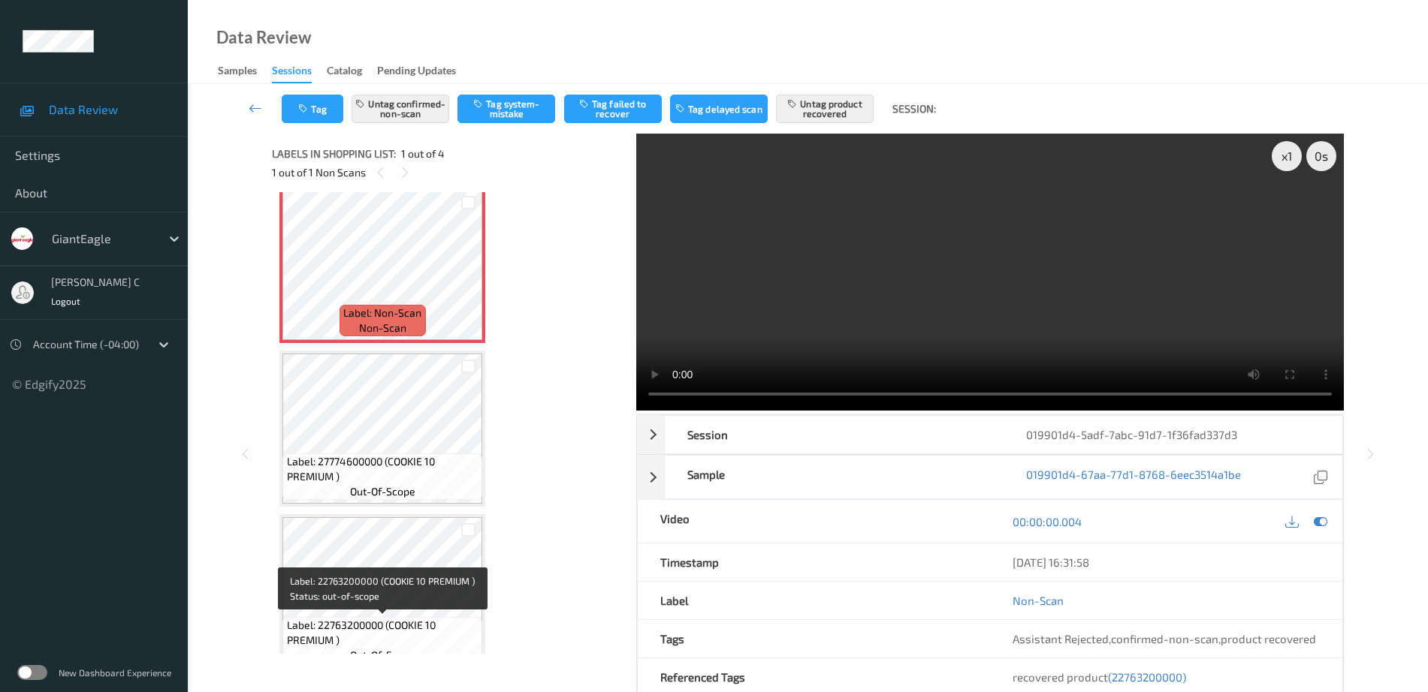
click at [375, 631] on span "Label: 22763200000 (COOKIE 10 PREMIUM )" at bounding box center [383, 633] width 192 height 30
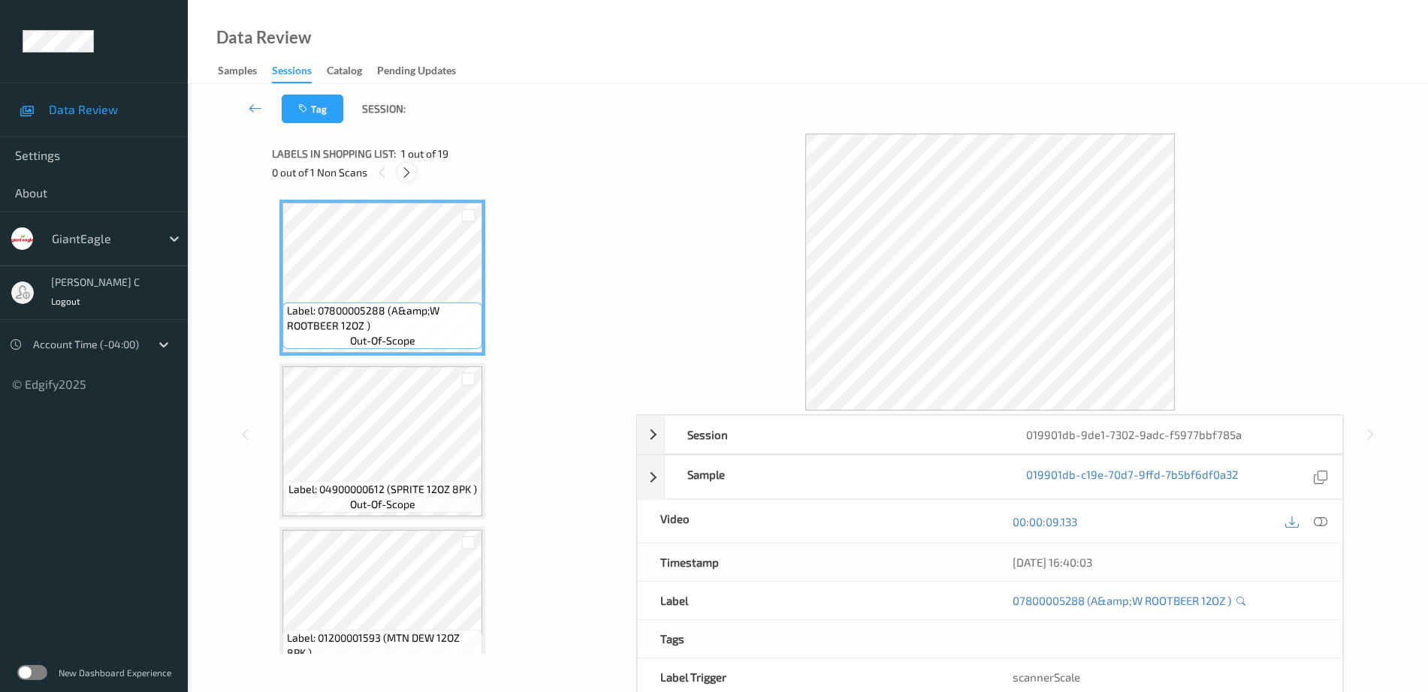
click at [412, 170] on icon at bounding box center [406, 173] width 13 height 14
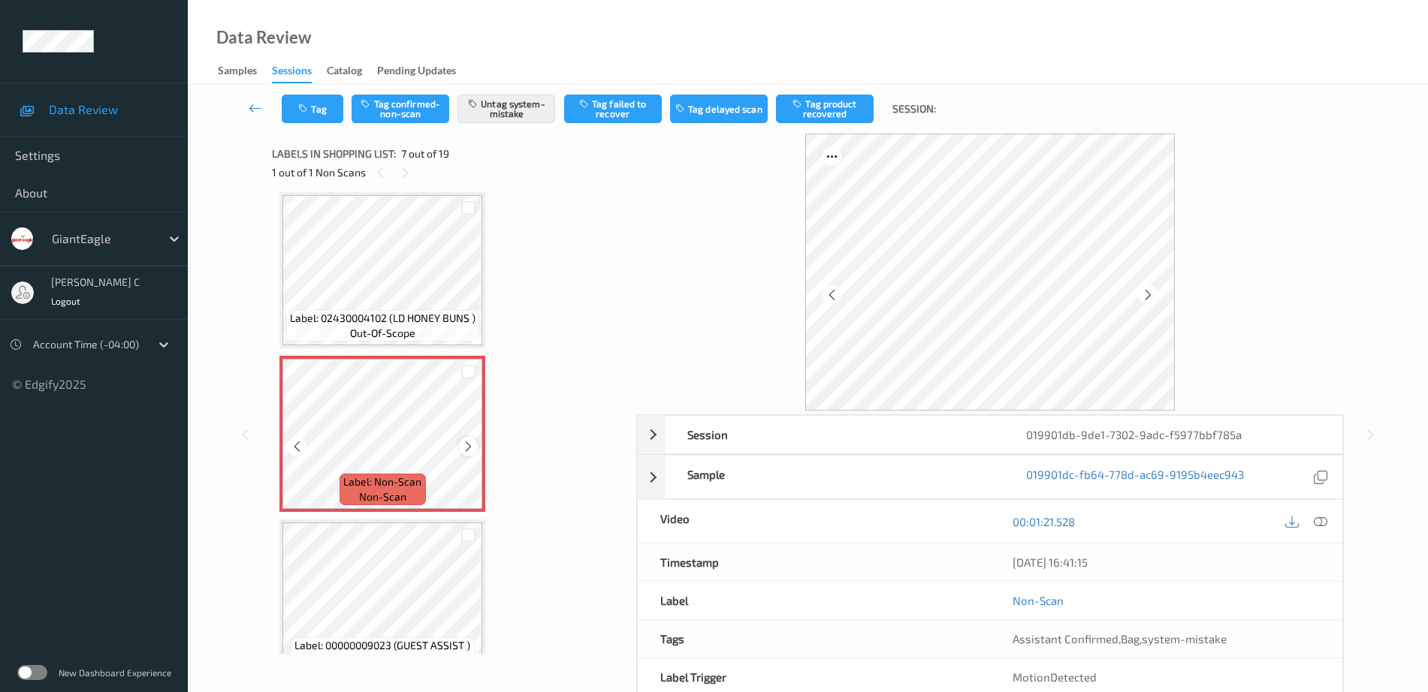
click at [466, 451] on icon at bounding box center [468, 447] width 13 height 14
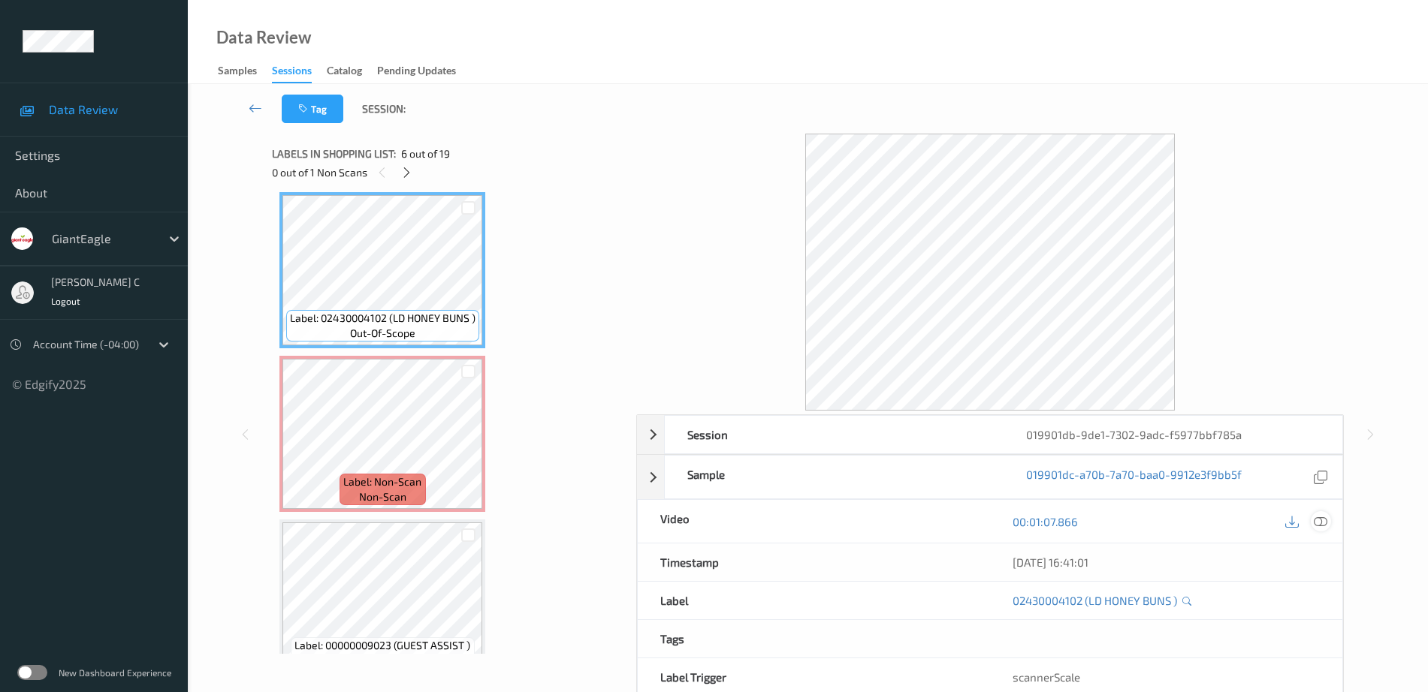
click at [1317, 516] on icon at bounding box center [1321, 522] width 14 height 14
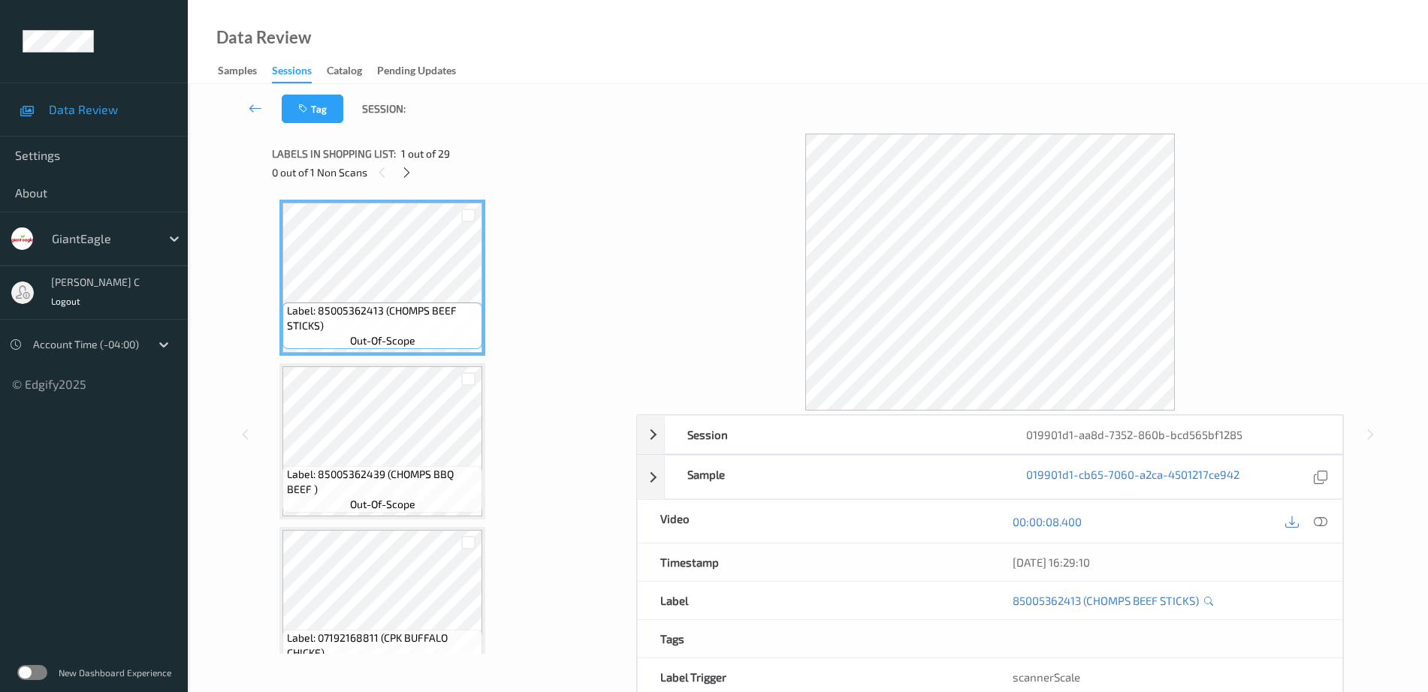
click at [406, 170] on icon at bounding box center [406, 173] width 13 height 14
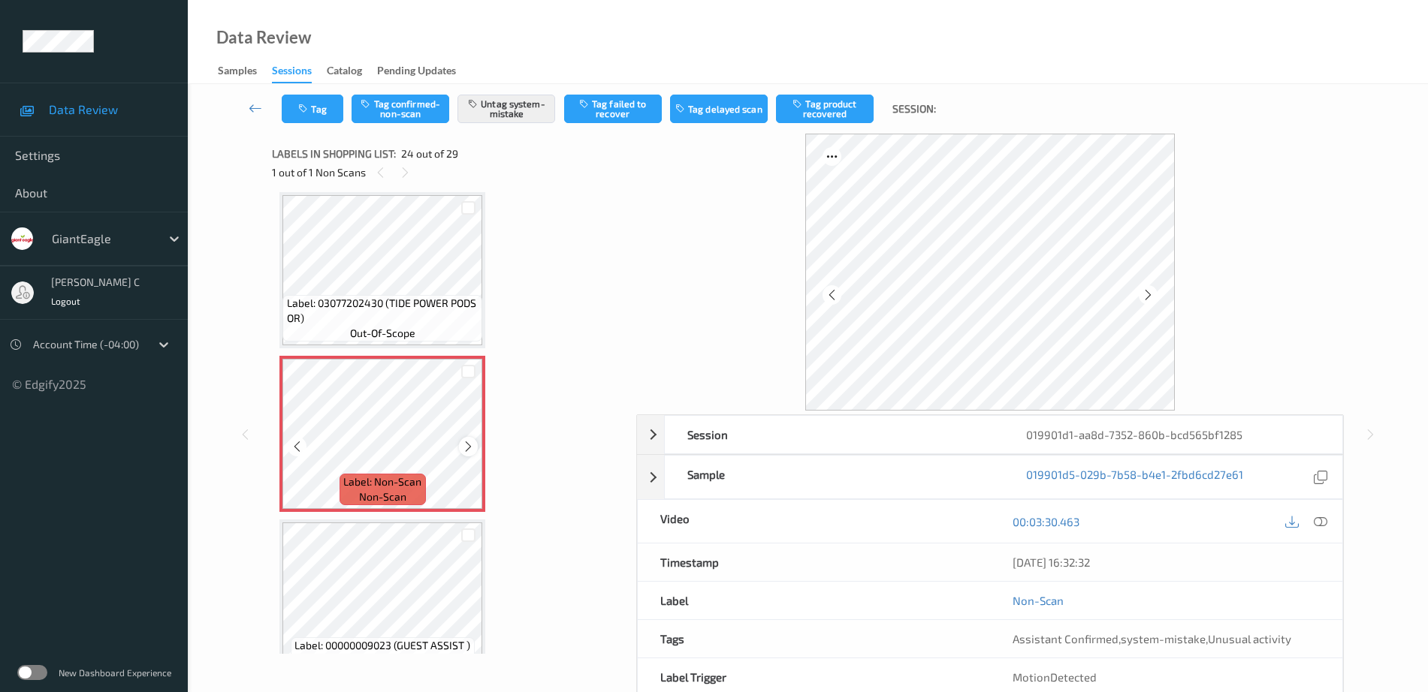
click at [466, 448] on icon at bounding box center [468, 447] width 13 height 14
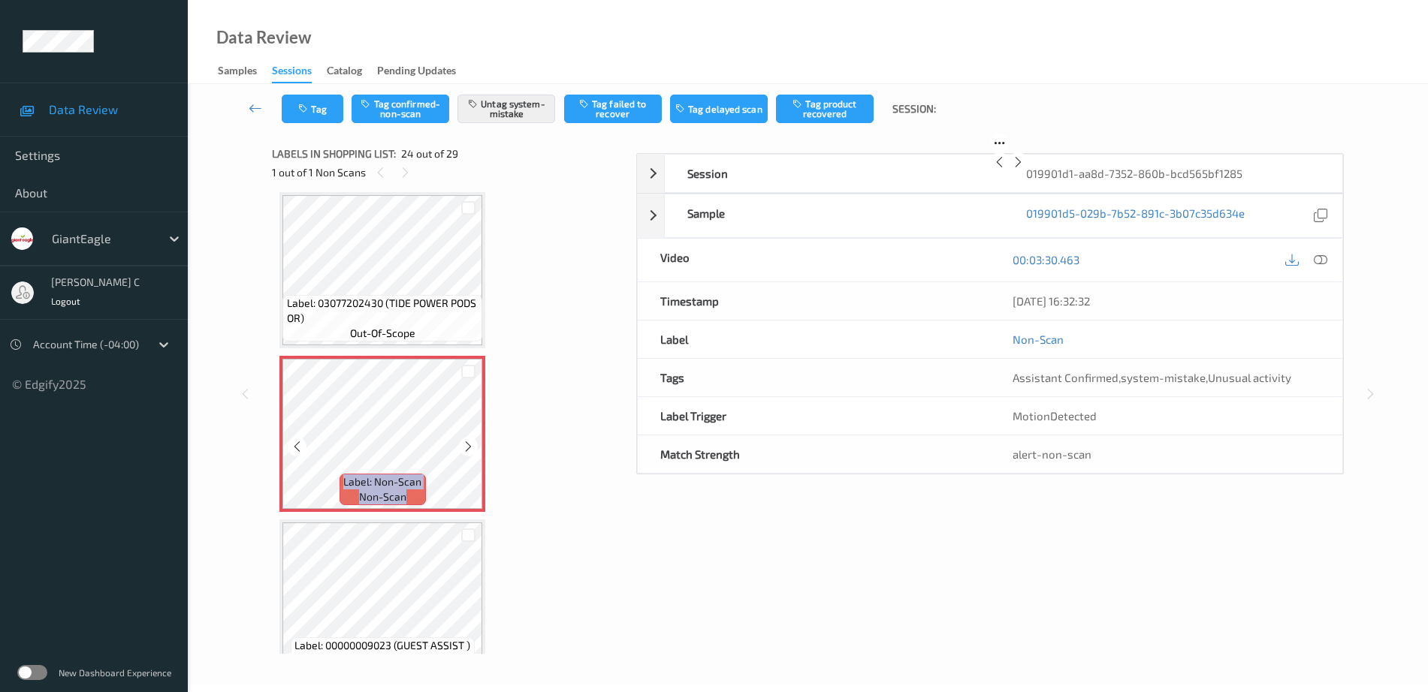
click at [466, 448] on icon at bounding box center [468, 447] width 13 height 14
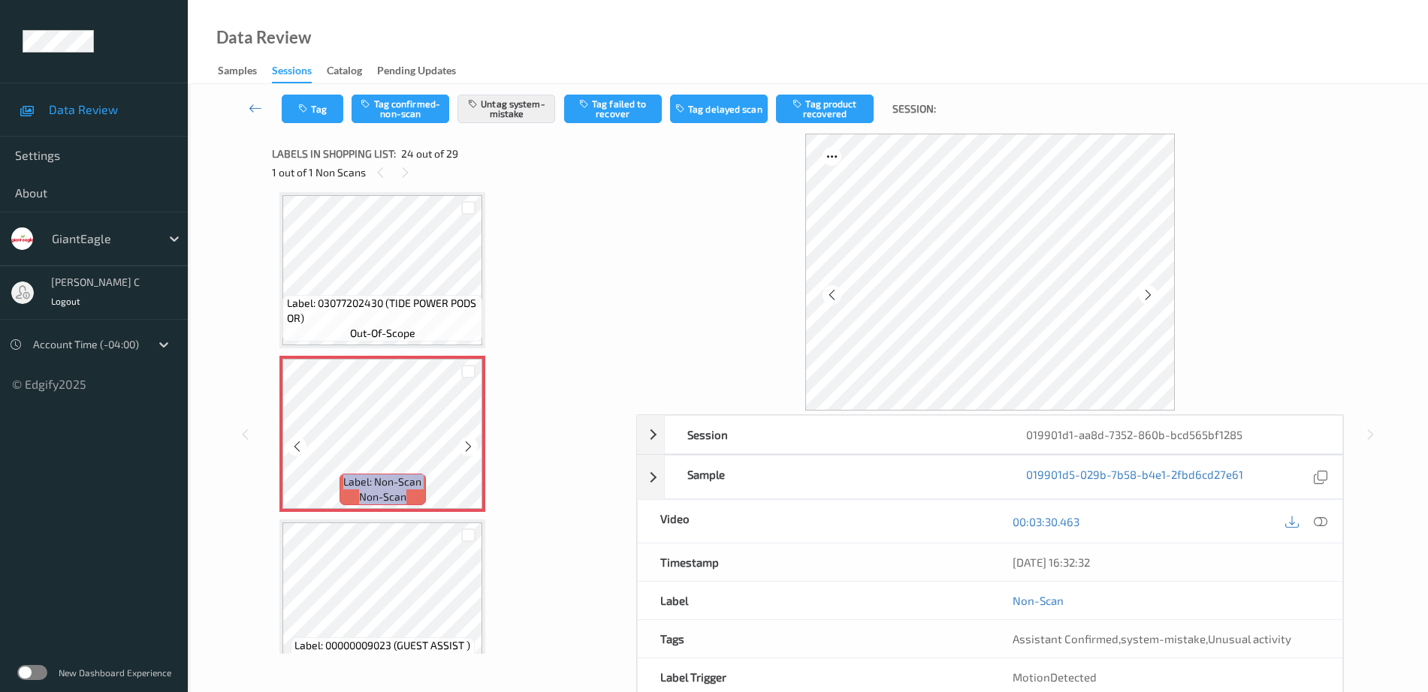
click at [466, 448] on icon at bounding box center [468, 447] width 13 height 14
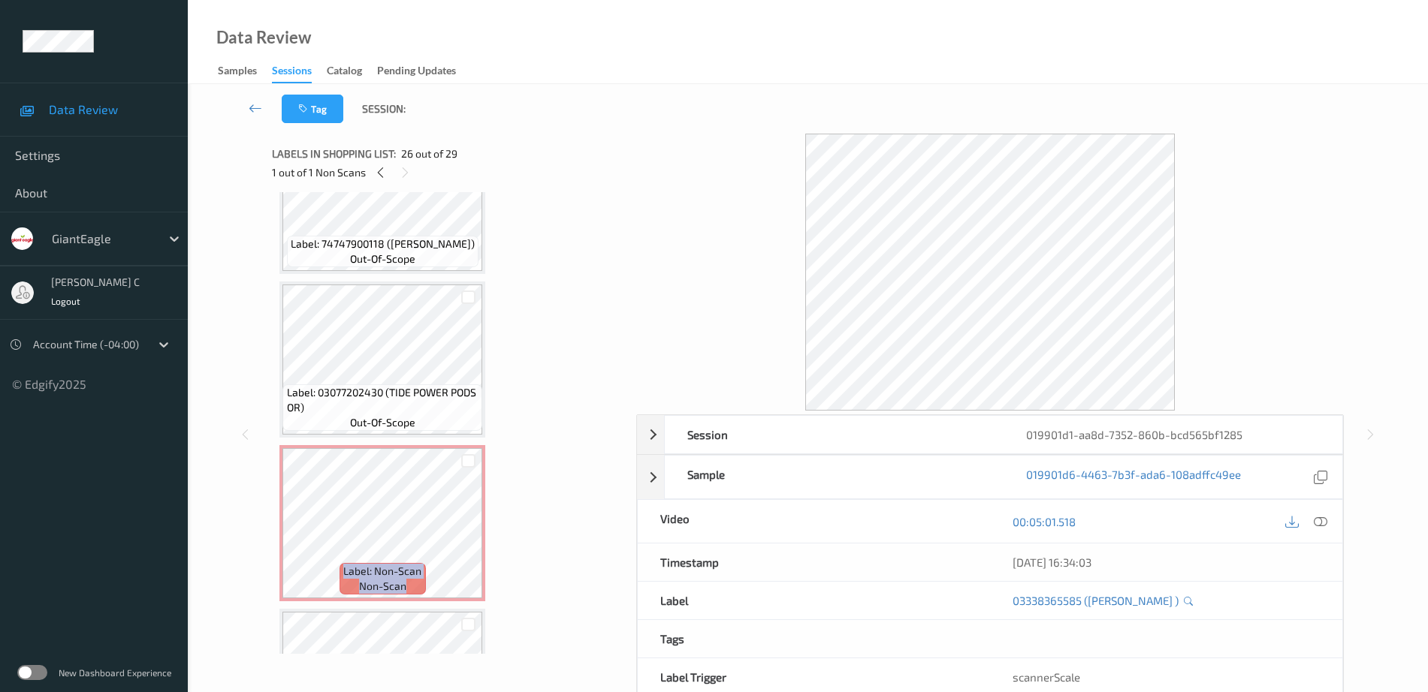
scroll to position [3516, 0]
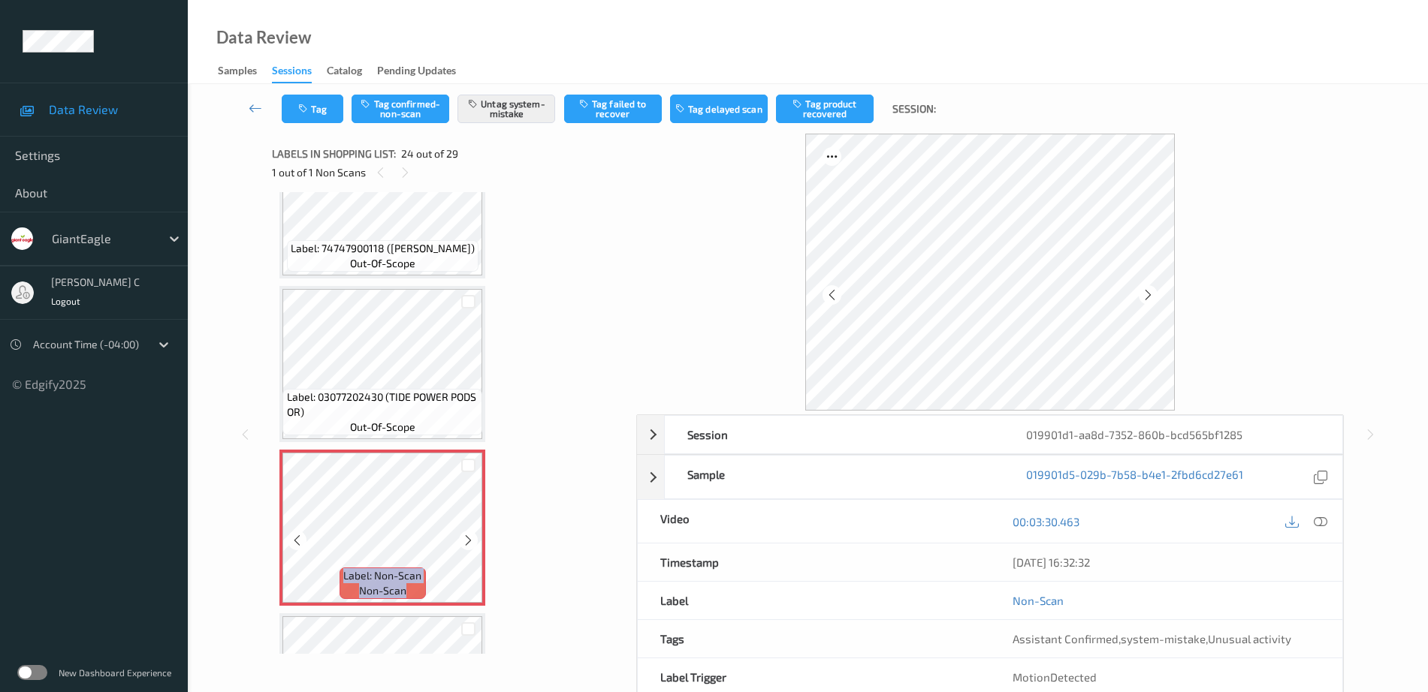
click at [459, 544] on div at bounding box center [468, 540] width 19 height 19
click at [463, 545] on icon at bounding box center [468, 541] width 13 height 14
click at [300, 116] on button "Tag" at bounding box center [313, 109] width 62 height 29
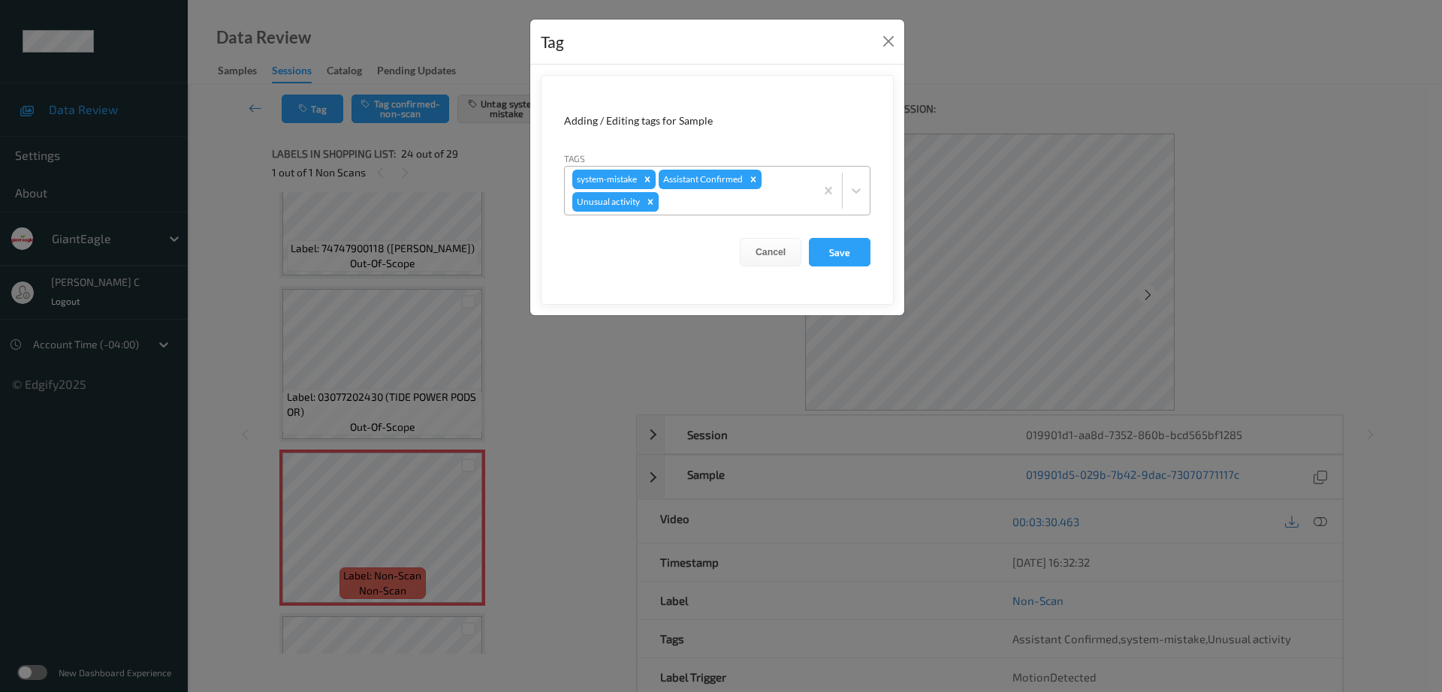
click at [653, 208] on div "Remove Unusual activity" at bounding box center [650, 202] width 17 height 20
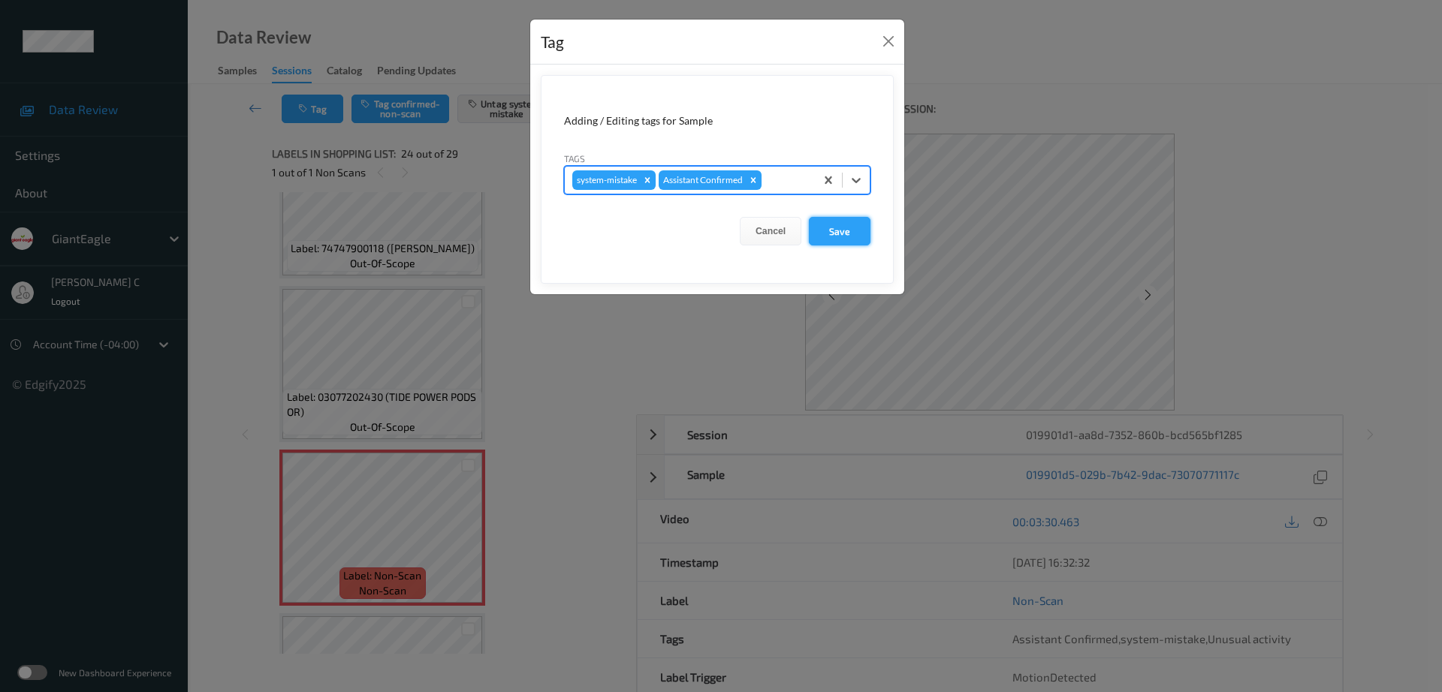
click at [823, 236] on button "Save" at bounding box center [840, 231] width 62 height 29
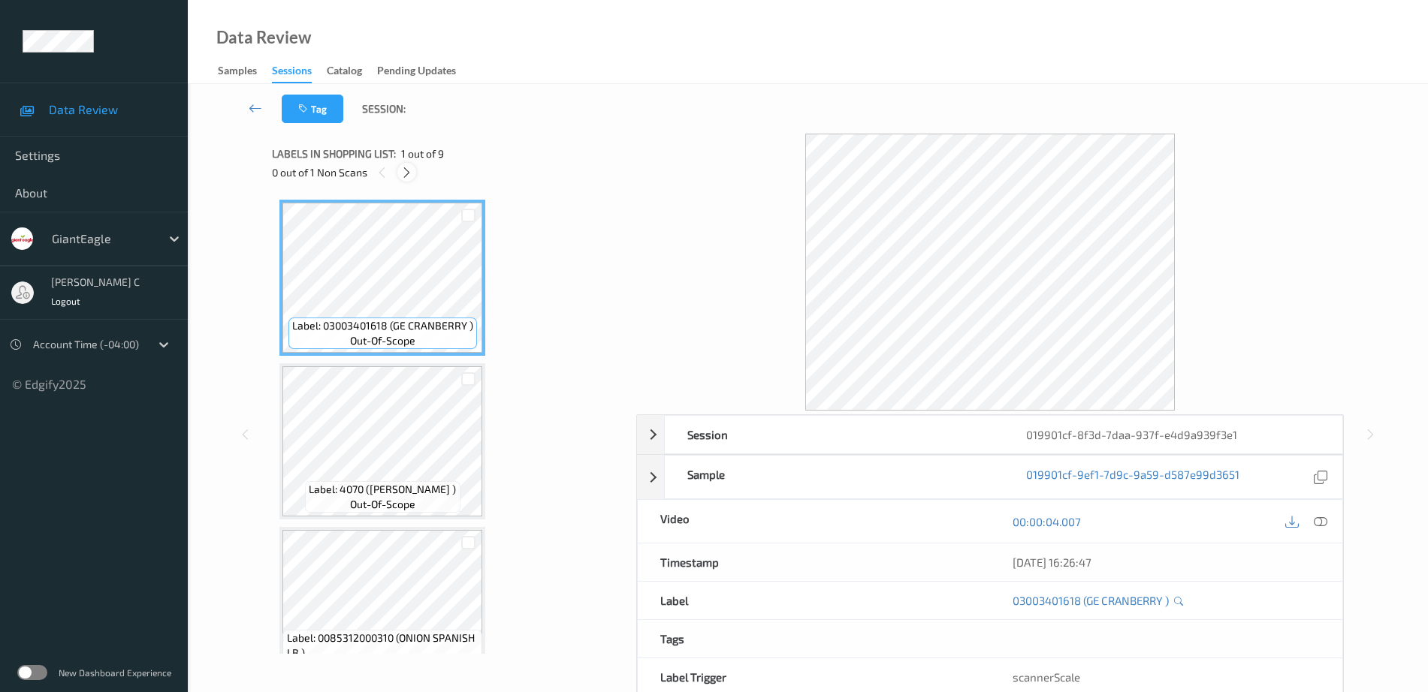
click at [406, 176] on icon at bounding box center [406, 173] width 13 height 14
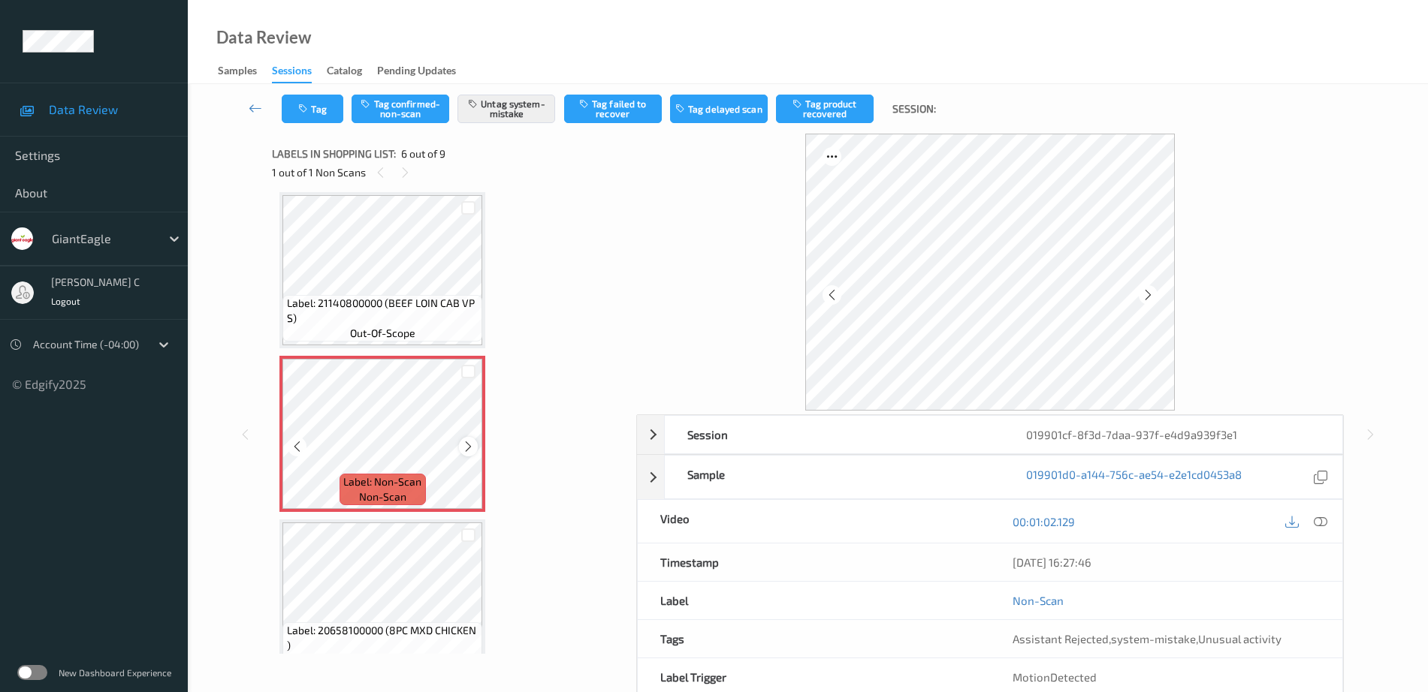
click at [469, 446] on icon at bounding box center [468, 447] width 13 height 14
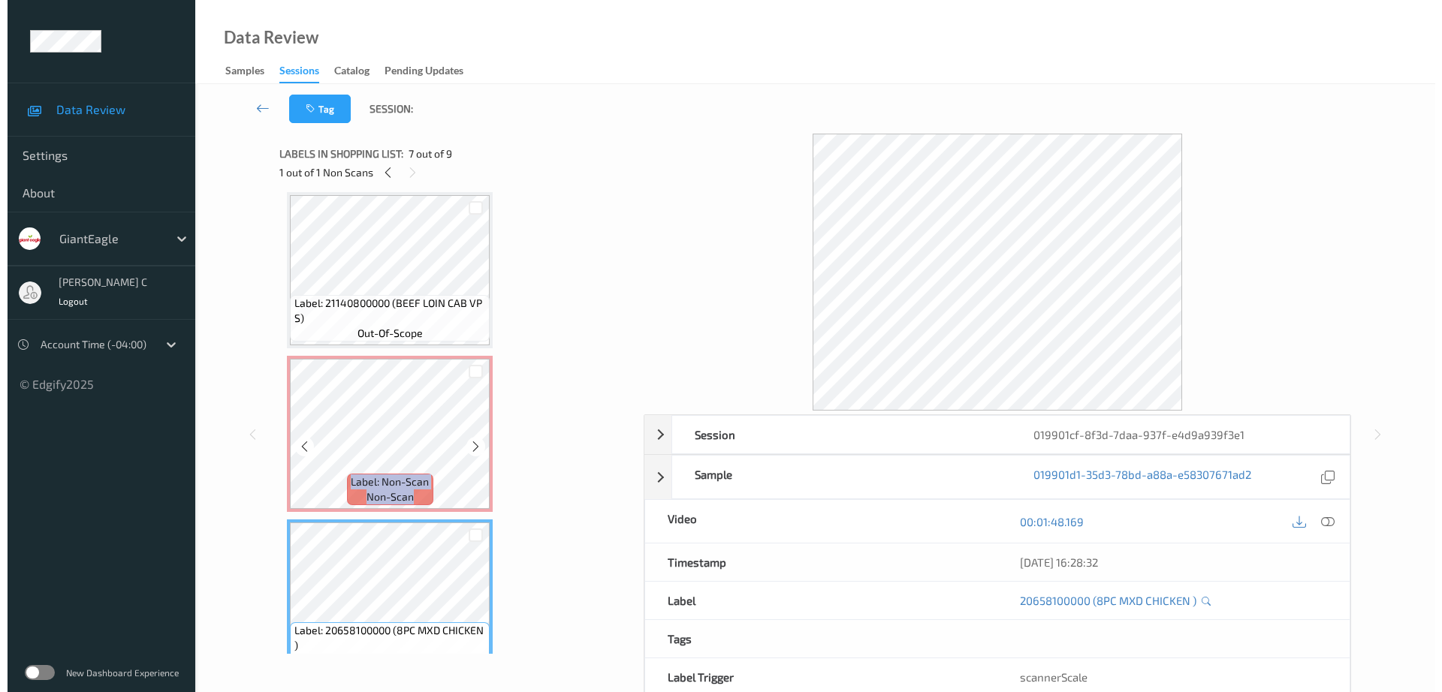
scroll to position [569, 0]
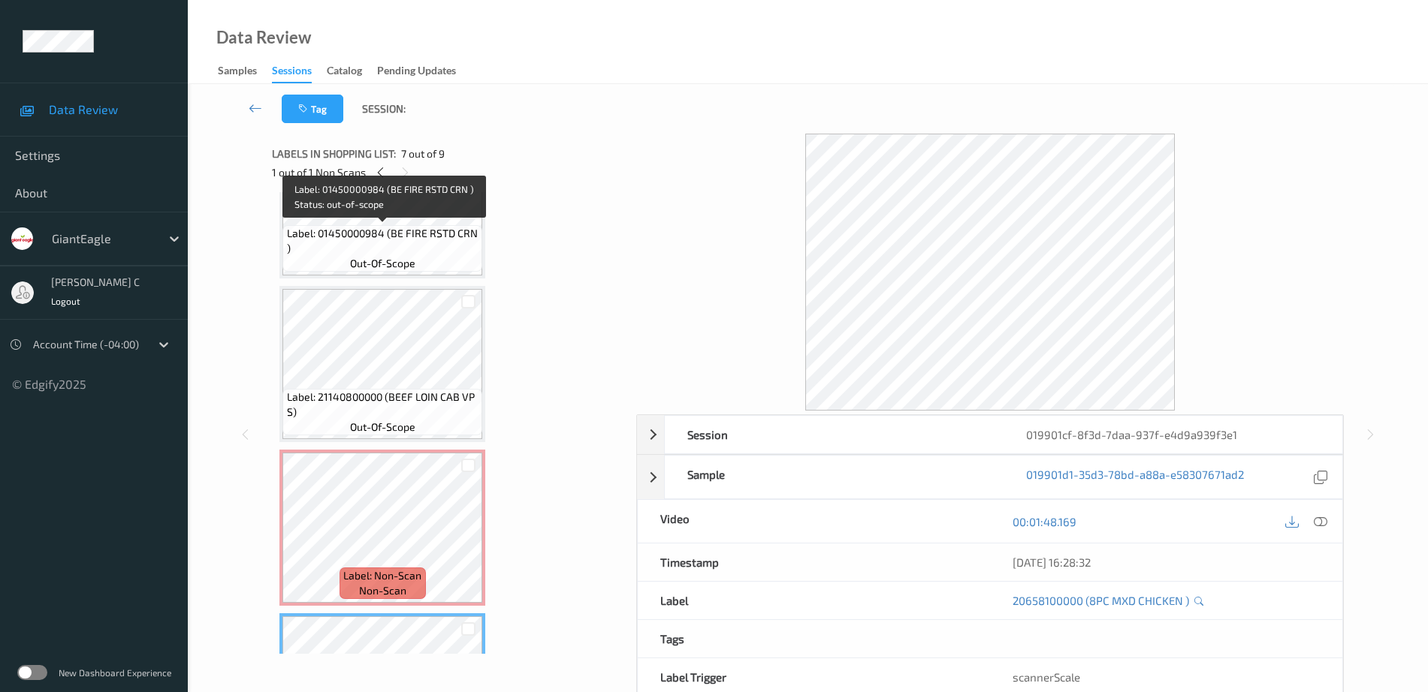
click at [356, 246] on span "Label: 01450000984 (BE FIRE RSTD CRN )" at bounding box center [383, 241] width 192 height 30
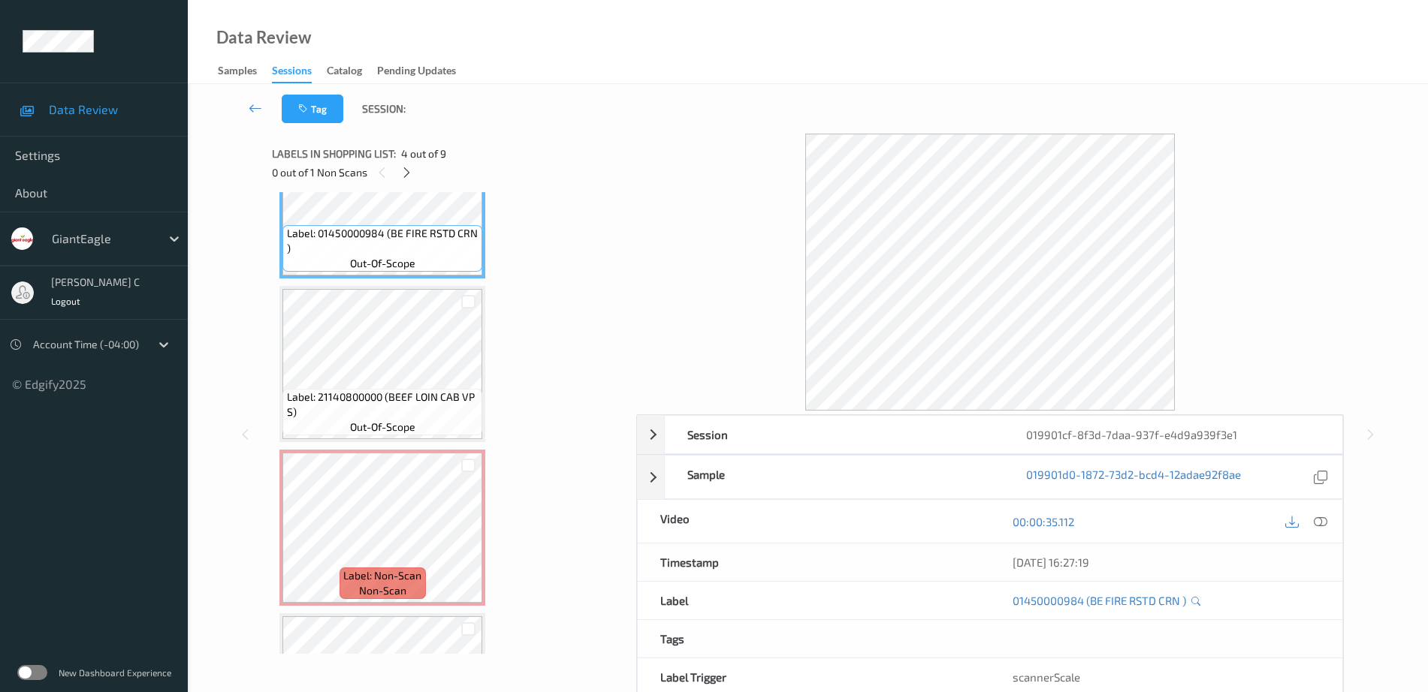
click at [1320, 520] on icon at bounding box center [1321, 522] width 14 height 14
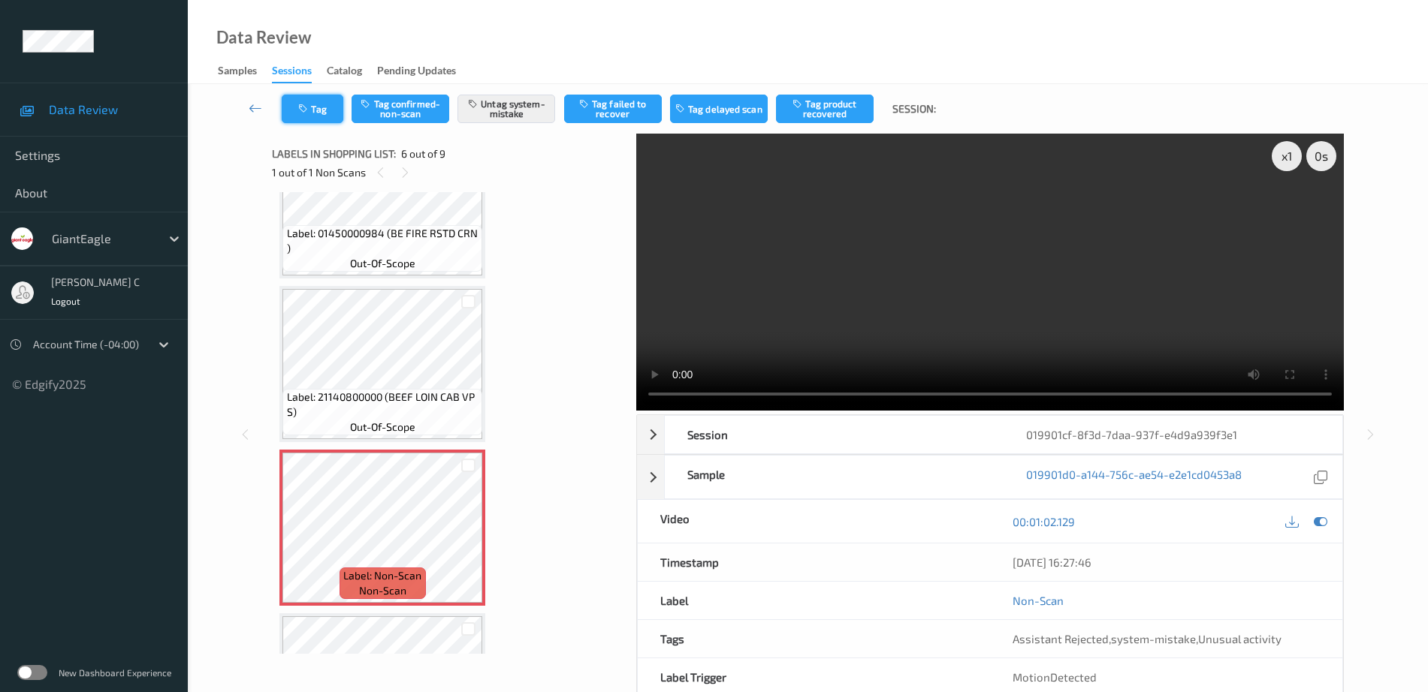
click at [314, 103] on button "Tag" at bounding box center [313, 109] width 62 height 29
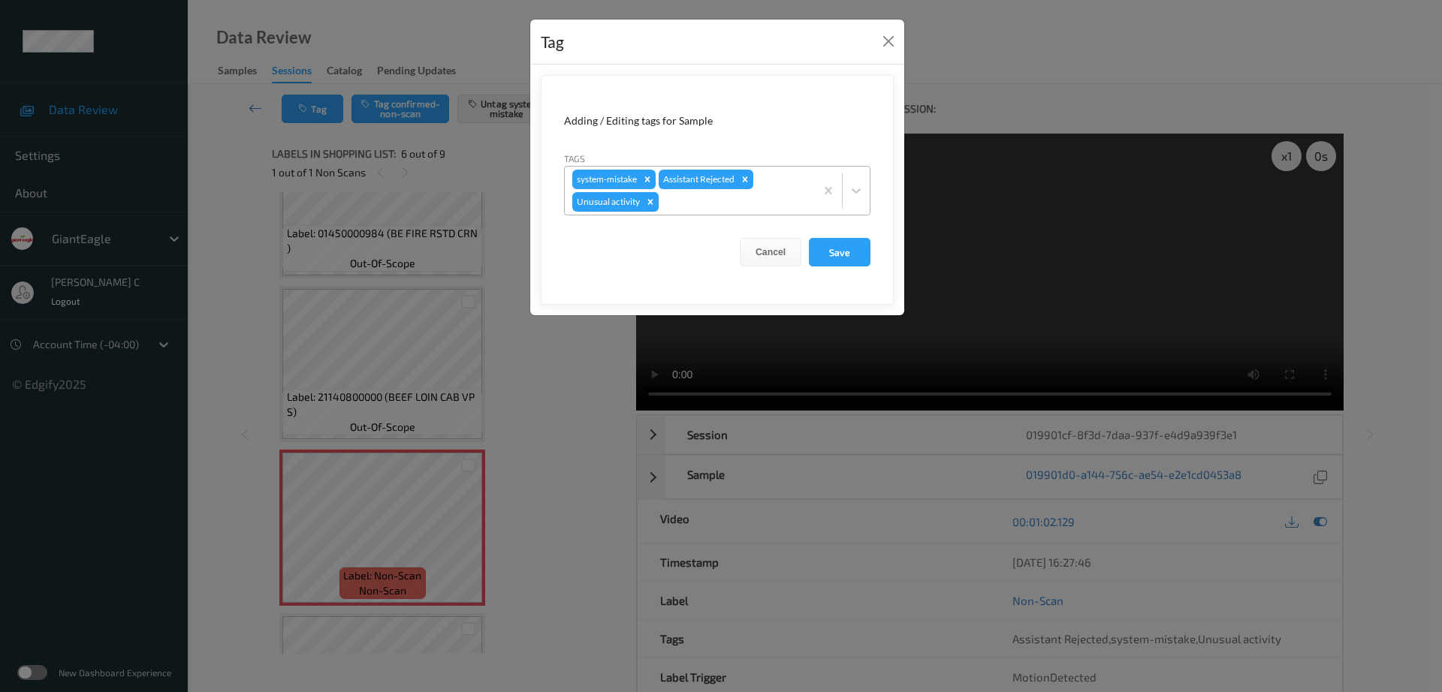
click at [646, 199] on icon "Remove Unusual activity" at bounding box center [650, 202] width 11 height 11
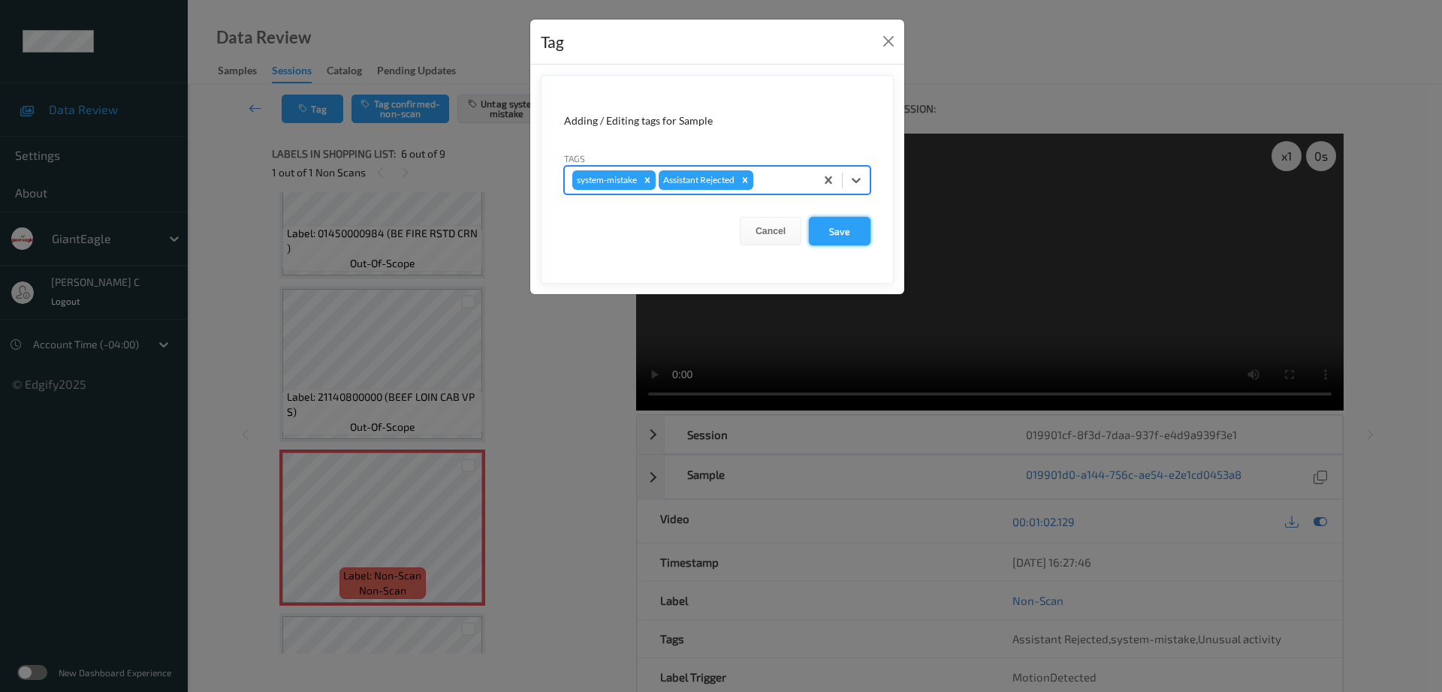
click at [835, 243] on button "Save" at bounding box center [840, 231] width 62 height 29
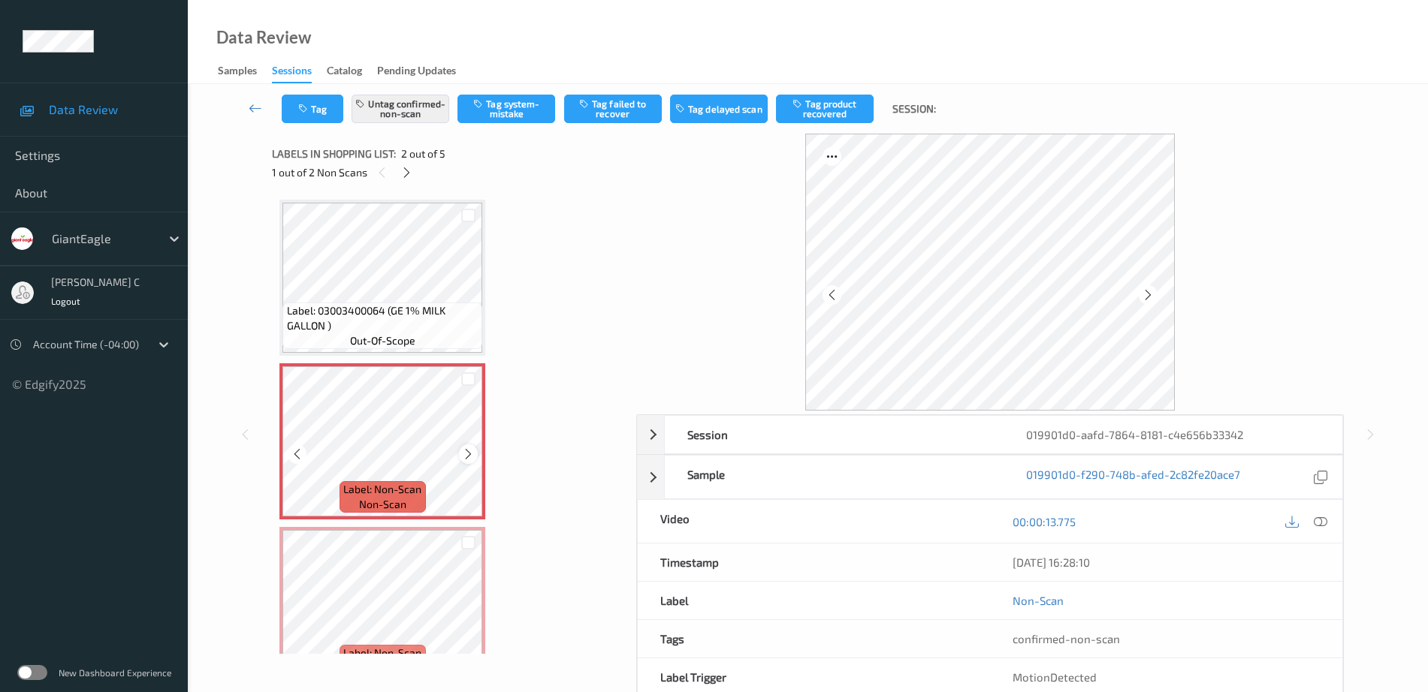
click at [463, 451] on icon at bounding box center [468, 455] width 13 height 14
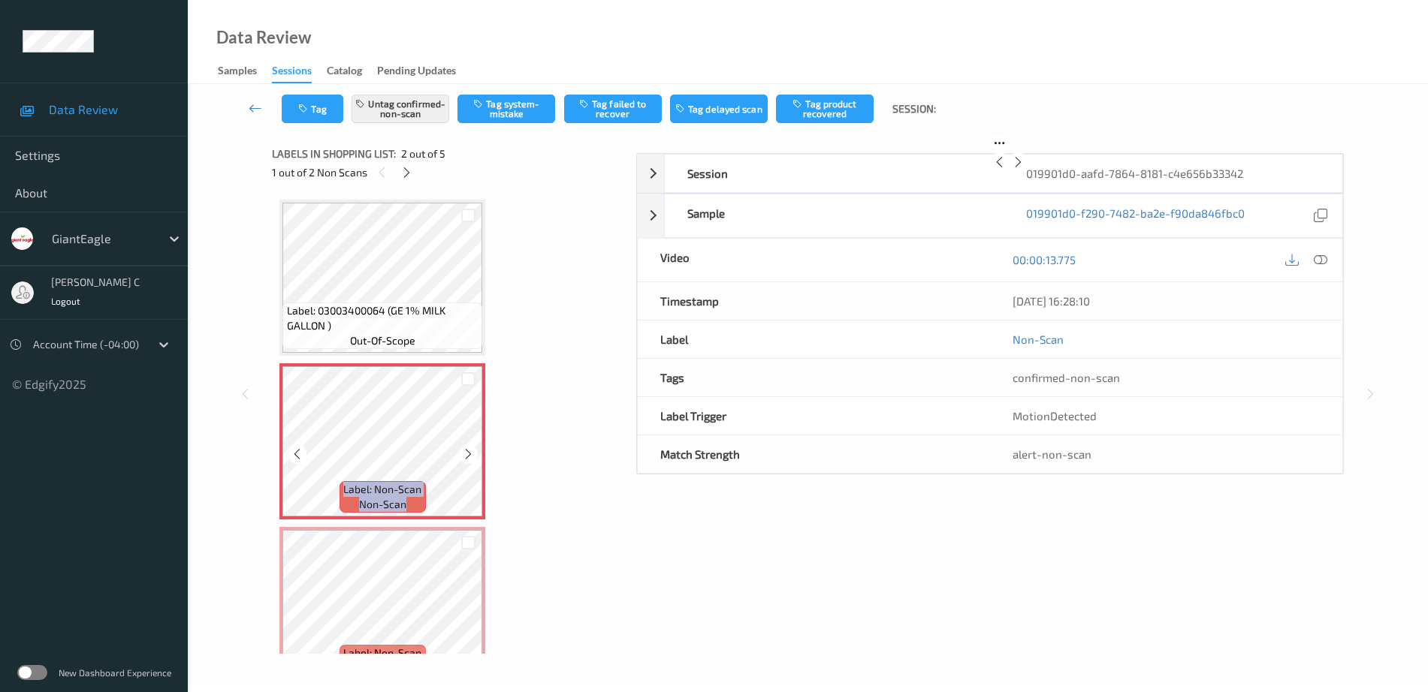
click at [463, 451] on icon at bounding box center [468, 455] width 13 height 14
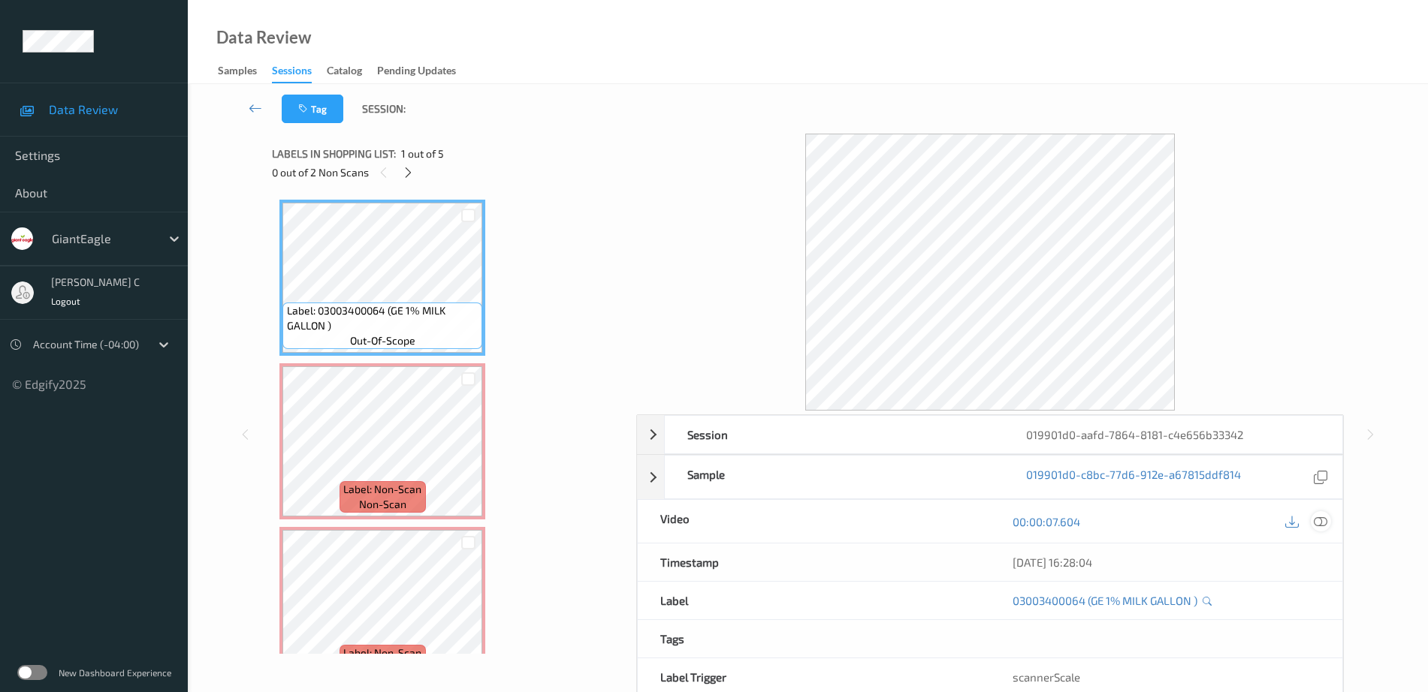
click at [1322, 520] on icon at bounding box center [1321, 522] width 14 height 14
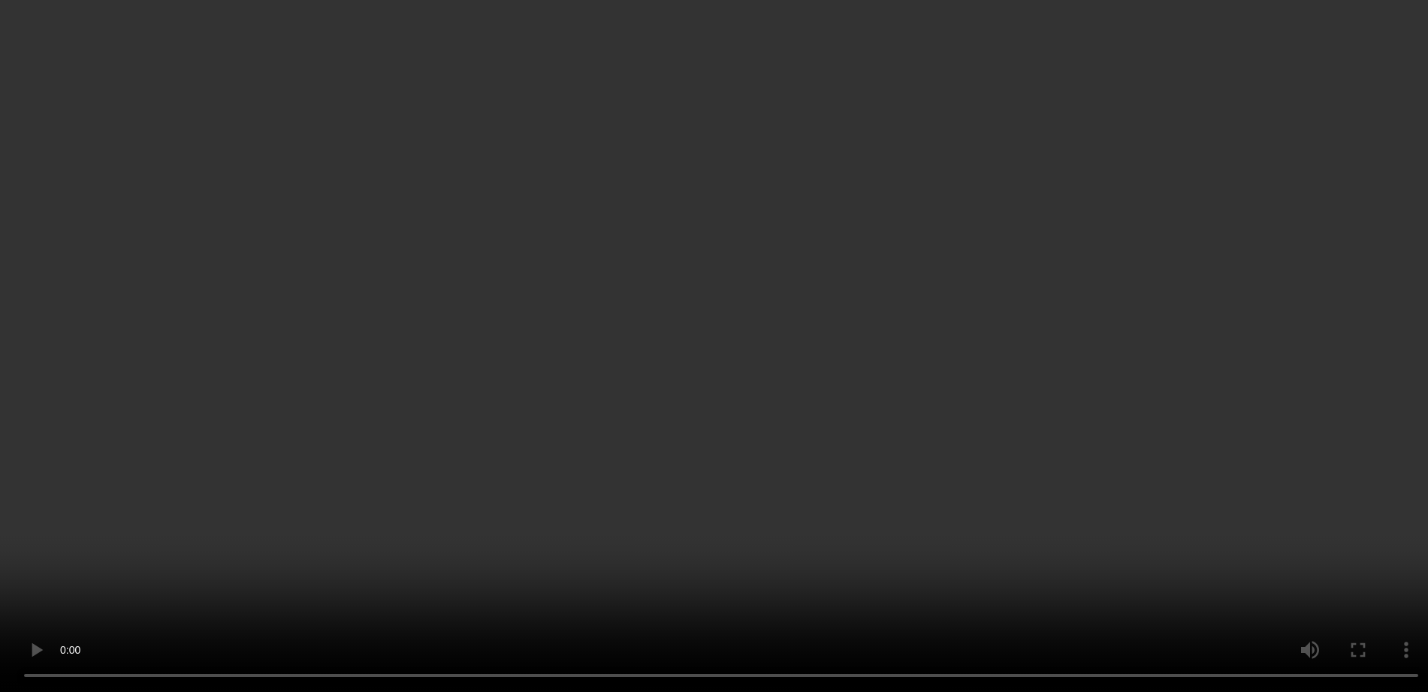
scroll to position [177, 0]
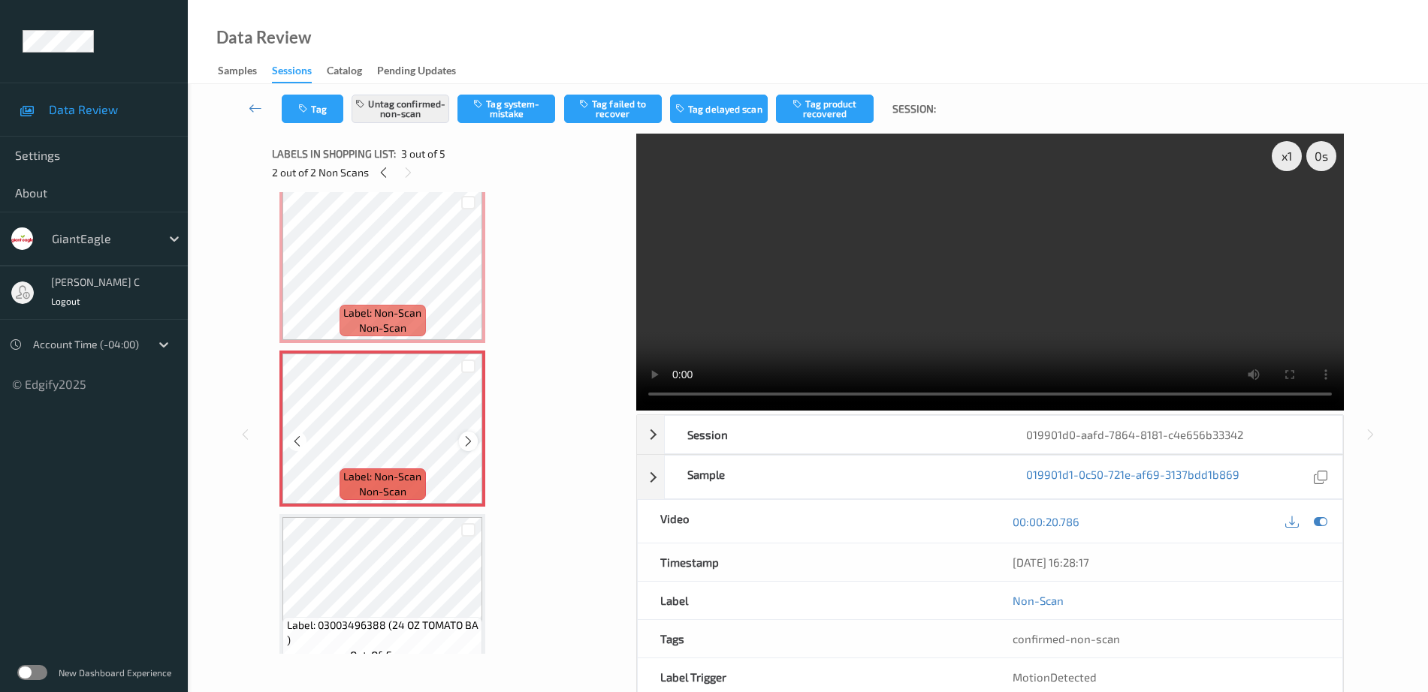
click at [466, 443] on icon at bounding box center [468, 442] width 13 height 14
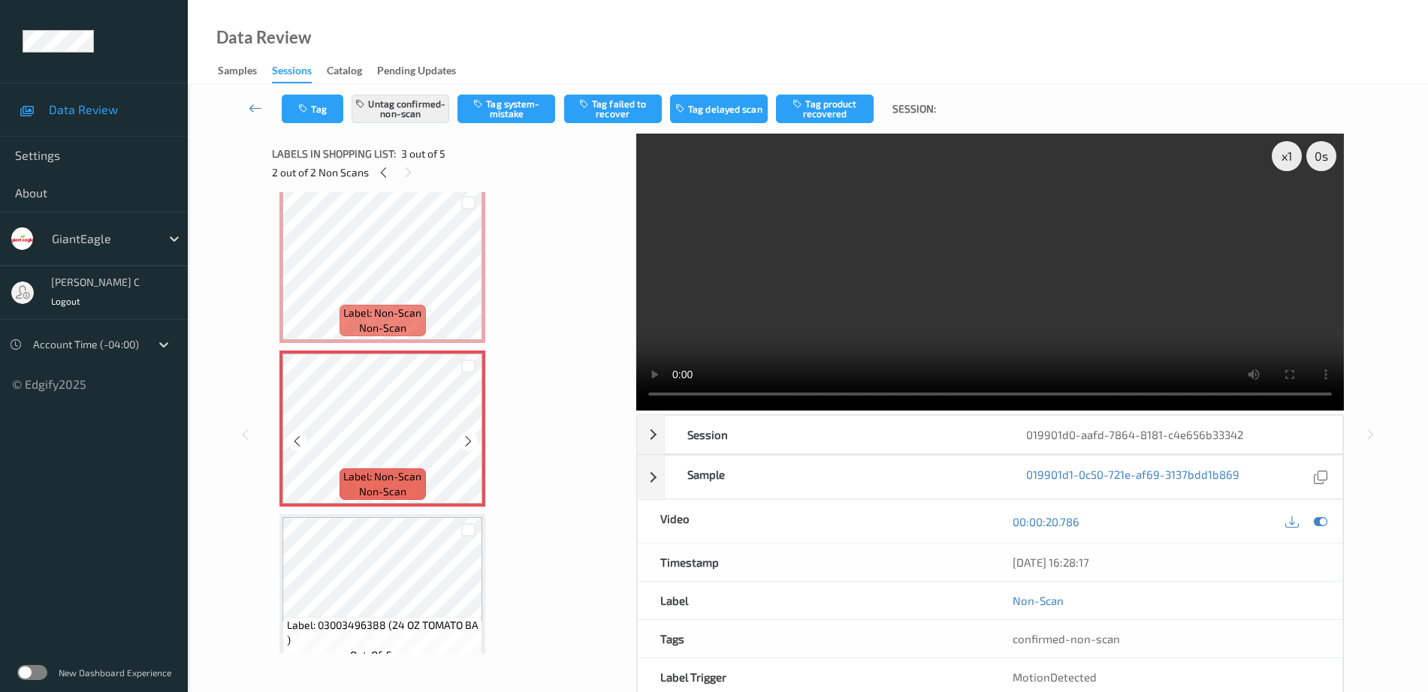
click at [393, 311] on span "Label: Non-Scan" at bounding box center [382, 313] width 78 height 15
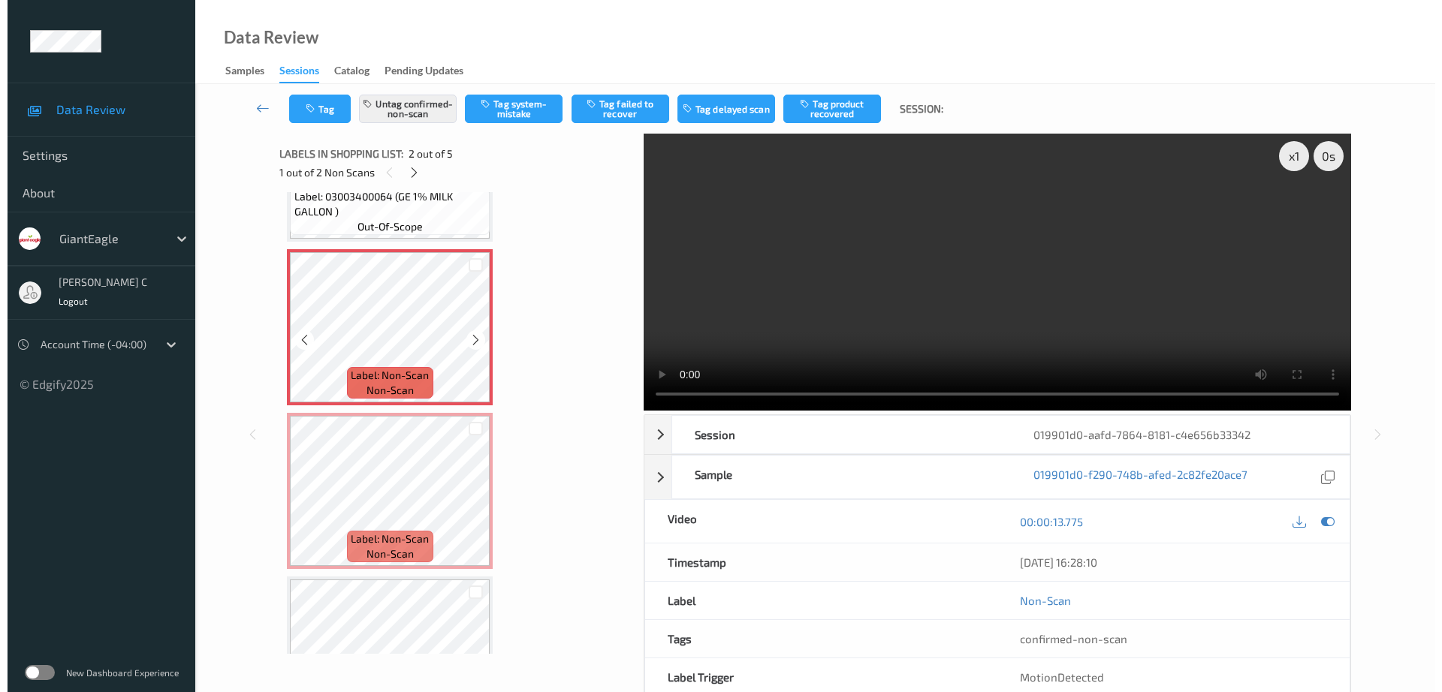
scroll to position [83, 0]
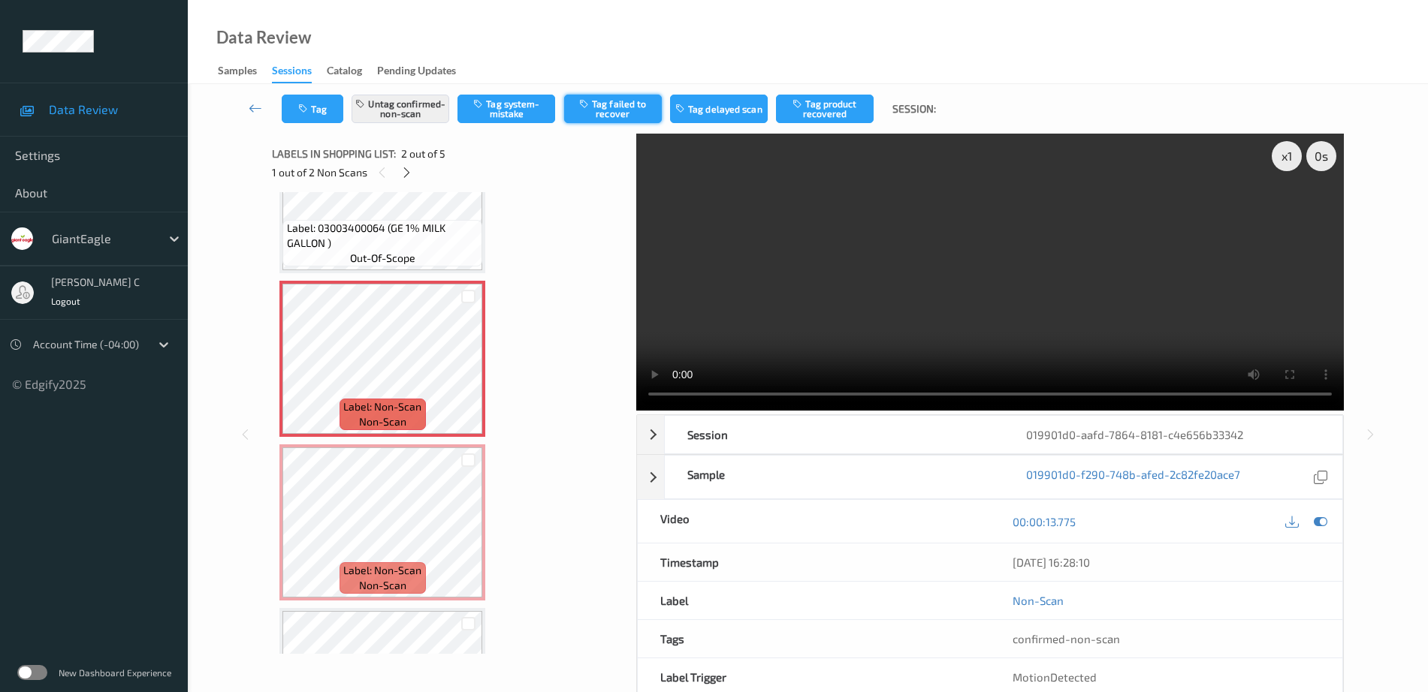
click at [585, 107] on icon "button" at bounding box center [585, 103] width 13 height 11
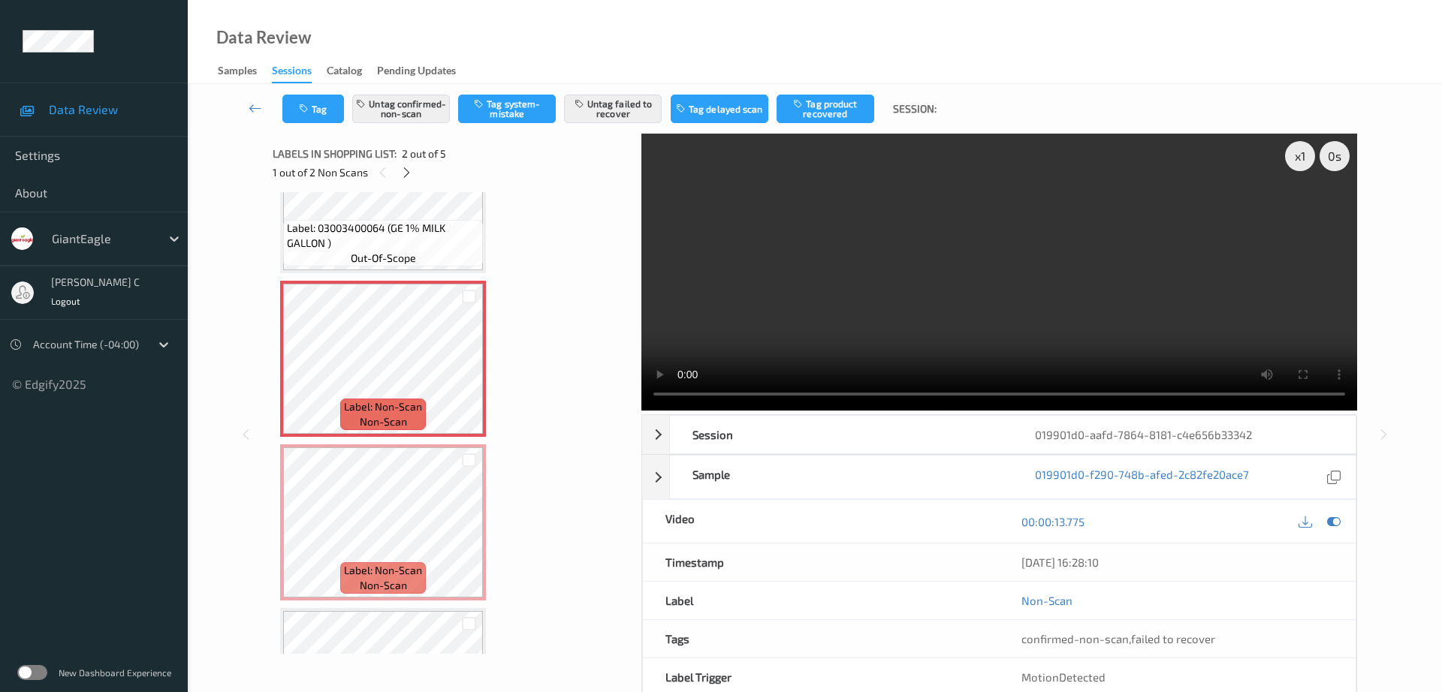
click at [399, 445] on div "Label: Non-Scan non-scan" at bounding box center [383, 523] width 206 height 156
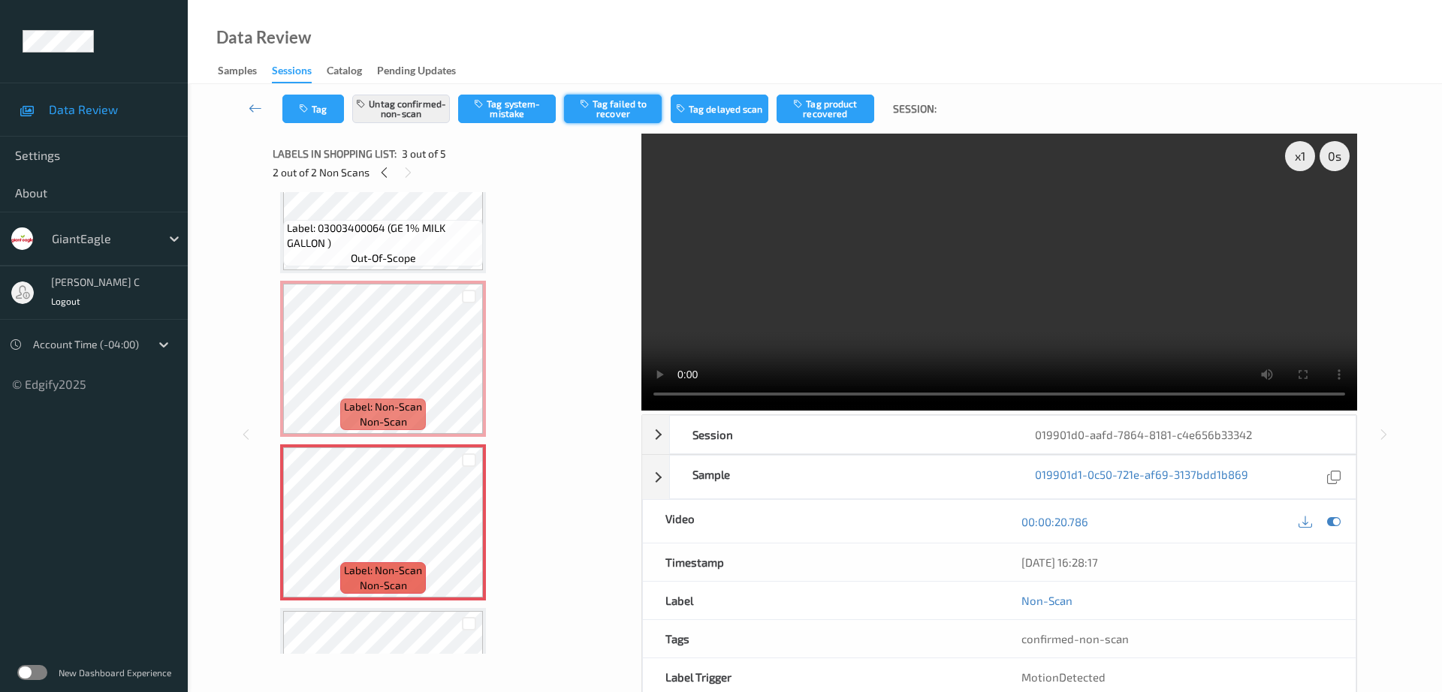
click at [629, 106] on button "Tag failed to recover" at bounding box center [613, 109] width 98 height 29
click at [463, 536] on icon at bounding box center [469, 536] width 13 height 14
click at [413, 406] on span "Label: Non-Scan" at bounding box center [383, 407] width 78 height 15
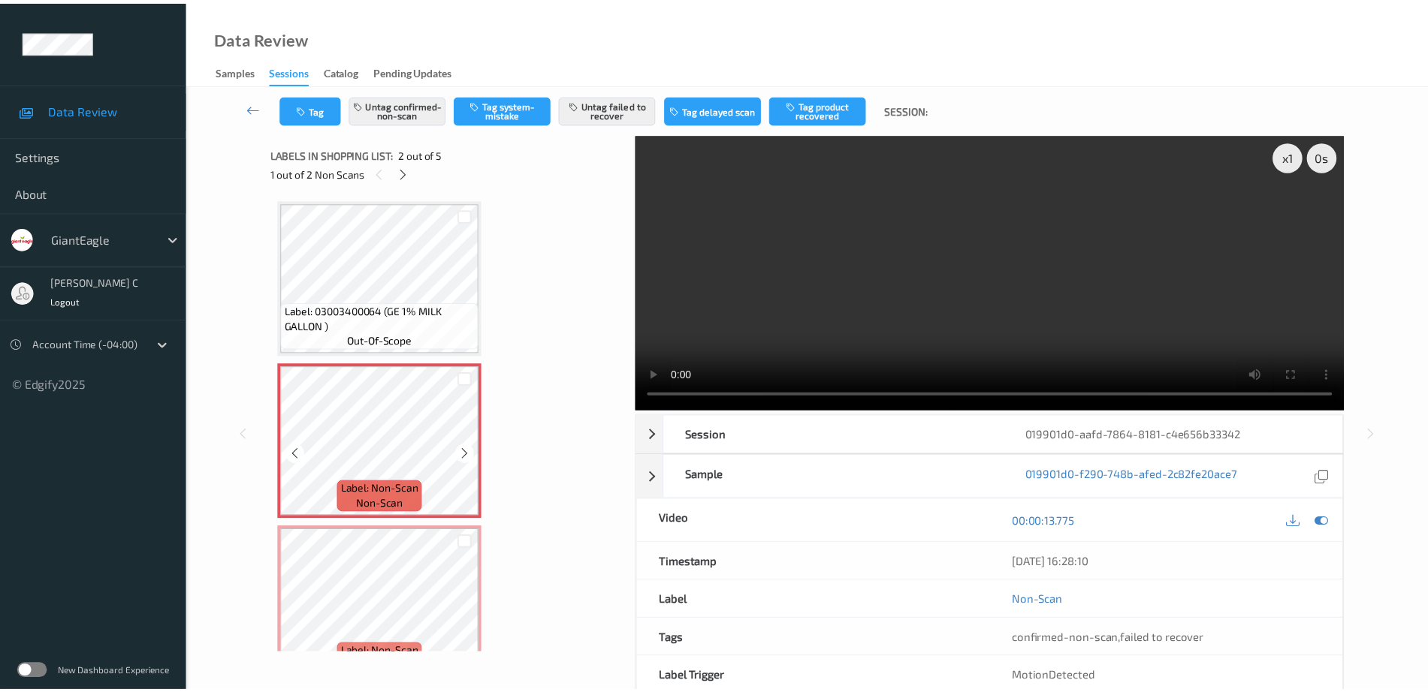
scroll to position [94, 0]
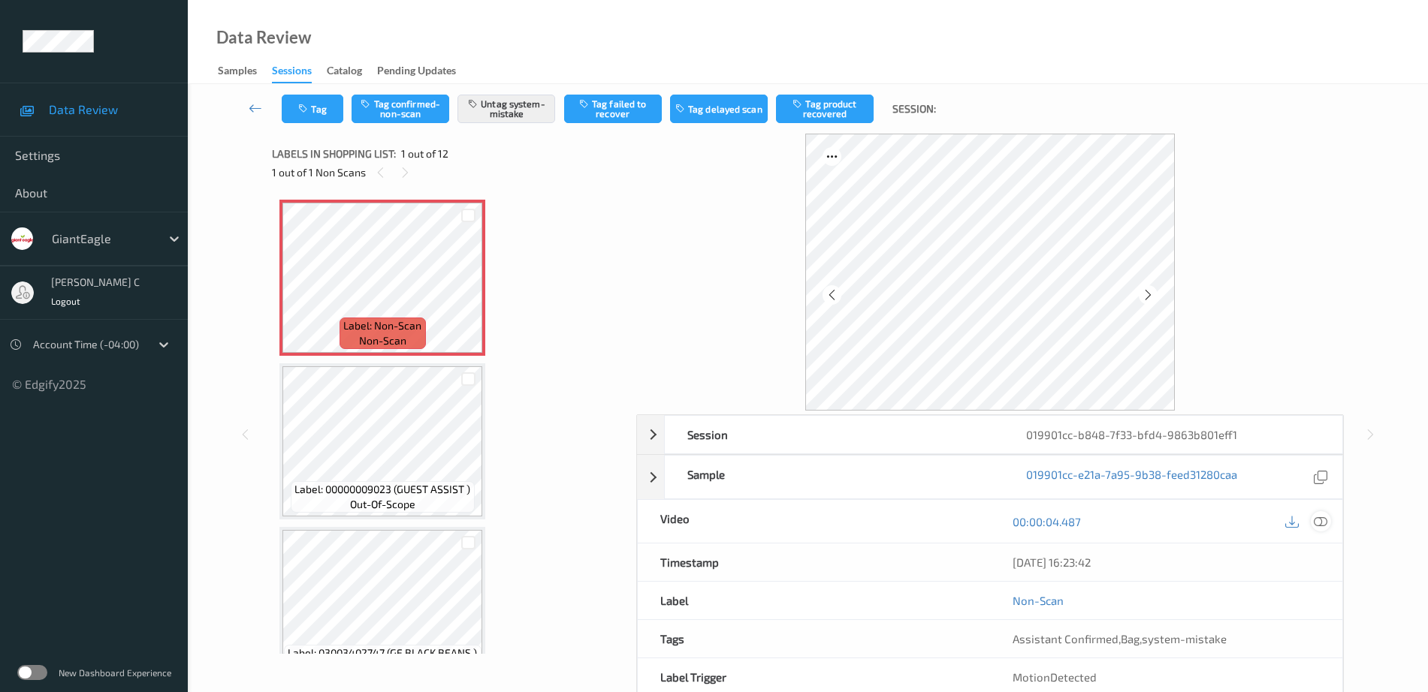
click at [1324, 524] on icon at bounding box center [1321, 522] width 14 height 14
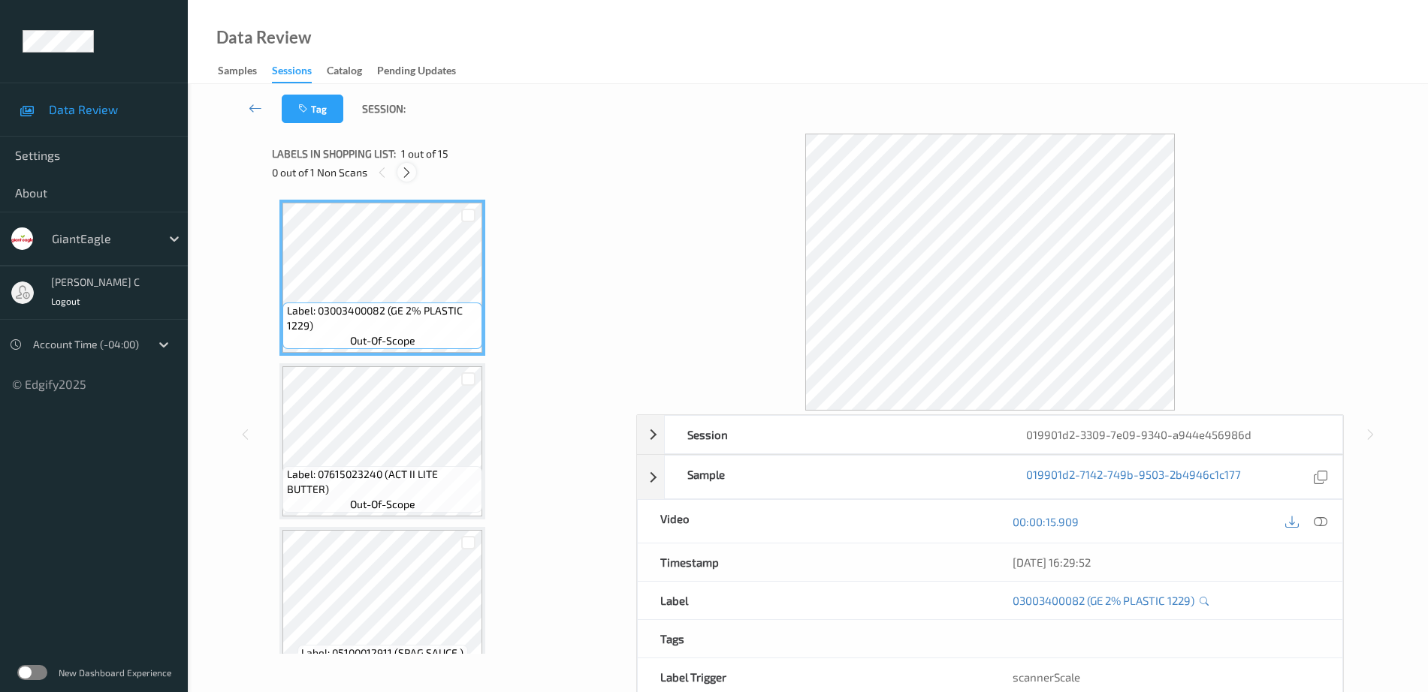
click at [406, 167] on icon at bounding box center [406, 173] width 13 height 14
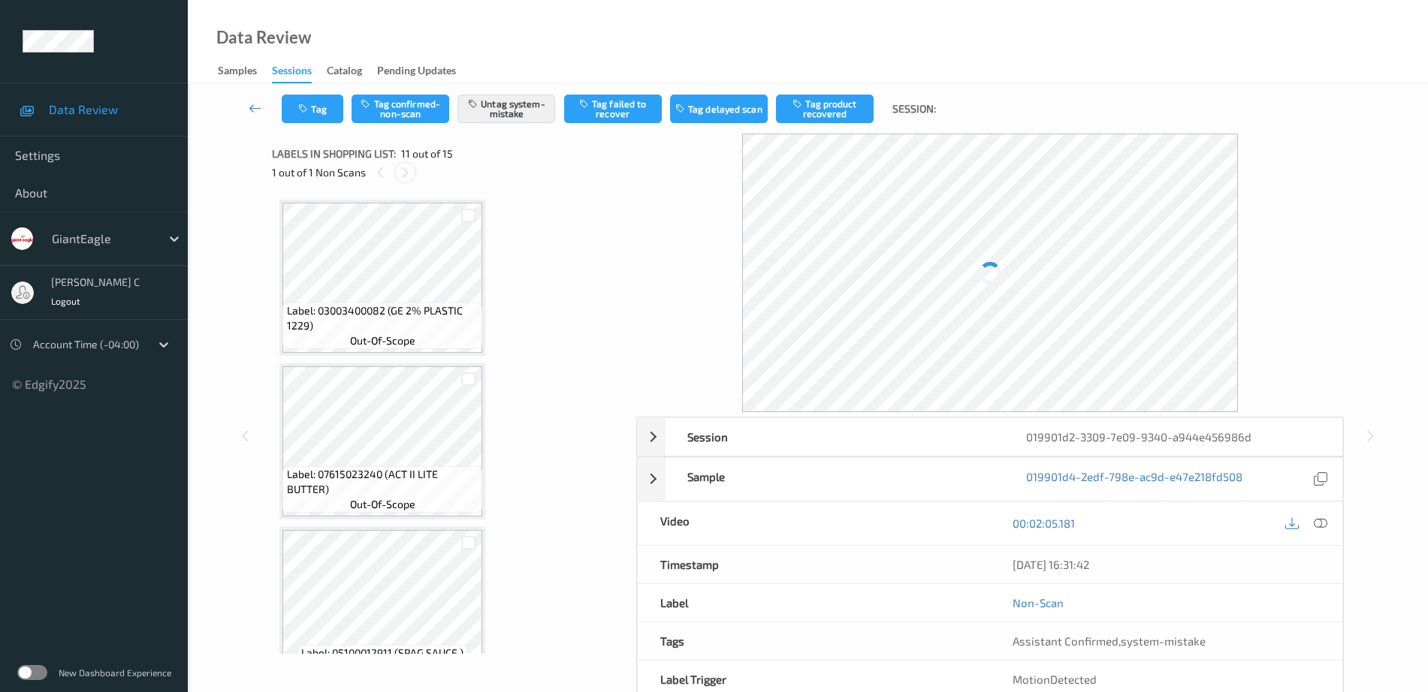
scroll to position [1481, 0]
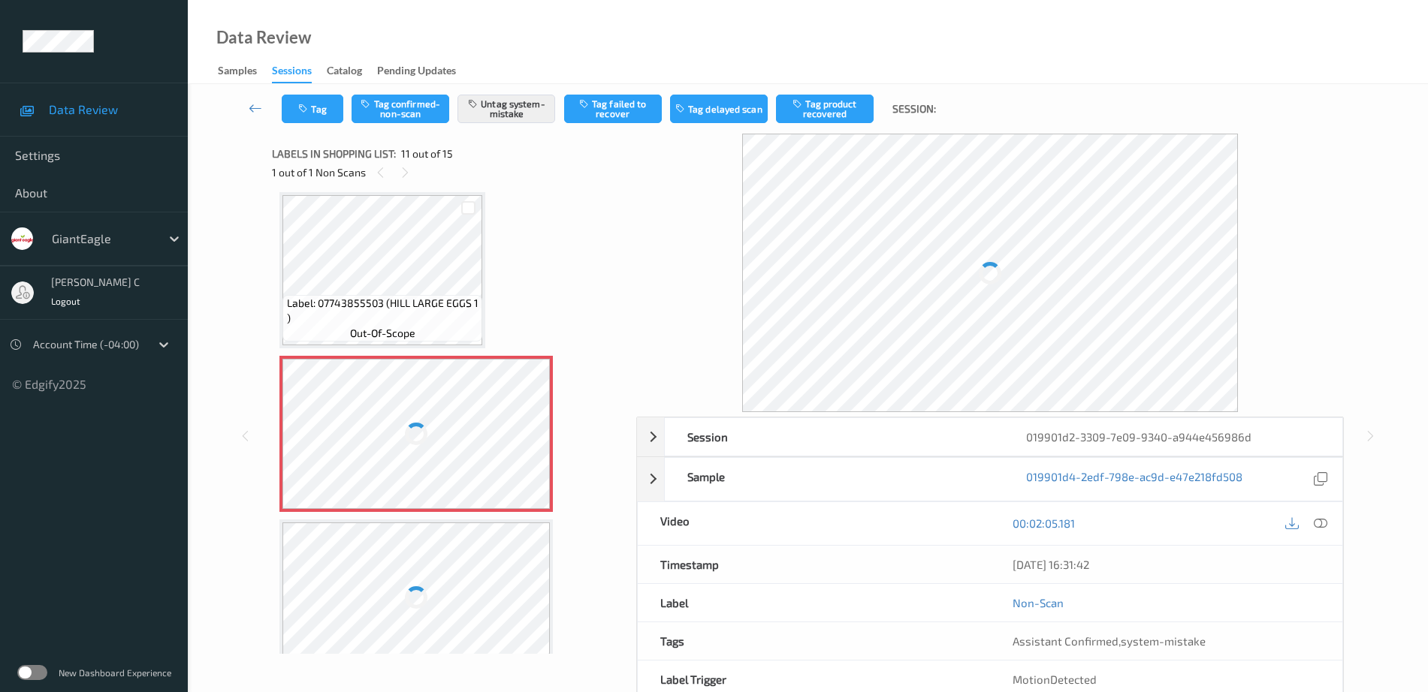
click at [409, 454] on div at bounding box center [415, 434] width 267 height 150
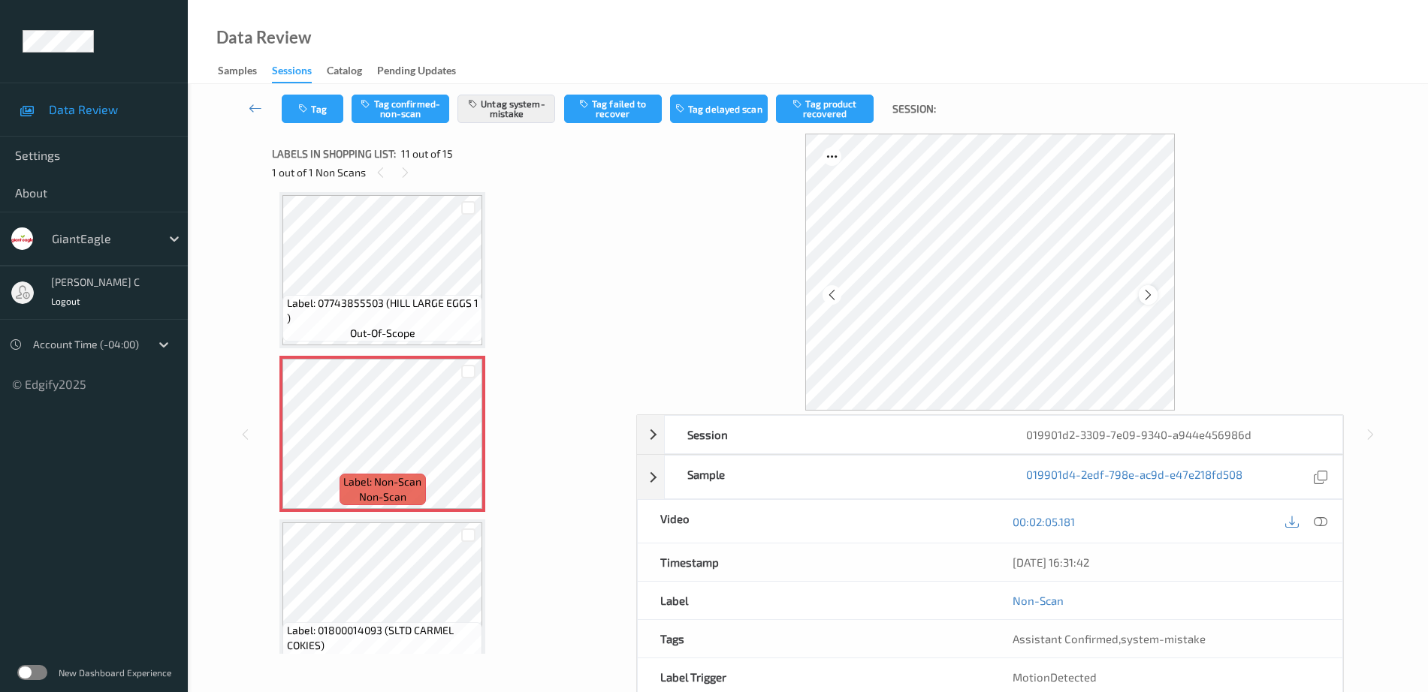
click at [1143, 290] on icon at bounding box center [1148, 295] width 13 height 14
click at [1145, 292] on icon at bounding box center [1148, 295] width 13 height 14
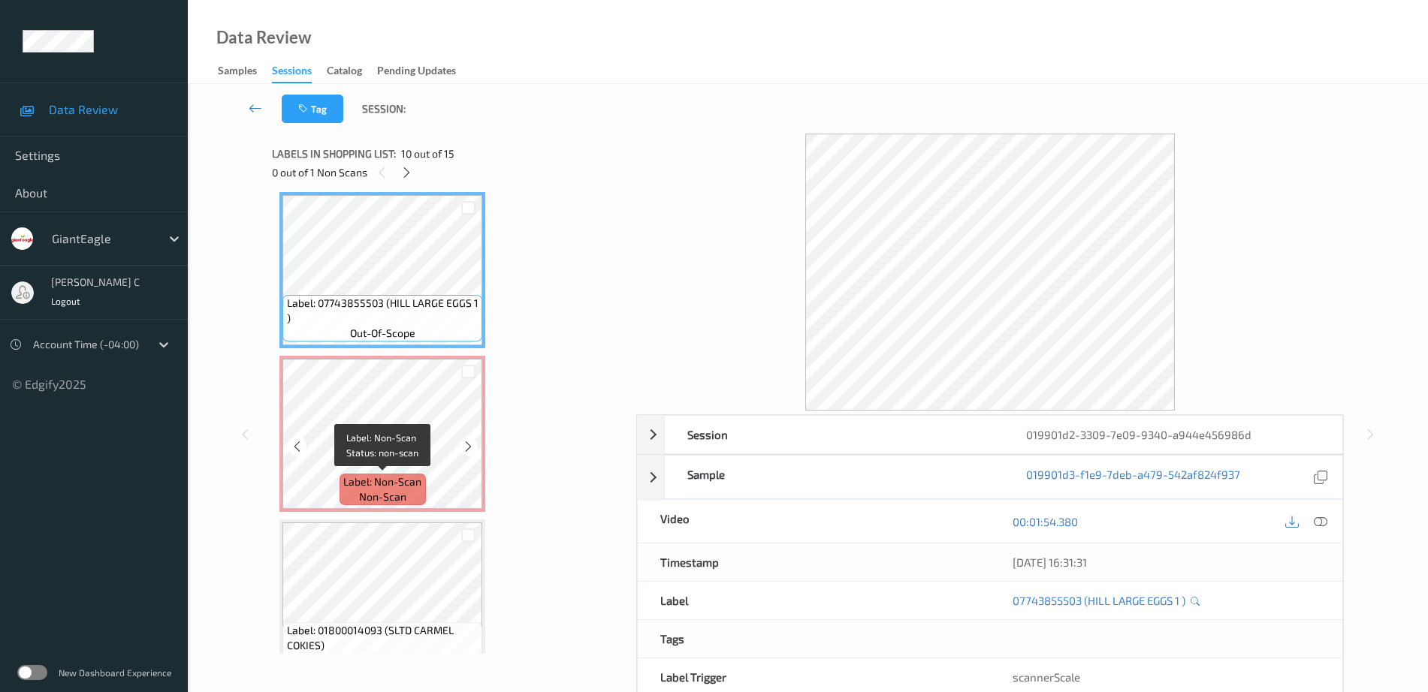
click at [364, 481] on span "Label: Non-Scan" at bounding box center [382, 482] width 78 height 15
click at [1316, 532] on div at bounding box center [1305, 521] width 49 height 20
click at [1323, 524] on icon at bounding box center [1321, 522] width 14 height 14
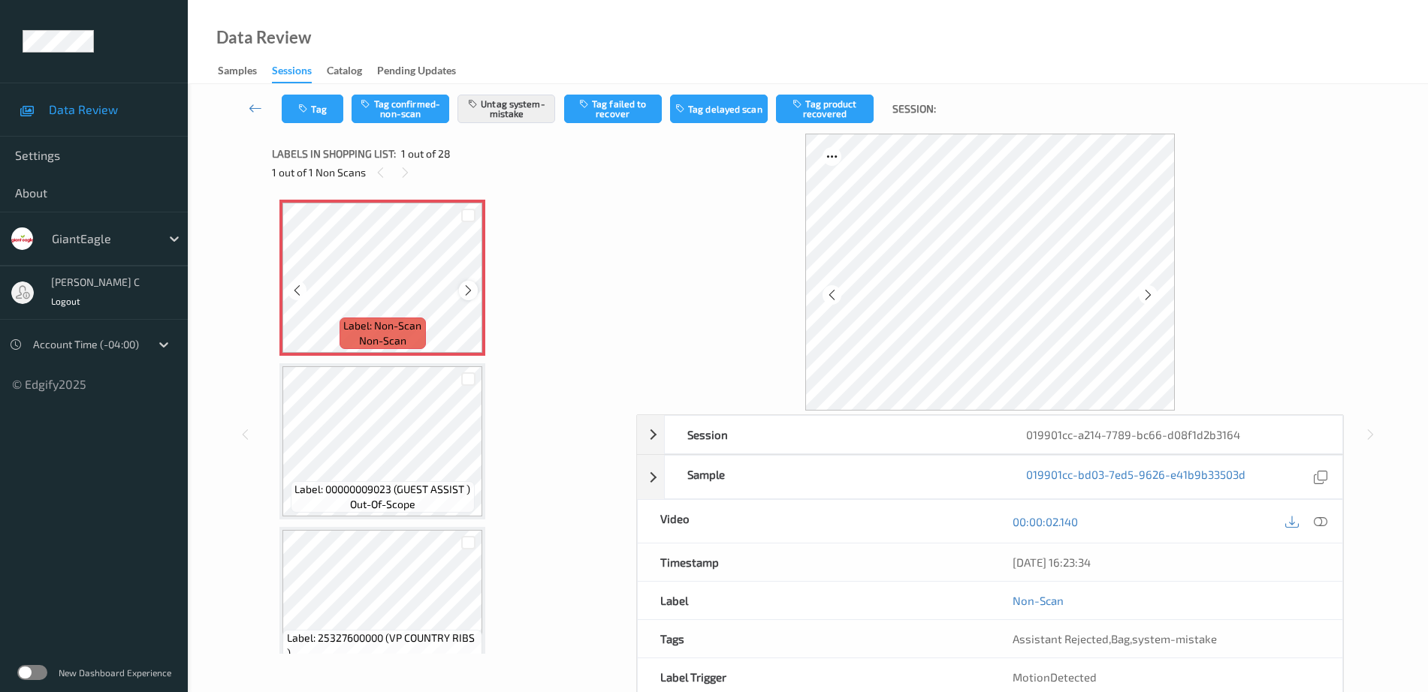
click at [468, 291] on icon at bounding box center [468, 291] width 13 height 14
click at [469, 291] on icon at bounding box center [468, 291] width 13 height 14
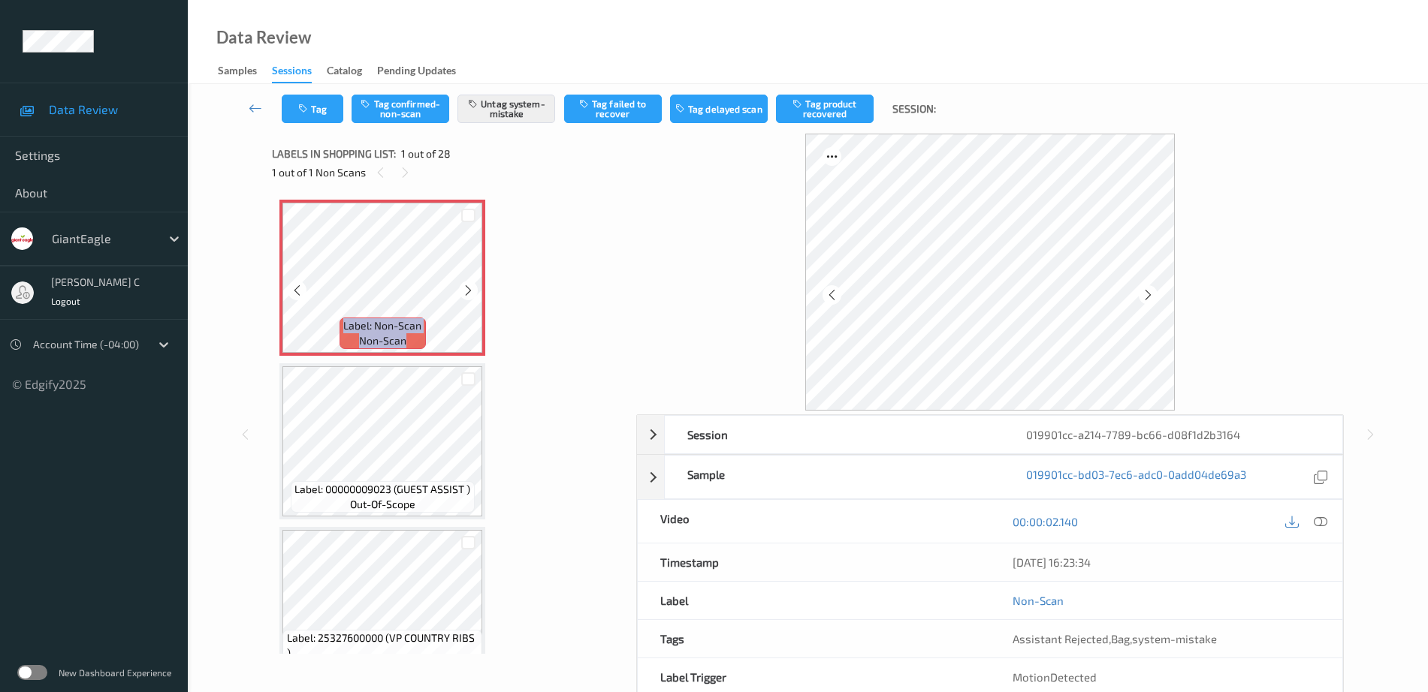
click at [469, 291] on icon at bounding box center [468, 291] width 13 height 14
click at [1311, 515] on div at bounding box center [1305, 521] width 49 height 20
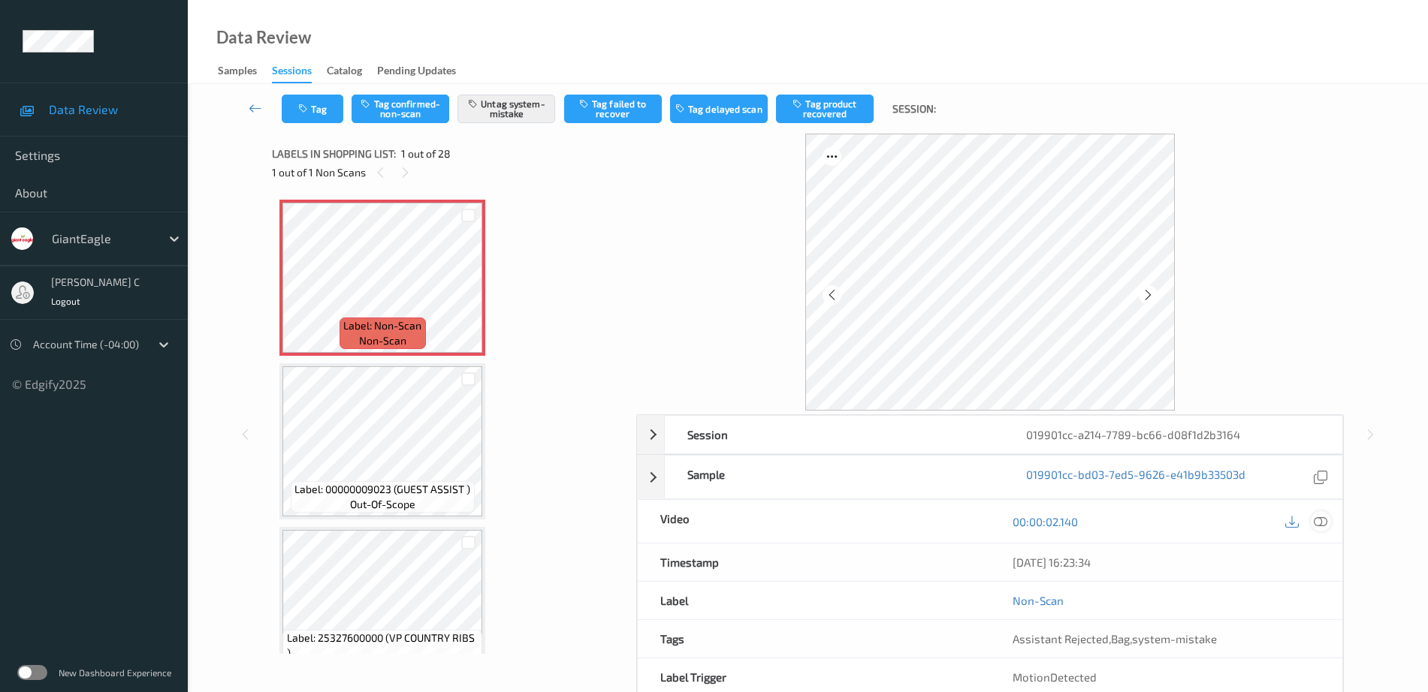
click at [1319, 521] on icon at bounding box center [1321, 522] width 14 height 14
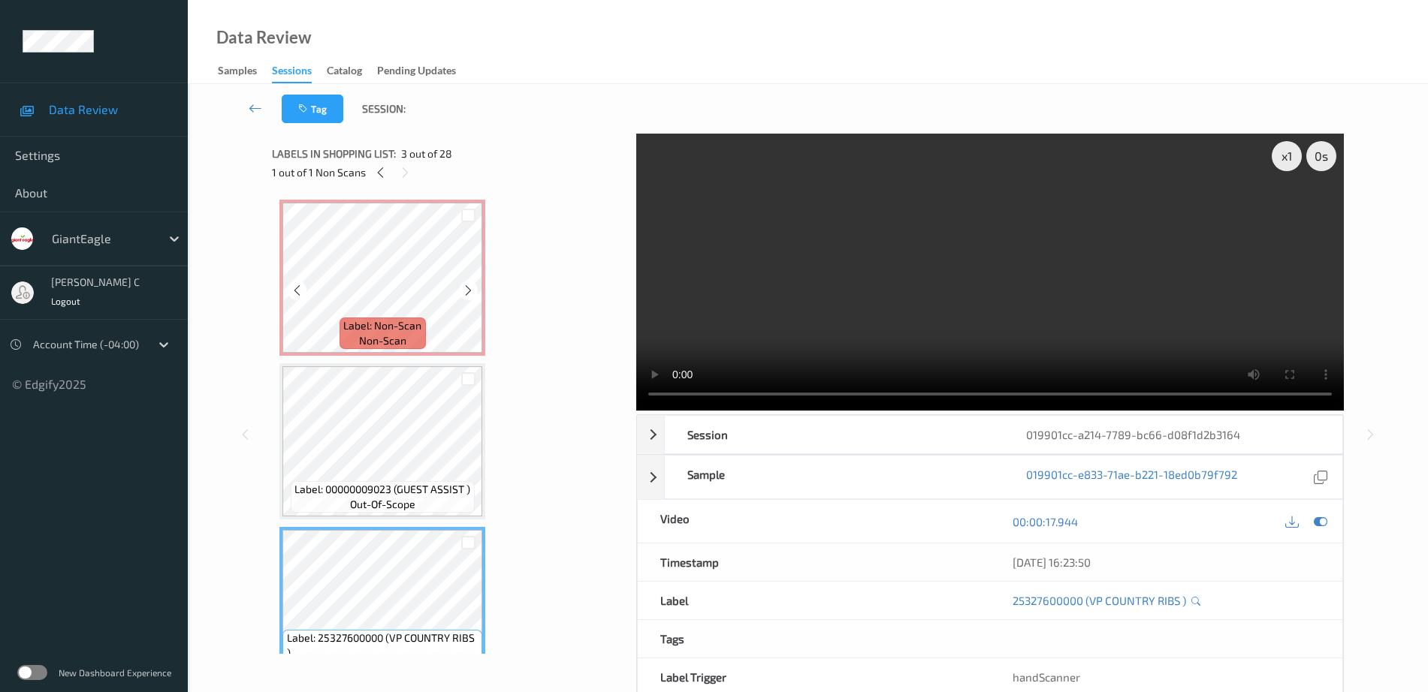
click at [399, 347] on span "non-scan" at bounding box center [382, 340] width 47 height 15
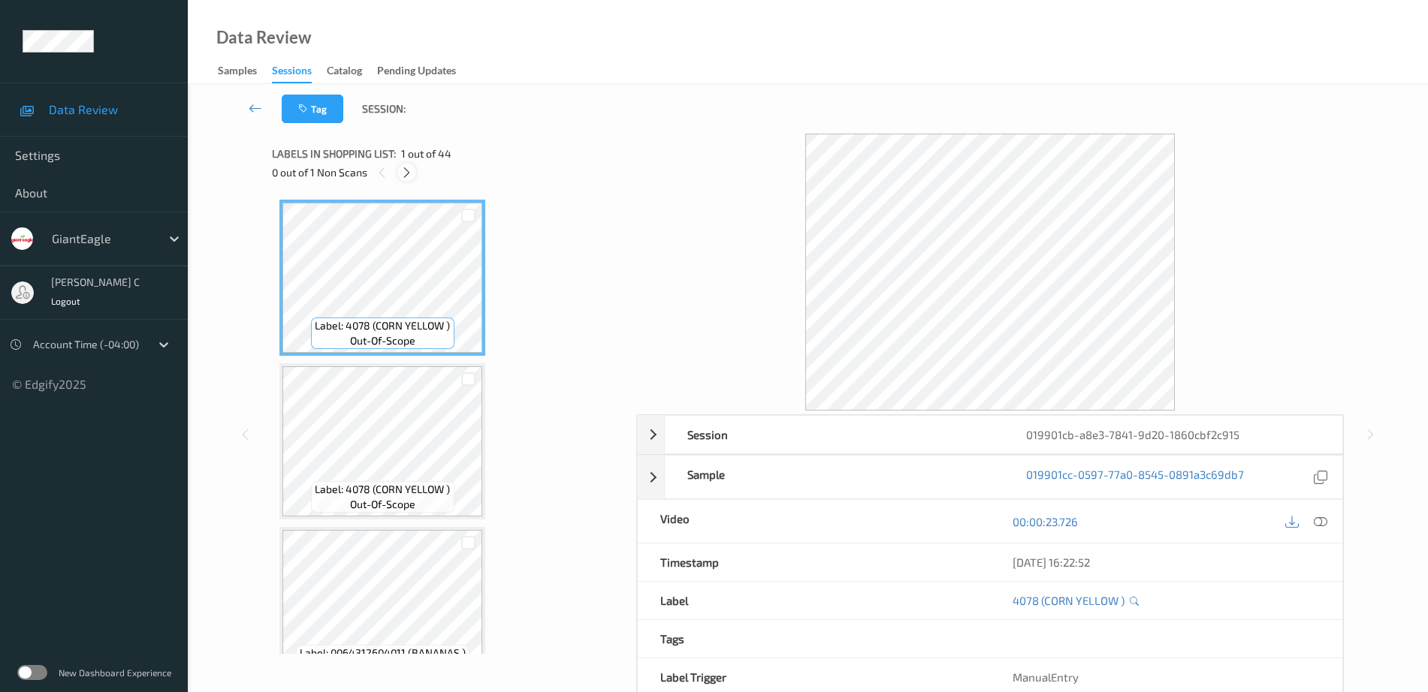
click at [409, 178] on icon at bounding box center [406, 173] width 13 height 14
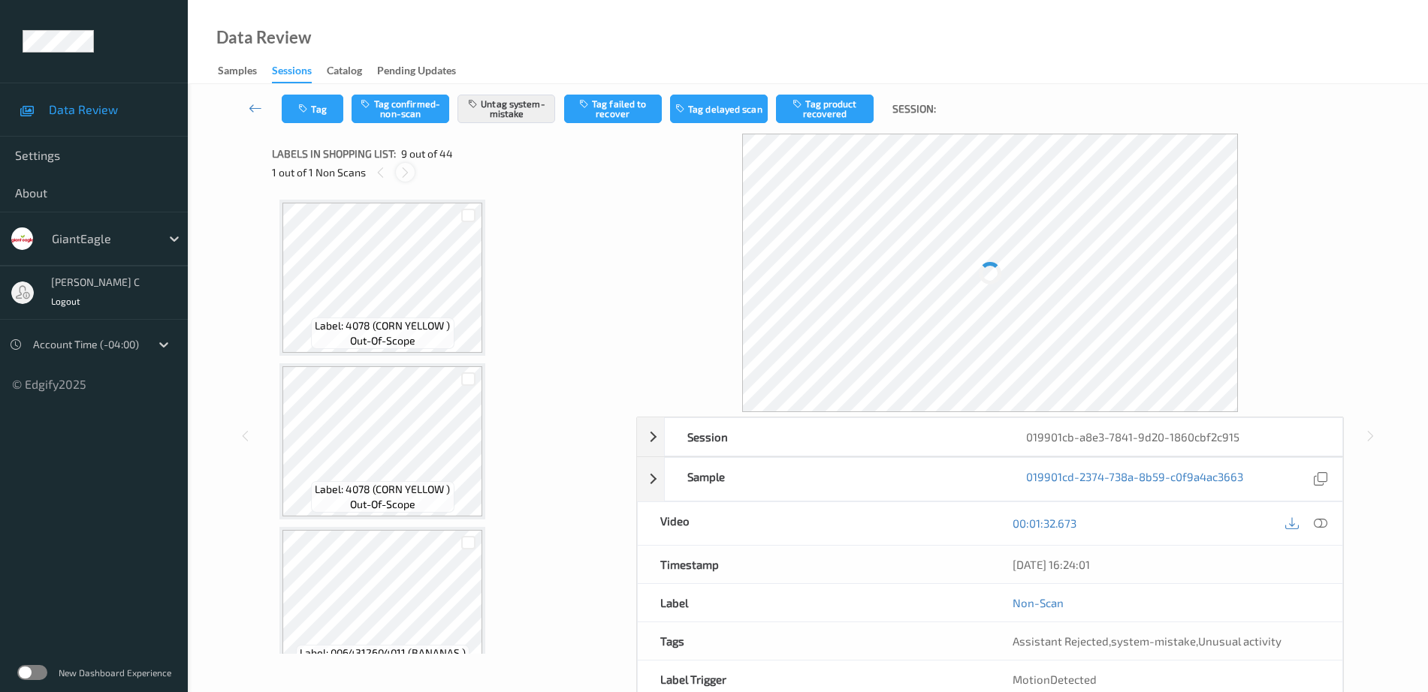
scroll to position [1154, 0]
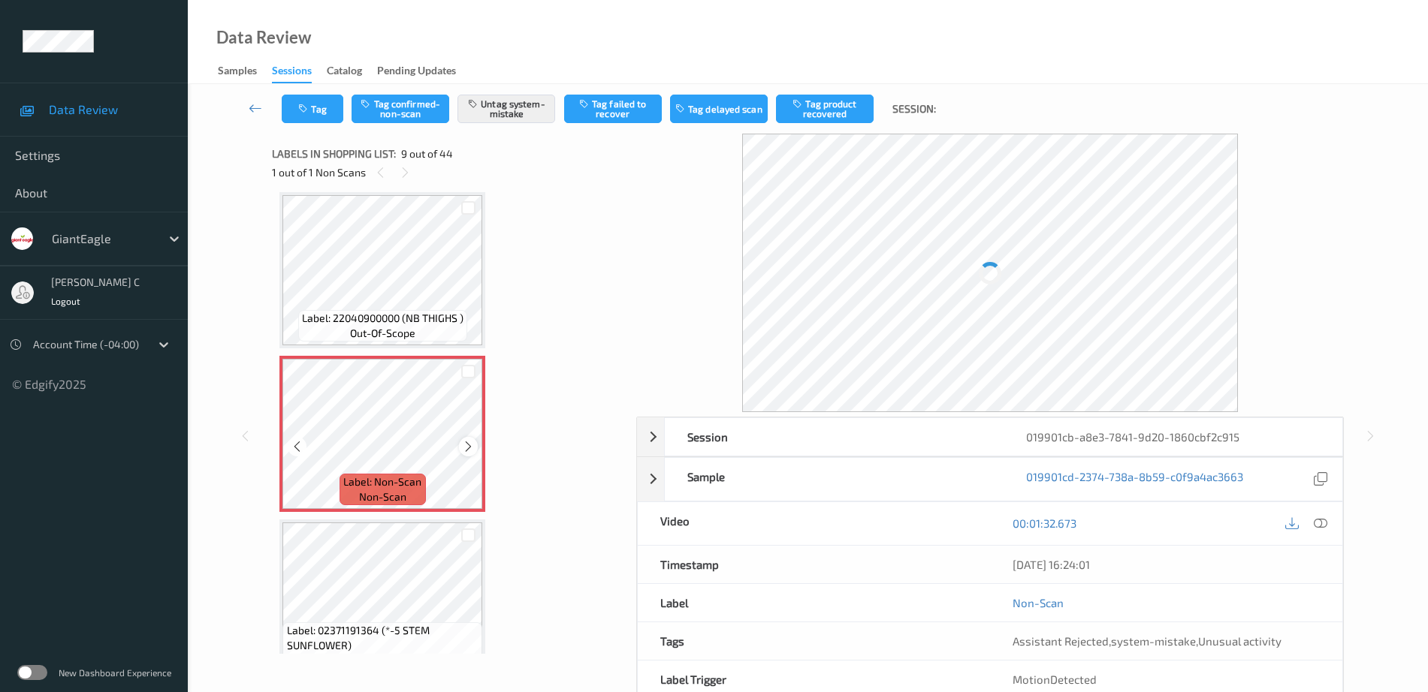
click at [466, 450] on icon at bounding box center [468, 447] width 13 height 14
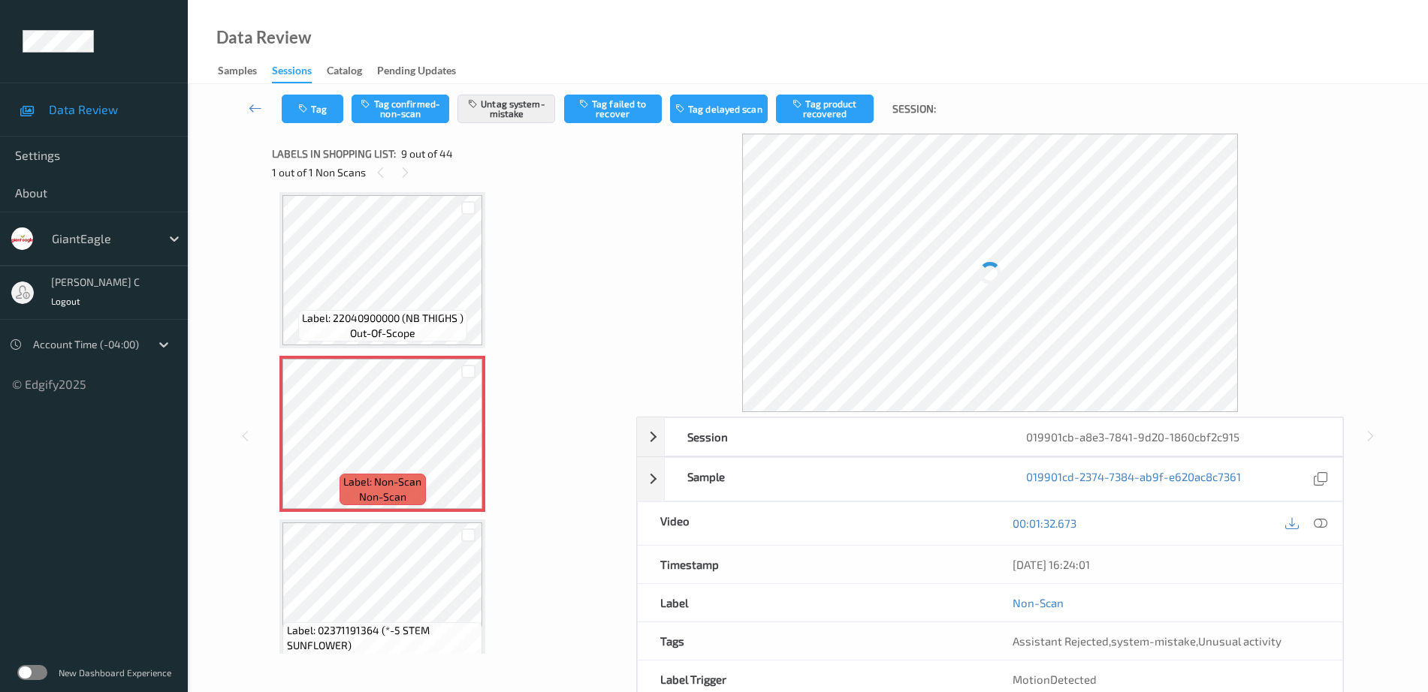
click at [398, 313] on span "Label: 22040900000 (NB THIGHS )" at bounding box center [382, 318] width 161 height 15
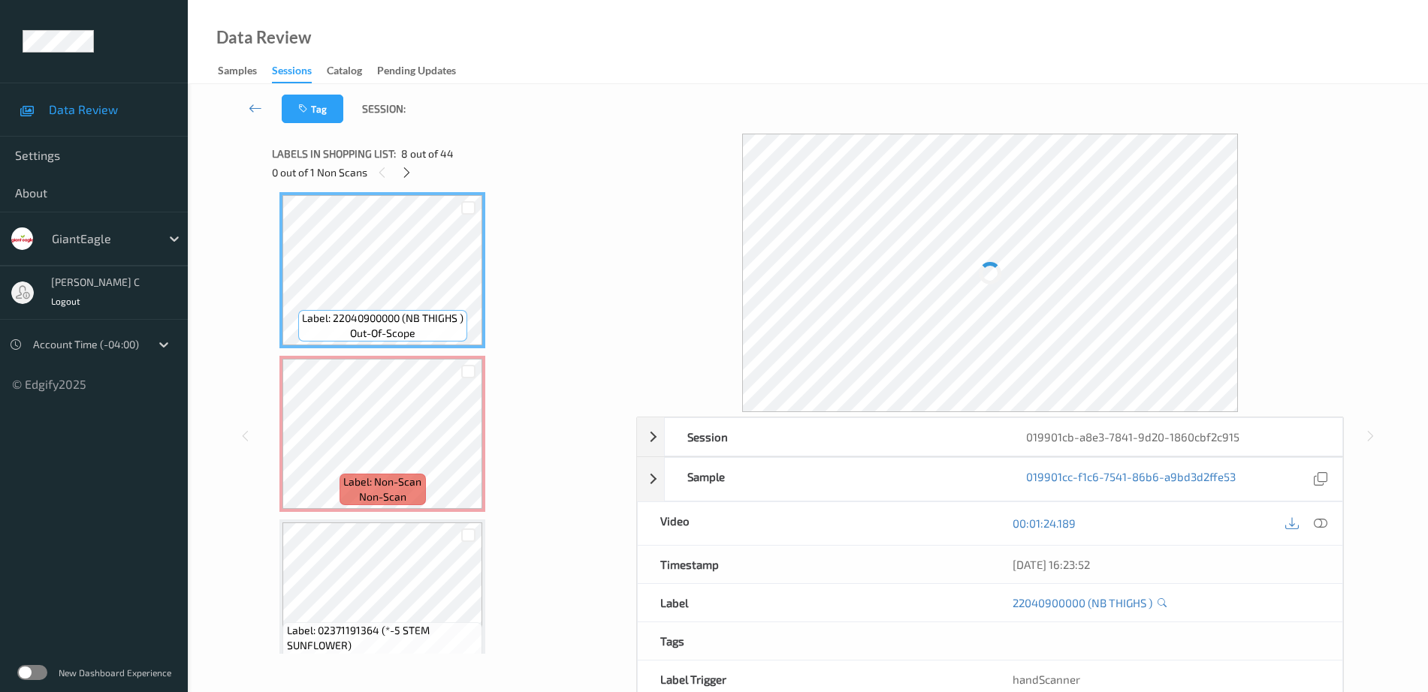
scroll to position [1060, 0]
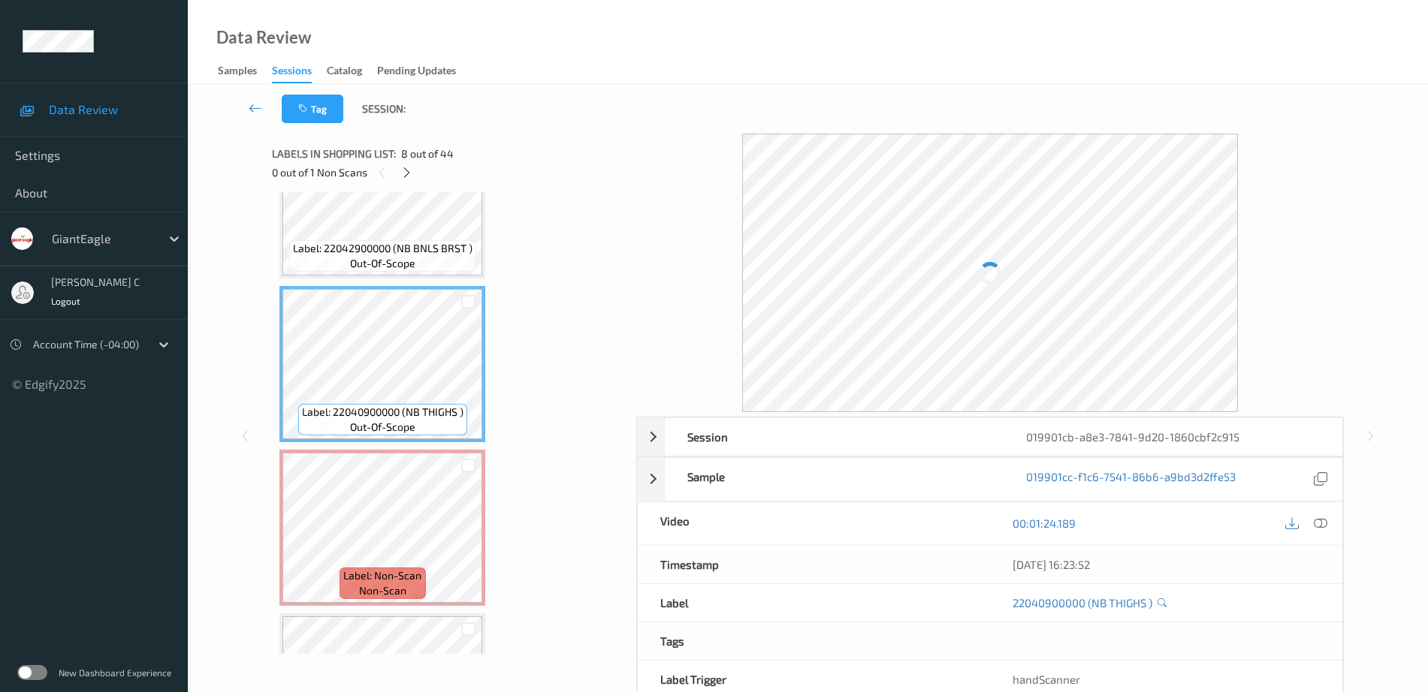
click at [346, 260] on div "Label: 22042900000 (NB BNLS BRST ) out-of-scope" at bounding box center [382, 256] width 187 height 32
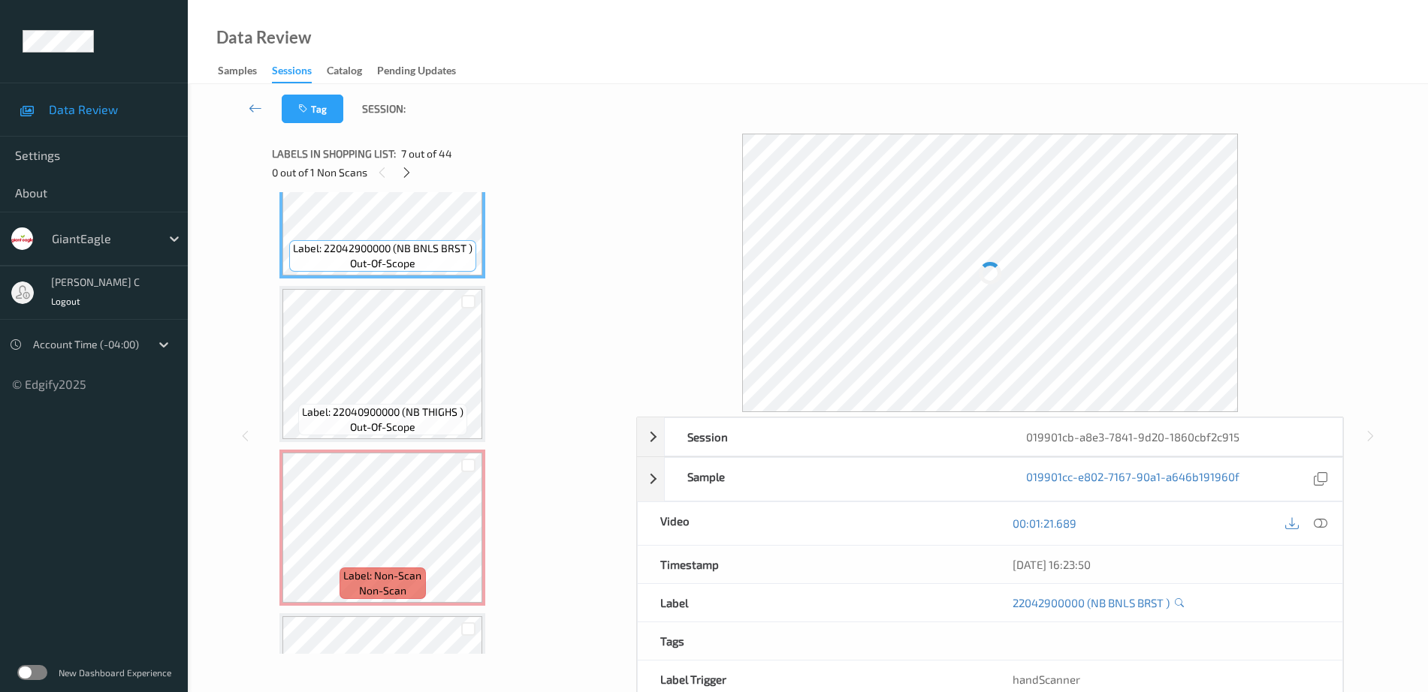
scroll to position [966, 0]
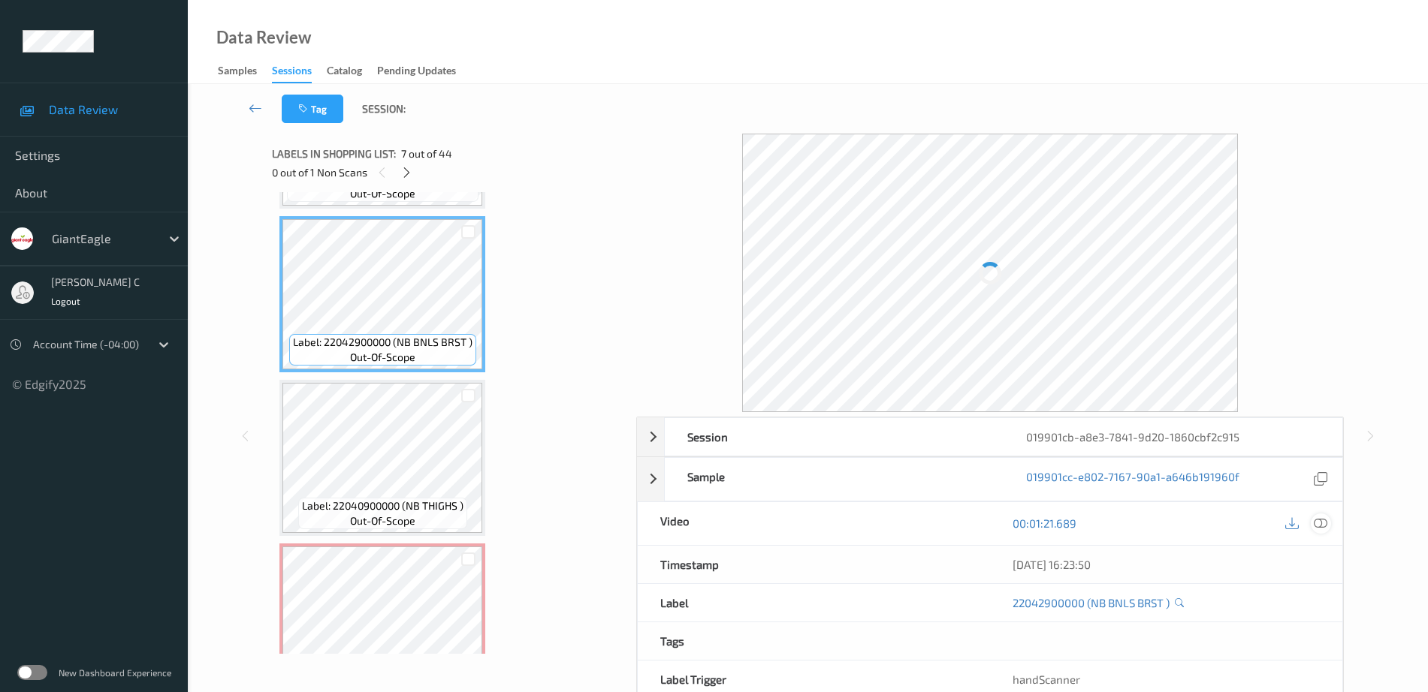
click at [1323, 517] on icon at bounding box center [1321, 524] width 14 height 14
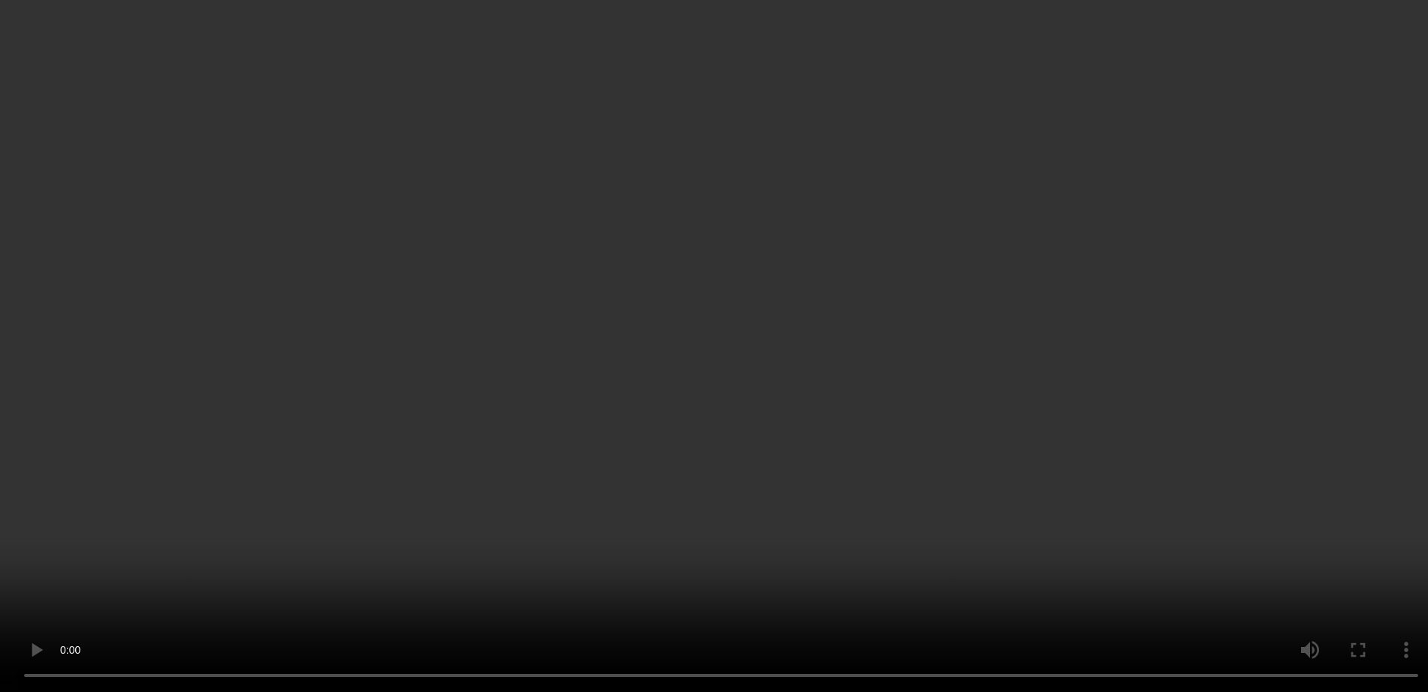
scroll to position [1154, 0]
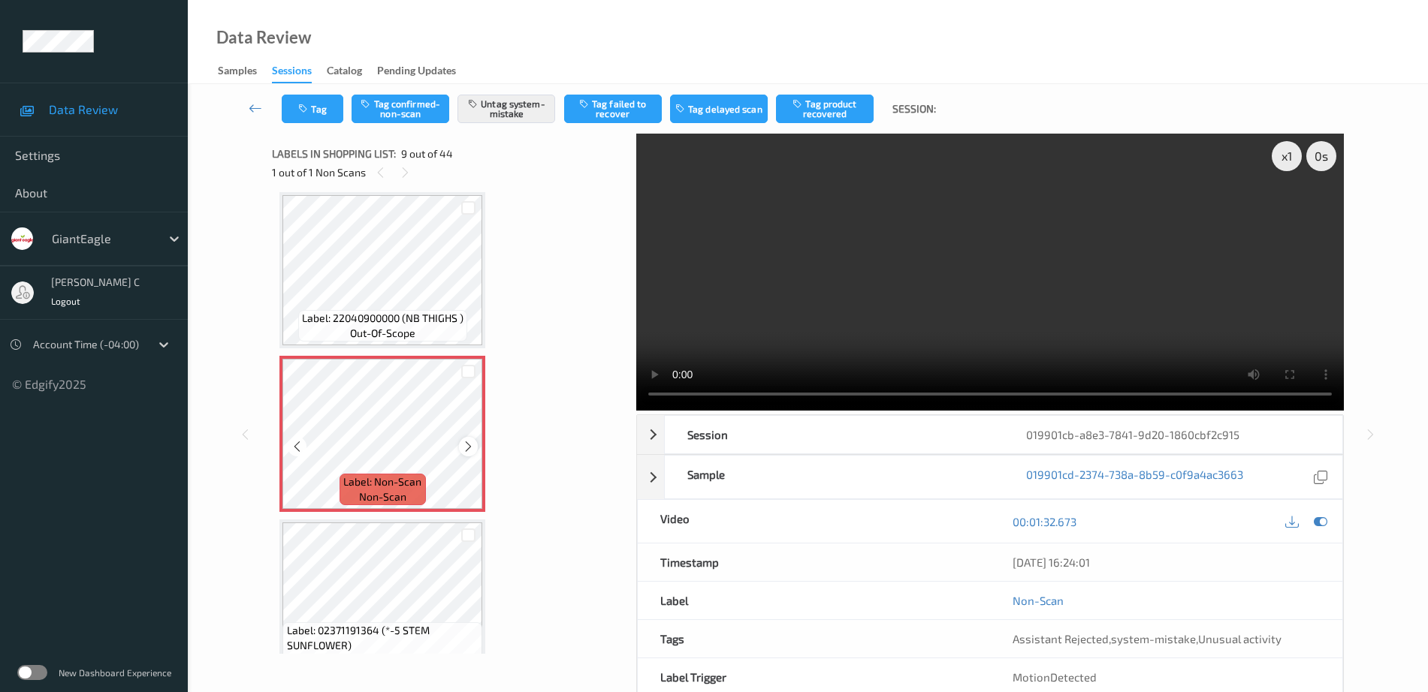
click at [473, 449] on icon at bounding box center [468, 447] width 13 height 14
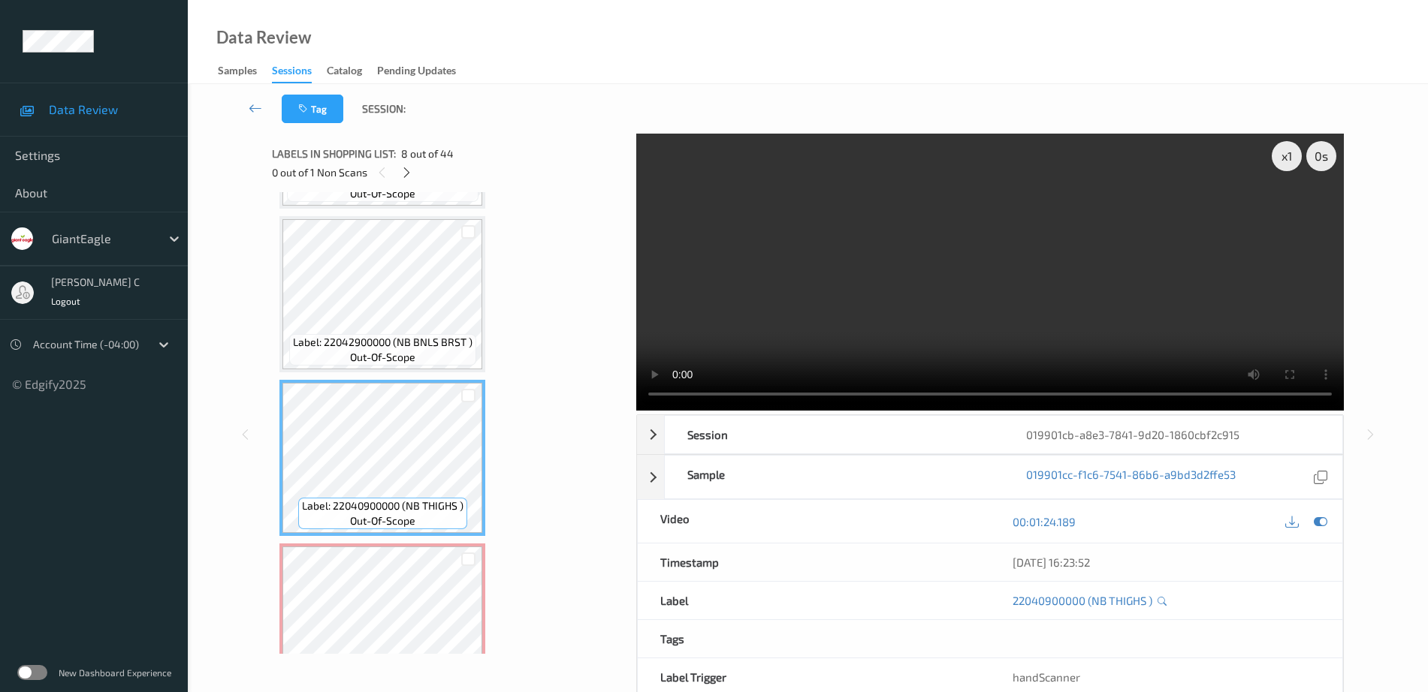
scroll to position [1060, 0]
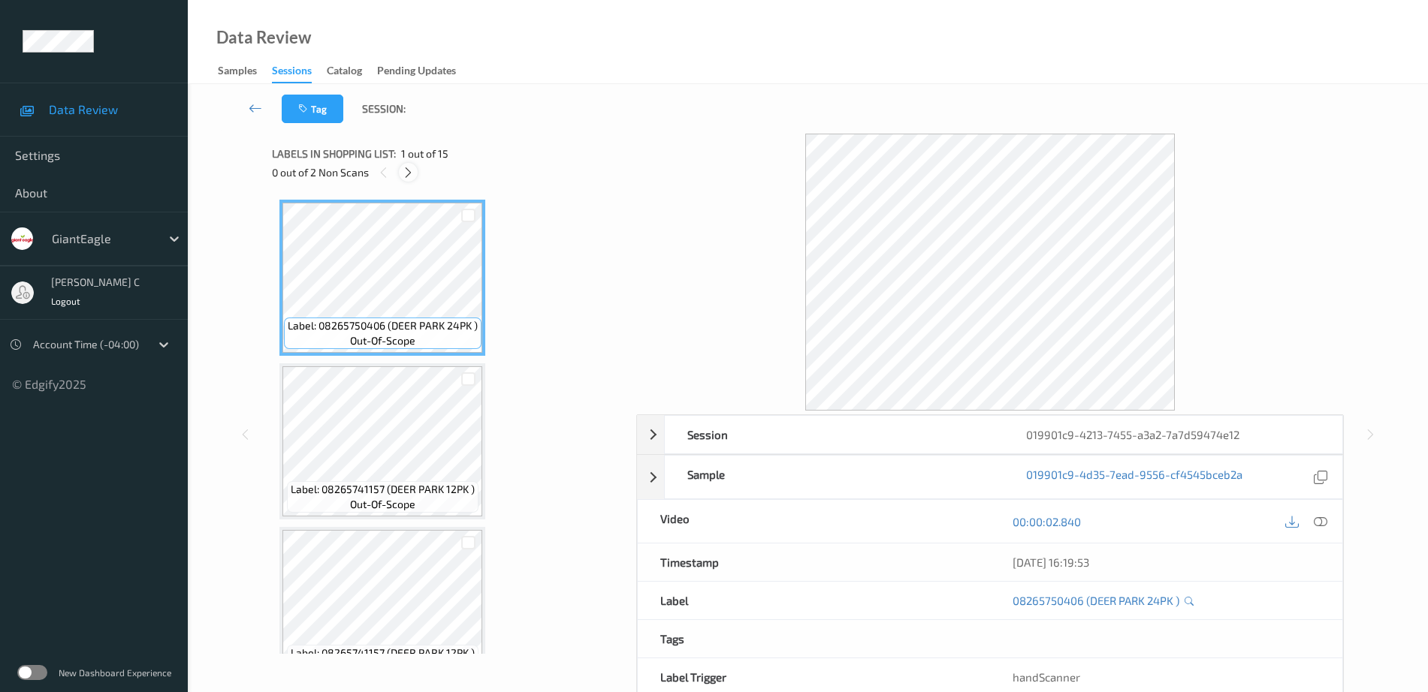
click at [409, 175] on icon at bounding box center [408, 173] width 13 height 14
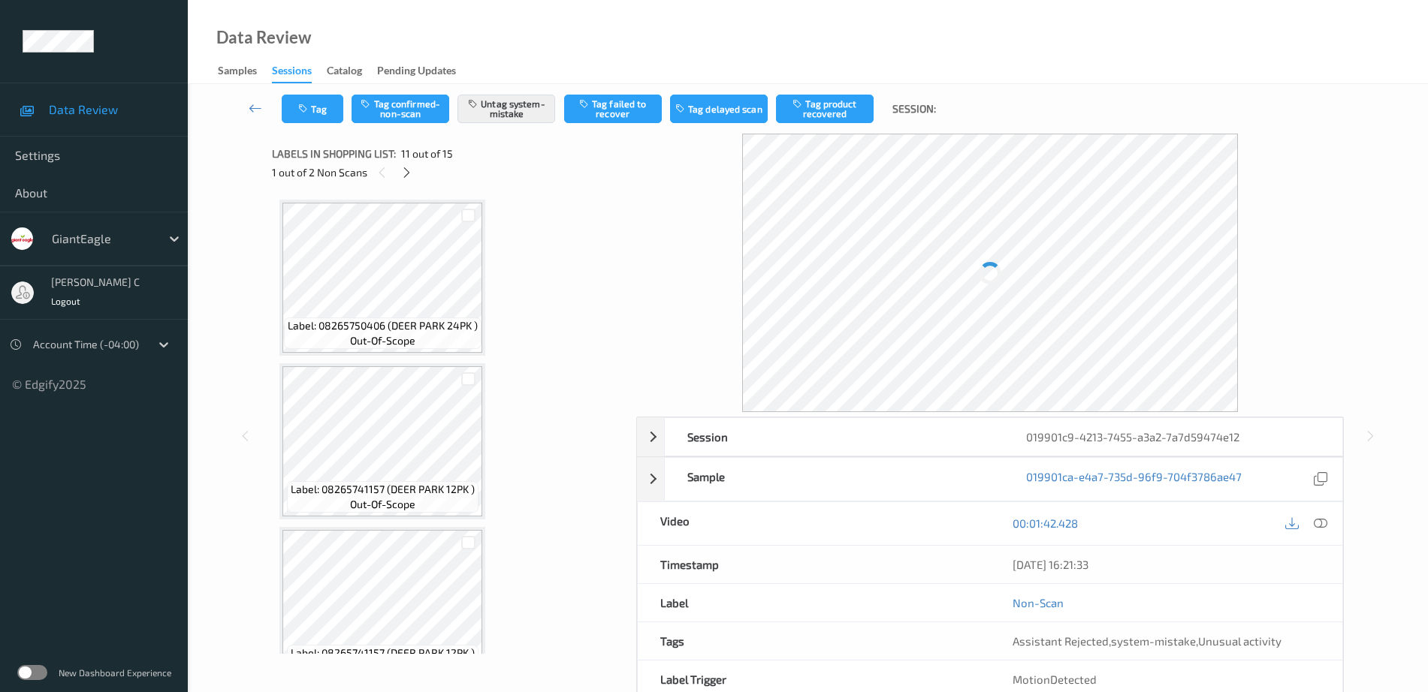
scroll to position [1481, 0]
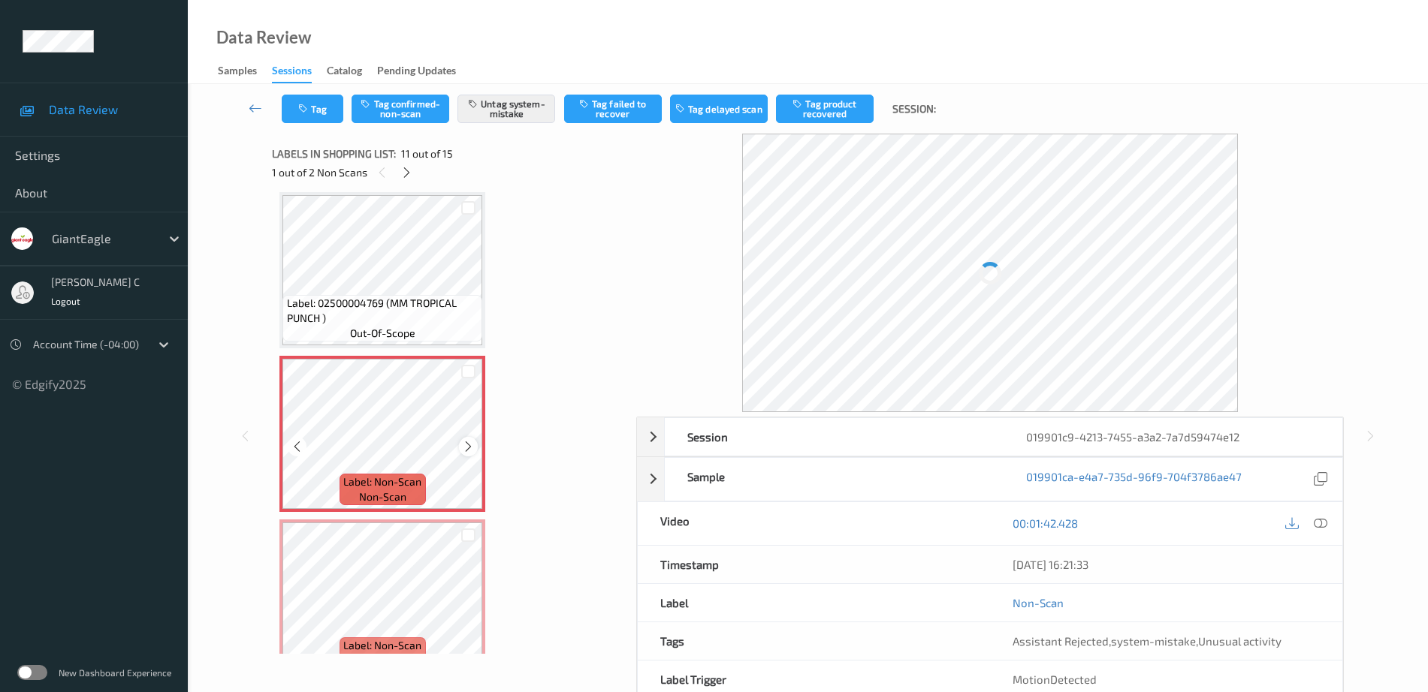
click at [468, 447] on icon at bounding box center [468, 447] width 13 height 14
drag, startPoint x: 468, startPoint y: 447, endPoint x: 484, endPoint y: 442, distance: 17.3
click at [470, 447] on icon at bounding box center [468, 447] width 13 height 14
click at [468, 448] on icon at bounding box center [468, 447] width 13 height 14
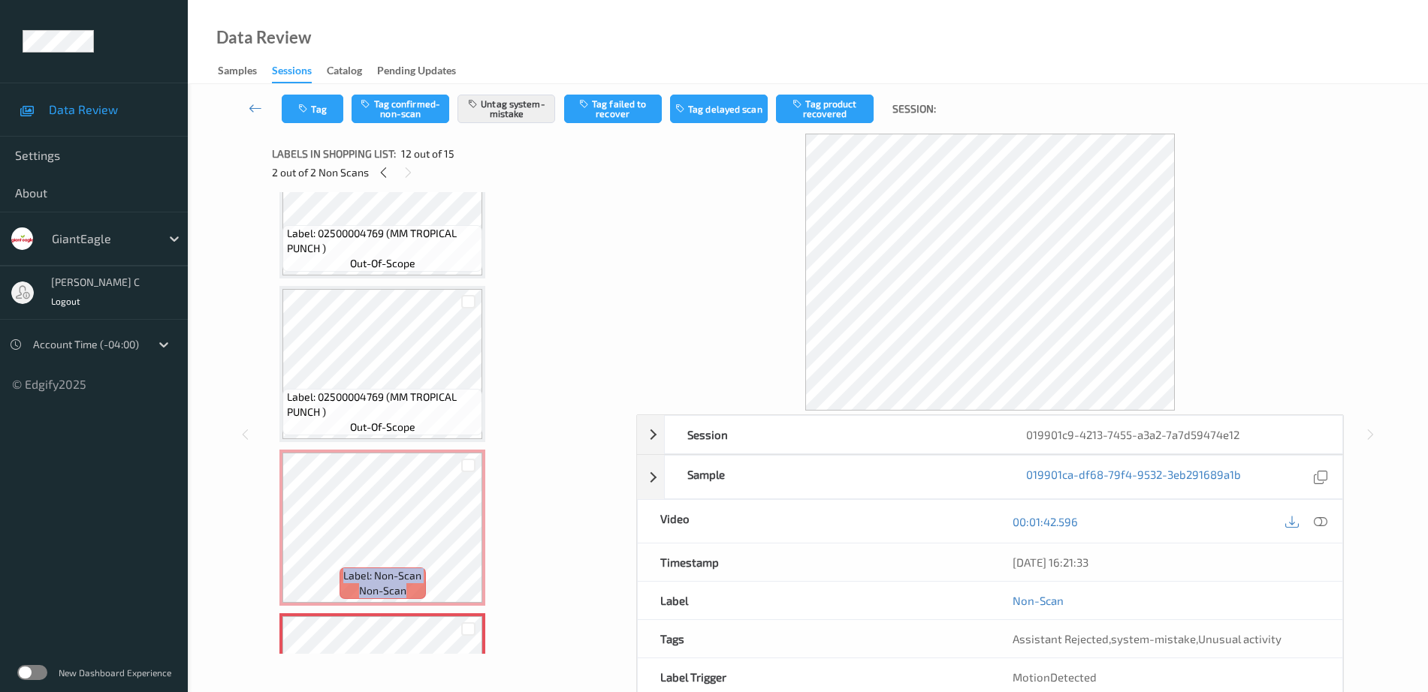
scroll to position [1199, 0]
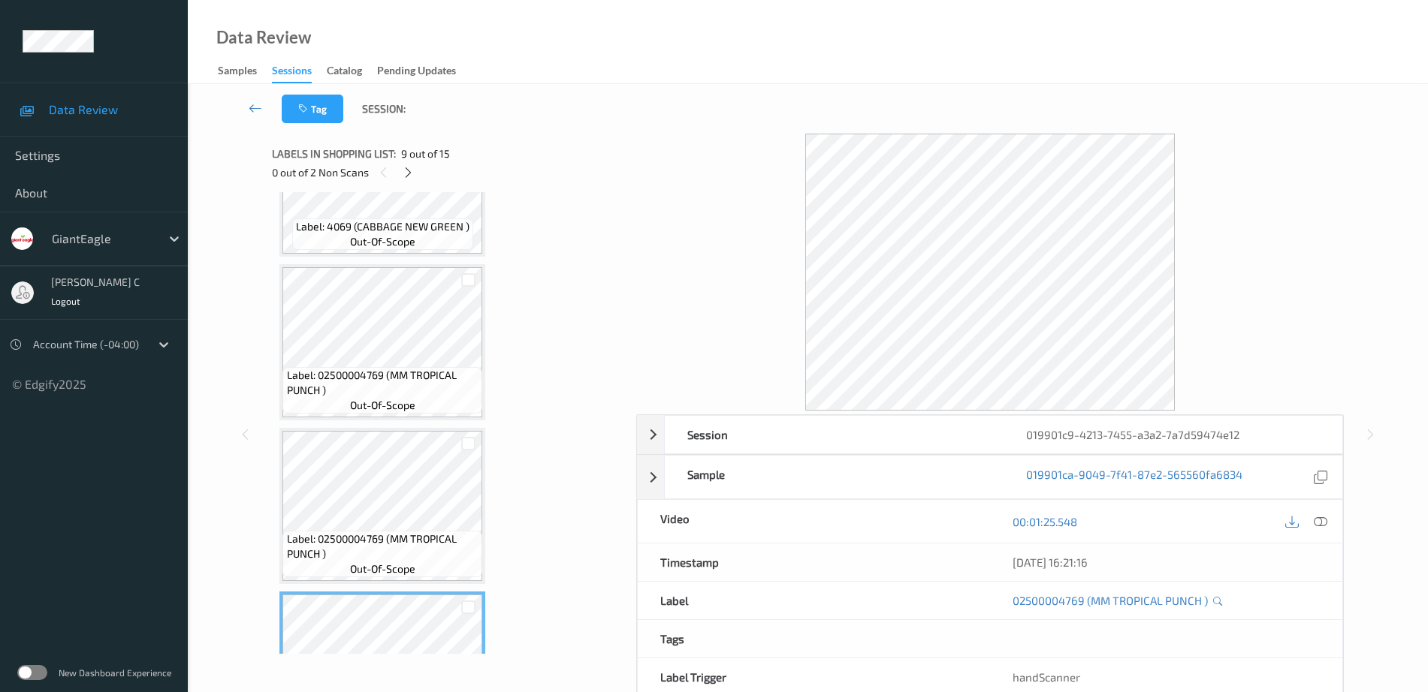
click at [384, 368] on span "Label: 02500004769 (MM TROPICAL PUNCH )" at bounding box center [383, 383] width 192 height 30
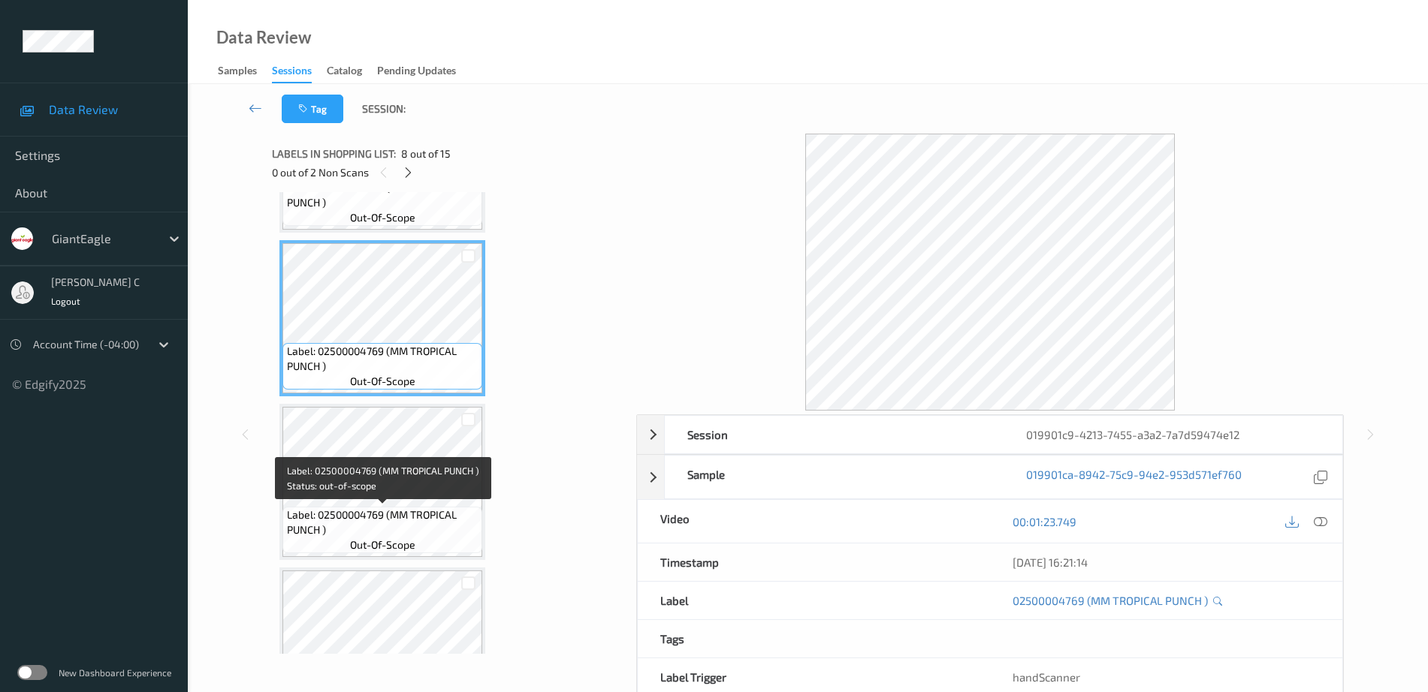
click at [365, 508] on span "Label: 02500004769 (MM TROPICAL PUNCH )" at bounding box center [383, 523] width 192 height 30
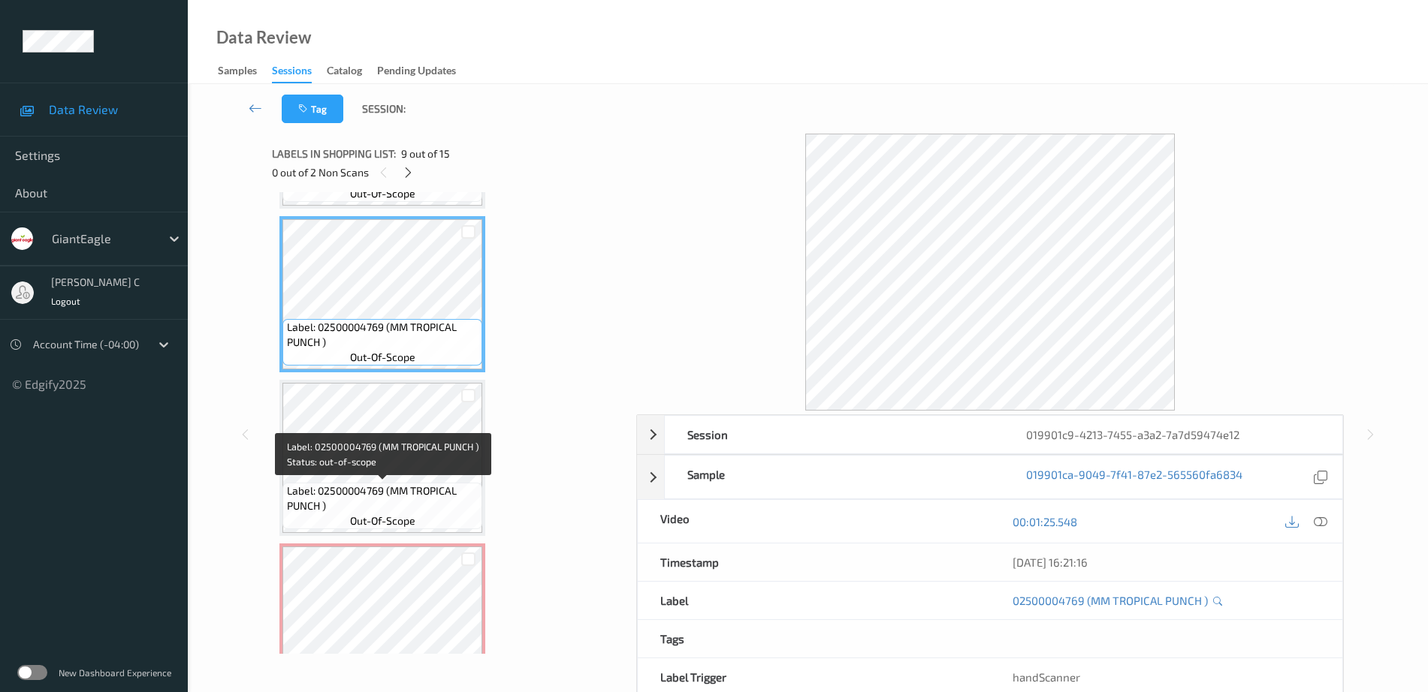
click at [377, 498] on span "Label: 02500004769 (MM TROPICAL PUNCH )" at bounding box center [383, 499] width 192 height 30
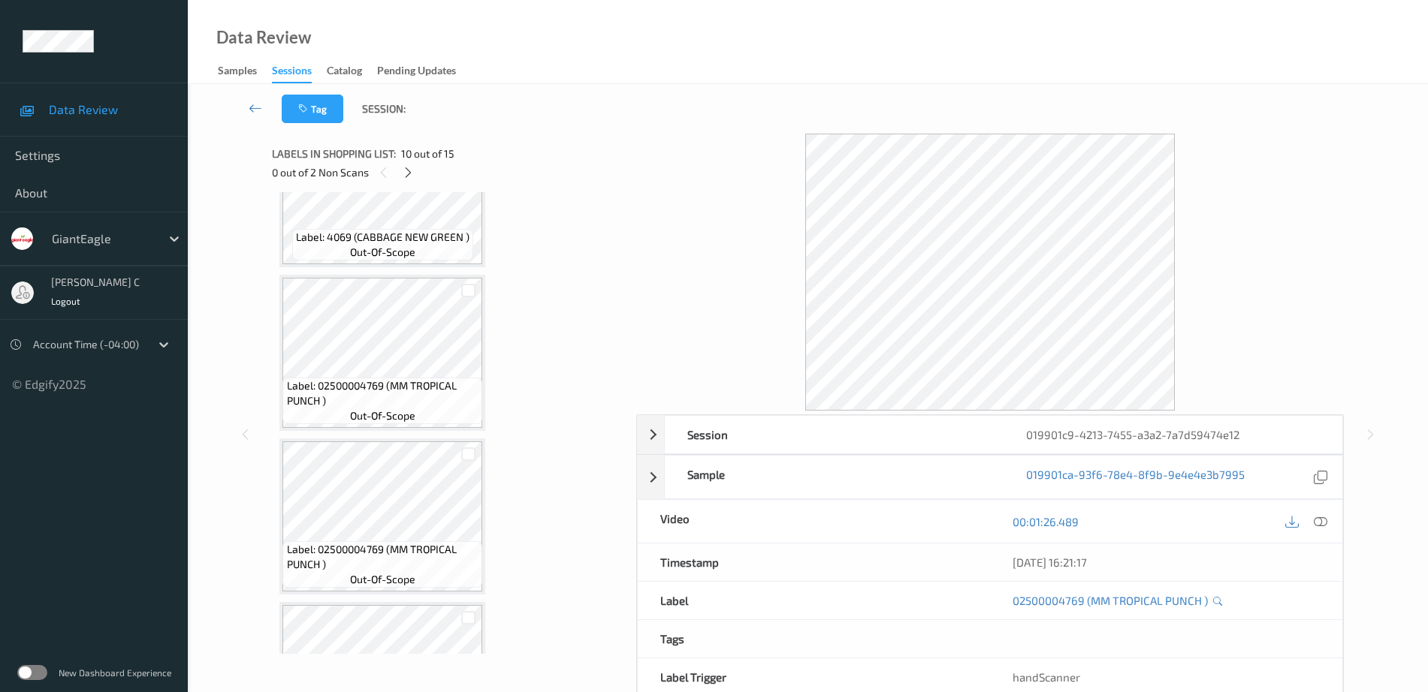
scroll to position [824, 0]
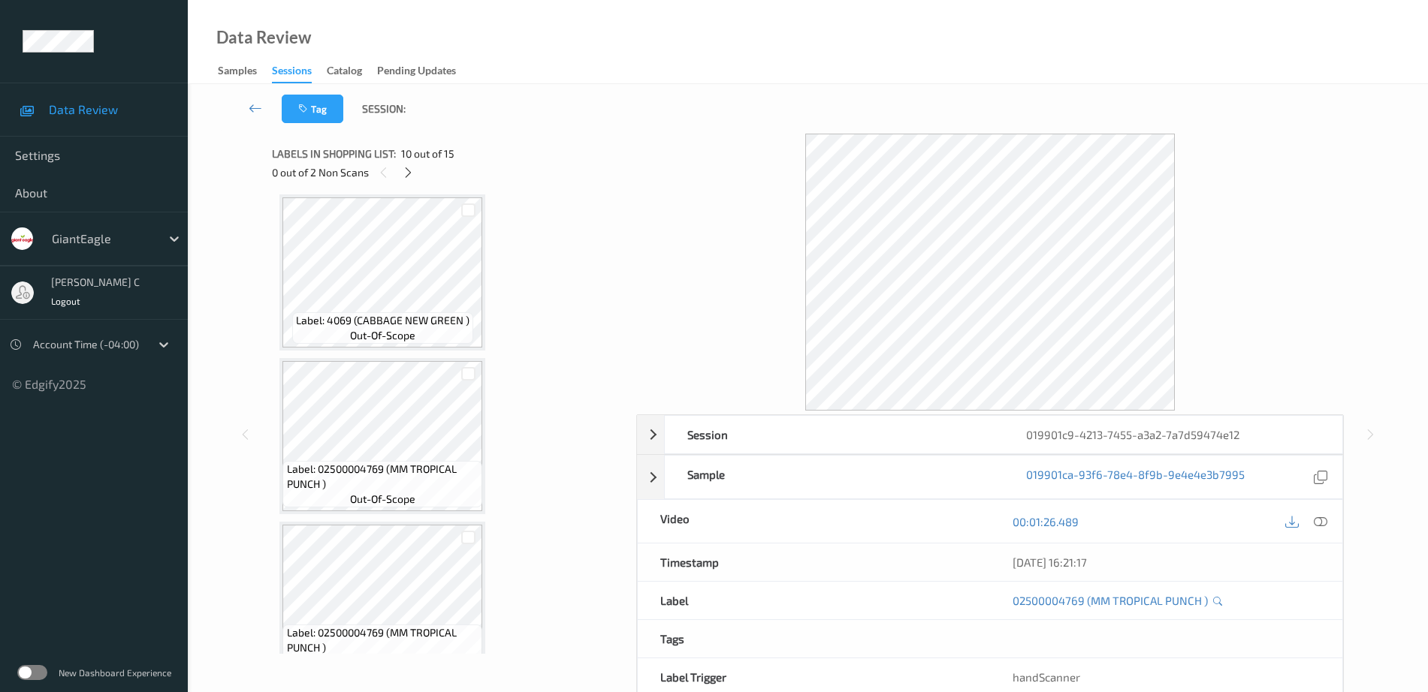
click at [357, 314] on span "Label: 4069 (CABBAGE NEW GREEN )" at bounding box center [382, 320] width 173 height 15
click at [1315, 523] on icon at bounding box center [1321, 522] width 14 height 14
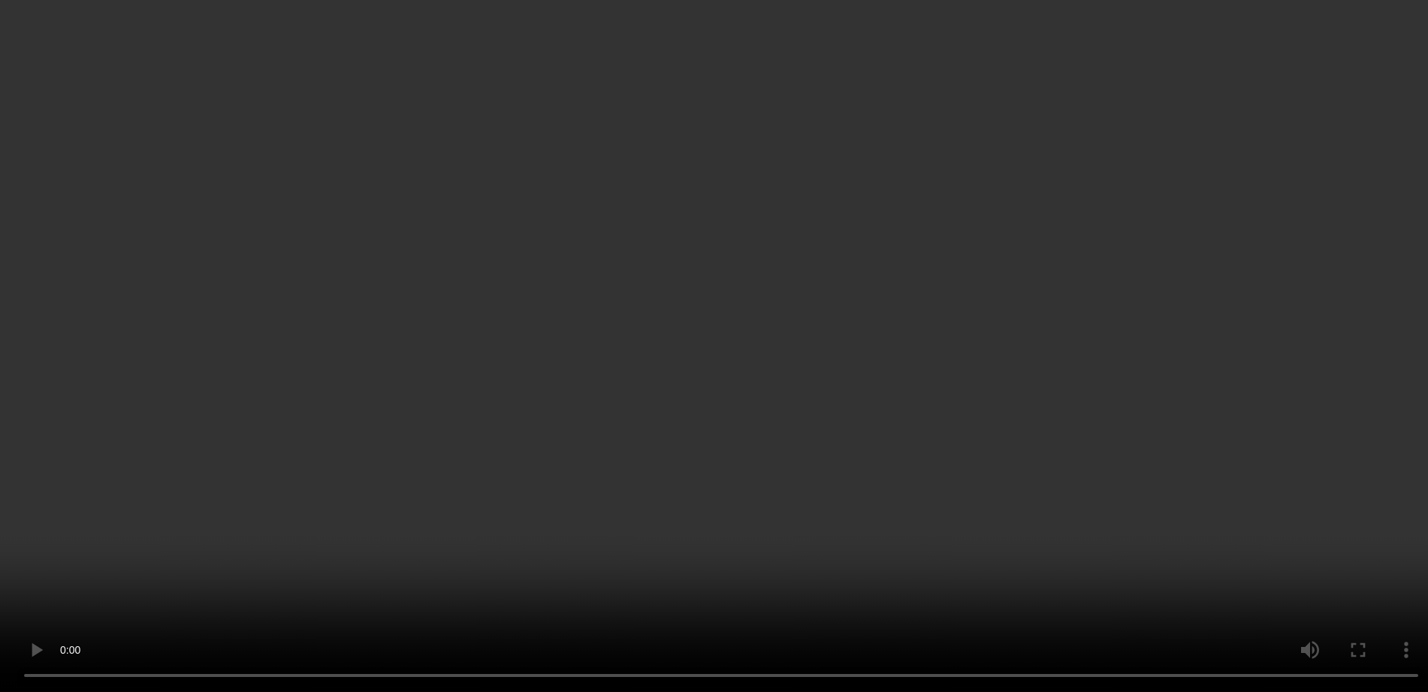
scroll to position [1575, 0]
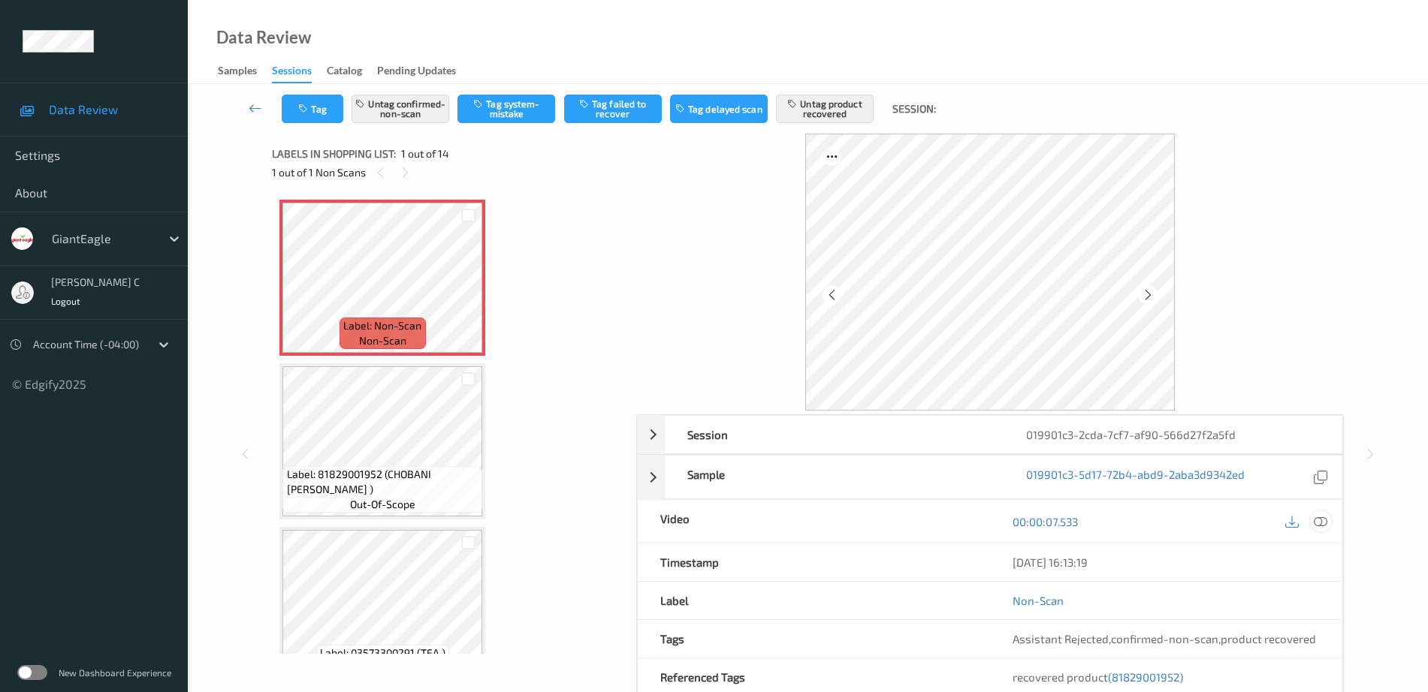
click at [1314, 516] on icon at bounding box center [1321, 522] width 14 height 14
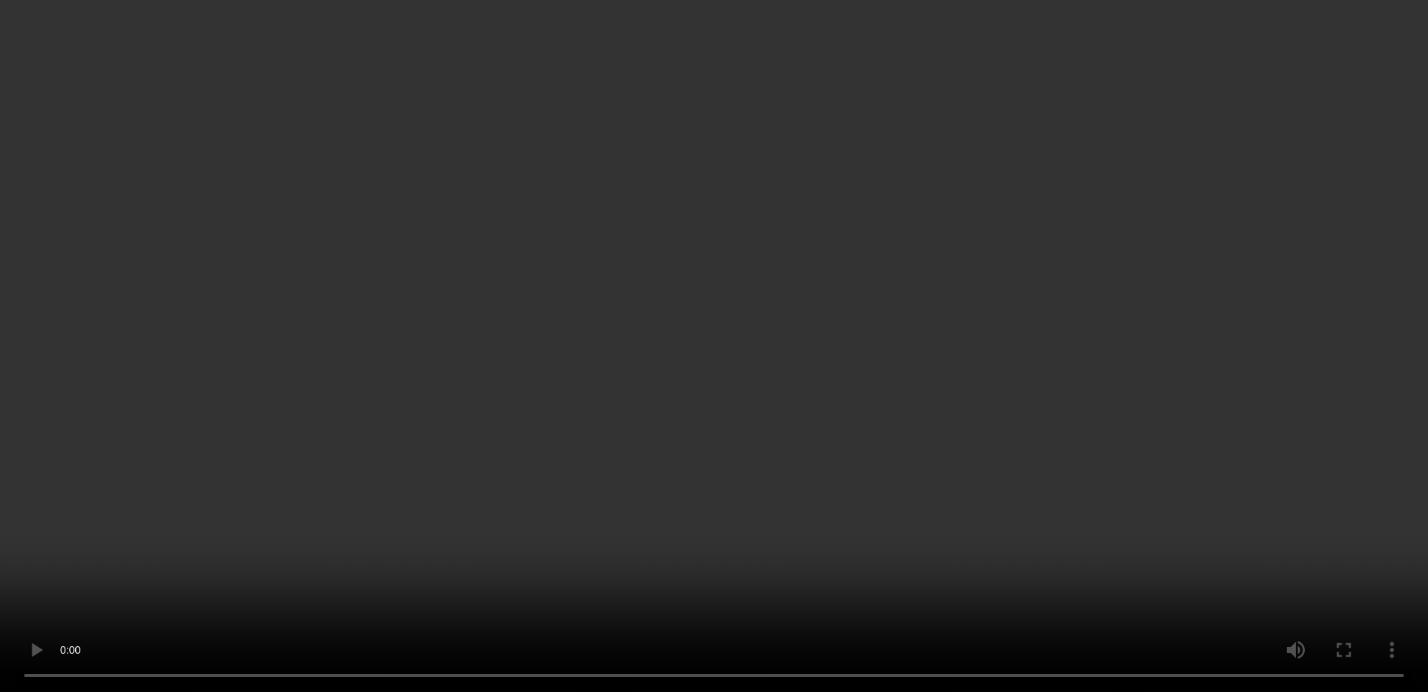
scroll to position [94, 0]
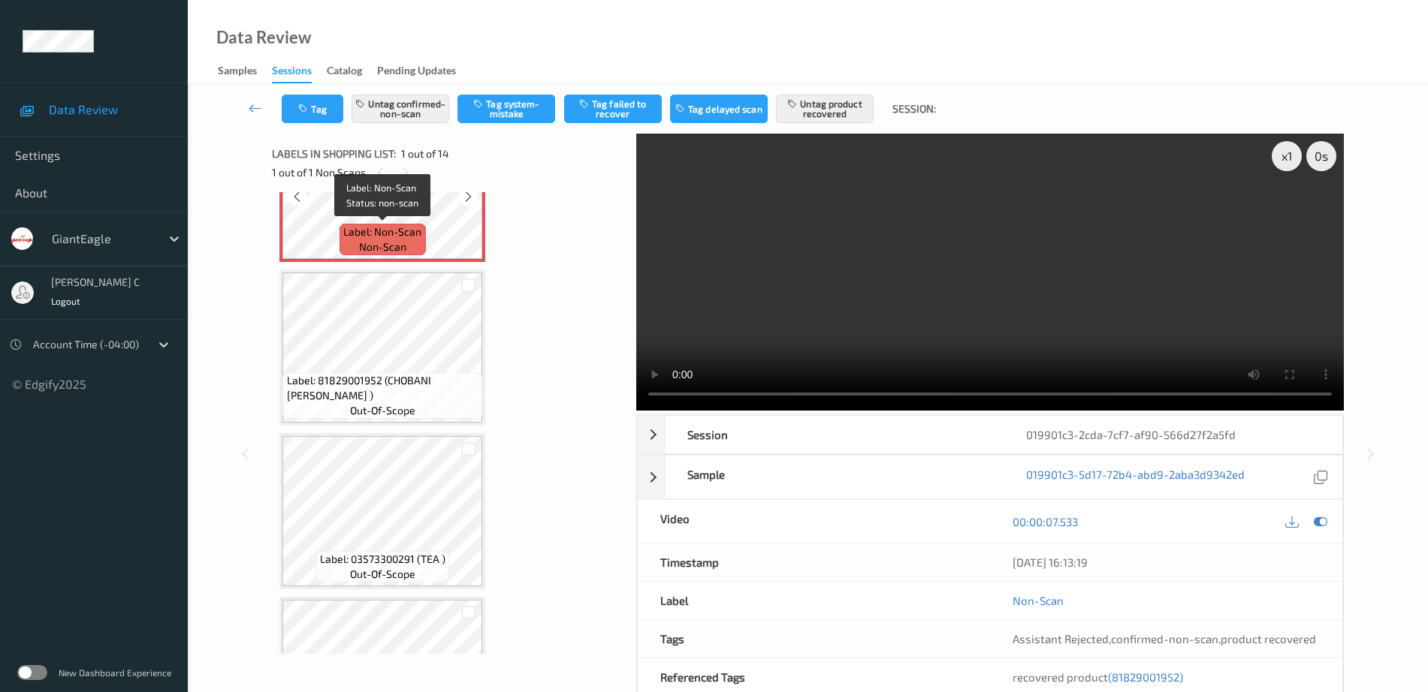
click at [406, 225] on span "Label: Non-Scan" at bounding box center [382, 232] width 78 height 15
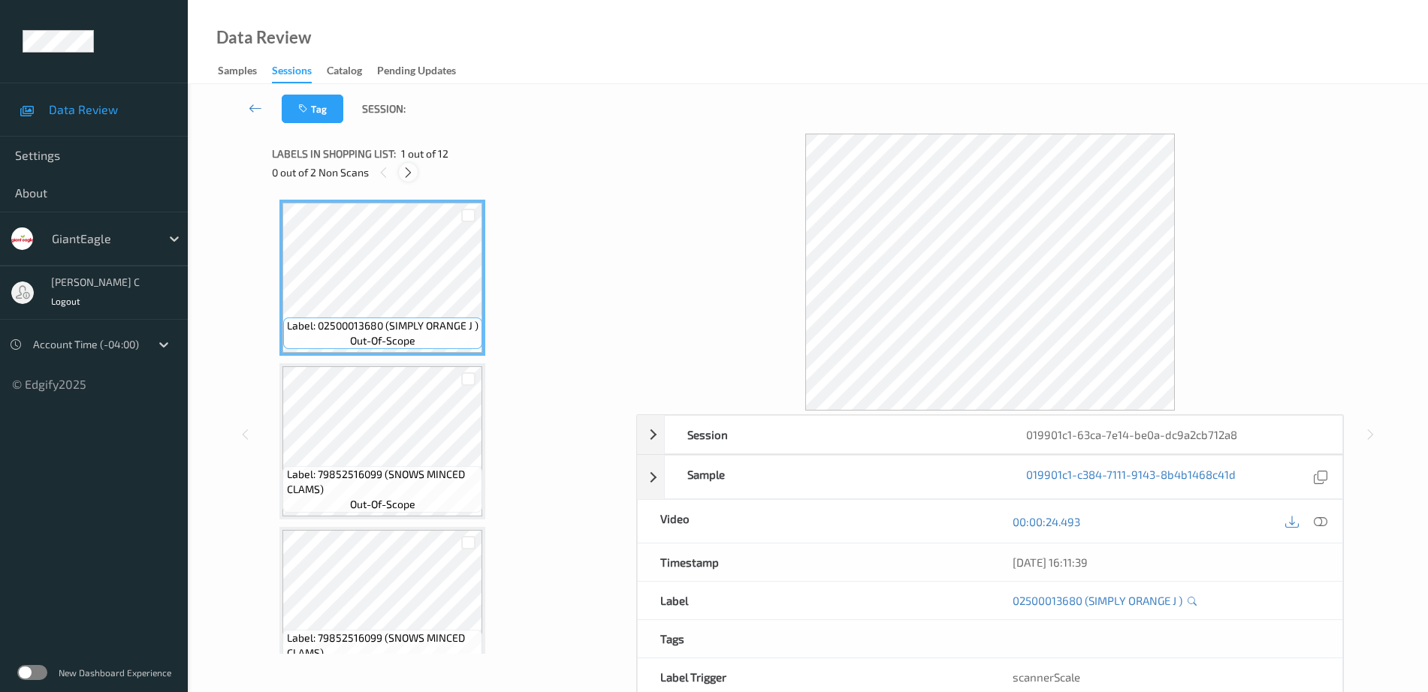
click at [405, 173] on icon at bounding box center [408, 173] width 13 height 14
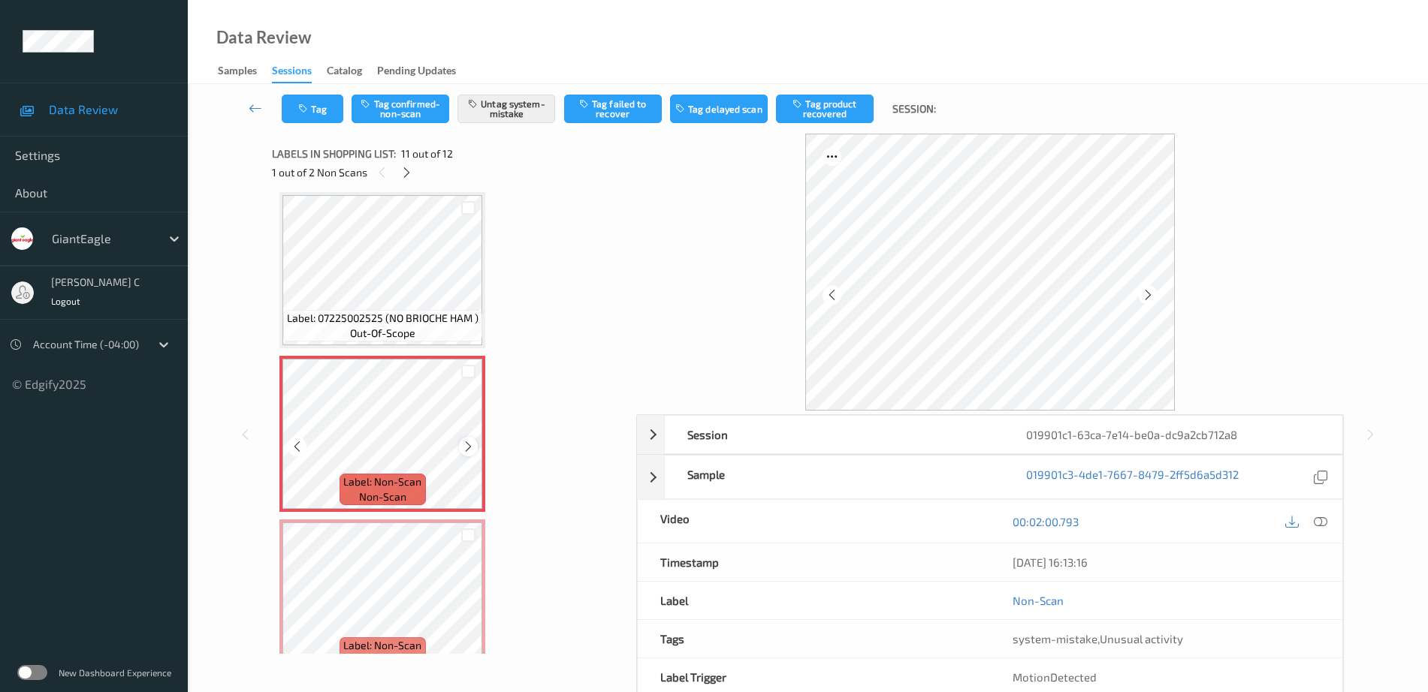
click at [472, 445] on icon at bounding box center [468, 447] width 13 height 14
click at [379, 320] on span "Label: 07225002525 (NO BRIOCHE HAM )" at bounding box center [383, 318] width 192 height 15
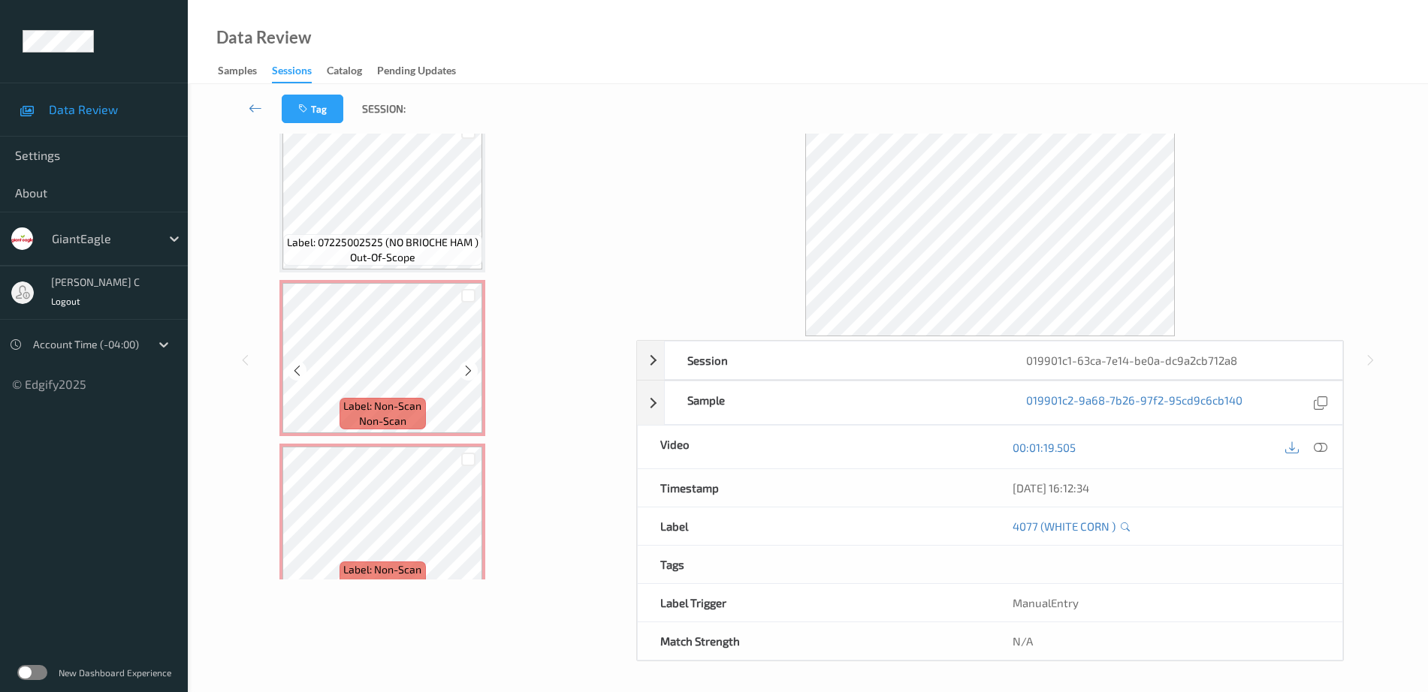
scroll to position [1510, 0]
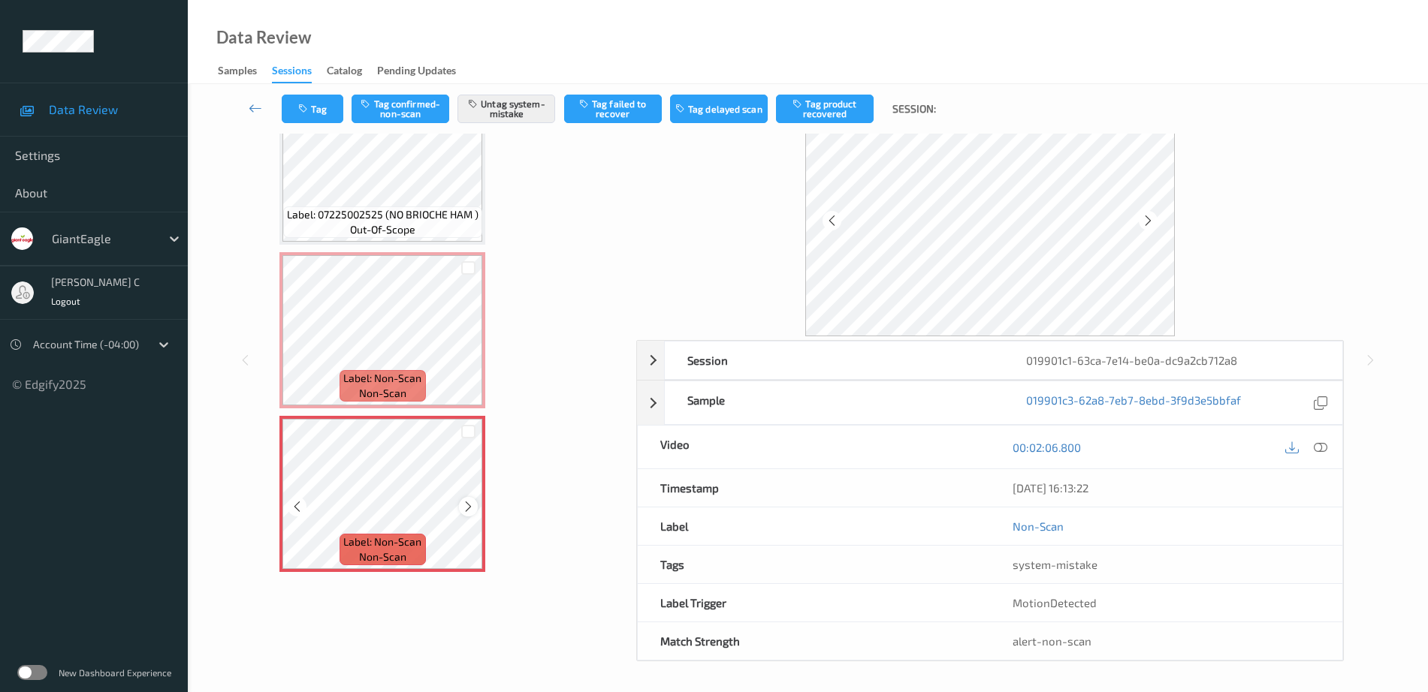
click at [472, 499] on div at bounding box center [468, 506] width 19 height 19
click at [474, 507] on icon at bounding box center [468, 507] width 13 height 14
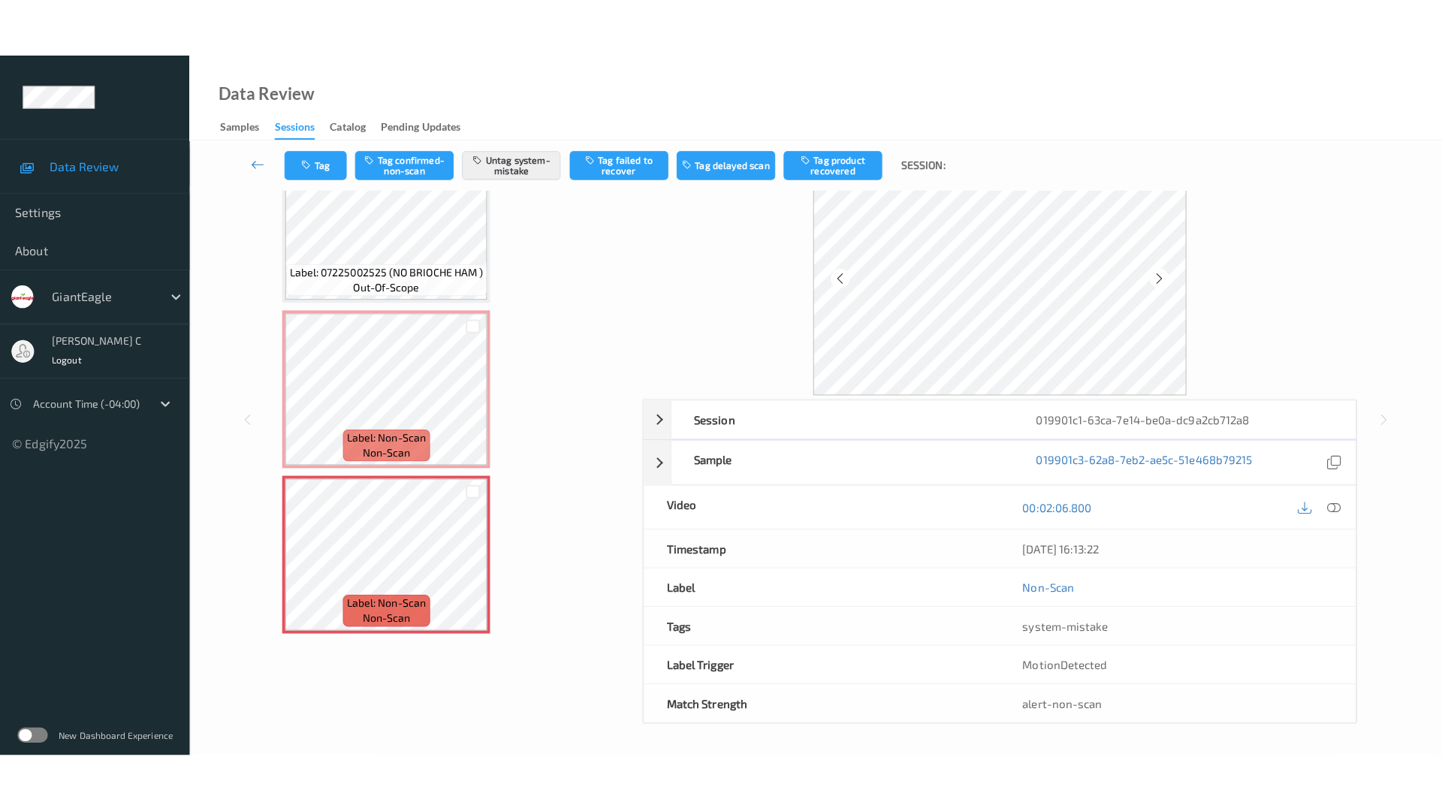
scroll to position [0, 0]
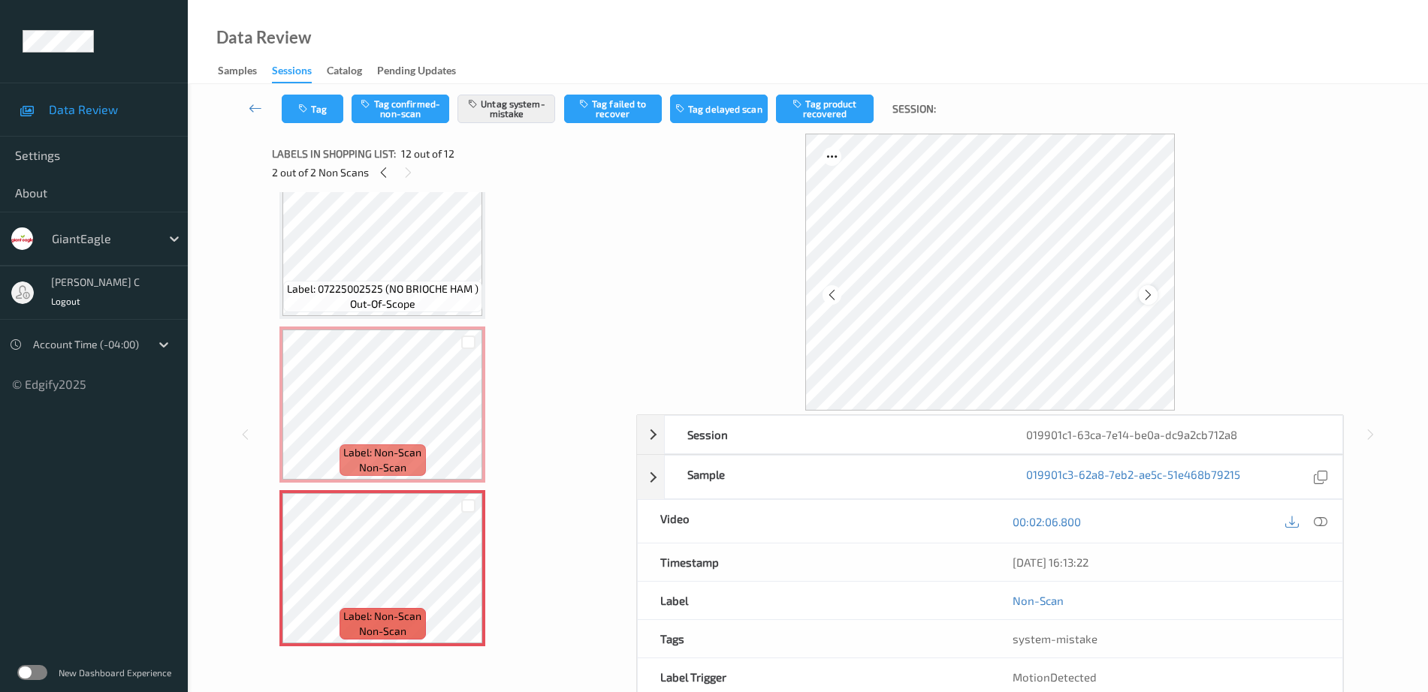
click at [1151, 301] on icon at bounding box center [1148, 295] width 13 height 14
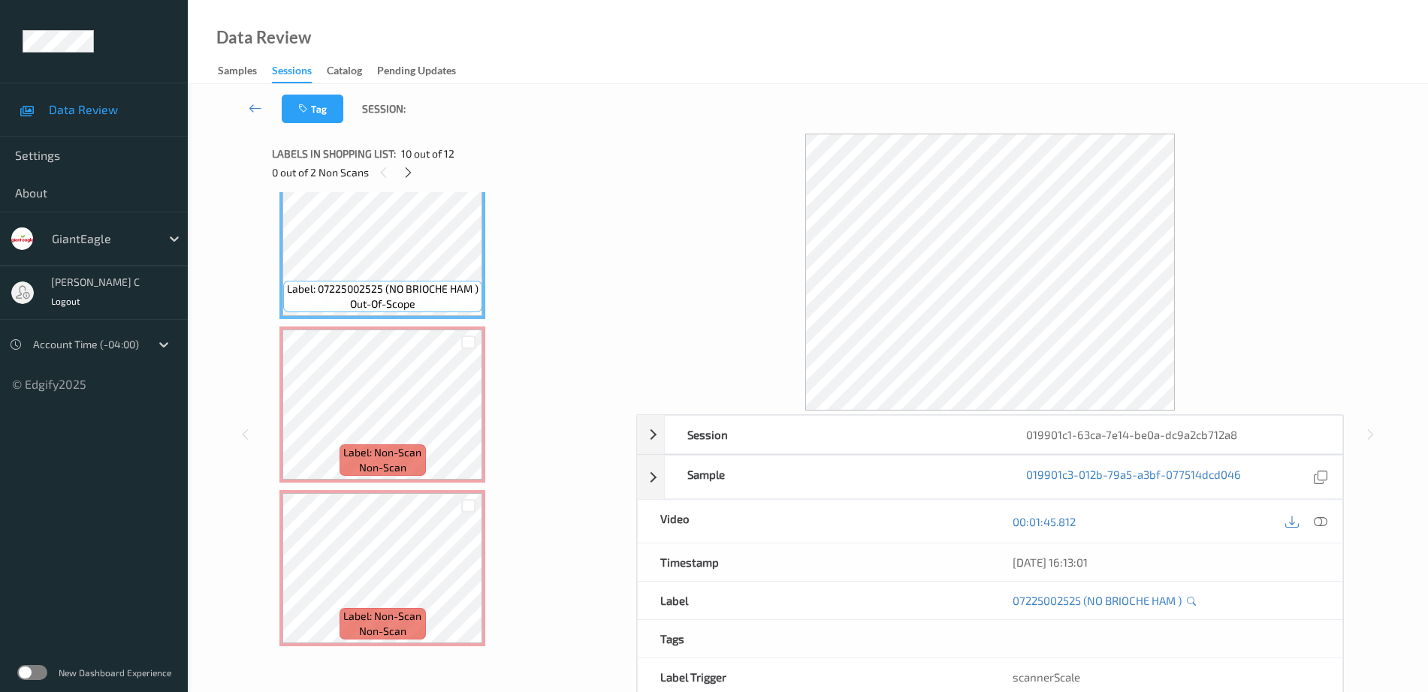
click at [1325, 522] on icon at bounding box center [1321, 522] width 14 height 14
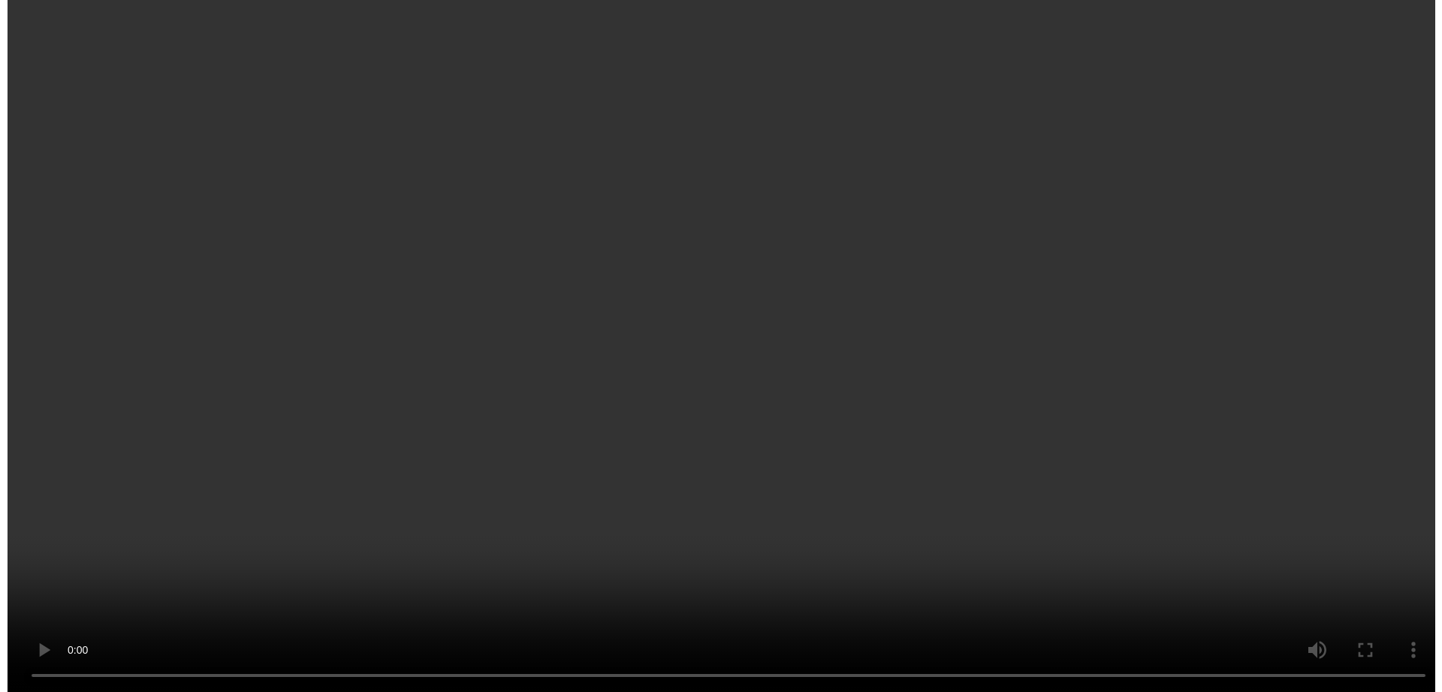
scroll to position [1510, 0]
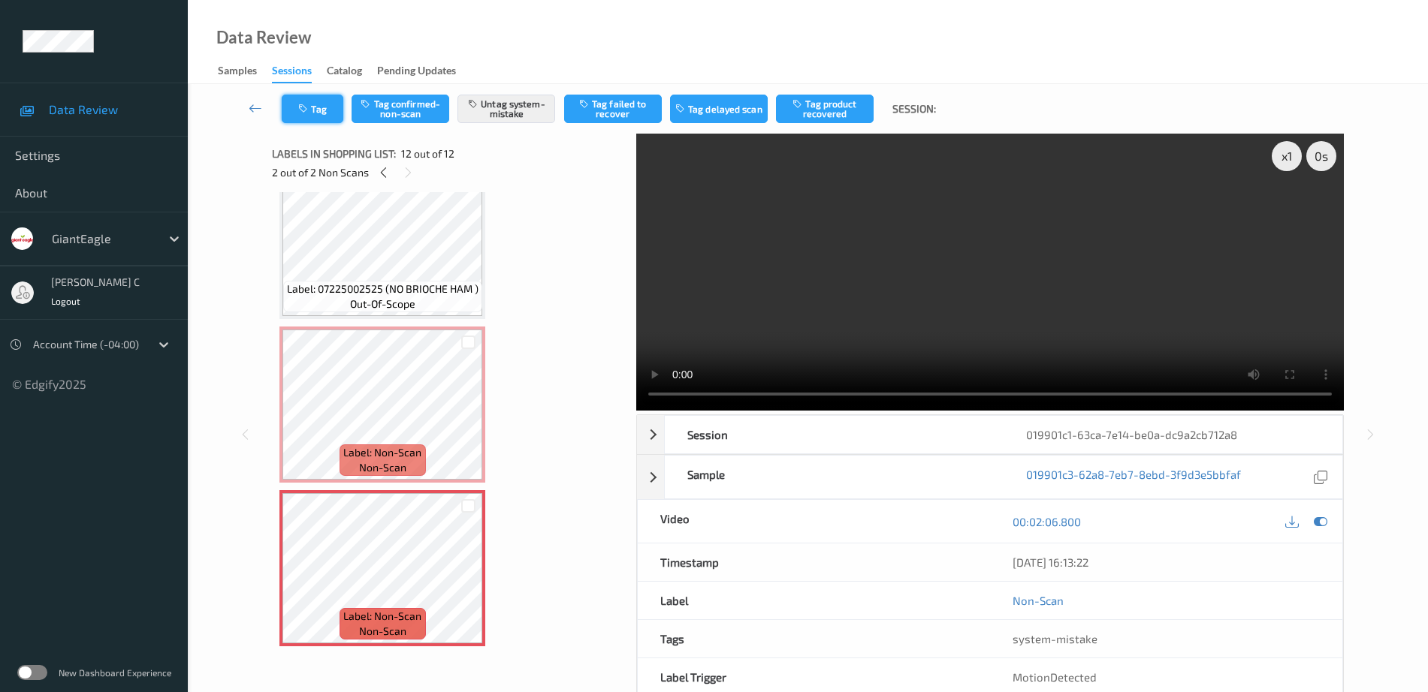
click at [315, 116] on button "Tag" at bounding box center [313, 109] width 62 height 29
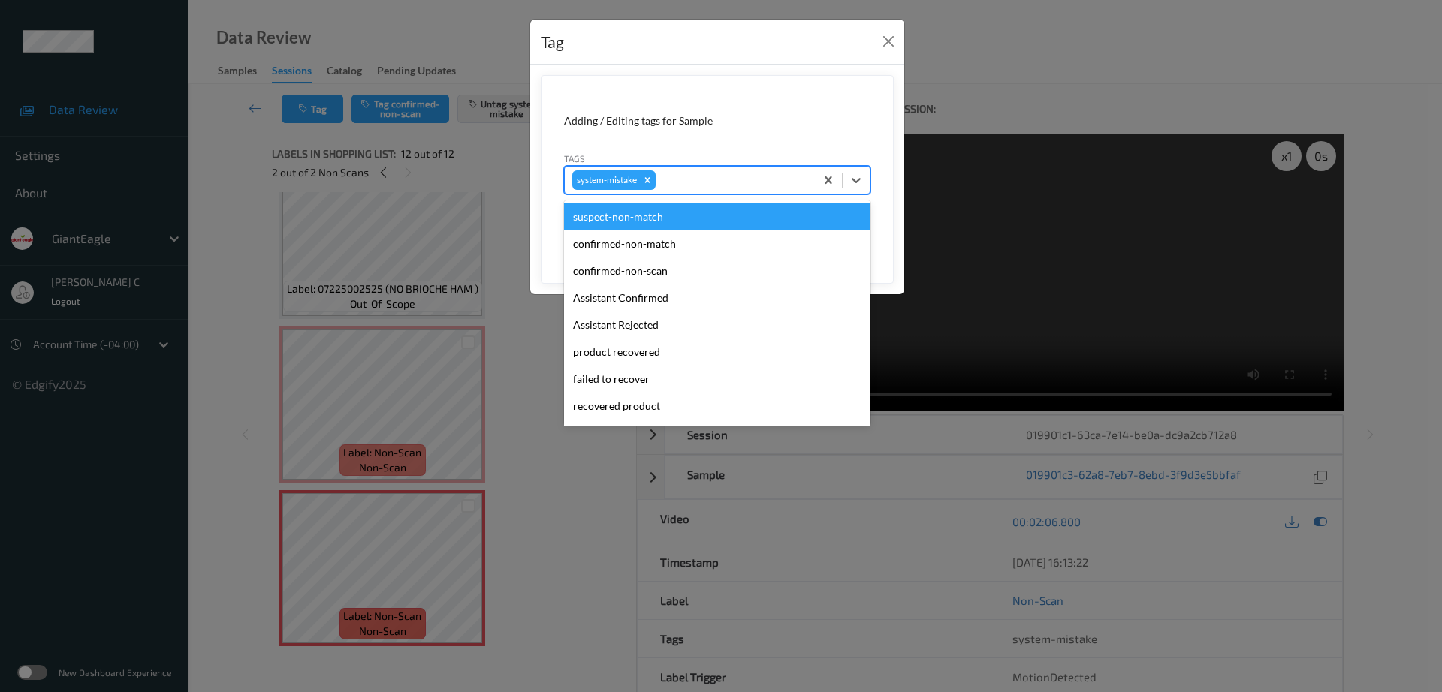
click at [732, 173] on div at bounding box center [733, 180] width 149 height 18
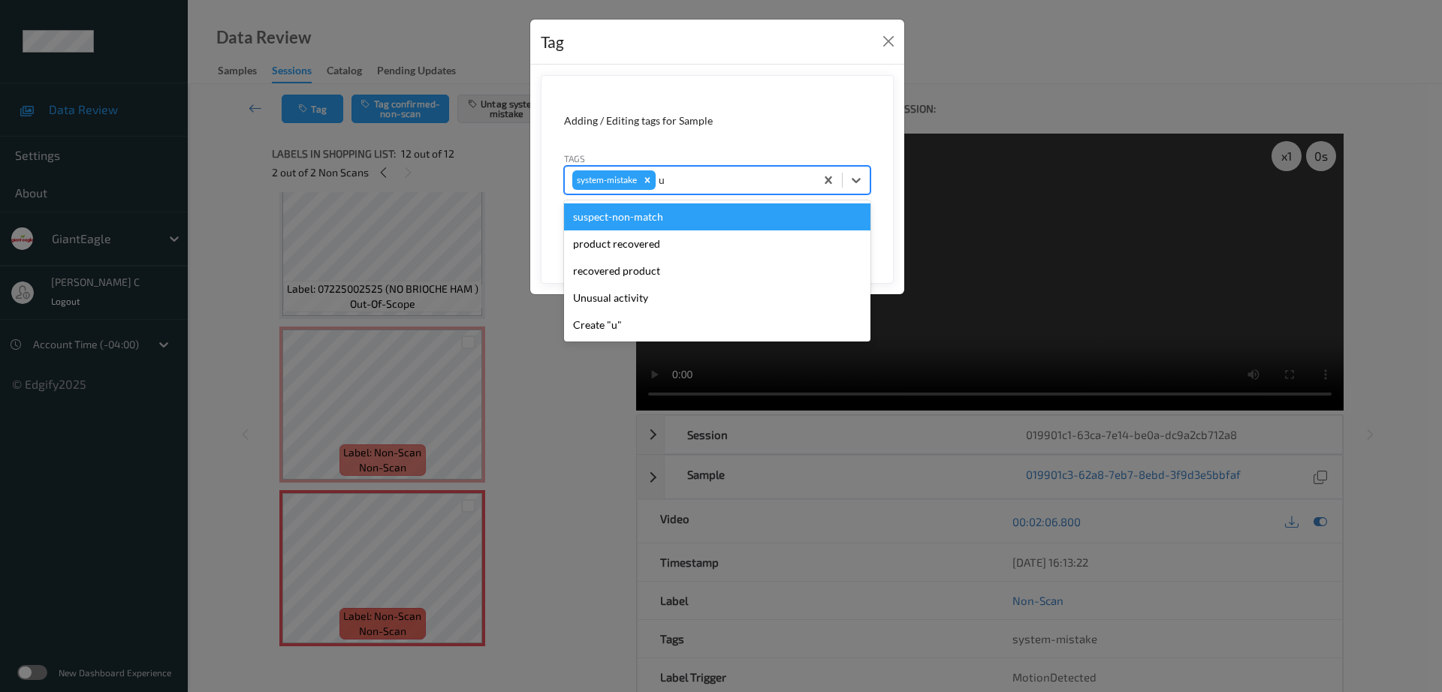
type input "un"
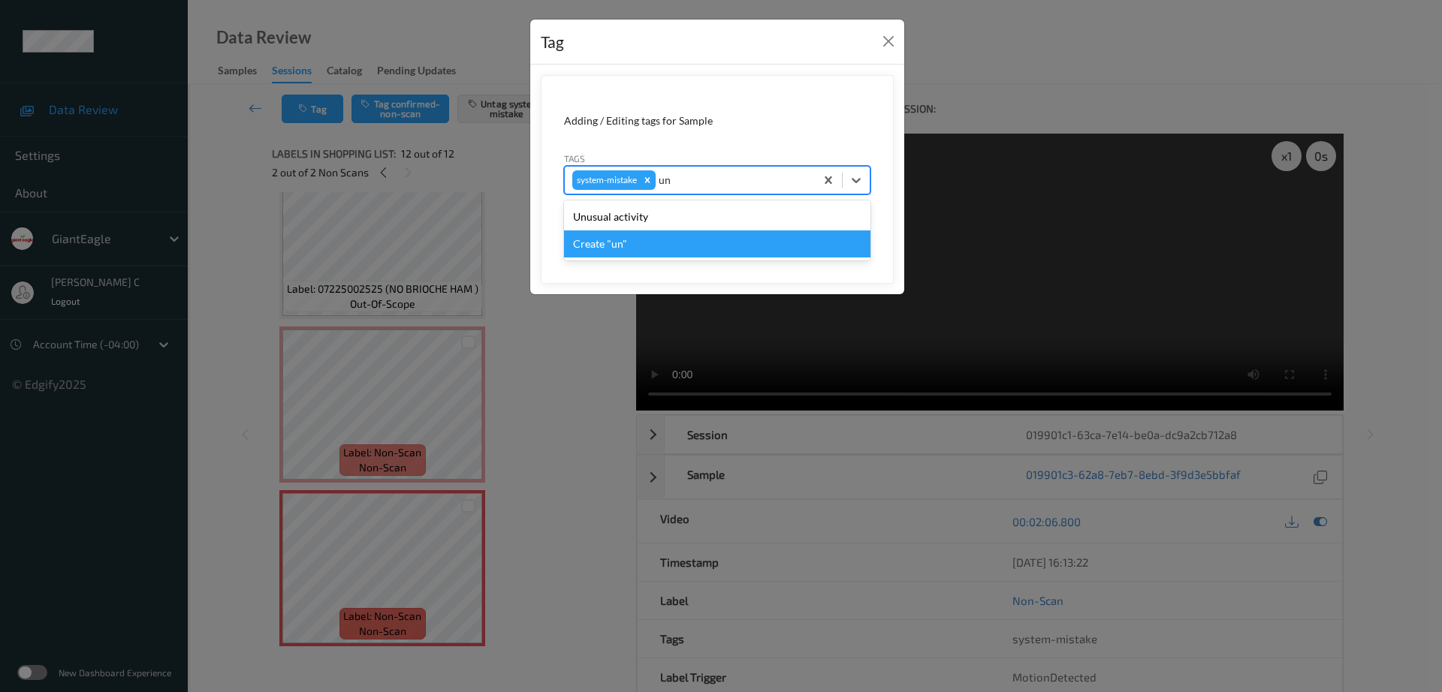
click at [599, 226] on div "Unusual activity" at bounding box center [717, 217] width 306 height 27
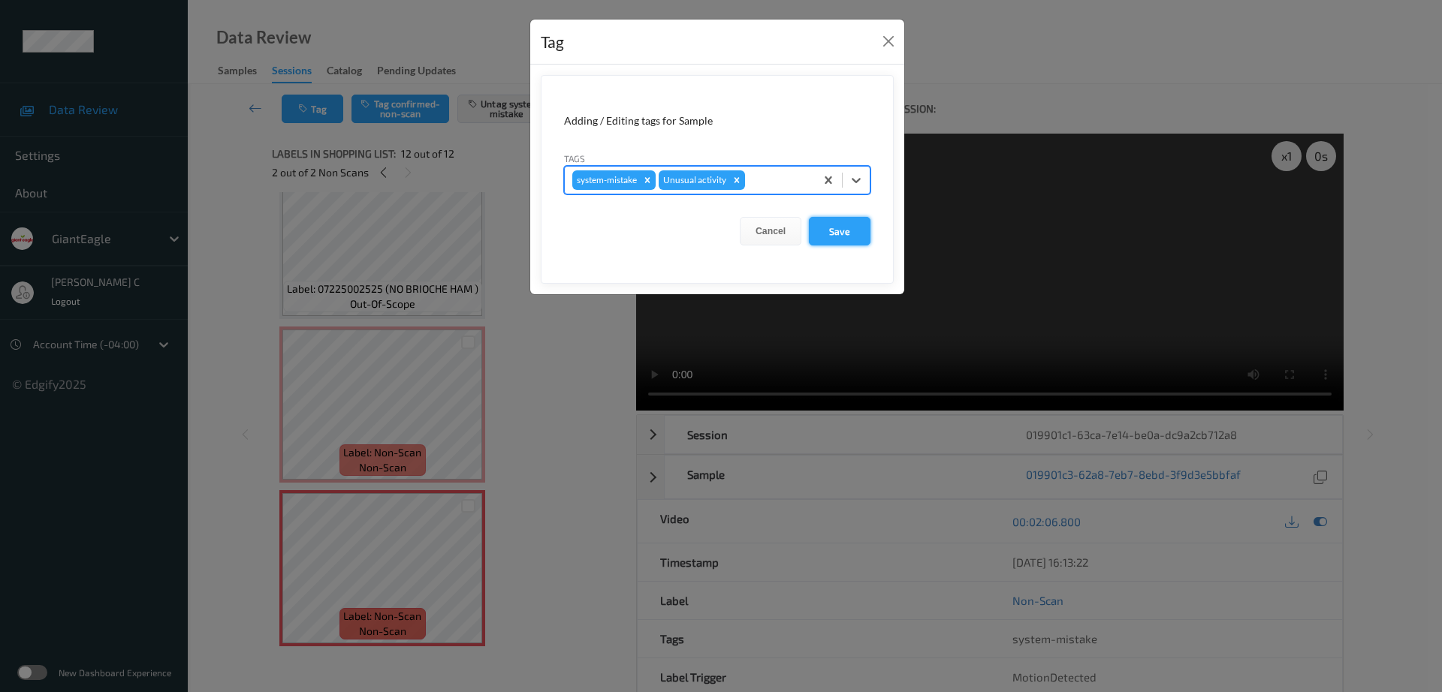
click at [858, 234] on button "Save" at bounding box center [840, 231] width 62 height 29
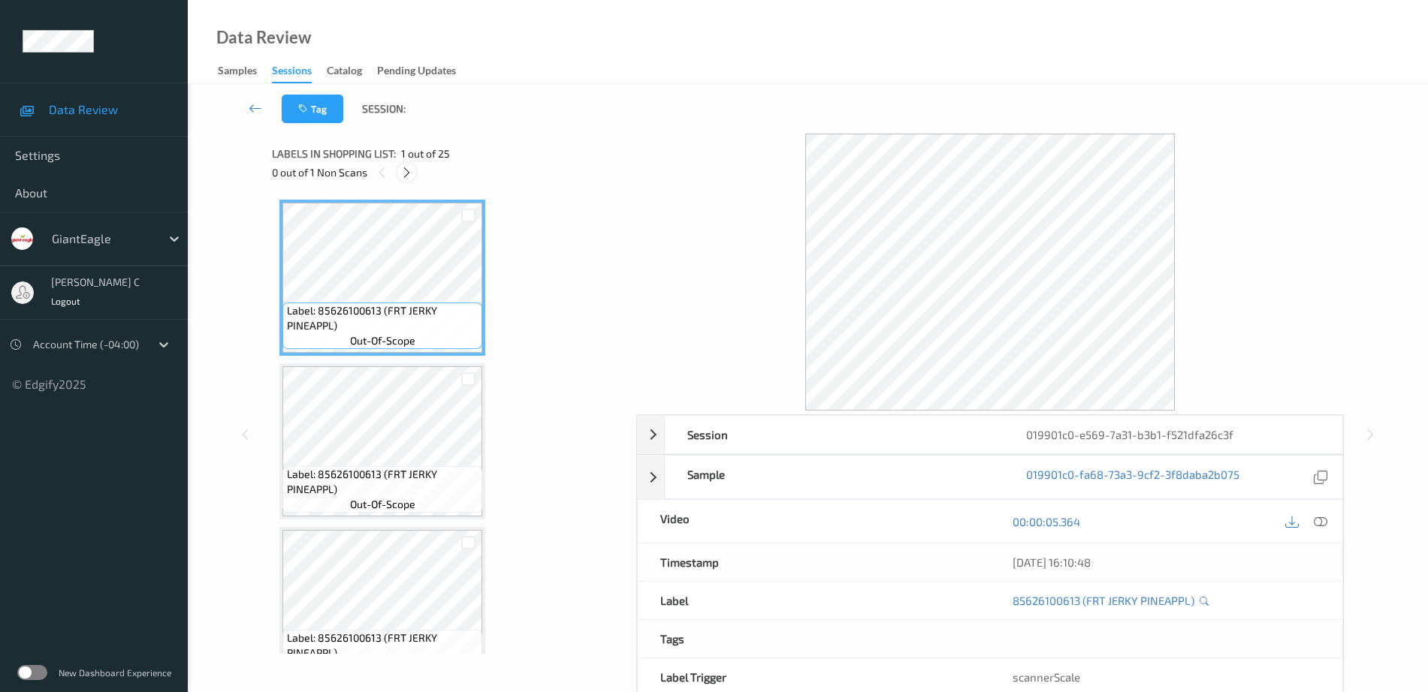
click at [410, 172] on icon at bounding box center [406, 173] width 13 height 14
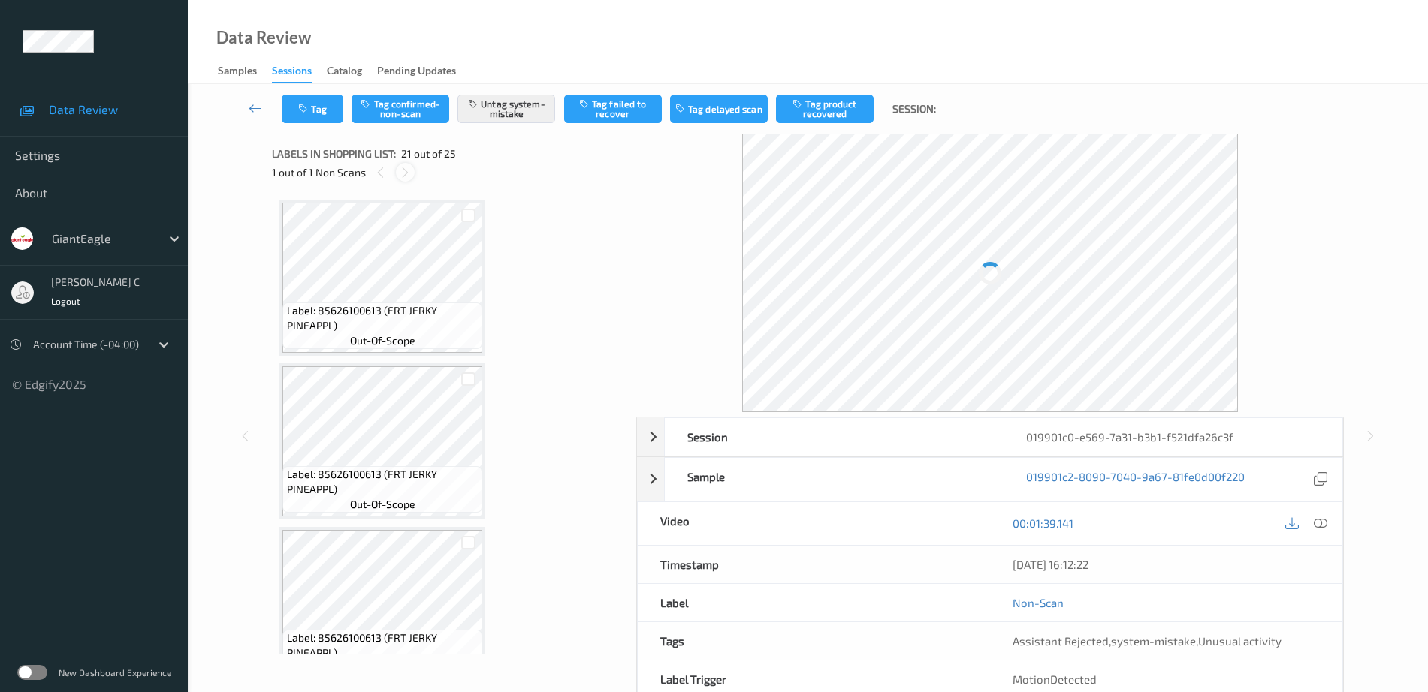
scroll to position [3118, 0]
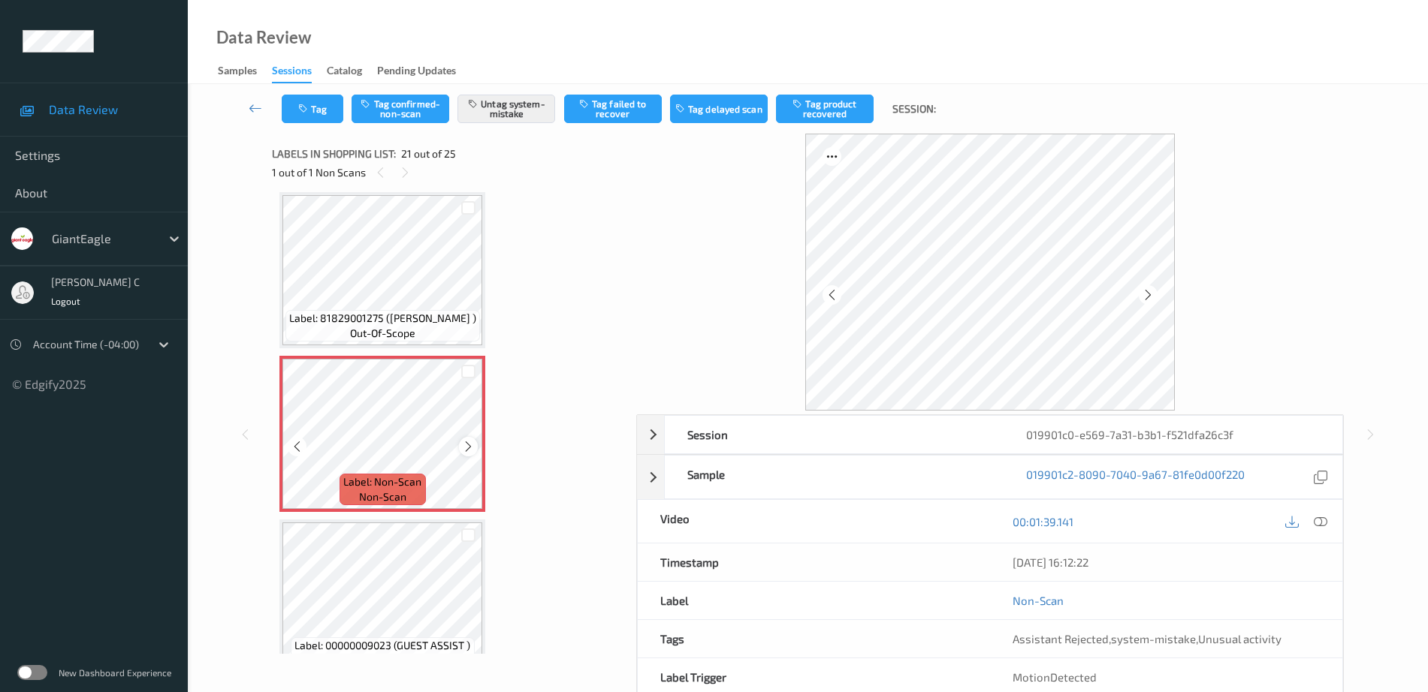
click at [475, 448] on div at bounding box center [468, 446] width 19 height 19
click at [371, 315] on span "Label: 81829001275 ([PERSON_NAME] )" at bounding box center [382, 318] width 187 height 15
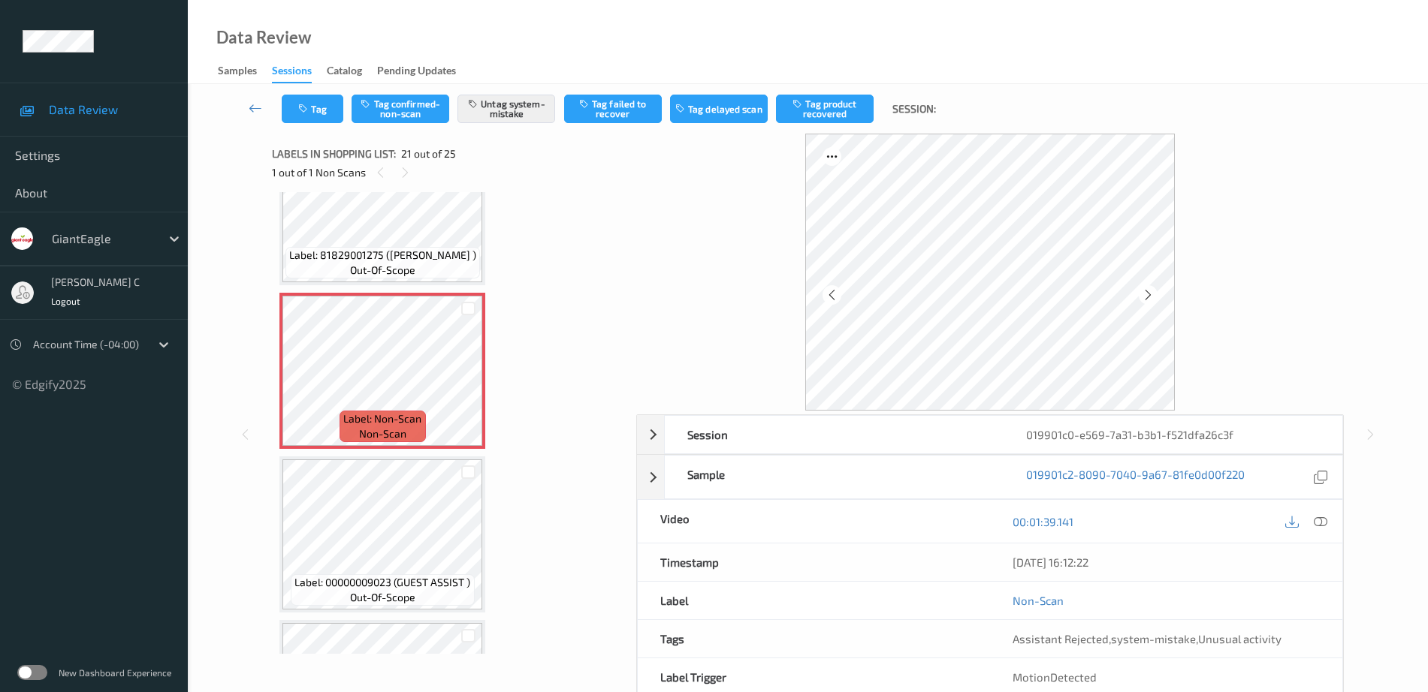
scroll to position [3212, 0]
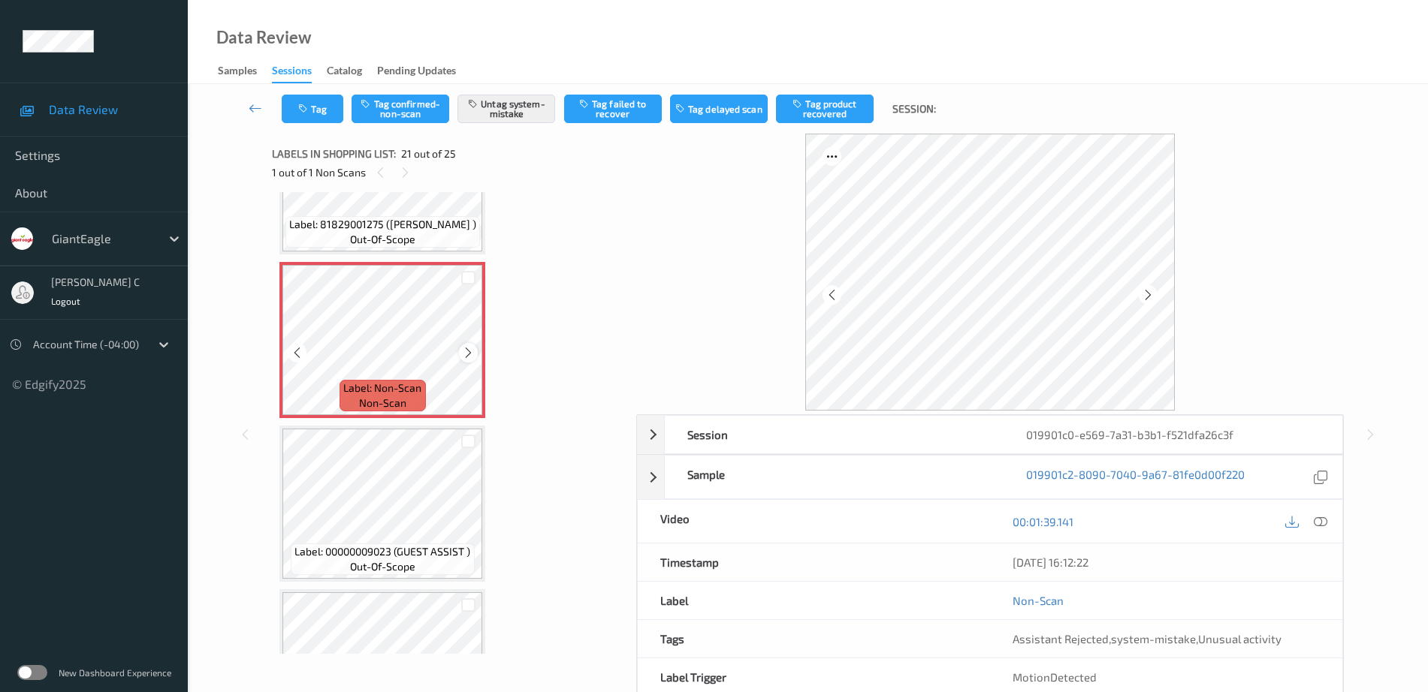
click at [462, 352] on icon at bounding box center [468, 353] width 13 height 14
click at [372, 384] on span "Label: Non-Scan" at bounding box center [382, 388] width 78 height 15
click at [320, 116] on button "Tag" at bounding box center [313, 109] width 62 height 29
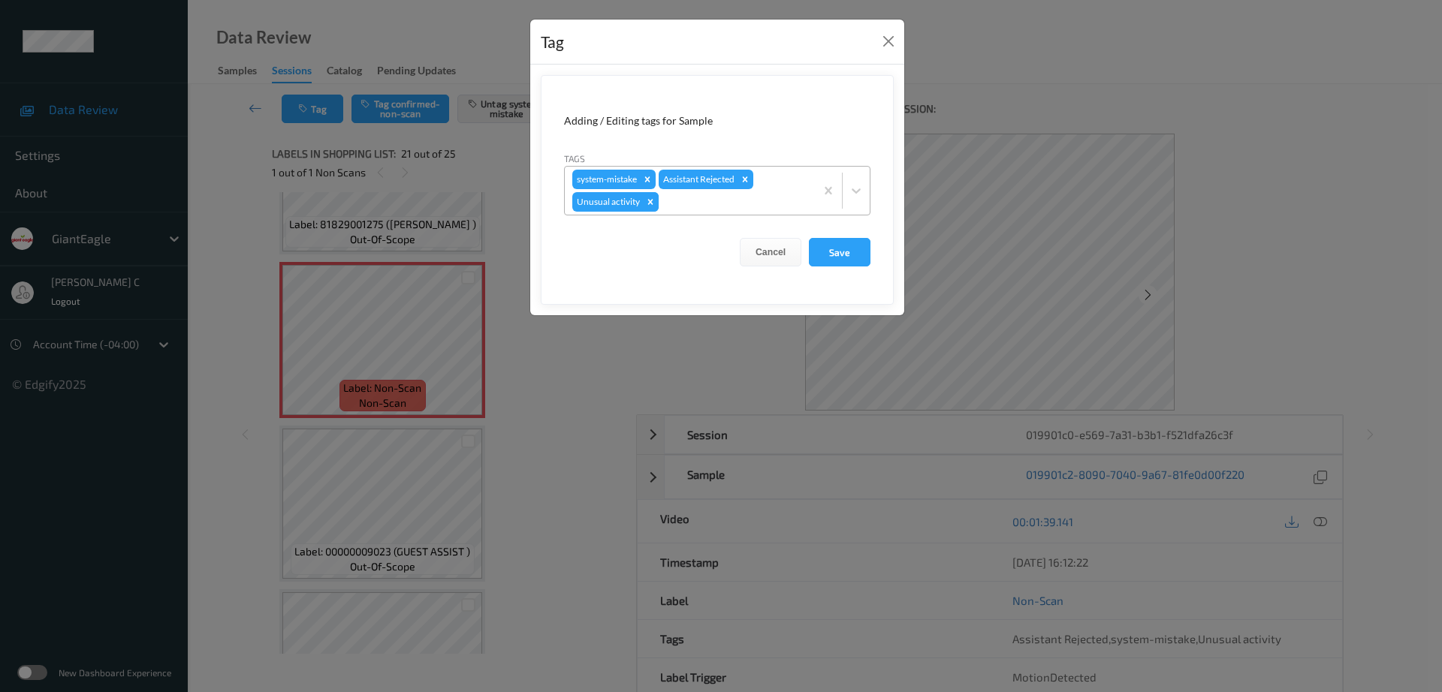
click at [650, 200] on icon "Remove Unusual activity" at bounding box center [650, 202] width 11 height 11
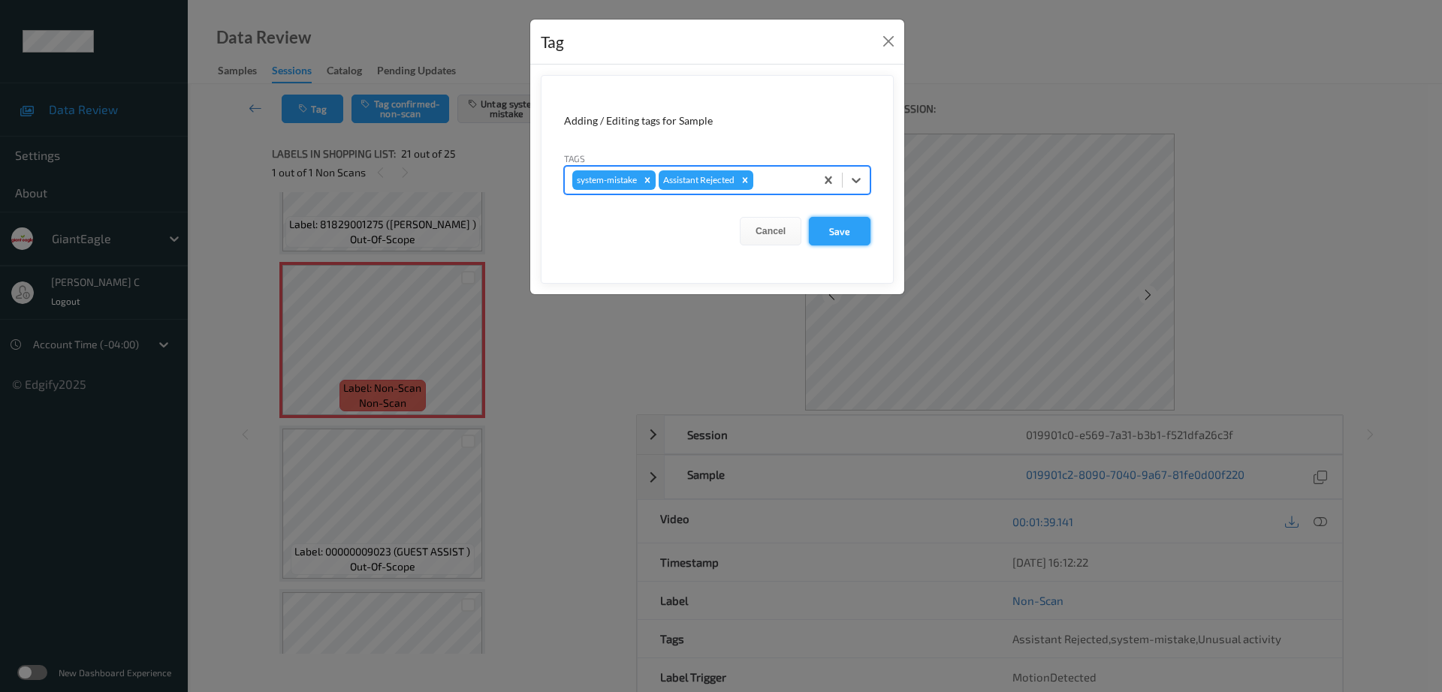
click at [854, 235] on button "Save" at bounding box center [840, 231] width 62 height 29
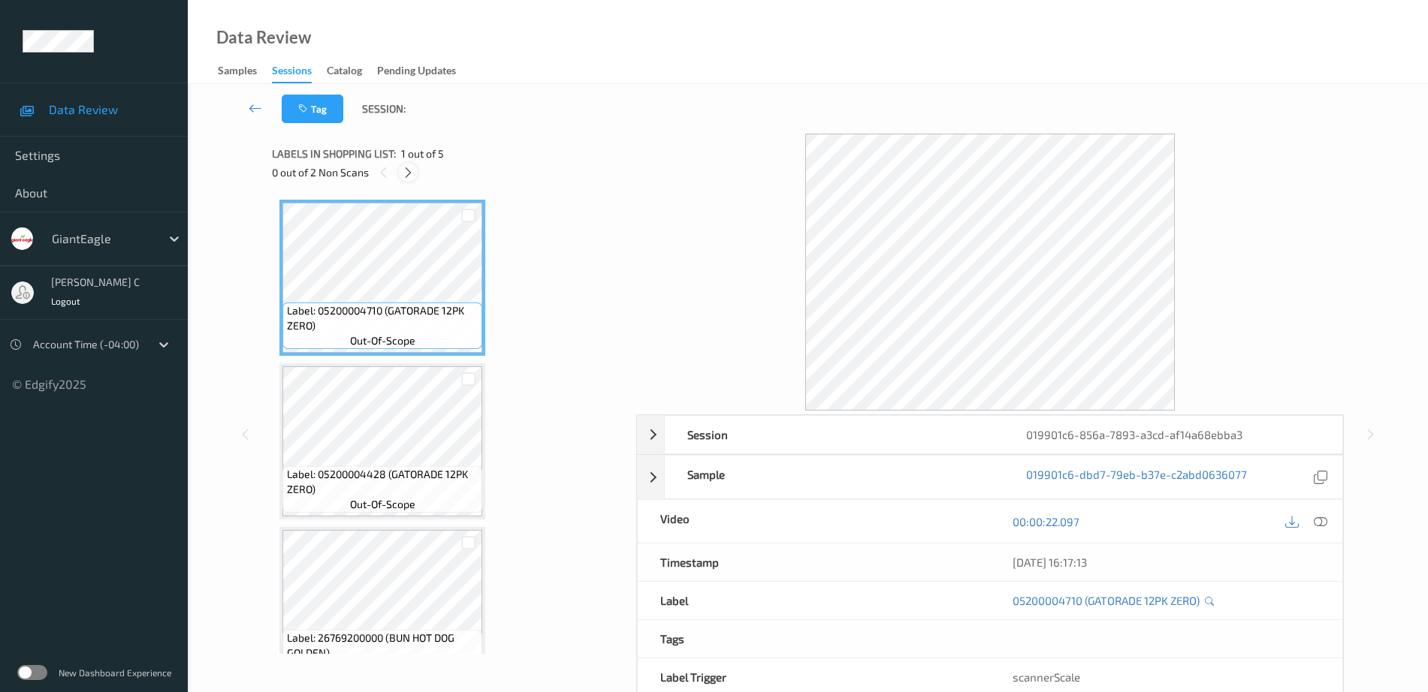
click at [408, 166] on icon at bounding box center [408, 173] width 13 height 14
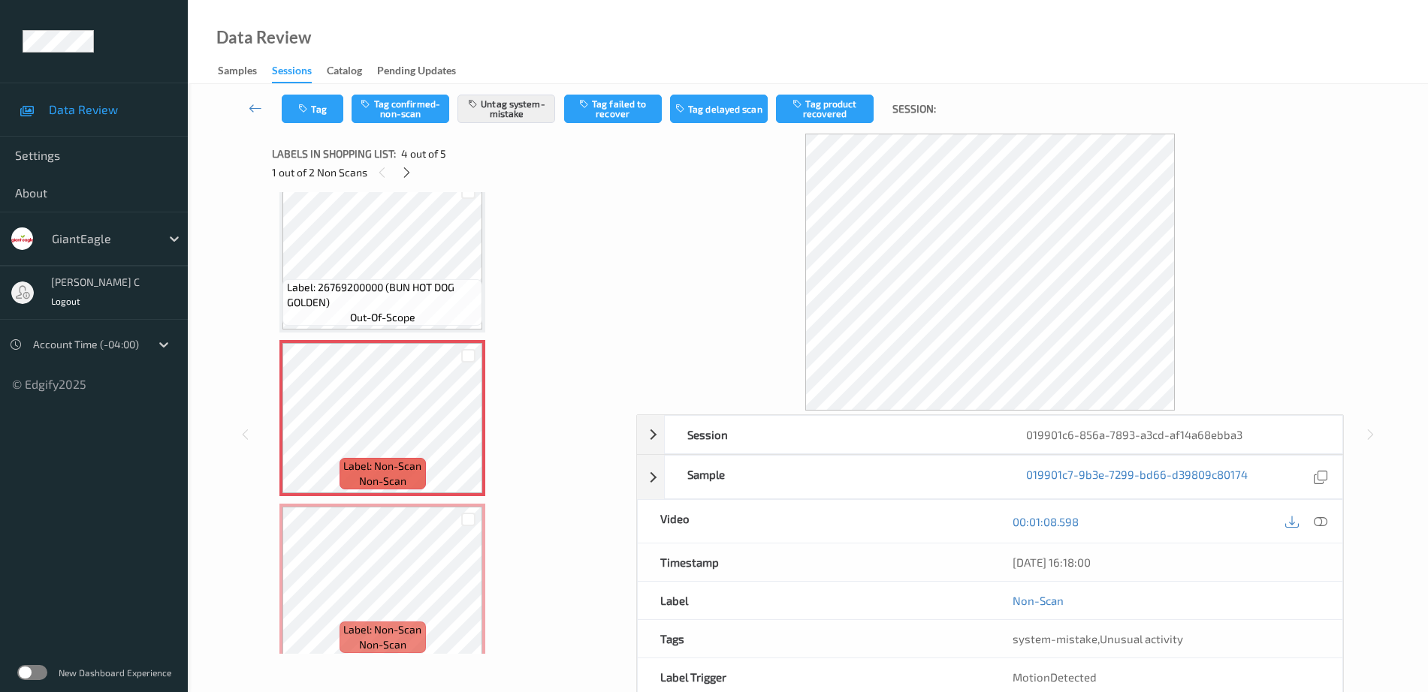
scroll to position [364, 0]
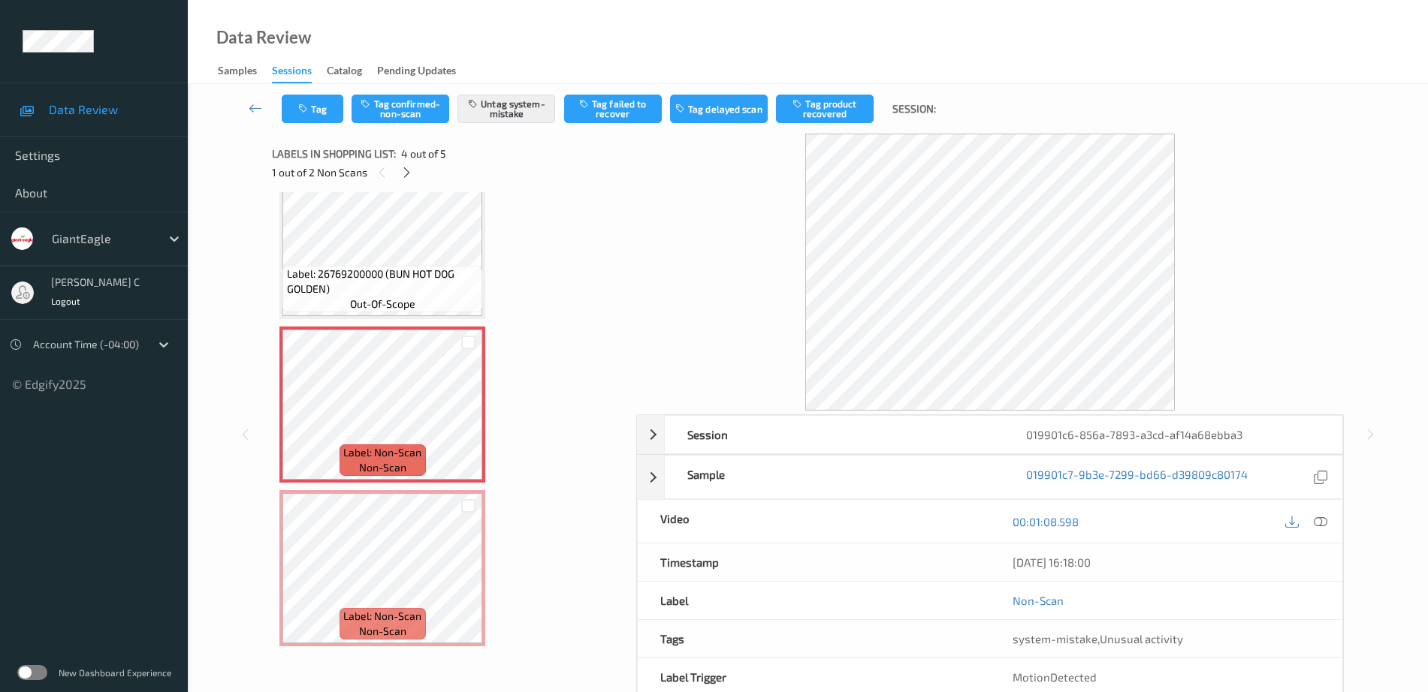
click at [403, 482] on div "Label: Non-Scan non-scan" at bounding box center [382, 405] width 206 height 156
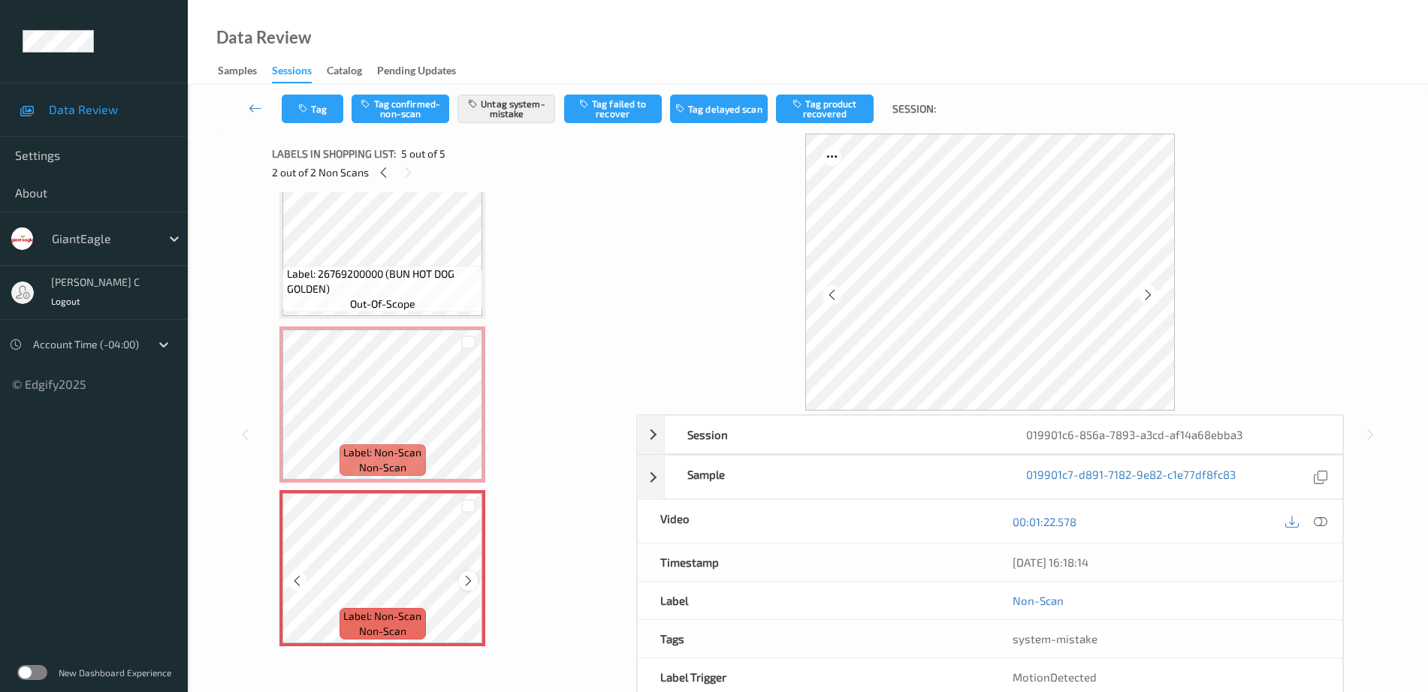
click at [468, 580] on icon at bounding box center [468, 582] width 13 height 14
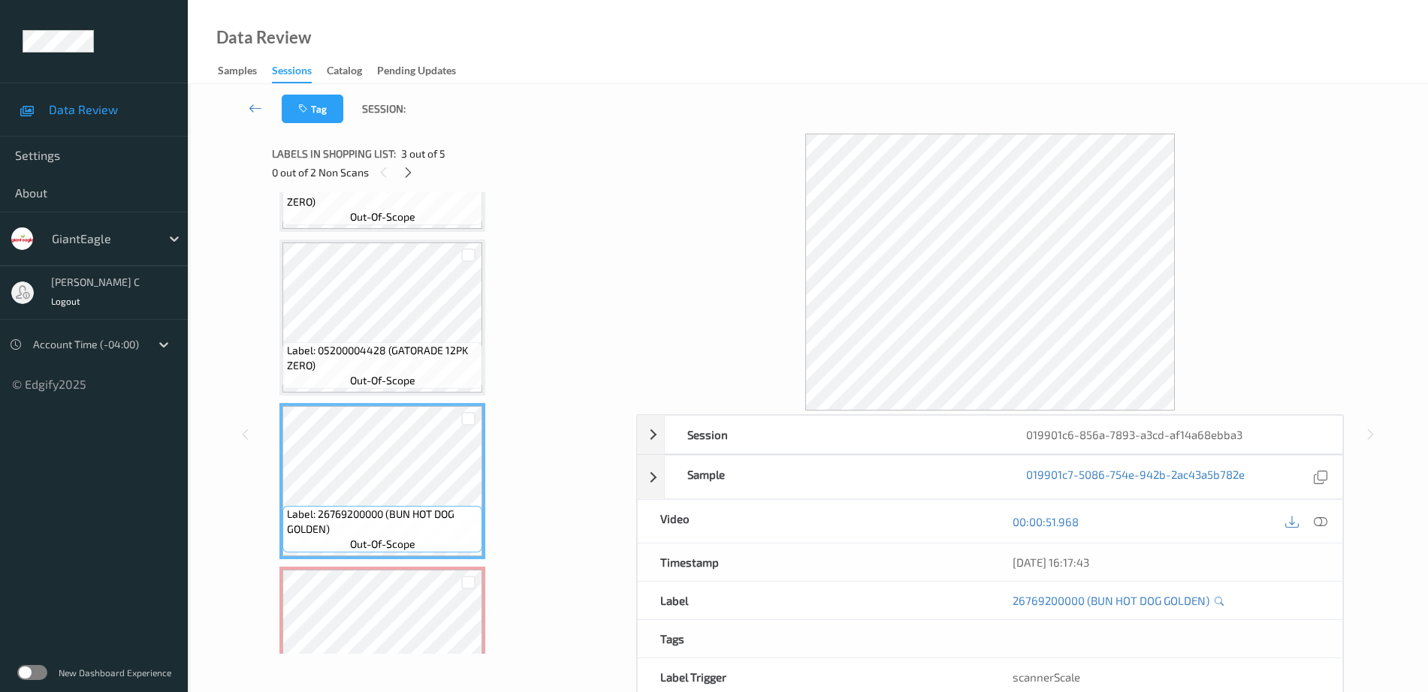
scroll to position [83, 0]
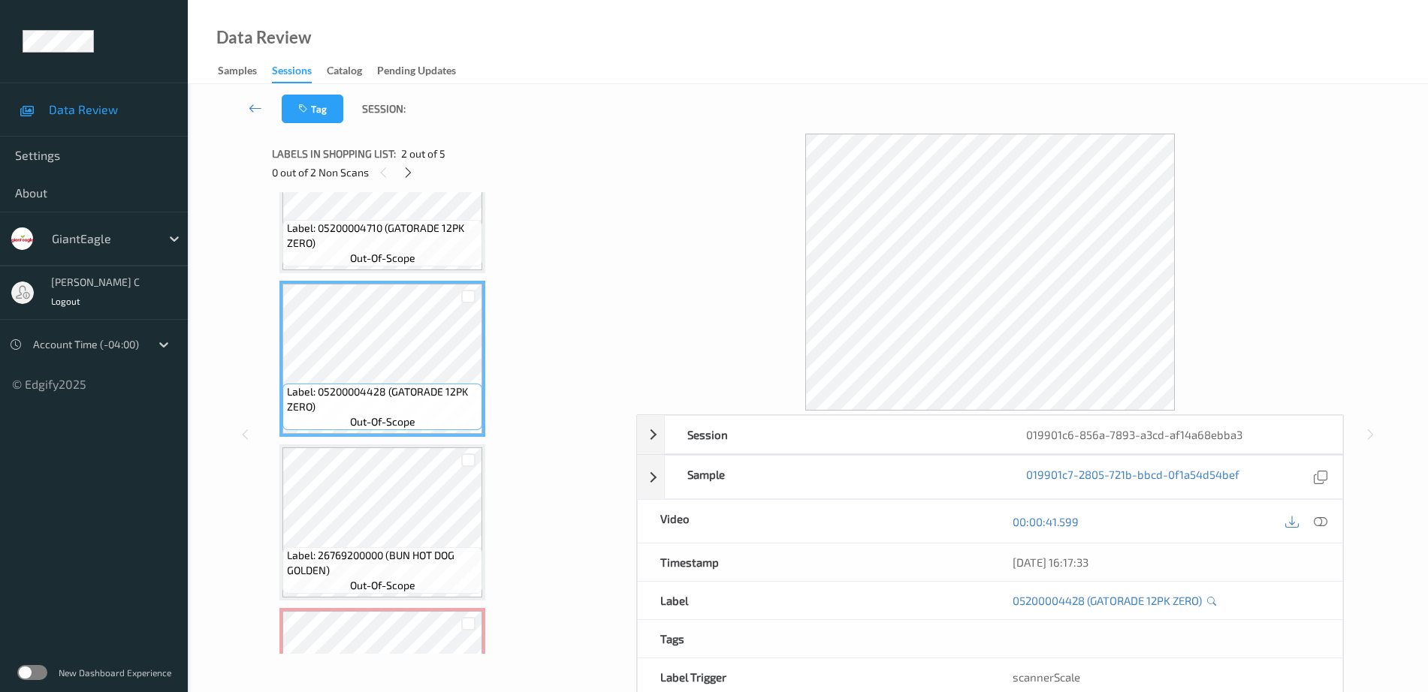
drag, startPoint x: 1317, startPoint y: 520, endPoint x: 1292, endPoint y: 539, distance: 31.6
click at [1317, 519] on icon at bounding box center [1321, 522] width 14 height 14
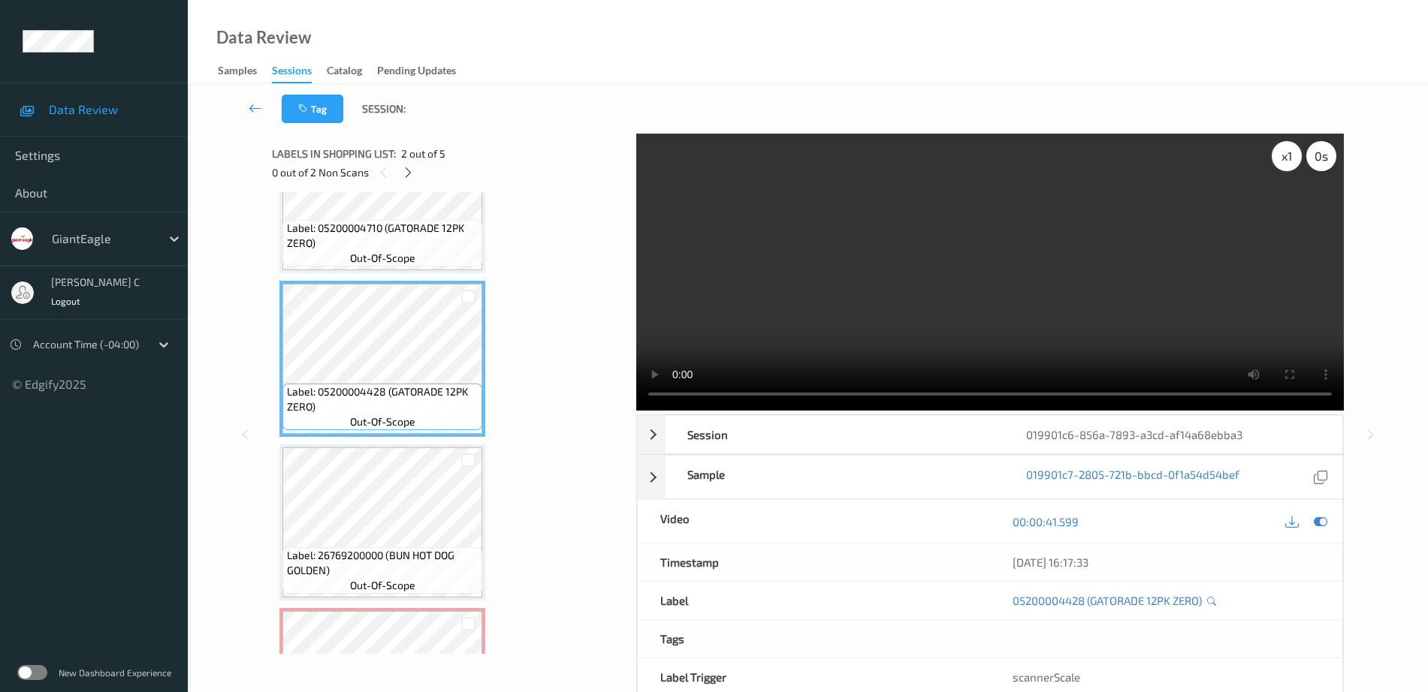
click at [1274, 162] on div "x 1" at bounding box center [1287, 156] width 30 height 30
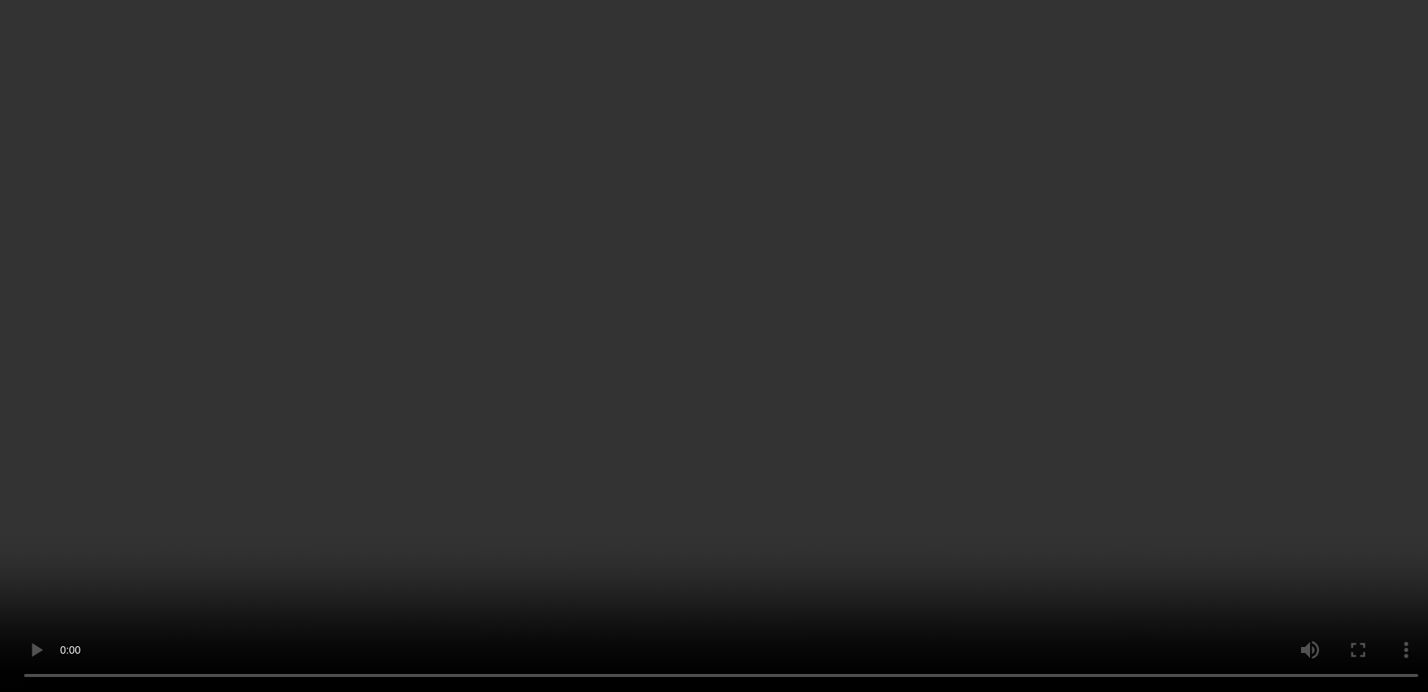
scroll to position [364, 0]
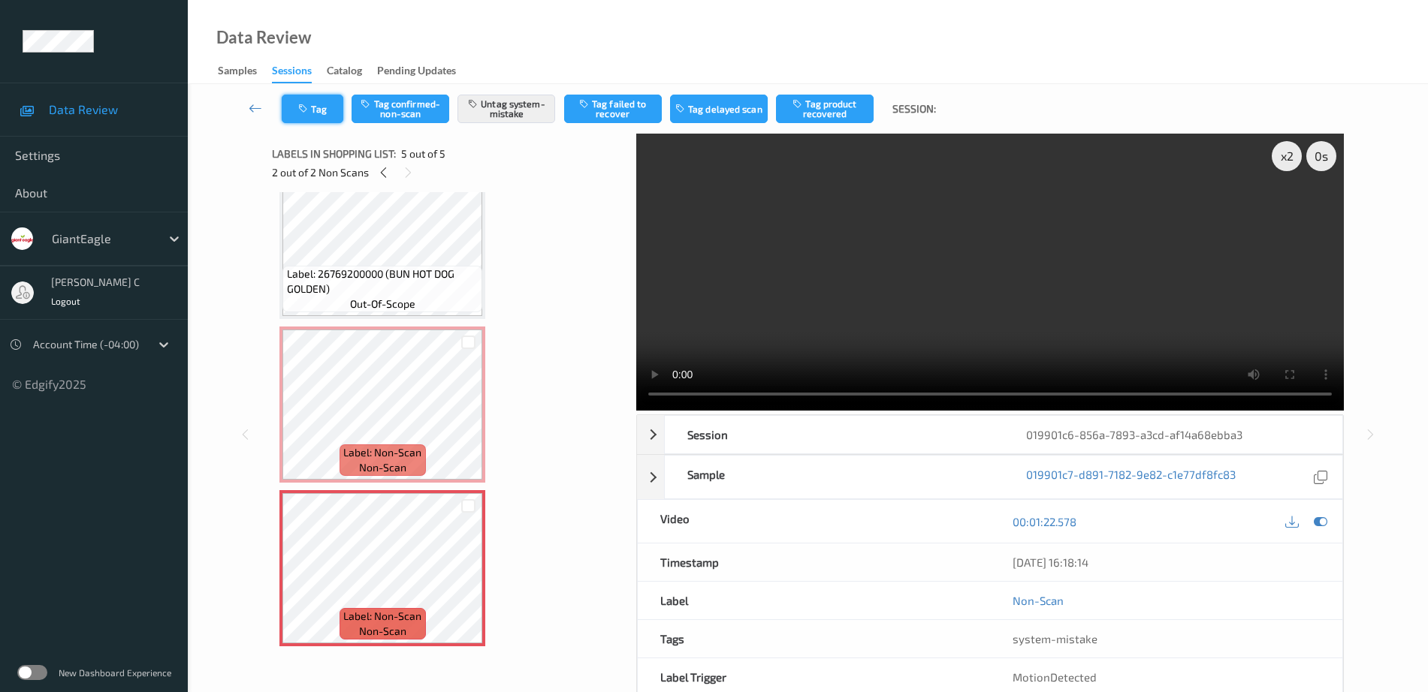
click at [309, 118] on button "Tag" at bounding box center [313, 109] width 62 height 29
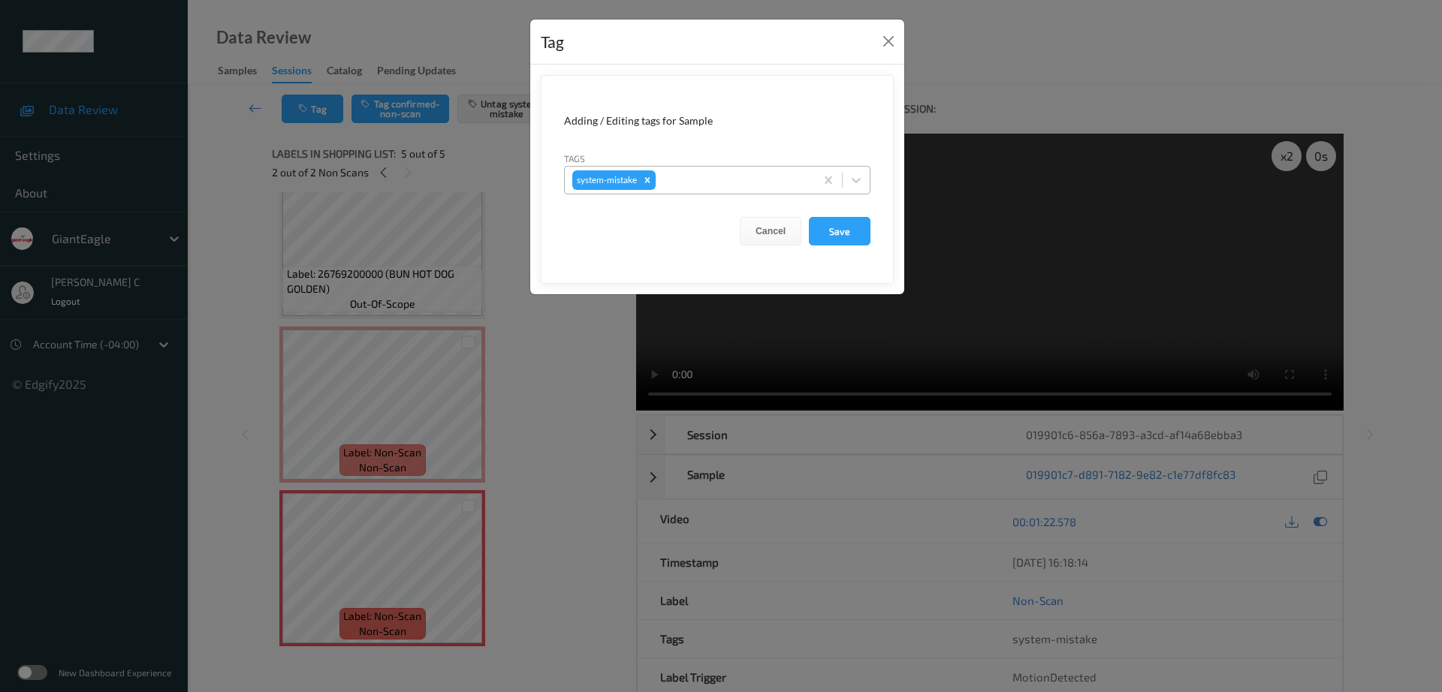
click at [686, 177] on div at bounding box center [733, 180] width 149 height 18
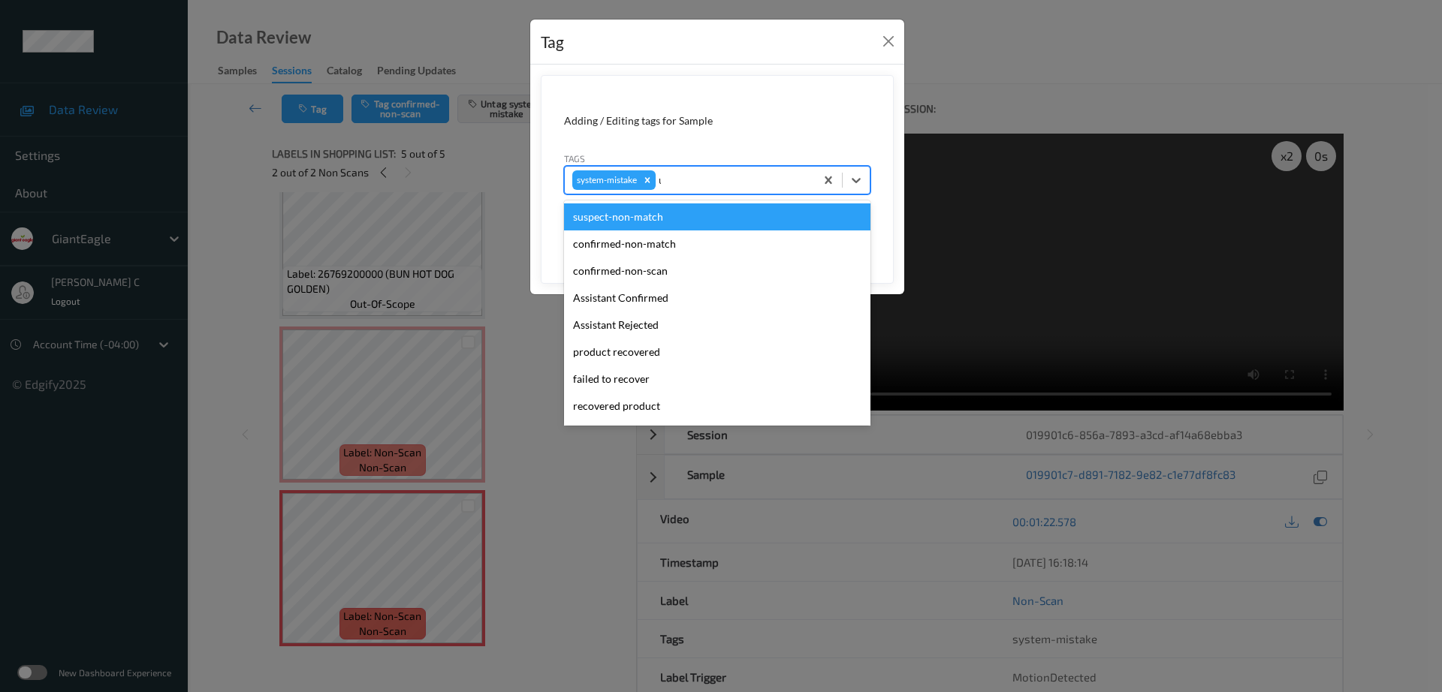
type input "un"
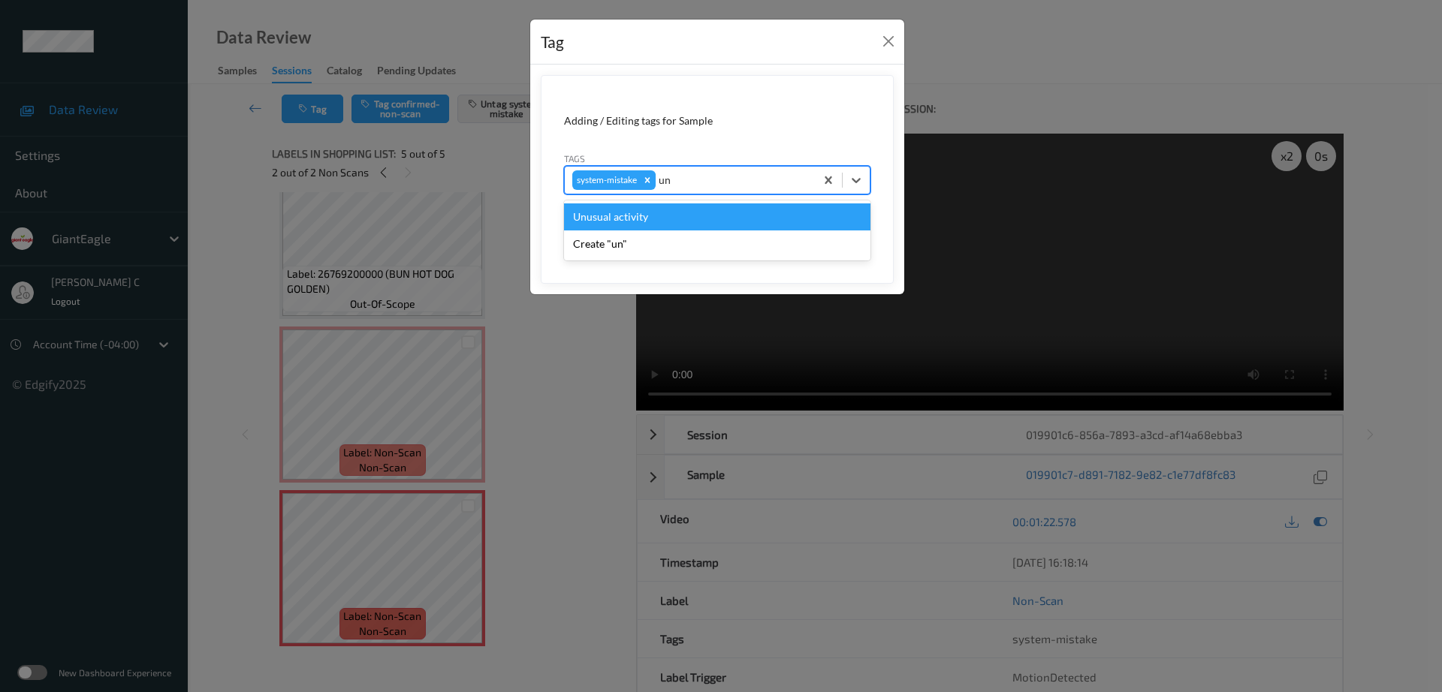
drag, startPoint x: 640, startPoint y: 225, endPoint x: 633, endPoint y: 219, distance: 8.6
click at [639, 225] on div "Unusual activity" at bounding box center [717, 217] width 306 height 27
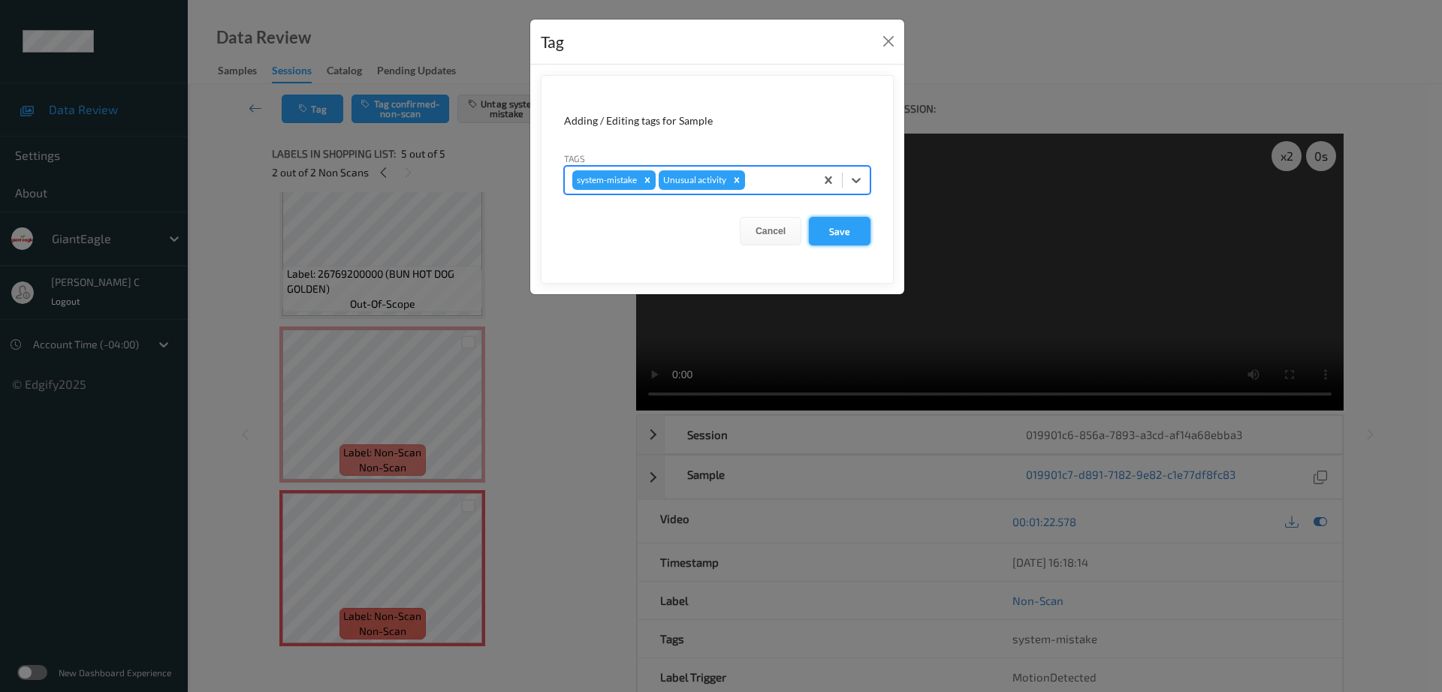
click at [825, 237] on button "Save" at bounding box center [840, 231] width 62 height 29
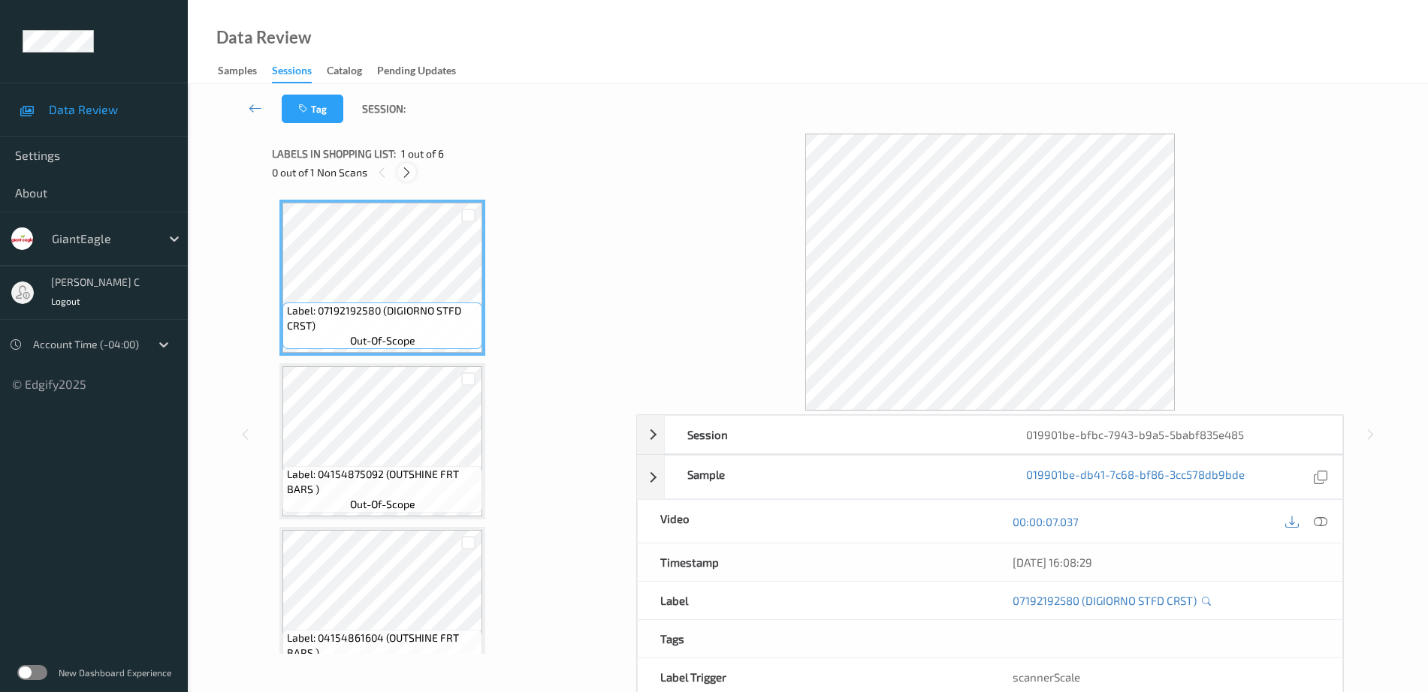
click at [413, 170] on div at bounding box center [406, 172] width 19 height 19
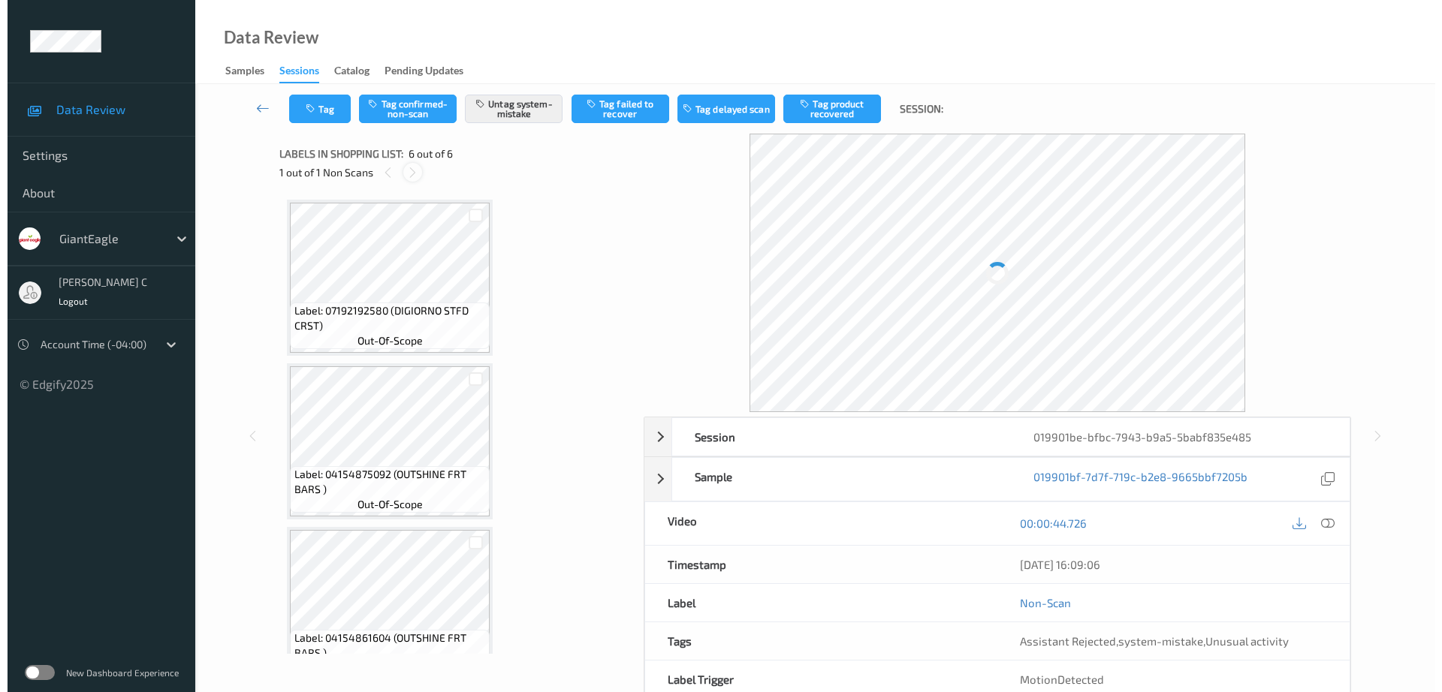
scroll to position [528, 0]
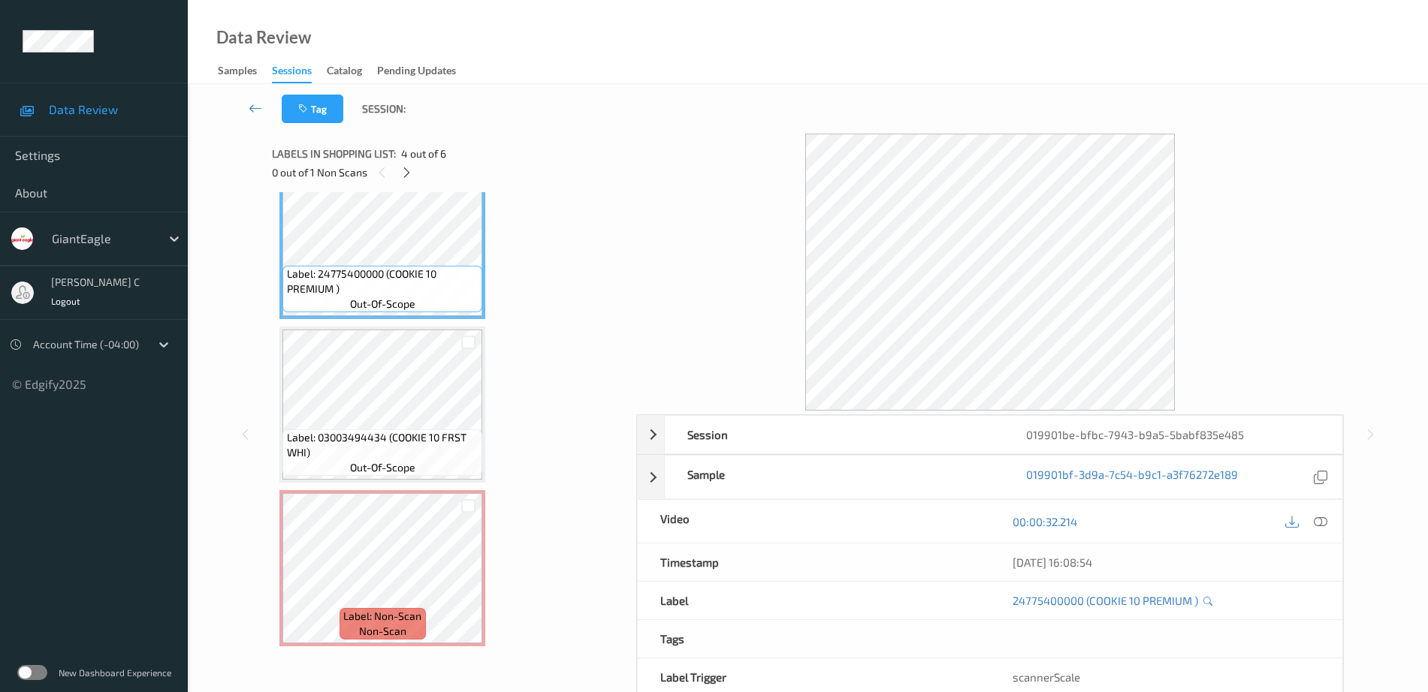
click at [1320, 517] on icon at bounding box center [1321, 522] width 14 height 14
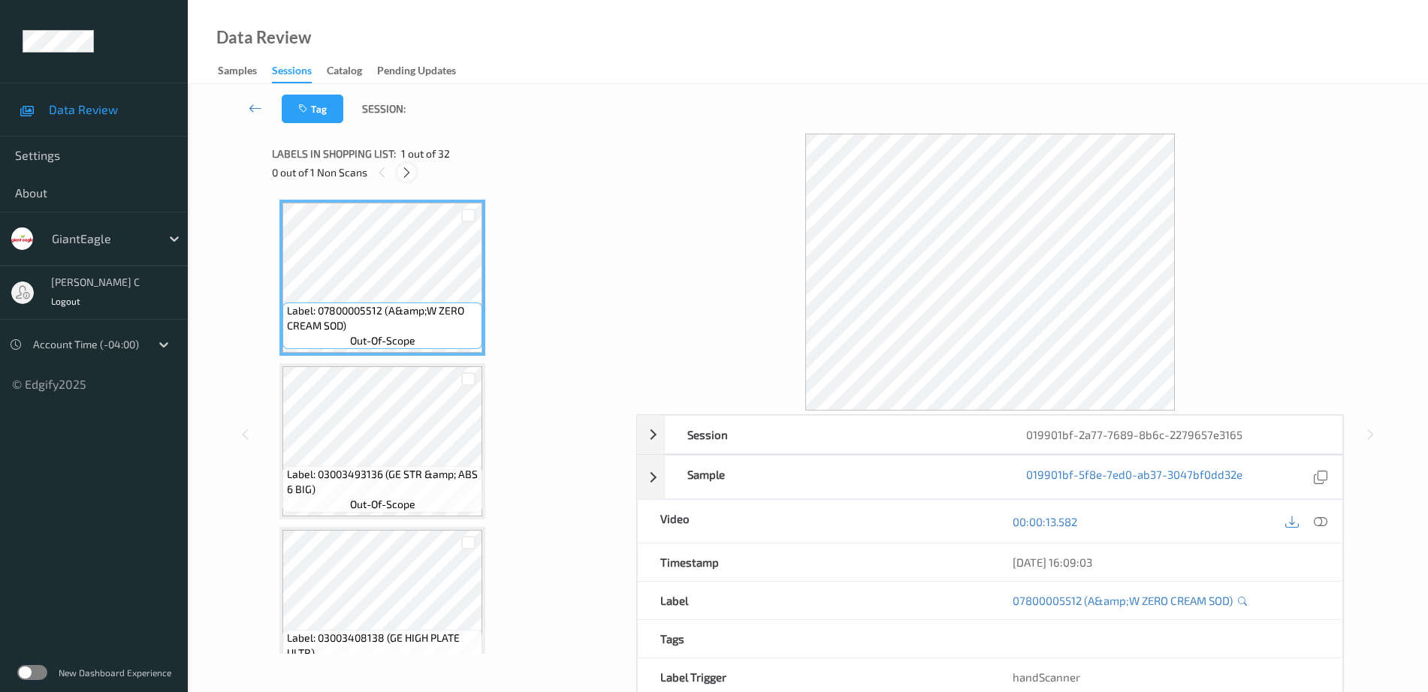
click at [402, 174] on icon at bounding box center [406, 173] width 13 height 14
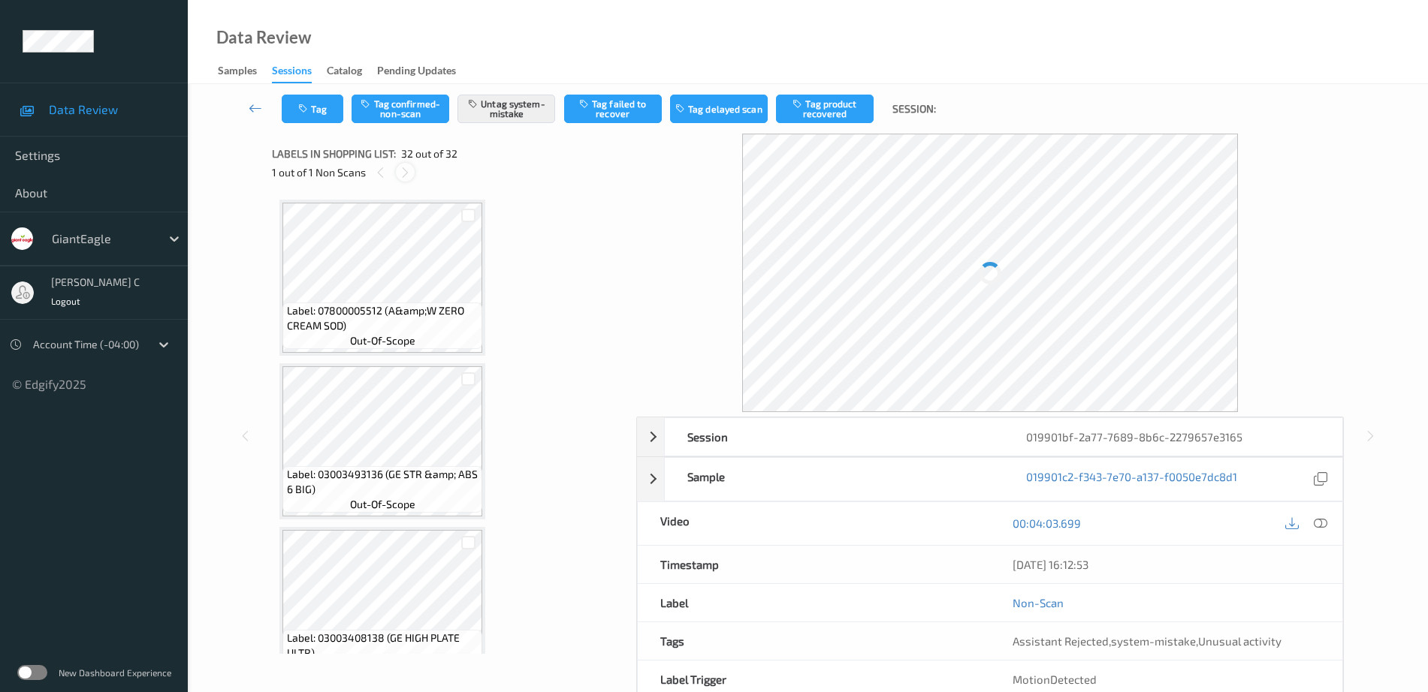
scroll to position [4785, 0]
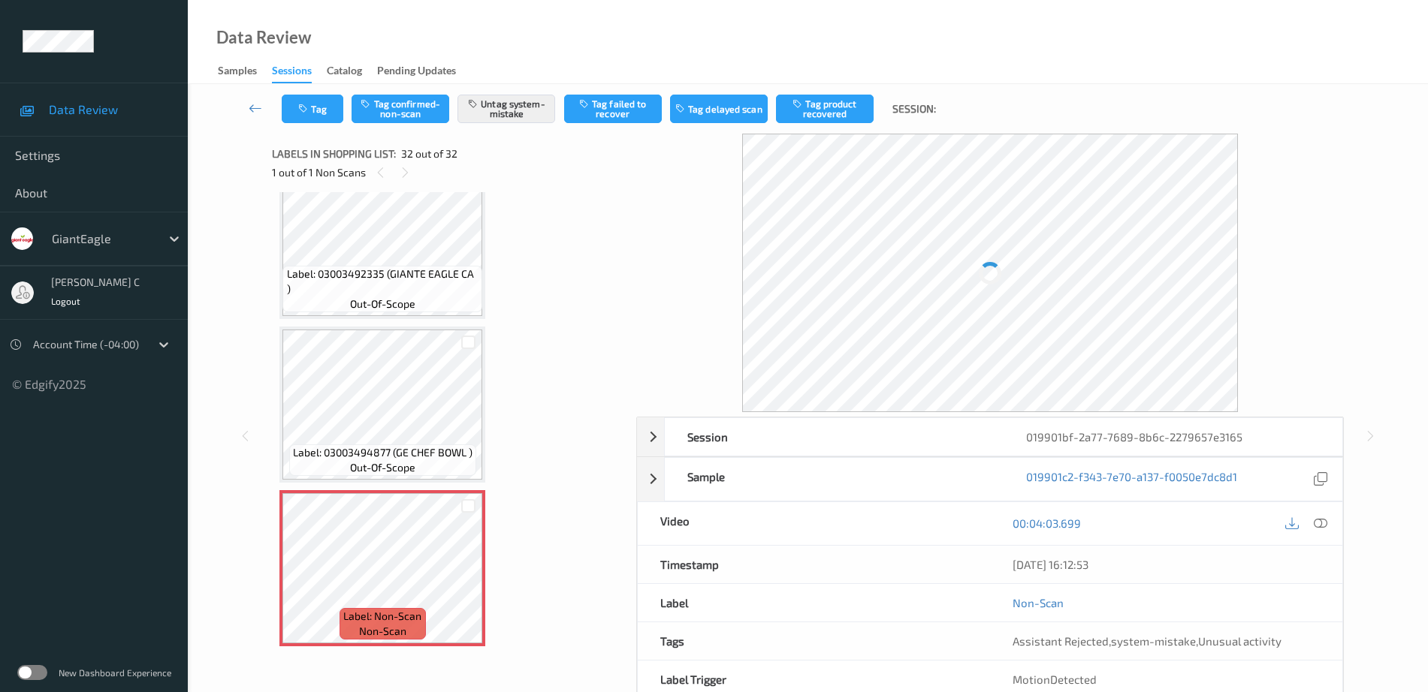
click at [406, 460] on span "out-of-scope" at bounding box center [382, 467] width 65 height 15
click at [467, 578] on icon at bounding box center [468, 582] width 13 height 14
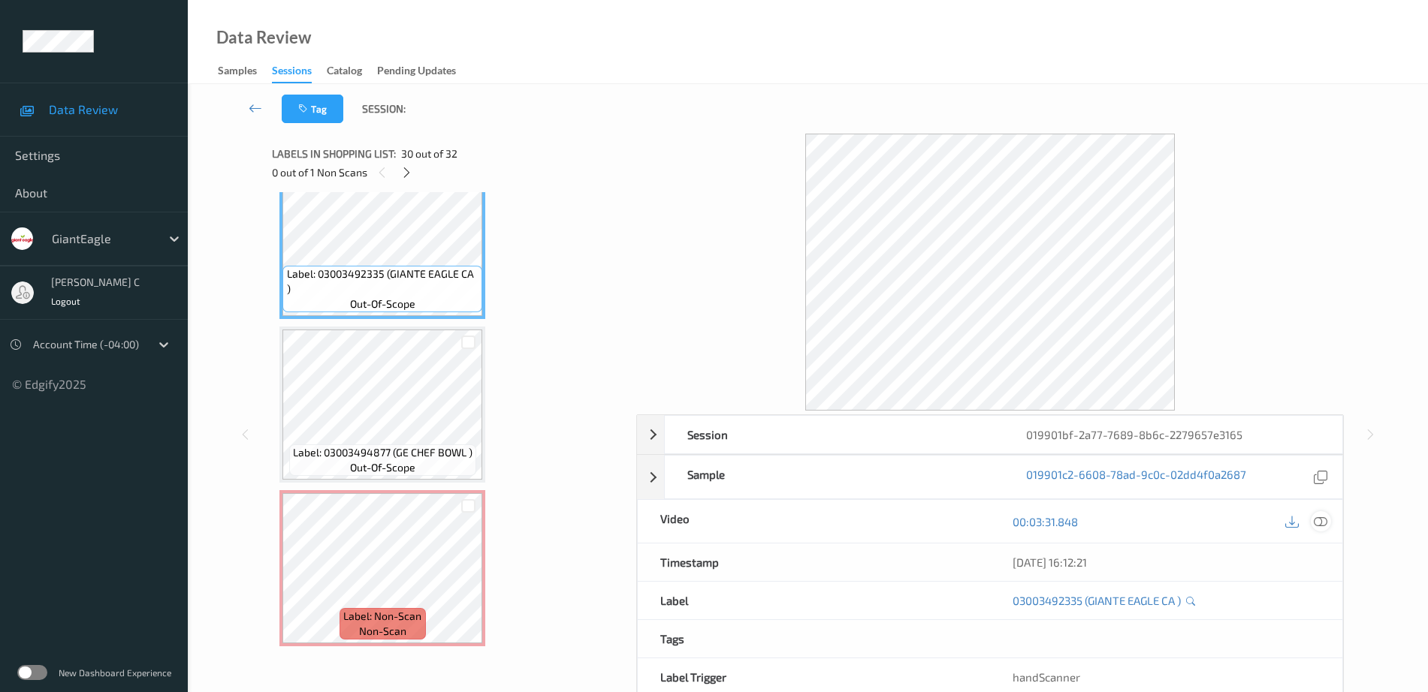
click at [1326, 518] on icon at bounding box center [1321, 522] width 14 height 14
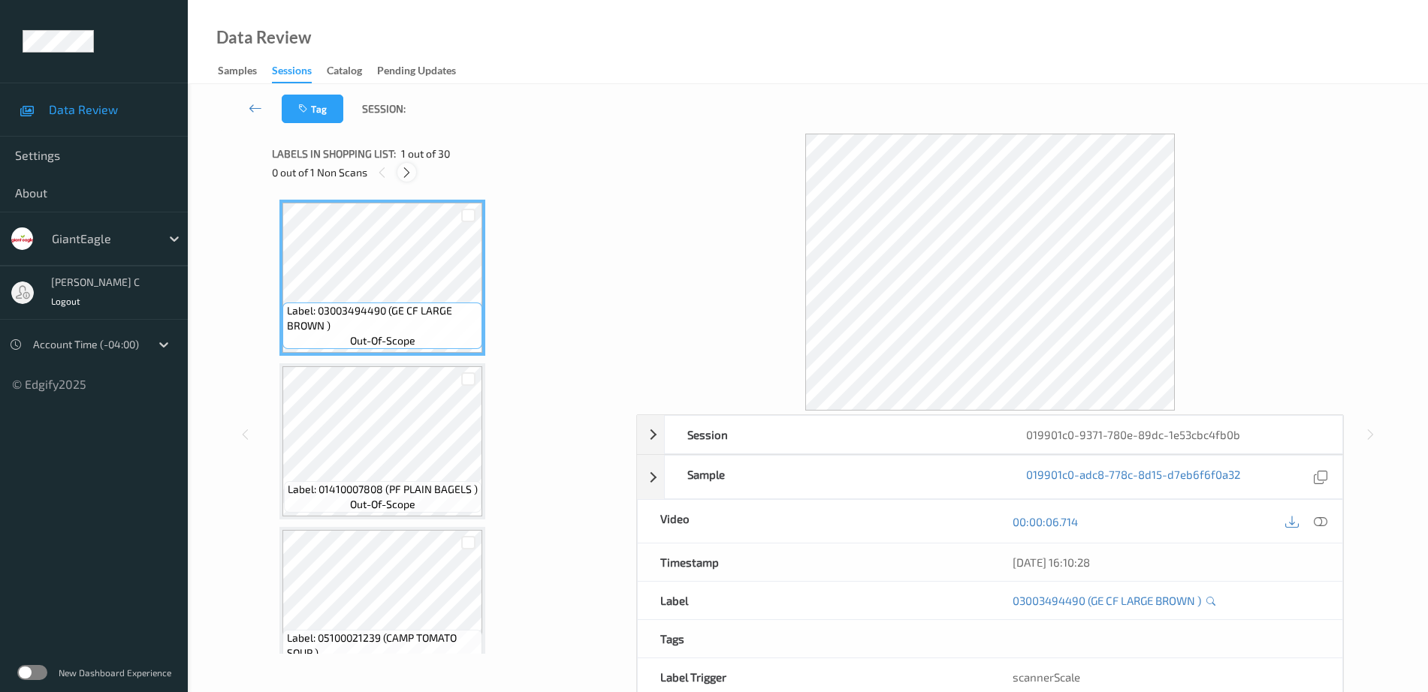
click at [401, 172] on icon at bounding box center [406, 173] width 13 height 14
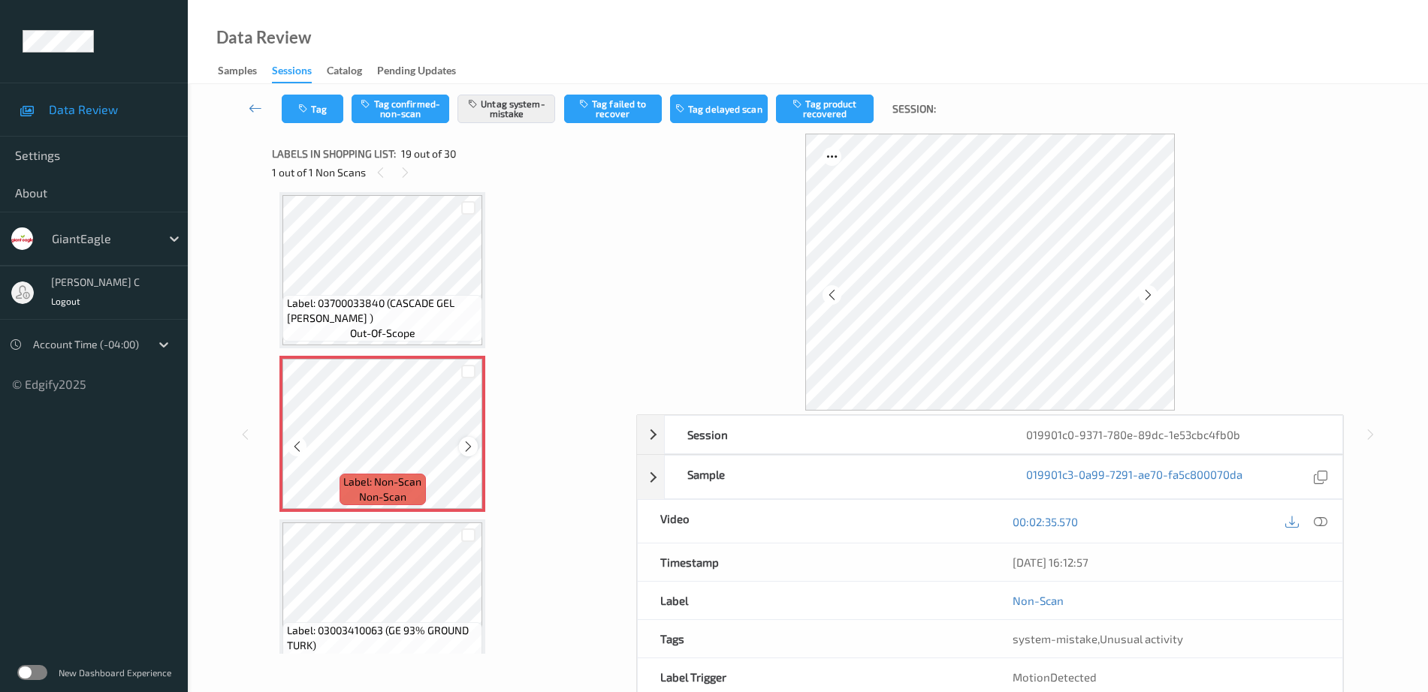
click at [472, 445] on icon at bounding box center [468, 447] width 13 height 14
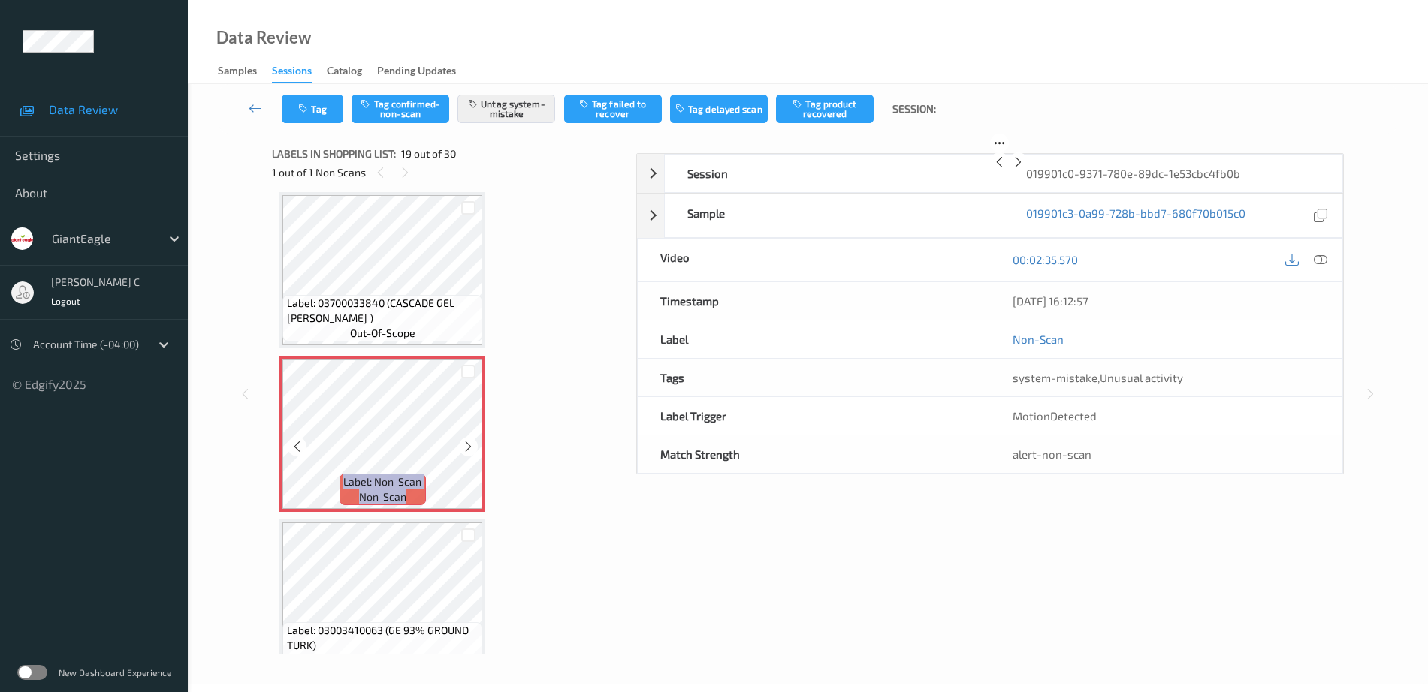
click at [472, 445] on icon at bounding box center [468, 447] width 13 height 14
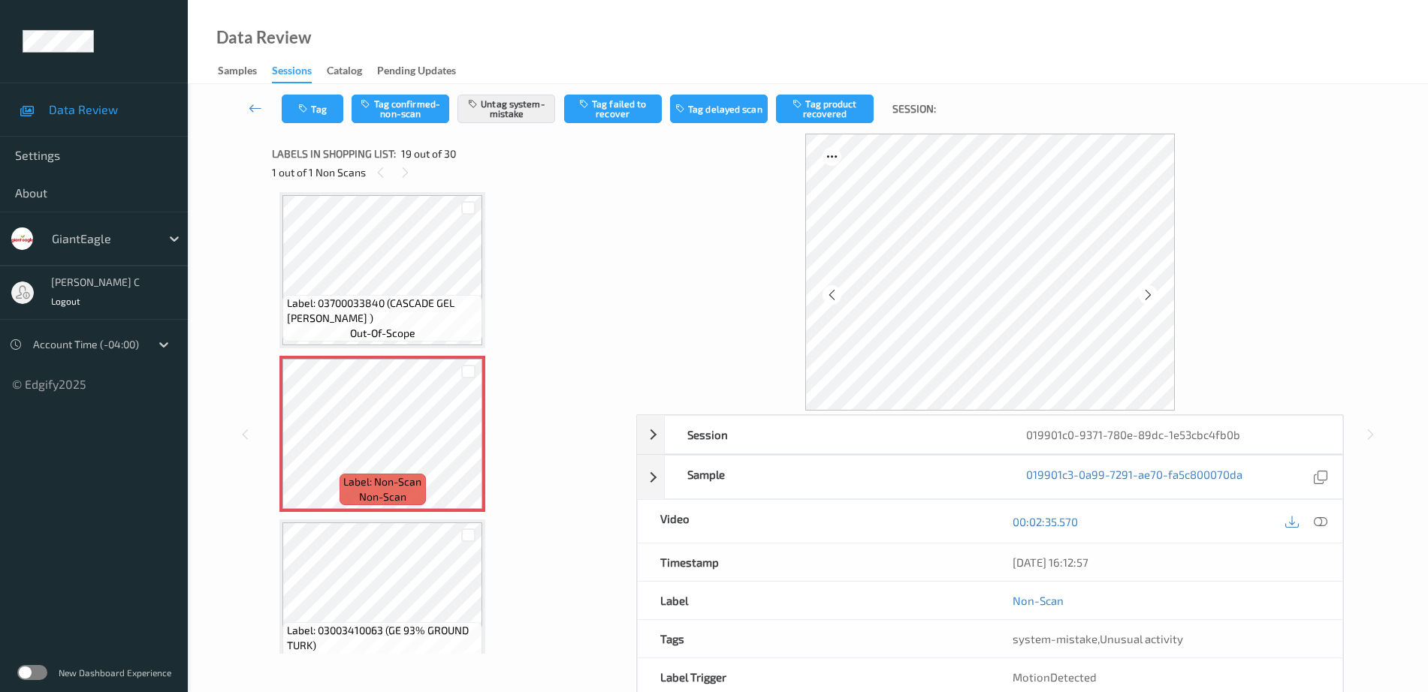
click at [386, 301] on span "Label: 03700033840 (CASCADE GEL [PERSON_NAME] )" at bounding box center [383, 311] width 192 height 30
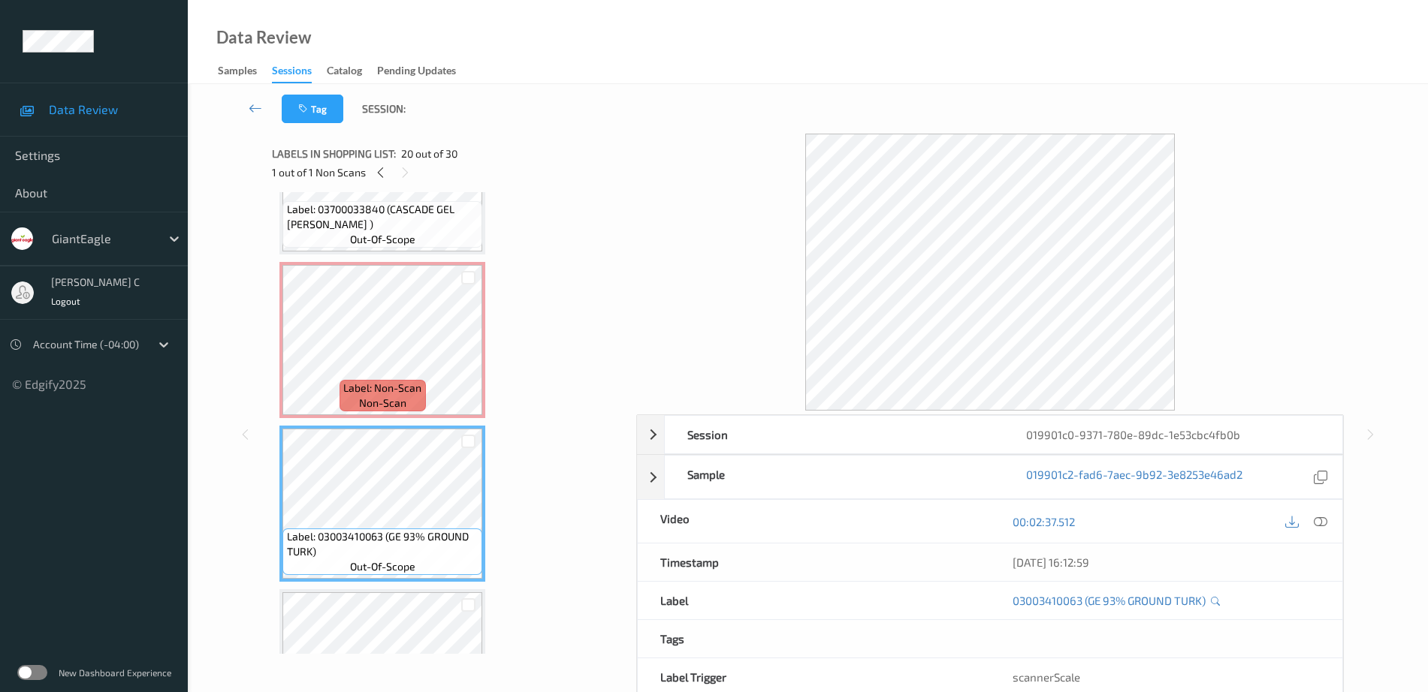
scroll to position [2979, 0]
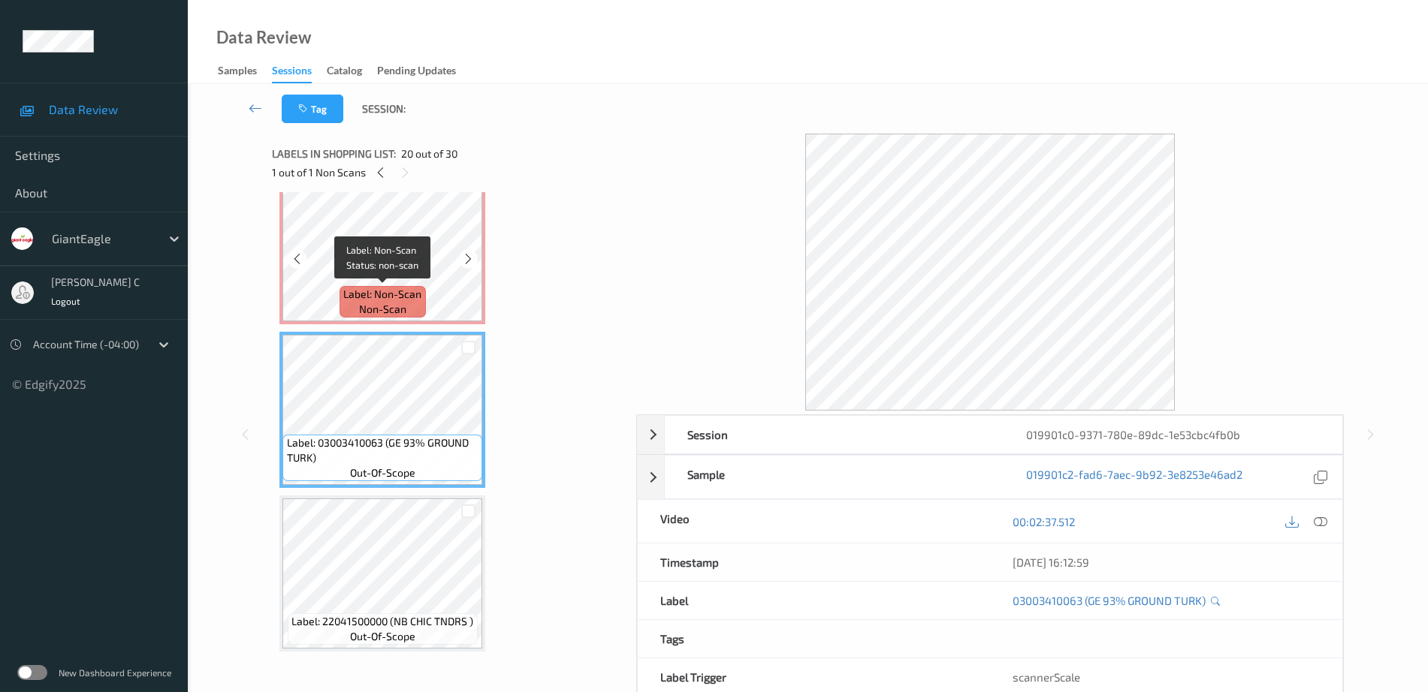
click at [398, 291] on span "Label: Non-Scan" at bounding box center [382, 294] width 78 height 15
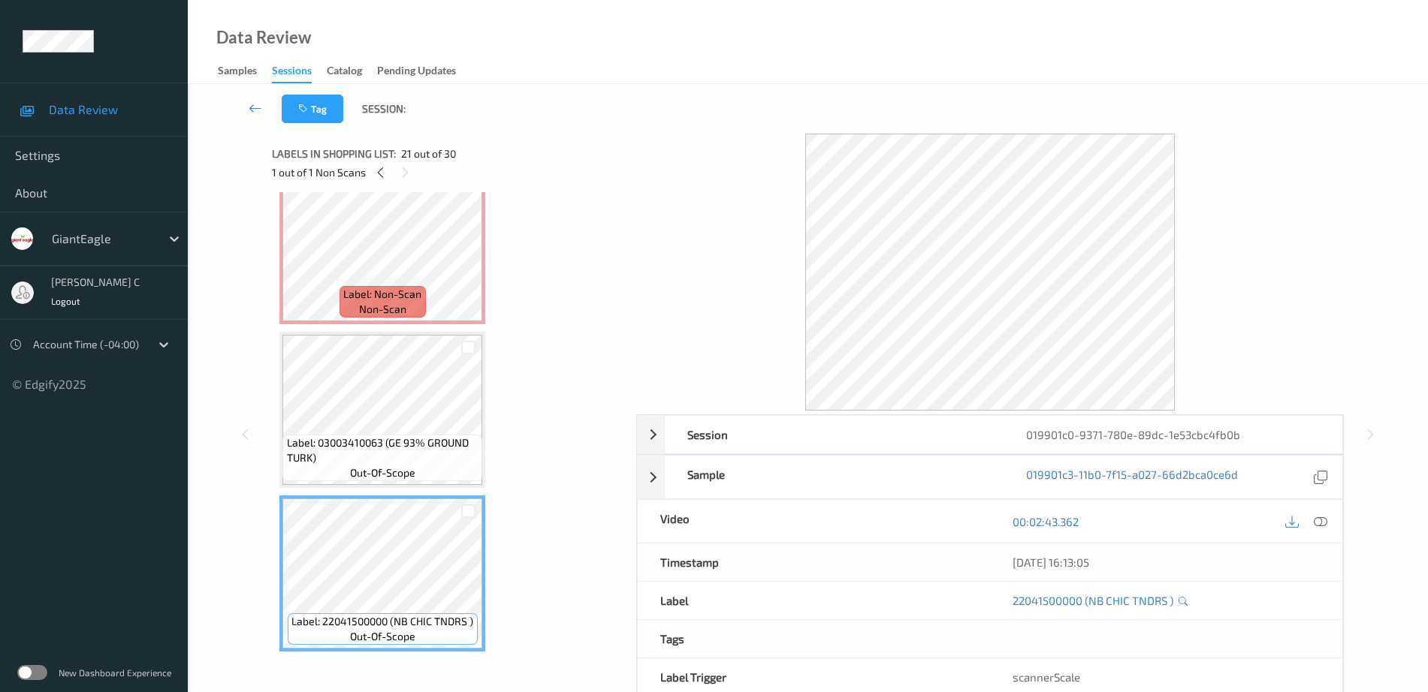
scroll to position [2885, 0]
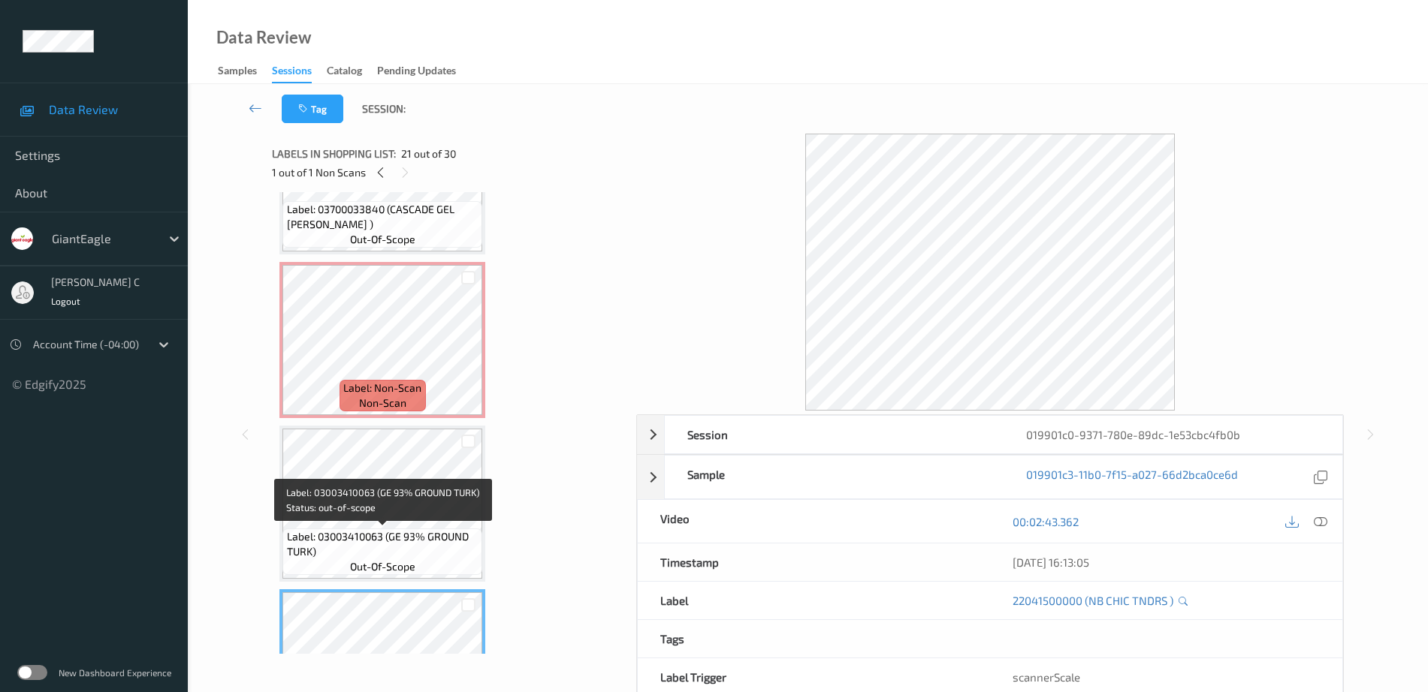
click at [406, 394] on span "Label: Non-Scan" at bounding box center [382, 388] width 78 height 15
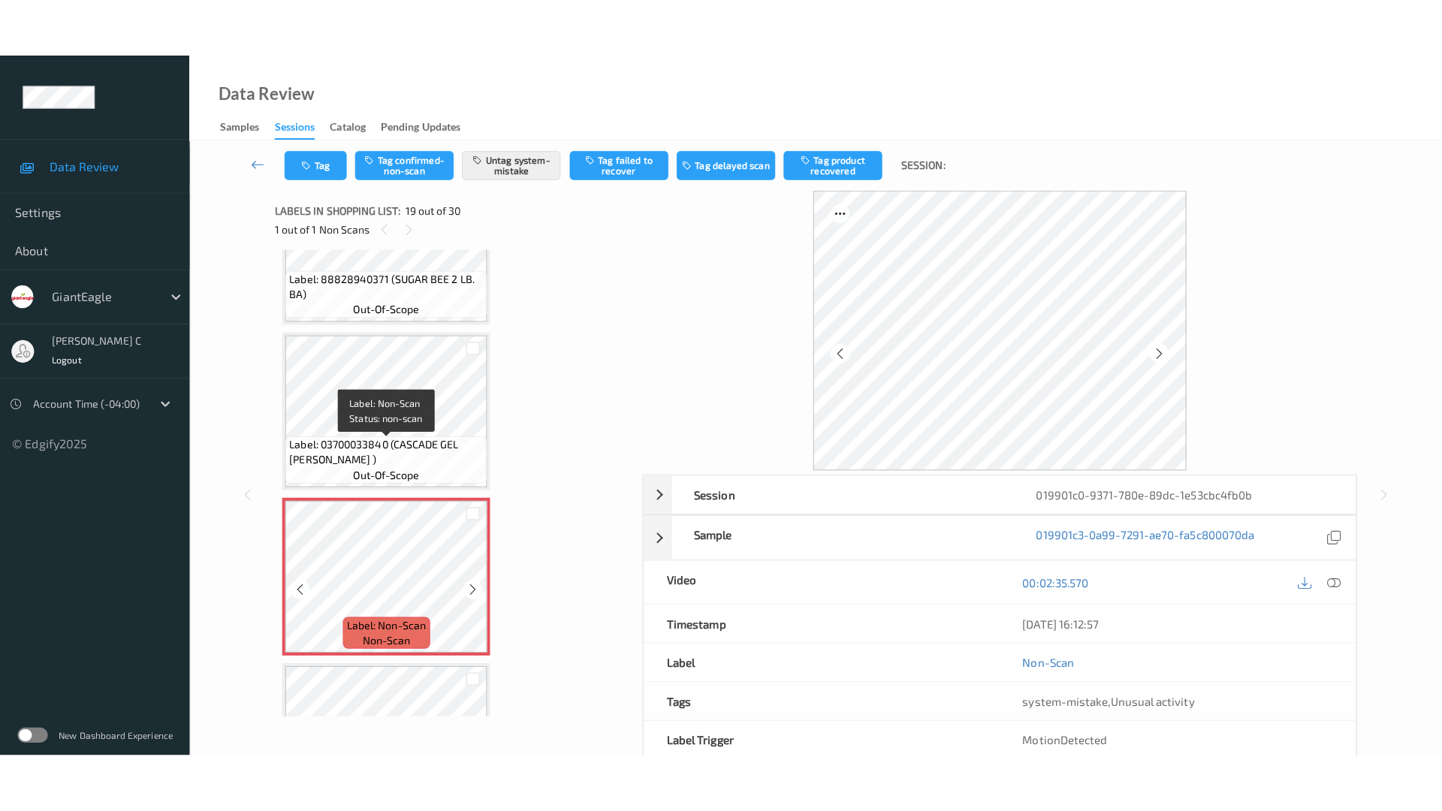
scroll to position [2697, 0]
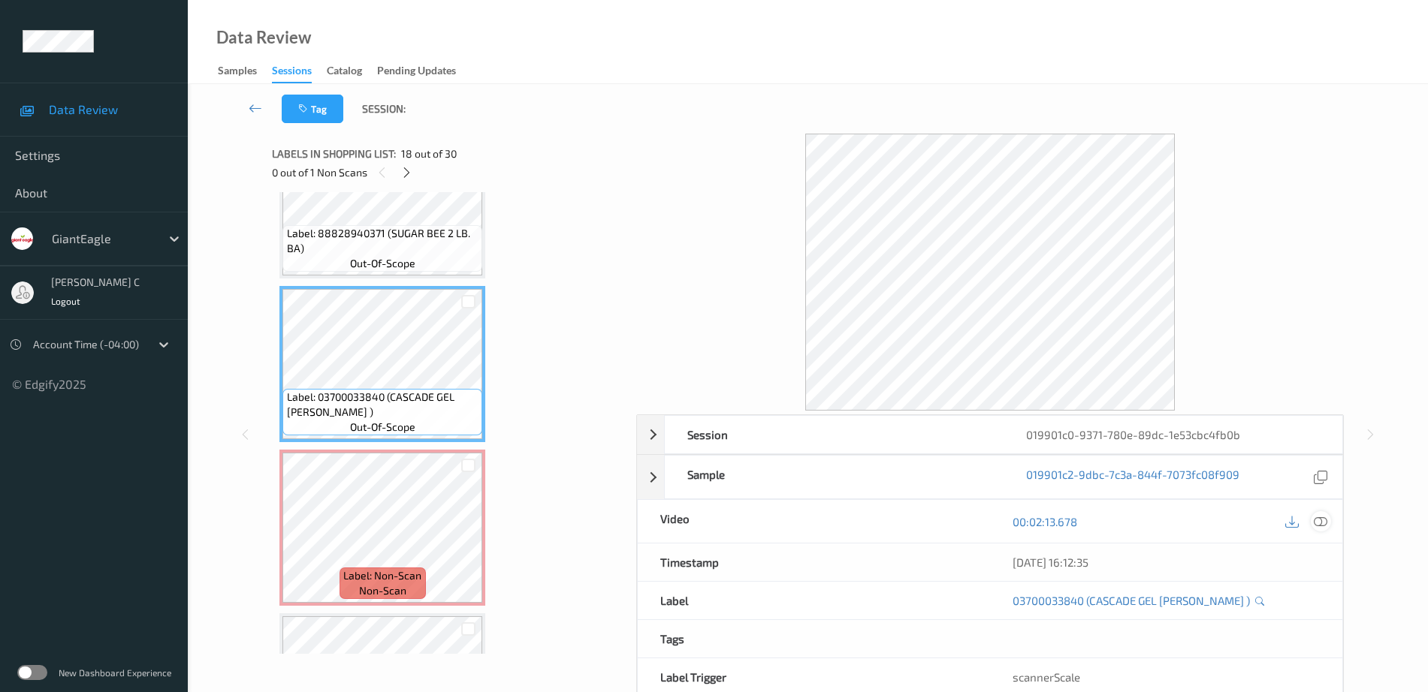
click at [1326, 517] on icon at bounding box center [1321, 522] width 14 height 14
